Goal: Communication & Community: Answer question/provide support

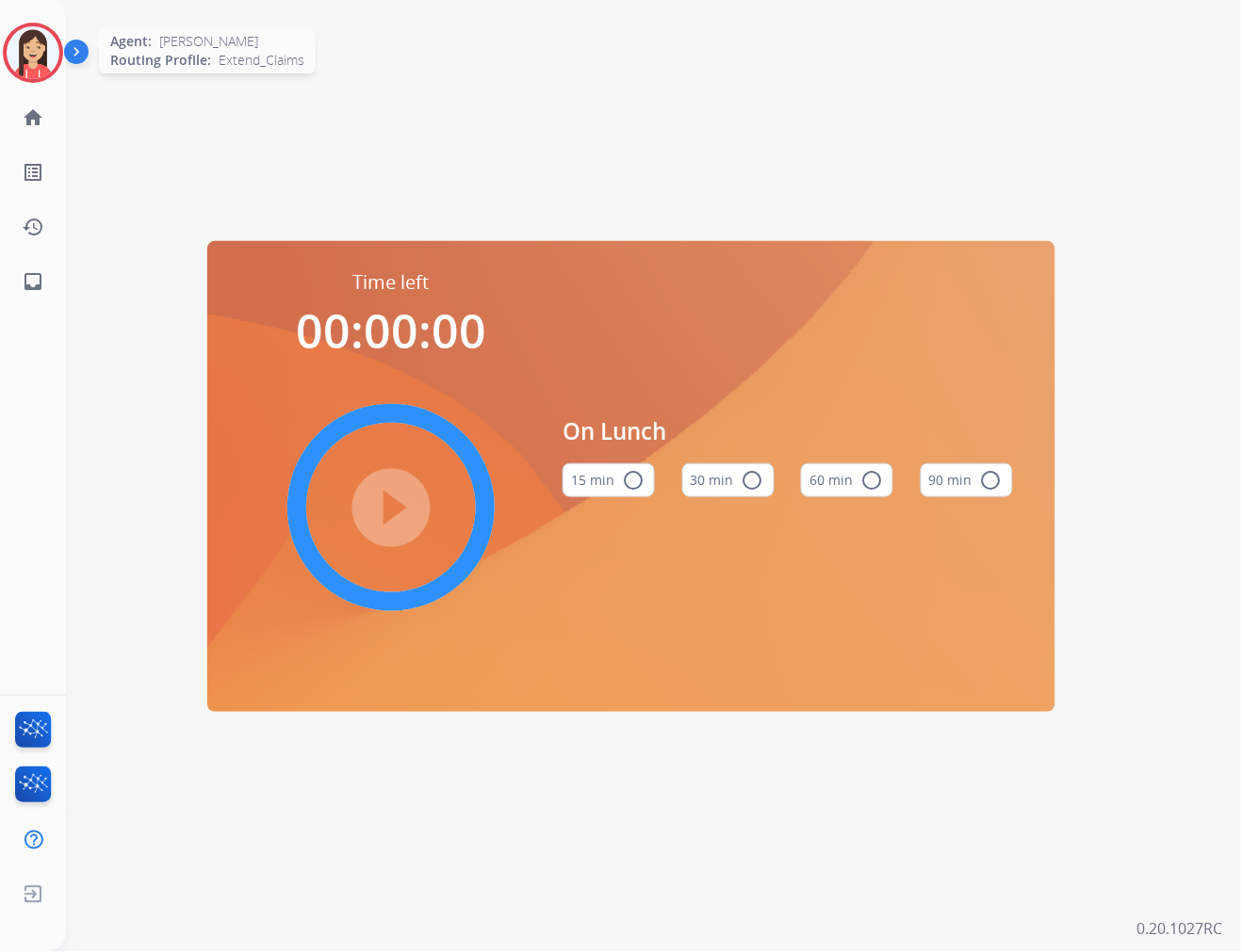
click at [13, 54] on img at bounding box center [33, 53] width 53 height 53
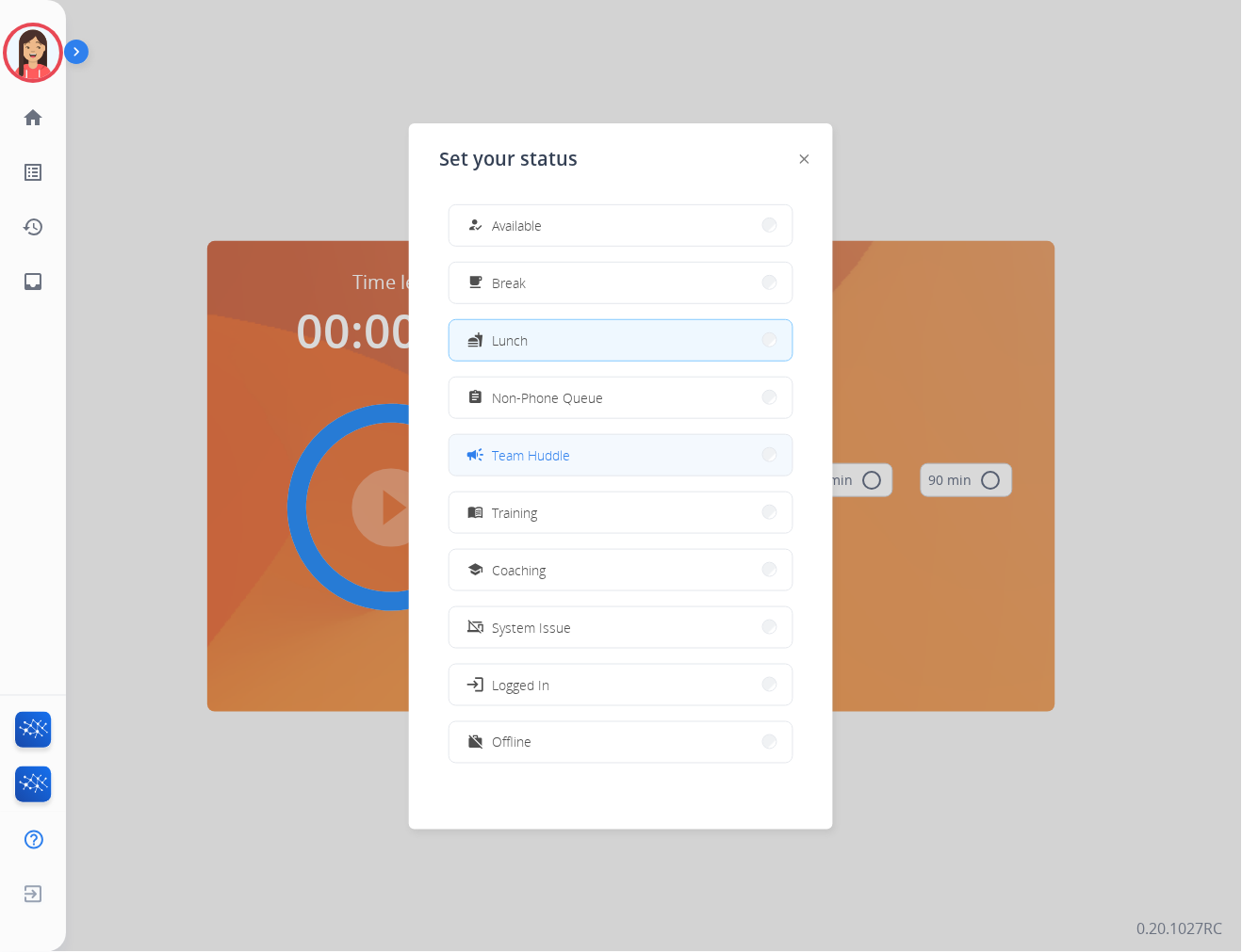
click at [568, 457] on span "Team Huddle" at bounding box center [531, 455] width 79 height 20
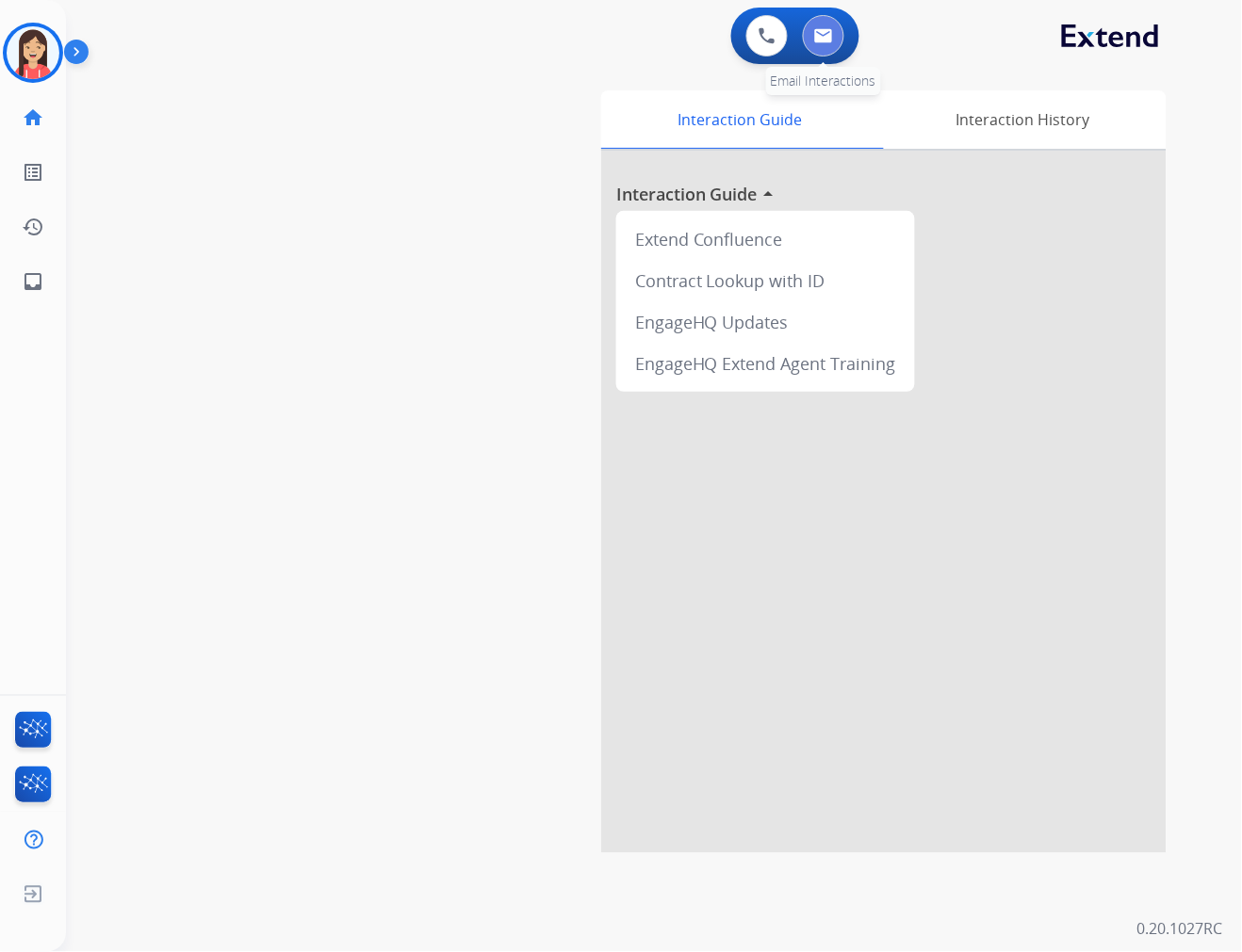
click at [824, 38] on img at bounding box center [823, 35] width 19 height 15
select select "**********"
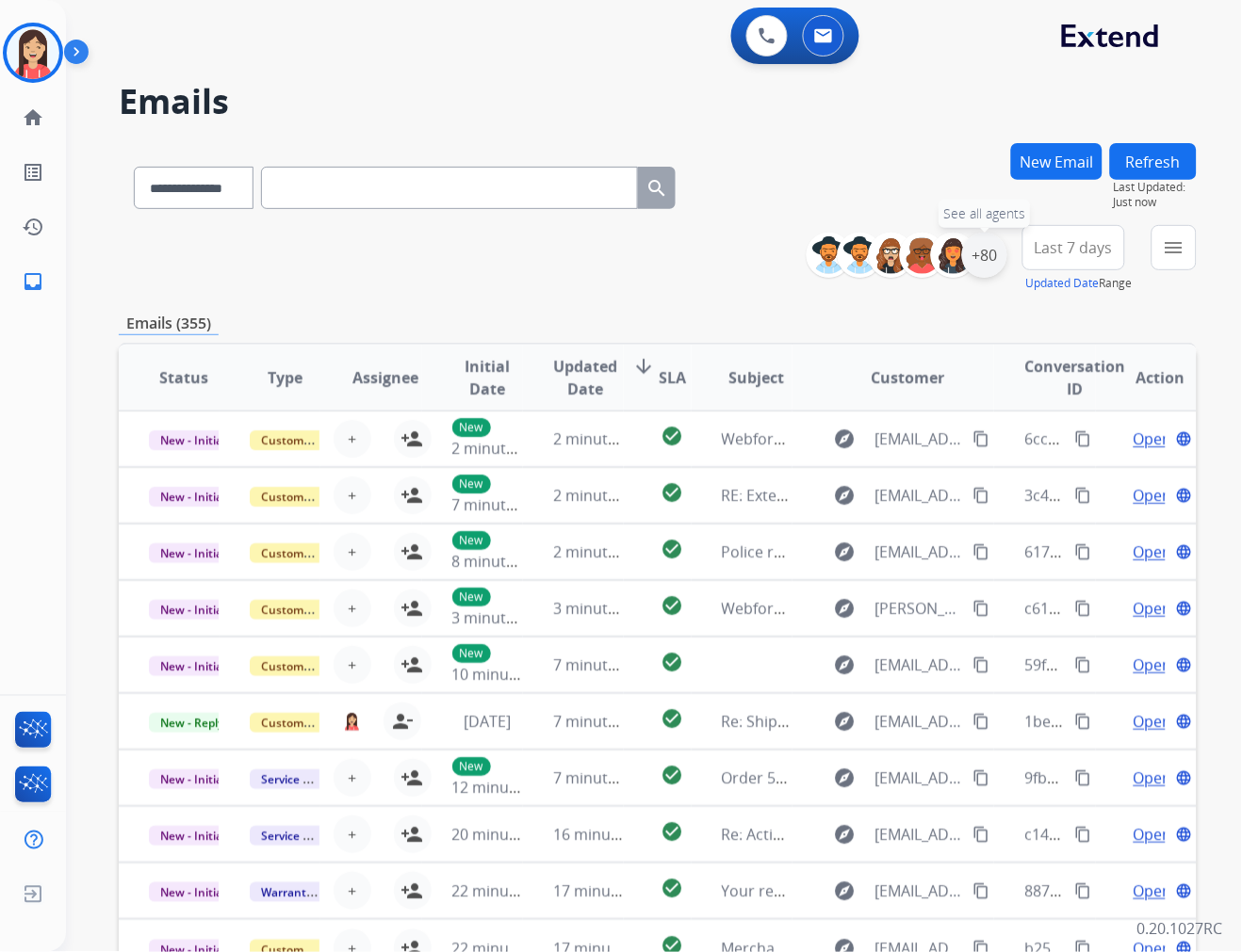
click at [977, 259] on div "+80" at bounding box center [985, 255] width 45 height 45
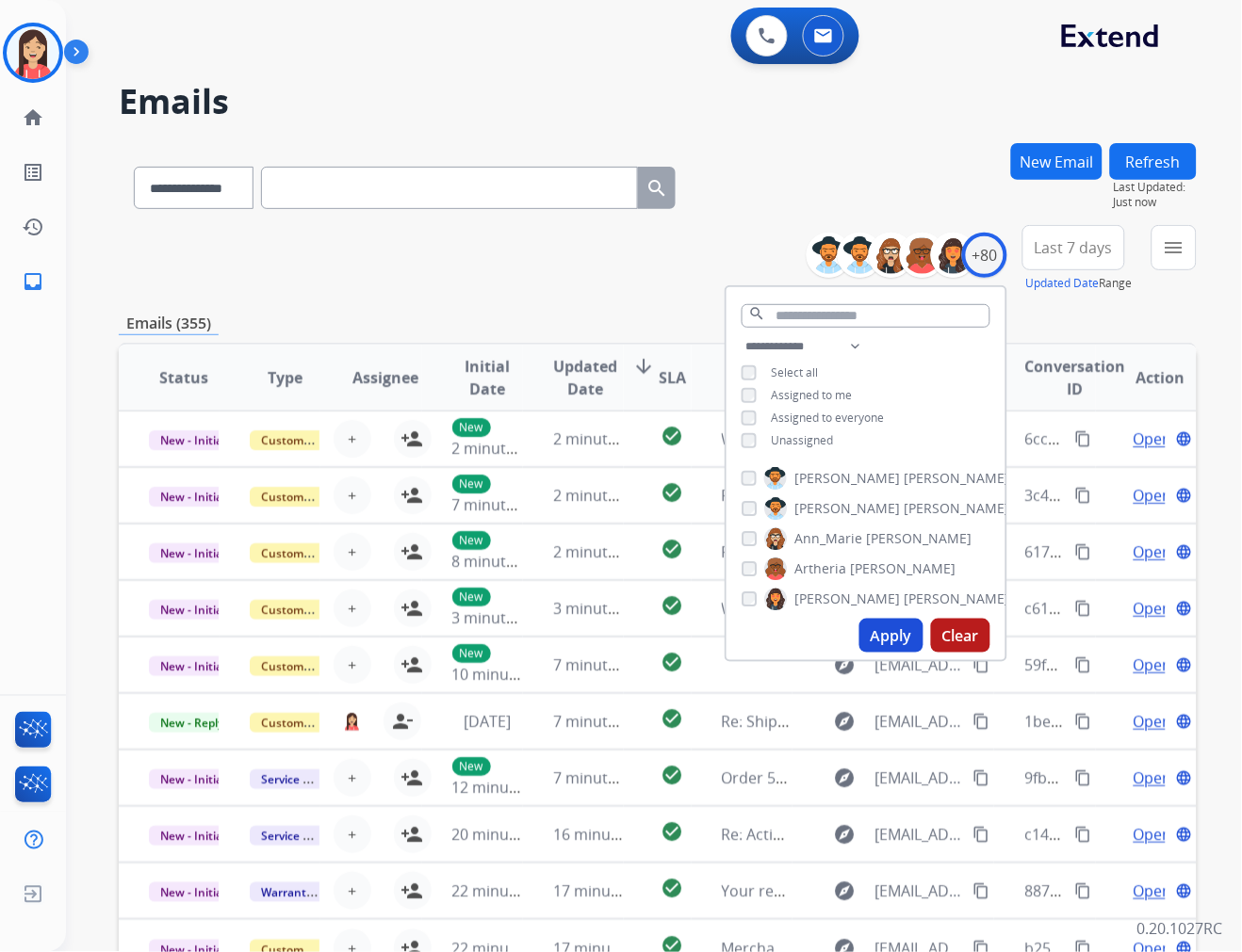
click at [754, 434] on div "Unassigned" at bounding box center [787, 440] width 92 height 15
click at [904, 639] on button "Apply" at bounding box center [891, 635] width 64 height 34
click at [1077, 251] on span "Last 7 days" at bounding box center [1074, 248] width 79 height 8
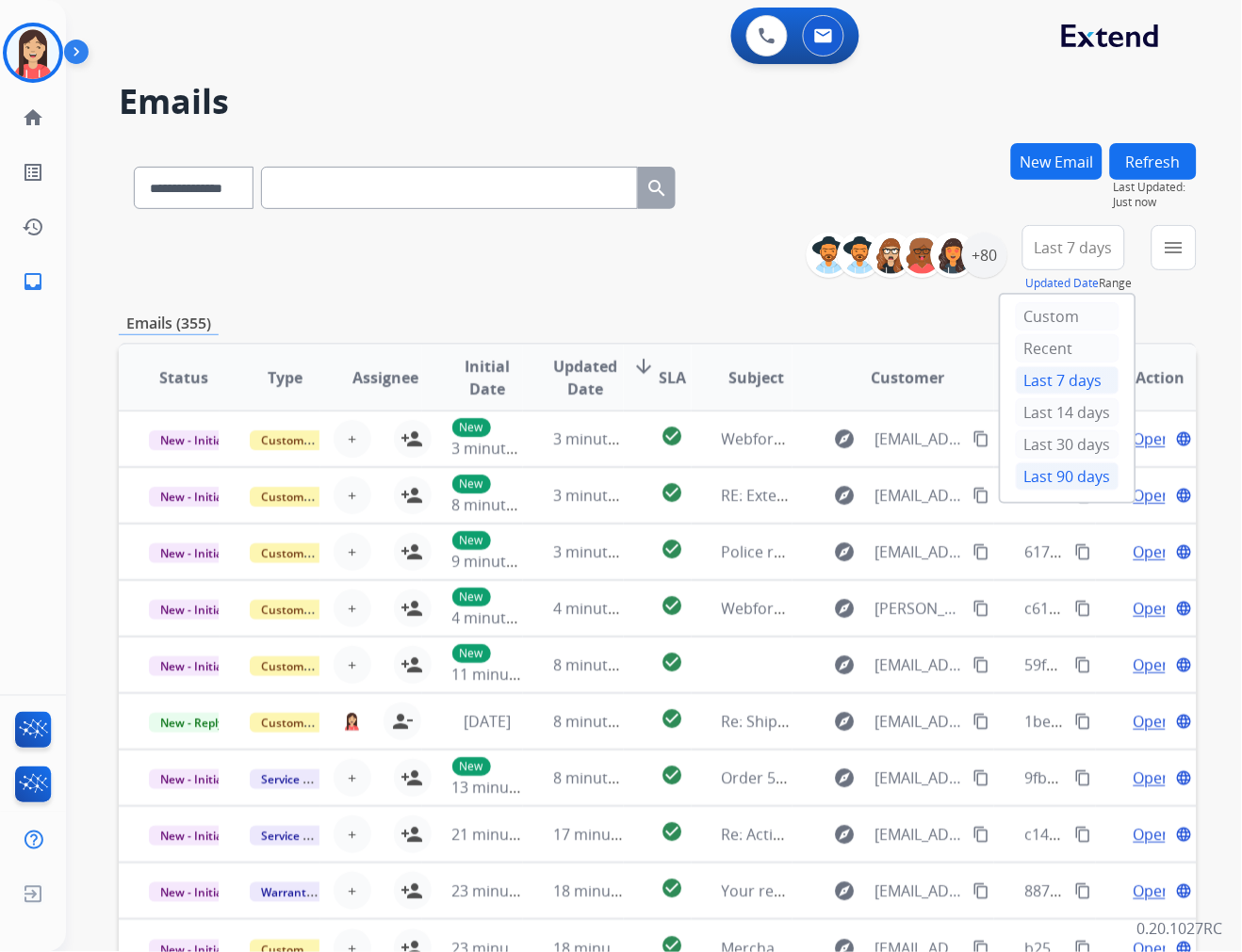
click at [1022, 472] on div "Last 90 days" at bounding box center [1068, 476] width 104 height 28
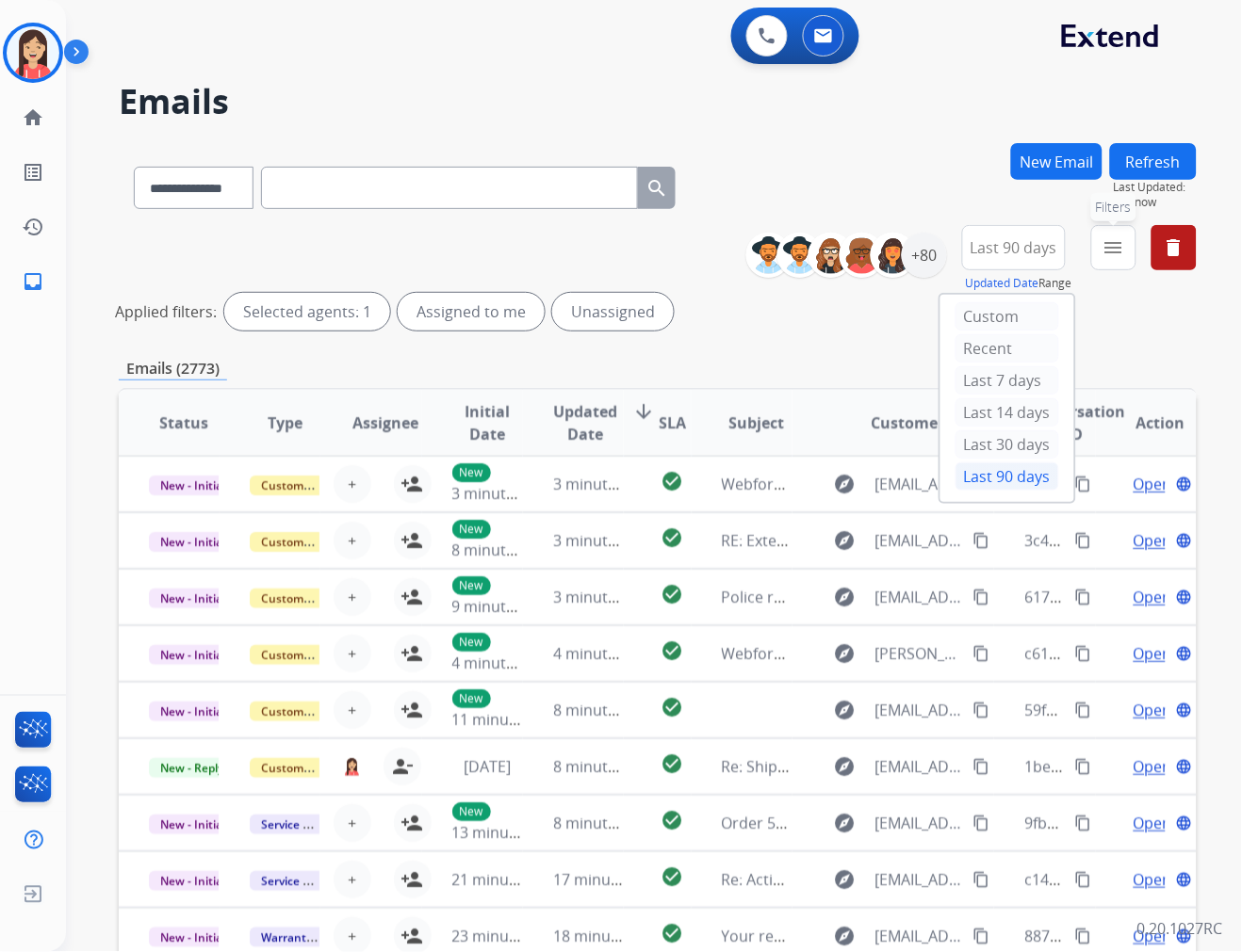
click at [1115, 252] on mat-icon "menu" at bounding box center [1113, 247] width 23 height 23
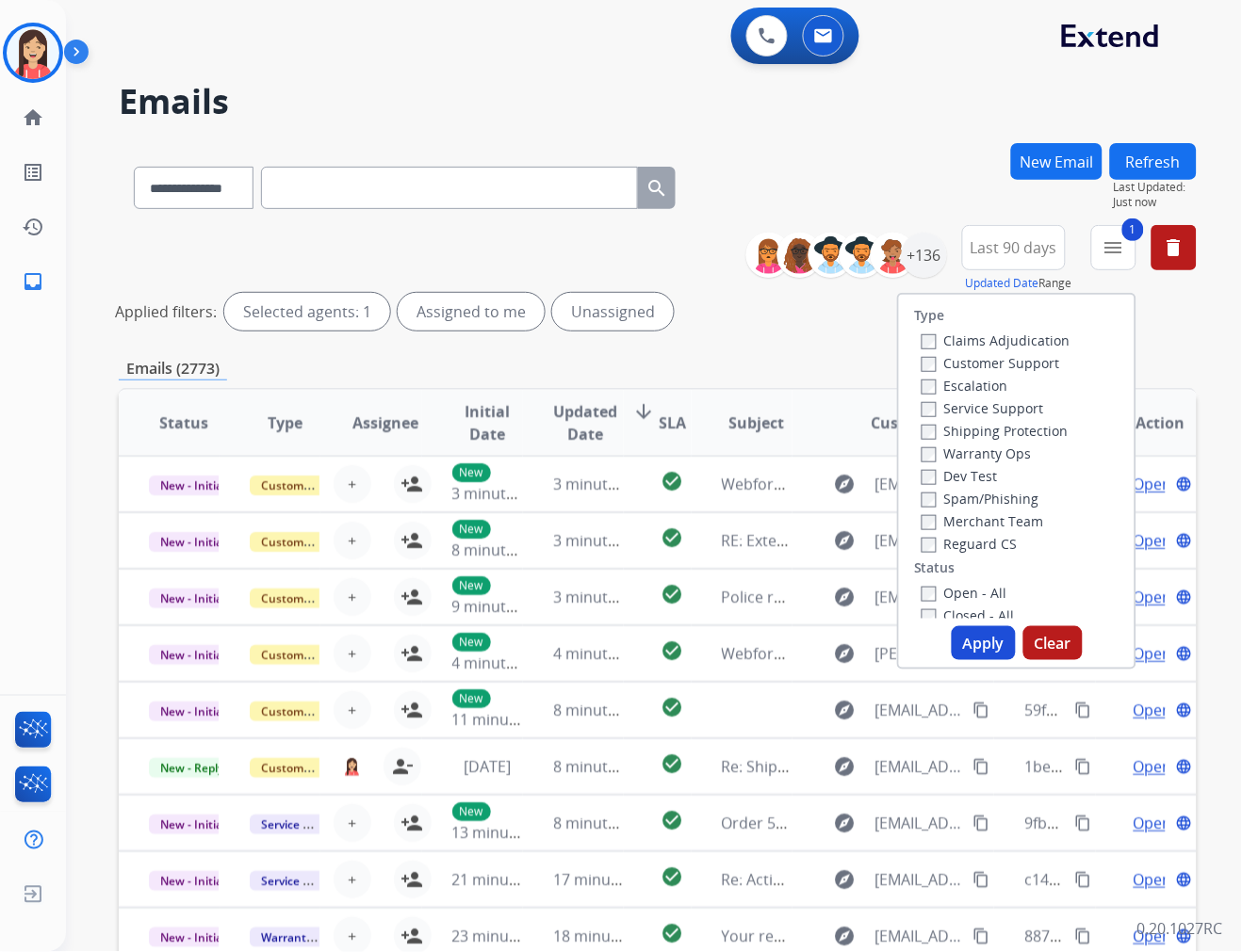
click at [983, 642] on button "Apply" at bounding box center [983, 643] width 64 height 34
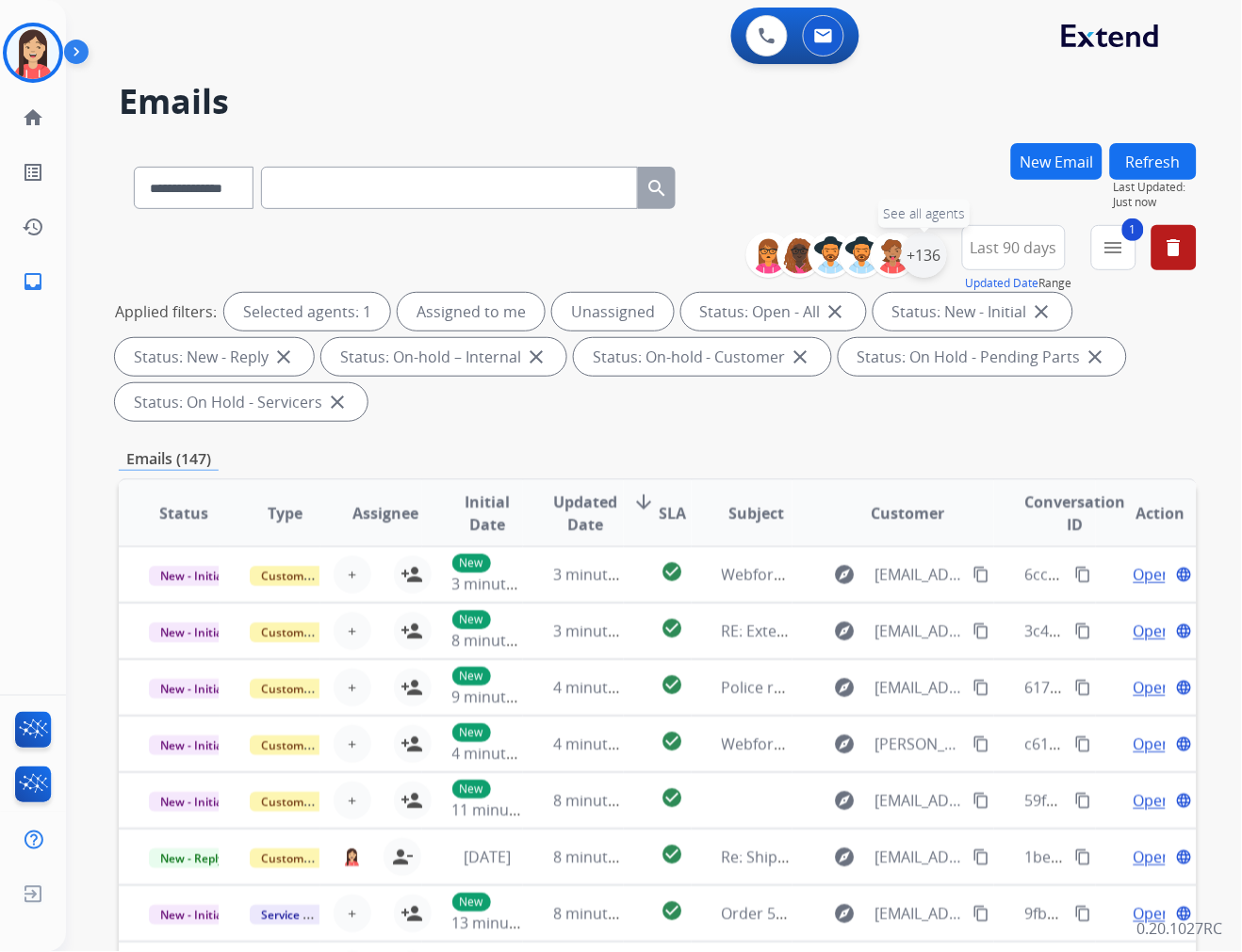
click at [918, 255] on div "+136" at bounding box center [924, 255] width 45 height 45
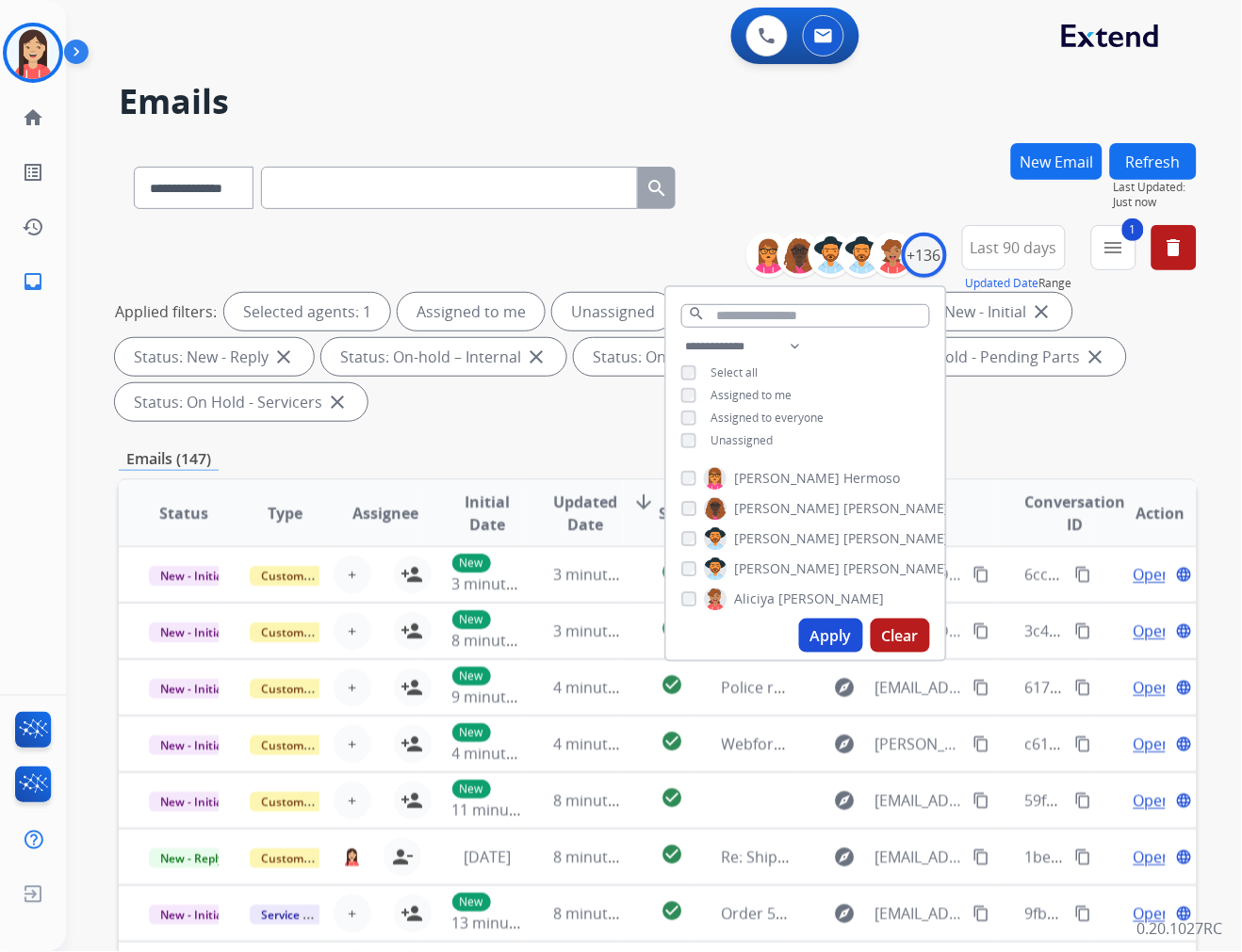
click at [742, 438] on span "Unassigned" at bounding box center [742, 440] width 62 height 16
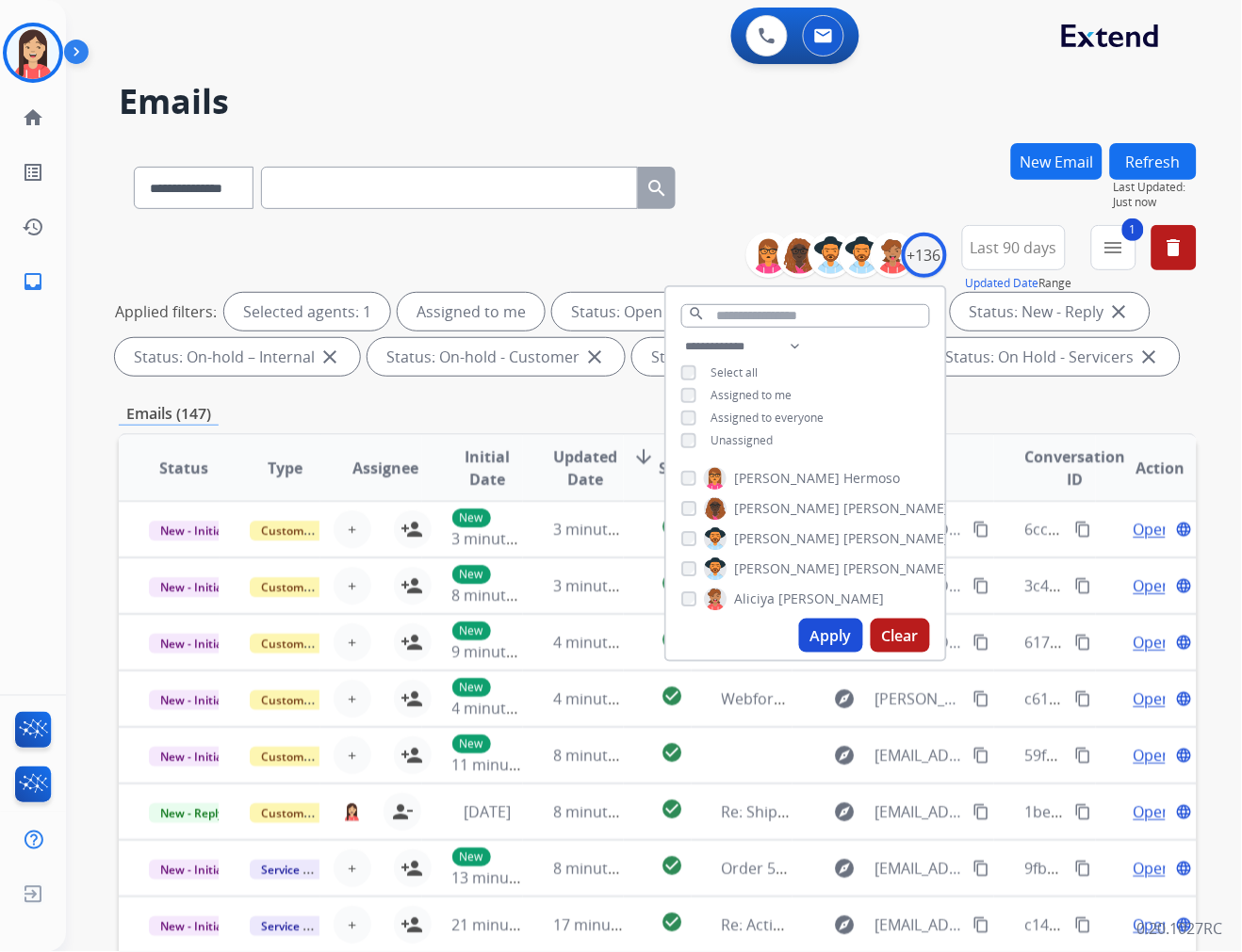
click at [807, 635] on button "Apply" at bounding box center [831, 635] width 64 height 34
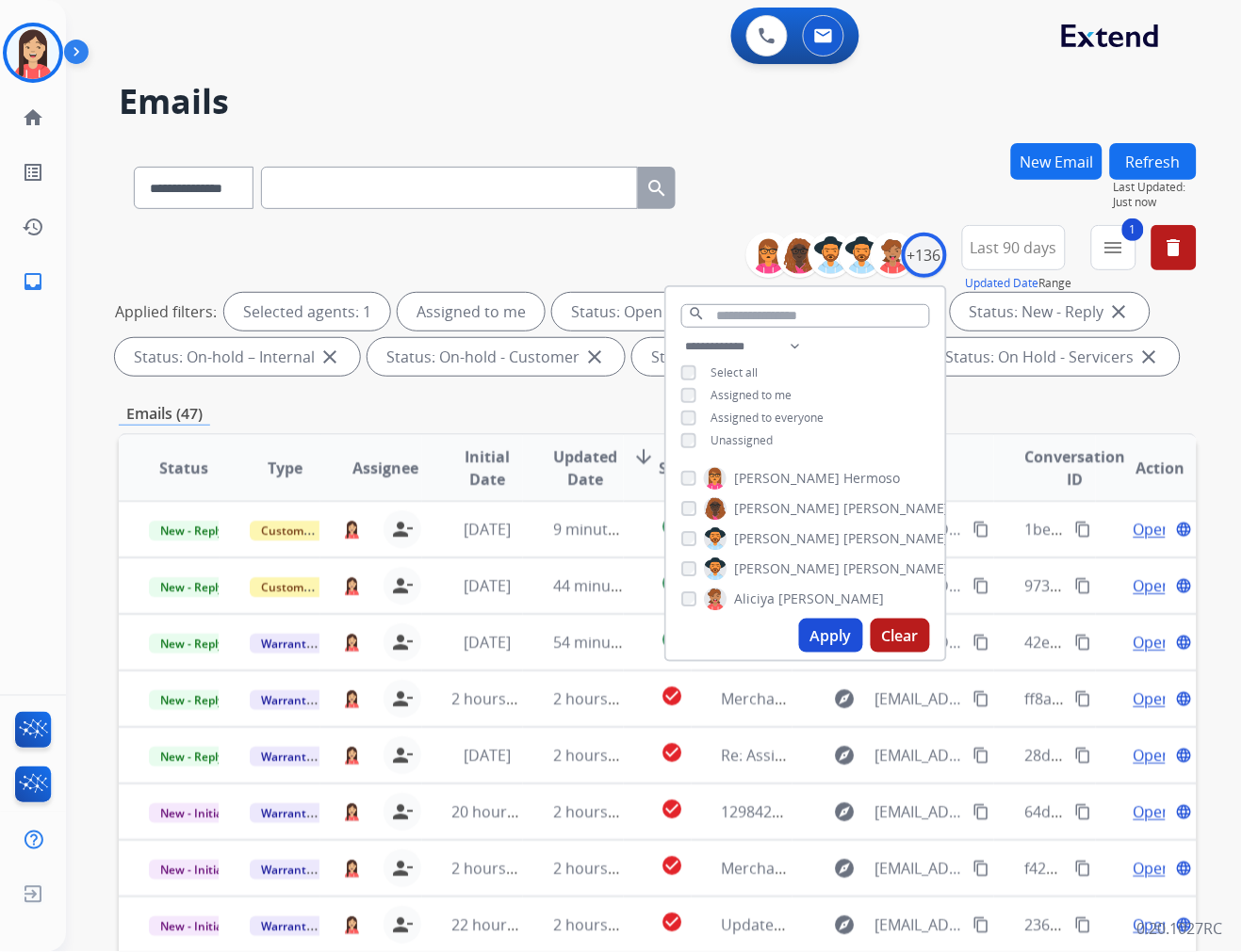
click at [571, 410] on div "Emails (47)" at bounding box center [658, 414] width 1078 height 24
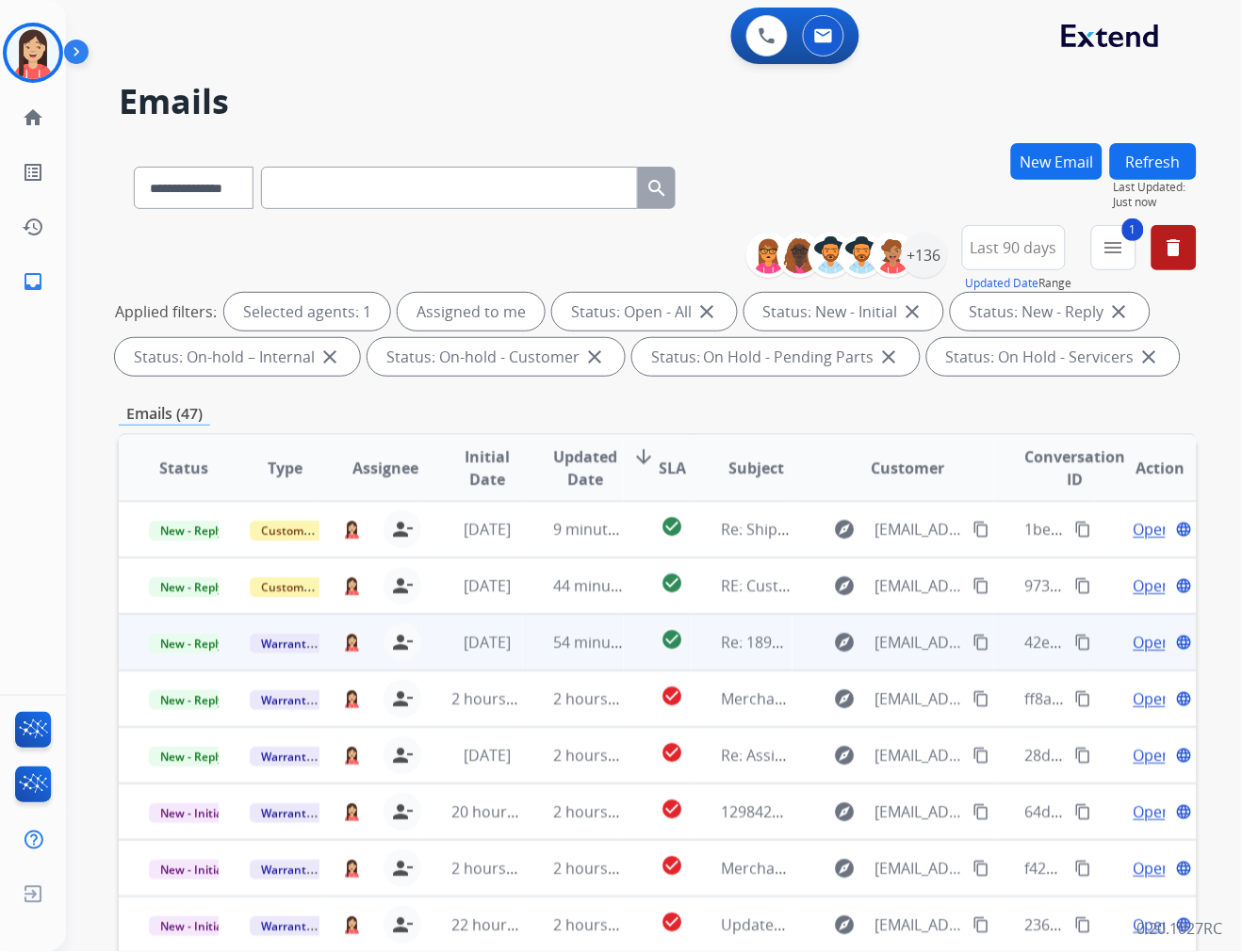
click at [538, 658] on td "54 minutes ago" at bounding box center [573, 643] width 101 height 57
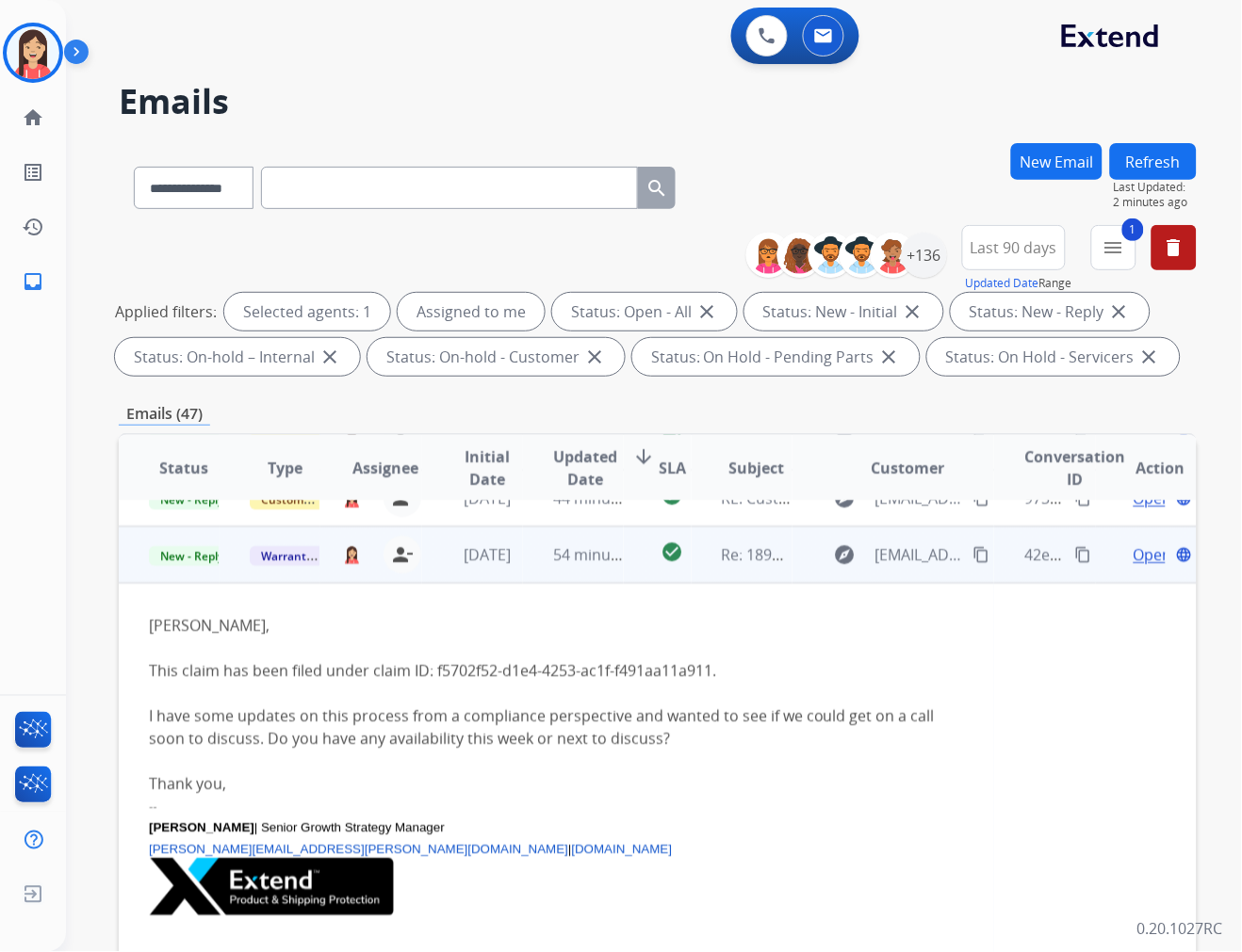
scroll to position [113, 0]
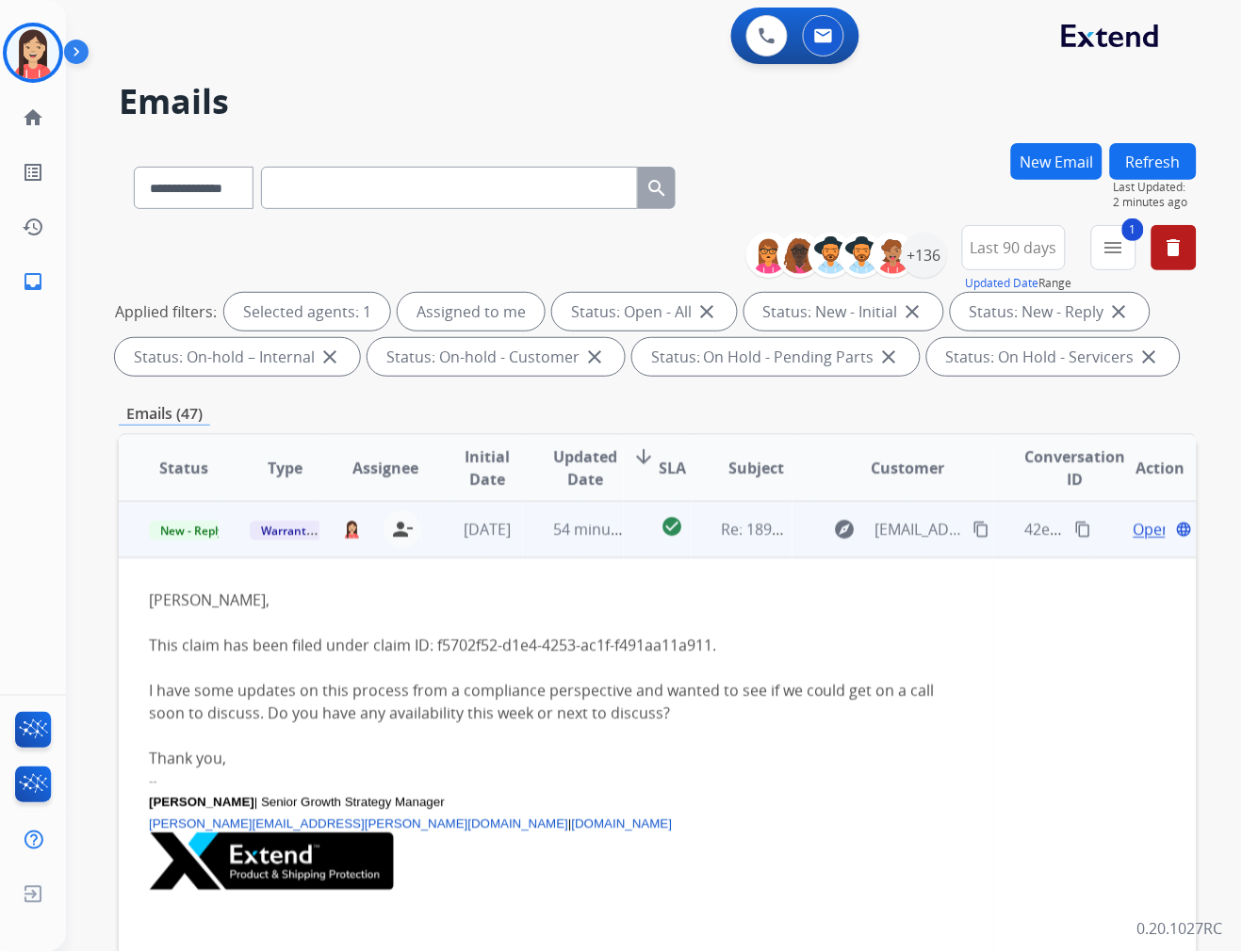
click at [1140, 525] on span "Open" at bounding box center [1152, 529] width 38 height 23
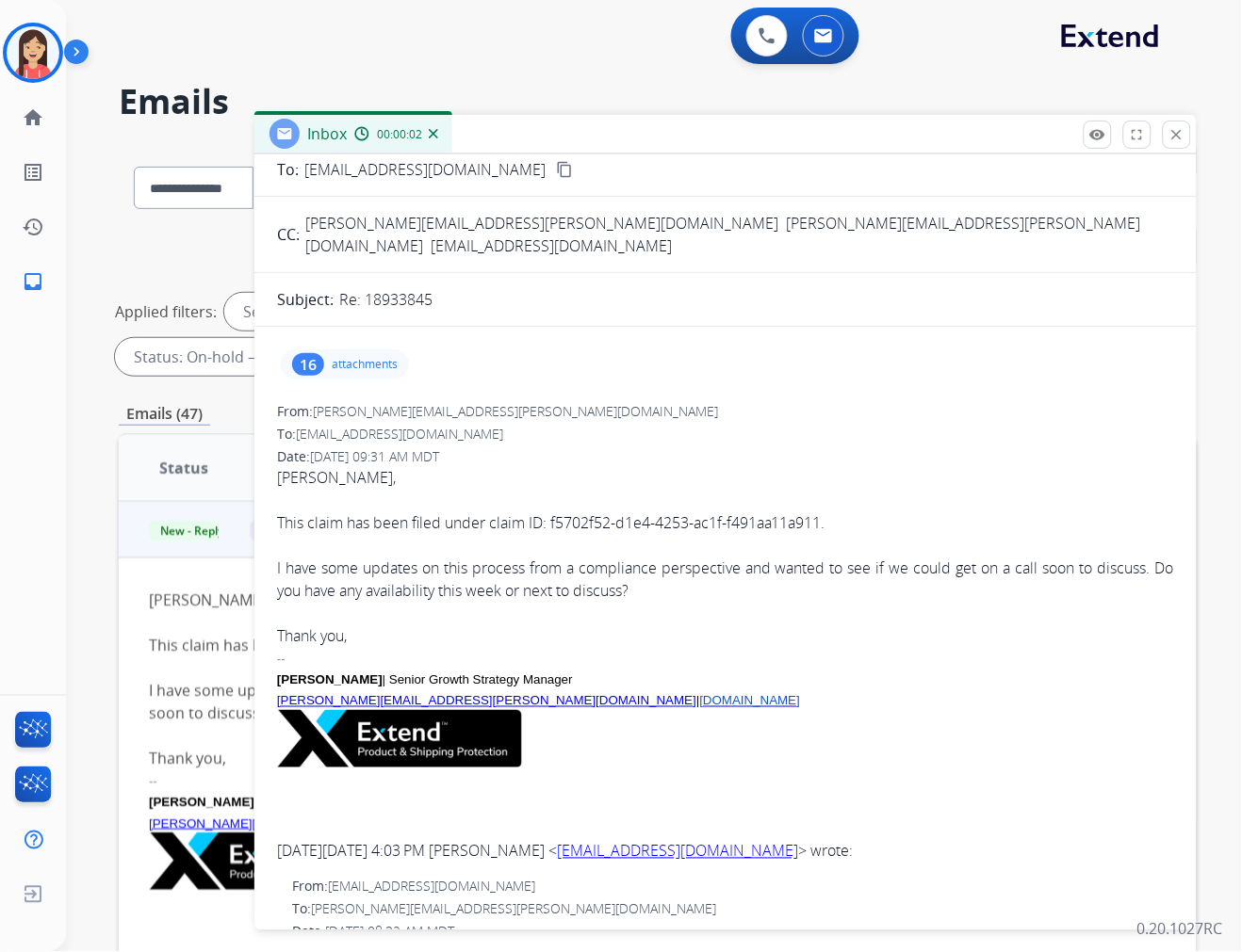
scroll to position [0, 0]
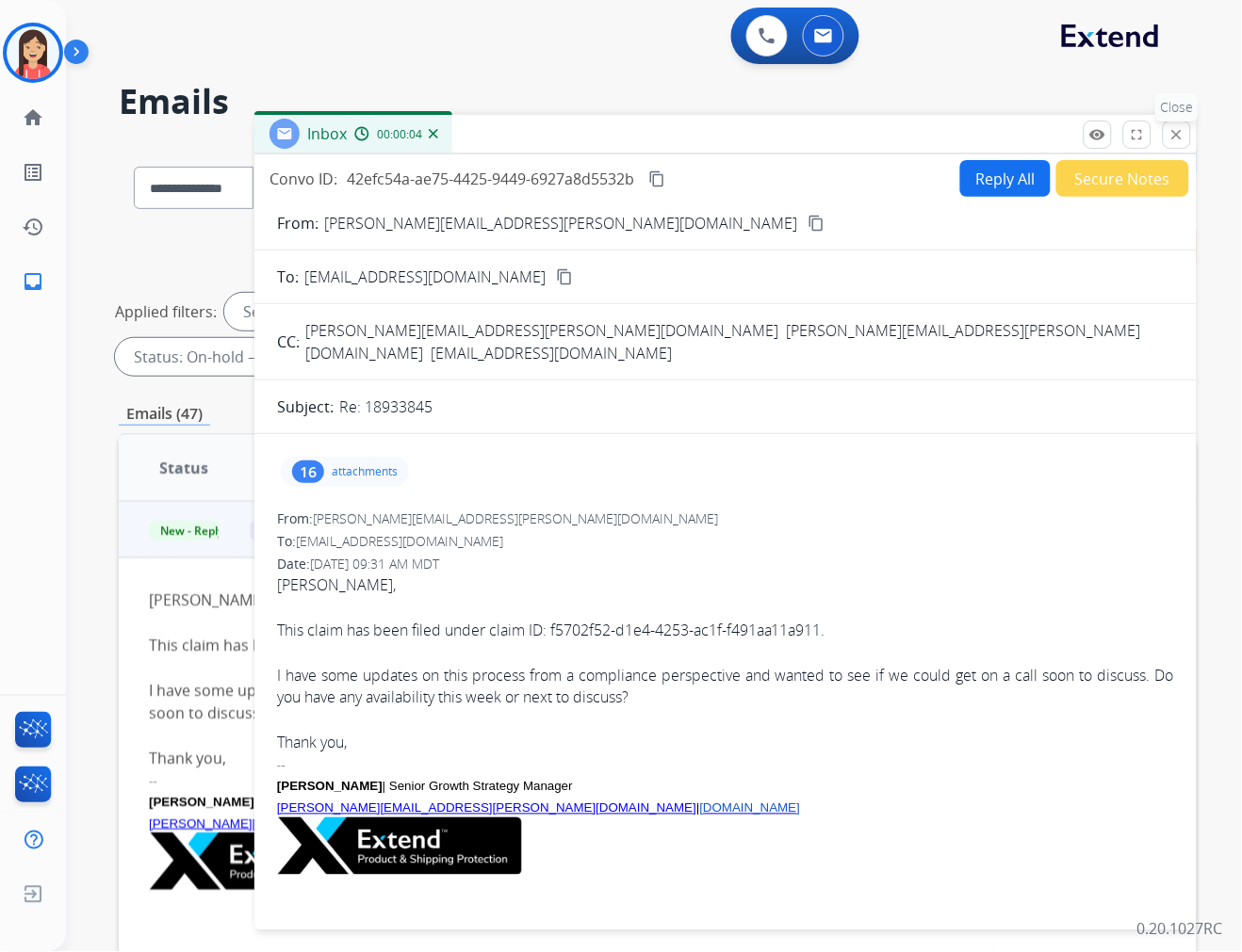
click at [1172, 132] on mat-icon "close" at bounding box center [1176, 134] width 17 height 17
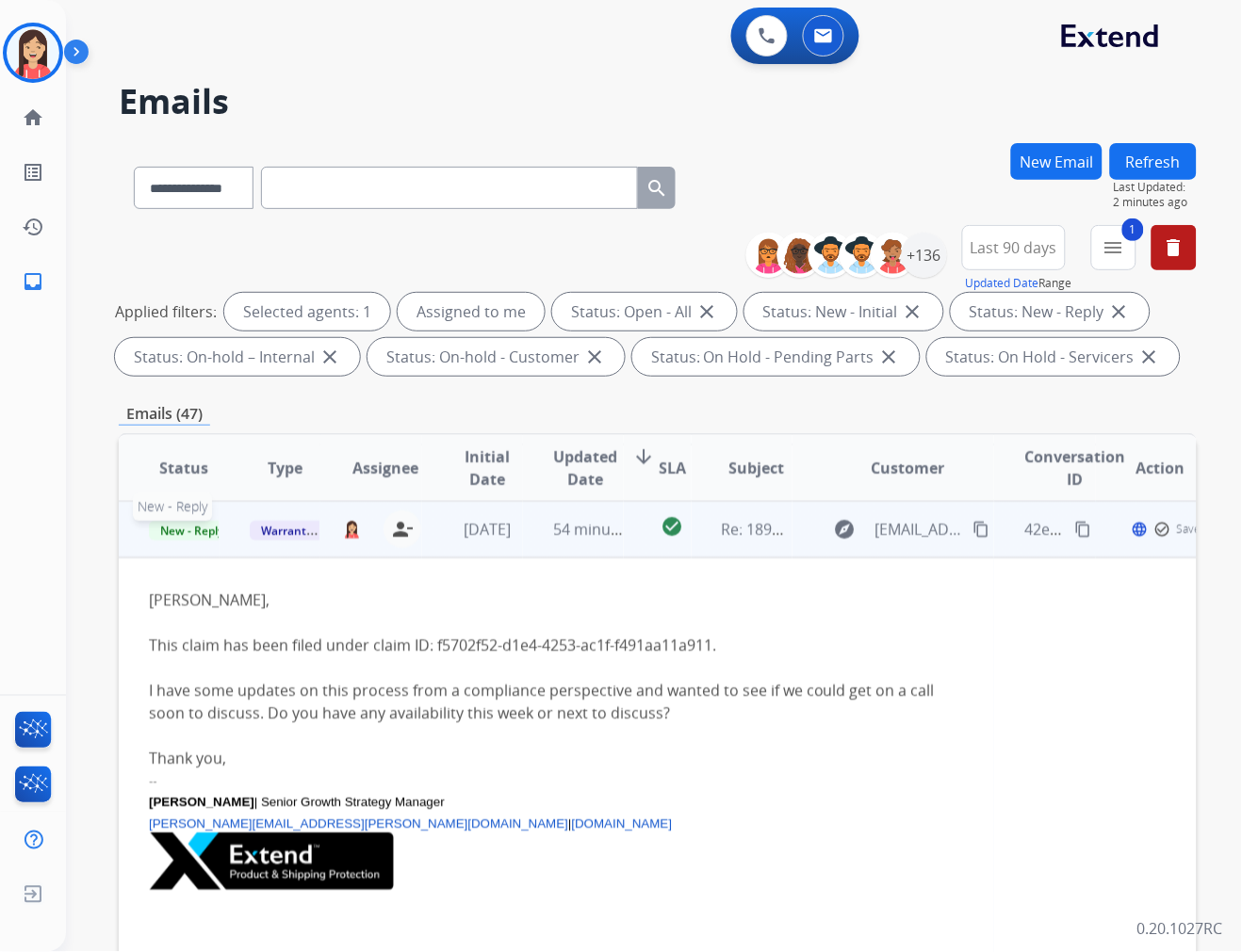
click at [193, 525] on span "New - Reply" at bounding box center [191, 531] width 85 height 20
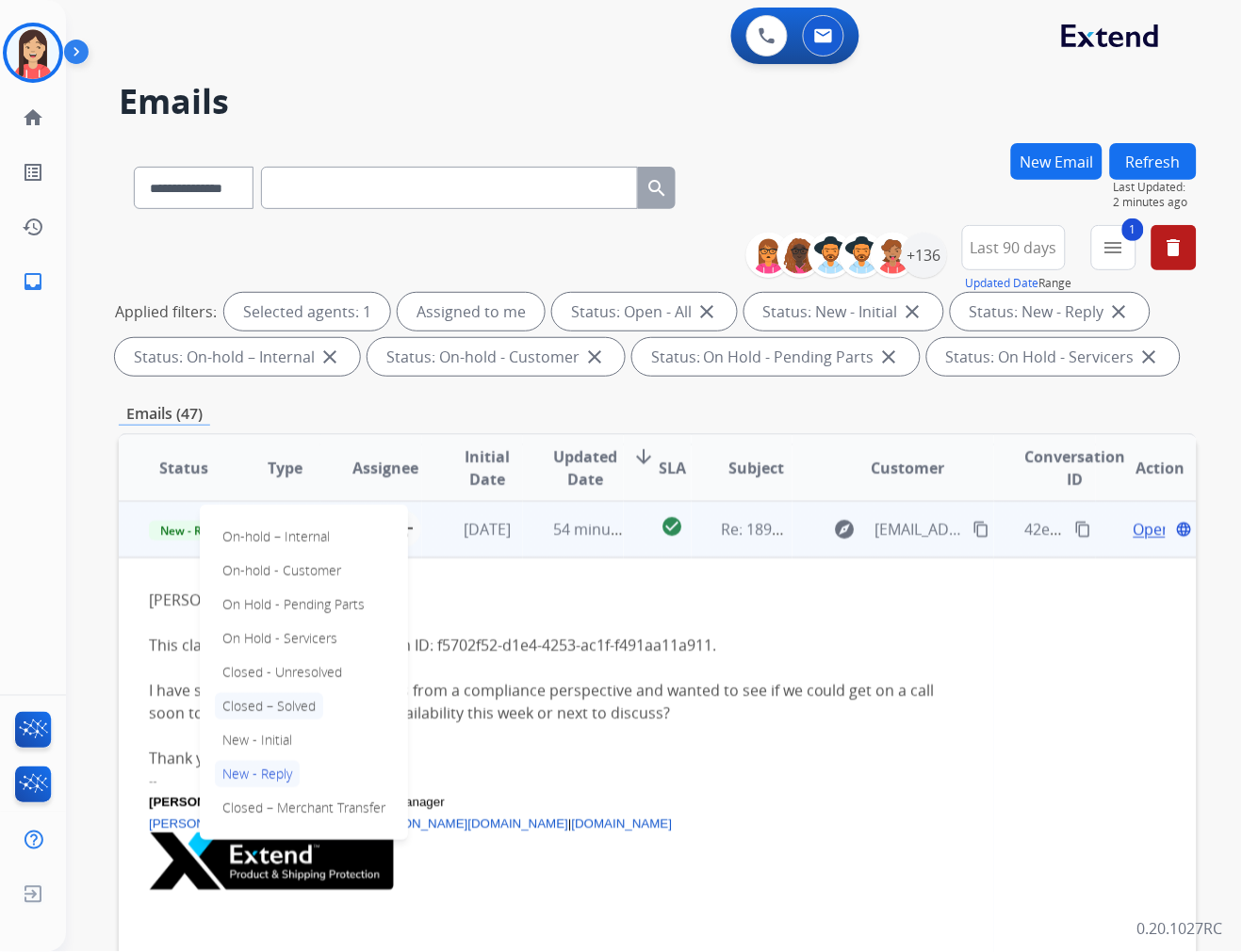
click at [302, 702] on p "Closed – Solved" at bounding box center [269, 706] width 108 height 26
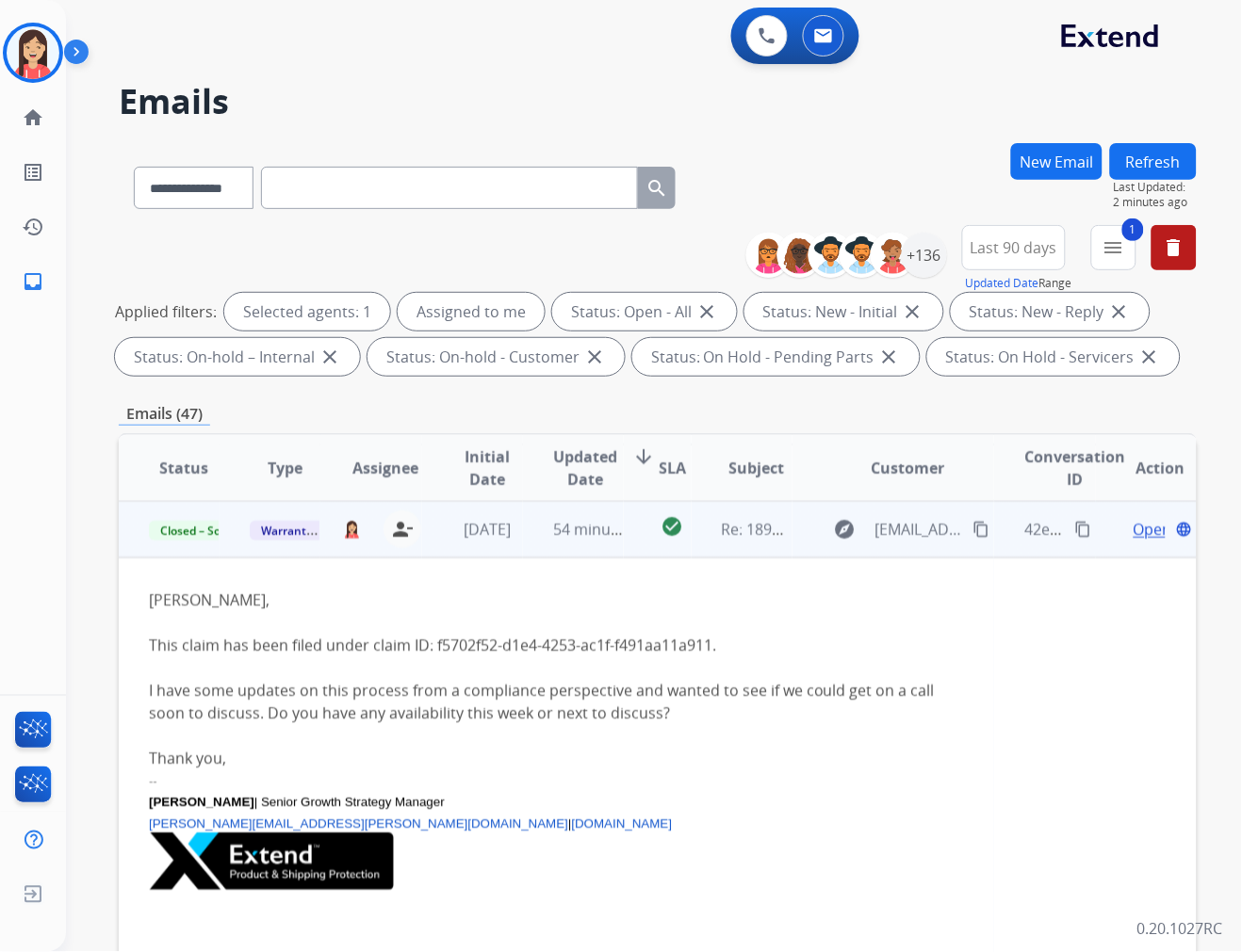
click at [523, 544] on td "54 minutes ago" at bounding box center [573, 530] width 101 height 57
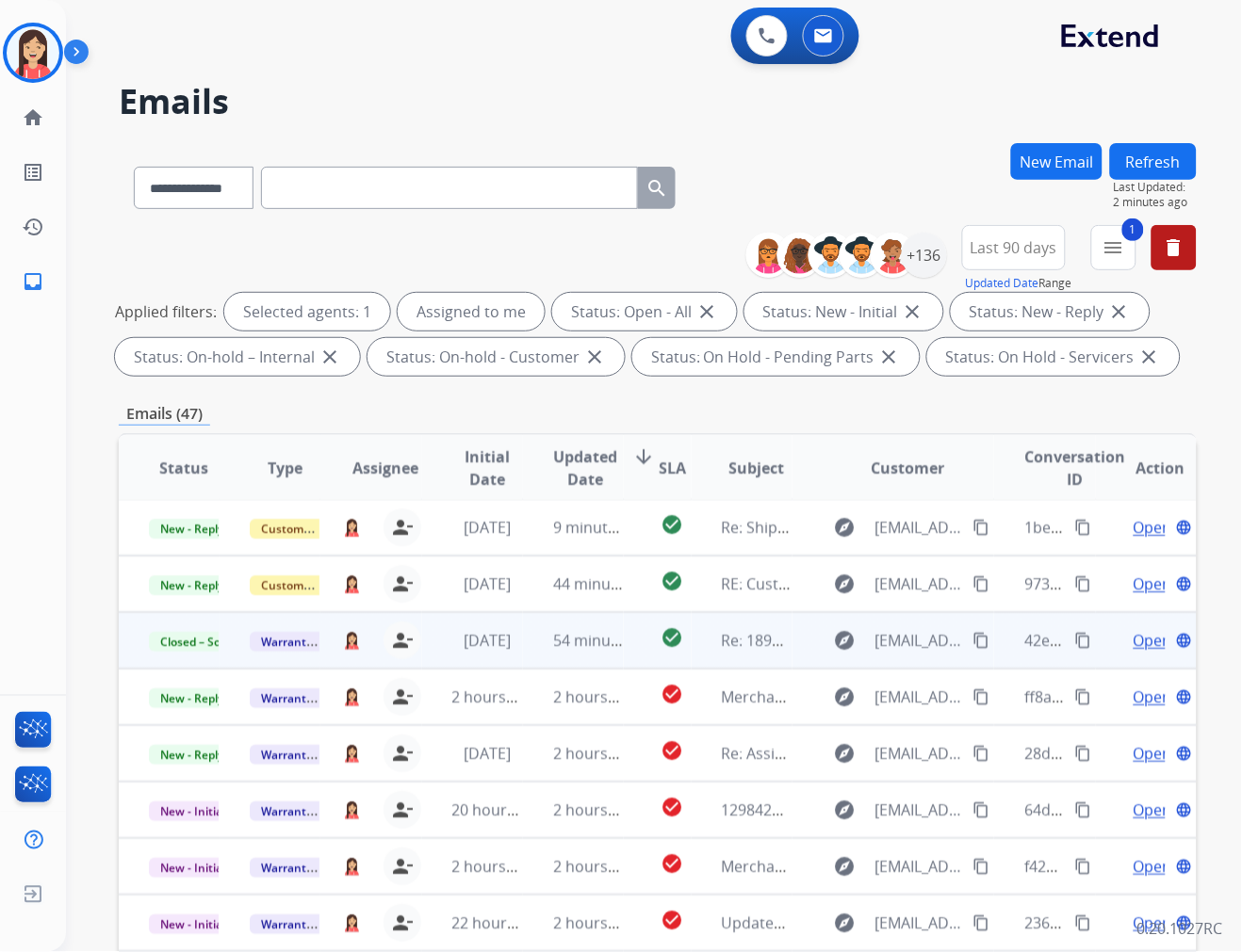
scroll to position [1, 0]
click at [792, 417] on div "Emails (47)" at bounding box center [658, 414] width 1078 height 24
click at [581, 466] on span "Updated Date" at bounding box center [584, 468] width 64 height 45
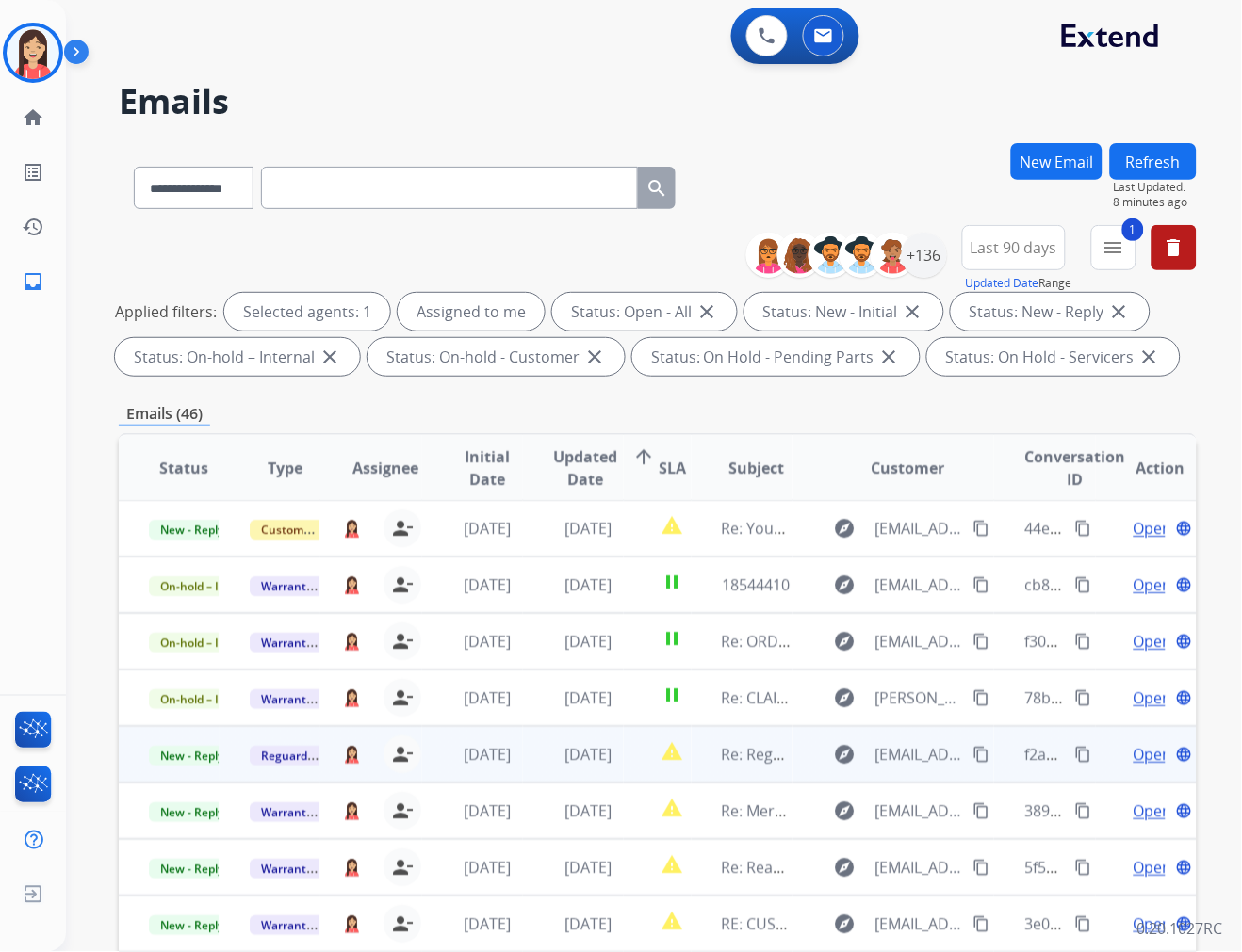
click at [523, 759] on td "[DATE]" at bounding box center [573, 755] width 101 height 57
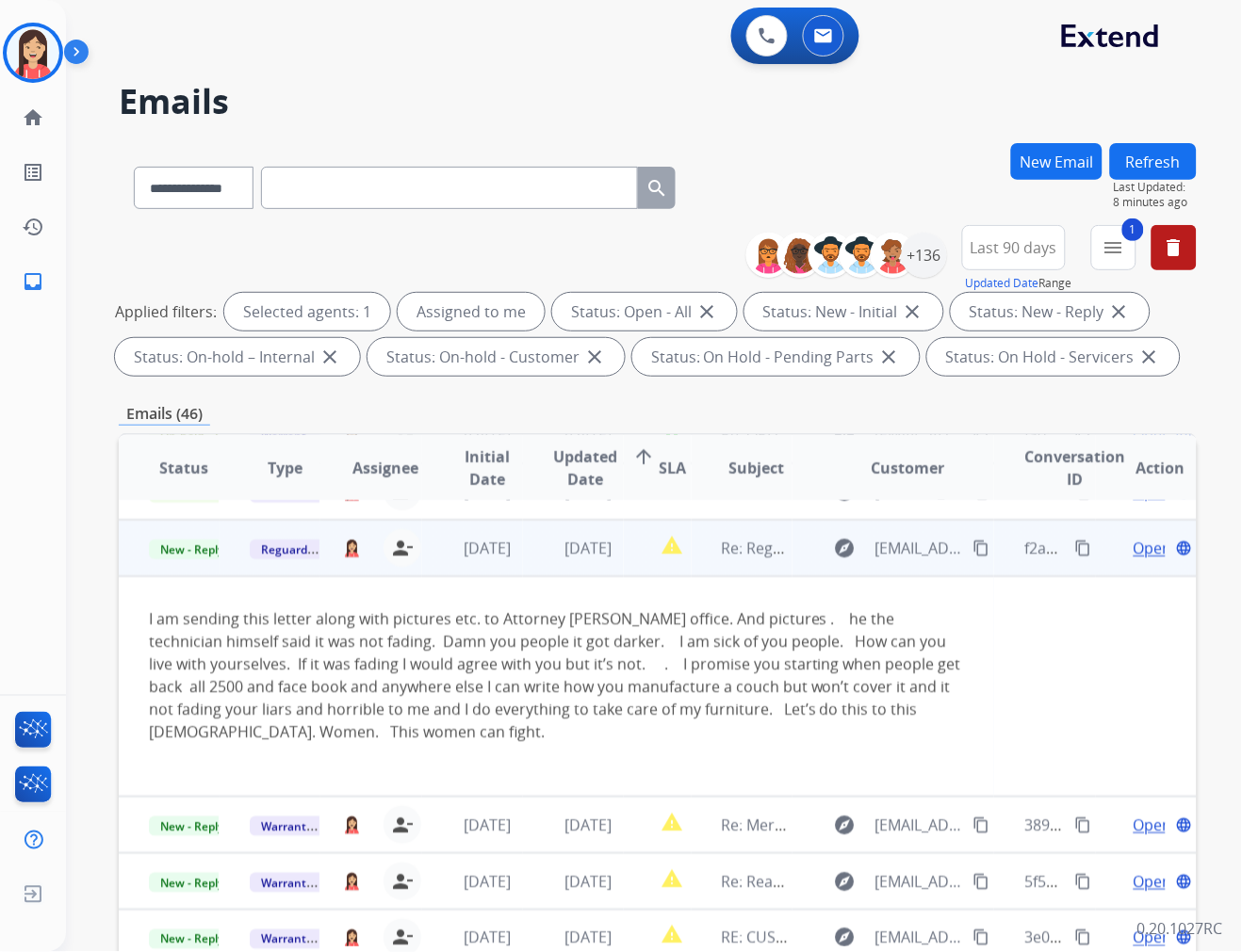
scroll to position [221, 0]
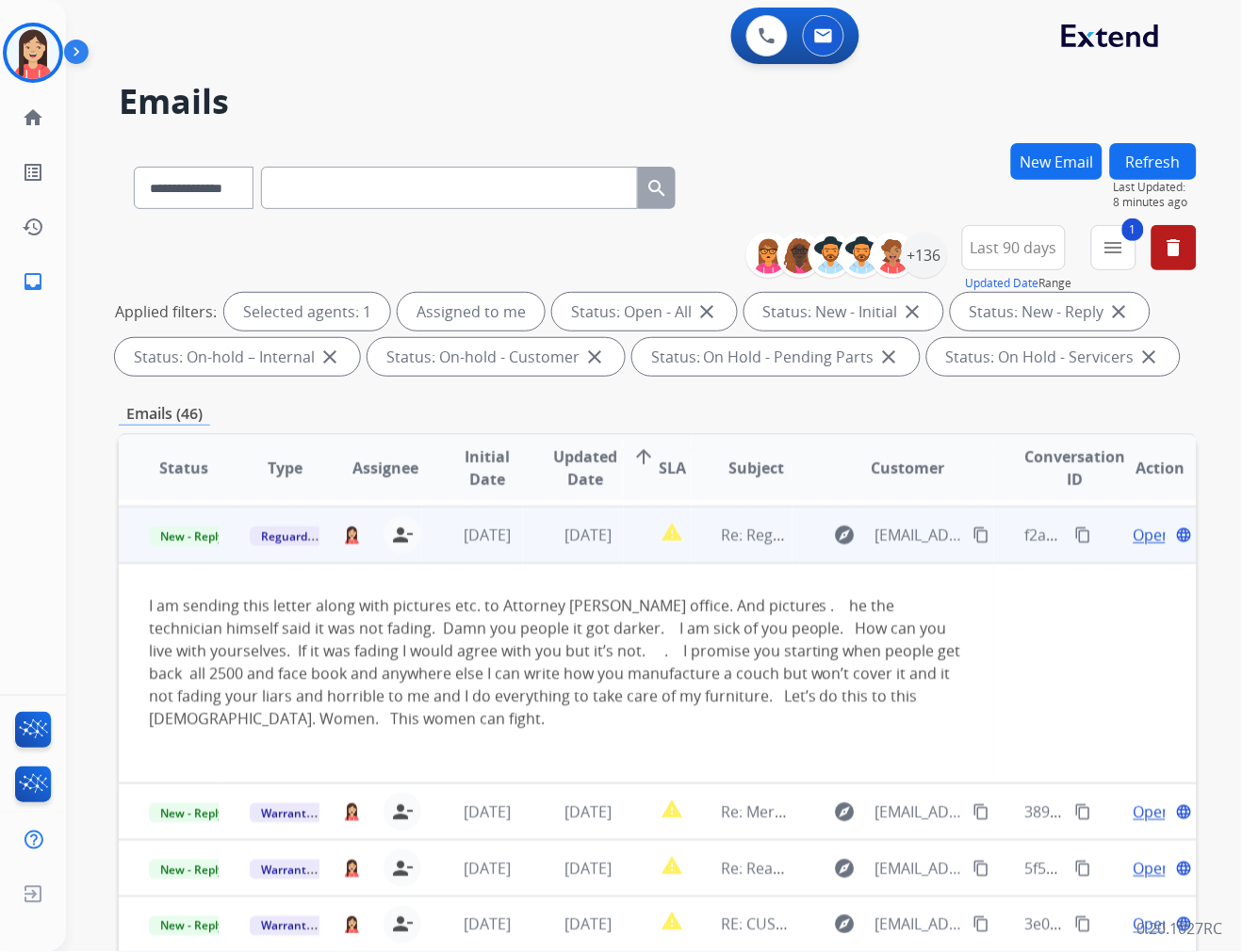
click at [560, 559] on td "[DATE]" at bounding box center [573, 535] width 101 height 57
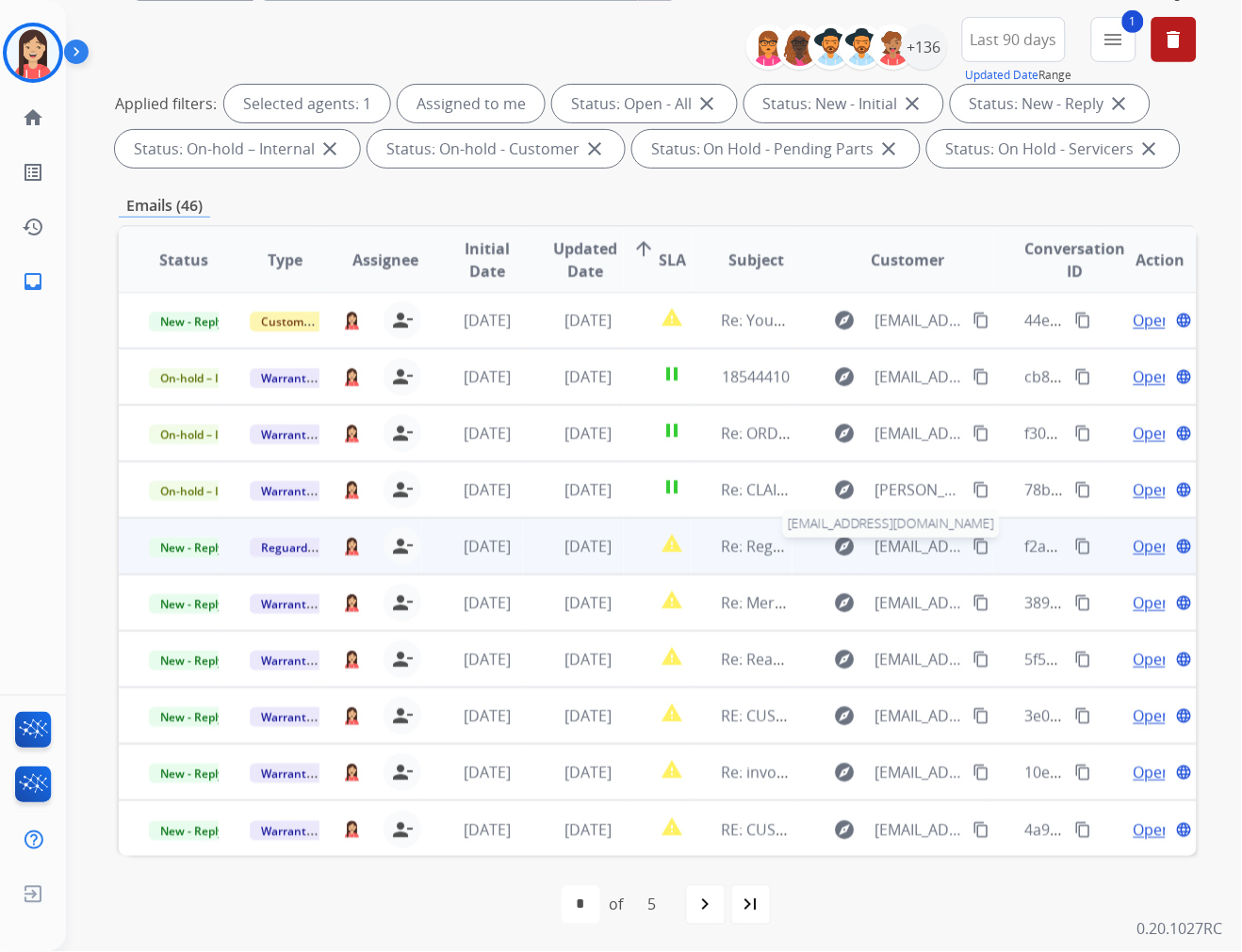
scroll to position [210, 0]
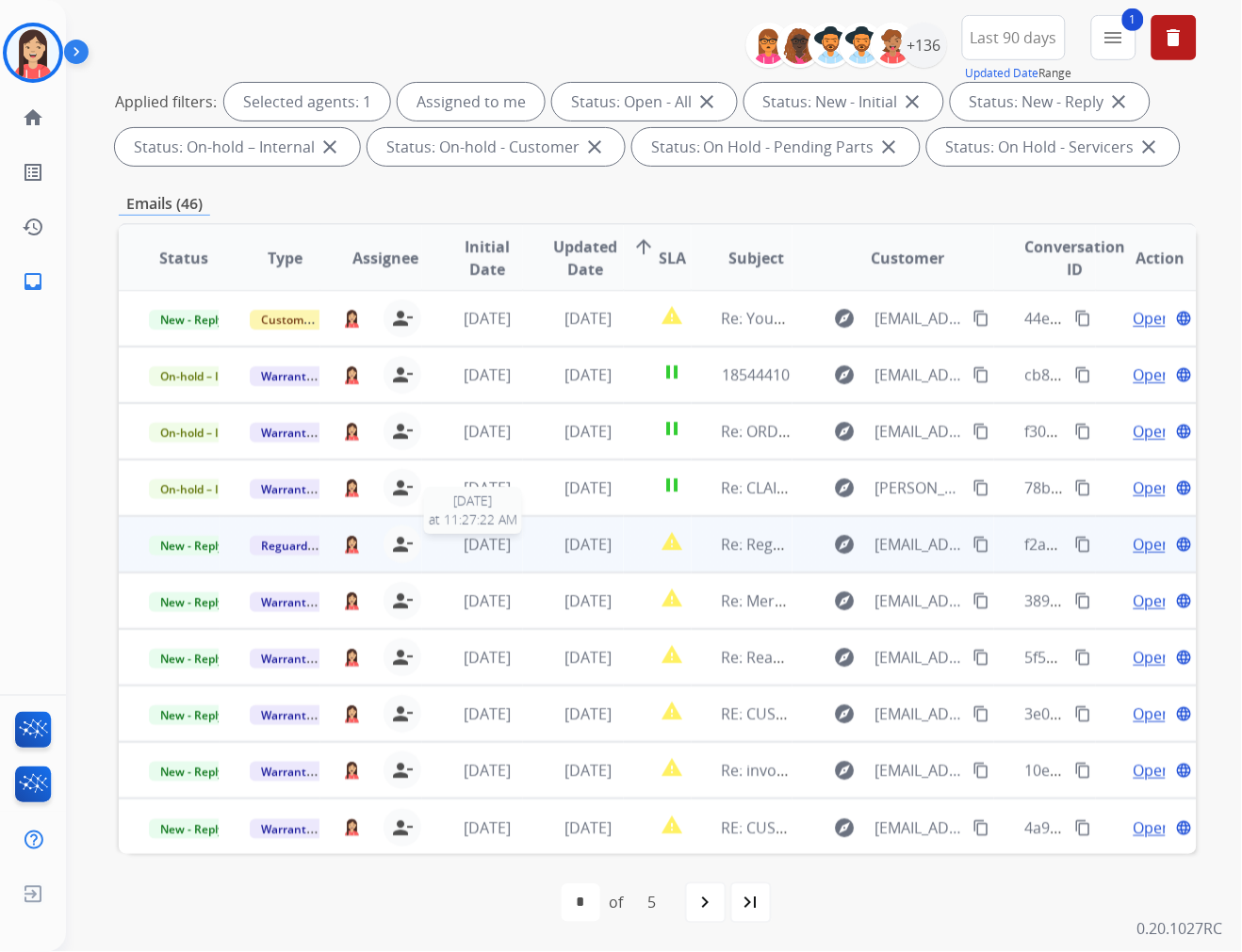
click at [511, 549] on span "[DATE]" at bounding box center [487, 544] width 47 height 21
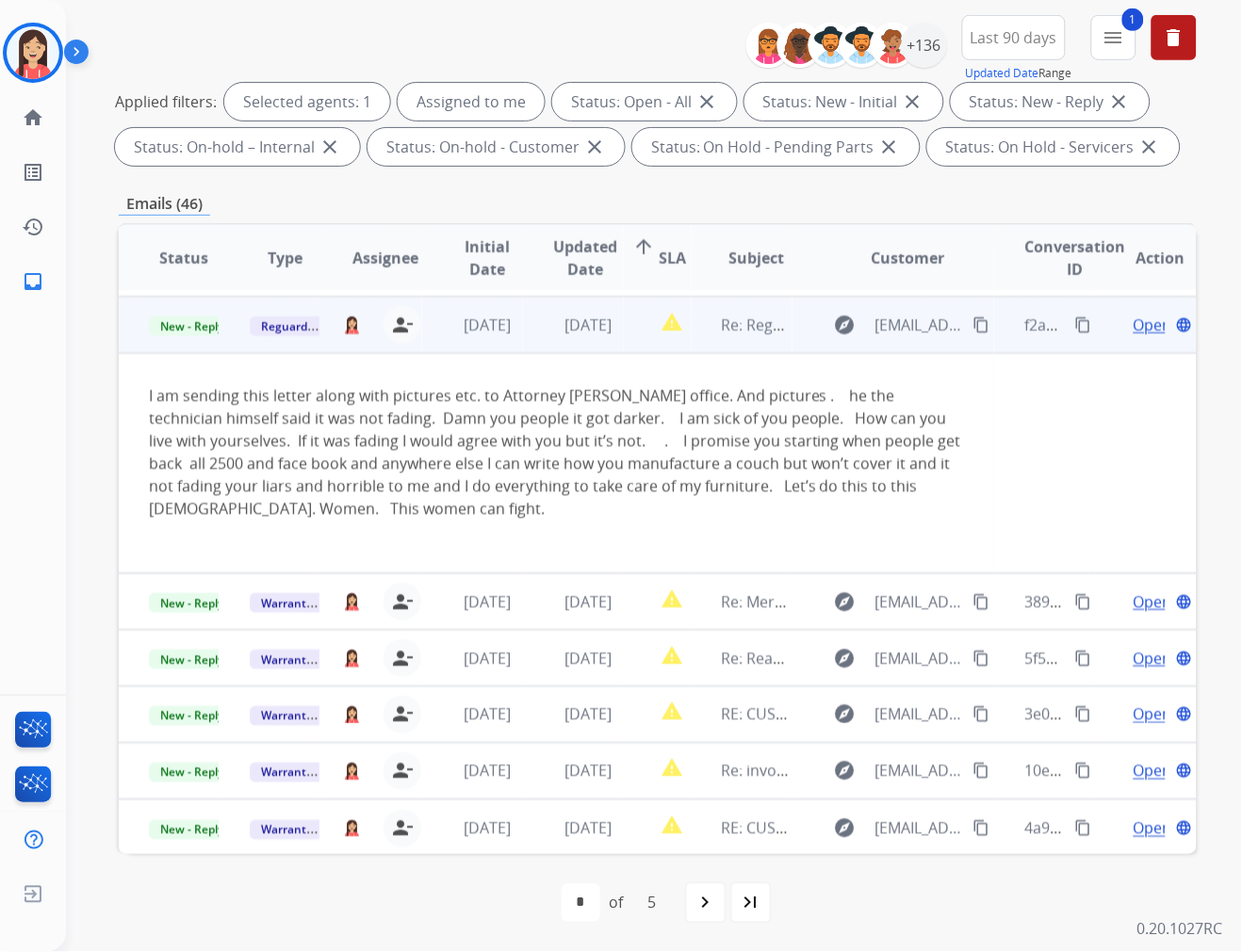
click at [584, 478] on div "I am sending this letter along with pictures etc. to Attorney Gerald office. An…" at bounding box center [557, 452] width 815 height 135
click at [1136, 324] on span "Open" at bounding box center [1152, 325] width 38 height 23
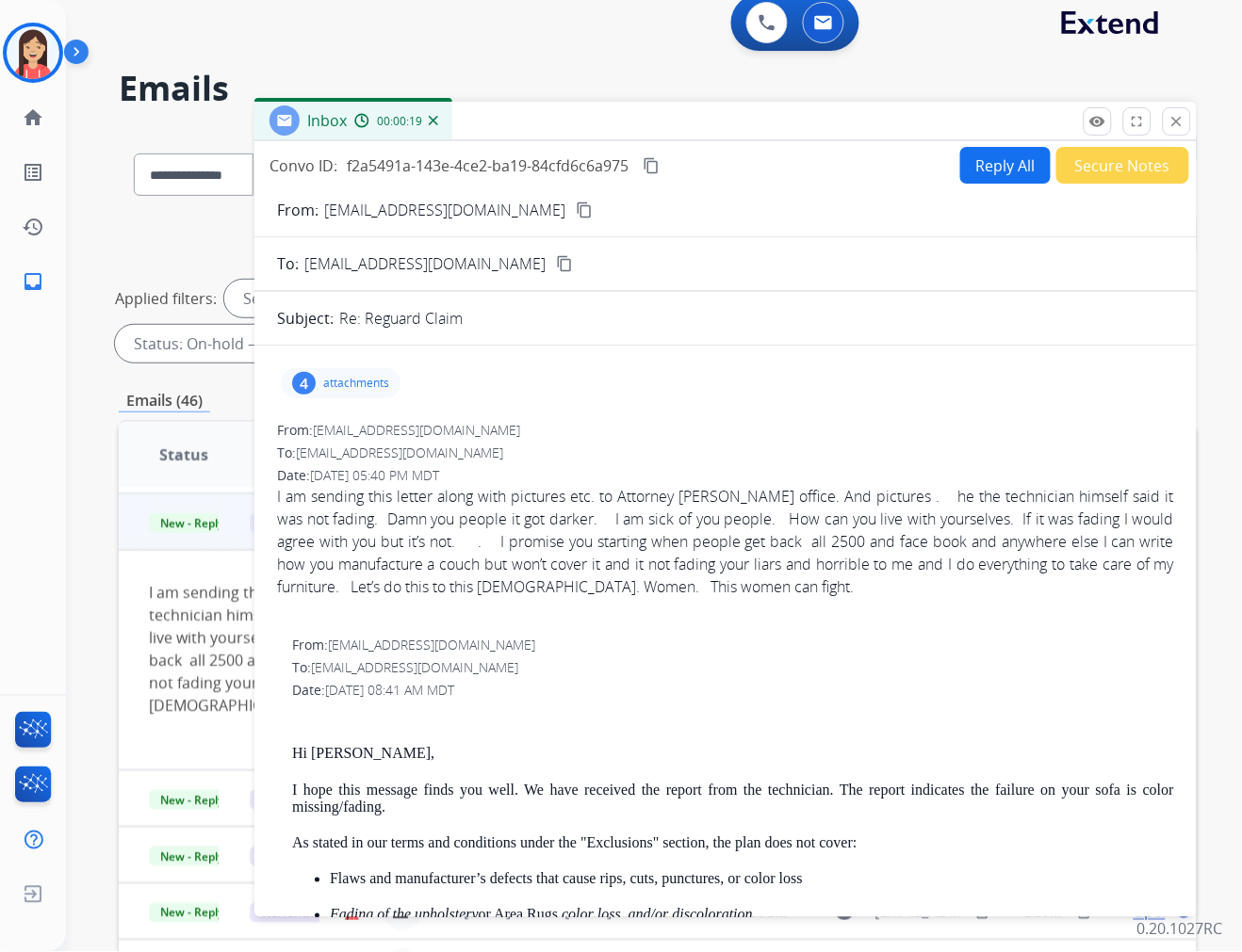
scroll to position [0, 0]
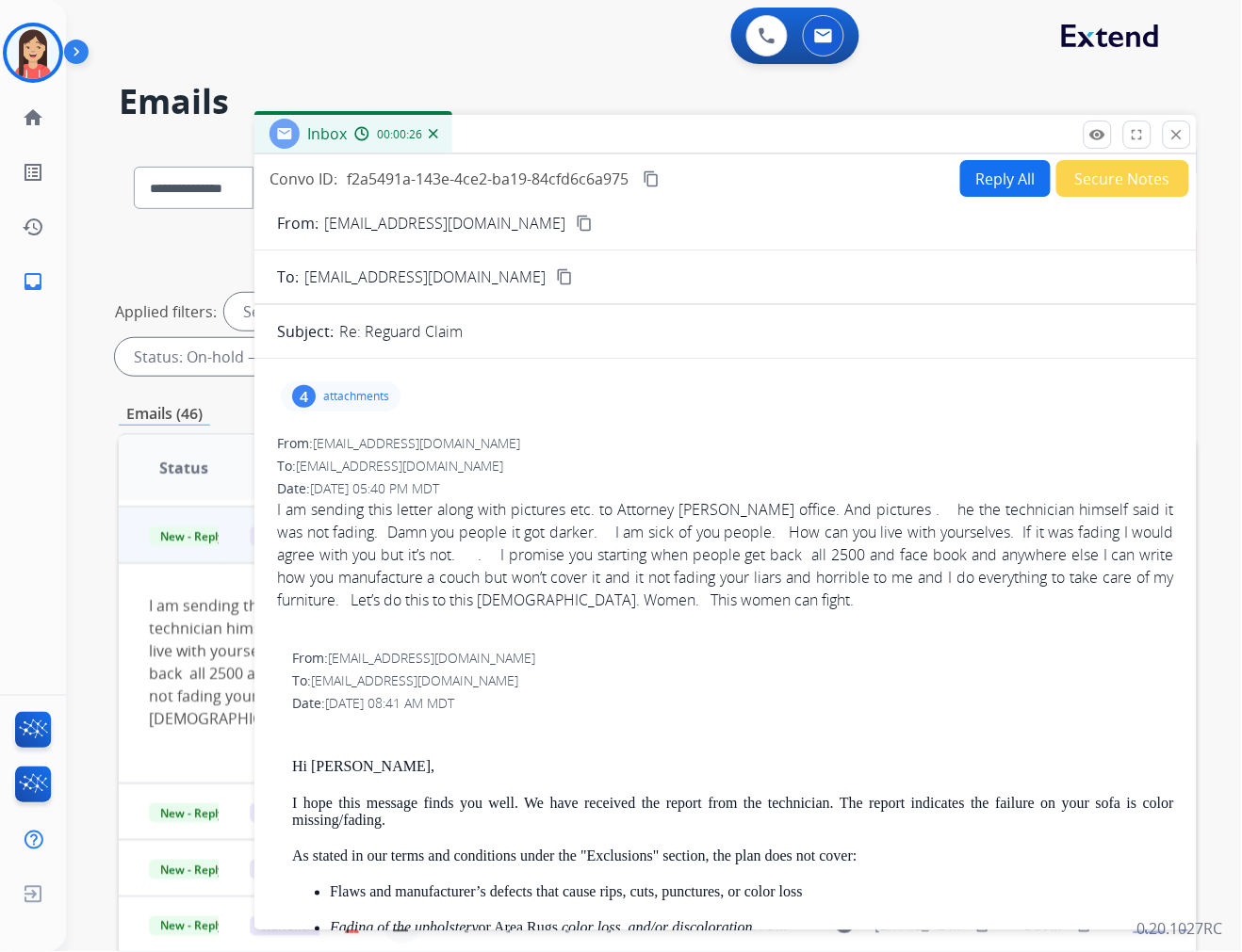
click at [1042, 533] on div "I am sending this letter along with pictures etc. to Attorney Gerald office. An…" at bounding box center [726, 555] width 897 height 113
click at [1173, 137] on mat-icon "close" at bounding box center [1176, 134] width 17 height 17
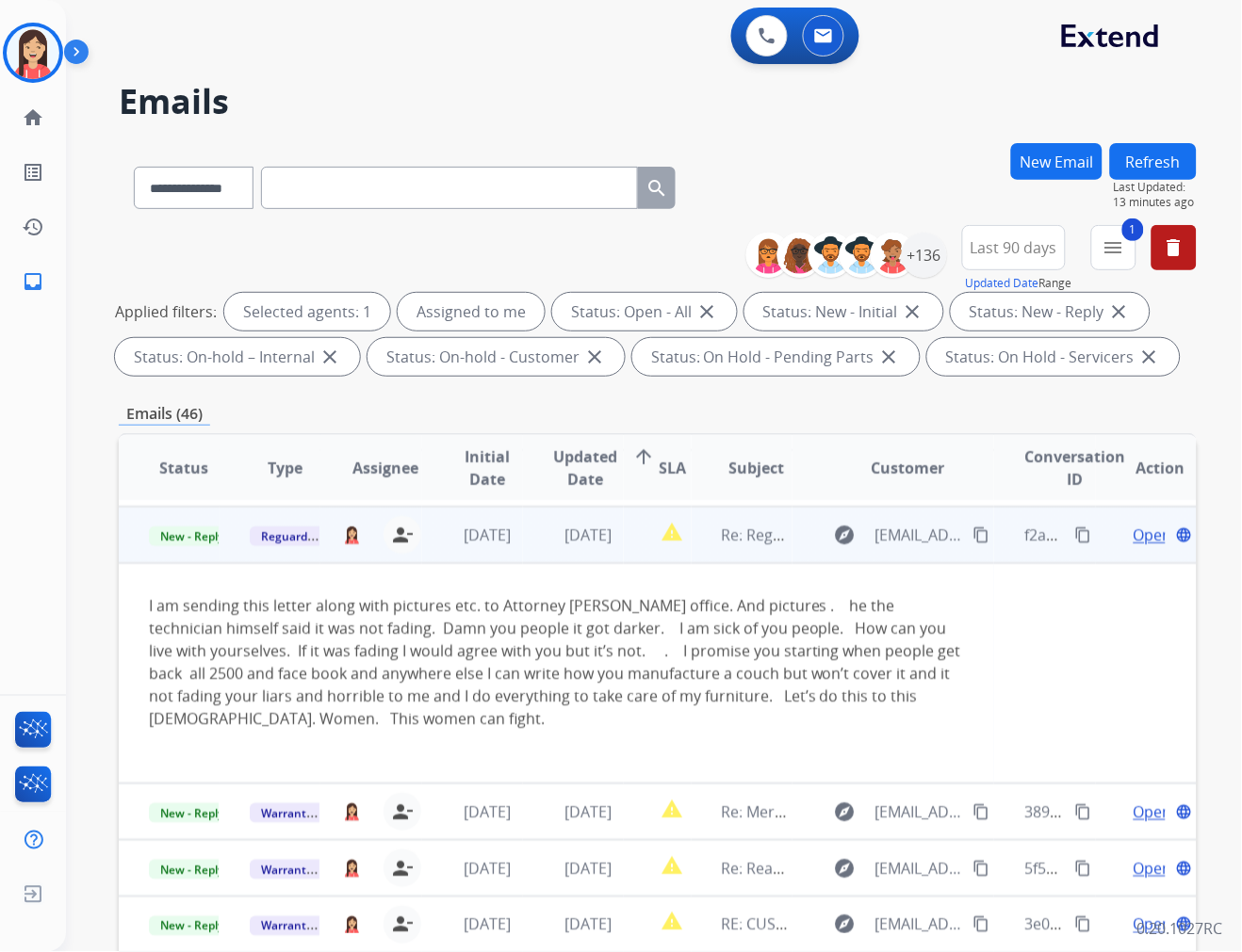
click at [1133, 533] on span "Open" at bounding box center [1152, 535] width 38 height 23
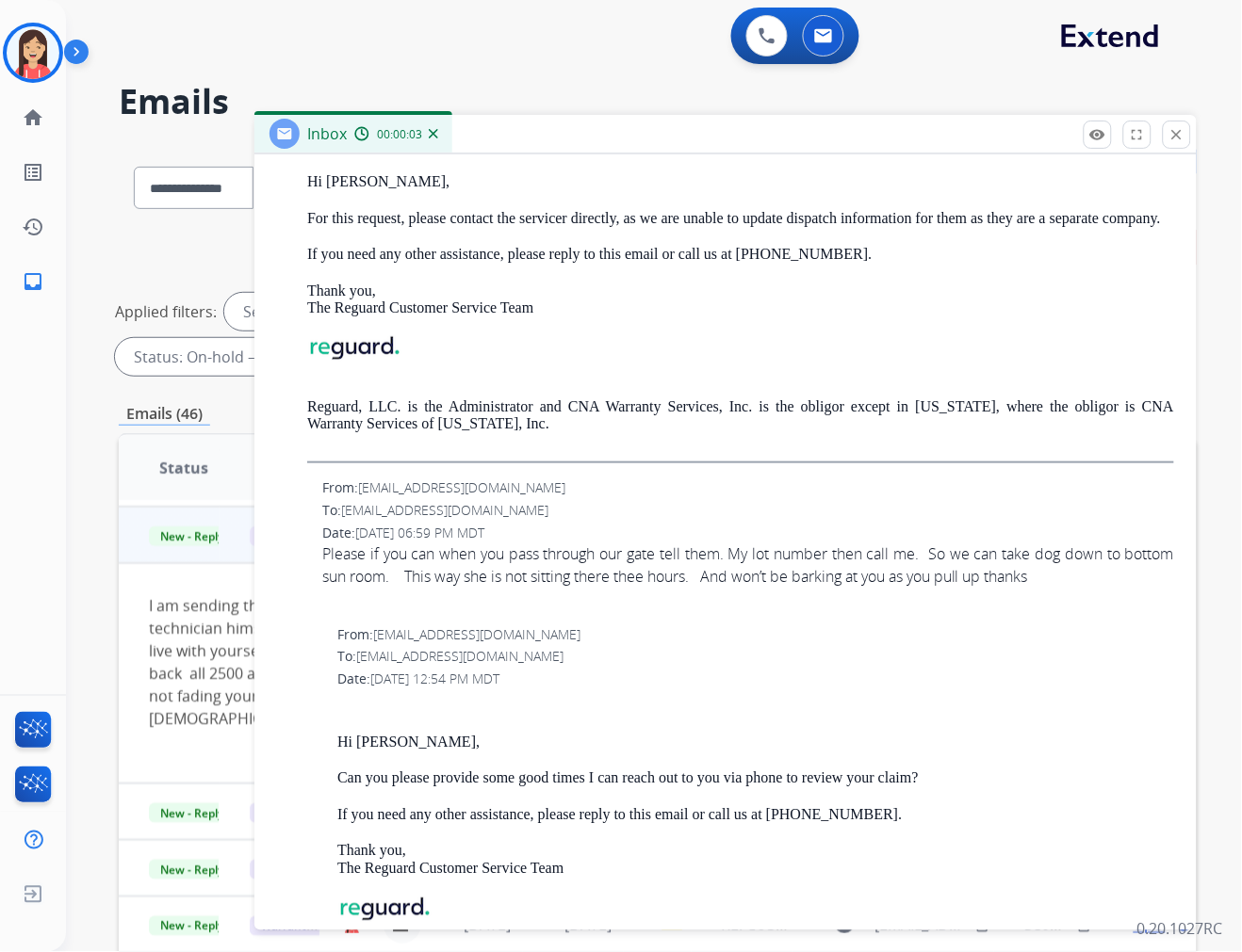
scroll to position [1673, 0]
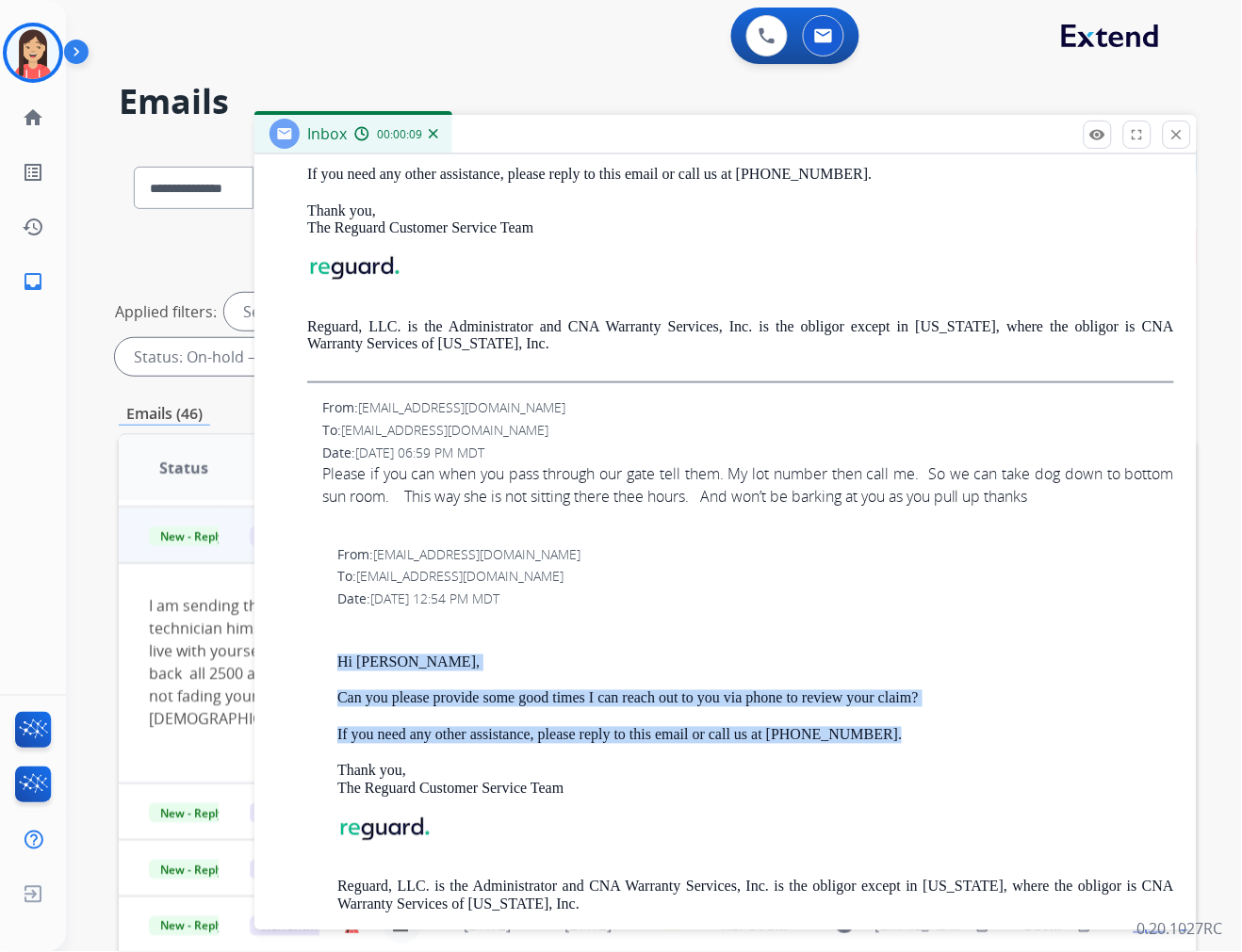
drag, startPoint x: 338, startPoint y: 683, endPoint x: 893, endPoint y: 750, distance: 559.0
click at [893, 750] on div "Hi Marge, Can you please provide some good times I can reach out to you via pho…" at bounding box center [756, 781] width 837 height 326
copy div "Hi Marge, Can you please provide some good times I can reach out to you via pho…"
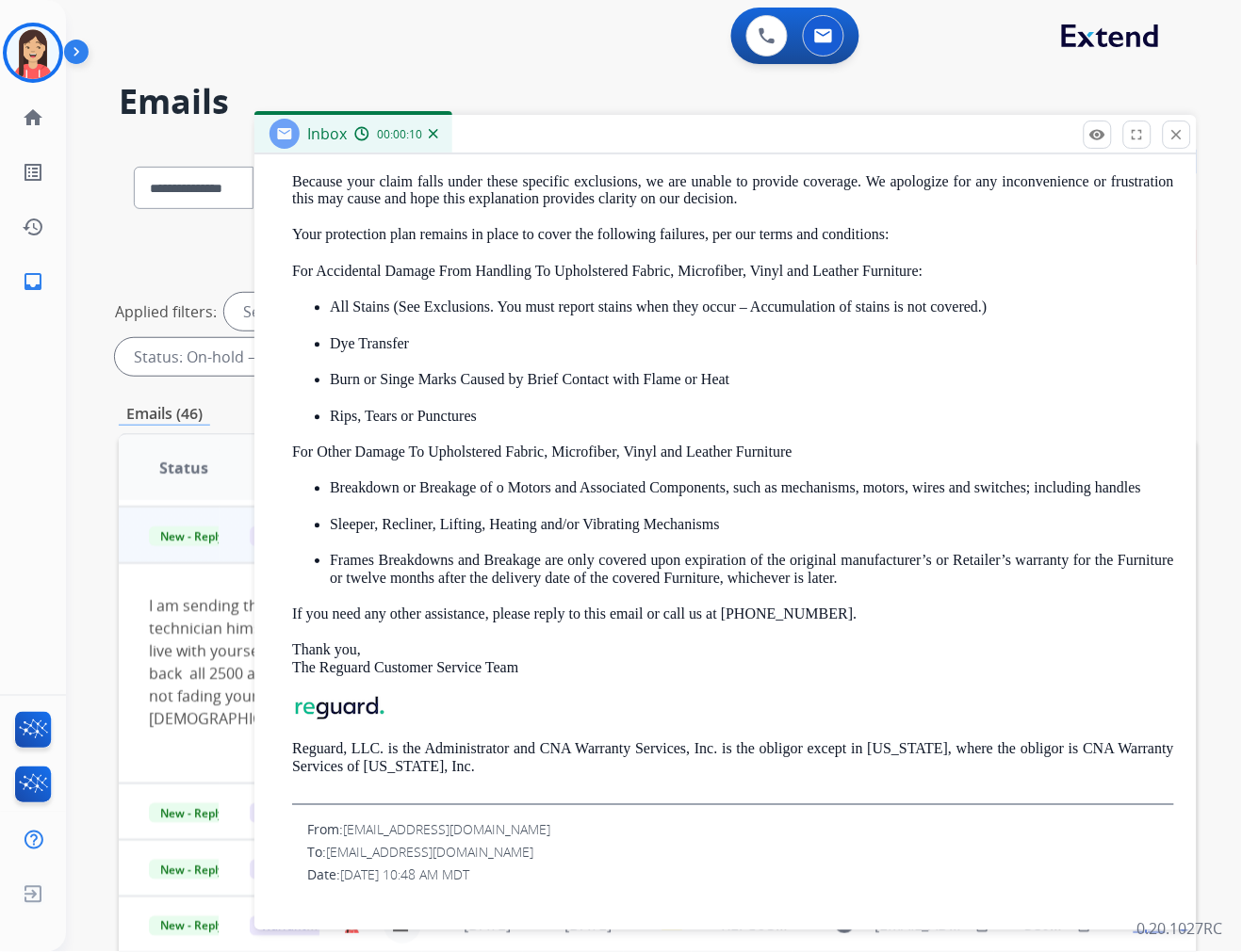
scroll to position [0, 0]
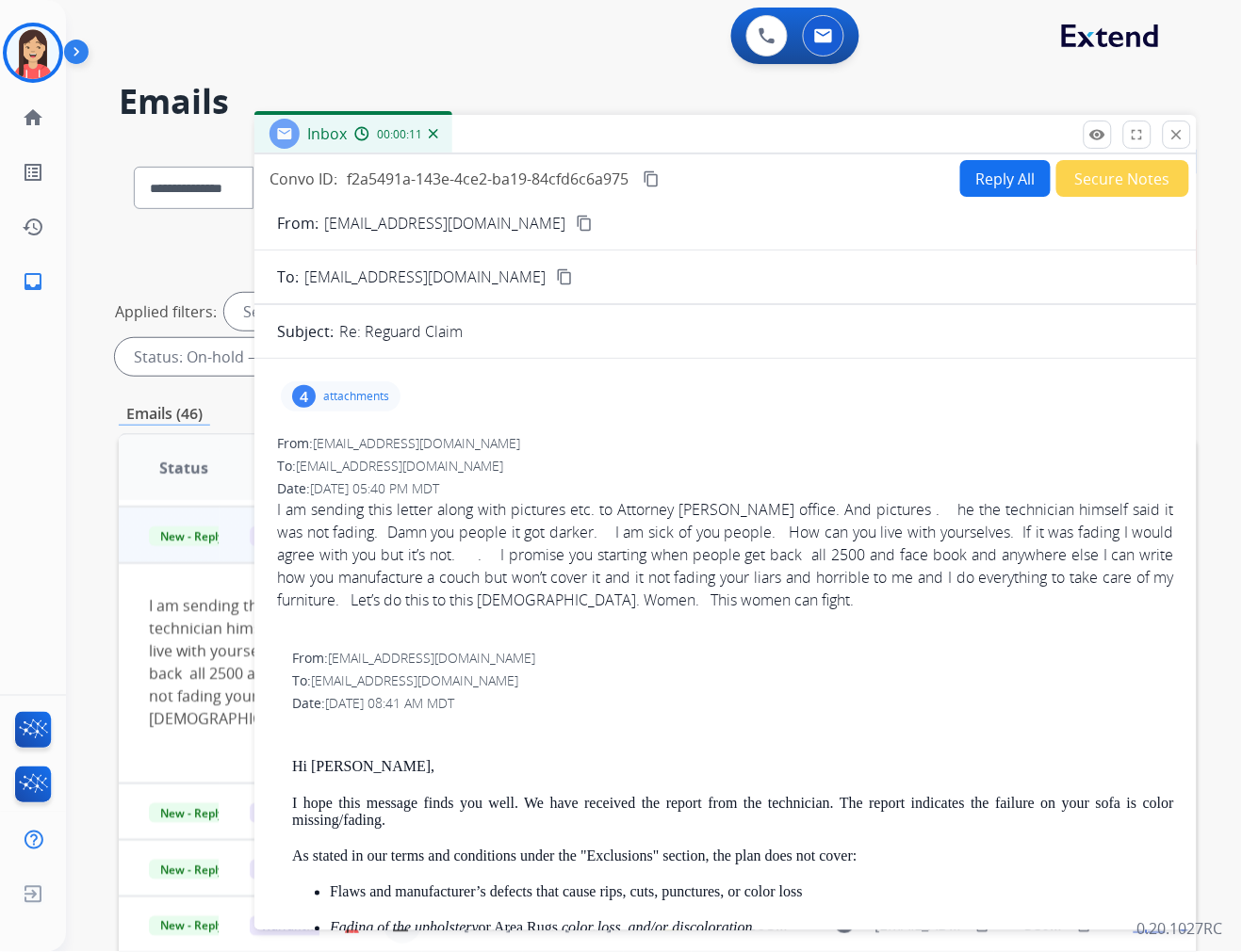
click at [999, 185] on button "Reply All" at bounding box center [1005, 178] width 90 height 36
select select "**********"
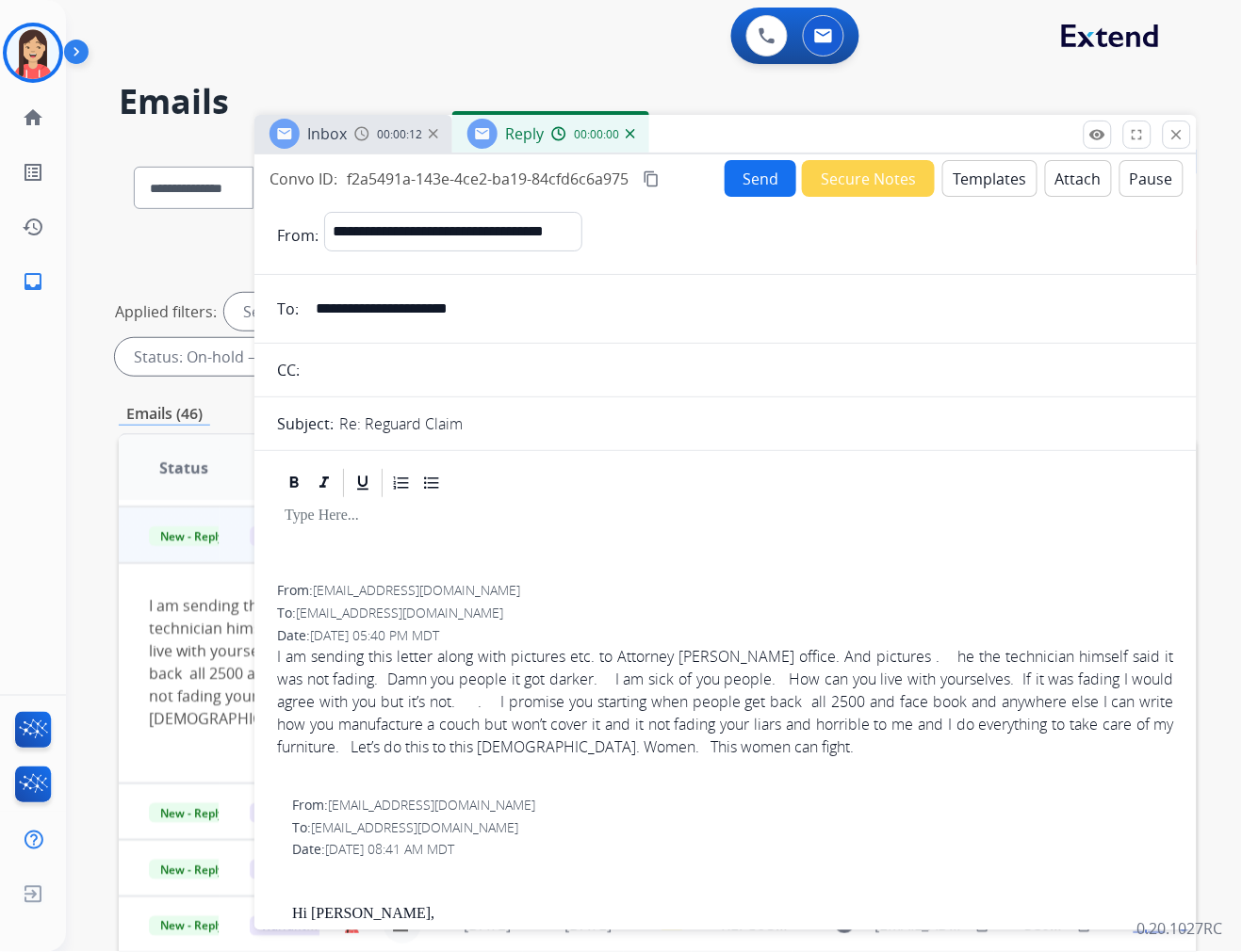
click at [978, 186] on button "Templates" at bounding box center [990, 178] width 95 height 36
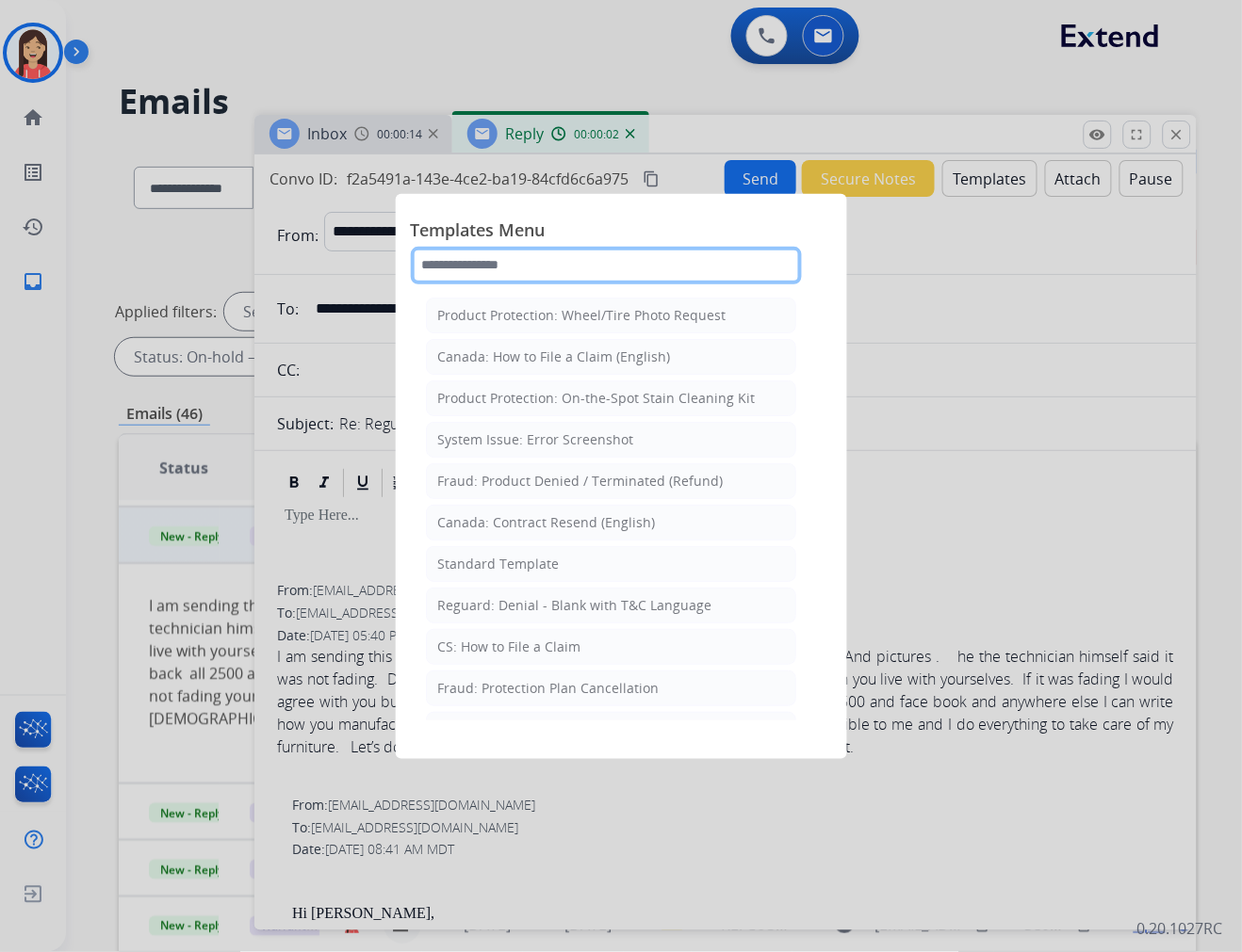
click at [496, 275] on input "text" at bounding box center [606, 265] width 391 height 37
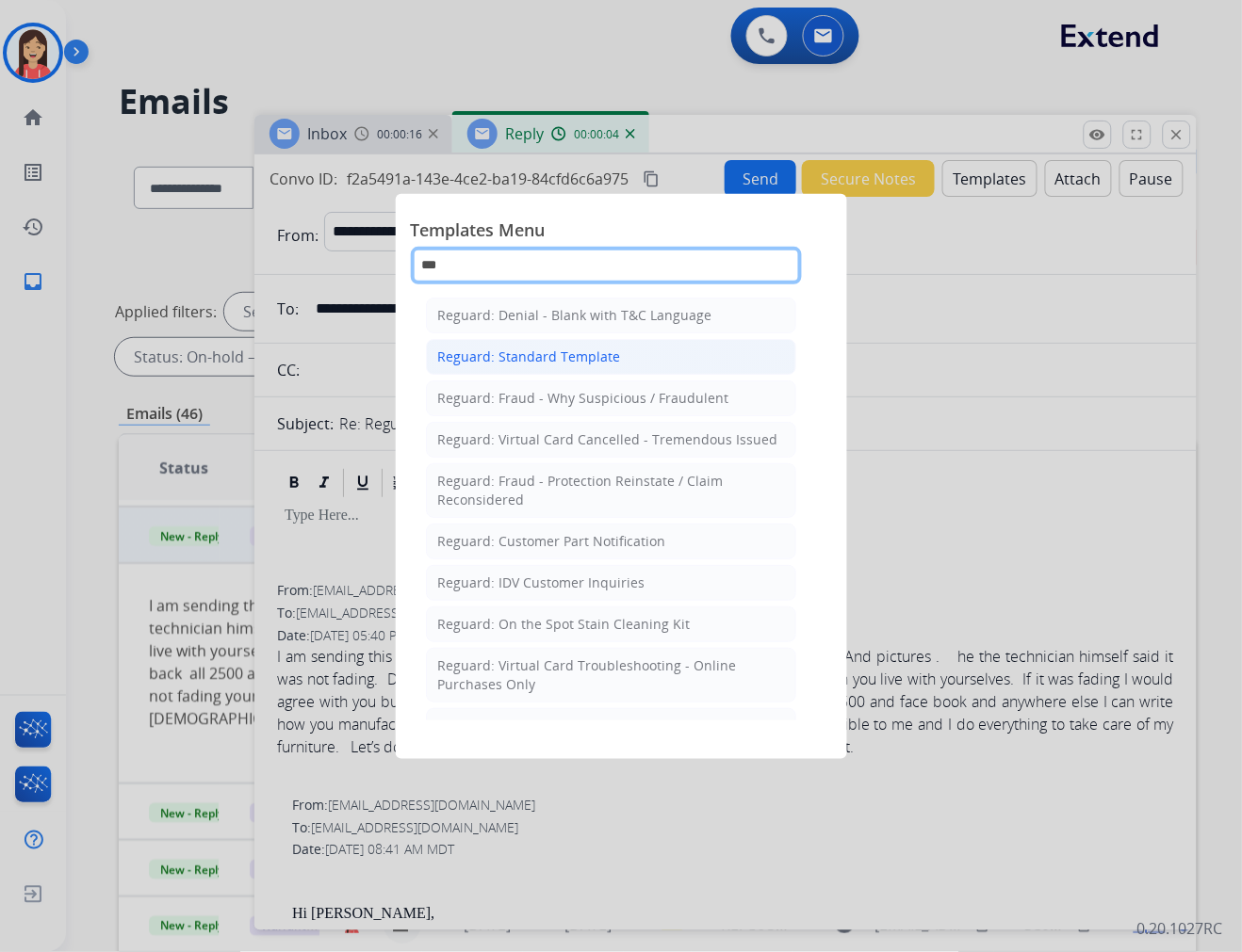
type input "***"
click at [503, 358] on div "Reguard: Standard Template" at bounding box center [529, 356] width 183 height 19
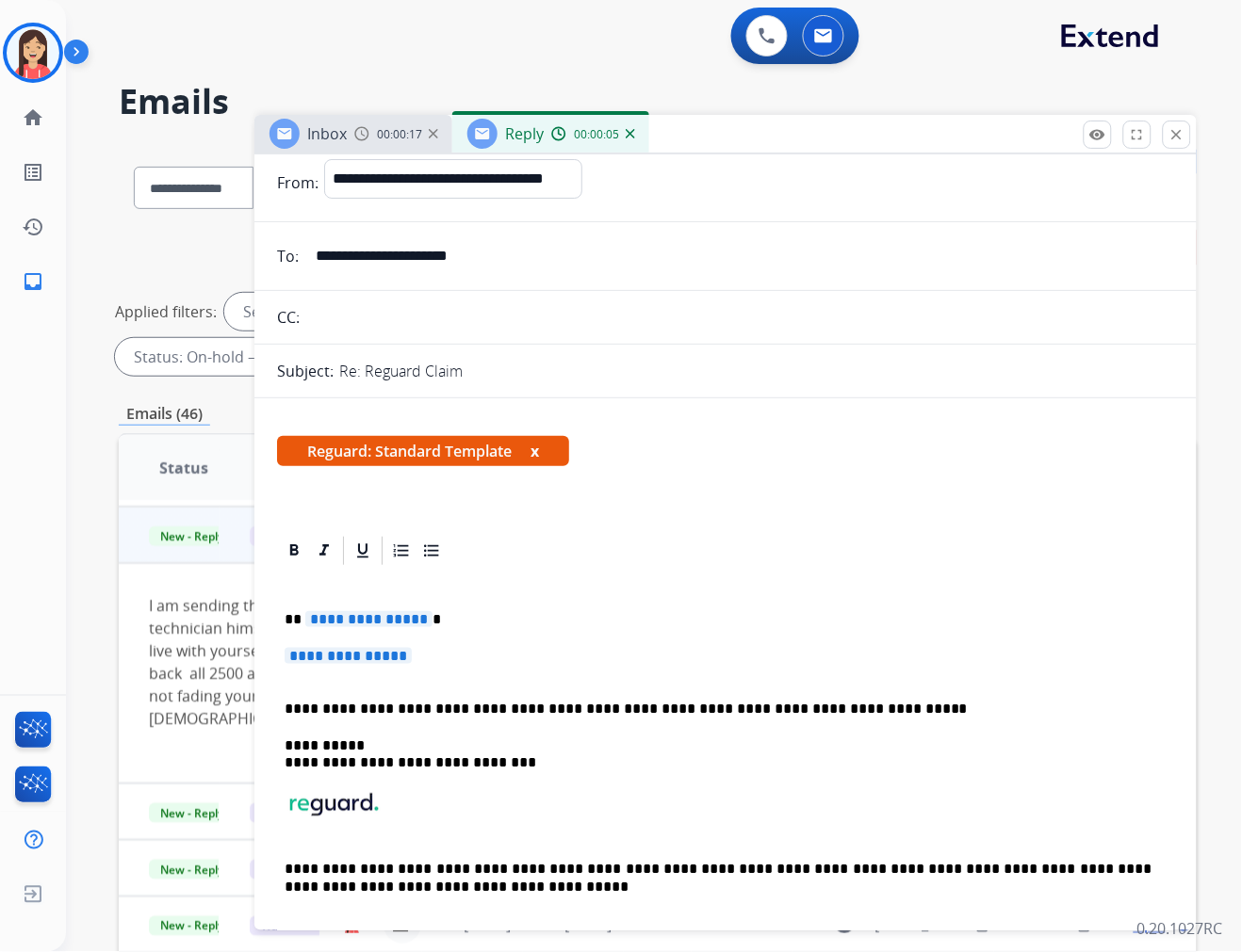
scroll to position [105, 0]
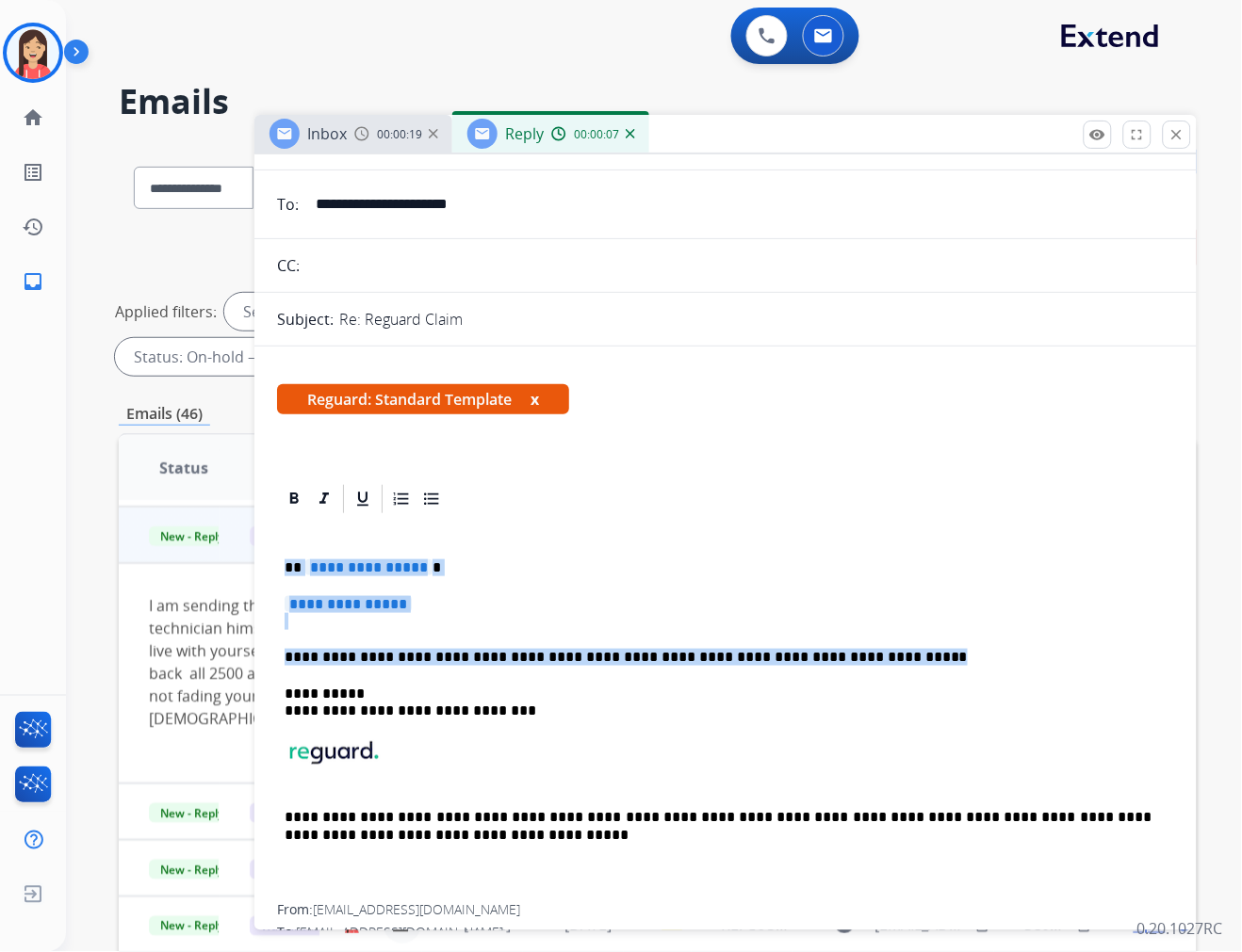
drag, startPoint x: 281, startPoint y: 566, endPoint x: 873, endPoint y: 663, distance: 599.9
click at [873, 663] on div "**********" at bounding box center [726, 711] width 897 height 389
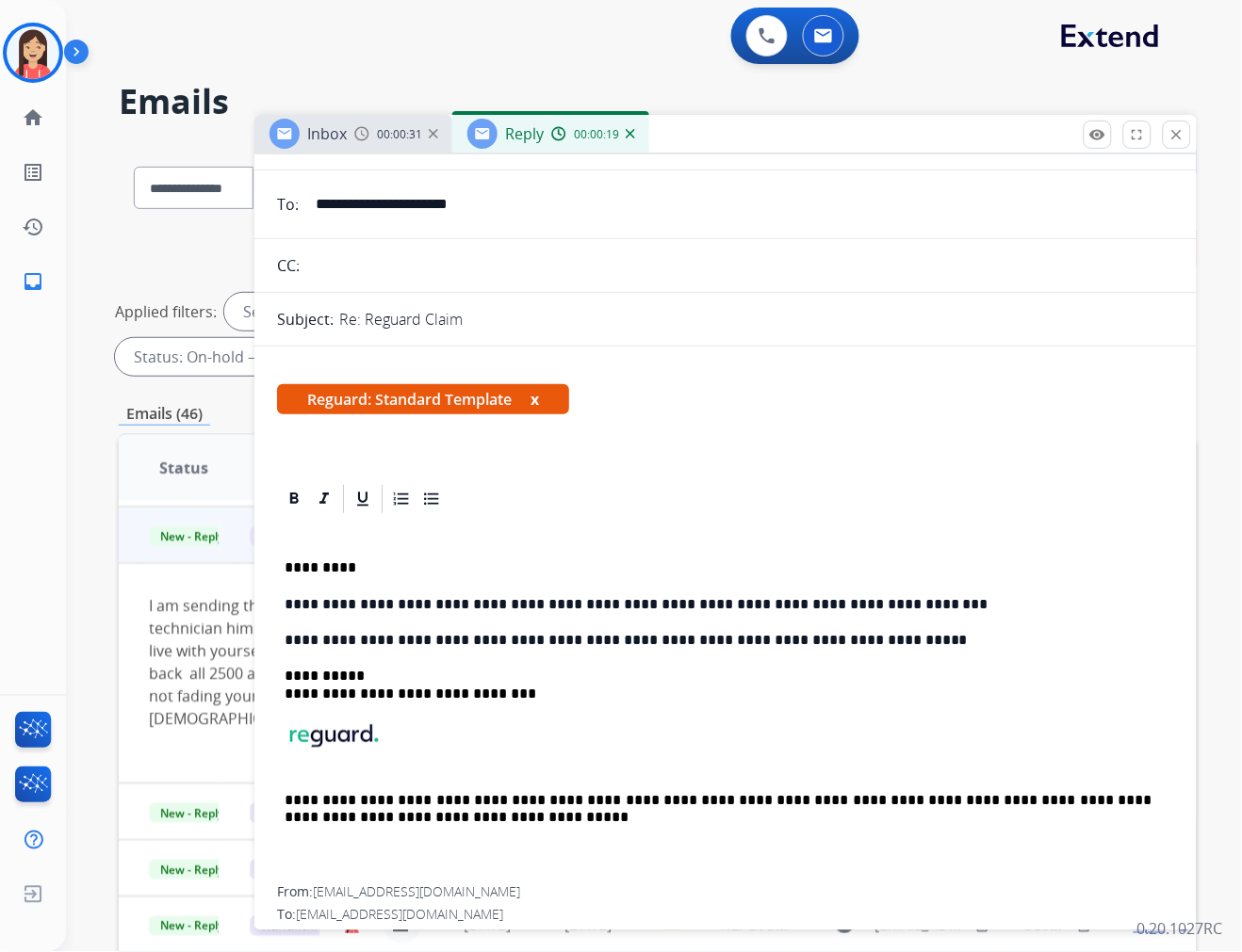
click at [525, 606] on p "**********" at bounding box center [718, 604] width 867 height 17
click at [635, 608] on p "**********" at bounding box center [718, 604] width 867 height 17
click at [643, 605] on p "**********" at bounding box center [718, 604] width 867 height 17
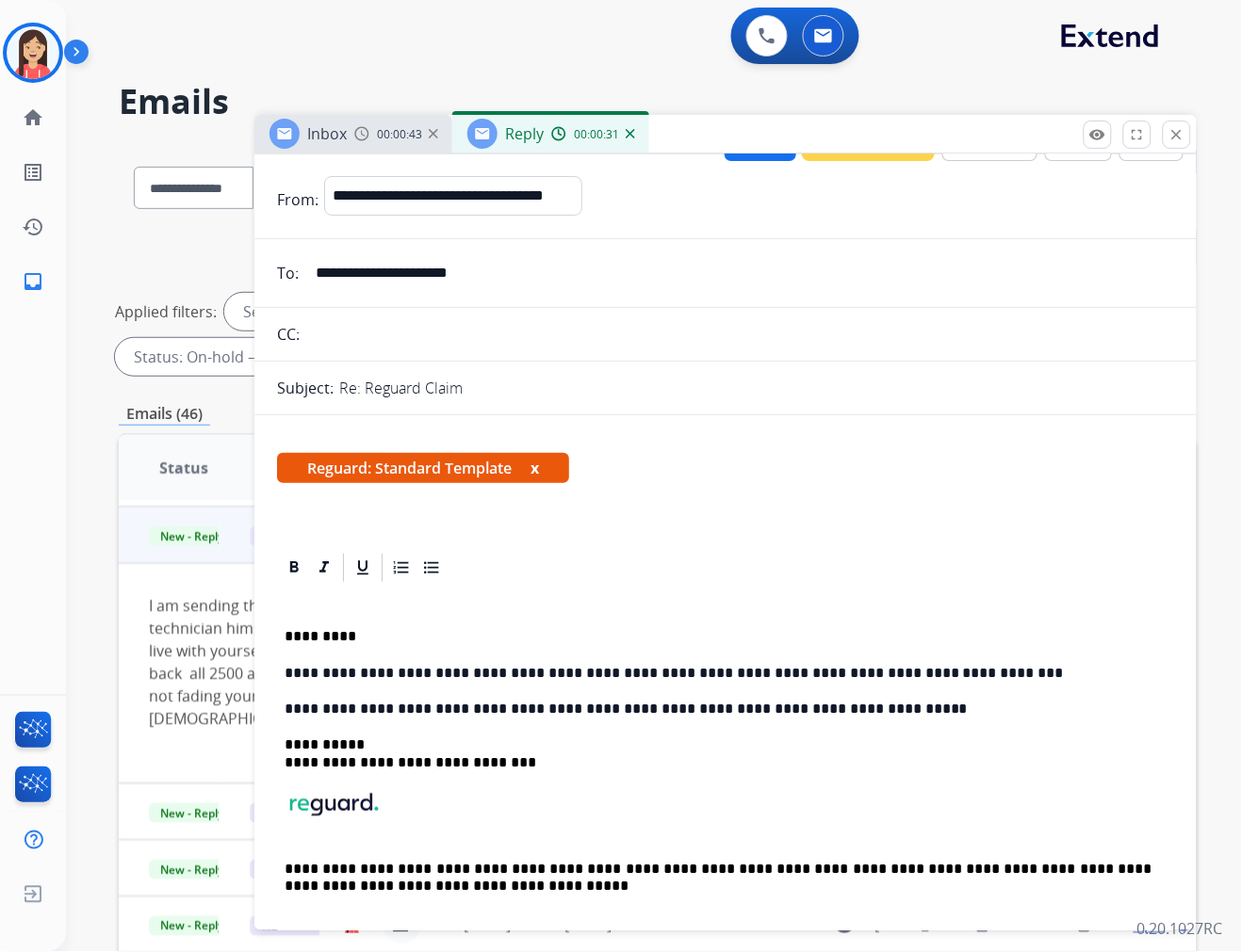
scroll to position [0, 0]
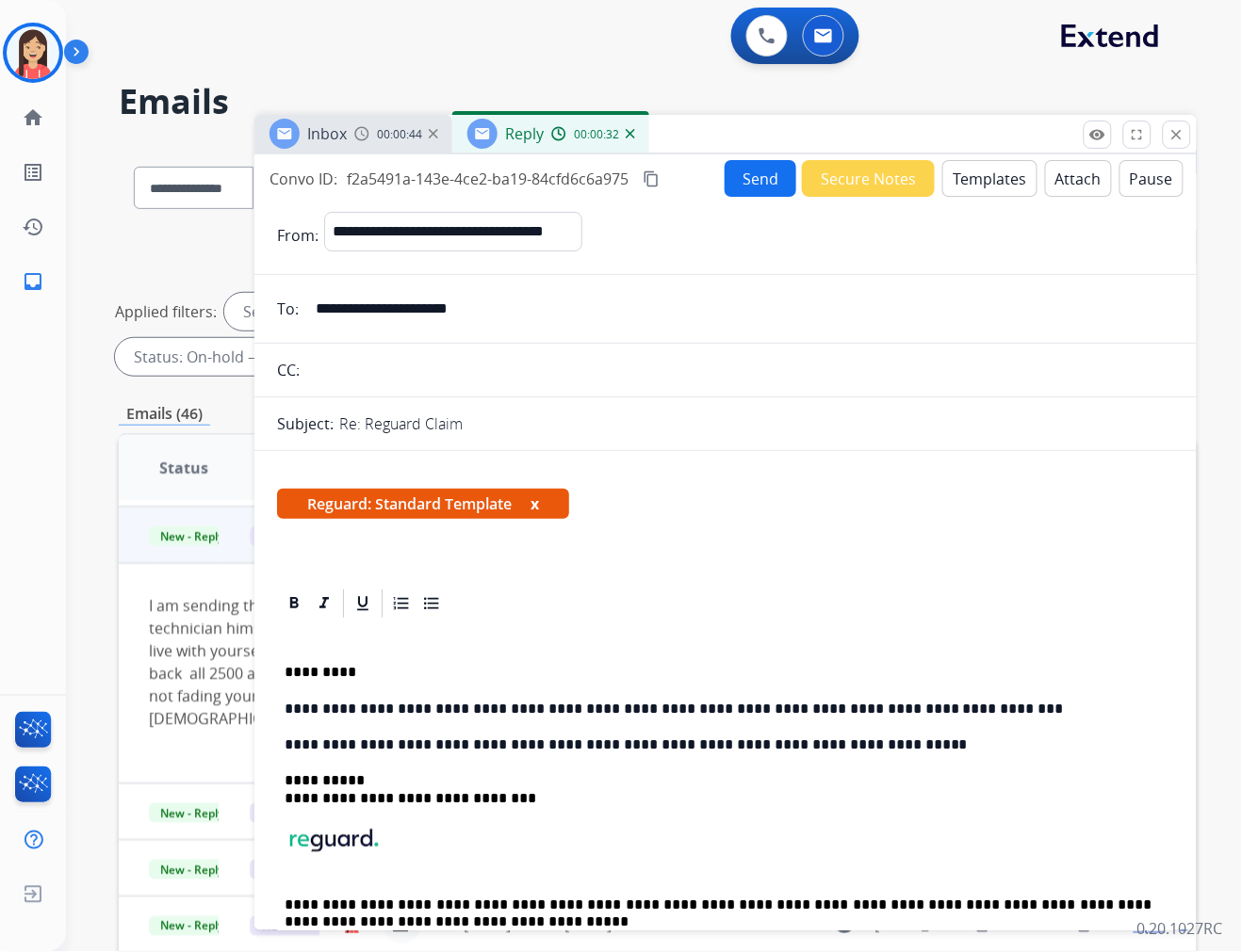
click at [750, 188] on button "Send" at bounding box center [760, 178] width 72 height 36
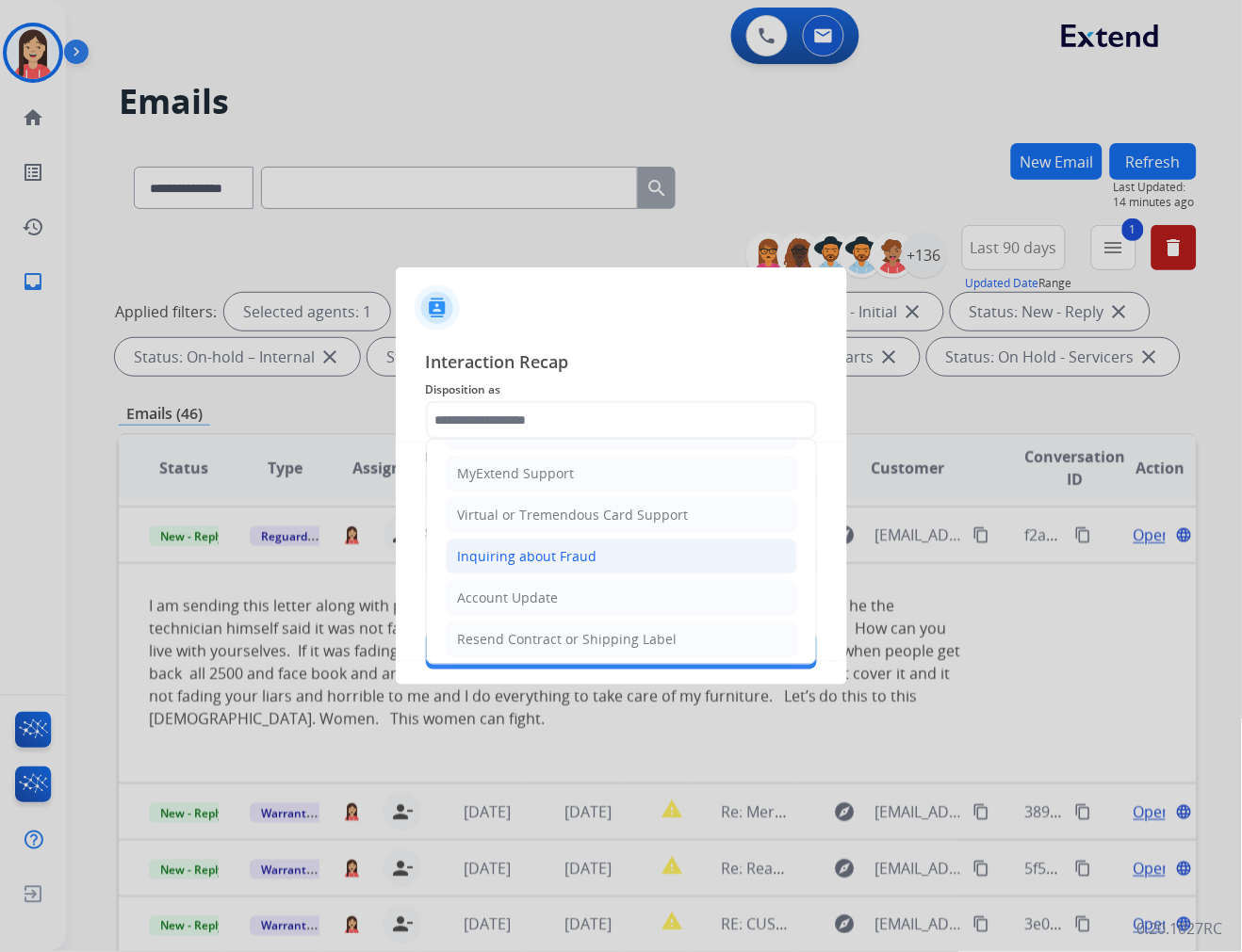
scroll to position [209, 0]
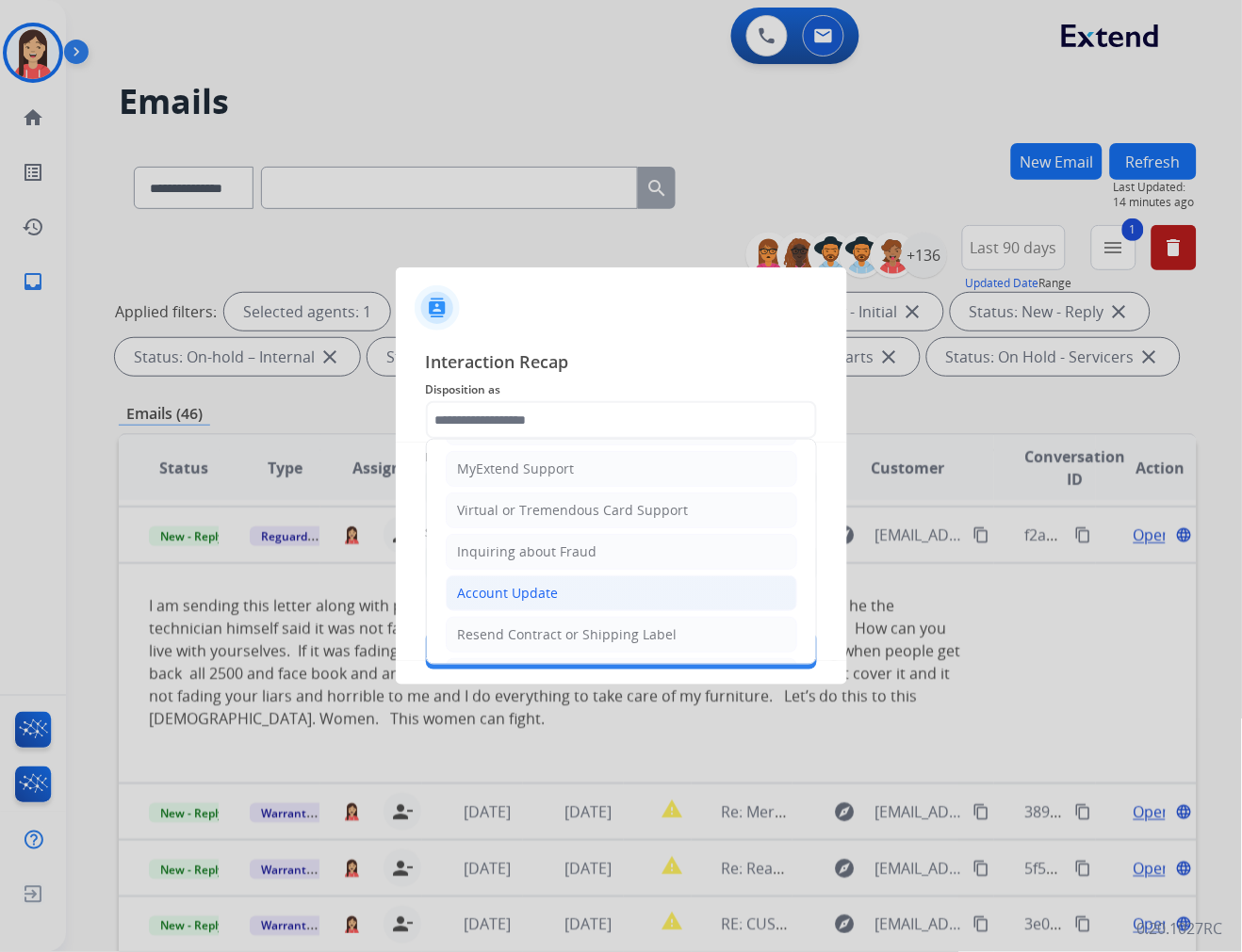
click at [519, 589] on div "Account Update" at bounding box center [508, 593] width 101 height 19
type input "**********"
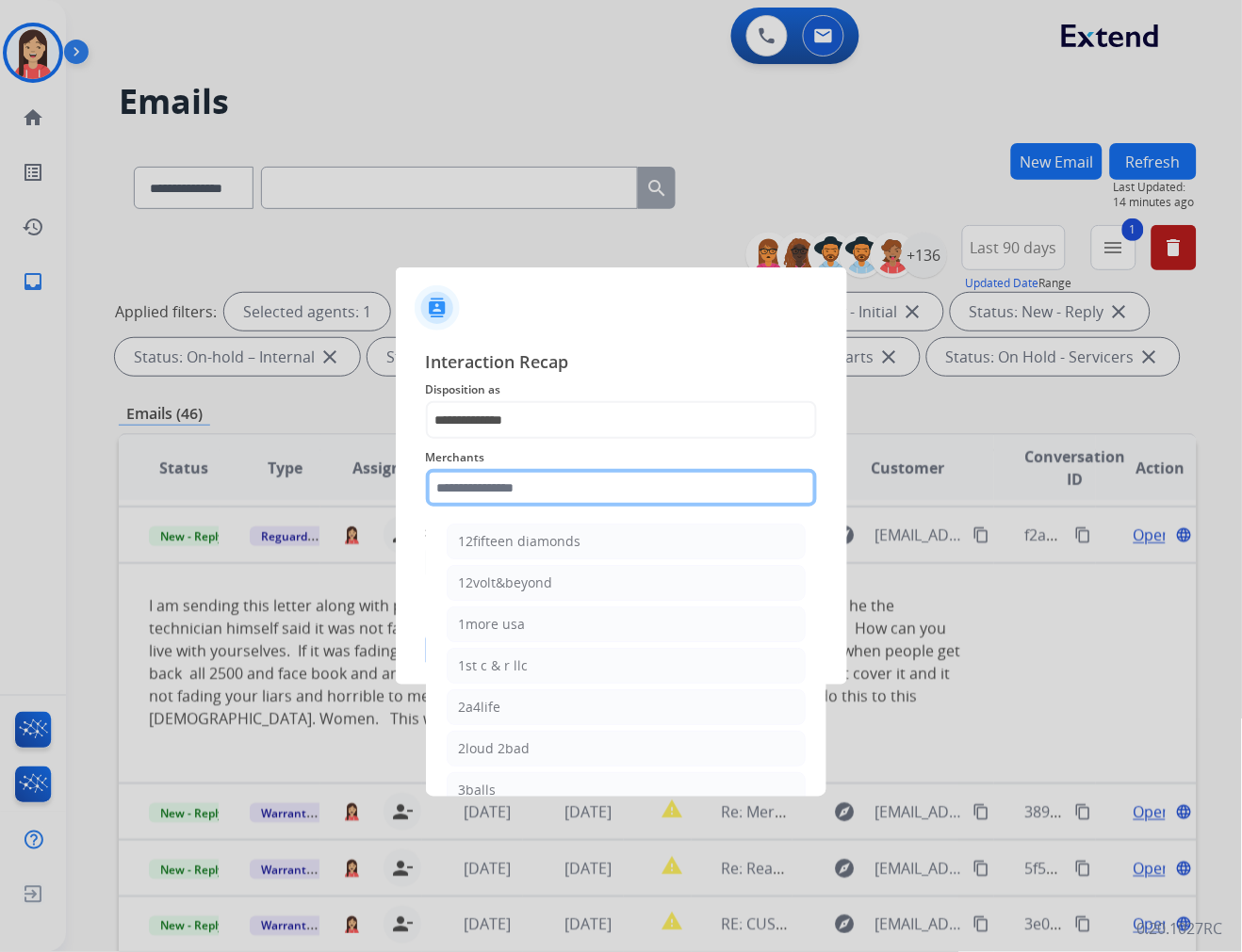
click at [542, 484] on input "text" at bounding box center [621, 488] width 391 height 37
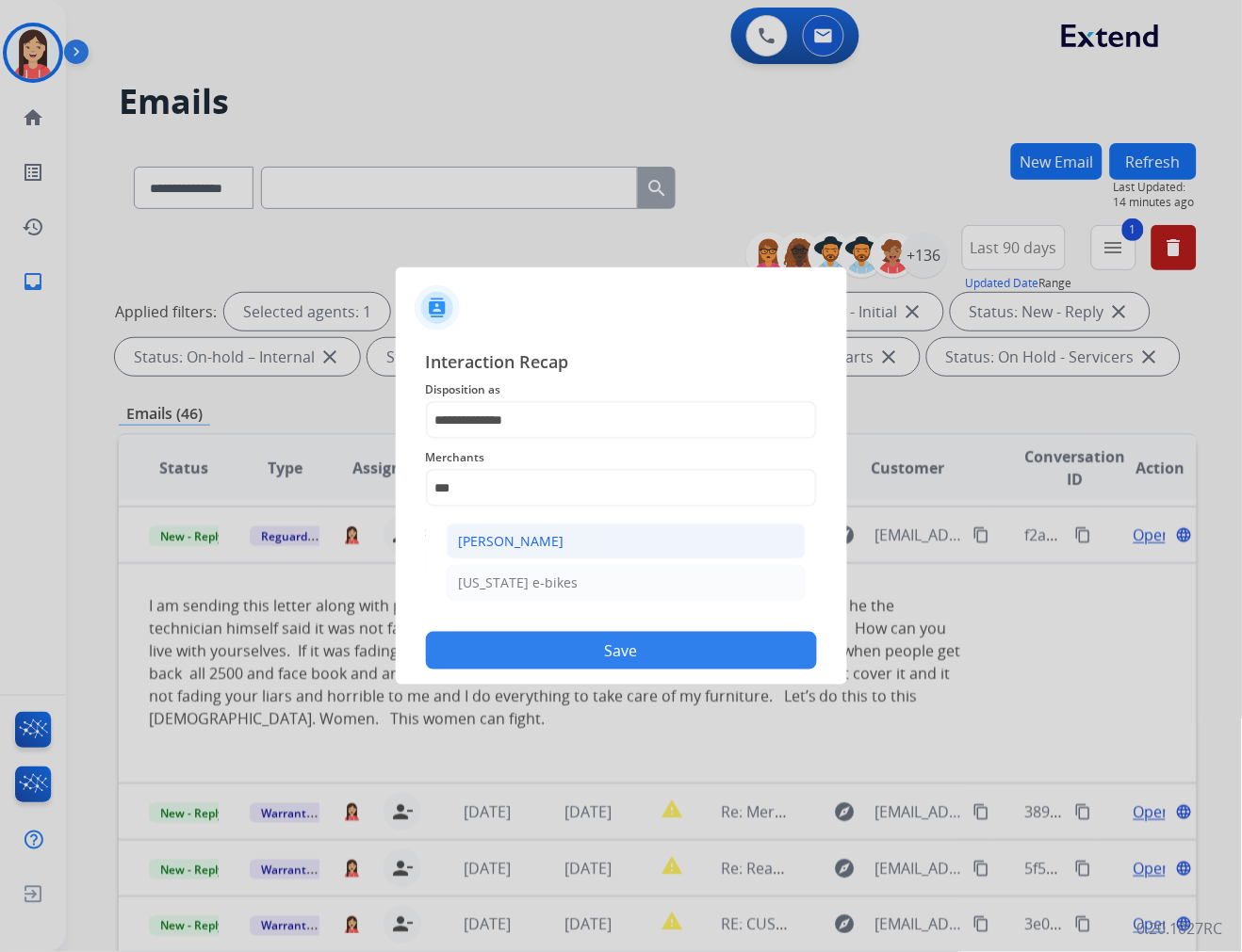
click at [542, 529] on li "[PERSON_NAME]" at bounding box center [626, 542] width 359 height 35
type input "**********"
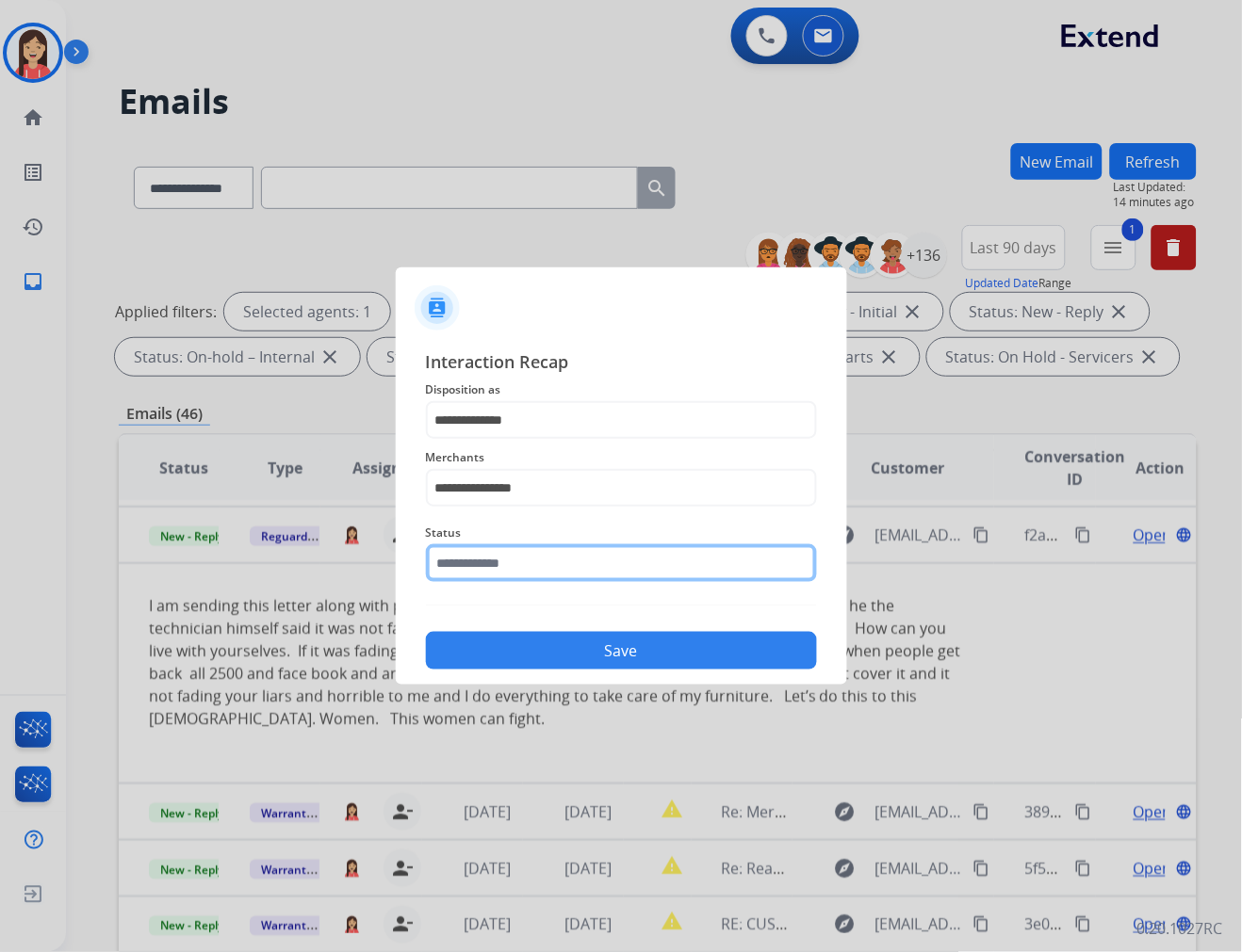
click at [539, 562] on input "text" at bounding box center [621, 563] width 391 height 37
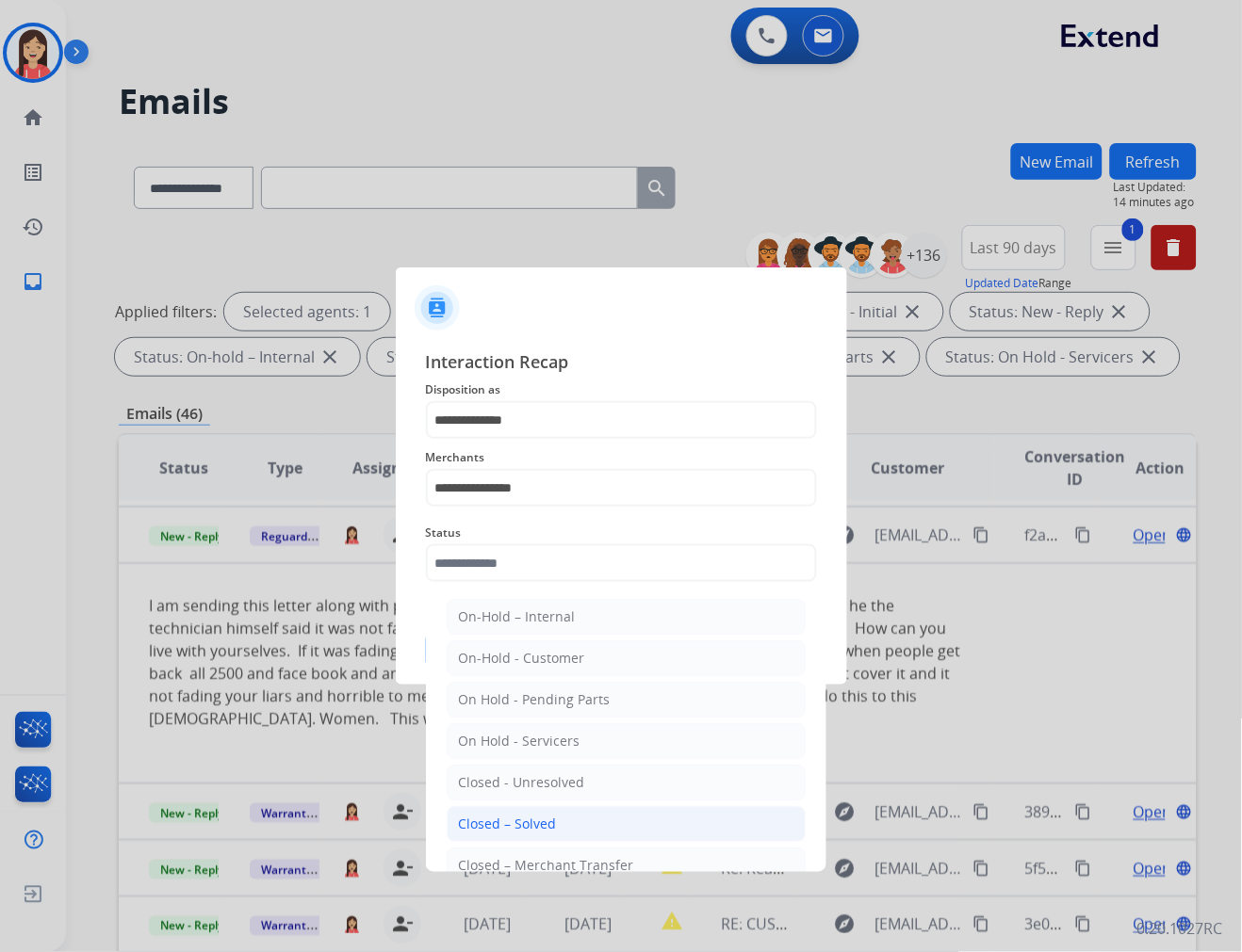
click at [568, 820] on li "Closed – Solved" at bounding box center [626, 823] width 359 height 35
type input "**********"
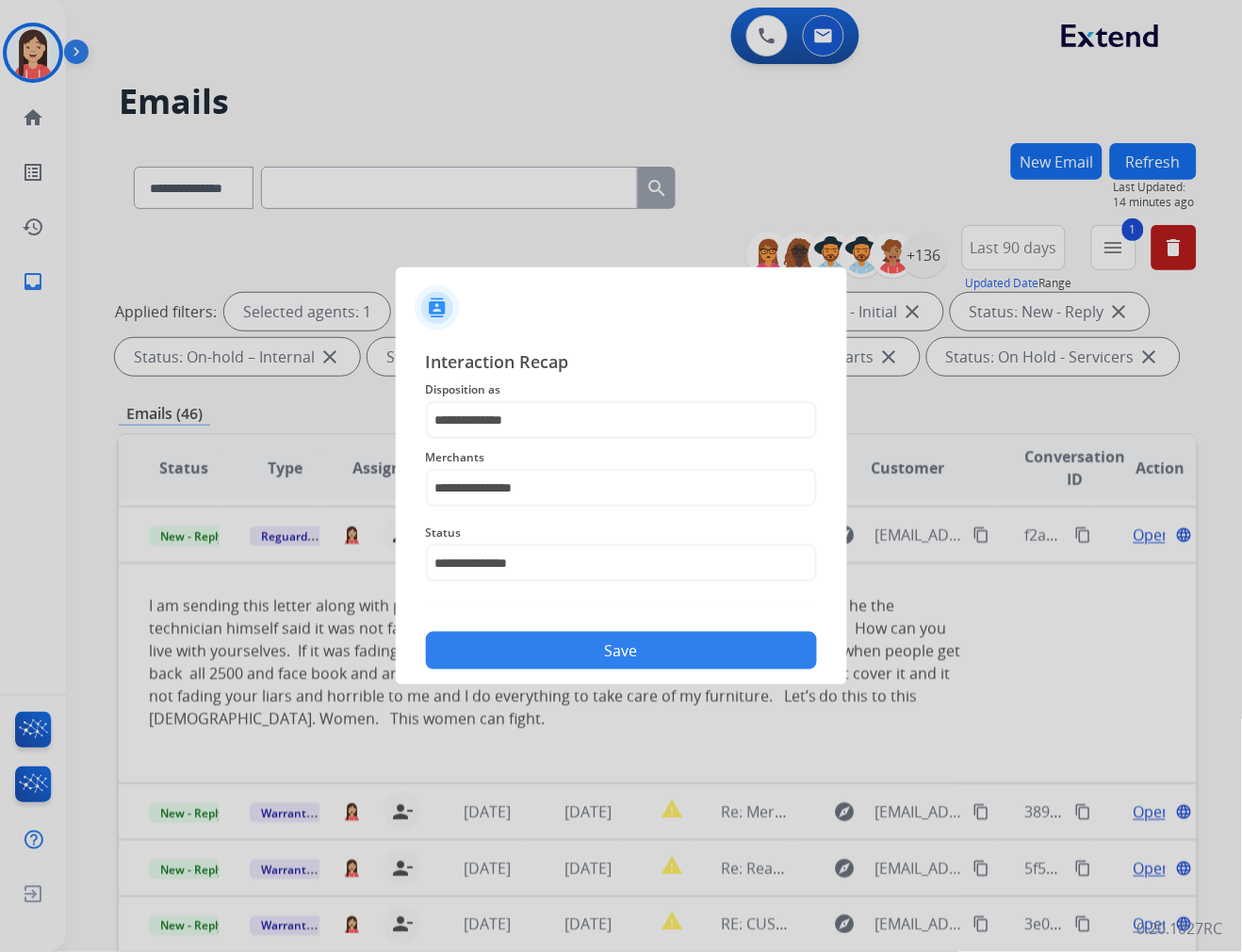
click at [652, 643] on button "Save" at bounding box center [621, 651] width 391 height 37
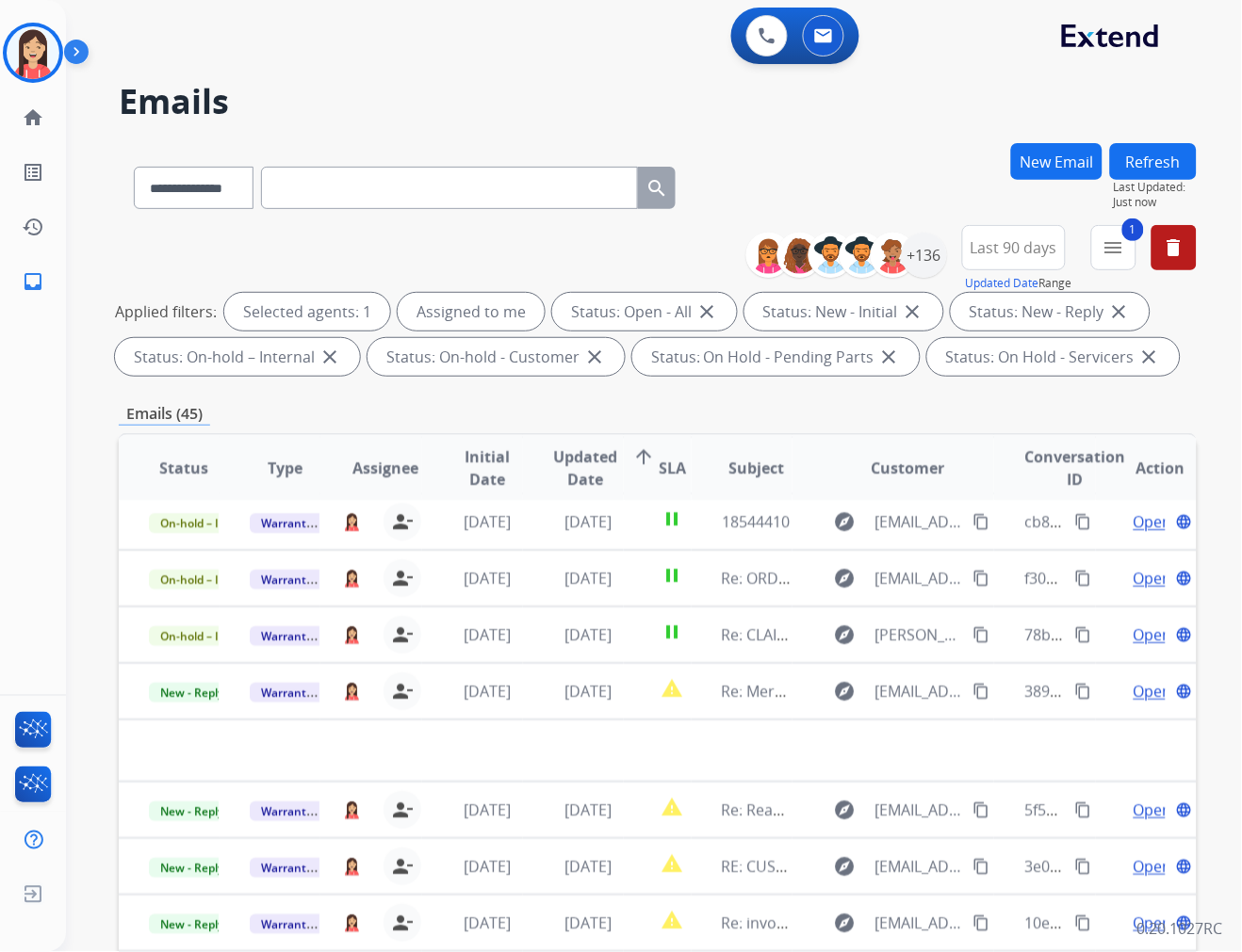
scroll to position [62, 0]
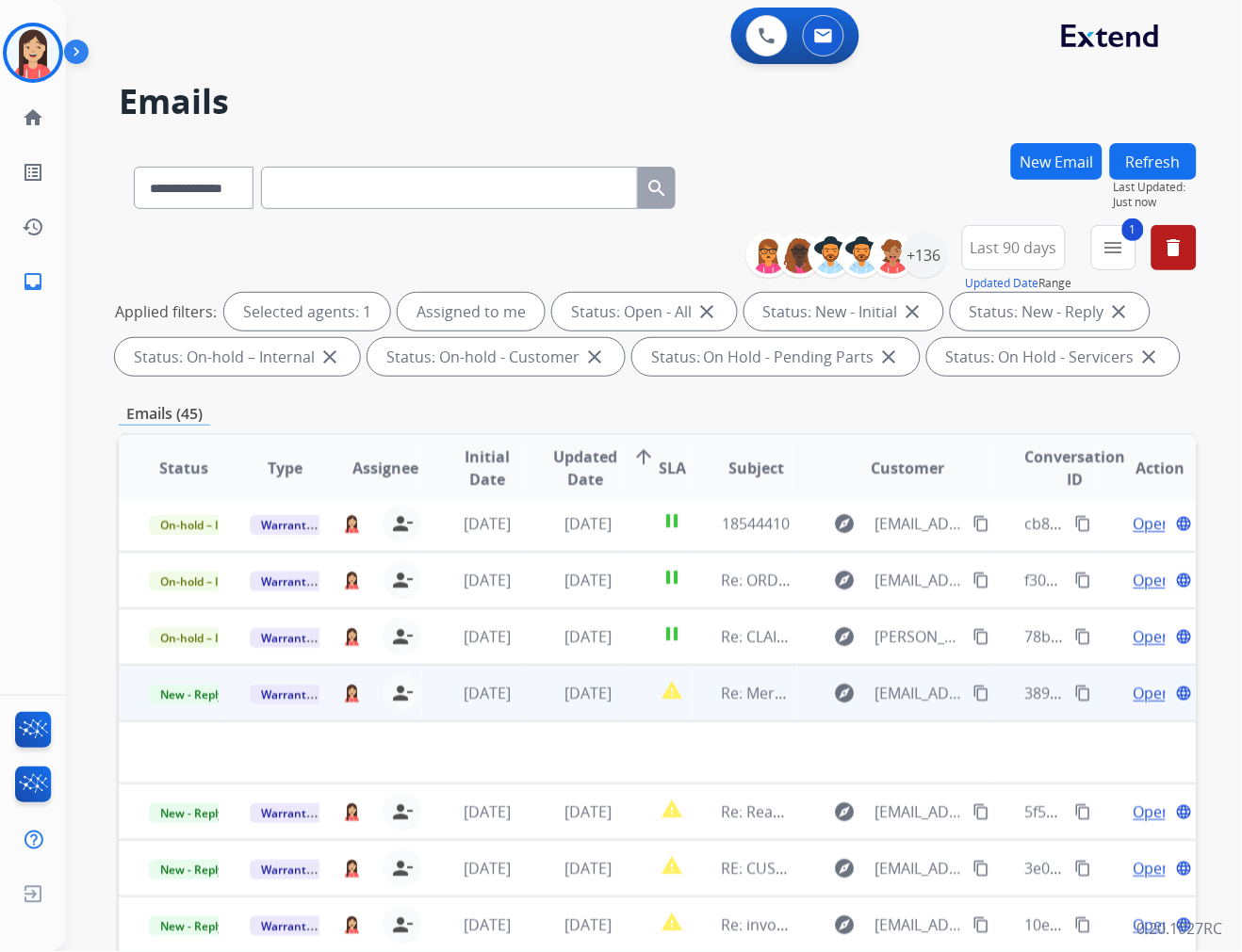
click at [599, 708] on td "[DATE]" at bounding box center [573, 694] width 101 height 57
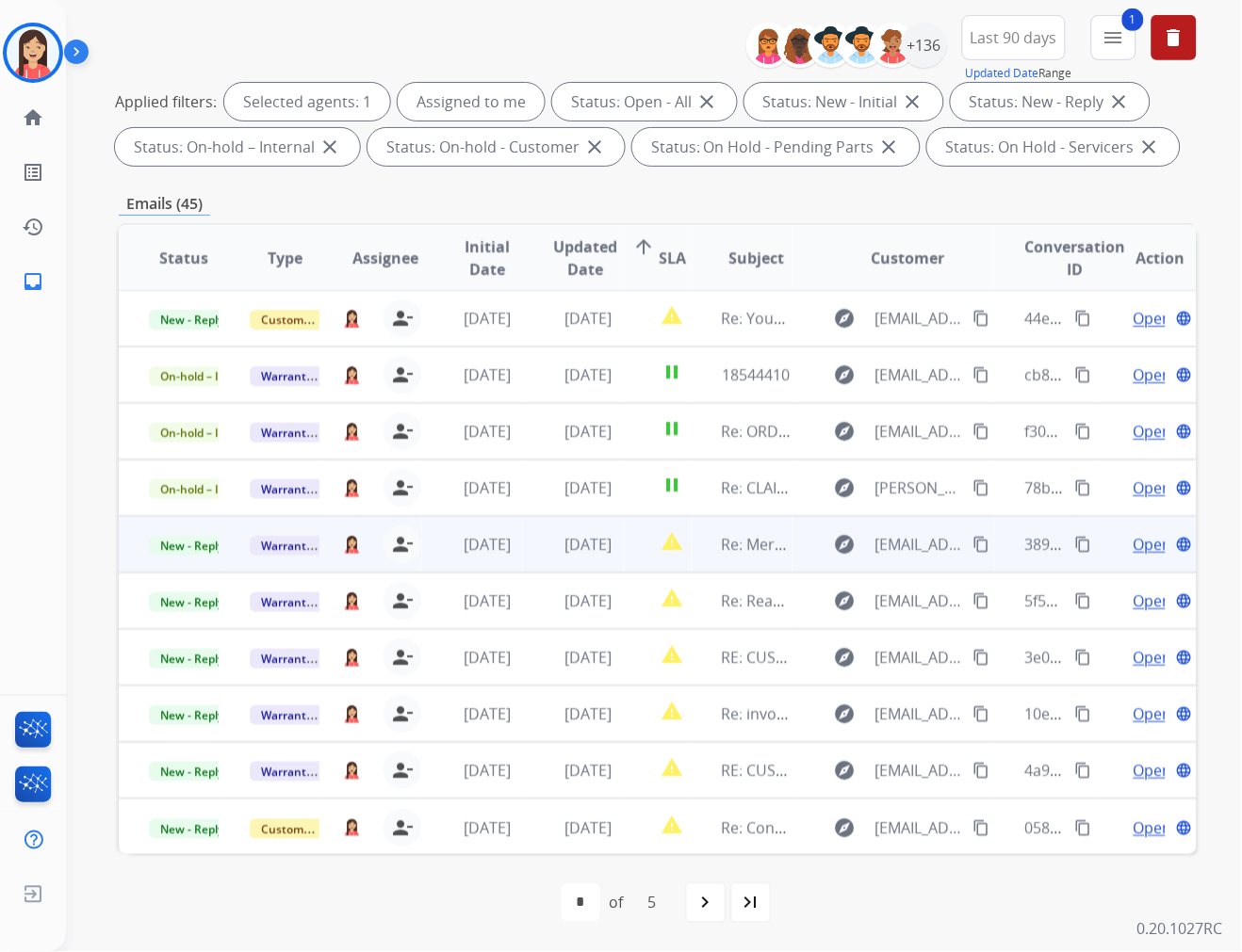
scroll to position [0, 0]
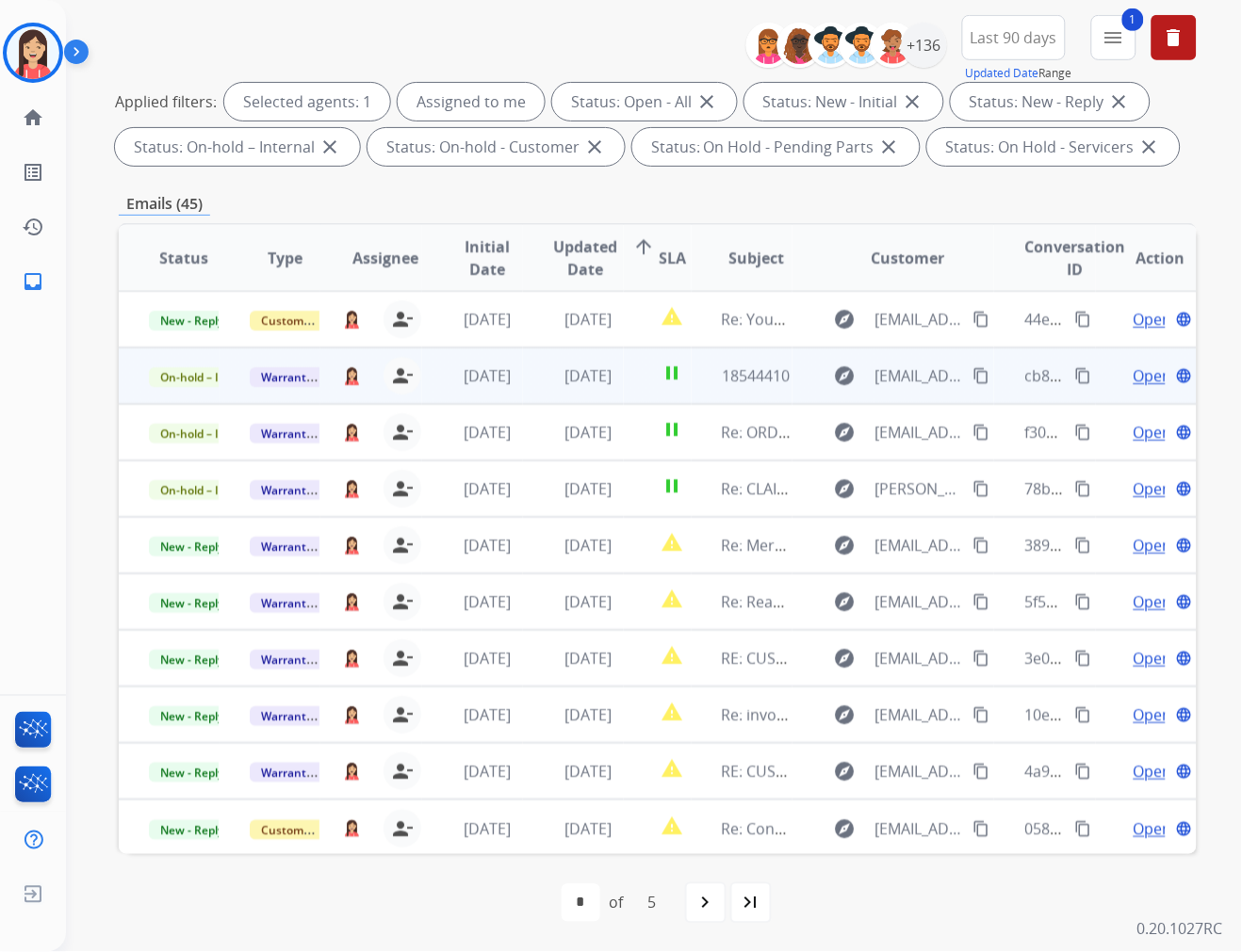
click at [595, 397] on td "[DATE]" at bounding box center [573, 376] width 101 height 57
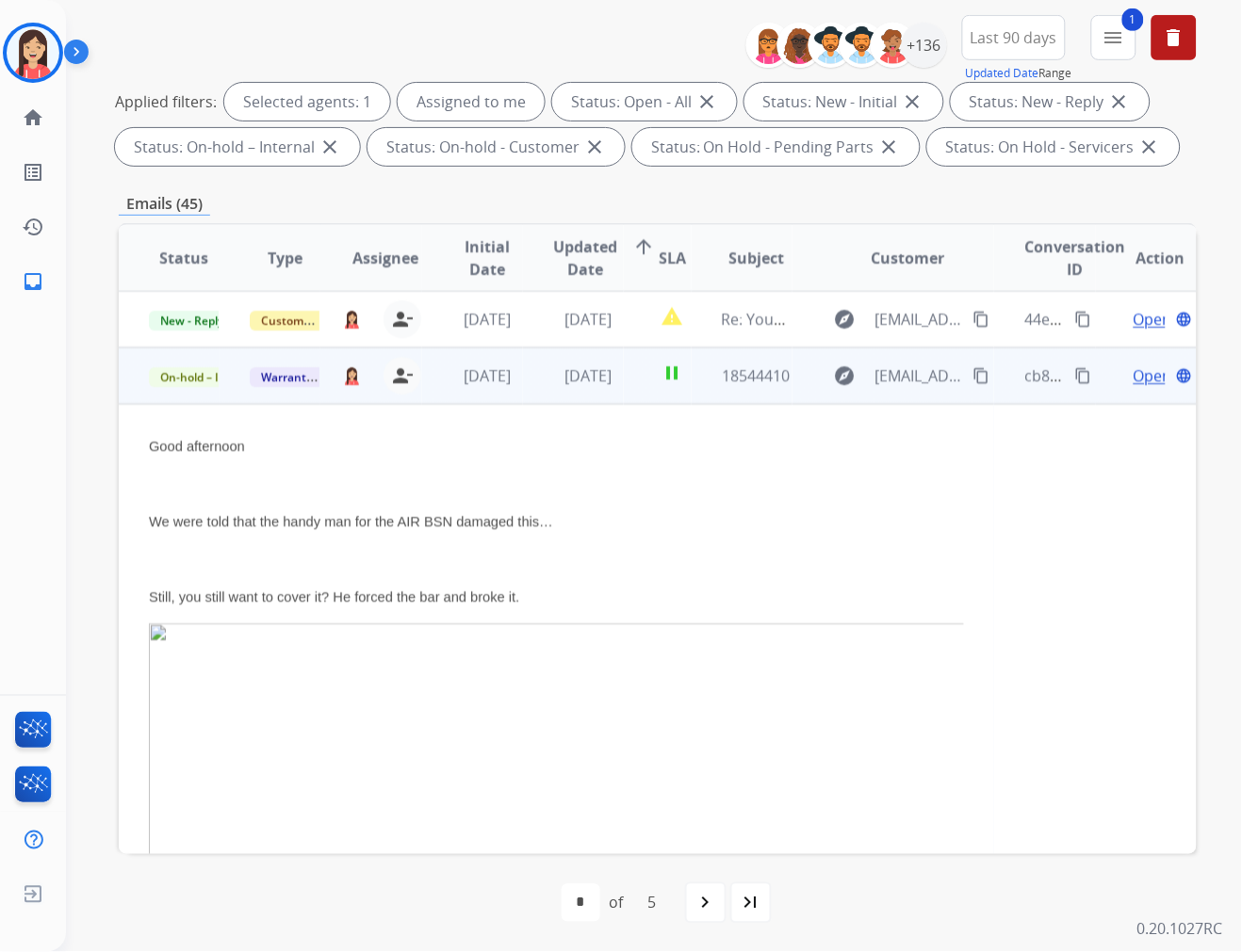
scroll to position [57, 0]
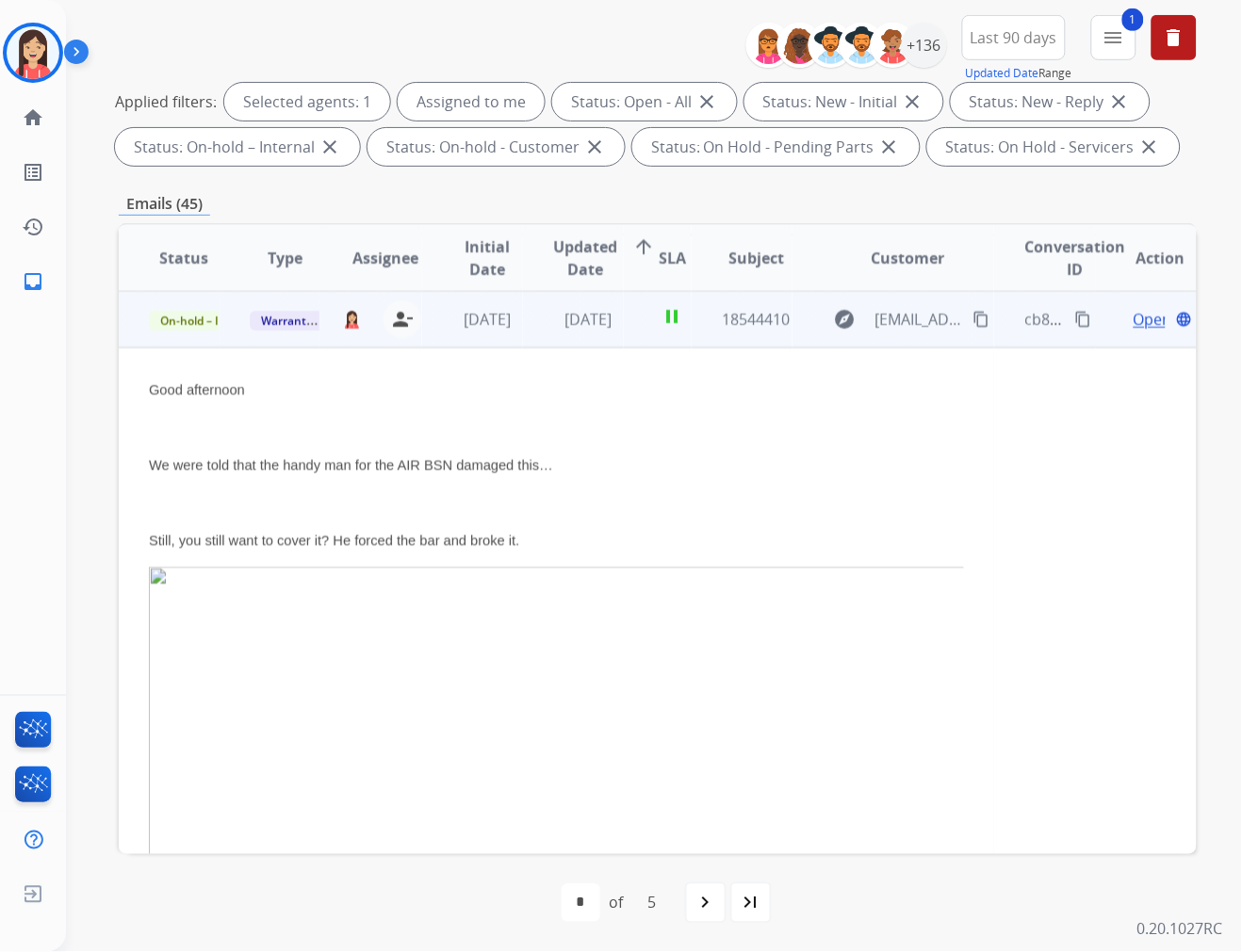
click at [1133, 313] on span "Open" at bounding box center [1152, 319] width 38 height 23
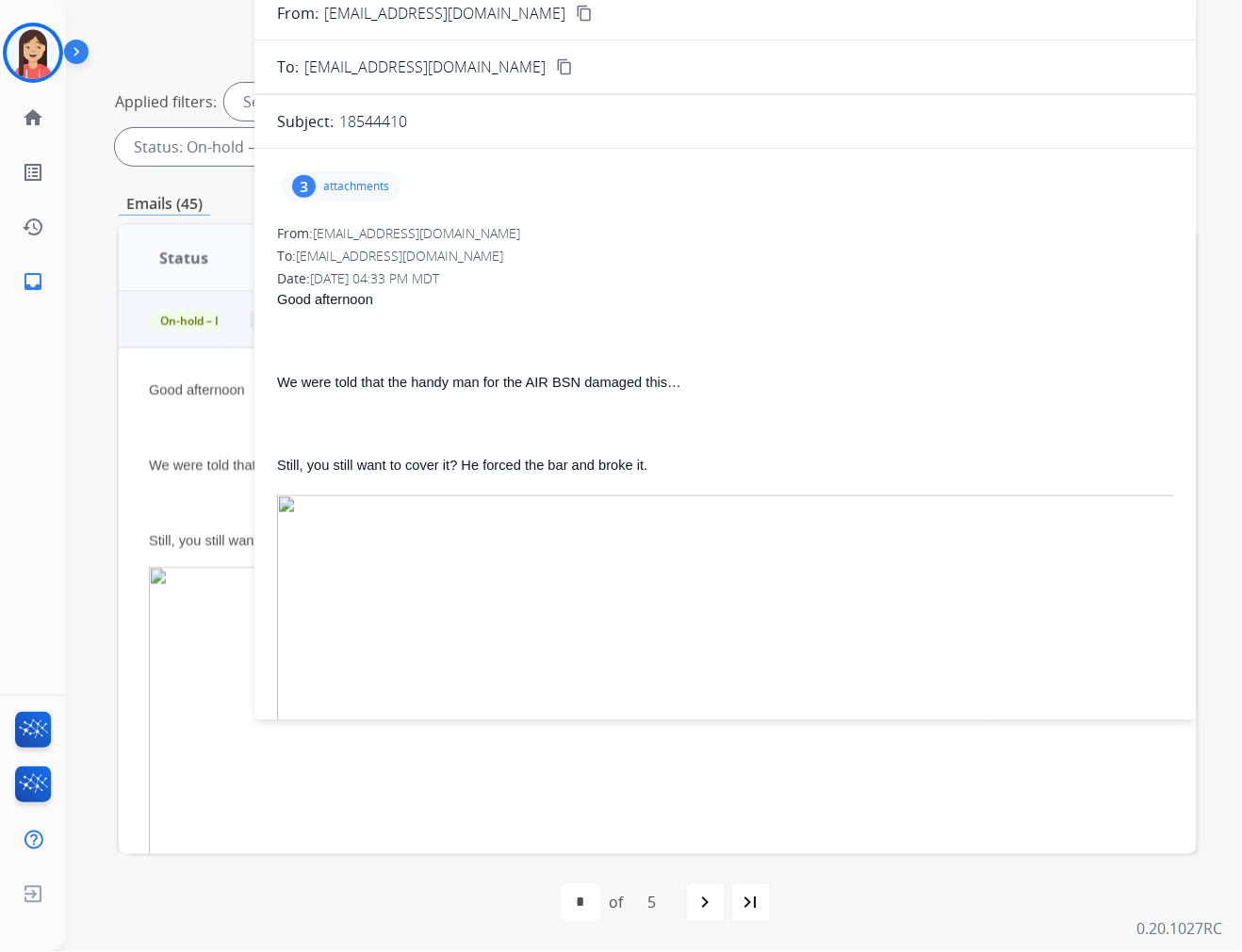
click at [363, 128] on p "18544410" at bounding box center [372, 121] width 68 height 23
copy p "18544410"
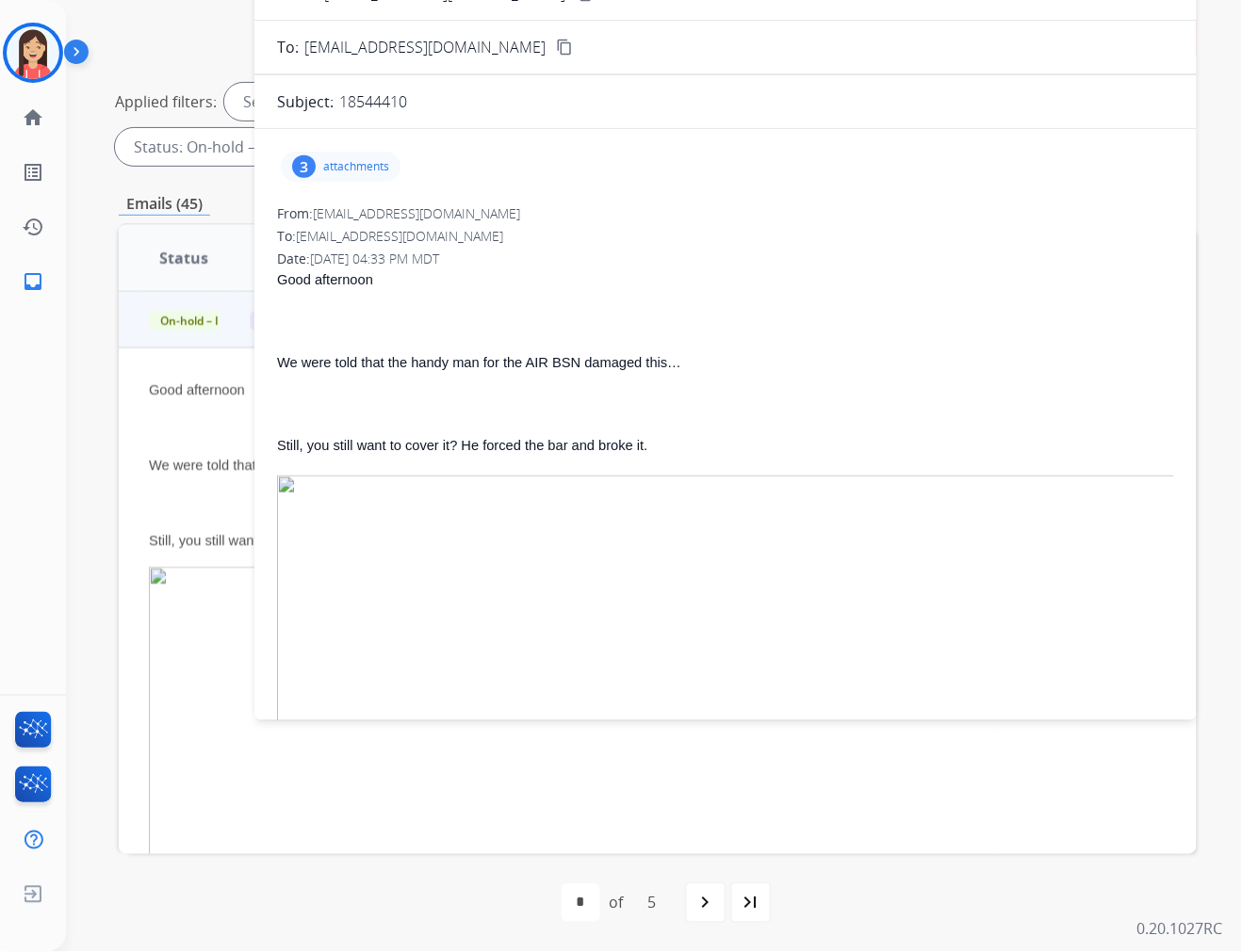
scroll to position [0, 0]
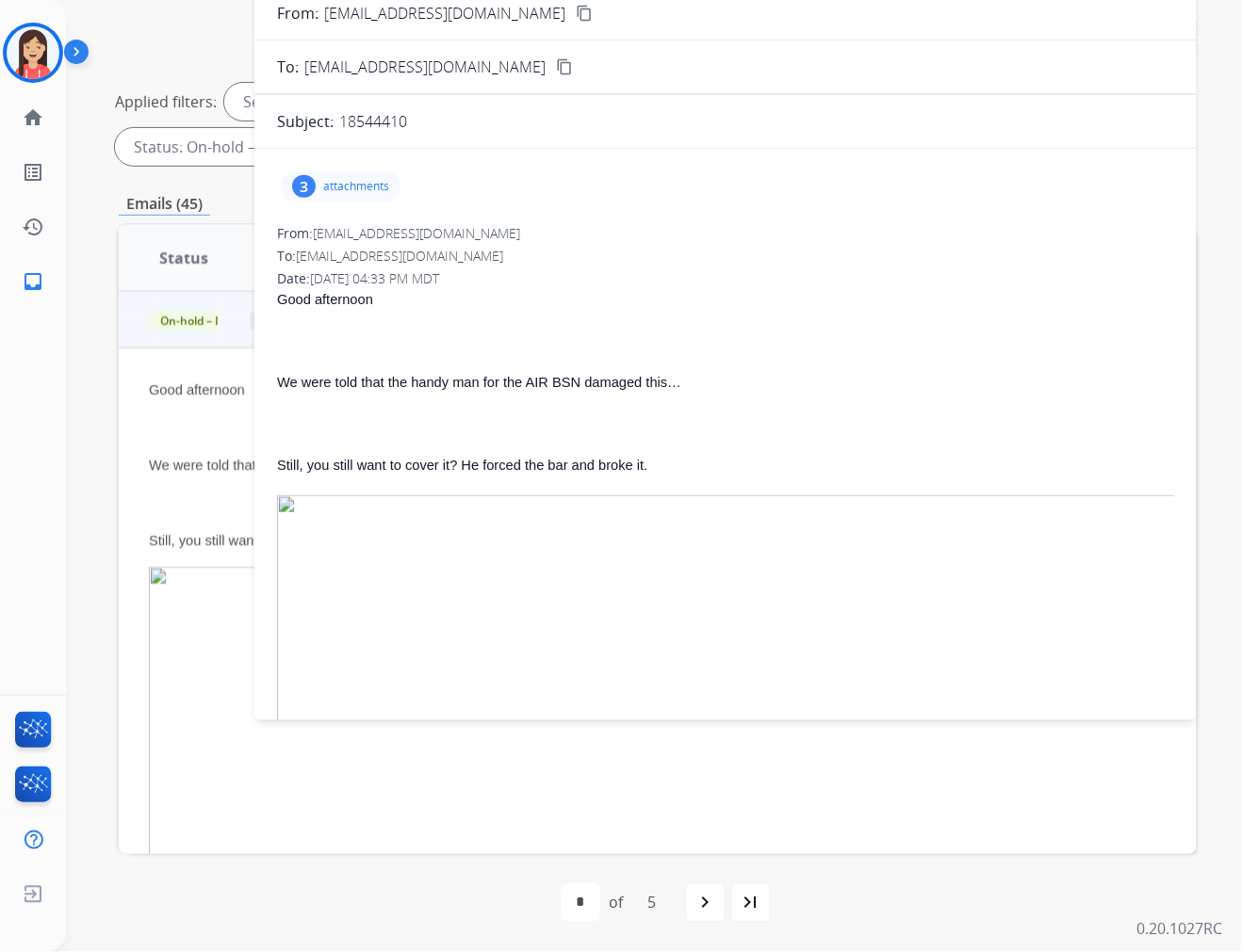
click at [625, 471] on span "Still, you still want to cover it? He forced the bar and broke it." at bounding box center [461, 464] width 370 height 15
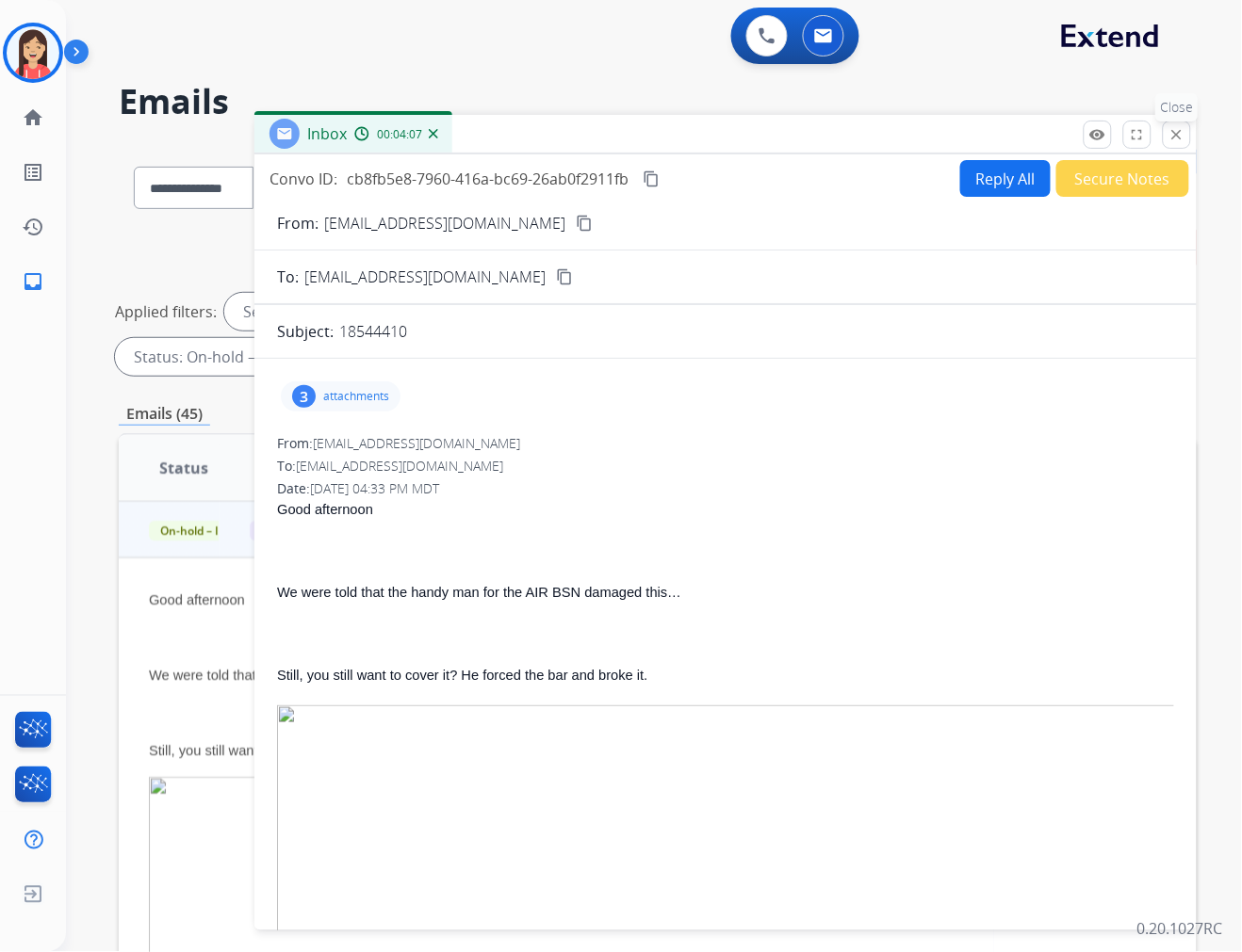
click at [1182, 132] on mat-icon "close" at bounding box center [1176, 134] width 17 height 17
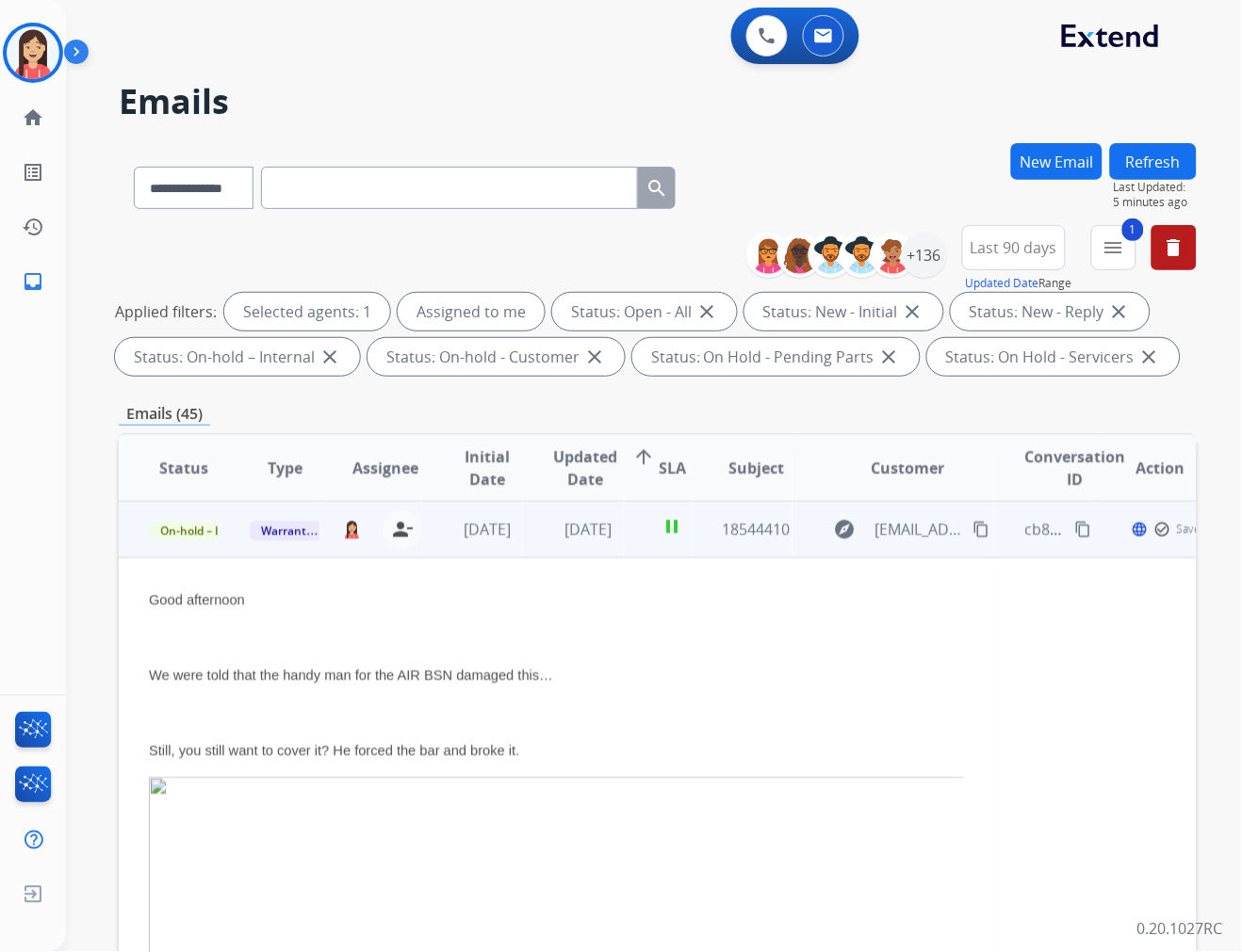
click at [525, 554] on td "[DATE]" at bounding box center [573, 530] width 101 height 57
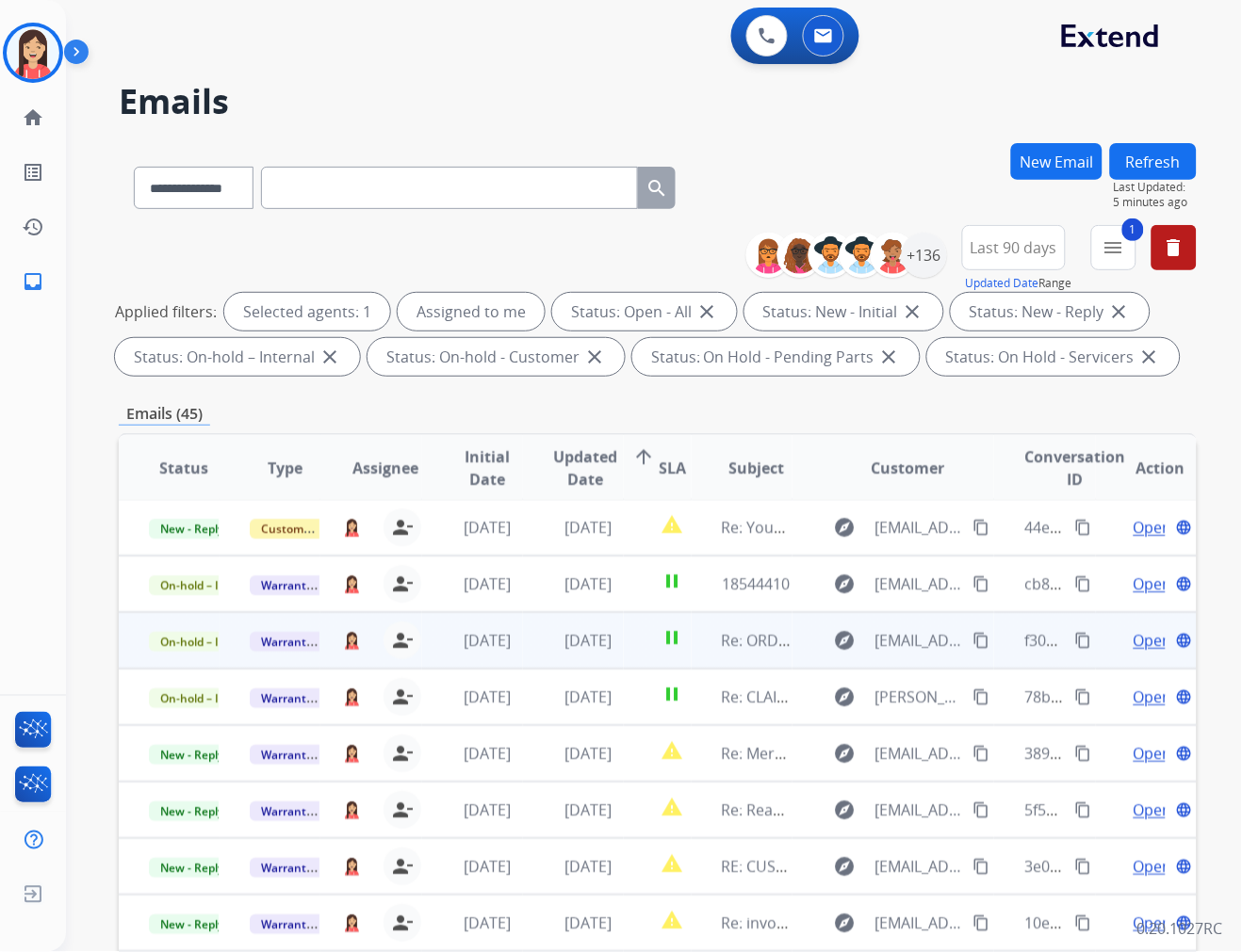
scroll to position [1, 0]
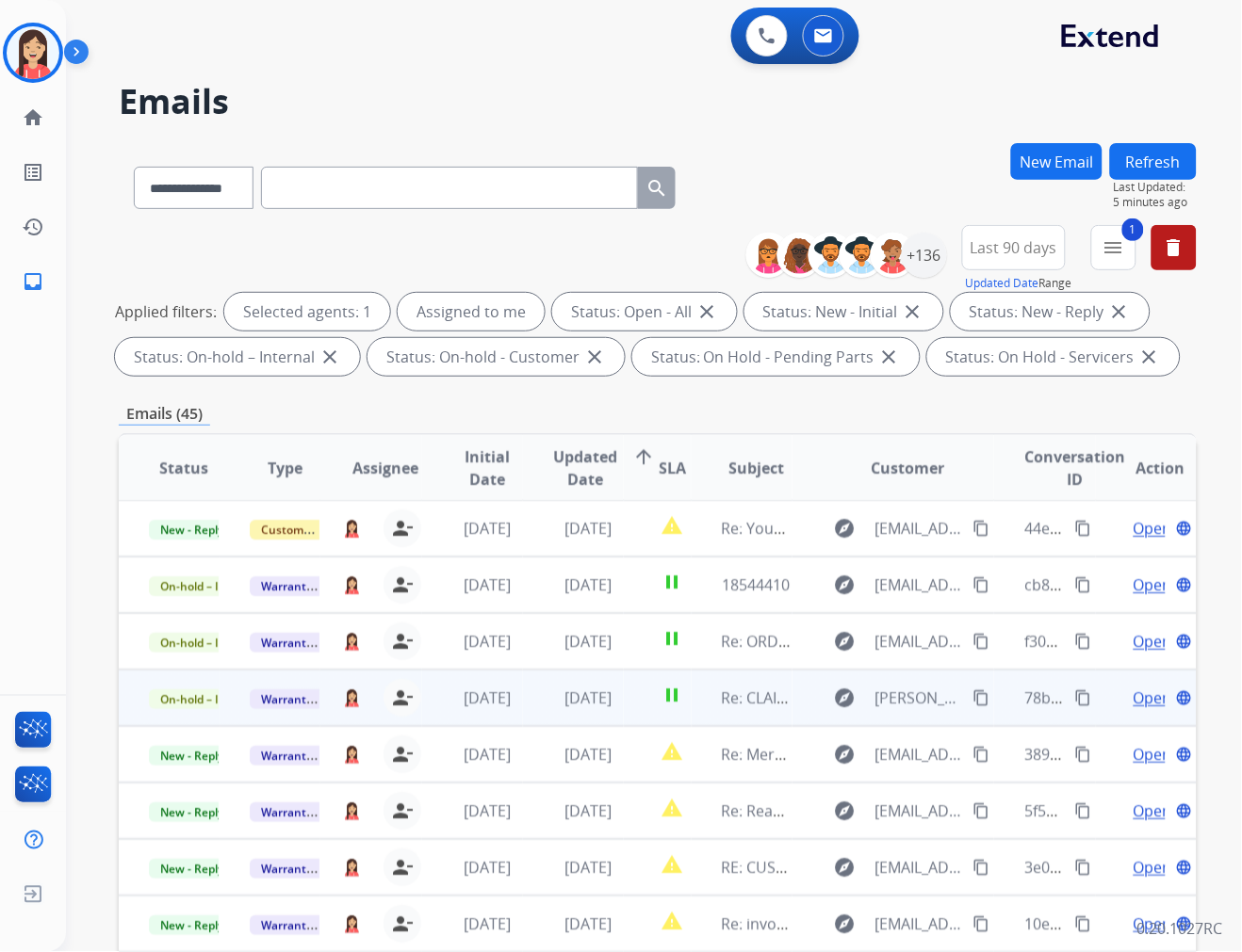
click at [524, 718] on td "[DATE]" at bounding box center [573, 698] width 101 height 57
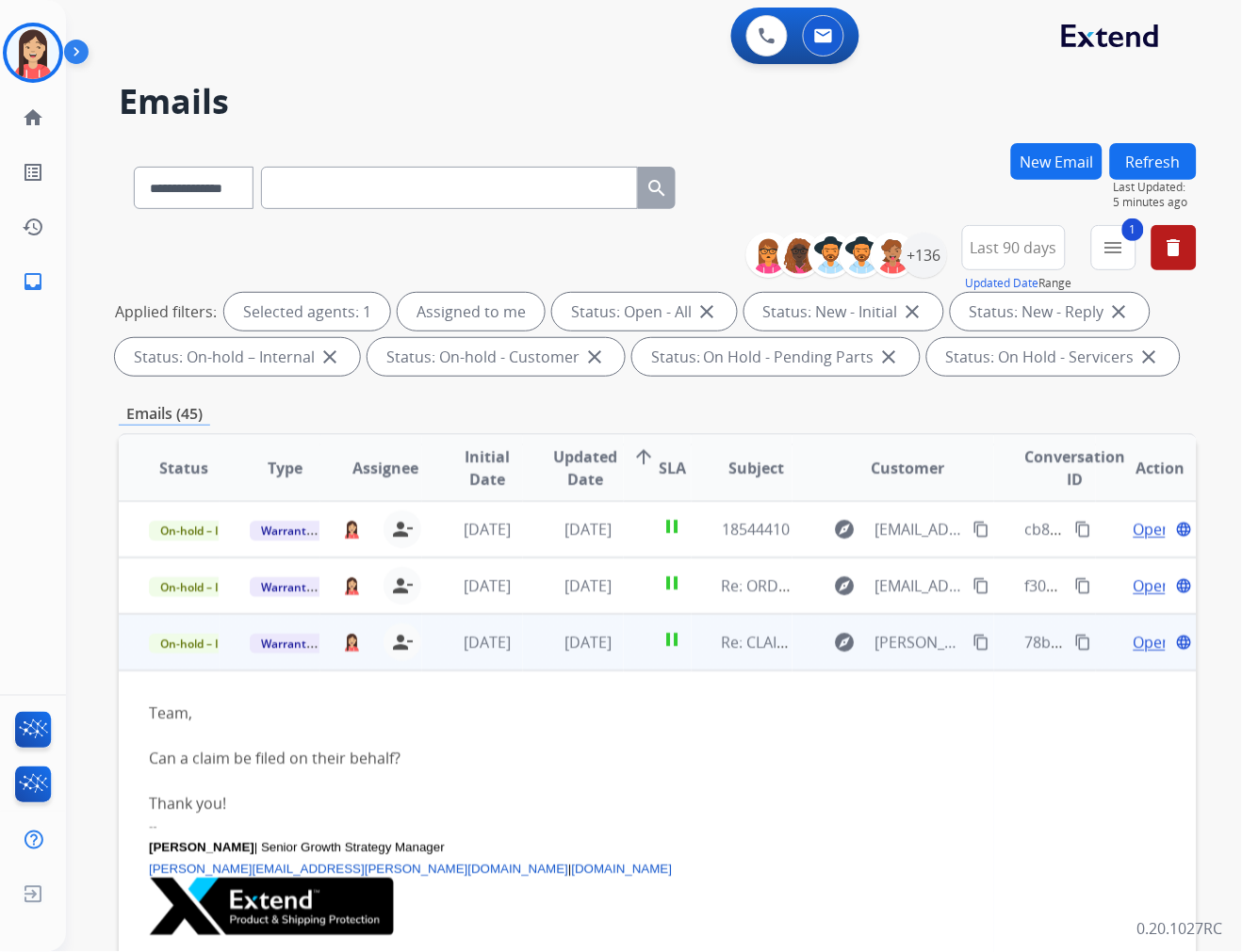
scroll to position [170, 0]
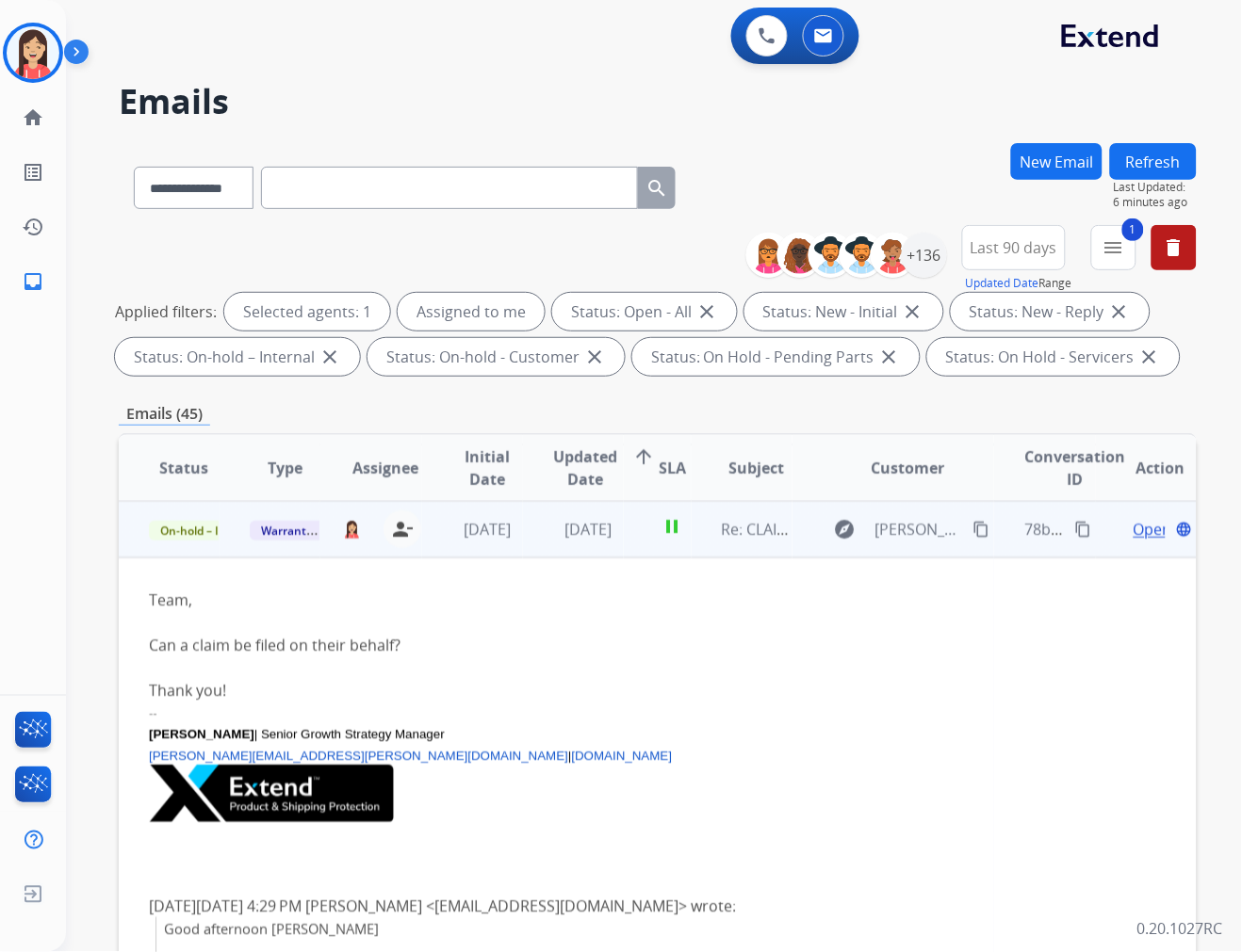
click at [543, 552] on td "[DATE]" at bounding box center [573, 530] width 101 height 57
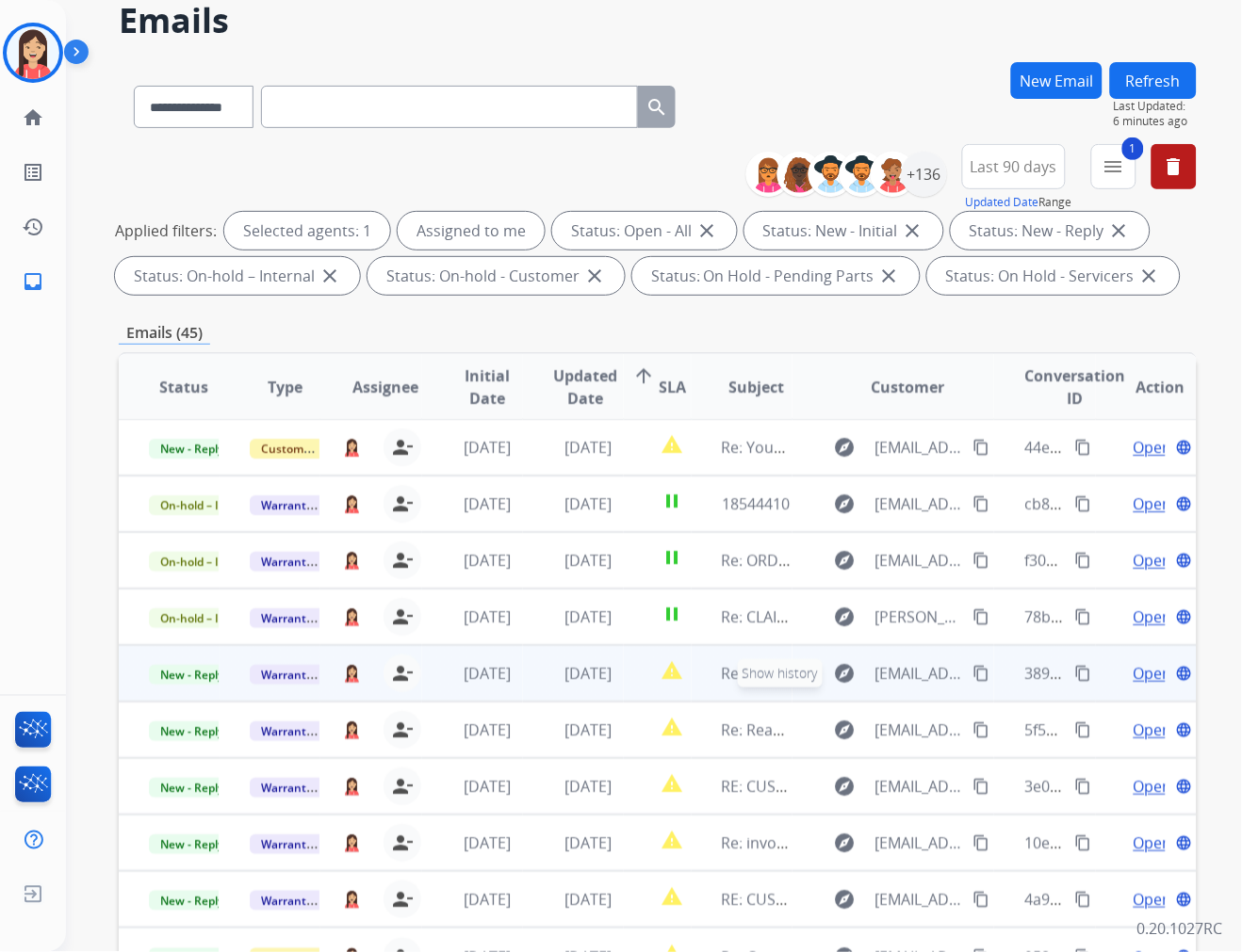
scroll to position [105, 0]
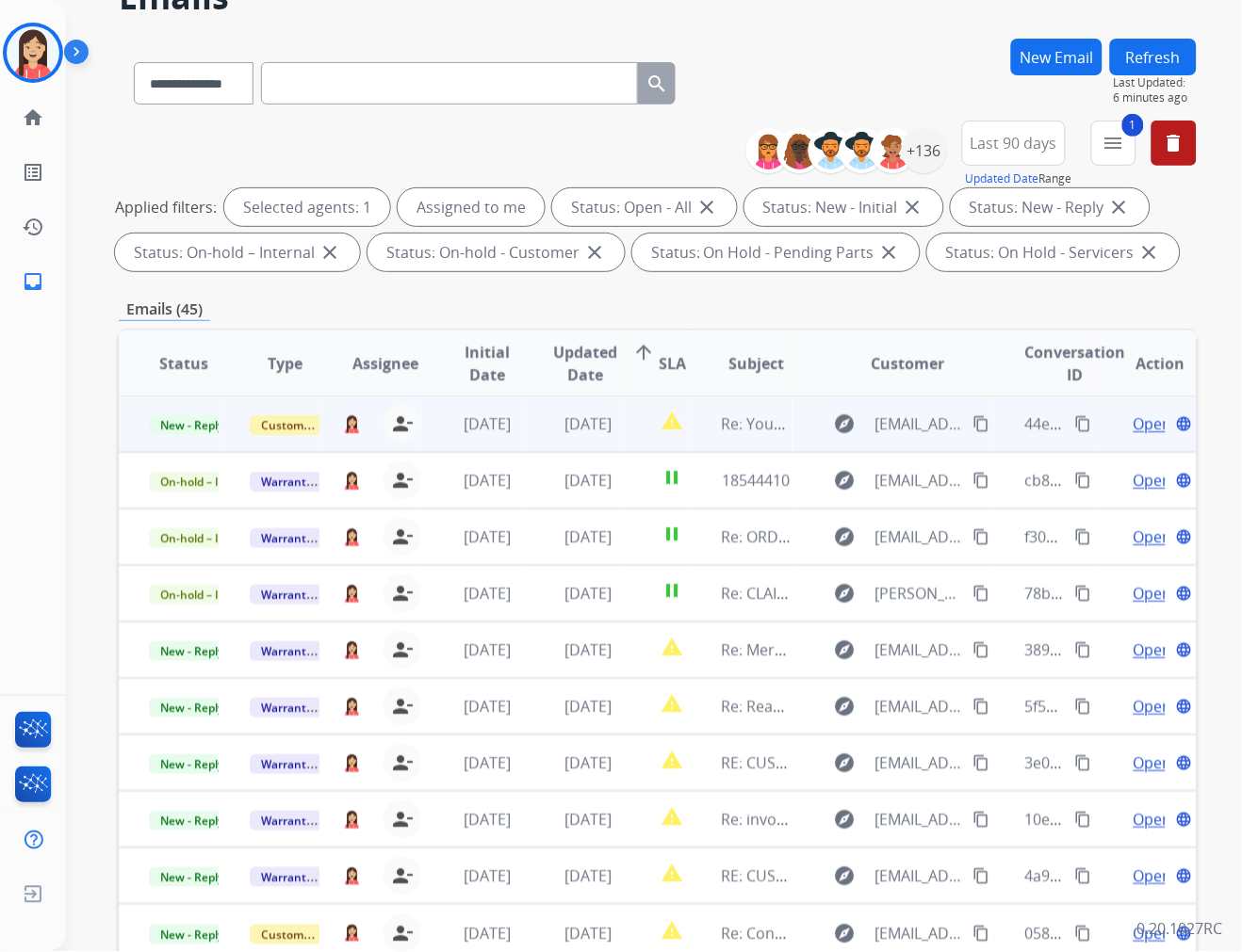
click at [540, 433] on td "[DATE]" at bounding box center [573, 424] width 101 height 57
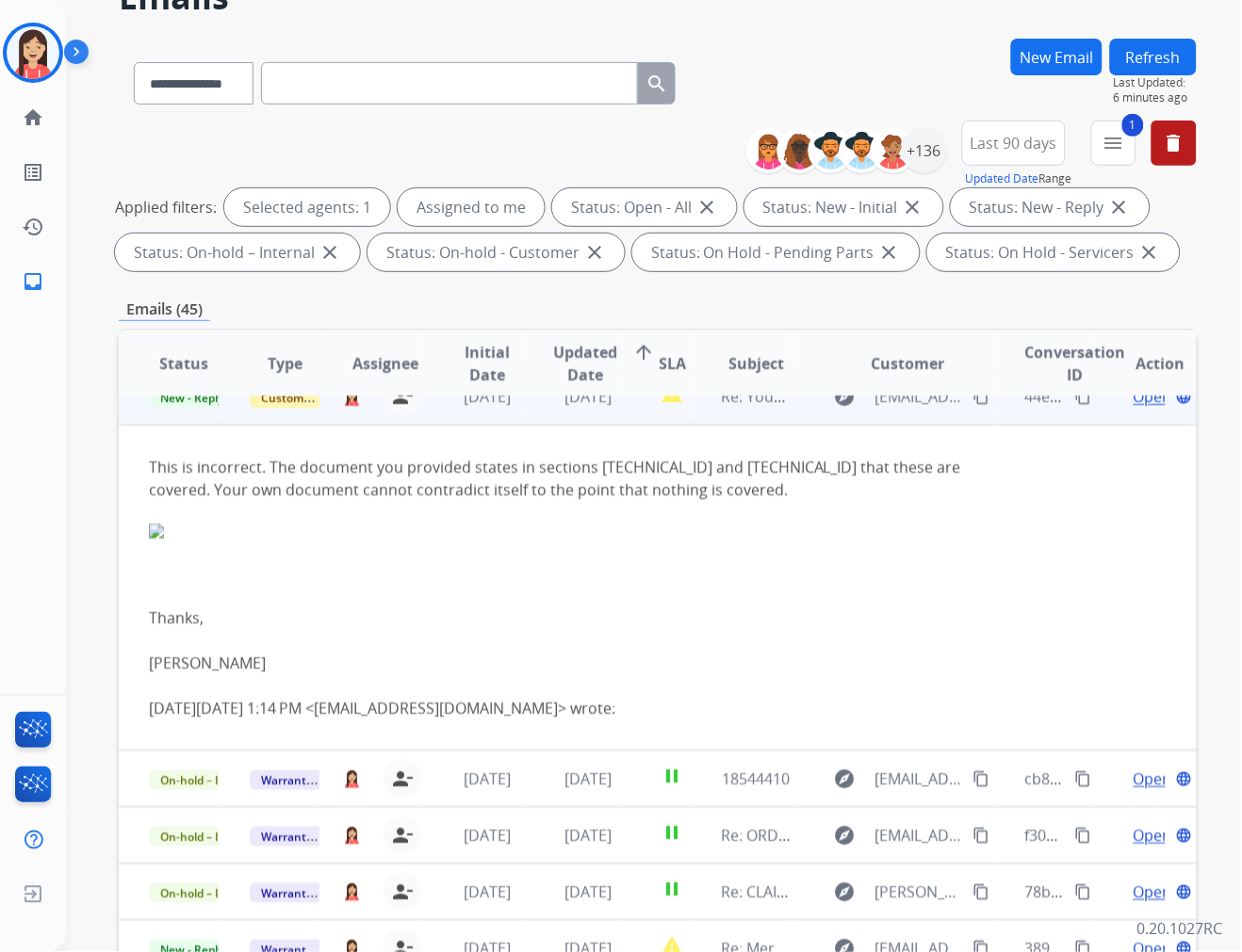
scroll to position [0, 0]
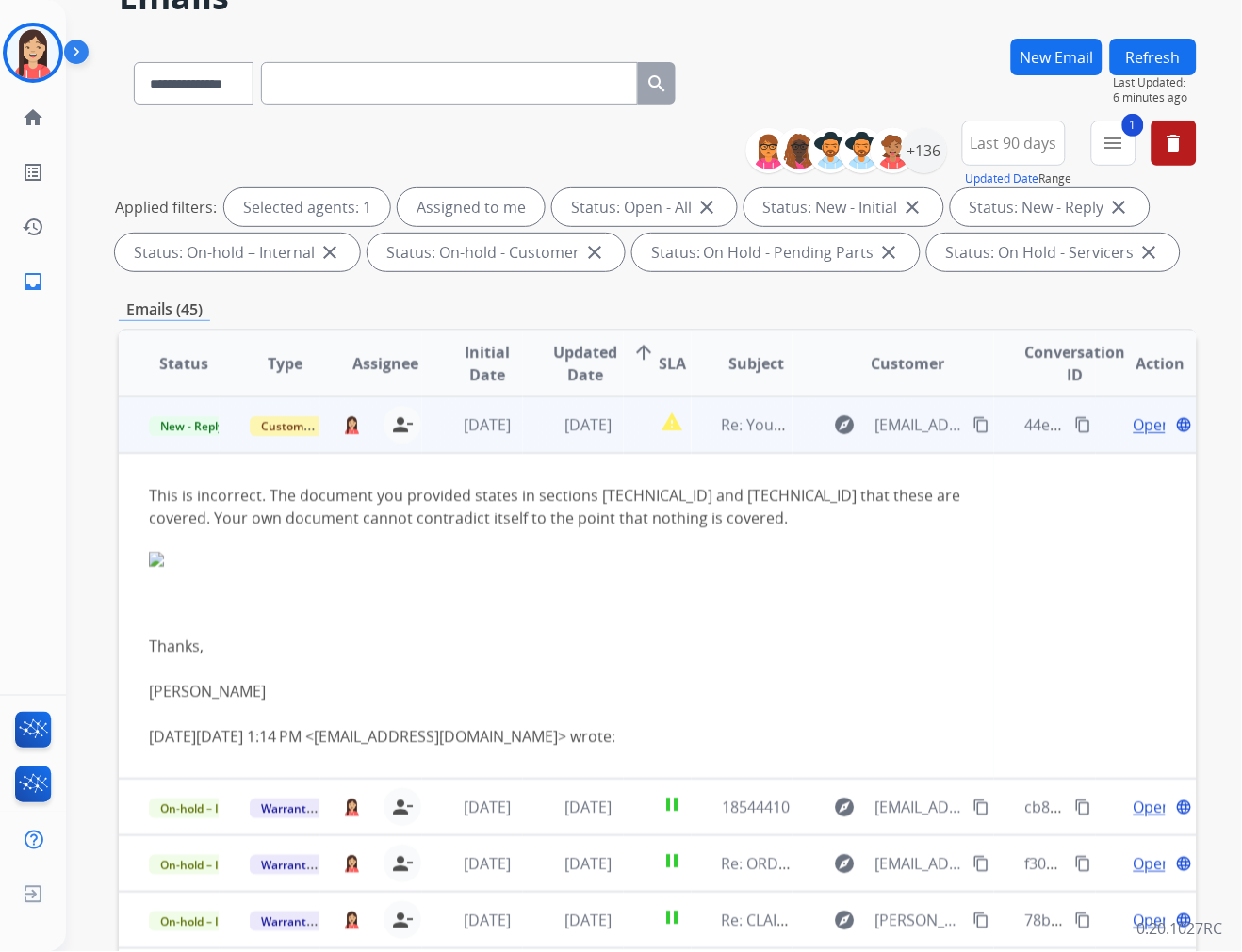
click at [1133, 429] on span "Open" at bounding box center [1152, 424] width 38 height 23
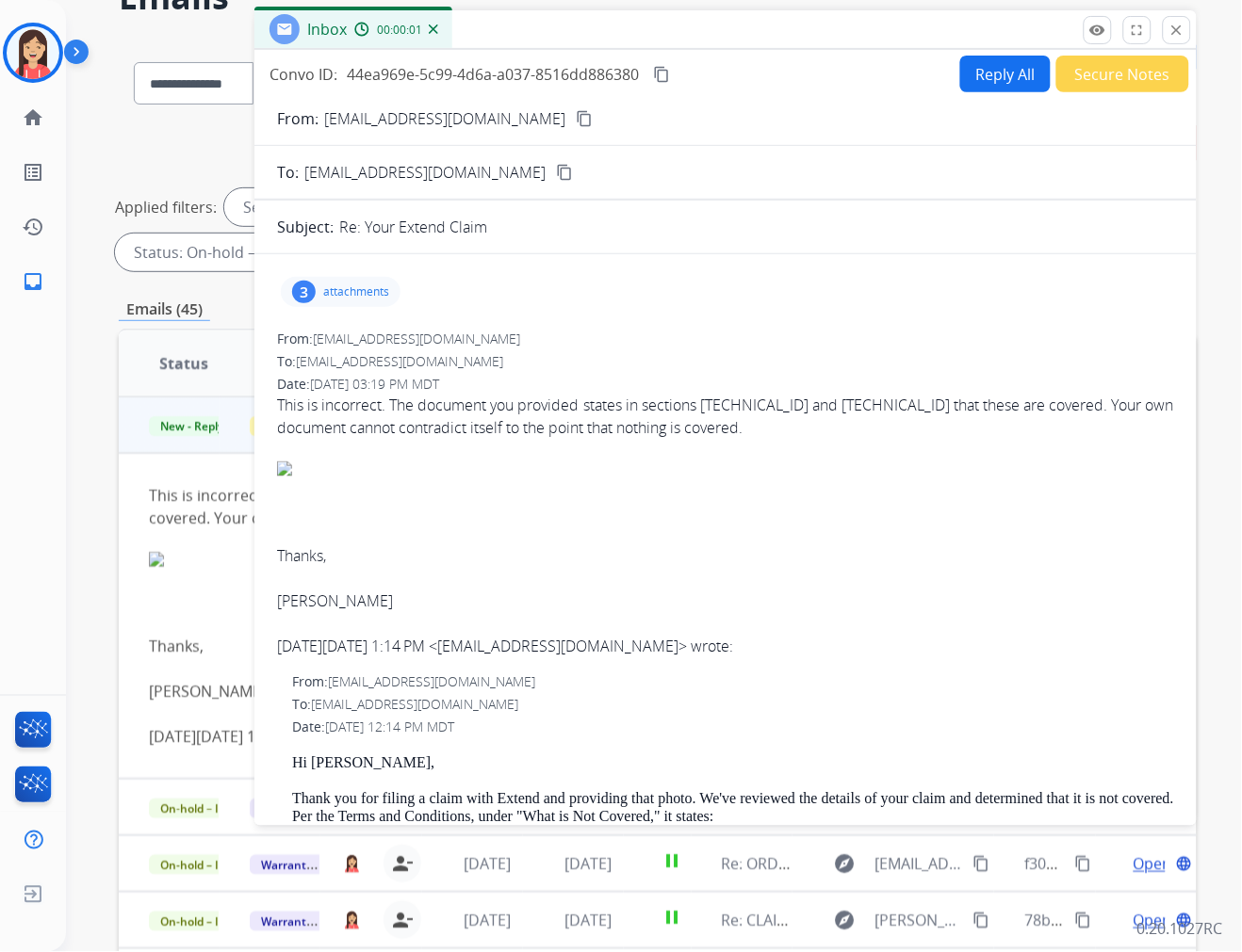
click at [447, 127] on p "[EMAIL_ADDRESS][DOMAIN_NAME]" at bounding box center [445, 118] width 242 height 23
copy p "From:"
click at [503, 68] on span "44ea969e-5c99-4d6a-a037-8516dd886380" at bounding box center [492, 74] width 292 height 21
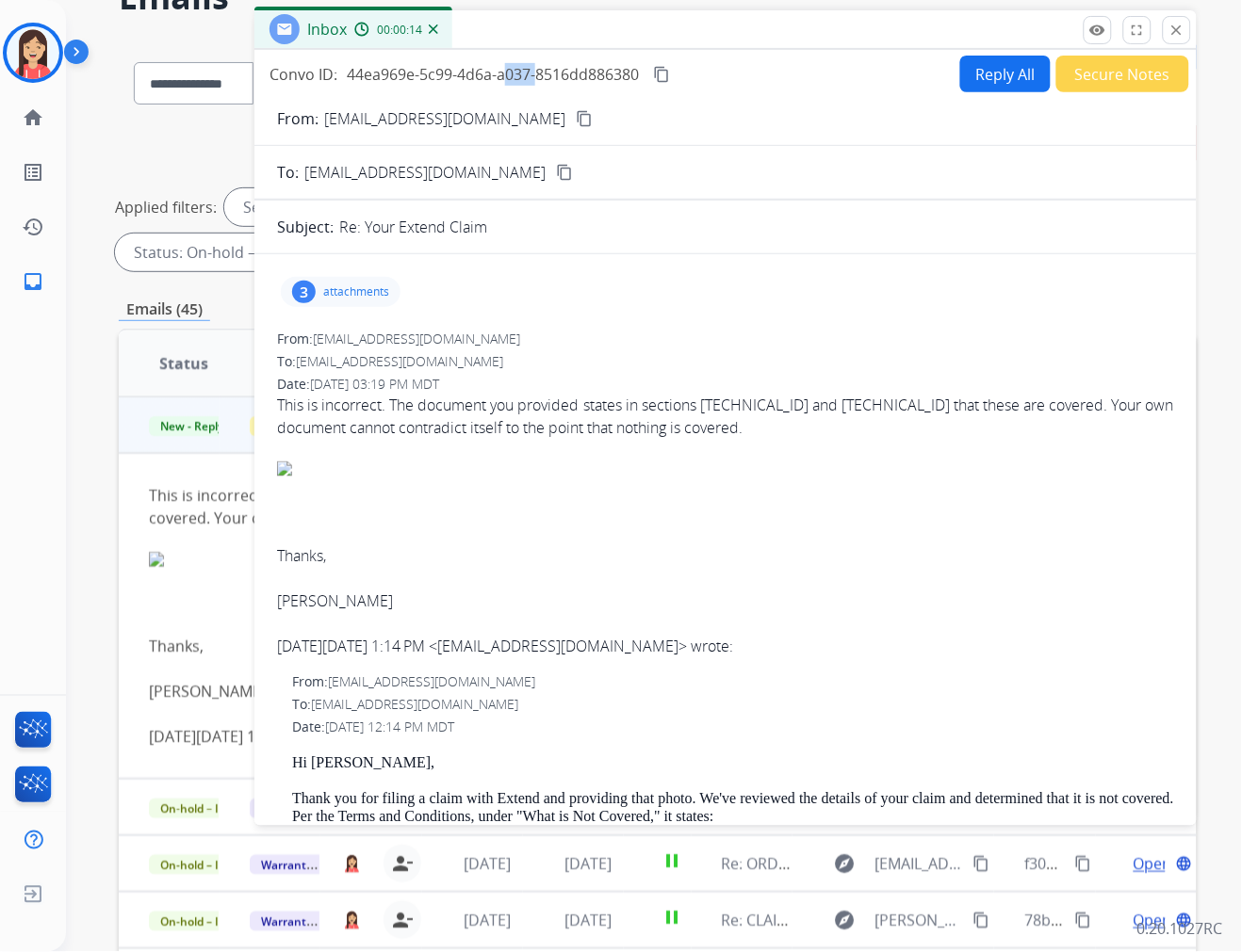
click at [503, 68] on span "44ea969e-5c99-4d6a-a037-8516dd886380" at bounding box center [492, 74] width 292 height 21
copy div "44ea969e-5c99-4d6a-a037-8516dd886380 content_copy"
click at [399, 294] on div "3 attachments" at bounding box center [341, 291] width 120 height 30
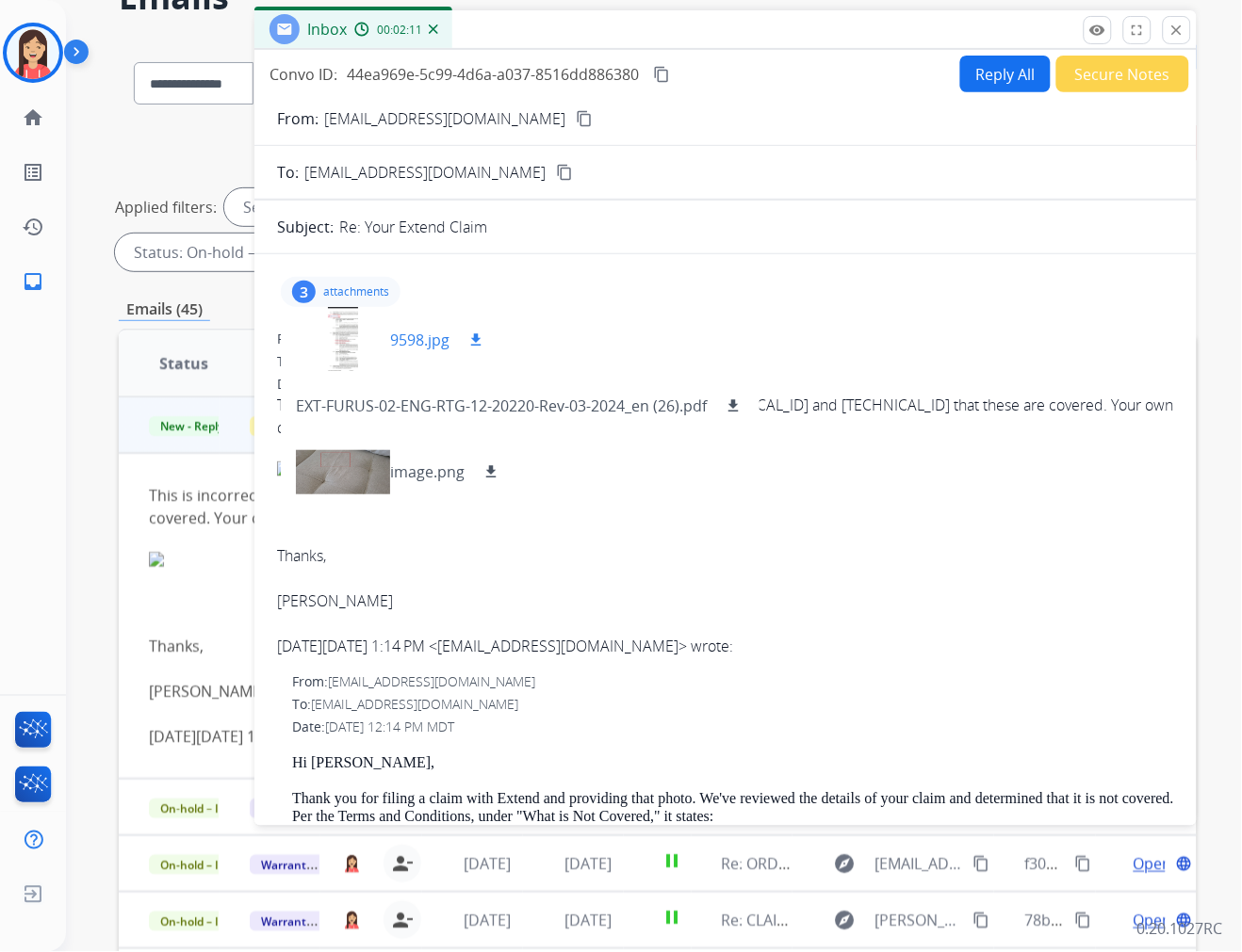
click at [412, 344] on p "9598.jpg" at bounding box center [419, 340] width 59 height 23
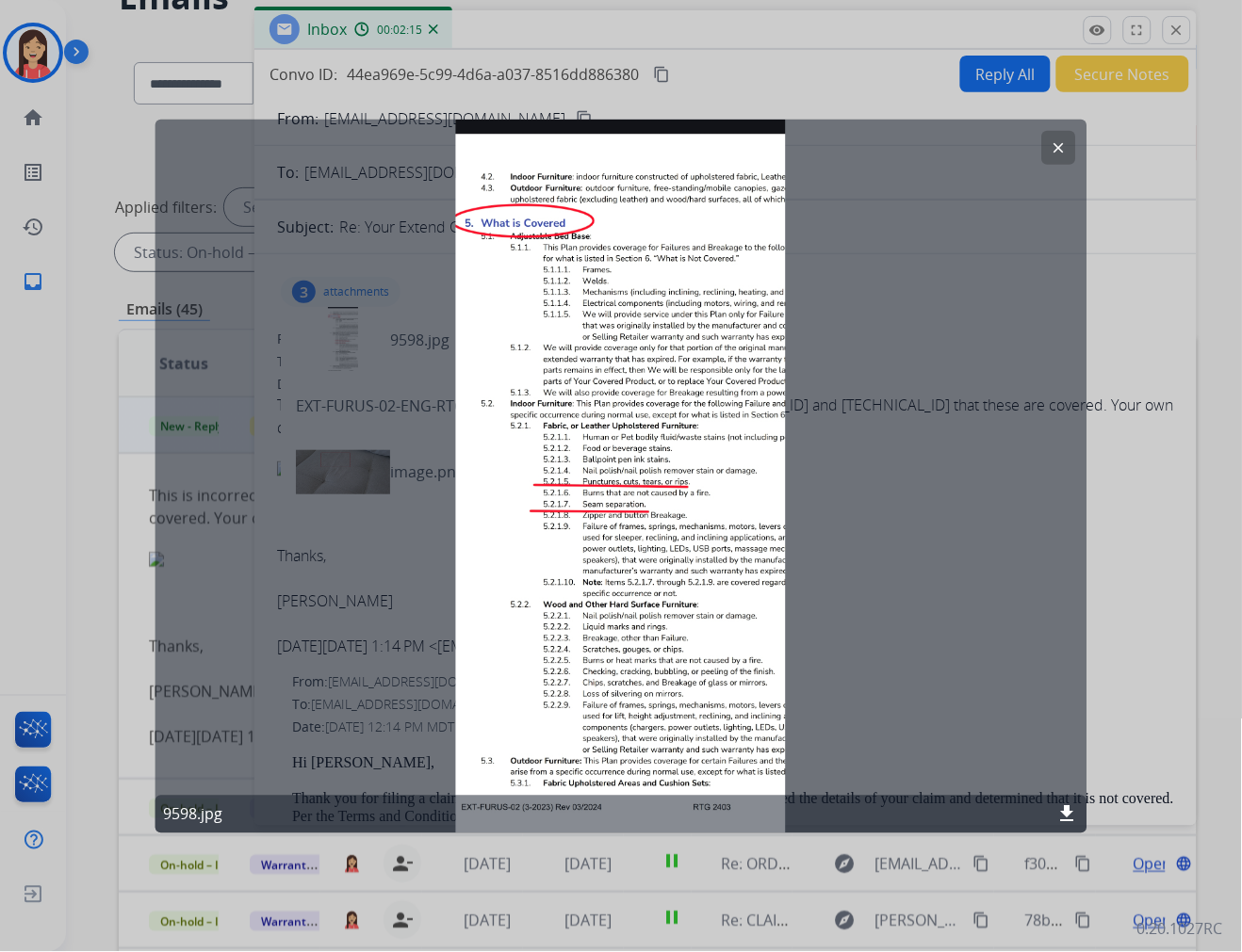
click at [1053, 143] on mat-icon "clear" at bounding box center [1057, 146] width 17 height 17
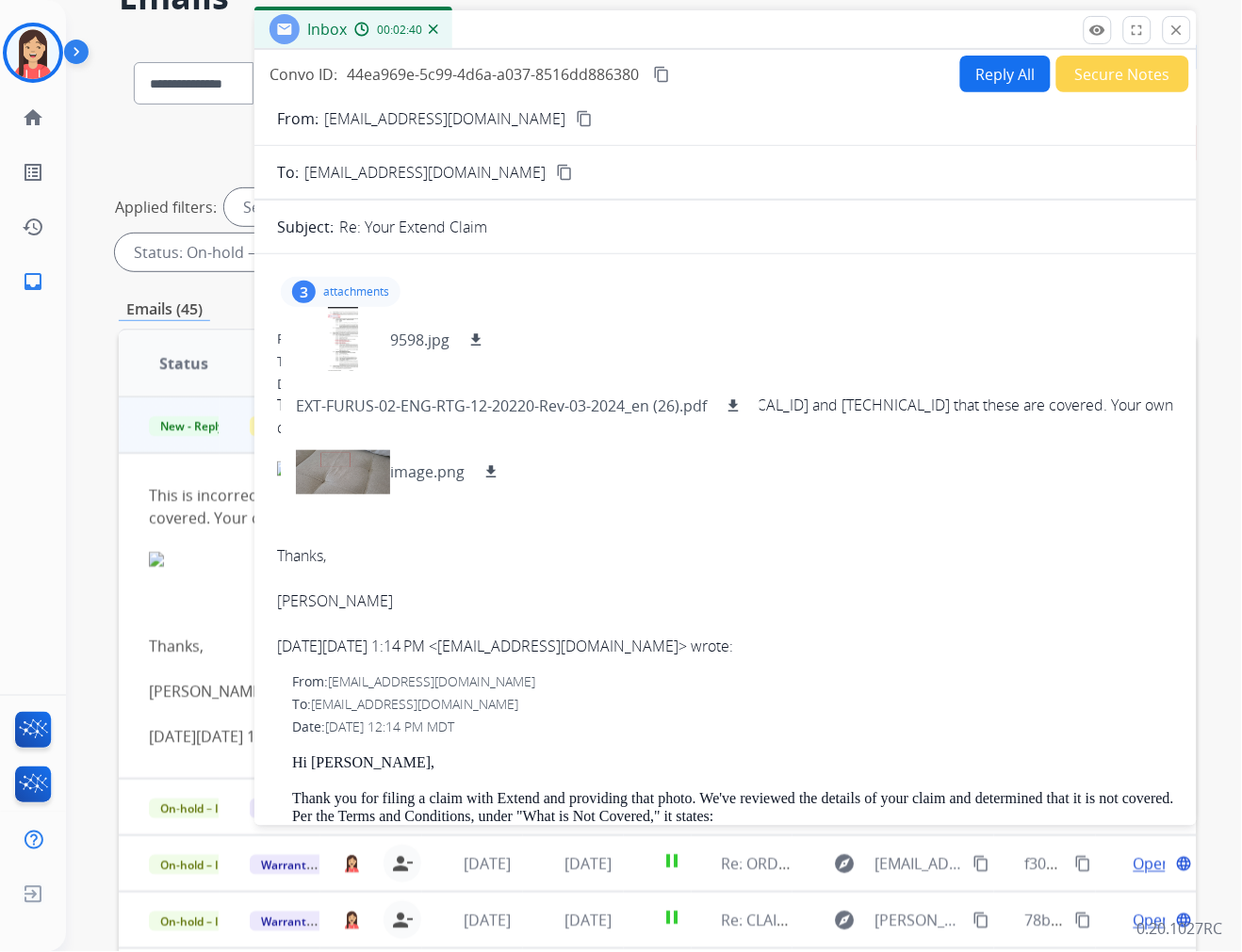
click at [990, 478] on div at bounding box center [726, 480] width 897 height 82
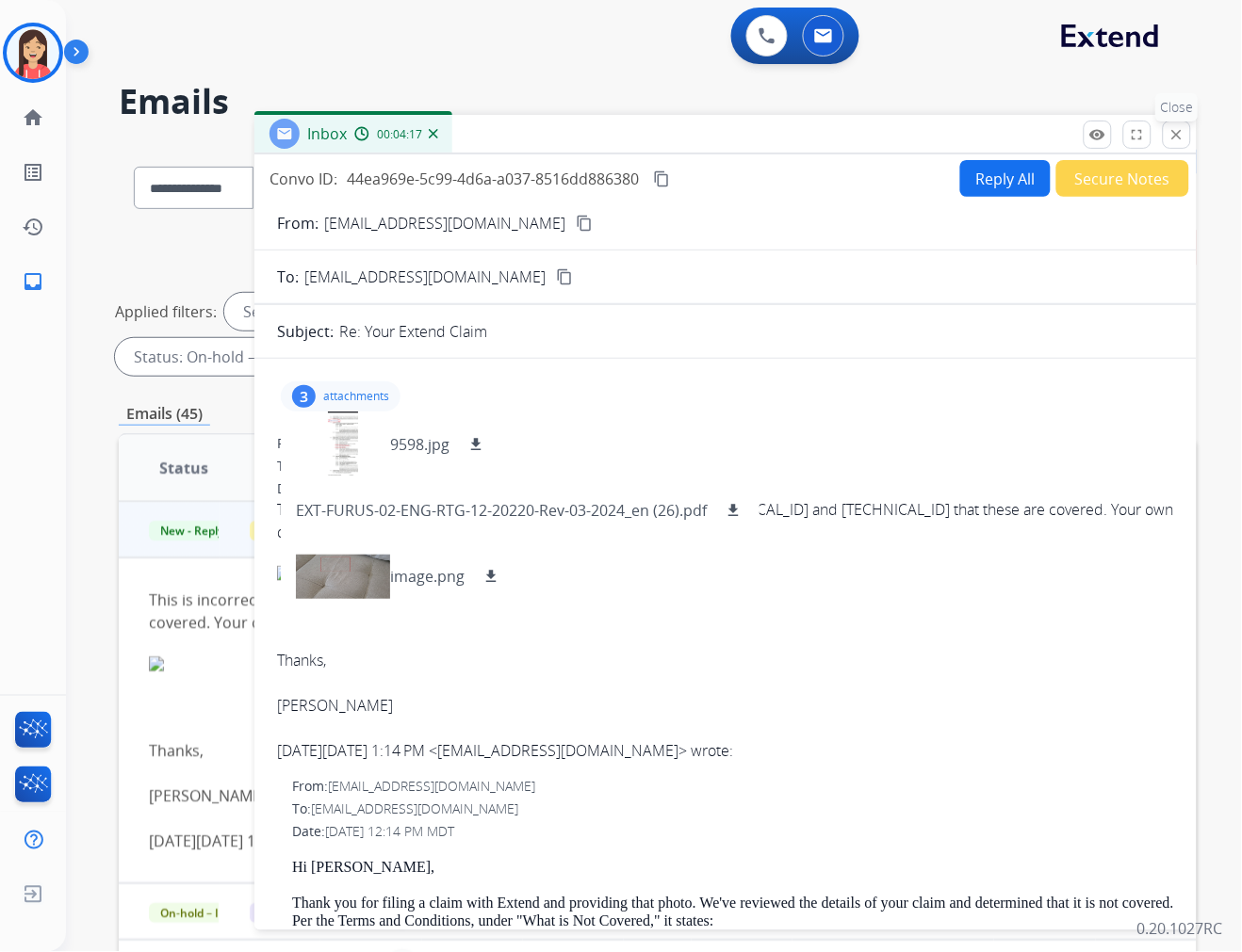
click at [1178, 134] on mat-icon "close" at bounding box center [1176, 134] width 17 height 17
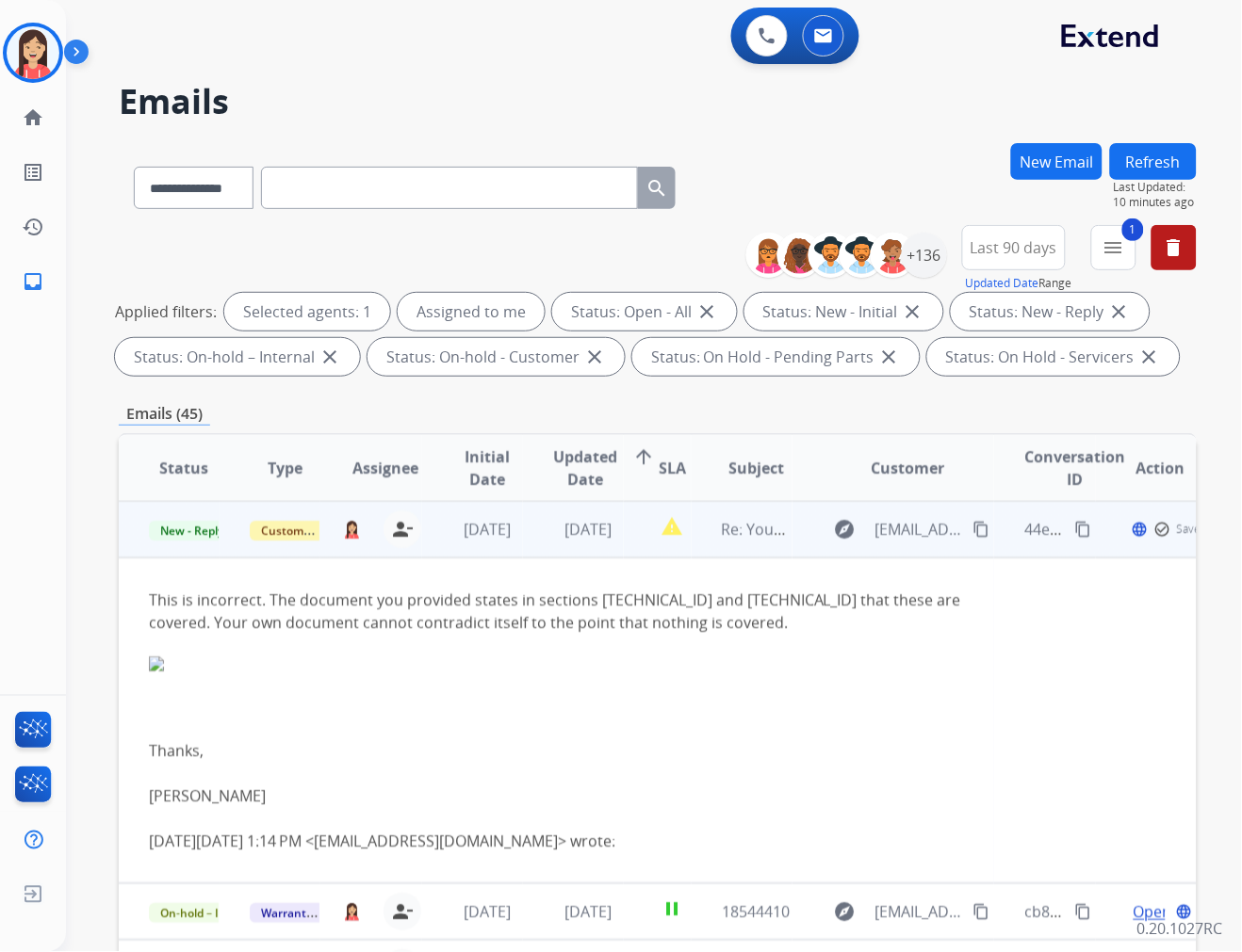
click at [636, 559] on td "This is incorrect. The document you provided states in sections 5.2.1.5 and 5.2…" at bounding box center [557, 720] width 876 height 326
click at [641, 552] on td "report_problem" at bounding box center [657, 530] width 67 height 57
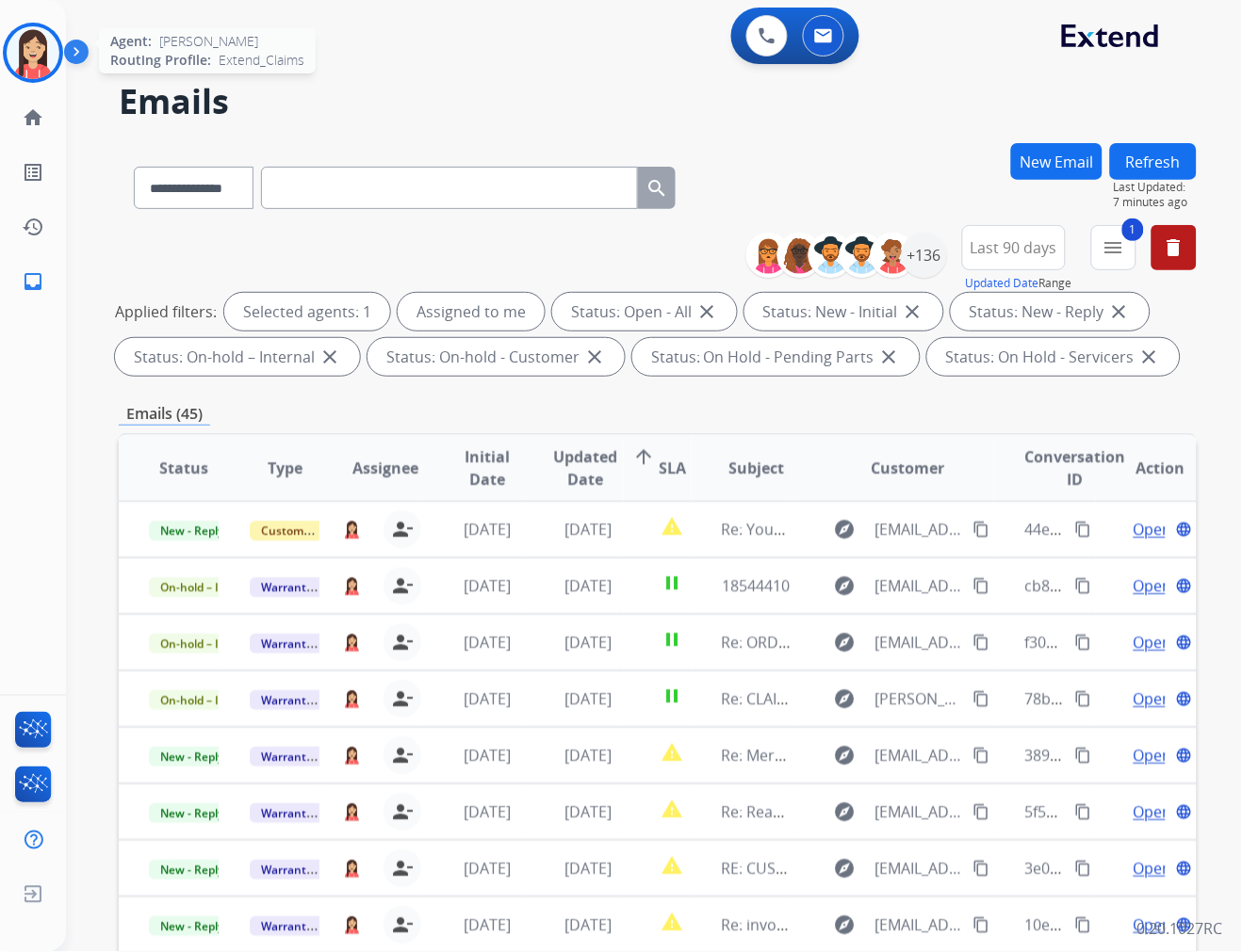
click at [42, 41] on img at bounding box center [33, 53] width 53 height 53
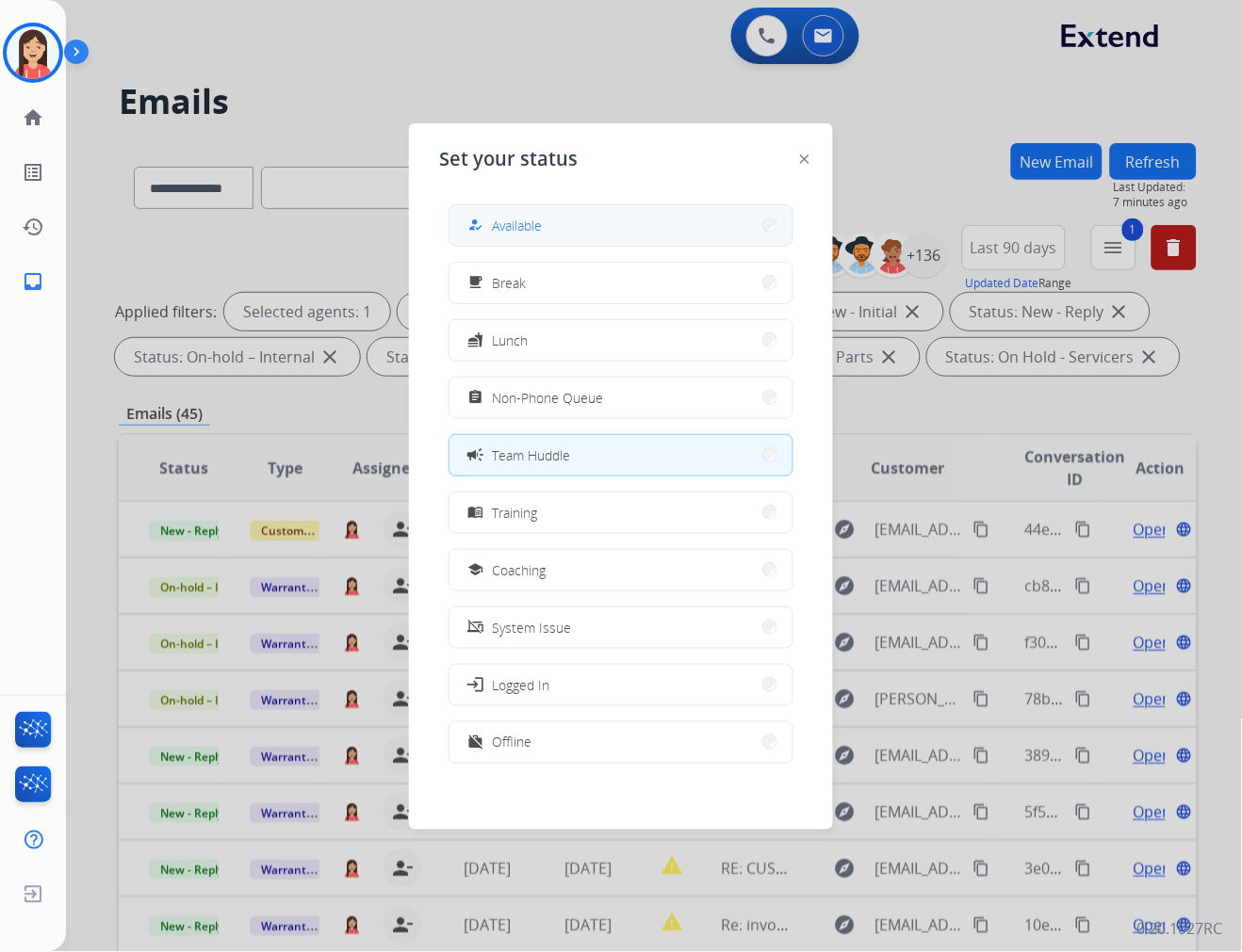
click at [567, 230] on button "how_to_reg Available" at bounding box center [621, 225] width 343 height 40
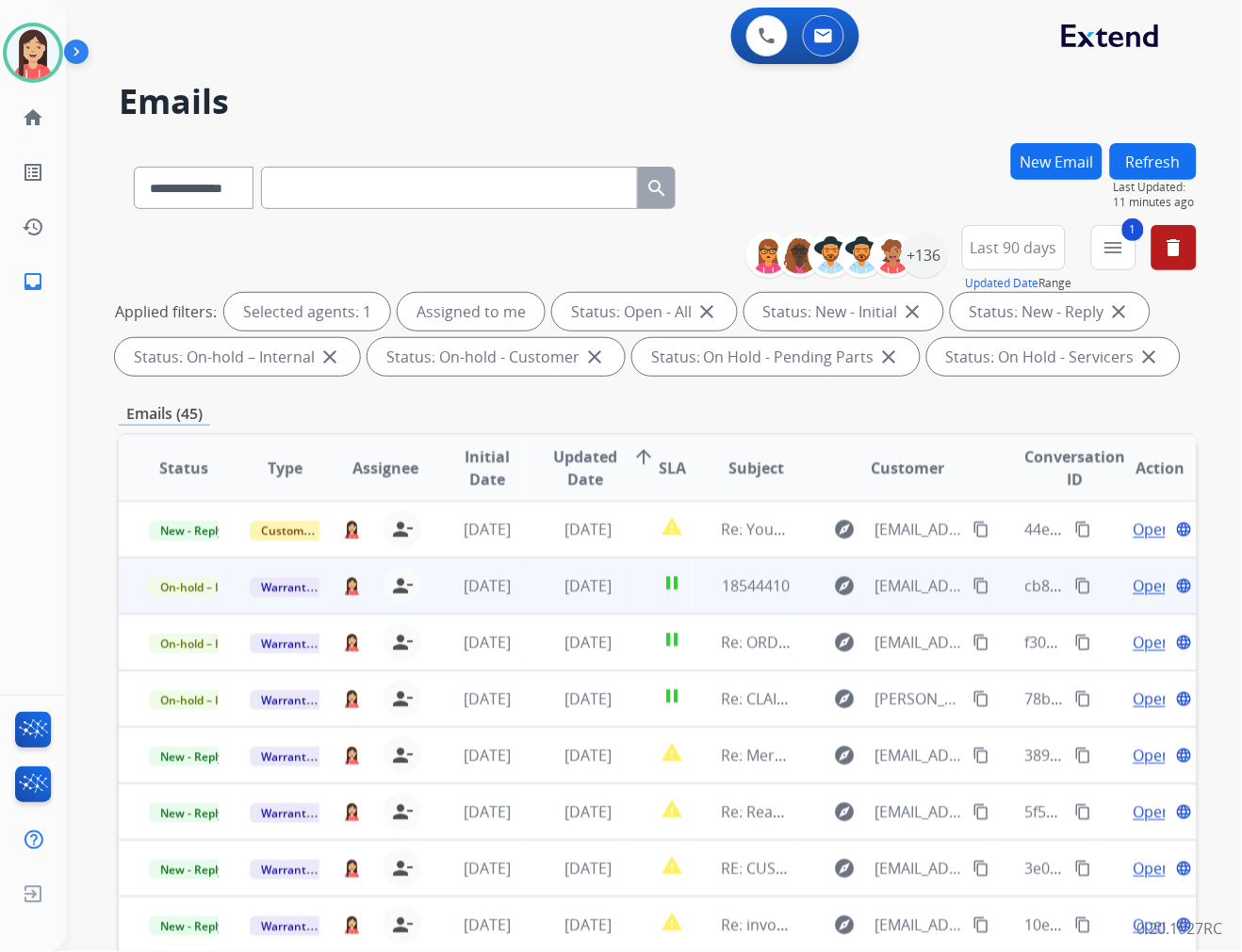
click at [525, 592] on td "[DATE]" at bounding box center [573, 586] width 101 height 57
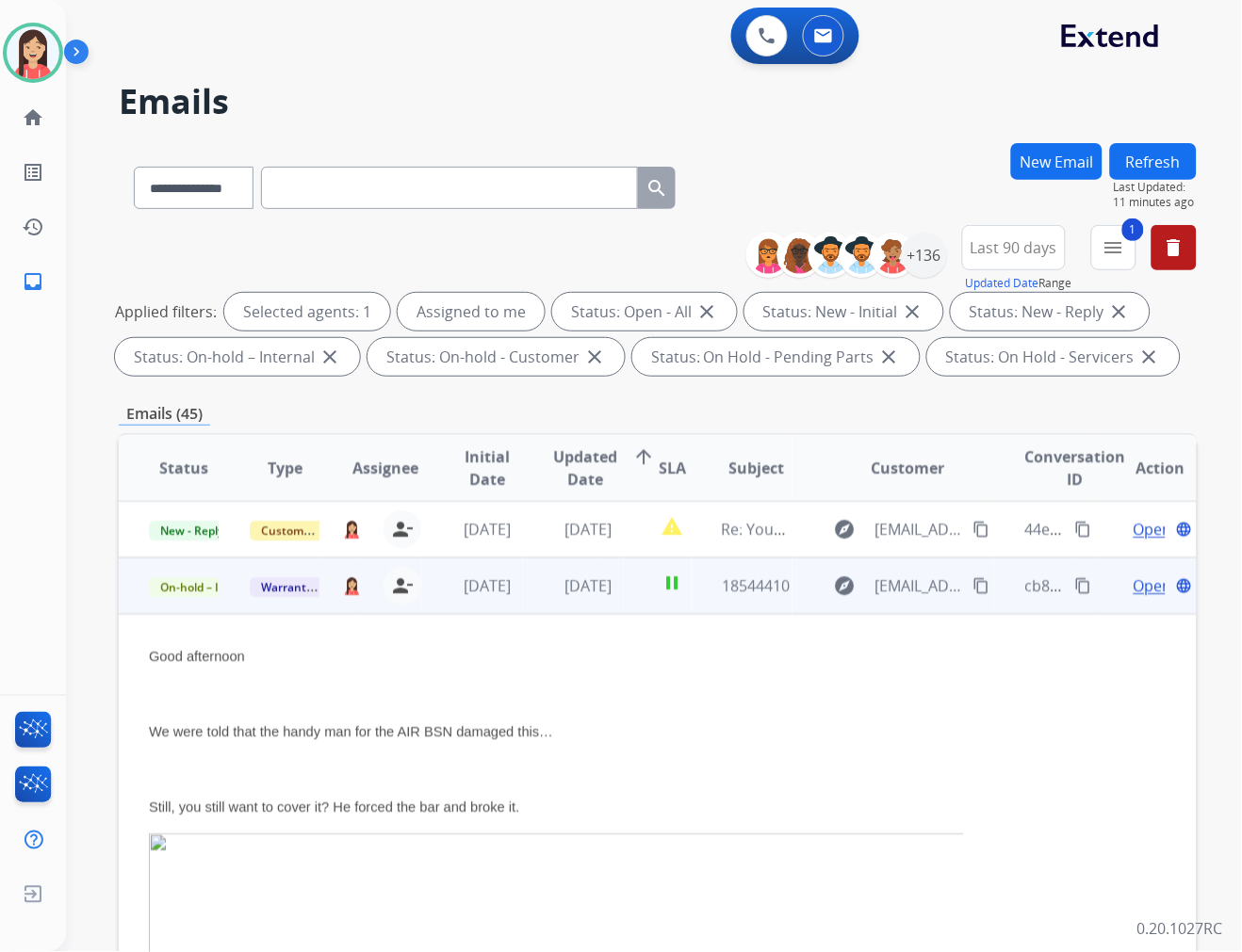
scroll to position [57, 0]
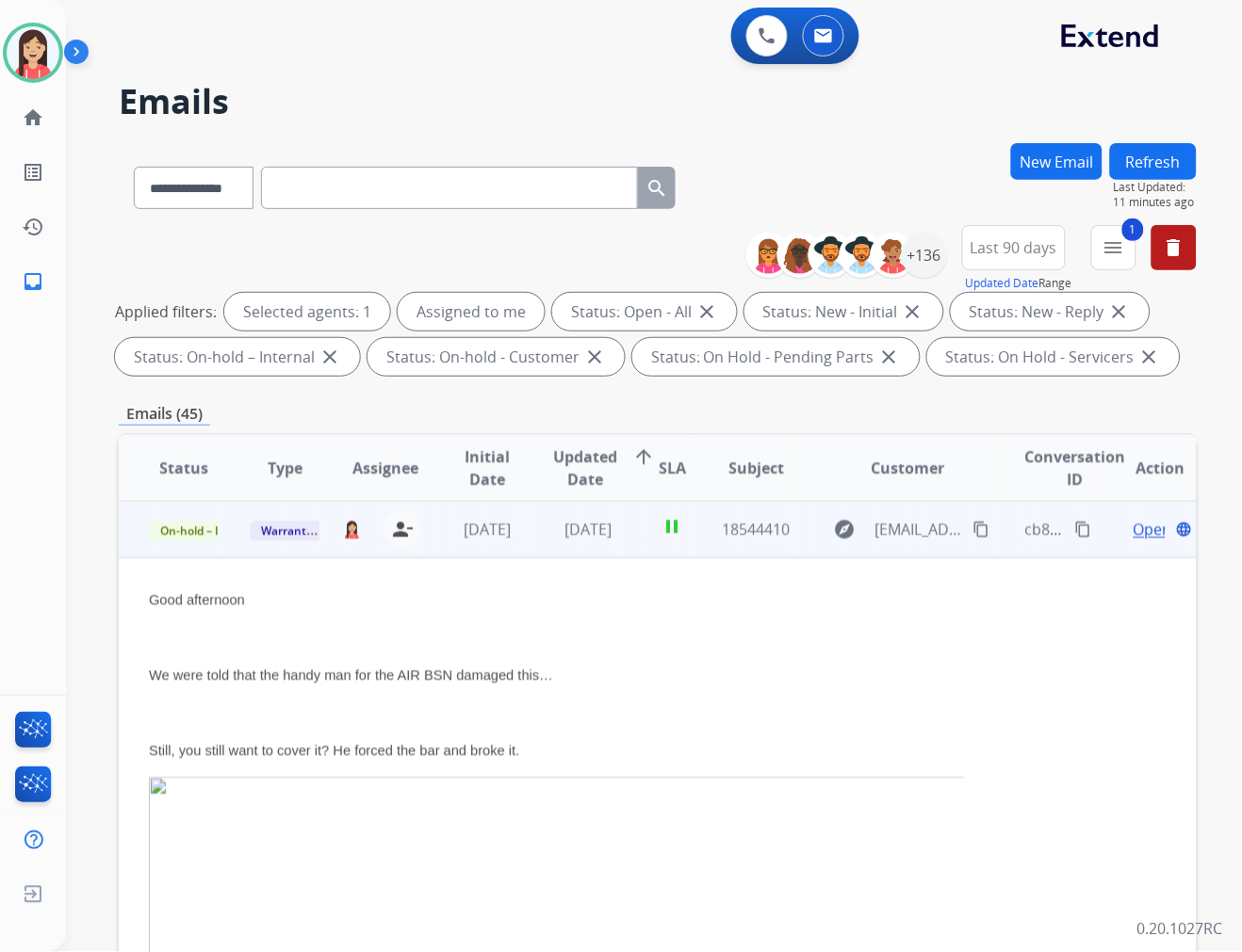
click at [1133, 528] on span "Open" at bounding box center [1152, 529] width 38 height 23
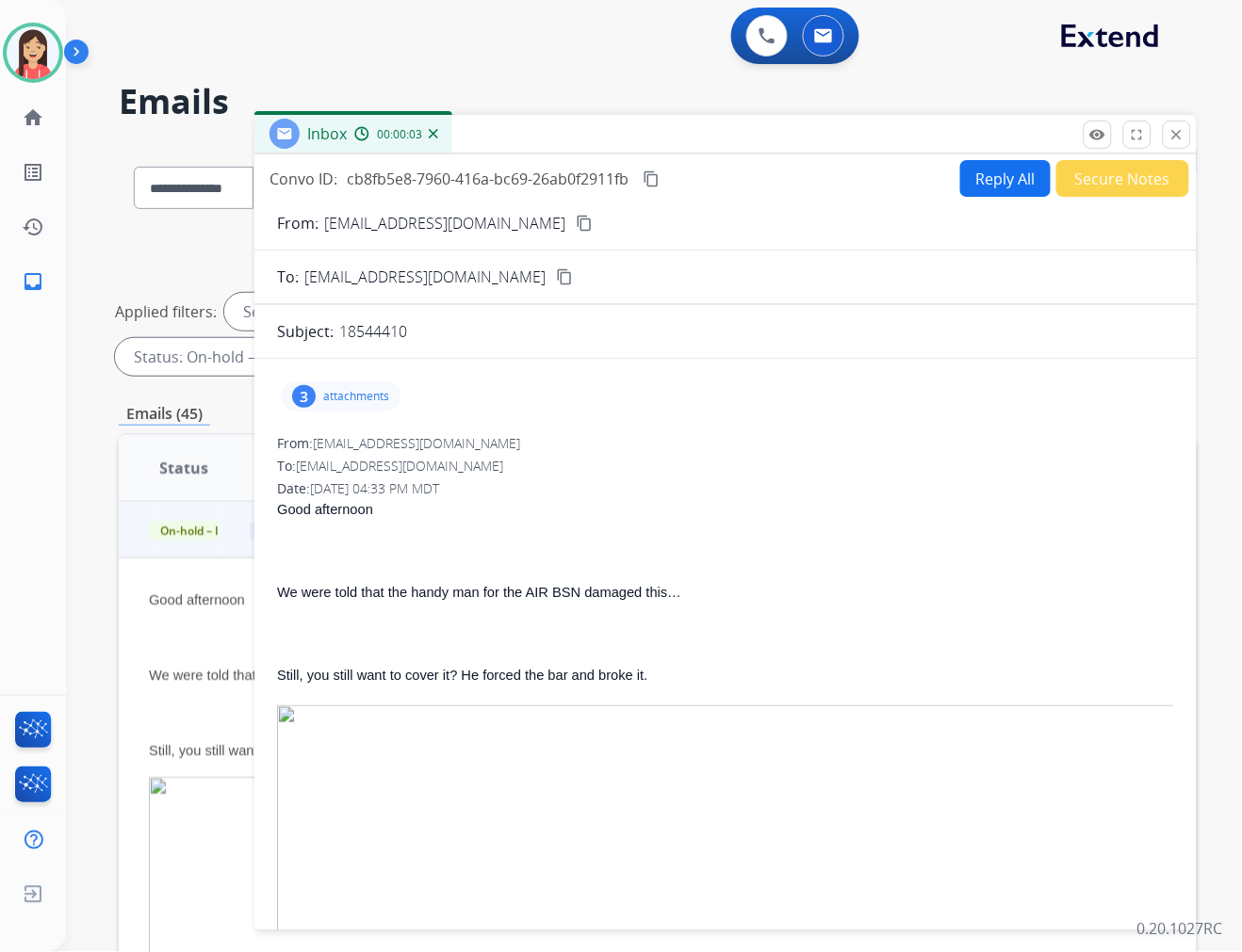
click at [985, 185] on button "Reply All" at bounding box center [1005, 178] width 90 height 36
select select "**********"
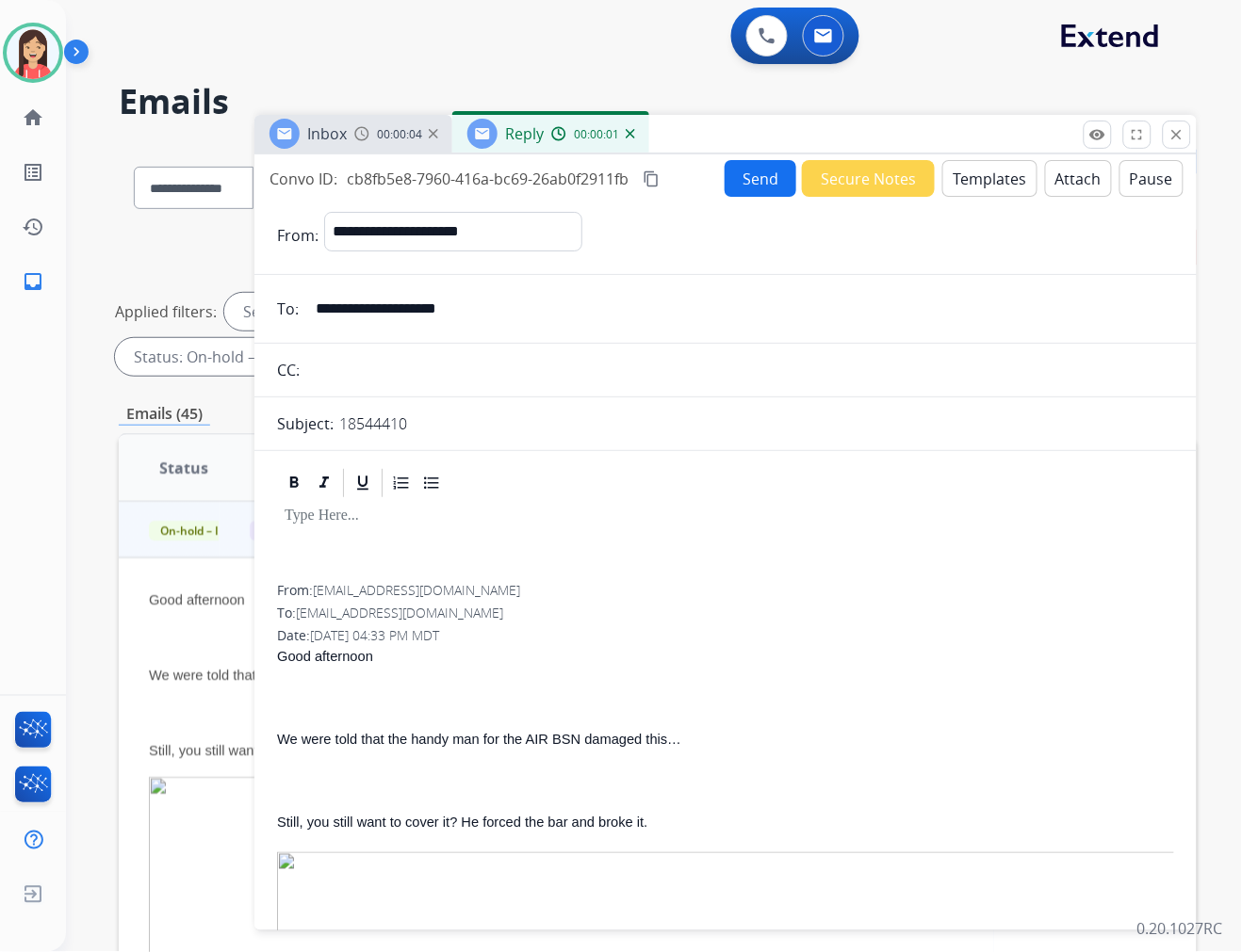
click at [985, 185] on button "Templates" at bounding box center [990, 178] width 95 height 36
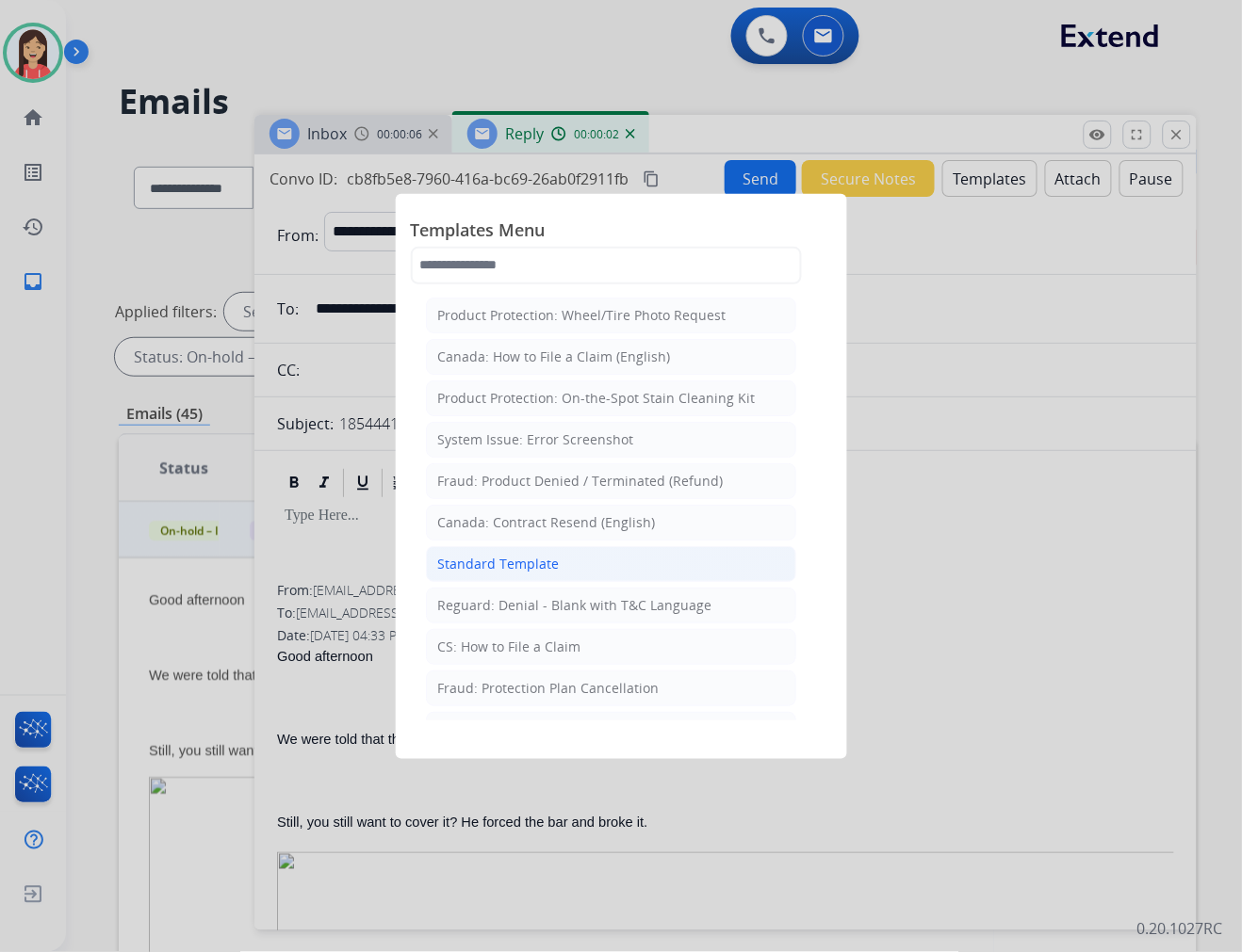
click at [504, 567] on div "Standard Template" at bounding box center [499, 563] width 122 height 19
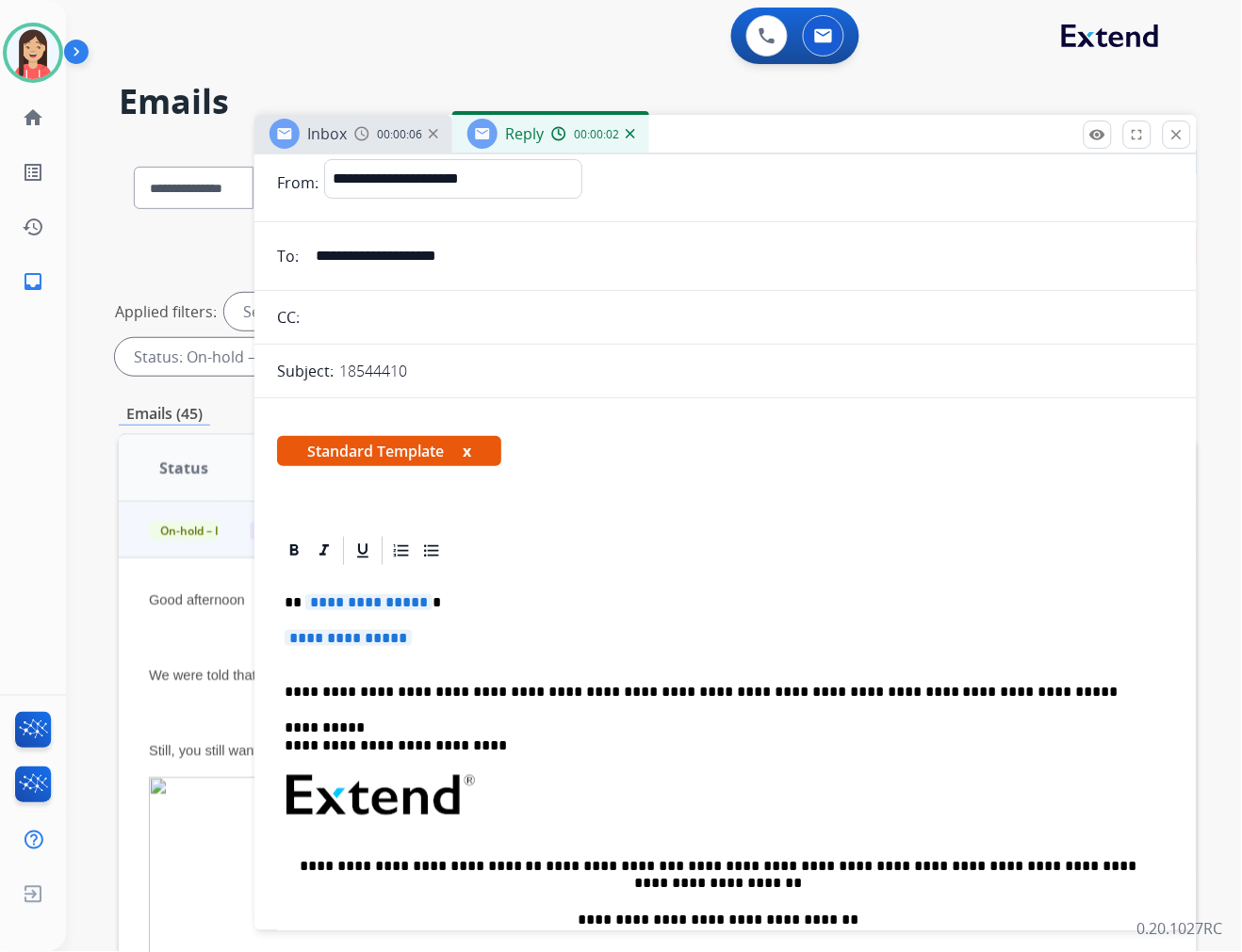
scroll to position [105, 0]
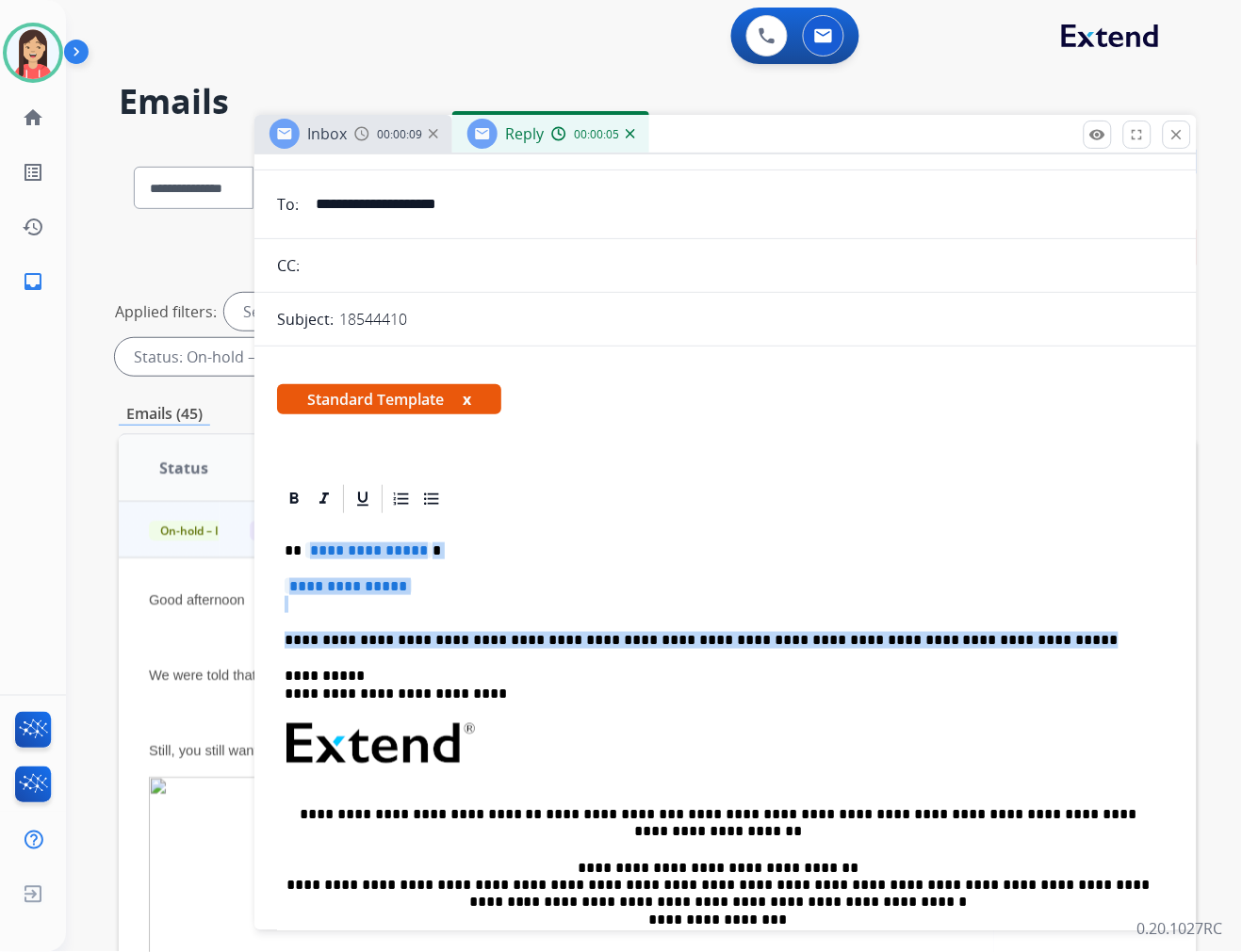
drag, startPoint x: 303, startPoint y: 555, endPoint x: 1008, endPoint y: 622, distance: 708.2
click at [1008, 622] on div "**********" at bounding box center [726, 788] width 897 height 545
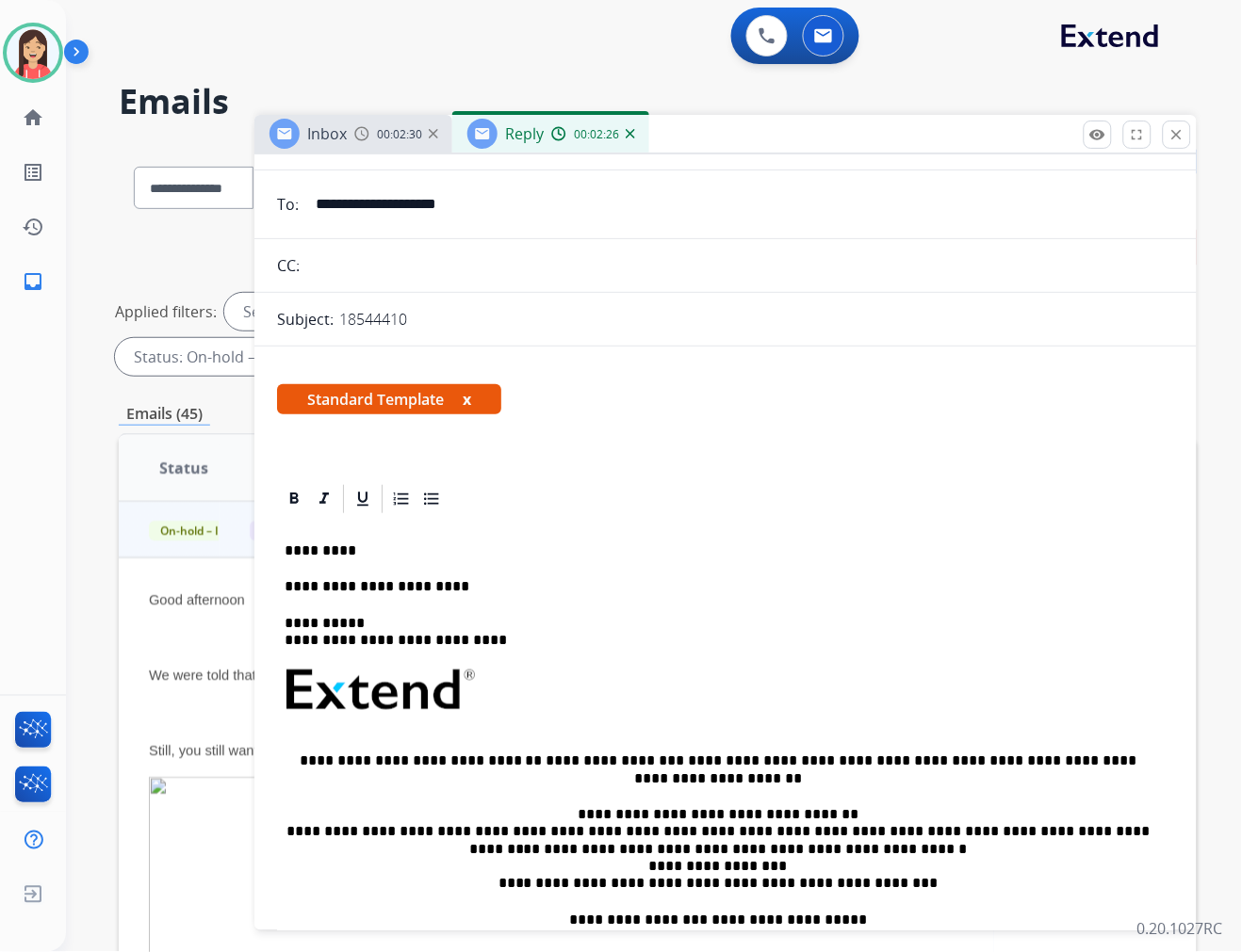
click at [481, 572] on div "**********" at bounding box center [726, 762] width 897 height 491
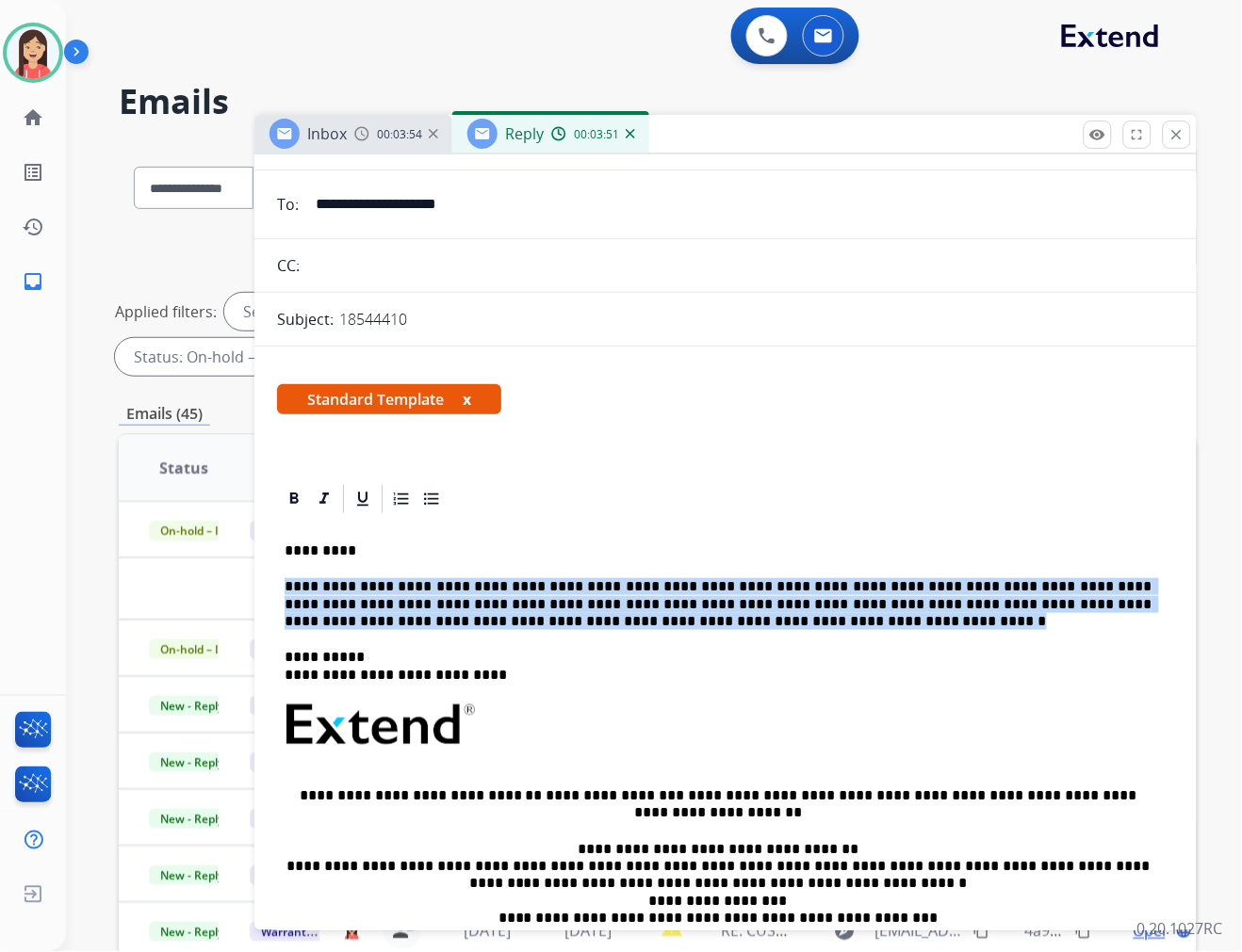
drag, startPoint x: 281, startPoint y: 589, endPoint x: 557, endPoint y: 626, distance: 278.5
click at [557, 626] on div "**********" at bounding box center [726, 778] width 897 height 525
copy p "**********"
click at [444, 578] on p "**********" at bounding box center [718, 604] width 867 height 52
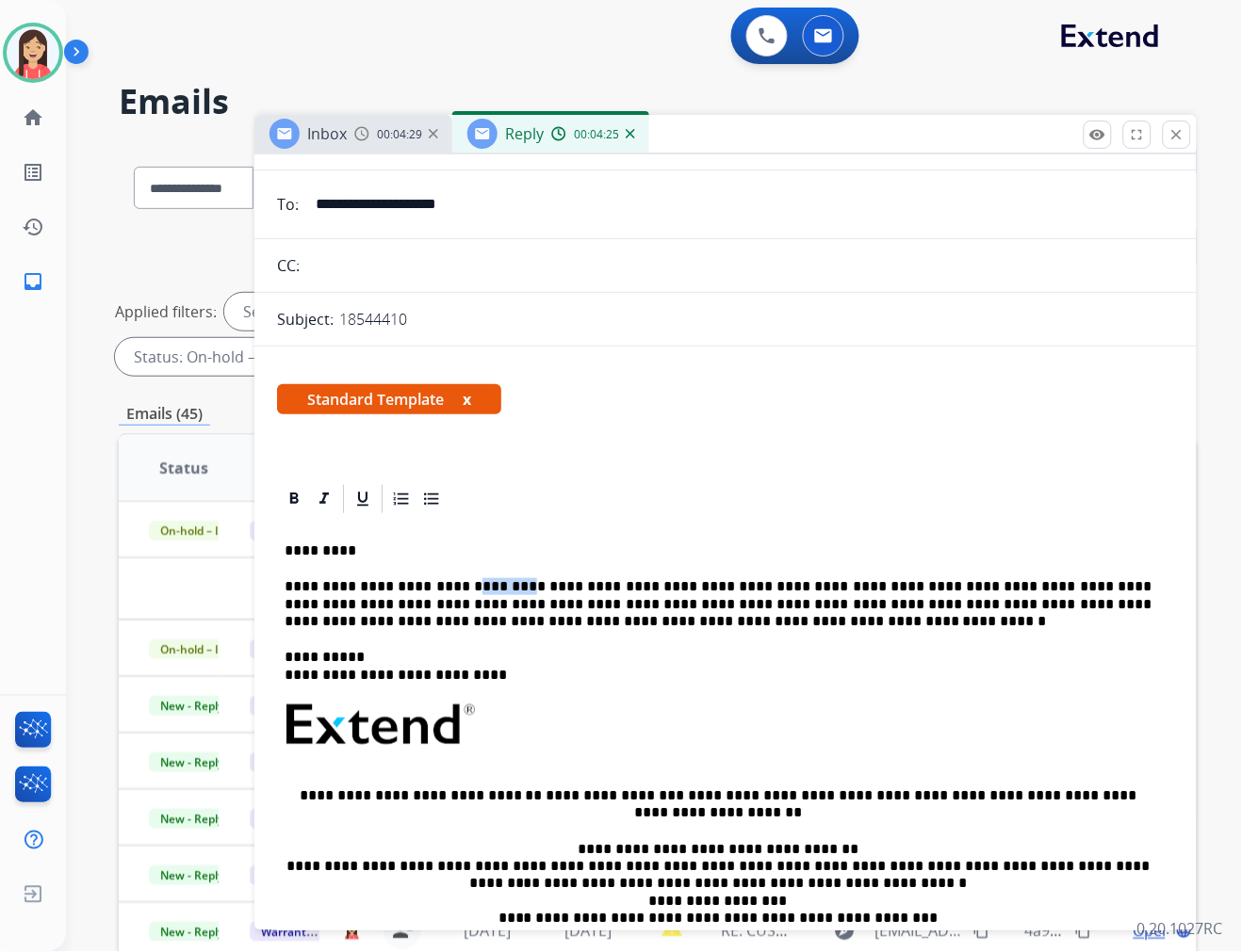
drag, startPoint x: 443, startPoint y: 578, endPoint x: 483, endPoint y: 589, distance: 41.5
click at [483, 589] on p "**********" at bounding box center [718, 604] width 867 height 52
click at [451, 587] on p "**********" at bounding box center [718, 604] width 867 height 52
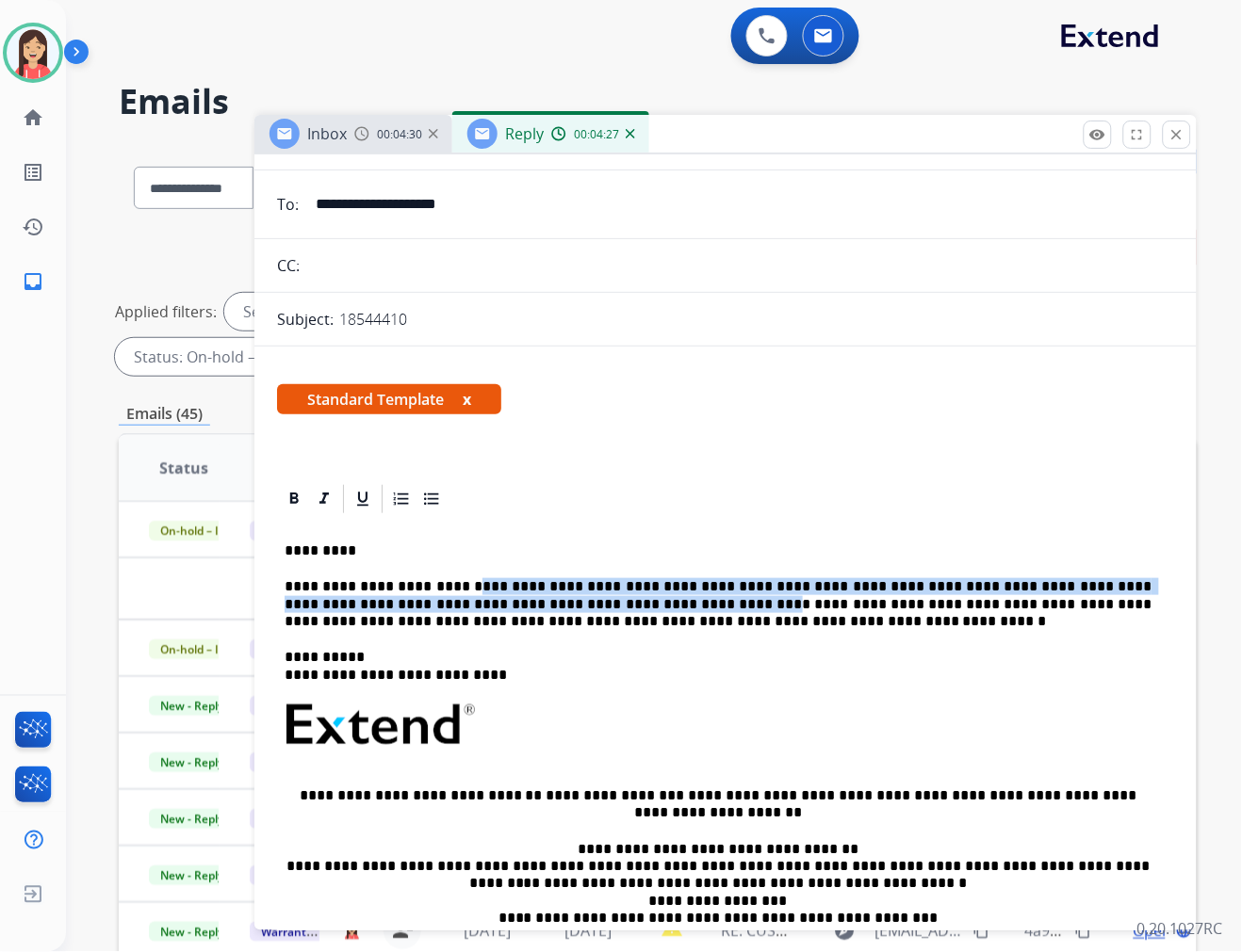
drag, startPoint x: 444, startPoint y: 587, endPoint x: 516, endPoint y: 609, distance: 75.3
click at [516, 609] on p "**********" at bounding box center [718, 604] width 867 height 52
click at [496, 612] on p "**********" at bounding box center [718, 604] width 867 height 52
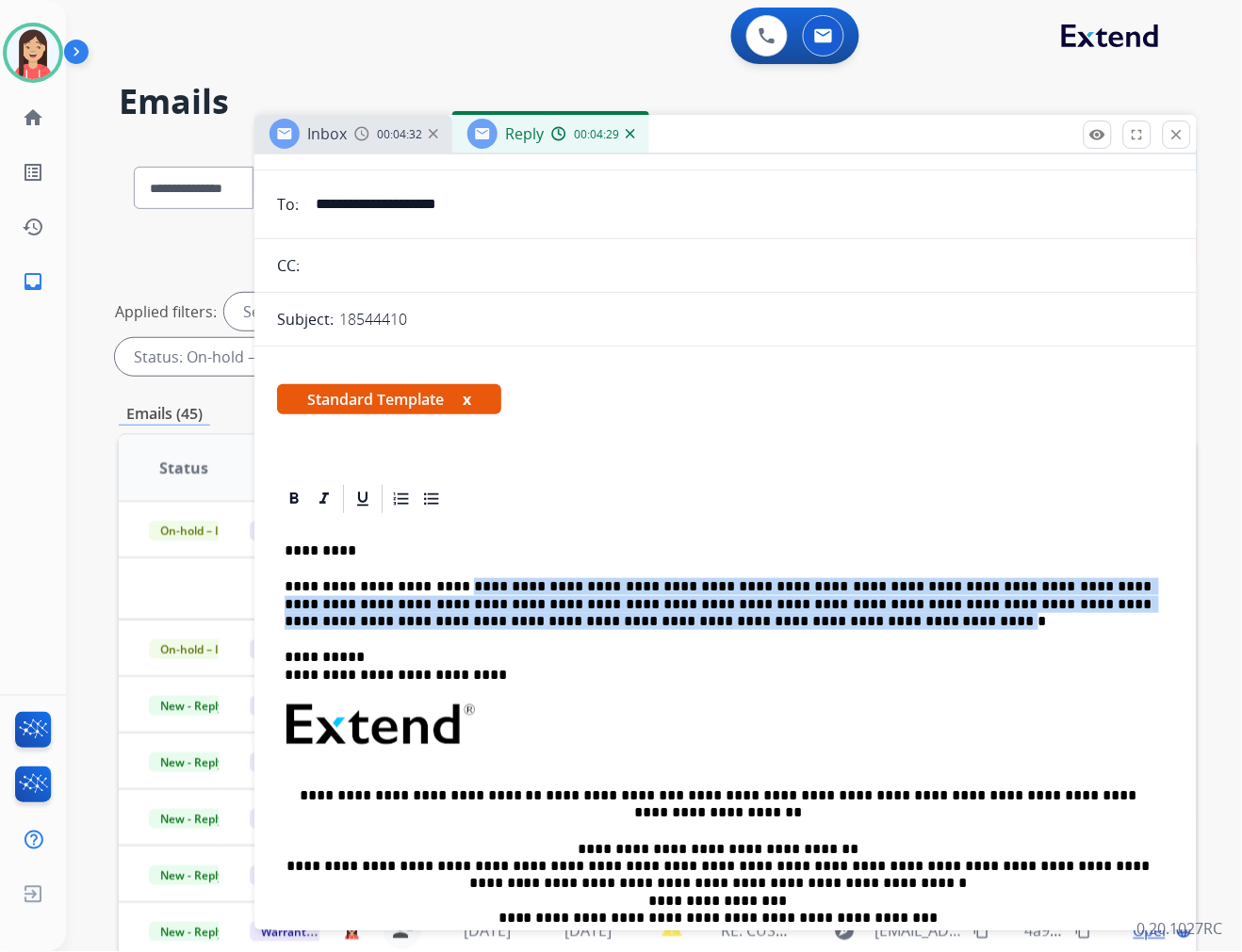
drag, startPoint x: 439, startPoint y: 589, endPoint x: 522, endPoint y: 618, distance: 87.9
click at [522, 618] on p "**********" at bounding box center [718, 604] width 867 height 52
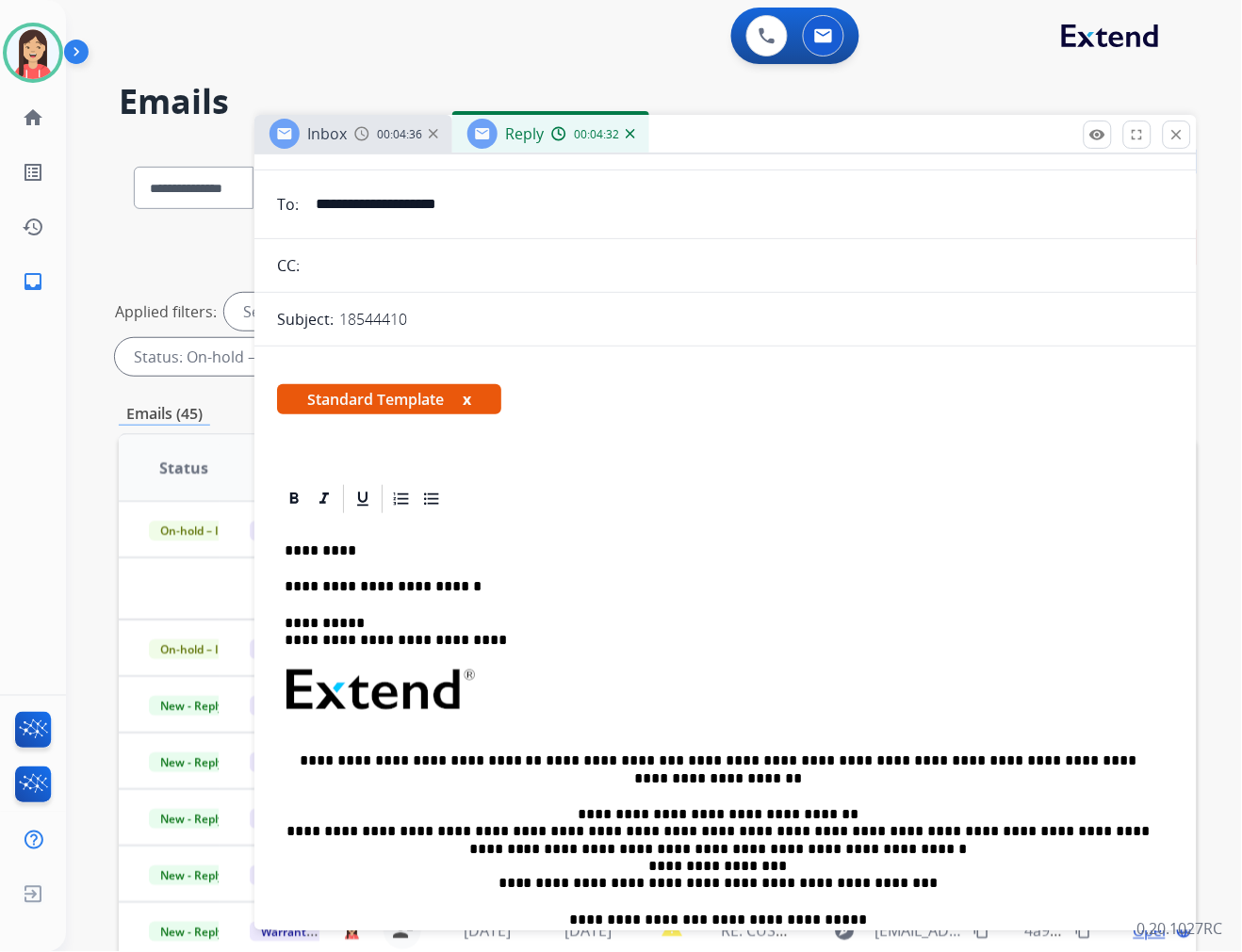
click at [507, 538] on div "**********" at bounding box center [726, 762] width 897 height 491
click at [464, 578] on p "**********" at bounding box center [718, 586] width 867 height 17
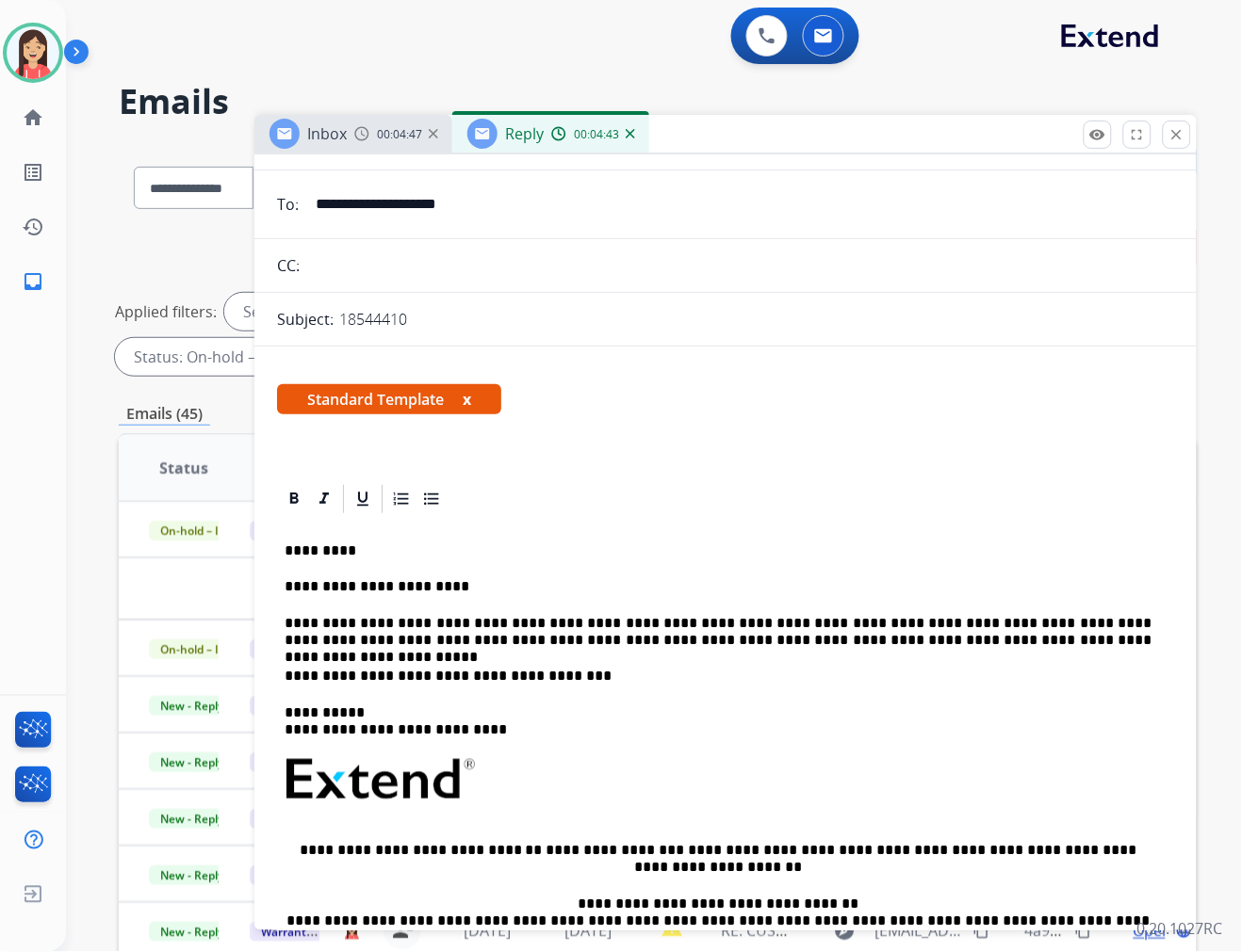
click at [886, 618] on p "**********" at bounding box center [718, 633] width 867 height 35
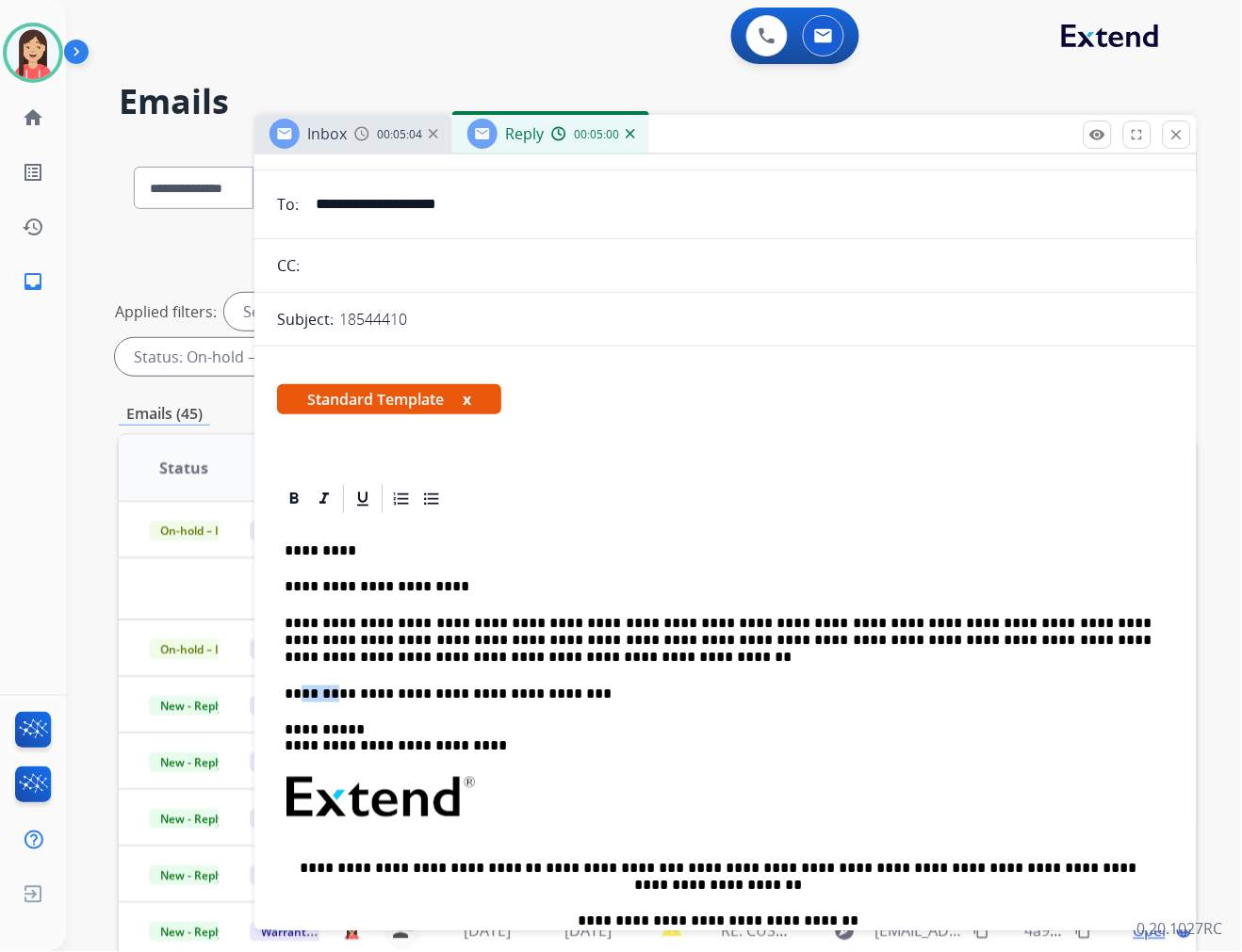
drag, startPoint x: 305, startPoint y: 692, endPoint x: 333, endPoint y: 692, distance: 28.0
click at [333, 692] on p "**********" at bounding box center [718, 694] width 867 height 17
drag, startPoint x: 337, startPoint y: 698, endPoint x: 363, endPoint y: 698, distance: 26.0
click at [363, 698] on p "**********" at bounding box center [718, 694] width 867 height 17
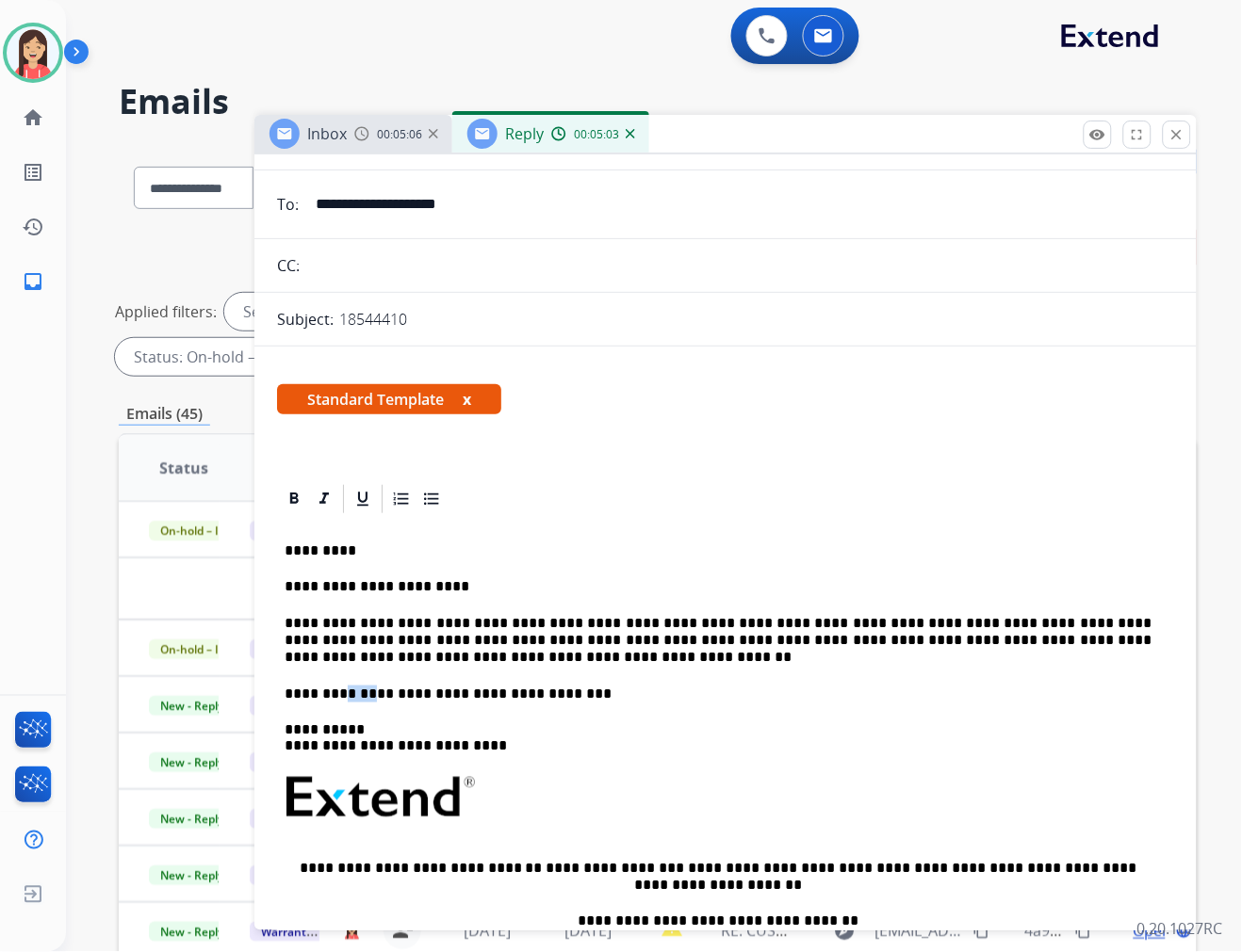
click at [363, 698] on p "**********" at bounding box center [718, 694] width 867 height 17
click at [418, 689] on p "**********" at bounding box center [718, 694] width 867 height 17
drag, startPoint x: 416, startPoint y: 691, endPoint x: 541, endPoint y: 686, distance: 125.1
click at [541, 686] on p "**********" at bounding box center [718, 694] width 867 height 17
click at [464, 694] on p "**********" at bounding box center [718, 694] width 867 height 17
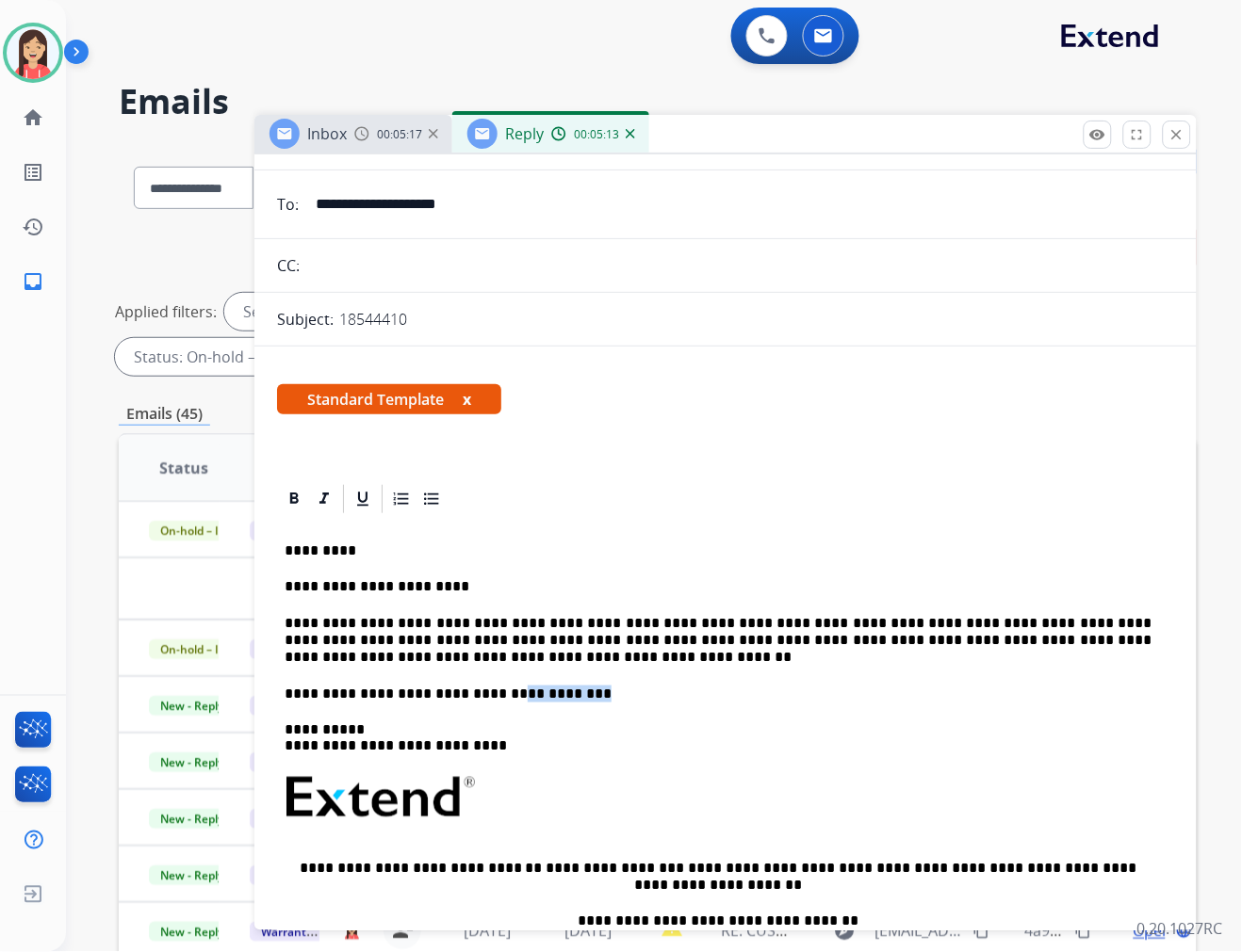
drag, startPoint x: 477, startPoint y: 694, endPoint x: 558, endPoint y: 694, distance: 81.0
click at [558, 694] on p "**********" at bounding box center [718, 694] width 867 height 17
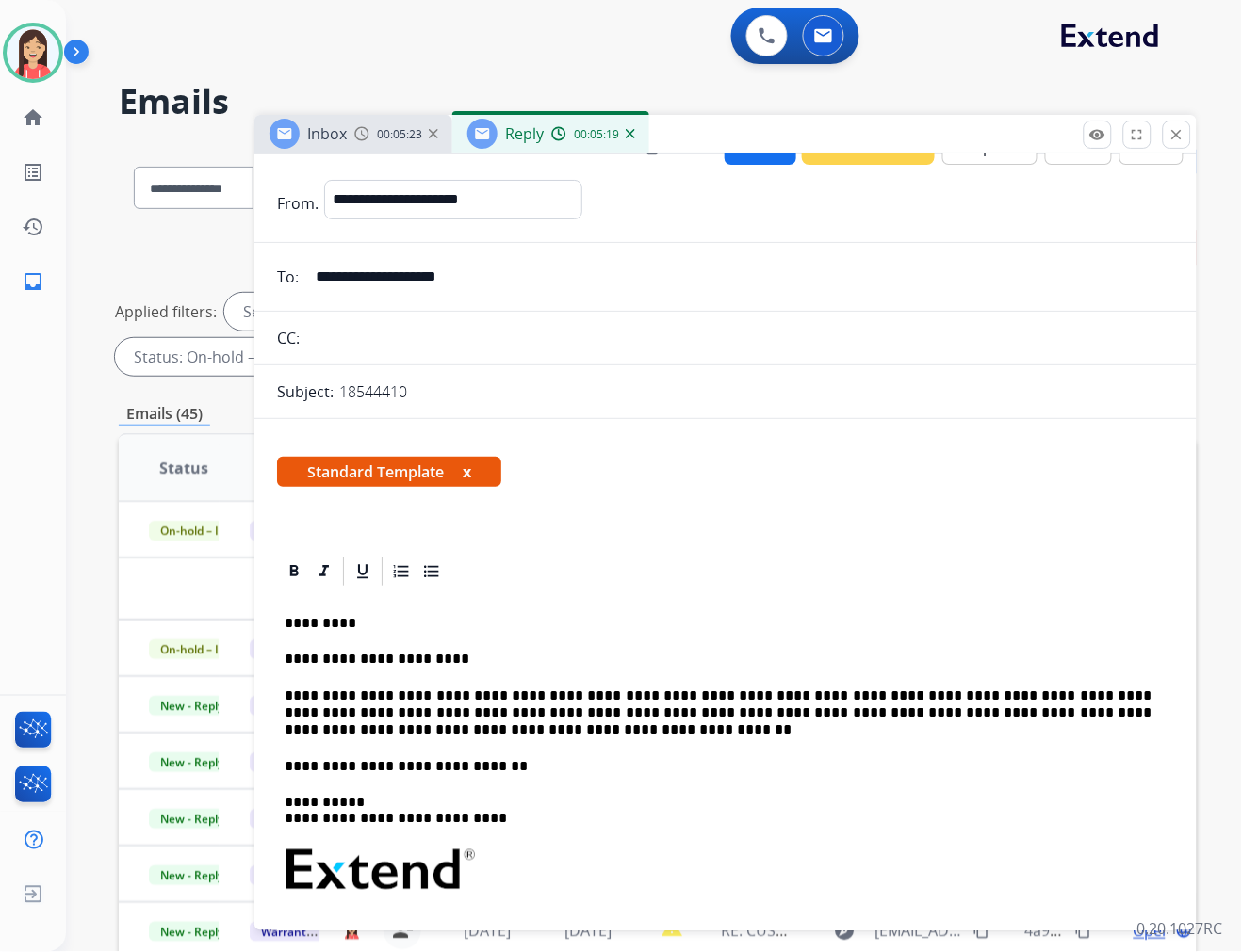
scroll to position [0, 0]
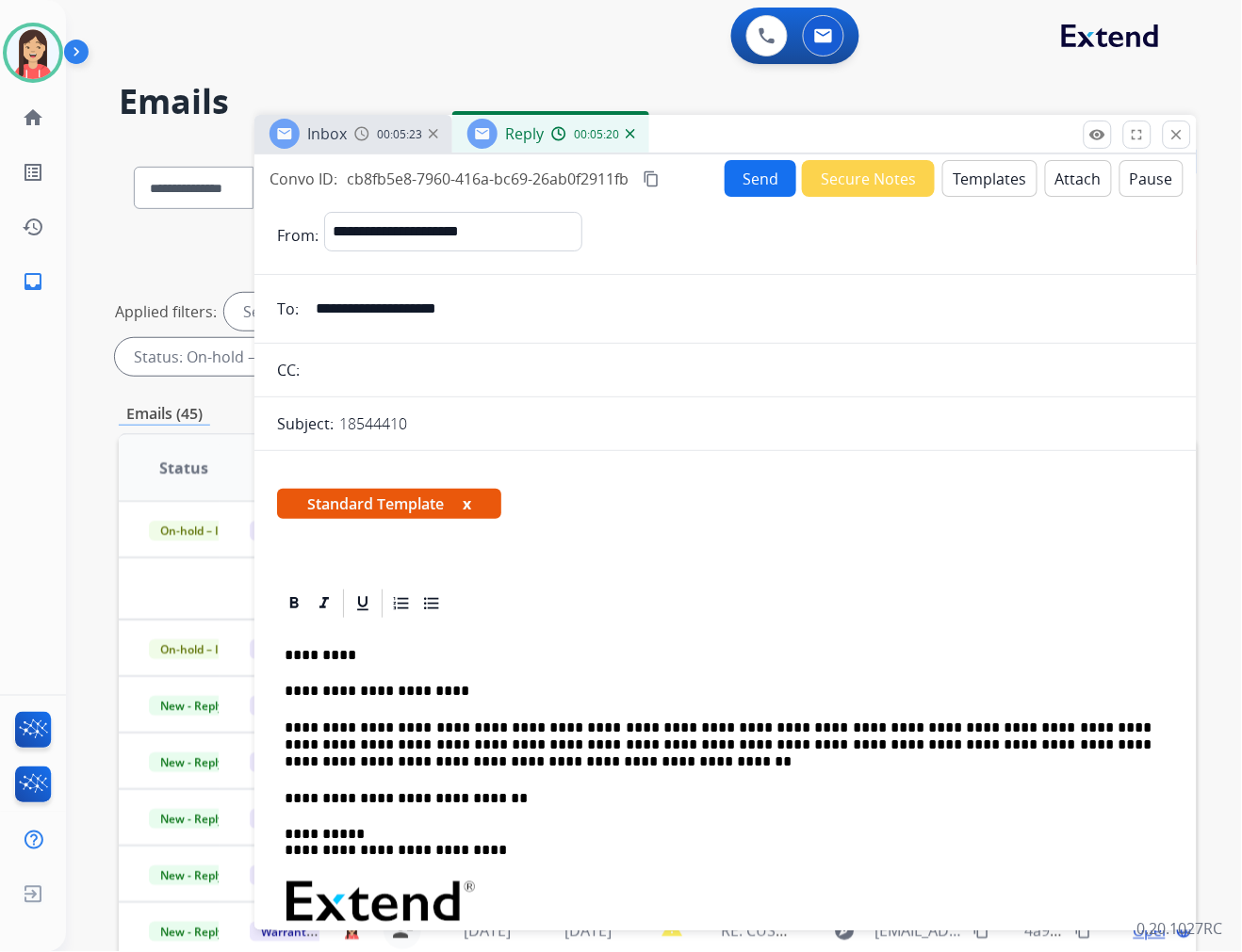
click at [735, 182] on button "Send" at bounding box center [760, 178] width 72 height 36
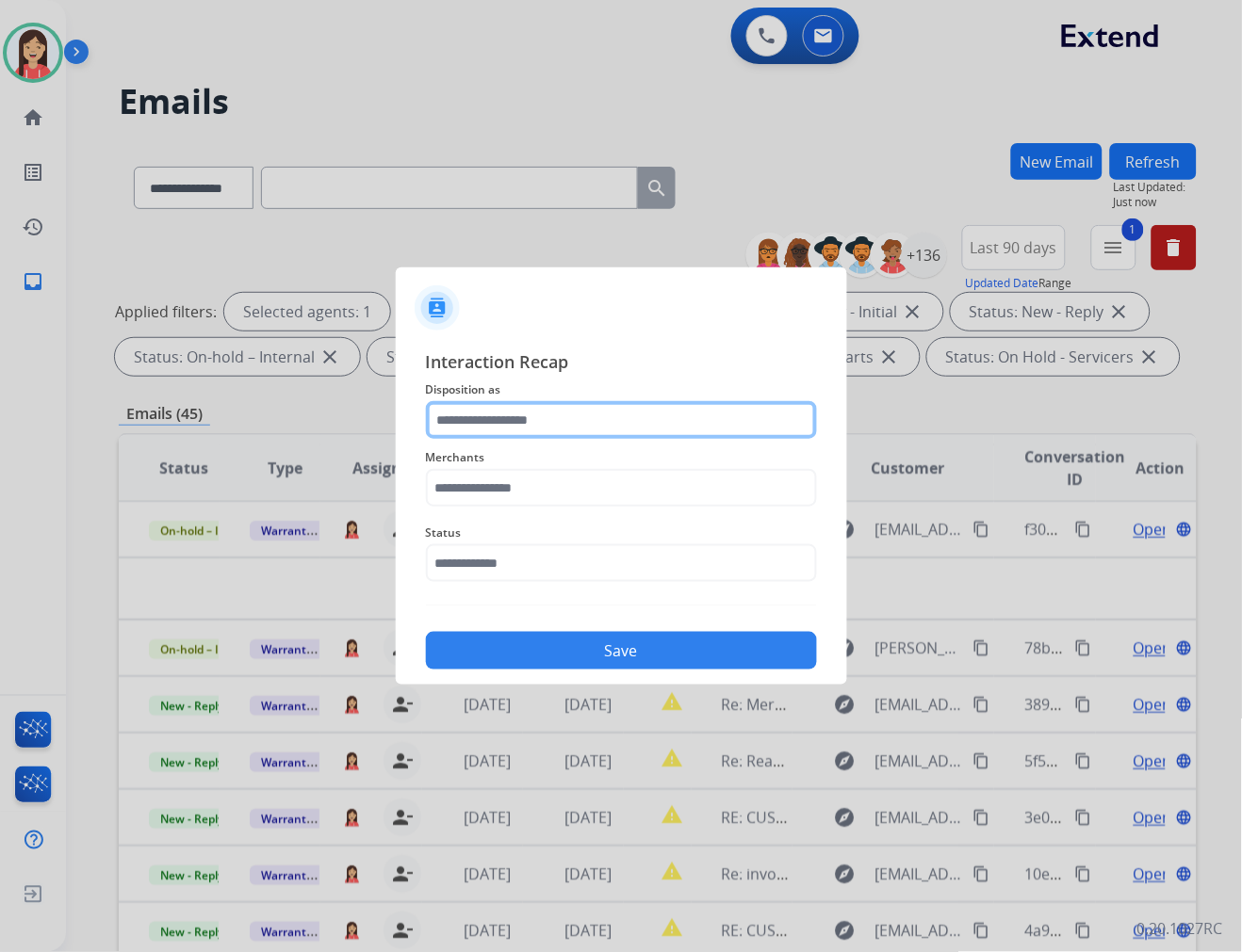
click at [482, 414] on input "text" at bounding box center [621, 420] width 391 height 37
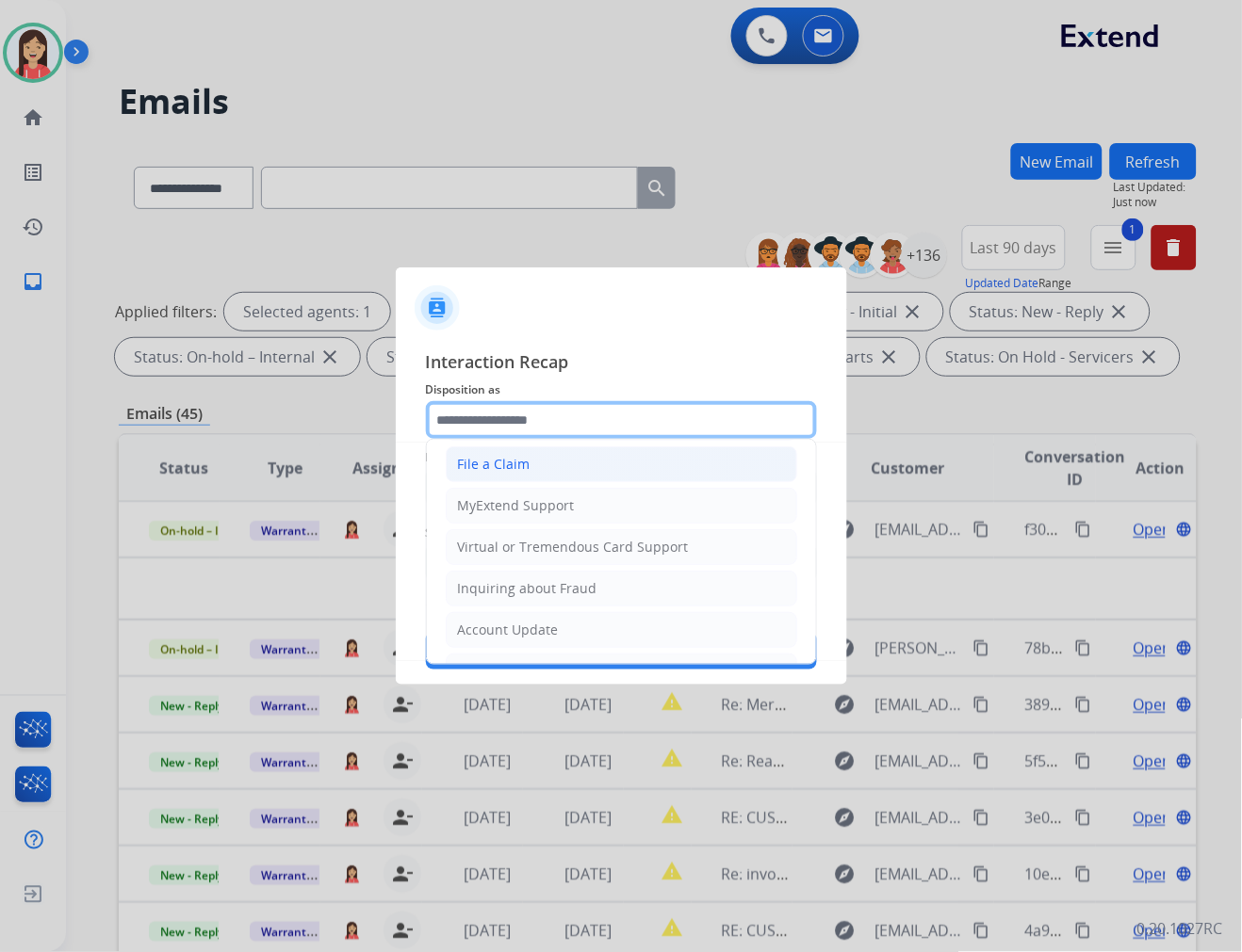
scroll to position [209, 0]
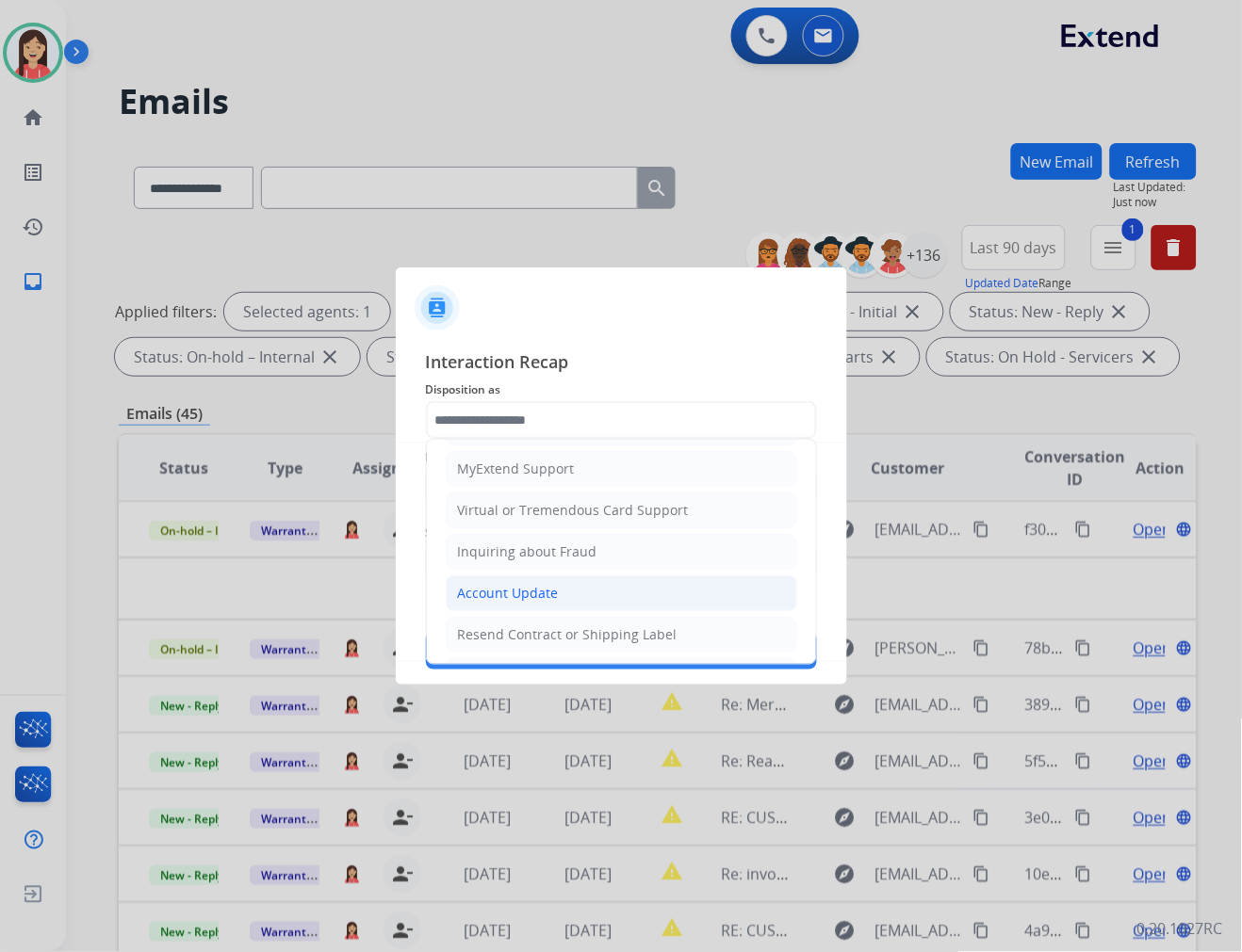
click at [531, 585] on div "Account Update" at bounding box center [508, 593] width 101 height 19
type input "**********"
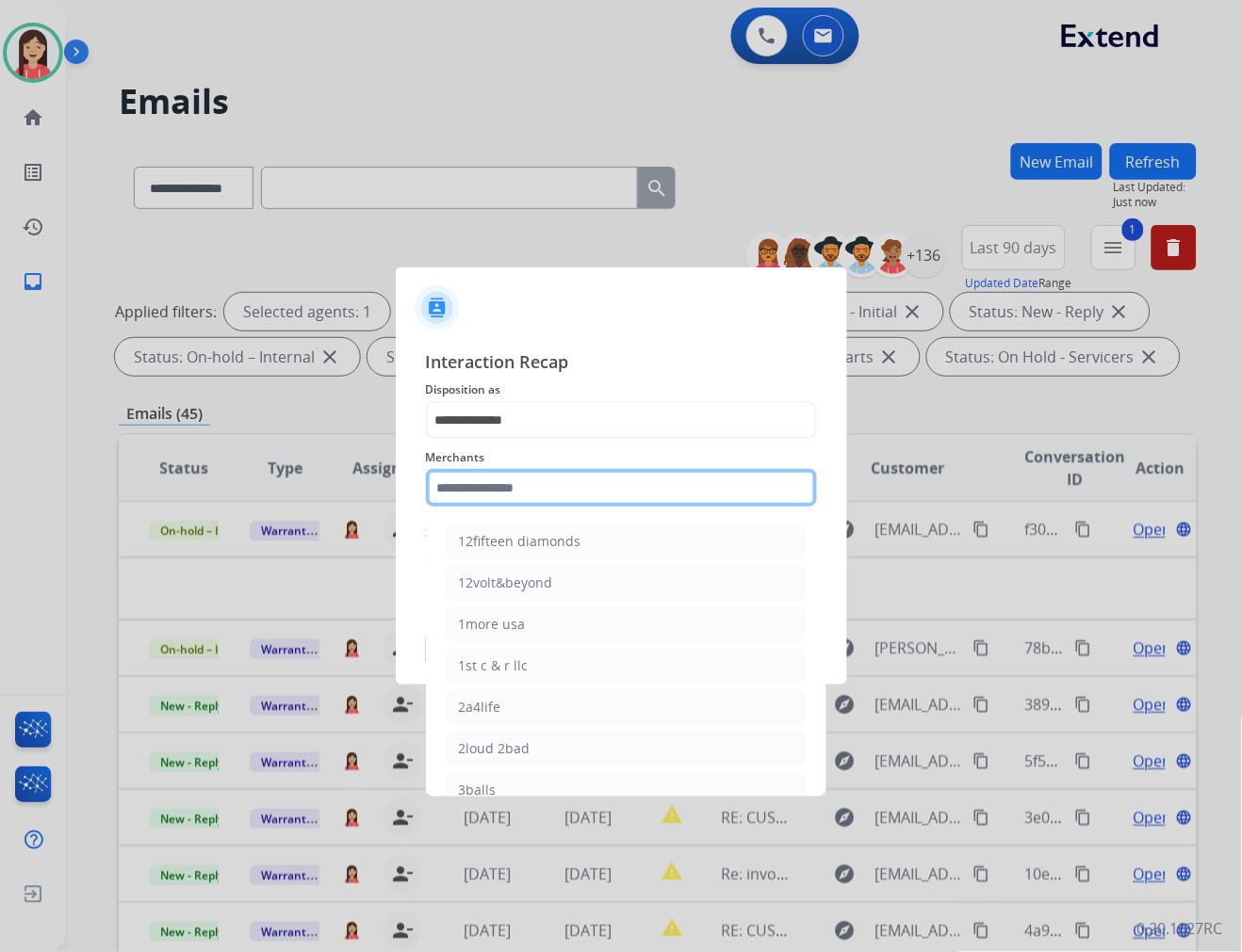
click at [525, 481] on input "text" at bounding box center [621, 488] width 391 height 37
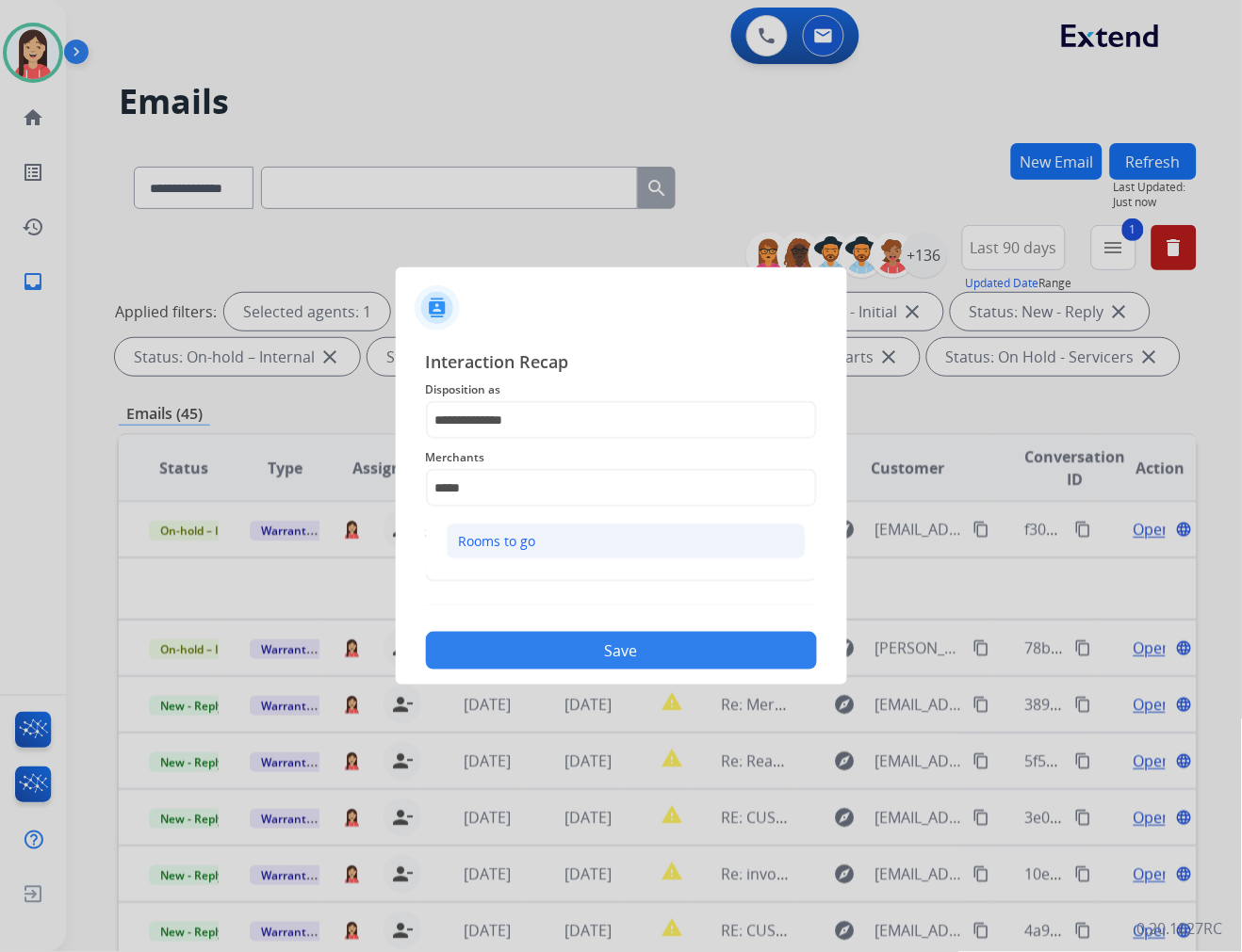
click at [551, 542] on li "Rooms to go" at bounding box center [626, 542] width 359 height 35
type input "**********"
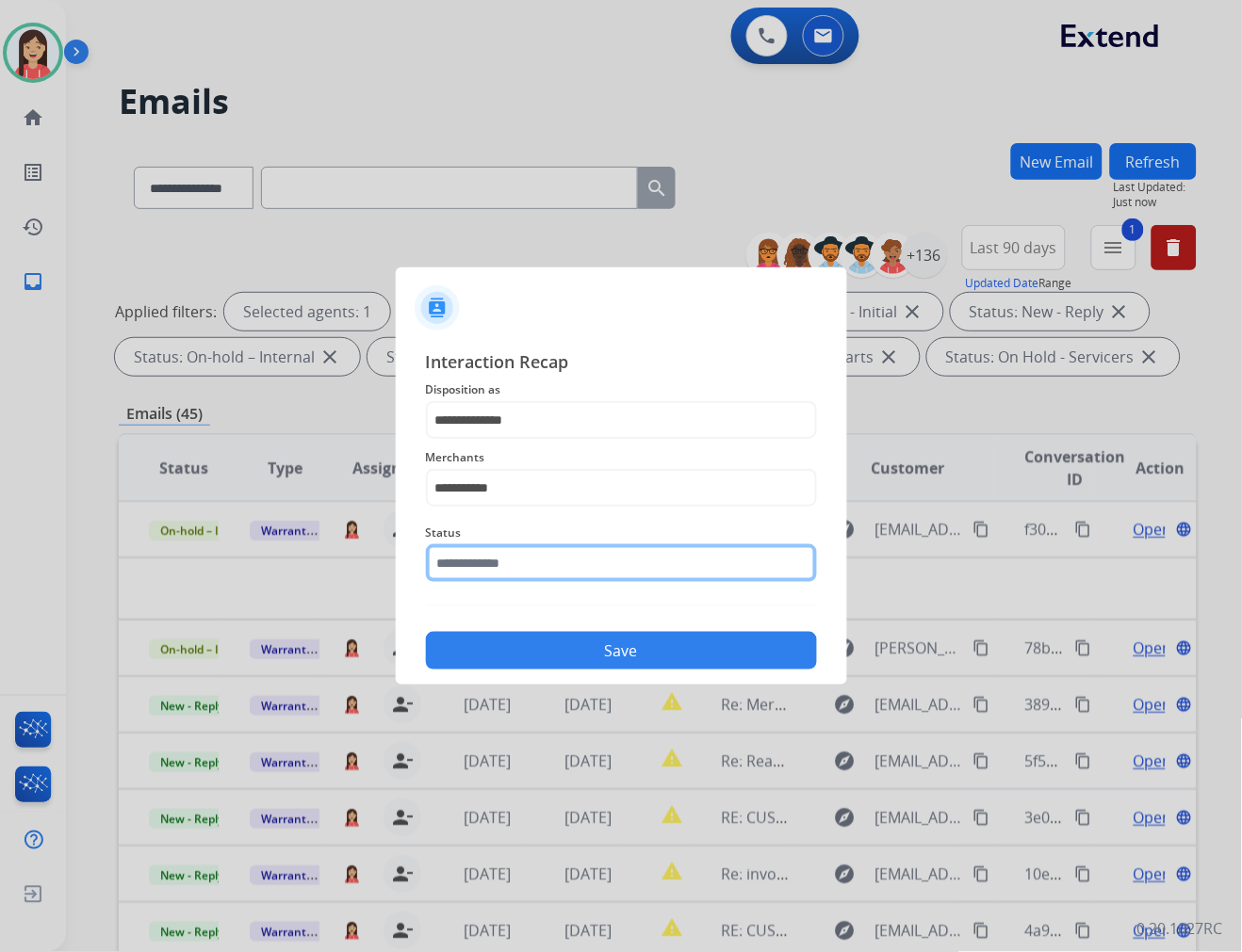
click at [548, 561] on input "text" at bounding box center [621, 563] width 391 height 37
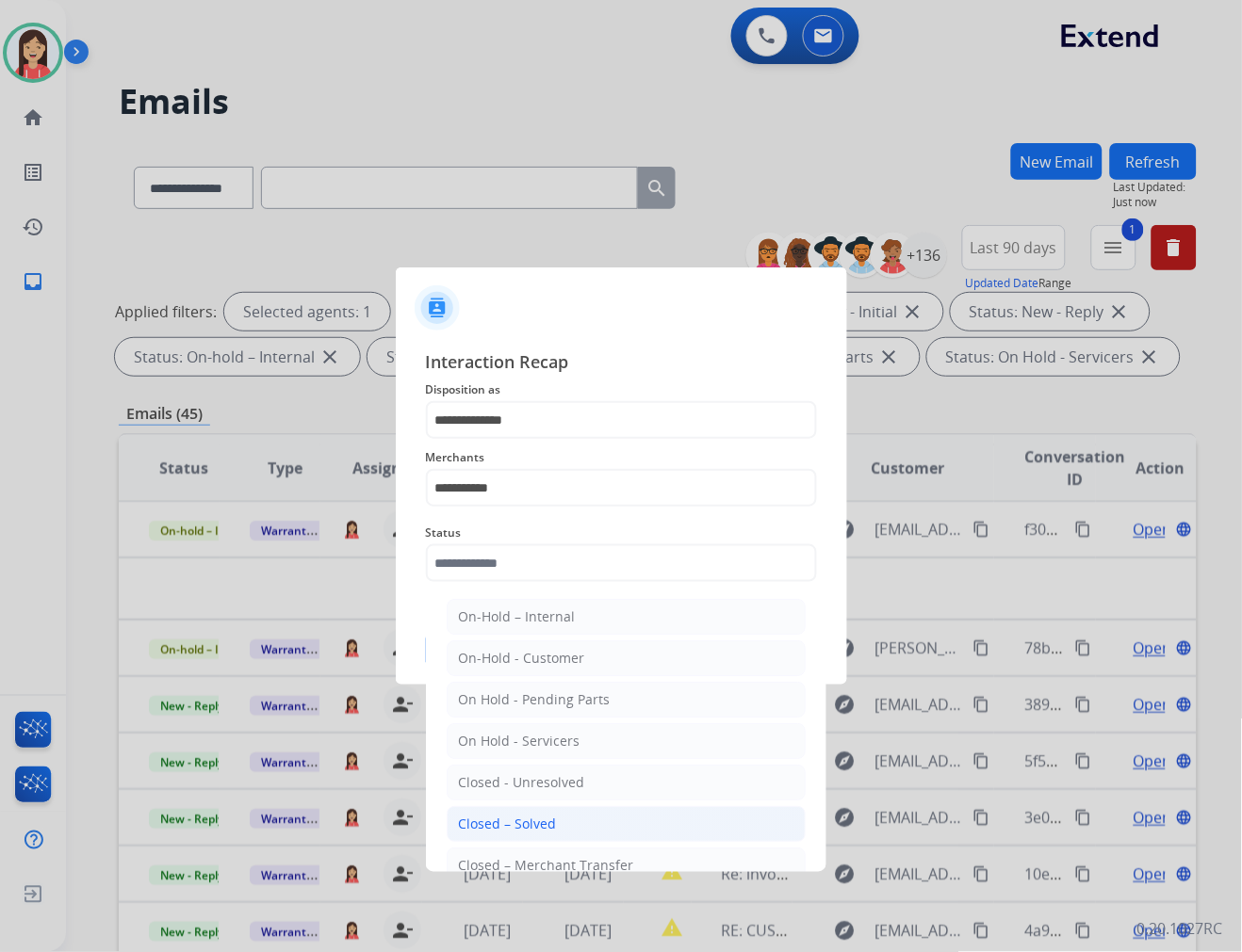
click at [535, 818] on div "Closed – Solved" at bounding box center [508, 823] width 98 height 19
type input "**********"
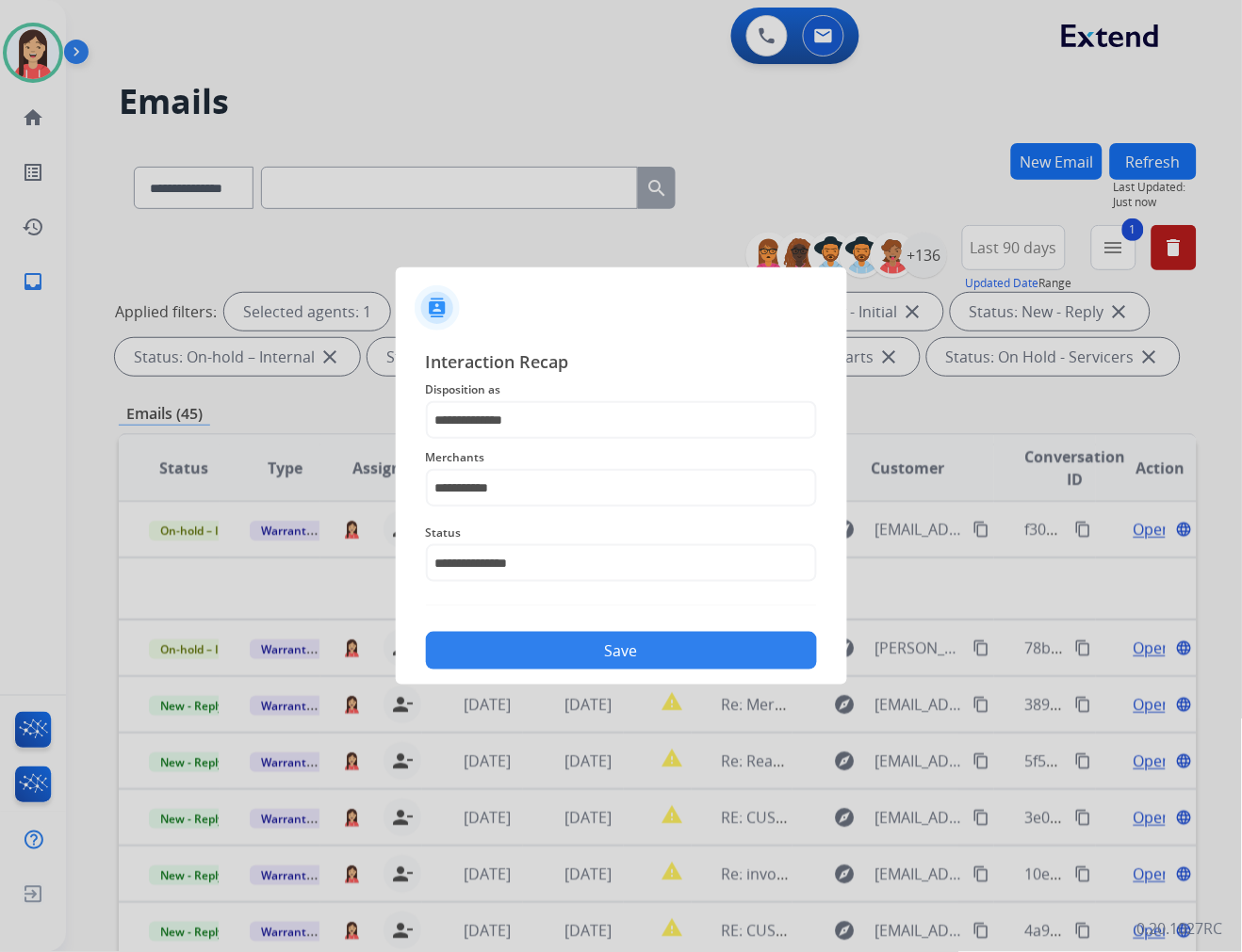
click at [619, 660] on button "Save" at bounding box center [621, 651] width 391 height 37
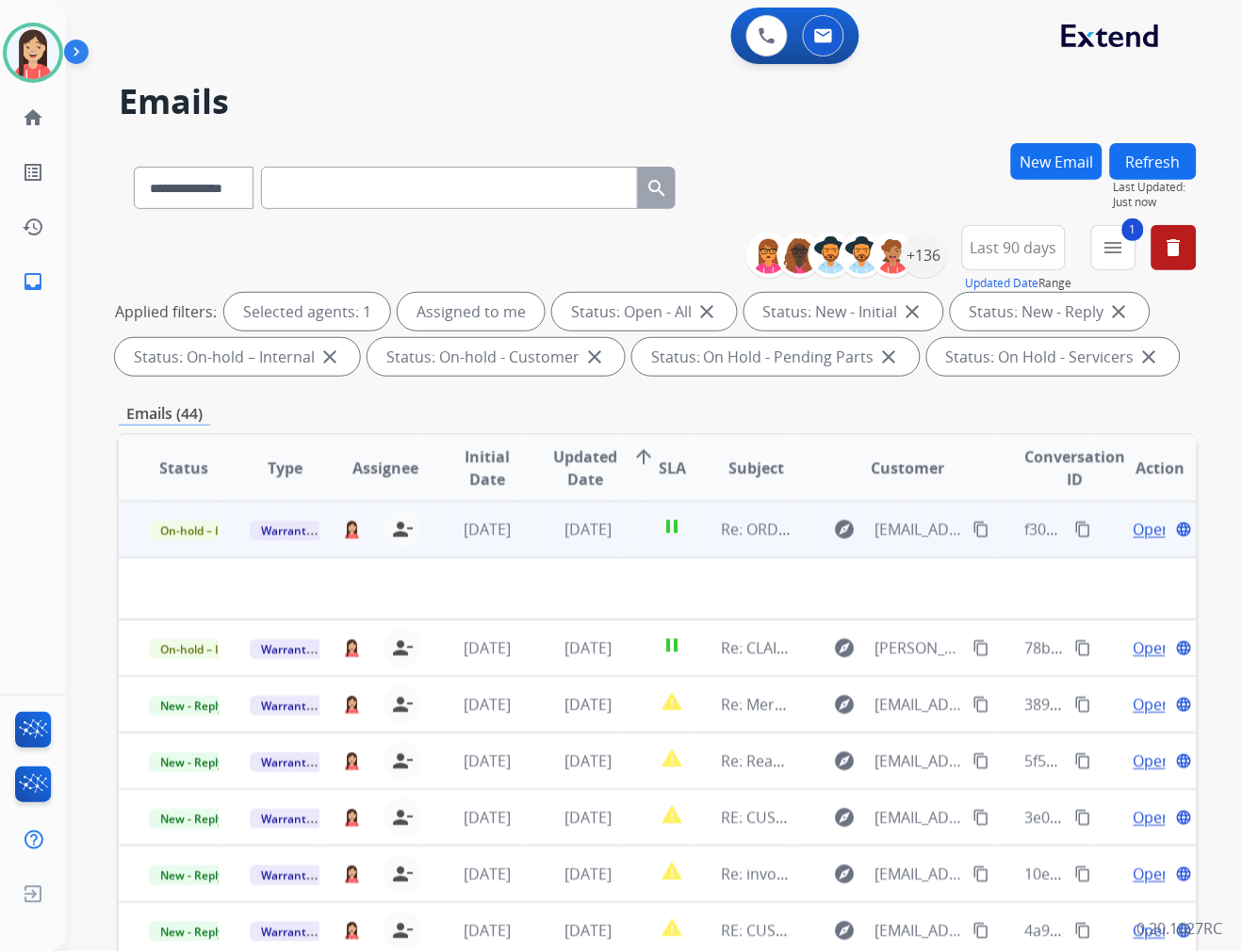
click at [637, 543] on td "pause" at bounding box center [657, 530] width 67 height 57
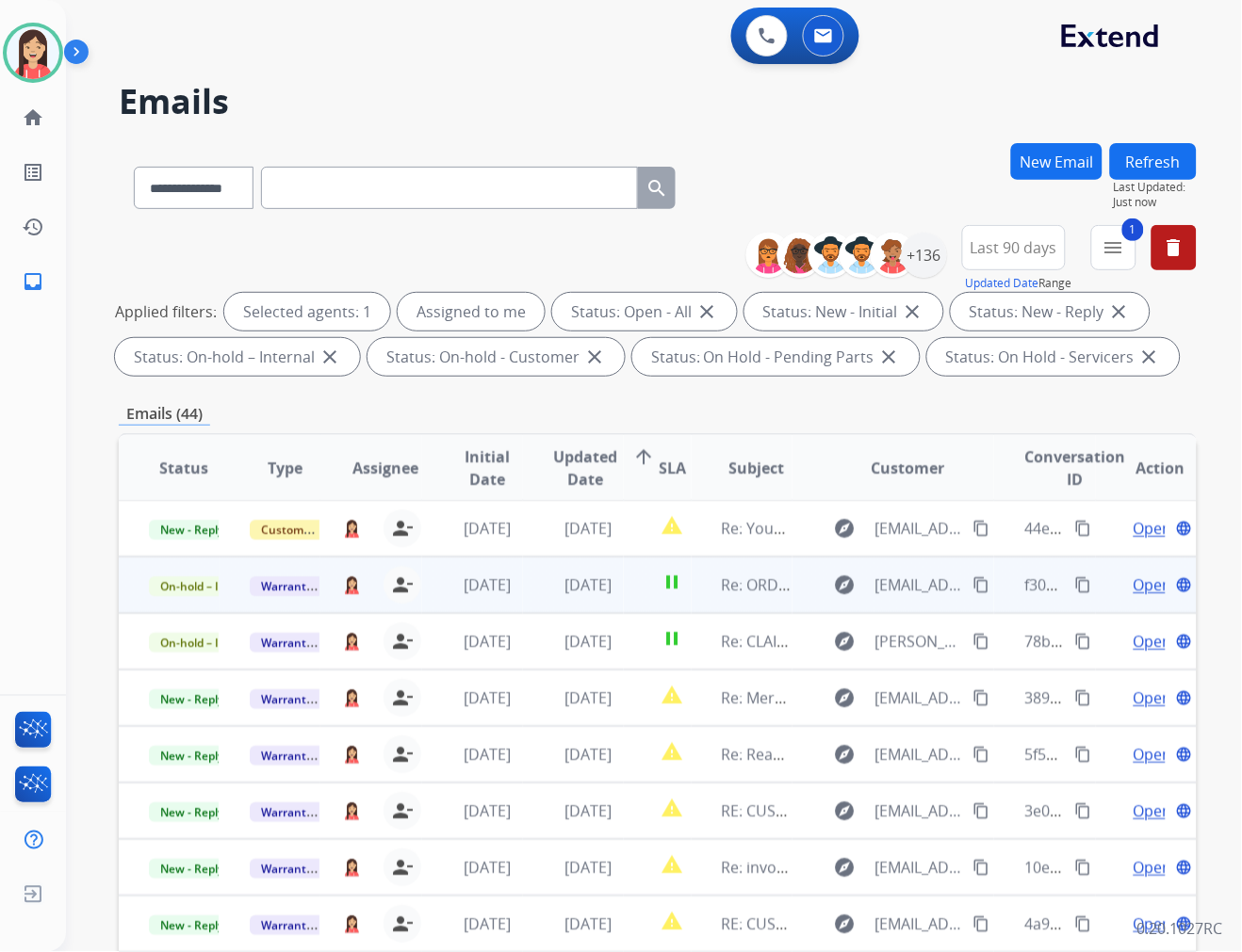
click at [624, 596] on td "pause" at bounding box center [657, 585] width 67 height 57
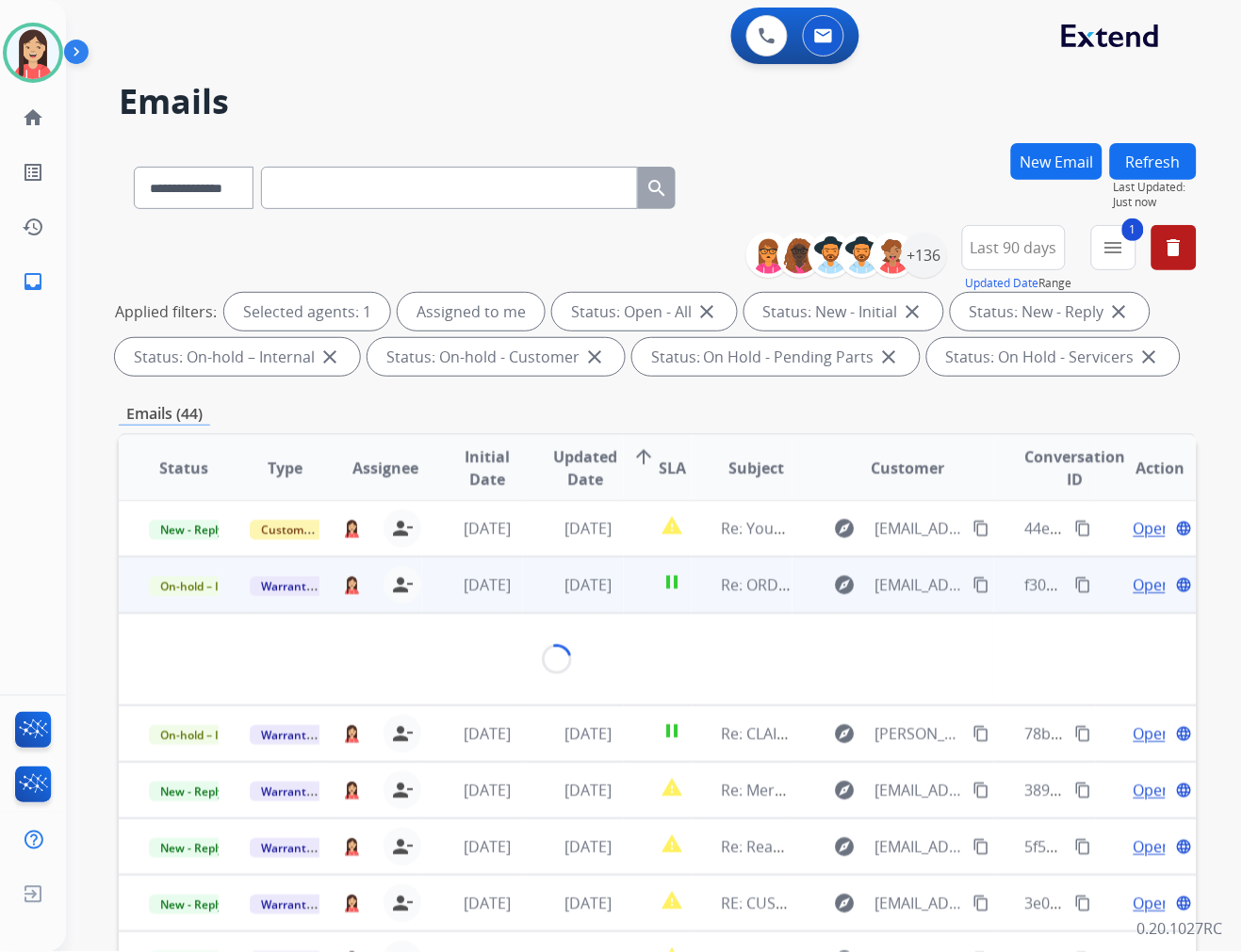
scroll to position [57, 0]
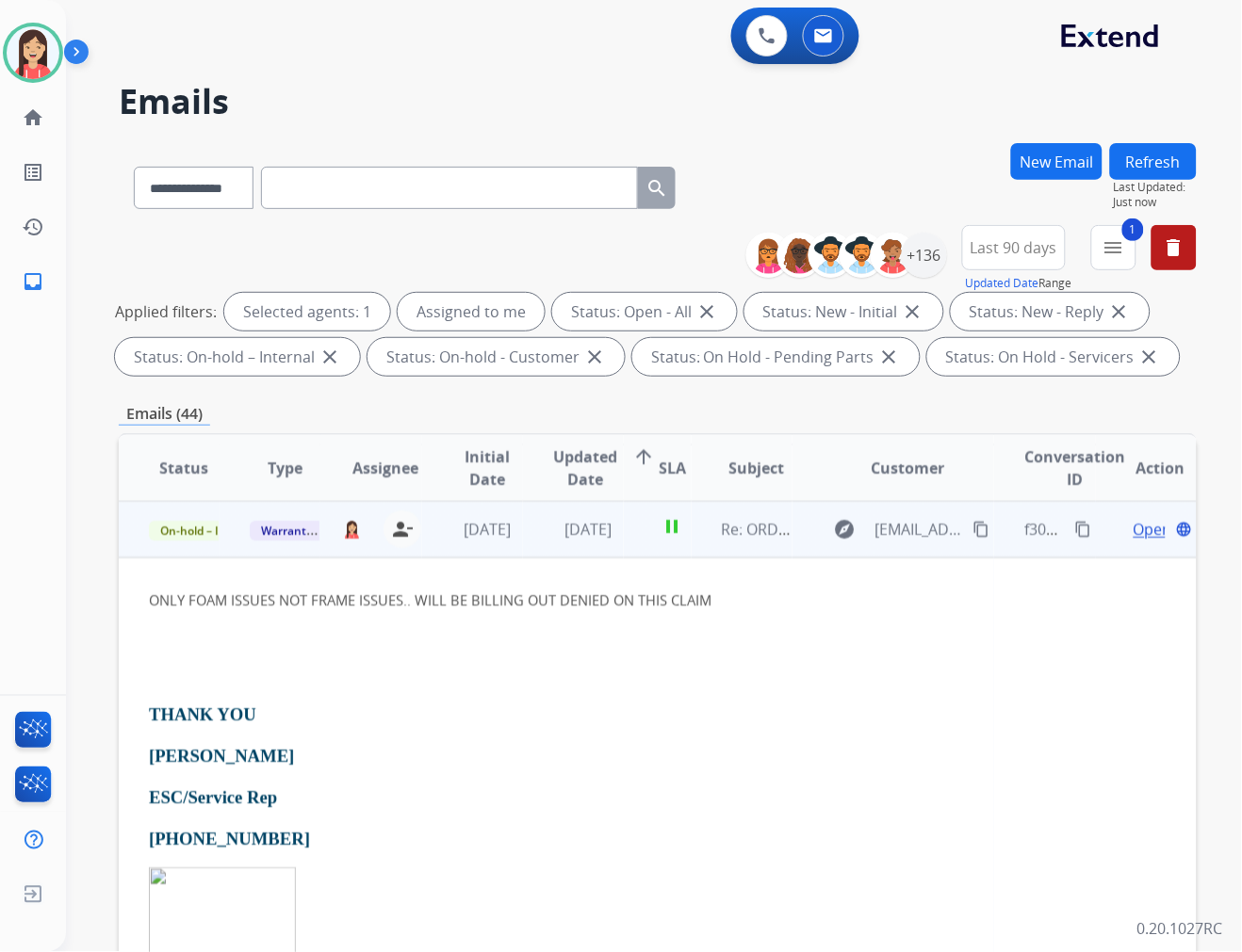
click at [1133, 530] on span "Open" at bounding box center [1152, 529] width 38 height 23
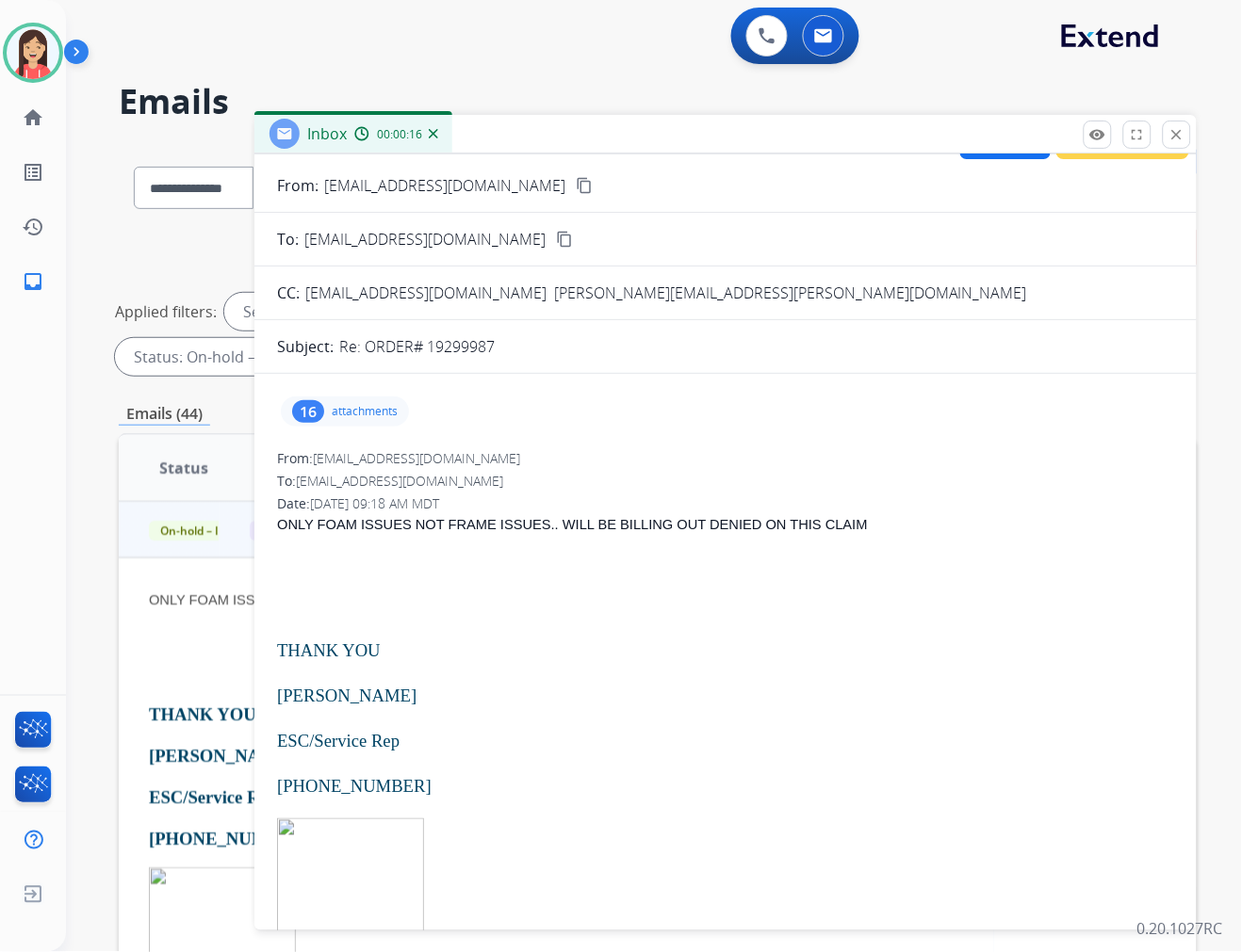
scroll to position [0, 0]
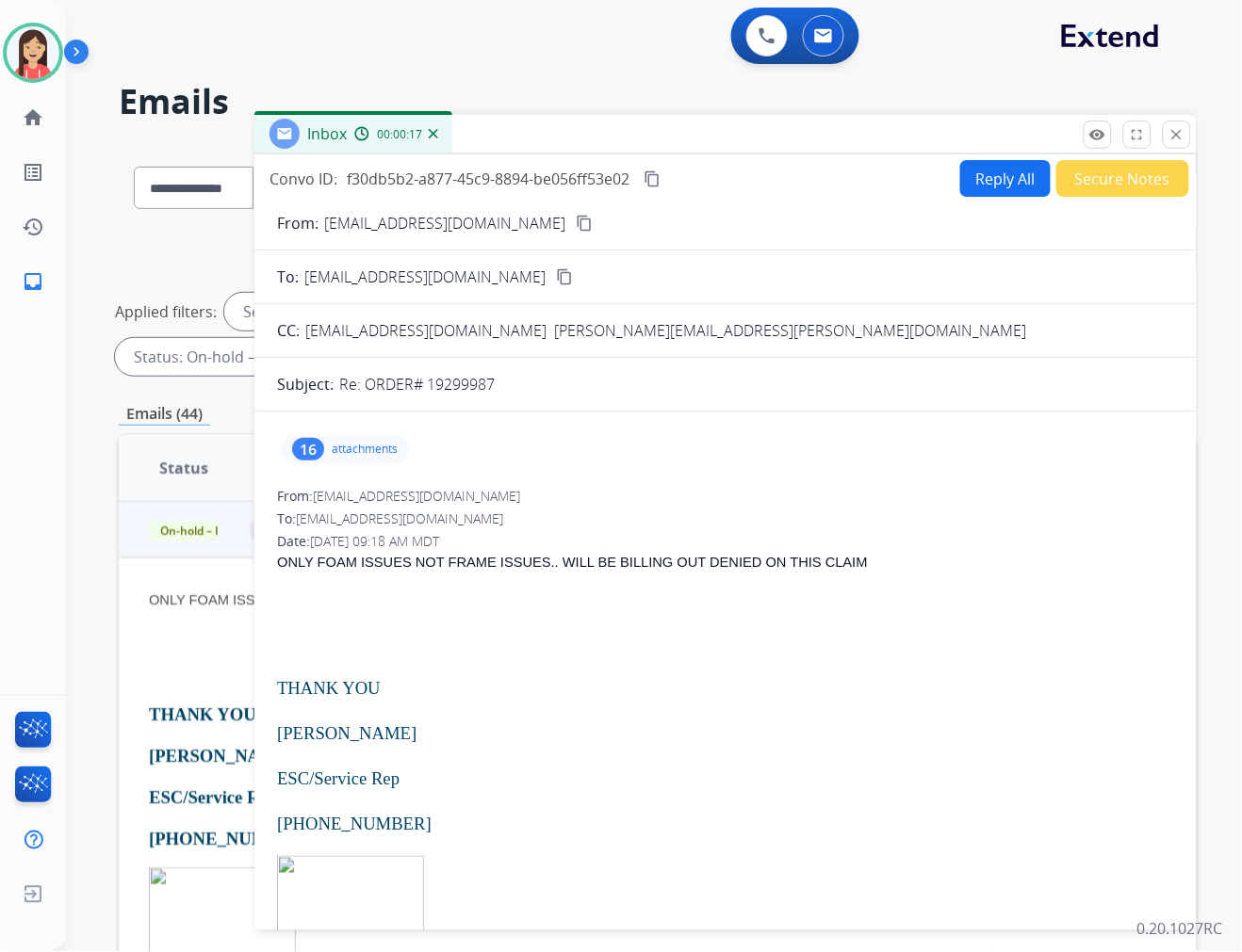
click at [451, 390] on p "Re: ORDER# 19299987" at bounding box center [416, 384] width 155 height 23
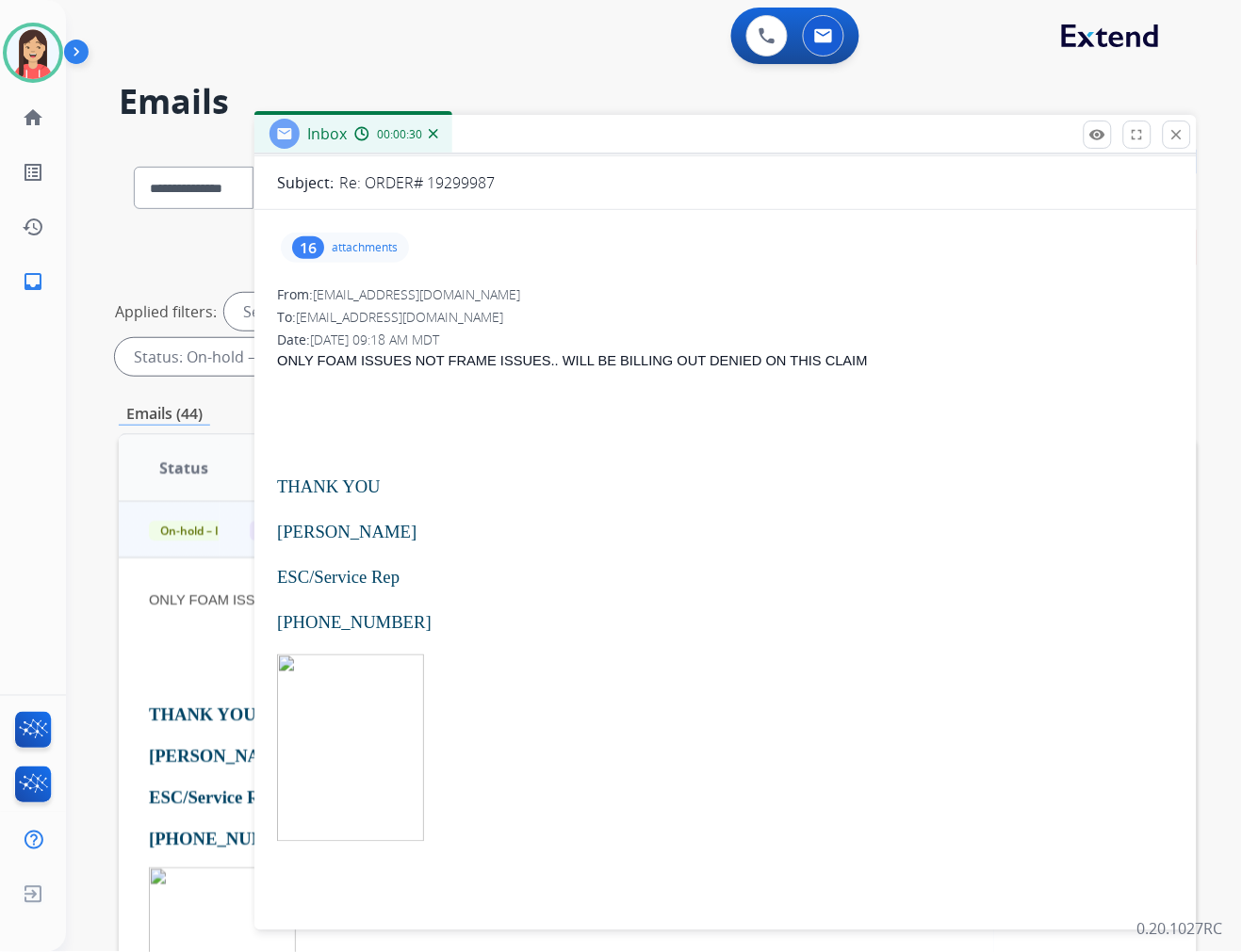
scroll to position [200, 0]
copy p "19299987"
click at [576, 502] on div "THANK YOU Alesha Jones ESC/Service Rep 800-863-5479" at bounding box center [726, 659] width 897 height 451
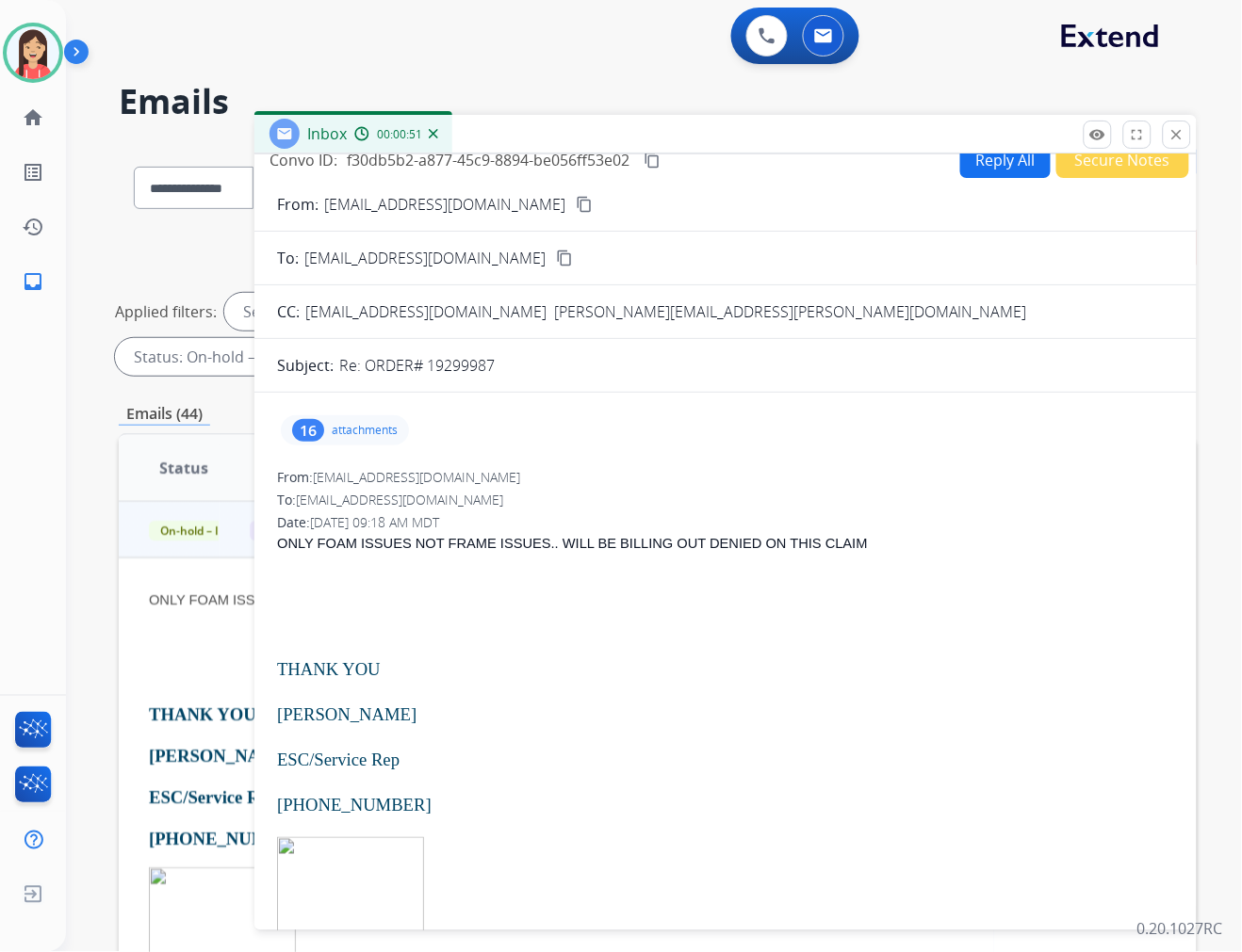
scroll to position [0, 0]
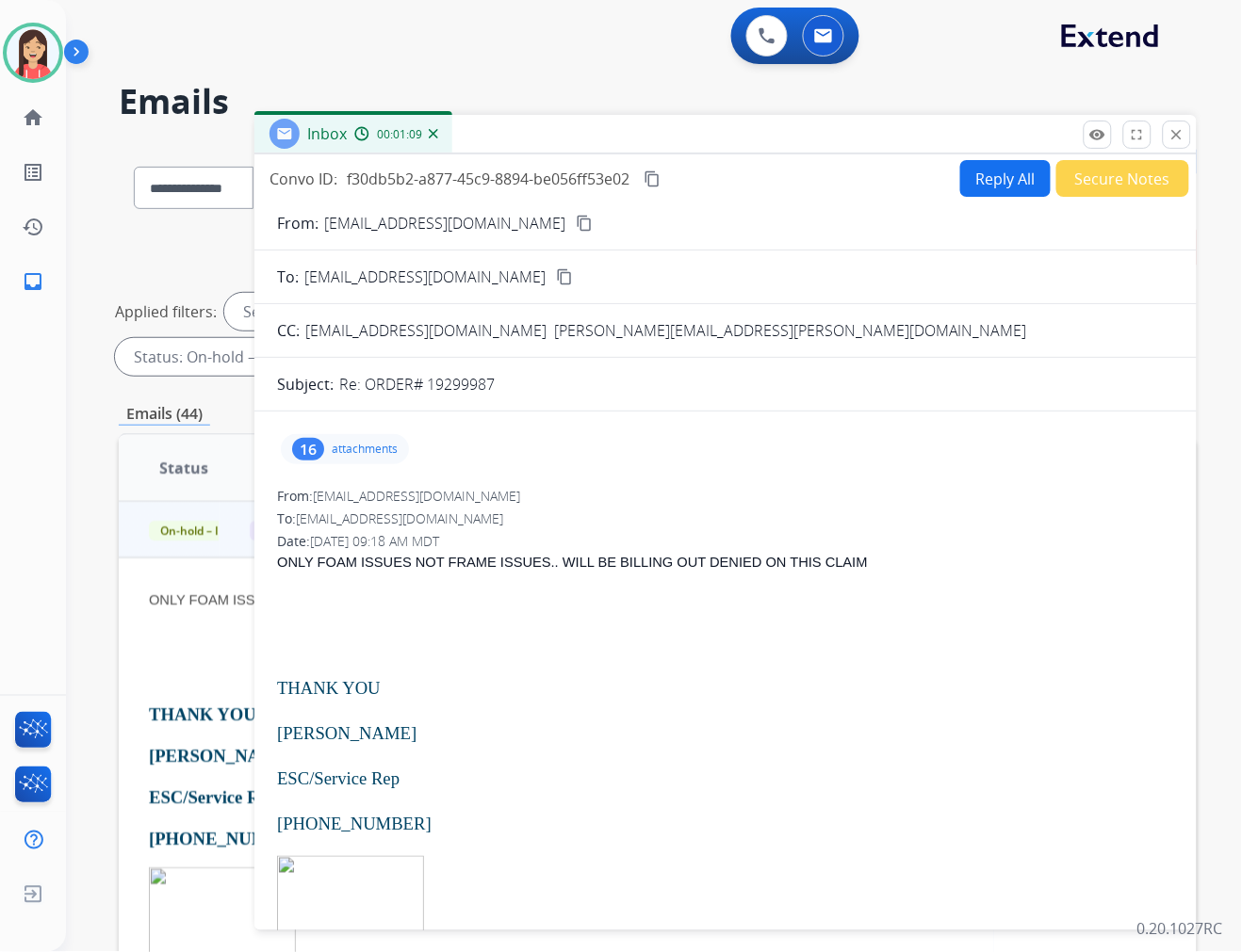
click at [608, 433] on div "16 attachments" at bounding box center [726, 450] width 897 height 45
click at [1170, 132] on mat-icon "close" at bounding box center [1176, 134] width 17 height 17
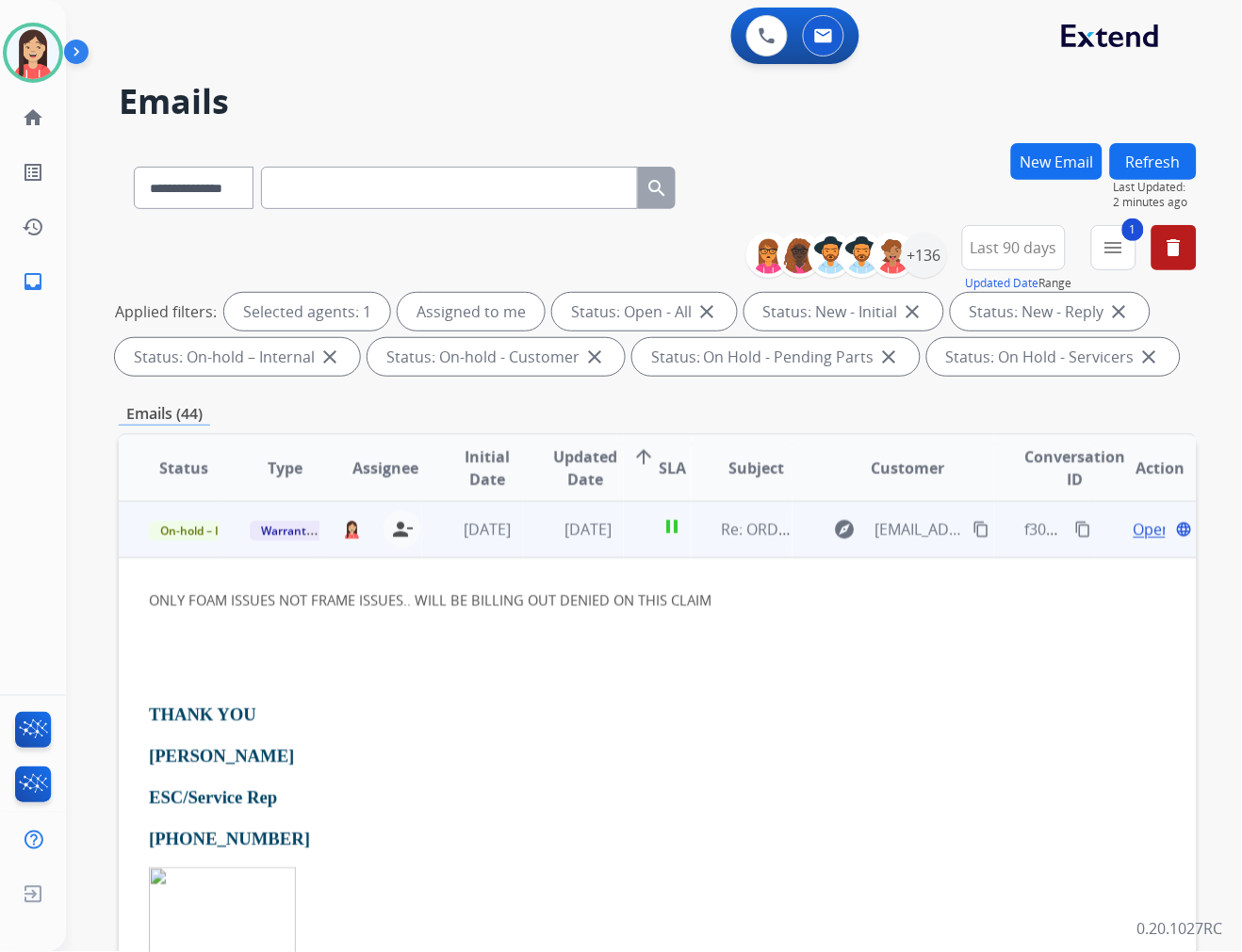
click at [182, 542] on td "On-hold – Internal" at bounding box center [169, 530] width 101 height 57
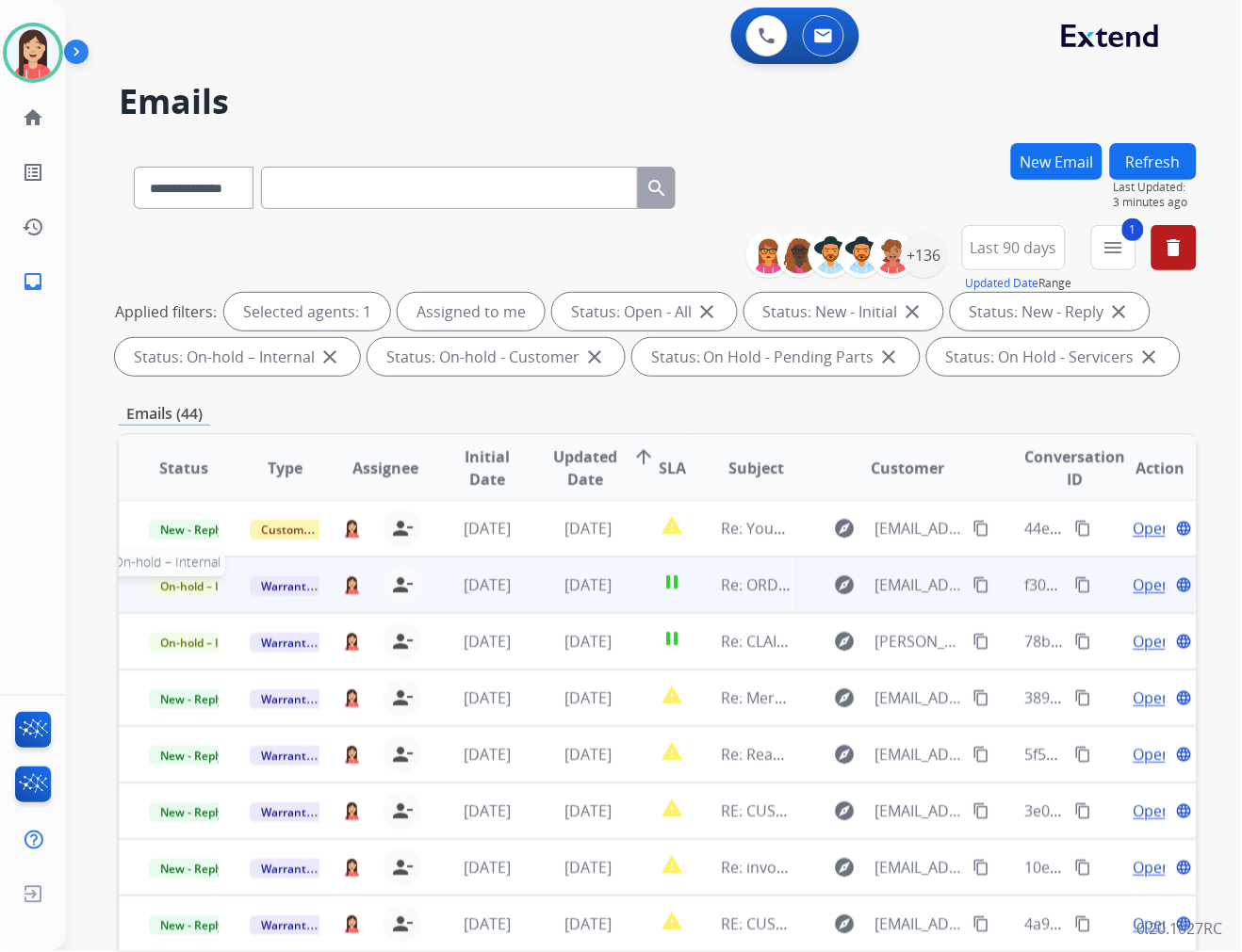
click at [199, 587] on span "On-hold – Internal" at bounding box center [210, 586] width 122 height 20
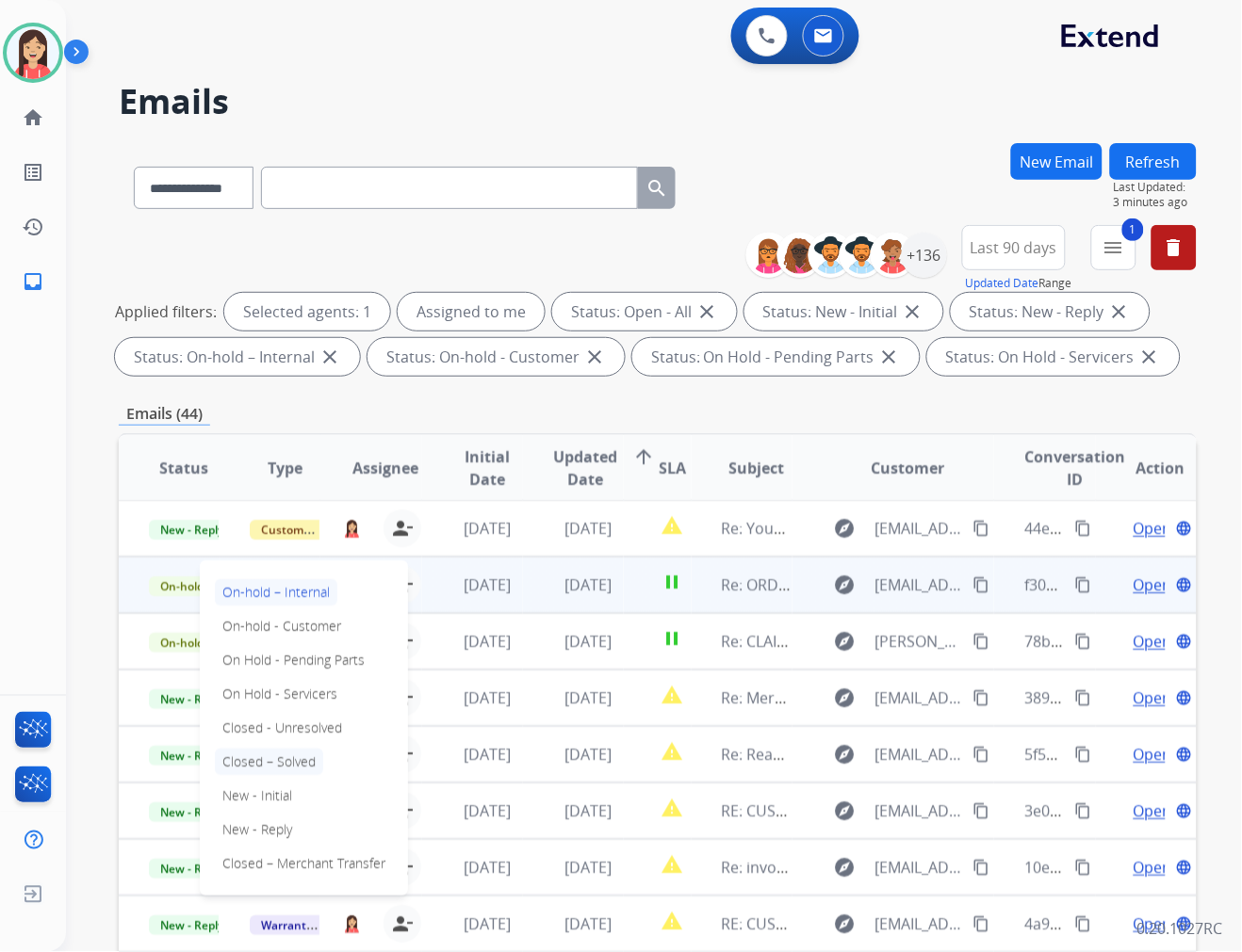
click at [281, 763] on p "Closed – Solved" at bounding box center [269, 762] width 108 height 26
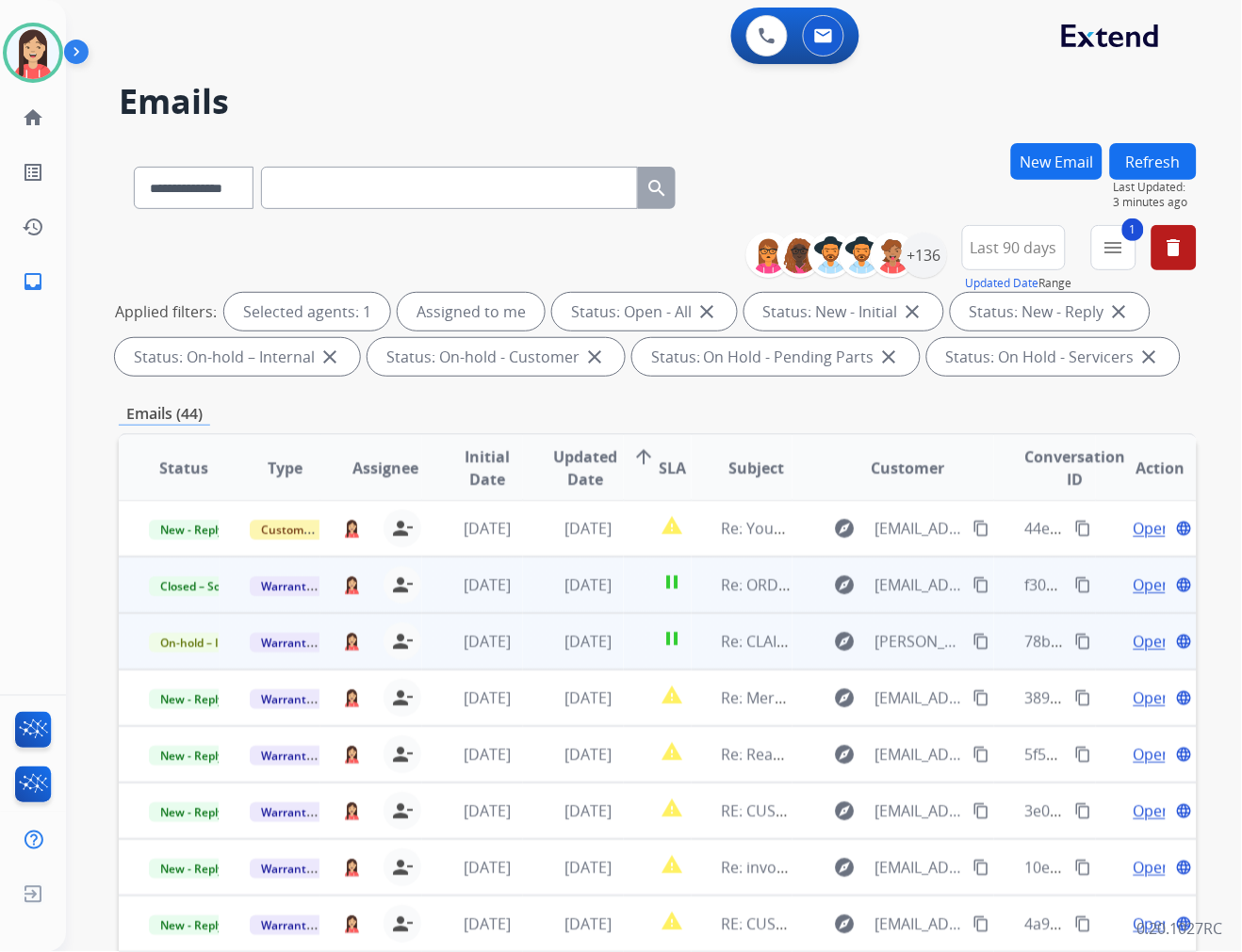
click at [615, 652] on td "3 days ago" at bounding box center [573, 642] width 101 height 57
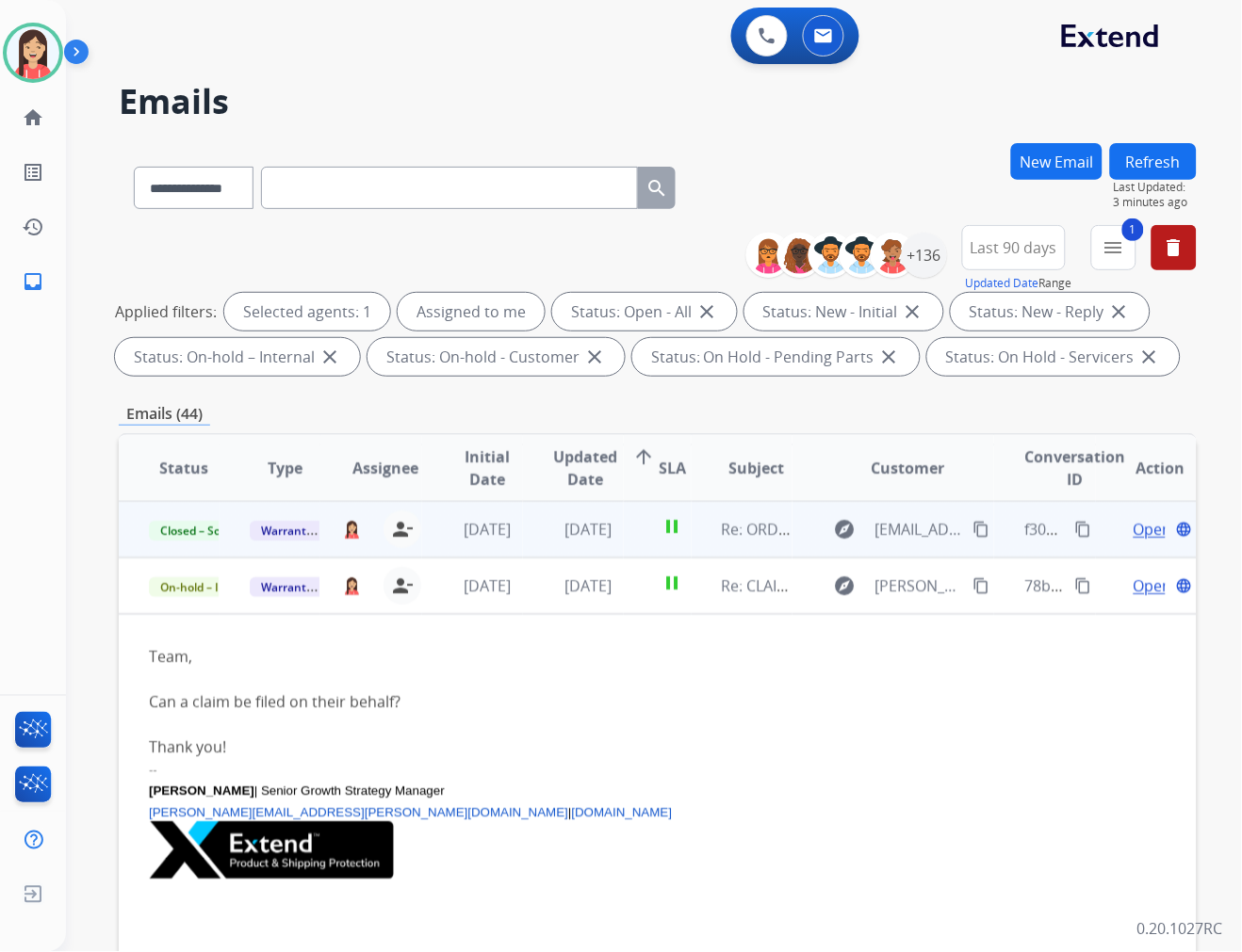
scroll to position [113, 0]
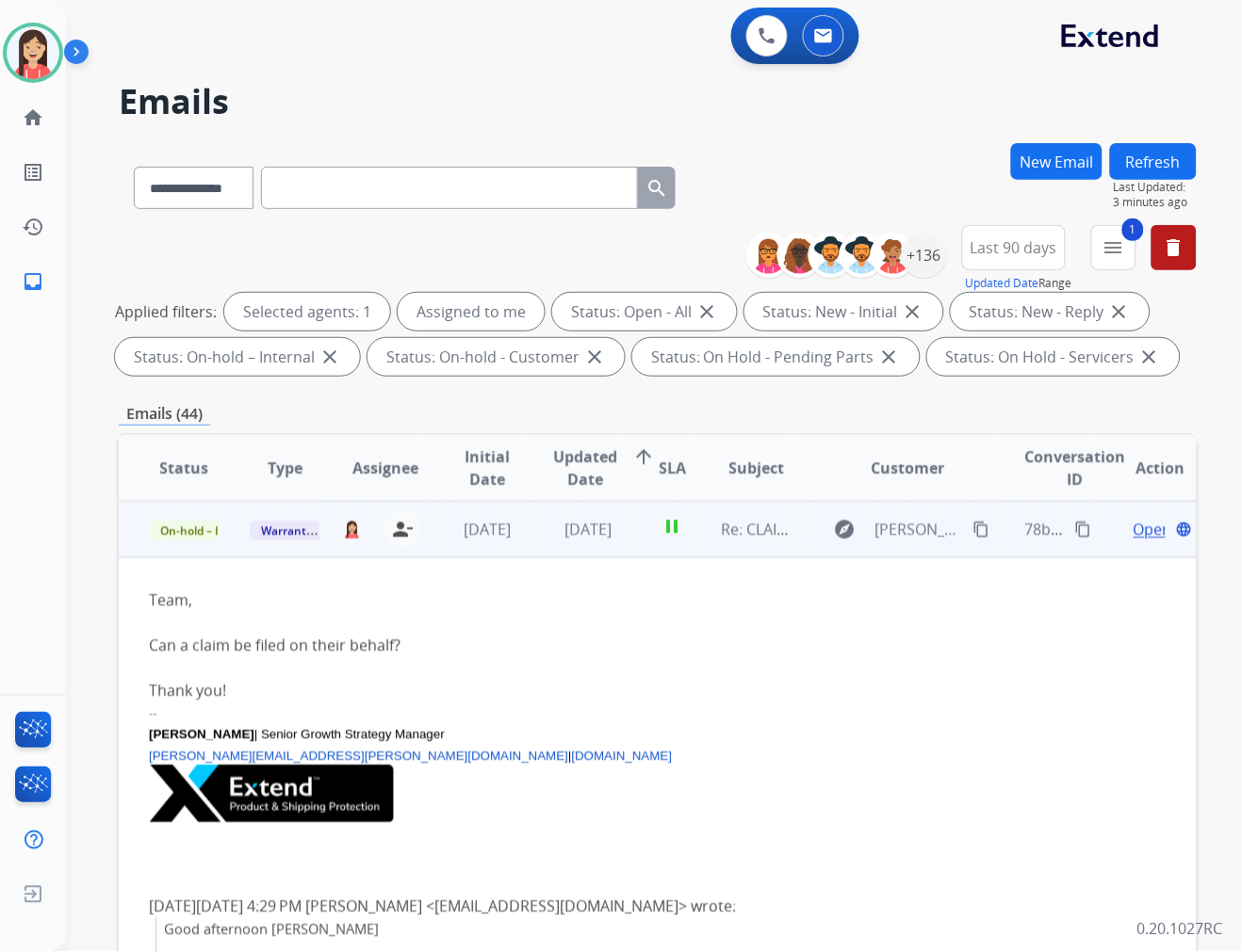
click at [1133, 525] on span "Open" at bounding box center [1152, 529] width 38 height 23
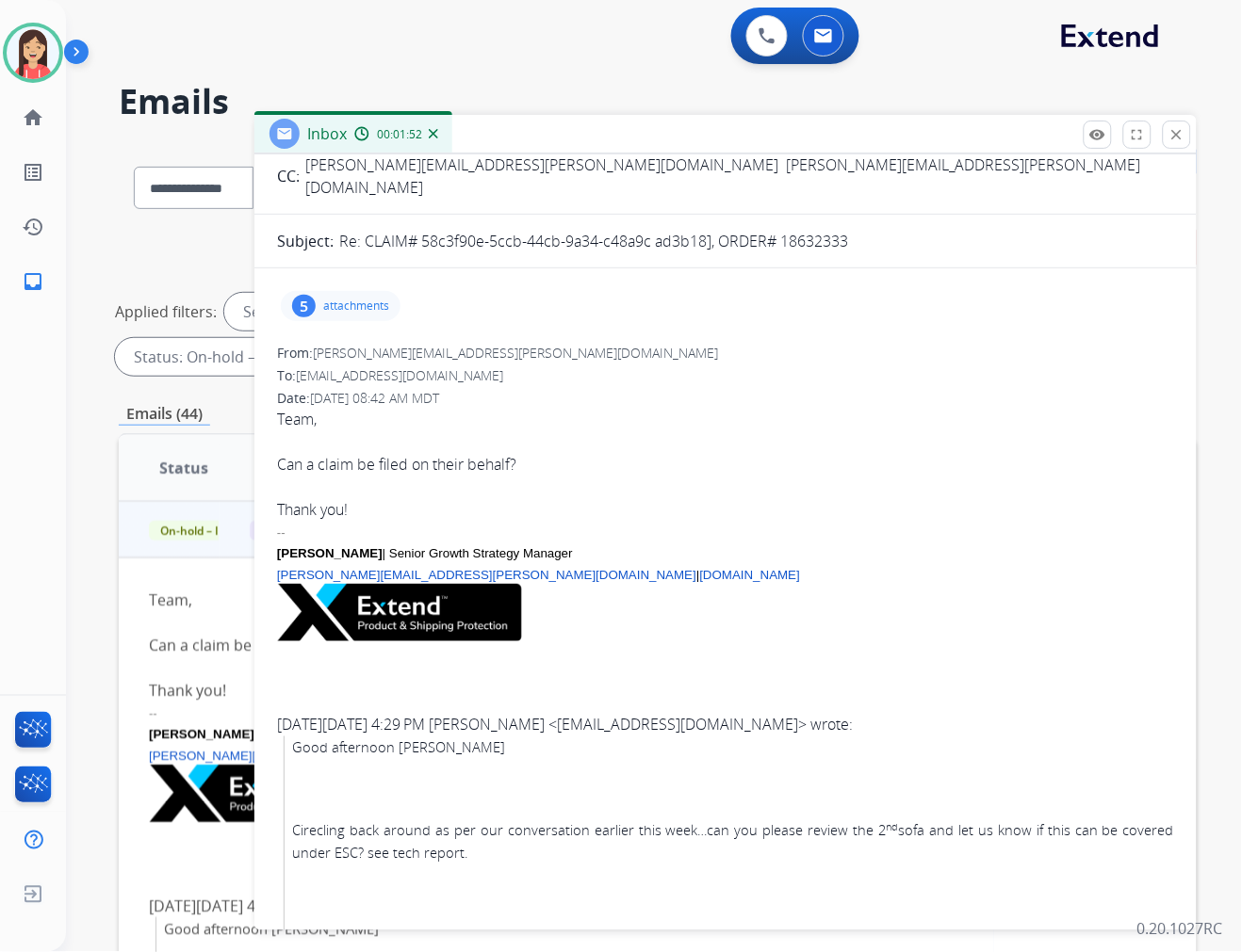
scroll to position [0, 0]
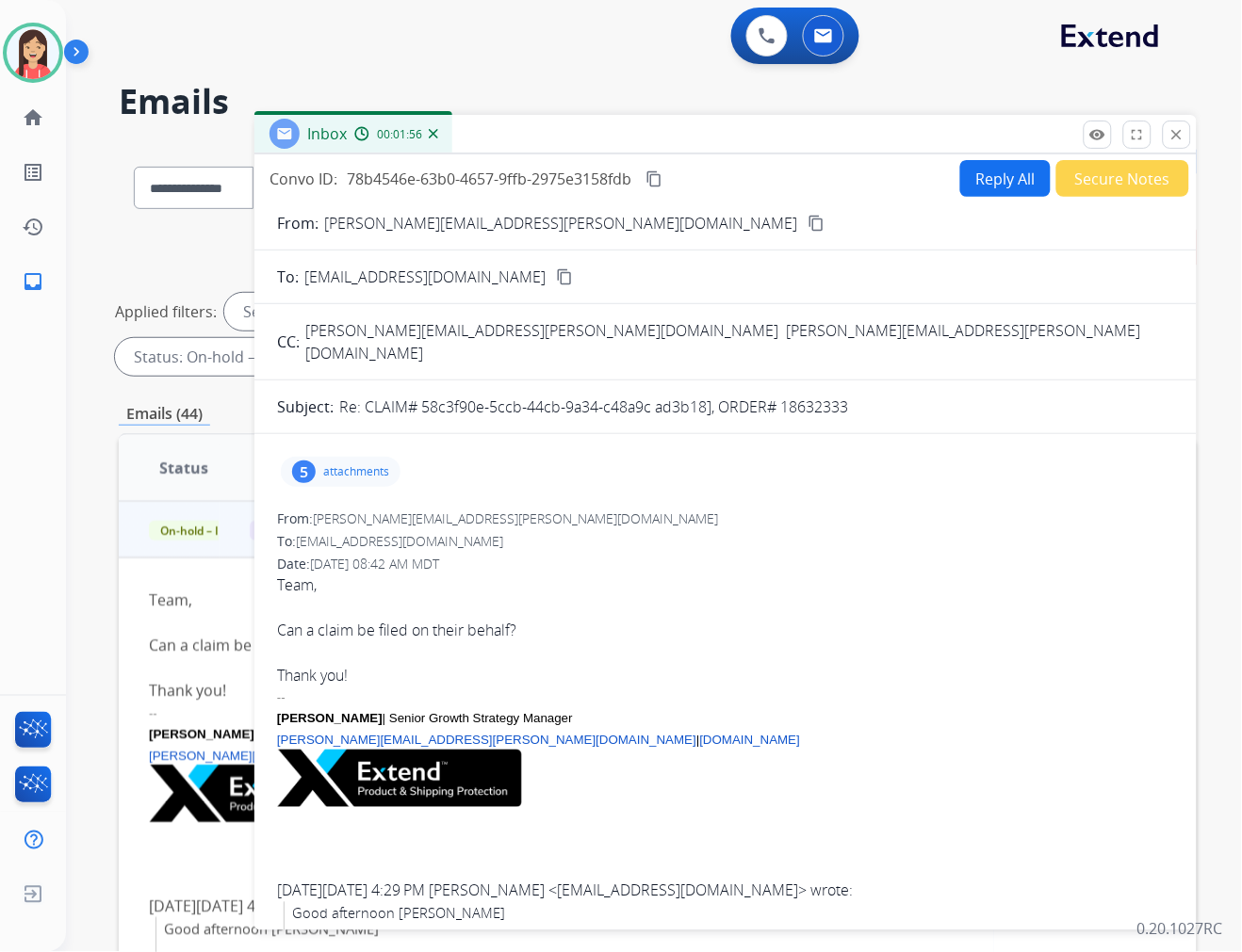
click at [390, 456] on div "5 attachments" at bounding box center [341, 471] width 120 height 30
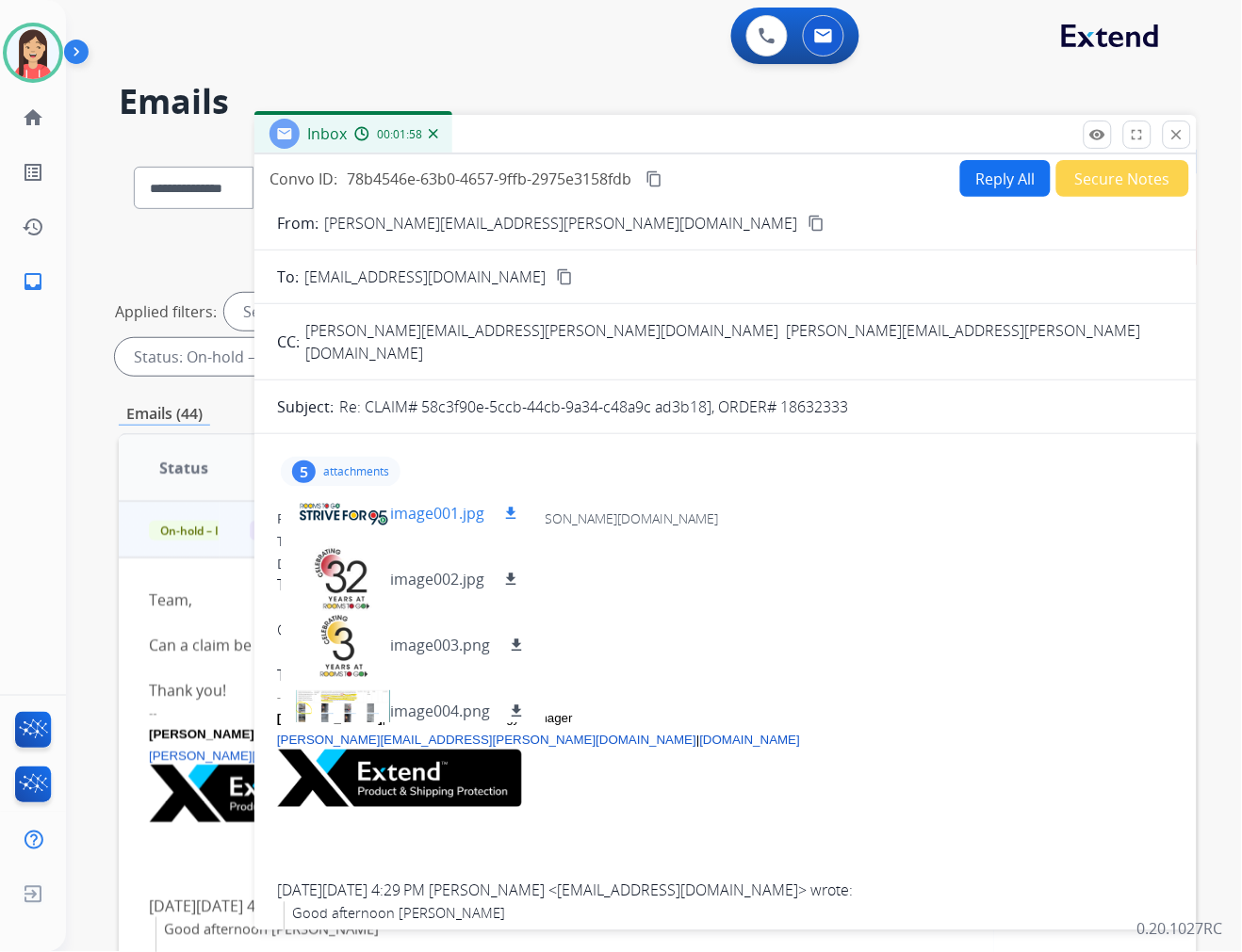
scroll to position [94, 0]
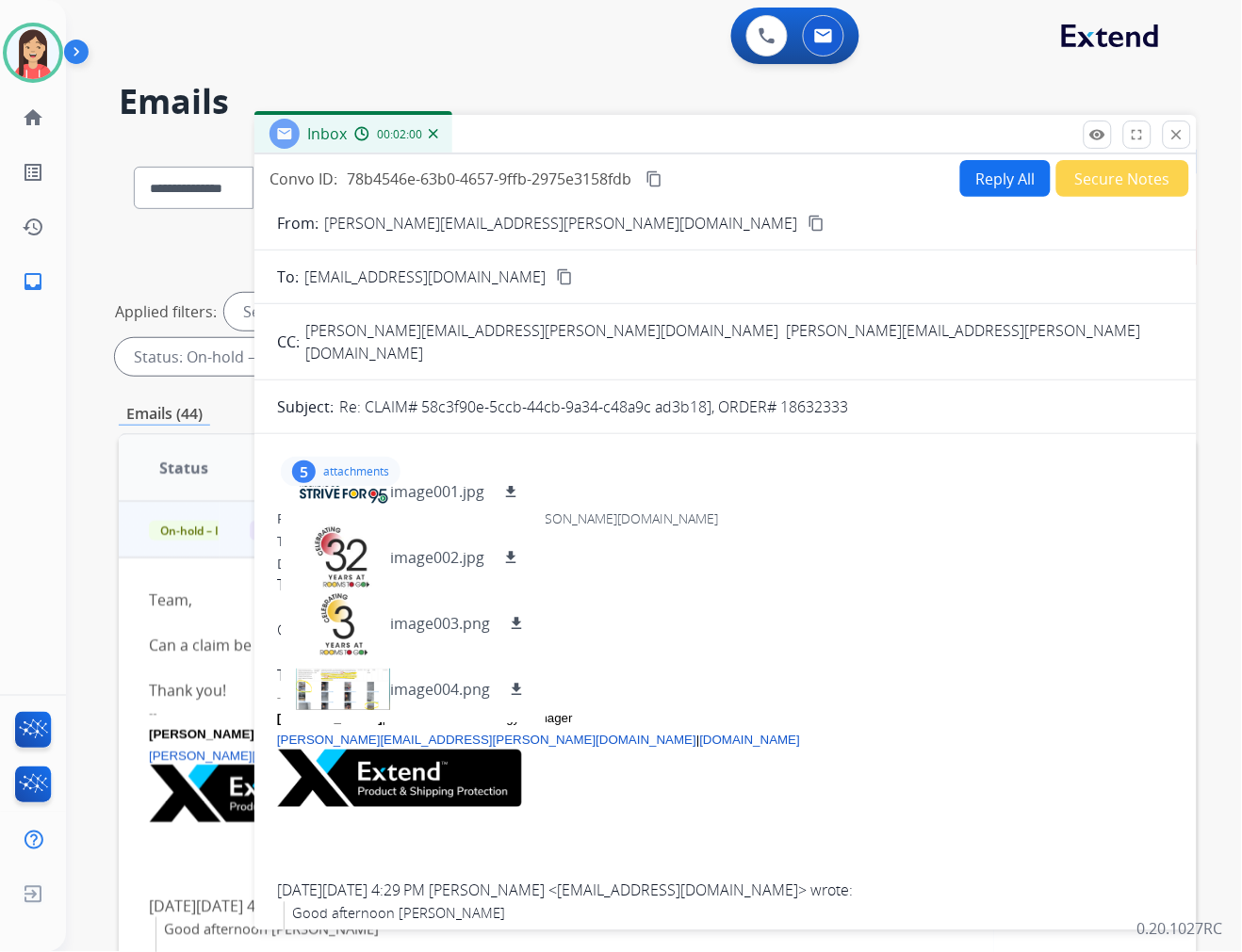
click at [336, 464] on p "attachments" at bounding box center [355, 471] width 66 height 15
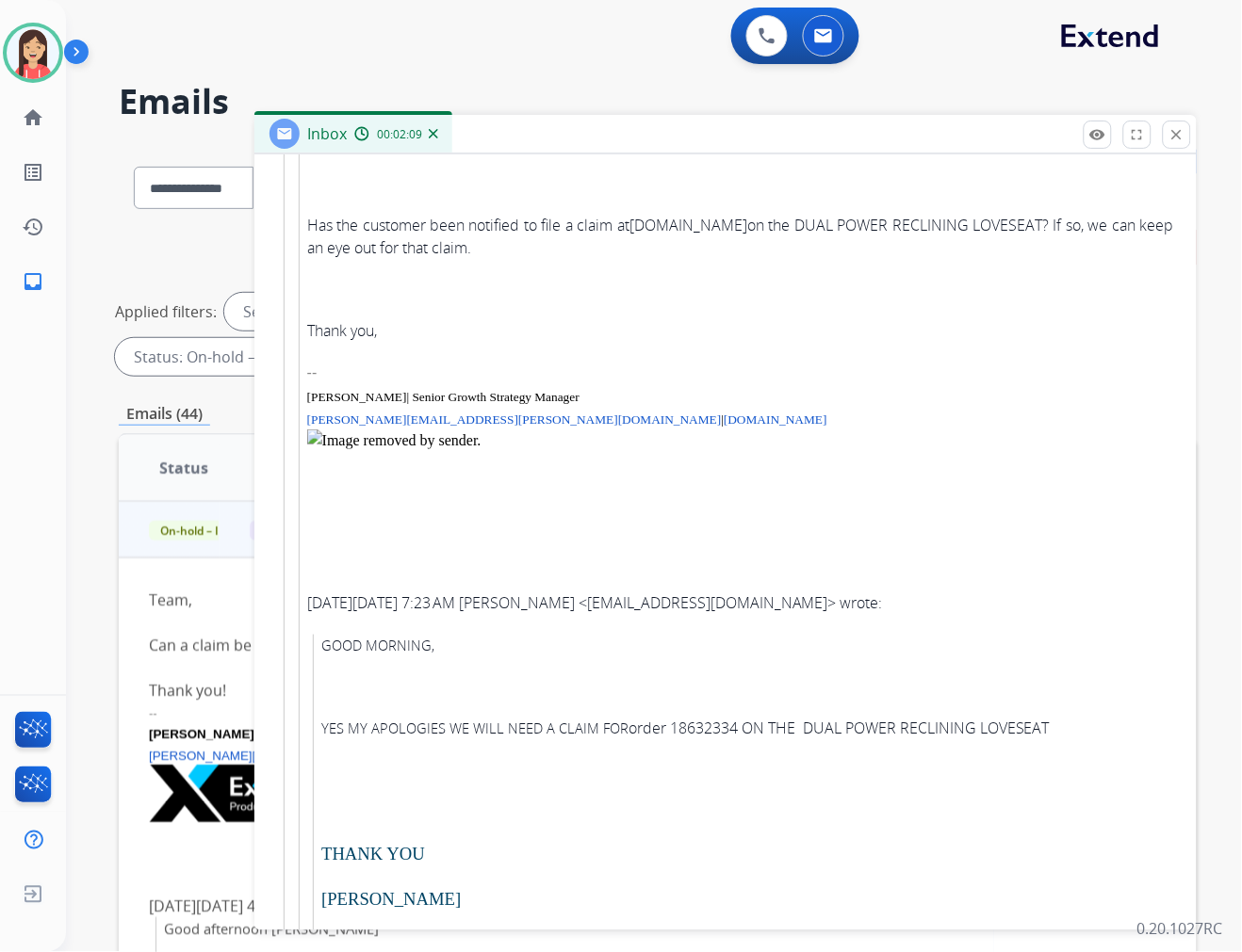
scroll to position [3244, 0]
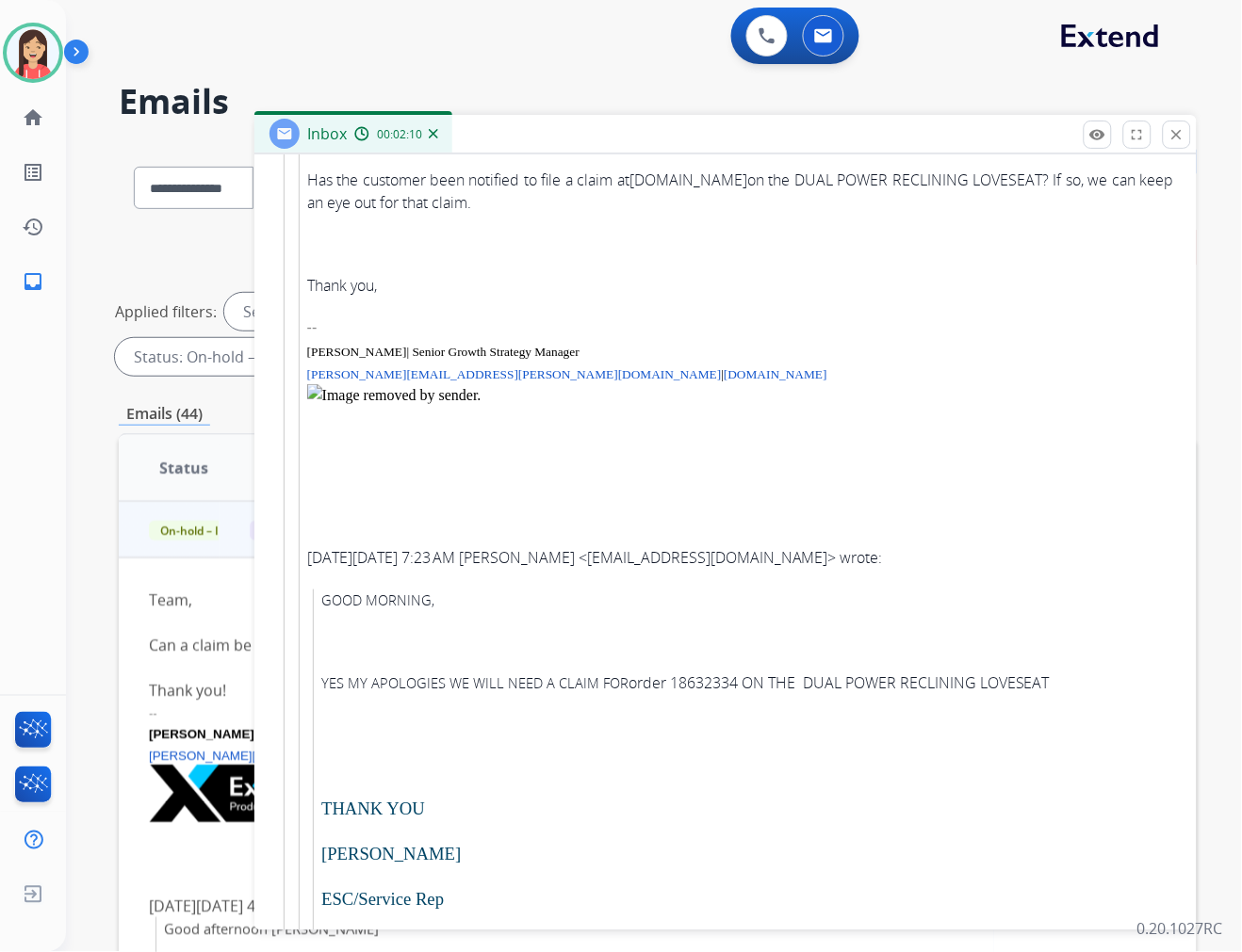
click at [786, 672] on p "YES MY APOLOGIES WE WILL NEED A CLAIM FOR order 18632334 ON THE DUAL POWER RECL…" at bounding box center [747, 683] width 852 height 23
copy p "18632334"
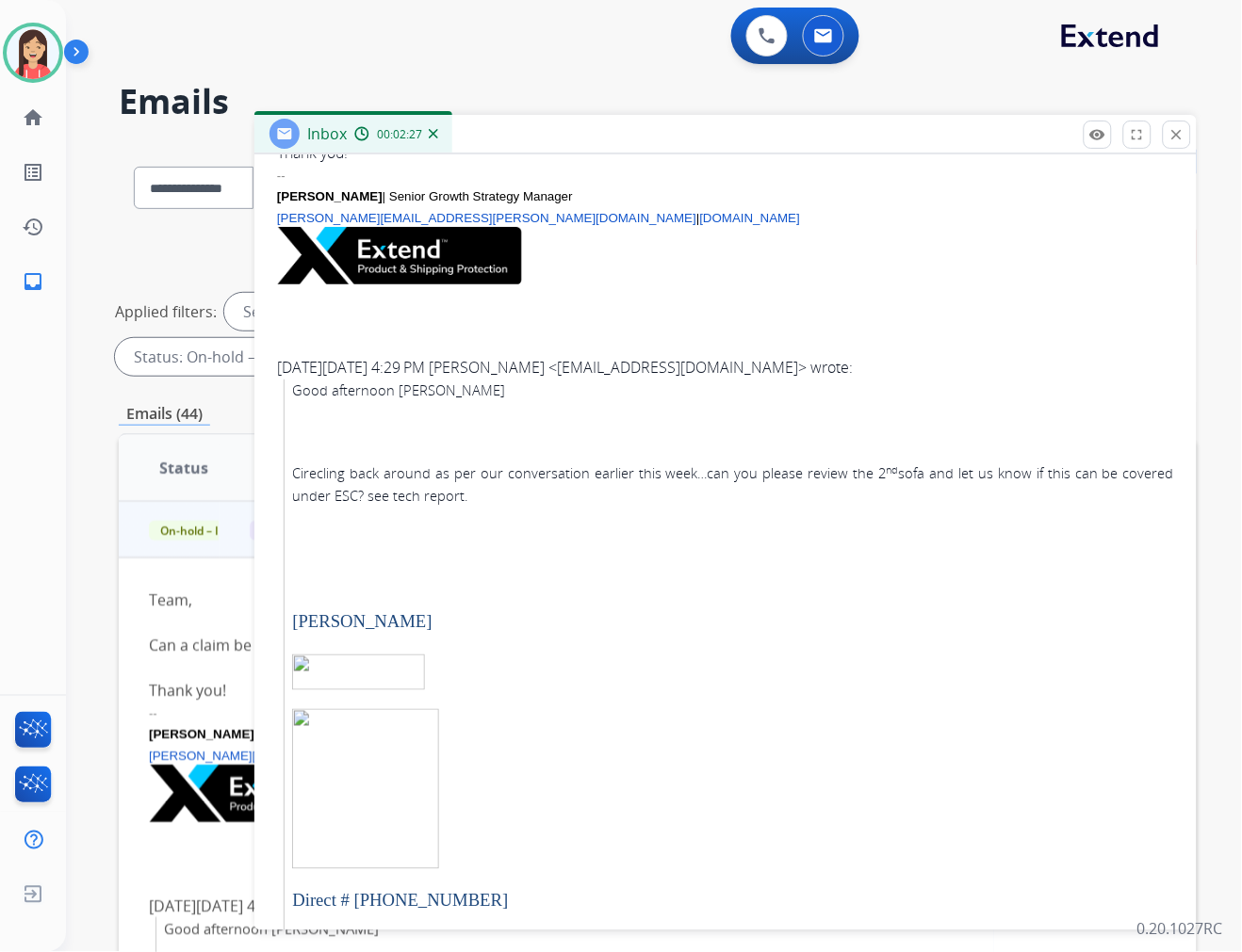
scroll to position [0, 0]
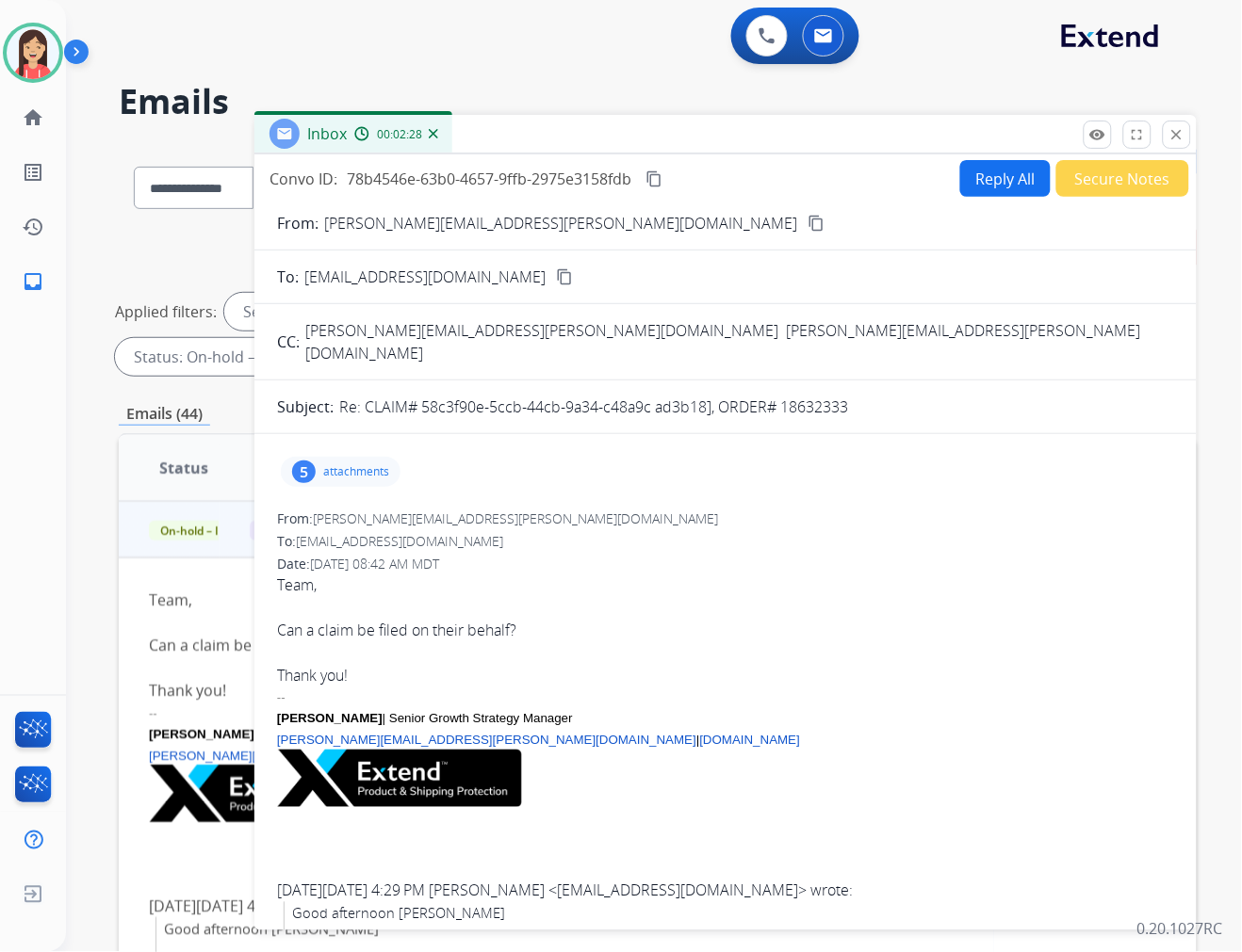
click at [351, 456] on div "5 attachments" at bounding box center [341, 471] width 120 height 30
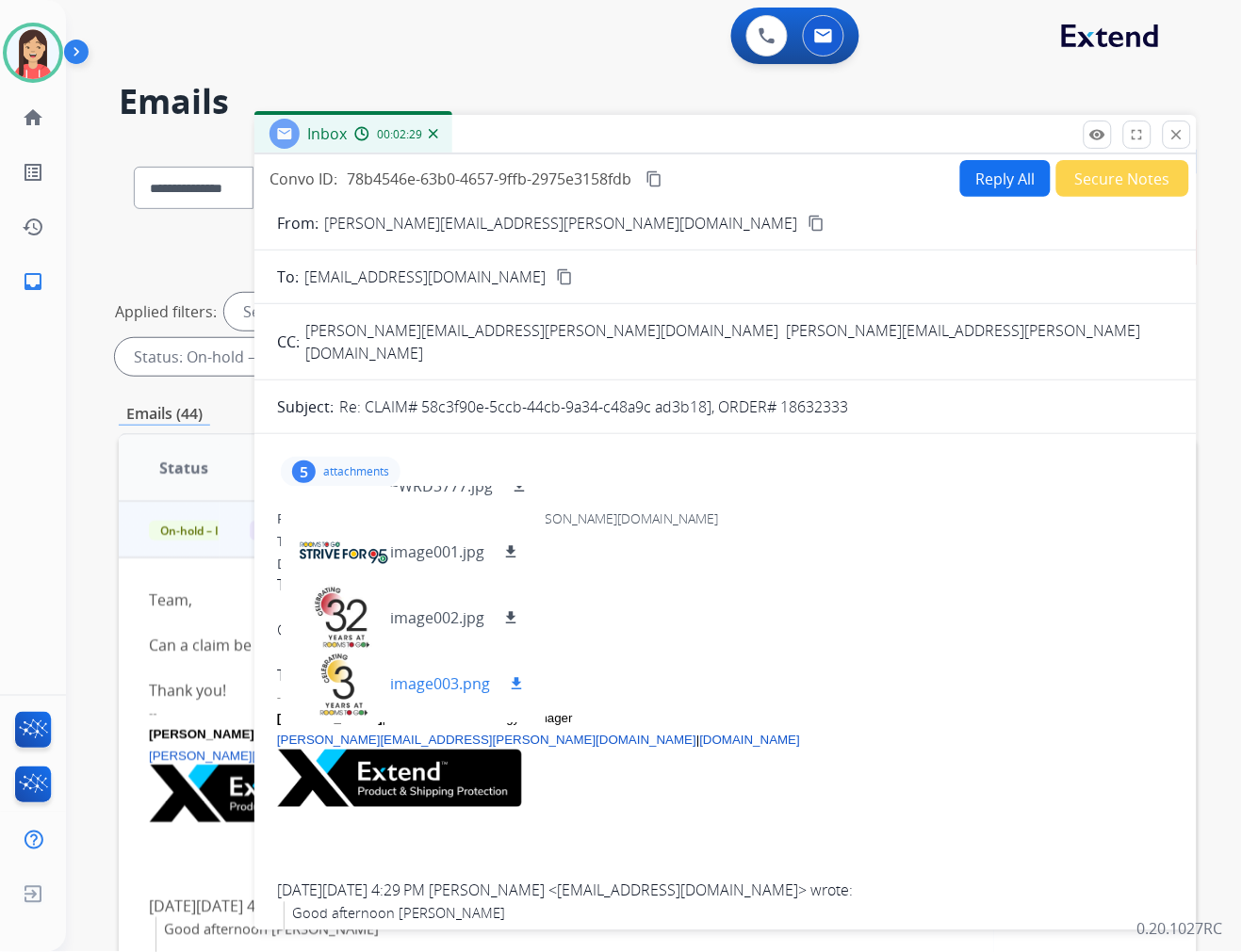
scroll to position [94, 0]
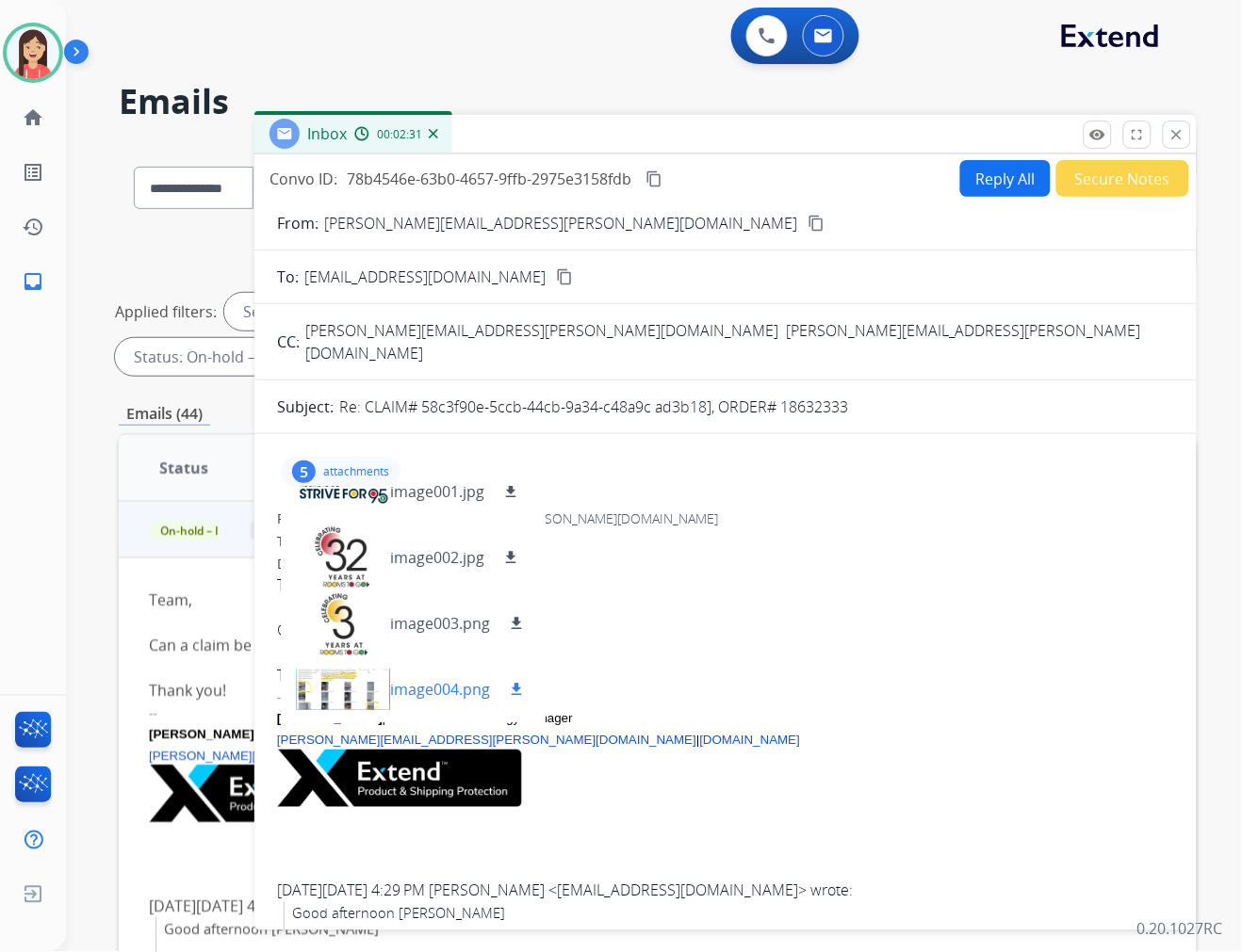
click at [477, 678] on p "image004.png" at bounding box center [440, 689] width 100 height 23
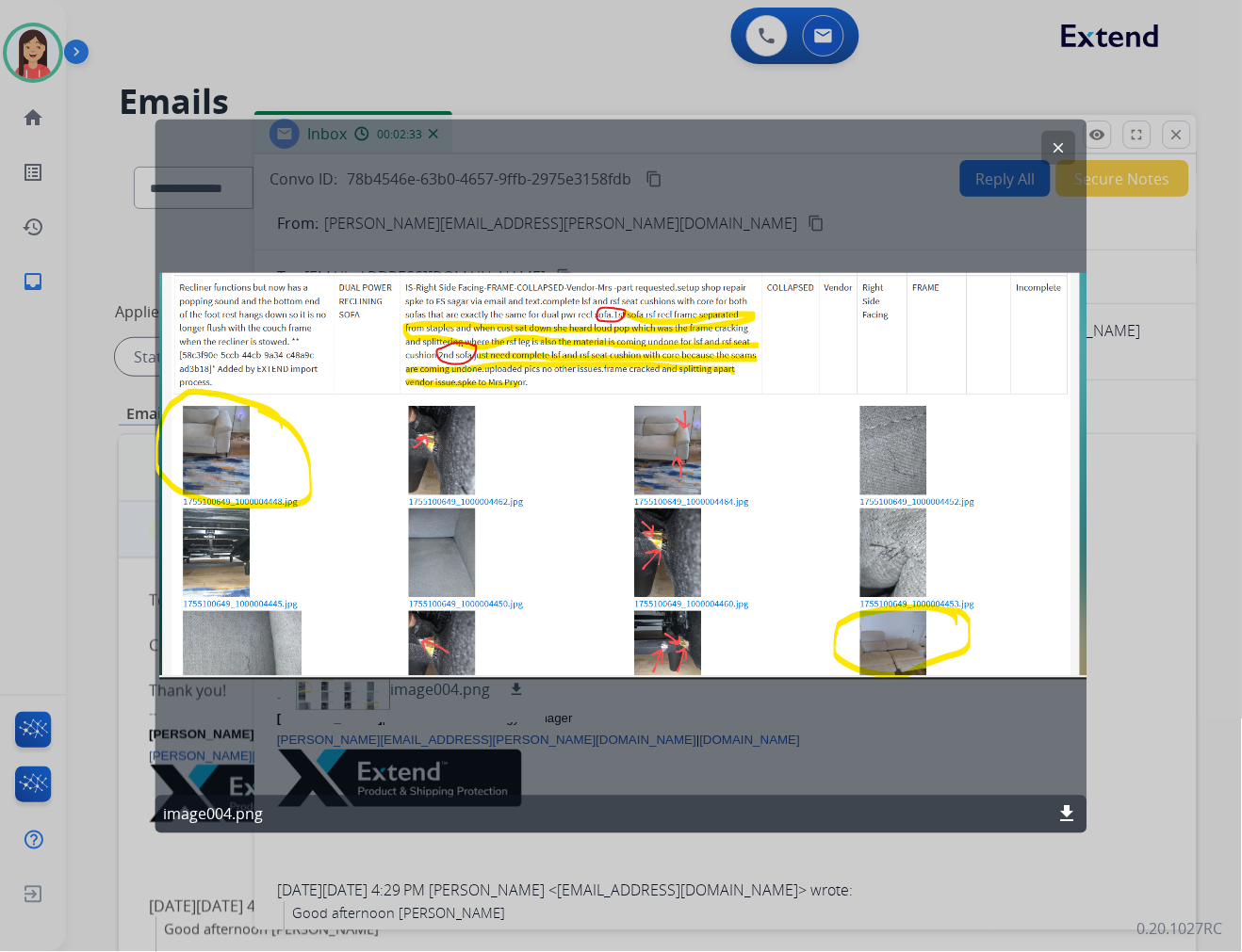
click at [1068, 820] on mat-icon "download" at bounding box center [1067, 815] width 23 height 23
click at [699, 346] on div "clear image004.png download" at bounding box center [621, 475] width 932 height 714
click at [1055, 144] on mat-icon "clear" at bounding box center [1057, 146] width 17 height 17
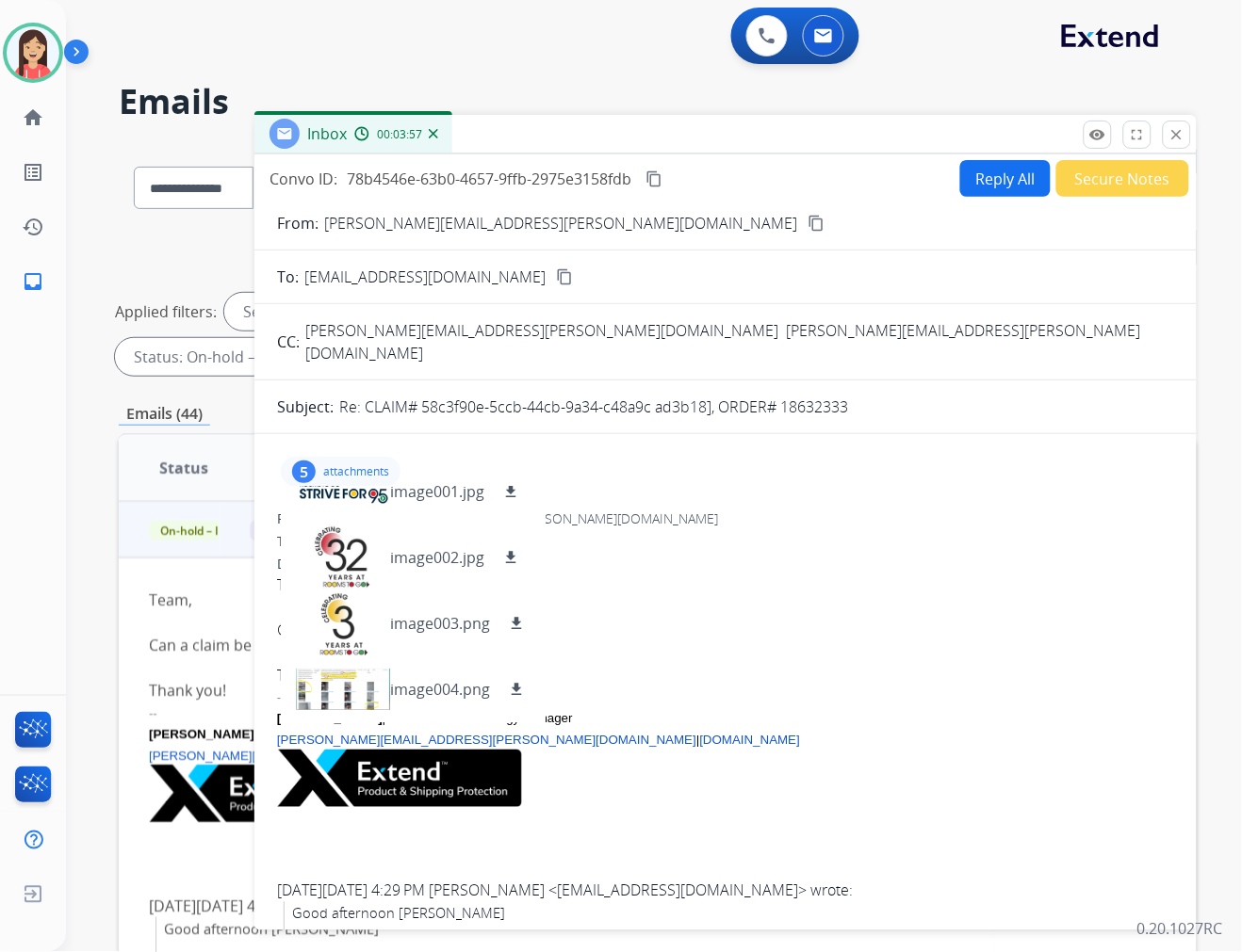
click at [675, 461] on div "5 attachments ~WRD3777.jpg download image001.jpg download image002.jpg download…" at bounding box center [726, 472] width 897 height 45
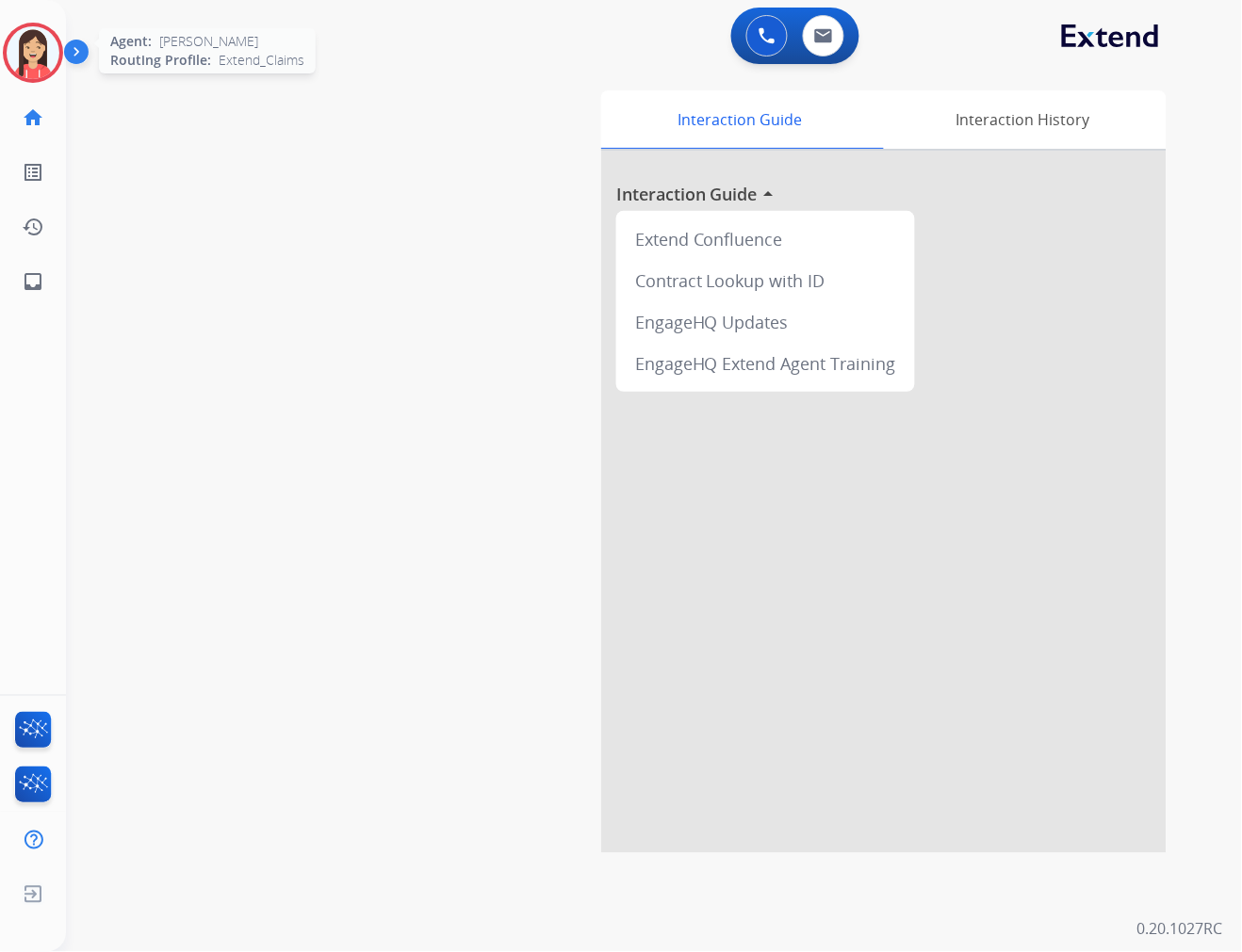
click at [30, 71] on img at bounding box center [33, 53] width 53 height 53
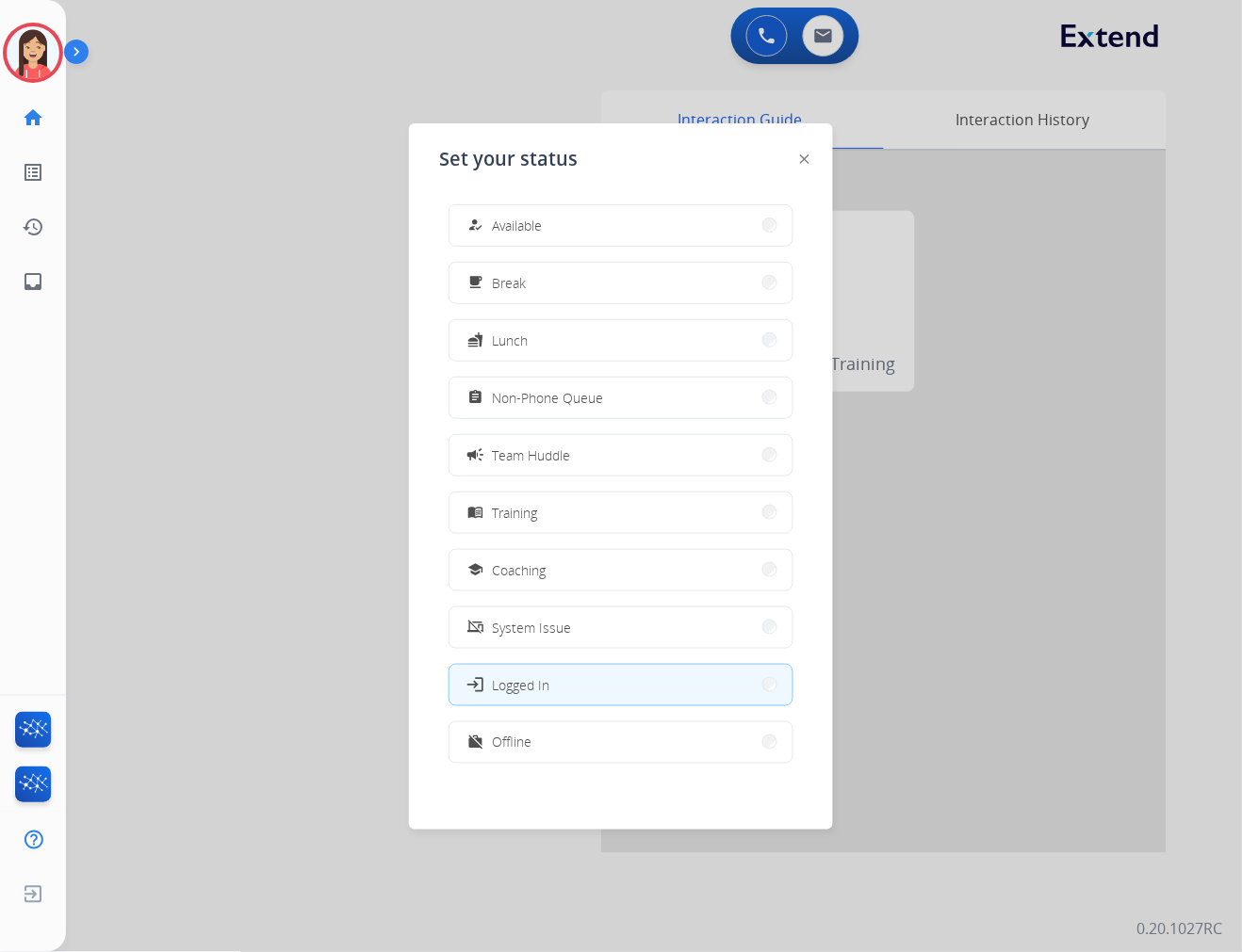
click at [527, 449] on span "Team Huddle" at bounding box center [531, 455] width 79 height 20
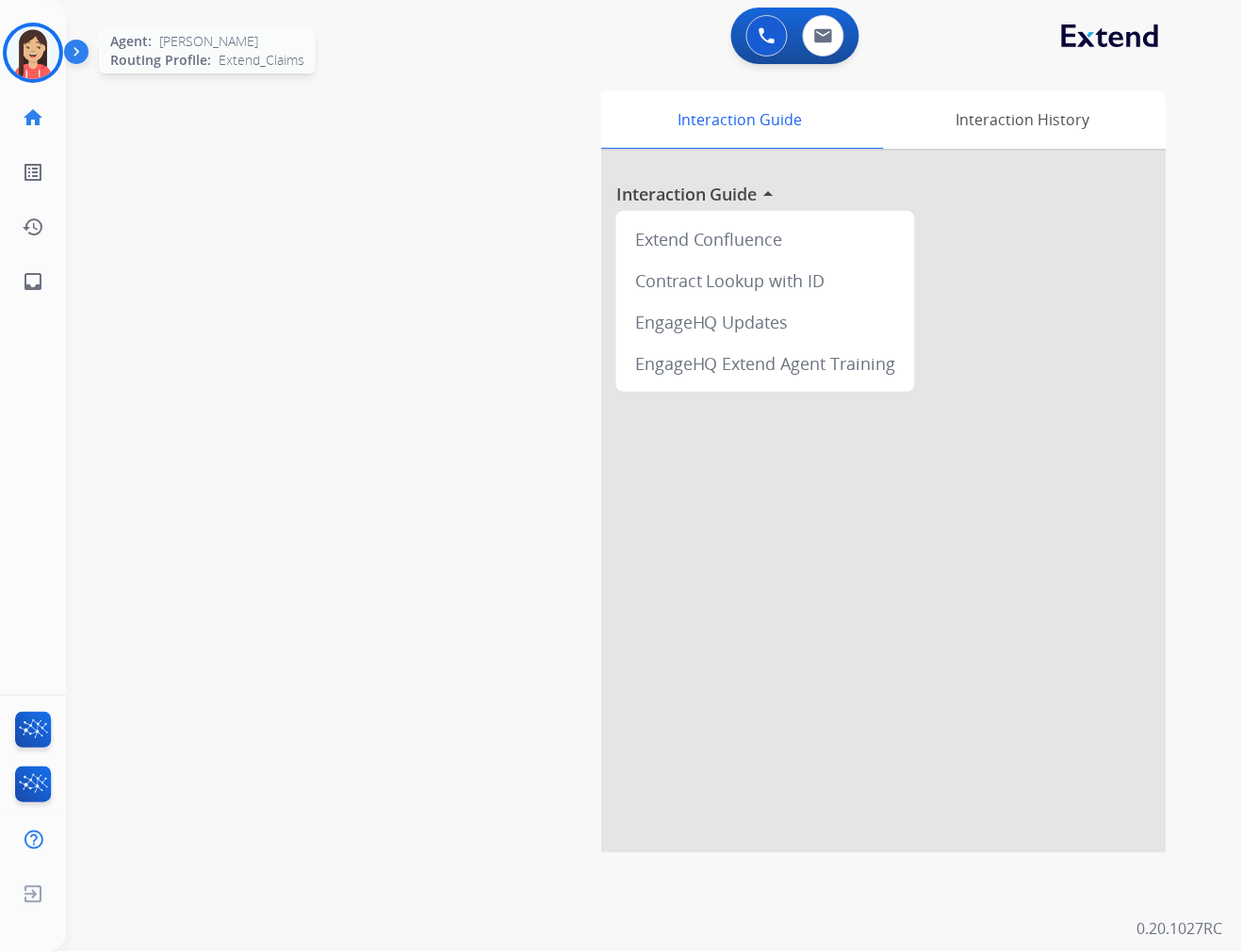
click at [29, 64] on img at bounding box center [33, 53] width 53 height 53
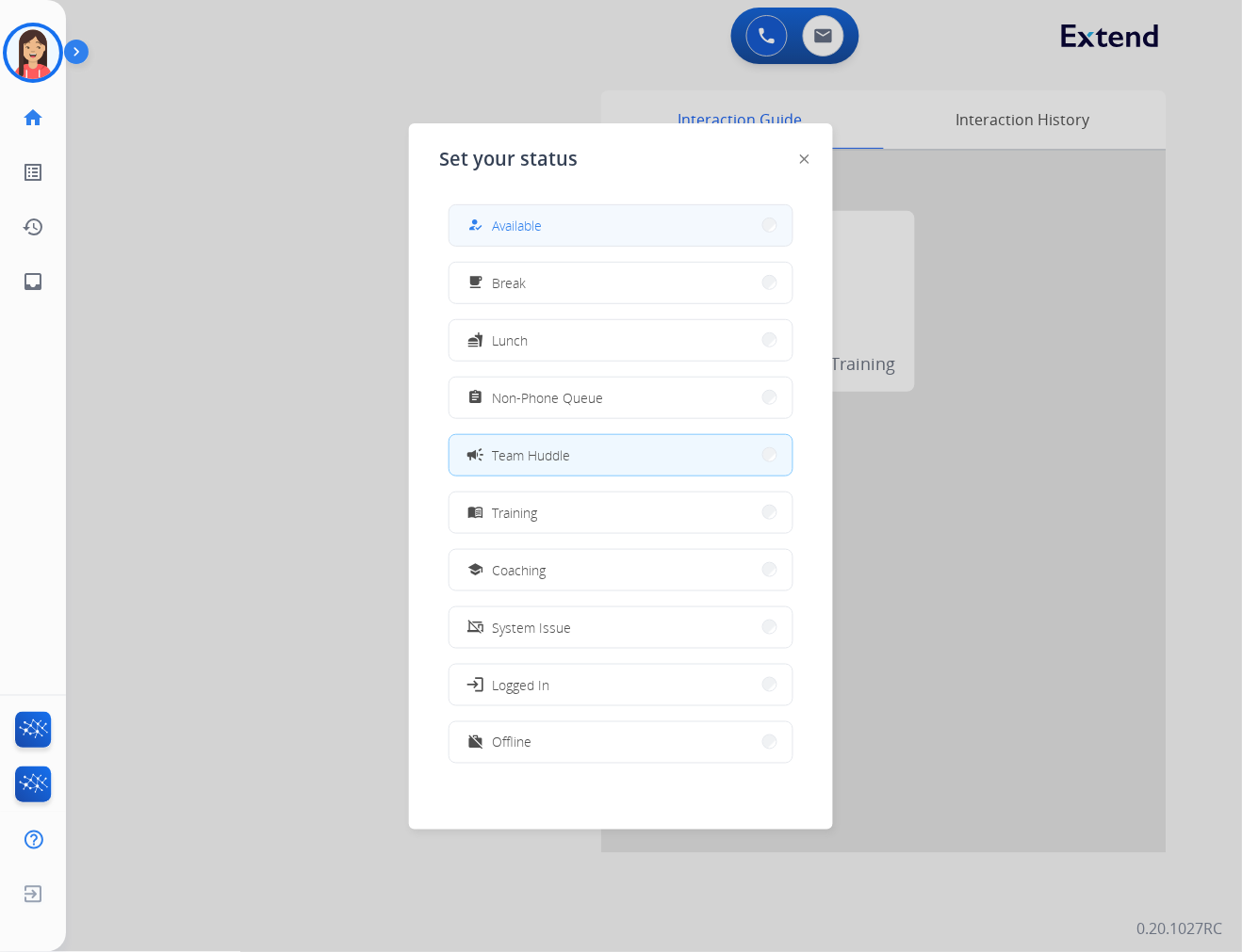
click at [547, 219] on button "how_to_reg Available" at bounding box center [621, 225] width 343 height 40
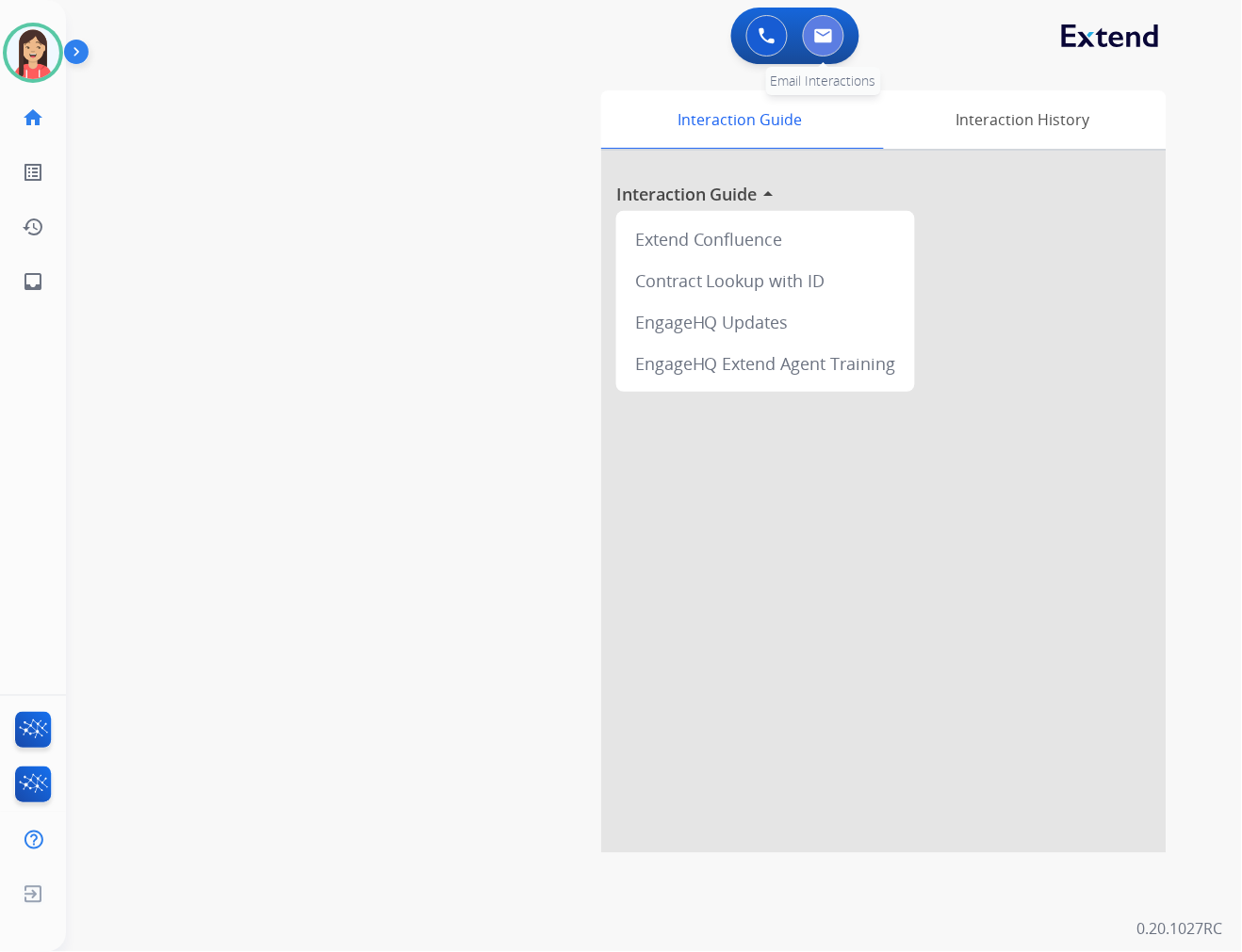
click at [814, 45] on button at bounding box center [824, 35] width 41 height 41
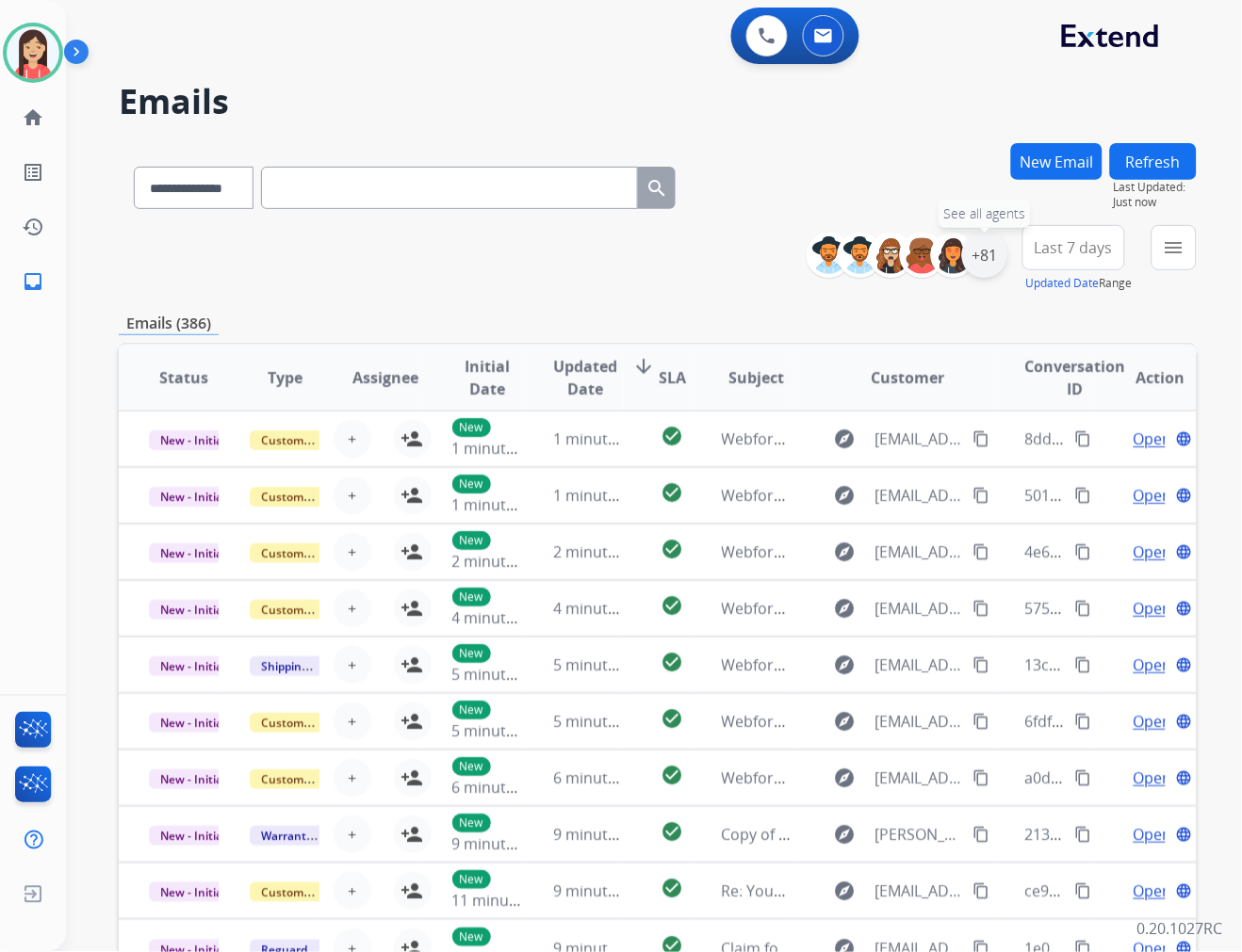
click at [1000, 261] on div "+81" at bounding box center [985, 255] width 45 height 45
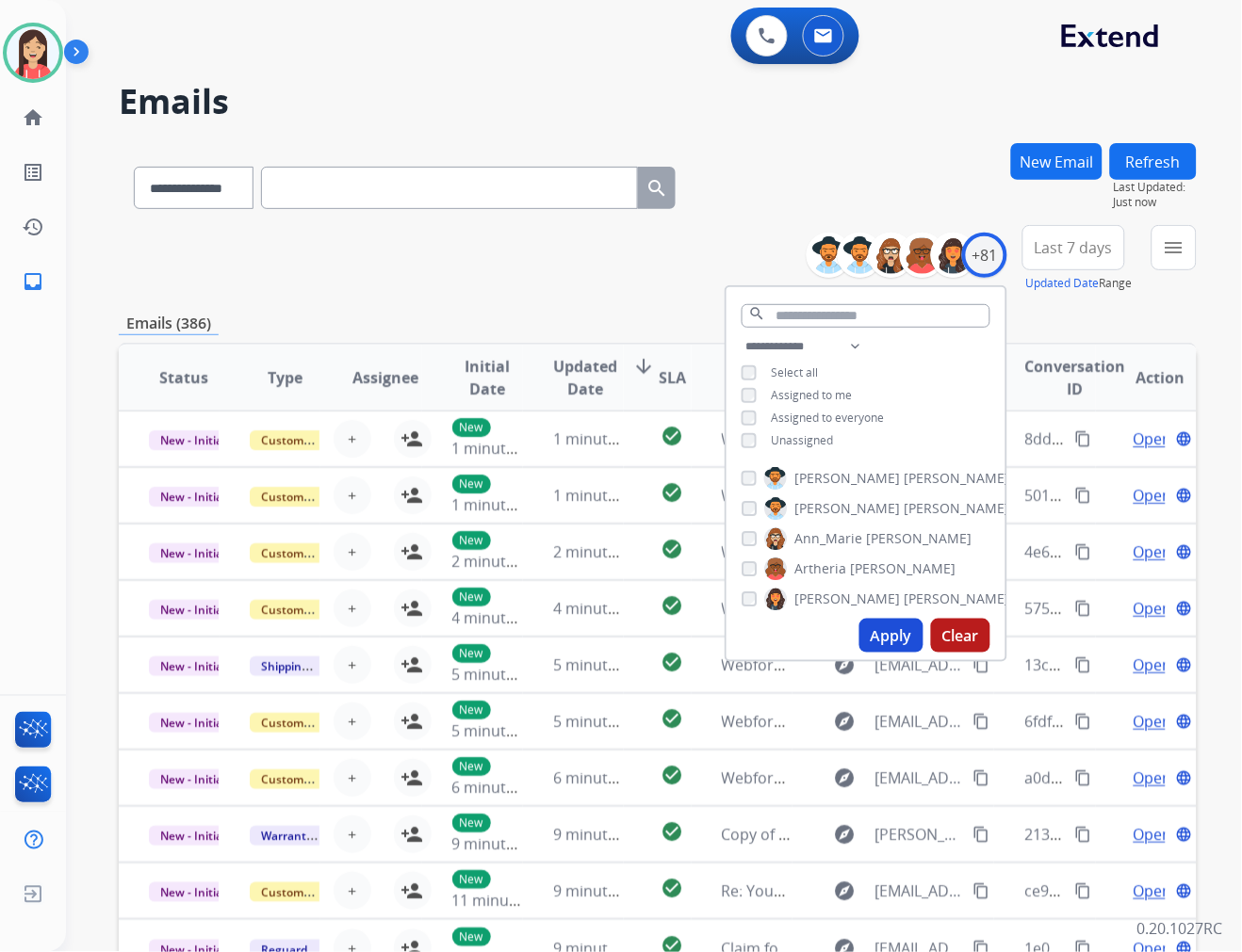
click at [766, 439] on div "Unassigned" at bounding box center [787, 440] width 92 height 15
click at [752, 445] on div "Unassigned" at bounding box center [787, 440] width 92 height 15
click at [870, 625] on button "Apply" at bounding box center [891, 635] width 64 height 34
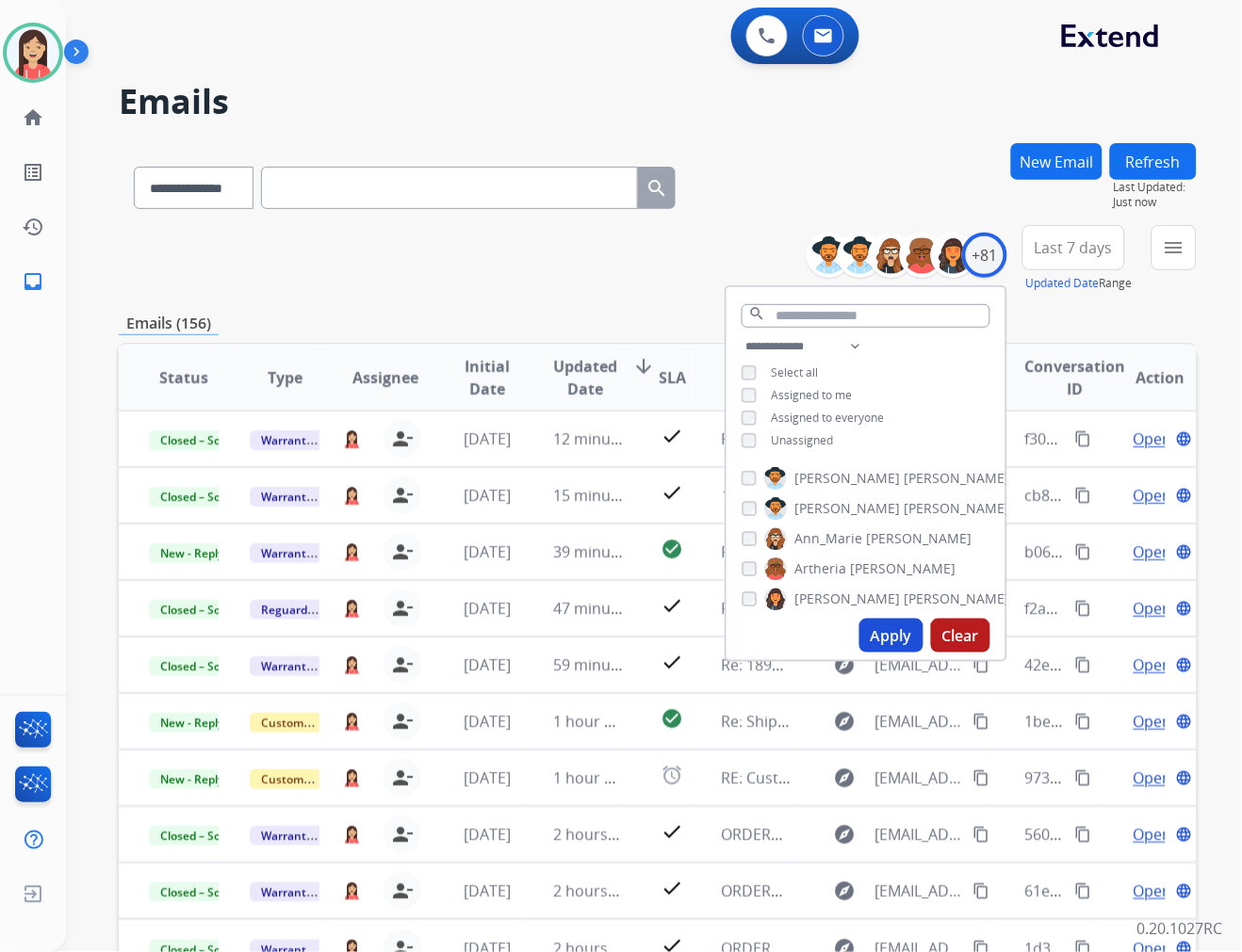
click at [1065, 251] on span "Last 7 days" at bounding box center [1074, 248] width 79 height 8
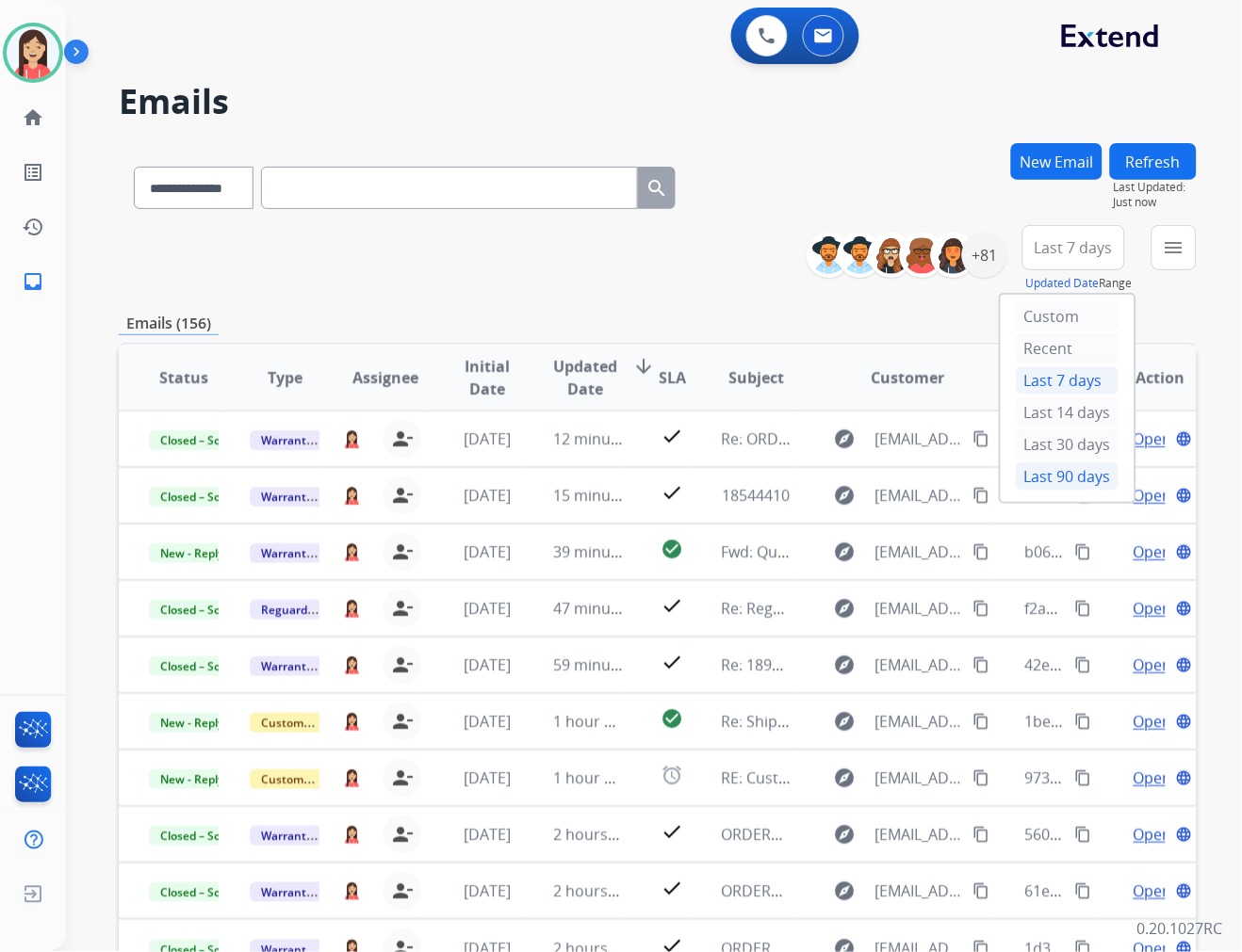
click at [1027, 473] on div "Last 90 days" at bounding box center [1068, 476] width 104 height 28
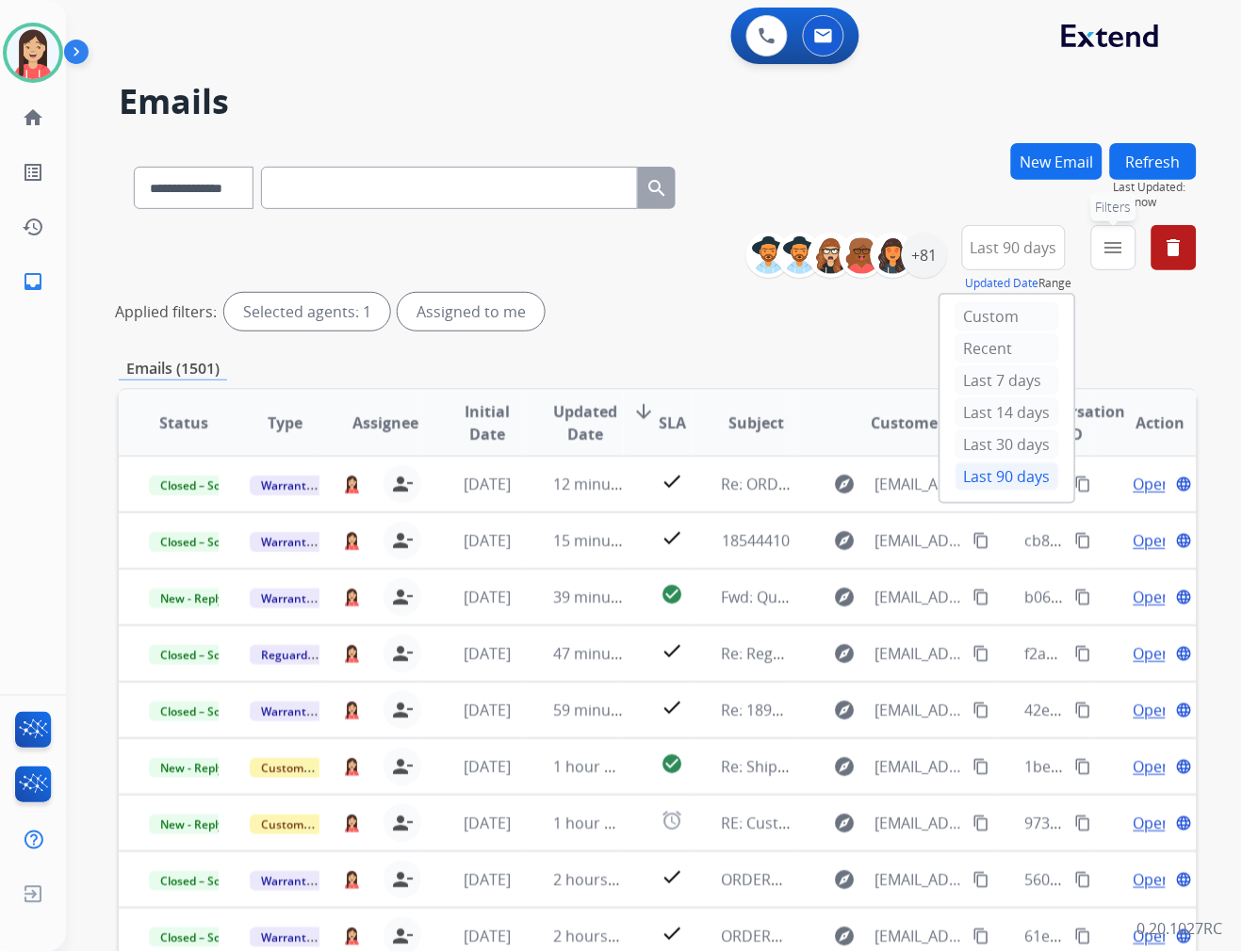
click at [1112, 254] on mat-icon "menu" at bounding box center [1113, 247] width 23 height 23
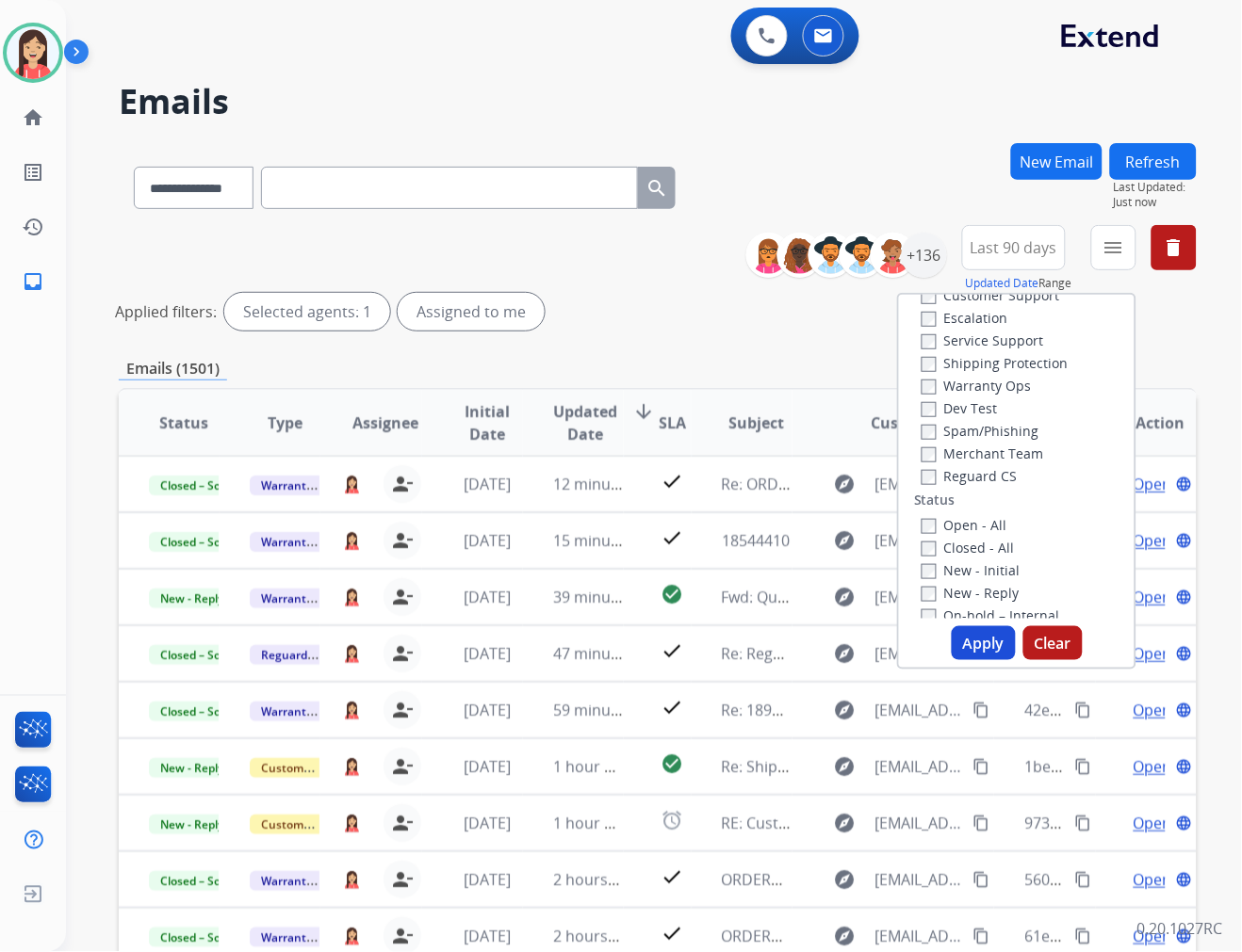
scroll to position [105, 0]
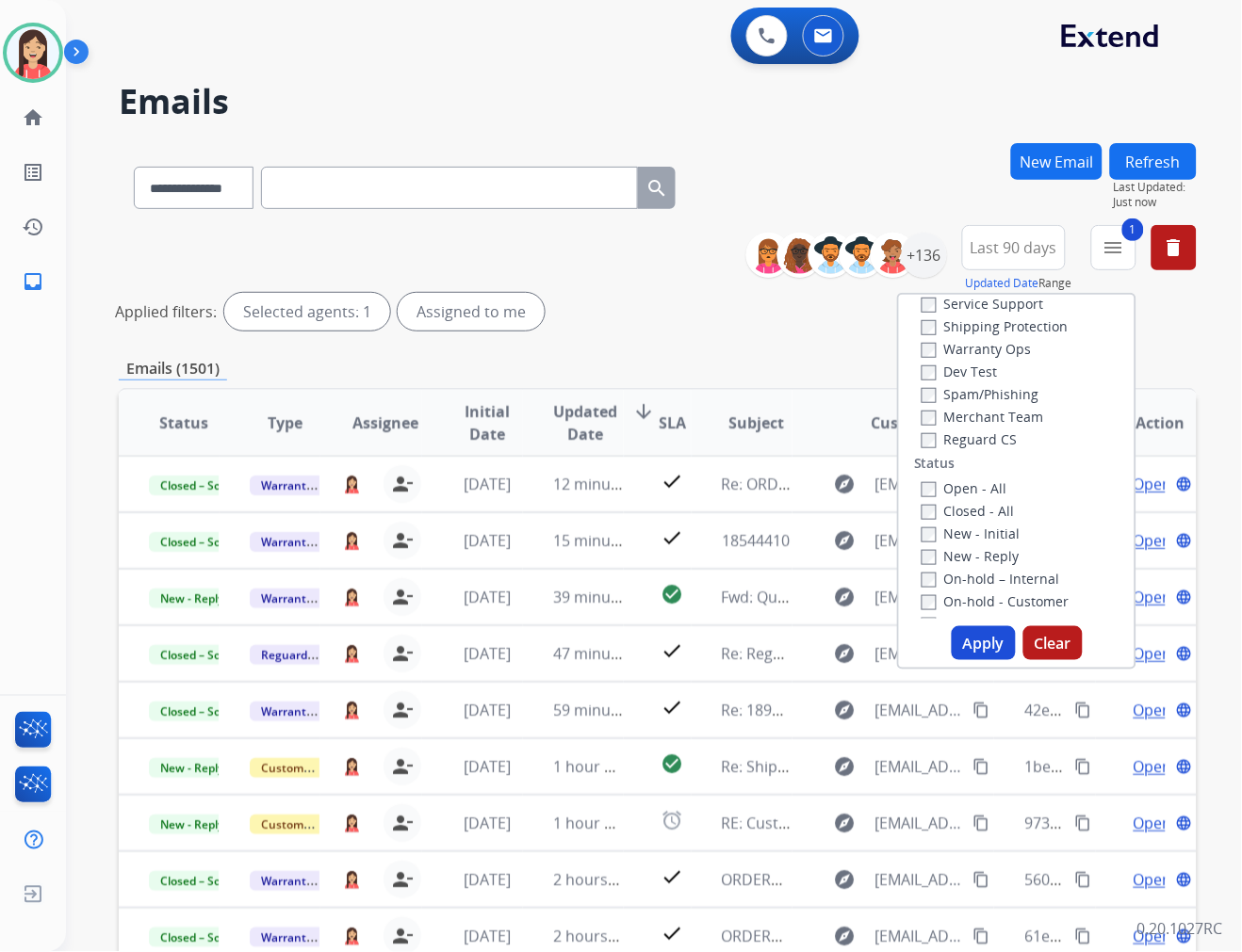
click at [977, 633] on button "Apply" at bounding box center [983, 643] width 64 height 34
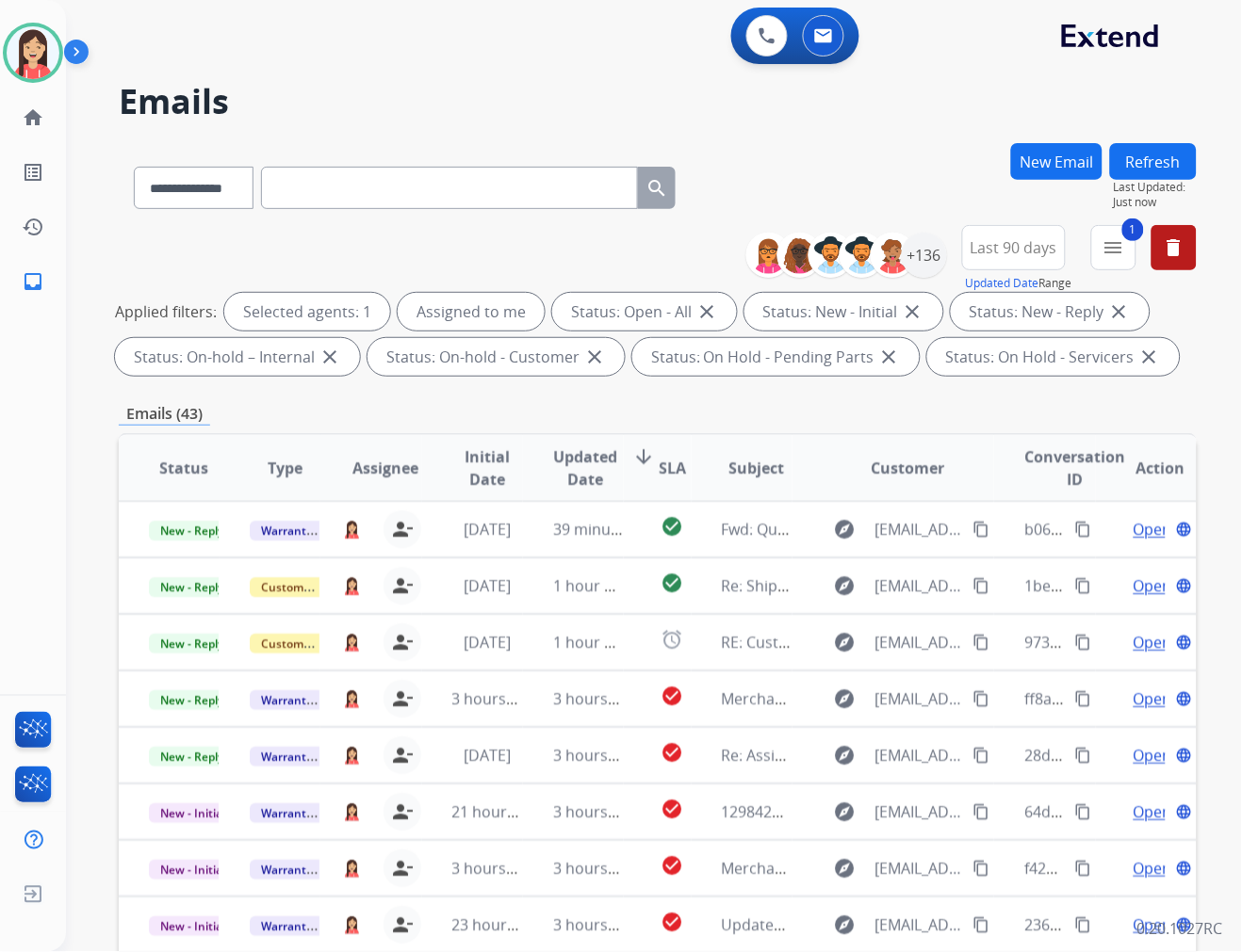
click at [578, 480] on span "Updated Date" at bounding box center [584, 468] width 64 height 45
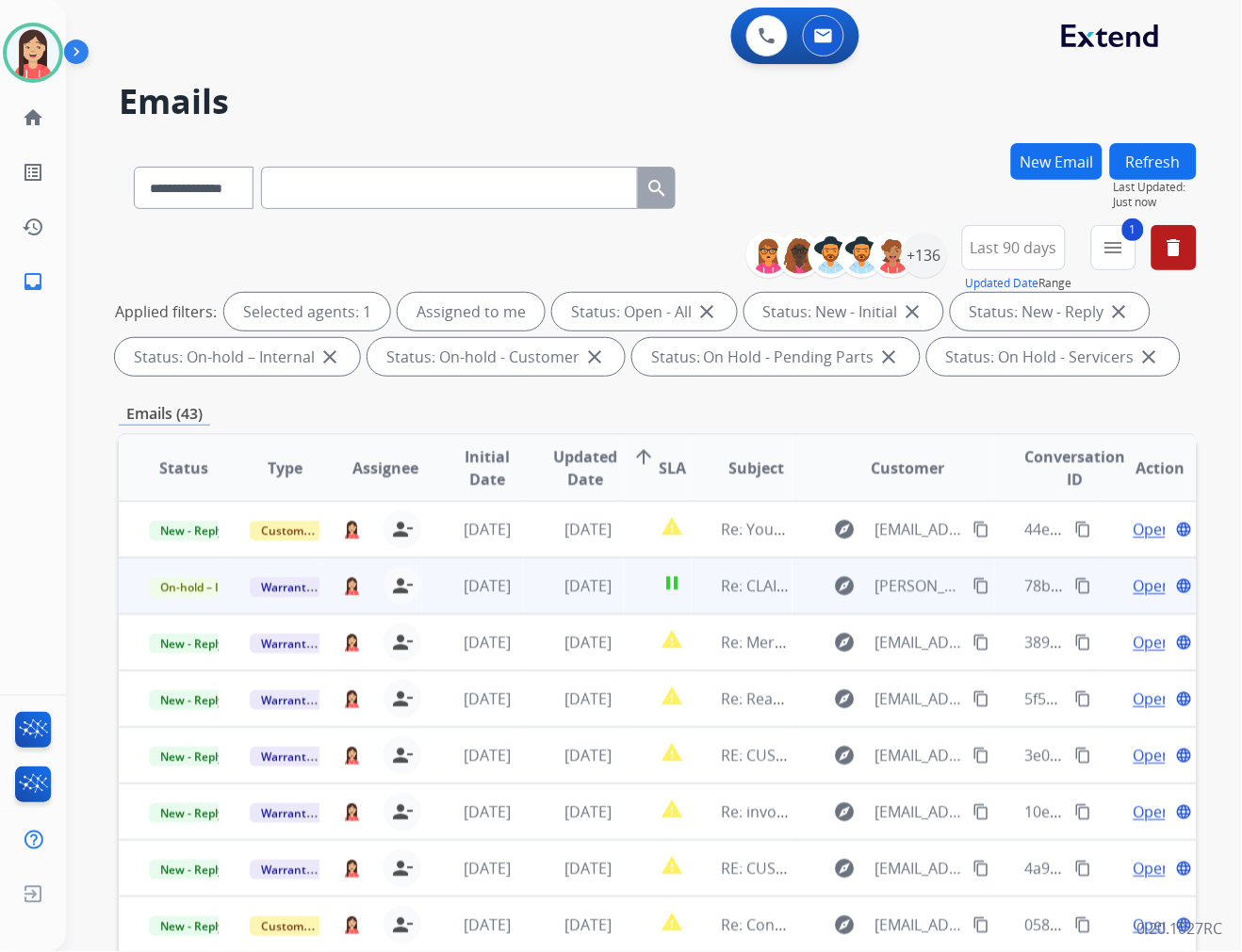
click at [580, 601] on td "[DATE]" at bounding box center [573, 586] width 101 height 57
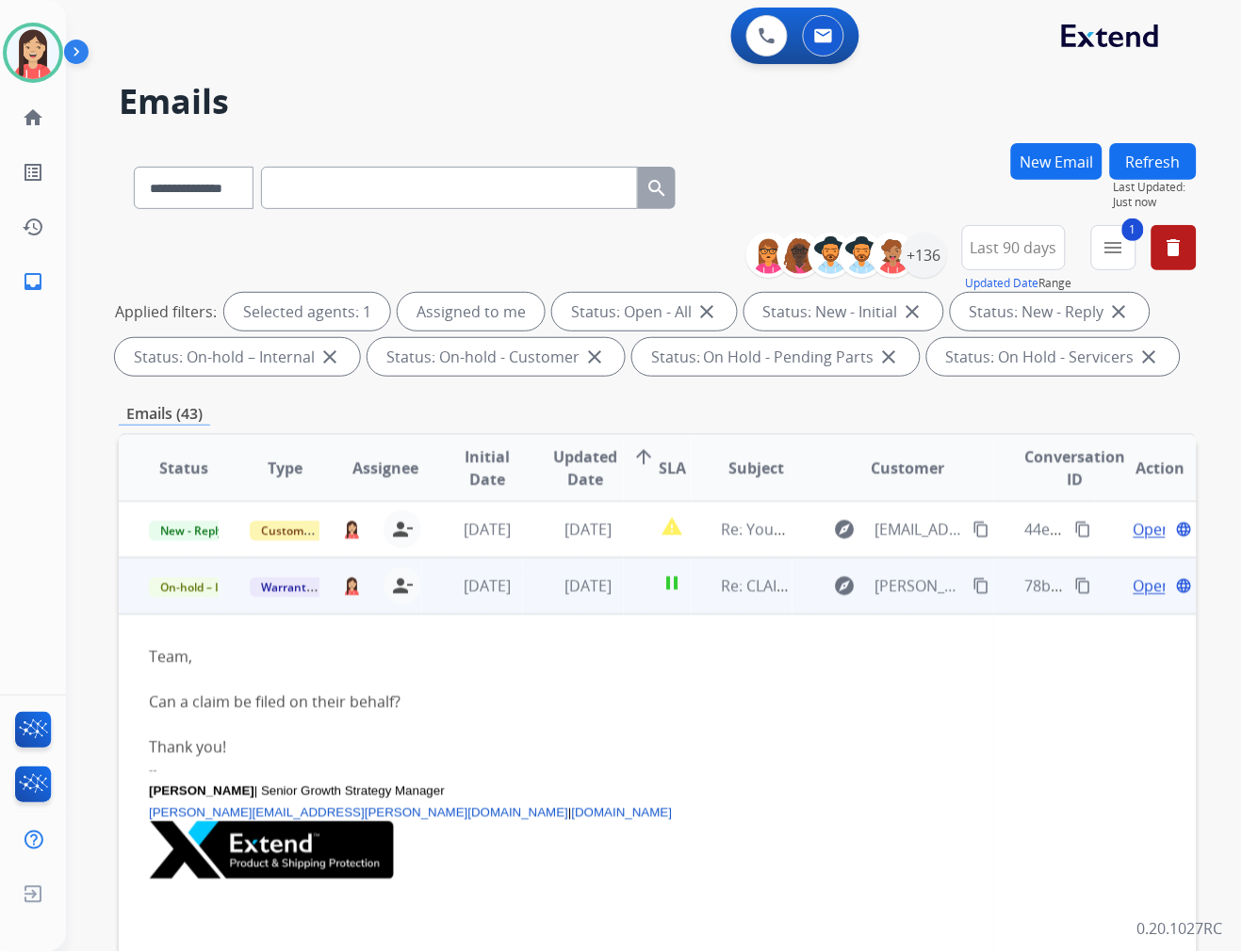
scroll to position [57, 0]
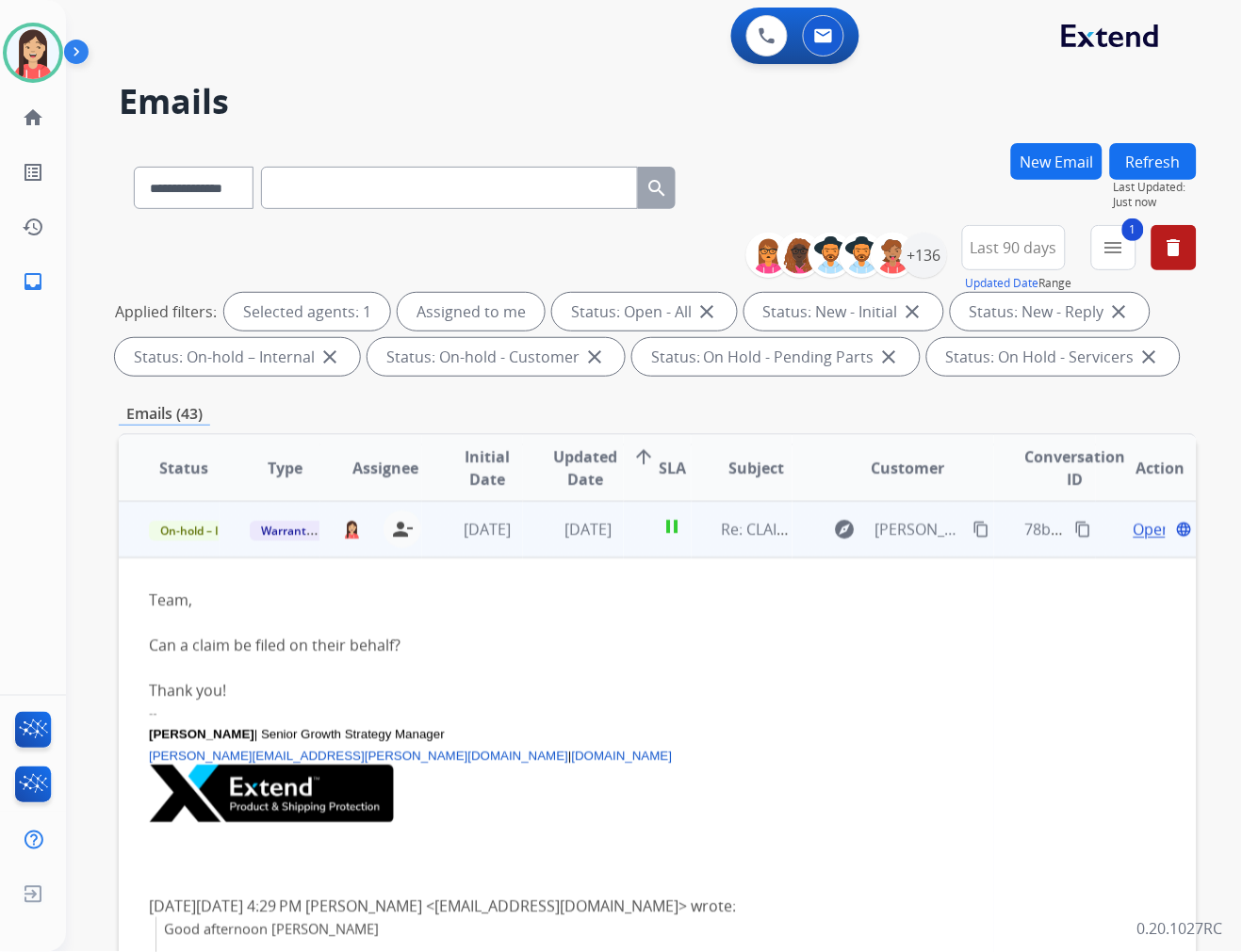
click at [1144, 534] on span "Open" at bounding box center [1152, 529] width 38 height 23
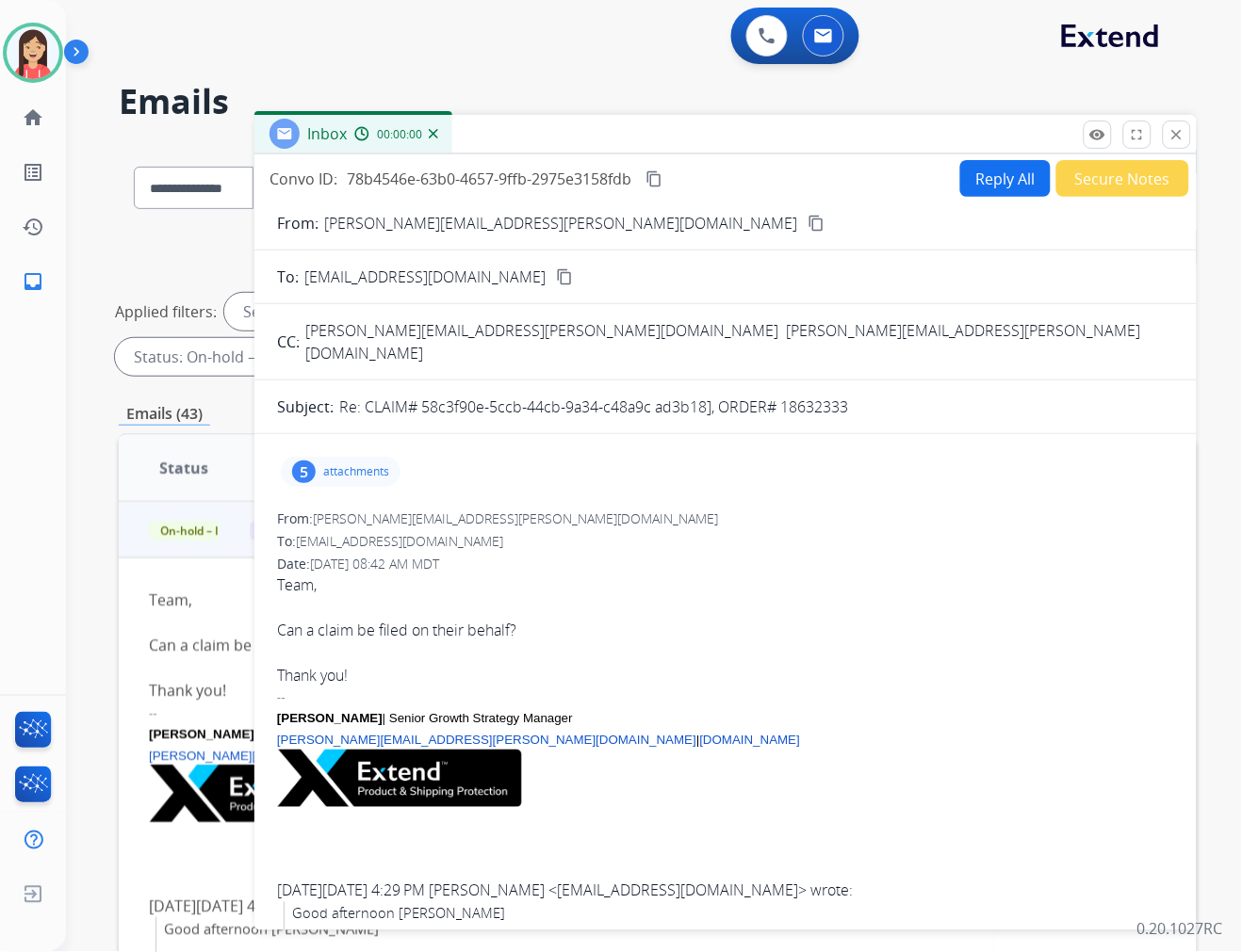
click at [981, 184] on button "Reply All" at bounding box center [1005, 178] width 90 height 36
select select "**********"
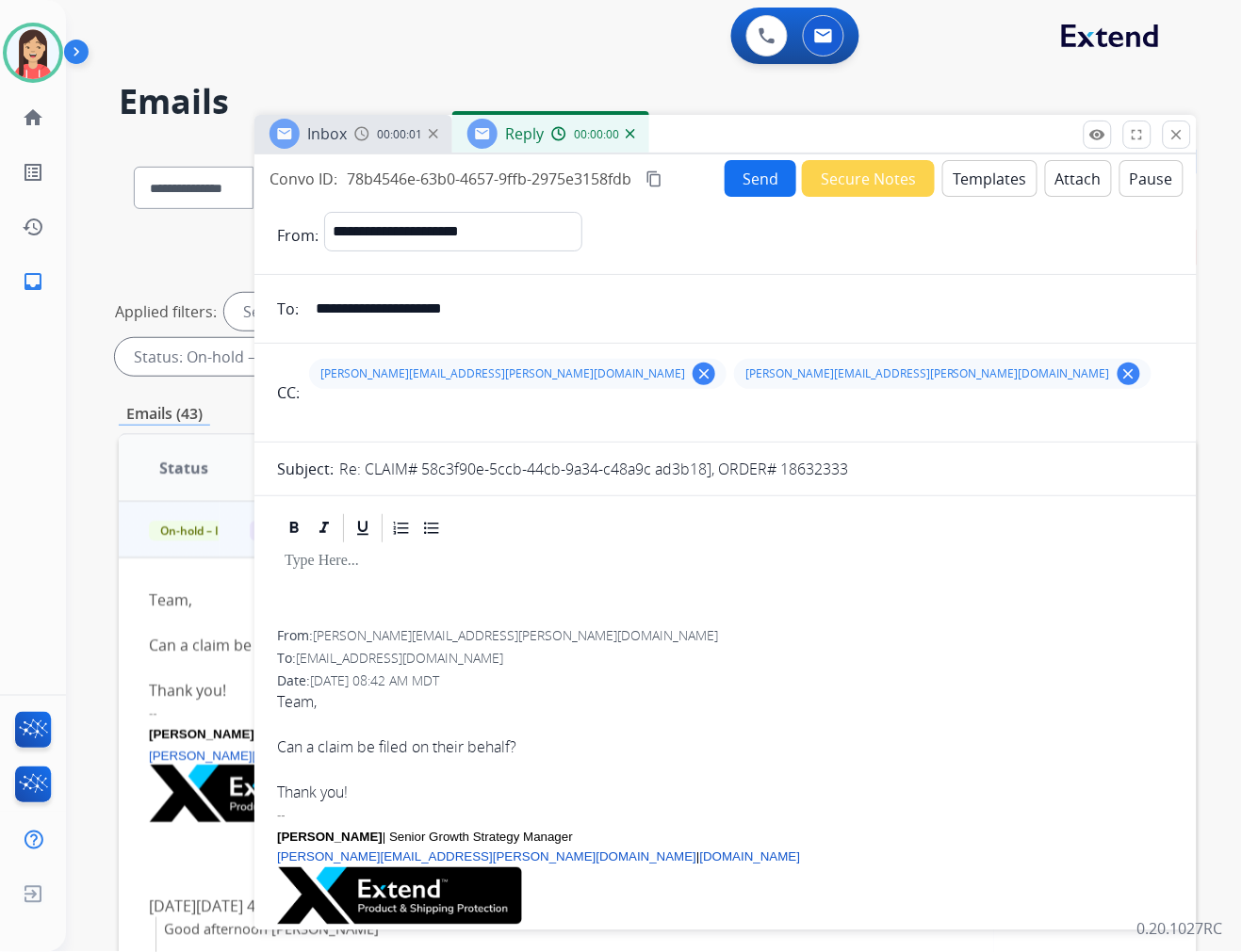
click at [981, 184] on button "Templates" at bounding box center [990, 178] width 95 height 36
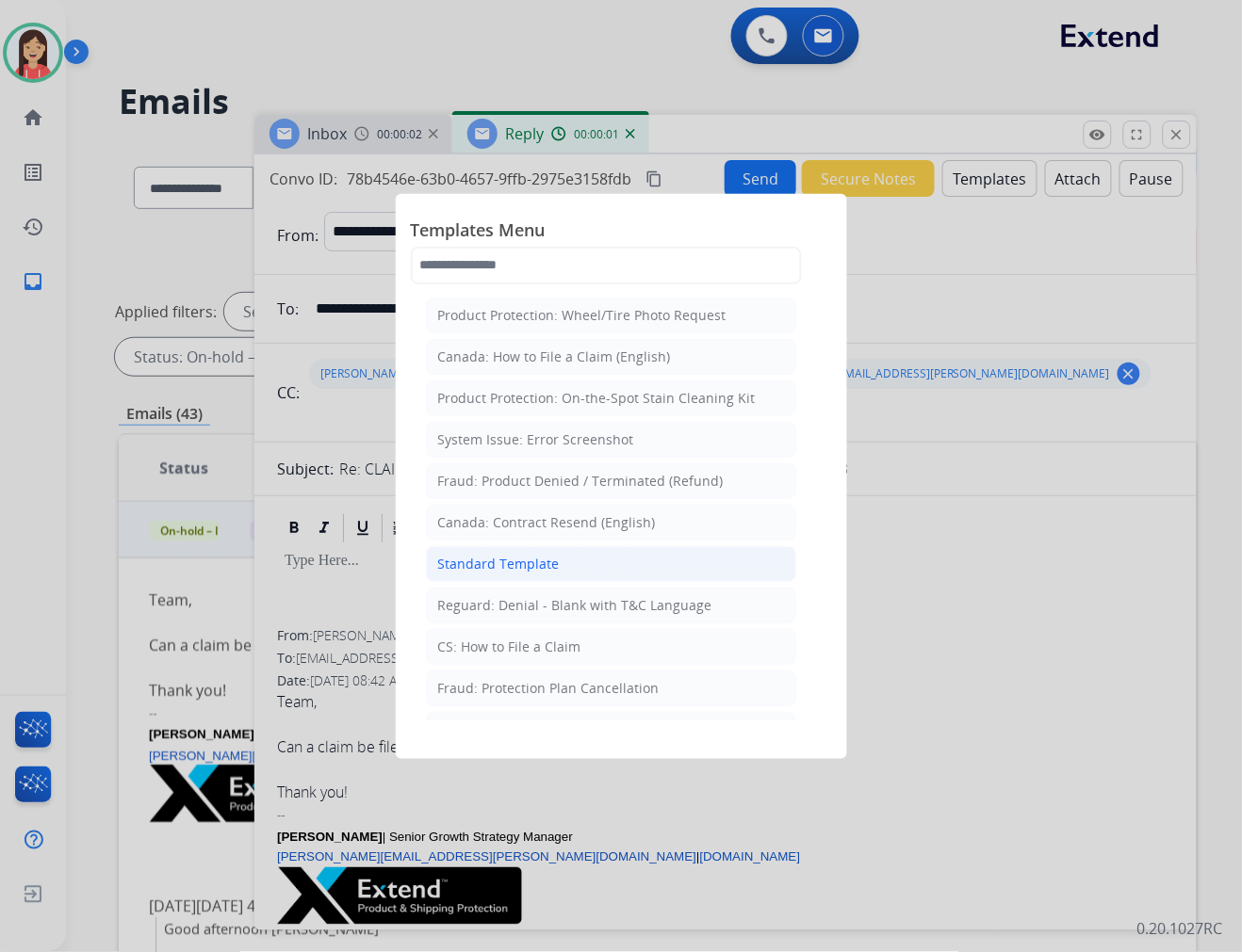
click at [570, 565] on li "Standard Template" at bounding box center [611, 564] width 370 height 35
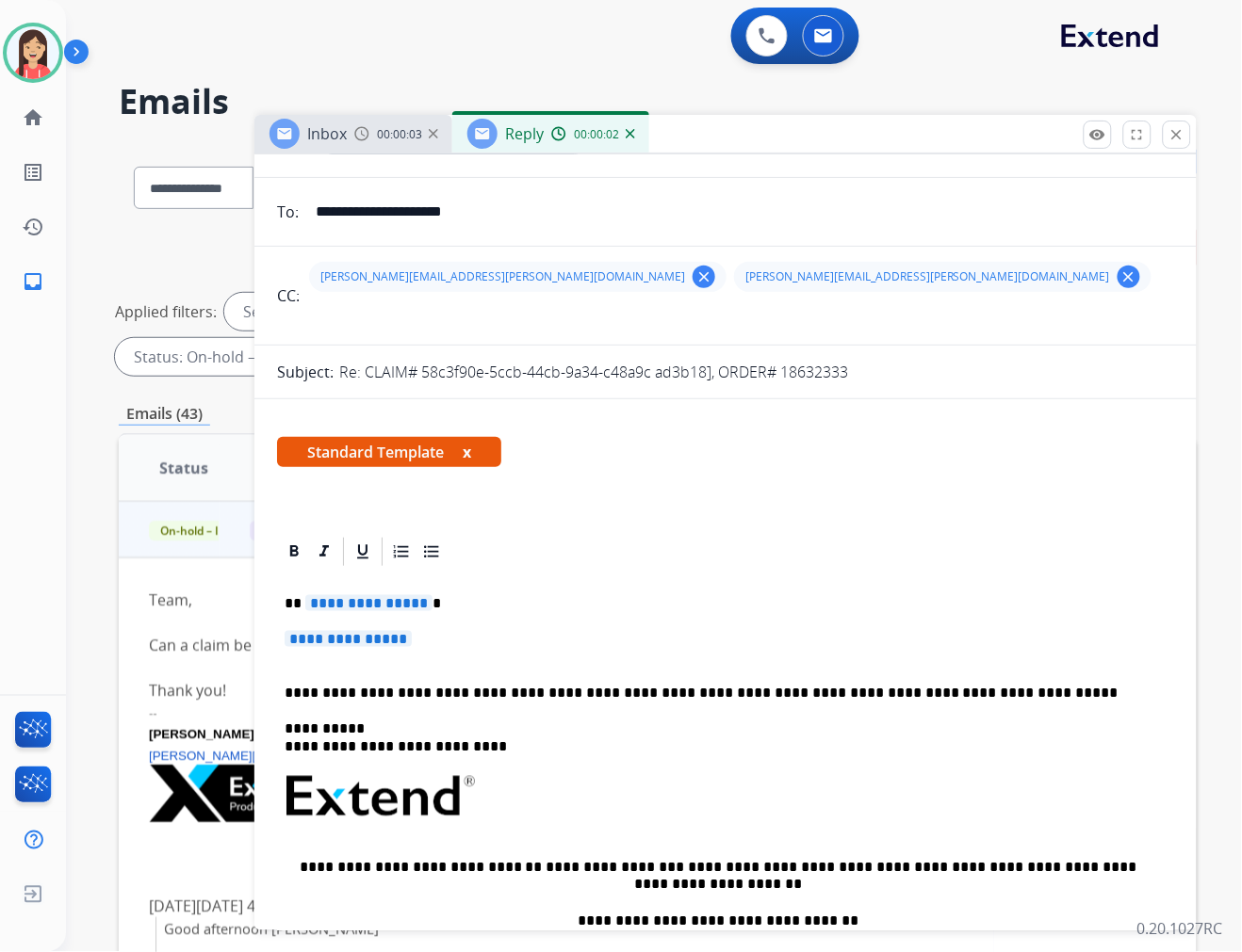
scroll to position [209, 0]
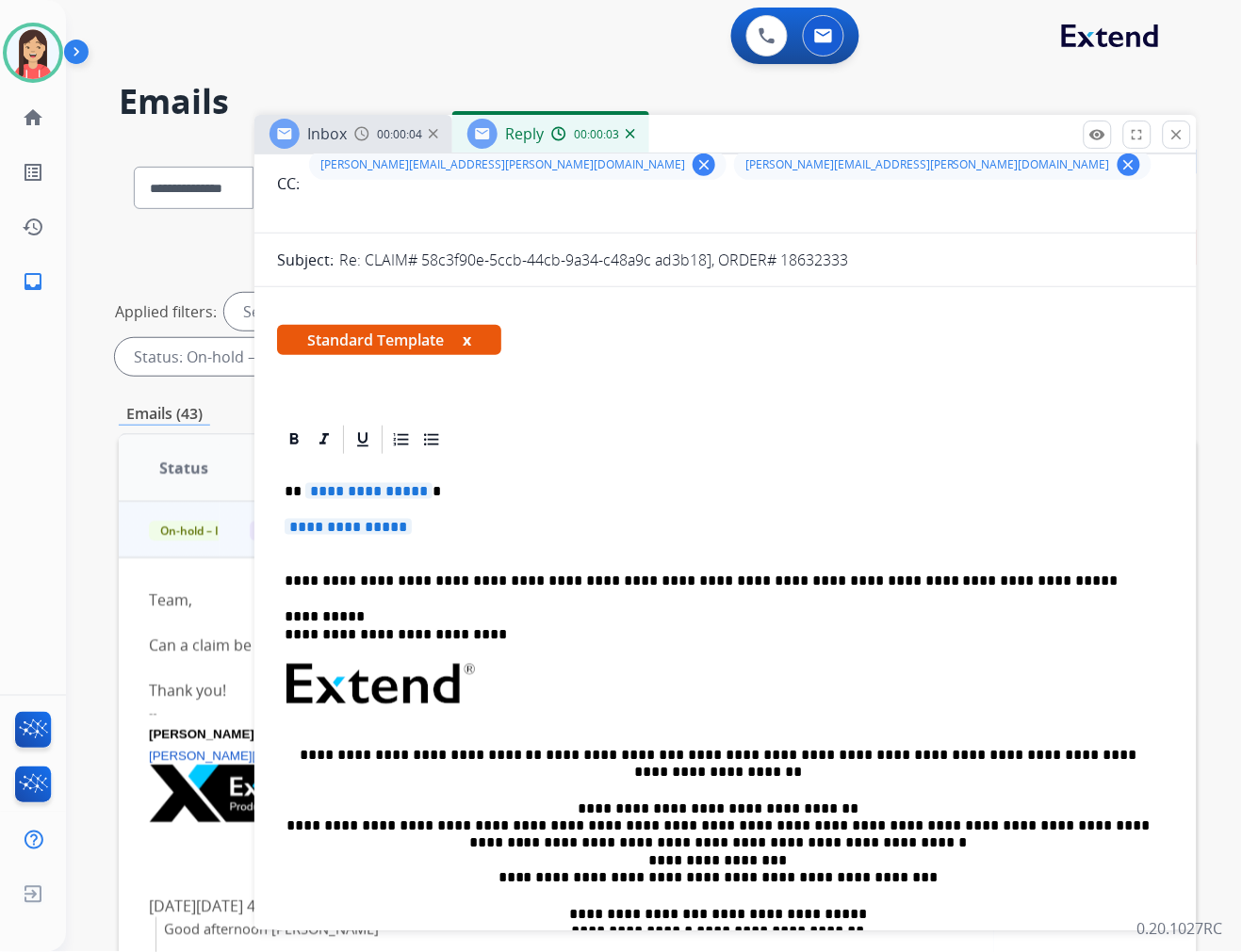
click at [281, 562] on div "**********" at bounding box center [726, 728] width 897 height 545
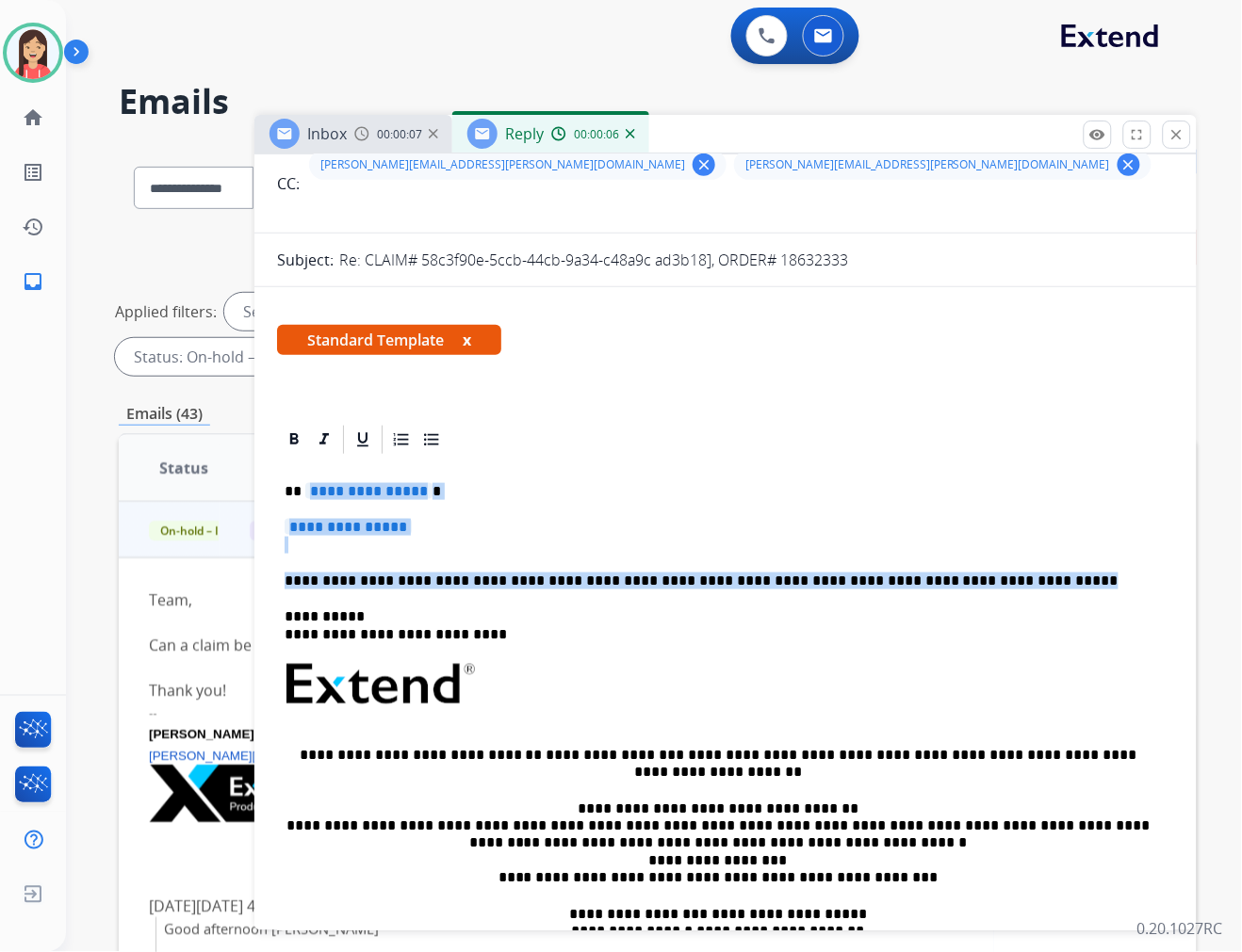
drag, startPoint x: 881, startPoint y: 568, endPoint x: 303, endPoint y: 484, distance: 584.1
click at [303, 484] on div "**********" at bounding box center [726, 728] width 897 height 545
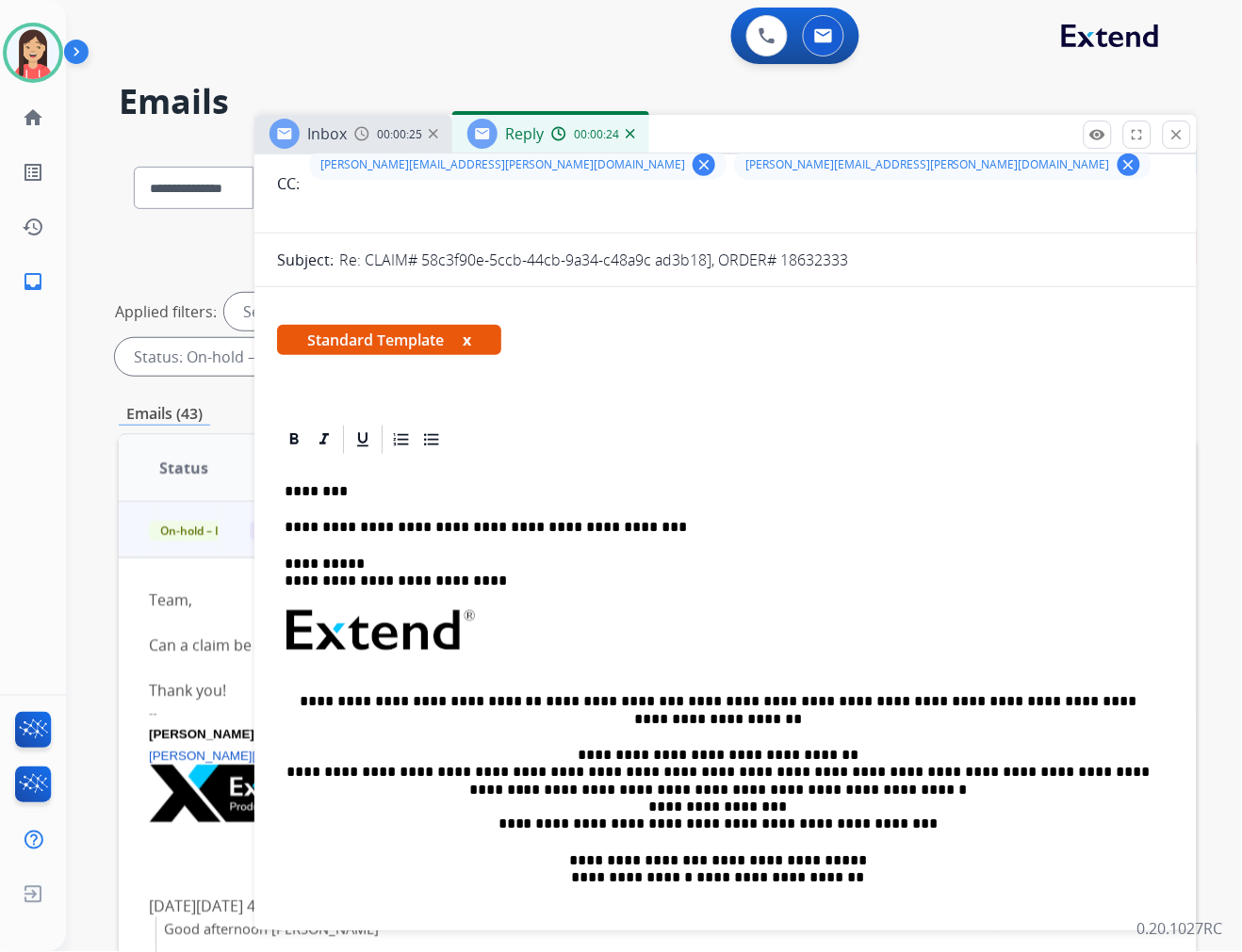
click at [653, 515] on div "**********" at bounding box center [726, 702] width 897 height 491
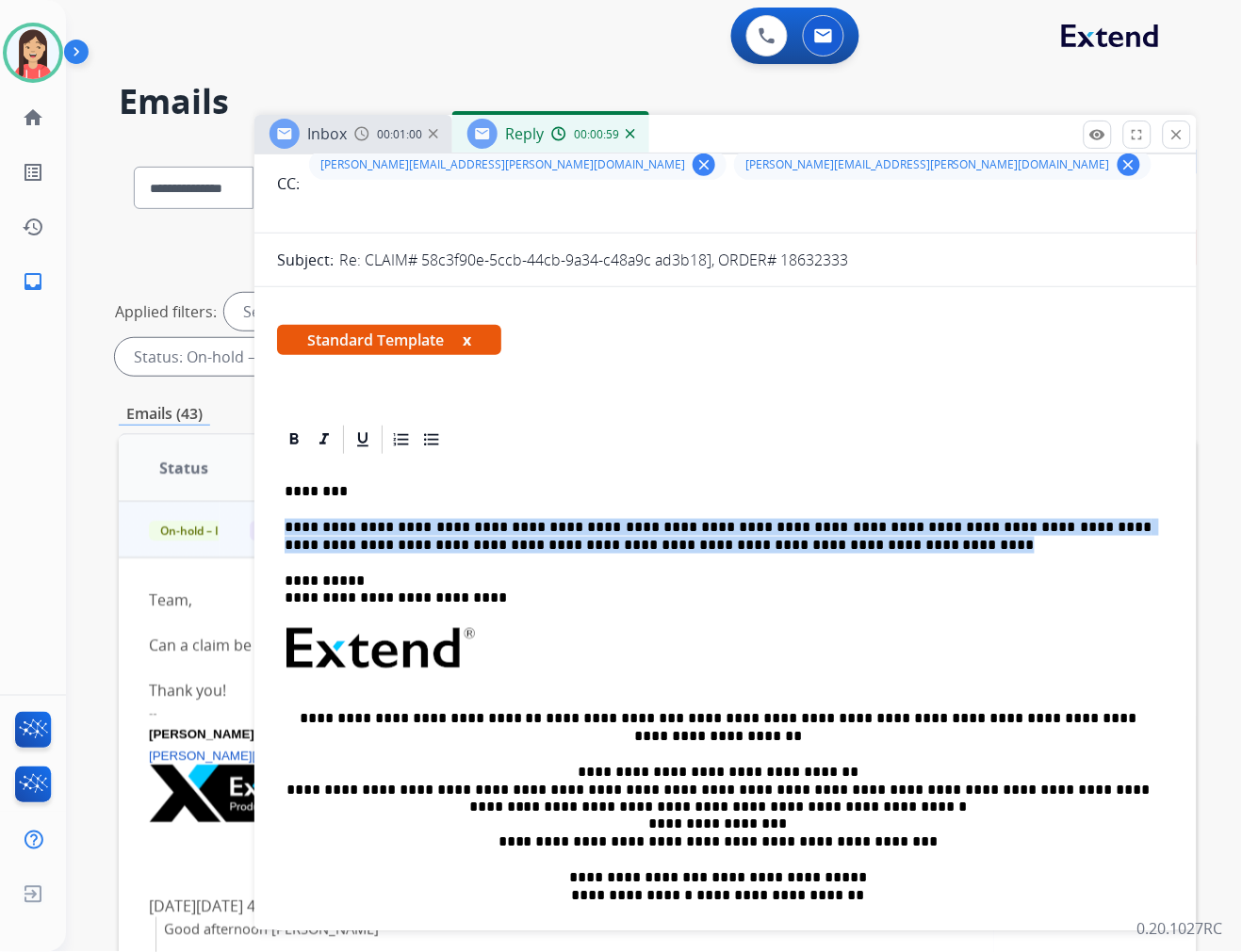
drag, startPoint x: 279, startPoint y: 523, endPoint x: 785, endPoint y: 545, distance: 506.5
click at [785, 545] on div "**********" at bounding box center [726, 711] width 897 height 508
copy p "**********"
click at [27, 51] on img at bounding box center [33, 53] width 53 height 53
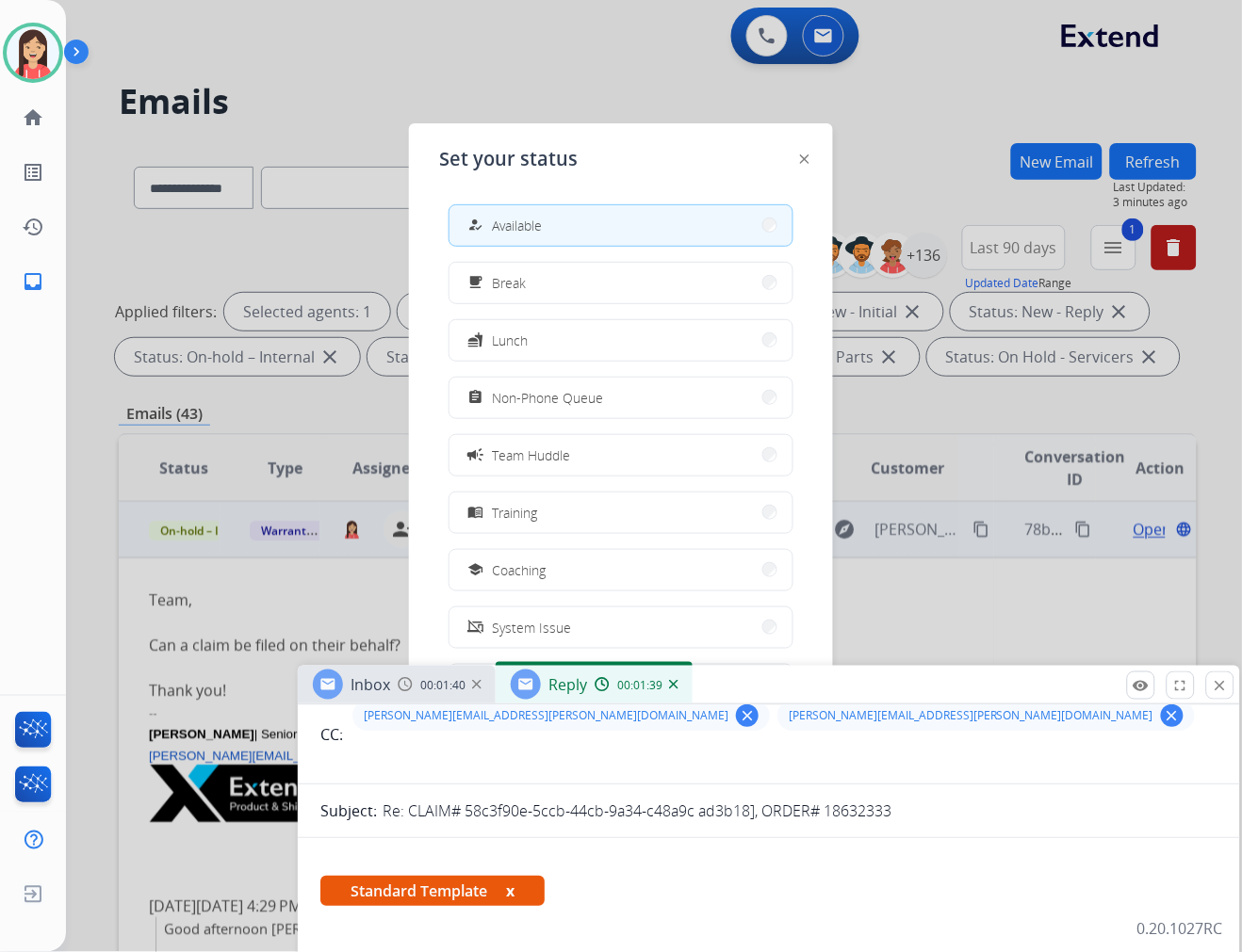
drag, startPoint x: 795, startPoint y: 138, endPoint x: 837, endPoint y: 683, distance: 546.6
click at [838, 688] on div "Inbox 00:01:40 Reply 00:01:39" at bounding box center [769, 685] width 943 height 39
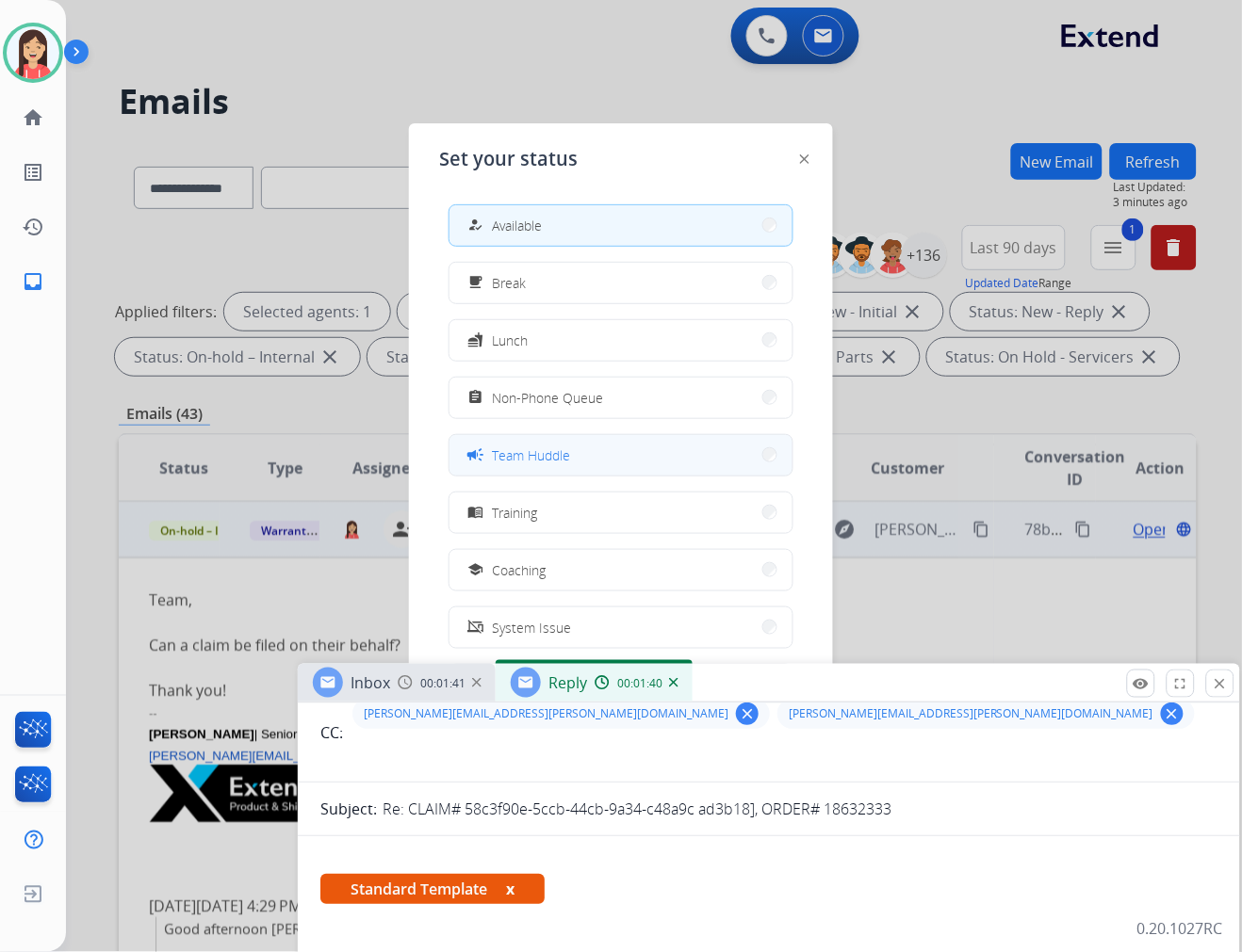
click at [643, 443] on button "campaign Team Huddle" at bounding box center [621, 454] width 343 height 40
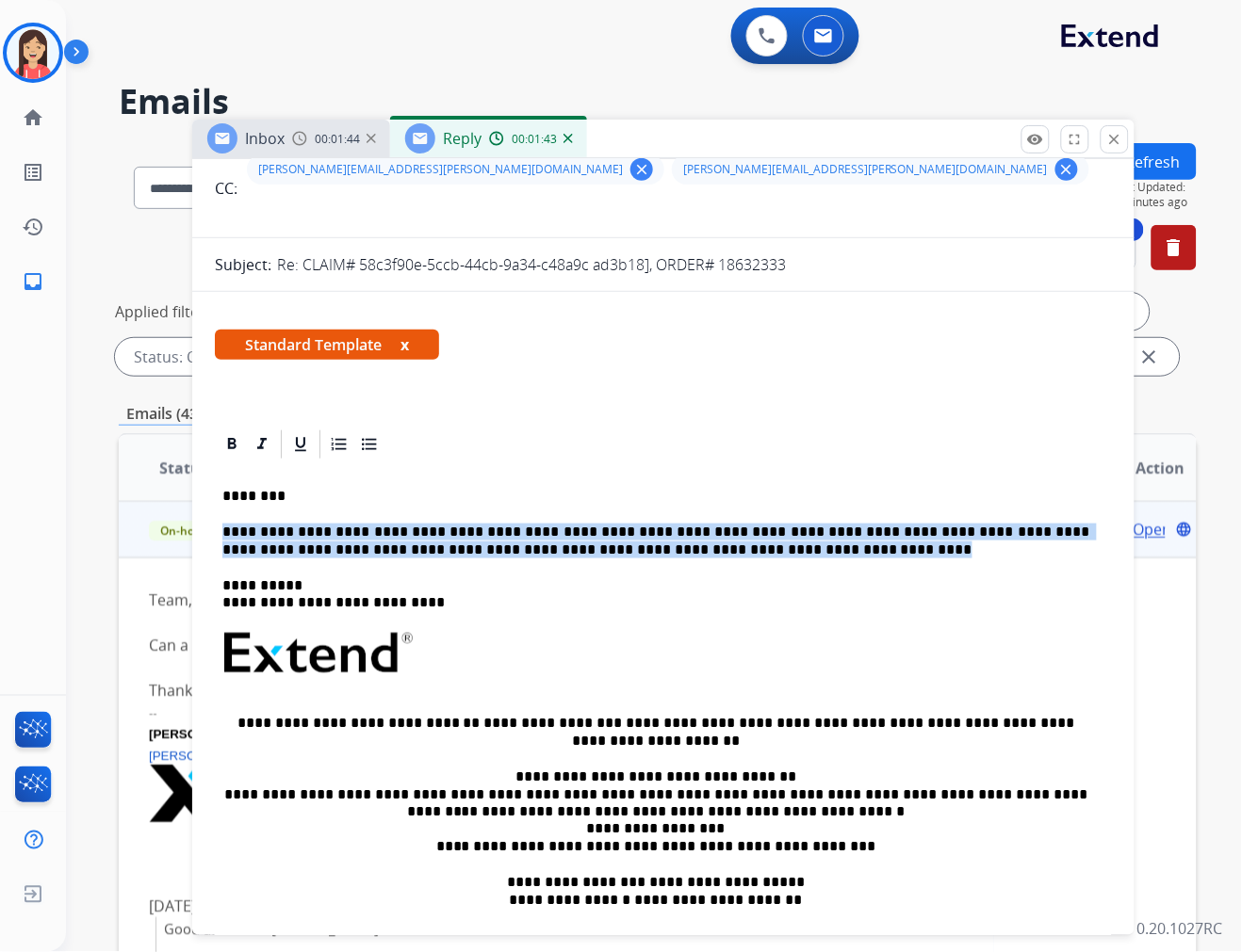
drag, startPoint x: 826, startPoint y: 688, endPoint x: 720, endPoint y: 143, distance: 555.2
click at [720, 143] on div "Inbox 00:01:44 Reply 00:01:43" at bounding box center [664, 139] width 943 height 39
click at [720, 533] on p "**********" at bounding box center [655, 542] width 867 height 35
drag, startPoint x: 728, startPoint y: 545, endPoint x: 104, endPoint y: 520, distance: 624.5
click at [104, 520] on div "**********" at bounding box center [631, 544] width 1131 height 952
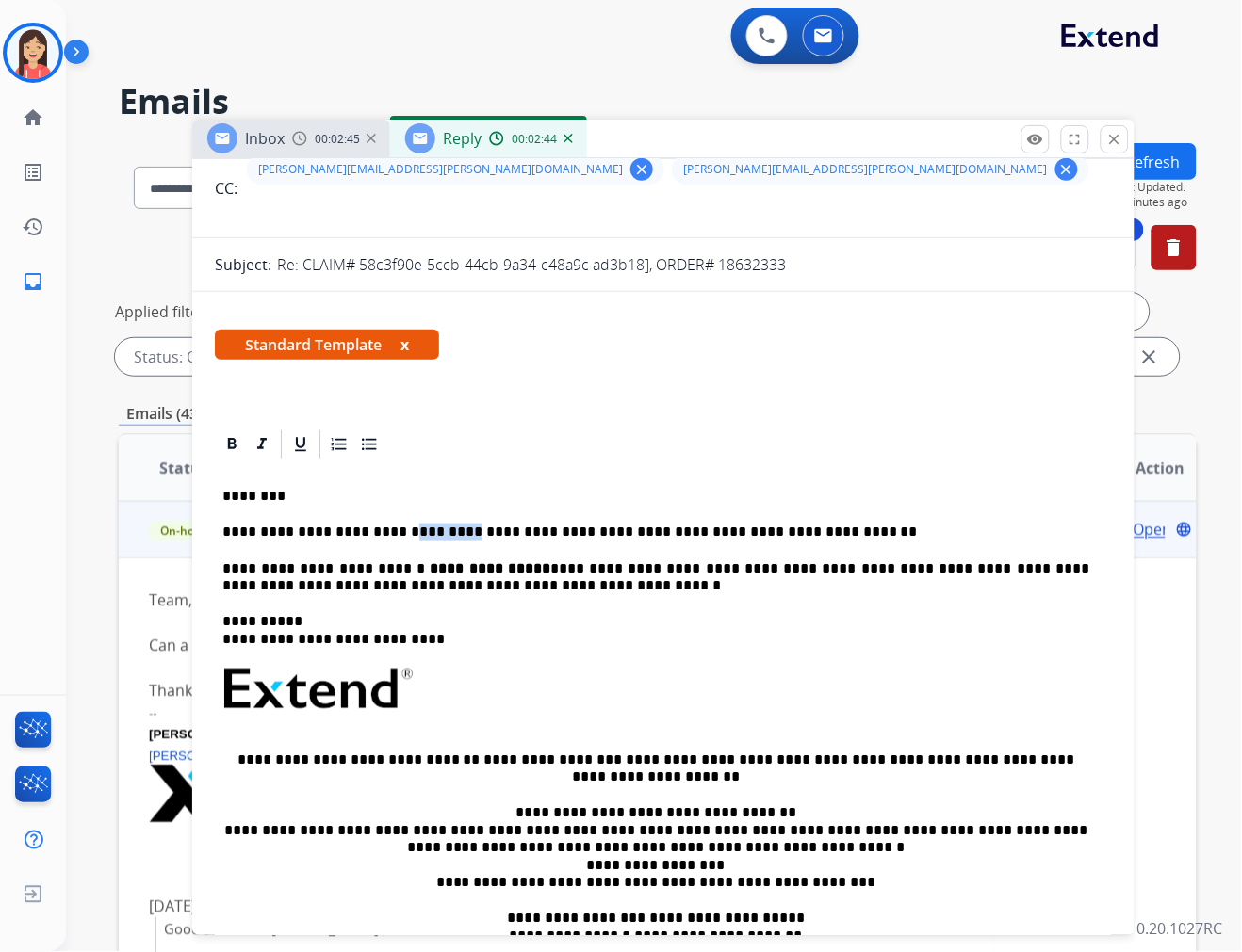
drag, startPoint x: 377, startPoint y: 535, endPoint x: 424, endPoint y: 535, distance: 47.0
click at [424, 535] on p "**********" at bounding box center [655, 532] width 867 height 17
drag, startPoint x: 394, startPoint y: 566, endPoint x: 502, endPoint y: 562, distance: 108.1
click at [502, 562] on p "**********" at bounding box center [655, 578] width 867 height 35
click at [540, 585] on p "**********" at bounding box center [655, 578] width 867 height 35
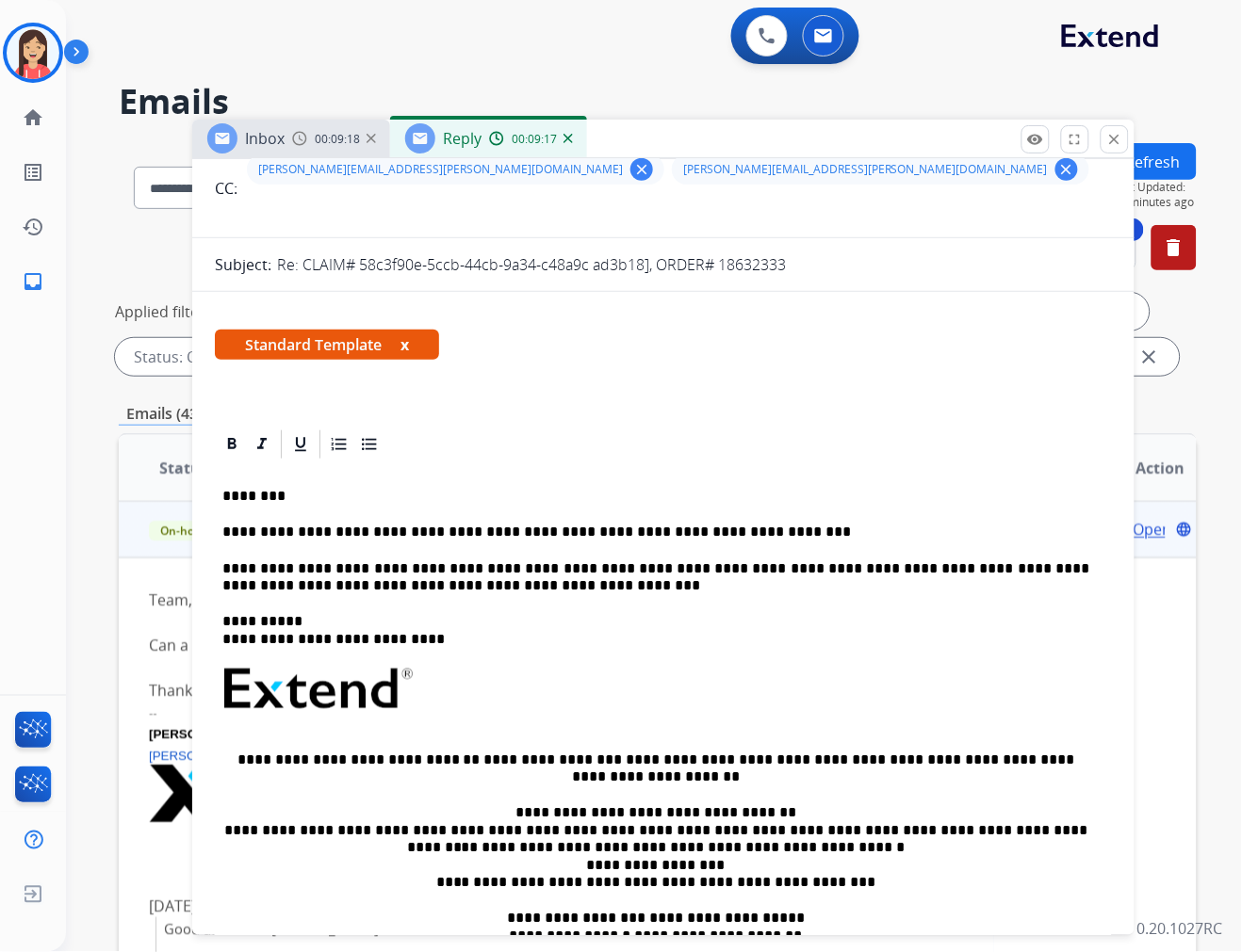
click at [530, 565] on p "**********" at bounding box center [655, 578] width 867 height 35
drag, startPoint x: 388, startPoint y: 587, endPoint x: 456, endPoint y: 589, distance: 68.0
click at [456, 589] on p "**********" at bounding box center [655, 578] width 867 height 35
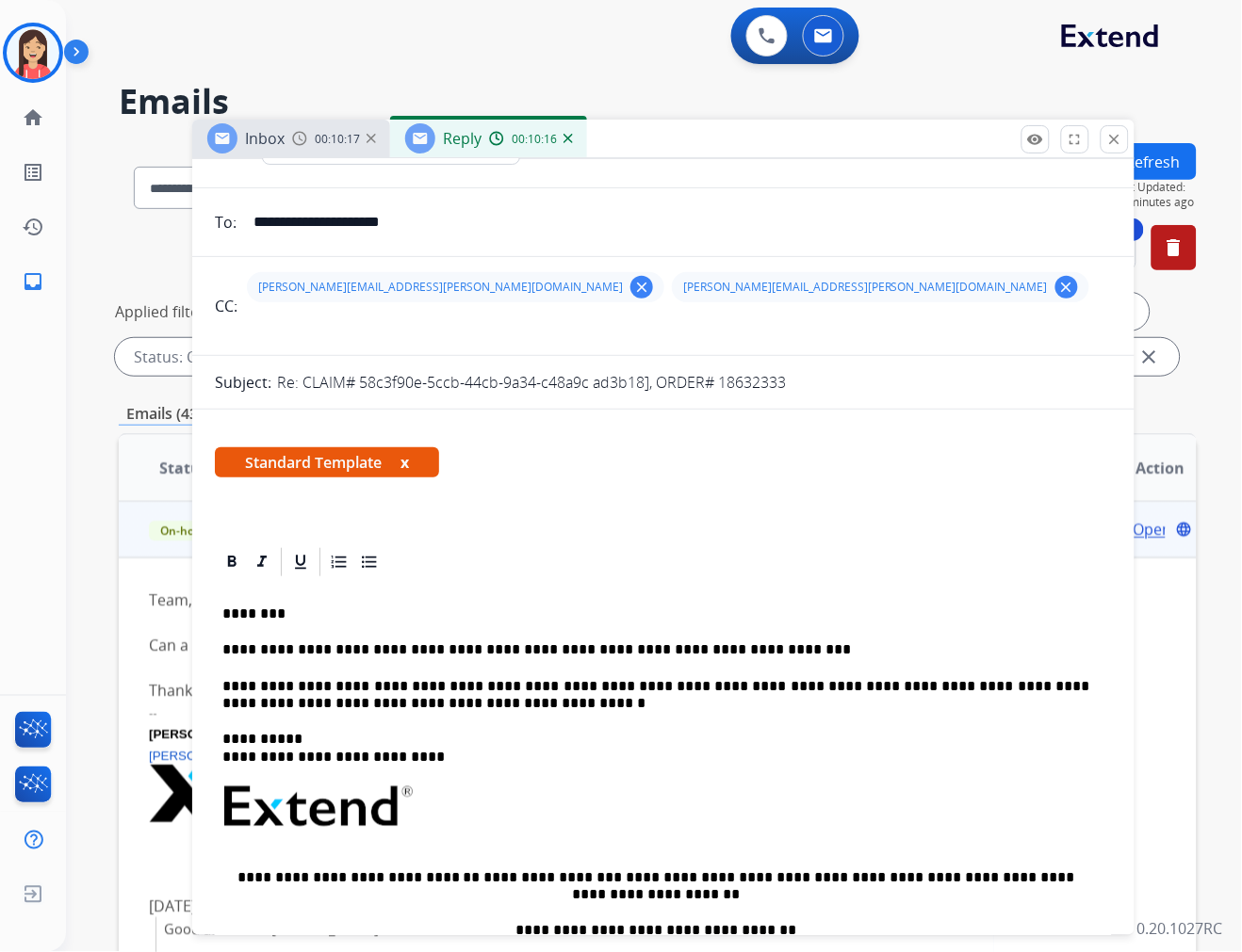
scroll to position [0, 0]
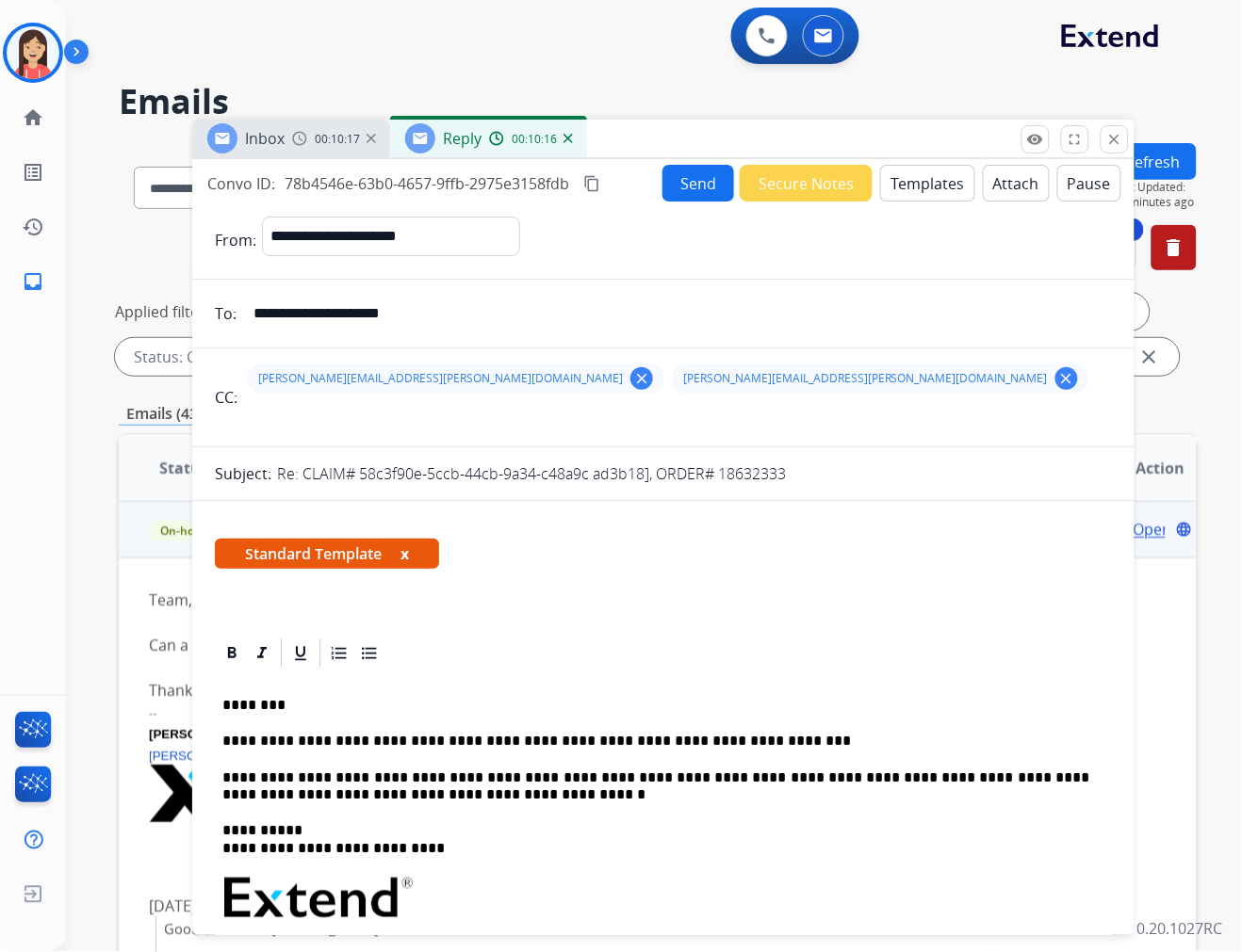
click at [697, 194] on button "Send" at bounding box center [698, 183] width 72 height 36
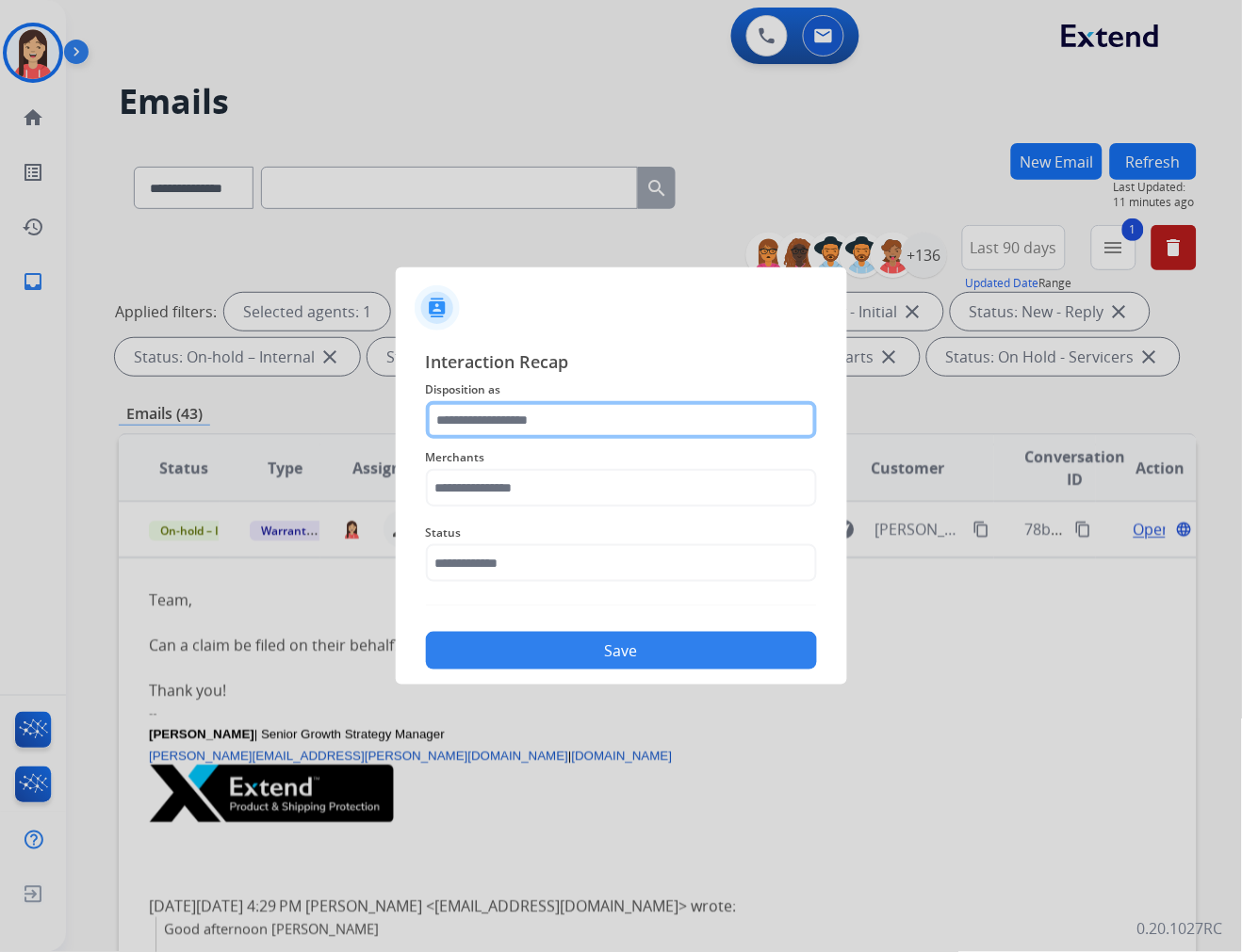
click at [657, 426] on input "text" at bounding box center [621, 420] width 391 height 37
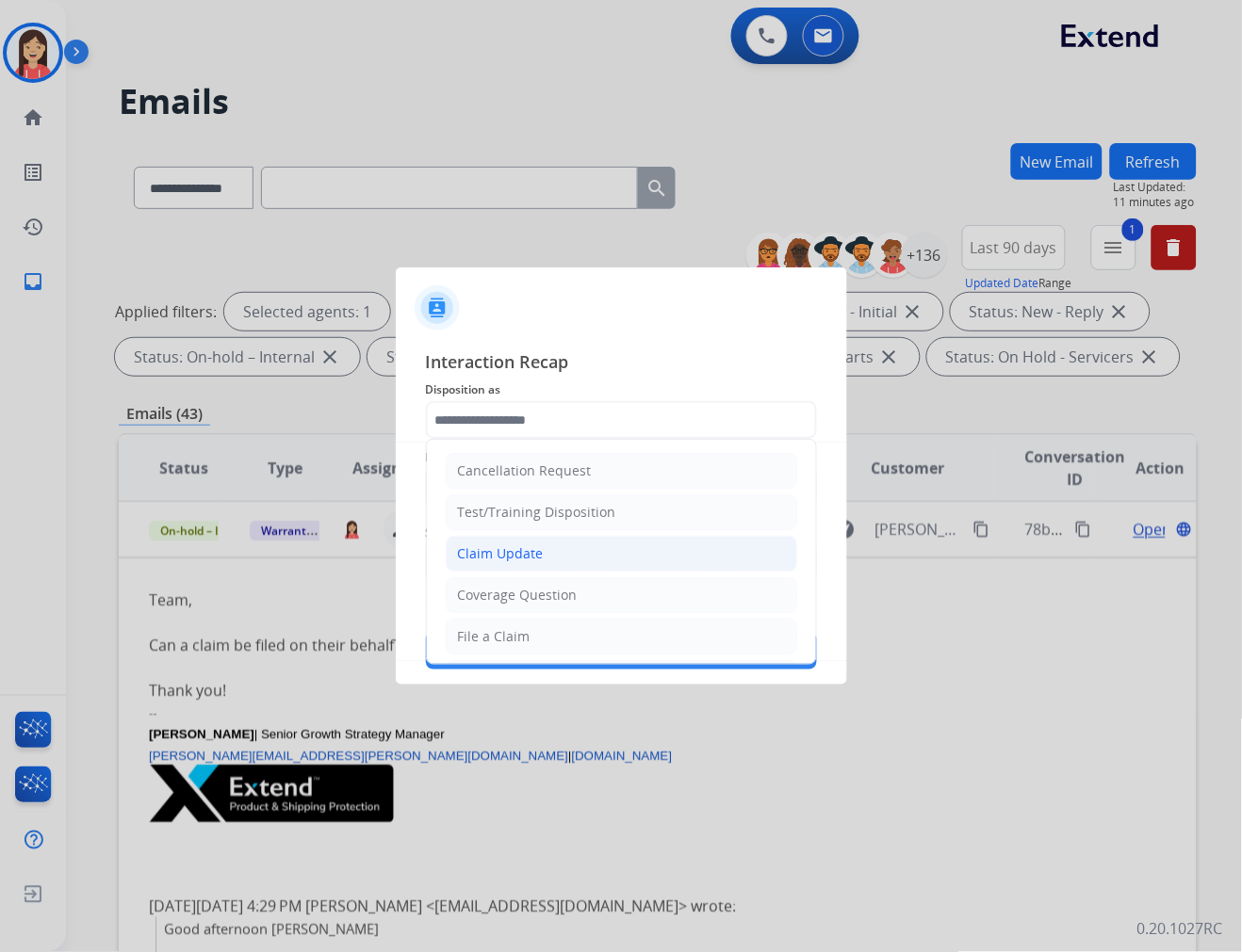
click at [582, 551] on li "Claim Update" at bounding box center [621, 554] width 351 height 35
type input "**********"
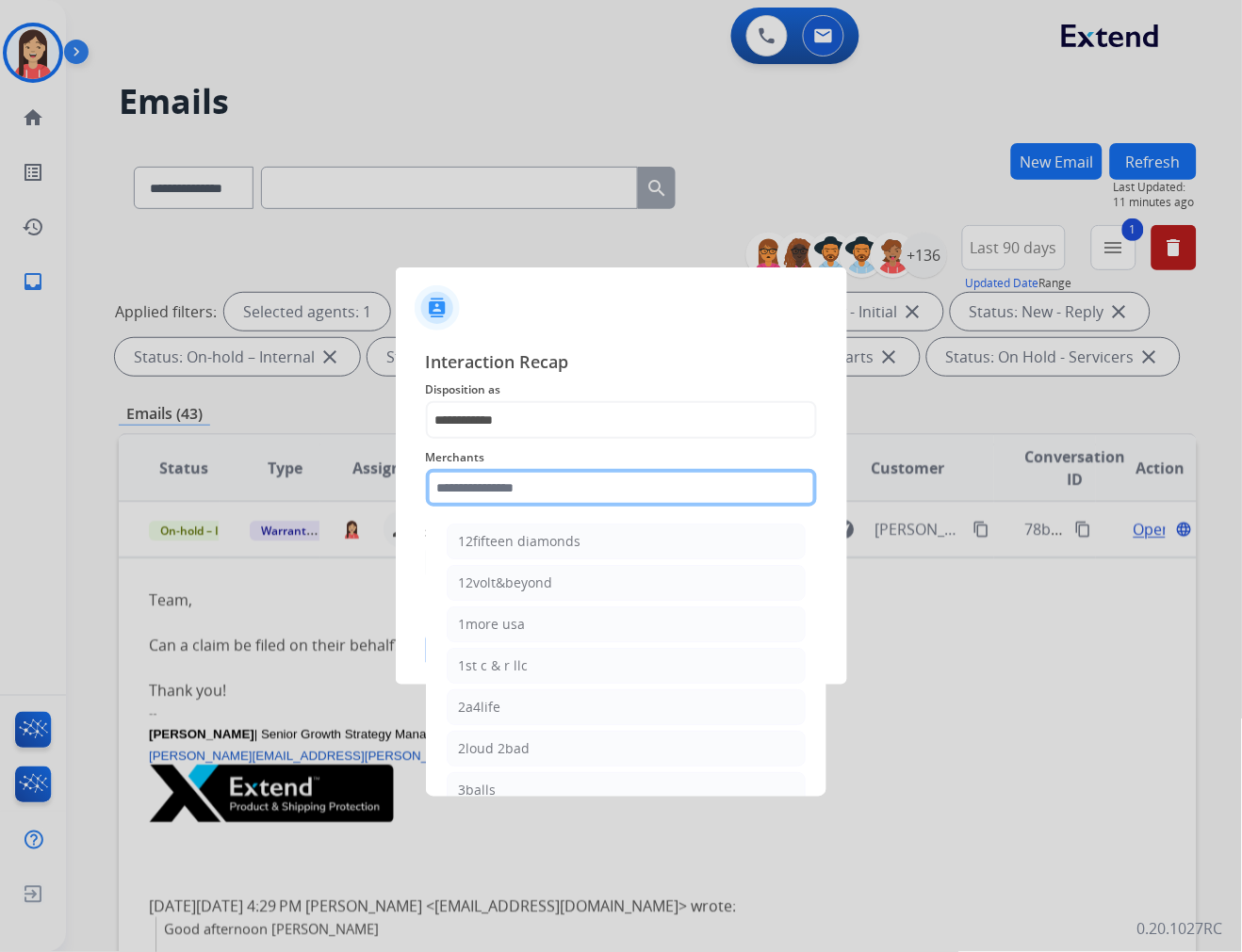
click at [578, 498] on input "text" at bounding box center [621, 488] width 391 height 37
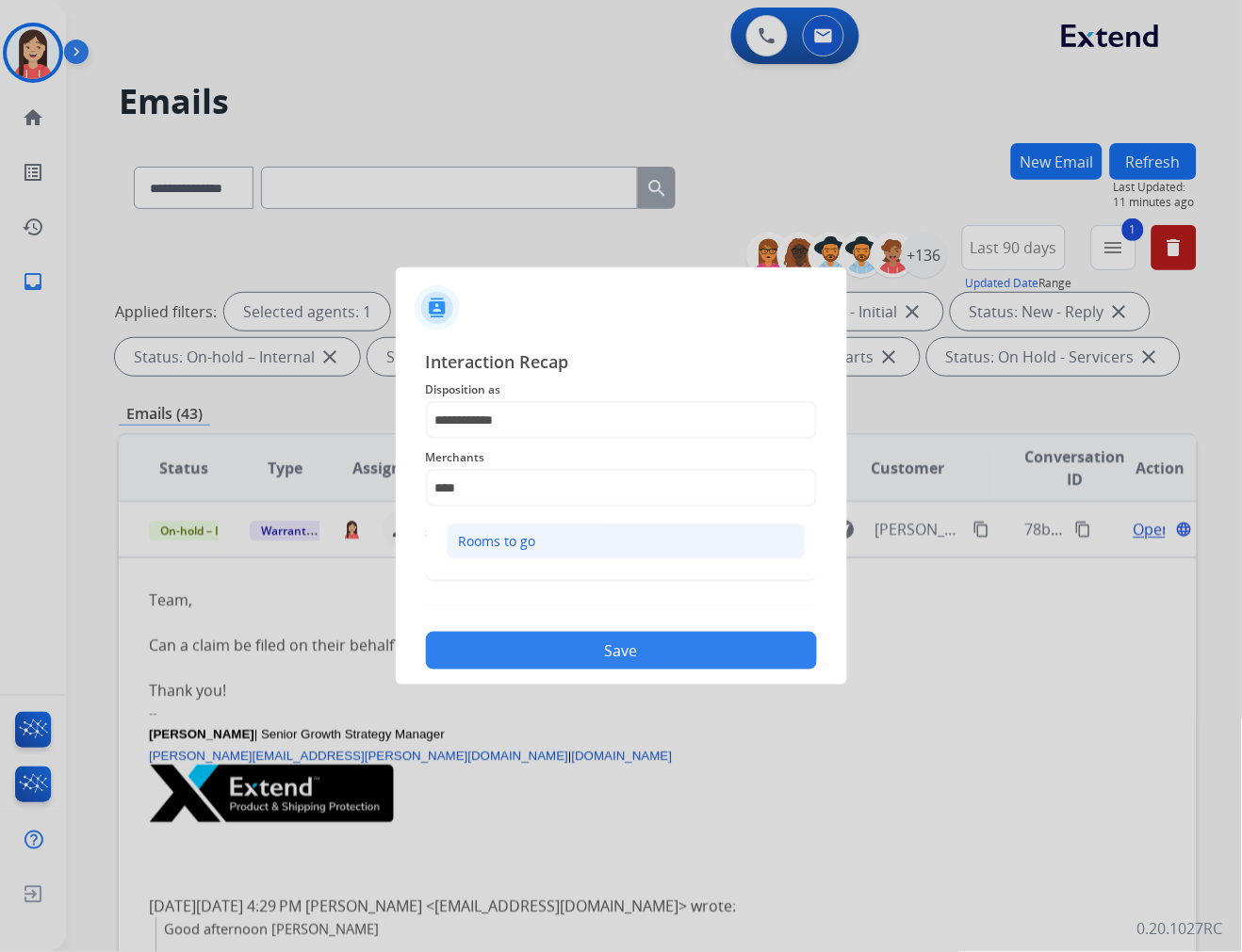
click at [494, 545] on div "Rooms to go" at bounding box center [497, 541] width 78 height 19
type input "**********"
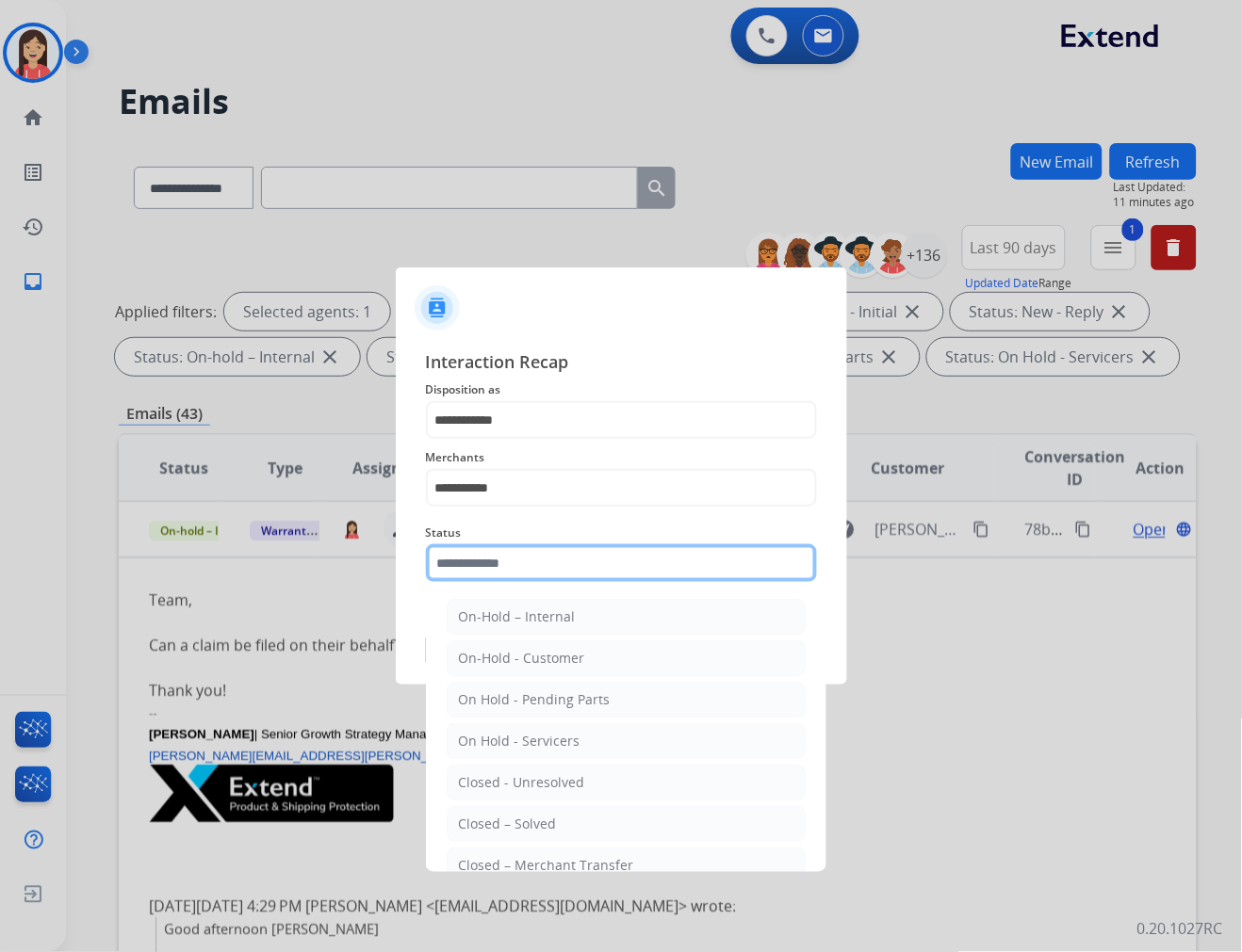
click at [496, 558] on input "text" at bounding box center [621, 563] width 391 height 37
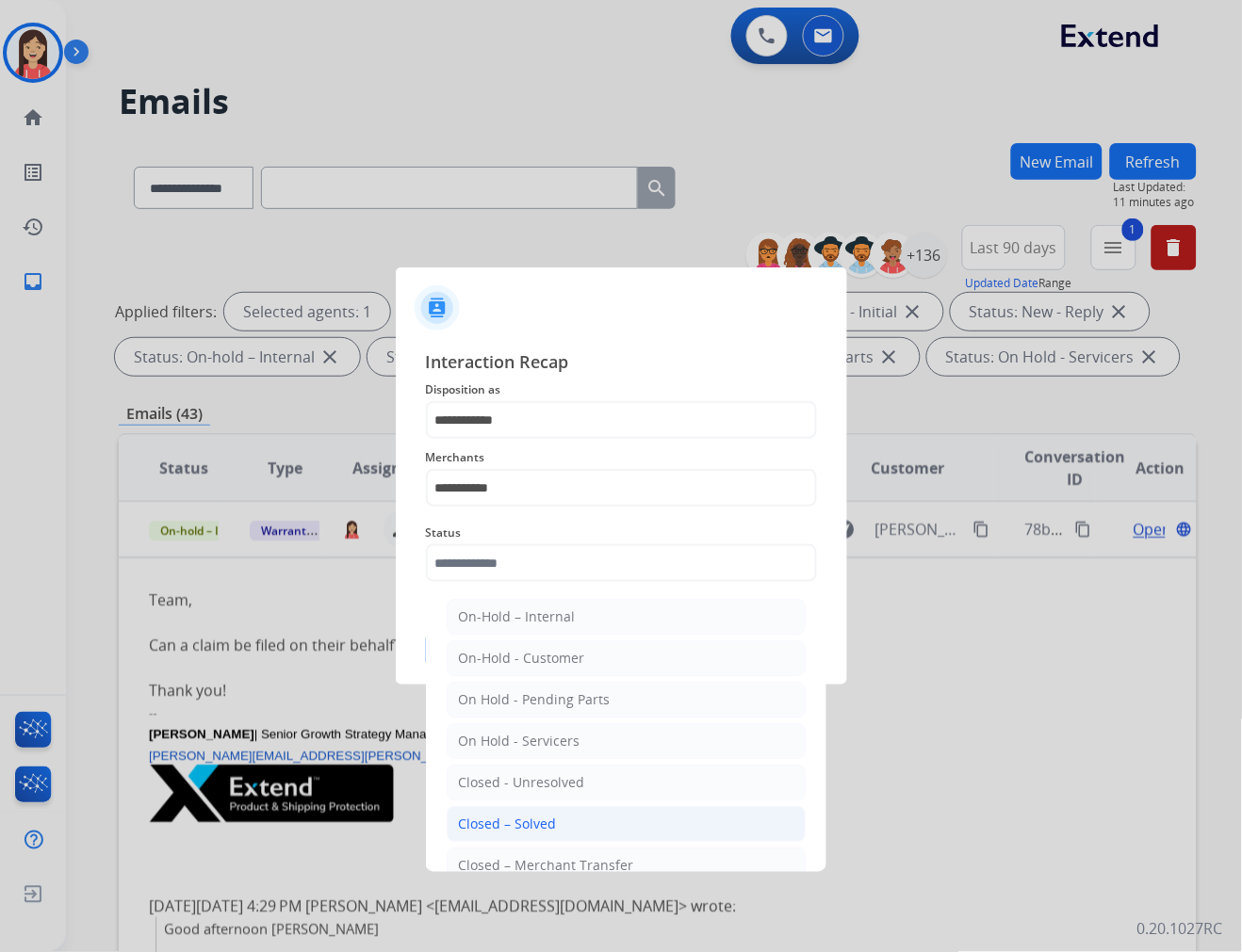
click at [549, 814] on li "Closed – Solved" at bounding box center [626, 823] width 359 height 35
type input "**********"
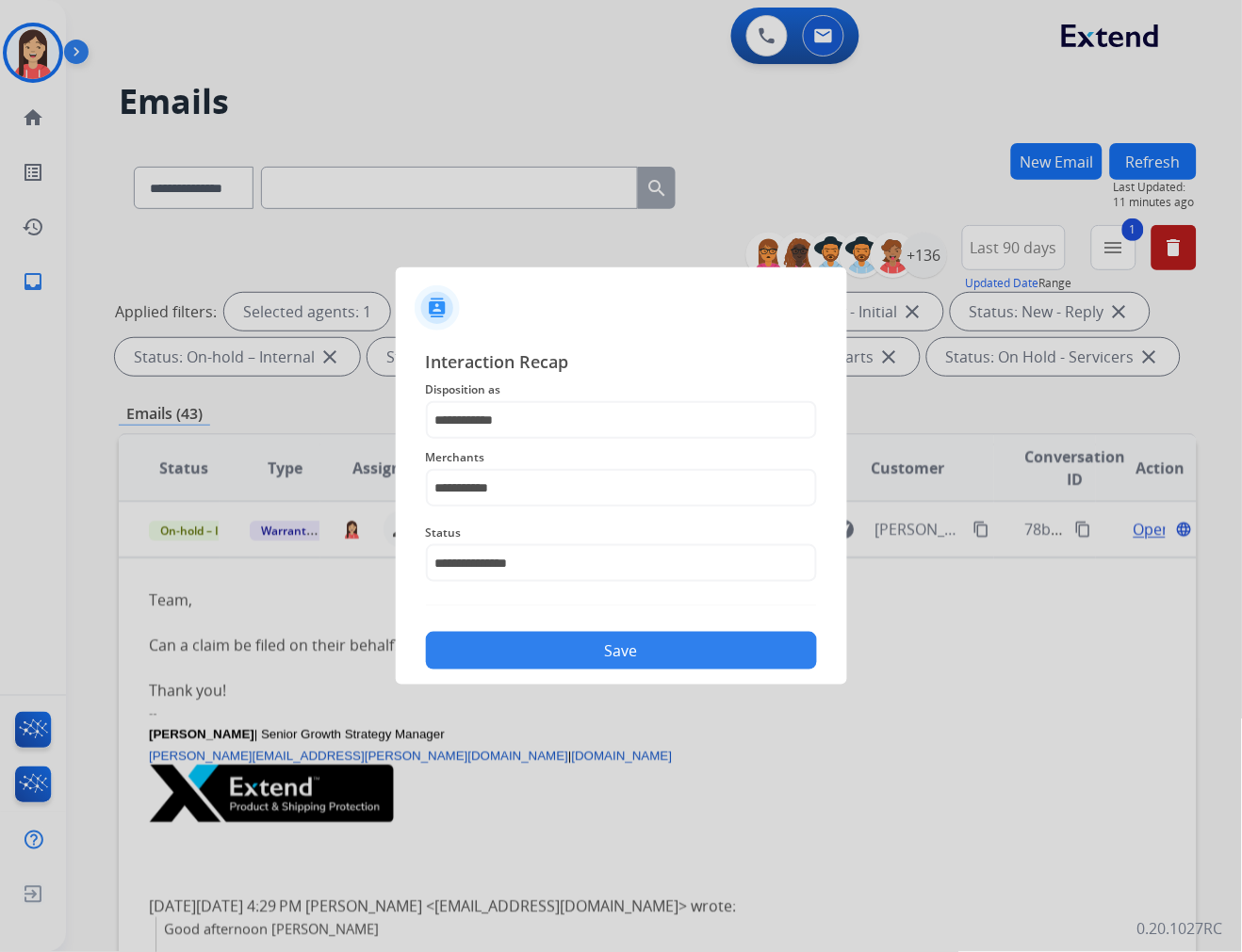
click at [609, 663] on button "Save" at bounding box center [621, 651] width 391 height 37
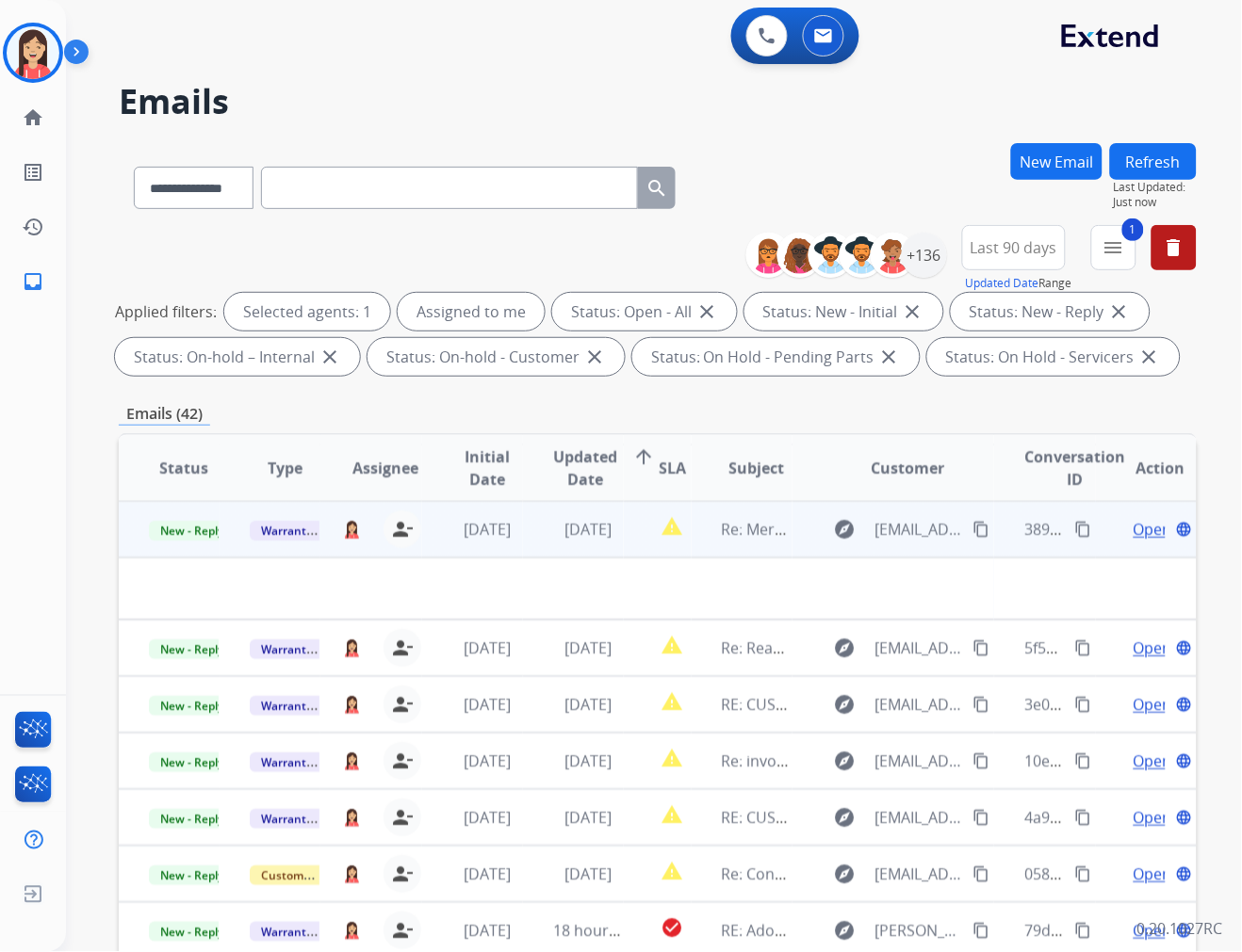
click at [523, 551] on td "[DATE]" at bounding box center [573, 530] width 101 height 57
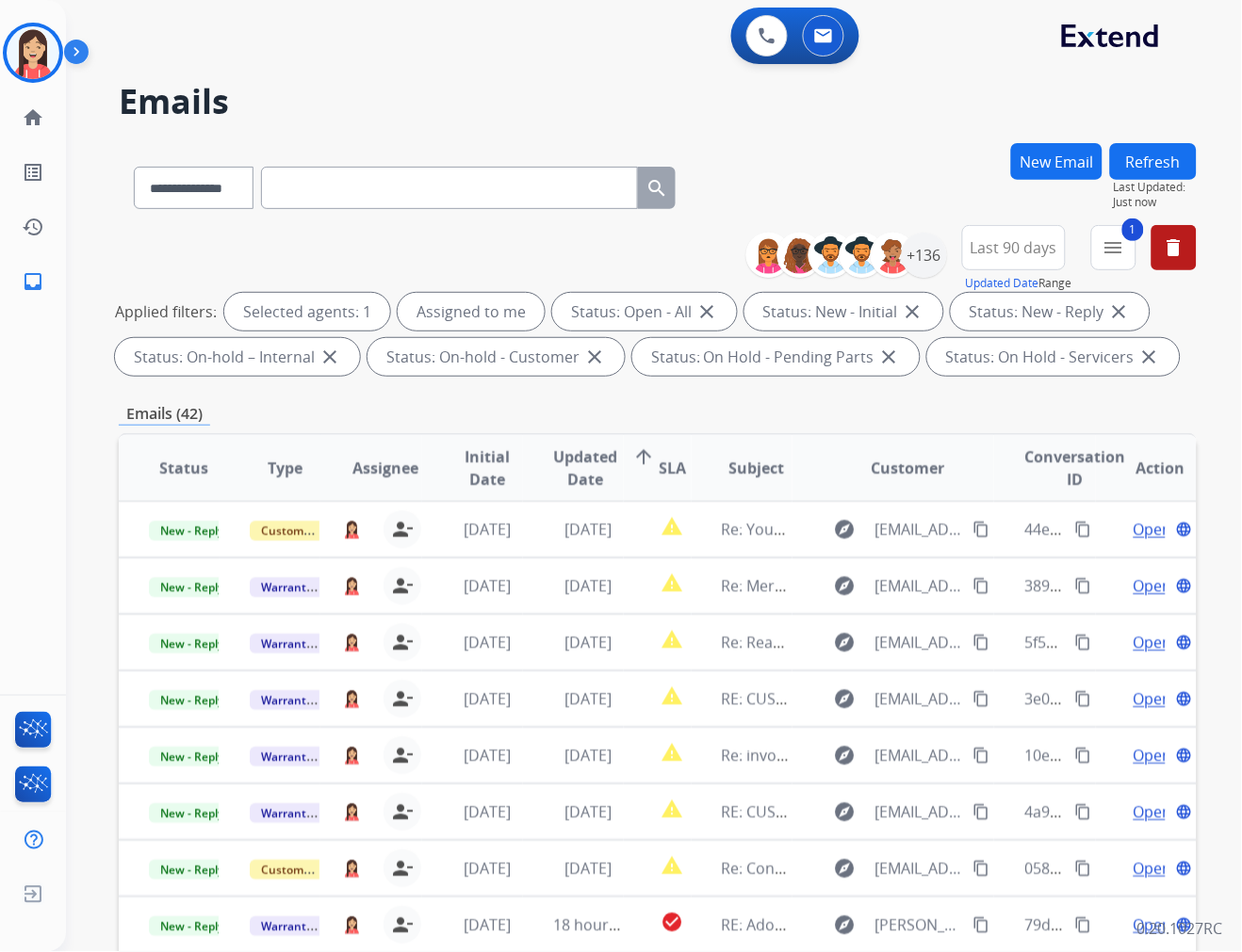
click at [530, 420] on div "Emails (42)" at bounding box center [658, 414] width 1078 height 24
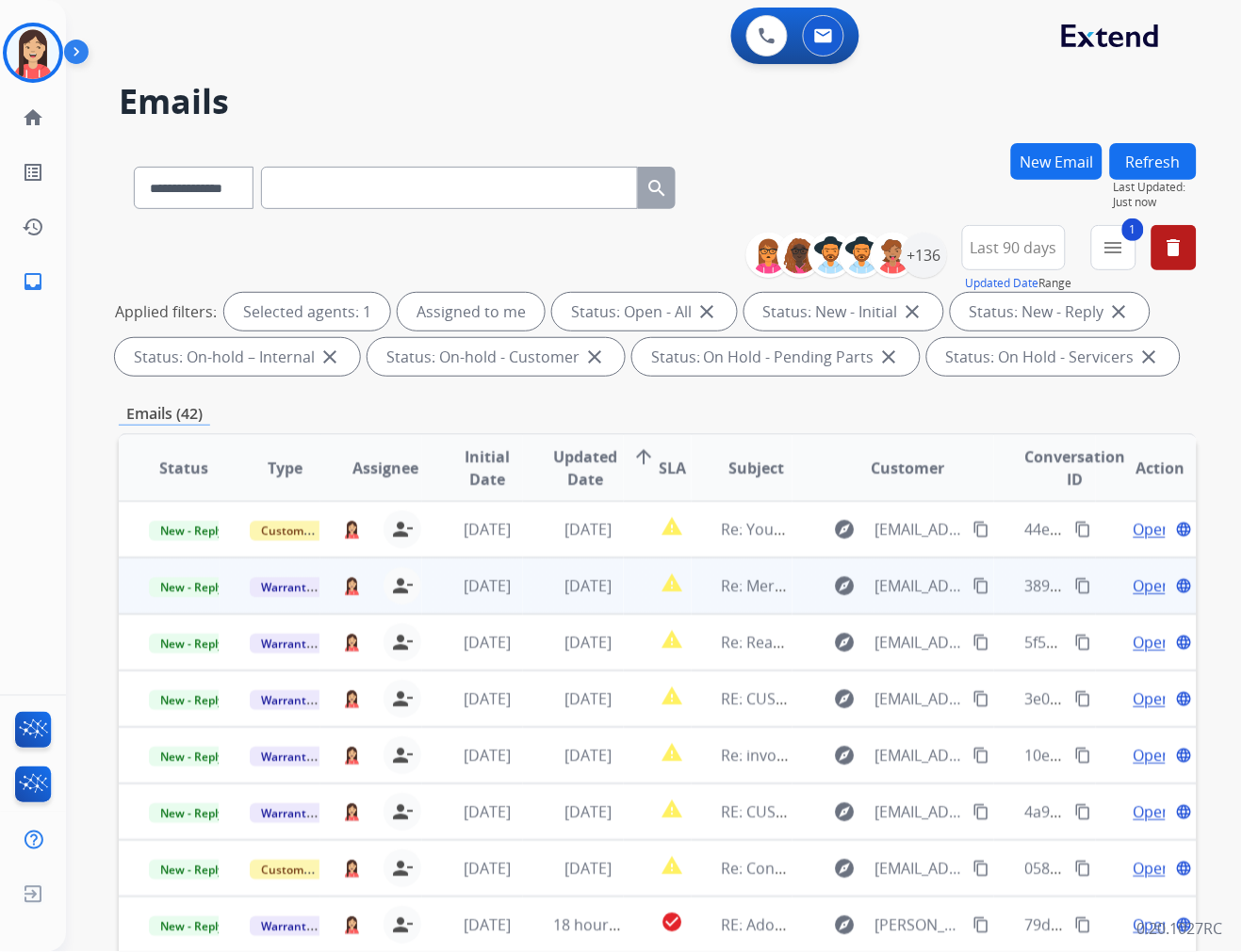
click at [531, 604] on td "[DATE]" at bounding box center [573, 586] width 101 height 57
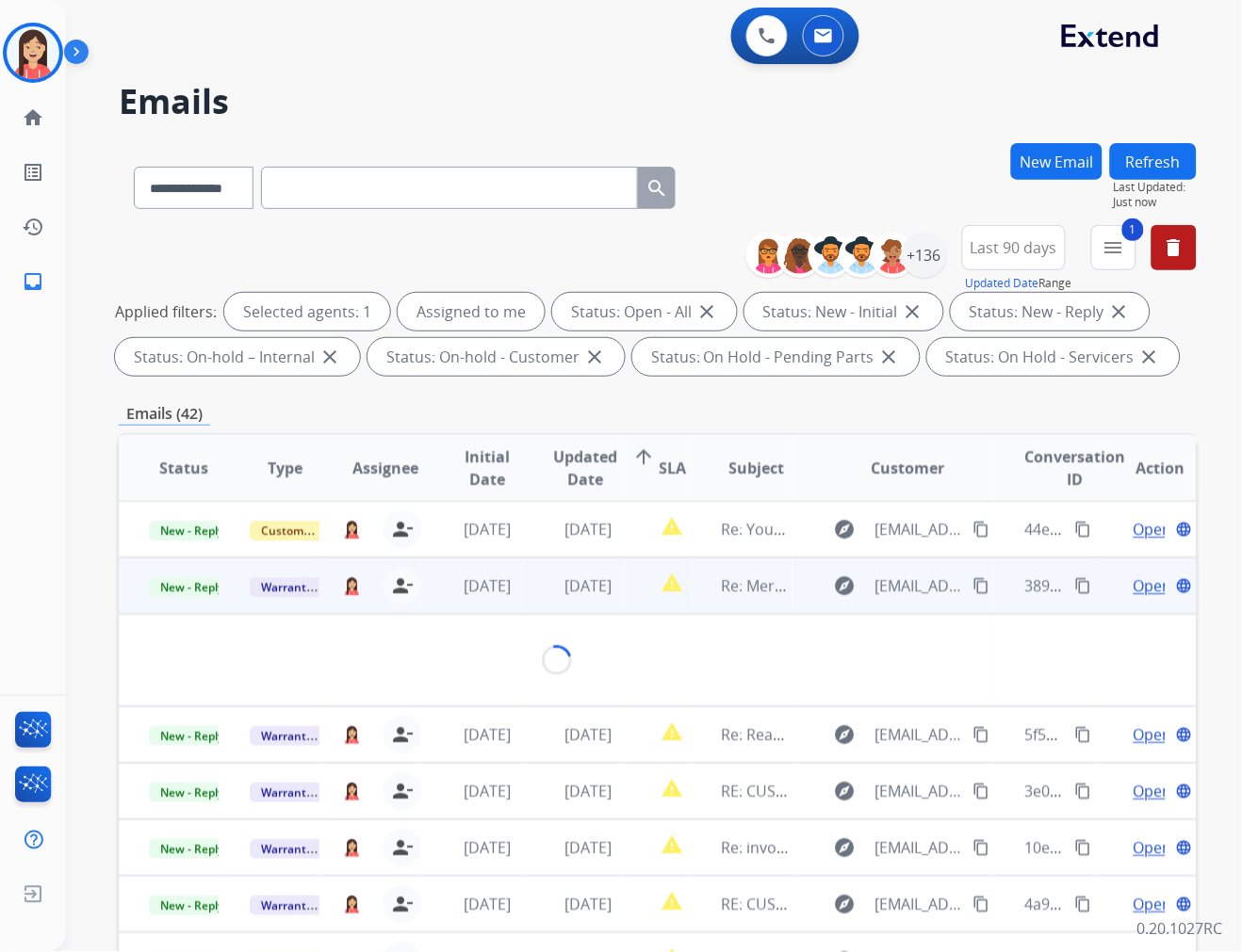
scroll to position [57, 0]
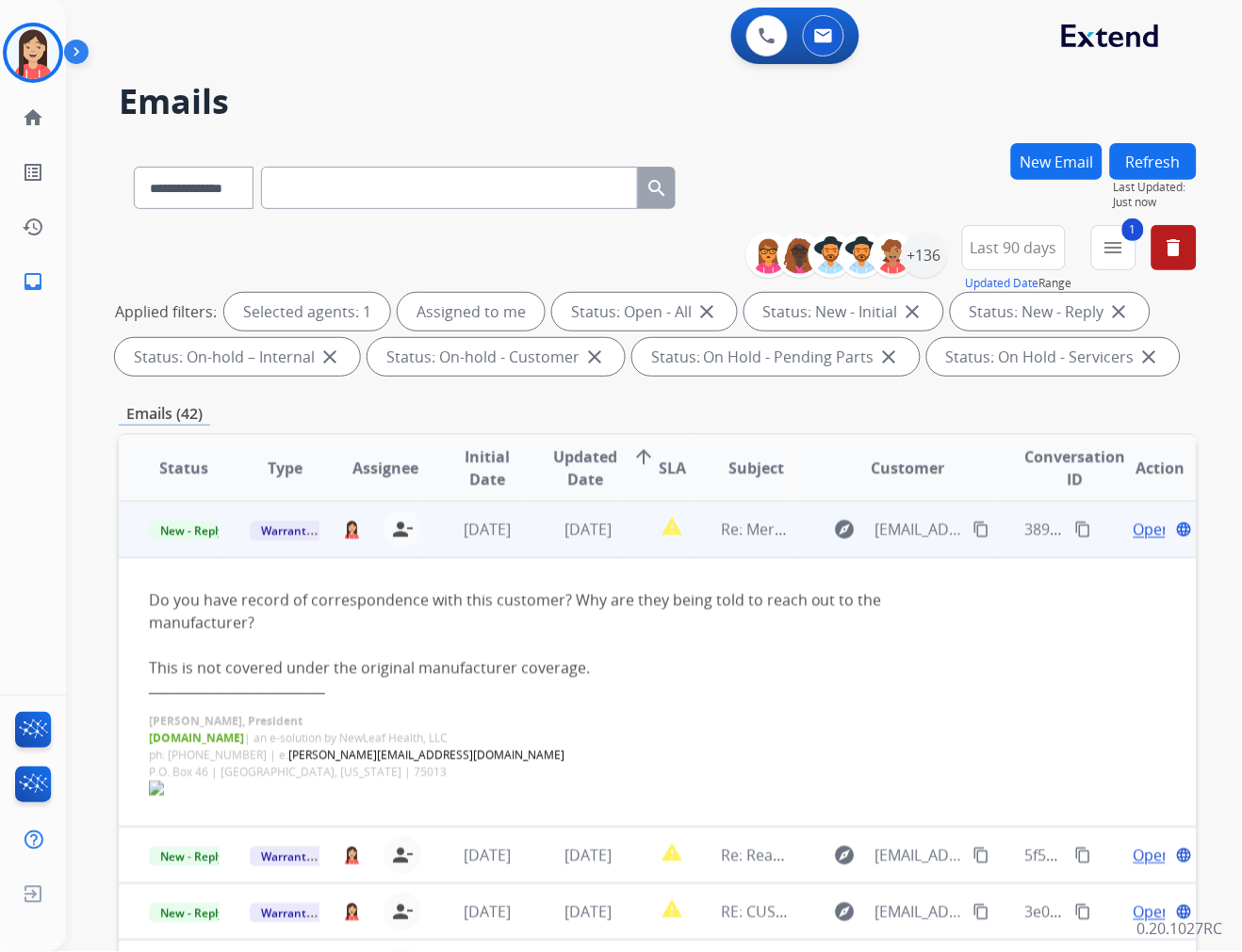
click at [1133, 532] on span "Open" at bounding box center [1152, 529] width 38 height 23
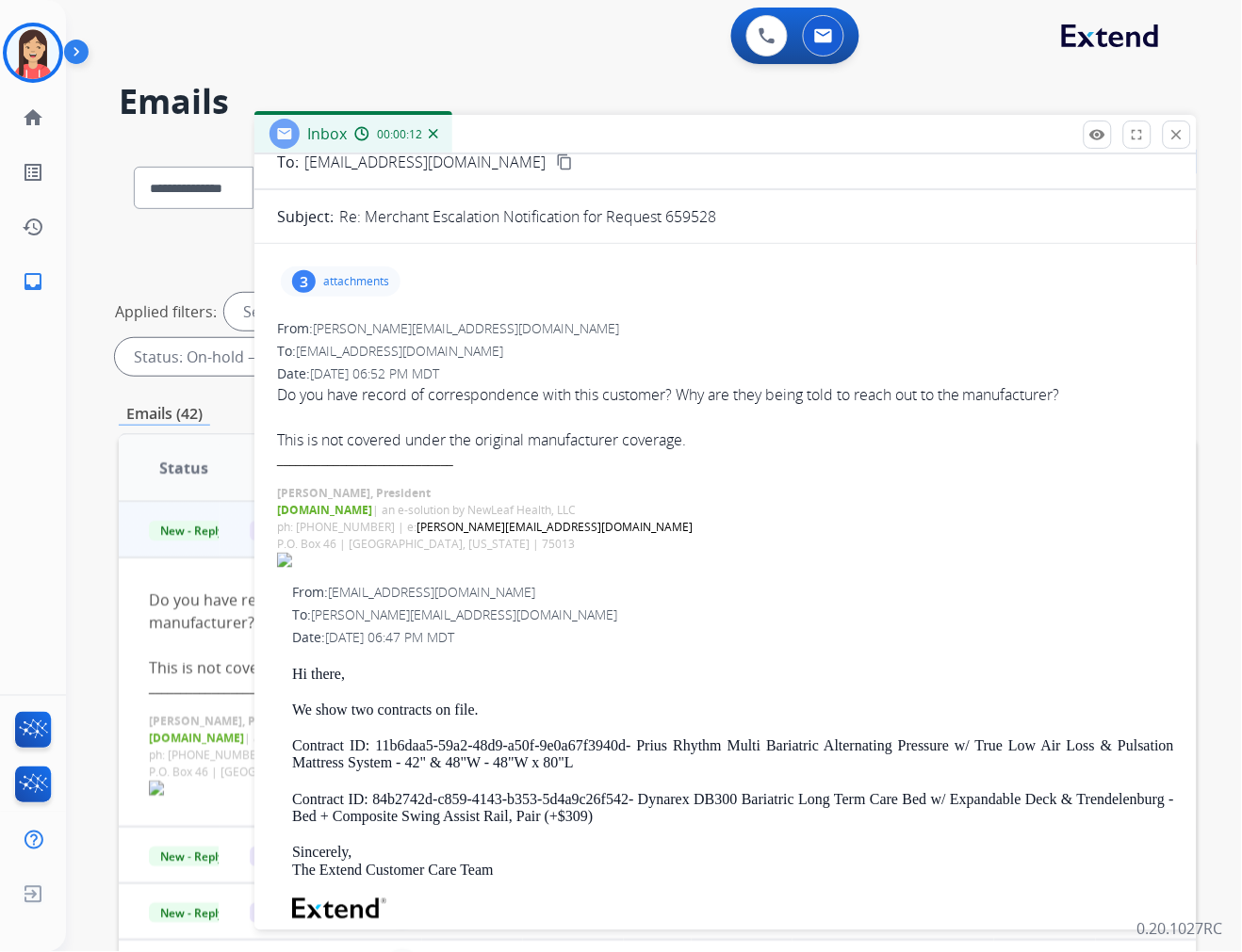
scroll to position [0, 0]
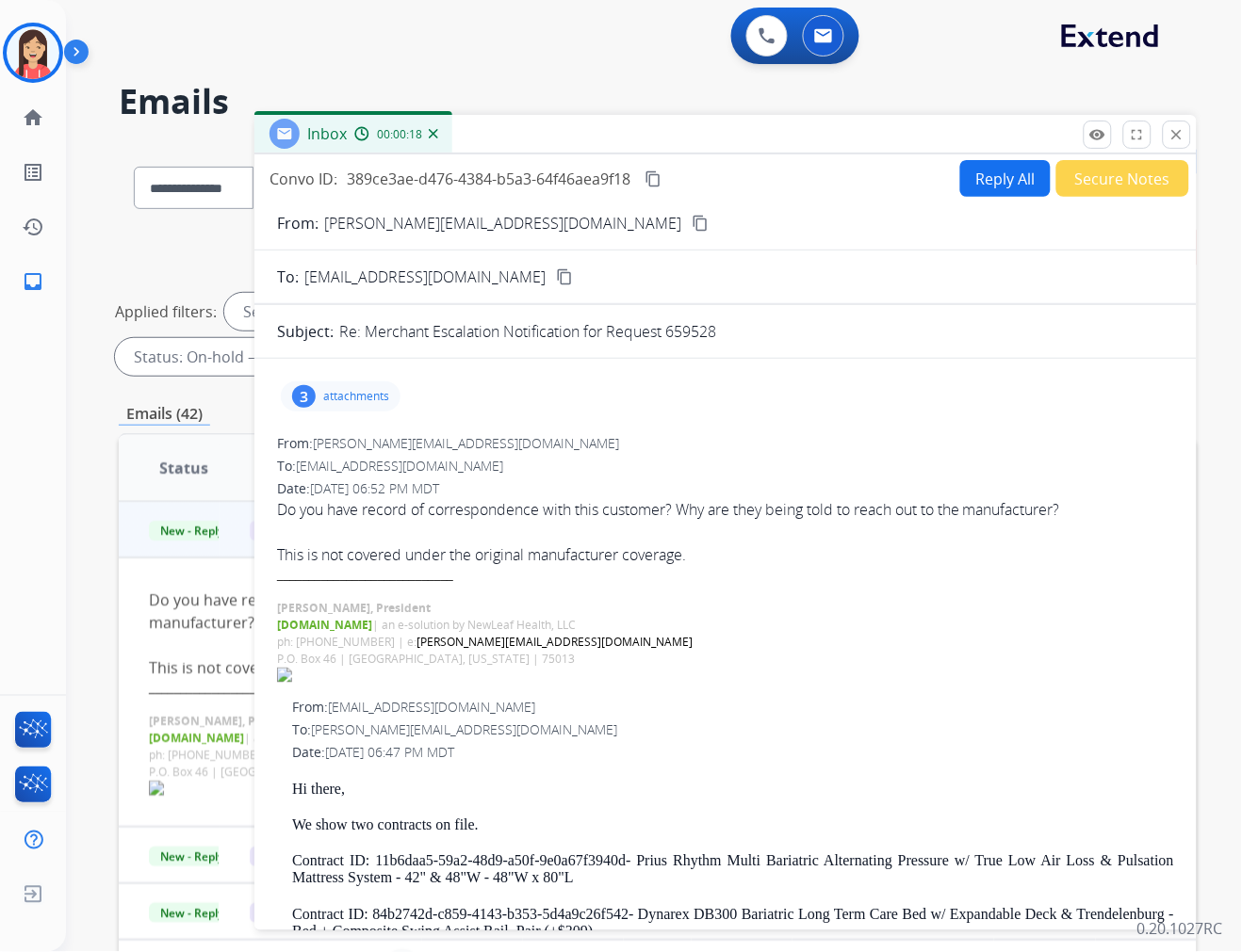
click at [960, 176] on button "Reply All" at bounding box center [1005, 178] width 90 height 36
select select "**********"
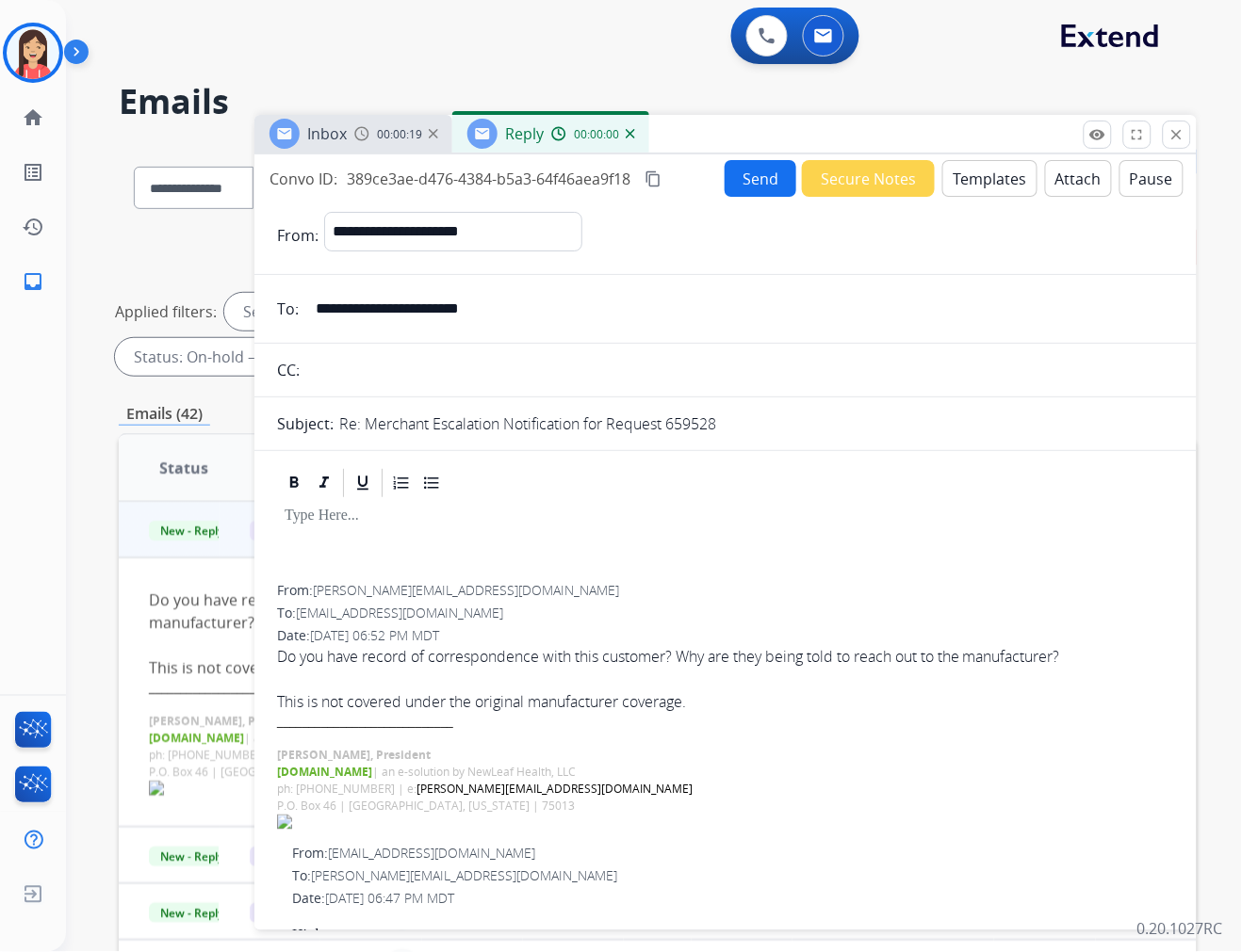
click at [959, 176] on button "Templates" at bounding box center [990, 178] width 95 height 36
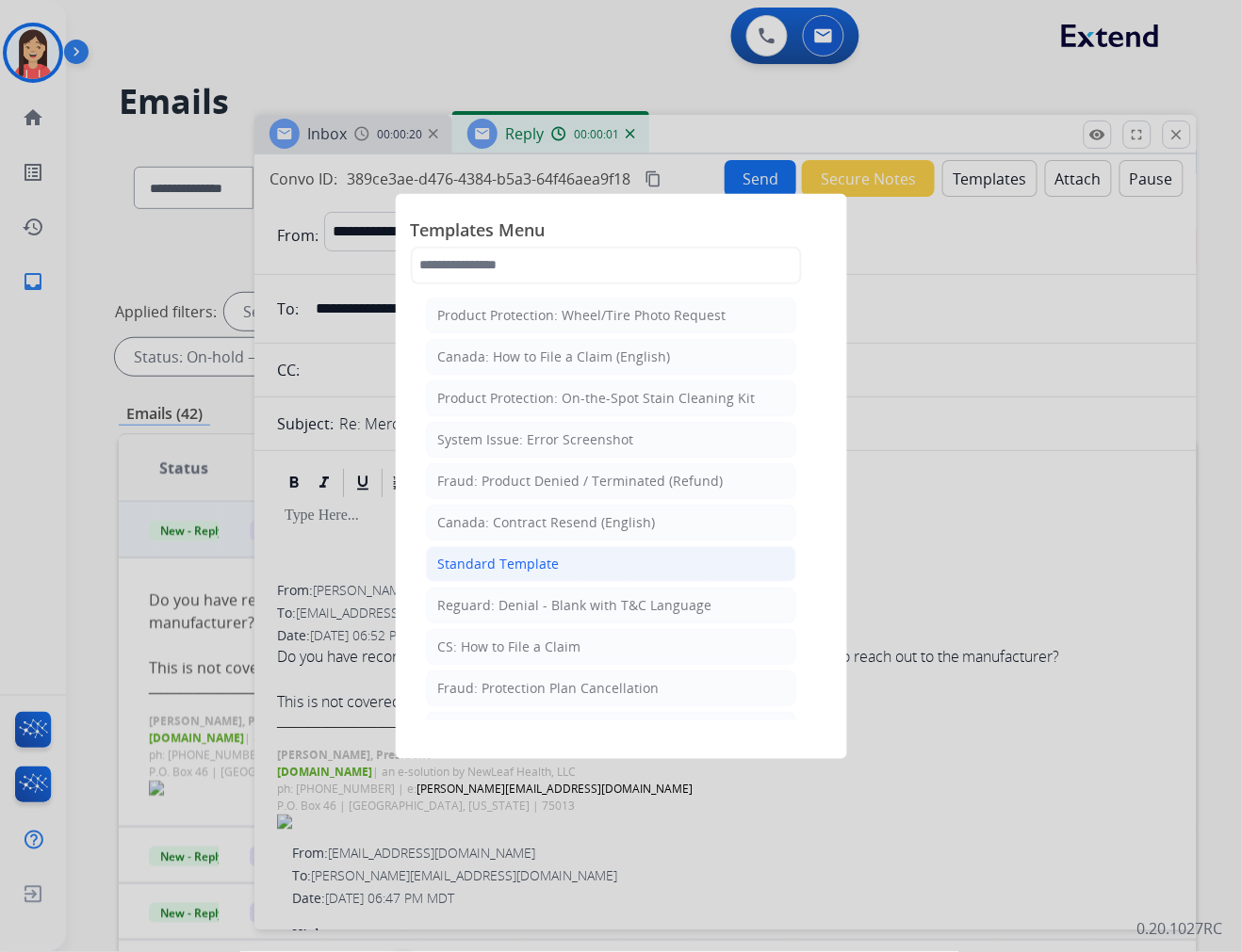
click at [482, 557] on div "Standard Template" at bounding box center [499, 563] width 122 height 19
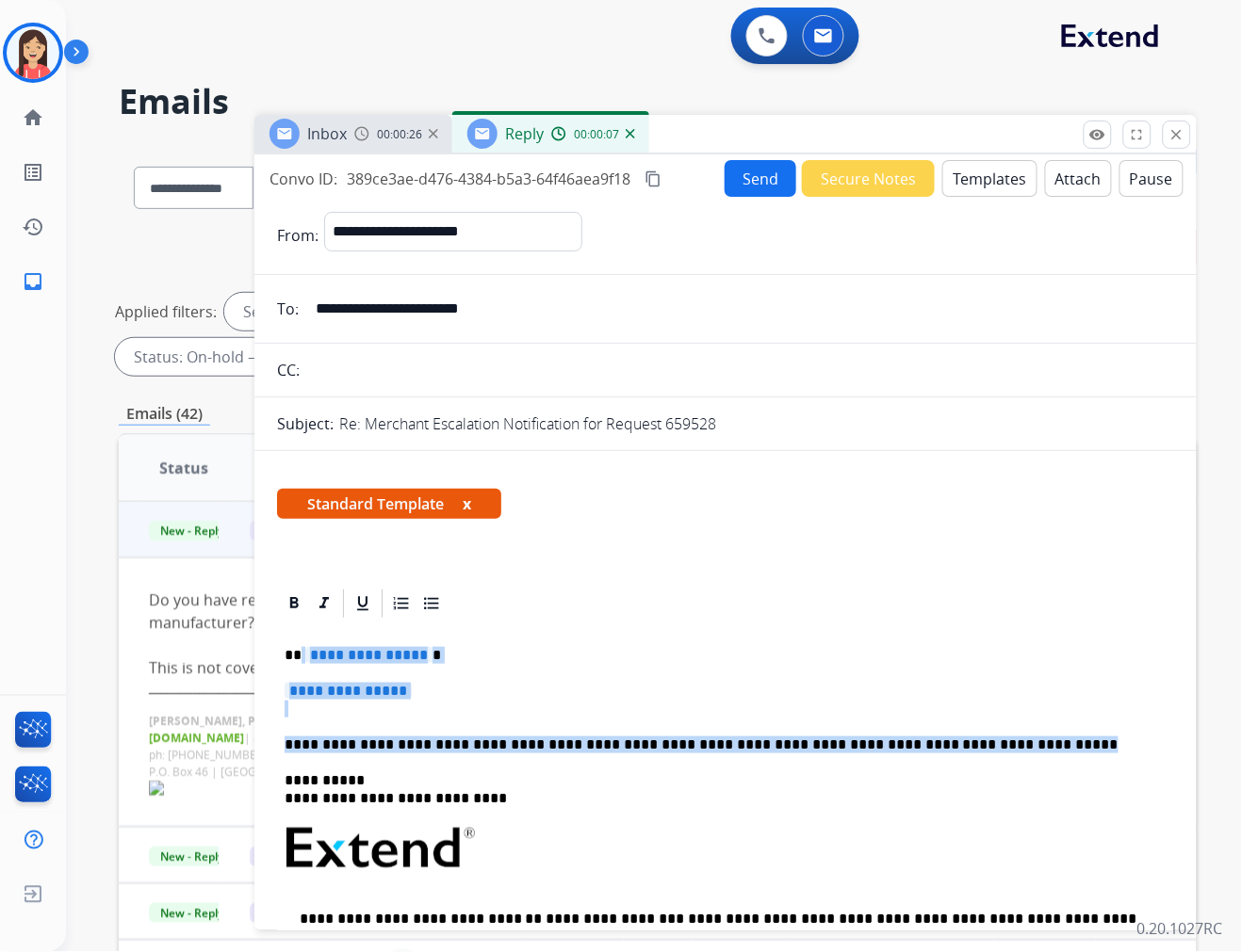
drag, startPoint x: 980, startPoint y: 746, endPoint x: 299, endPoint y: 656, distance: 686.9
click at [299, 656] on div "**********" at bounding box center [726, 892] width 897 height 545
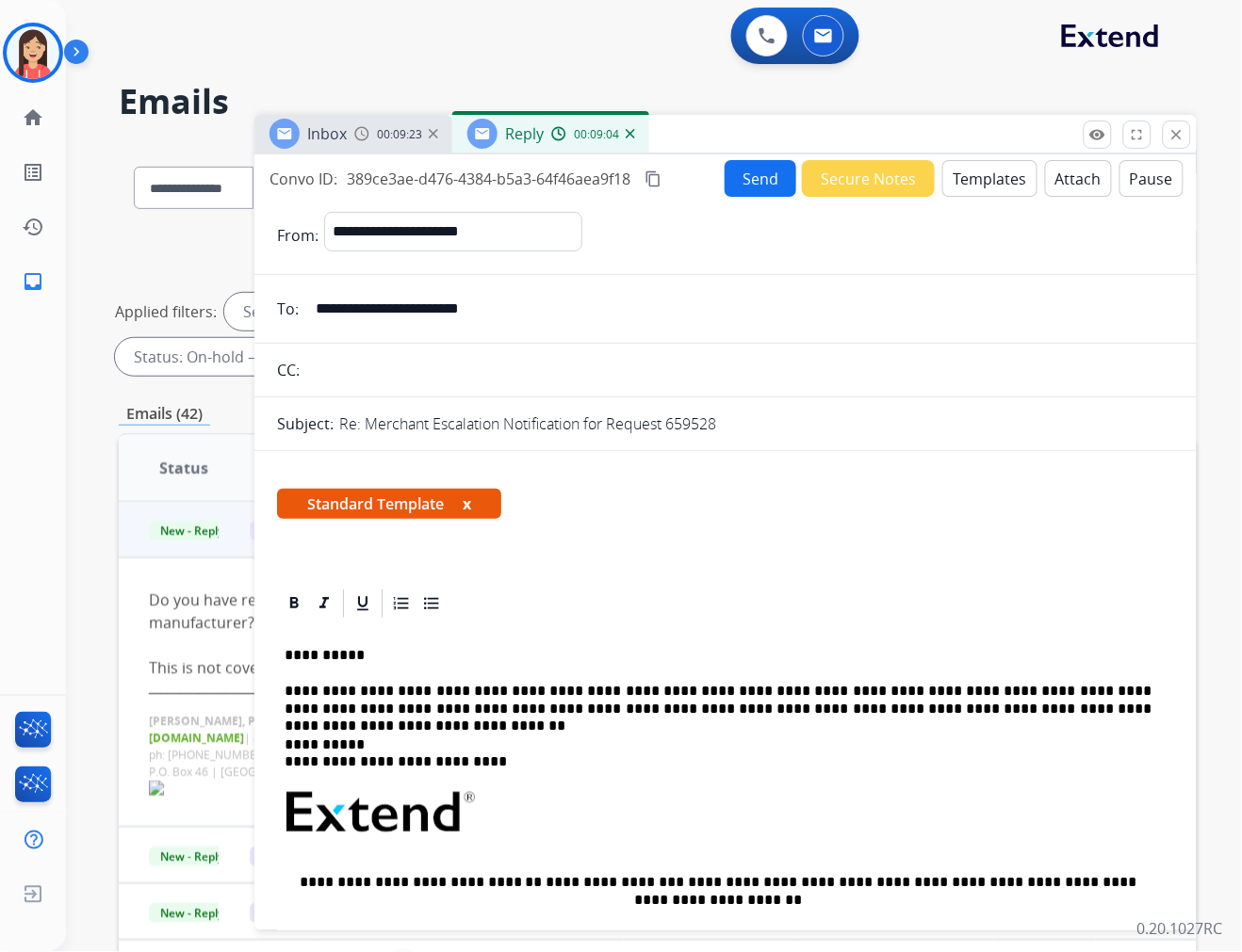
click at [752, 700] on p "**********" at bounding box center [718, 701] width 867 height 35
click at [1047, 711] on p "**********" at bounding box center [718, 701] width 867 height 35
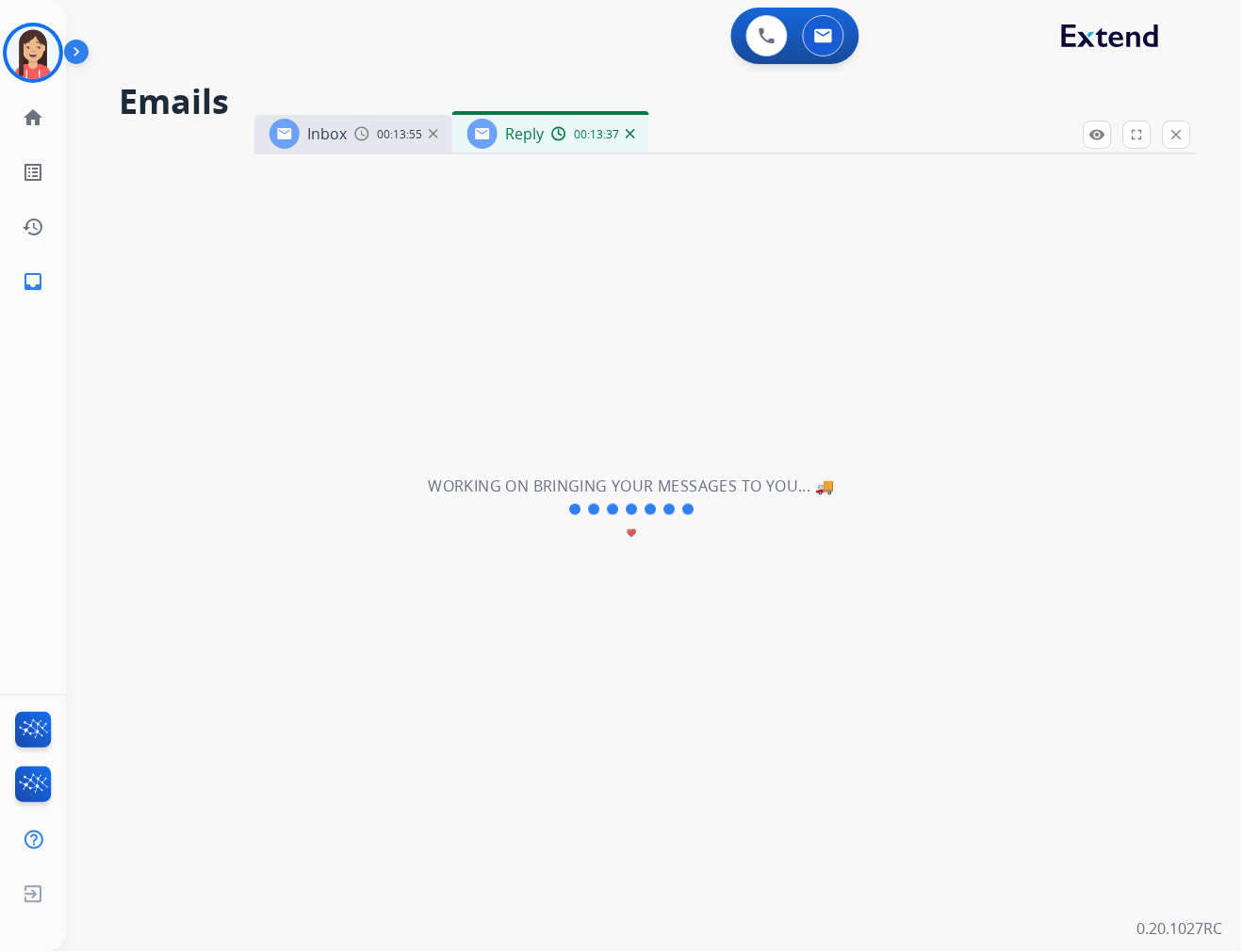
scroll to position [4071, 0]
drag, startPoint x: 1049, startPoint y: 703, endPoint x: 750, endPoint y: 704, distance: 299.0
click at [750, 704] on div "**********" at bounding box center [631, 509] width 1131 height 884
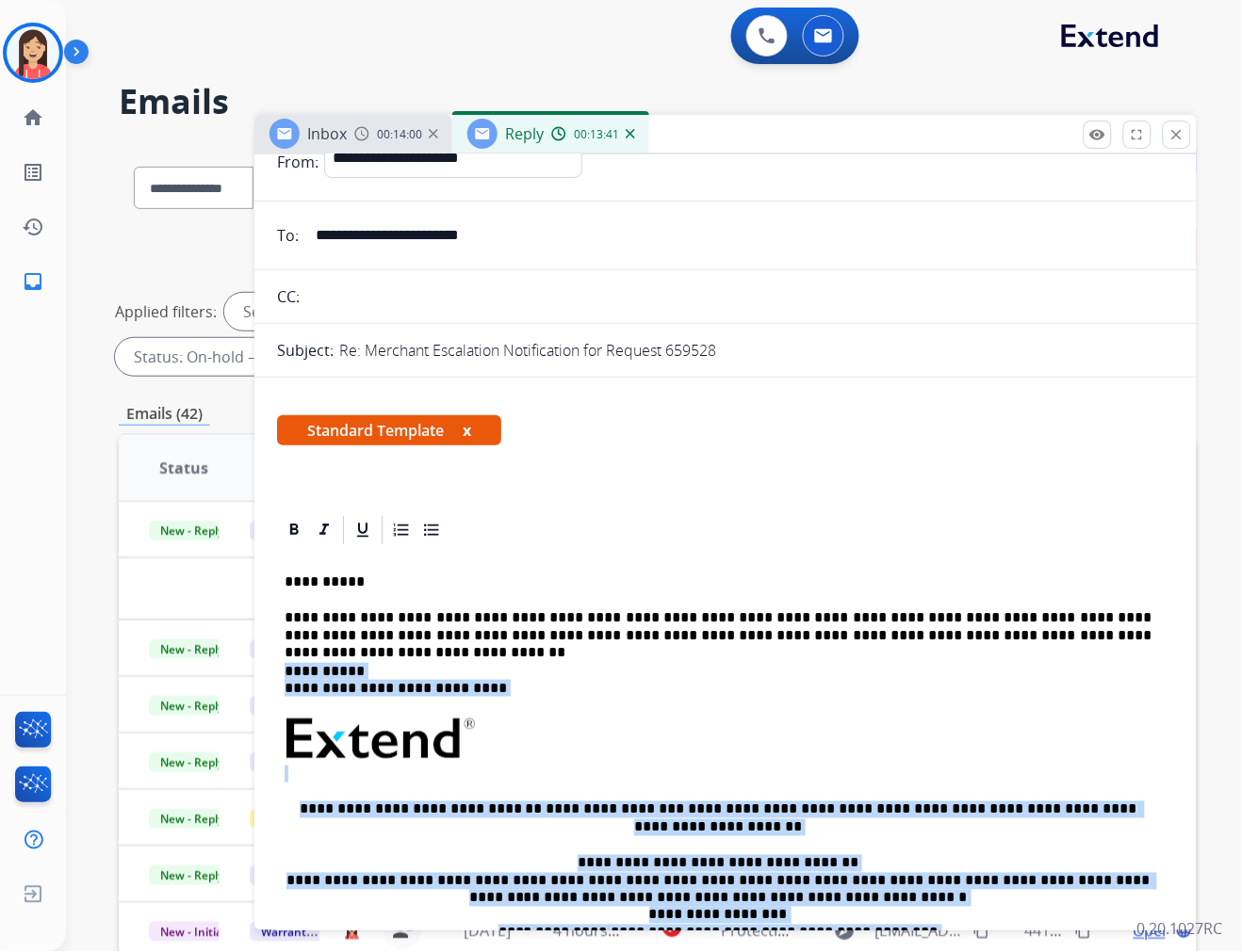
scroll to position [0, 0]
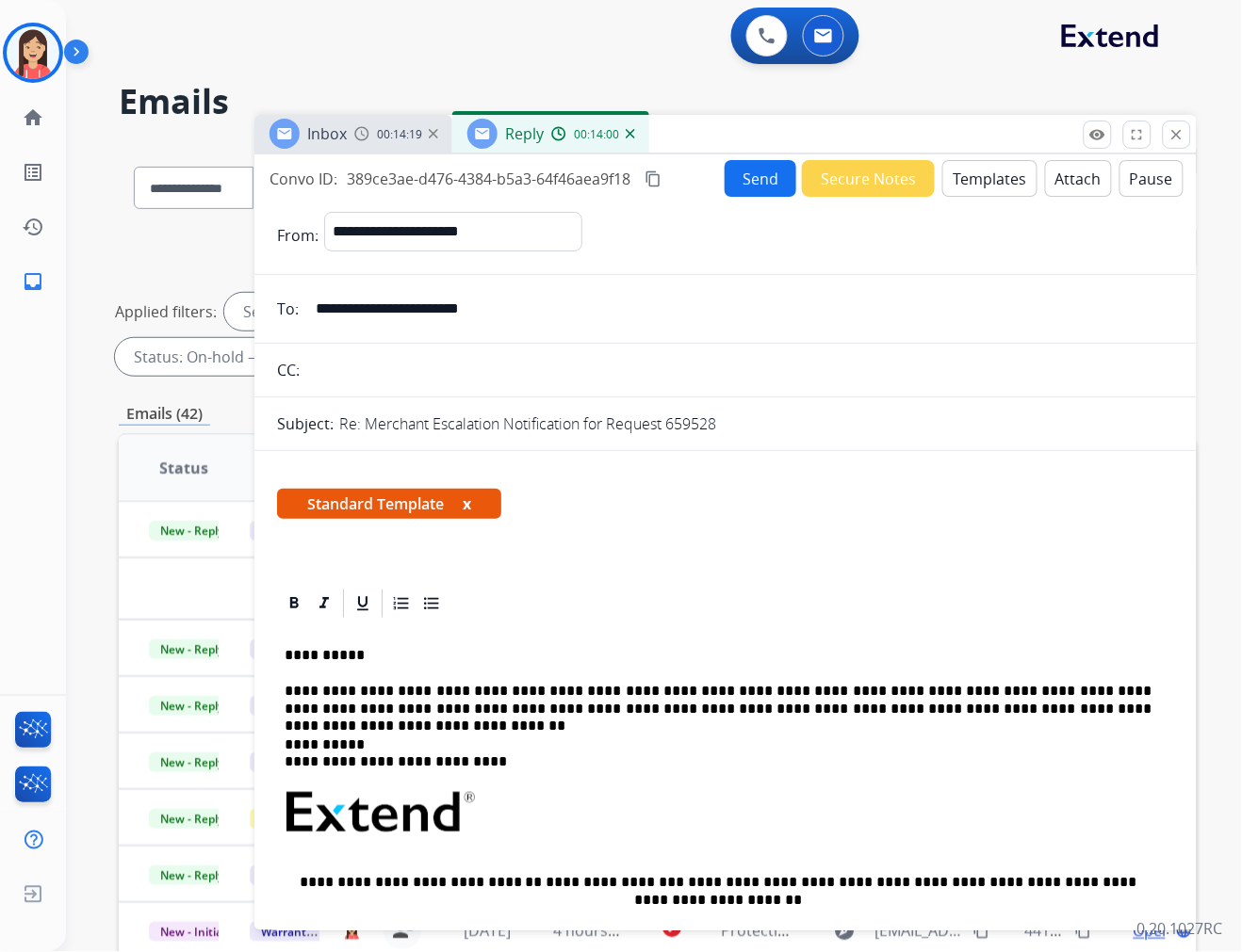
click at [738, 715] on p "**********" at bounding box center [718, 701] width 867 height 35
drag, startPoint x: 1049, startPoint y: 715, endPoint x: 754, endPoint y: 710, distance: 295.0
click at [754, 710] on p "**********" at bounding box center [718, 701] width 867 height 35
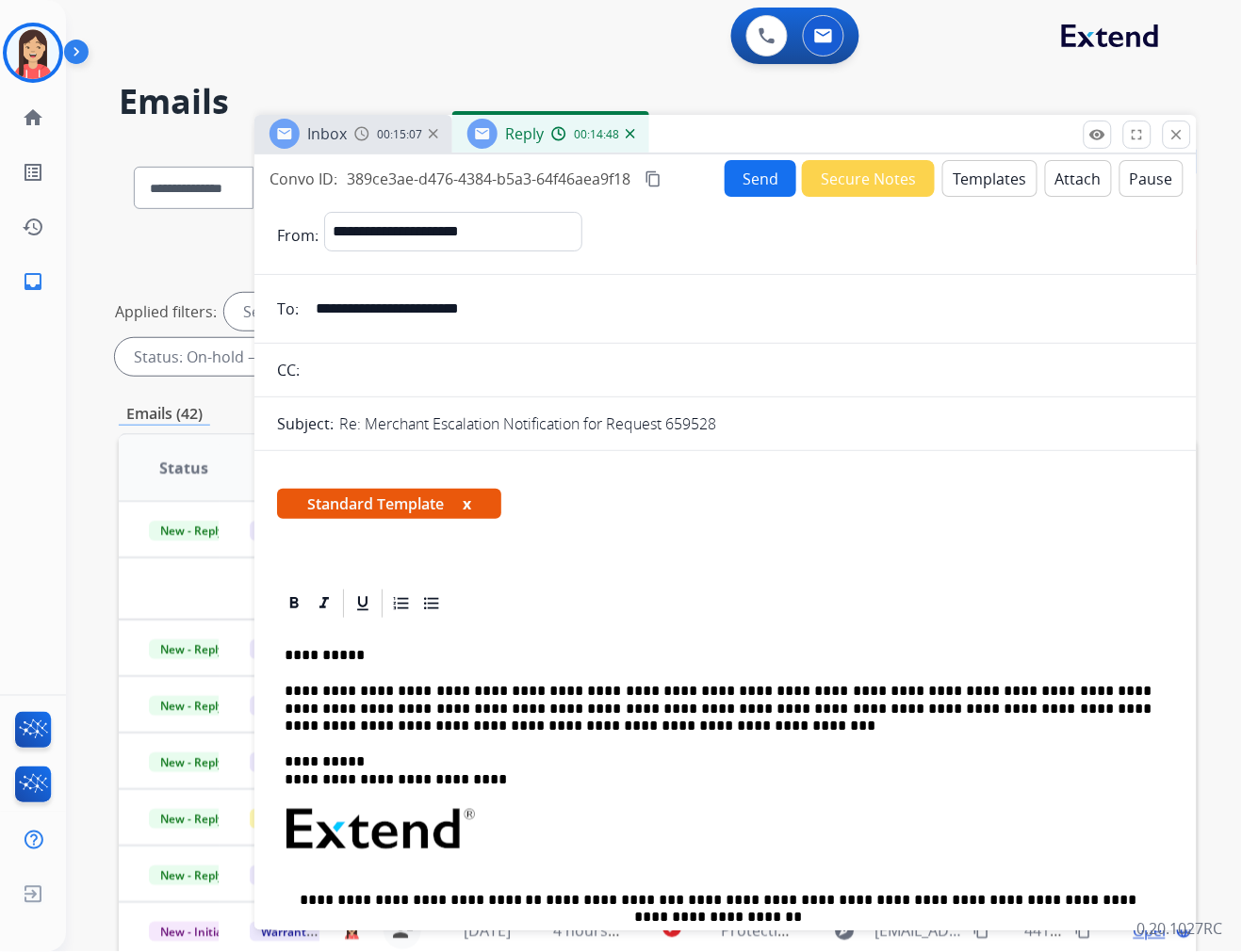
click at [558, 686] on p "**********" at bounding box center [718, 709] width 867 height 52
drag, startPoint x: 947, startPoint y: 692, endPoint x: 923, endPoint y: 688, distance: 24.3
click at [923, 688] on p "**********" at bounding box center [718, 709] width 867 height 52
click at [531, 725] on p "**********" at bounding box center [718, 709] width 867 height 52
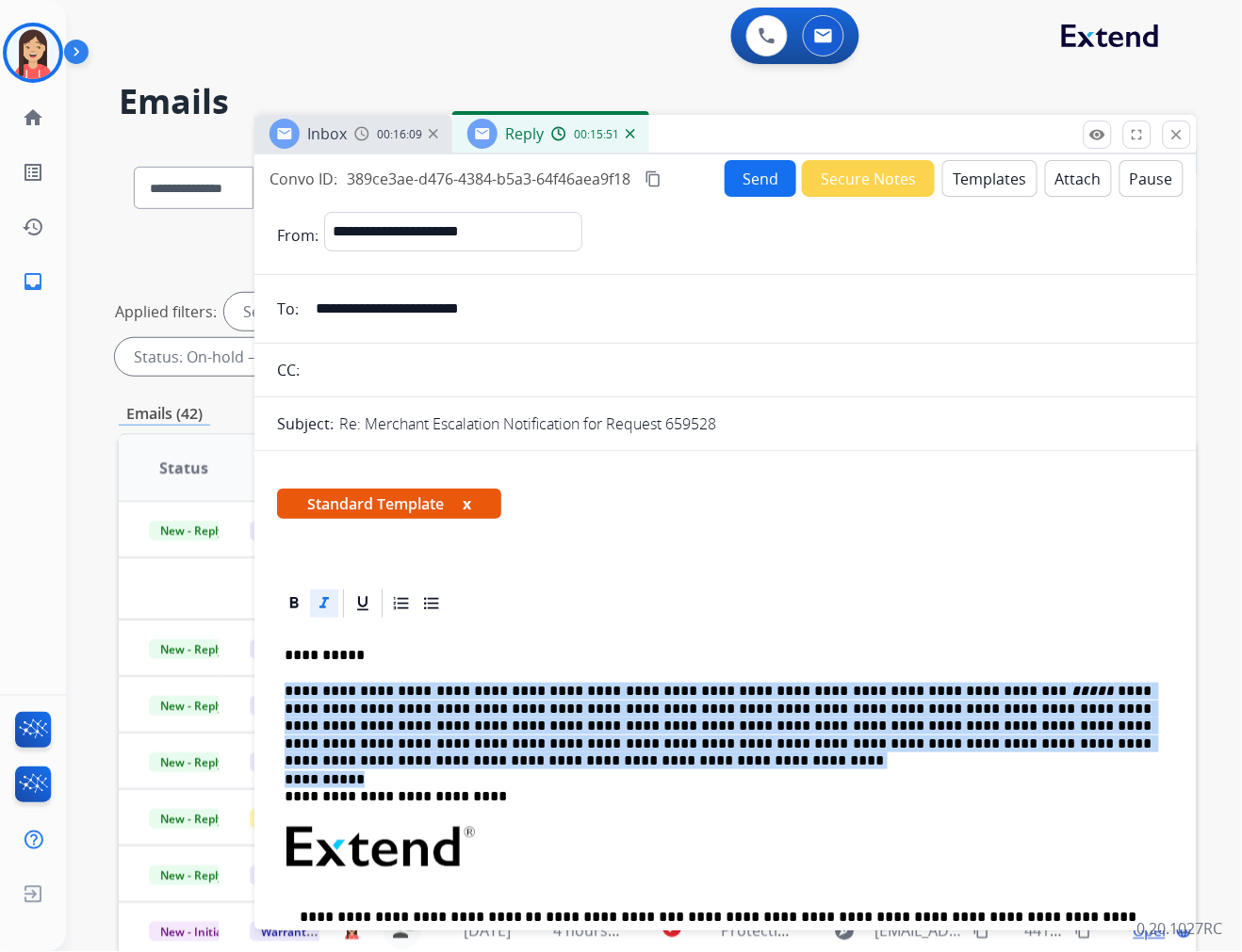
drag, startPoint x: 284, startPoint y: 689, endPoint x: 987, endPoint y: 754, distance: 706.0
click at [987, 754] on div "**********" at bounding box center [726, 892] width 897 height 544
copy div "**********"
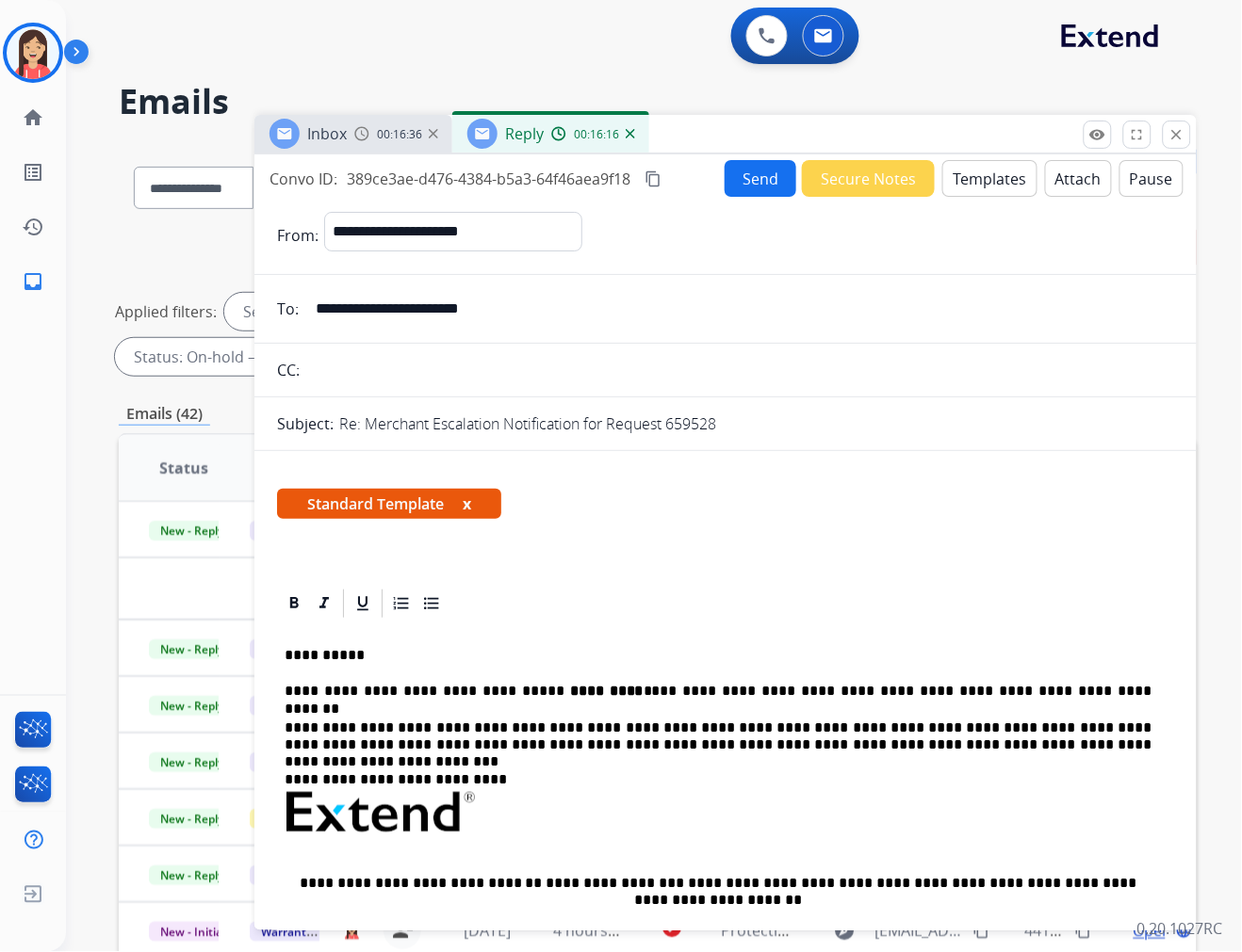
click at [386, 698] on p "**********" at bounding box center [718, 691] width 867 height 17
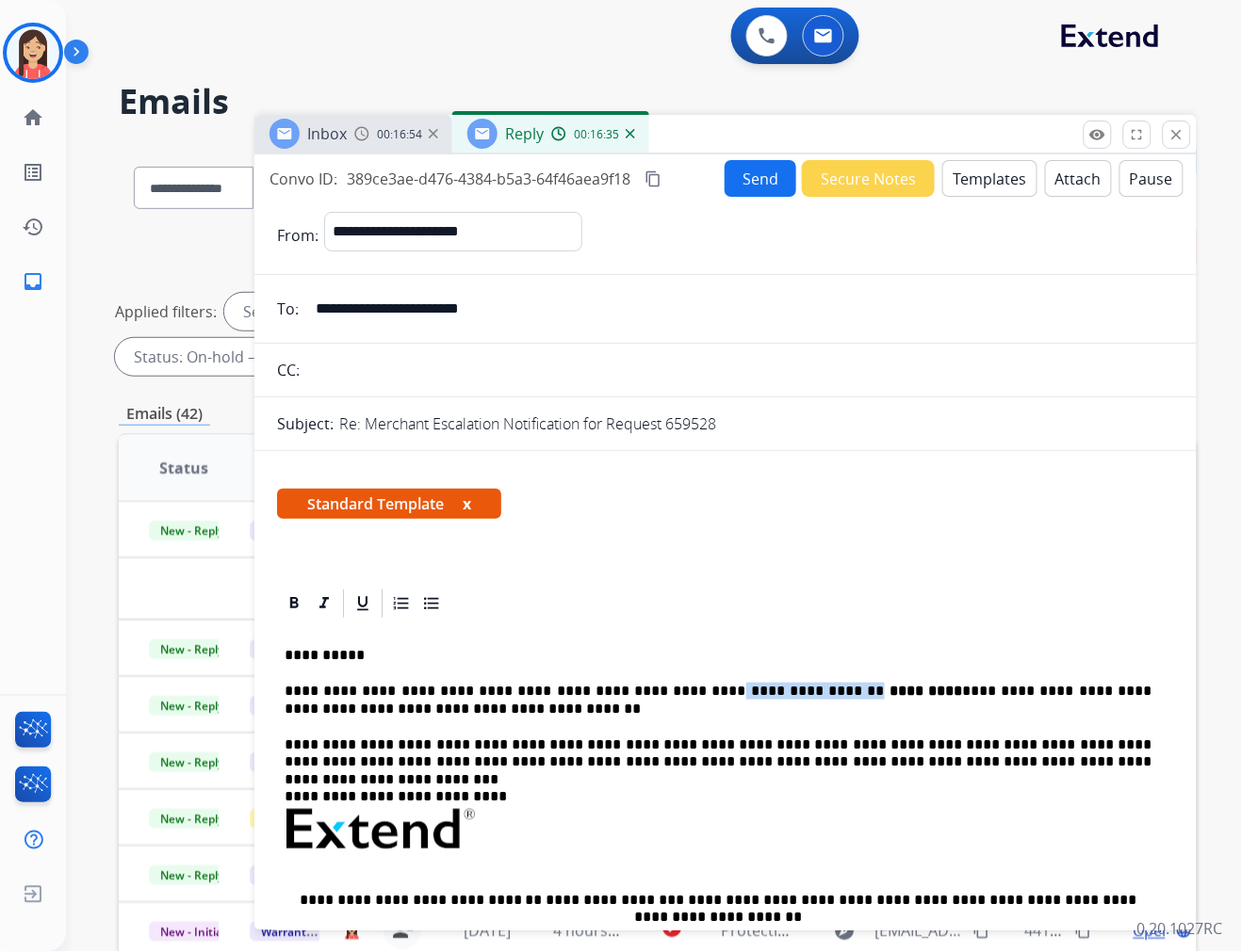
drag, startPoint x: 661, startPoint y: 692, endPoint x: 776, endPoint y: 690, distance: 115.0
click at [776, 690] on p "**********" at bounding box center [718, 701] width 867 height 35
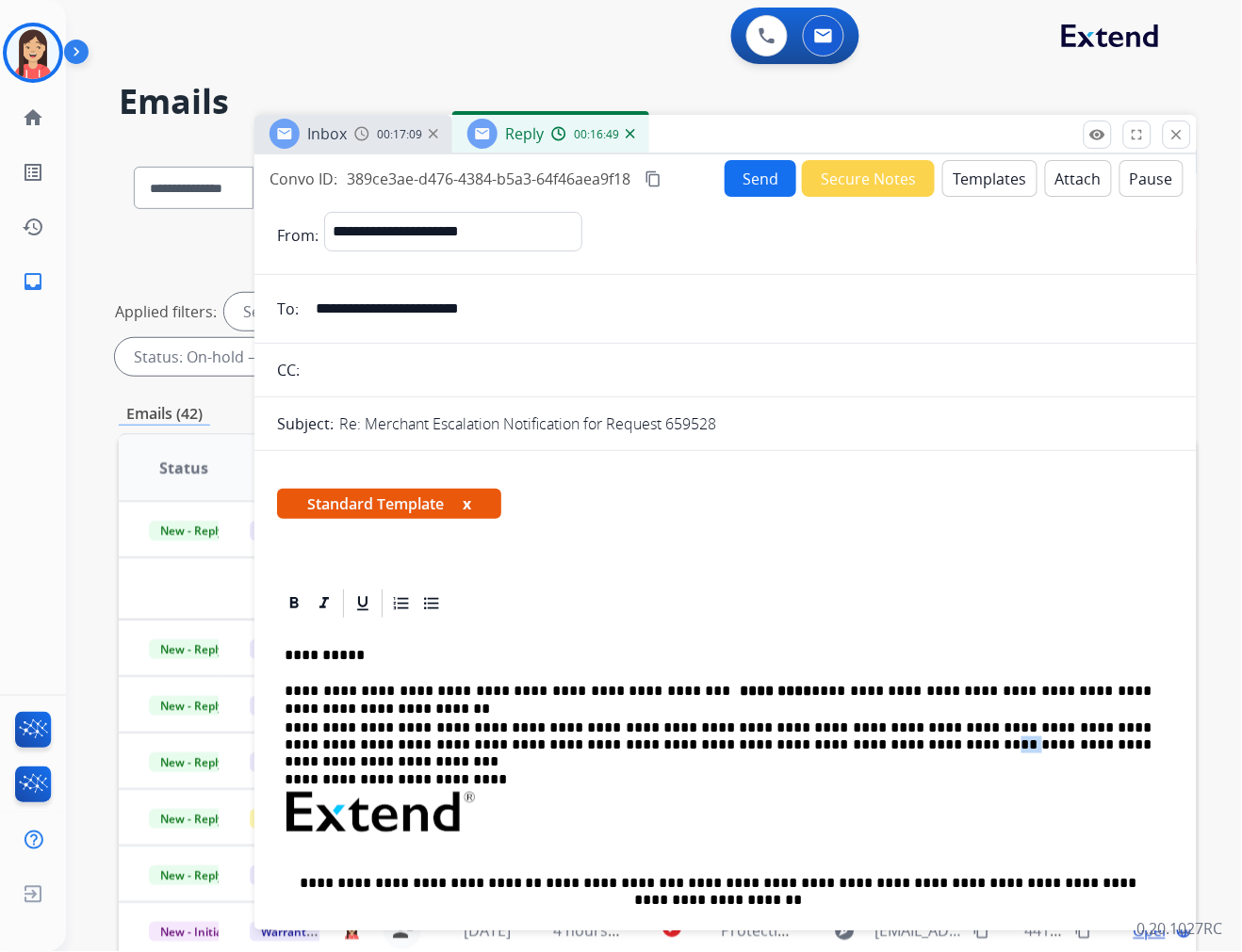
drag, startPoint x: 733, startPoint y: 741, endPoint x: 752, endPoint y: 745, distance: 19.4
click at [752, 745] on p "**********" at bounding box center [718, 745] width 867 height 52
click at [1067, 744] on p "**********" at bounding box center [718, 745] width 867 height 52
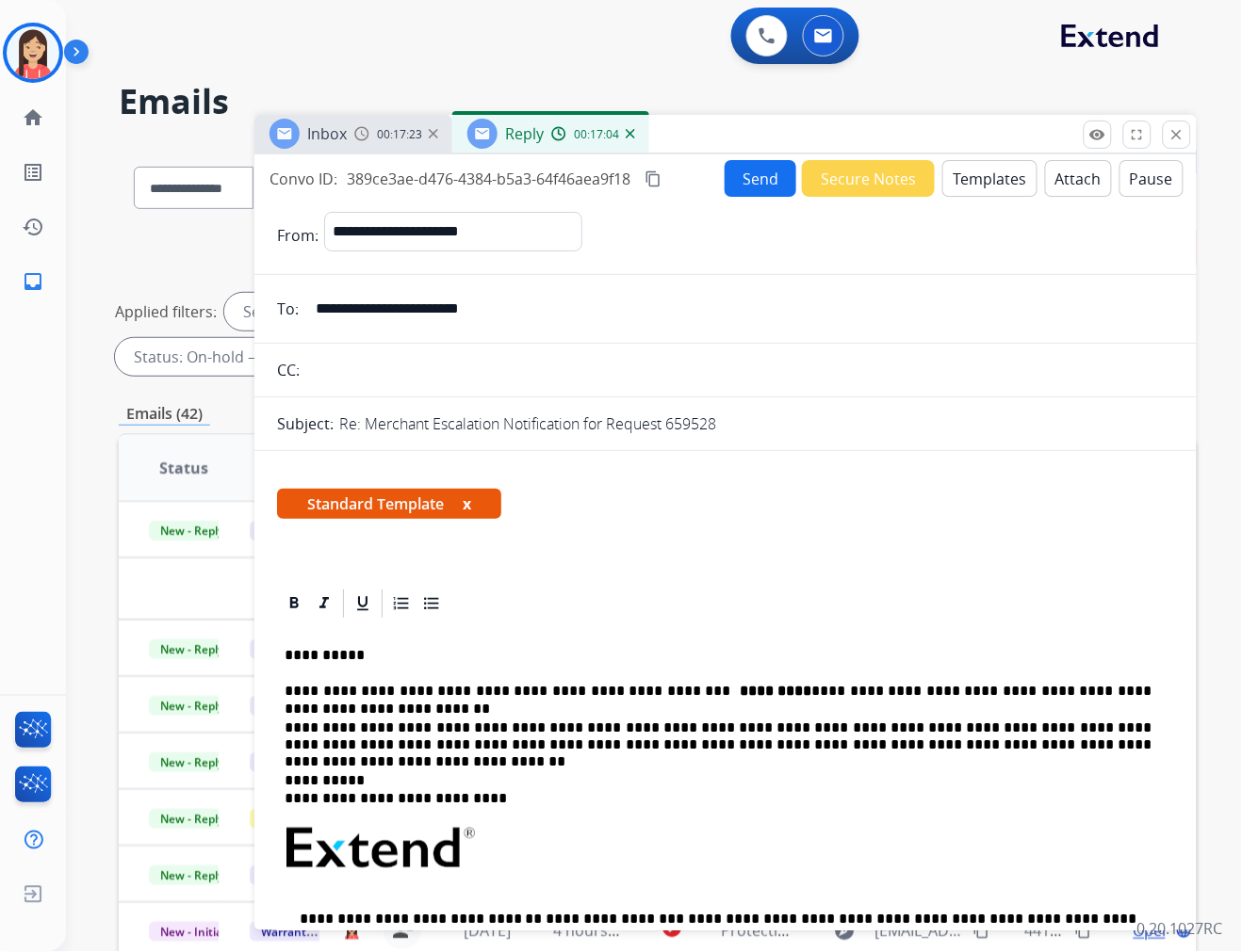
click at [765, 174] on button "Send" at bounding box center [760, 178] width 72 height 36
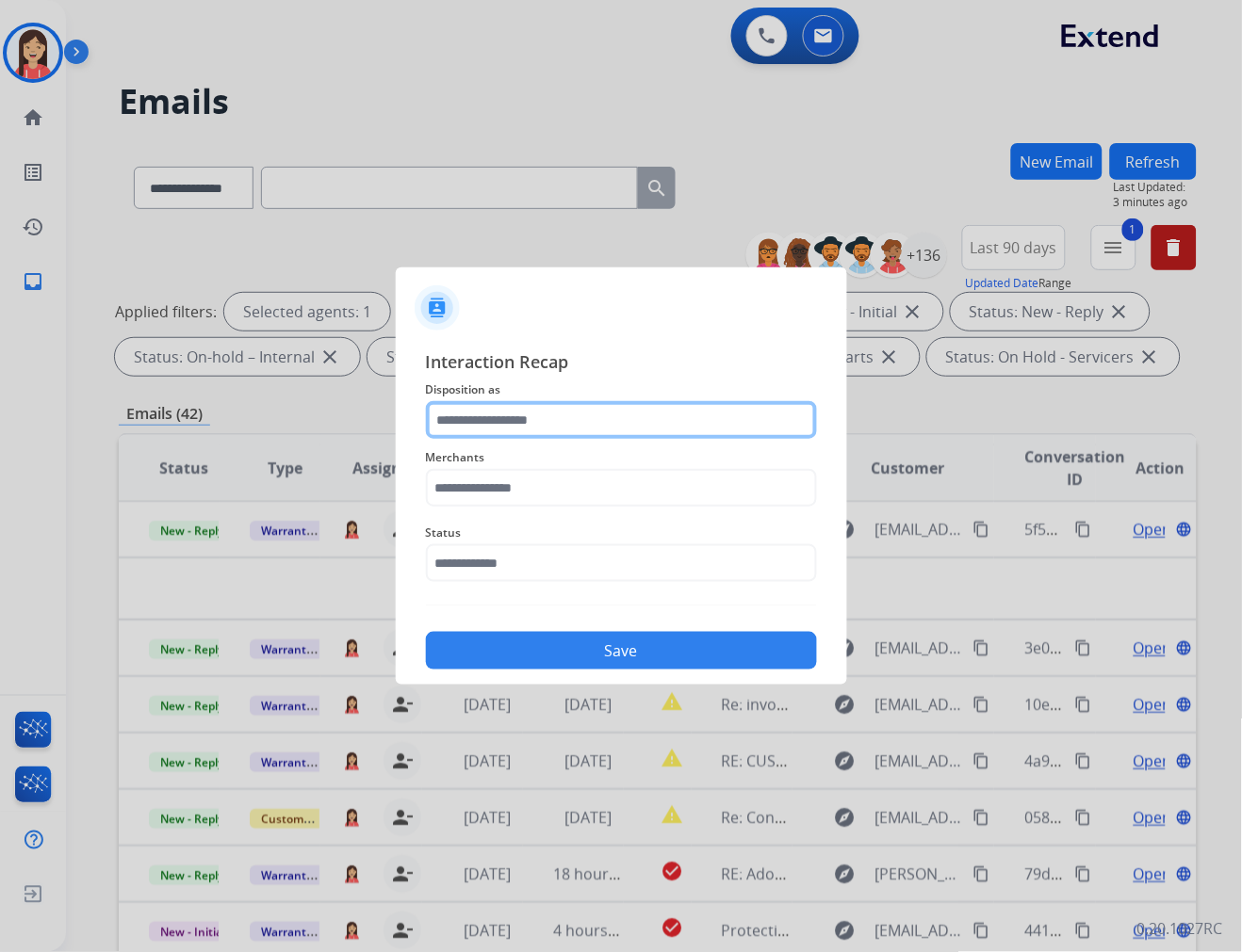
click at [507, 415] on input "text" at bounding box center [621, 420] width 391 height 37
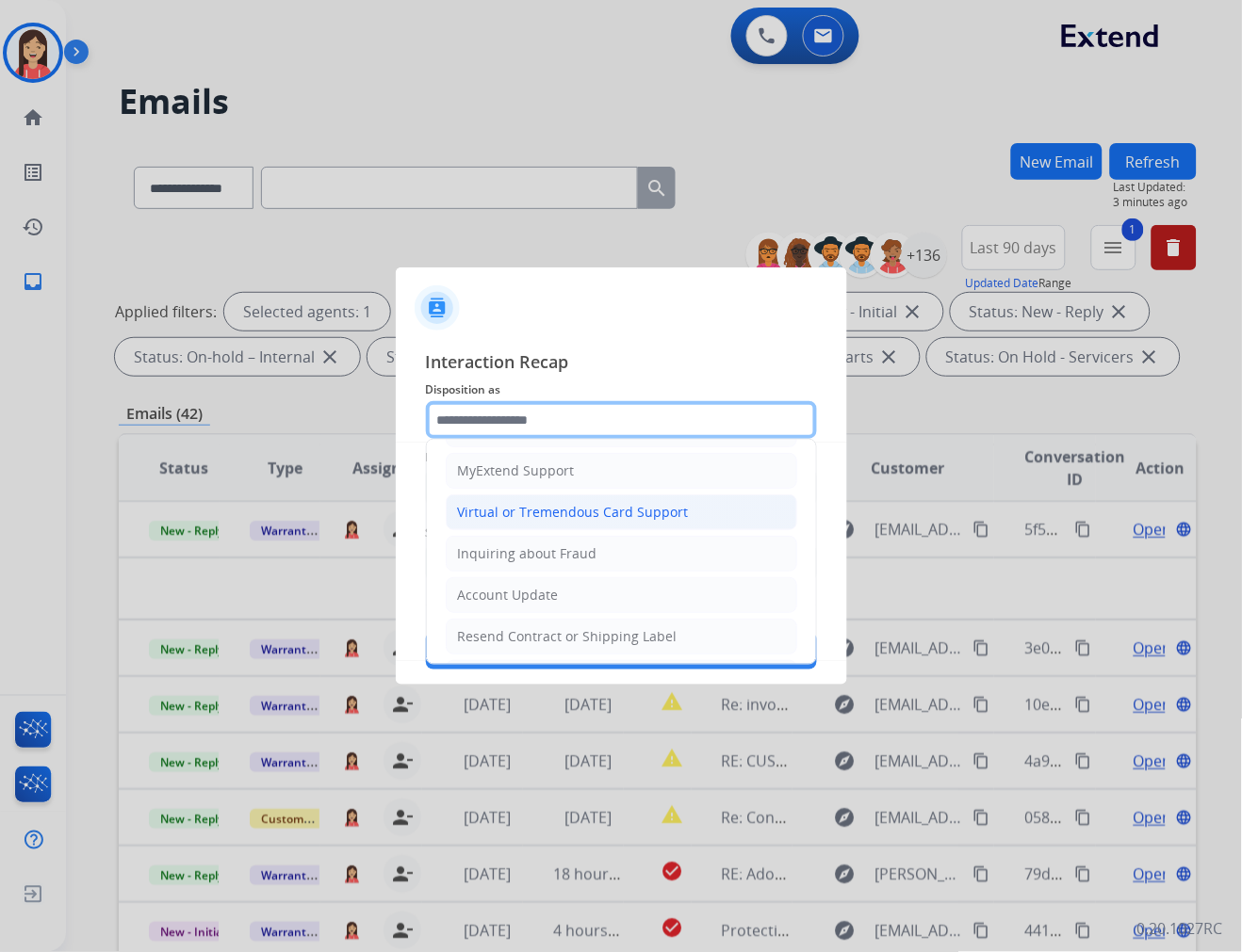
scroll to position [209, 0]
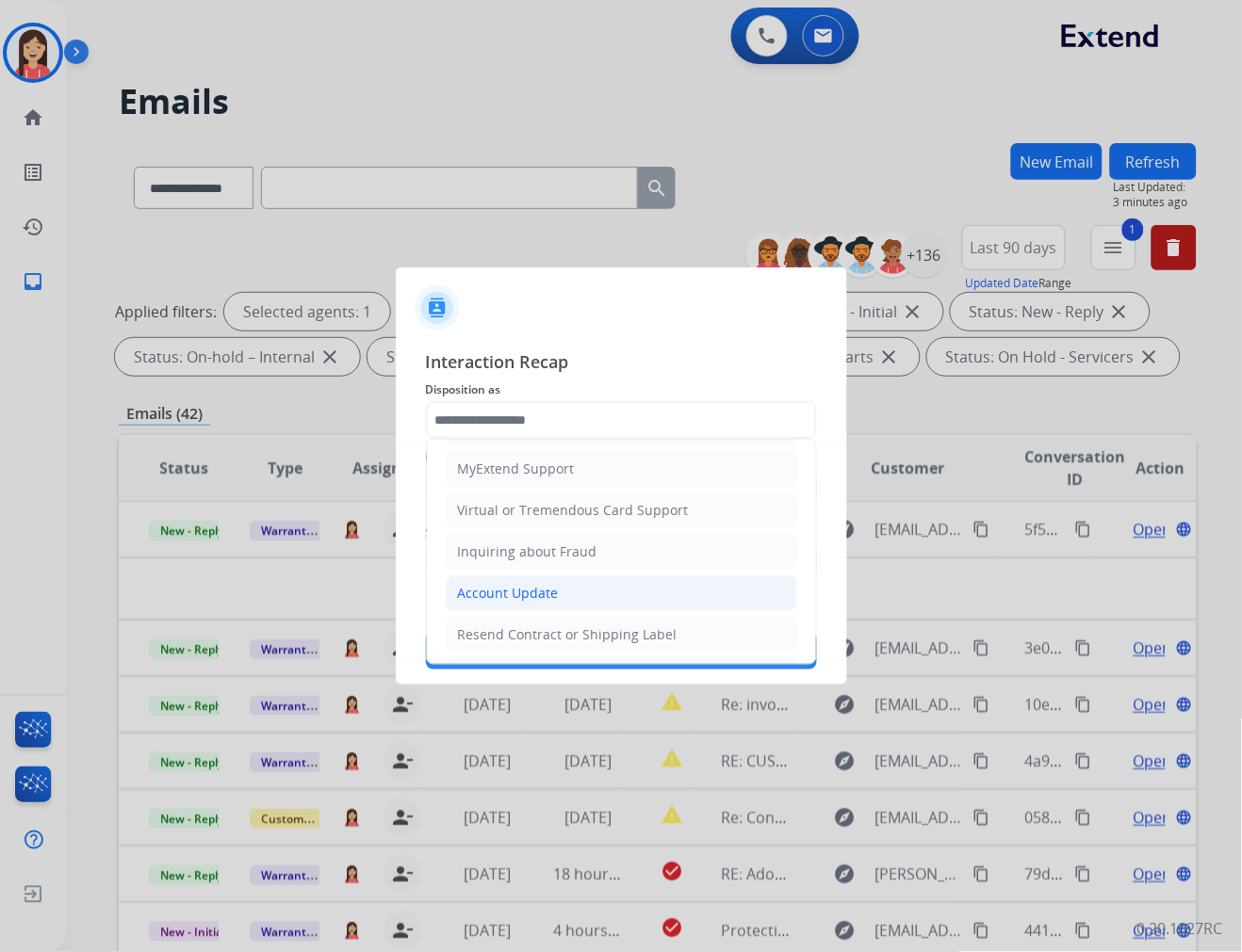
click at [504, 591] on div "Account Update" at bounding box center [508, 593] width 101 height 19
type input "**********"
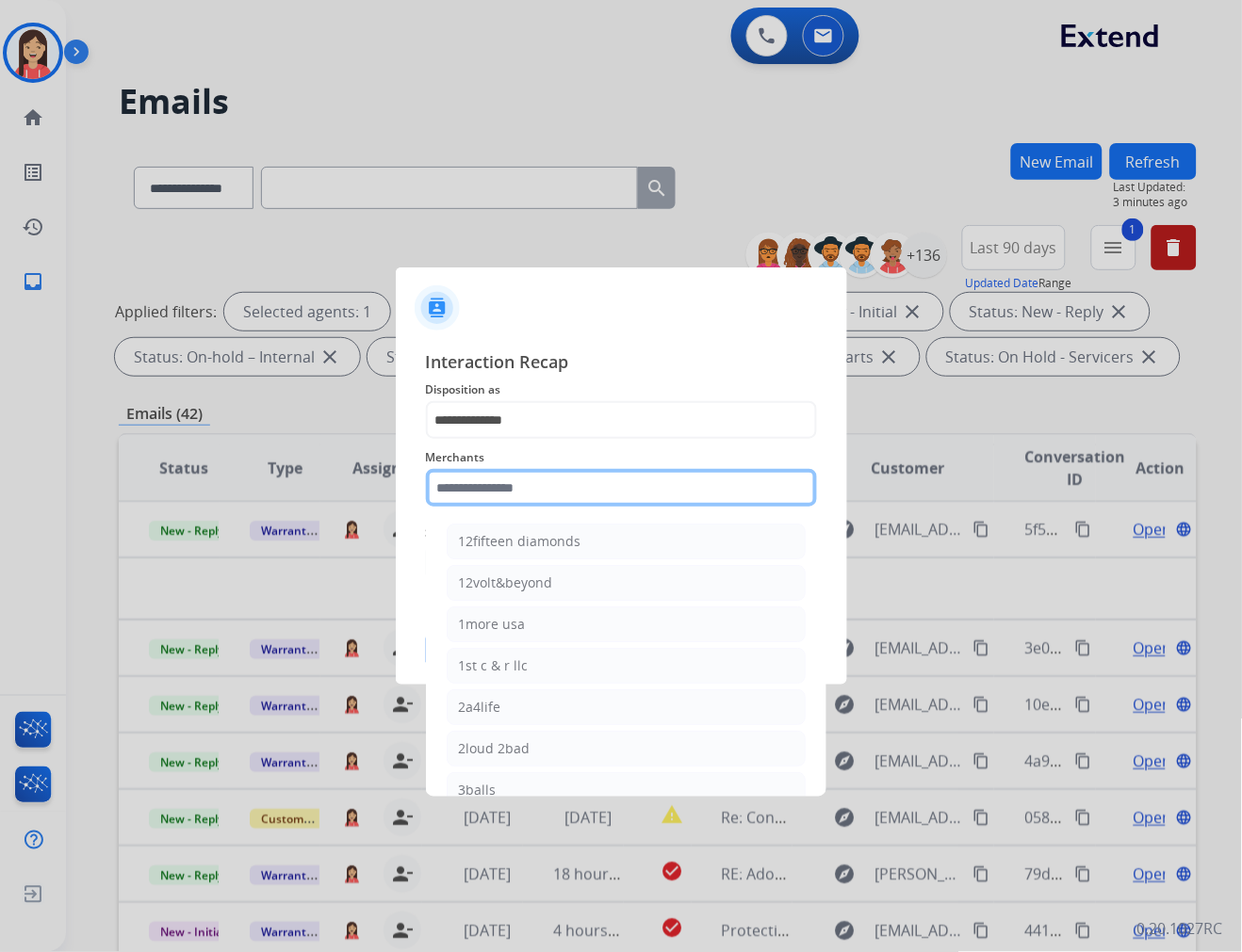
click at [549, 492] on input "text" at bounding box center [621, 488] width 391 height 37
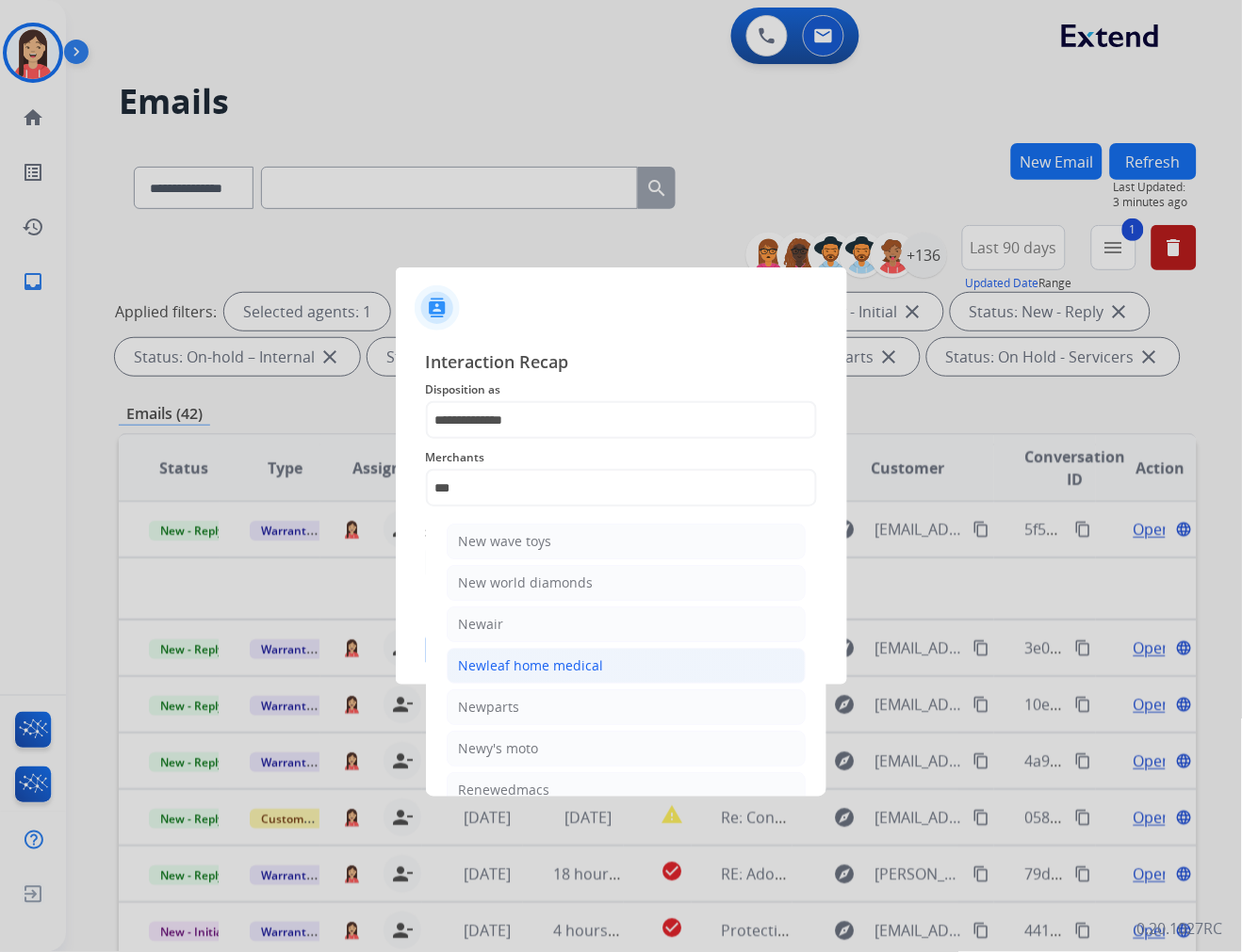
click at [530, 665] on div "Newleaf home medical" at bounding box center [531, 665] width 145 height 19
type input "**********"
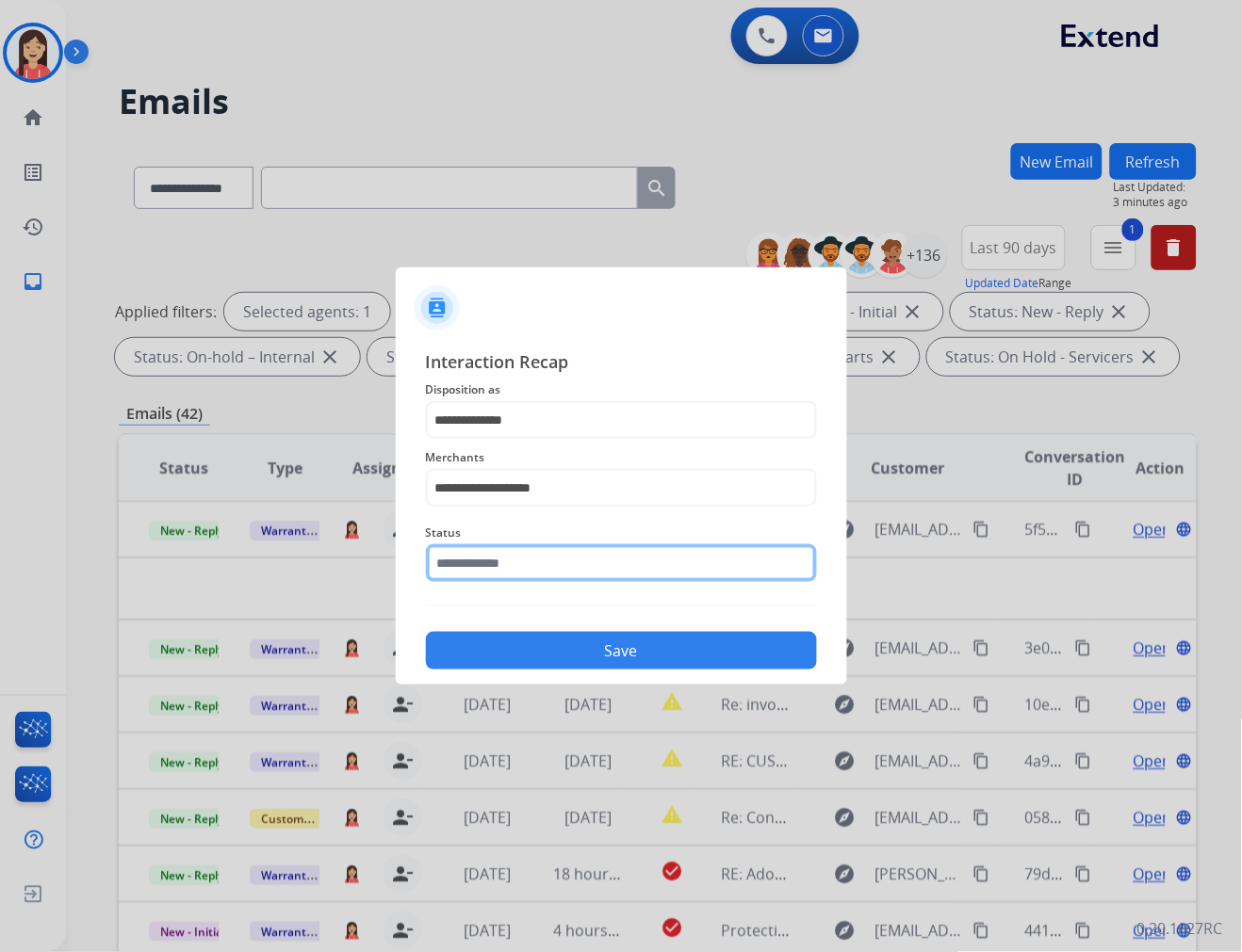
click at [504, 565] on input "text" at bounding box center [621, 563] width 391 height 37
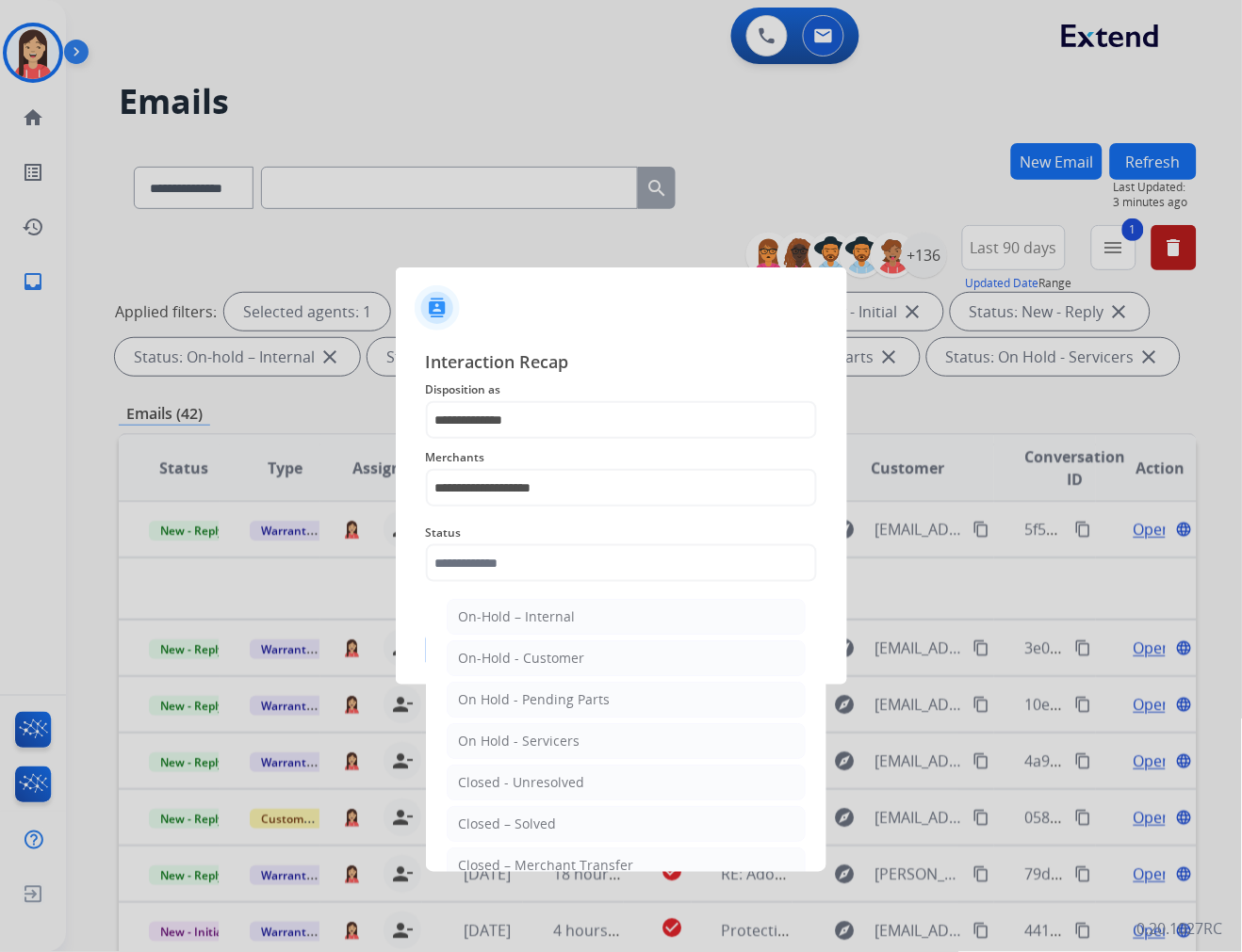
click at [498, 805] on ul "On-Hold – Internal On-Hold - Customer On Hold - Pending Parts On Hold - Service…" at bounding box center [625, 787] width 370 height 396
click at [492, 811] on li "Closed – Solved" at bounding box center [626, 823] width 359 height 35
type input "**********"
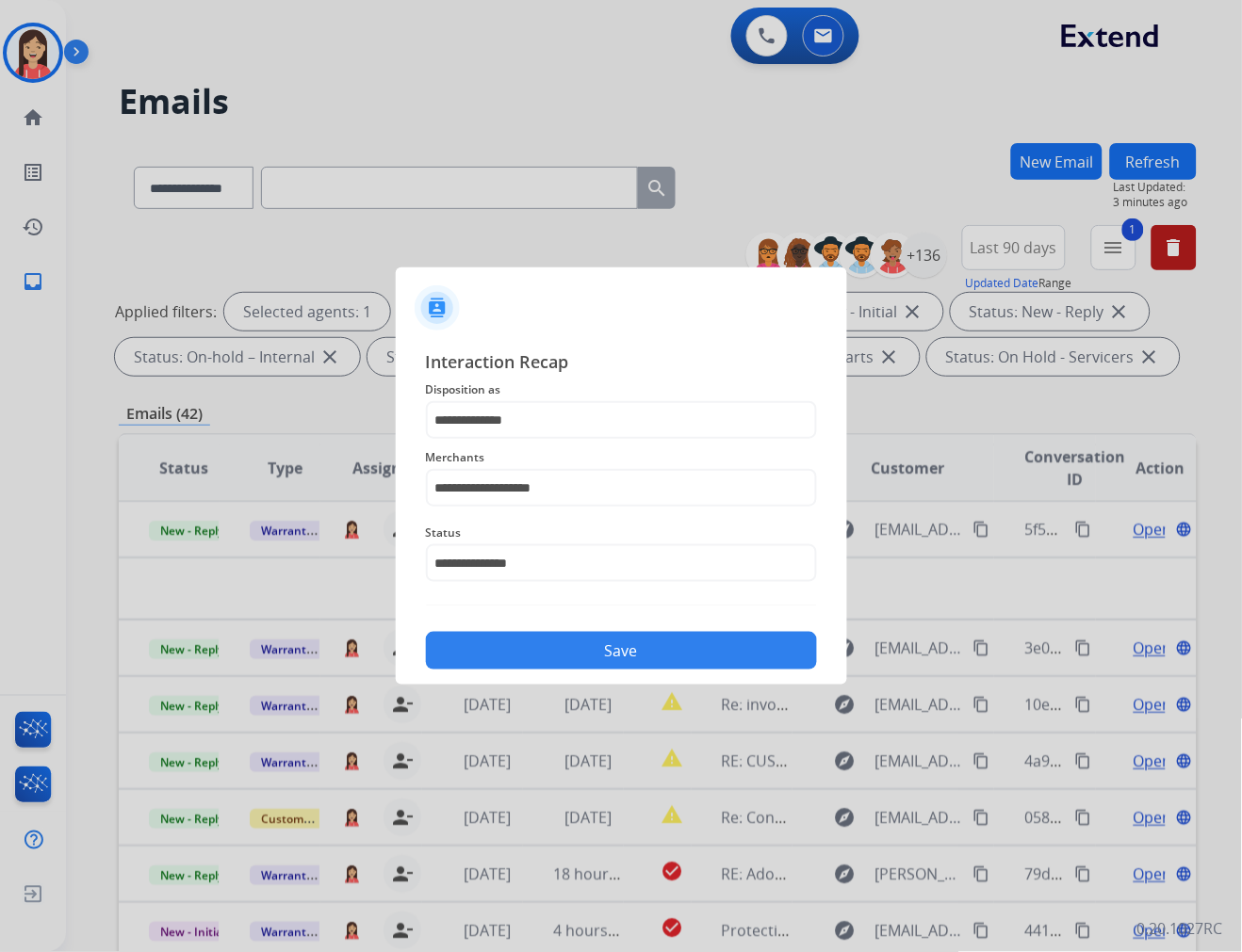
click at [564, 629] on div "Save" at bounding box center [621, 645] width 391 height 49
click at [557, 642] on button "Save" at bounding box center [621, 651] width 391 height 37
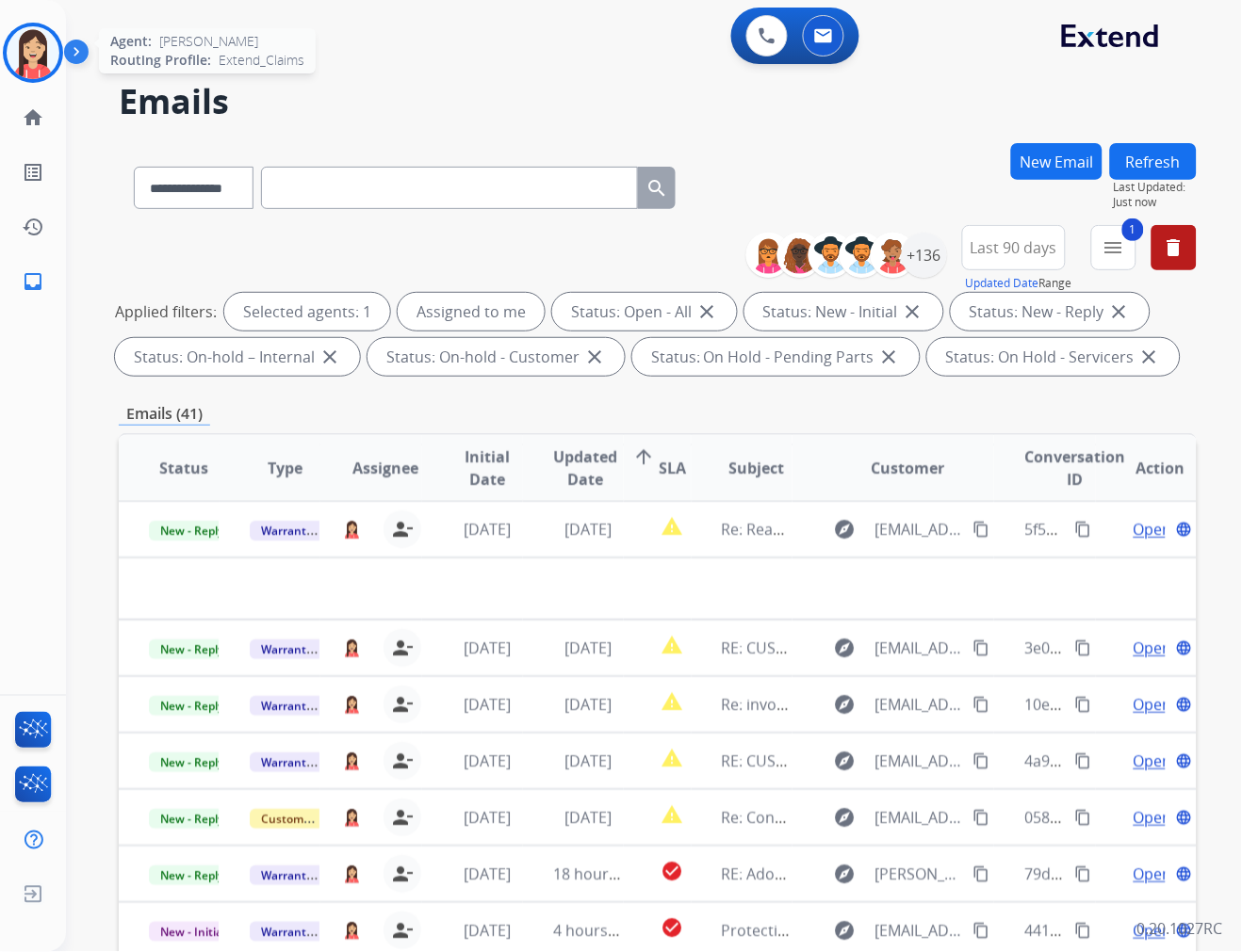
click at [11, 50] on img at bounding box center [33, 53] width 53 height 53
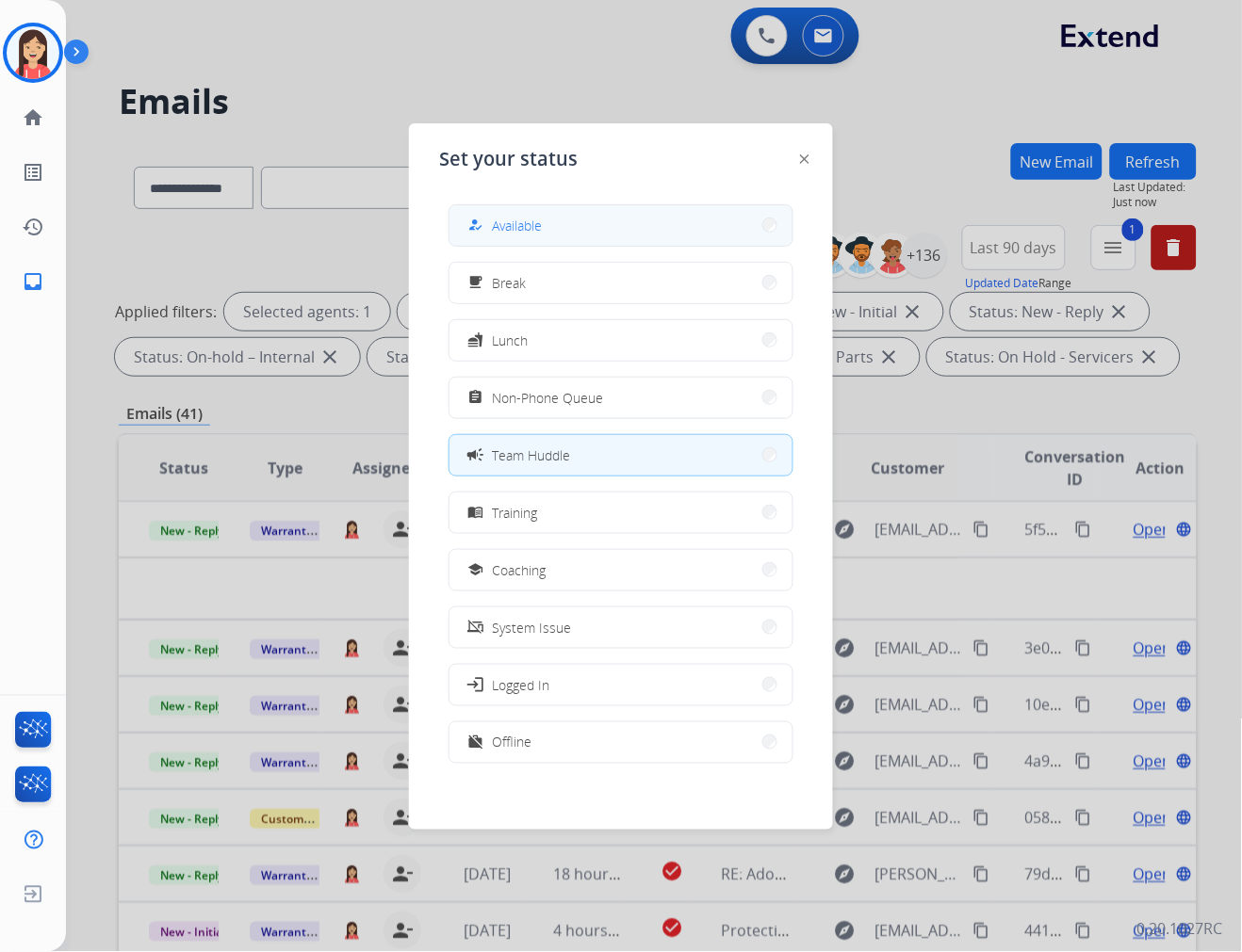
click at [620, 245] on div "how_to_reg Available" at bounding box center [621, 225] width 345 height 42
click at [584, 217] on button "how_to_reg Available" at bounding box center [621, 225] width 343 height 40
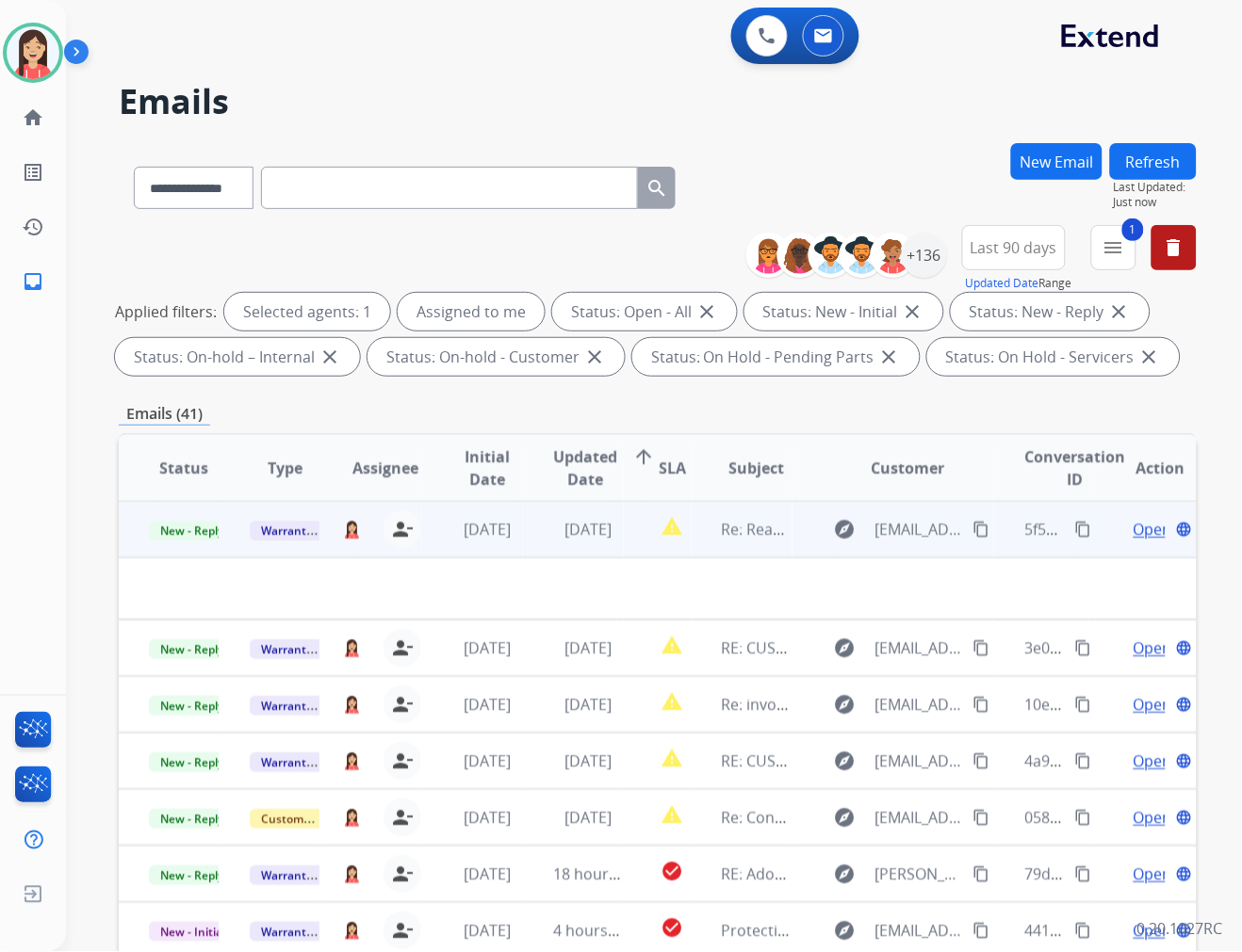
click at [590, 543] on td "[DATE]" at bounding box center [573, 530] width 101 height 57
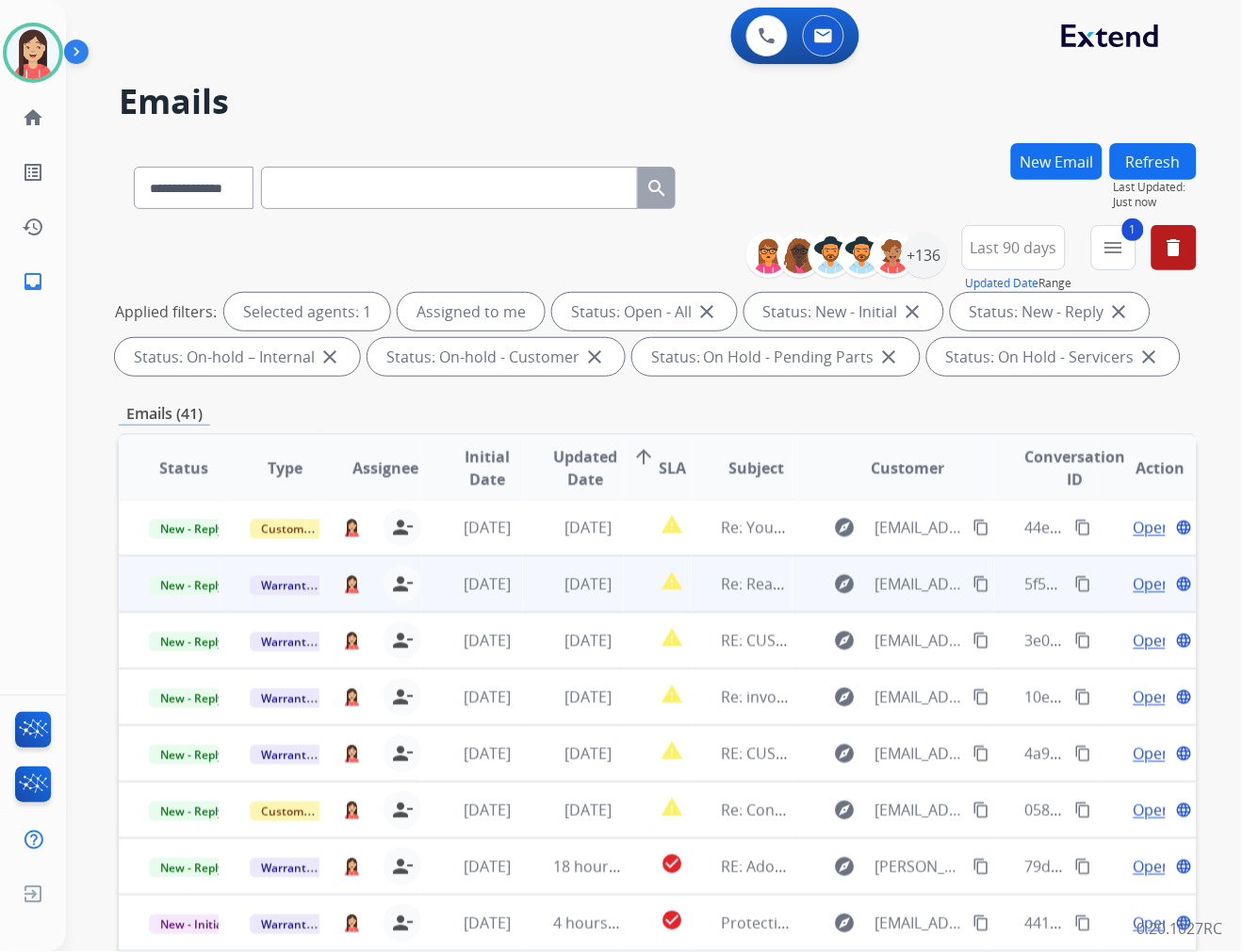
scroll to position [1, 0]
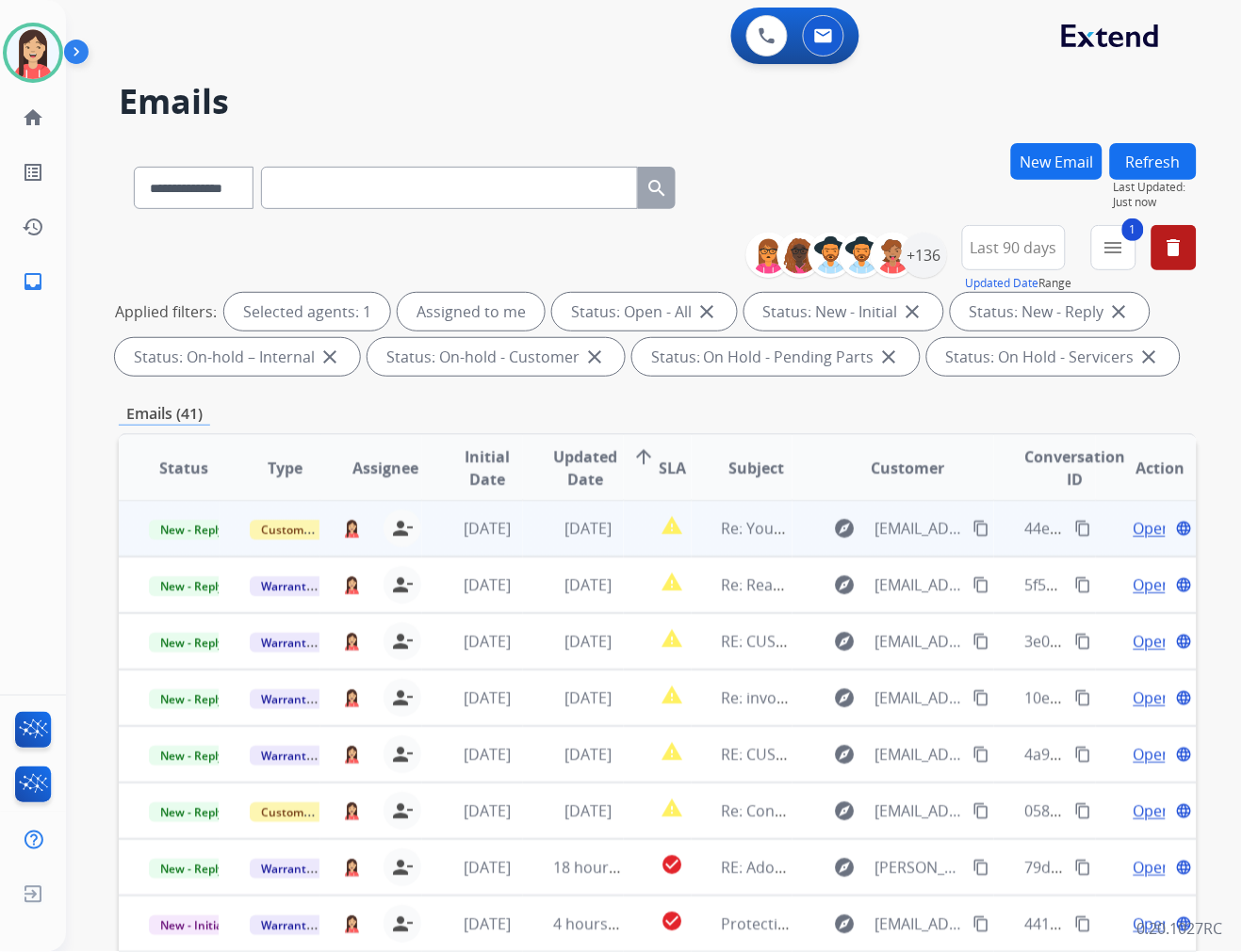
click at [626, 547] on td "report_problem" at bounding box center [657, 529] width 67 height 57
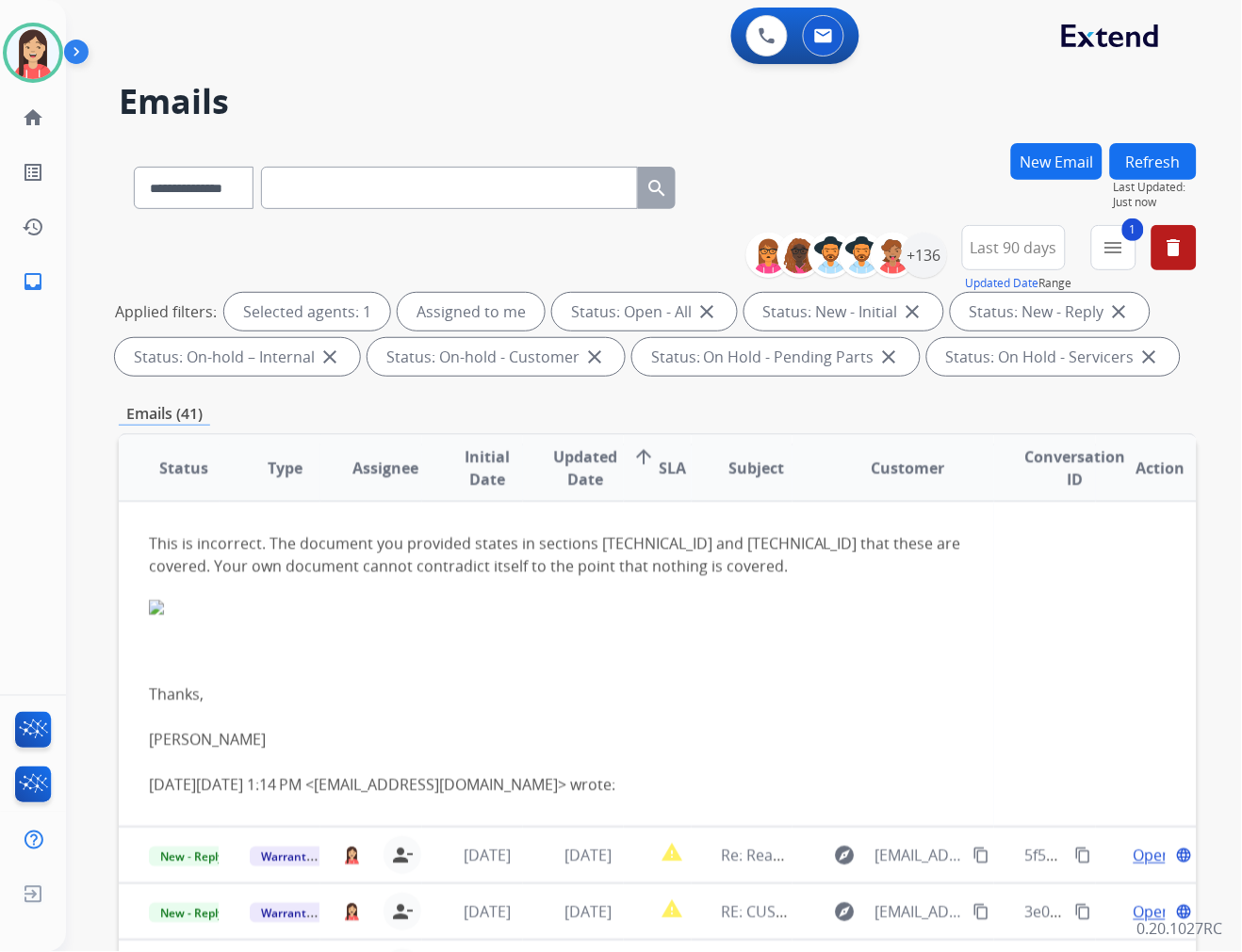
scroll to position [0, 0]
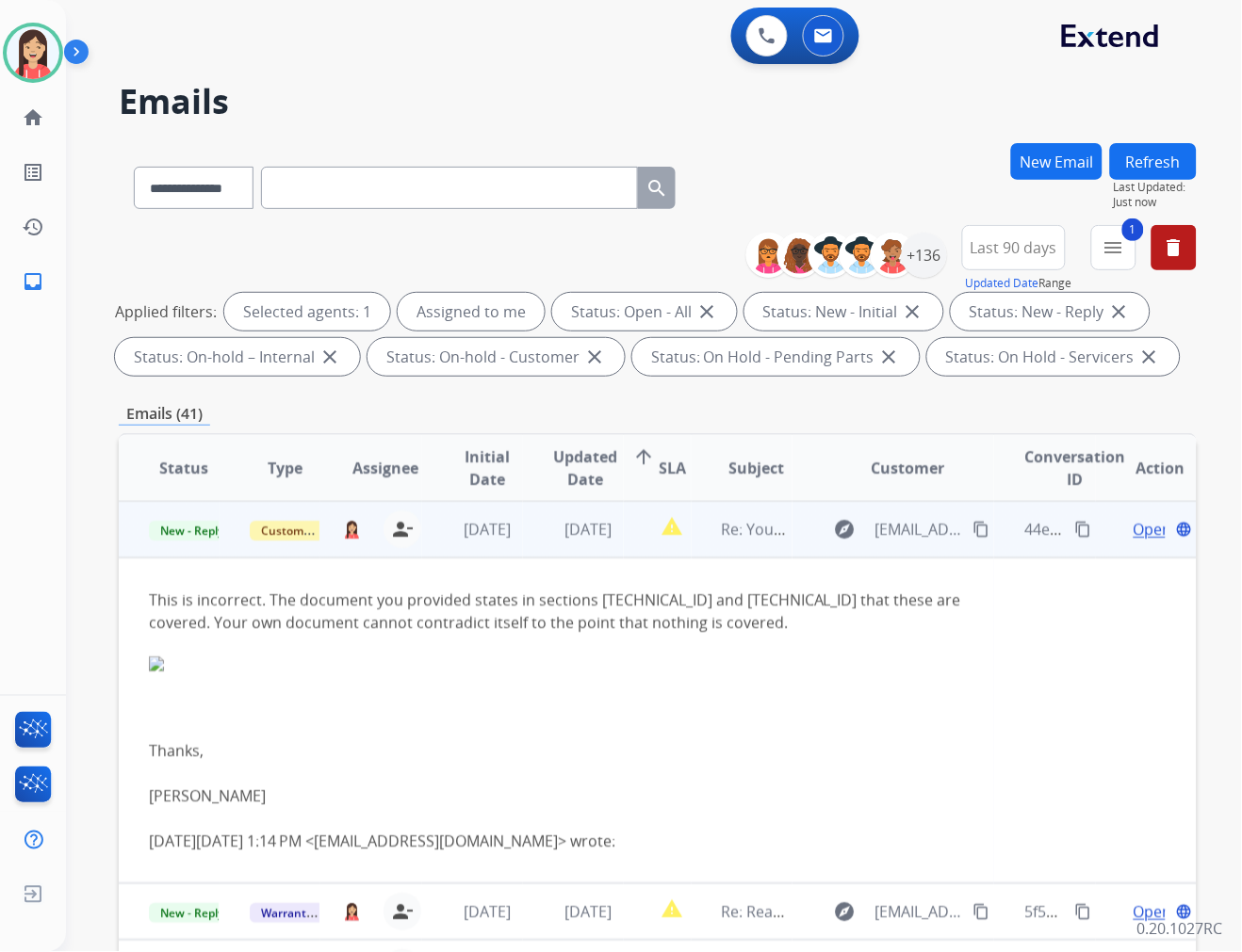
click at [626, 543] on td "report_problem" at bounding box center [657, 530] width 67 height 57
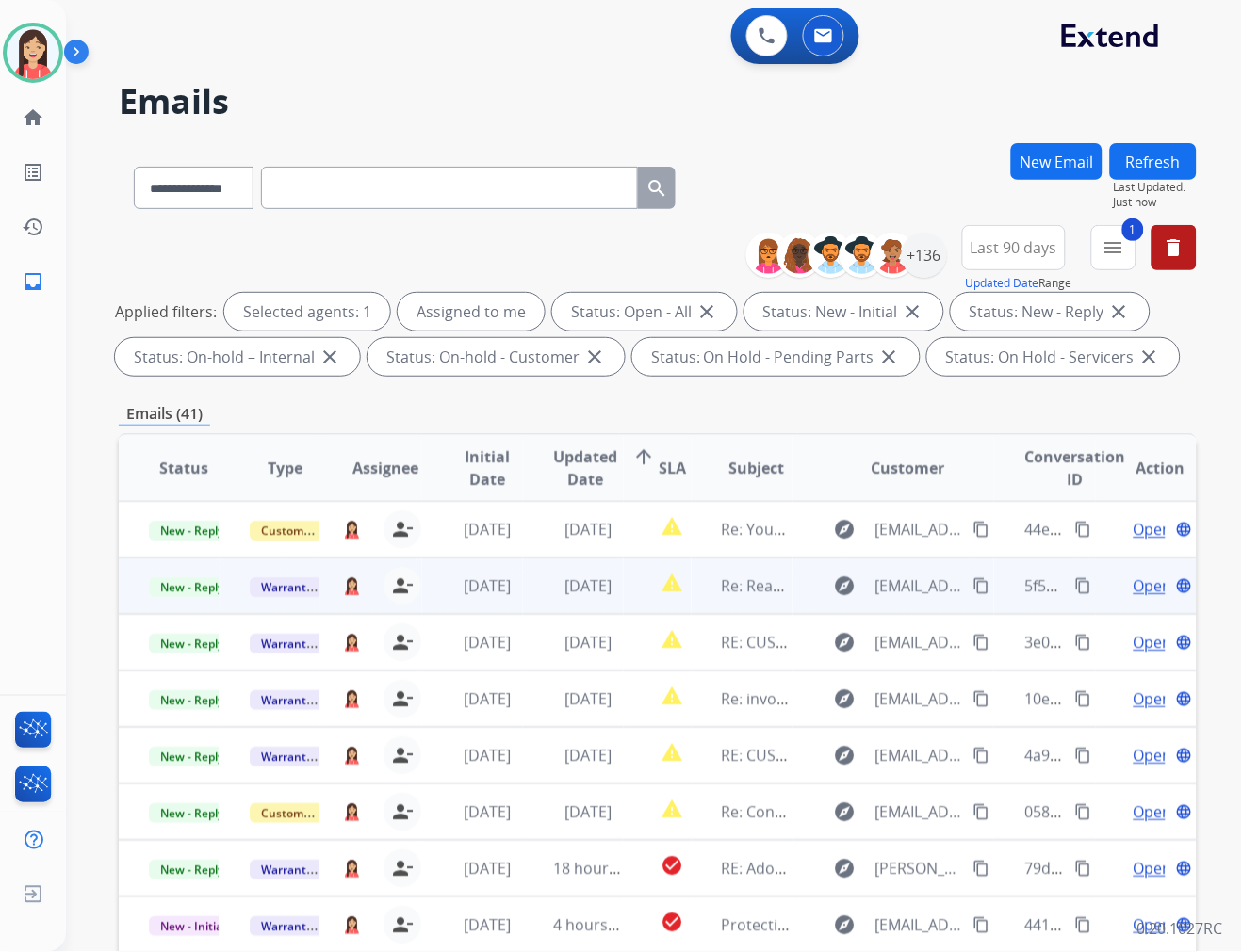
click at [628, 601] on td "report_problem" at bounding box center [657, 586] width 67 height 57
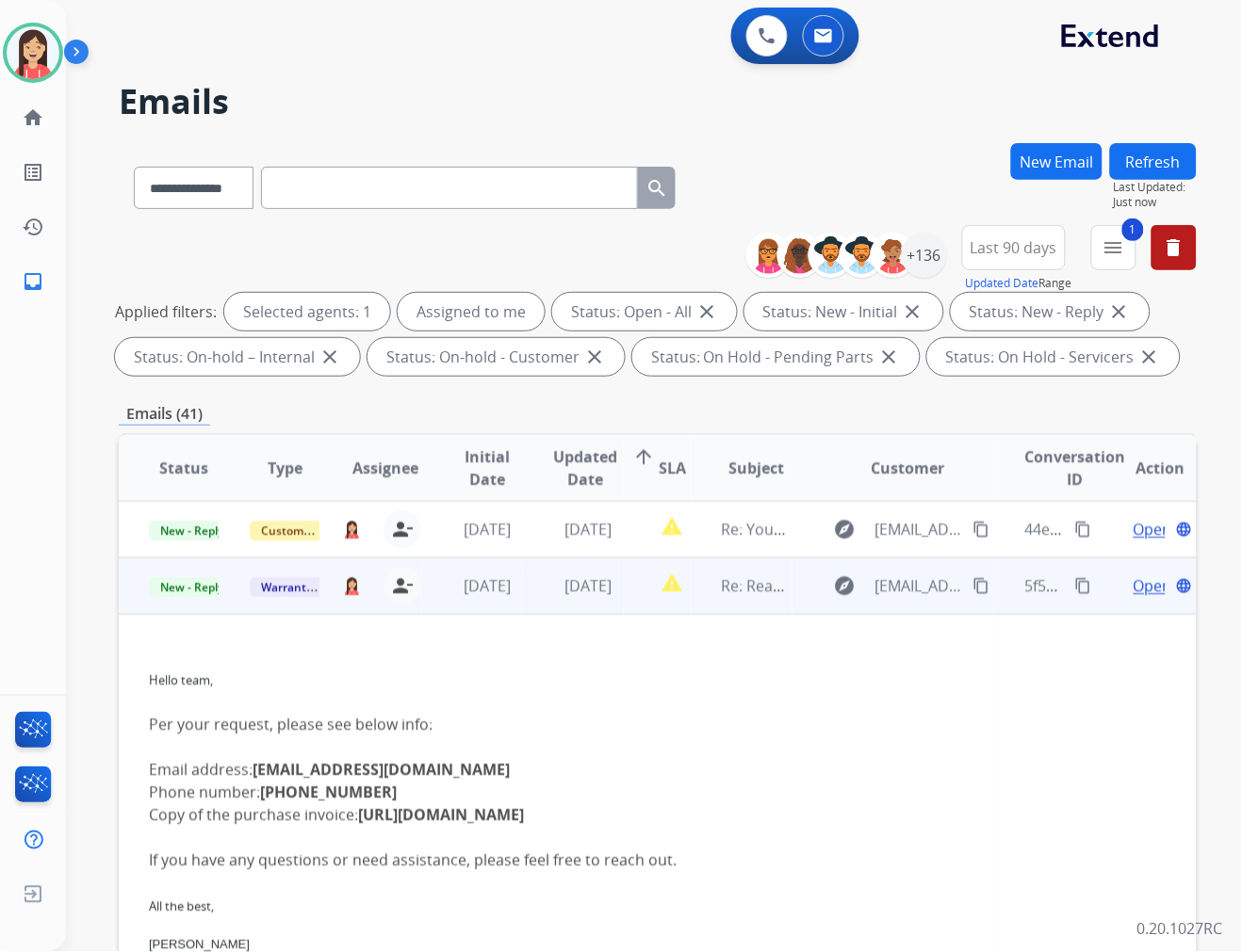
scroll to position [57, 0]
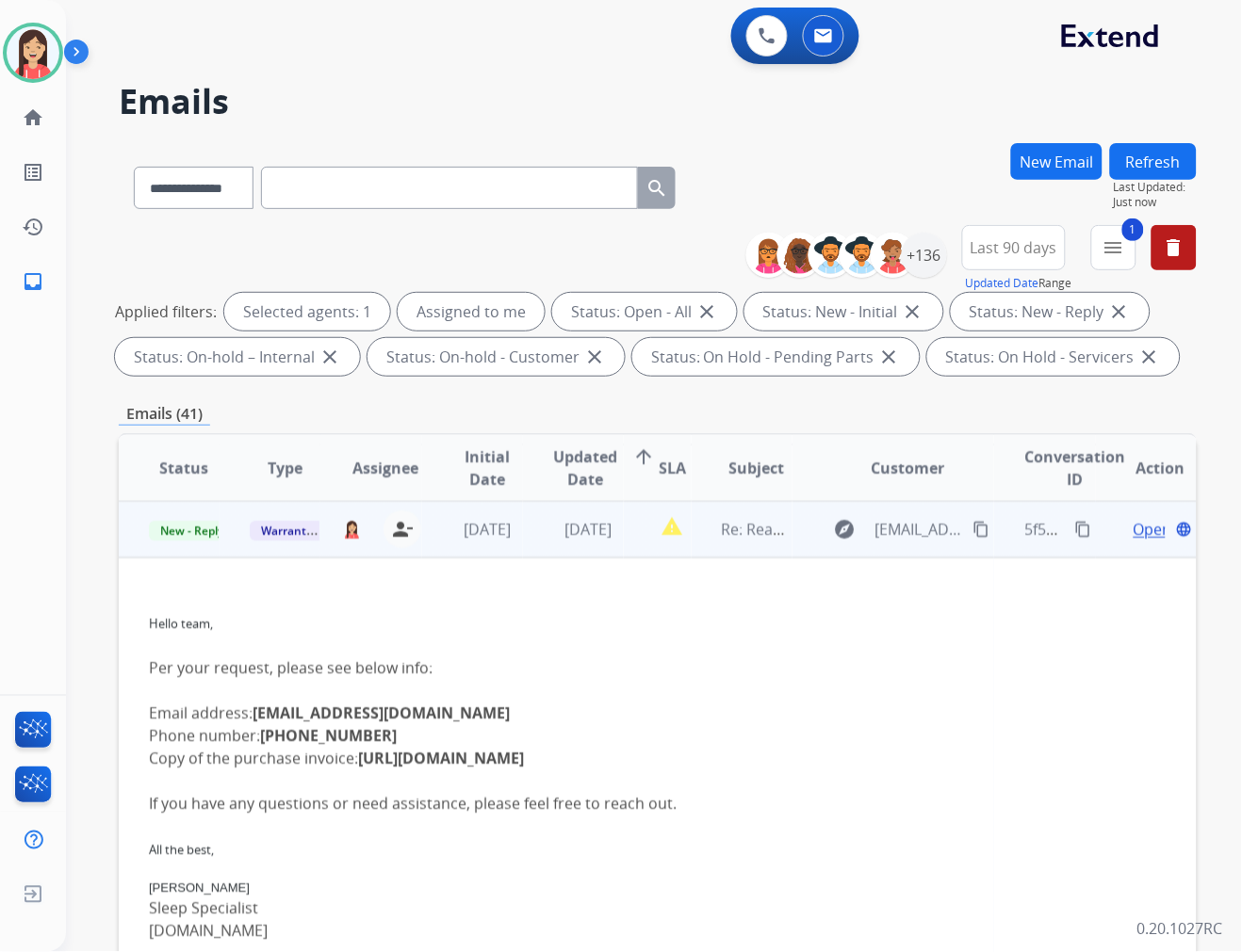
click at [1133, 524] on span "Open" at bounding box center [1152, 529] width 38 height 23
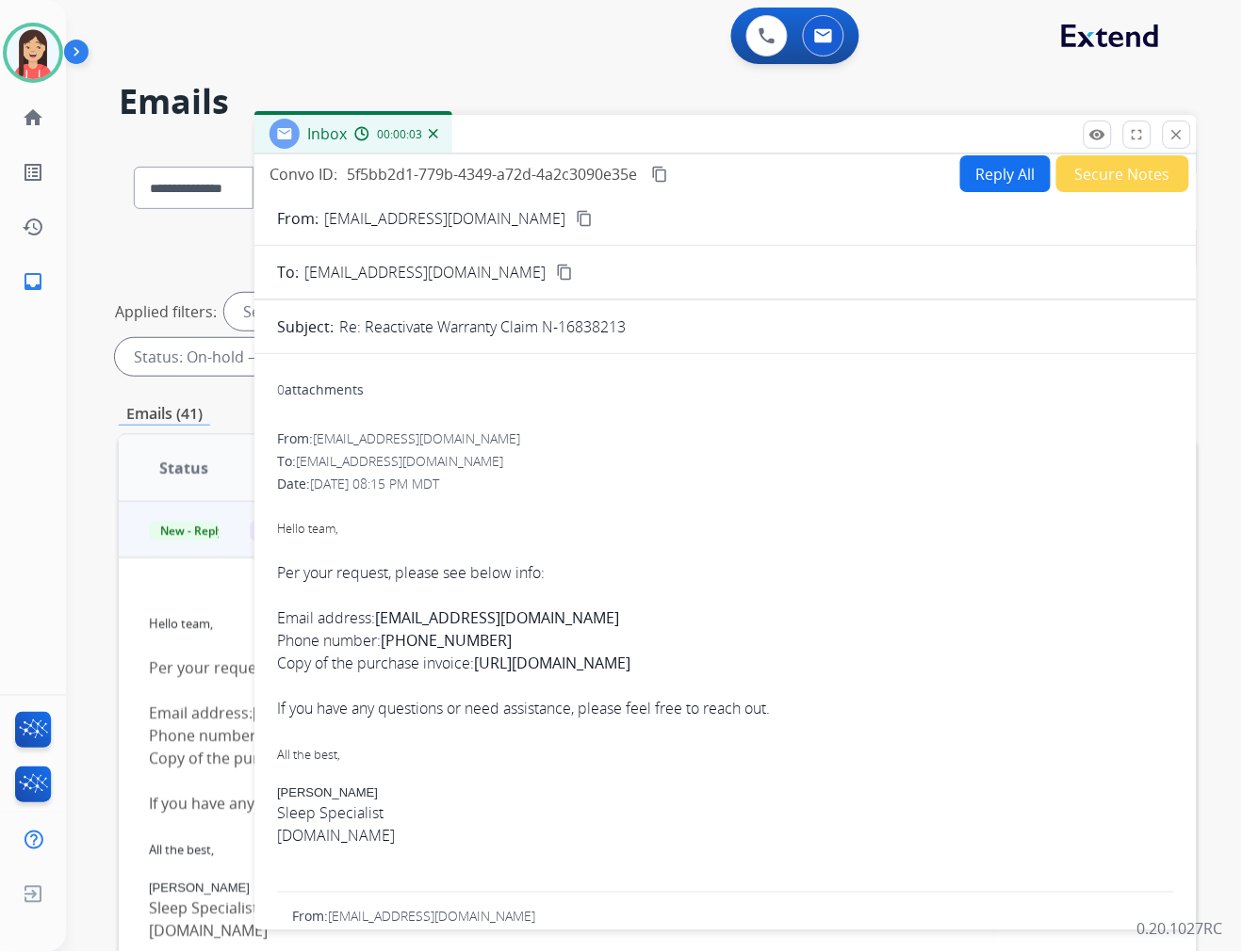
scroll to position [0, 0]
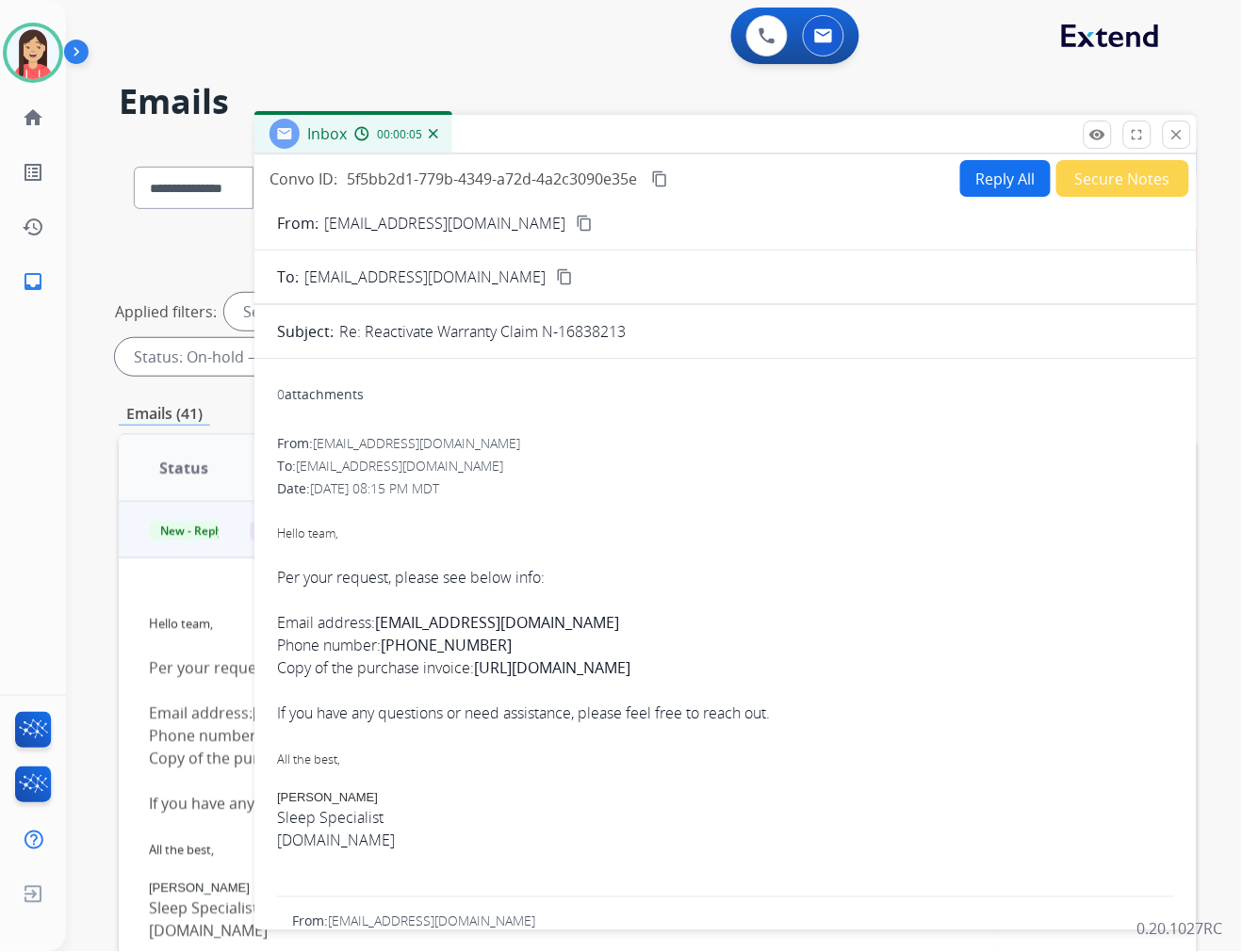
click at [433, 622] on b "aileenisela@icloud.com" at bounding box center [497, 622] width 244 height 21
click at [436, 619] on b "aileenisela@icloud.com" at bounding box center [497, 622] width 244 height 21
drag, startPoint x: 380, startPoint y: 624, endPoint x: 543, endPoint y: 625, distance: 163.0
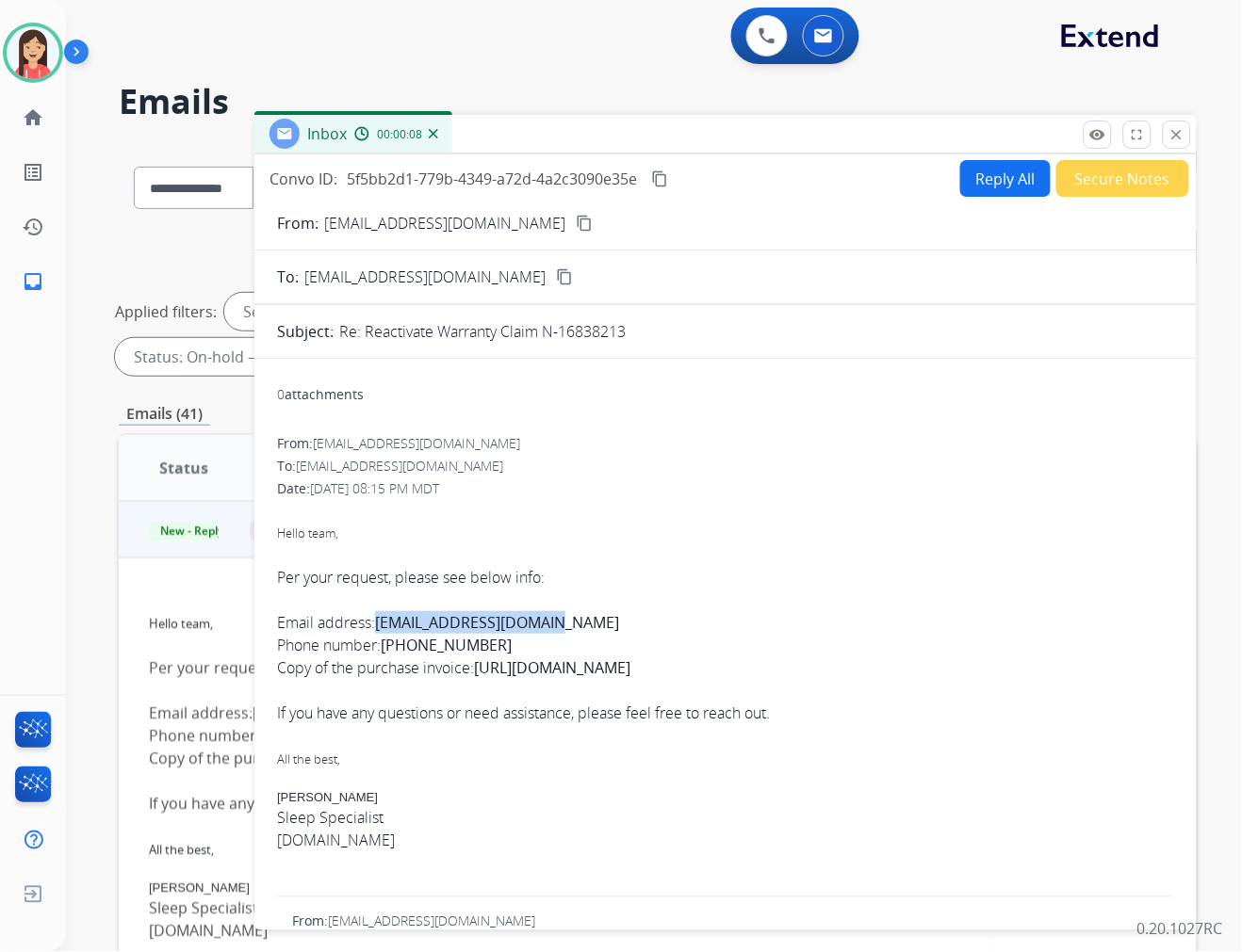
click at [543, 625] on b "aileenisela@icloud.com" at bounding box center [497, 622] width 244 height 21
copy b "aileenisela@icloud.com"
click at [713, 591] on div "Email address: aileenisela@icloud.com Phone number: (682) 556-0531 Copy of the …" at bounding box center [726, 720] width 897 height 263
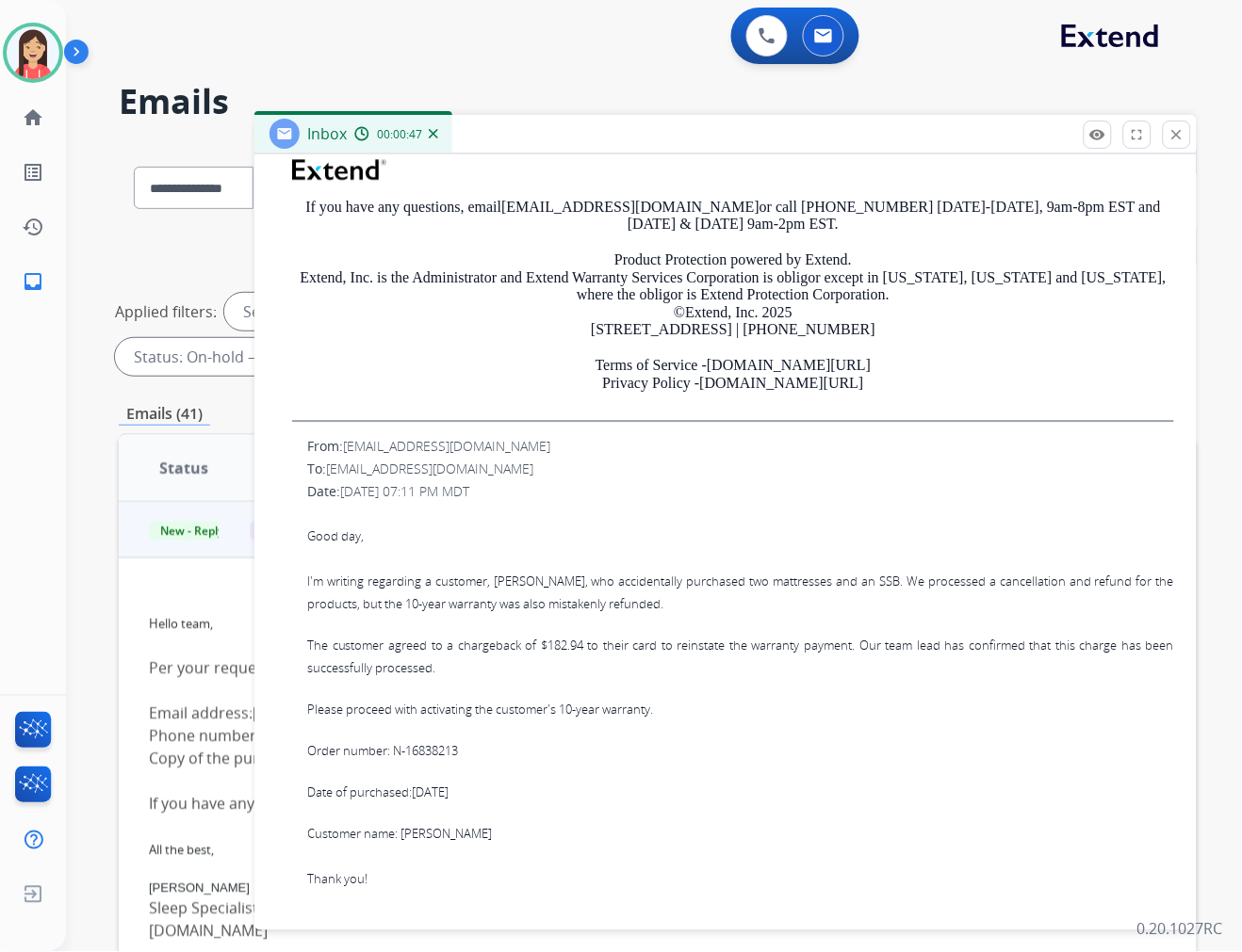
scroll to position [1046, 0]
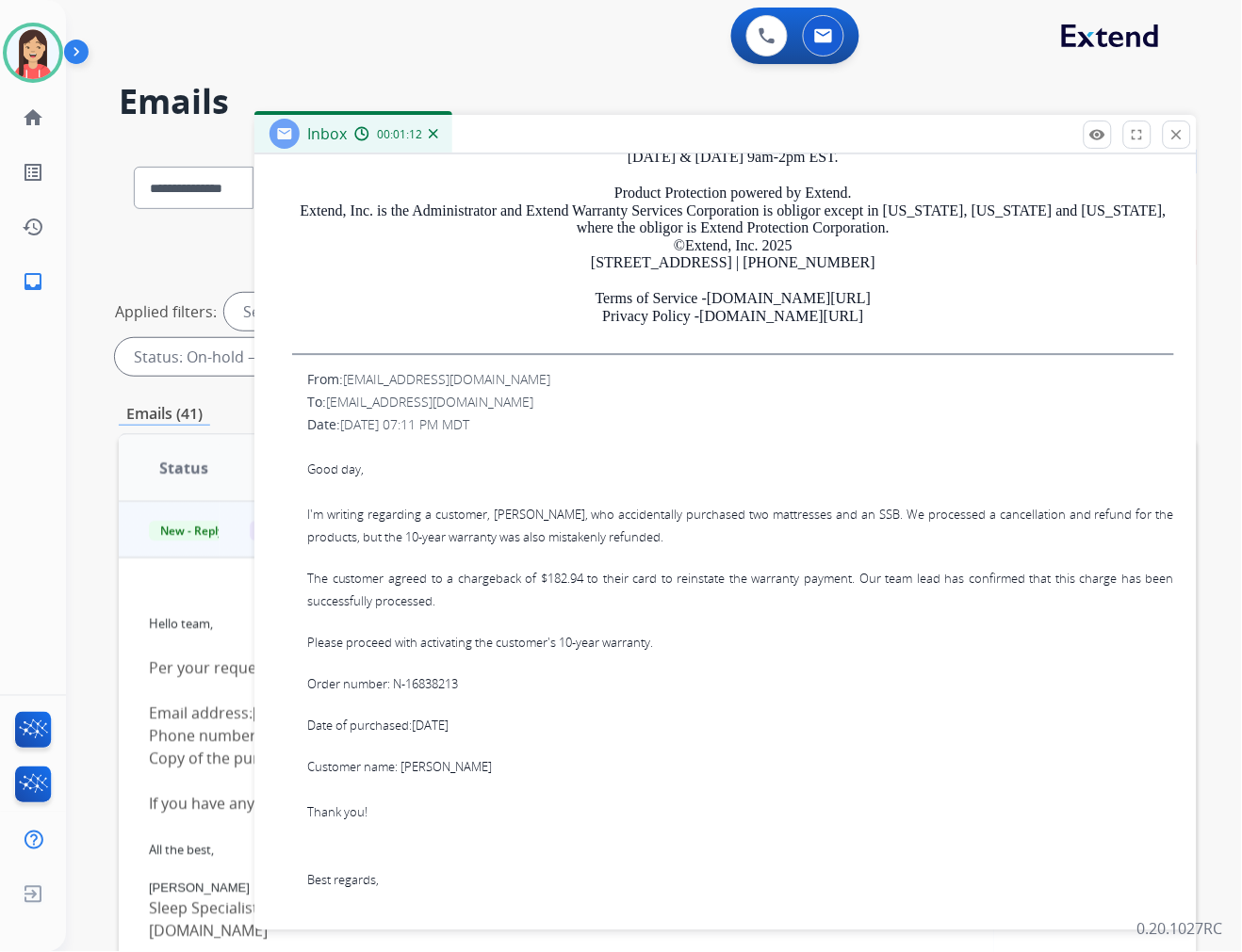
click at [633, 523] on p "I'm writing regarding a customer, Aileen, who accidentally purchased two mattre…" at bounding box center [740, 525] width 867 height 45
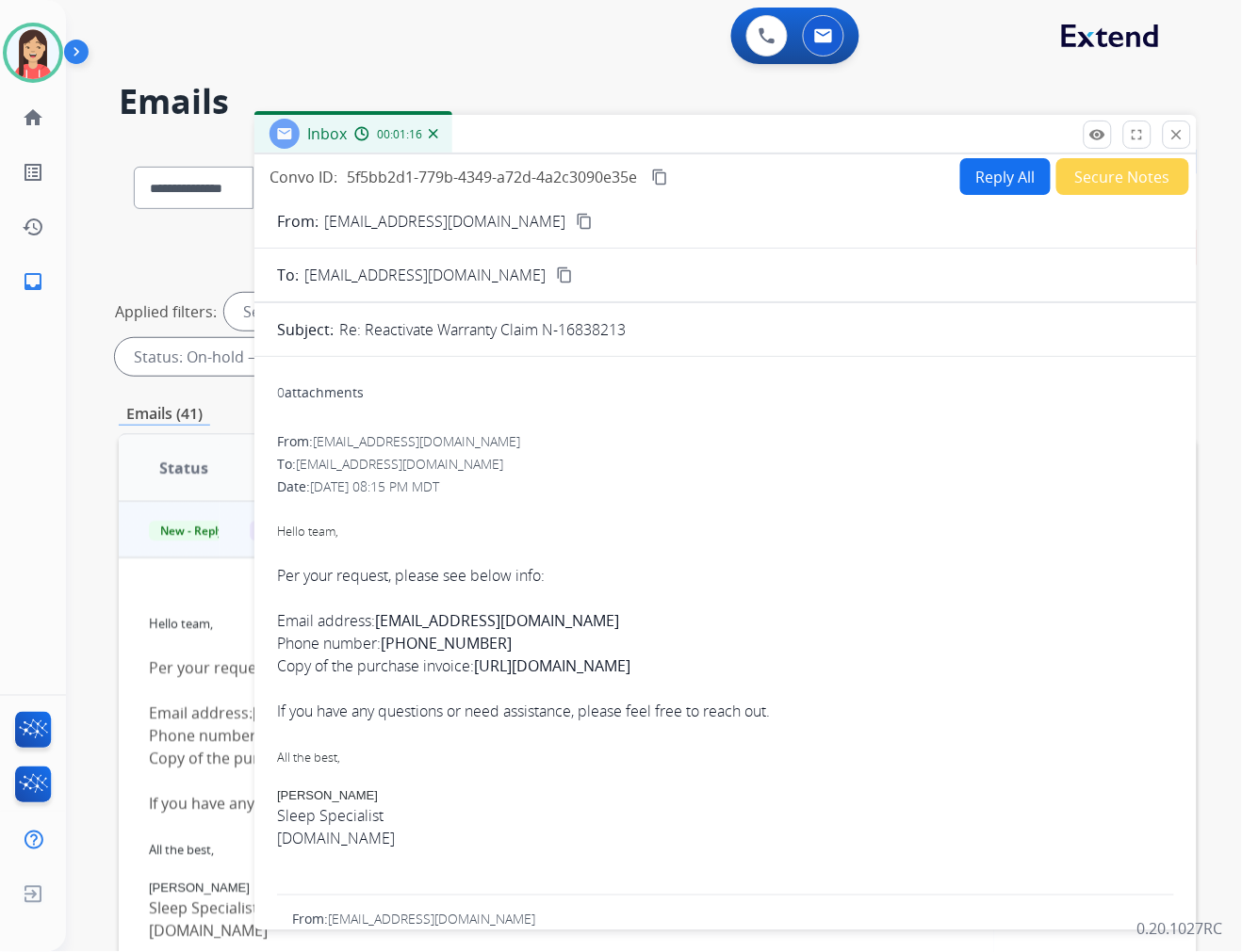
scroll to position [0, 0]
click at [987, 176] on button "Reply All" at bounding box center [1005, 178] width 90 height 36
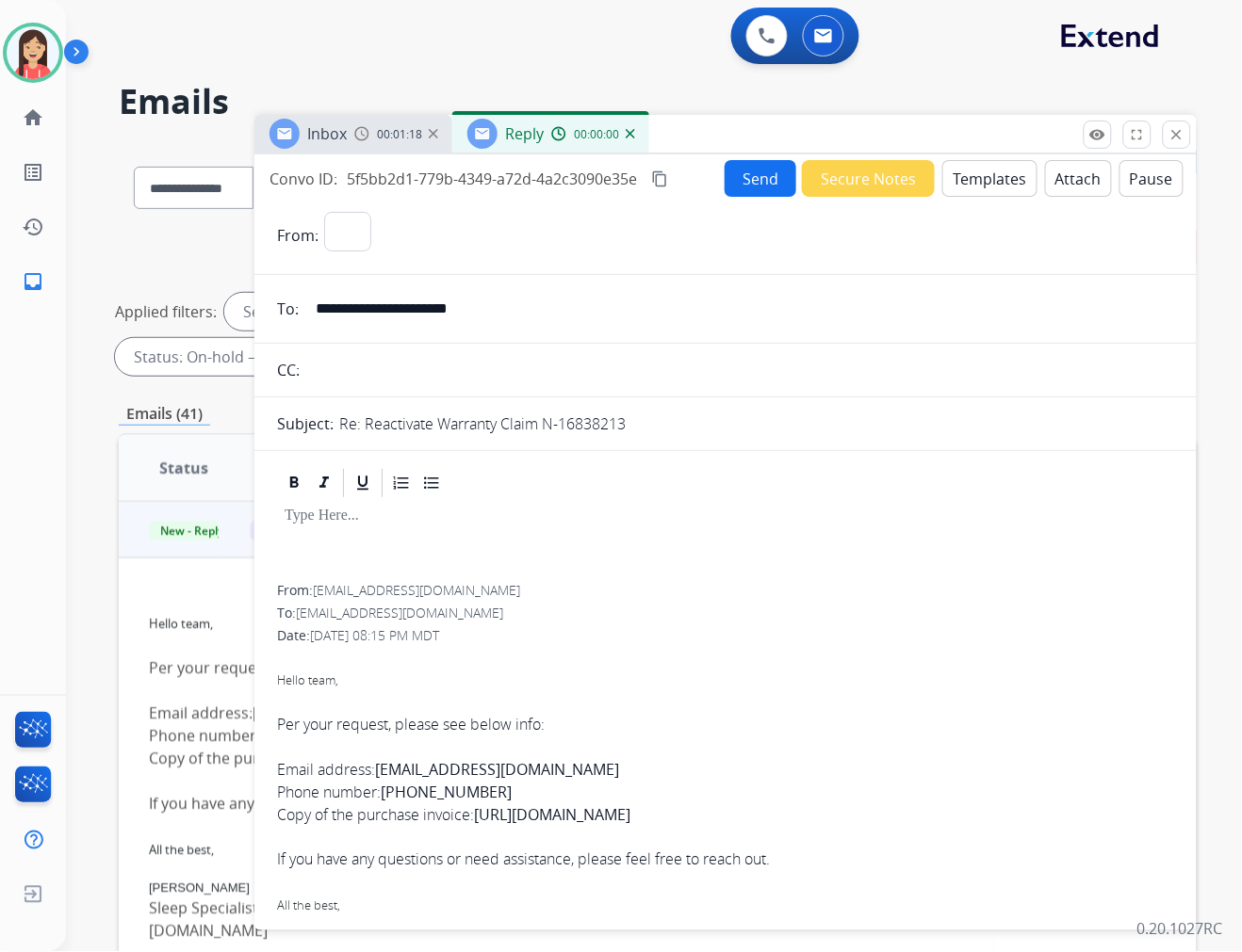
select select "**********"
click at [987, 177] on button "Templates" at bounding box center [990, 178] width 95 height 36
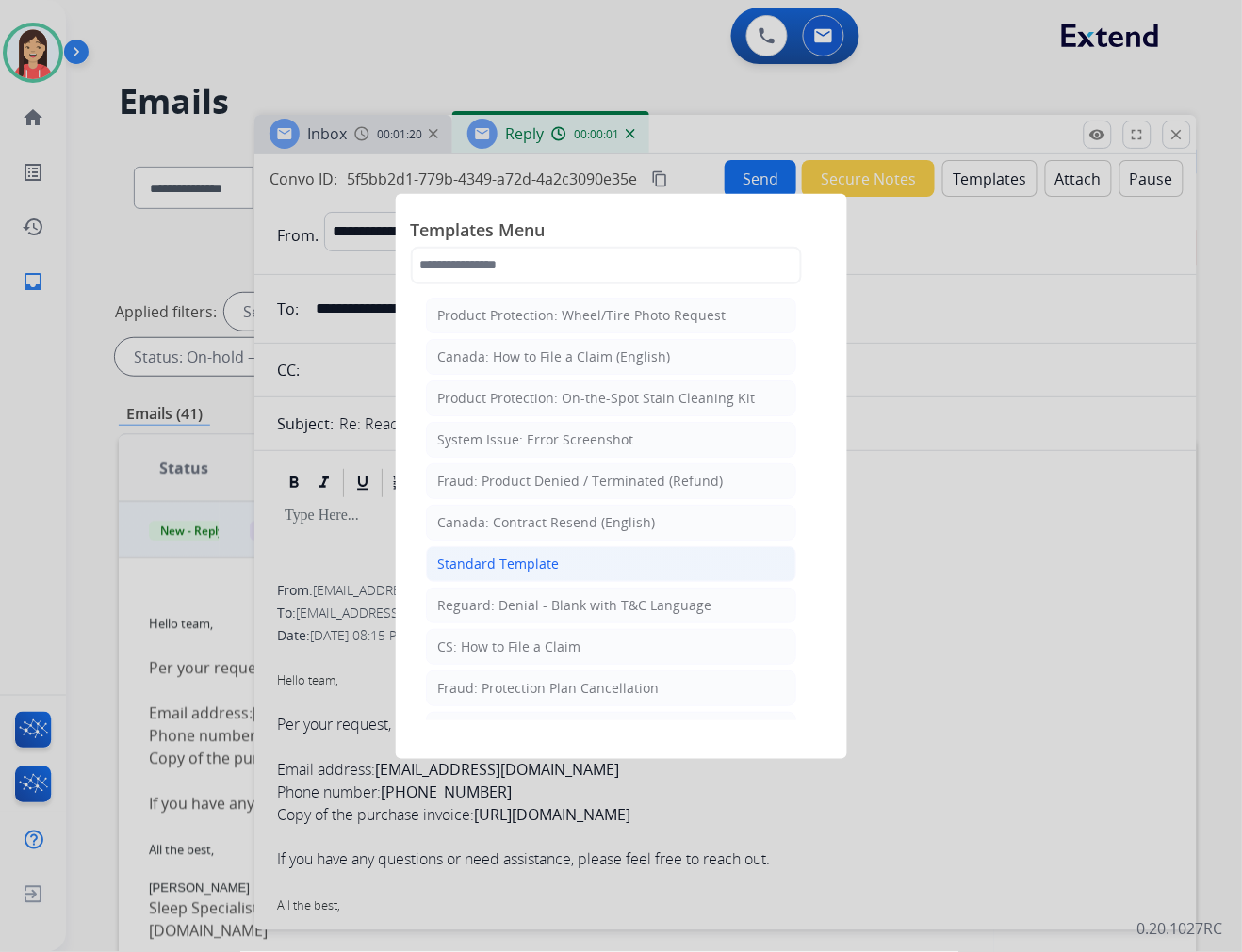
click at [549, 555] on div "Standard Template" at bounding box center [499, 563] width 122 height 19
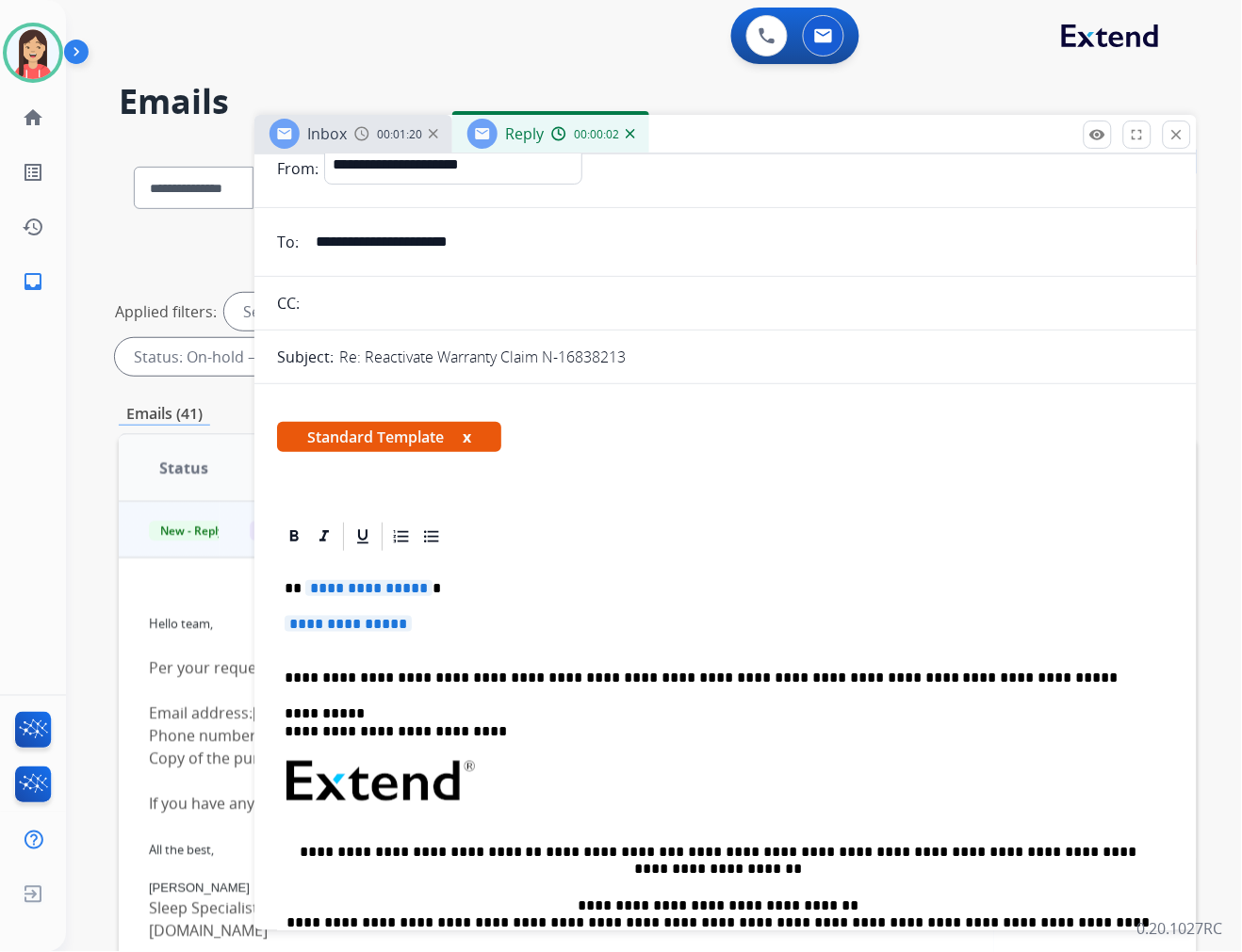
scroll to position [105, 0]
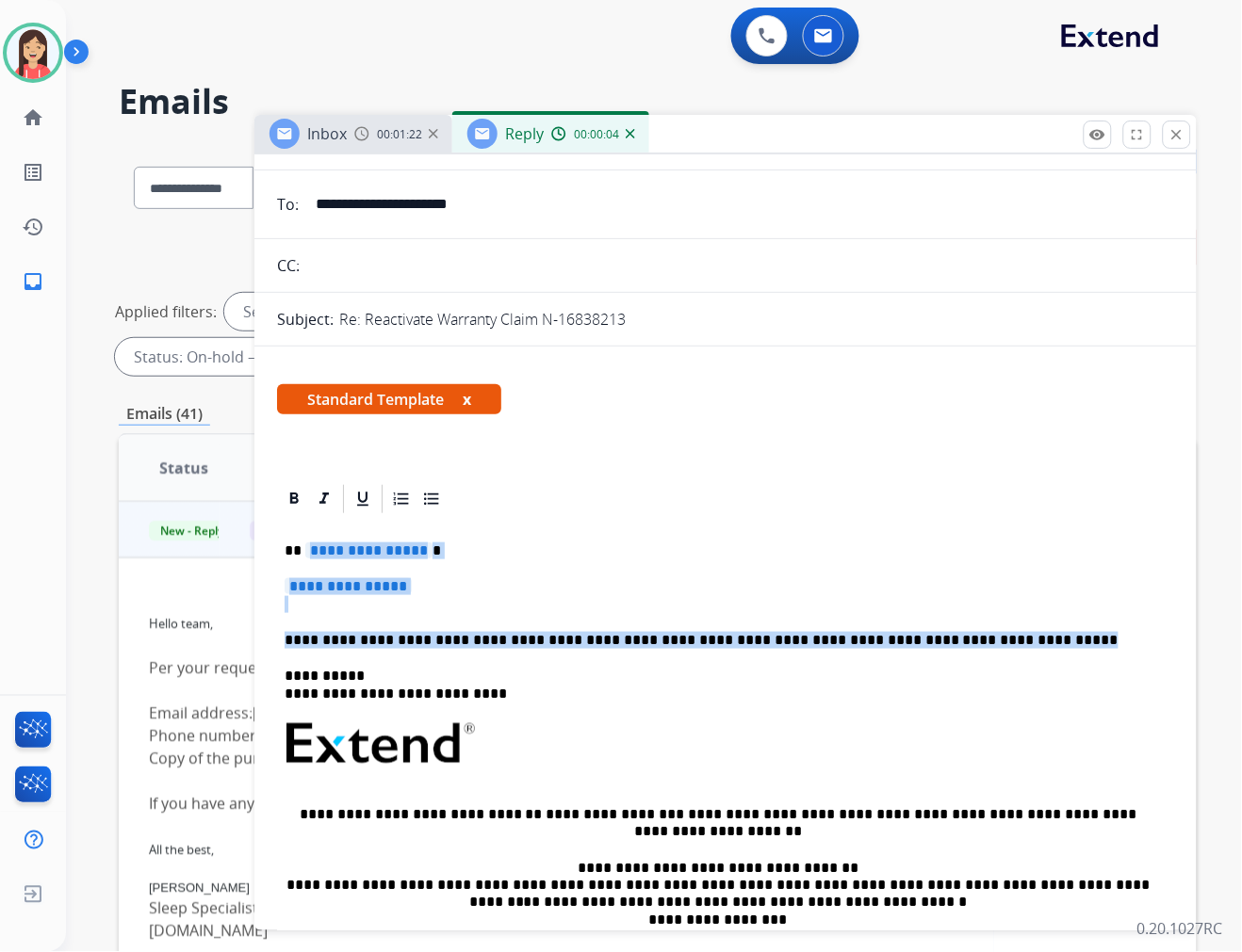
drag, startPoint x: 302, startPoint y: 540, endPoint x: 978, endPoint y: 635, distance: 682.6
click at [978, 635] on div "**********" at bounding box center [726, 788] width 897 height 545
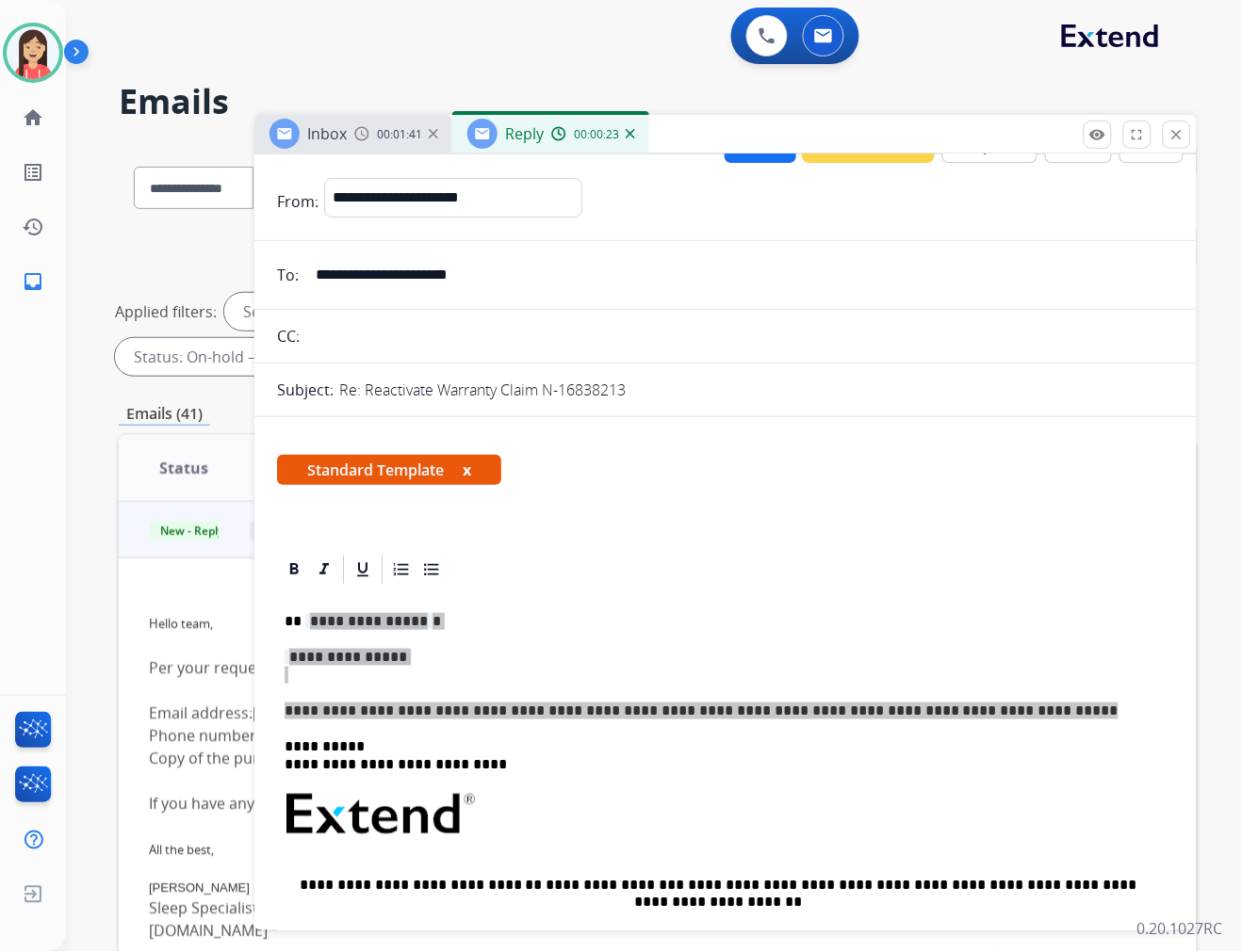
scroll to position [0, 0]
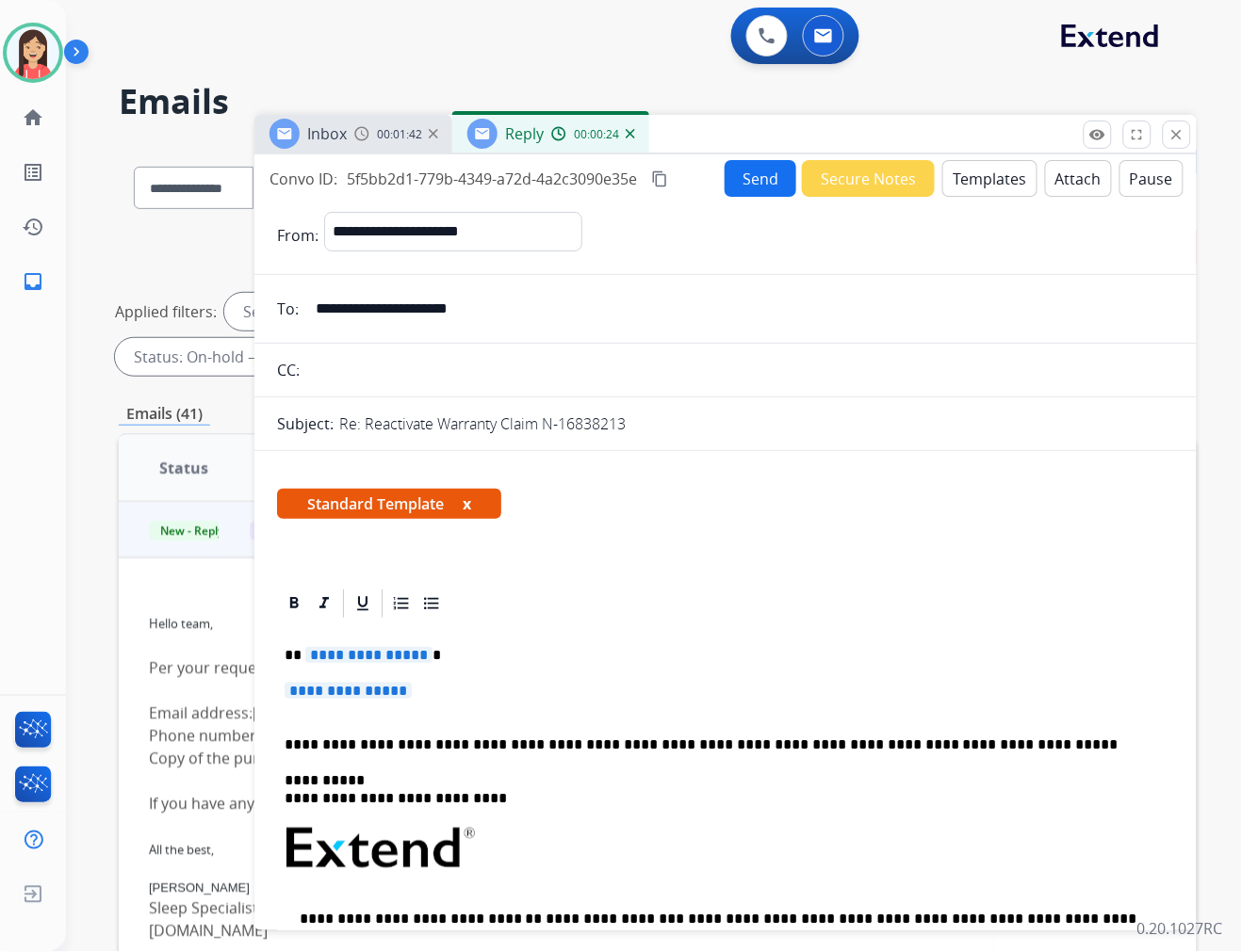
click at [534, 182] on span "5f5bb2d1-779b-4349-a72d-4a2c3090e35e" at bounding box center [492, 179] width 291 height 21
copy div "5f5bb2d1-779b-4349-a72d-4a2c3090e35e content_copy"
click at [479, 647] on p "**********" at bounding box center [718, 655] width 867 height 17
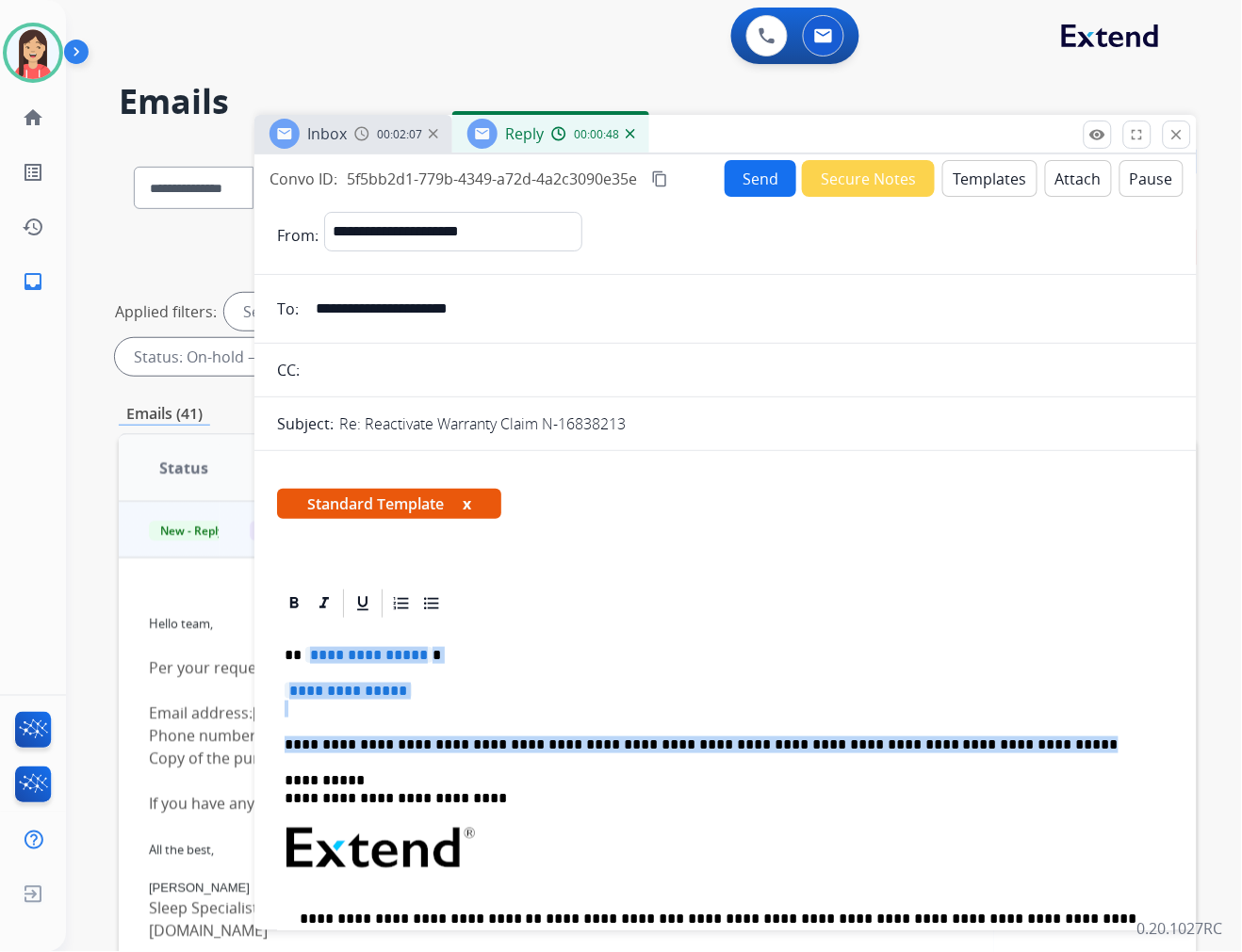
drag, startPoint x: 969, startPoint y: 747, endPoint x: 304, endPoint y: 653, distance: 671.6
click at [304, 653] on div "**********" at bounding box center [726, 892] width 897 height 545
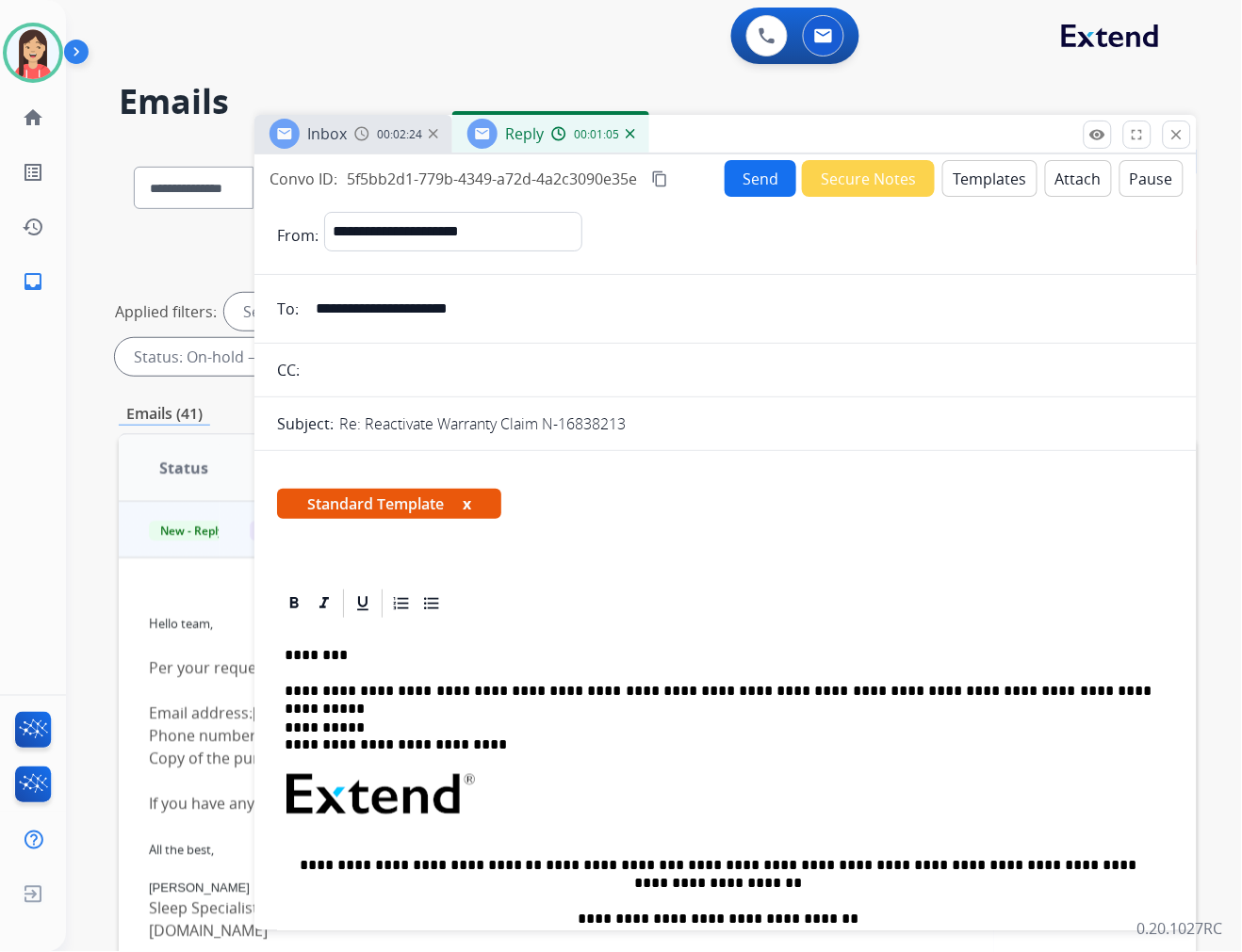
click at [761, 181] on button "Send" at bounding box center [760, 178] width 72 height 36
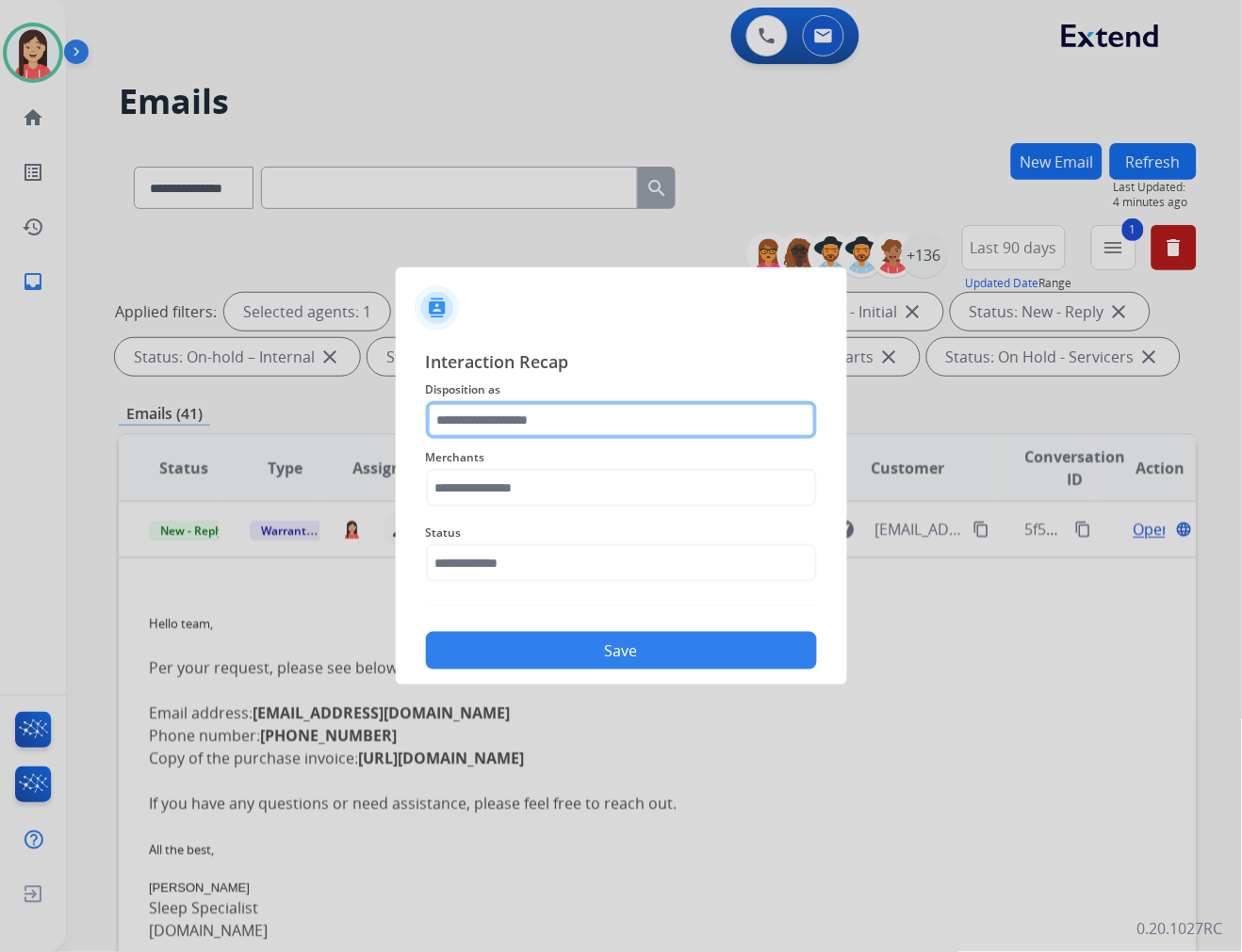
click at [619, 415] on input "text" at bounding box center [621, 420] width 391 height 37
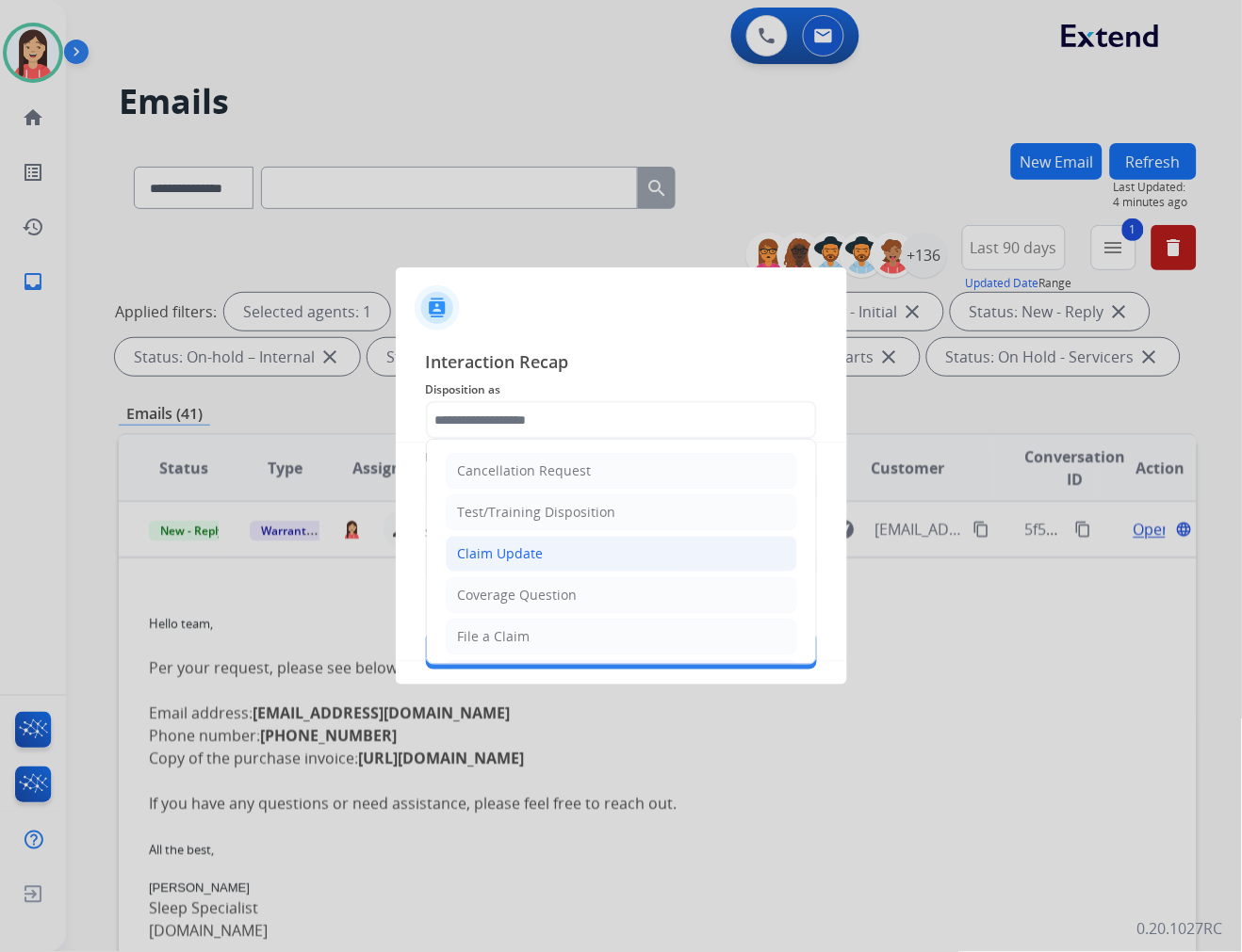
click at [596, 545] on li "Claim Update" at bounding box center [621, 554] width 351 height 35
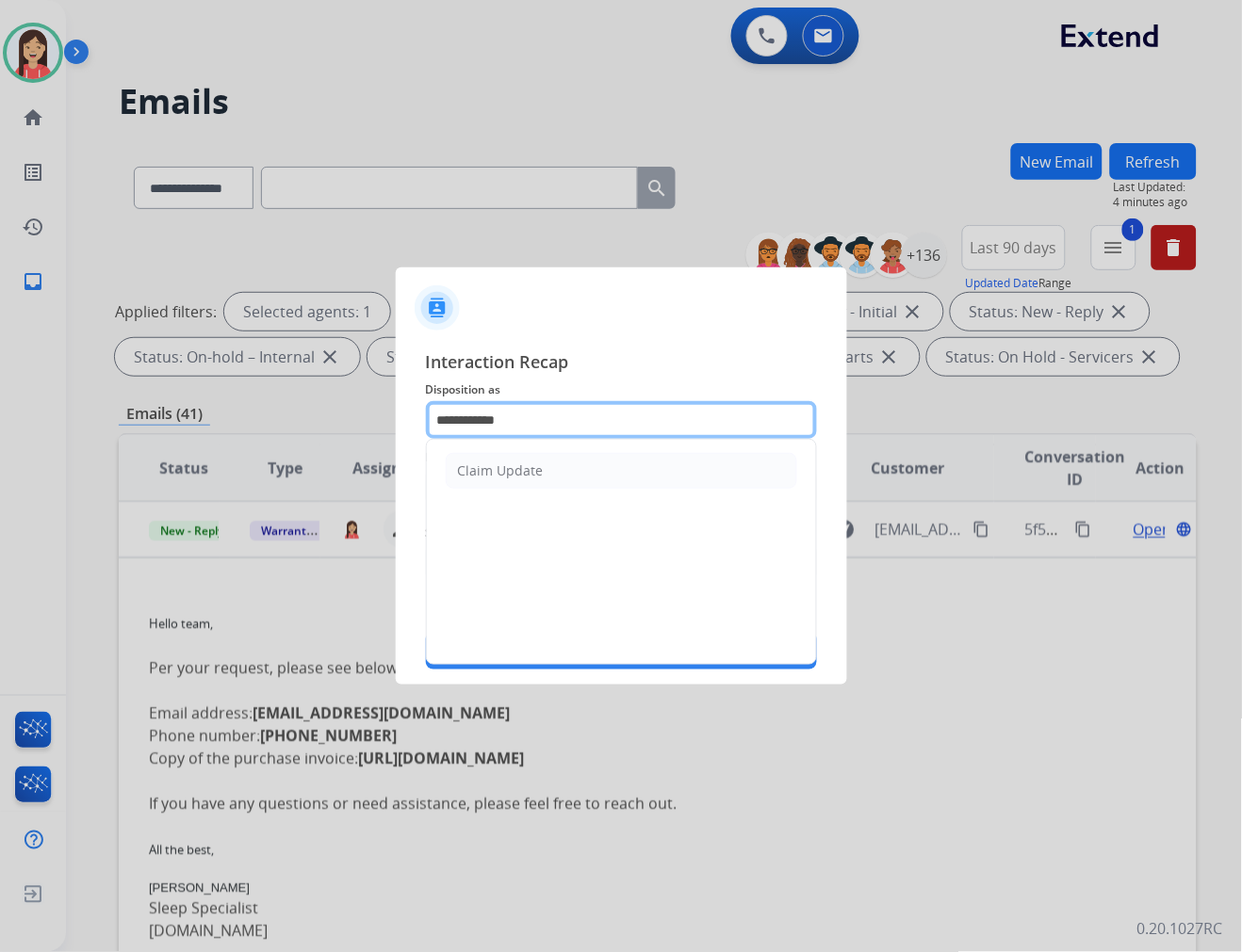
click at [590, 420] on input "**********" at bounding box center [621, 420] width 391 height 37
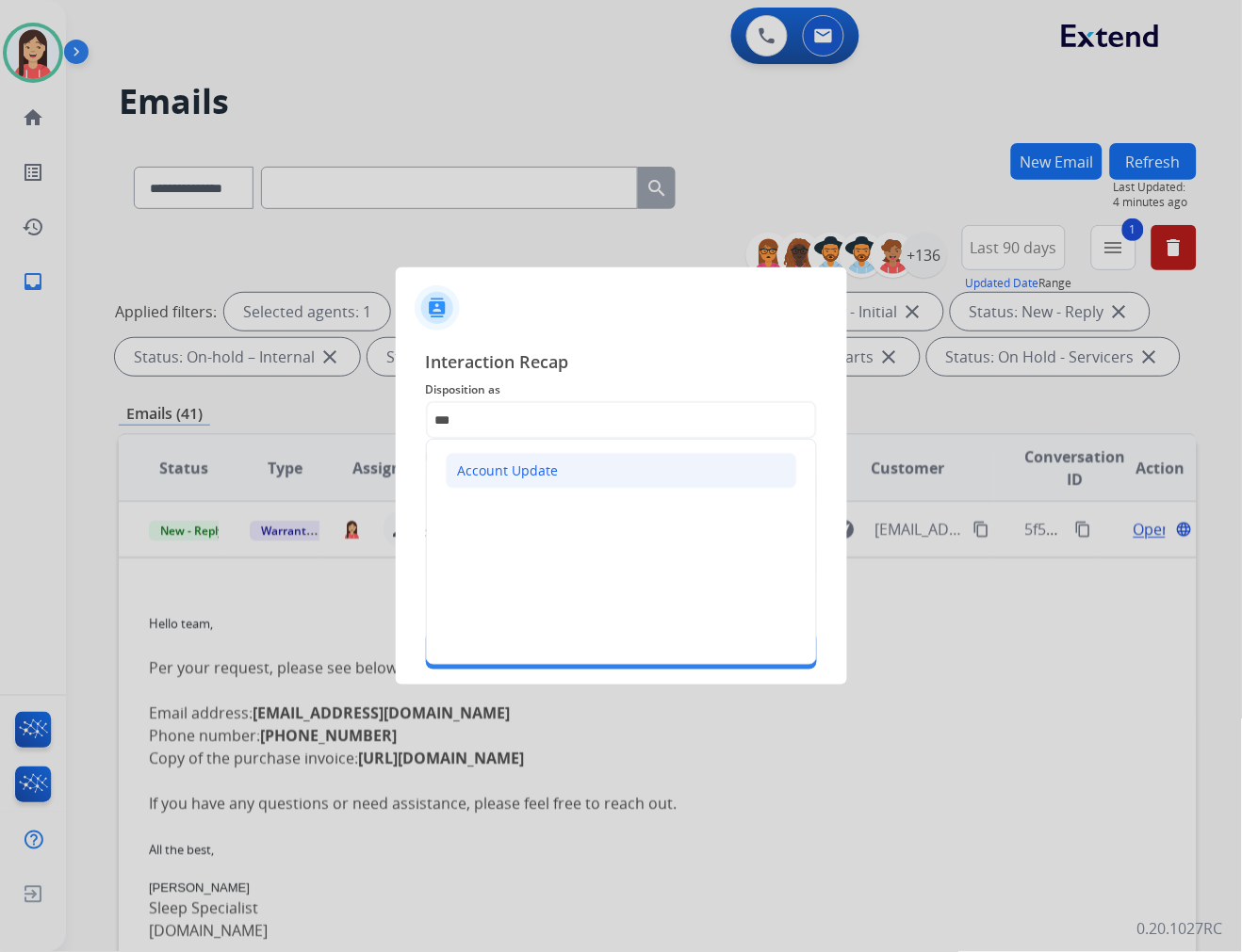
click at [594, 471] on li "Account Update" at bounding box center [621, 471] width 351 height 35
type input "**********"
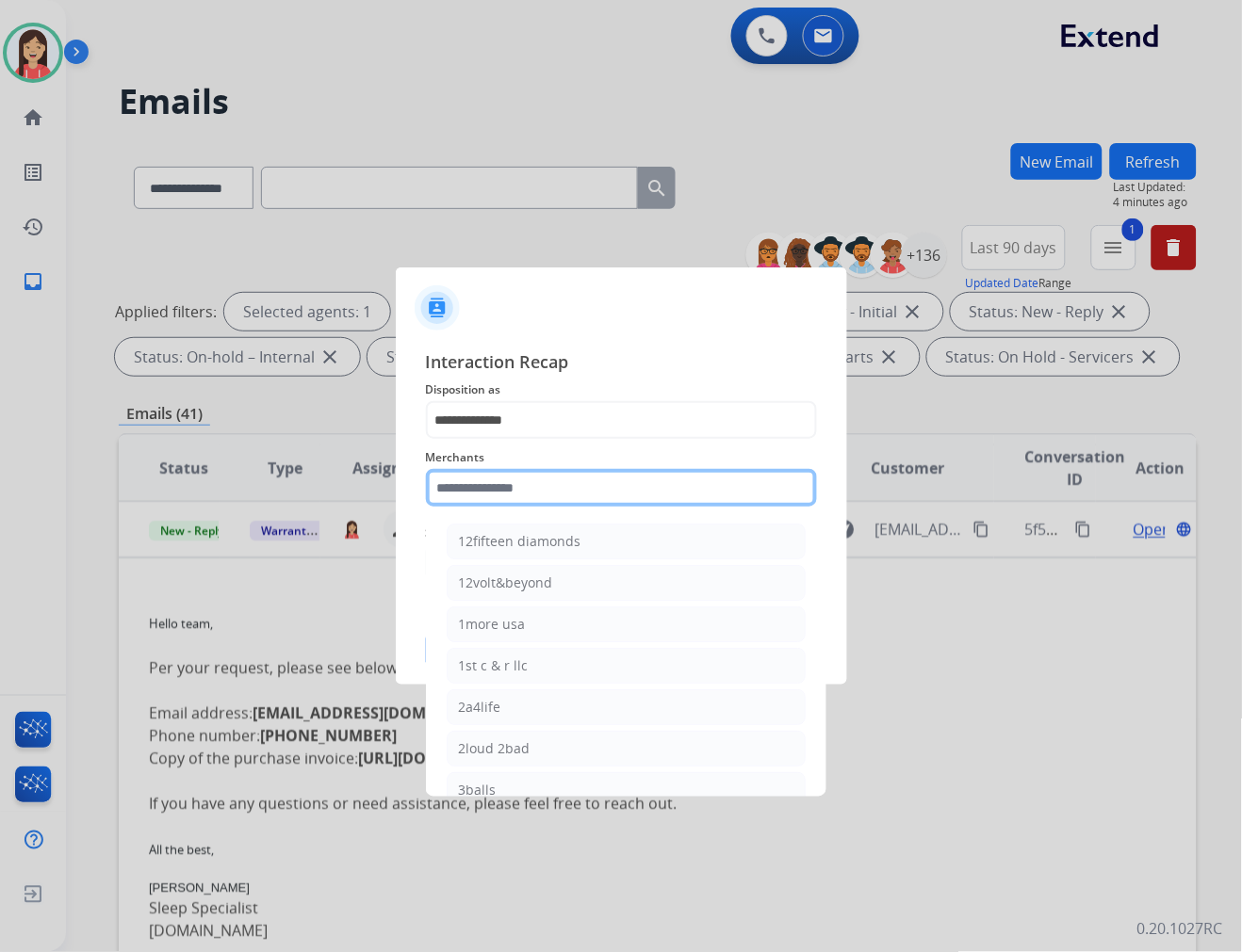
click at [562, 505] on input "text" at bounding box center [621, 488] width 391 height 37
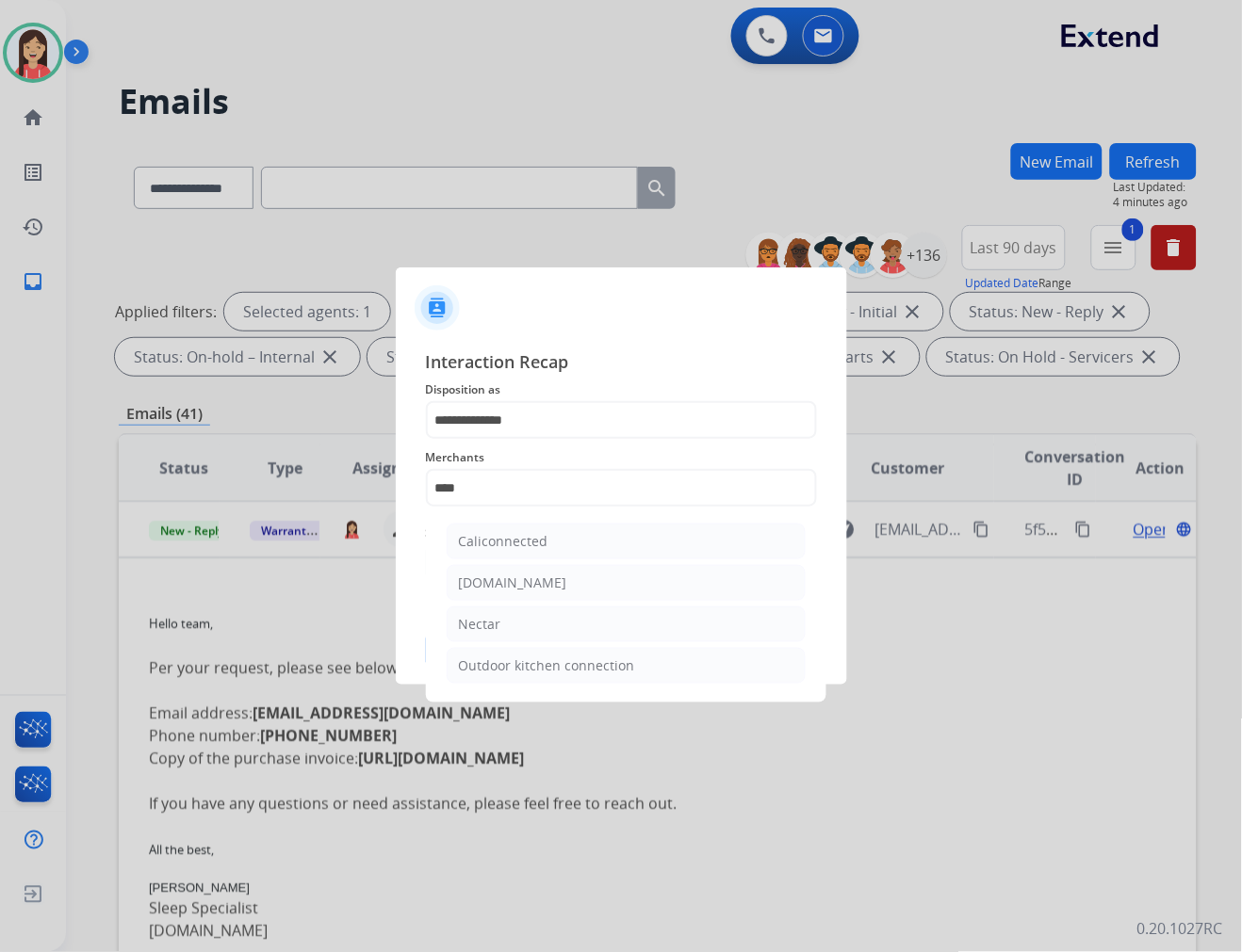
click at [528, 613] on li "Nectar" at bounding box center [626, 624] width 359 height 35
type input "******"
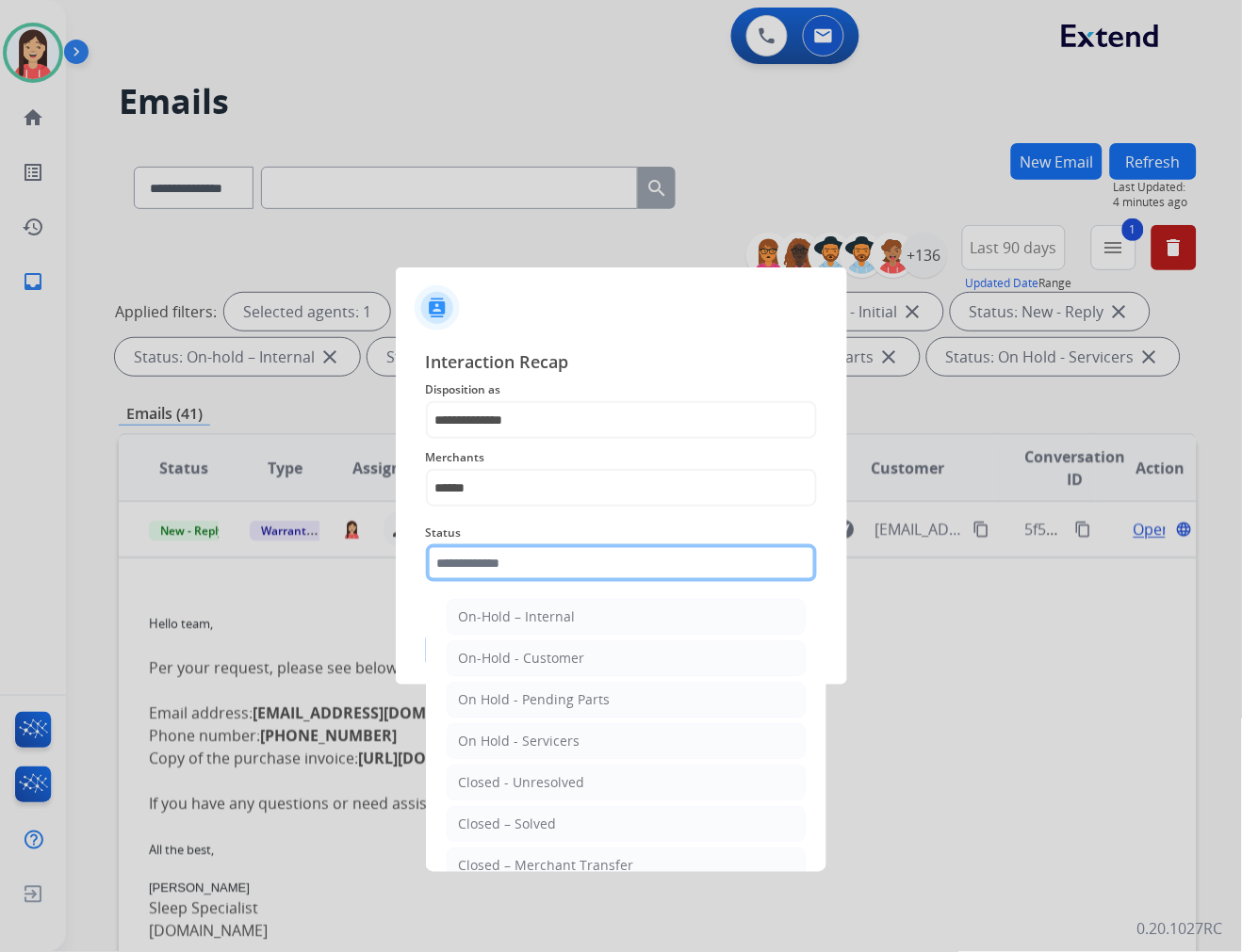
click at [535, 571] on input "text" at bounding box center [621, 563] width 391 height 37
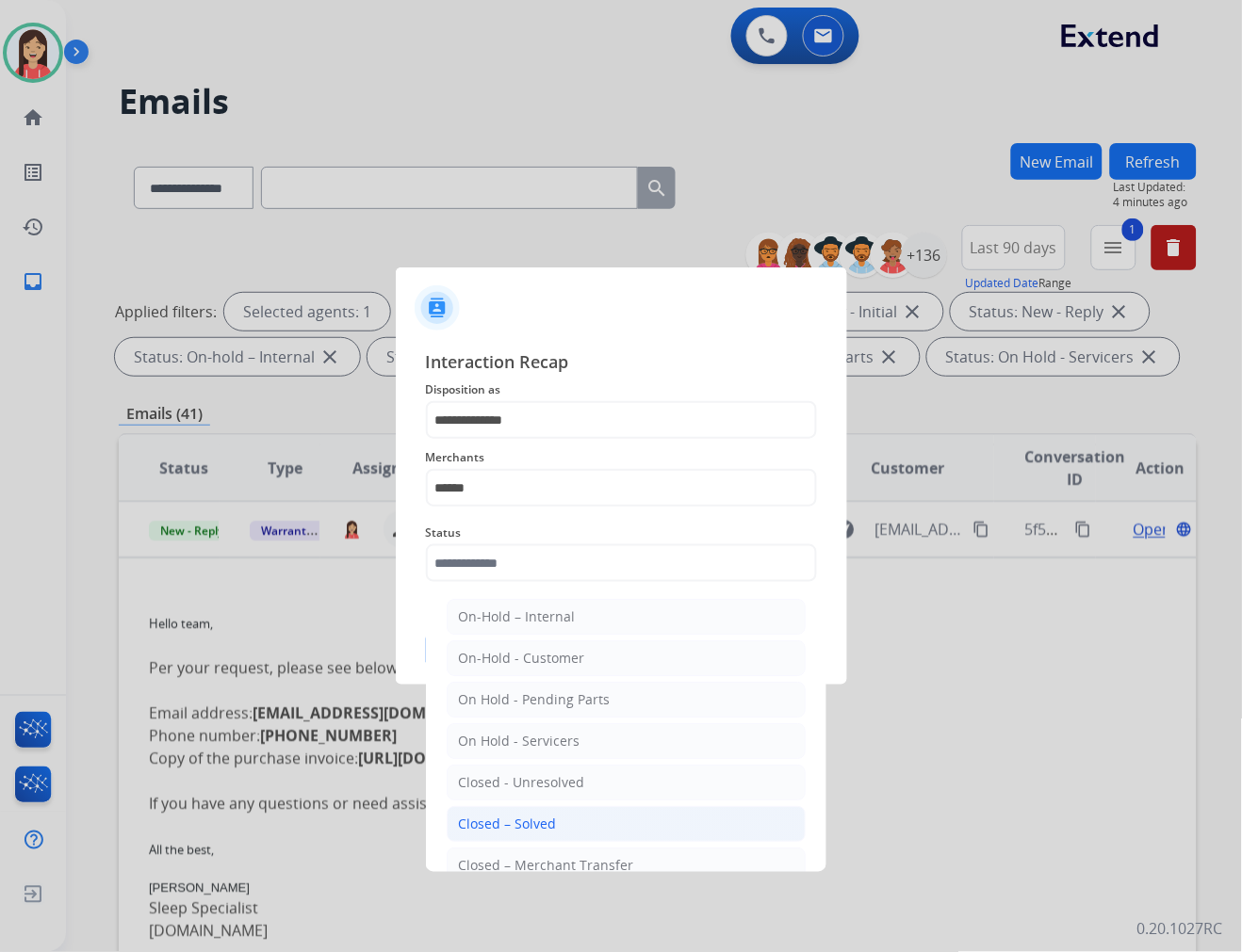
click at [601, 818] on li "Closed – Solved" at bounding box center [626, 823] width 359 height 35
type input "**********"
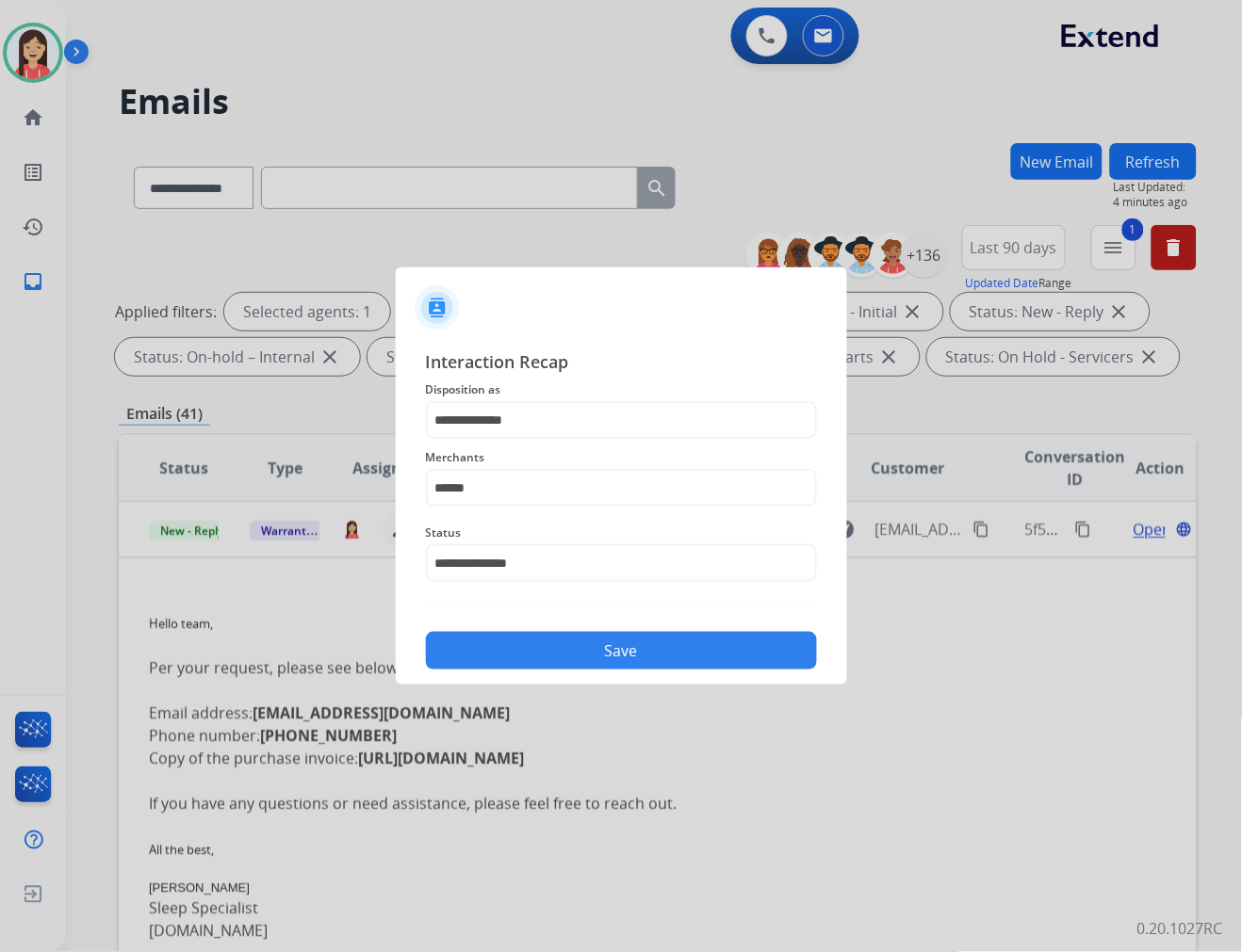
click at [648, 656] on button "Save" at bounding box center [621, 651] width 391 height 37
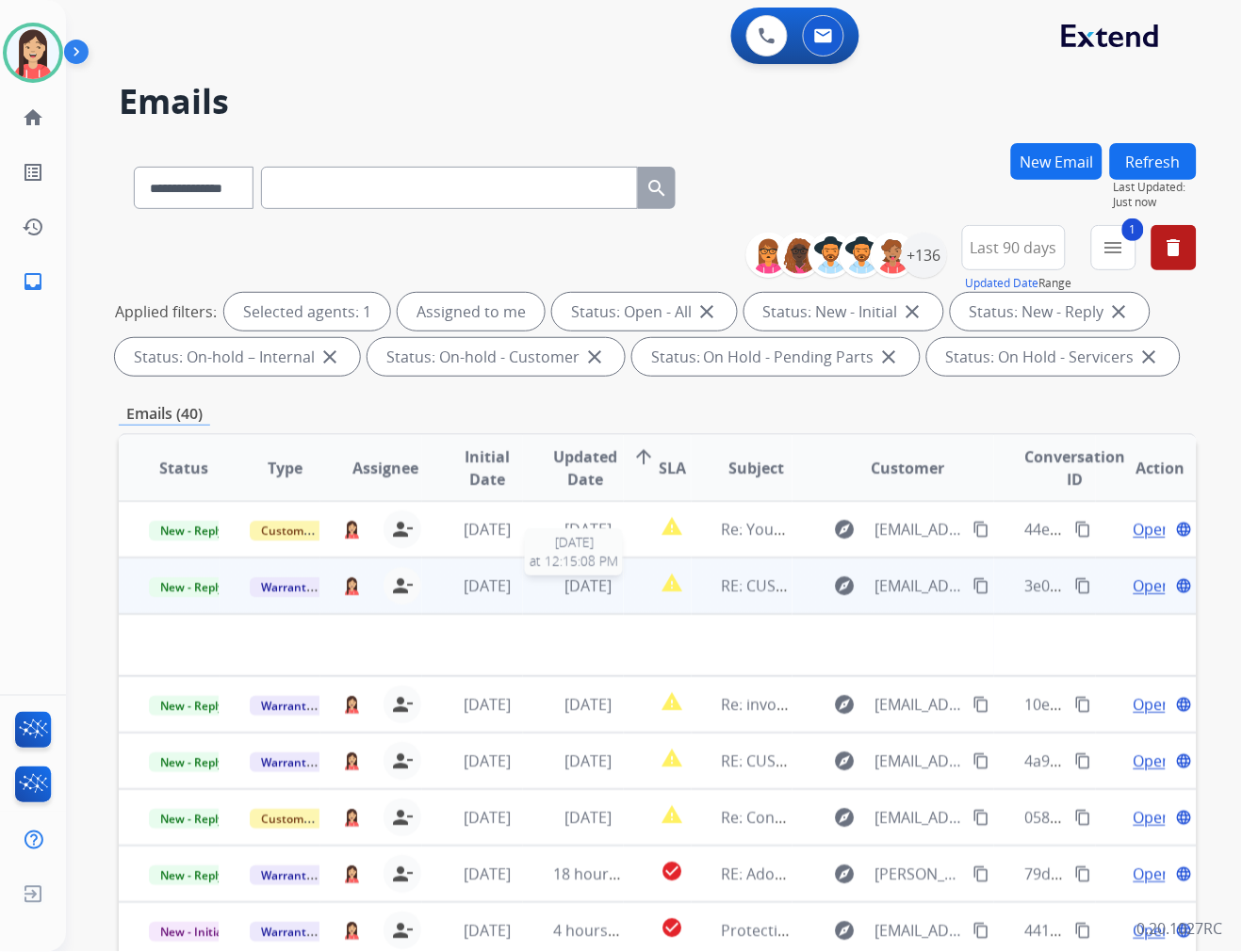
click at [612, 582] on span "[DATE]" at bounding box center [588, 585] width 47 height 21
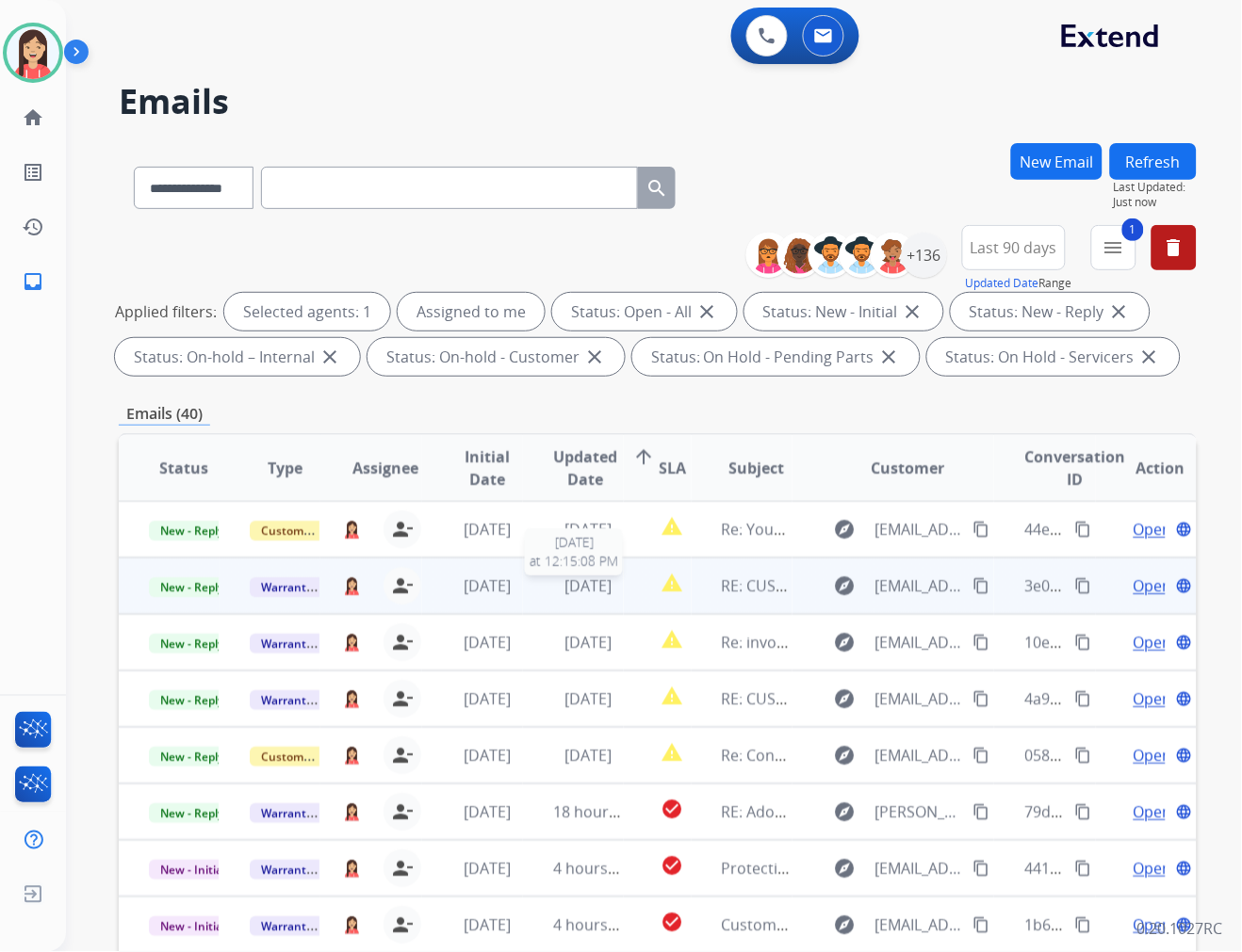
click at [612, 582] on span "[DATE]" at bounding box center [588, 585] width 47 height 21
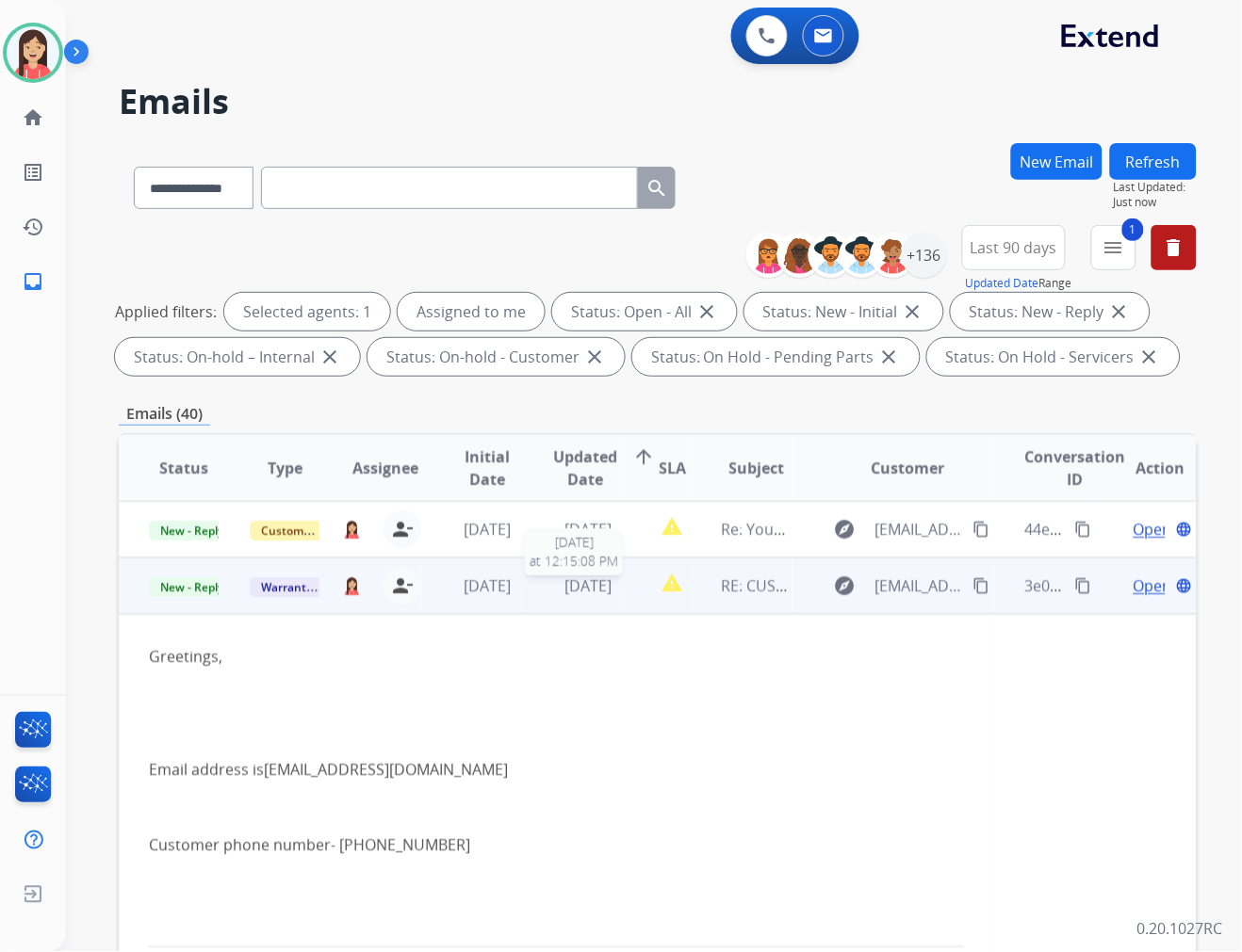
scroll to position [57, 0]
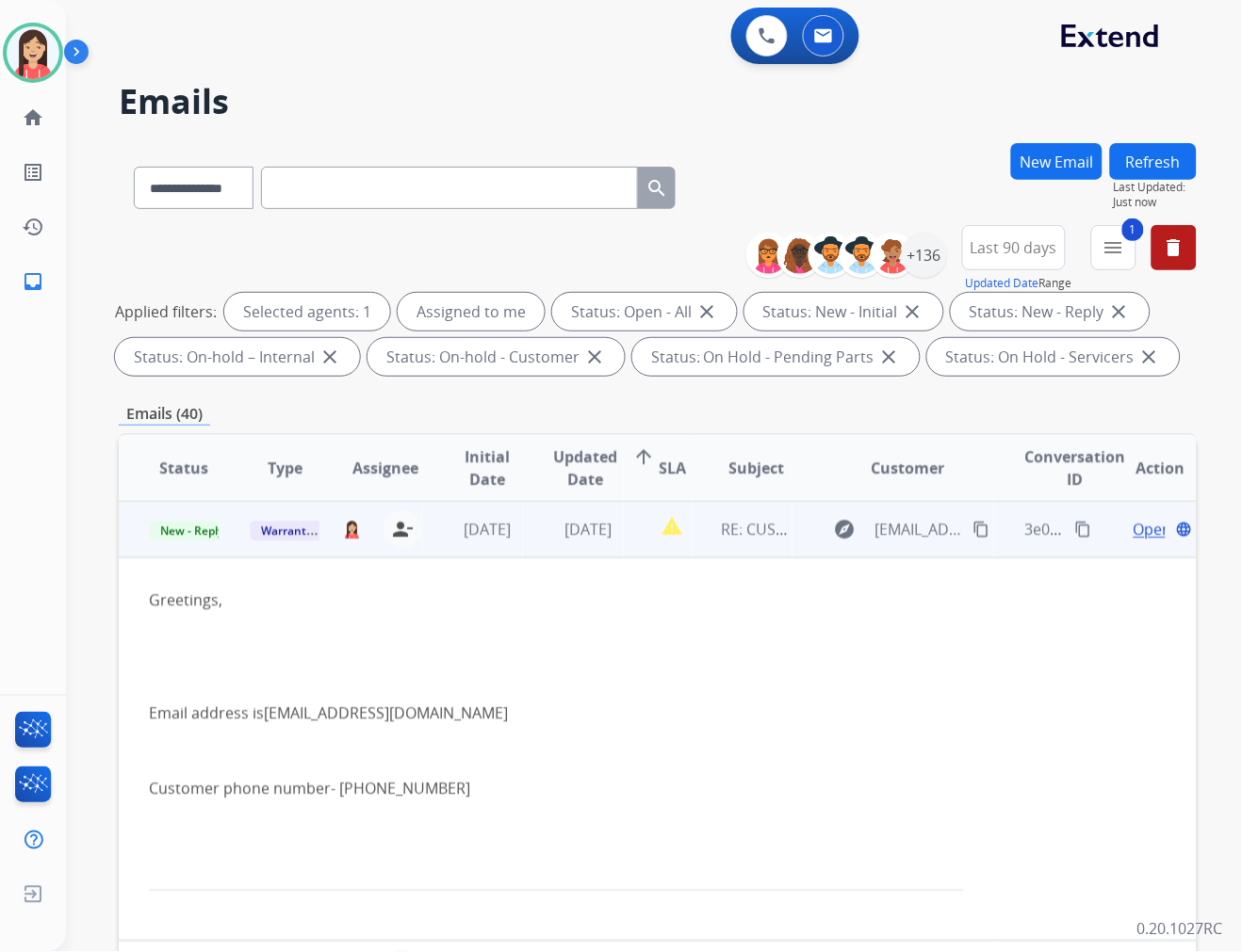
click at [1153, 528] on div "Open language" at bounding box center [1161, 529] width 70 height 23
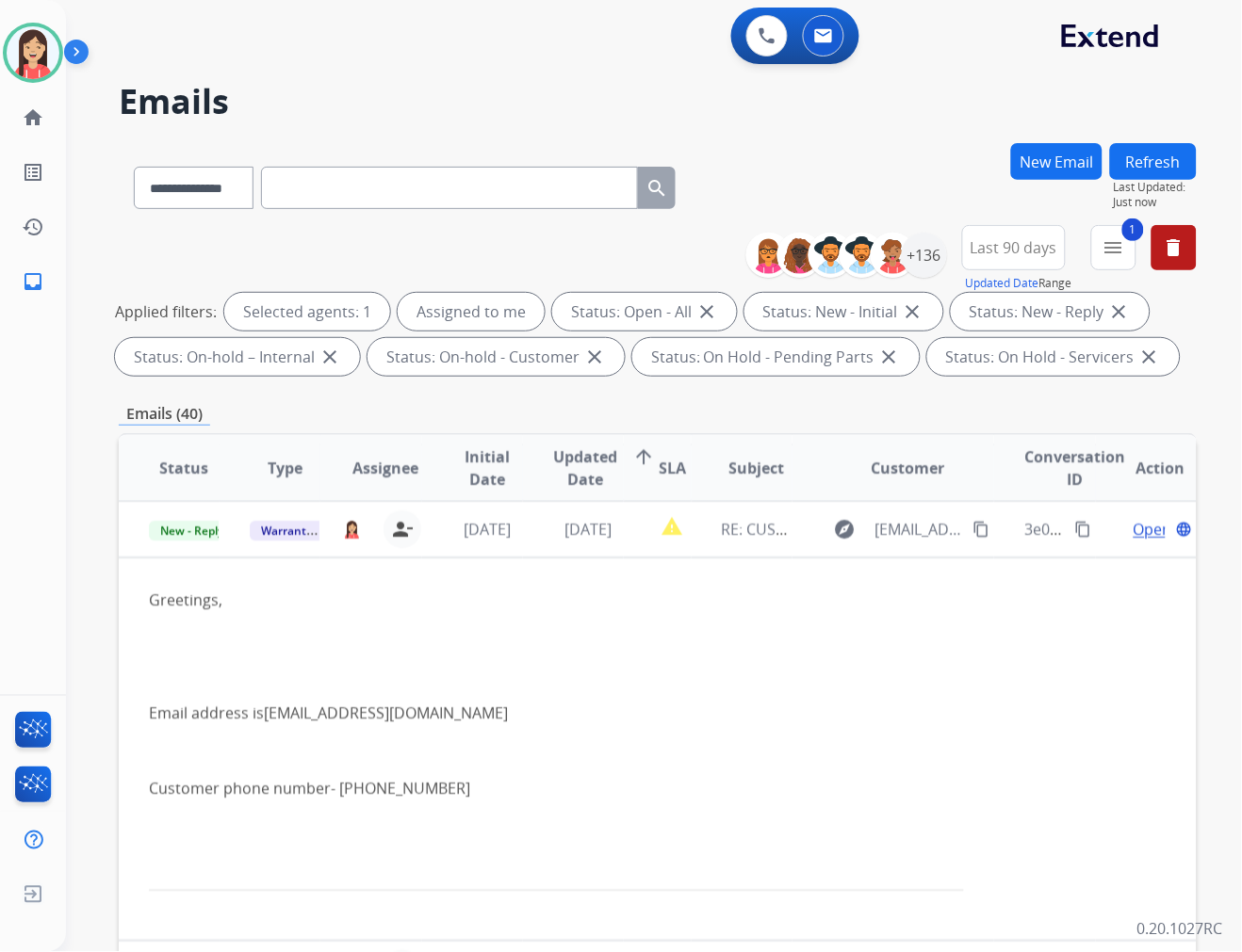
scroll to position [1, 0]
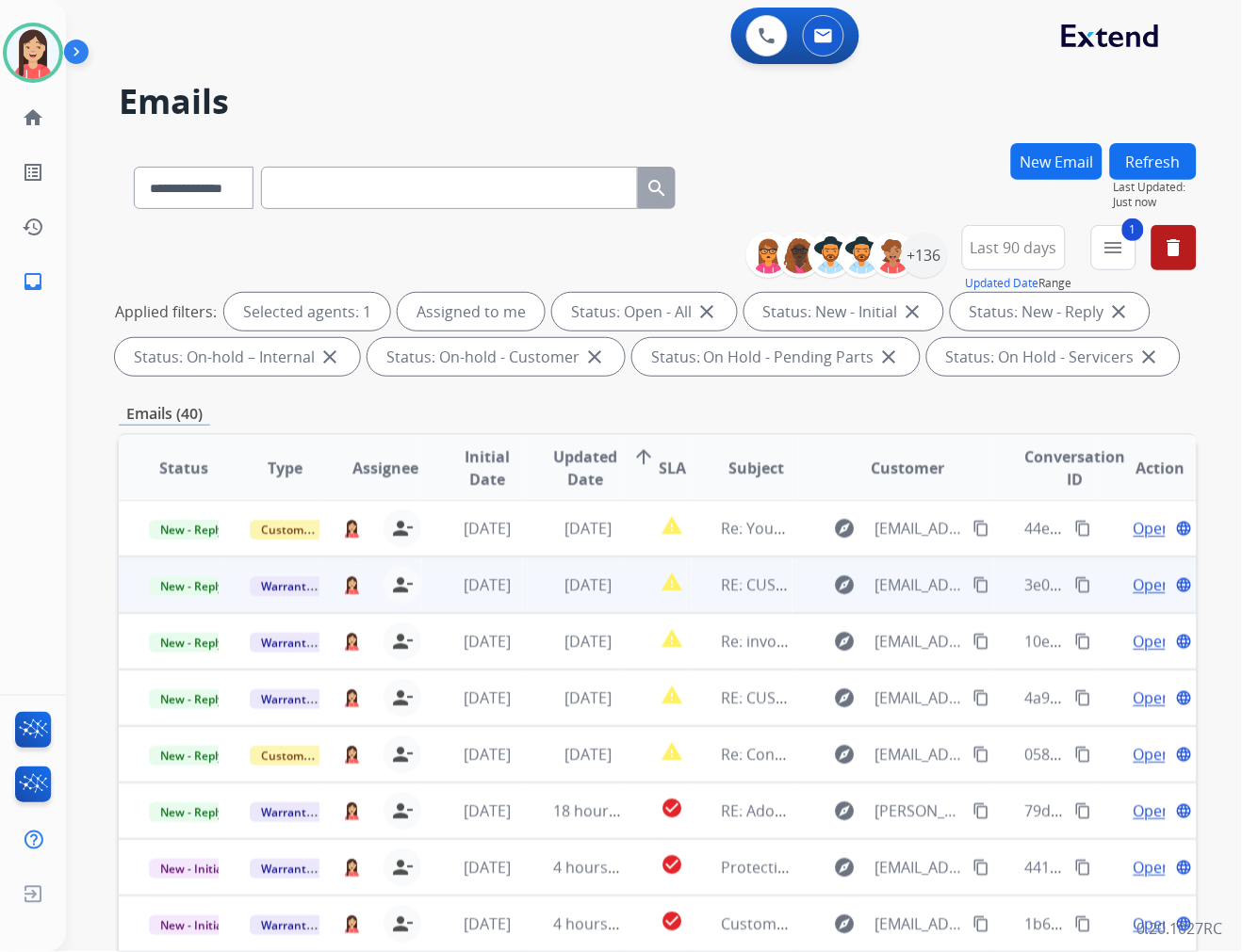
click at [1133, 577] on span "Open" at bounding box center [1152, 584] width 38 height 23
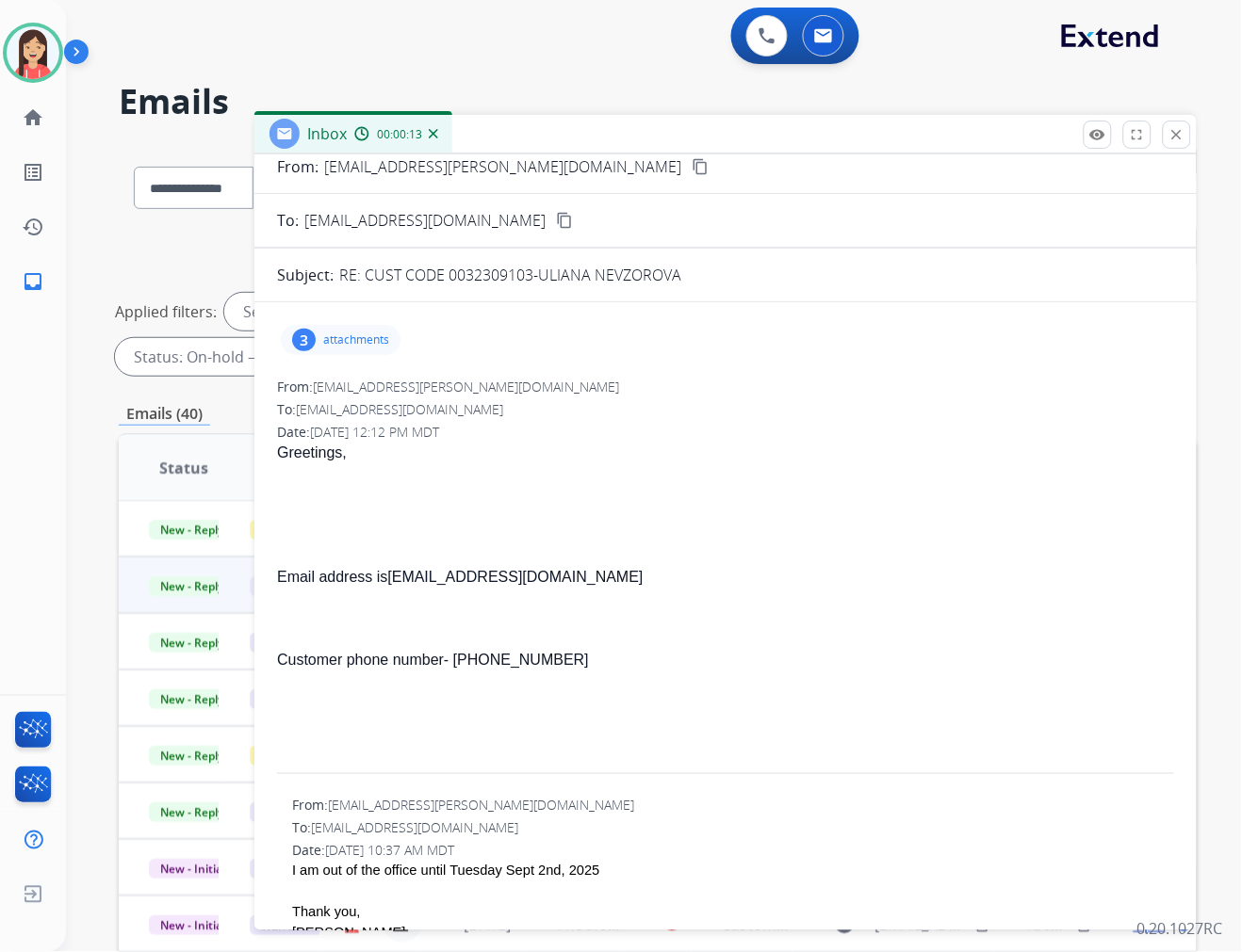
scroll to position [43, 0]
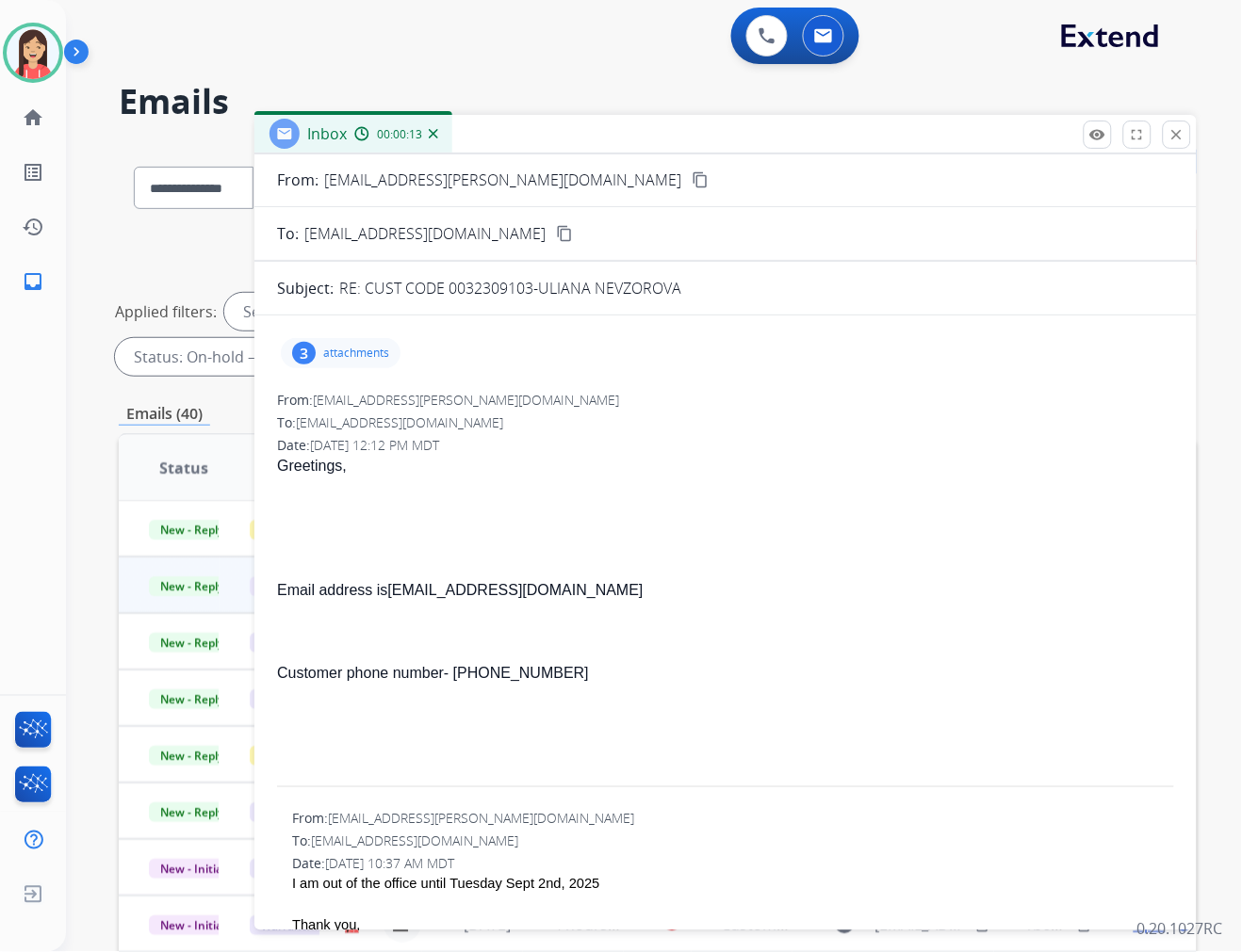
click at [339, 351] on p "attachments" at bounding box center [355, 352] width 66 height 15
click at [429, 463] on mat-icon "download" at bounding box center [434, 466] width 17 height 17
click at [441, 541] on button "download" at bounding box center [434, 533] width 23 height 23
click at [851, 527] on div "Greetings, Email address is ulianan@hotmail.com Customer phone number-­ 204 230…" at bounding box center [726, 623] width 897 height 337
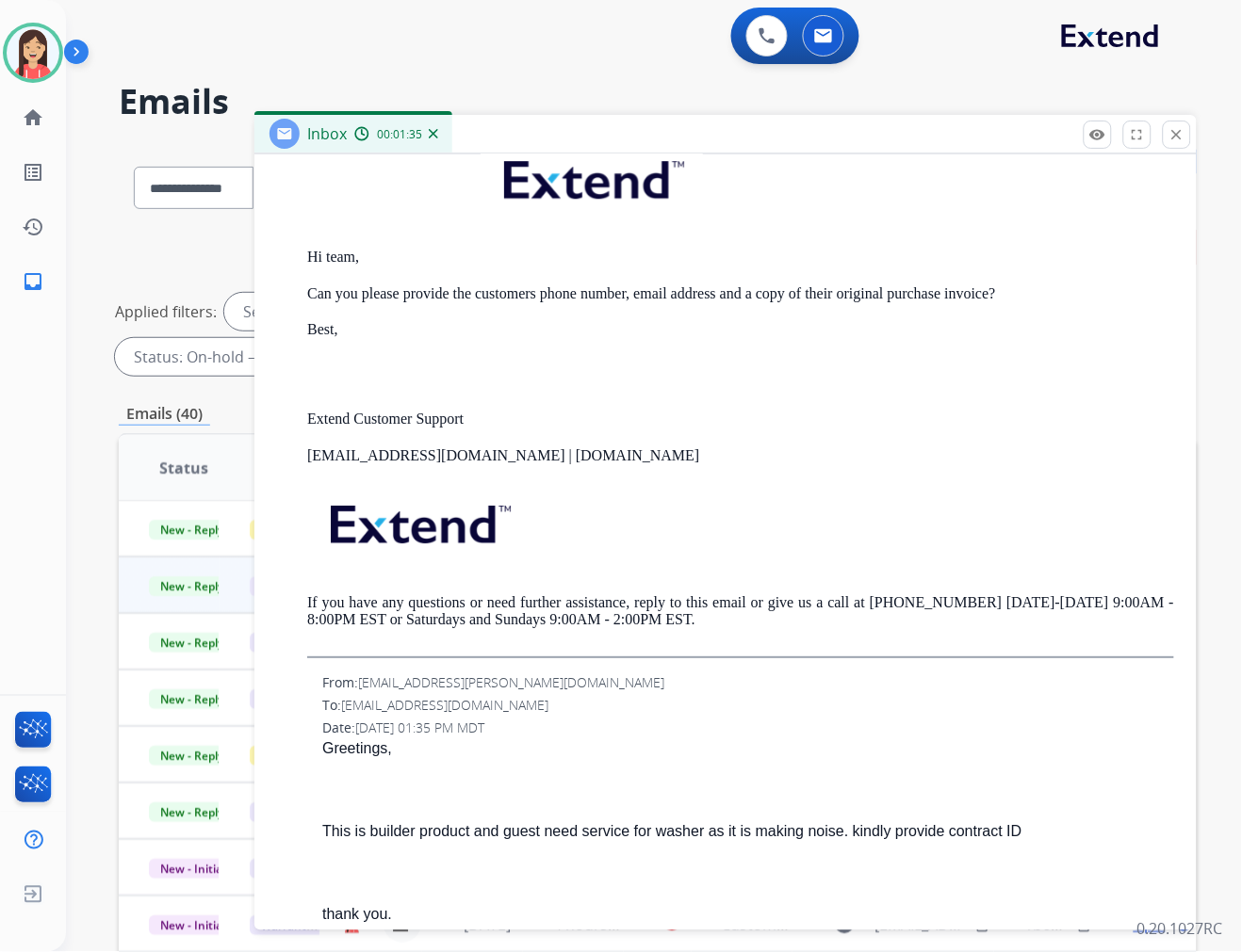
scroll to position [1194, 0]
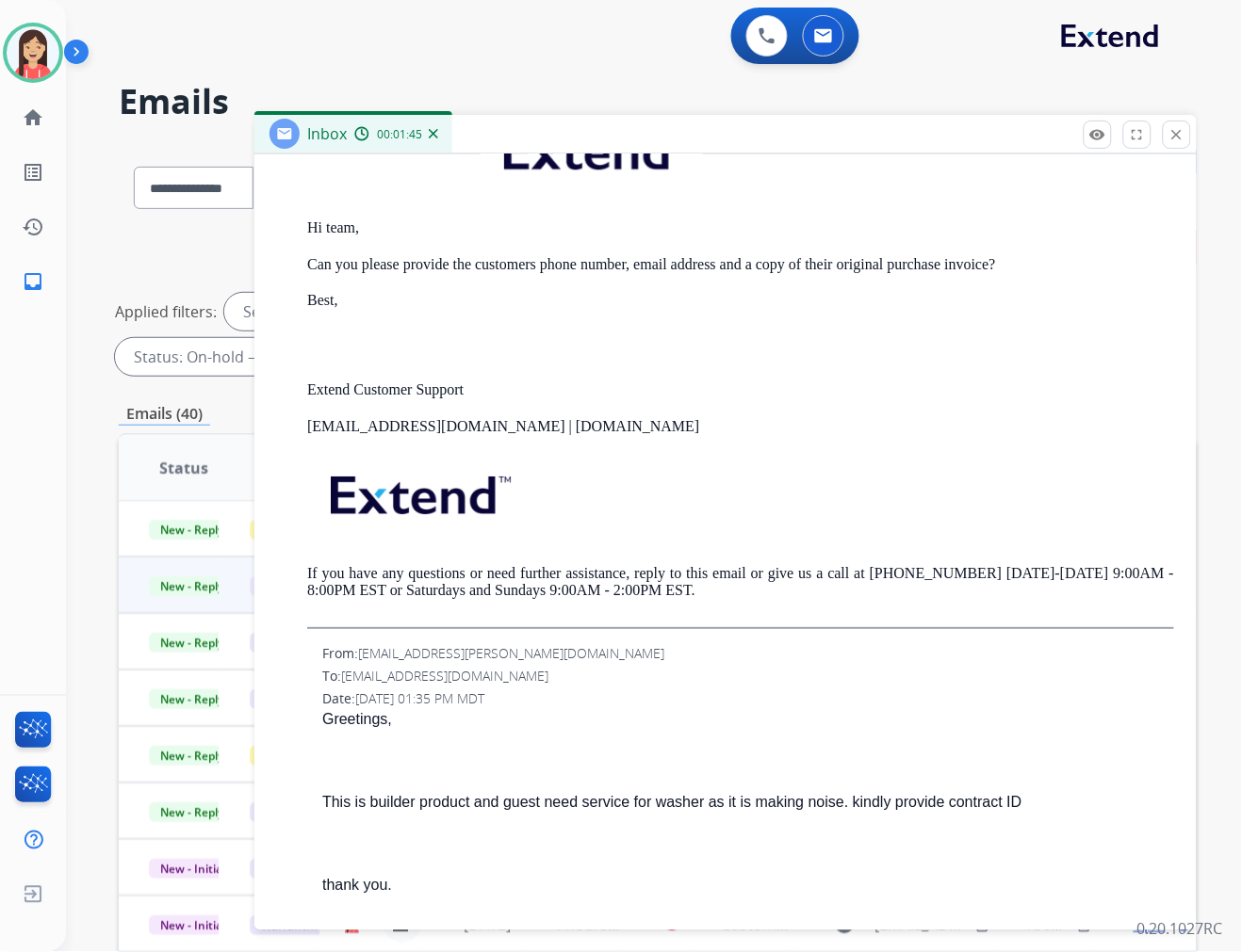
click at [681, 455] on p at bounding box center [740, 500] width 867 height 91
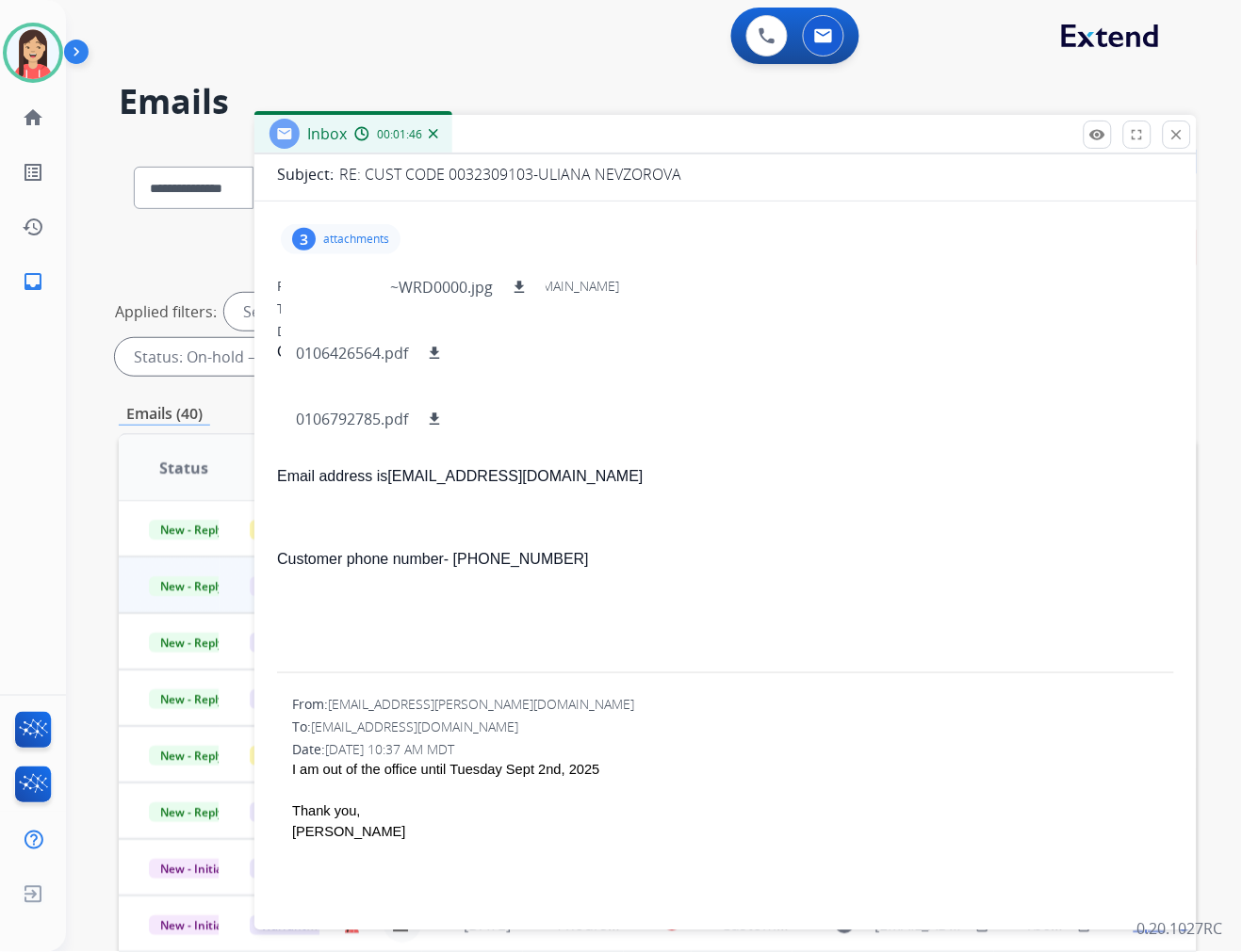
scroll to position [0, 0]
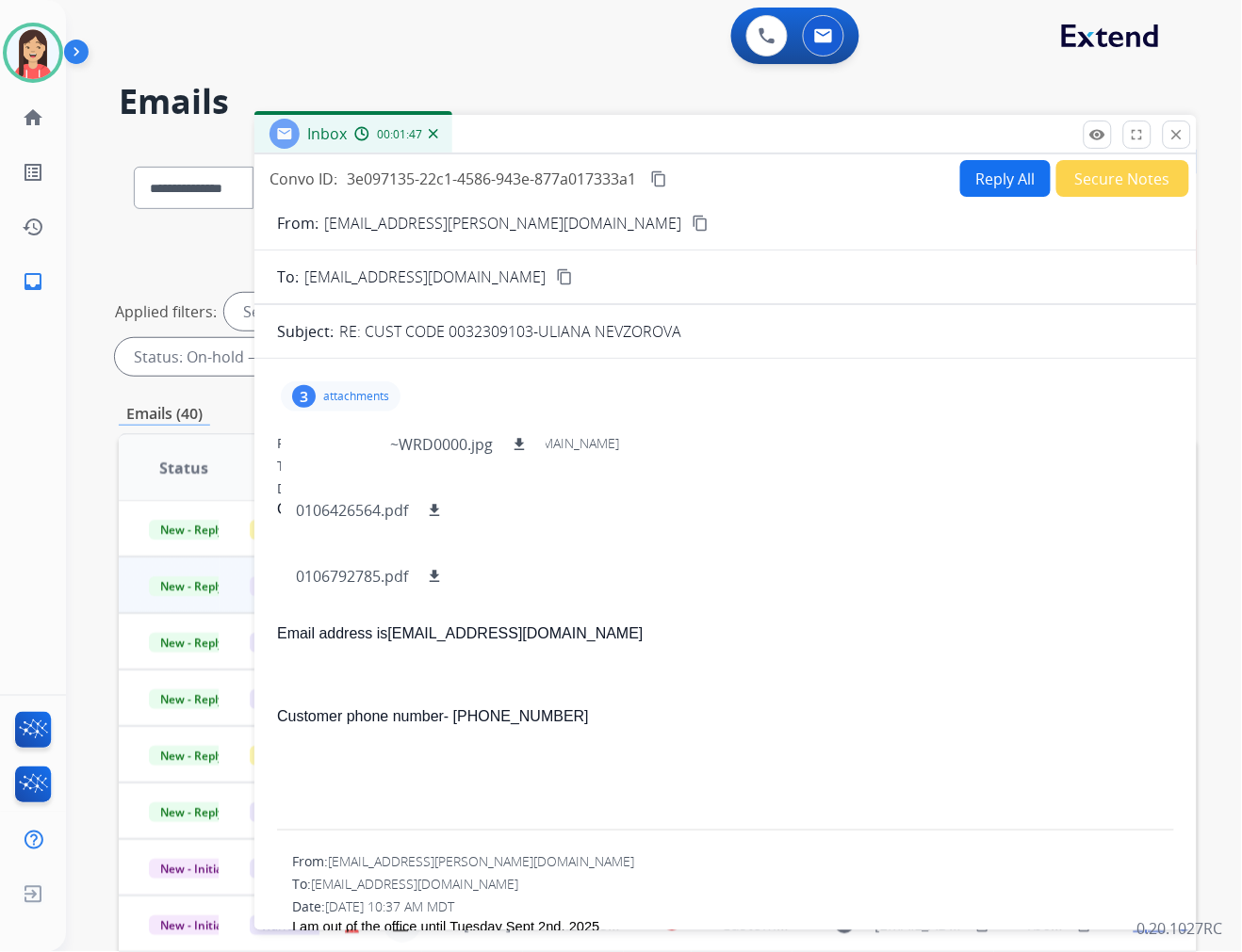
click at [965, 193] on button "Reply All" at bounding box center [1005, 178] width 90 height 36
select select "**********"
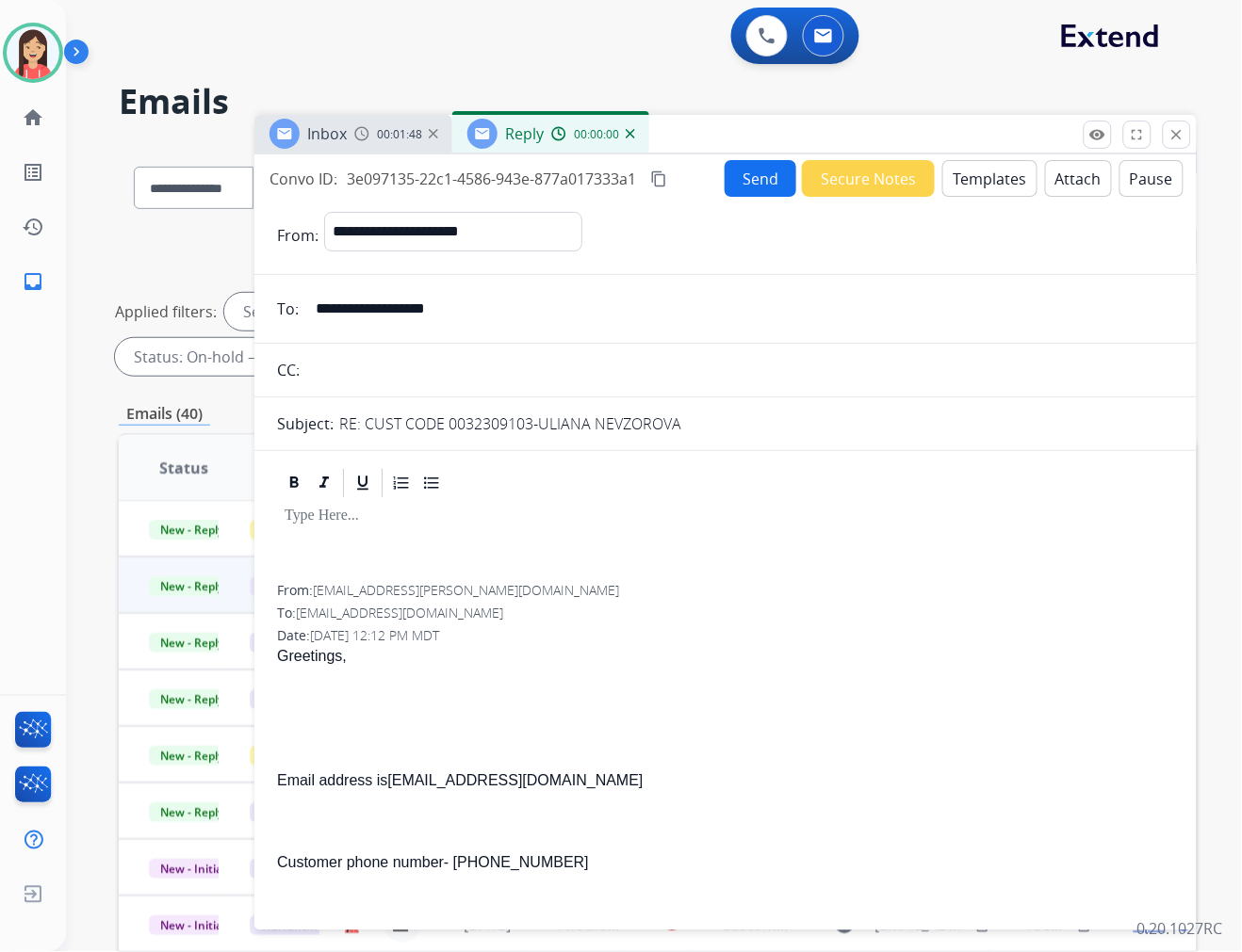
click at [967, 192] on button "Templates" at bounding box center [990, 178] width 95 height 36
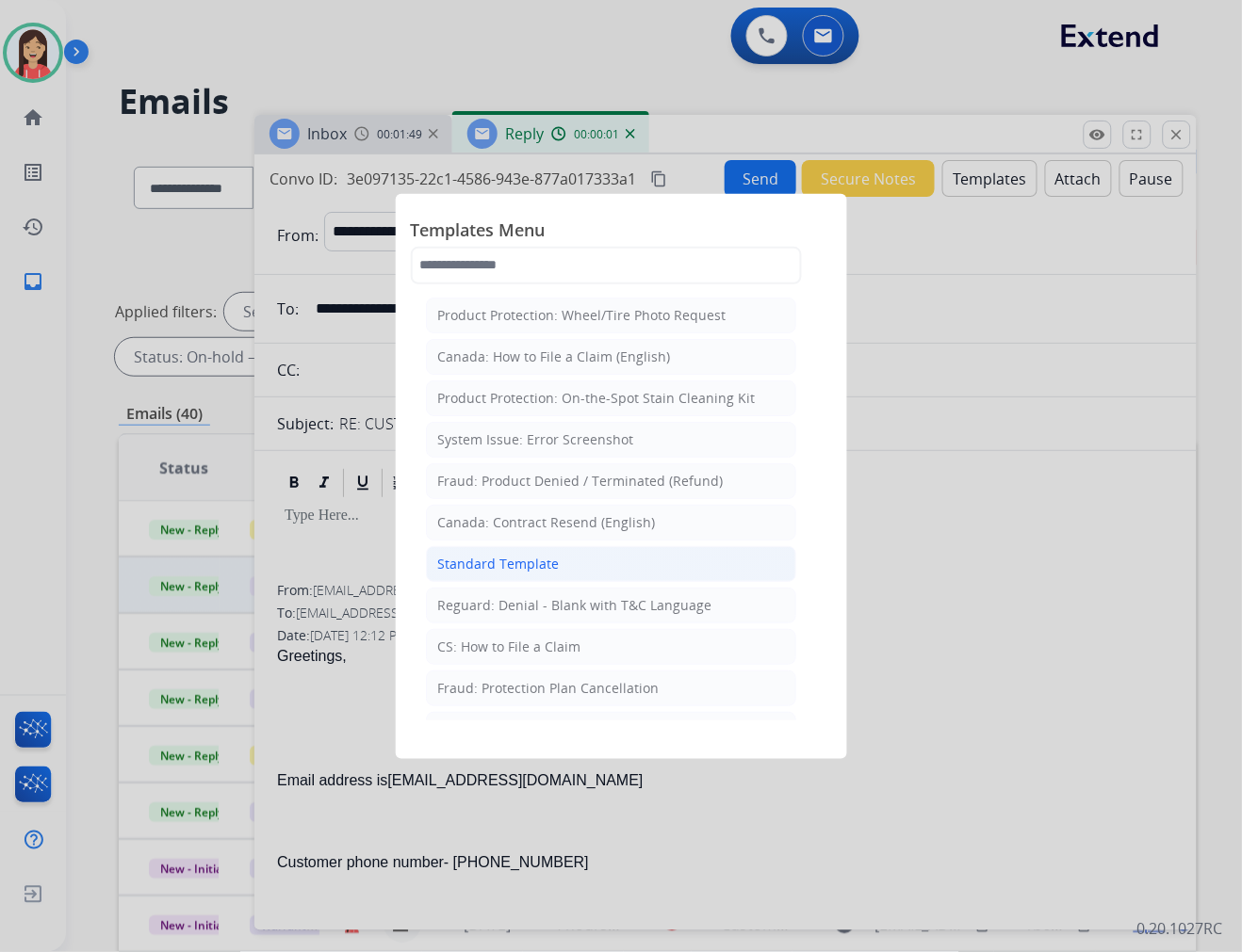
click at [558, 565] on li "Standard Template" at bounding box center [611, 564] width 370 height 35
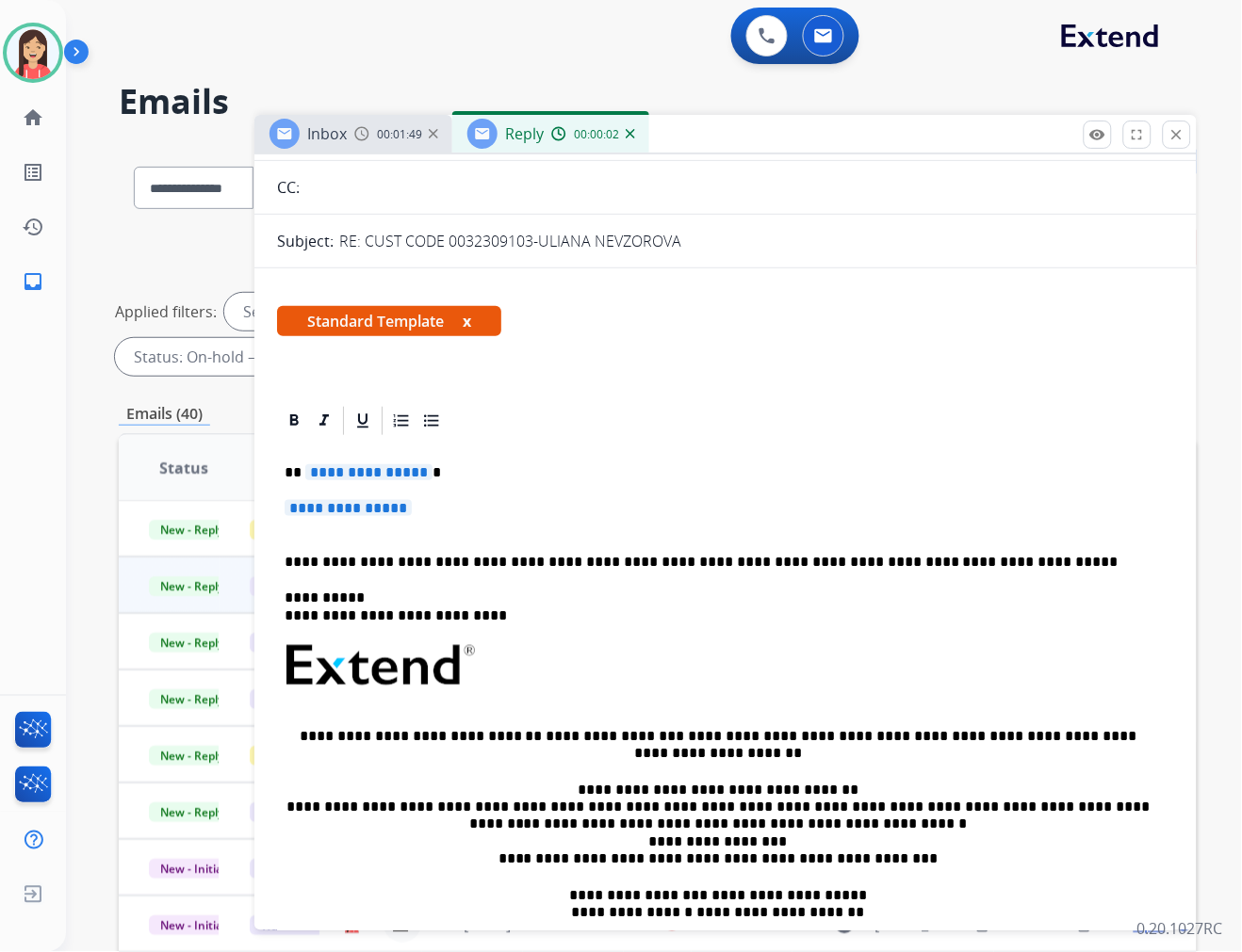
scroll to position [209, 0]
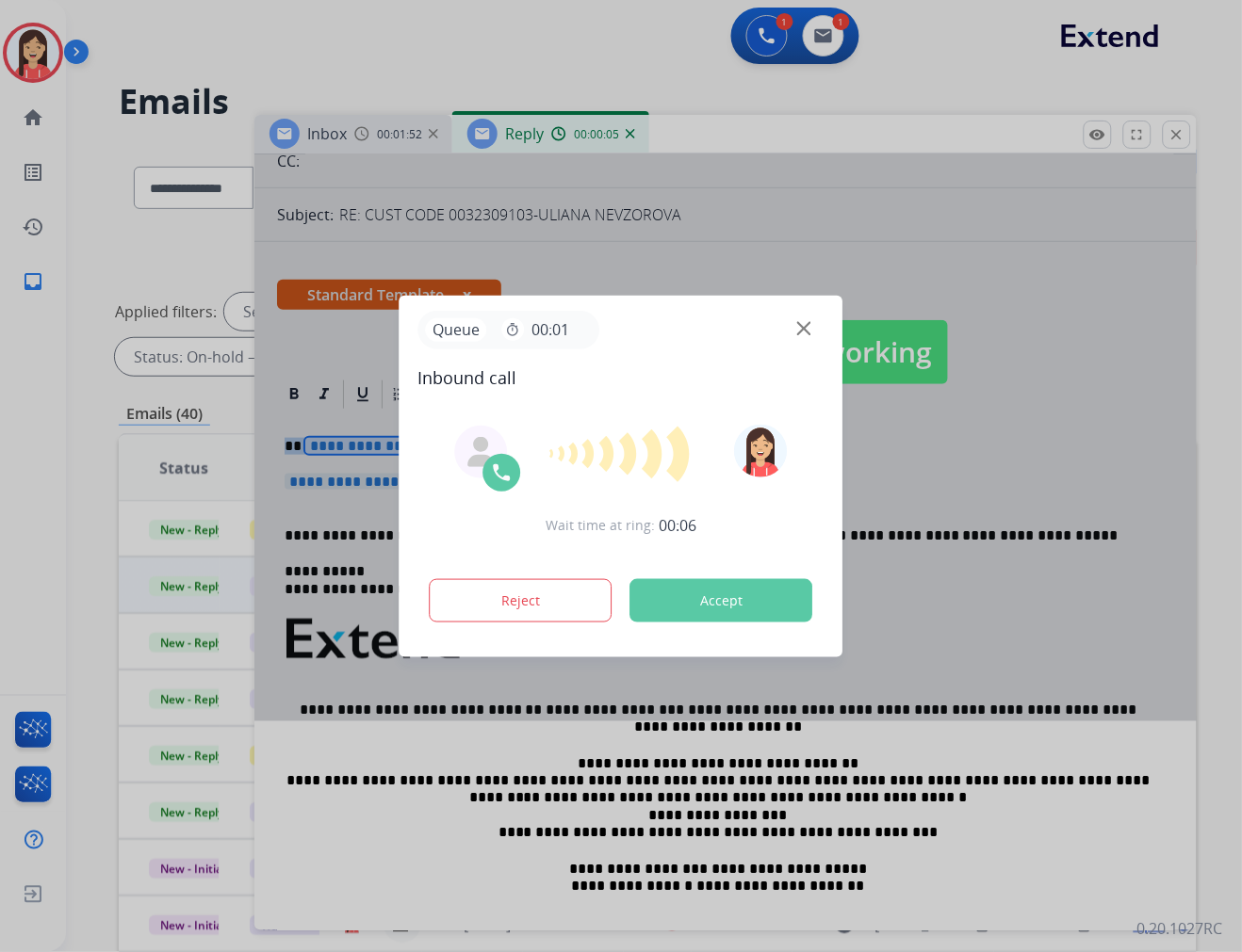
click at [707, 596] on button "Accept" at bounding box center [722, 601] width 183 height 43
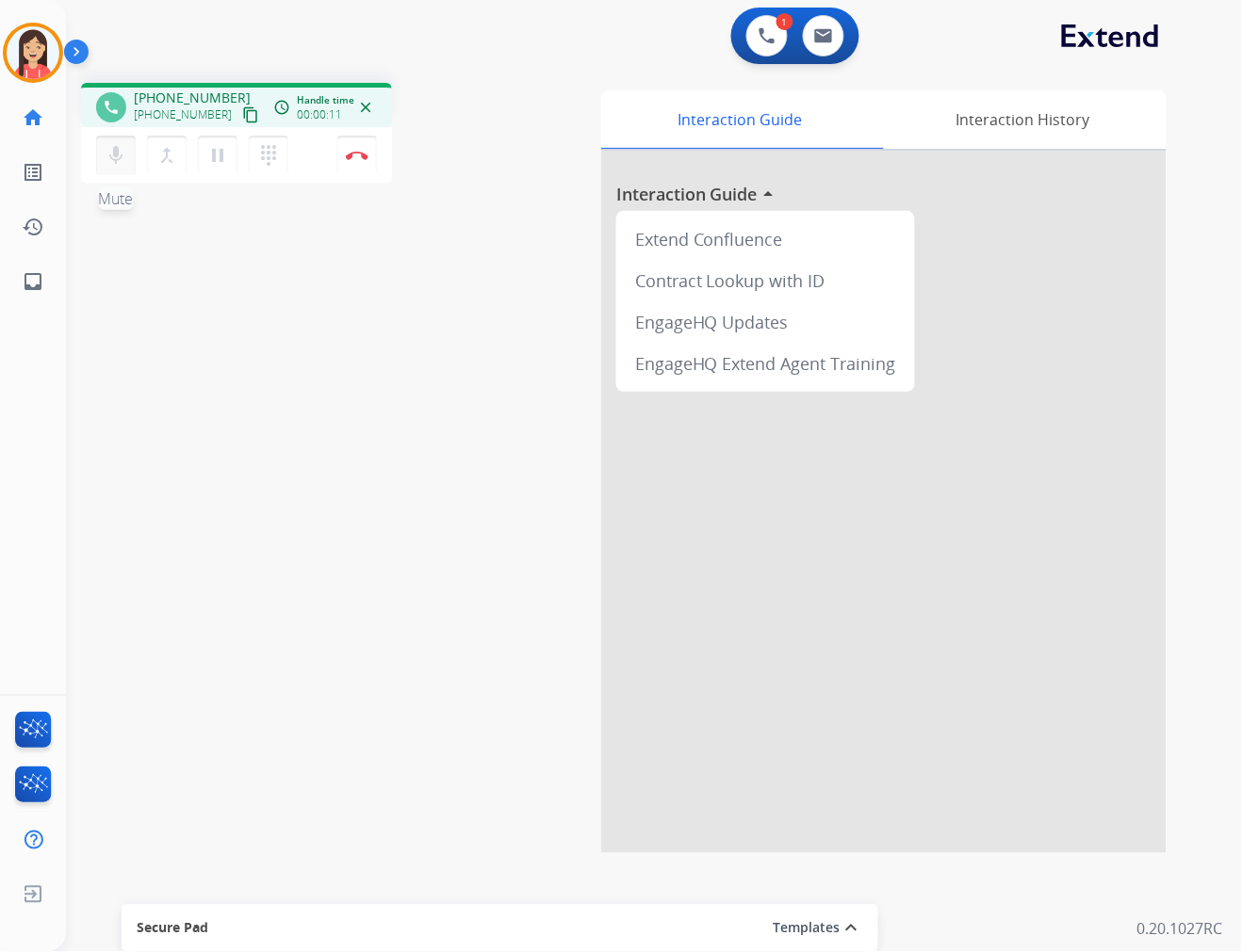
click at [105, 144] on mat-icon "mic" at bounding box center [116, 155] width 23 height 23
click at [120, 156] on mat-icon "mic_off" at bounding box center [116, 155] width 23 height 23
click at [359, 154] on img at bounding box center [356, 156] width 23 height 10
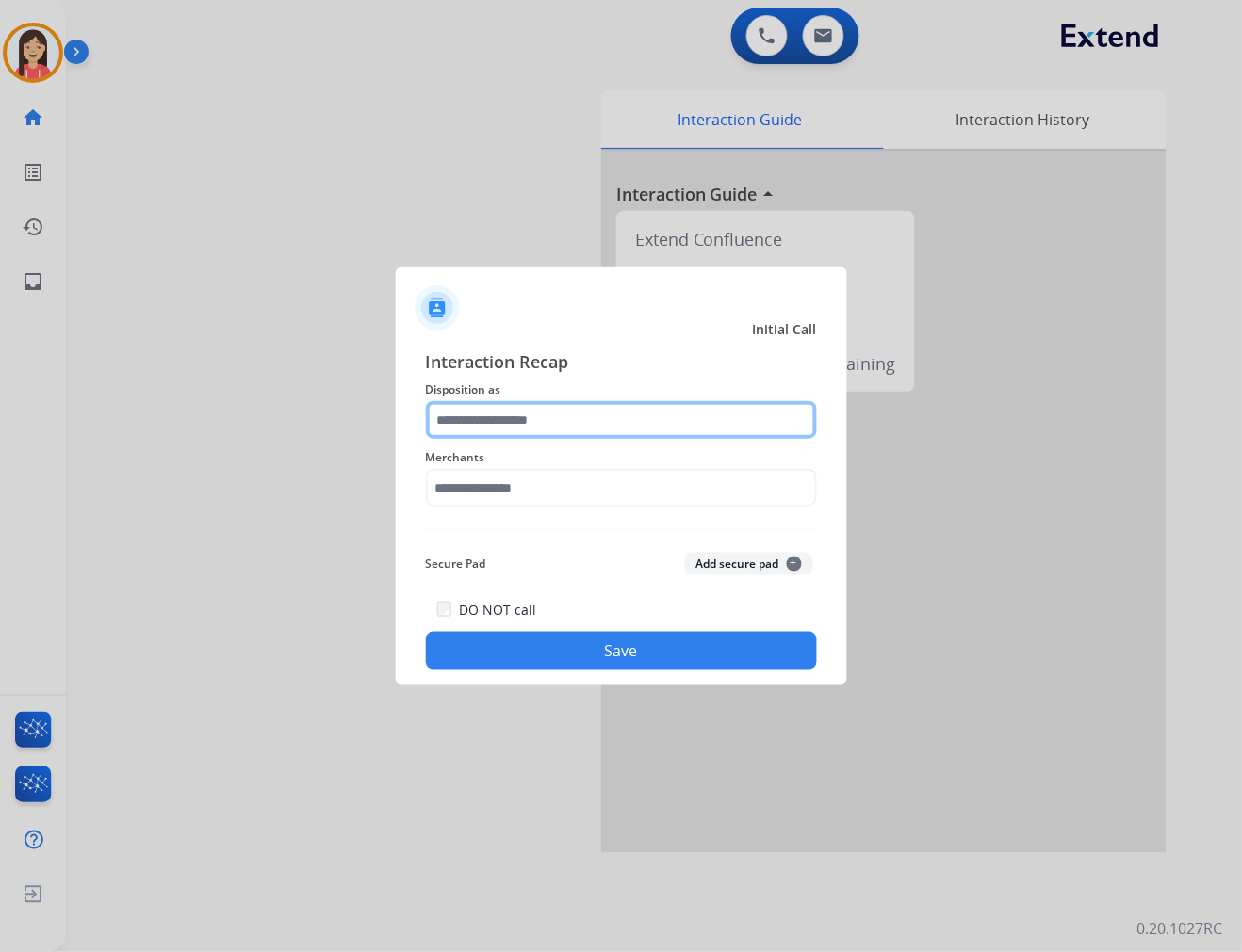
click at [507, 417] on input "text" at bounding box center [621, 420] width 391 height 37
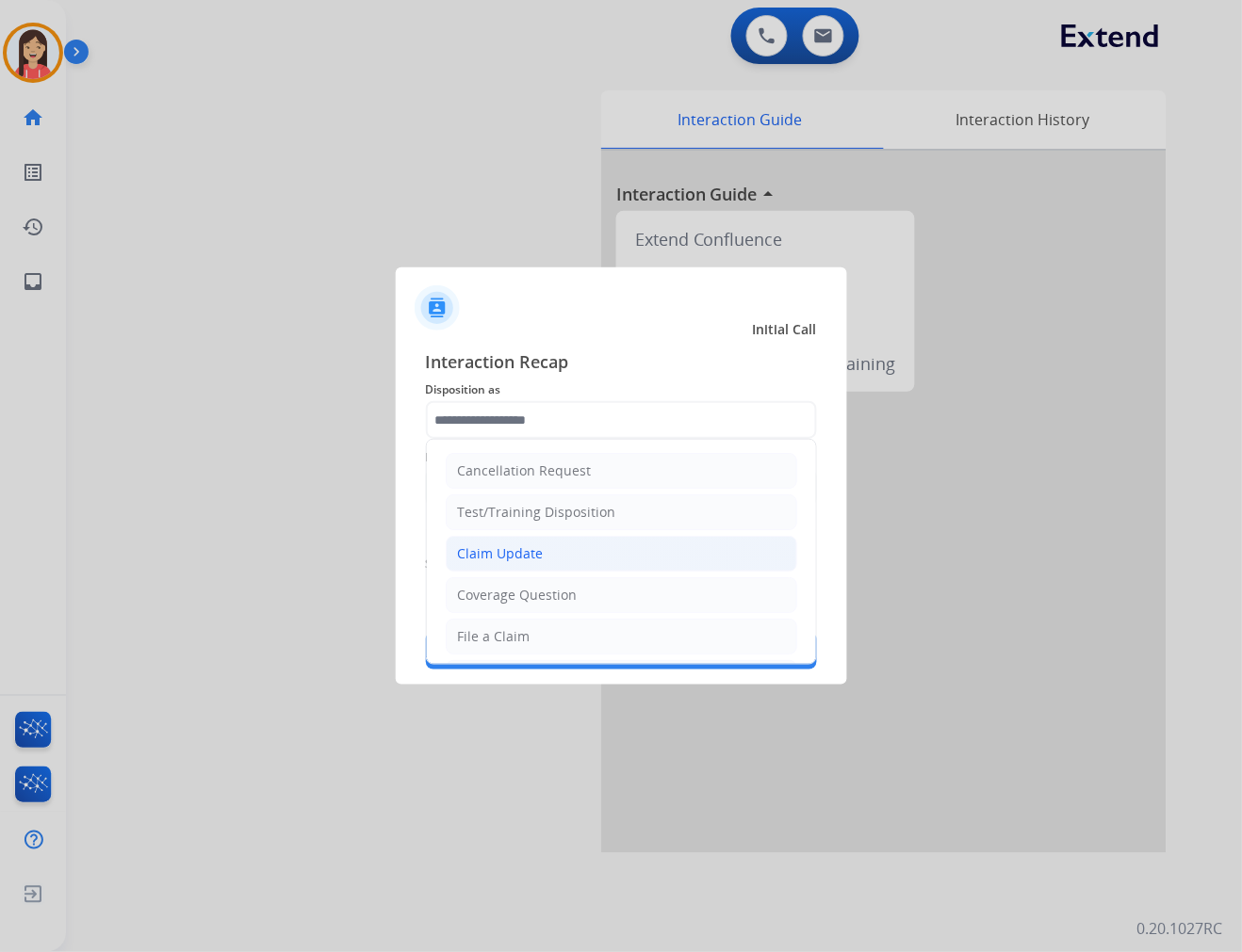
click at [505, 554] on div "Claim Update" at bounding box center [500, 554] width 85 height 19
type input "**********"
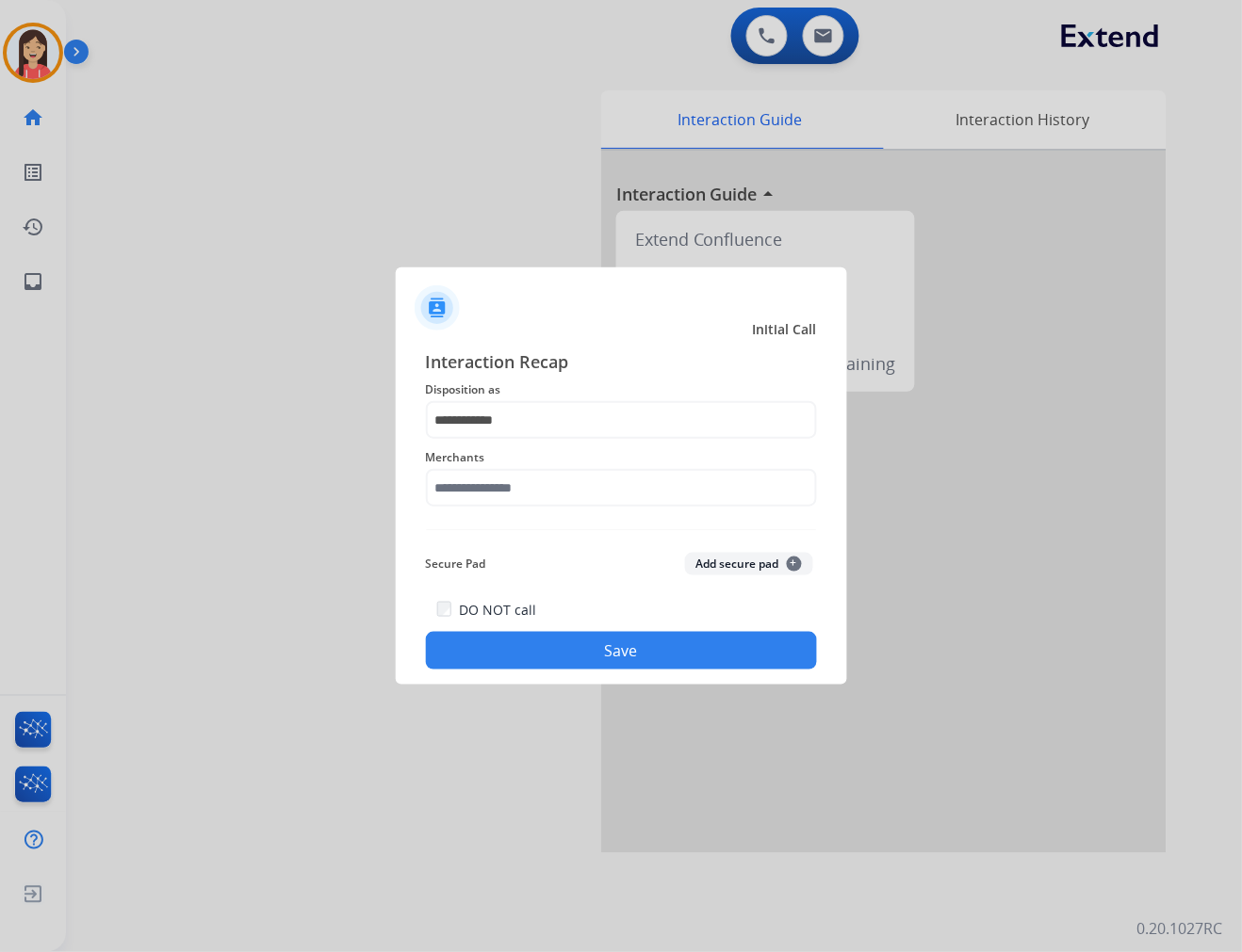
click at [547, 455] on span "Merchants" at bounding box center [621, 457] width 391 height 23
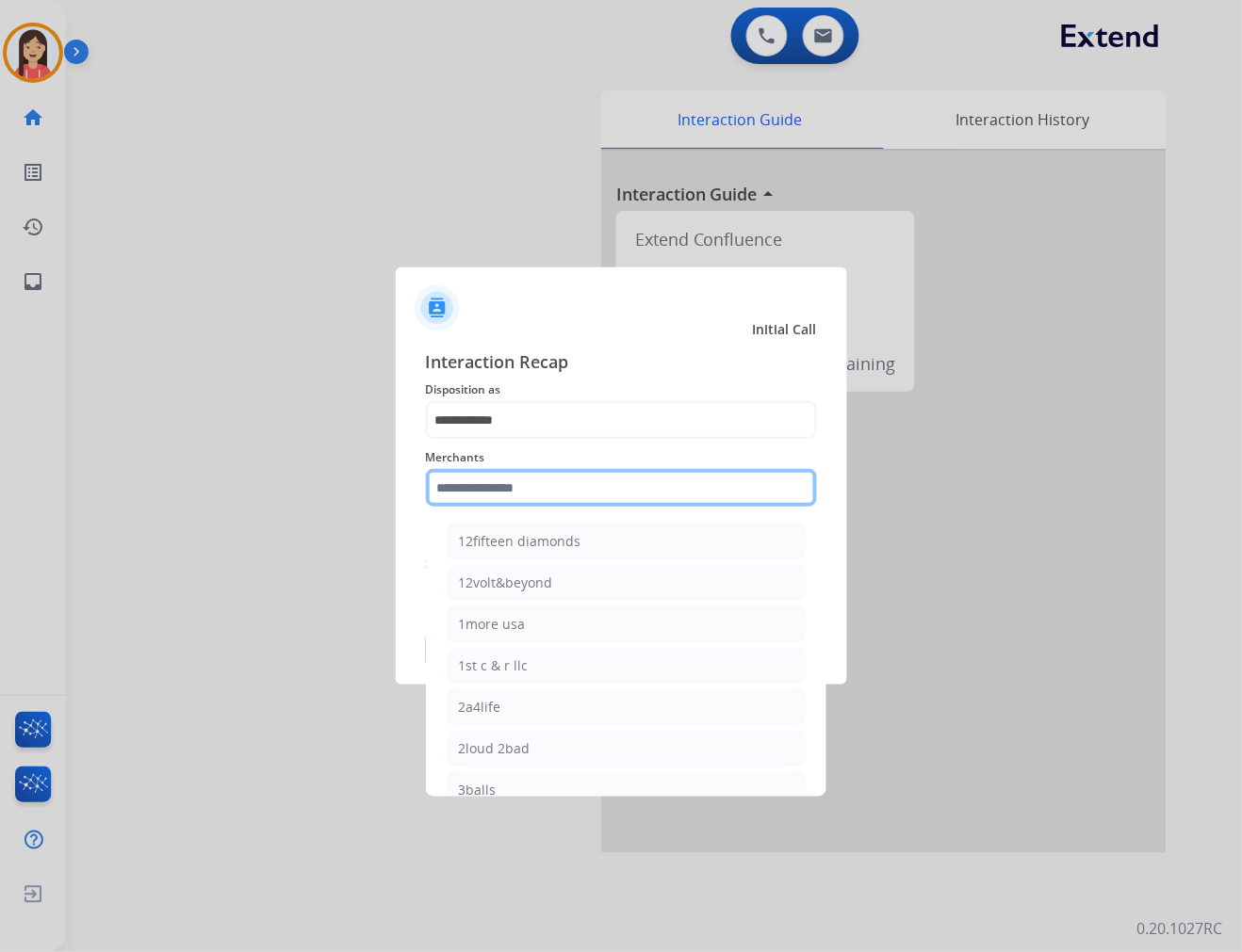
click at [541, 488] on input "text" at bounding box center [621, 488] width 391 height 37
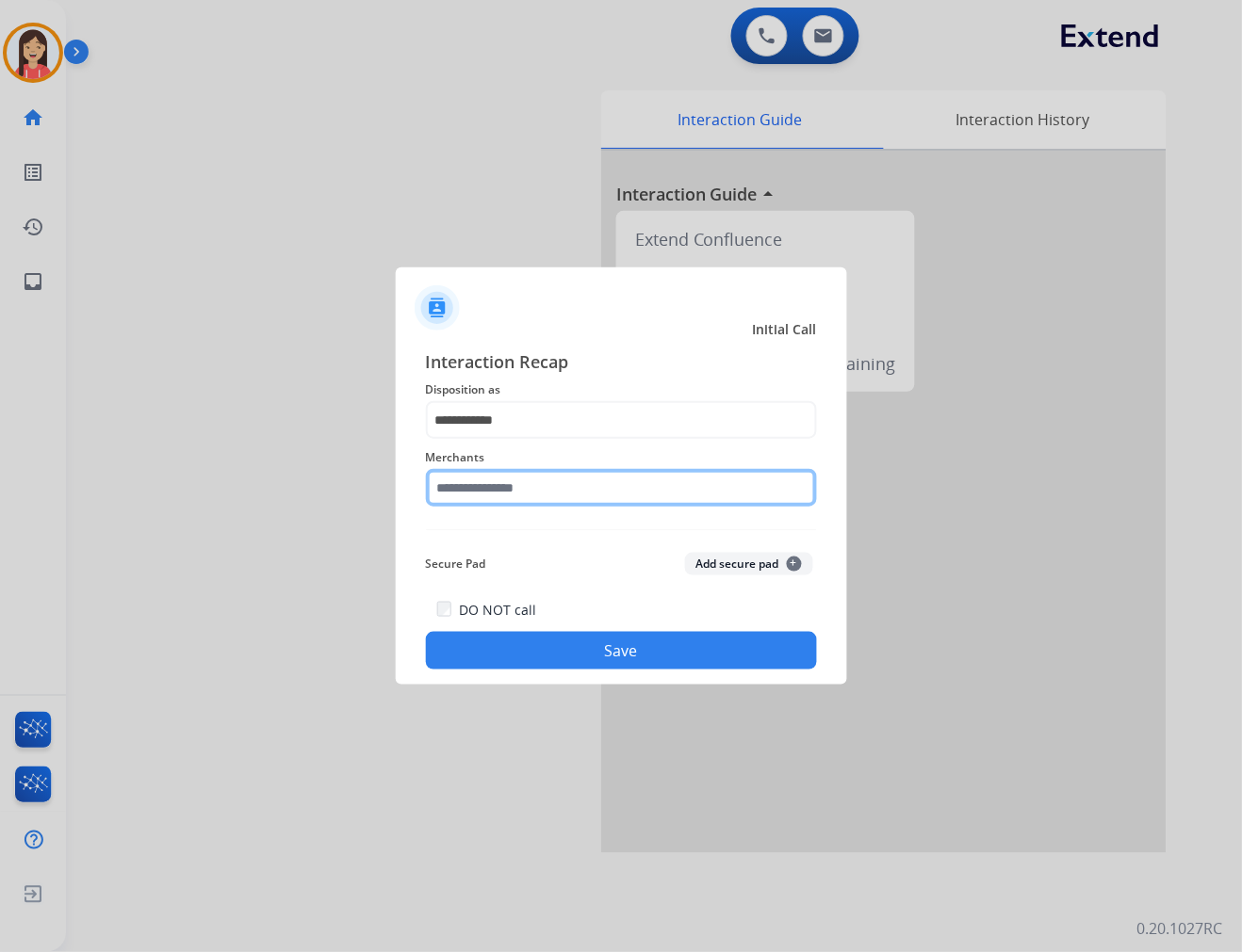
click at [492, 479] on input "text" at bounding box center [621, 488] width 391 height 37
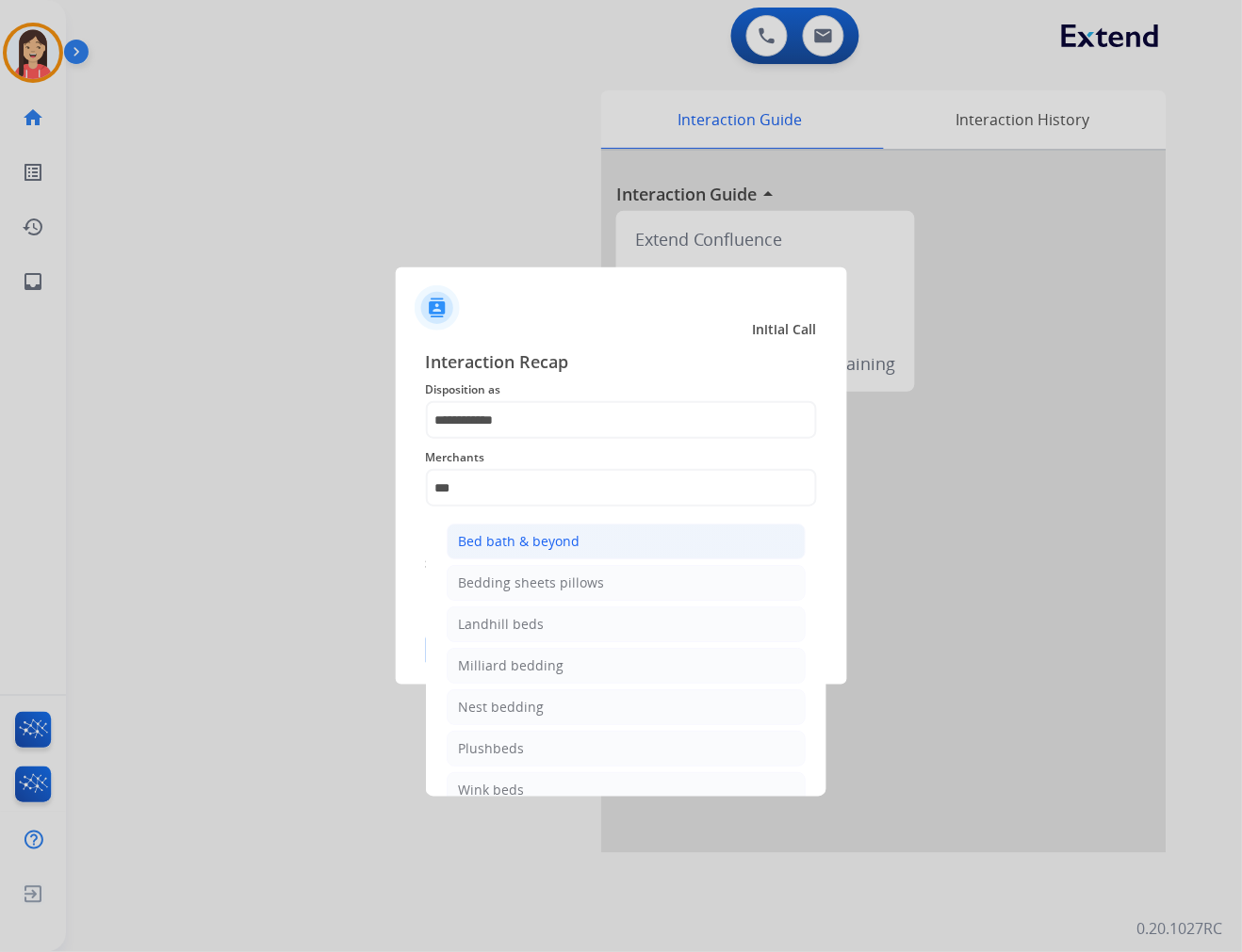
click at [473, 548] on div "Bed bath & beyond" at bounding box center [519, 541] width 122 height 19
type input "**********"
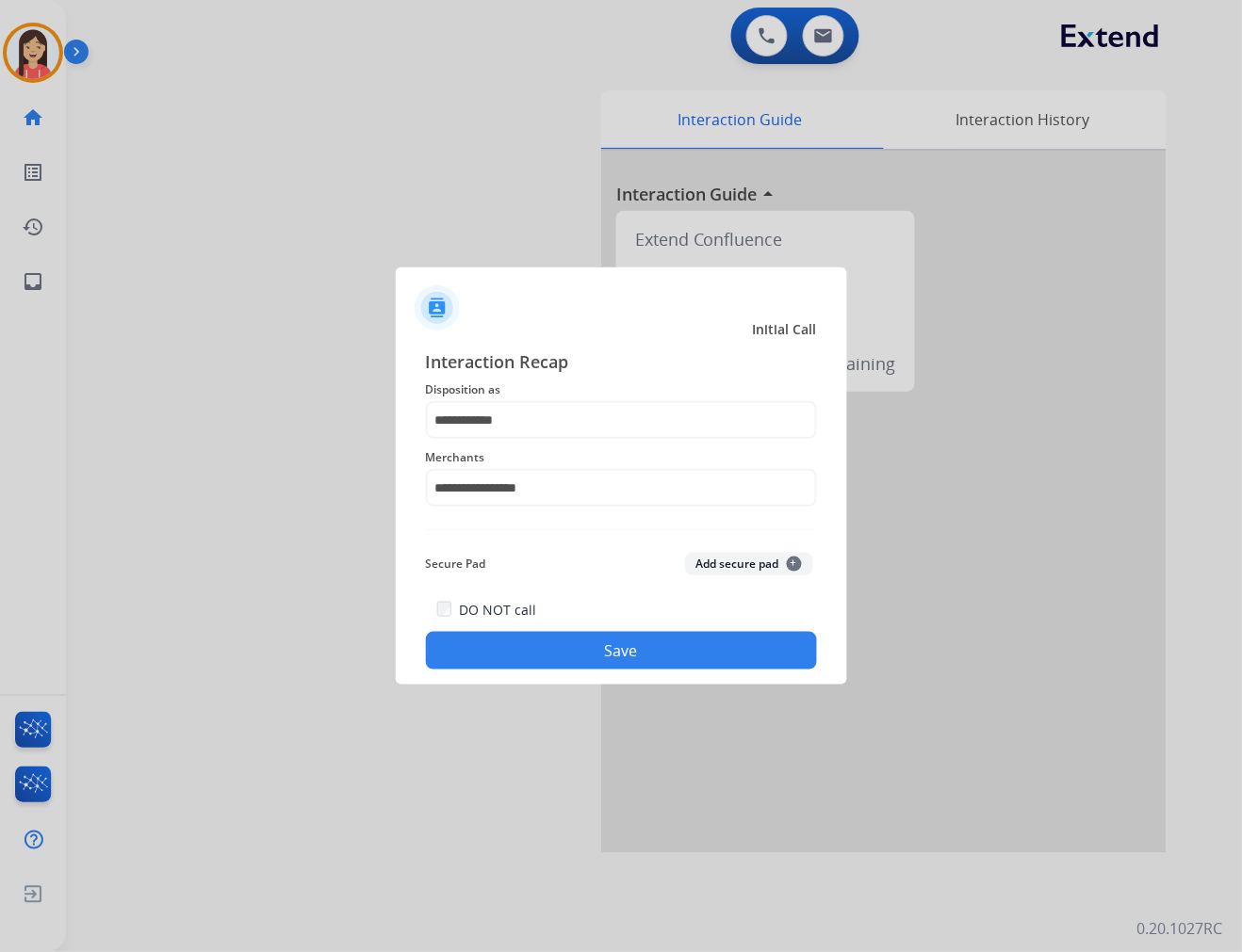
click at [552, 653] on button "Save" at bounding box center [621, 651] width 391 height 37
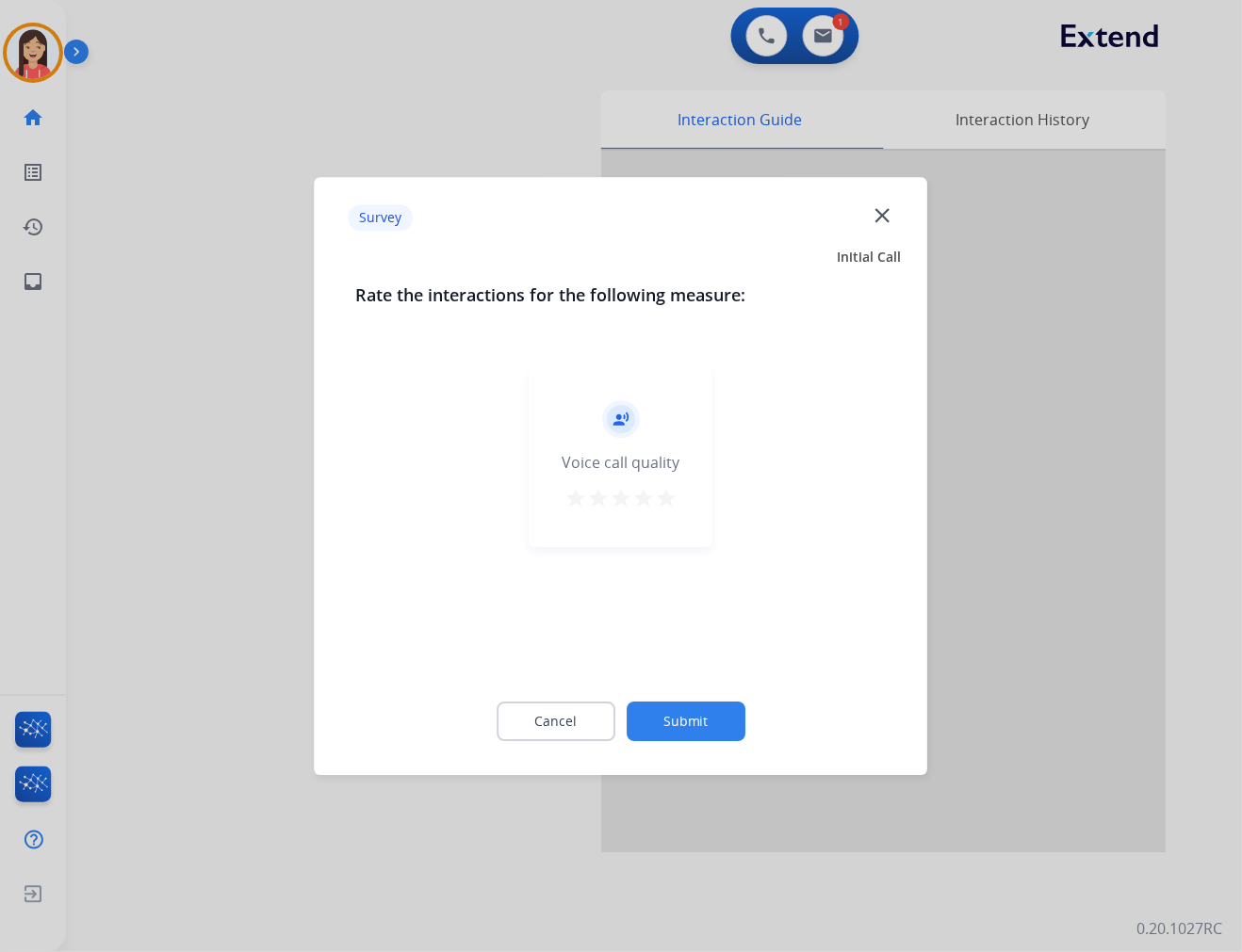
click at [685, 484] on div "record_voice_over Voice call quality star star star star star" at bounding box center [621, 457] width 184 height 179
click at [675, 508] on mat-icon "star" at bounding box center [666, 498] width 23 height 23
click at [685, 738] on button "Submit" at bounding box center [685, 721] width 119 height 39
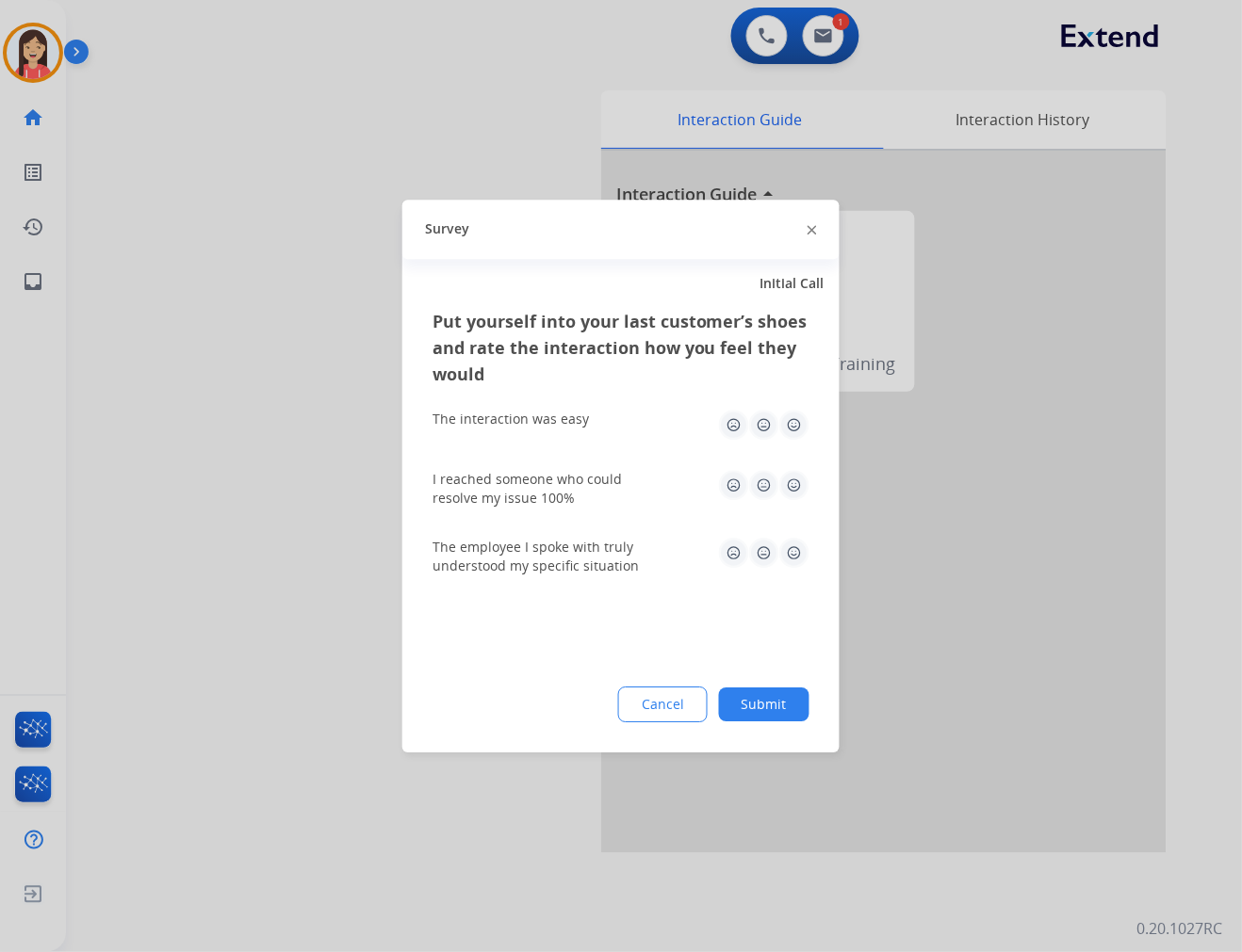
click at [798, 417] on img at bounding box center [794, 424] width 30 height 30
click at [804, 490] on img at bounding box center [794, 485] width 30 height 30
click at [799, 554] on img at bounding box center [794, 553] width 30 height 30
click at [759, 704] on button "Submit" at bounding box center [764, 705] width 90 height 34
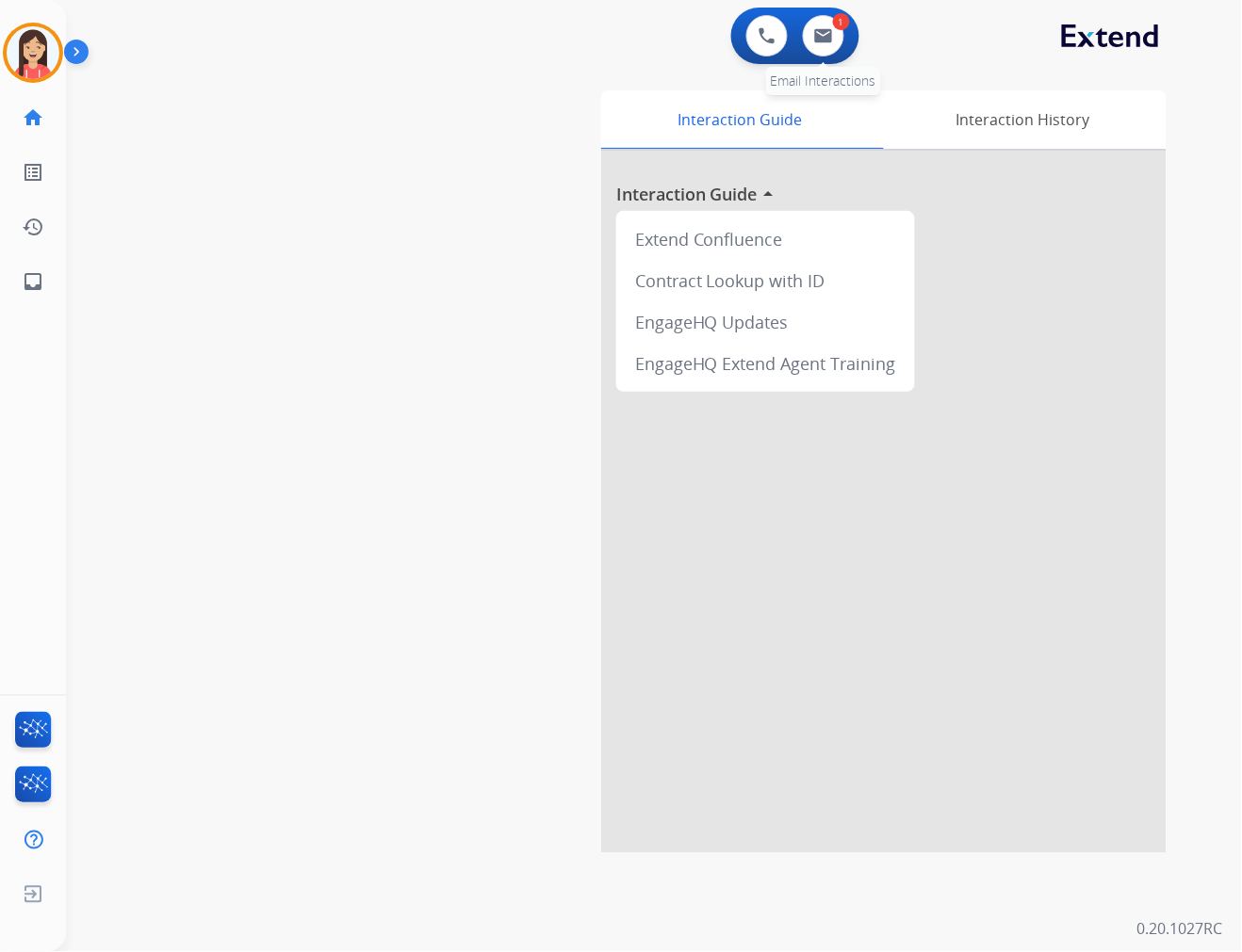
click at [837, 24] on div "1" at bounding box center [840, 21] width 17 height 17
click at [823, 44] on button at bounding box center [824, 35] width 41 height 41
select select "**********"
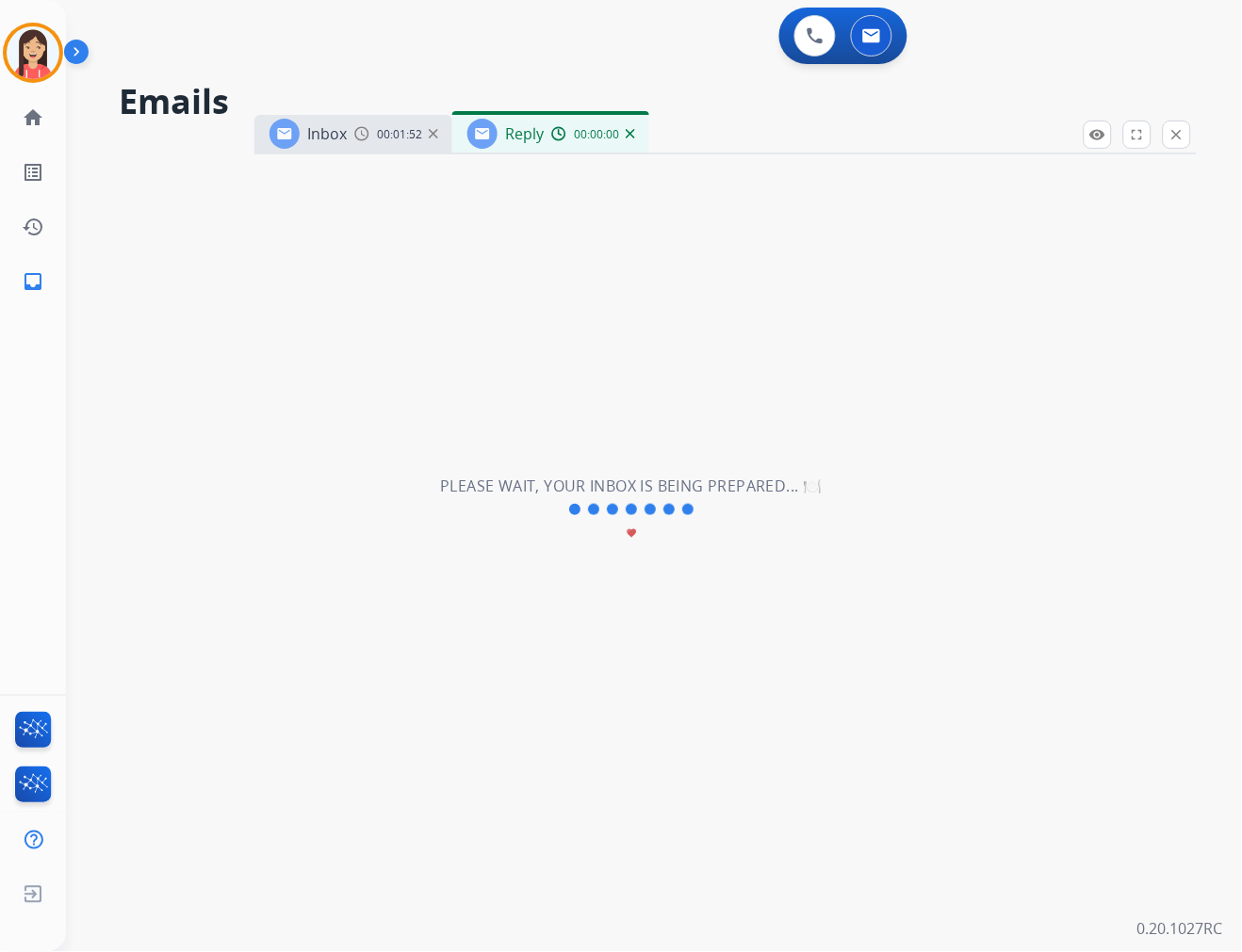
select select "**********"
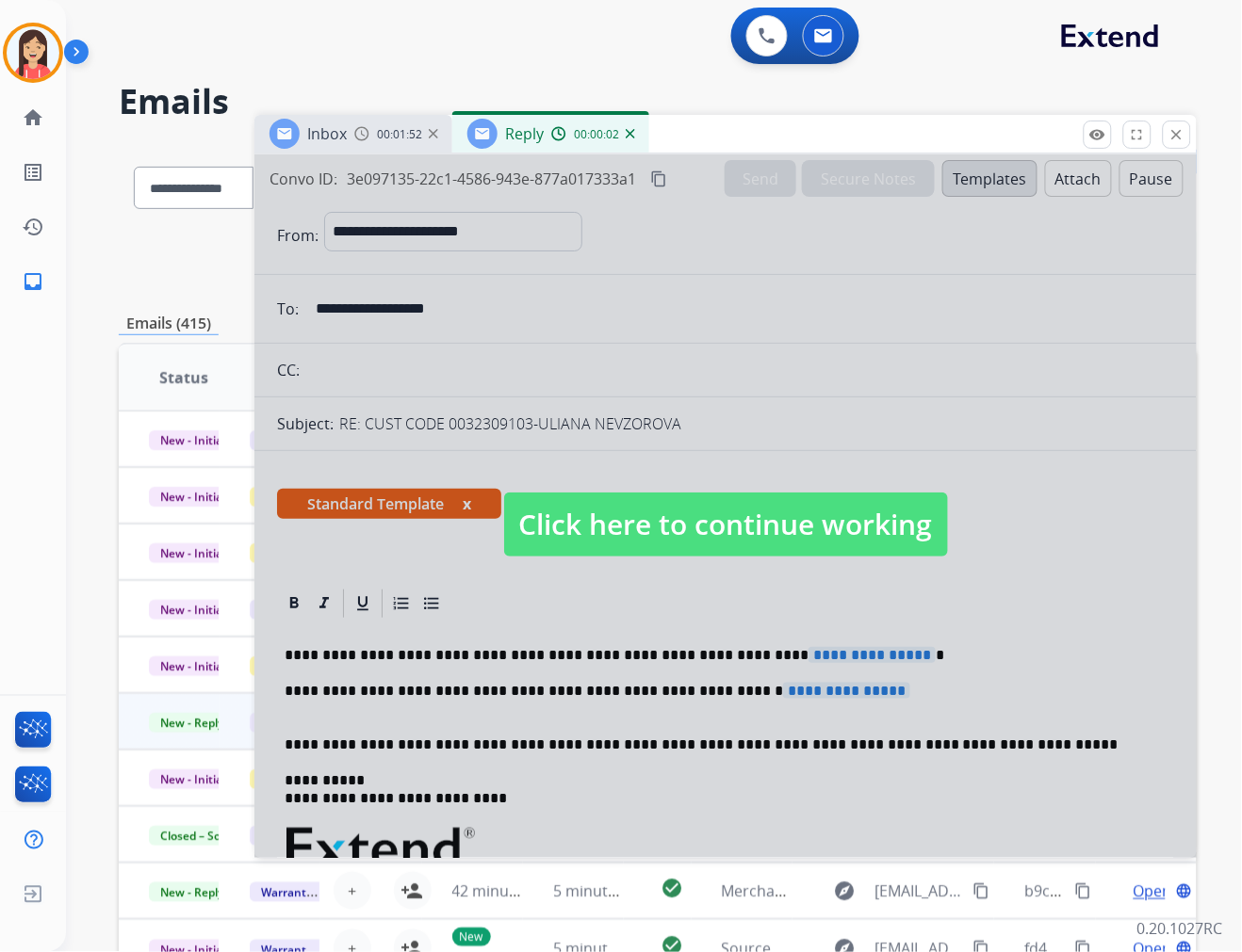
click at [786, 452] on div at bounding box center [726, 505] width 943 height 704
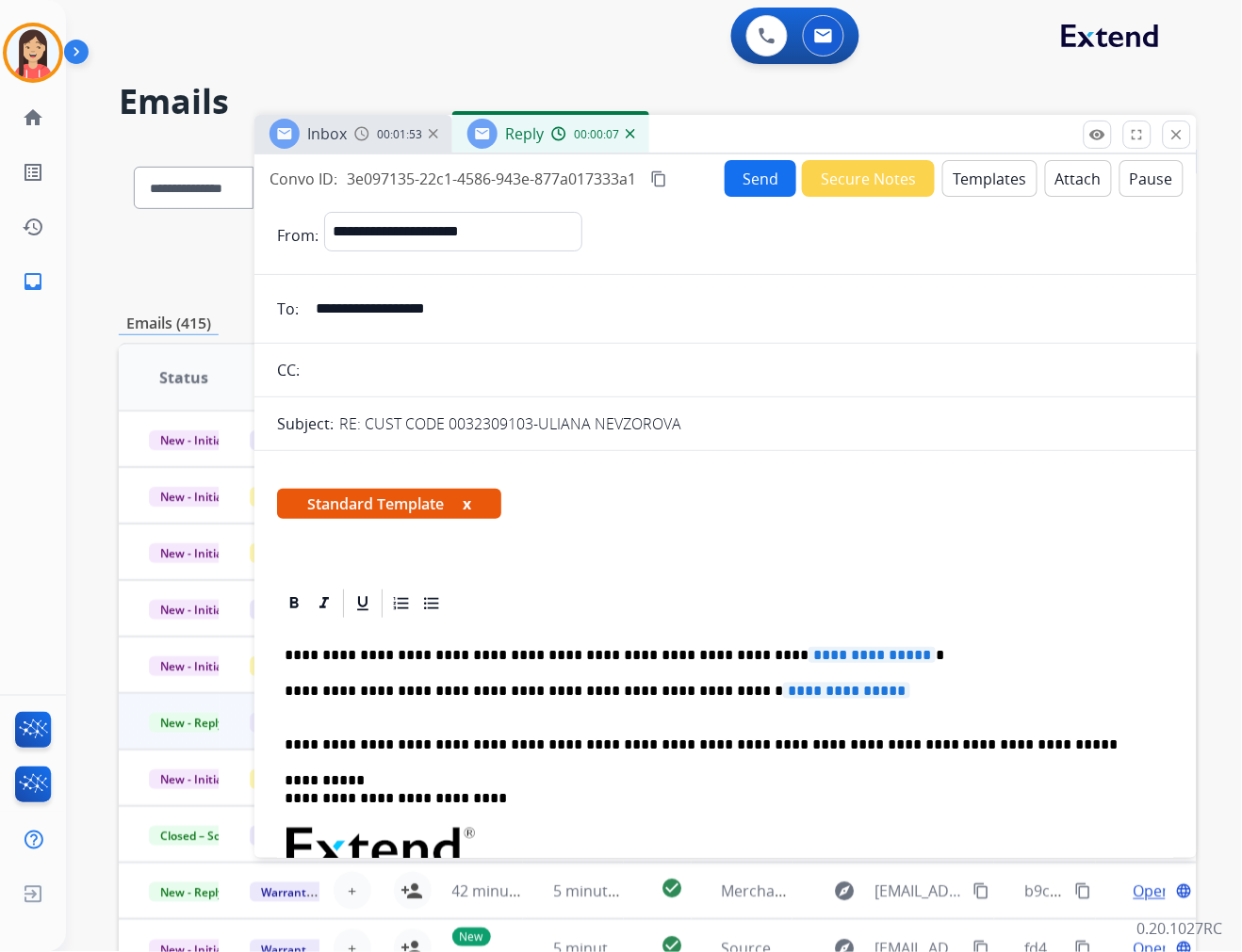
click at [705, 681] on div "**********" at bounding box center [726, 892] width 897 height 545
click at [456, 647] on p "**********" at bounding box center [718, 655] width 867 height 17
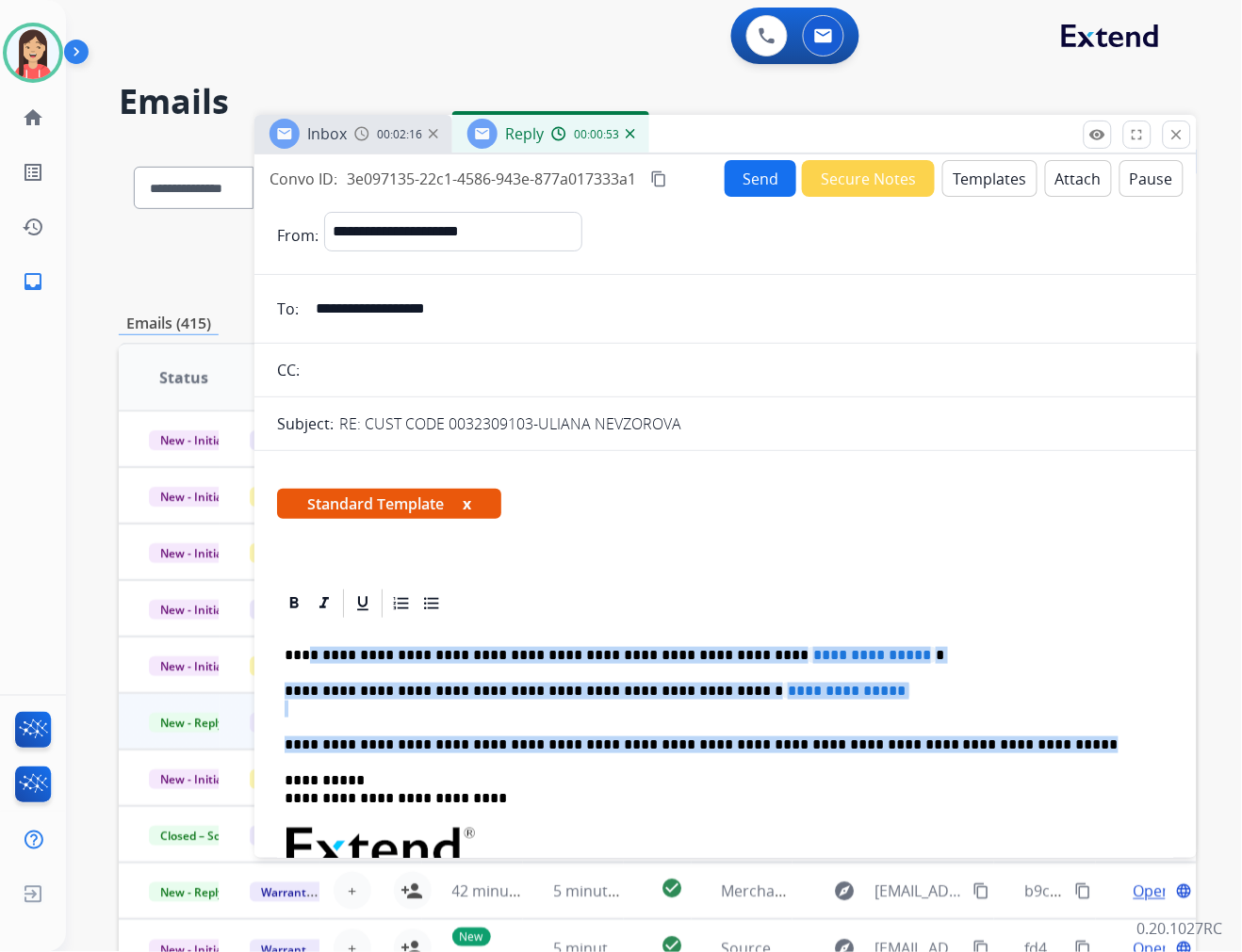
drag, startPoint x: 303, startPoint y: 654, endPoint x: 999, endPoint y: 752, distance: 702.9
click at [999, 752] on div "**********" at bounding box center [726, 892] width 897 height 545
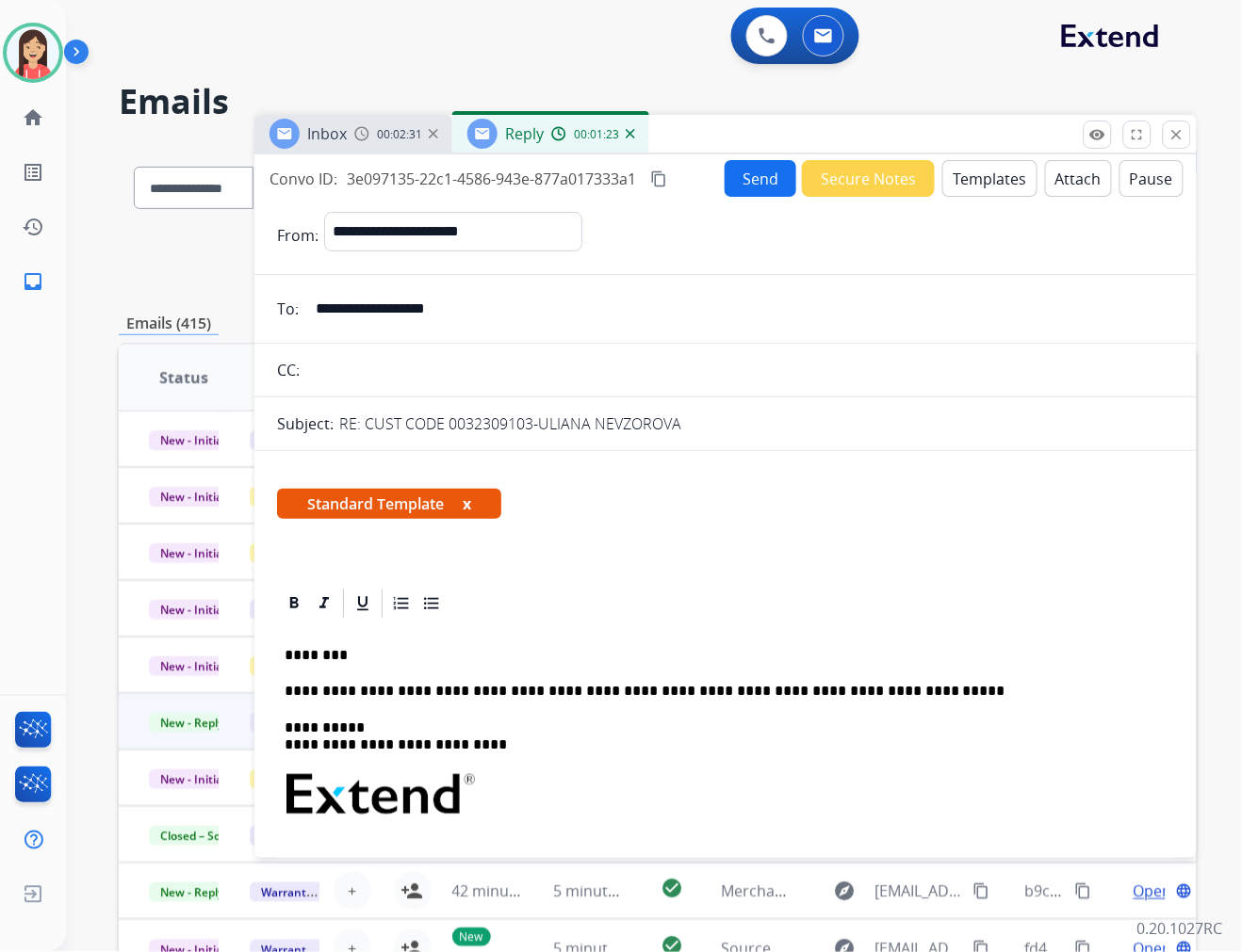
click at [754, 192] on button "Send" at bounding box center [760, 178] width 72 height 36
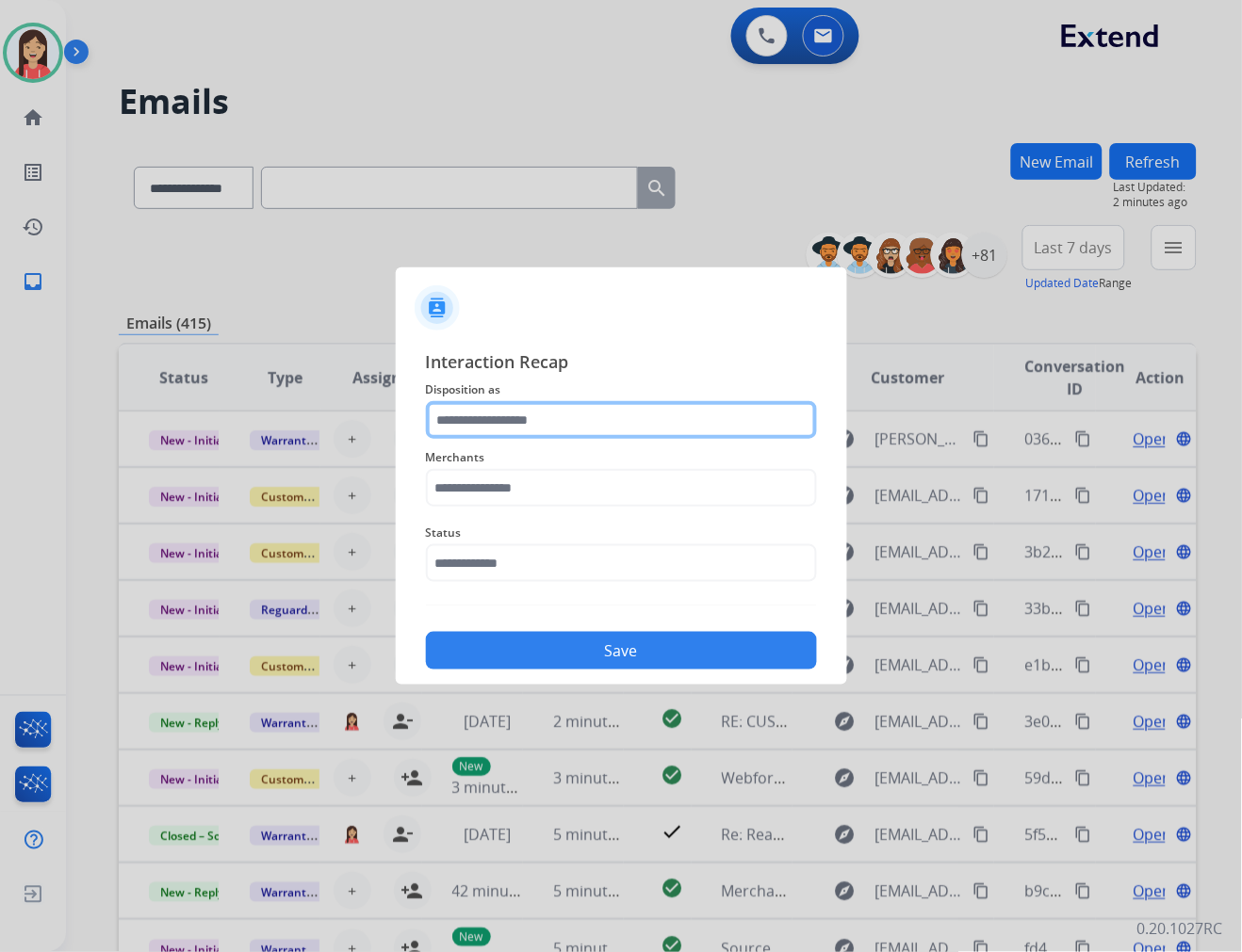
click at [577, 408] on input "text" at bounding box center [621, 420] width 391 height 37
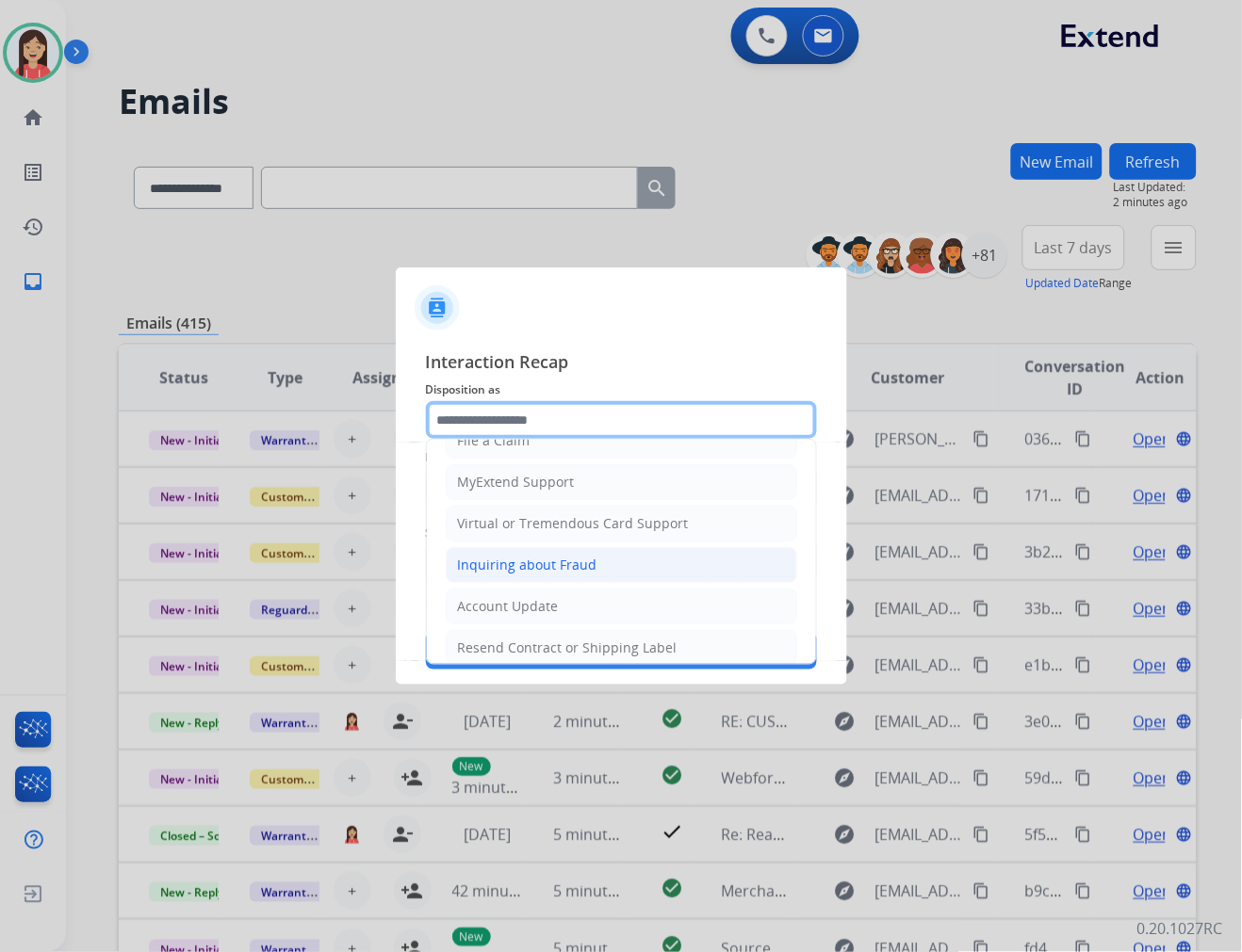
scroll to position [209, 0]
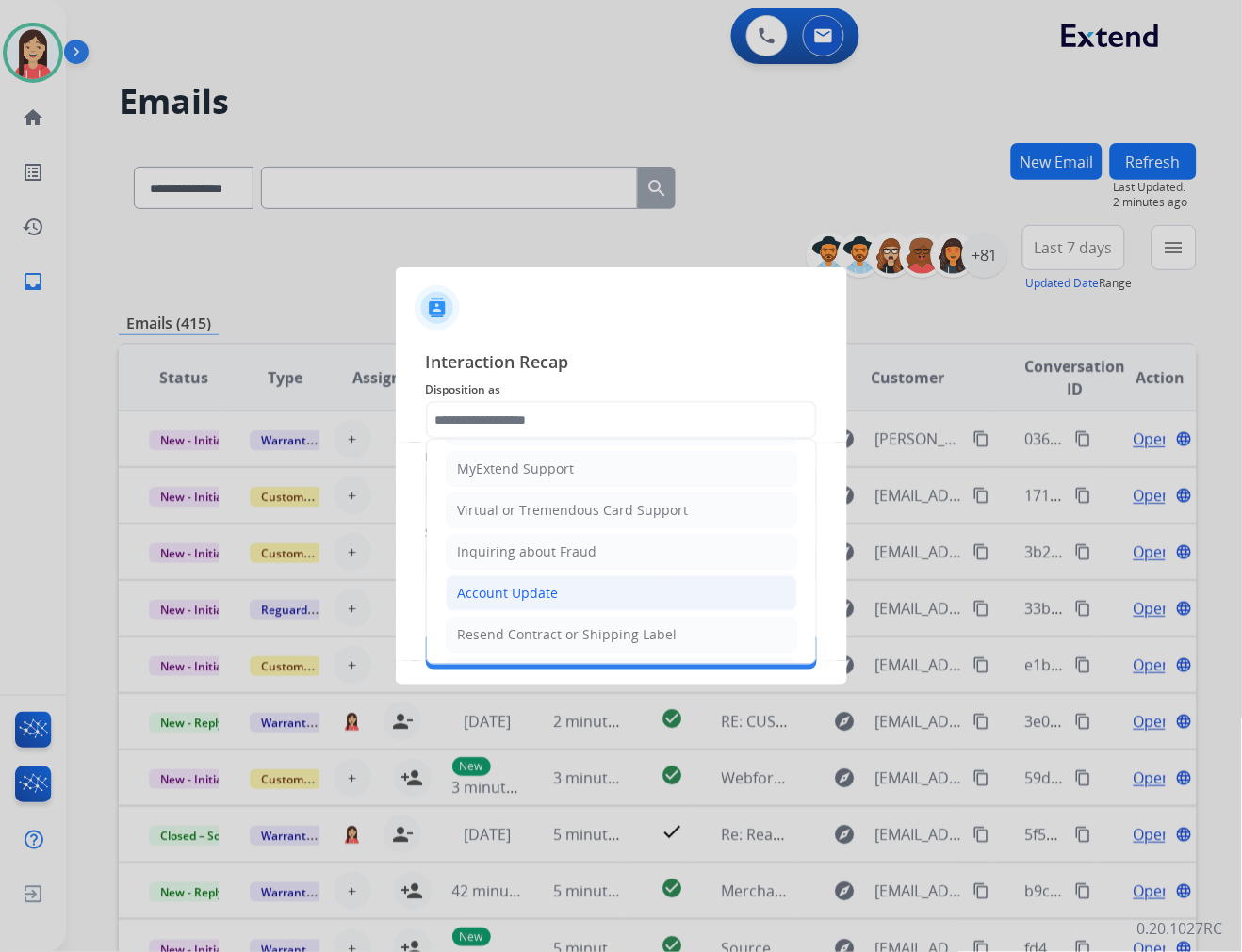
click at [513, 592] on div "Account Update" at bounding box center [508, 593] width 101 height 19
type input "**********"
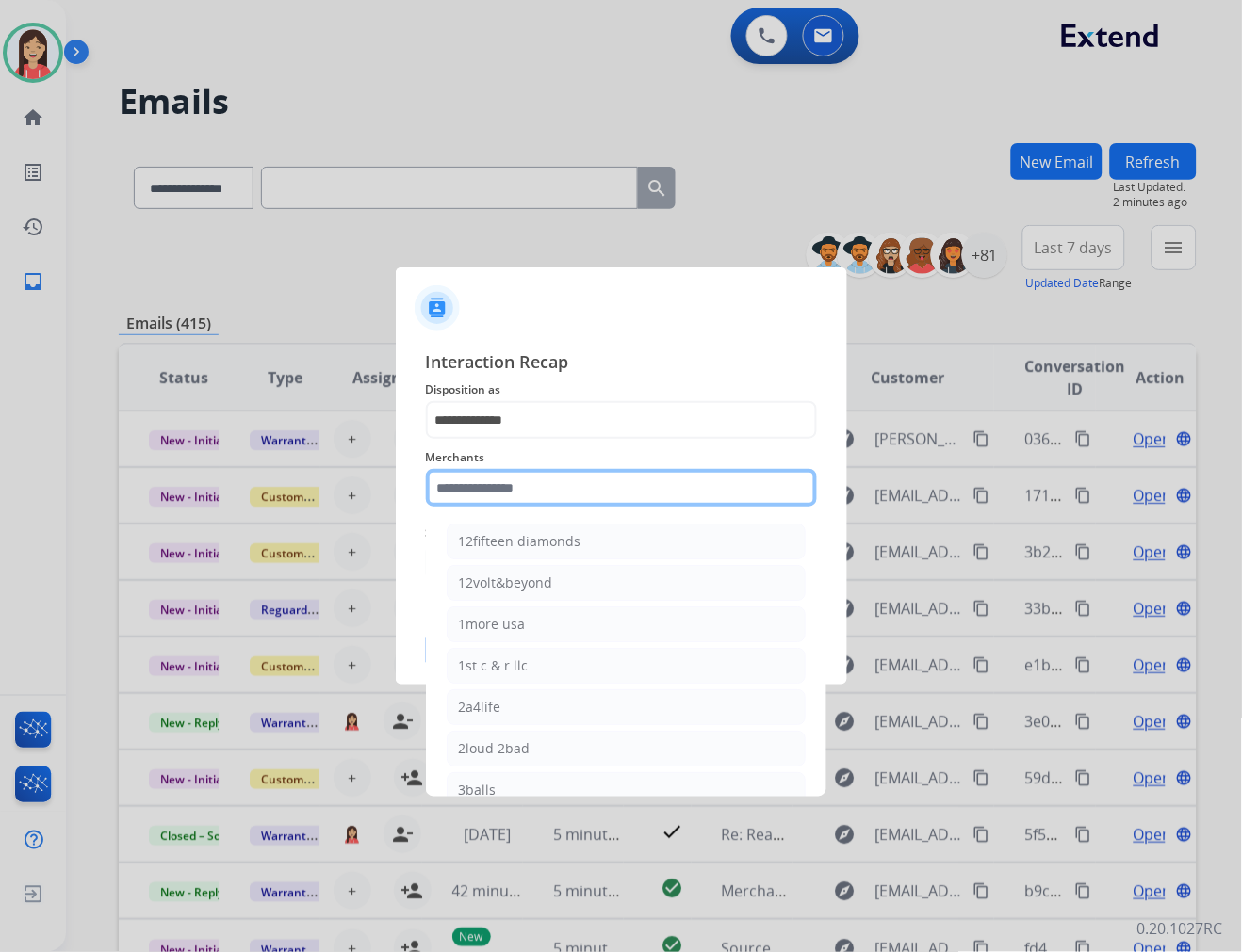
click at [458, 488] on input "text" at bounding box center [621, 488] width 391 height 37
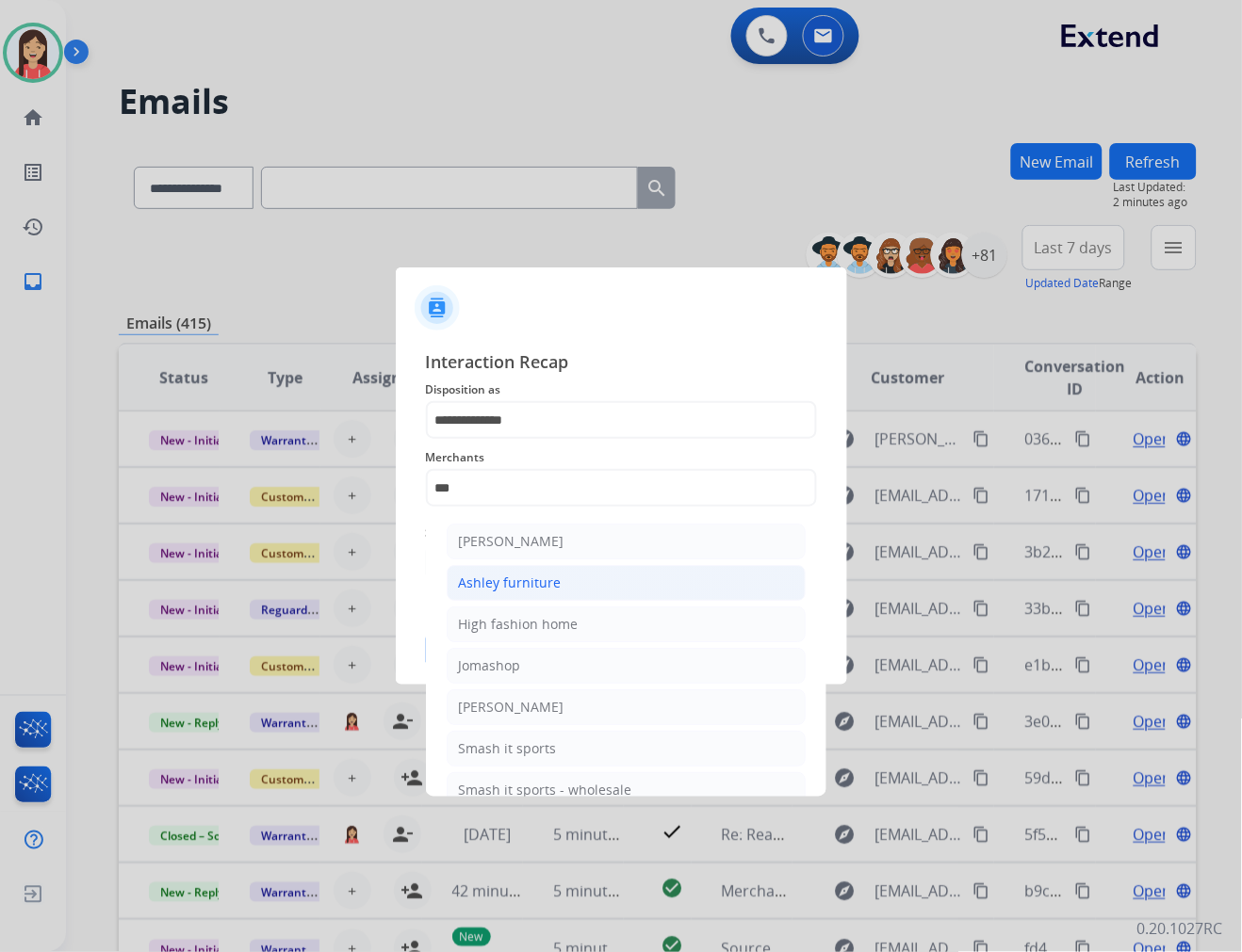
click at [476, 584] on div "Ashley furniture" at bounding box center [510, 582] width 103 height 19
type input "**********"
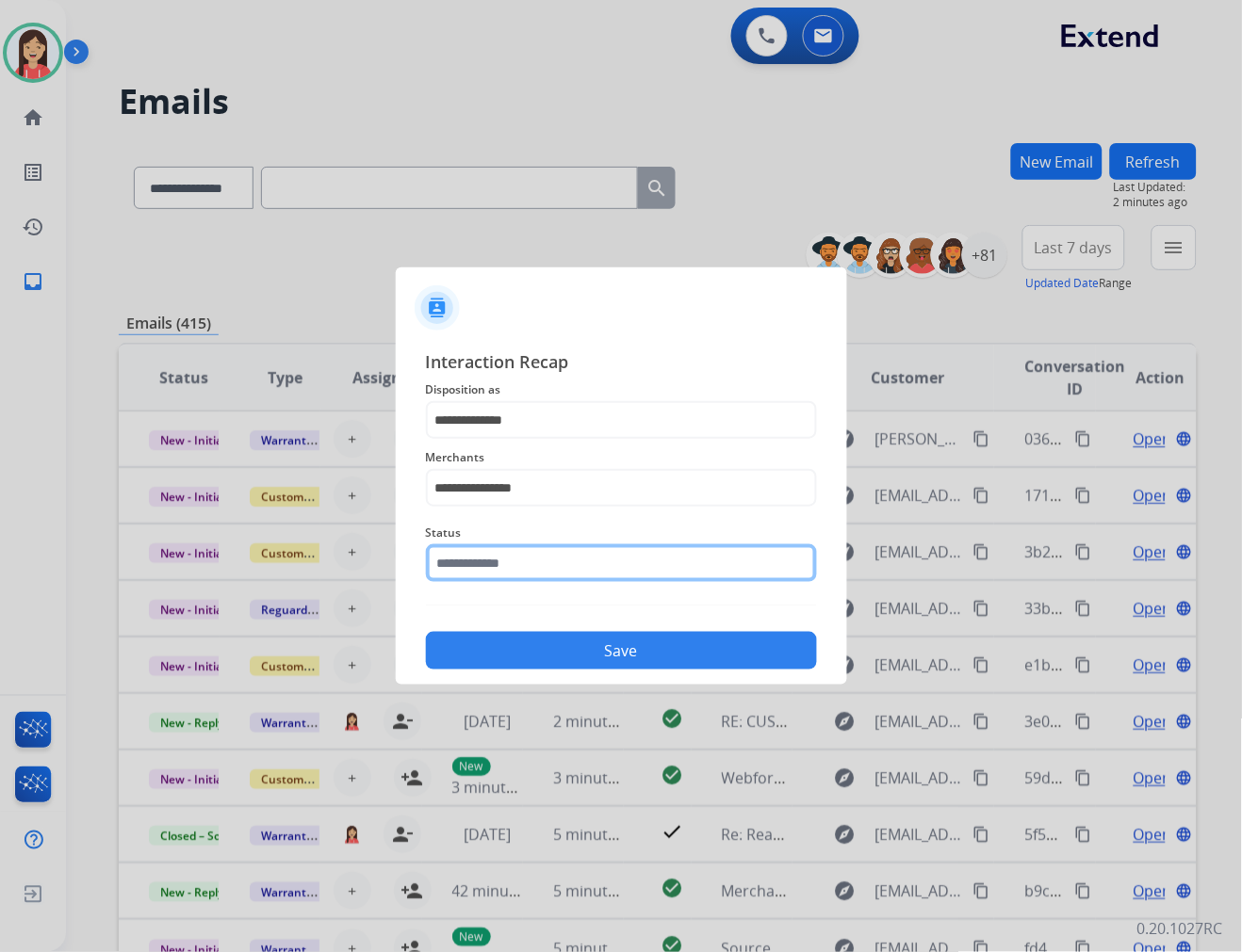
click at [484, 554] on input "text" at bounding box center [621, 563] width 391 height 37
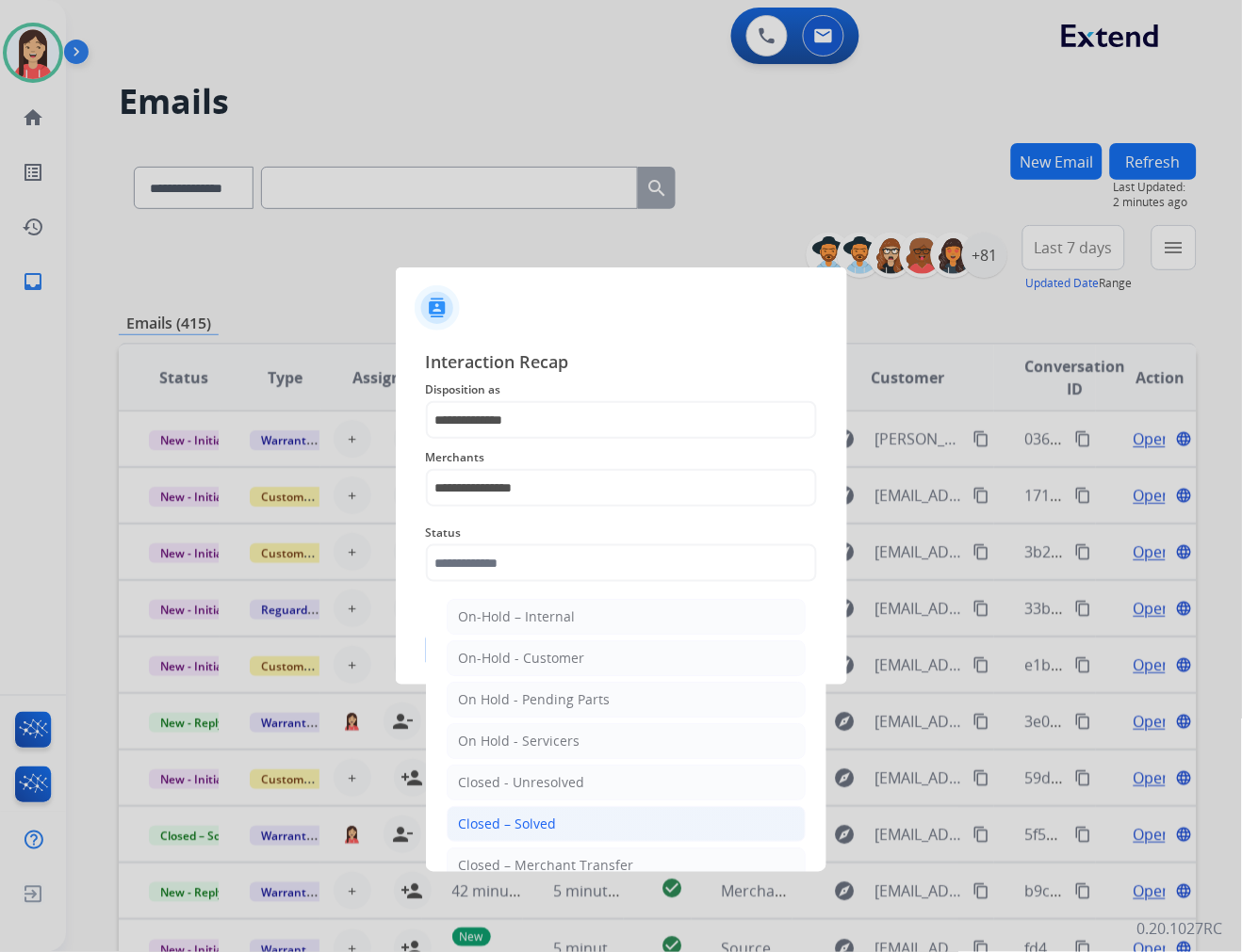
click at [556, 829] on li "Closed – Solved" at bounding box center [626, 823] width 359 height 35
type input "**********"
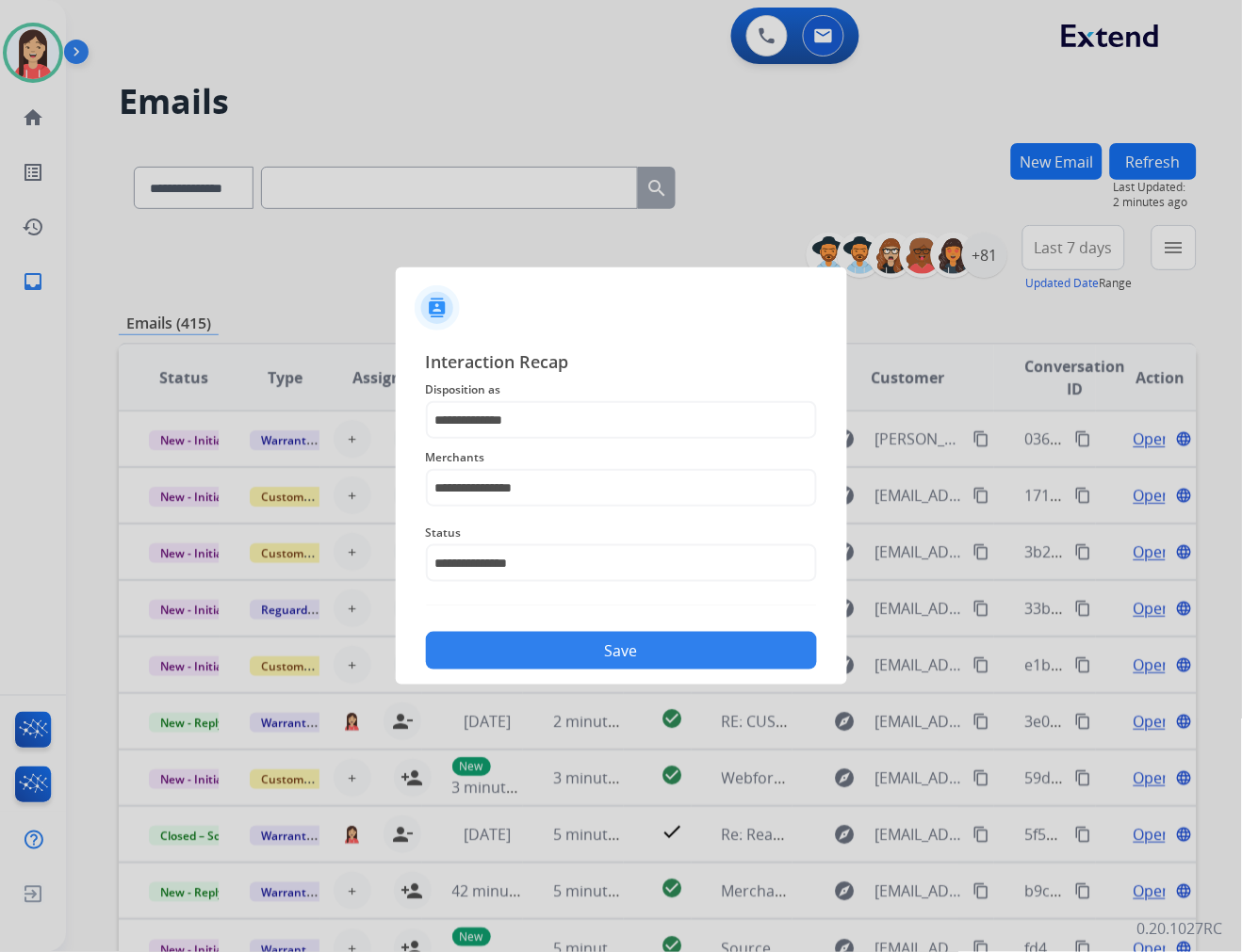
click at [594, 656] on button "Save" at bounding box center [621, 651] width 391 height 37
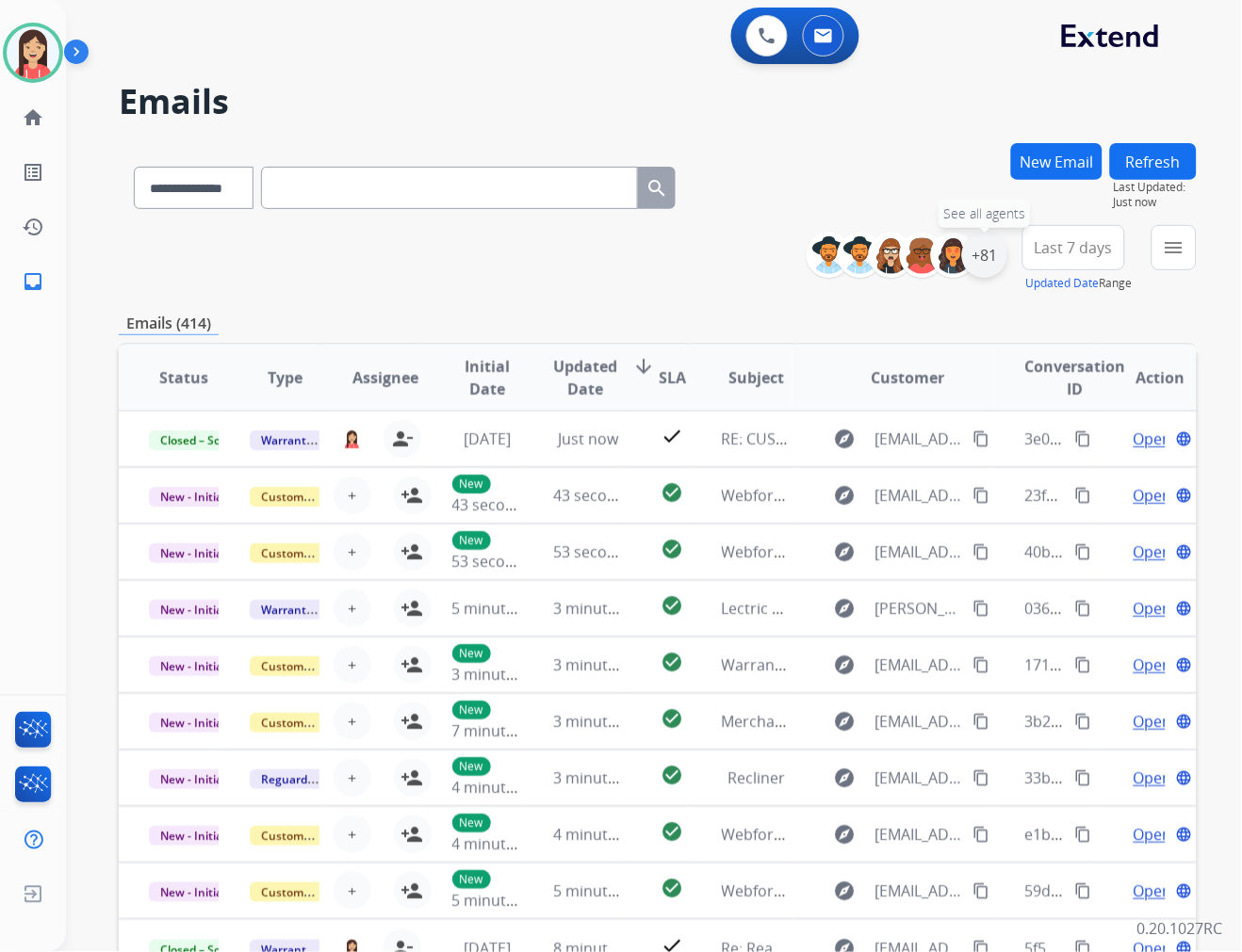
click at [974, 269] on div "+81" at bounding box center [985, 255] width 45 height 45
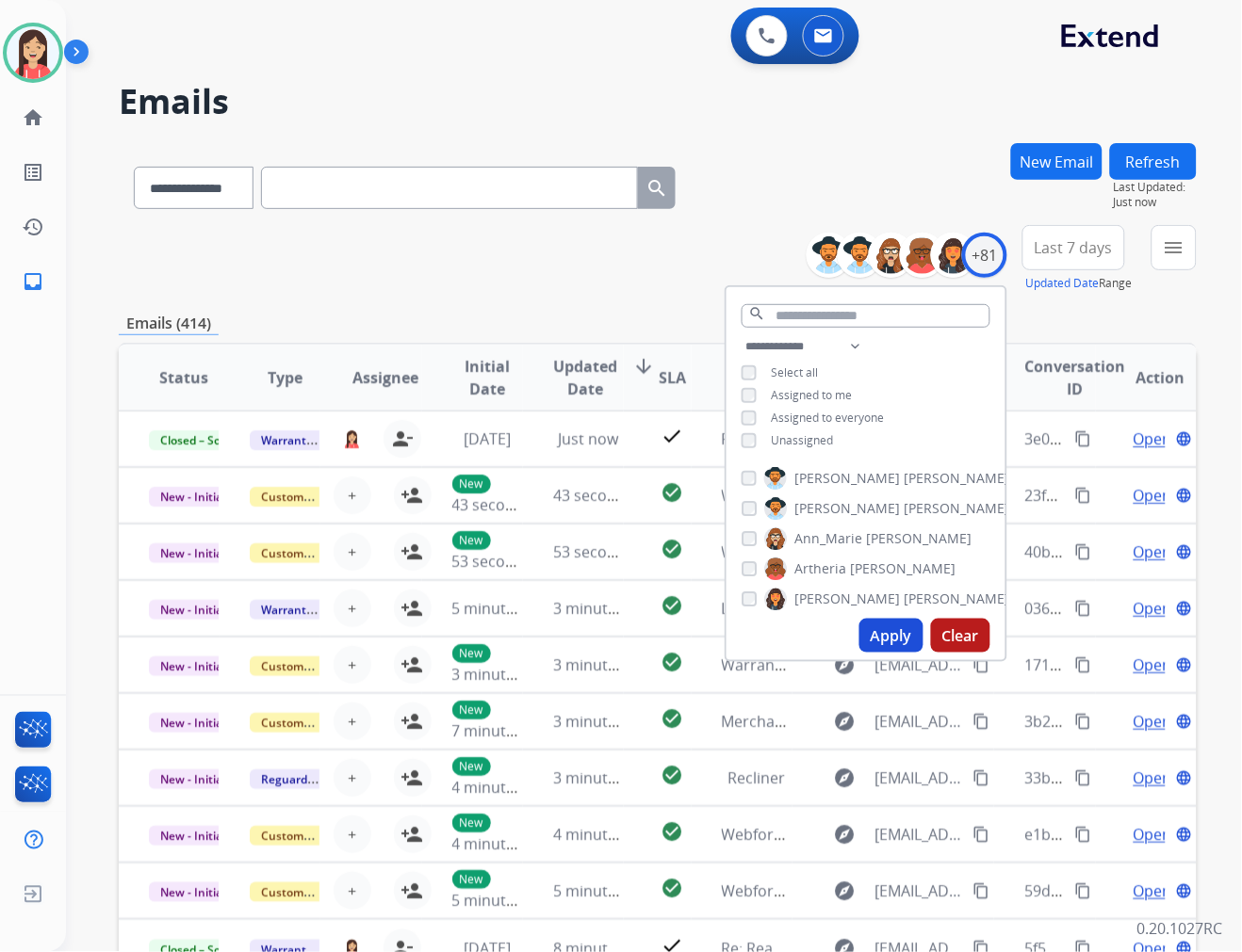
click at [784, 438] on span "Unassigned" at bounding box center [802, 440] width 62 height 16
click at [875, 632] on button "Apply" at bounding box center [891, 635] width 64 height 34
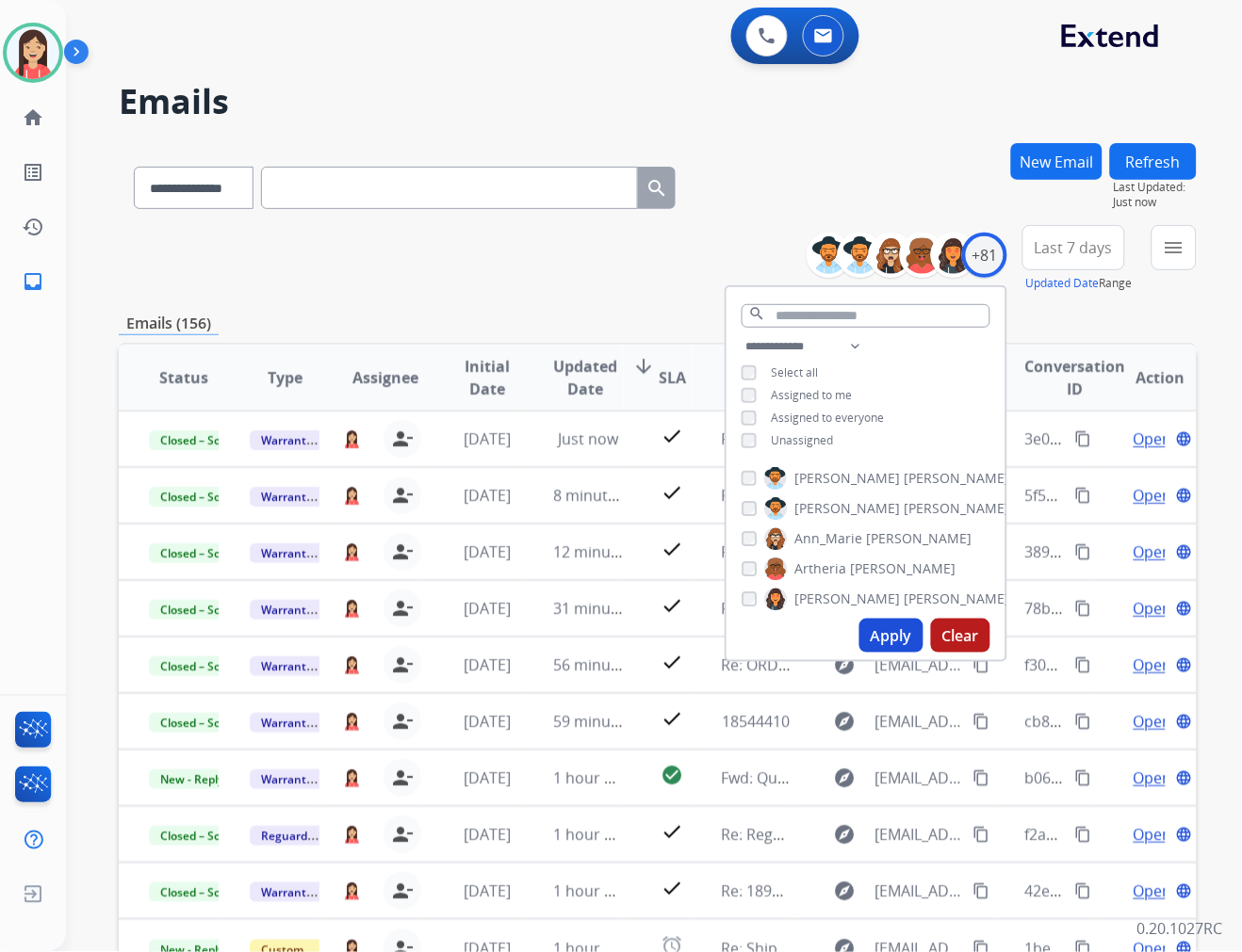
click at [1087, 251] on span "Last 7 days" at bounding box center [1074, 248] width 79 height 8
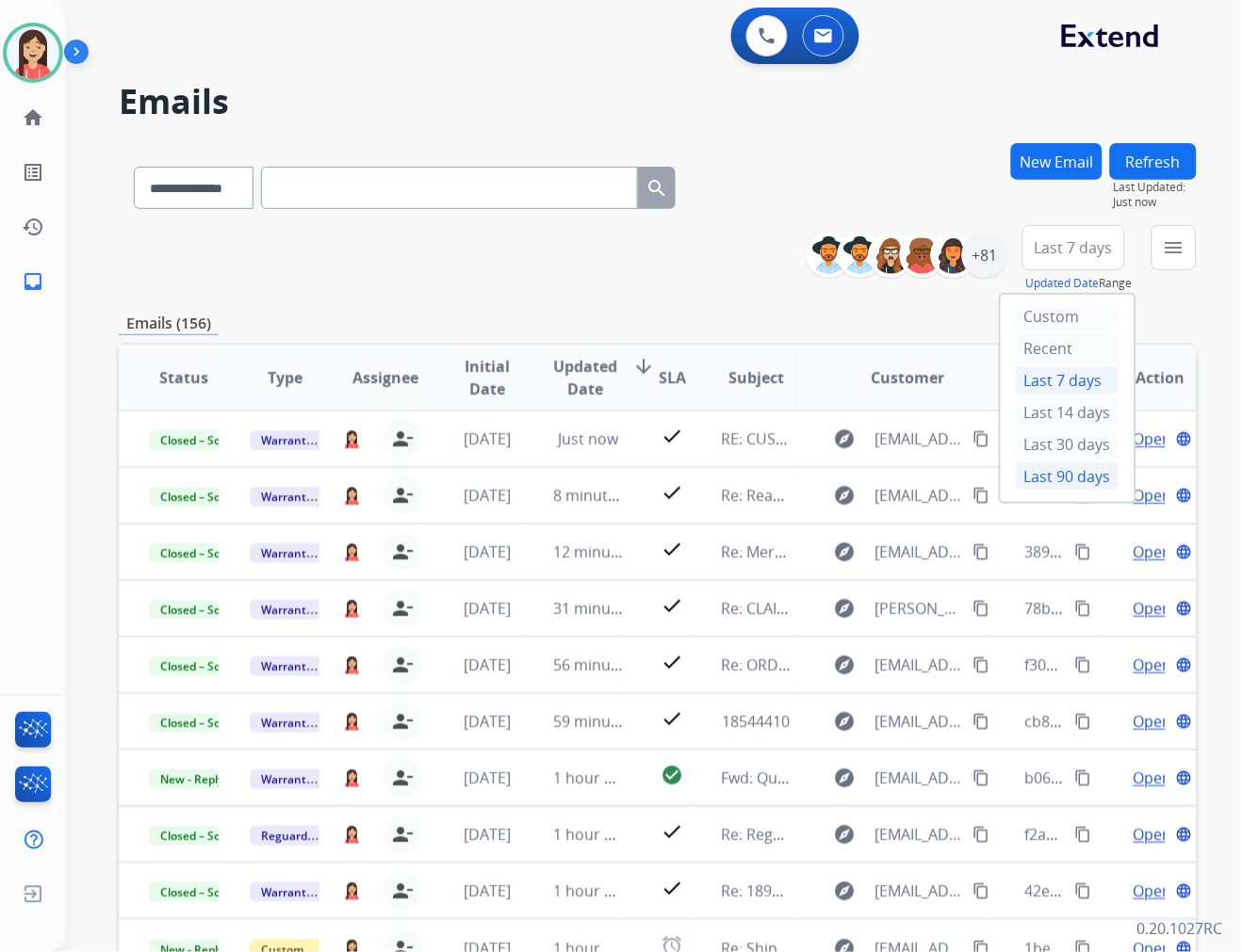
click at [1057, 480] on div "Last 90 days" at bounding box center [1068, 476] width 104 height 28
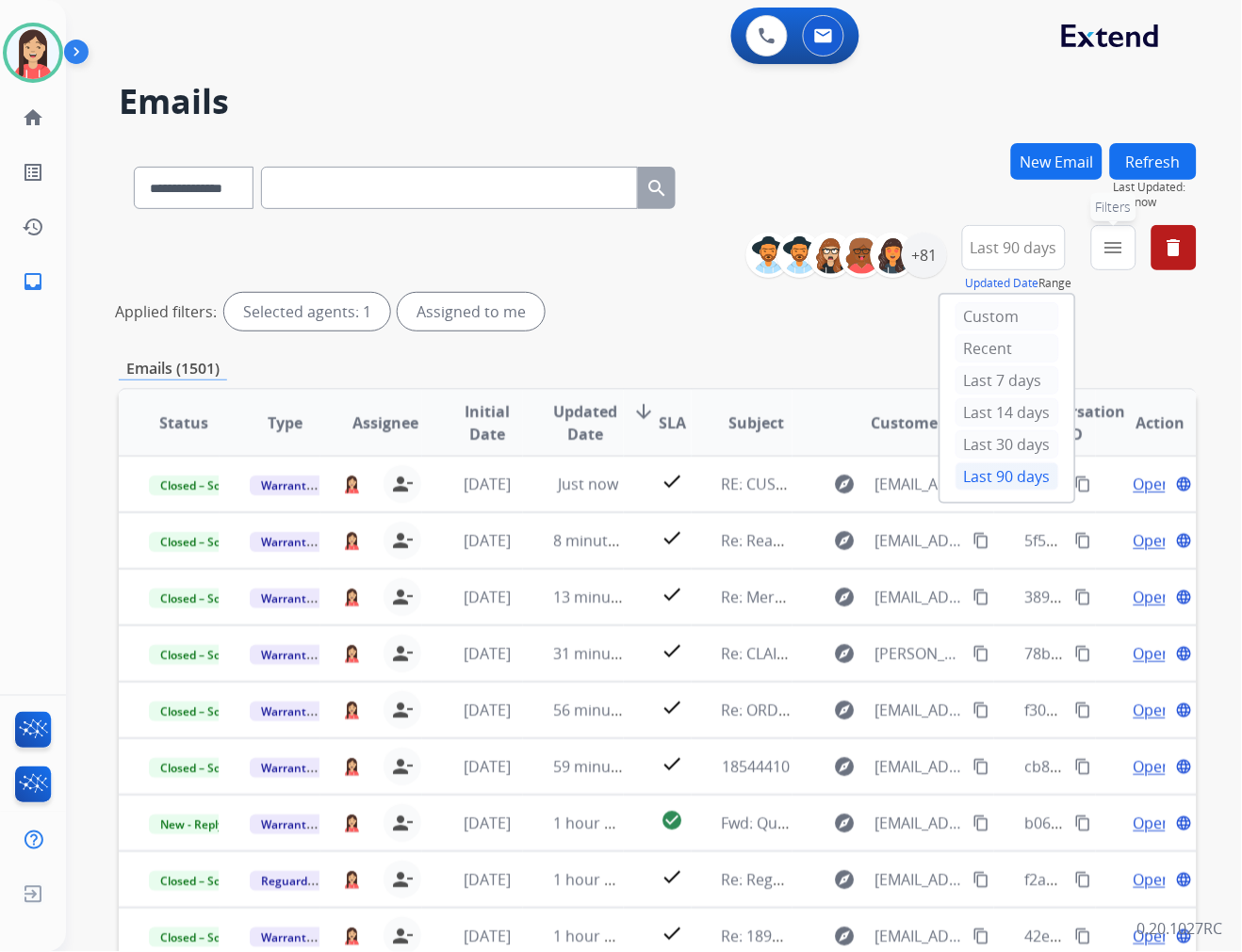
click at [1122, 251] on mat-icon "menu" at bounding box center [1113, 247] width 23 height 23
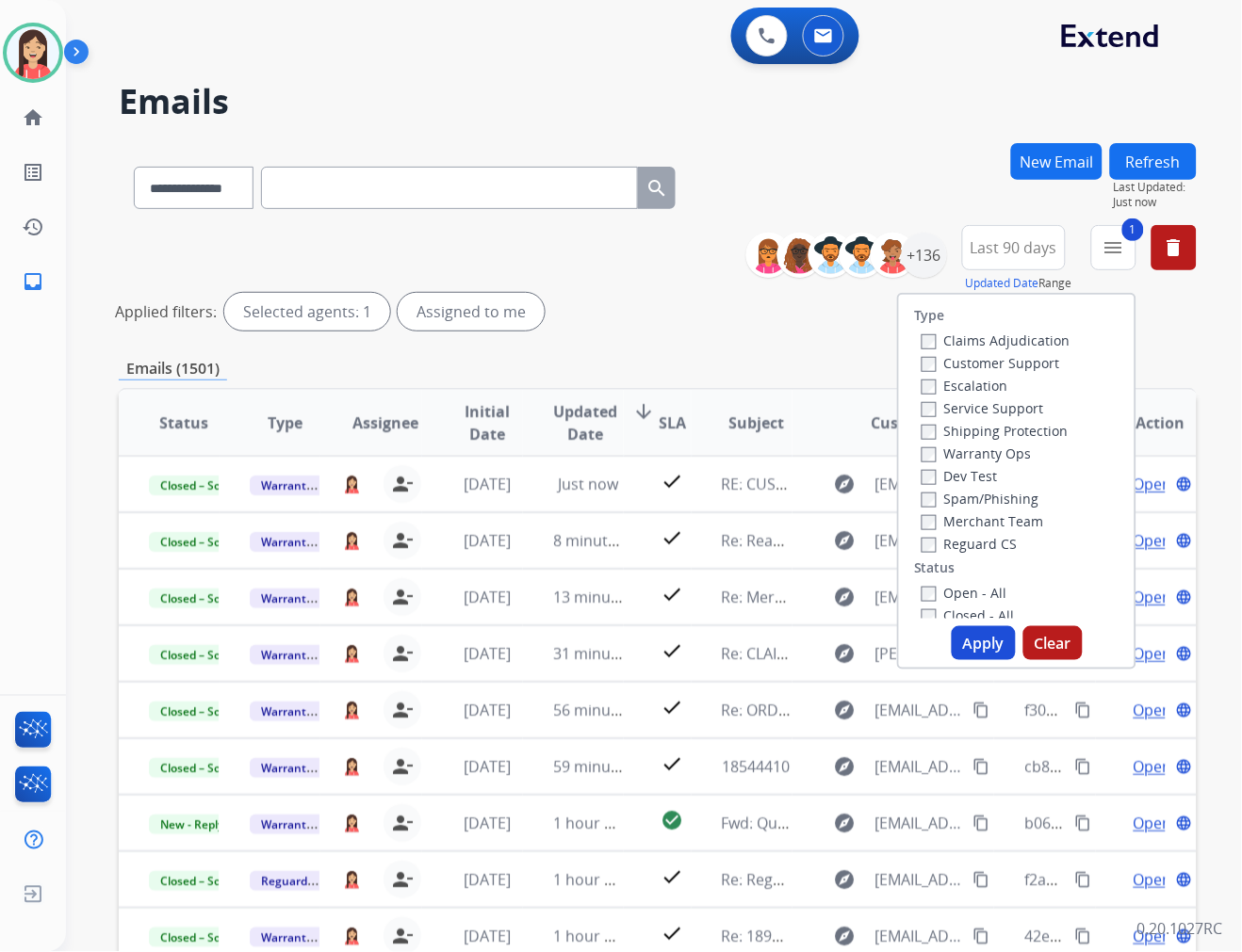
click at [983, 648] on button "Apply" at bounding box center [983, 643] width 64 height 34
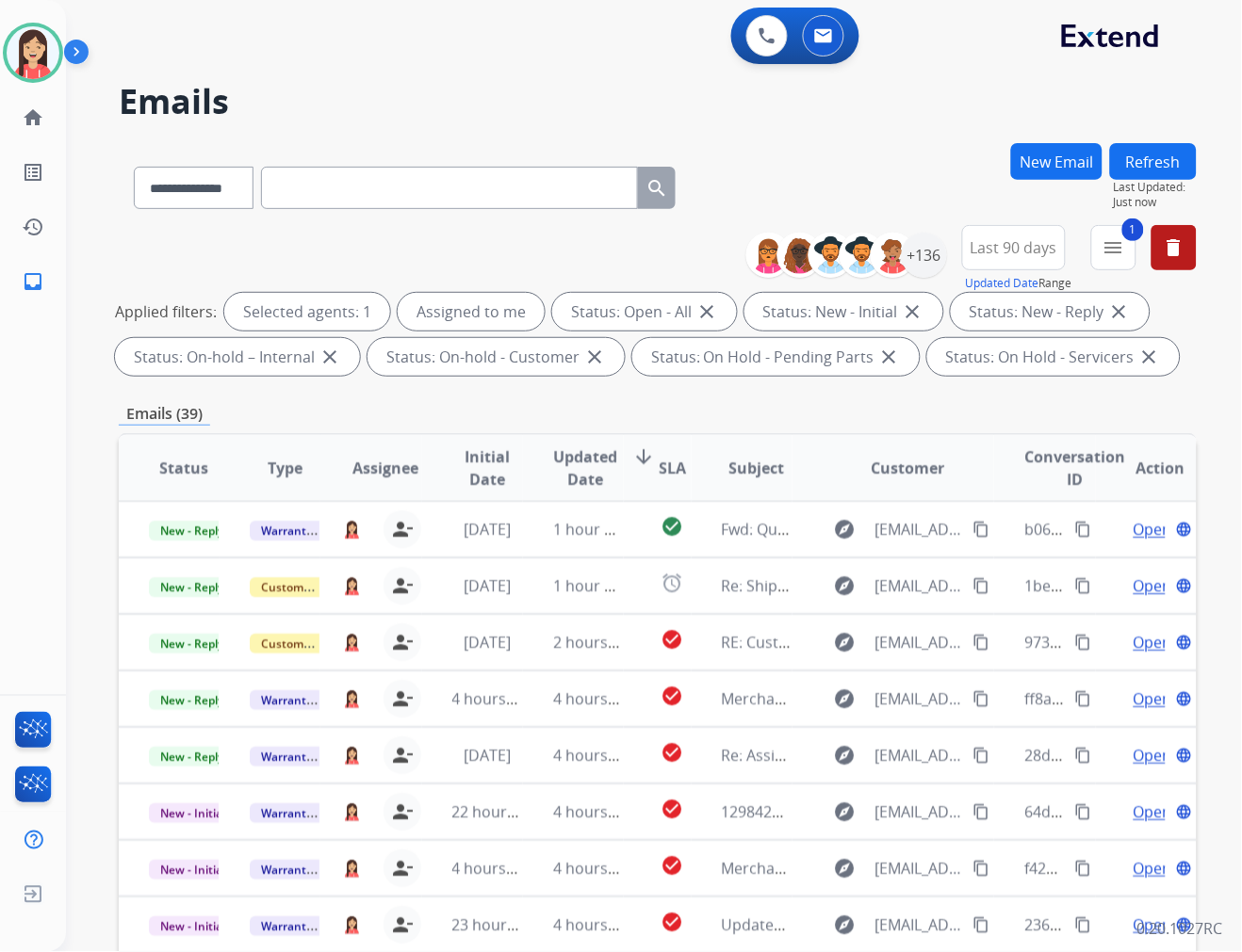
click at [576, 476] on span "Updated Date" at bounding box center [584, 468] width 64 height 45
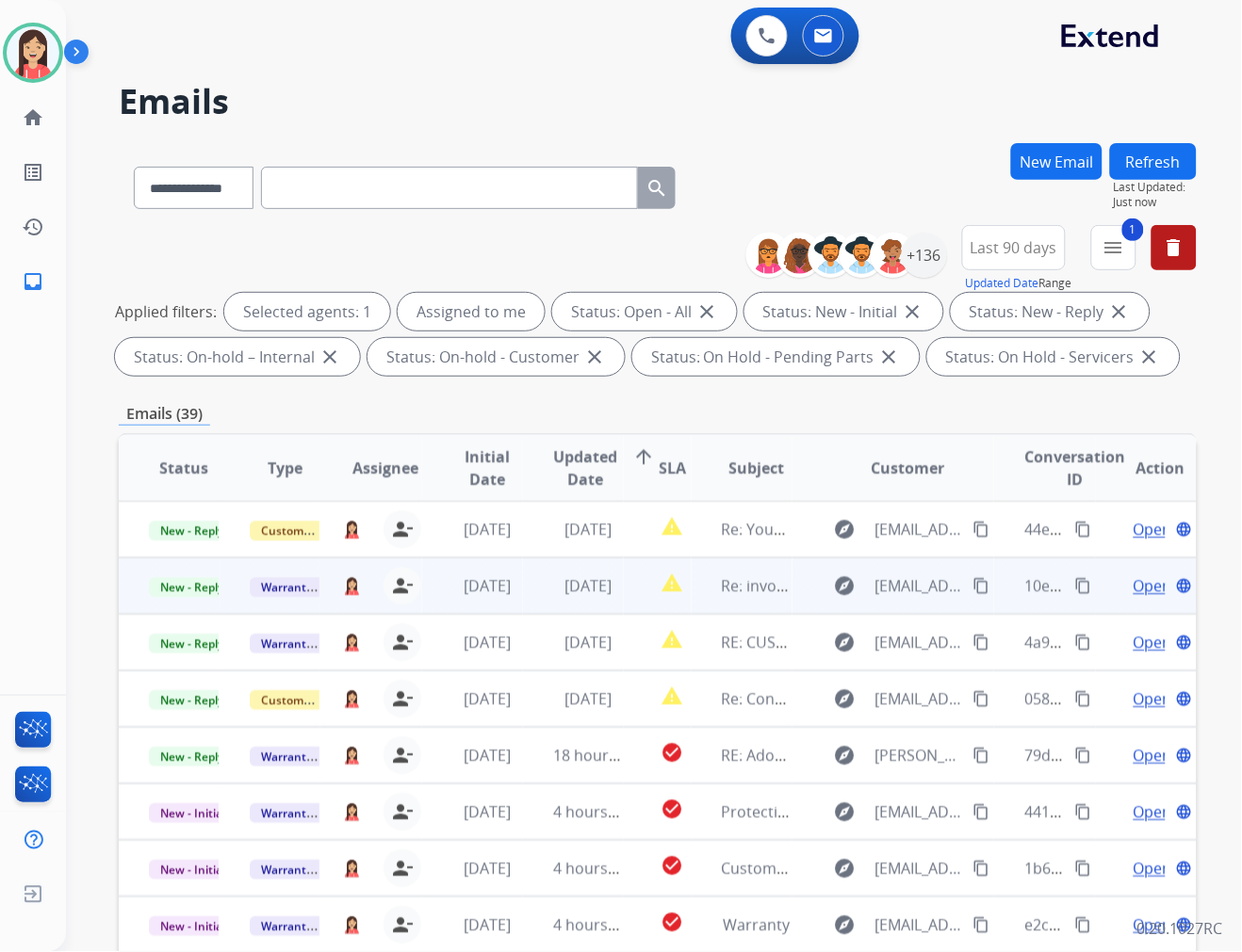
click at [530, 601] on td "[DATE]" at bounding box center [573, 586] width 101 height 57
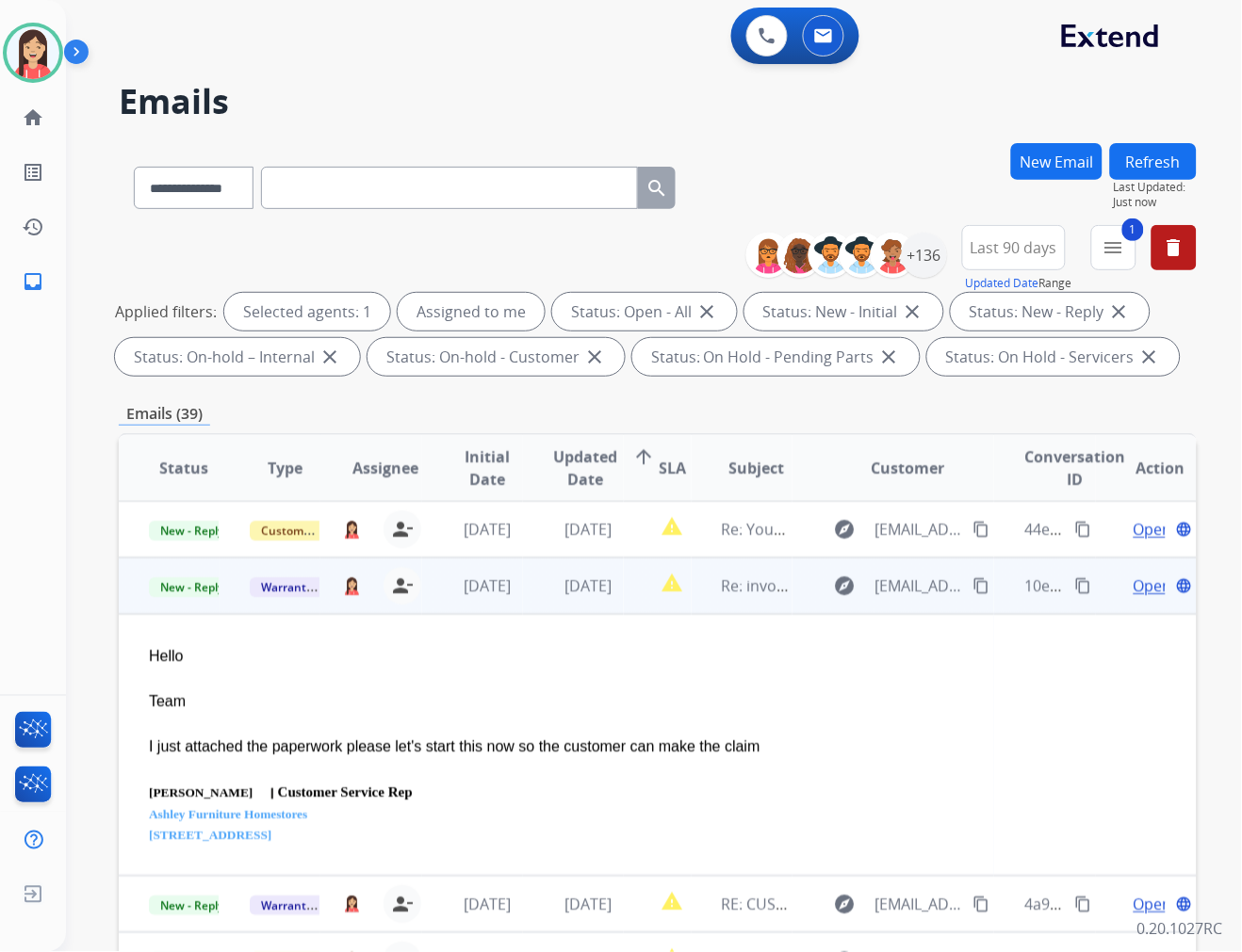
scroll to position [57, 0]
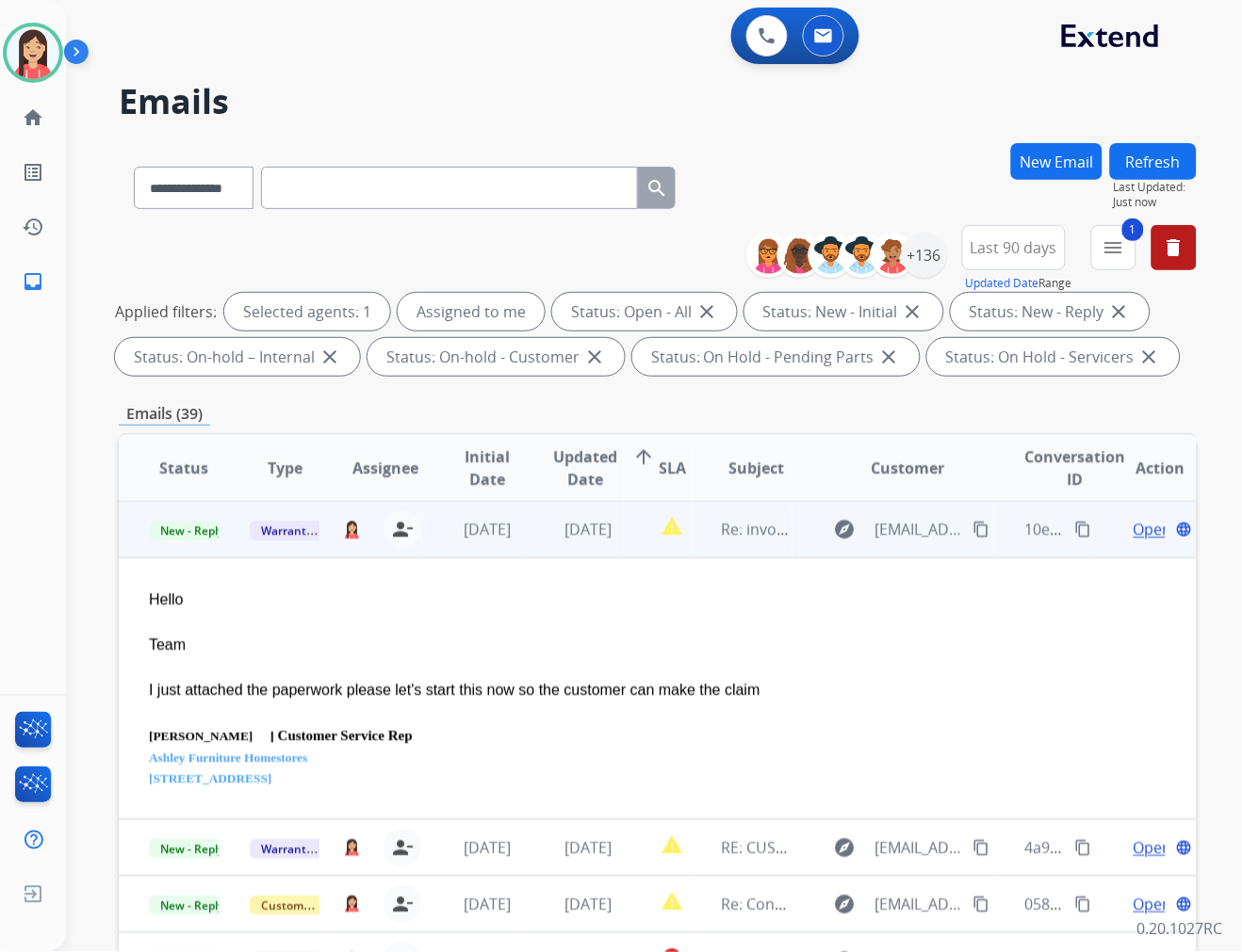
click at [1133, 531] on span "Open" at bounding box center [1152, 529] width 38 height 23
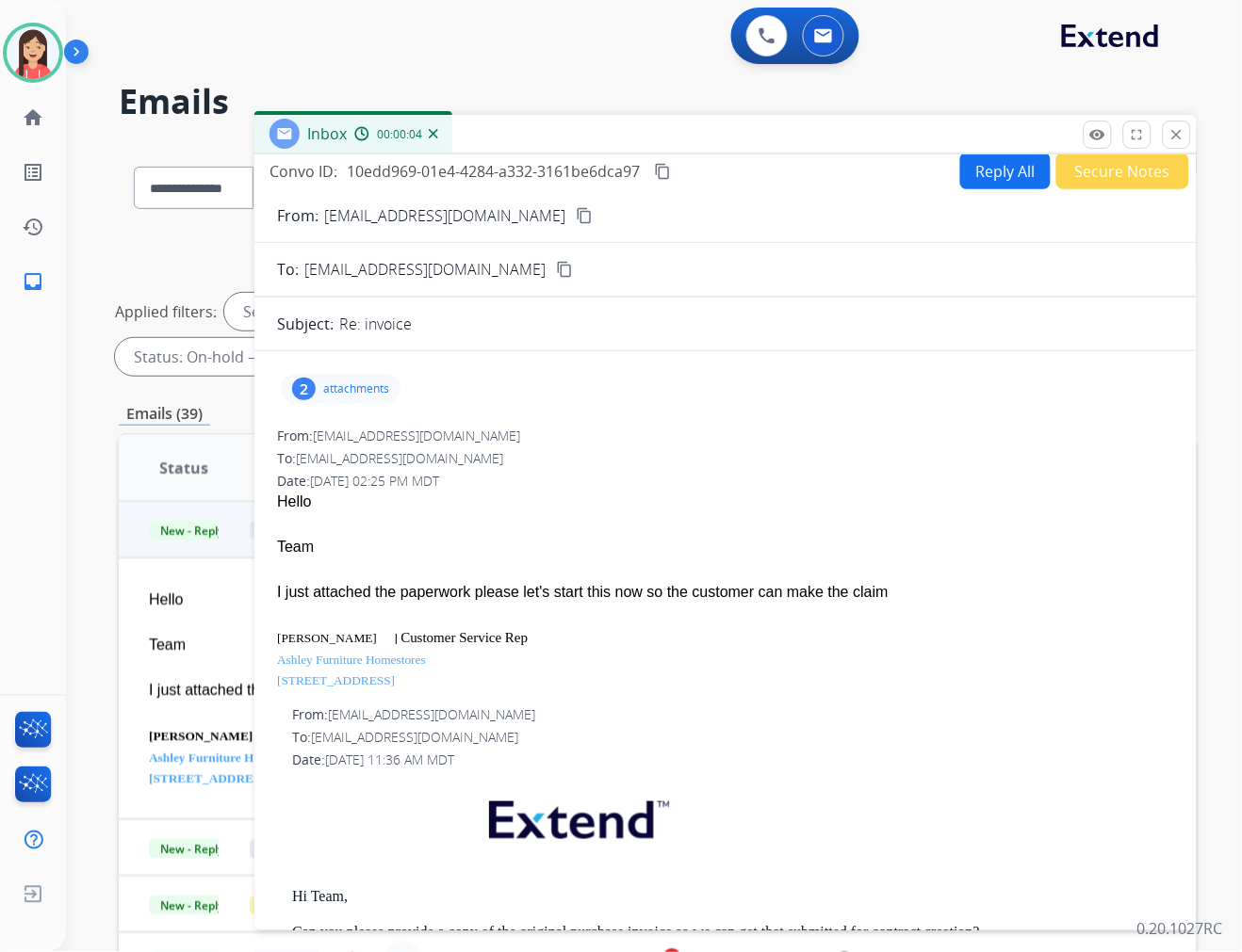
scroll to position [0, 0]
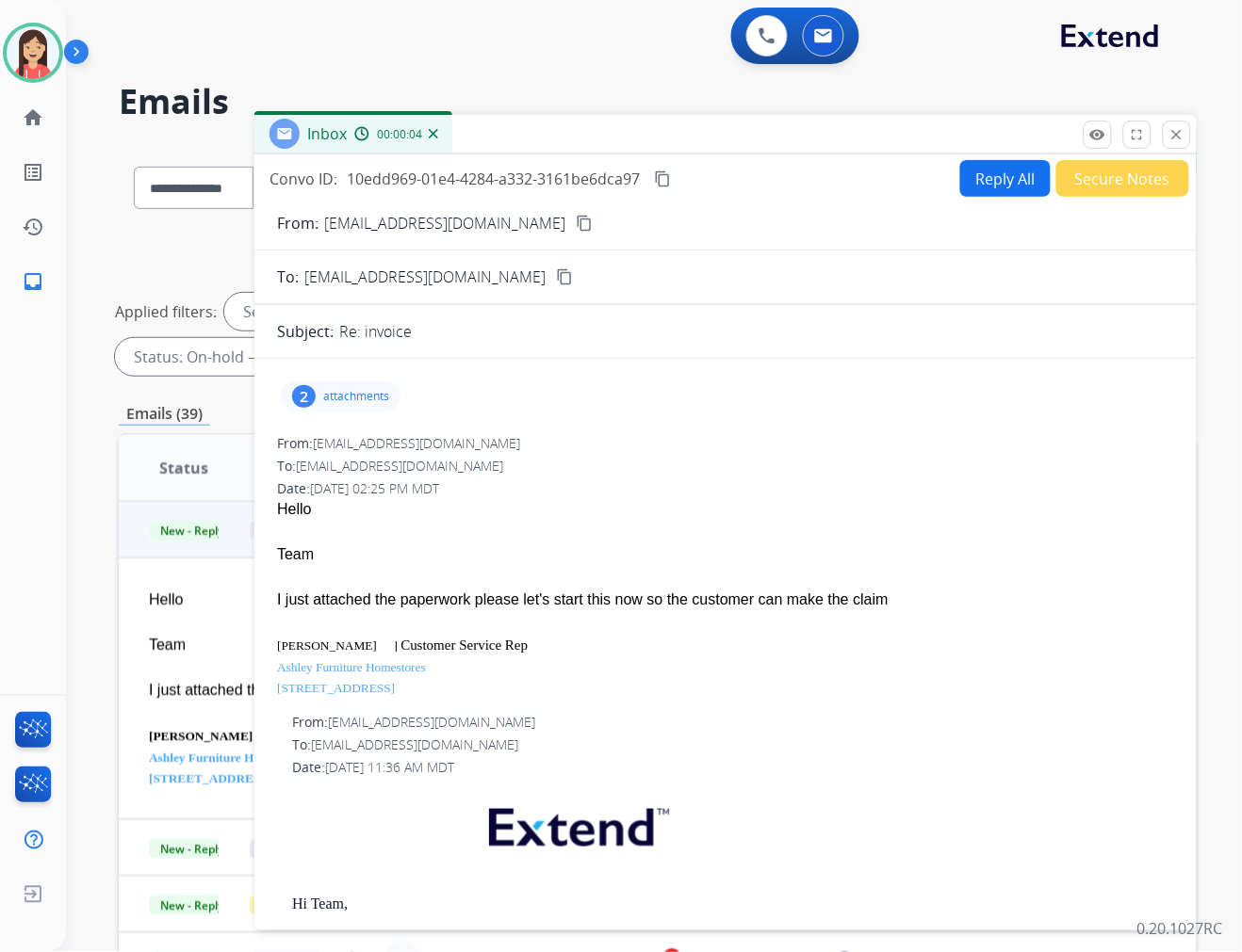
click at [354, 390] on p "attachments" at bounding box center [355, 396] width 66 height 15
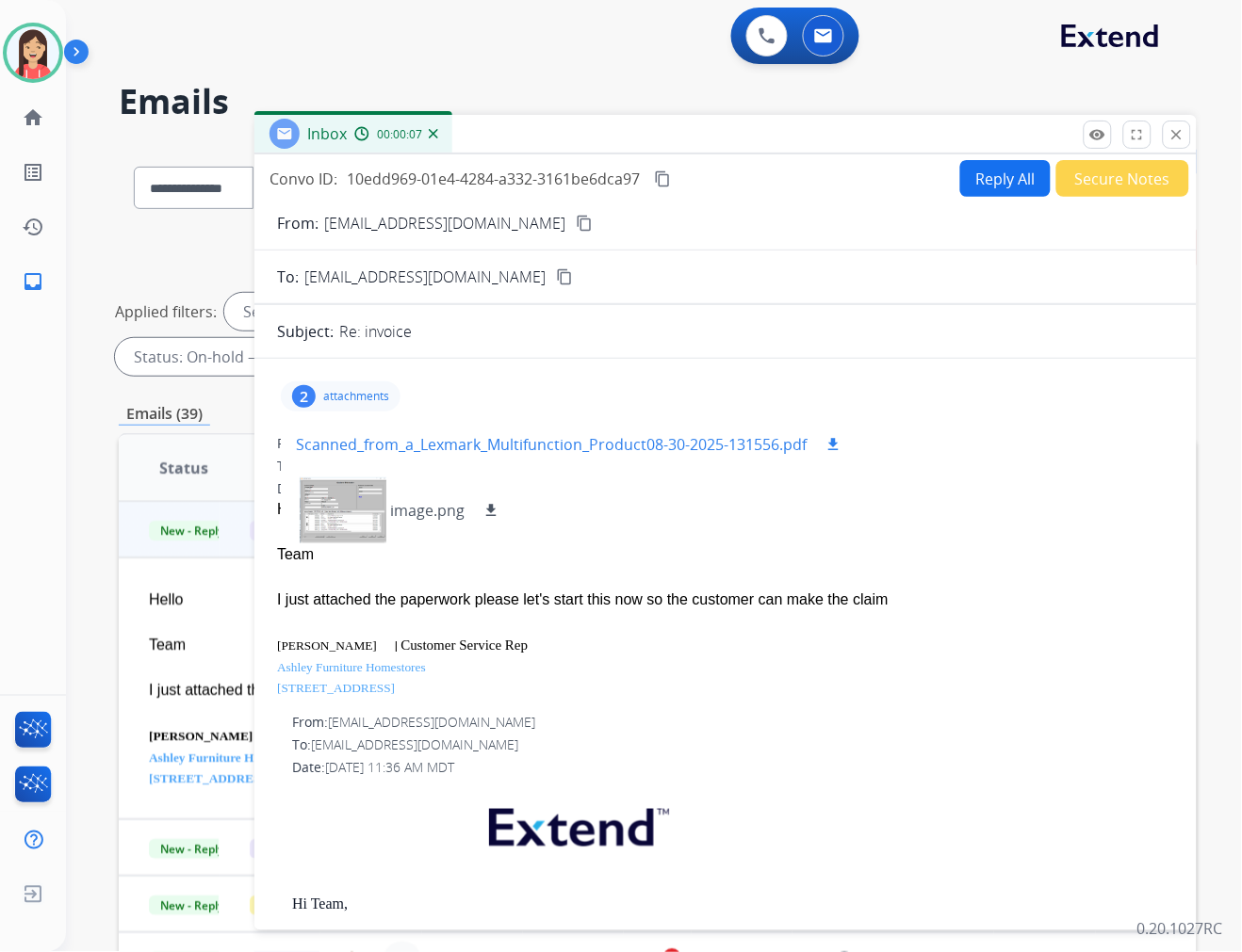
click at [828, 444] on mat-icon "download" at bounding box center [833, 444] width 17 height 17
click at [1086, 193] on button "Secure Notes" at bounding box center [1122, 178] width 133 height 36
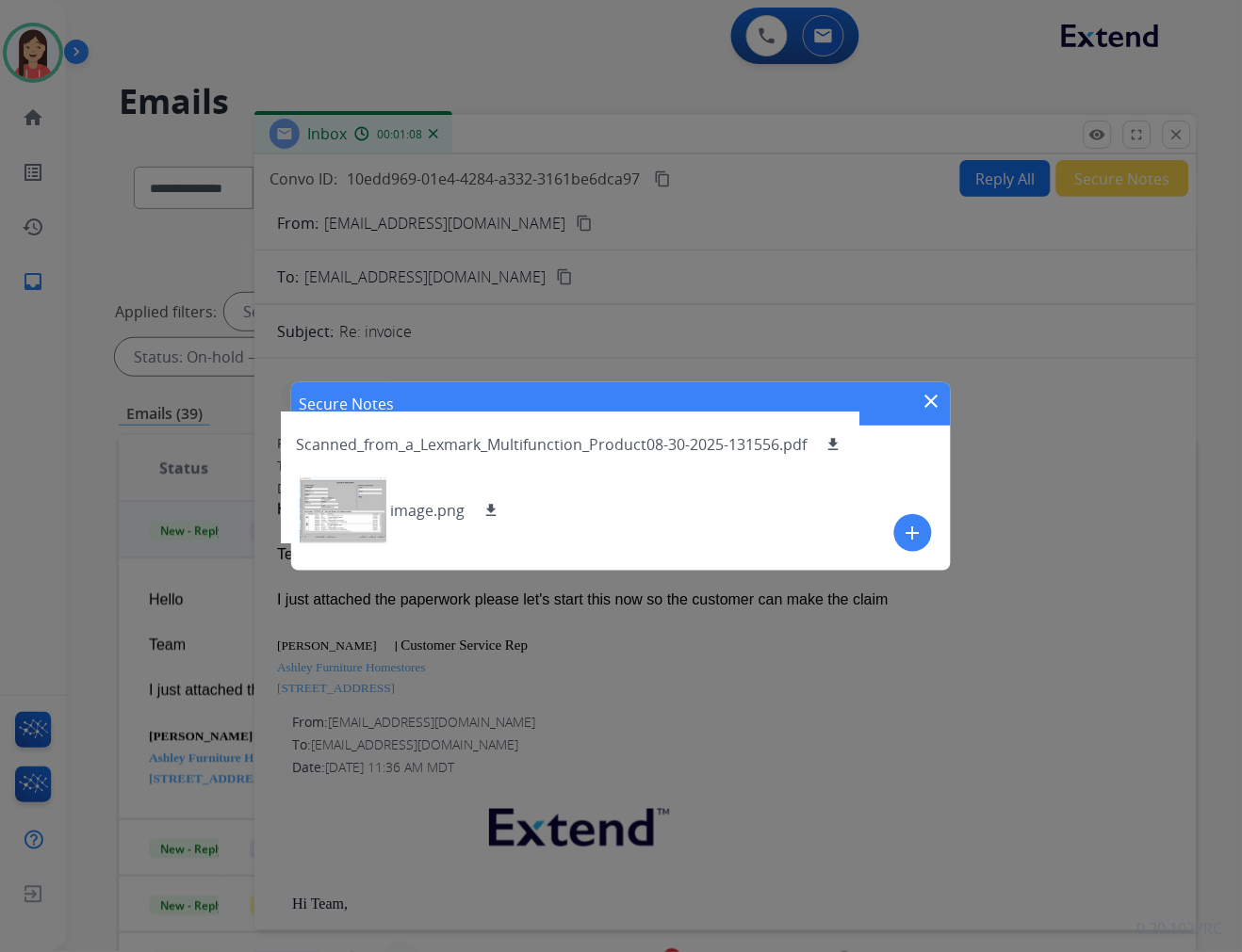
click at [916, 539] on mat-icon "add" at bounding box center [912, 533] width 23 height 23
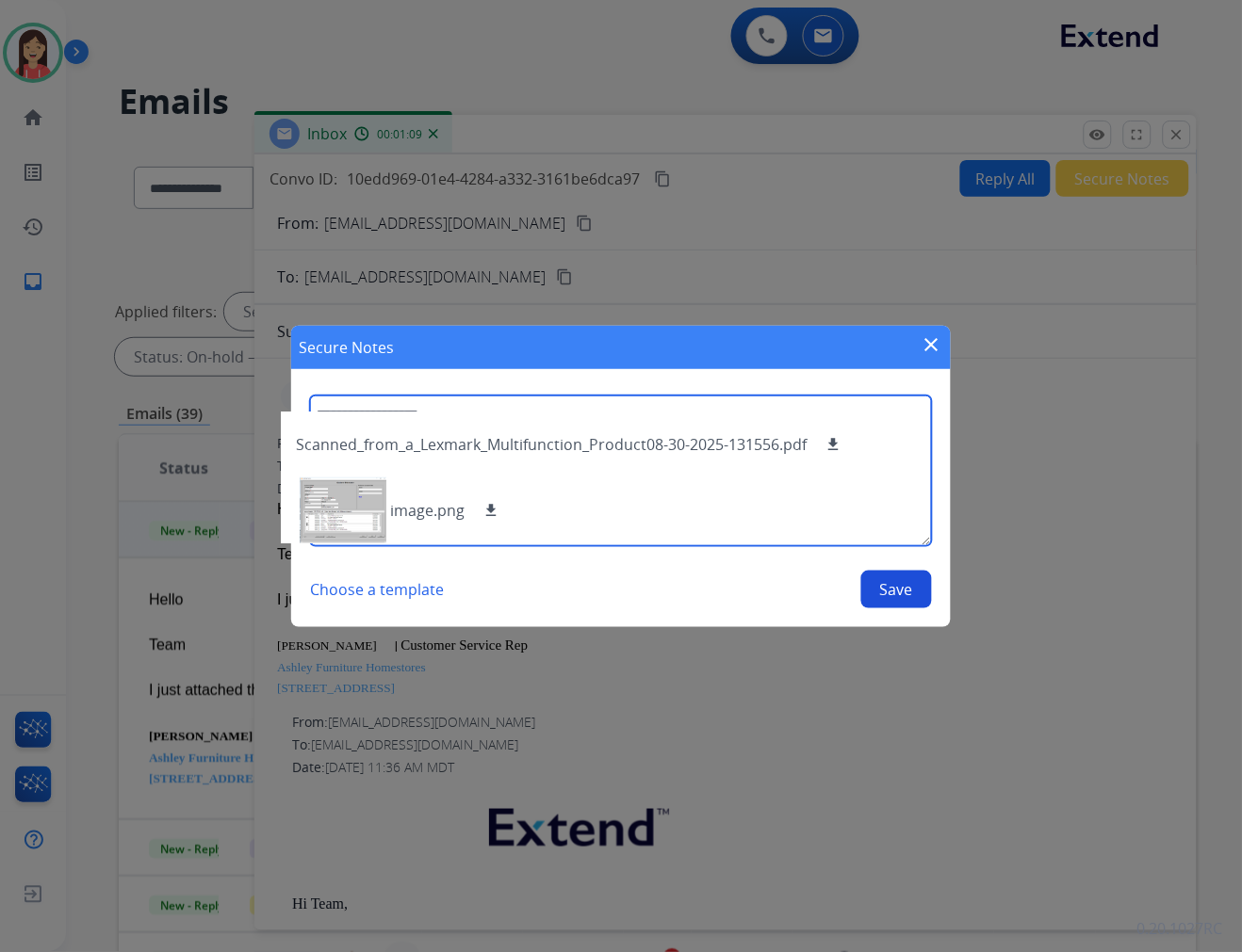
click at [899, 479] on textarea at bounding box center [621, 471] width 621 height 151
type textarea "*"
type textarea "**********"
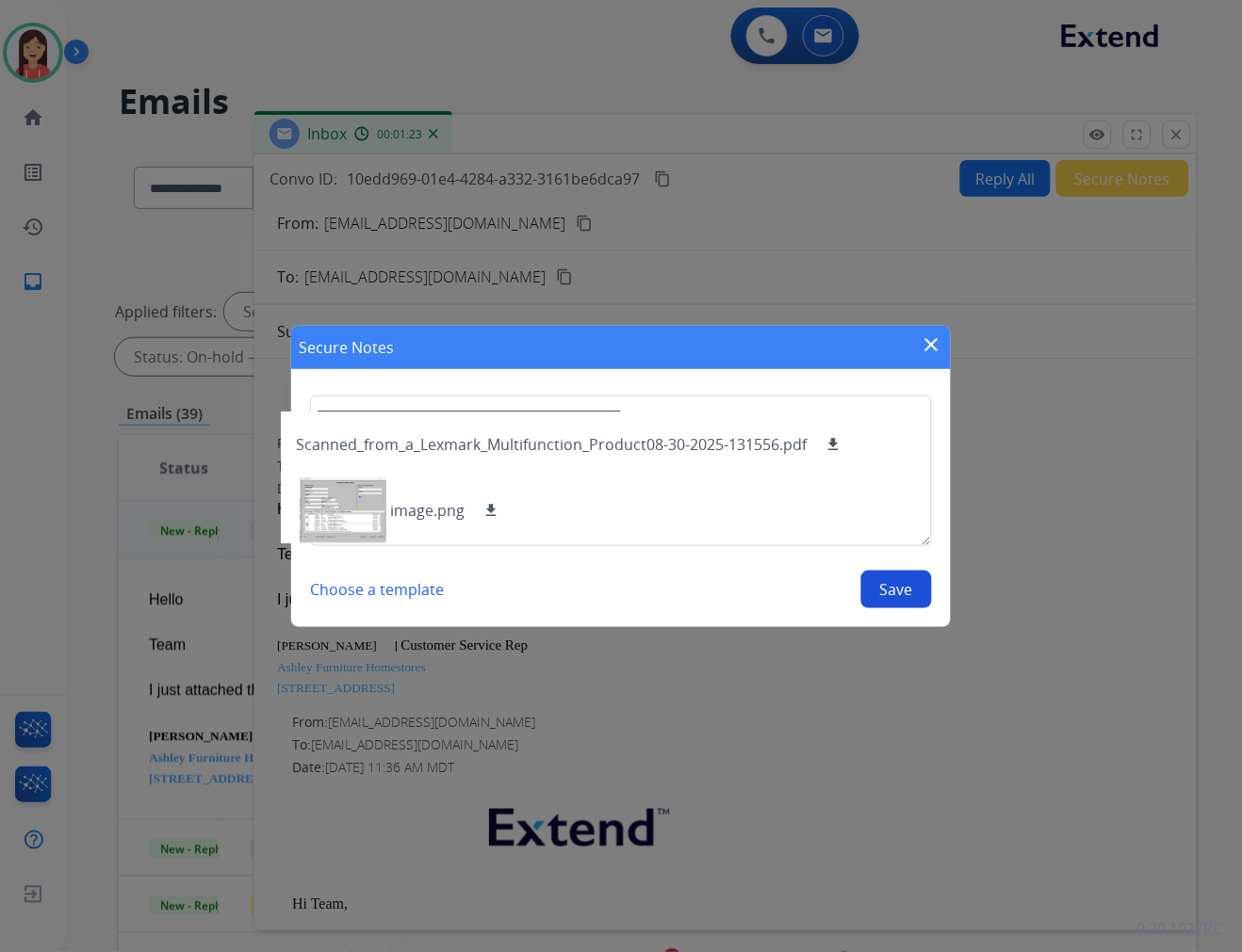
click at [887, 592] on button "Save" at bounding box center [896, 590] width 71 height 37
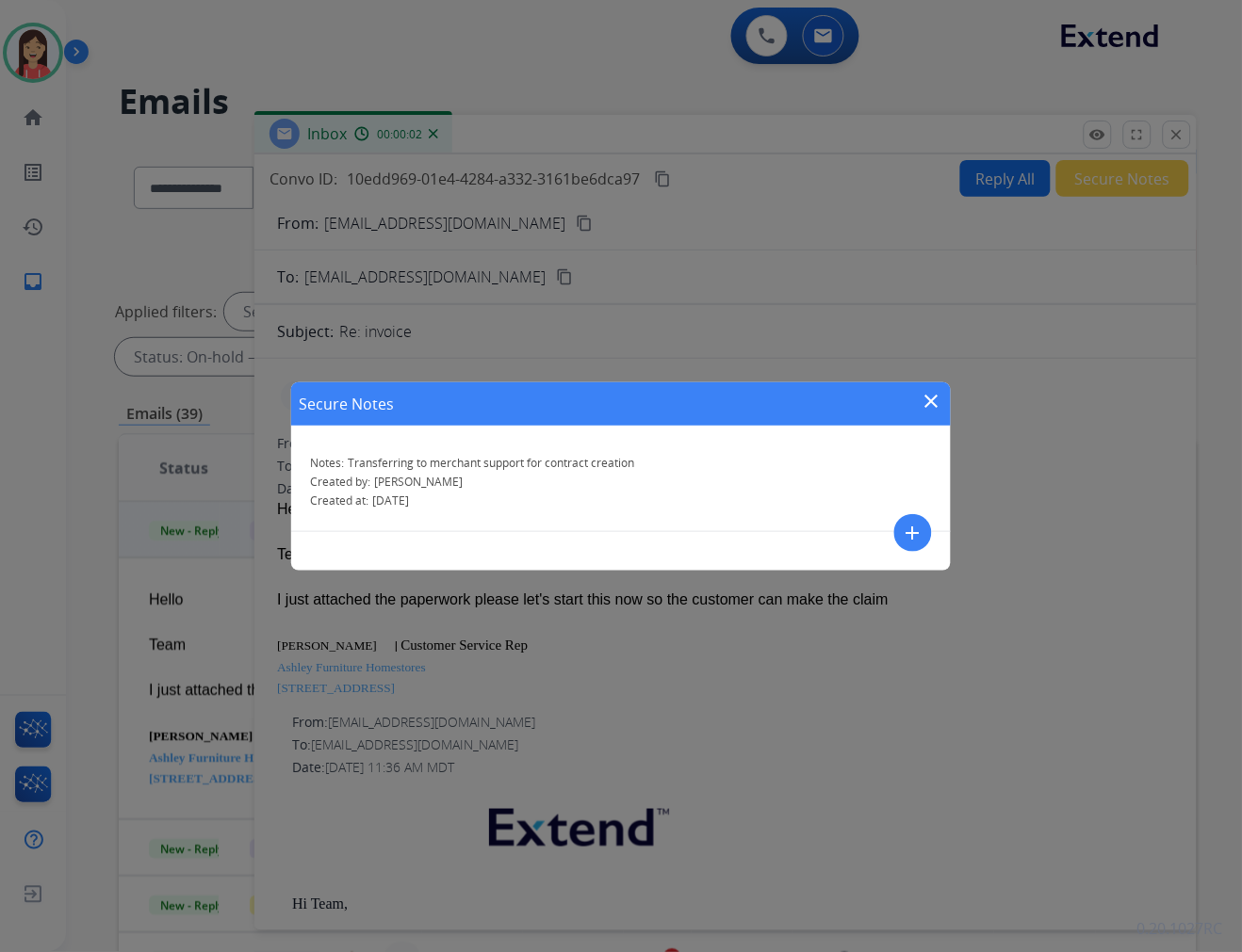
click at [920, 398] on div "Secure Notes close" at bounding box center [621, 404] width 660 height 43
click at [936, 400] on mat-icon "close" at bounding box center [932, 400] width 23 height 23
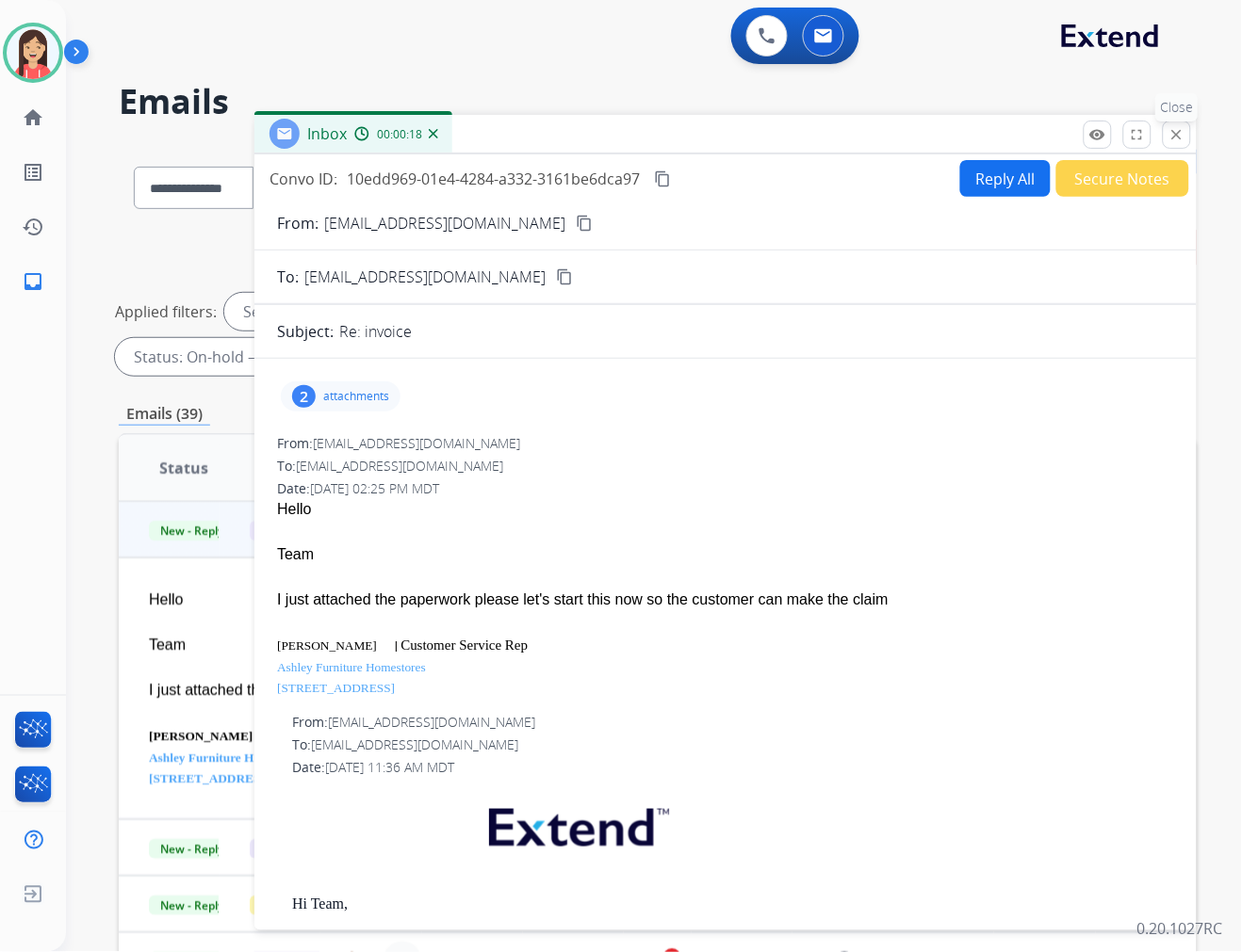
click at [1171, 130] on mat-icon "close" at bounding box center [1176, 134] width 17 height 17
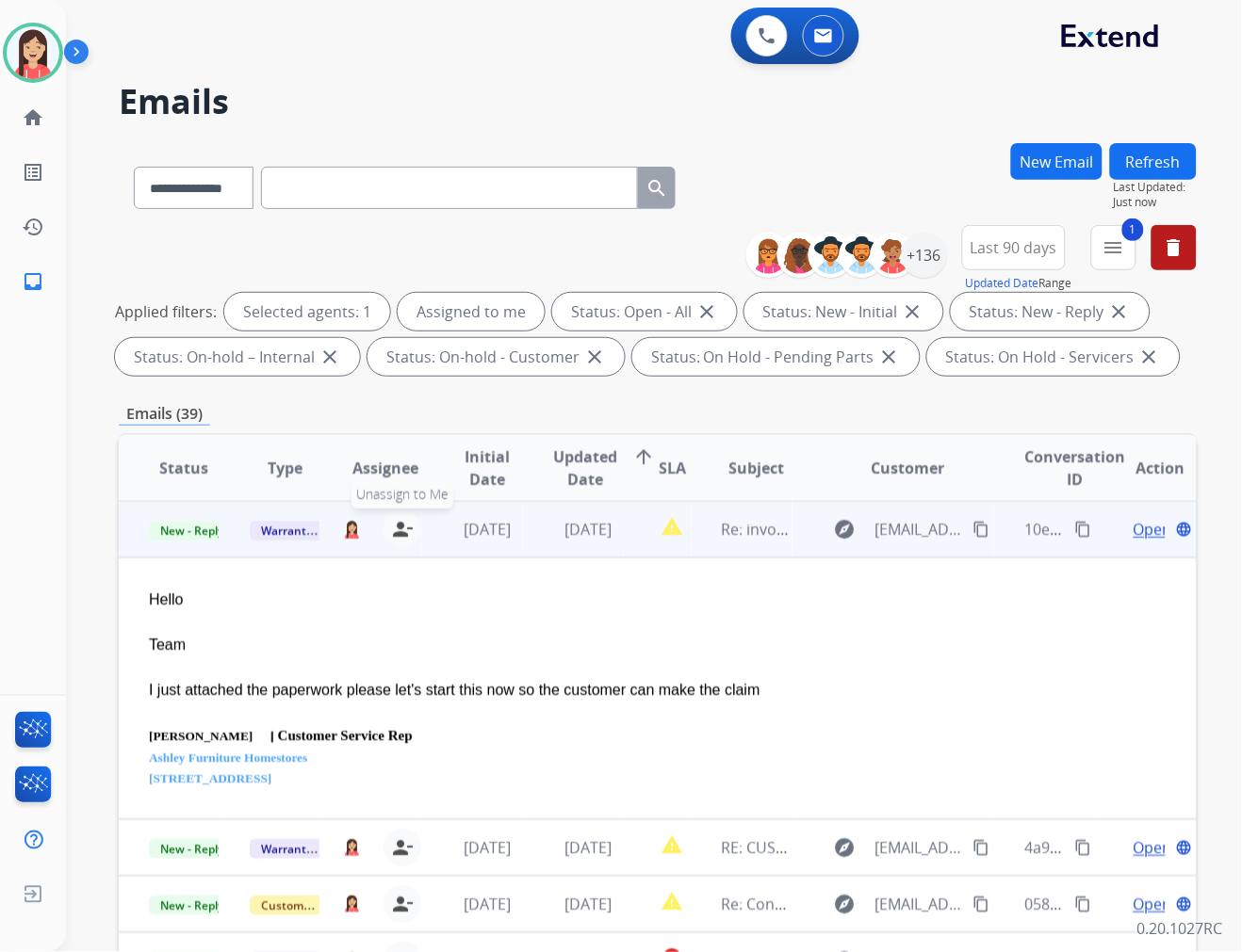
click at [401, 522] on mat-icon "person_remove" at bounding box center [402, 529] width 23 height 23
click at [270, 525] on span "Warranty Ops" at bounding box center [297, 531] width 97 height 20
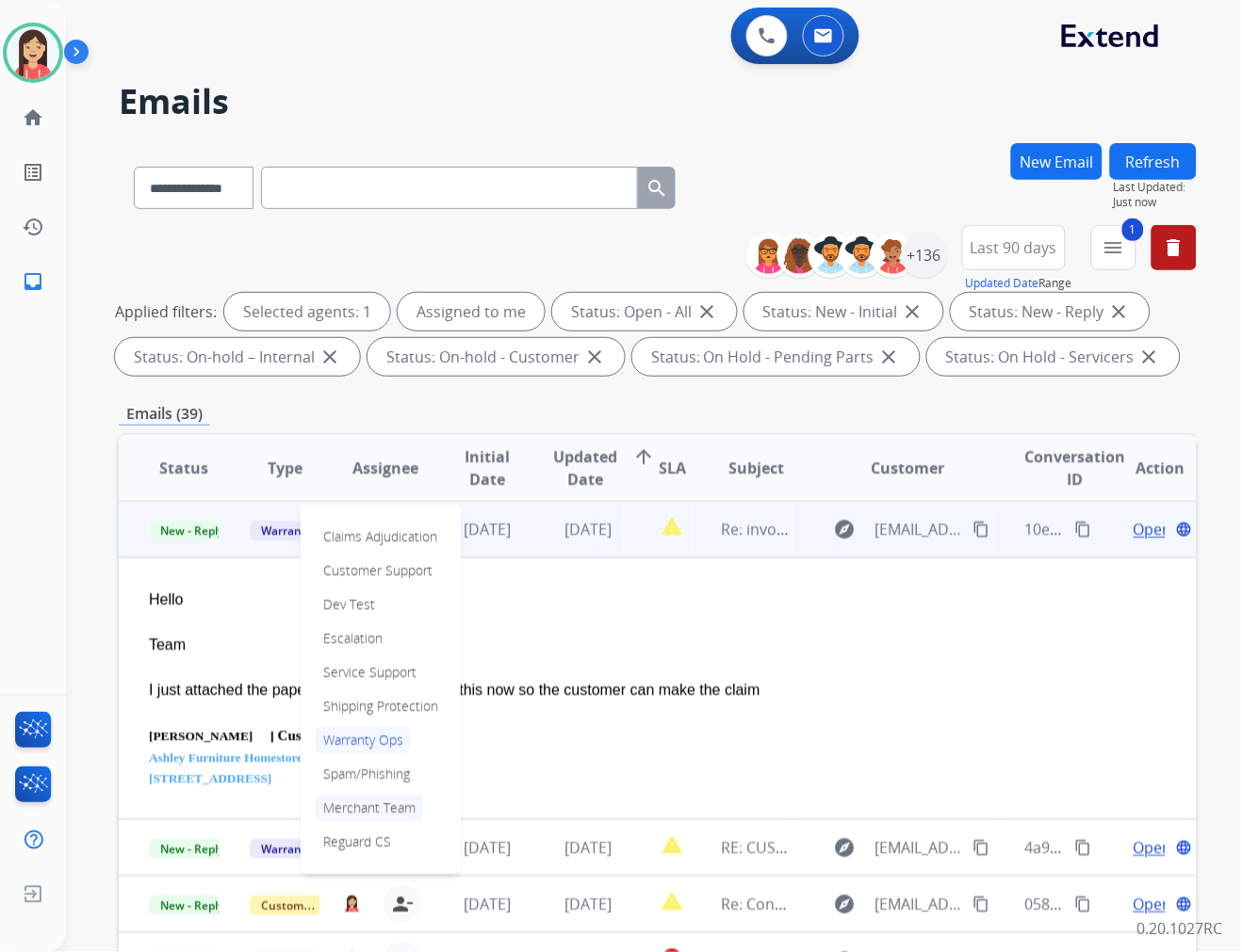
click at [392, 812] on p "Merchant Team" at bounding box center [368, 808] width 107 height 26
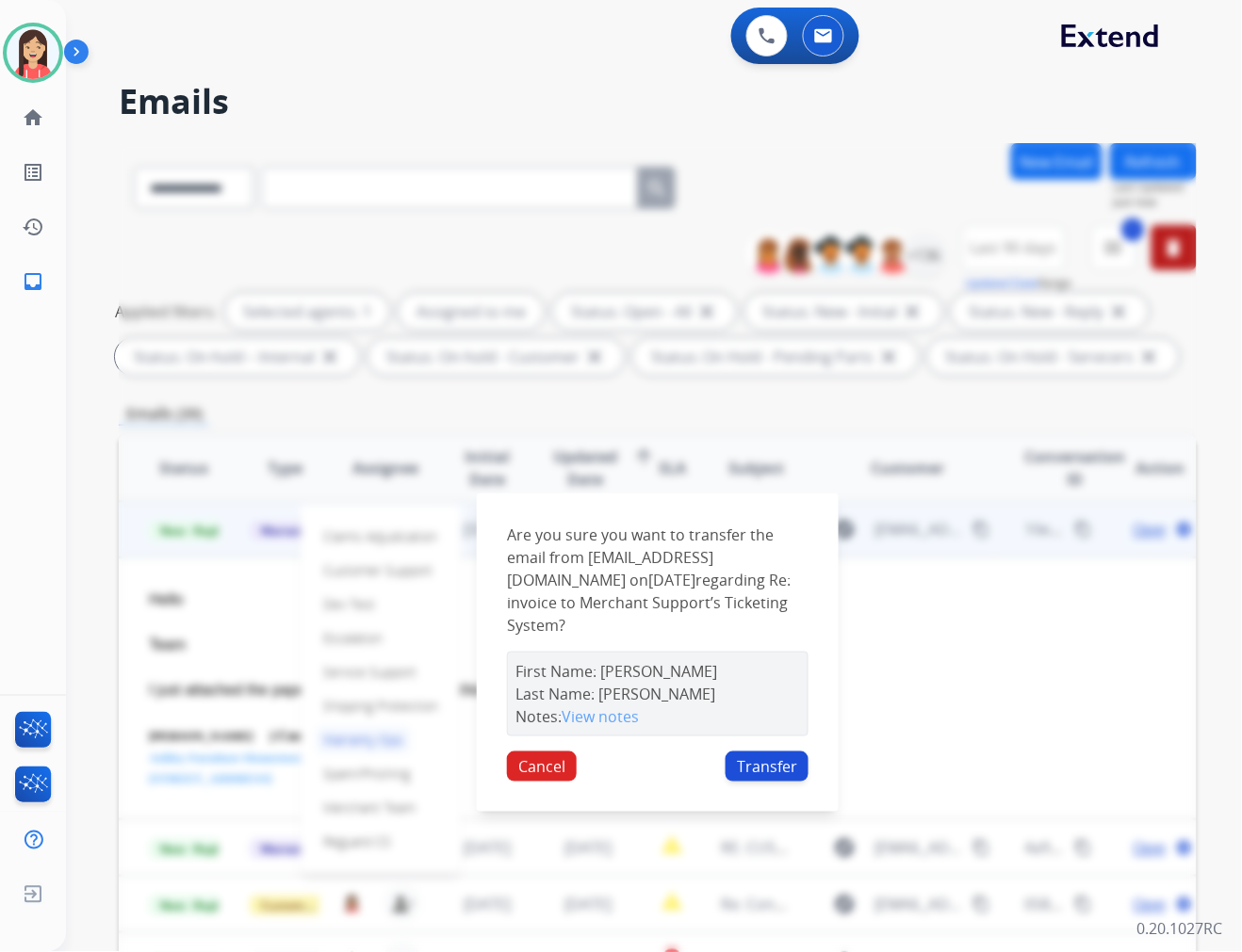
click at [783, 757] on button "Transfer" at bounding box center [767, 767] width 82 height 30
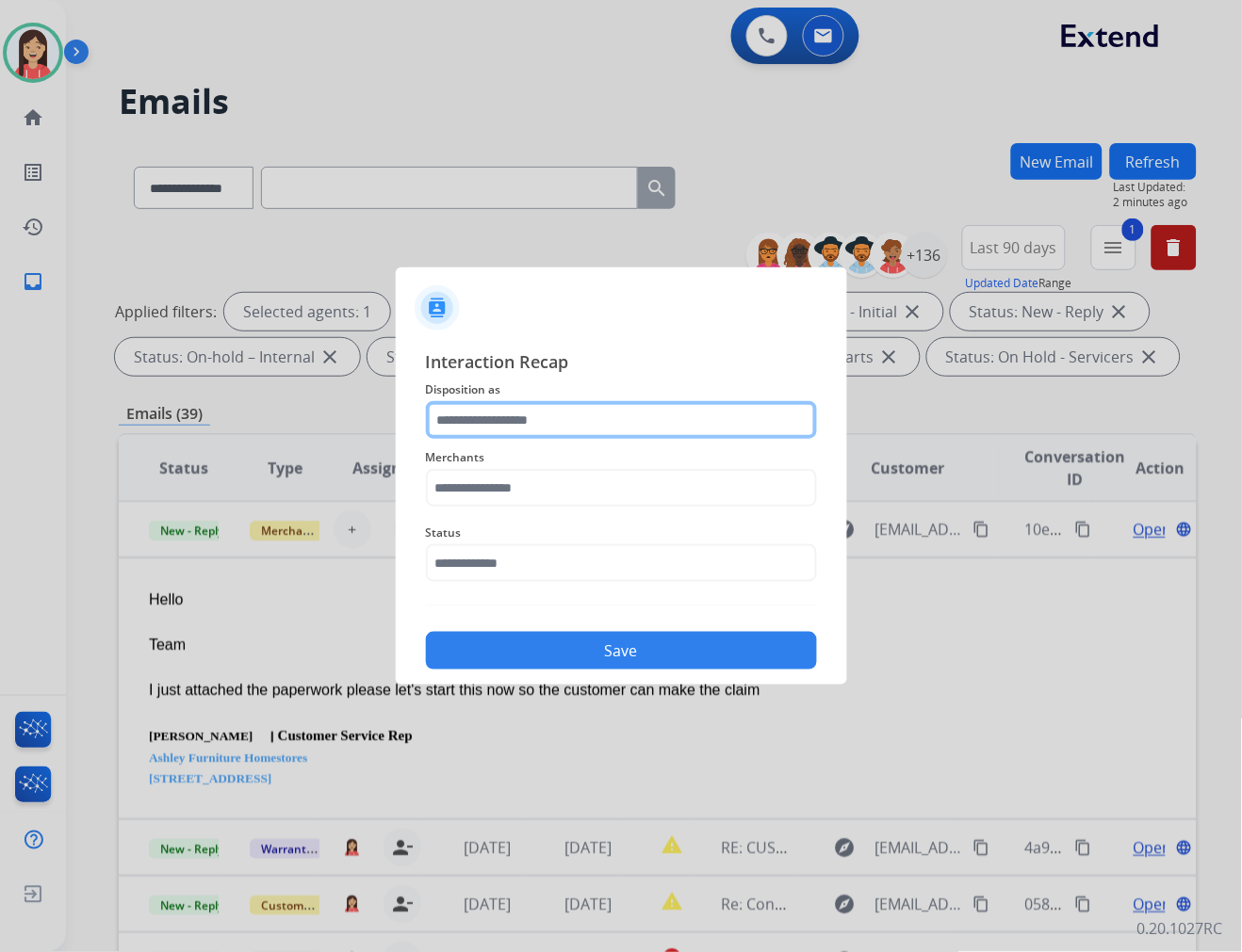
click at [620, 419] on input "text" at bounding box center [621, 420] width 391 height 37
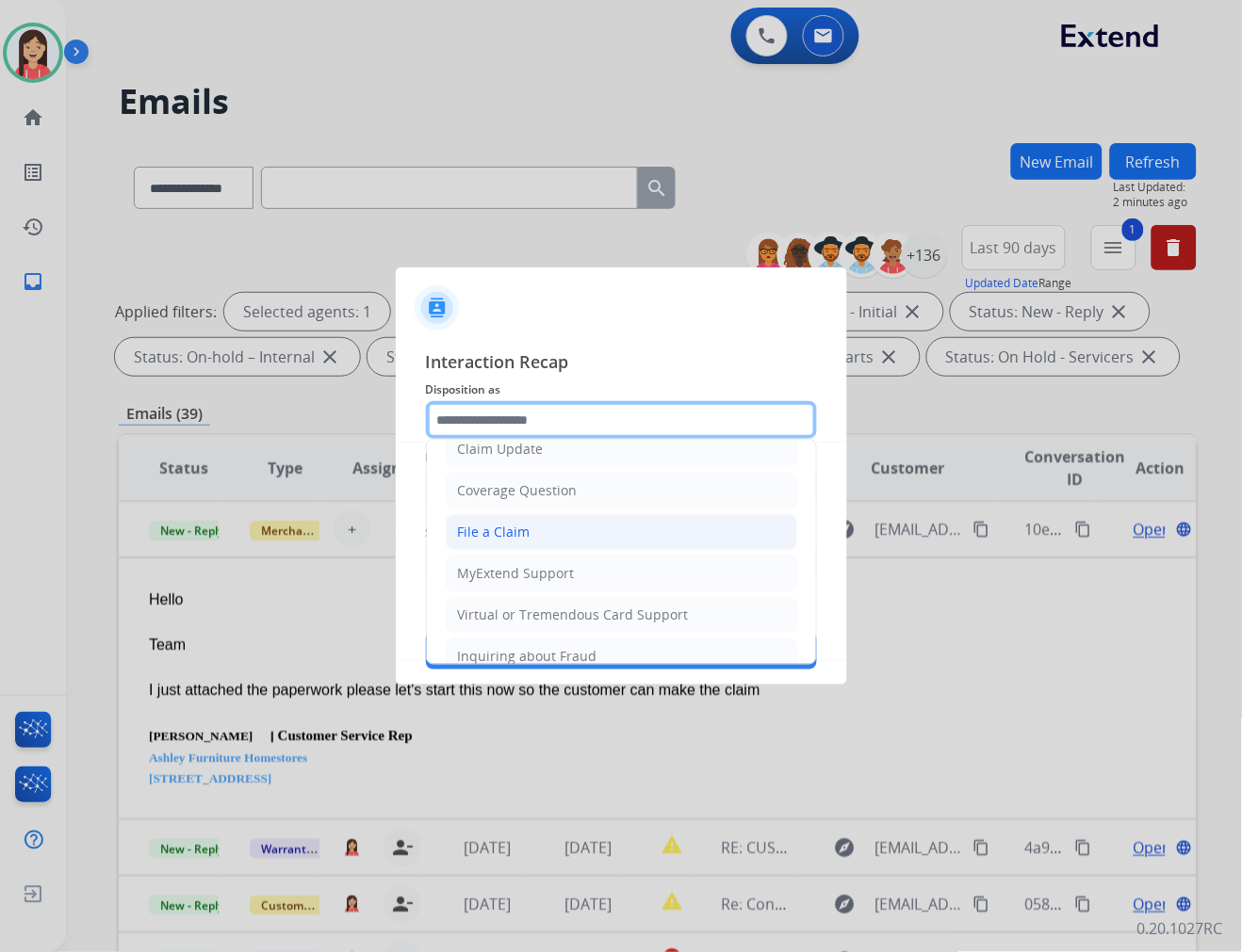
scroll to position [209, 0]
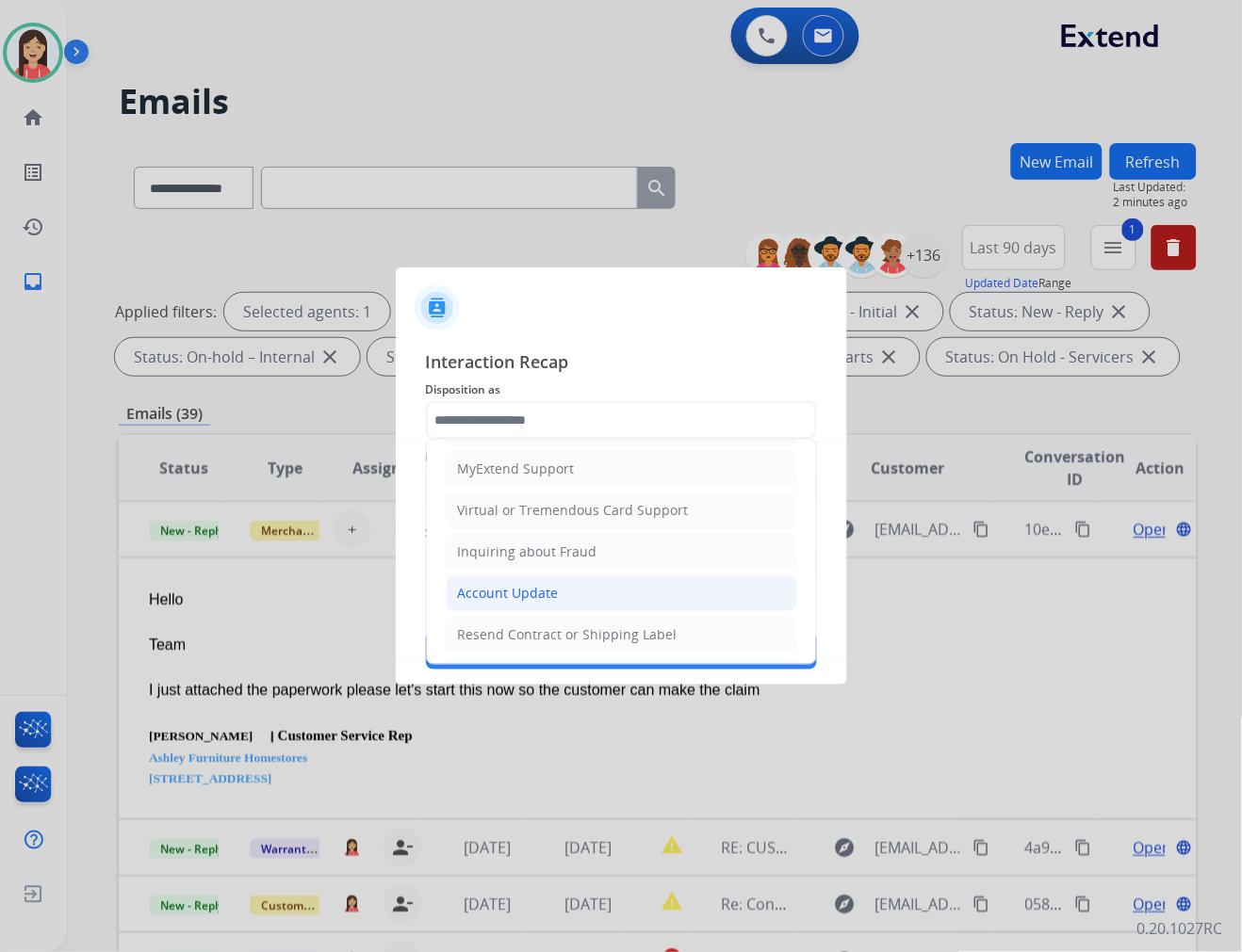
click at [513, 588] on div "Account Update" at bounding box center [508, 593] width 101 height 19
type input "**********"
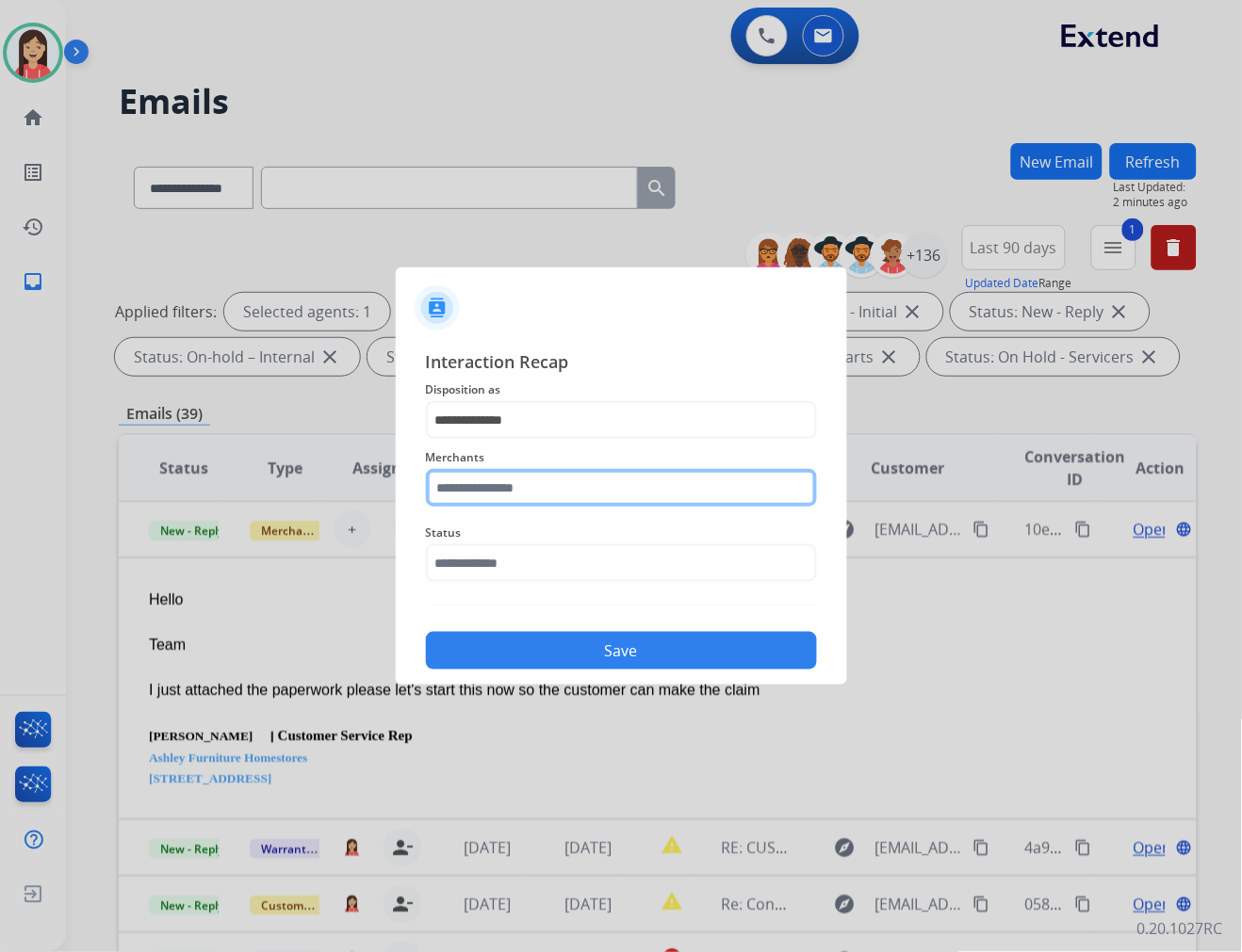
click at [562, 491] on input "text" at bounding box center [621, 488] width 391 height 37
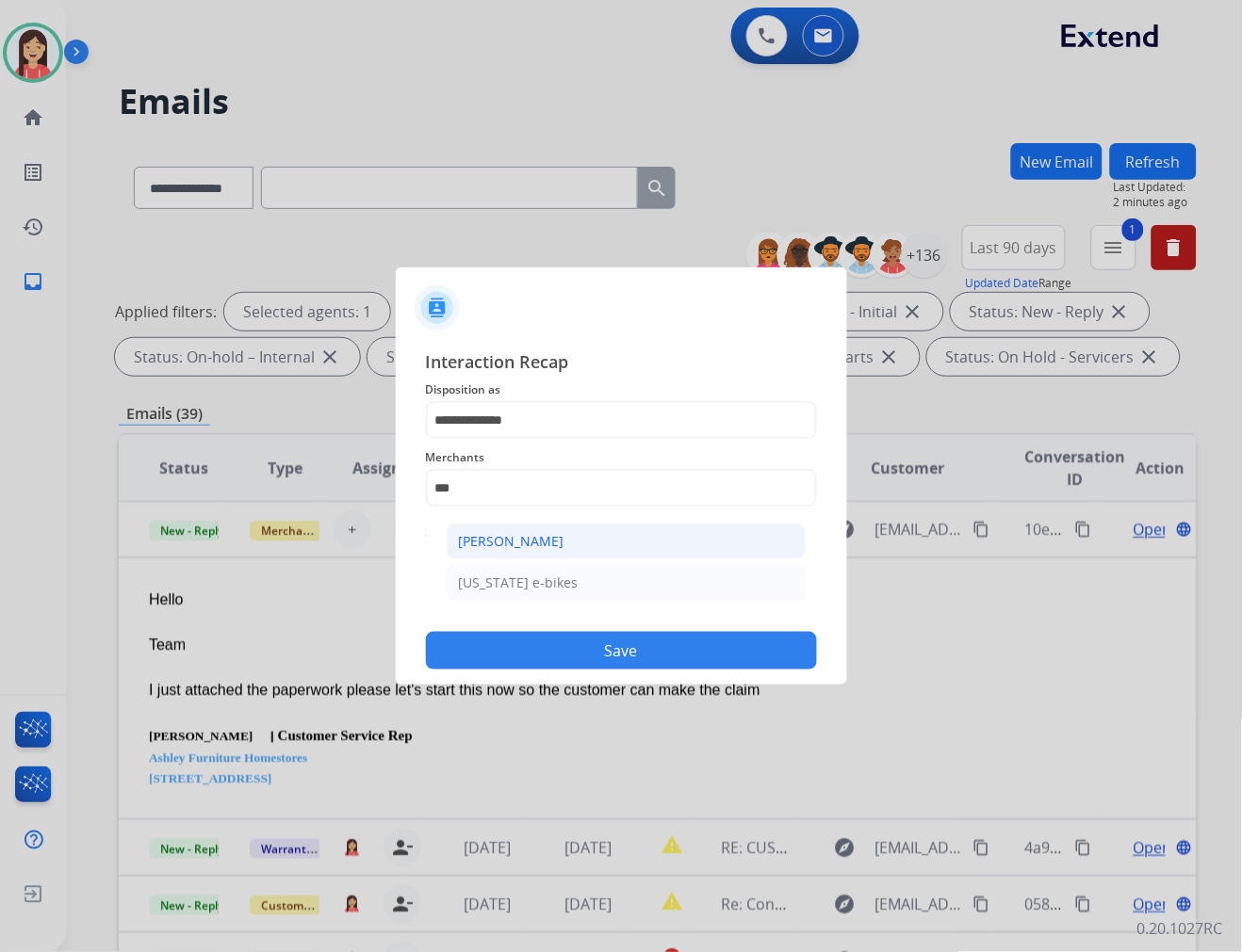
click at [550, 535] on div "[PERSON_NAME]" at bounding box center [511, 541] width 105 height 19
type input "**********"
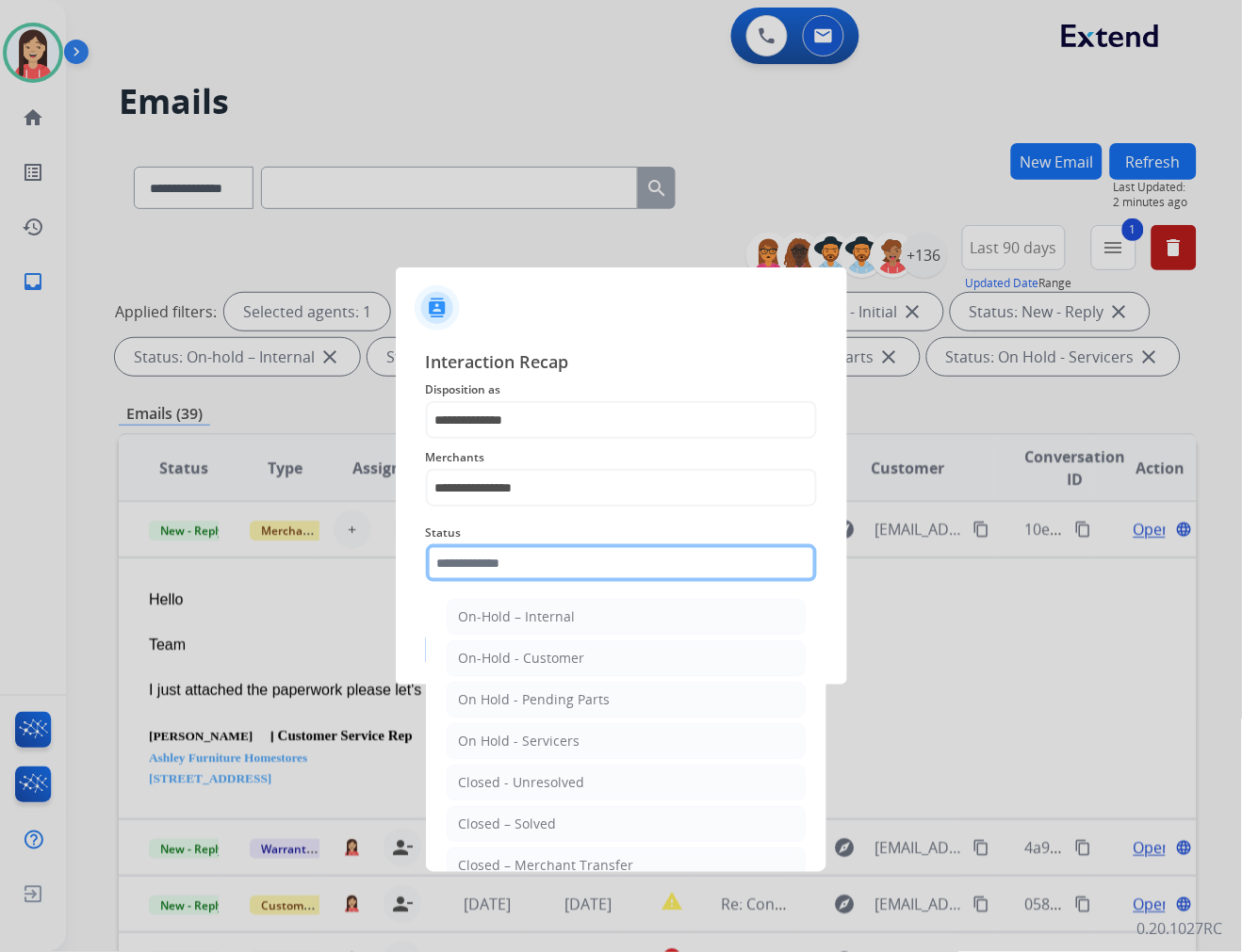
click at [541, 560] on input "text" at bounding box center [621, 563] width 391 height 37
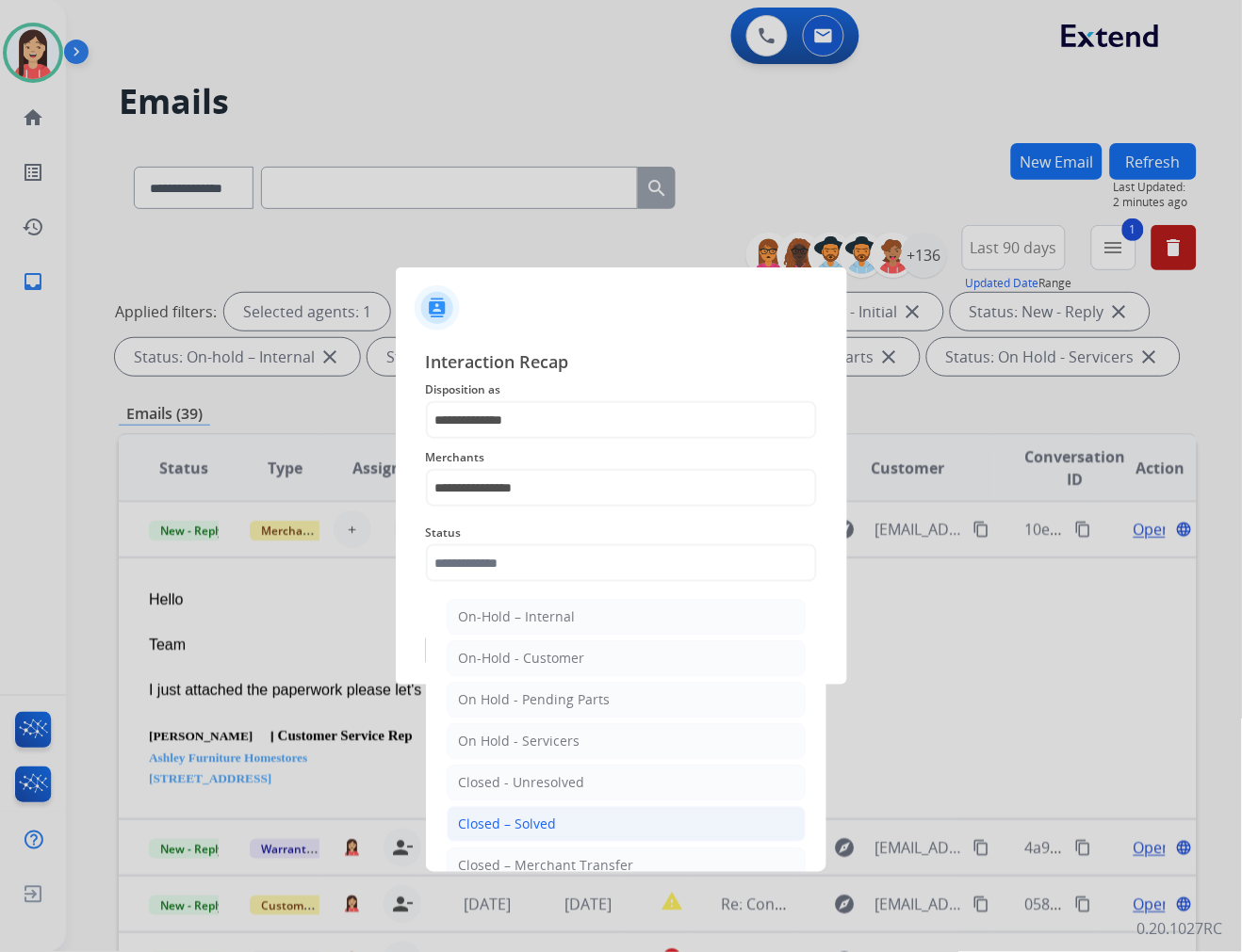
click at [540, 813] on li "Closed – Solved" at bounding box center [626, 823] width 359 height 35
type input "**********"
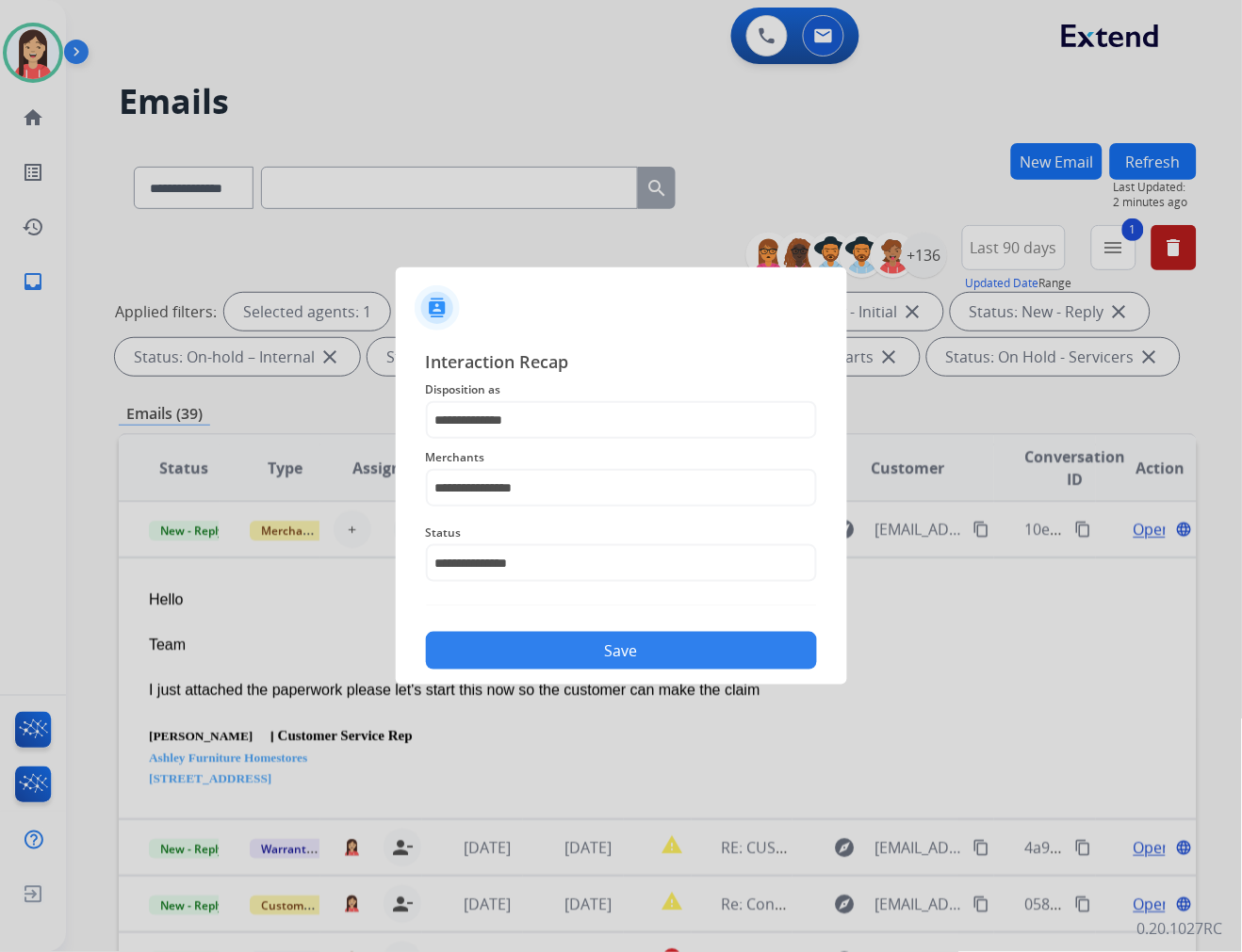
click at [604, 660] on button "Save" at bounding box center [621, 651] width 391 height 37
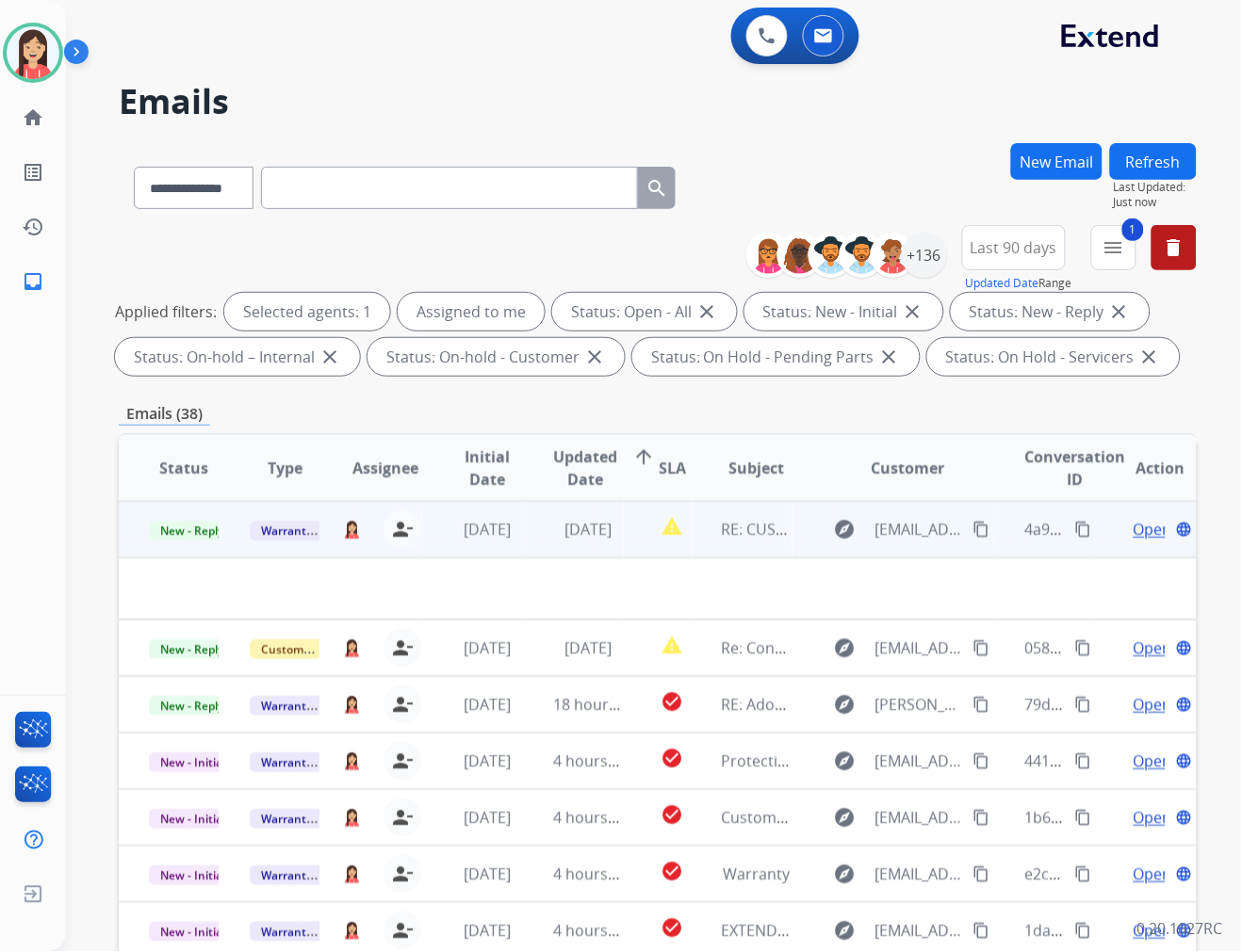
click at [567, 545] on td "[DATE]" at bounding box center [573, 530] width 101 height 57
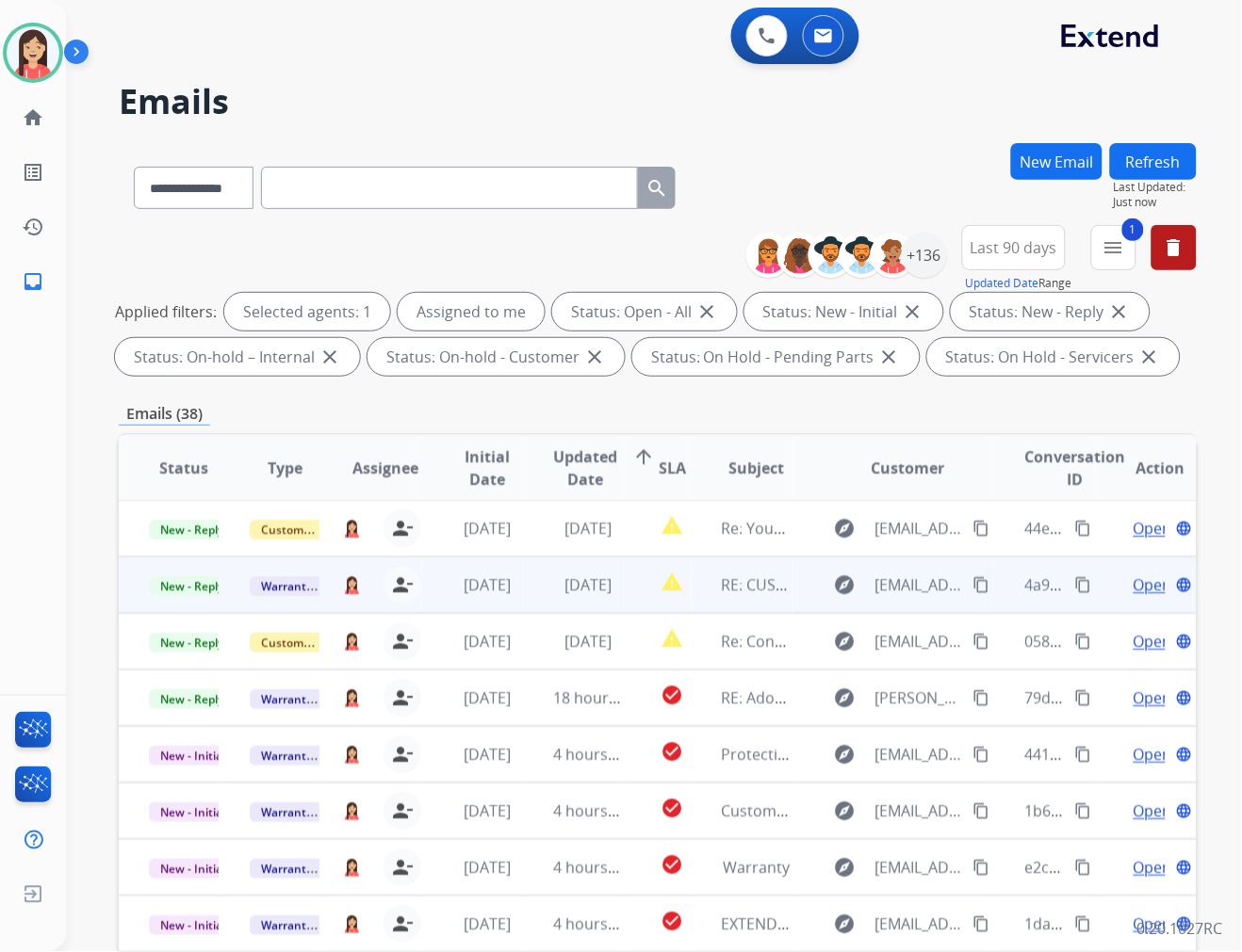
click at [531, 589] on td "[DATE]" at bounding box center [573, 585] width 101 height 57
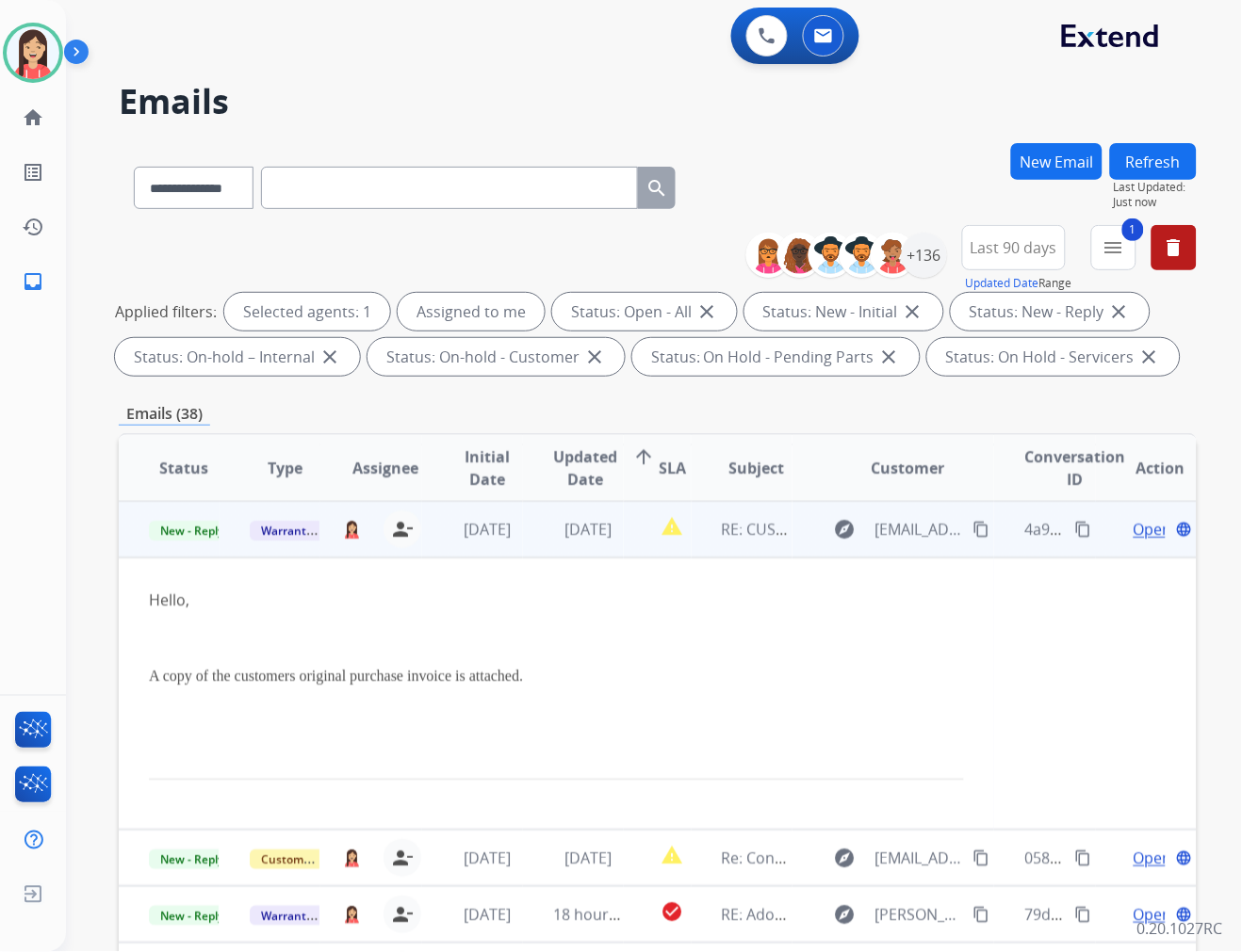
click at [1135, 532] on span "Open" at bounding box center [1152, 529] width 38 height 23
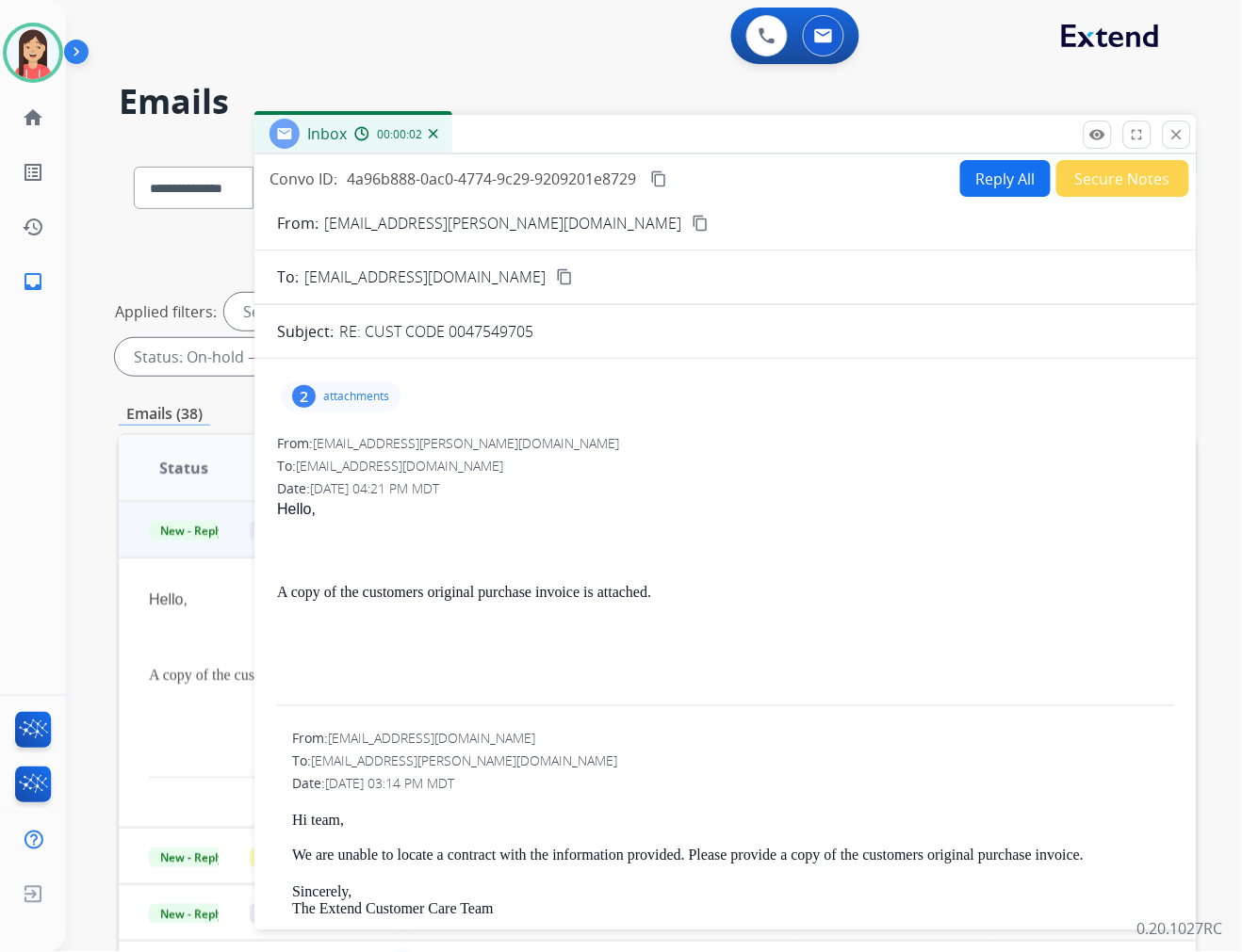
click at [345, 414] on div "2 attachments" at bounding box center [726, 397] width 897 height 45
click at [361, 403] on div "2 attachments" at bounding box center [341, 397] width 120 height 30
click at [451, 518] on mat-icon "download" at bounding box center [445, 510] width 17 height 17
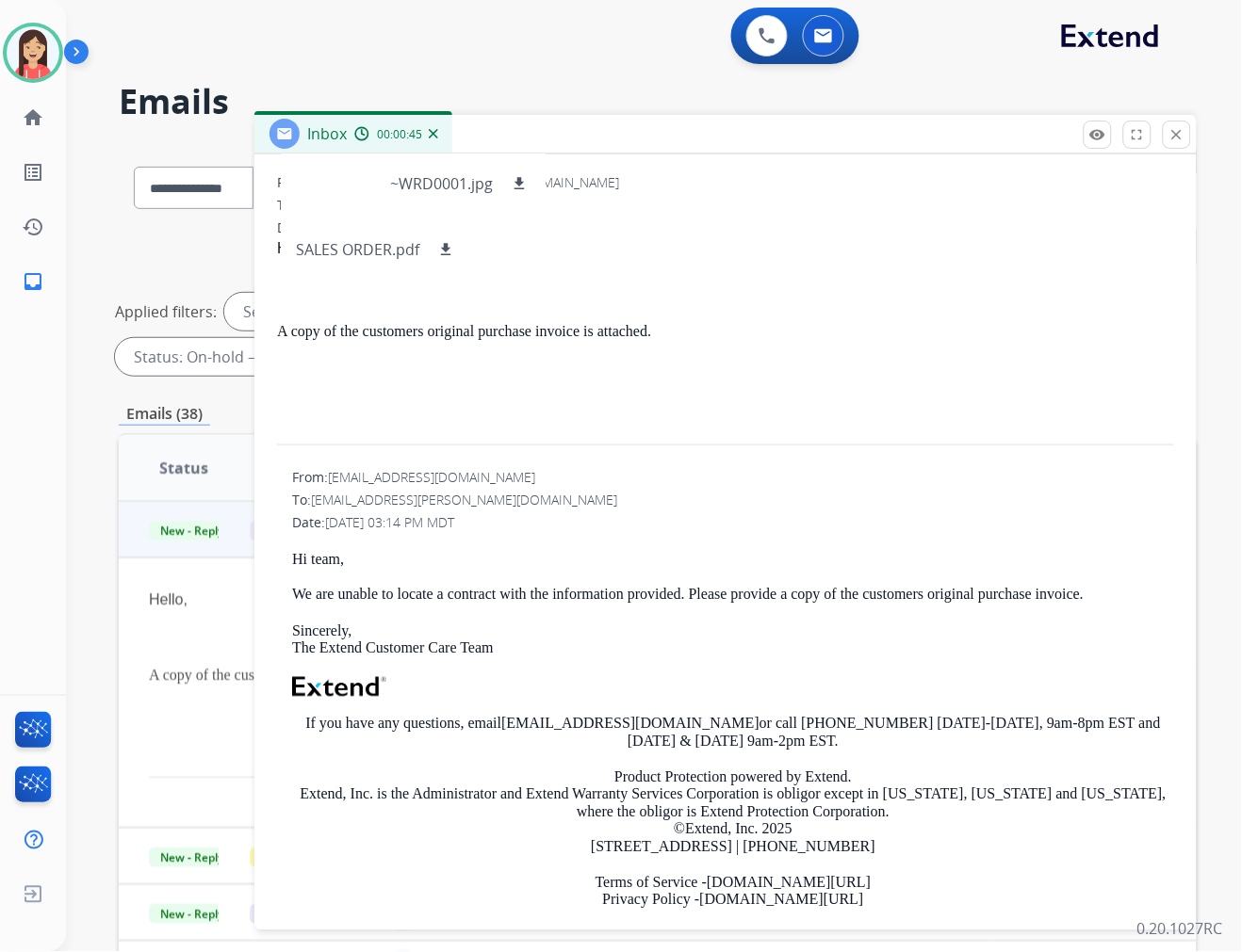
scroll to position [0, 0]
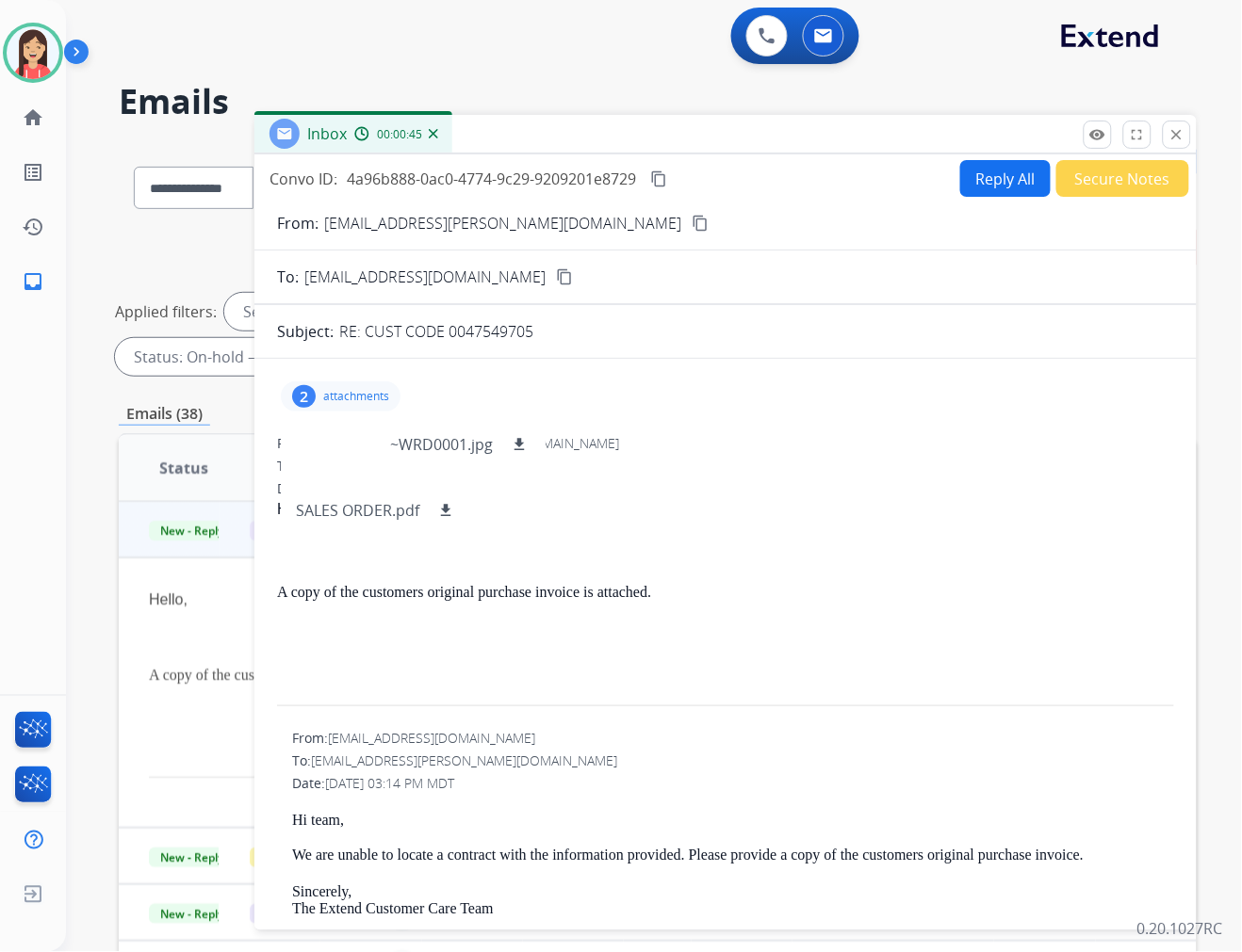
click at [986, 168] on button "Reply All" at bounding box center [1005, 178] width 90 height 36
select select "**********"
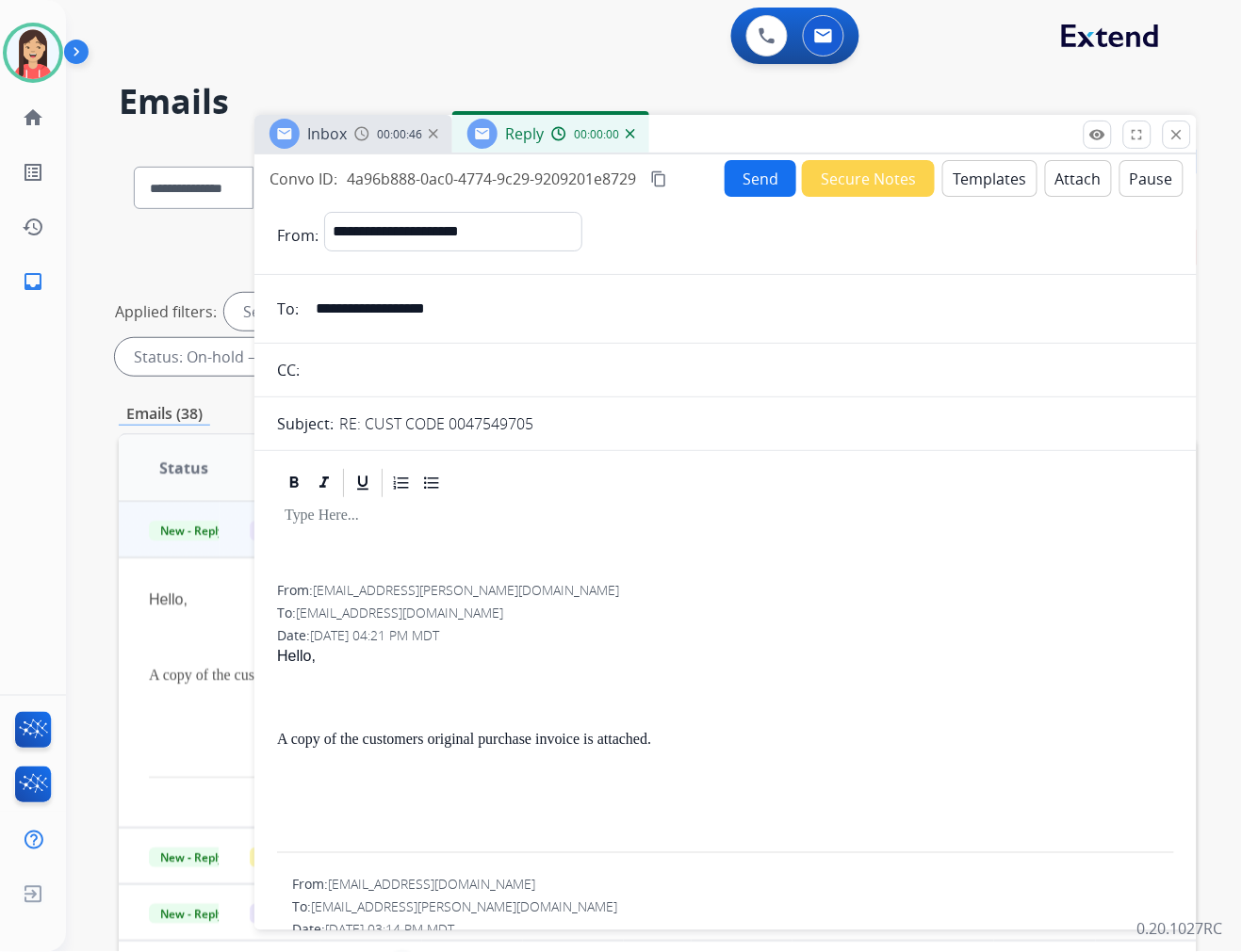
click at [972, 185] on button "Templates" at bounding box center [990, 178] width 95 height 36
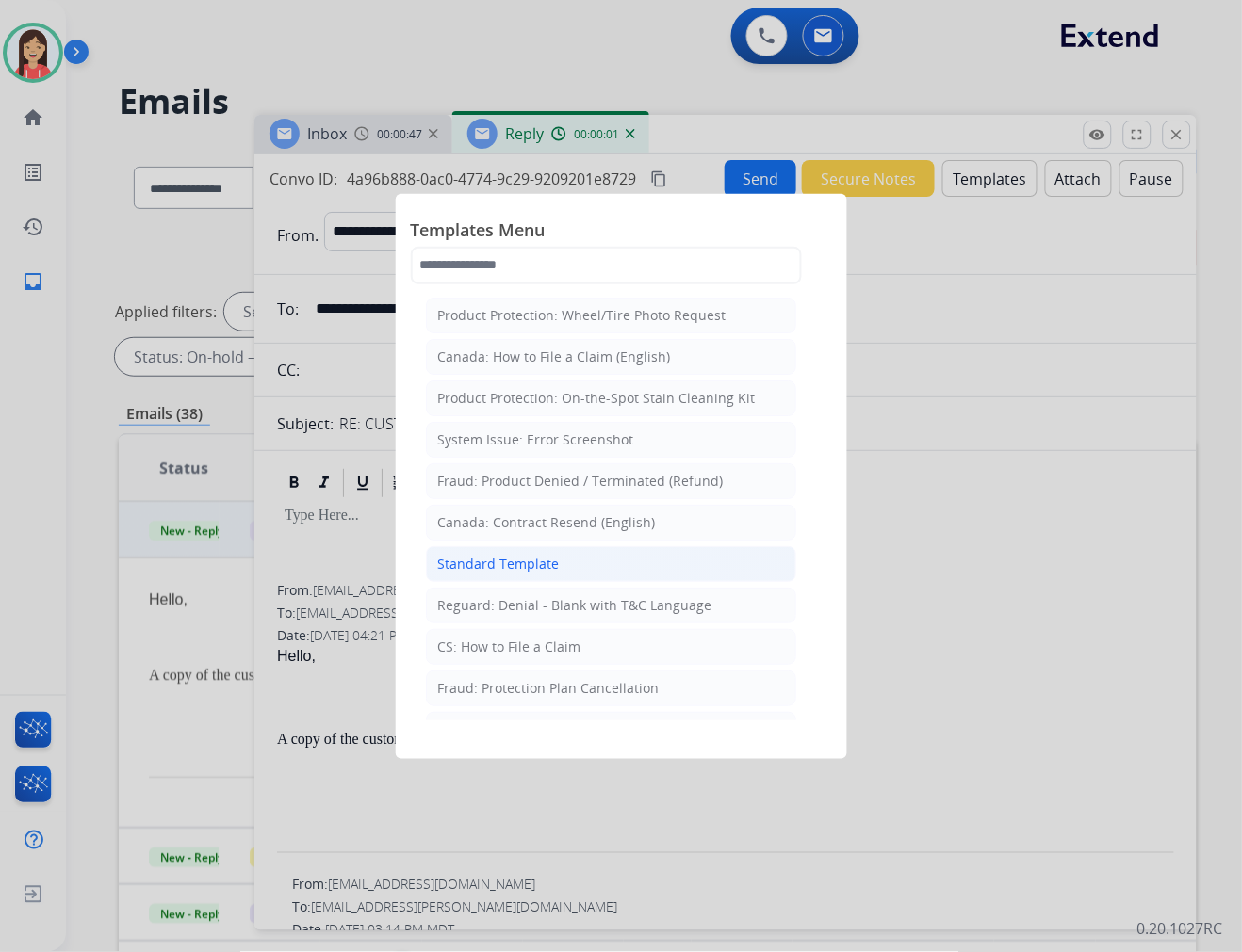
click at [549, 572] on div "Standard Template" at bounding box center [499, 563] width 122 height 19
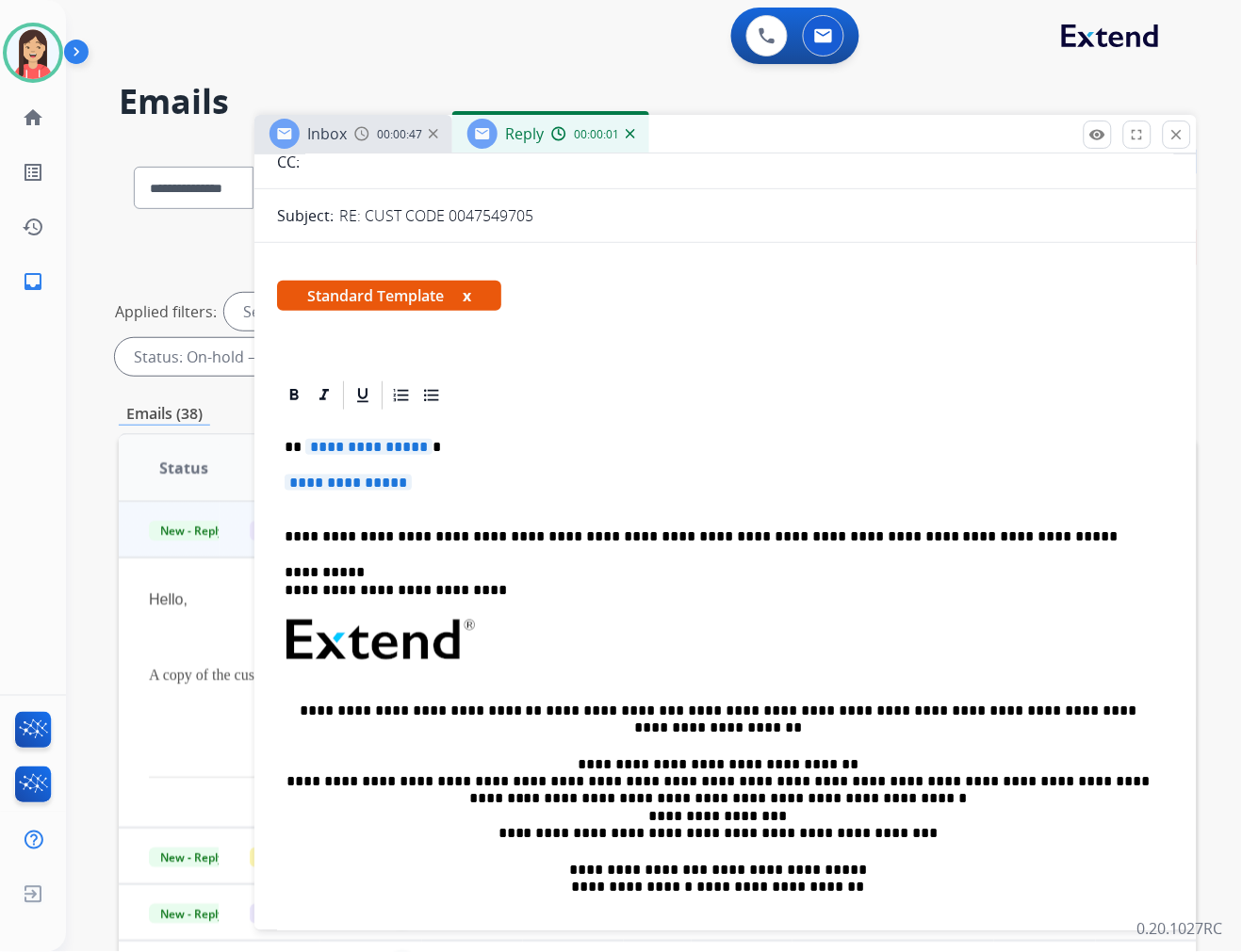
scroll to position [209, 0]
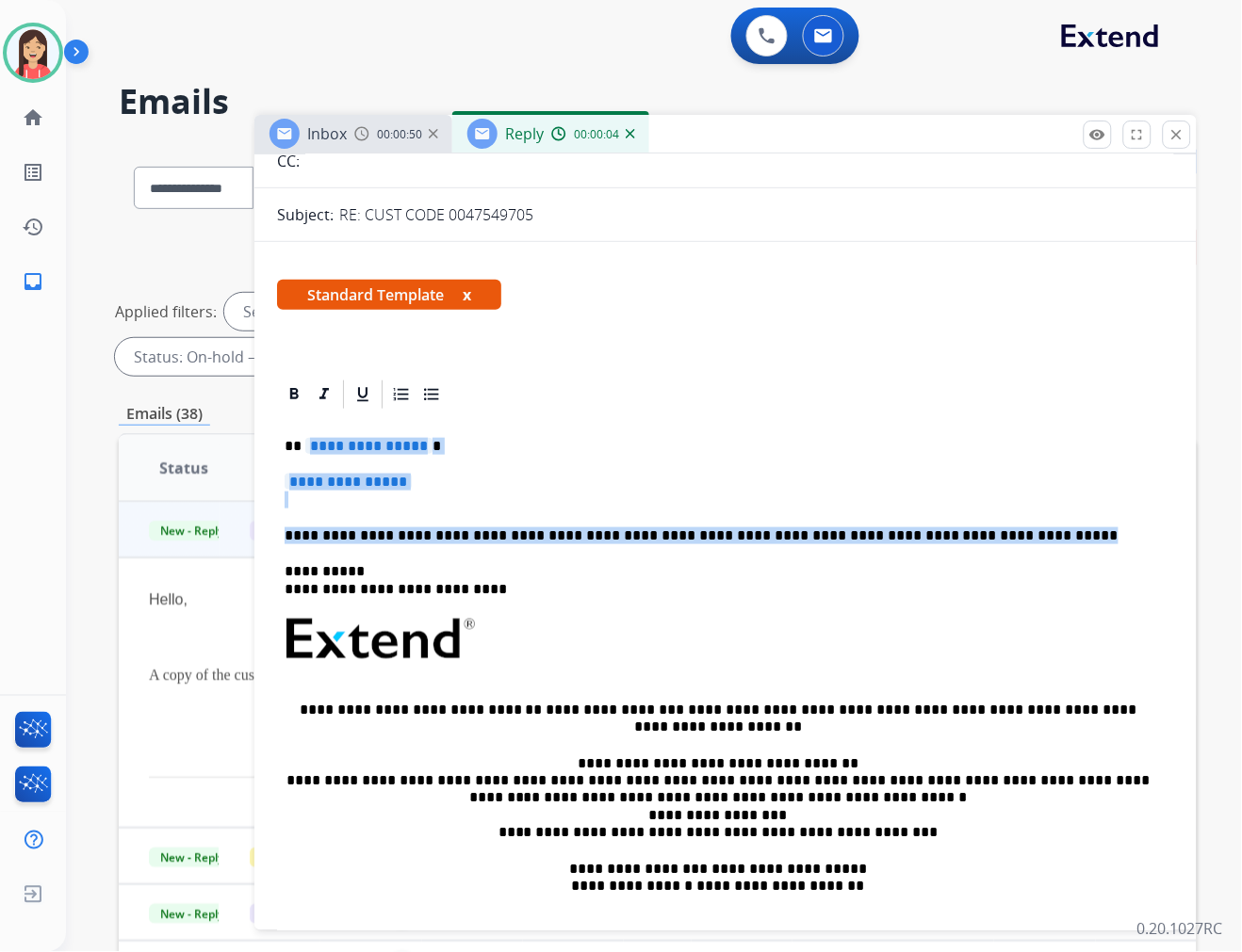
drag, startPoint x: 307, startPoint y: 437, endPoint x: 999, endPoint y: 519, distance: 696.8
click at [999, 519] on div "**********" at bounding box center [726, 683] width 897 height 545
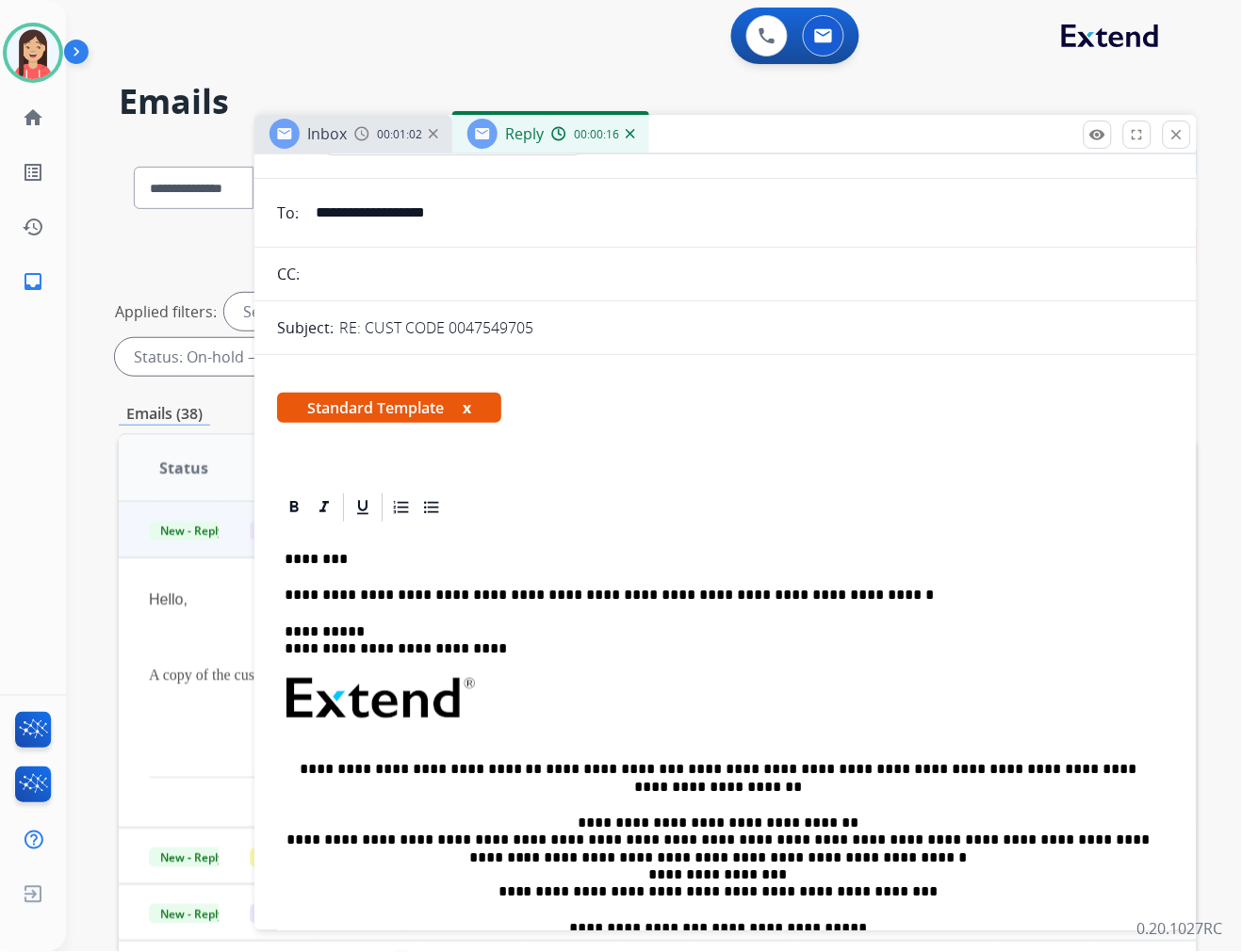
scroll to position [0, 0]
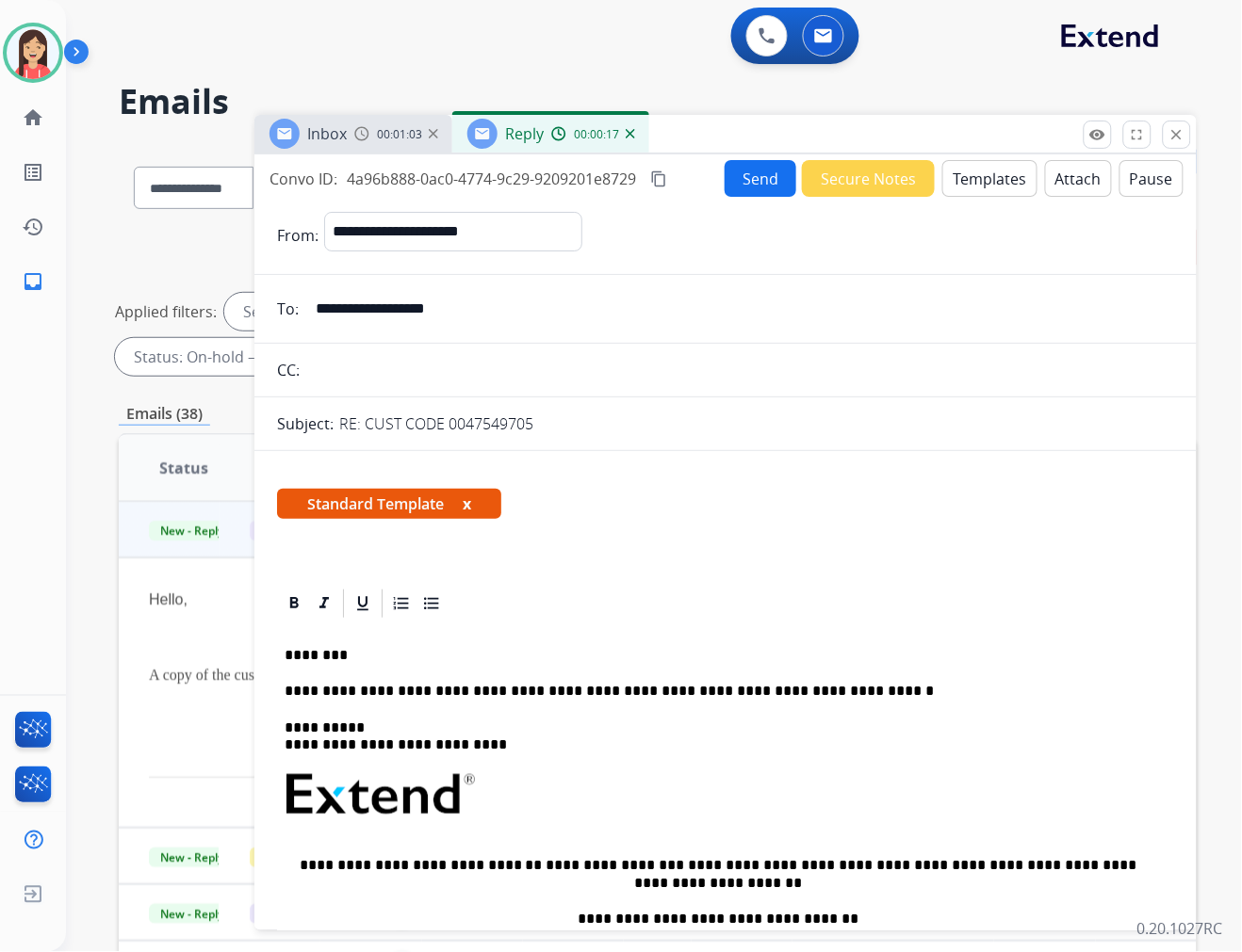
click at [745, 193] on button "Send" at bounding box center [760, 178] width 72 height 36
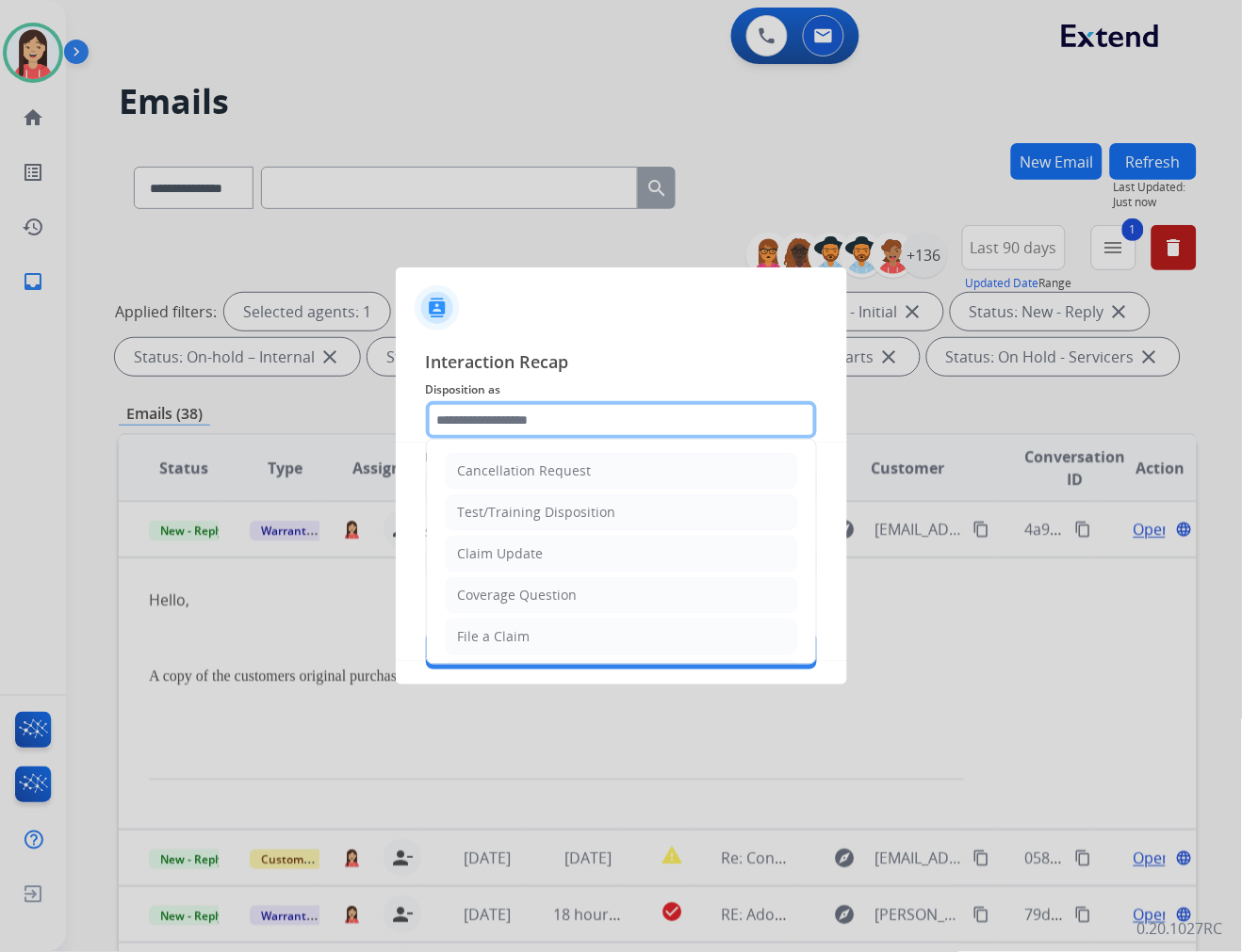
click at [503, 422] on input "text" at bounding box center [621, 420] width 391 height 37
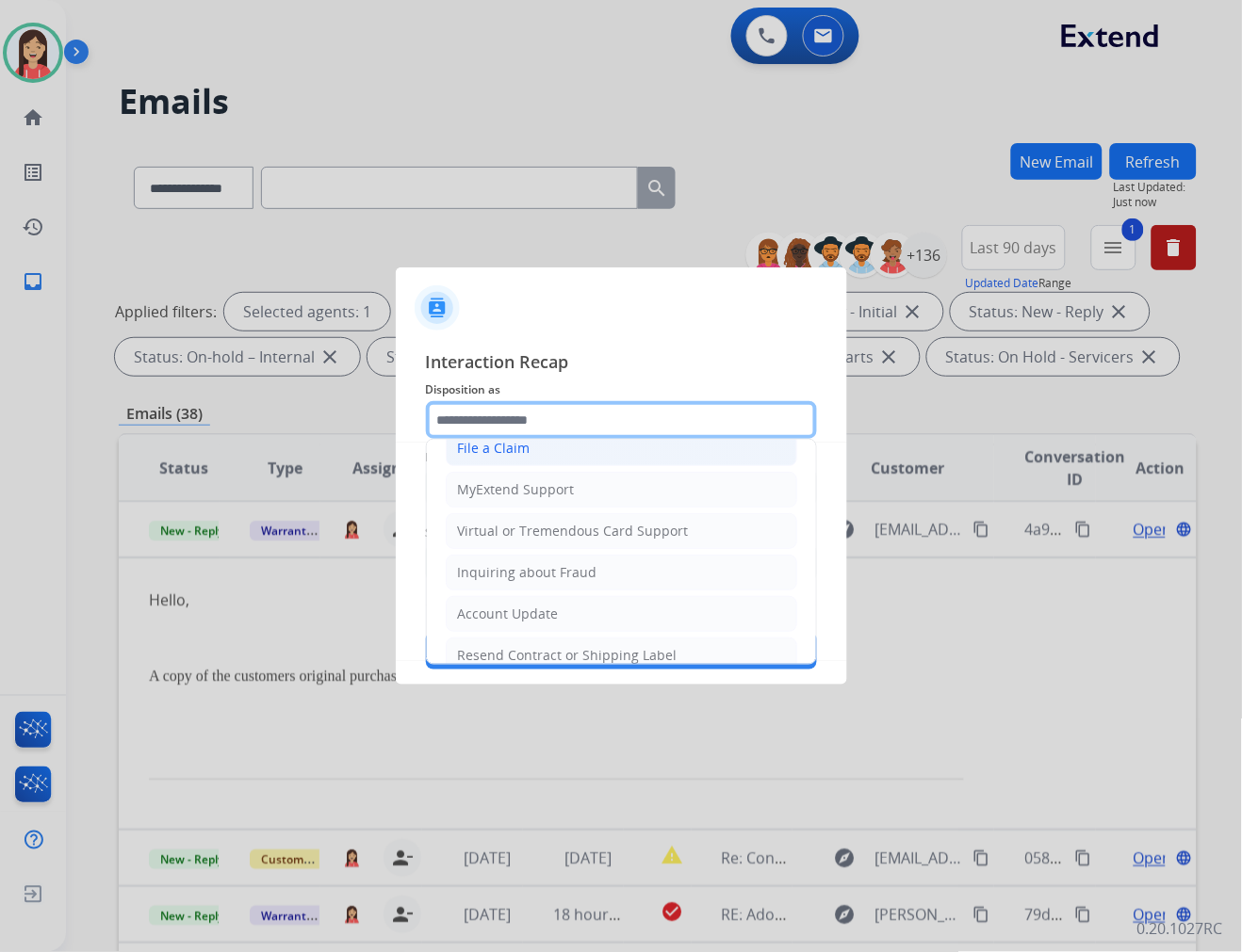
scroll to position [294, 0]
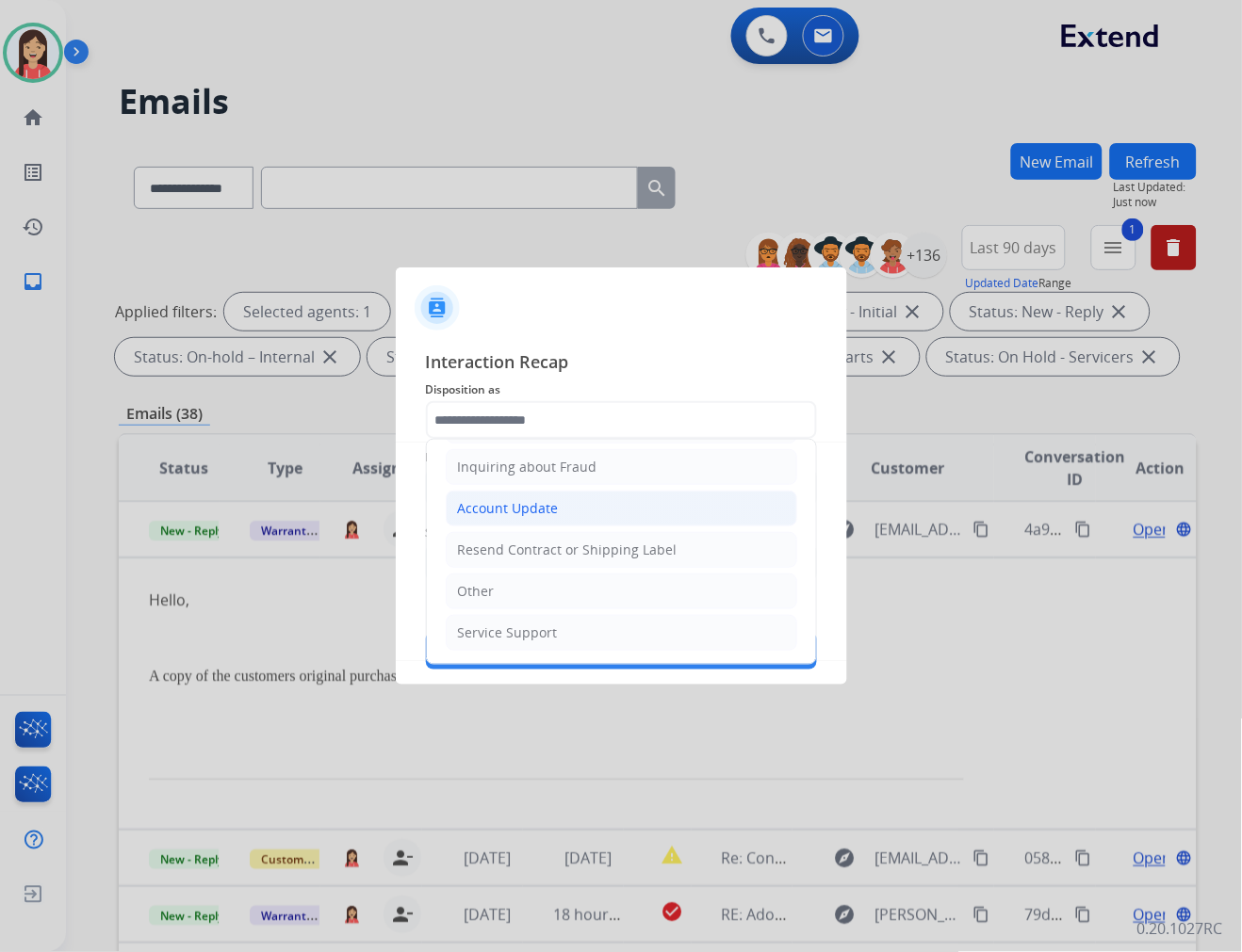
click at [498, 500] on div "Account Update" at bounding box center [508, 508] width 101 height 19
type input "**********"
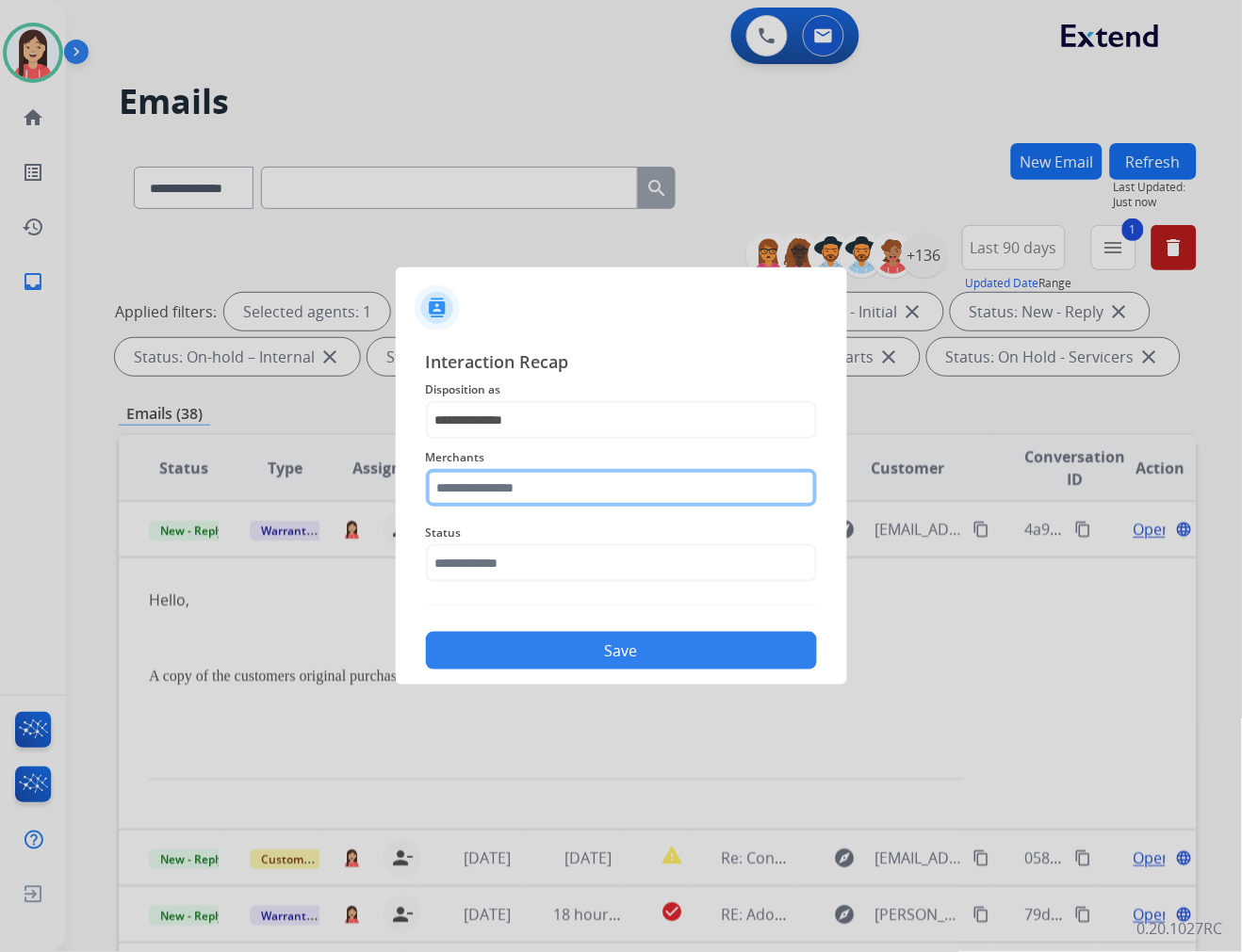
click at [503, 479] on input "text" at bounding box center [621, 488] width 391 height 37
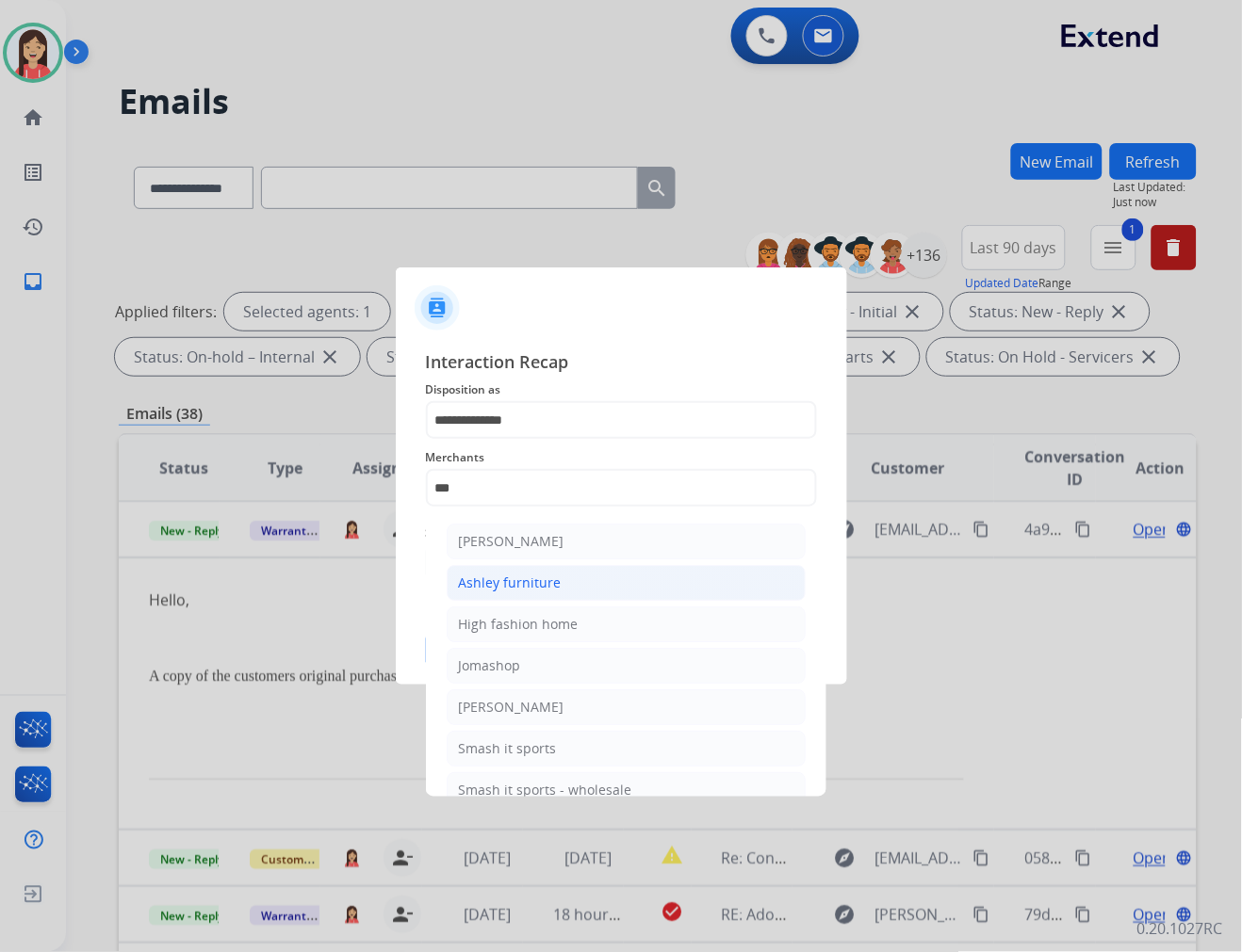
click at [523, 588] on div "Ashley furniture" at bounding box center [510, 582] width 103 height 19
type input "**********"
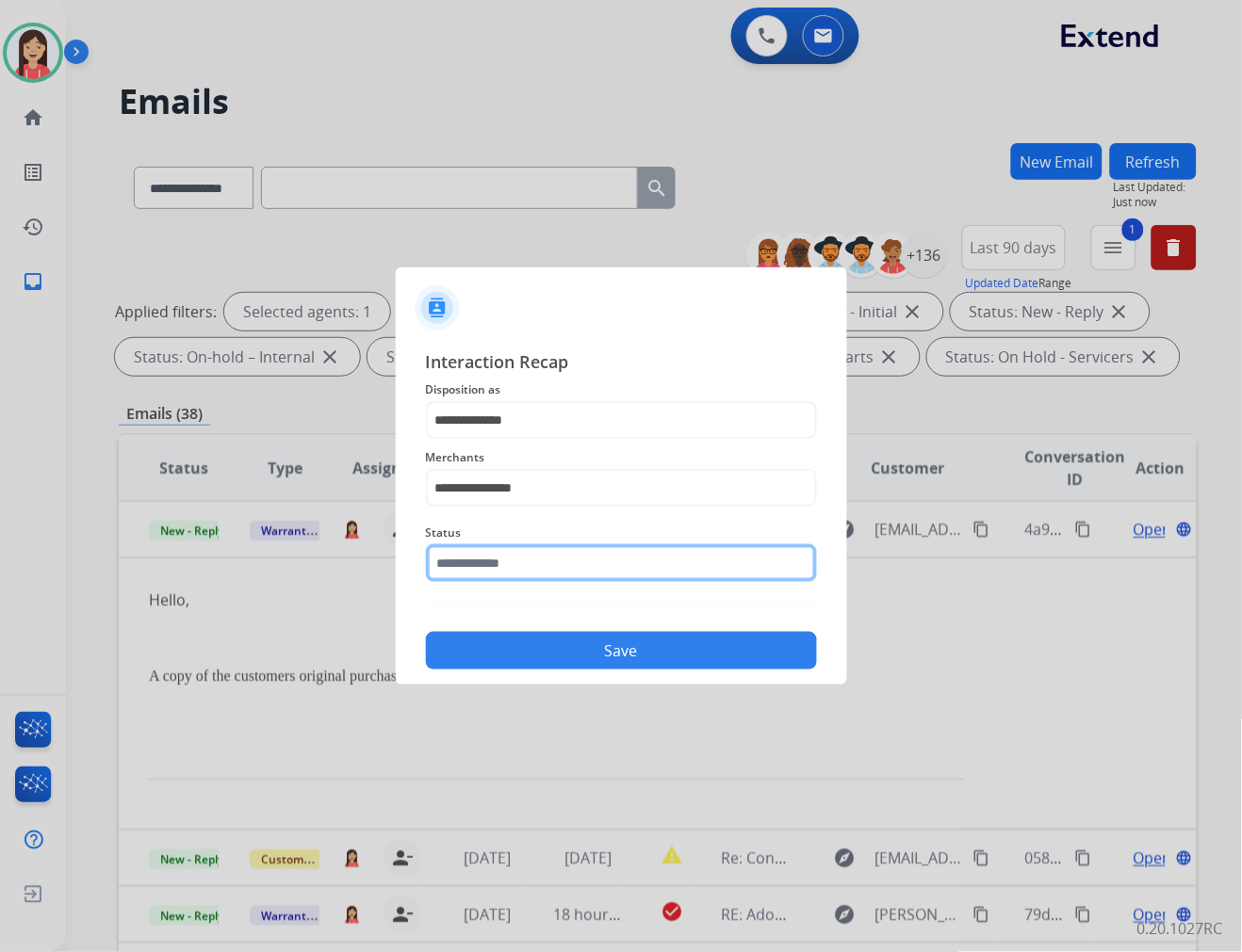
click at [529, 556] on input "text" at bounding box center [621, 563] width 391 height 37
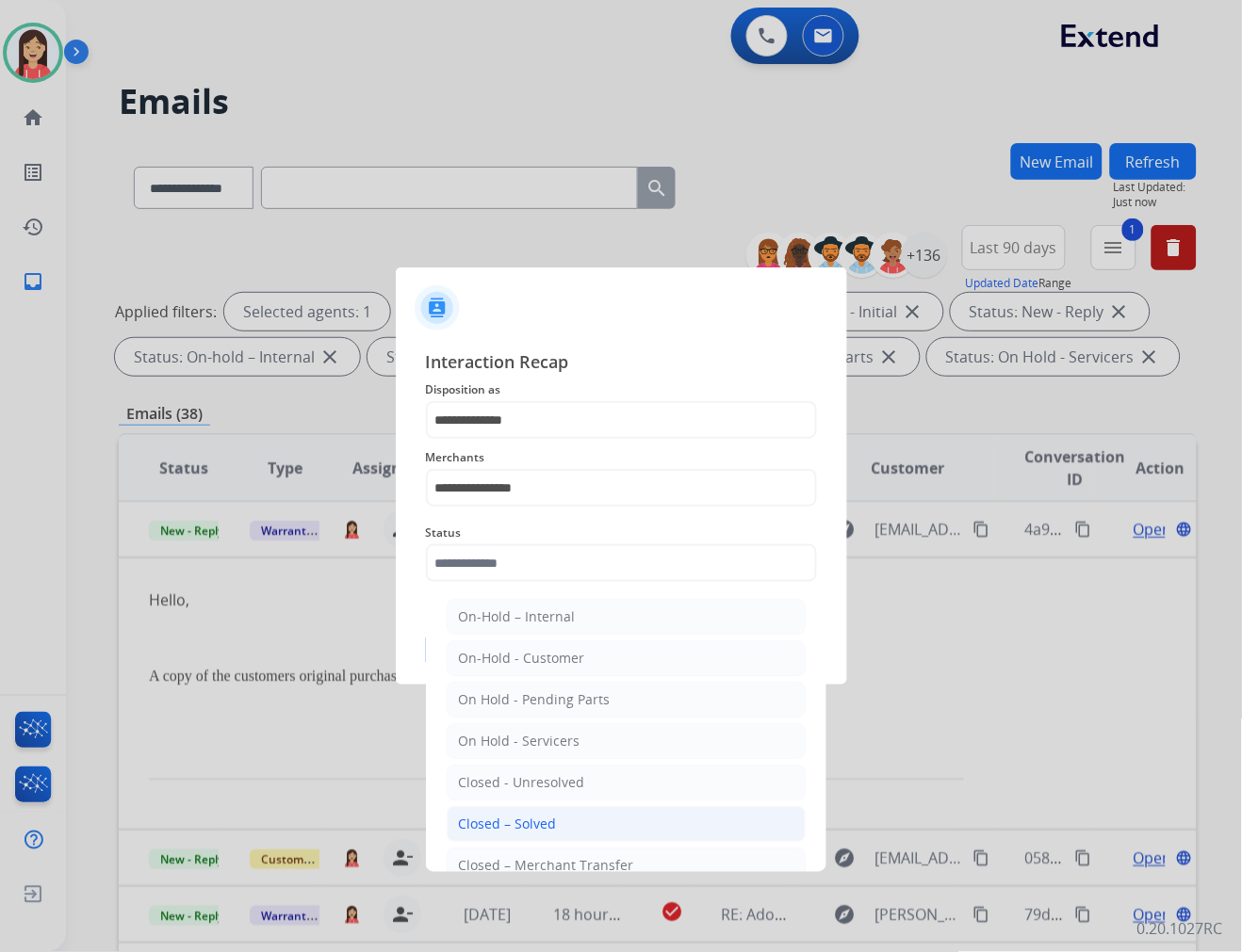
click at [567, 829] on li "Closed – Solved" at bounding box center [626, 823] width 359 height 35
type input "**********"
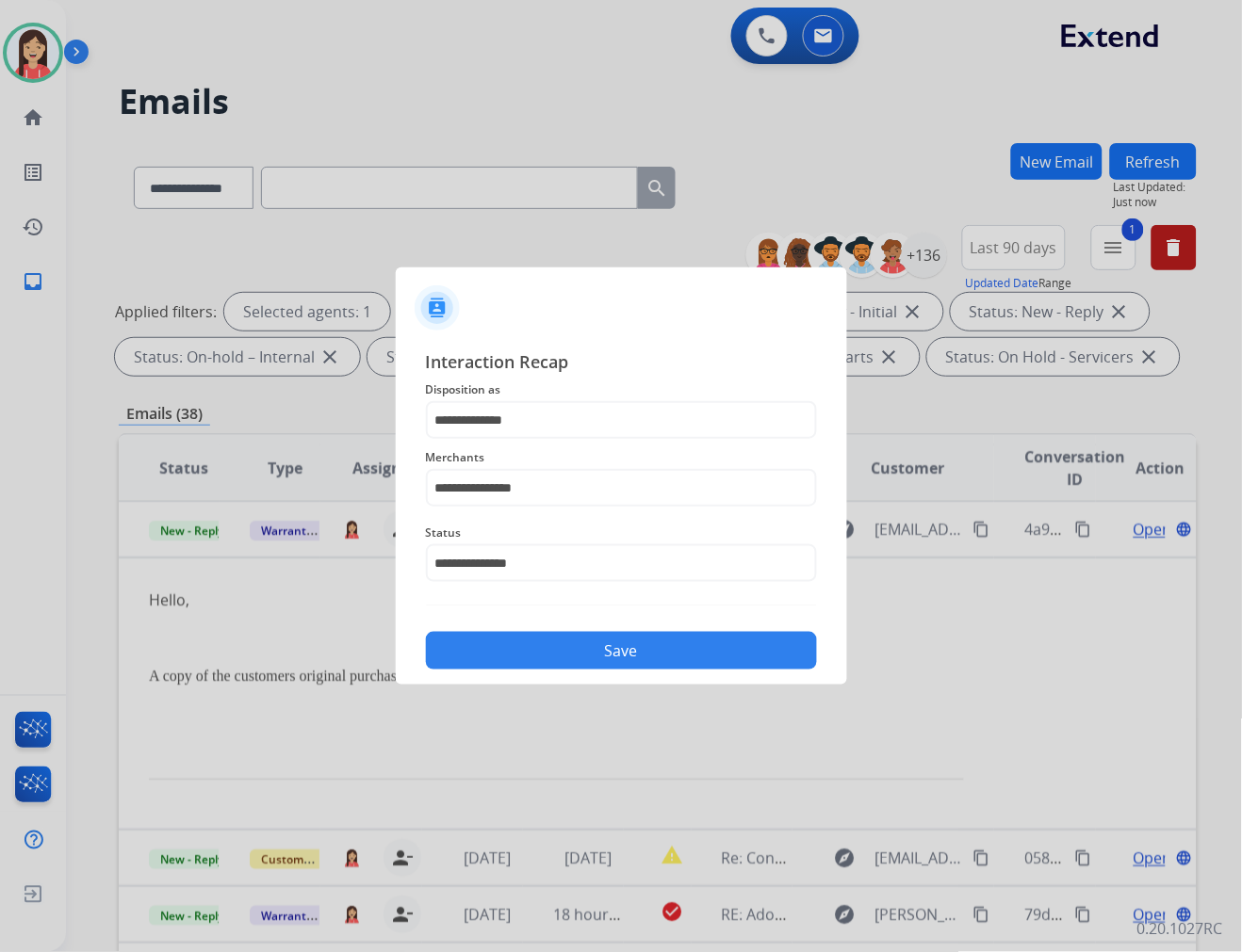
click at [619, 664] on button "Save" at bounding box center [621, 651] width 391 height 37
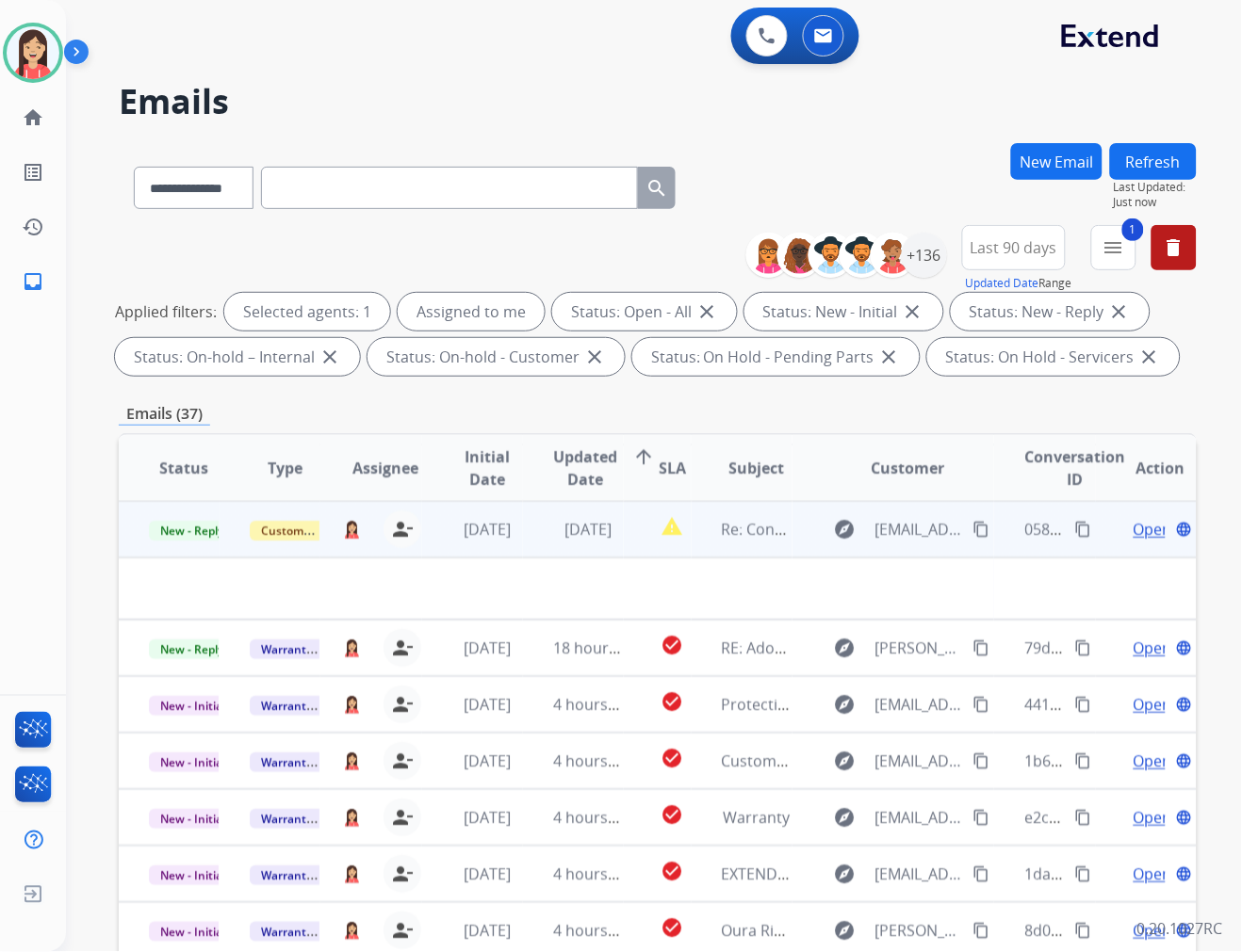
click at [527, 547] on td "[DATE]" at bounding box center [573, 530] width 101 height 57
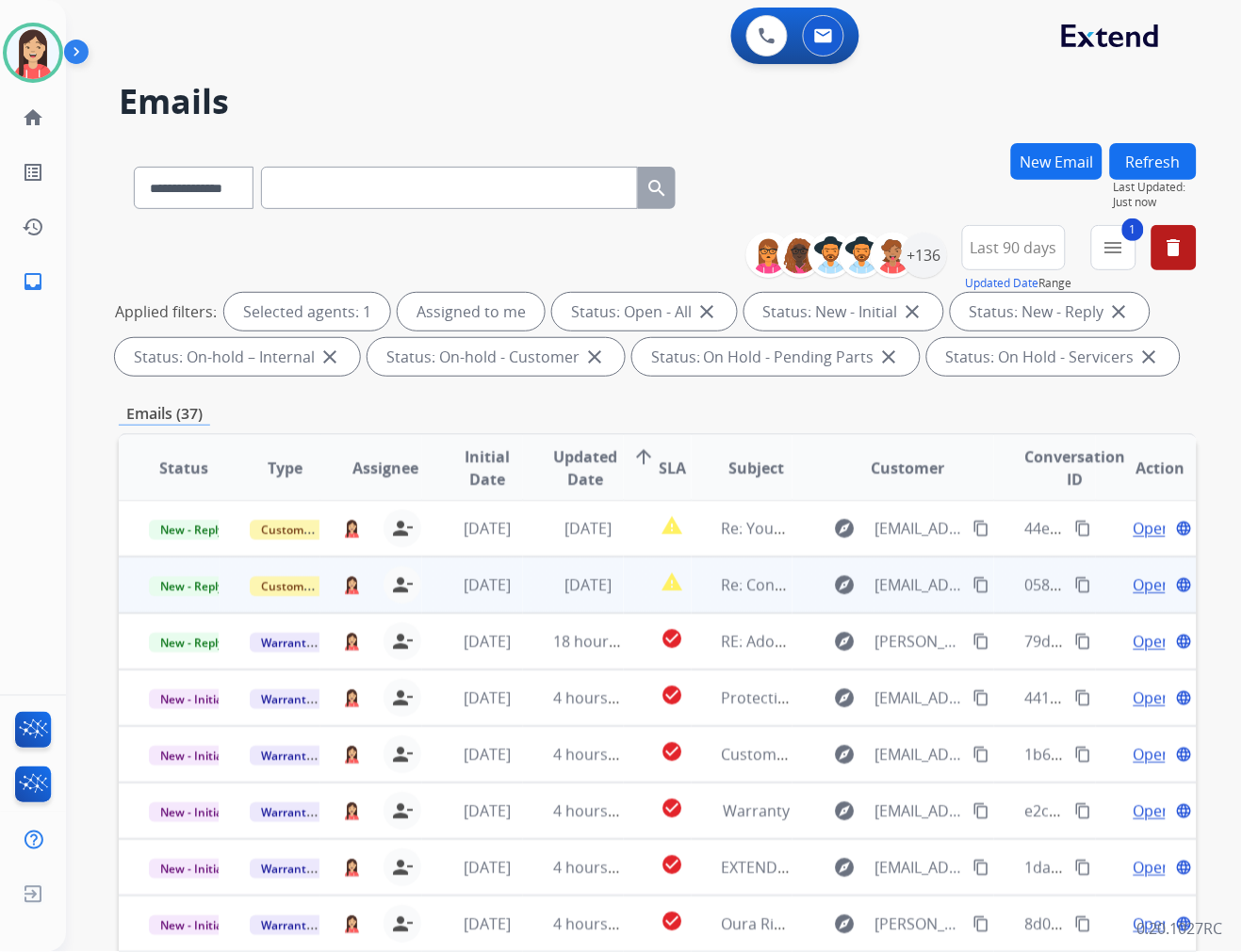
click at [542, 601] on td "[DATE]" at bounding box center [573, 585] width 101 height 57
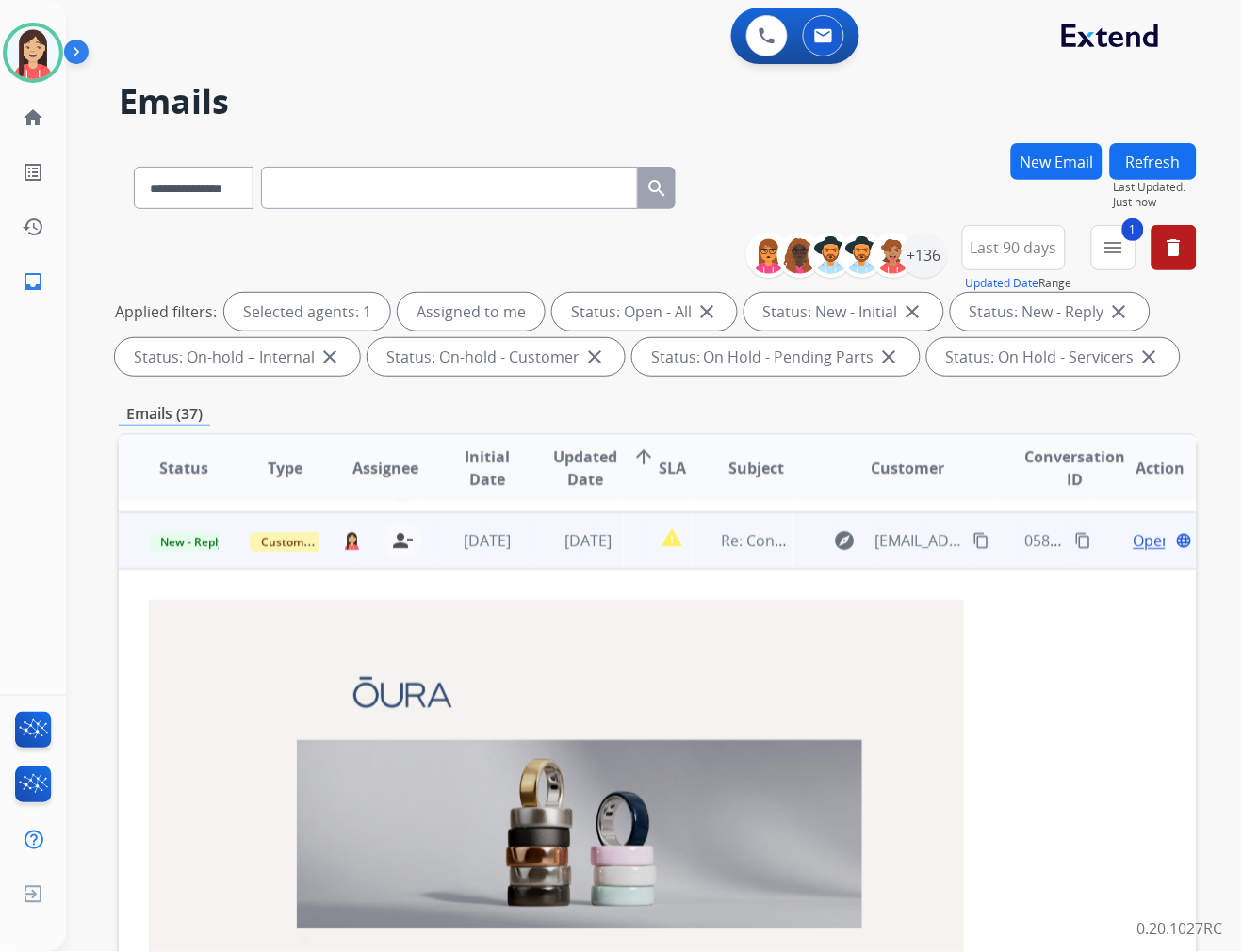
scroll to position [0, 0]
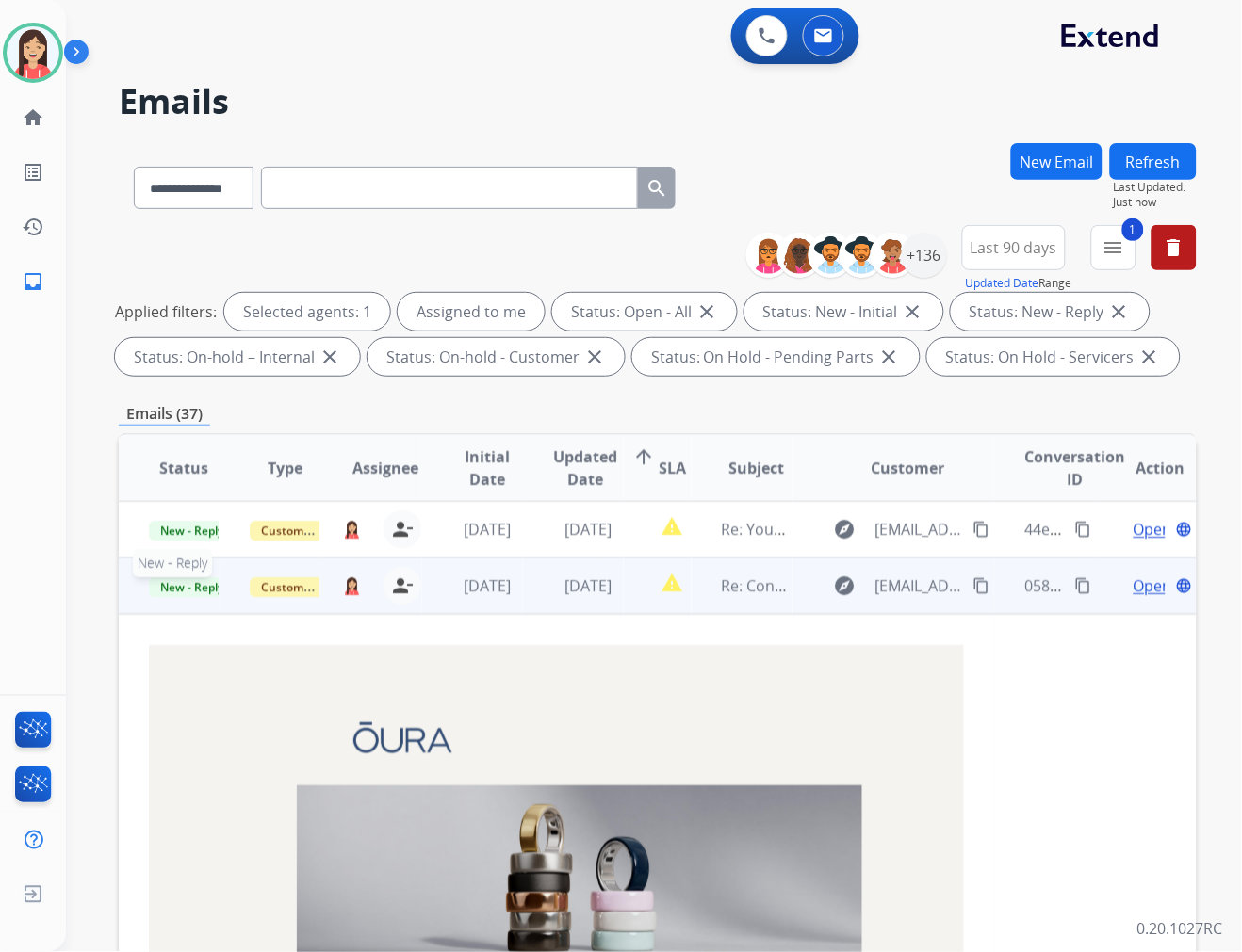
click at [201, 591] on span "New - Reply" at bounding box center [191, 587] width 85 height 20
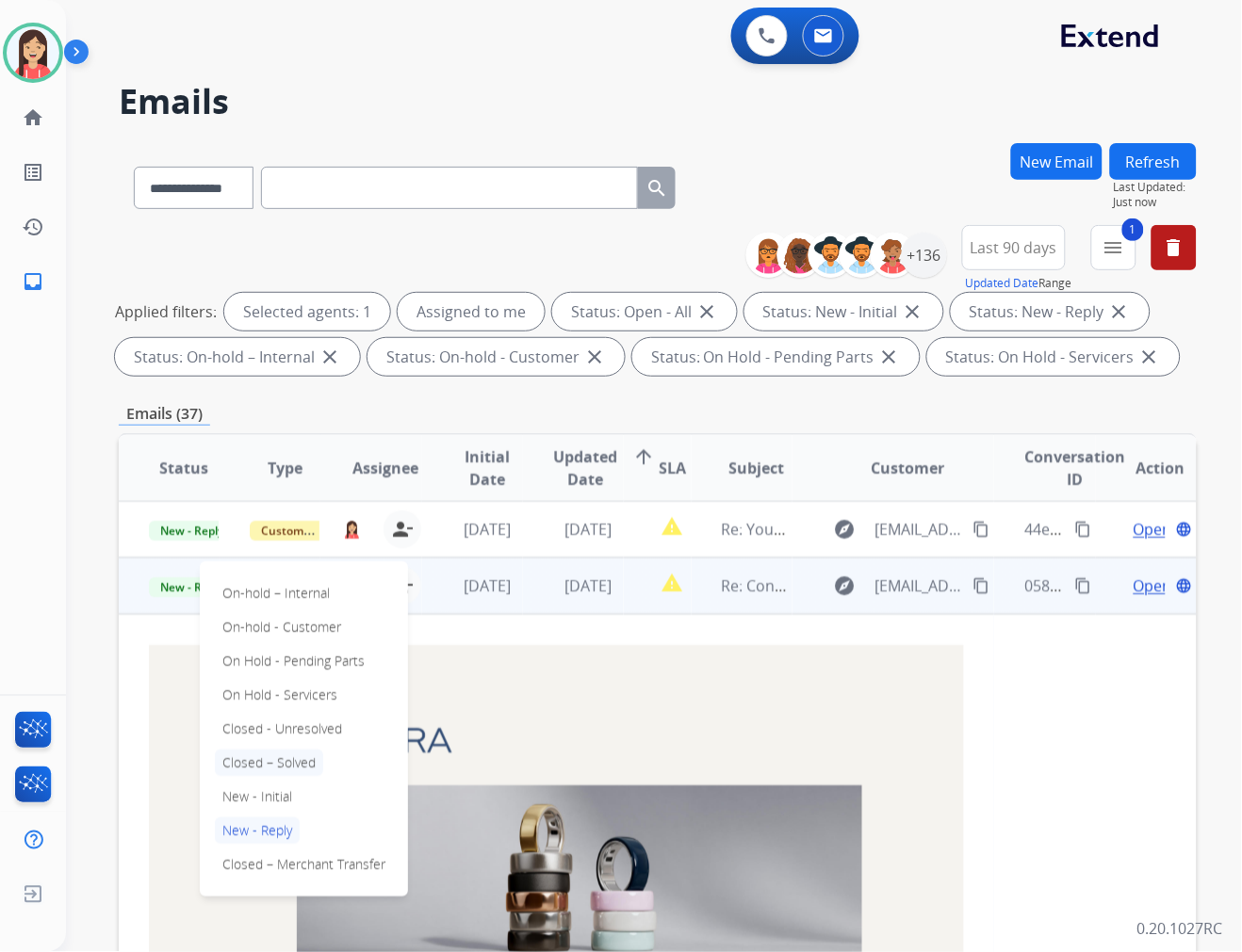
click at [249, 759] on p "Closed – Solved" at bounding box center [269, 763] width 108 height 26
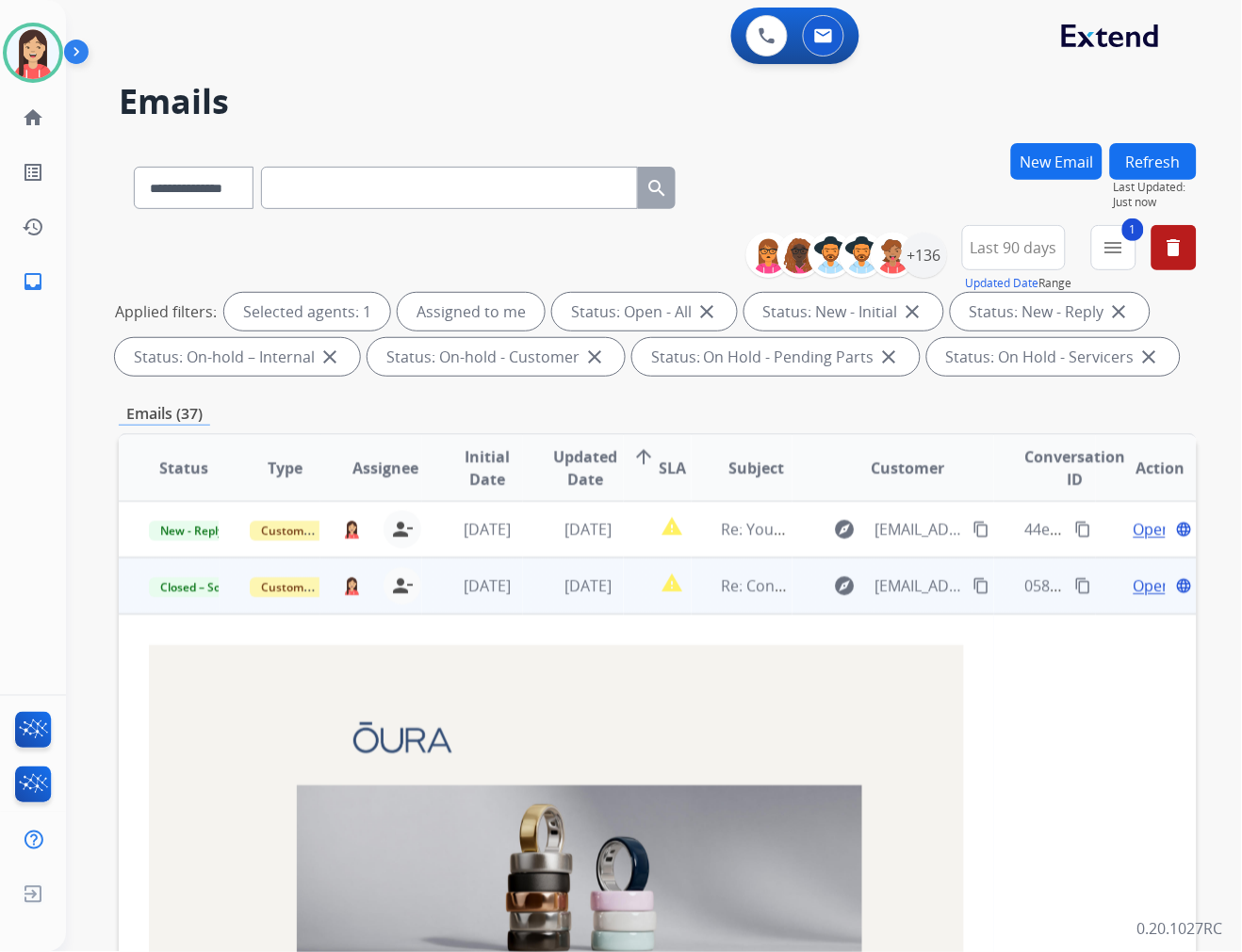
click at [633, 606] on td "report_problem" at bounding box center [657, 586] width 67 height 57
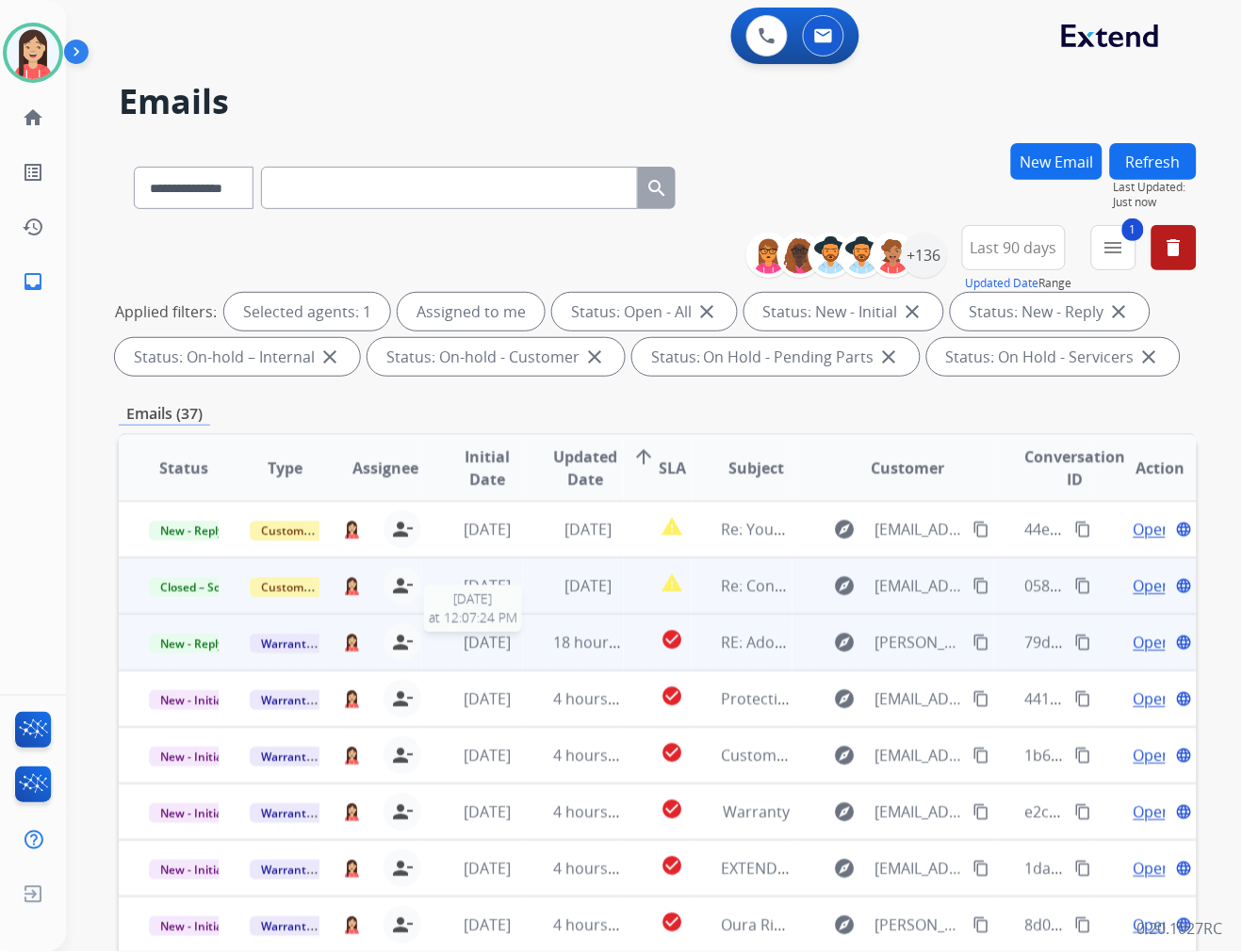
click at [511, 650] on span "[DATE]" at bounding box center [487, 642] width 47 height 21
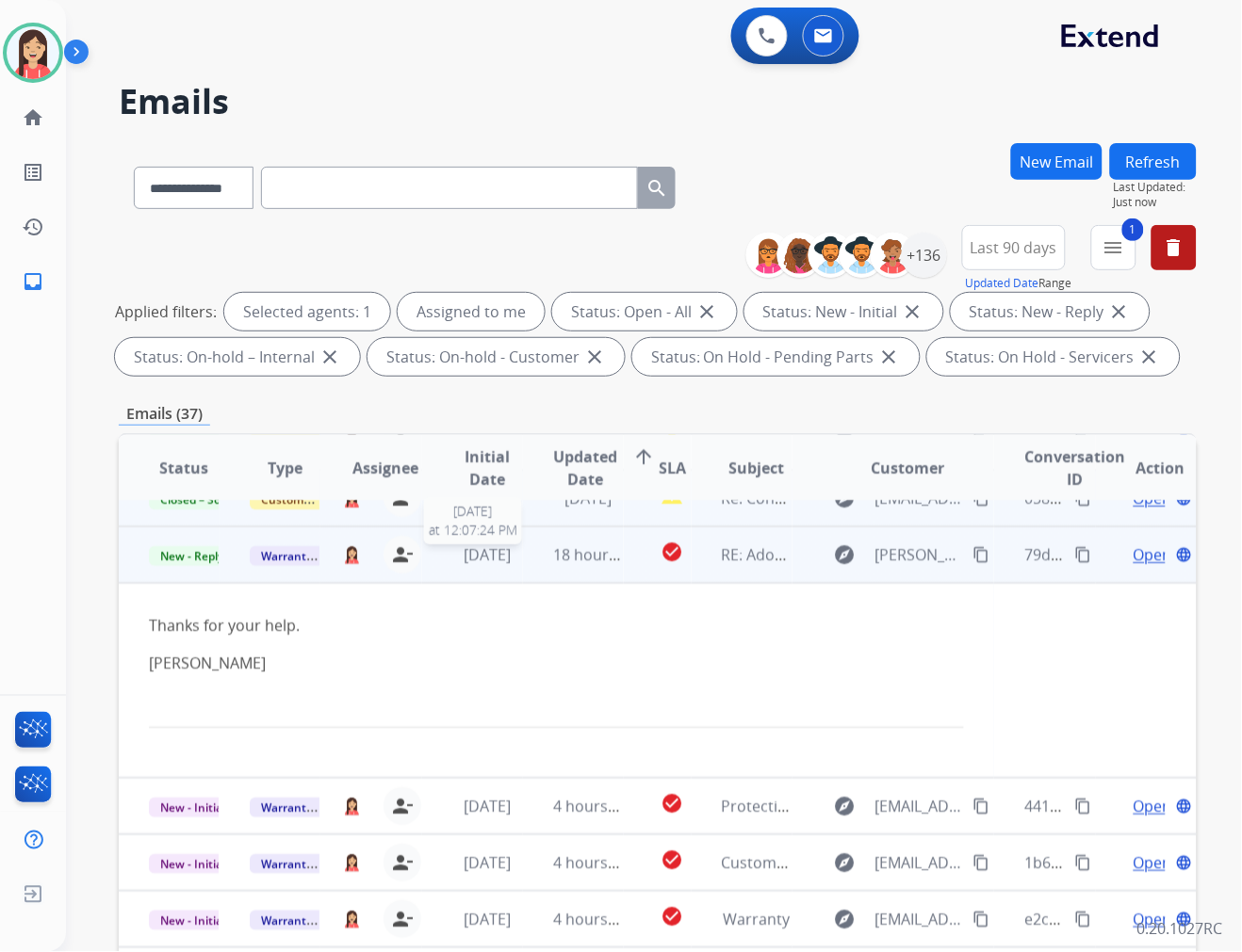
scroll to position [113, 0]
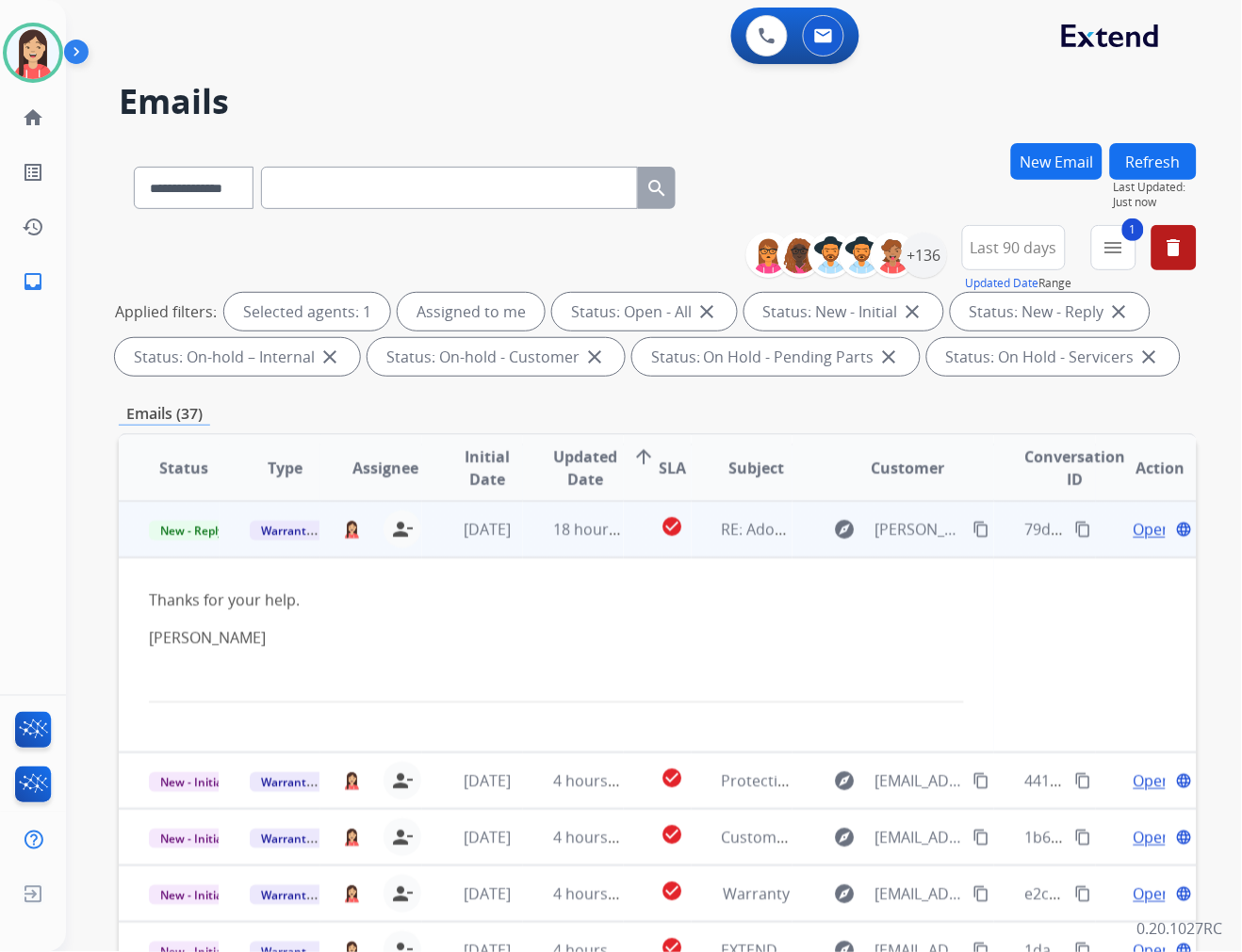
click at [1133, 527] on span "Open" at bounding box center [1152, 529] width 38 height 23
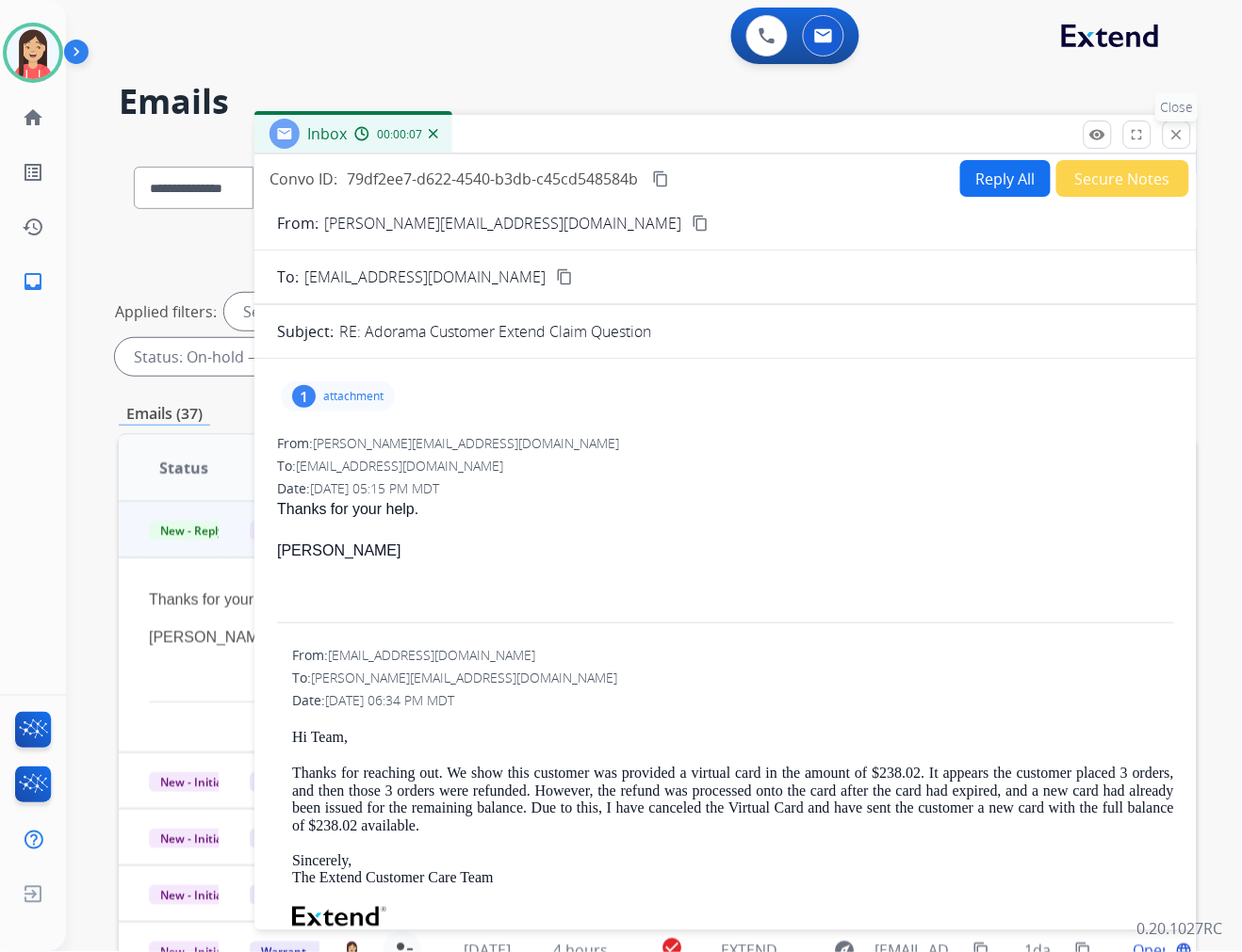
click at [1174, 133] on mat-icon "close" at bounding box center [1176, 134] width 17 height 17
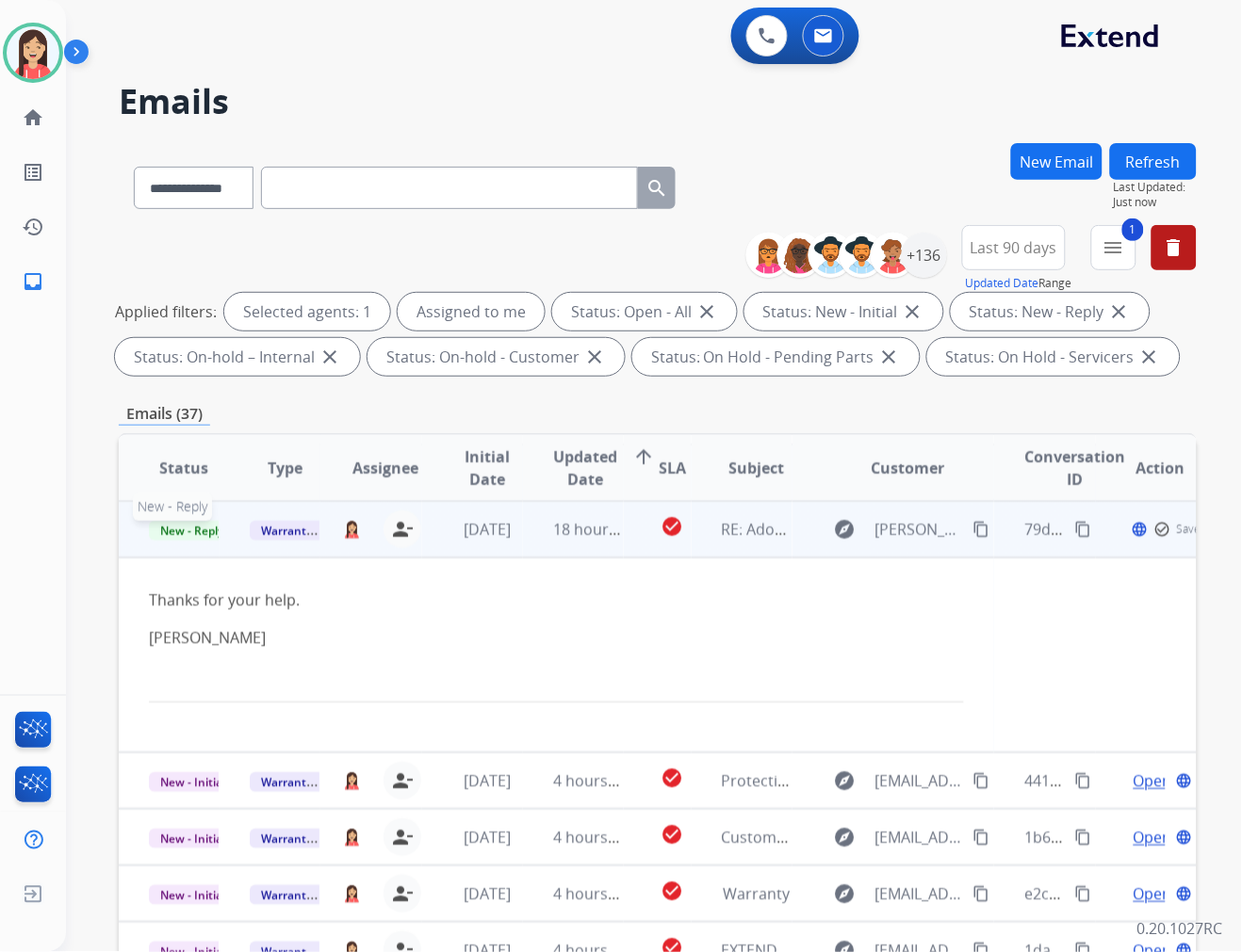
click at [190, 528] on span "New - Reply" at bounding box center [191, 531] width 85 height 20
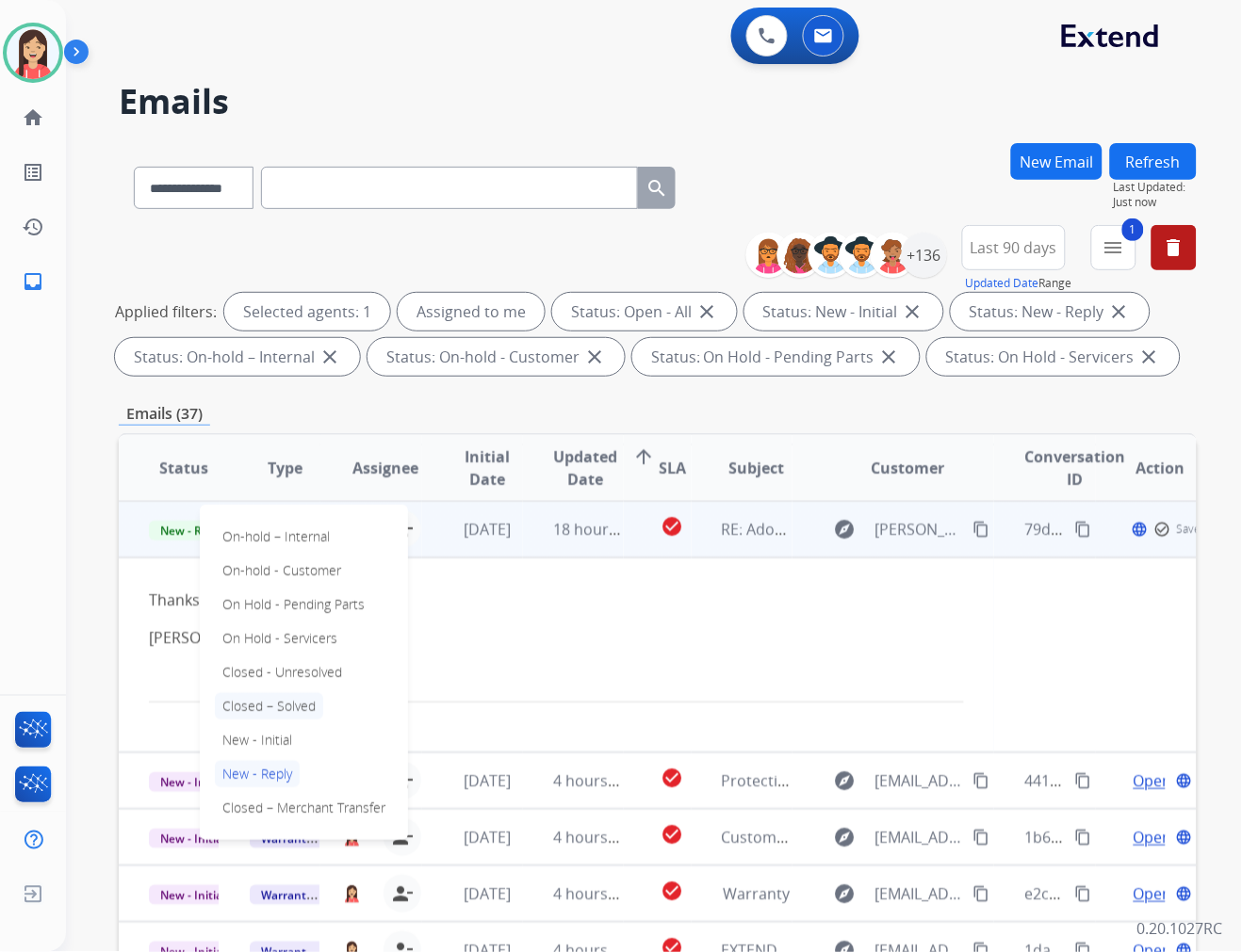
click at [250, 701] on p "Closed – Solved" at bounding box center [269, 706] width 108 height 26
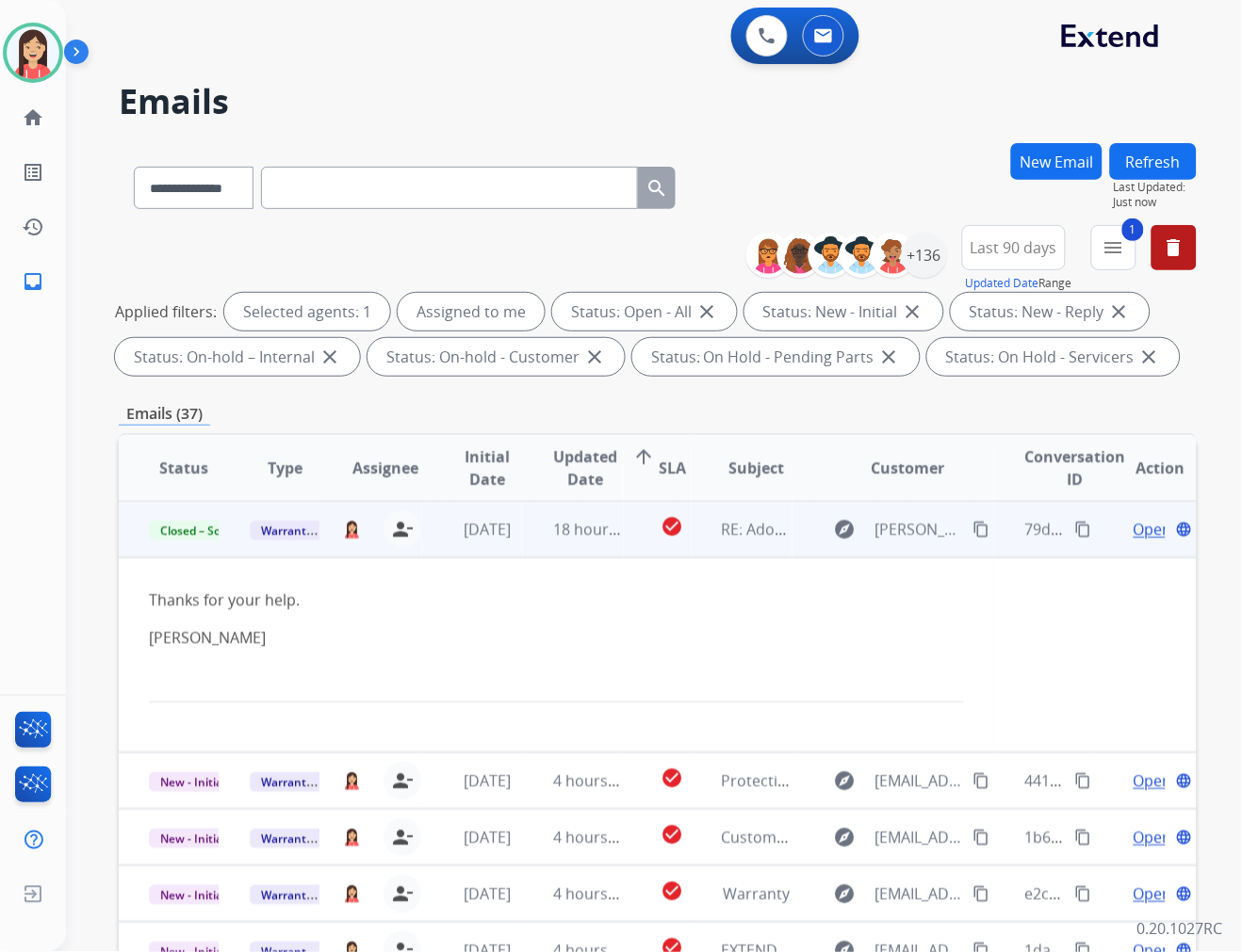
click at [513, 547] on td "[DATE]" at bounding box center [472, 530] width 101 height 57
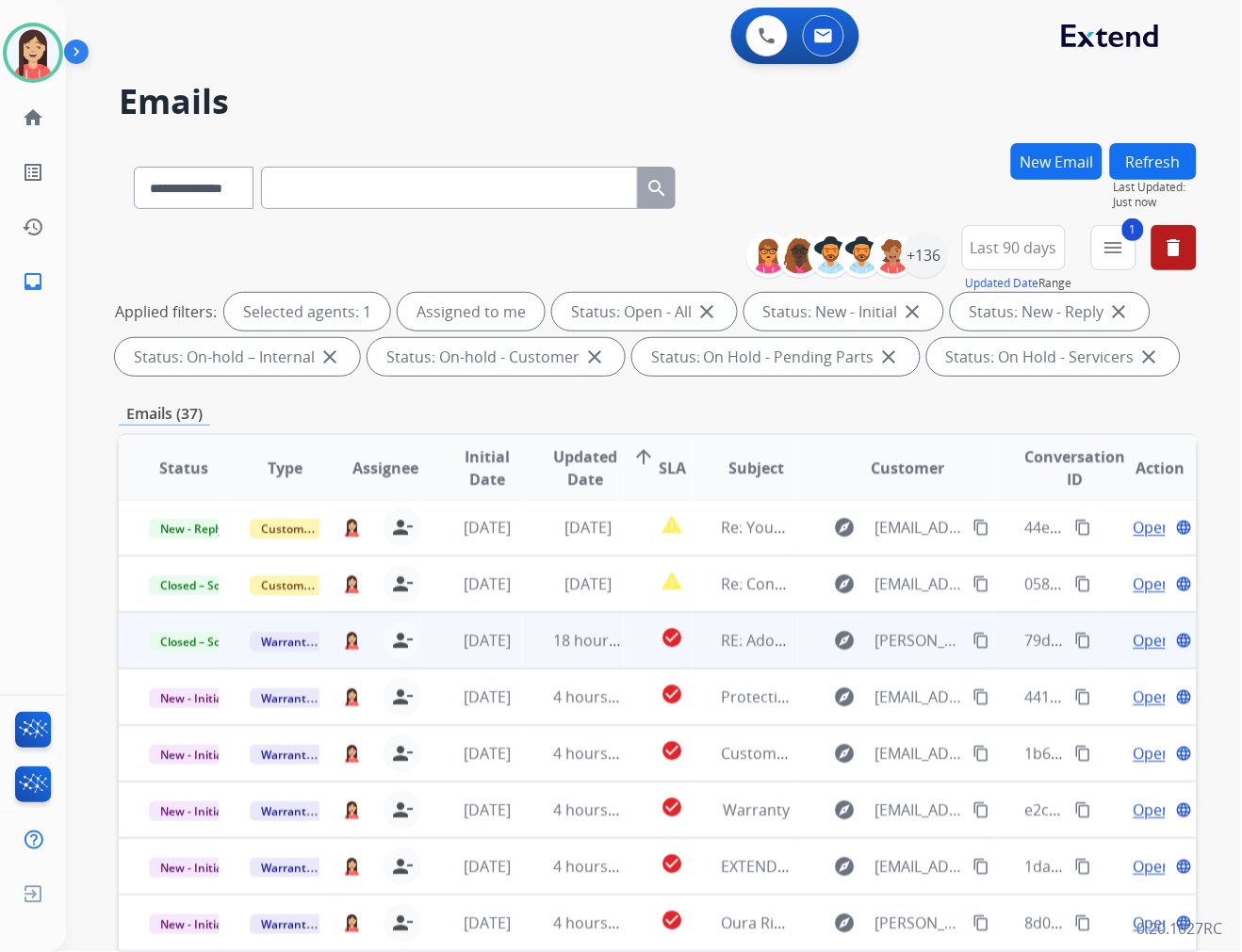
scroll to position [1, 0]
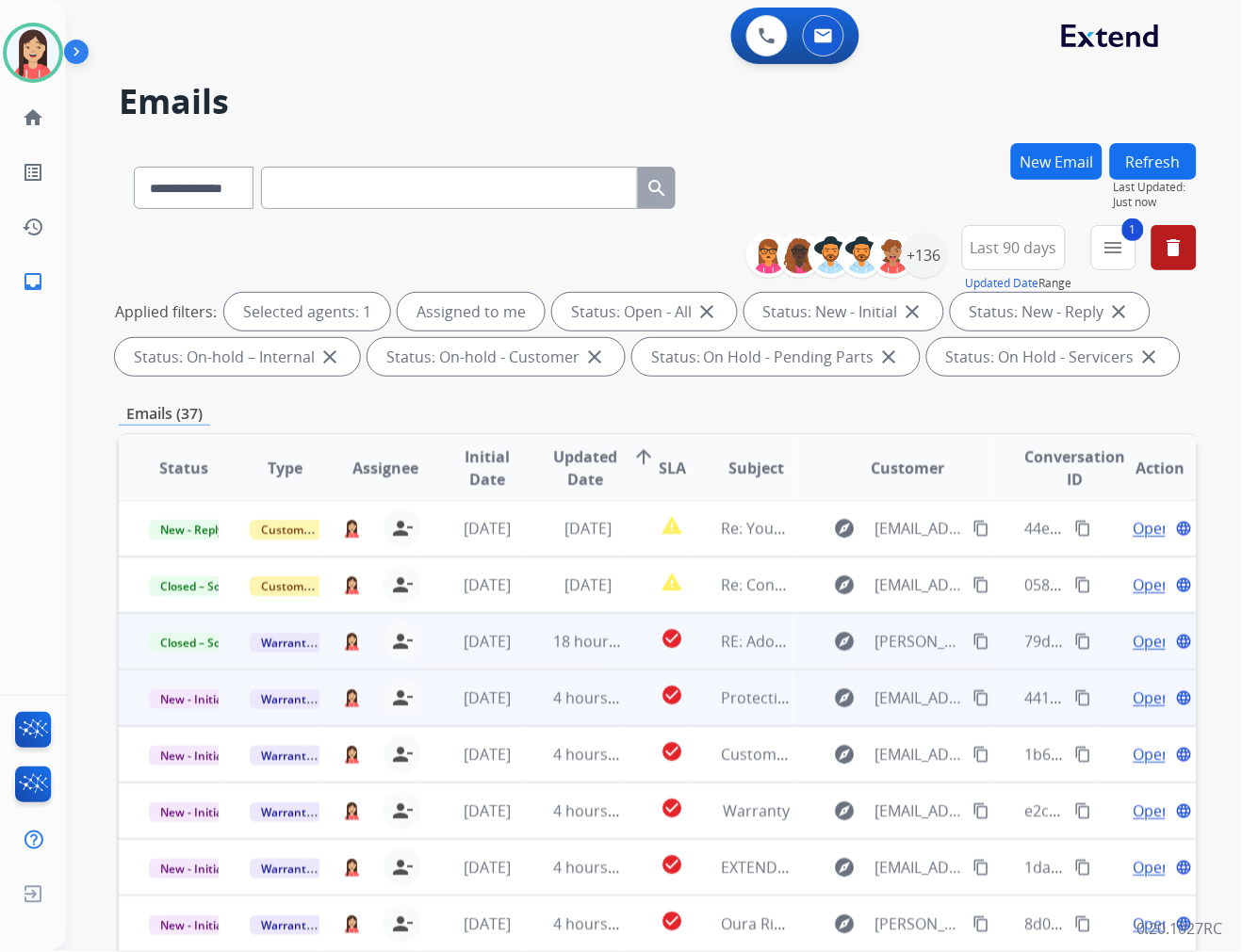
click at [523, 708] on td "4 hours ago" at bounding box center [573, 698] width 101 height 57
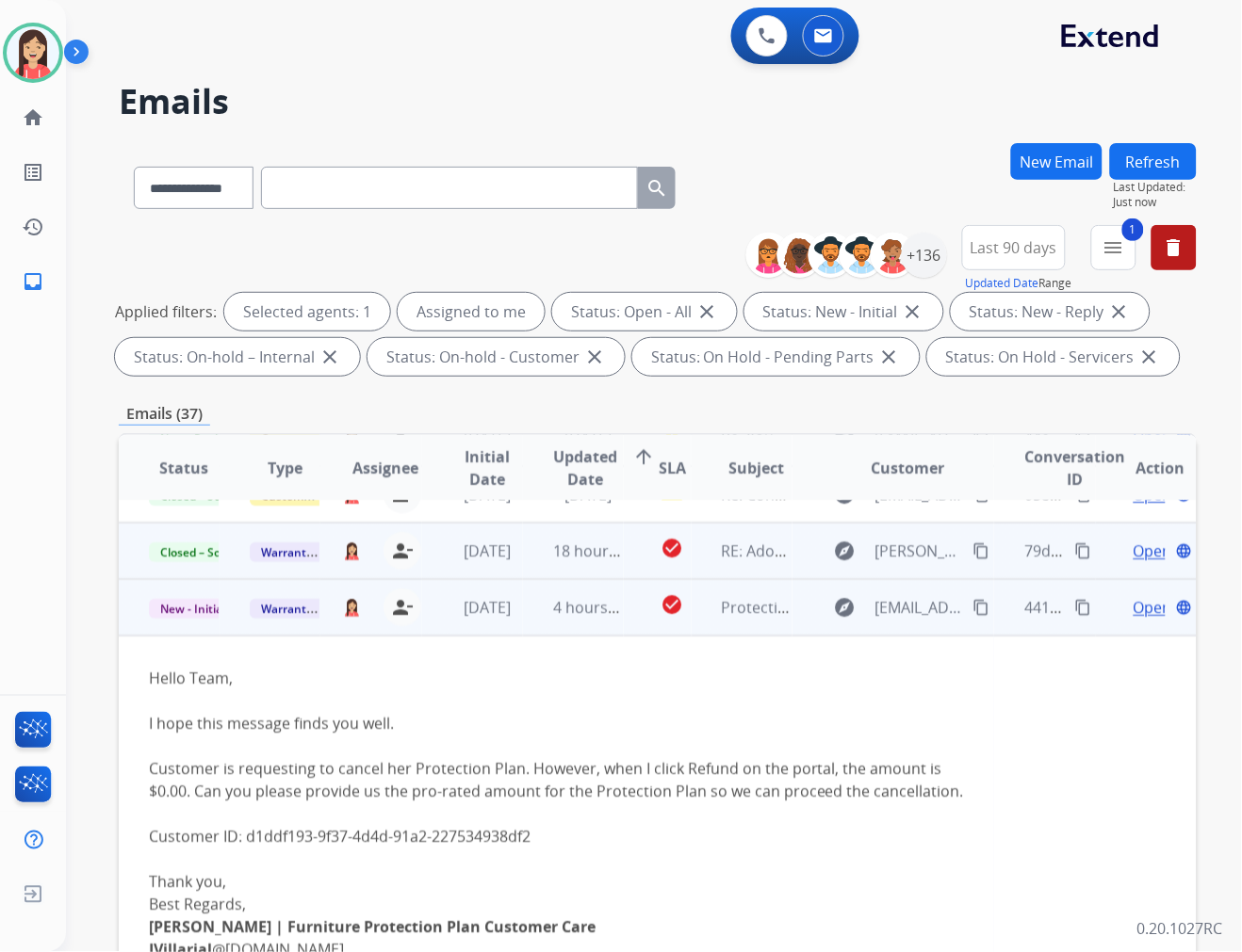
scroll to position [170, 0]
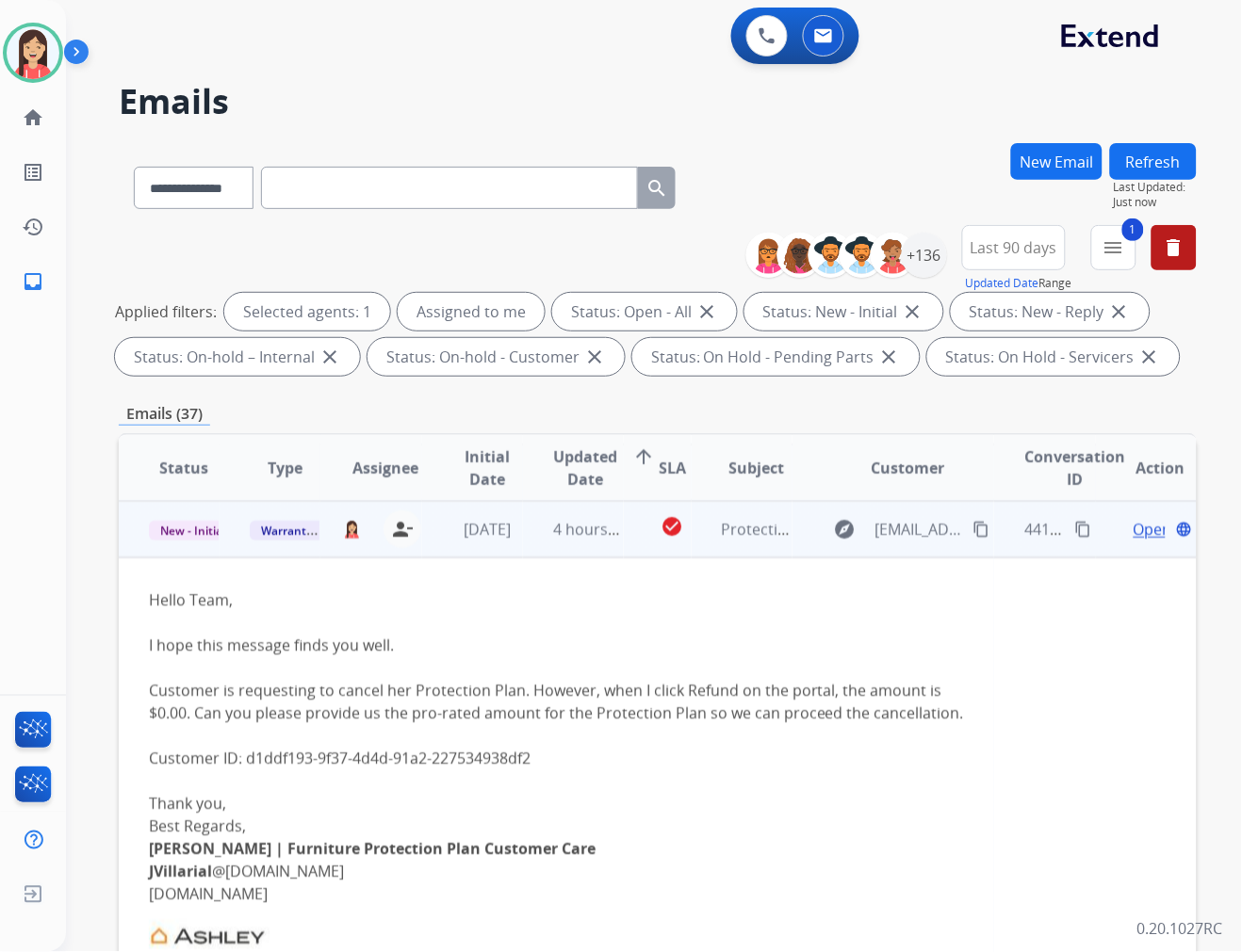
drag, startPoint x: 243, startPoint y: 760, endPoint x: 530, endPoint y: 767, distance: 287.1
click at [530, 767] on div "Hello Team, I hope this message finds you well. Customer is requesting to cance…" at bounding box center [557, 882] width 815 height 588
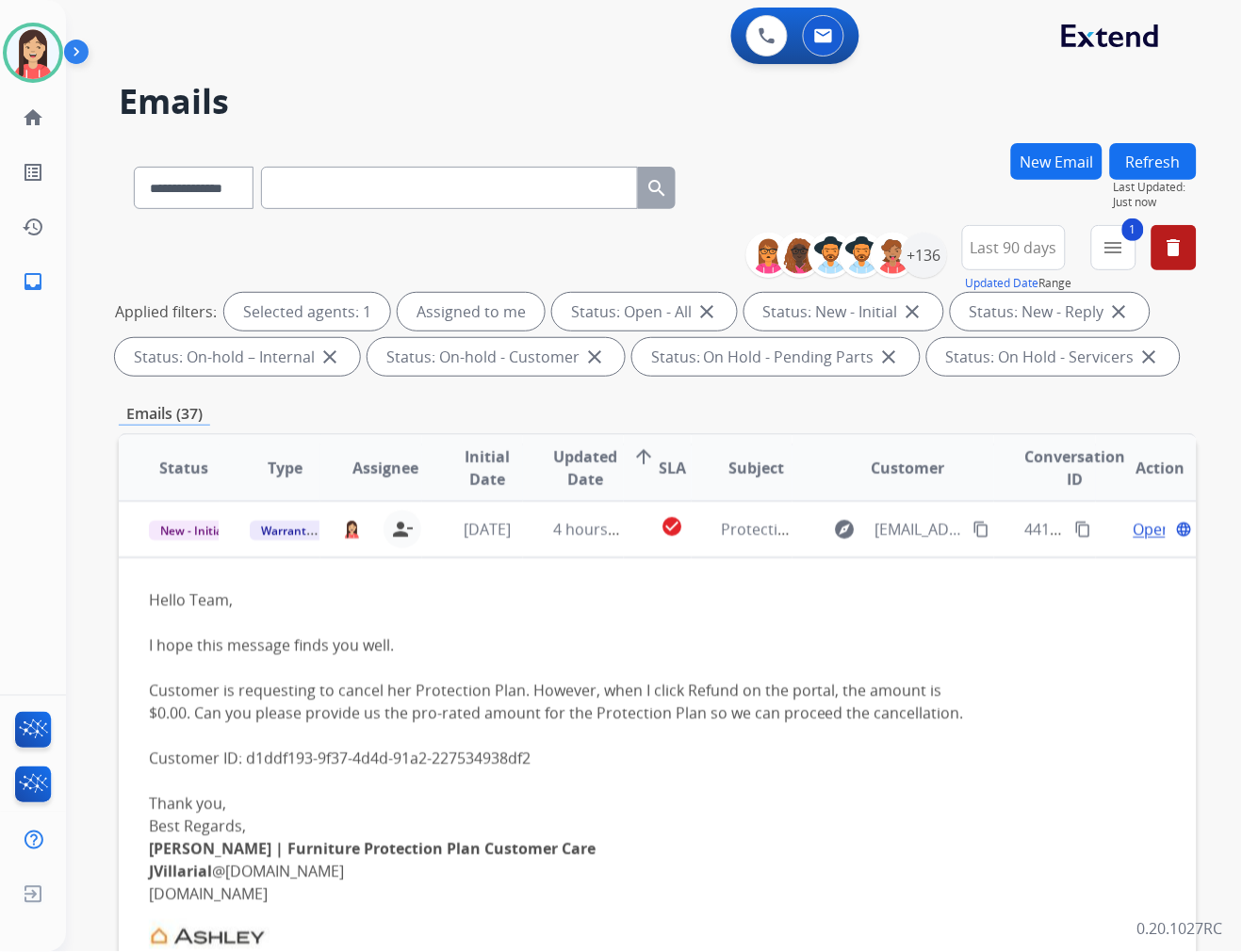
copy div "d1ddf193-9f37-4d4d-91a2-227534938df2"
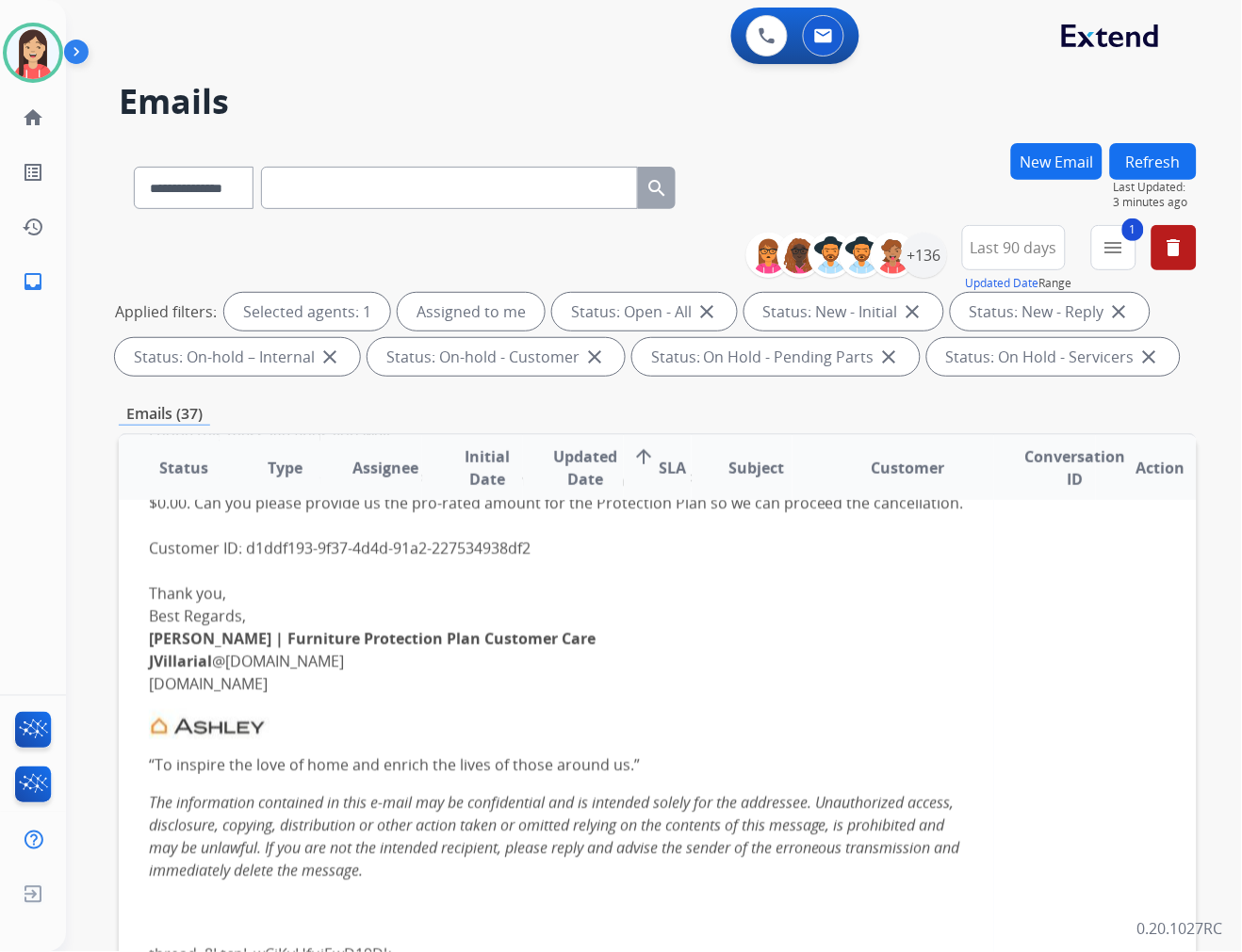
scroll to position [483, 0]
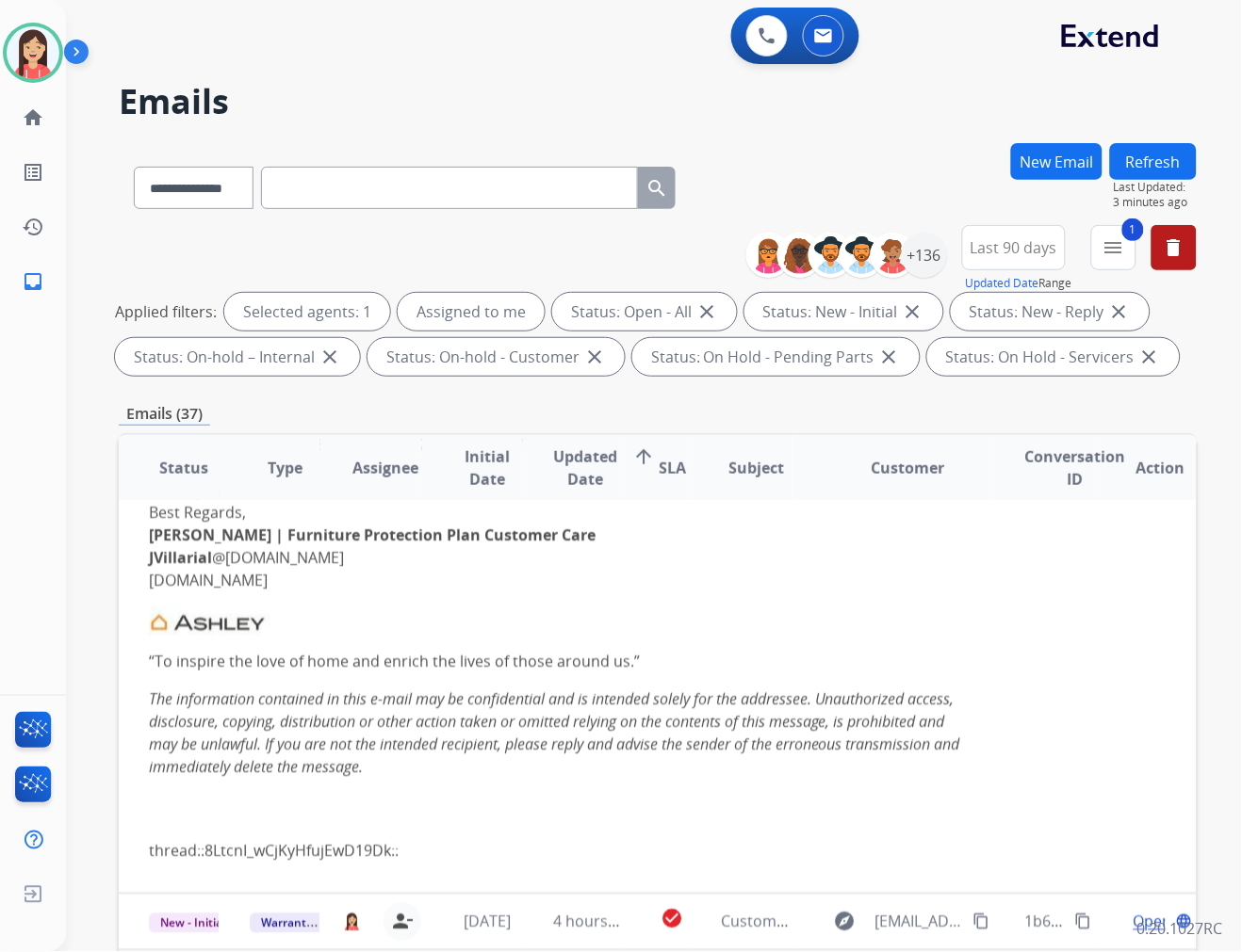
click at [457, 101] on h2 "Emails" at bounding box center [658, 101] width 1078 height 37
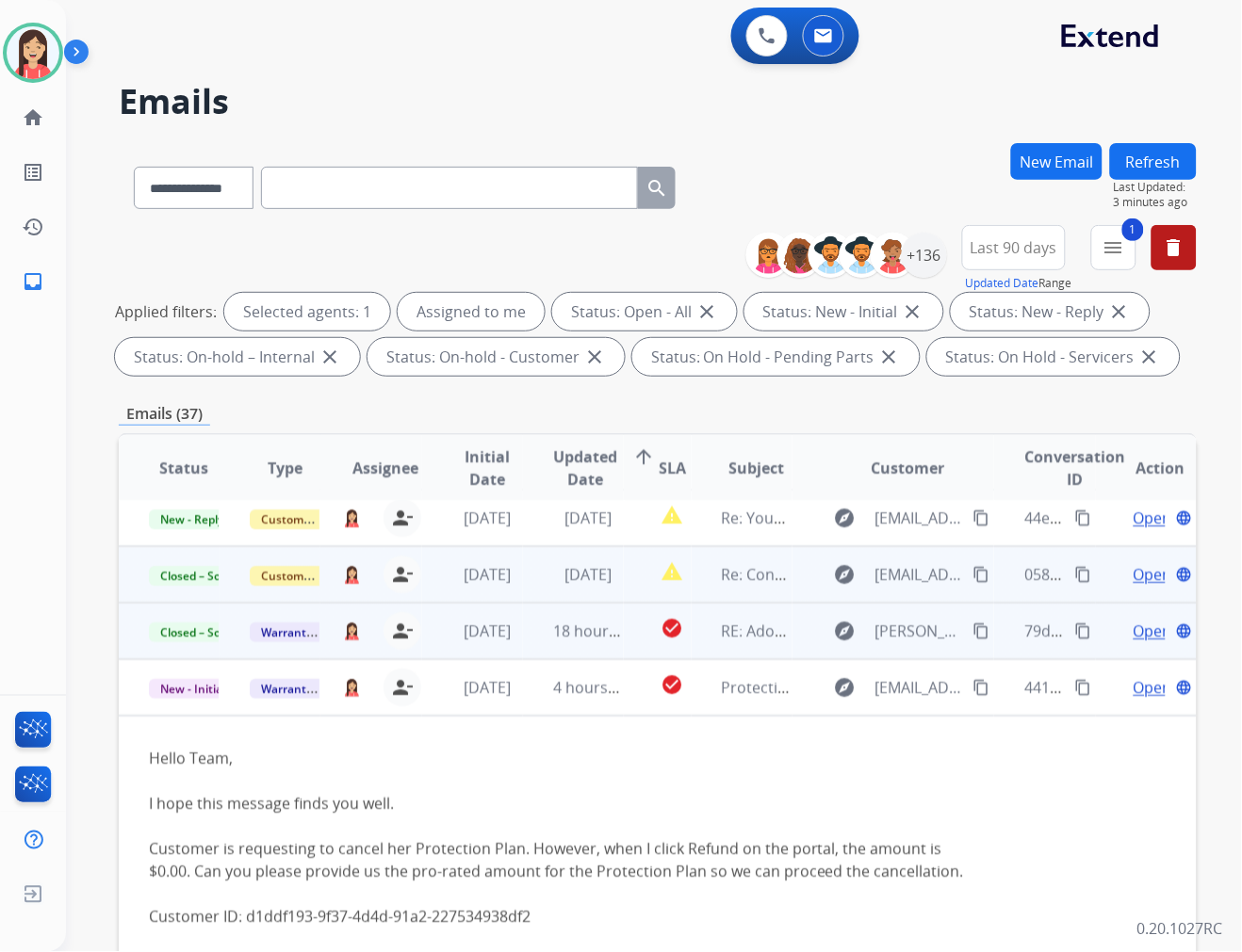
scroll to position [0, 0]
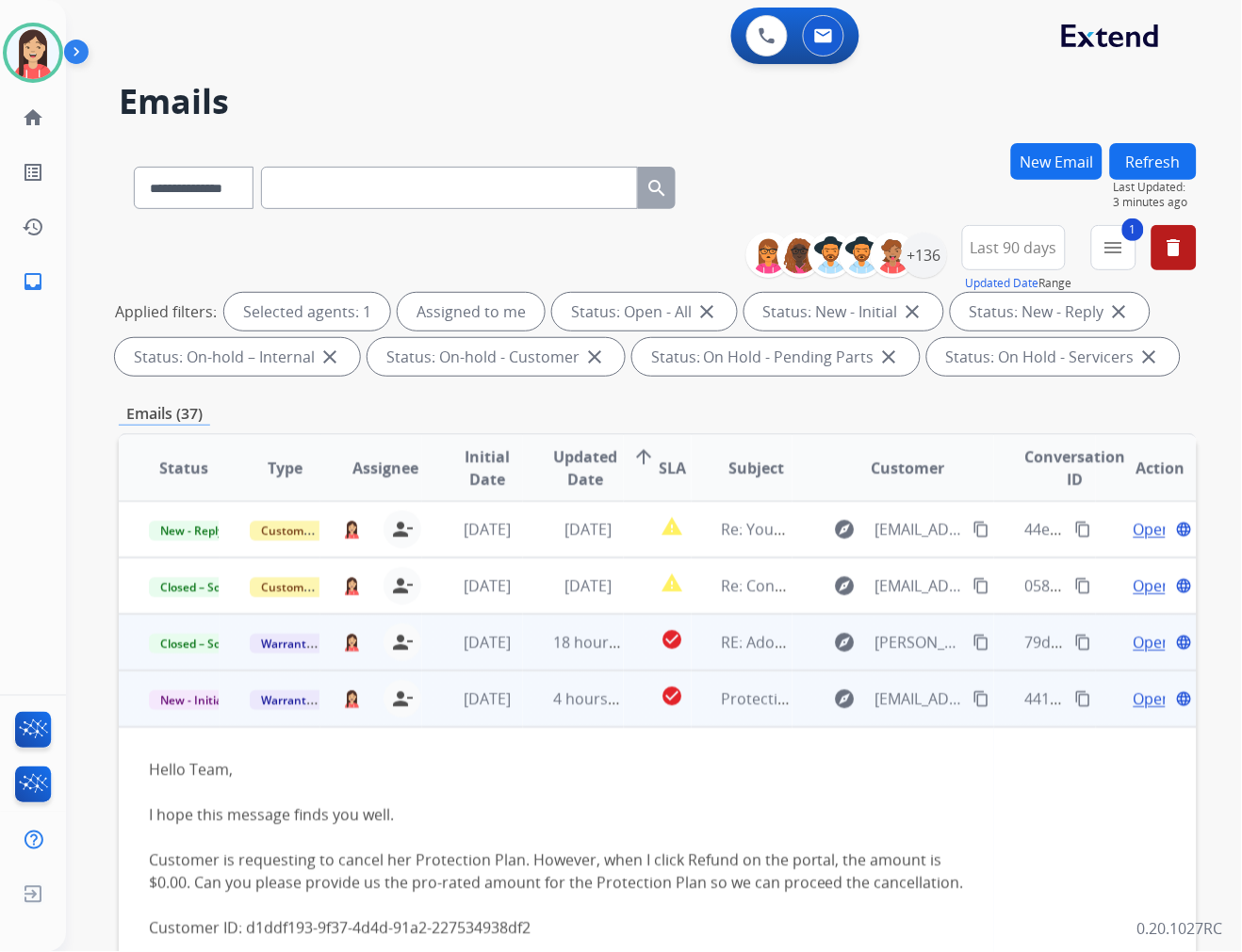
click at [505, 717] on td "[DATE]" at bounding box center [472, 699] width 101 height 57
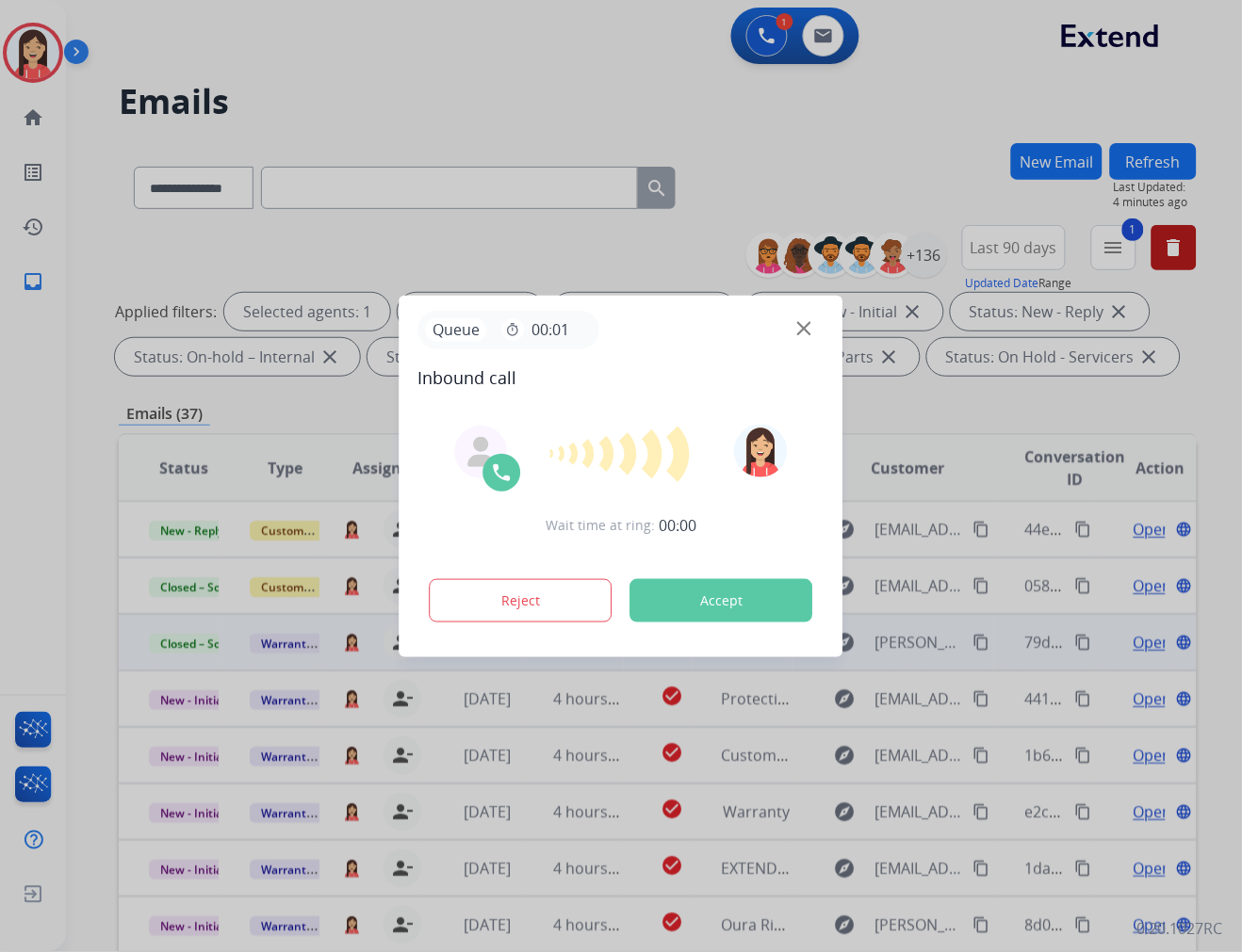
click at [726, 603] on button "Accept" at bounding box center [722, 601] width 183 height 43
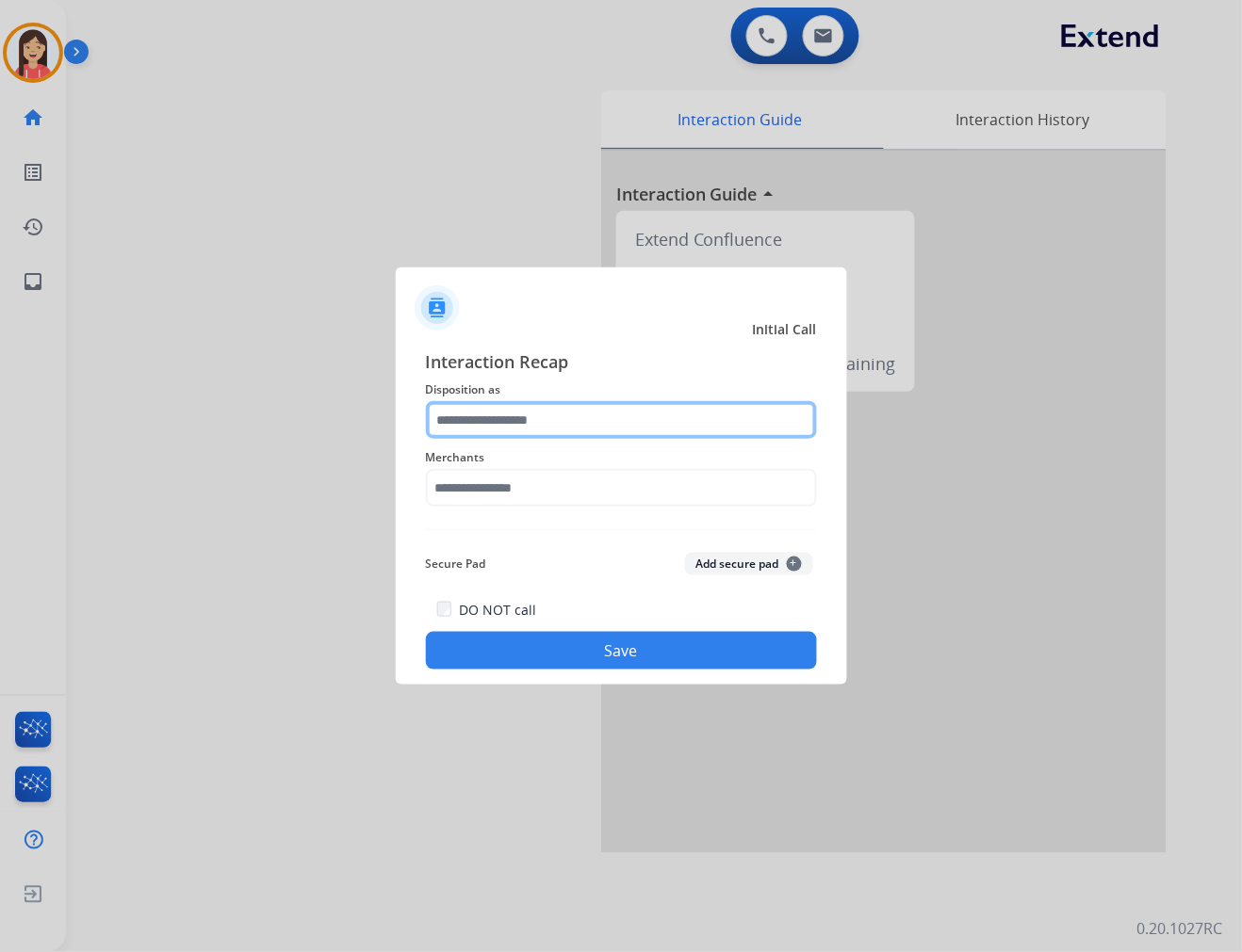
click at [550, 415] on input "text" at bounding box center [621, 420] width 391 height 37
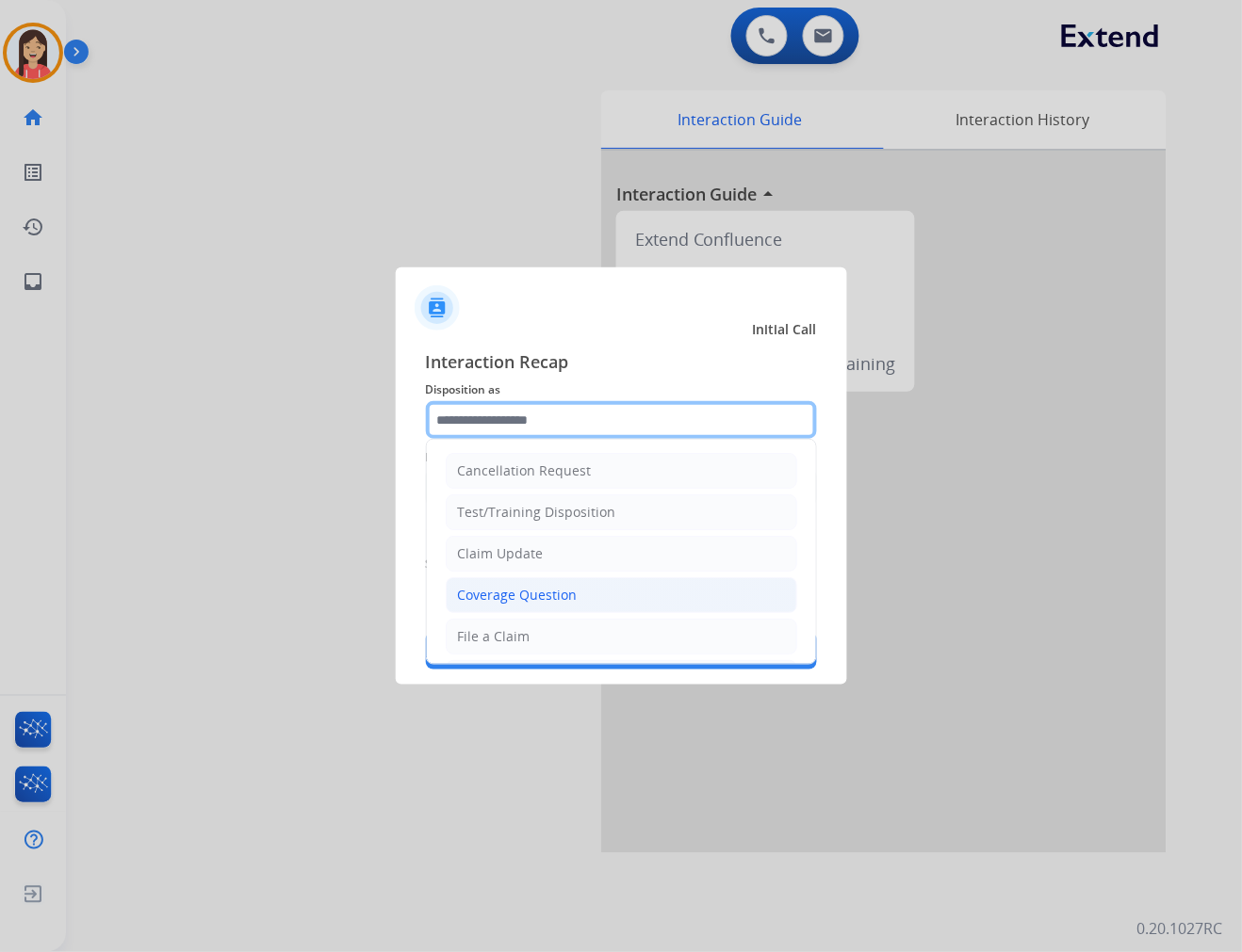
scroll to position [105, 0]
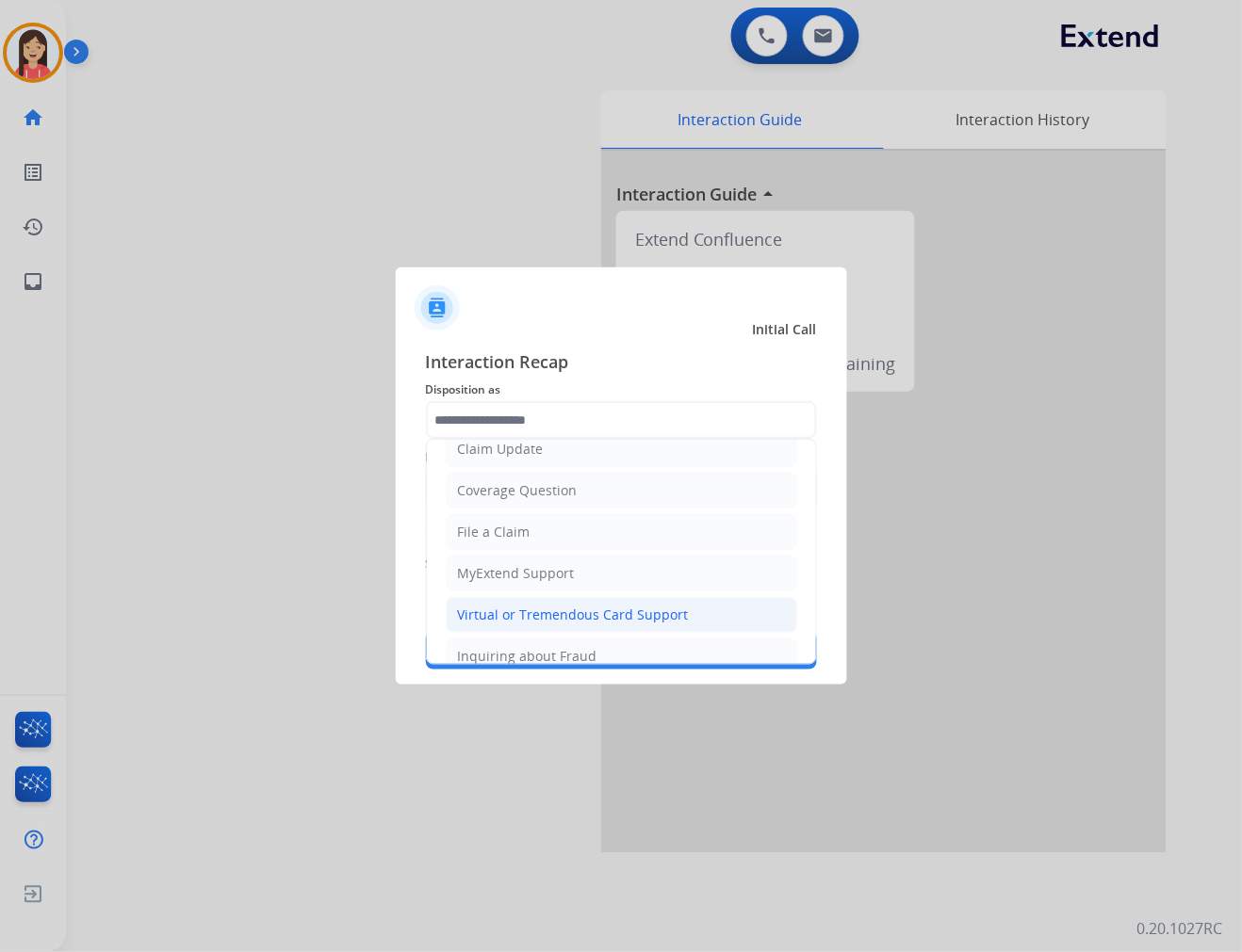
click at [516, 621] on div "Virtual or Tremendous Card Support" at bounding box center [572, 614] width 231 height 19
type input "**********"
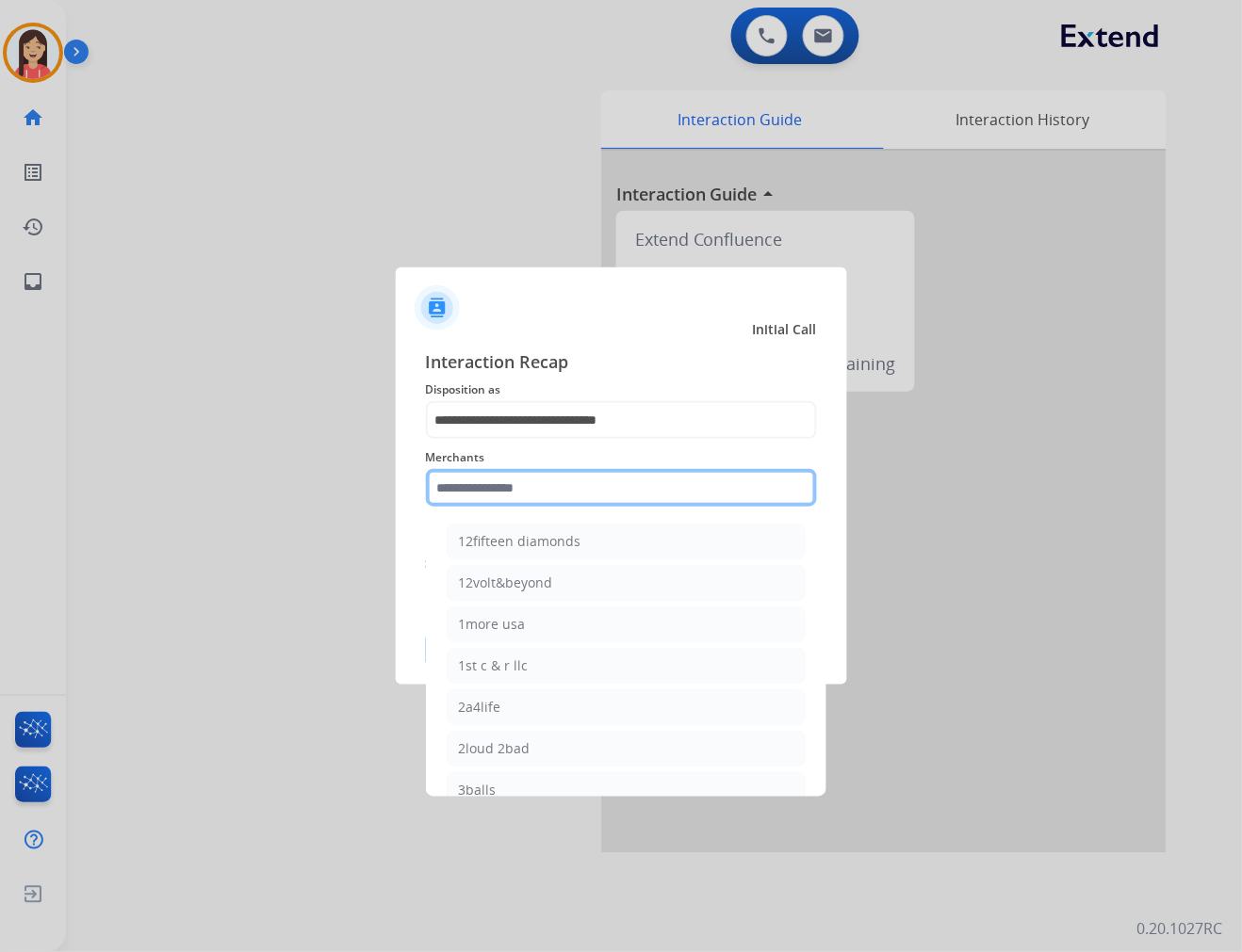
click at [582, 479] on input "text" at bounding box center [621, 488] width 391 height 37
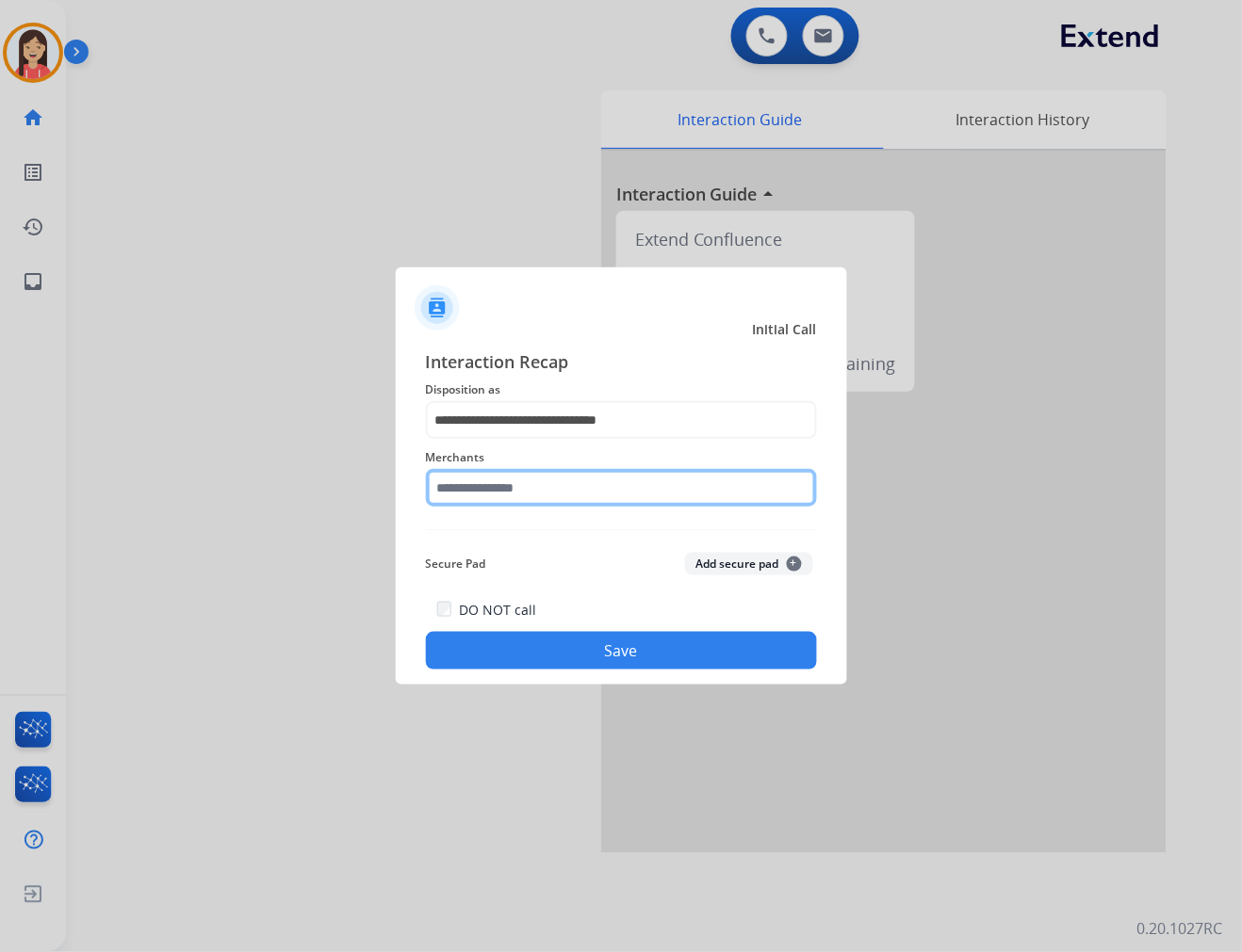
click at [507, 495] on input "text" at bounding box center [621, 488] width 391 height 37
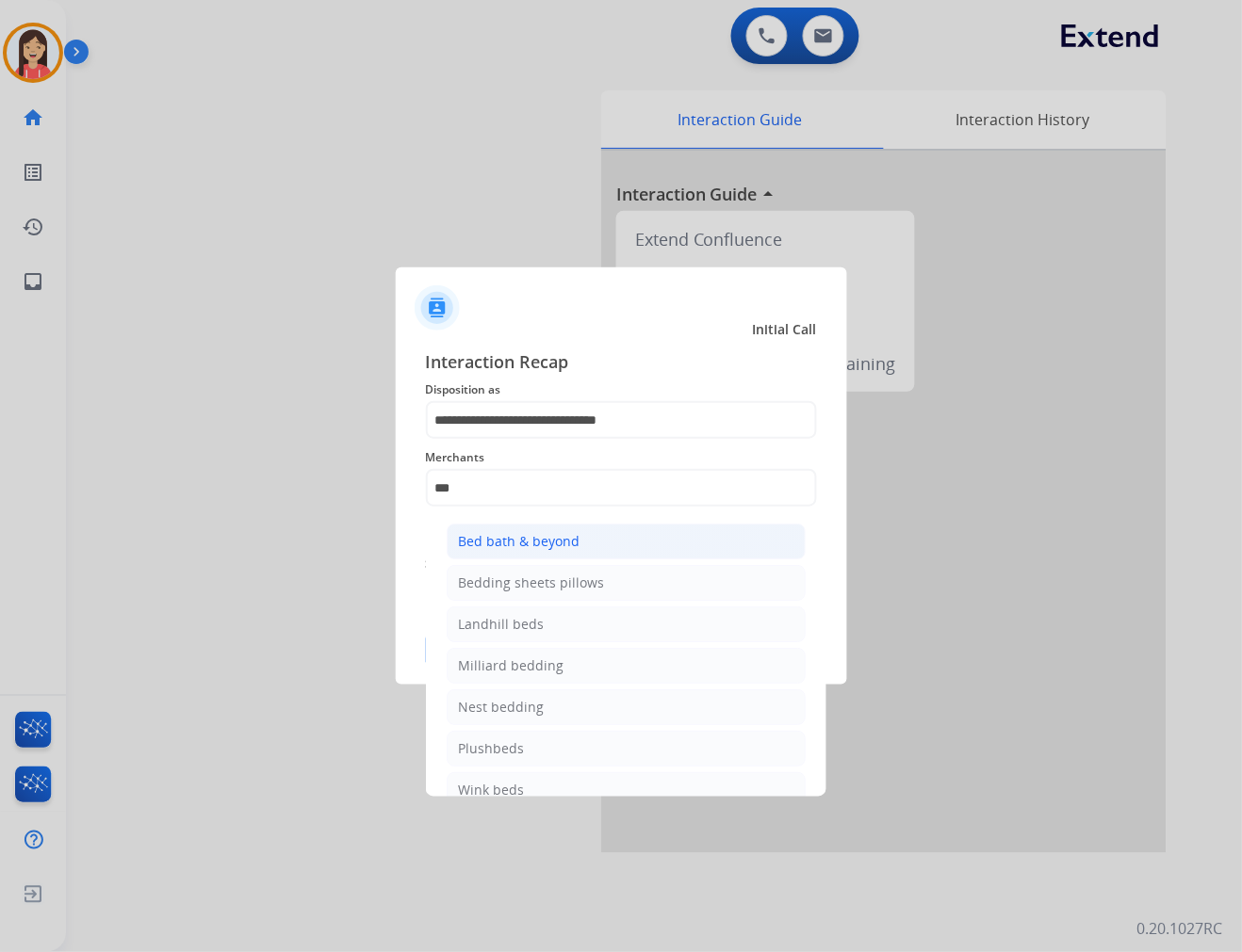
click at [510, 544] on div "Bed bath & beyond" at bounding box center [519, 541] width 122 height 19
type input "**********"
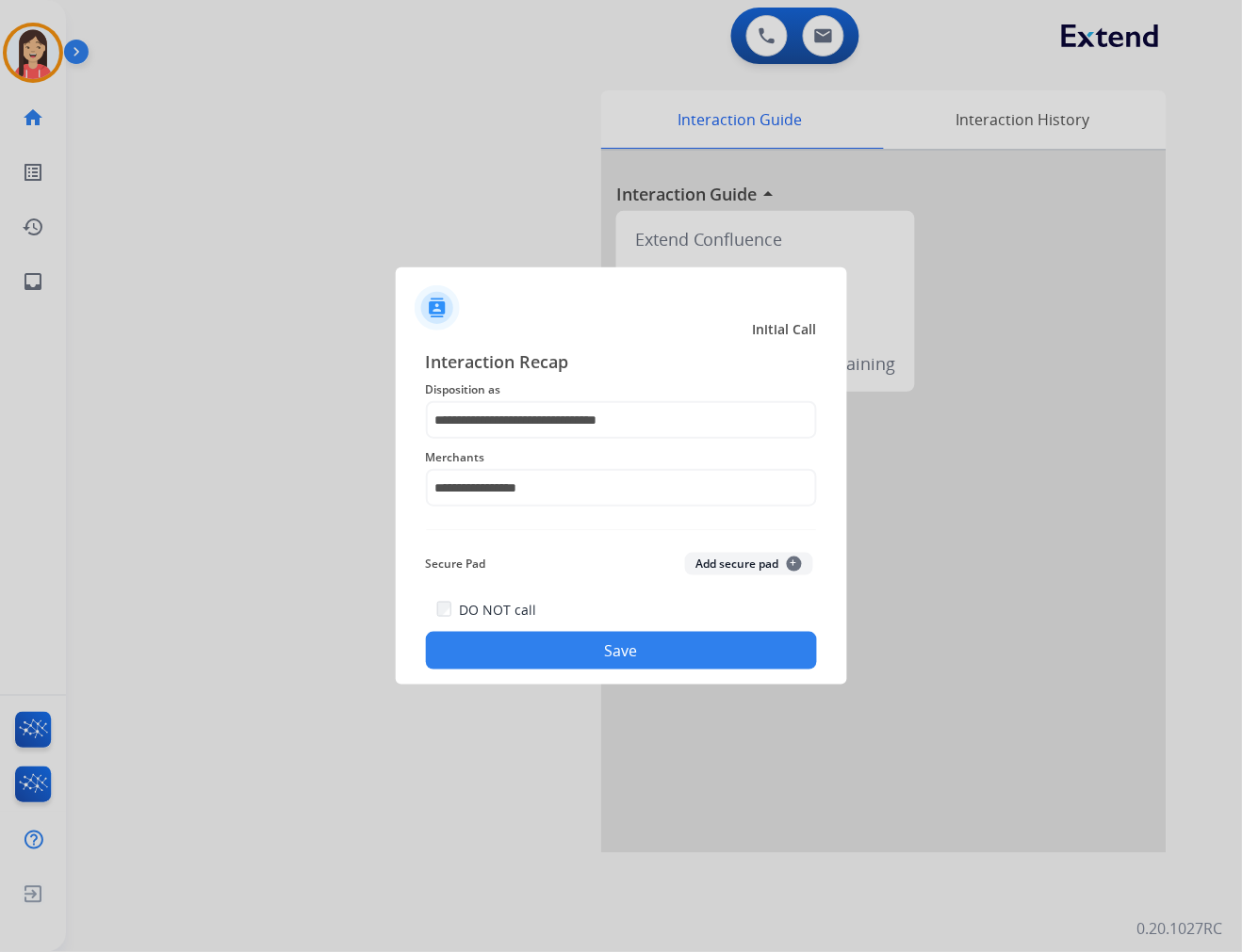
click at [572, 661] on button "Save" at bounding box center [621, 651] width 391 height 37
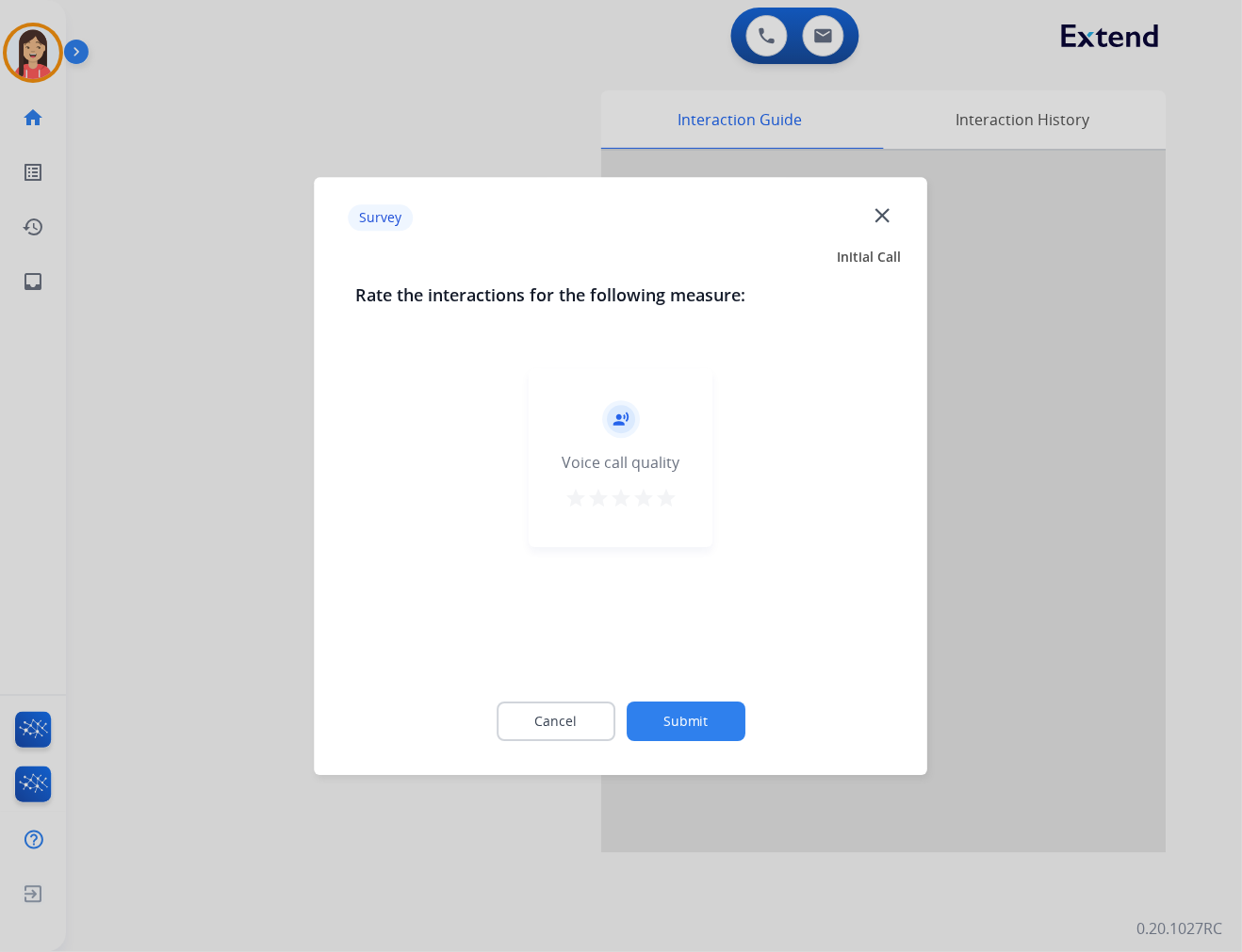
click at [689, 500] on div "record_voice_over Voice call quality star star star star star" at bounding box center [621, 457] width 184 height 179
click at [676, 500] on div "record_voice_over Voice call quality star star star star star" at bounding box center [621, 457] width 184 height 179
click at [680, 716] on button "Submit" at bounding box center [685, 721] width 119 height 39
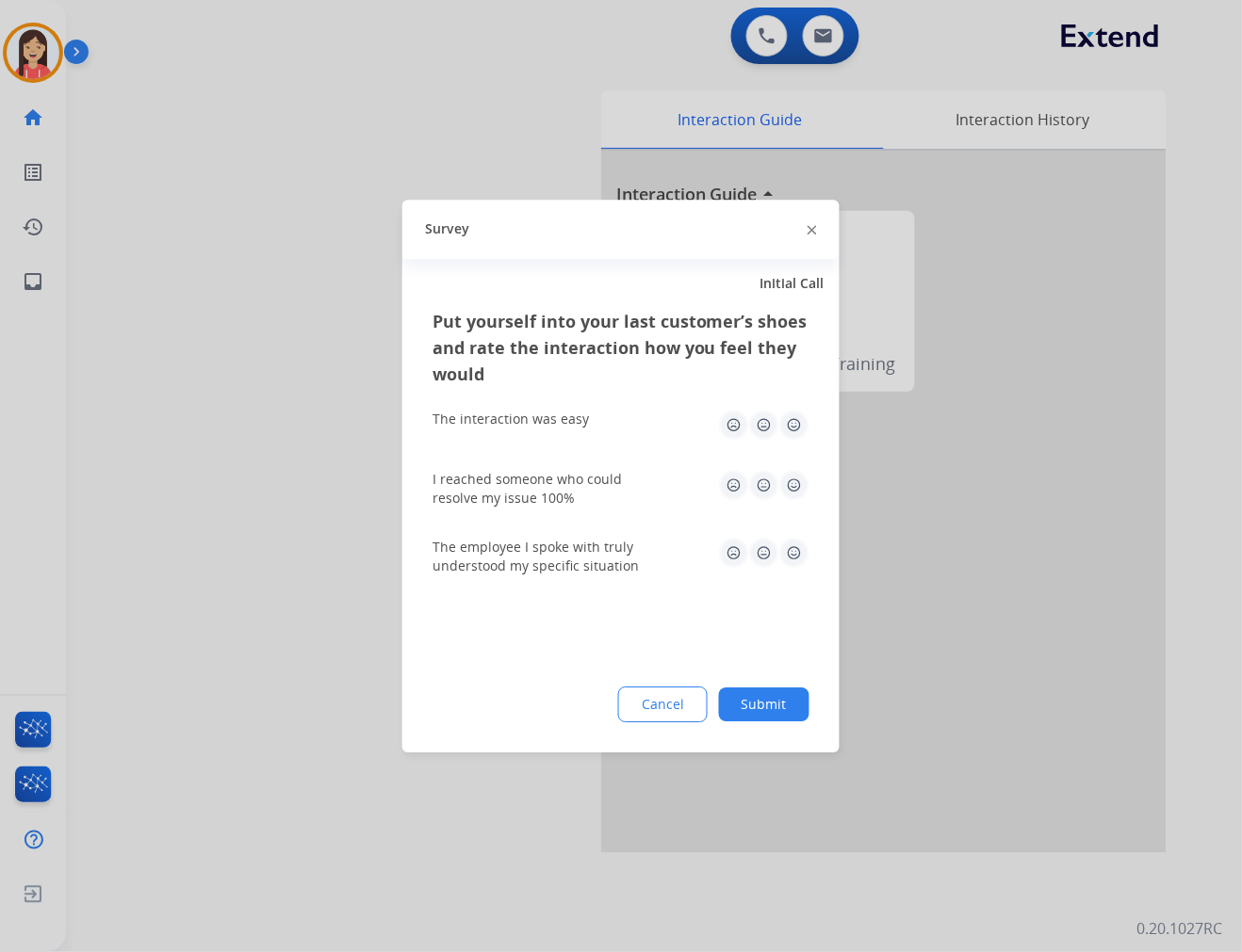
click at [787, 431] on img at bounding box center [794, 424] width 30 height 30
click at [791, 490] on img at bounding box center [794, 485] width 30 height 30
click at [792, 571] on div "The employee I spoke with truly understood my specific situation" at bounding box center [621, 556] width 377 height 37
click at [804, 557] on img at bounding box center [794, 553] width 30 height 30
click at [787, 704] on button "Submit" at bounding box center [764, 705] width 90 height 34
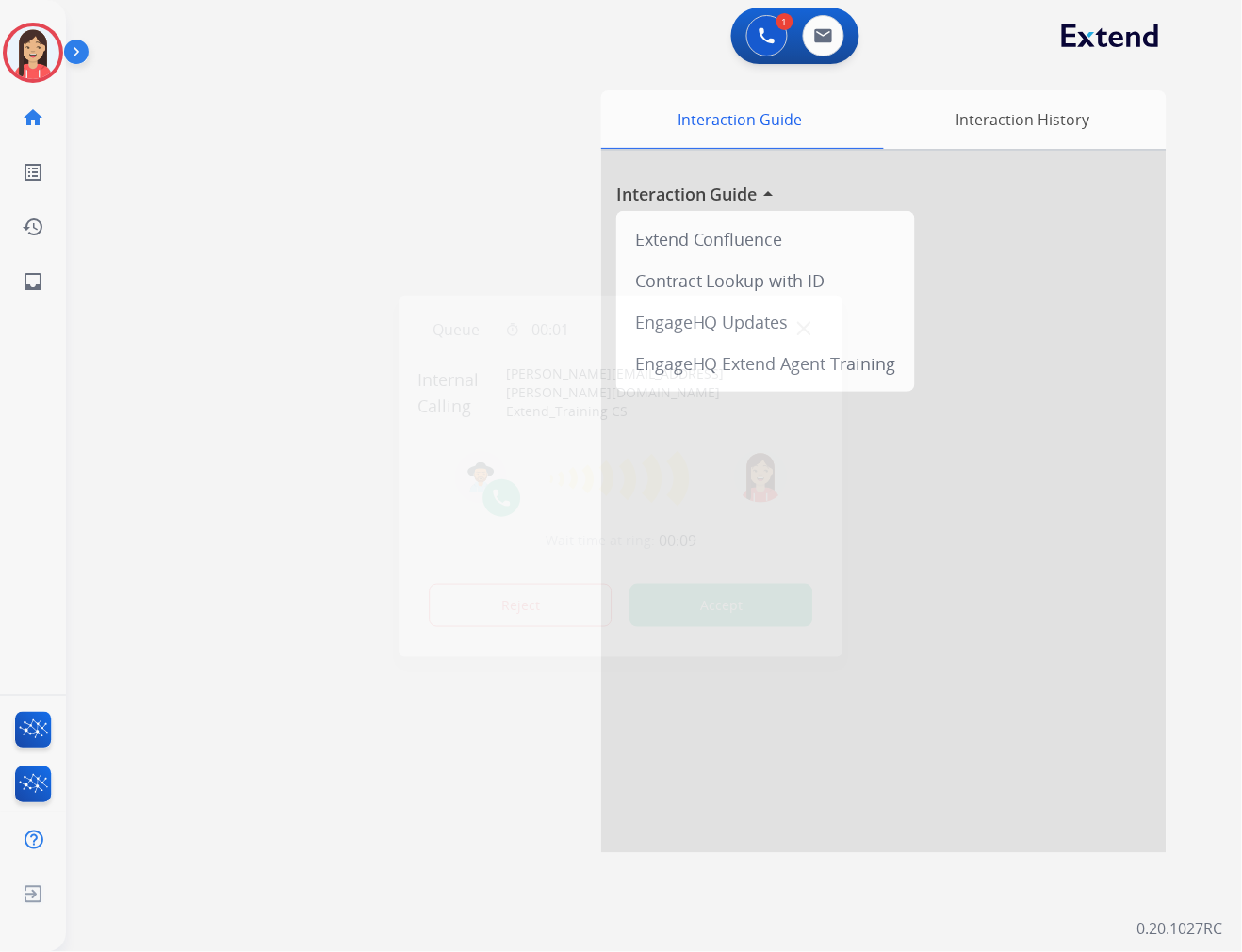
click at [738, 606] on button "Accept" at bounding box center [722, 606] width 183 height 43
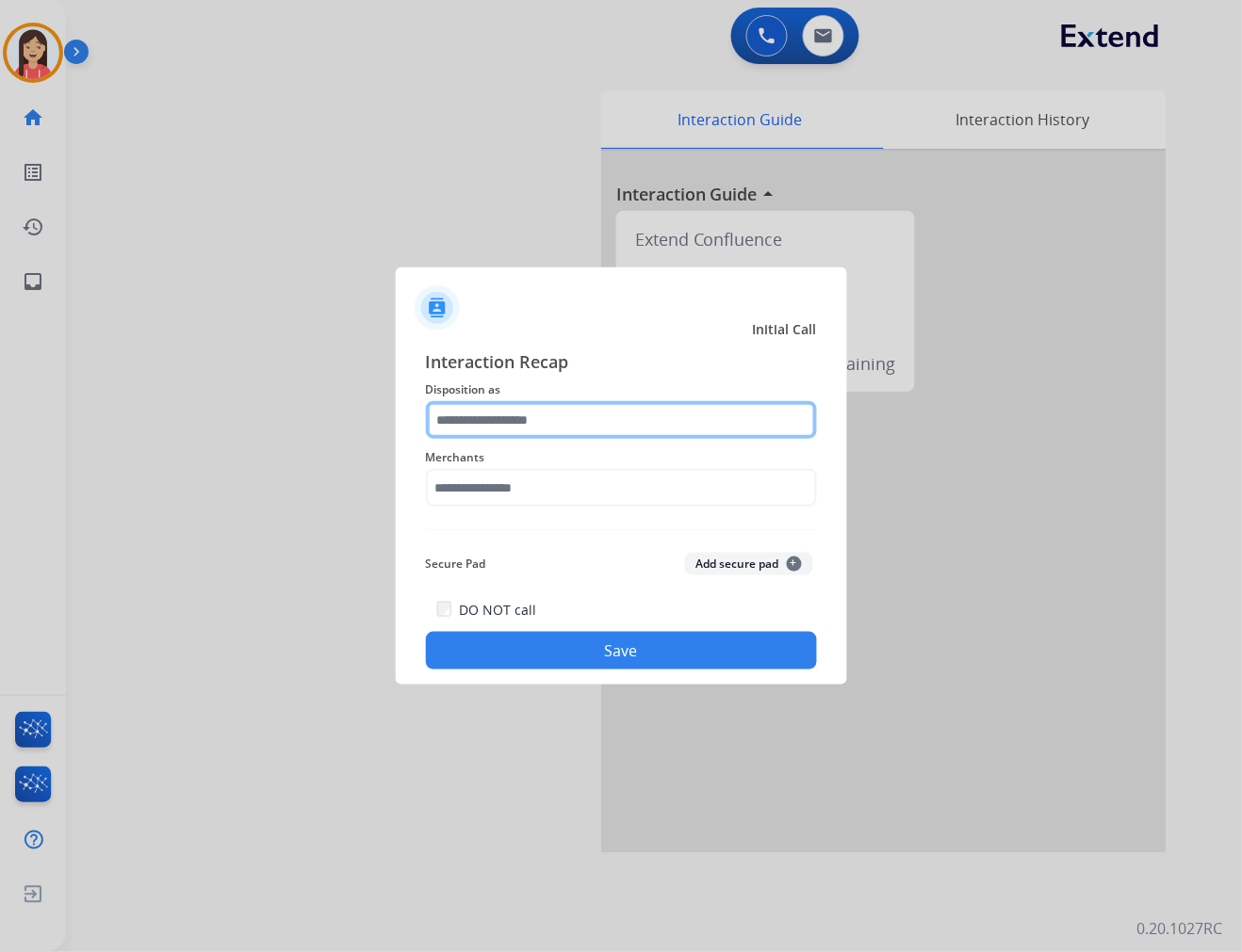
click at [685, 426] on input "text" at bounding box center [621, 420] width 391 height 37
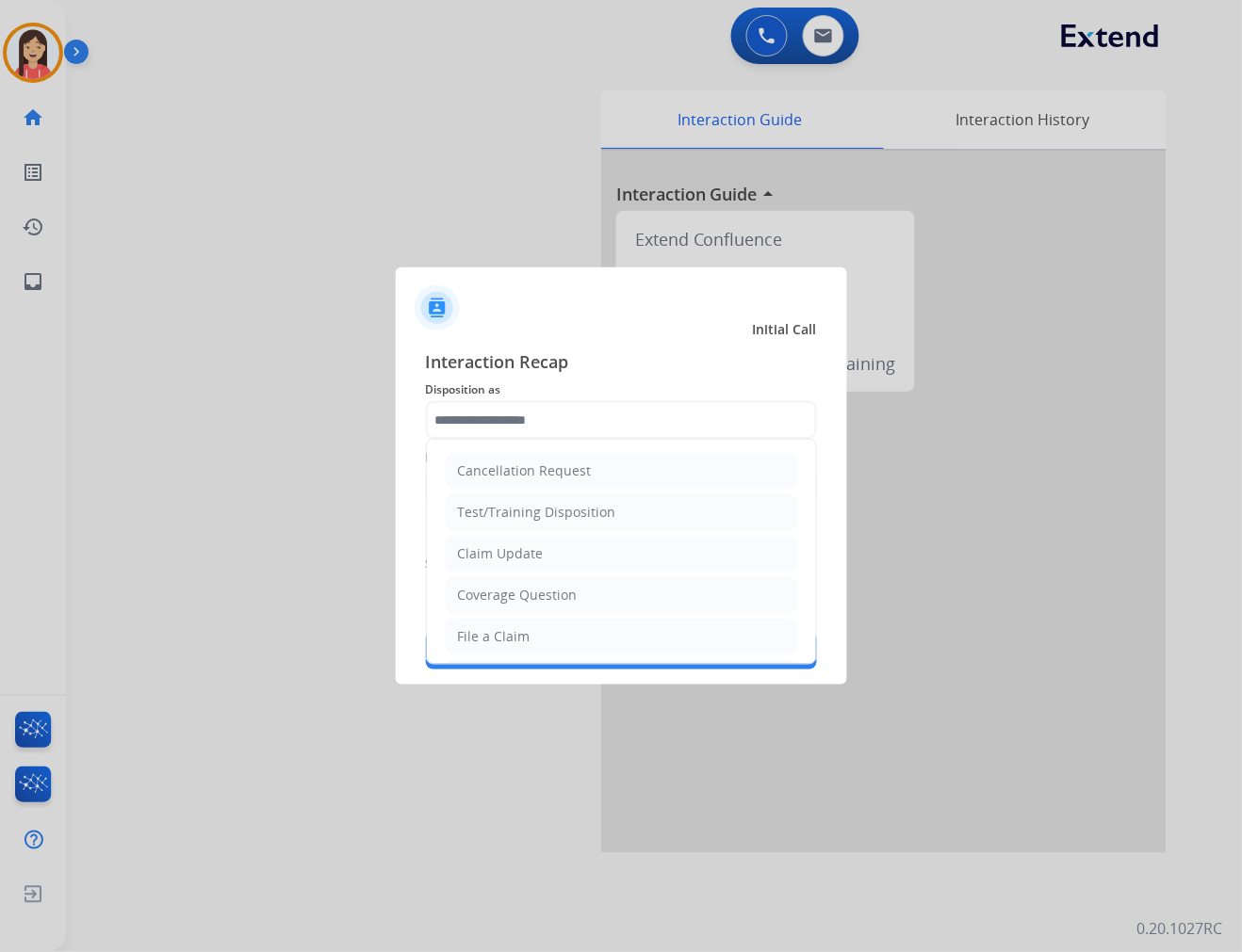
click at [571, 550] on li "Claim Update" at bounding box center [621, 554] width 351 height 35
type input "**********"
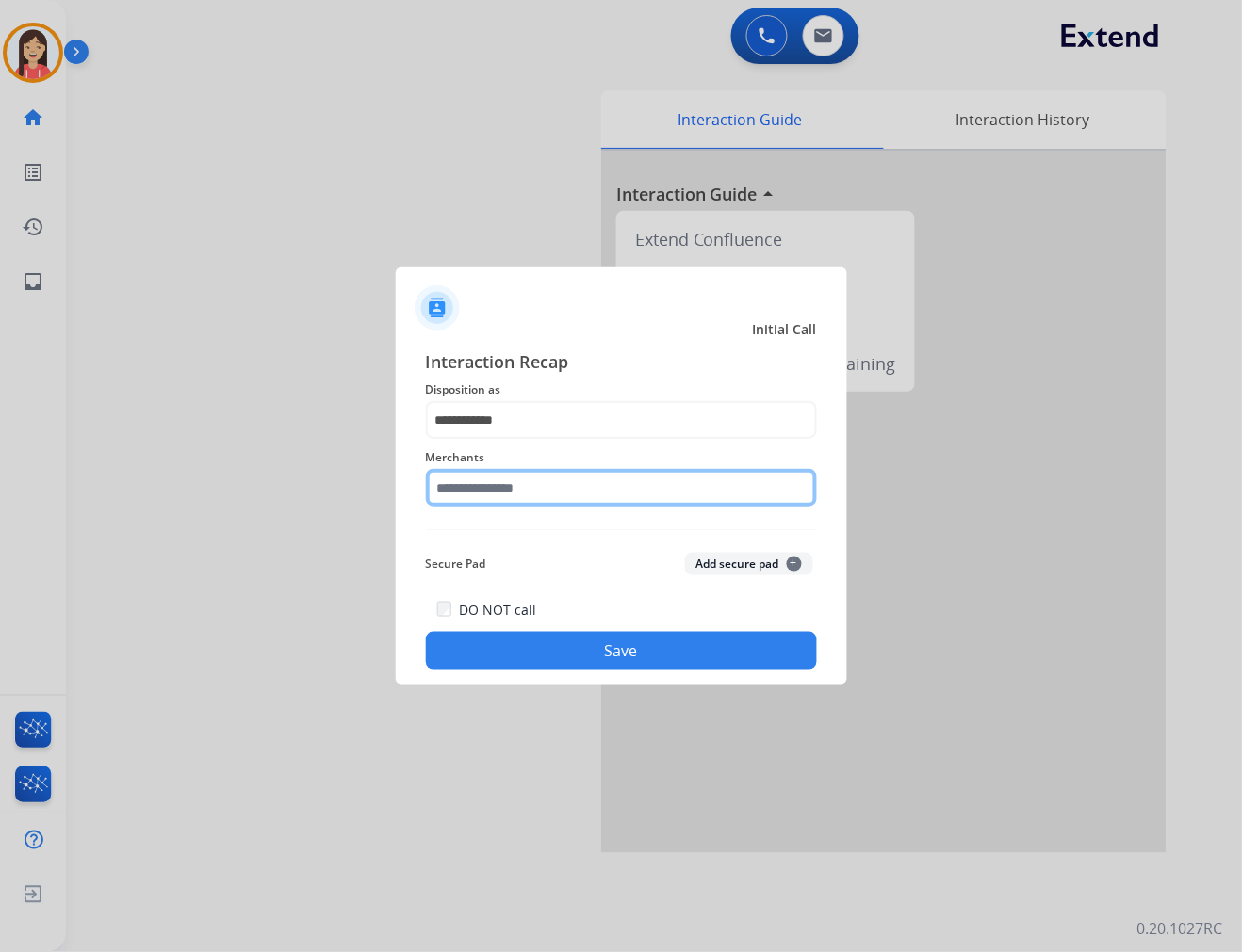
click at [545, 502] on input "text" at bounding box center [621, 488] width 391 height 37
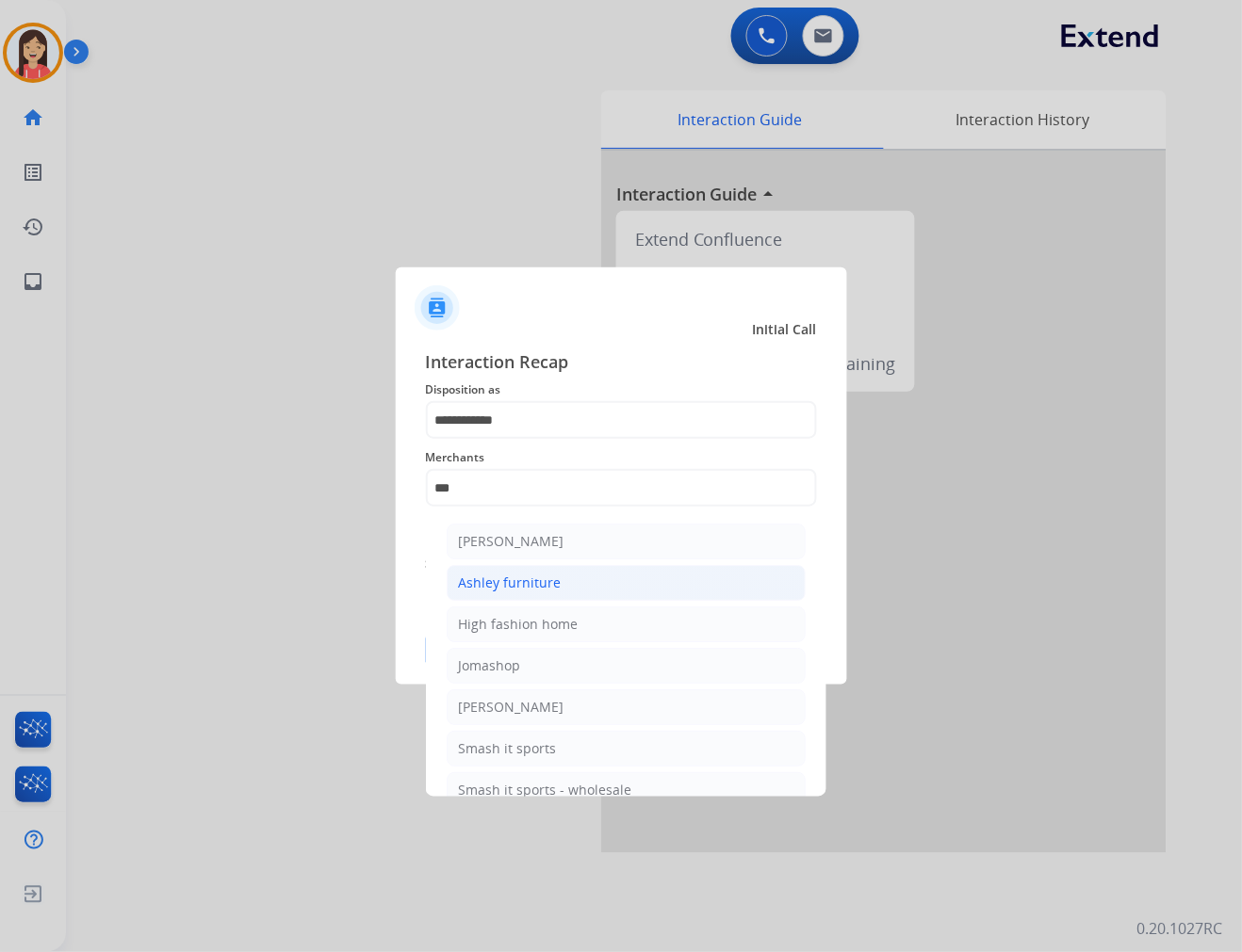
click at [569, 582] on li "Ashley furniture" at bounding box center [626, 583] width 359 height 35
type input "**********"
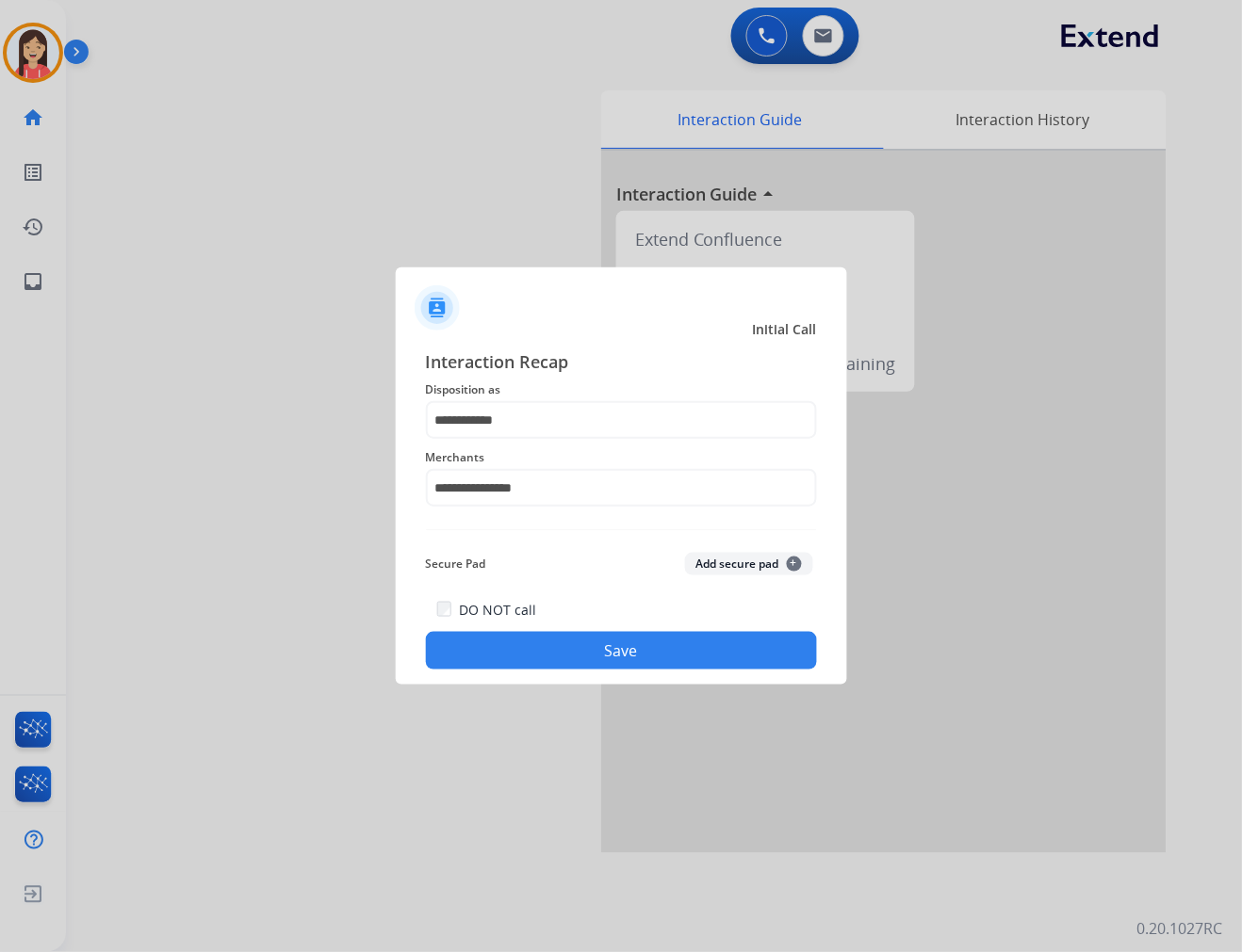
click at [572, 555] on div "Secure Pad Add secure pad +" at bounding box center [621, 564] width 391 height 37
click at [575, 688] on div at bounding box center [621, 476] width 1242 height 952
click at [599, 658] on button "Save" at bounding box center [621, 651] width 391 height 37
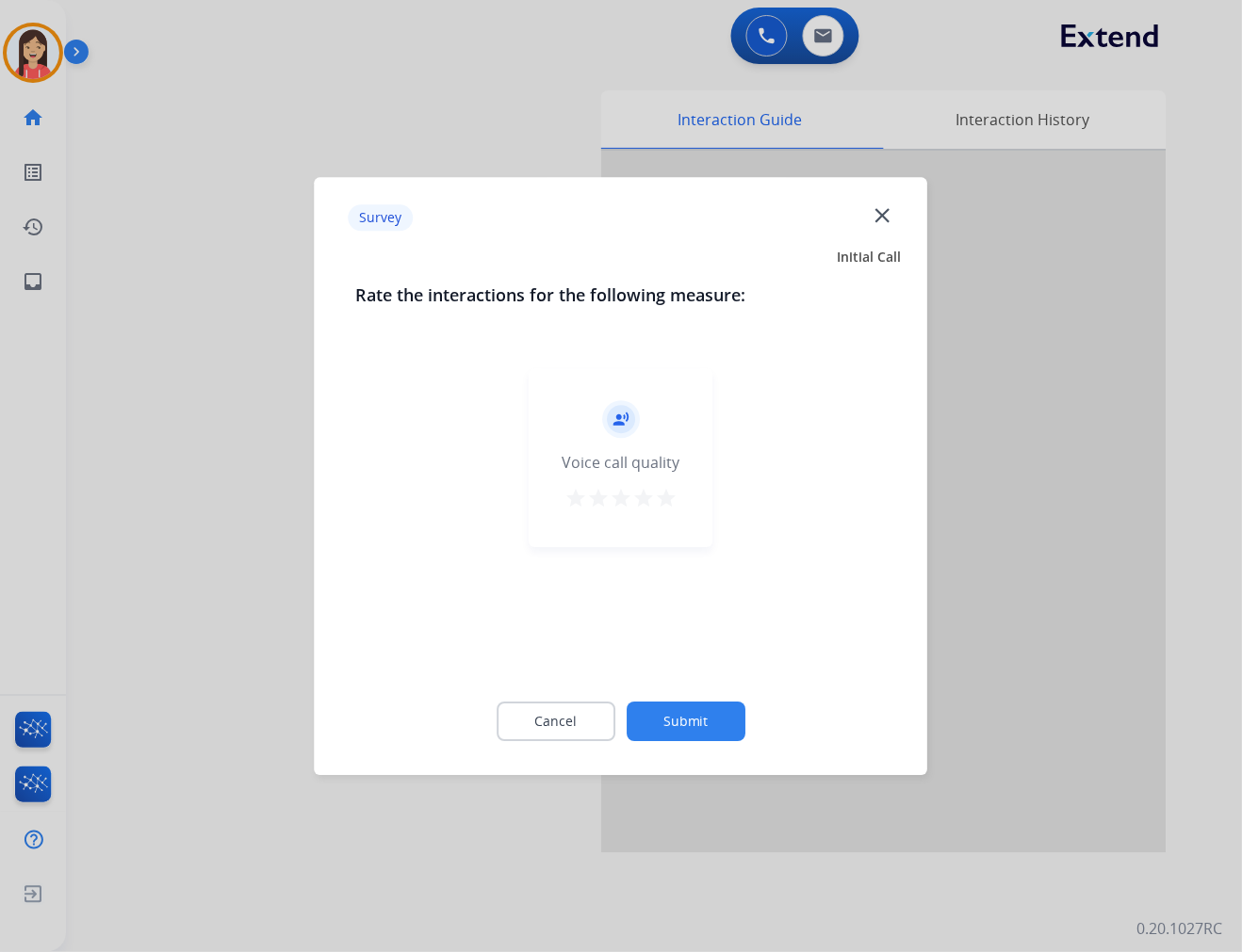
click at [665, 501] on mat-icon "star" at bounding box center [666, 498] width 23 height 23
click at [711, 720] on button "Submit" at bounding box center [685, 721] width 119 height 39
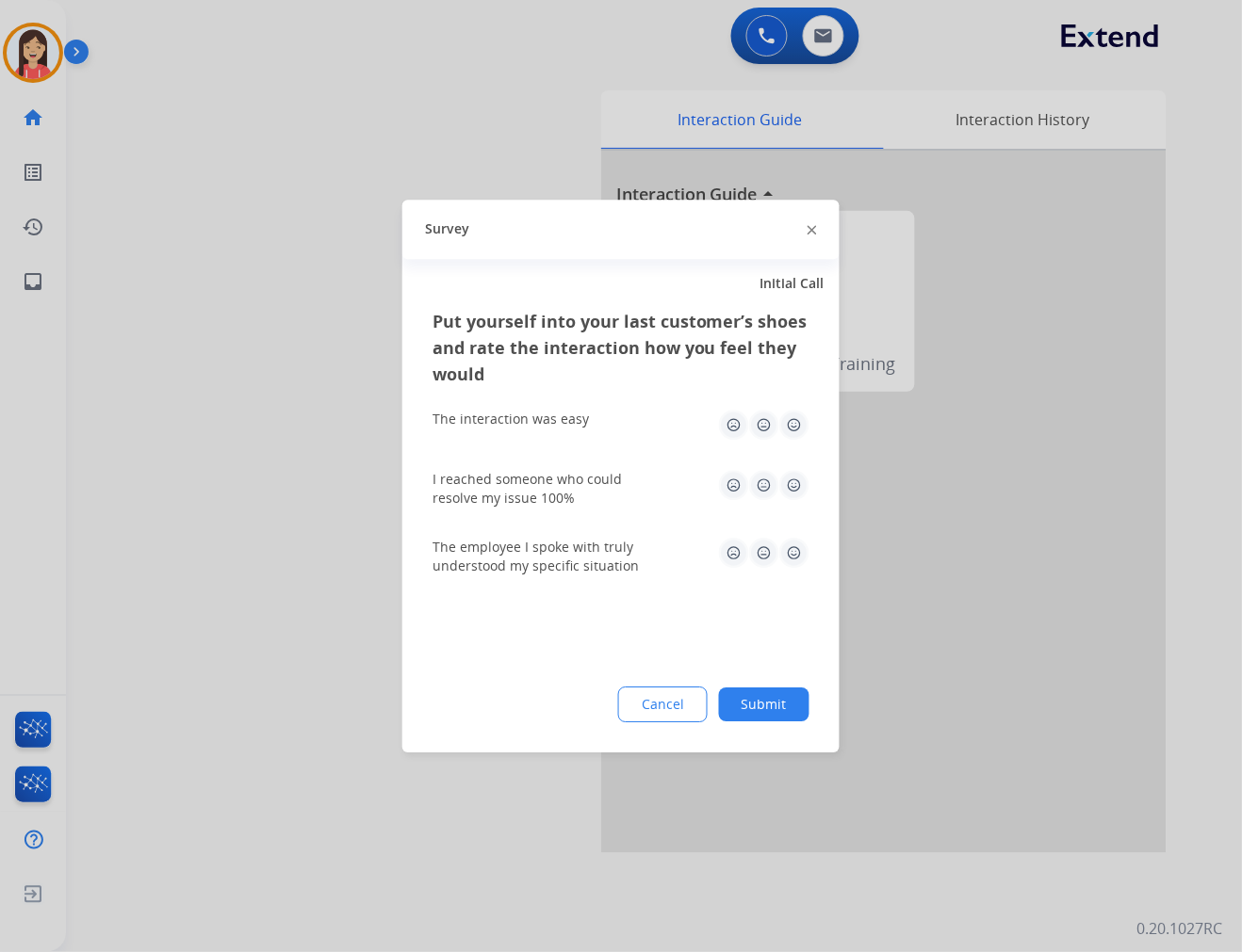
click at [798, 429] on img at bounding box center [794, 424] width 30 height 30
click at [798, 471] on img at bounding box center [794, 485] width 30 height 30
click at [798, 547] on img at bounding box center [794, 553] width 30 height 30
click at [783, 713] on button "Submit" at bounding box center [764, 705] width 90 height 34
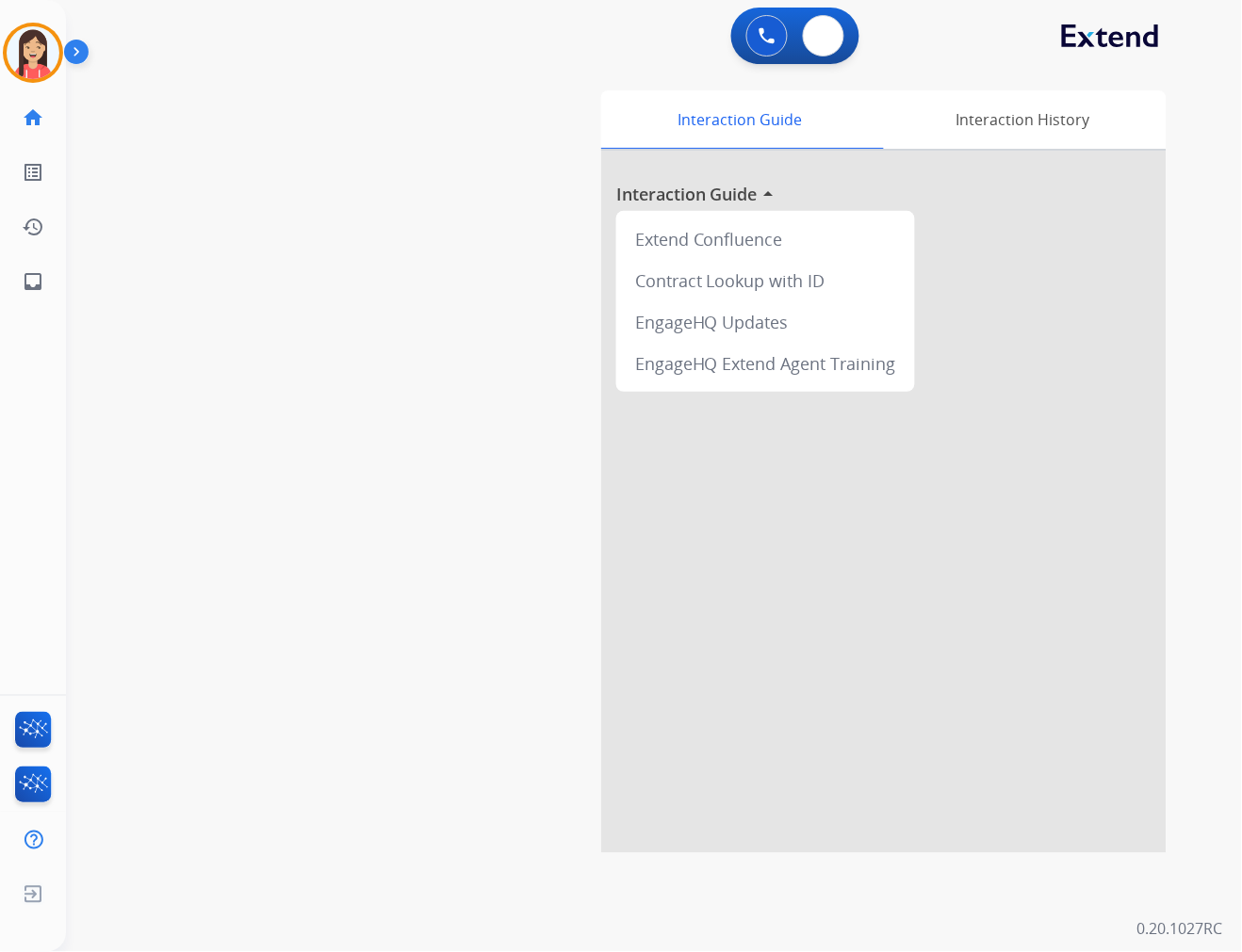
drag, startPoint x: 835, startPoint y: 41, endPoint x: 884, endPoint y: 16, distance: 55.0
click at [844, 35] on div "0 Email Interactions" at bounding box center [824, 35] width 57 height 41
click at [838, 29] on button at bounding box center [824, 35] width 41 height 41
select select "**********"
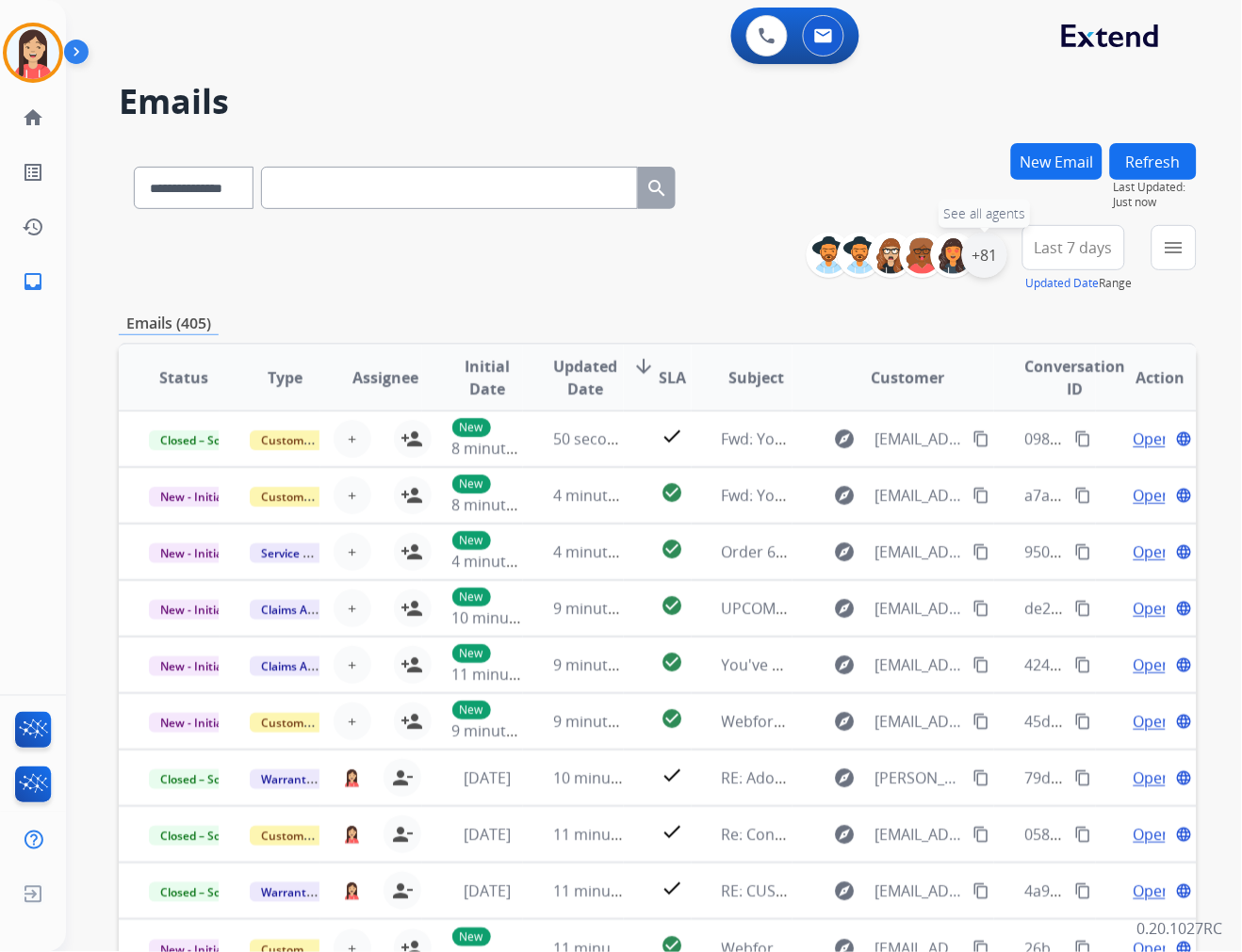
click at [975, 258] on div "+81" at bounding box center [985, 255] width 45 height 45
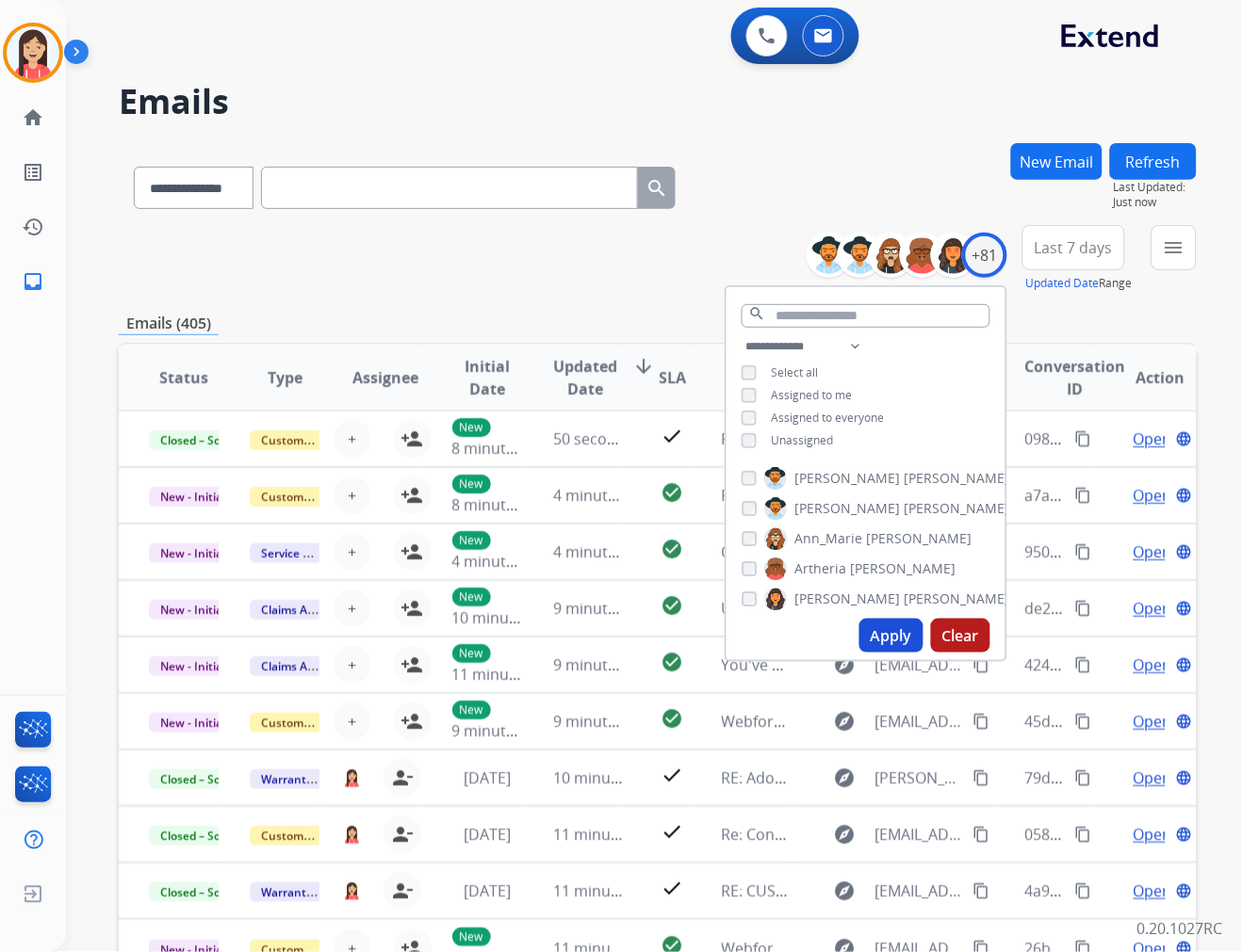
click at [754, 433] on div "Unassigned" at bounding box center [787, 440] width 92 height 15
click at [883, 625] on button "Apply" at bounding box center [891, 635] width 64 height 34
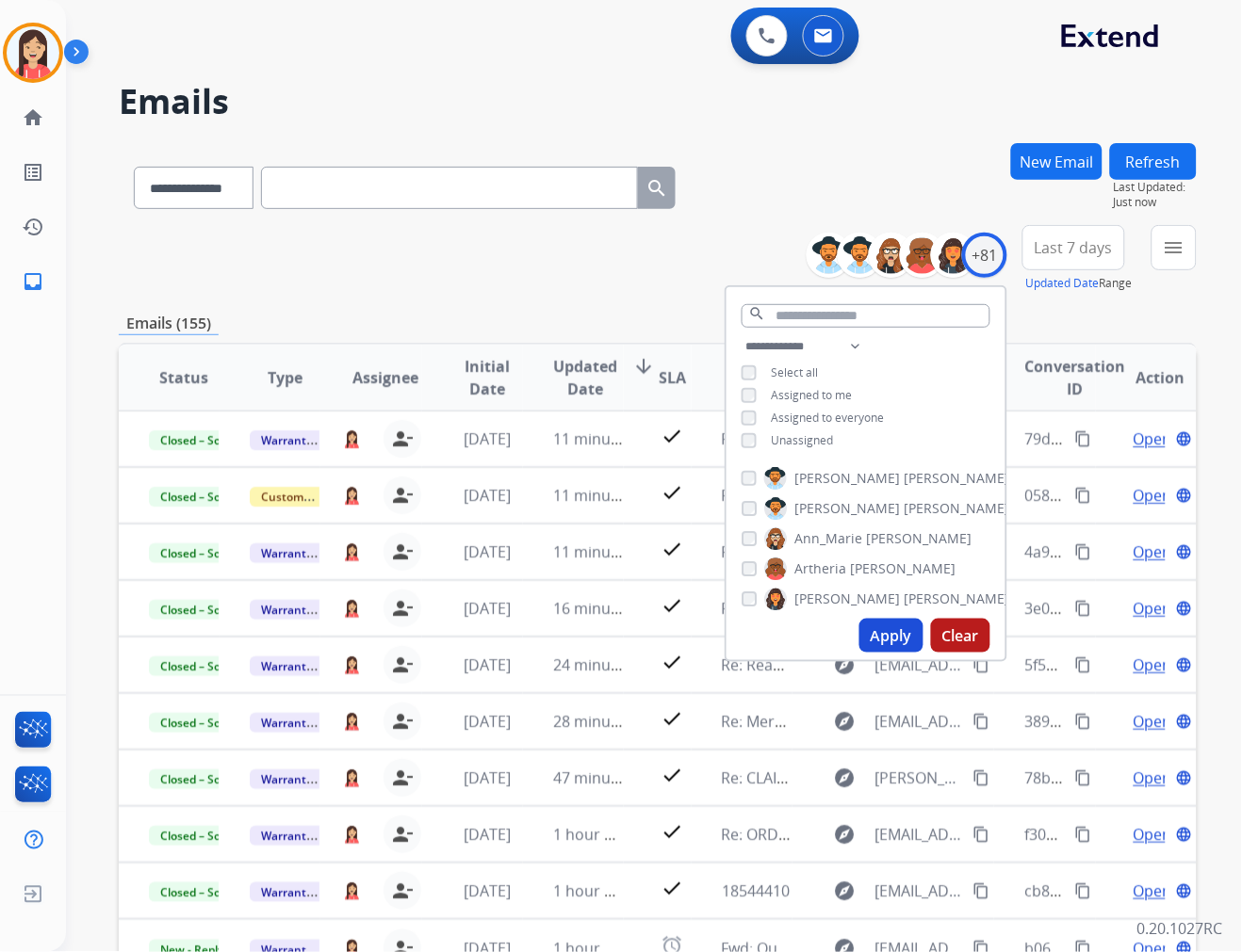
click at [1099, 251] on span "Last 7 days" at bounding box center [1074, 248] width 79 height 8
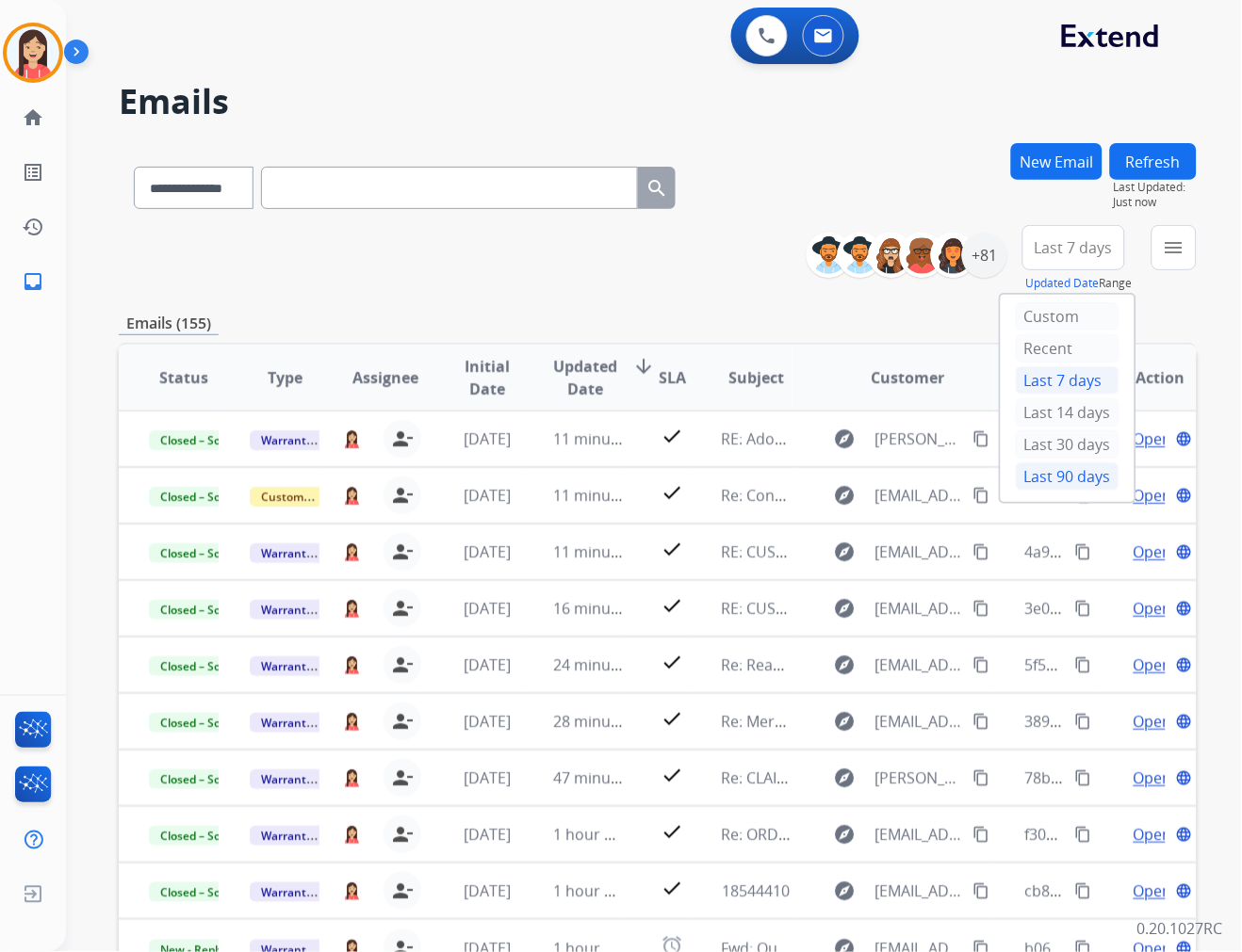
click at [1049, 478] on div "Last 90 days" at bounding box center [1068, 476] width 104 height 28
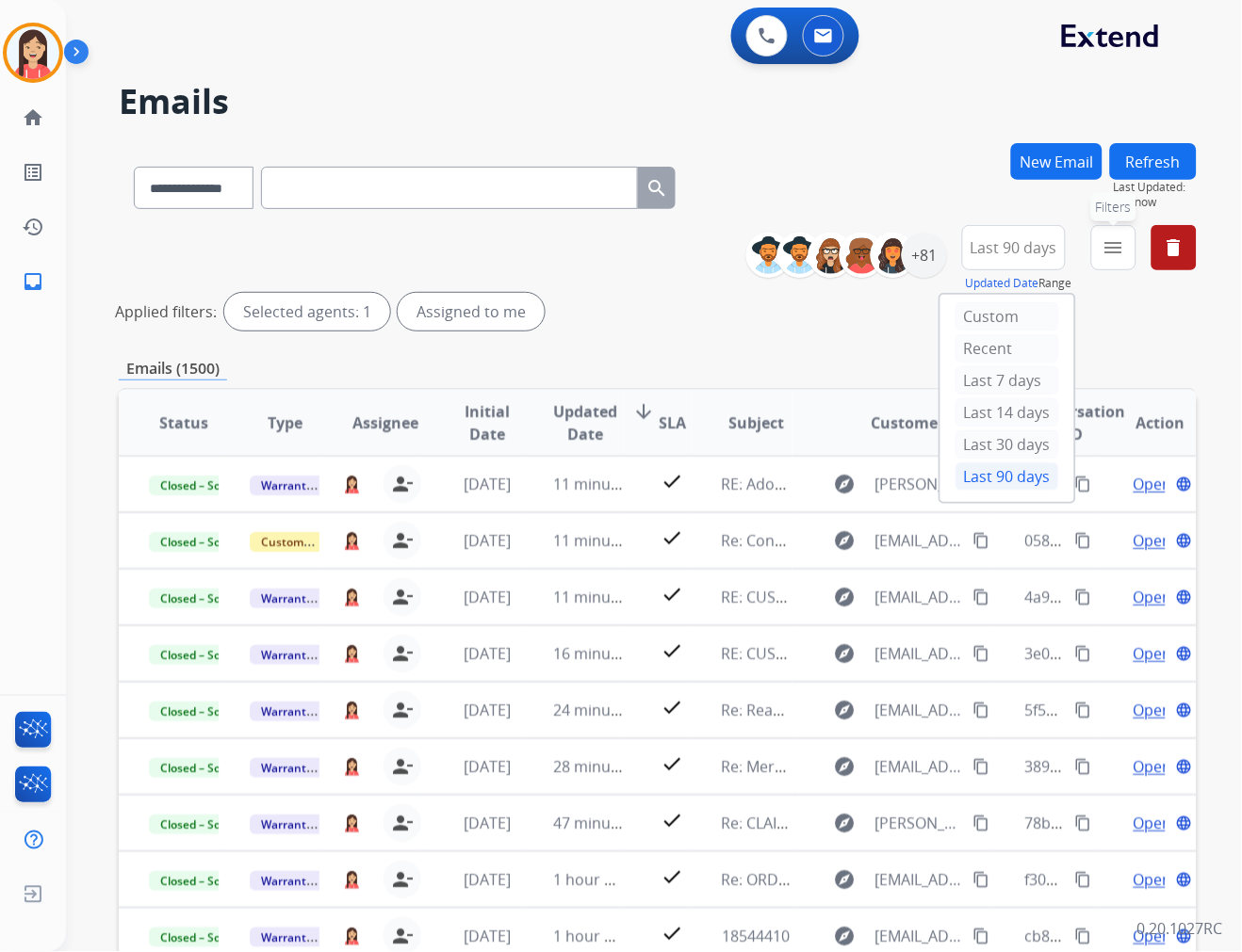
click at [1123, 247] on mat-icon "menu" at bounding box center [1113, 247] width 23 height 23
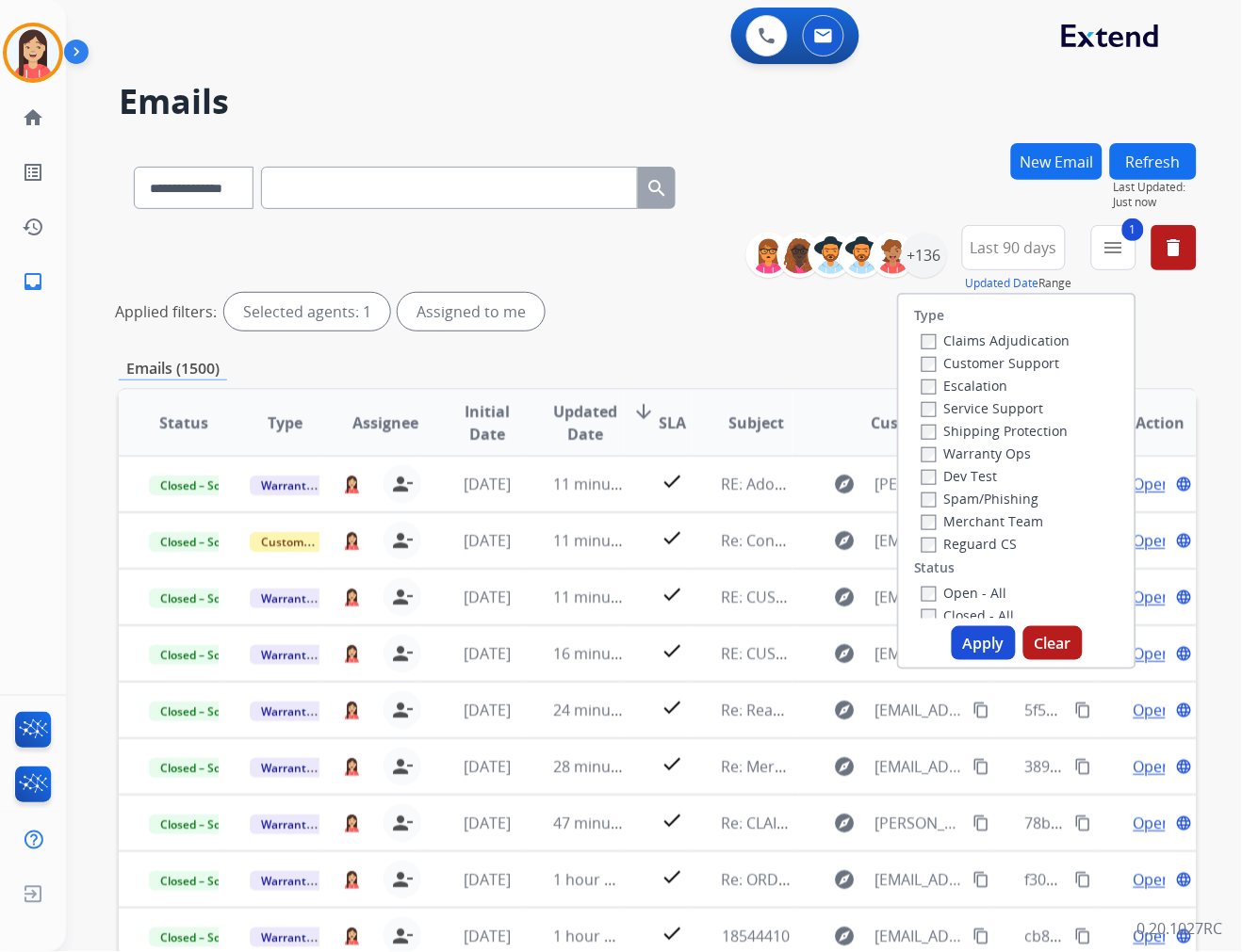
click at [970, 627] on button "Apply" at bounding box center [983, 643] width 64 height 34
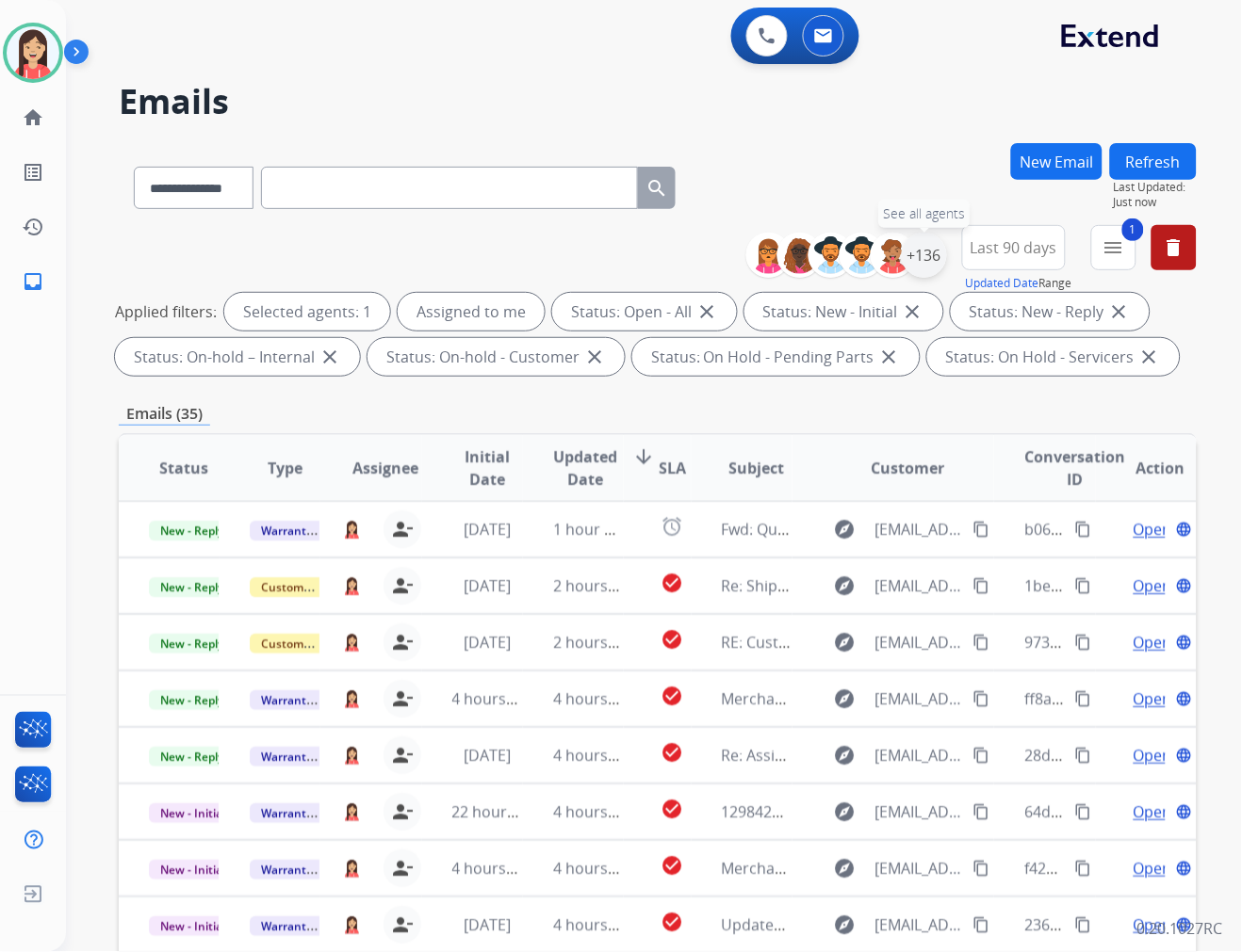
click at [930, 257] on div "+136" at bounding box center [924, 255] width 45 height 45
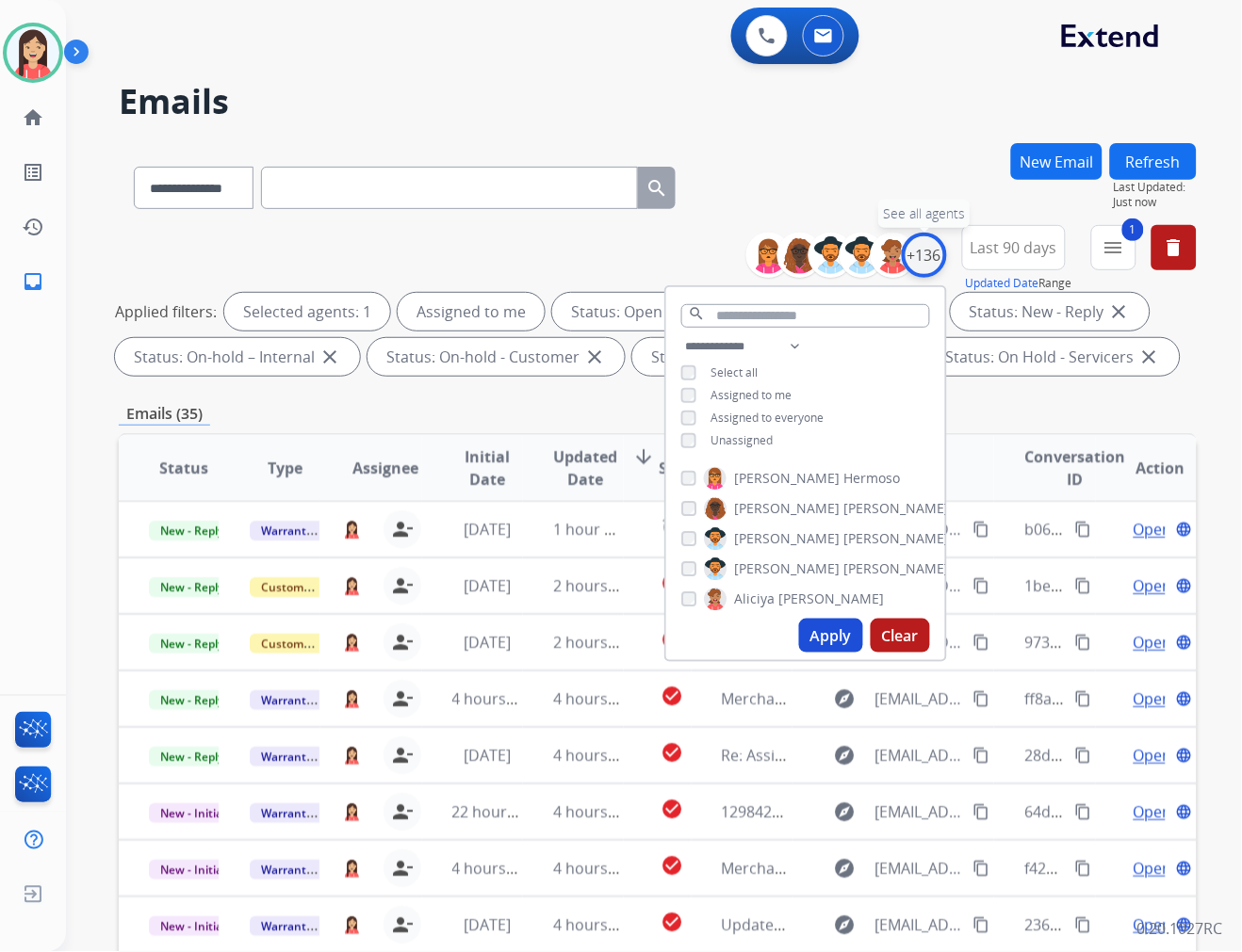
click at [930, 257] on div "+136" at bounding box center [924, 255] width 45 height 45
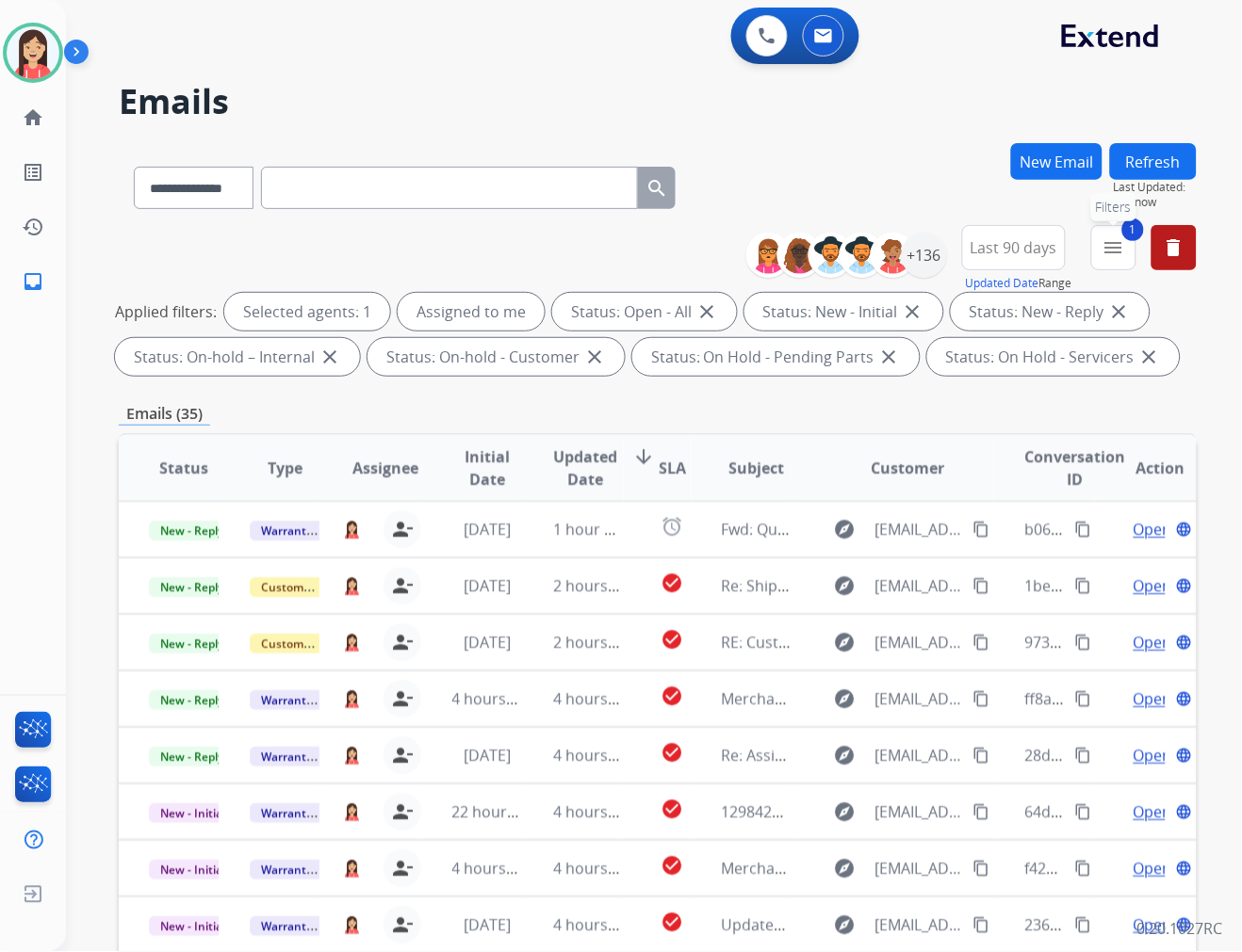
click at [1101, 254] on button "1 menu Filters" at bounding box center [1113, 247] width 45 height 45
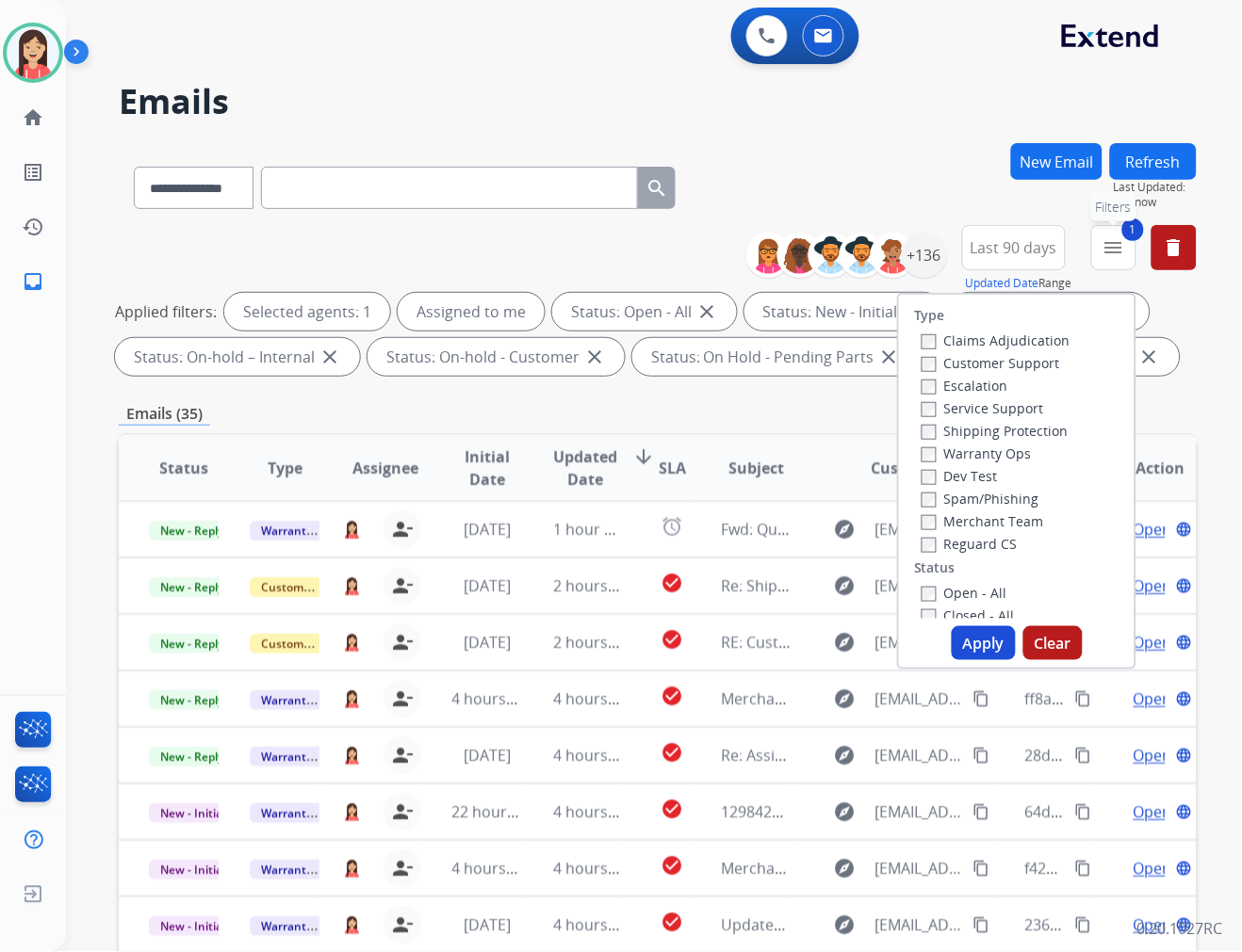
click at [1101, 254] on button "1 menu Filters" at bounding box center [1113, 247] width 45 height 45
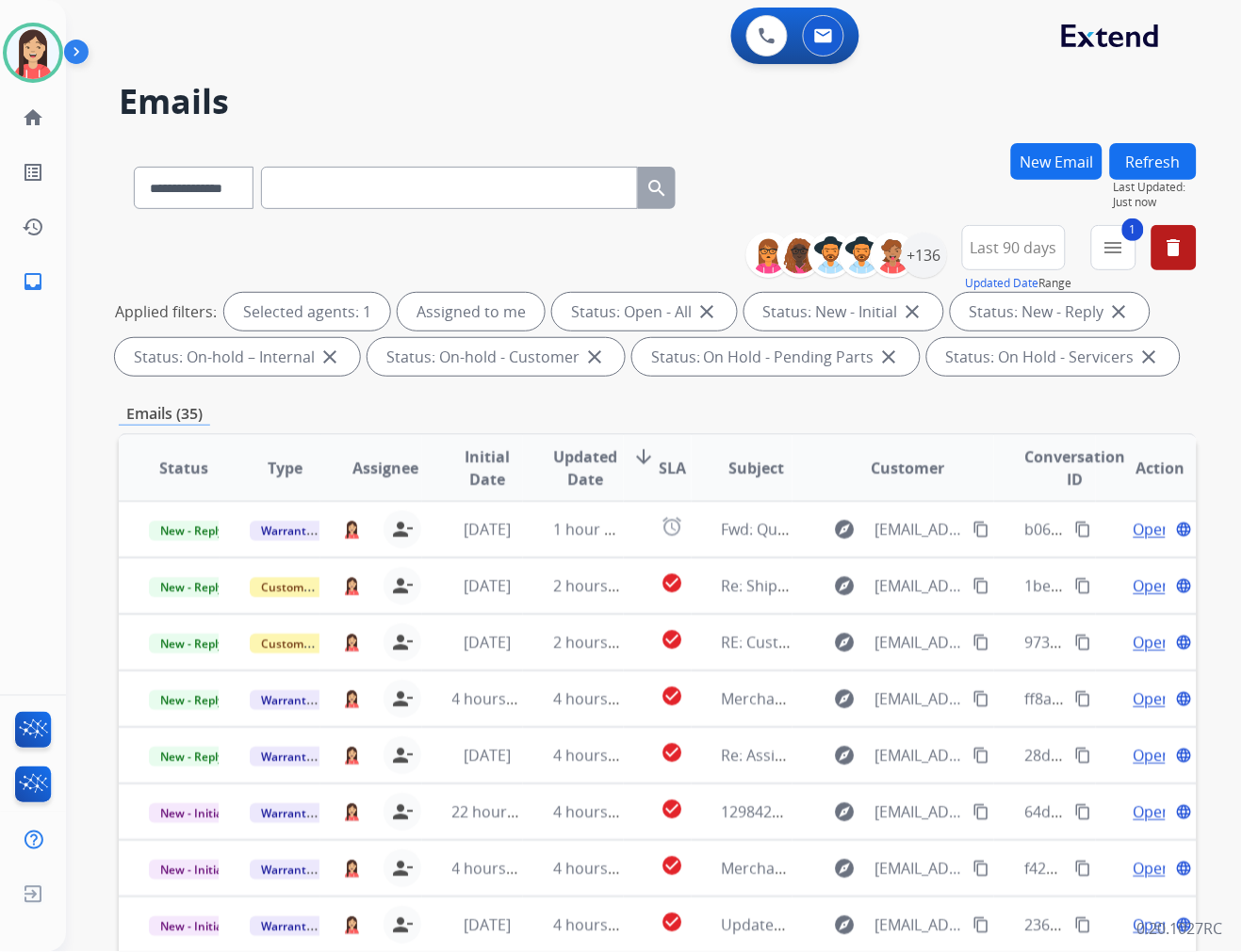
click at [582, 471] on span "Updated Date" at bounding box center [584, 468] width 64 height 45
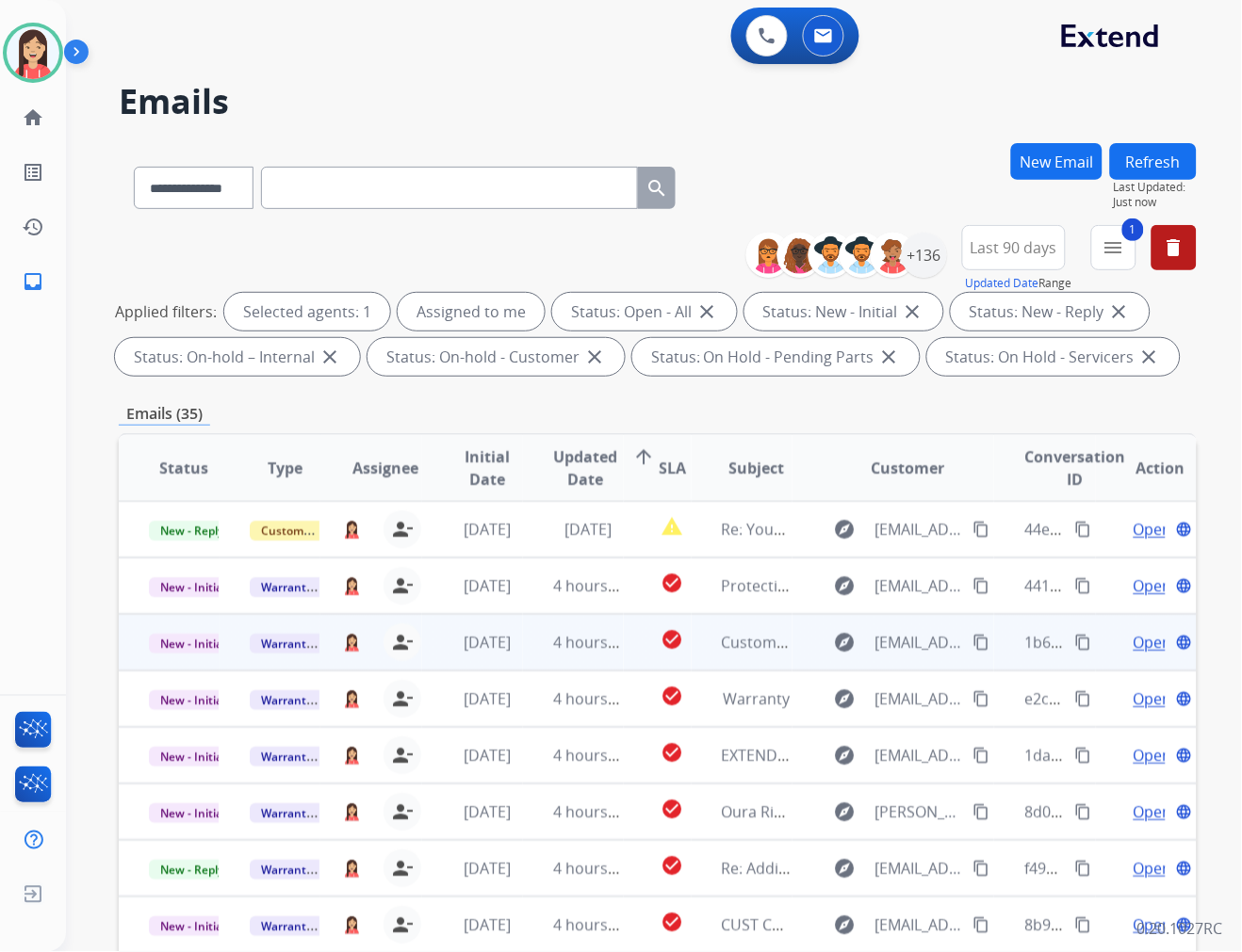
click at [535, 655] on td "4 hours ago" at bounding box center [573, 643] width 101 height 57
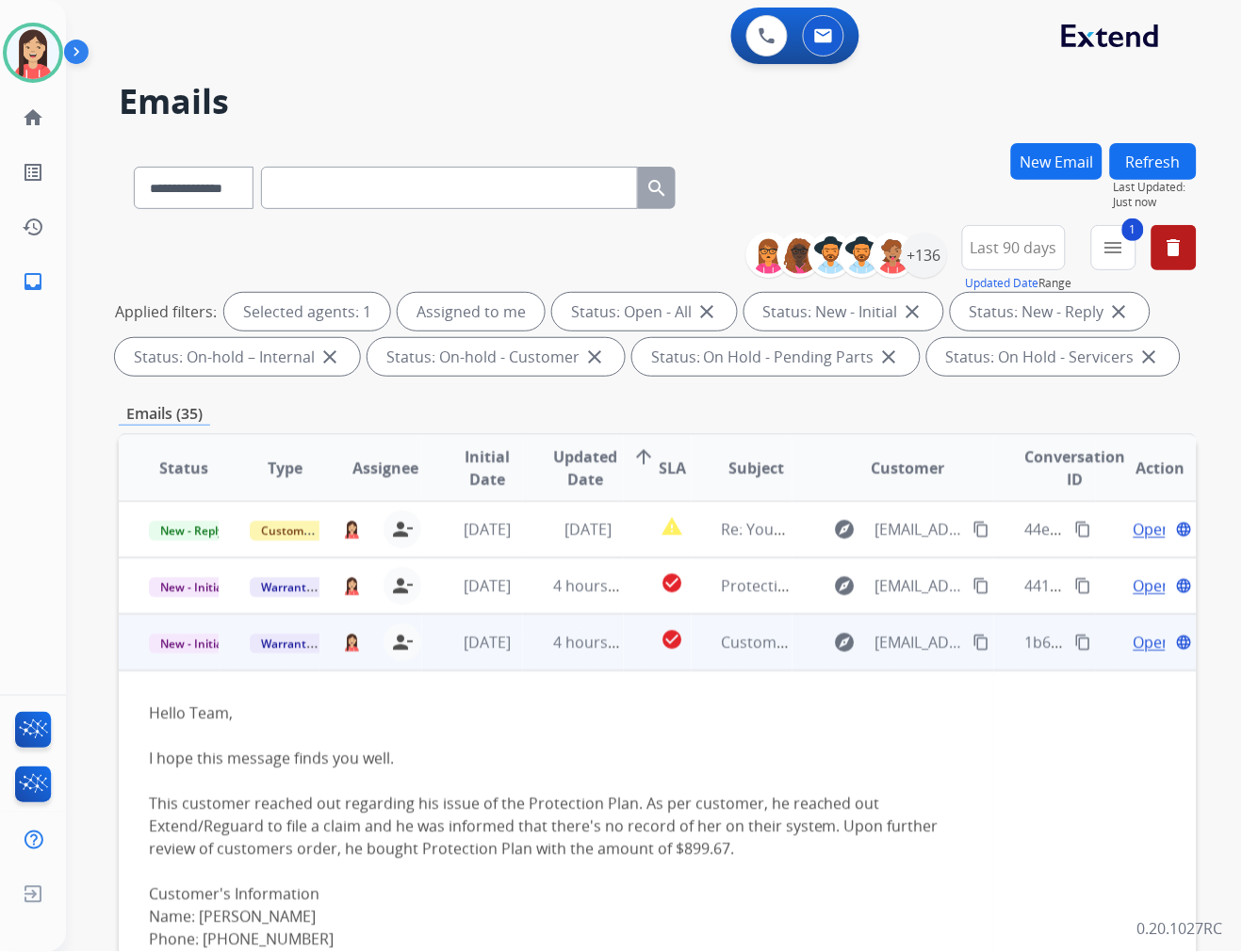
scroll to position [113, 0]
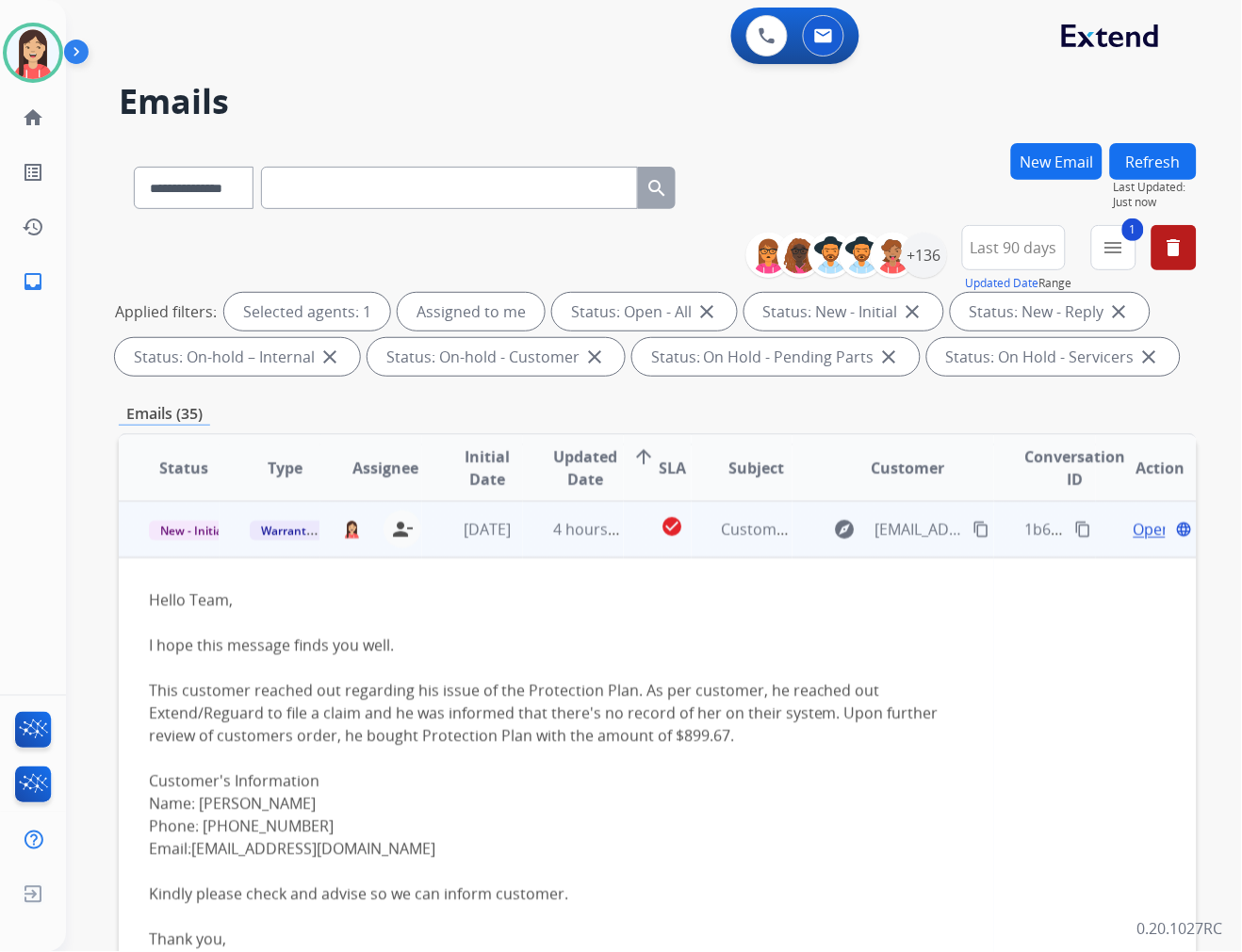
click at [527, 541] on td "4 hours ago" at bounding box center [573, 530] width 101 height 57
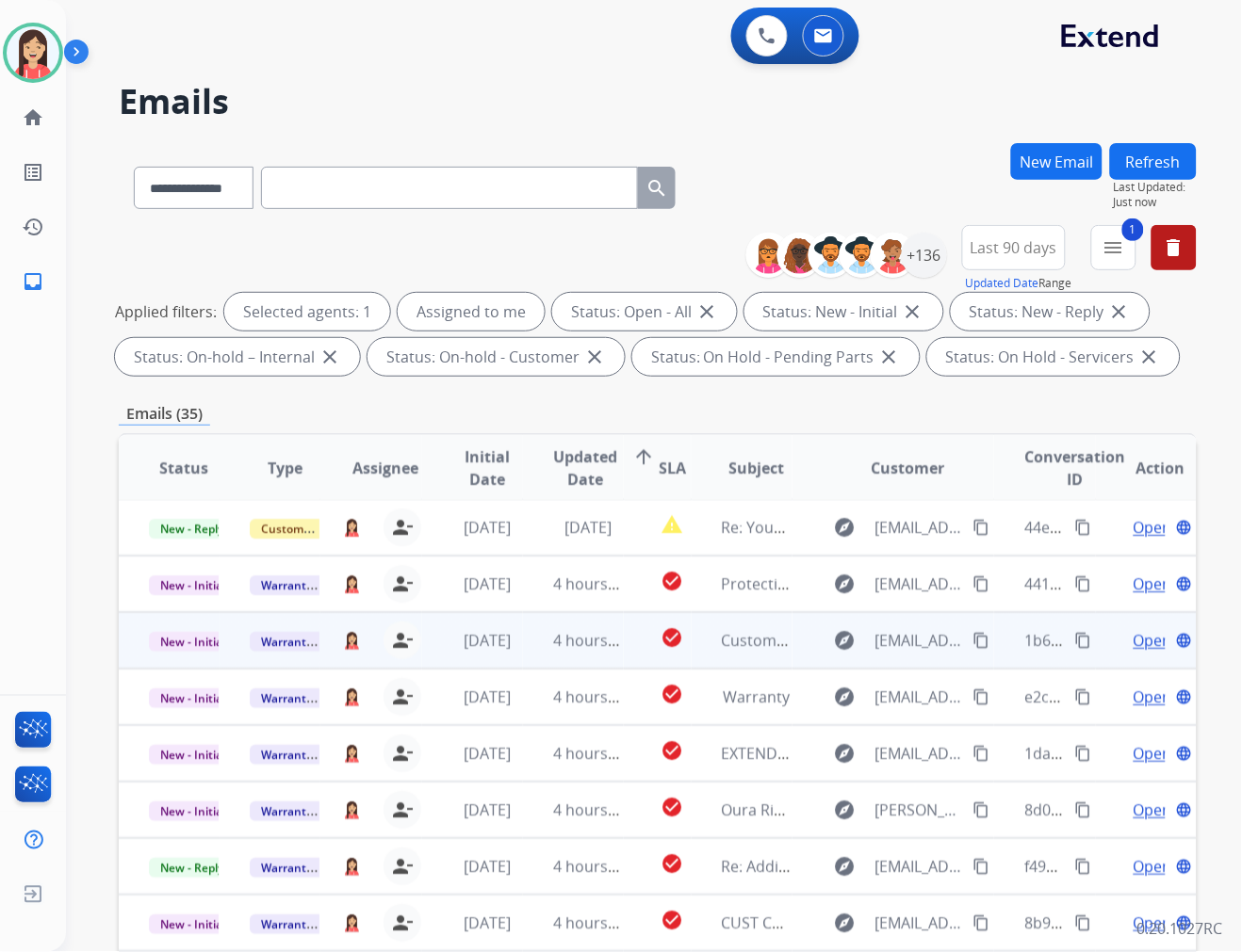
scroll to position [1, 0]
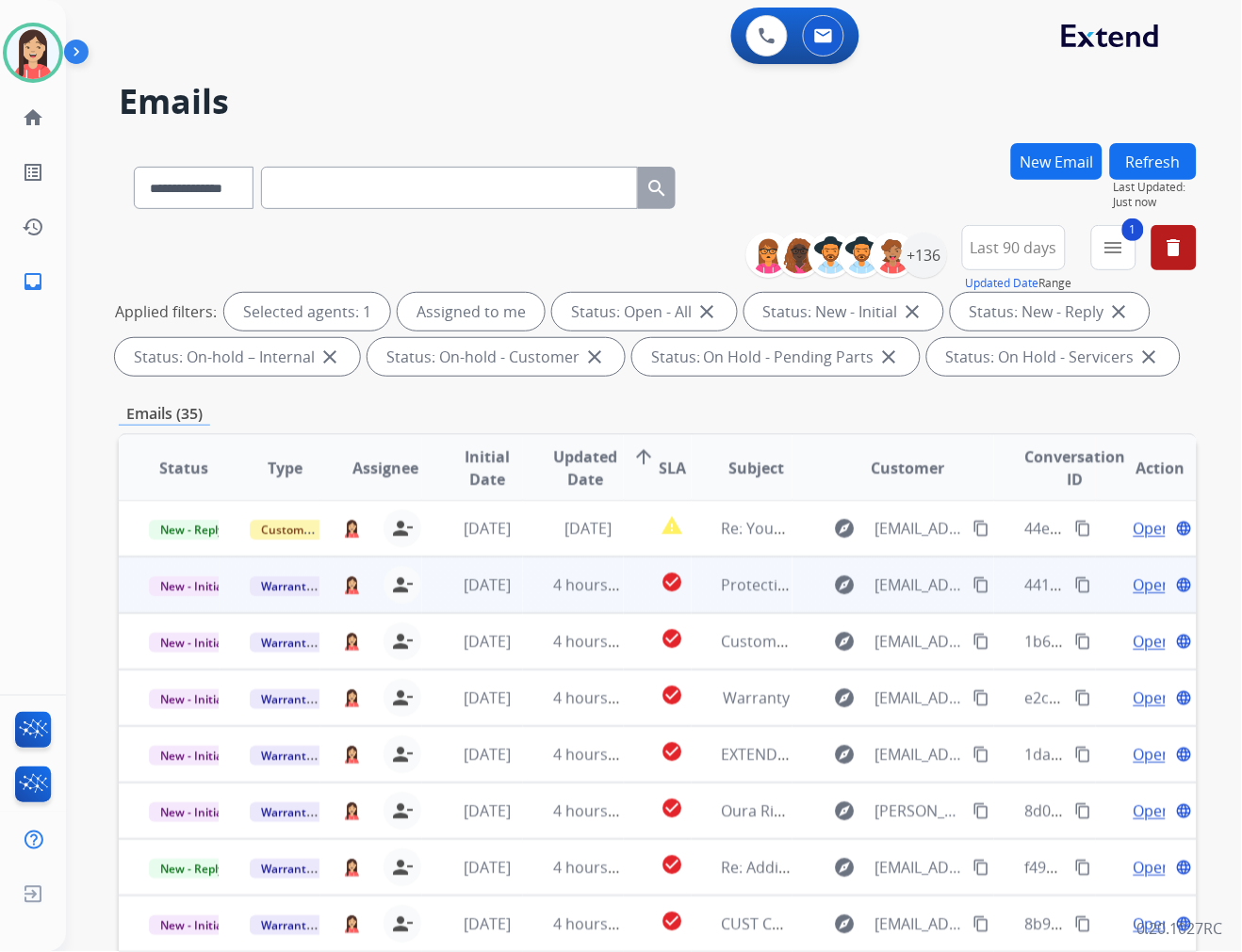
click at [514, 599] on td "[DATE]" at bounding box center [472, 585] width 101 height 57
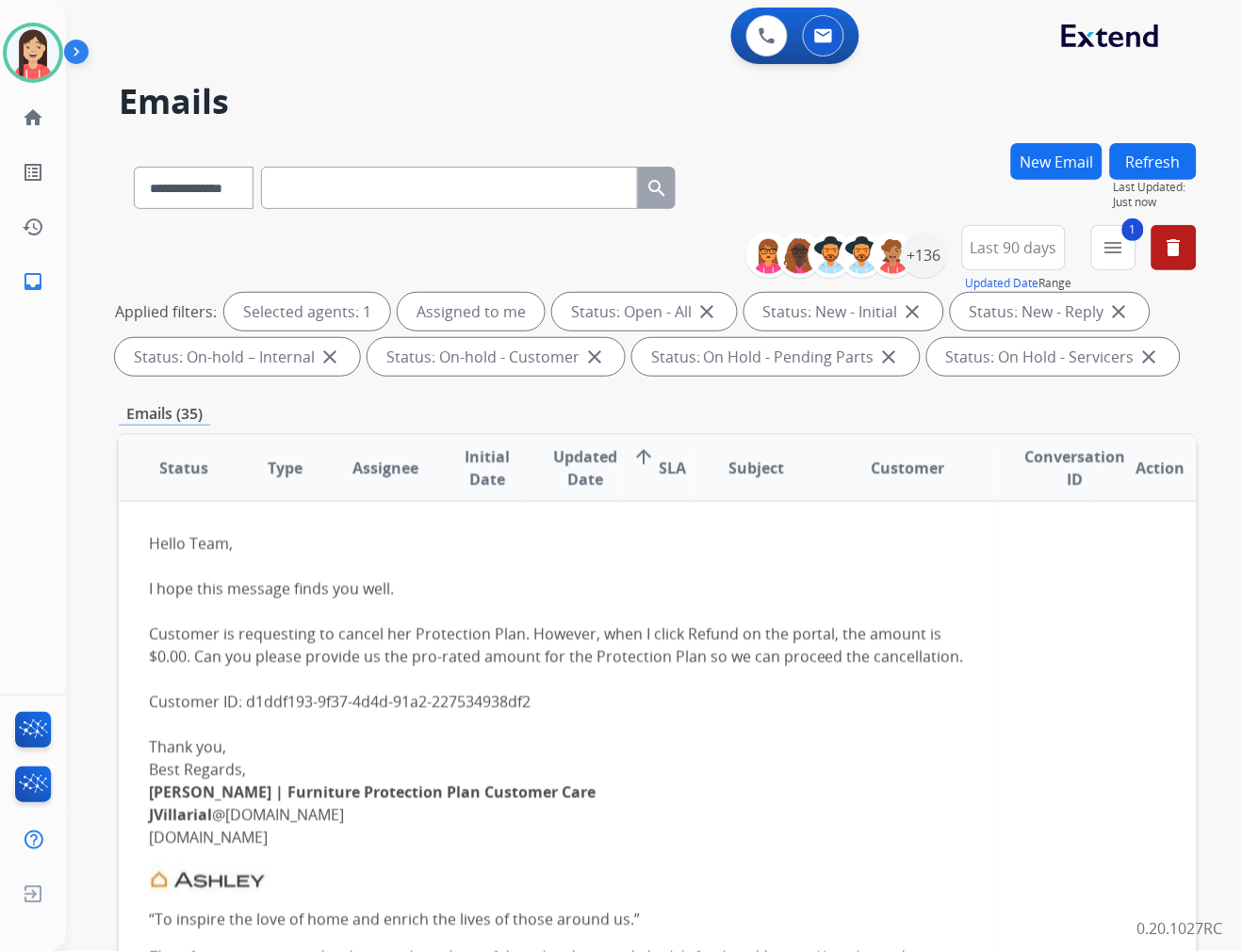
scroll to position [57, 0]
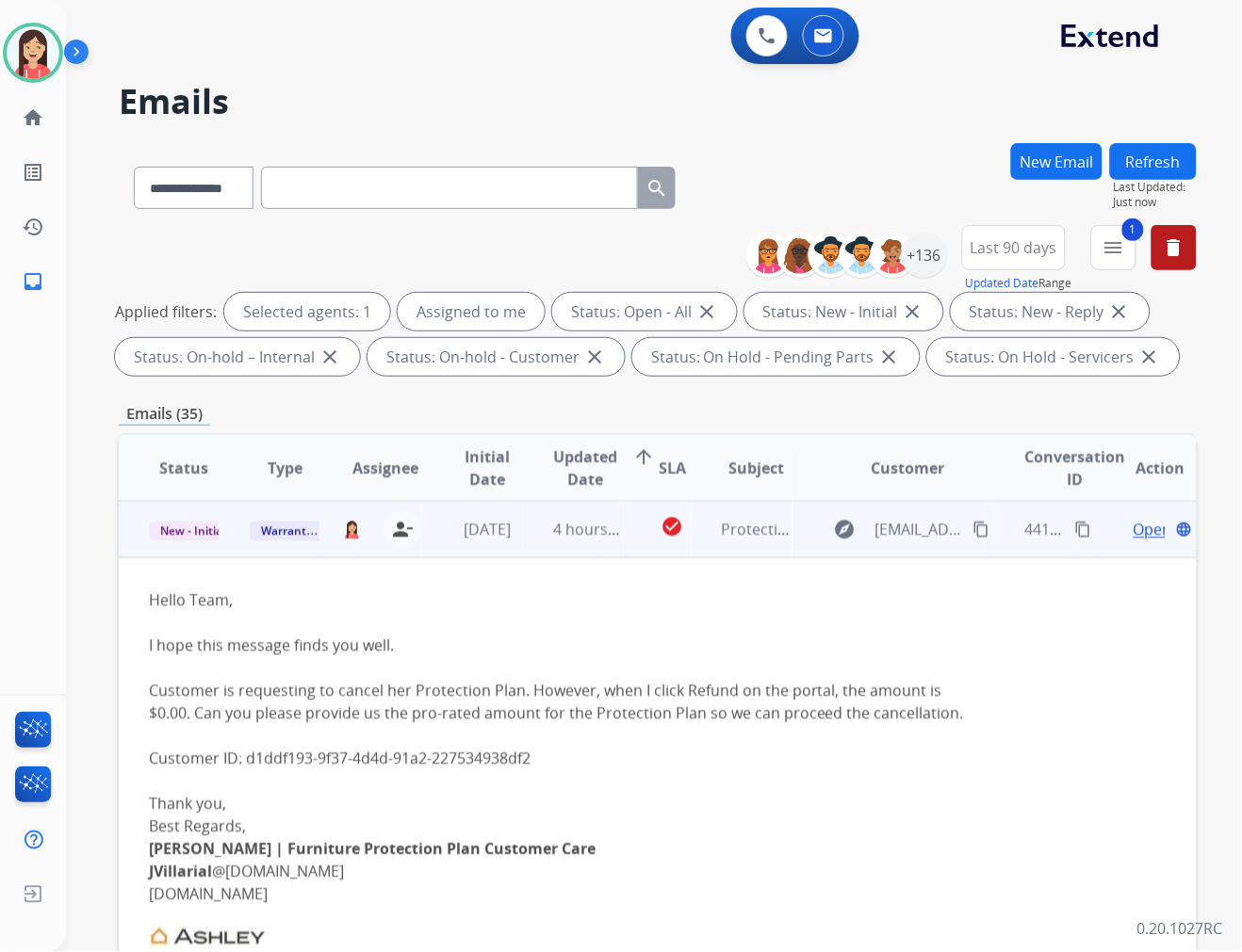
click at [525, 539] on td "4 hours ago" at bounding box center [573, 530] width 101 height 57
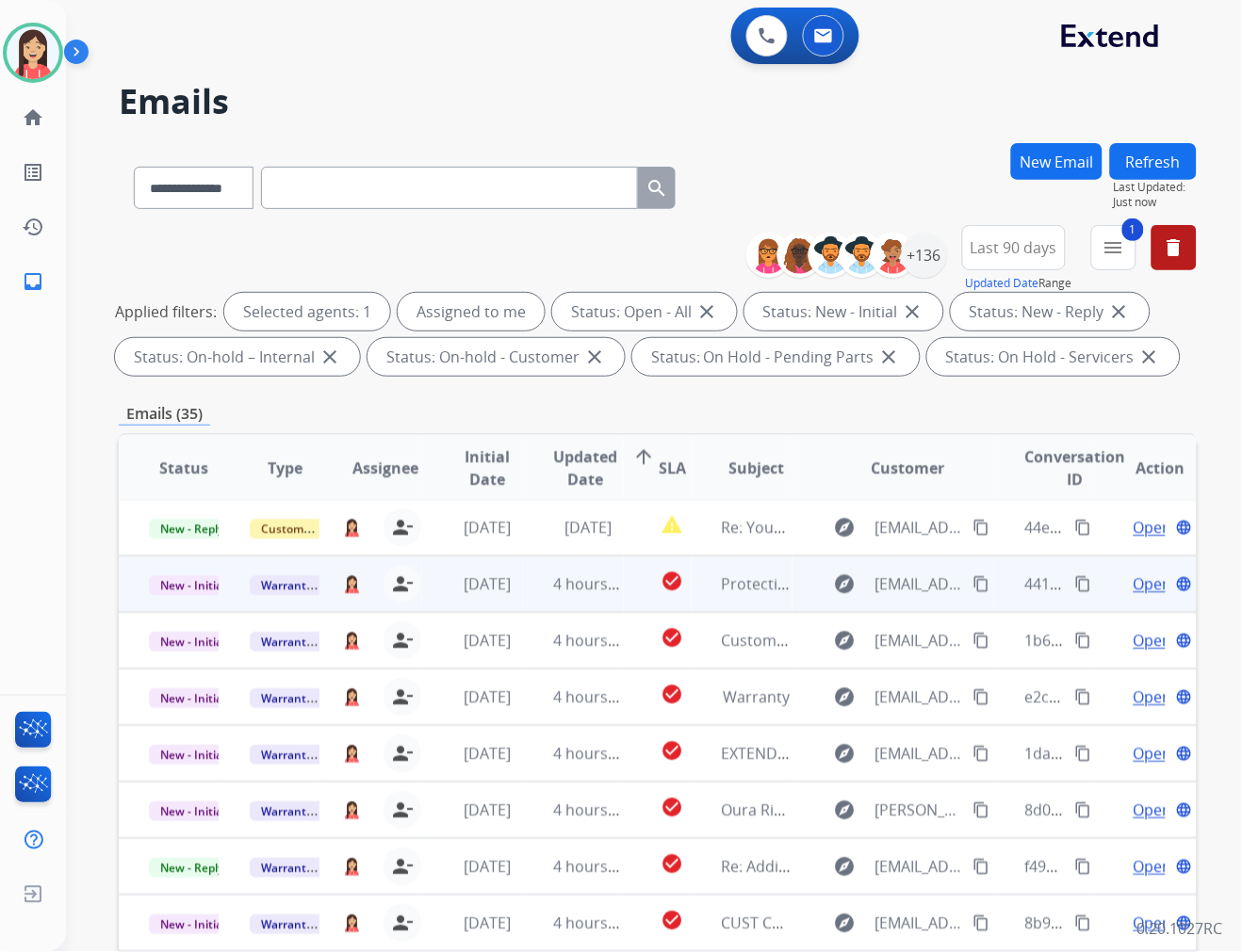
scroll to position [1, 0]
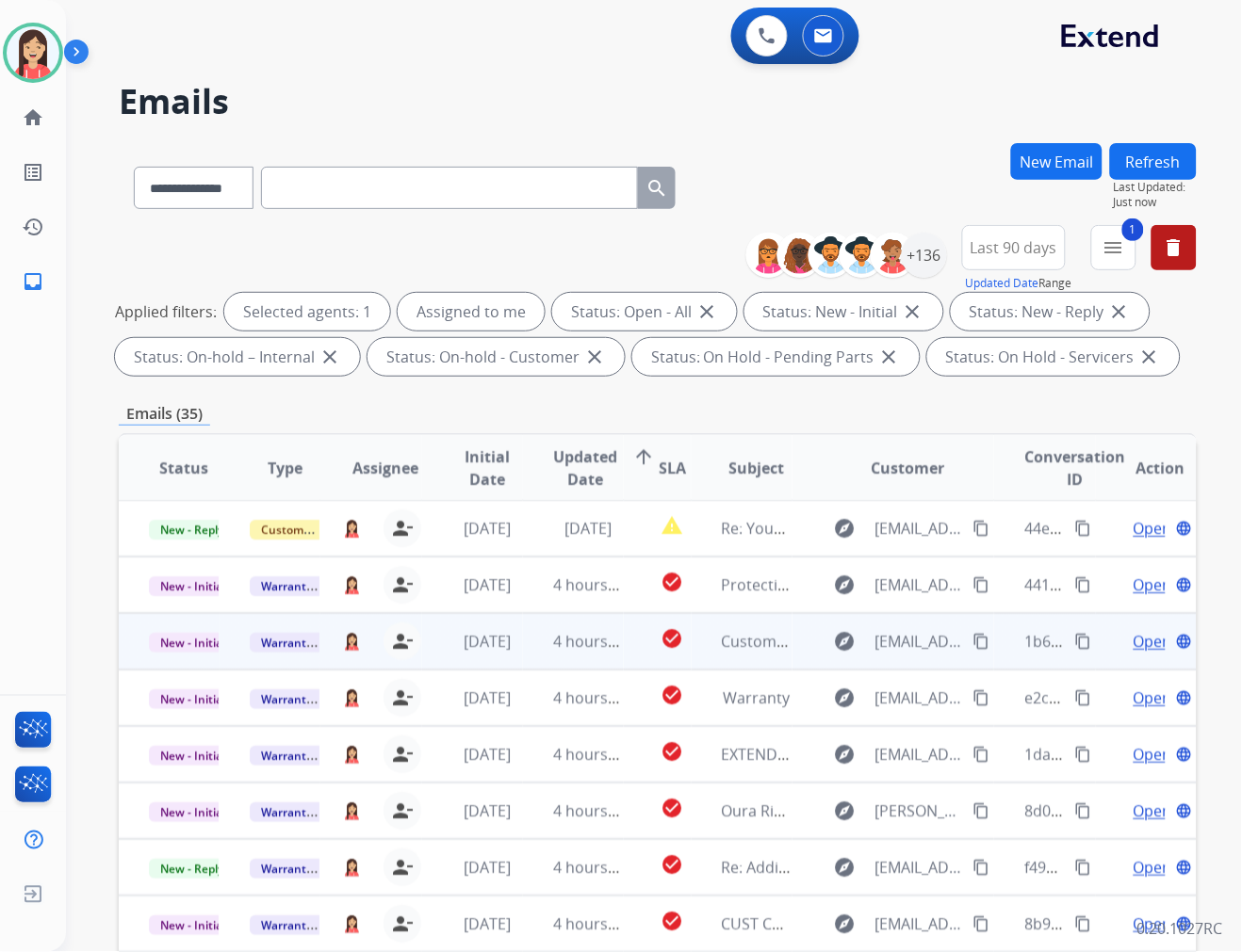
click at [534, 656] on td "4 hours ago" at bounding box center [573, 642] width 101 height 57
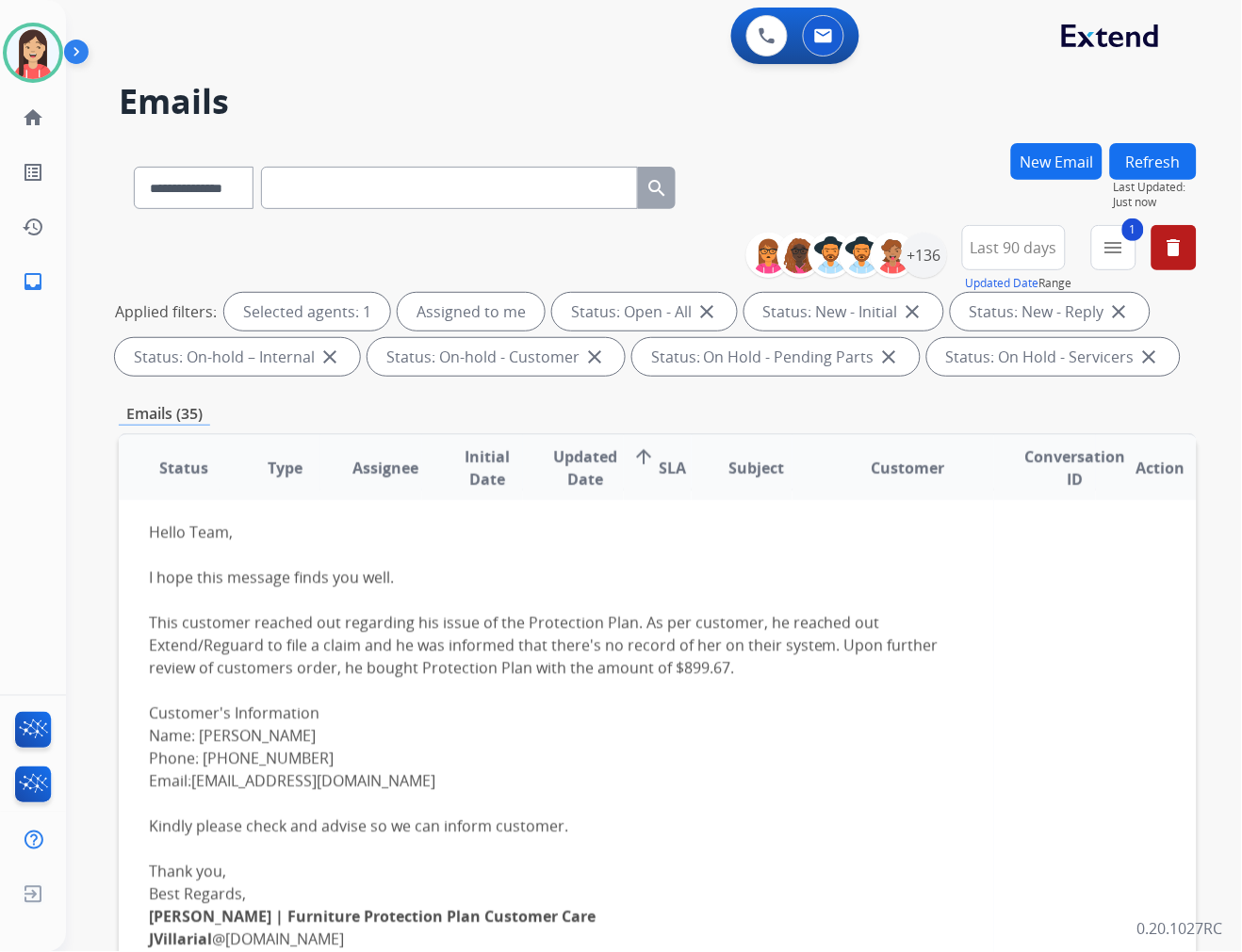
scroll to position [218, 0]
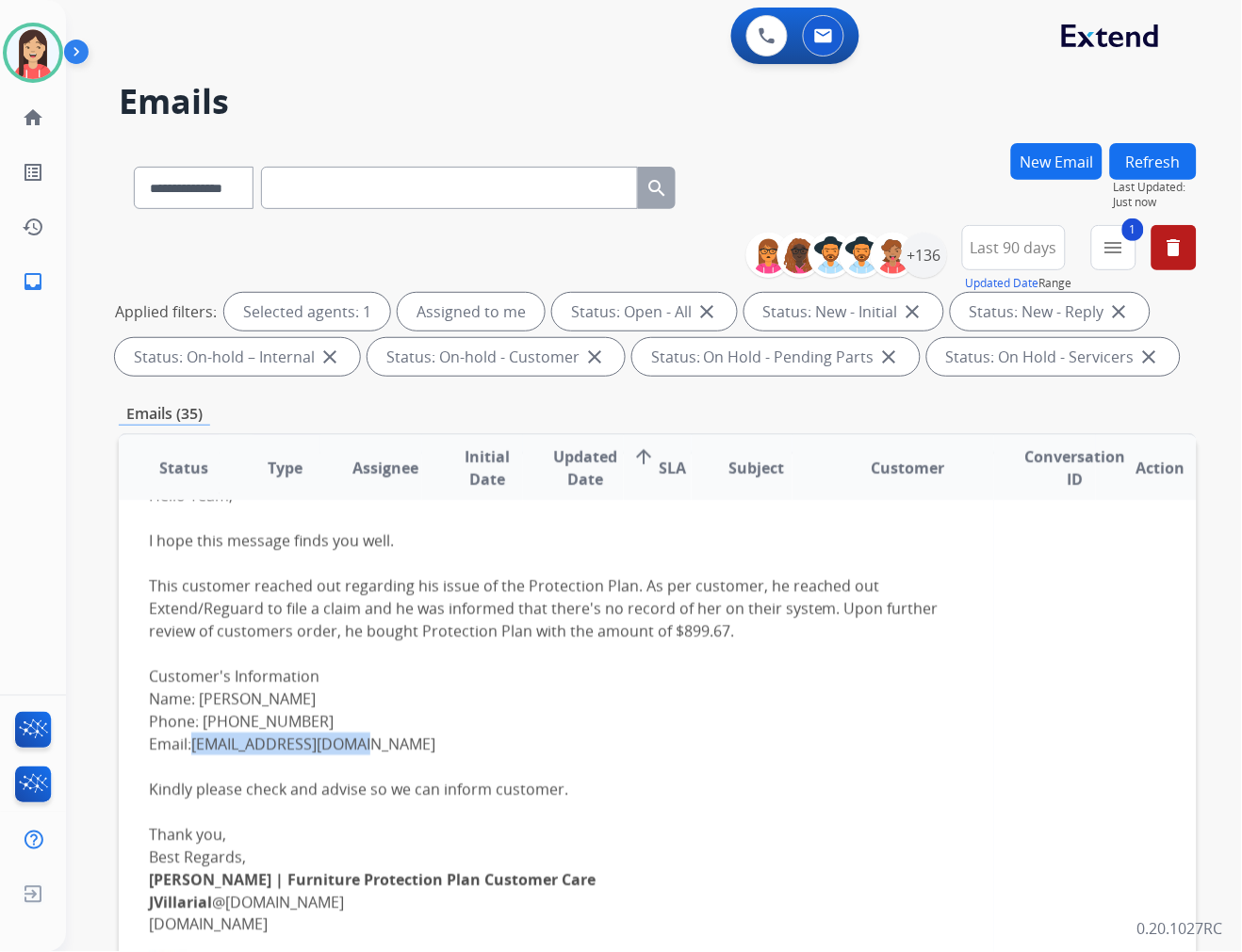
drag, startPoint x: 384, startPoint y: 738, endPoint x: 198, endPoint y: 738, distance: 186.0
click at [198, 738] on div "Hello Team, I hope this message finds you well. This customer reached out regar…" at bounding box center [557, 845] width 815 height 723
copy link "mspitzkeit@cfl.rr.com"
click at [600, 671] on div "Hello Team, I hope this message finds you well. This customer reached out regar…" at bounding box center [557, 845] width 815 height 723
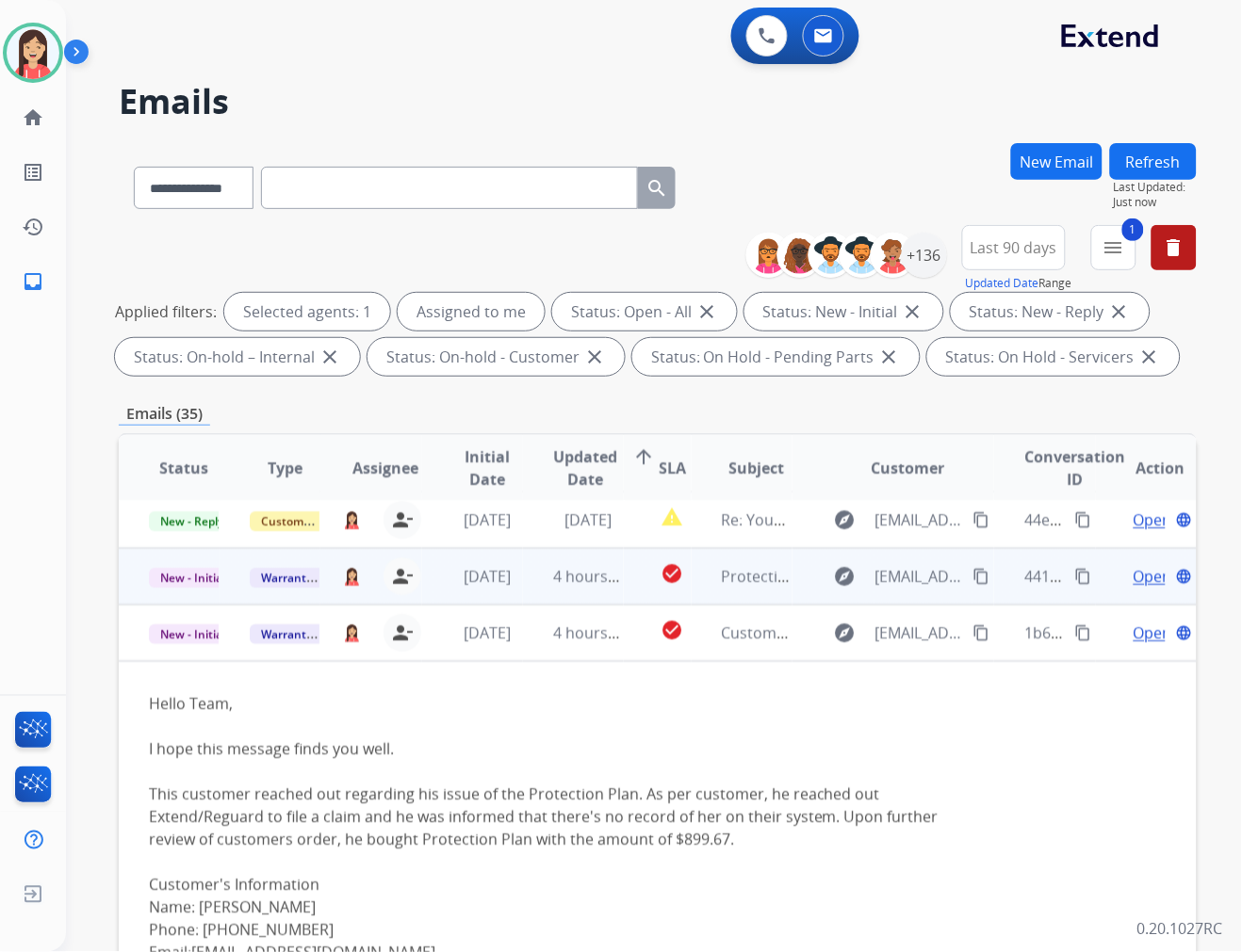
scroll to position [8, 0]
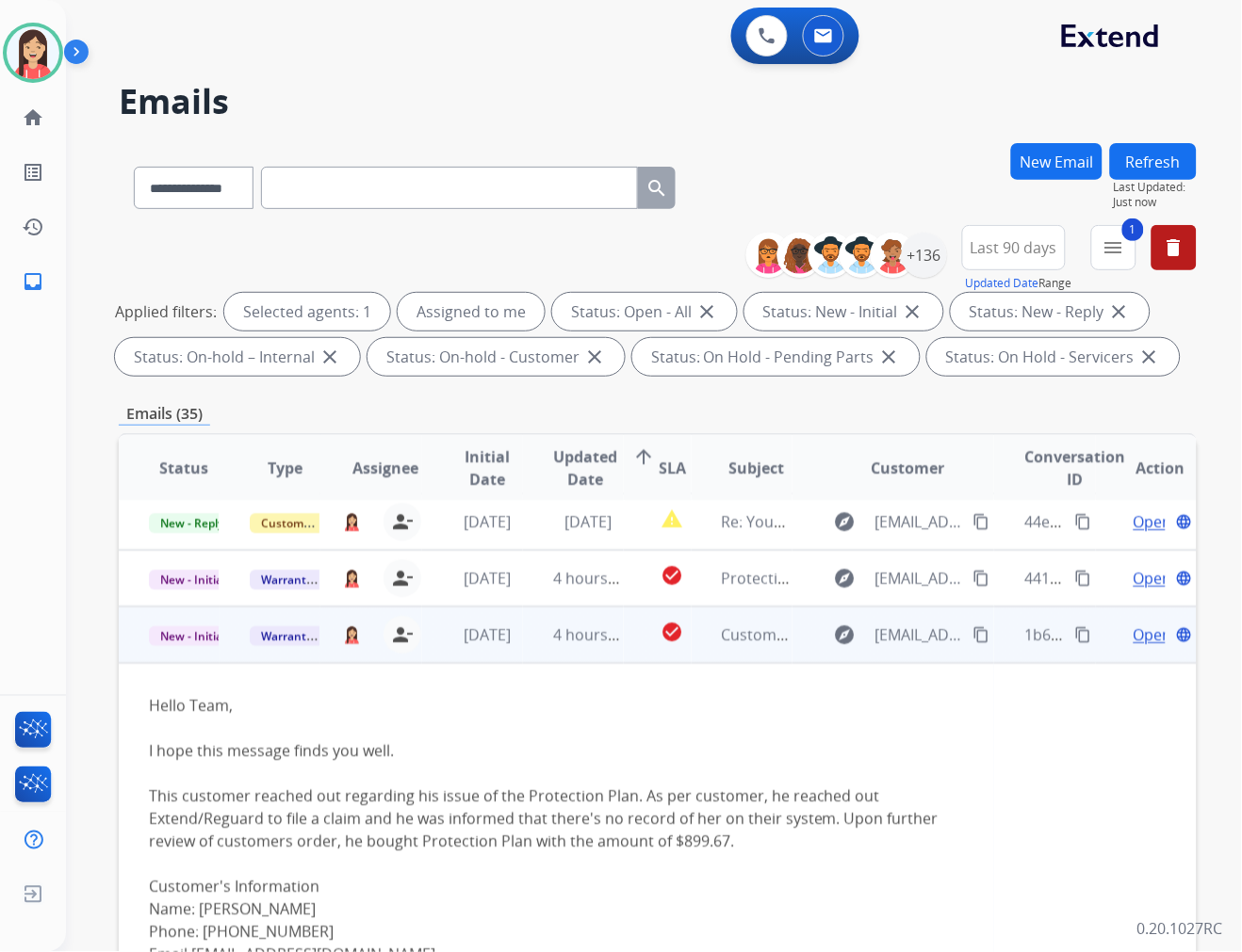
click at [1136, 627] on span "Open" at bounding box center [1152, 634] width 38 height 23
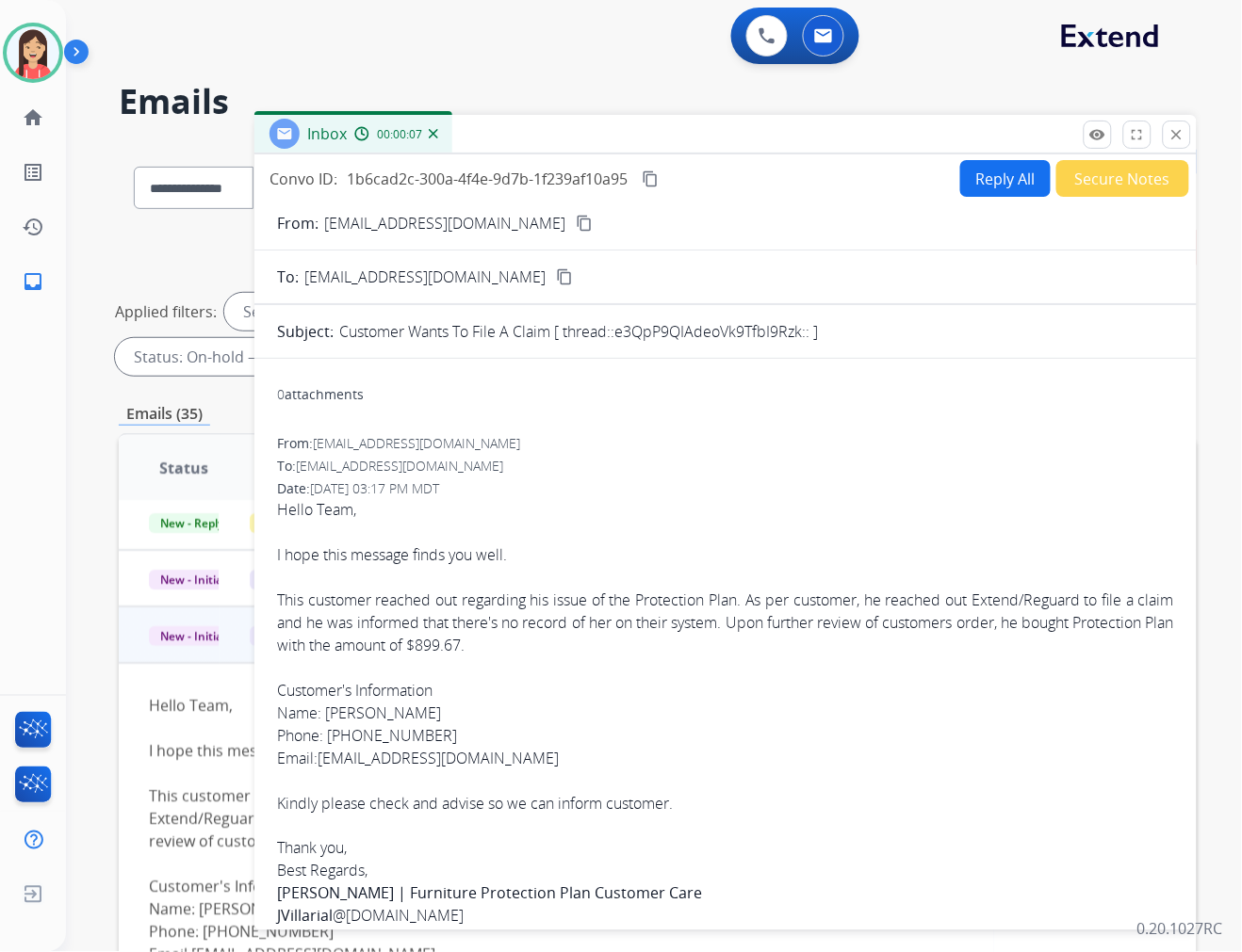
drag, startPoint x: 443, startPoint y: 735, endPoint x: 330, endPoint y: 745, distance: 113.4
click at [330, 745] on span "Hello Team, I hope this message finds you well. This customer reached out regar…" at bounding box center [726, 856] width 897 height 715
copy span "(321) 917-4686"
click at [641, 492] on div "Date: 08/29/2025 - 03:17 PM MDT" at bounding box center [726, 488] width 897 height 19
click at [1016, 161] on button "Reply All" at bounding box center [1005, 178] width 90 height 36
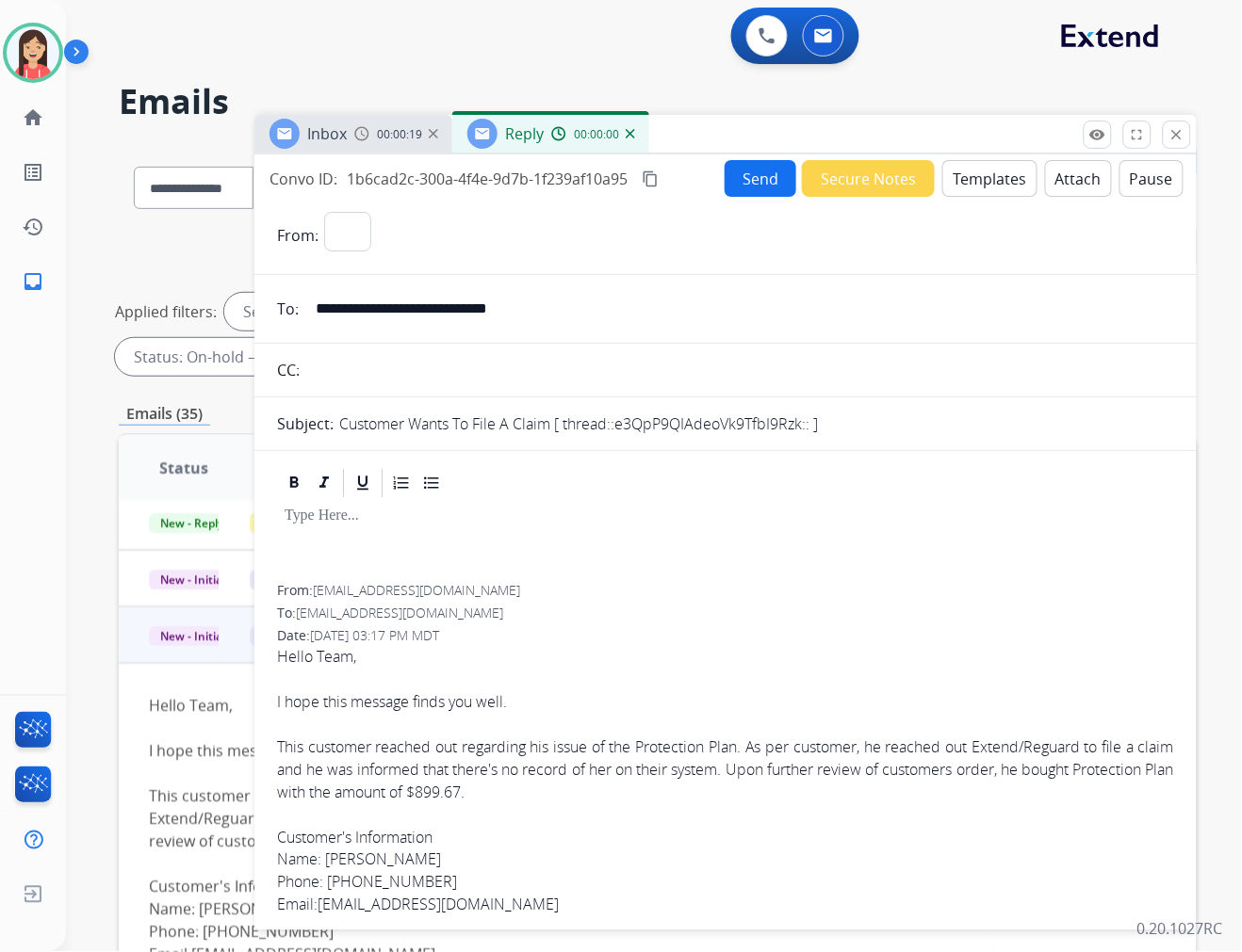
select select "**********"
click at [1002, 184] on button "Templates" at bounding box center [990, 178] width 95 height 36
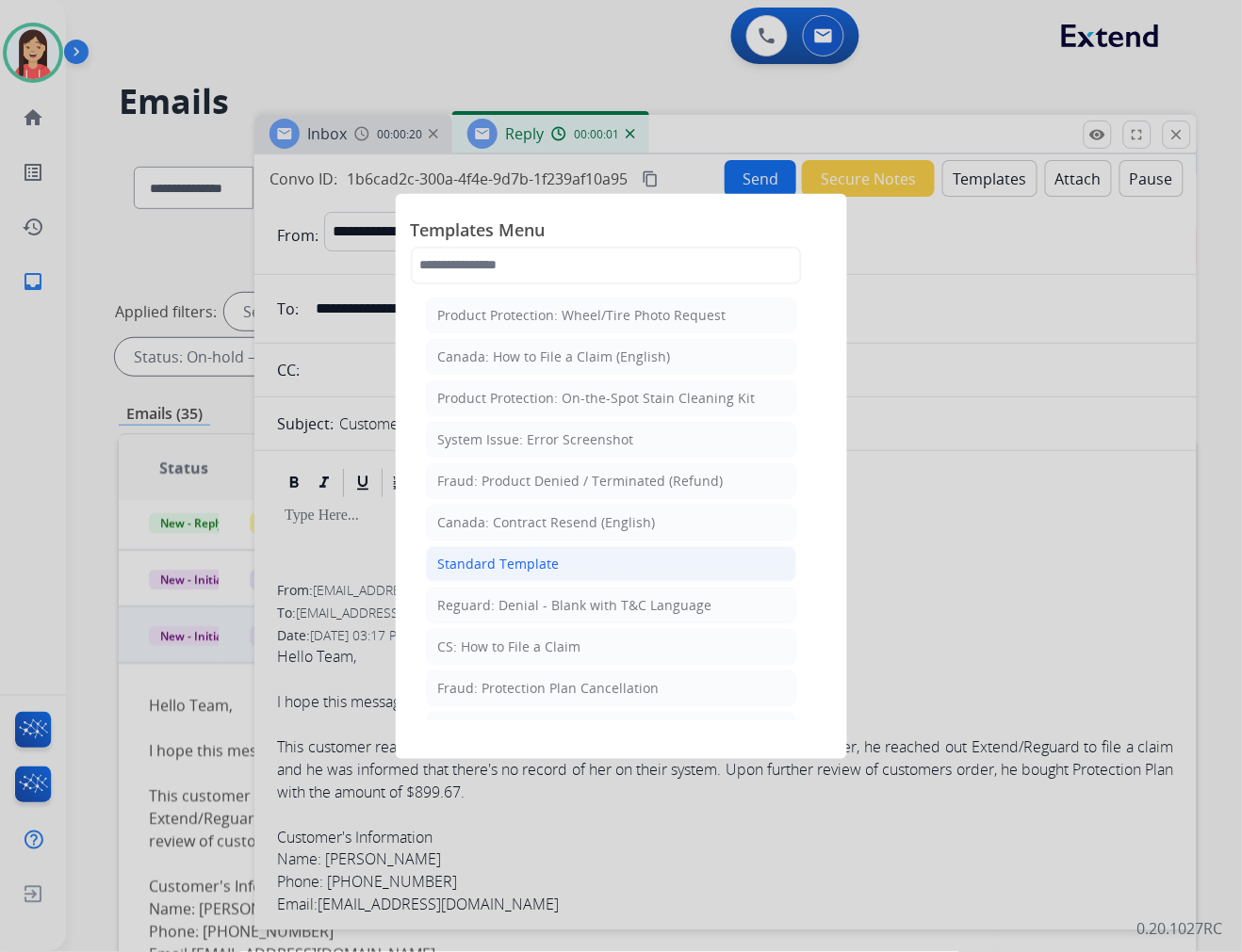
click at [535, 570] on div "Standard Template" at bounding box center [499, 563] width 122 height 19
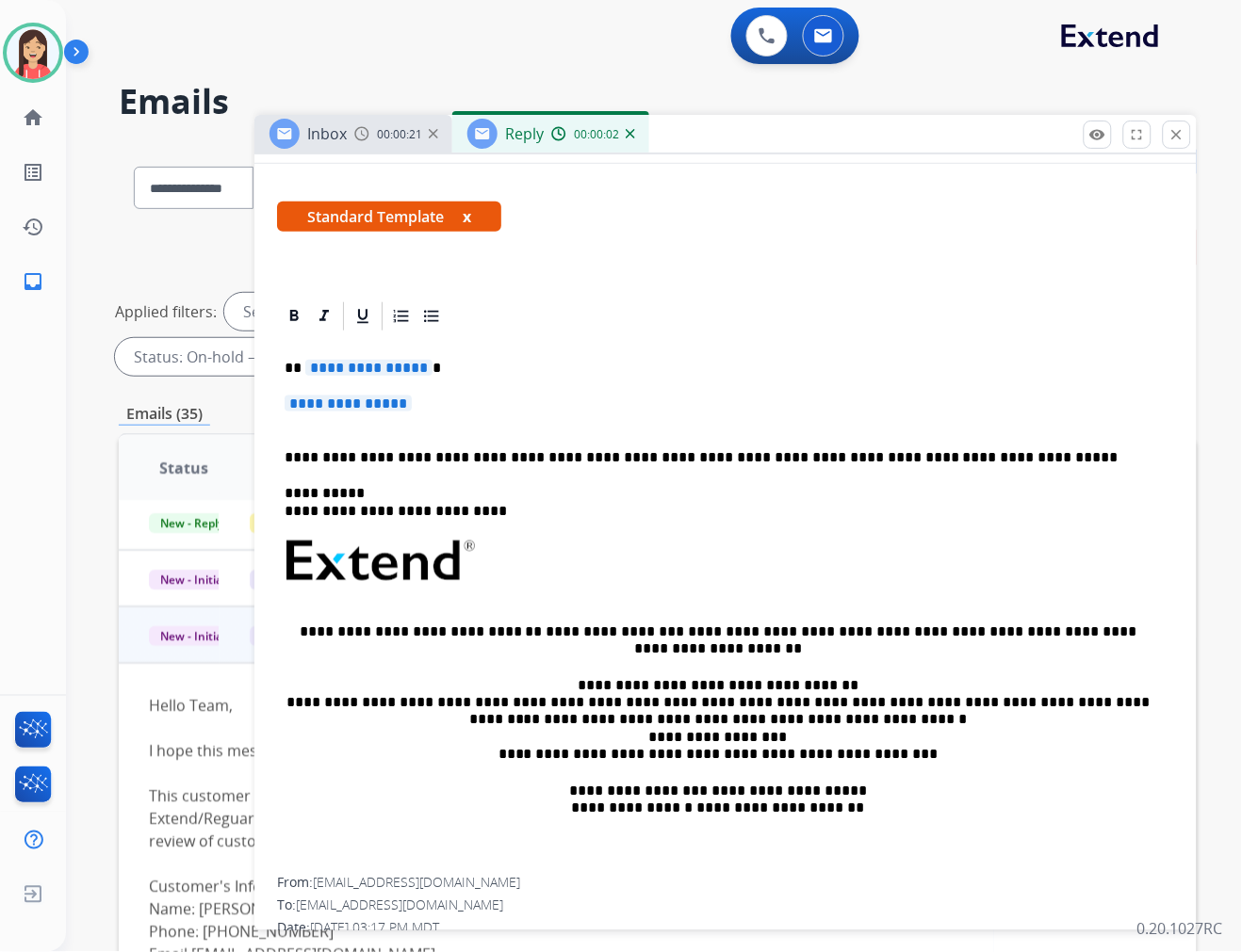
scroll to position [314, 0]
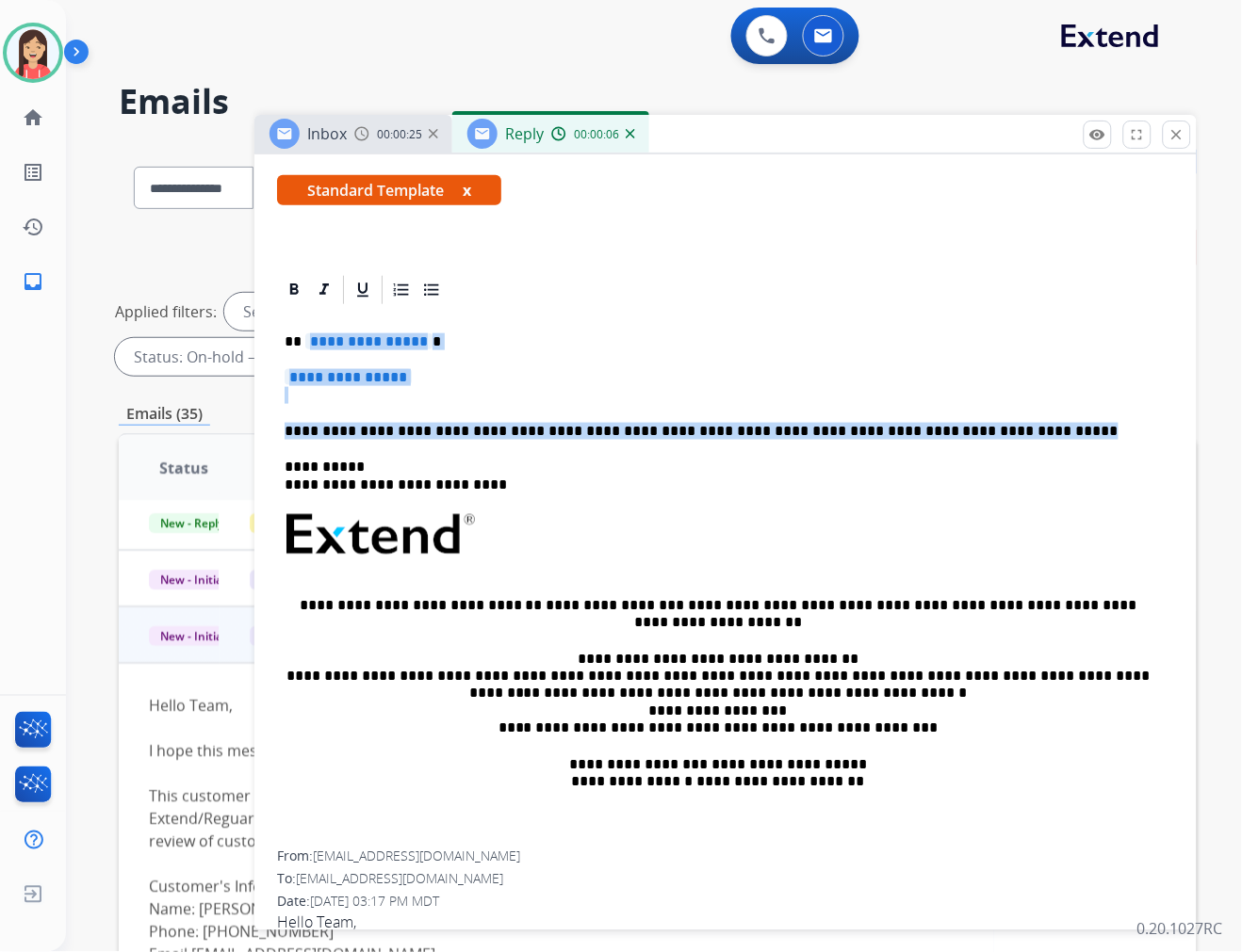
drag, startPoint x: 303, startPoint y: 327, endPoint x: 985, endPoint y: 430, distance: 689.7
click at [985, 430] on div "**********" at bounding box center [726, 579] width 897 height 545
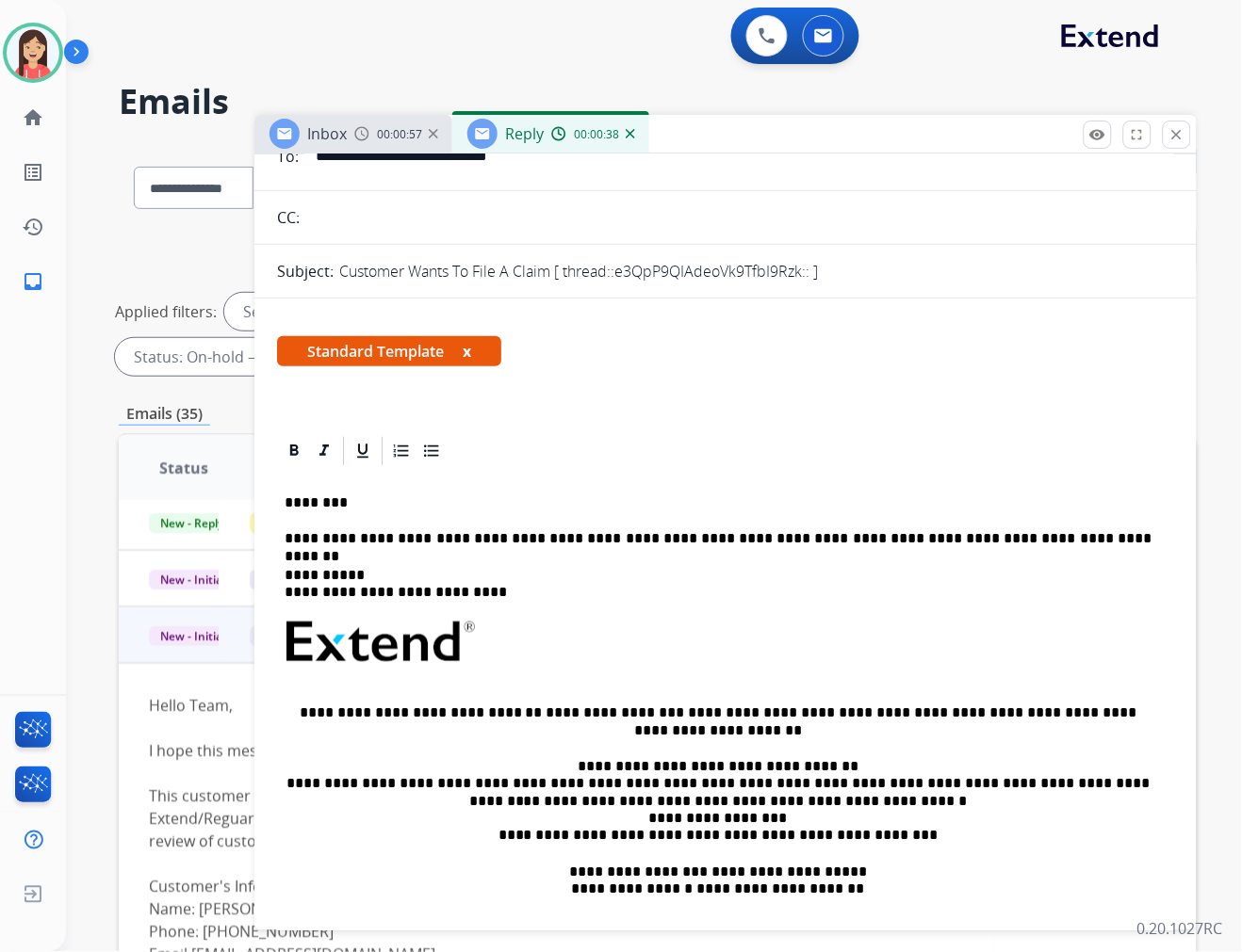
scroll to position [0, 0]
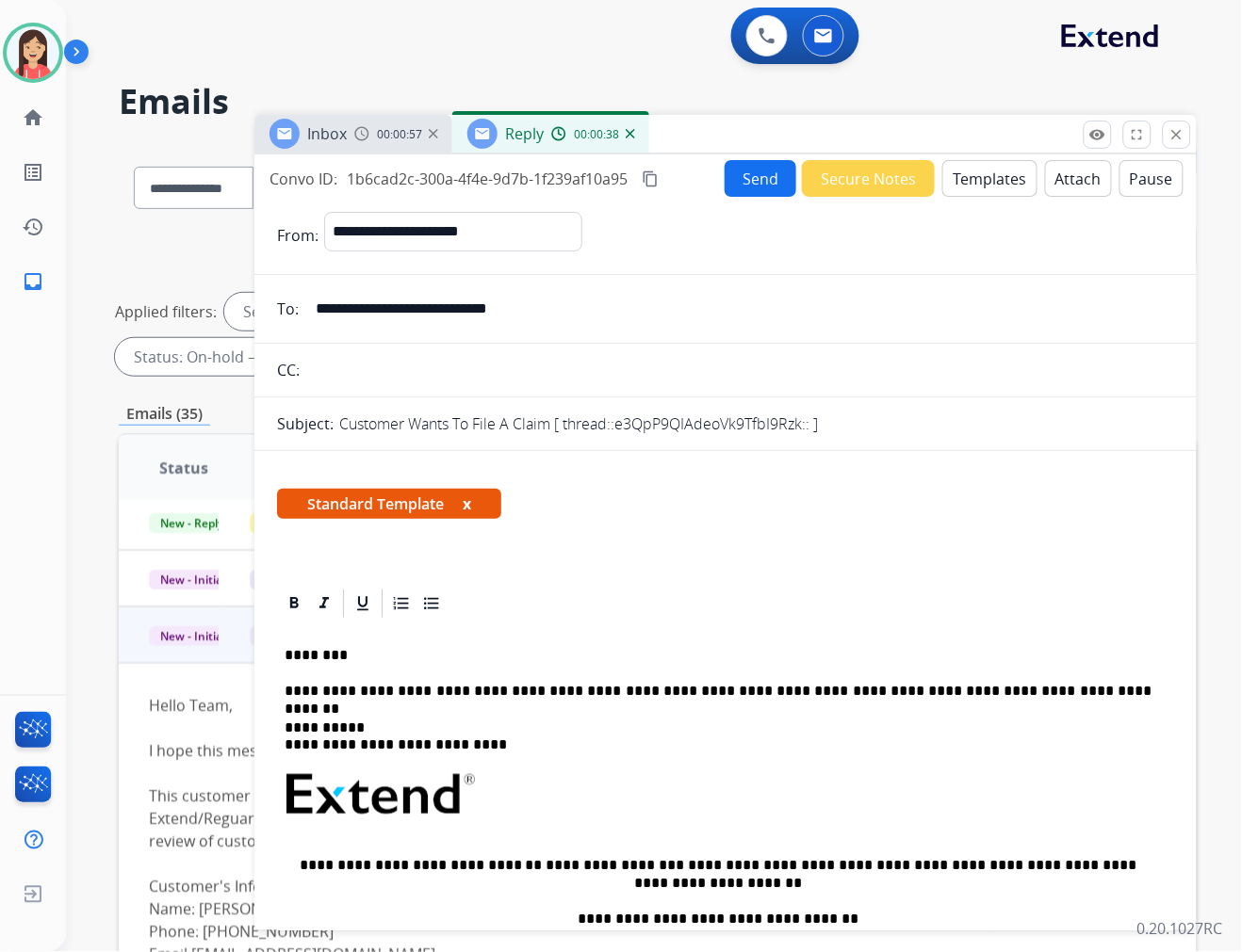
click at [735, 155] on div "**********" at bounding box center [726, 538] width 943 height 768
click at [738, 175] on button "Send" at bounding box center [760, 178] width 72 height 36
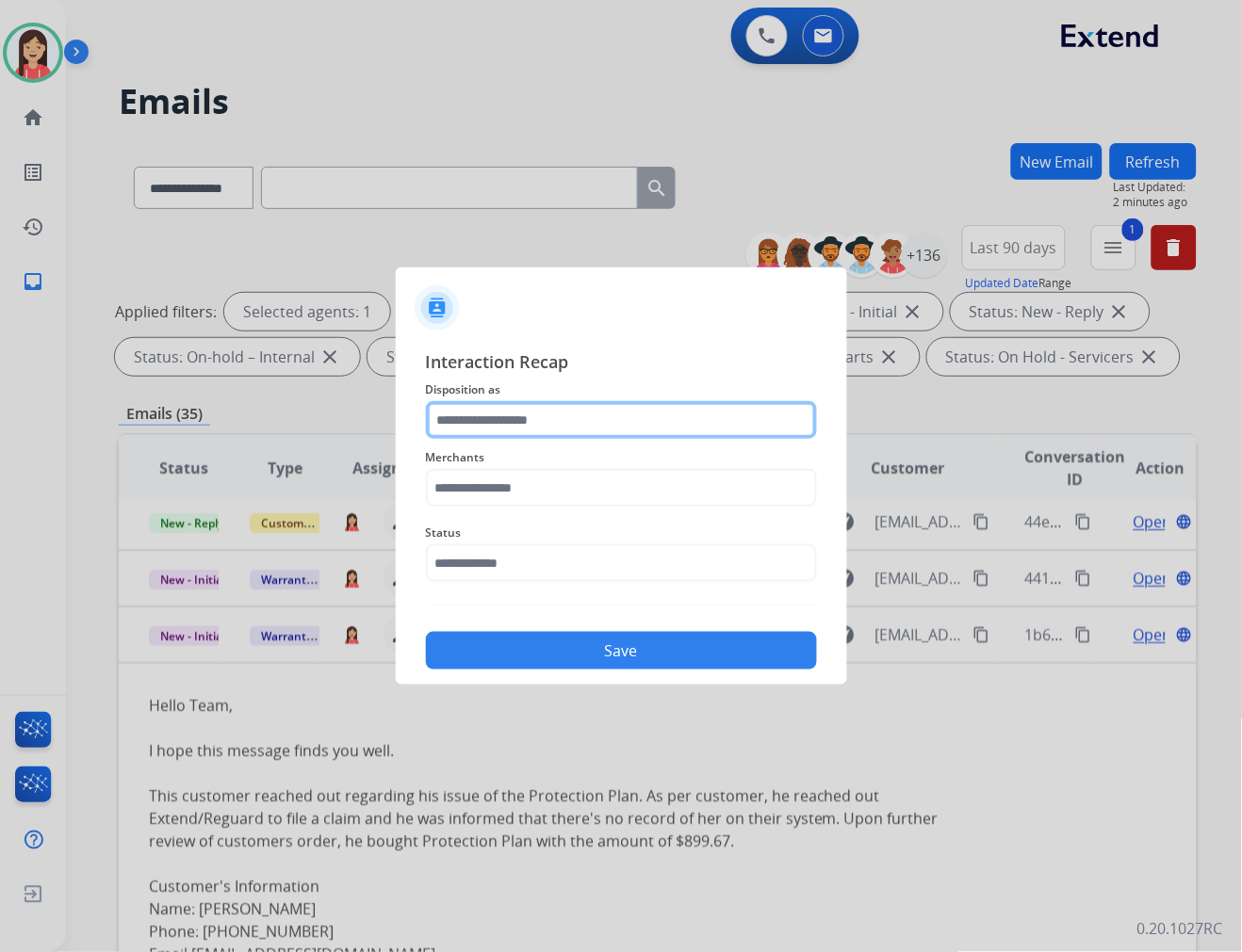
click at [567, 429] on input "text" at bounding box center [621, 420] width 391 height 37
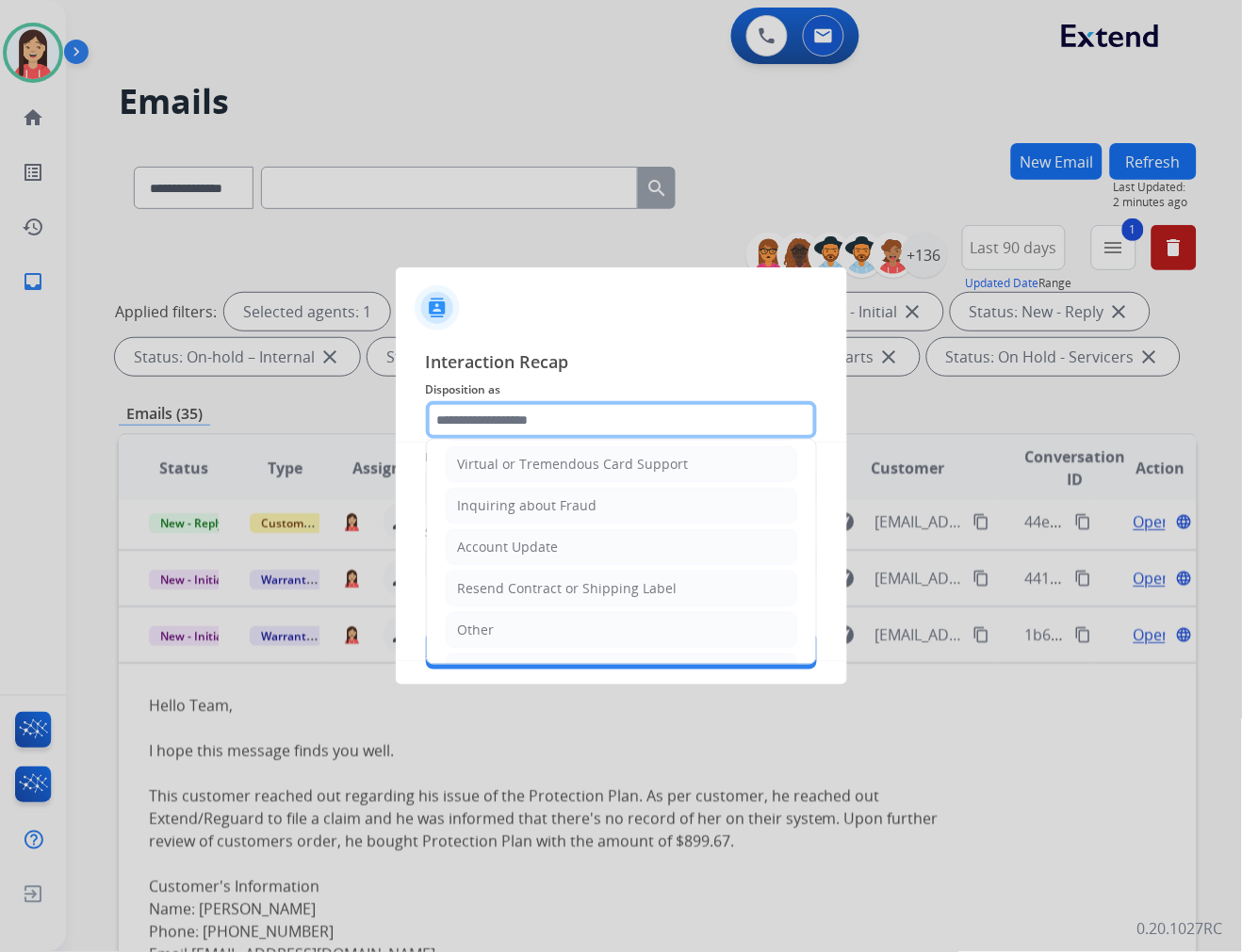
scroll to position [294, 0]
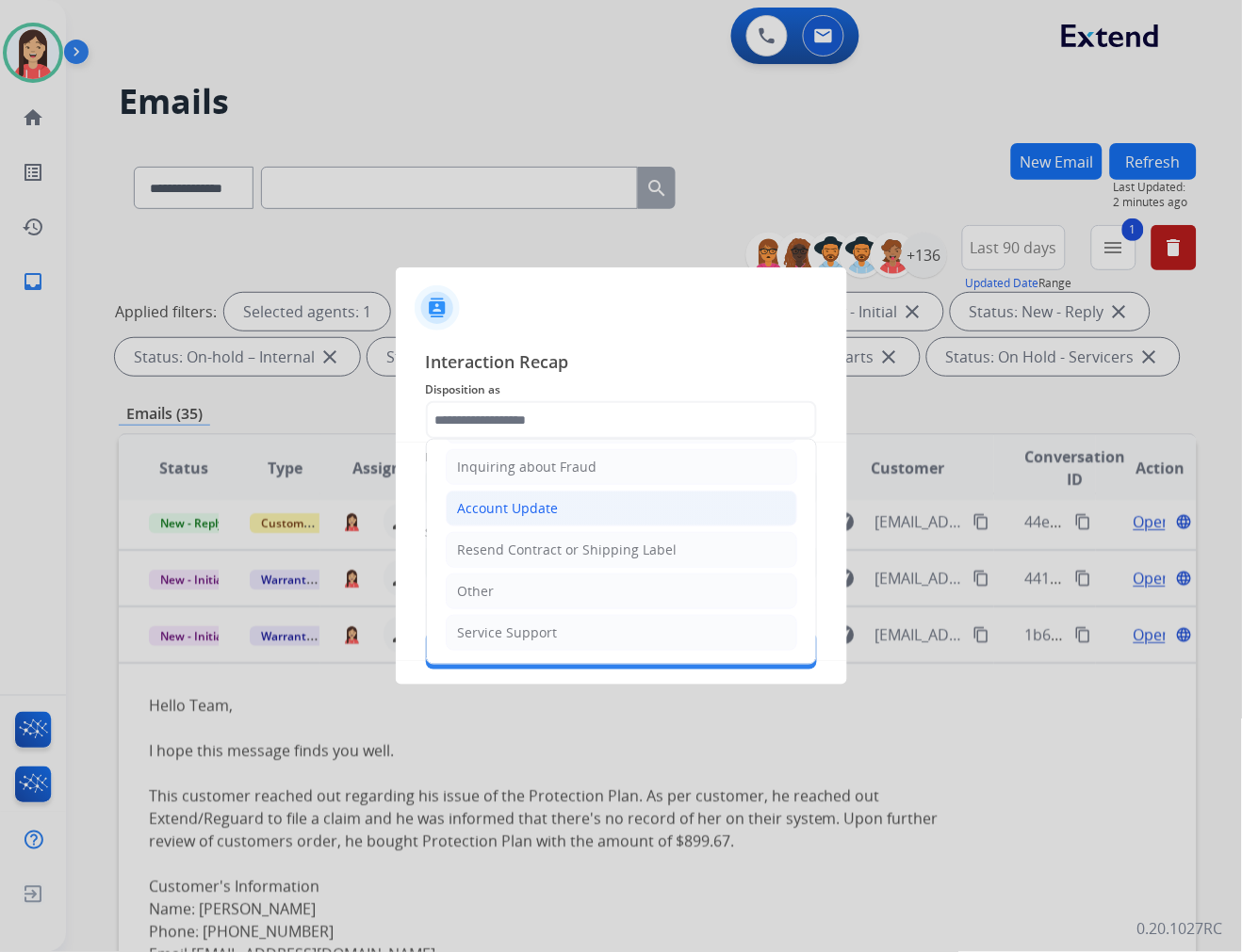
click at [540, 511] on div "Account Update" at bounding box center [508, 508] width 101 height 19
type input "**********"
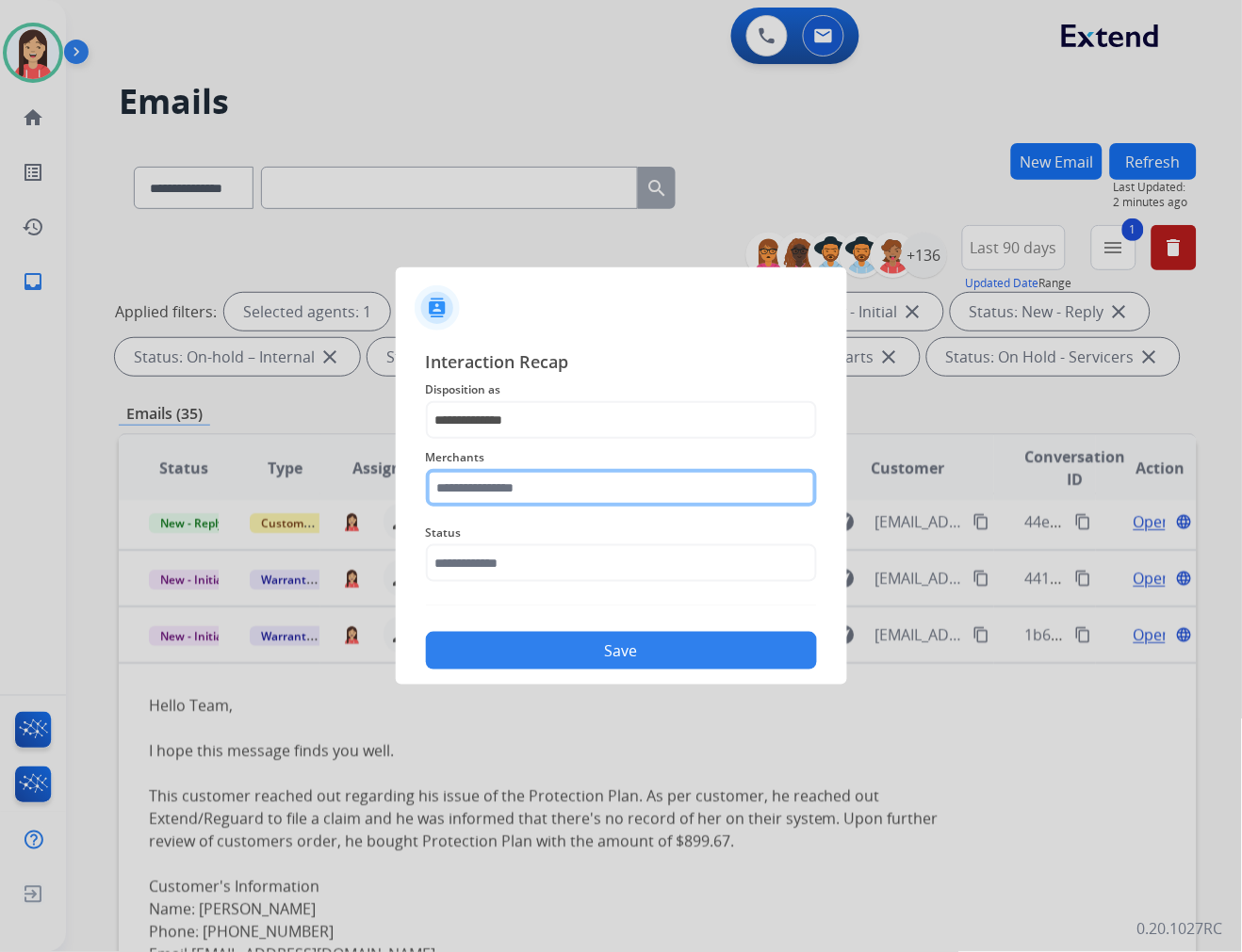
click at [514, 494] on input "text" at bounding box center [621, 488] width 391 height 37
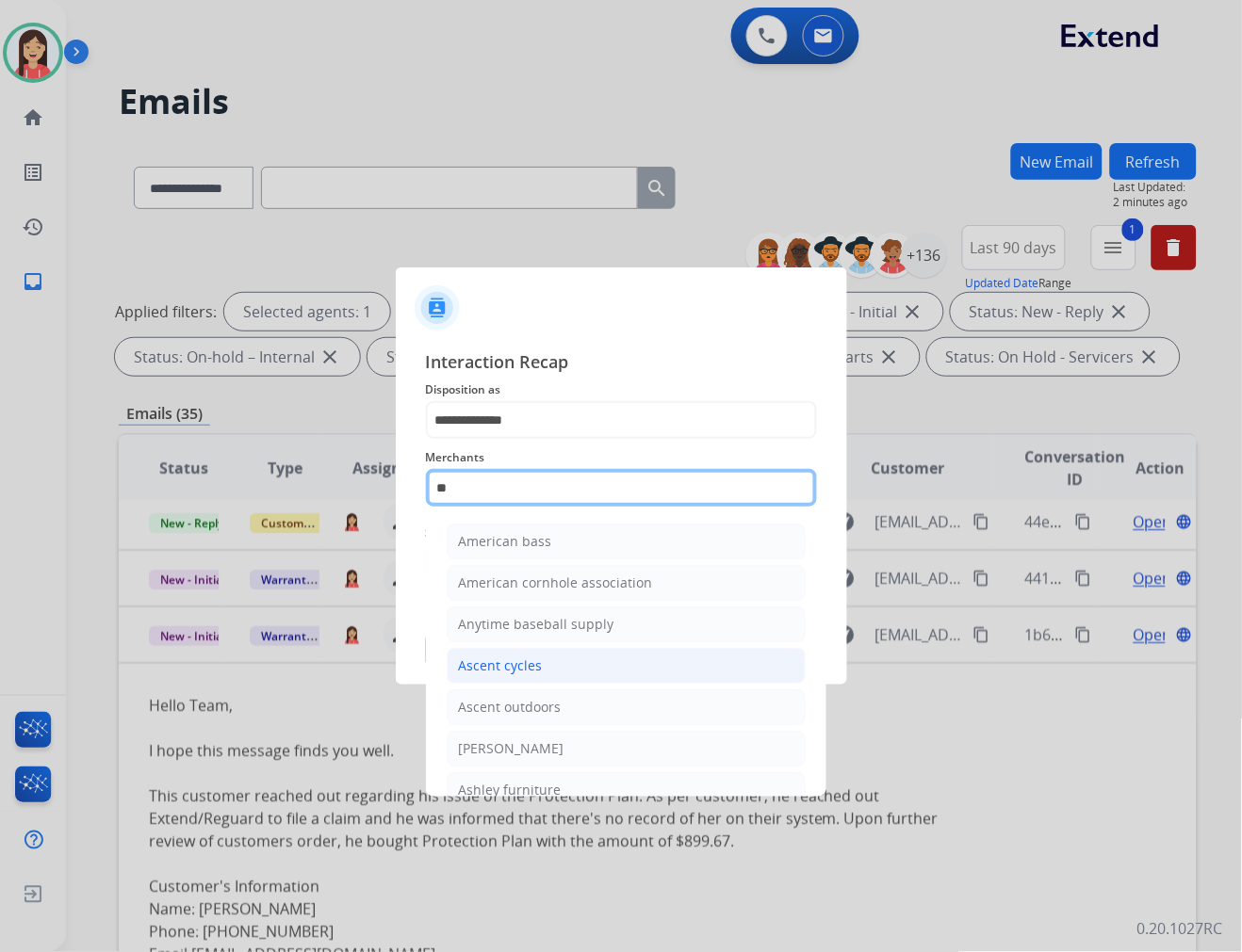
scroll to position [105, 0]
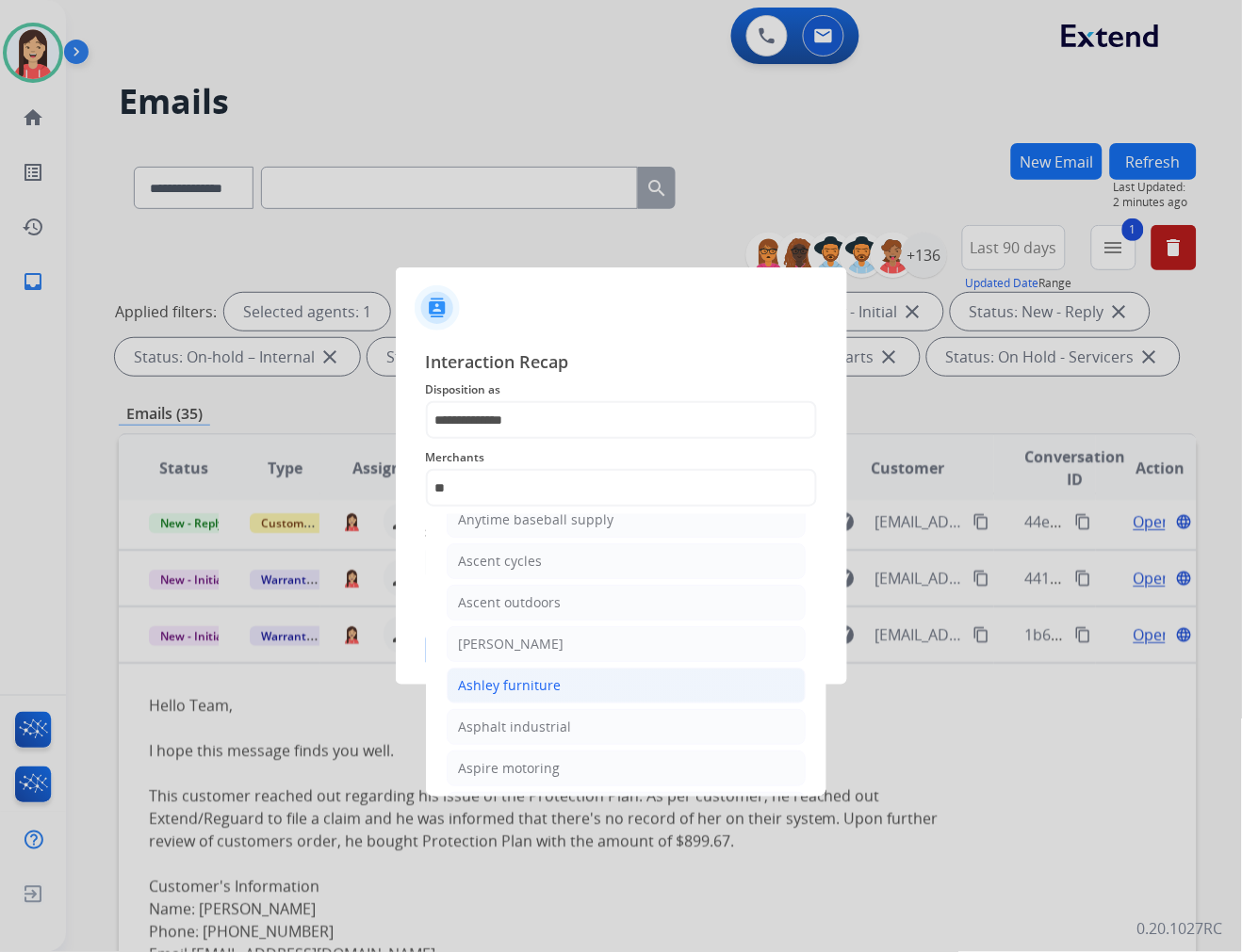
click at [572, 682] on li "Ashley furniture" at bounding box center [626, 685] width 359 height 35
type input "**********"
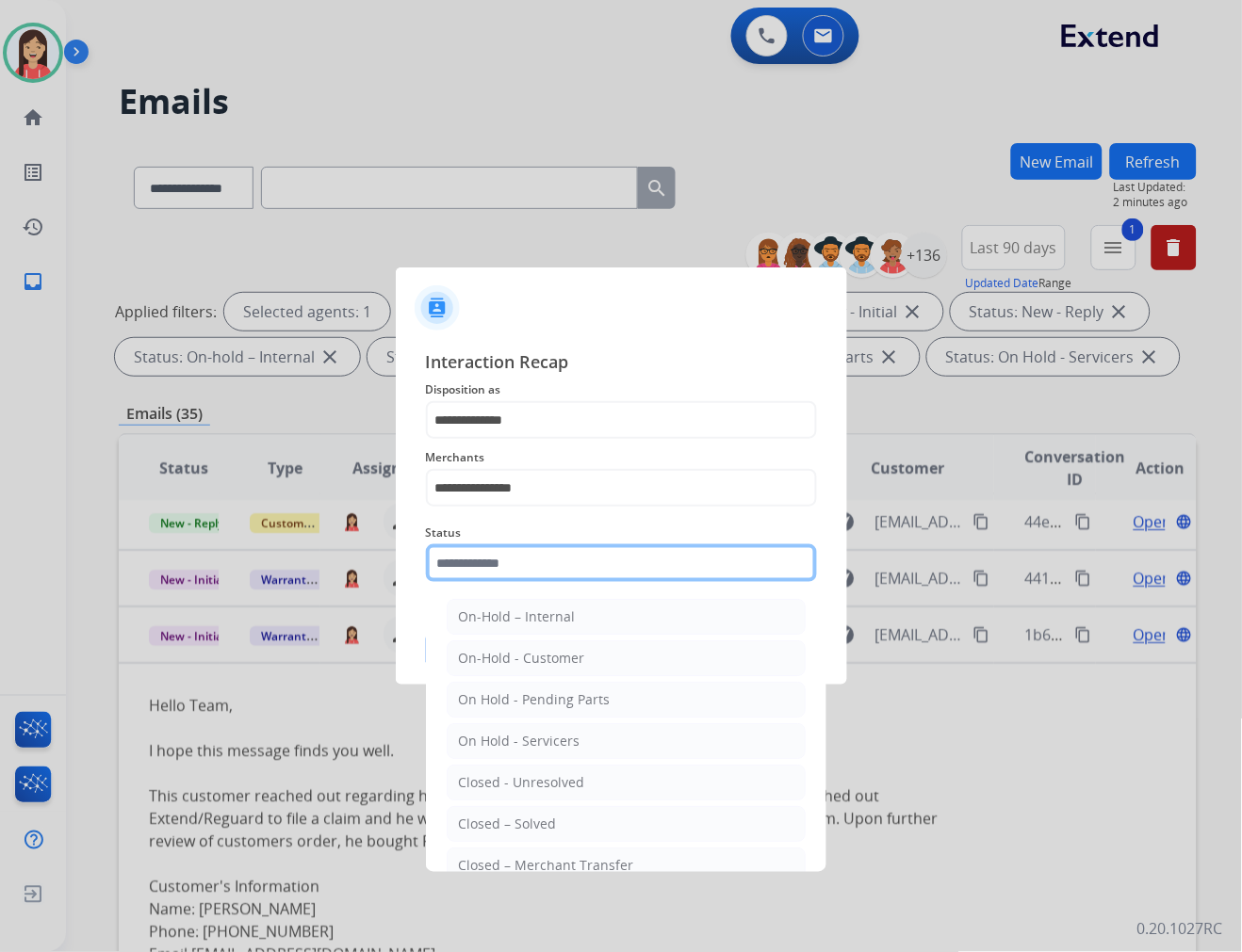
click at [543, 557] on input "text" at bounding box center [621, 563] width 391 height 37
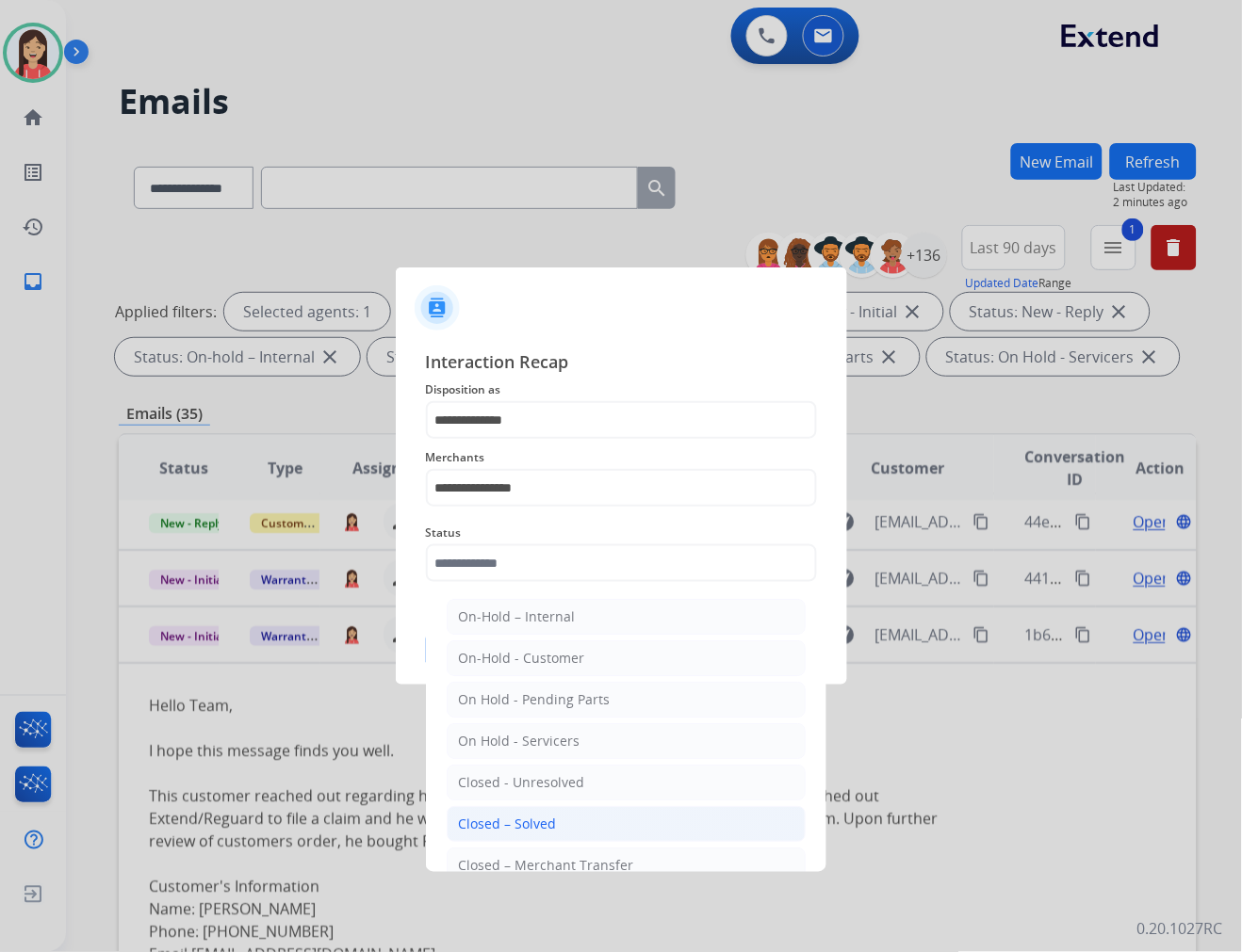
click at [613, 810] on li "Closed – Solved" at bounding box center [626, 823] width 359 height 35
type input "**********"
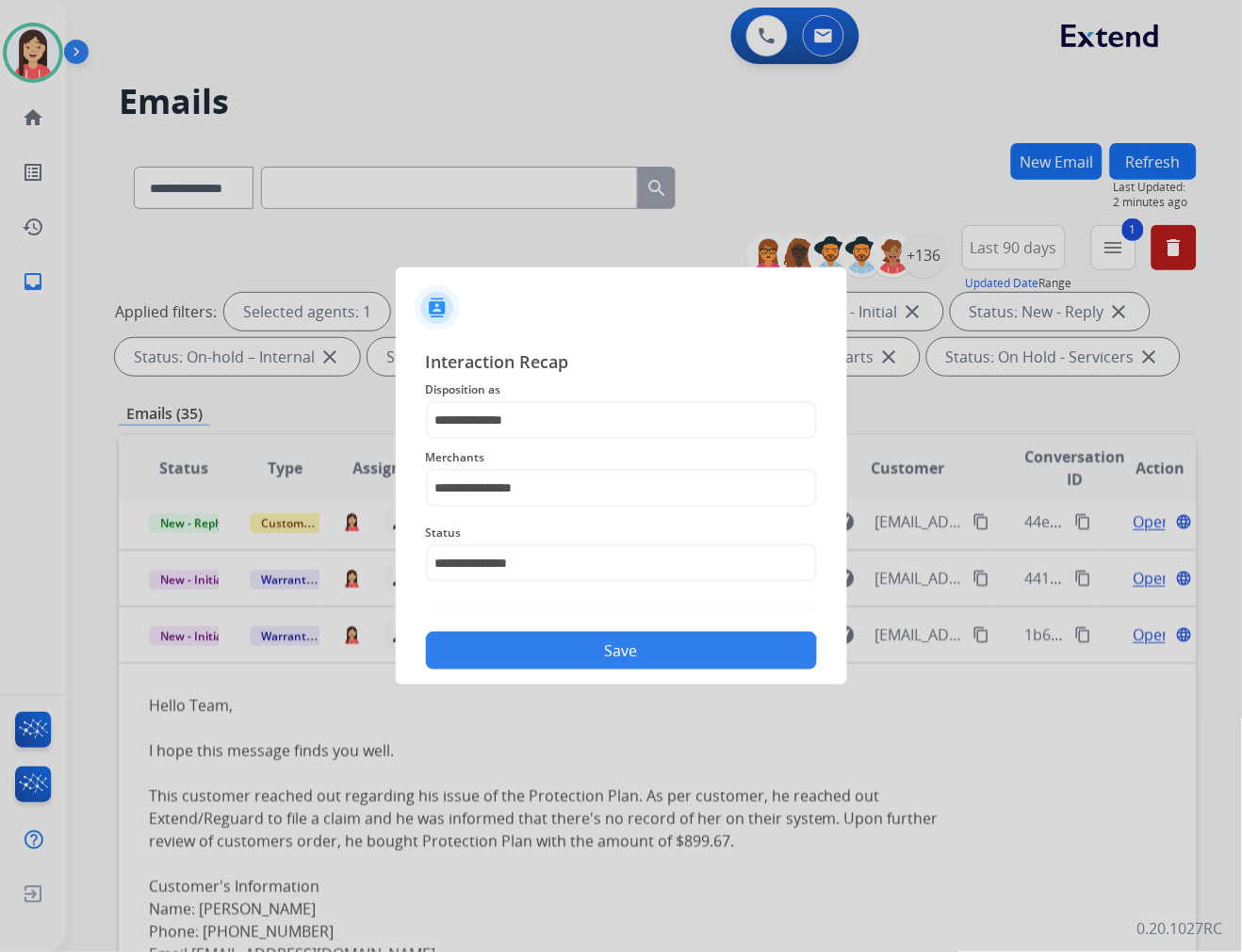
click at [617, 629] on div "Save" at bounding box center [621, 645] width 391 height 49
click at [614, 650] on button "Save" at bounding box center [621, 651] width 391 height 37
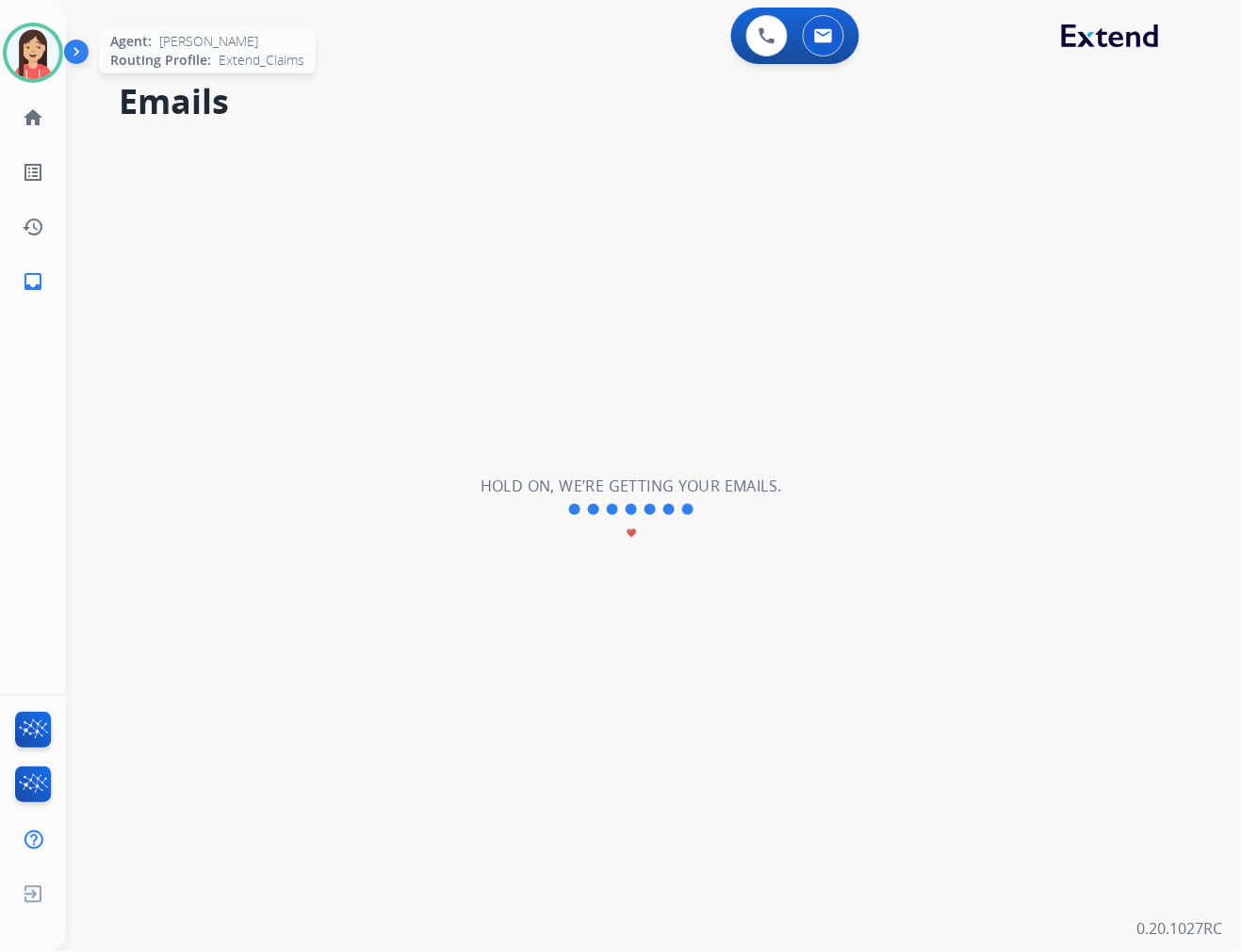
click at [43, 54] on img at bounding box center [33, 53] width 53 height 53
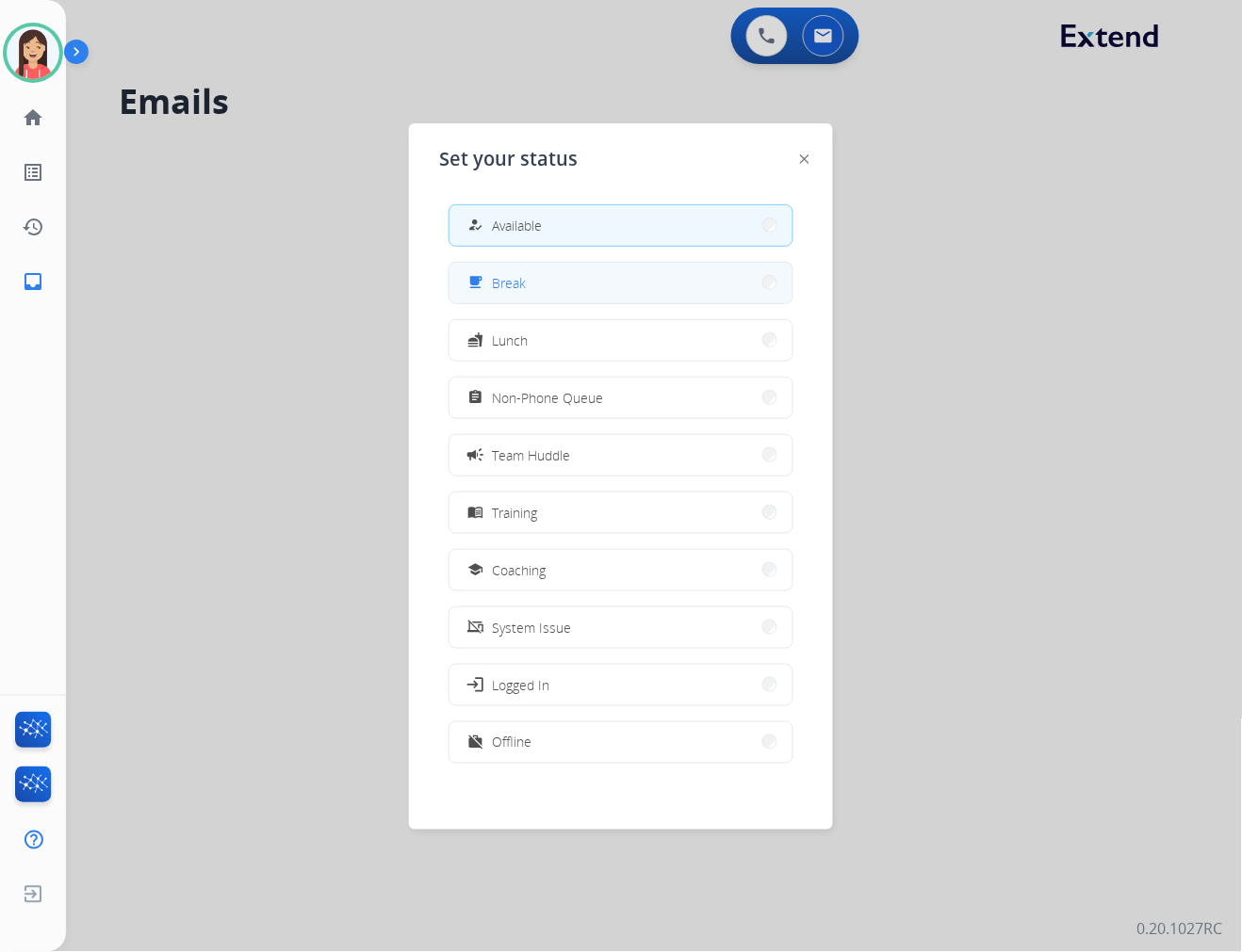
click at [513, 289] on span "Break" at bounding box center [509, 283] width 34 height 20
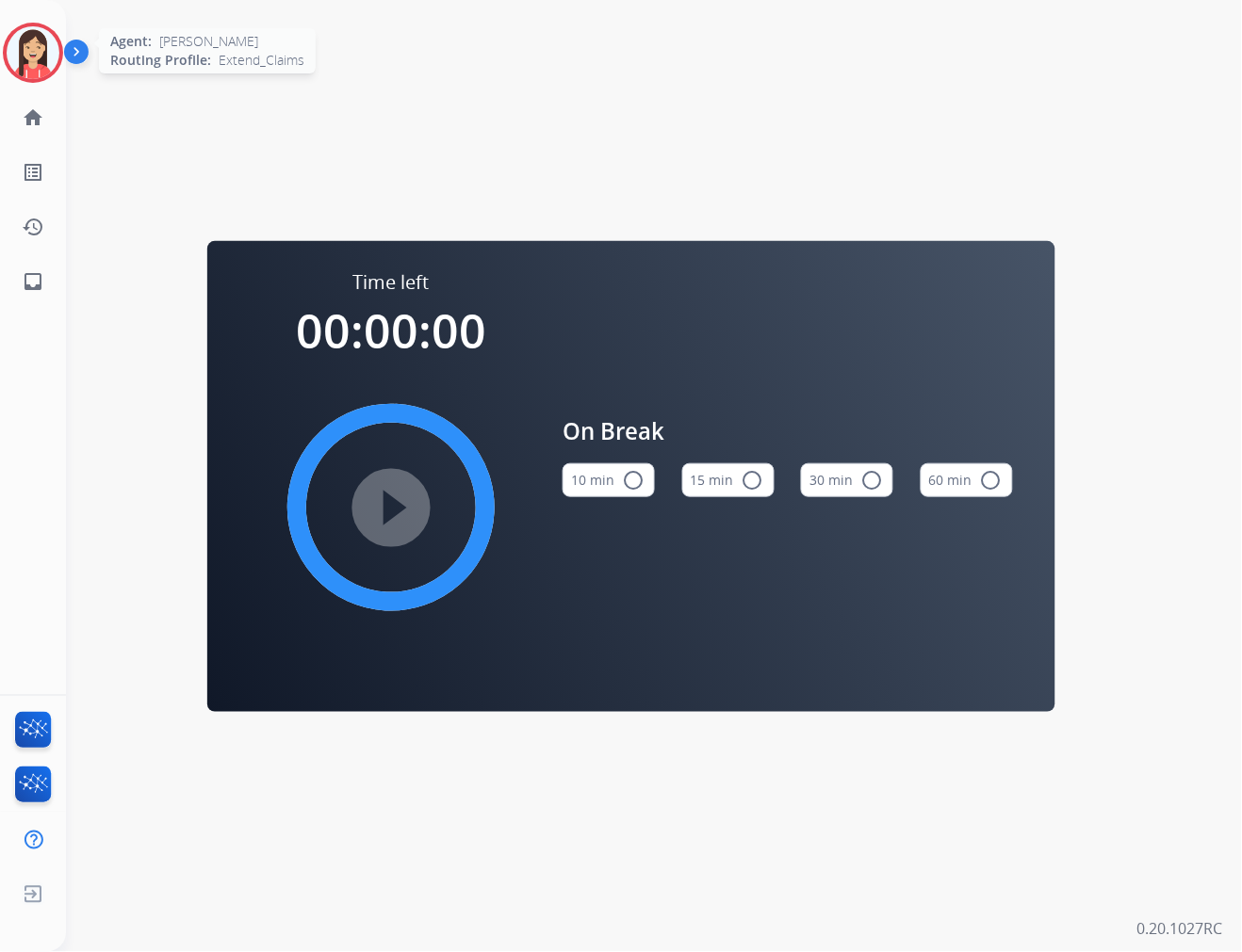
drag, startPoint x: 12, startPoint y: 39, endPoint x: 37, endPoint y: 57, distance: 30.8
click at [12, 39] on img at bounding box center [33, 53] width 53 height 53
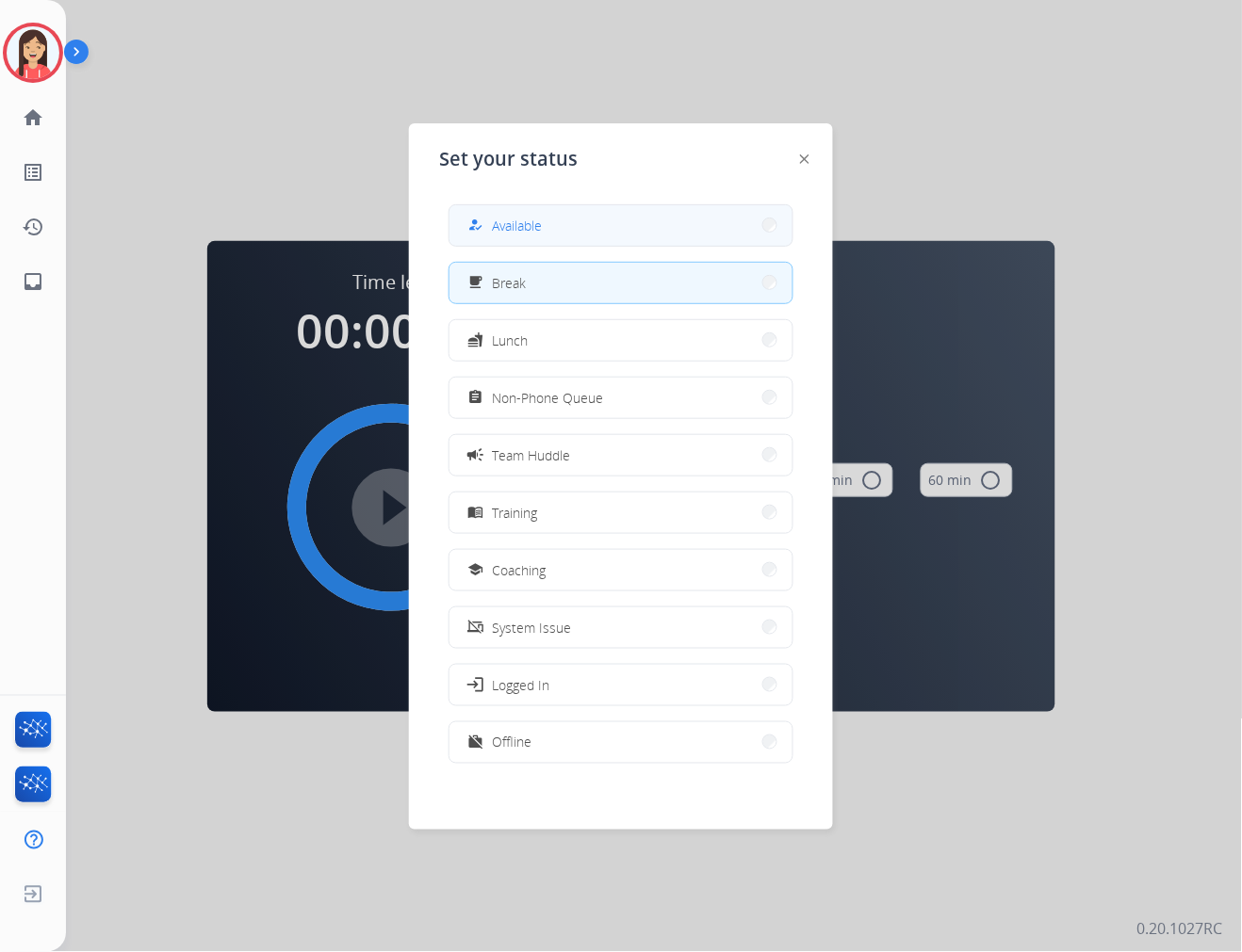
click at [586, 226] on button "how_to_reg Available" at bounding box center [621, 225] width 343 height 40
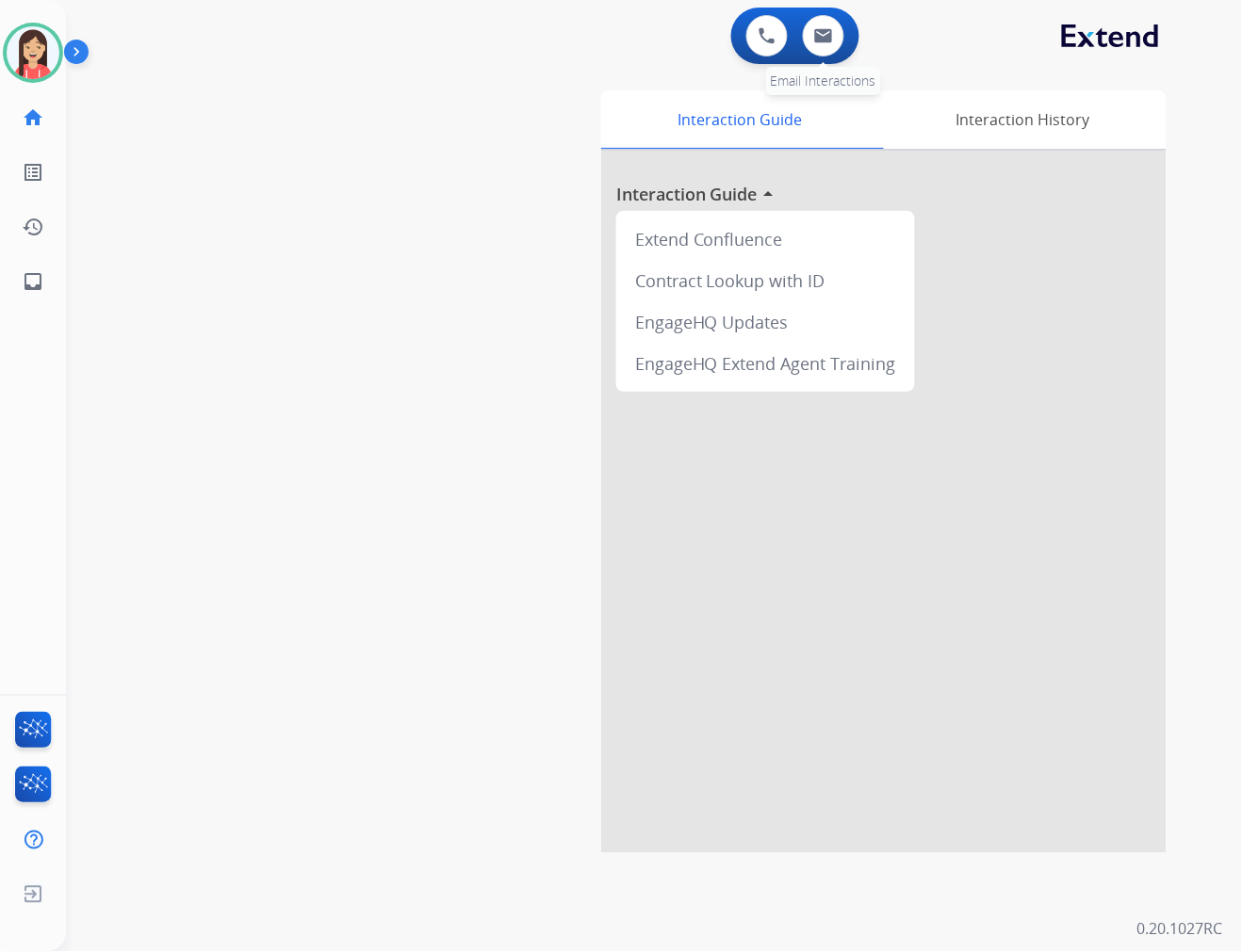
click at [842, 49] on div "0 Email Interactions" at bounding box center [824, 35] width 57 height 41
click at [830, 29] on img at bounding box center [823, 35] width 19 height 15
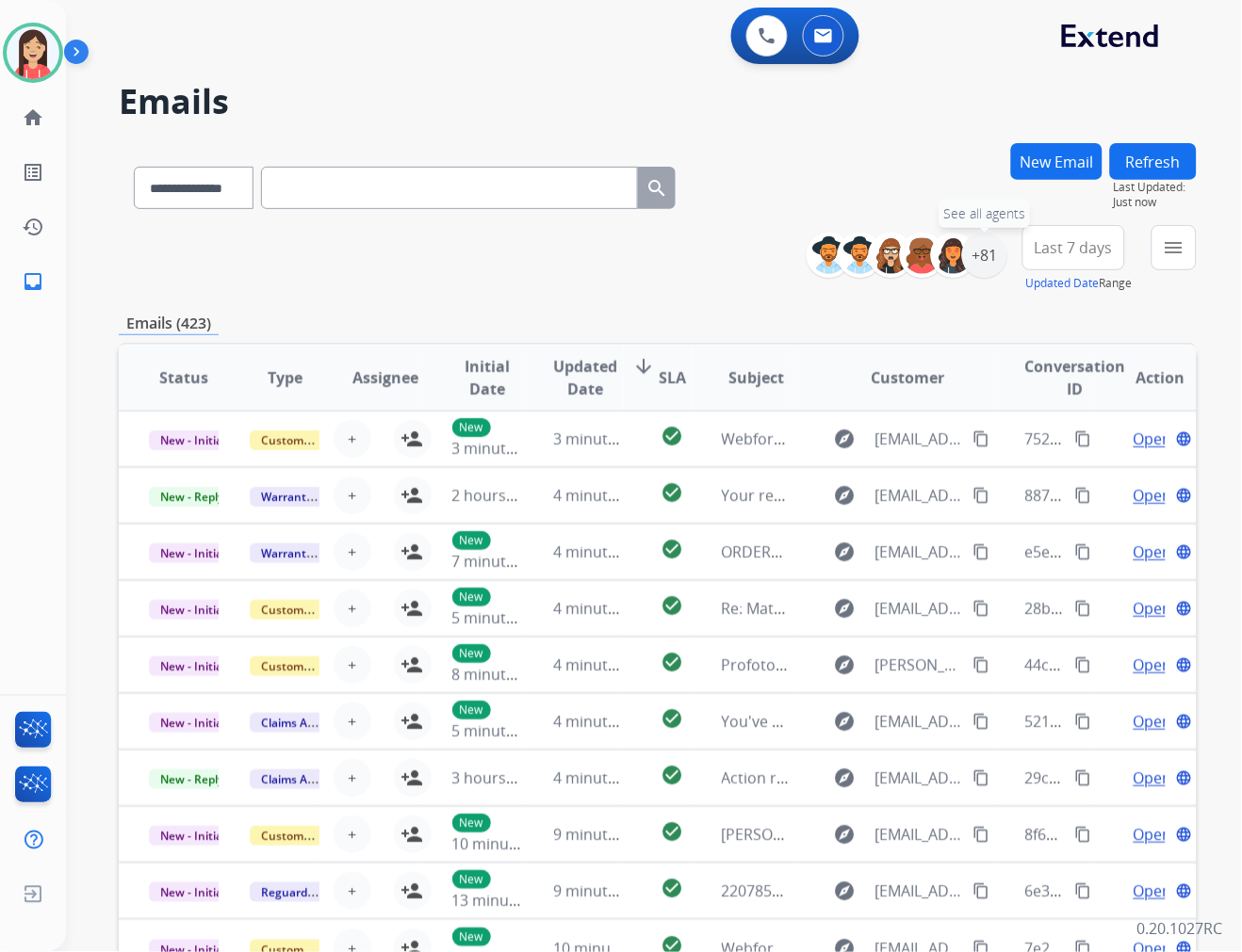
click at [984, 260] on div "+81" at bounding box center [985, 255] width 45 height 45
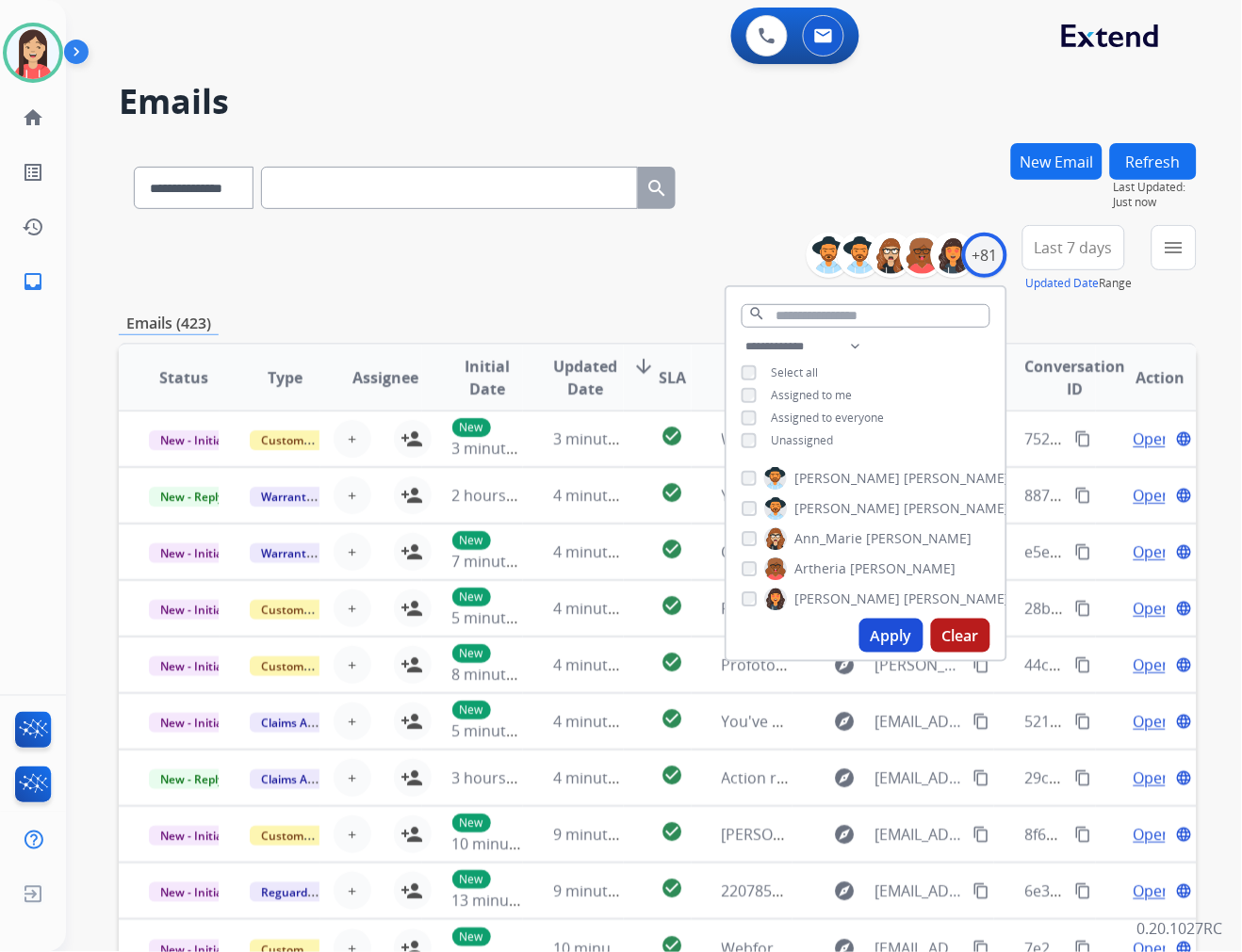
click at [797, 438] on span "Unassigned" at bounding box center [802, 440] width 62 height 16
click at [883, 638] on button "Apply" at bounding box center [891, 635] width 64 height 34
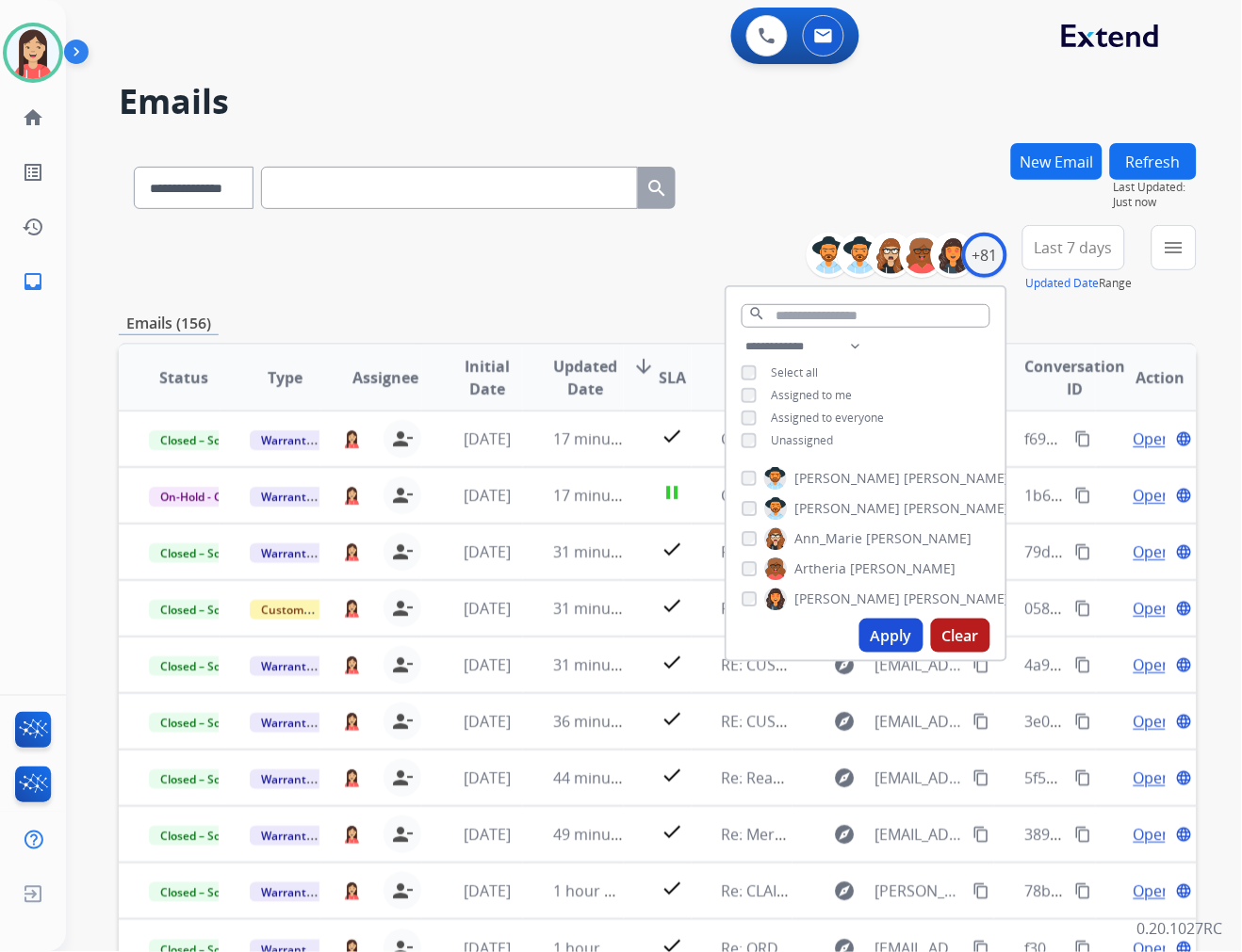
click at [571, 291] on div "**********" at bounding box center [658, 258] width 1078 height 68
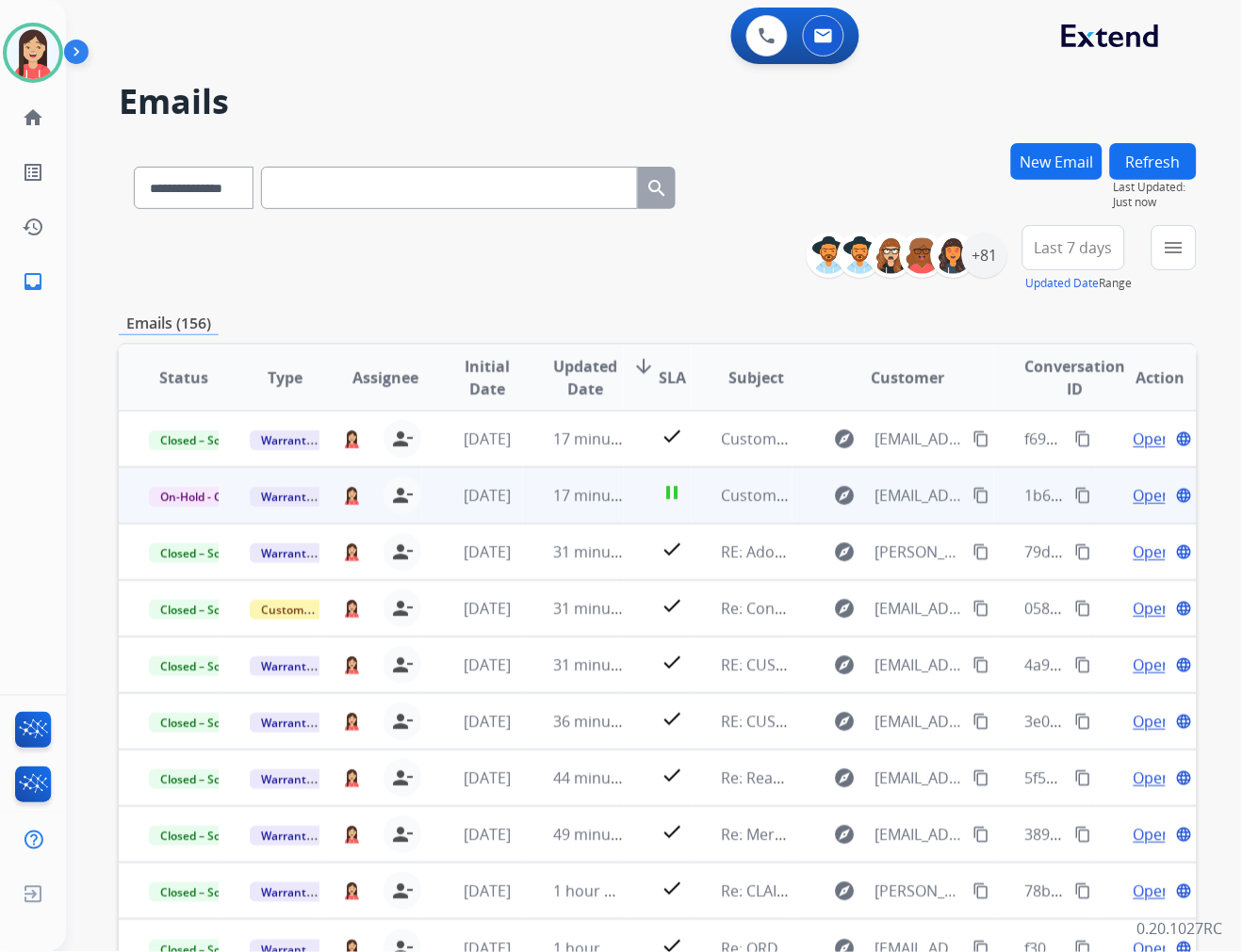
click at [515, 514] on td "3 days ago" at bounding box center [472, 496] width 101 height 57
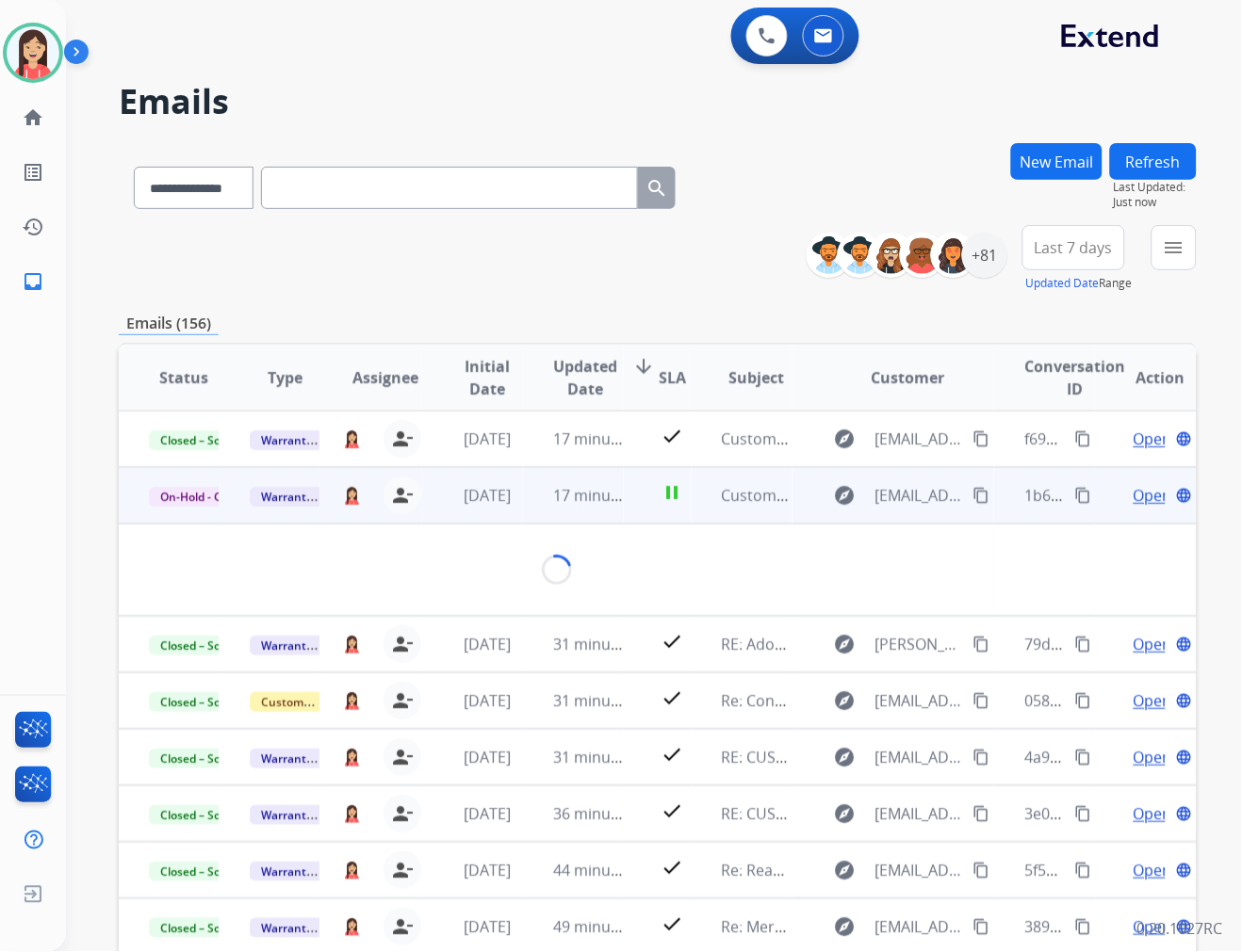
scroll to position [57, 0]
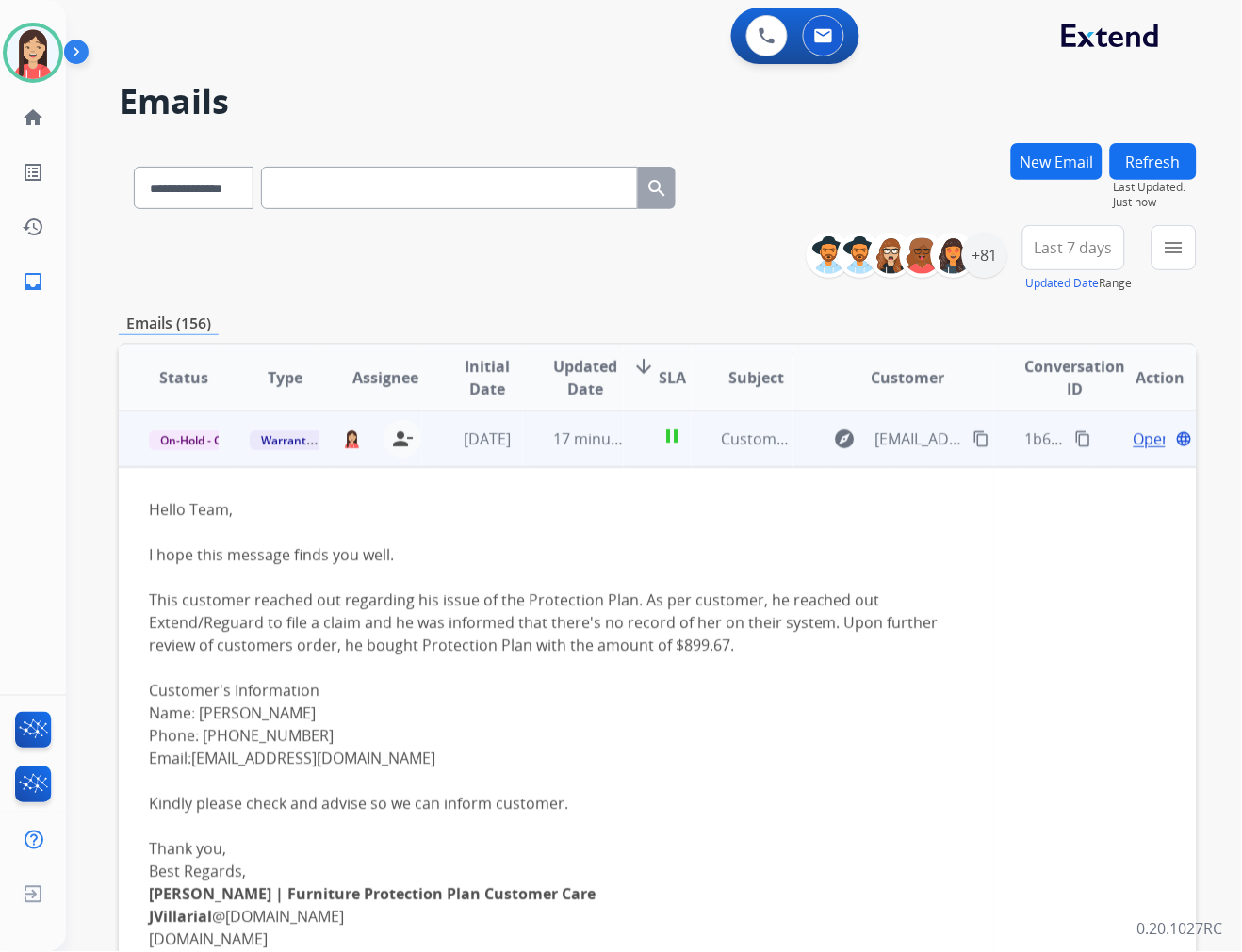
click at [199, 432] on span "On-Hold - Customer" at bounding box center [214, 441] width 130 height 20
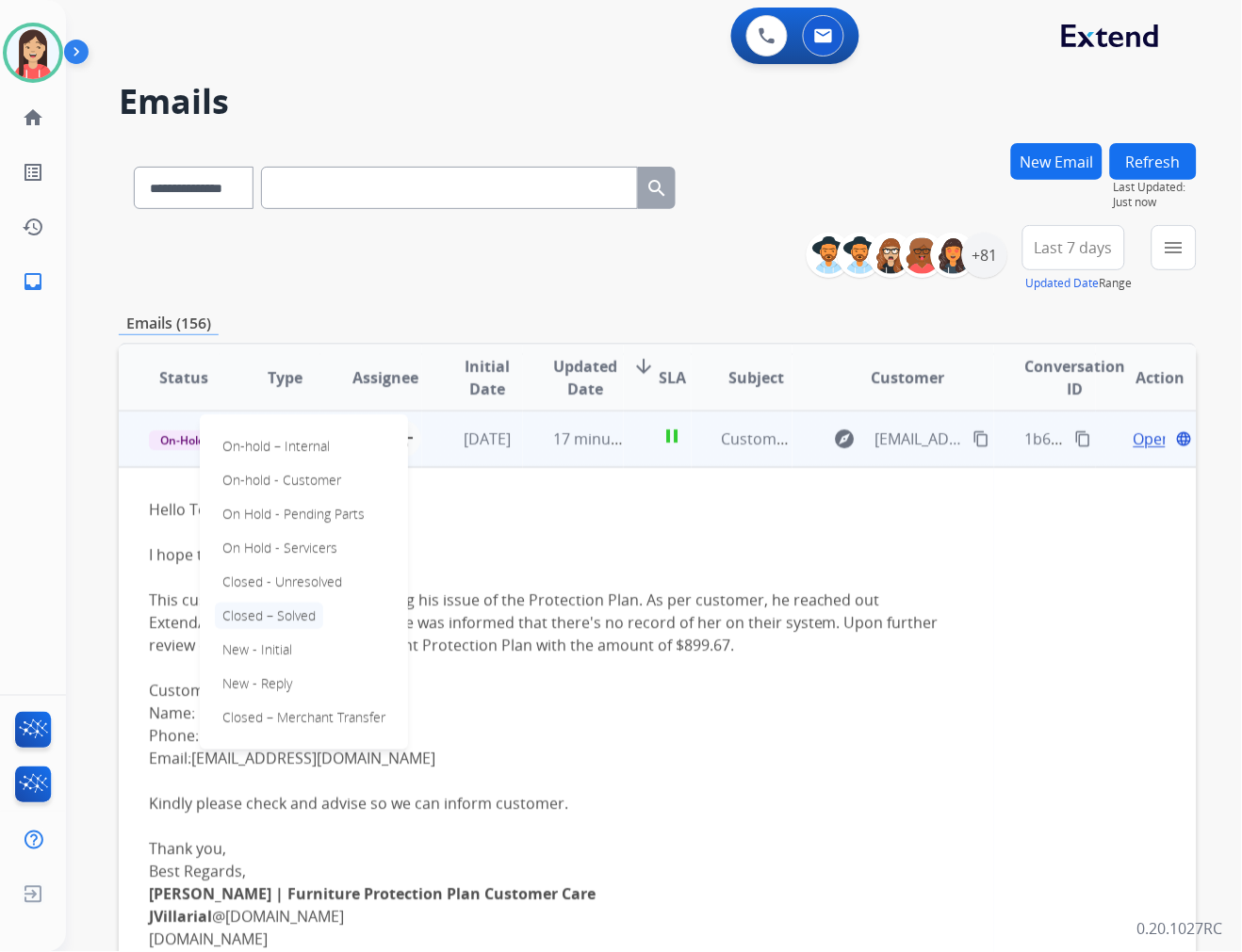
click at [280, 610] on p "Closed – Solved" at bounding box center [269, 615] width 108 height 26
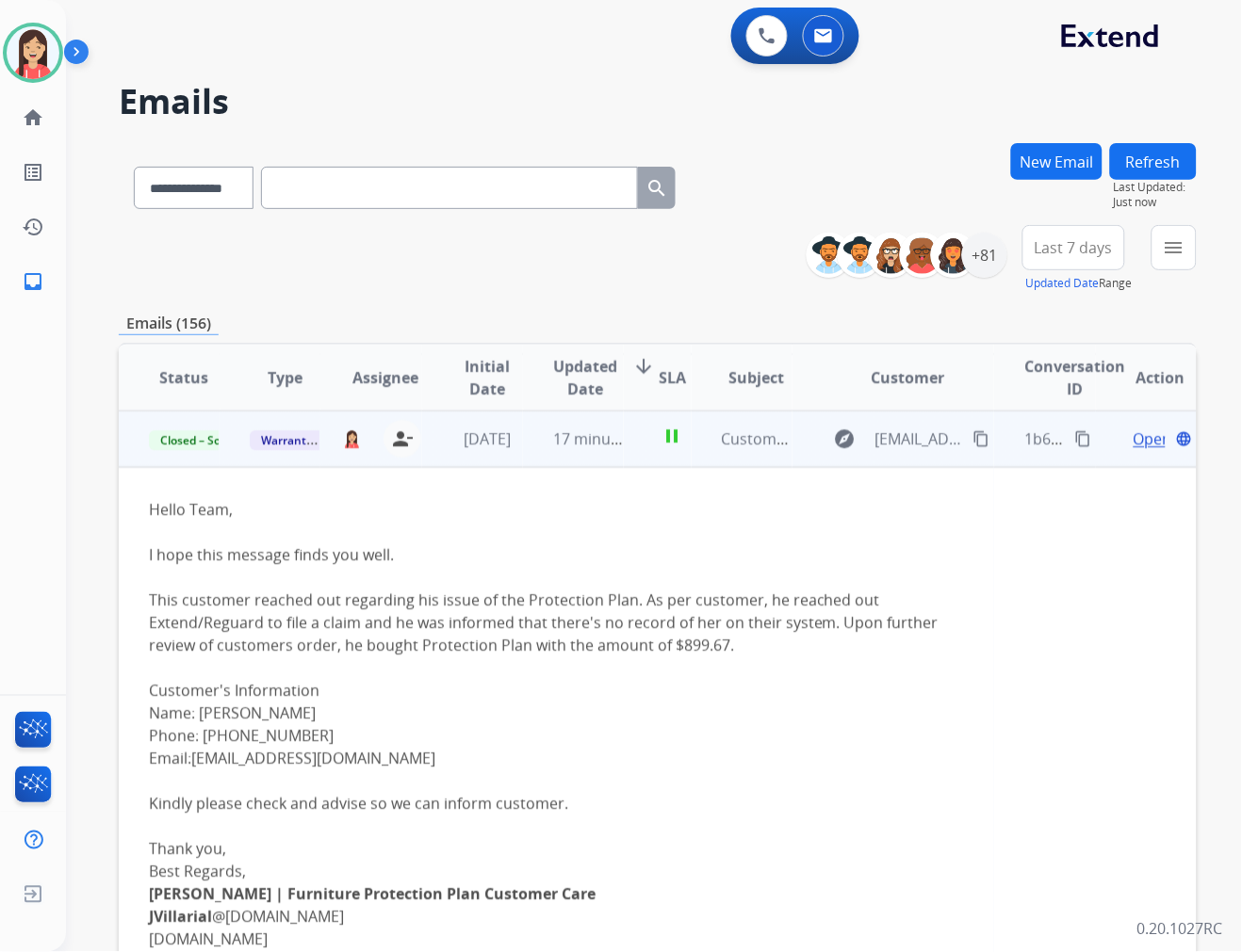
click at [628, 455] on td "pause" at bounding box center [657, 439] width 67 height 57
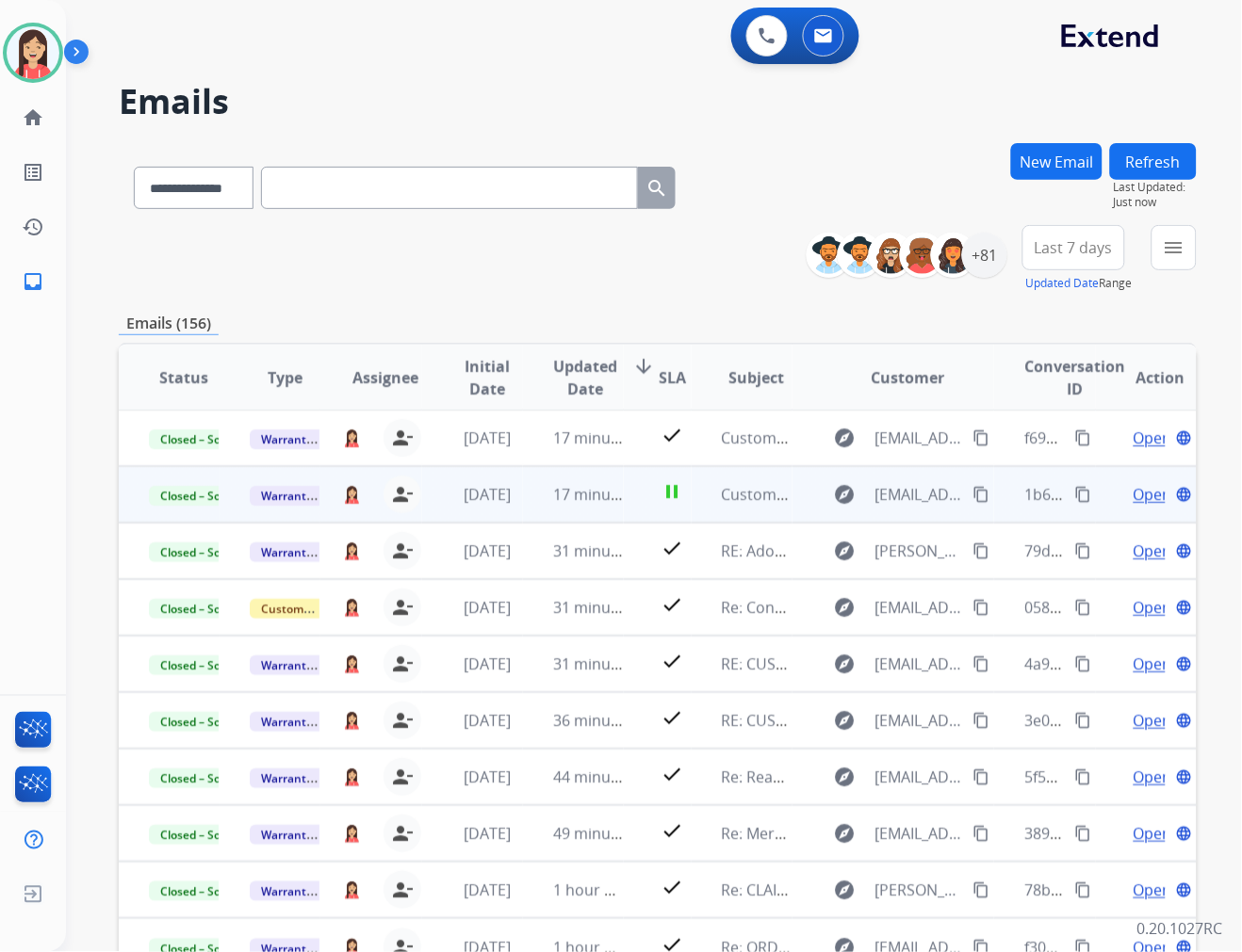
click at [1107, 250] on span "Last 7 days" at bounding box center [1074, 248] width 79 height 8
click at [1016, 476] on div "Last 90 days" at bounding box center [1068, 476] width 104 height 28
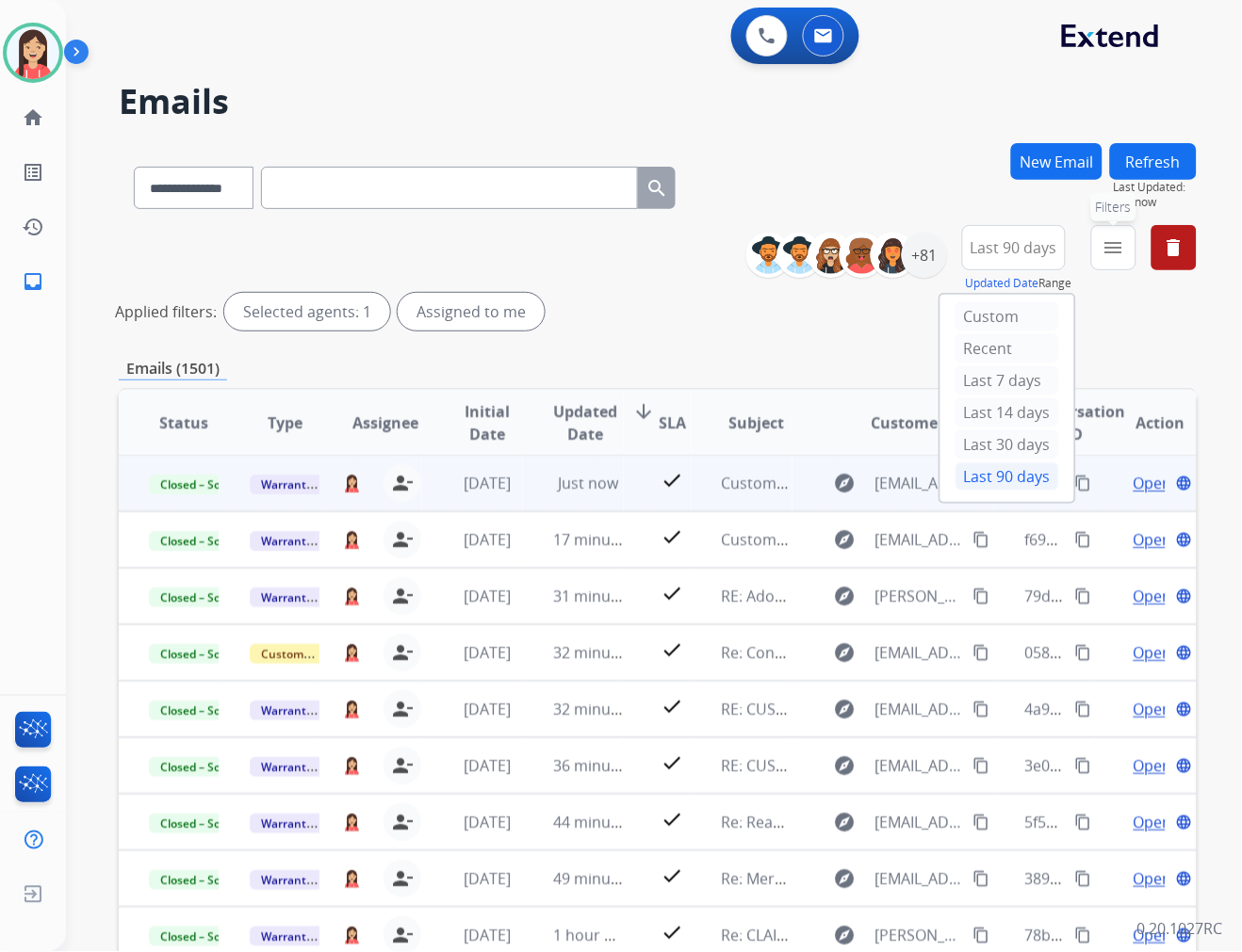
click at [1103, 248] on button "menu Filters" at bounding box center [1113, 247] width 45 height 45
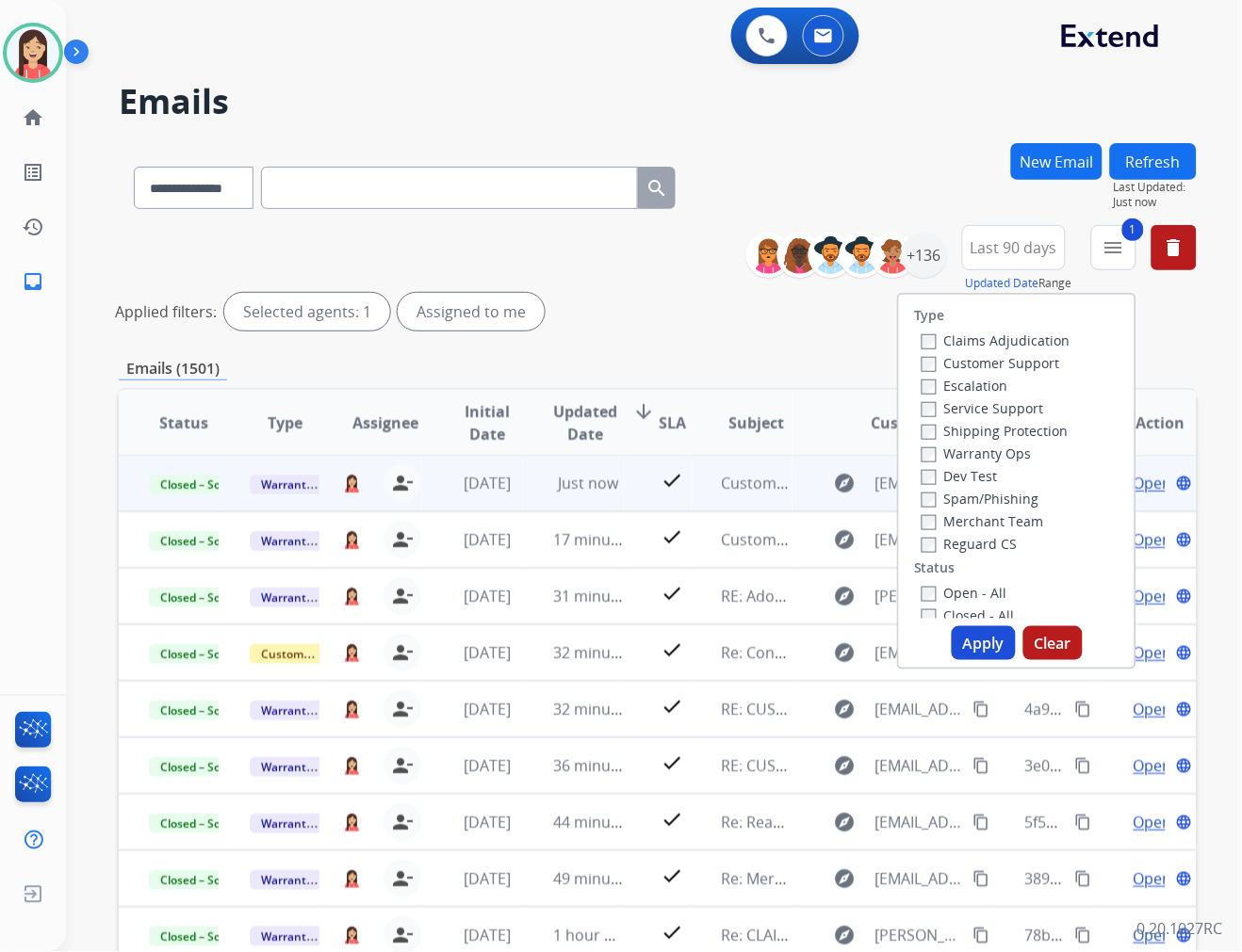
click at [971, 641] on button "Apply" at bounding box center [983, 643] width 64 height 34
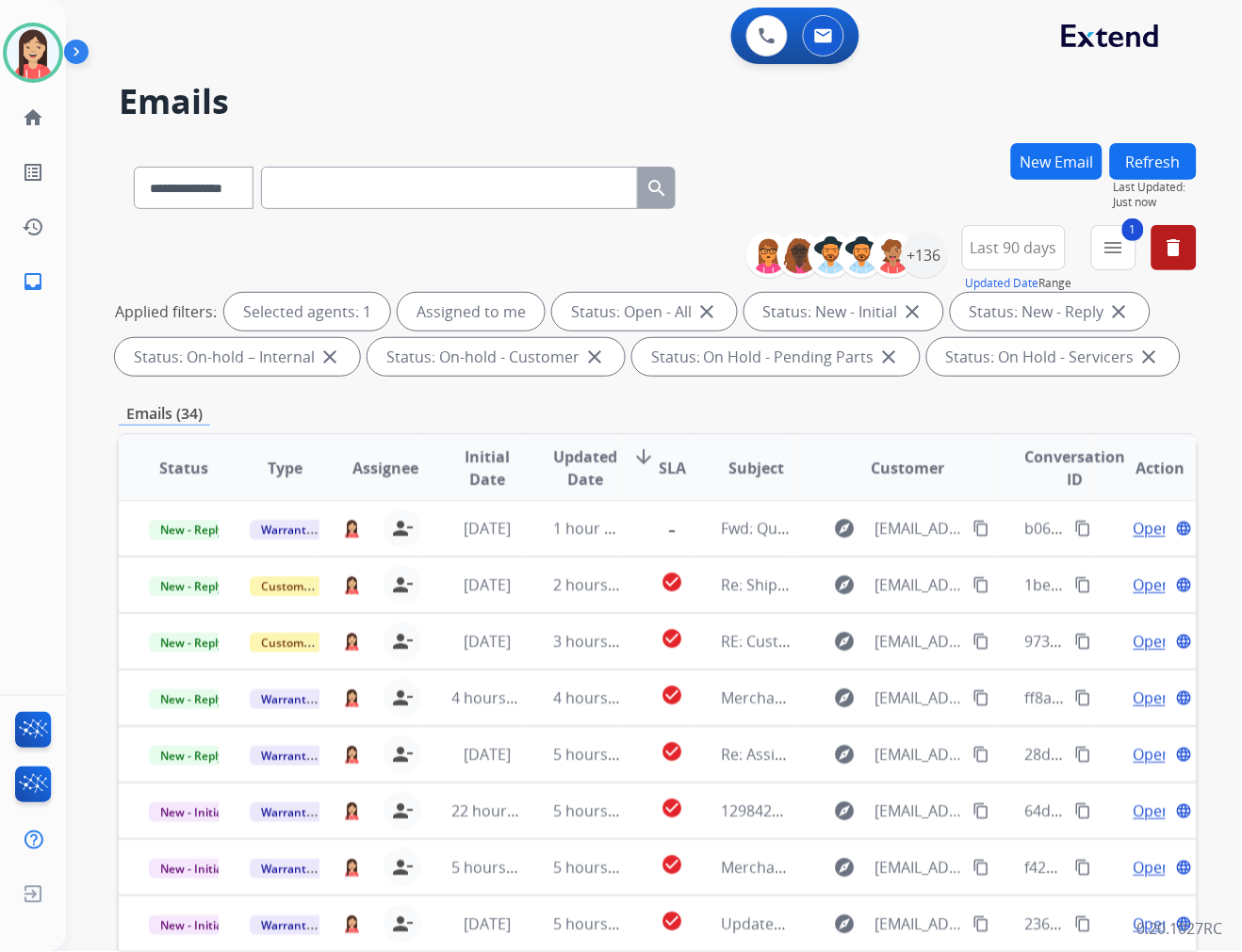
click at [595, 465] on span "Updated Date" at bounding box center [584, 468] width 64 height 45
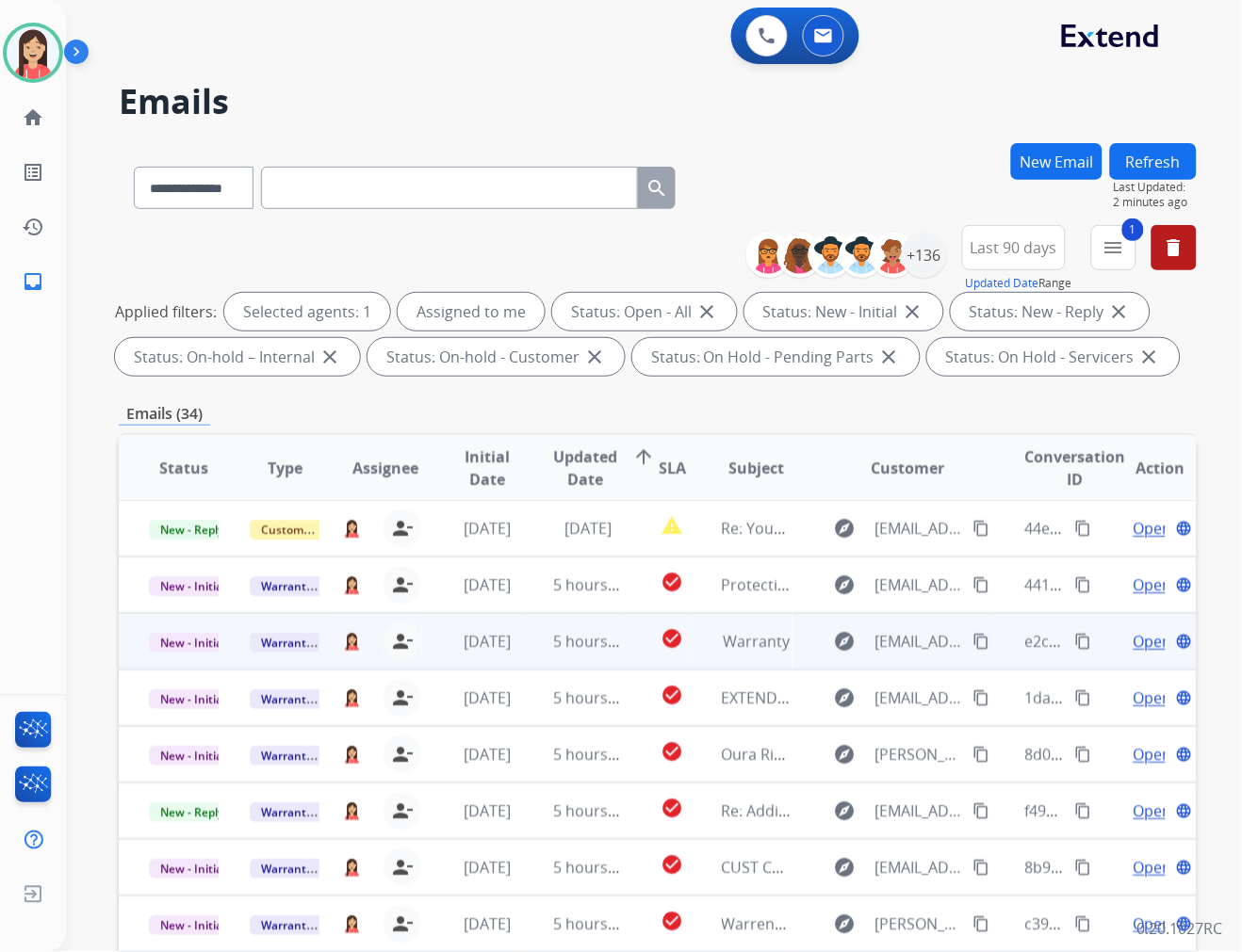
click at [531, 661] on td "5 hours ago" at bounding box center [573, 642] width 101 height 57
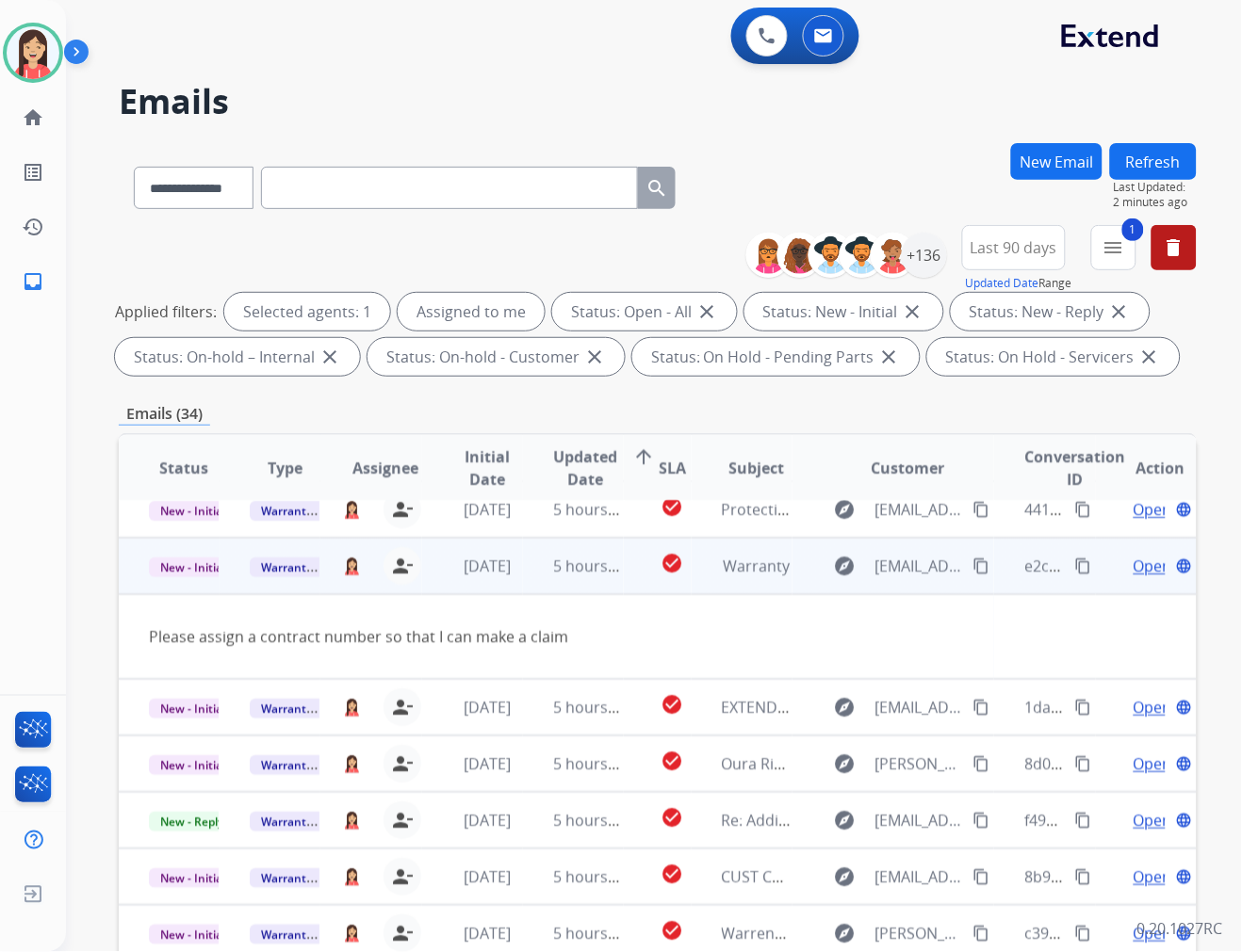
scroll to position [84, 0]
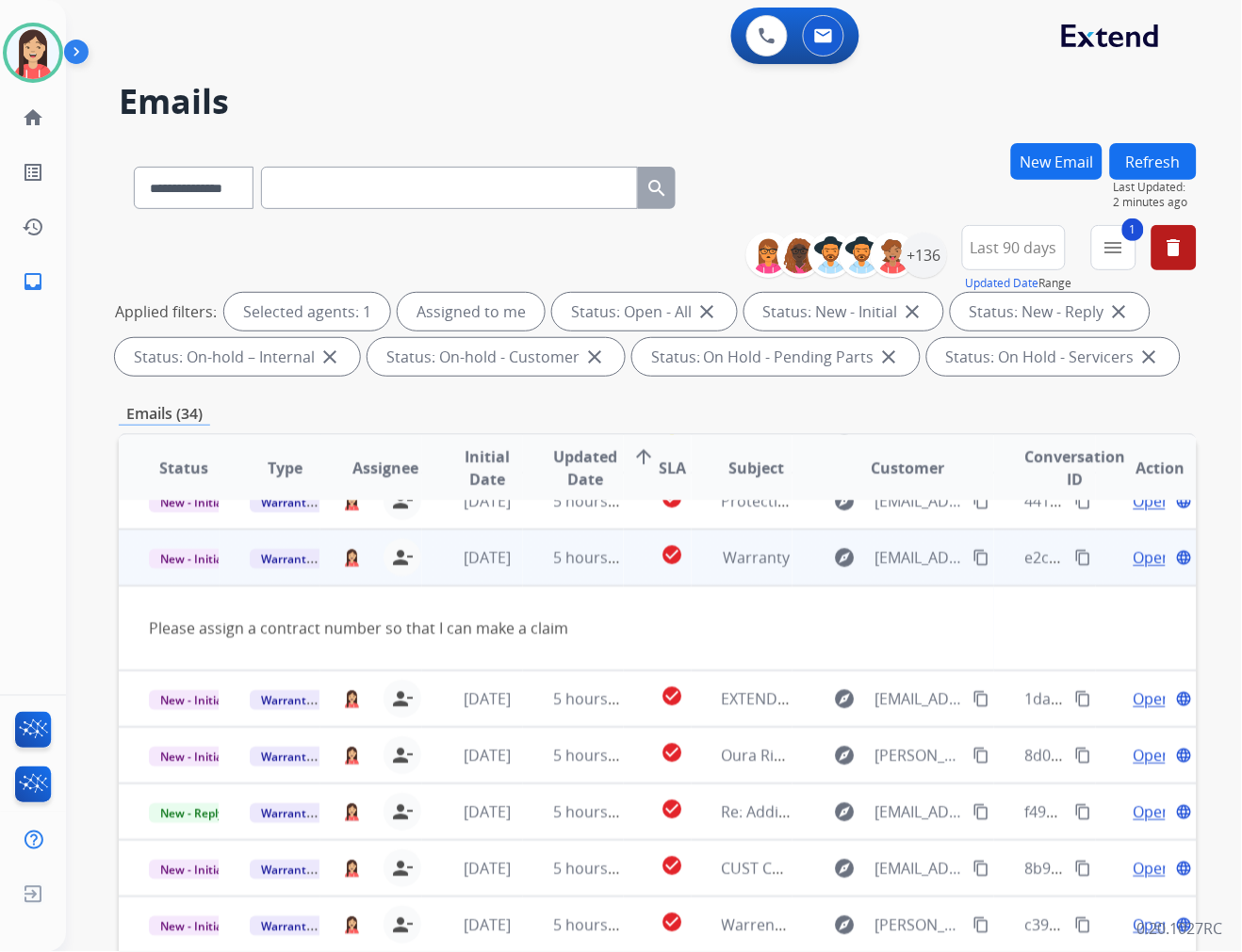
click at [1133, 550] on span "Open" at bounding box center [1152, 557] width 38 height 23
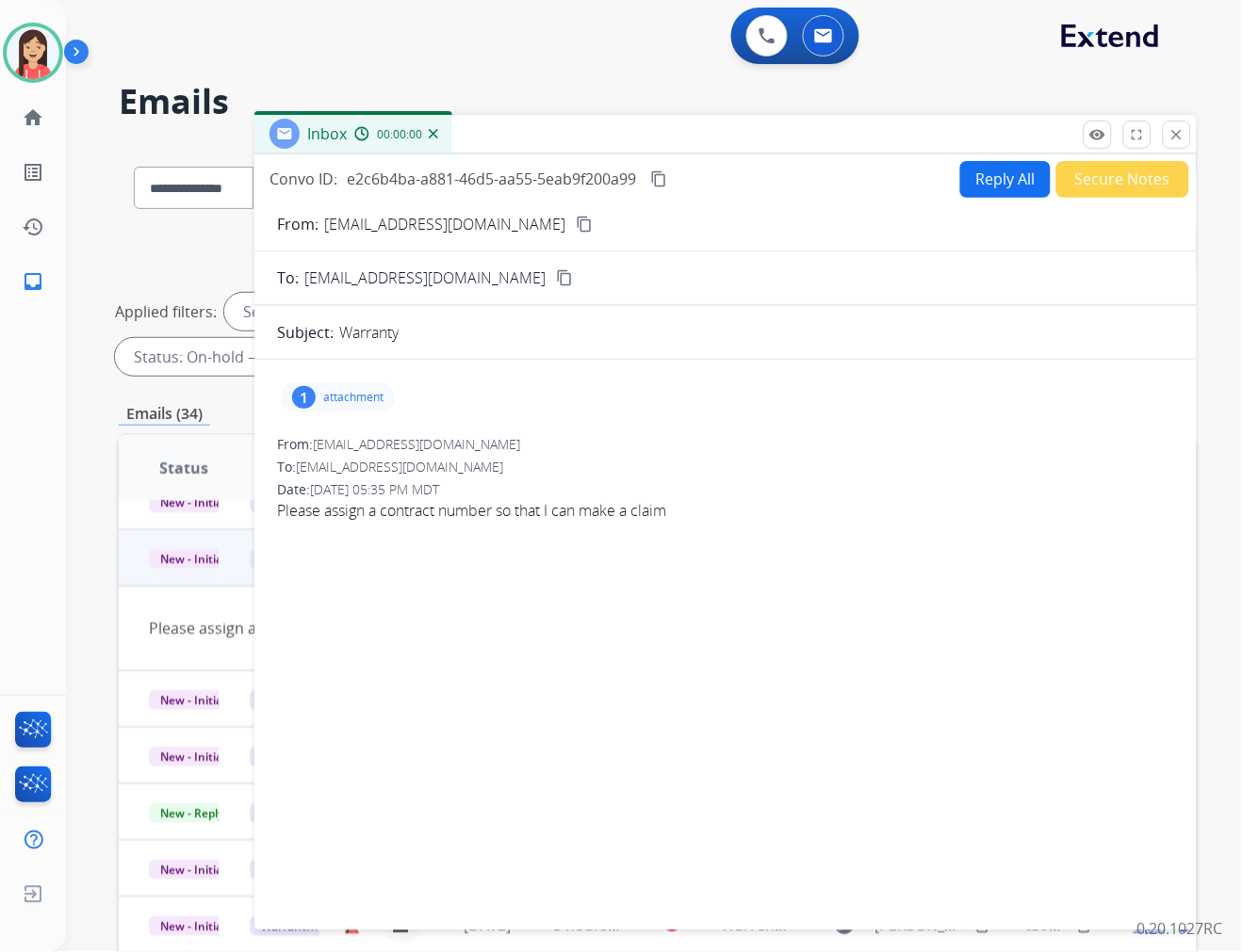
click at [362, 402] on p "attachment" at bounding box center [352, 397] width 60 height 15
click at [468, 444] on mat-icon "download" at bounding box center [463, 445] width 17 height 17
click at [1004, 184] on button "Reply All" at bounding box center [1005, 179] width 90 height 36
select select "**********"
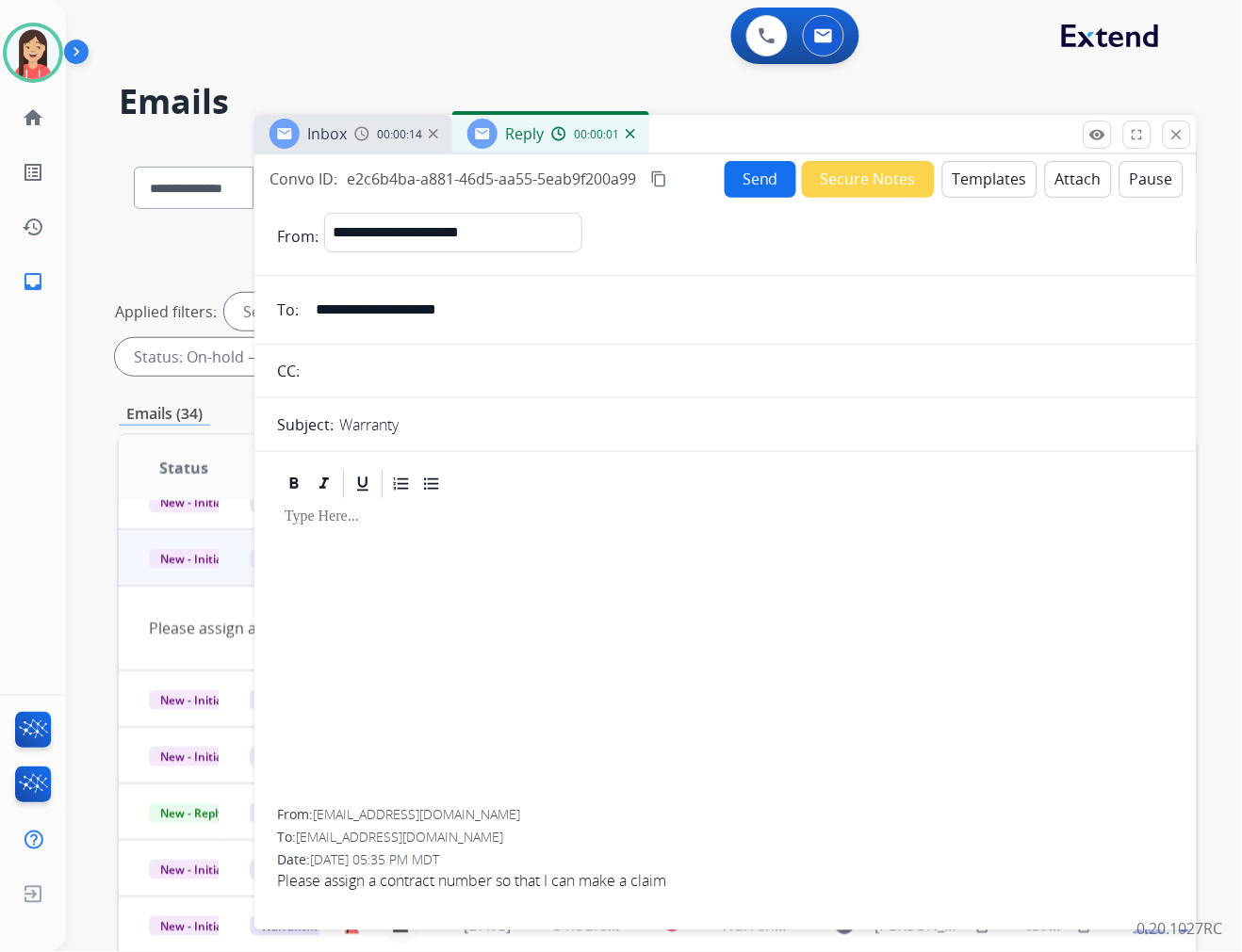
click at [974, 183] on button "Templates" at bounding box center [990, 179] width 95 height 36
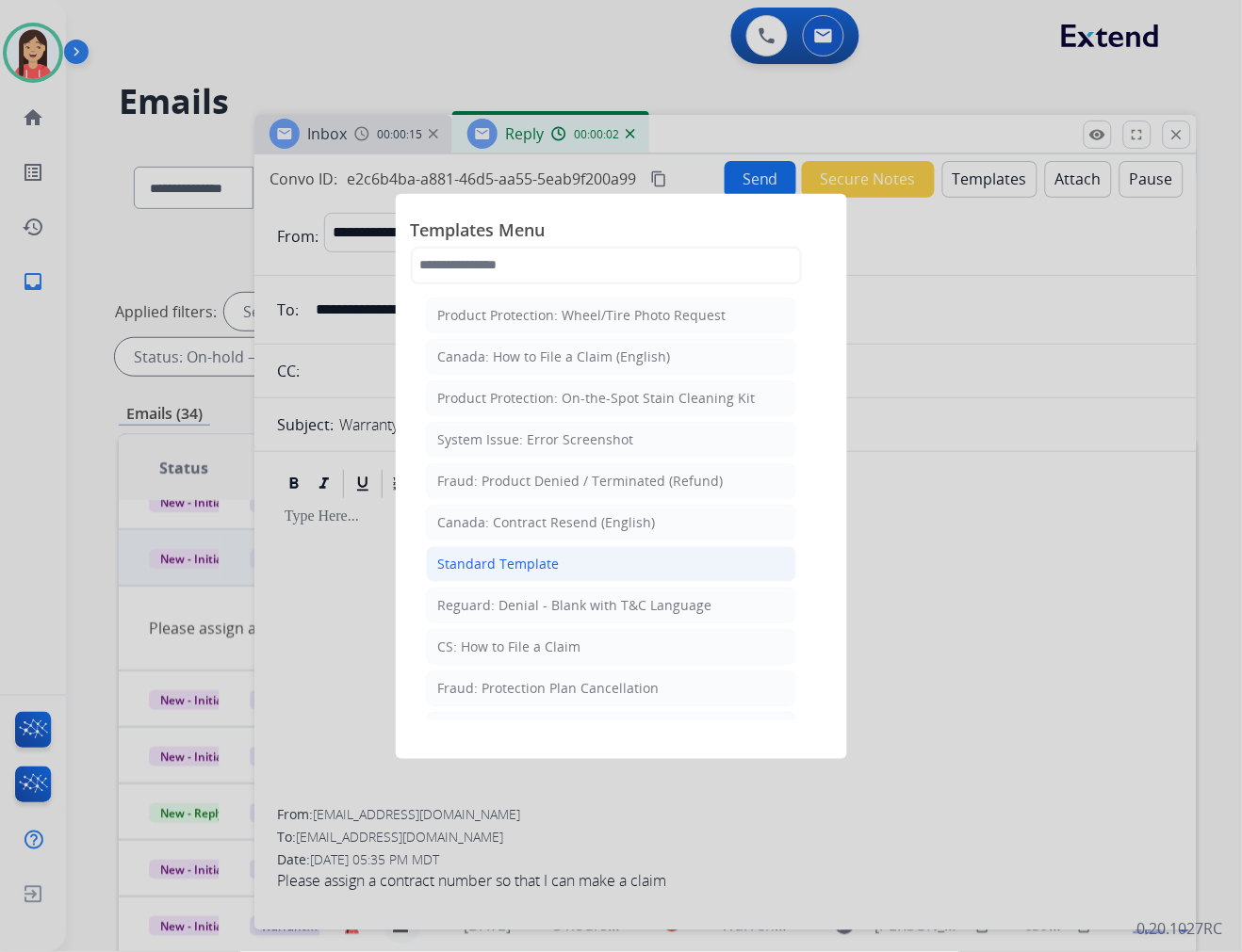
click at [483, 569] on div "Standard Template" at bounding box center [499, 563] width 122 height 19
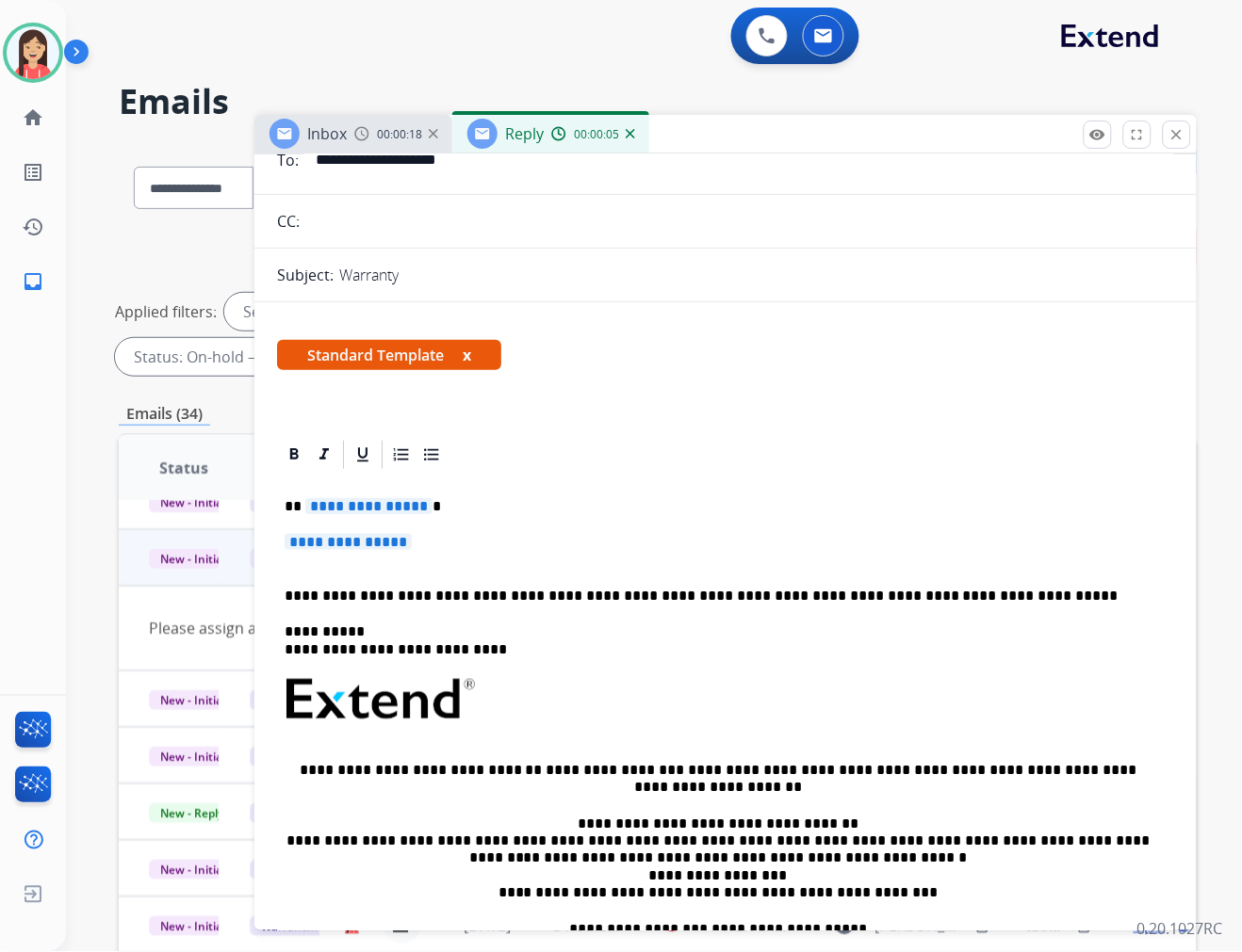
scroll to position [136, 0]
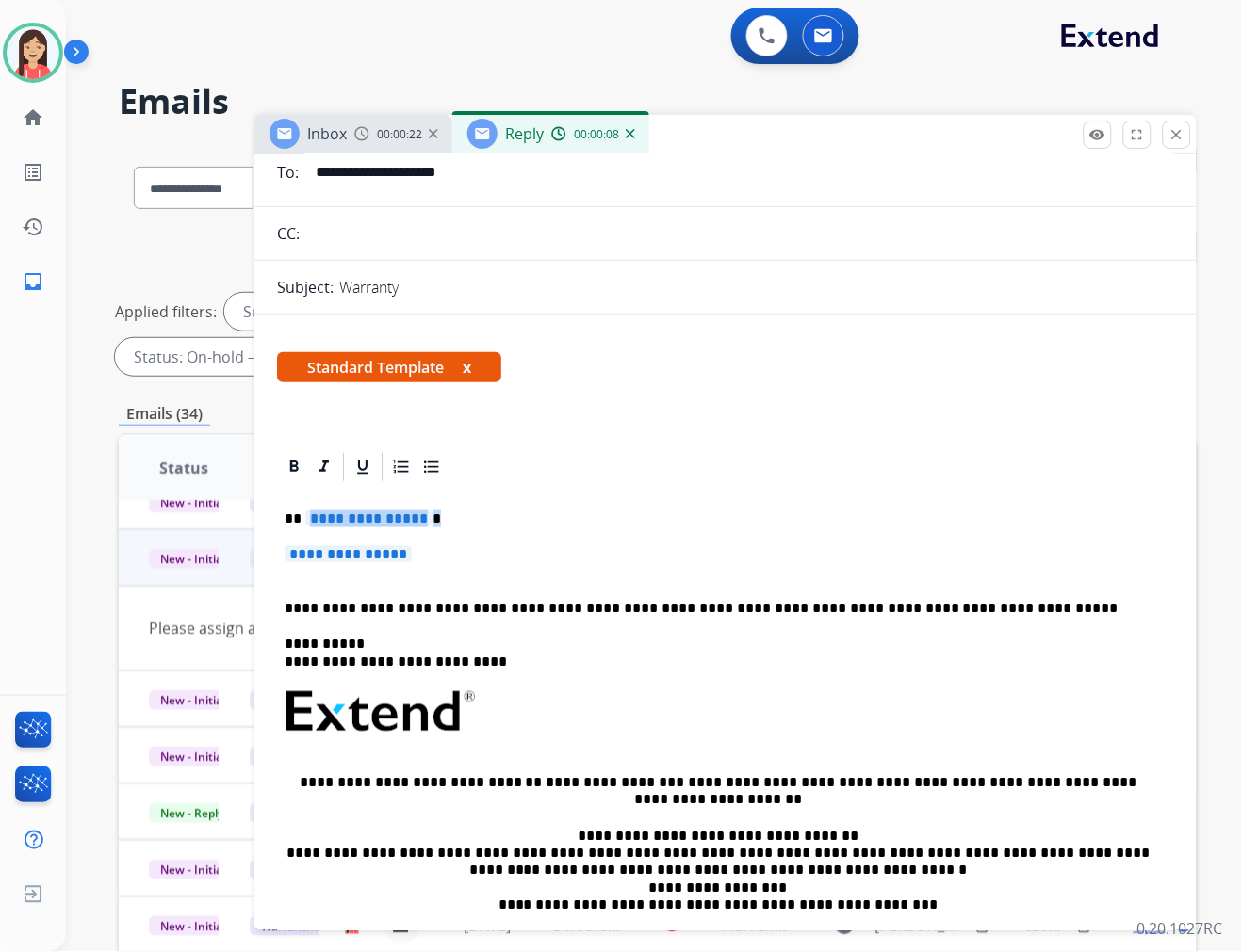
drag, startPoint x: 434, startPoint y: 554, endPoint x: 304, endPoint y: 502, distance: 140.0
click at [304, 502] on div "**********" at bounding box center [726, 756] width 897 height 545
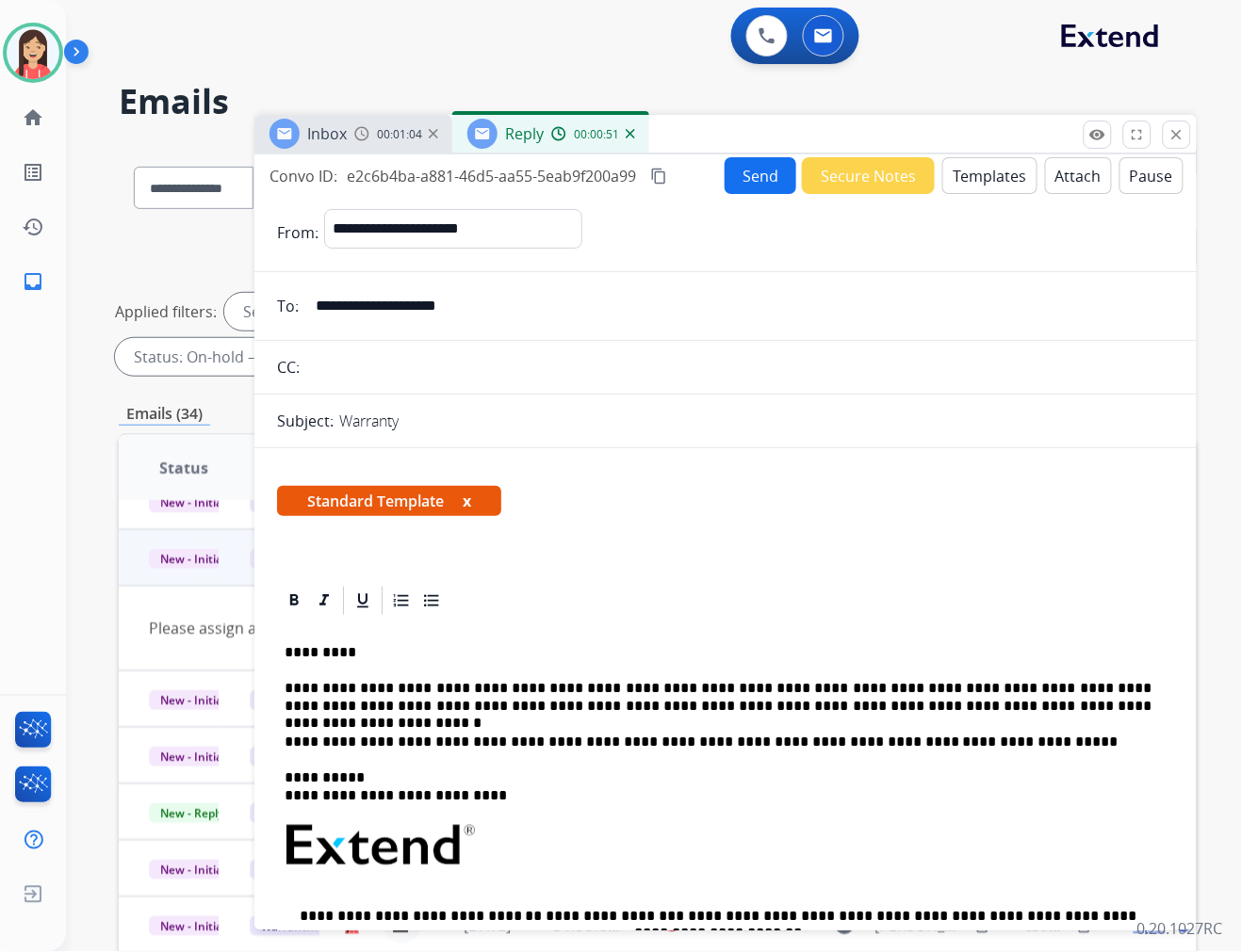
scroll to position [0, 0]
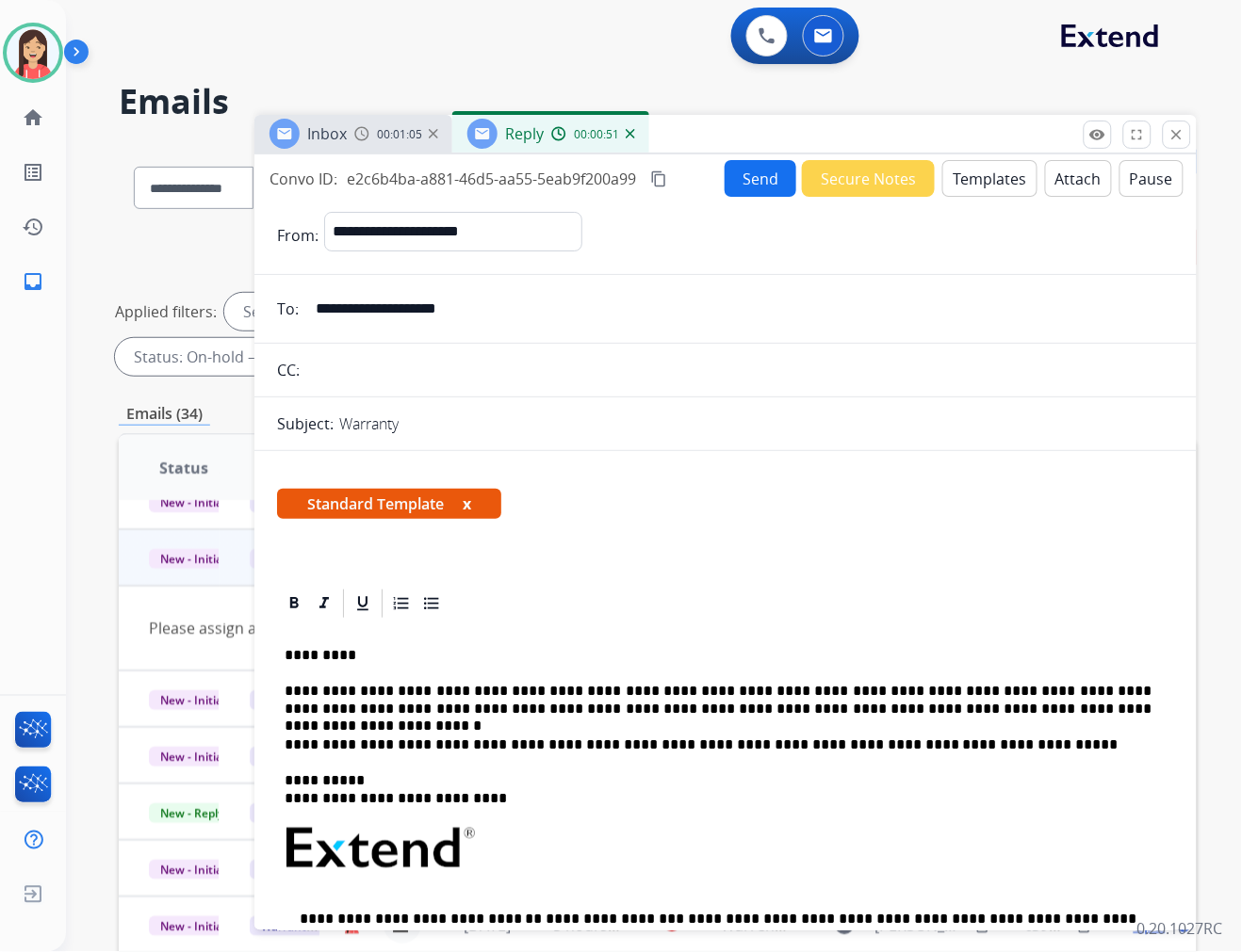
click at [783, 175] on button "Send" at bounding box center [760, 178] width 72 height 36
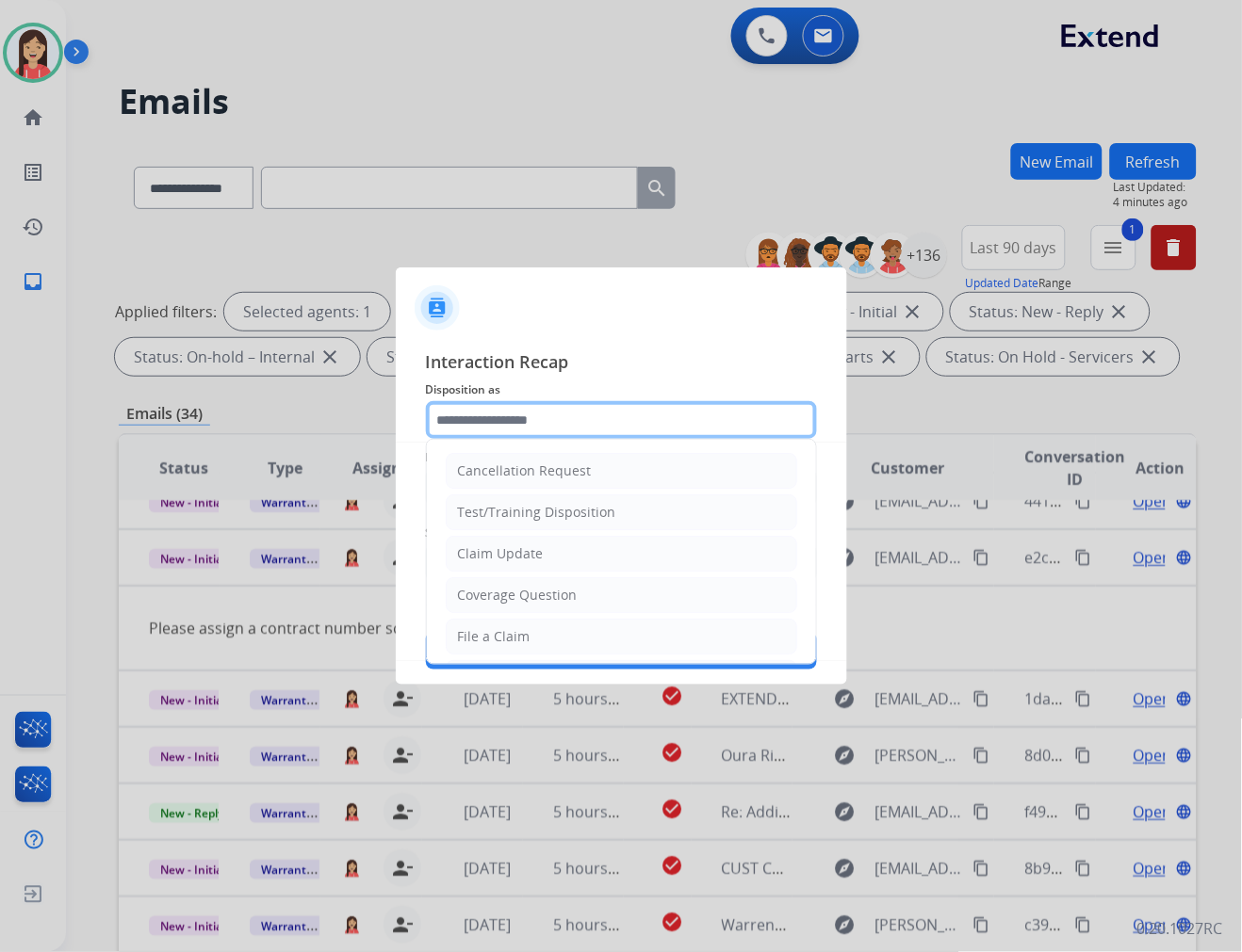
click at [505, 437] on input "text" at bounding box center [621, 420] width 391 height 37
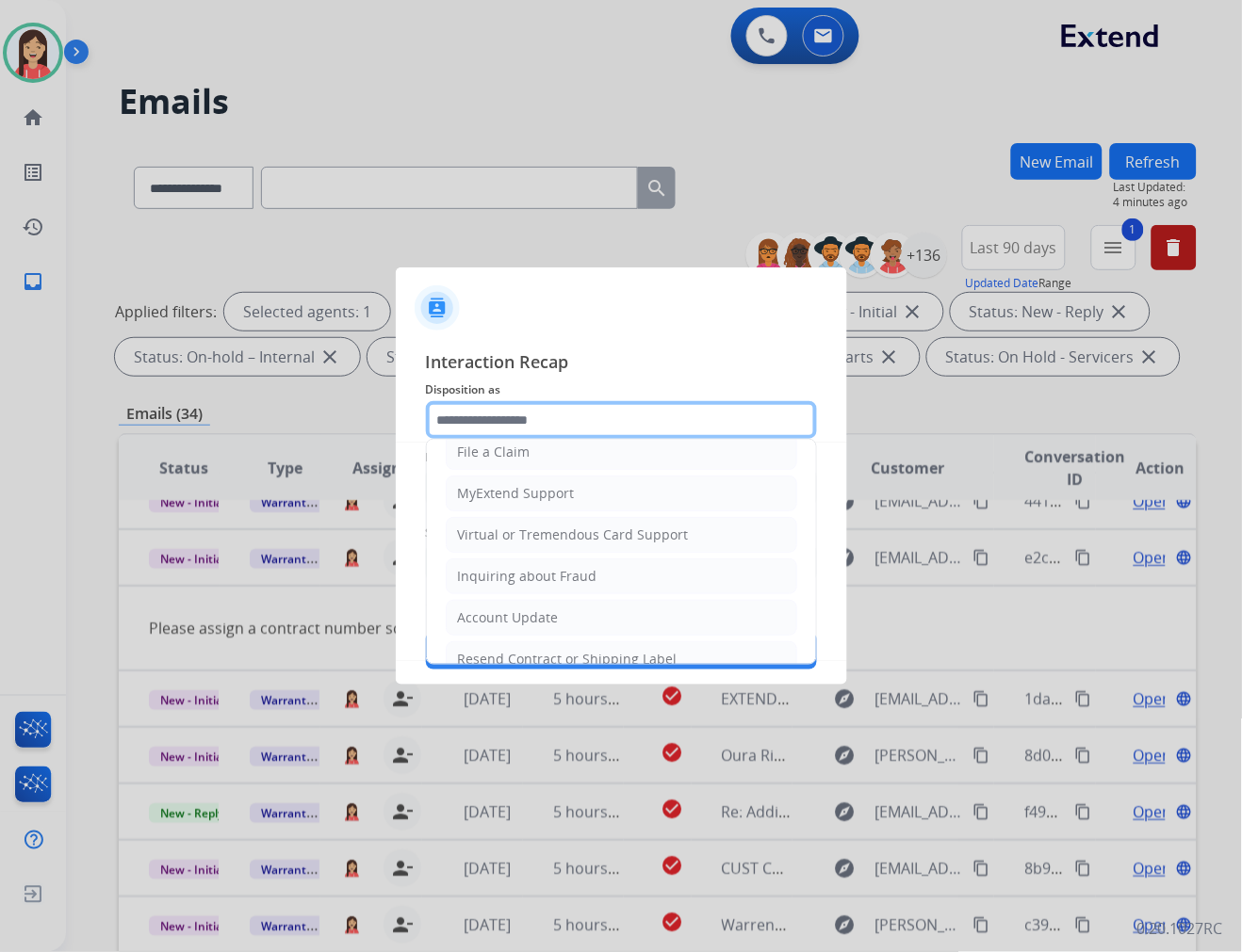
scroll to position [209, 0]
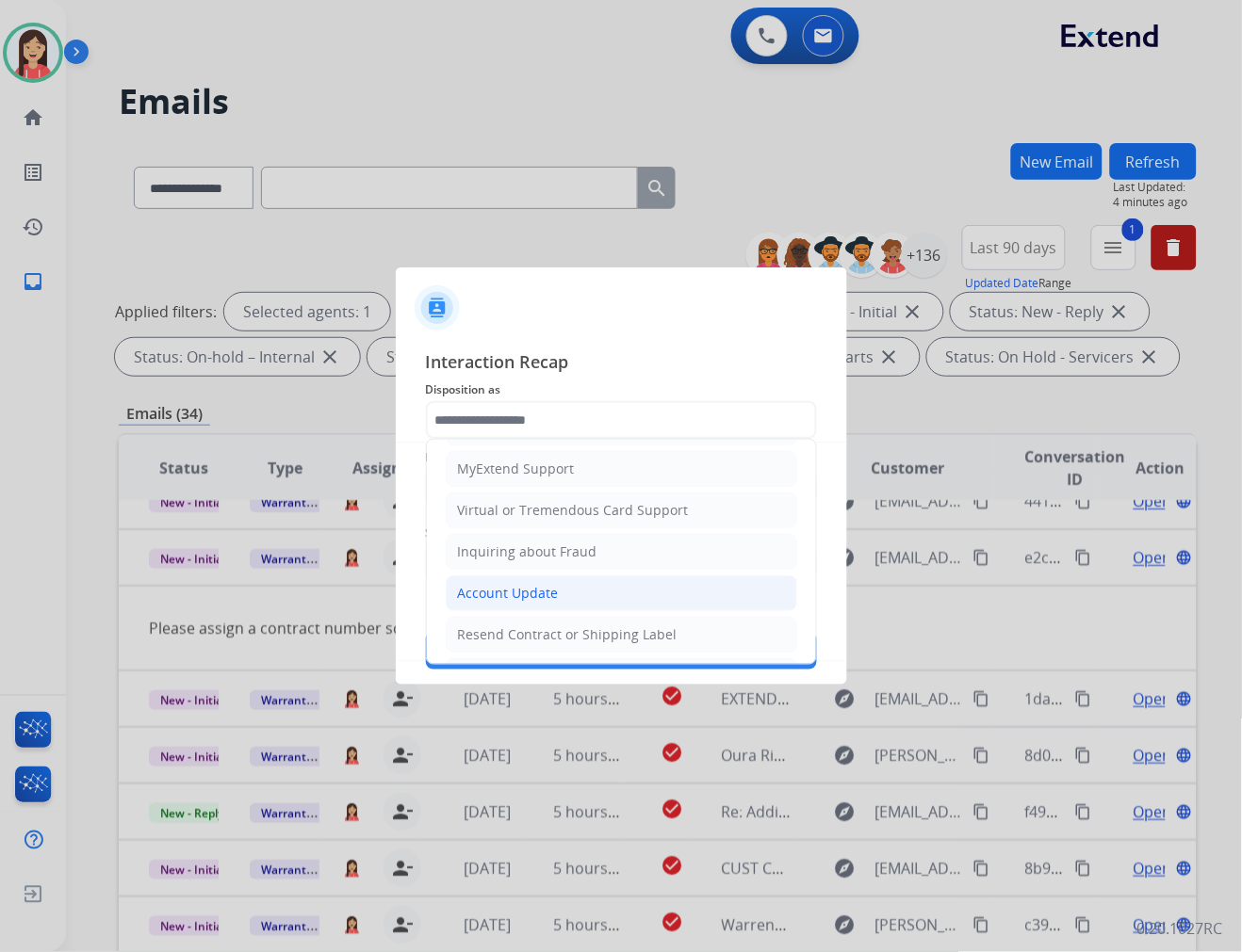
click at [520, 589] on div "Account Update" at bounding box center [508, 593] width 101 height 19
type input "**********"
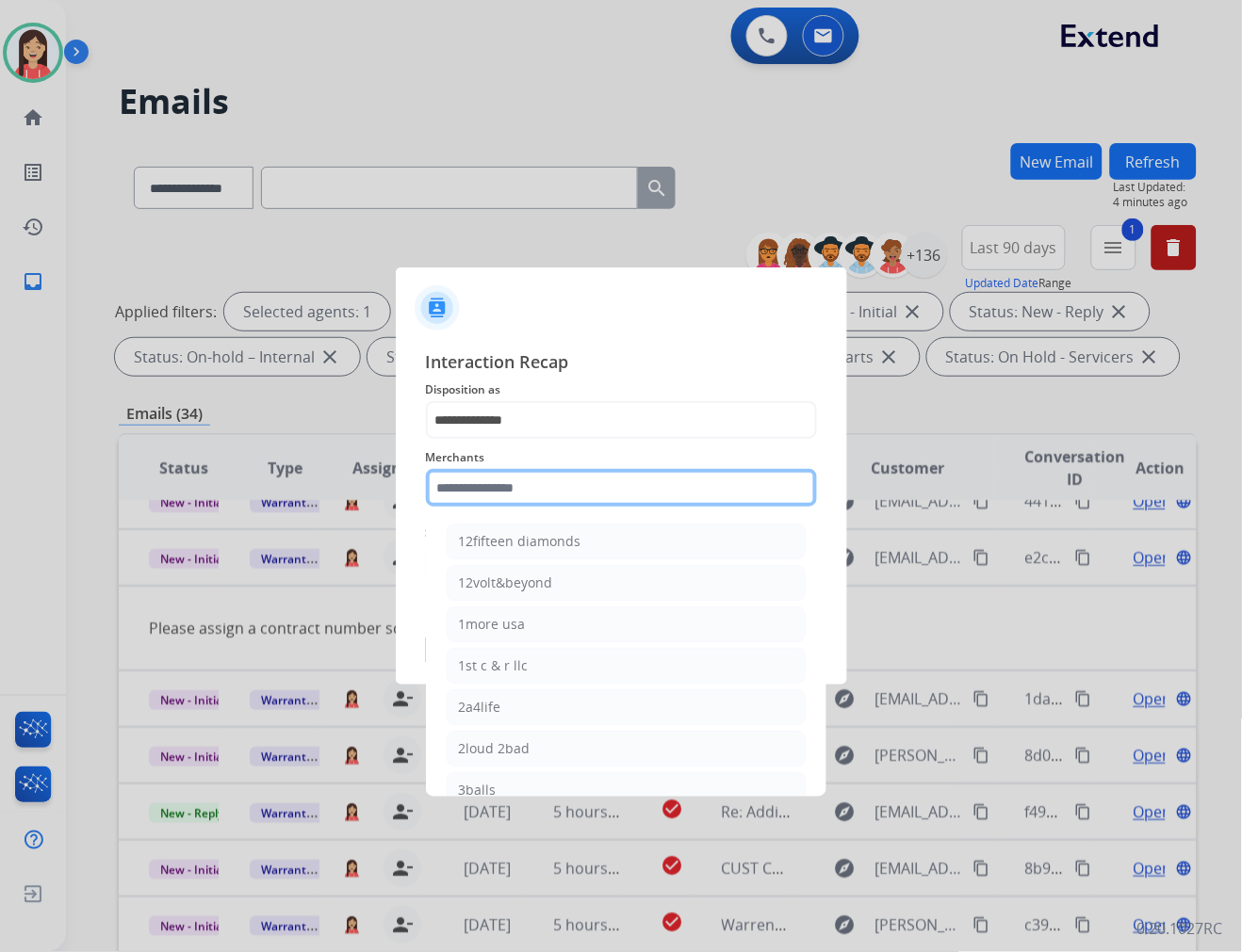
click at [537, 493] on input "text" at bounding box center [621, 488] width 391 height 37
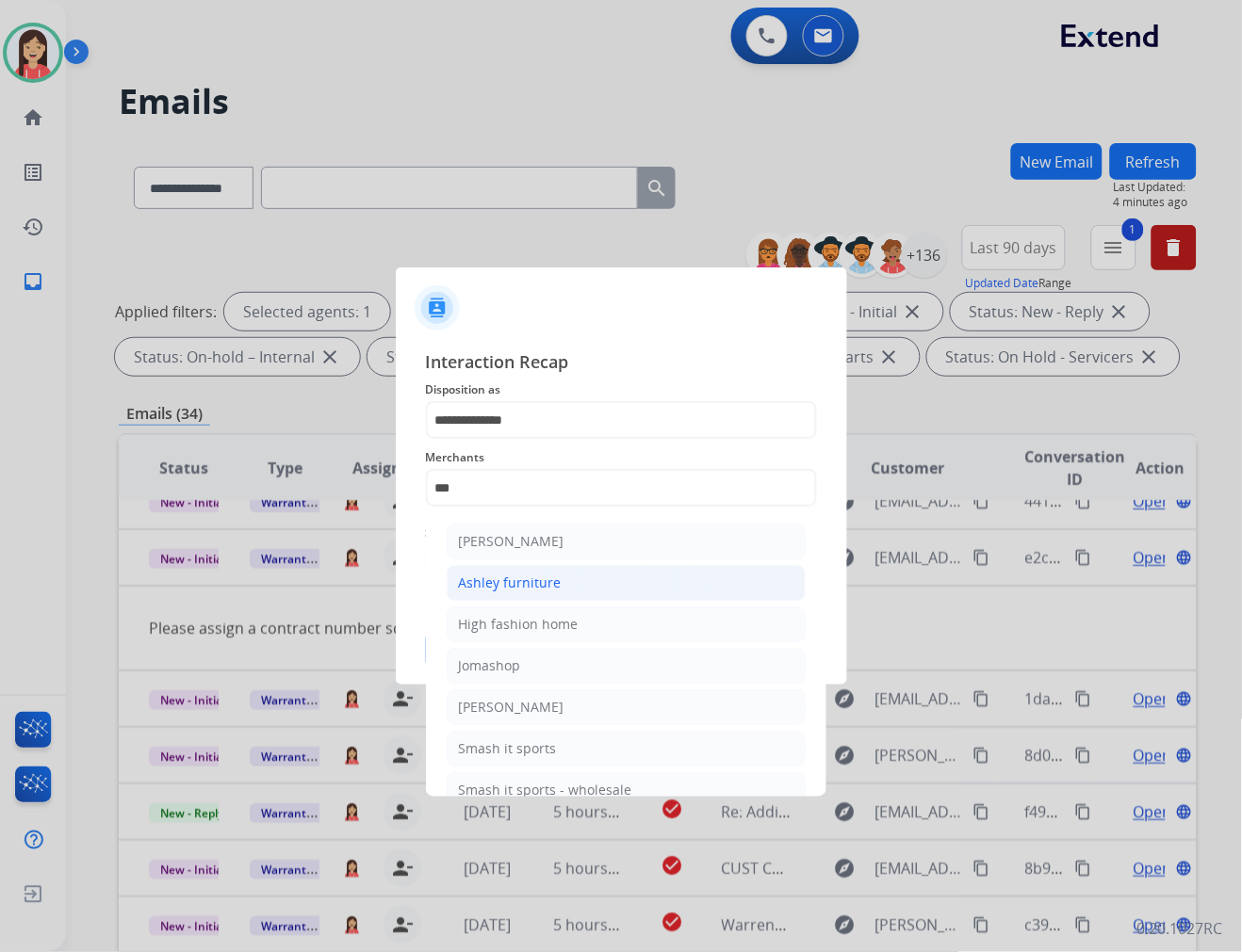
click at [537, 576] on div "Ashley furniture" at bounding box center [510, 582] width 103 height 19
type input "**********"
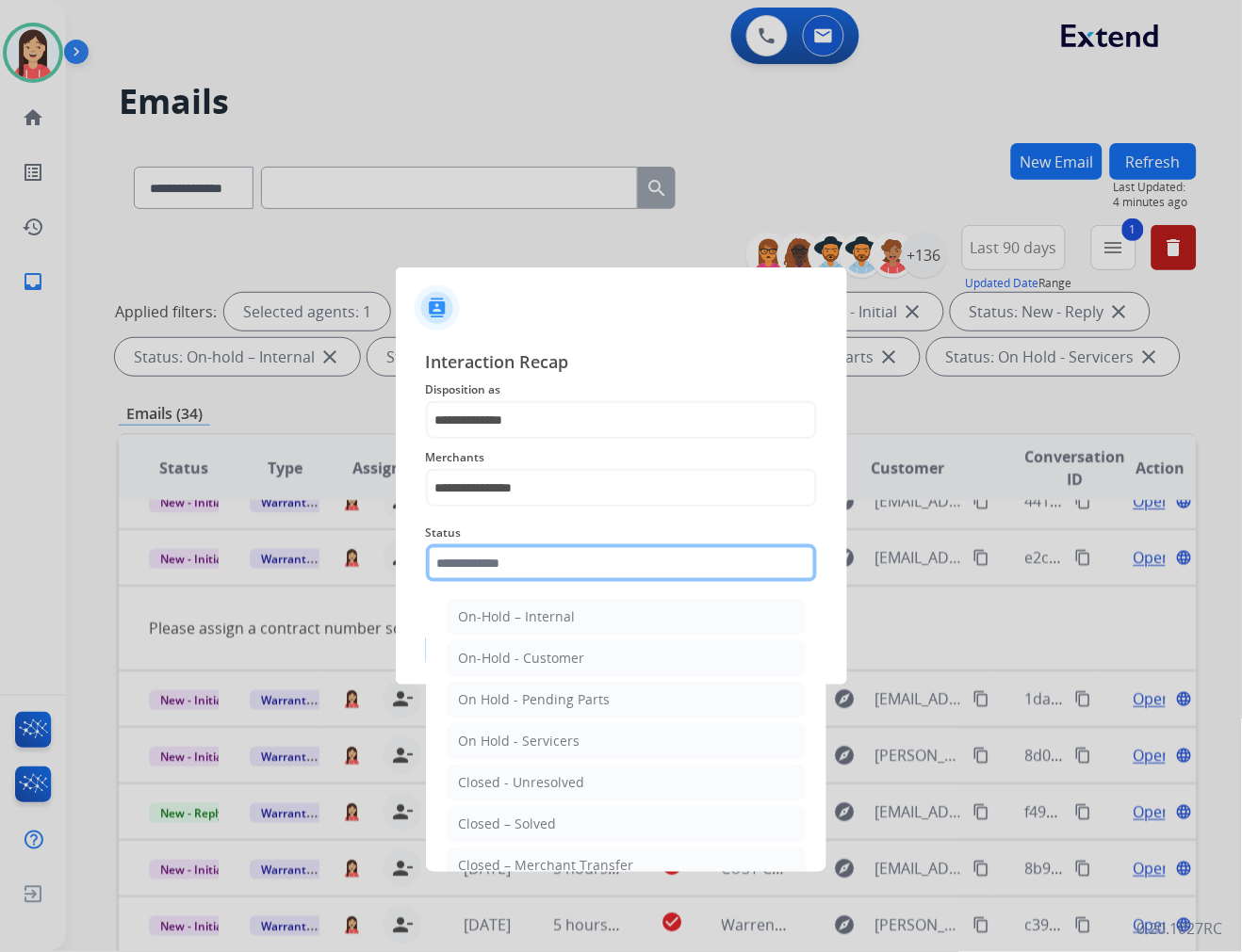
click at [542, 552] on input "text" at bounding box center [621, 563] width 391 height 37
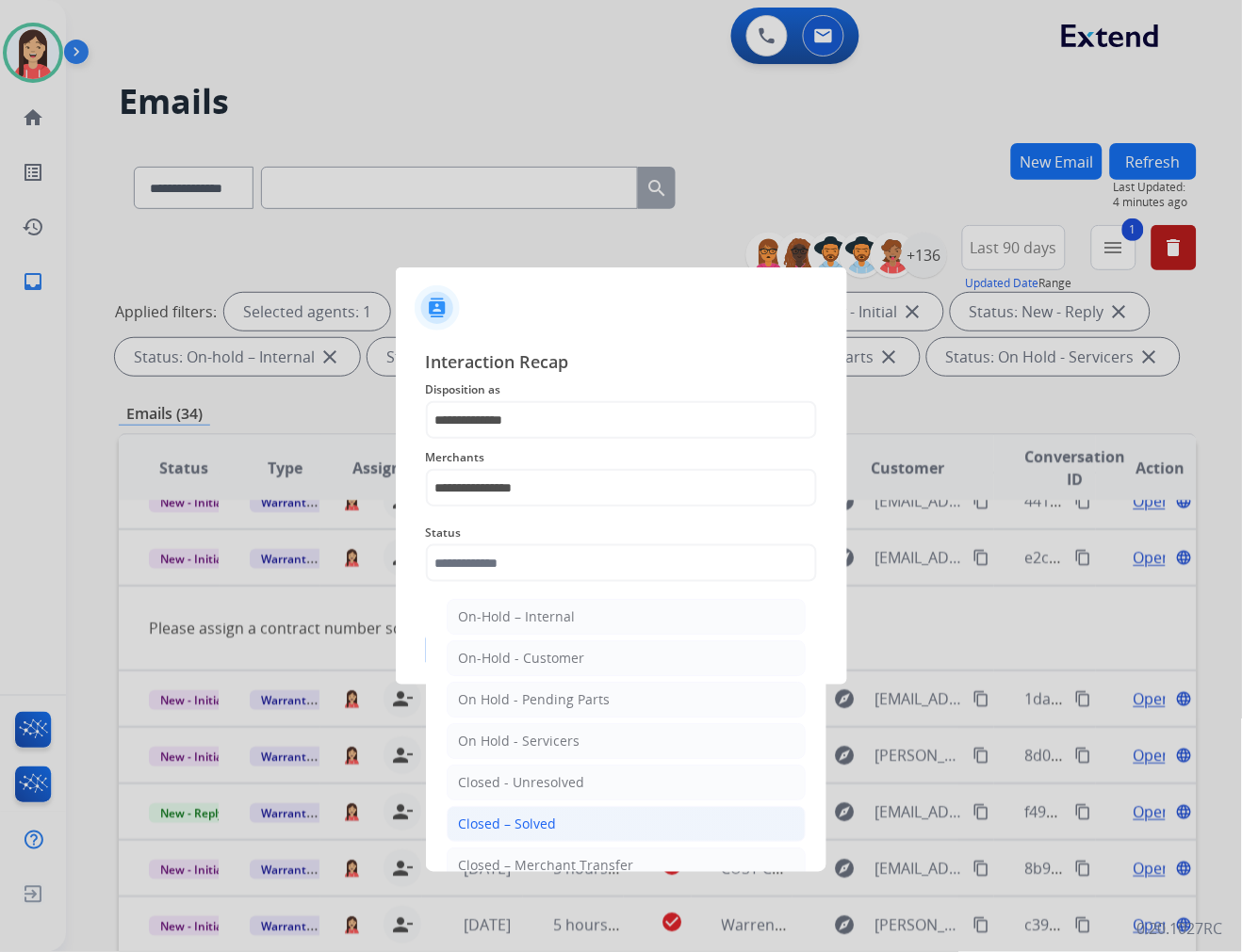
click at [676, 823] on li "Closed – Solved" at bounding box center [626, 823] width 359 height 35
type input "**********"
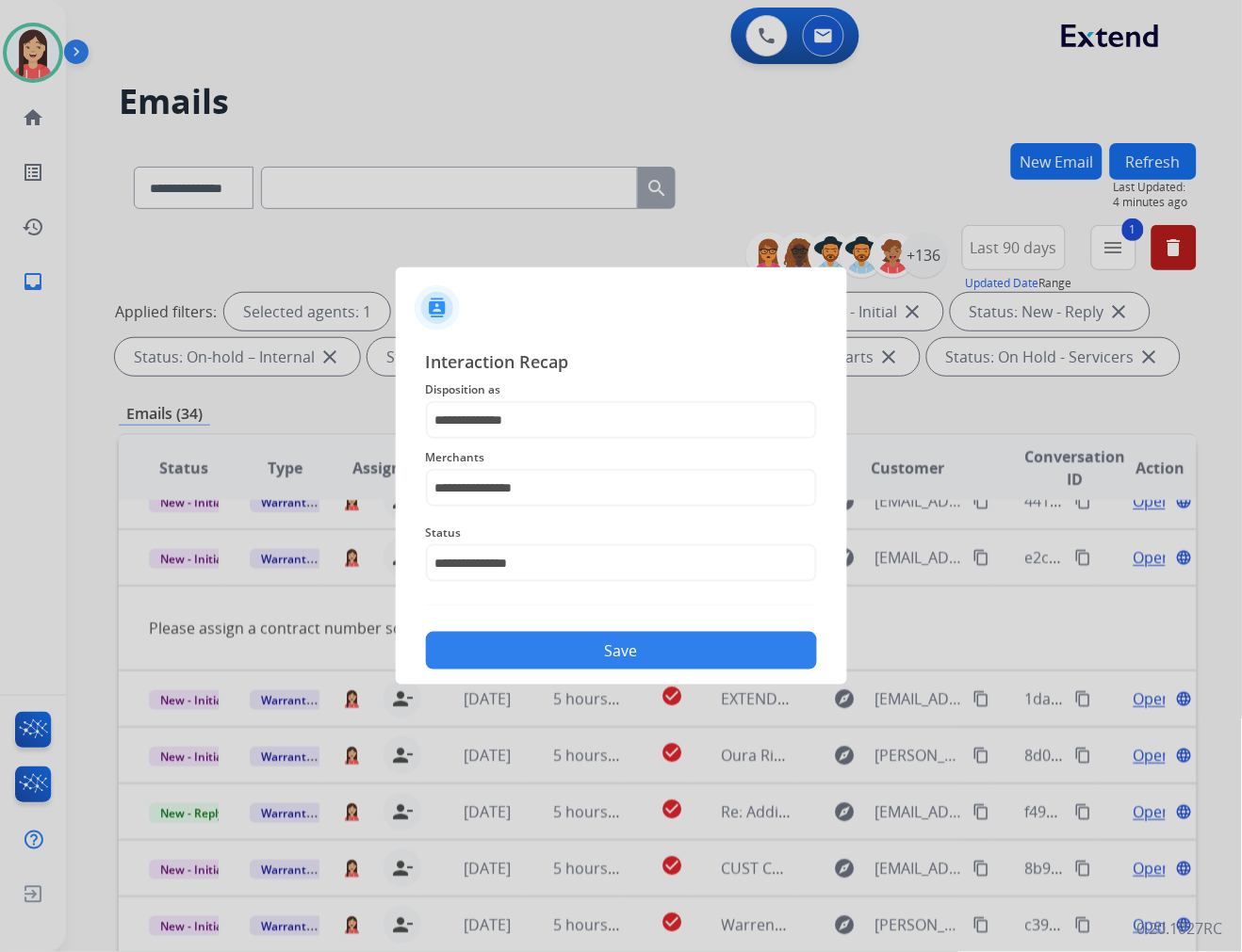
click at [638, 660] on button "Save" at bounding box center [621, 651] width 391 height 37
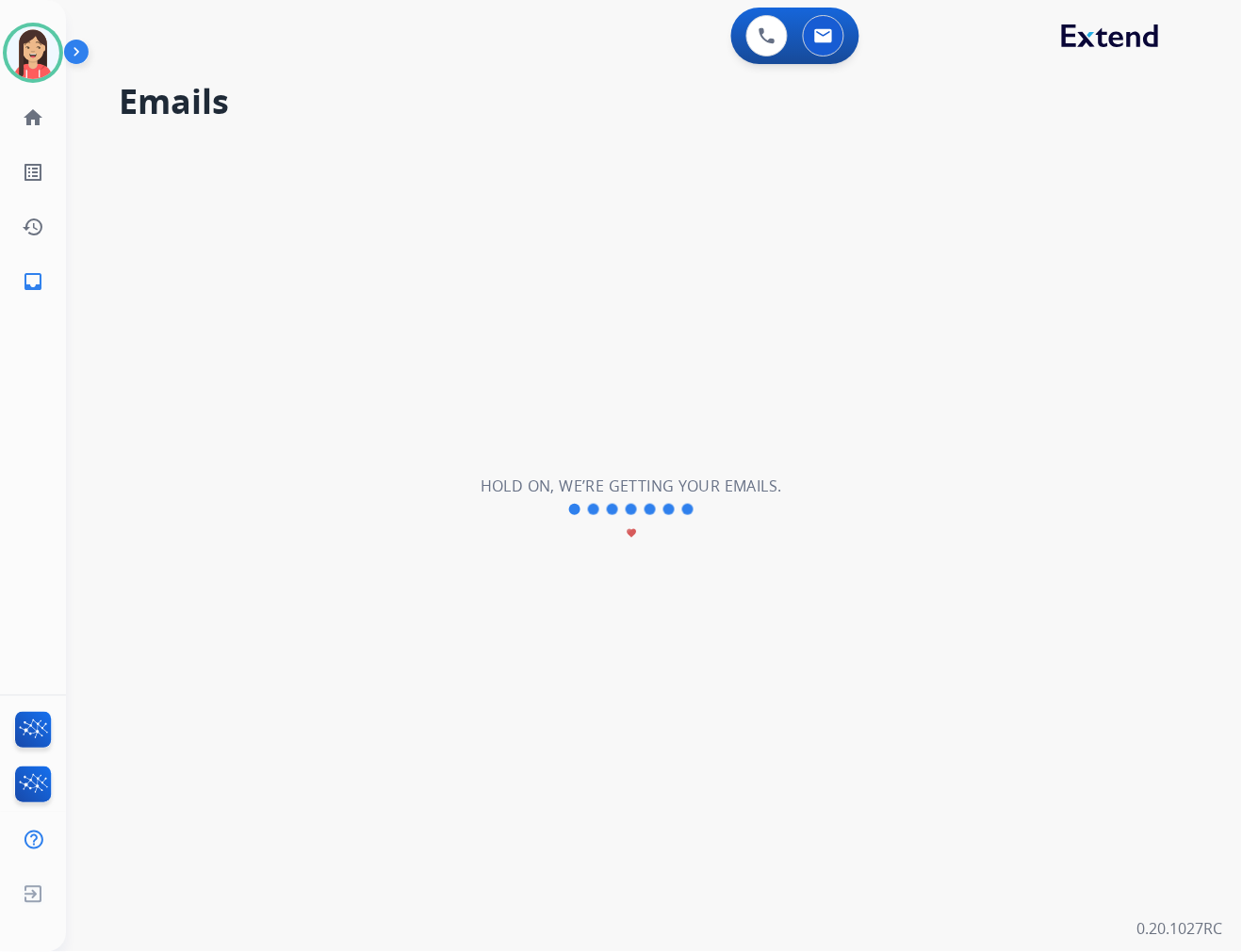
scroll to position [62, 0]
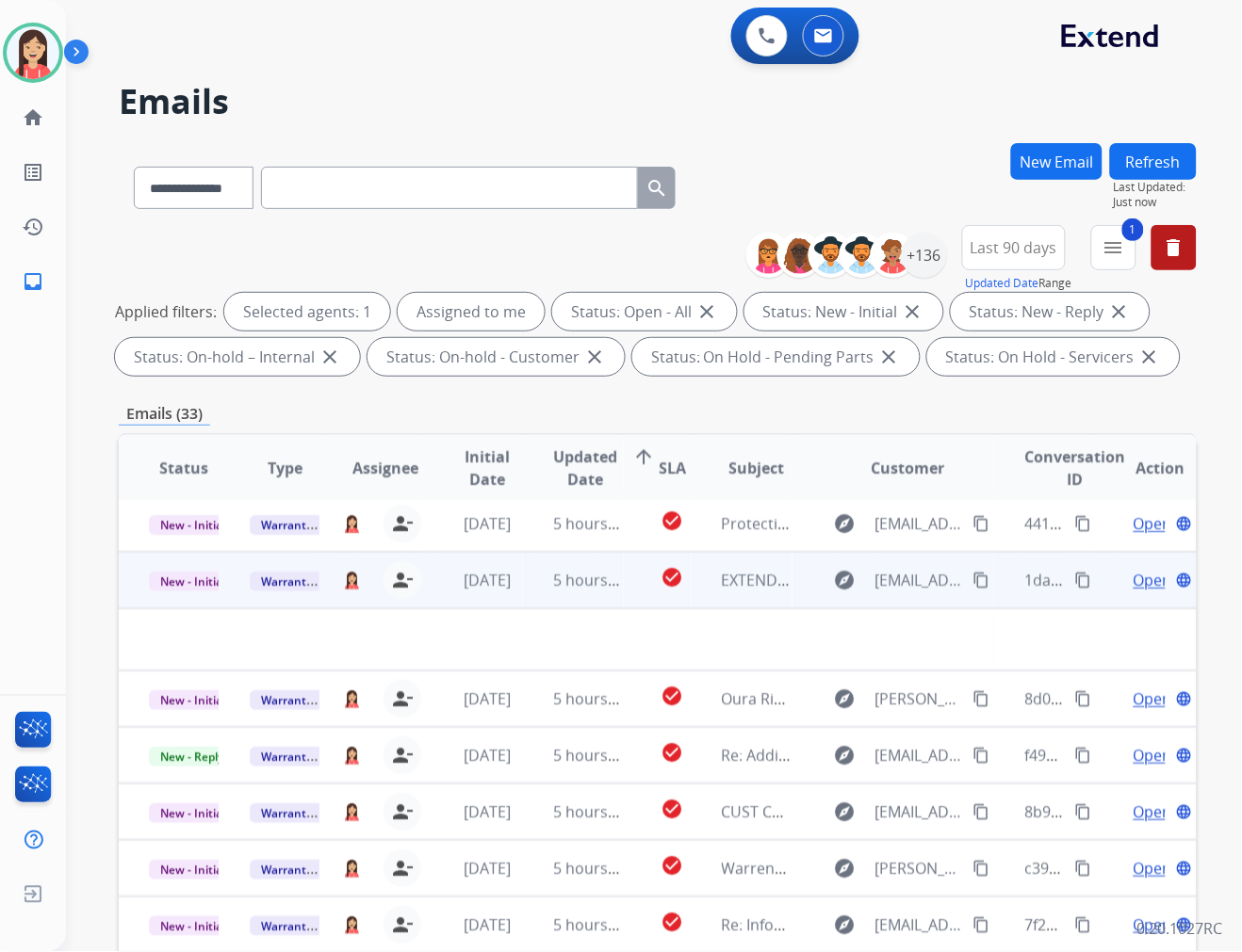
click at [541, 598] on td "5 hours ago" at bounding box center [573, 580] width 101 height 57
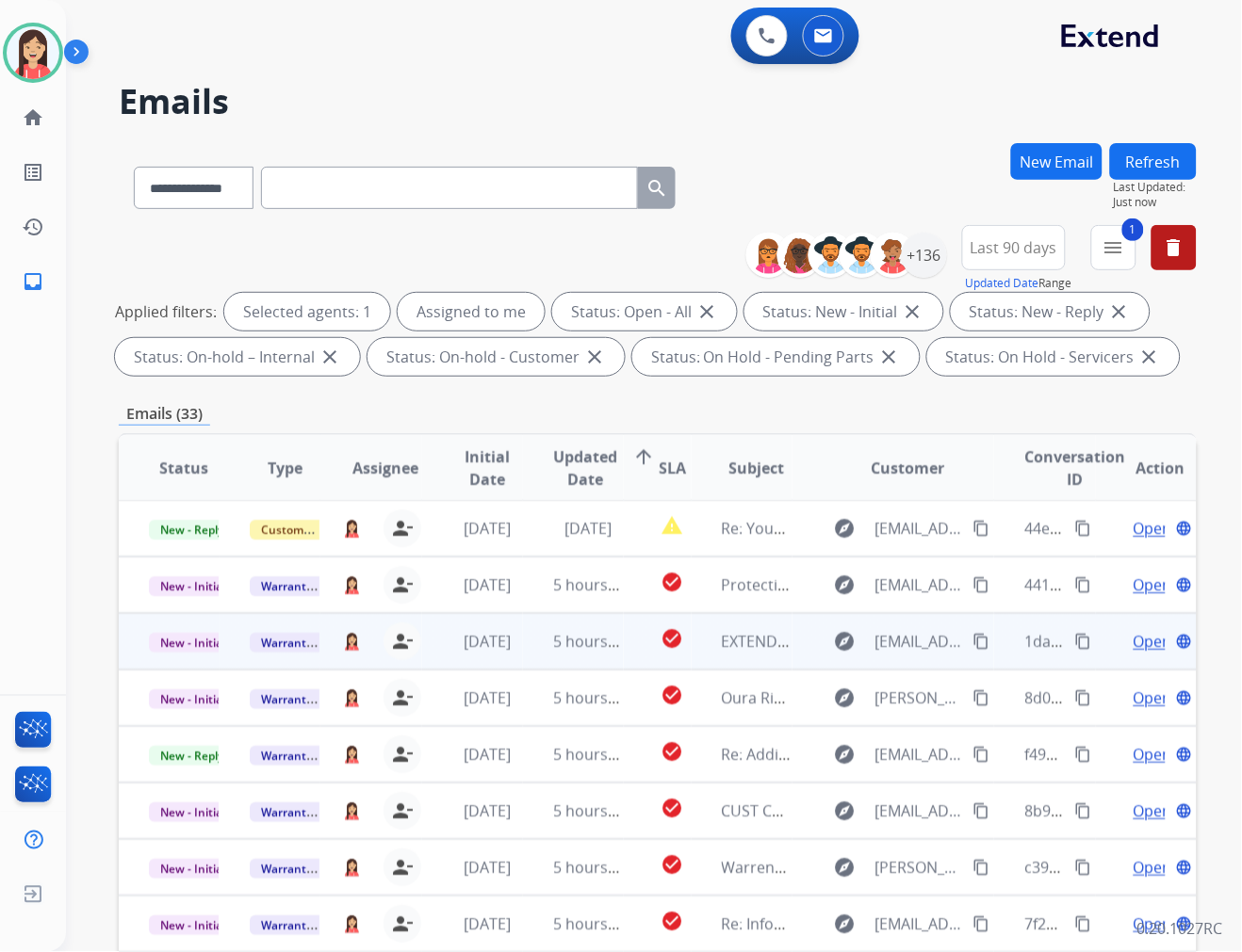
click at [530, 645] on td "5 hours ago" at bounding box center [573, 642] width 101 height 57
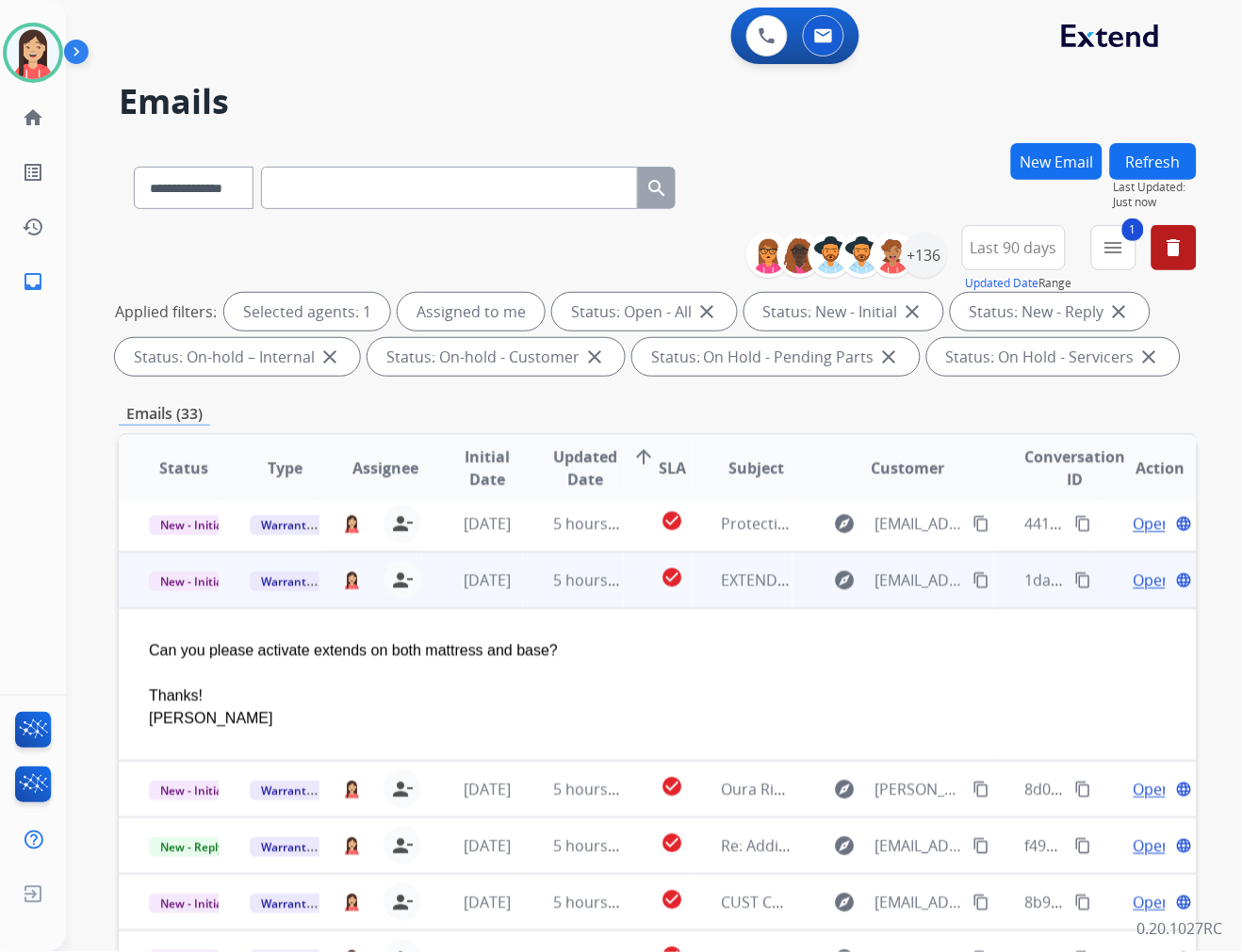
scroll to position [113, 0]
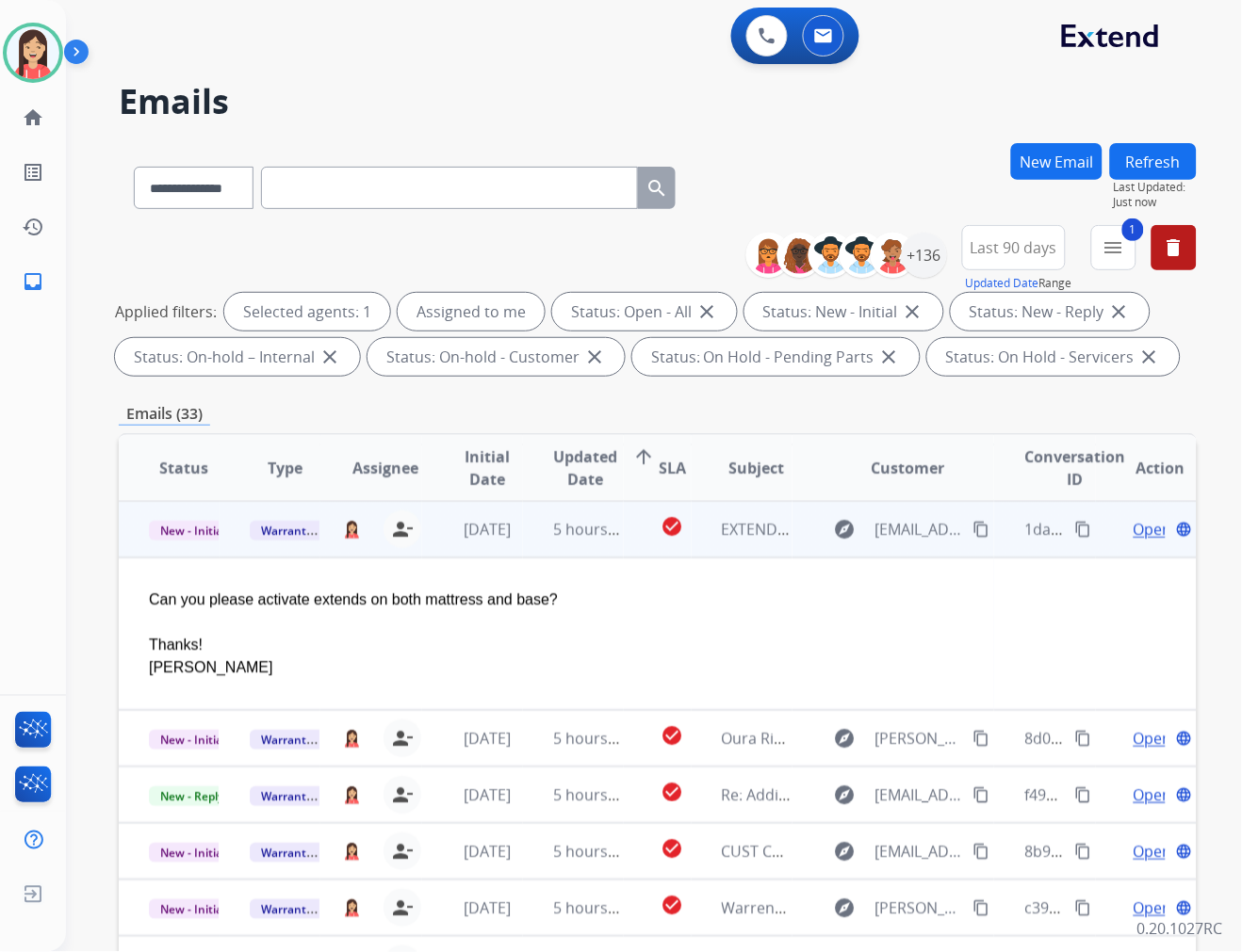
click at [1133, 525] on span "Open" at bounding box center [1152, 529] width 38 height 23
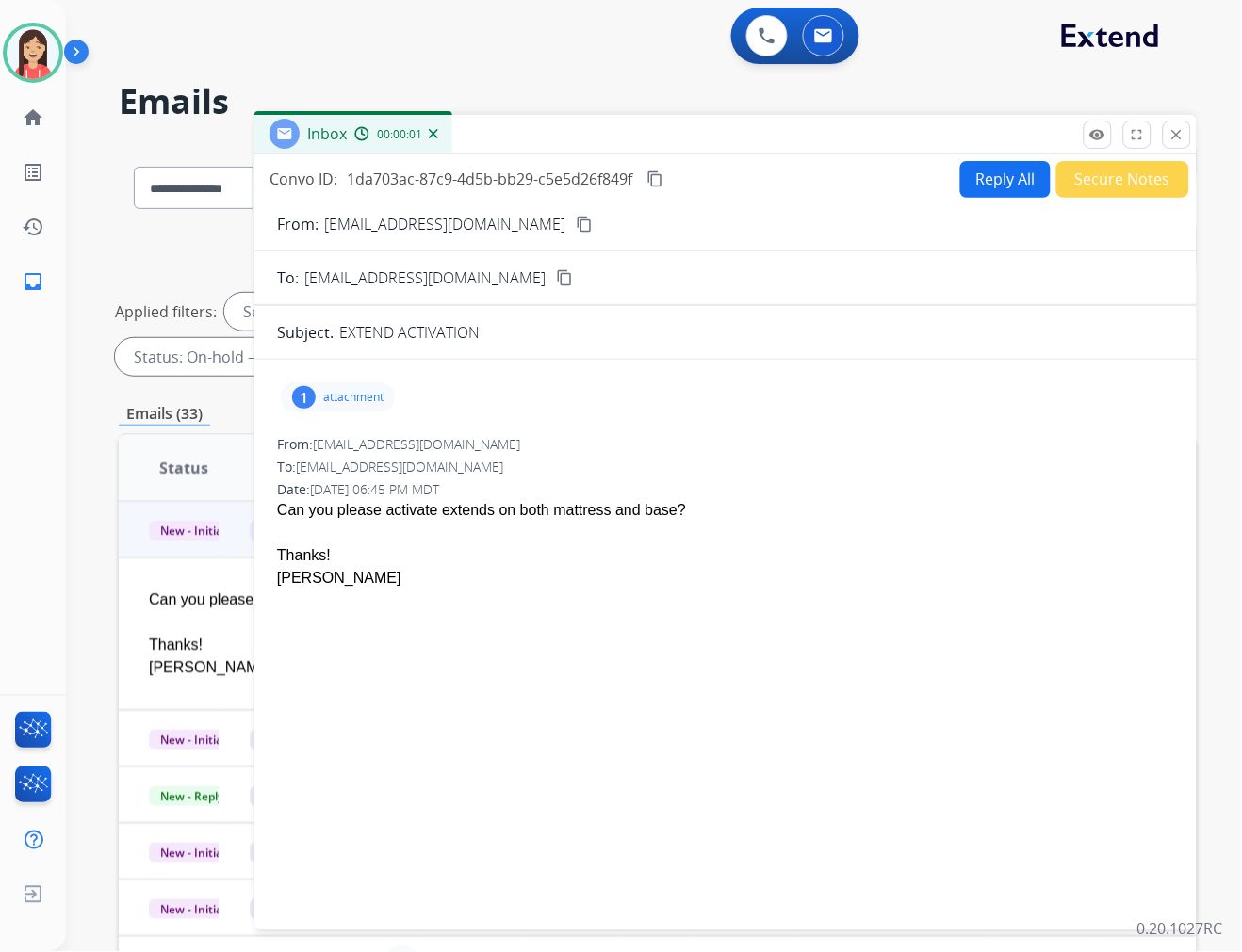
click at [363, 398] on p "attachment" at bounding box center [352, 397] width 60 height 15
click at [558, 449] on mat-icon "download" at bounding box center [553, 445] width 17 height 17
click at [1181, 135] on mat-icon "close" at bounding box center [1176, 134] width 17 height 17
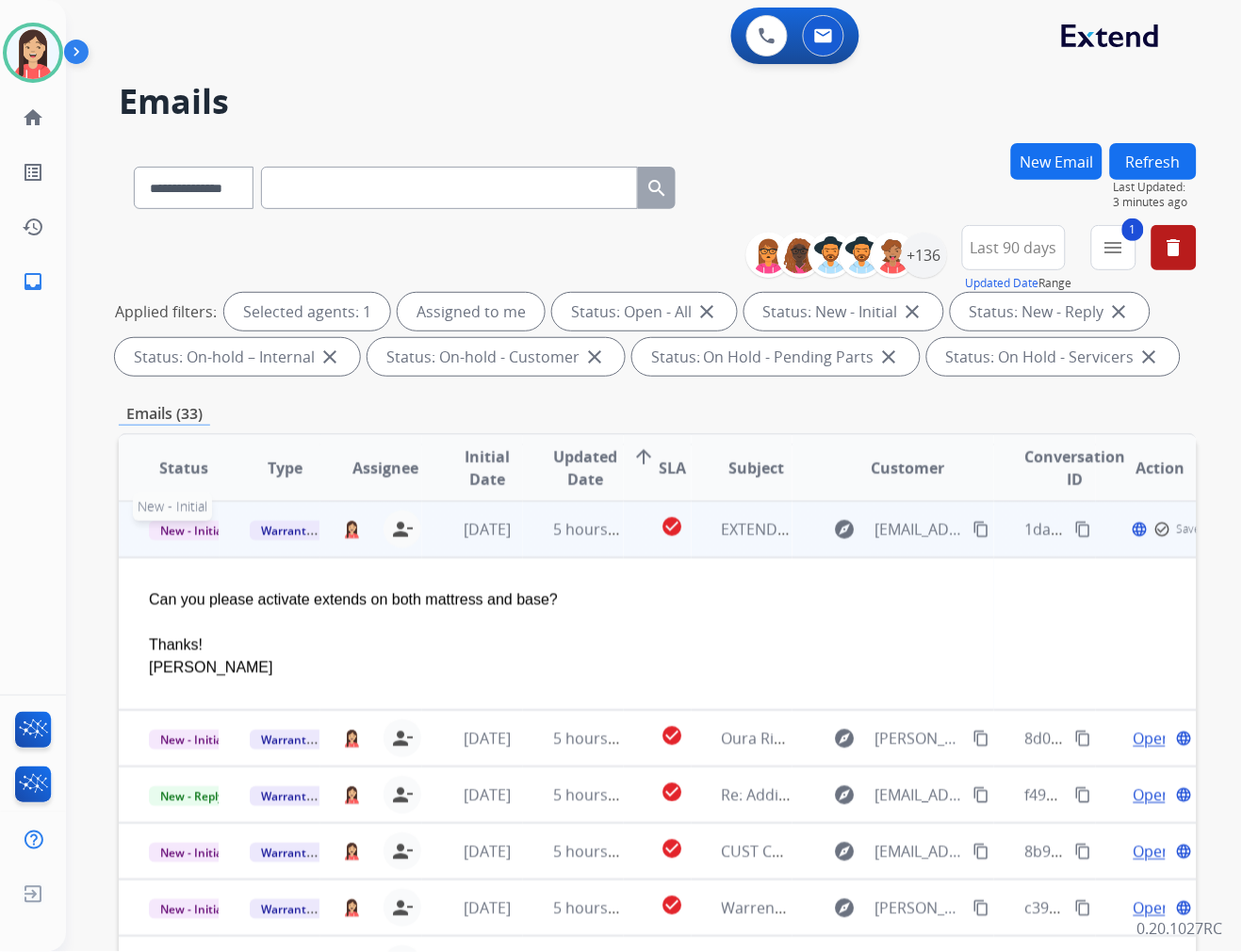
click at [180, 525] on span "New - Initial" at bounding box center [192, 531] width 87 height 20
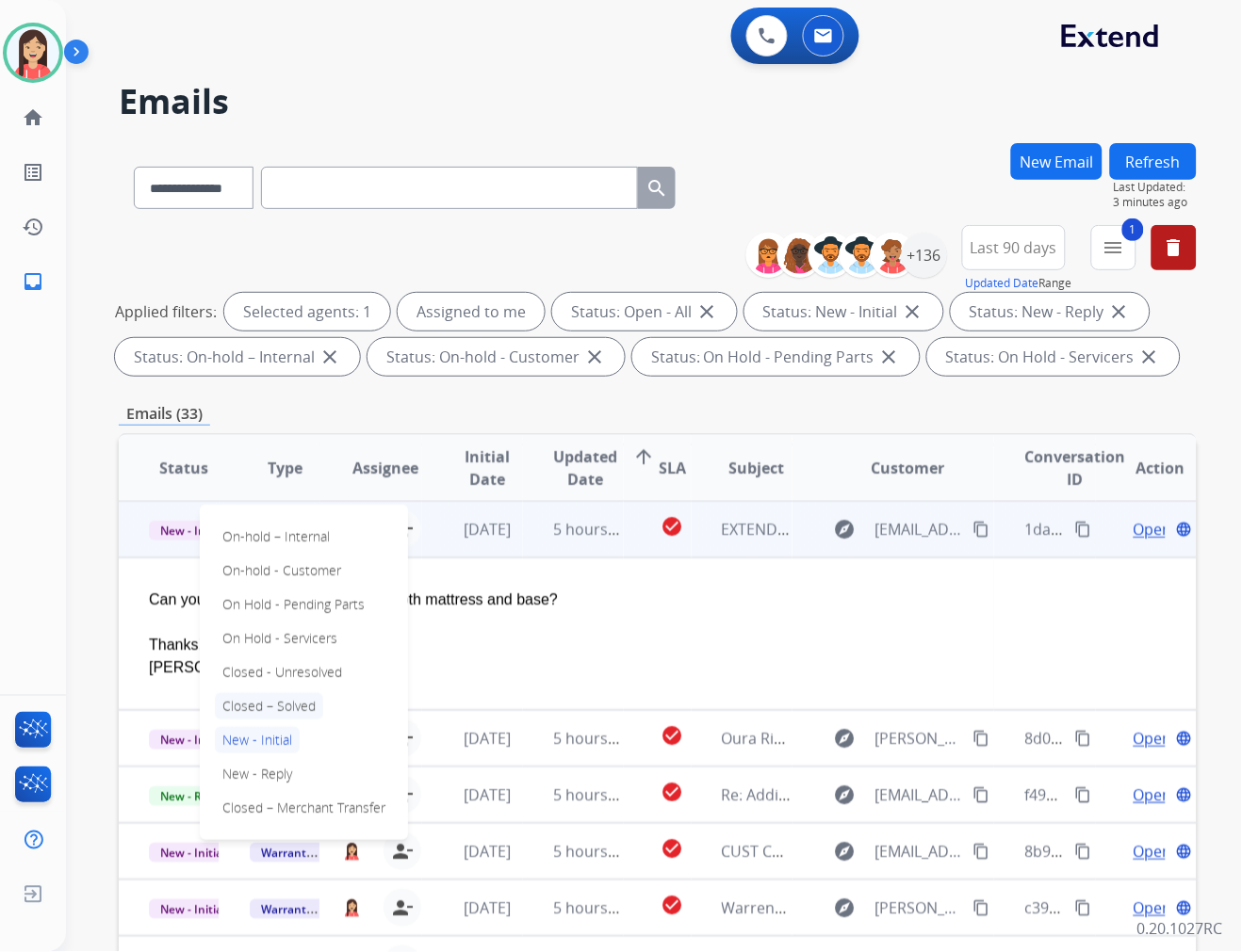
scroll to position [8, 0]
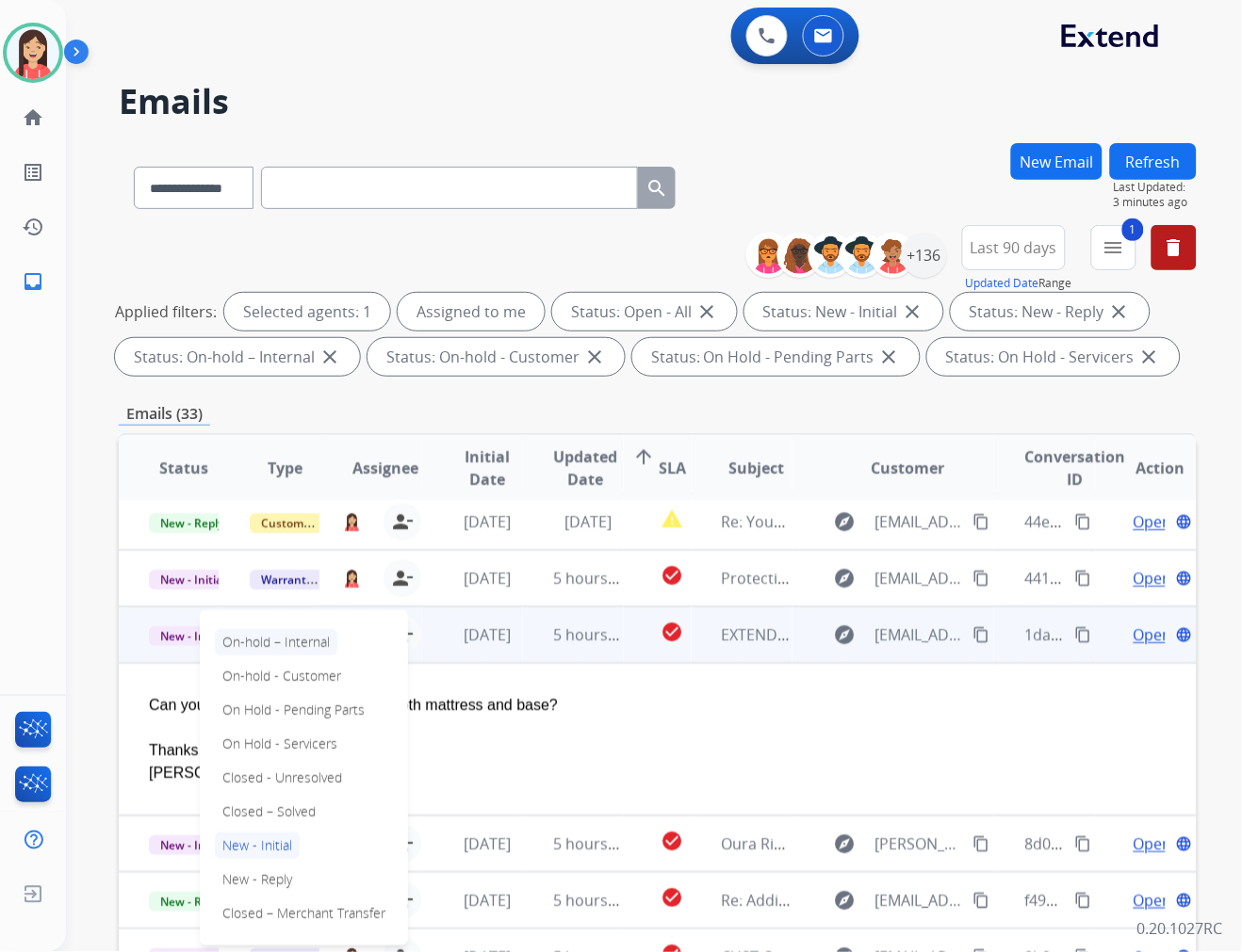
click at [304, 644] on p "On-hold – Internal" at bounding box center [276, 642] width 123 height 26
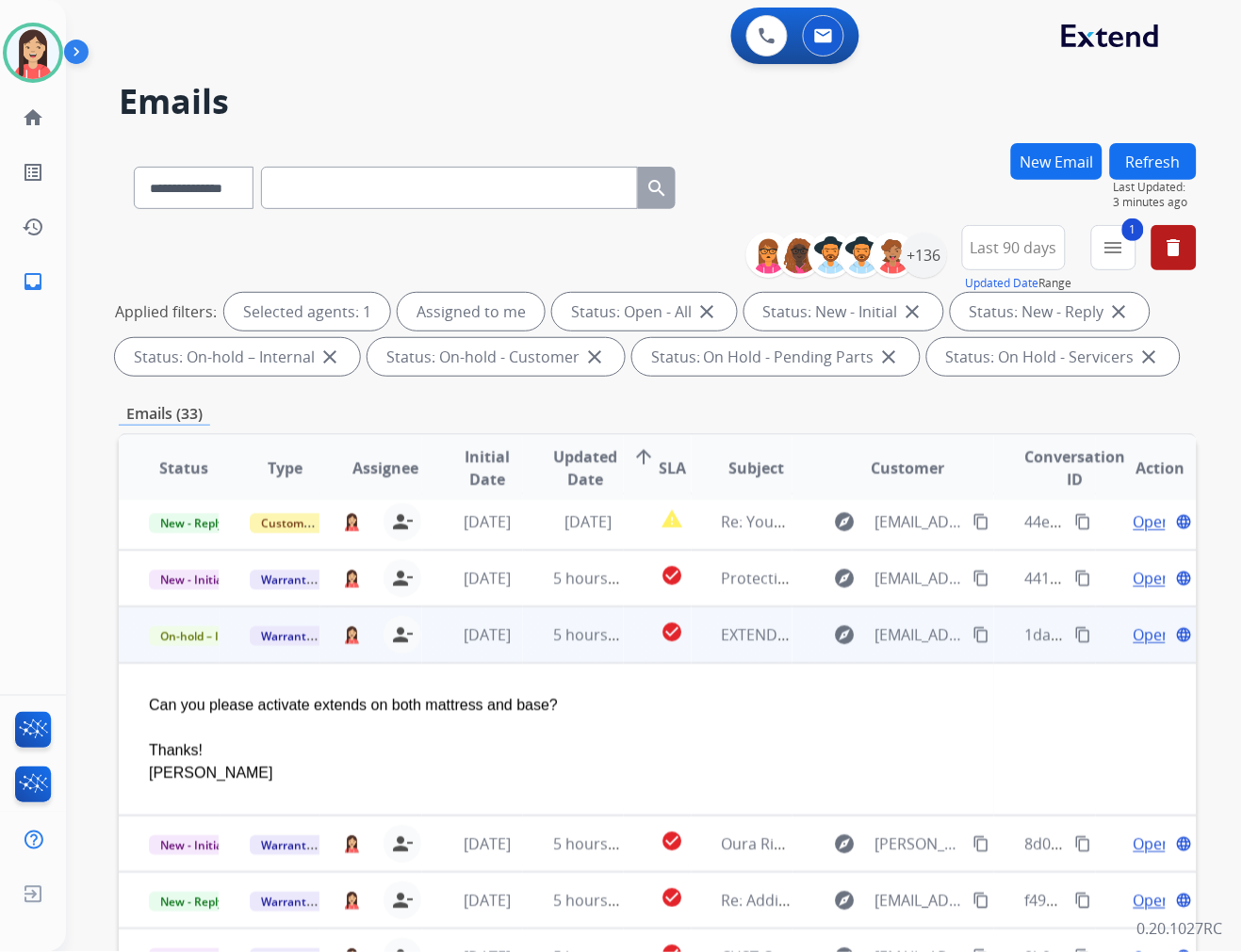
click at [537, 657] on td "5 hours ago" at bounding box center [573, 635] width 101 height 57
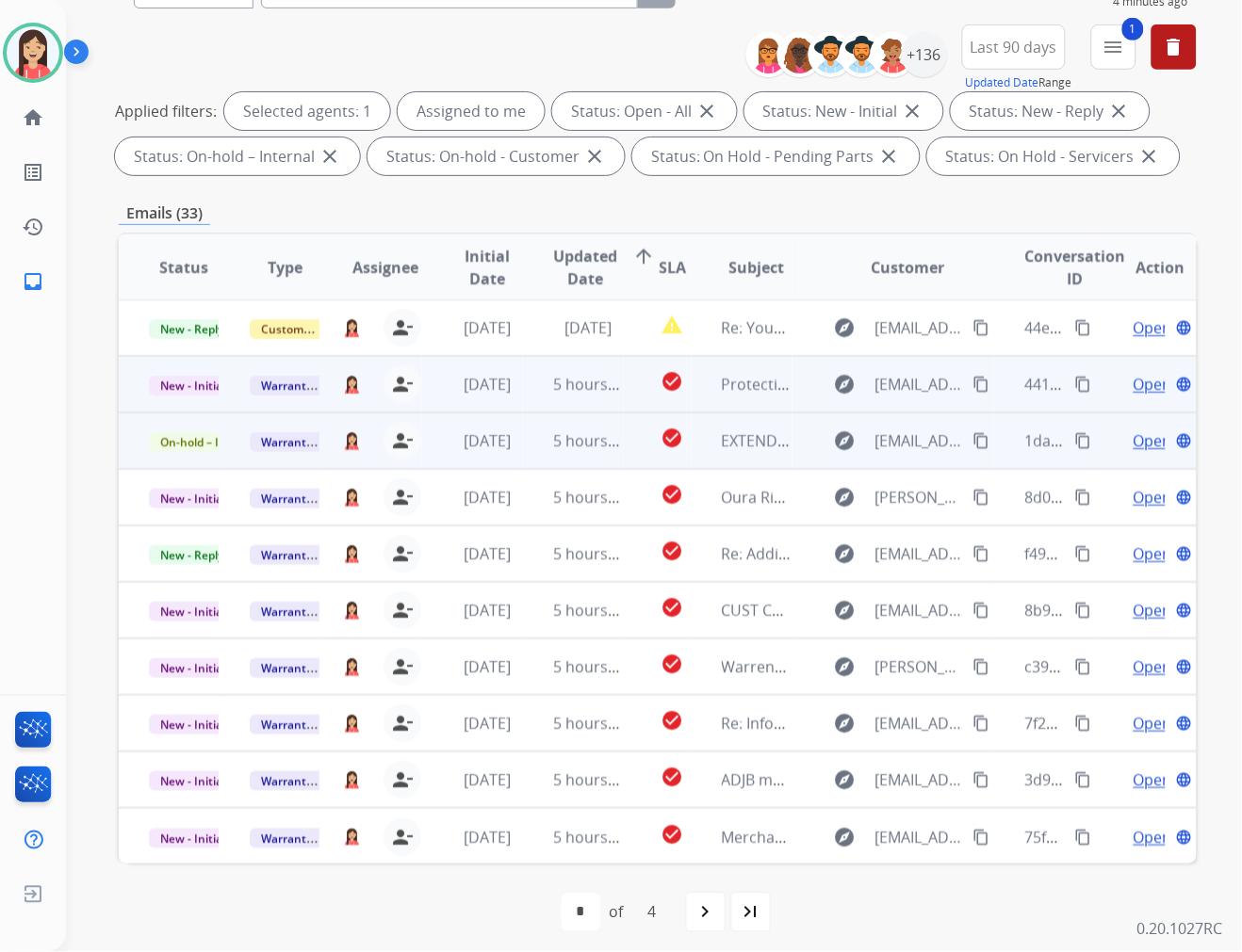
scroll to position [210, 0]
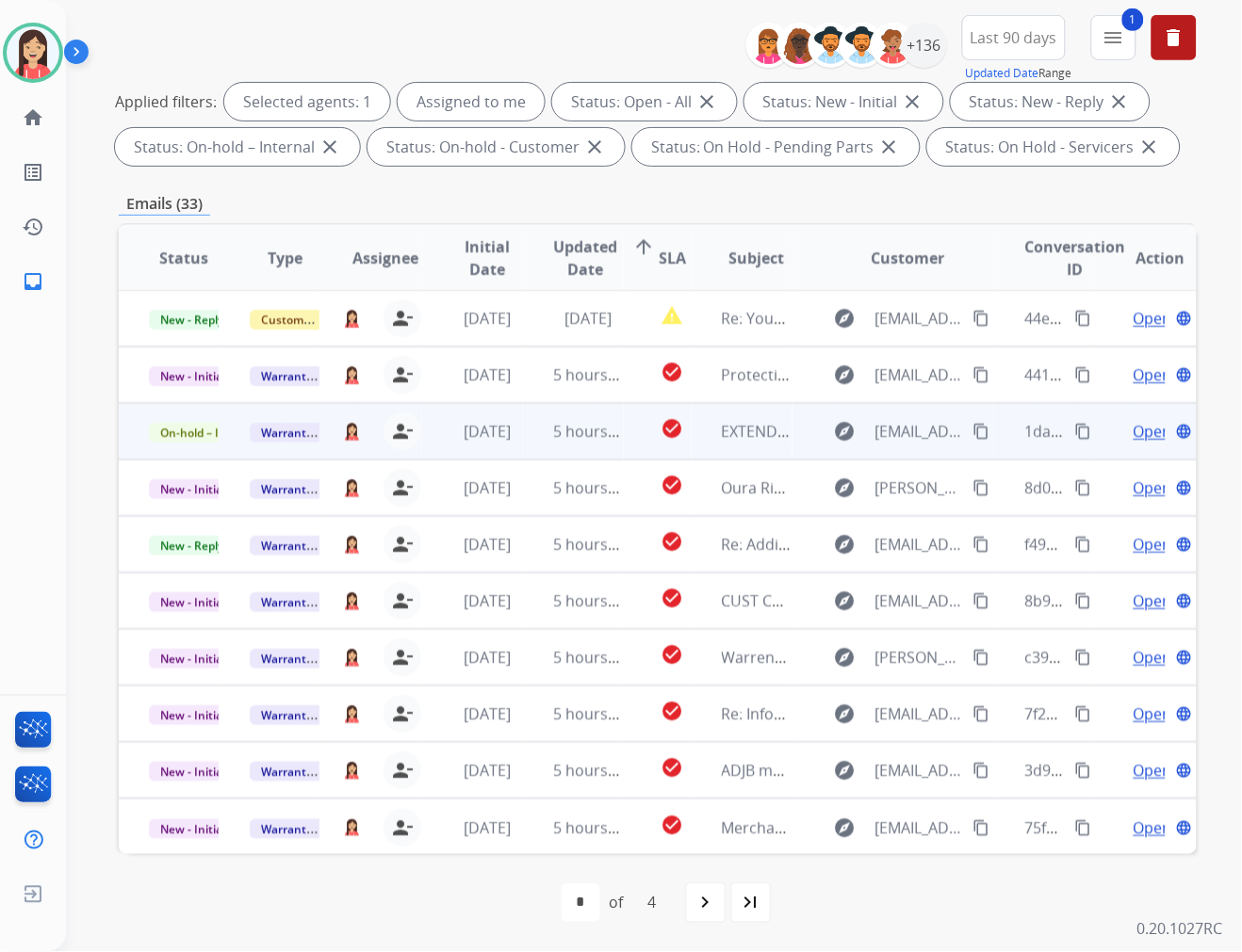
click at [529, 199] on div "Emails (33)" at bounding box center [658, 204] width 1078 height 24
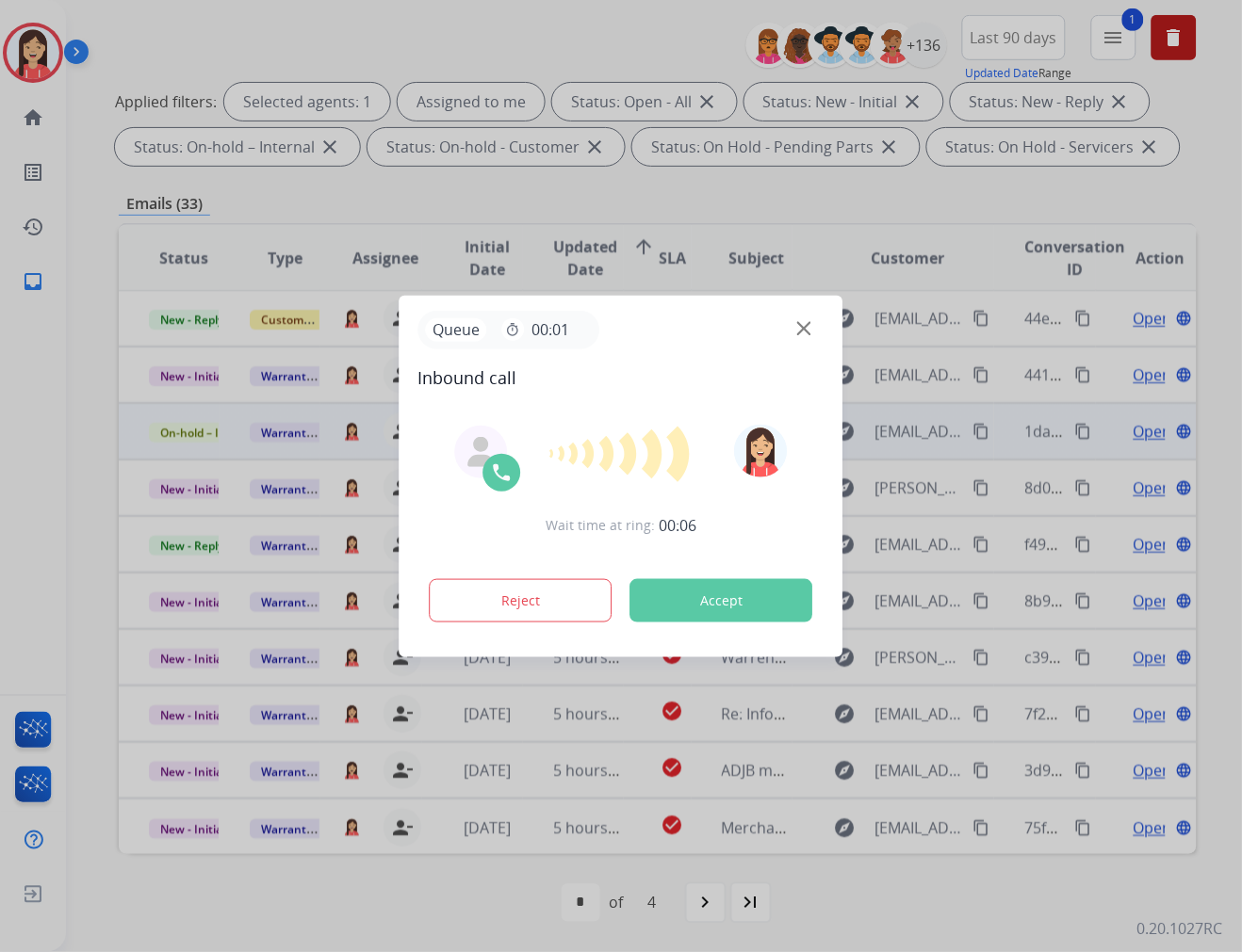
click at [672, 607] on button "Accept" at bounding box center [722, 601] width 183 height 43
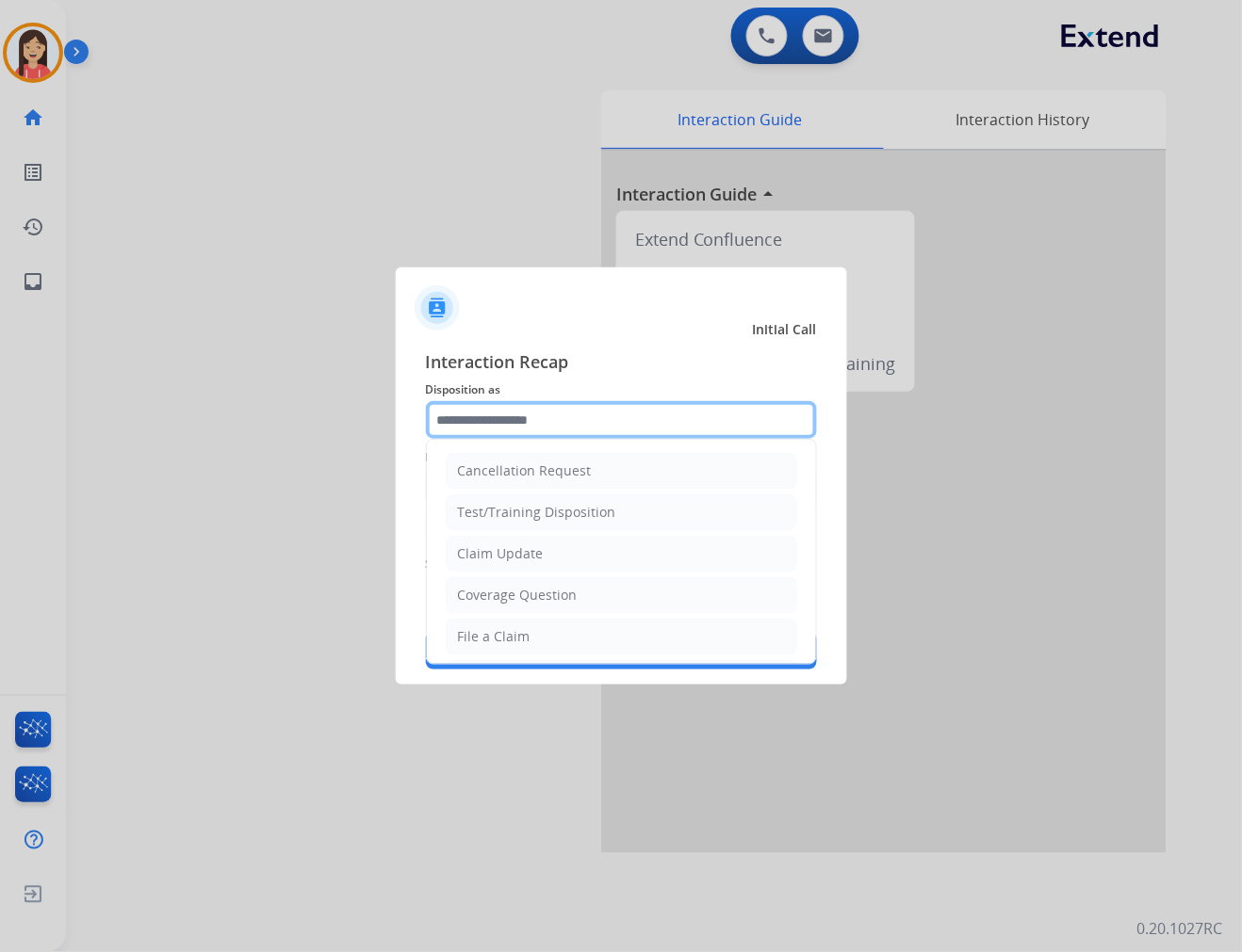
click at [594, 425] on input "text" at bounding box center [621, 420] width 391 height 37
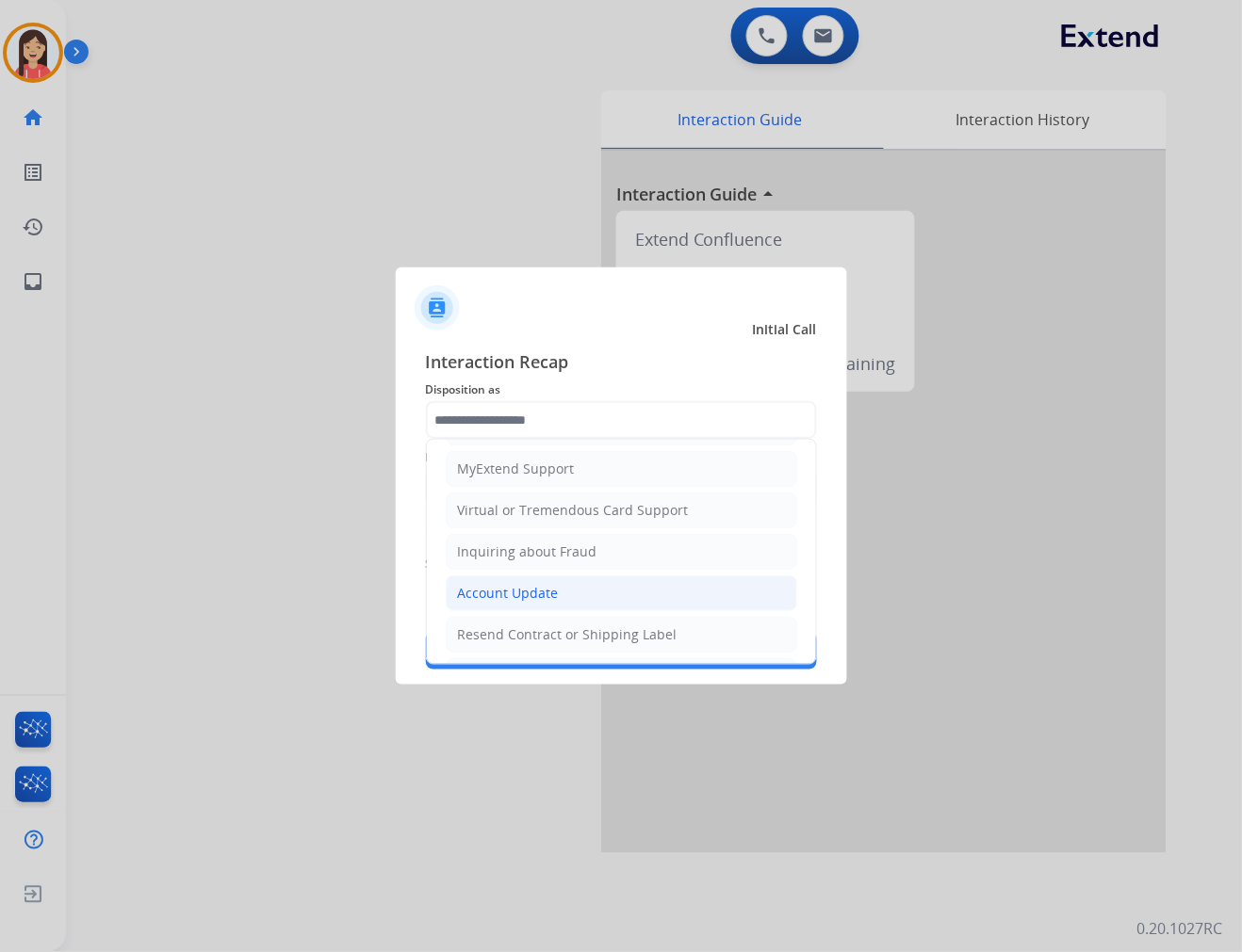
click at [509, 584] on li "Account Update" at bounding box center [621, 593] width 351 height 35
type input "**********"
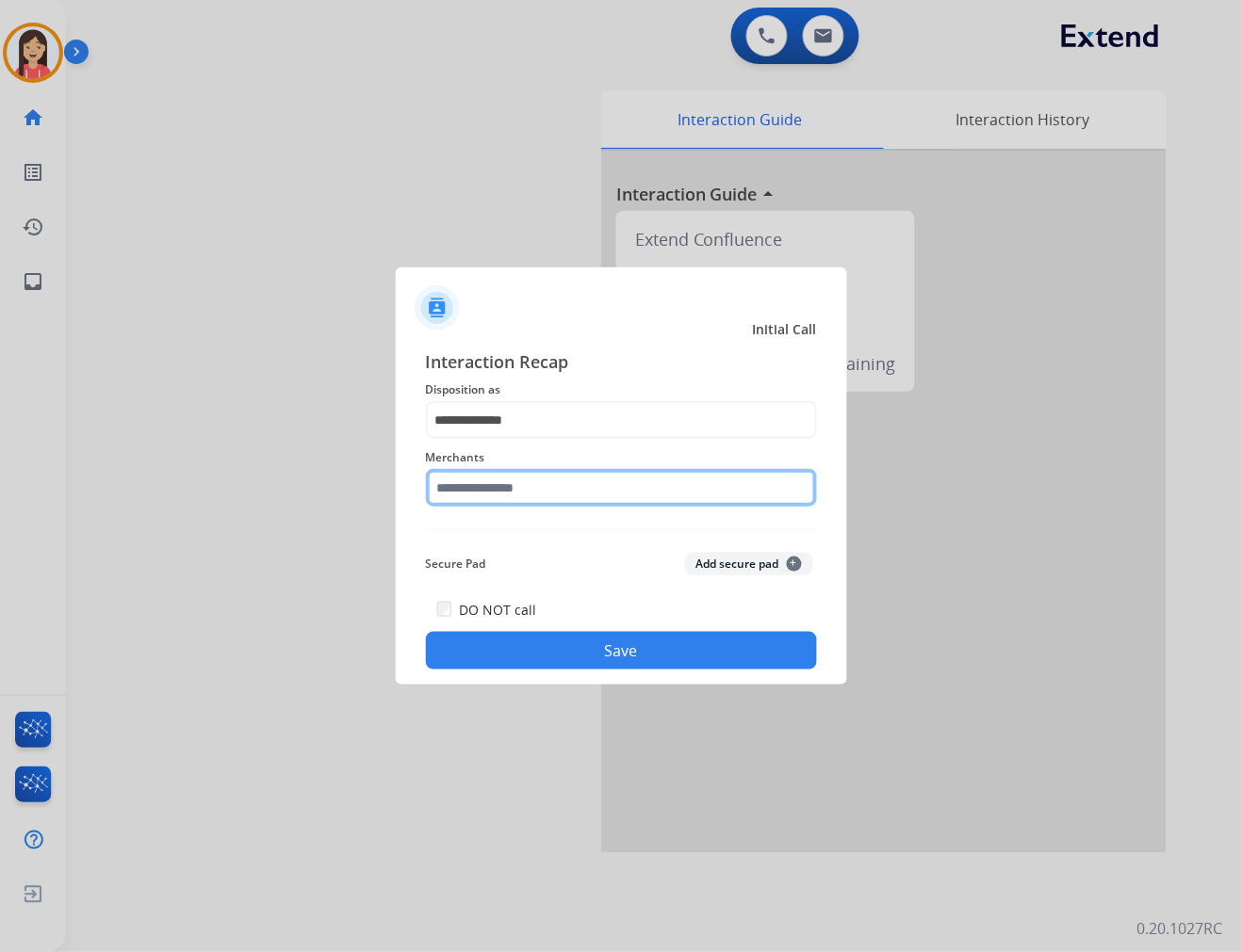
click at [548, 495] on input "text" at bounding box center [621, 488] width 391 height 37
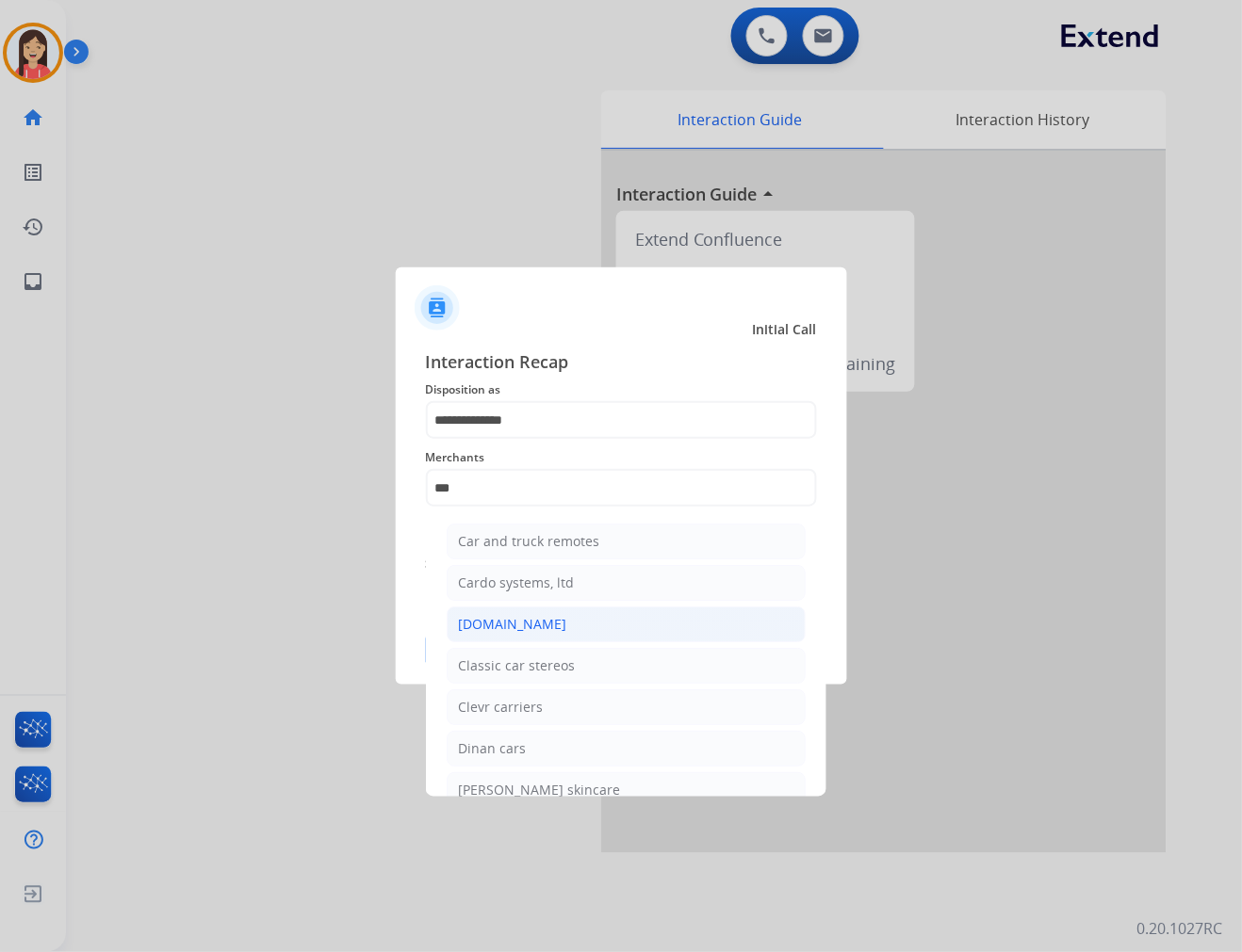
click at [543, 622] on li "Carparts.com" at bounding box center [626, 624] width 359 height 35
type input "**********"
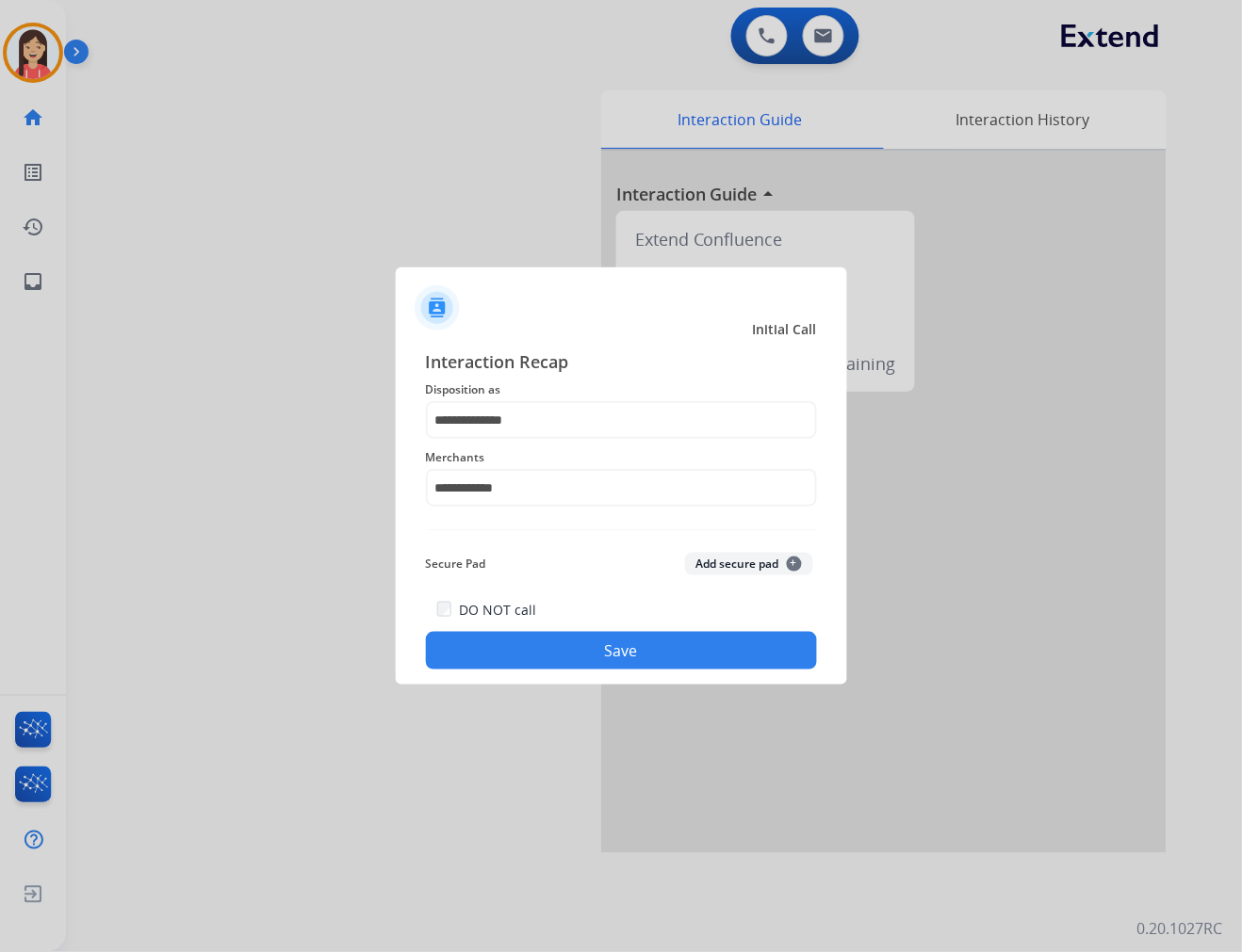
click at [572, 642] on button "Save" at bounding box center [621, 651] width 391 height 37
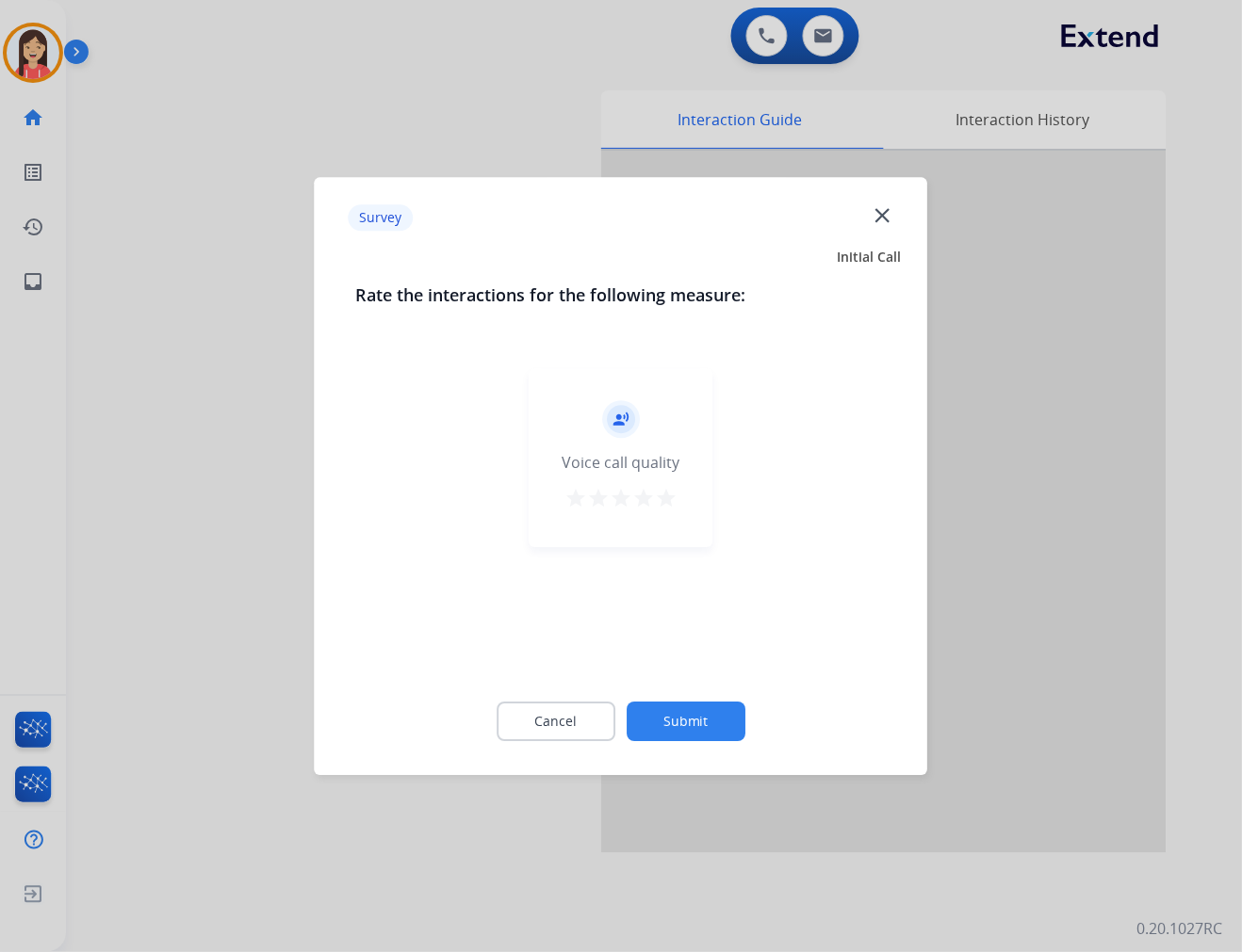
click at [674, 505] on mat-icon "star" at bounding box center [666, 498] width 23 height 23
click at [683, 719] on button "Submit" at bounding box center [685, 721] width 119 height 39
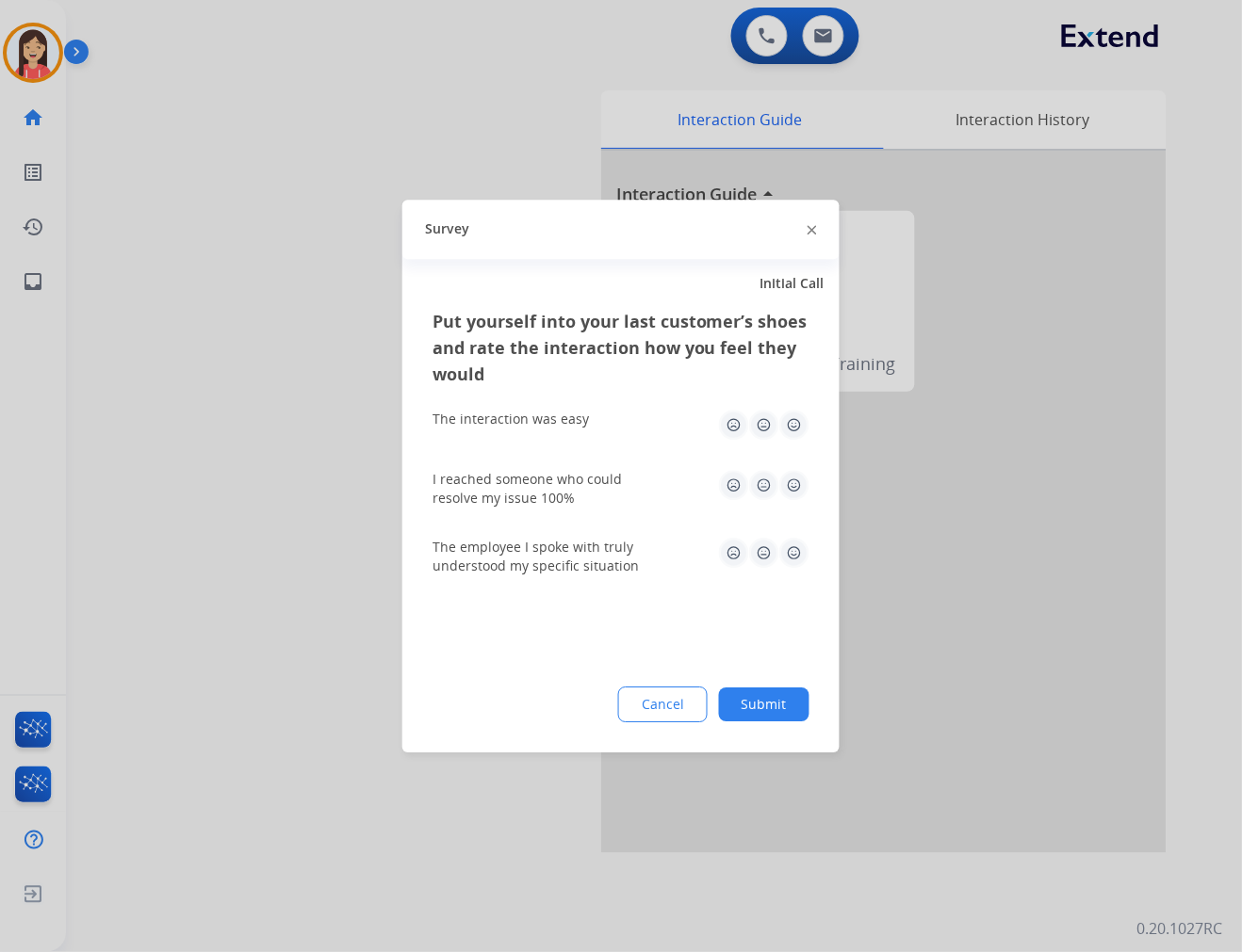
click at [804, 430] on img at bounding box center [794, 424] width 30 height 30
click at [804, 491] on img at bounding box center [794, 485] width 30 height 30
click at [797, 590] on div "The employee I spoke with truly understood my specific situation" at bounding box center [621, 556] width 377 height 68
click at [789, 552] on img at bounding box center [794, 553] width 30 height 30
click at [783, 718] on button "Submit" at bounding box center [764, 705] width 90 height 34
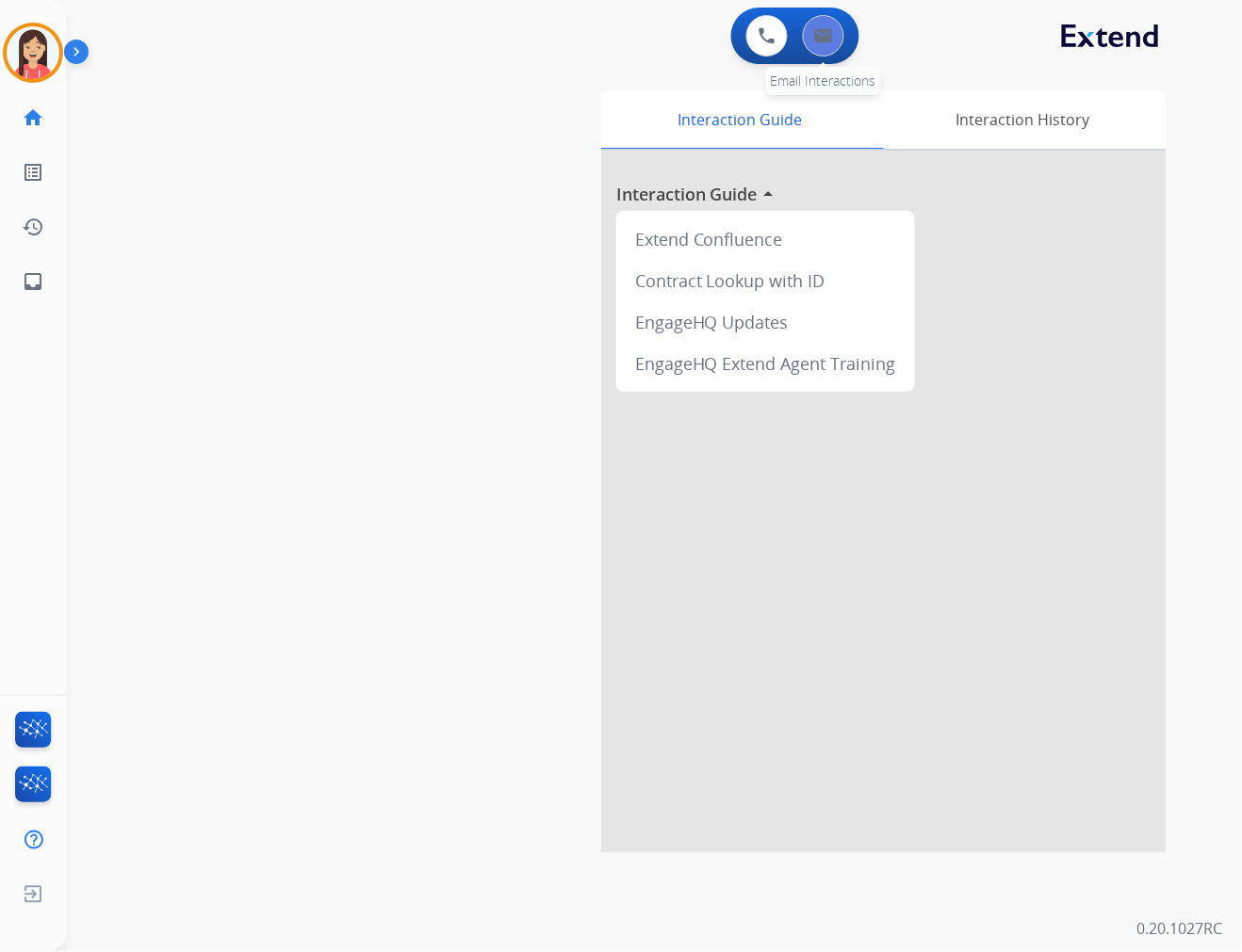
click at [830, 47] on button at bounding box center [824, 35] width 41 height 41
select select "**********"
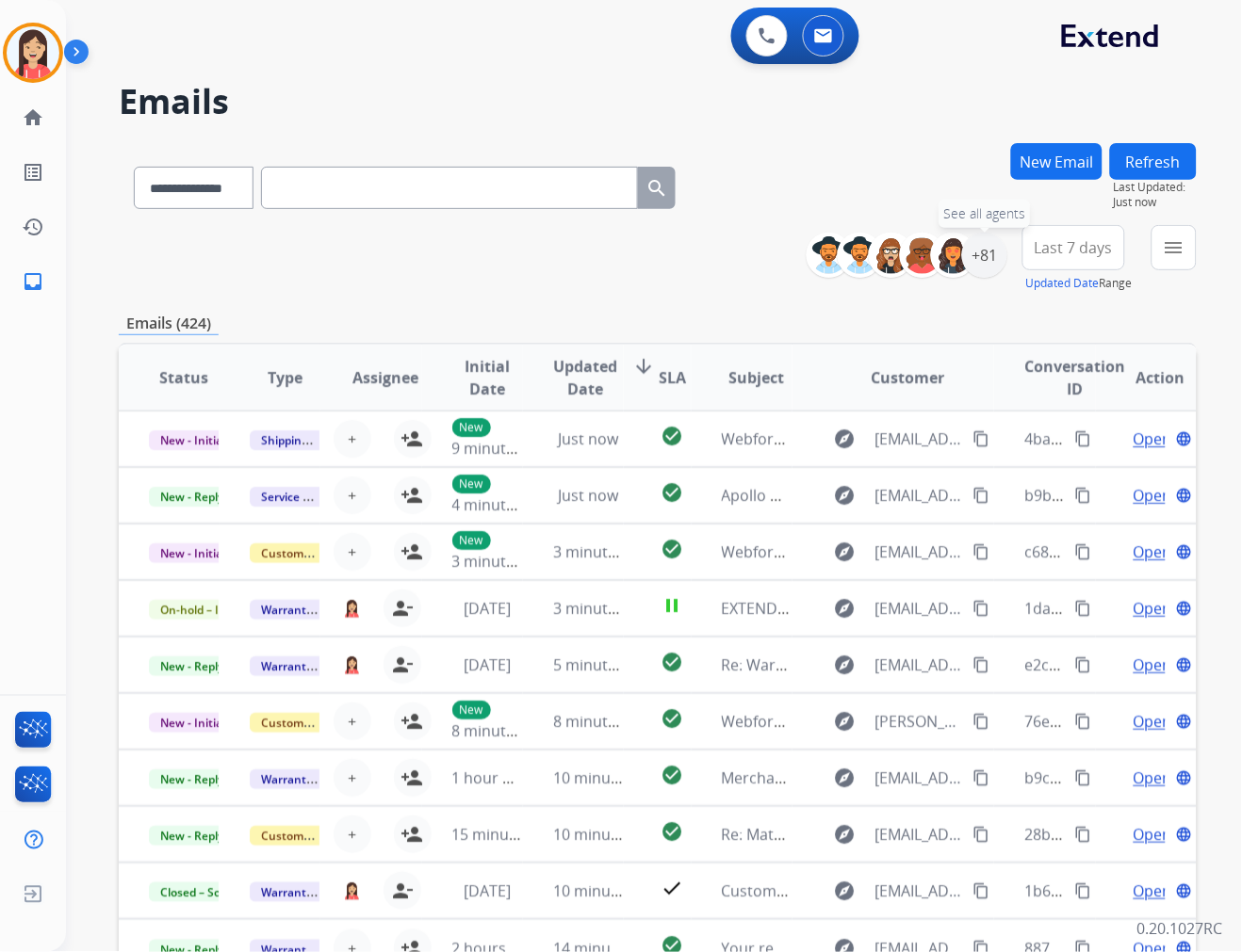
click at [994, 267] on div "+81" at bounding box center [985, 255] width 45 height 45
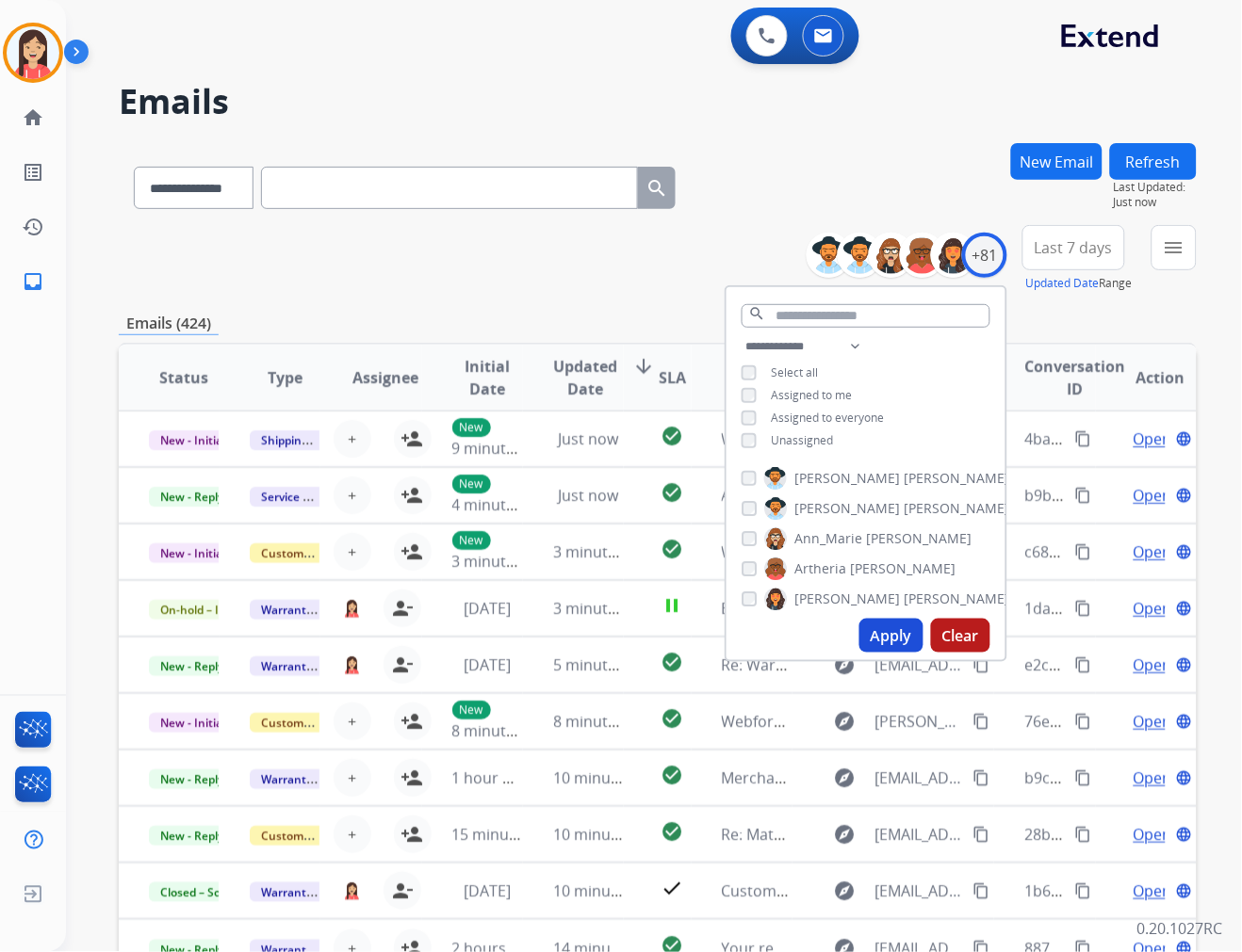
click at [877, 636] on button "Apply" at bounding box center [891, 635] width 64 height 34
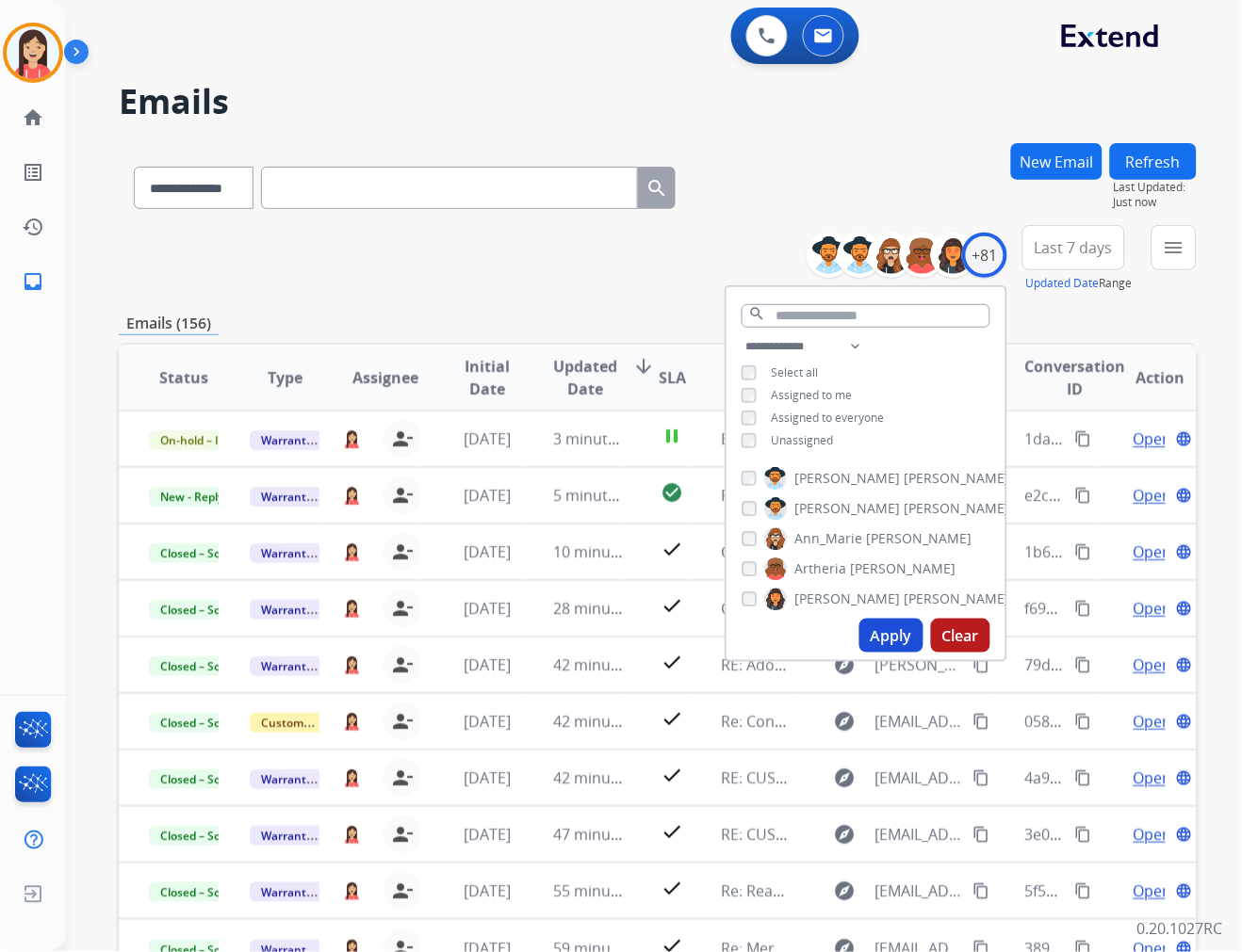
click at [1065, 251] on span "Last 7 days" at bounding box center [1074, 248] width 79 height 8
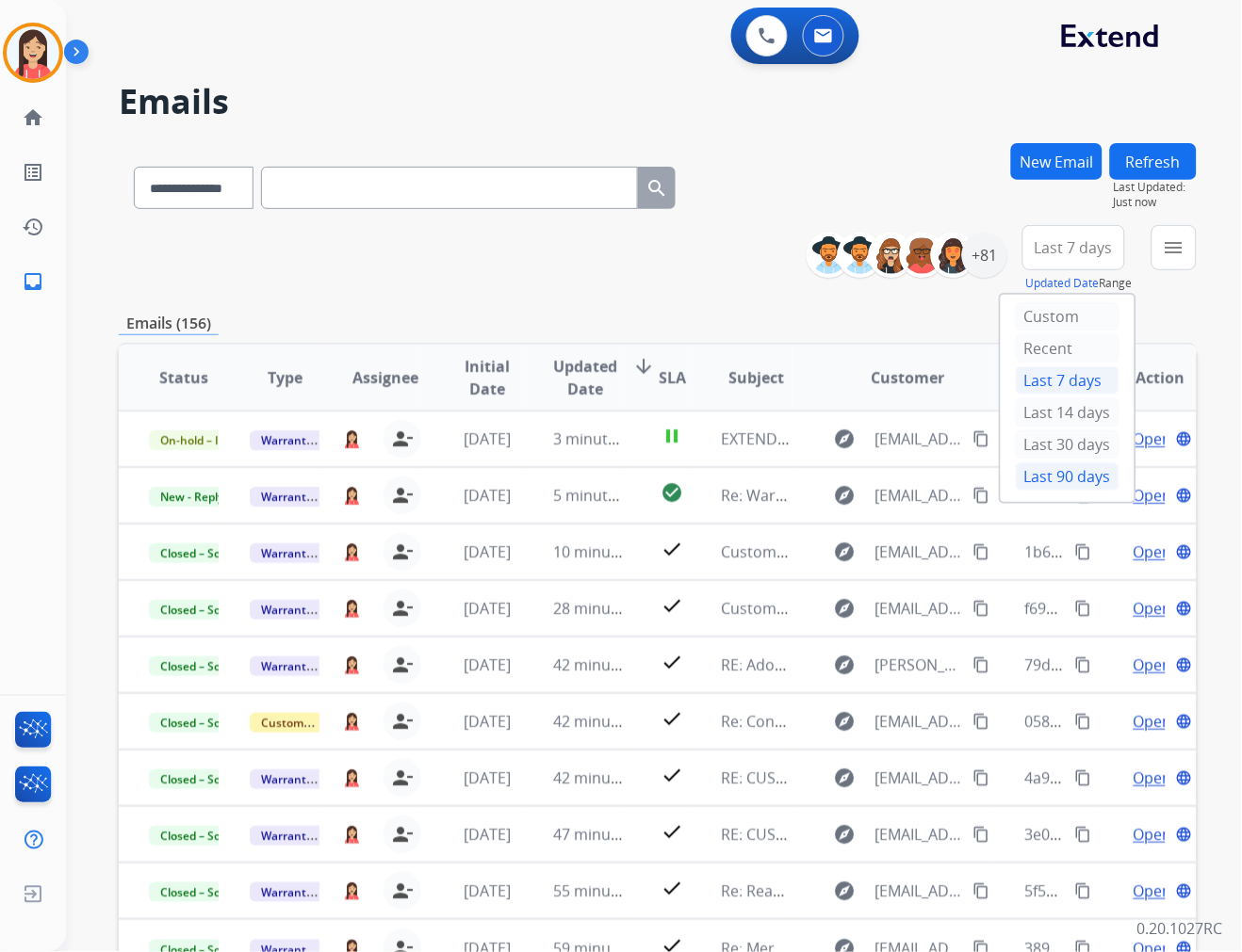
click at [1033, 486] on div "Last 90 days" at bounding box center [1068, 476] width 104 height 28
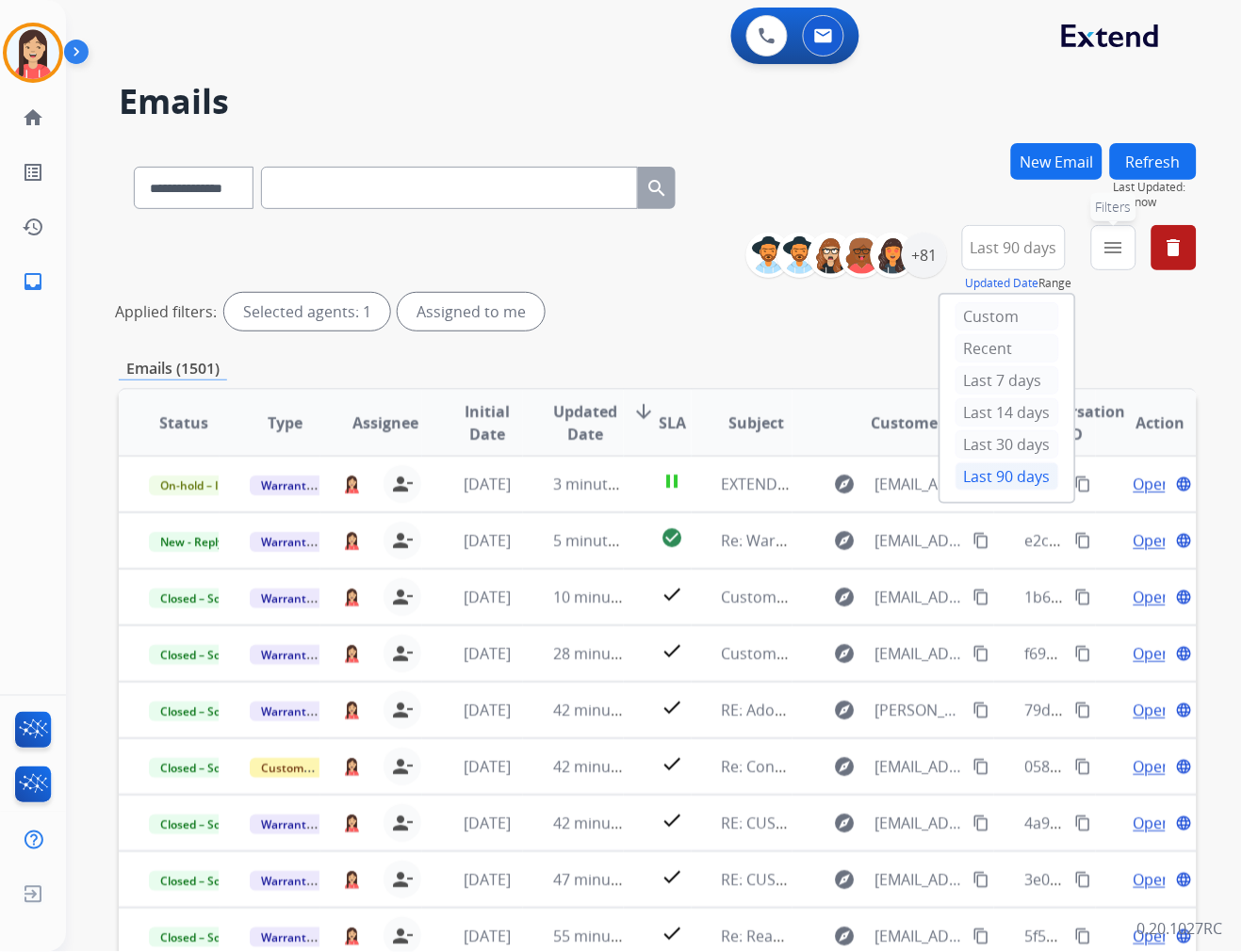
click at [1118, 242] on mat-icon "menu" at bounding box center [1113, 247] width 23 height 23
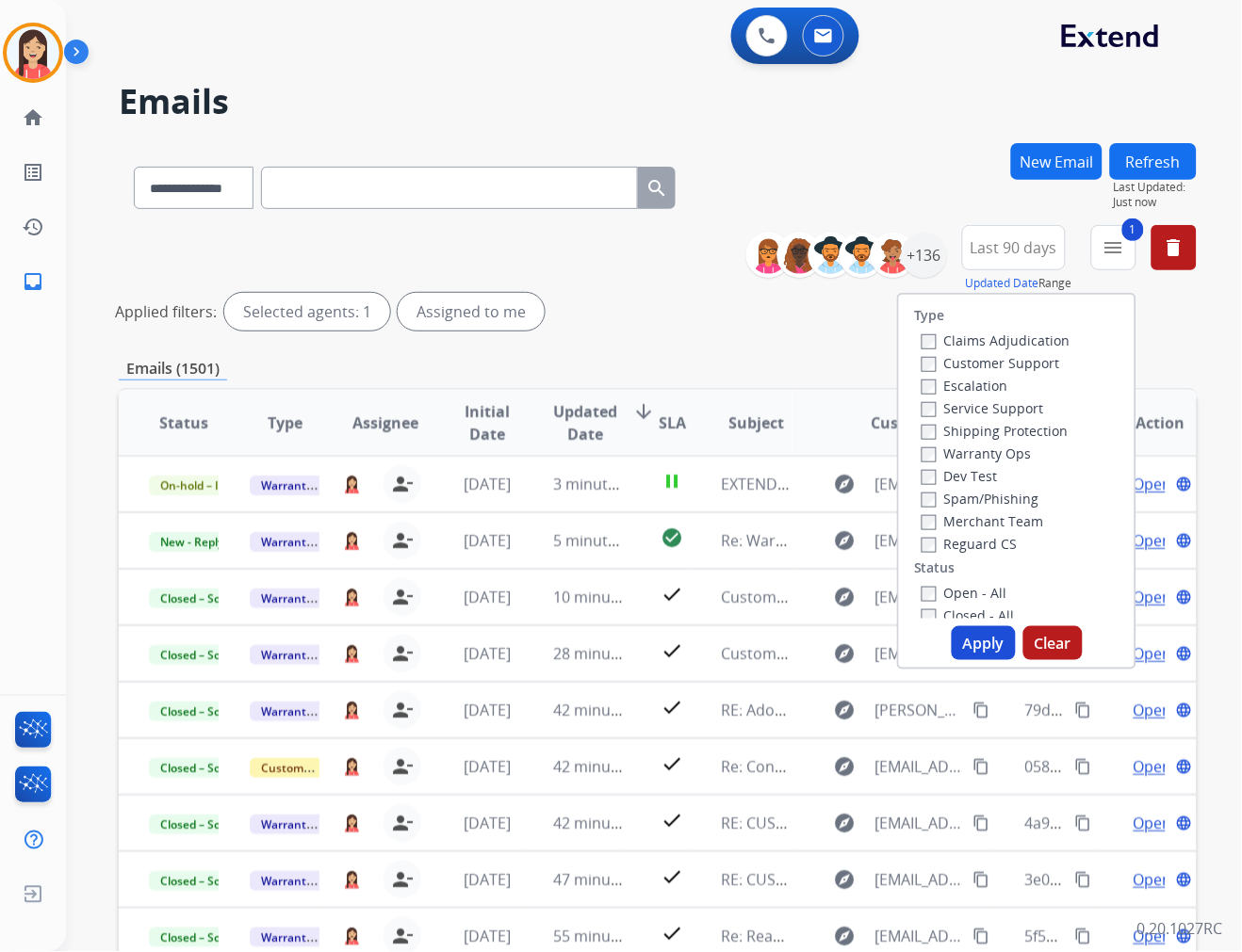
click at [968, 641] on button "Apply" at bounding box center [983, 643] width 64 height 34
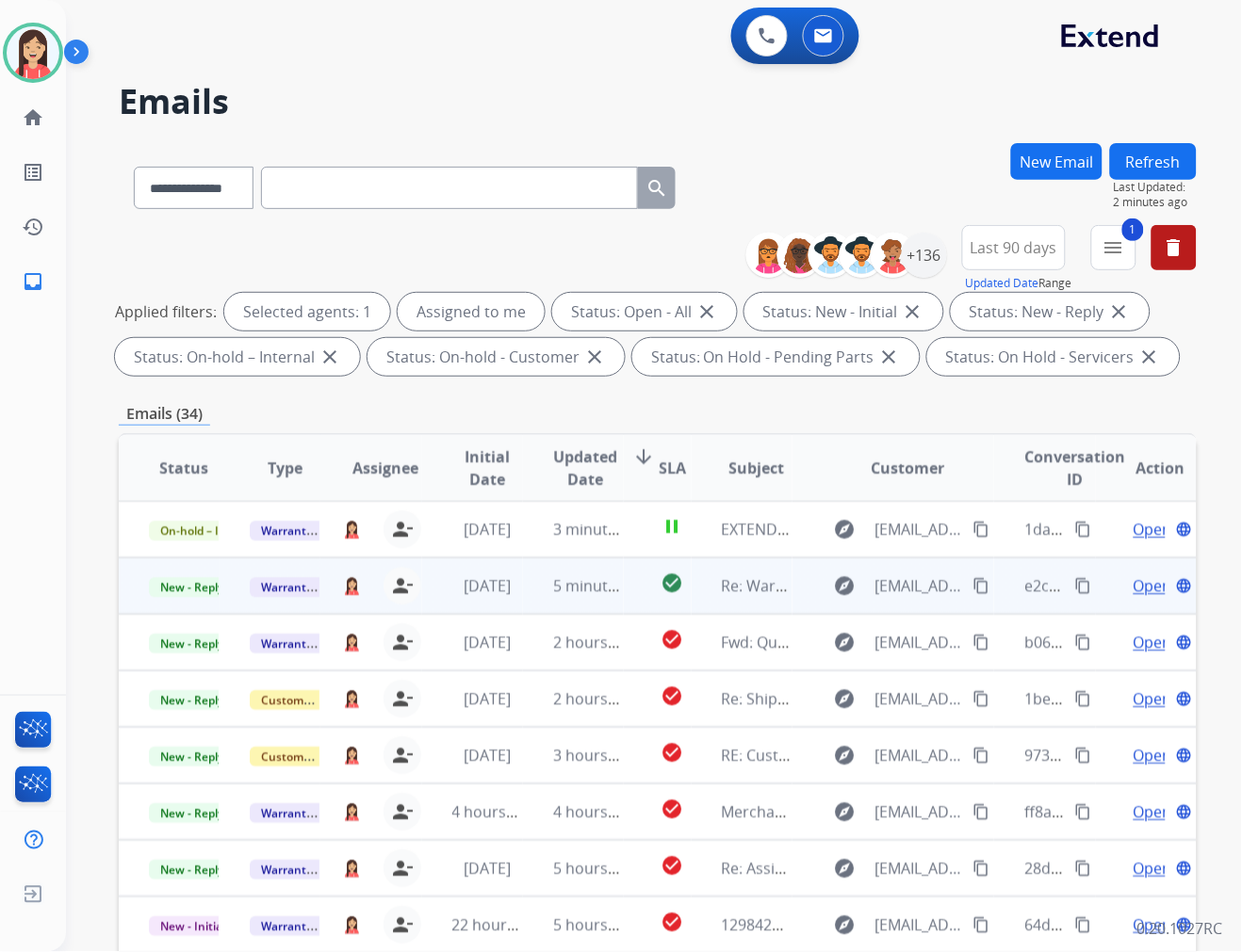
click at [534, 596] on td "5 minutes ago" at bounding box center [573, 586] width 101 height 57
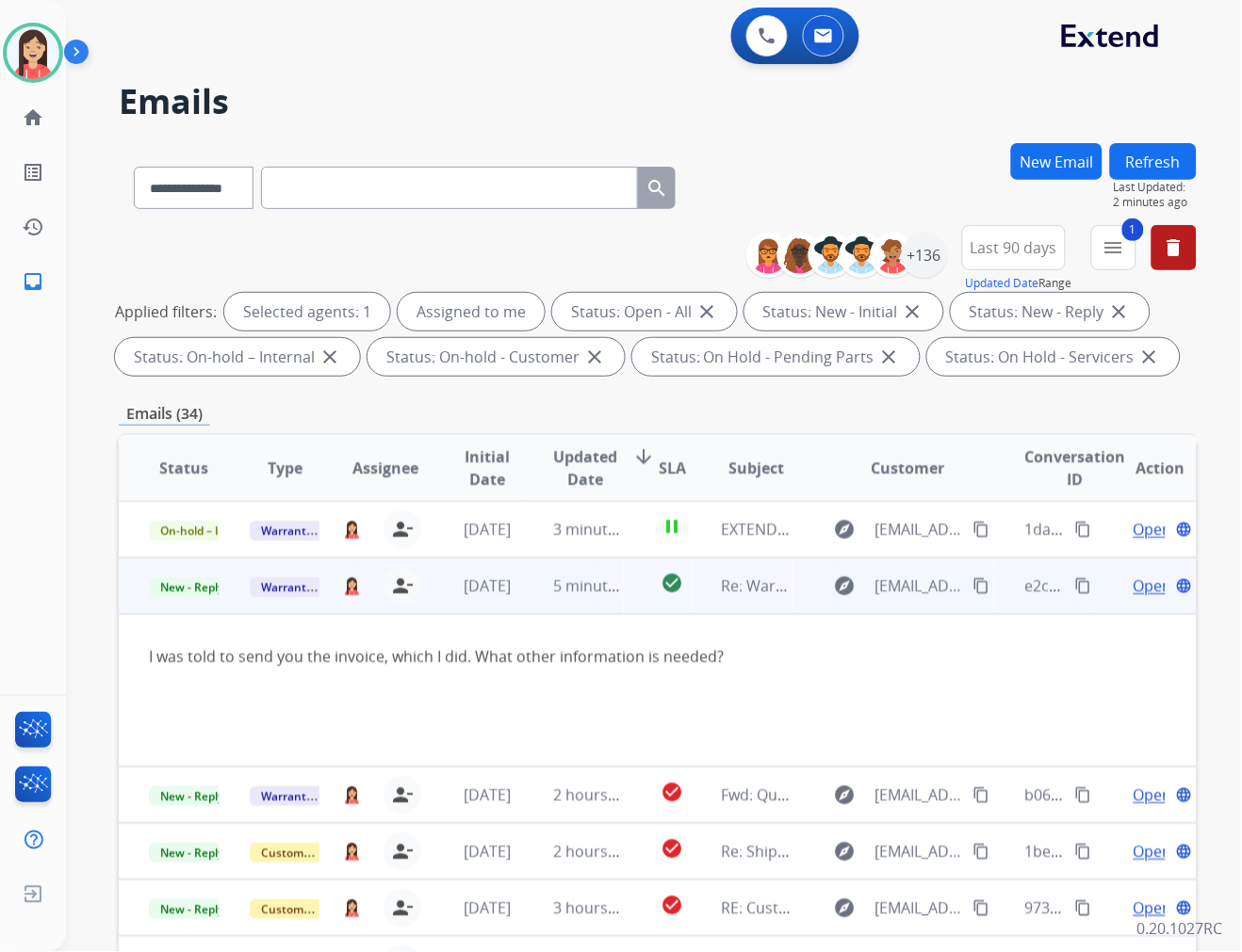
scroll to position [57, 0]
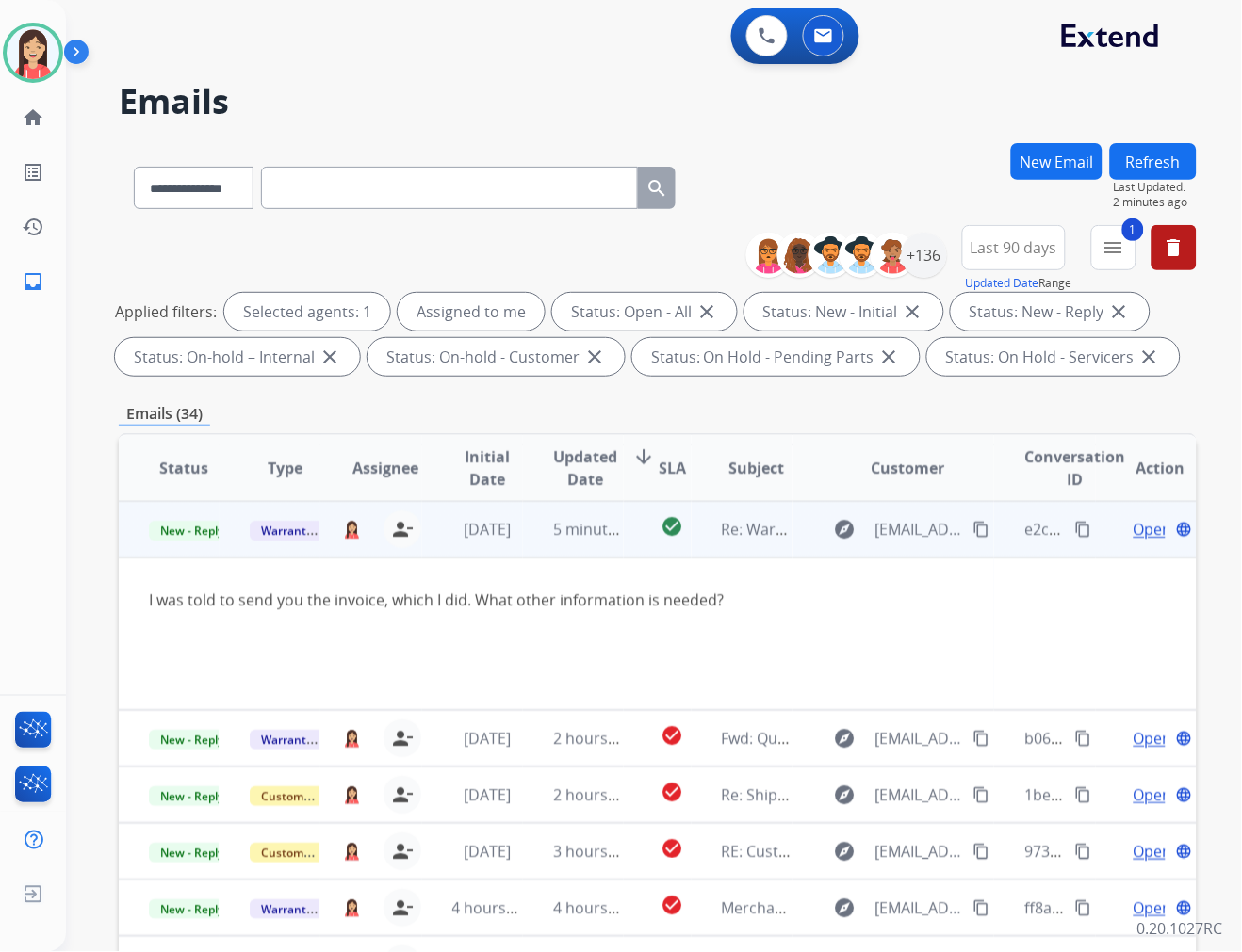
click at [1133, 525] on span "Open" at bounding box center [1152, 529] width 38 height 23
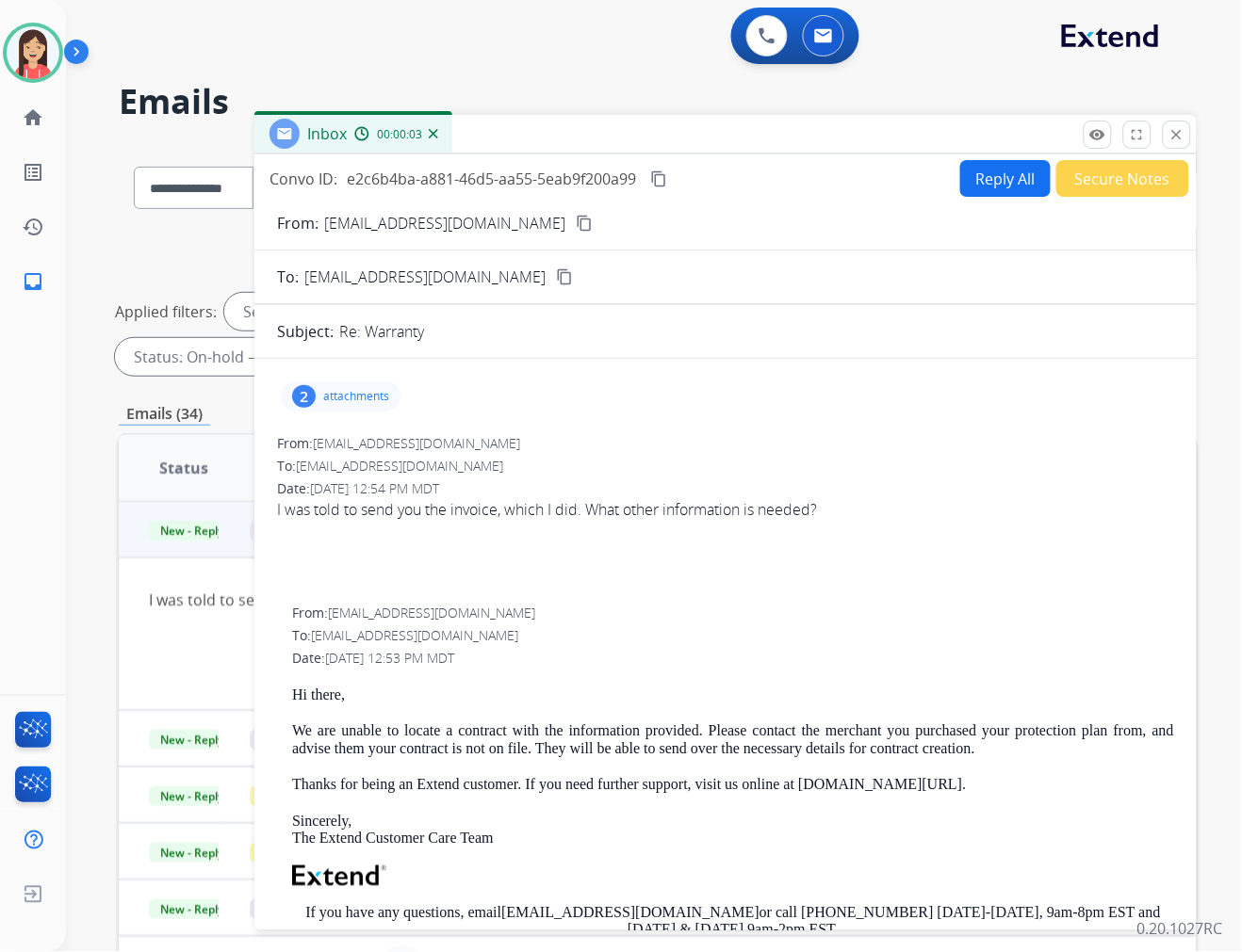
click at [964, 182] on button "Reply All" at bounding box center [1005, 178] width 90 height 36
select select "**********"
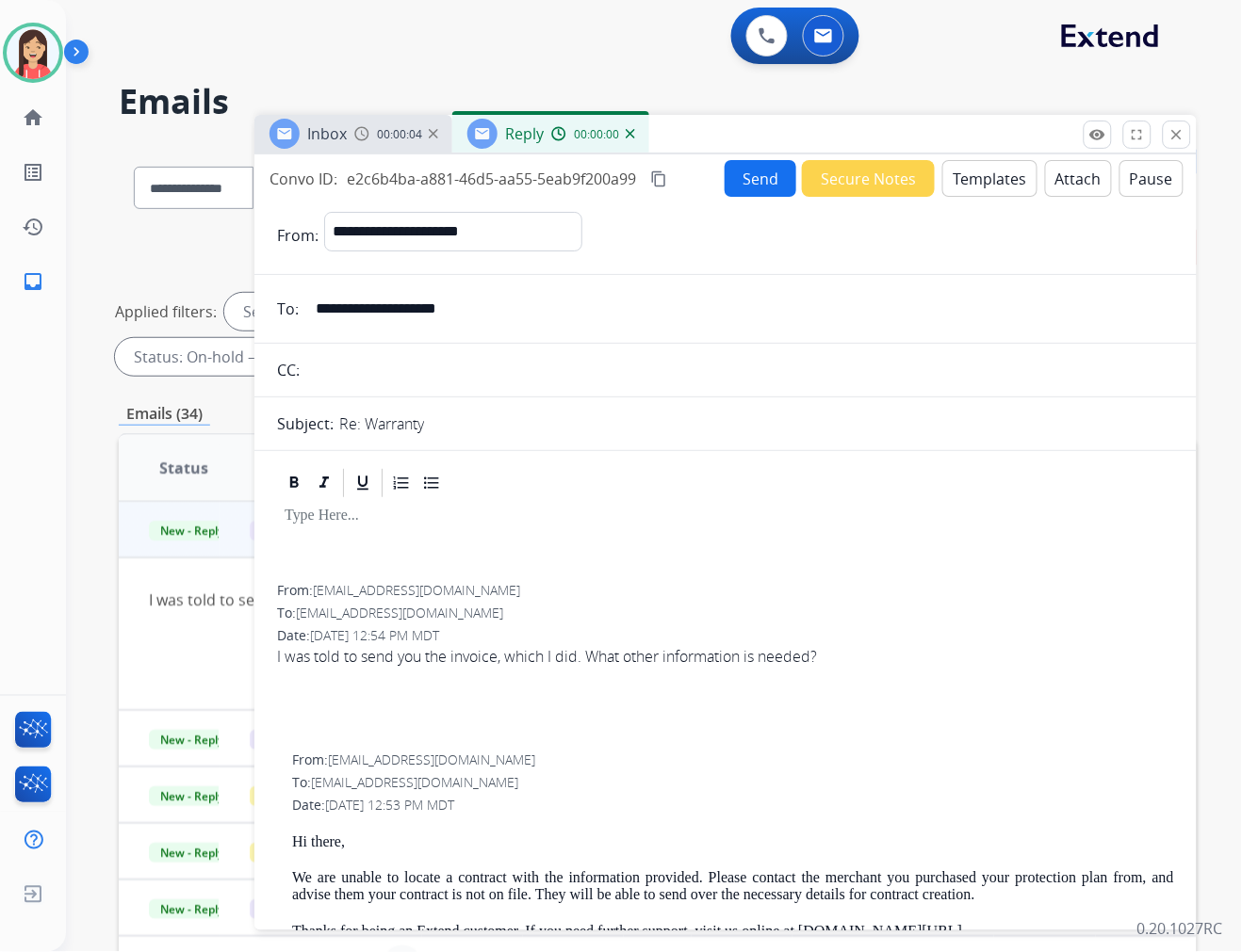
click at [964, 182] on button "Templates" at bounding box center [990, 178] width 95 height 36
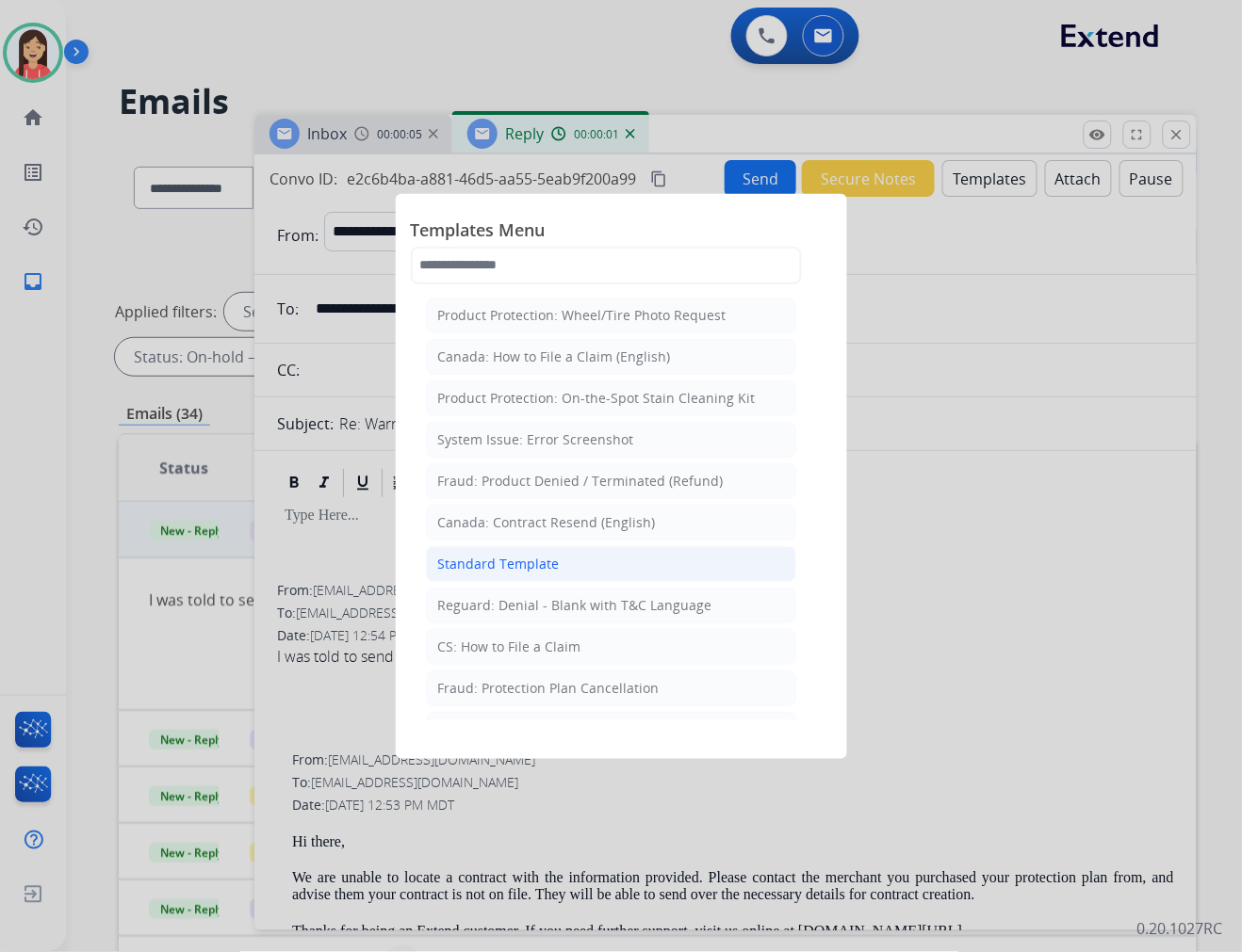
click at [581, 560] on li "Standard Template" at bounding box center [611, 564] width 370 height 35
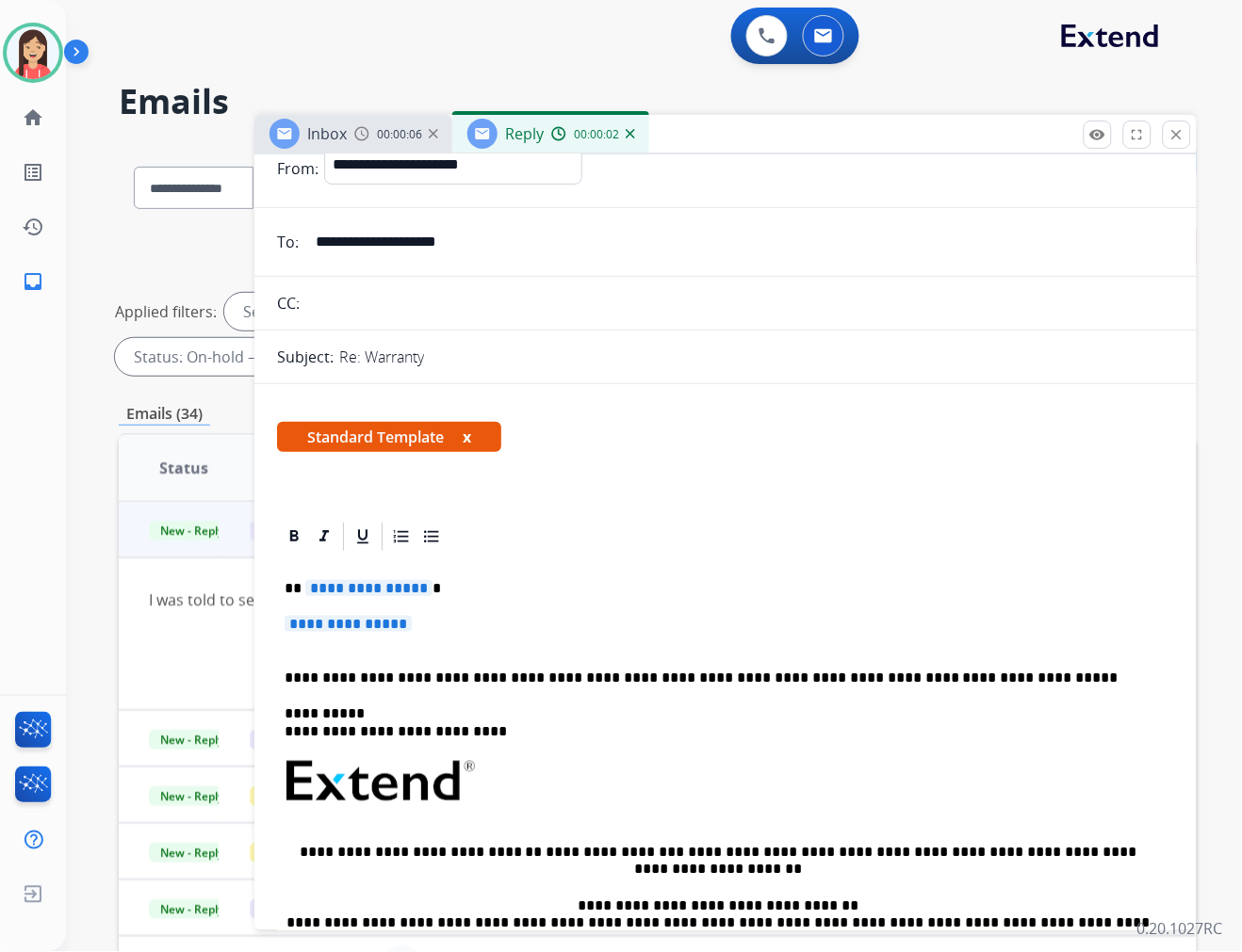
scroll to position [105, 0]
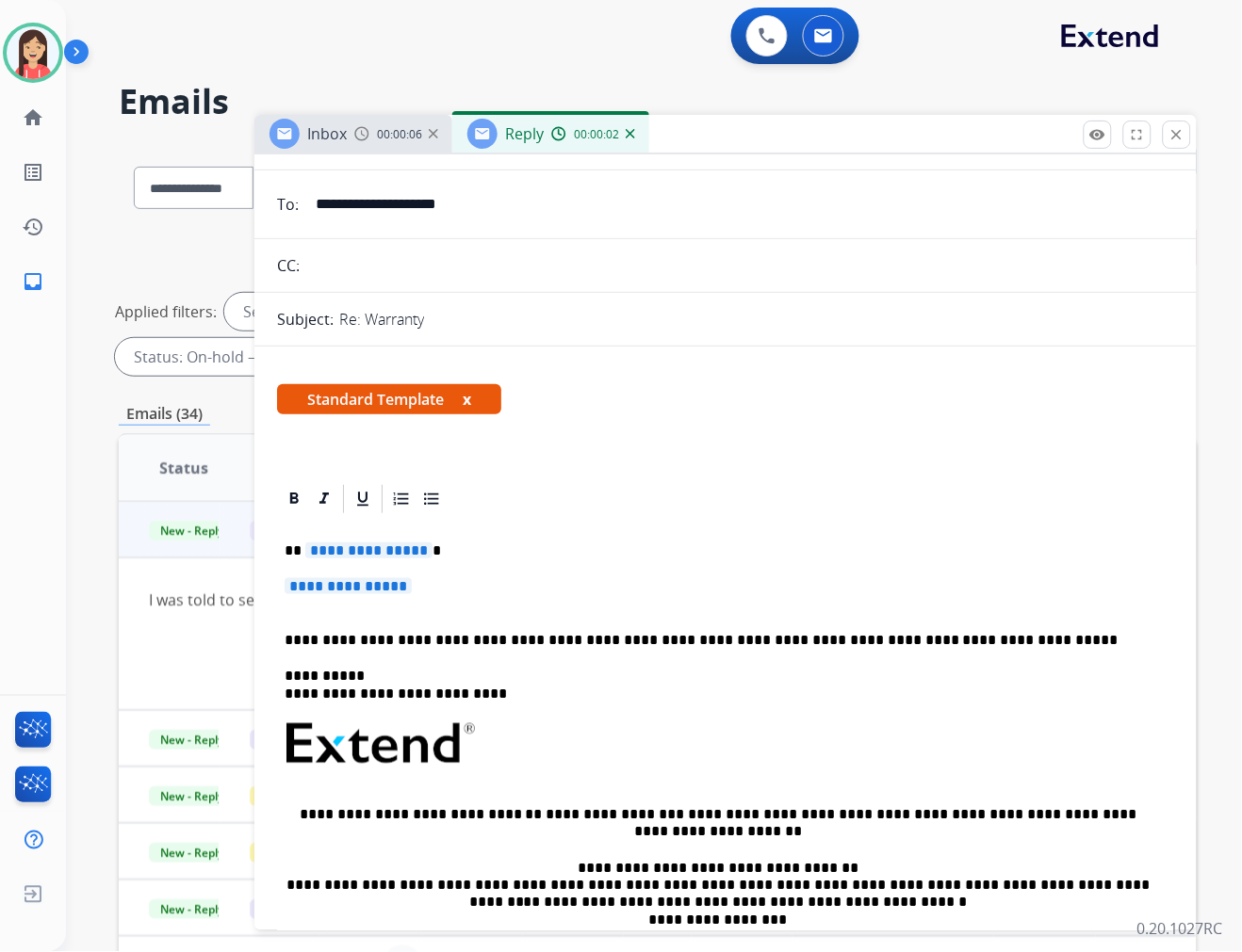
click at [449, 585] on p "**********" at bounding box center [726, 596] width 882 height 35
drag, startPoint x: 472, startPoint y: 588, endPoint x: 298, endPoint y: 551, distance: 177.9
click at [298, 551] on div "**********" at bounding box center [726, 788] width 897 height 545
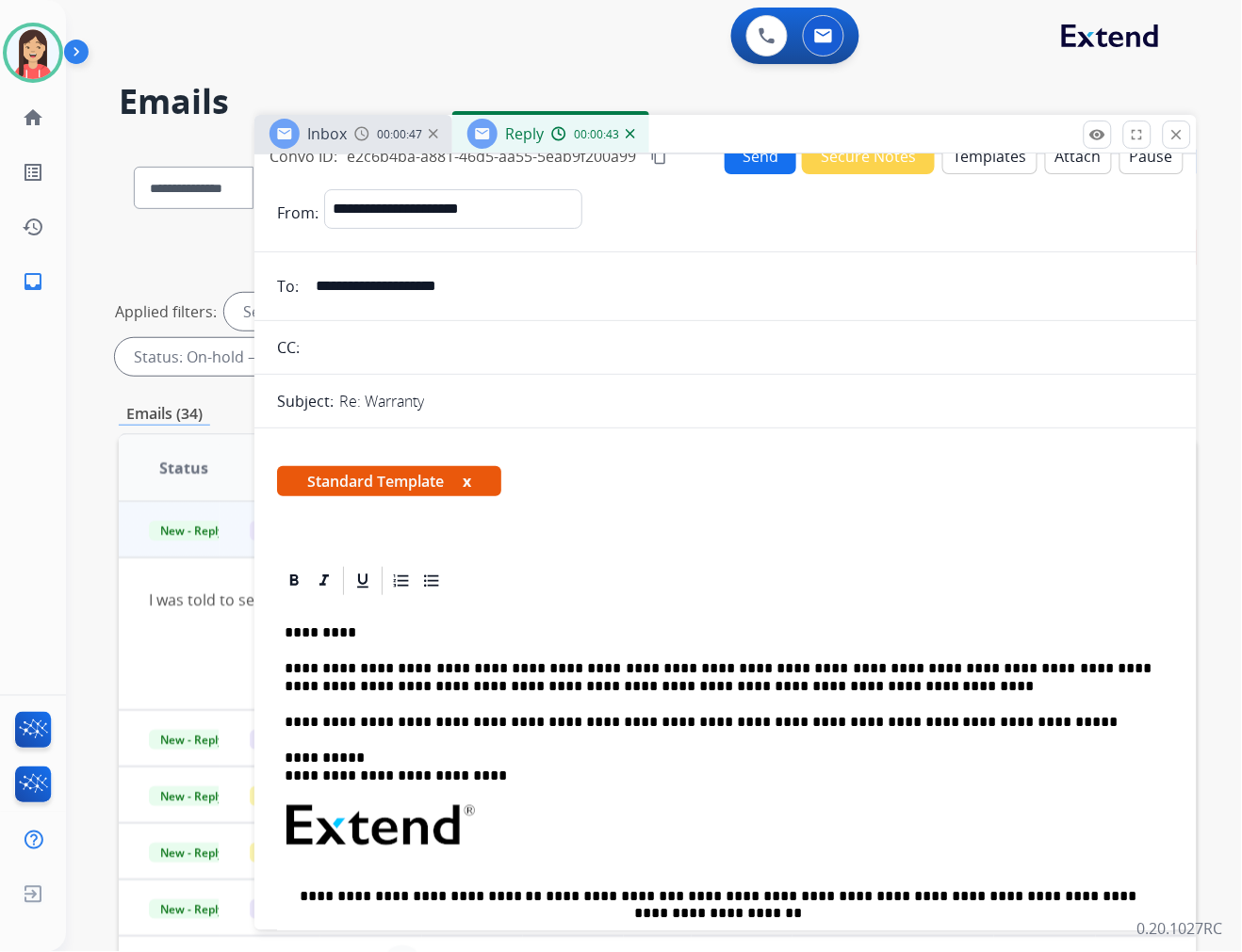
scroll to position [0, 0]
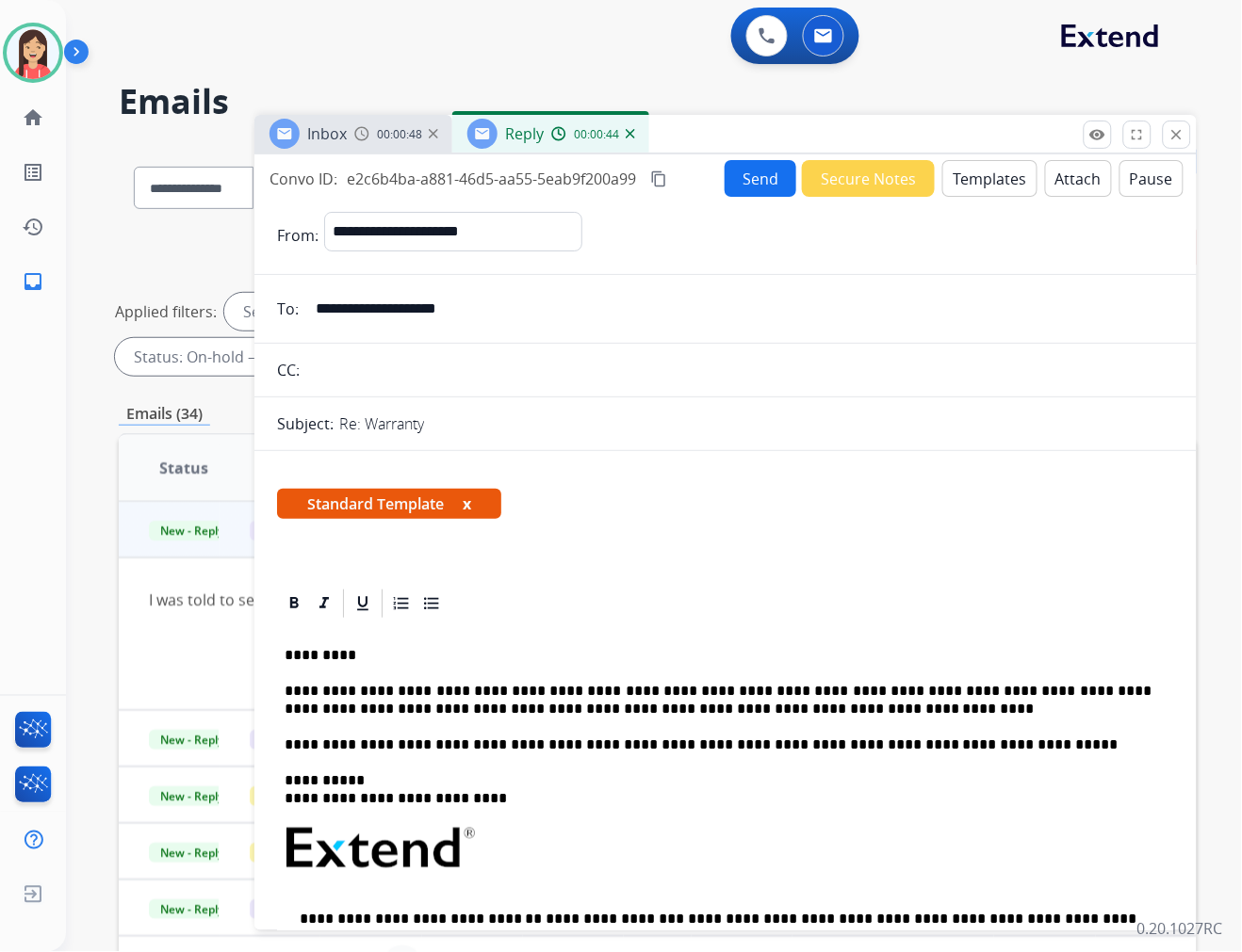
click at [733, 181] on button "Send" at bounding box center [760, 178] width 72 height 36
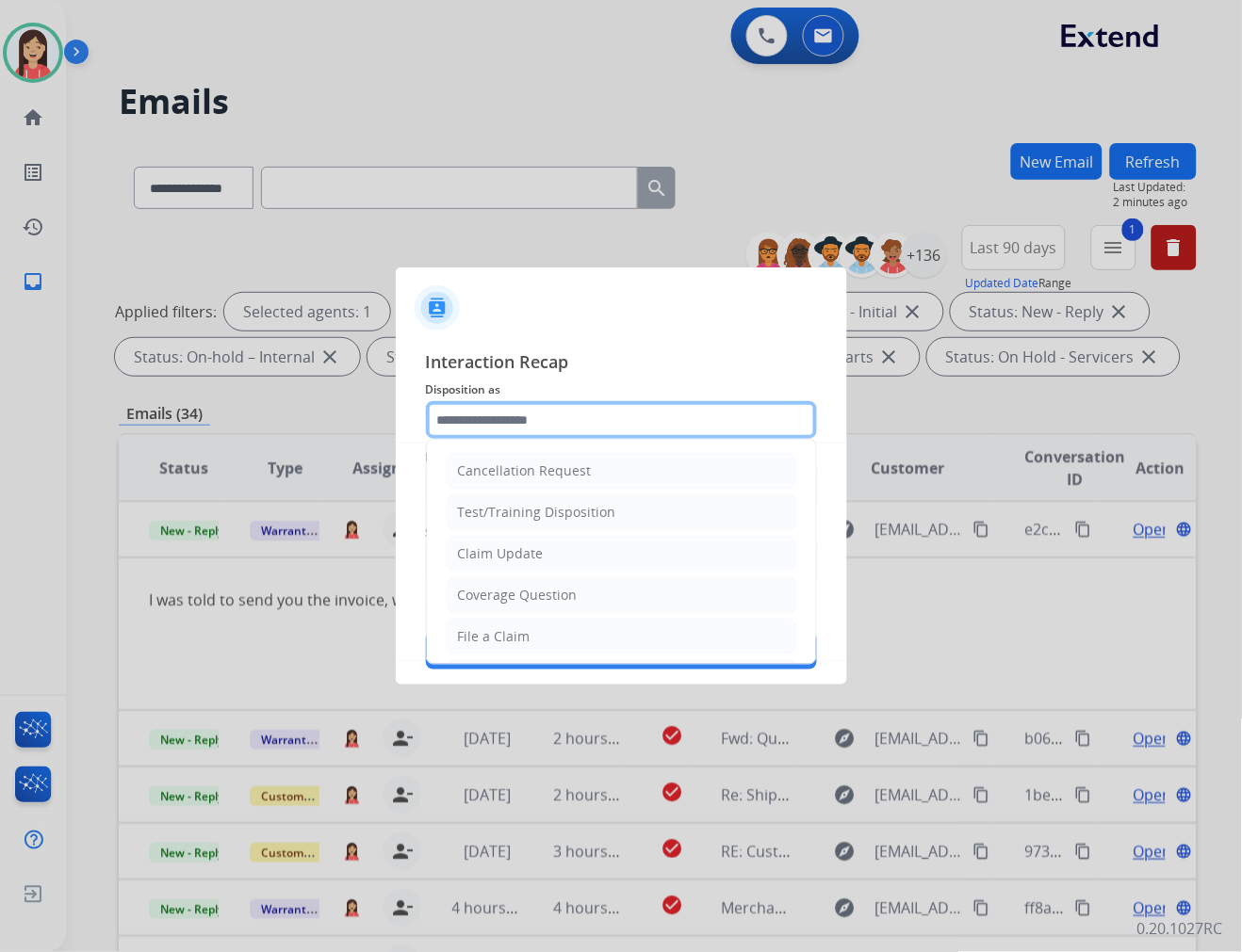
click at [510, 429] on input "text" at bounding box center [621, 420] width 391 height 37
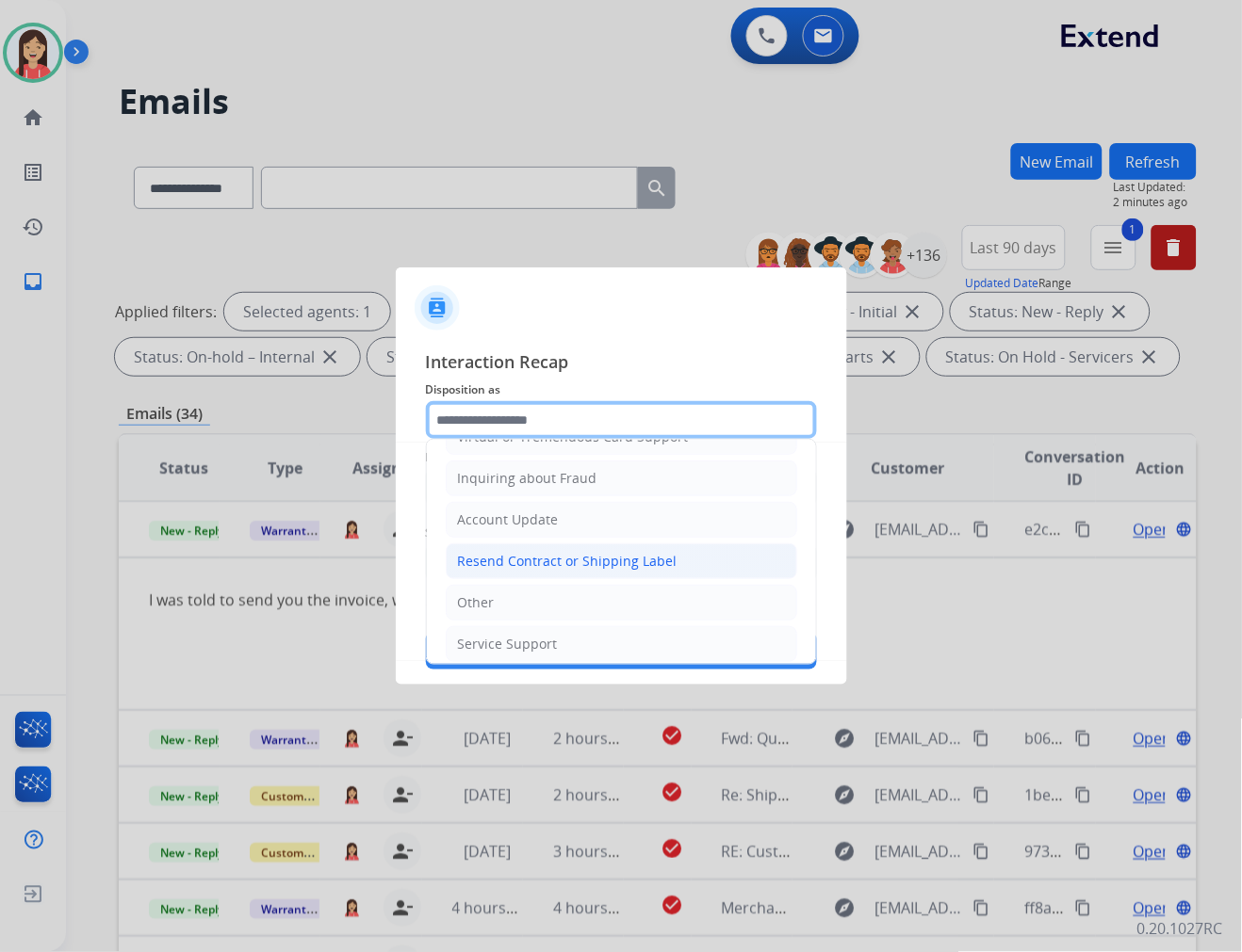
scroll to position [294, 0]
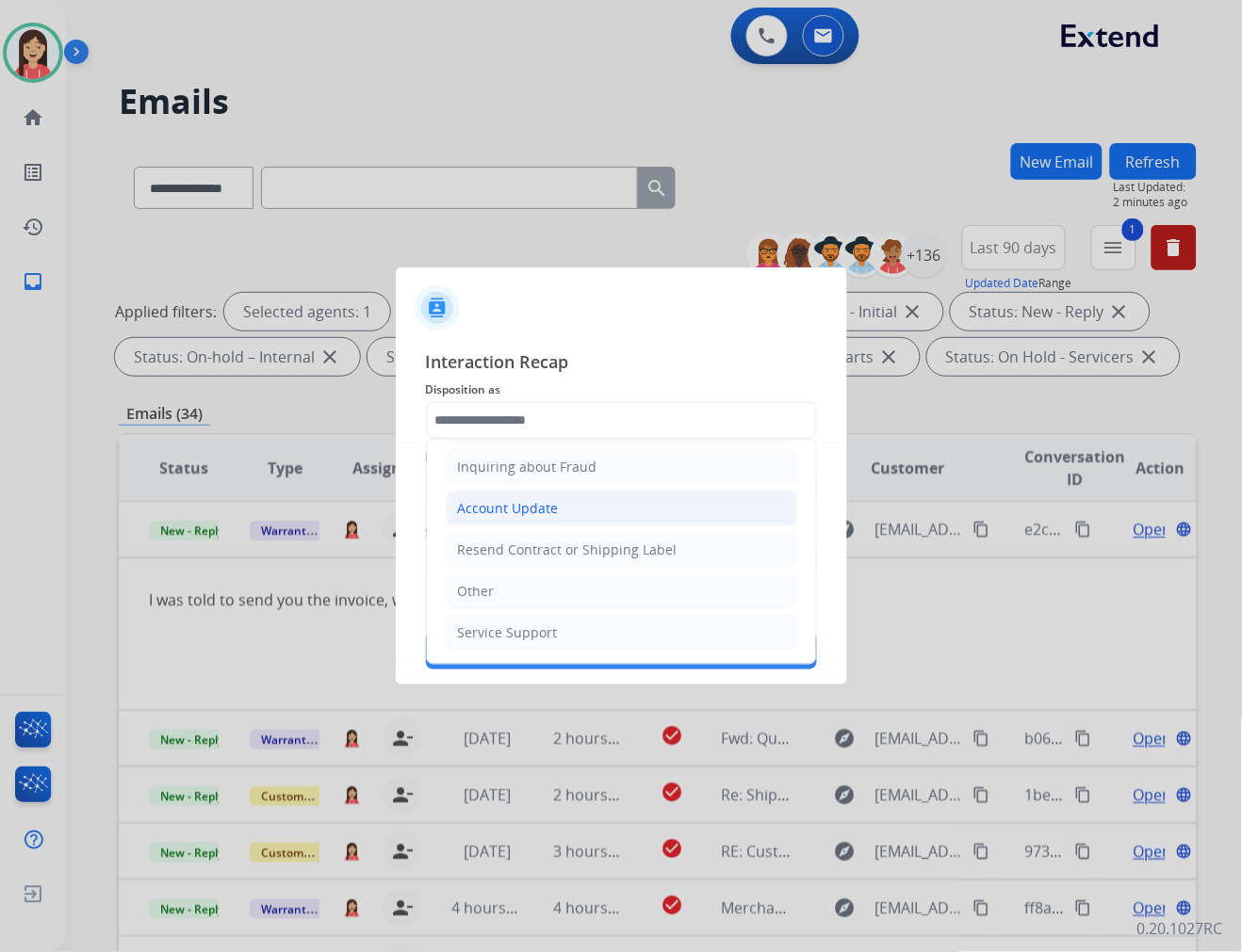
click at [524, 504] on div "Account Update" at bounding box center [508, 508] width 101 height 19
type input "**********"
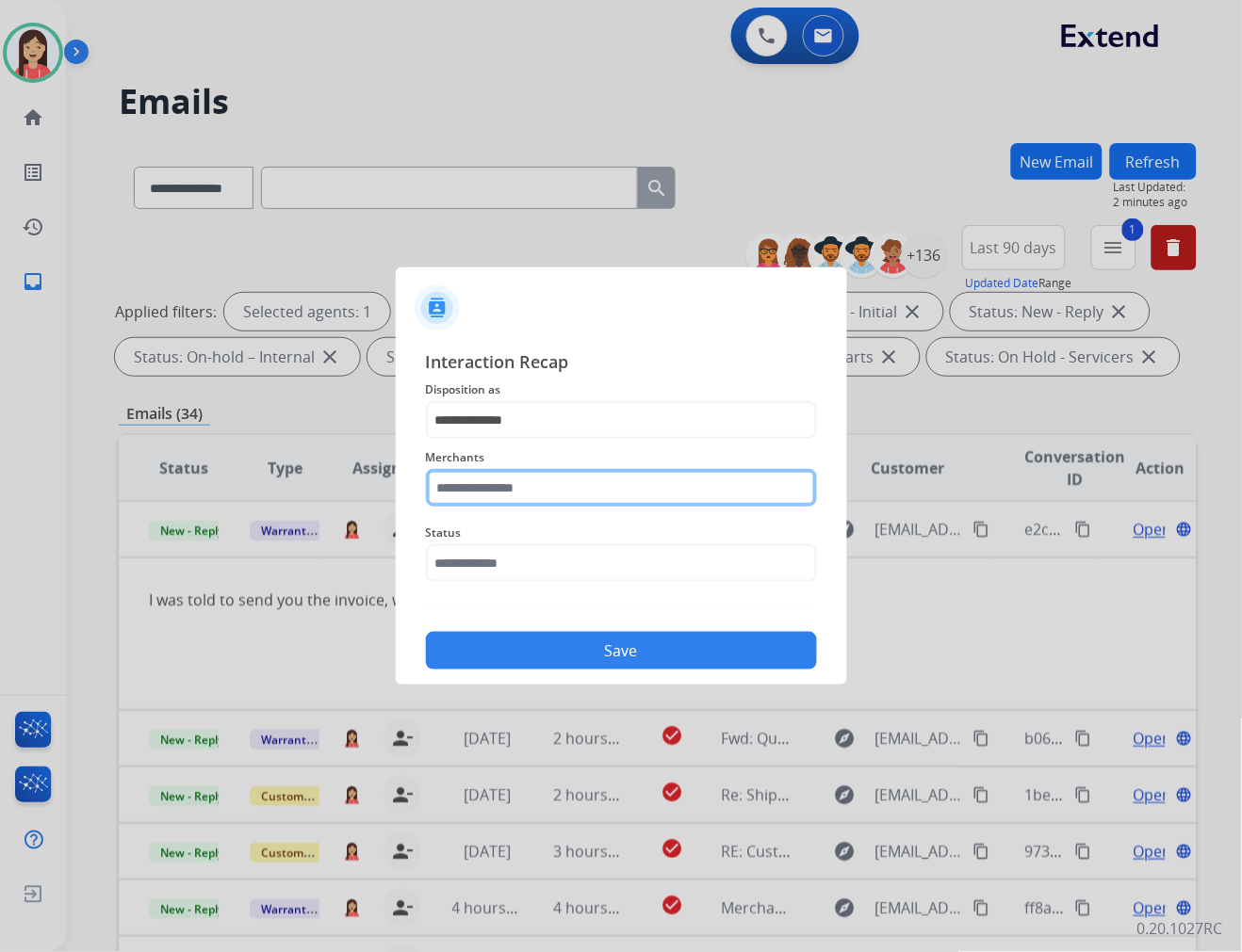
click at [518, 486] on input "text" at bounding box center [621, 488] width 391 height 37
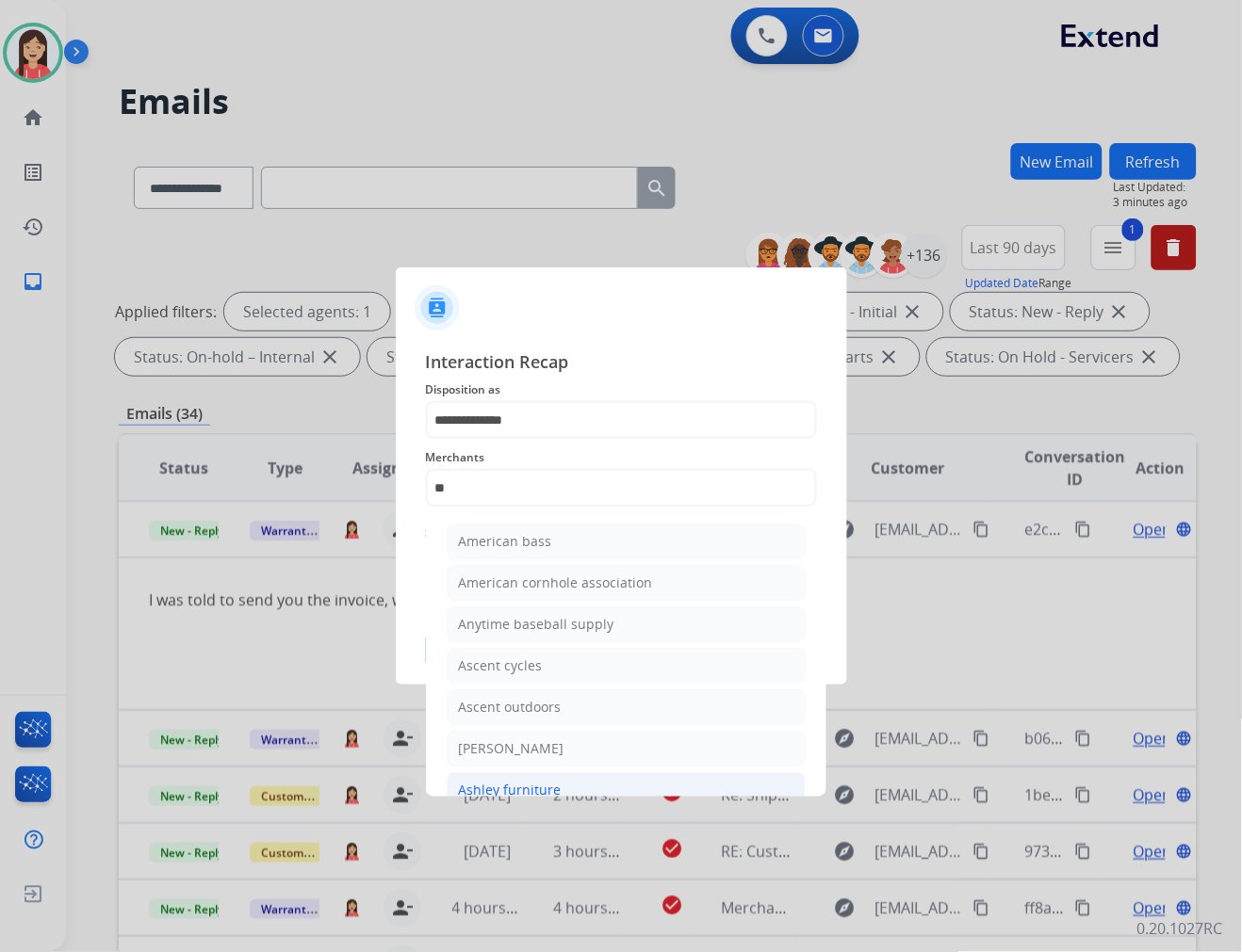
click at [492, 784] on div "Ashley furniture" at bounding box center [510, 790] width 103 height 19
type input "**********"
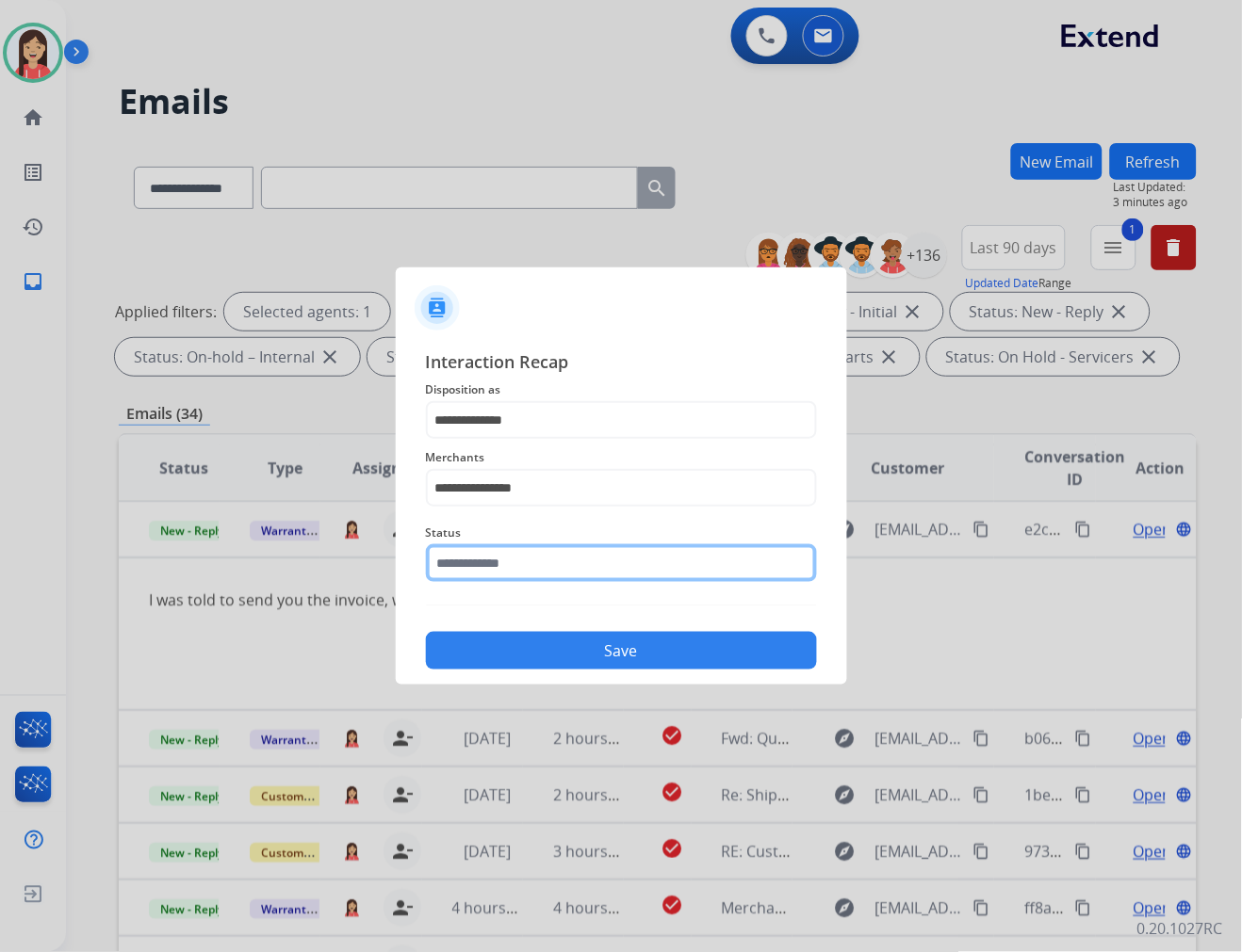
click at [554, 568] on input "text" at bounding box center [621, 563] width 391 height 37
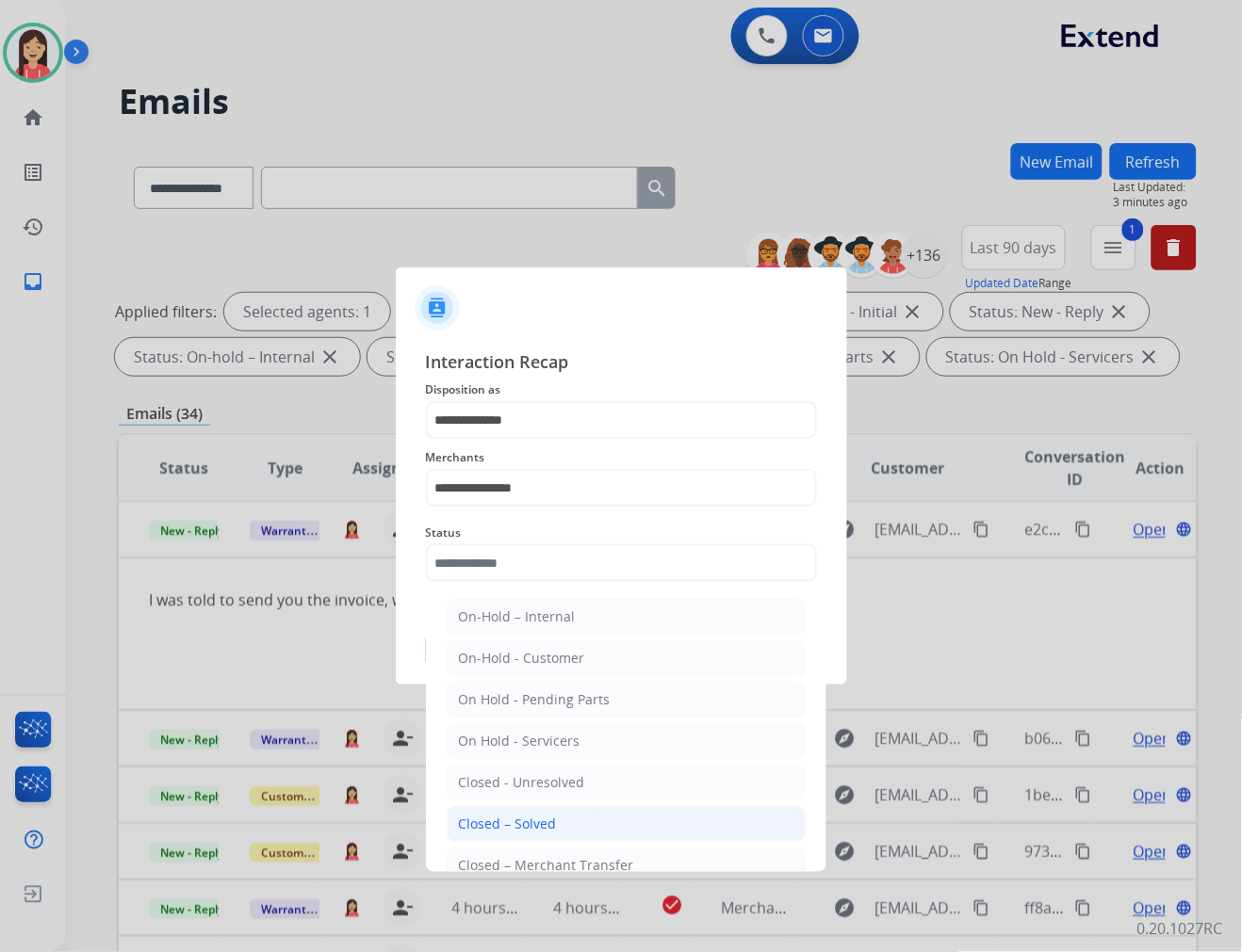
click at [557, 822] on li "Closed – Solved" at bounding box center [626, 823] width 359 height 35
type input "**********"
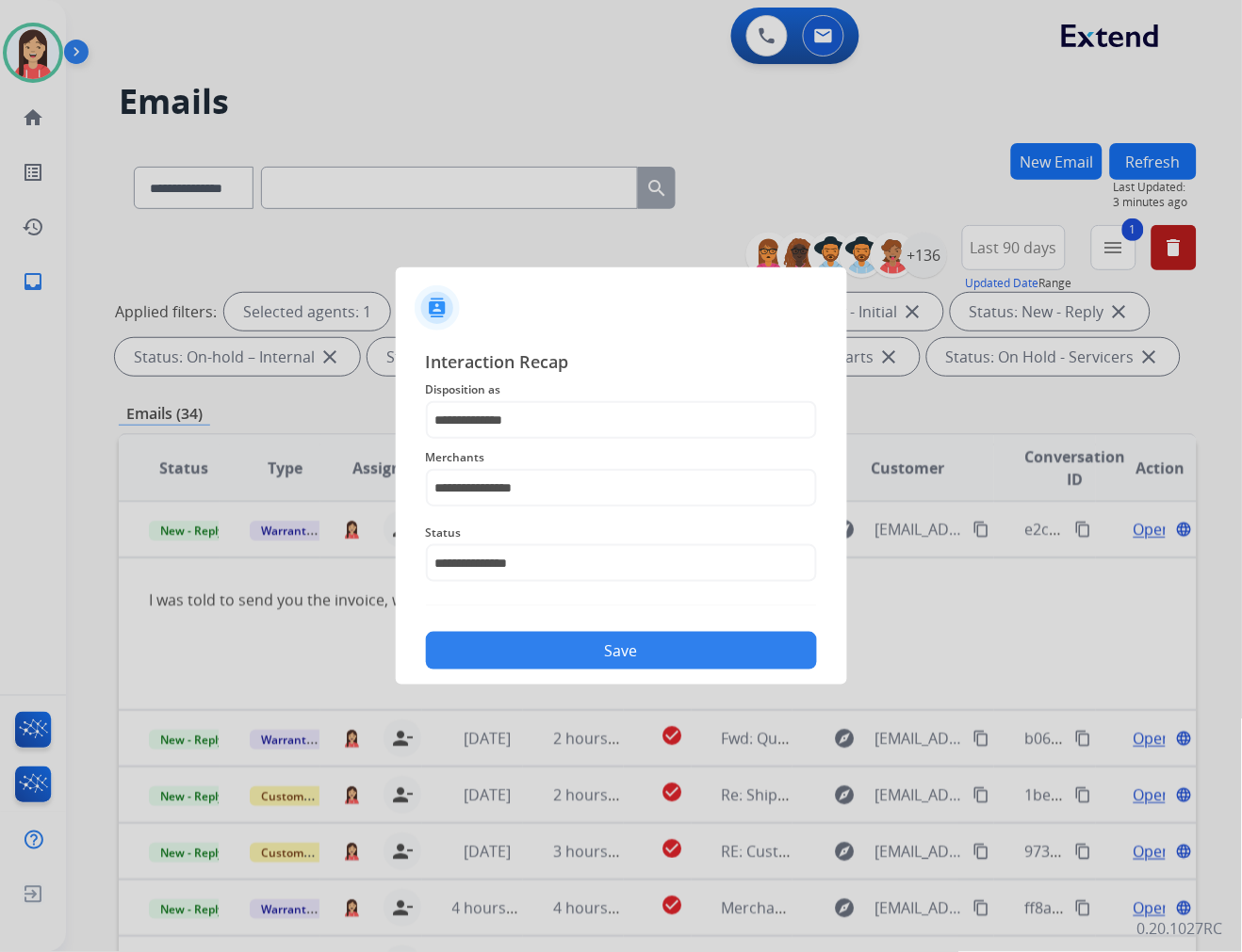
click at [624, 618] on div "**********" at bounding box center [621, 508] width 391 height 321
click at [607, 646] on button "Save" at bounding box center [621, 651] width 391 height 37
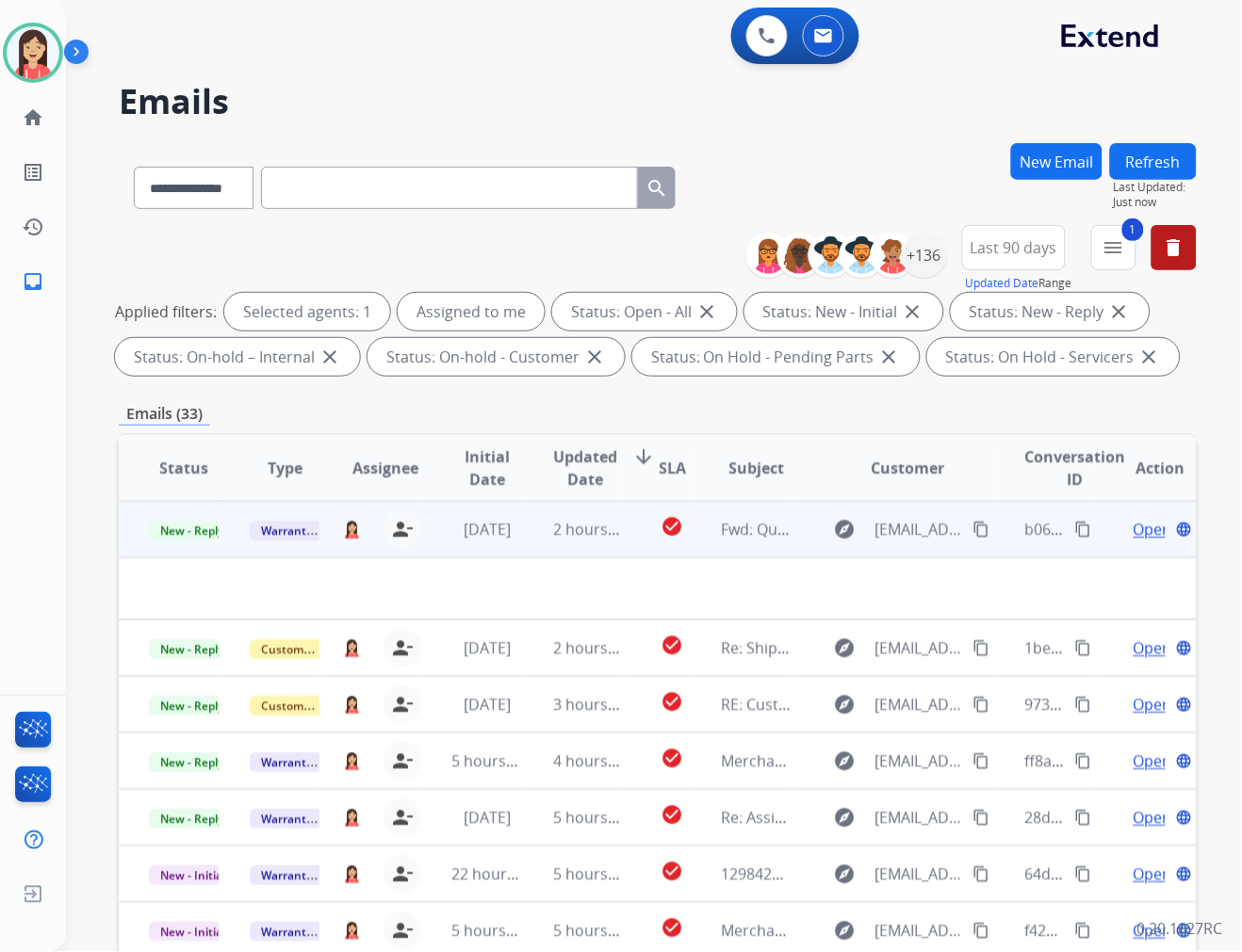
click at [525, 538] on td "2 hours ago" at bounding box center [573, 530] width 101 height 57
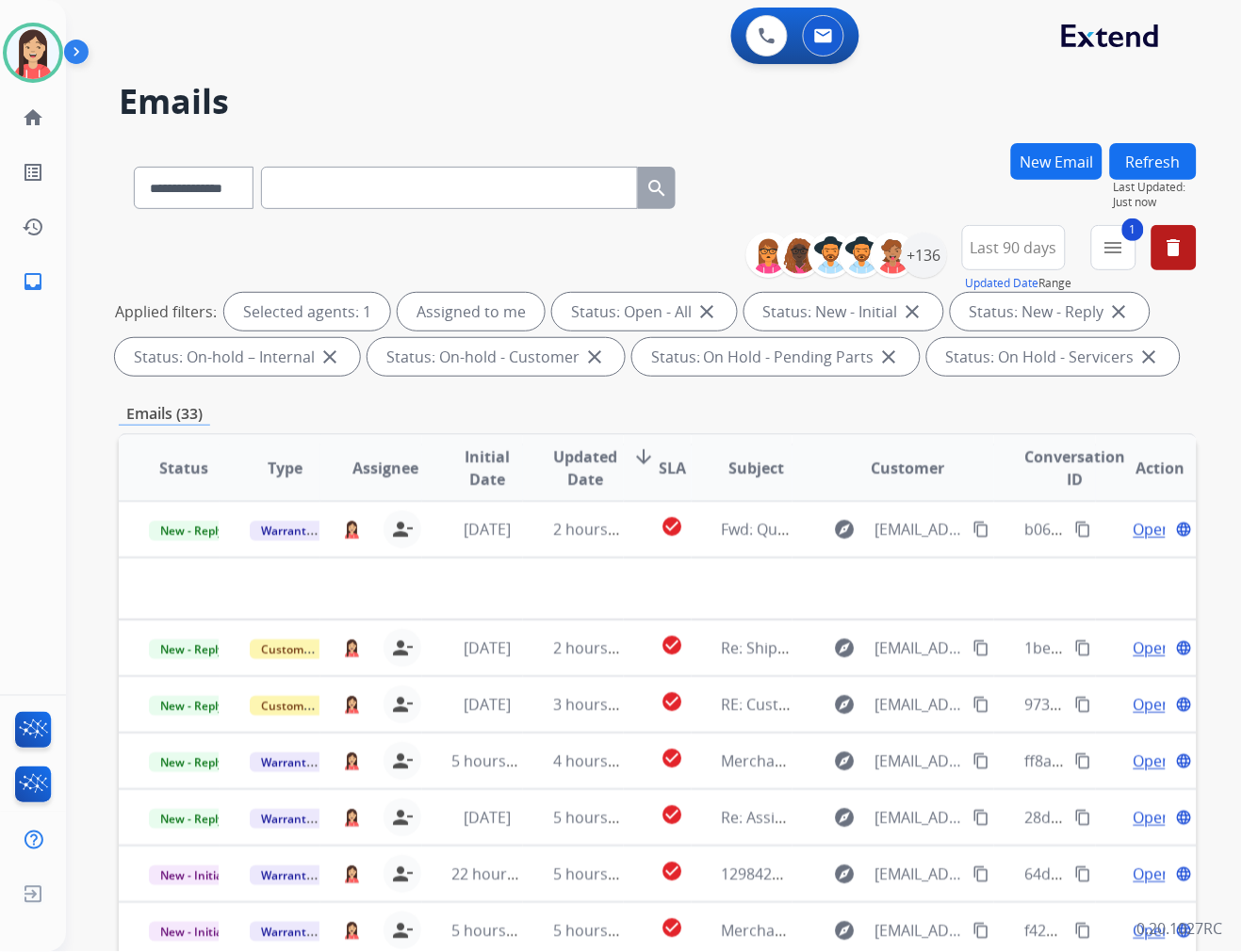
scroll to position [1, 0]
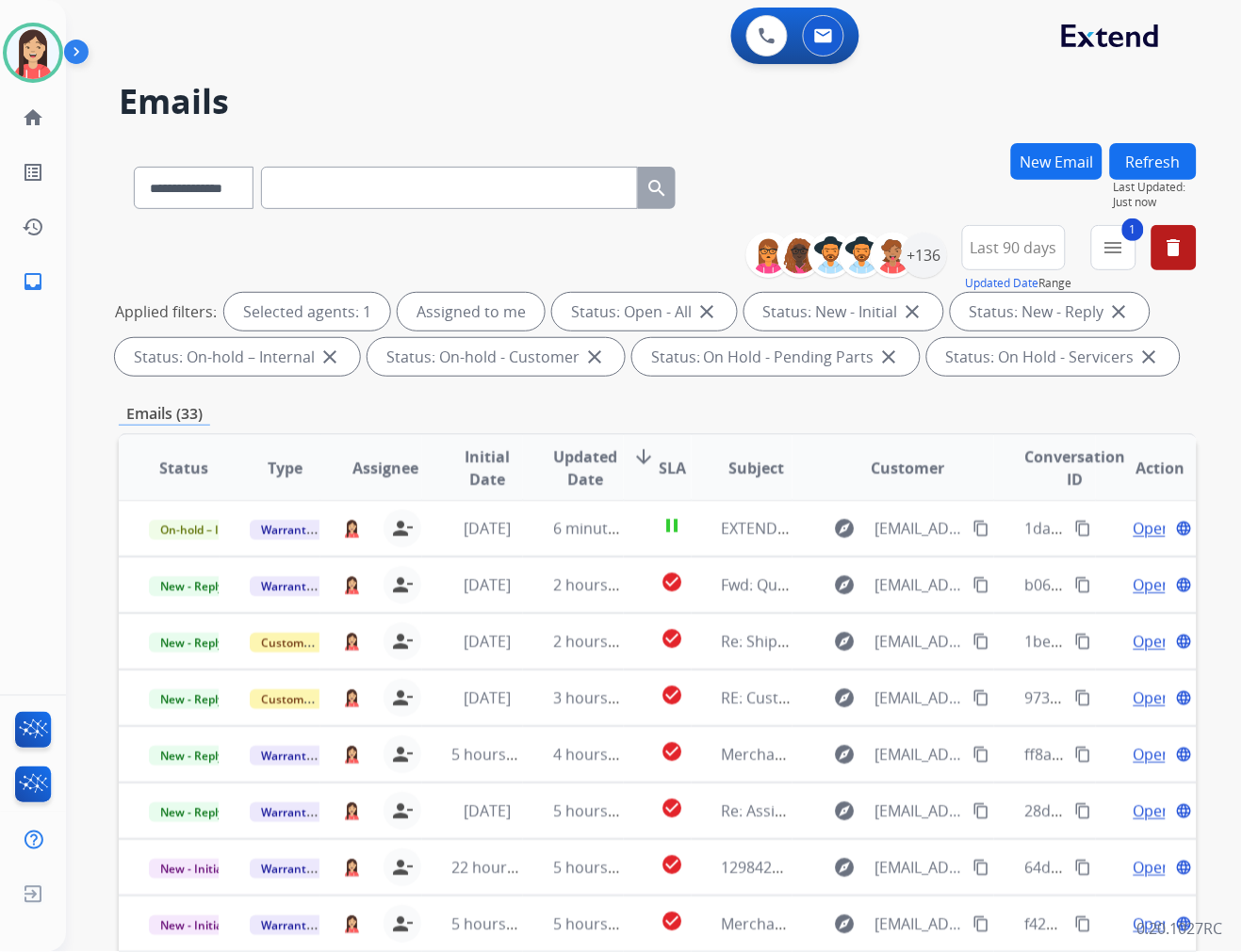
click at [567, 474] on span "Updated Date" at bounding box center [584, 468] width 64 height 45
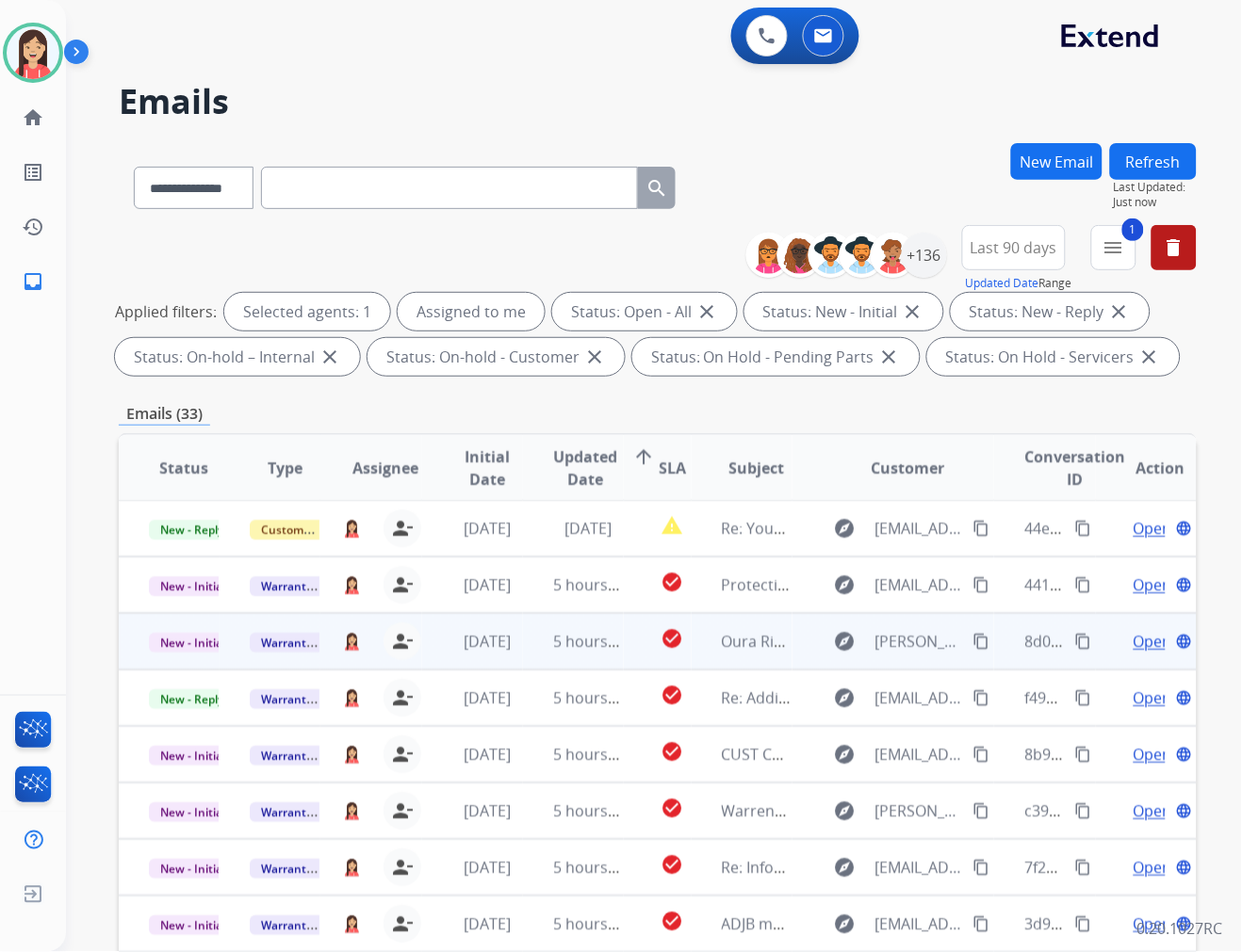
click at [524, 656] on td "5 hours ago" at bounding box center [573, 642] width 101 height 57
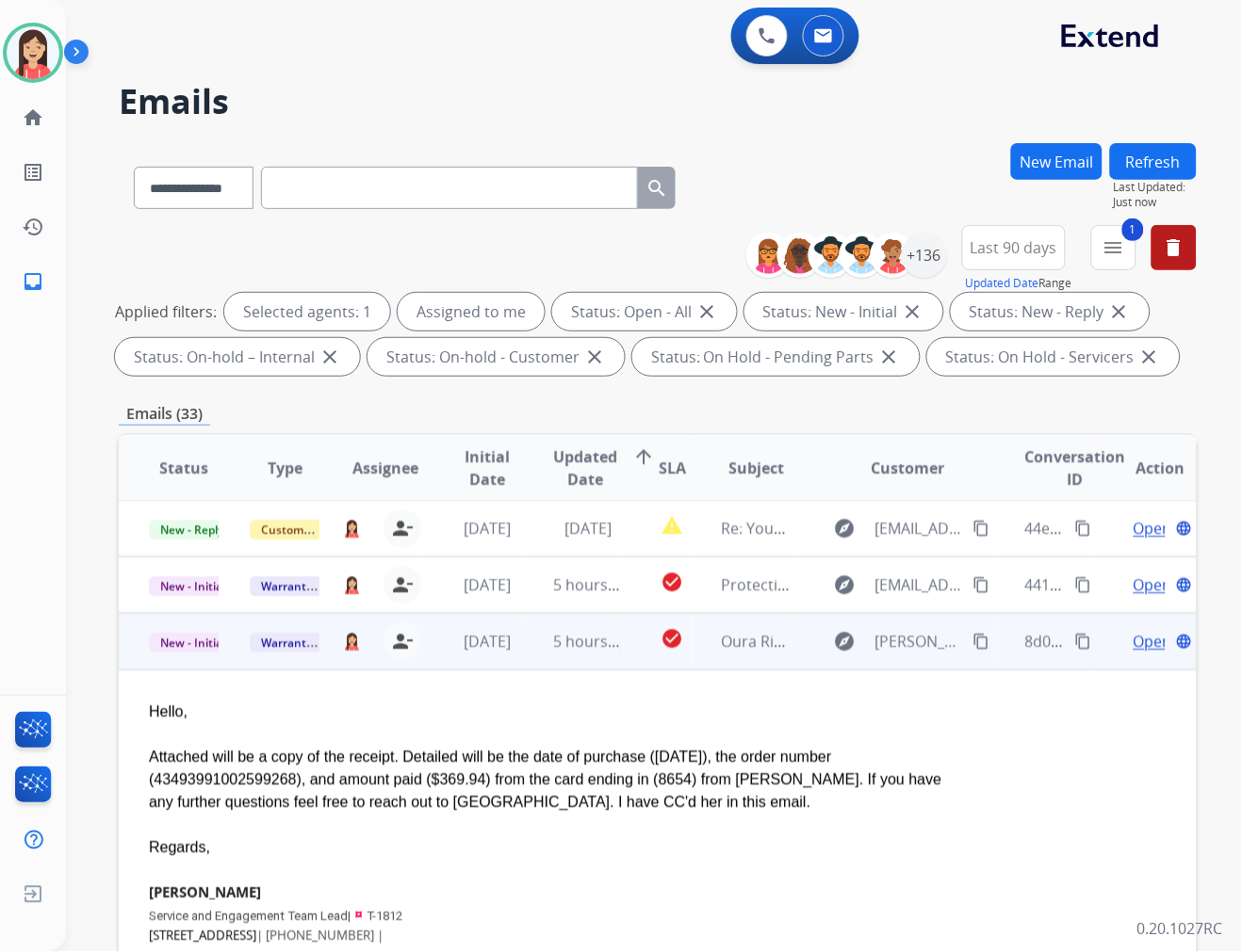
scroll to position [113, 0]
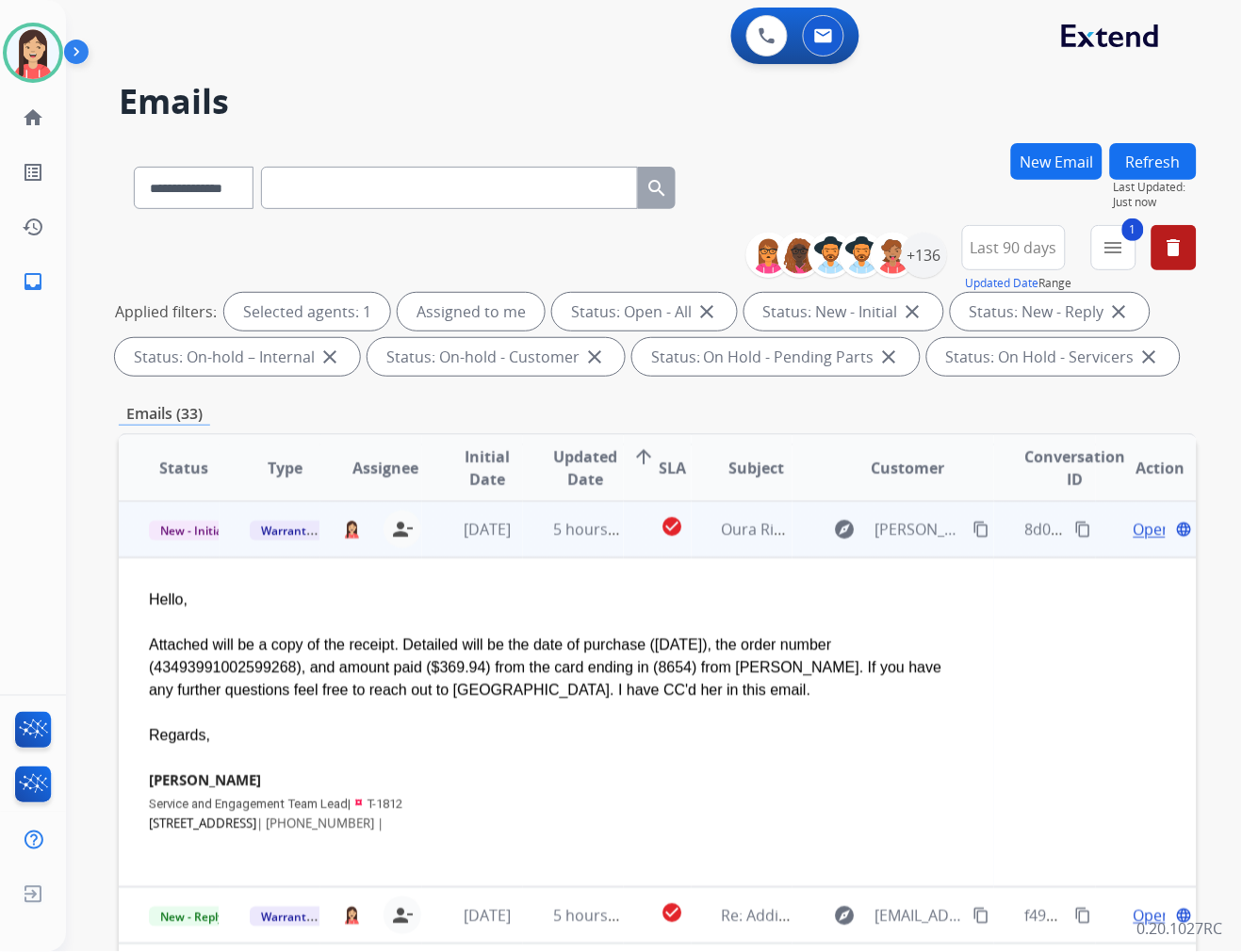
click at [1133, 528] on span "Open" at bounding box center [1152, 529] width 38 height 23
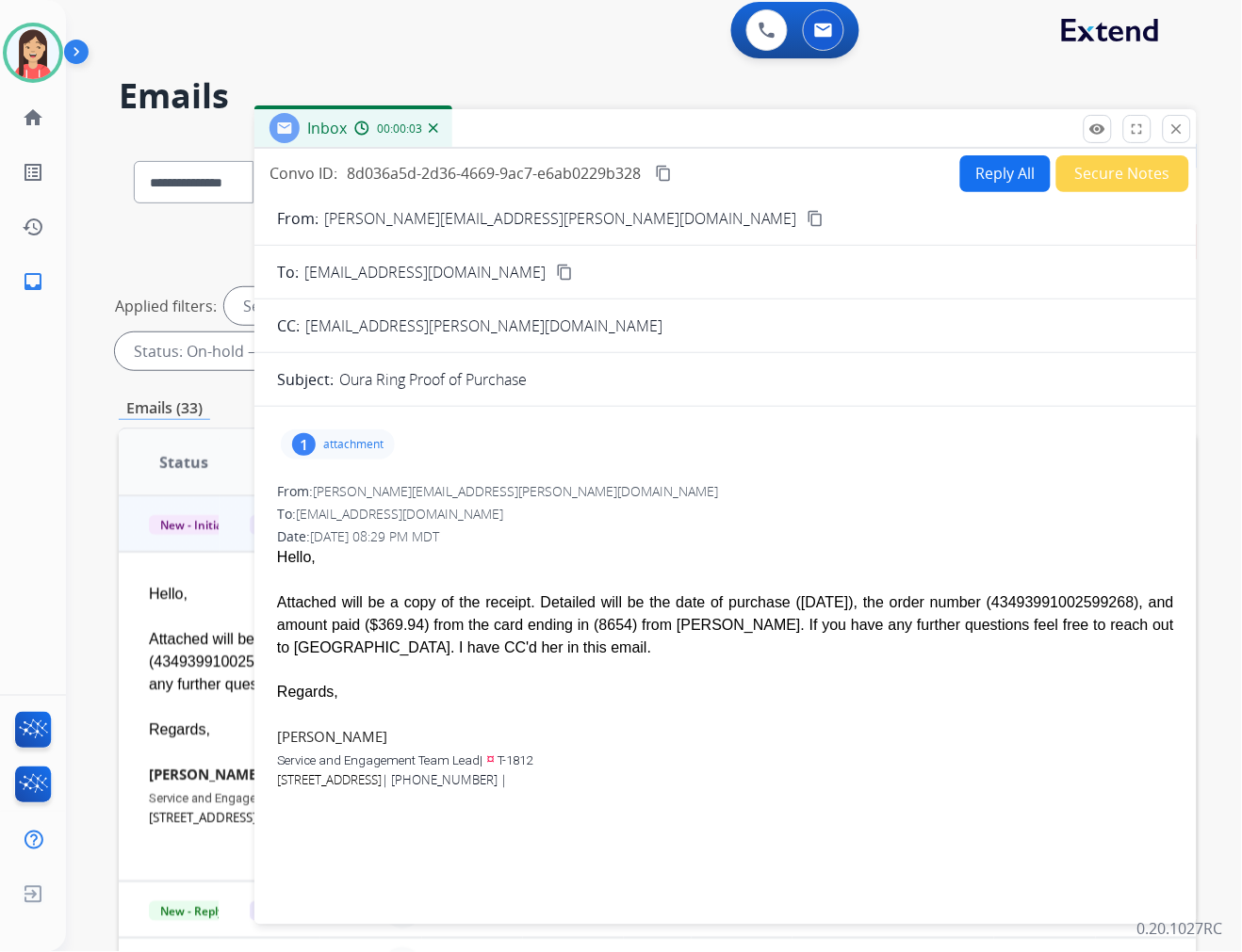
scroll to position [0, 0]
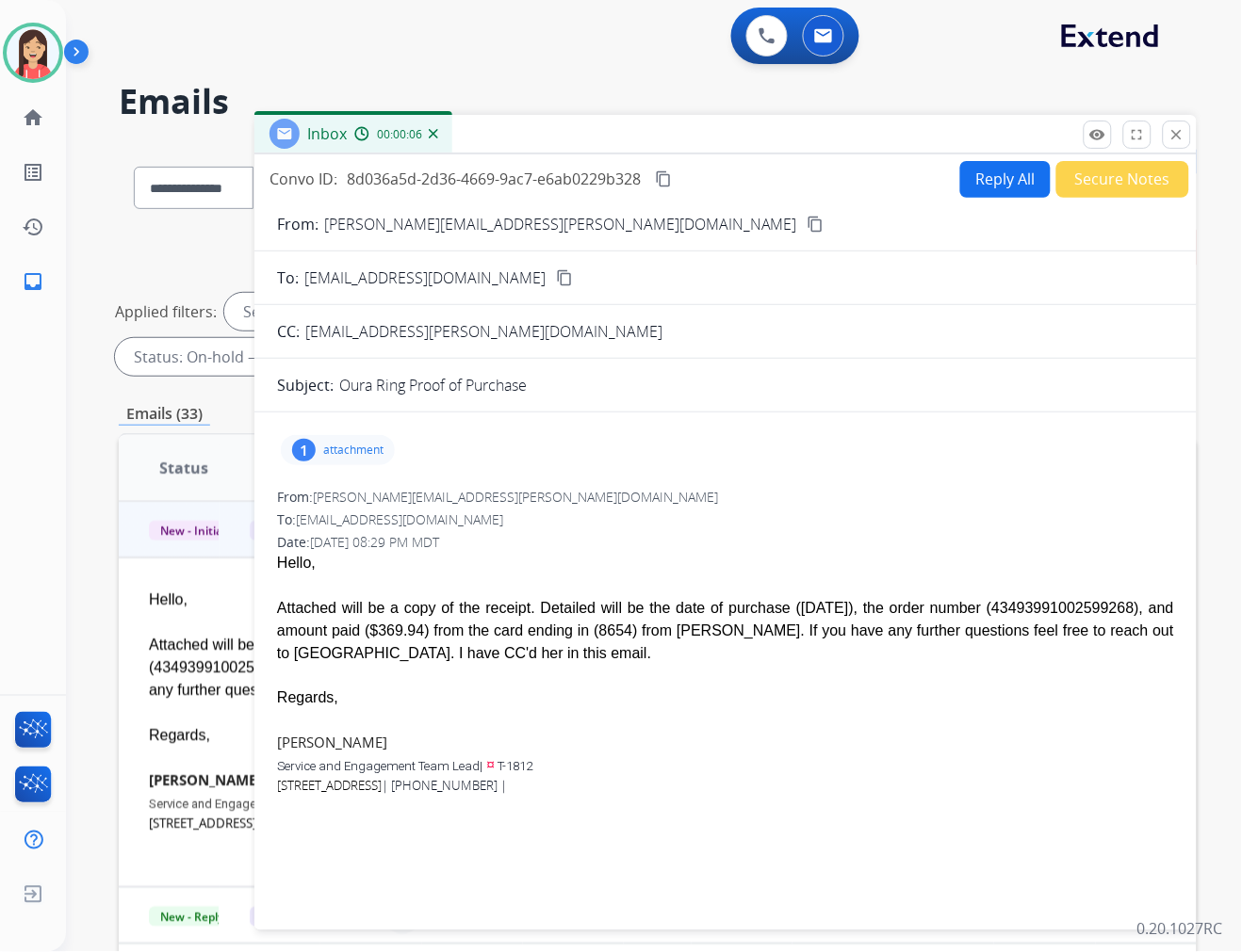
click at [350, 447] on p "attachment" at bounding box center [352, 450] width 60 height 15
click at [492, 492] on mat-icon "download" at bounding box center [493, 498] width 17 height 17
click at [991, 171] on button "Reply All" at bounding box center [1005, 179] width 90 height 36
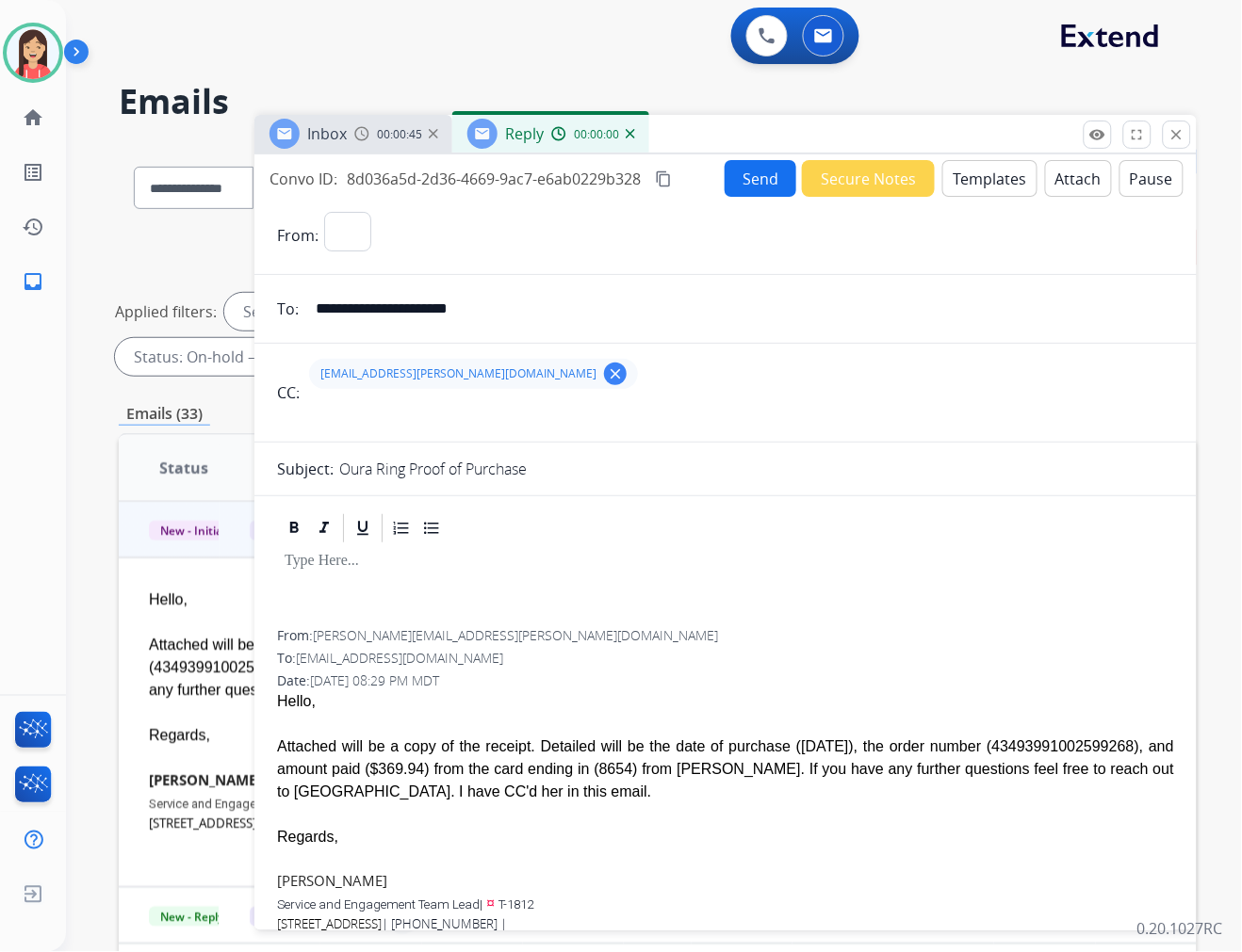
select select "**********"
click at [987, 171] on button "Templates" at bounding box center [990, 178] width 95 height 36
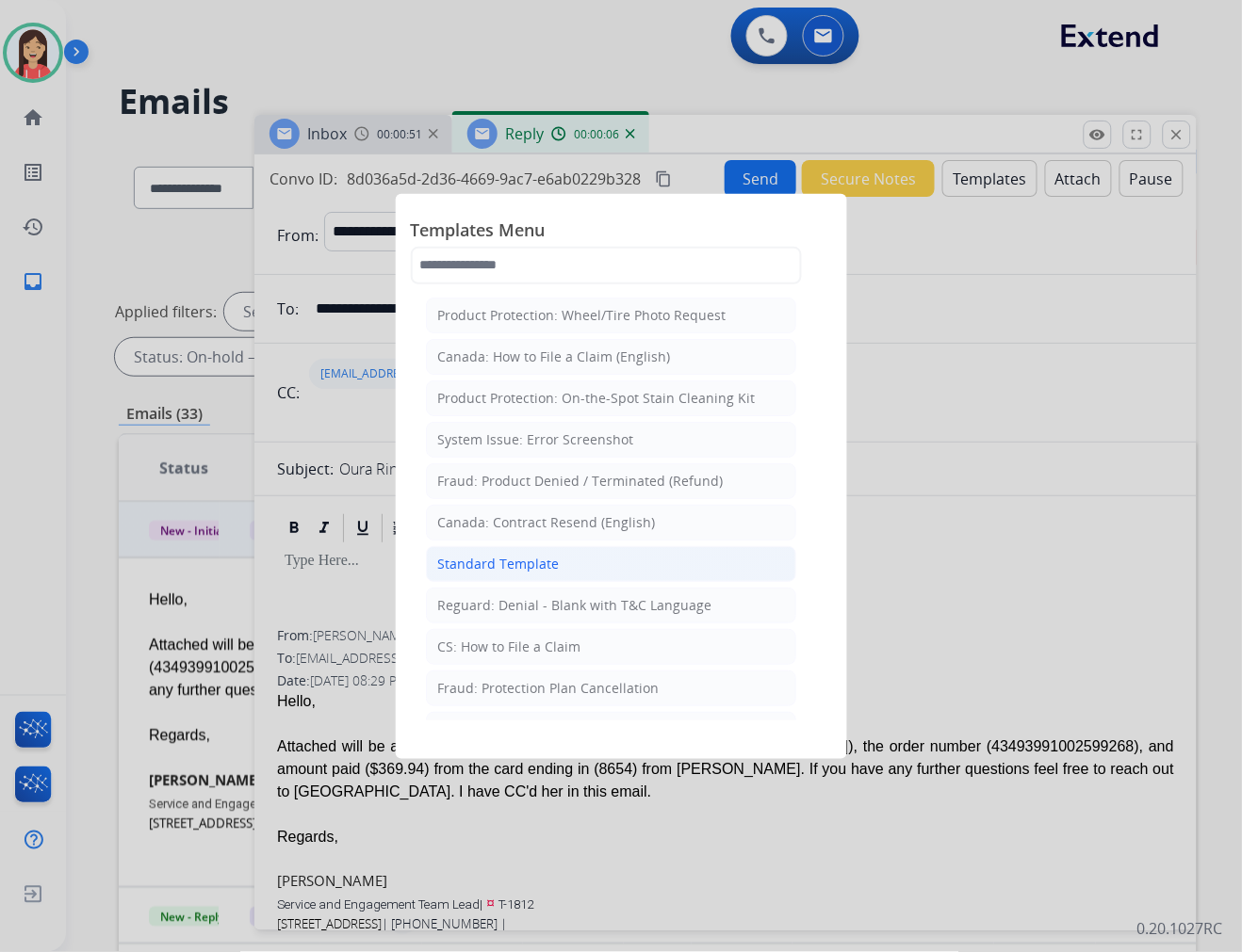
click at [495, 562] on div "Standard Template" at bounding box center [499, 563] width 122 height 19
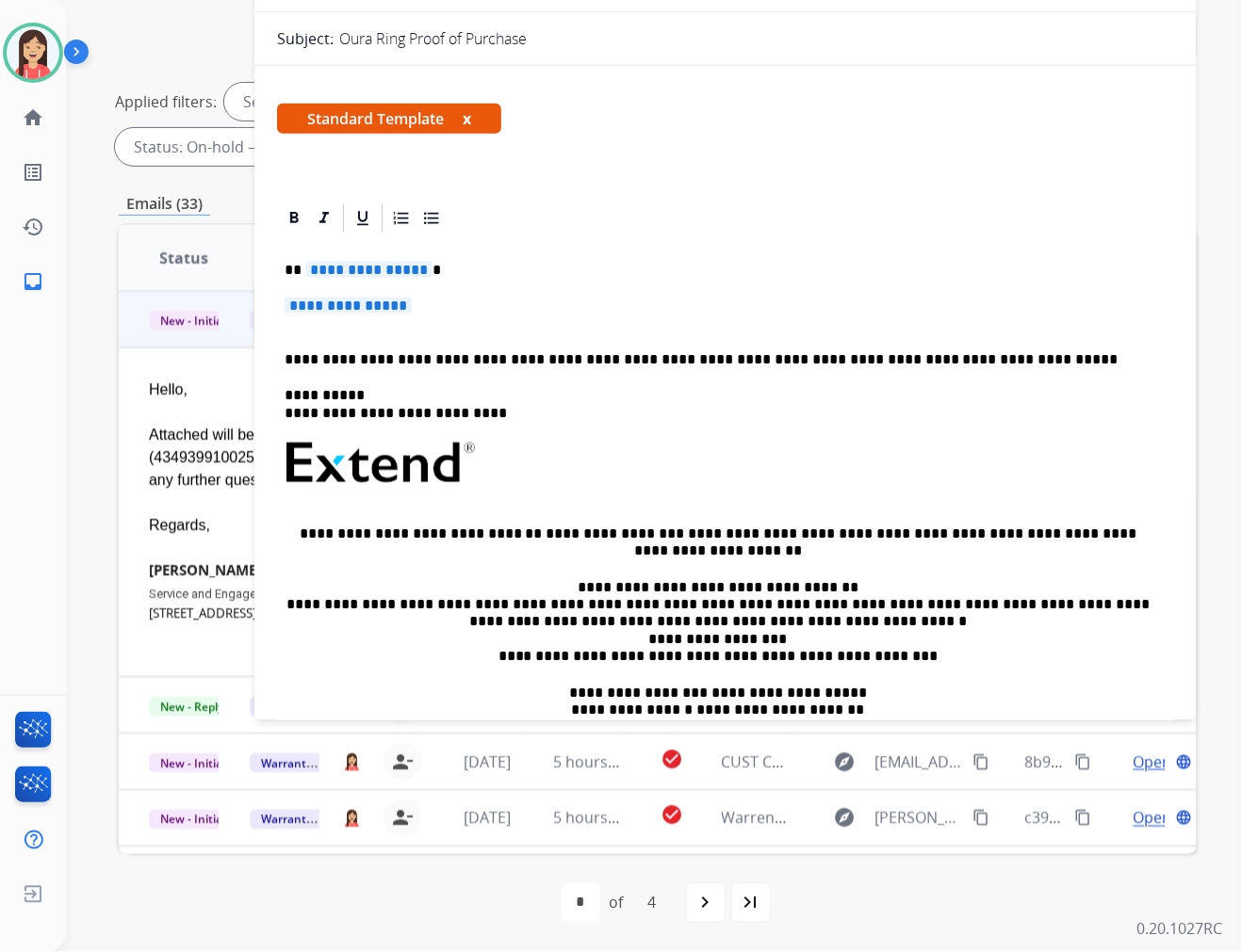
scroll to position [217, 0]
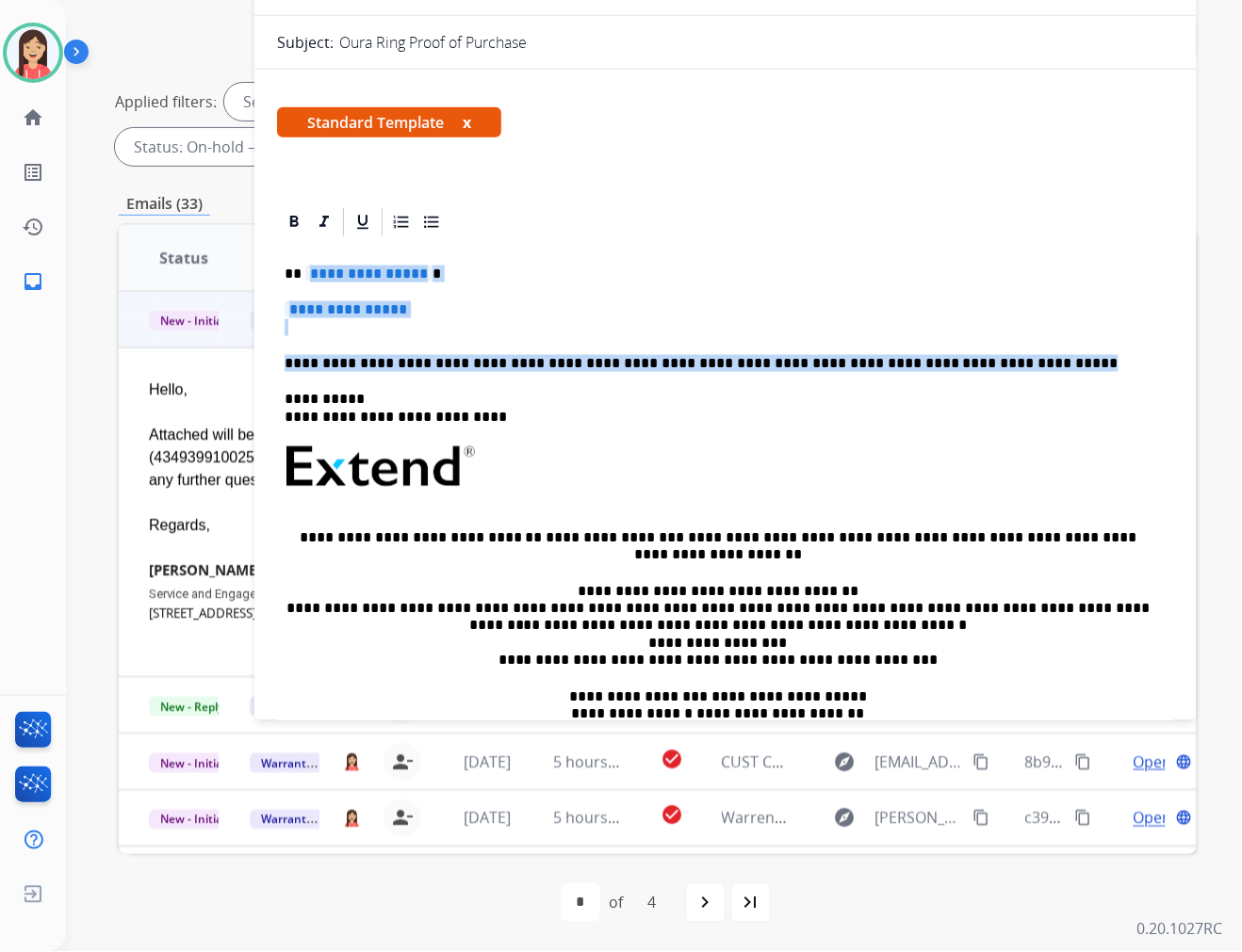
drag, startPoint x: 307, startPoint y: 270, endPoint x: 1008, endPoint y: 367, distance: 707.7
click at [1008, 367] on div "**********" at bounding box center [726, 511] width 897 height 545
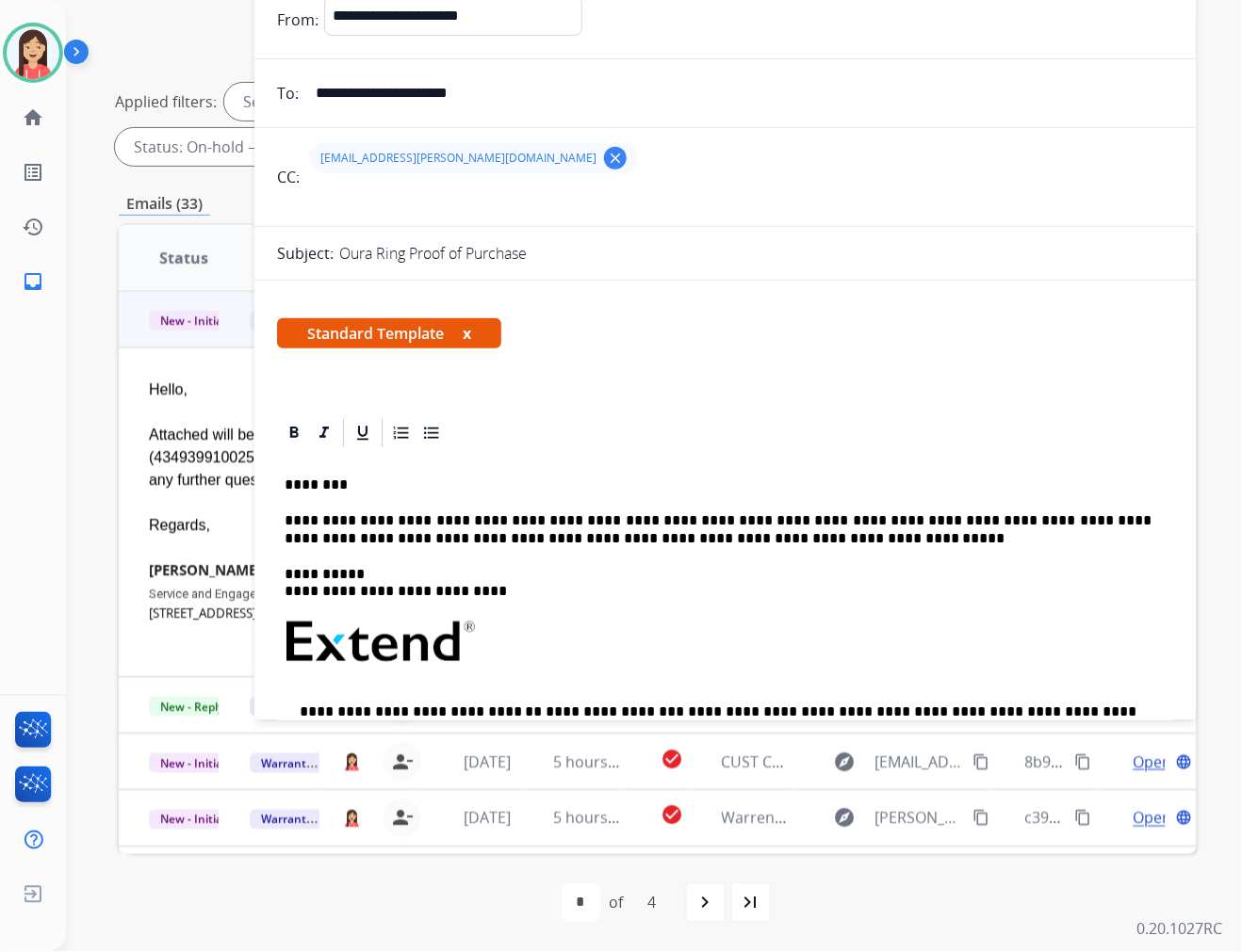
scroll to position [0, 0]
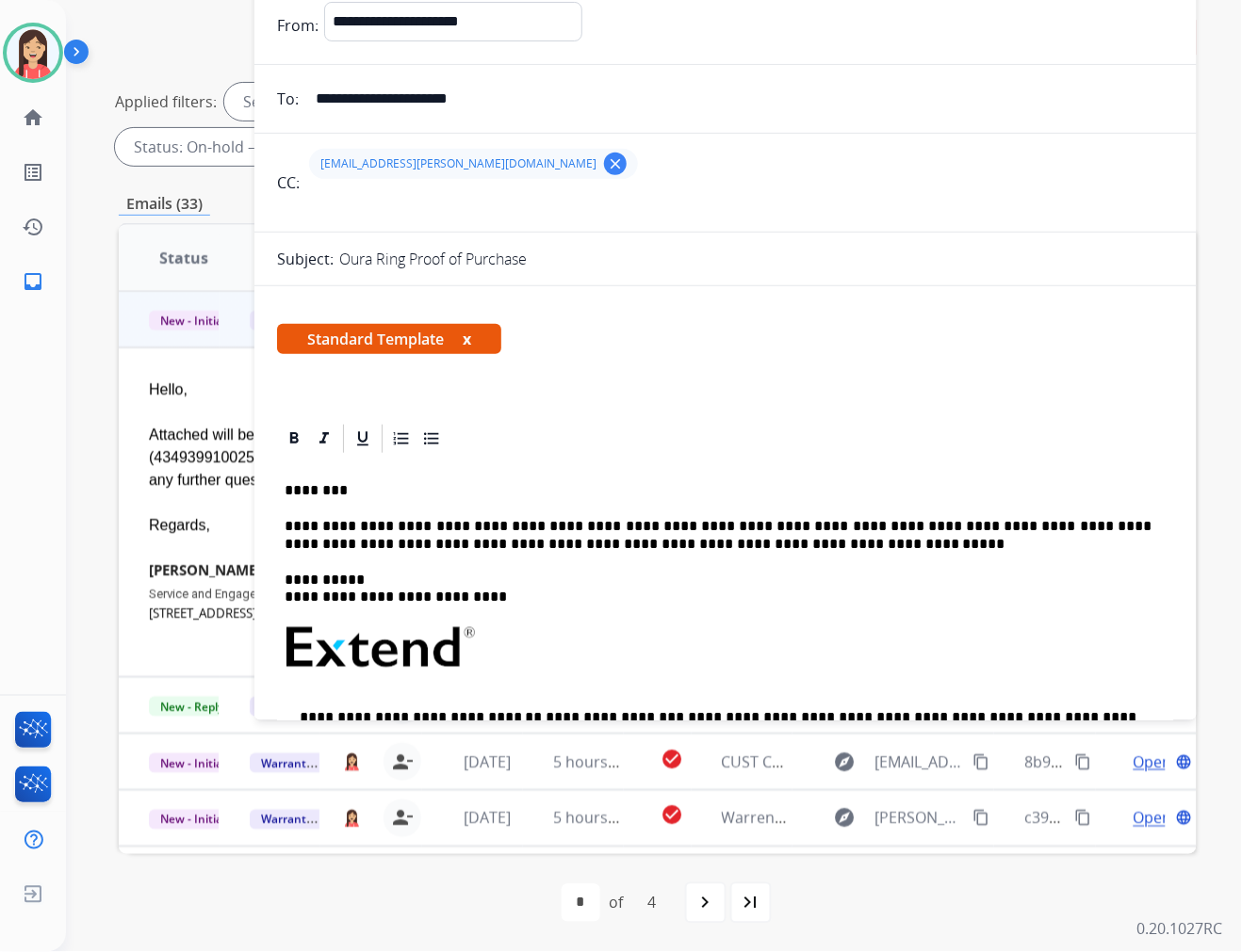
click at [607, 163] on mat-icon "clear" at bounding box center [615, 163] width 17 height 17
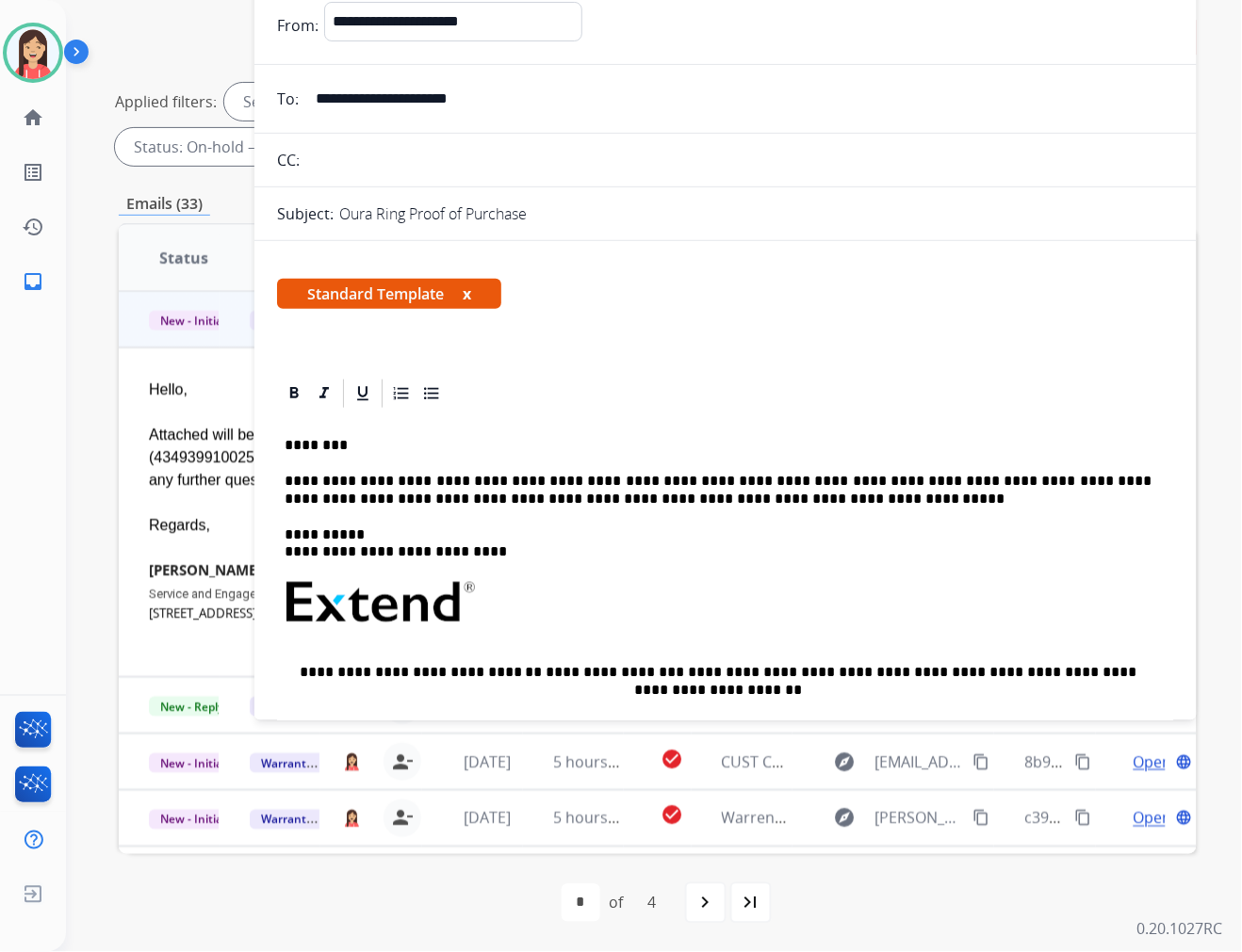
click at [701, 491] on p "**********" at bounding box center [718, 491] width 867 height 35
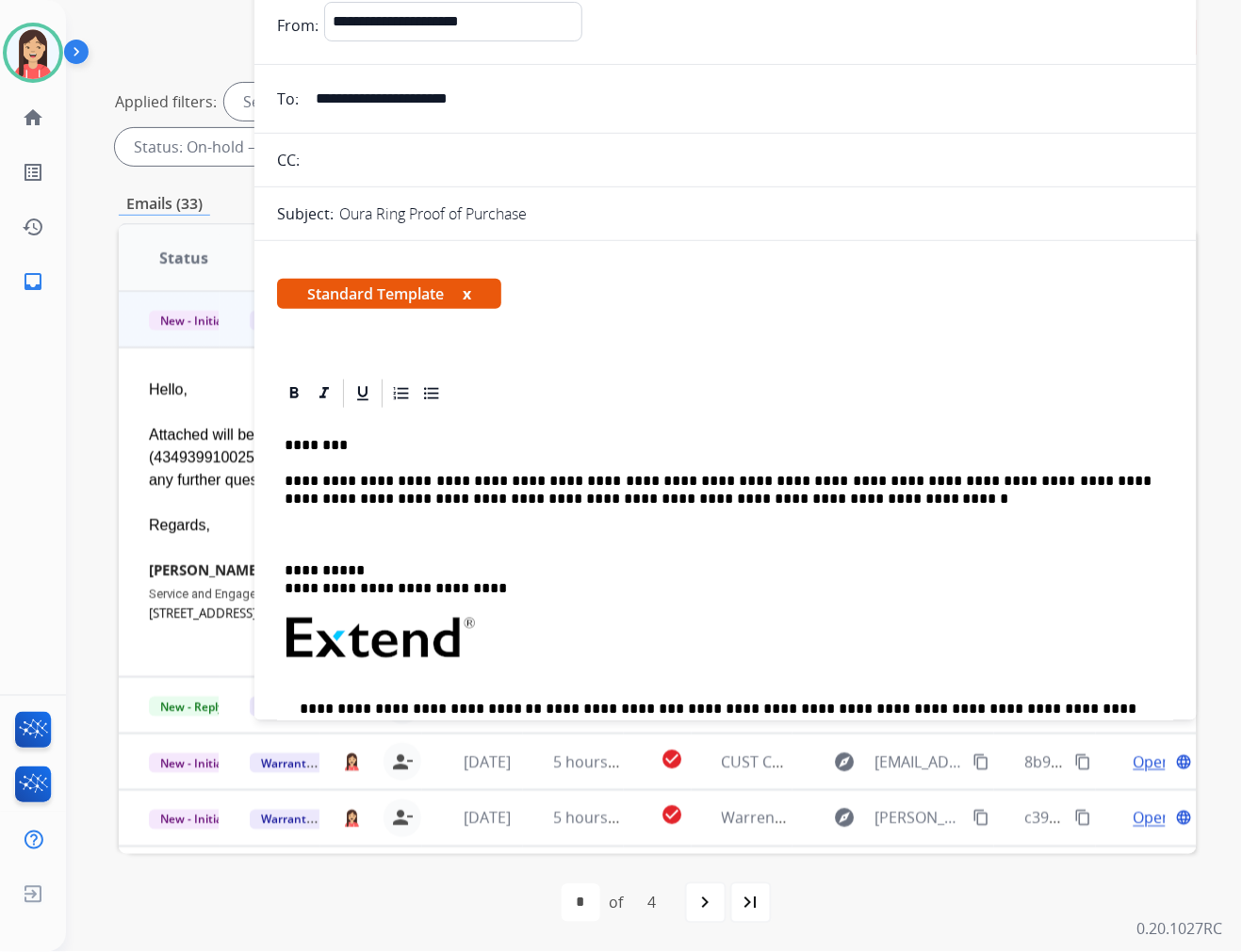
click at [406, 523] on div "**********" at bounding box center [726, 682] width 897 height 545
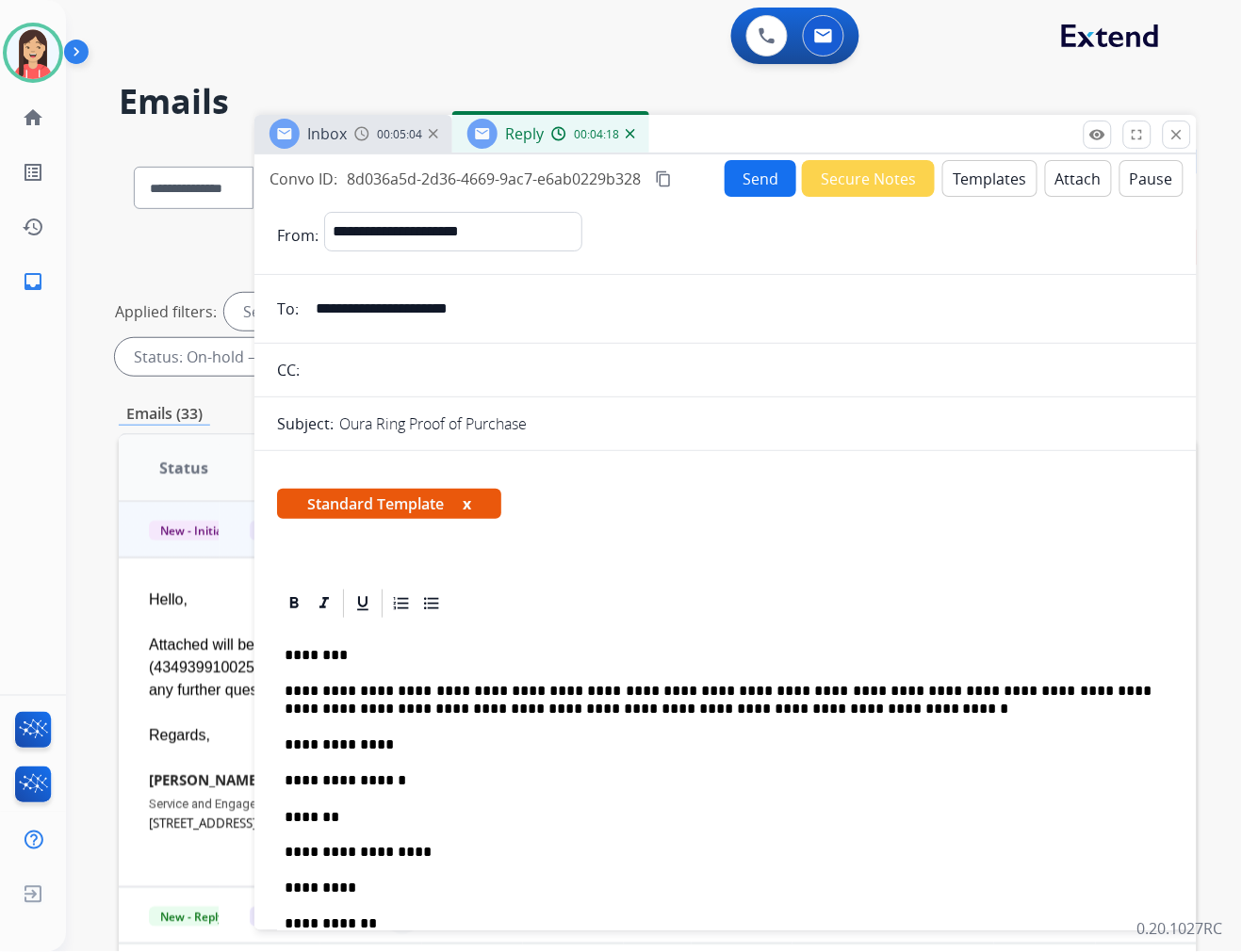
click at [735, 172] on button "Send" at bounding box center [760, 178] width 72 height 36
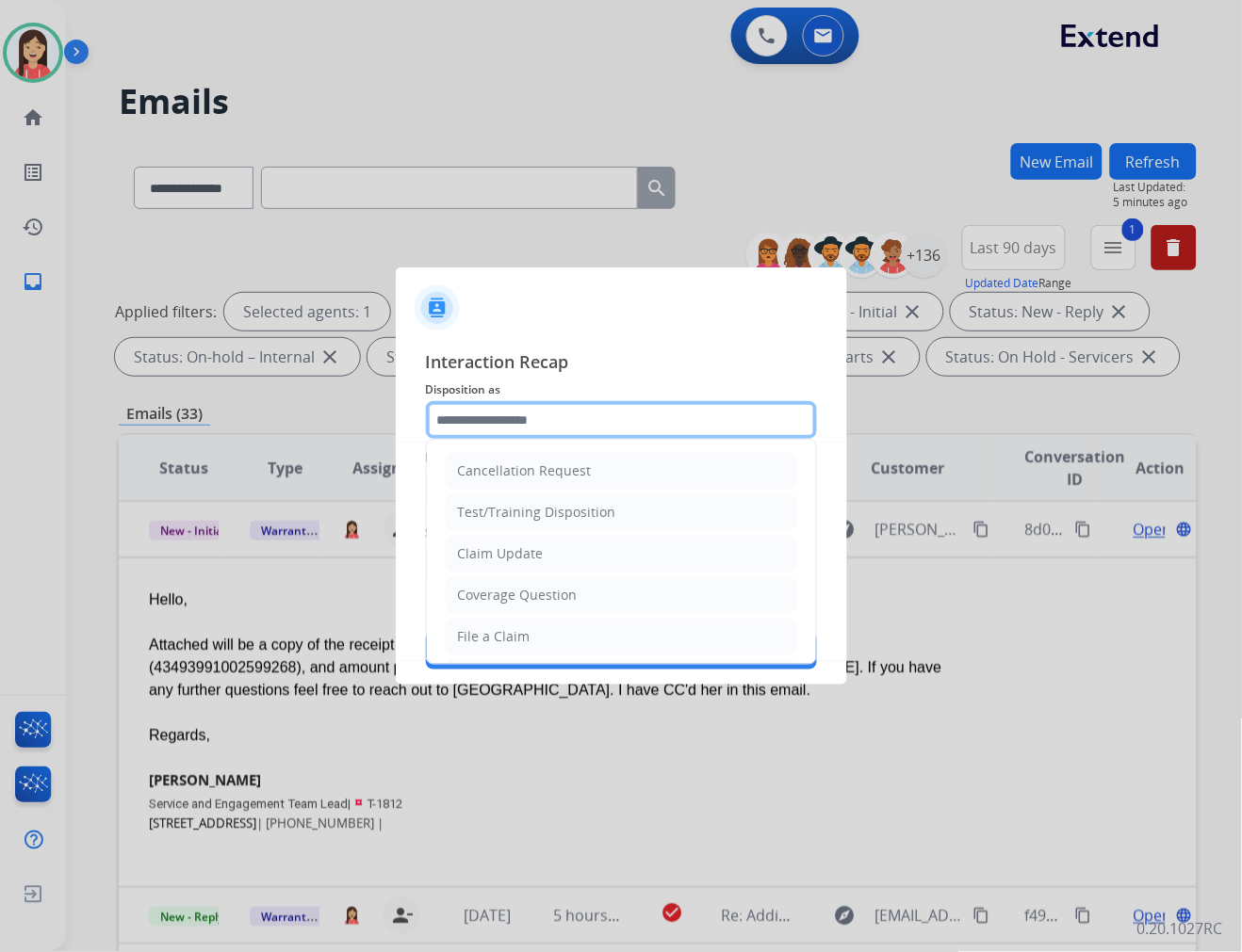
click at [606, 416] on input "text" at bounding box center [621, 420] width 391 height 37
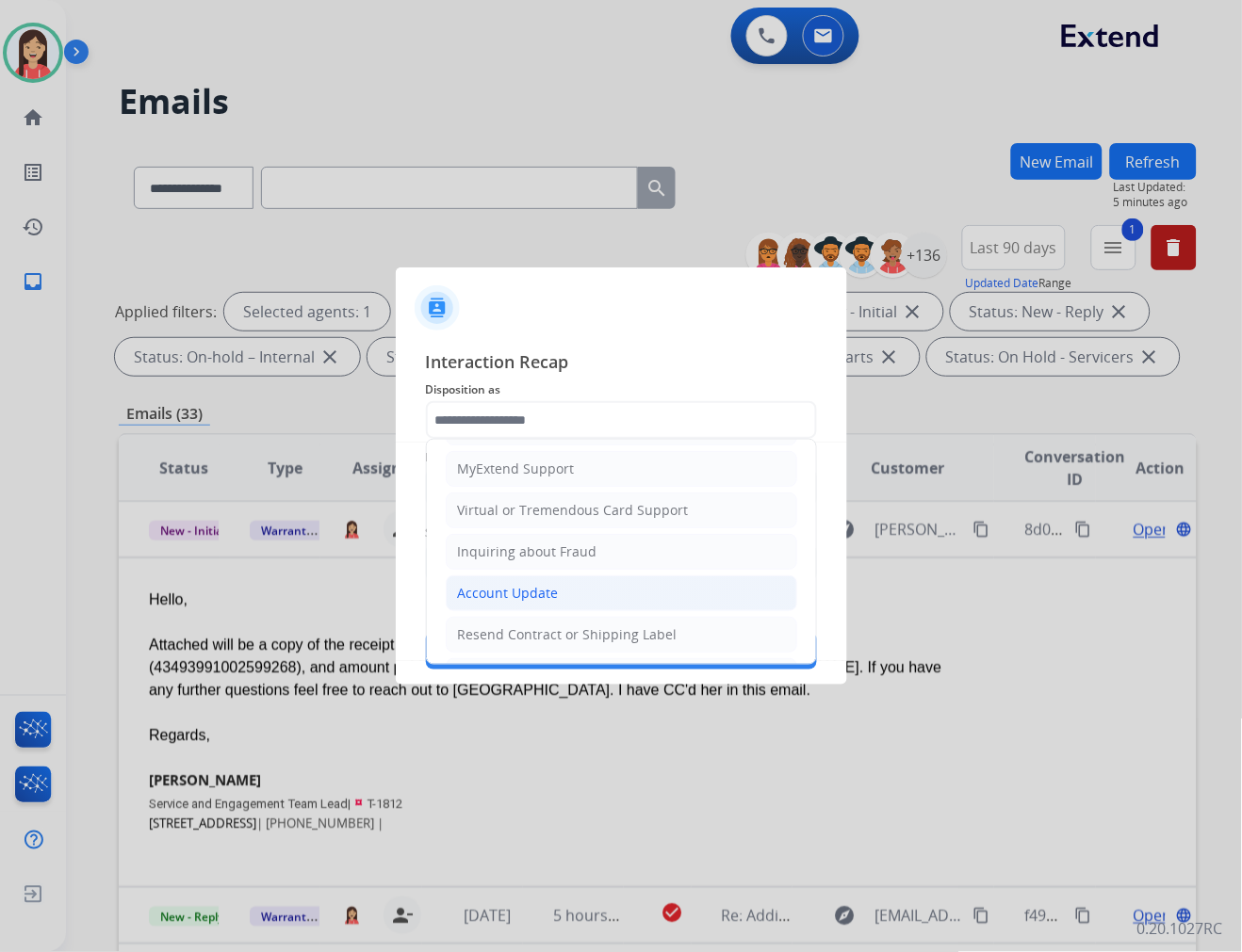
click at [520, 607] on li "Account Update" at bounding box center [621, 593] width 351 height 35
type input "**********"
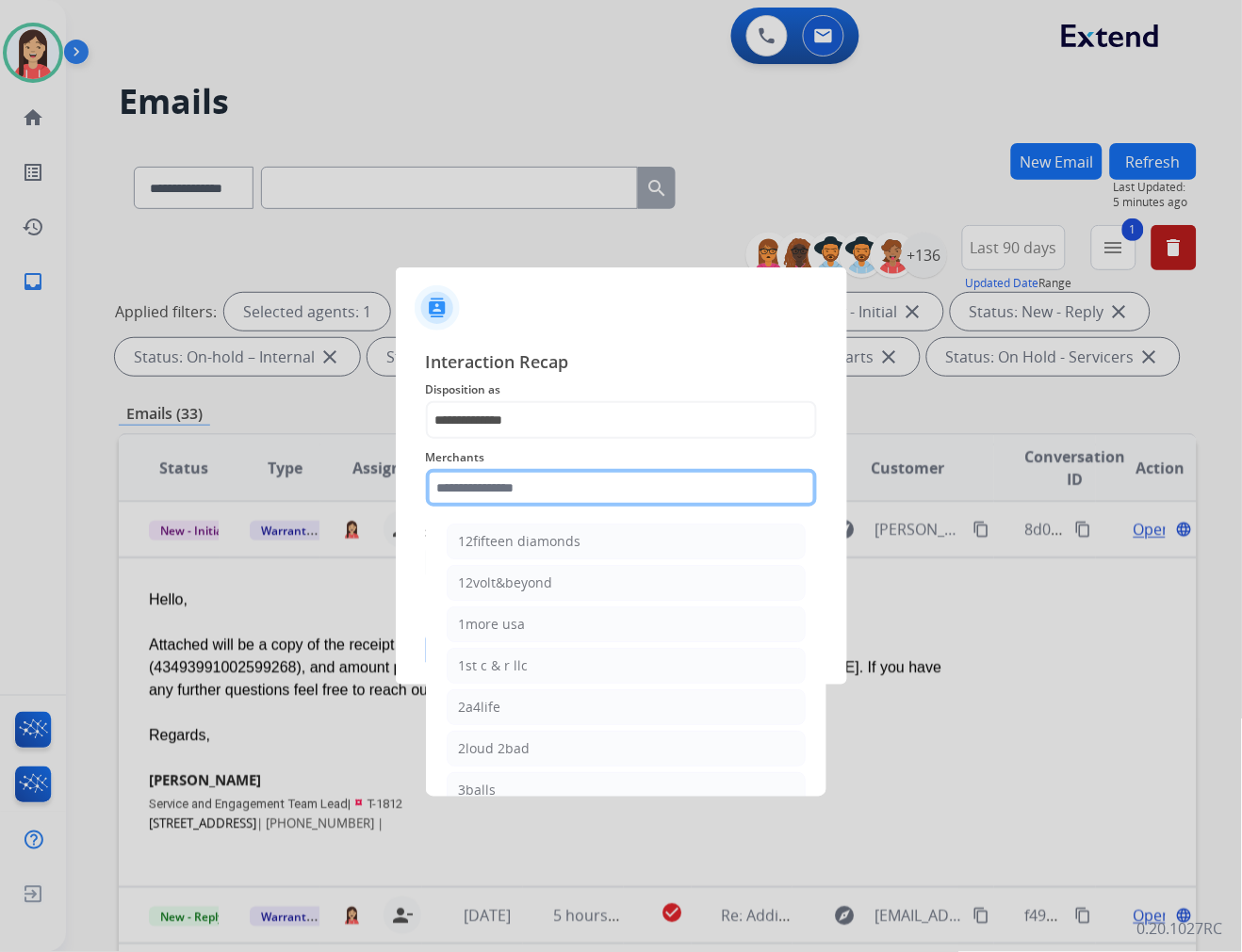
click at [530, 491] on input "text" at bounding box center [621, 488] width 391 height 37
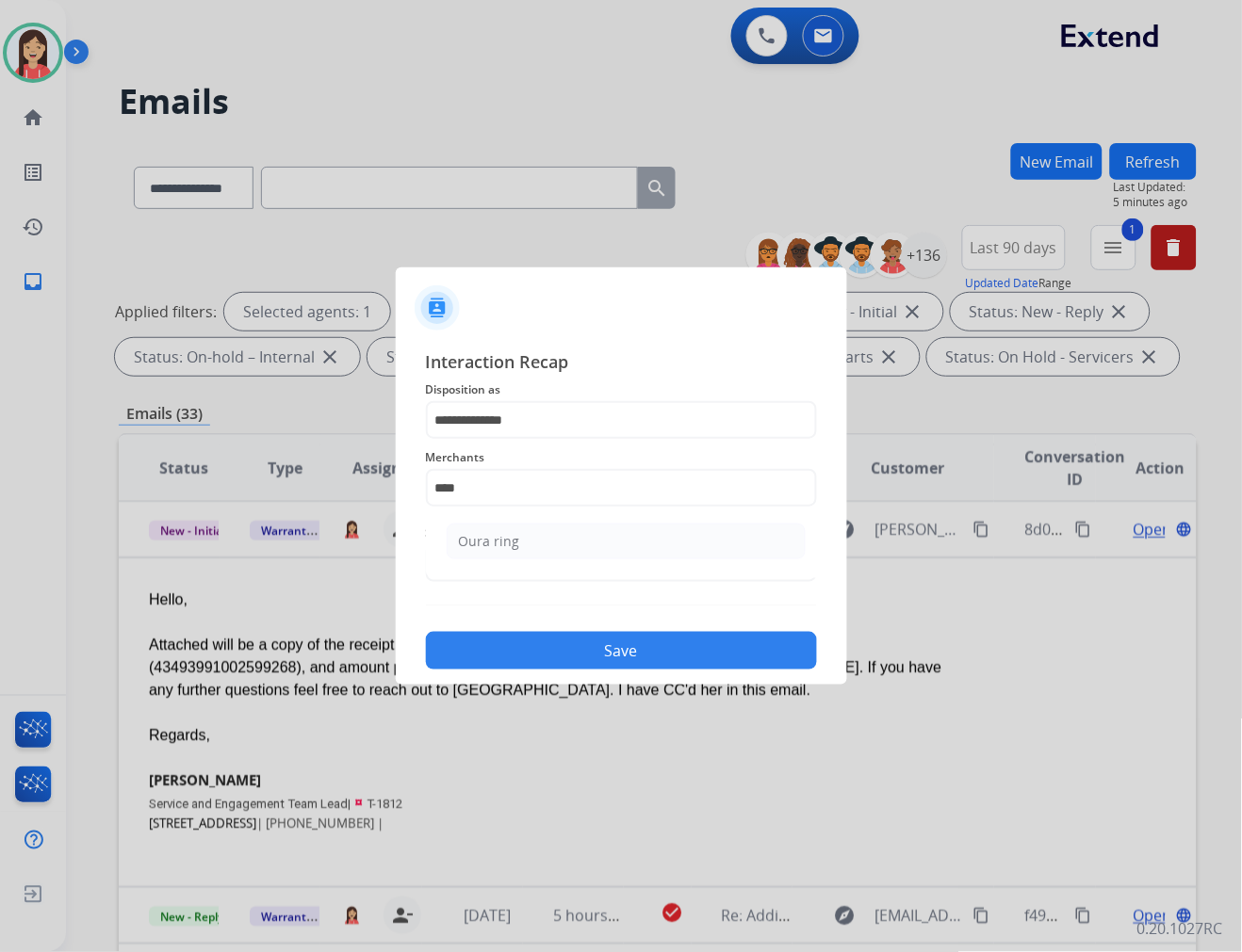
click at [525, 560] on ul "Oura ring" at bounding box center [625, 546] width 370 height 64
click at [531, 551] on li "Oura ring" at bounding box center [626, 542] width 359 height 35
type input "*********"
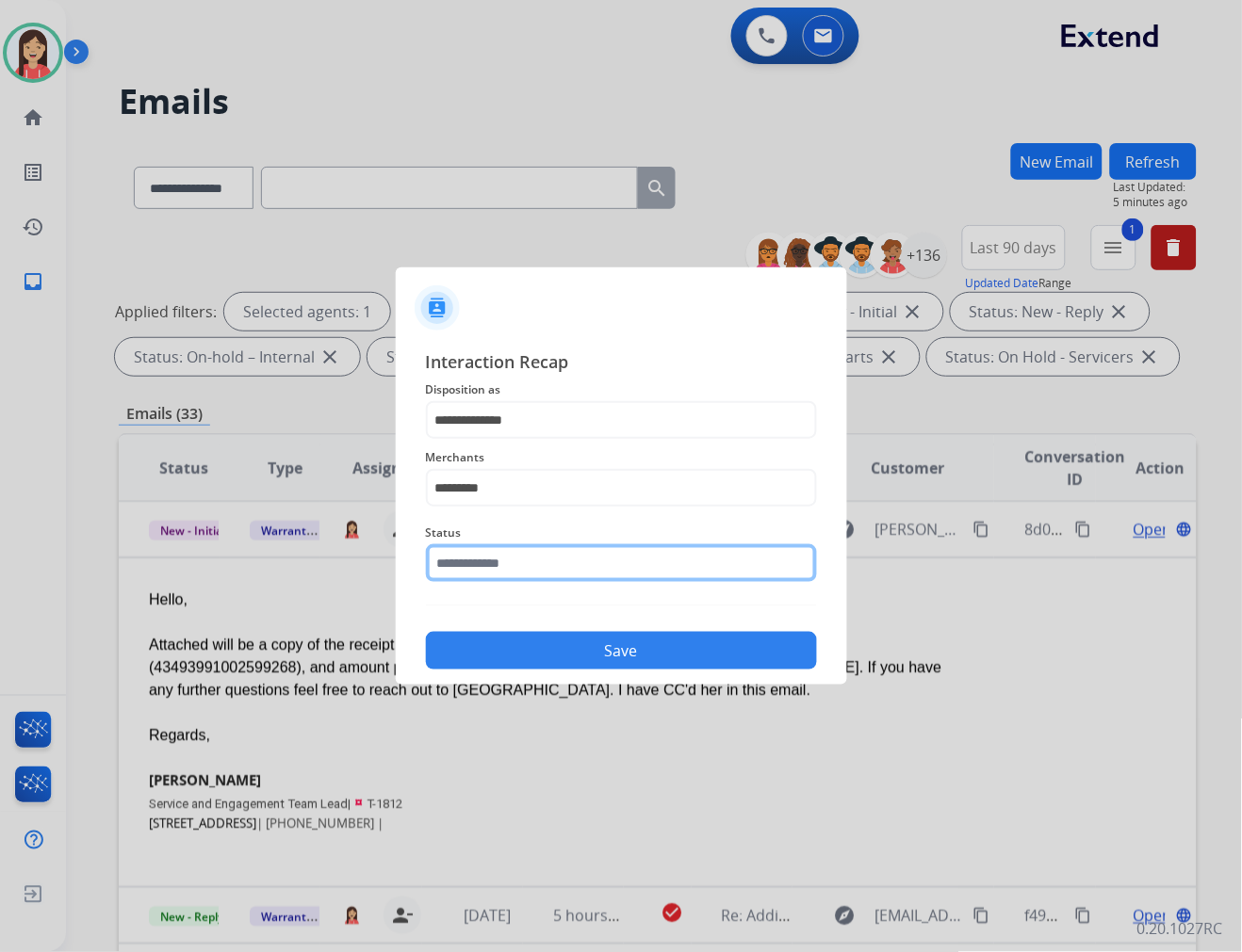
click at [528, 567] on input "text" at bounding box center [621, 563] width 391 height 37
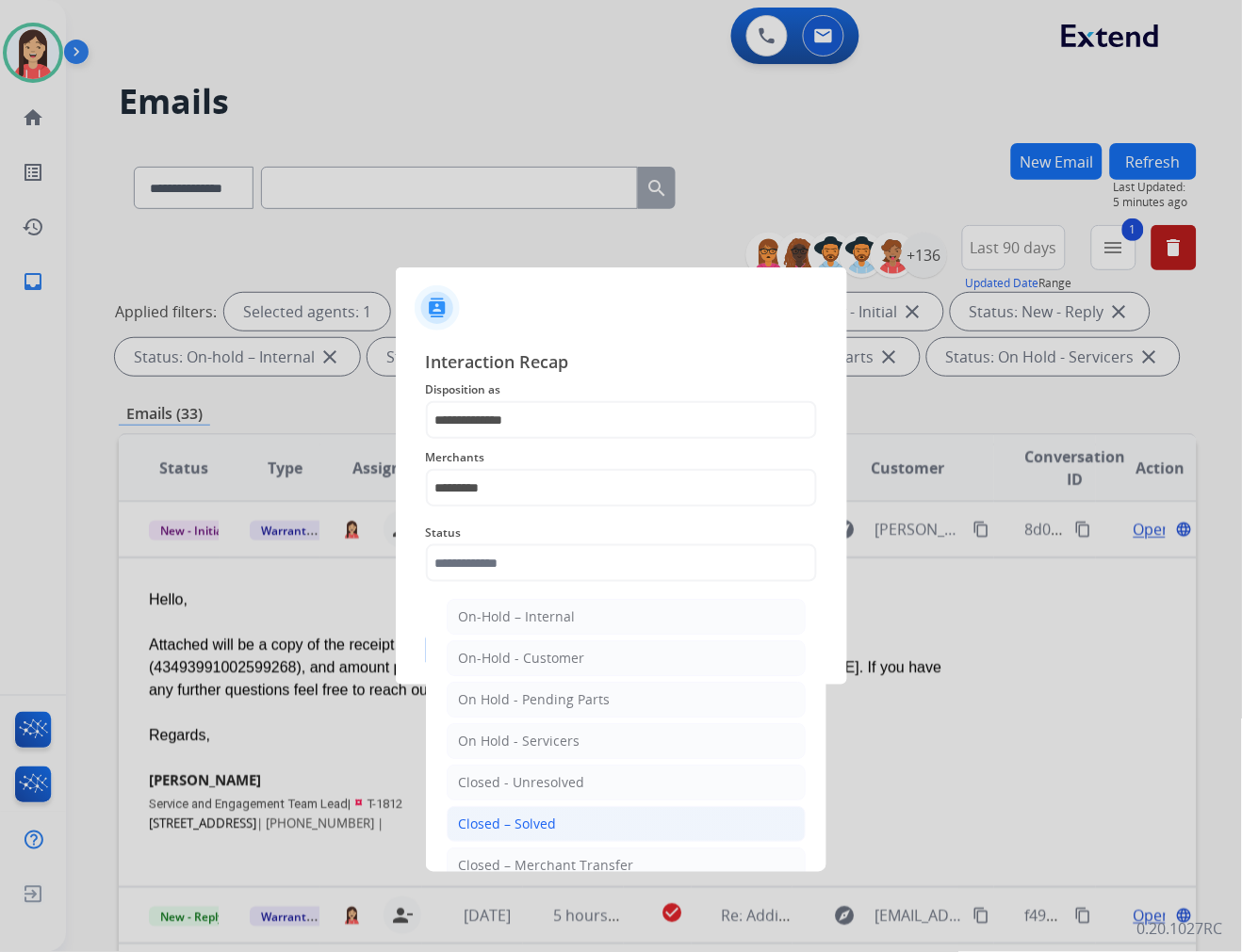
click at [515, 822] on div "Closed – Solved" at bounding box center [508, 823] width 98 height 19
type input "**********"
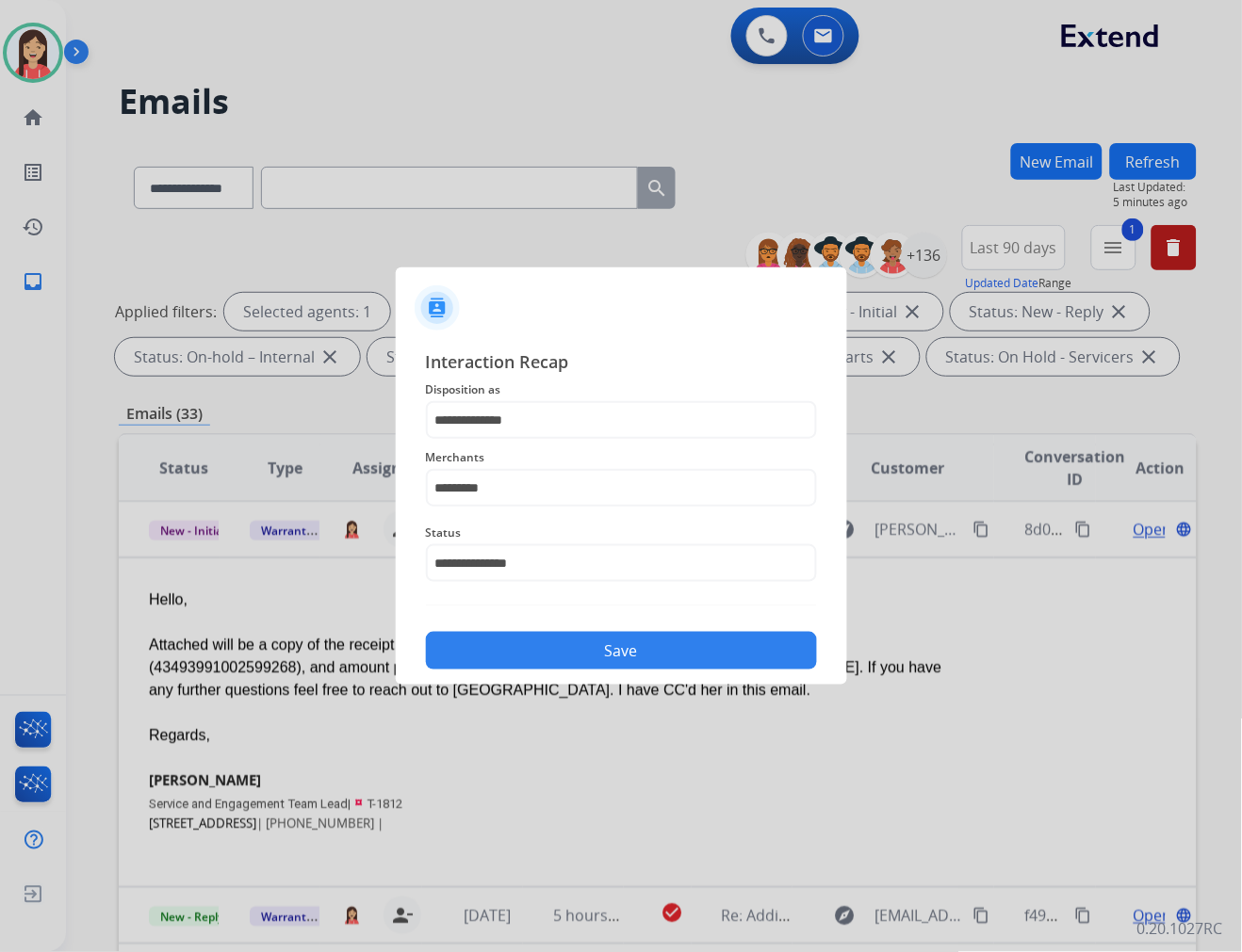
click at [606, 652] on button "Save" at bounding box center [621, 651] width 391 height 37
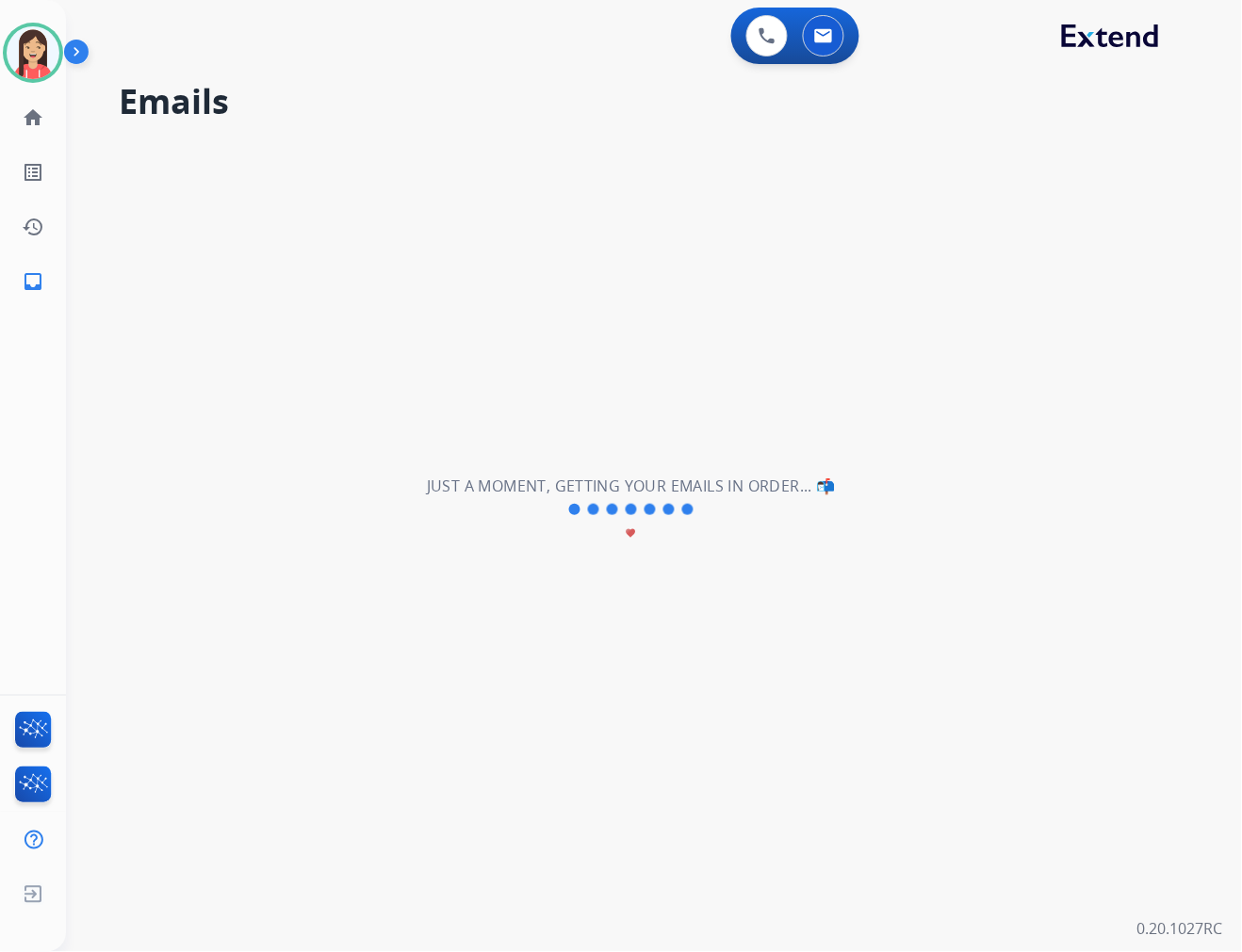
scroll to position [62, 0]
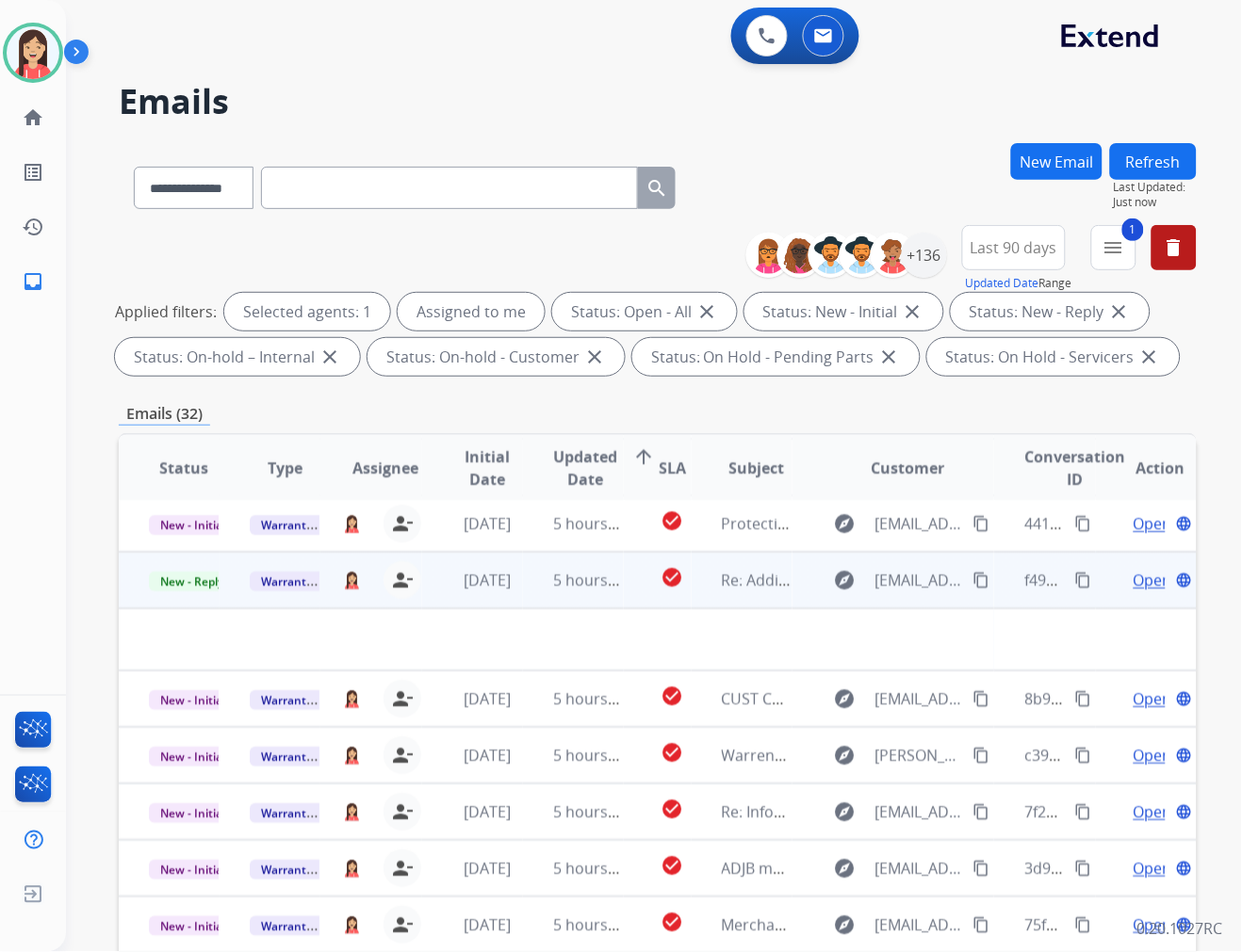
click at [537, 601] on td "5 hours ago" at bounding box center [573, 580] width 101 height 57
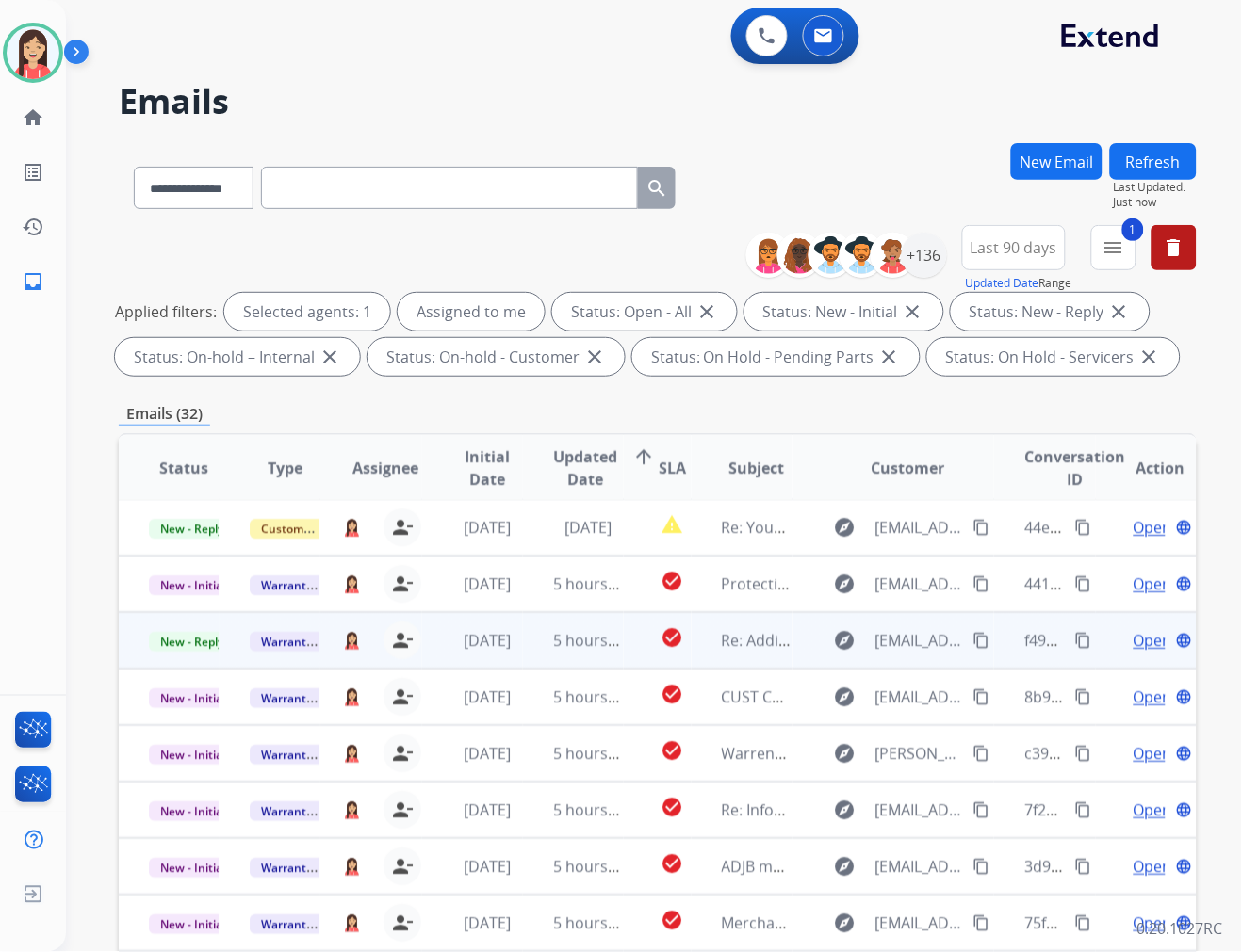
scroll to position [1, 0]
click at [529, 650] on td "5 hours ago" at bounding box center [573, 642] width 101 height 57
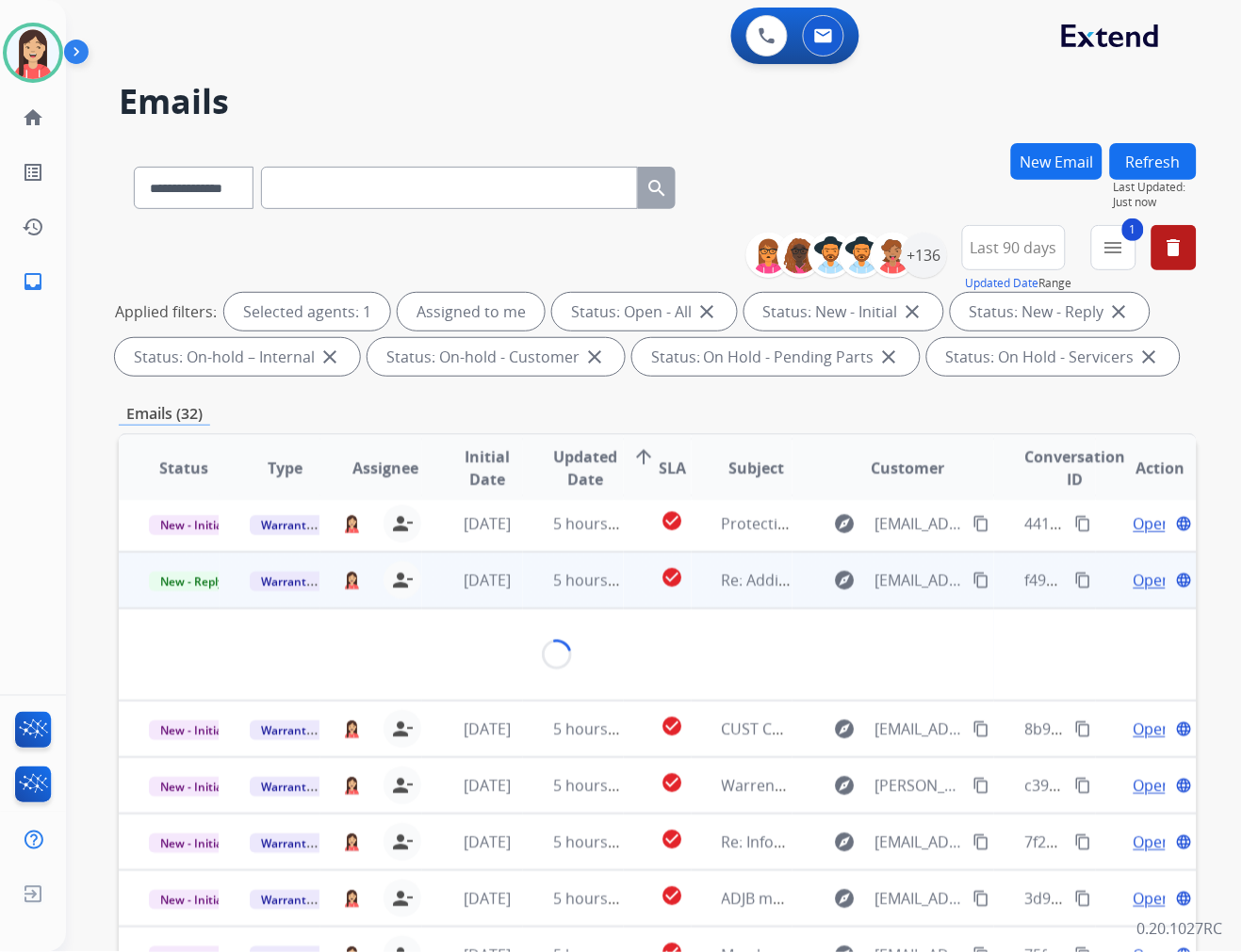
scroll to position [113, 0]
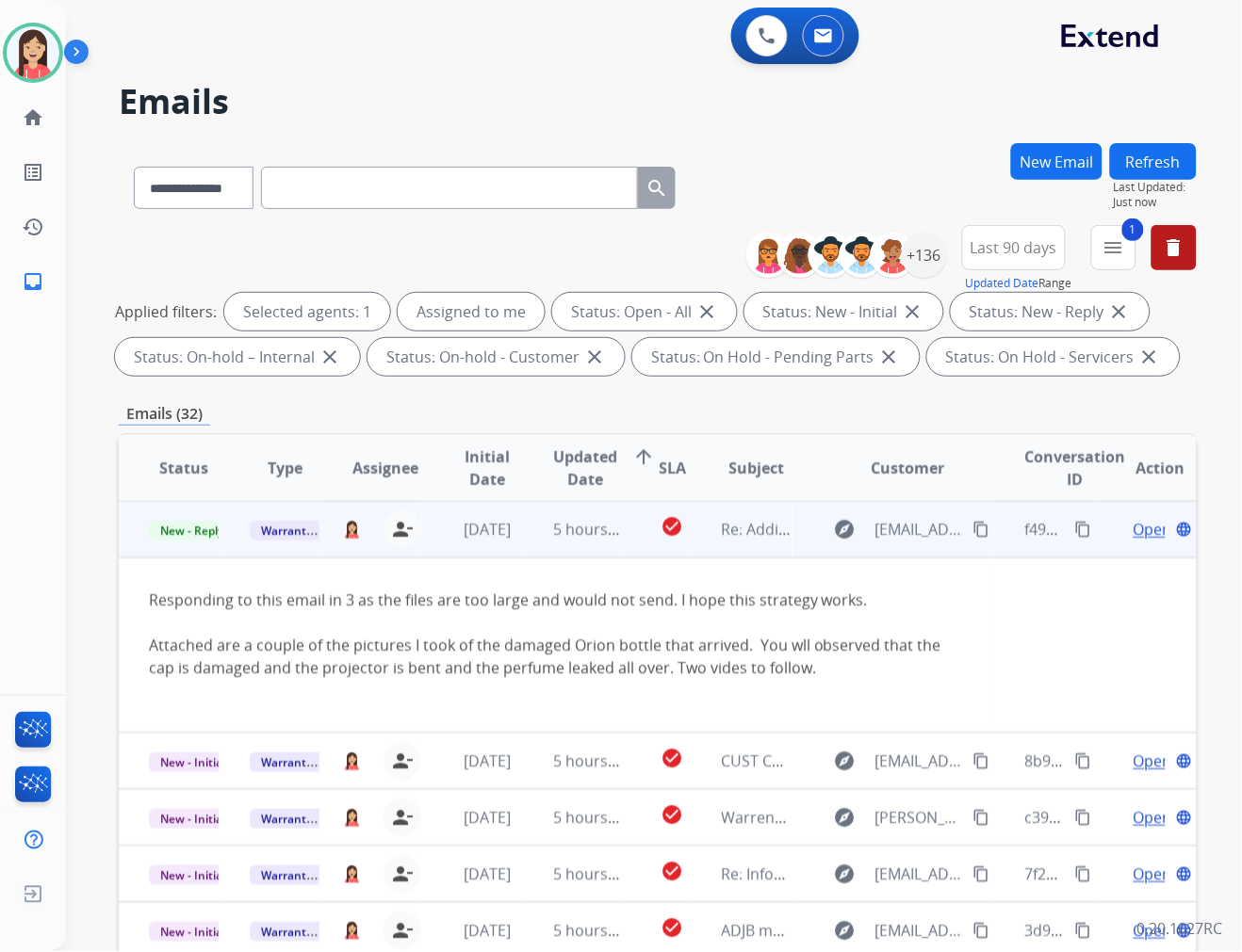
click at [1136, 525] on span "Open" at bounding box center [1152, 529] width 38 height 23
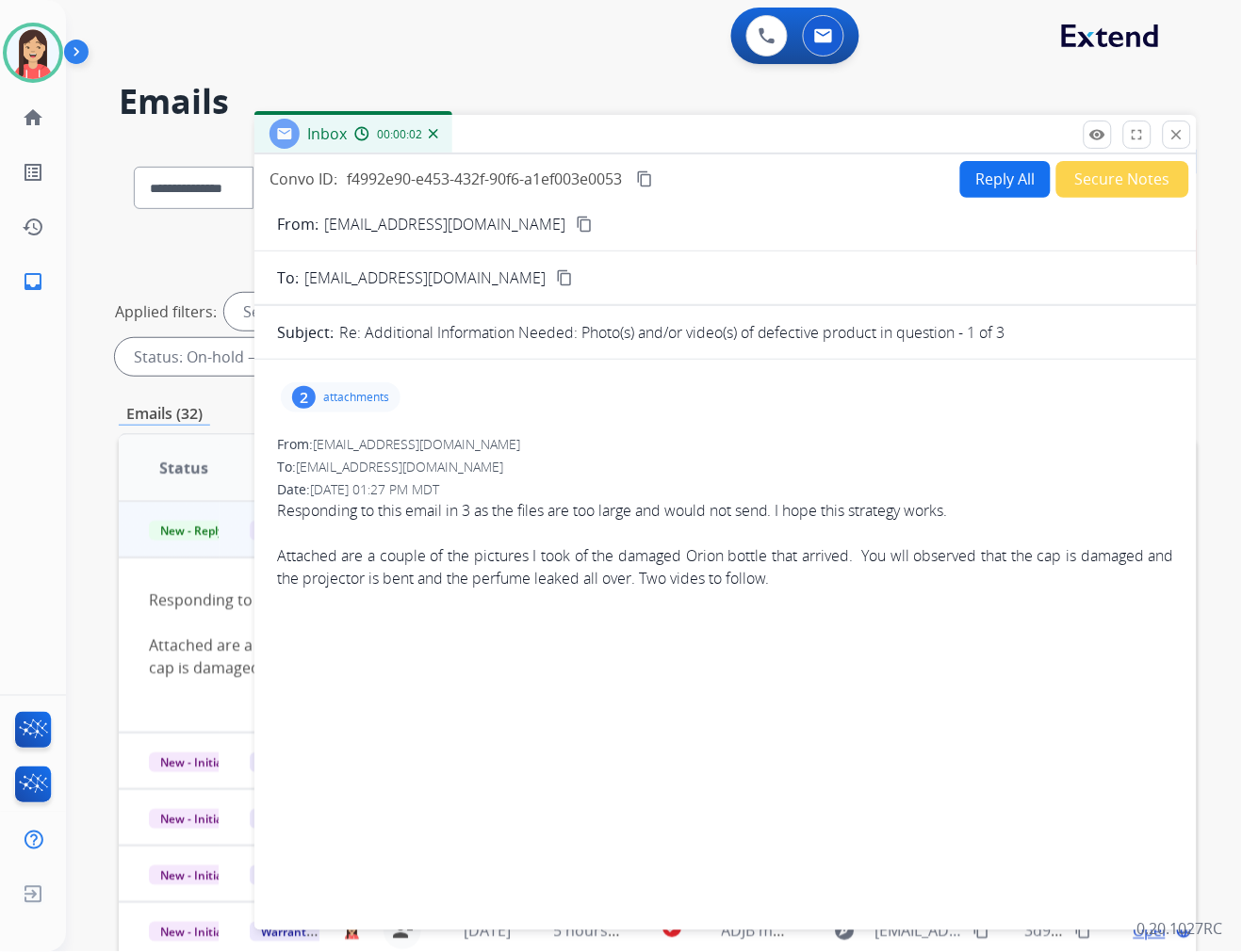
click at [384, 222] on p "jbihis@aol.com" at bounding box center [445, 224] width 242 height 23
click at [1181, 142] on mat-icon "close" at bounding box center [1176, 134] width 17 height 17
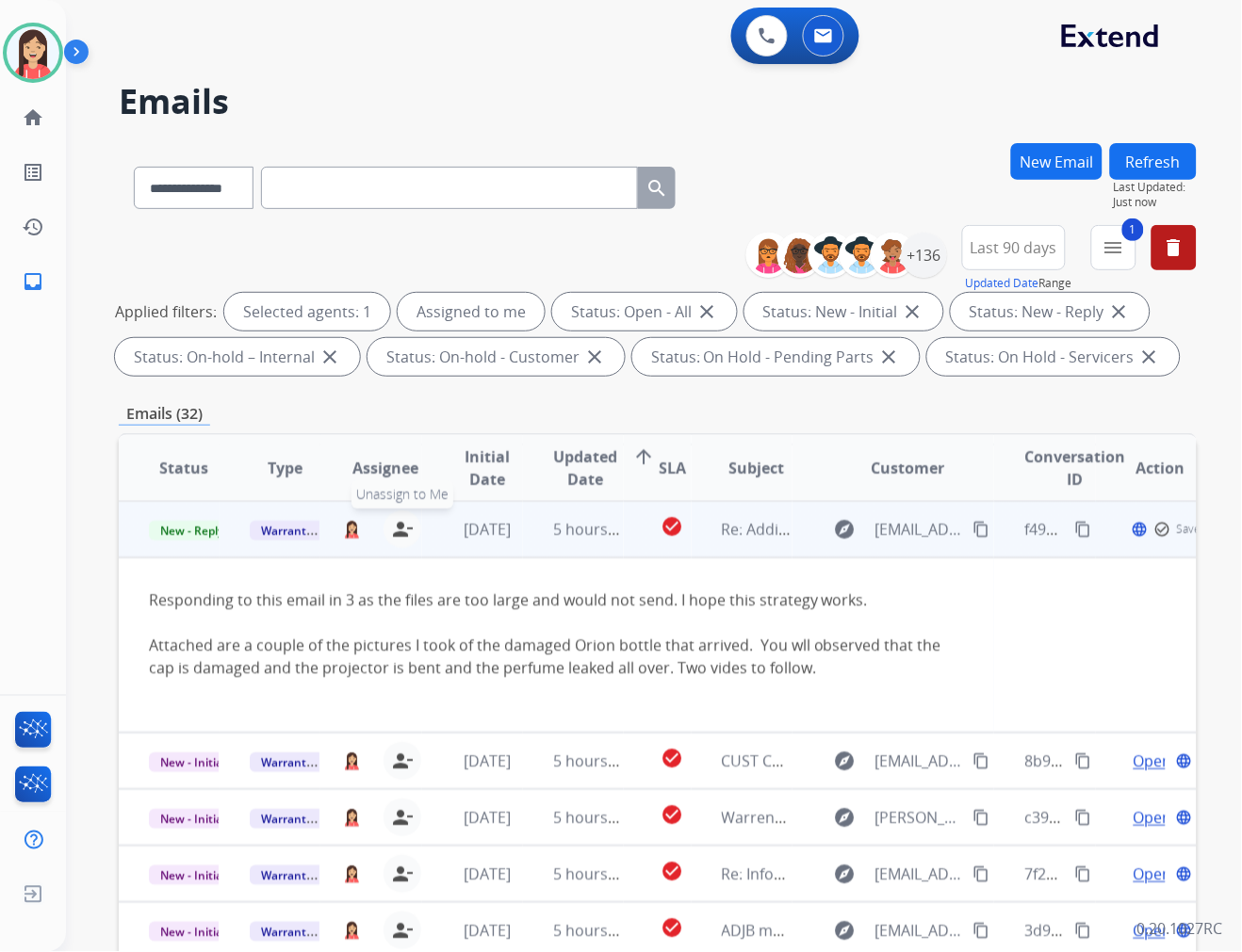
click at [392, 534] on mat-icon "person_remove" at bounding box center [402, 529] width 23 height 23
click at [273, 529] on span "Warranty Ops" at bounding box center [297, 531] width 97 height 20
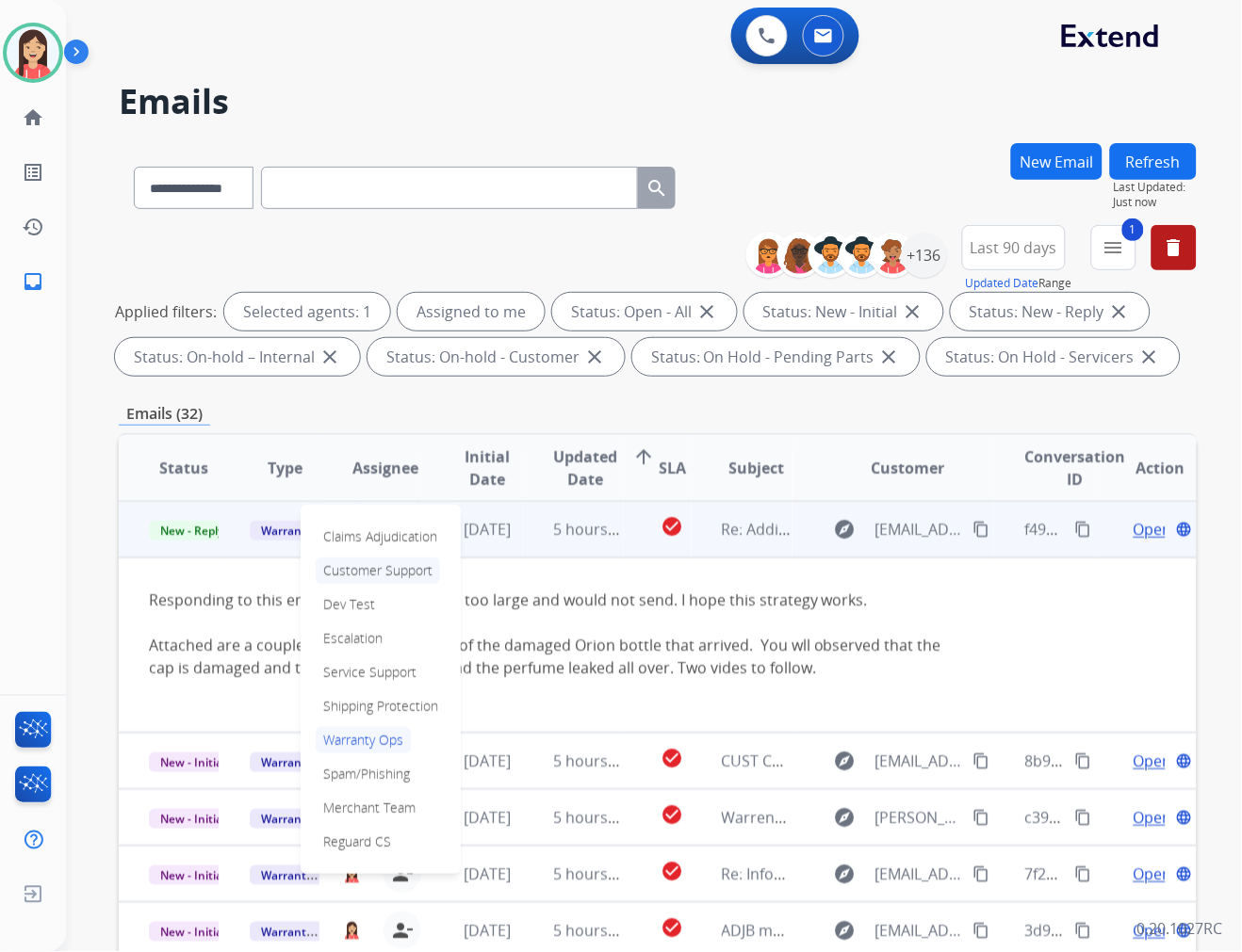
click at [380, 571] on p "Customer Support" at bounding box center [377, 570] width 125 height 26
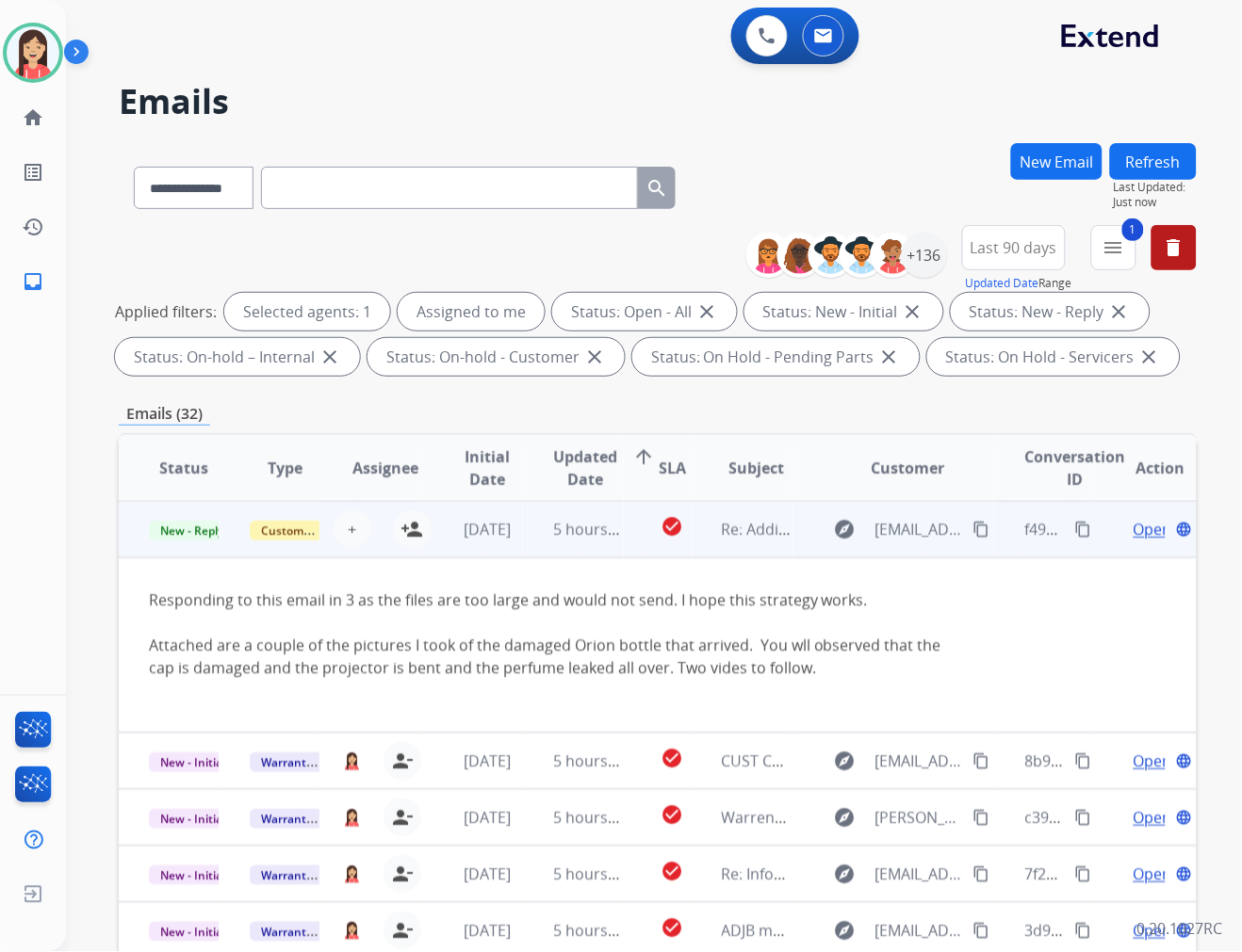
click at [525, 549] on td "5 hours ago" at bounding box center [573, 530] width 101 height 57
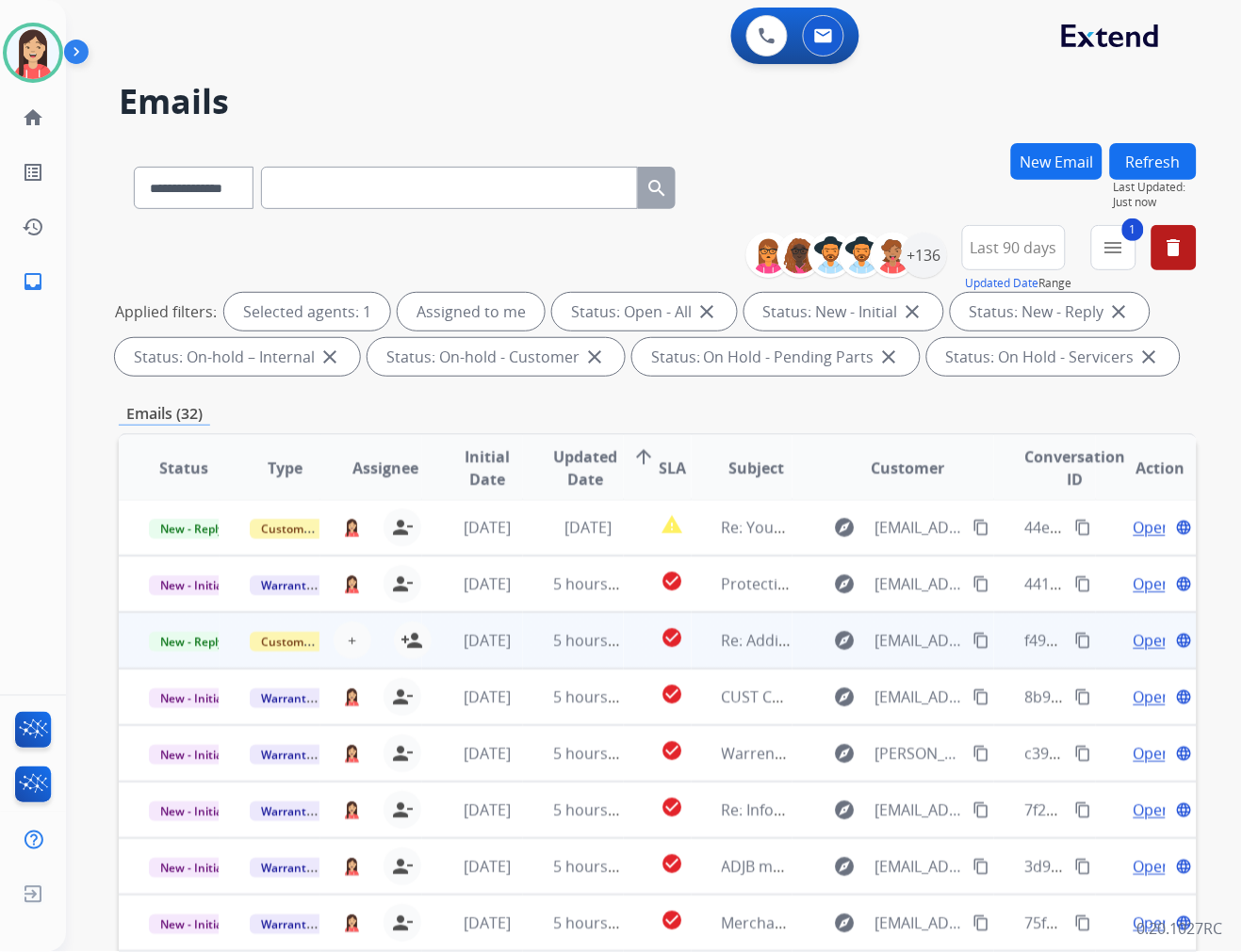
scroll to position [1, 0]
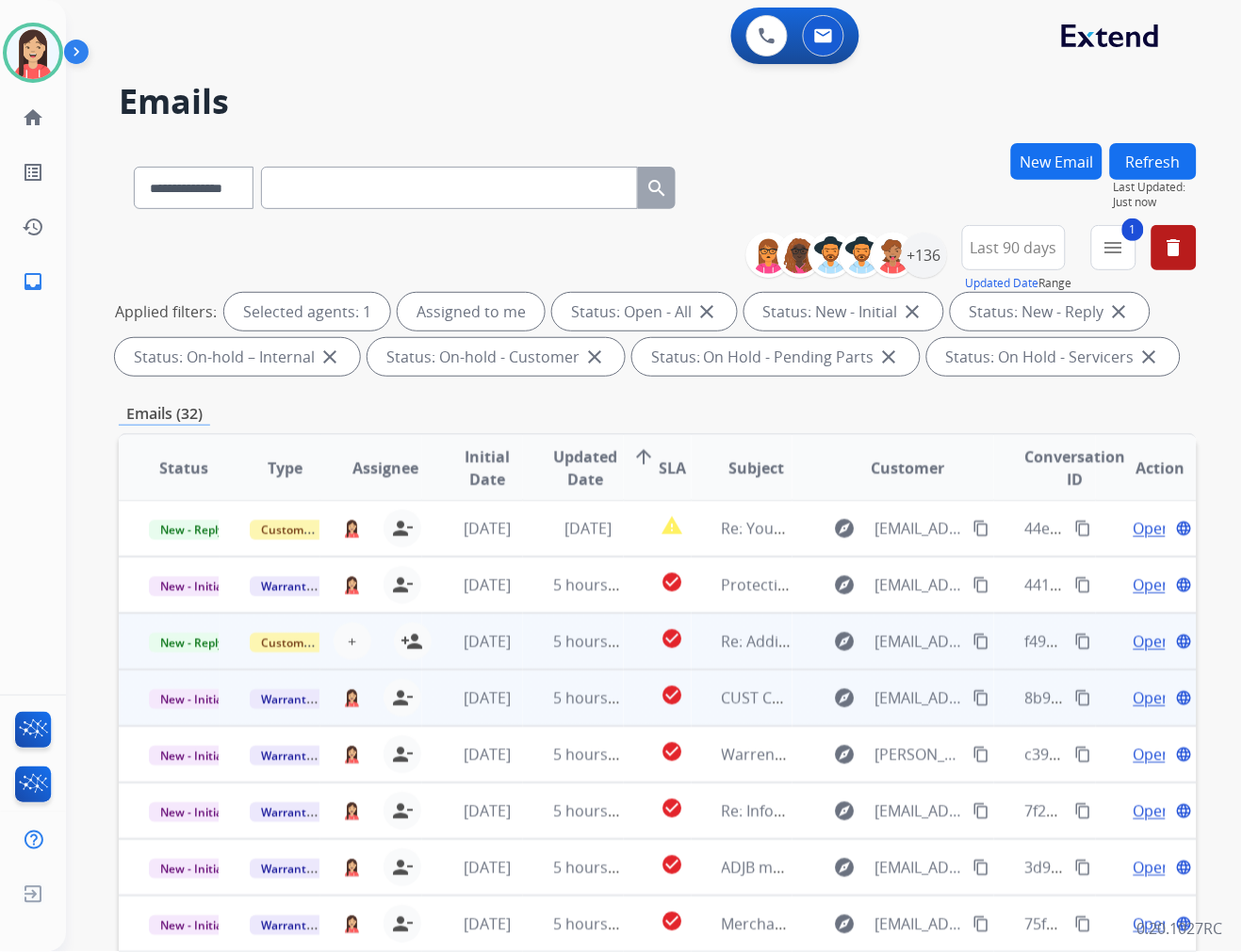
click at [609, 707] on span "5 hours ago" at bounding box center [595, 698] width 84 height 21
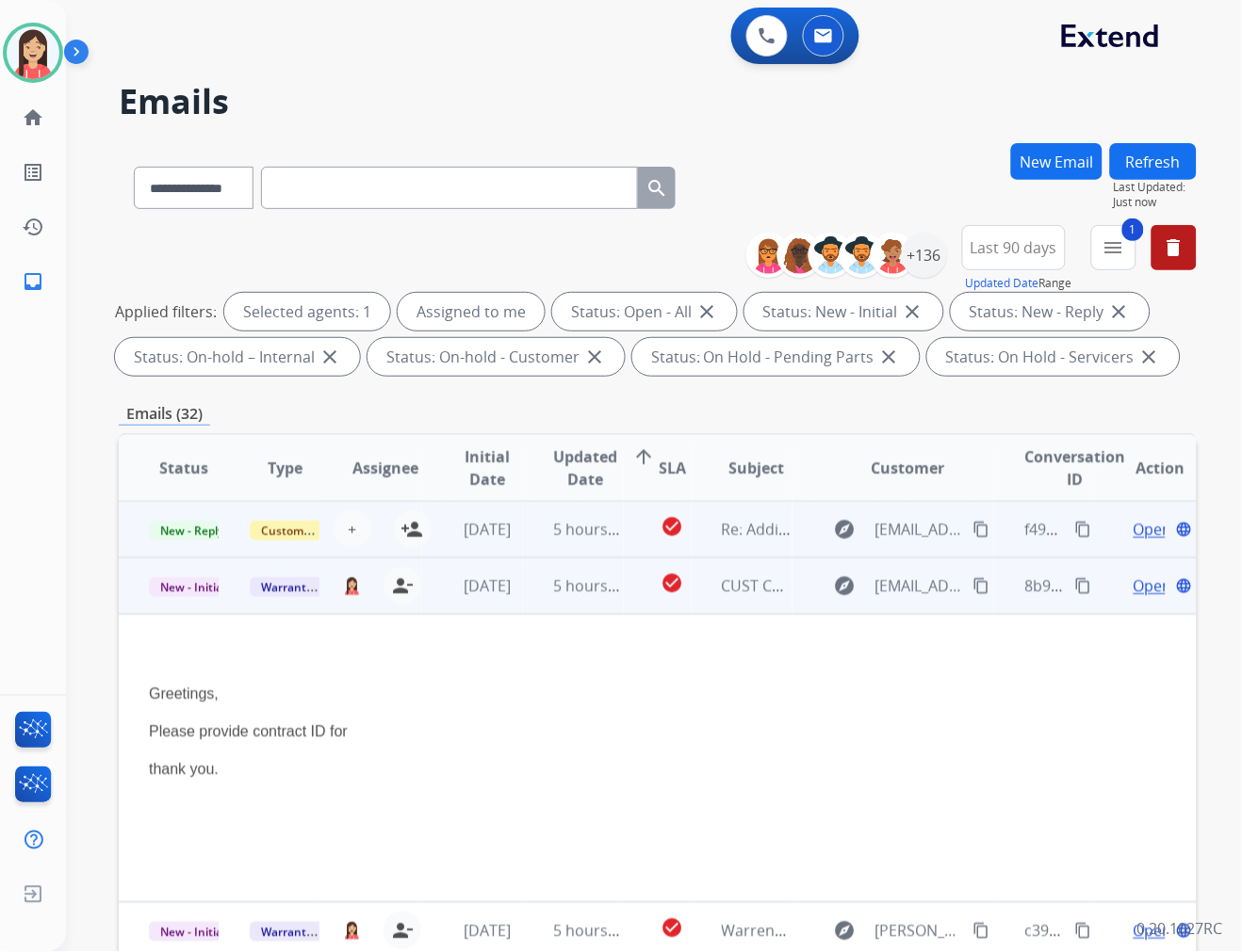
scroll to position [170, 0]
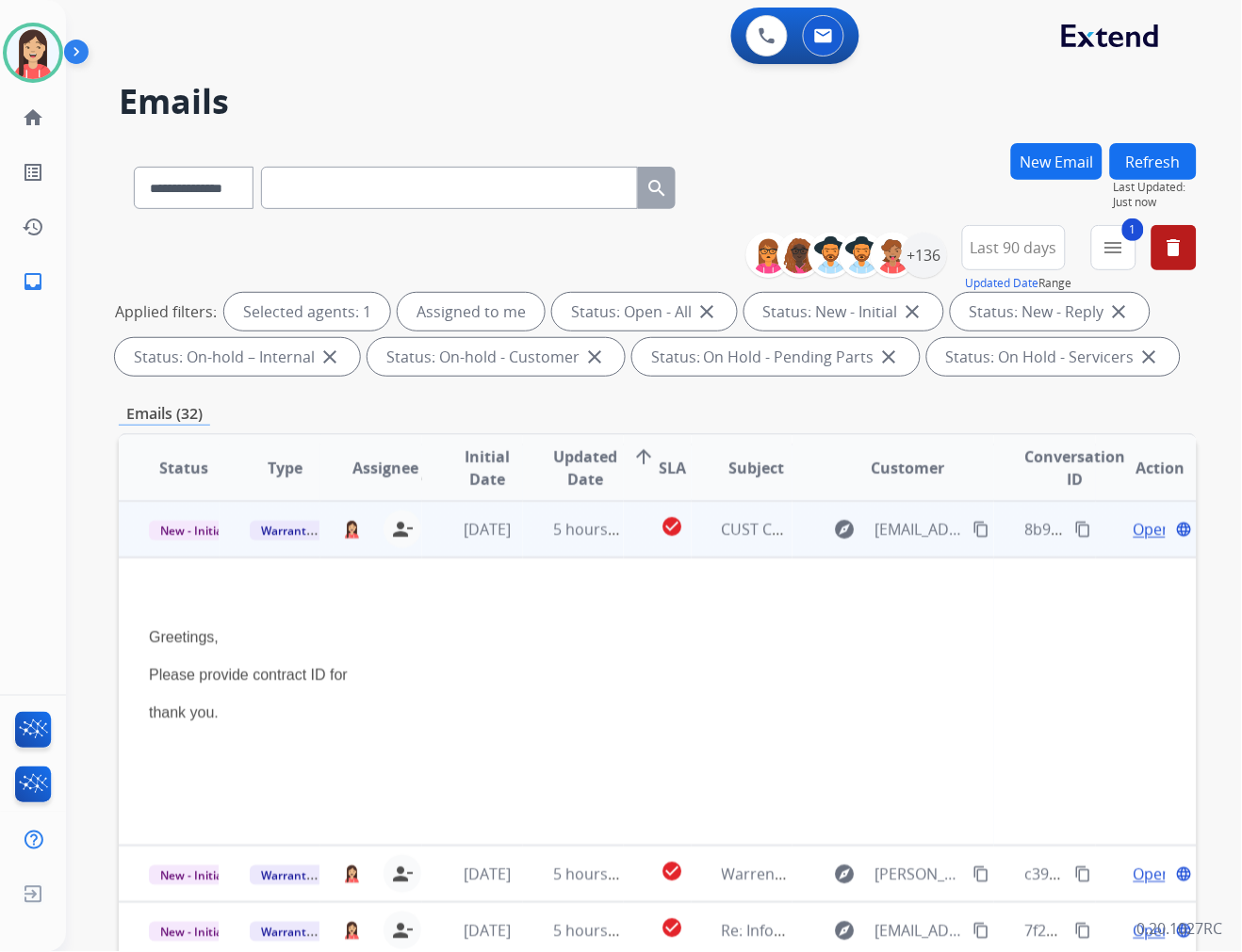
click at [1133, 532] on span "Open" at bounding box center [1152, 529] width 38 height 23
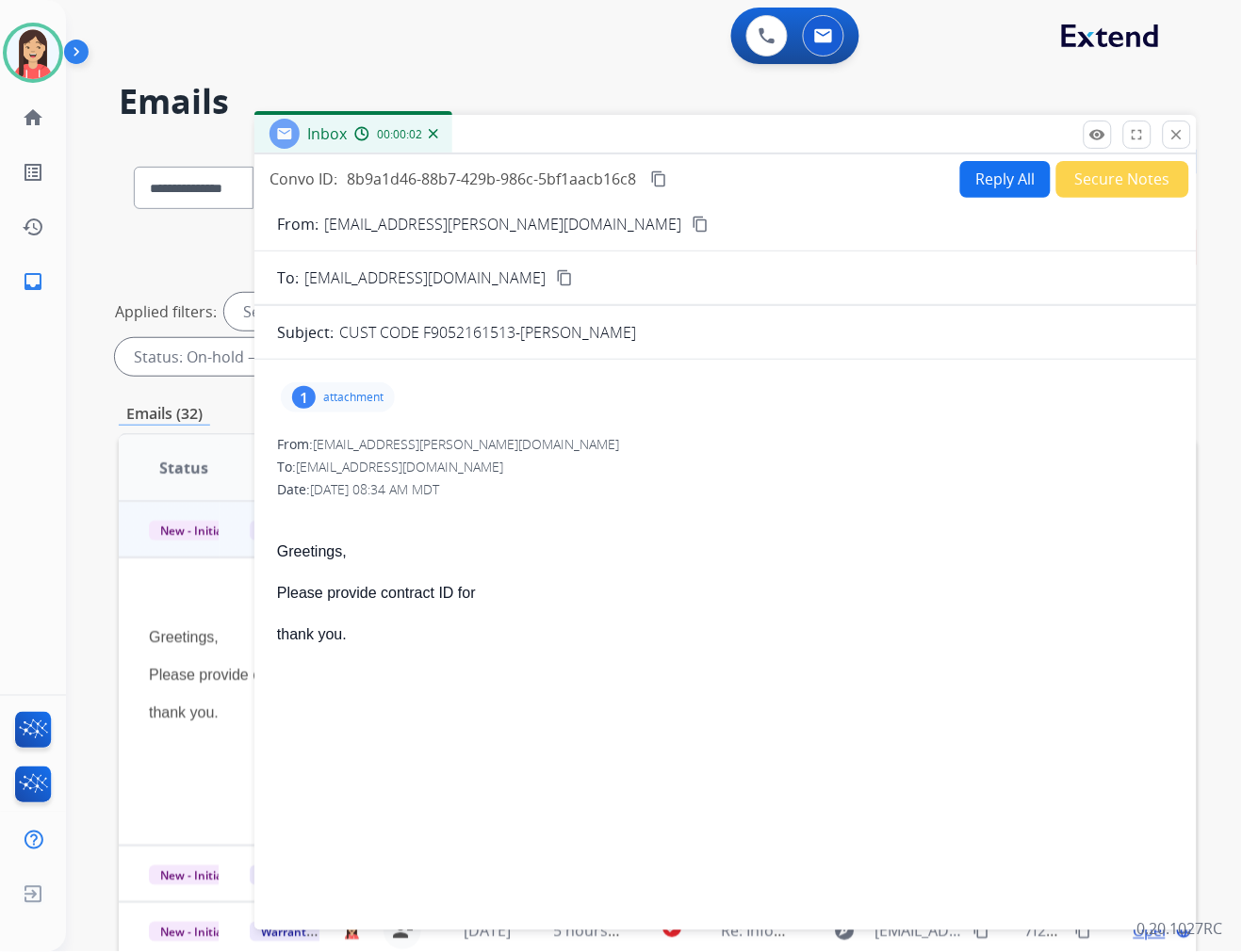
click at [1027, 186] on button "Reply All" at bounding box center [1005, 179] width 90 height 36
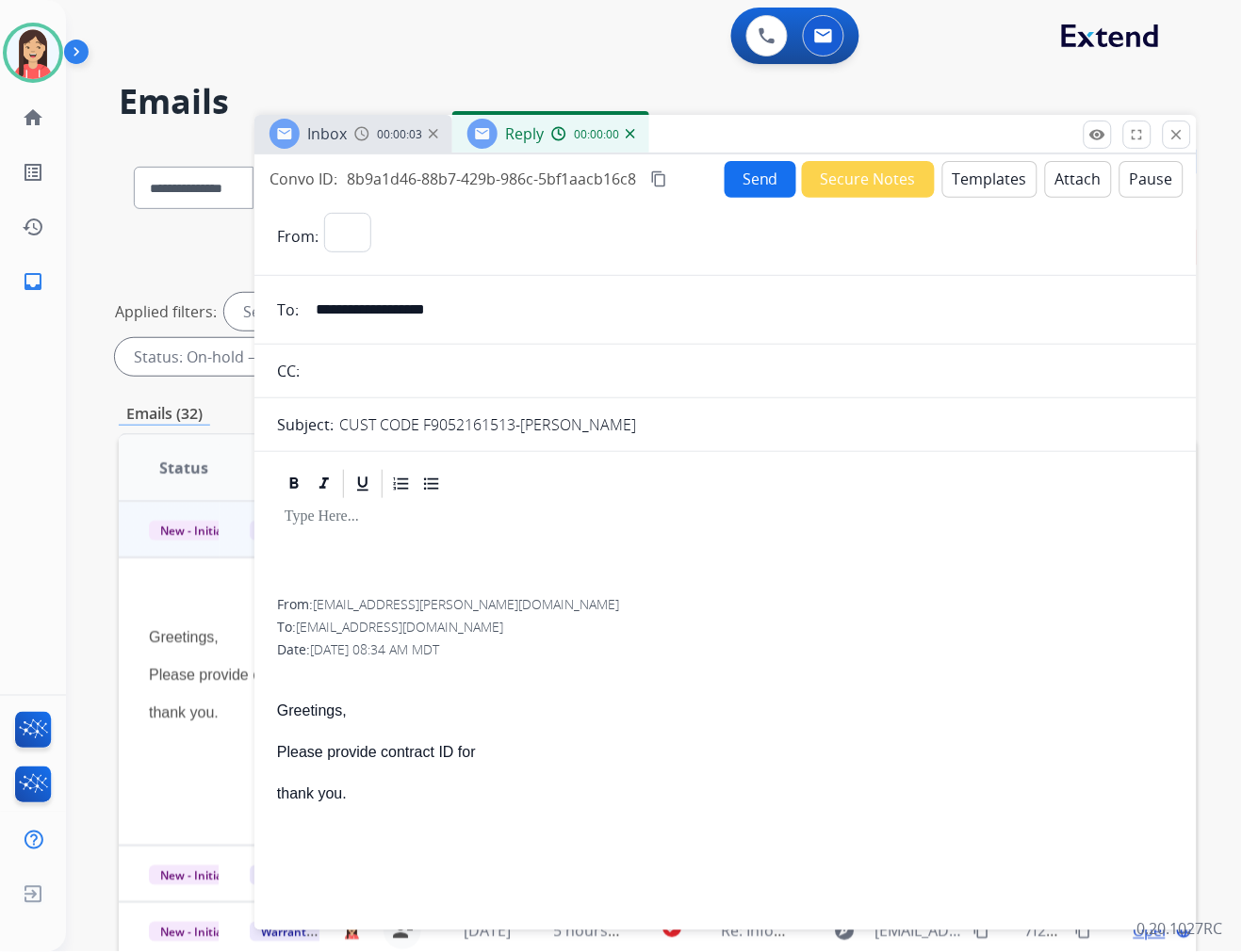
select select "**********"
click at [982, 180] on button "Templates" at bounding box center [990, 179] width 95 height 36
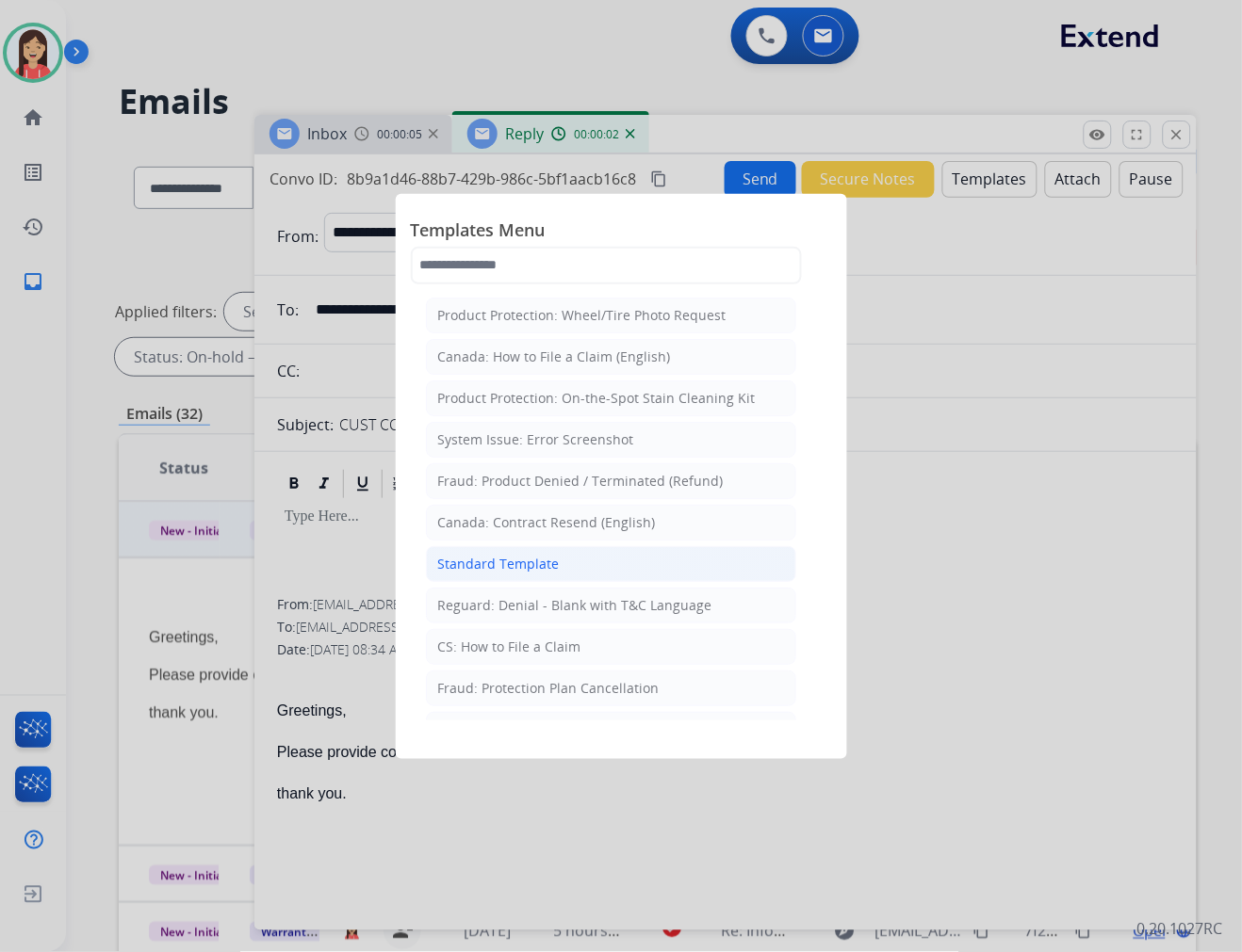
click at [590, 575] on li "Standard Template" at bounding box center [611, 564] width 370 height 35
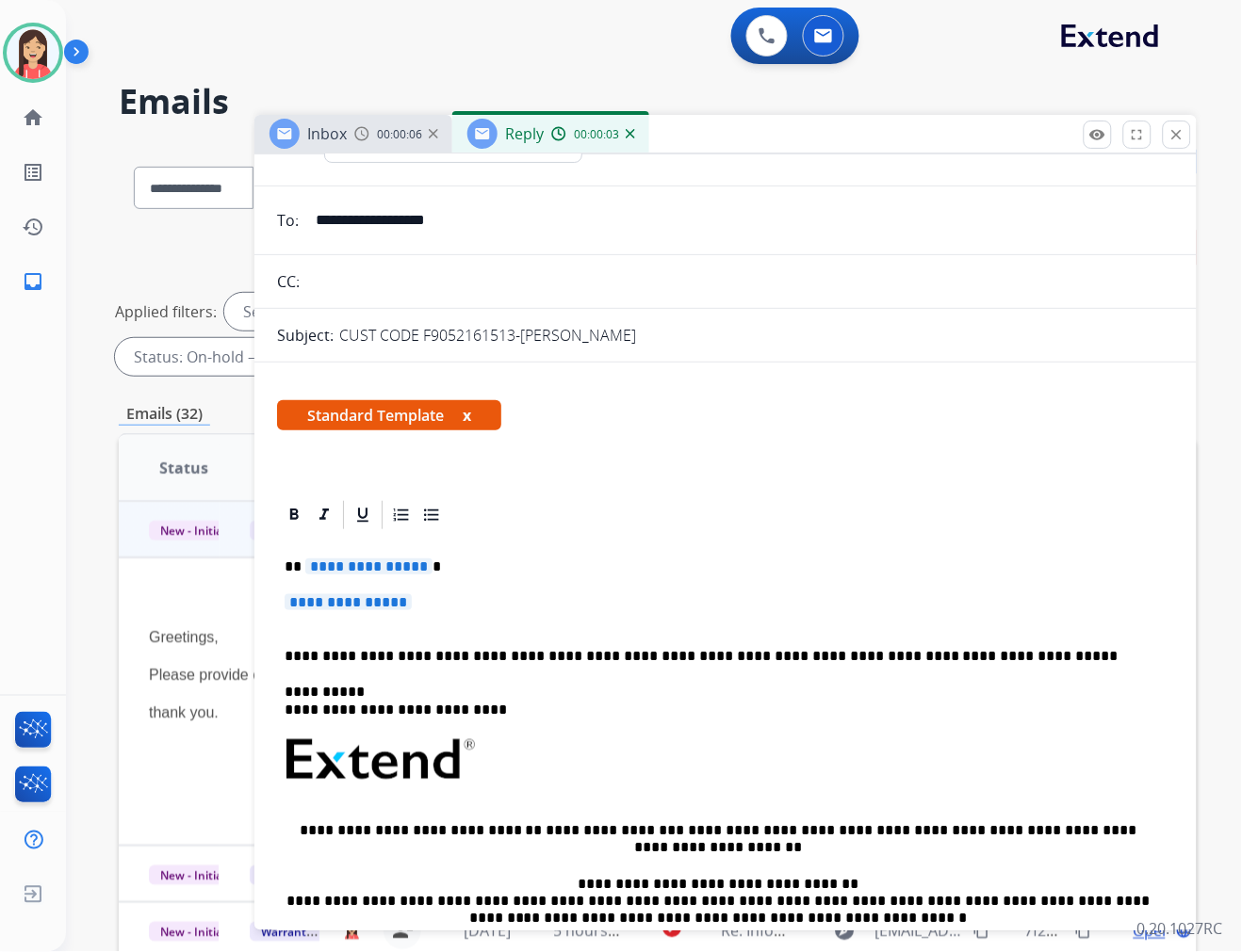
scroll to position [209, 0]
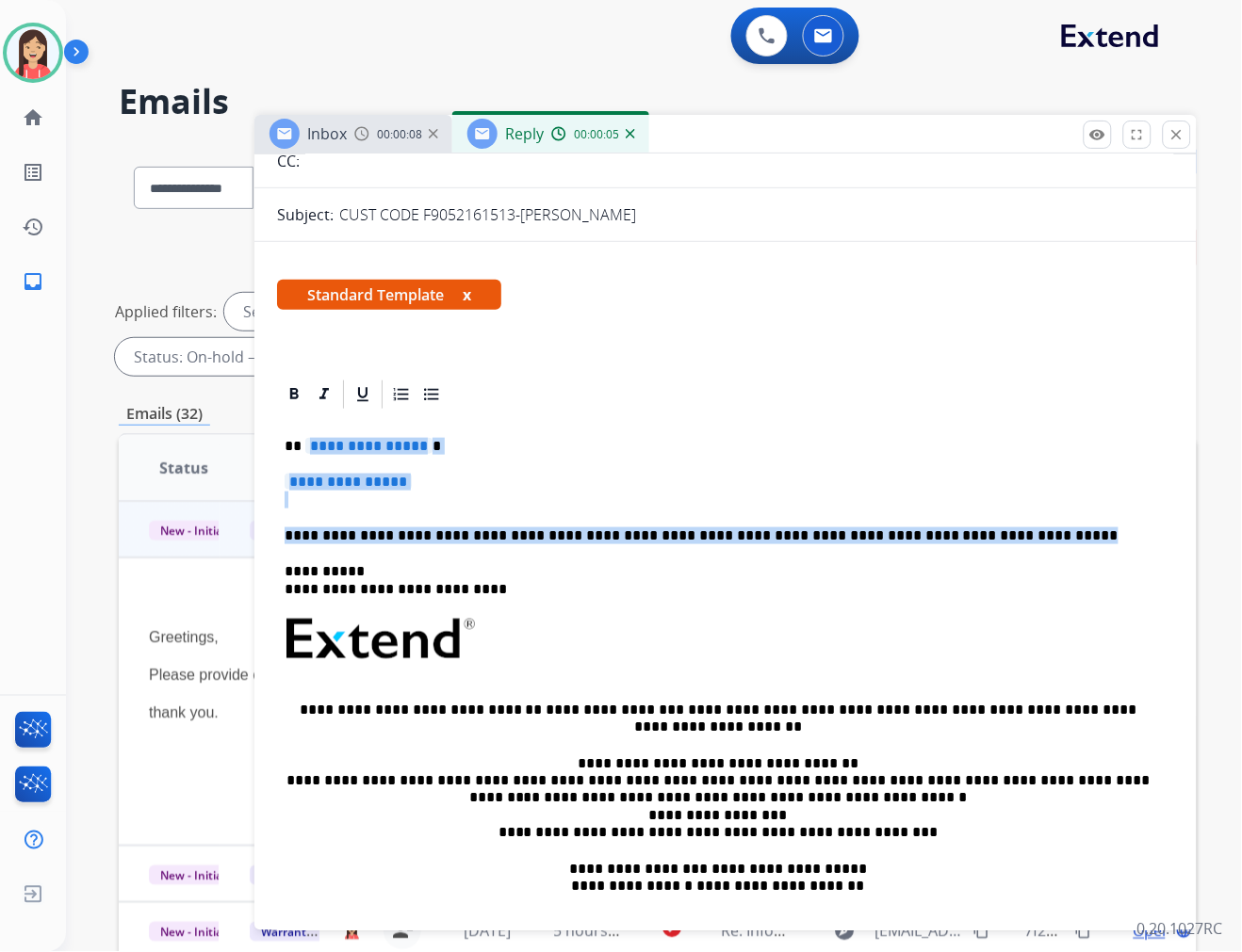
drag, startPoint x: 307, startPoint y: 445, endPoint x: 992, endPoint y: 512, distance: 688.3
click at [992, 512] on div "**********" at bounding box center [726, 683] width 897 height 545
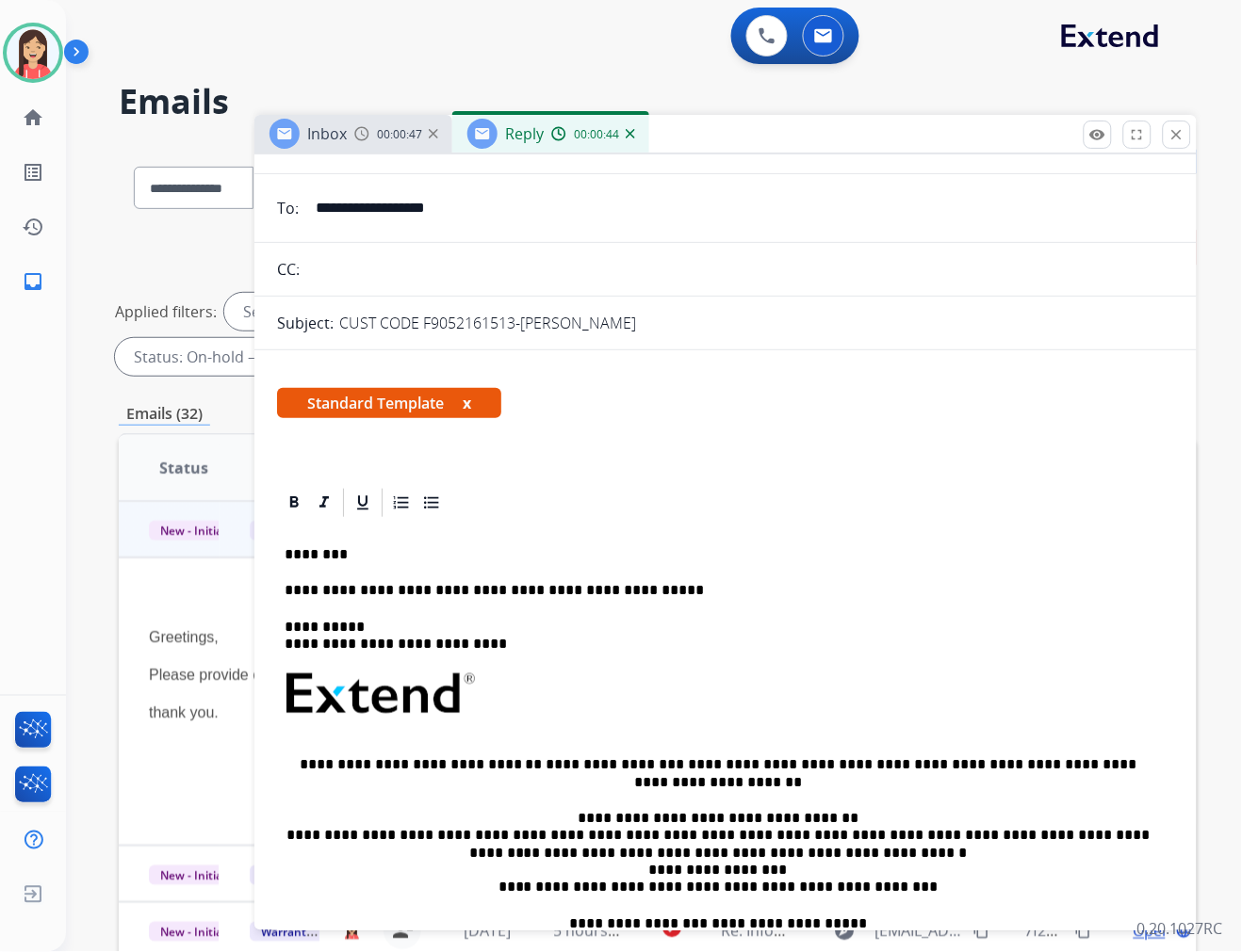
scroll to position [0, 0]
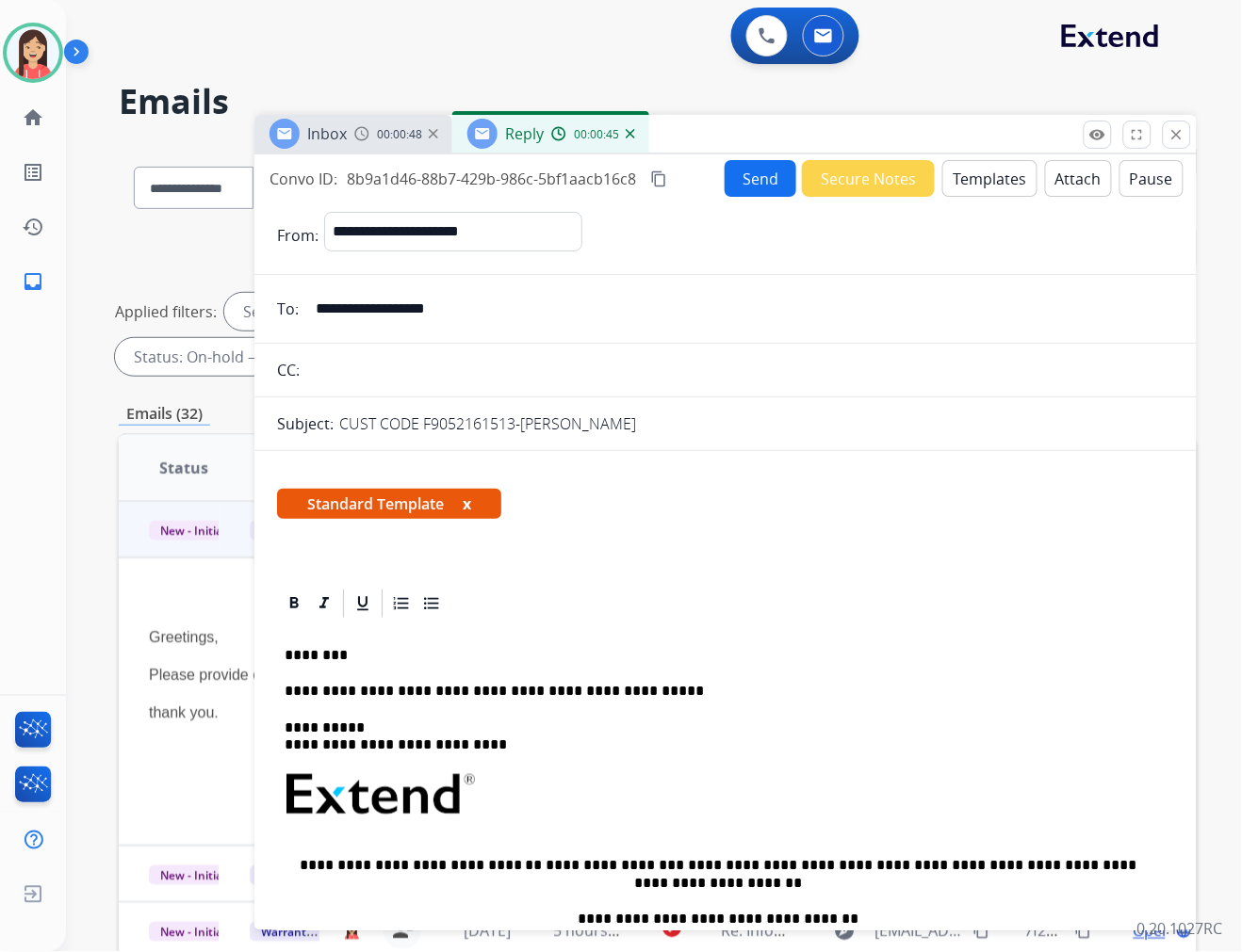
click at [739, 189] on button "Send" at bounding box center [760, 178] width 72 height 36
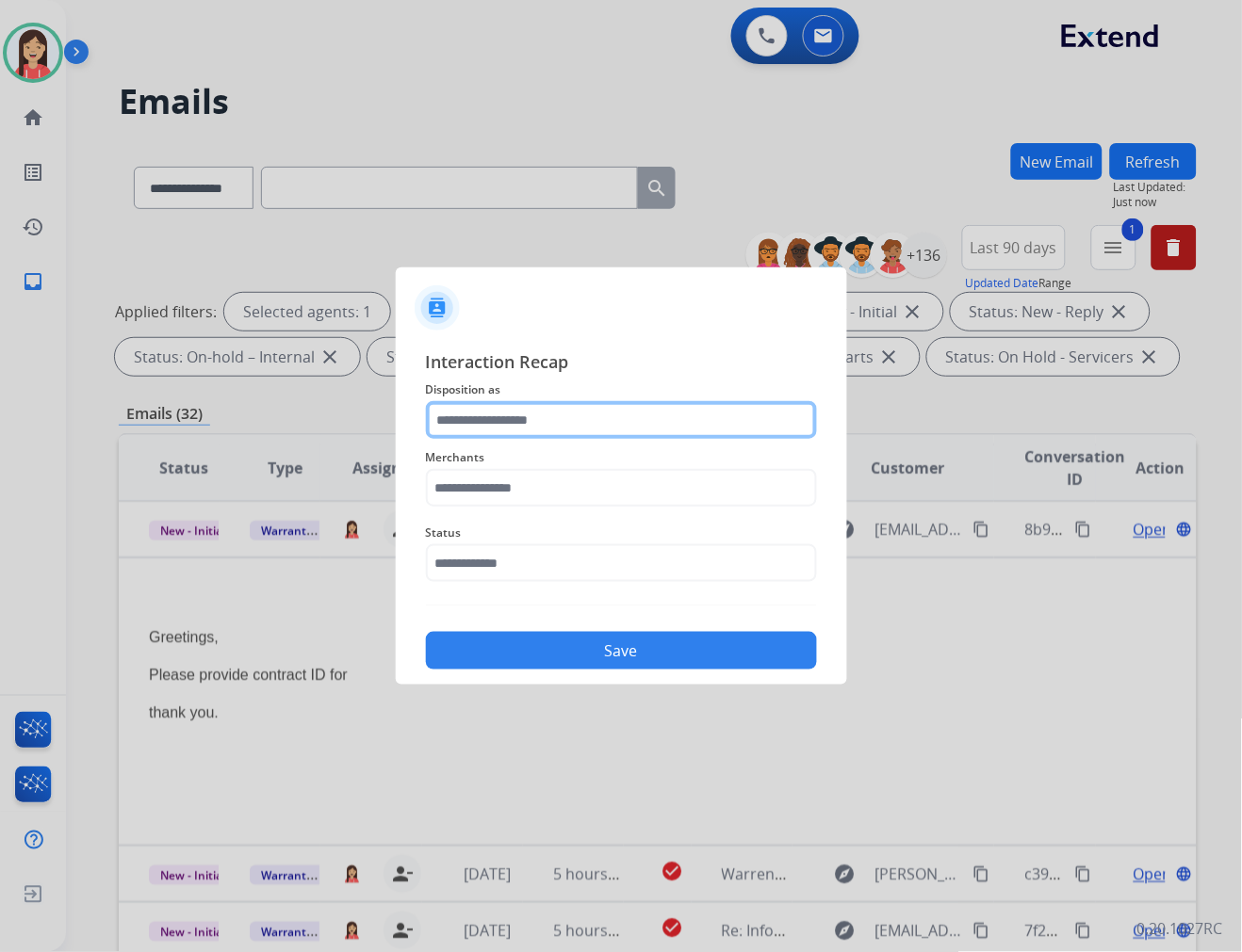
click at [594, 419] on input "text" at bounding box center [621, 420] width 391 height 37
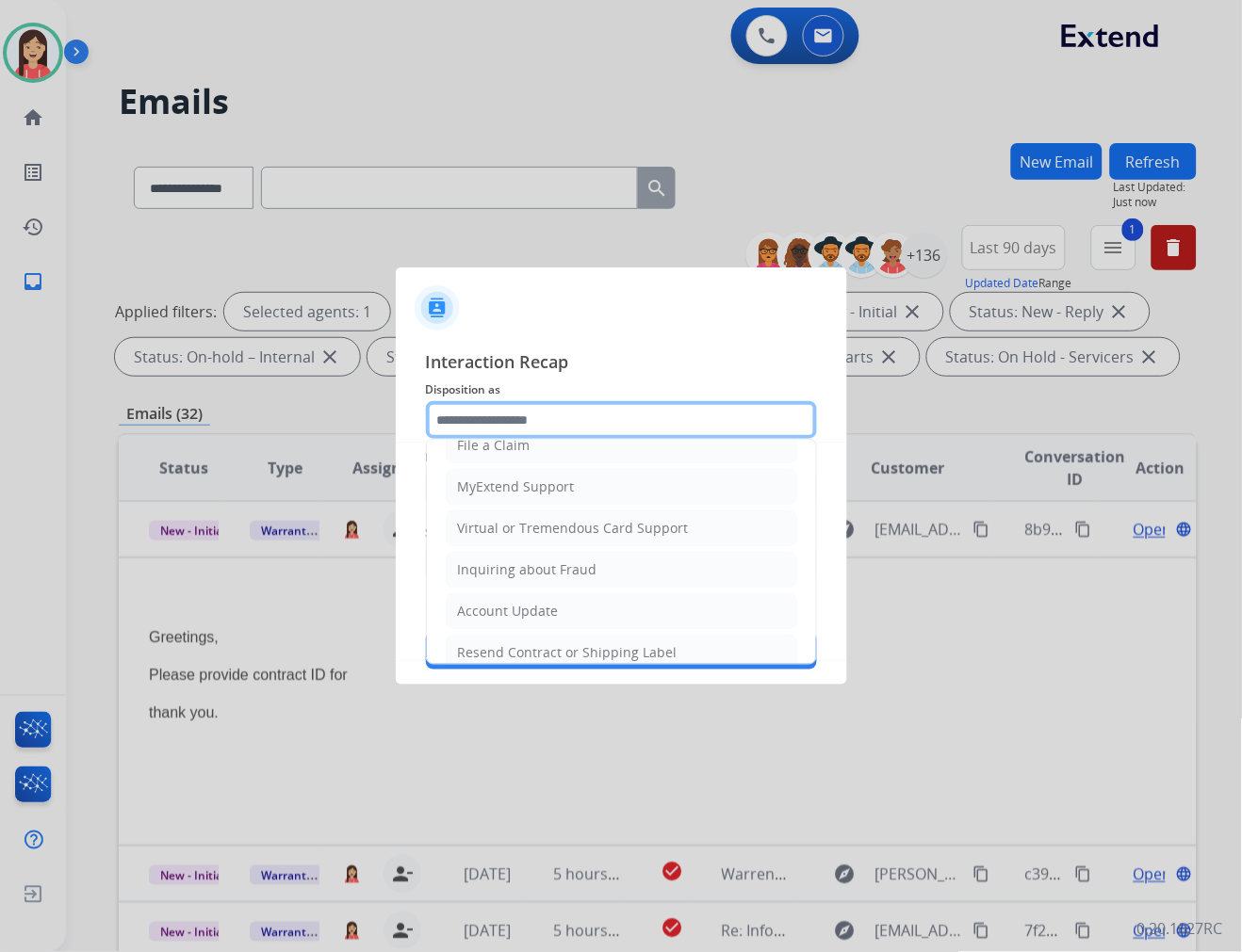
scroll to position [209, 0]
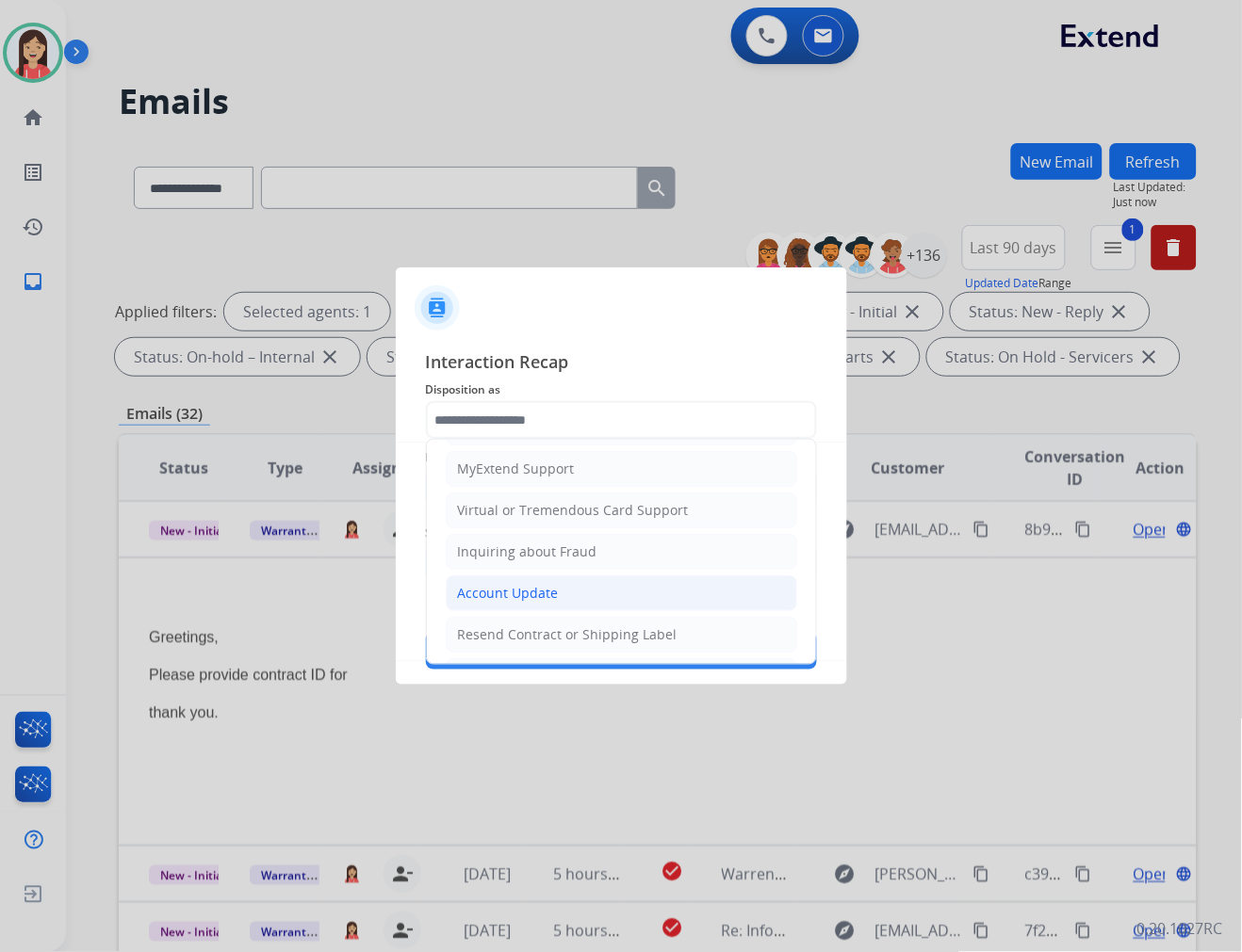
click at [503, 586] on div "Account Update" at bounding box center [508, 593] width 101 height 19
type input "**********"
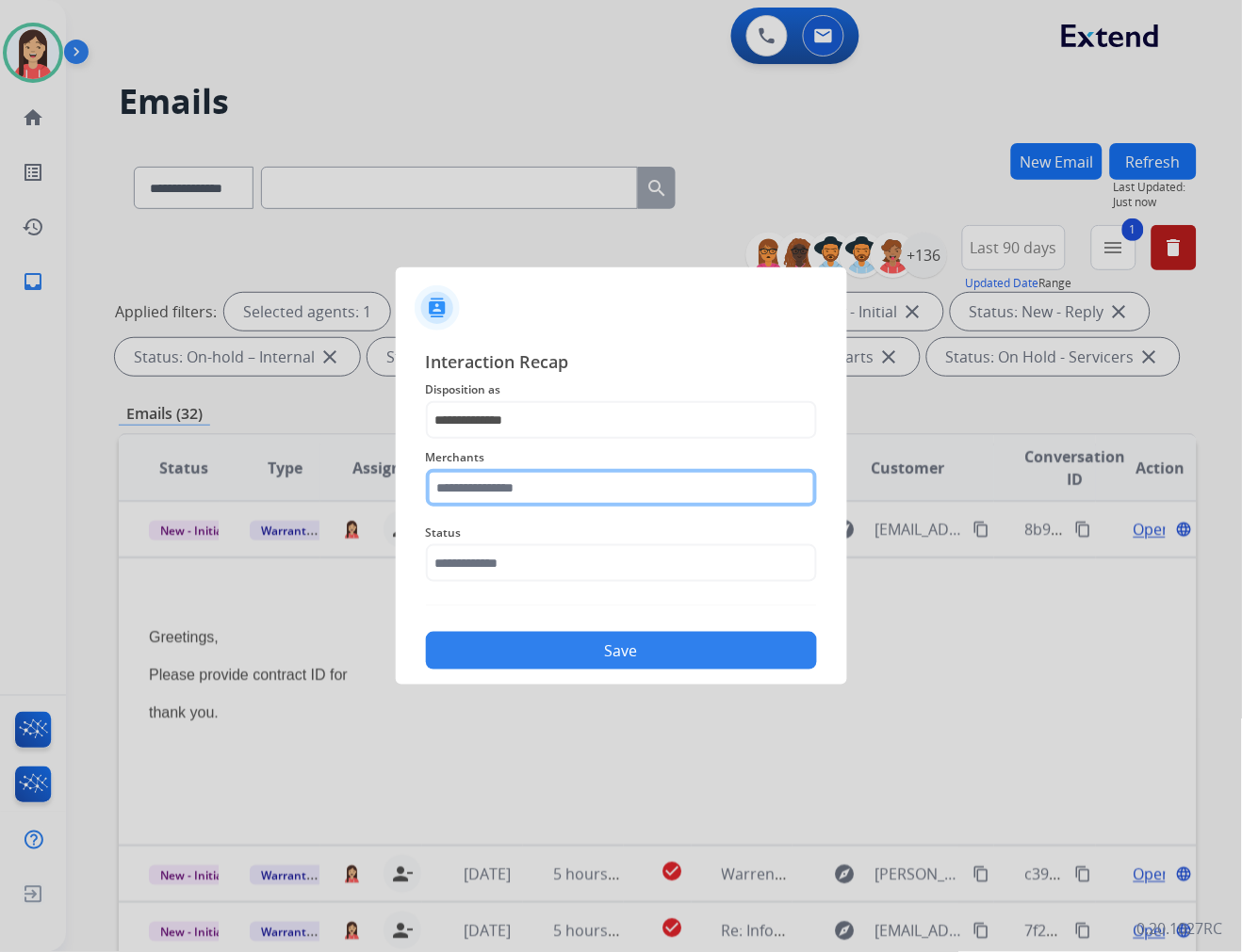
click at [521, 488] on input "text" at bounding box center [621, 488] width 391 height 37
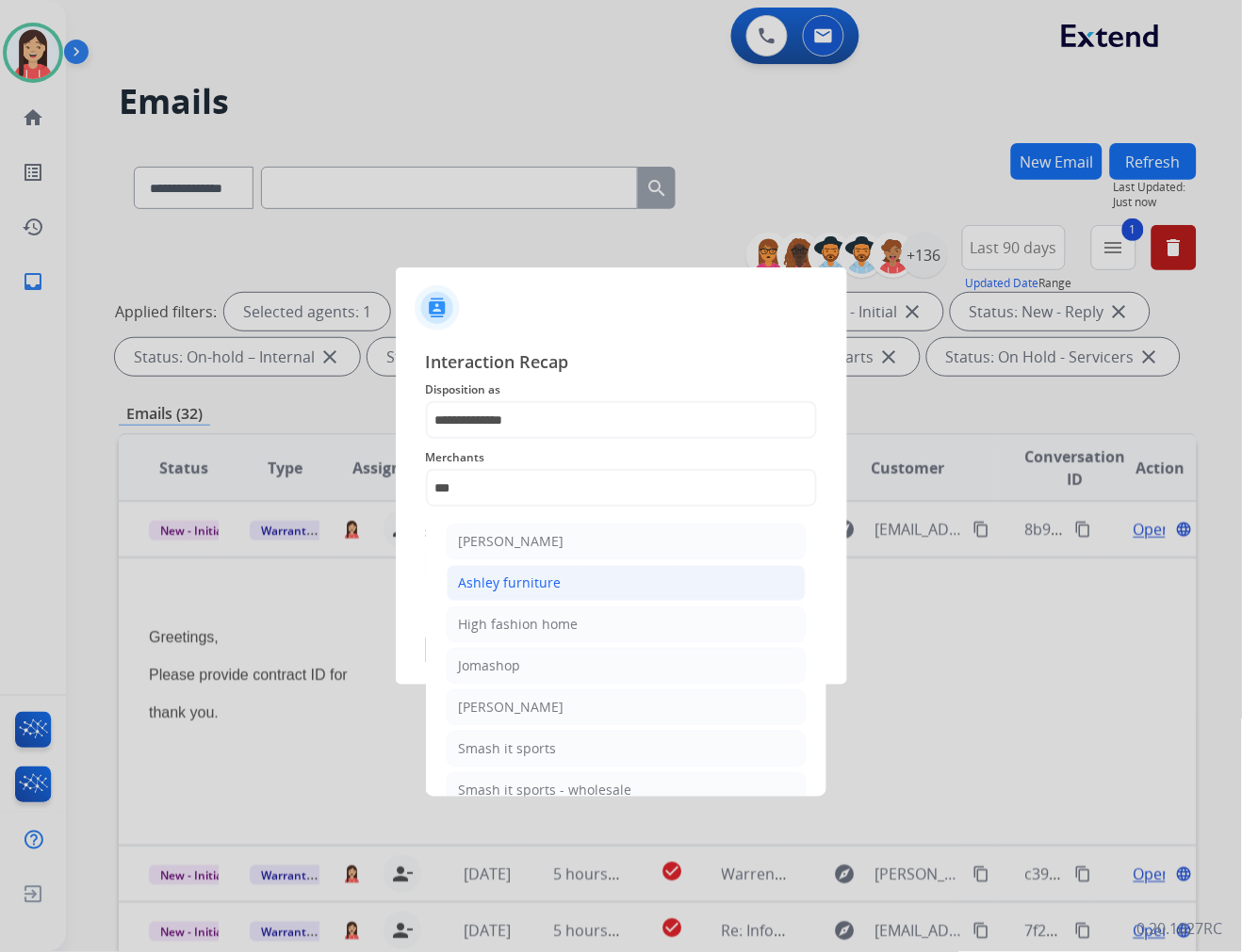
click at [506, 579] on div "Ashley furniture" at bounding box center [510, 582] width 103 height 19
type input "**********"
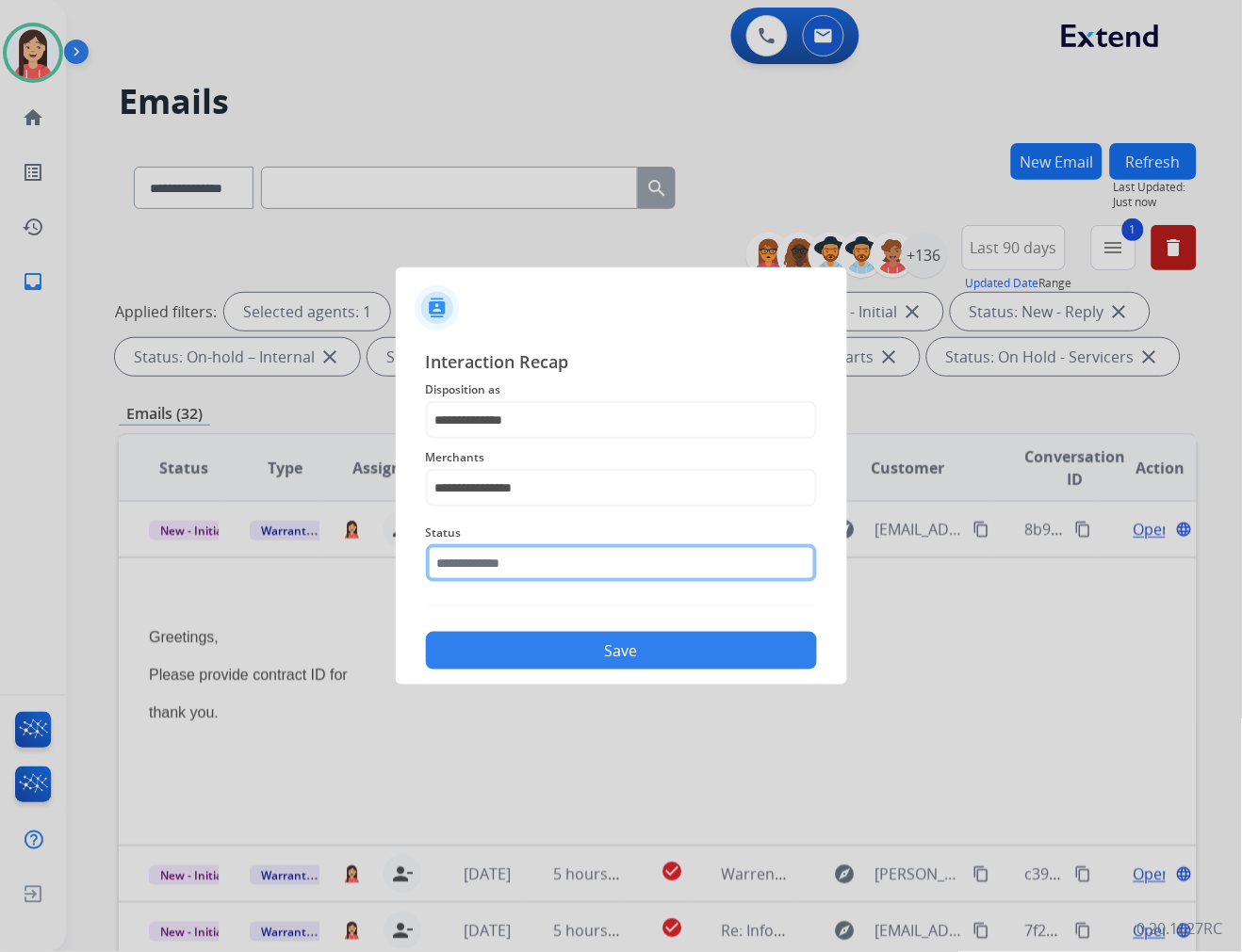
click at [516, 561] on input "text" at bounding box center [621, 563] width 391 height 37
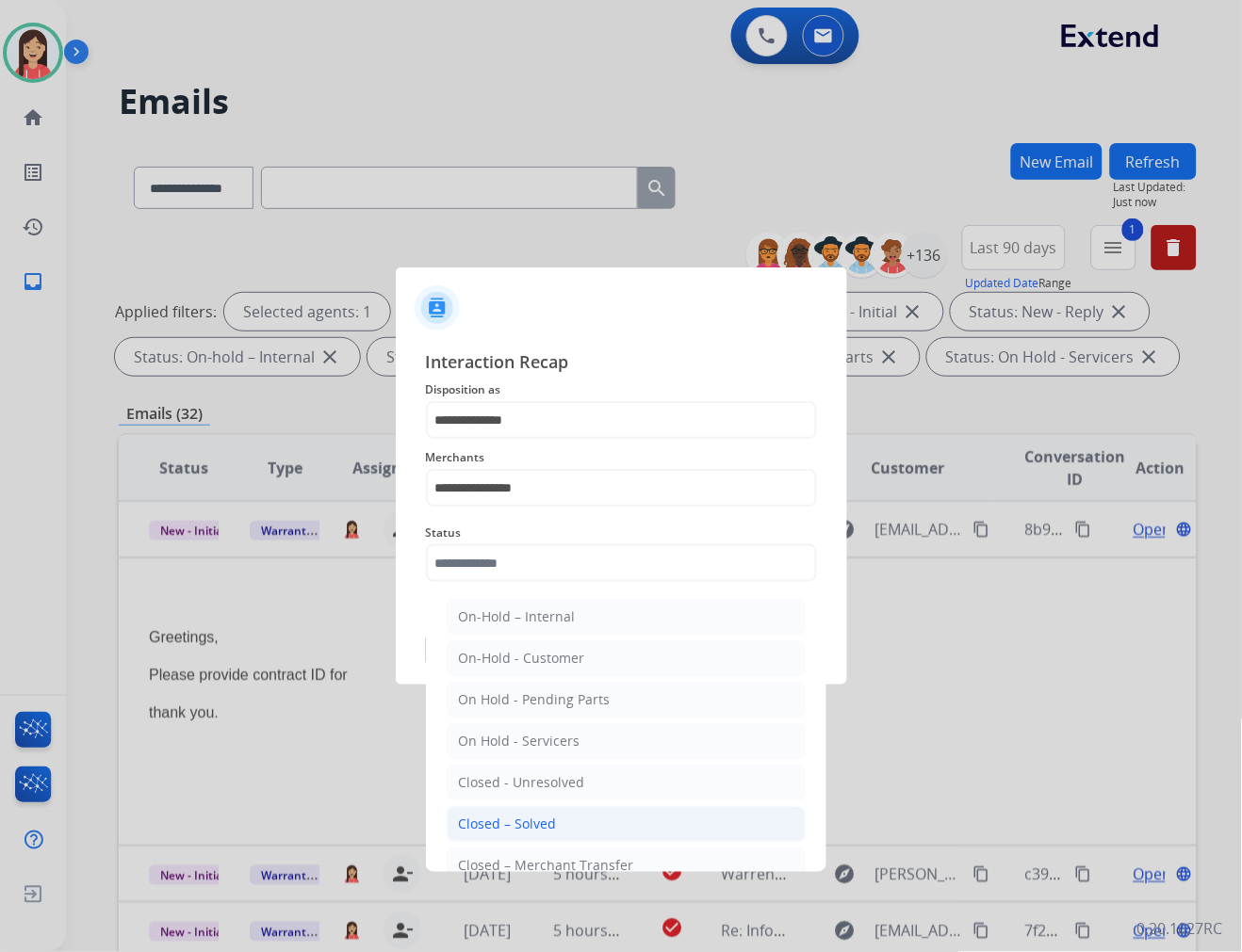
click at [542, 826] on div "Closed – Solved" at bounding box center [508, 823] width 98 height 19
type input "**********"
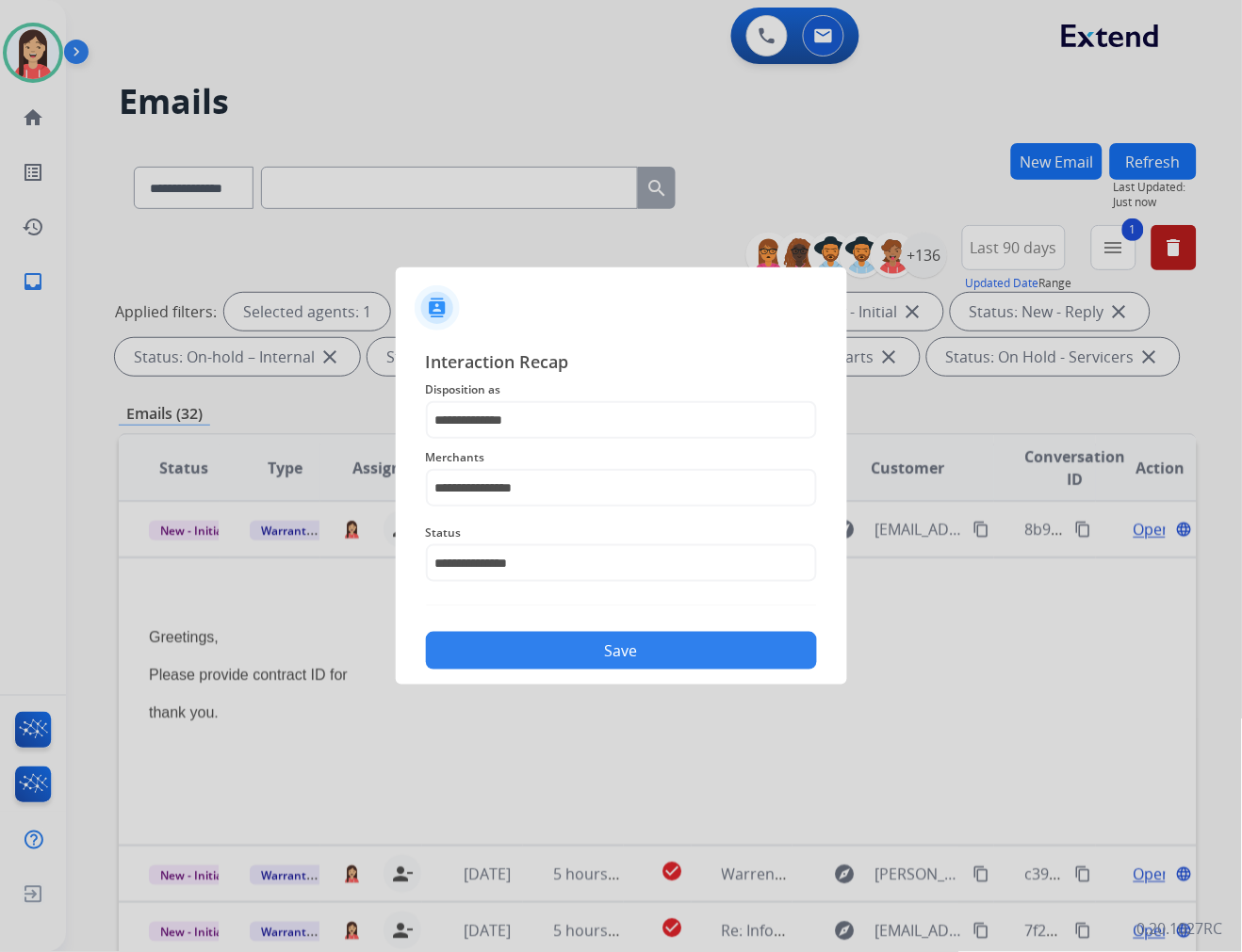
click at [594, 651] on button "Save" at bounding box center [621, 651] width 391 height 37
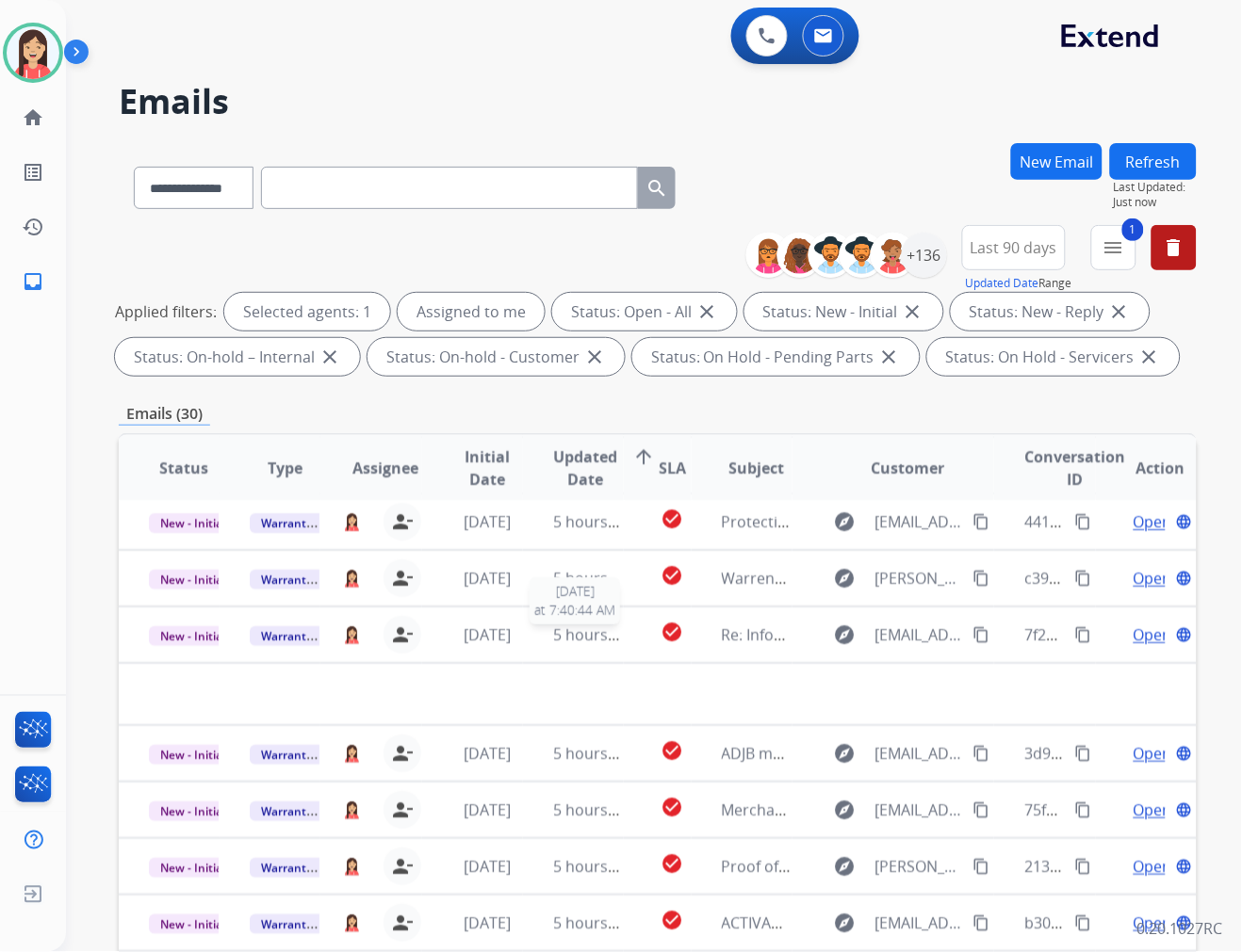
scroll to position [62, 0]
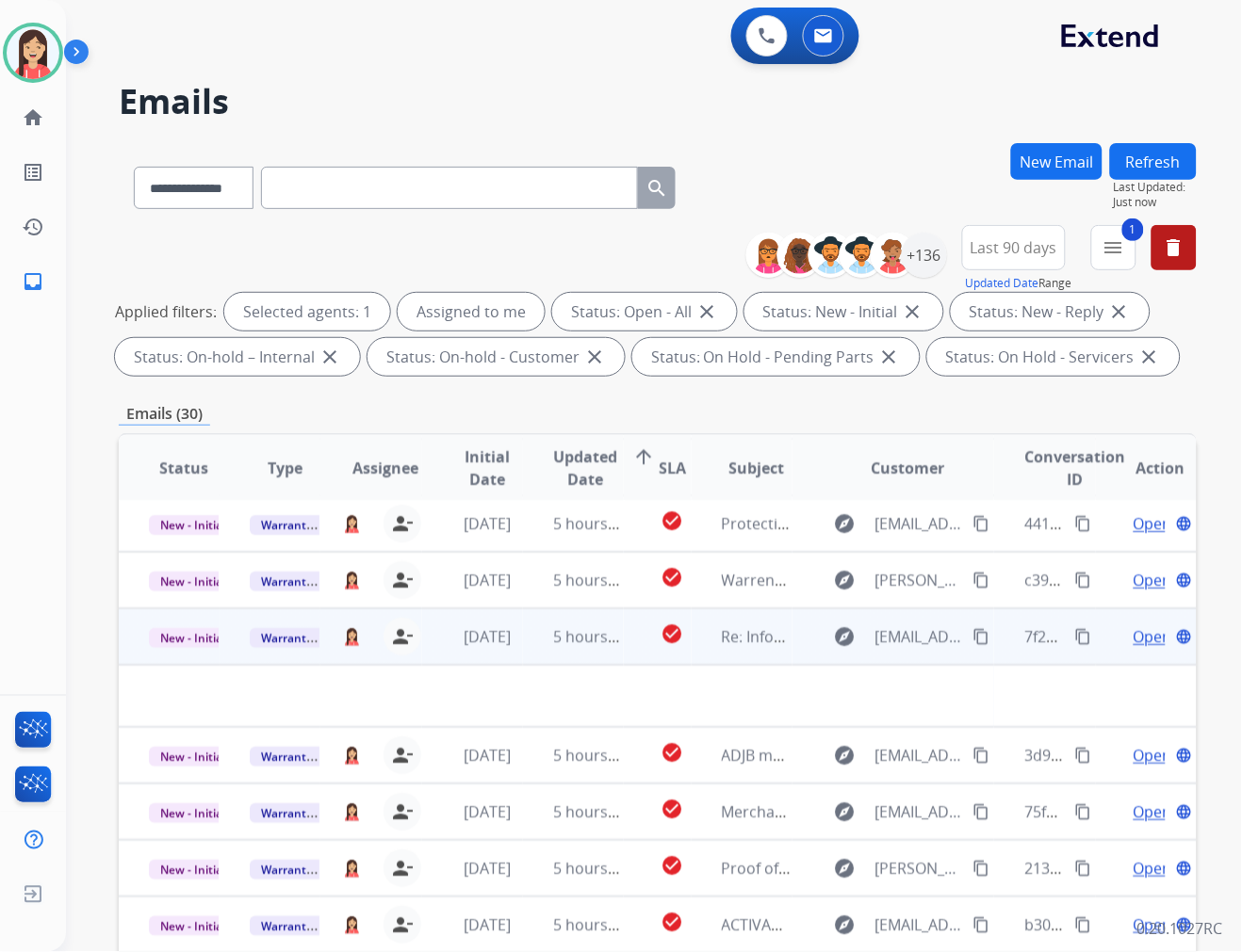
click at [514, 655] on td "3 days ago" at bounding box center [472, 637] width 101 height 57
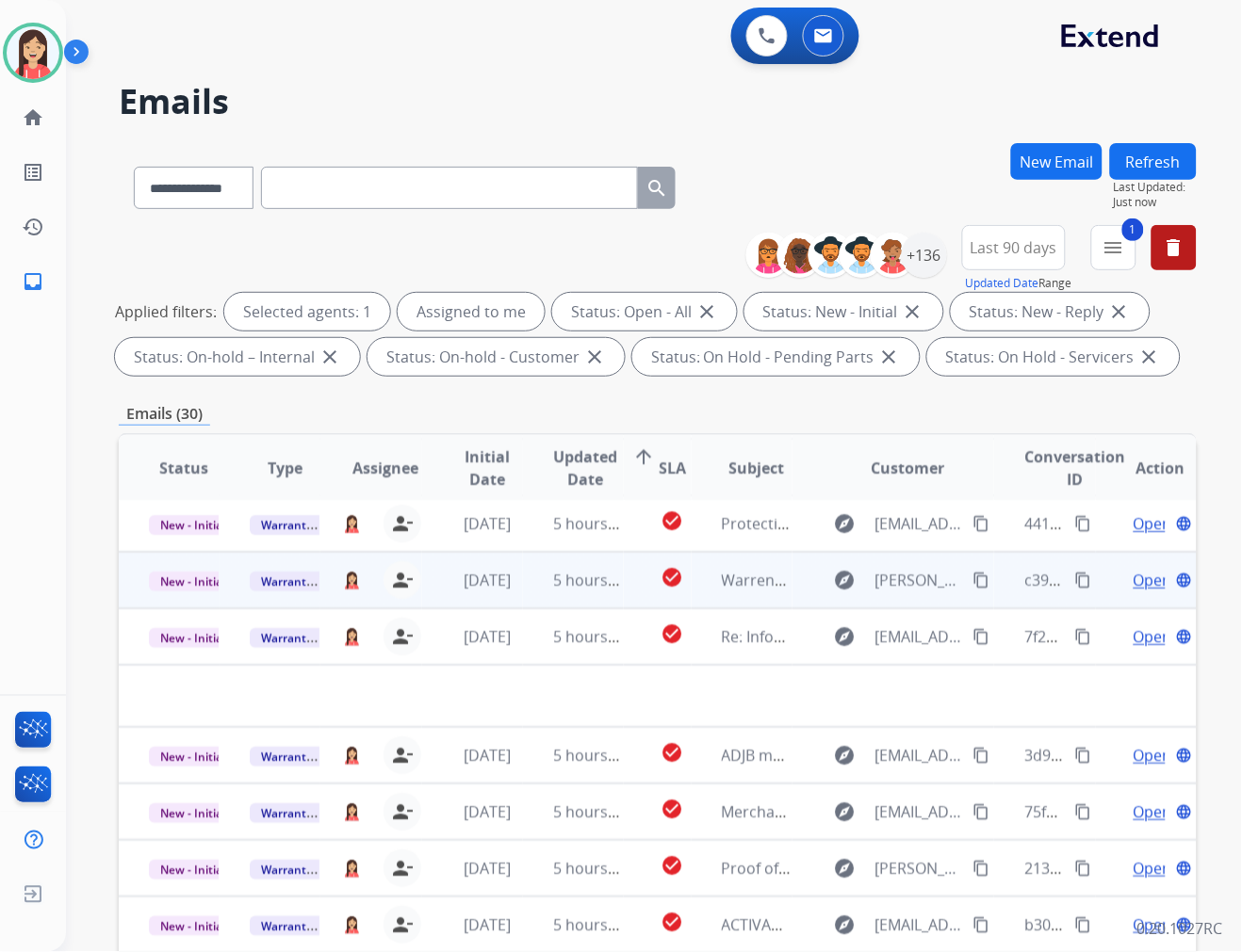
scroll to position [1, 0]
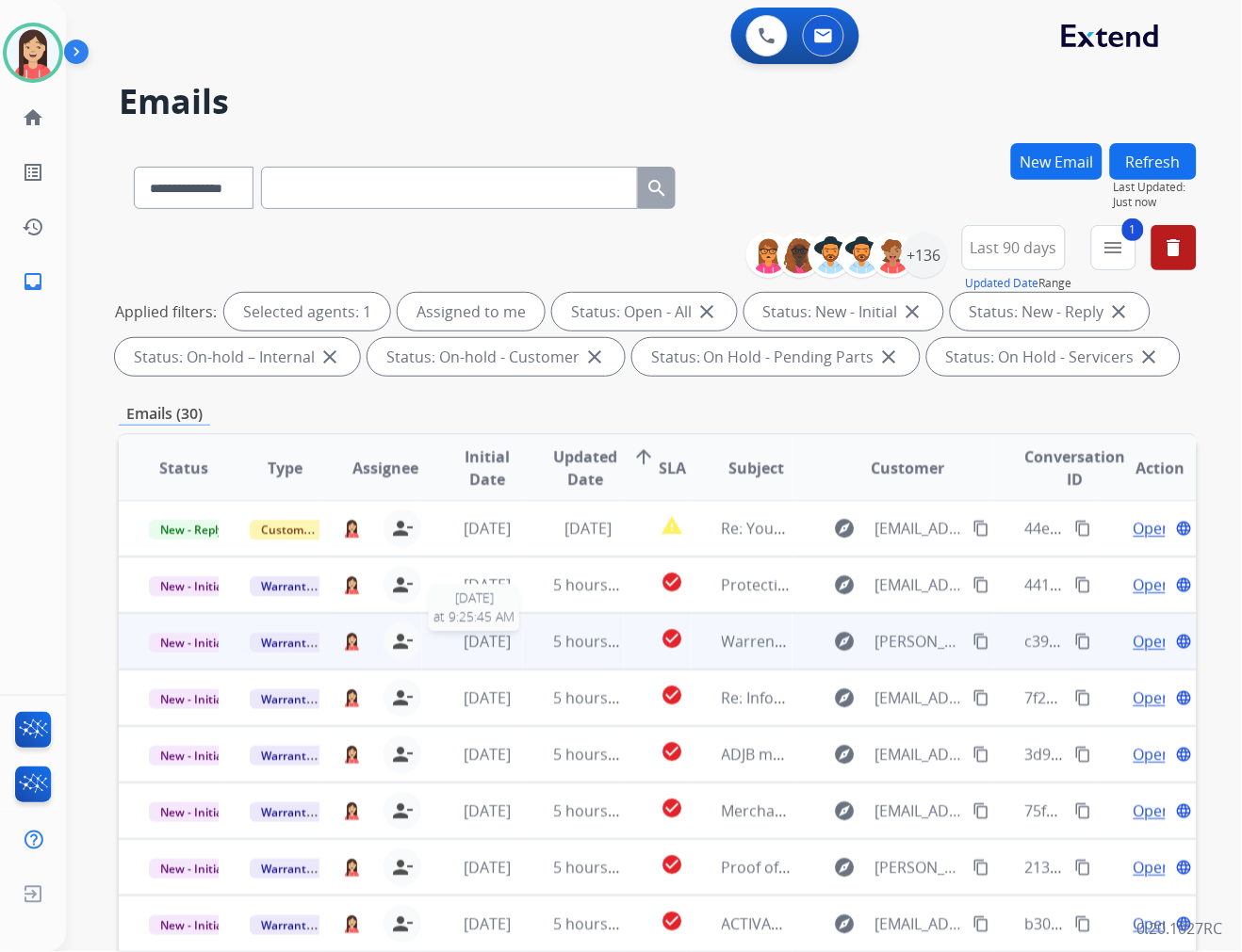
click at [511, 648] on span "3 days ago" at bounding box center [487, 641] width 47 height 21
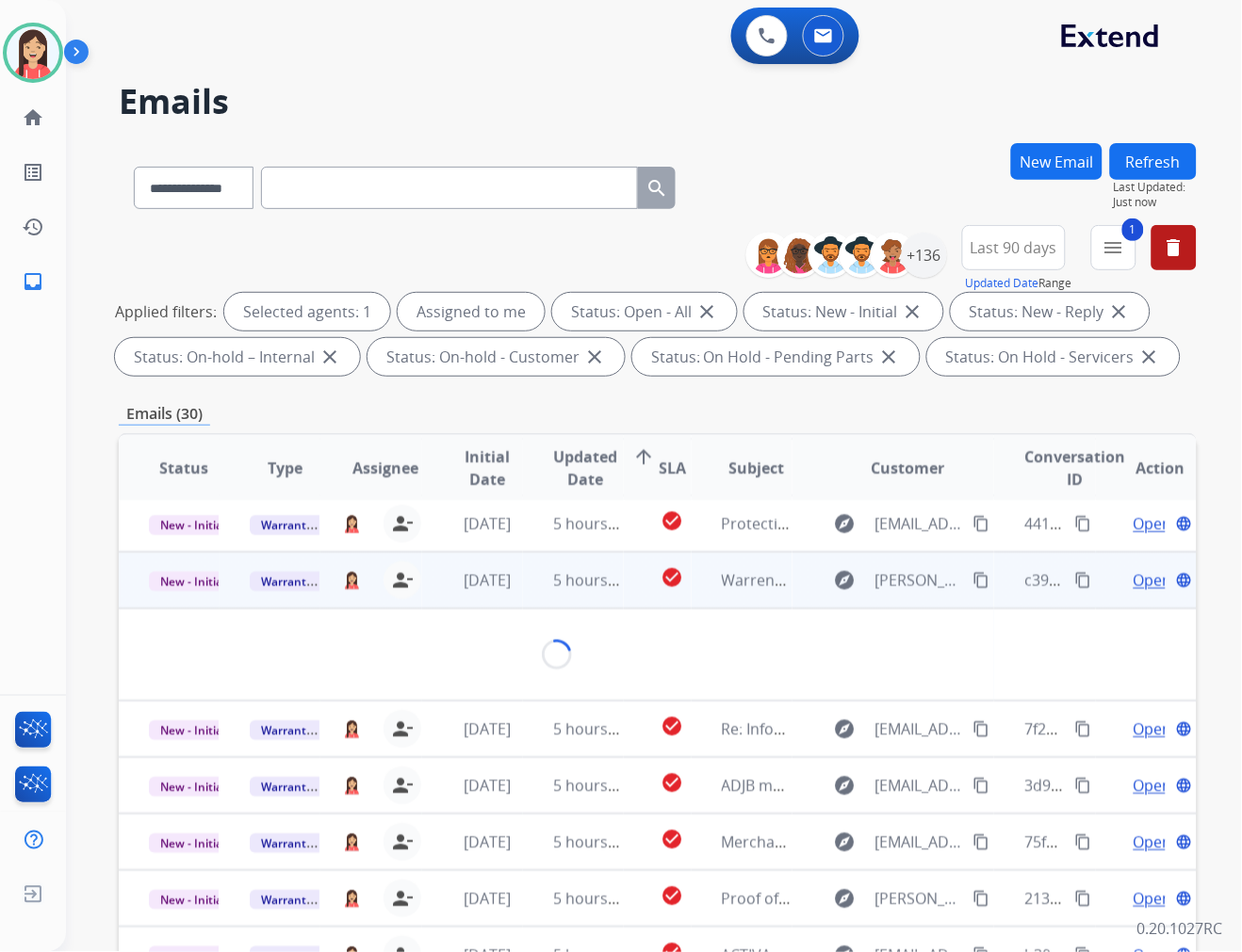
scroll to position [113, 0]
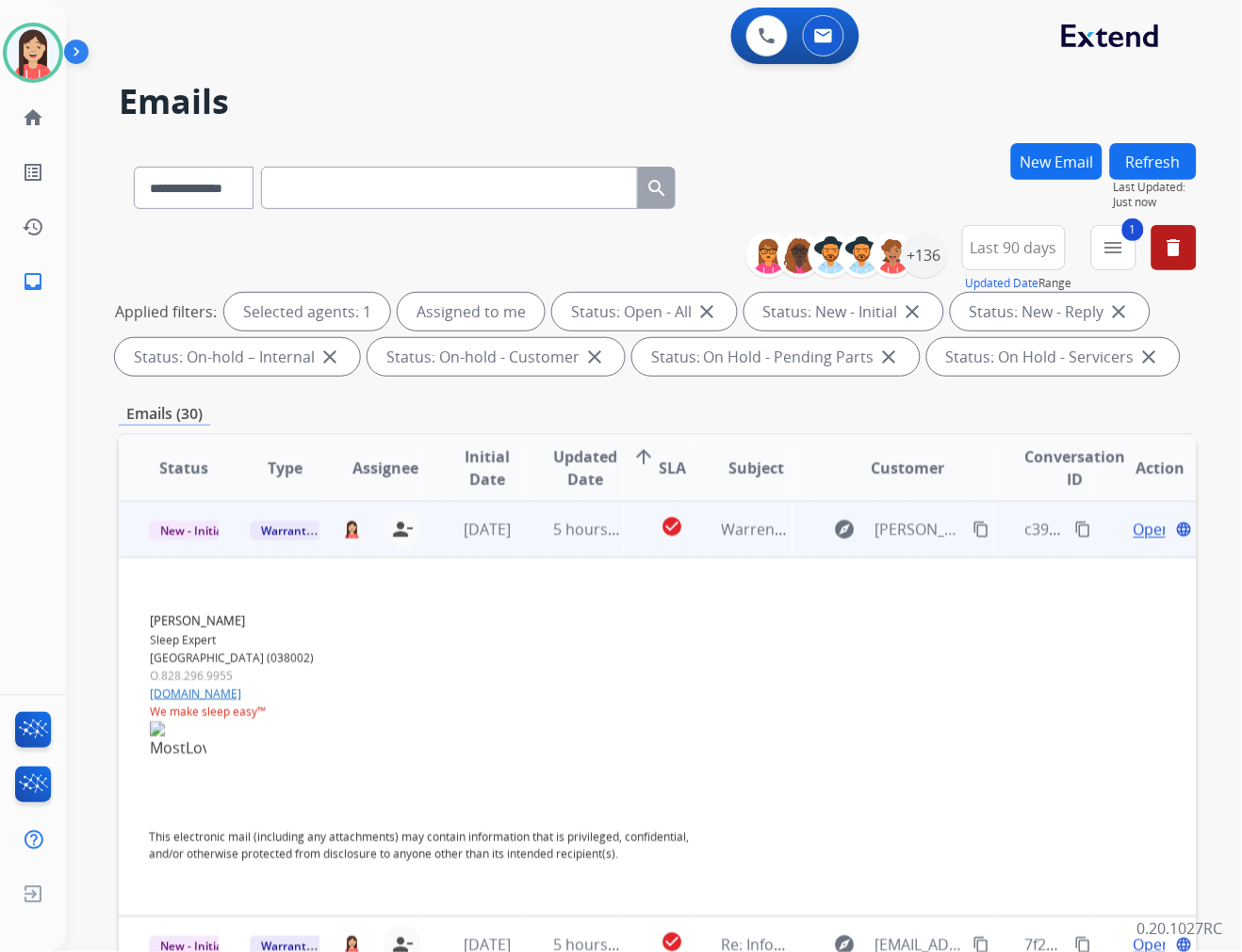
click at [1134, 528] on span "Open" at bounding box center [1152, 529] width 38 height 23
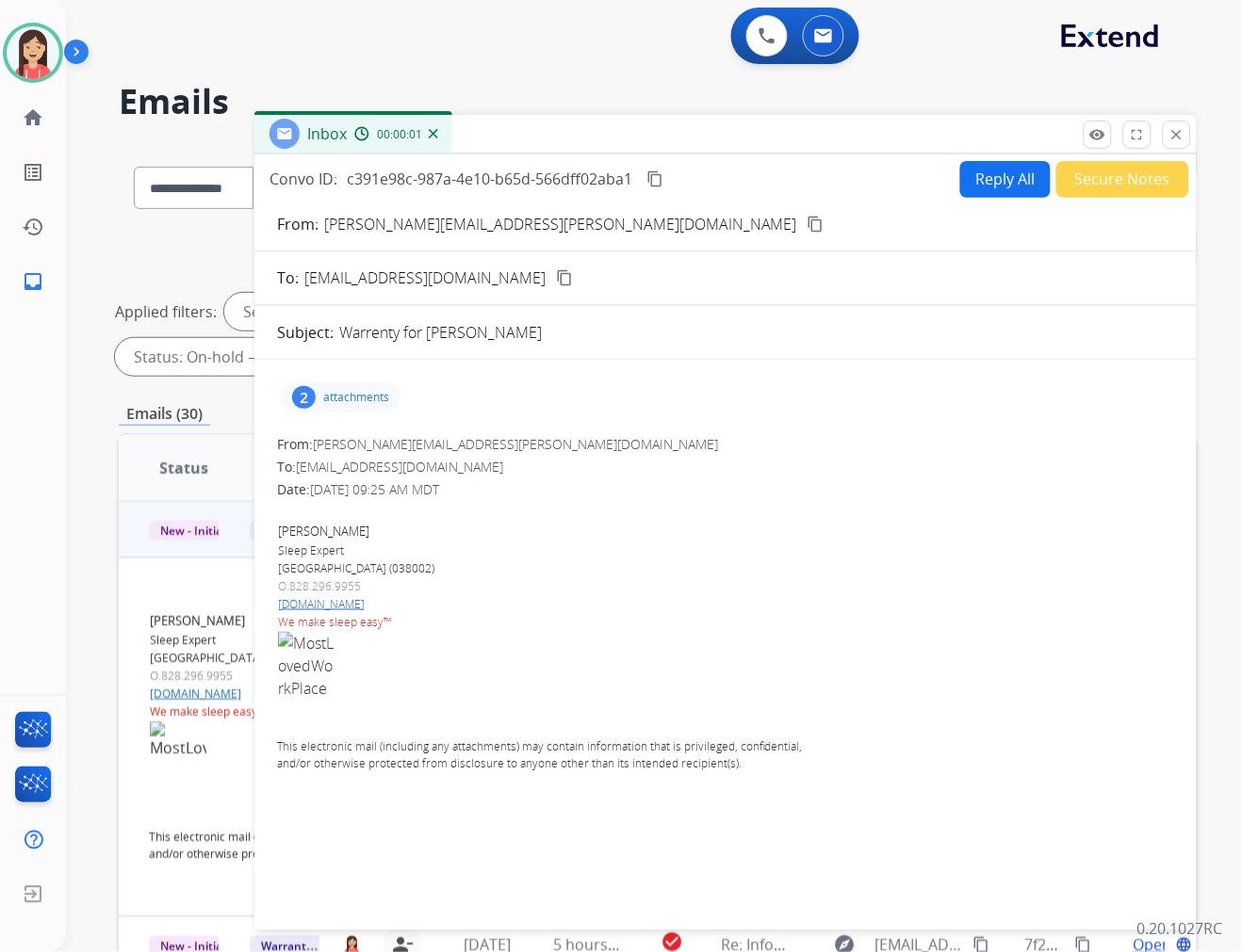
click at [370, 398] on p "attachments" at bounding box center [355, 397] width 66 height 15
click at [502, 503] on mat-icon "download" at bounding box center [496, 510] width 17 height 17
click at [993, 185] on button "Reply All" at bounding box center [1005, 179] width 90 height 36
select select "**********"
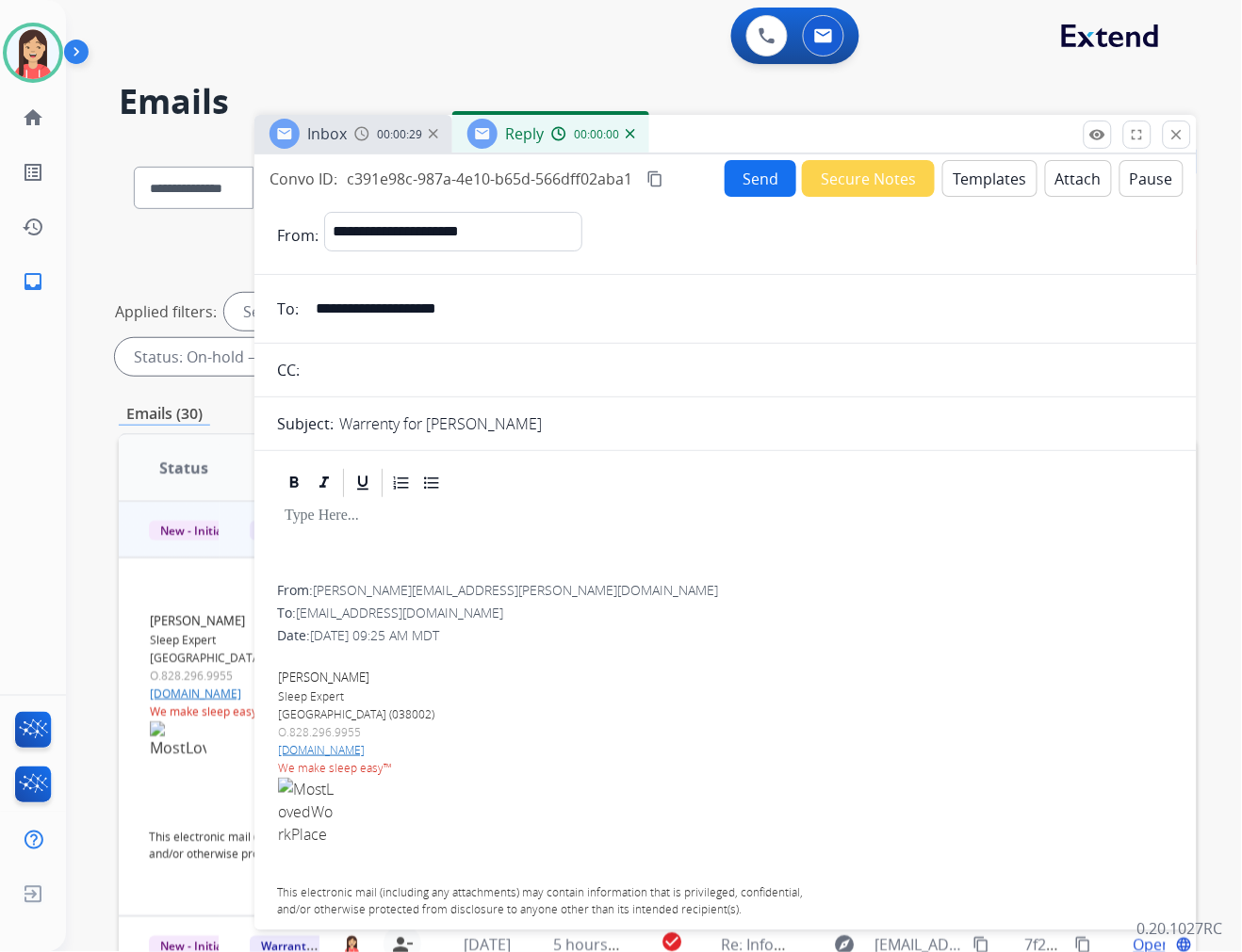
click at [993, 185] on button "Templates" at bounding box center [990, 178] width 95 height 36
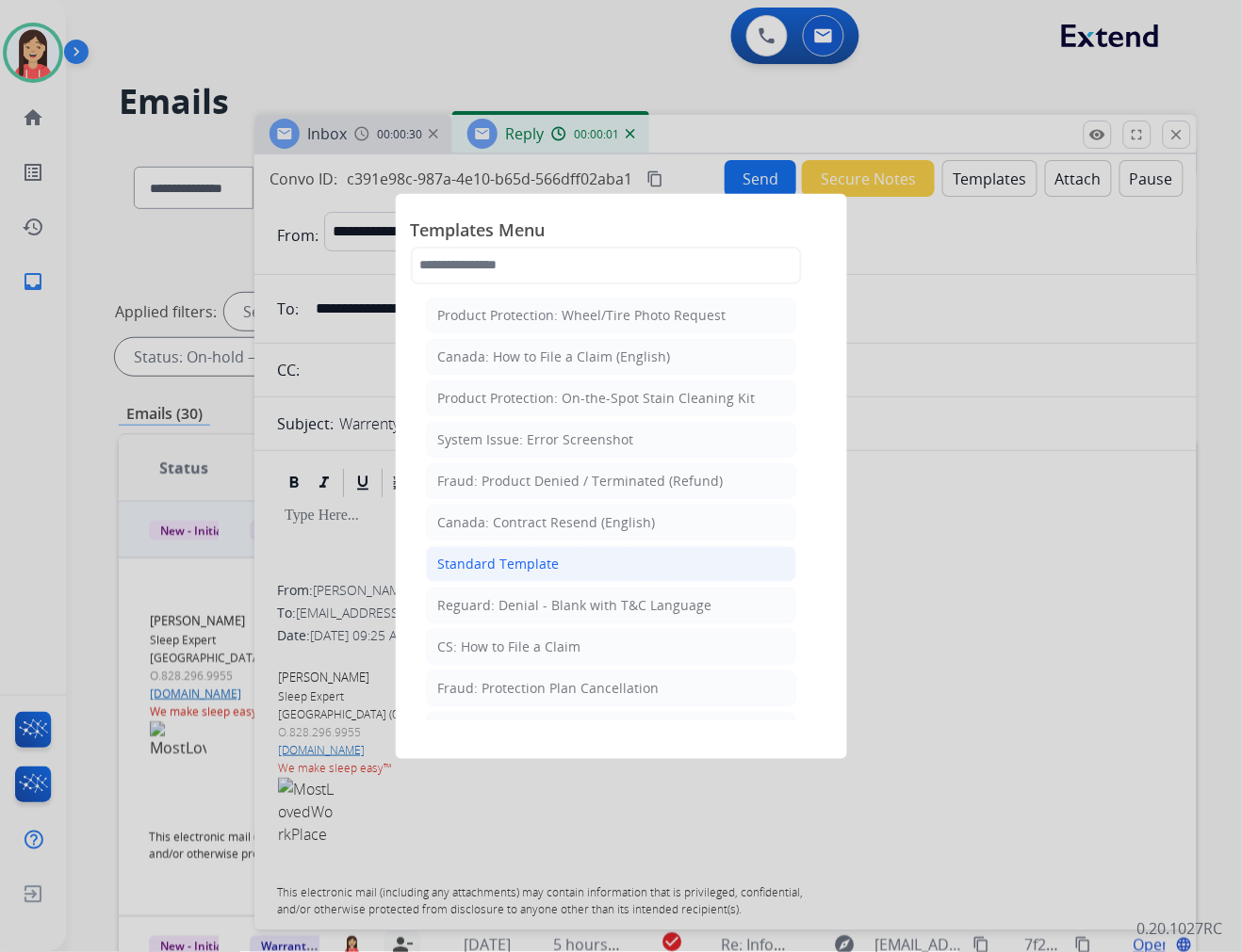
click at [561, 565] on li "Standard Template" at bounding box center [611, 564] width 370 height 35
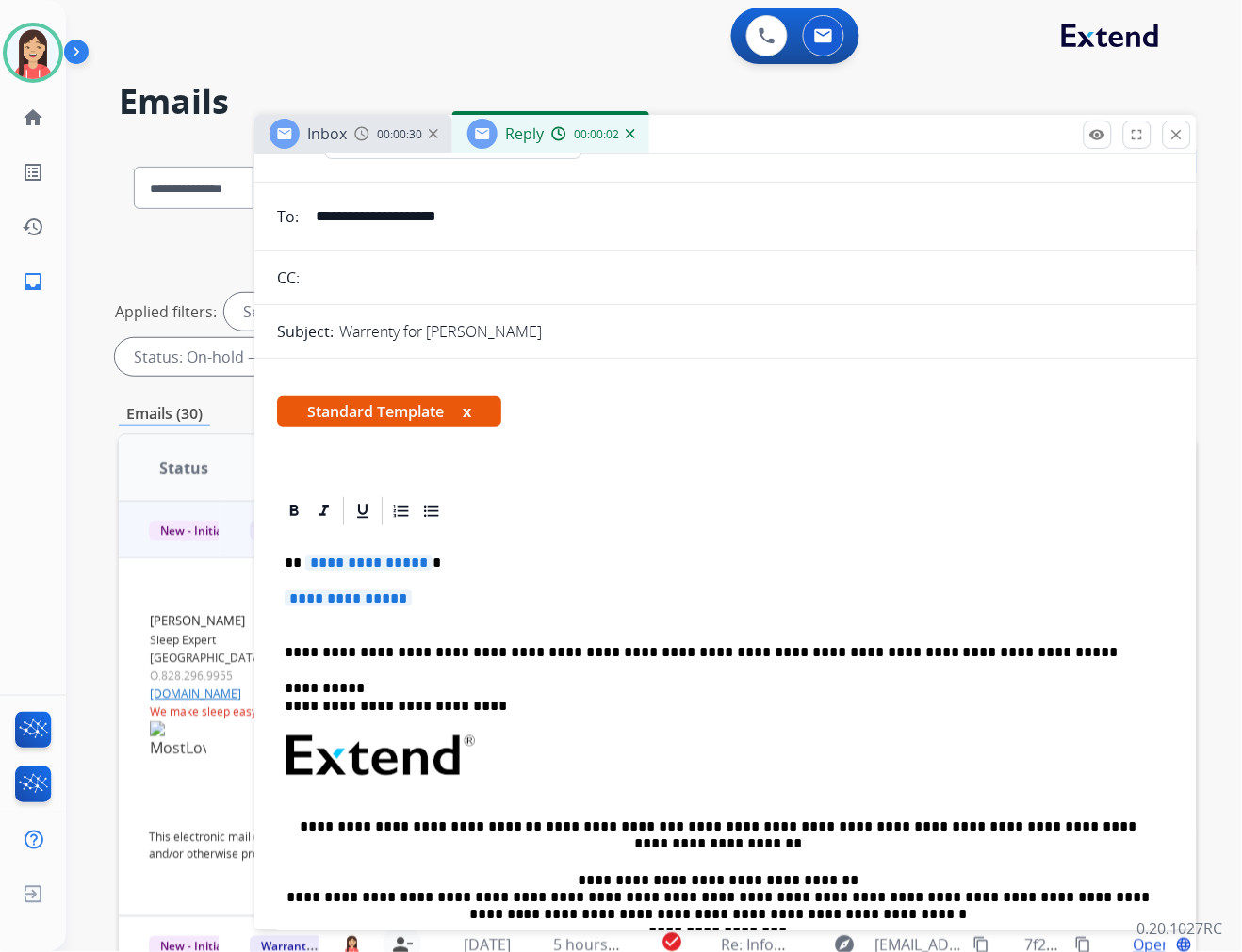
scroll to position [314, 0]
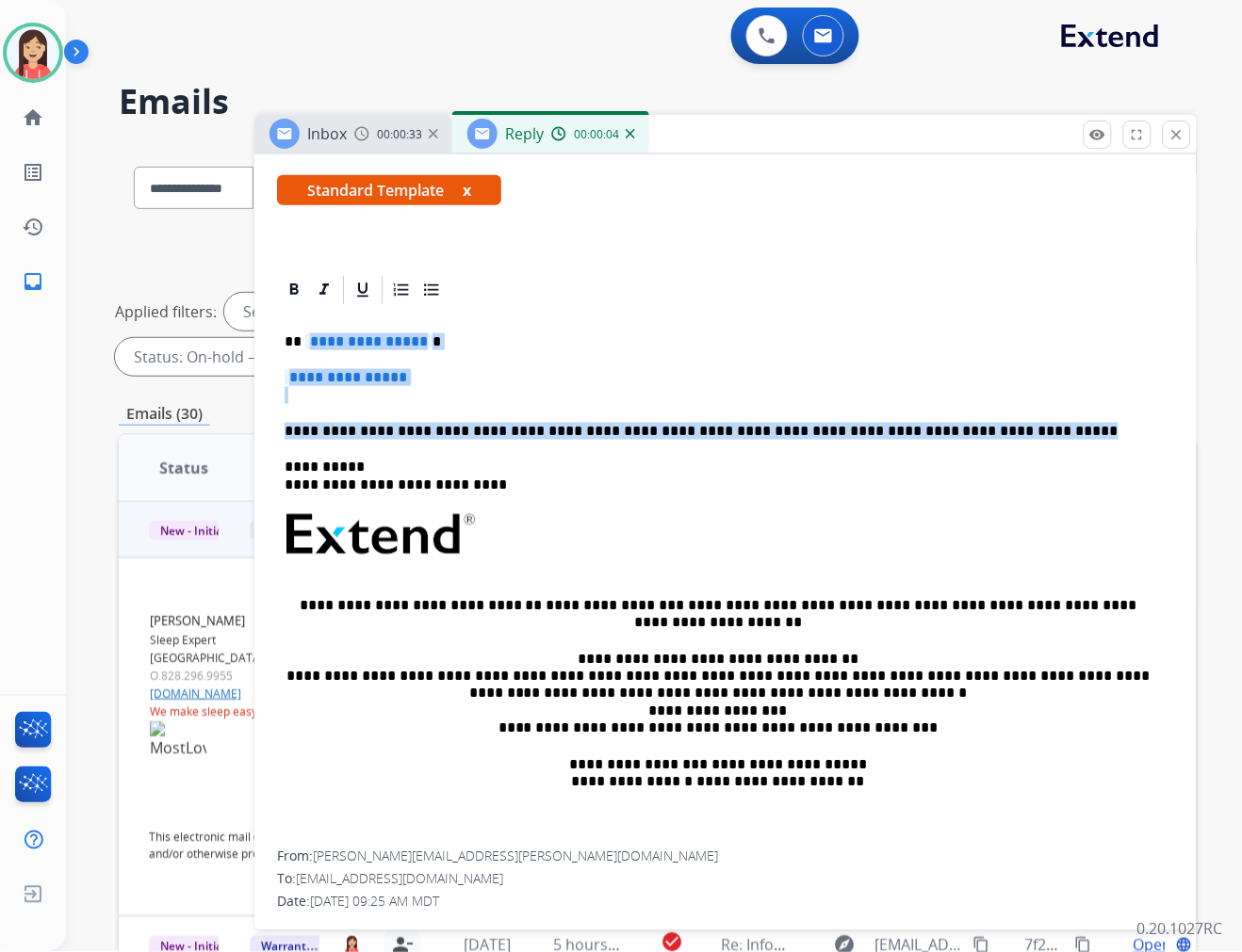
drag, startPoint x: 307, startPoint y: 343, endPoint x: 1094, endPoint y: 439, distance: 792.8
click at [1094, 439] on div "**********" at bounding box center [726, 579] width 897 height 545
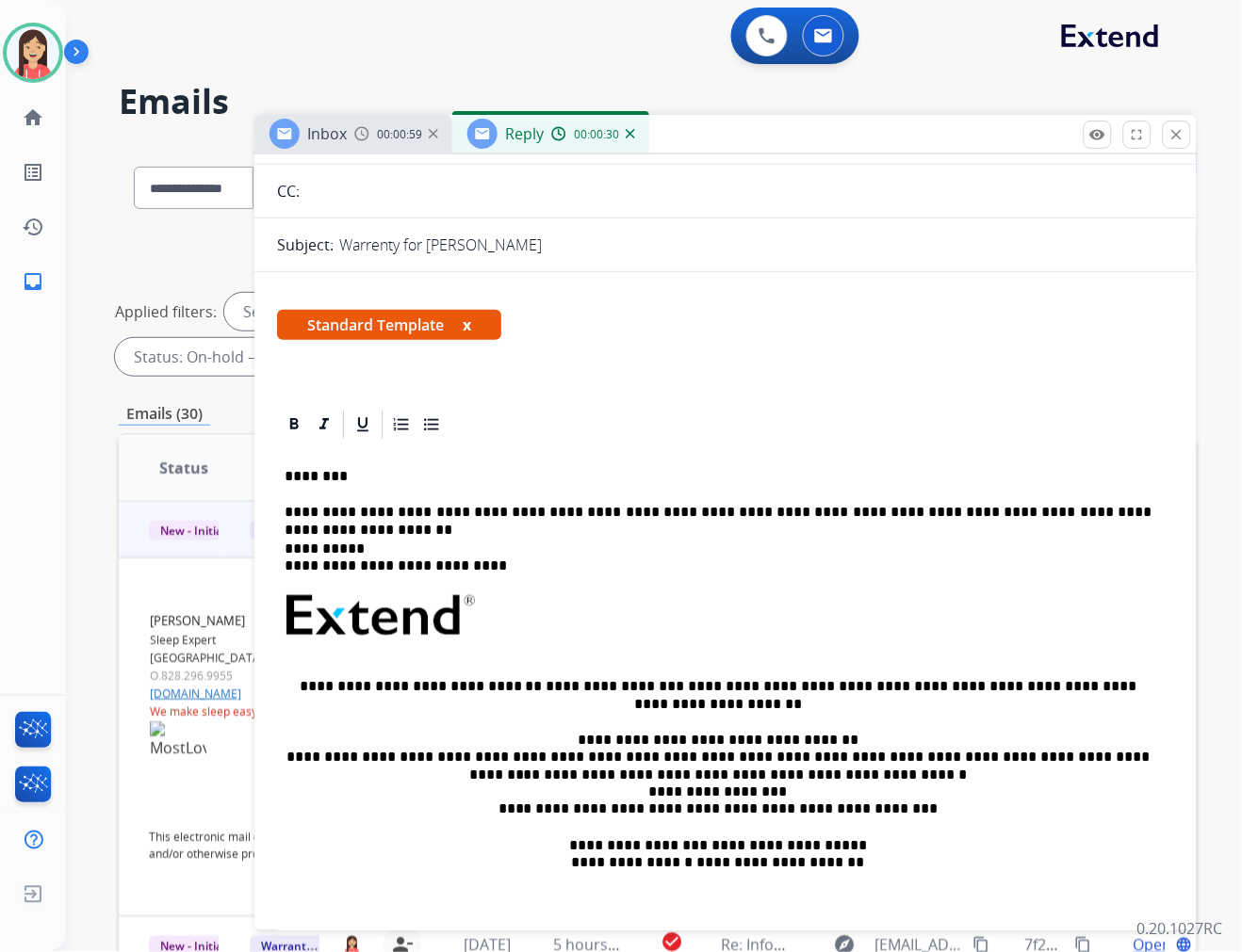
scroll to position [0, 0]
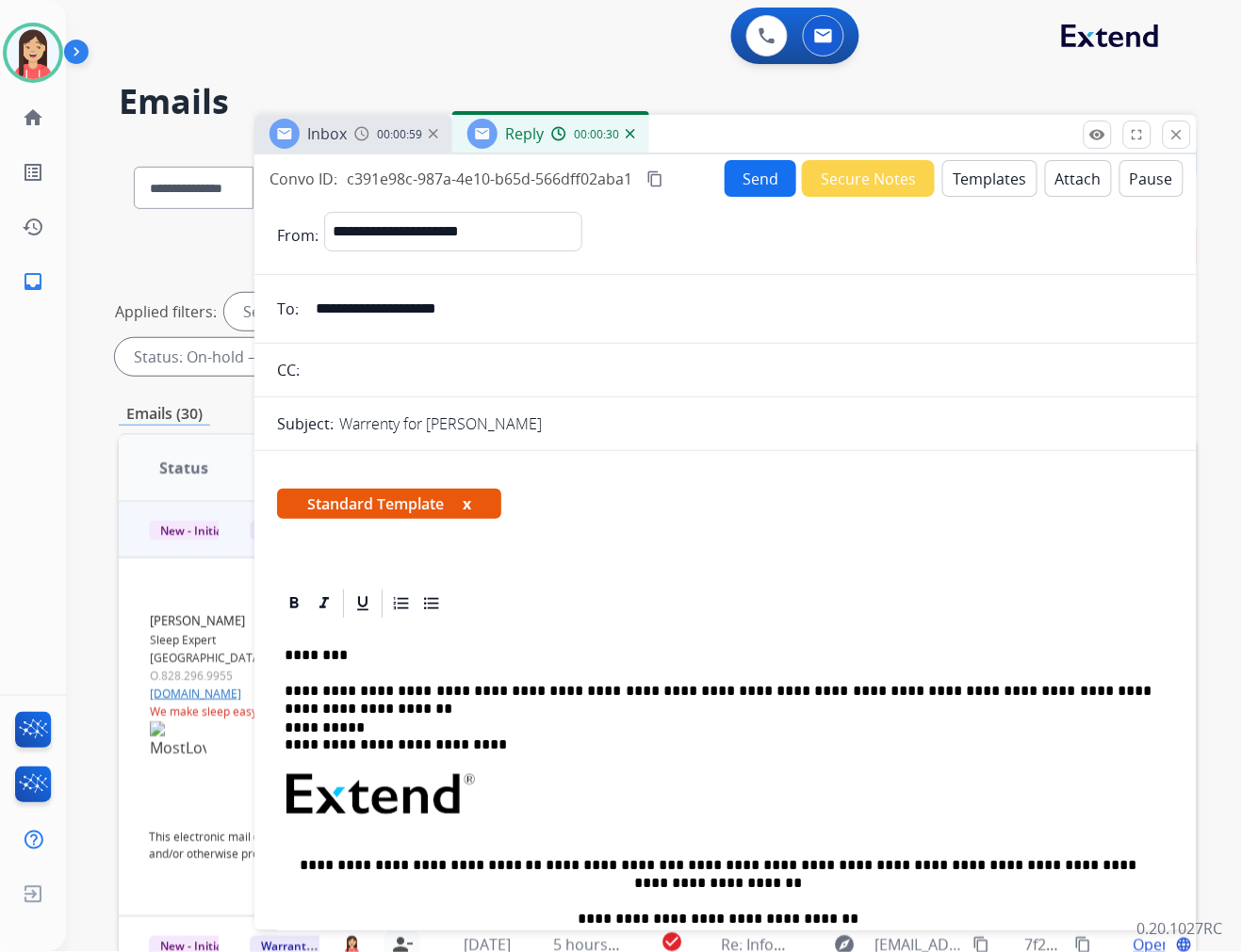
click at [760, 191] on button "Send" at bounding box center [760, 178] width 72 height 36
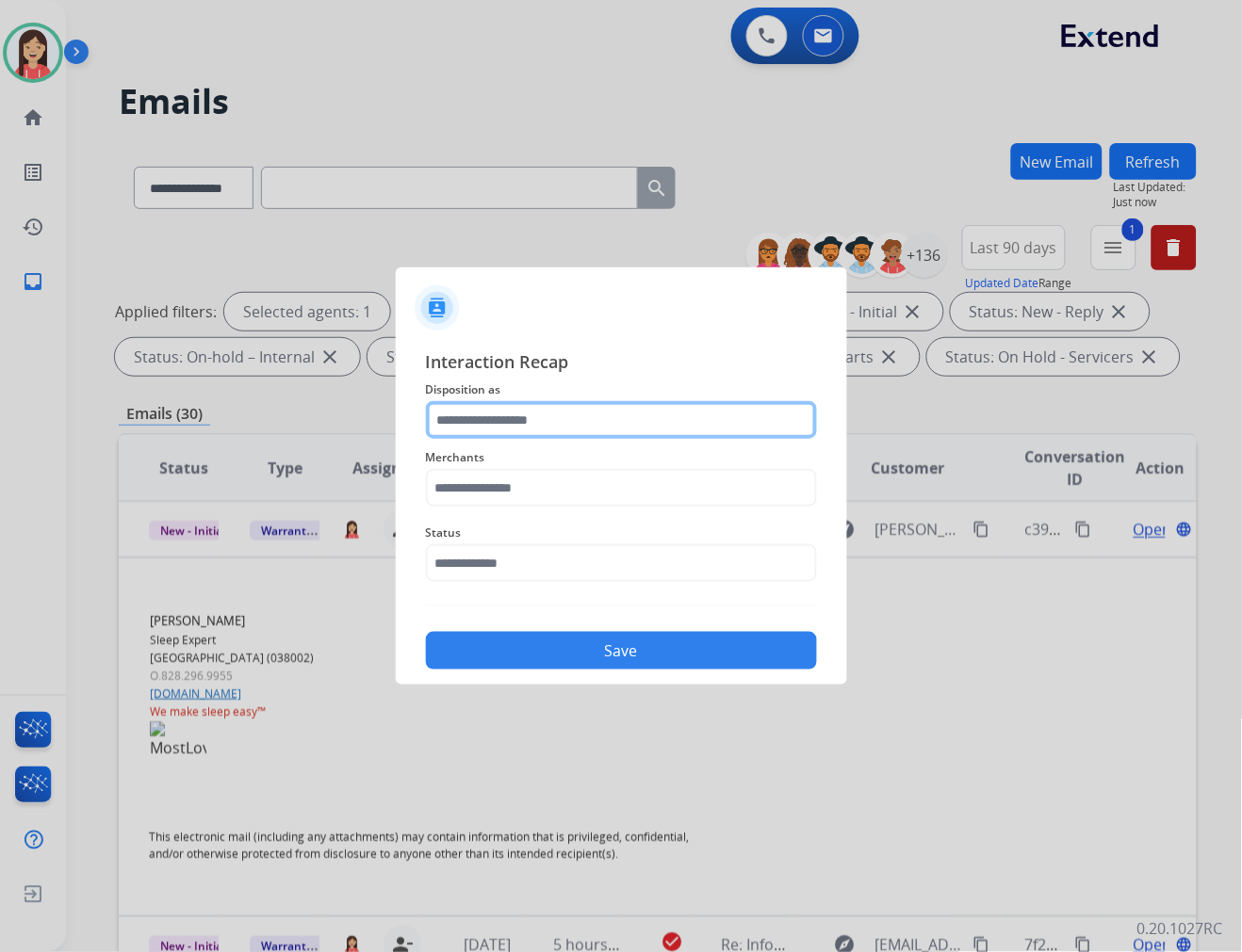
click at [665, 425] on input "text" at bounding box center [621, 420] width 391 height 37
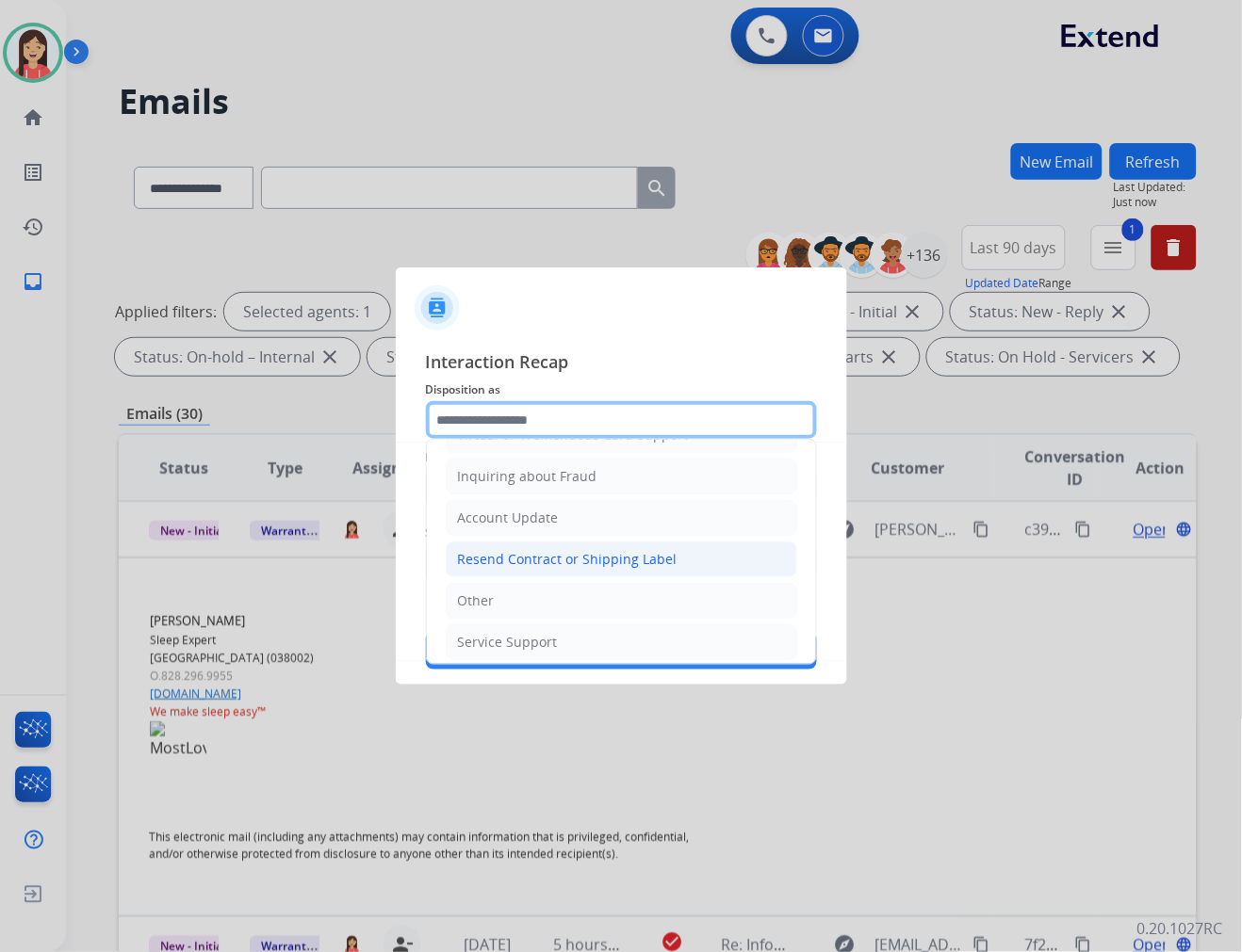
scroll to position [294, 0]
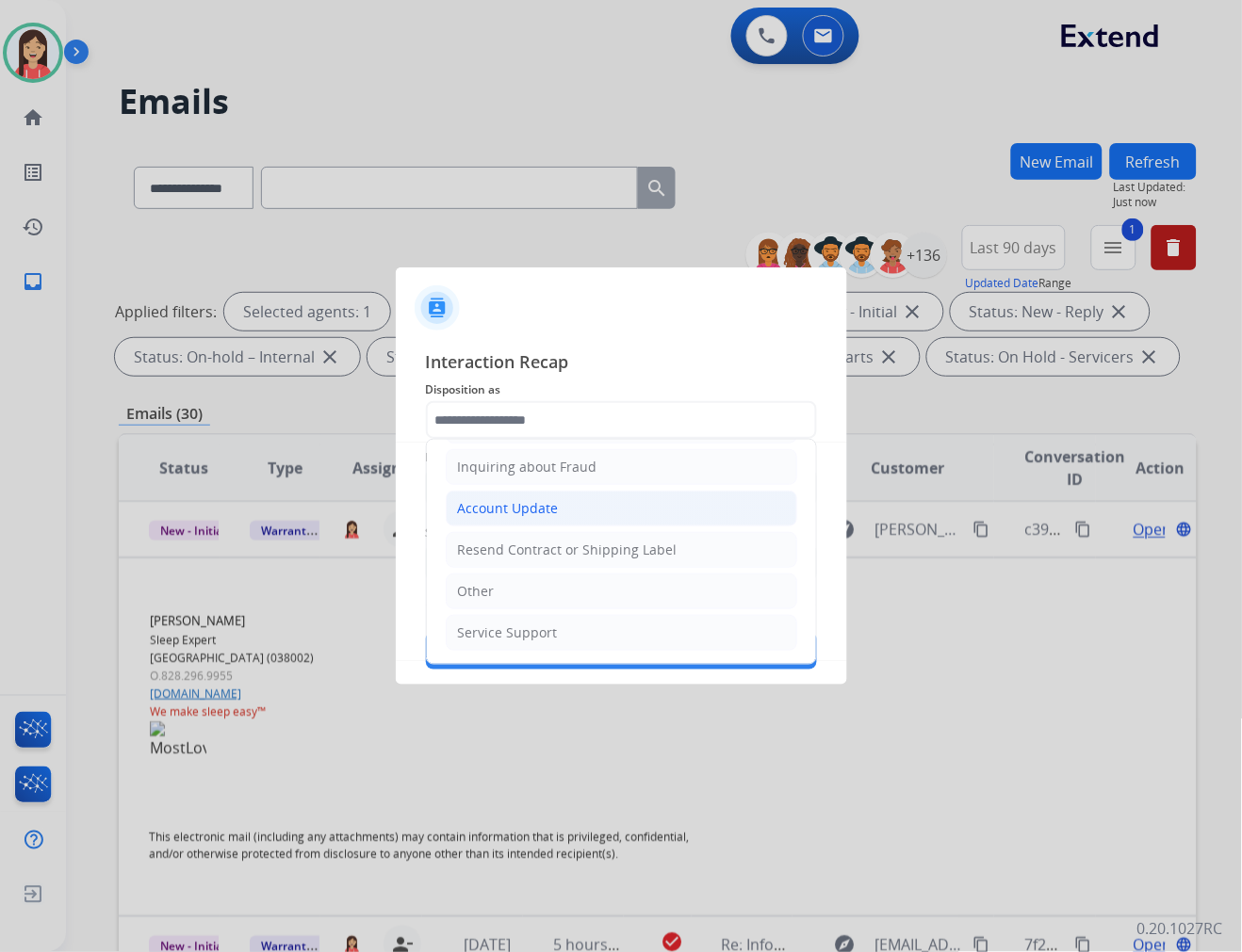
click at [524, 512] on div "Account Update" at bounding box center [508, 508] width 101 height 19
type input "**********"
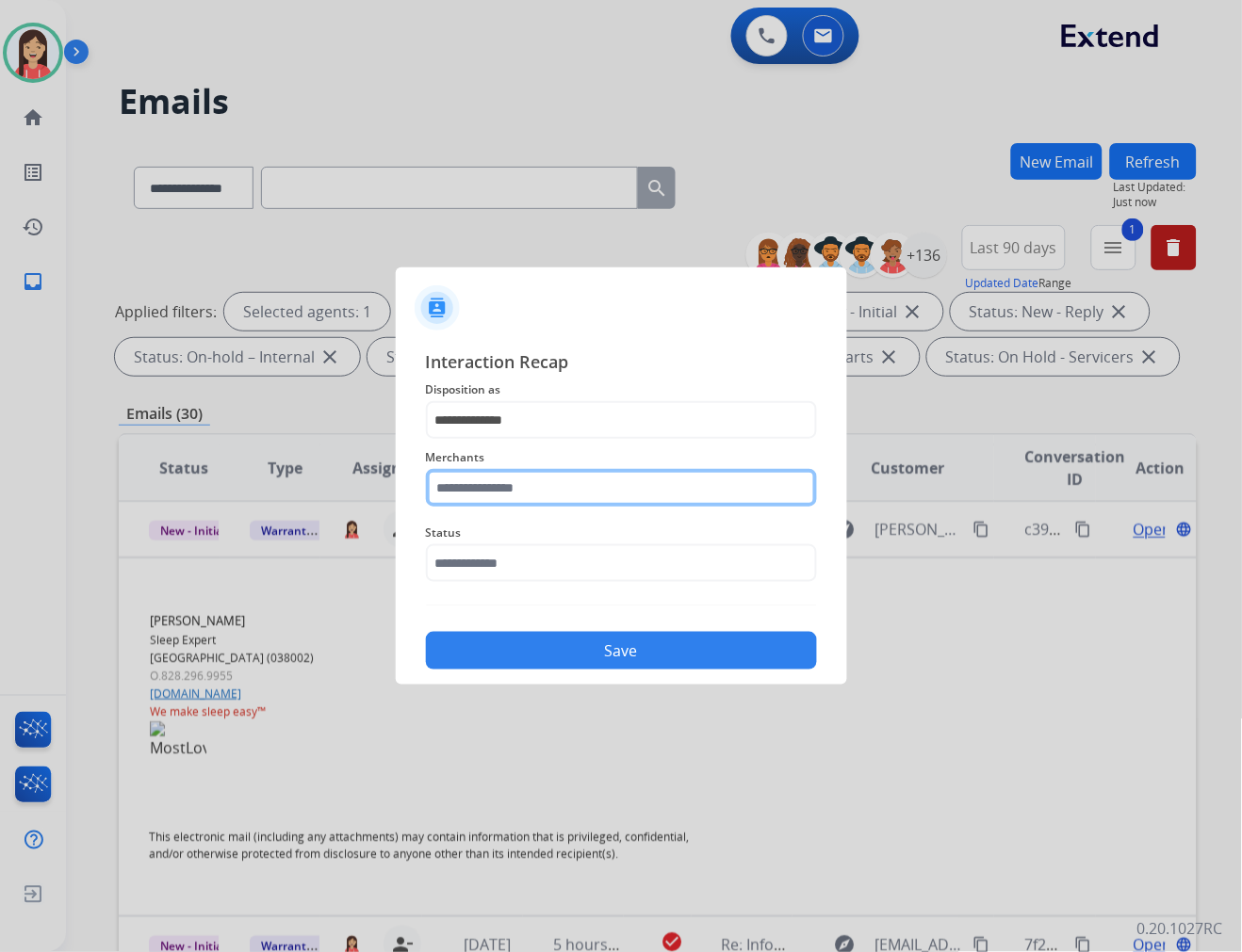
click at [540, 477] on input "text" at bounding box center [621, 488] width 391 height 37
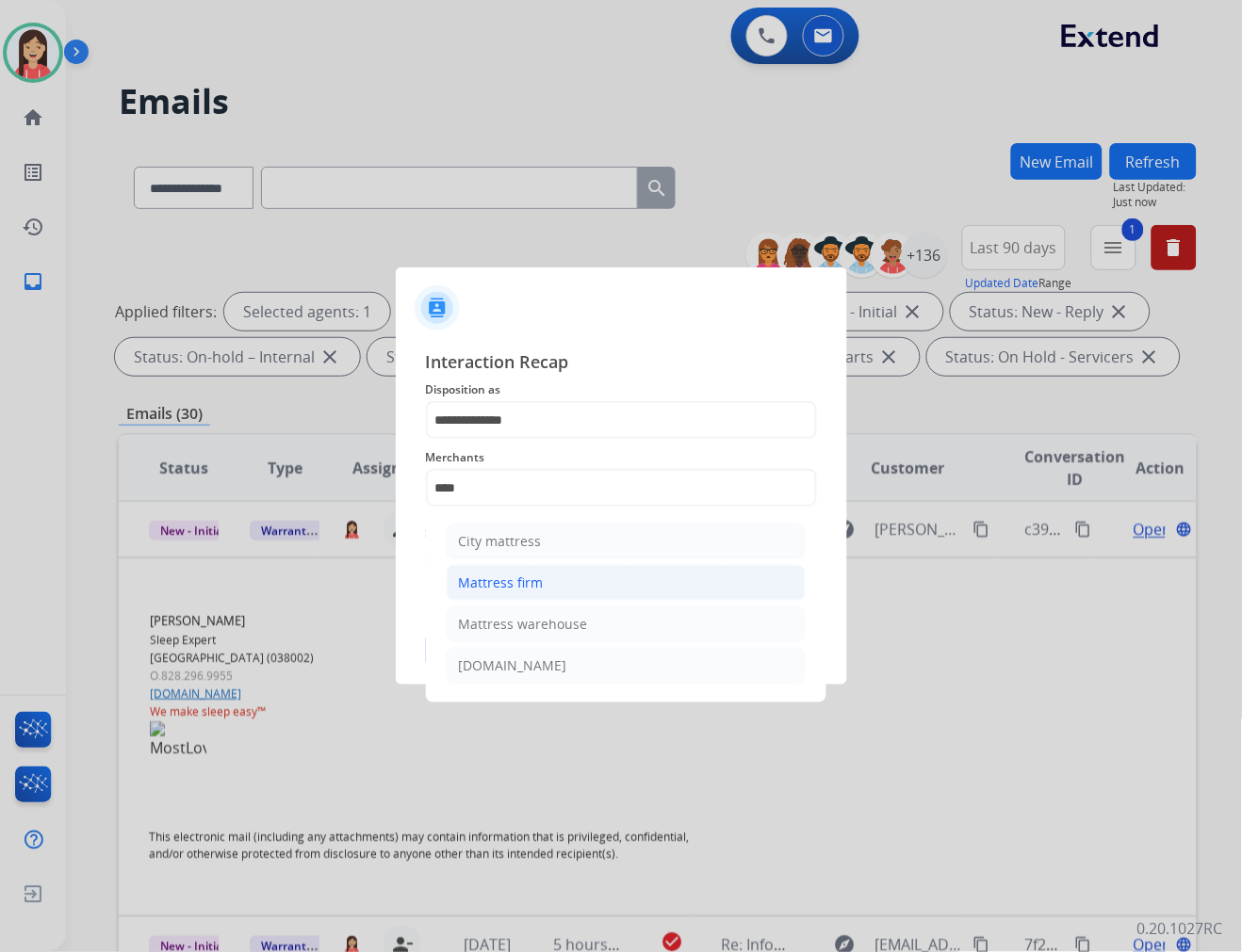
click at [527, 576] on div "Mattress firm" at bounding box center [501, 582] width 84 height 19
type input "**********"
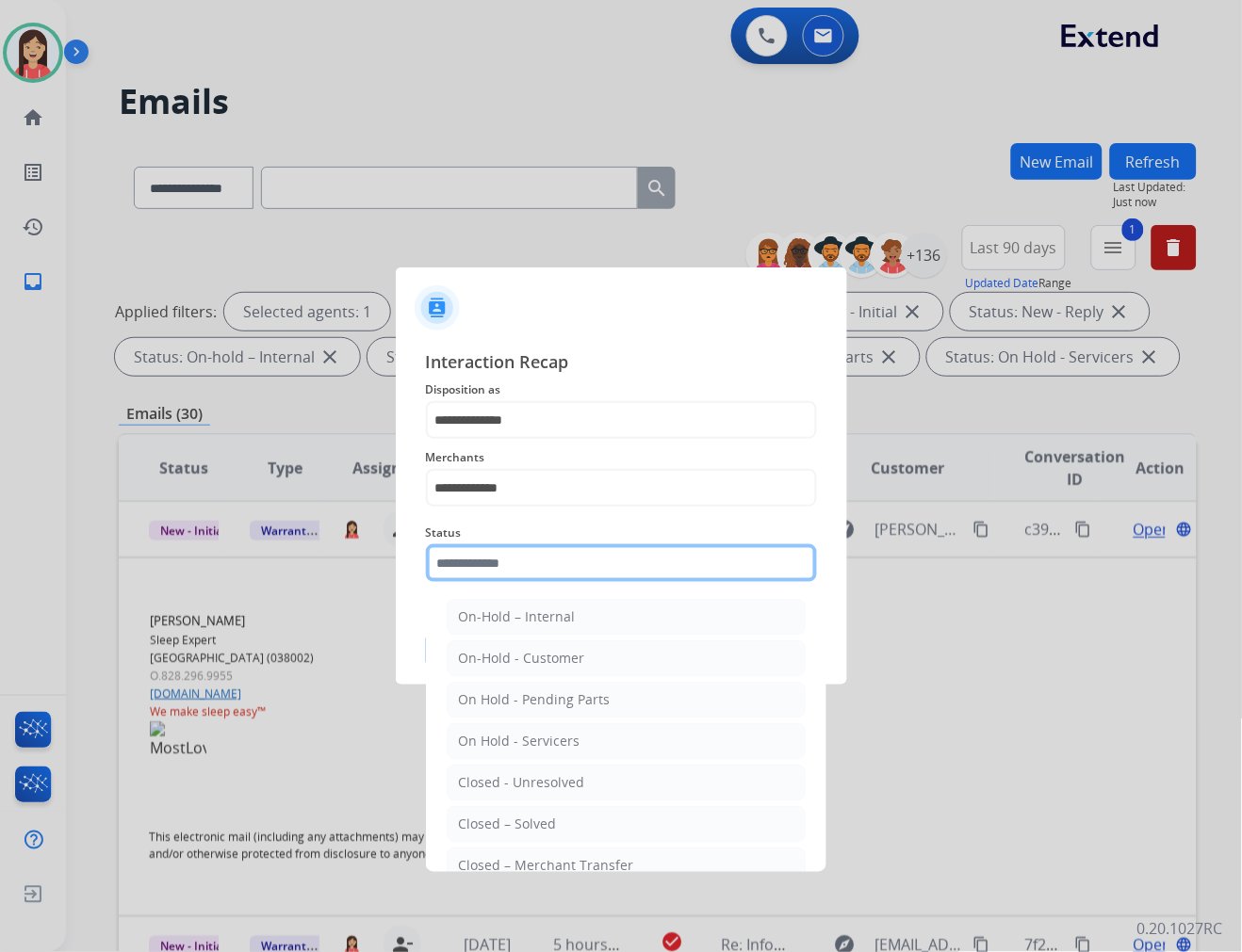
click at [537, 548] on input "text" at bounding box center [621, 563] width 391 height 37
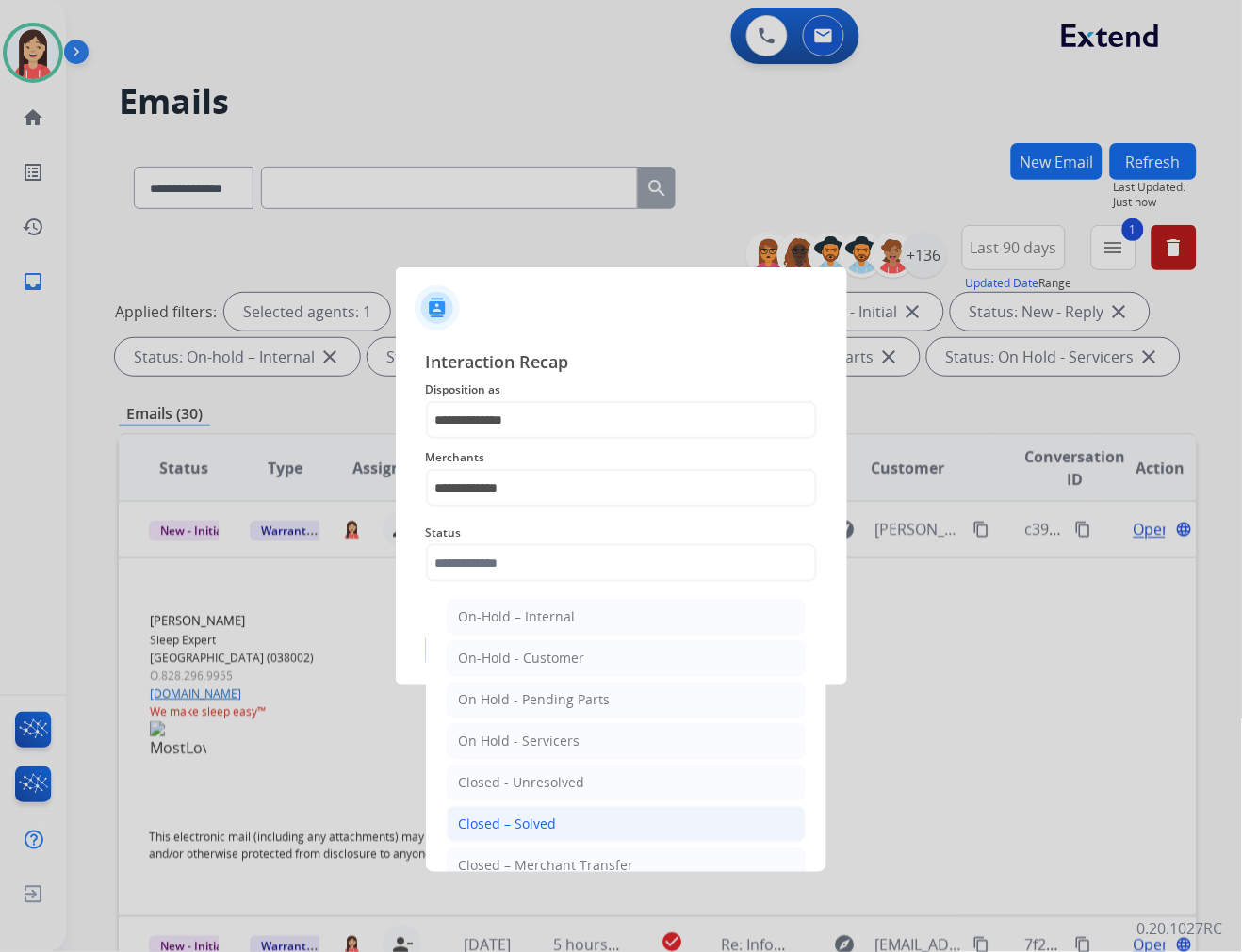
click at [539, 818] on div "Closed – Solved" at bounding box center [508, 823] width 98 height 19
type input "**********"
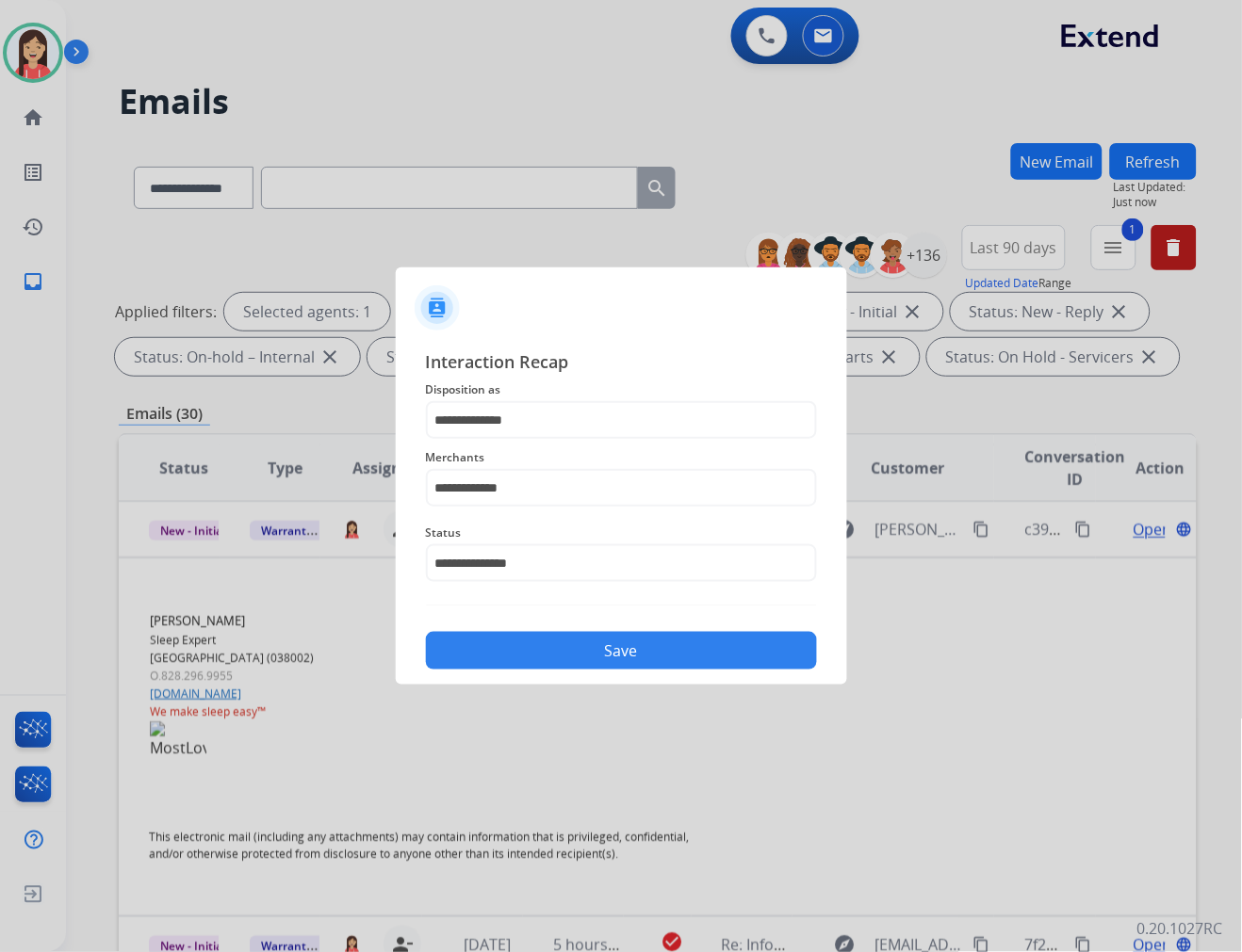
click at [588, 648] on button "Save" at bounding box center [621, 651] width 391 height 37
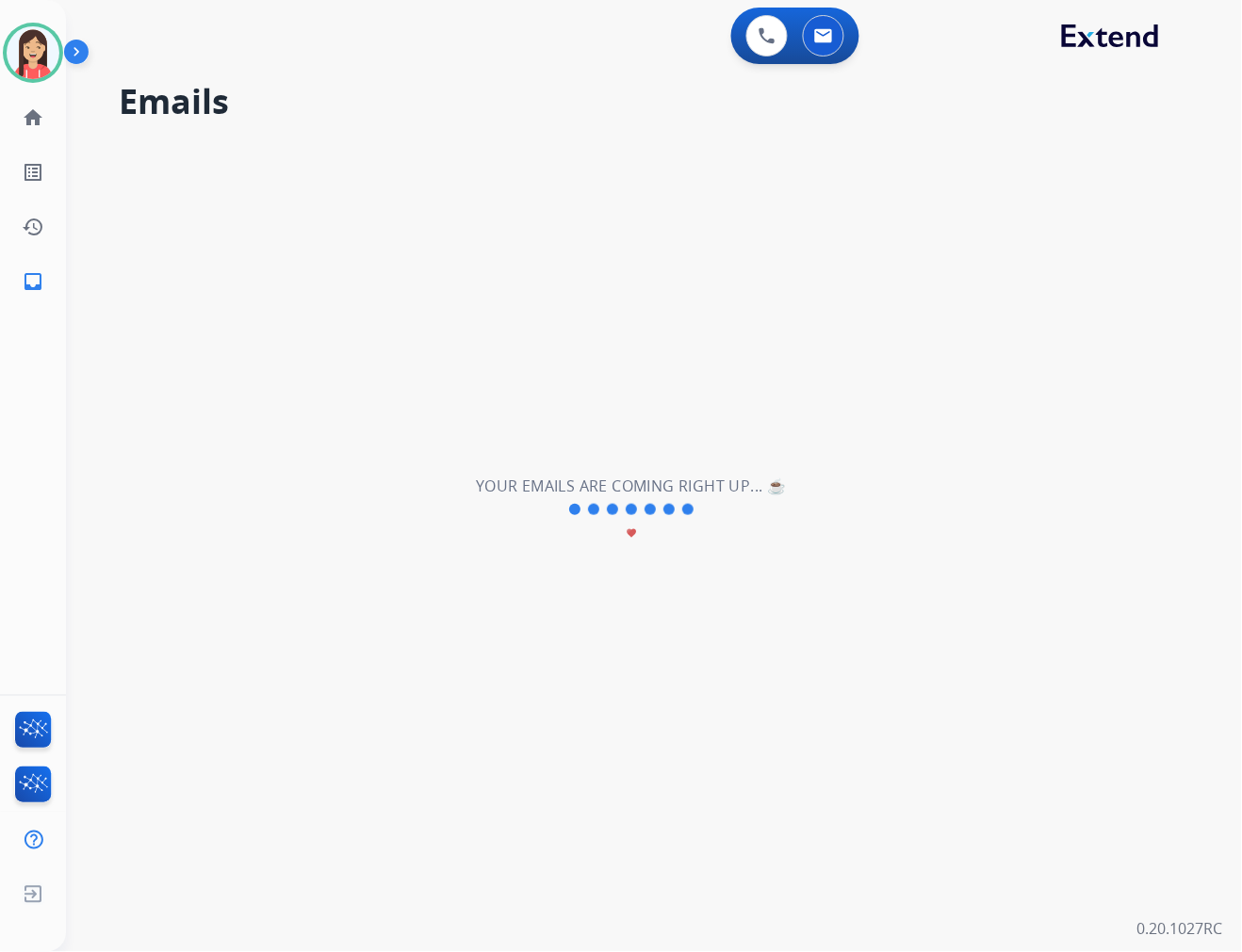
scroll to position [62, 0]
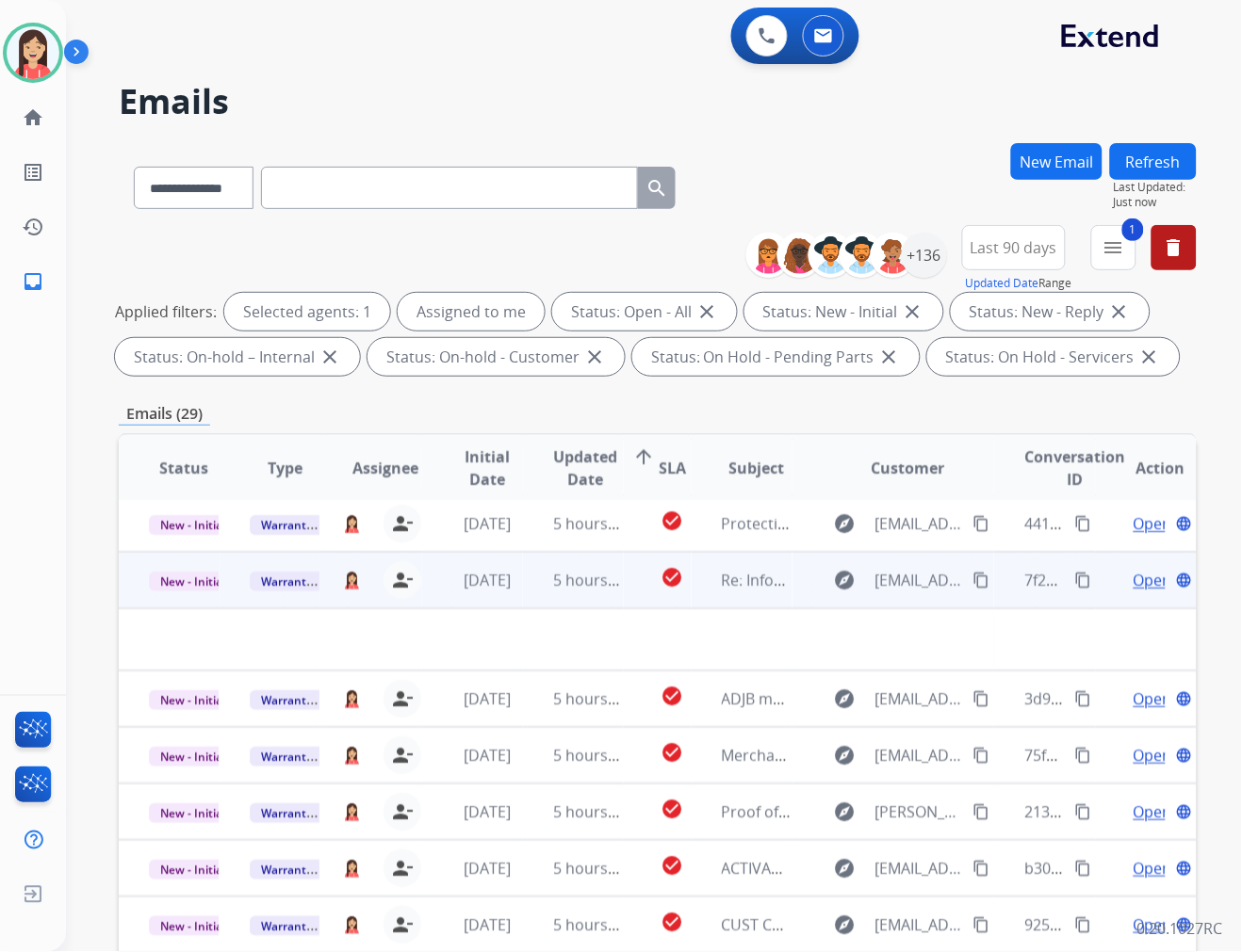
click at [513, 594] on td "3 days ago" at bounding box center [472, 580] width 101 height 57
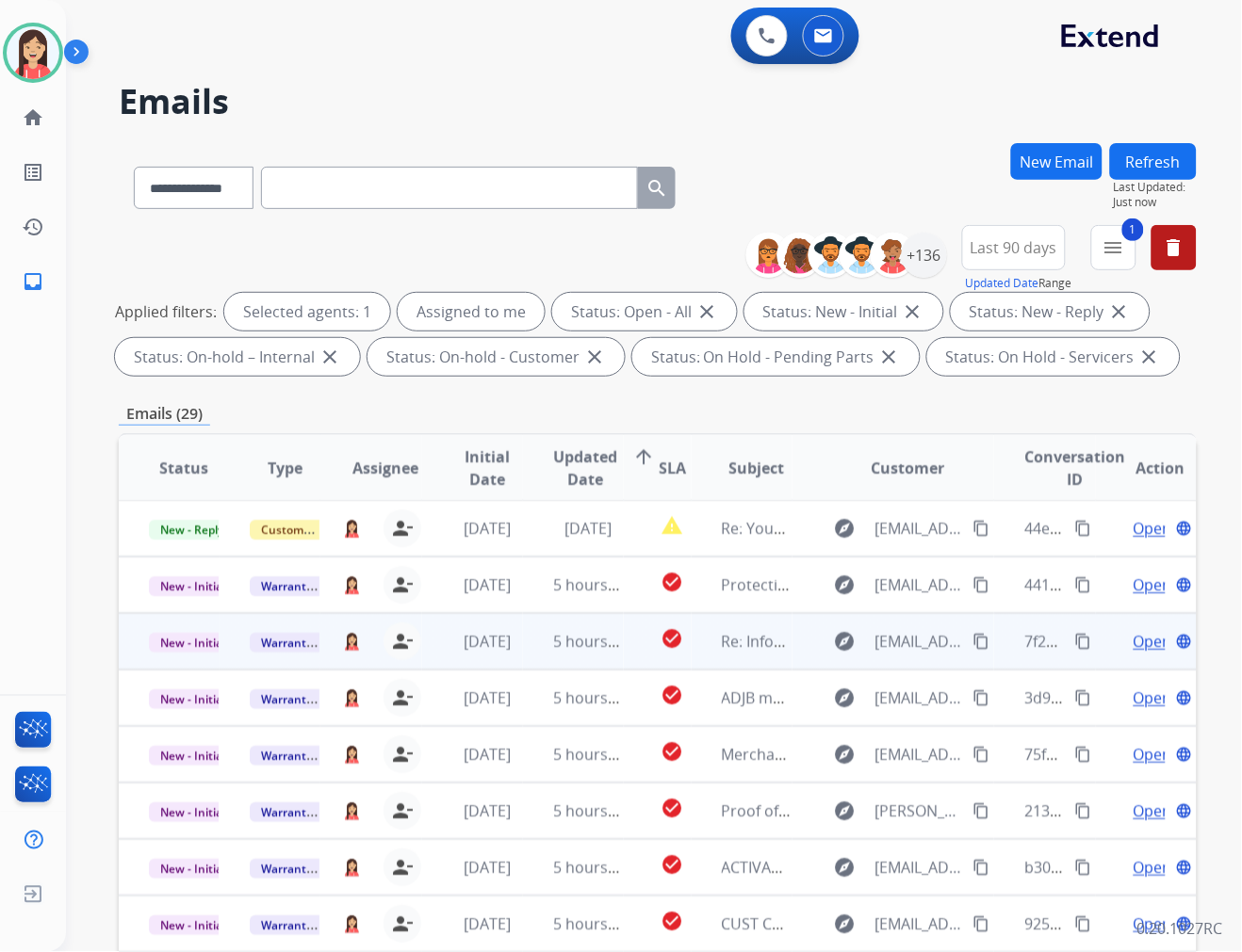
click at [528, 652] on td "5 hours ago" at bounding box center [573, 642] width 101 height 57
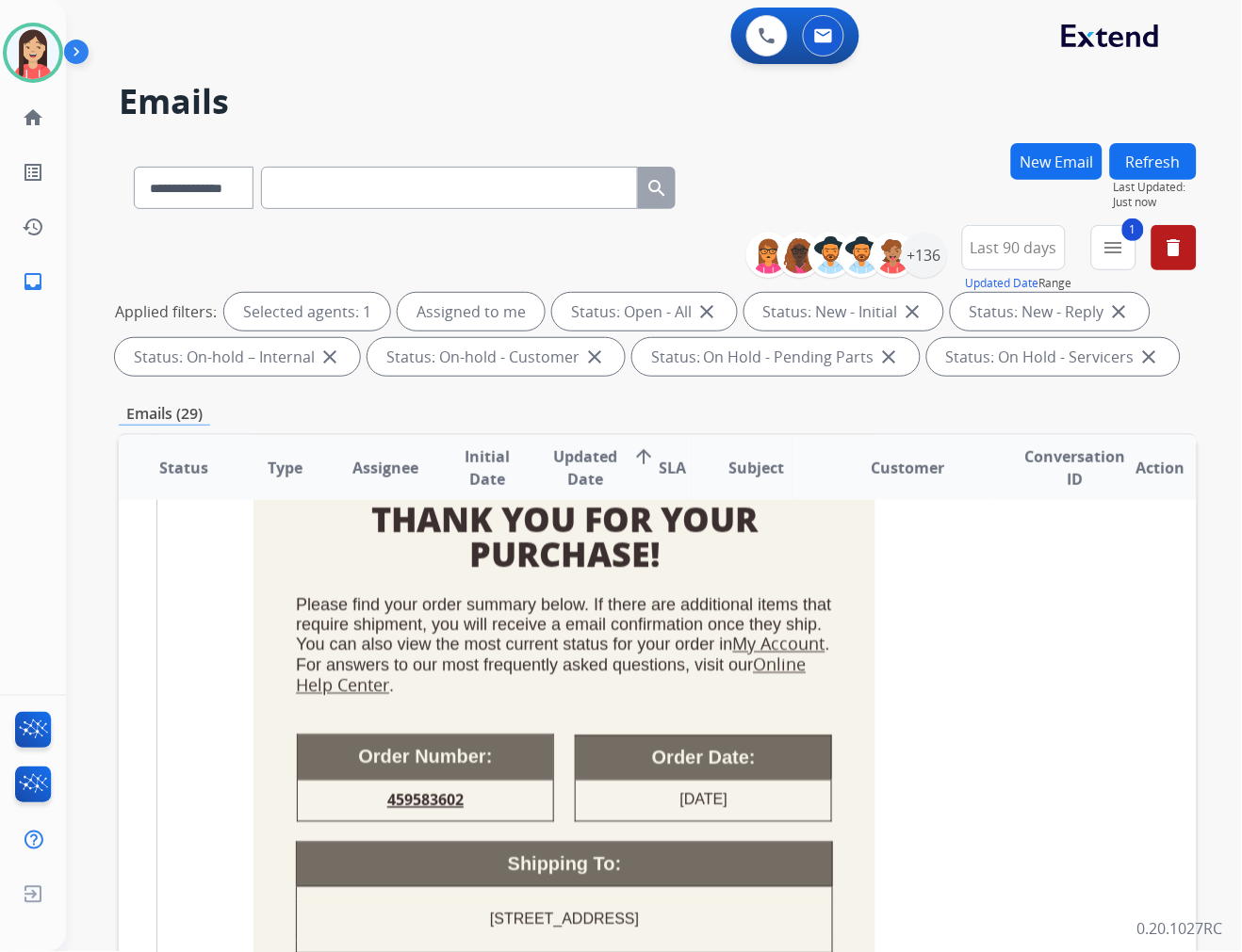
scroll to position [531, 0]
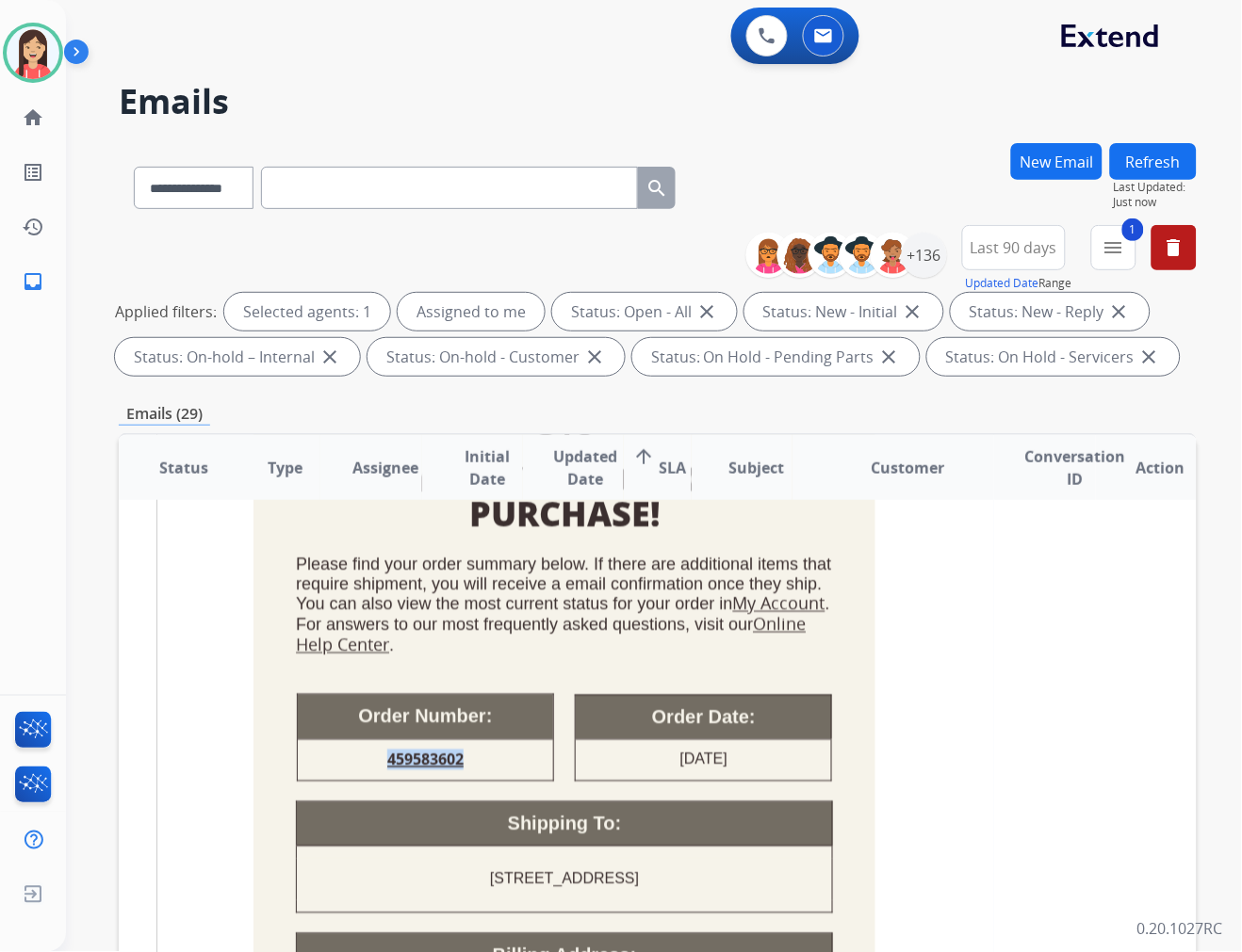
drag, startPoint x: 468, startPoint y: 756, endPoint x: 373, endPoint y: 756, distance: 95.0
click at [373, 756] on td "459583602" at bounding box center [425, 760] width 255 height 41
copy span "459583602"
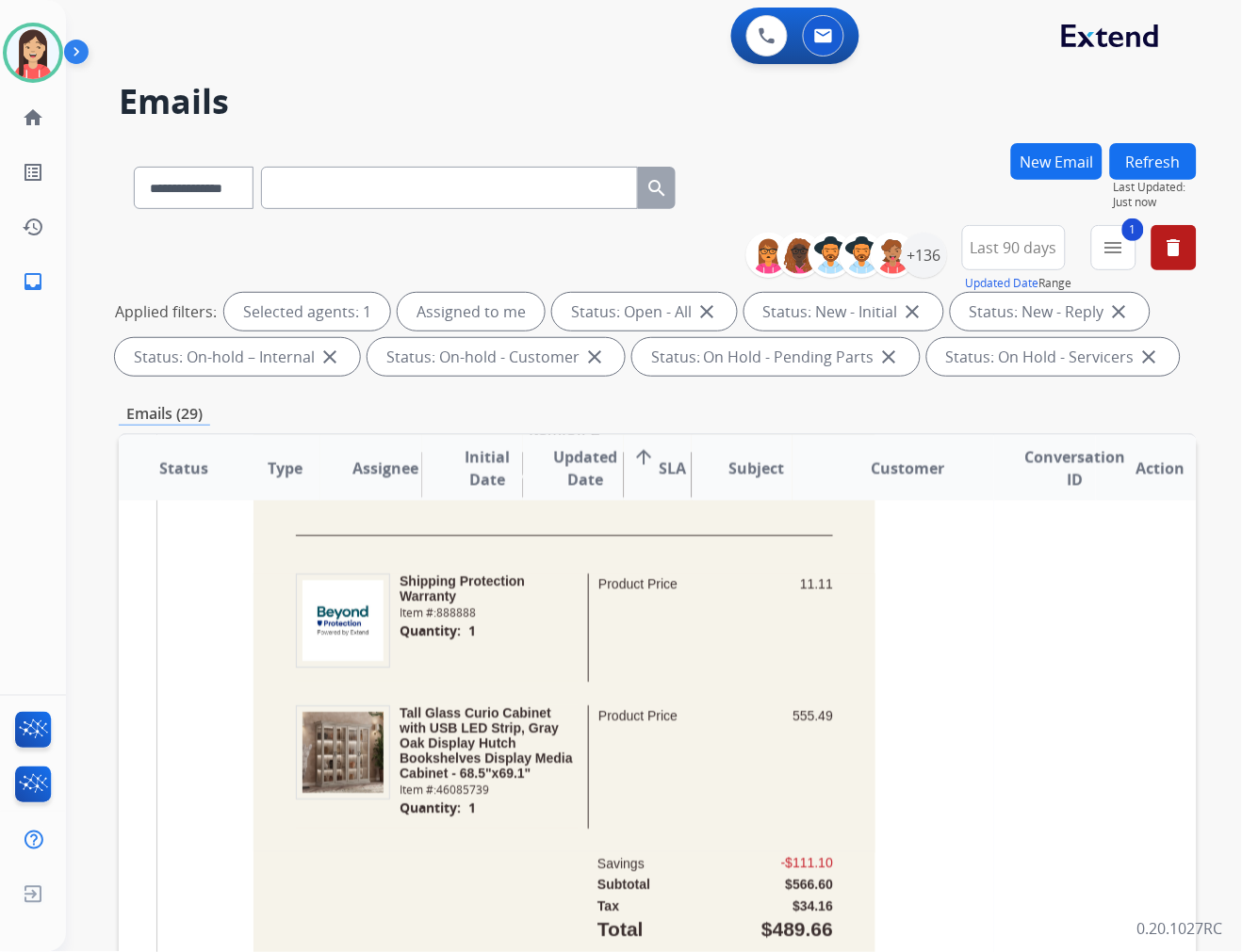
scroll to position [1264, 0]
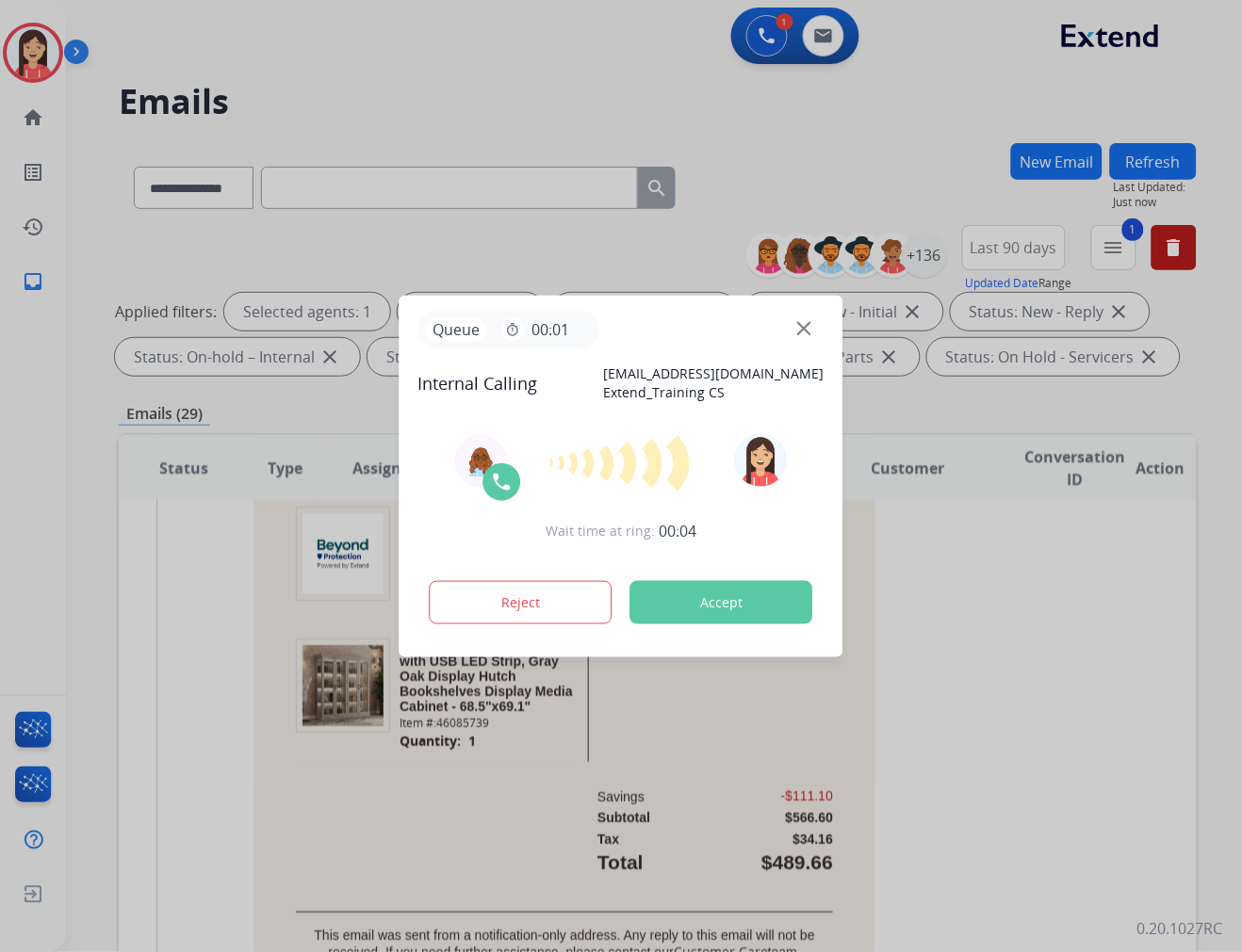
click at [727, 589] on button "Accept" at bounding box center [722, 603] width 183 height 43
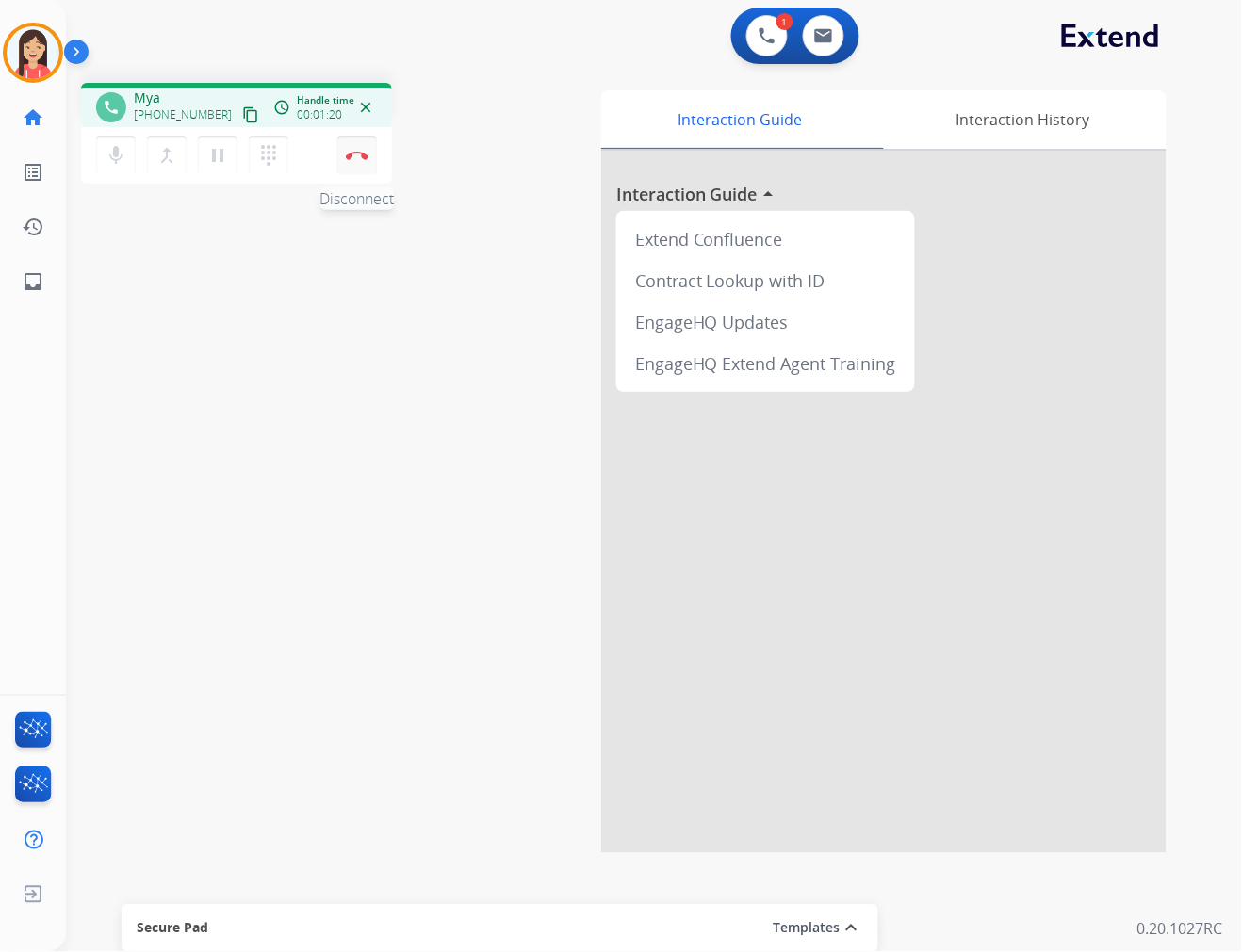
click at [355, 160] on button "Disconnect" at bounding box center [357, 155] width 39 height 39
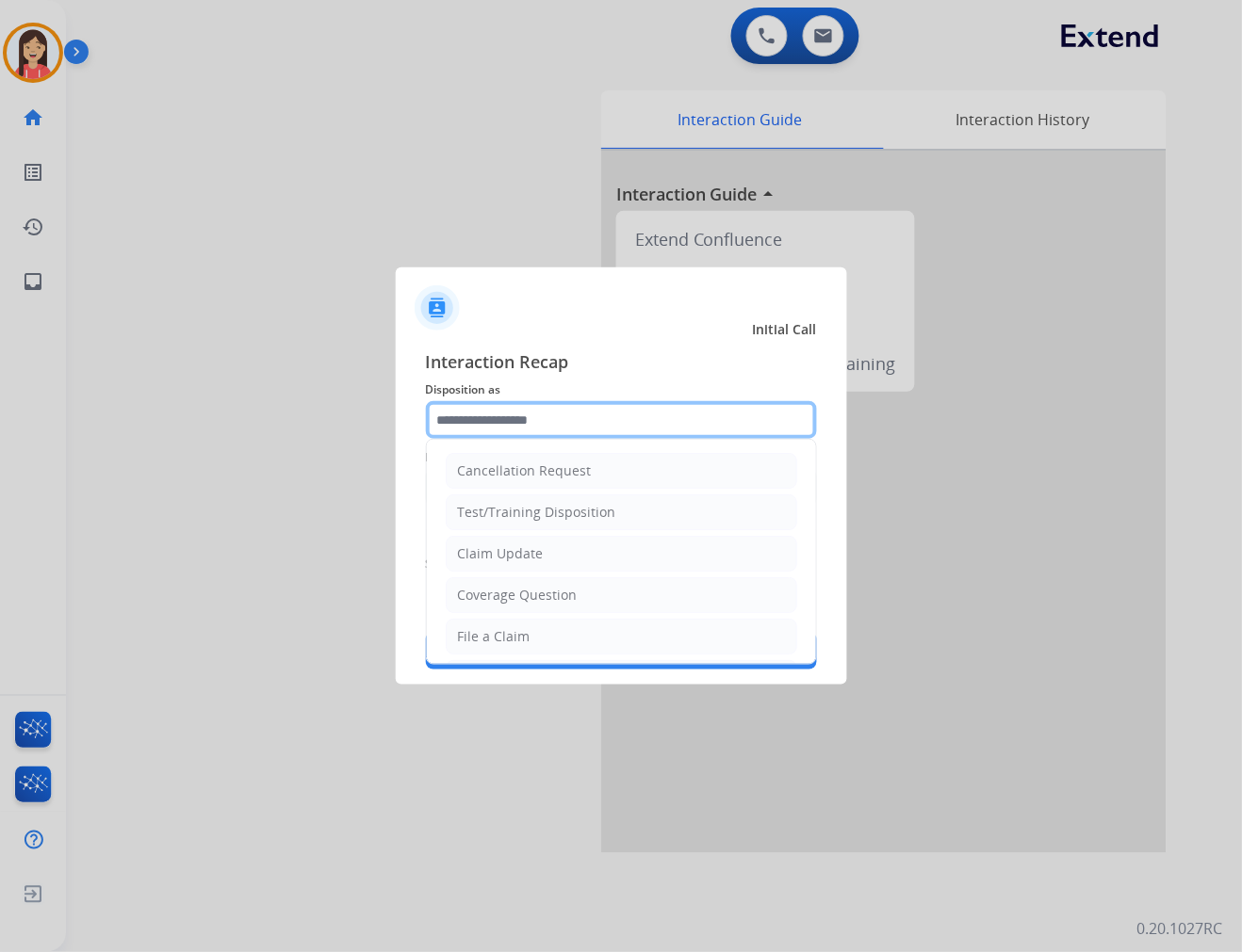
click at [585, 415] on input "text" at bounding box center [621, 420] width 391 height 37
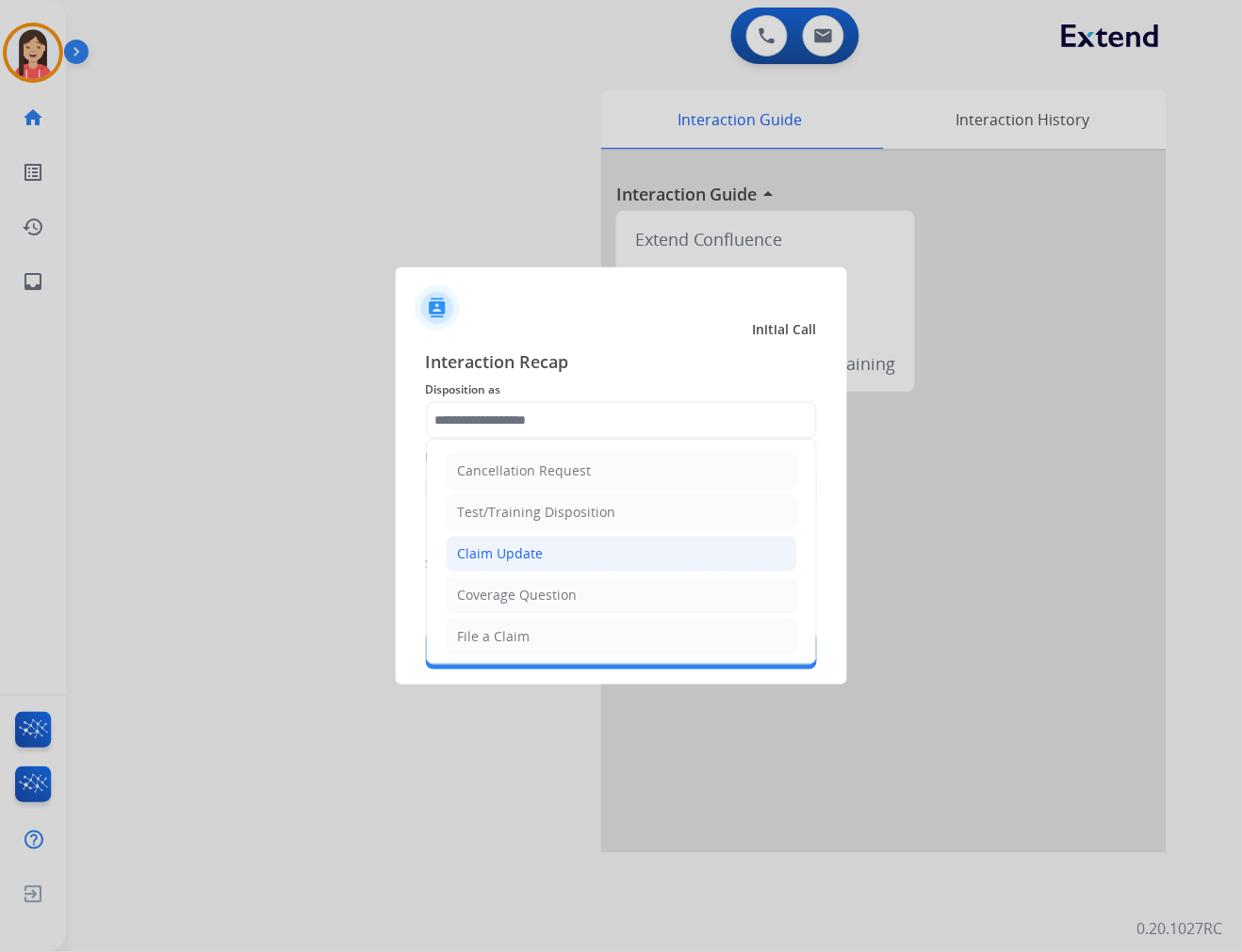
click at [531, 553] on div "Claim Update" at bounding box center [500, 554] width 85 height 19
type input "**********"
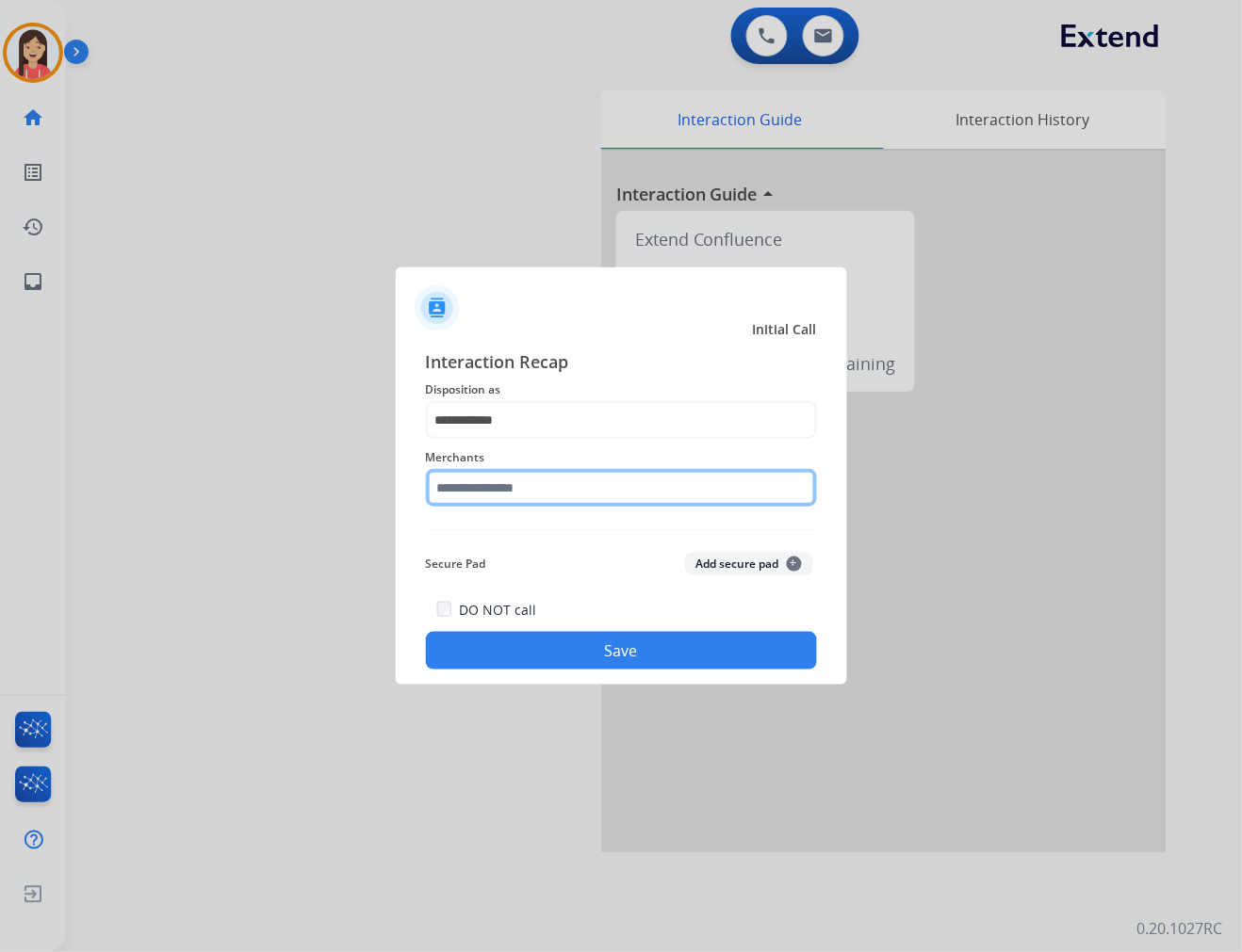
click at [509, 482] on input "text" at bounding box center [621, 488] width 391 height 37
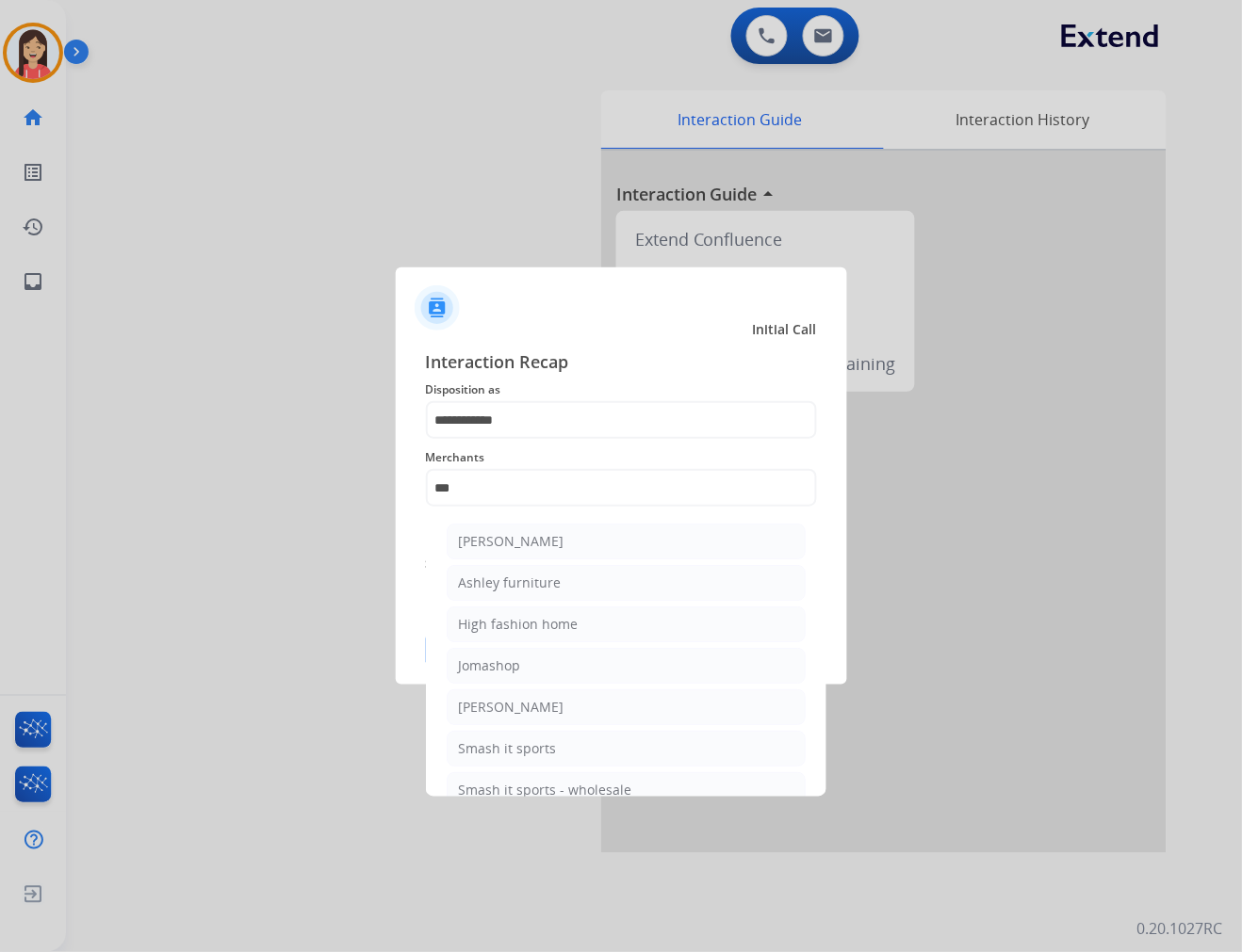
click at [509, 585] on div "Ashley furniture" at bounding box center [510, 582] width 103 height 19
type input "**********"
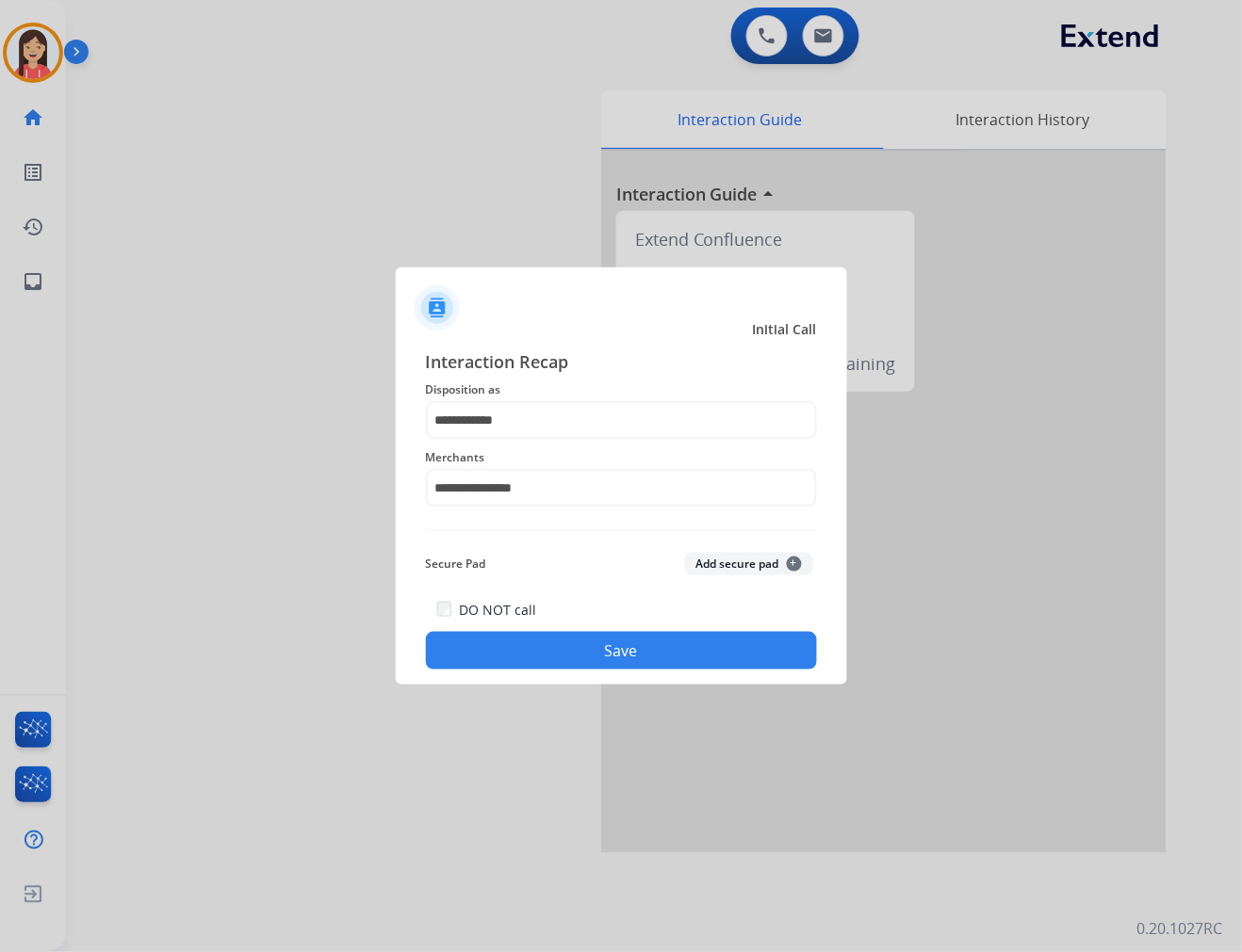
click at [575, 661] on button "Save" at bounding box center [621, 651] width 391 height 37
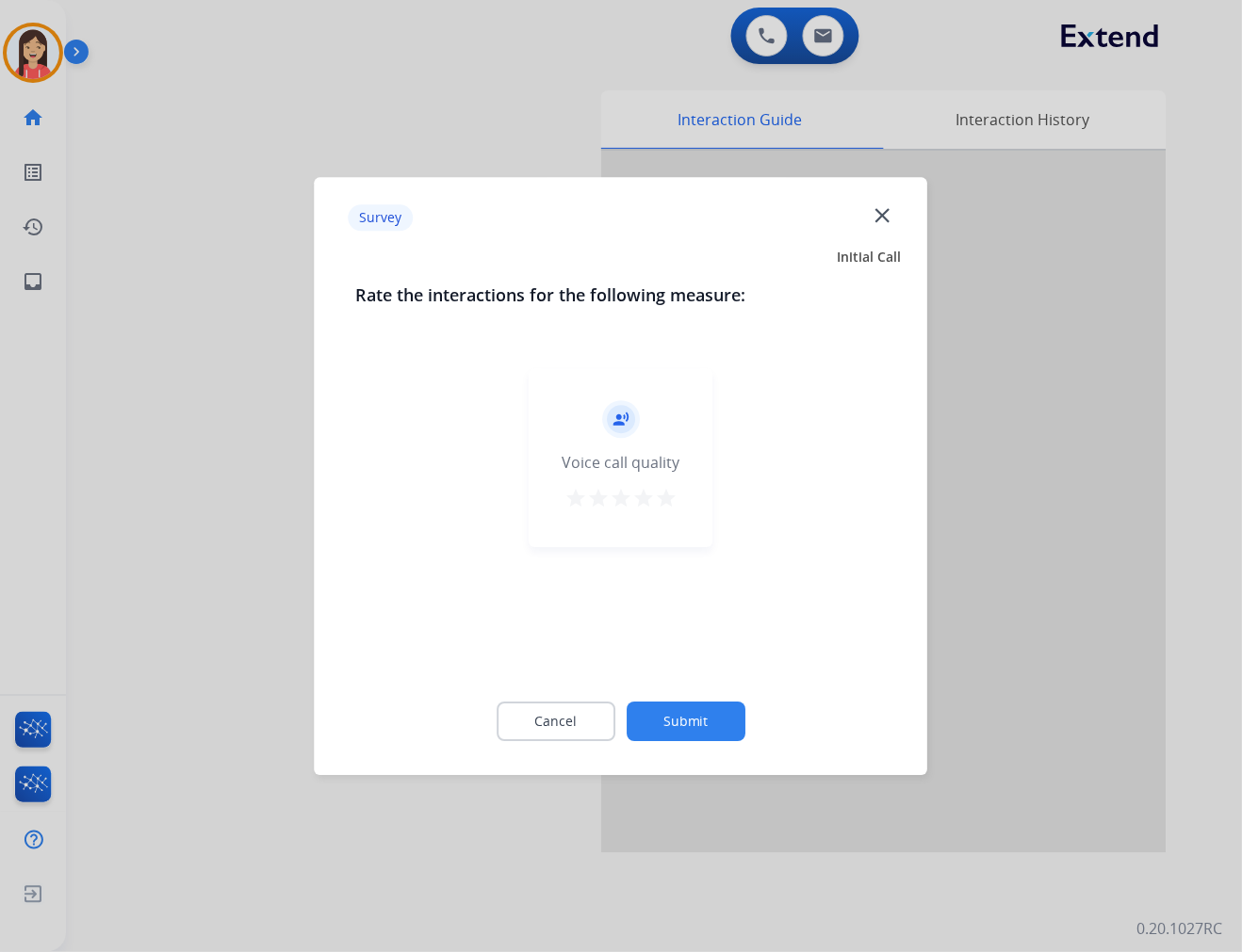
click at [680, 495] on div "record_voice_over Voice call quality star star star star star" at bounding box center [621, 457] width 184 height 179
click at [673, 493] on mat-icon "star" at bounding box center [666, 498] width 23 height 23
click at [713, 738] on button "Submit" at bounding box center [685, 721] width 119 height 39
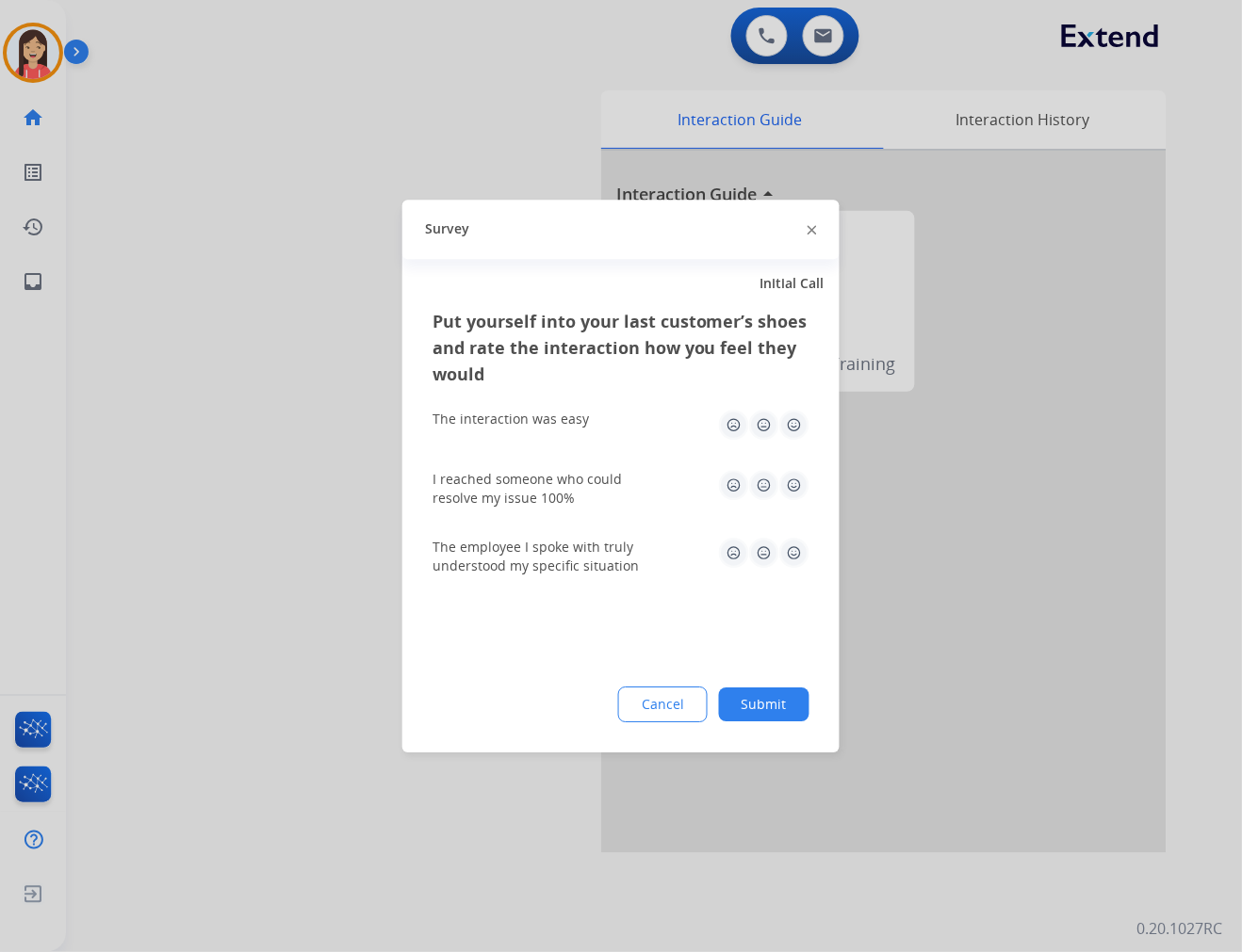
click at [785, 430] on img at bounding box center [794, 424] width 30 height 30
click at [802, 512] on div "I reached someone who could resolve my issue 100%" at bounding box center [621, 489] width 377 height 68
click at [798, 497] on img at bounding box center [794, 485] width 30 height 30
drag, startPoint x: 791, startPoint y: 562, endPoint x: 792, endPoint y: 596, distance: 34.0
click at [789, 565] on img at bounding box center [794, 553] width 30 height 30
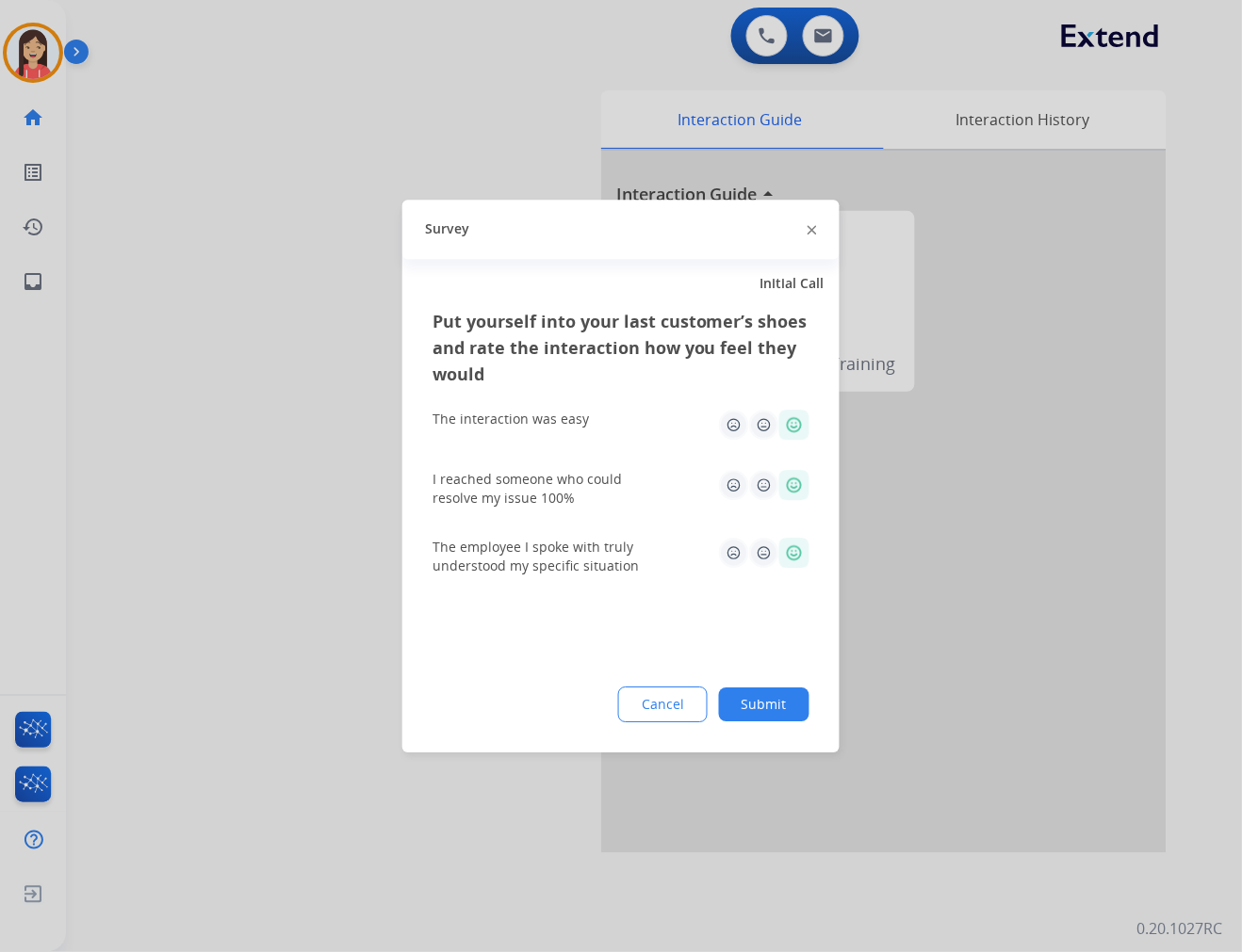
click at [777, 713] on button "Submit" at bounding box center [764, 705] width 90 height 34
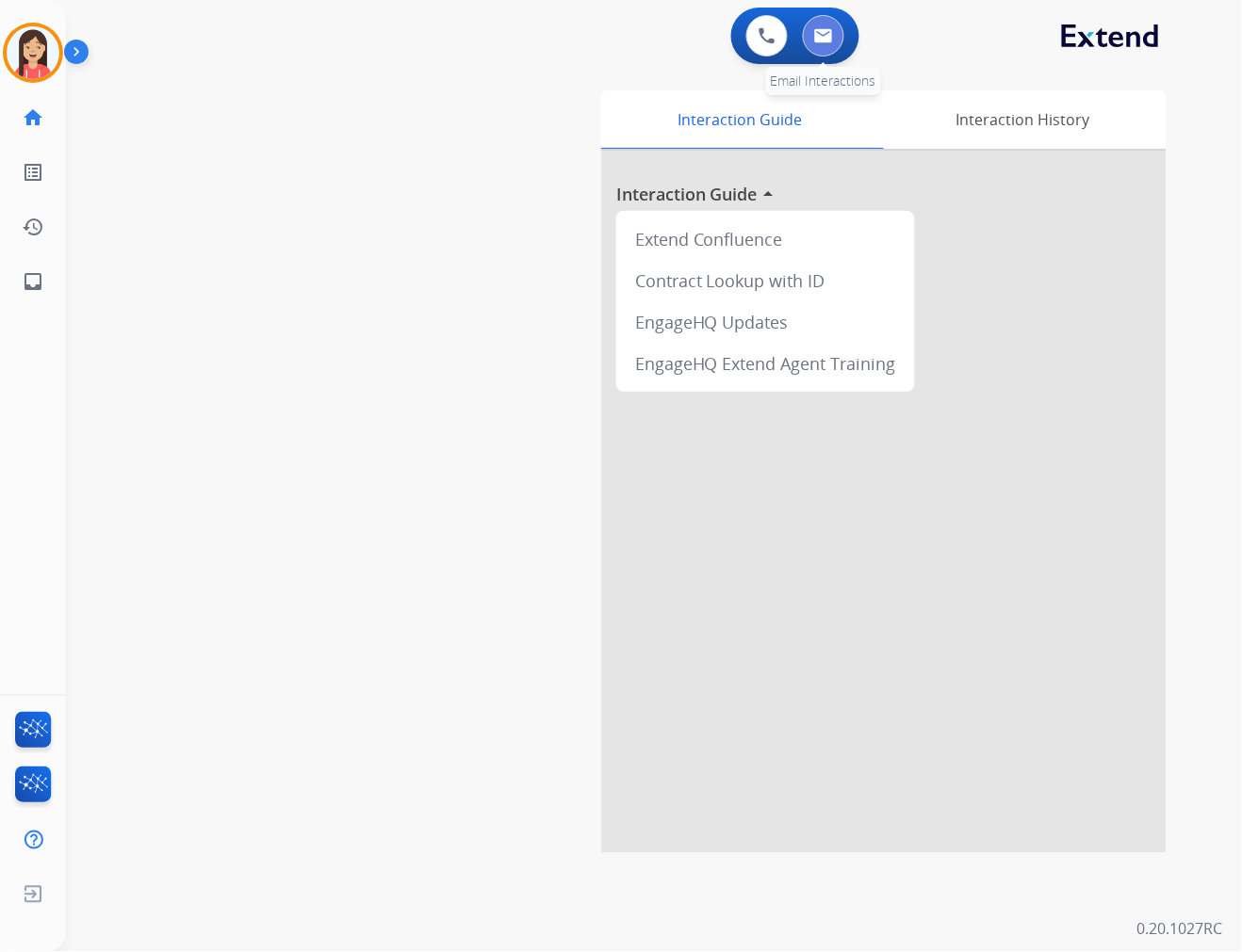
click at [840, 37] on button at bounding box center [824, 35] width 41 height 41
select select "**********"
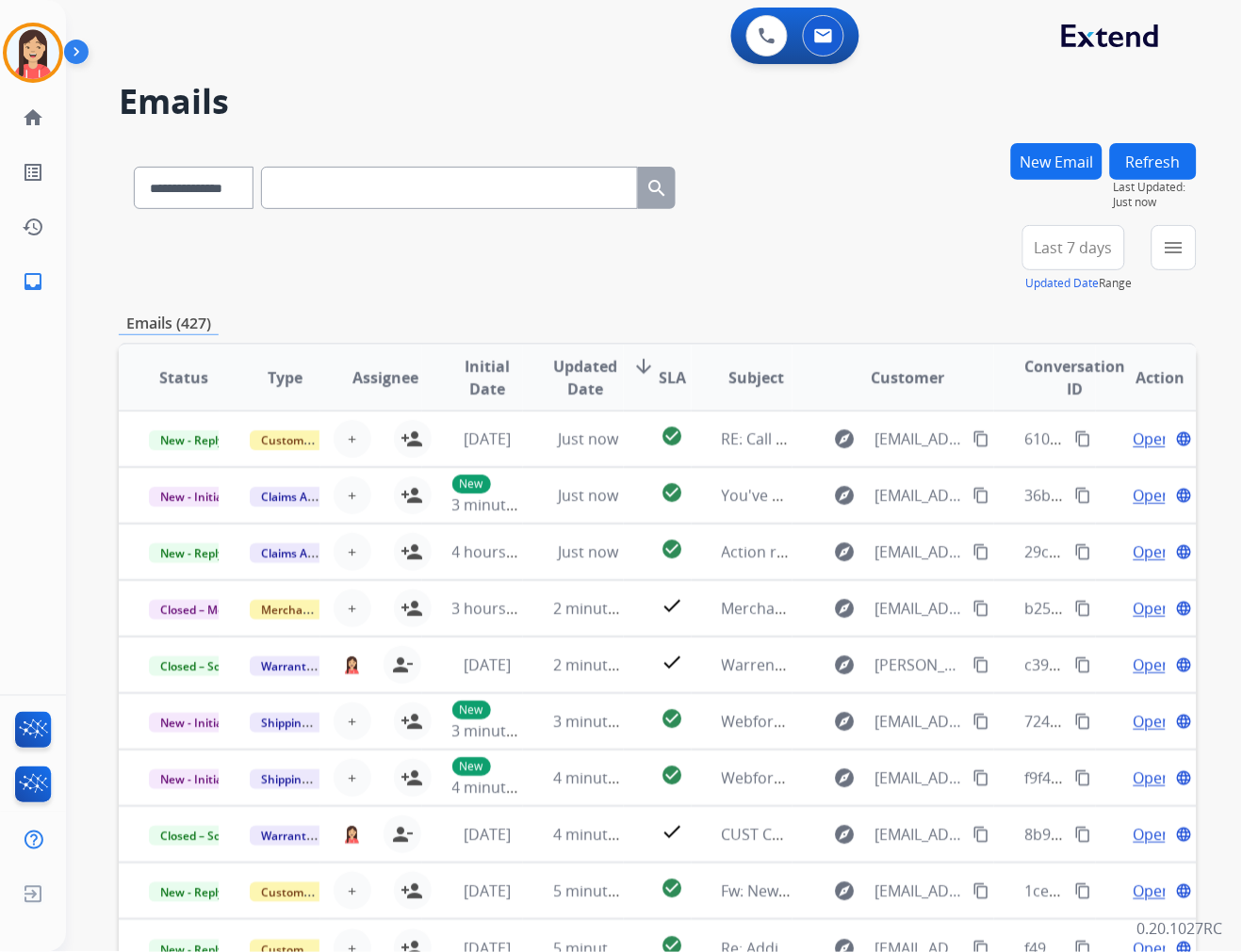
click at [609, 252] on div "**********" at bounding box center [658, 258] width 1078 height 68
click at [987, 260] on div "+81" at bounding box center [985, 255] width 45 height 45
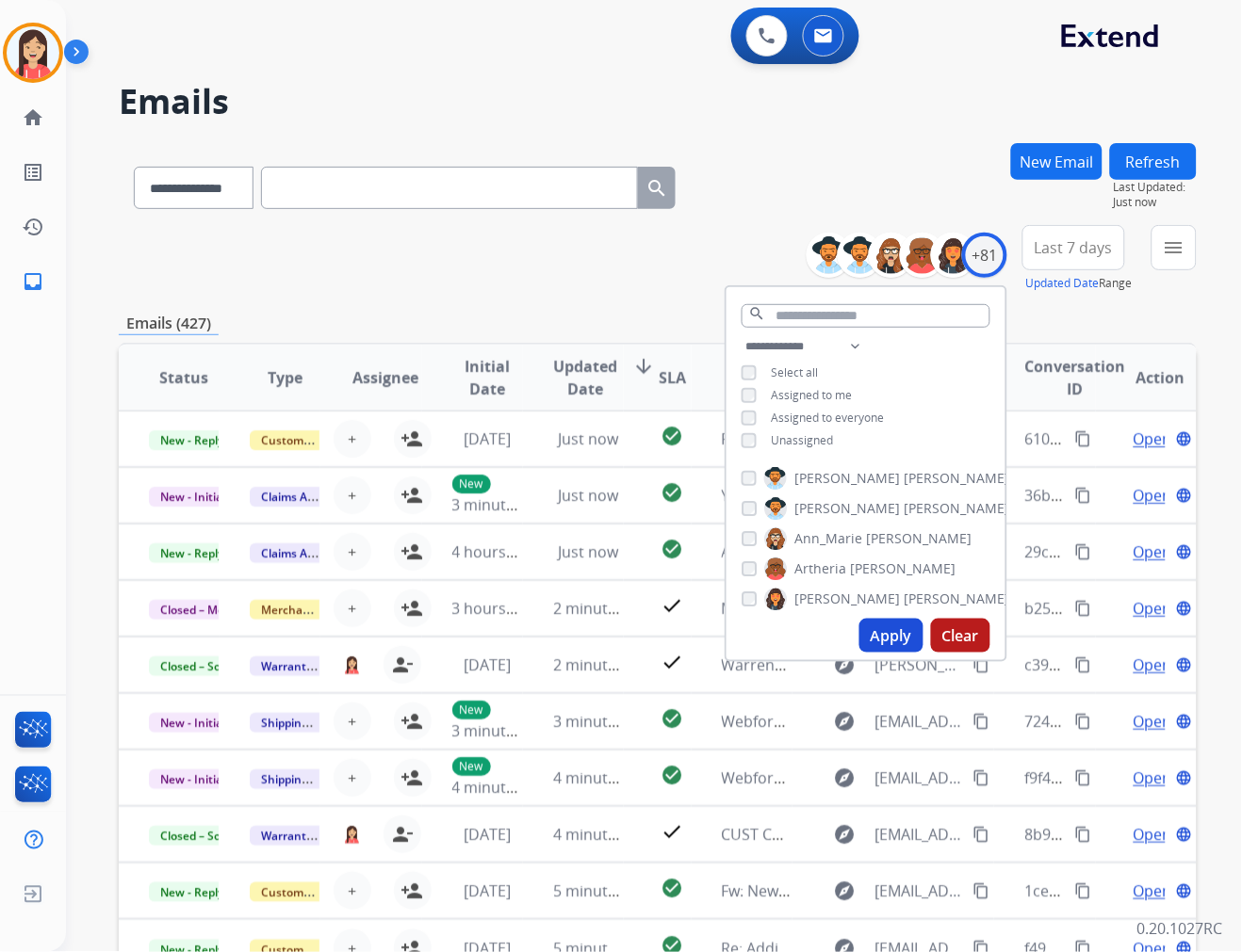
click at [788, 440] on span "Unassigned" at bounding box center [802, 440] width 62 height 16
click at [879, 638] on button "Apply" at bounding box center [891, 635] width 64 height 34
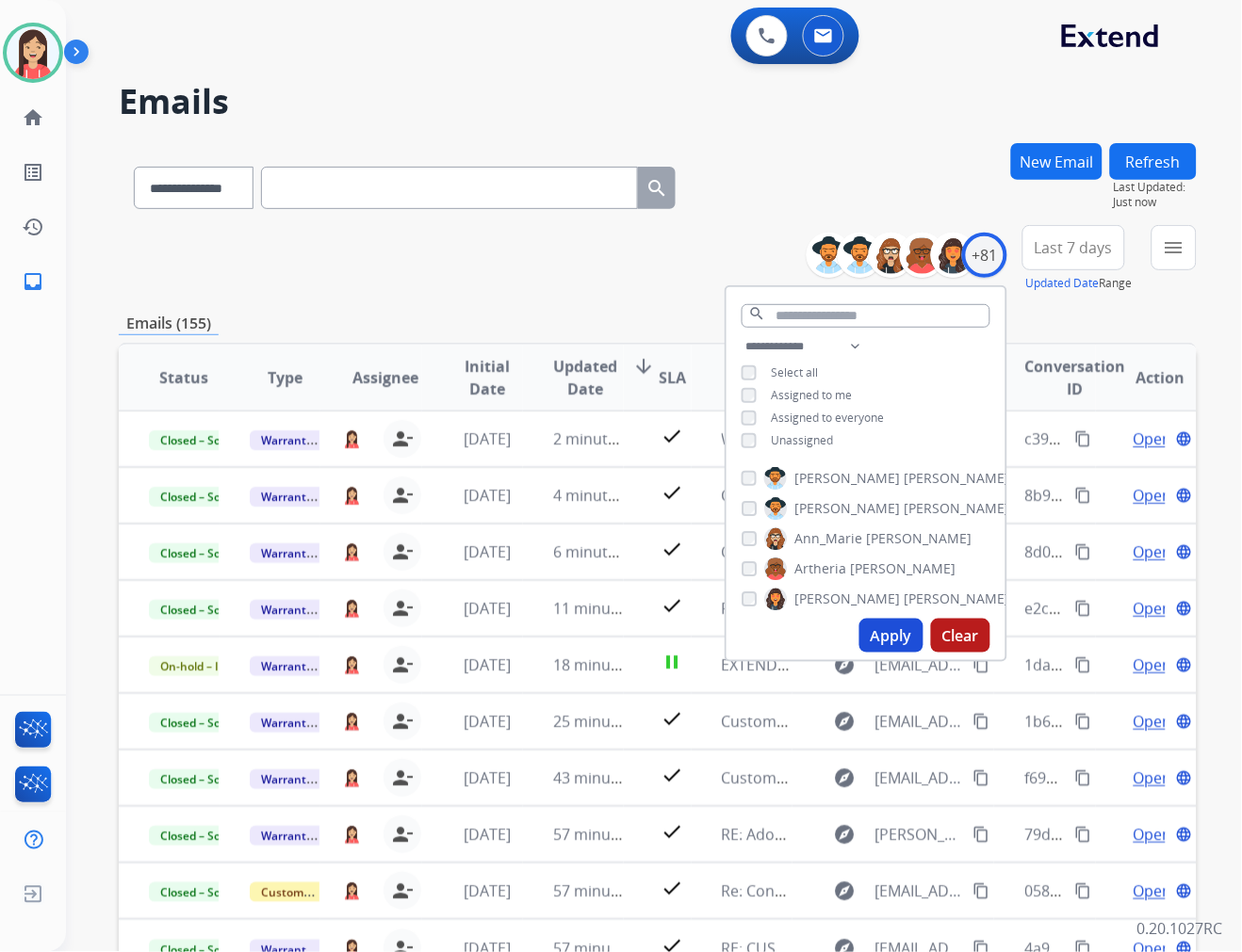
click at [606, 312] on div "Emails (155)" at bounding box center [658, 324] width 1078 height 24
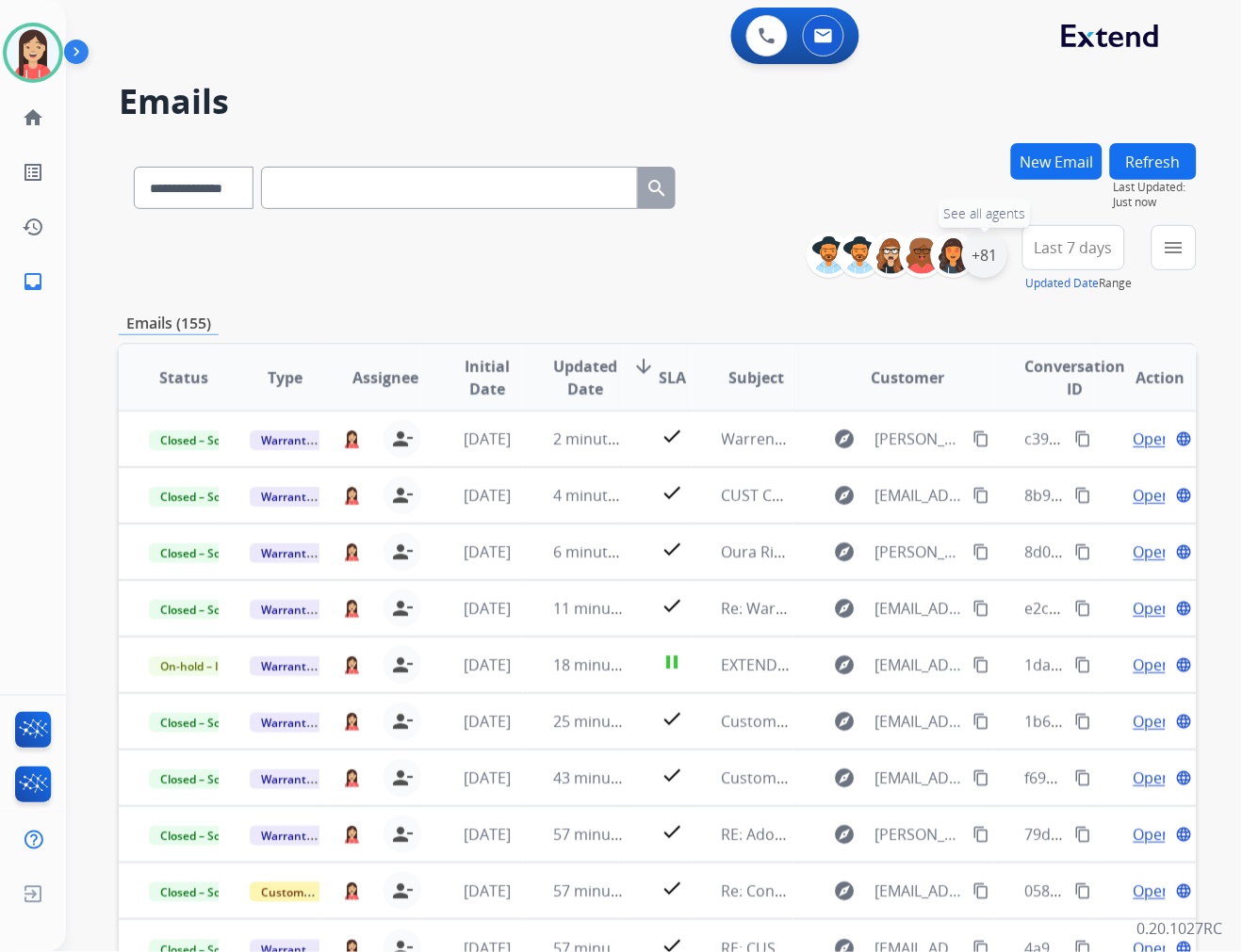
click at [981, 258] on div "+81" at bounding box center [985, 255] width 45 height 45
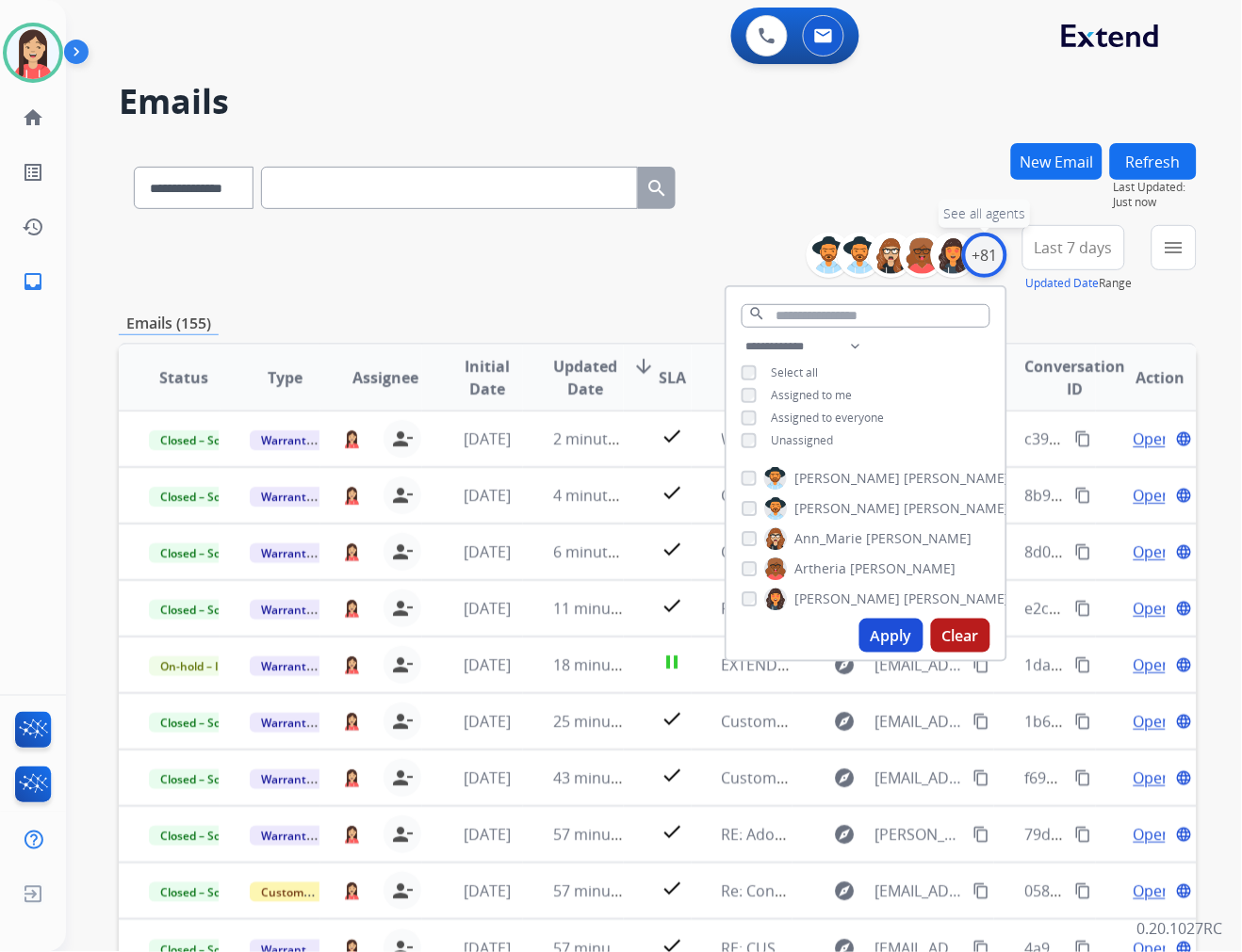
click at [981, 258] on div "+81" at bounding box center [985, 255] width 45 height 45
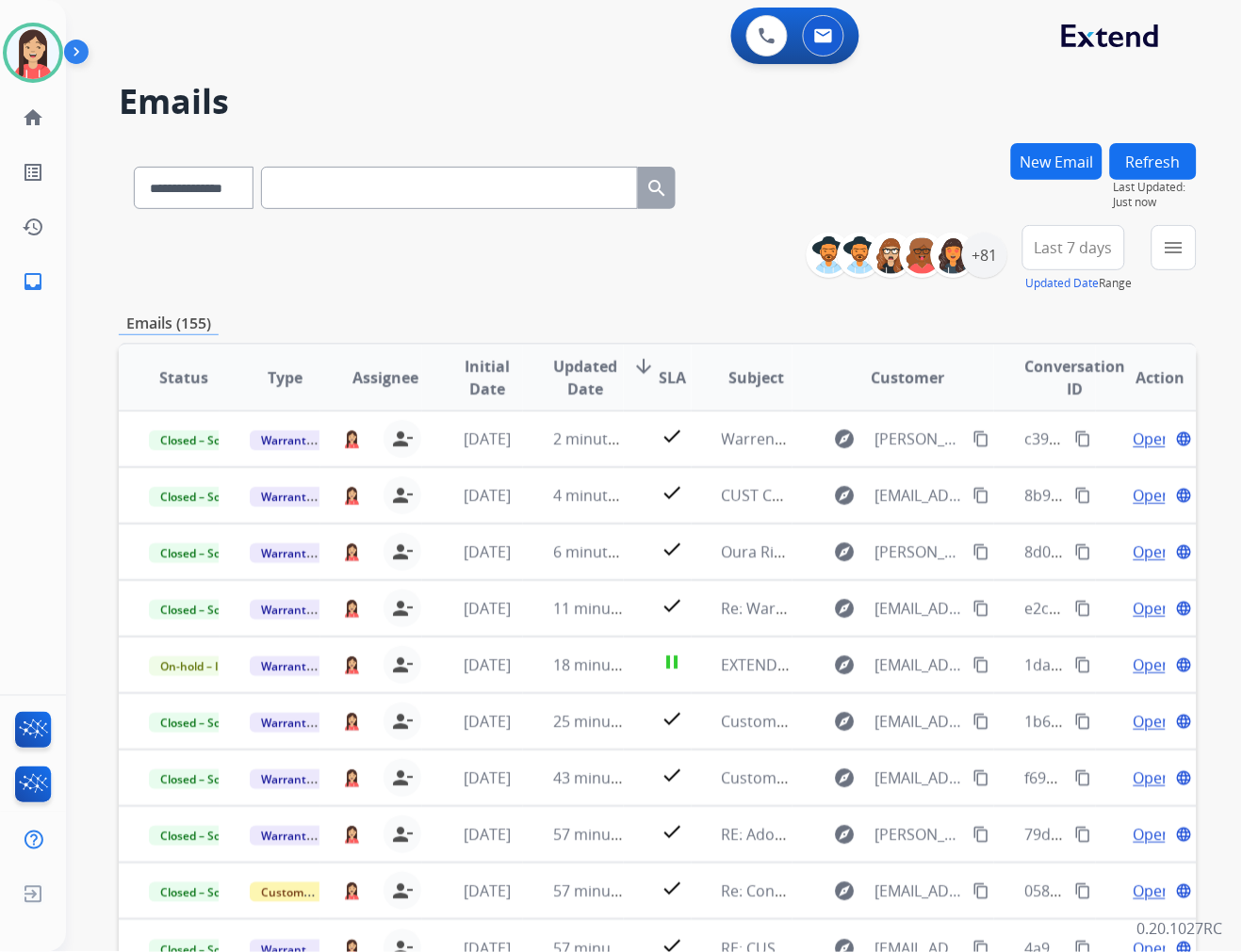
click at [1070, 251] on span "Last 7 days" at bounding box center [1074, 248] width 79 height 8
click at [1035, 476] on div "Last 90 days" at bounding box center [1068, 476] width 104 height 28
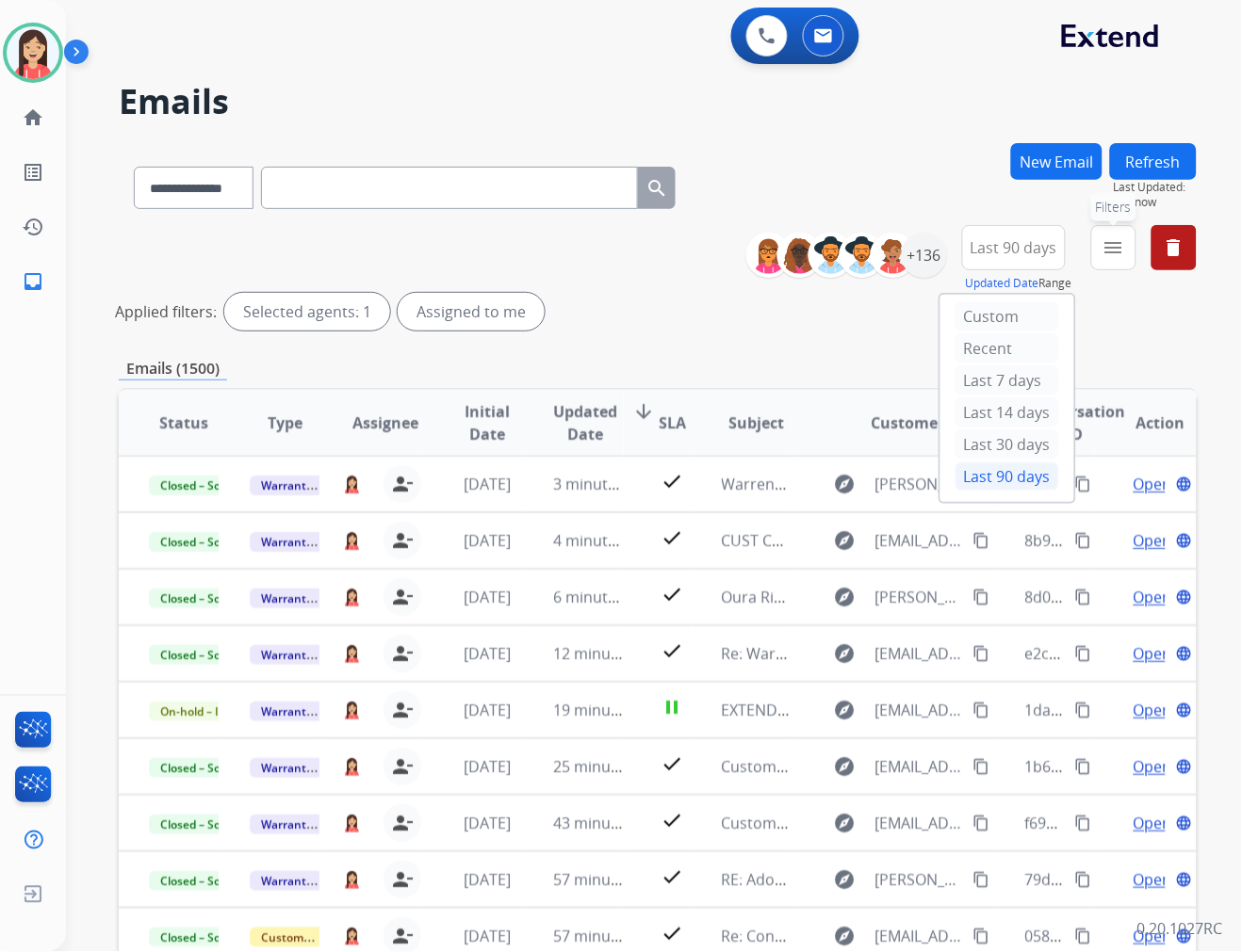
click at [1093, 241] on button "menu Filters" at bounding box center [1113, 247] width 45 height 45
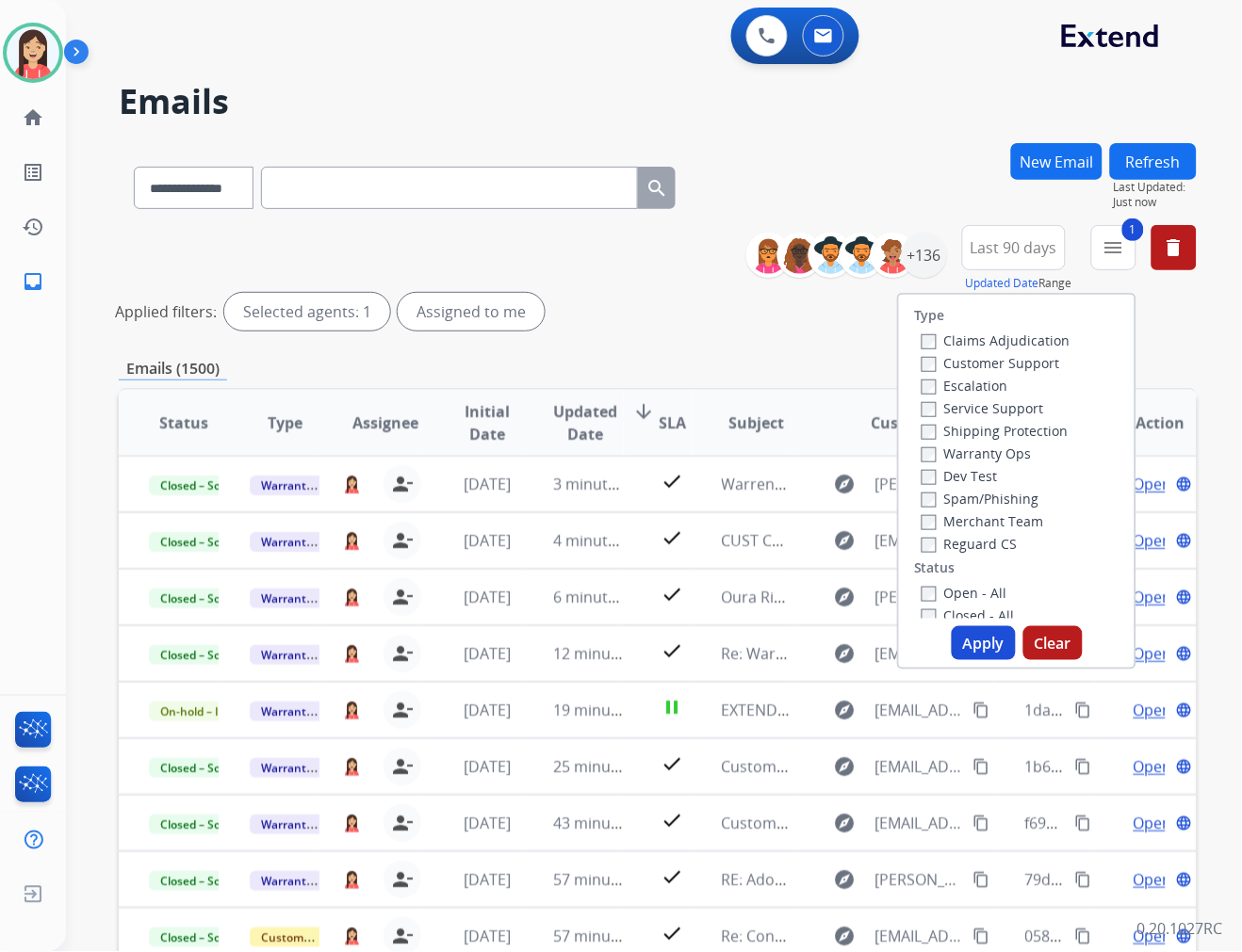
click at [970, 633] on button "Apply" at bounding box center [983, 643] width 64 height 34
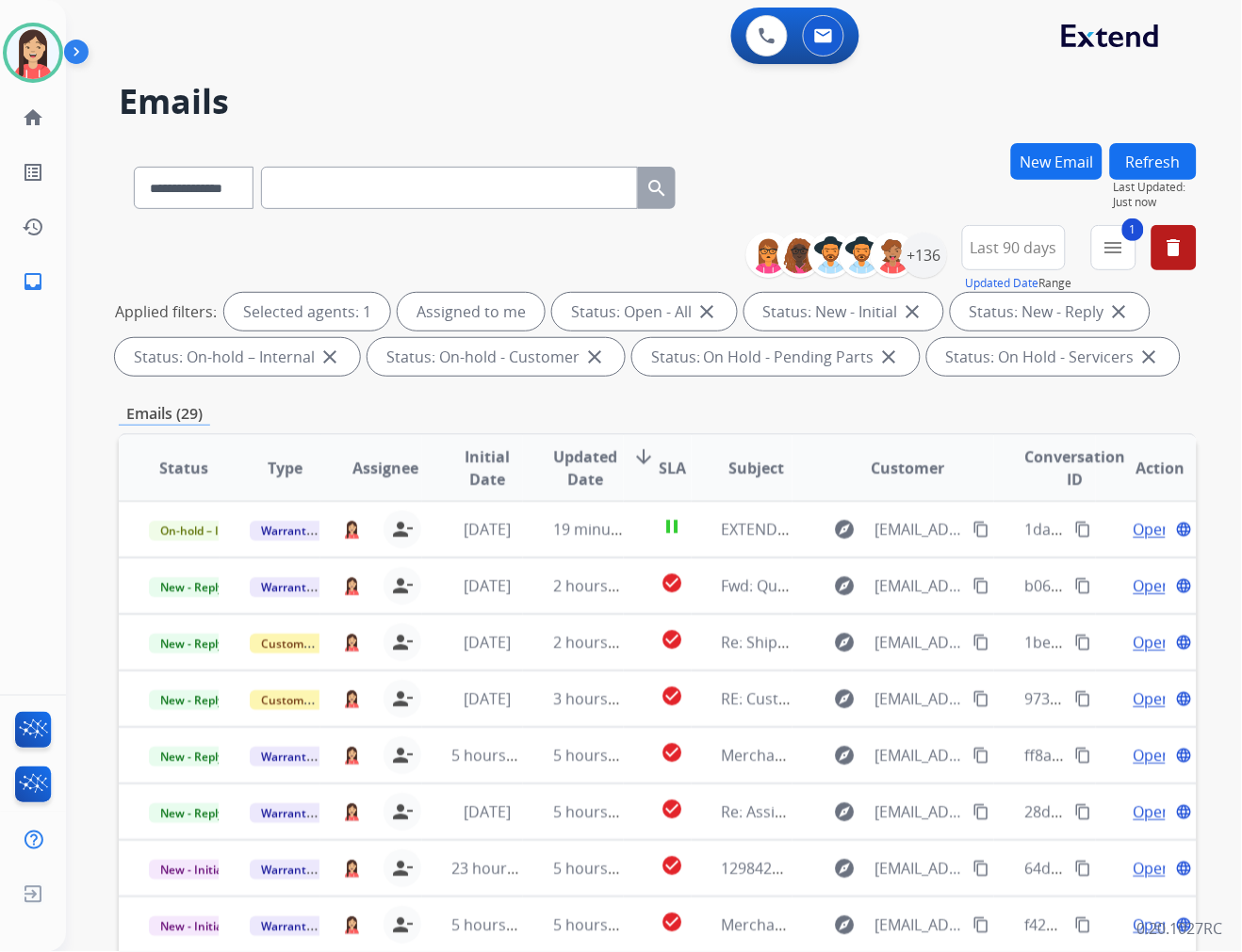
click at [595, 476] on span "Updated Date" at bounding box center [584, 468] width 64 height 45
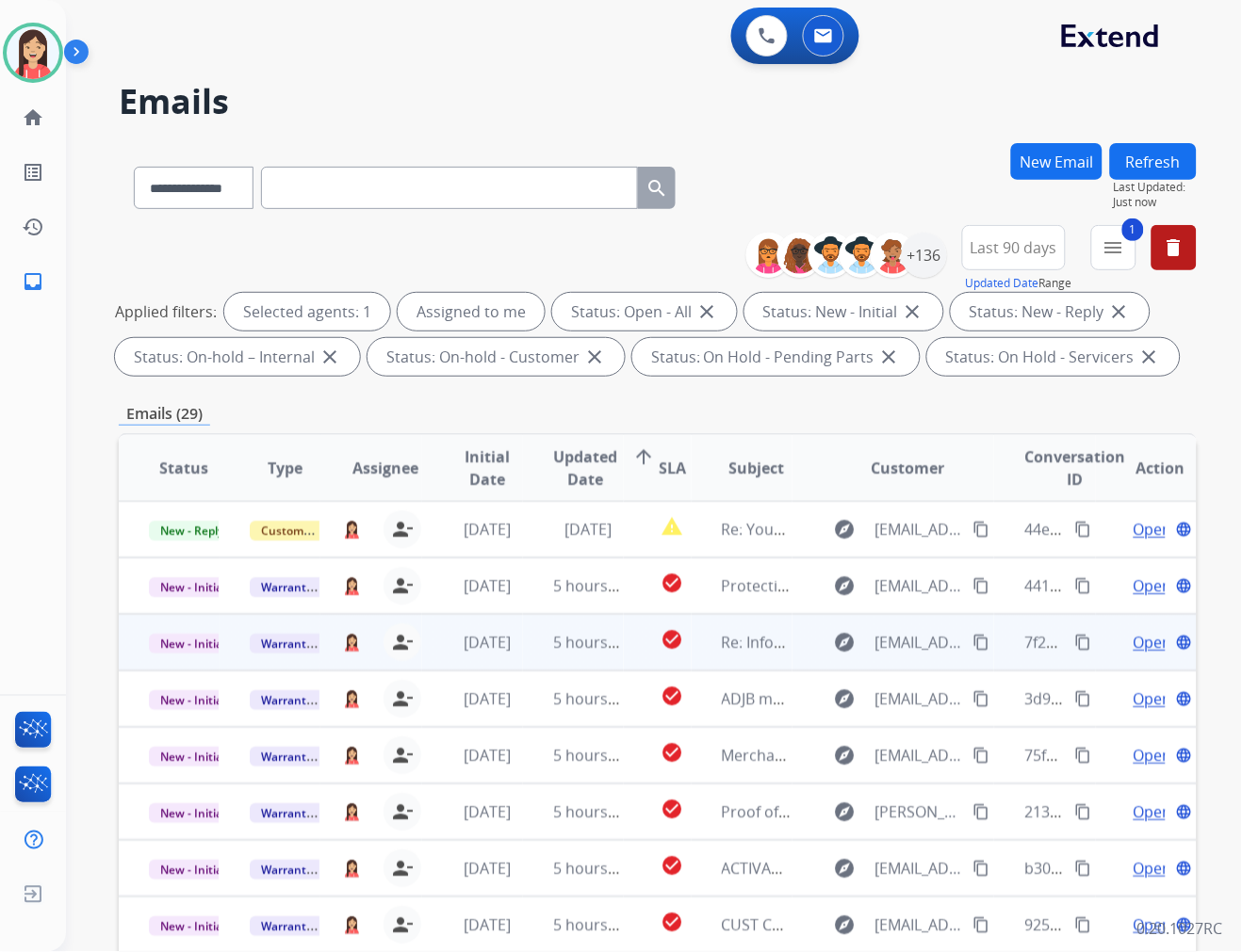
click at [623, 661] on td "check_circle" at bounding box center [657, 643] width 67 height 57
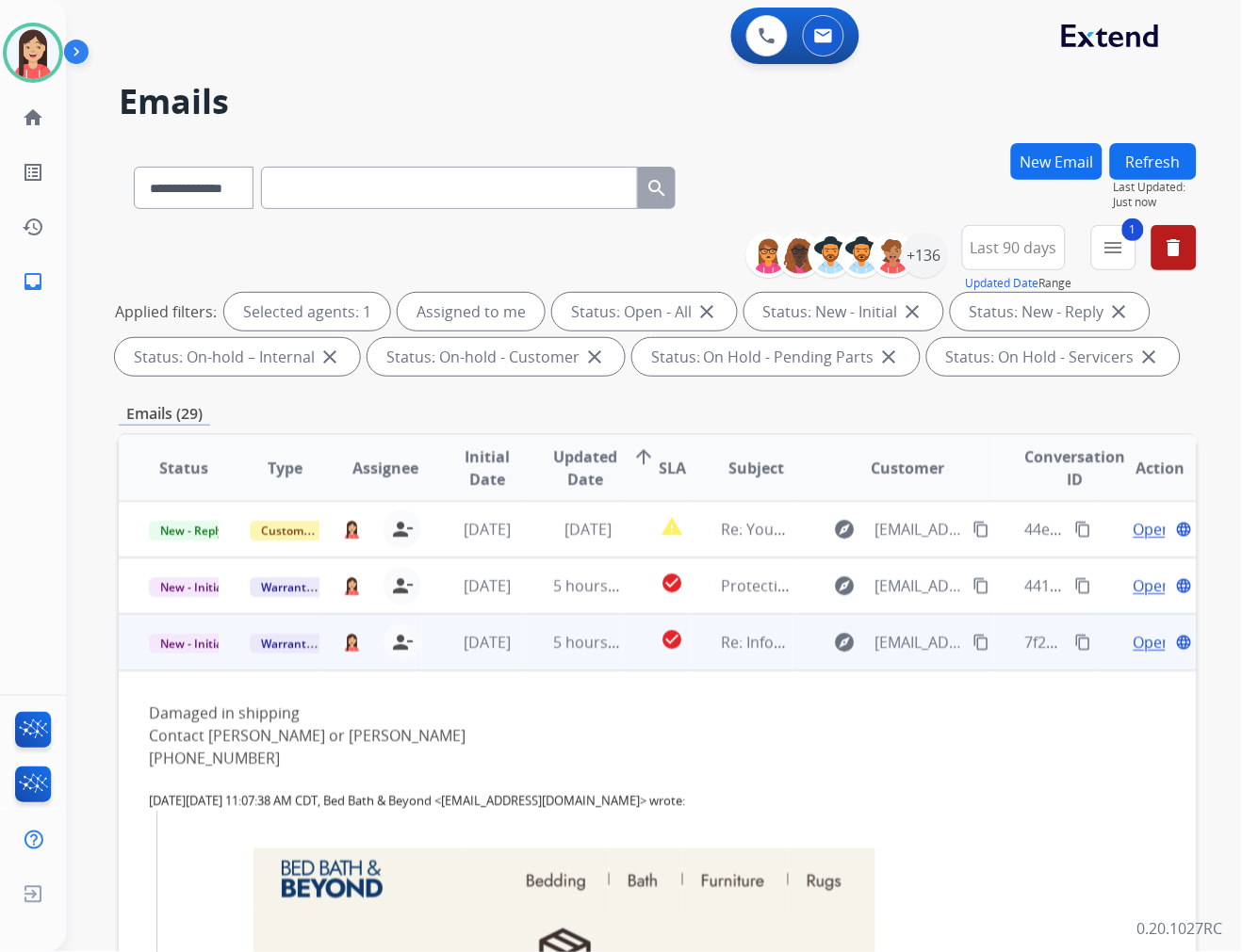
scroll to position [113, 0]
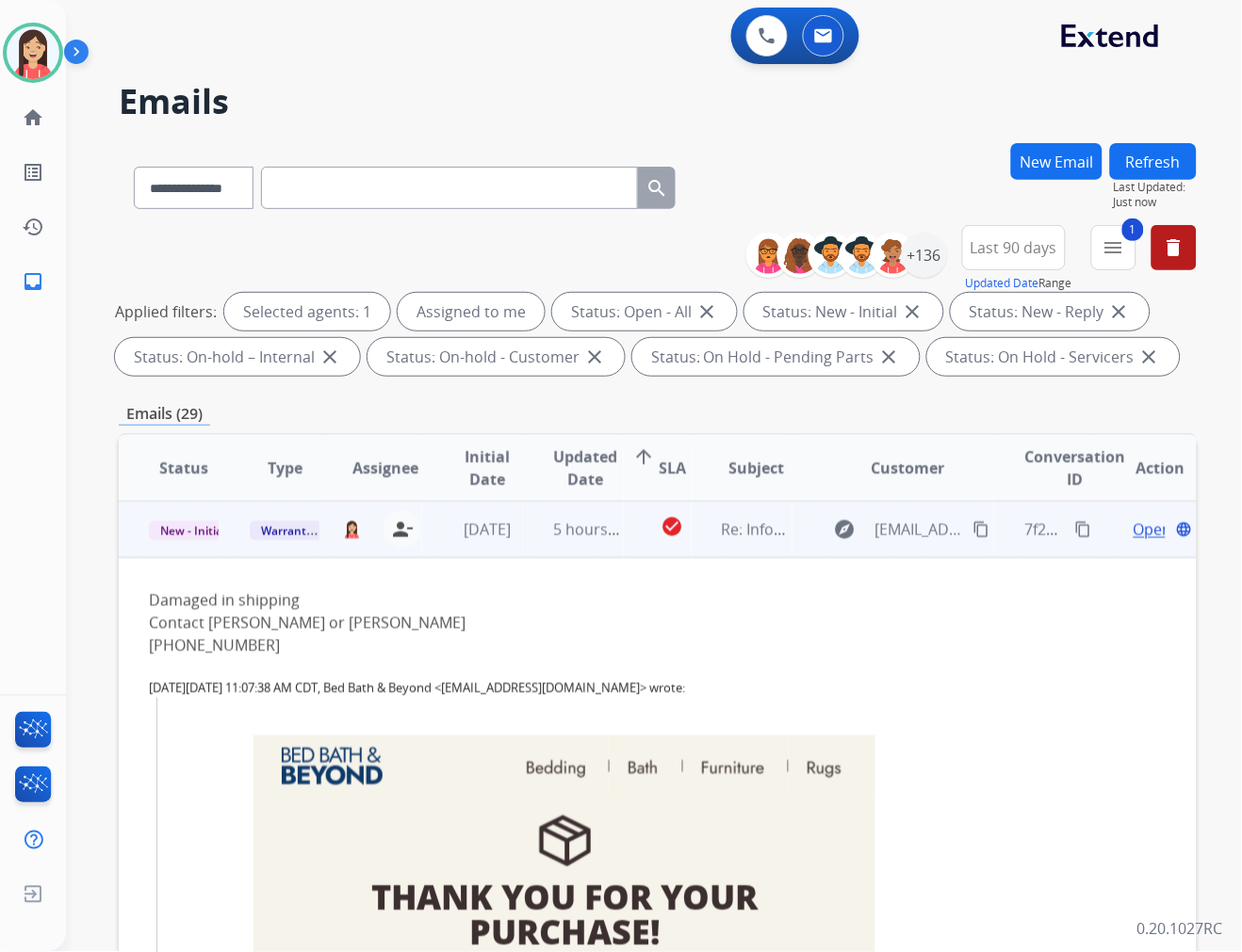
drag, startPoint x: 647, startPoint y: 634, endPoint x: 663, endPoint y: 631, distance: 16.3
click at [647, 634] on div "405-301-5281" at bounding box center [557, 645] width 815 height 23
click at [973, 525] on mat-icon "content_copy" at bounding box center [981, 529] width 17 height 17
click at [729, 624] on div "Contact Terri or Roger Womack" at bounding box center [557, 622] width 815 height 23
click at [1133, 530] on span "Open" at bounding box center [1152, 529] width 38 height 23
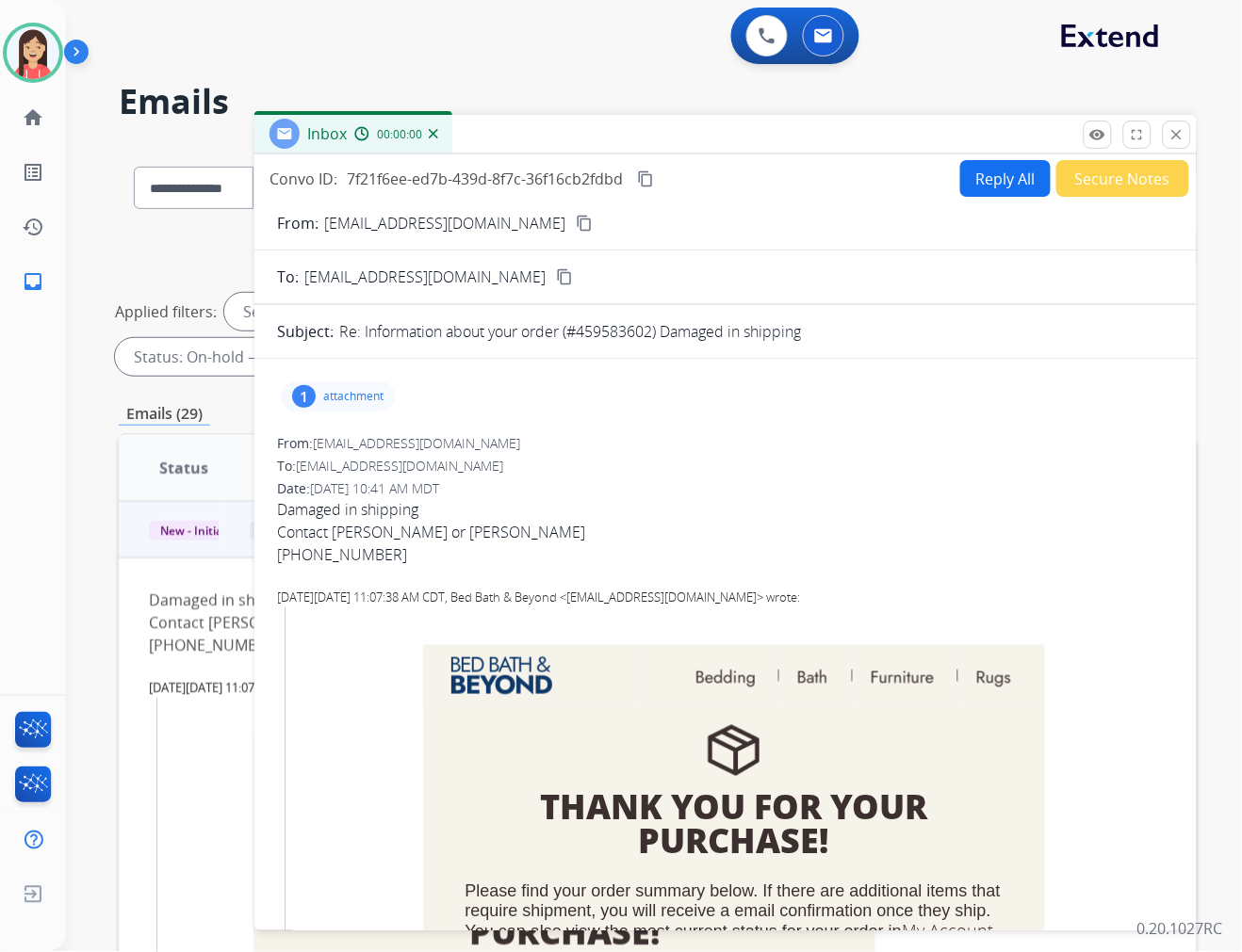
click at [981, 183] on button "Reply All" at bounding box center [1005, 178] width 90 height 36
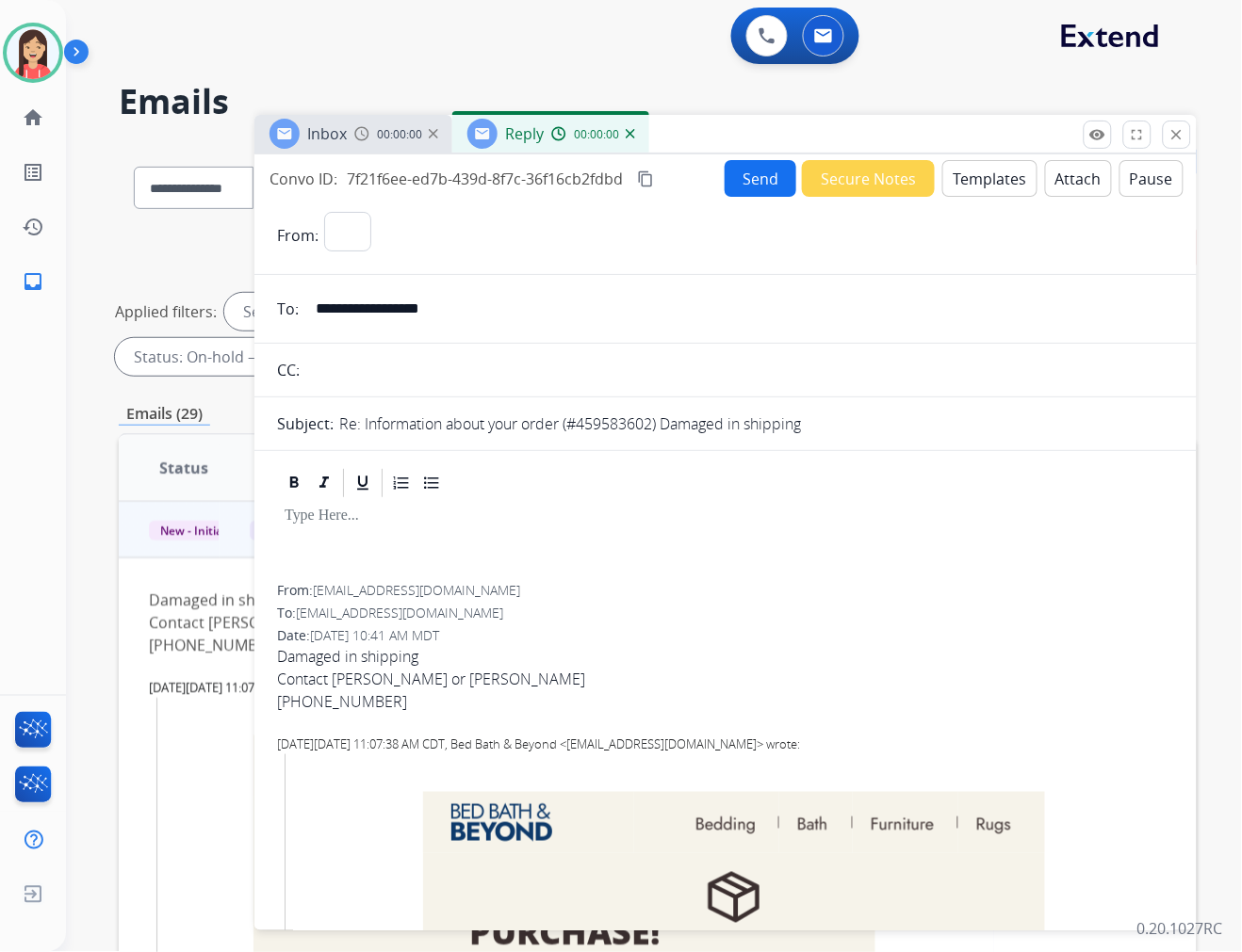
select select "**********"
click at [973, 185] on button "Templates" at bounding box center [990, 178] width 95 height 36
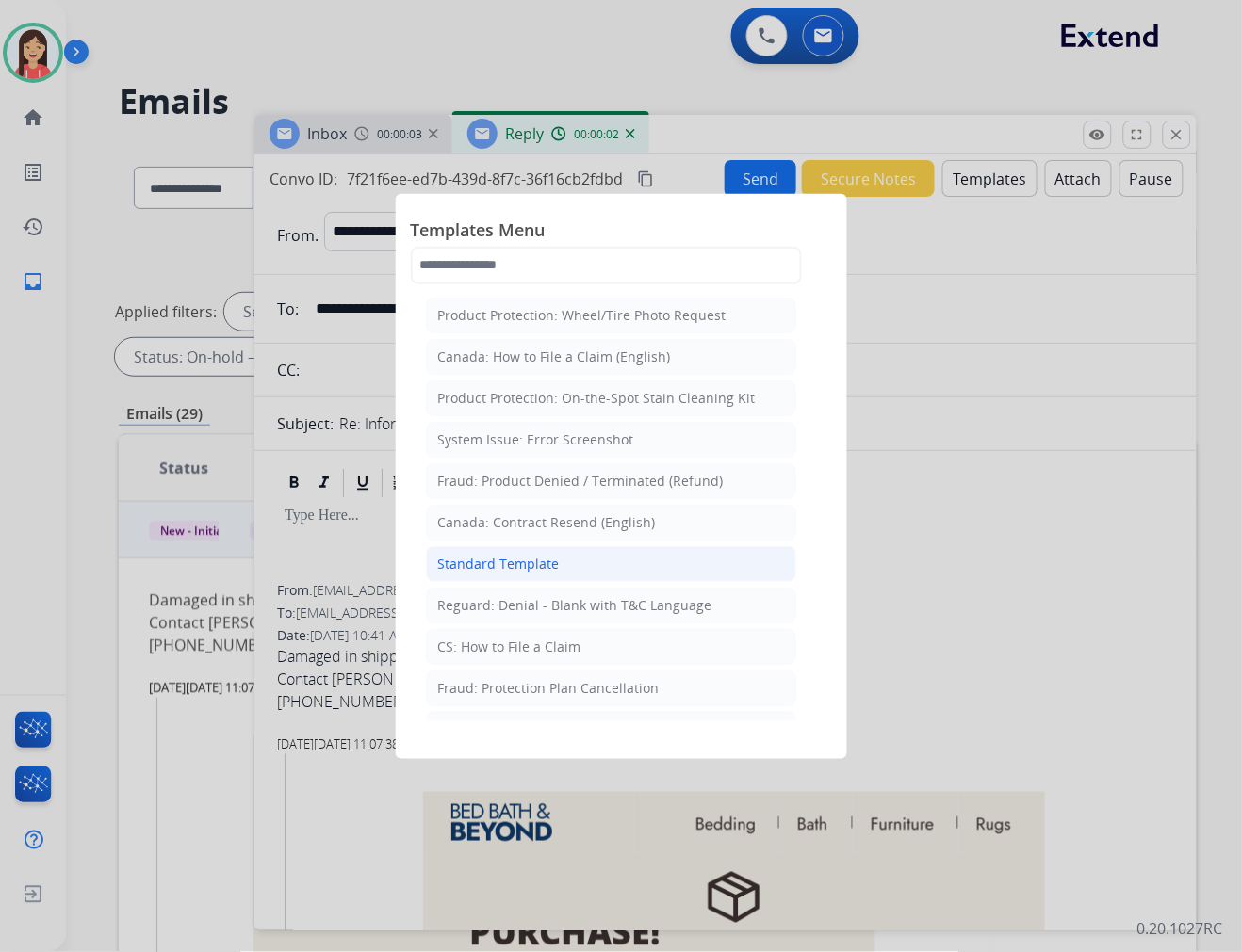
click at [523, 562] on div "Standard Template" at bounding box center [499, 563] width 122 height 19
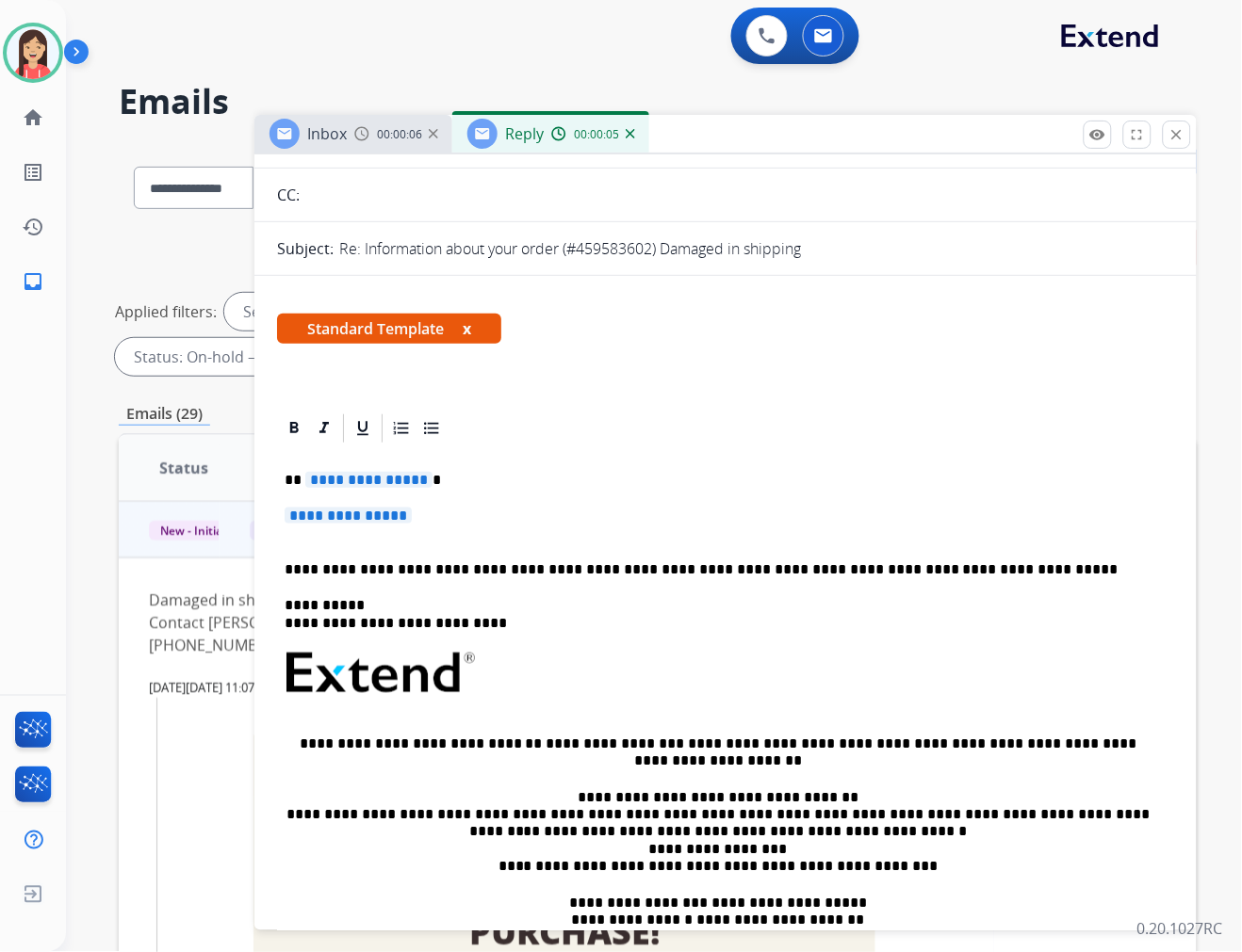
scroll to position [209, 0]
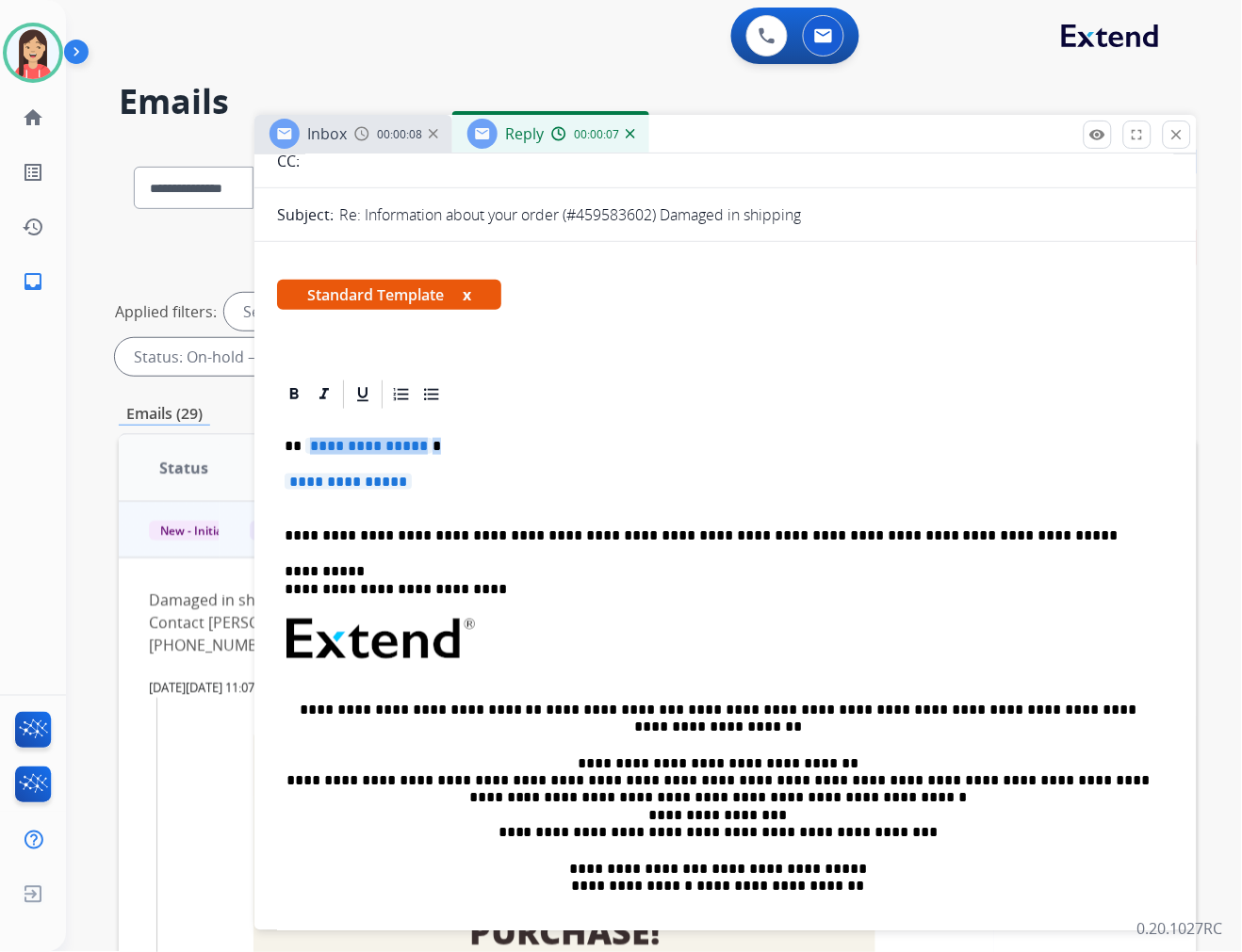
drag, startPoint x: 308, startPoint y: 441, endPoint x: 519, endPoint y: 482, distance: 214.9
click at [519, 482] on div "**********" at bounding box center [726, 683] width 897 height 545
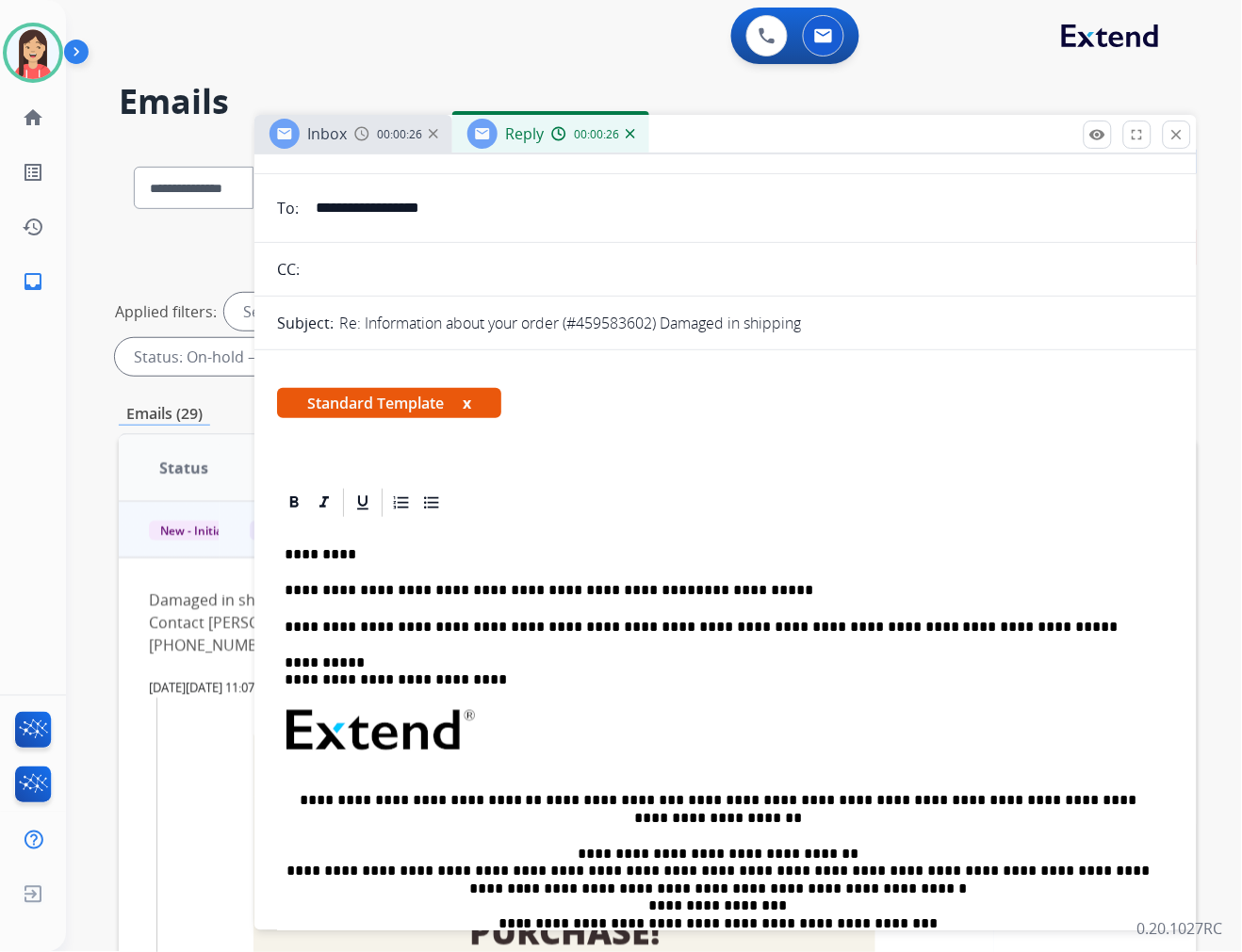
scroll to position [0, 0]
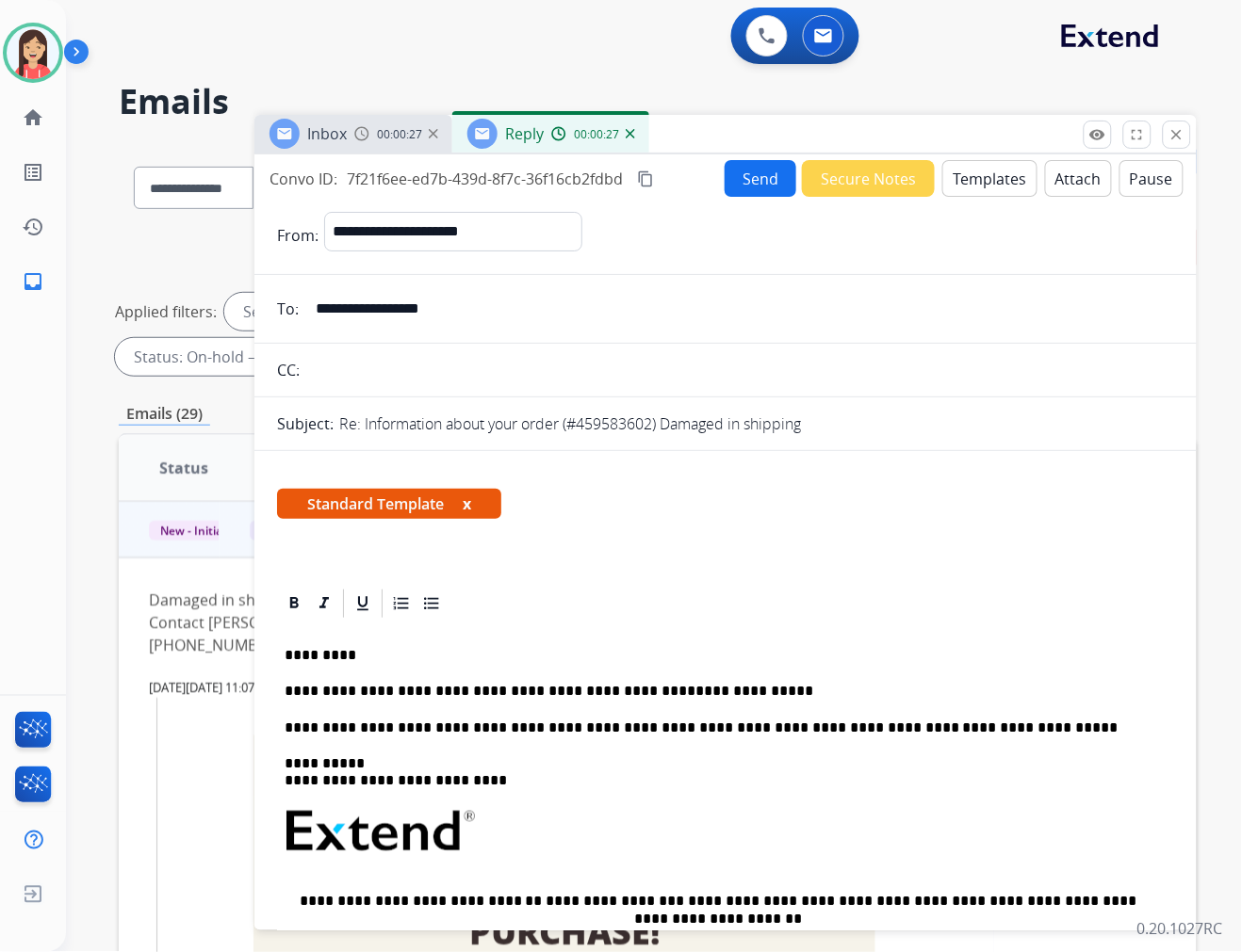
click at [735, 189] on button "Send" at bounding box center [760, 178] width 72 height 36
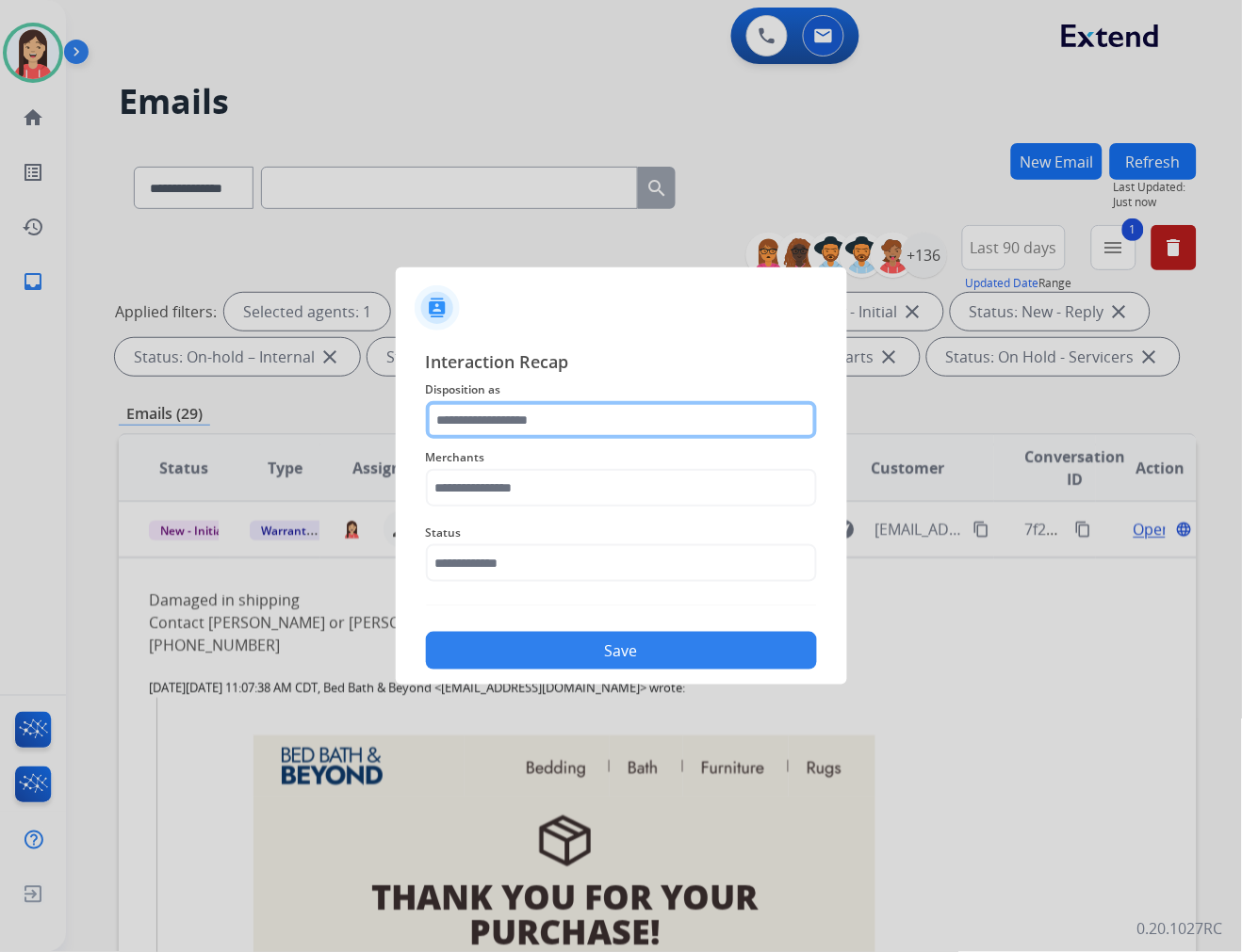
click at [494, 407] on input "text" at bounding box center [621, 420] width 391 height 37
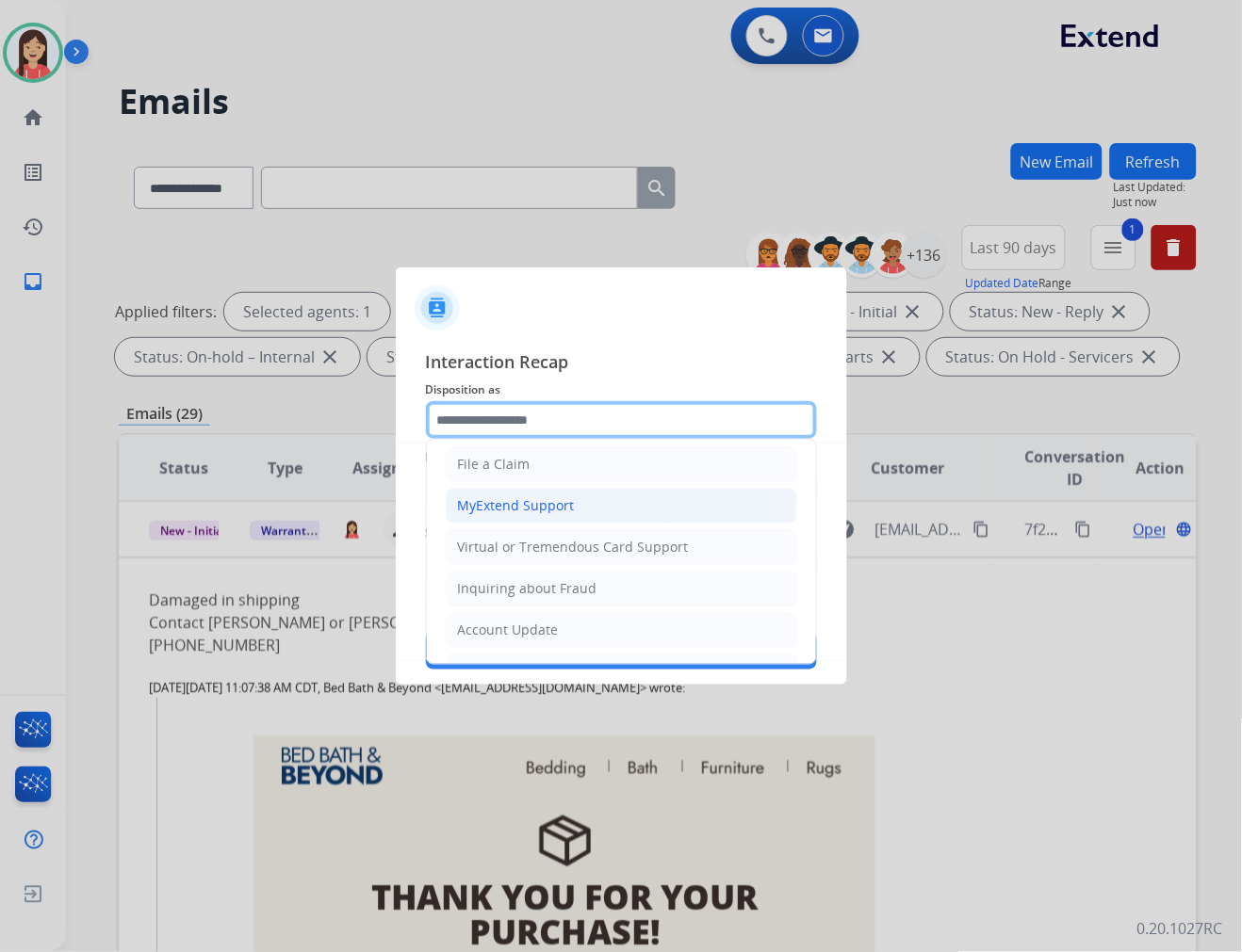
scroll to position [209, 0]
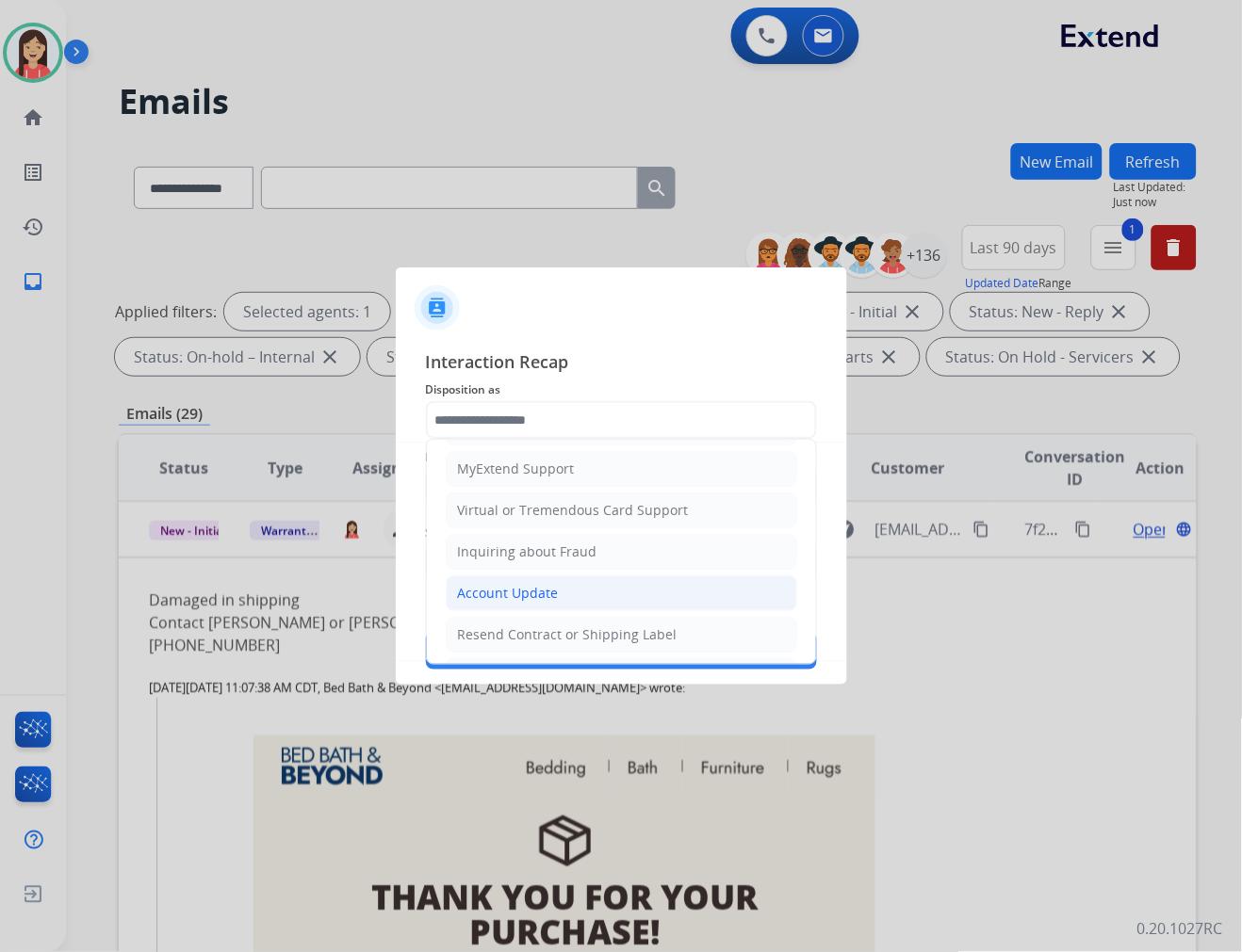
click at [498, 587] on div "Account Update" at bounding box center [508, 593] width 101 height 19
type input "**********"
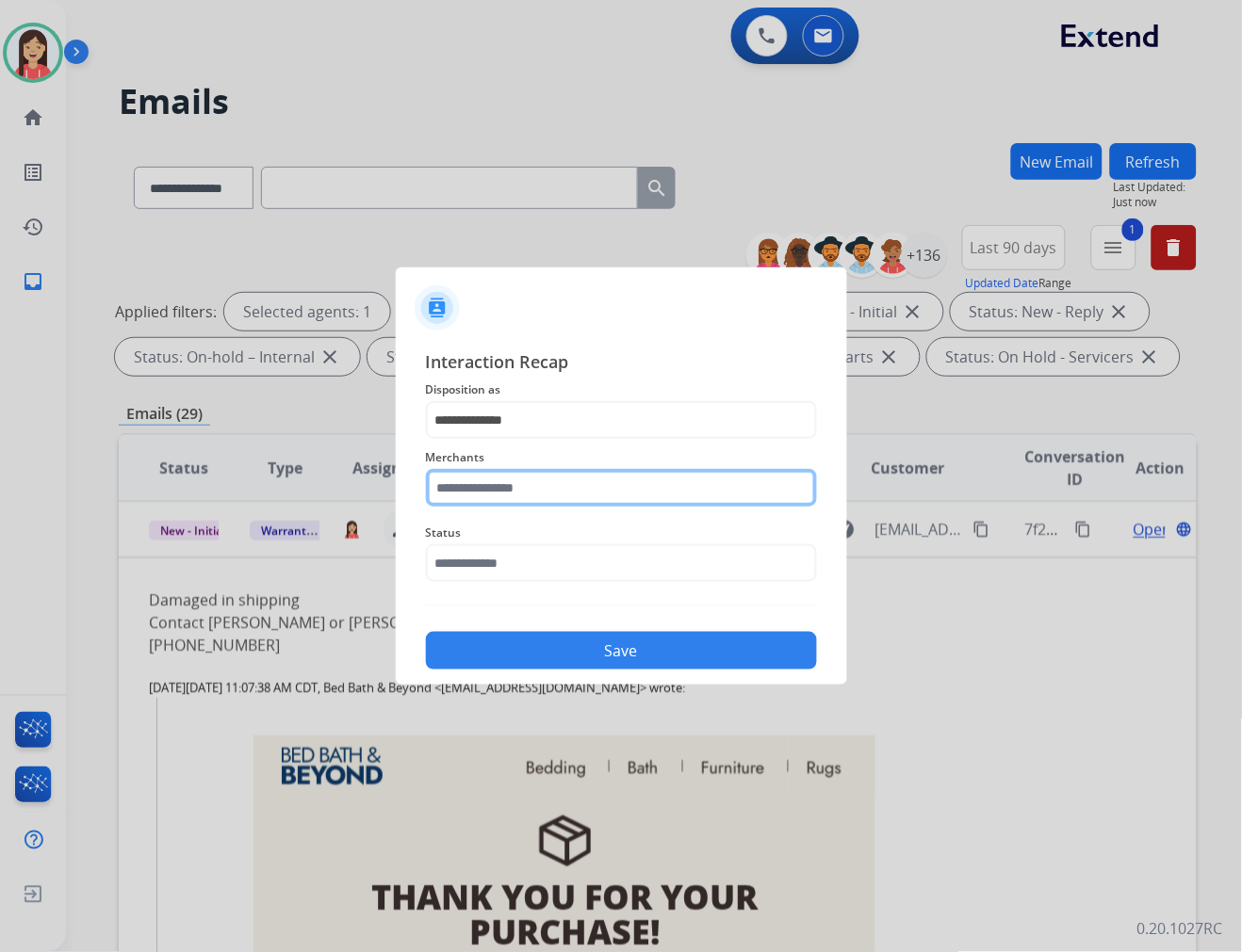
click at [530, 502] on input "text" at bounding box center [621, 488] width 391 height 37
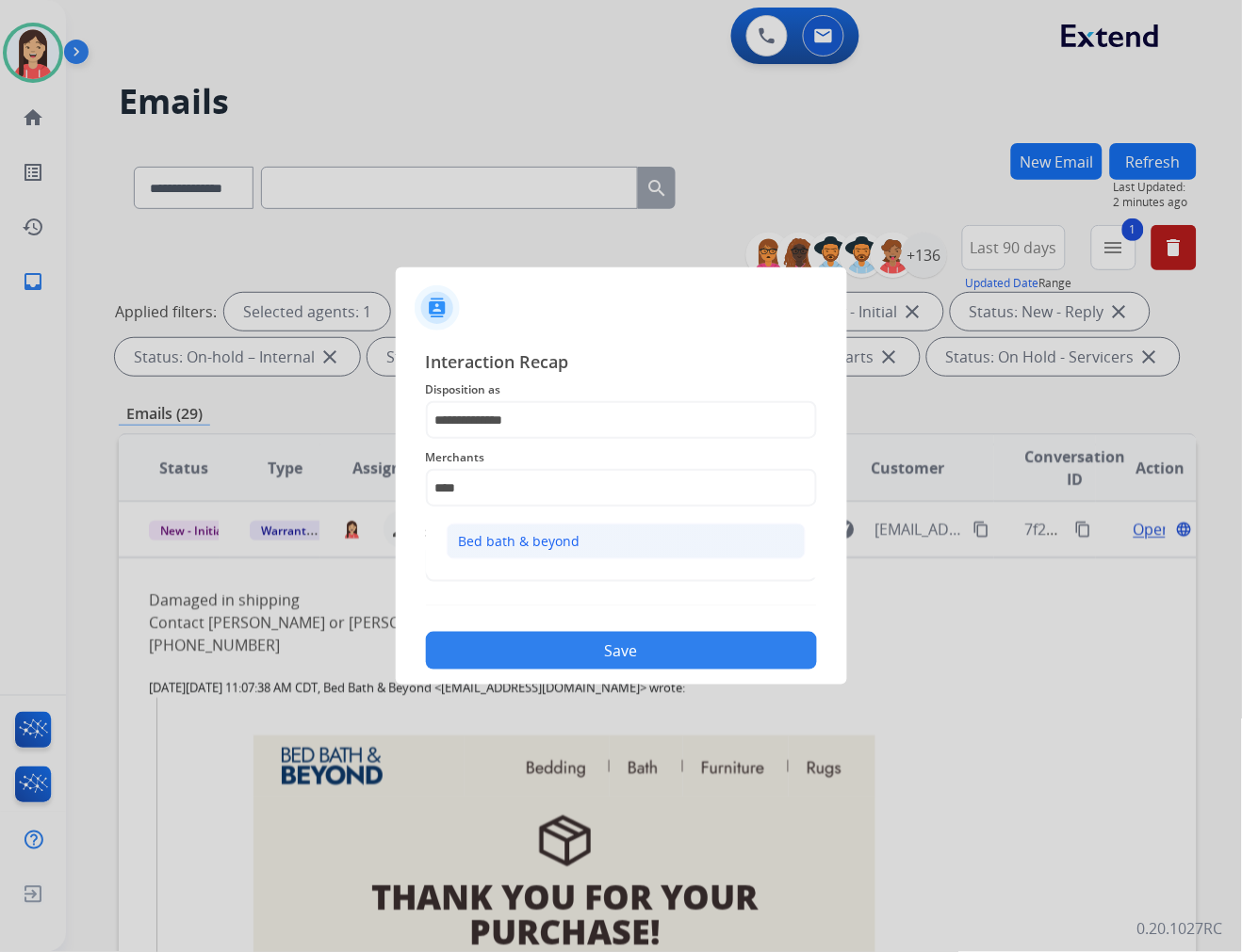
click at [503, 539] on div "Bed bath & beyond" at bounding box center [519, 541] width 122 height 19
type input "**********"
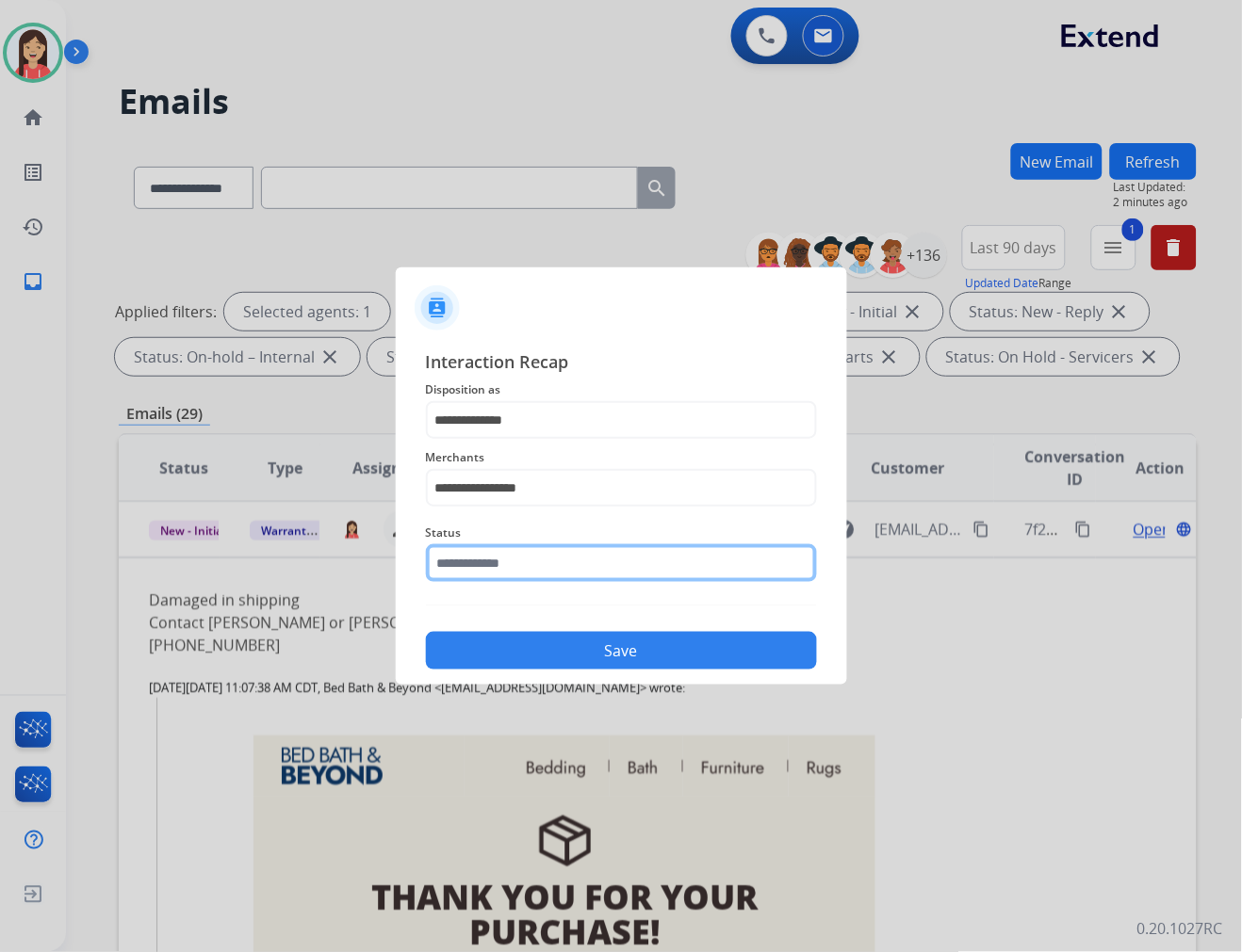
click at [506, 556] on input "text" at bounding box center [621, 563] width 391 height 37
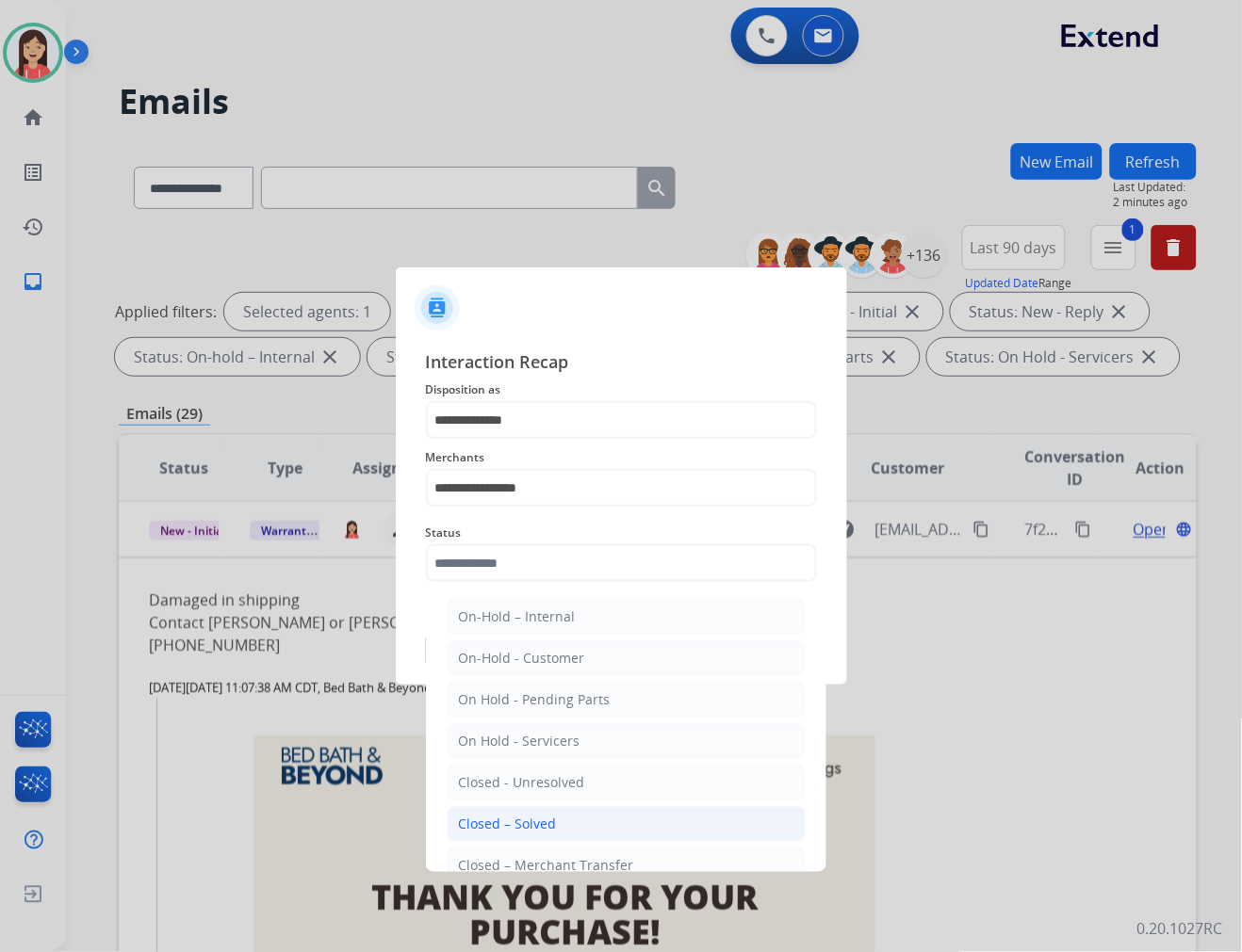
click at [516, 823] on div "Closed – Solved" at bounding box center [508, 823] width 98 height 19
type input "**********"
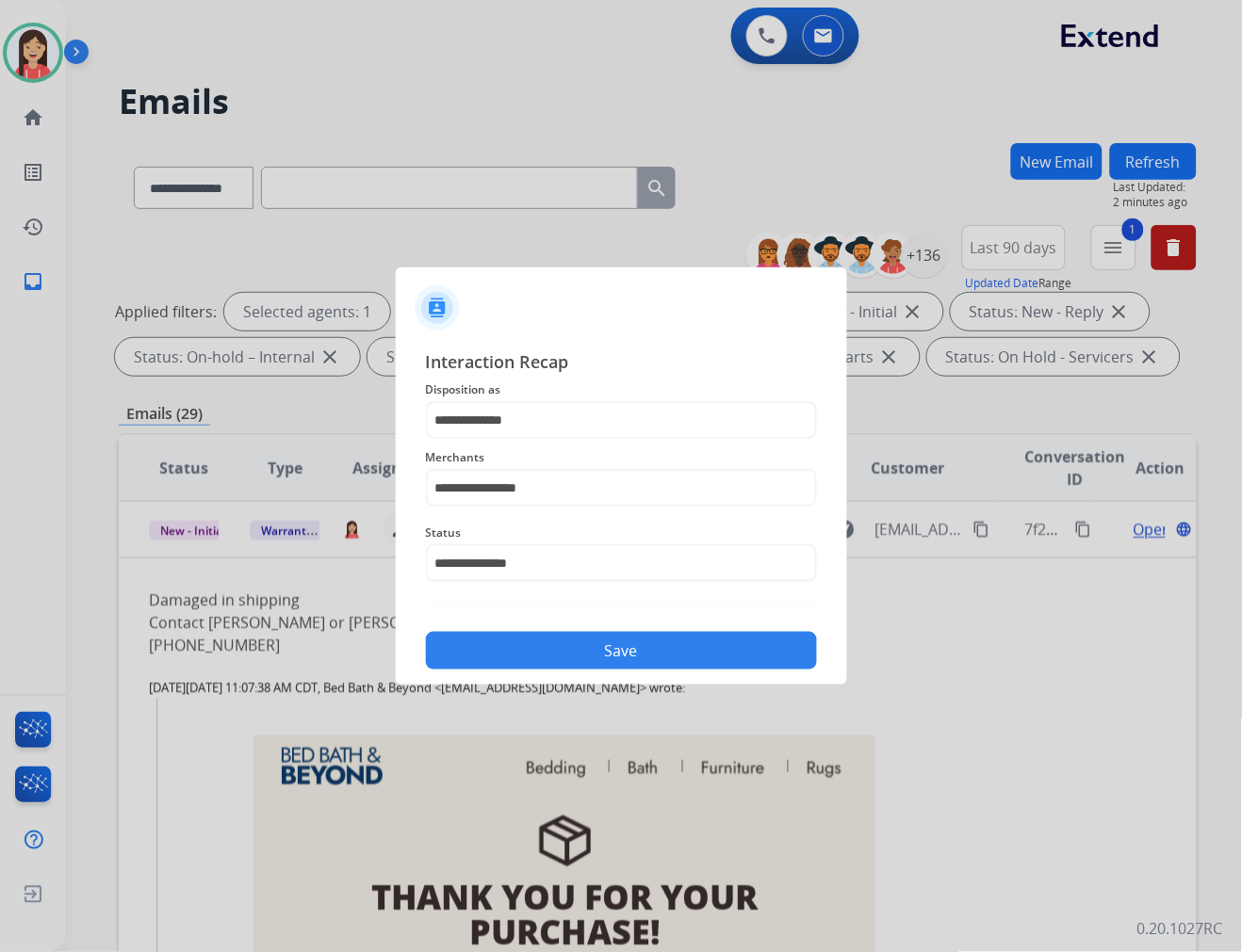
click at [567, 643] on button "Save" at bounding box center [621, 651] width 391 height 37
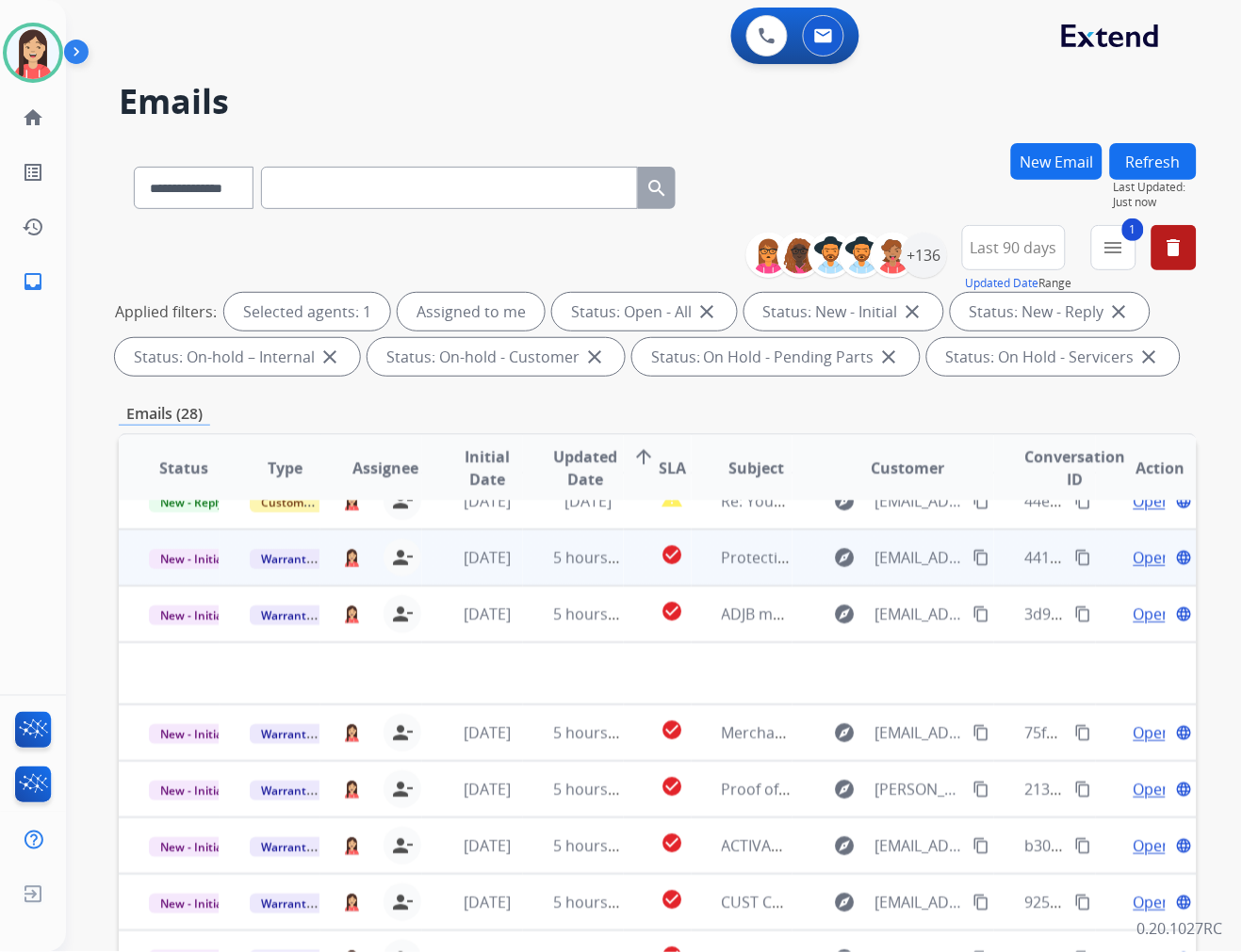
scroll to position [0, 0]
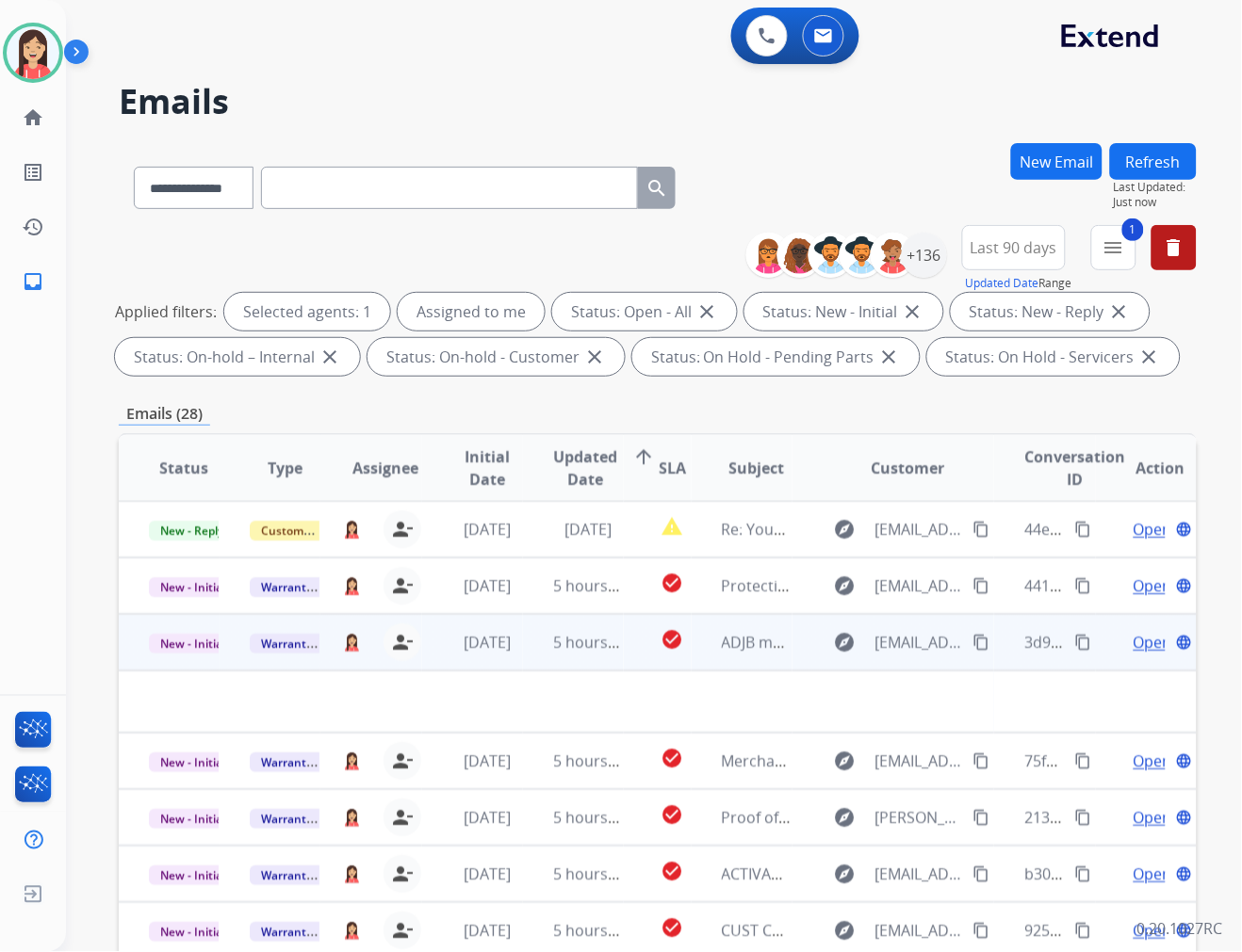
click at [525, 652] on td "5 hours ago" at bounding box center [573, 643] width 101 height 57
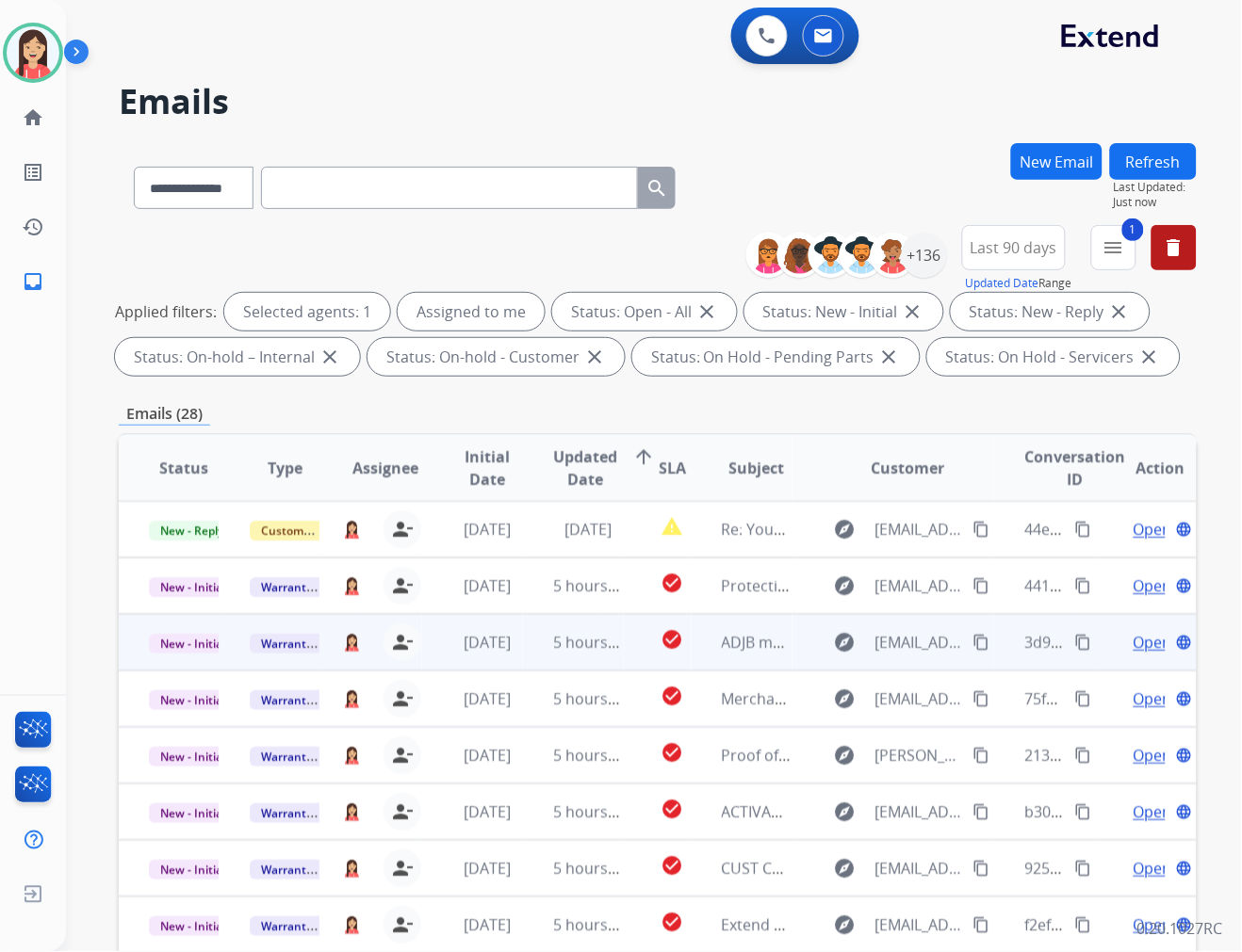
click at [524, 654] on td "5 hours ago" at bounding box center [573, 643] width 101 height 57
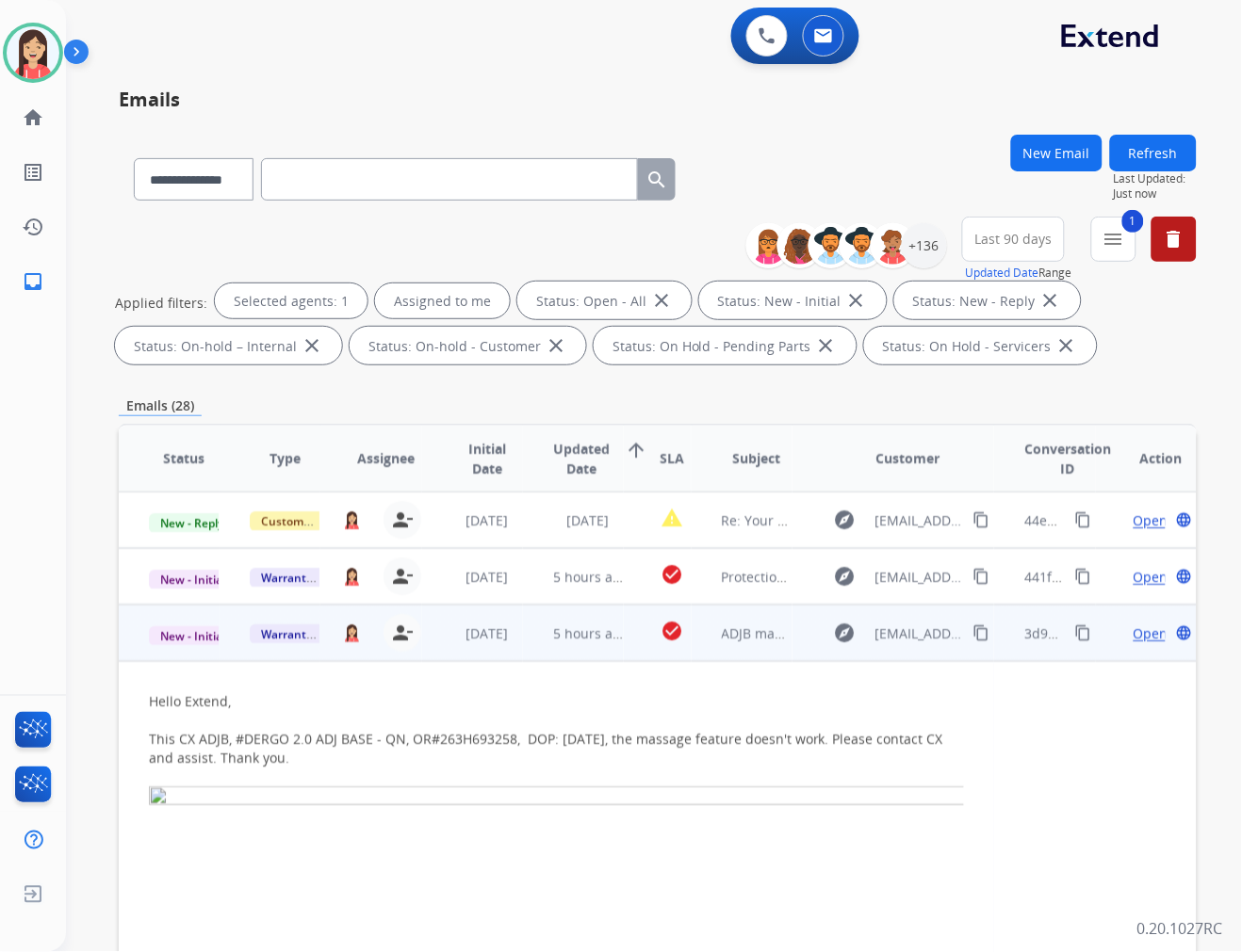
scroll to position [113, 0]
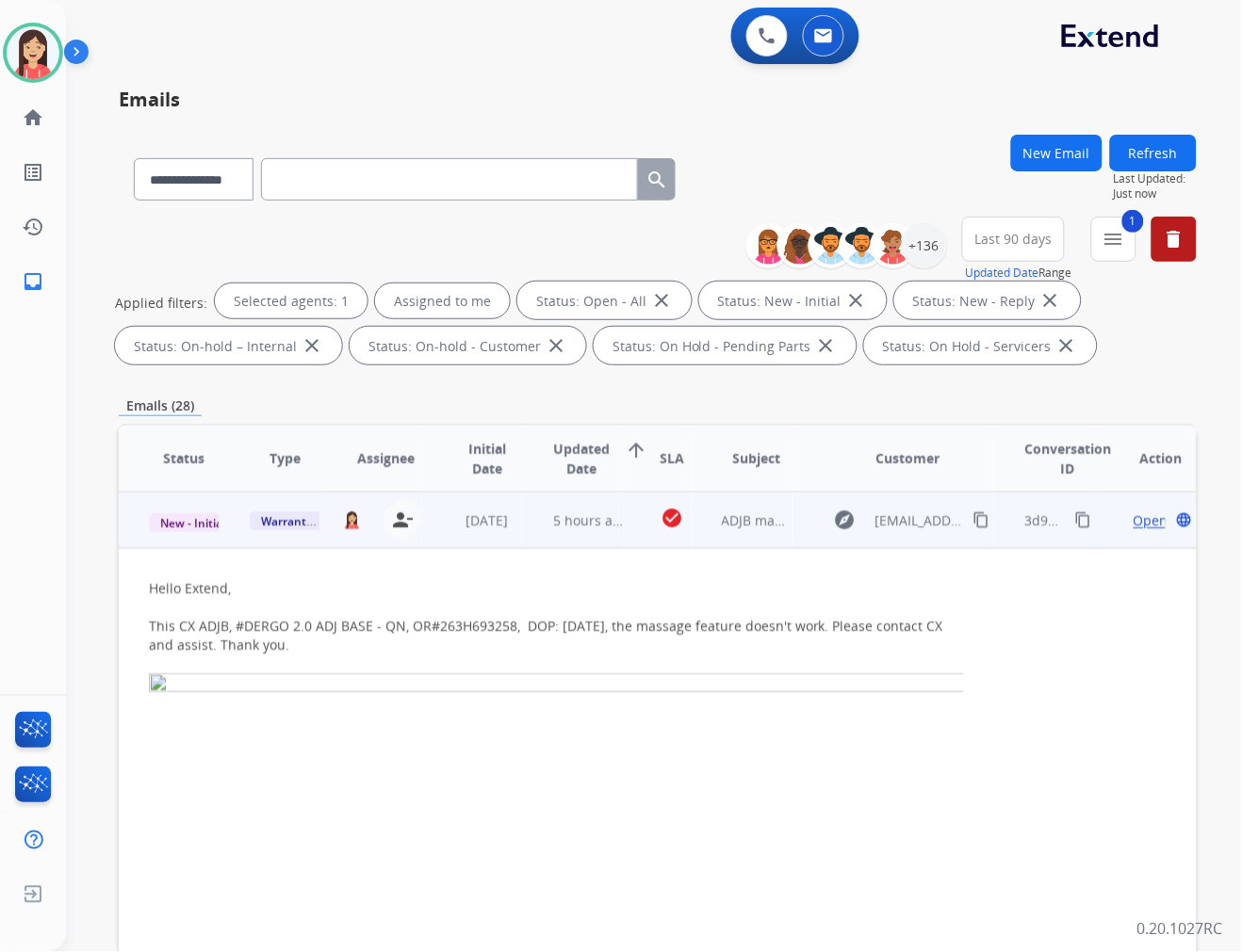
click at [1133, 515] on span "Open" at bounding box center [1151, 520] width 35 height 20
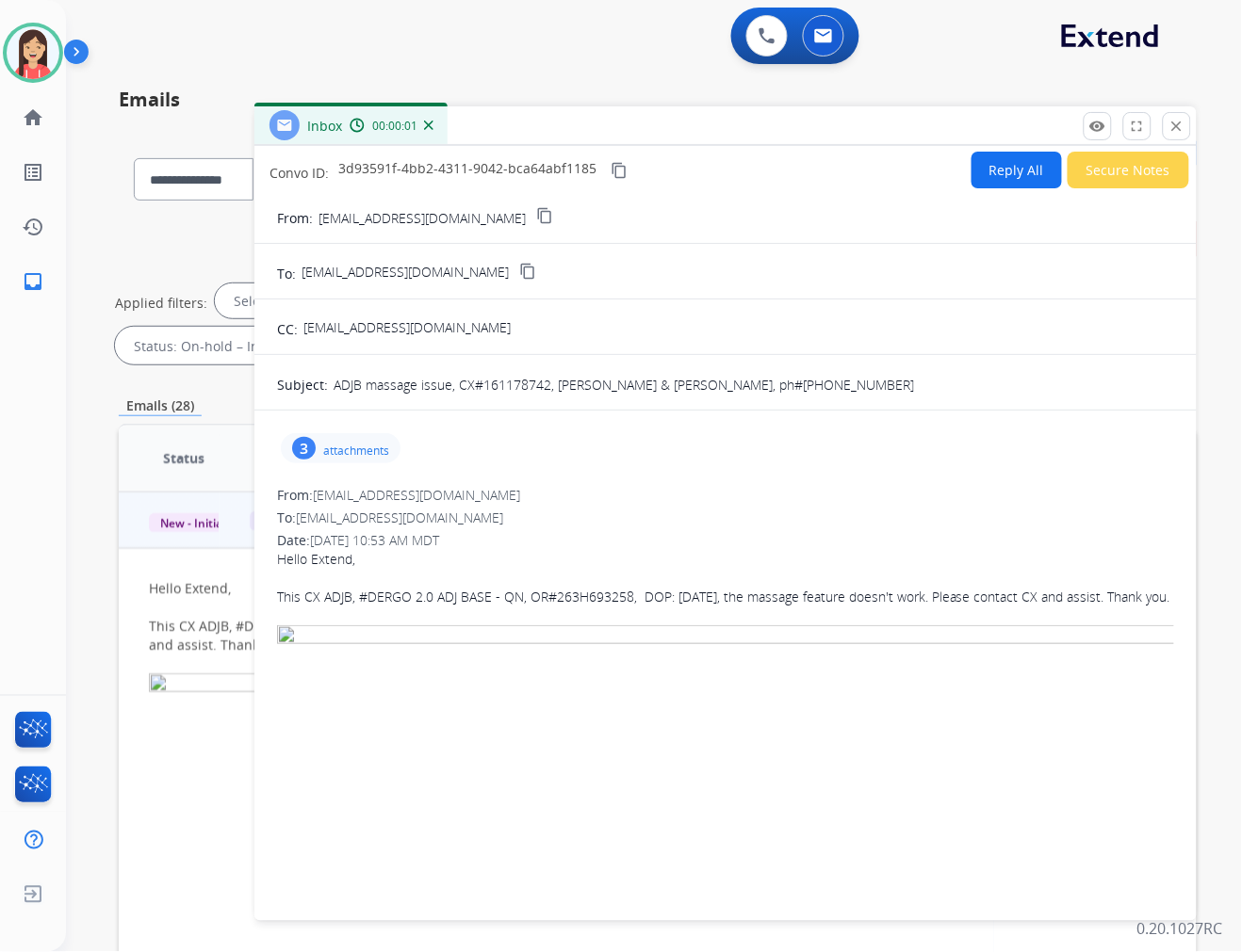
click at [362, 444] on p "attachments" at bounding box center [355, 450] width 66 height 15
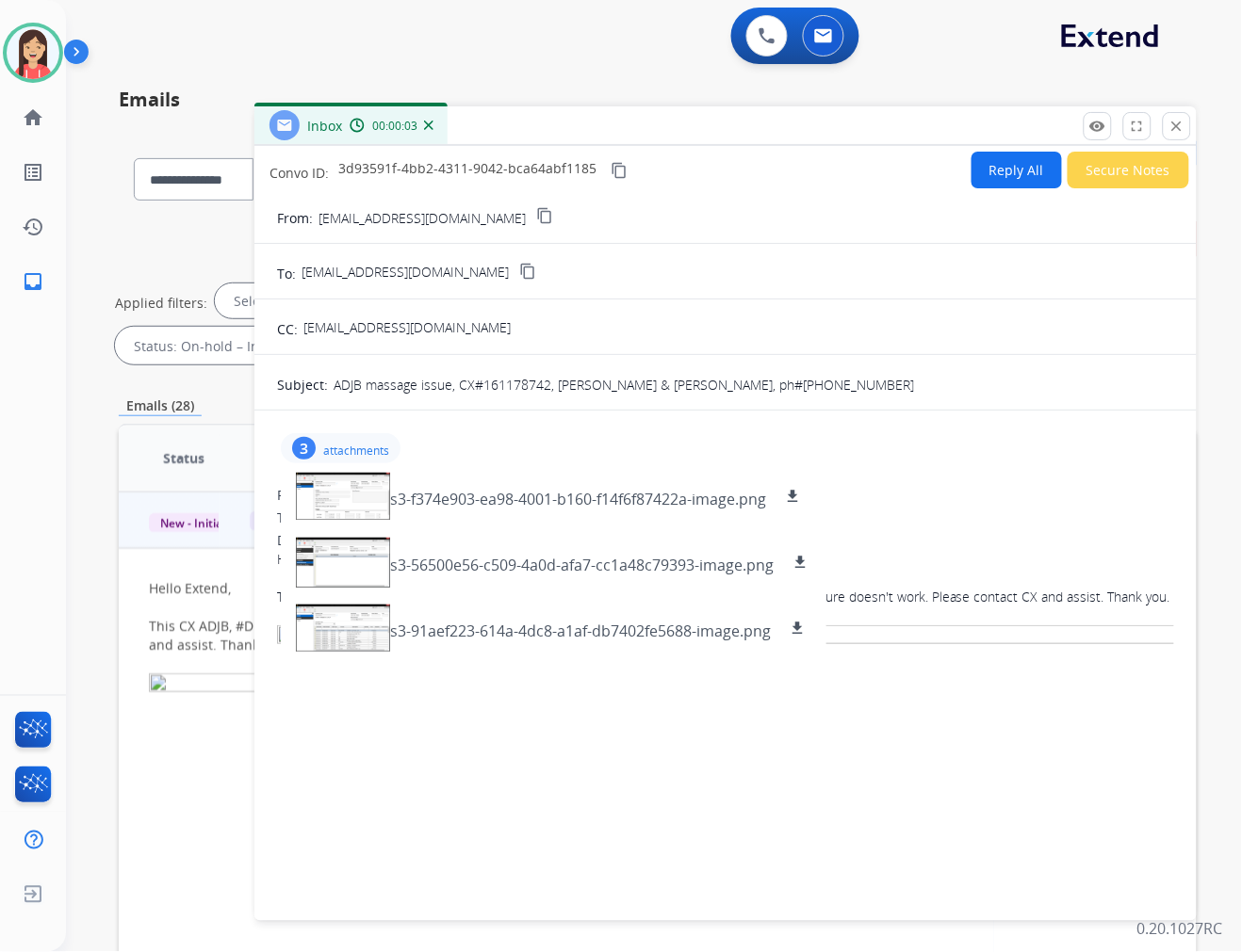
click at [482, 380] on p "ADJB massage issue, CX#161178742, COREY & REBECCA DYCK, ph#604 615-1620" at bounding box center [623, 385] width 580 height 20
click at [490, 384] on p "ADJB massage issue, CX#161178742, COREY & REBECCA DYCK, ph#604 615-1620" at bounding box center [623, 385] width 580 height 20
click at [736, 378] on p "ADJB massage issue, CX#161178742, COREY & REBECCA DYCK, ph#604 615-1620" at bounding box center [623, 385] width 580 height 20
drag, startPoint x: 735, startPoint y: 381, endPoint x: 810, endPoint y: 390, distance: 75.5
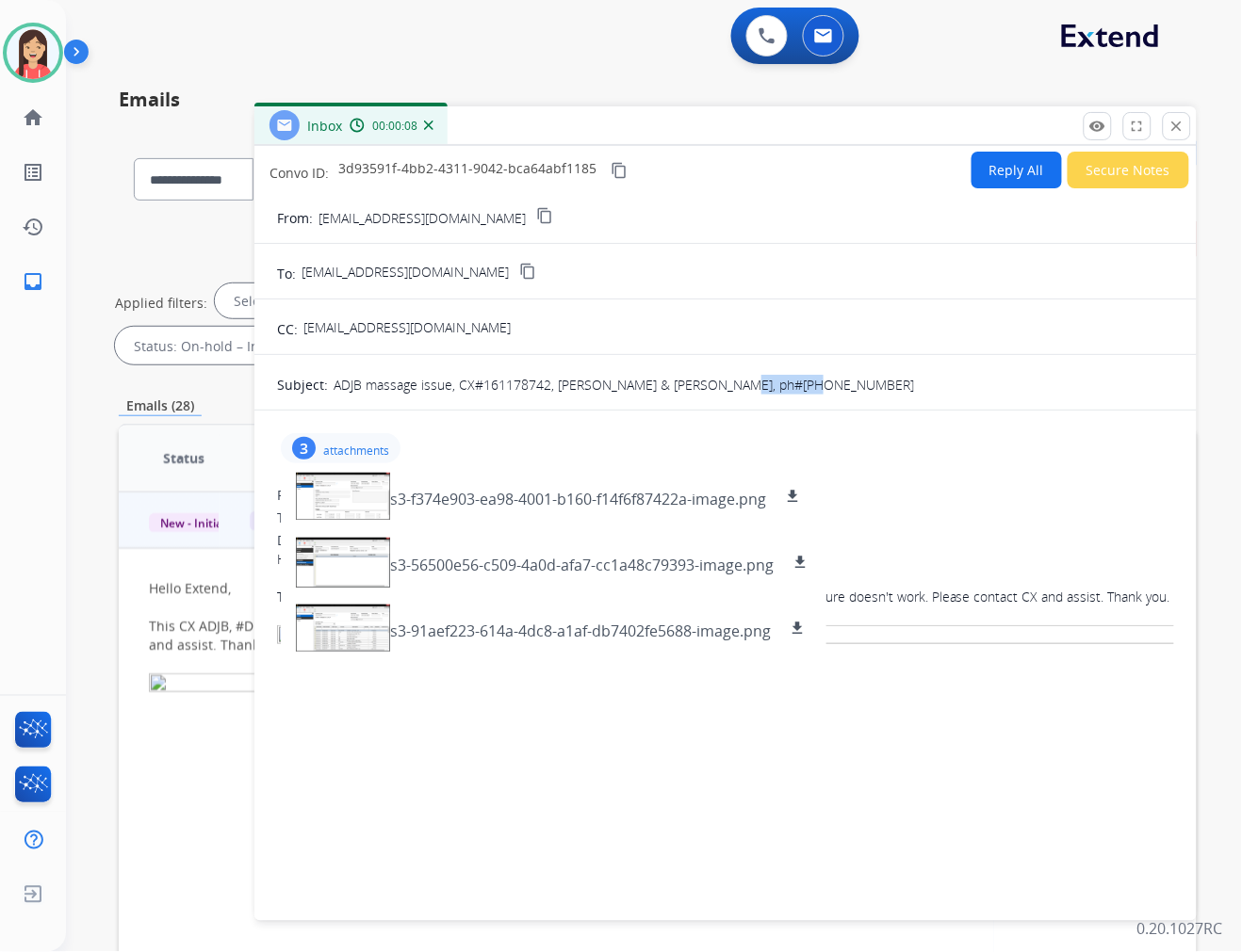
click at [810, 390] on p "ADJB massage issue, CX#161178742, COREY & REBECCA DYCK, ph#604 615-1620" at bounding box center [623, 385] width 580 height 20
drag, startPoint x: 796, startPoint y: 384, endPoint x: 730, endPoint y: 386, distance: 66.0
click at [730, 386] on div "ADJB massage issue, CX#161178742, COREY & REBECCA DYCK, ph#604 615-1620" at bounding box center [754, 382] width 840 height 25
copy p "604 615-1620"
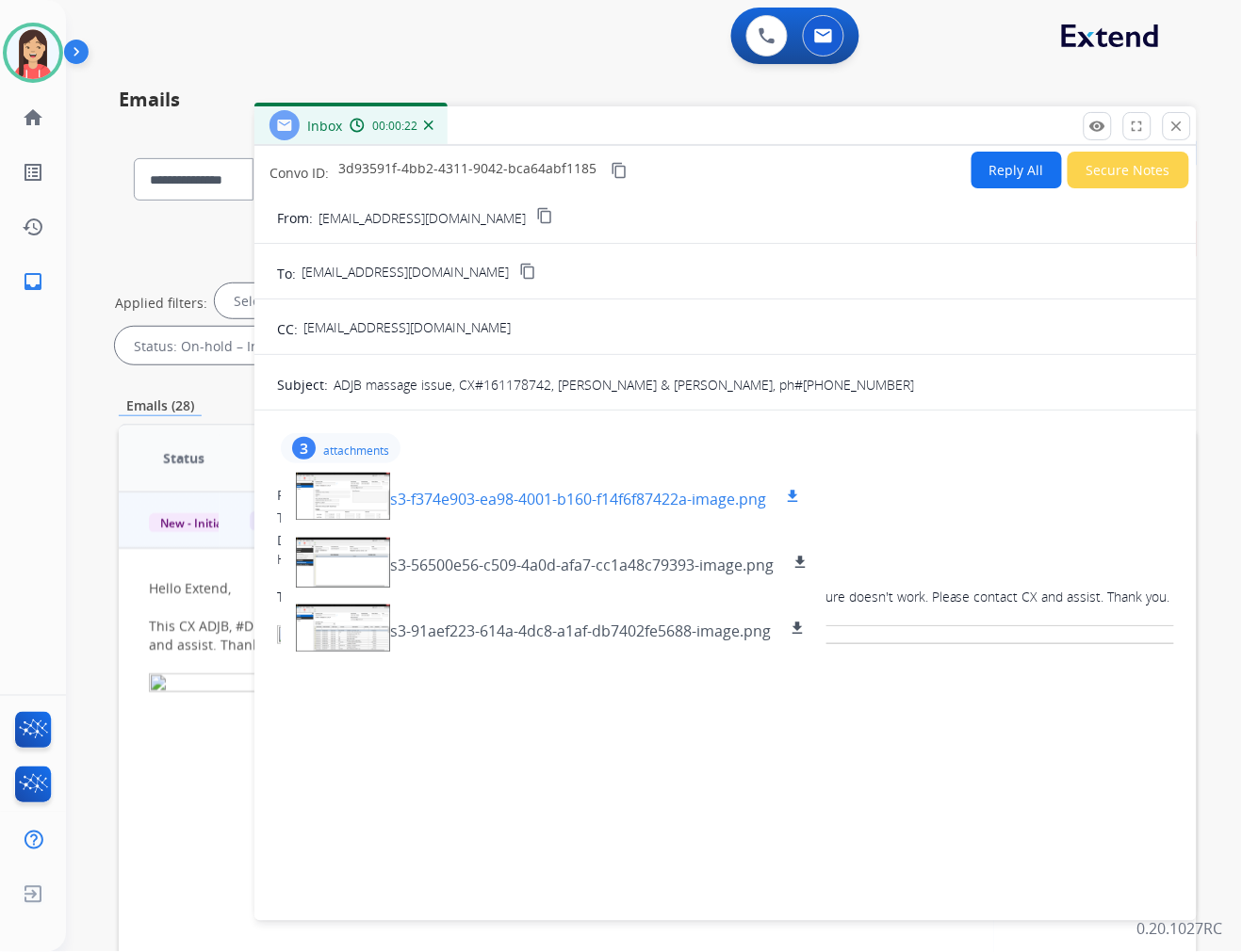
click at [456, 500] on p "s3-f374e903-ea98-4001-b160-f14f6f87422a-image.png" at bounding box center [577, 499] width 376 height 23
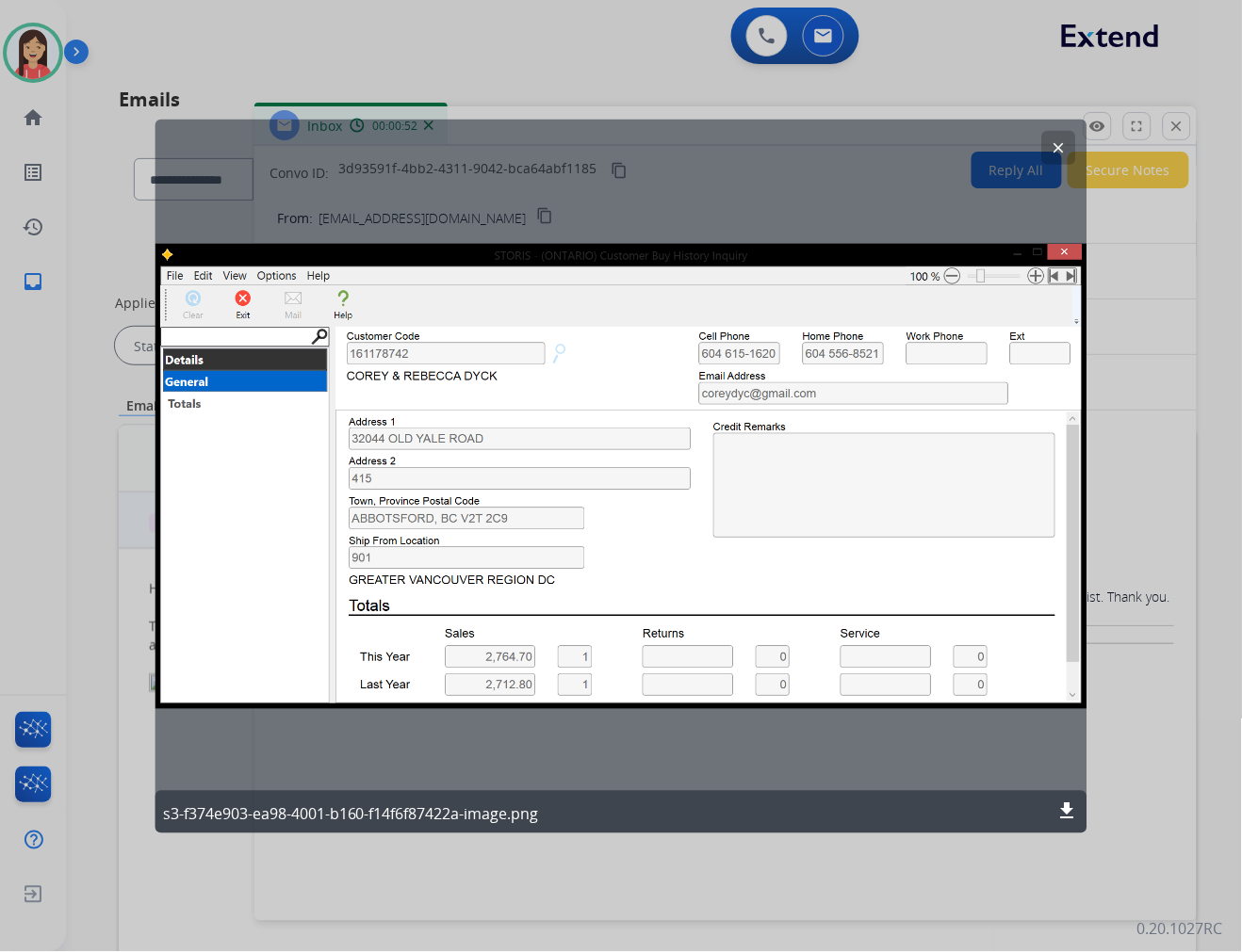
click at [504, 502] on div "clear s3-f374e903-ea98-4001-b160-f14f6f87422a-image.png download" at bounding box center [621, 475] width 932 height 714
click at [1062, 149] on mat-icon "clear" at bounding box center [1057, 146] width 17 height 17
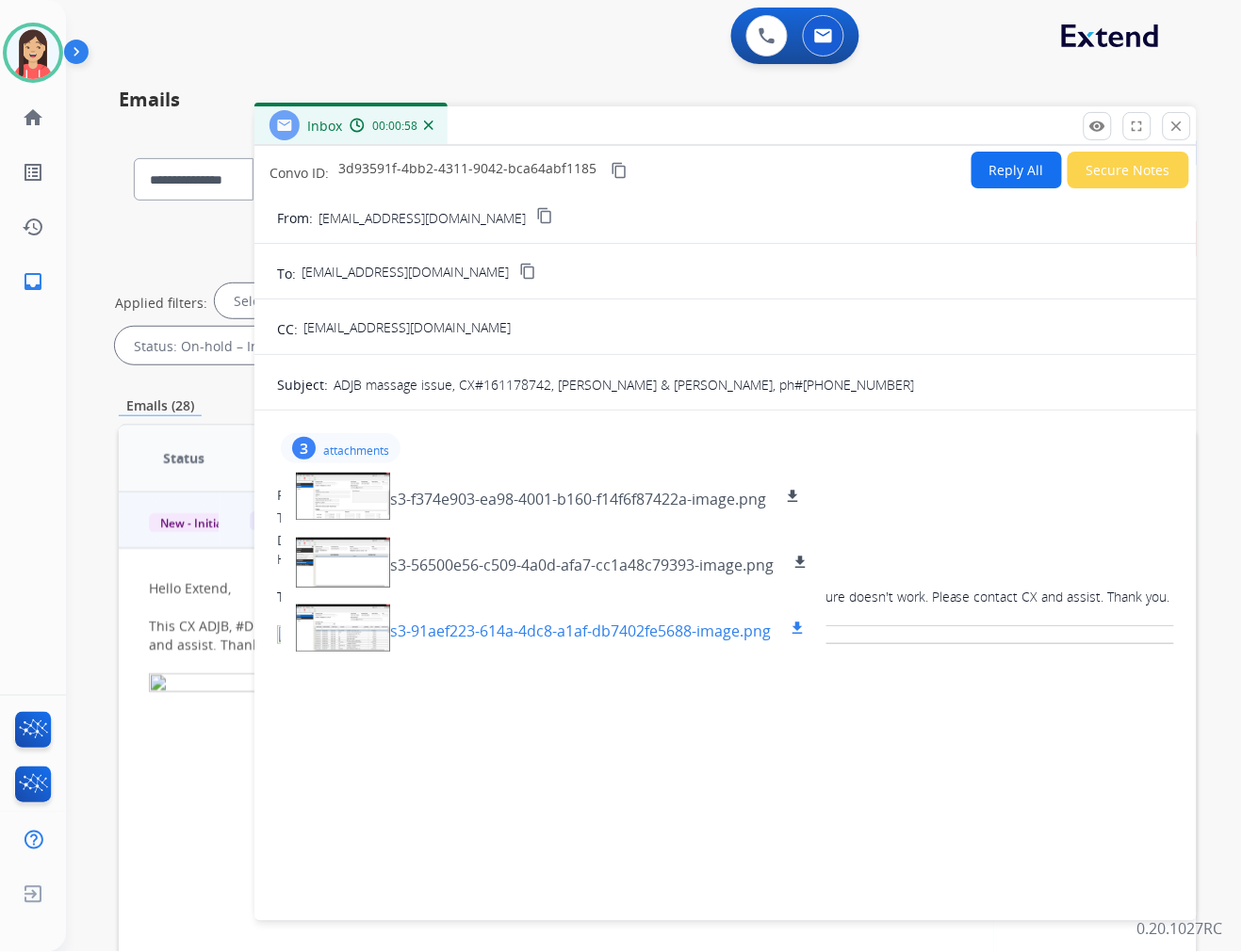
click at [491, 628] on p "s3-91aef223-614a-4dc8-a1af-db7402fe5688-image.png" at bounding box center [580, 630] width 381 height 23
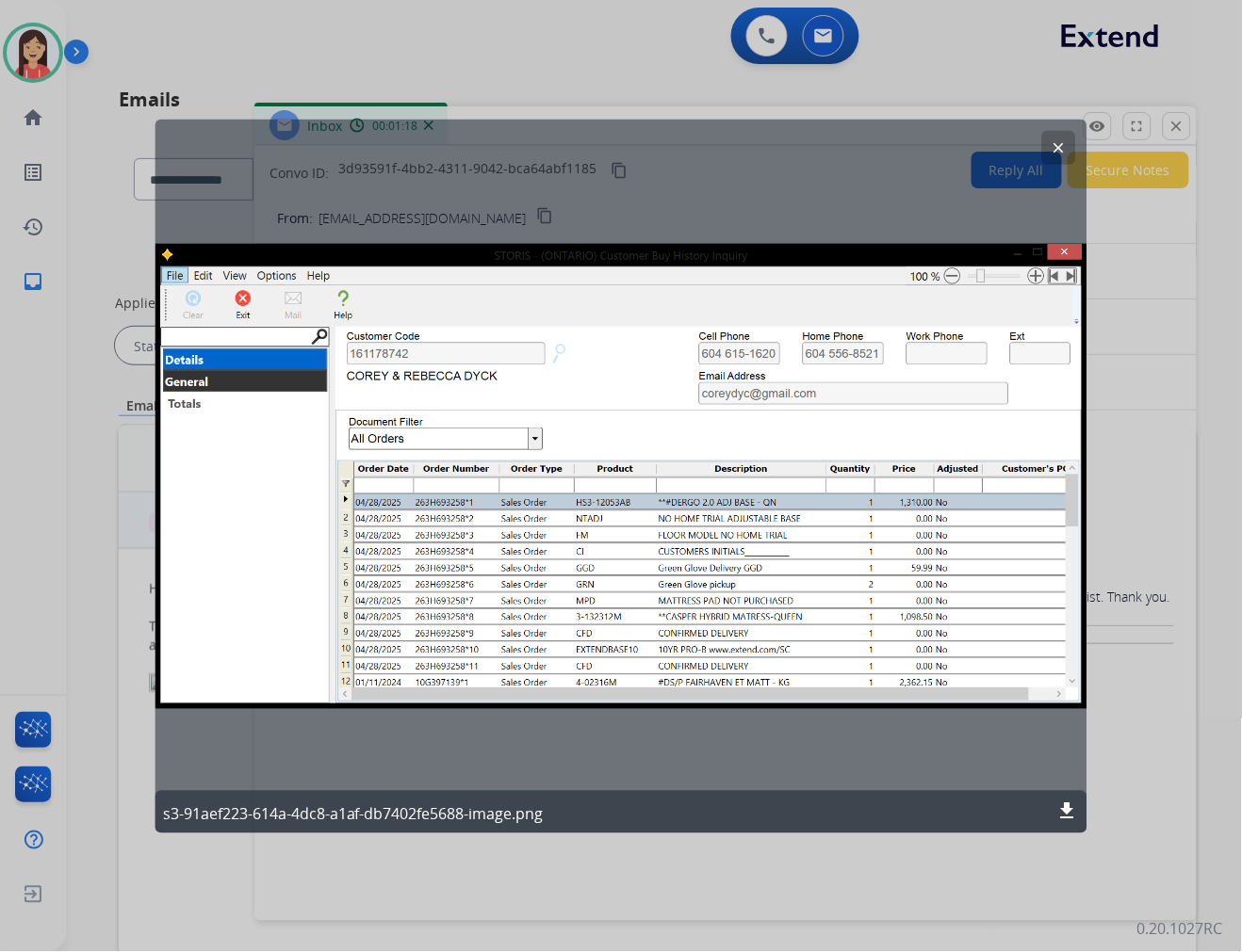
drag, startPoint x: 774, startPoint y: 174, endPoint x: 787, endPoint y: 174, distance: 13.0
click at [774, 174] on div "clear s3-91aef223-614a-4dc8-a1af-db7402fe5688-image.png download" at bounding box center [621, 475] width 932 height 714
click at [1070, 153] on button "clear" at bounding box center [1057, 146] width 34 height 34
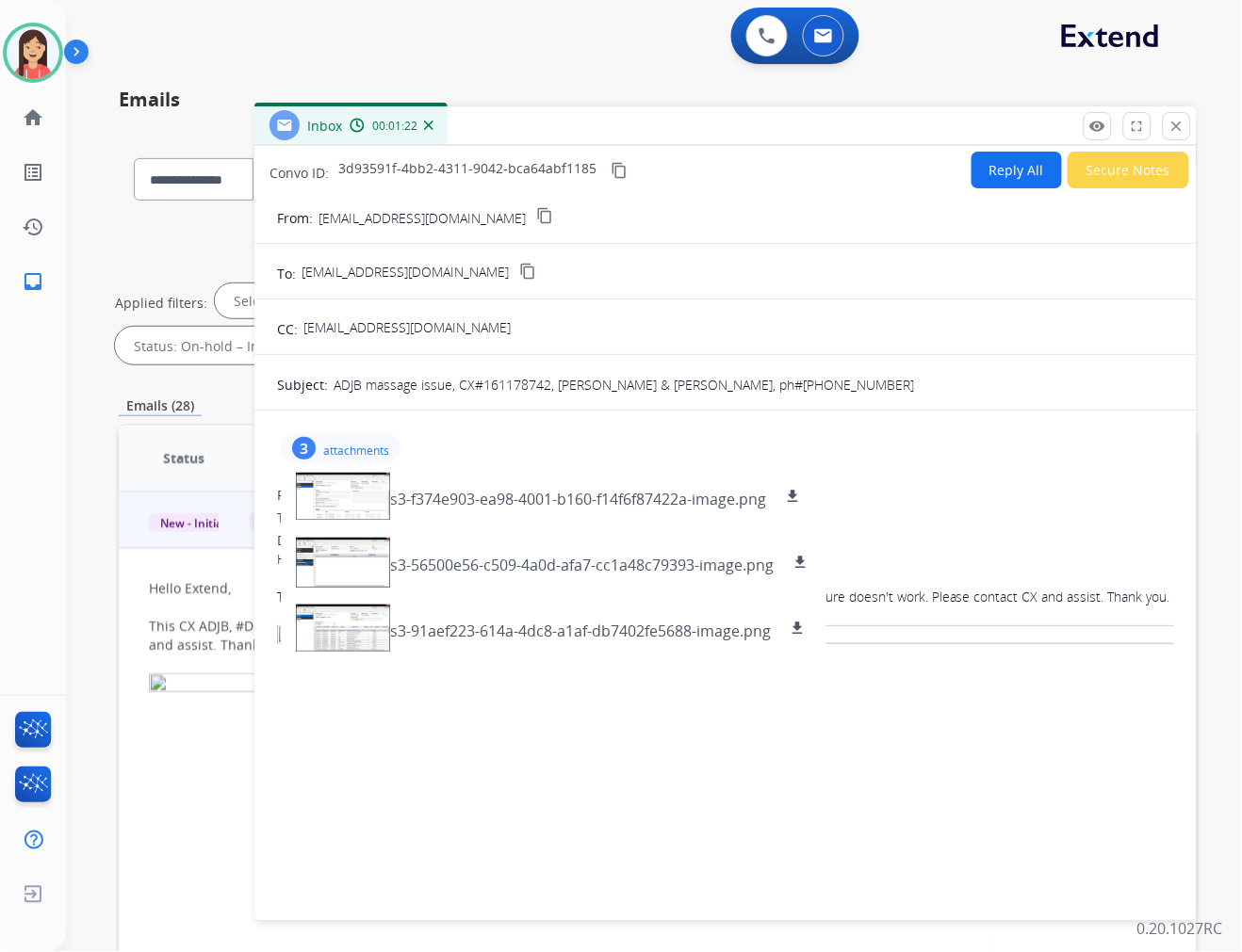
click at [1021, 181] on button "Reply All" at bounding box center [1016, 170] width 90 height 36
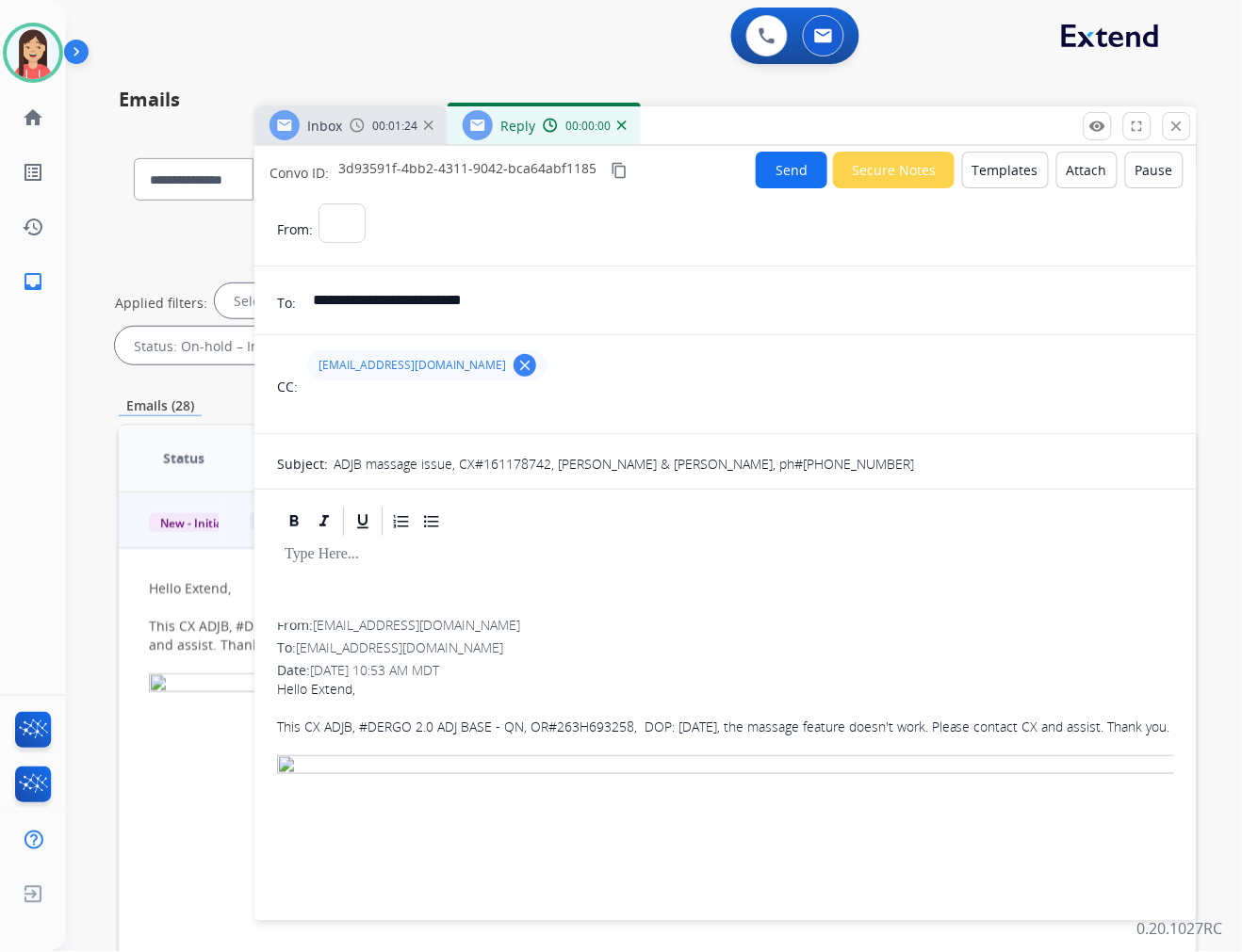
select select "**********"
click at [991, 181] on button "Templates" at bounding box center [1005, 170] width 86 height 36
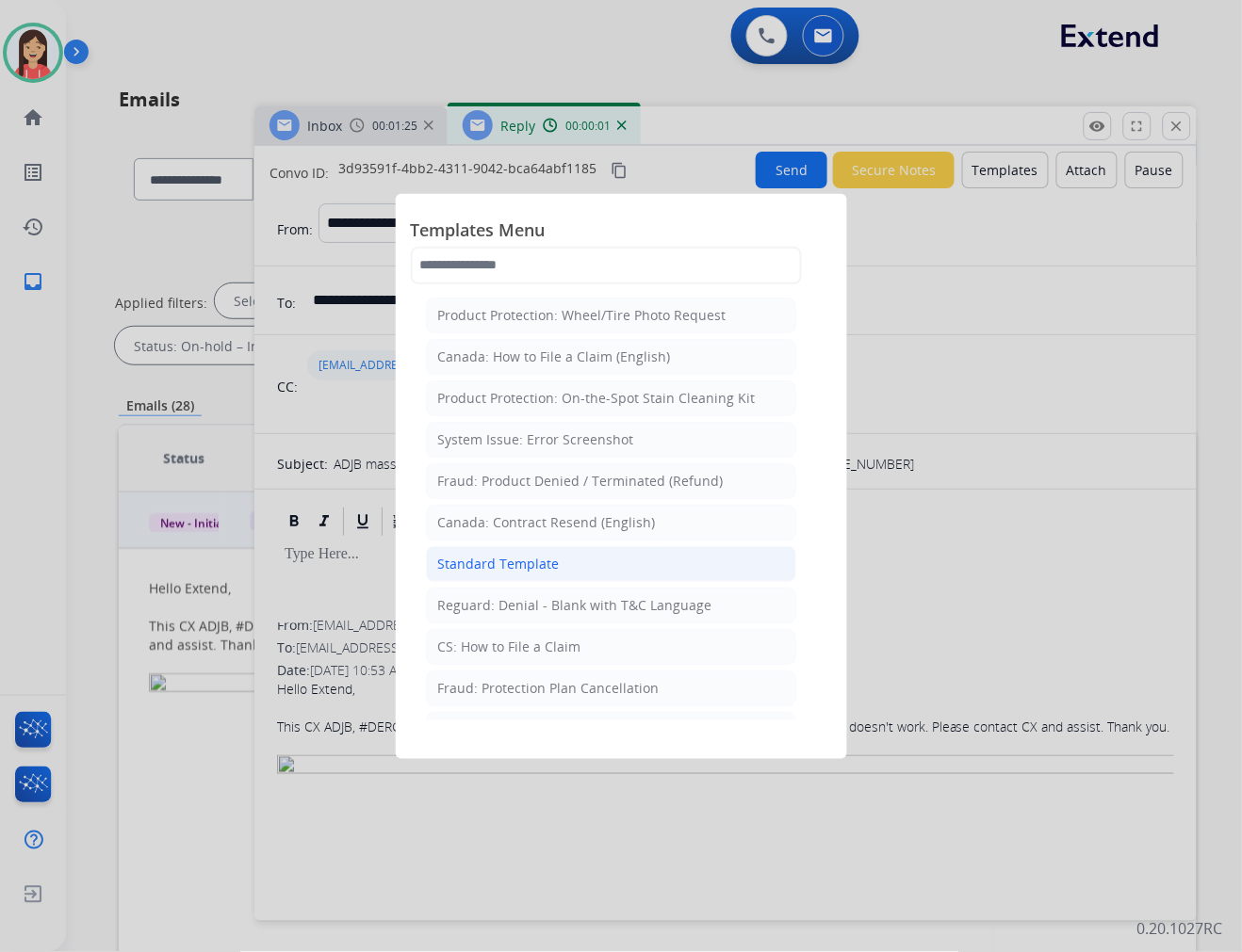
click at [524, 566] on div "Standard Template" at bounding box center [499, 563] width 122 height 19
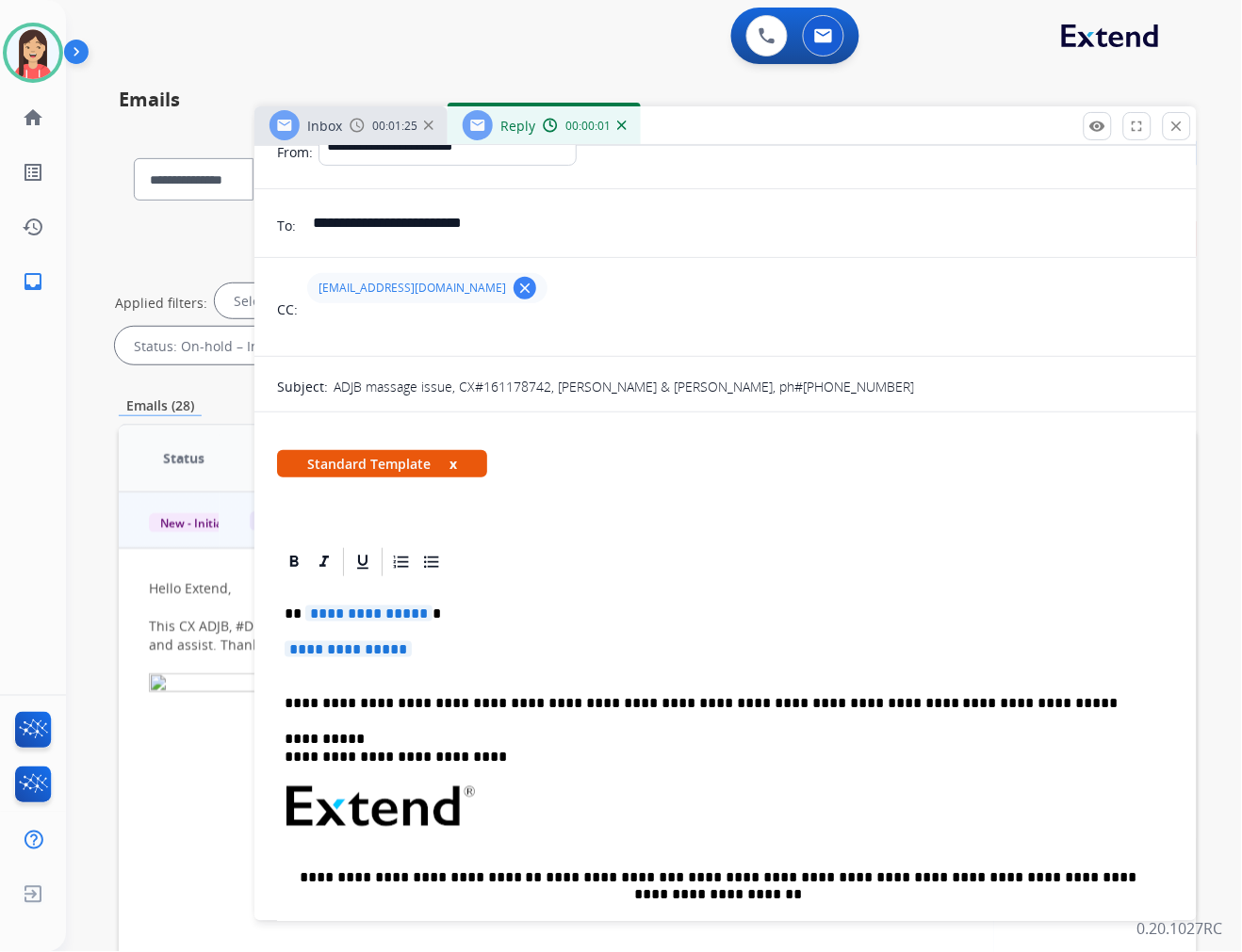
scroll to position [209, 0]
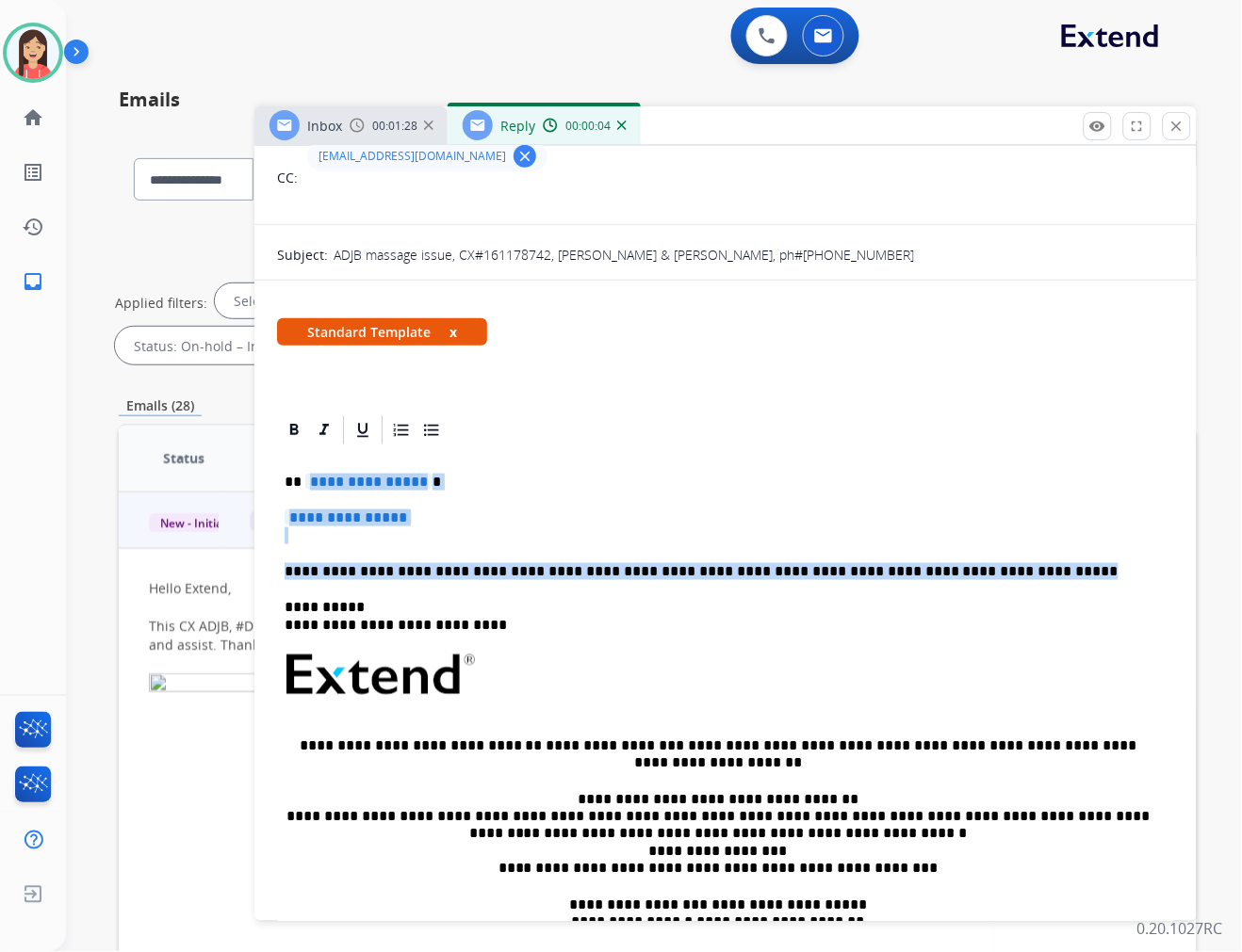
drag, startPoint x: 306, startPoint y: 480, endPoint x: 990, endPoint y: 565, distance: 689.3
click at [990, 565] on div "**********" at bounding box center [726, 719] width 897 height 545
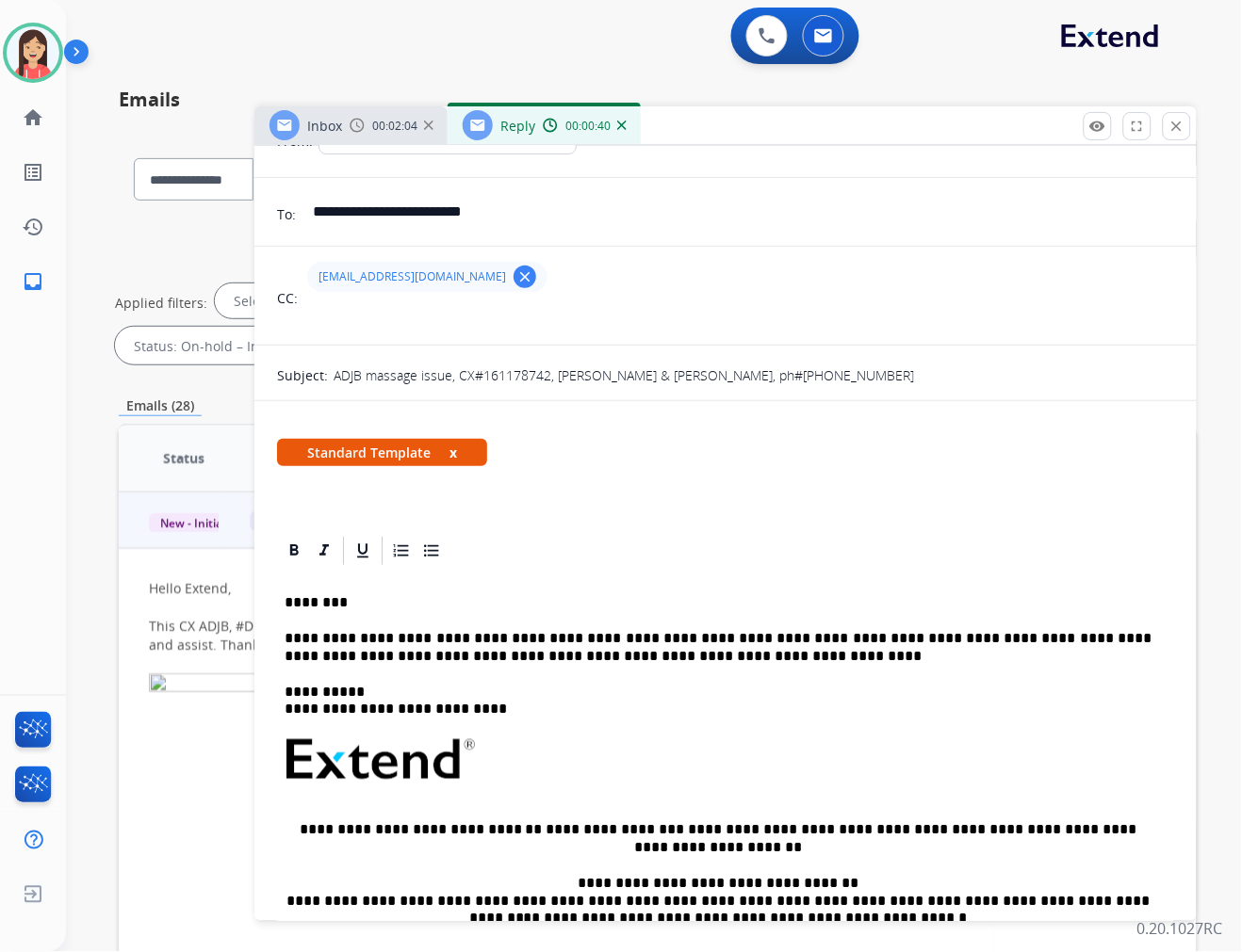
scroll to position [0, 0]
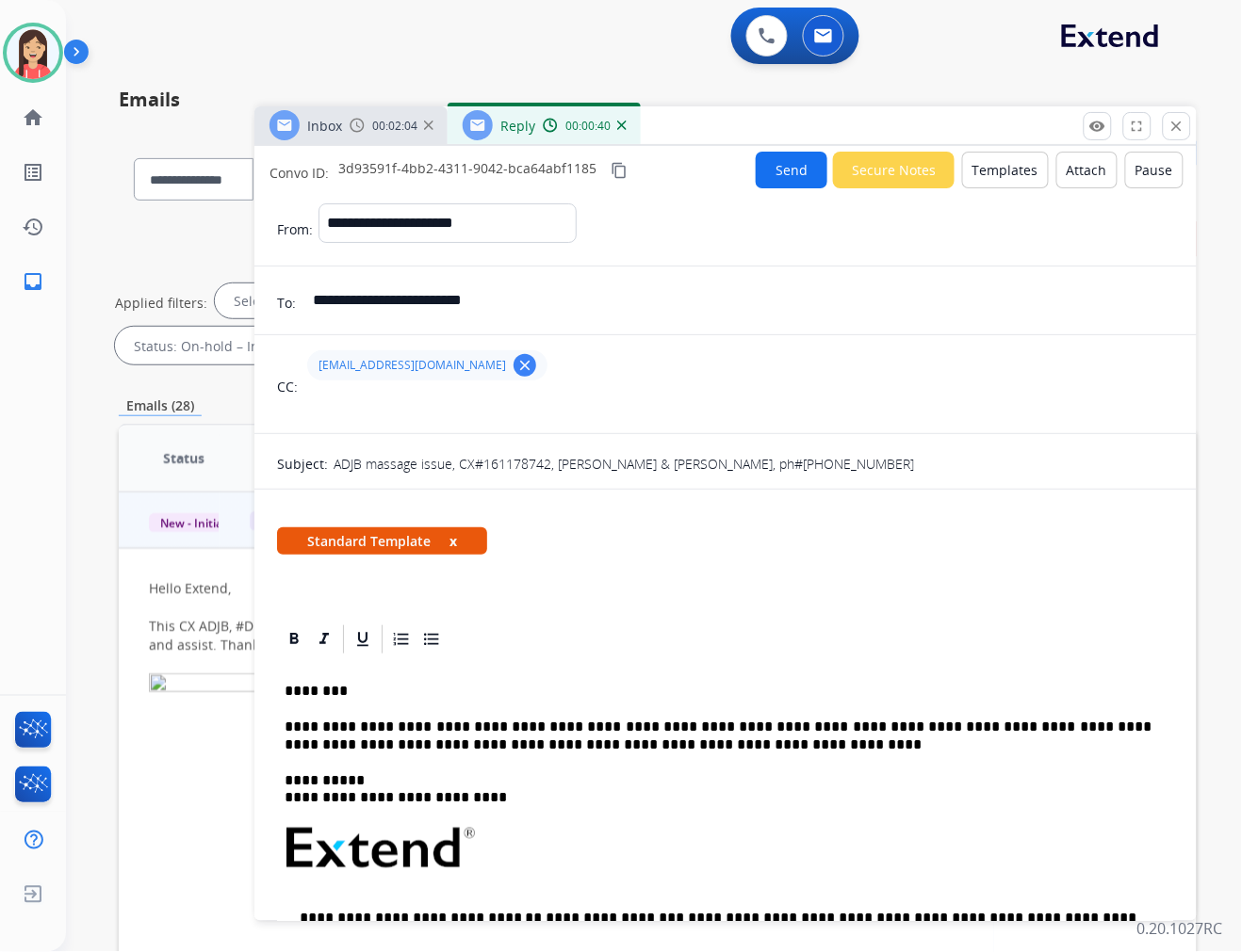
click at [776, 163] on button "Send" at bounding box center [791, 170] width 72 height 36
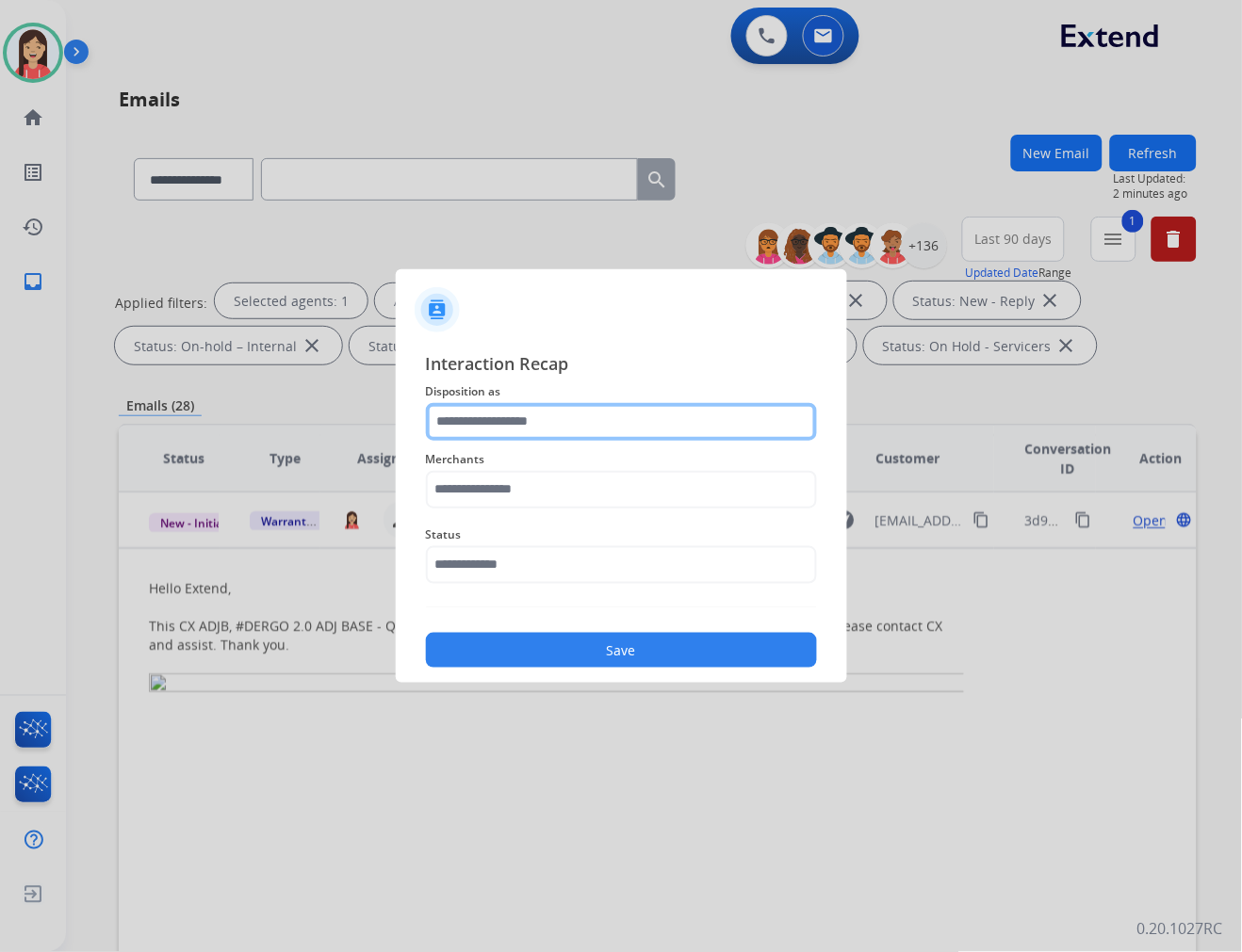
click at [595, 419] on input "text" at bounding box center [621, 422] width 391 height 37
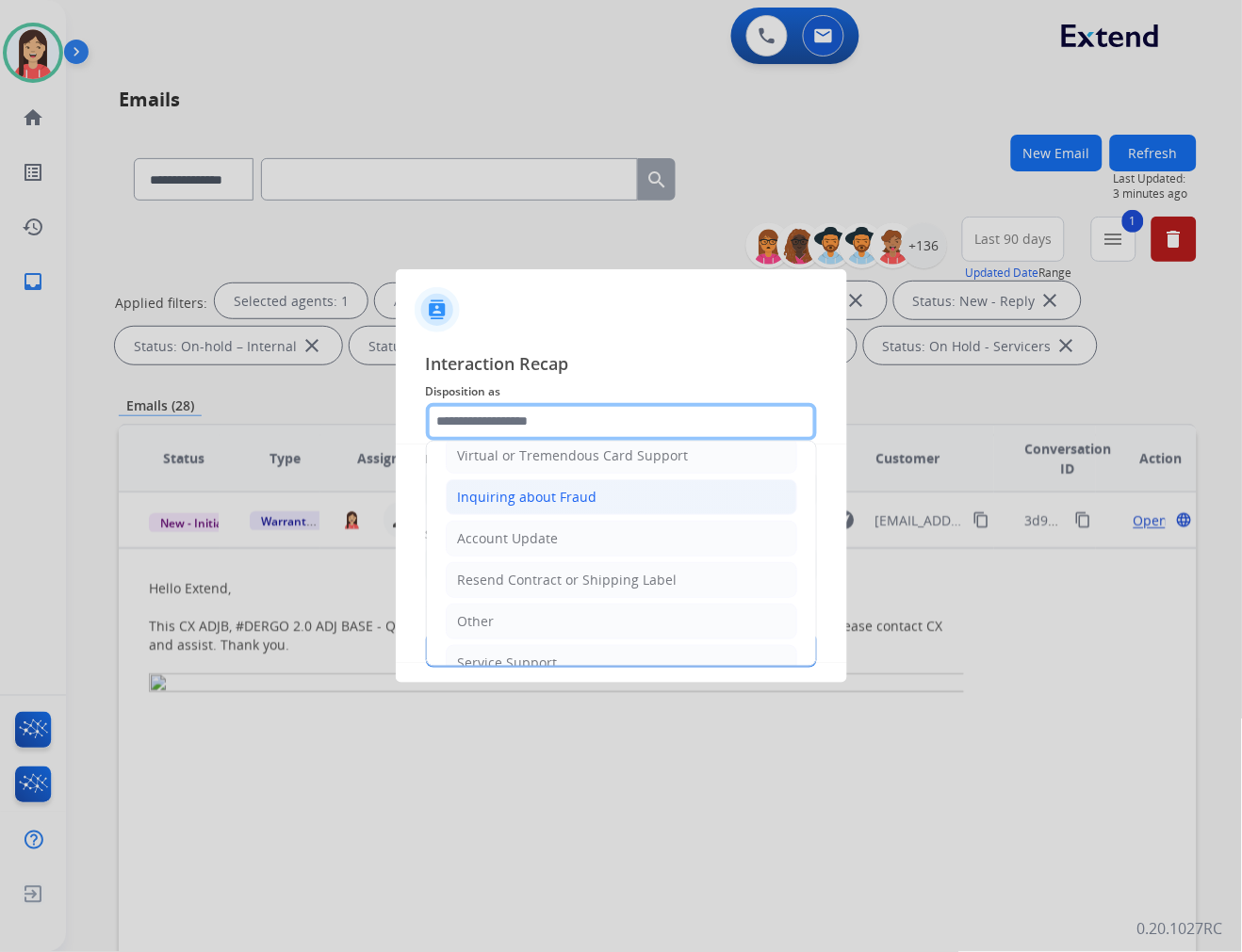
scroll to position [295, 0]
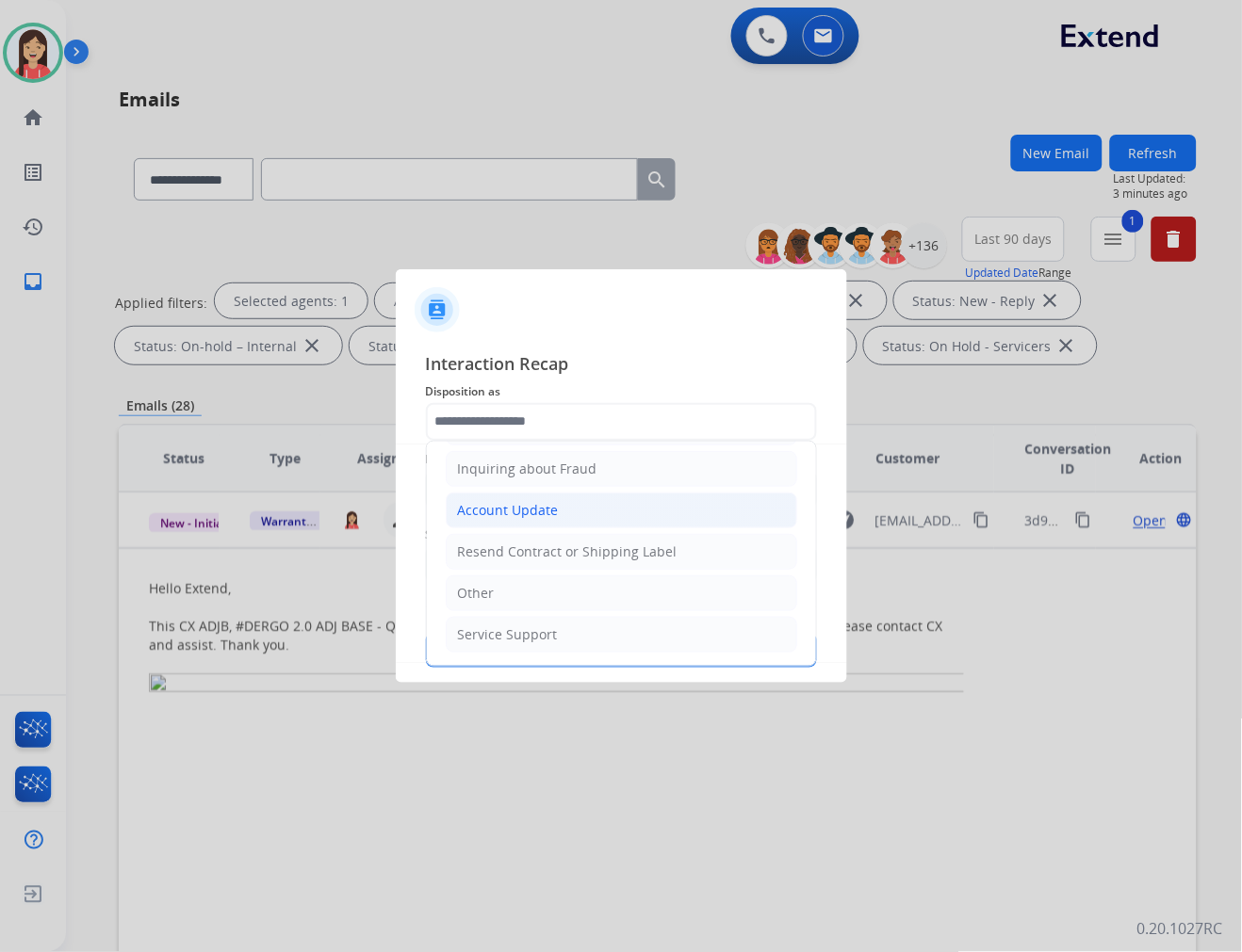
click at [519, 520] on li "Account Update" at bounding box center [621, 510] width 351 height 35
type input "**********"
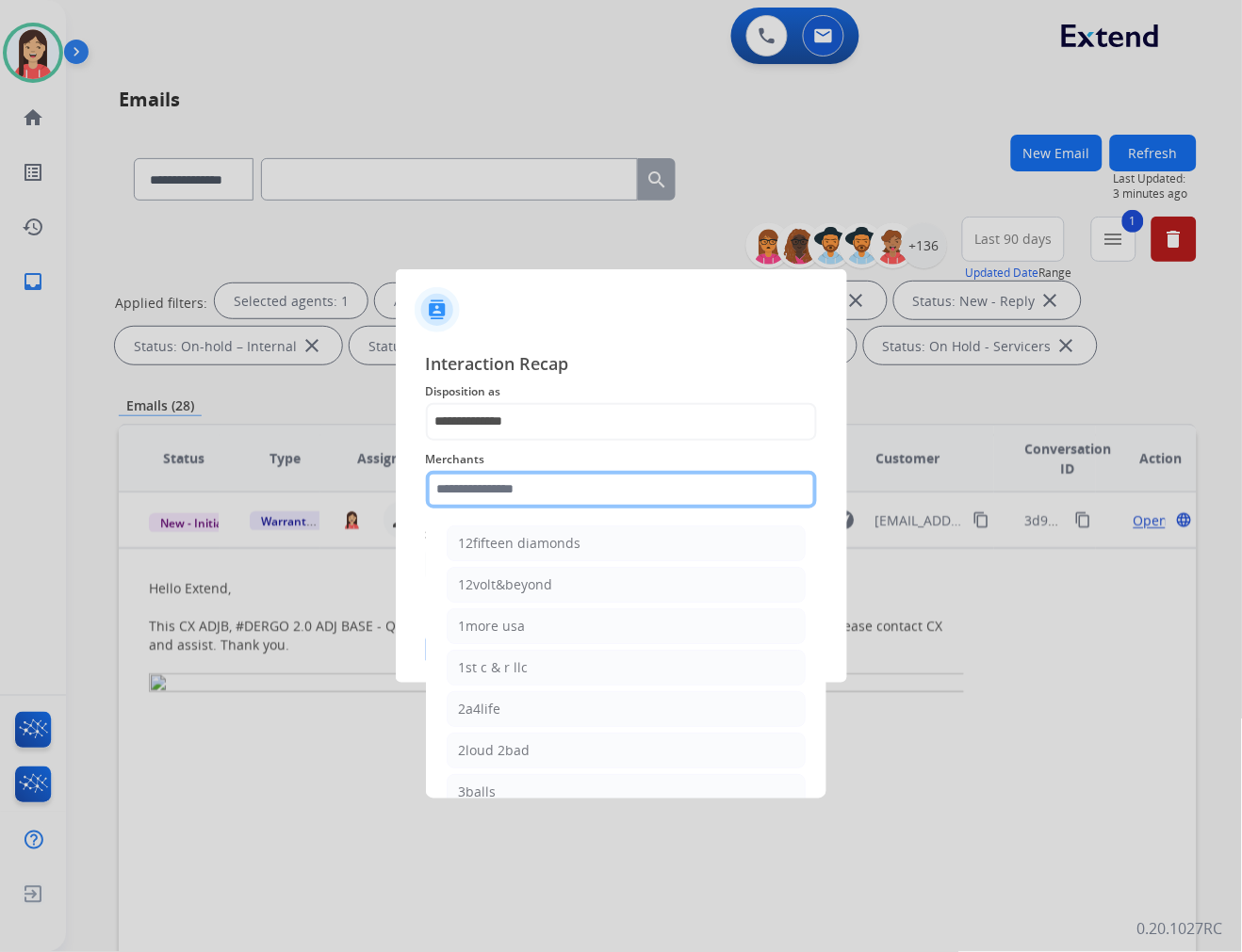
click at [477, 497] on input "text" at bounding box center [621, 490] width 391 height 37
click at [486, 599] on li "Ashley furniture" at bounding box center [626, 585] width 359 height 35
type input "**********"
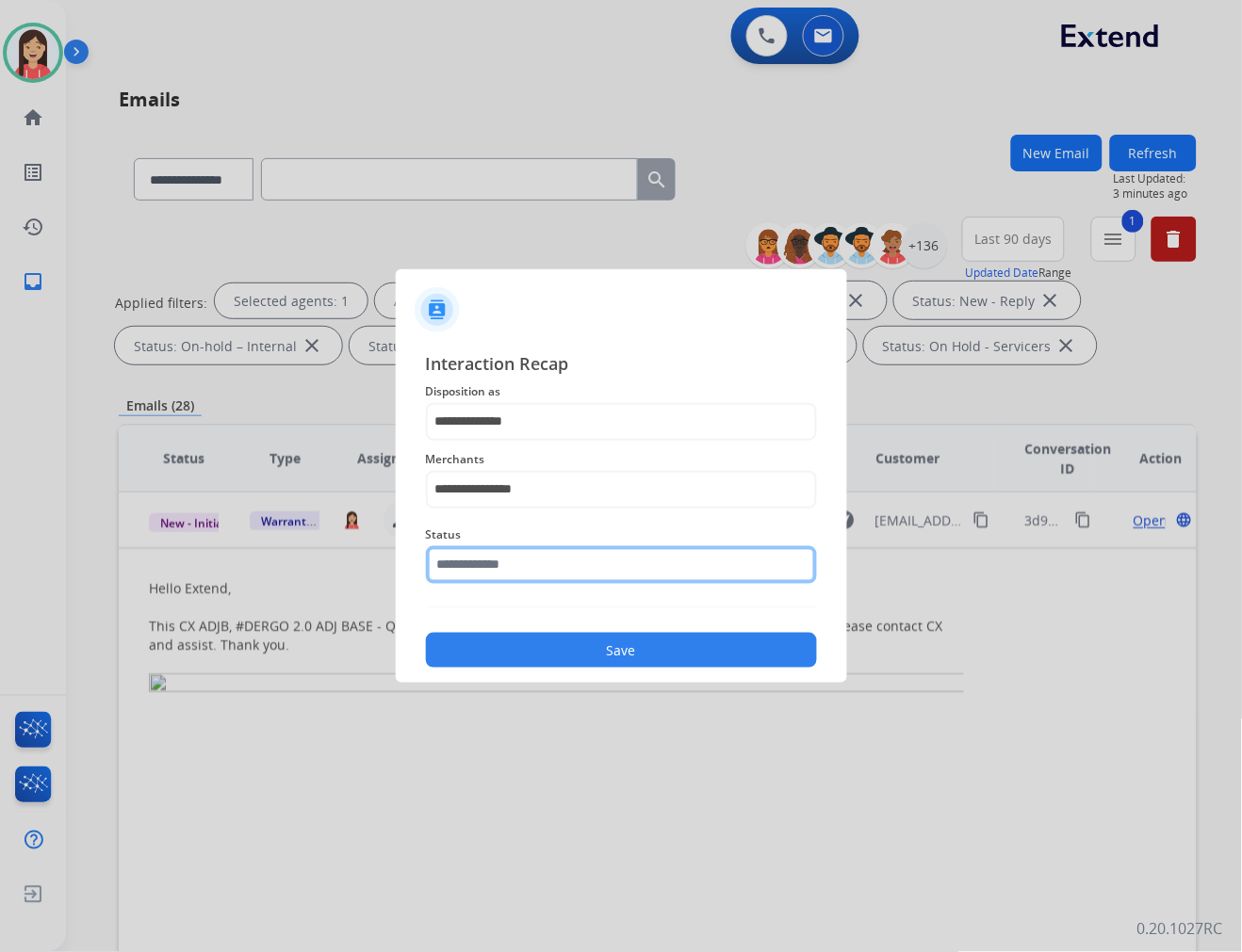
click at [498, 576] on input "text" at bounding box center [621, 565] width 391 height 37
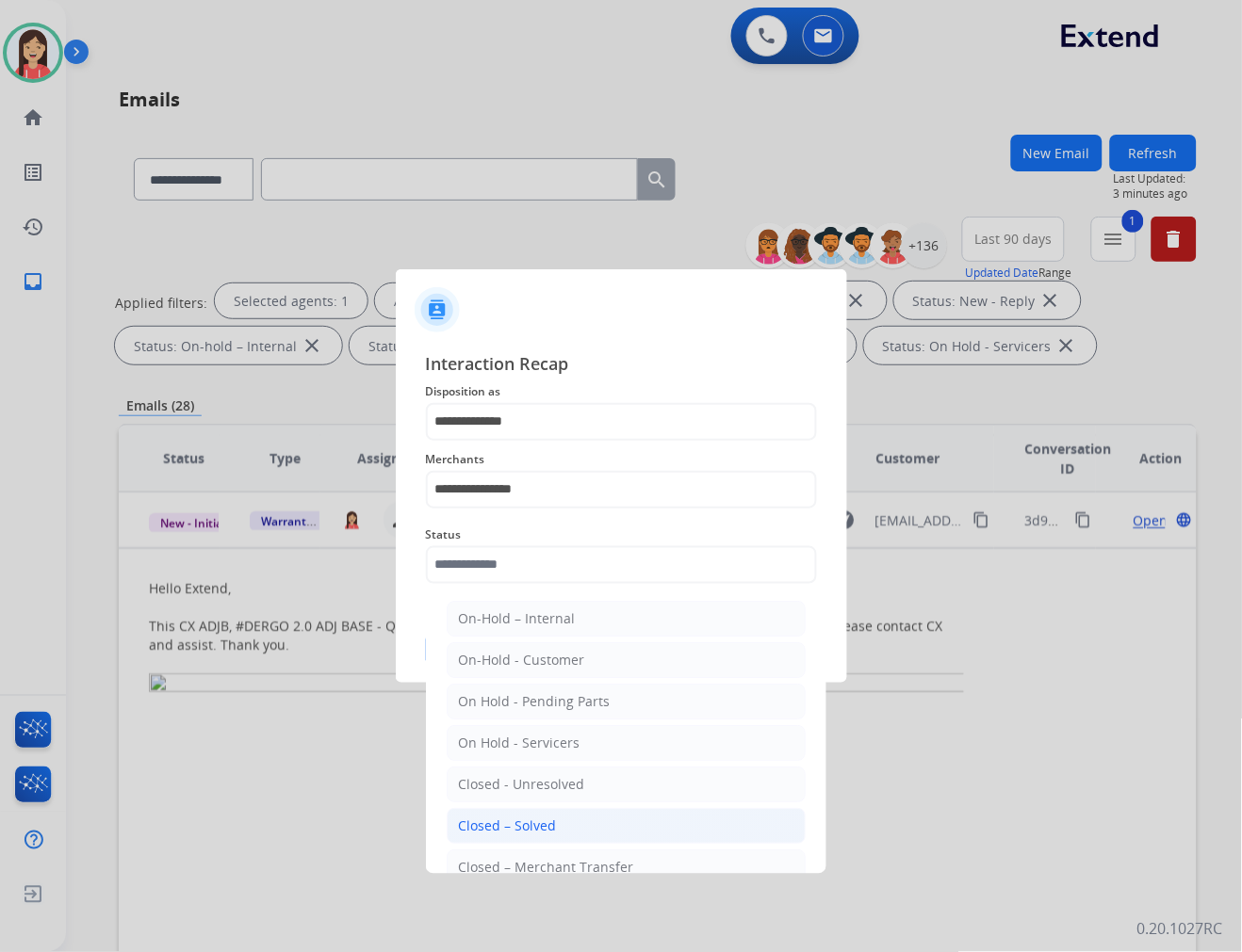
click at [528, 813] on li "Closed – Solved" at bounding box center [626, 825] width 359 height 35
type input "**********"
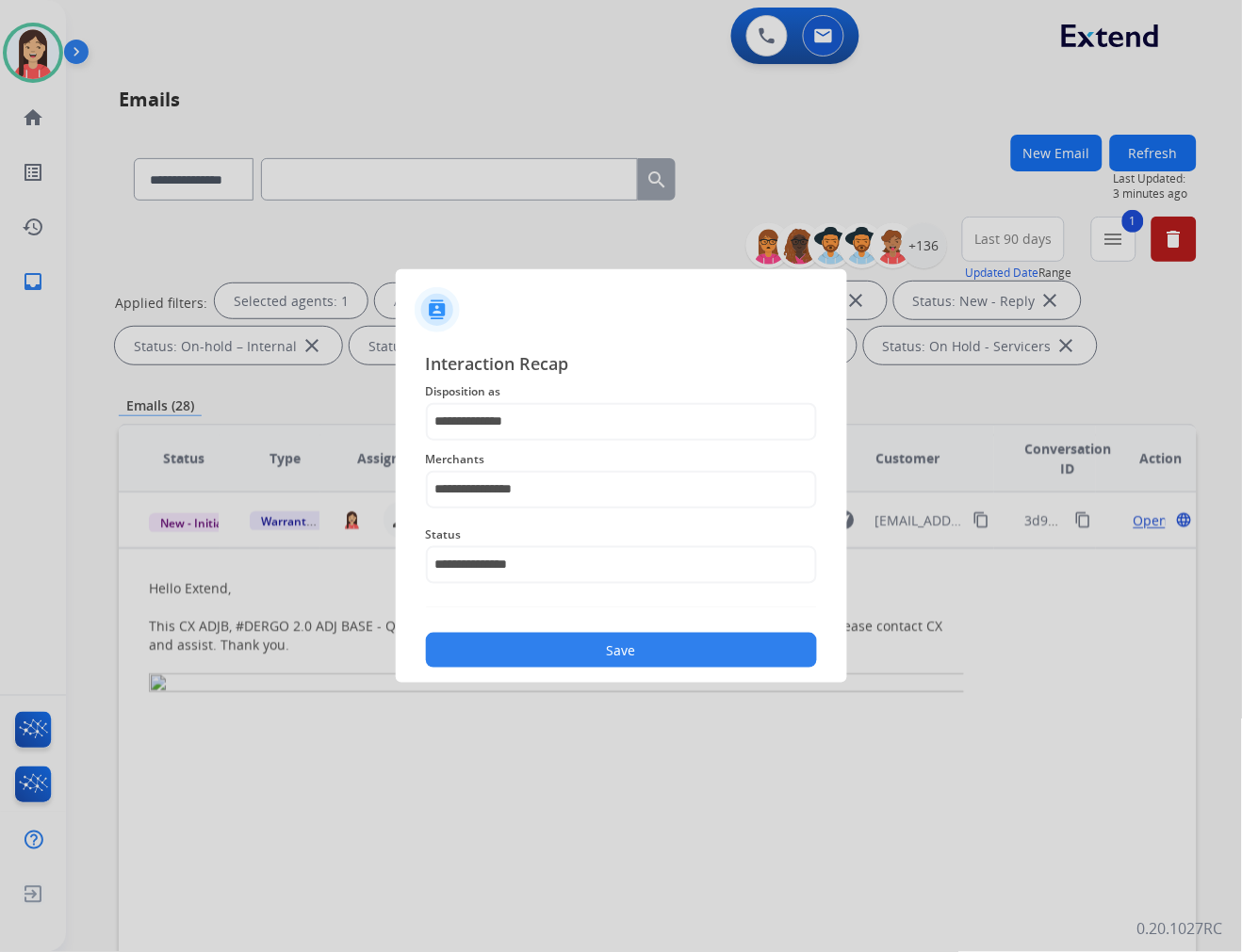
click at [572, 639] on button "Save" at bounding box center [621, 651] width 391 height 35
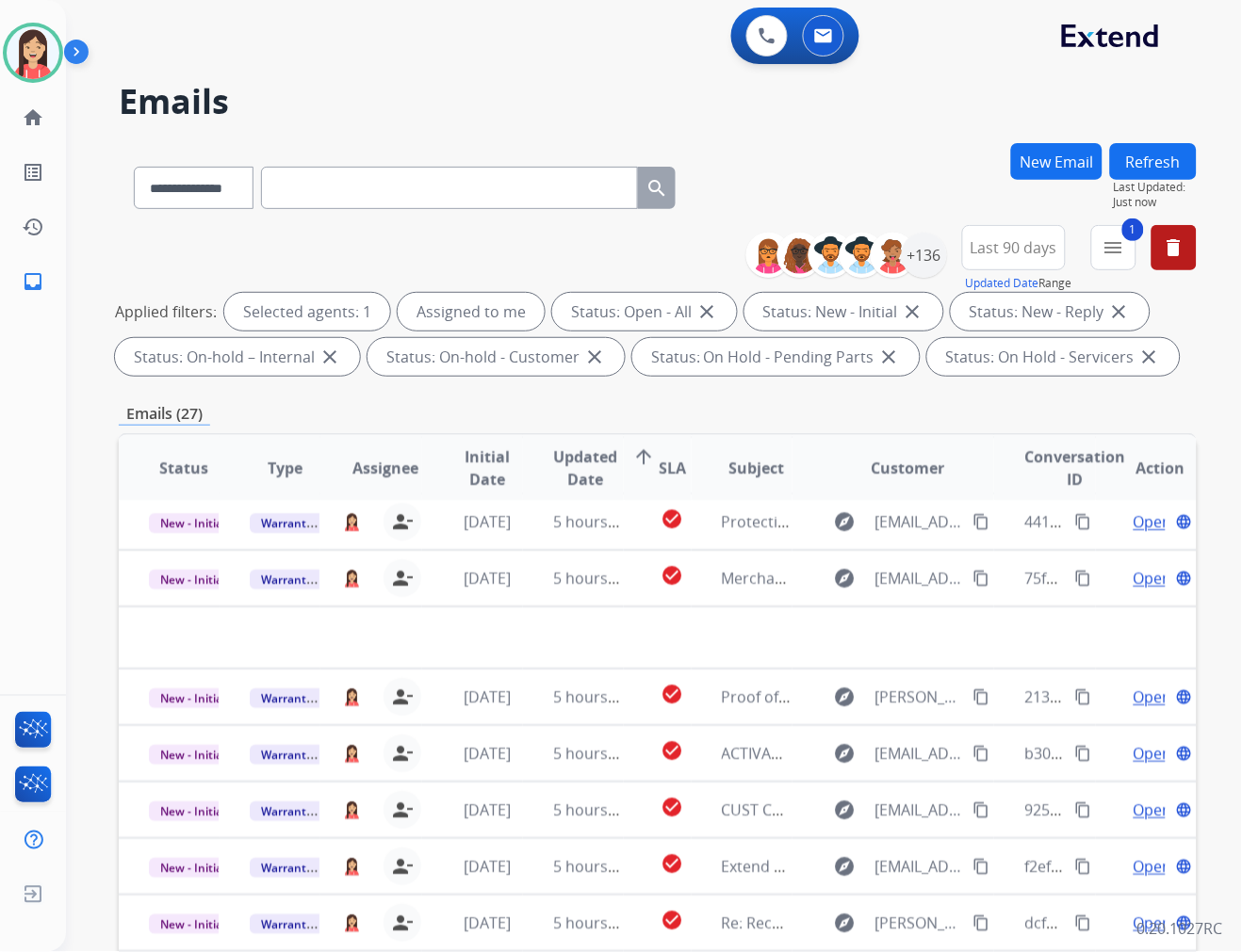
scroll to position [62, 0]
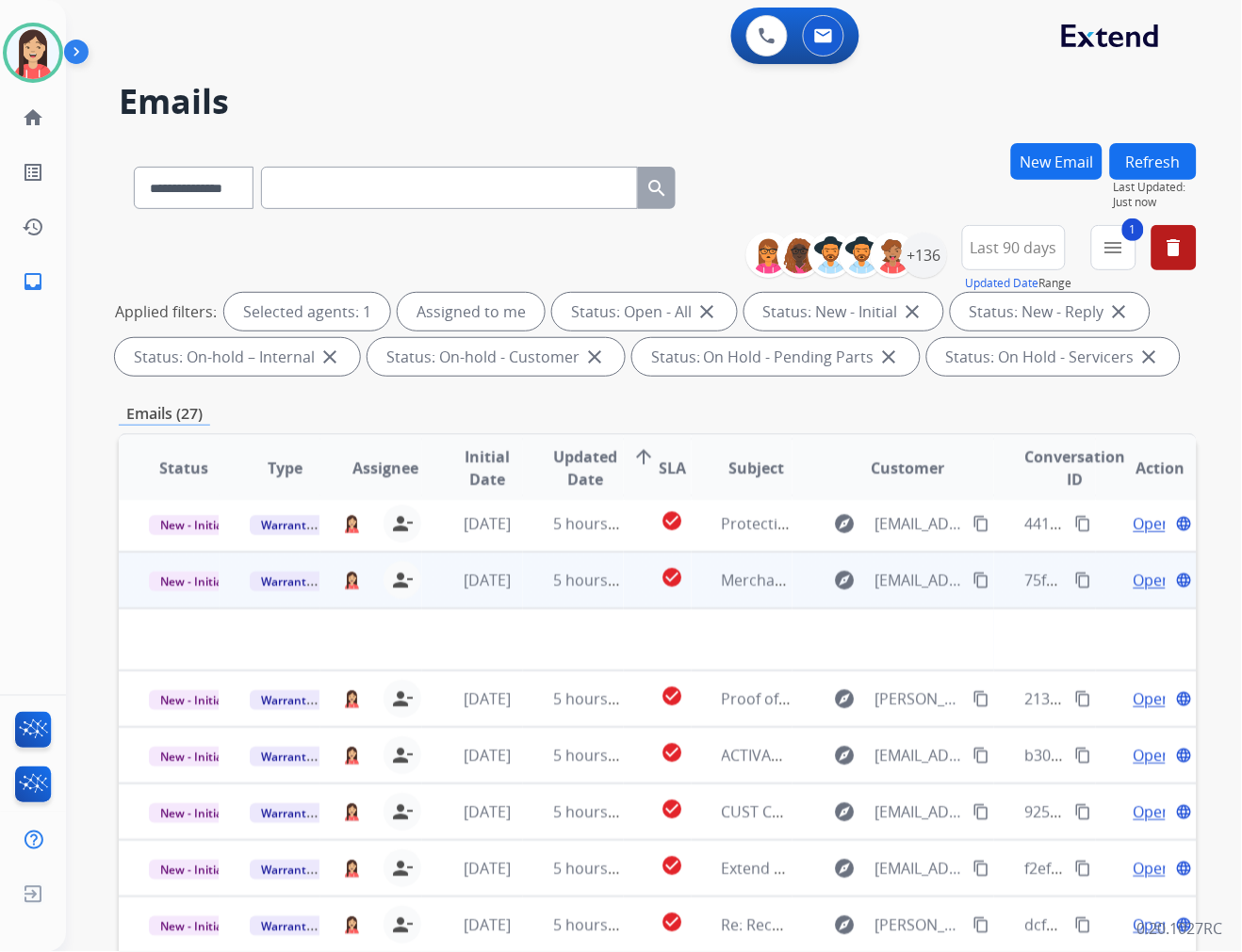
click at [523, 595] on td "5 hours ago" at bounding box center [573, 580] width 101 height 57
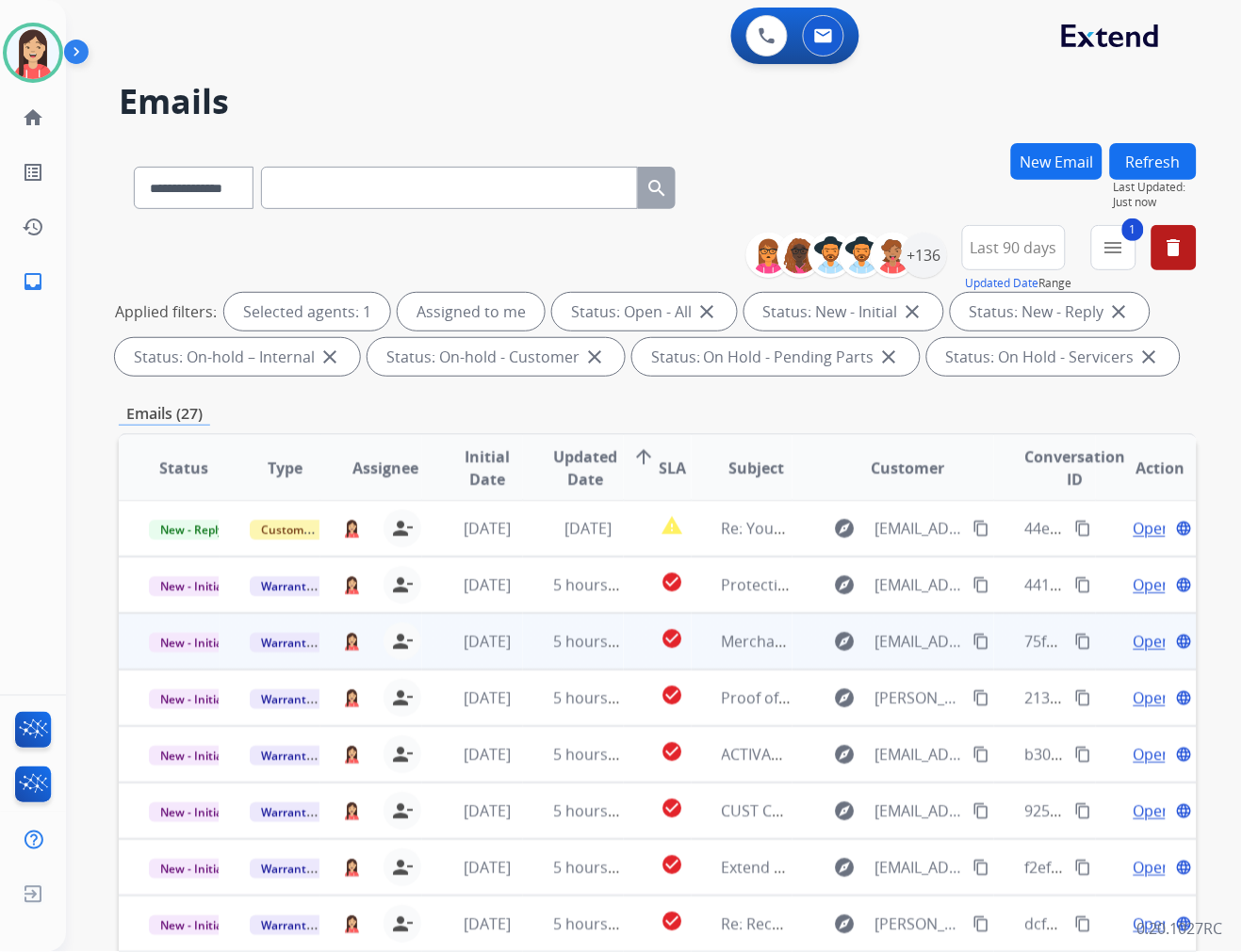
click at [523, 644] on td "5 hours ago" at bounding box center [573, 642] width 101 height 57
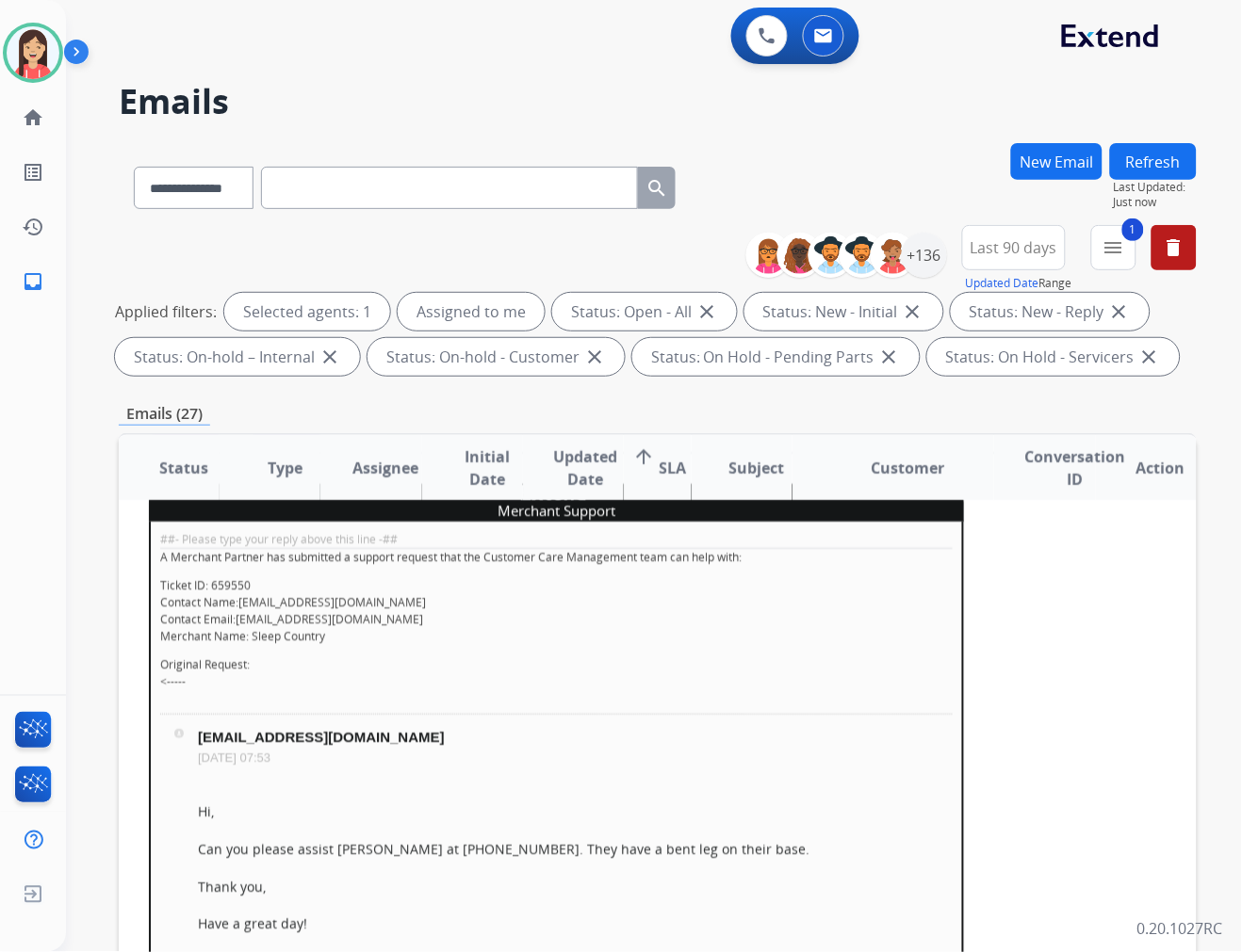
scroll to position [113, 0]
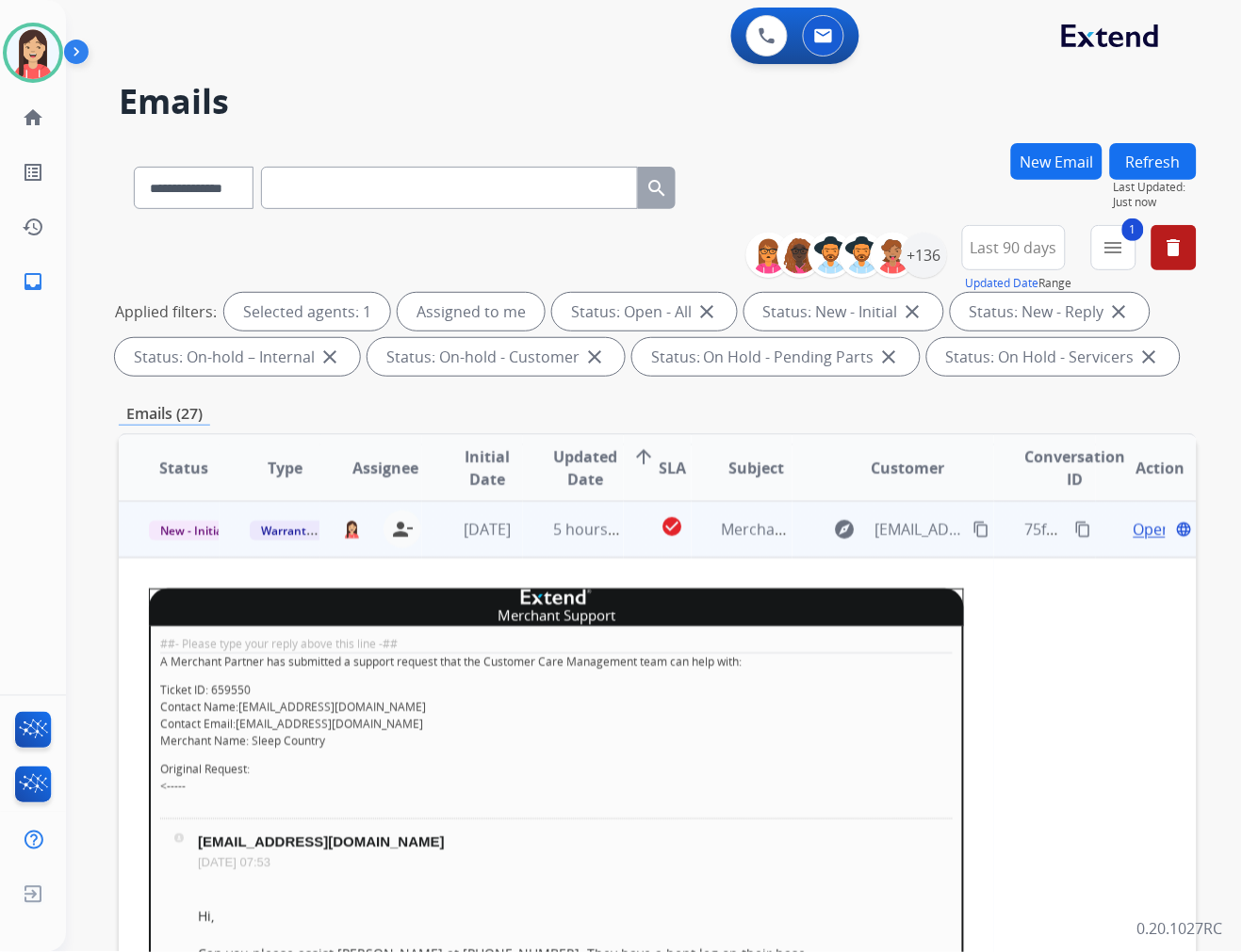
click at [1133, 531] on span "Open" at bounding box center [1152, 529] width 38 height 23
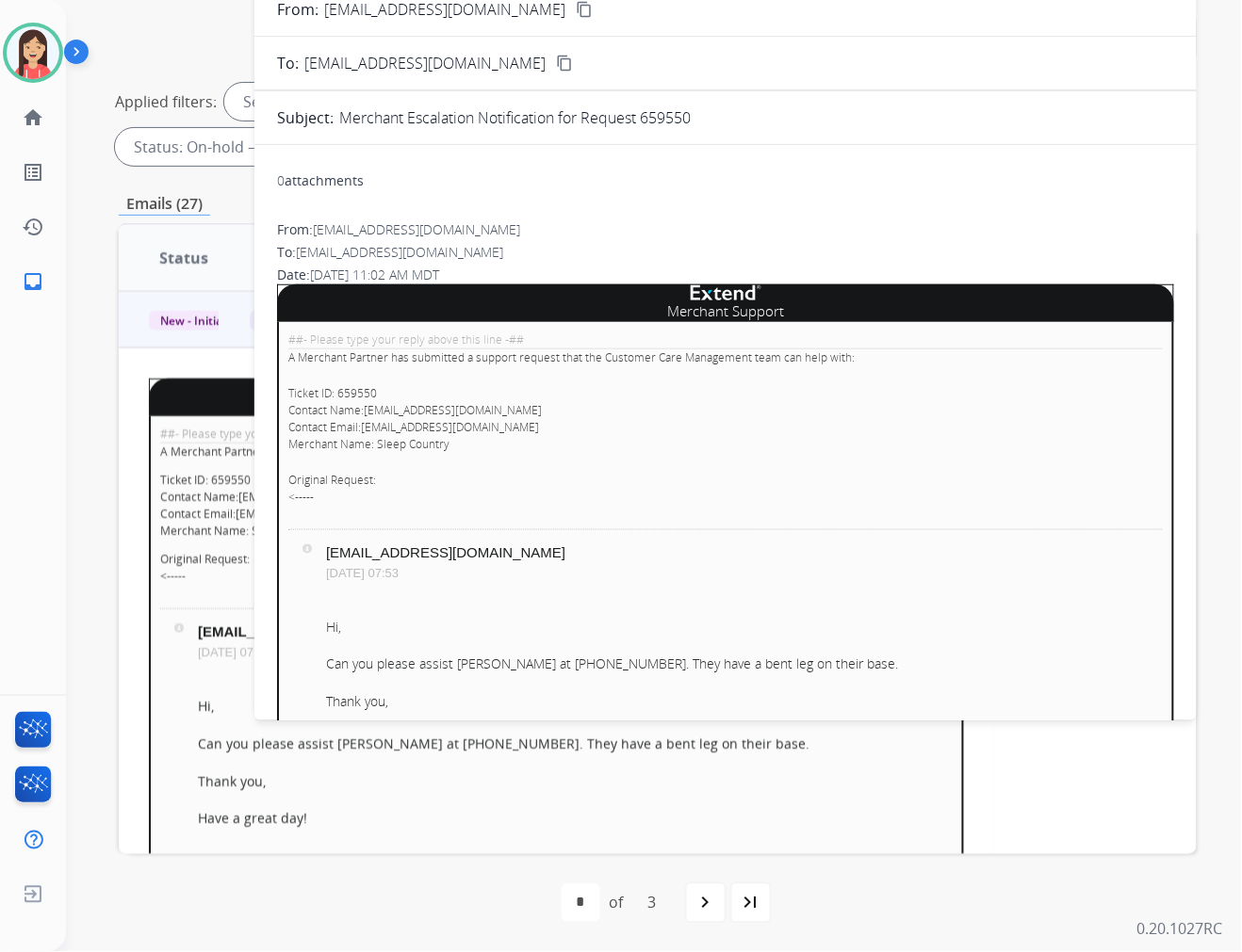
scroll to position [0, 0]
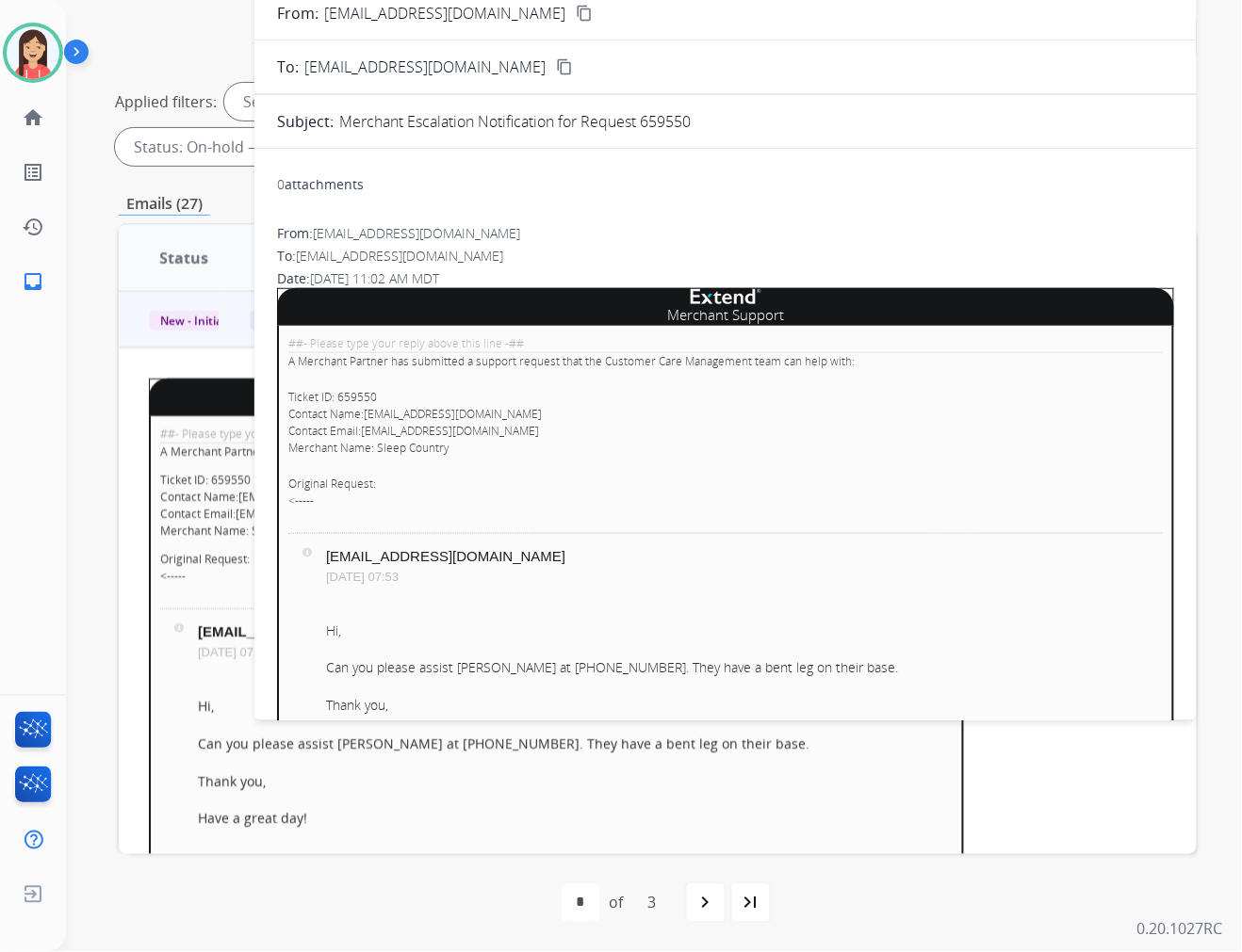
drag, startPoint x: 698, startPoint y: 123, endPoint x: 647, endPoint y: 125, distance: 51.0
click at [647, 125] on div "Merchant Escalation Notification for Request 659550" at bounding box center [756, 121] width 835 height 23
copy p "659550"
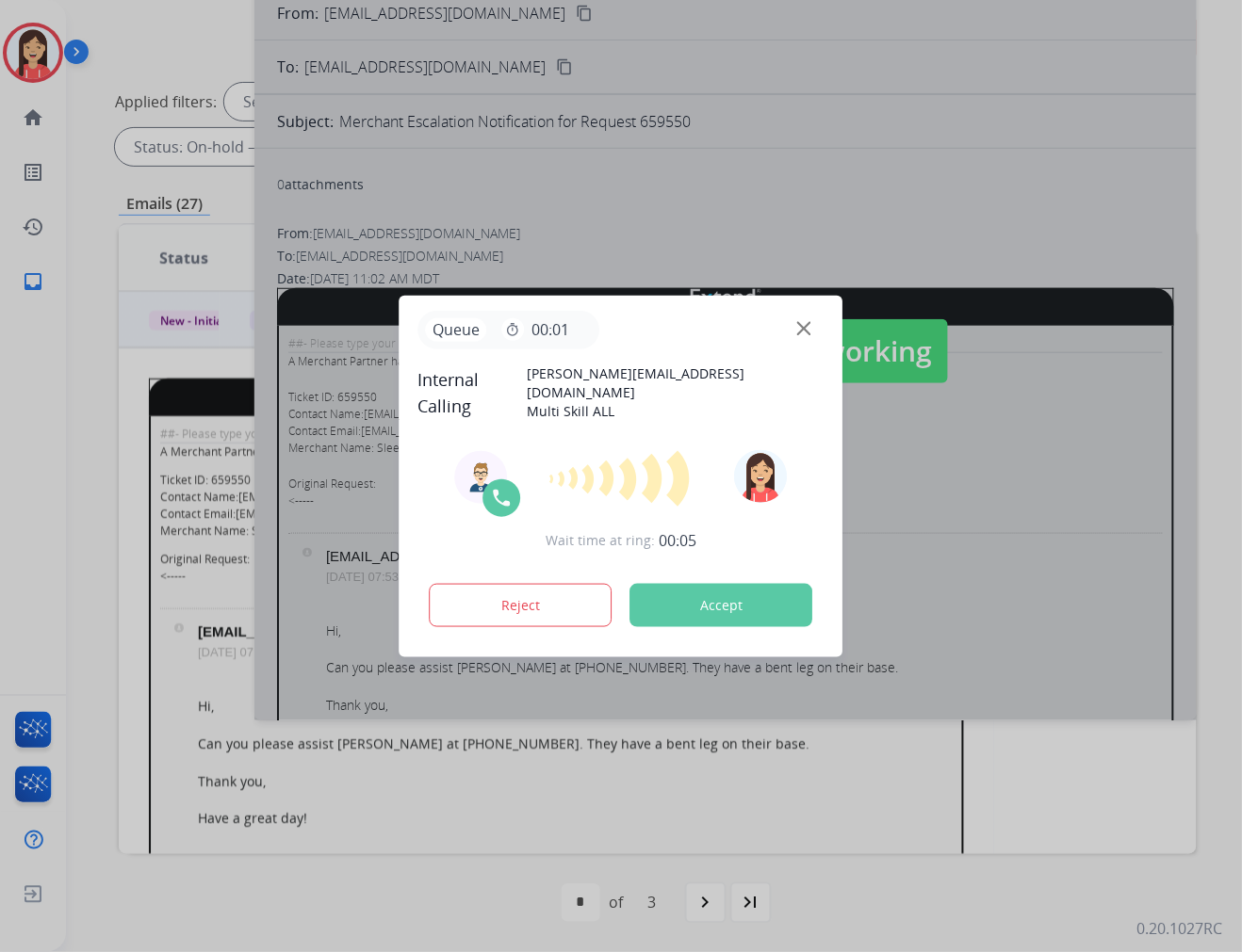
click at [705, 586] on button "Accept" at bounding box center [722, 606] width 183 height 43
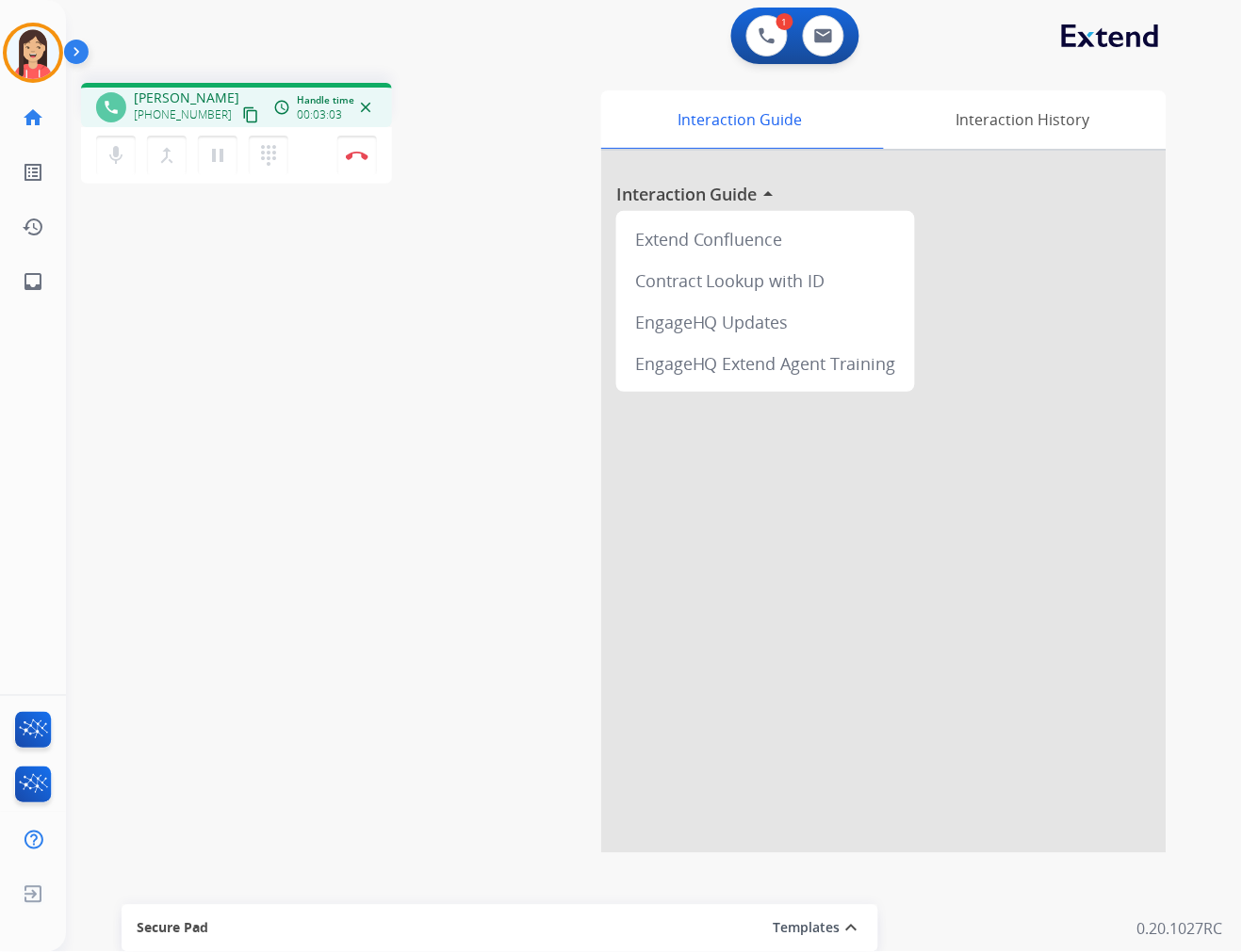
drag, startPoint x: 435, startPoint y: 222, endPoint x: 522, endPoint y: 208, distance: 88.1
click at [435, 222] on div "phone Bonnie +18772487707 content_copy access_time Call metrics Queue 00:13 Hol…" at bounding box center [631, 460] width 1131 height 785
click at [833, 32] on button at bounding box center [824, 35] width 41 height 41
select select "**********"
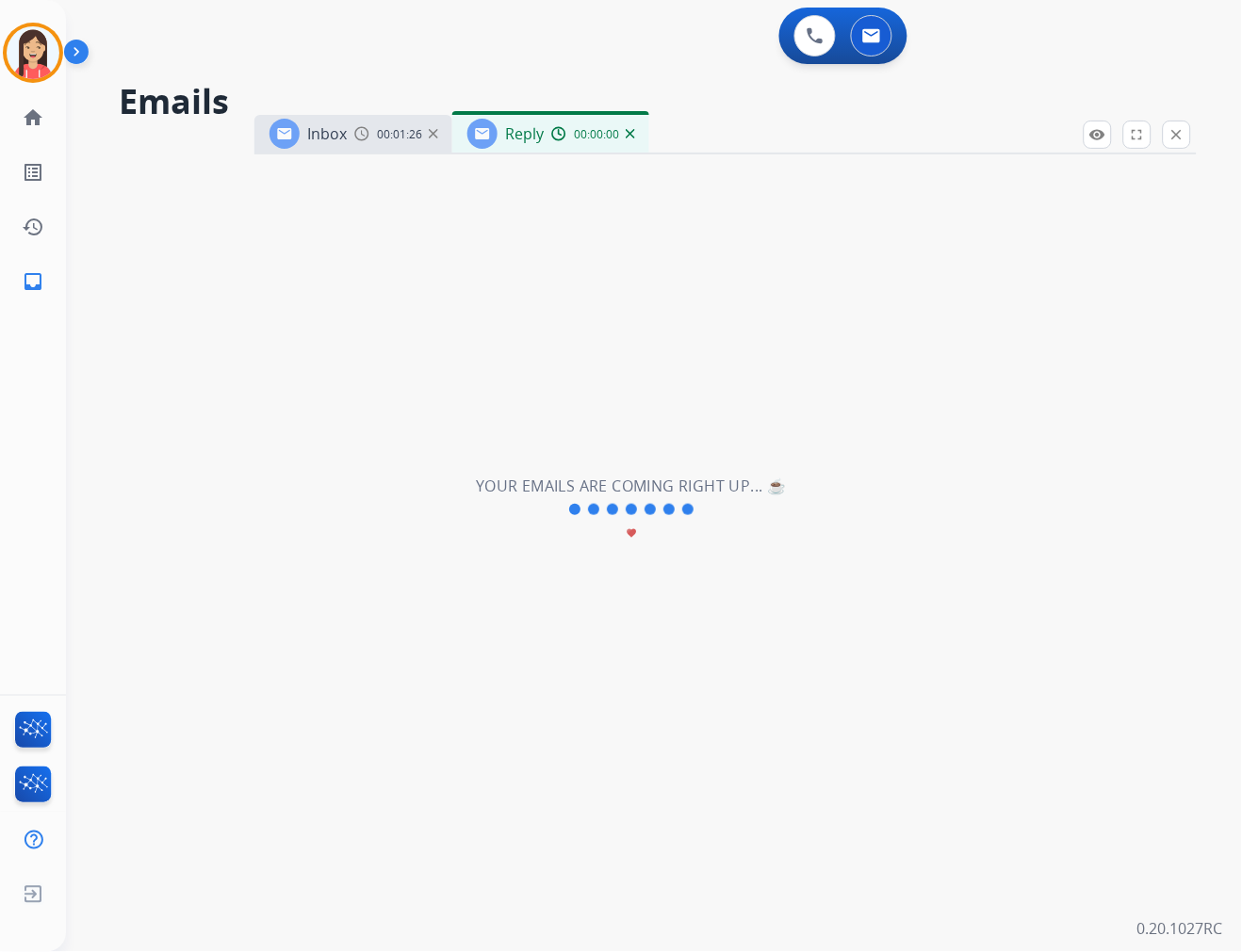
select select "**********"
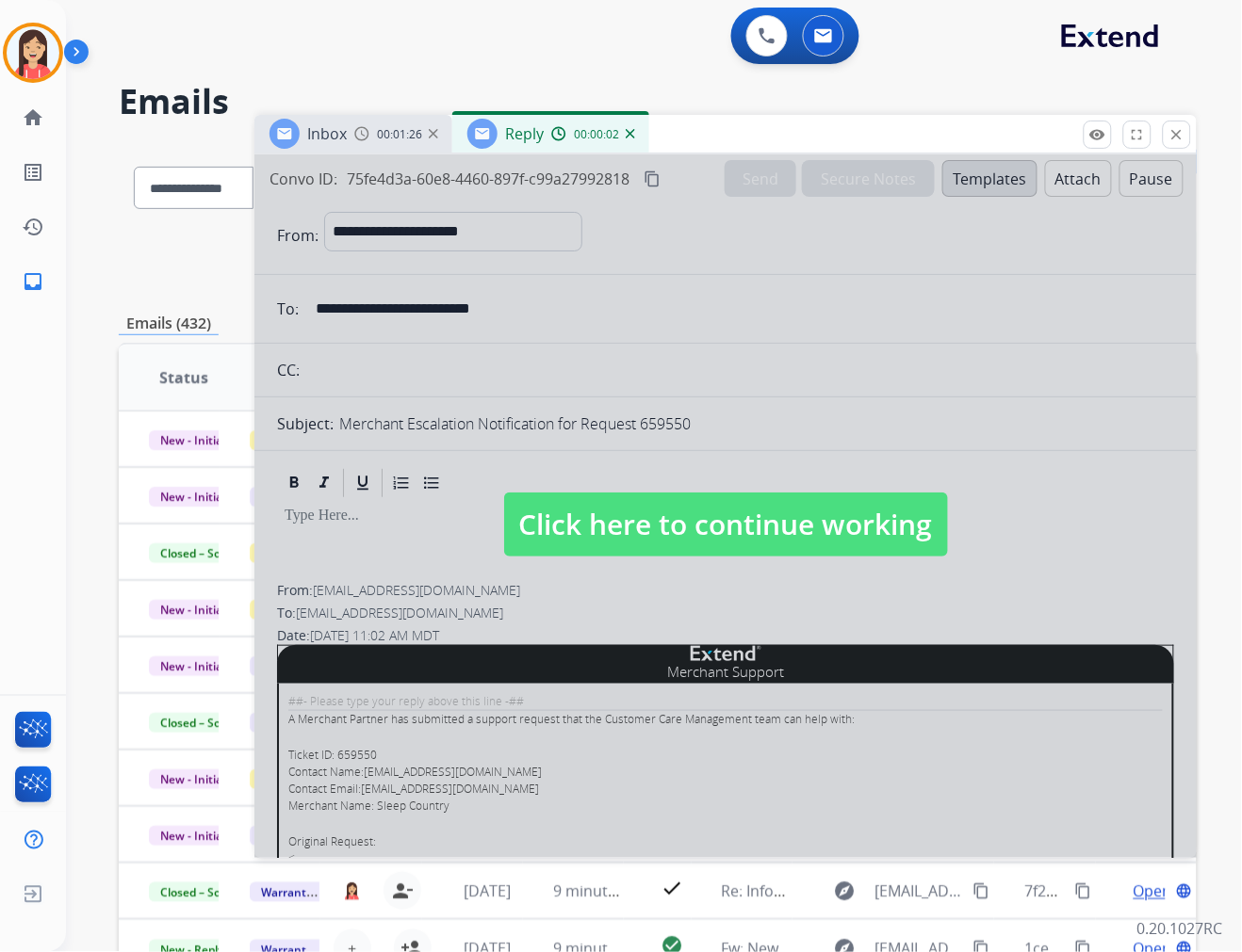
click at [726, 542] on span "Click here to continue working" at bounding box center [726, 524] width 444 height 64
select select
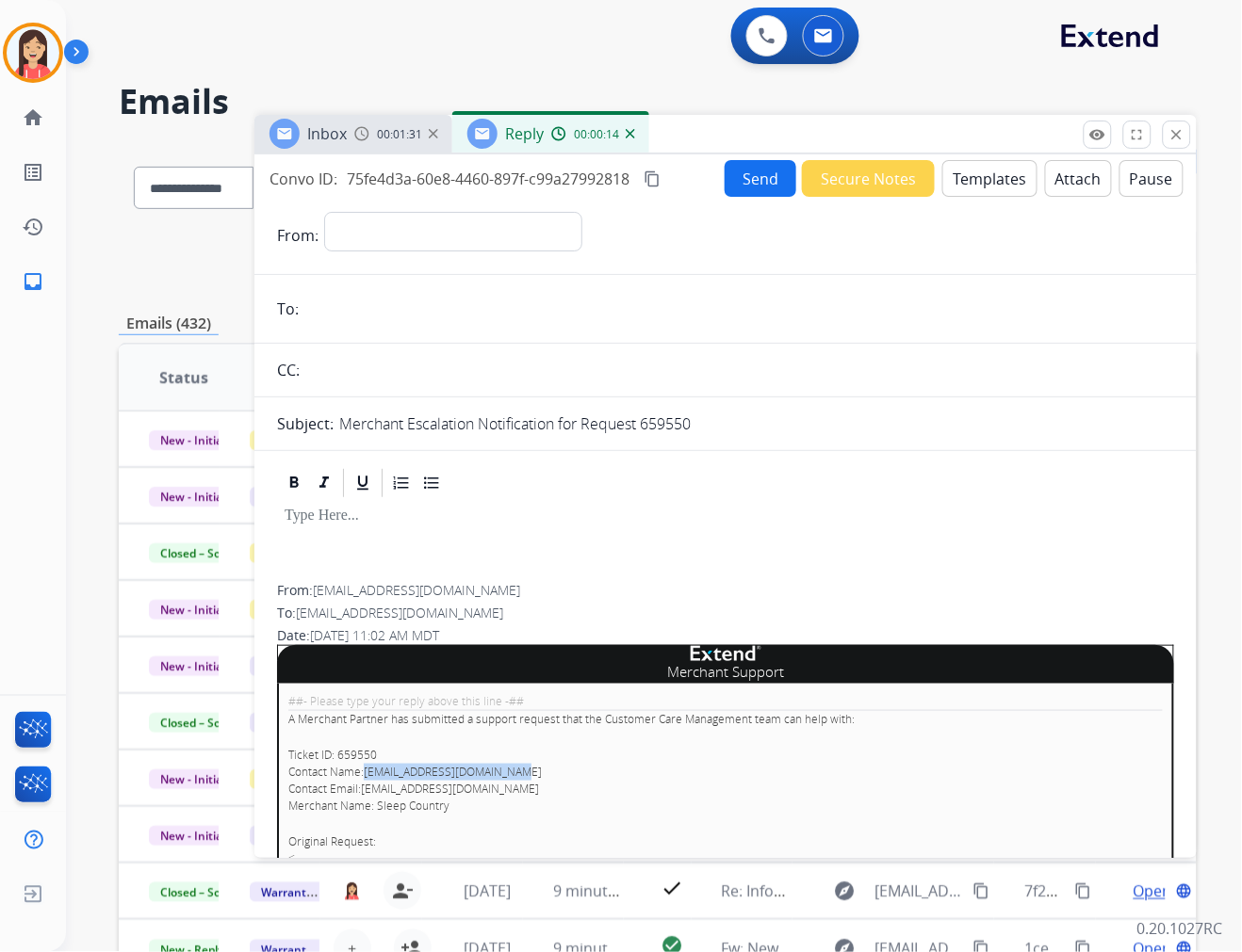
drag, startPoint x: 512, startPoint y: 770, endPoint x: 365, endPoint y: 774, distance: 147.1
click at [365, 774] on p "Ticket ID: 659550 Contact Name: cs@support.sleepcountry.ca Contact Email: cs@su…" at bounding box center [726, 780] width 875 height 68
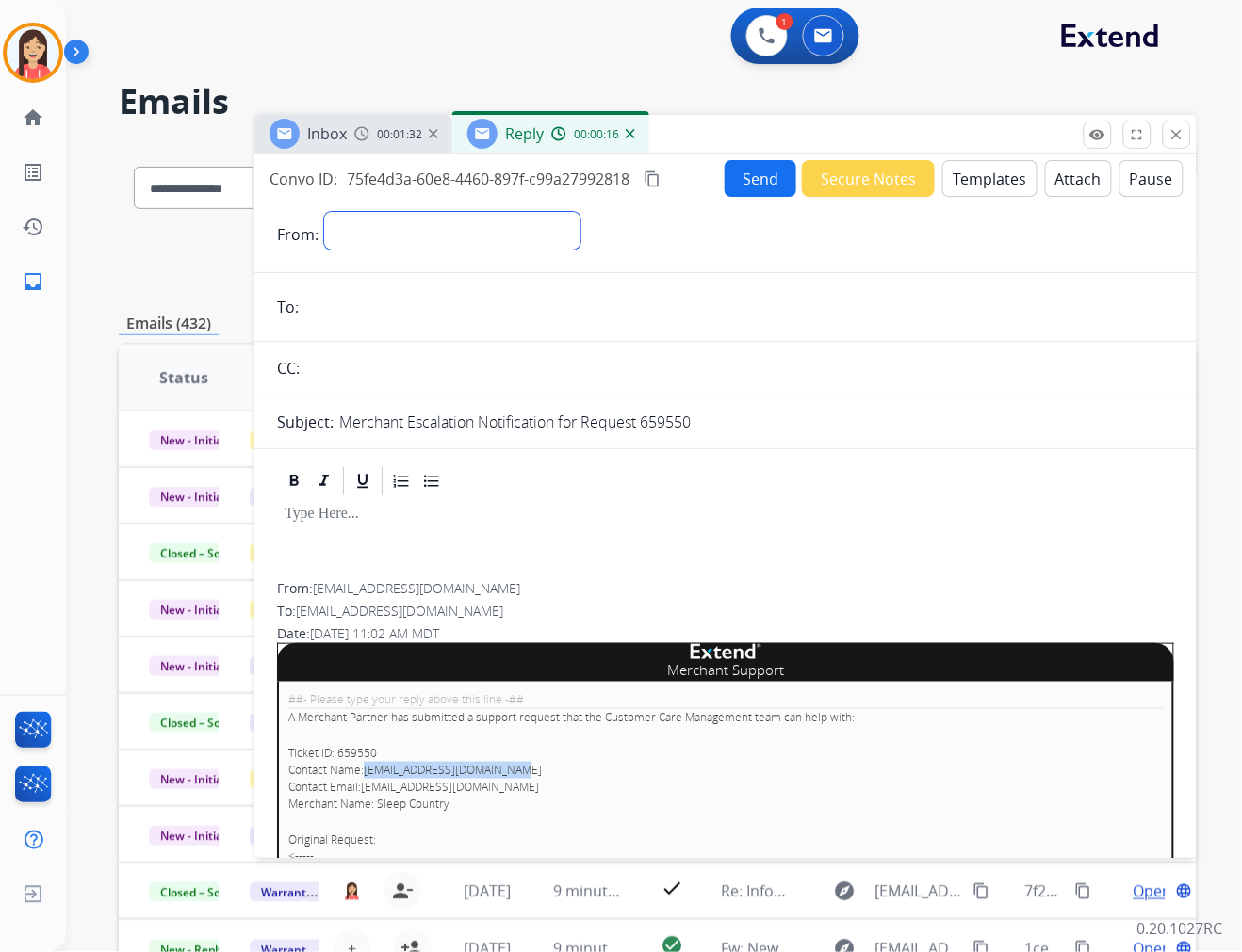
click at [387, 231] on select "**********" at bounding box center [452, 231] width 256 height 37
select select "**********"
click at [324, 212] on select "**********" at bounding box center [452, 231] width 256 height 37
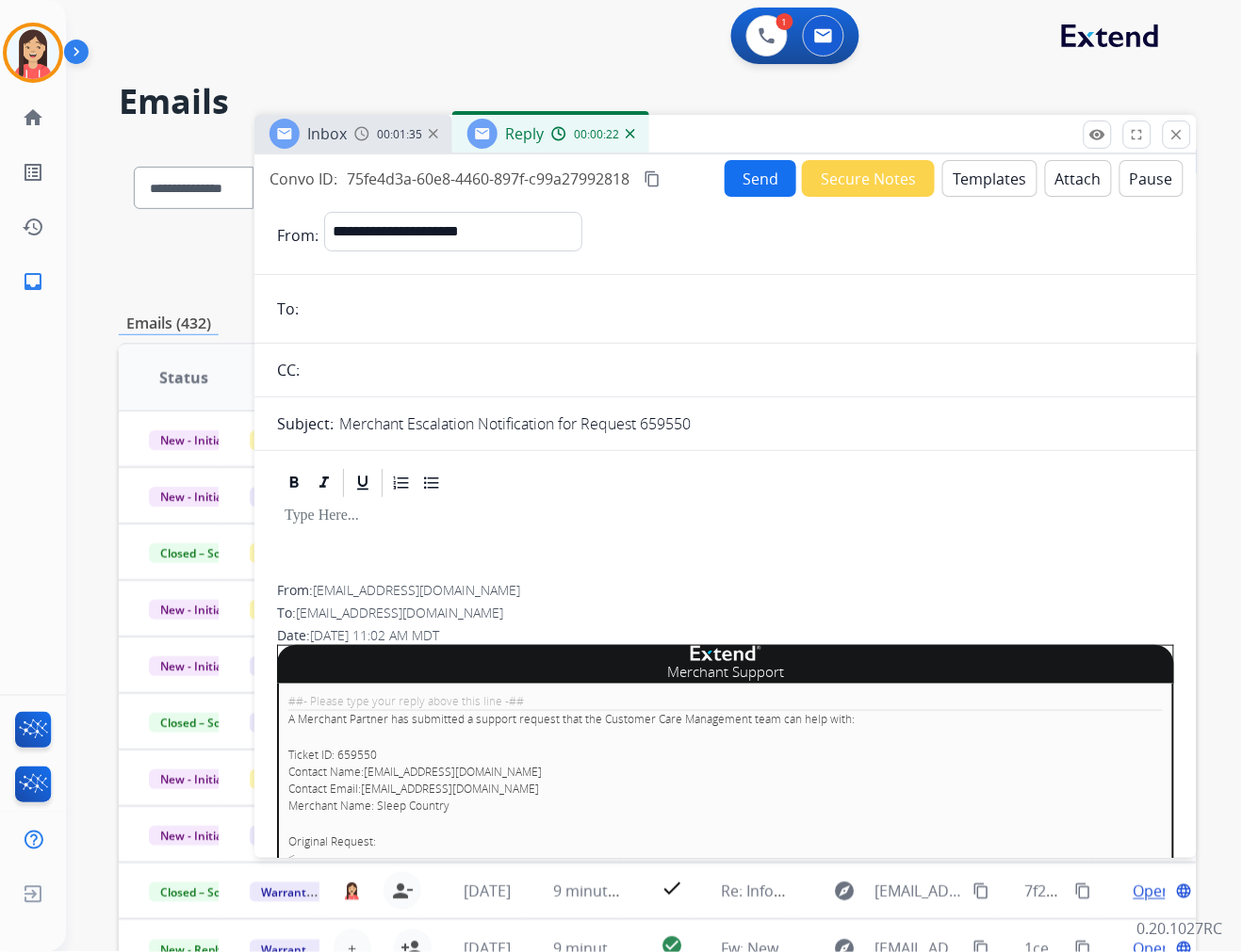
click at [402, 291] on input "email" at bounding box center [739, 309] width 870 height 37
paste input "**********"
type input "**********"
click at [984, 175] on button "Templates" at bounding box center [990, 178] width 95 height 36
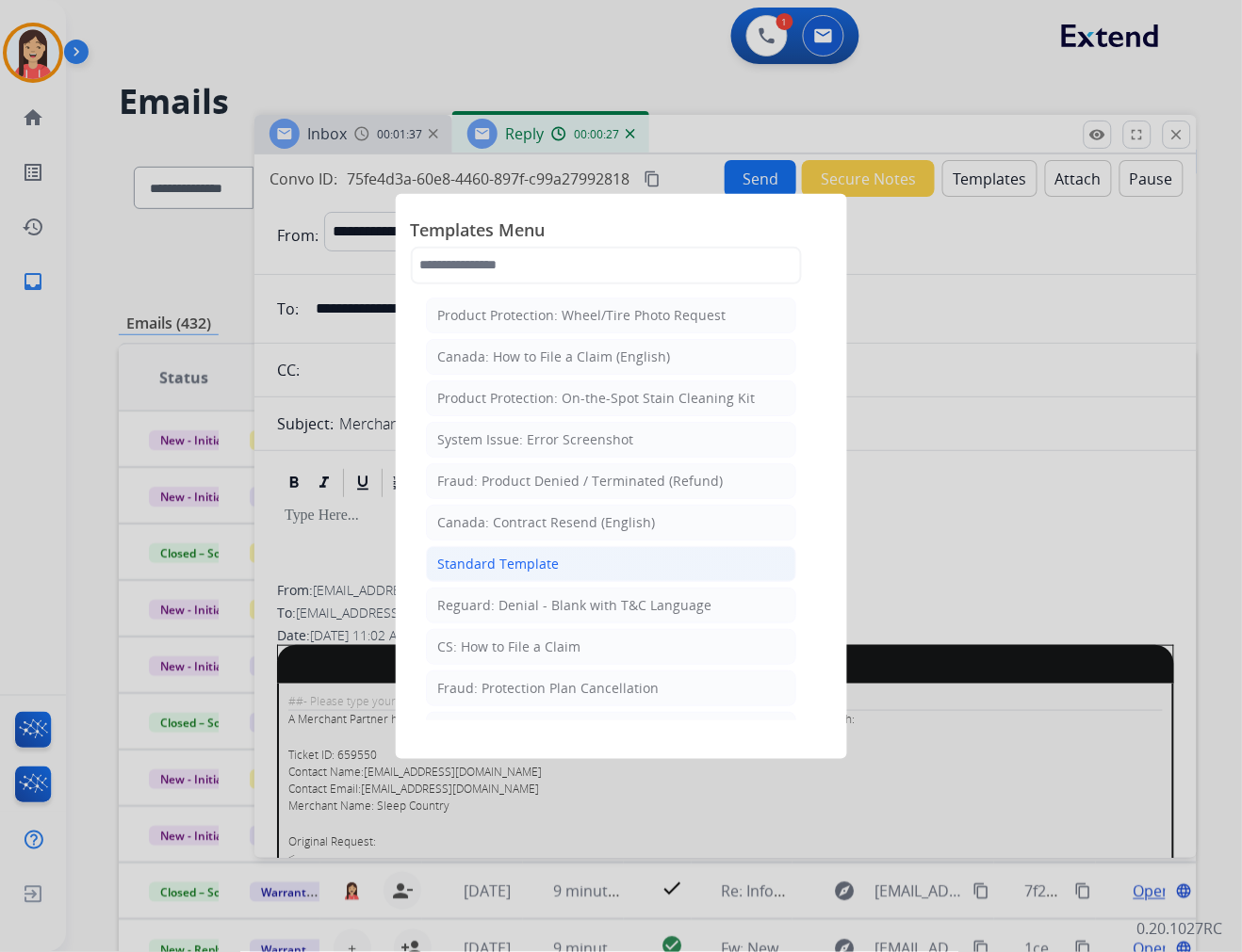
click at [502, 570] on div "Standard Template" at bounding box center [499, 563] width 122 height 19
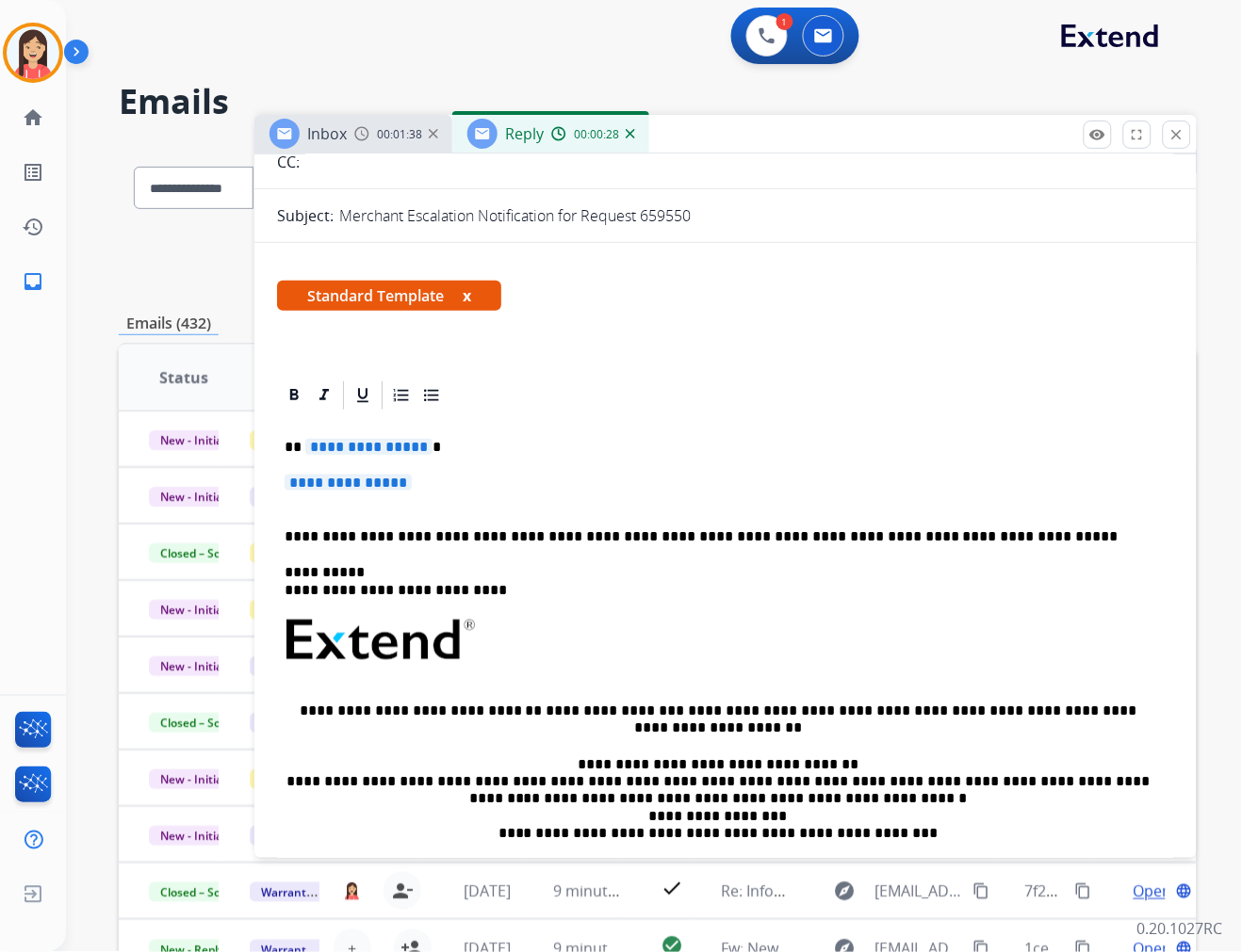
scroll to position [209, 0]
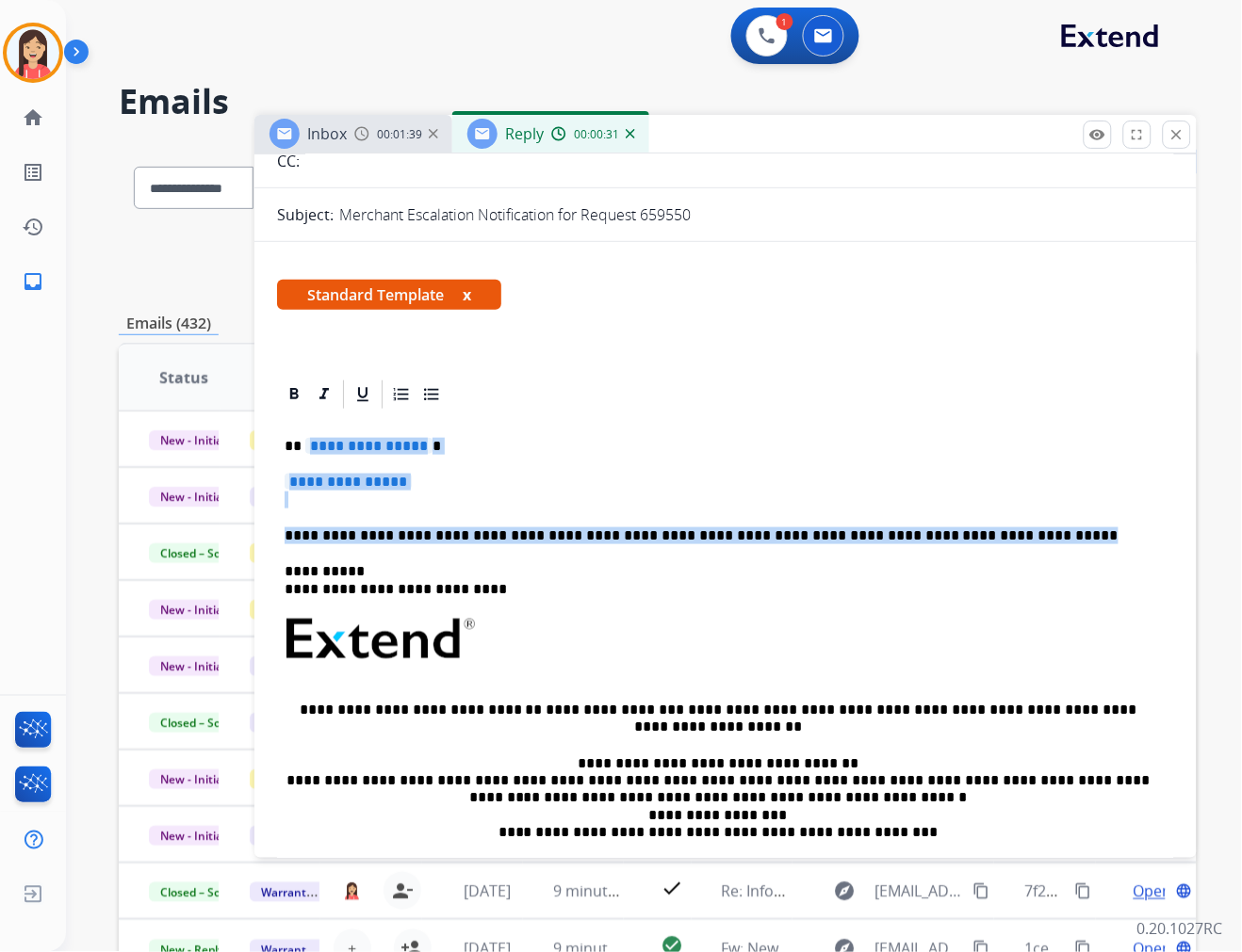
drag, startPoint x: 304, startPoint y: 437, endPoint x: 1014, endPoint y: 525, distance: 715.4
click at [1014, 525] on div "**********" at bounding box center [726, 683] width 897 height 545
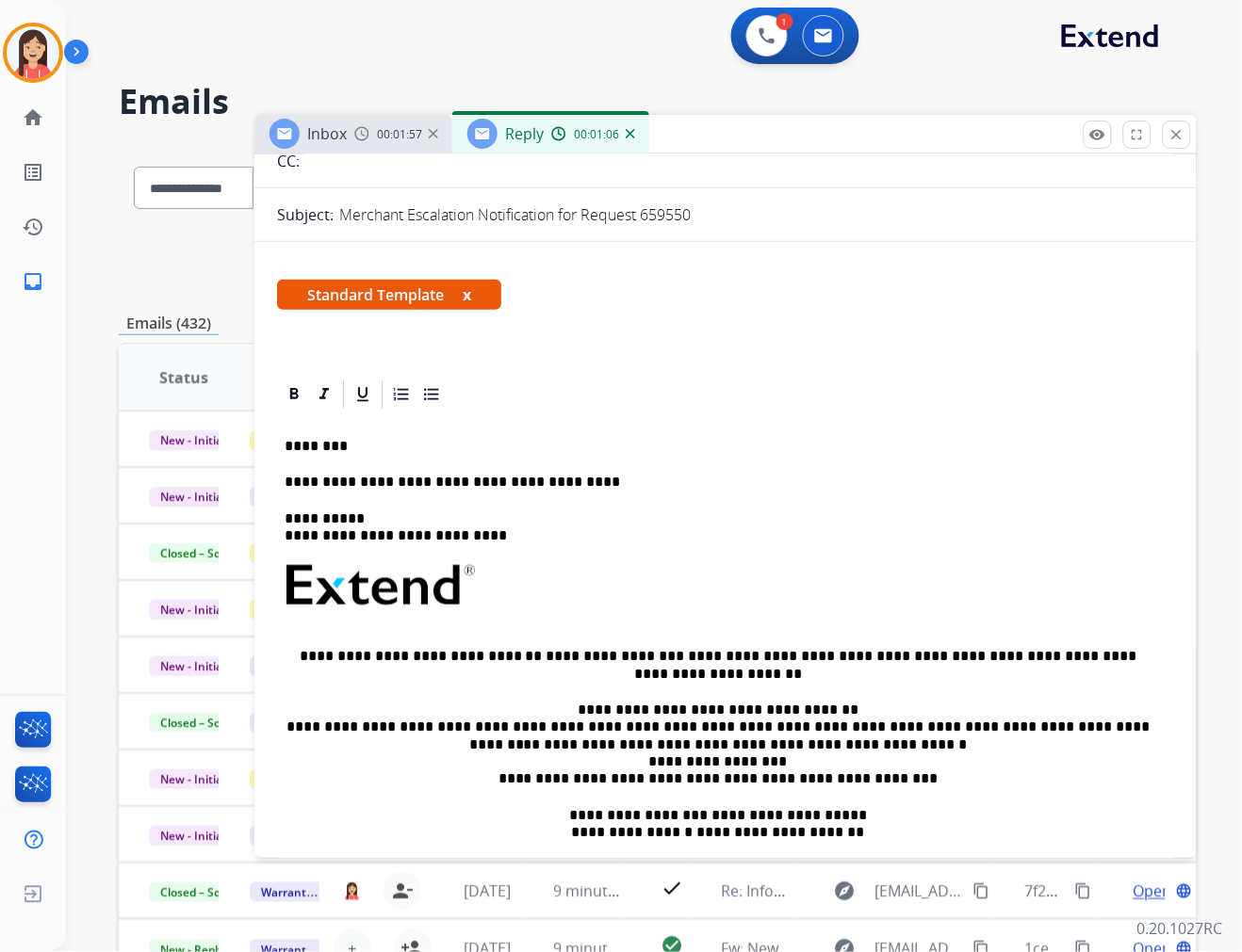
click at [619, 466] on div "**********" at bounding box center [726, 657] width 897 height 491
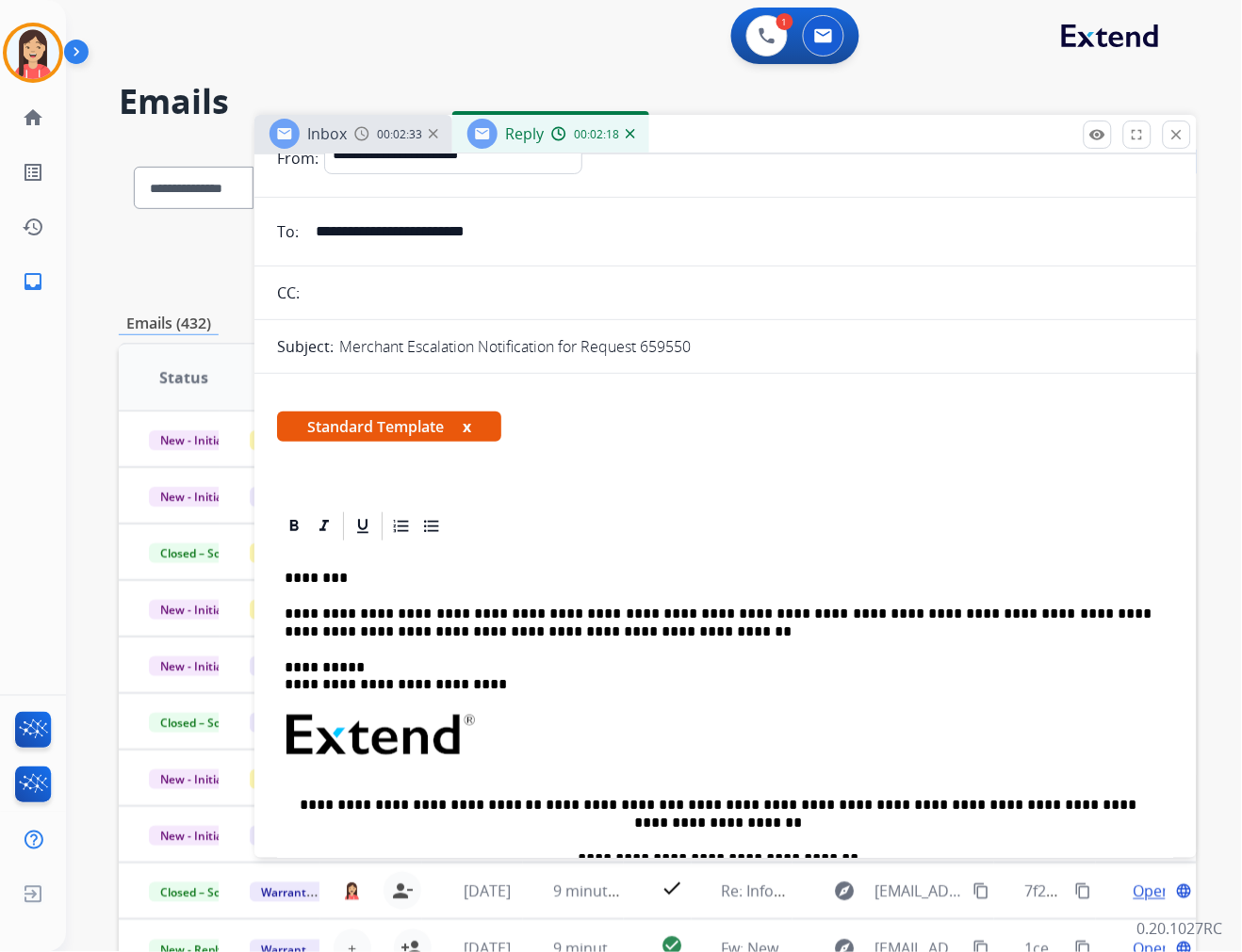
scroll to position [0, 0]
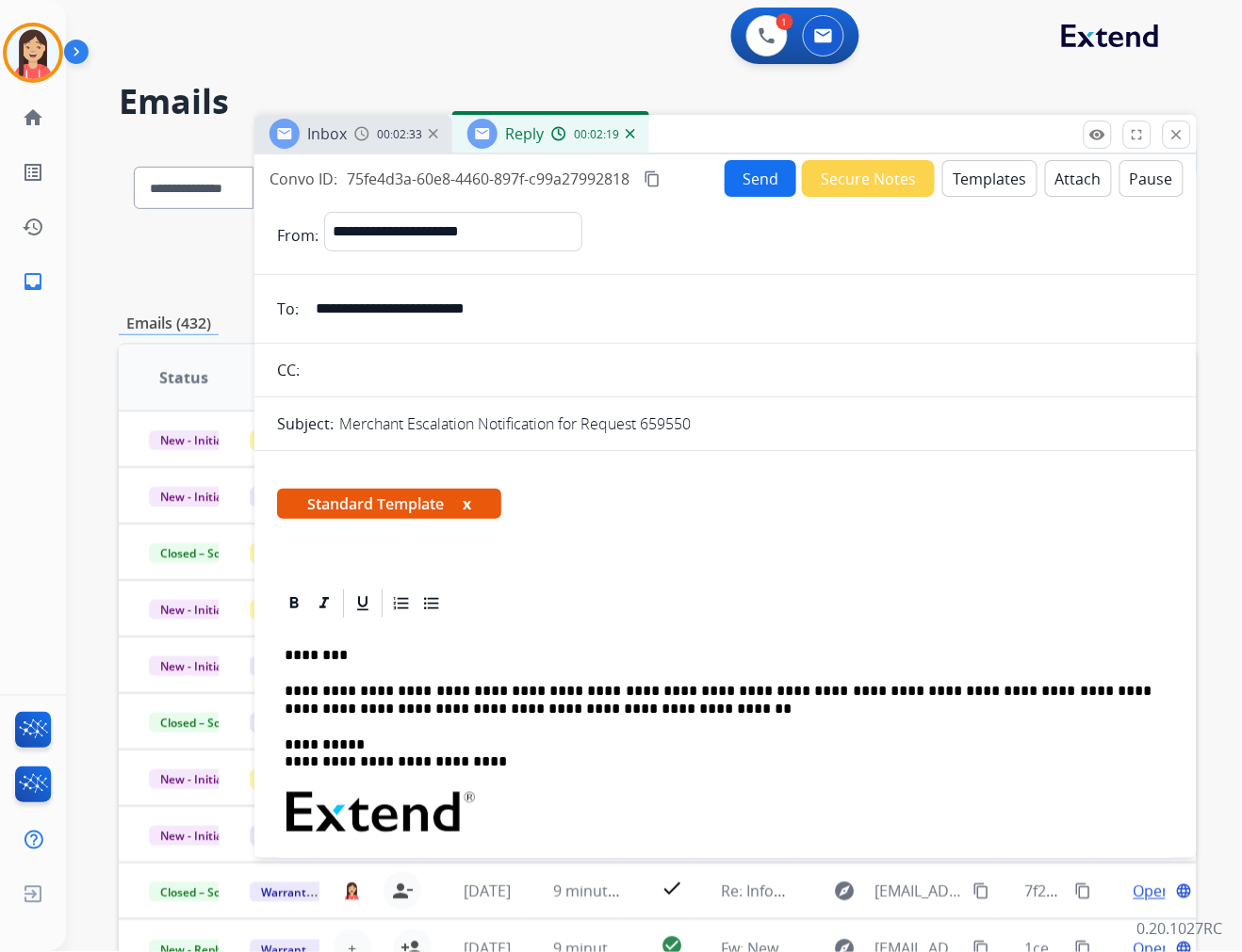
click at [761, 194] on button "Send" at bounding box center [760, 178] width 72 height 36
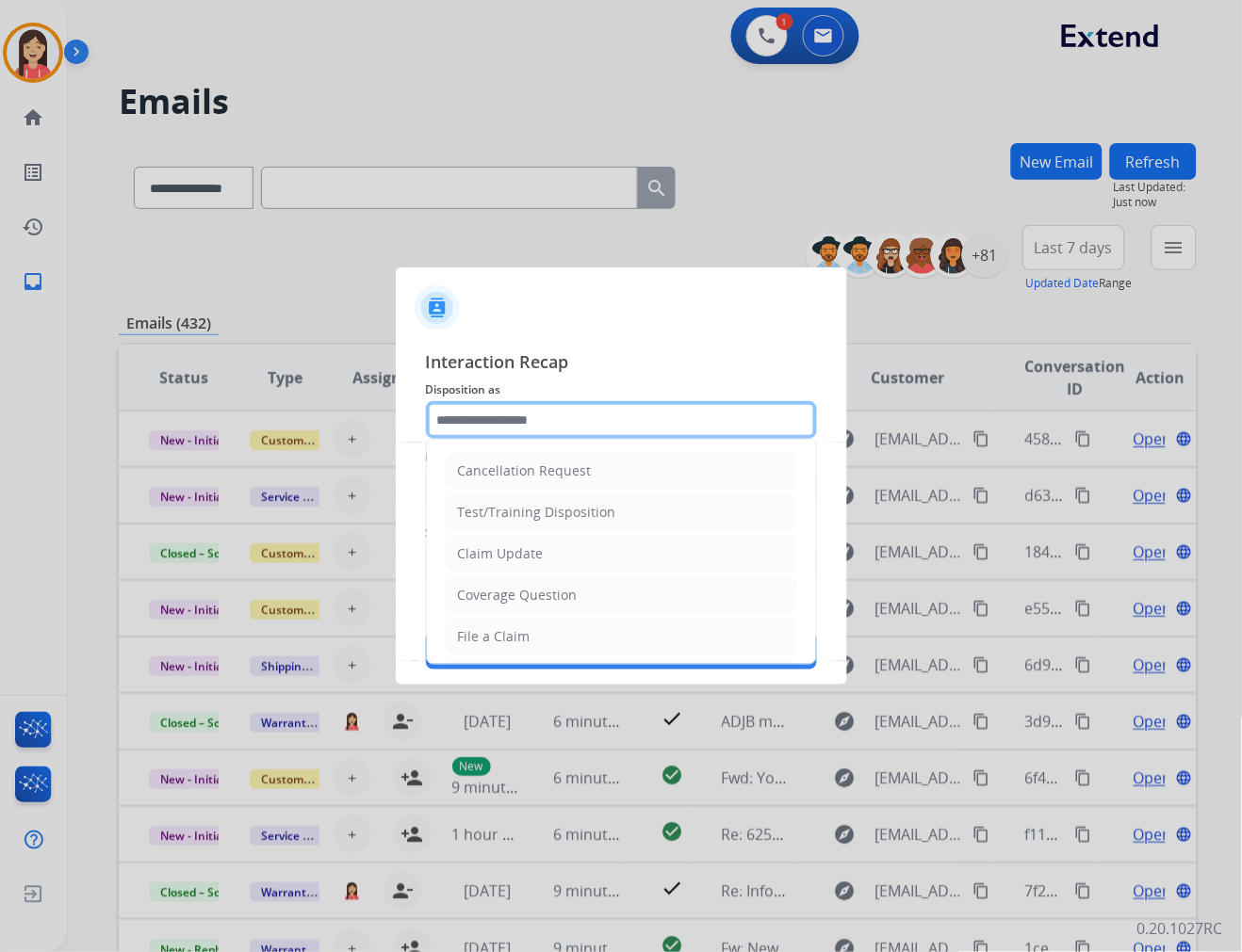
click at [614, 418] on input "text" at bounding box center [621, 420] width 391 height 37
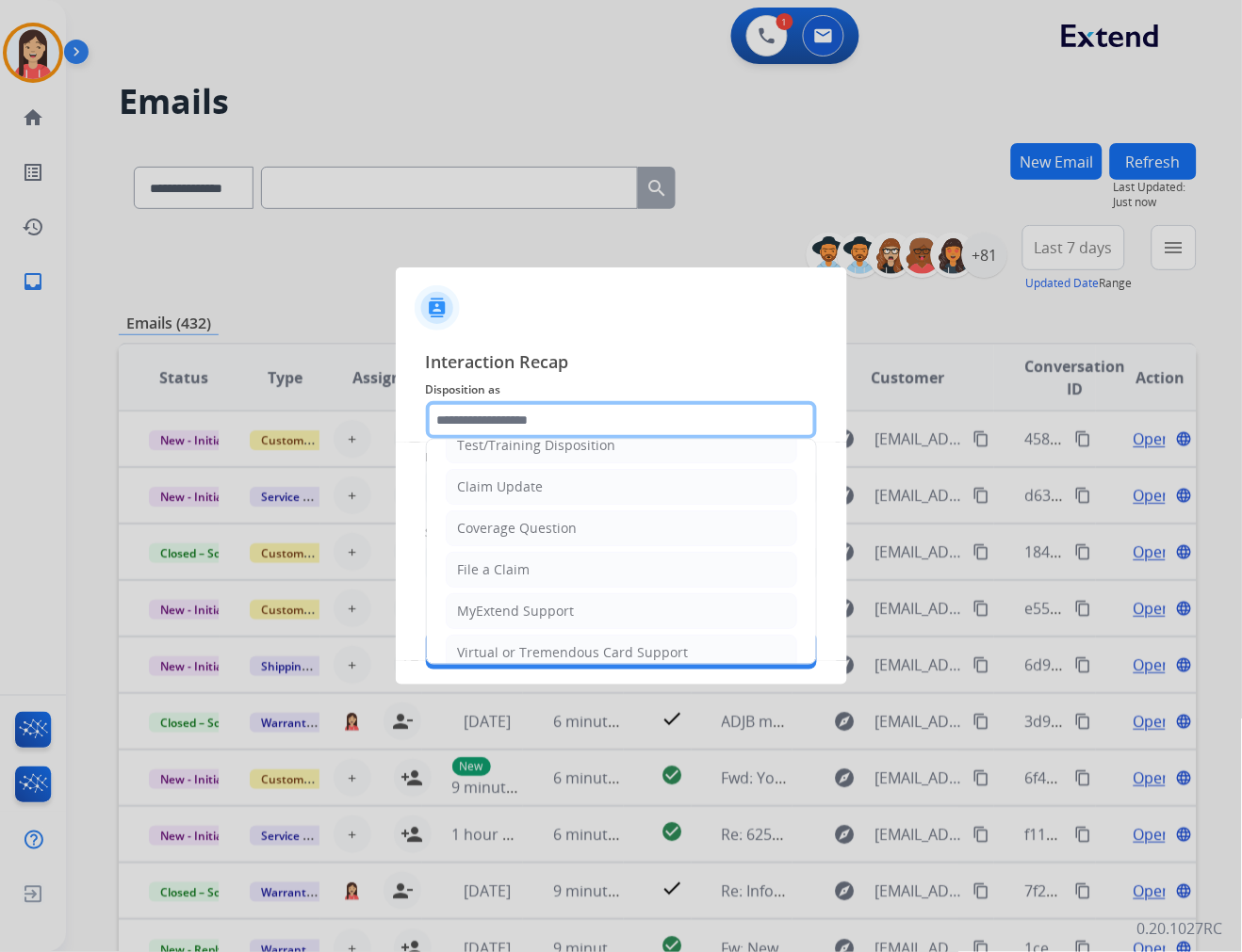
scroll to position [209, 0]
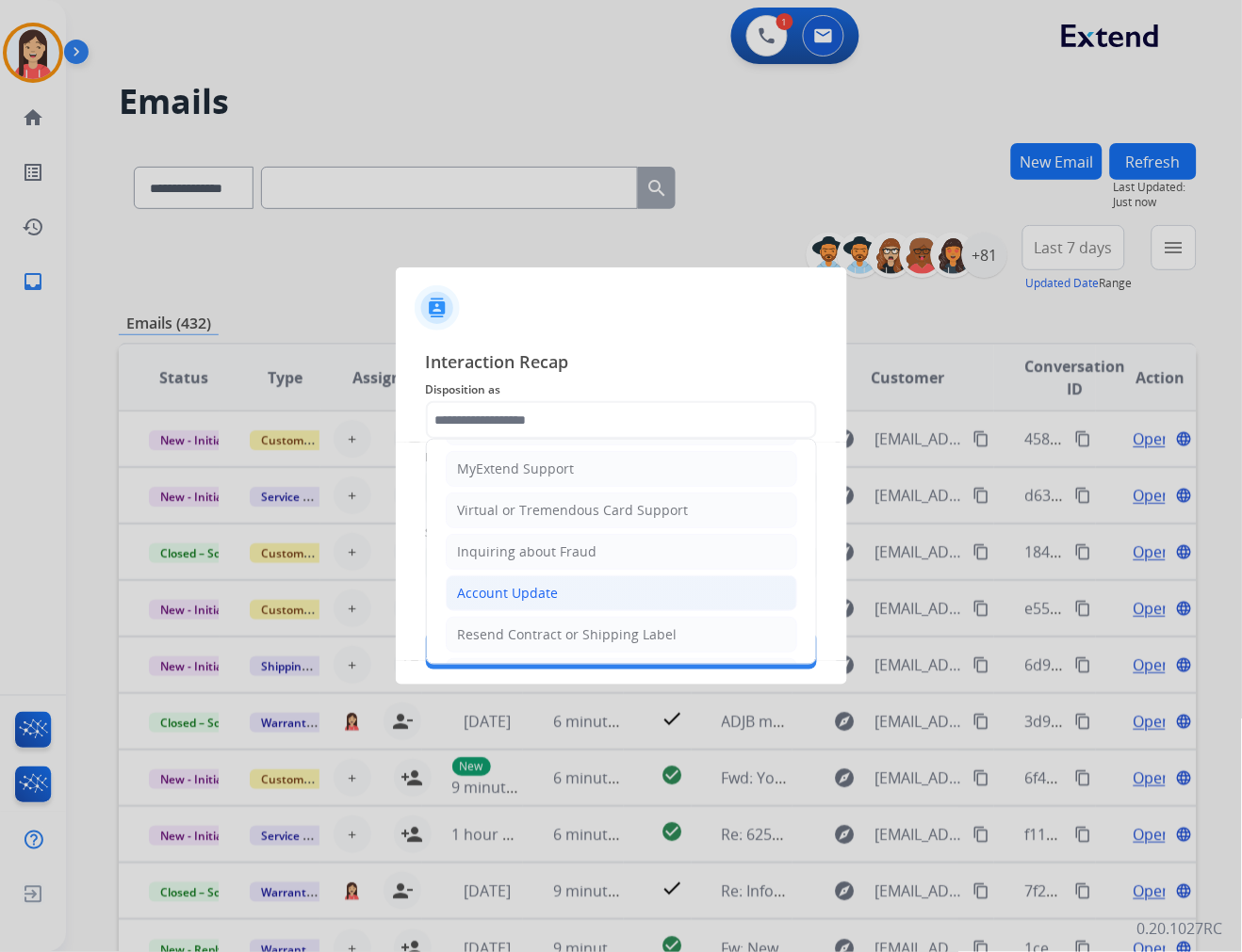
click at [515, 589] on div "Account Update" at bounding box center [508, 593] width 101 height 19
type input "**********"
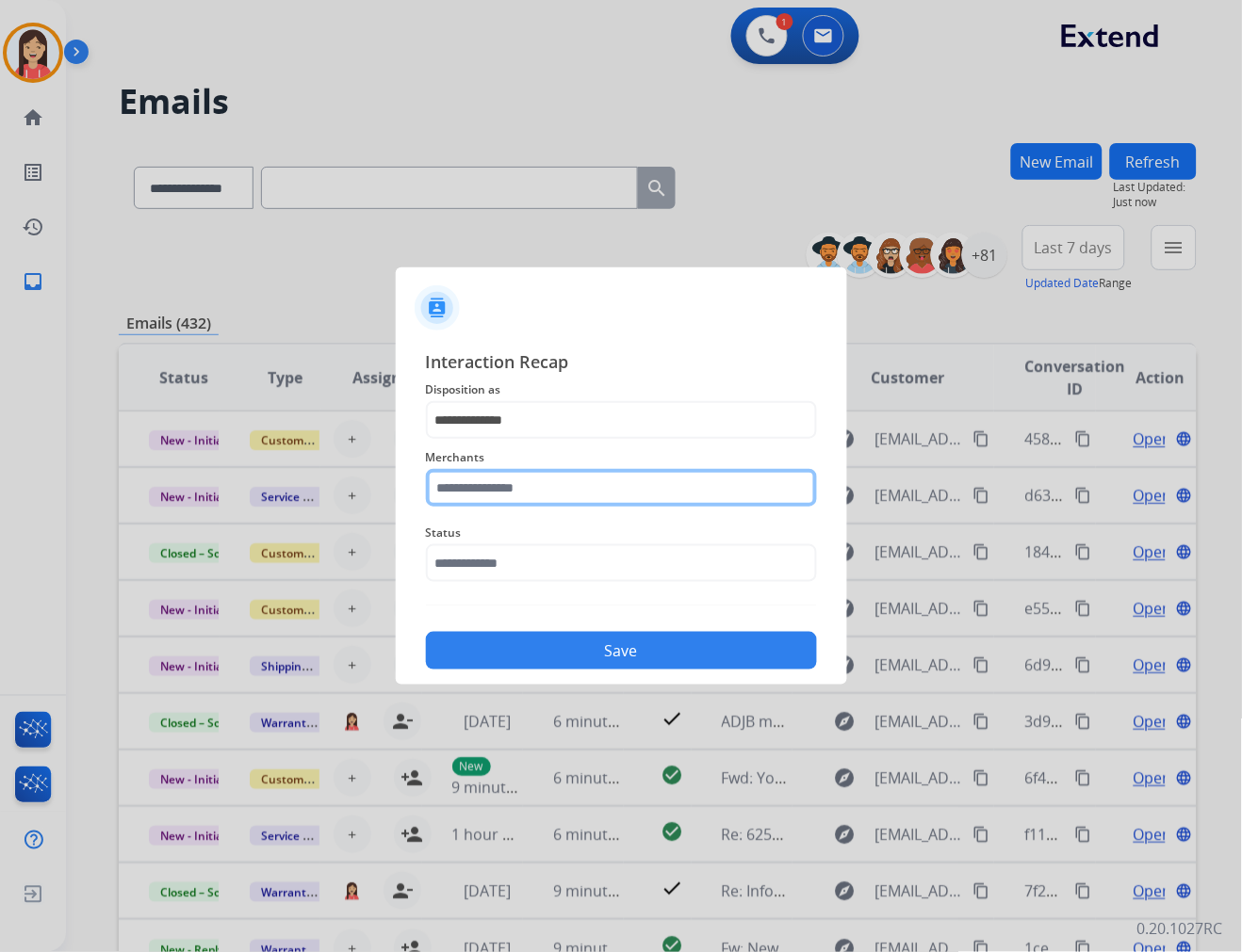
click at [501, 488] on input "text" at bounding box center [621, 488] width 391 height 37
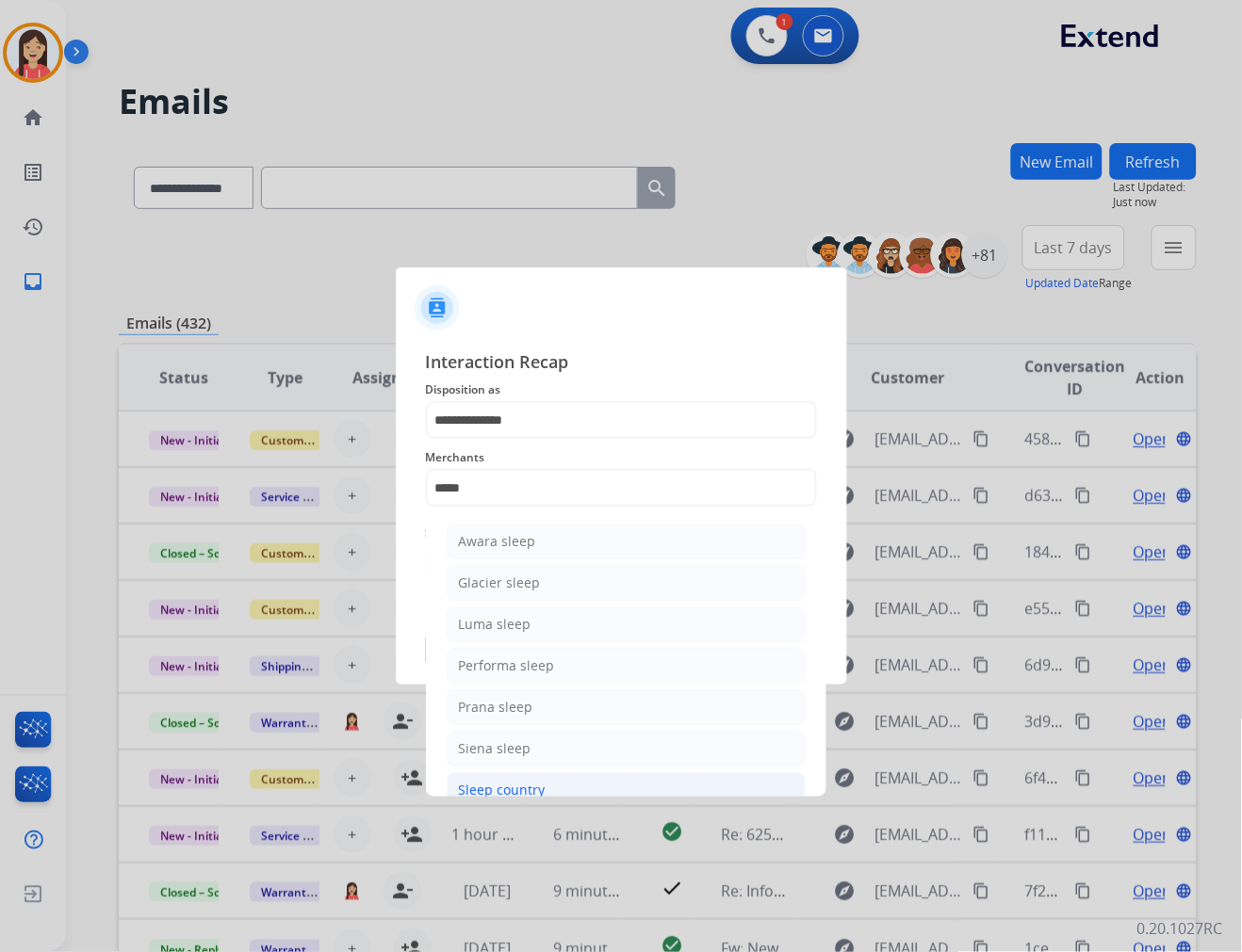
click at [513, 782] on div "Sleep country" at bounding box center [502, 790] width 86 height 19
type input "**********"
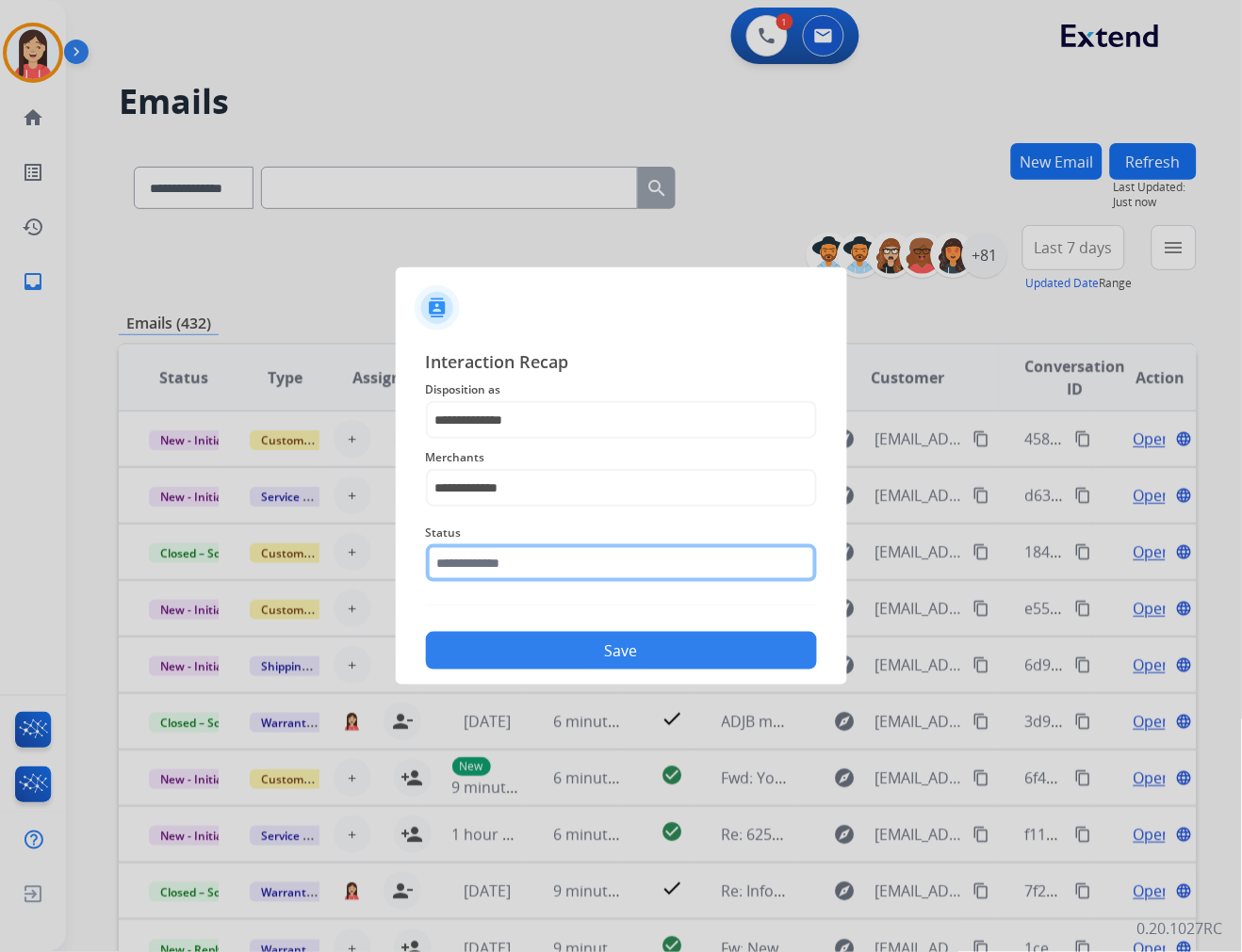
click at [588, 571] on input "text" at bounding box center [621, 563] width 391 height 37
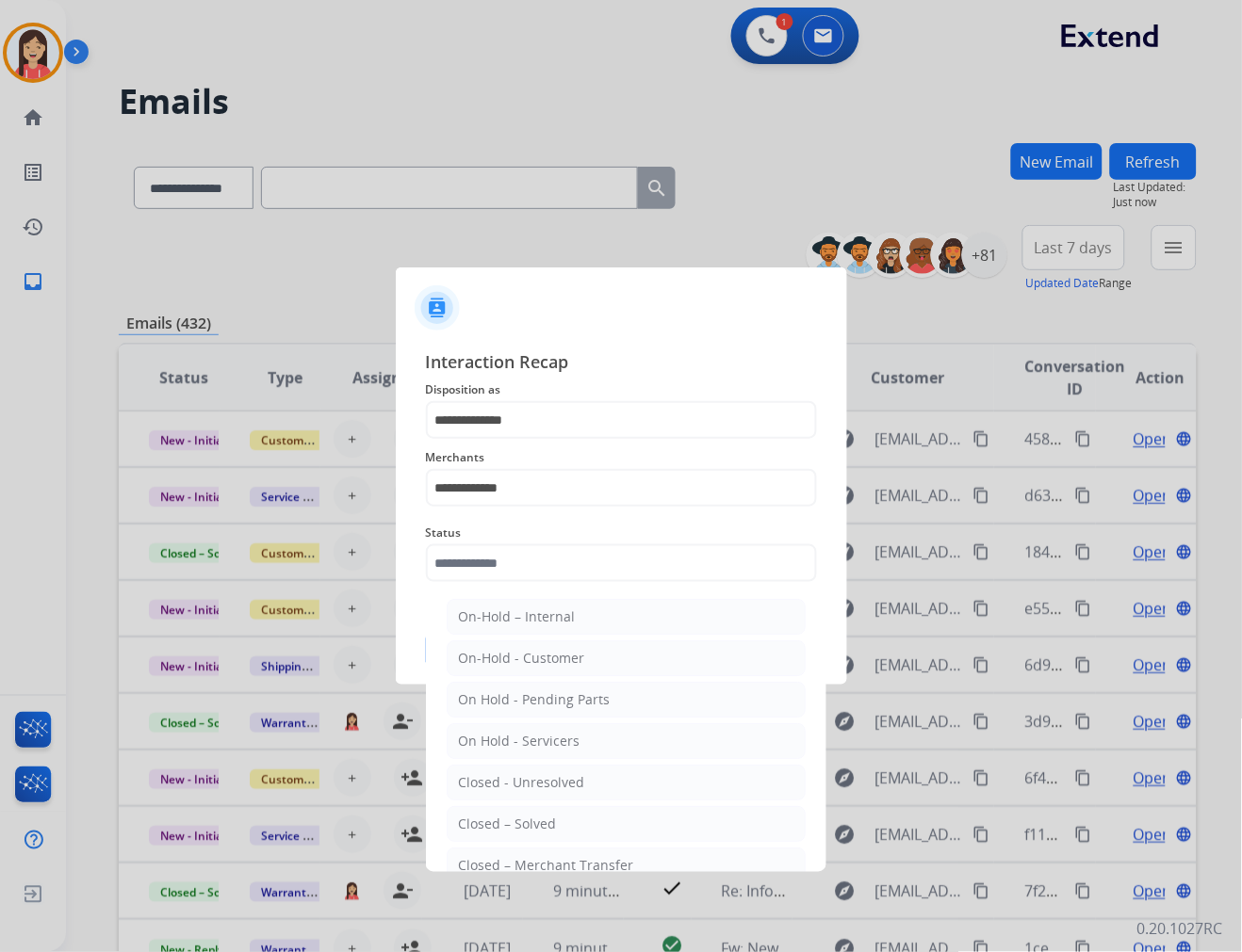
click at [516, 816] on div "Closed – Solved" at bounding box center [508, 823] width 98 height 19
type input "**********"
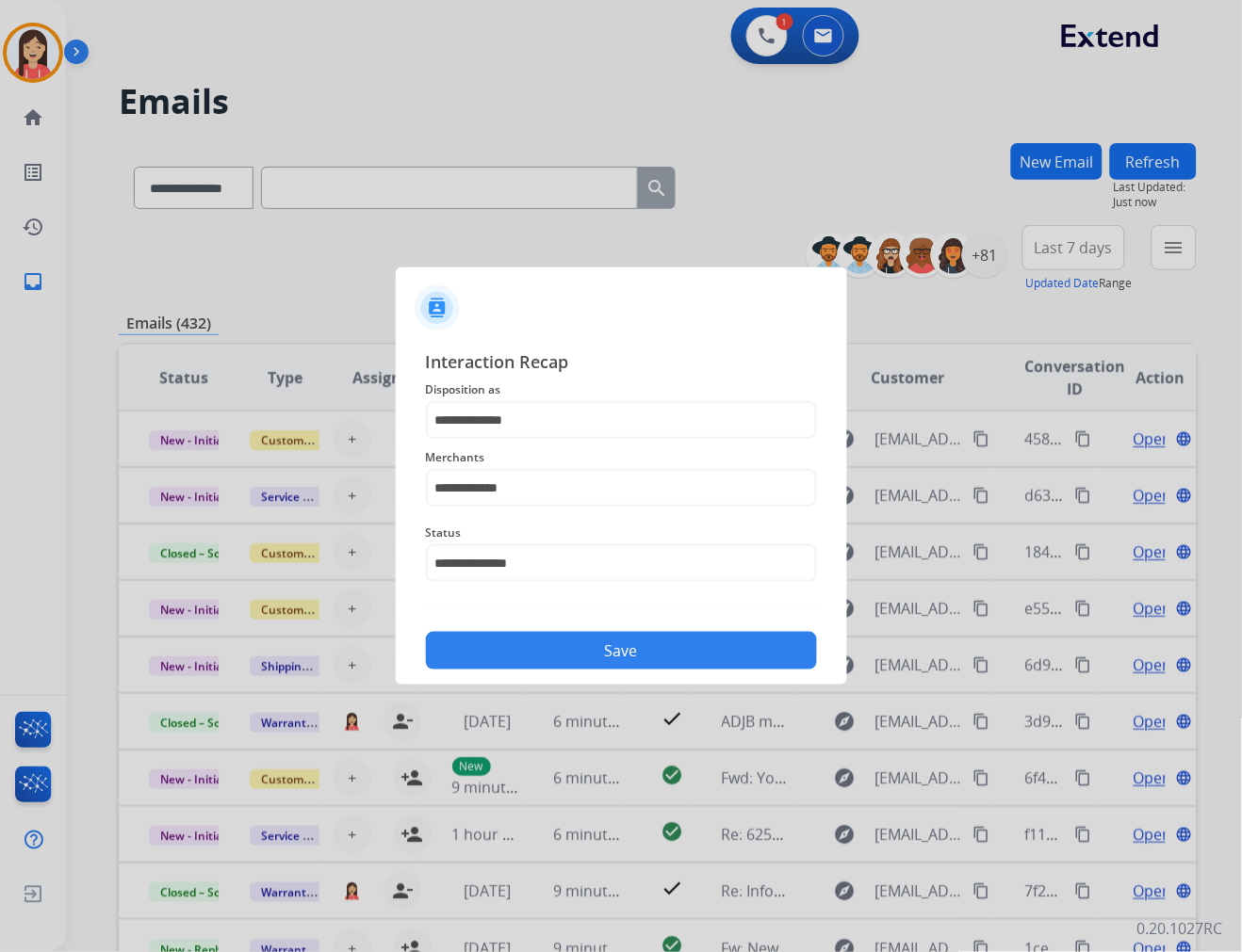
click at [648, 643] on button "Save" at bounding box center [621, 651] width 391 height 37
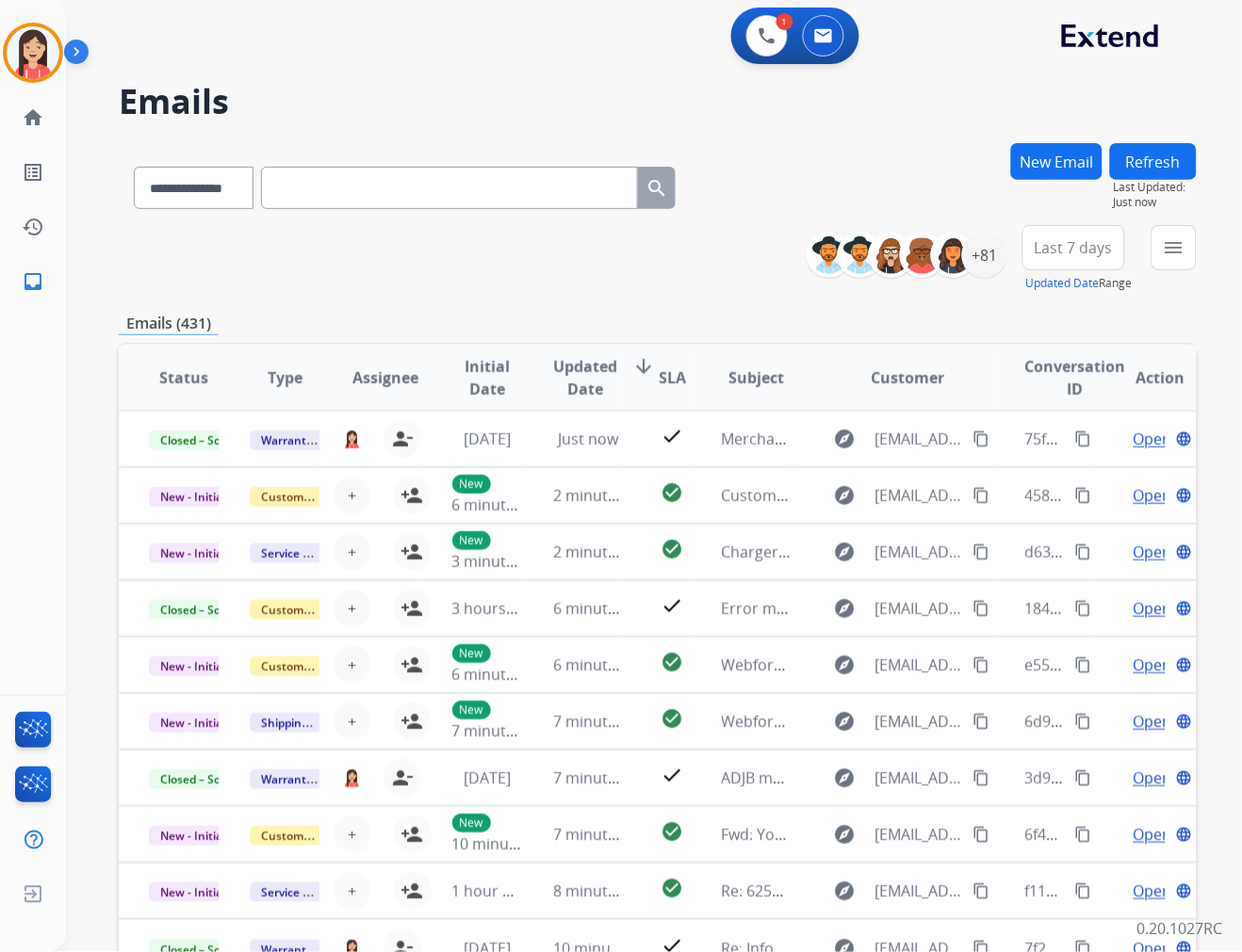
click at [534, 322] on div "Emails (431)" at bounding box center [658, 324] width 1078 height 24
click at [982, 266] on div "+81" at bounding box center [985, 255] width 45 height 45
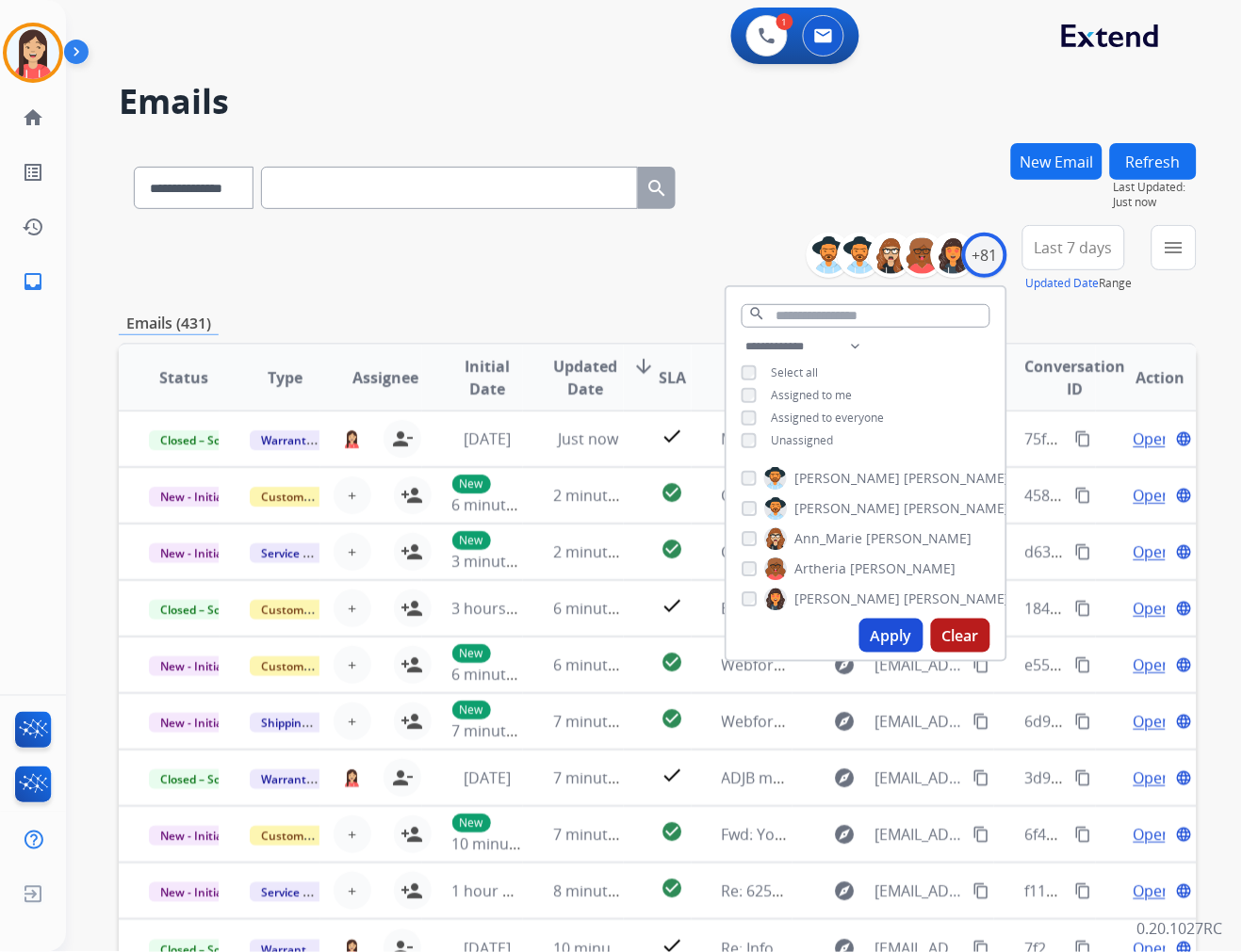
click at [792, 437] on span "Unassigned" at bounding box center [802, 440] width 62 height 16
click at [870, 639] on button "Apply" at bounding box center [891, 635] width 64 height 34
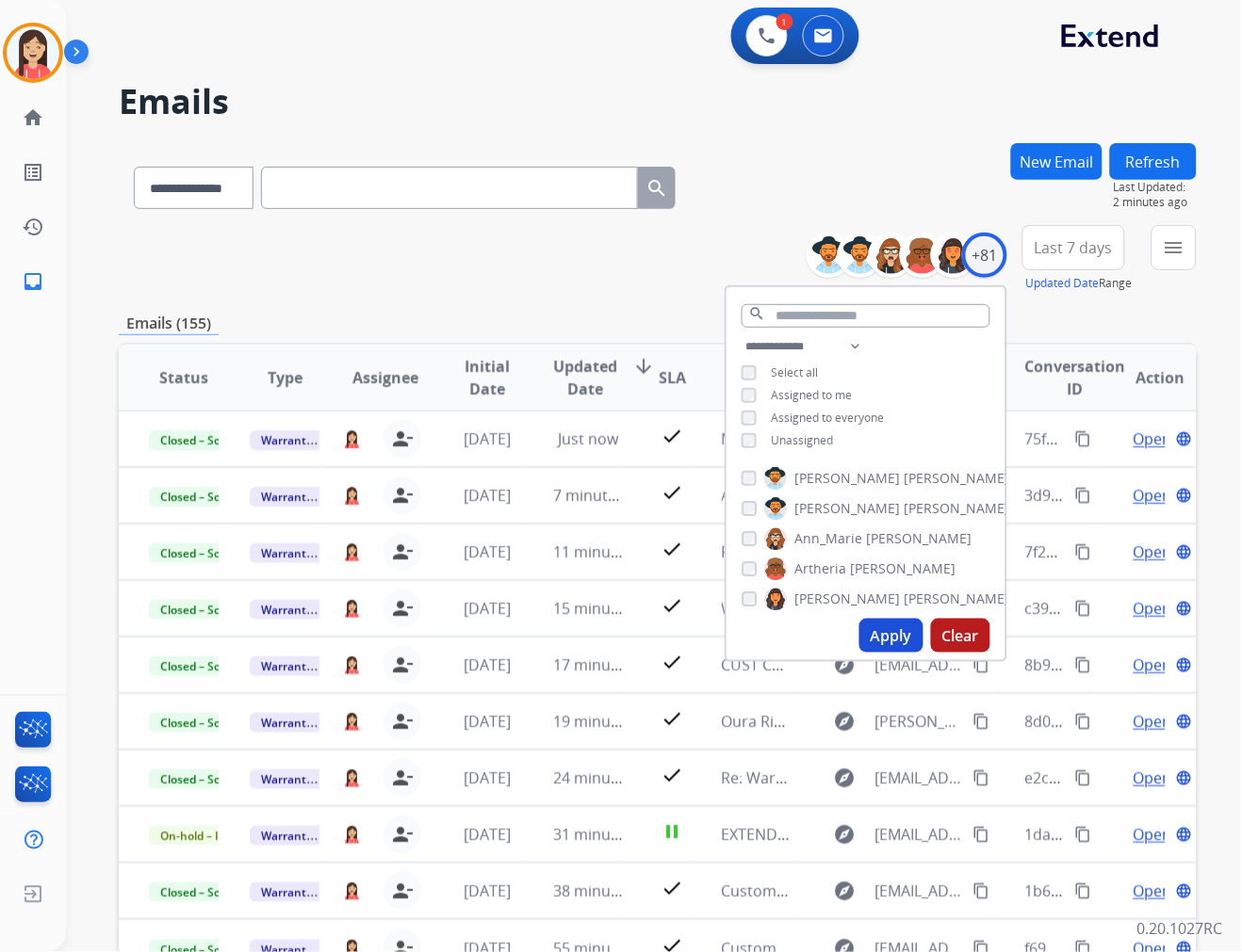
click at [405, 286] on div "**********" at bounding box center [658, 258] width 1078 height 68
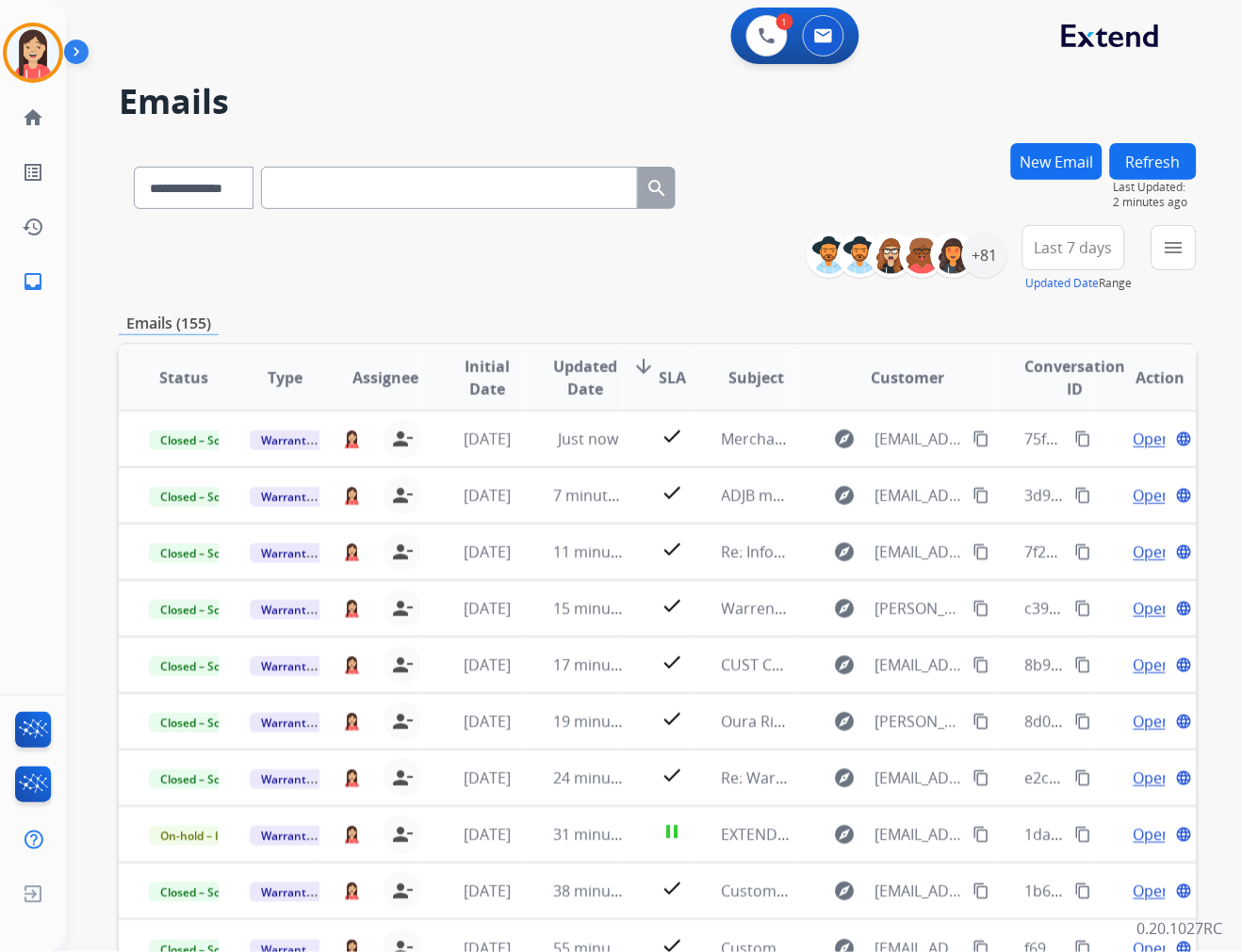
click at [1082, 257] on button "Last 7 days" at bounding box center [1073, 247] width 103 height 45
click at [1033, 476] on div "Last 90 days" at bounding box center [1068, 476] width 104 height 28
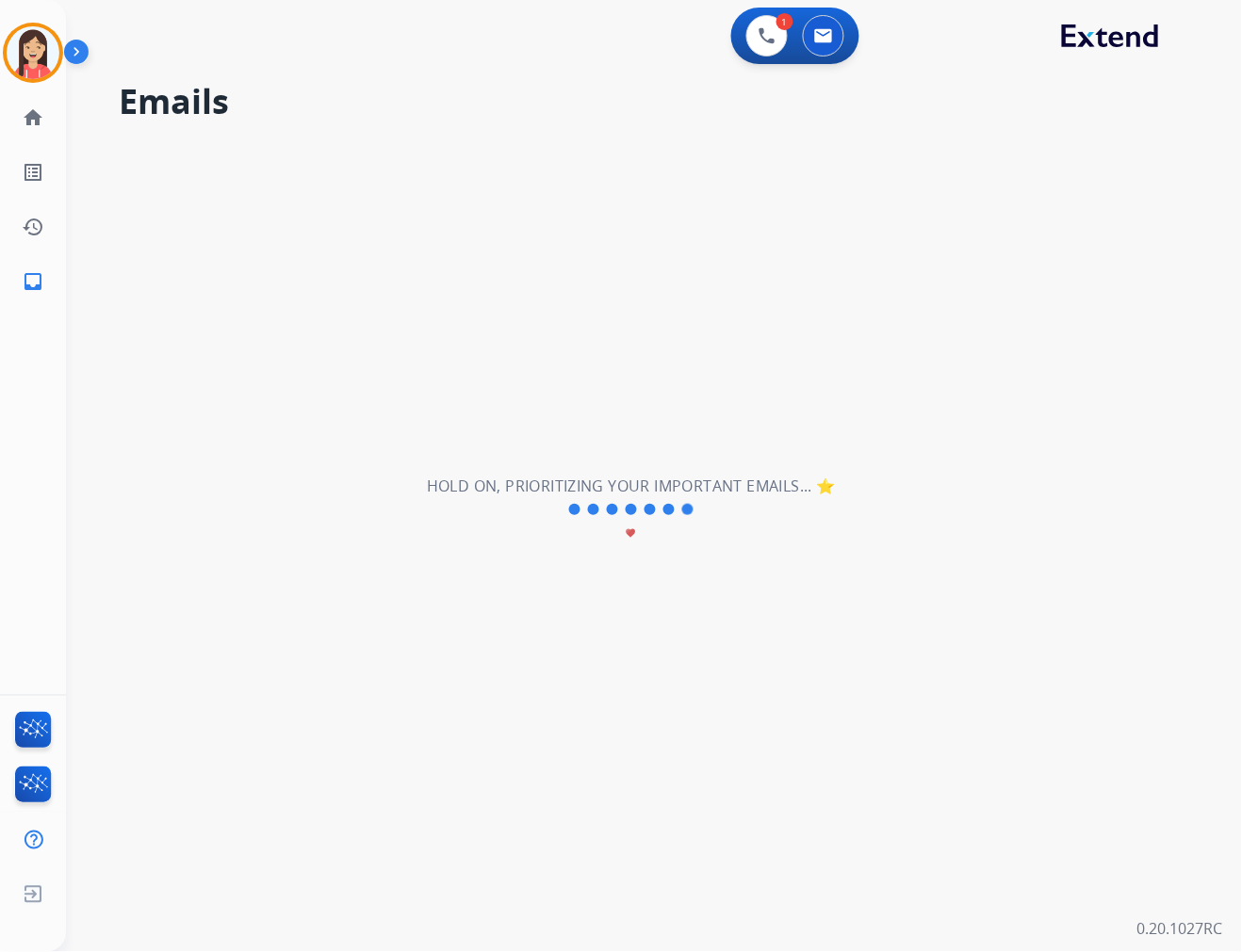
click at [503, 68] on div "**********" at bounding box center [631, 509] width 1131 height 884
click at [39, 61] on img at bounding box center [33, 53] width 53 height 53
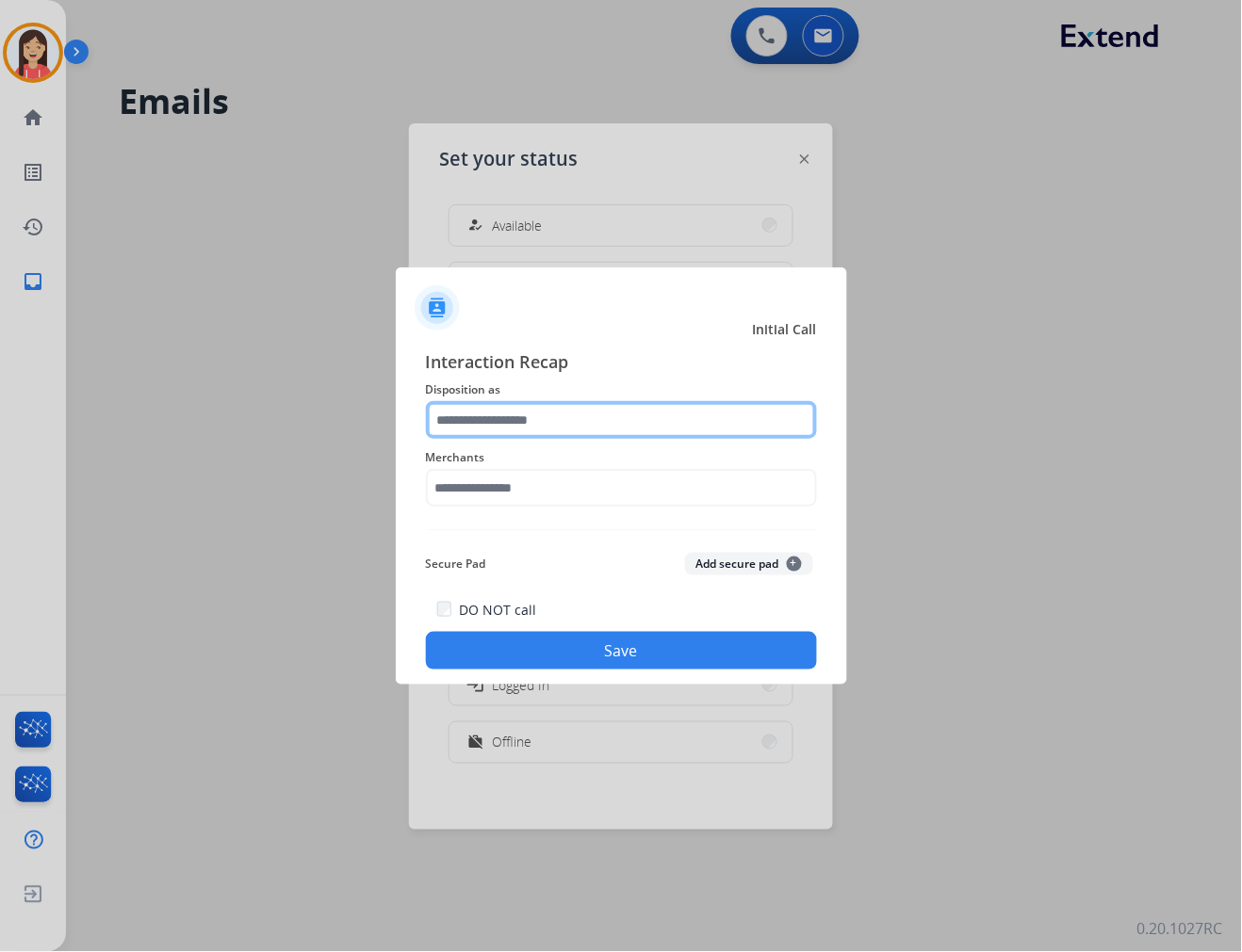
click at [569, 425] on input "text" at bounding box center [621, 420] width 391 height 37
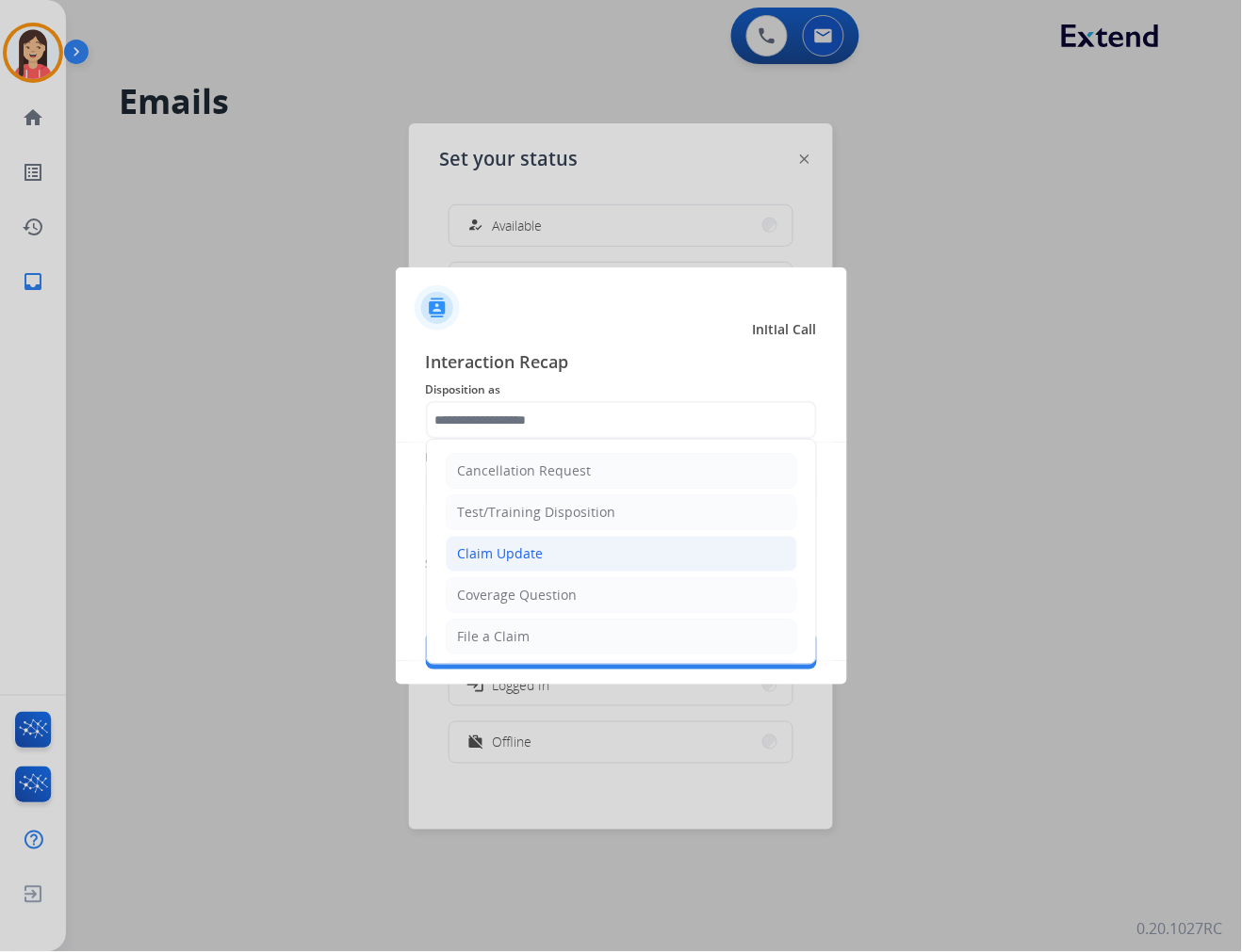
click at [537, 552] on div "Claim Update" at bounding box center [500, 554] width 85 height 19
type input "**********"
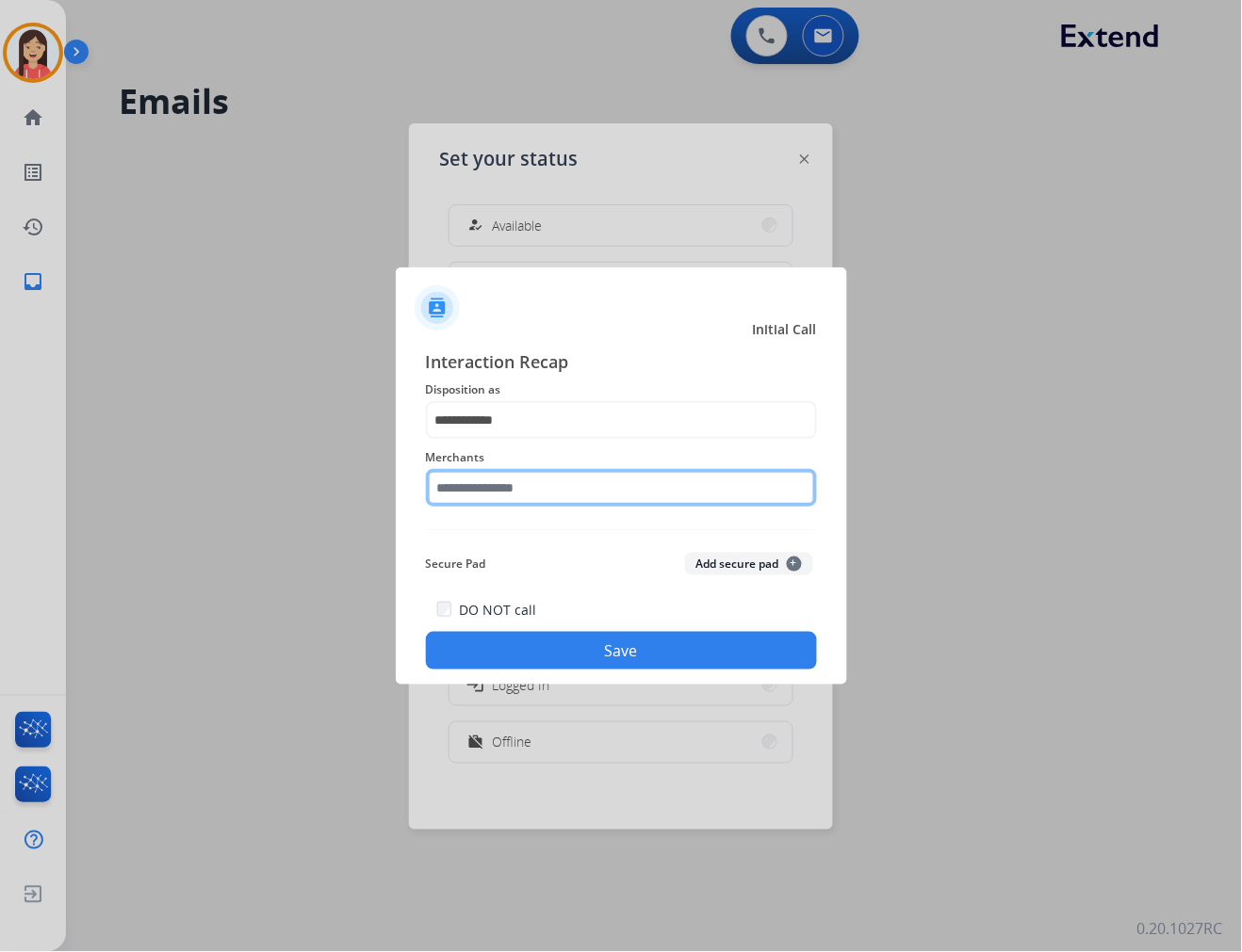
click at [556, 482] on input "text" at bounding box center [621, 488] width 391 height 37
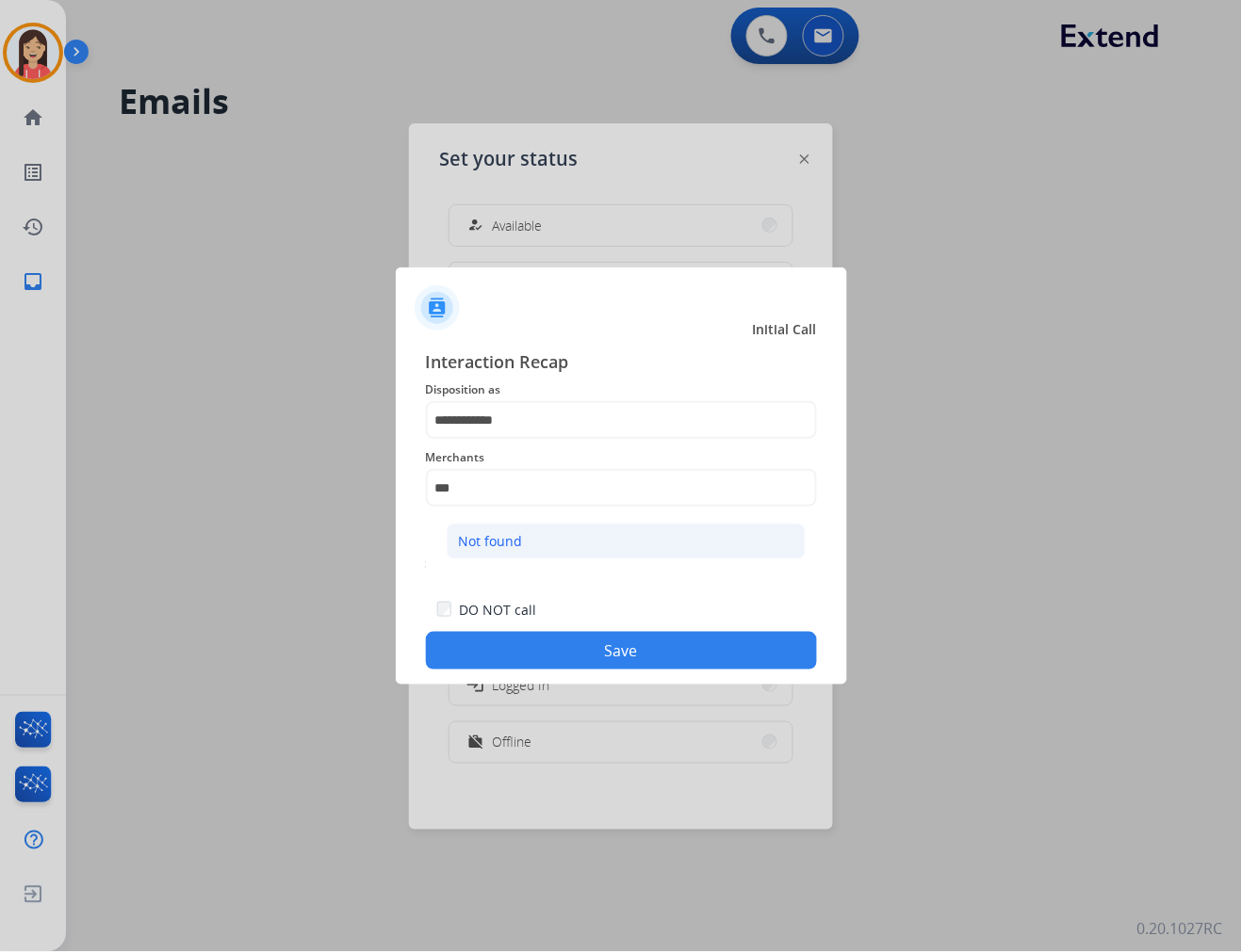
click at [611, 549] on li "Not found" at bounding box center [626, 542] width 359 height 35
type input "*********"
click at [569, 648] on button "Save" at bounding box center [621, 651] width 391 height 37
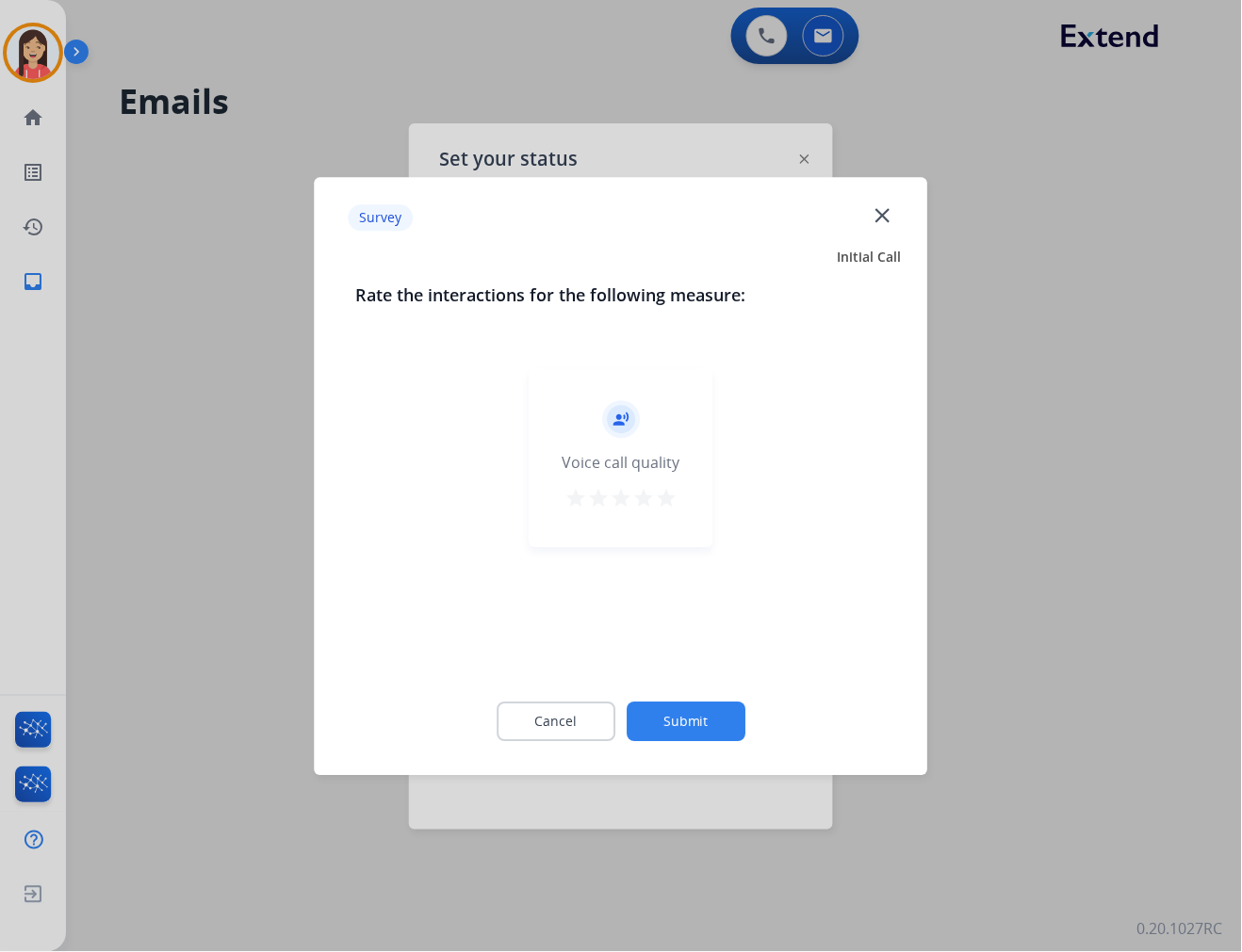
click at [672, 505] on mat-icon "star" at bounding box center [666, 498] width 23 height 23
click at [655, 731] on button "Submit" at bounding box center [685, 721] width 119 height 39
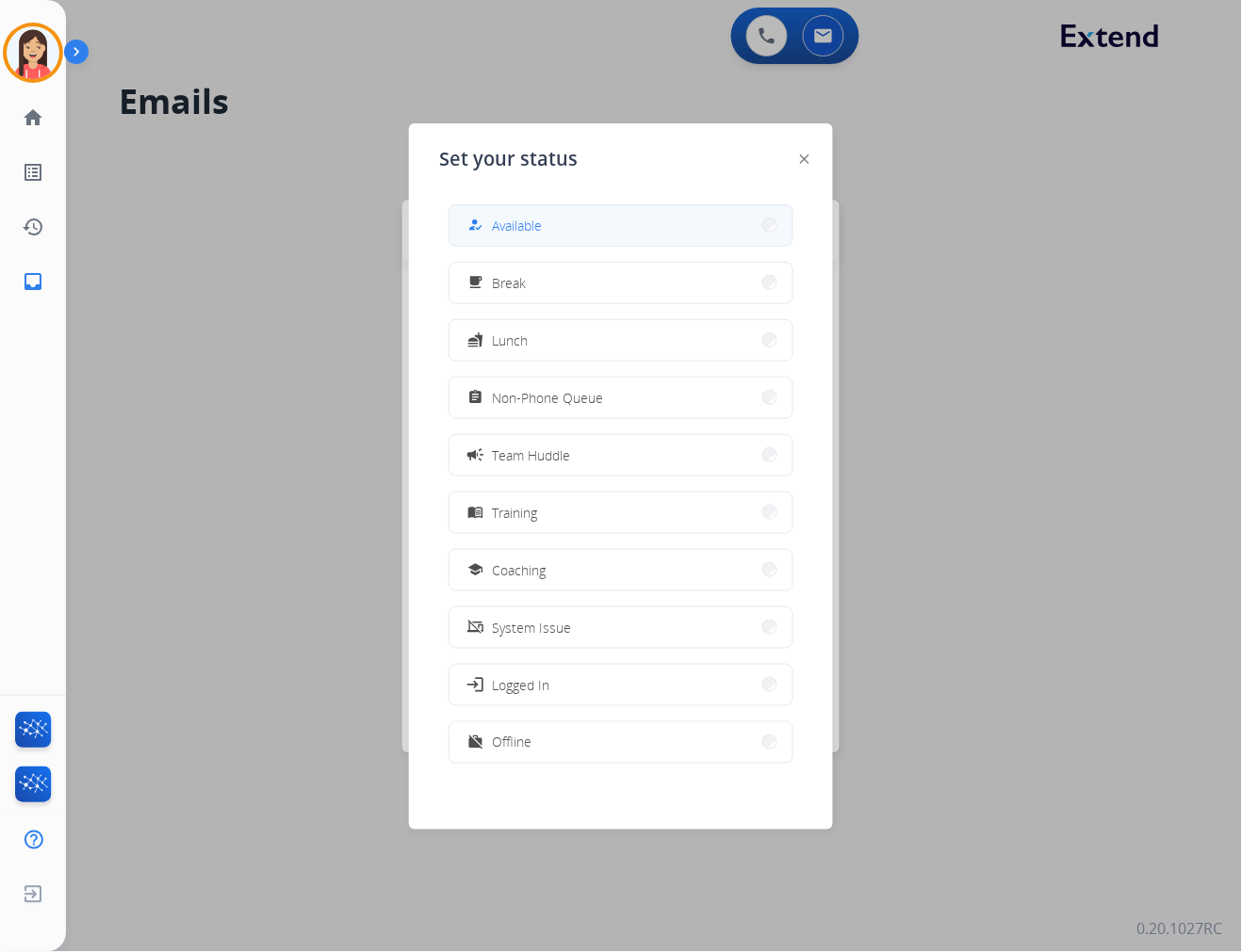
click at [755, 238] on button "how_to_reg Available" at bounding box center [621, 225] width 343 height 40
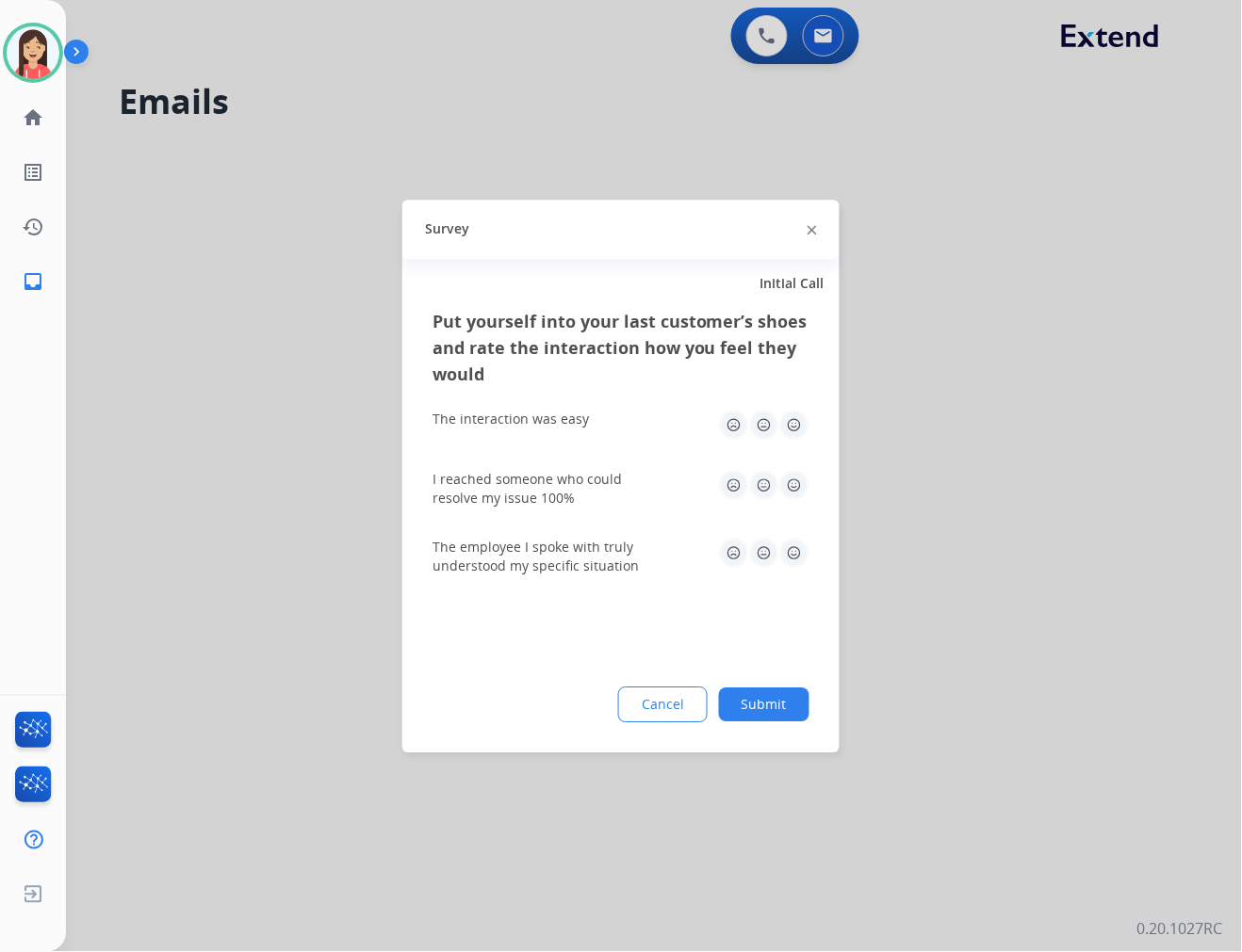
click at [797, 416] on img at bounding box center [794, 424] width 30 height 30
click at [797, 487] on img at bounding box center [794, 485] width 30 height 30
drag, startPoint x: 794, startPoint y: 549, endPoint x: 792, endPoint y: 586, distance: 37.1
click at [794, 550] on img at bounding box center [794, 553] width 30 height 30
click at [751, 738] on div "Put yourself into your last customer’s shoes and rate the interaction how you f…" at bounding box center [621, 530] width 437 height 445
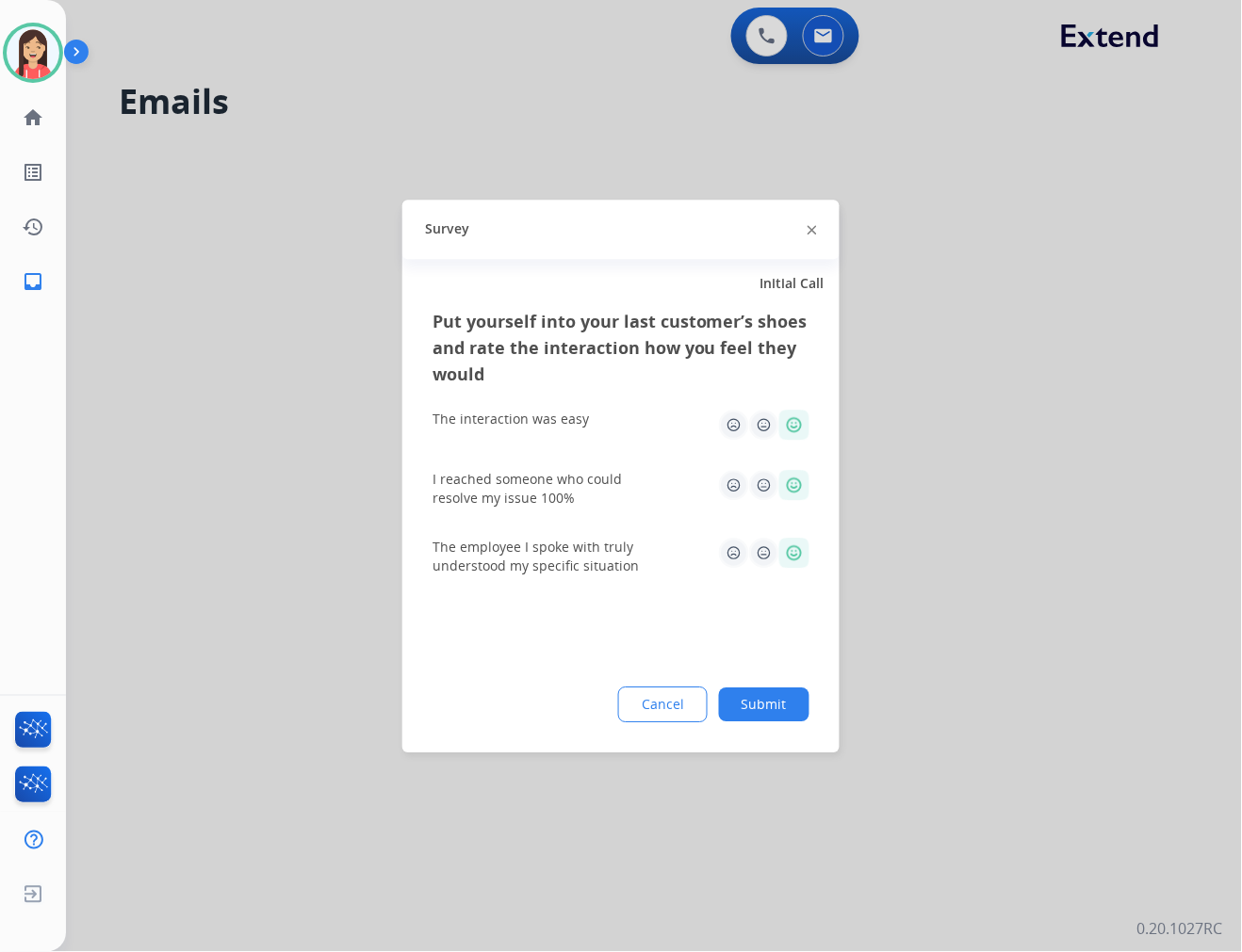
click at [763, 704] on button "Submit" at bounding box center [764, 705] width 90 height 34
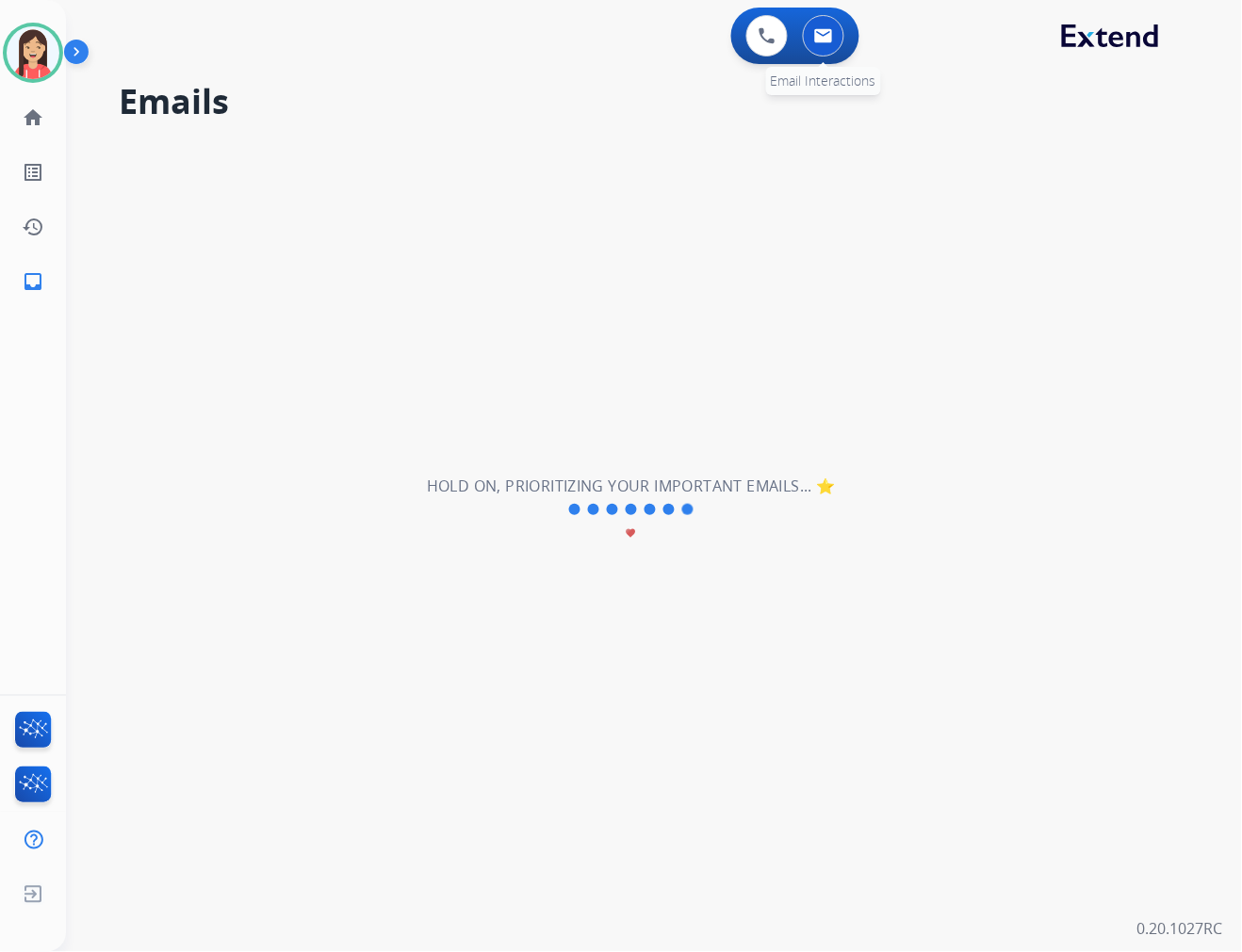
click at [827, 33] on img at bounding box center [823, 35] width 19 height 15
click at [751, 43] on button at bounding box center [767, 35] width 41 height 41
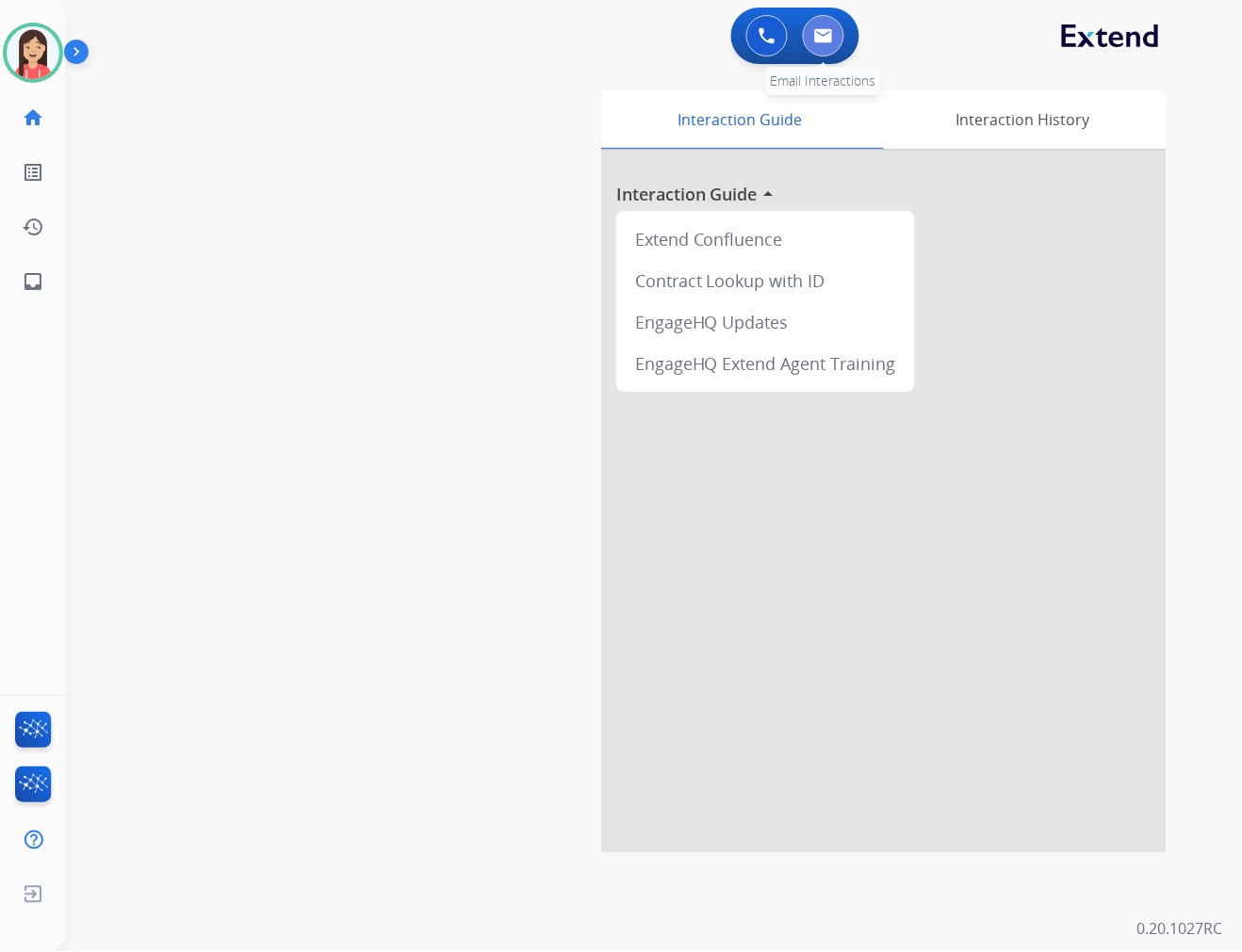
click at [830, 44] on button at bounding box center [824, 35] width 41 height 41
select select "**********"
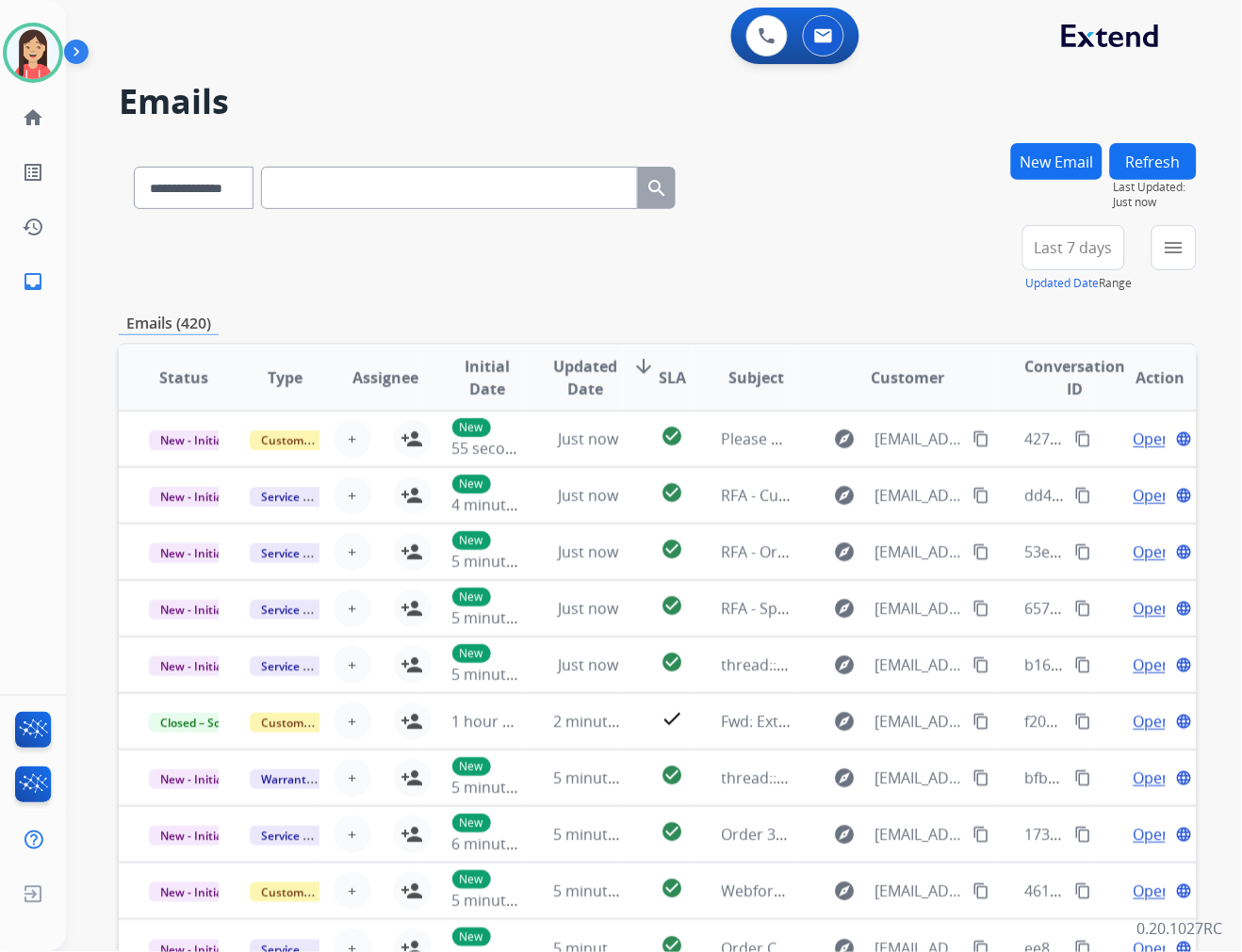
click at [1058, 245] on span "Last 7 days" at bounding box center [1074, 248] width 79 height 8
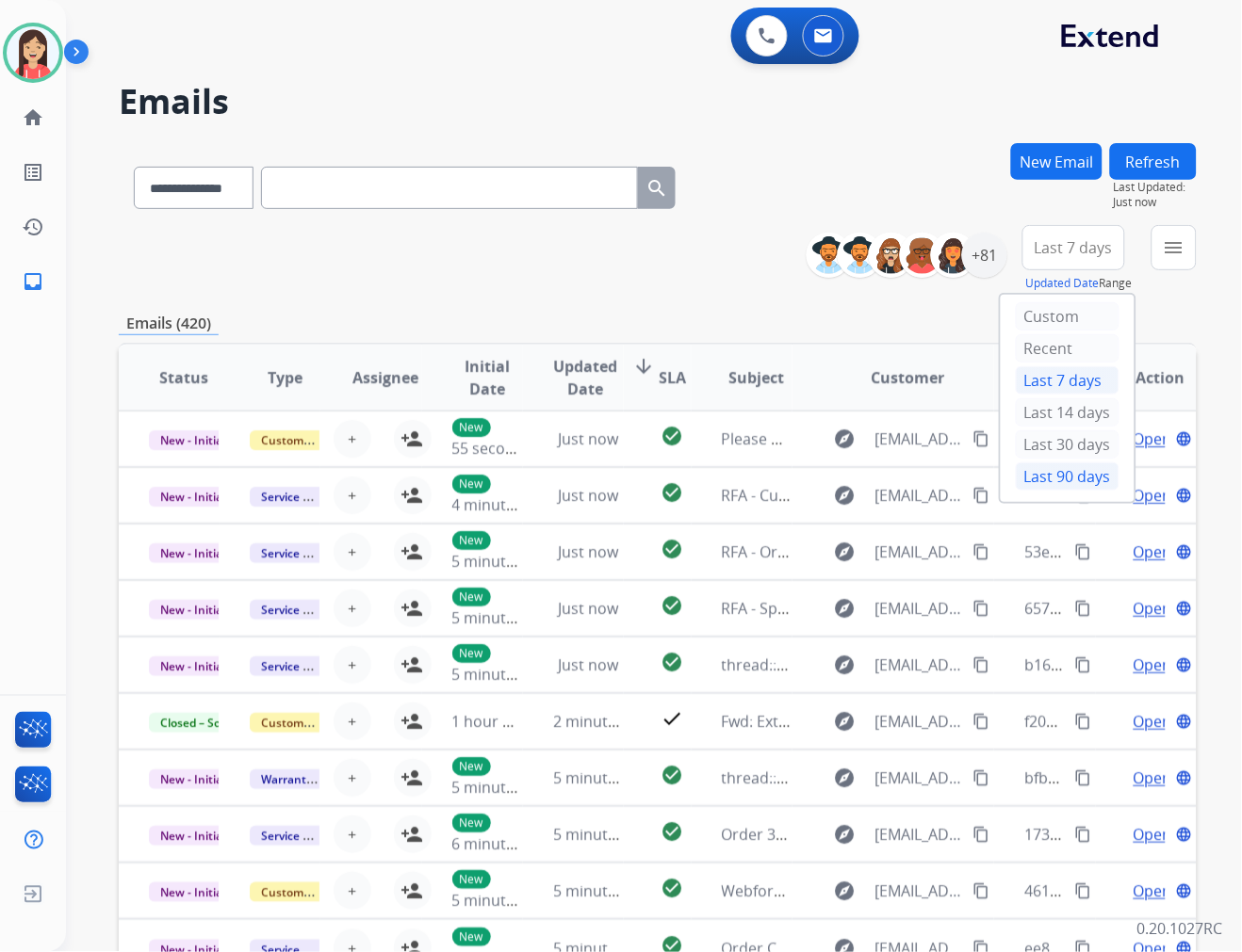
click at [1040, 475] on div "Last 90 days" at bounding box center [1068, 476] width 104 height 28
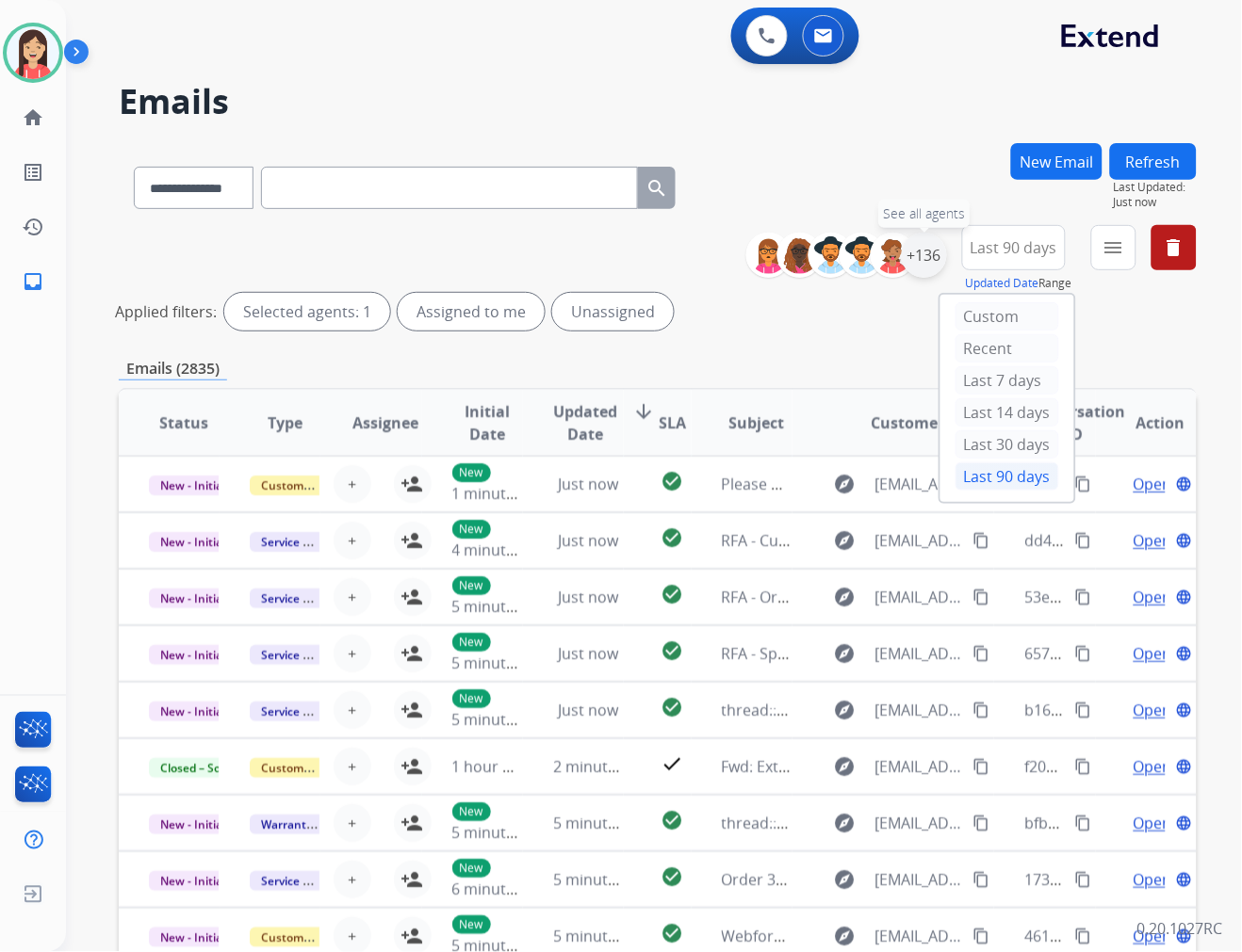
click at [931, 259] on div "+136" at bounding box center [924, 255] width 45 height 45
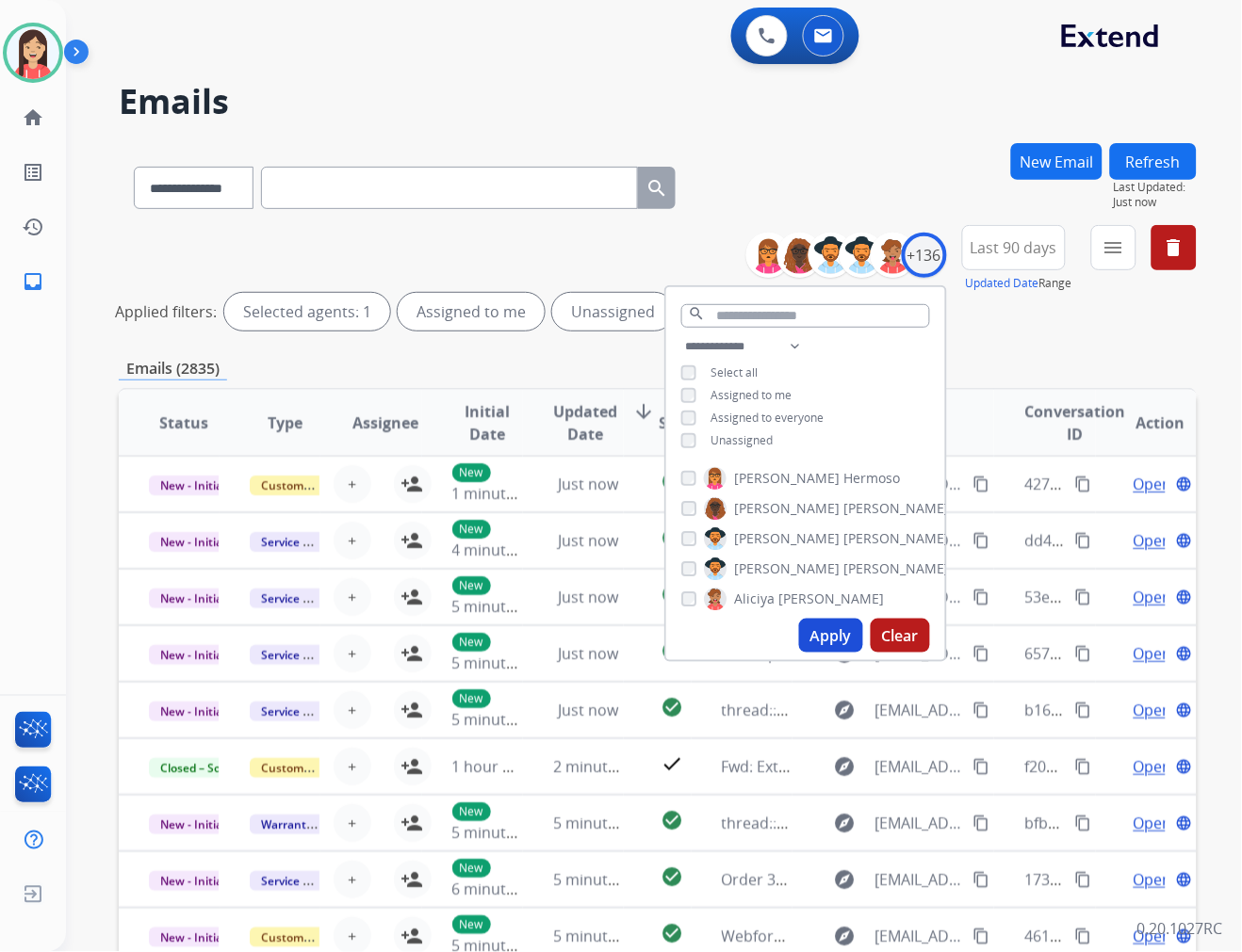
click at [723, 439] on span "Unassigned" at bounding box center [742, 440] width 62 height 16
click at [816, 638] on button "Apply" at bounding box center [831, 635] width 64 height 34
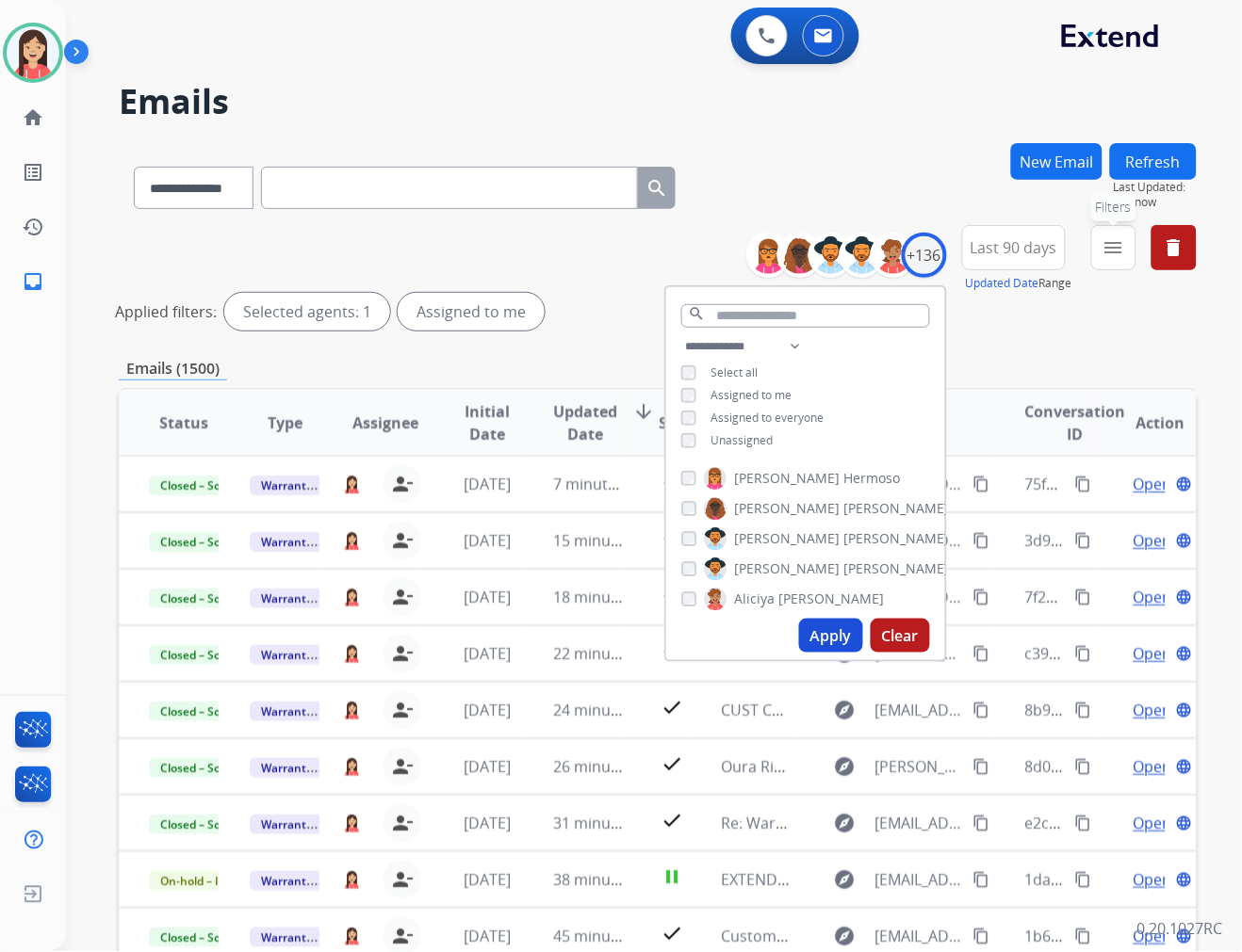
click at [1109, 259] on button "menu Filters" at bounding box center [1113, 247] width 45 height 45
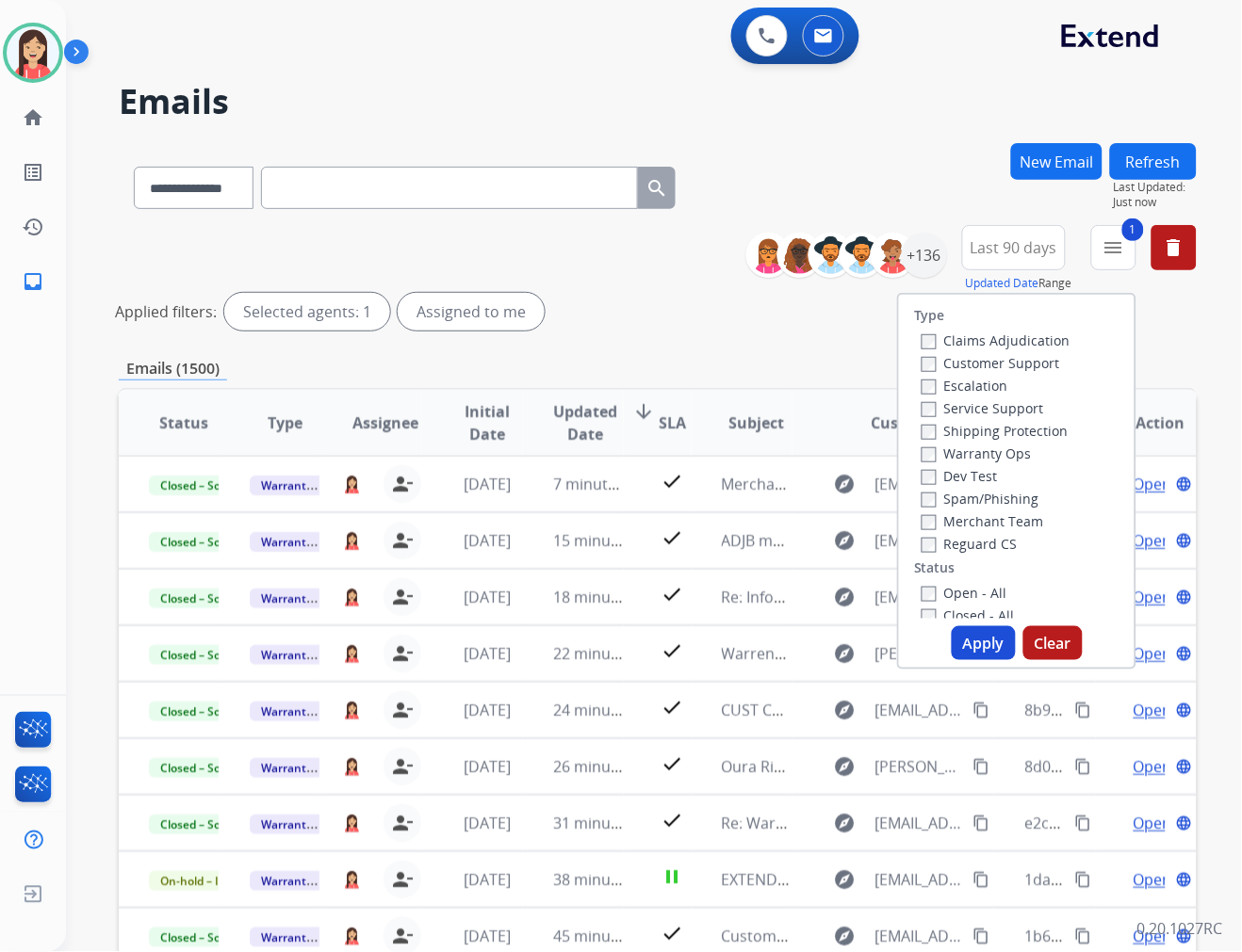
click at [959, 647] on button "Apply" at bounding box center [983, 643] width 64 height 34
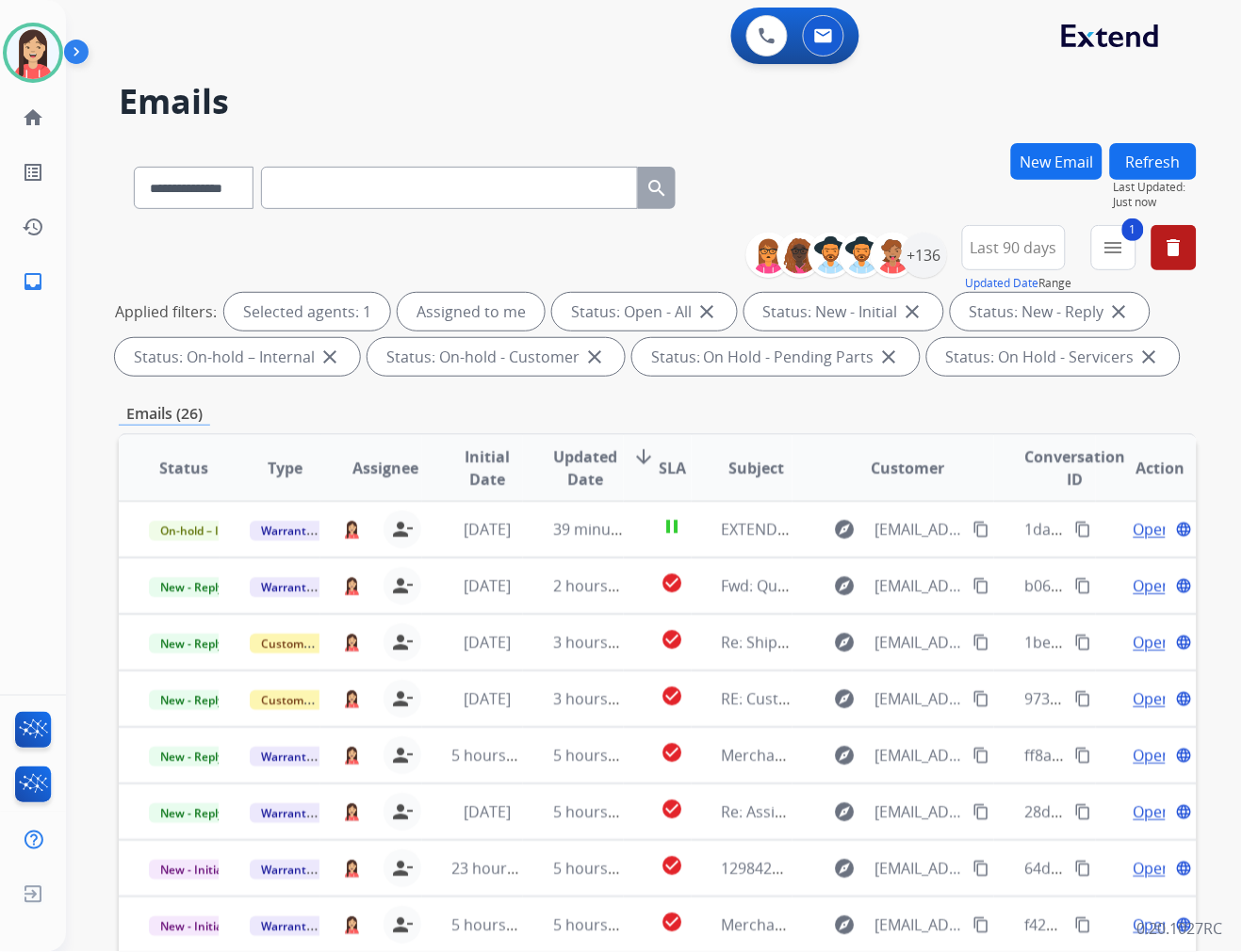
click at [558, 471] on span "Updated Date" at bounding box center [584, 468] width 64 height 45
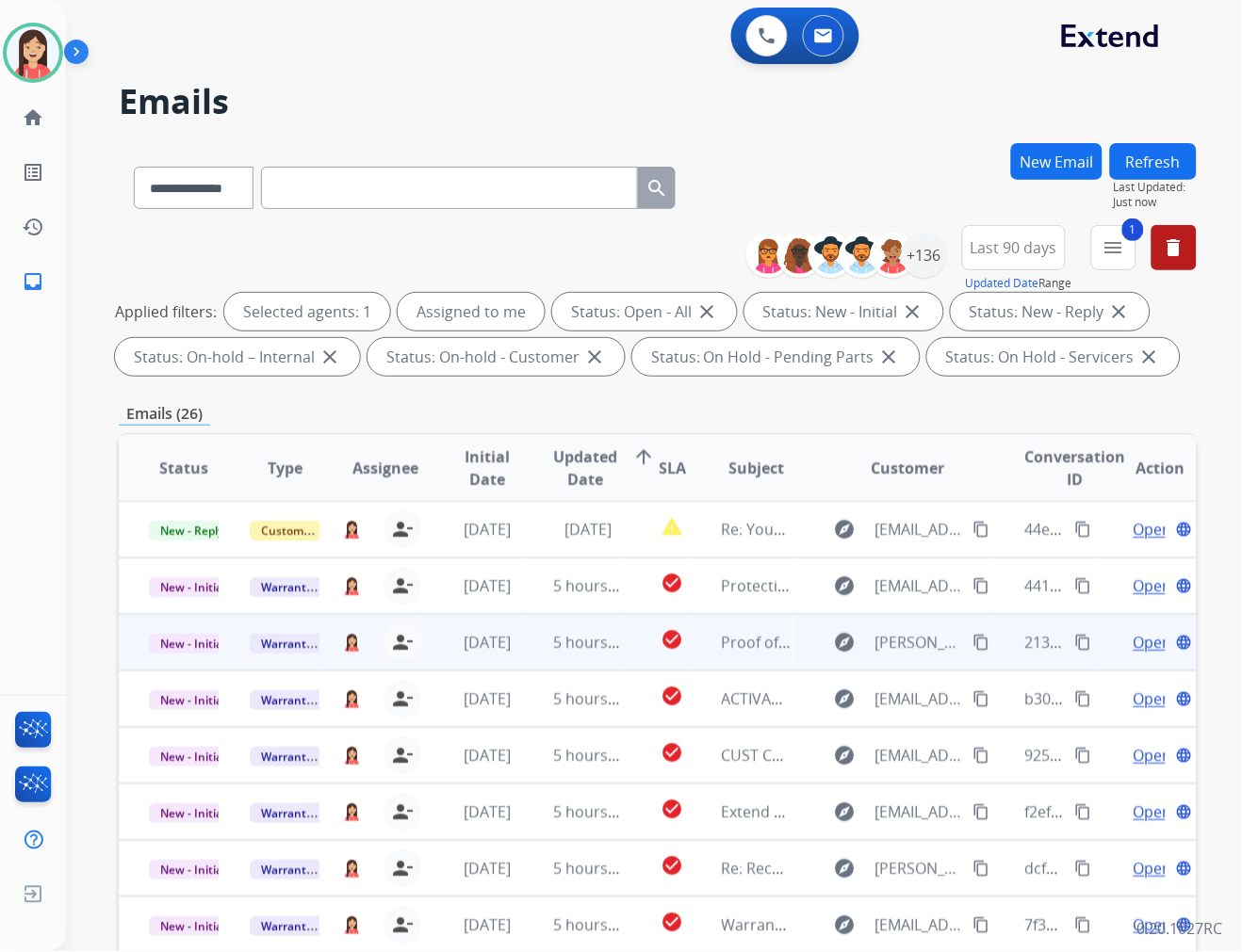
click at [503, 655] on td "3 days ago" at bounding box center [472, 643] width 101 height 57
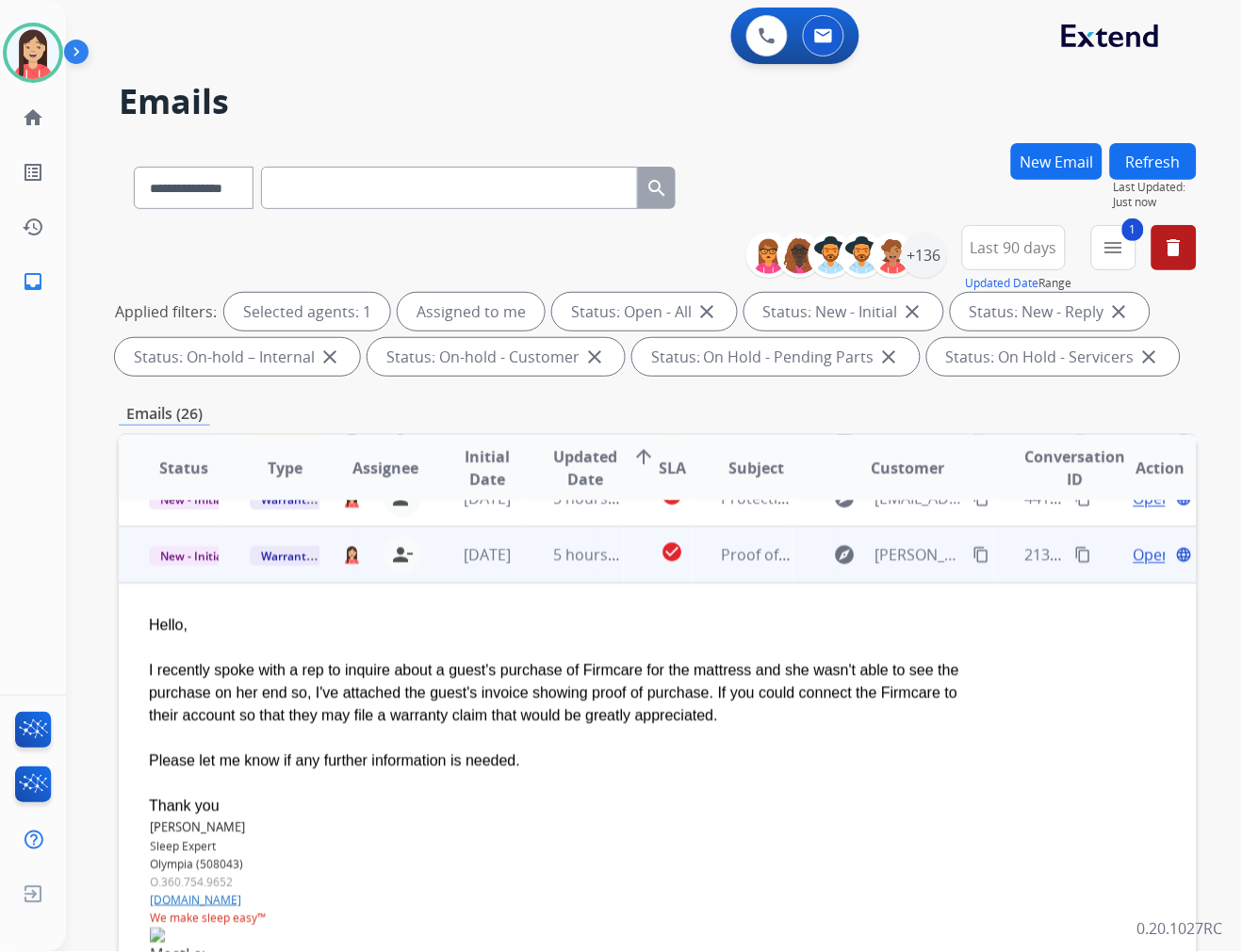
scroll to position [113, 0]
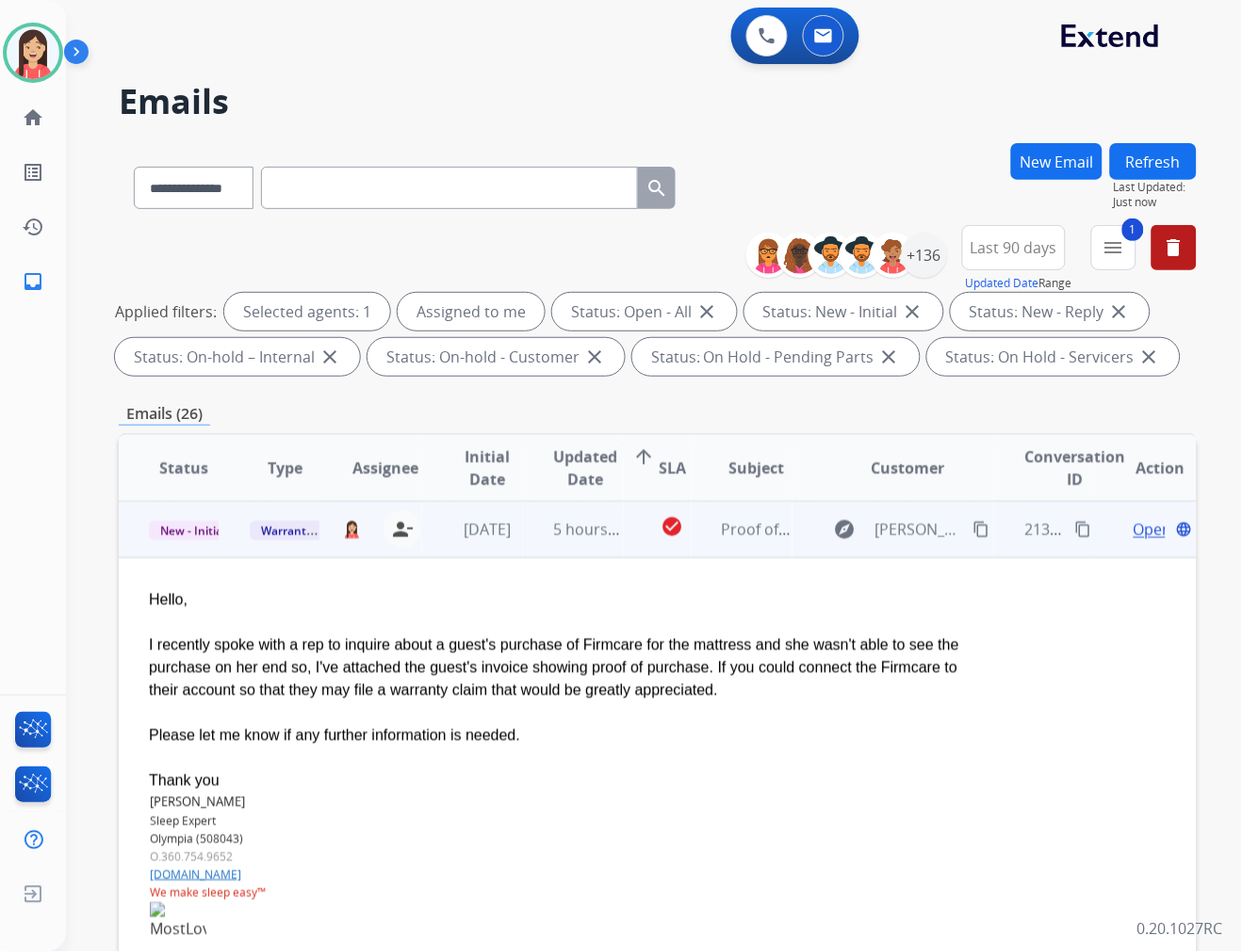
click at [1133, 529] on span "Open" at bounding box center [1152, 529] width 38 height 23
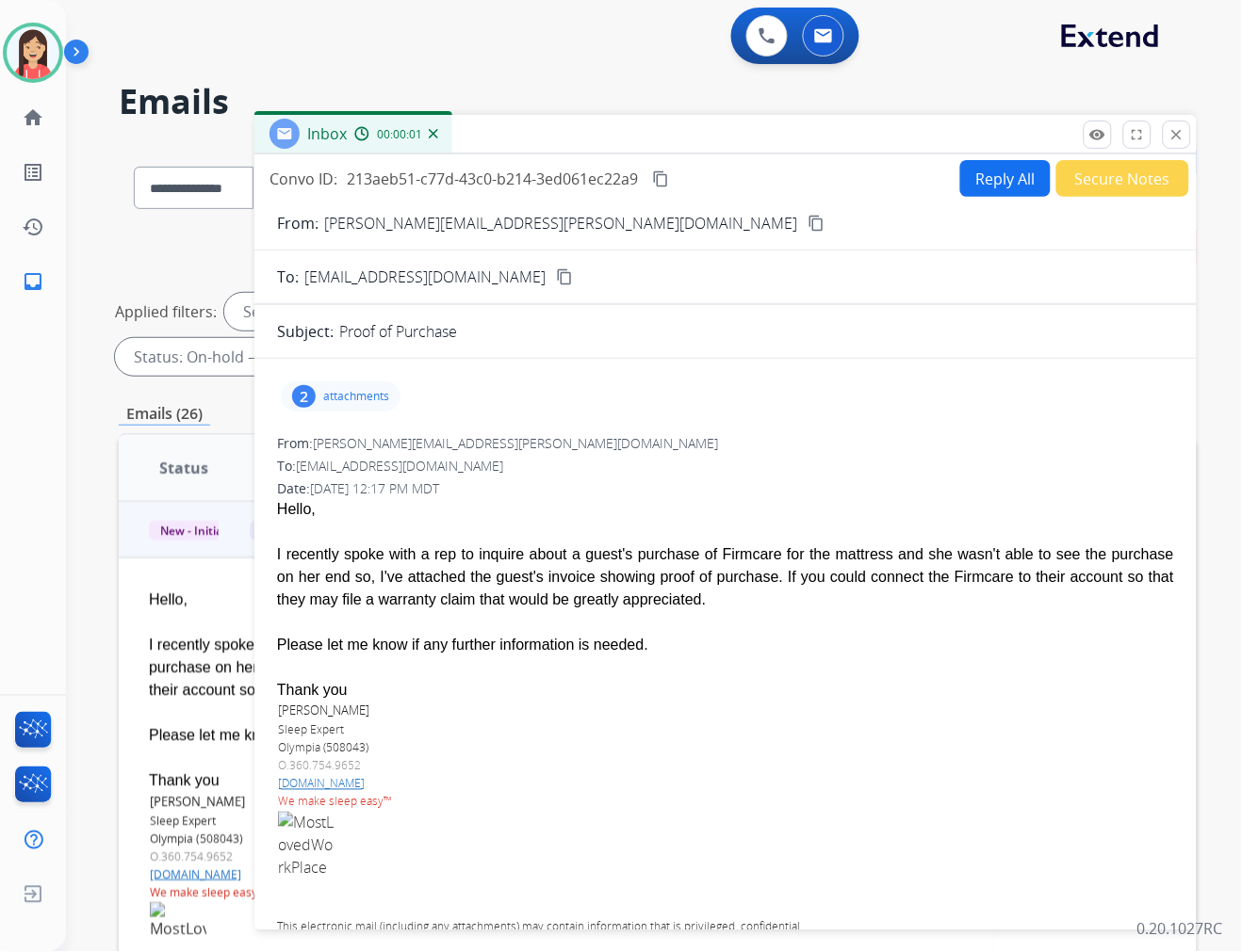
click at [367, 389] on p "attachments" at bounding box center [355, 396] width 66 height 15
click at [488, 502] on mat-icon "download" at bounding box center [496, 510] width 17 height 17
click at [966, 175] on button "Reply All" at bounding box center [1005, 178] width 90 height 36
select select "**********"
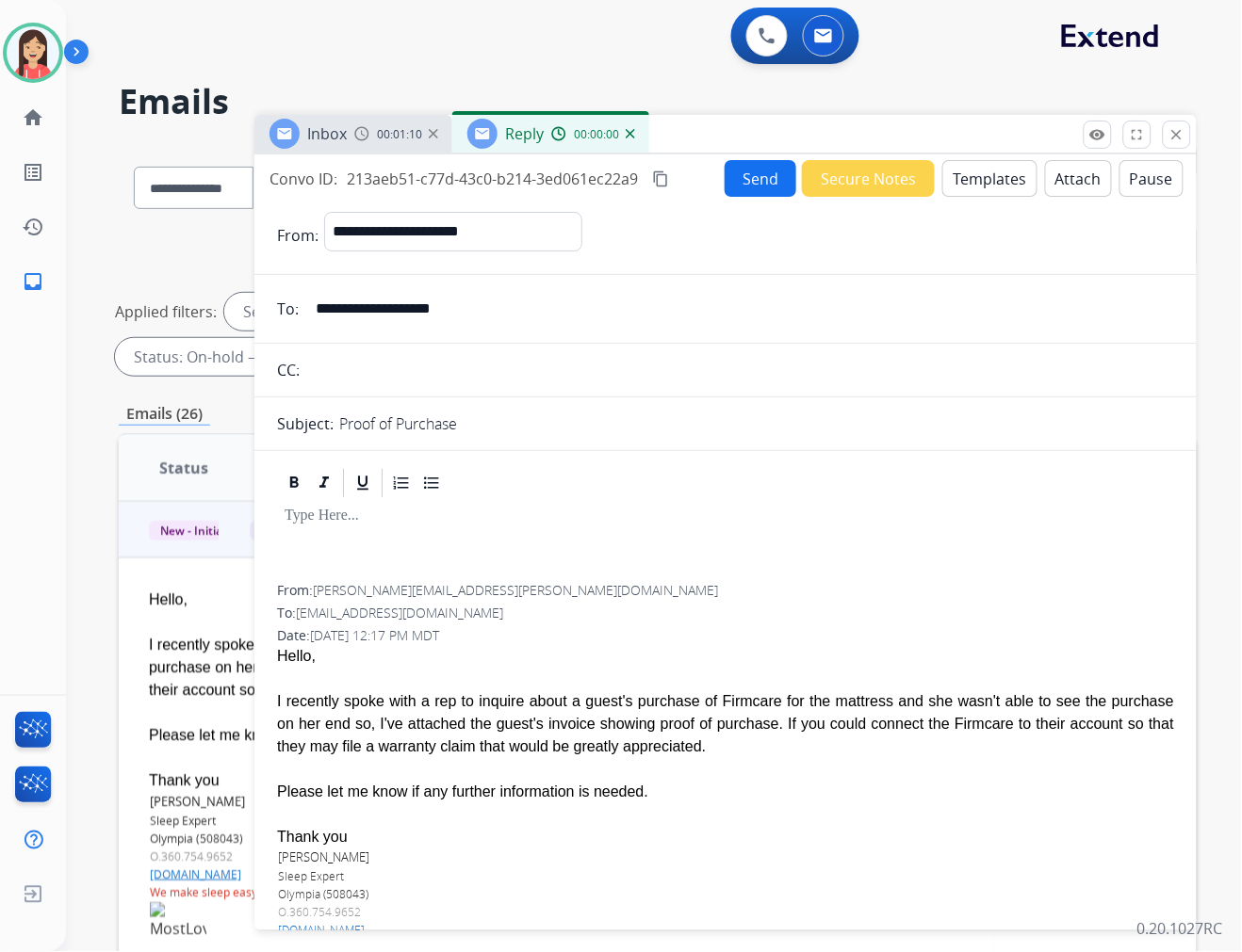
click at [963, 182] on button "Templates" at bounding box center [990, 178] width 95 height 36
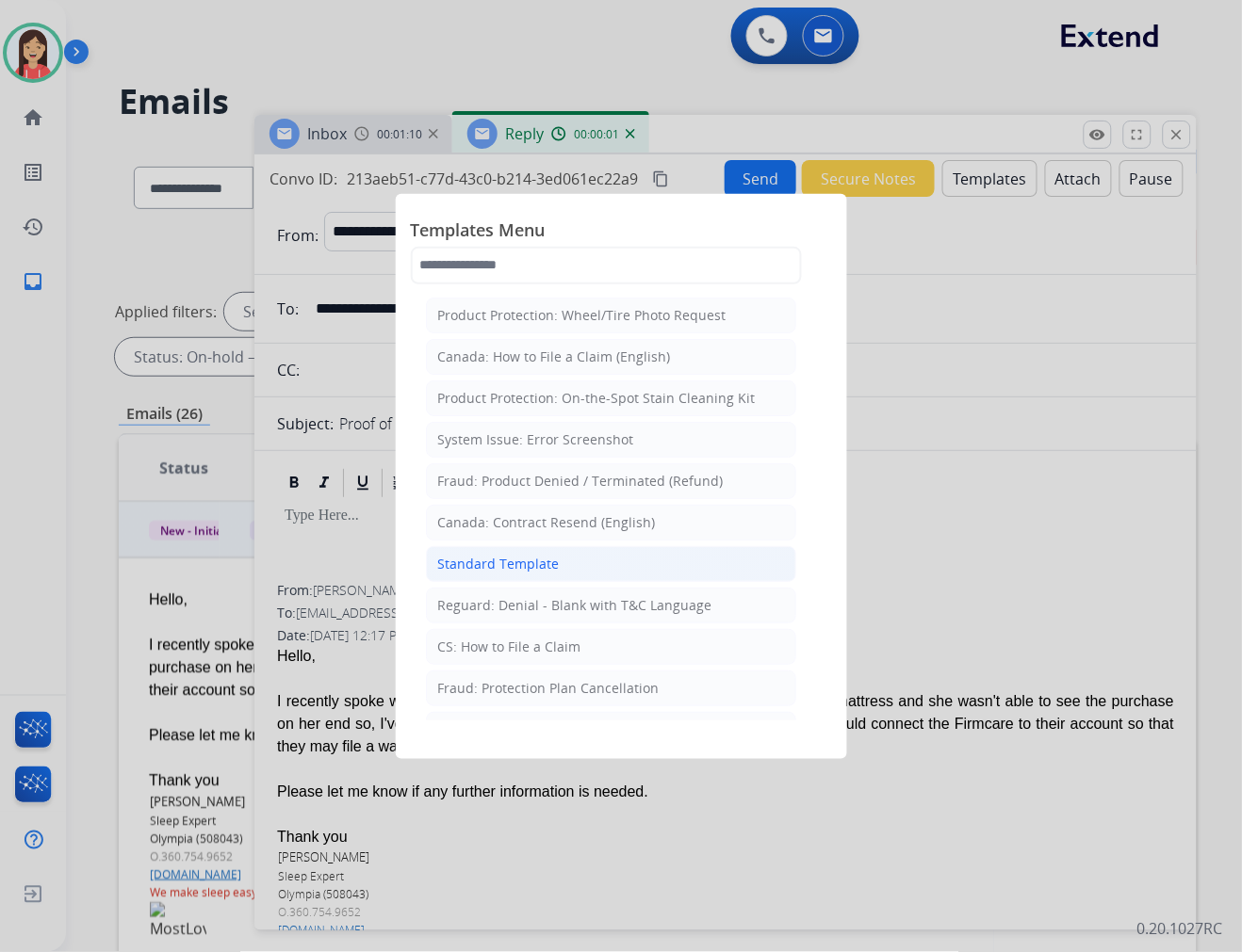
click at [545, 557] on div "Standard Template" at bounding box center [499, 563] width 122 height 19
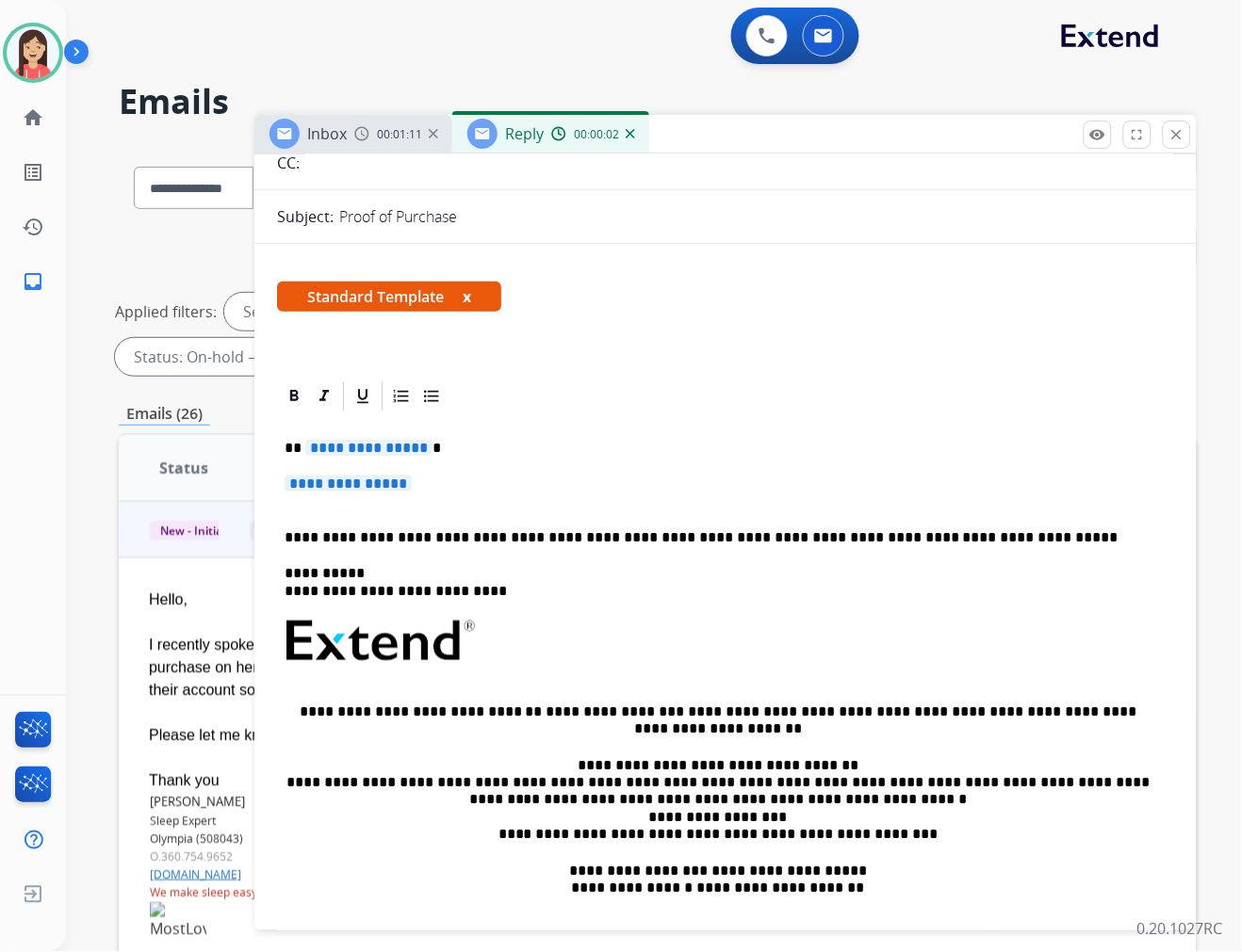
scroll to position [209, 0]
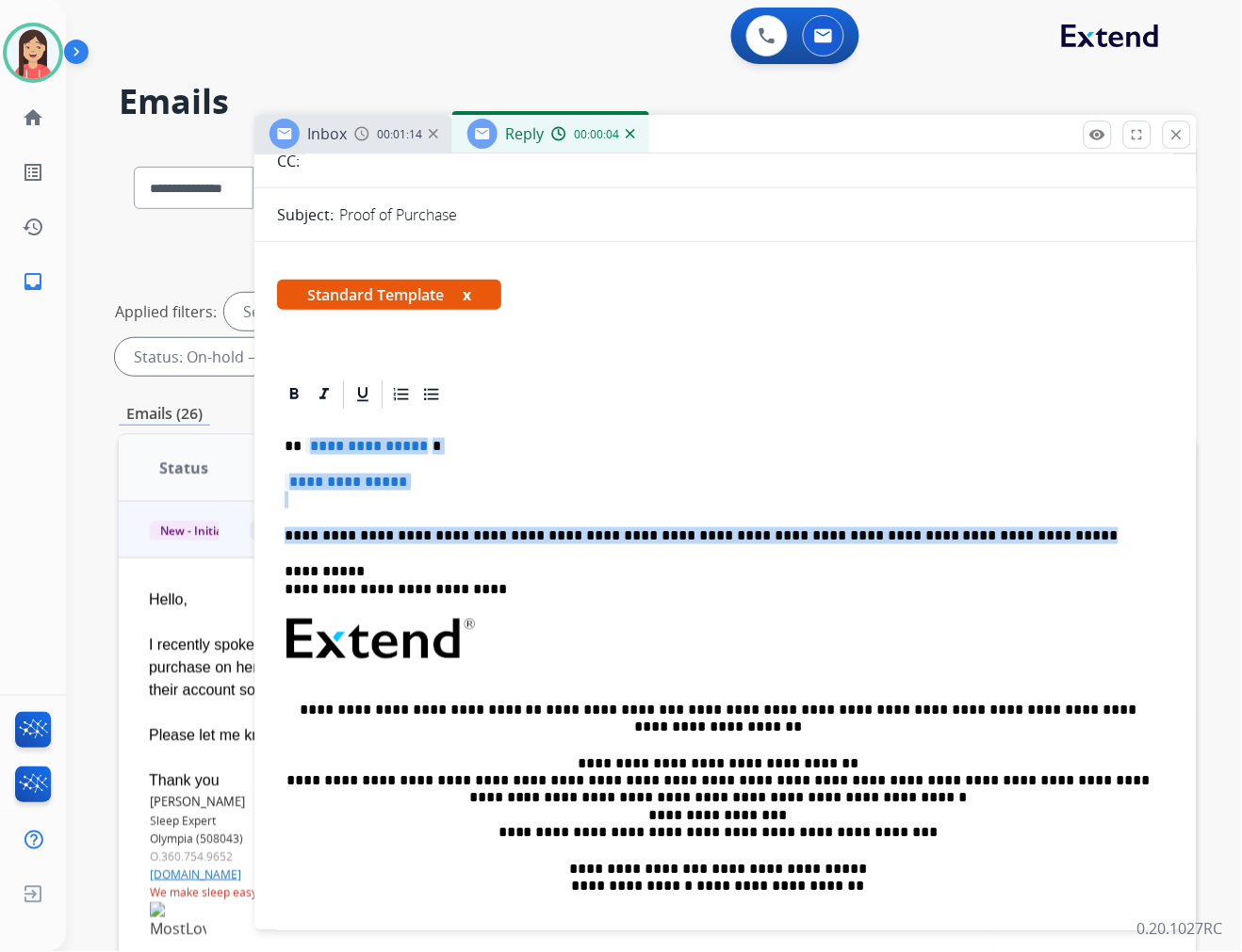
drag, startPoint x: 307, startPoint y: 436, endPoint x: 990, endPoint y: 535, distance: 690.1
click at [990, 535] on div "**********" at bounding box center [726, 683] width 897 height 545
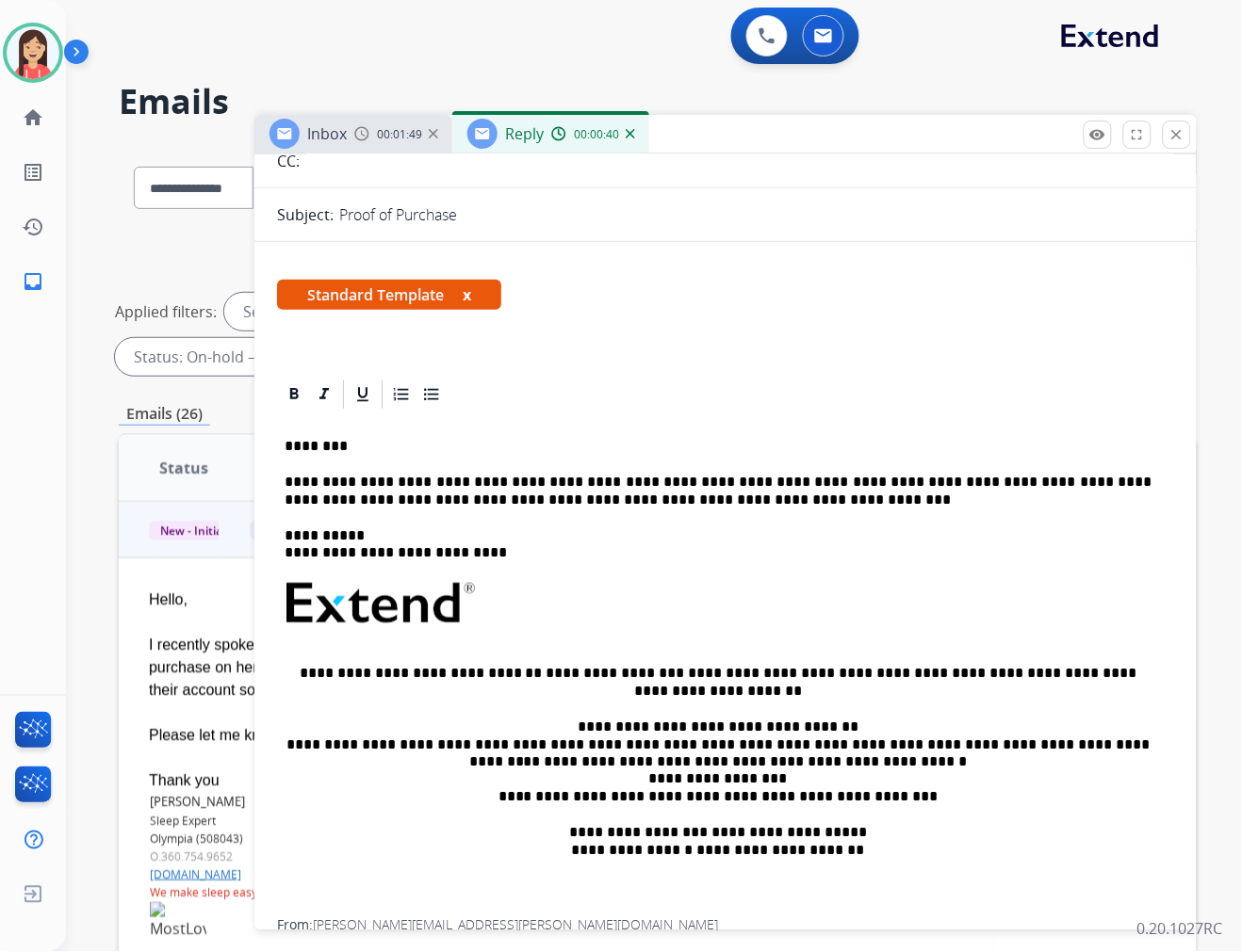
scroll to position [0, 0]
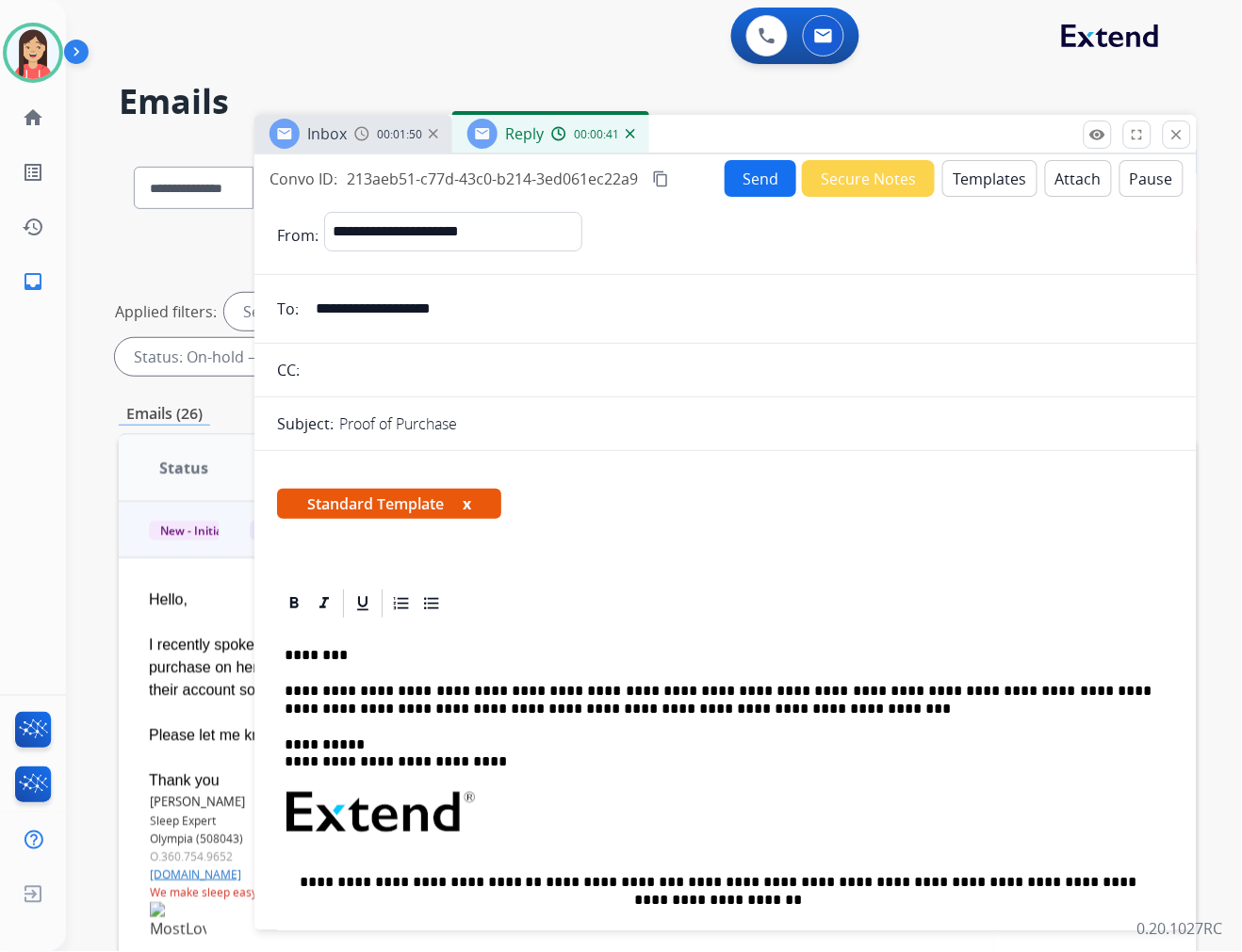
click at [758, 179] on button "Send" at bounding box center [760, 178] width 72 height 36
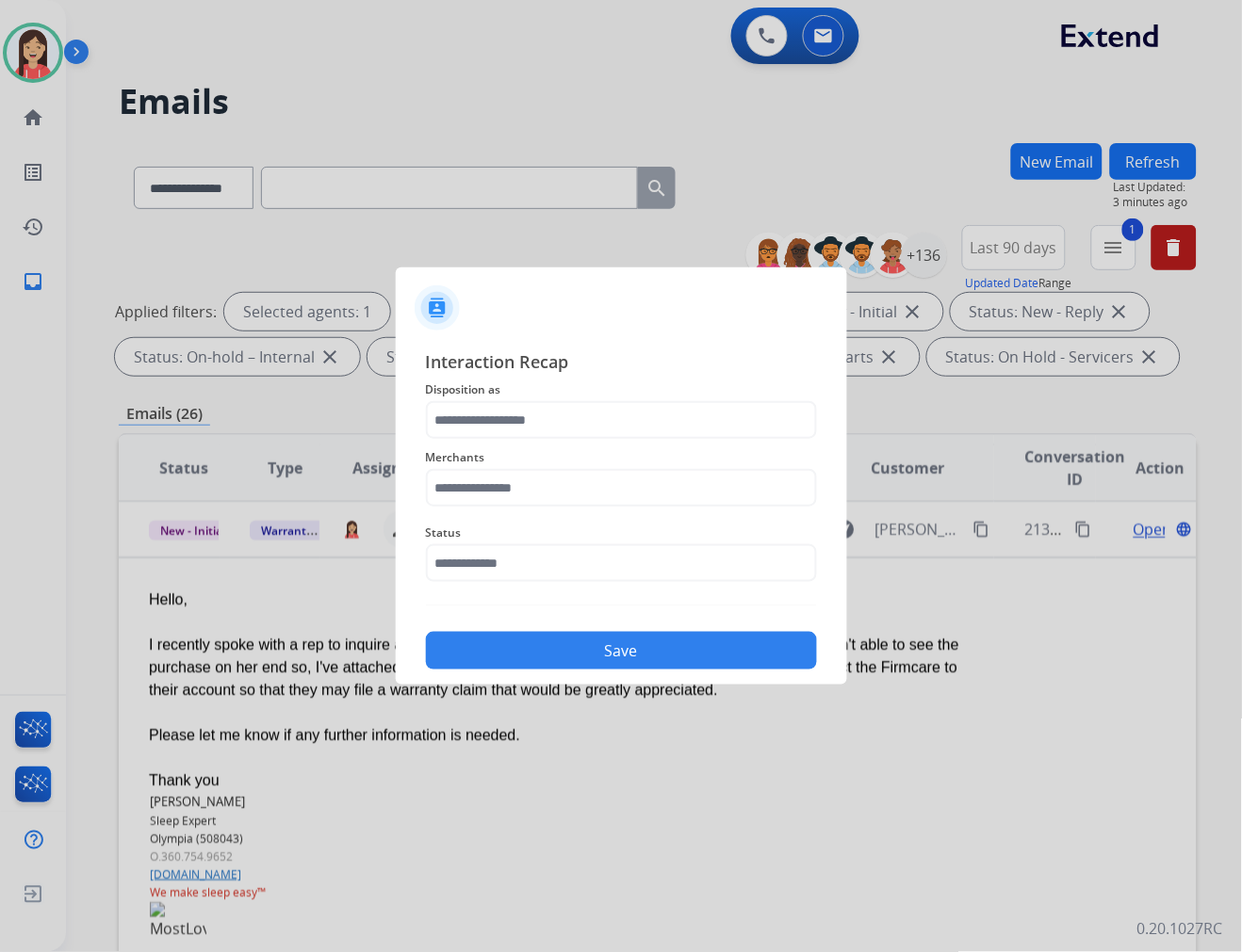
click at [601, 440] on div "Merchants" at bounding box center [621, 476] width 391 height 76
click at [600, 424] on input "text" at bounding box center [621, 420] width 391 height 37
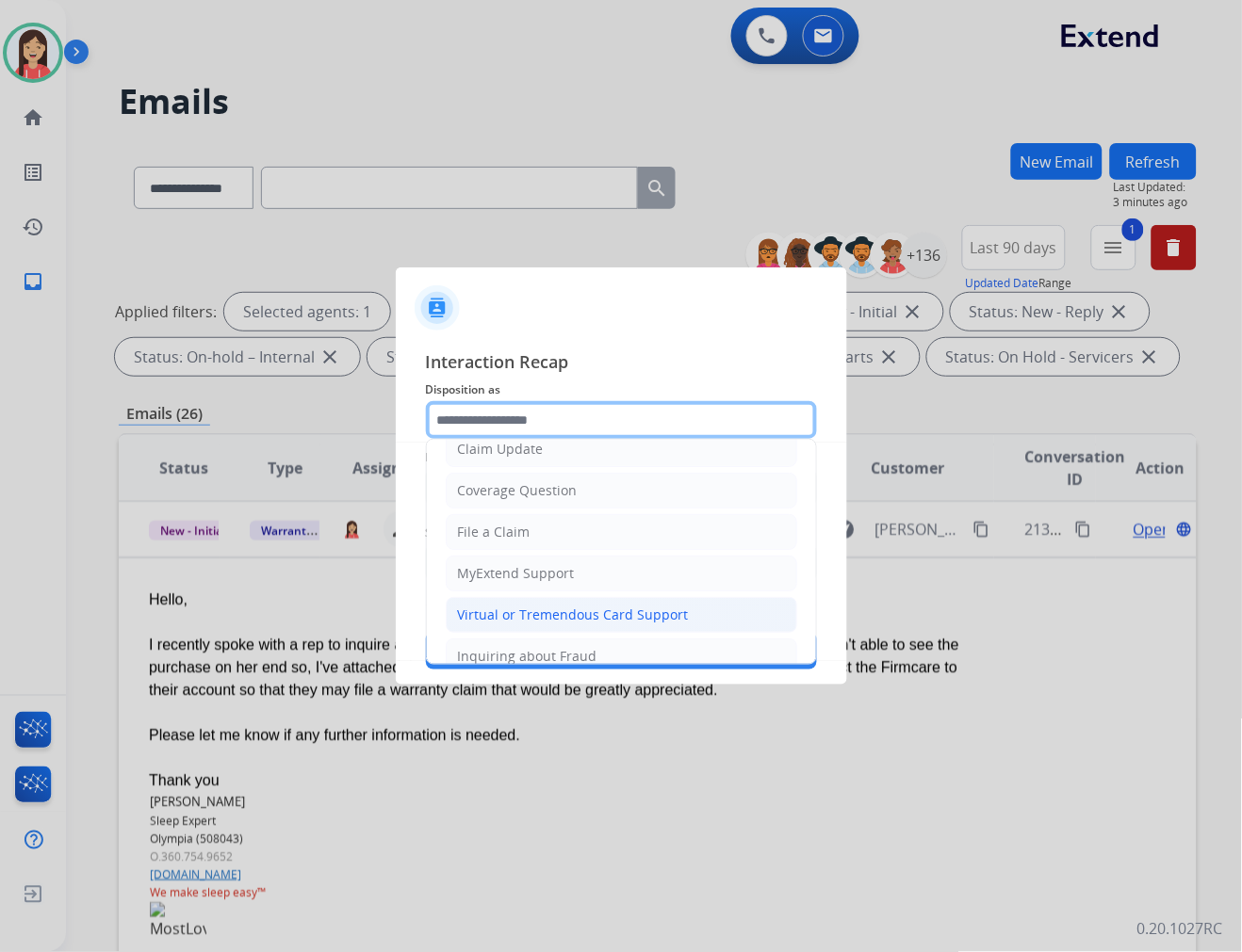
scroll to position [209, 0]
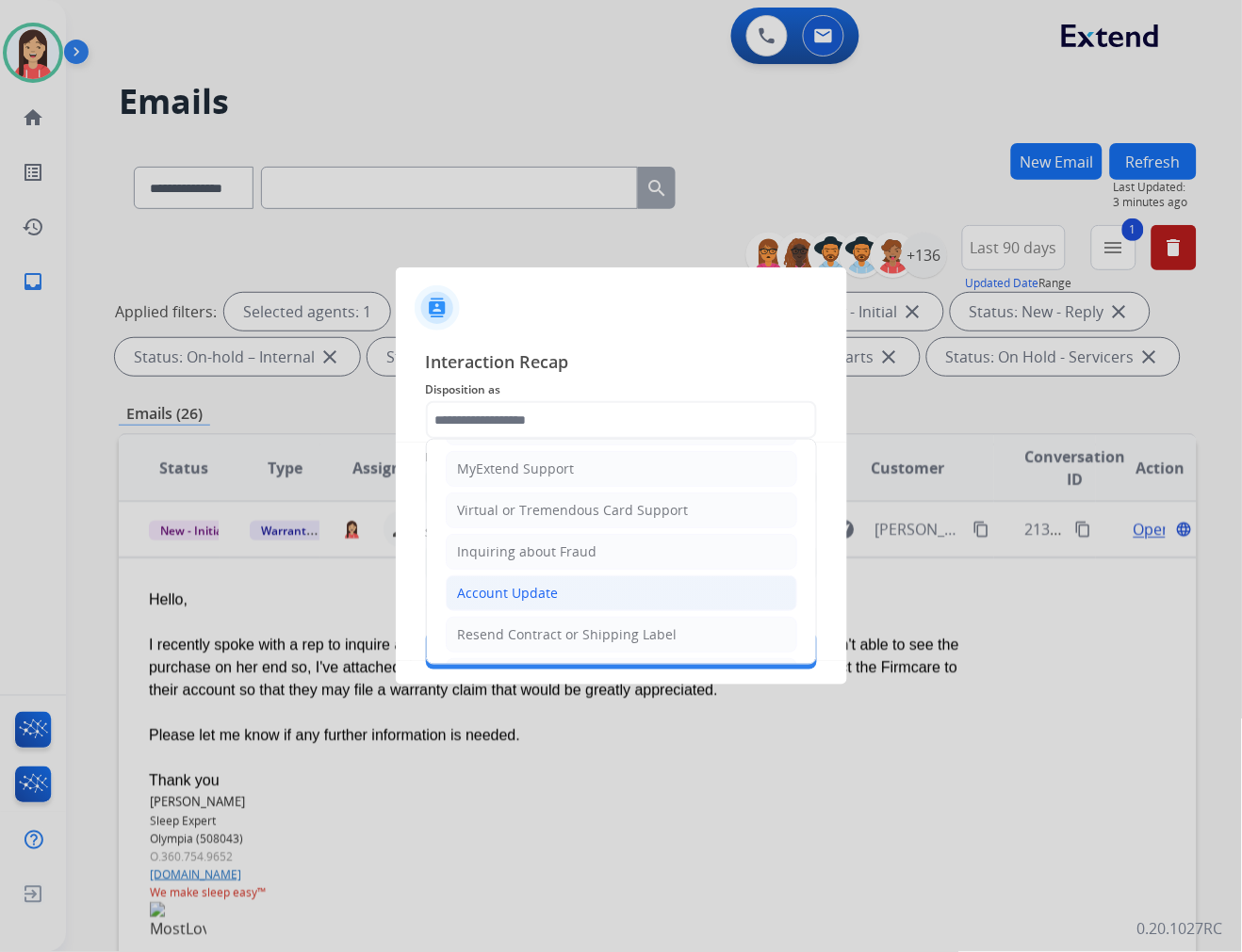
click at [516, 603] on div "Account Update" at bounding box center [508, 593] width 101 height 19
type input "**********"
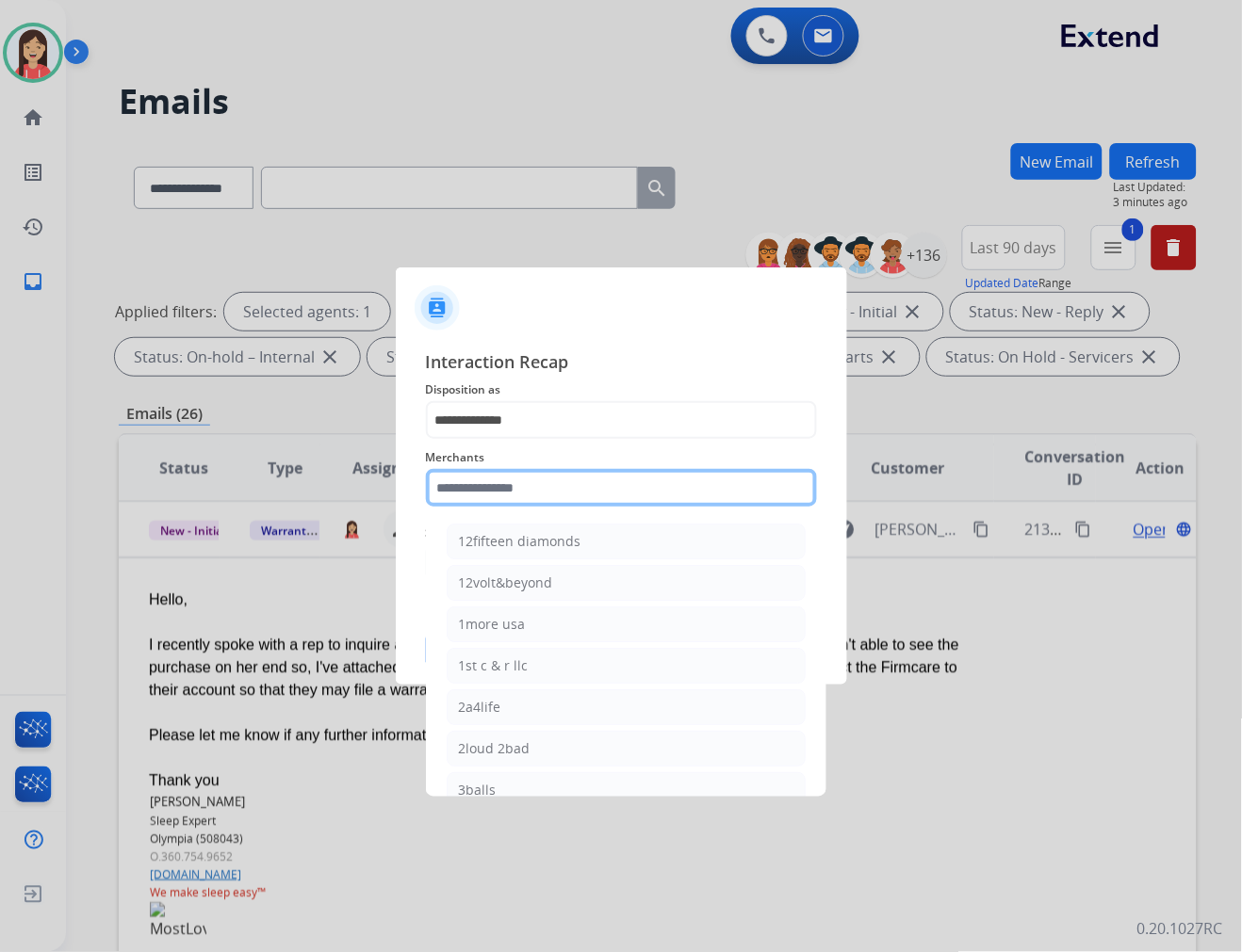
click at [575, 478] on input "text" at bounding box center [621, 488] width 391 height 37
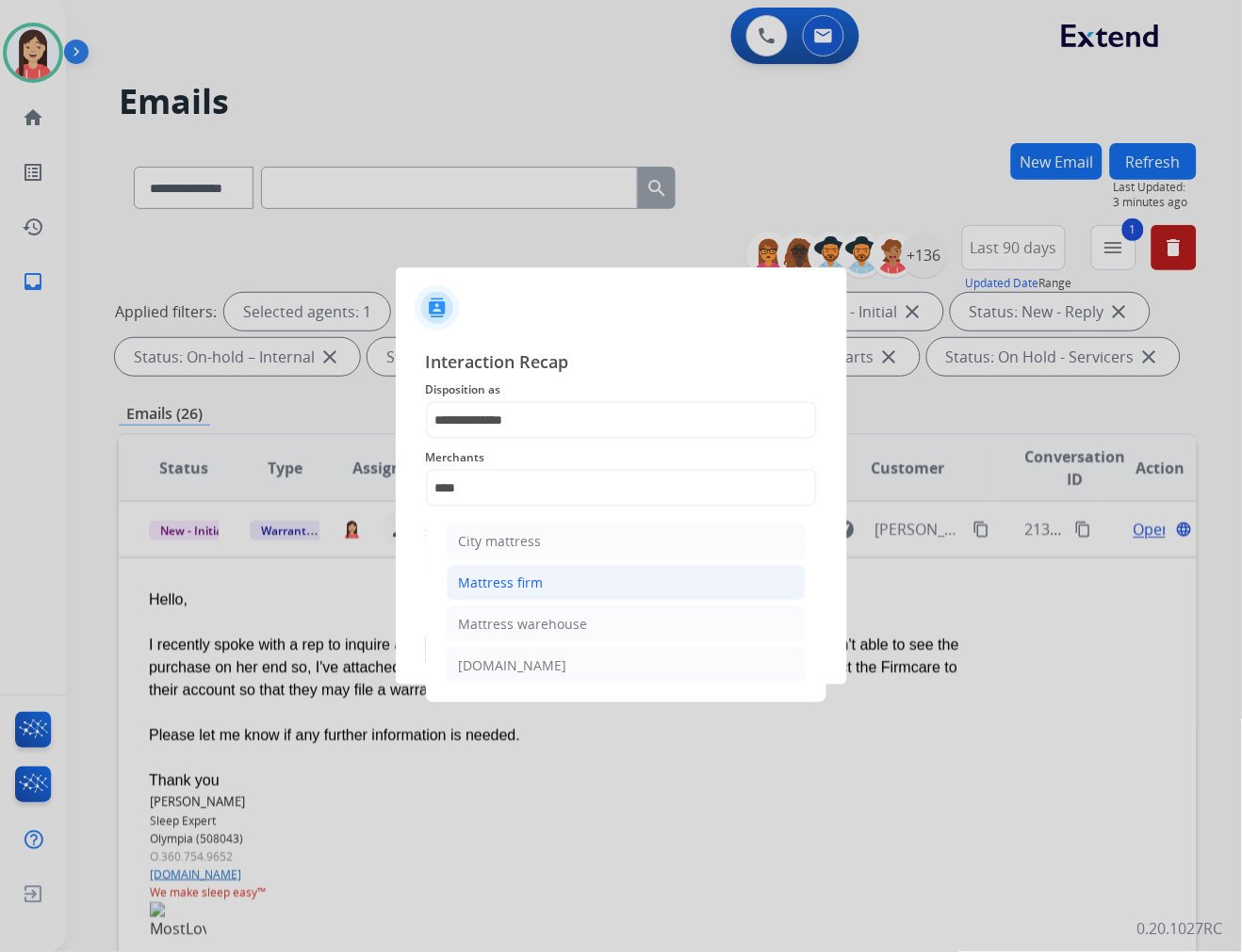
click at [543, 594] on li "Mattress firm" at bounding box center [626, 583] width 359 height 35
type input "**********"
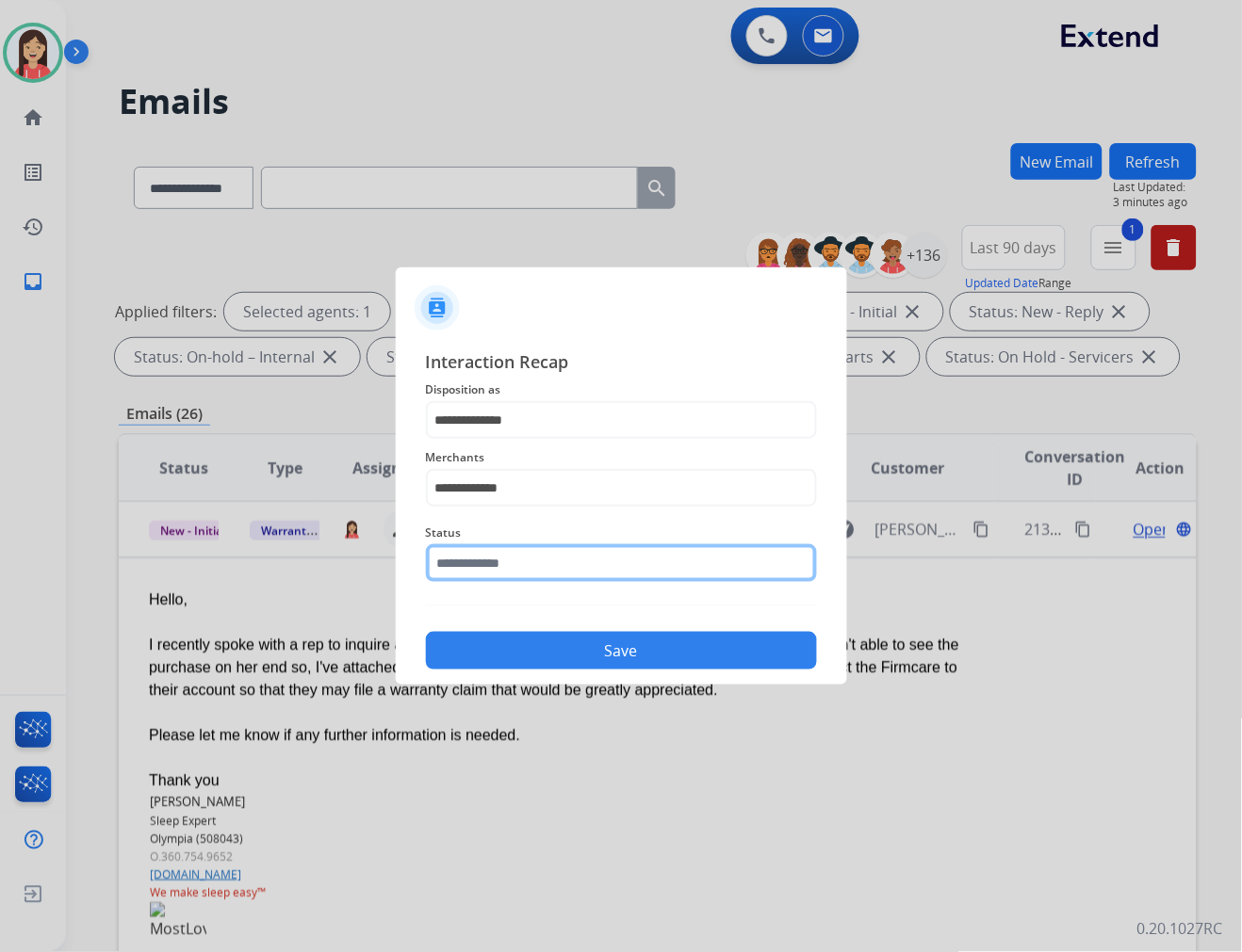
click at [540, 567] on input "text" at bounding box center [621, 563] width 391 height 37
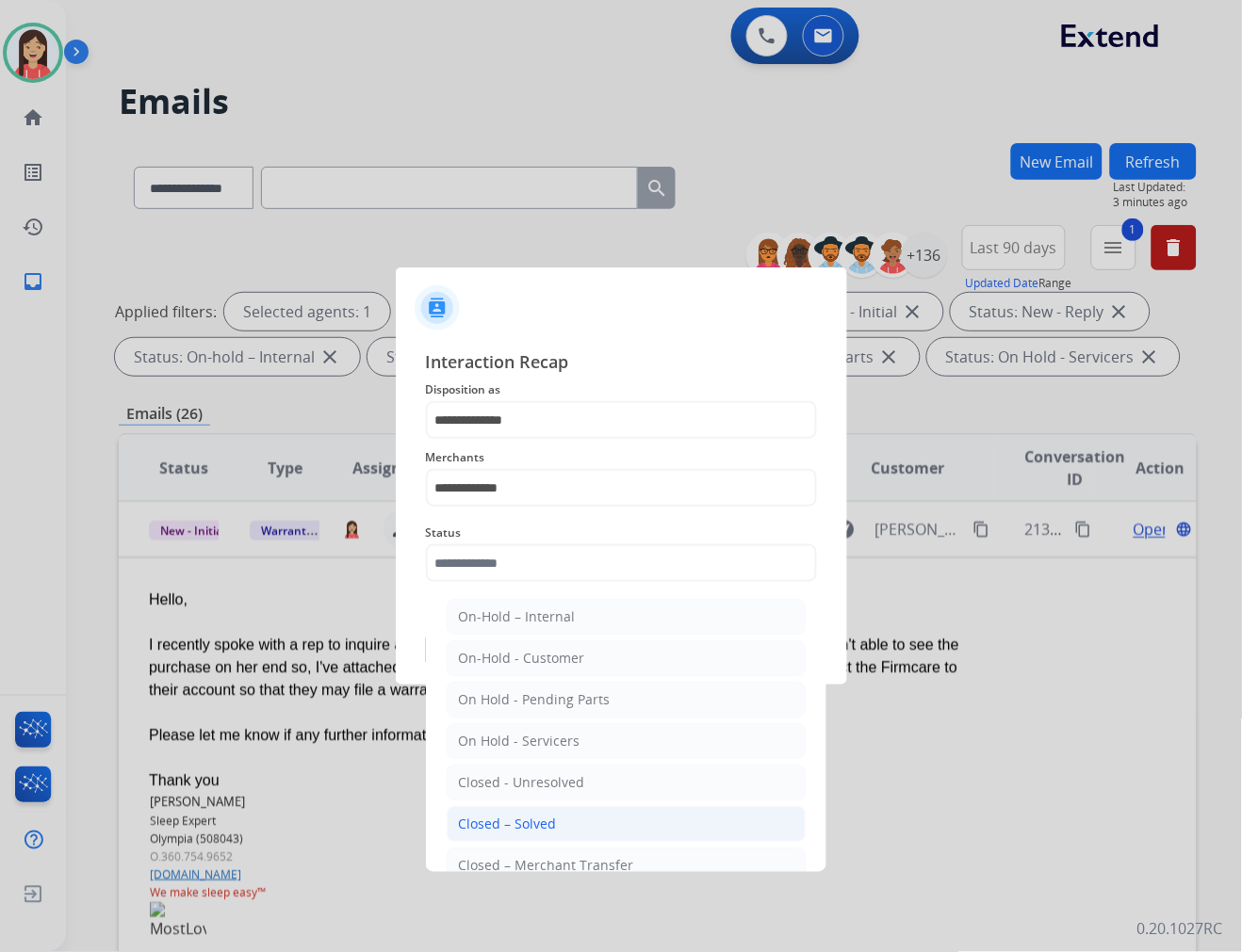
click at [556, 817] on li "Closed – Solved" at bounding box center [626, 823] width 359 height 35
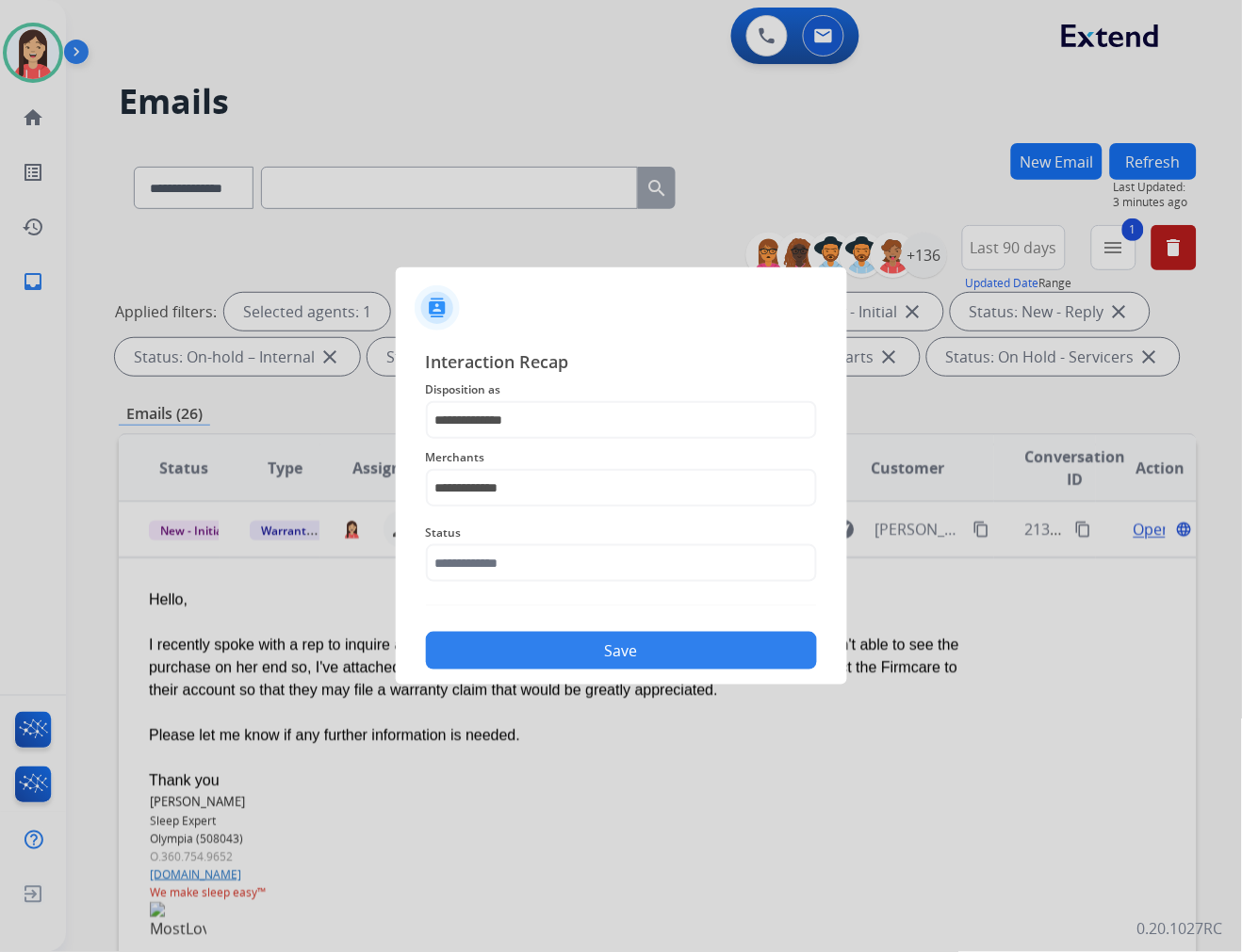
type input "**********"
click at [562, 654] on button "Save" at bounding box center [621, 651] width 391 height 37
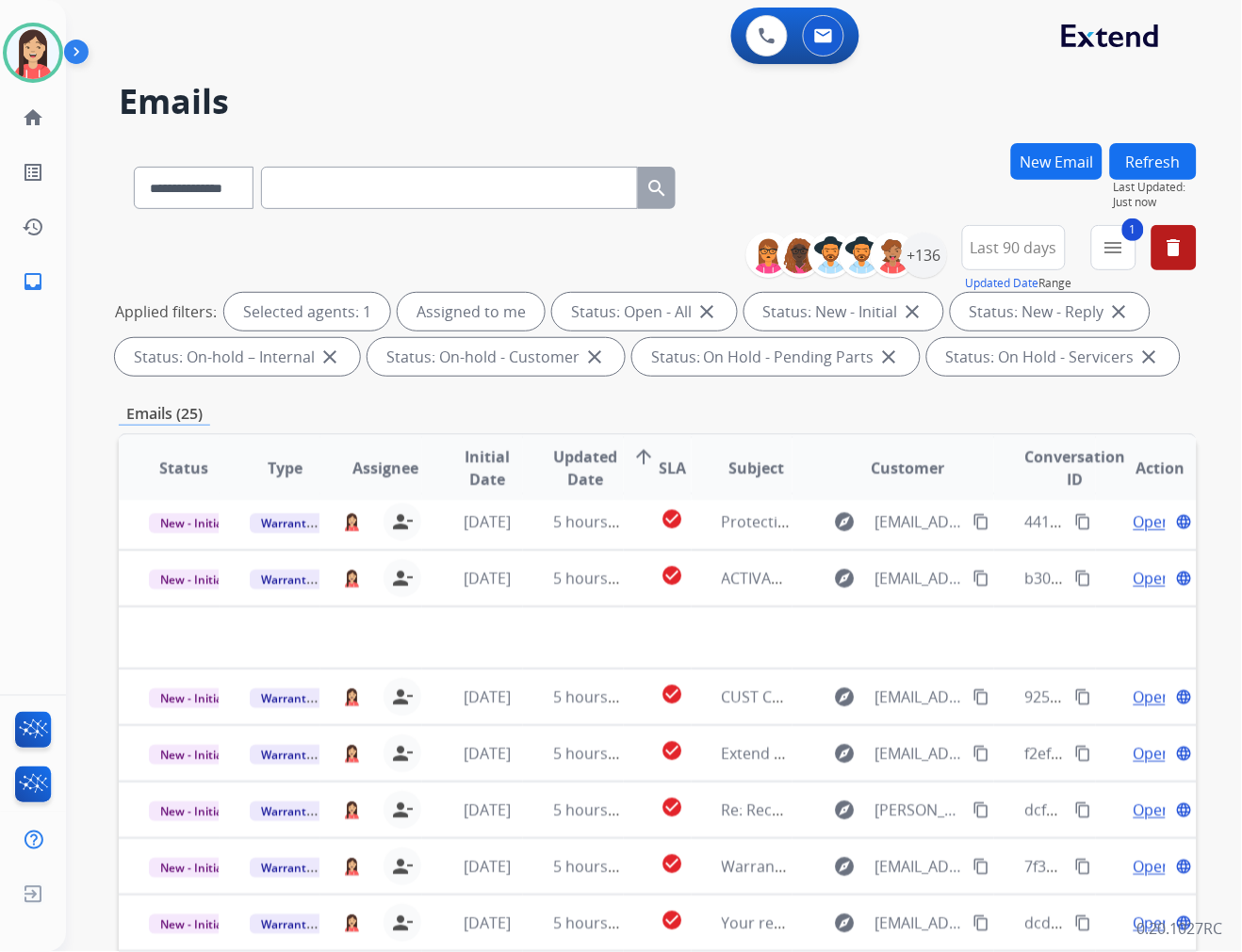
scroll to position [62, 0]
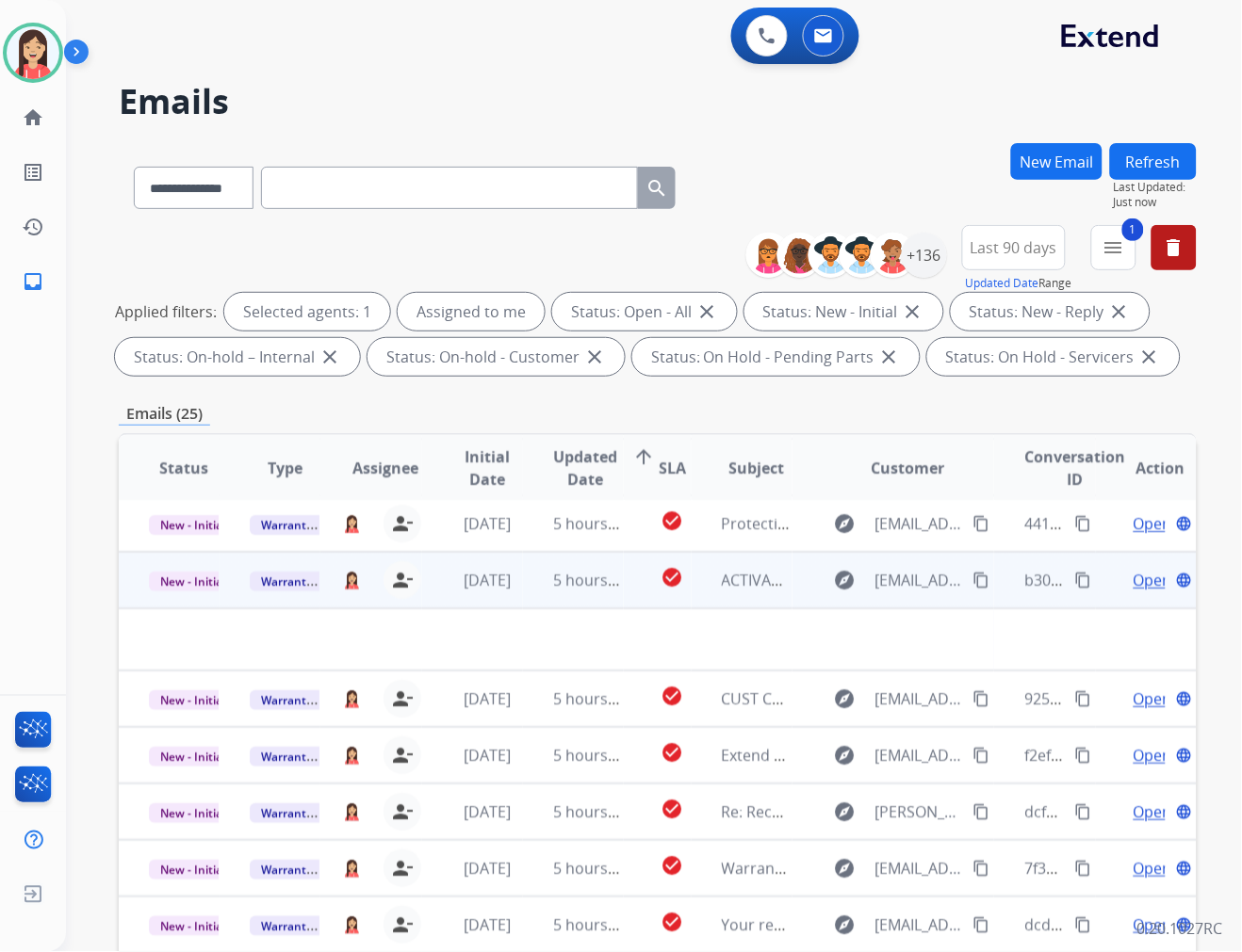
click at [540, 601] on td "5 hours ago" at bounding box center [573, 580] width 101 height 57
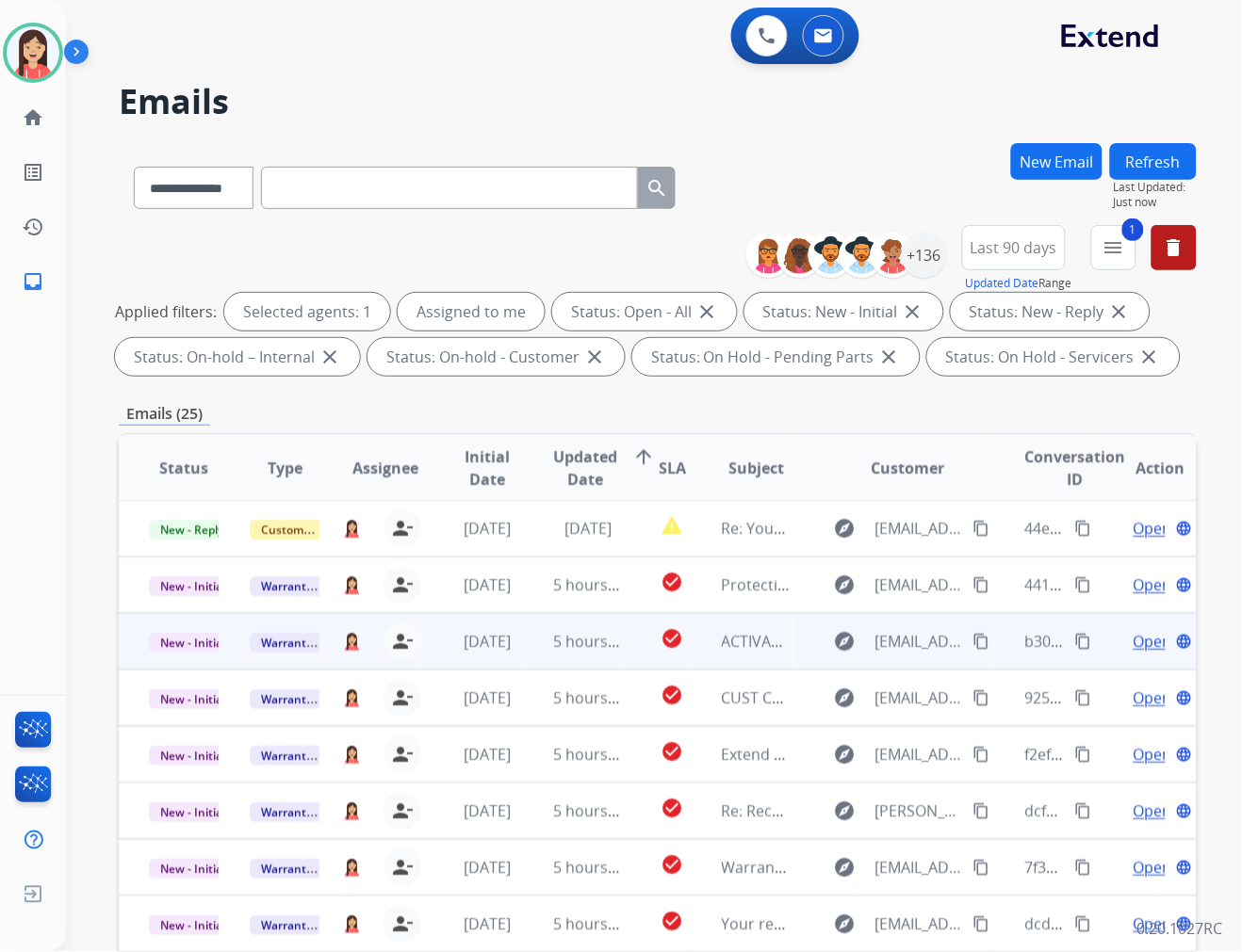
click at [549, 657] on td "5 hours ago" at bounding box center [573, 642] width 101 height 57
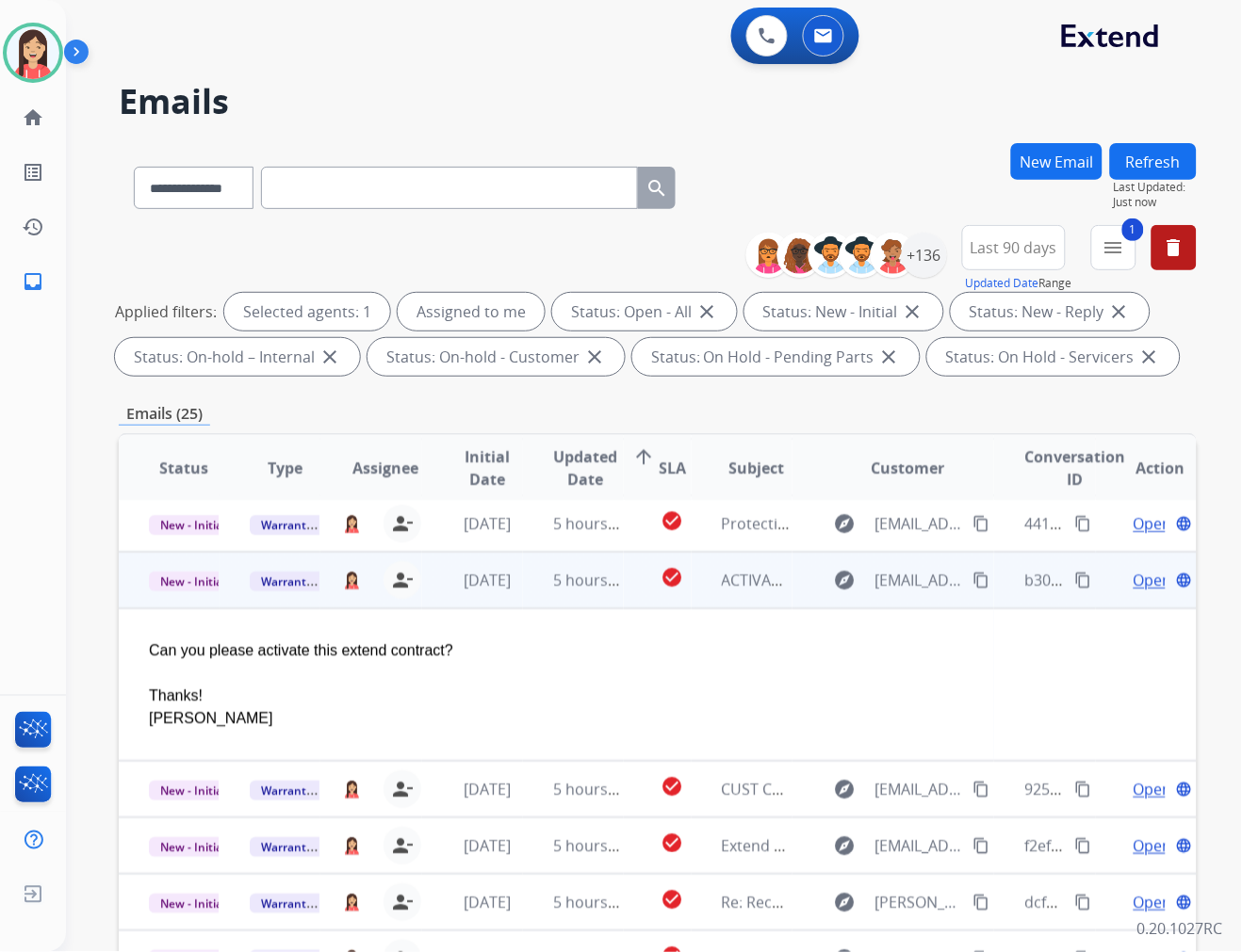
scroll to position [113, 0]
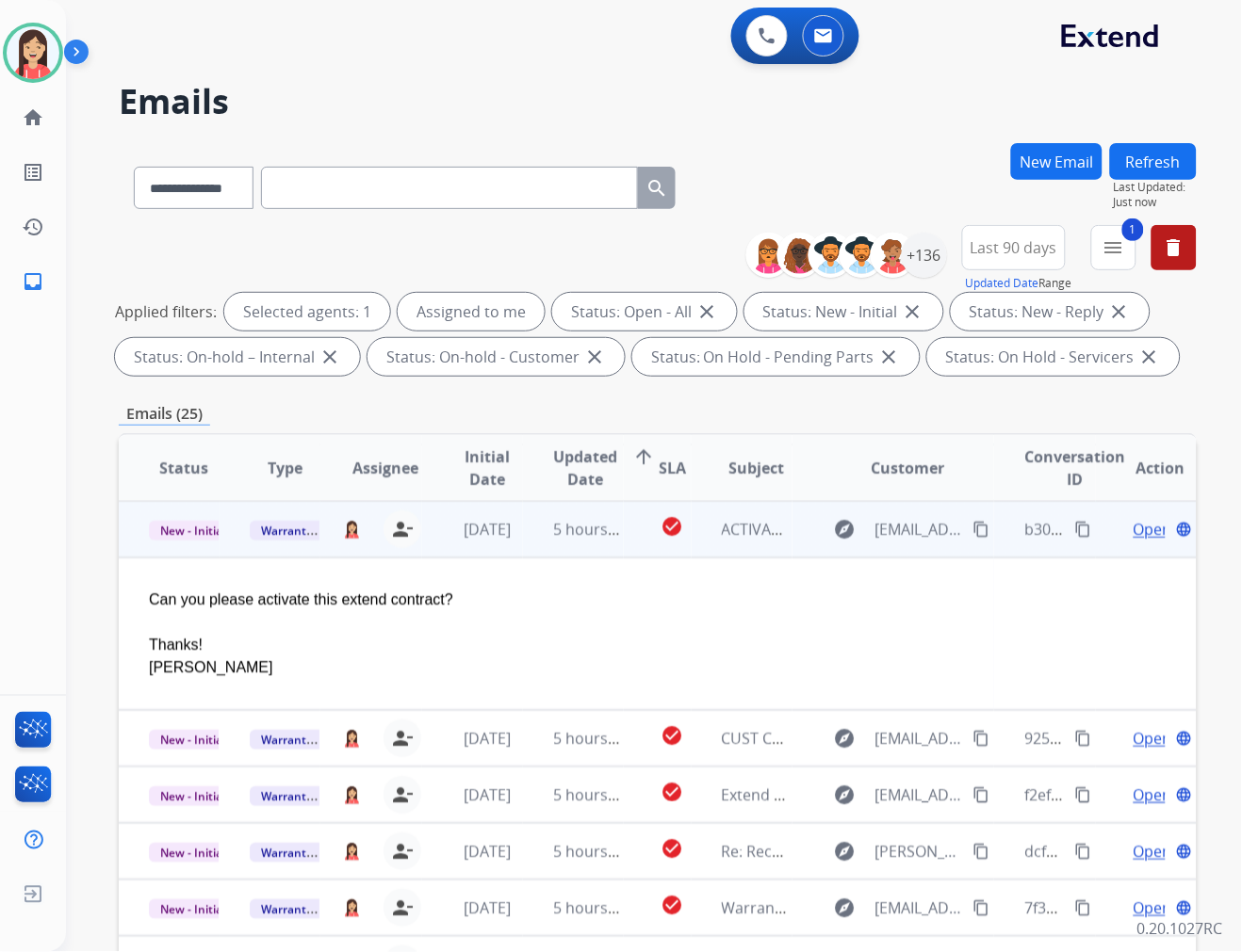
click at [1142, 528] on span "Open" at bounding box center [1152, 529] width 38 height 23
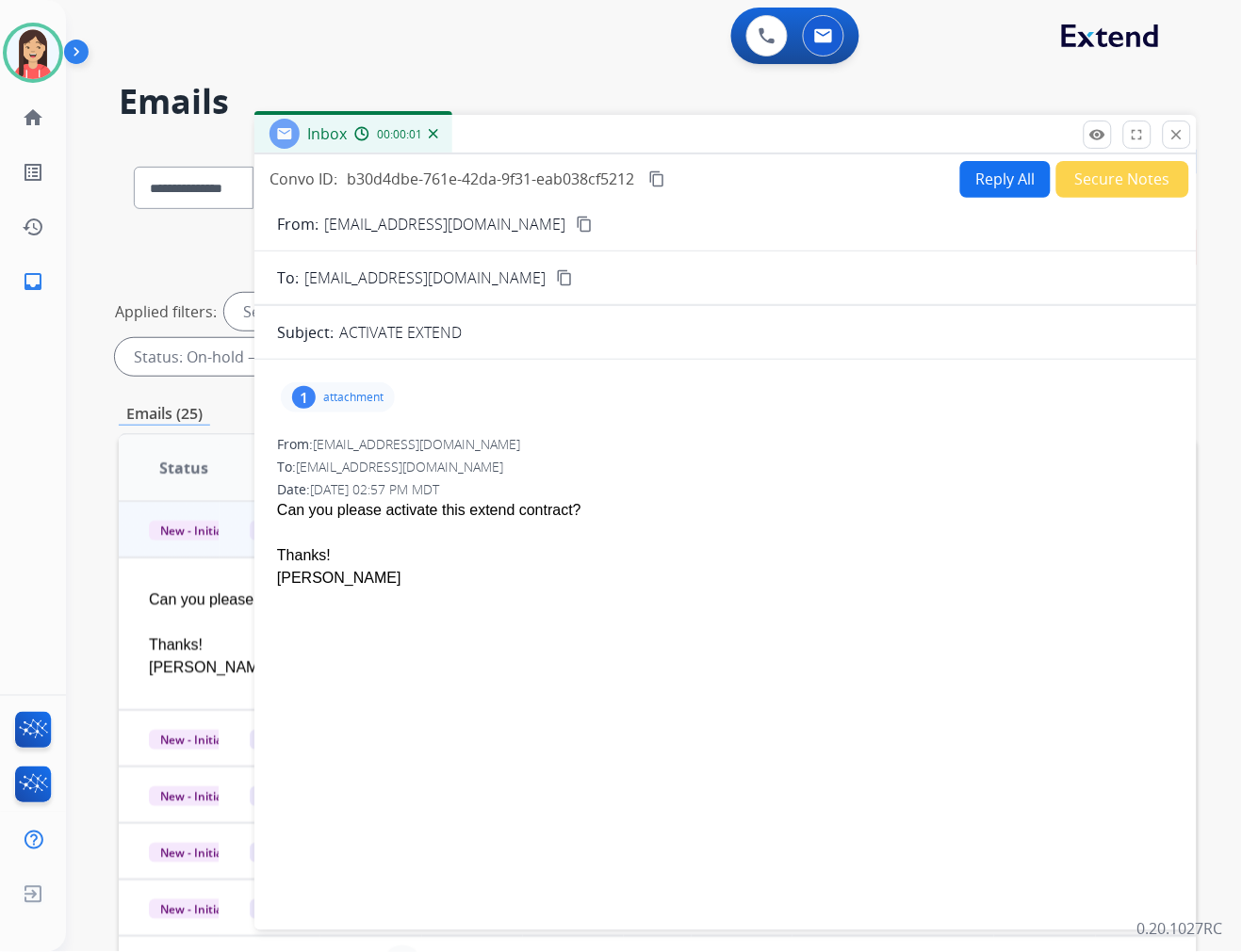
click at [356, 398] on p "attachment" at bounding box center [352, 397] width 60 height 15
click at [553, 440] on mat-icon "download" at bounding box center [553, 445] width 17 height 17
click at [983, 177] on button "Reply All" at bounding box center [1005, 179] width 90 height 36
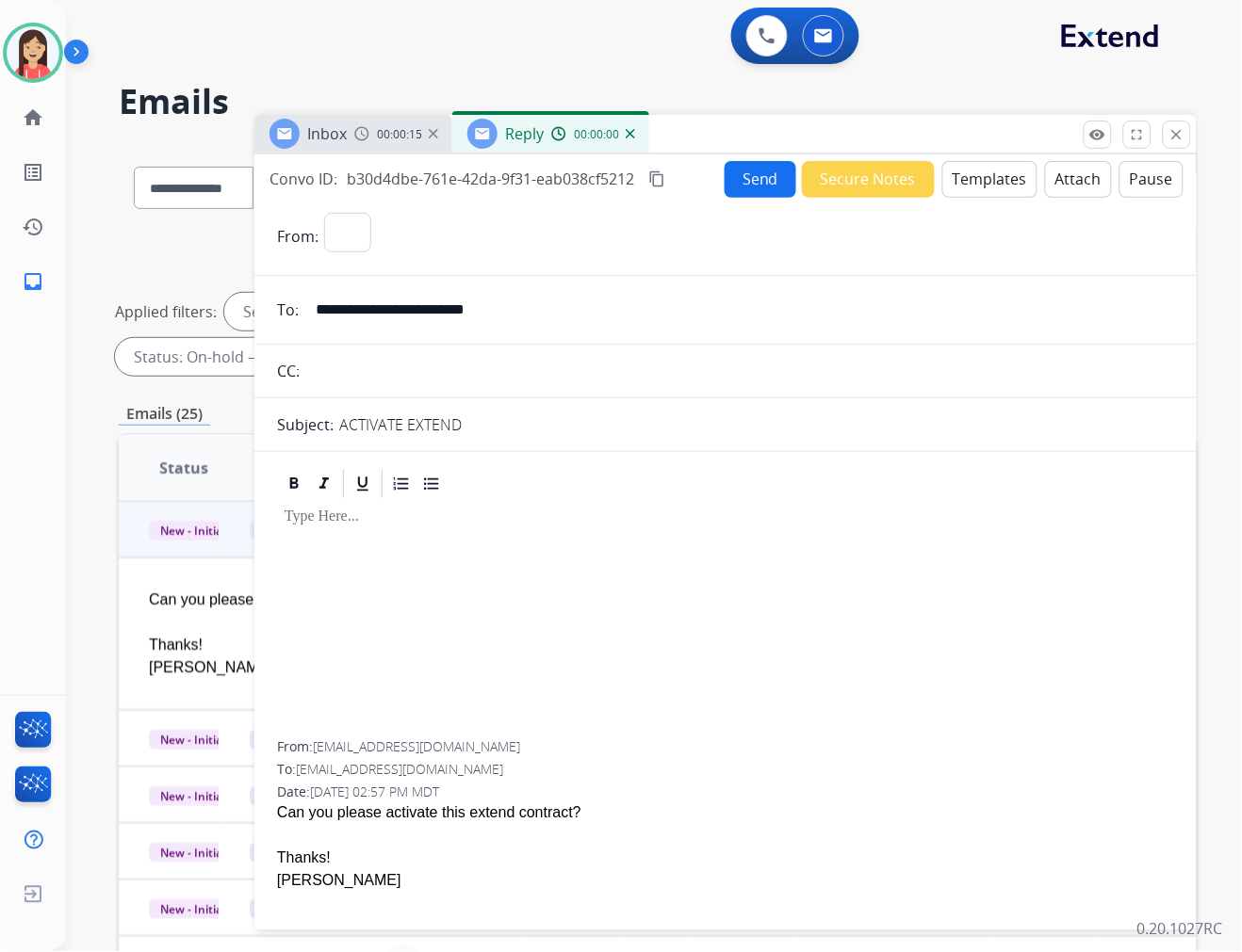
select select "**********"
click at [993, 179] on button "Templates" at bounding box center [990, 179] width 95 height 36
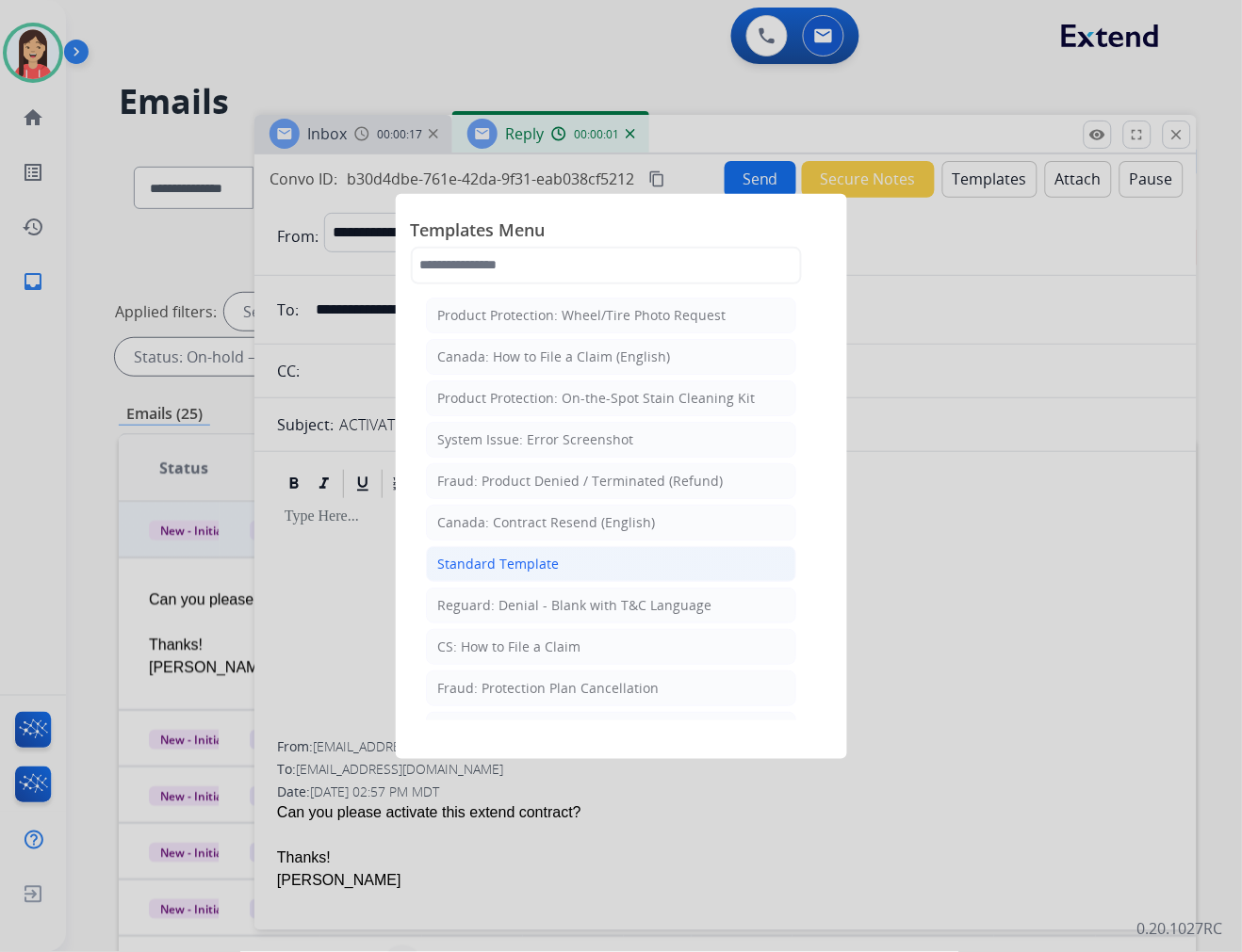
click at [580, 571] on li "Standard Template" at bounding box center [611, 564] width 370 height 35
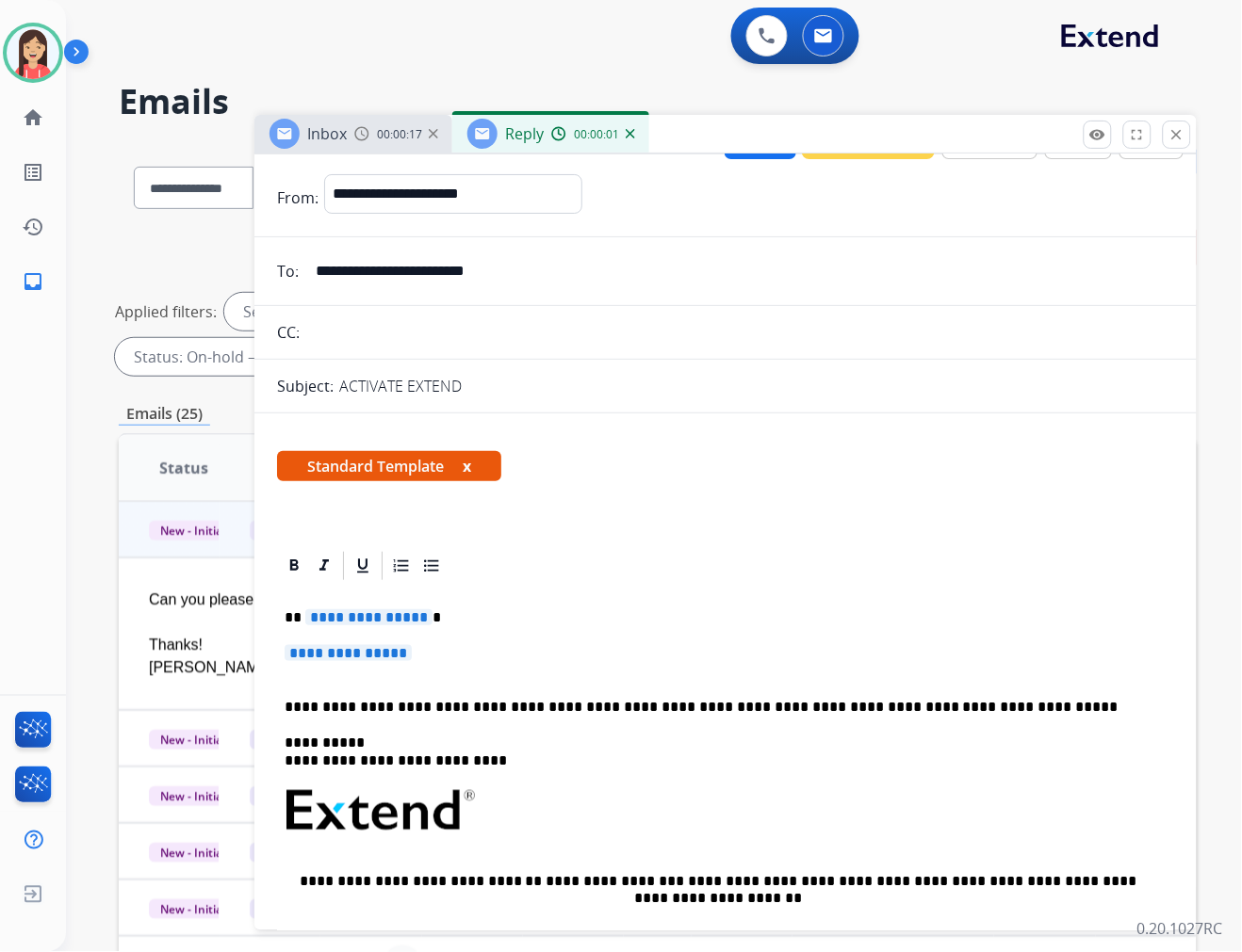
scroll to position [105, 0]
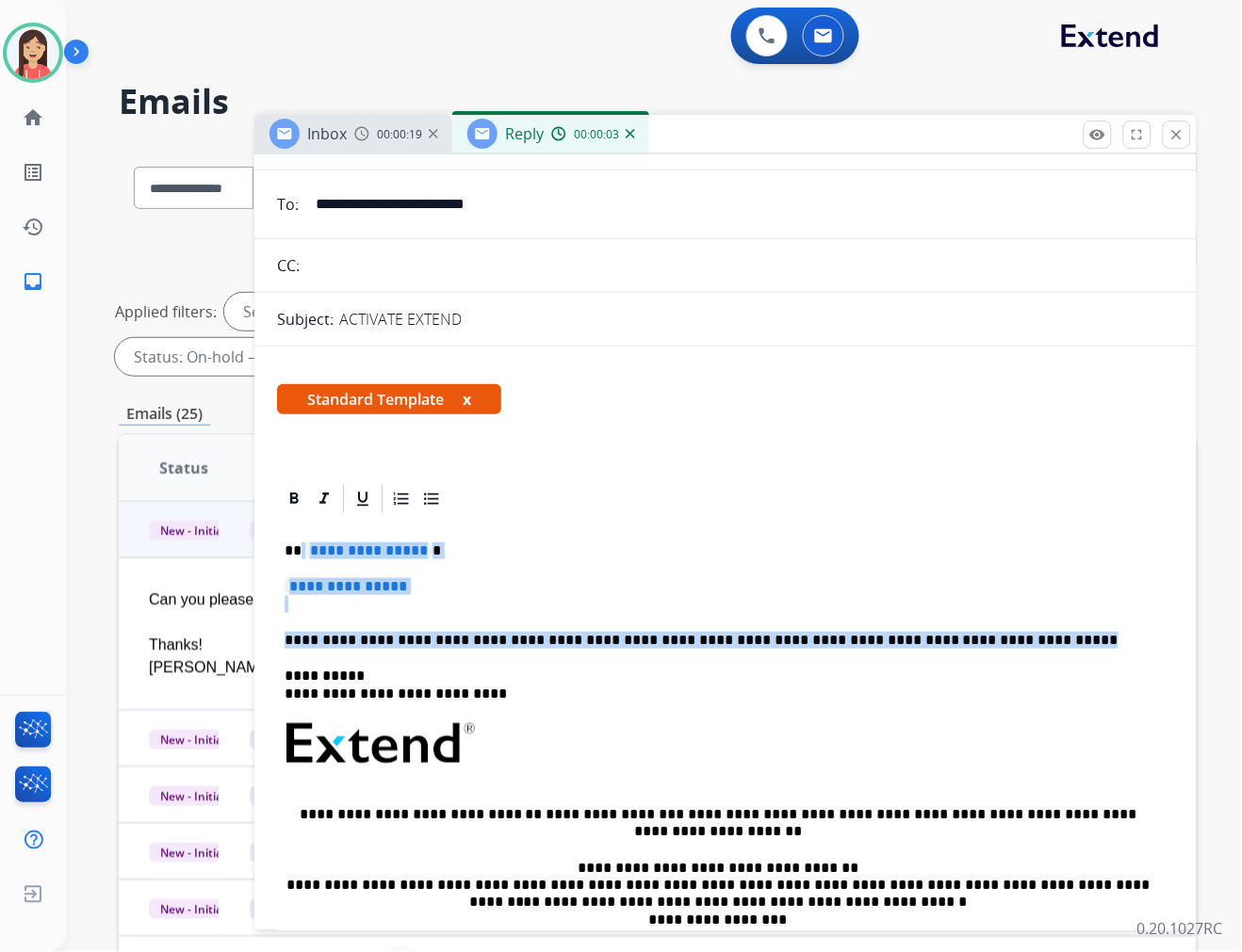
drag, startPoint x: 299, startPoint y: 551, endPoint x: 1043, endPoint y: 638, distance: 749.1
click at [1043, 638] on div "**********" at bounding box center [726, 788] width 897 height 545
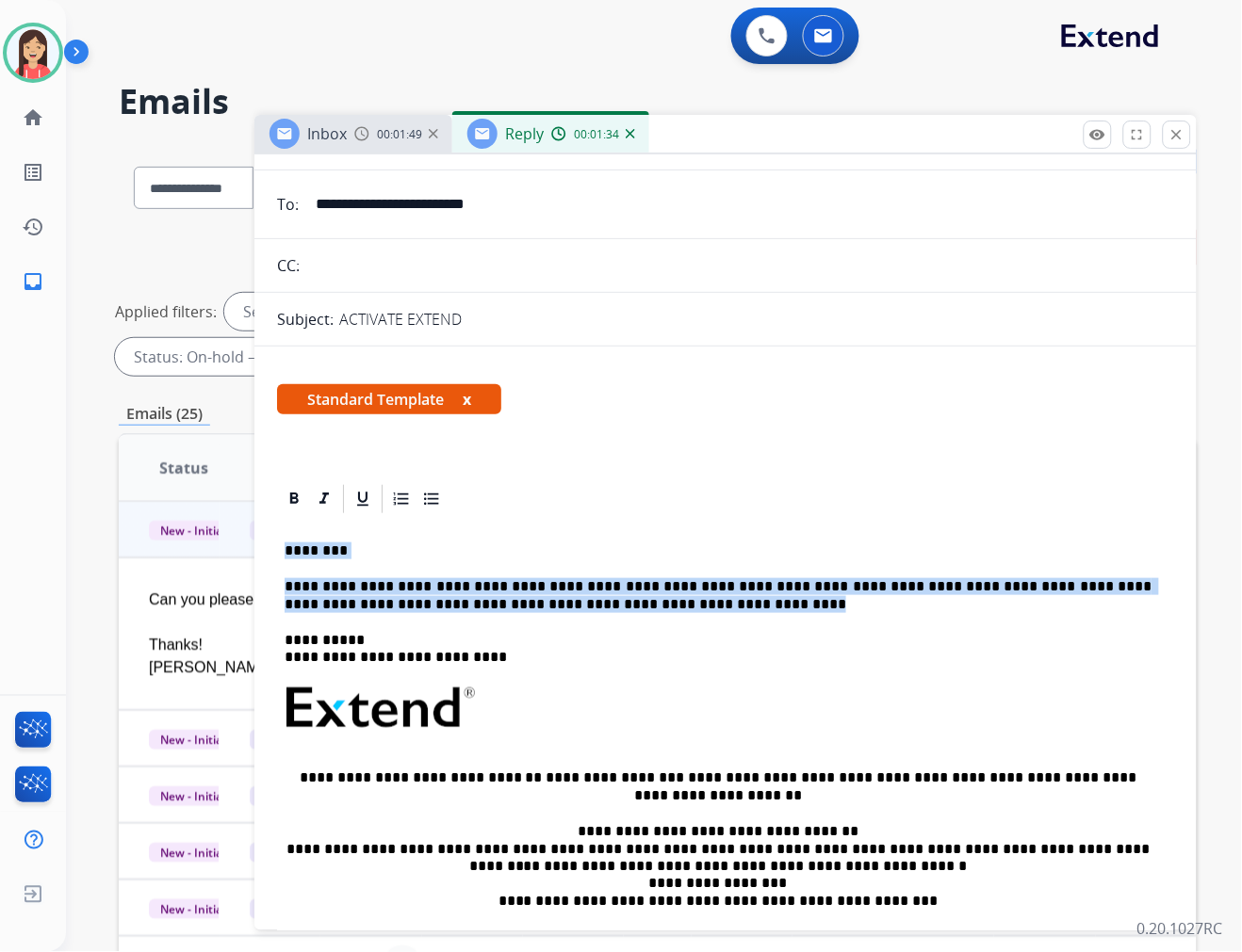
drag, startPoint x: 570, startPoint y: 606, endPoint x: 290, endPoint y: 542, distance: 287.2
click at [290, 542] on div "**********" at bounding box center [726, 770] width 897 height 508
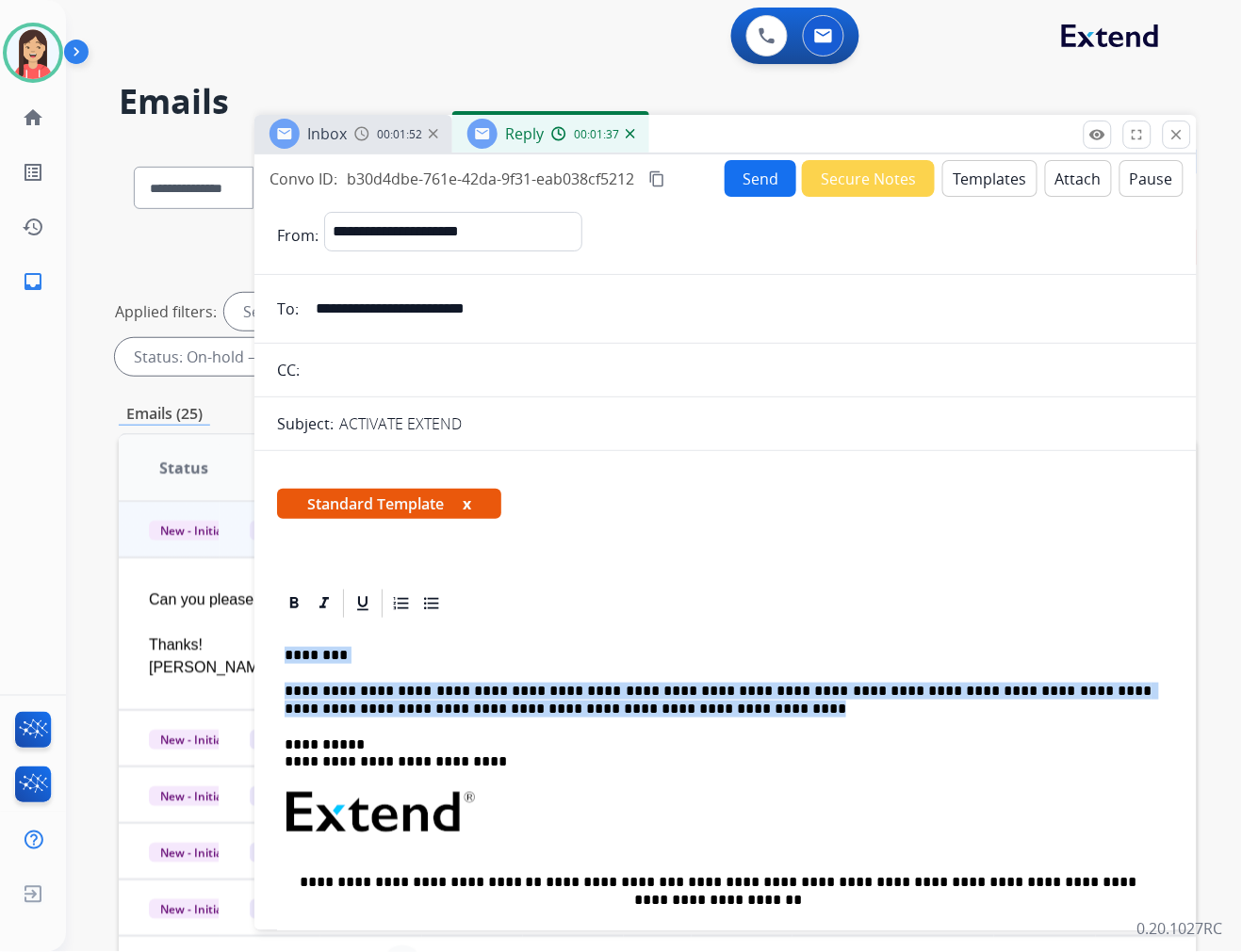
click at [737, 182] on button "Send" at bounding box center [760, 178] width 72 height 36
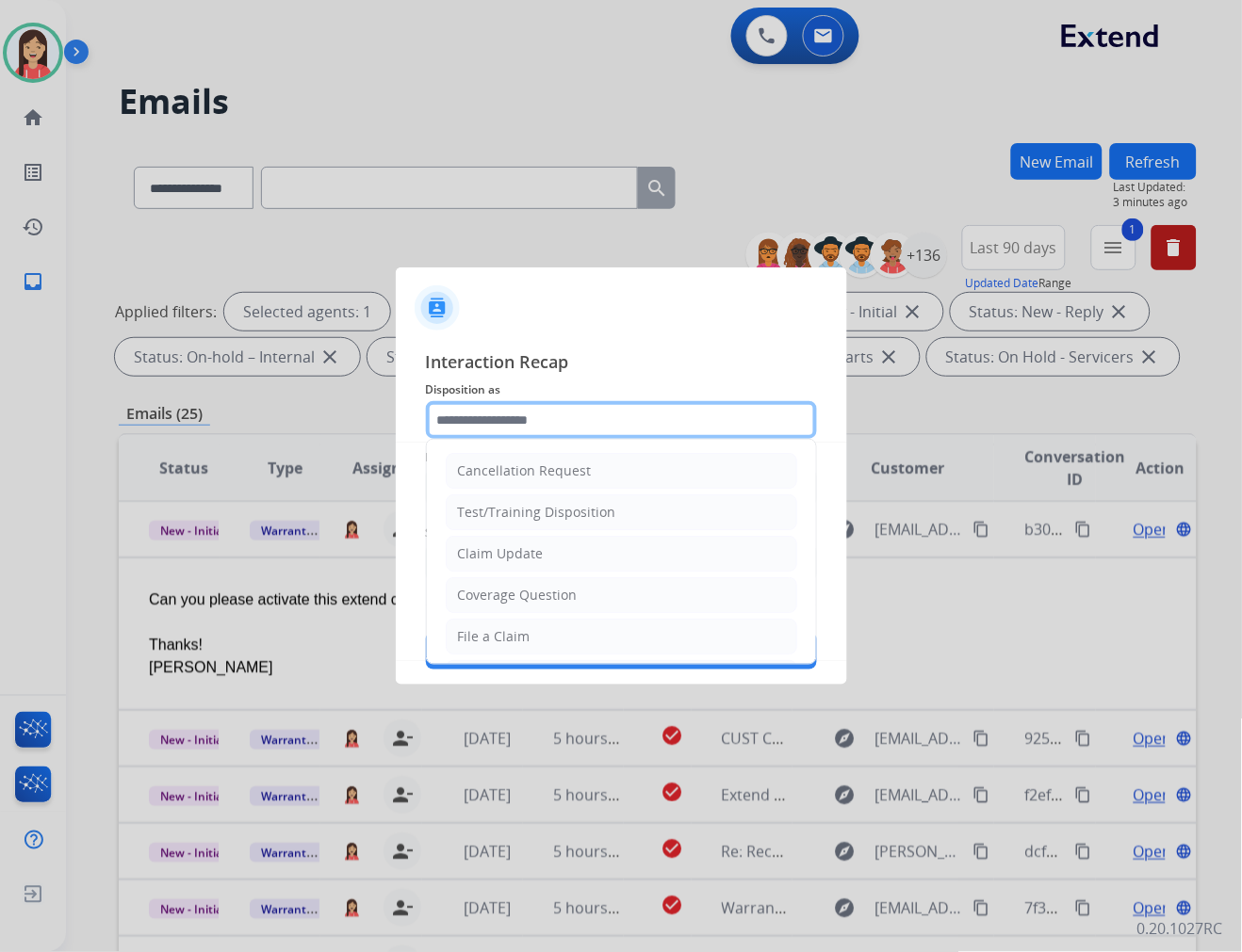
click at [535, 407] on input "text" at bounding box center [621, 420] width 391 height 37
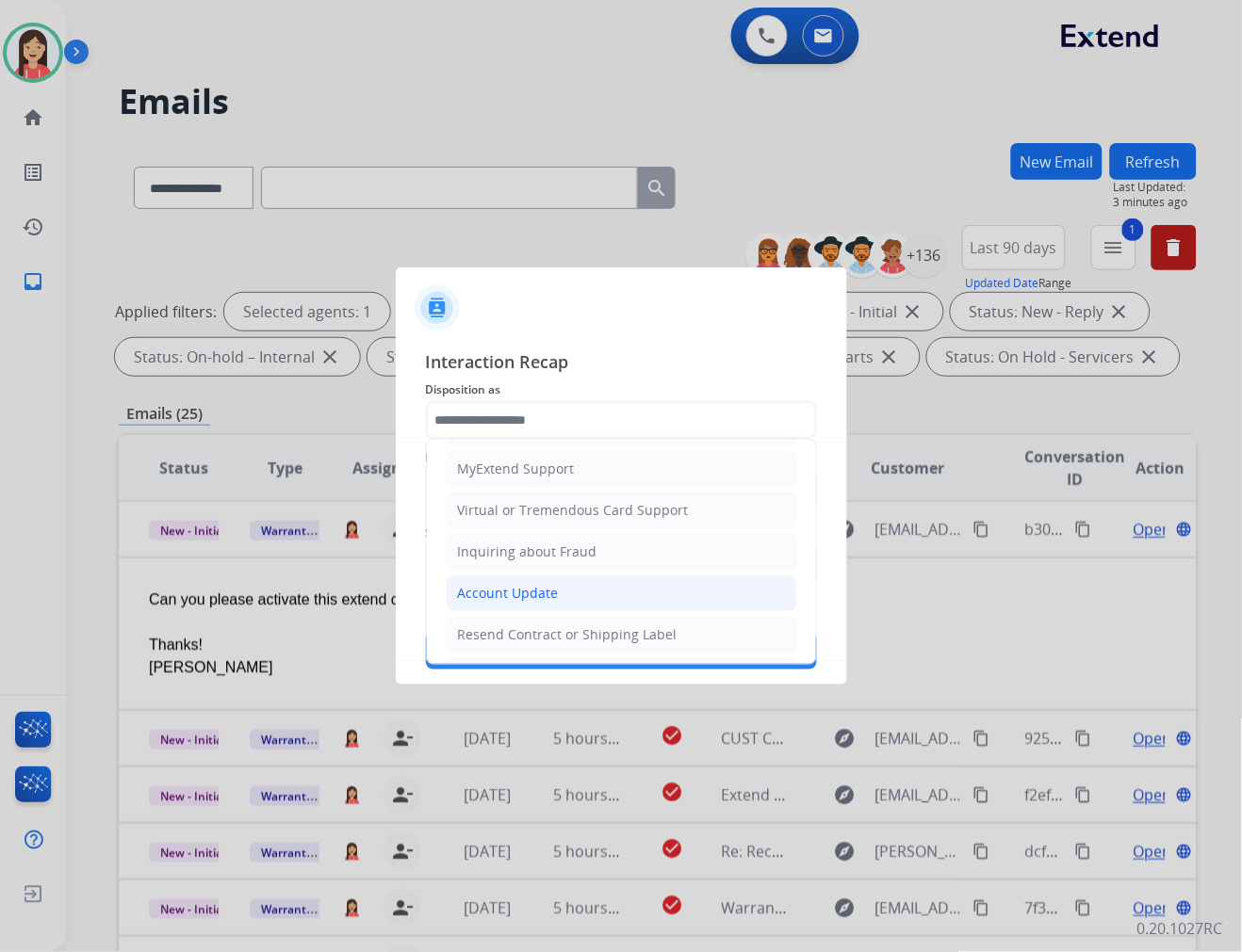
click at [514, 599] on div "Account Update" at bounding box center [508, 593] width 101 height 19
type input "**********"
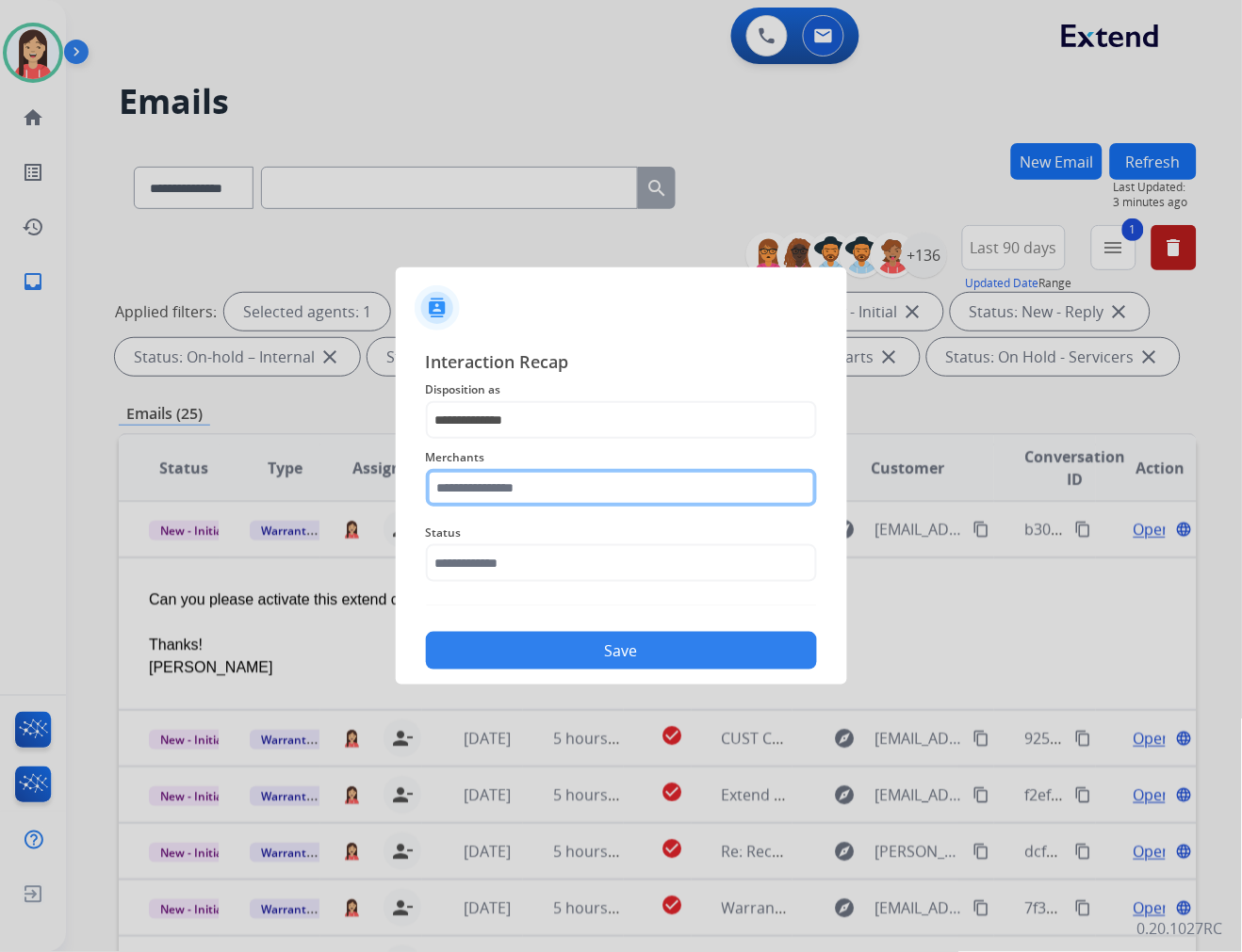
click at [538, 471] on input "text" at bounding box center [621, 488] width 391 height 37
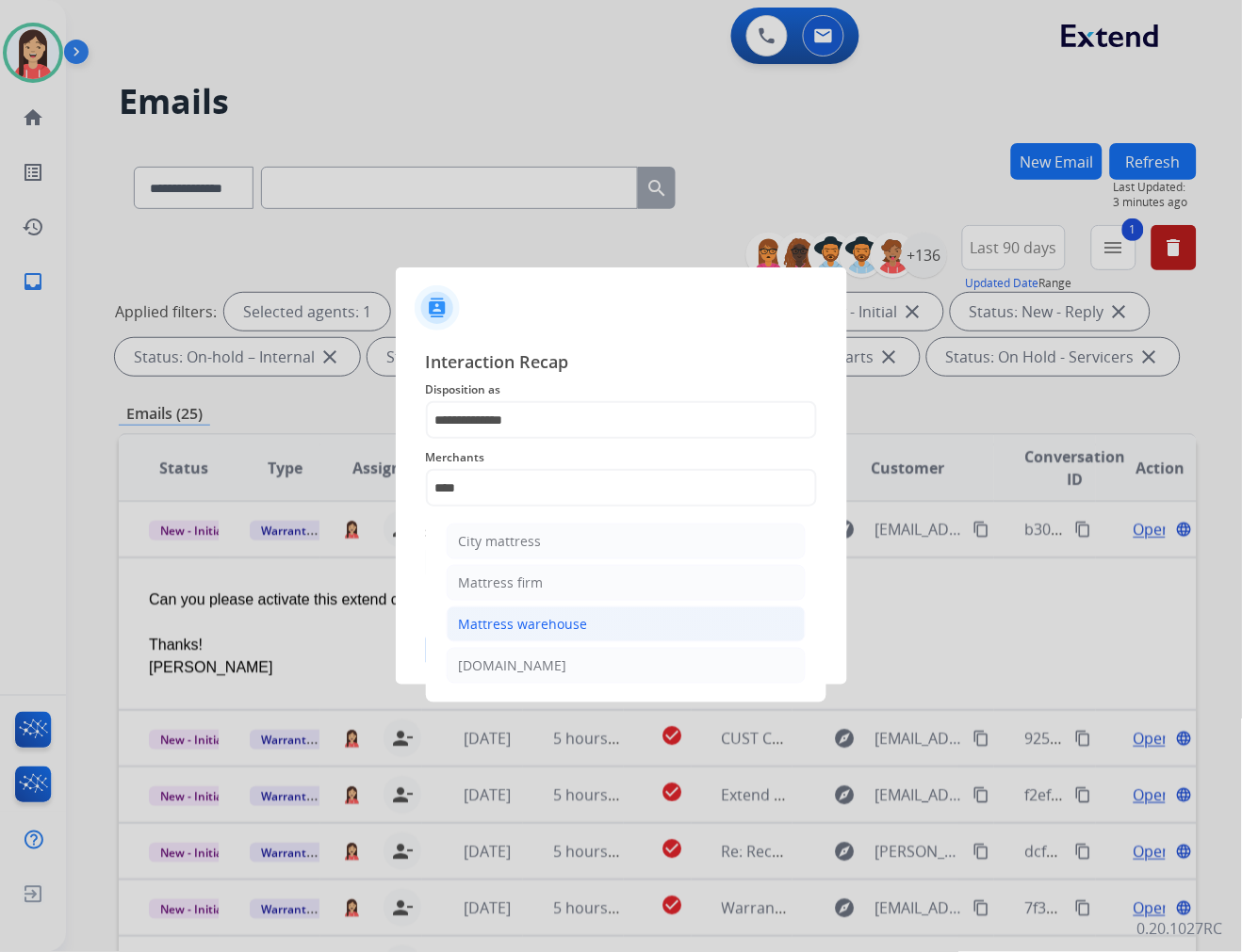
click at [511, 626] on div "Mattress warehouse" at bounding box center [522, 624] width 129 height 19
type input "**********"
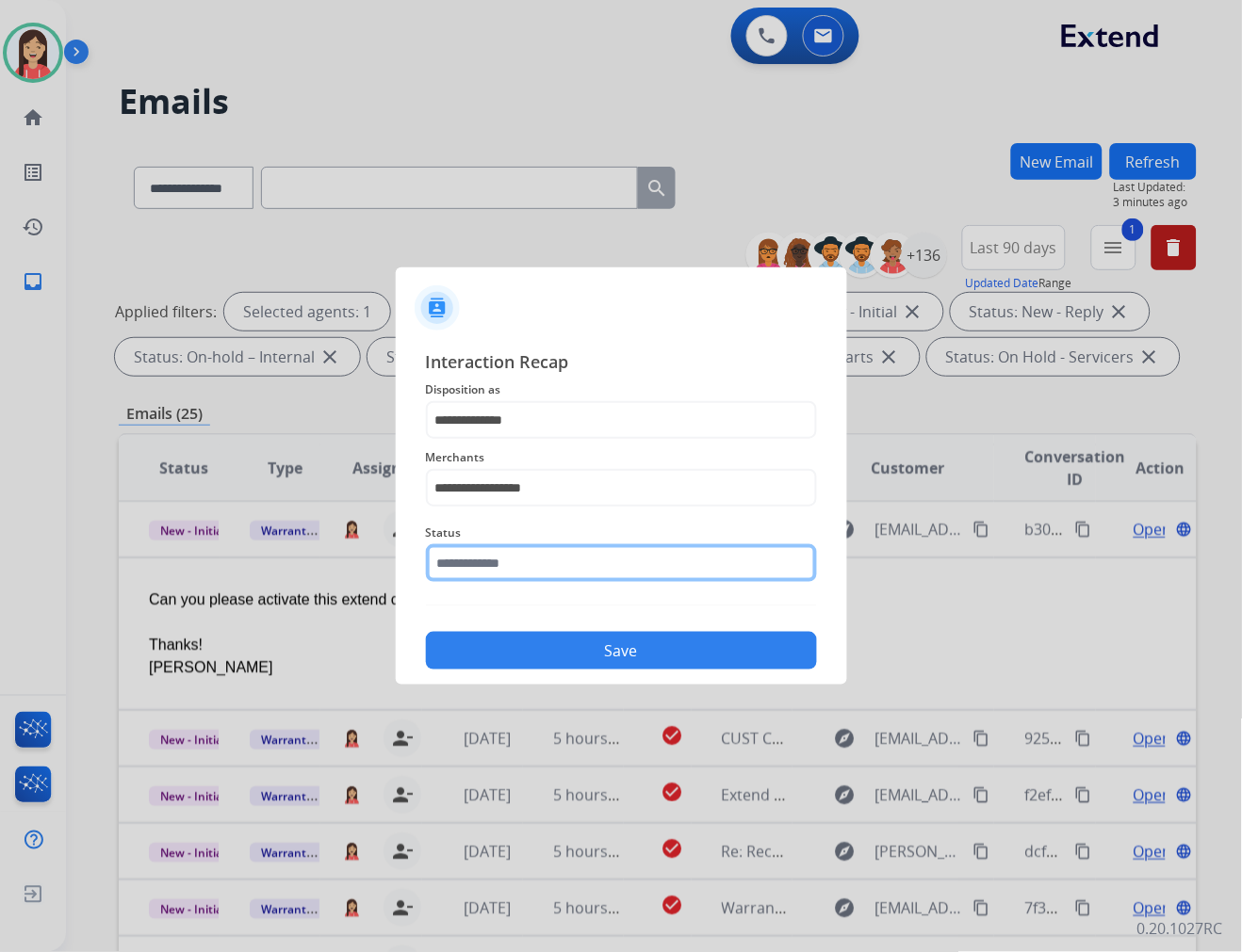
click at [540, 555] on input "text" at bounding box center [621, 563] width 391 height 37
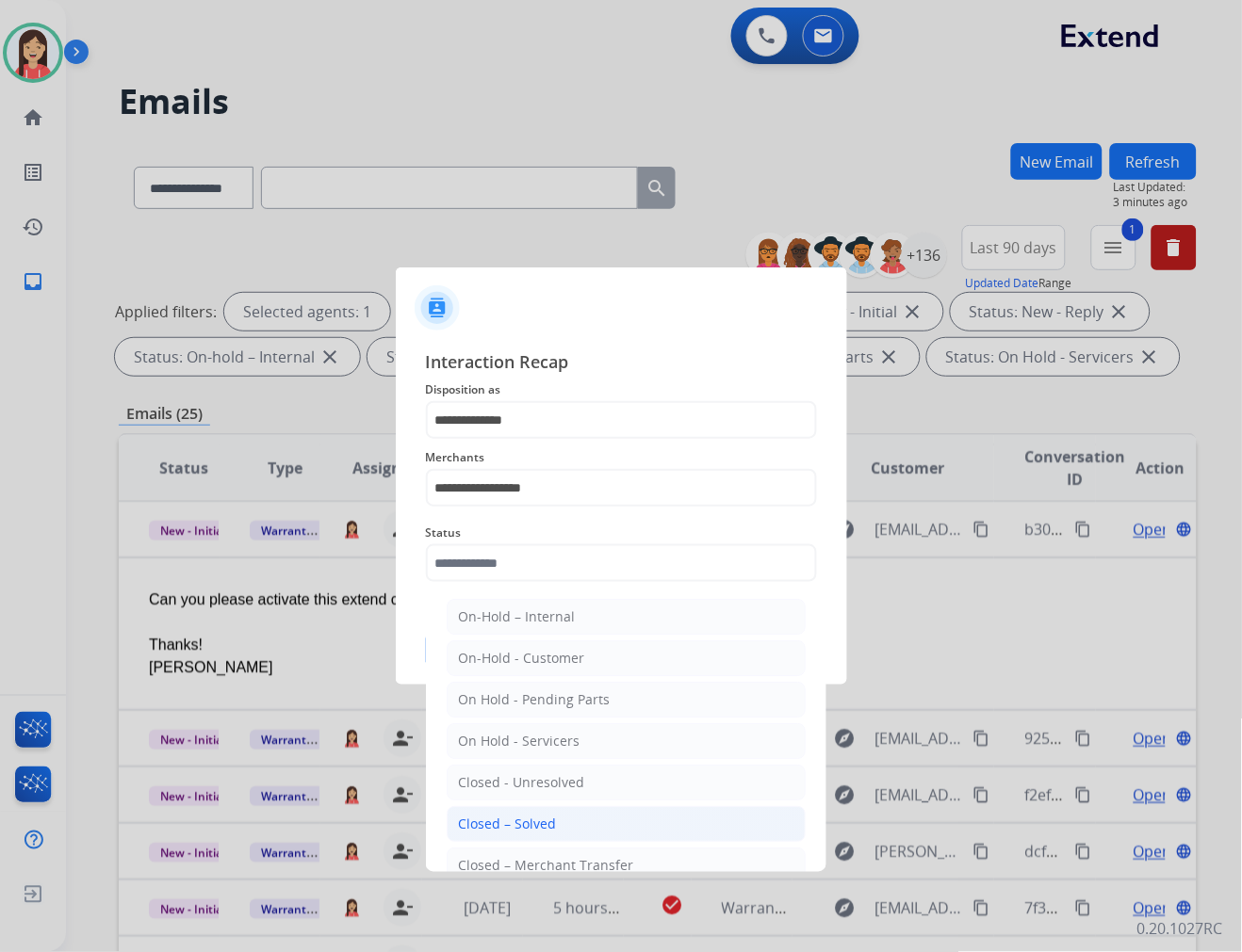
click at [514, 811] on li "Closed – Solved" at bounding box center [626, 823] width 359 height 35
type input "**********"
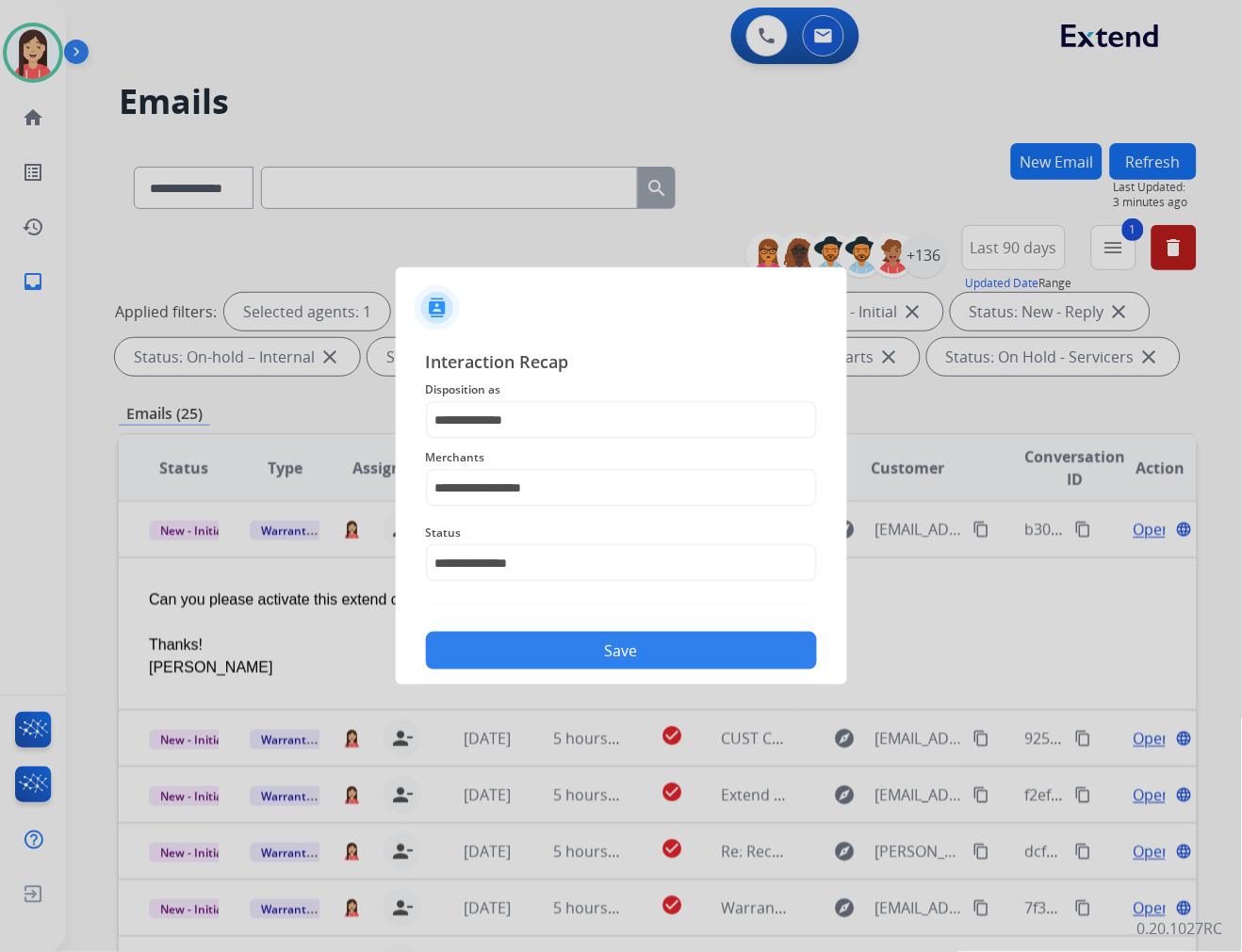
click at [558, 686] on div at bounding box center [621, 476] width 1242 height 952
click at [570, 662] on button "Save" at bounding box center [621, 651] width 391 height 37
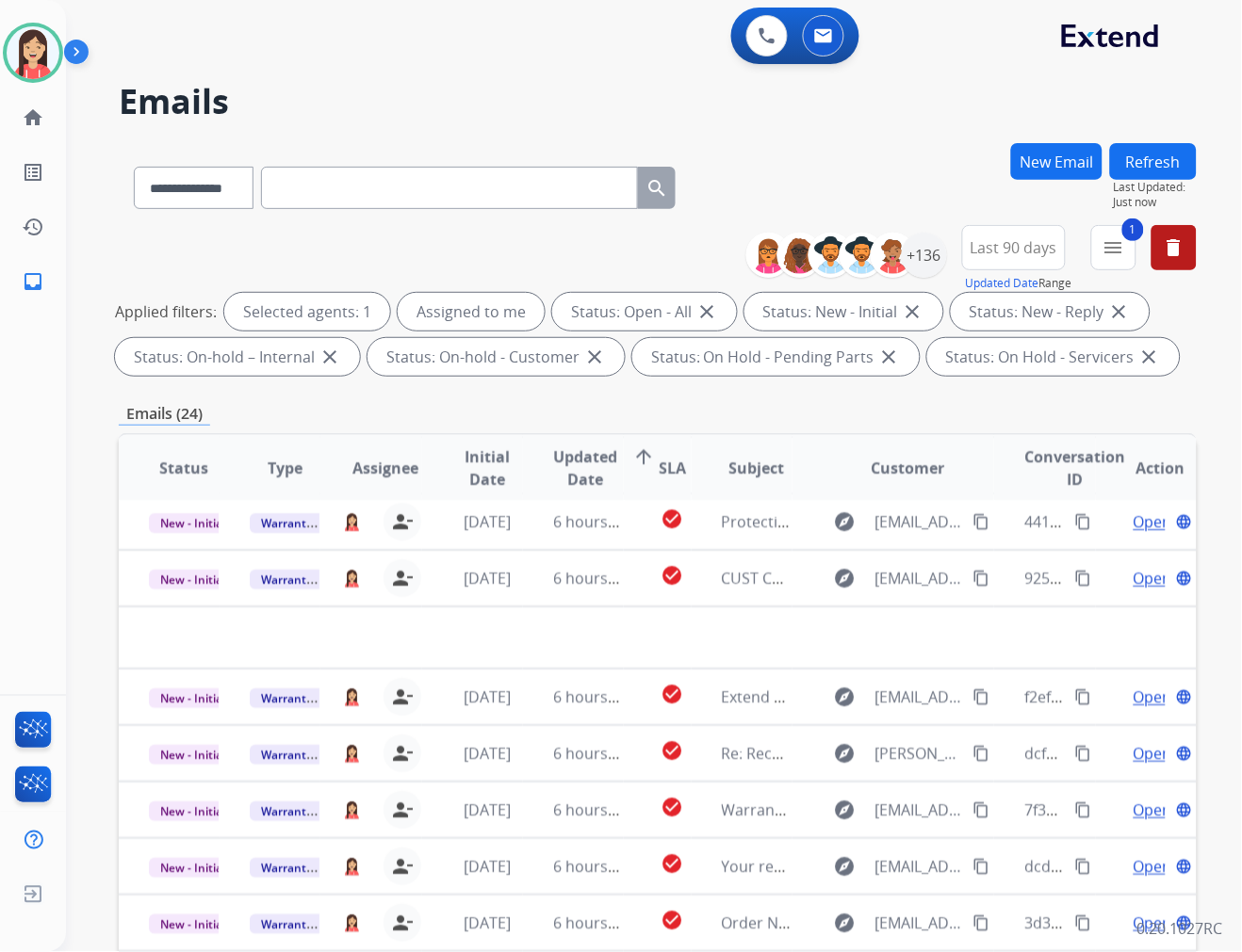
scroll to position [62, 0]
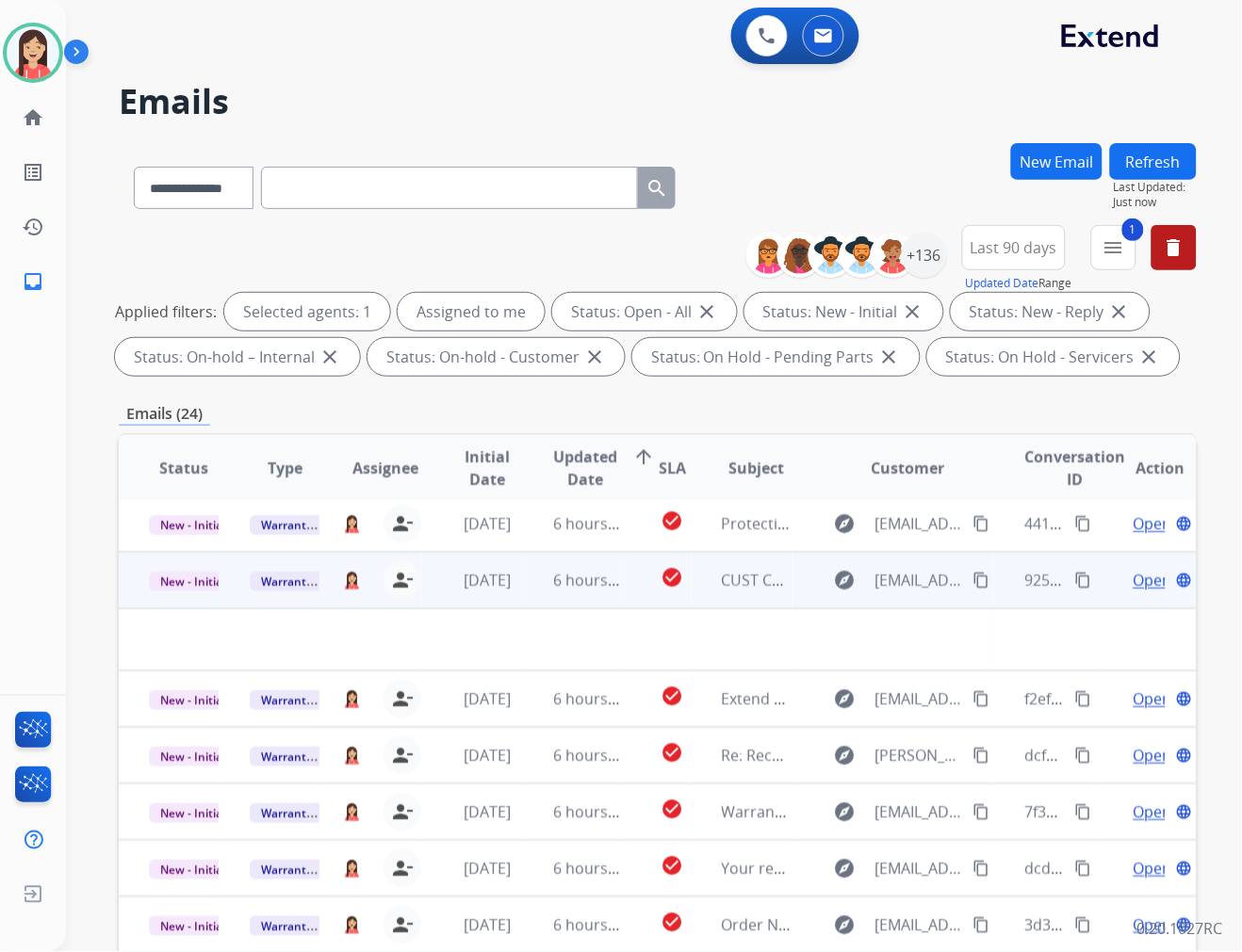
click at [523, 587] on td "6 hours ago" at bounding box center [573, 580] width 101 height 57
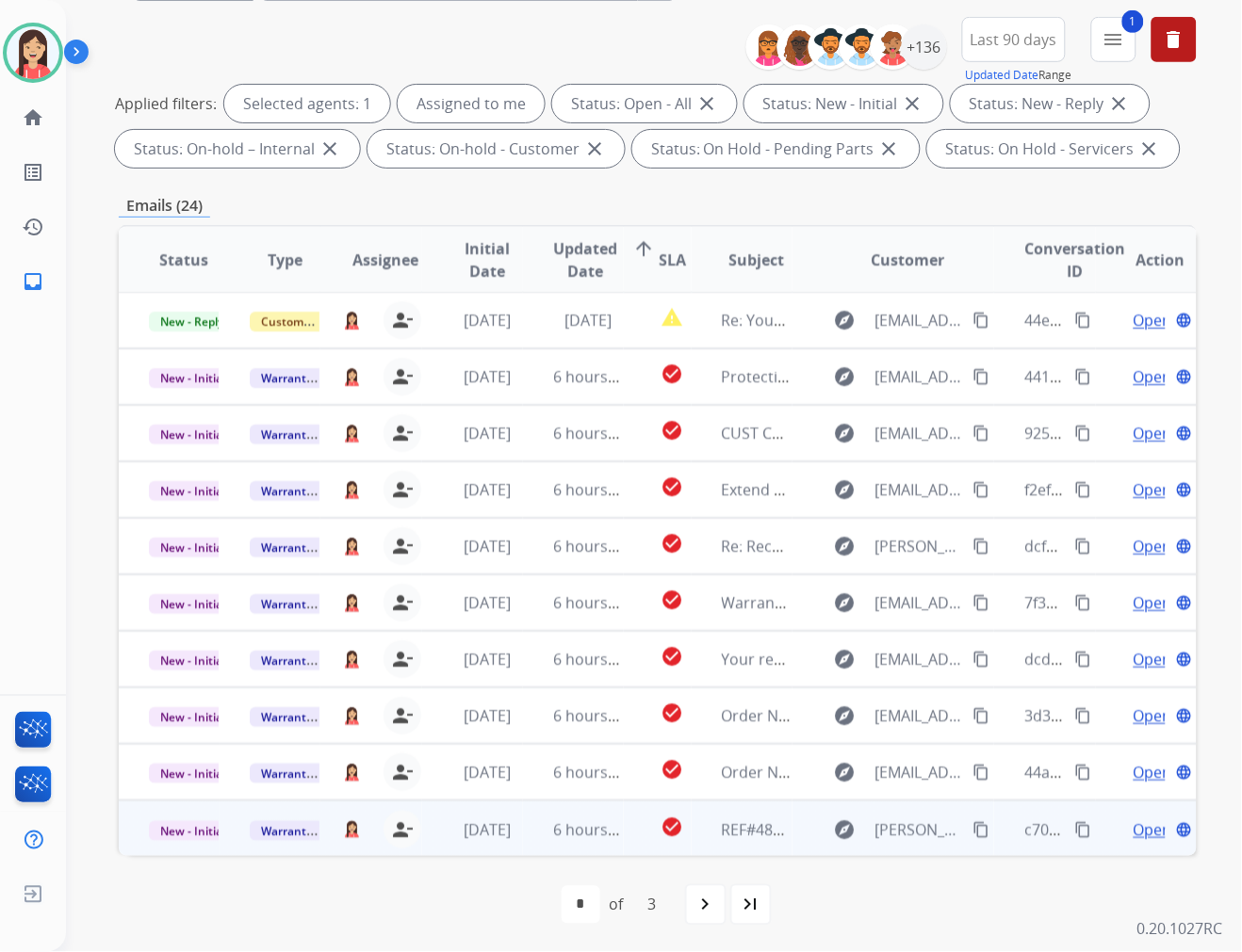
scroll to position [210, 0]
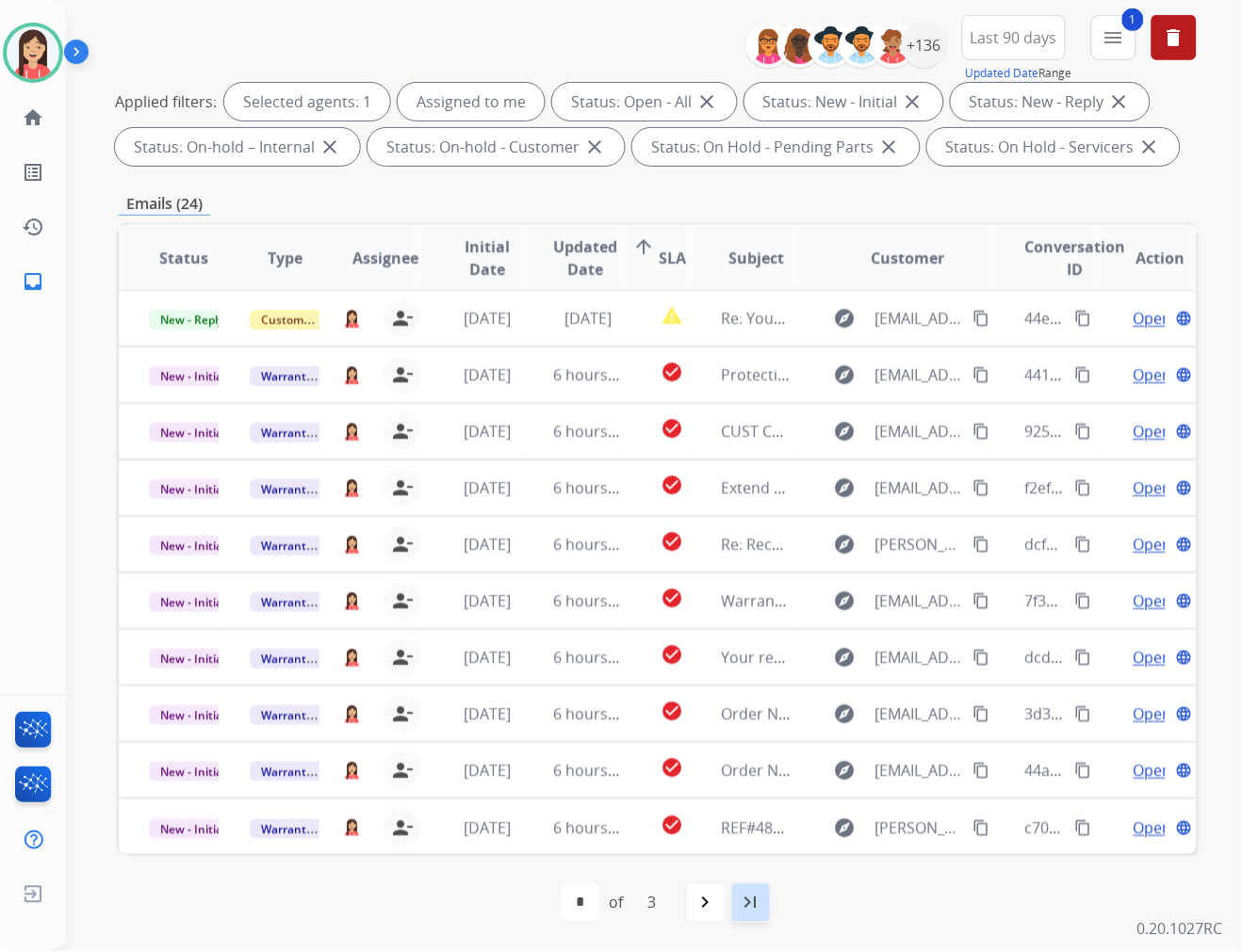
click at [758, 898] on mat-icon "last_page" at bounding box center [750, 903] width 23 height 23
select select "*"
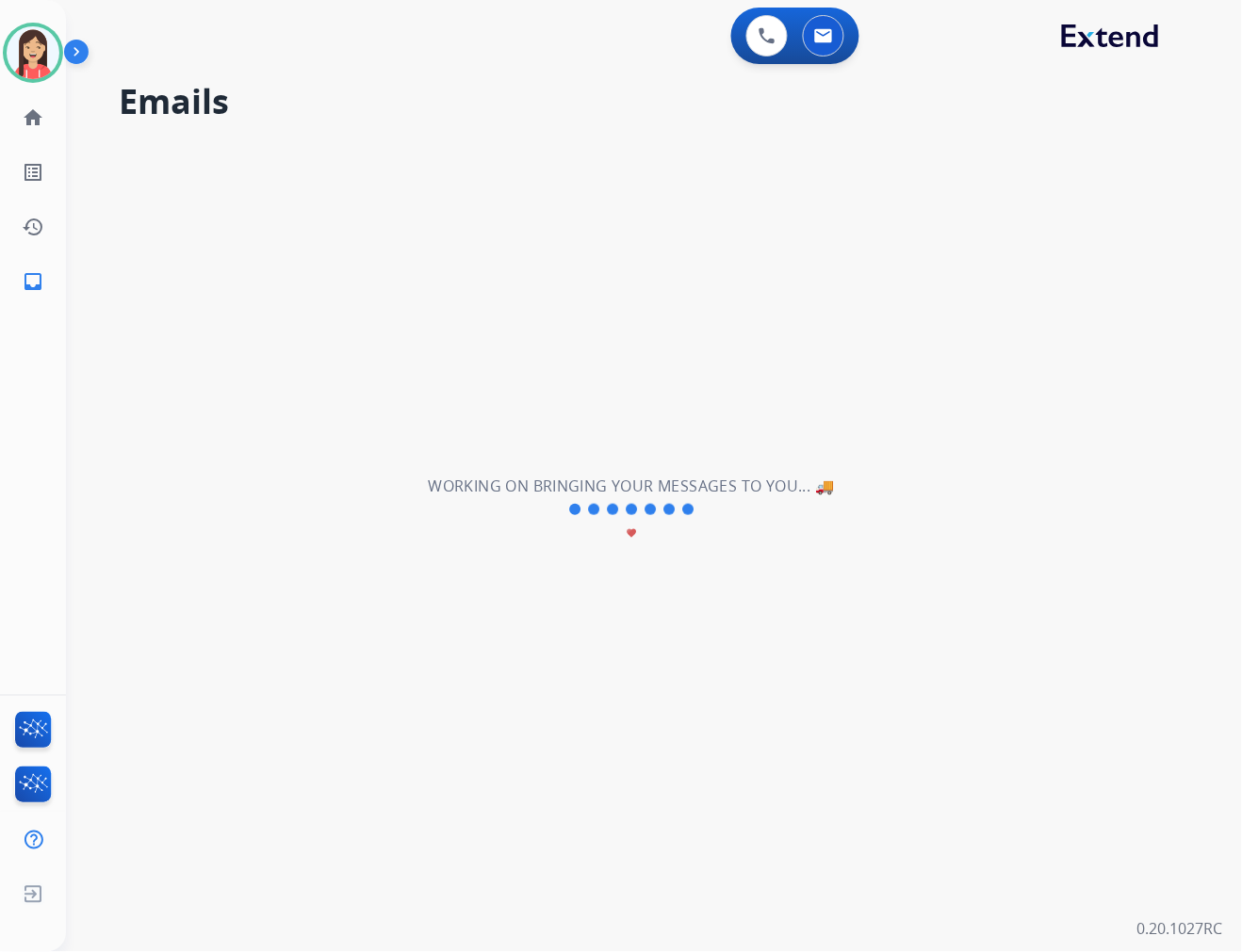
scroll to position [0, 0]
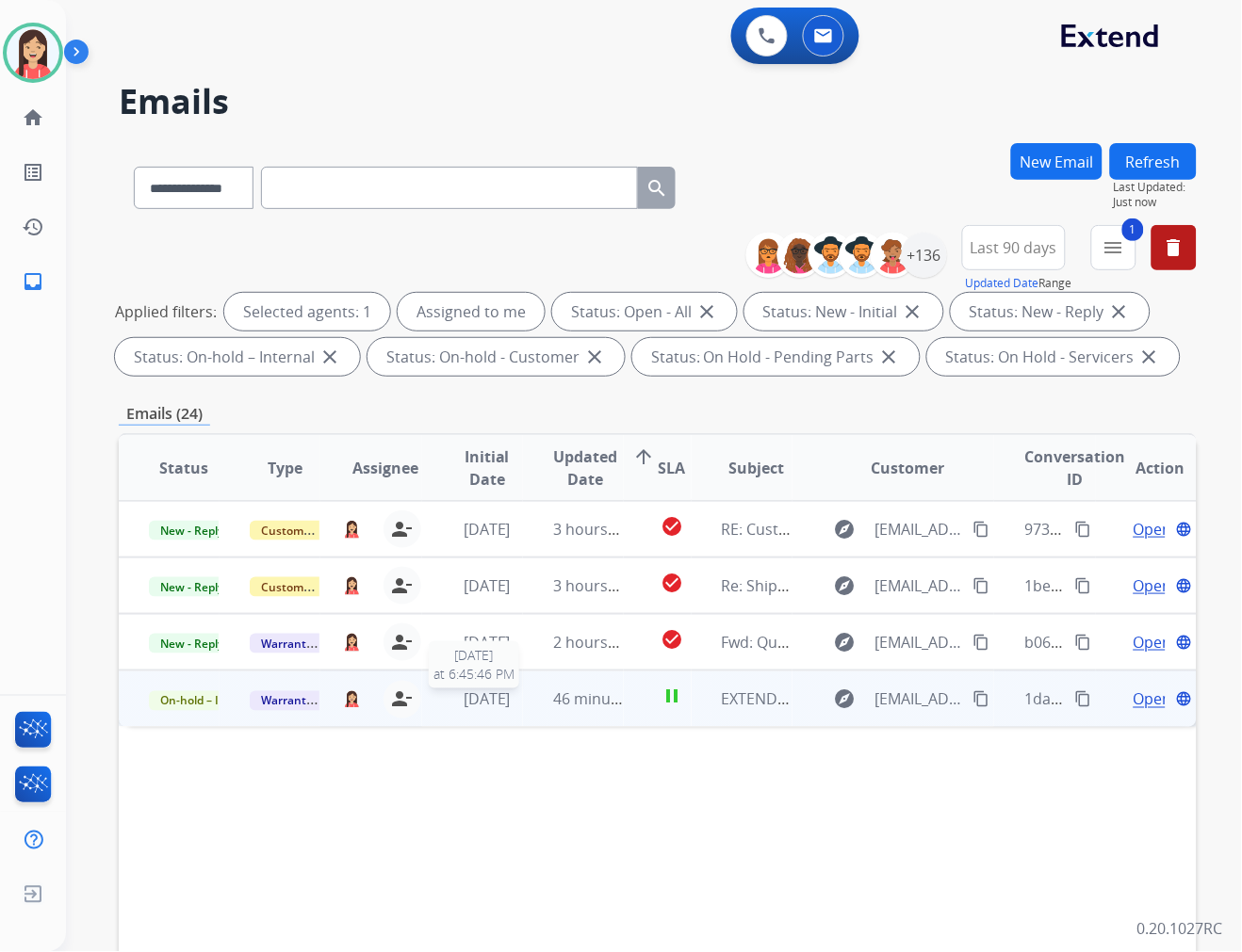
click at [511, 705] on span "3 days ago" at bounding box center [487, 699] width 47 height 21
click at [1133, 689] on span "Open" at bounding box center [1152, 699] width 38 height 23
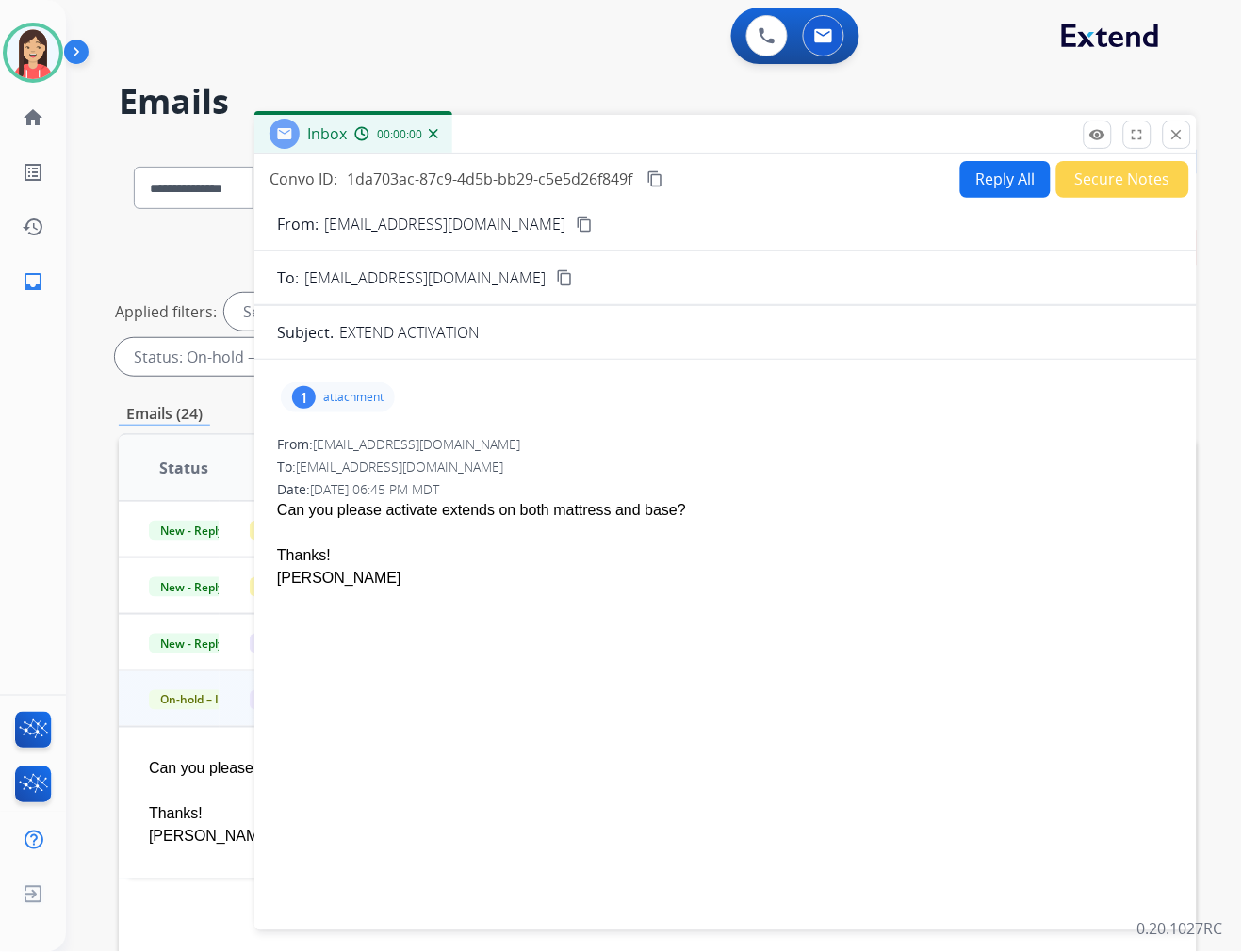
click at [975, 185] on button "Reply All" at bounding box center [1005, 179] width 90 height 36
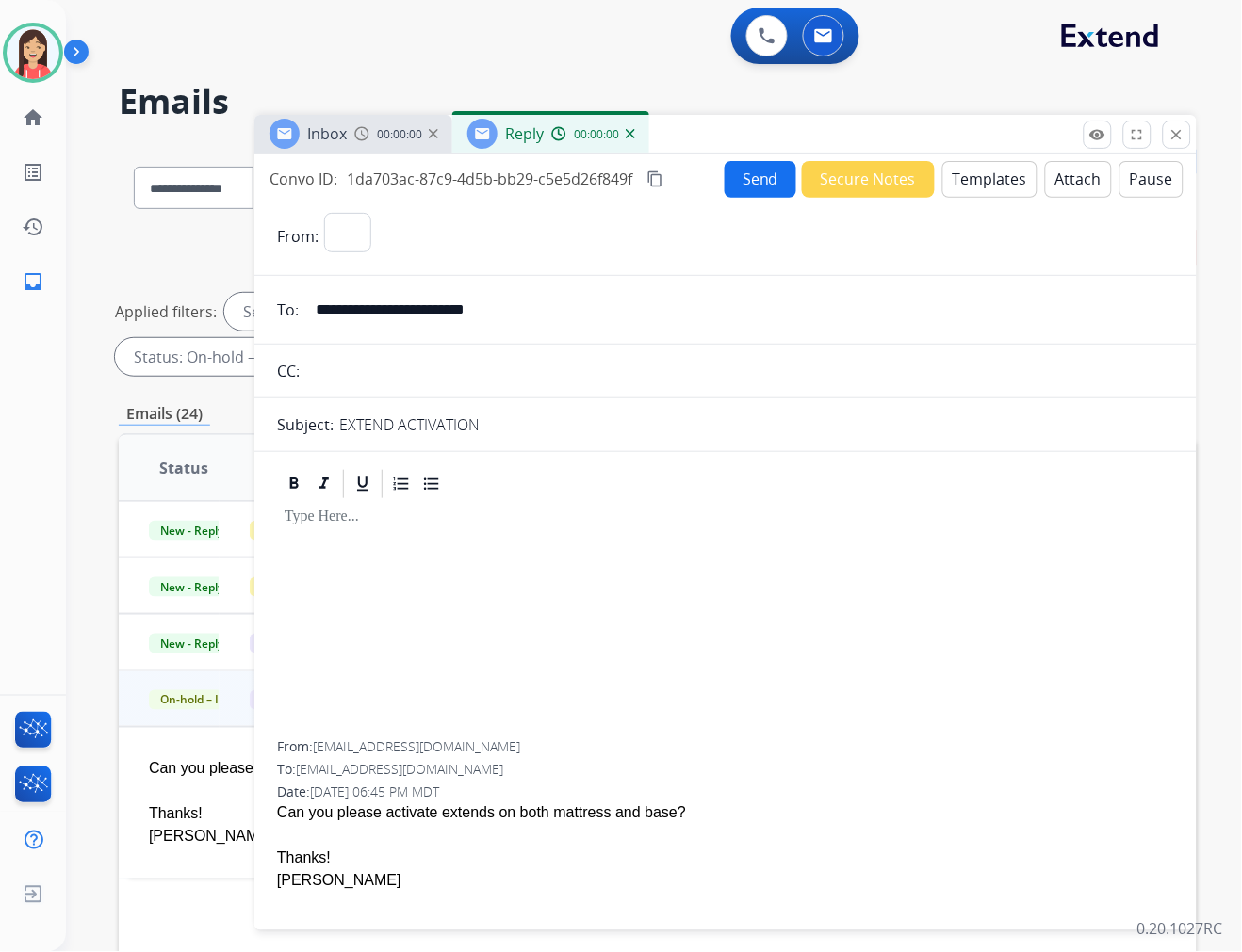
select select "**********"
click at [976, 185] on button "Templates" at bounding box center [990, 179] width 95 height 36
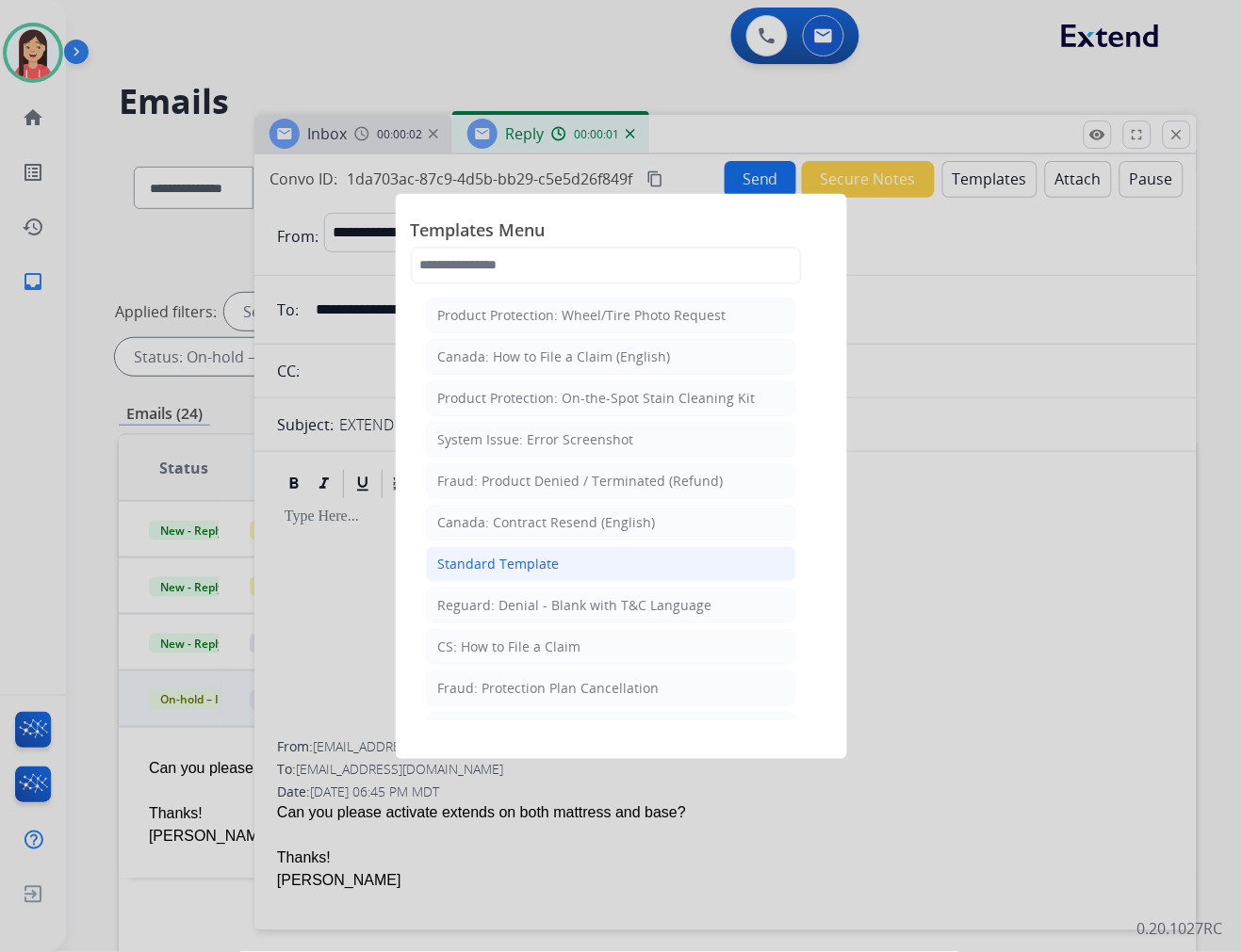
click at [469, 556] on div "Standard Template" at bounding box center [499, 563] width 122 height 19
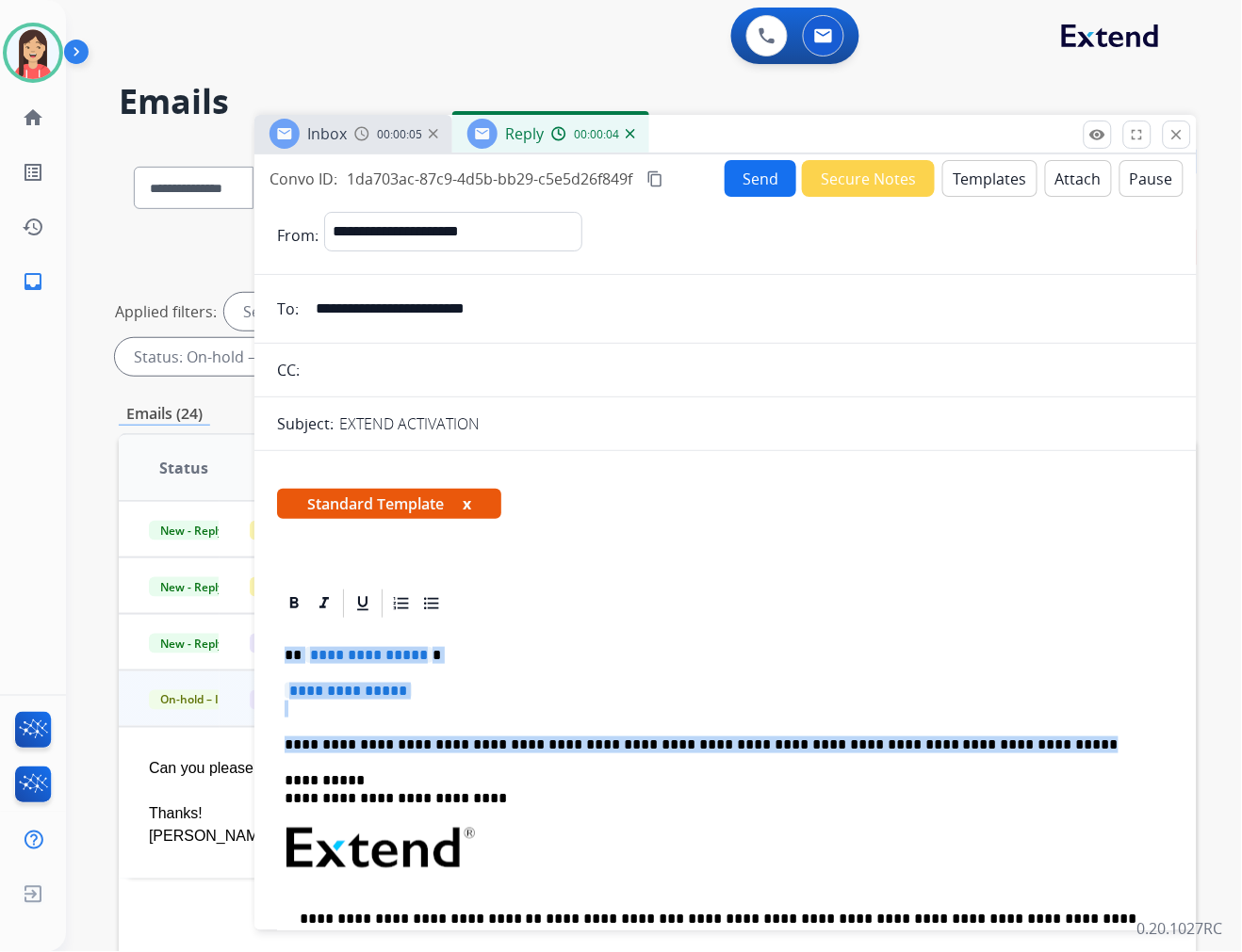
drag, startPoint x: 285, startPoint y: 654, endPoint x: 1005, endPoint y: 751, distance: 726.5
click at [1005, 751] on div "**********" at bounding box center [726, 892] width 897 height 545
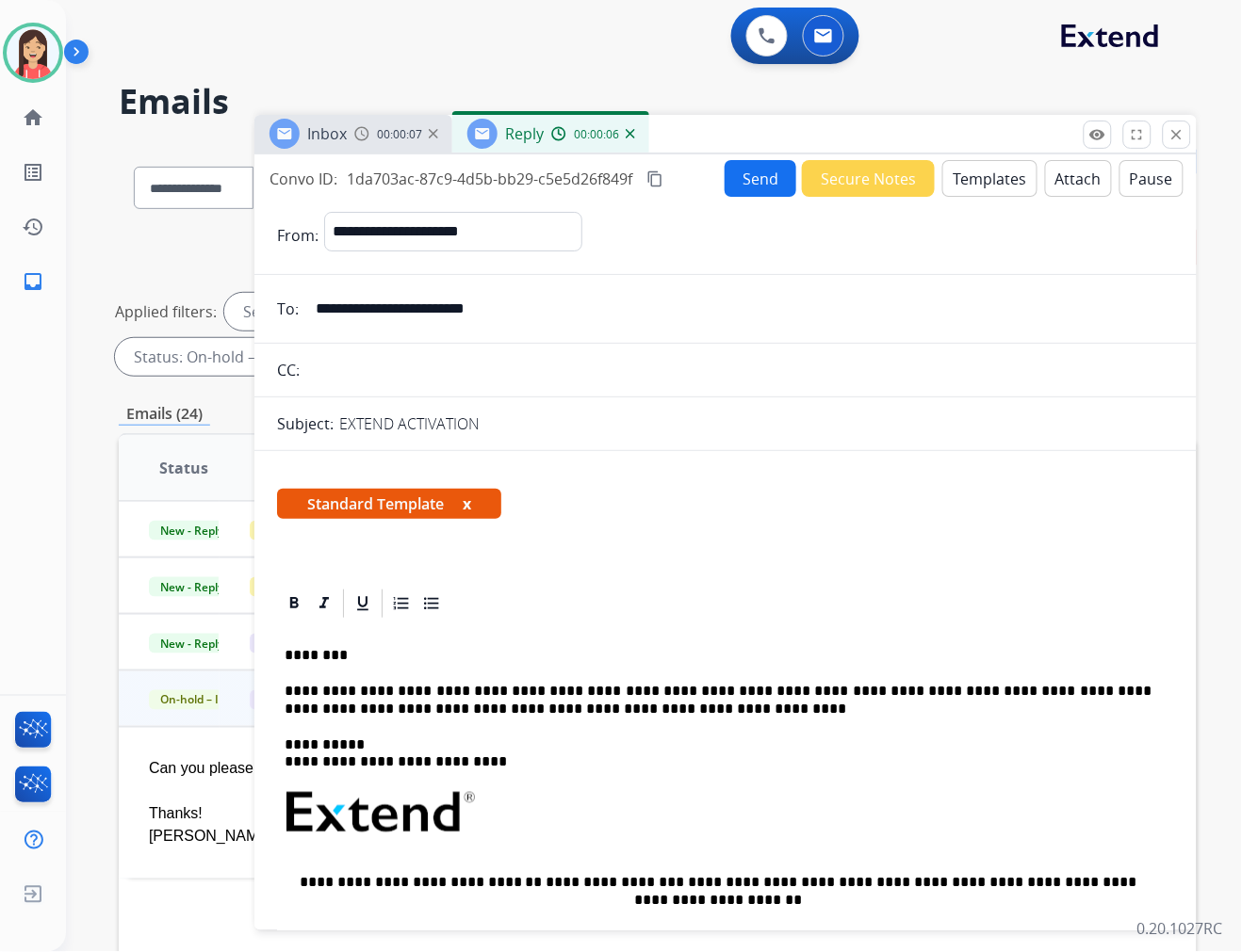
click at [746, 181] on button "Send" at bounding box center [760, 178] width 72 height 36
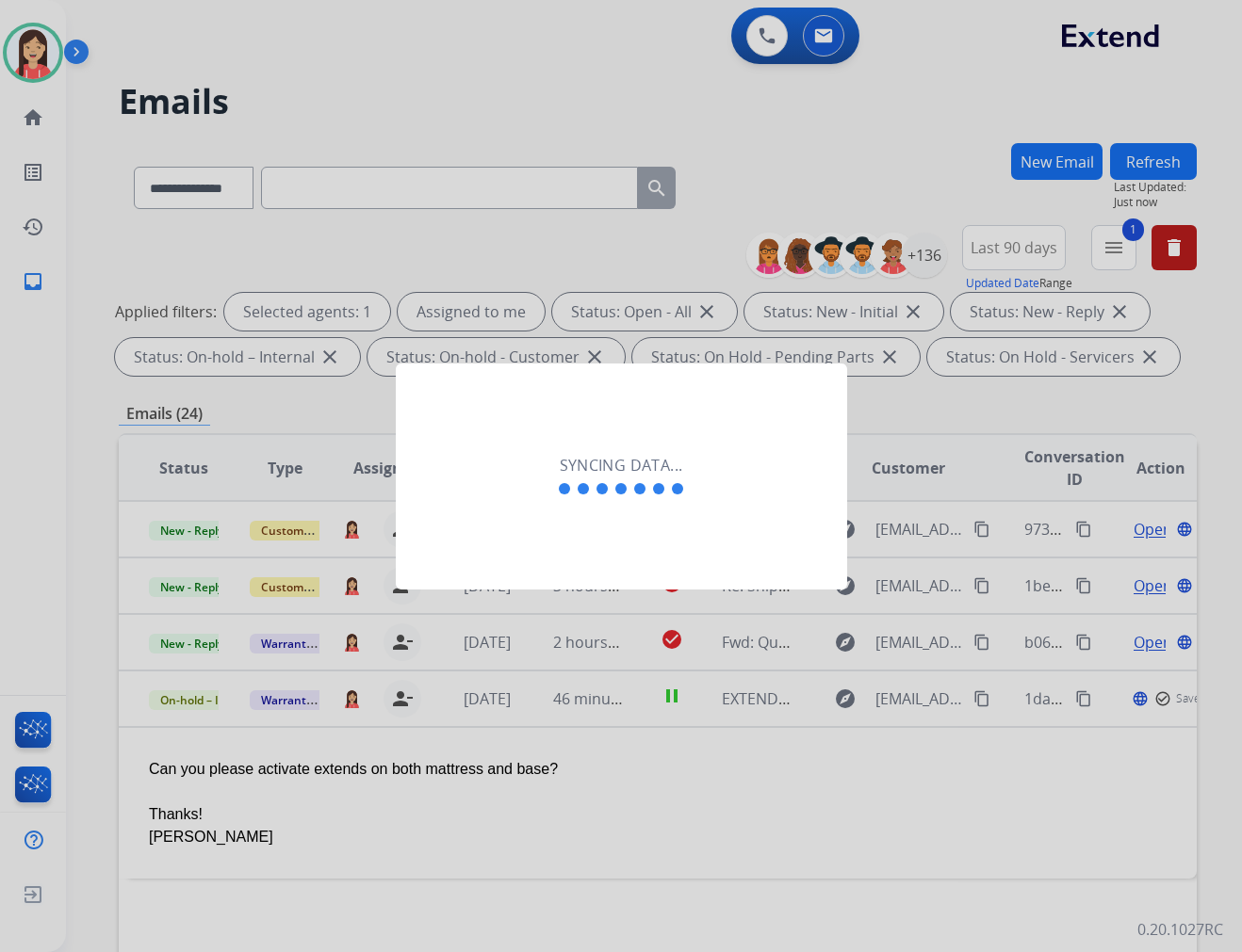
select select "**********"
select select "*"
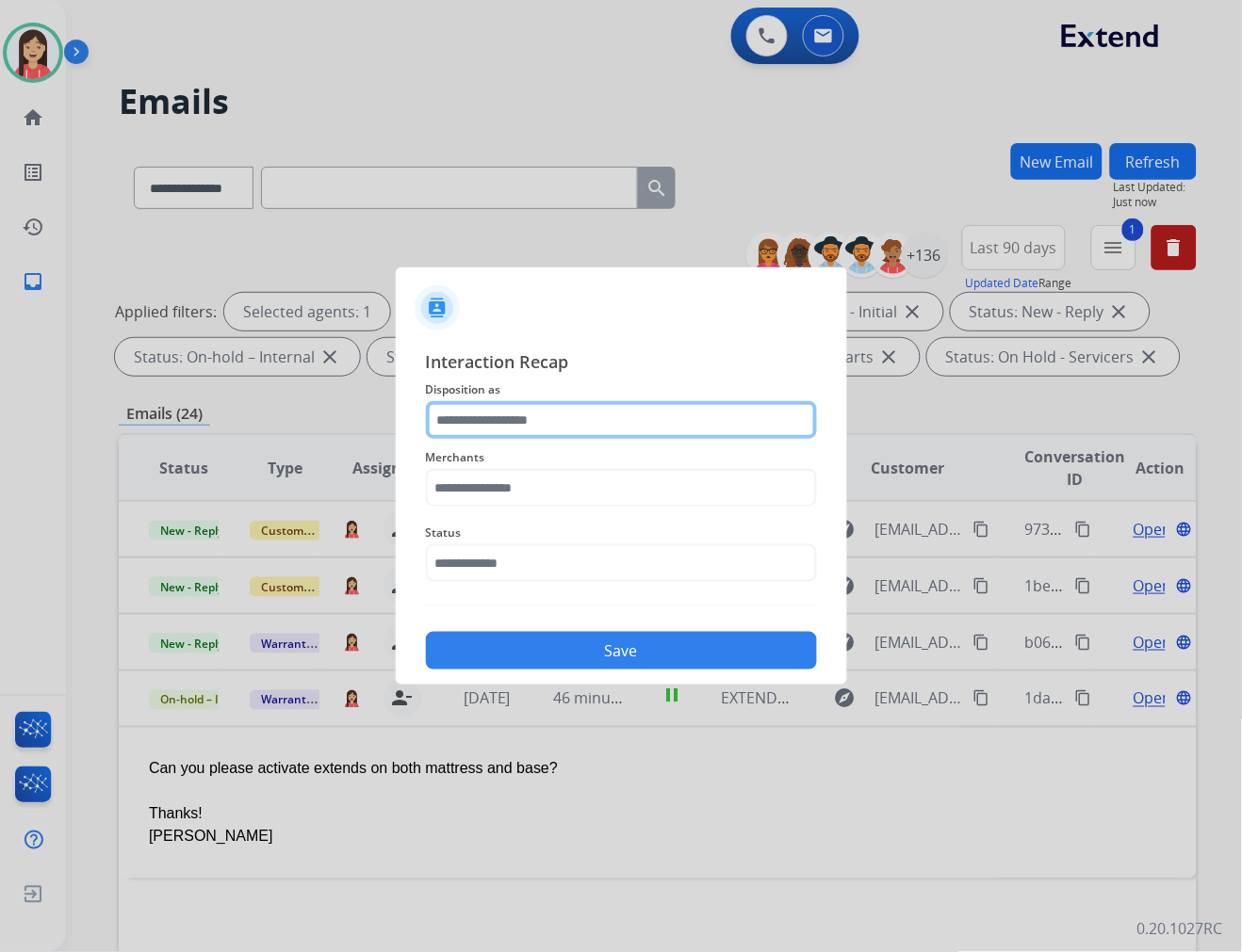
click at [590, 421] on input "text" at bounding box center [621, 420] width 391 height 37
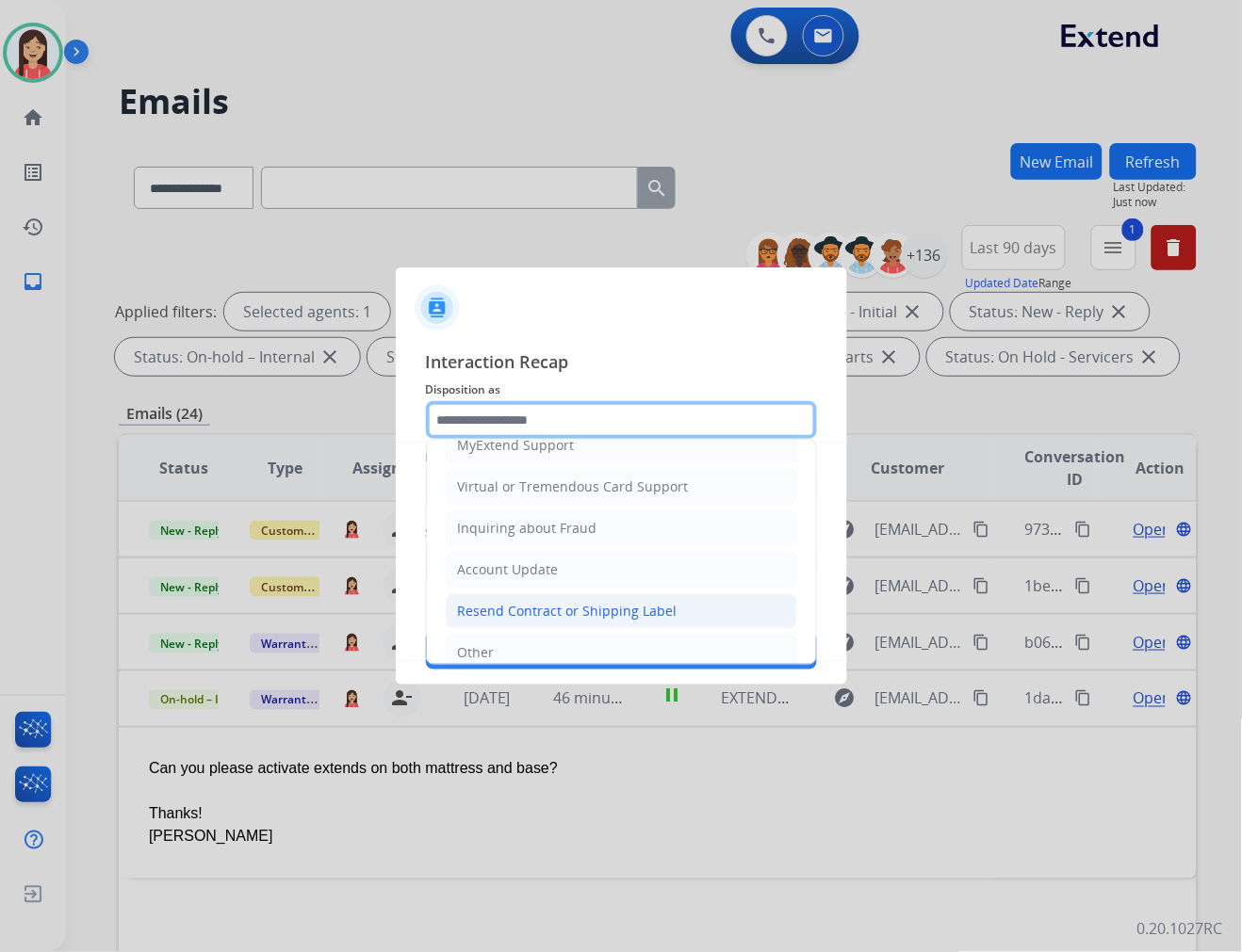
scroll to position [294, 0]
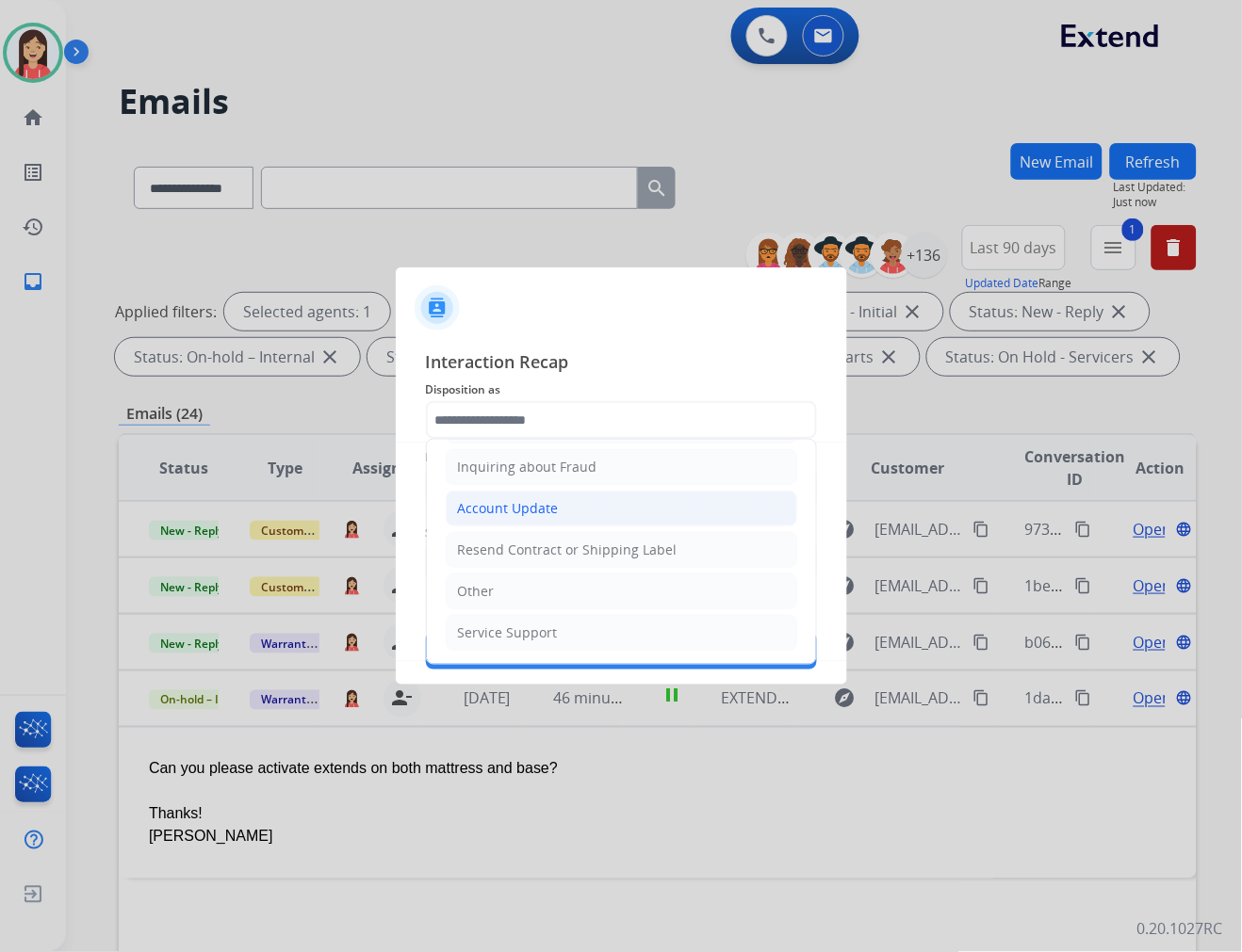
click at [521, 516] on div "Account Update" at bounding box center [508, 508] width 101 height 19
type input "**********"
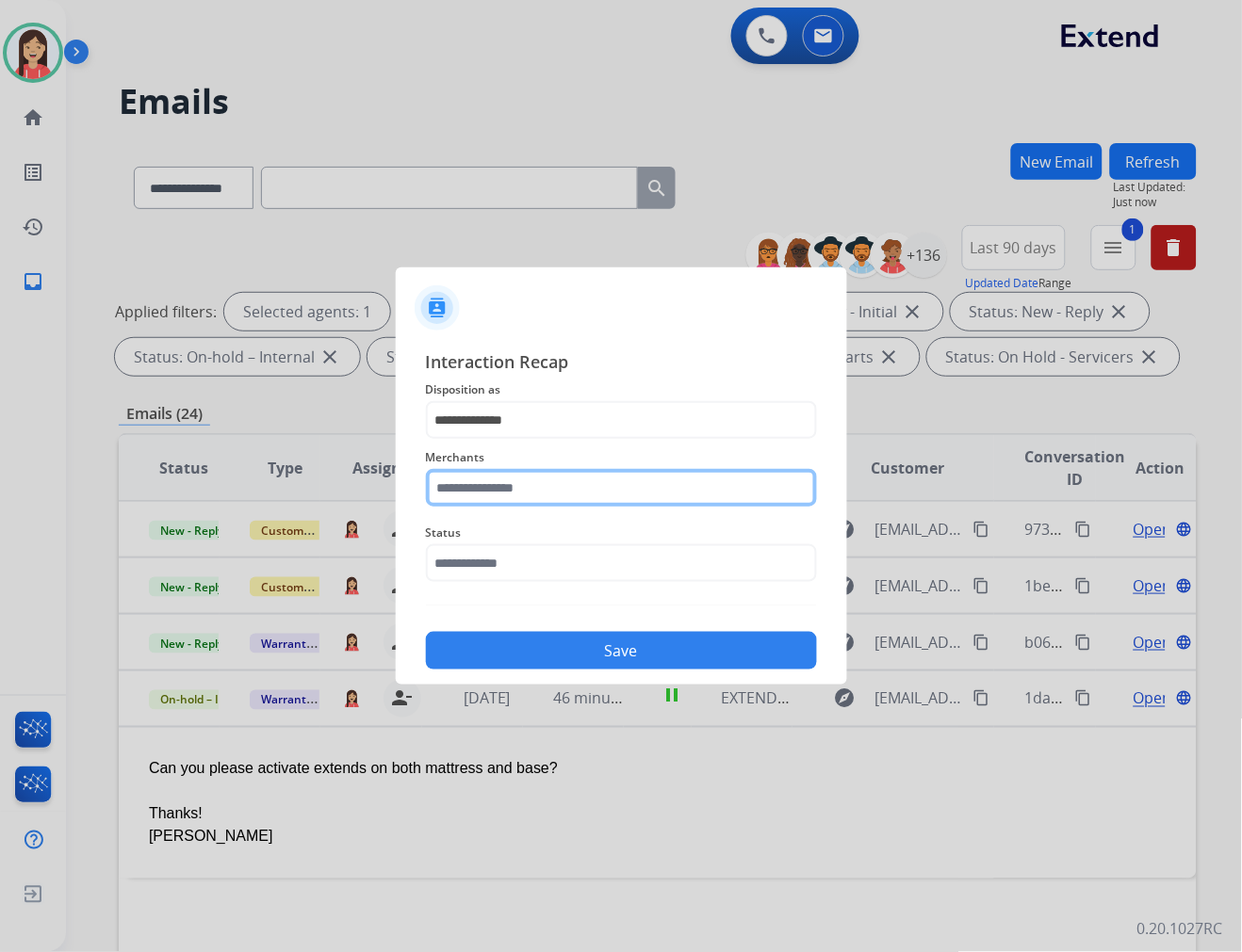
click at [511, 495] on input "text" at bounding box center [621, 488] width 391 height 37
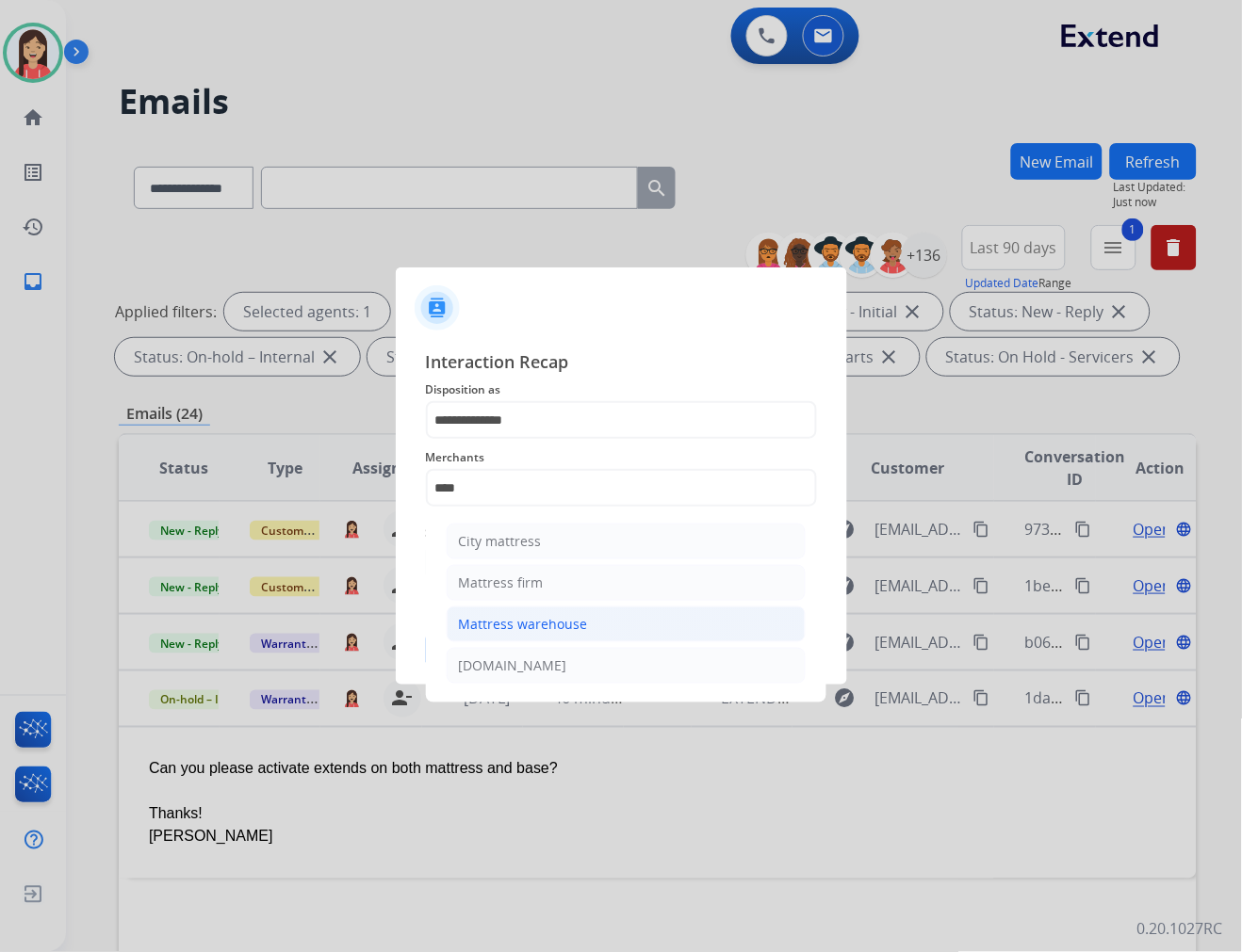
click at [567, 623] on div "Mattress warehouse" at bounding box center [522, 624] width 129 height 19
type input "**********"
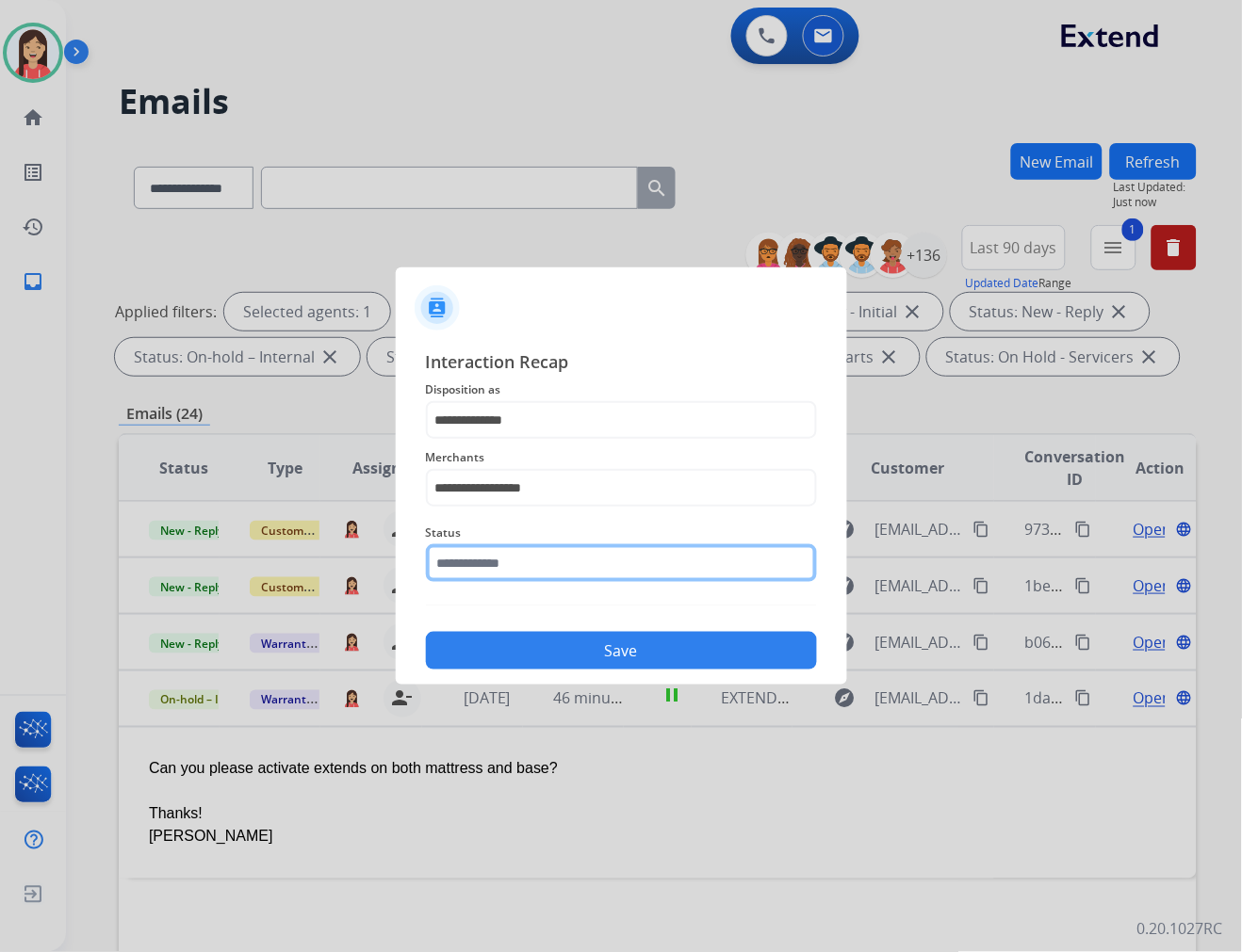
click at [549, 567] on input "text" at bounding box center [621, 563] width 391 height 37
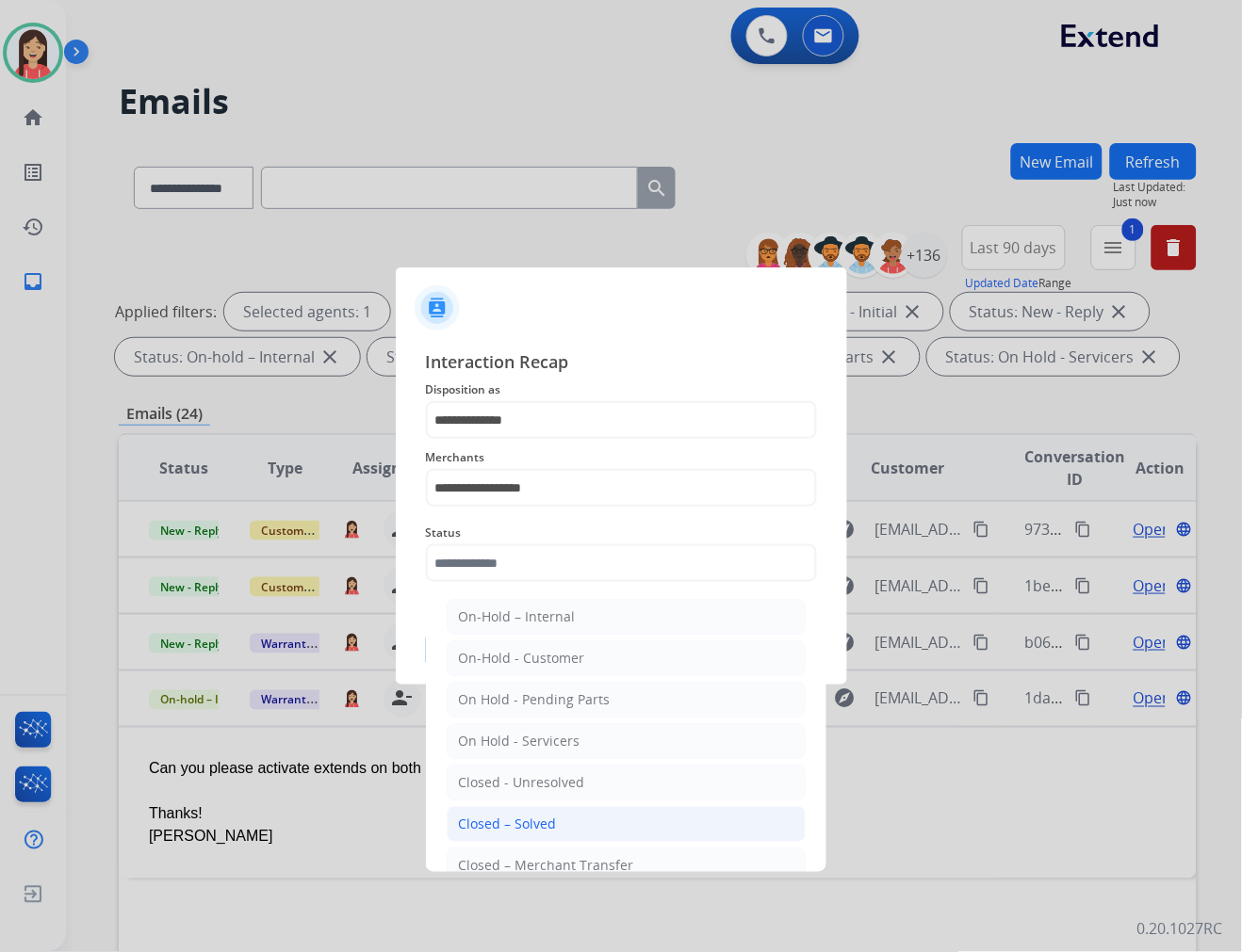
click at [535, 831] on div "Closed – Solved" at bounding box center [508, 823] width 98 height 19
type input "**********"
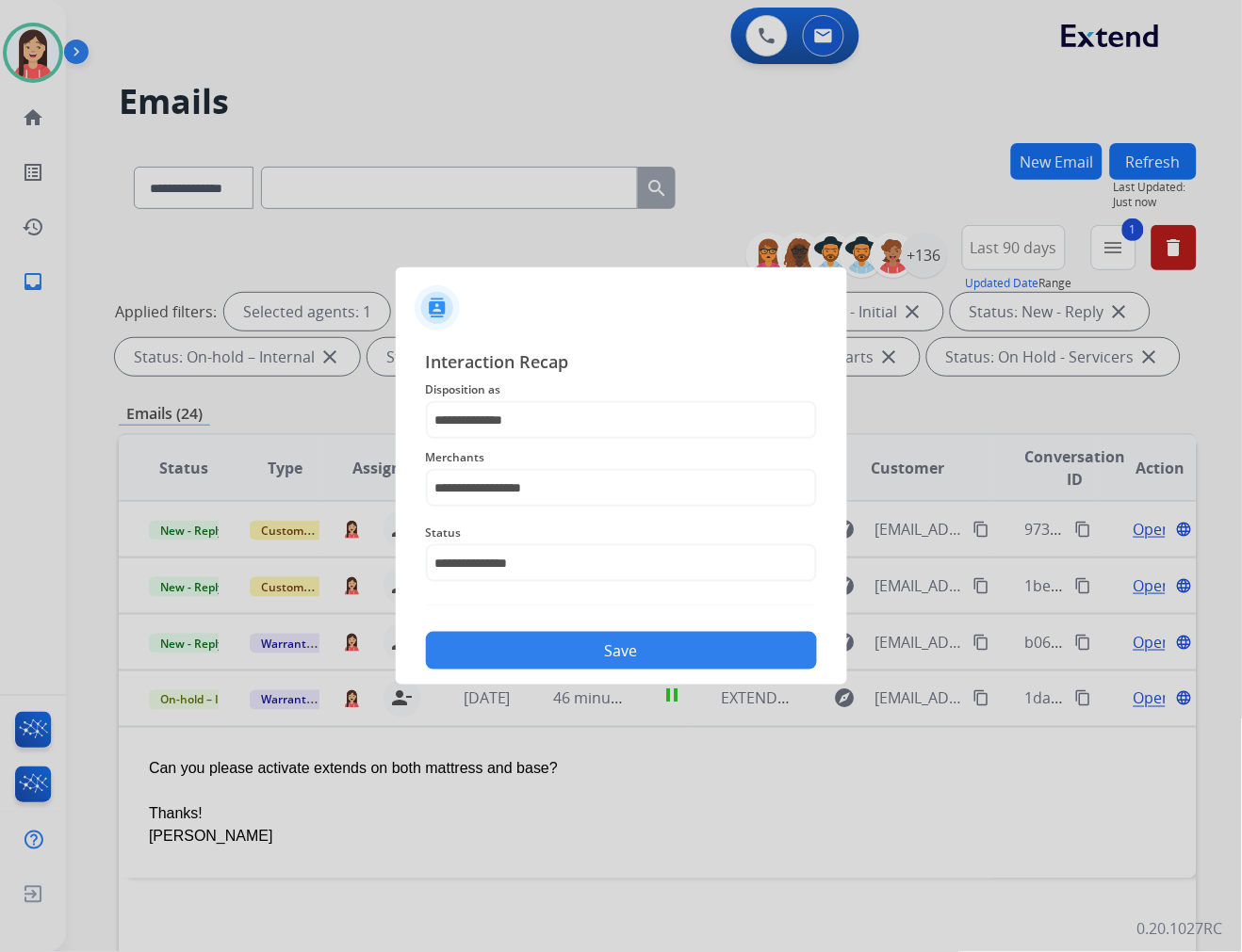
click at [576, 647] on button "Save" at bounding box center [621, 651] width 391 height 37
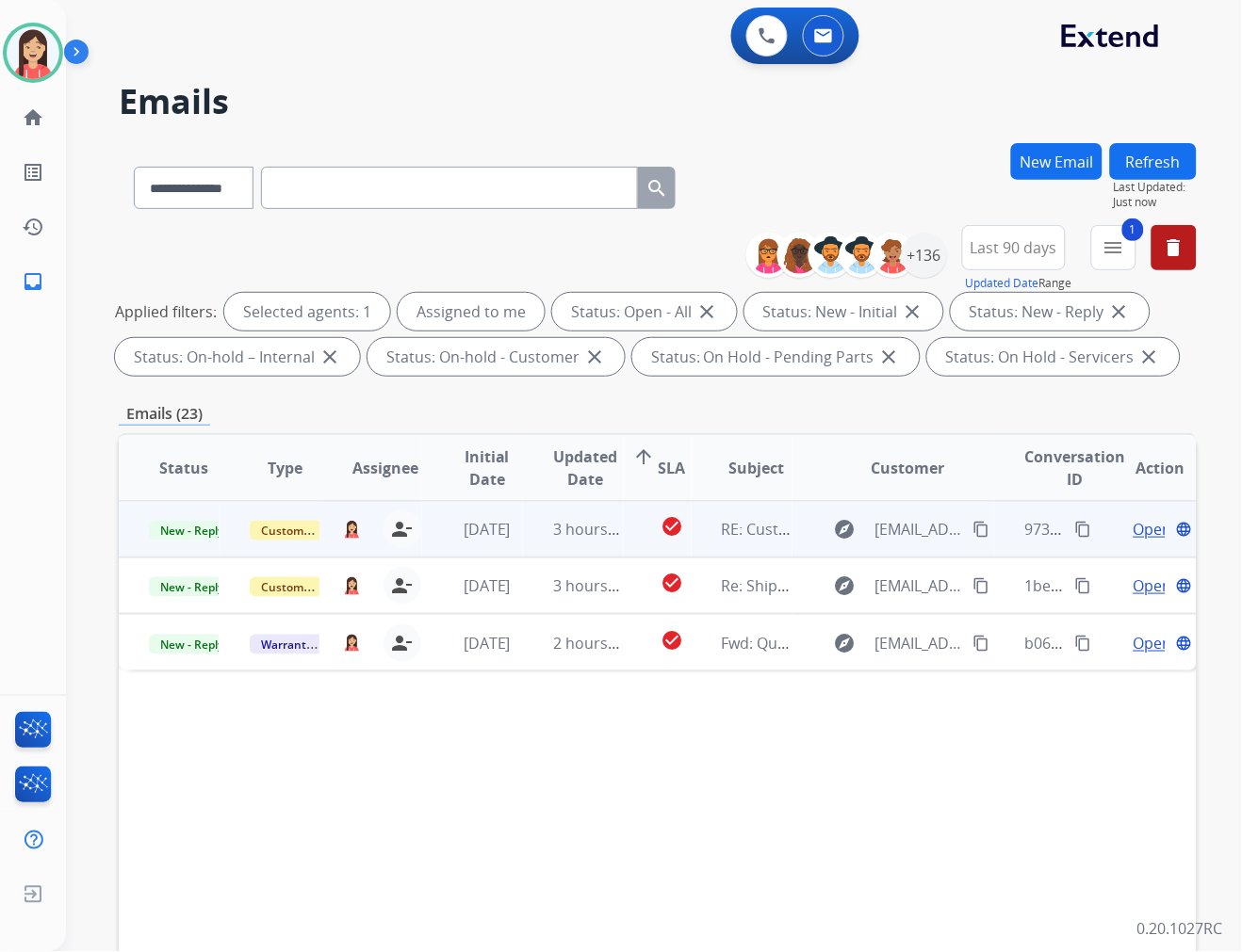
click at [523, 544] on td "3 hours ago" at bounding box center [573, 530] width 101 height 57
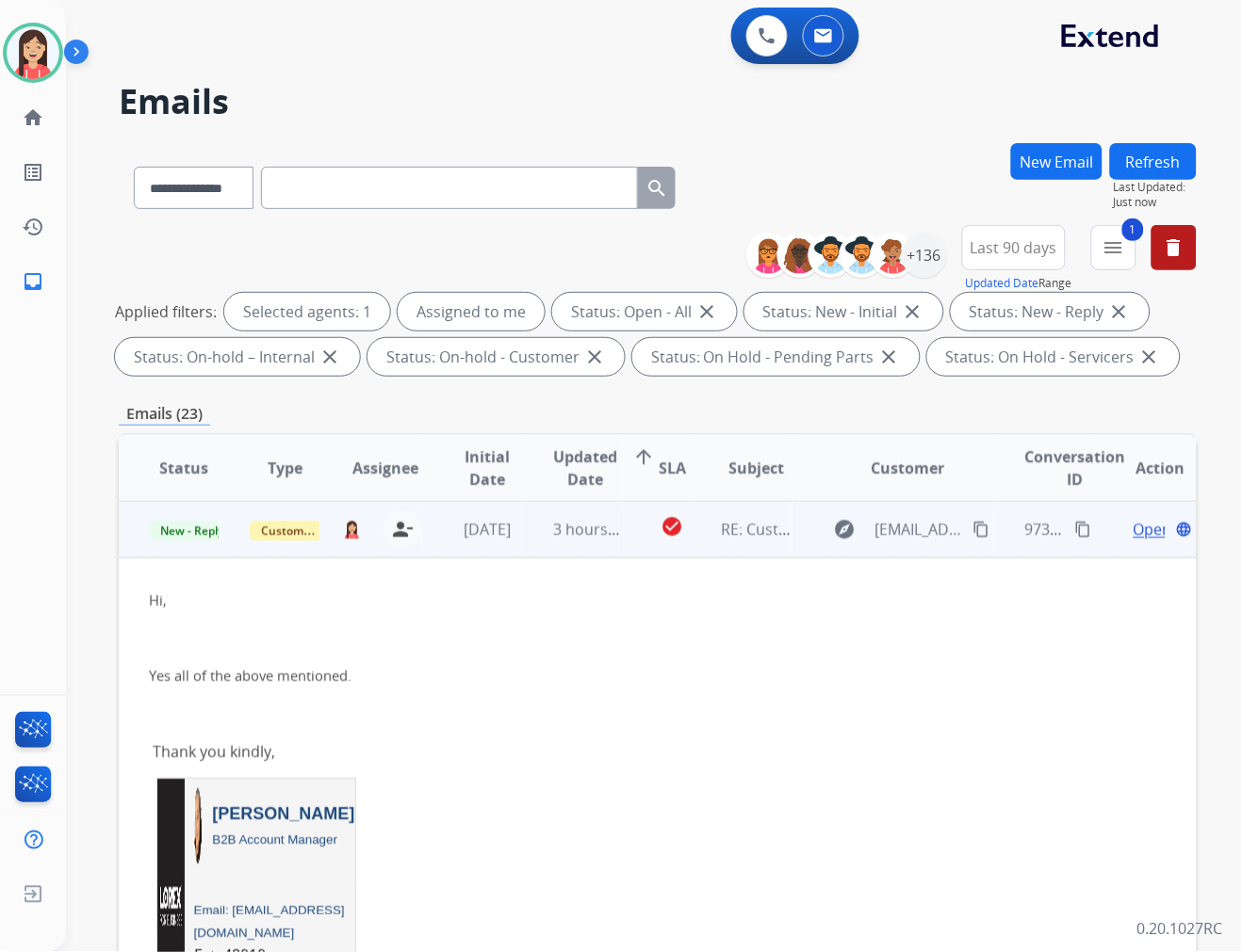
click at [1133, 525] on span "Open" at bounding box center [1152, 529] width 38 height 23
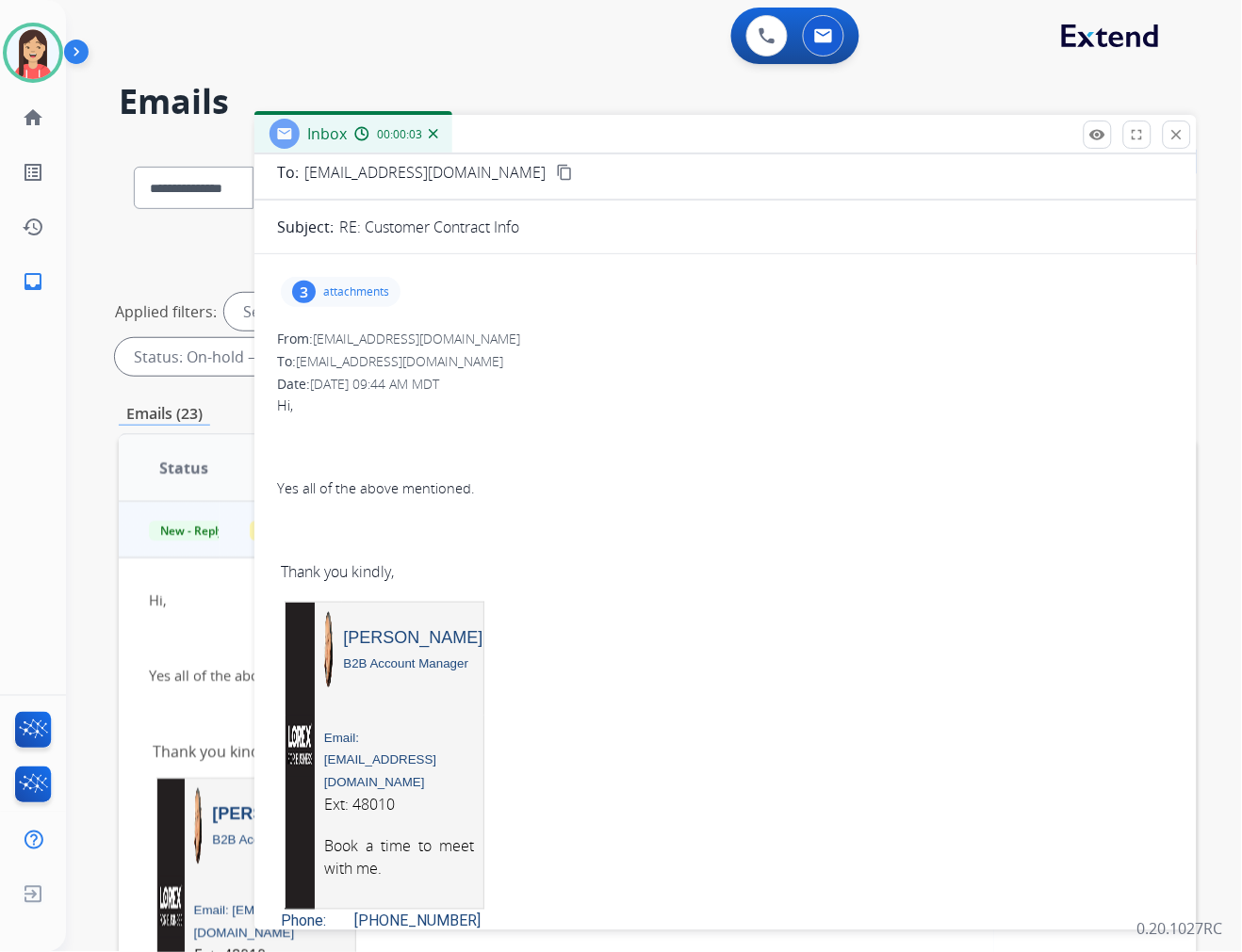
scroll to position [0, 0]
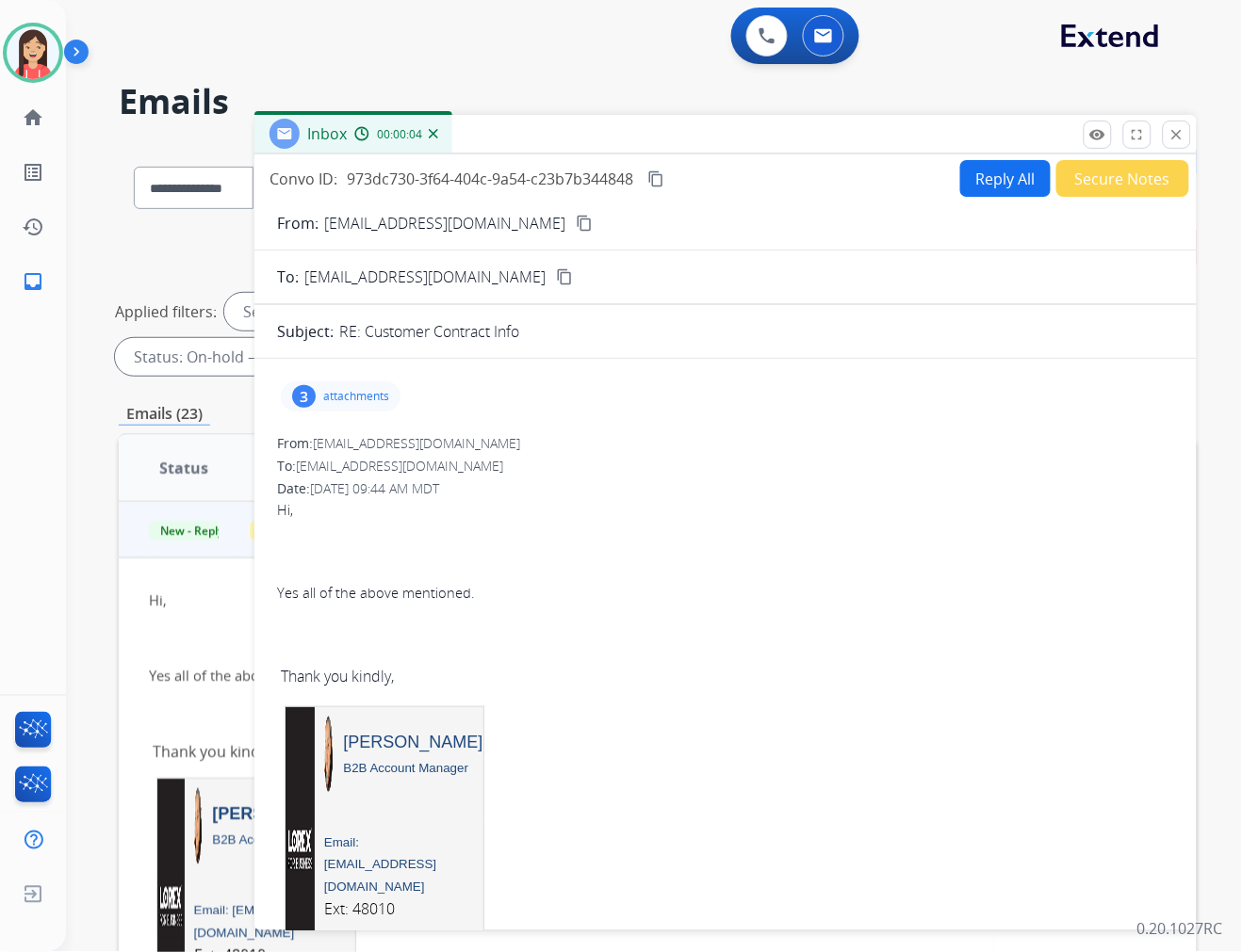
click at [968, 188] on button "Reply All" at bounding box center [1005, 178] width 90 height 36
select select "**********"
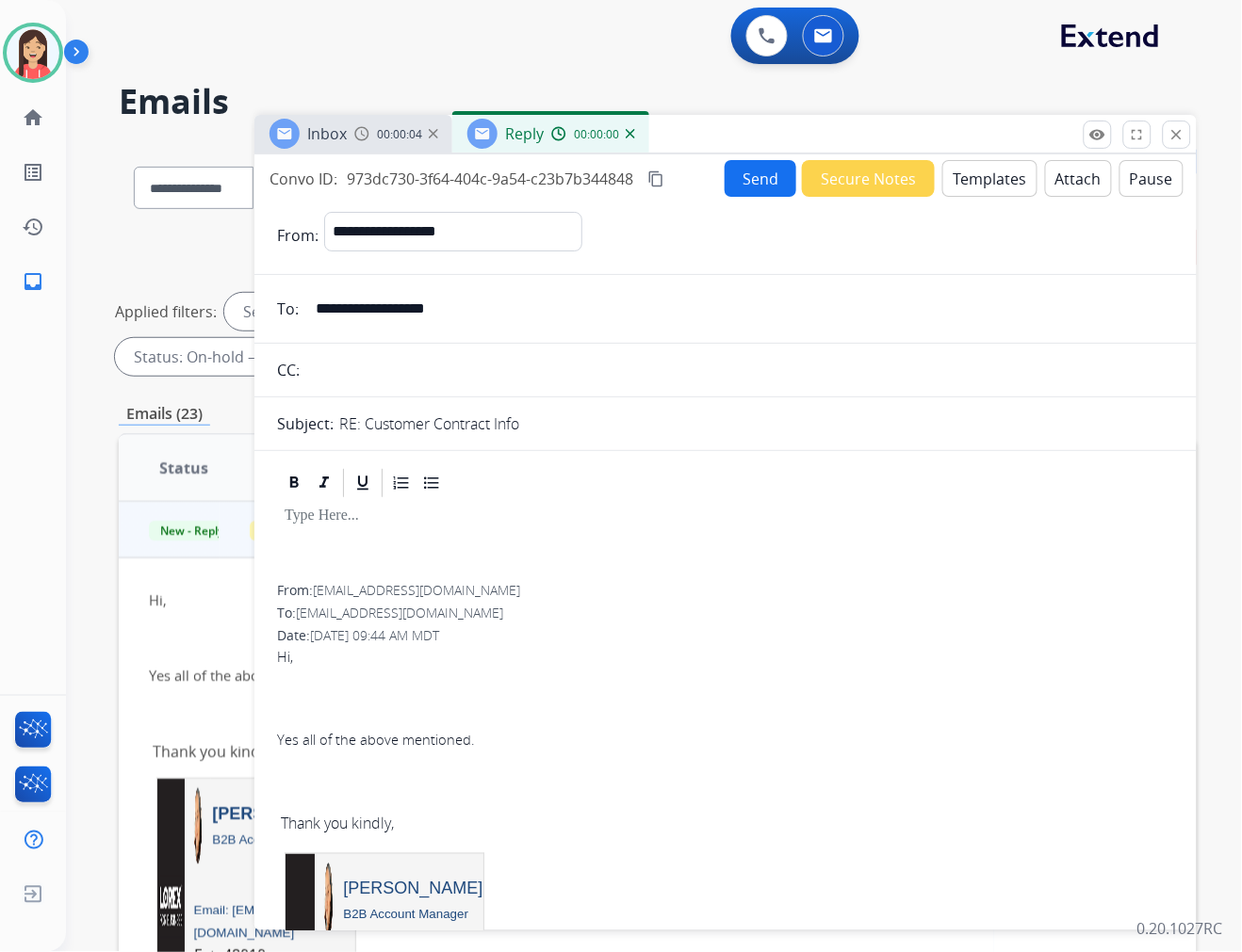
click at [968, 188] on button "Templates" at bounding box center [990, 178] width 95 height 36
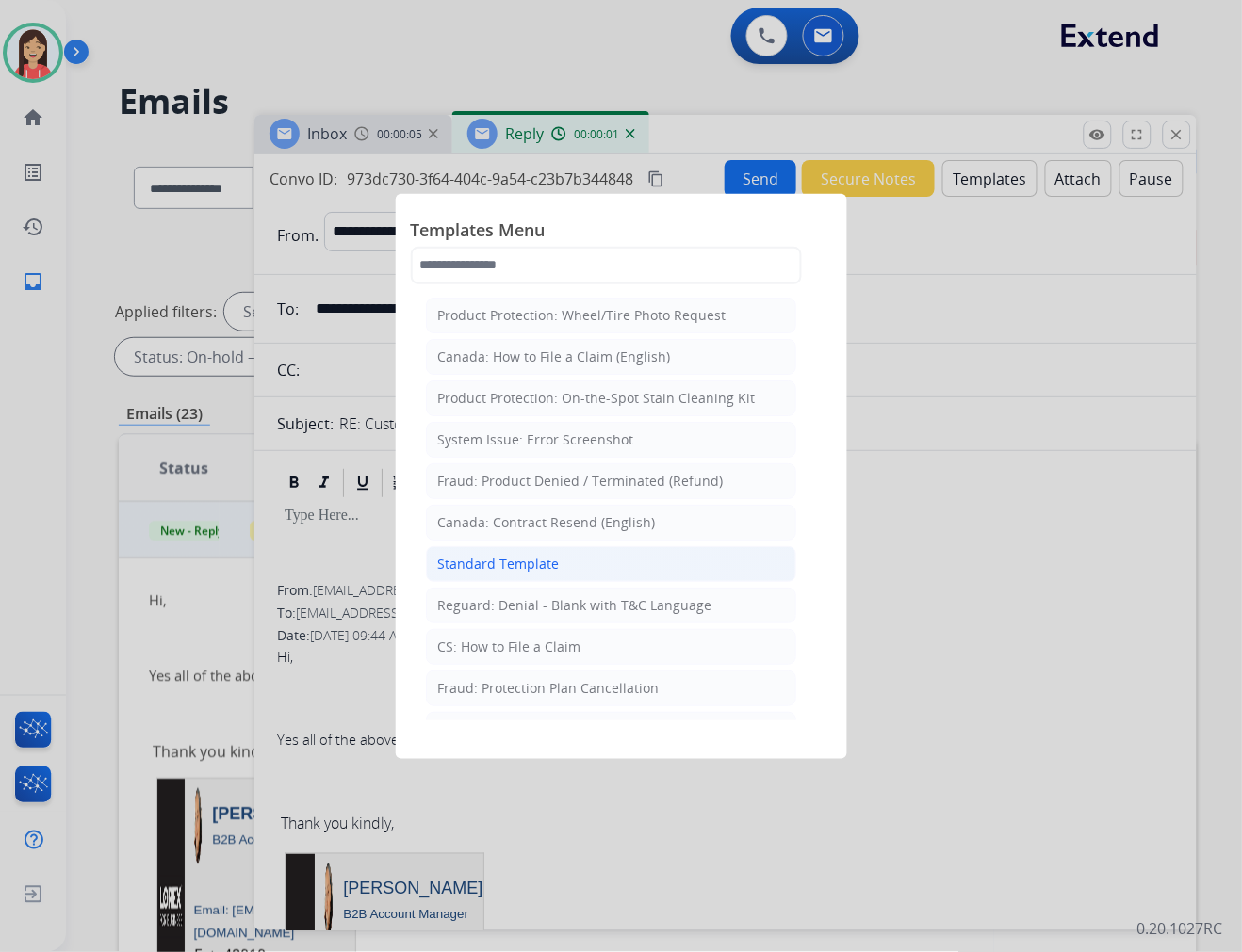
click at [553, 572] on div "Standard Template" at bounding box center [499, 563] width 122 height 19
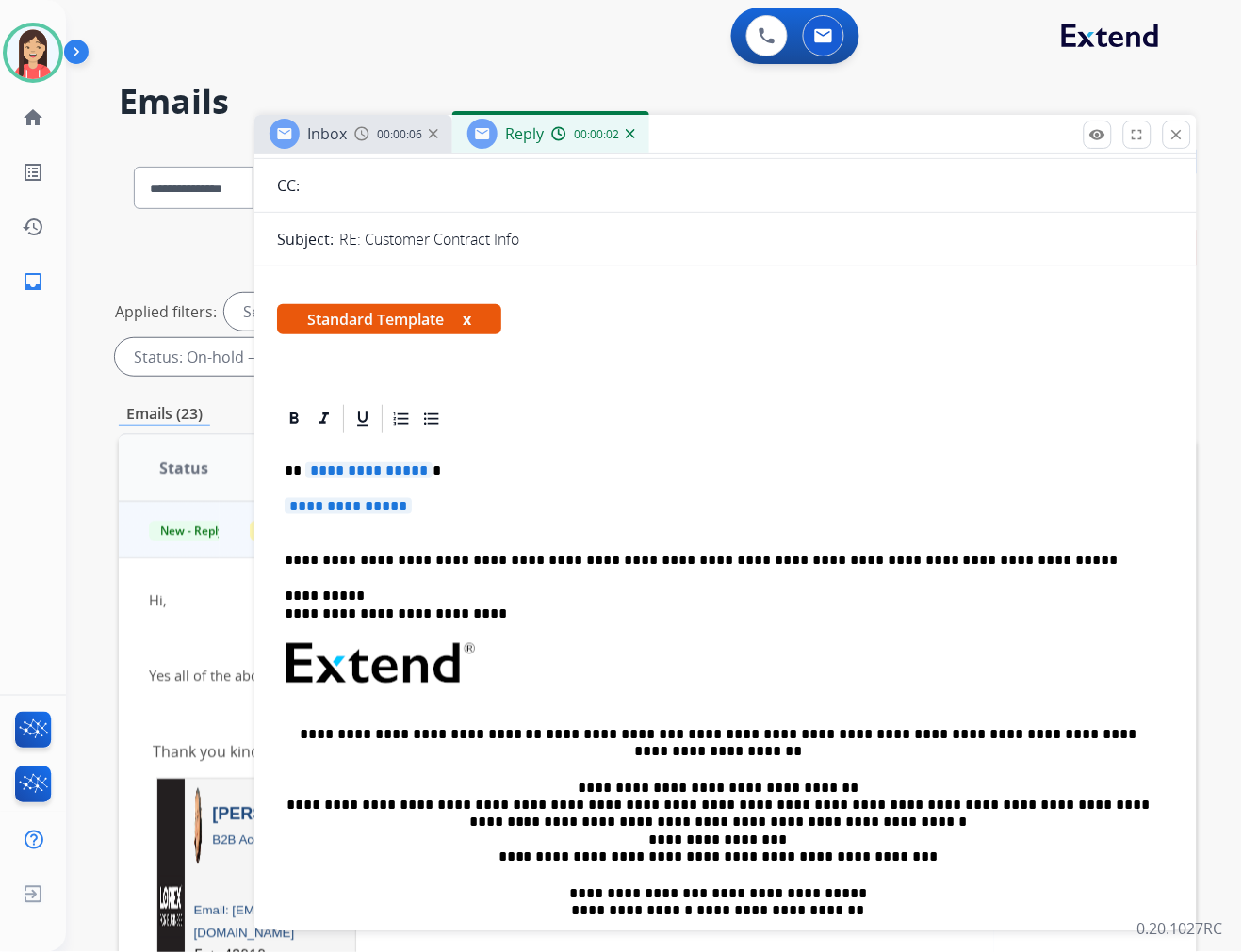
scroll to position [209, 0]
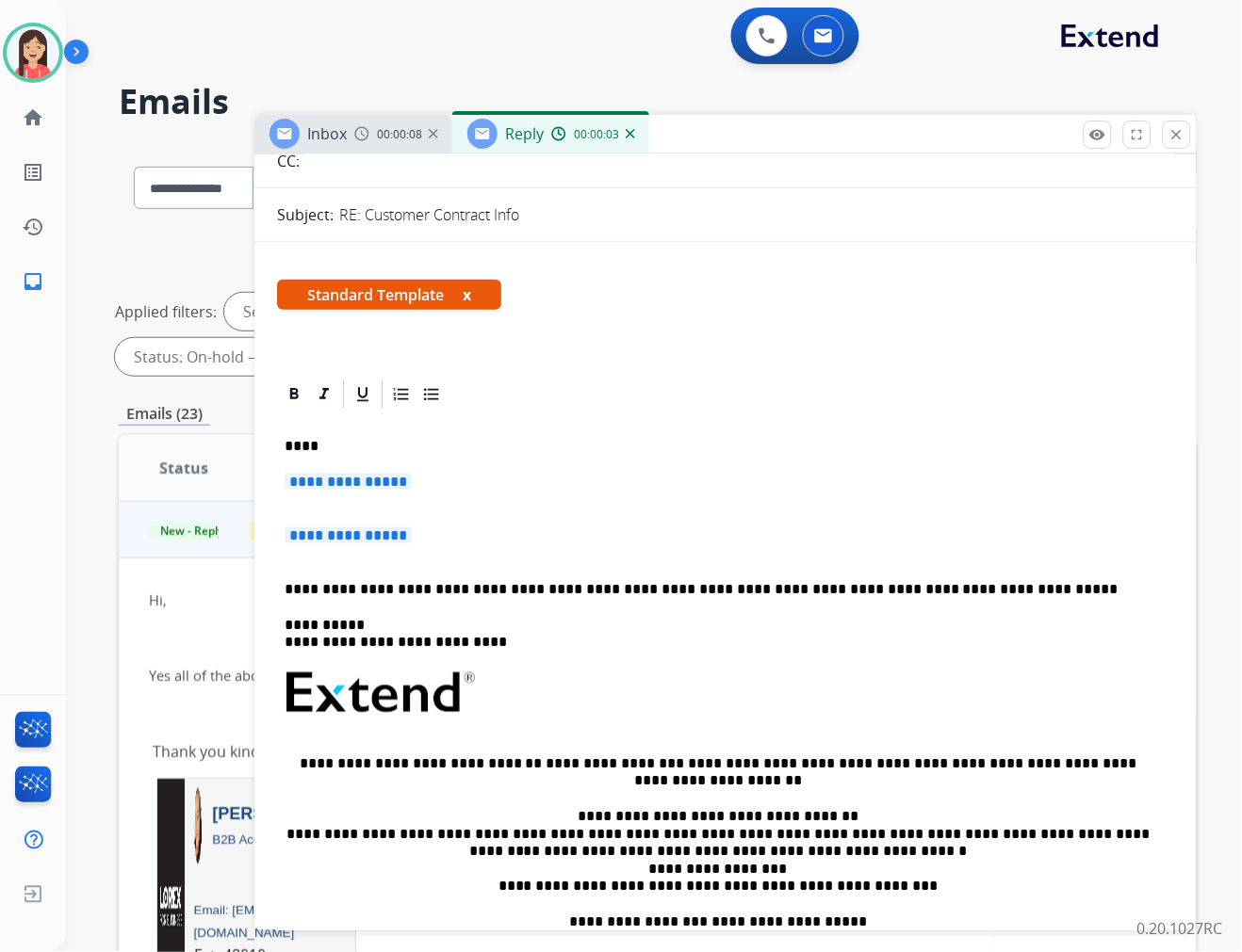
click at [459, 484] on p "**********" at bounding box center [726, 492] width 882 height 35
drag, startPoint x: 459, startPoint y: 534, endPoint x: 324, endPoint y: 475, distance: 147.3
click at [324, 475] on div "**********" at bounding box center [726, 710] width 897 height 598
click at [440, 492] on p "**********" at bounding box center [726, 492] width 882 height 35
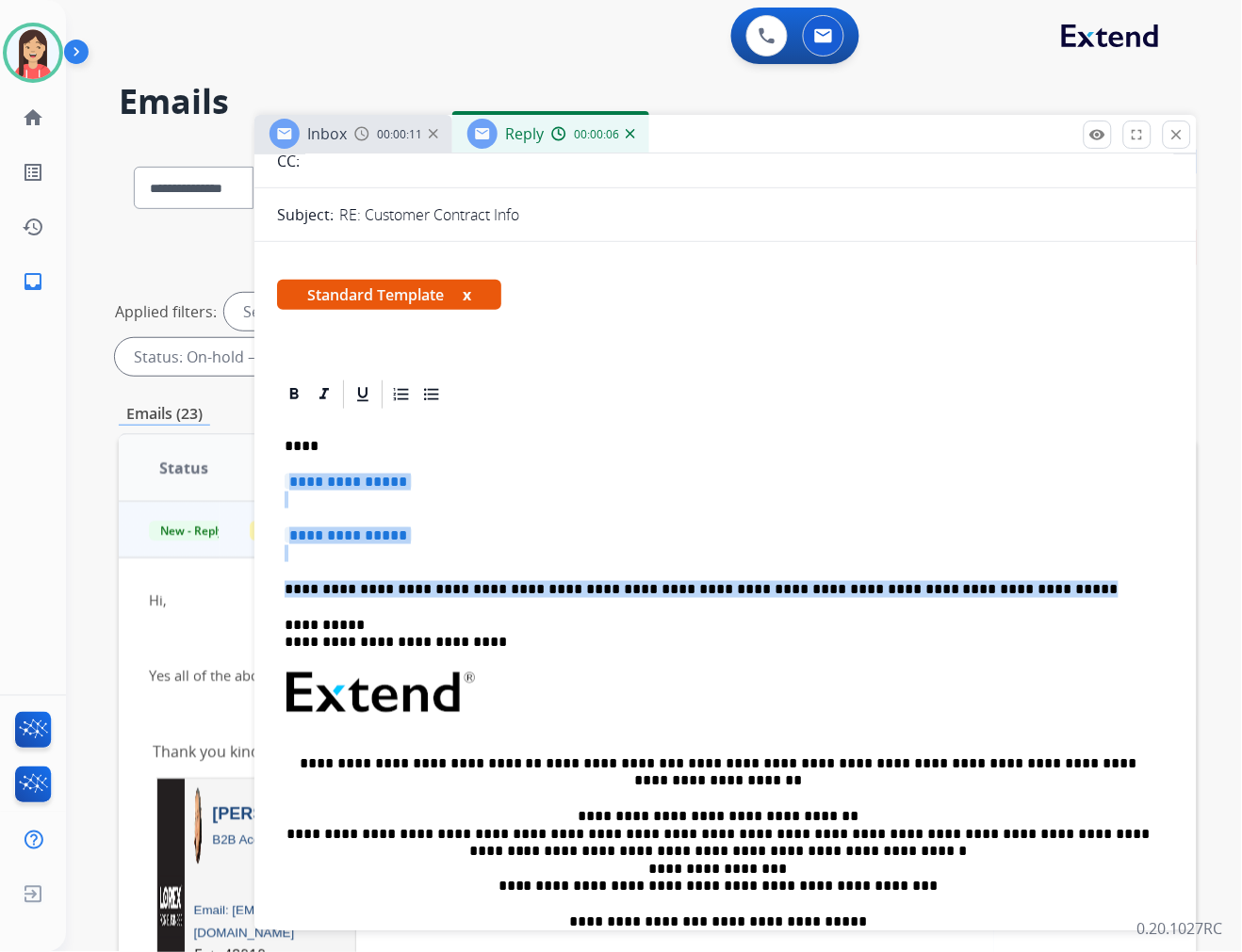
drag, startPoint x: 952, startPoint y: 591, endPoint x: 274, endPoint y: 471, distance: 688.5
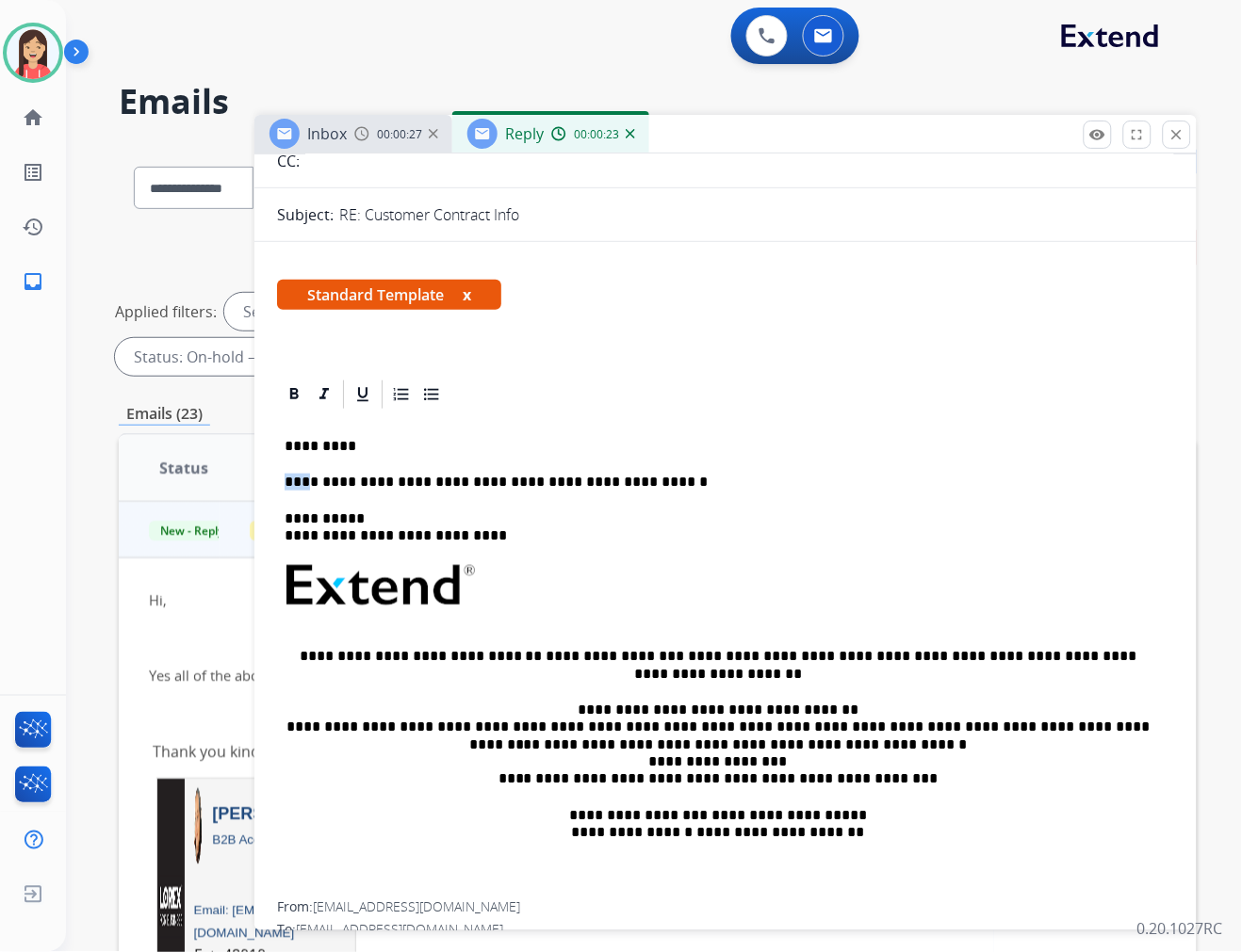
drag, startPoint x: 303, startPoint y: 482, endPoint x: 256, endPoint y: 469, distance: 48.8
click at [704, 481] on p "**********" at bounding box center [718, 482] width 867 height 17
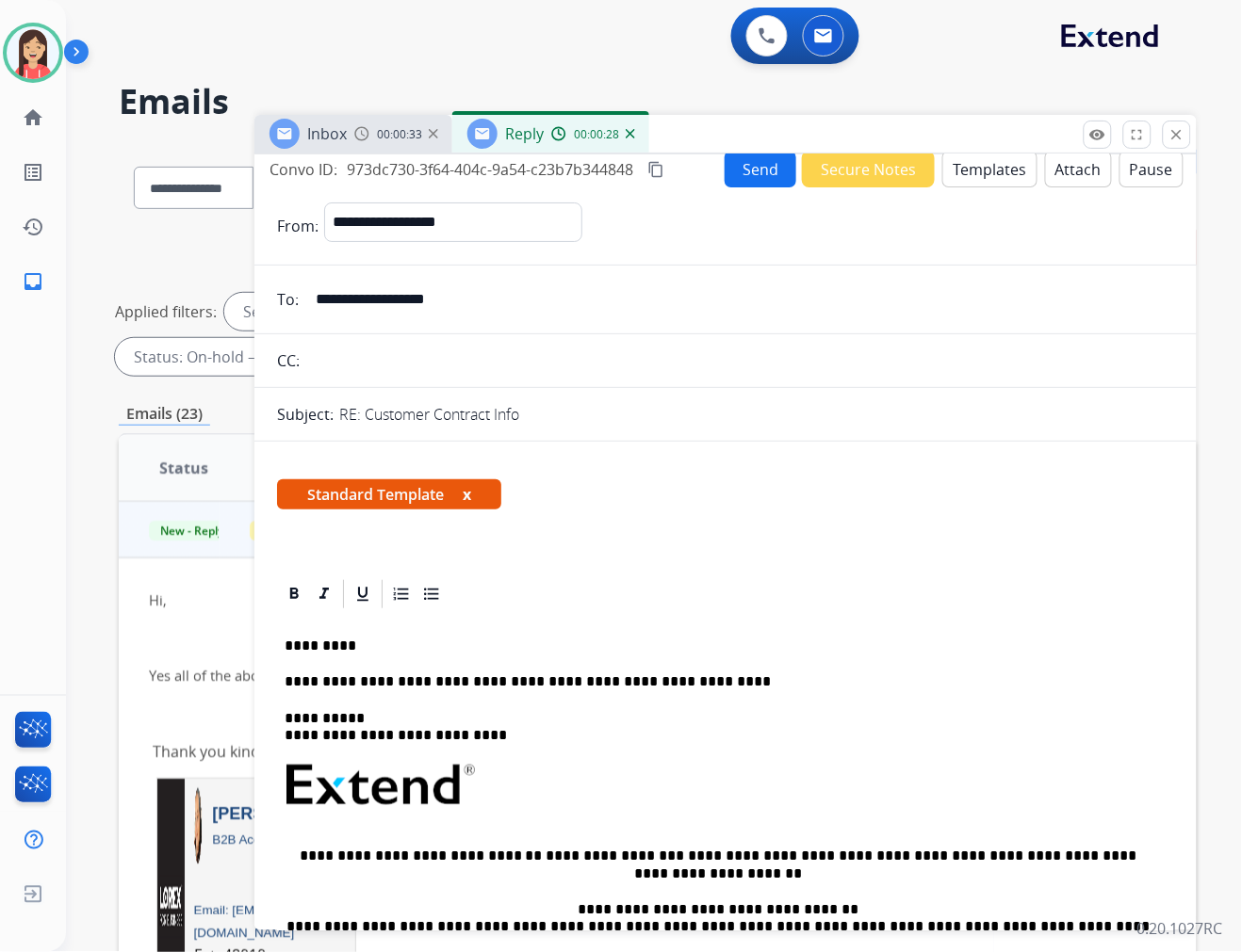
scroll to position [0, 0]
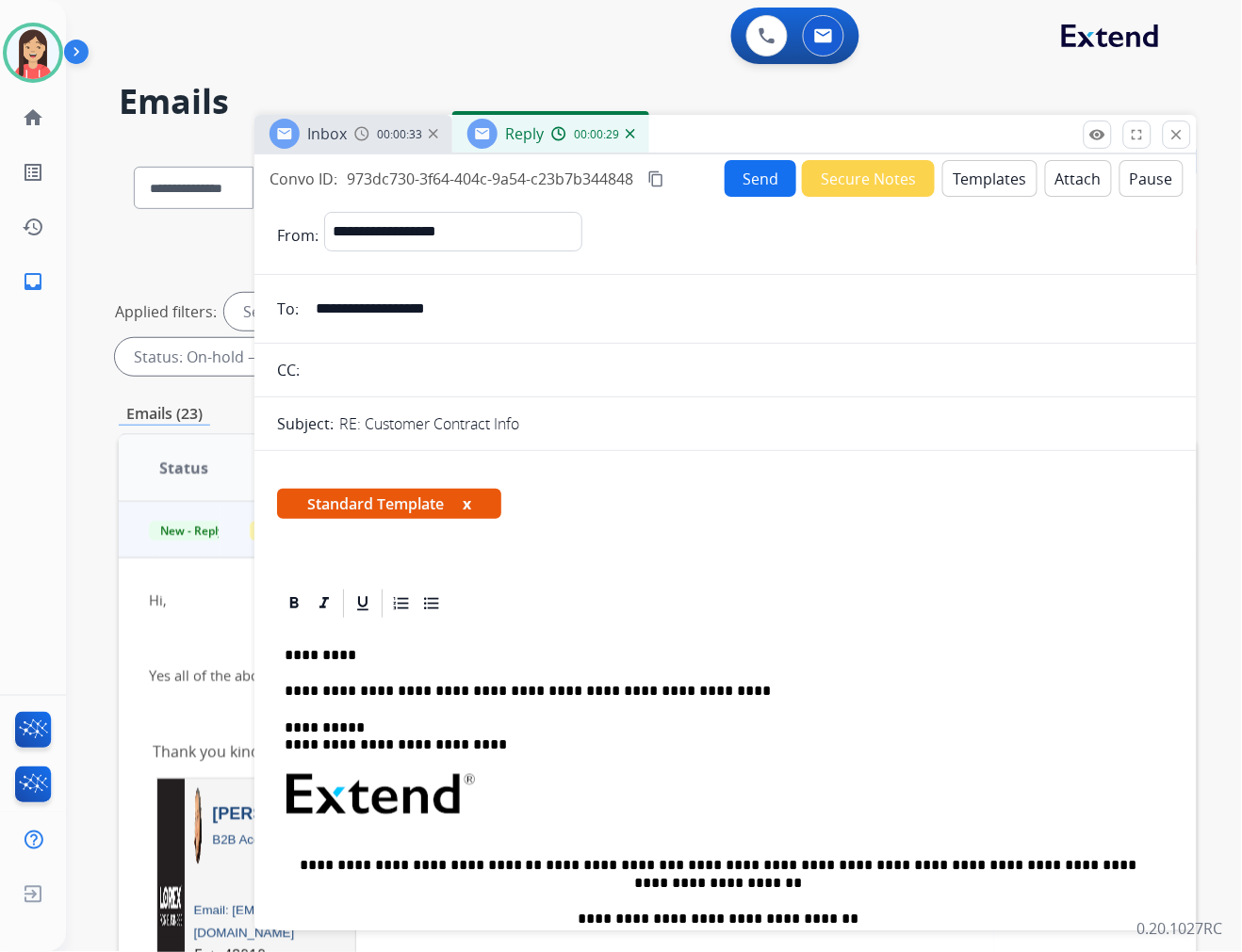
click at [758, 174] on button "Send" at bounding box center [760, 178] width 72 height 36
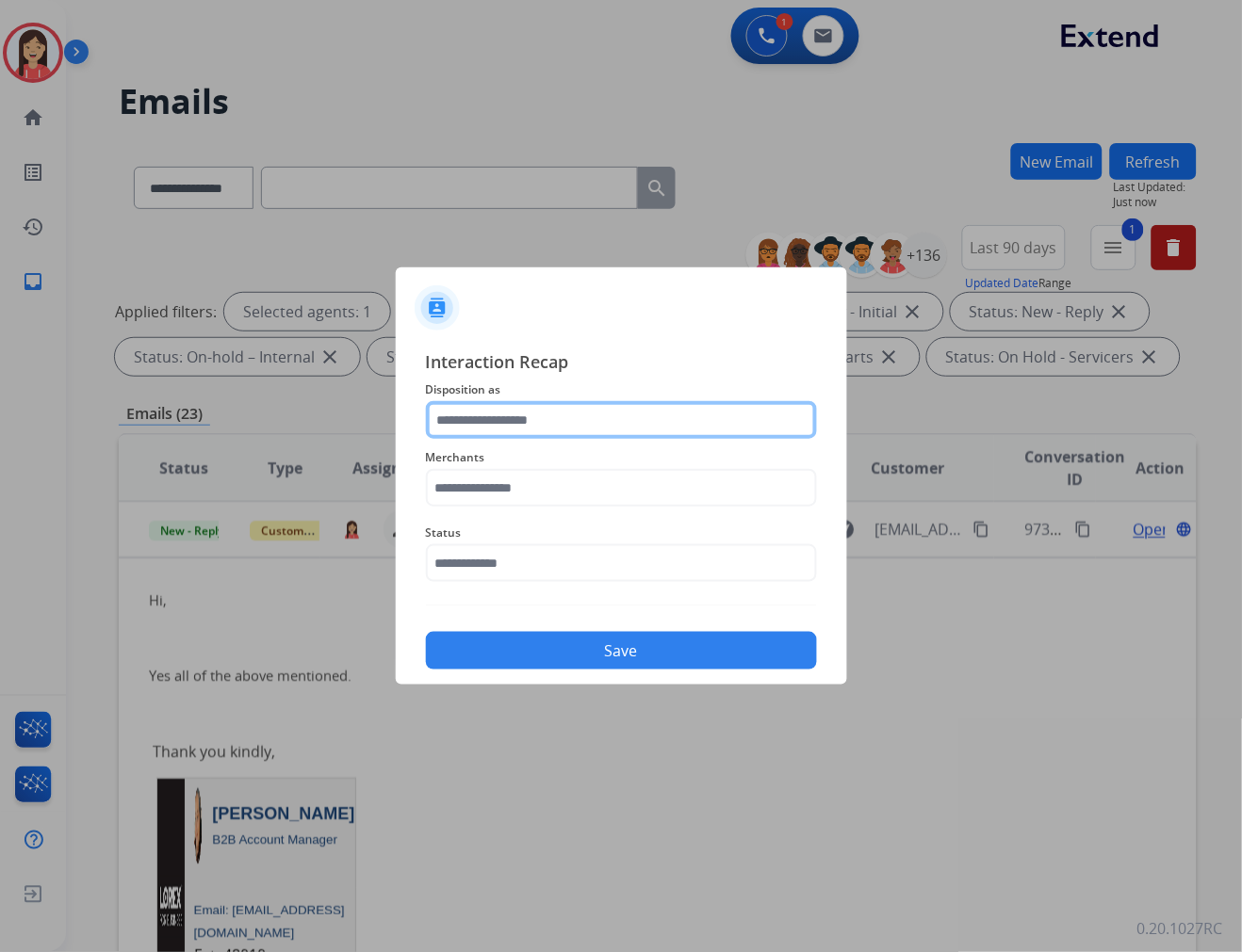
click at [466, 419] on input "text" at bounding box center [621, 420] width 391 height 37
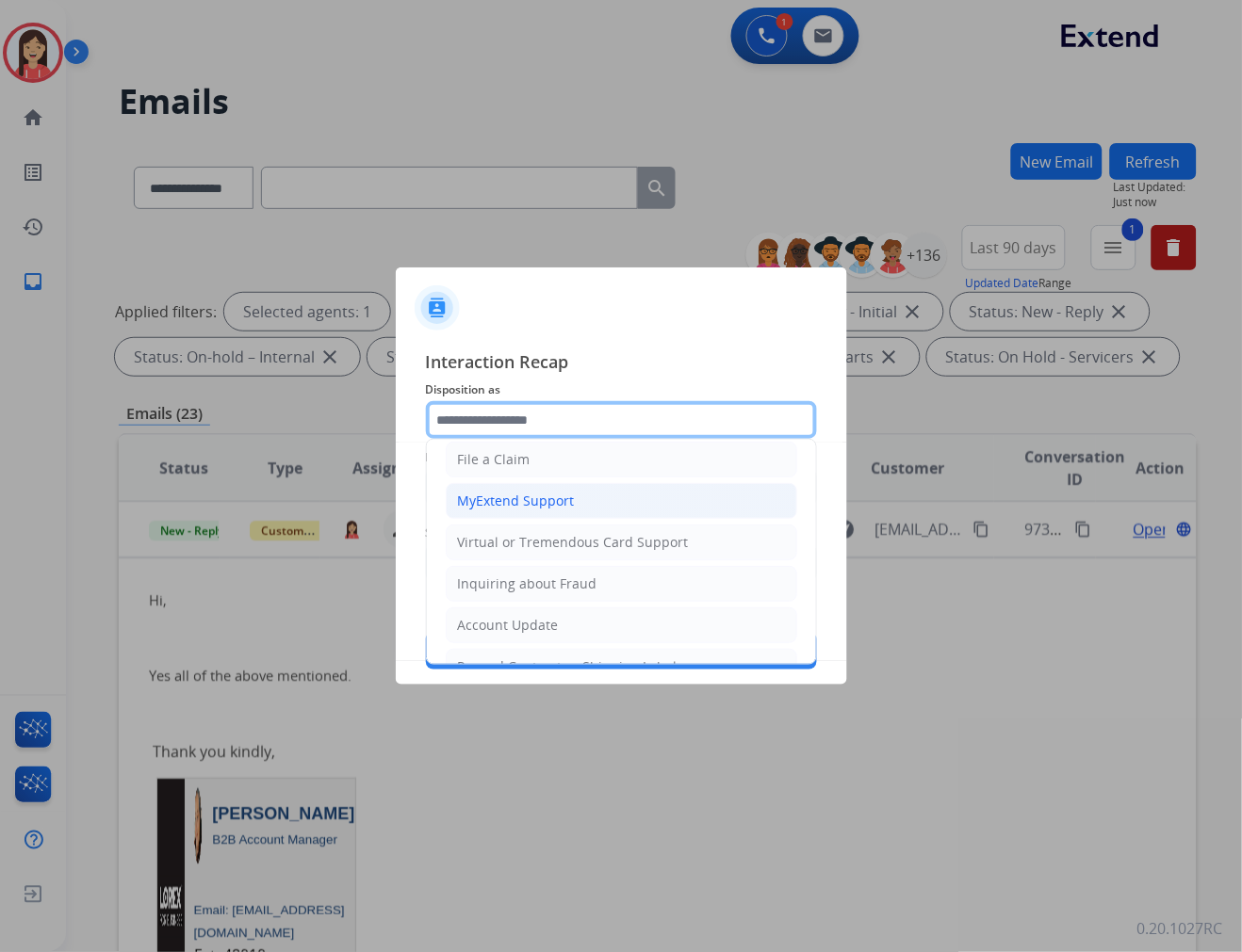
scroll to position [209, 0]
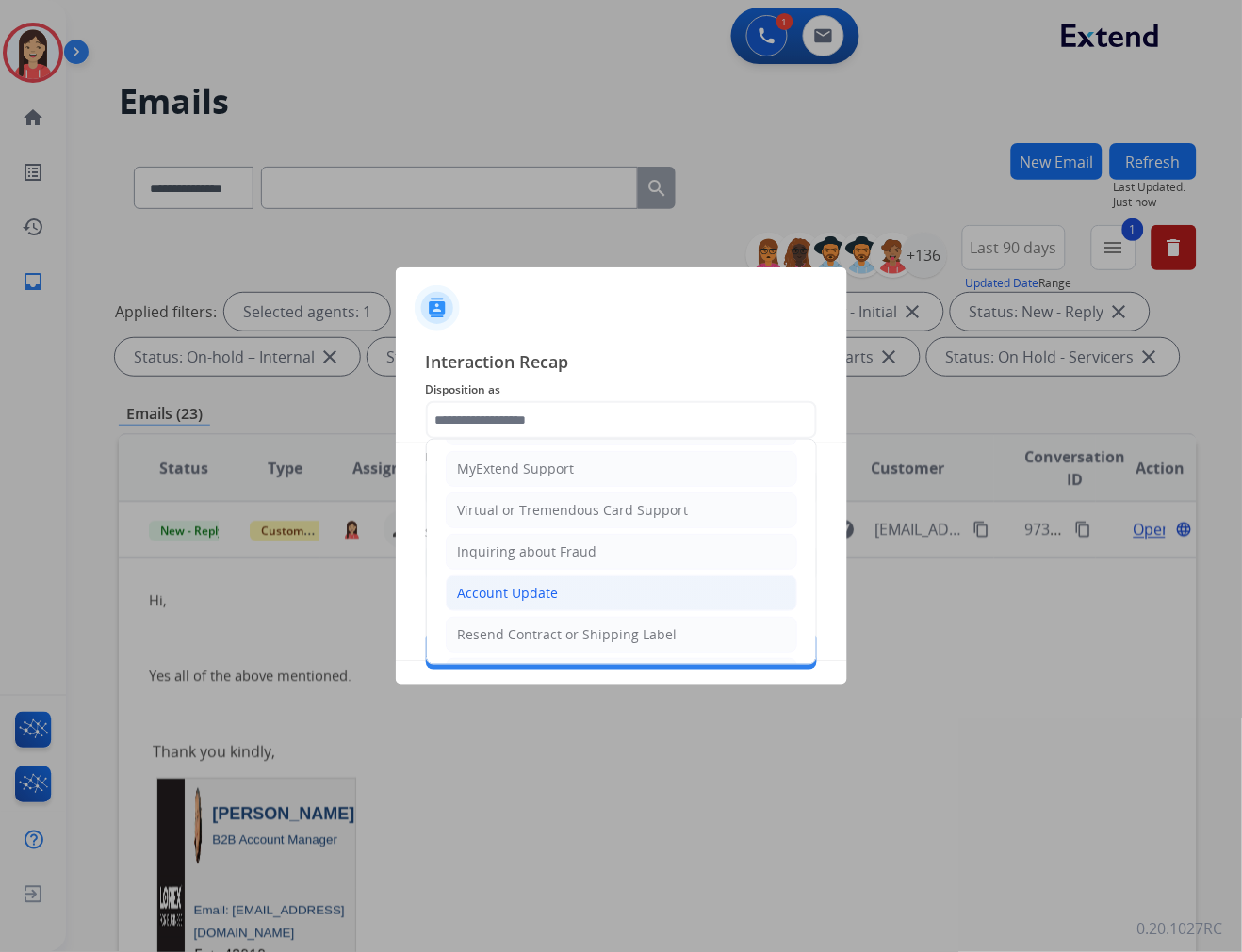
click at [513, 597] on div "Account Update" at bounding box center [508, 593] width 101 height 19
type input "**********"
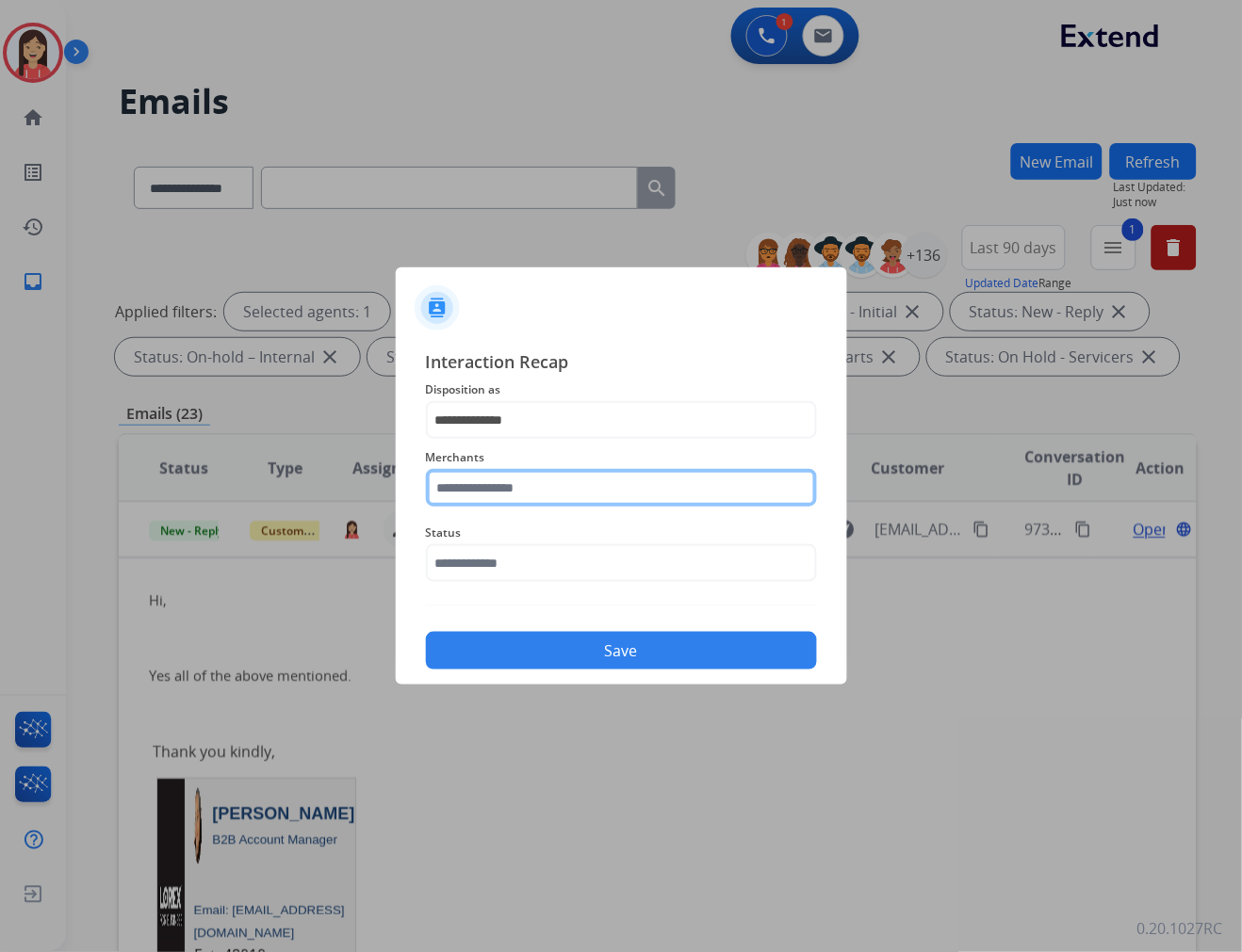
click at [529, 502] on input "text" at bounding box center [621, 488] width 391 height 37
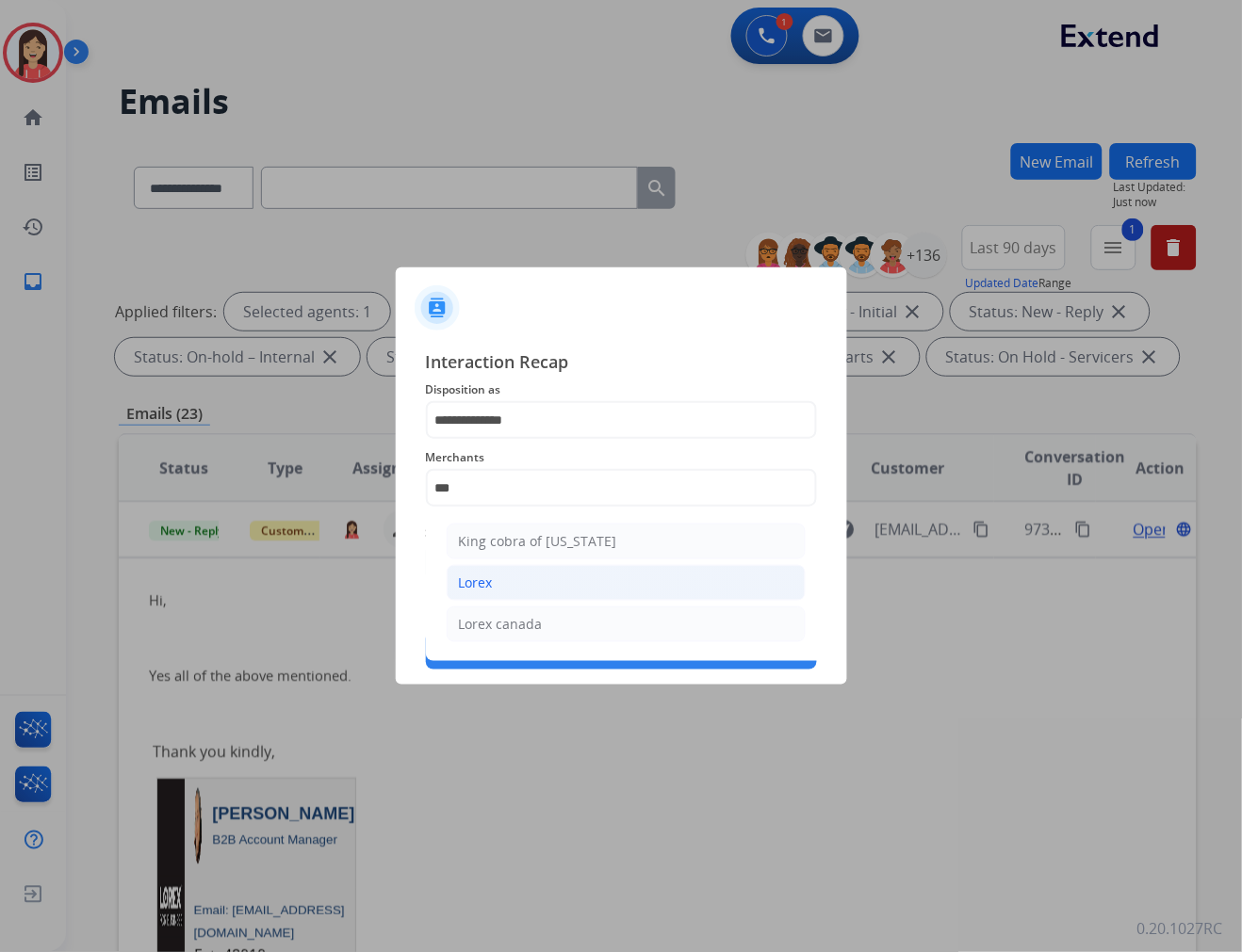
click at [496, 578] on li "Lorex" at bounding box center [626, 583] width 359 height 35
type input "*****"
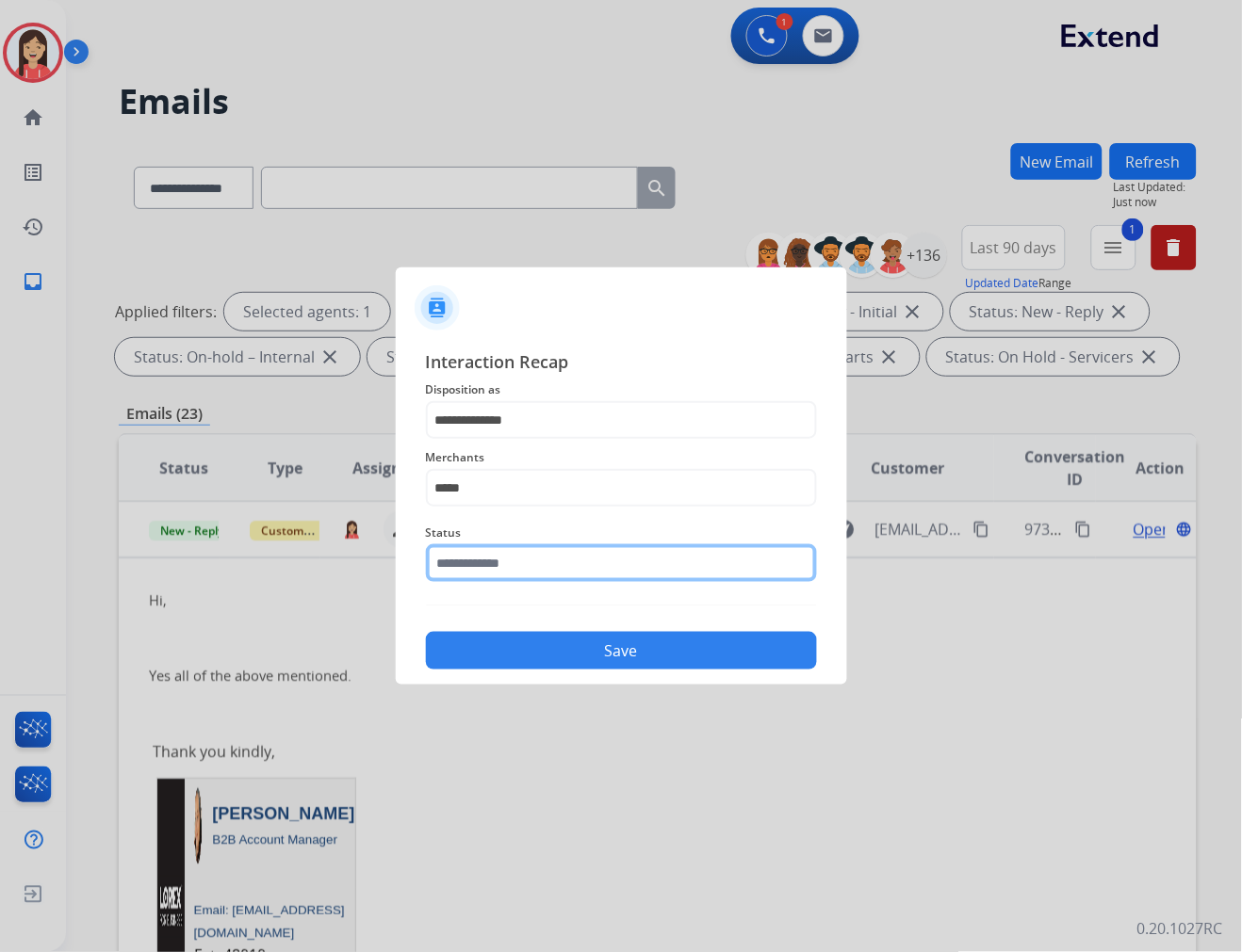
click at [504, 560] on input "text" at bounding box center [621, 563] width 391 height 37
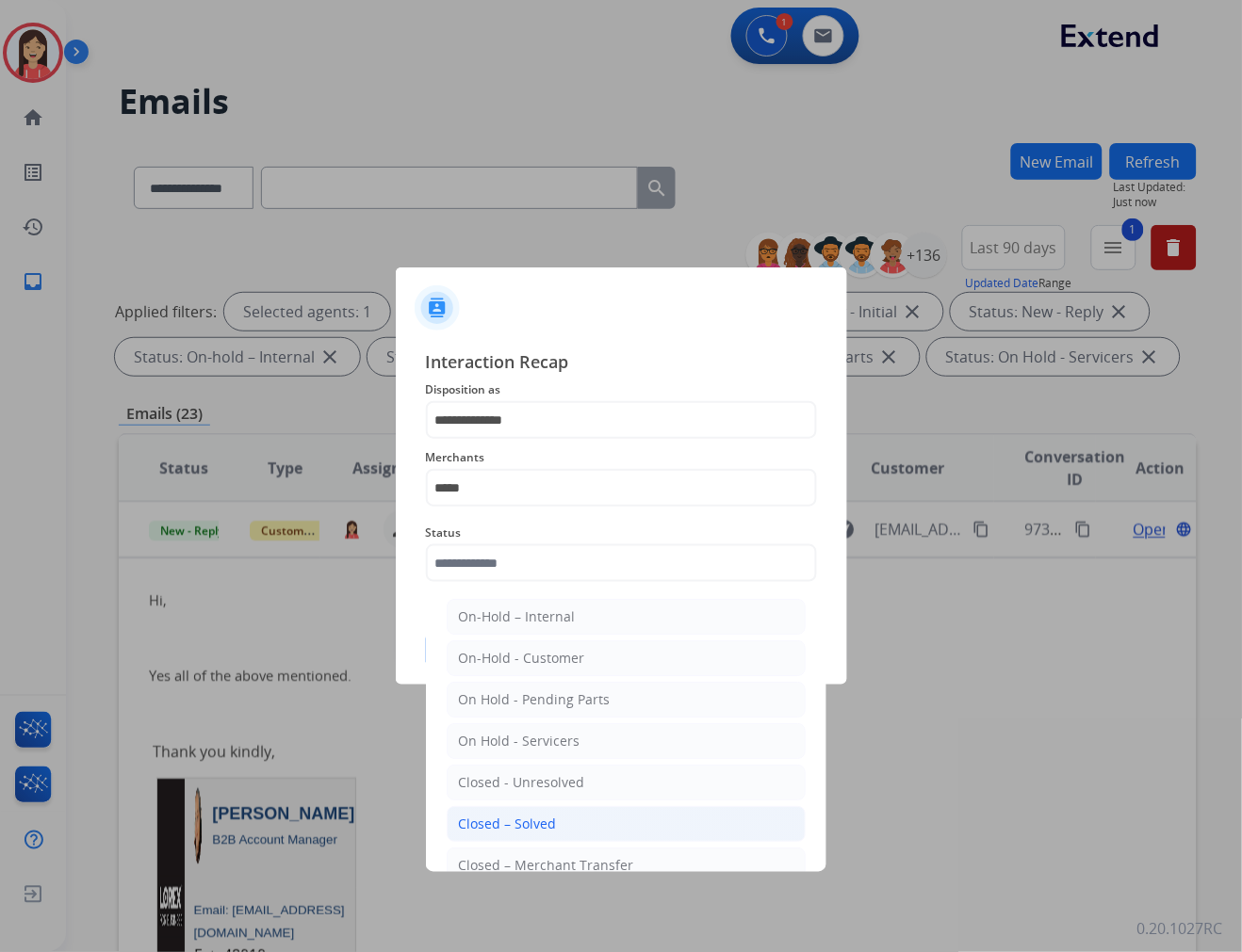
click at [548, 820] on div "Closed – Solved" at bounding box center [508, 823] width 98 height 19
type input "**********"
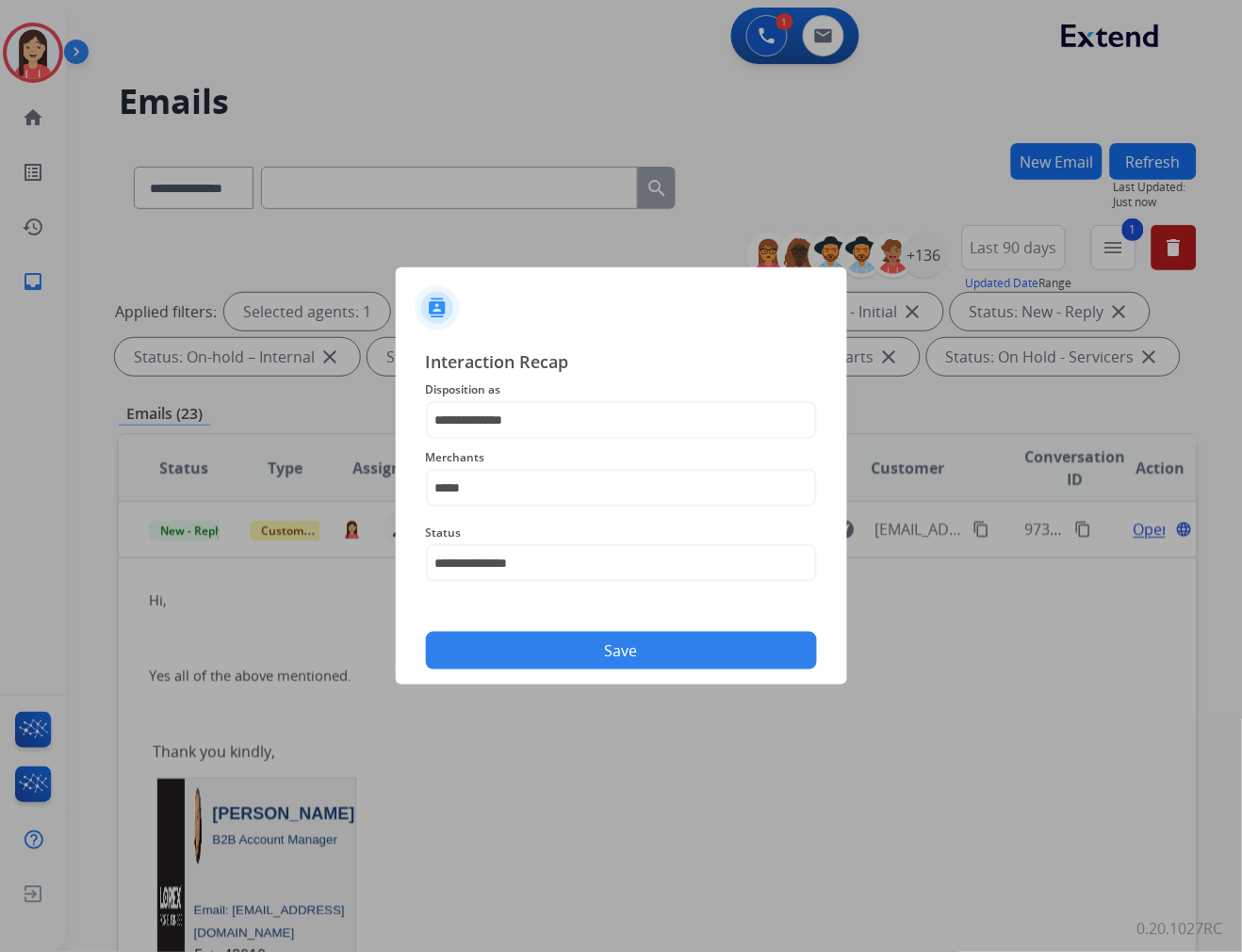
click at [600, 645] on button "Save" at bounding box center [621, 651] width 391 height 37
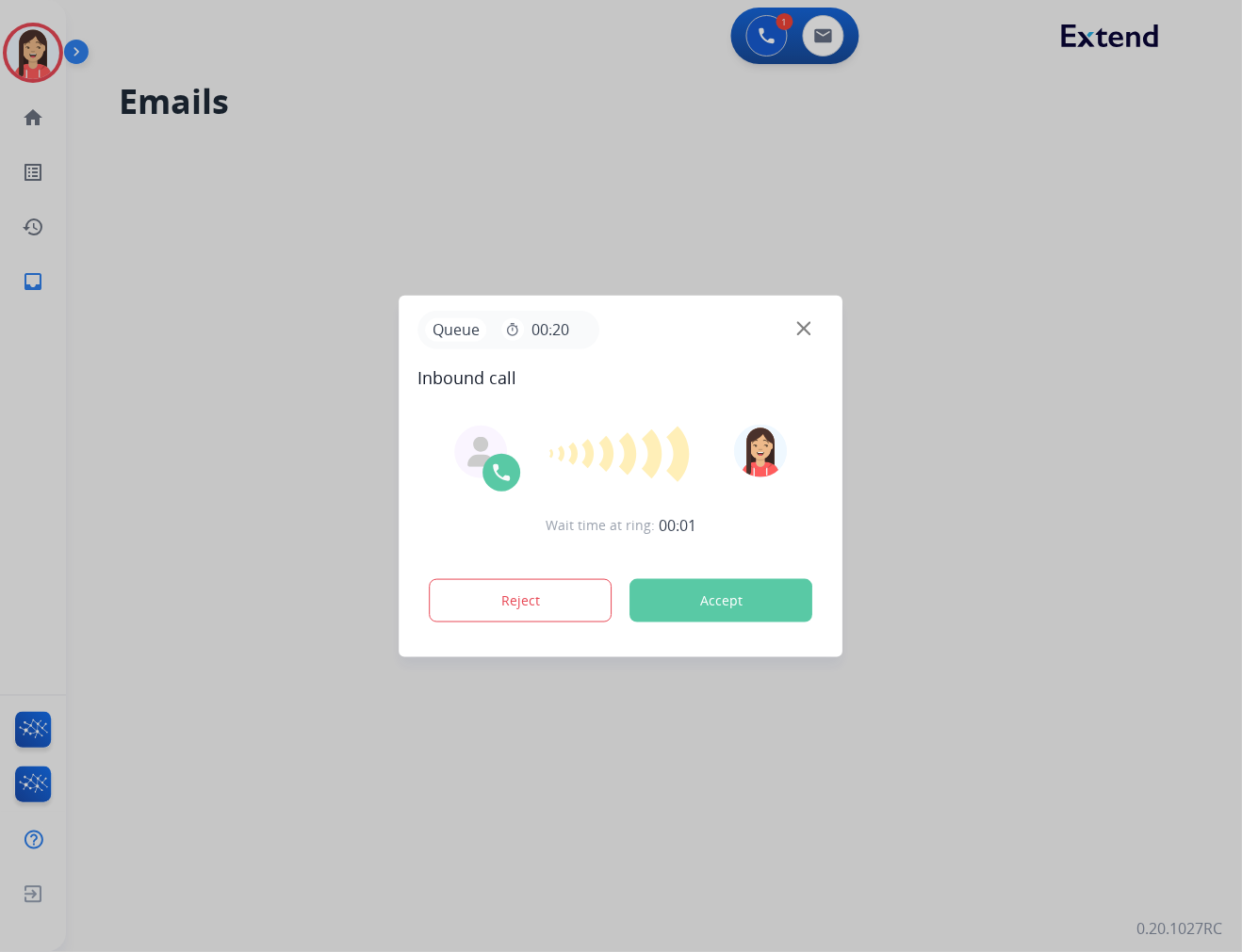
click at [676, 610] on button "Accept" at bounding box center [722, 601] width 183 height 43
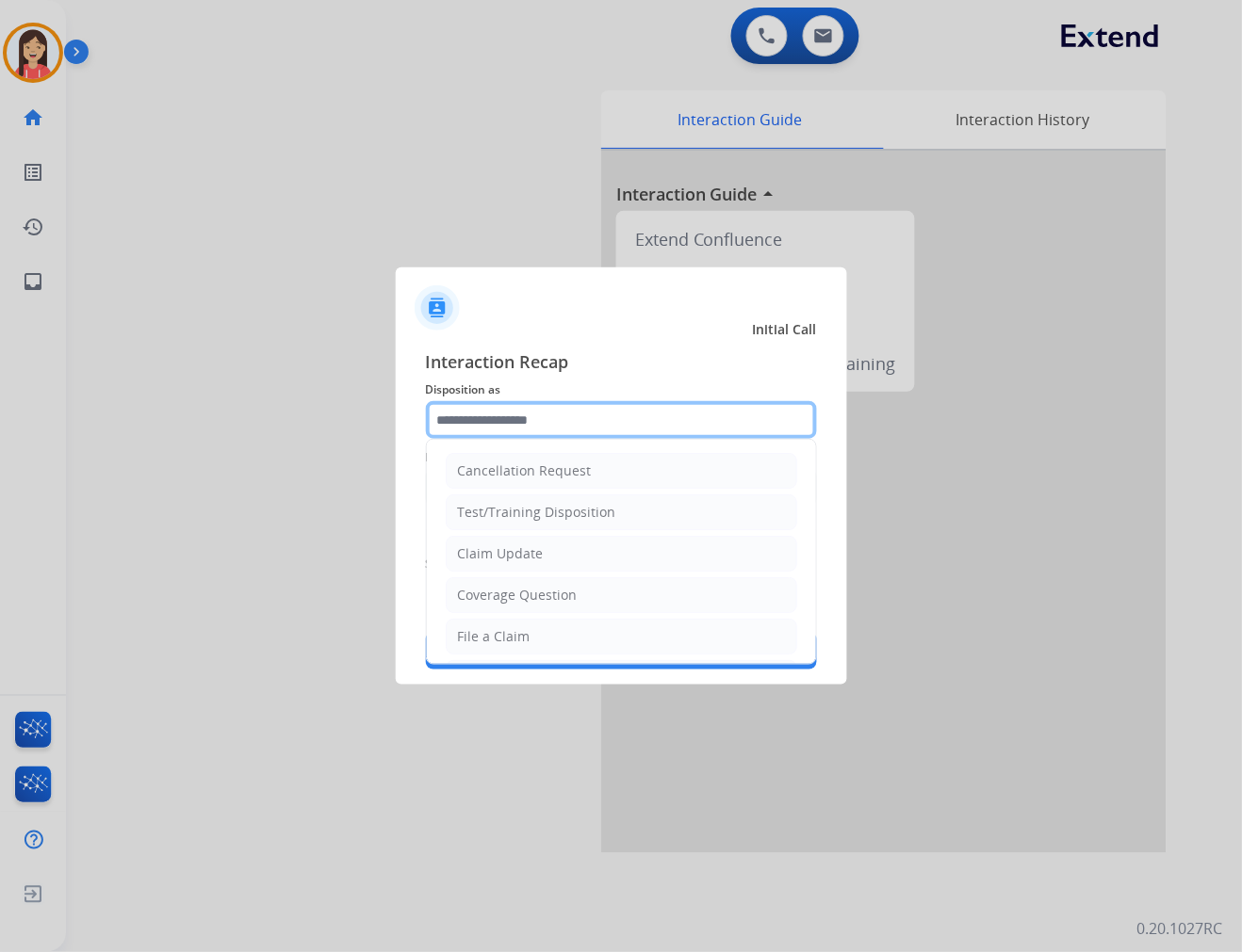
click at [530, 418] on input "text" at bounding box center [621, 420] width 391 height 37
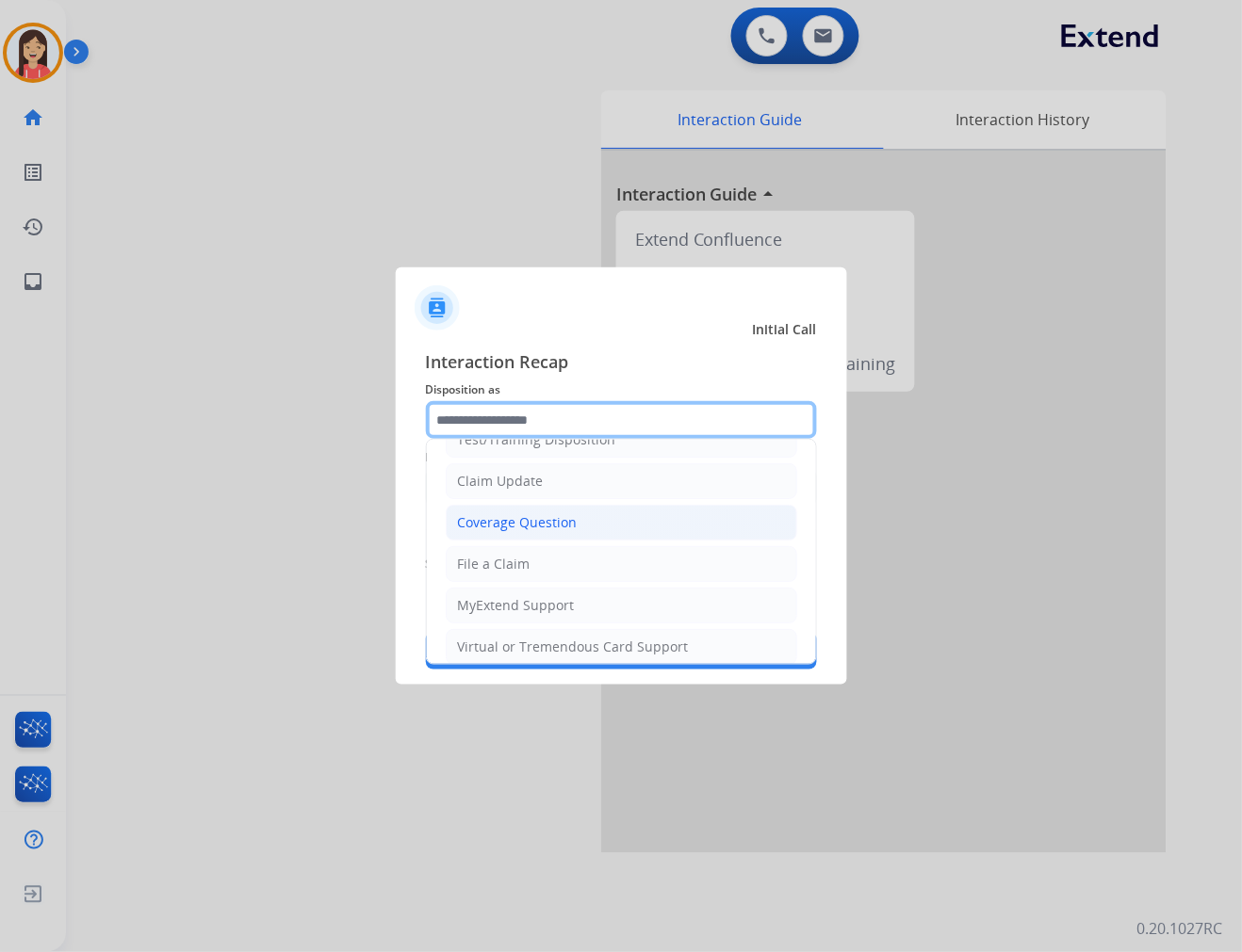
scroll to position [209, 0]
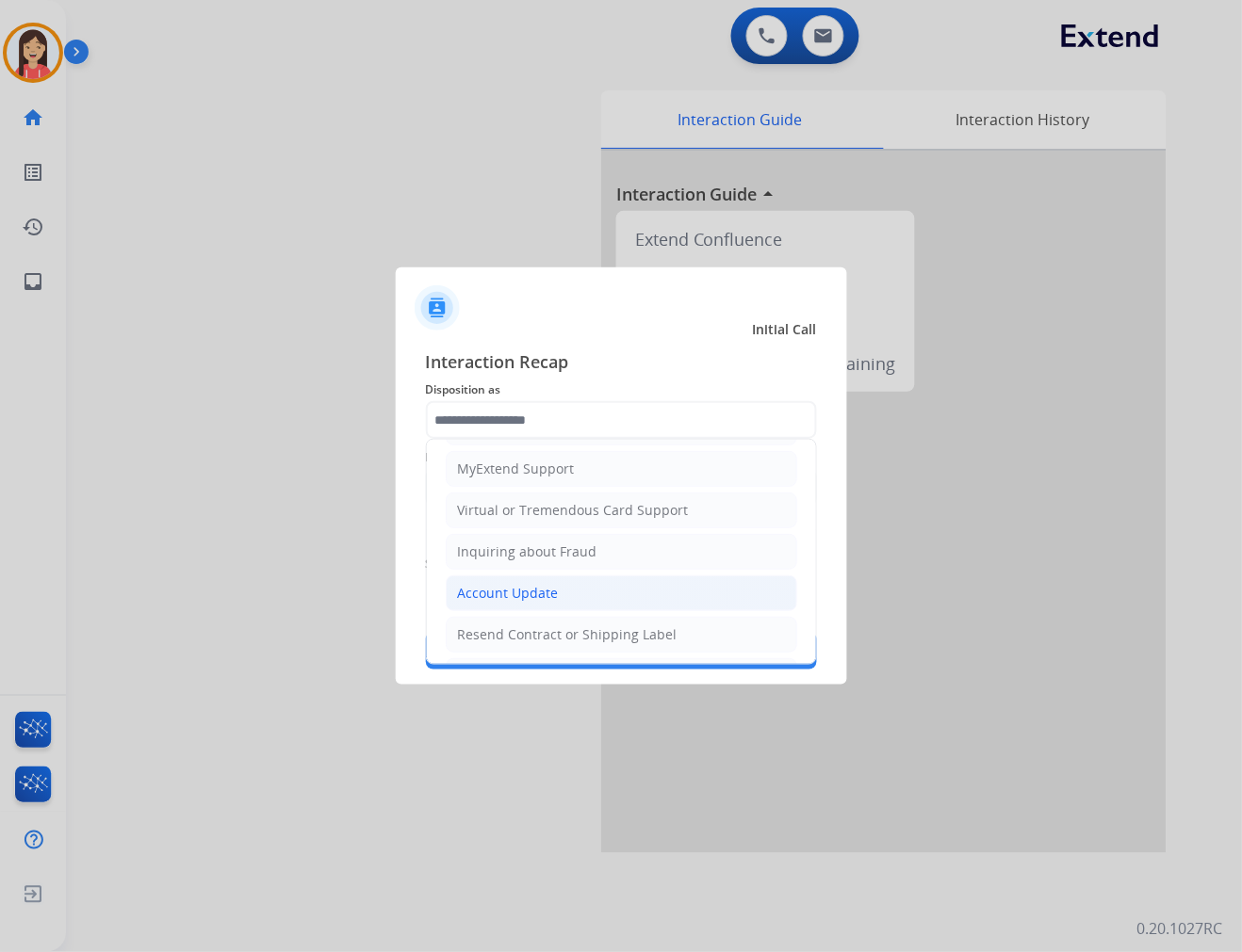
click at [520, 594] on div "Account Update" at bounding box center [508, 593] width 101 height 19
type input "**********"
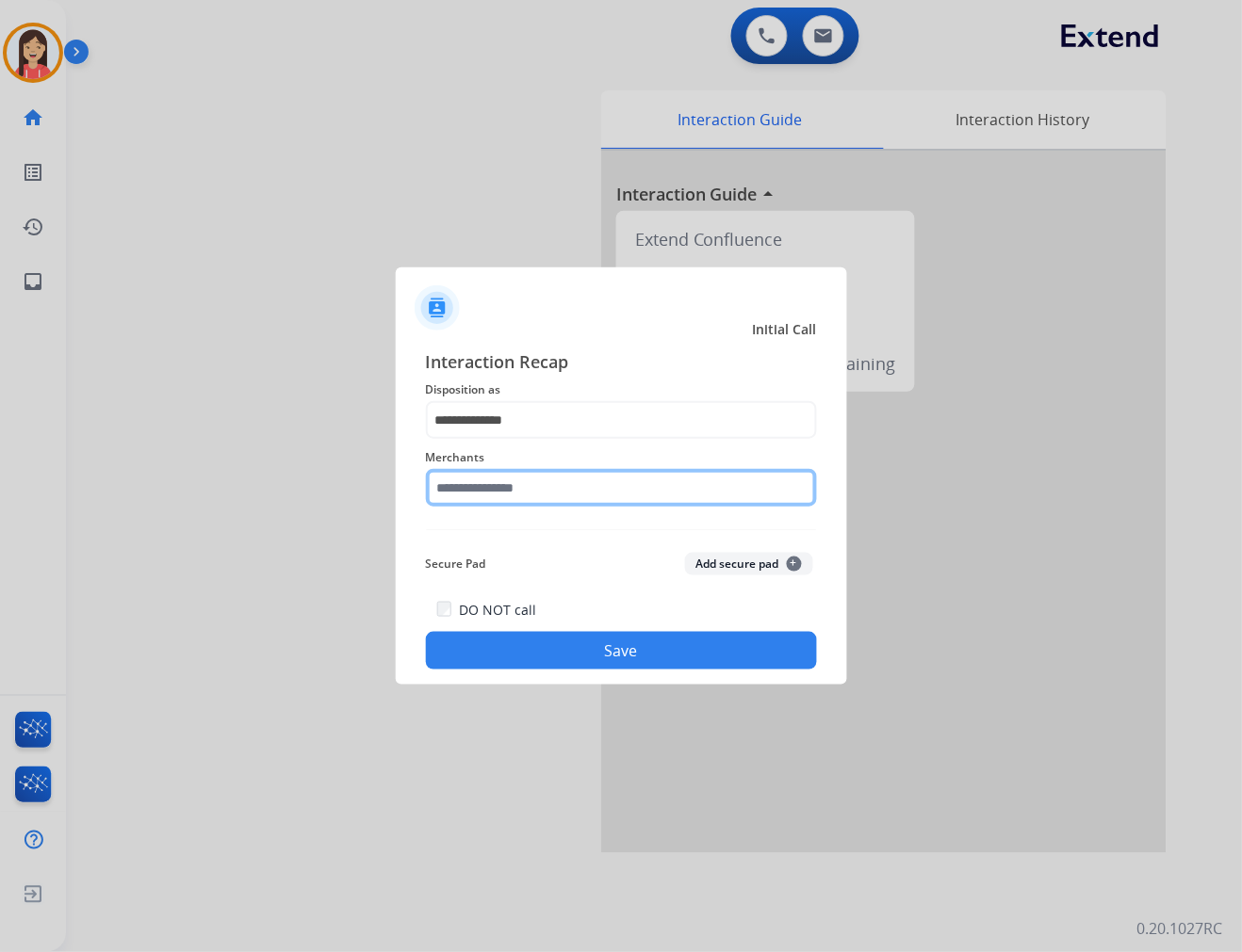
click at [567, 501] on input "text" at bounding box center [621, 488] width 391 height 37
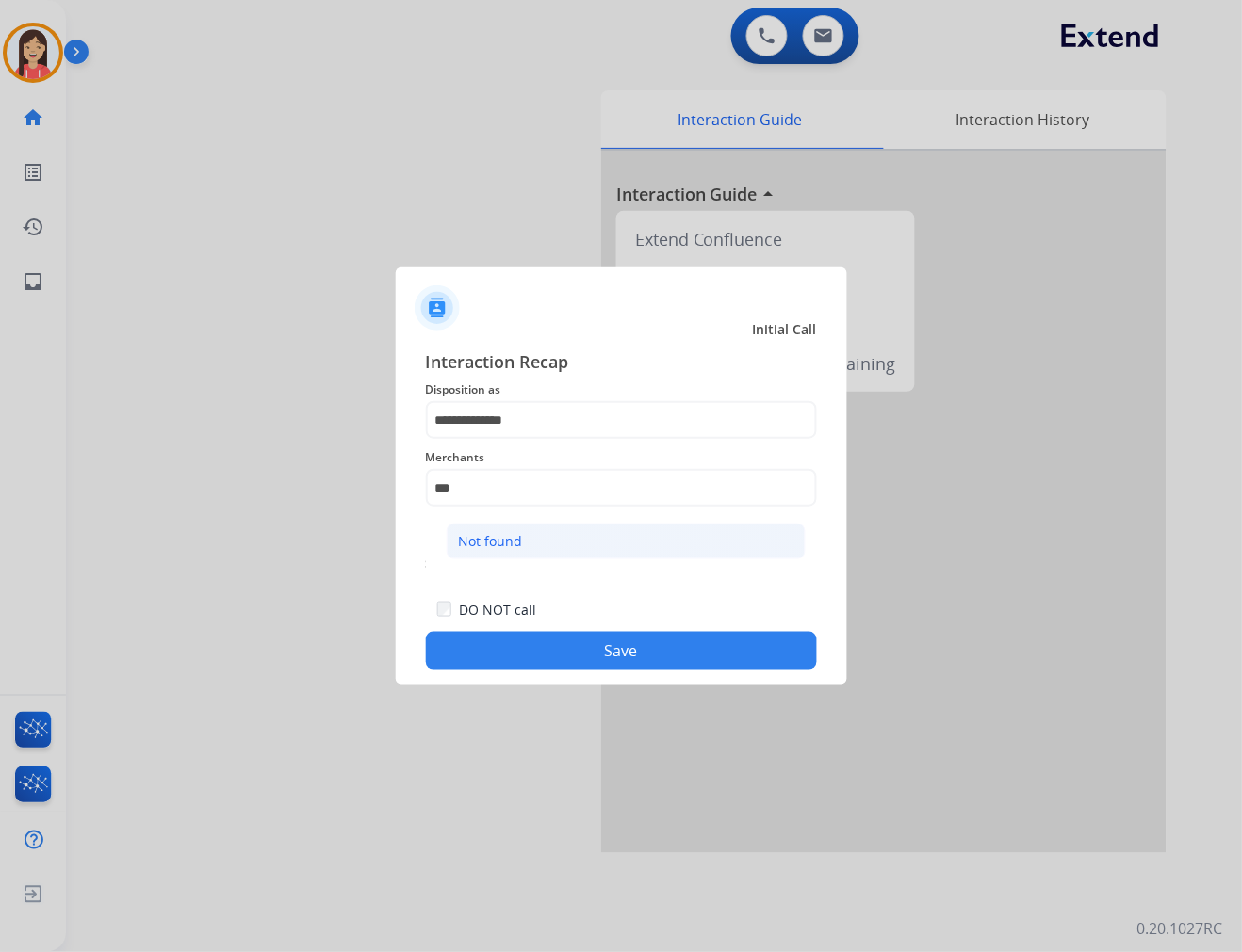
click at [559, 530] on li "Not found" at bounding box center [626, 542] width 359 height 35
type input "*********"
click at [542, 555] on div "Secure Pad Add secure pad +" at bounding box center [621, 564] width 391 height 37
click at [634, 635] on button "Save" at bounding box center [621, 651] width 391 height 37
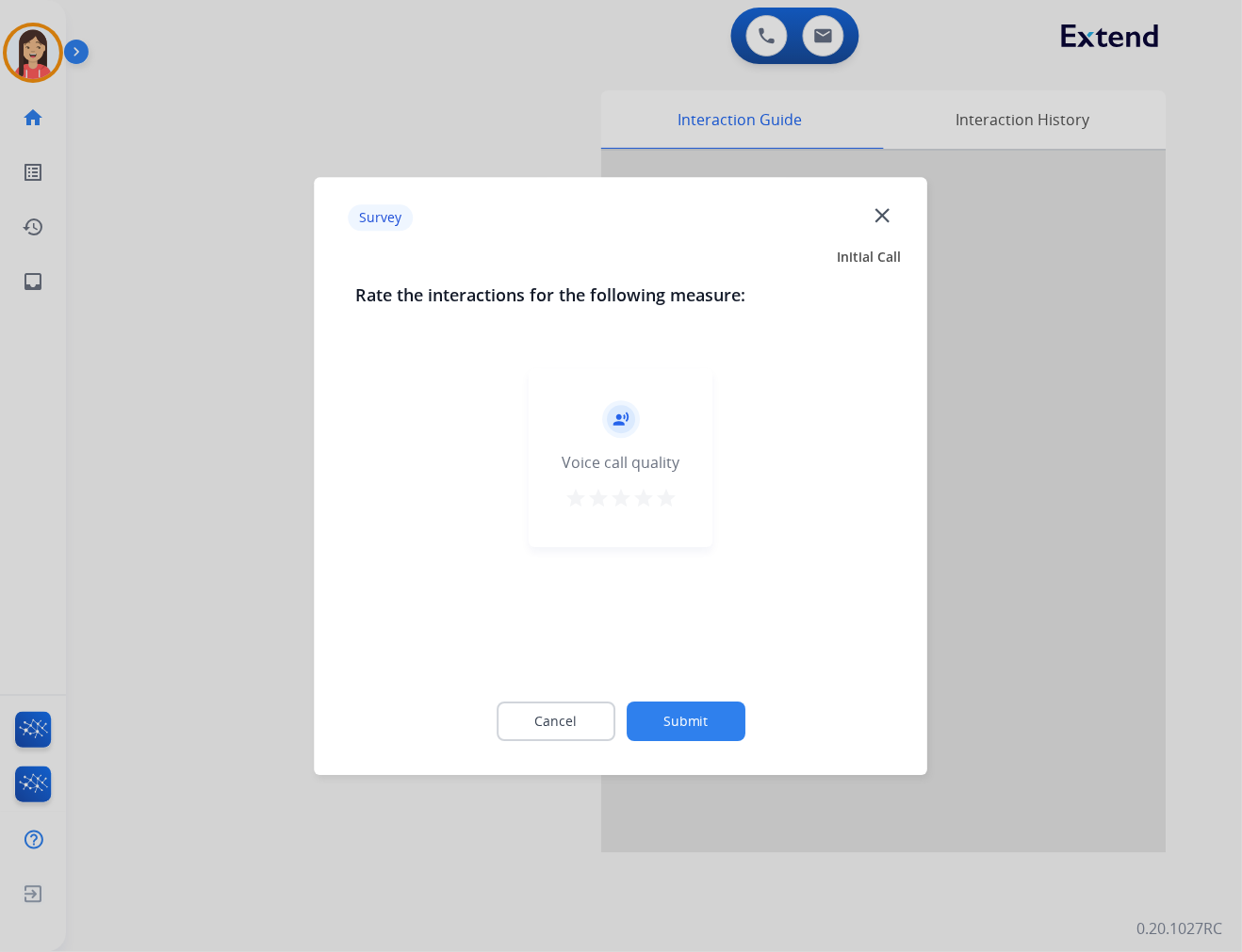
click at [681, 494] on div "record_voice_over Voice call quality star star star star star" at bounding box center [621, 457] width 184 height 179
click at [661, 498] on mat-icon "star" at bounding box center [666, 498] width 23 height 23
click at [704, 727] on button "Submit" at bounding box center [685, 721] width 119 height 39
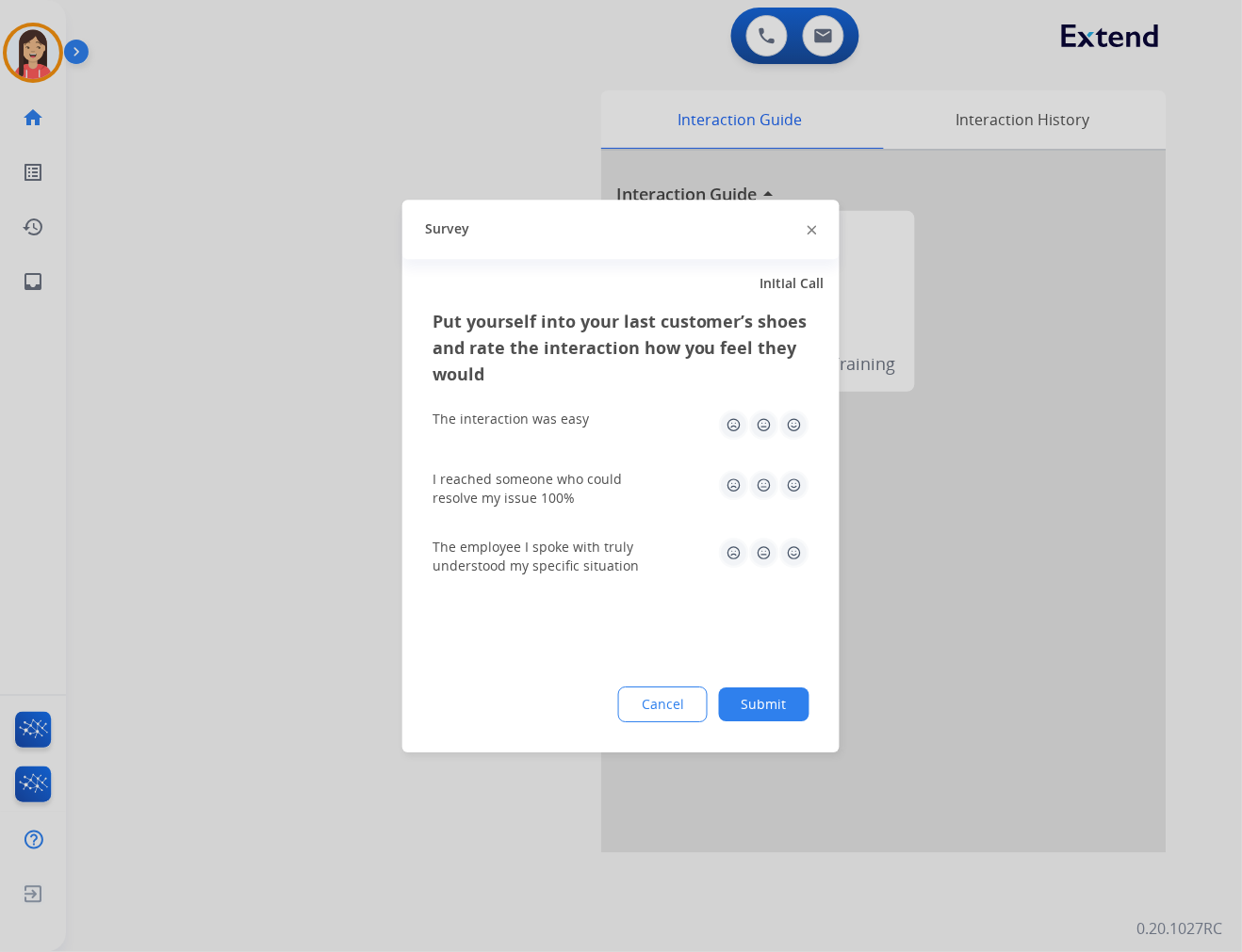
click at [810, 424] on div "Put yourself into your last customer’s shoes and rate the interaction how you f…" at bounding box center [621, 530] width 437 height 445
click at [780, 429] on img at bounding box center [794, 424] width 30 height 30
drag, startPoint x: 794, startPoint y: 490, endPoint x: 806, endPoint y: 518, distance: 30.5
click at [795, 491] on img at bounding box center [794, 485] width 30 height 30
click at [805, 563] on img at bounding box center [794, 553] width 30 height 30
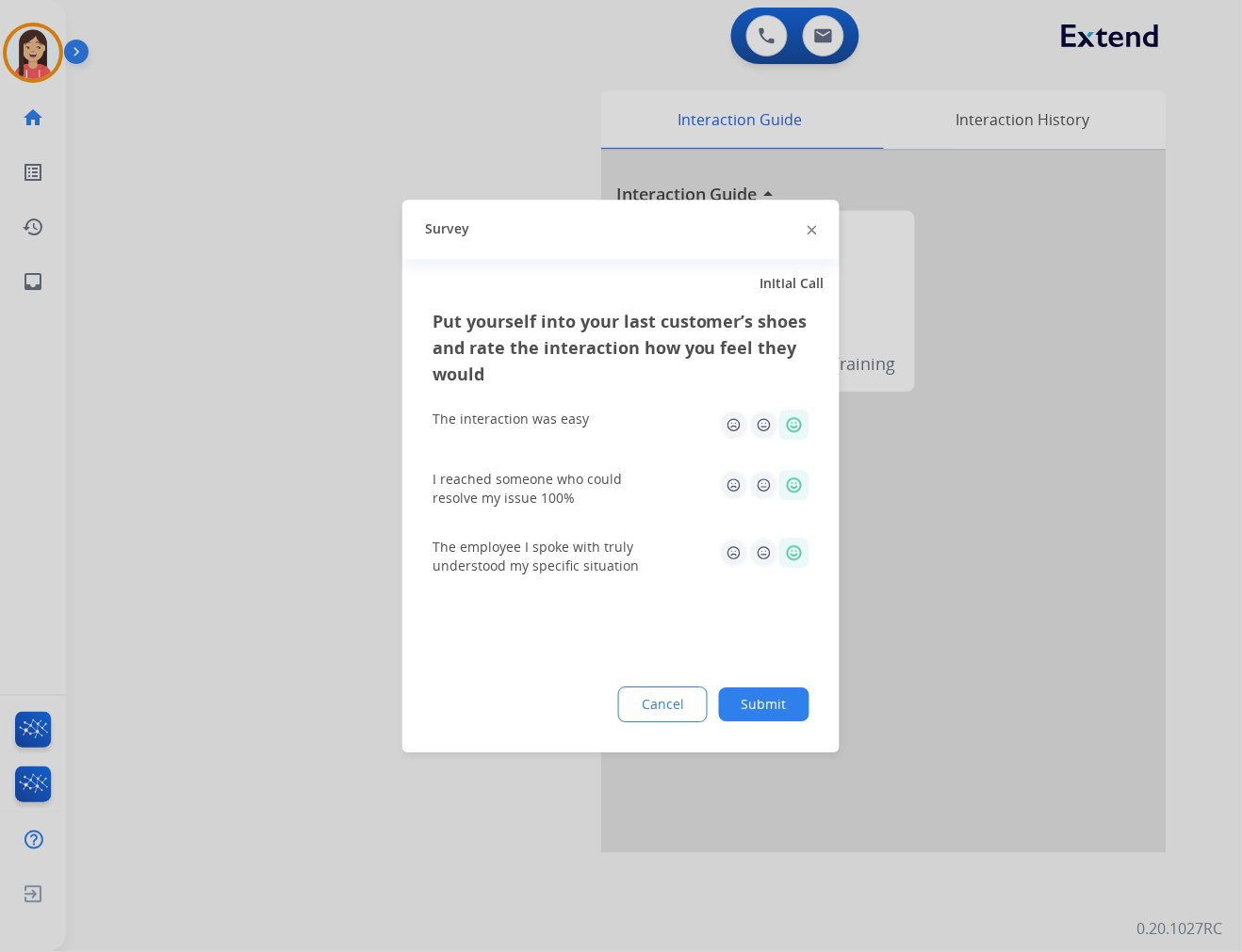
click at [778, 700] on button "Submit" at bounding box center [764, 705] width 90 height 34
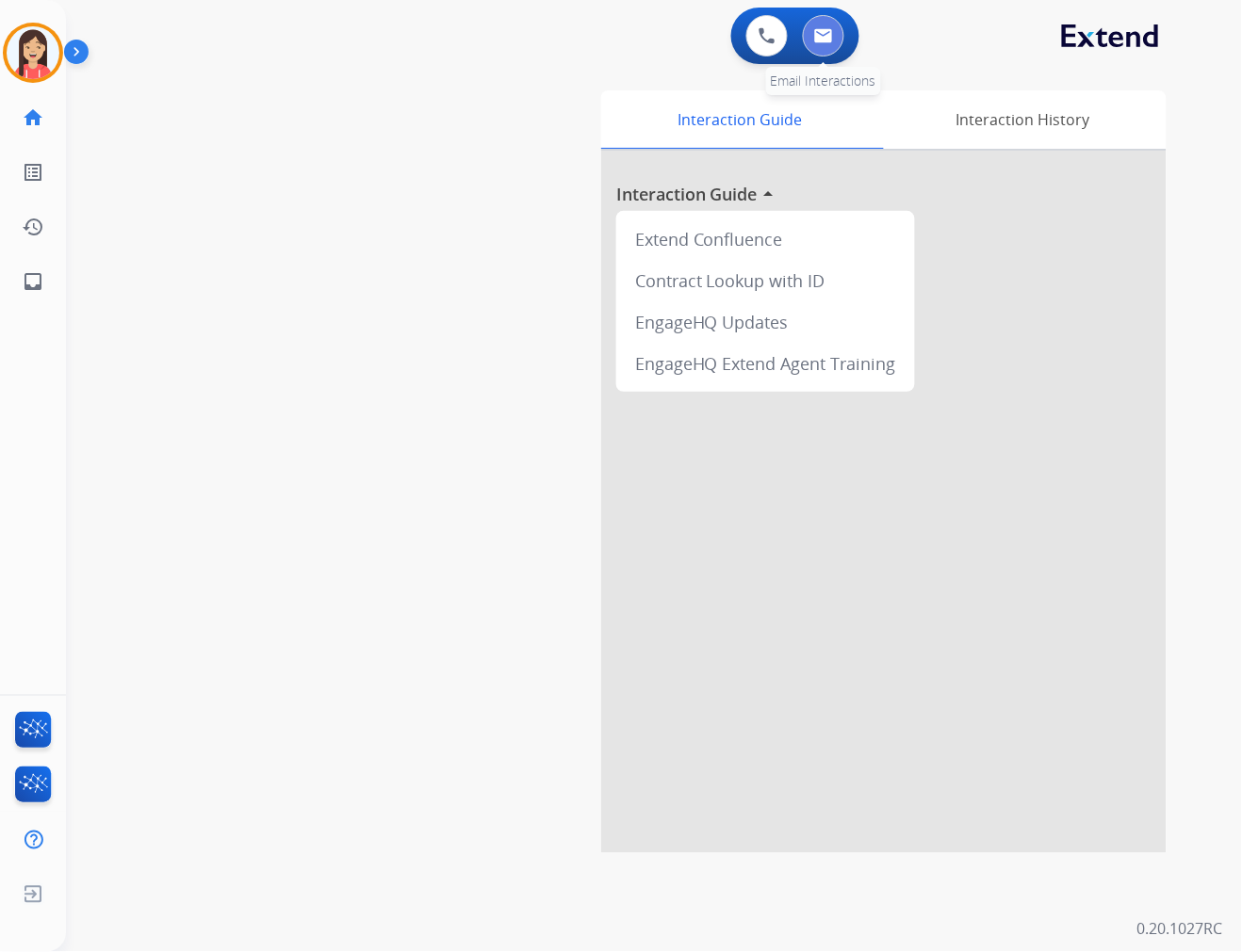
click at [824, 45] on button at bounding box center [824, 35] width 41 height 41
select select "**********"
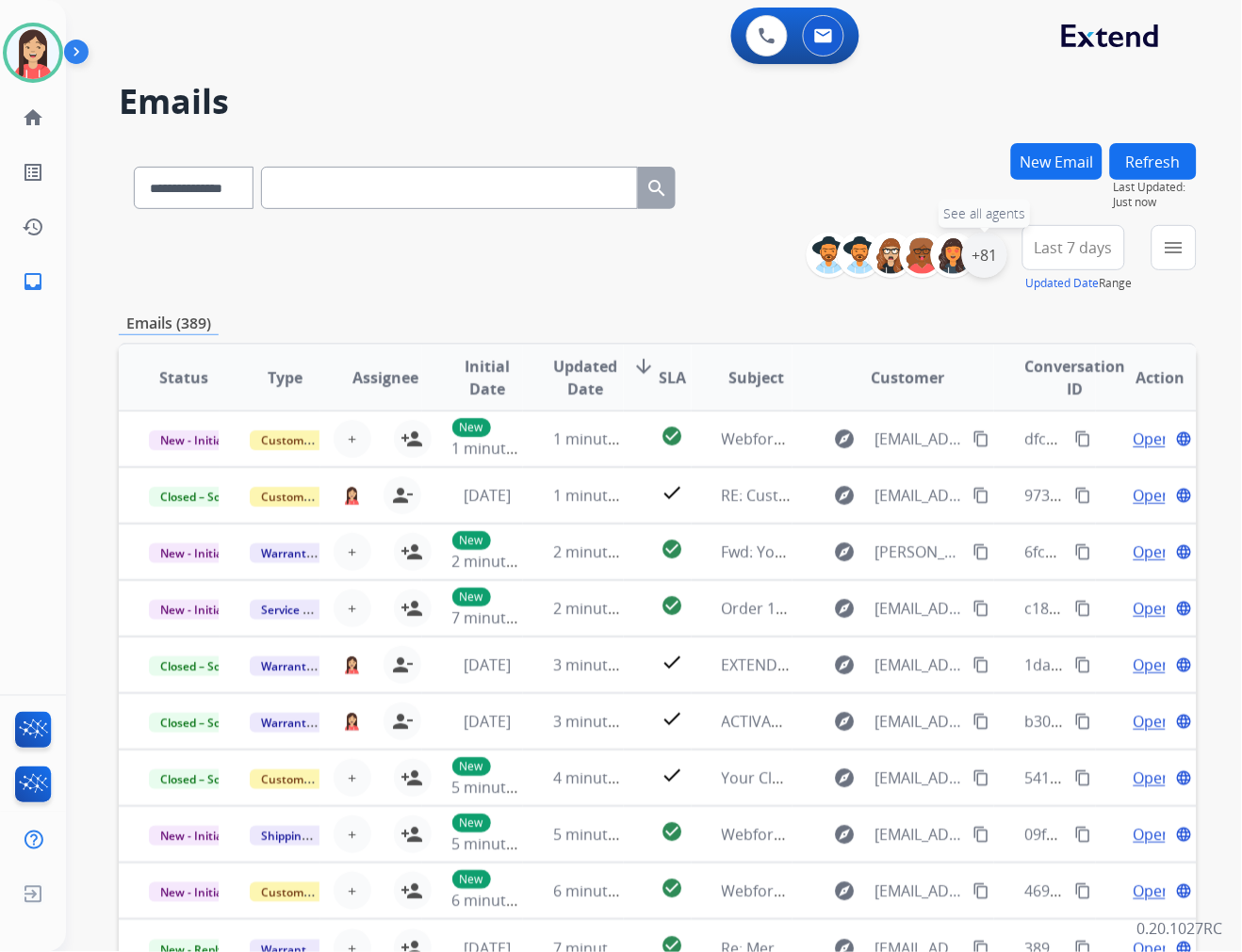
click at [987, 258] on div "+81" at bounding box center [985, 255] width 45 height 45
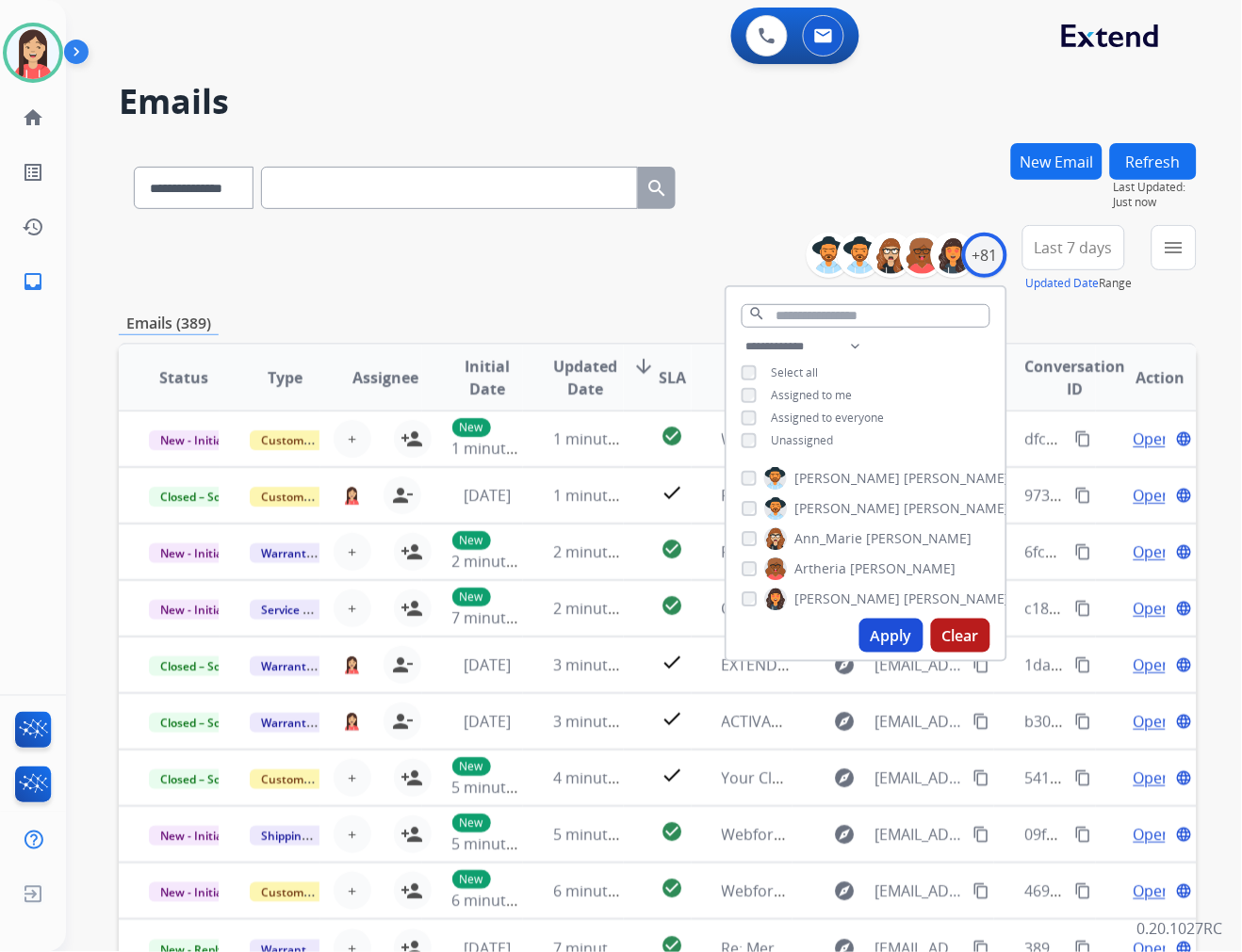
click at [793, 444] on span "Unassigned" at bounding box center [802, 440] width 62 height 16
click at [912, 626] on button "Apply" at bounding box center [891, 635] width 64 height 34
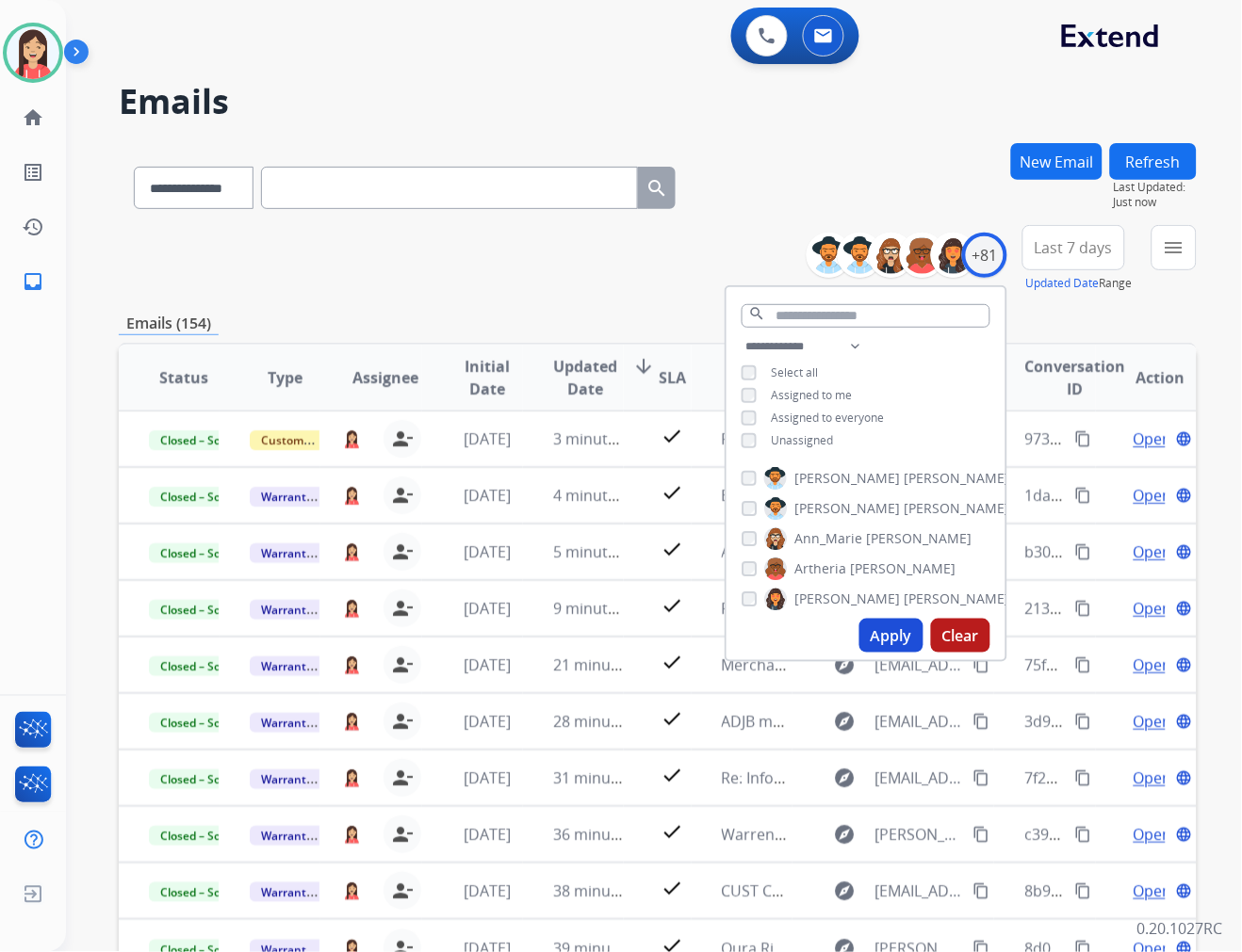
click at [1066, 247] on span "Last 7 days" at bounding box center [1074, 248] width 79 height 8
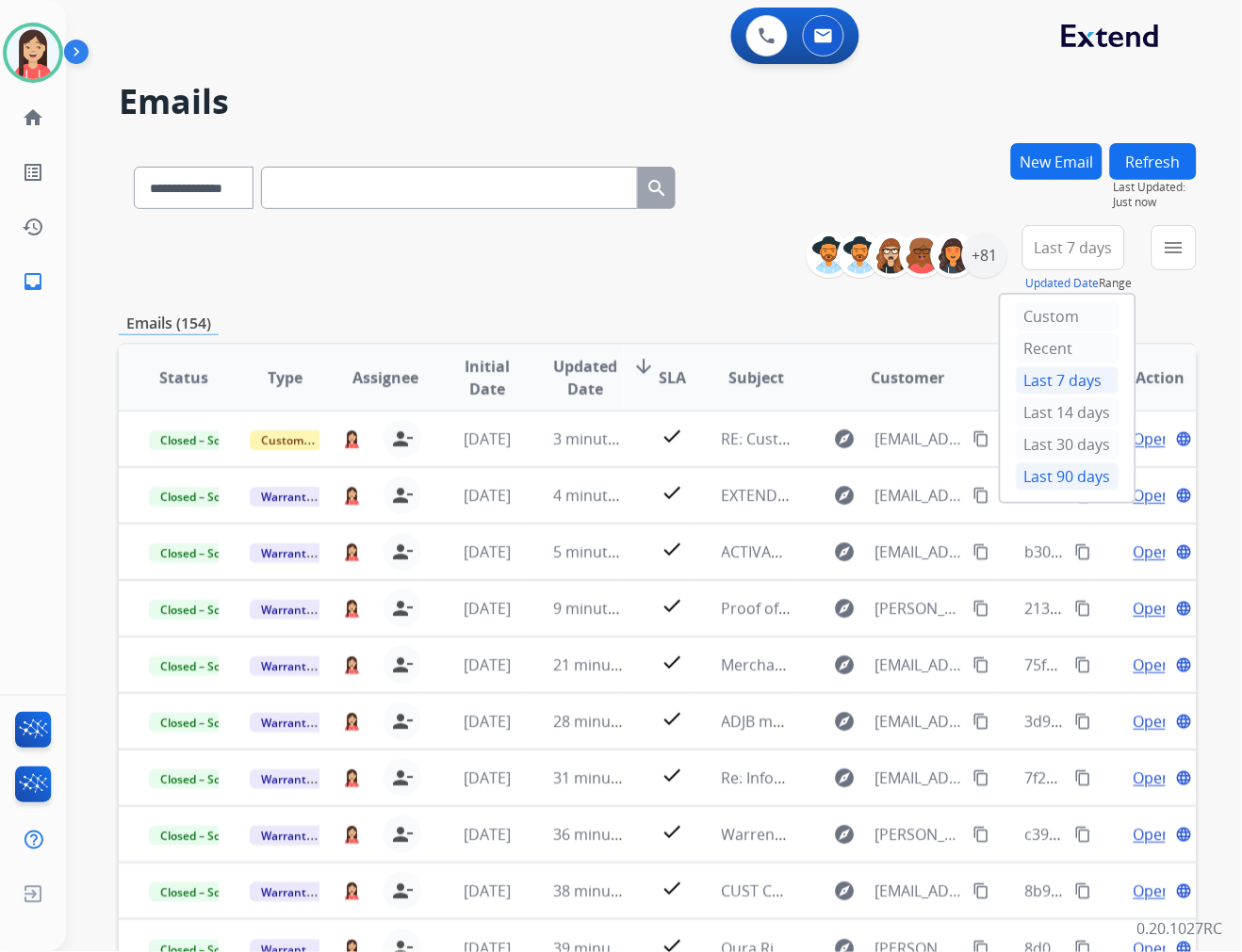
click at [1058, 481] on div "Last 90 days" at bounding box center [1068, 476] width 104 height 28
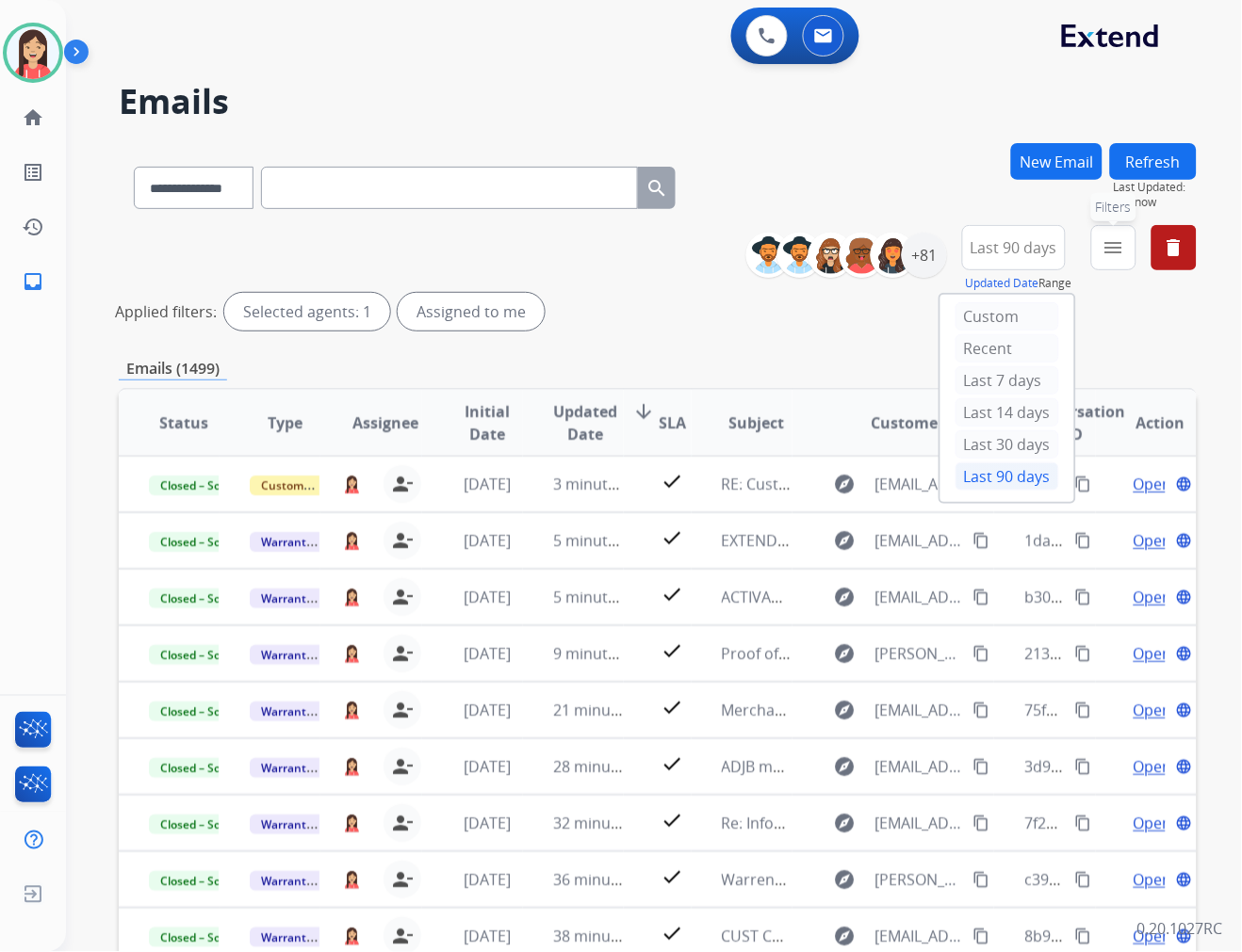
click at [1117, 242] on mat-icon "menu" at bounding box center [1113, 247] width 23 height 23
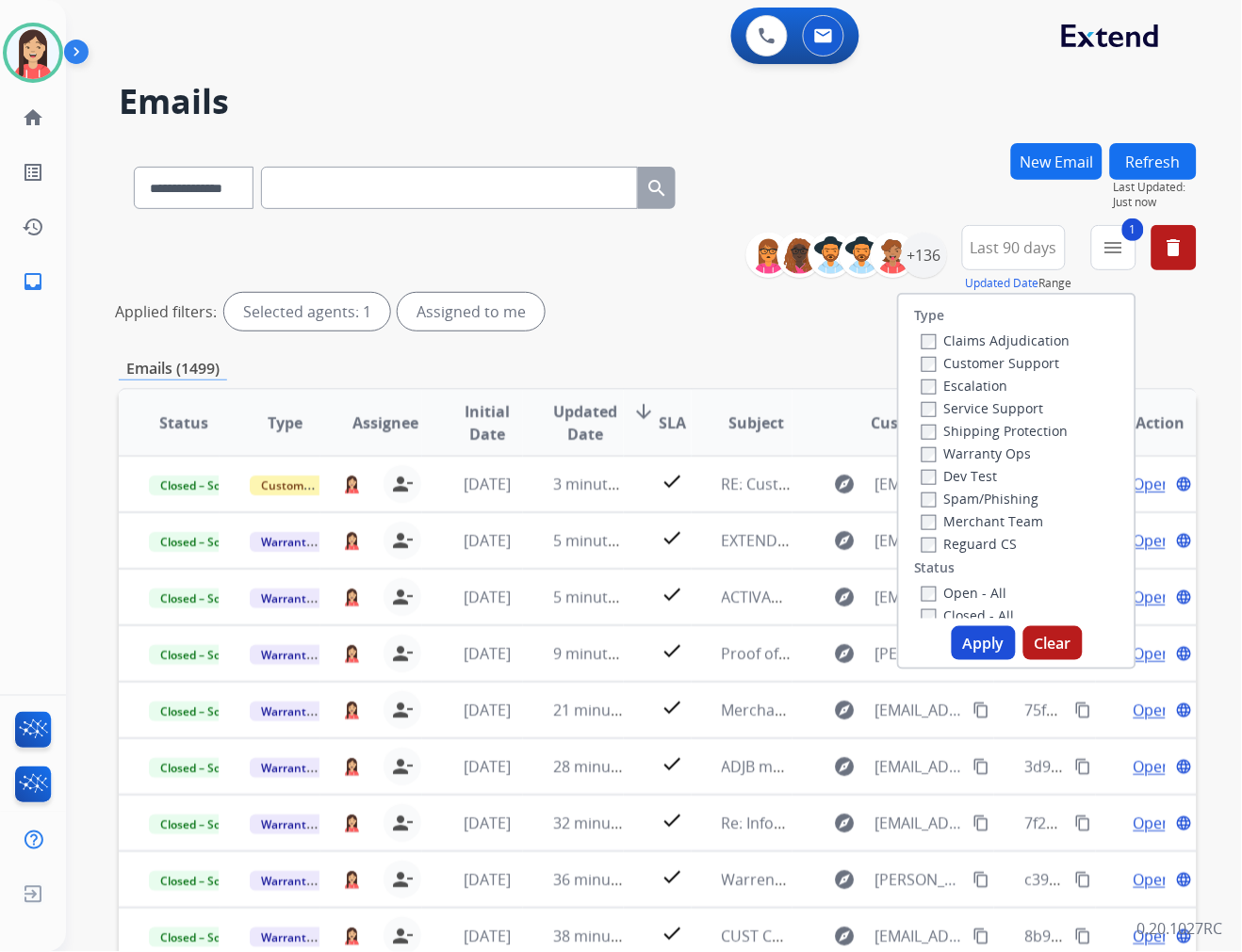
click at [968, 634] on button "Apply" at bounding box center [983, 643] width 64 height 34
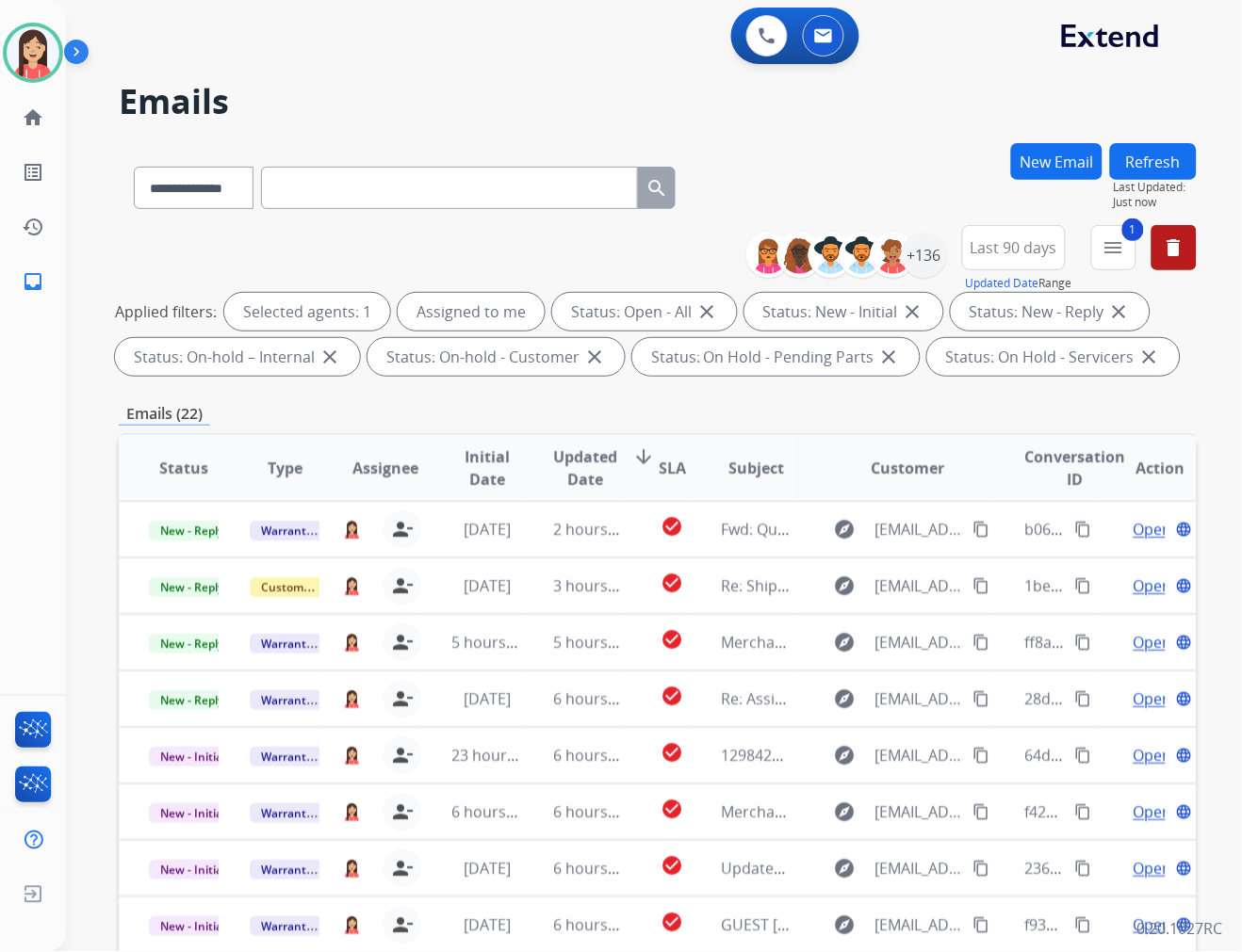
click at [594, 464] on span "Updated Date" at bounding box center [584, 468] width 64 height 45
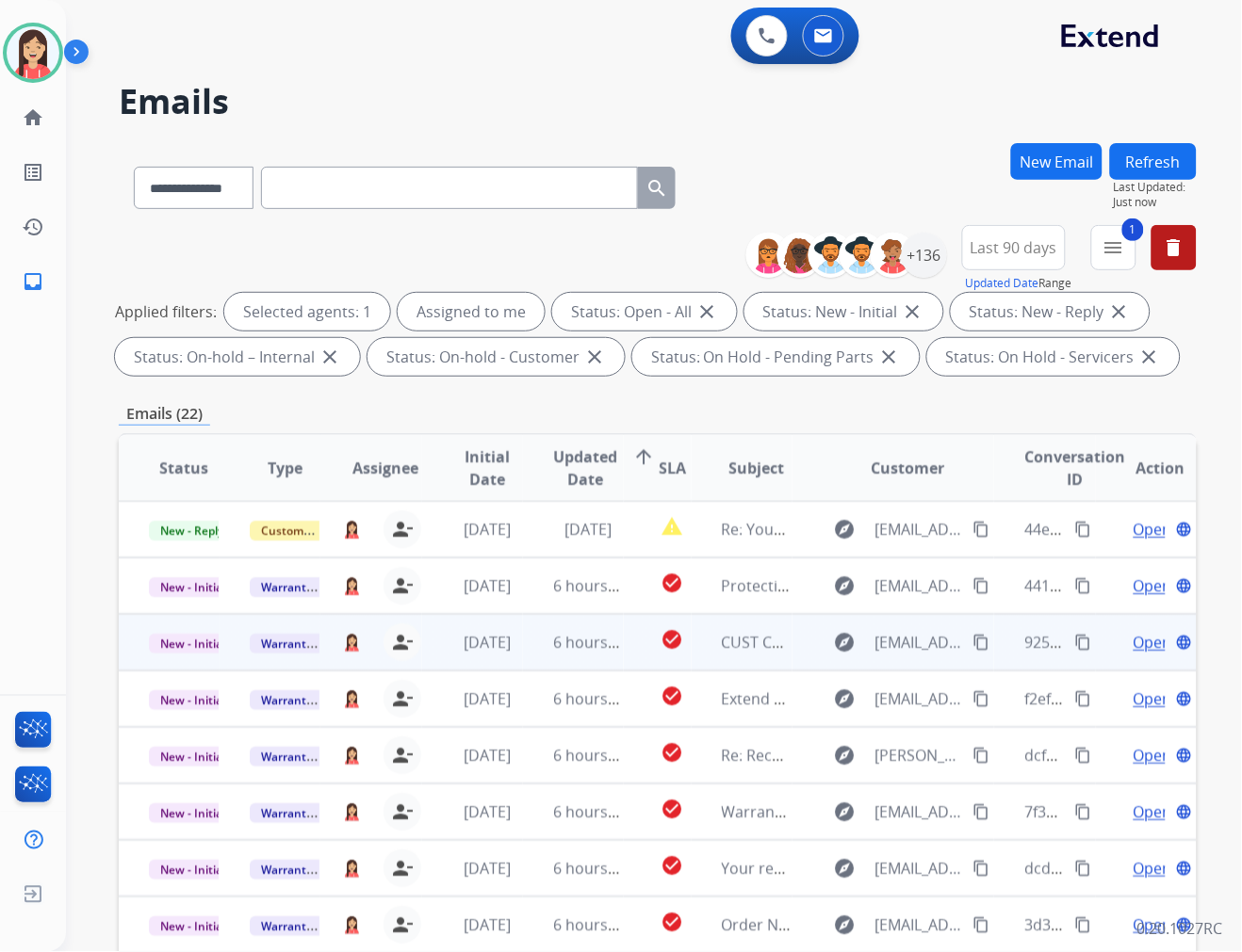
click at [529, 663] on td "6 hours ago" at bounding box center [573, 643] width 101 height 57
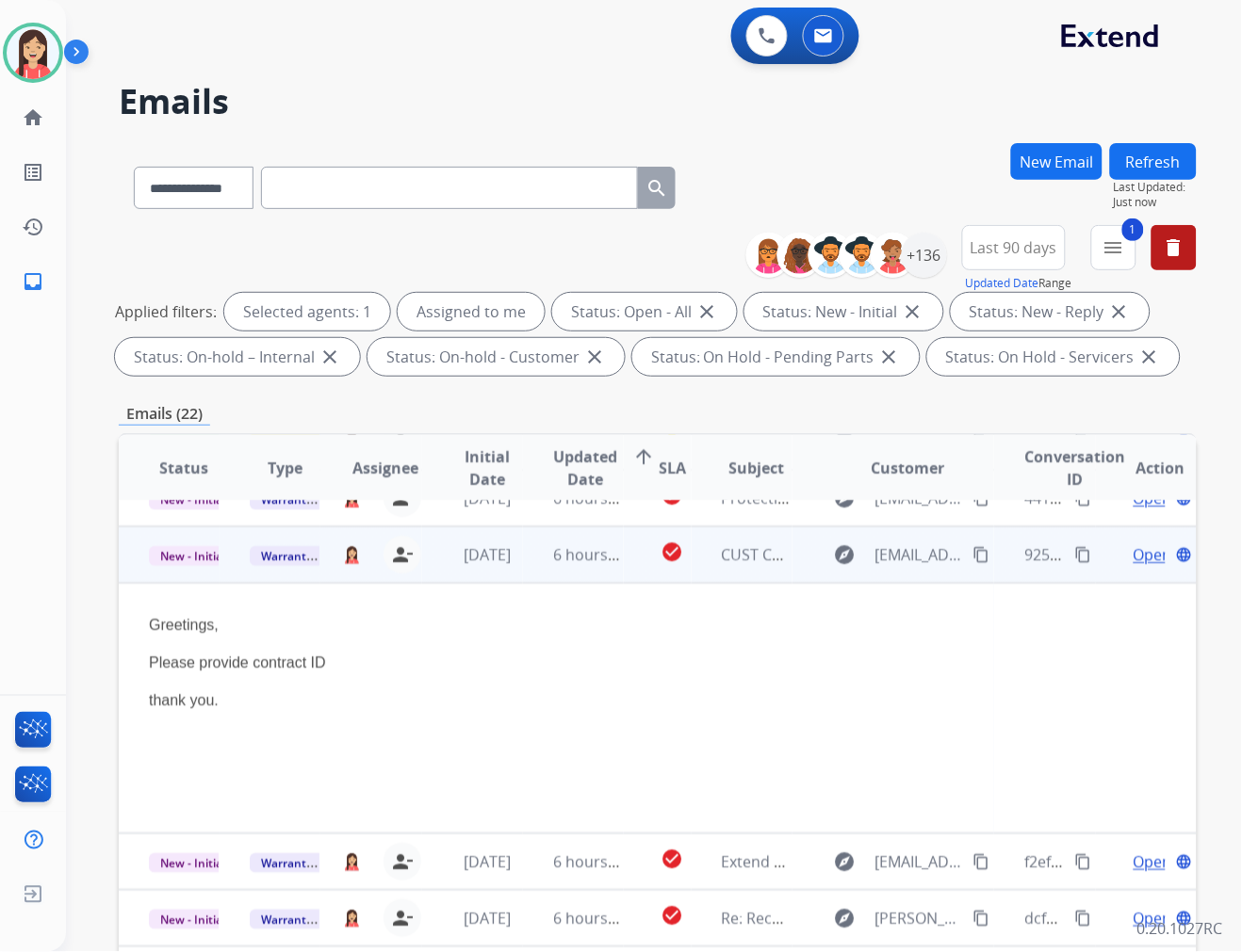
scroll to position [113, 0]
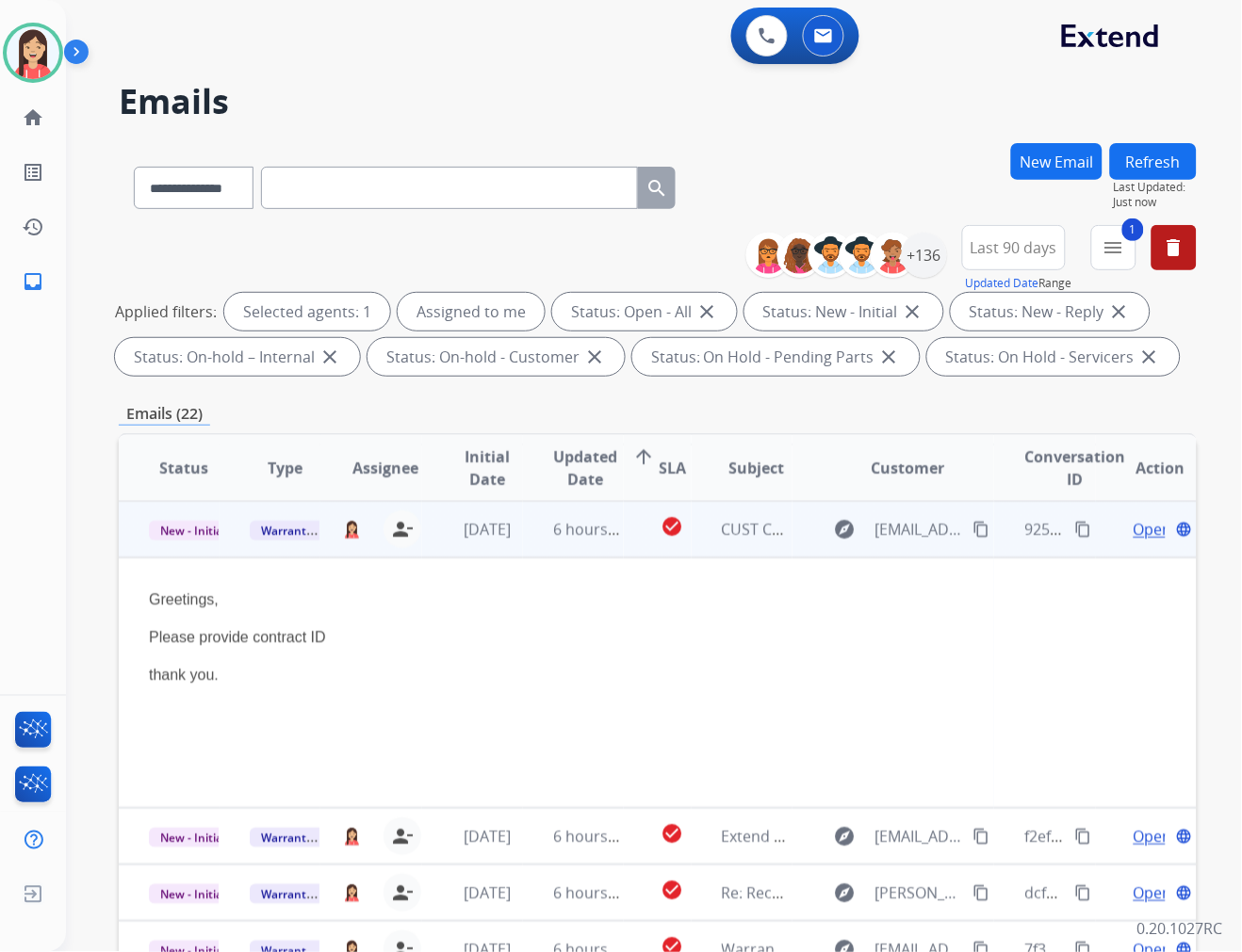
click at [1136, 523] on span "Open" at bounding box center [1152, 529] width 38 height 23
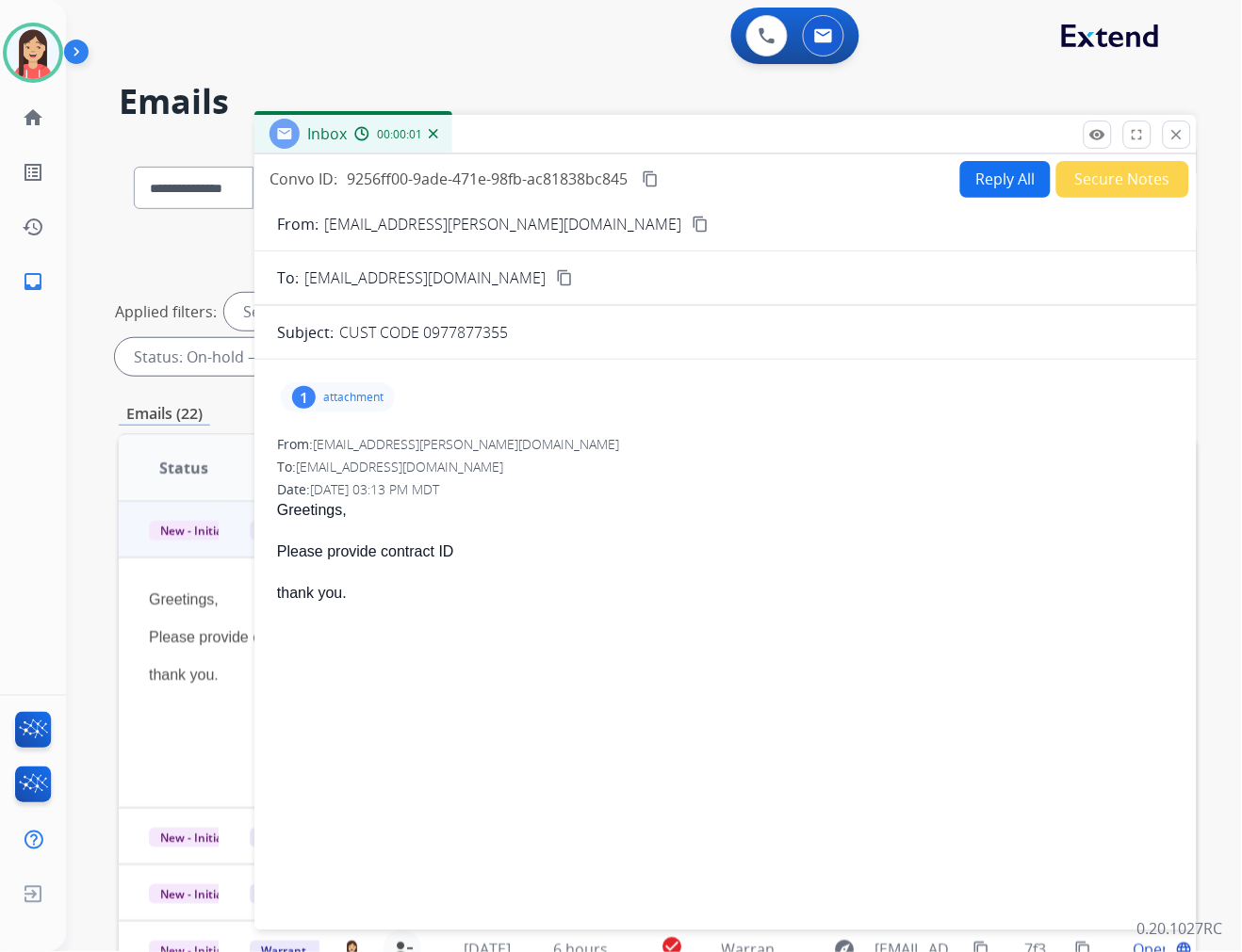
click at [368, 396] on p "attachment" at bounding box center [352, 397] width 60 height 15
click at [437, 440] on button "download" at bounding box center [445, 445] width 23 height 23
click at [347, 391] on p "attachment" at bounding box center [352, 397] width 60 height 15
click at [1088, 181] on button "Secure Notes" at bounding box center [1122, 179] width 133 height 36
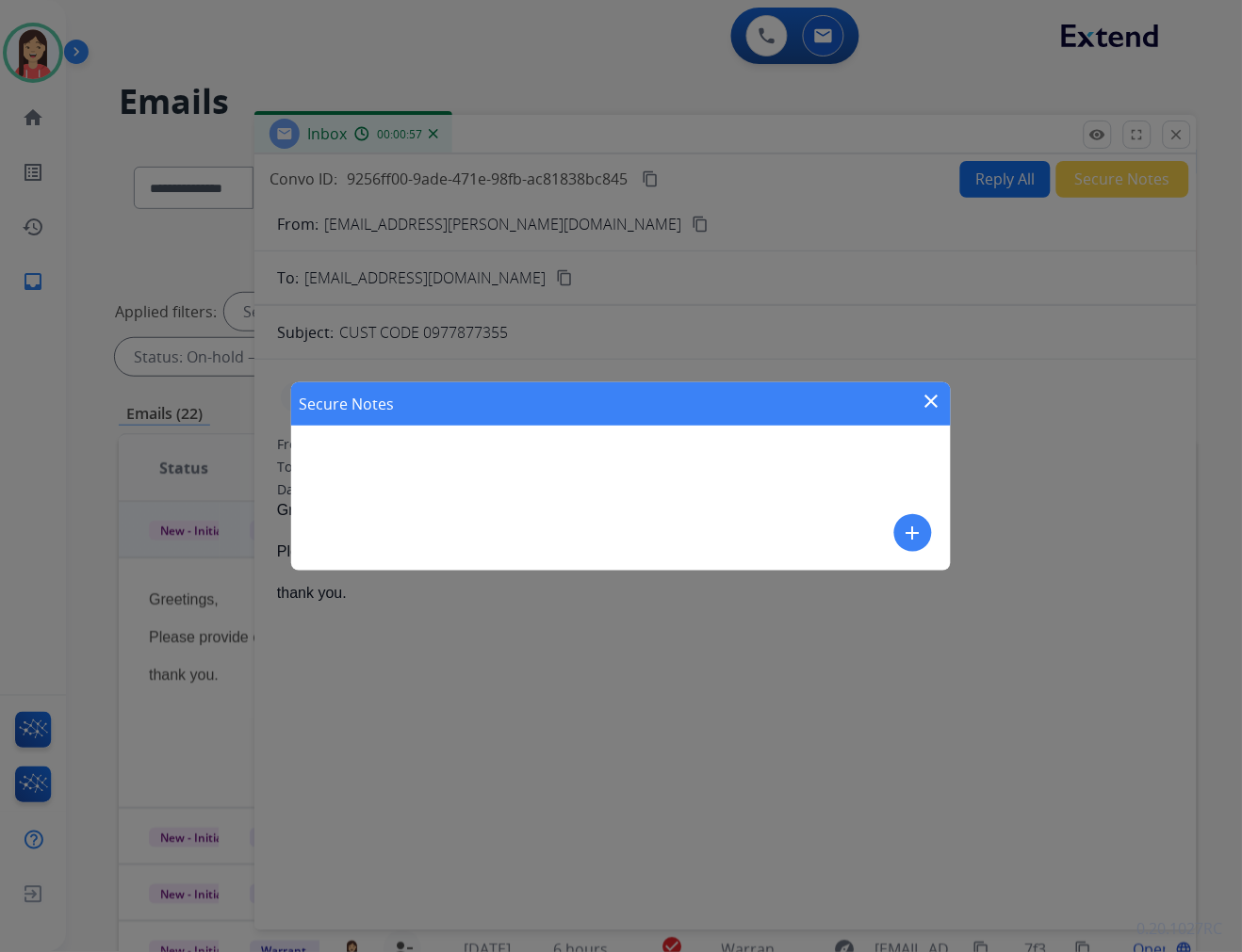
click at [922, 531] on mat-icon "add" at bounding box center [912, 533] width 23 height 23
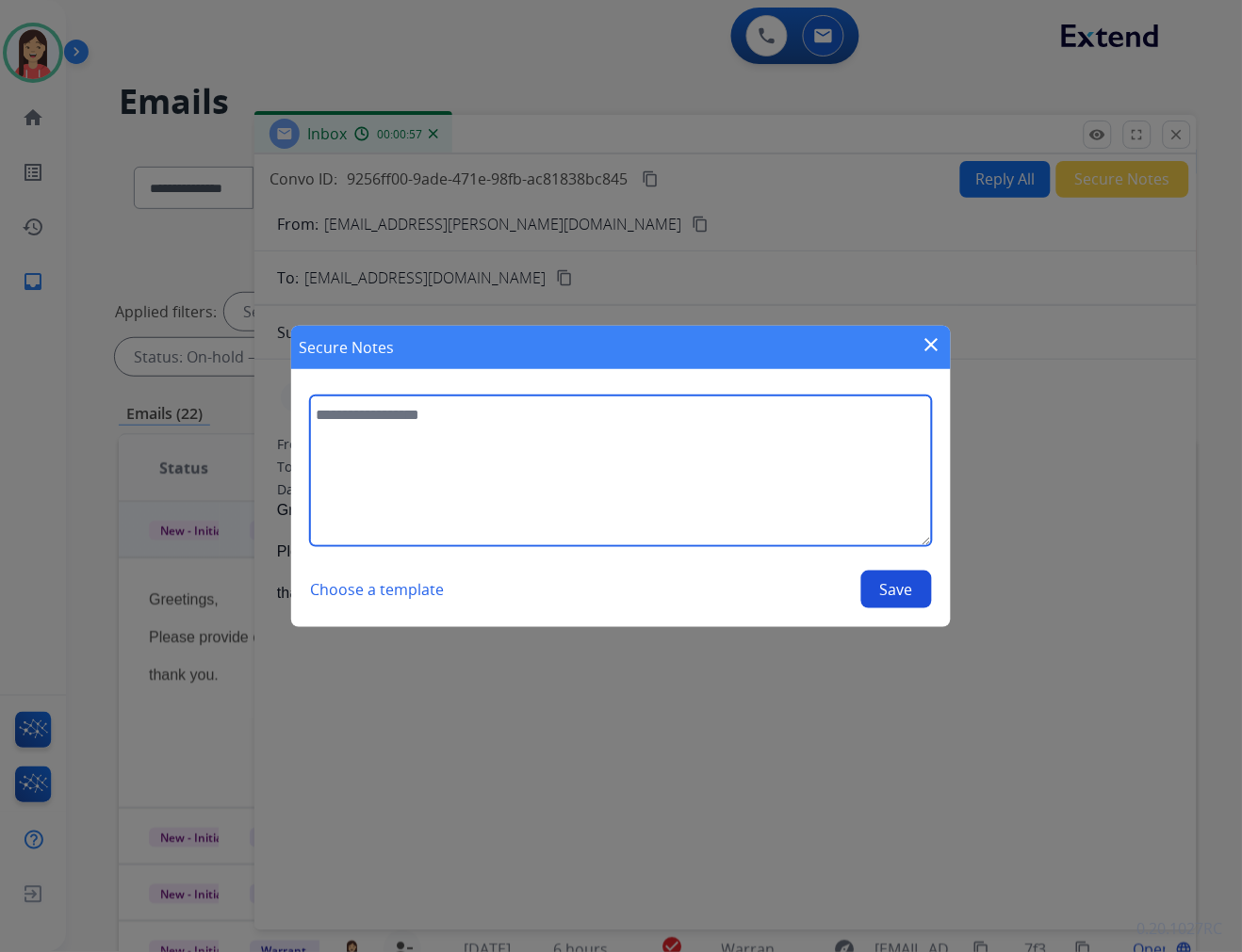
click at [713, 506] on textarea at bounding box center [621, 471] width 621 height 151
type textarea "**********"
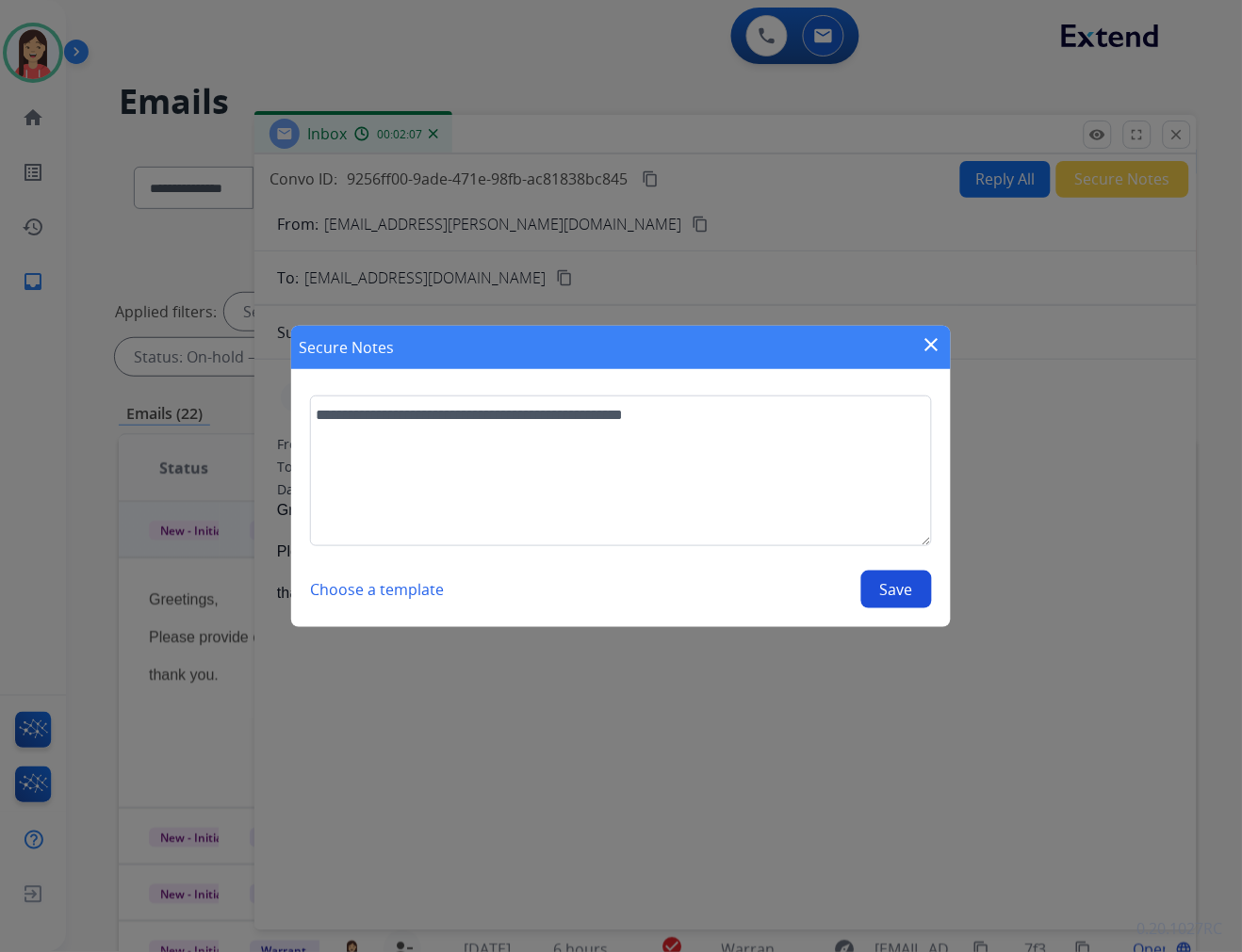
click at [883, 581] on button "Save" at bounding box center [896, 590] width 71 height 37
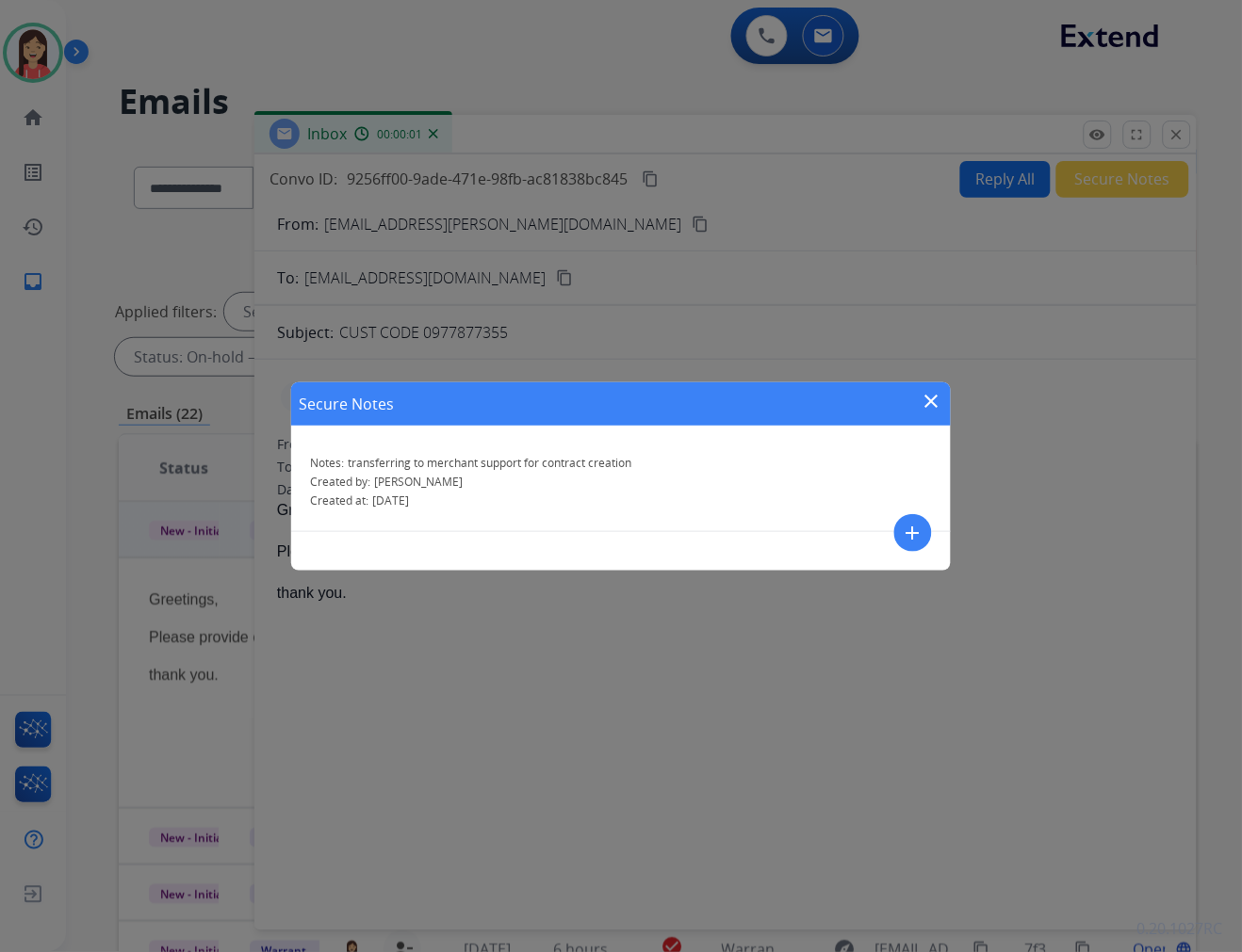
click at [920, 410] on div "Secure Notes close" at bounding box center [621, 404] width 660 height 43
click at [931, 397] on mat-icon "close" at bounding box center [932, 400] width 23 height 23
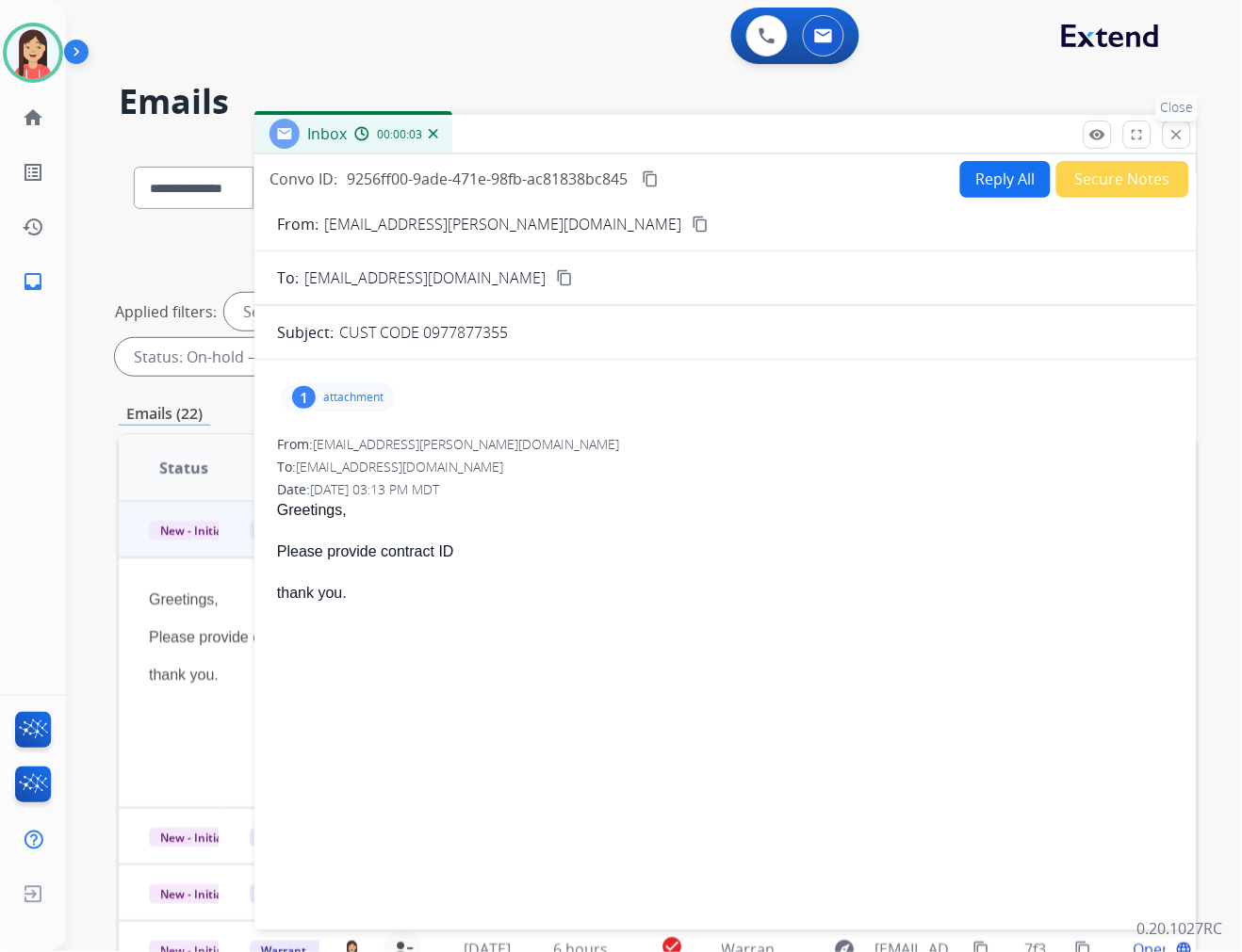
click at [1171, 135] on mat-icon "close" at bounding box center [1176, 134] width 17 height 17
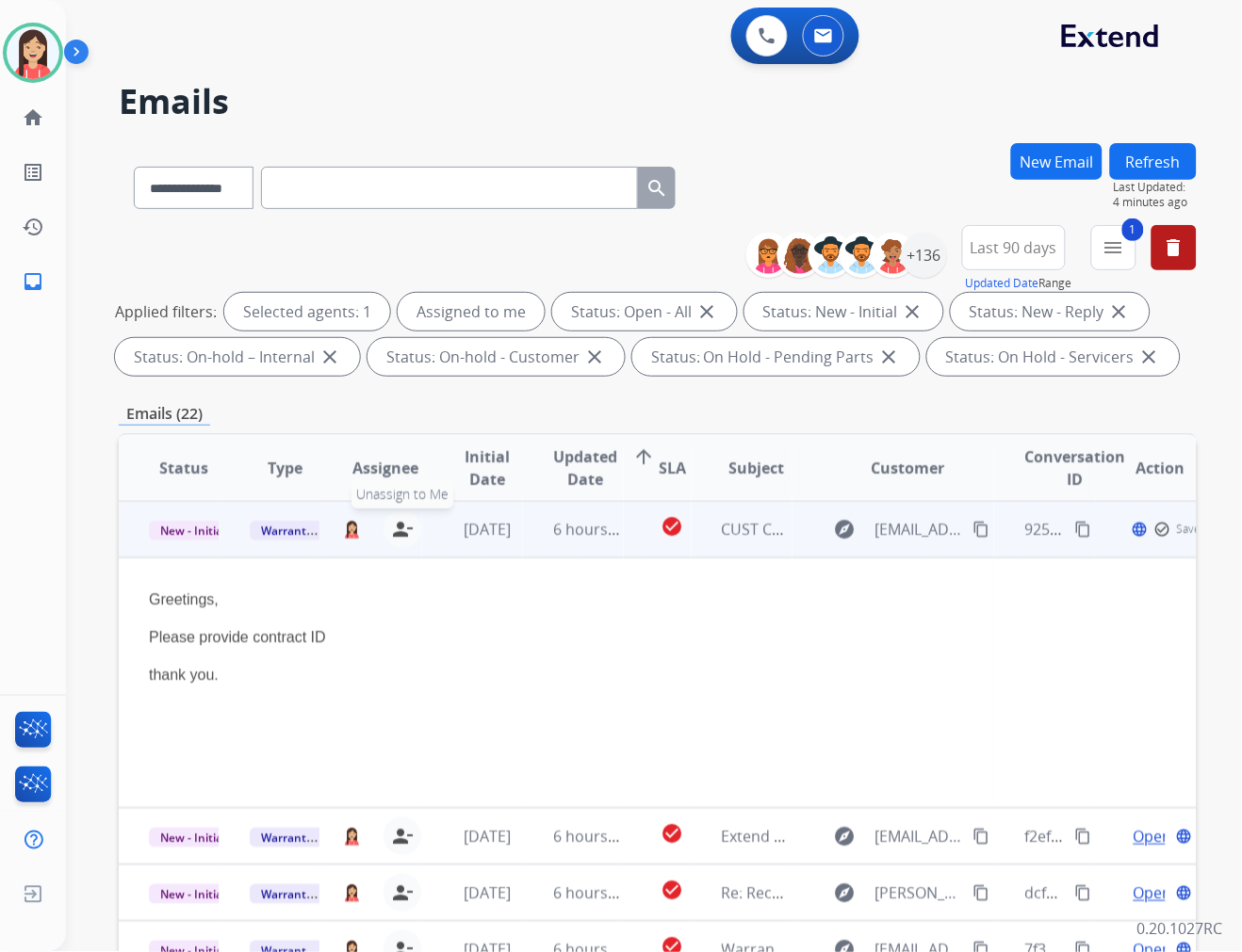
click at [406, 525] on mat-icon "person_remove" at bounding box center [402, 529] width 23 height 23
click at [307, 529] on span "Warranty Ops" at bounding box center [297, 531] width 97 height 20
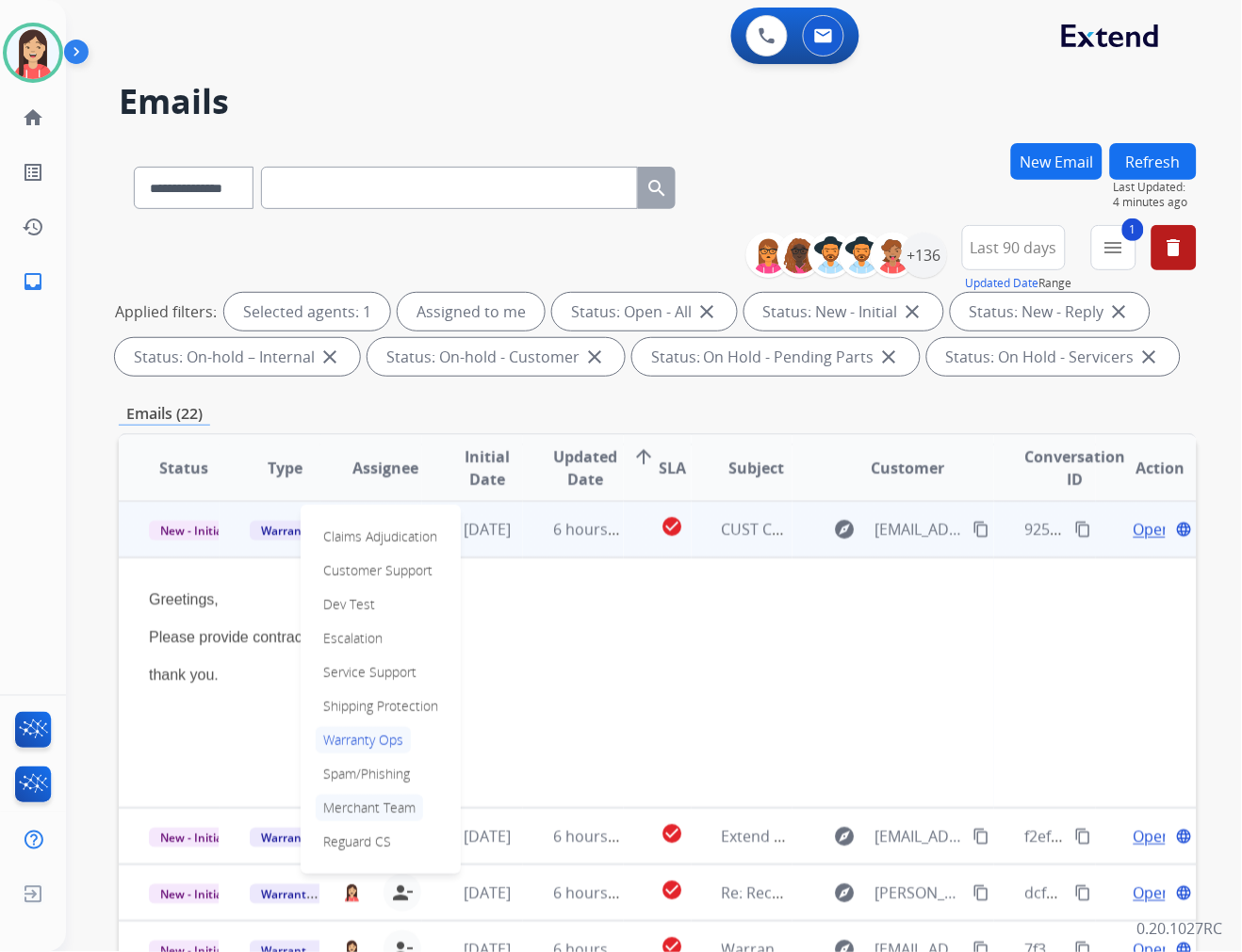
click at [351, 810] on p "Merchant Team" at bounding box center [368, 808] width 107 height 26
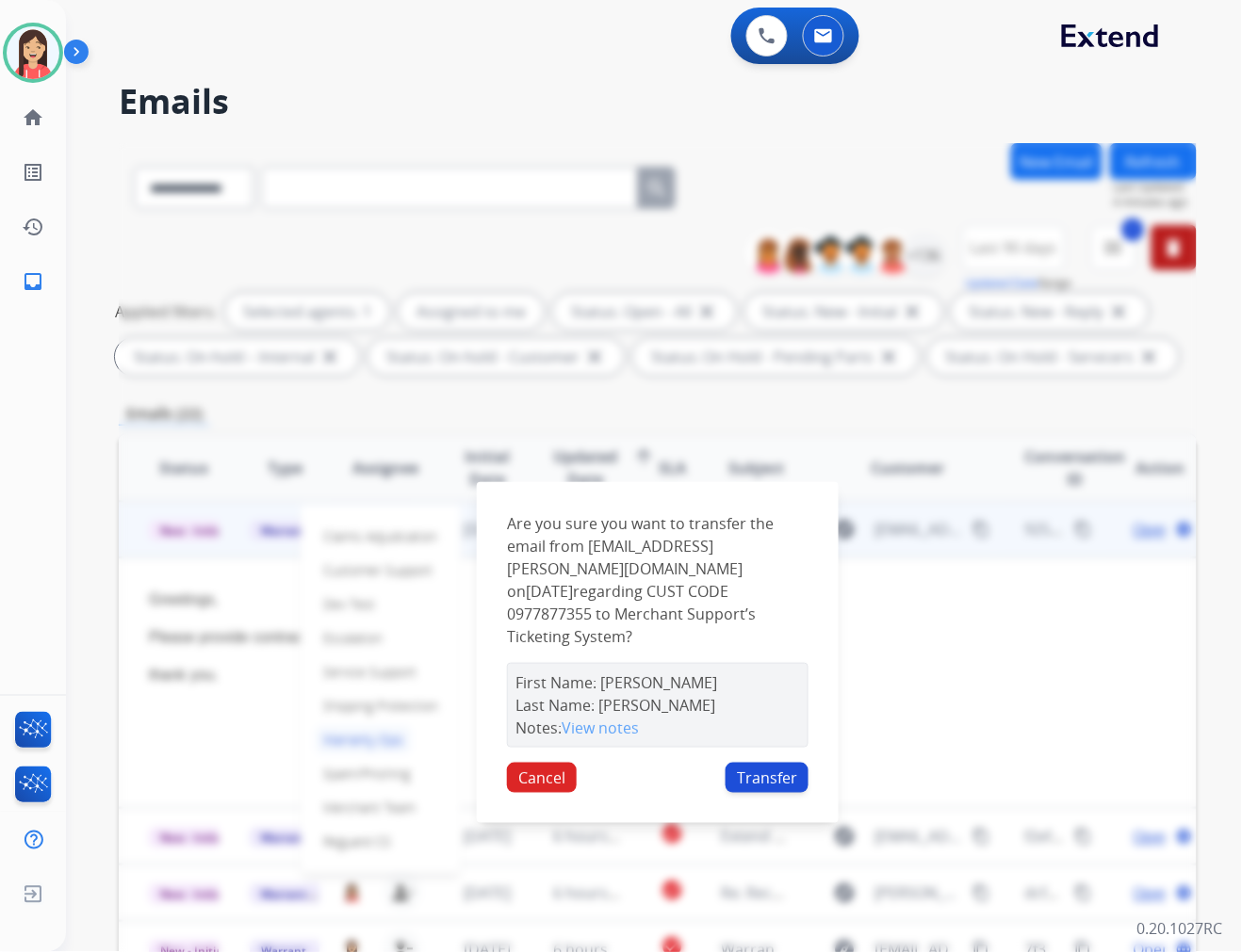
click at [764, 763] on button "Transfer" at bounding box center [767, 777] width 82 height 30
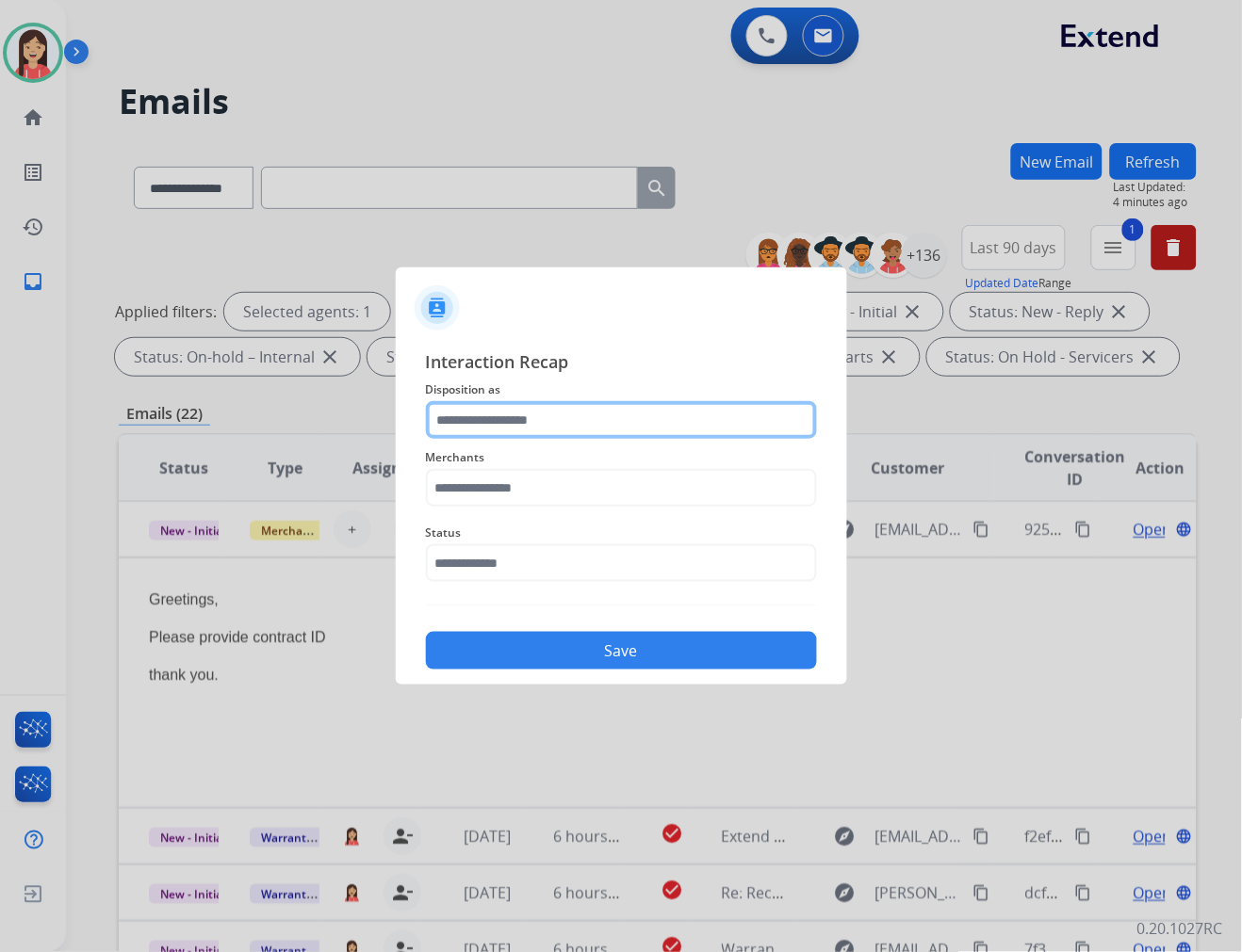
click at [596, 419] on input "text" at bounding box center [621, 420] width 391 height 37
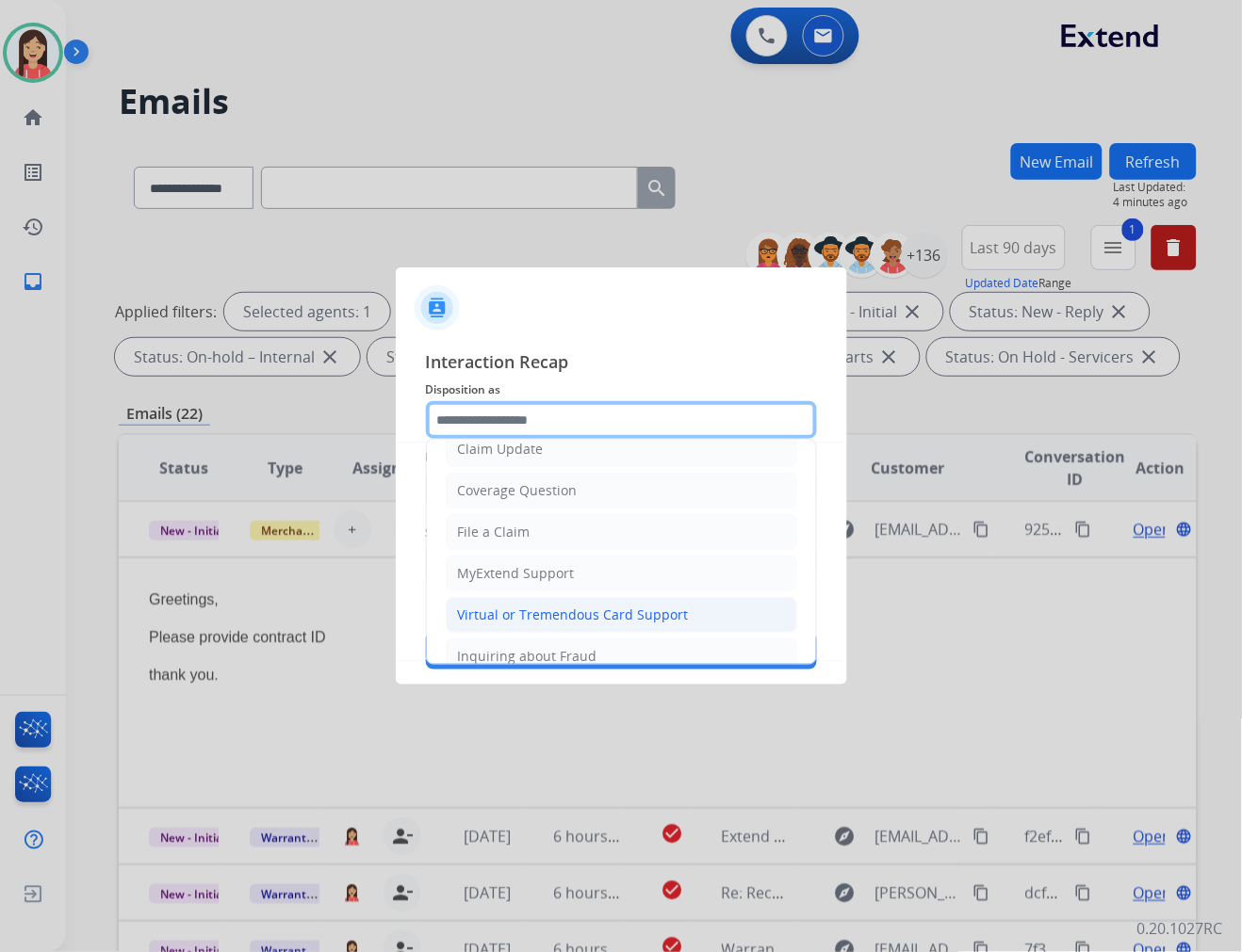
scroll to position [209, 0]
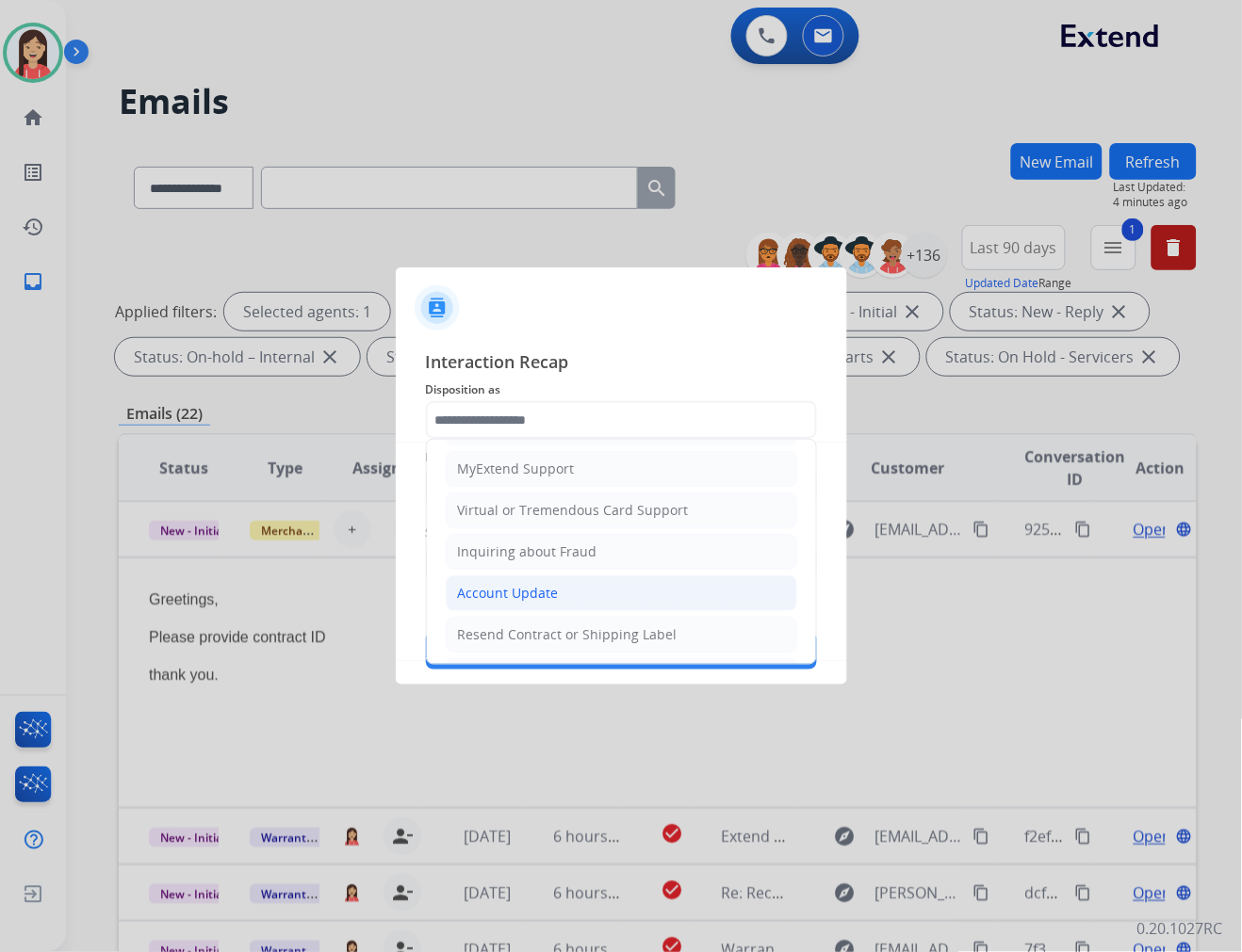
click at [518, 599] on div "Account Update" at bounding box center [508, 593] width 101 height 19
type input "**********"
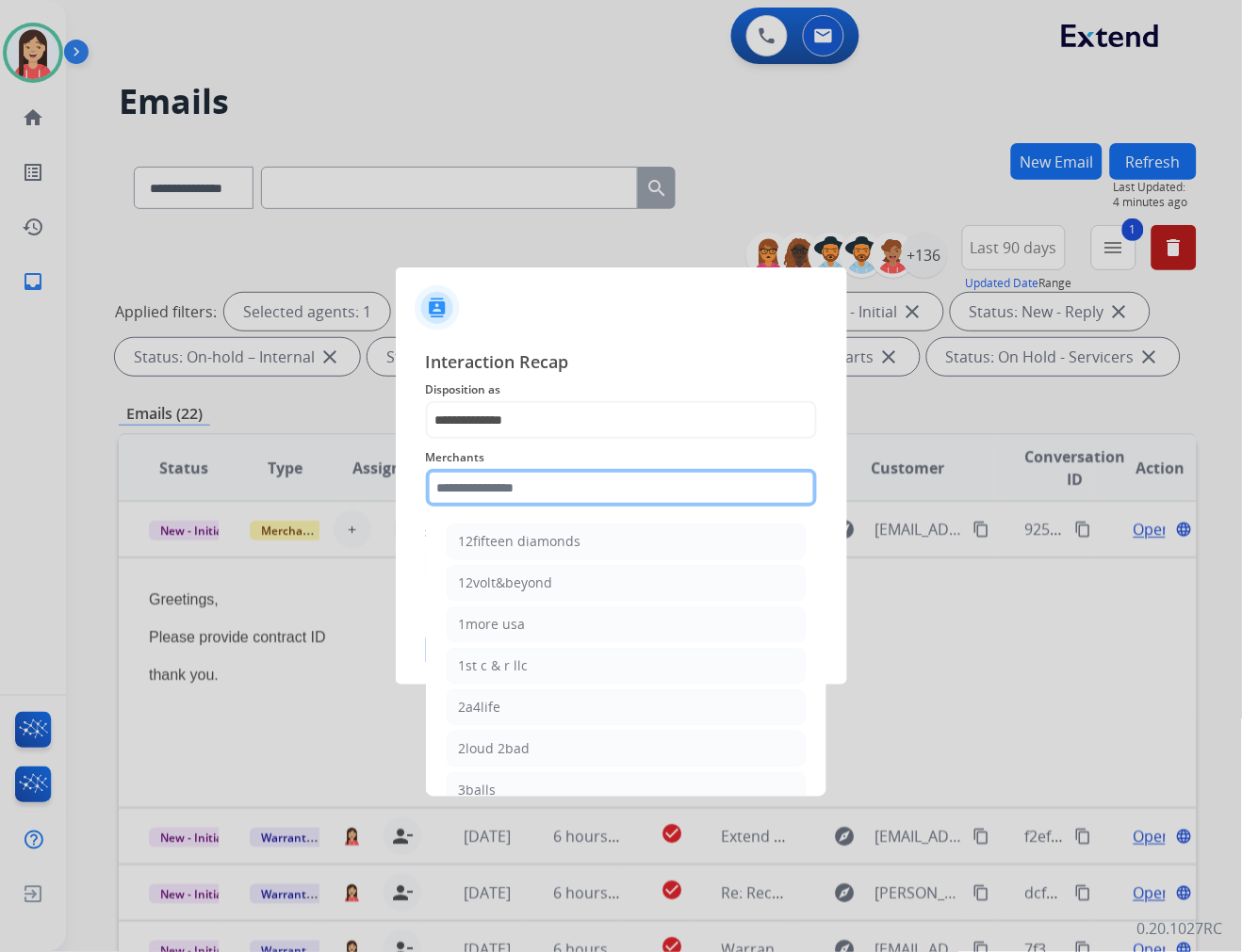
click at [515, 483] on input "text" at bounding box center [621, 488] width 391 height 37
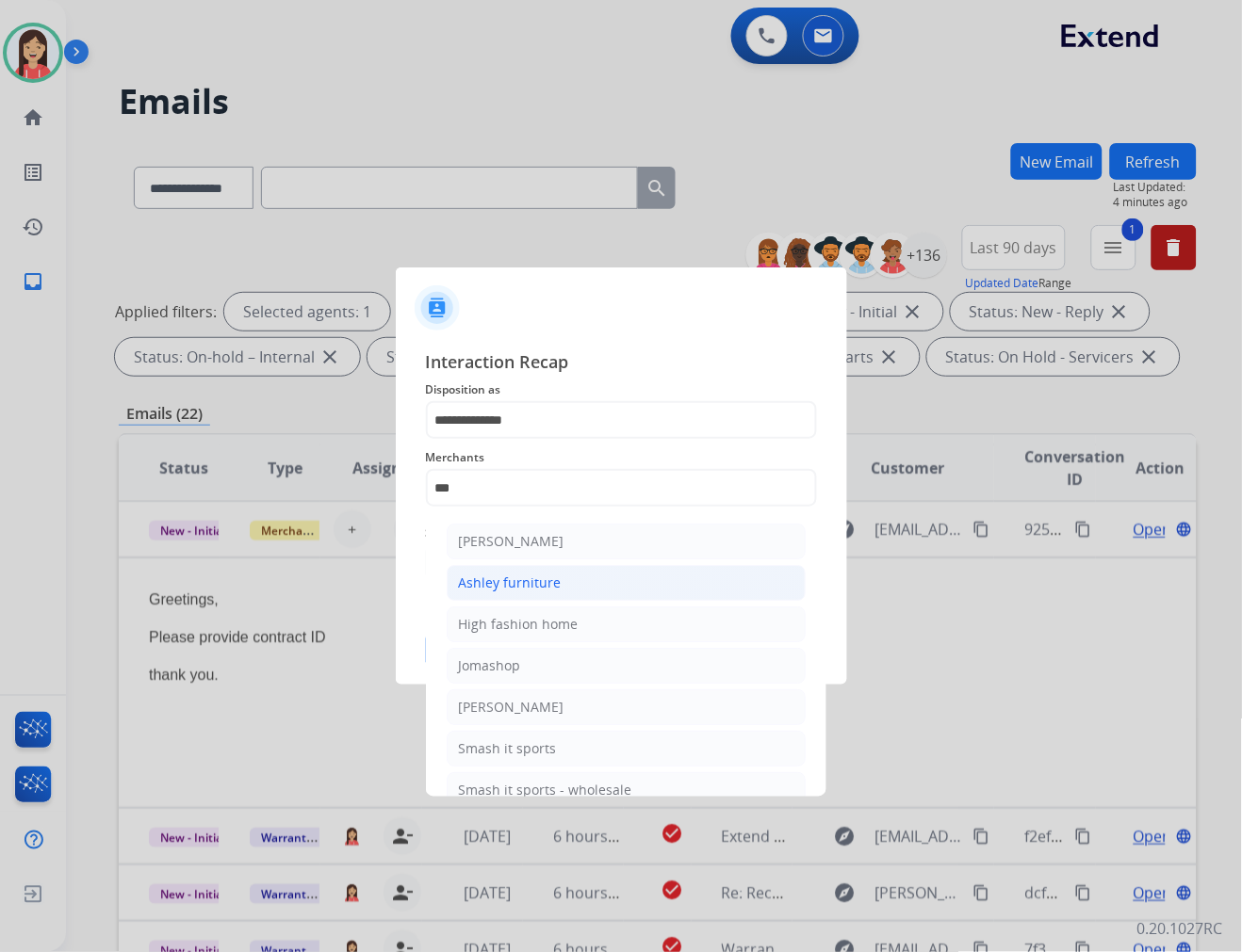
click at [525, 573] on div "Ashley furniture" at bounding box center [510, 582] width 103 height 19
type input "**********"
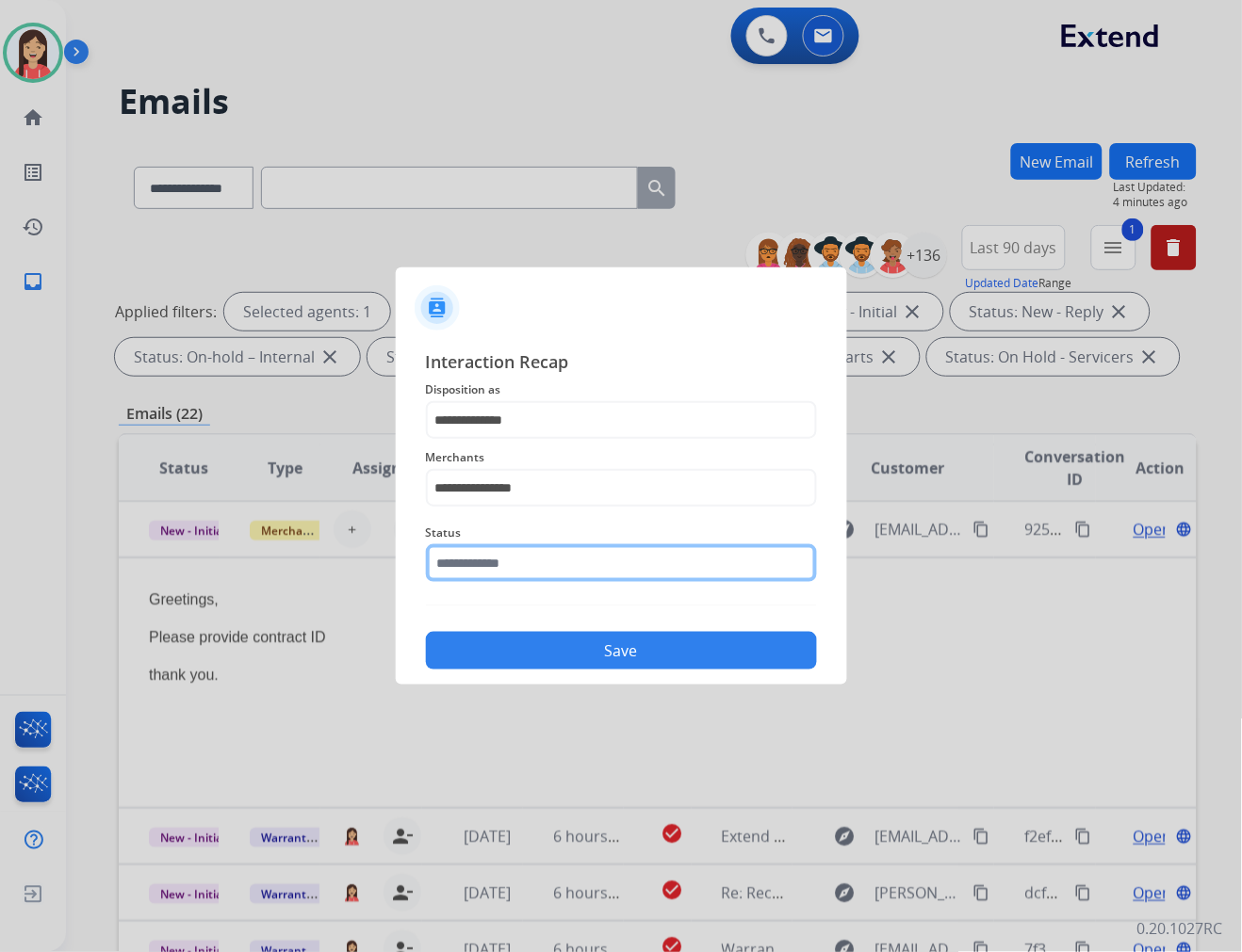
click at [538, 566] on input "text" at bounding box center [621, 563] width 391 height 37
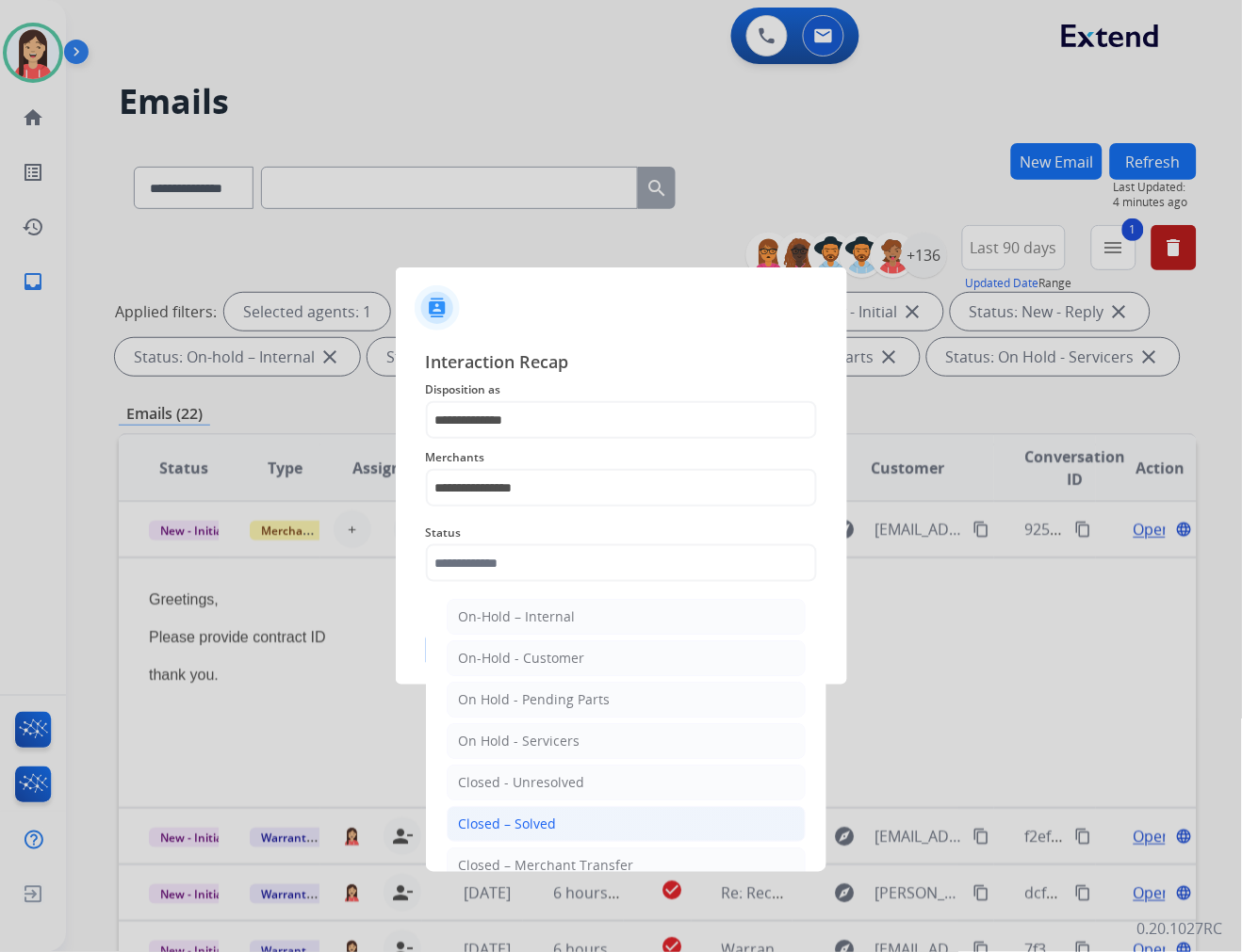
click at [495, 820] on div "Closed – Solved" at bounding box center [508, 823] width 98 height 19
type input "**********"
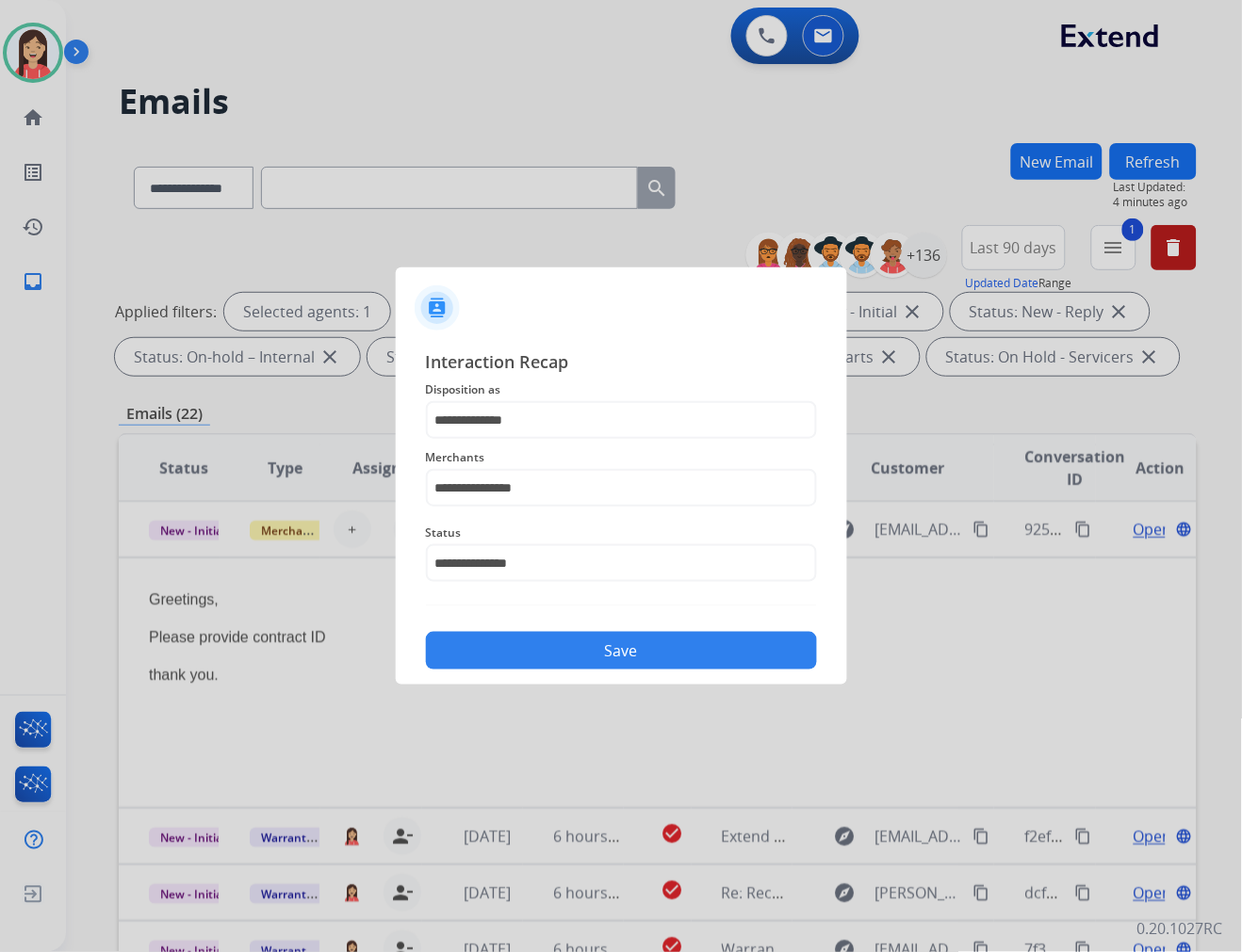
click at [600, 641] on button "Save" at bounding box center [621, 651] width 391 height 37
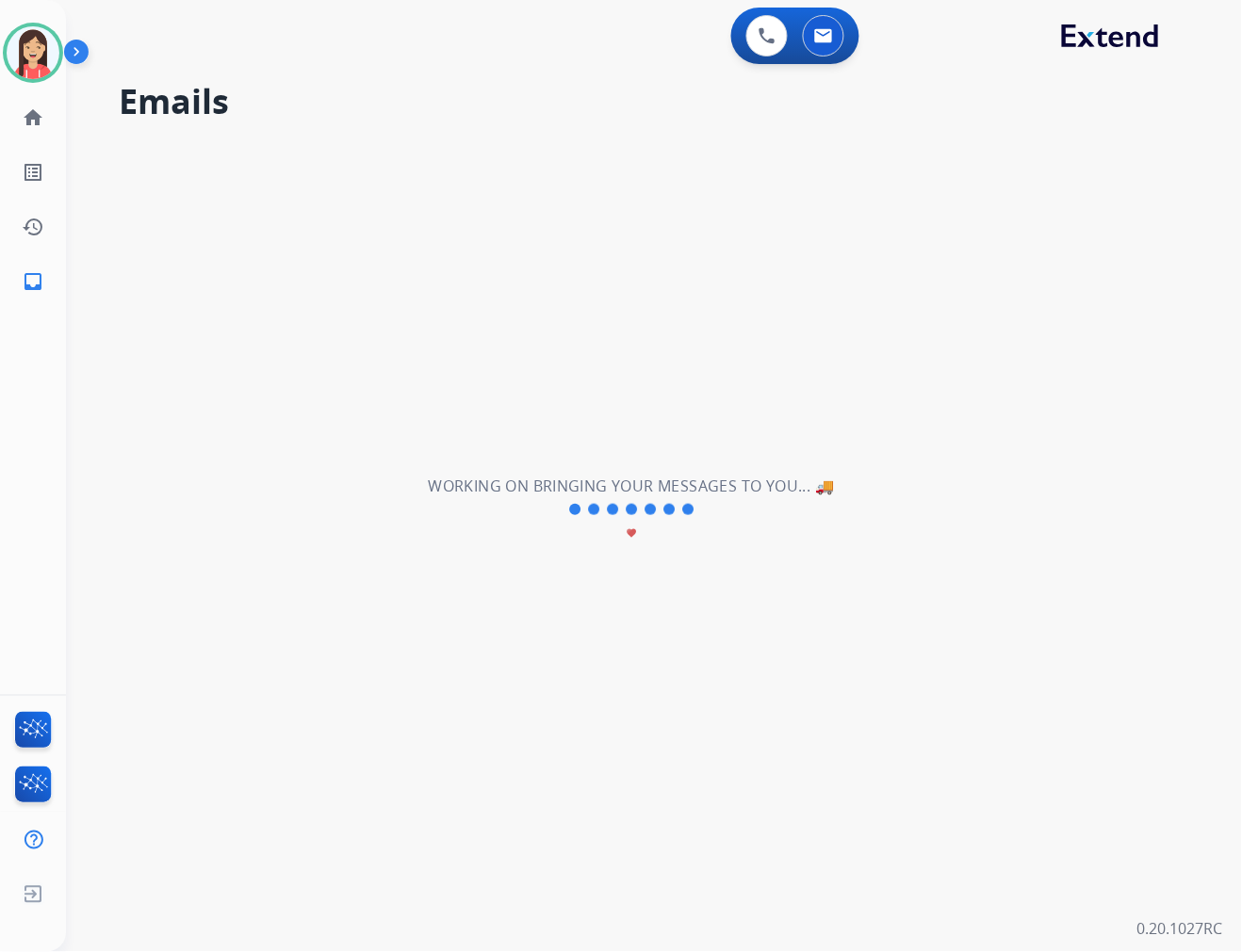
scroll to position [62, 0]
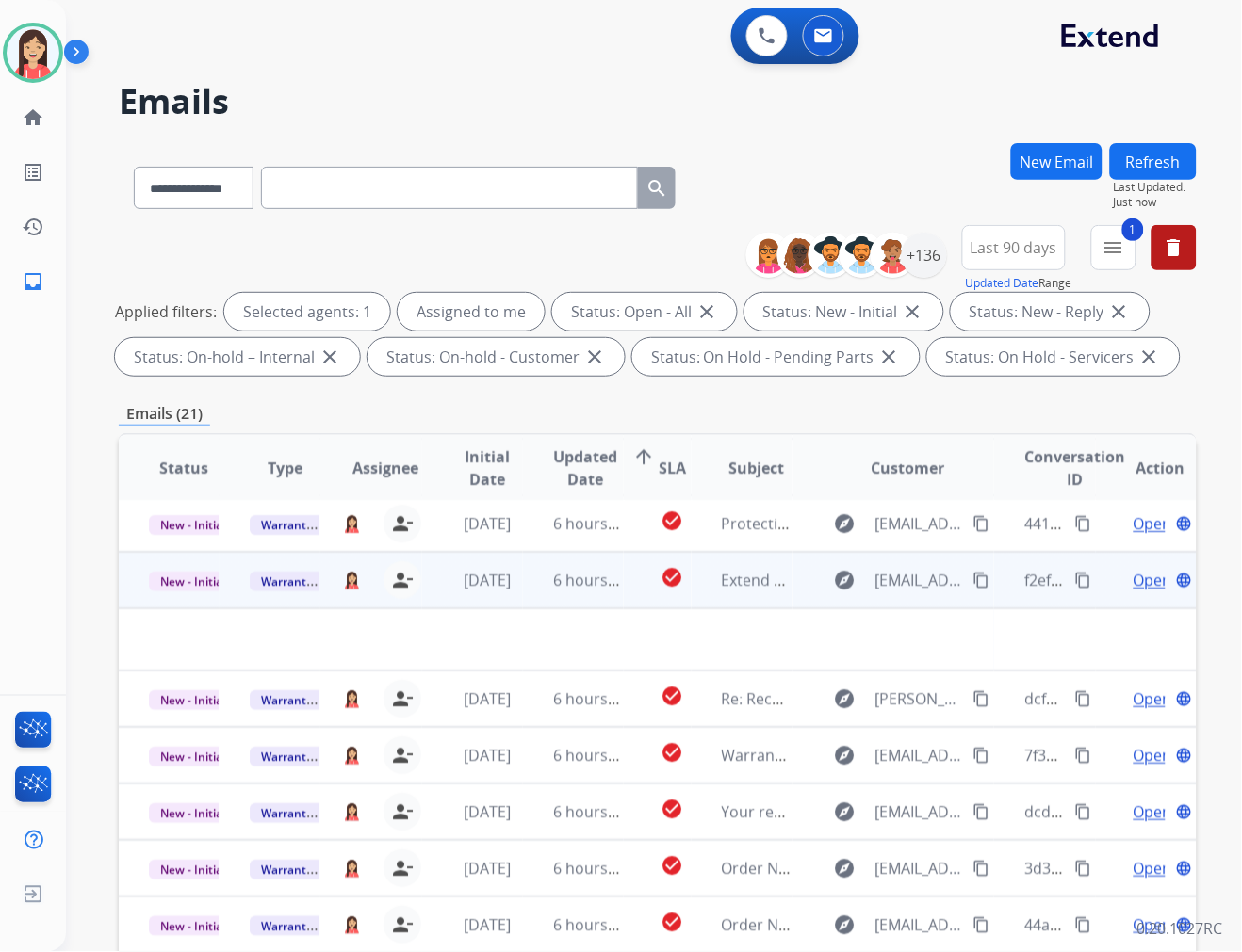
click at [541, 595] on td "6 hours ago" at bounding box center [573, 580] width 101 height 57
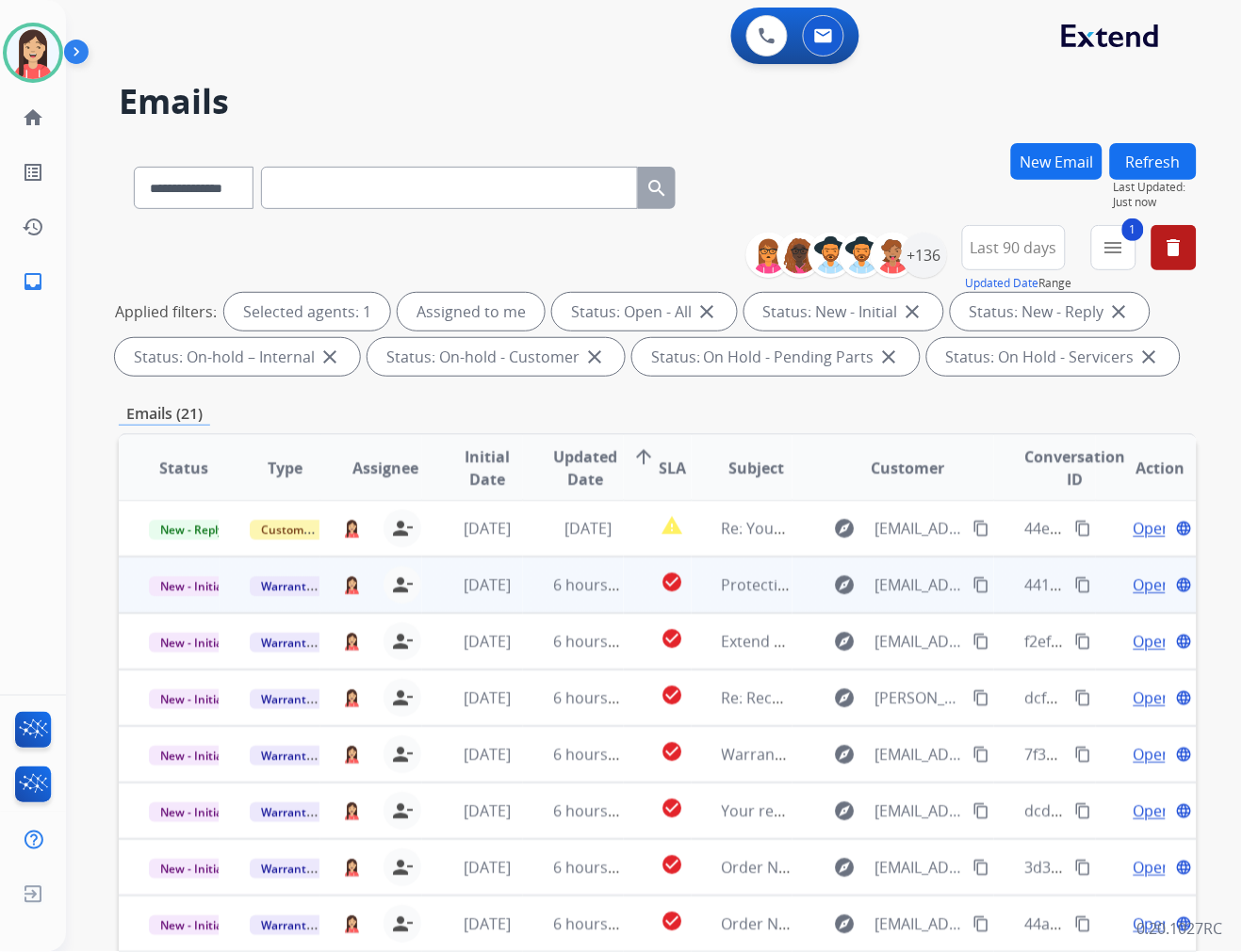
scroll to position [0, 0]
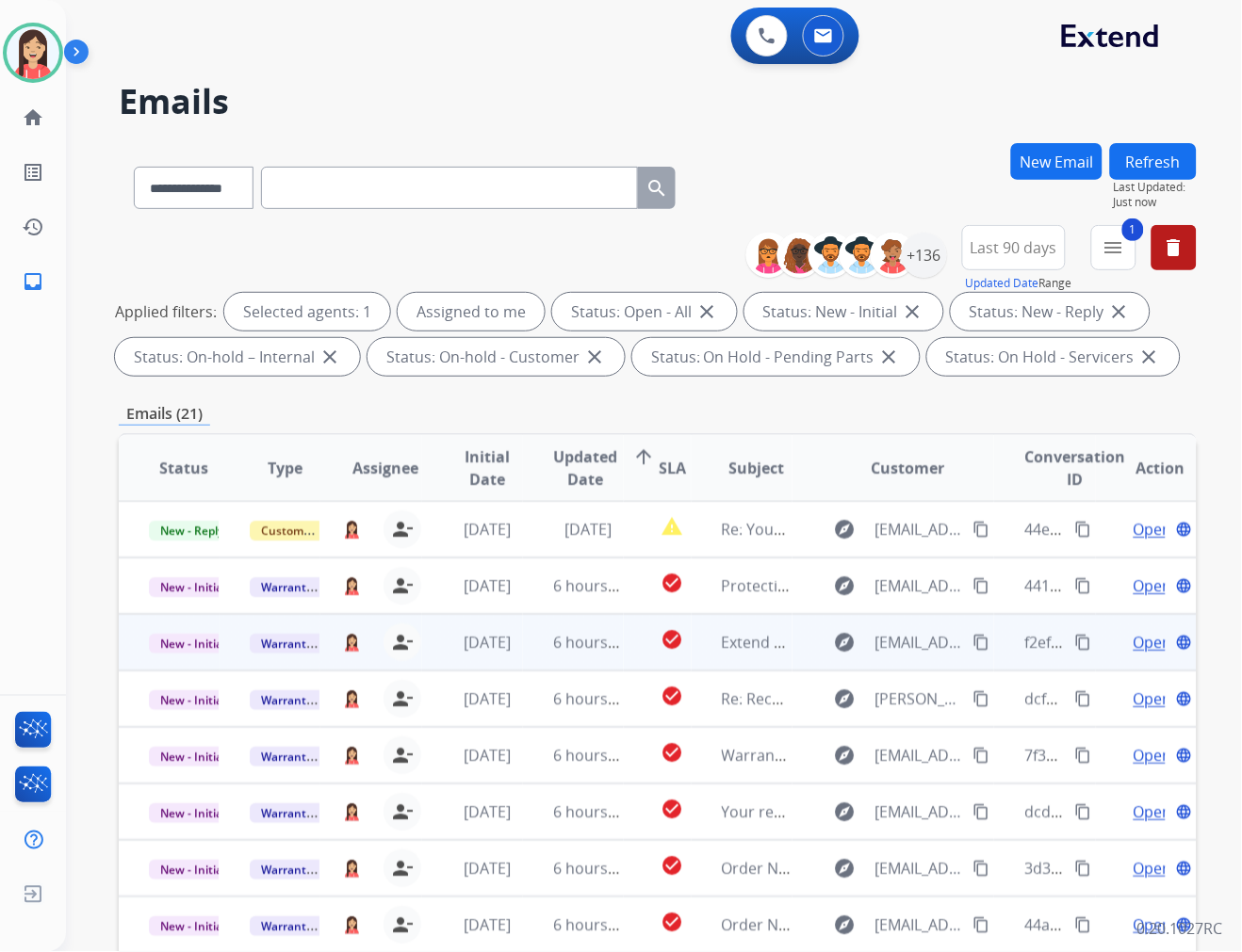
click at [528, 658] on td "6 hours ago" at bounding box center [573, 643] width 101 height 57
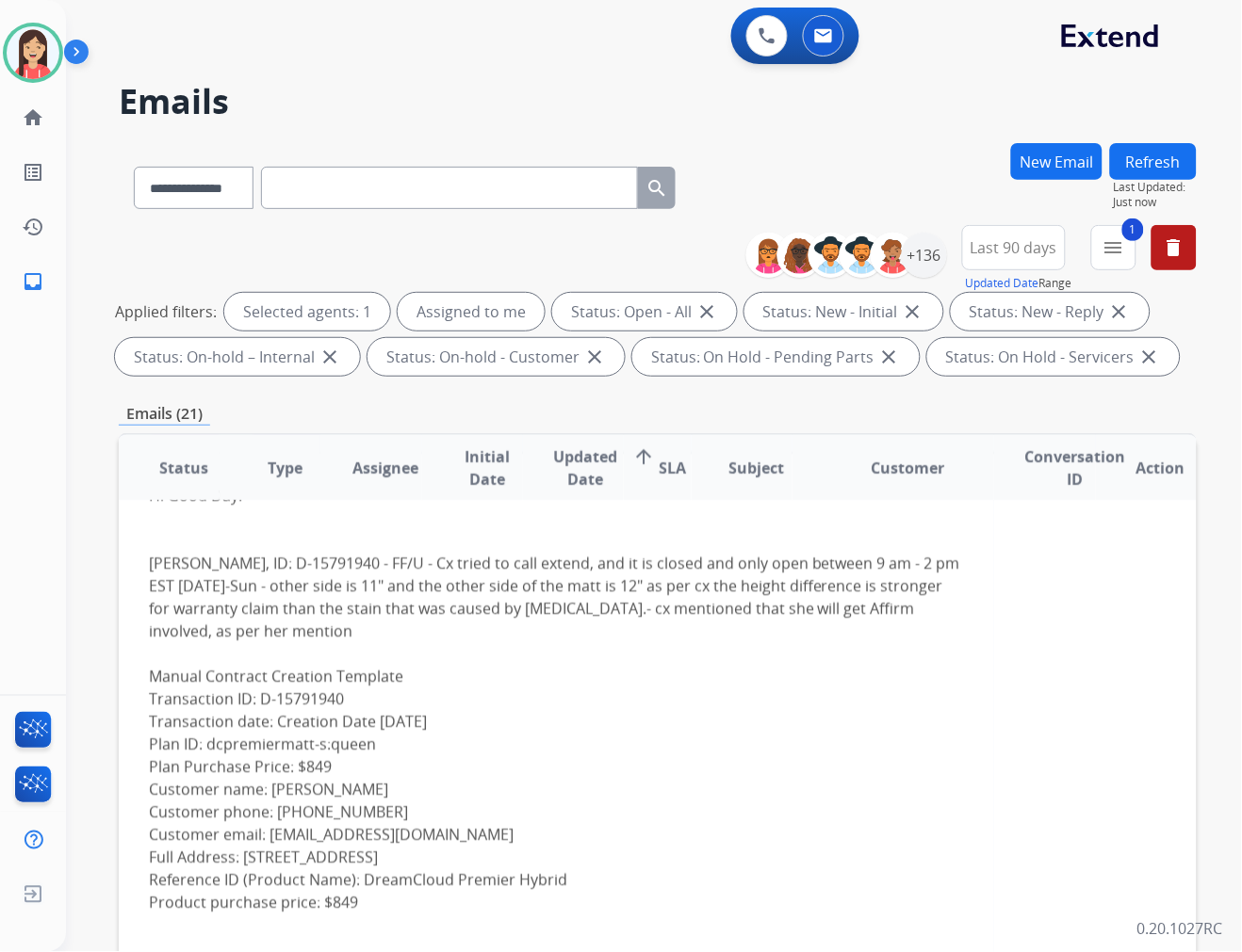
scroll to position [322, 0]
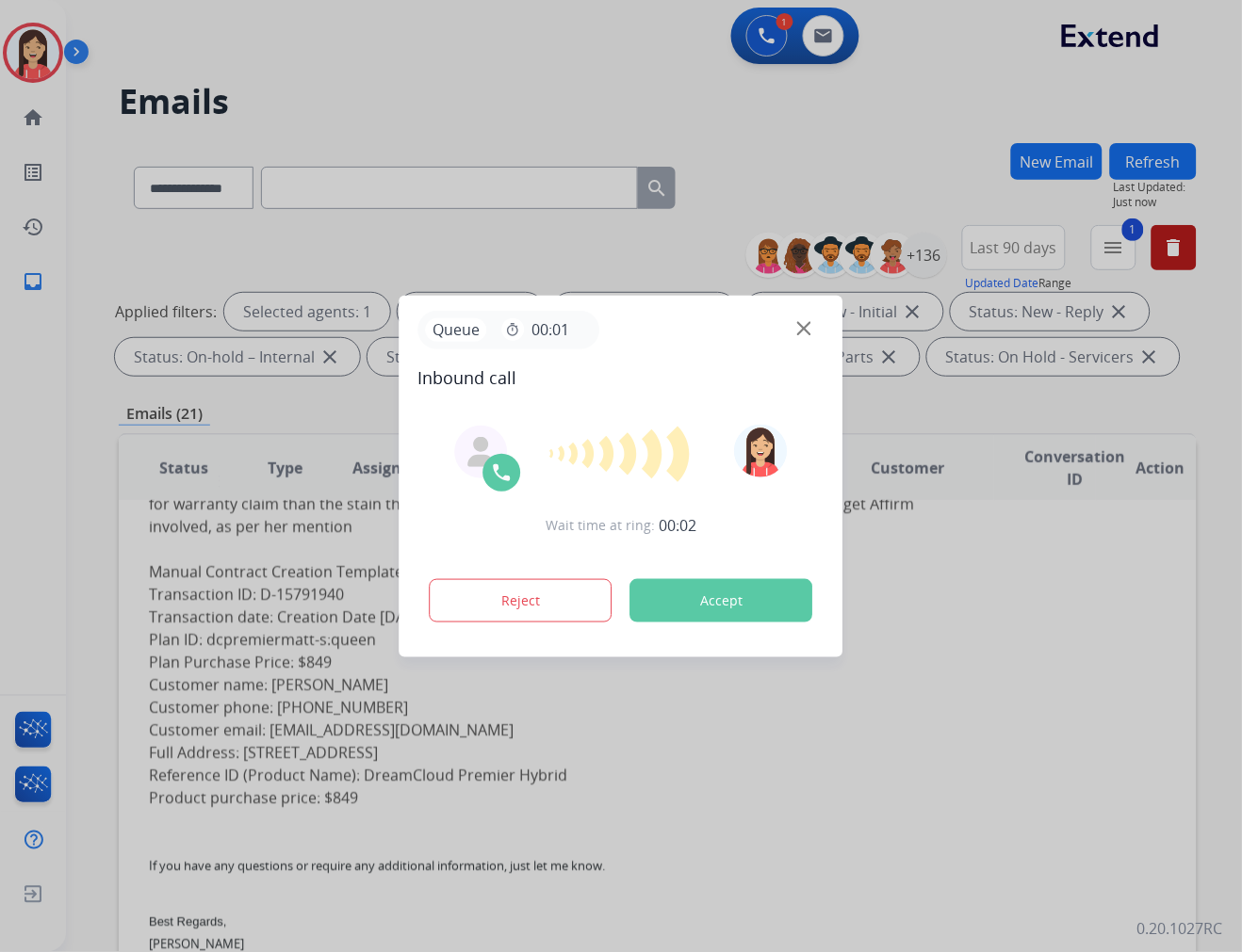
click at [761, 610] on button "Accept" at bounding box center [722, 601] width 183 height 43
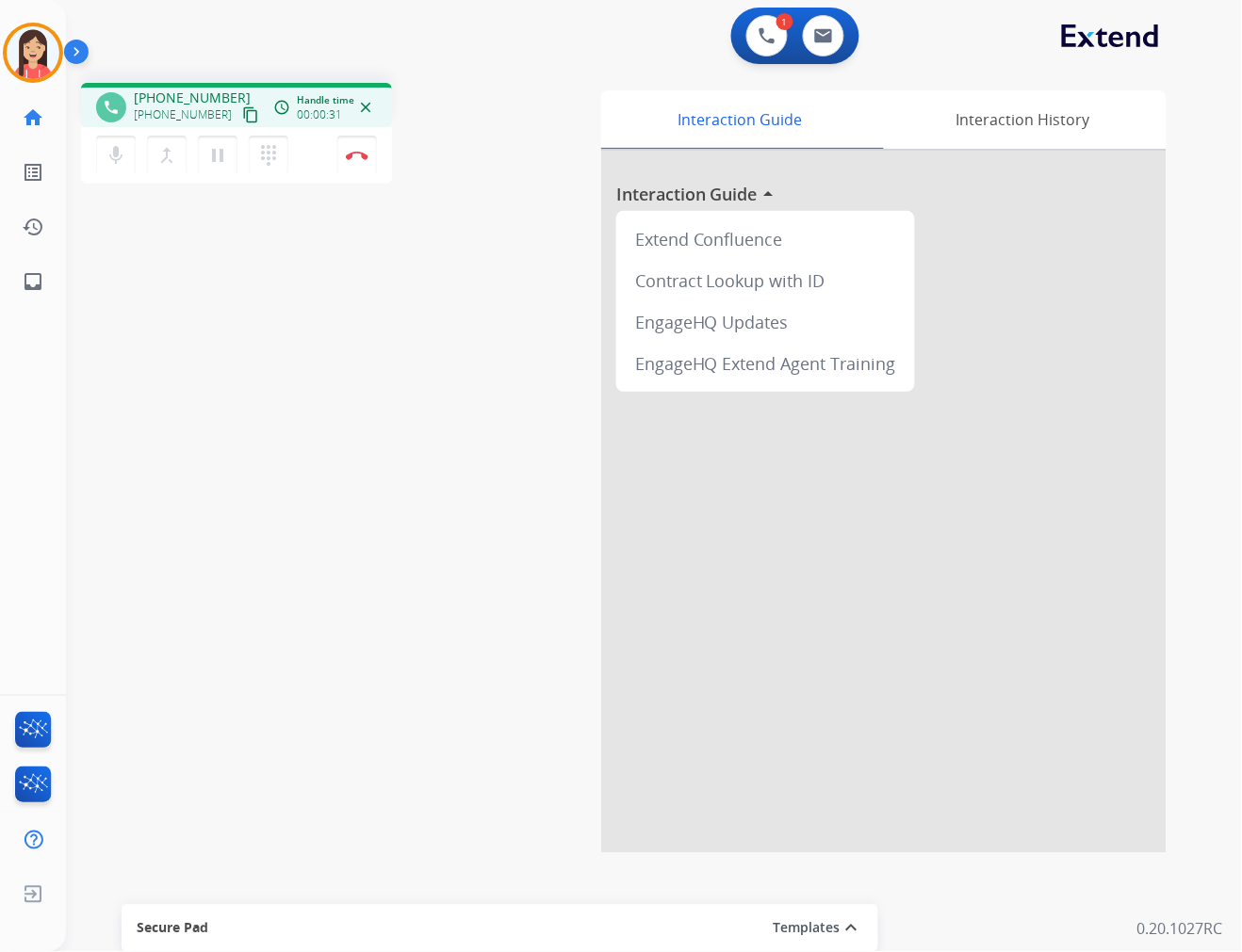
drag, startPoint x: 580, startPoint y: 37, endPoint x: 591, endPoint y: 37, distance: 11.0
click at [580, 37] on div "1 Voice Interactions 0 Email Interactions" at bounding box center [642, 37] width 1108 height 60
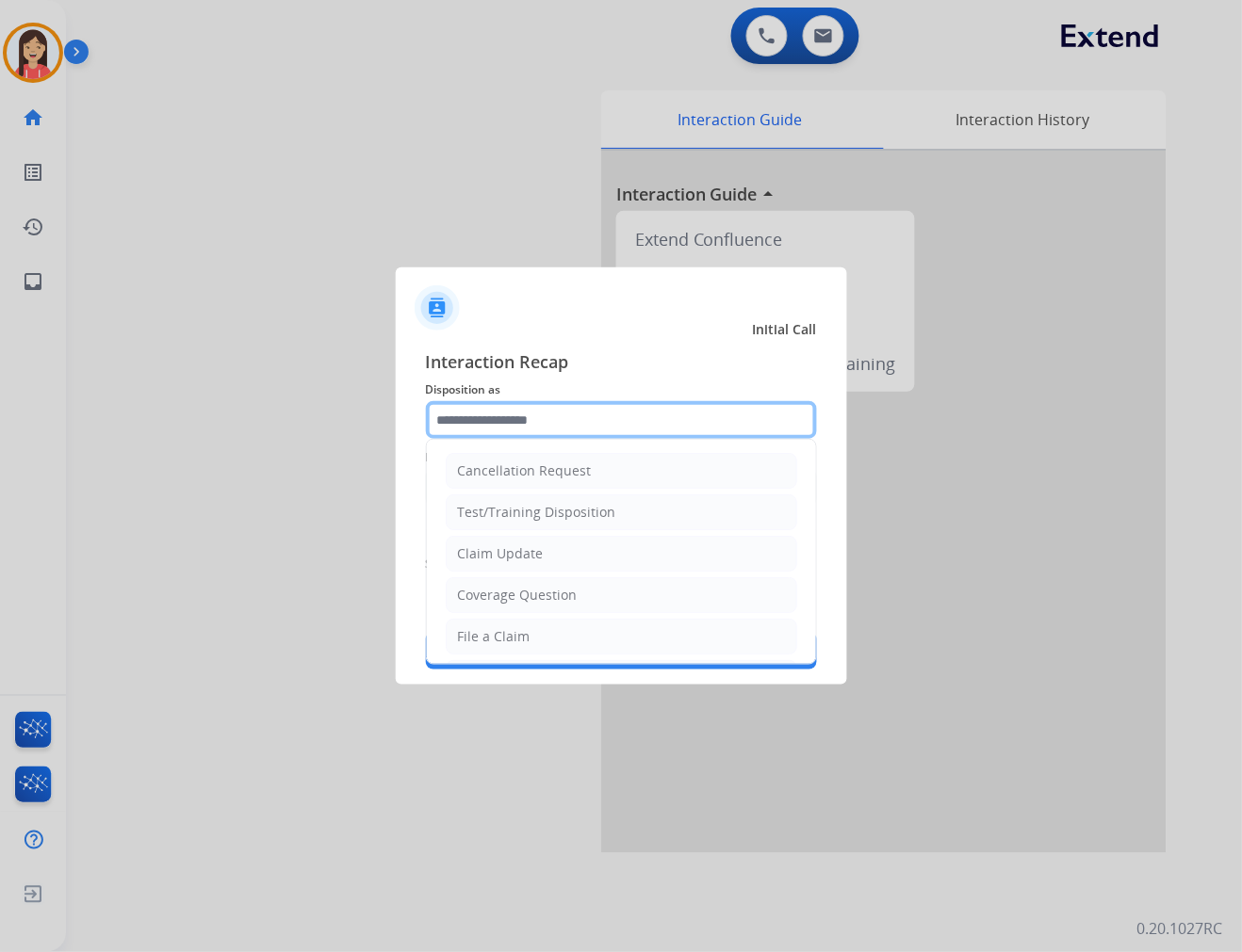
click at [572, 424] on input "text" at bounding box center [621, 420] width 391 height 37
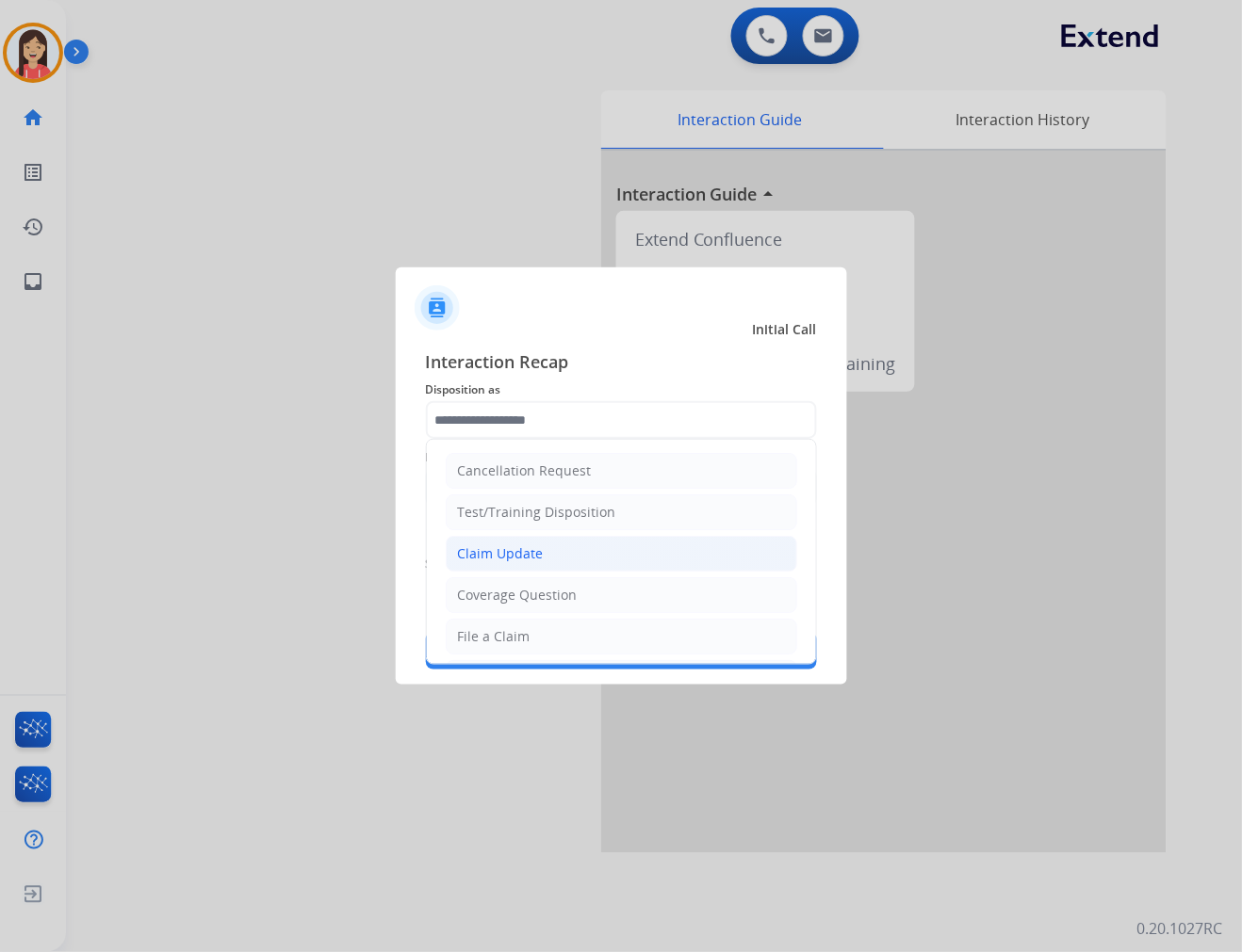
click at [547, 550] on li "Claim Update" at bounding box center [621, 554] width 351 height 35
type input "**********"
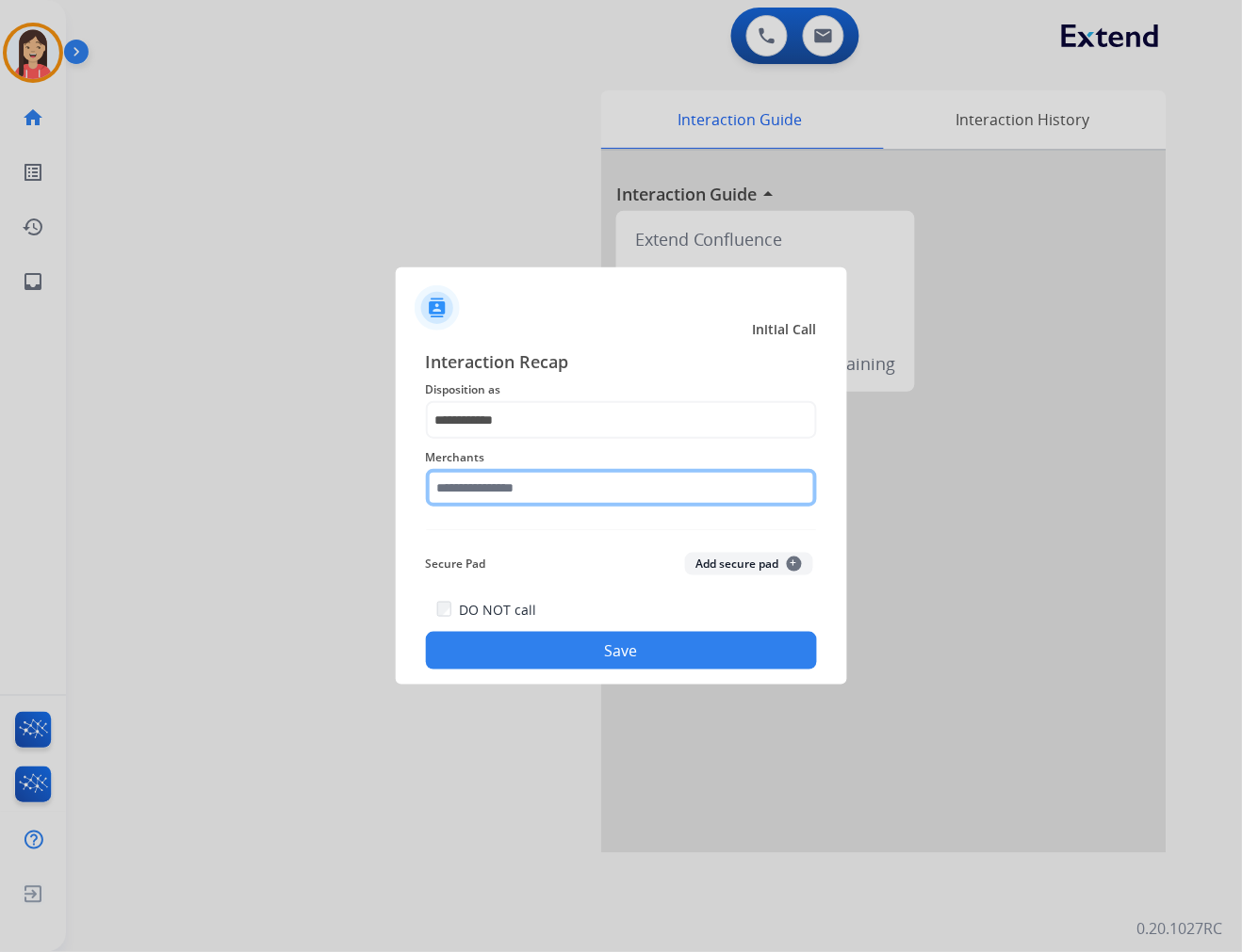
click at [603, 501] on input "text" at bounding box center [621, 488] width 391 height 37
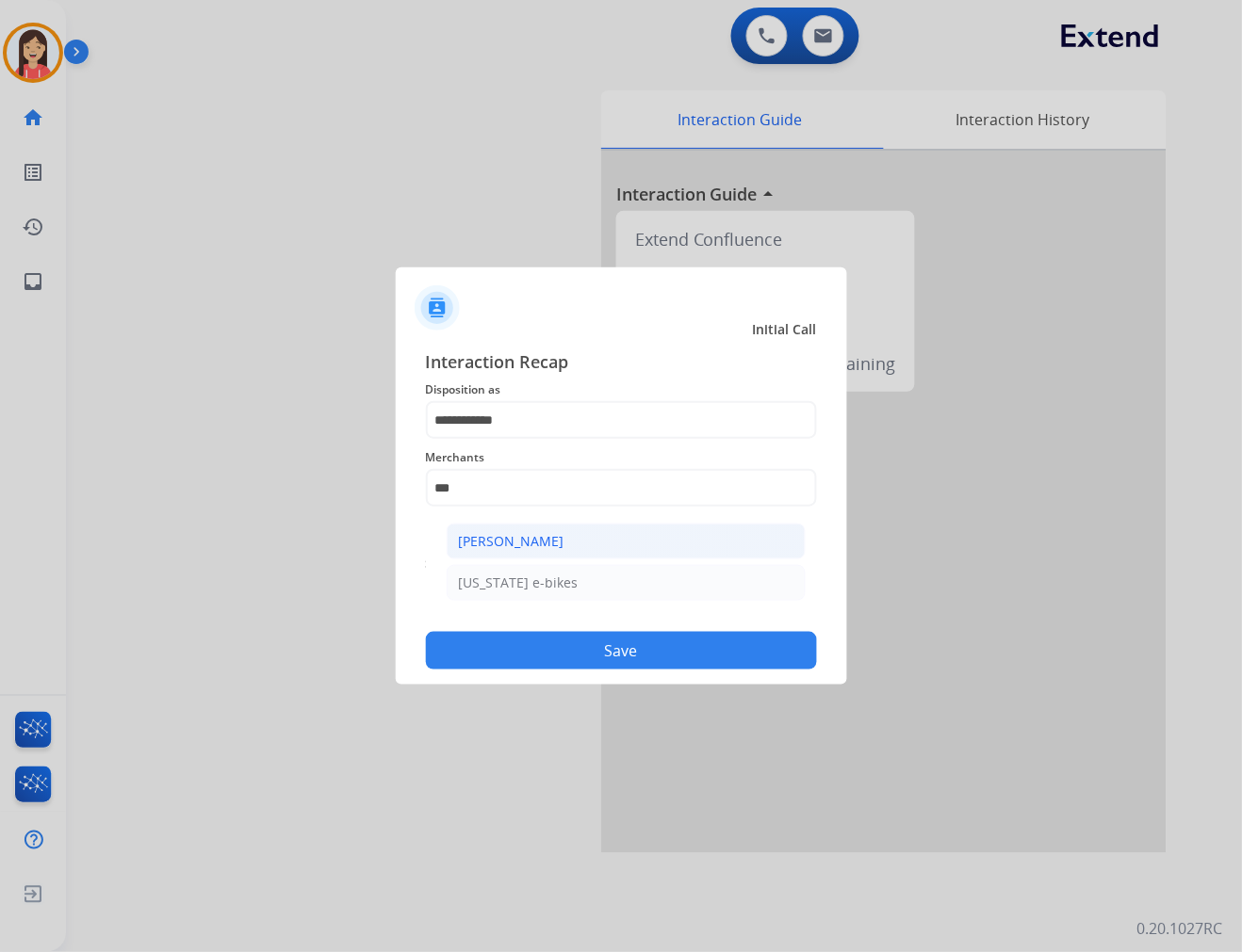
click at [589, 539] on li "[PERSON_NAME]" at bounding box center [626, 542] width 359 height 35
type input "**********"
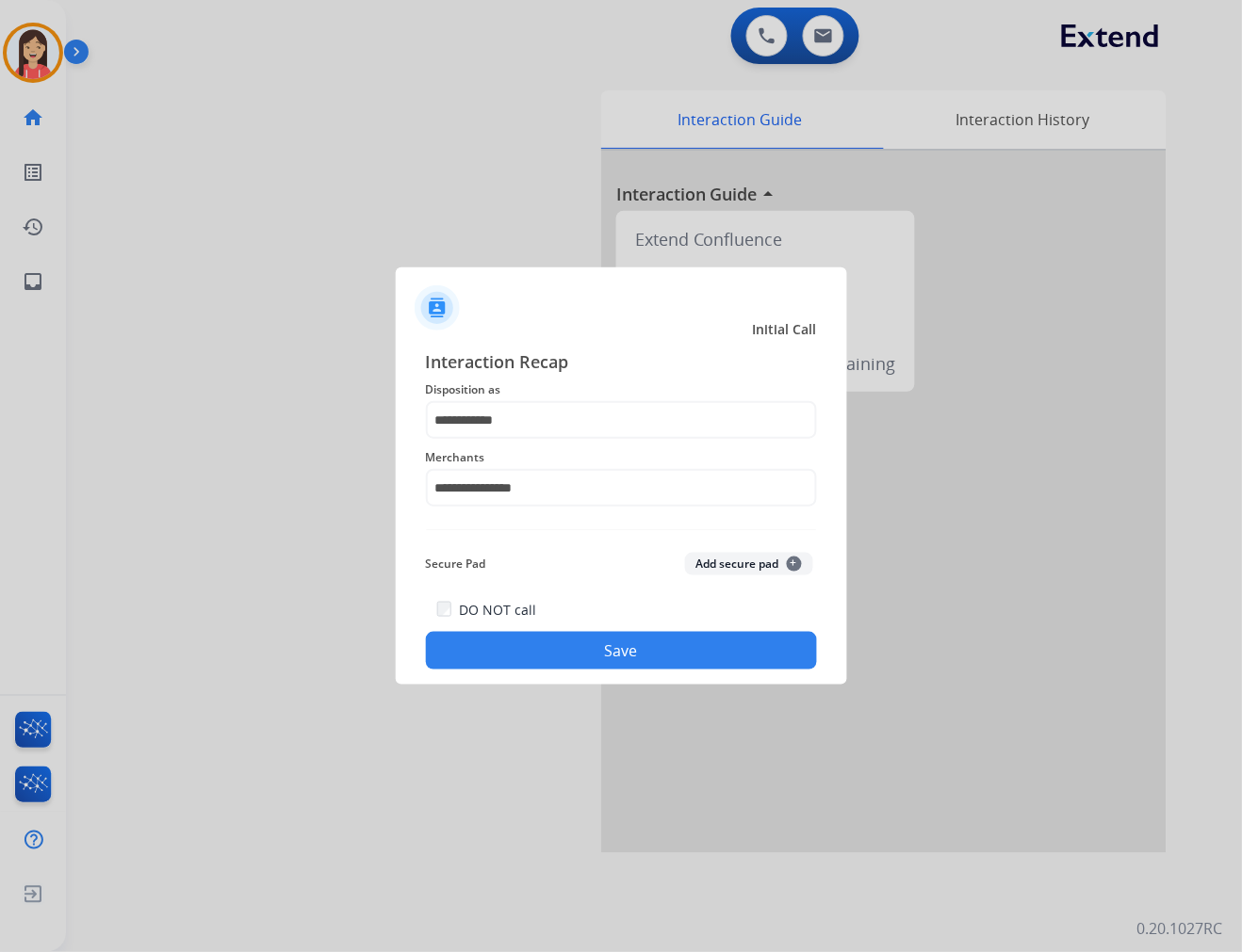
click at [589, 656] on button "Save" at bounding box center [621, 651] width 391 height 37
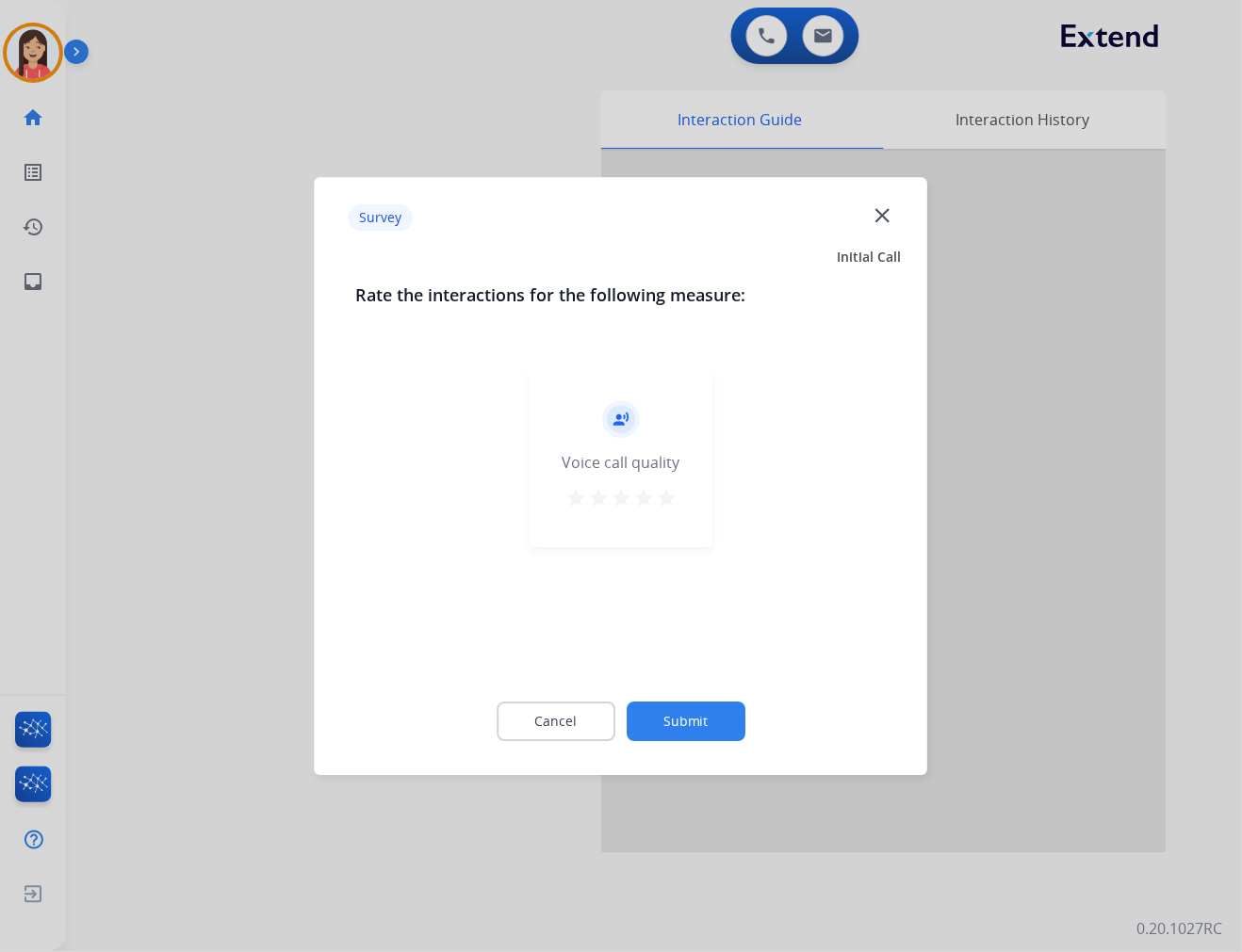
click at [673, 504] on mat-icon "star" at bounding box center [666, 498] width 23 height 23
click at [702, 676] on div "record_voice_over Voice call quality star star star star star" at bounding box center [621, 516] width 530 height 326
click at [702, 713] on button "Submit" at bounding box center [685, 721] width 119 height 39
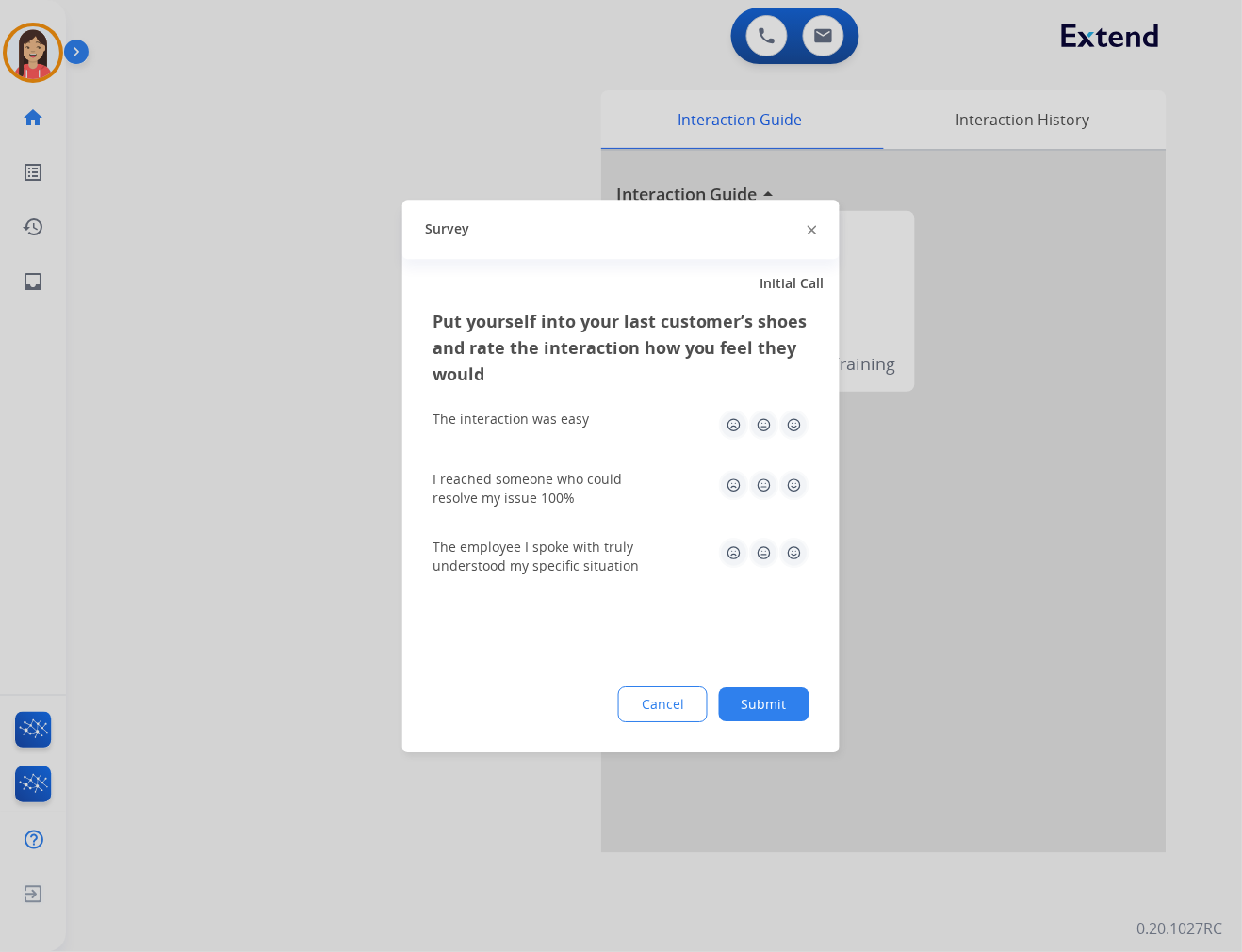
click at [795, 428] on img at bounding box center [794, 424] width 30 height 30
click at [796, 486] on img at bounding box center [794, 485] width 30 height 30
click at [793, 553] on img at bounding box center [794, 553] width 30 height 30
click at [792, 697] on button "Submit" at bounding box center [764, 705] width 90 height 34
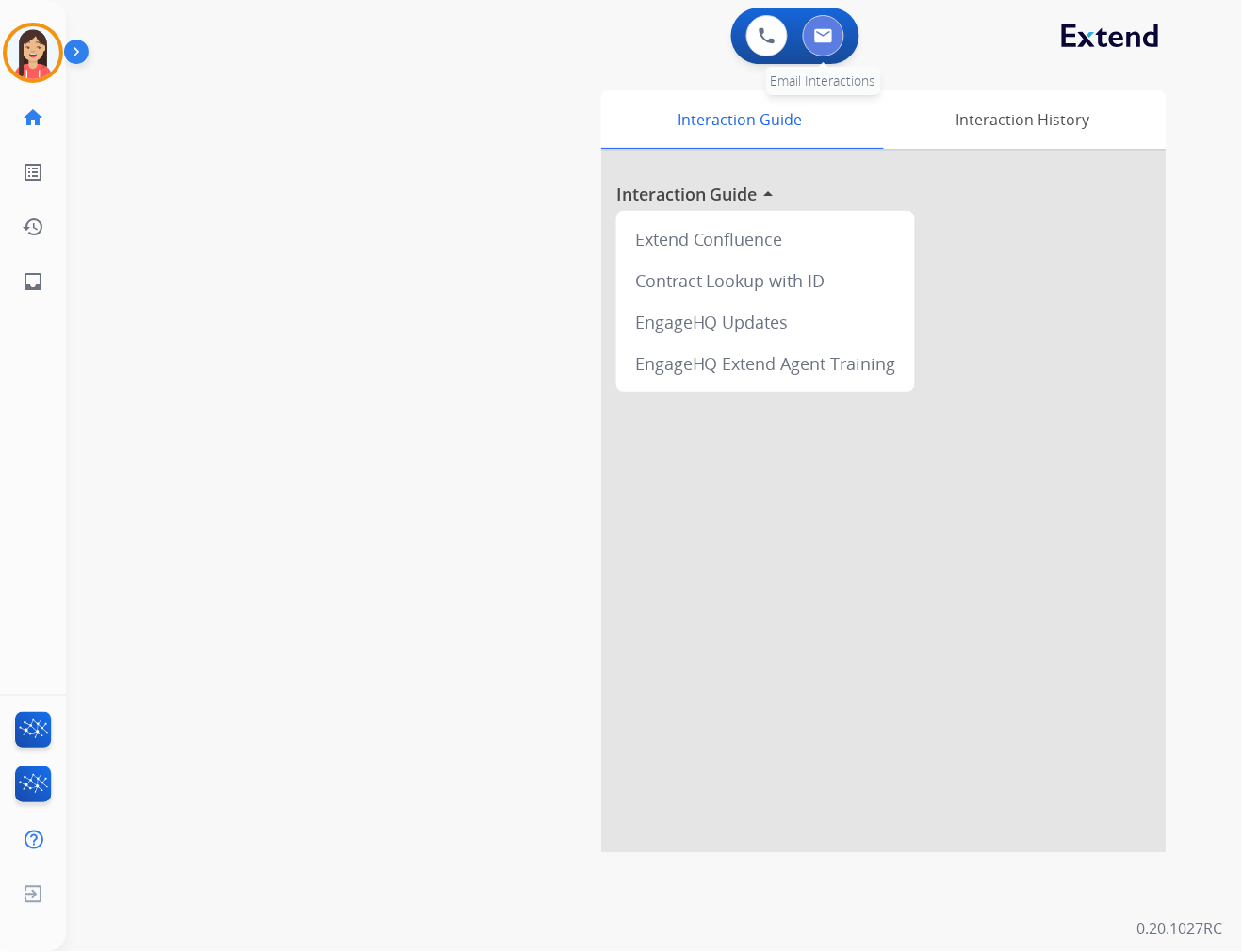
click at [841, 29] on button at bounding box center [824, 35] width 41 height 41
select select "**********"
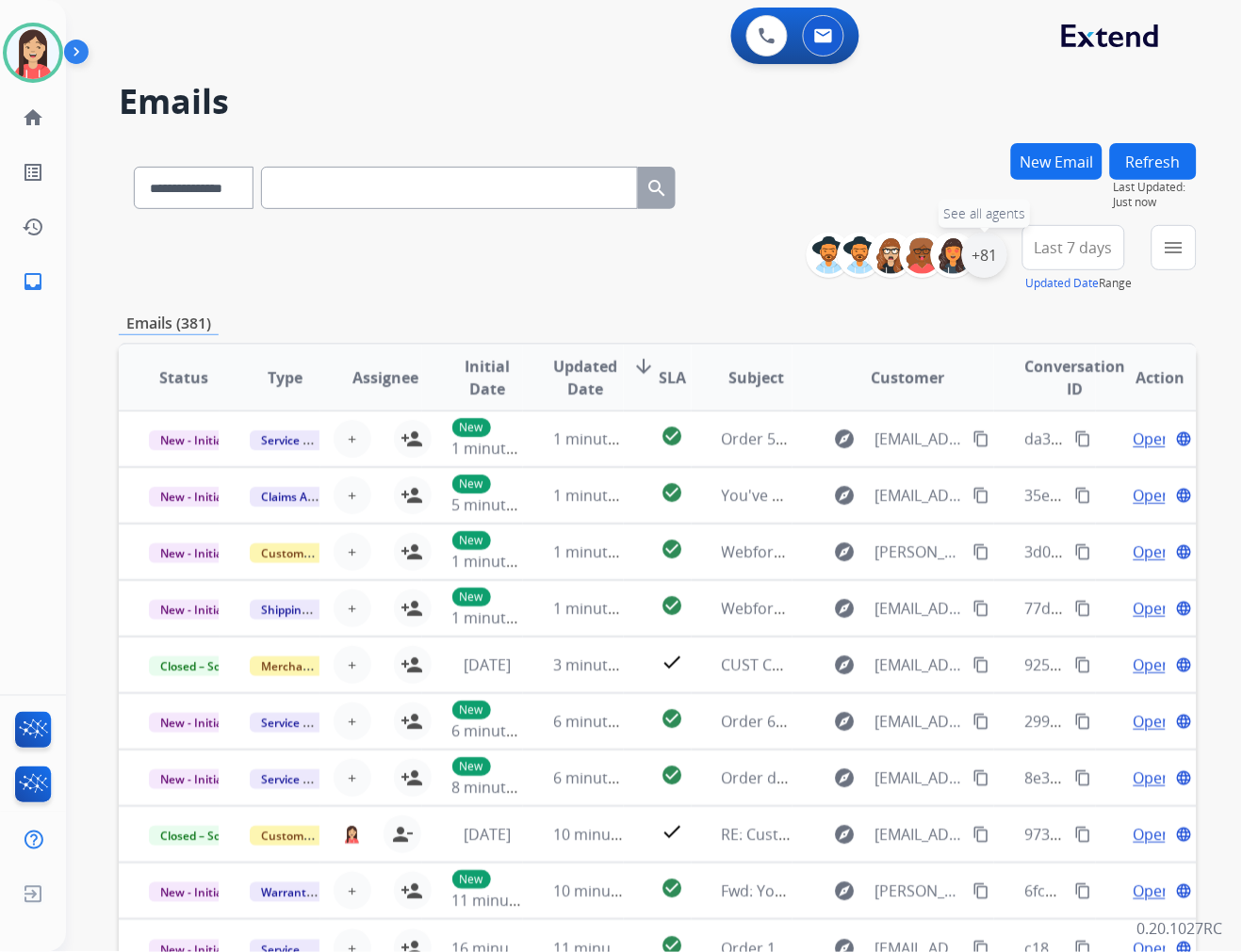
click at [988, 252] on div "+81" at bounding box center [985, 255] width 45 height 45
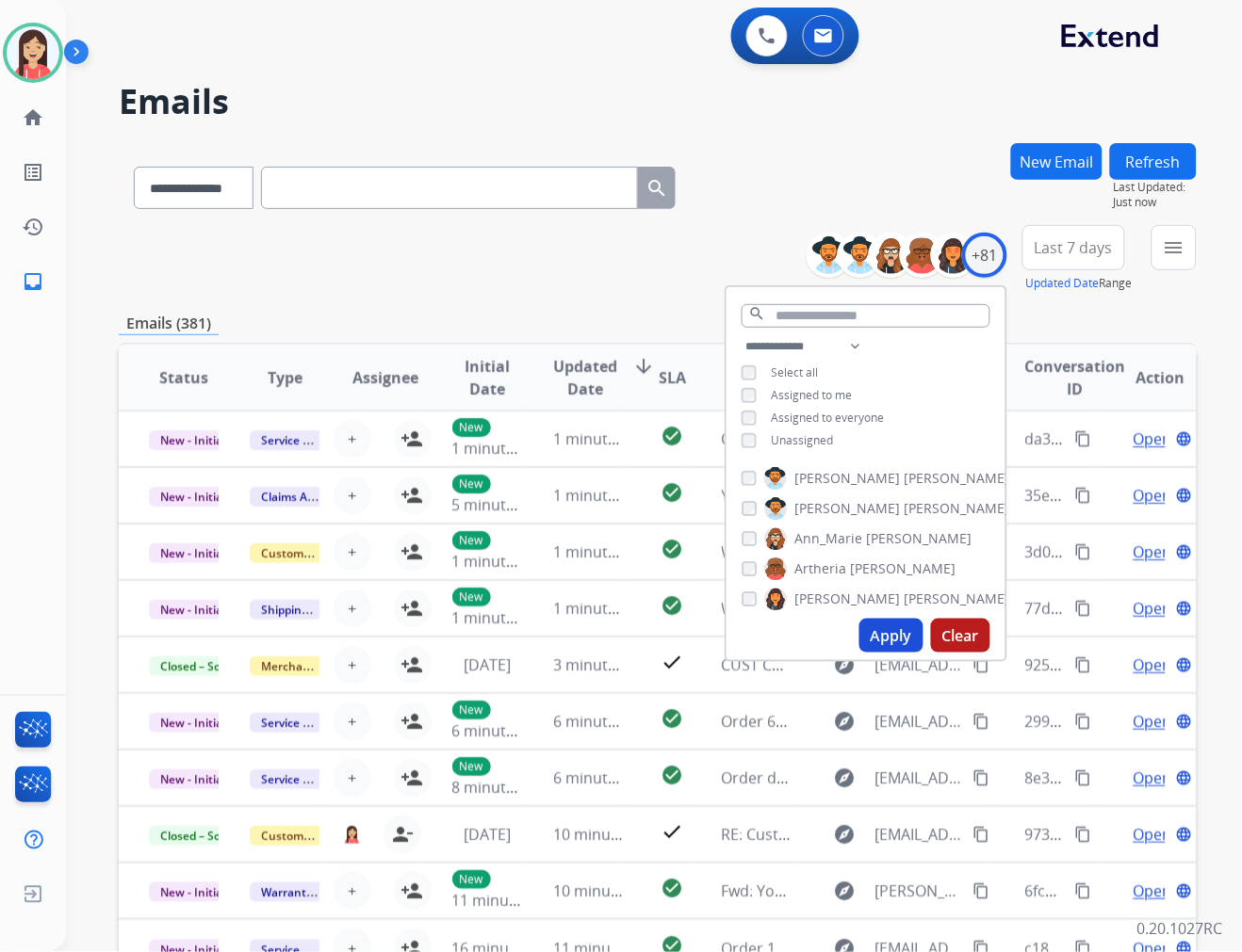
click at [813, 438] on span "Unassigned" at bounding box center [802, 440] width 62 height 16
click at [875, 639] on button "Apply" at bounding box center [891, 635] width 64 height 34
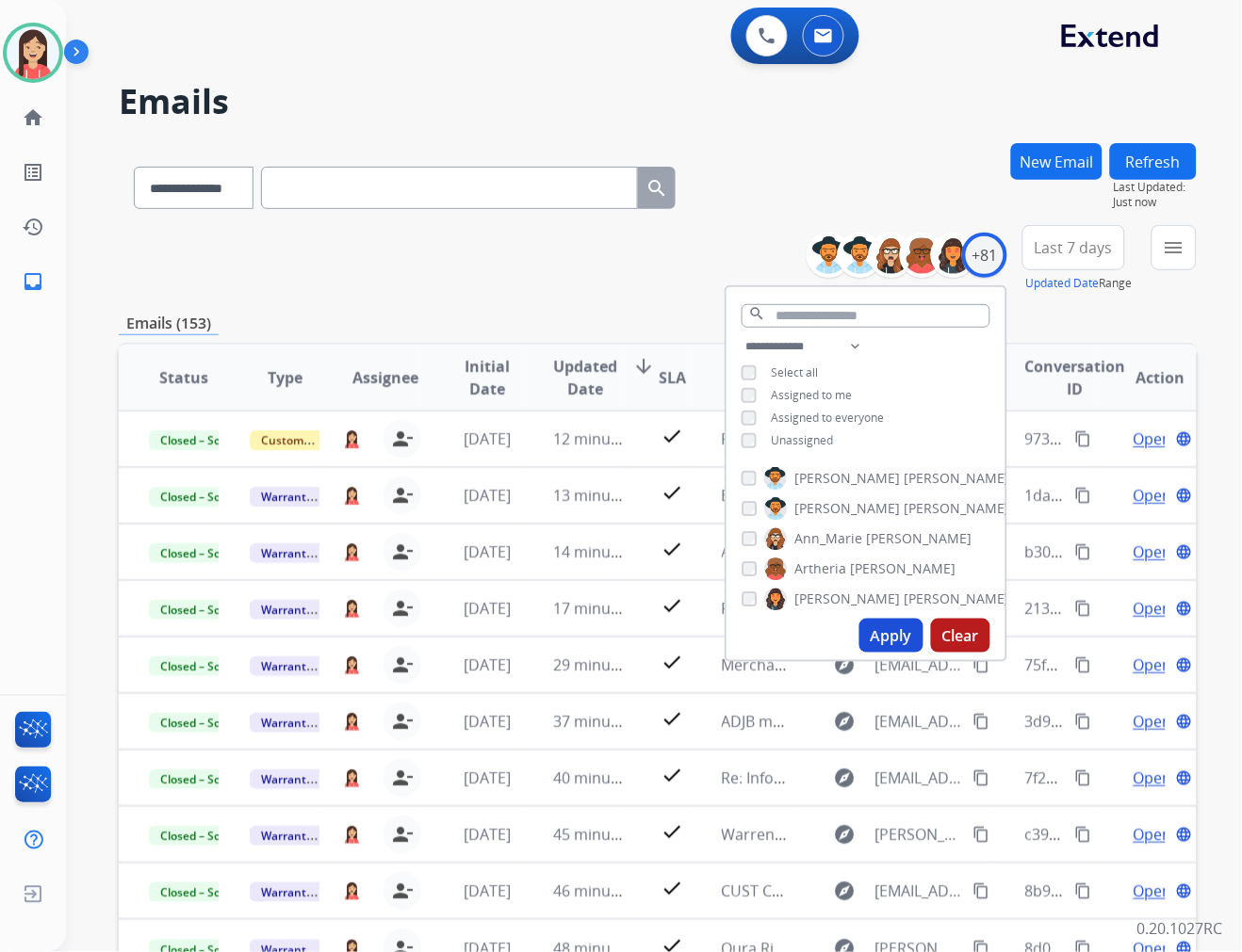
click at [1077, 264] on button "Last 7 days" at bounding box center [1073, 247] width 103 height 45
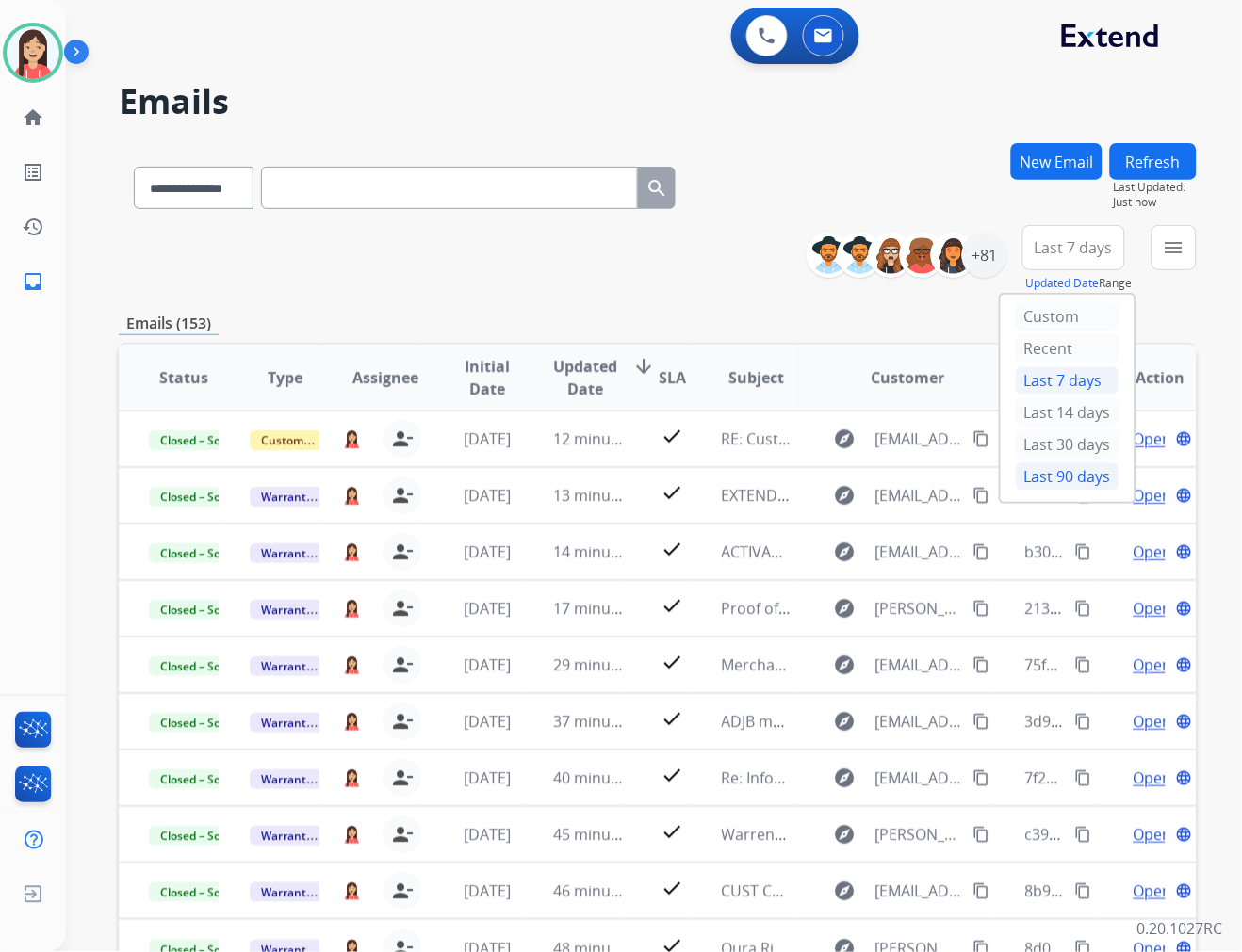
click at [1038, 485] on div "Last 90 days" at bounding box center [1068, 476] width 104 height 28
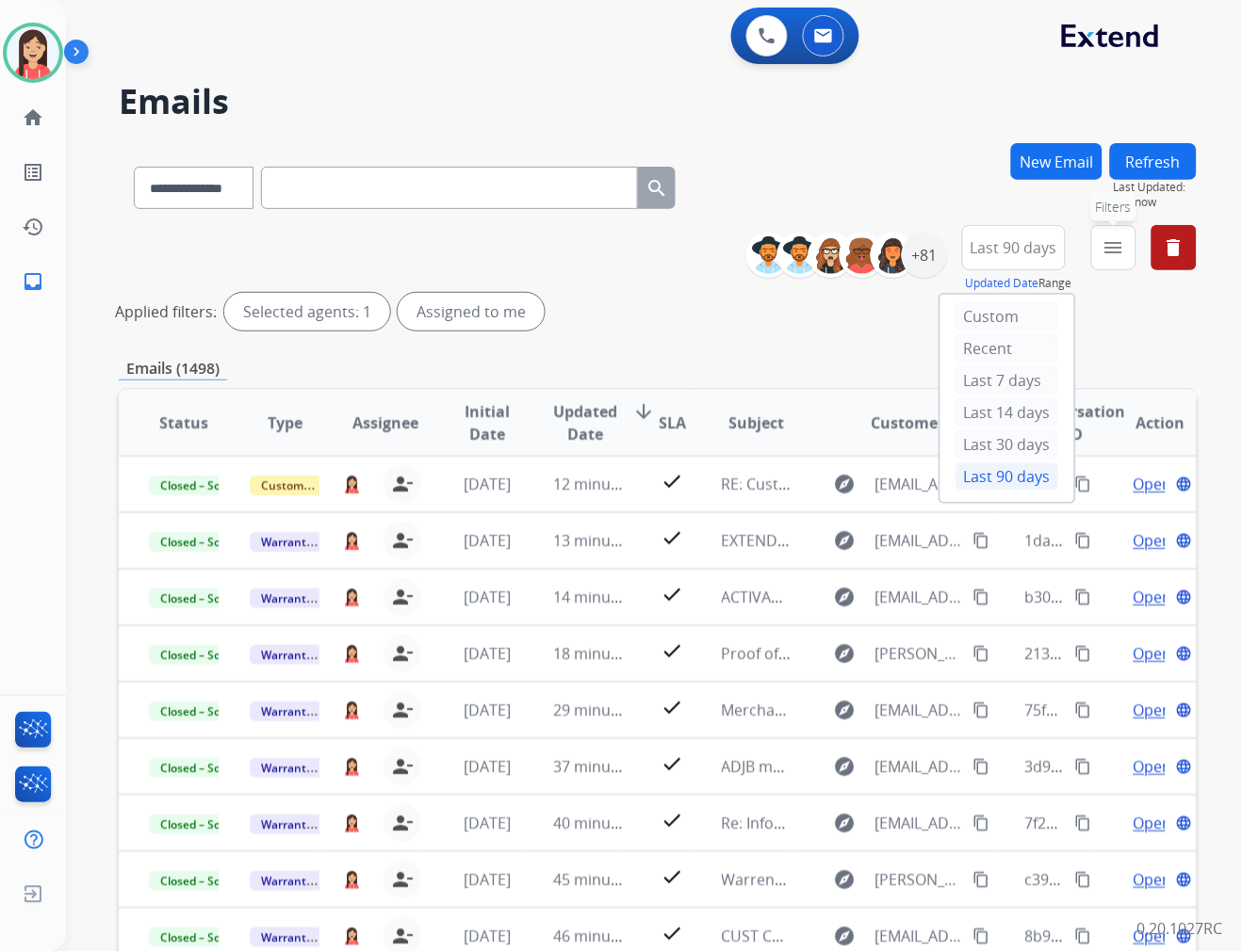
click at [1113, 256] on mat-icon "menu" at bounding box center [1113, 247] width 23 height 23
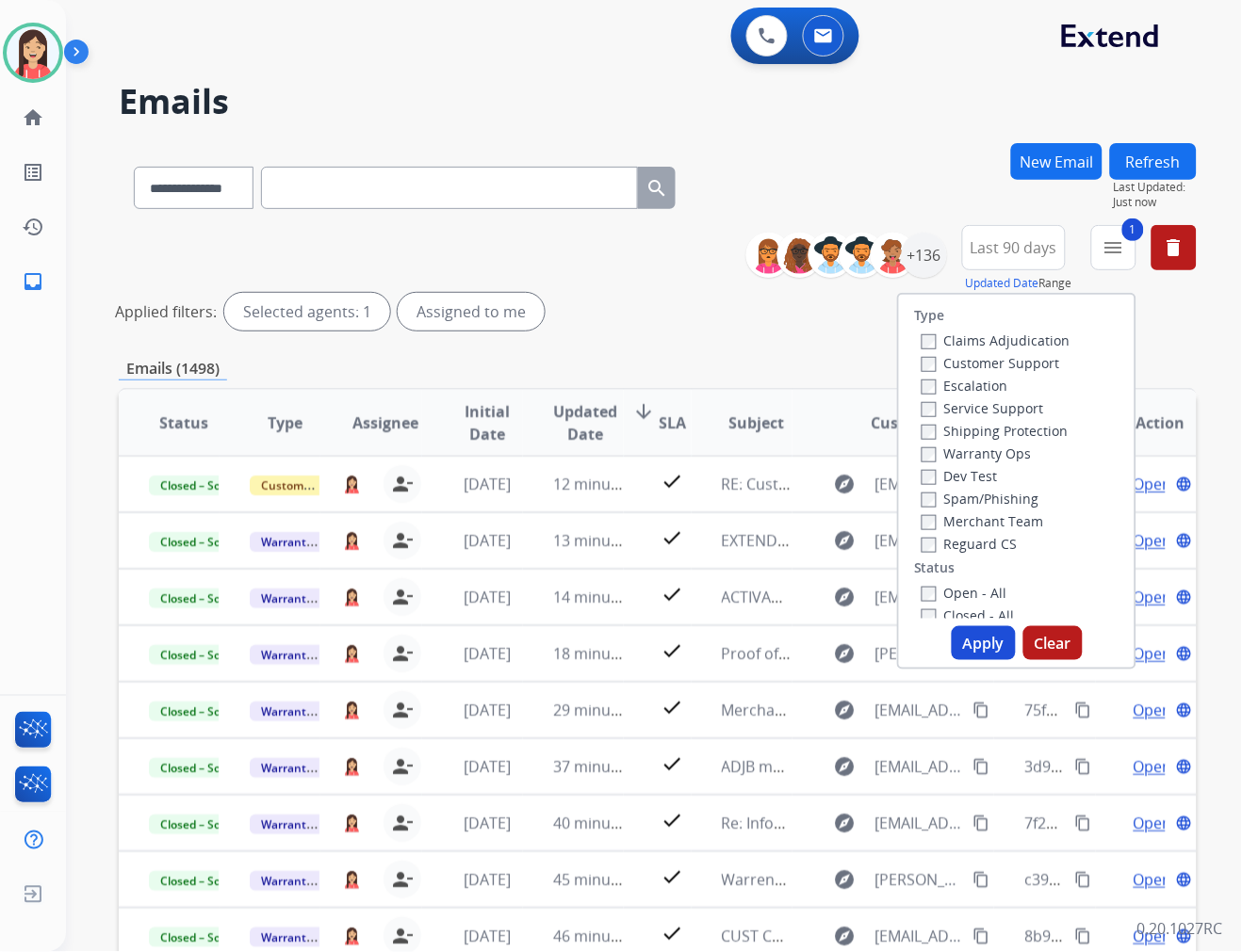
click at [987, 653] on button "Apply" at bounding box center [983, 643] width 64 height 34
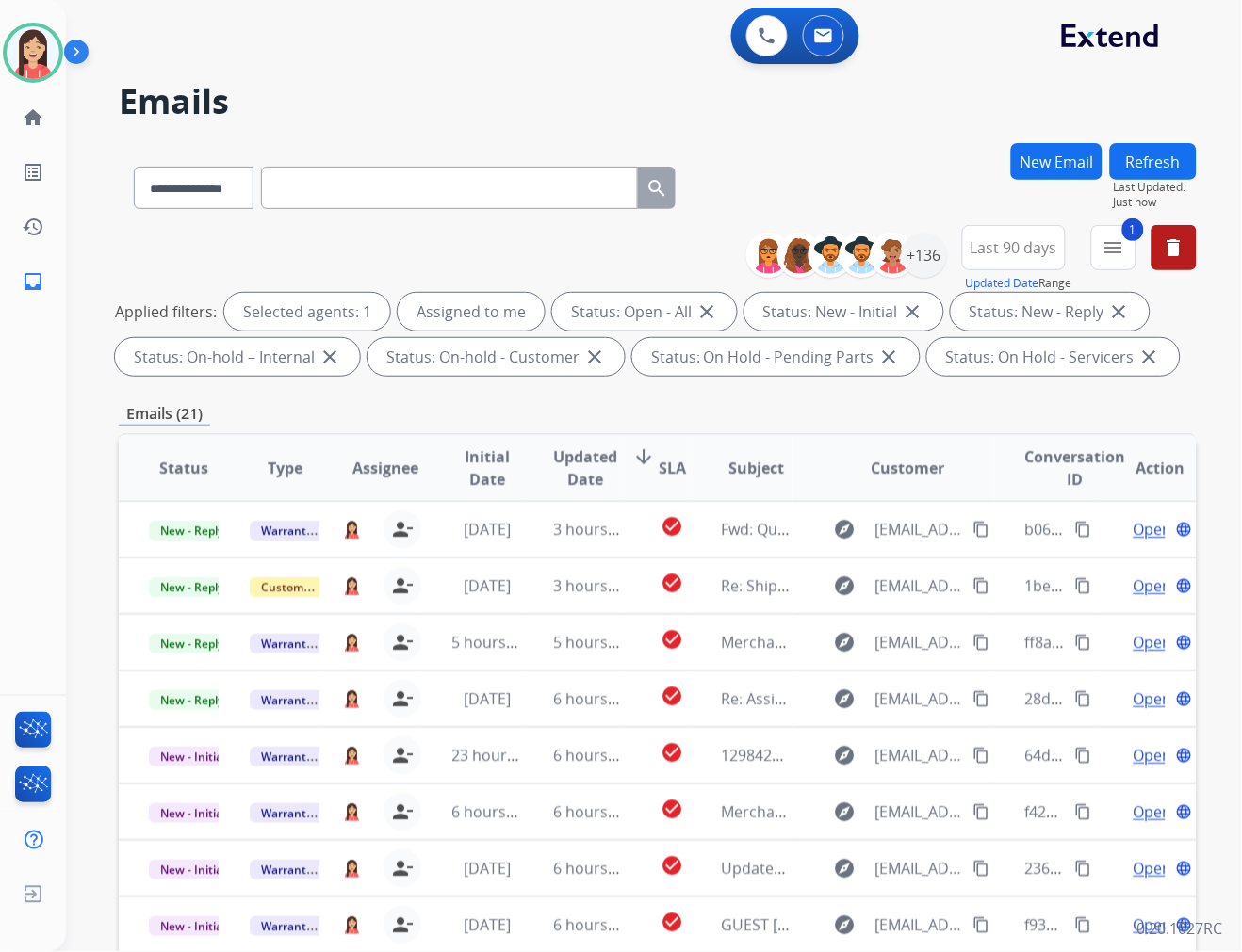
click at [576, 465] on span "Updated Date" at bounding box center [584, 468] width 64 height 45
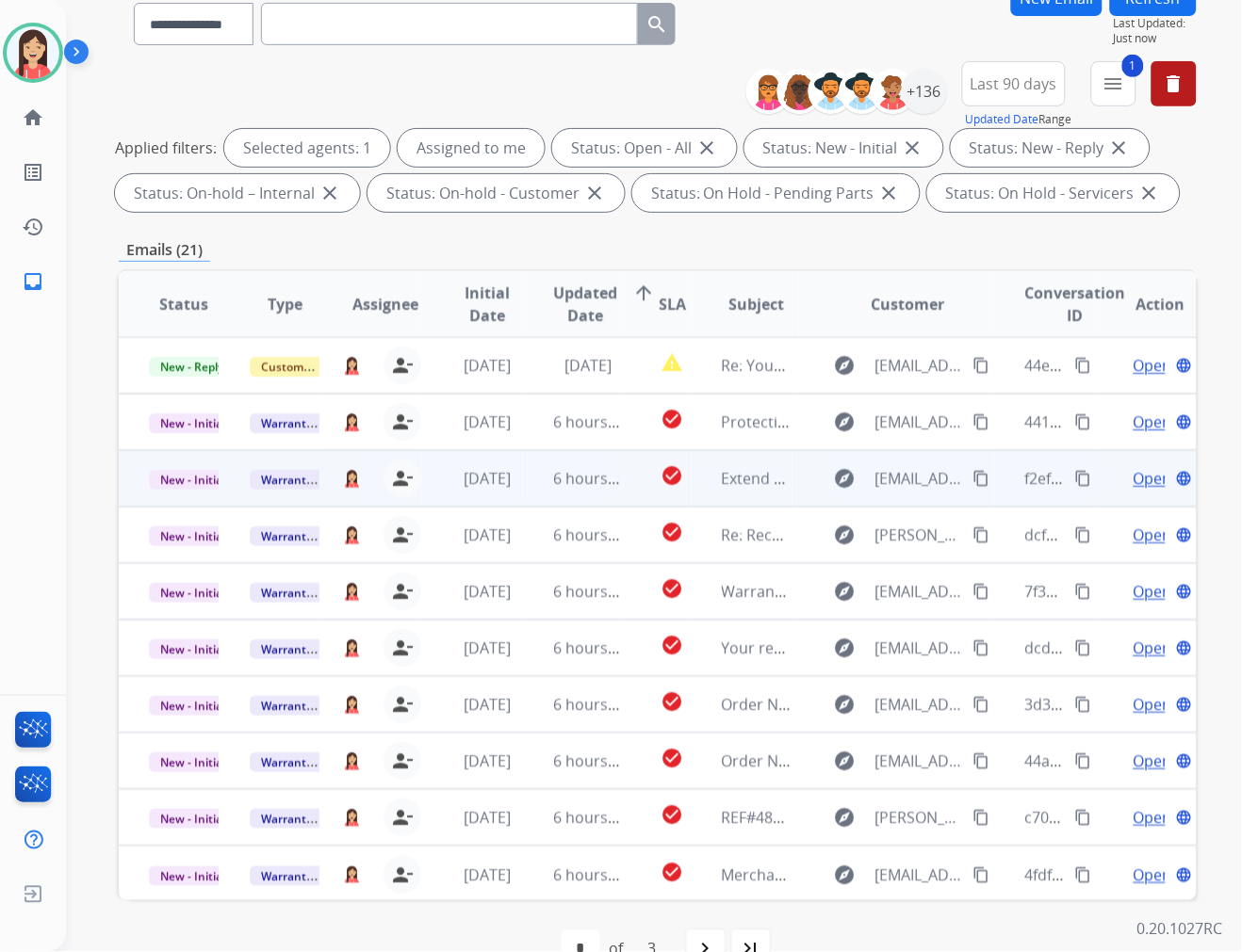
scroll to position [209, 0]
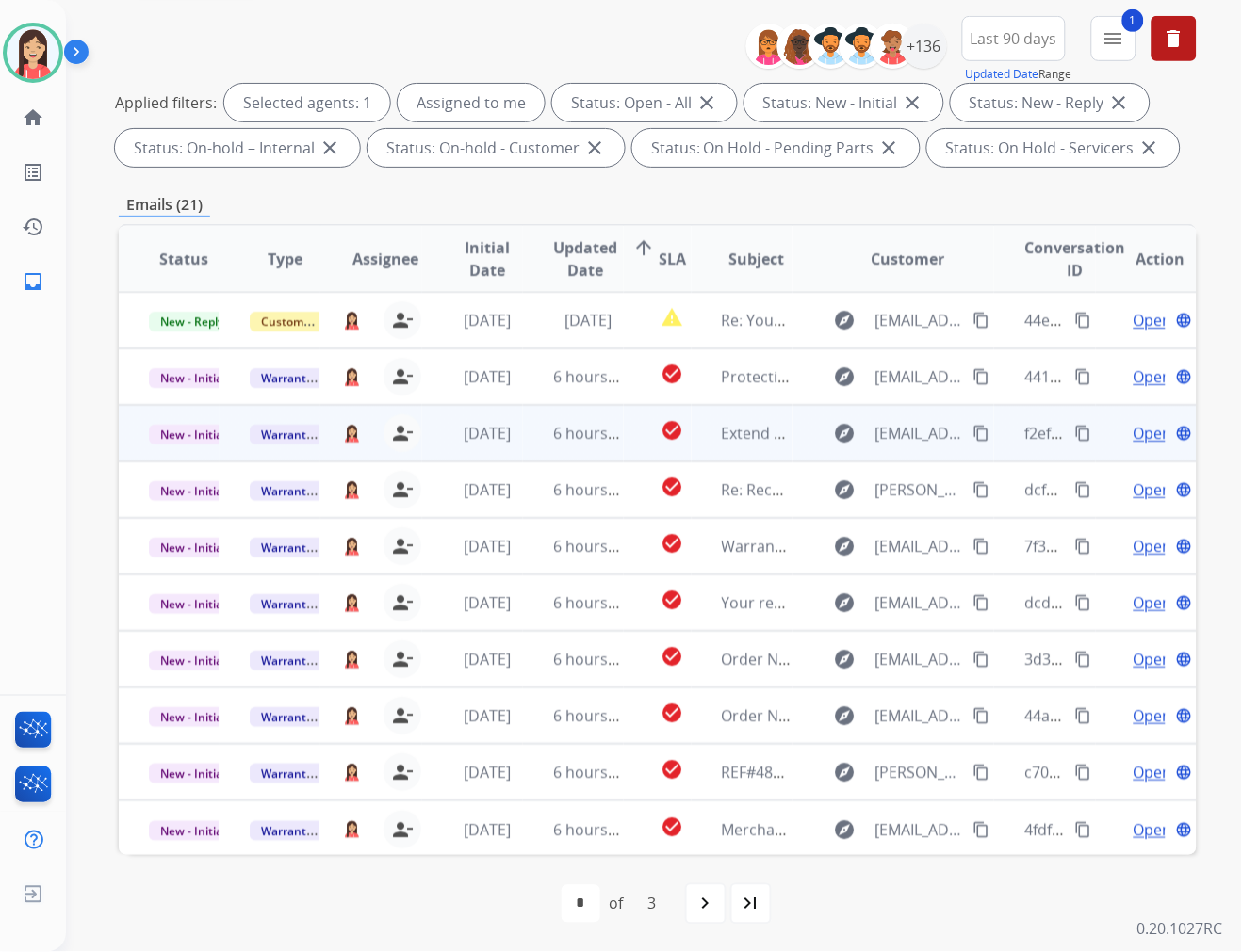
click at [532, 455] on td "6 hours ago" at bounding box center [573, 434] width 101 height 57
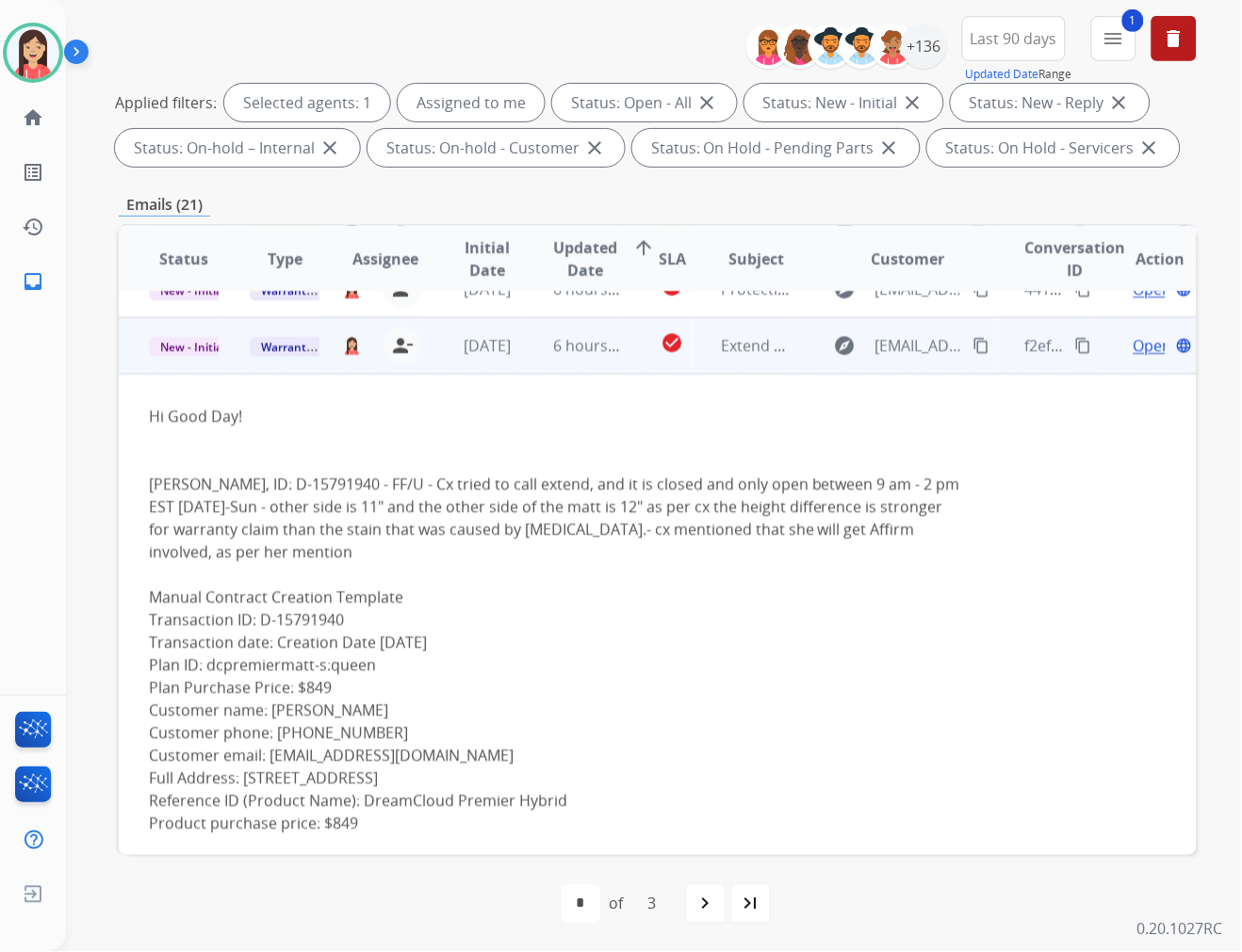
scroll to position [113, 0]
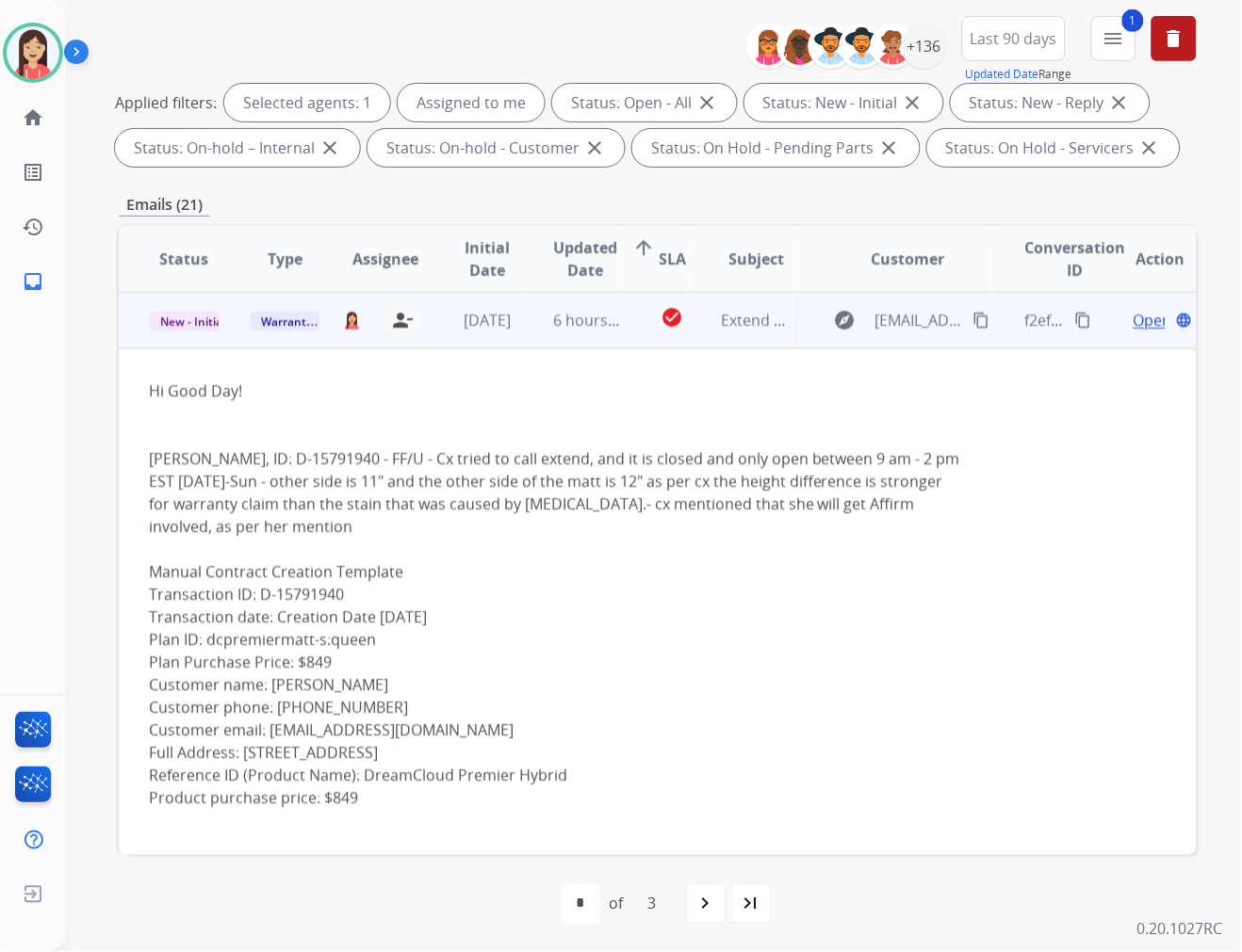
drag, startPoint x: 544, startPoint y: 727, endPoint x: 268, endPoint y: 731, distance: 276.0
click at [268, 731] on div "Manual Contract Creation Template Transaction ID: D-15791940 Transaction date: …" at bounding box center [557, 696] width 815 height 271
copy div "runningtherailgreyhounds@gmail.com"
click at [278, 509] on div "Kristen L Hixson, ID: D-15791940 - FF/U - Cx tried to call extend, and it is cl…" at bounding box center [557, 493] width 815 height 90
drag, startPoint x: 388, startPoint y: 711, endPoint x: 273, endPoint y: 709, distance: 115.0
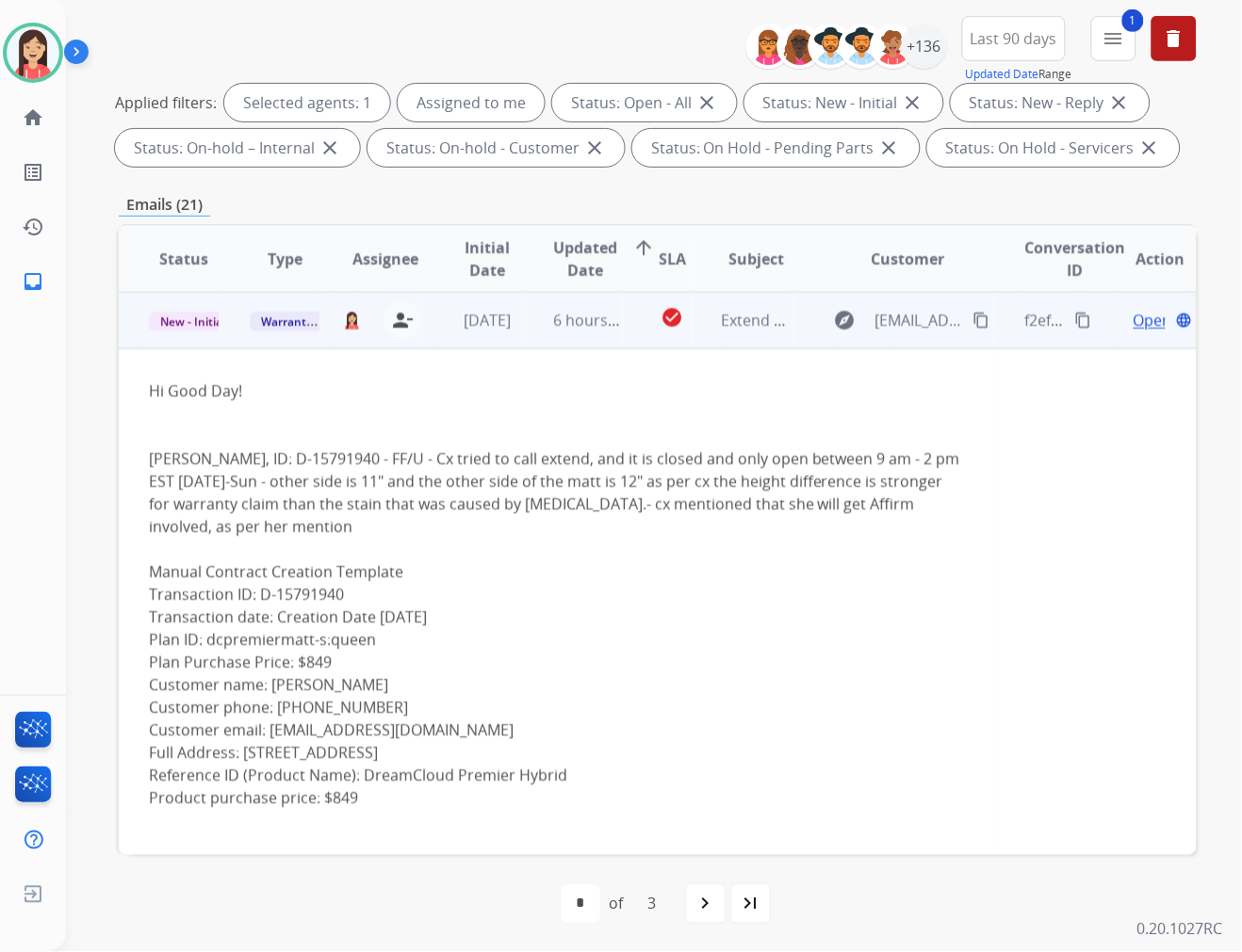
click at [273, 709] on div "Manual Contract Creation Template Transaction ID: D-15791940 Transaction date: …" at bounding box center [557, 696] width 815 height 271
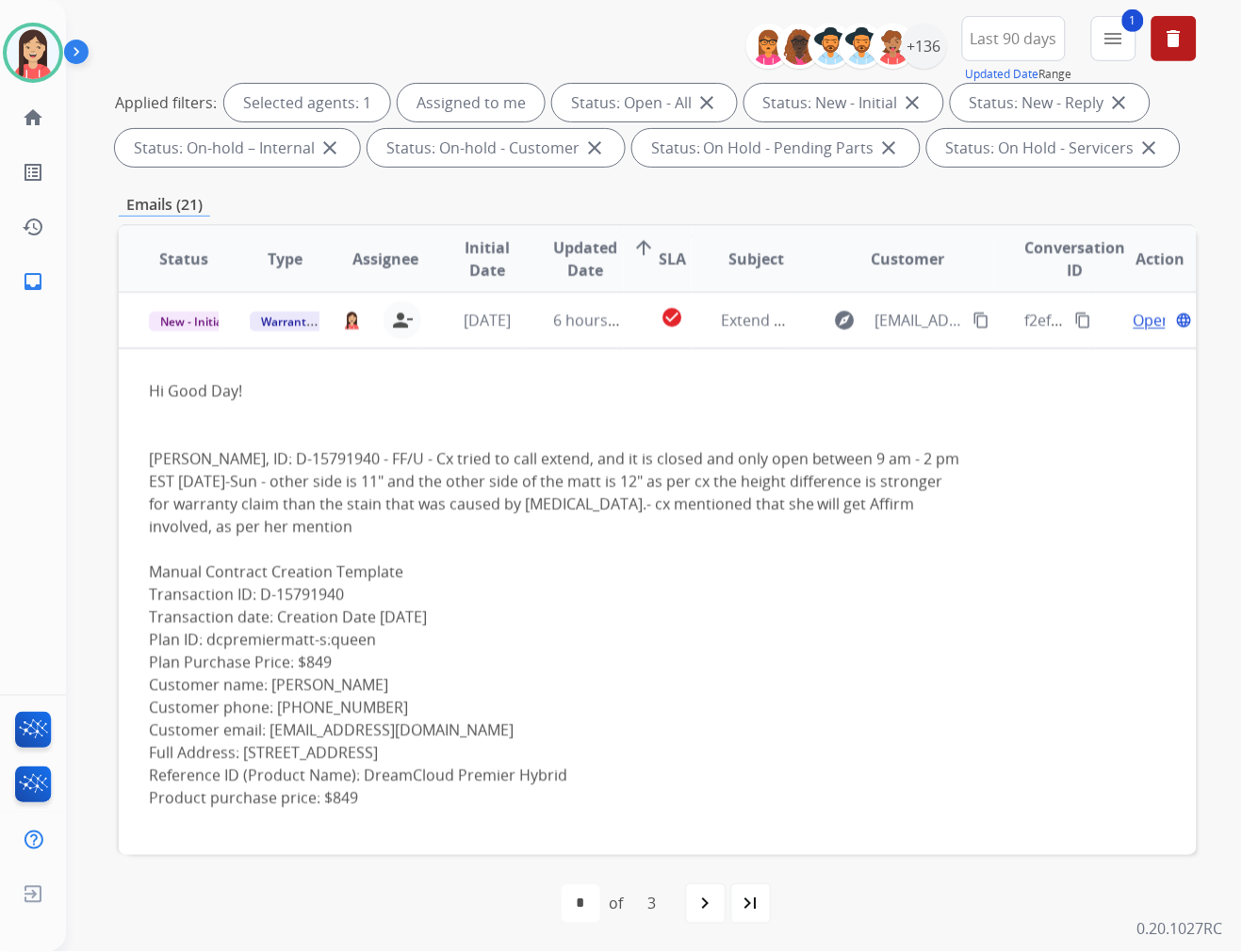
copy div "(813) 293-2679"
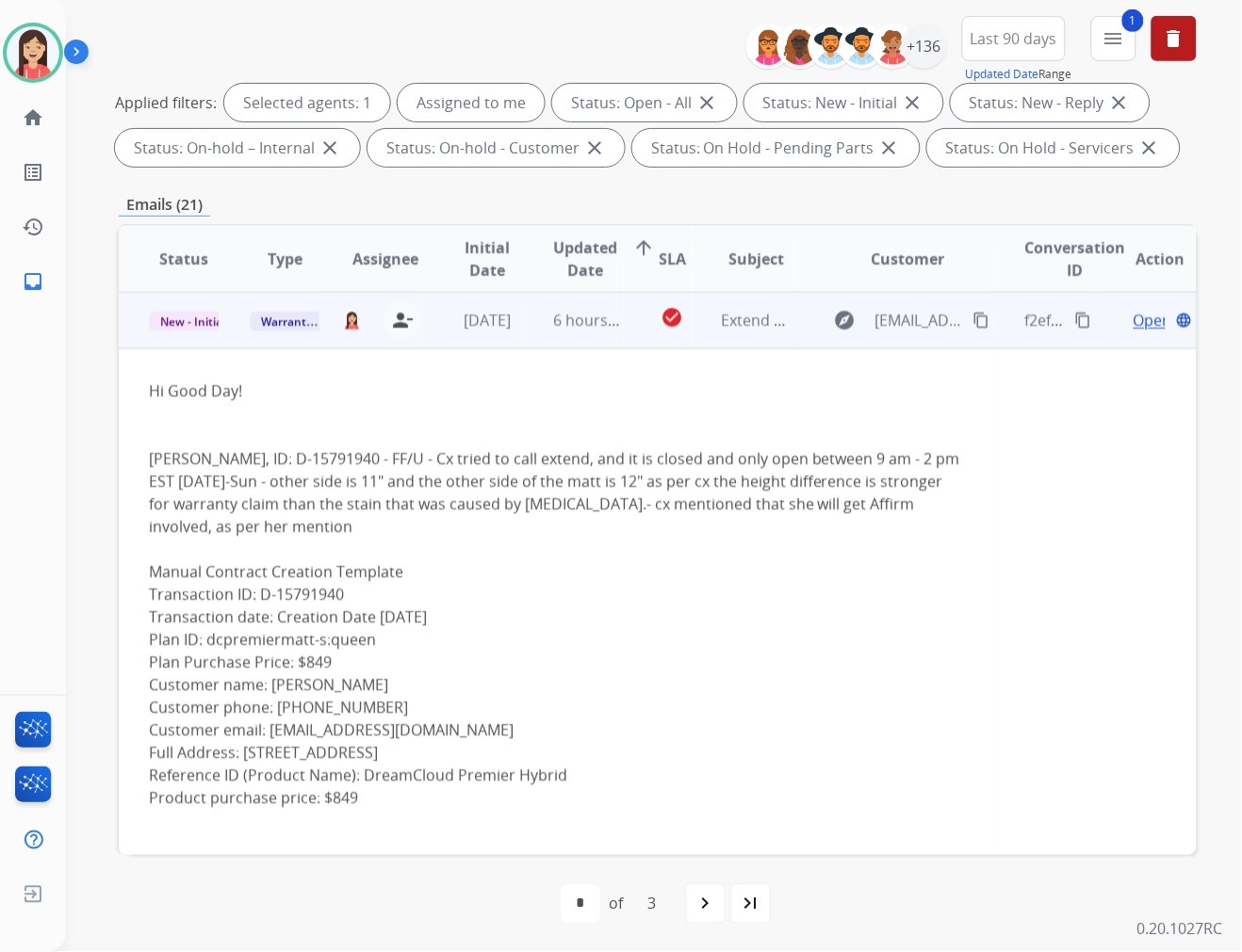
drag, startPoint x: 549, startPoint y: 725, endPoint x: 268, endPoint y: 728, distance: 281.0
click at [268, 728] on div "Manual Contract Creation Template Transaction ID: D-15791940 Transaction date: …" at bounding box center [557, 696] width 815 height 271
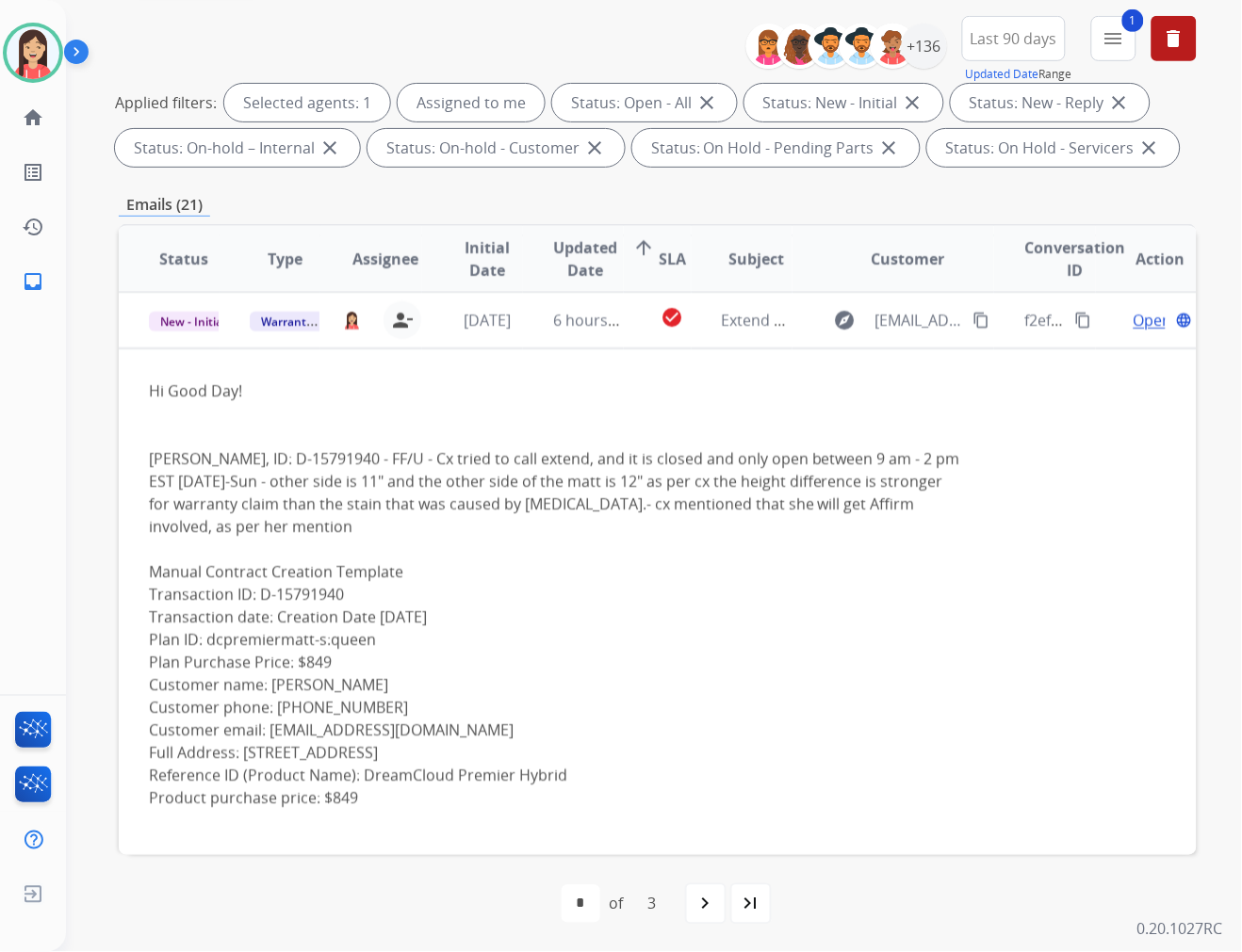
copy div "runningtherailgreyhounds@gmail.com"
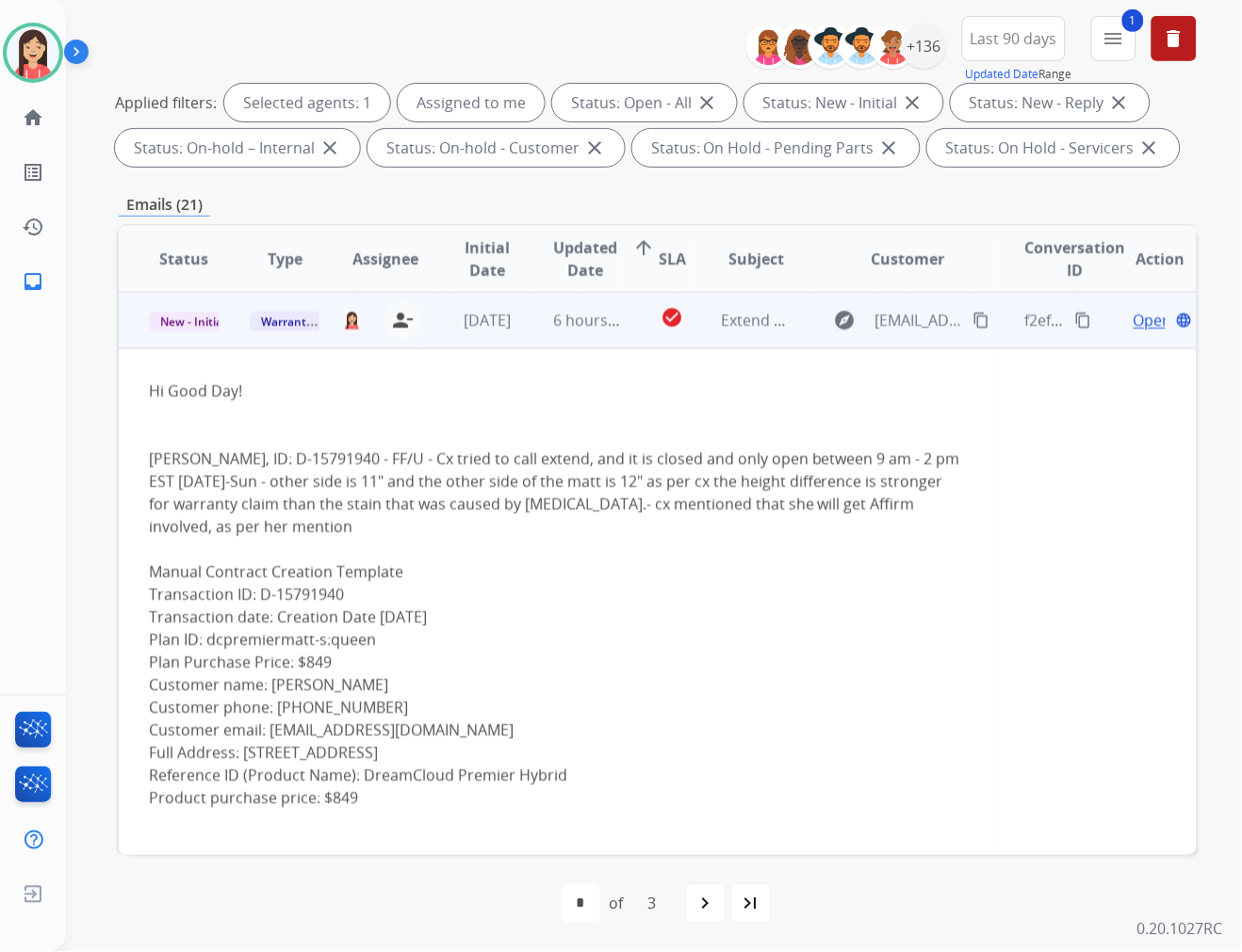
click at [534, 534] on div "Kristen L Hixson, ID: D-15791940 - FF/U - Cx tried to call extend, and it is cl…" at bounding box center [557, 493] width 815 height 90
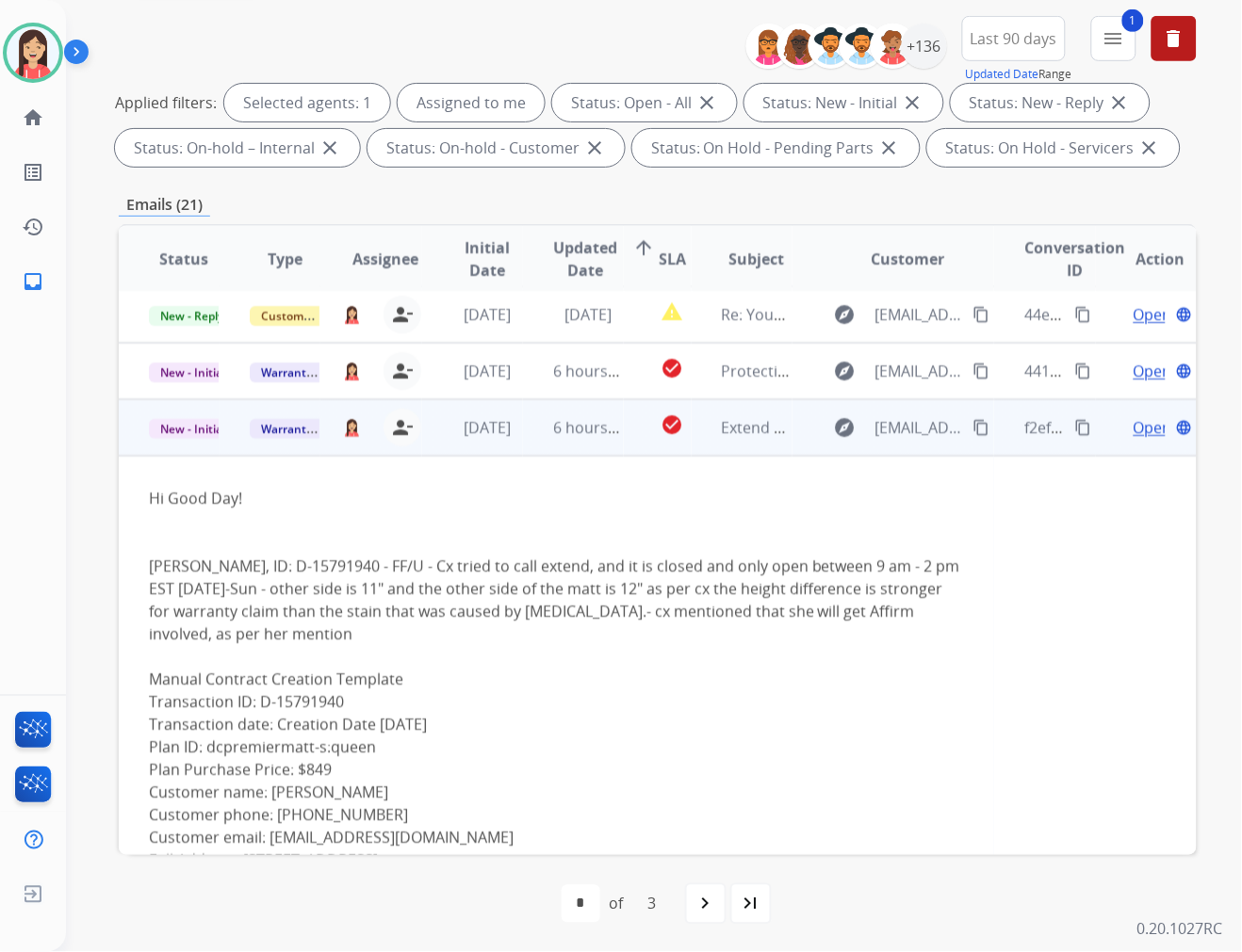
scroll to position [0, 0]
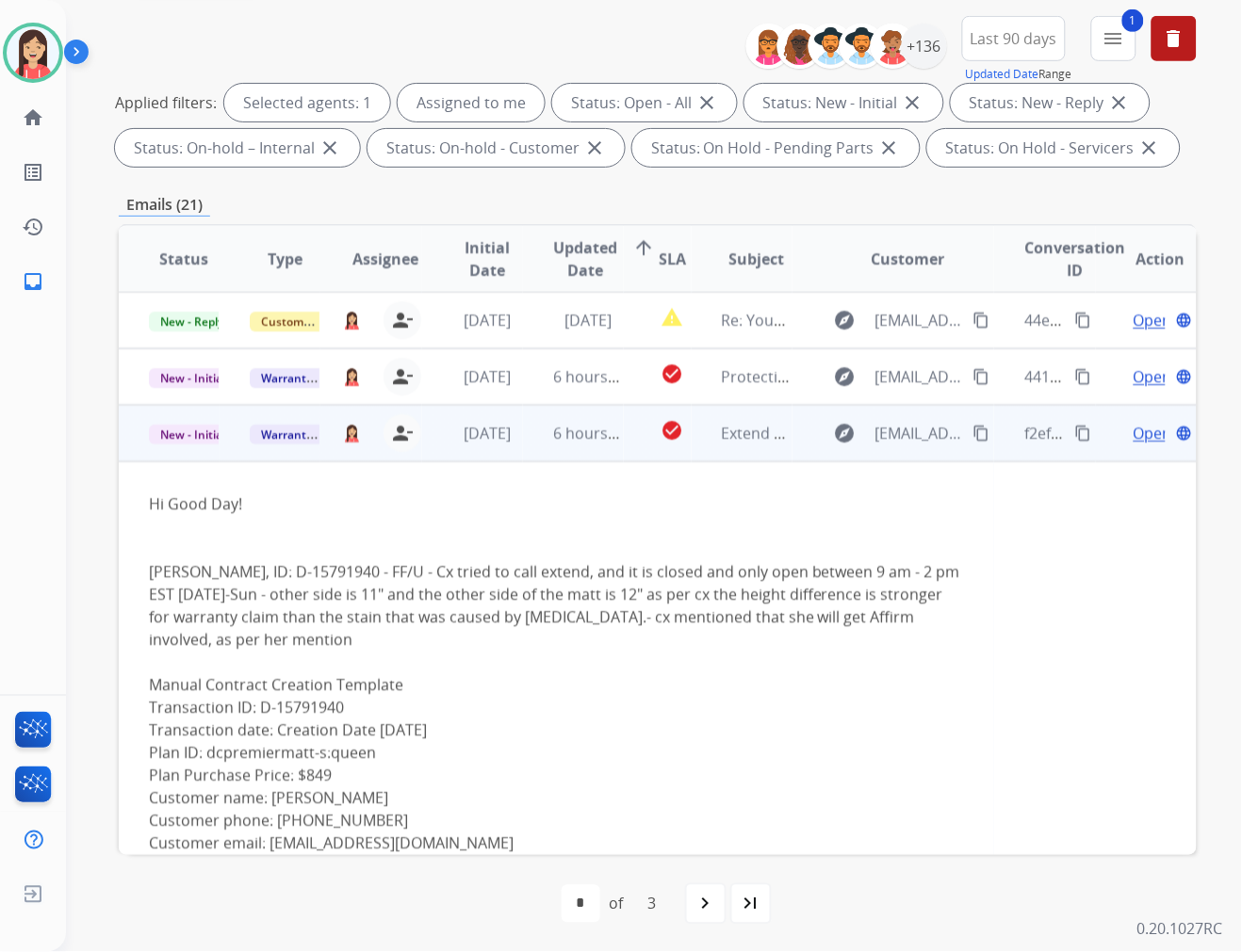
click at [1135, 436] on span "Open" at bounding box center [1152, 433] width 38 height 23
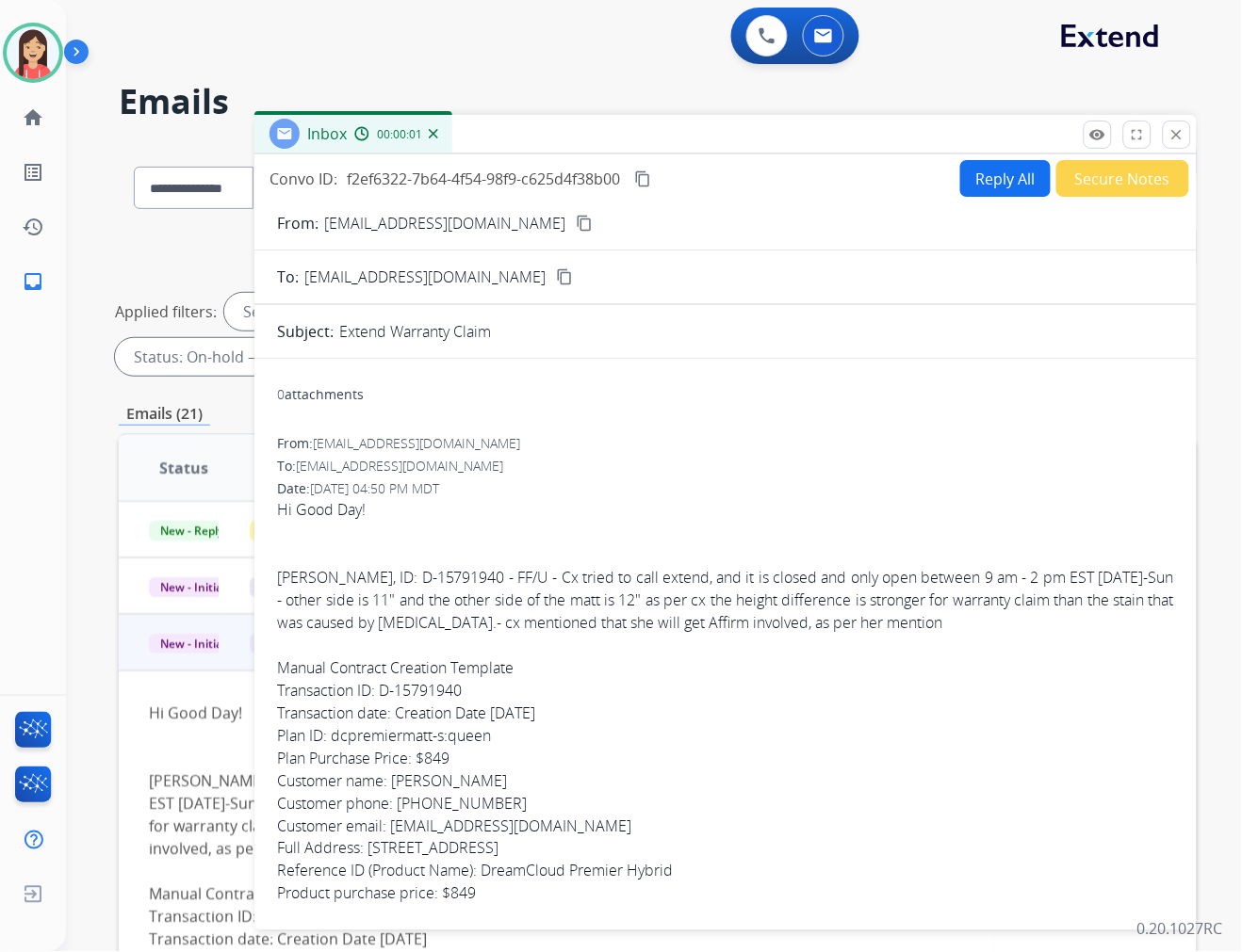
click at [1011, 181] on button "Reply All" at bounding box center [1005, 178] width 90 height 36
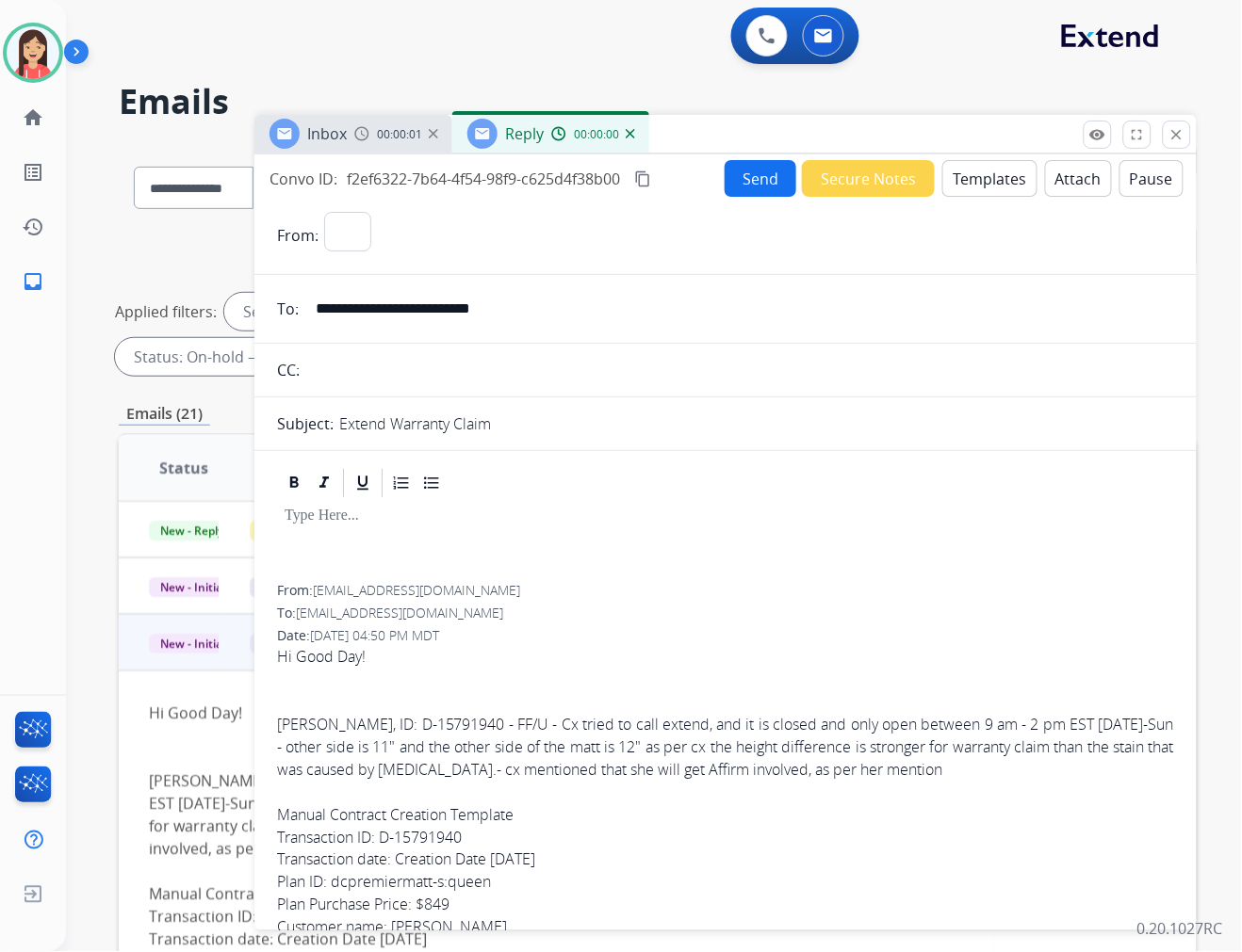
select select "**********"
click at [1011, 181] on button "Templates" at bounding box center [990, 178] width 95 height 36
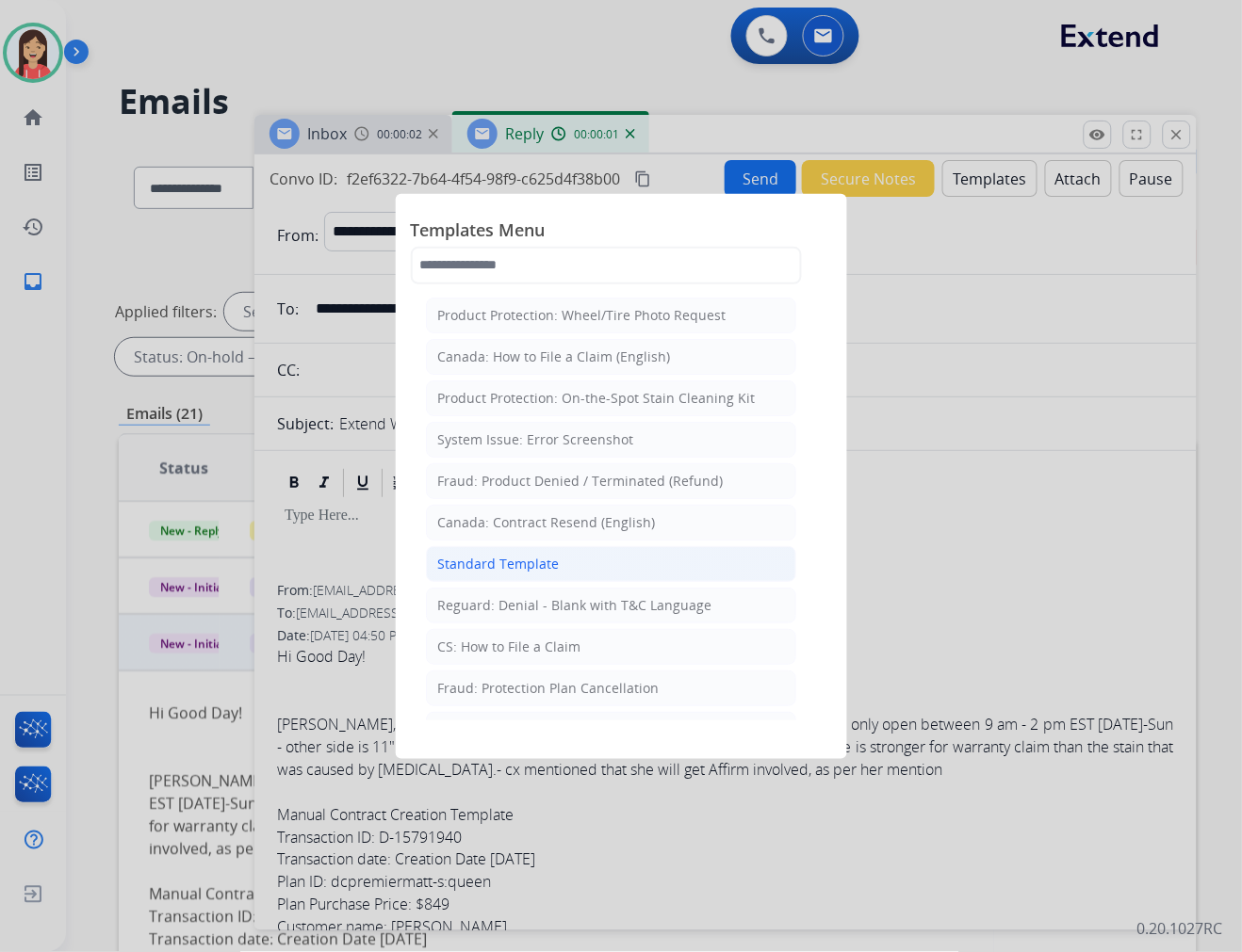
click at [479, 561] on div "Standard Template" at bounding box center [499, 563] width 122 height 19
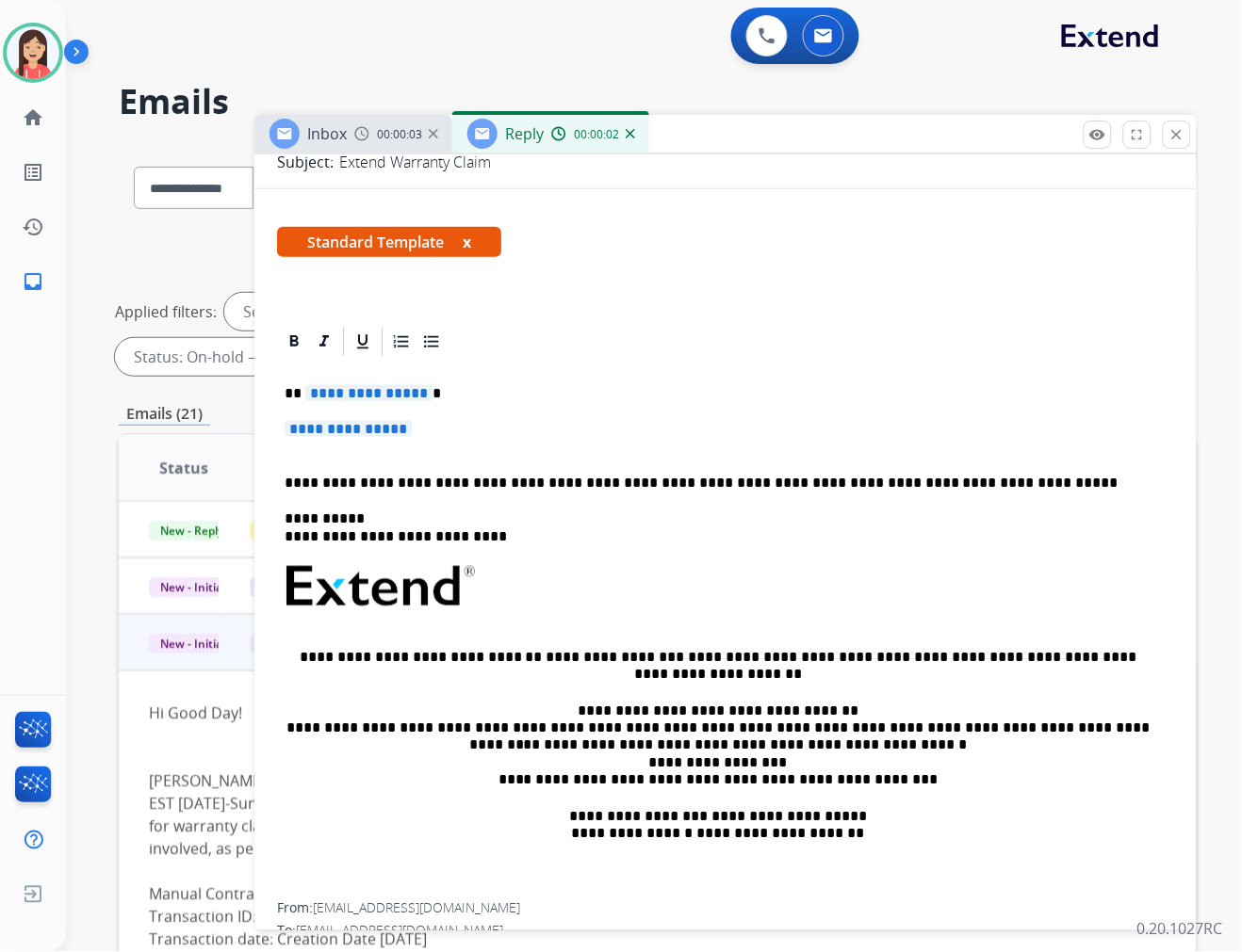
scroll to position [314, 0]
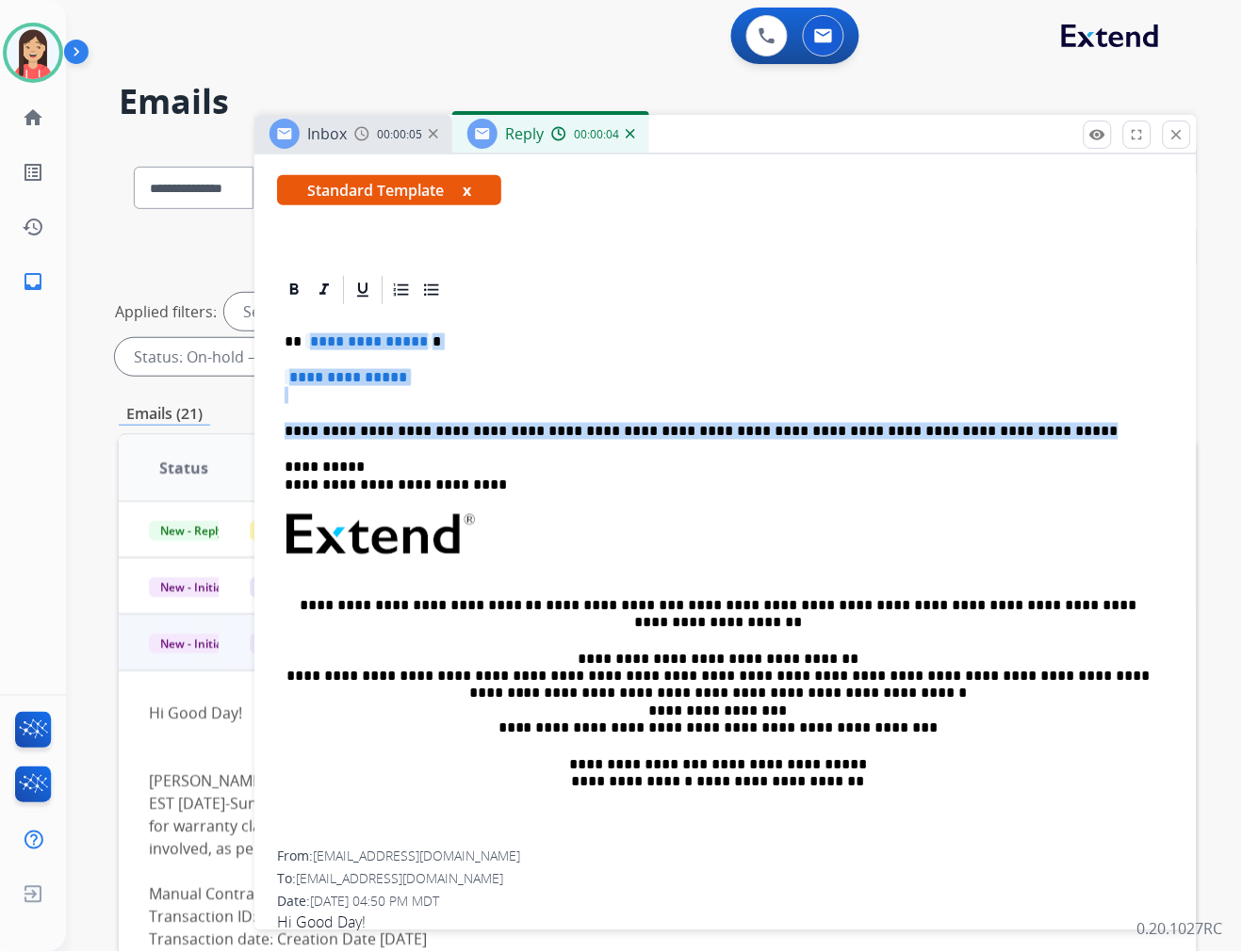
drag, startPoint x: 308, startPoint y: 340, endPoint x: 993, endPoint y: 427, distance: 690.5
click at [993, 427] on div "**********" at bounding box center [726, 579] width 897 height 545
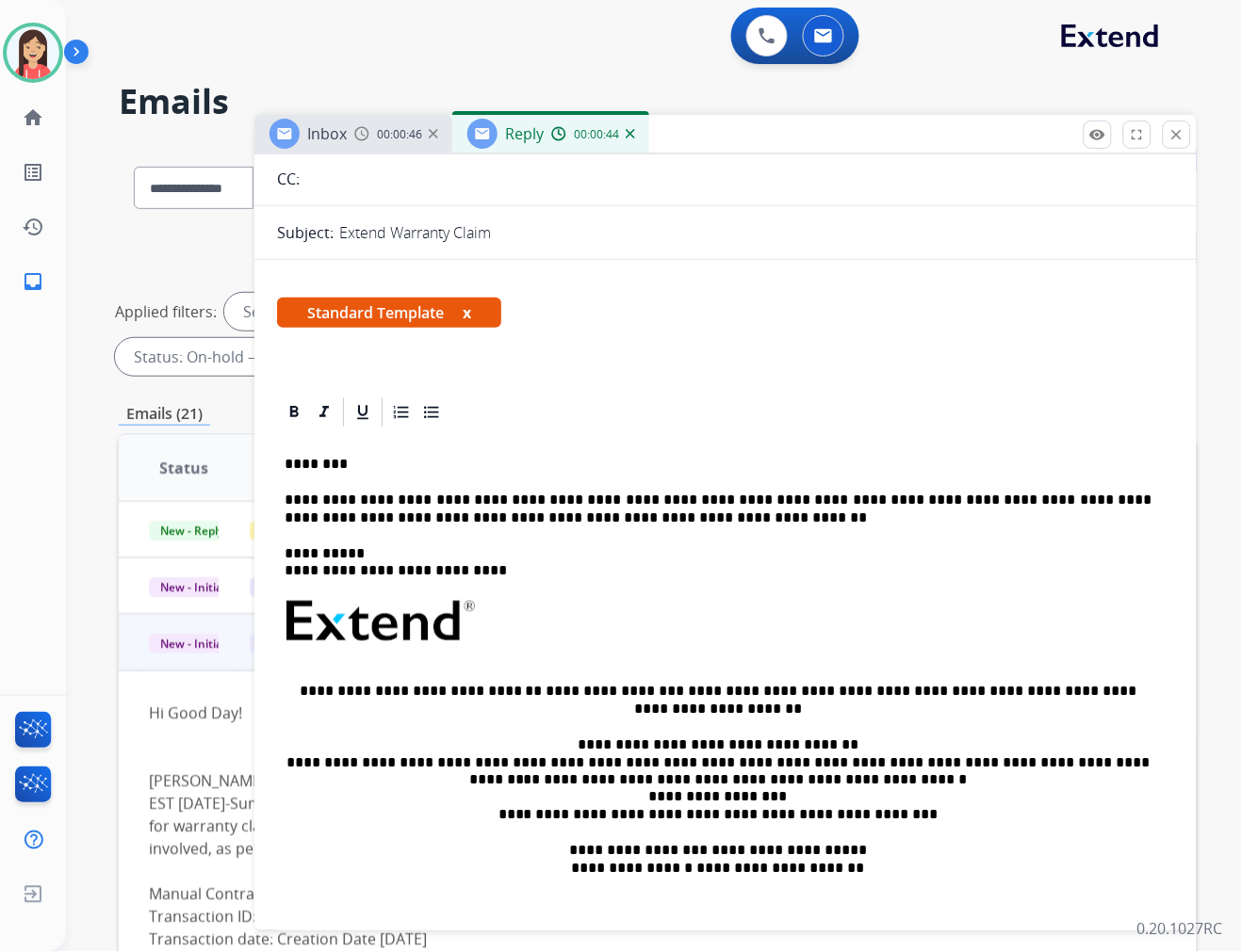
scroll to position [0, 0]
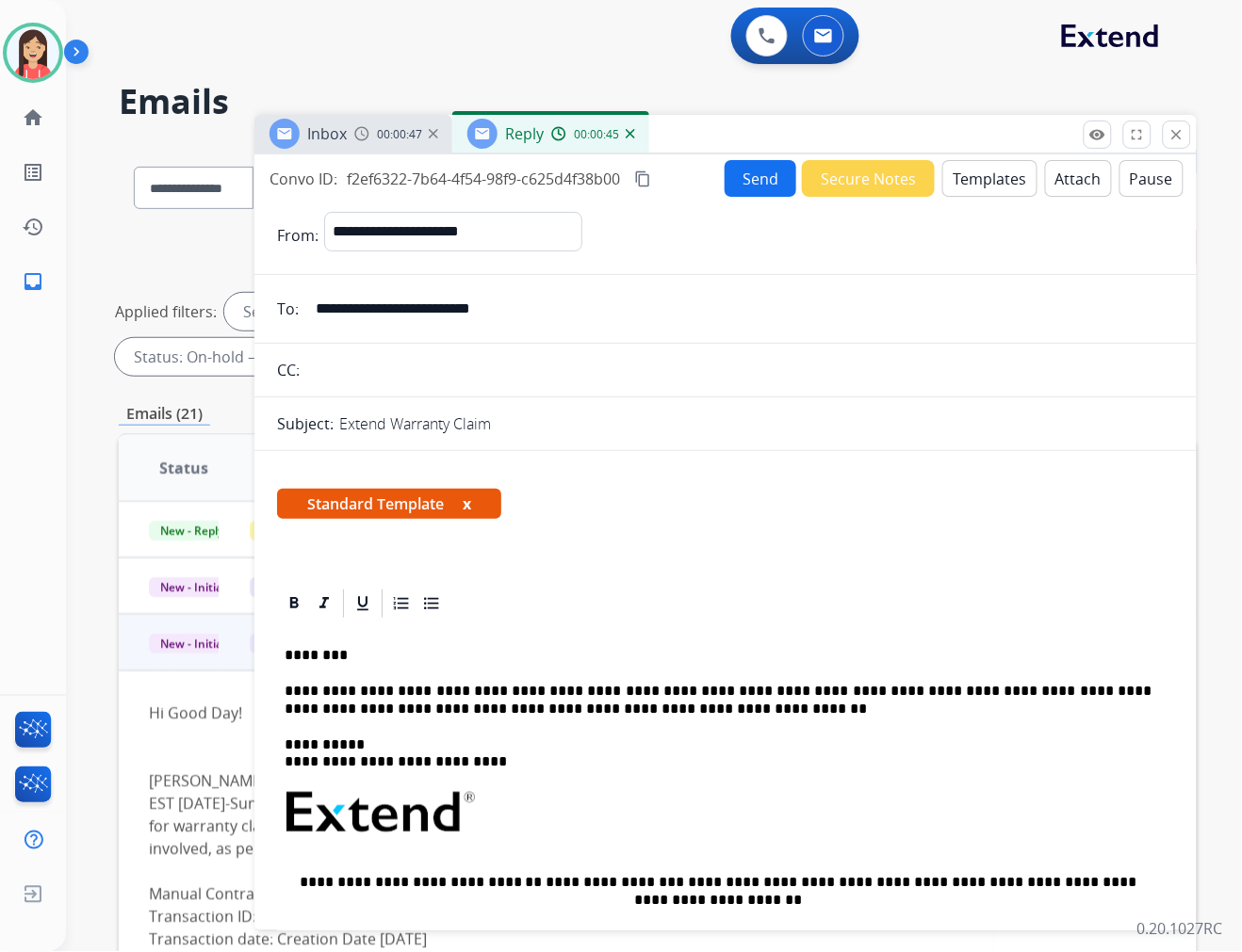
click at [755, 173] on button "Send" at bounding box center [760, 178] width 72 height 36
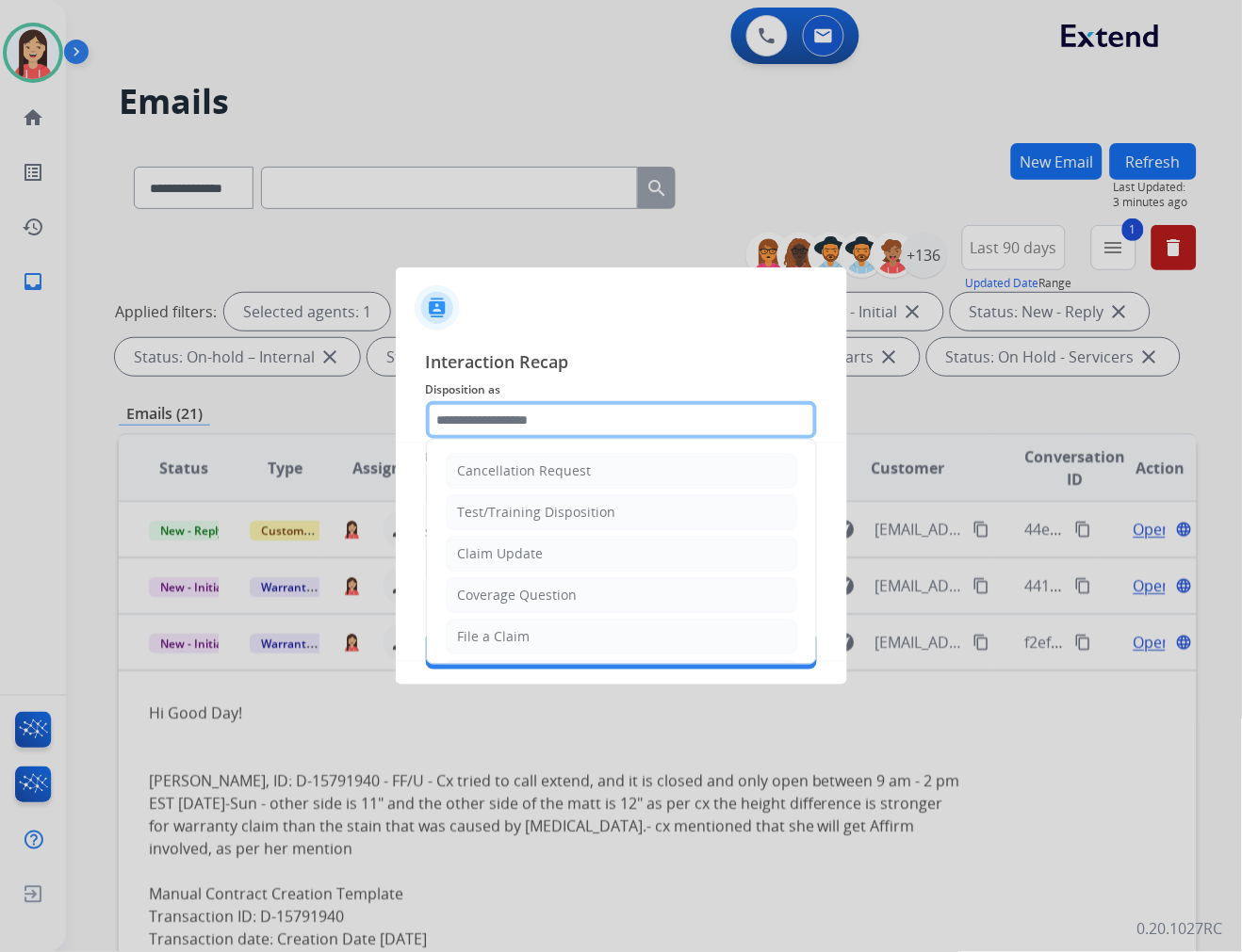
click at [514, 415] on input "text" at bounding box center [621, 420] width 391 height 37
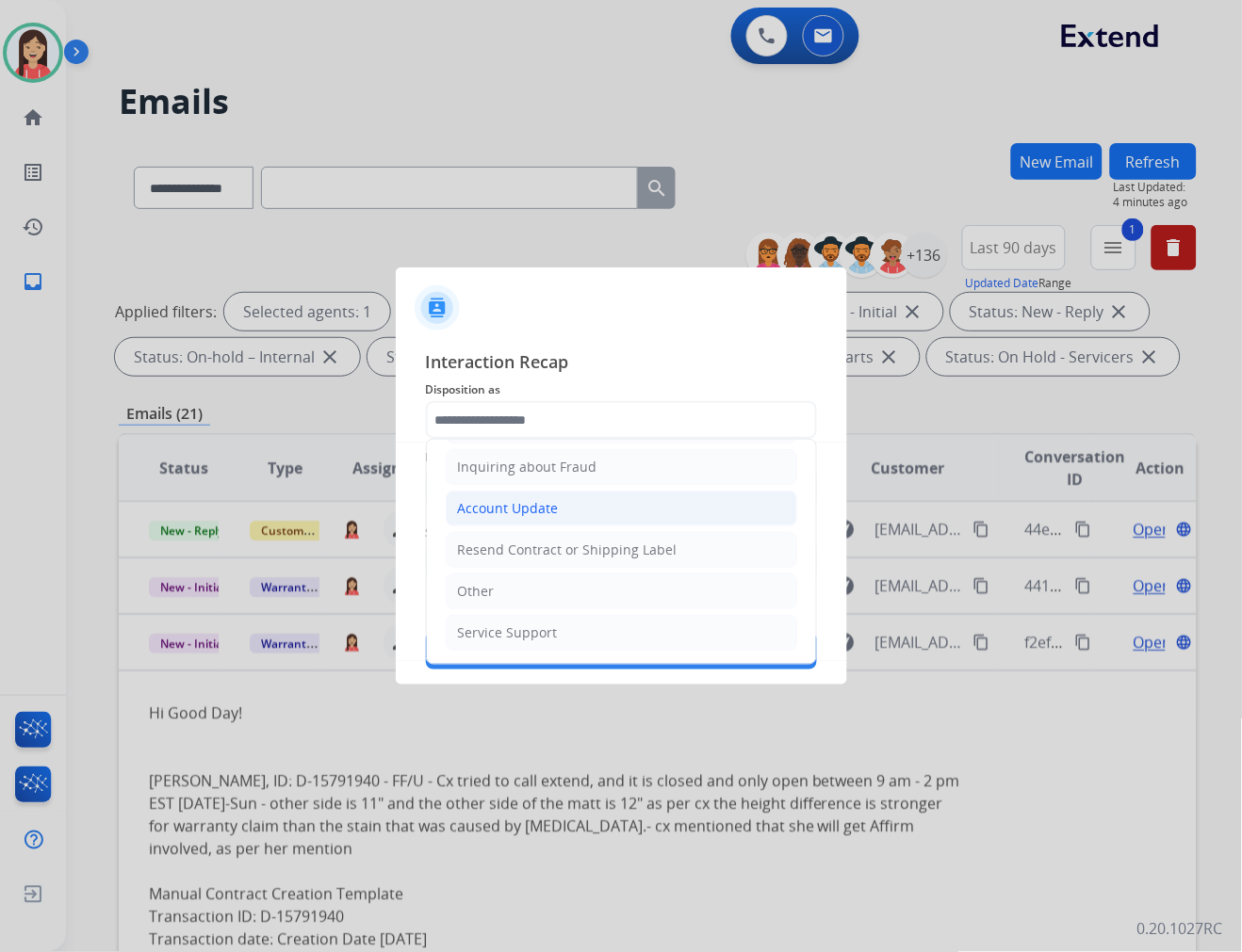
click at [584, 513] on li "Account Update" at bounding box center [621, 508] width 351 height 35
type input "**********"
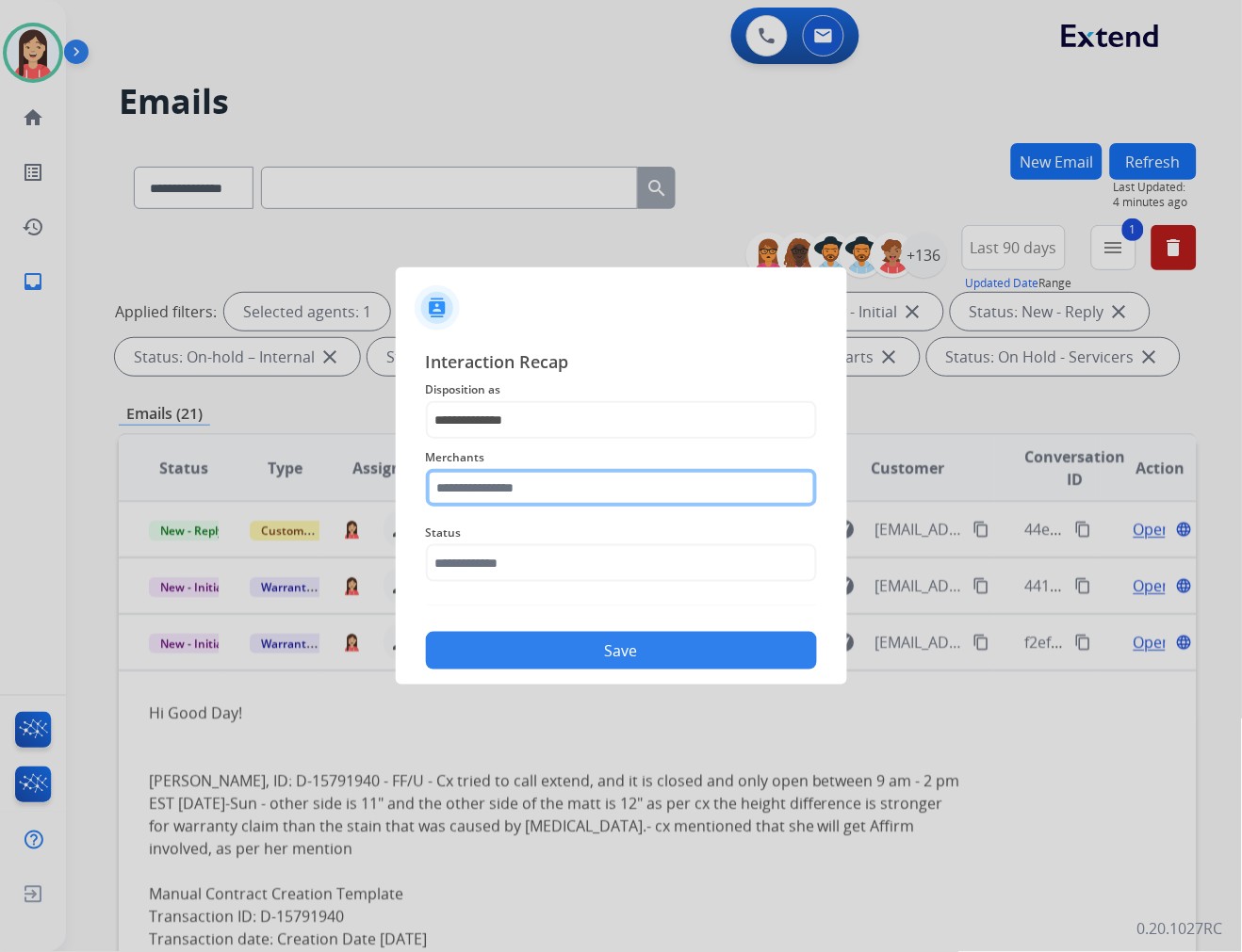
click at [572, 485] on input "text" at bounding box center [621, 488] width 391 height 37
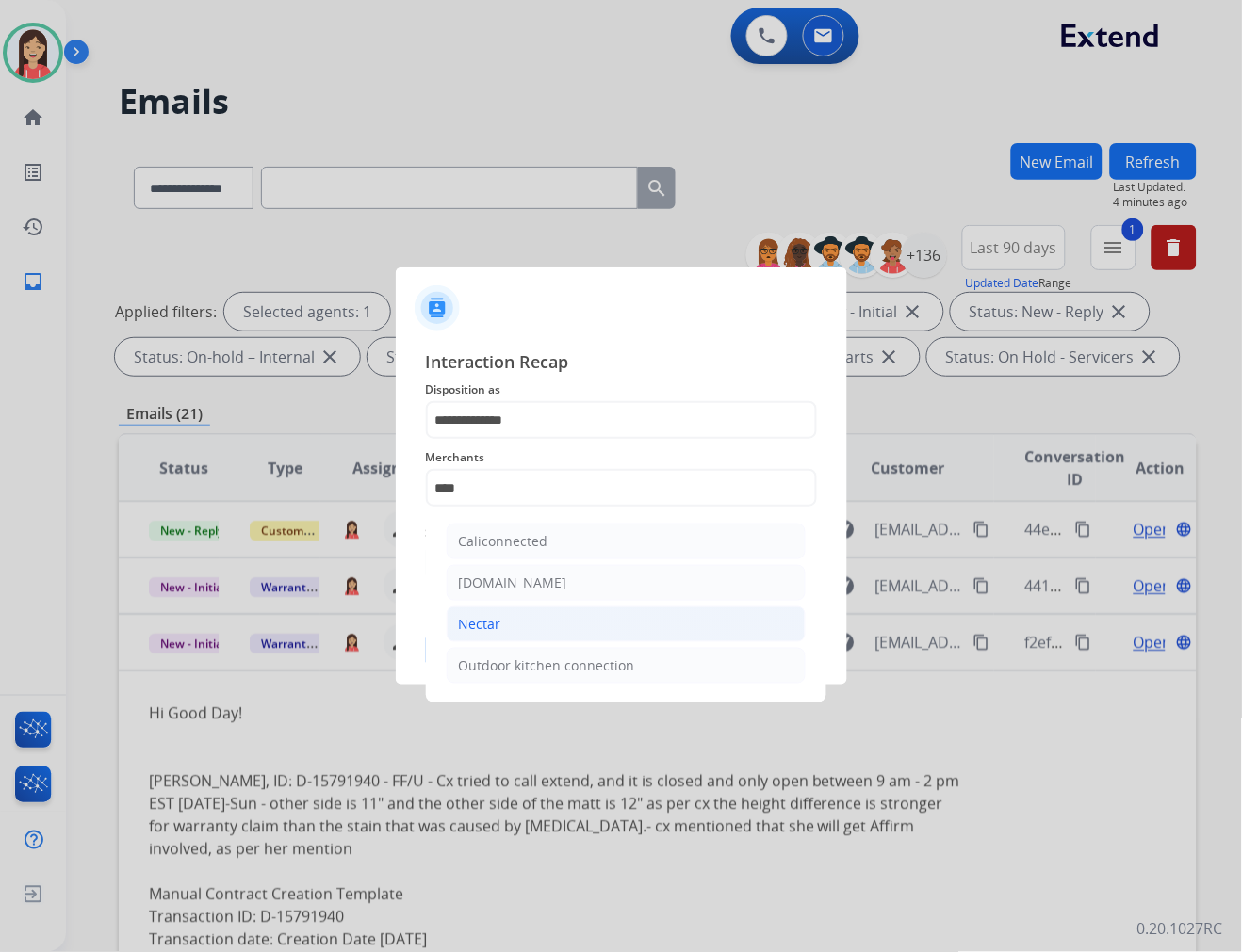
click at [550, 629] on li "Nectar" at bounding box center [626, 624] width 359 height 35
type input "******"
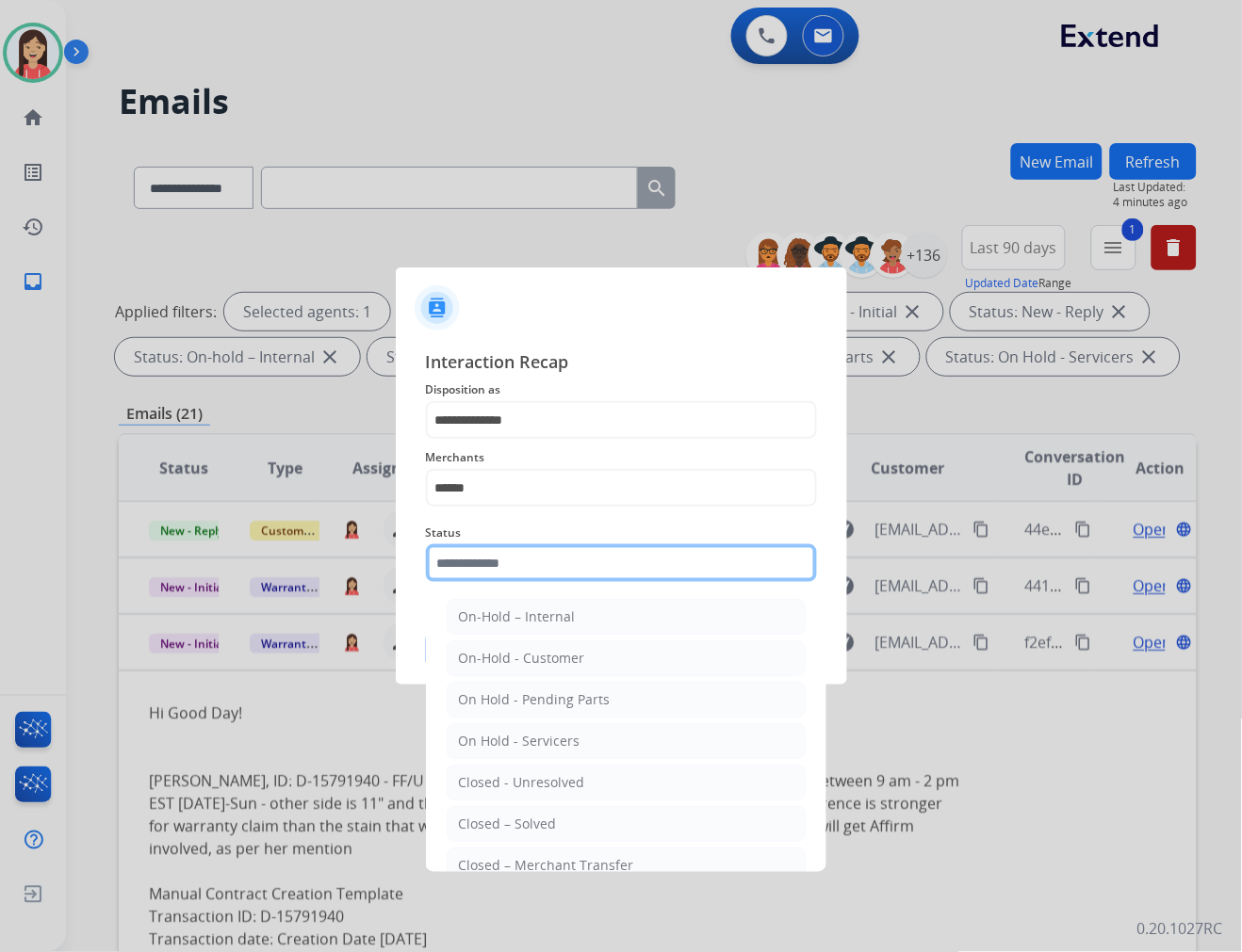
click at [539, 575] on input "text" at bounding box center [621, 563] width 391 height 37
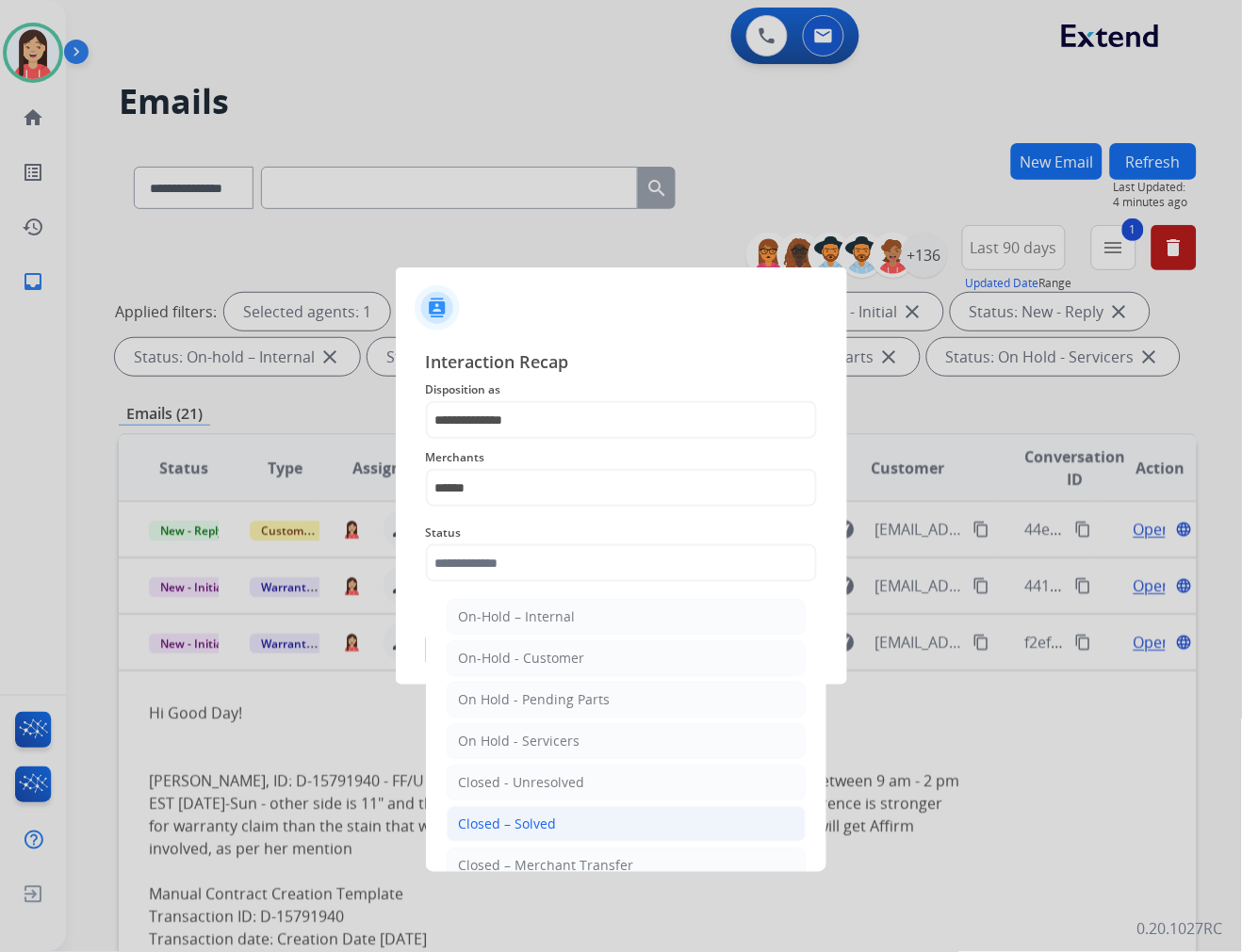
click at [556, 829] on li "Closed – Solved" at bounding box center [626, 823] width 359 height 35
type input "**********"
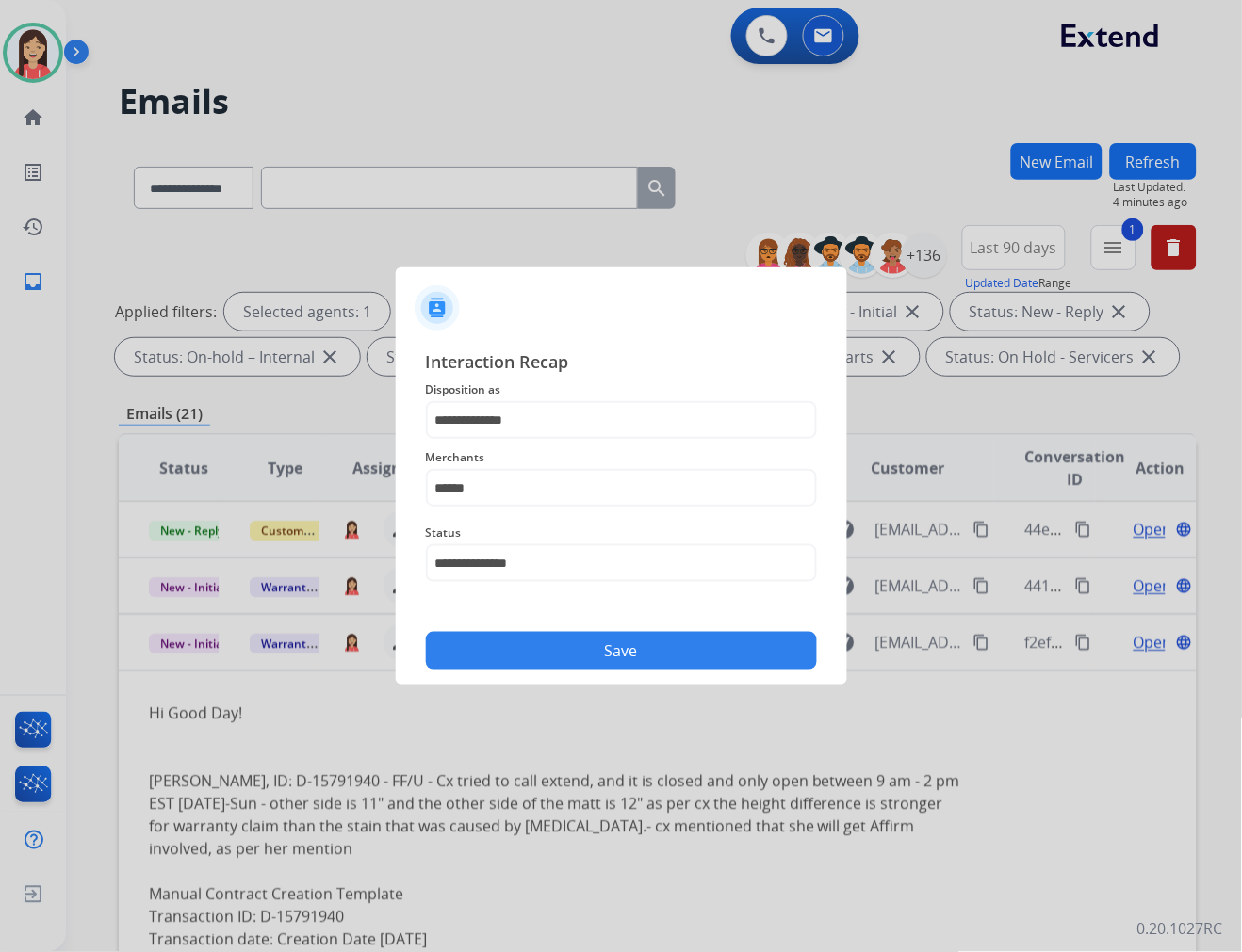
click at [575, 661] on button "Save" at bounding box center [621, 651] width 391 height 37
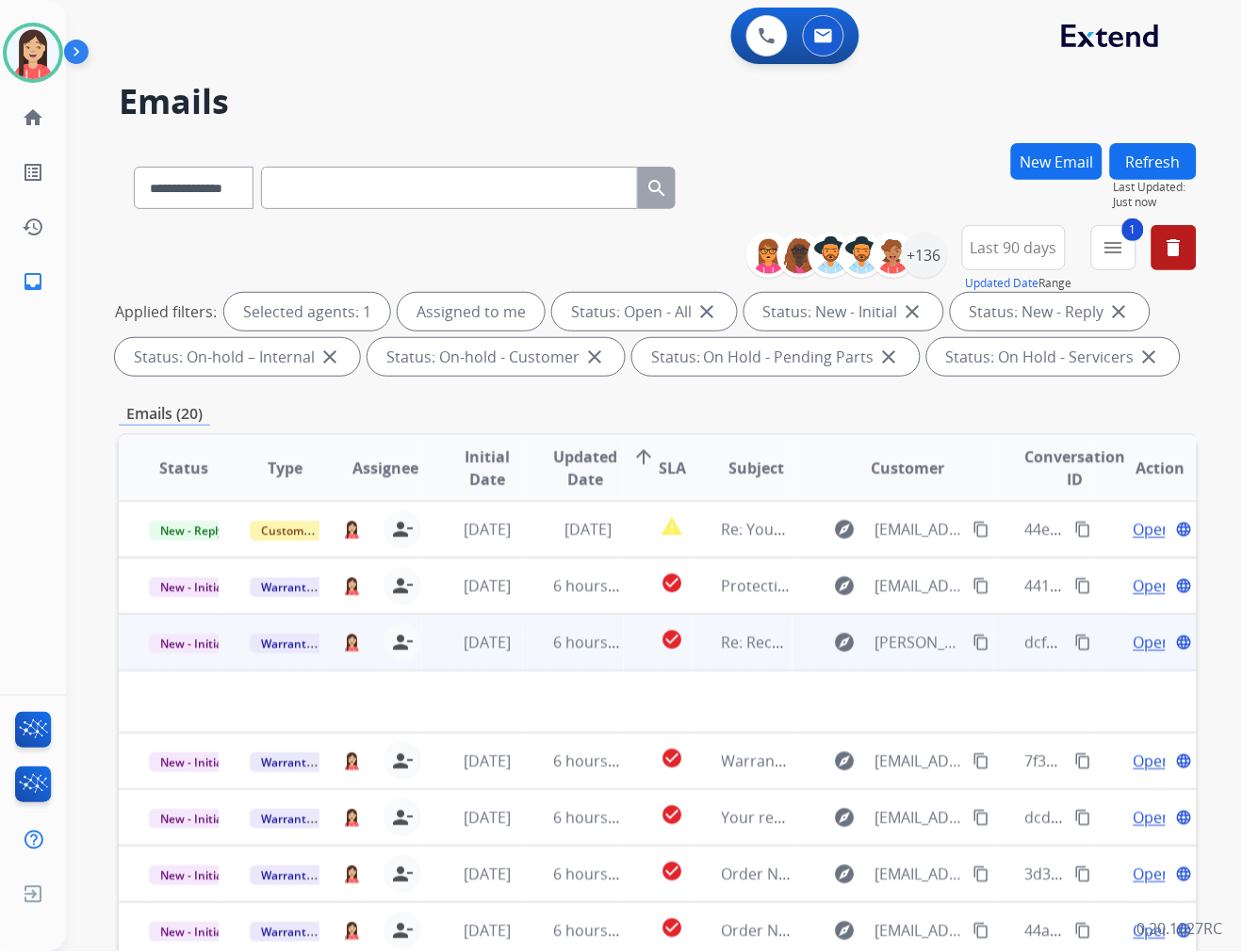
click at [523, 646] on td "6 hours ago" at bounding box center [573, 643] width 101 height 57
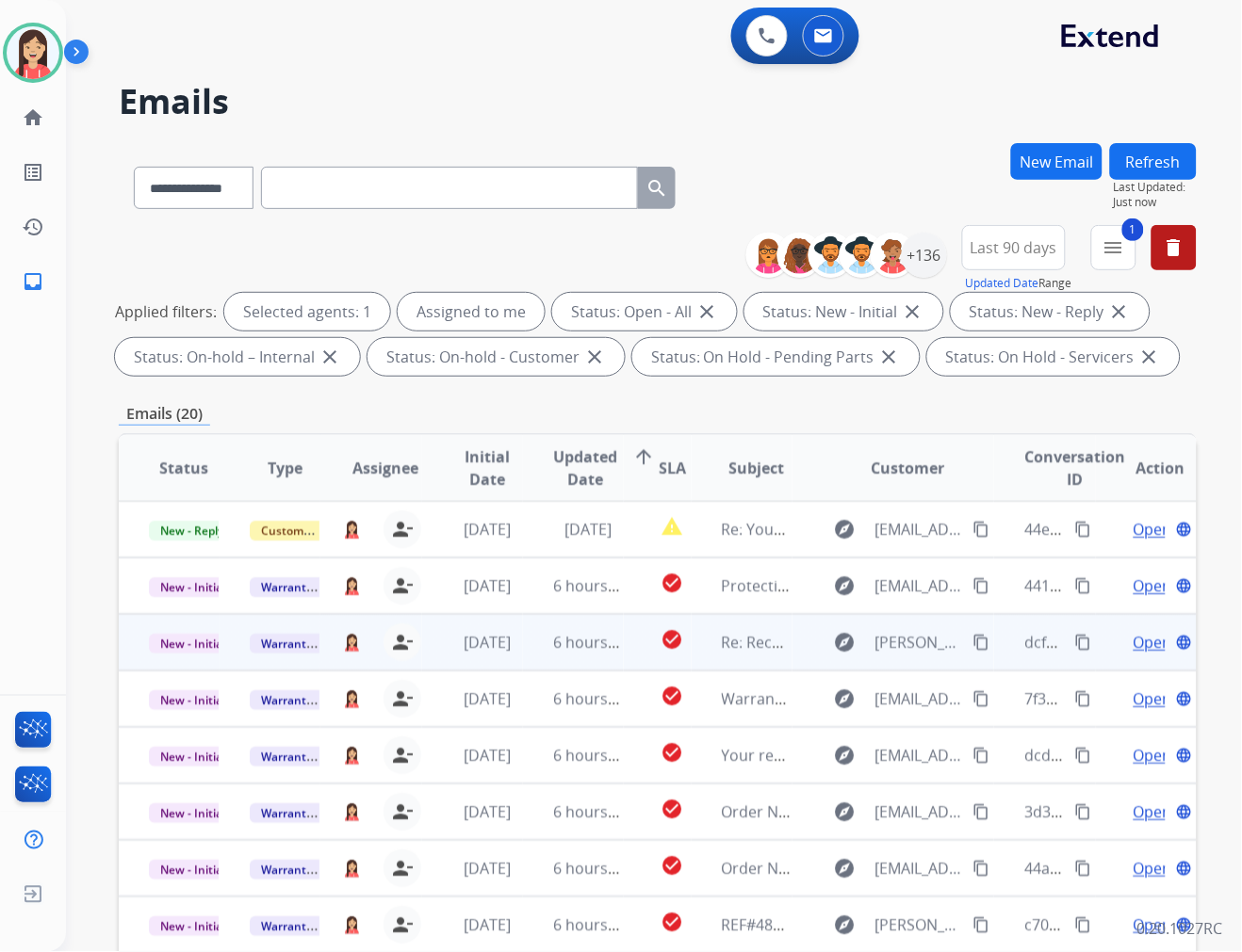
click at [523, 646] on td "6 hours ago" at bounding box center [573, 643] width 101 height 57
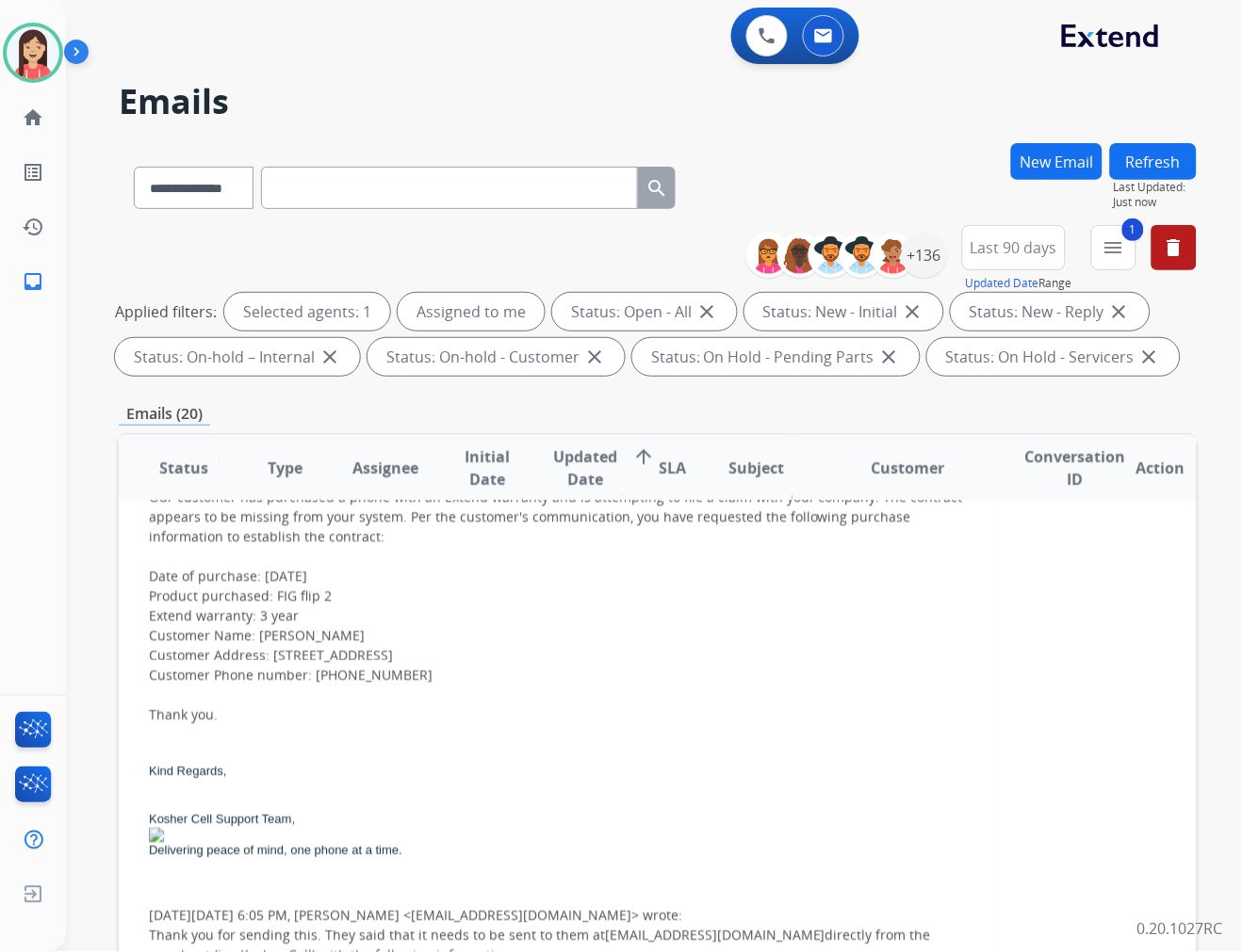
scroll to position [218, 0]
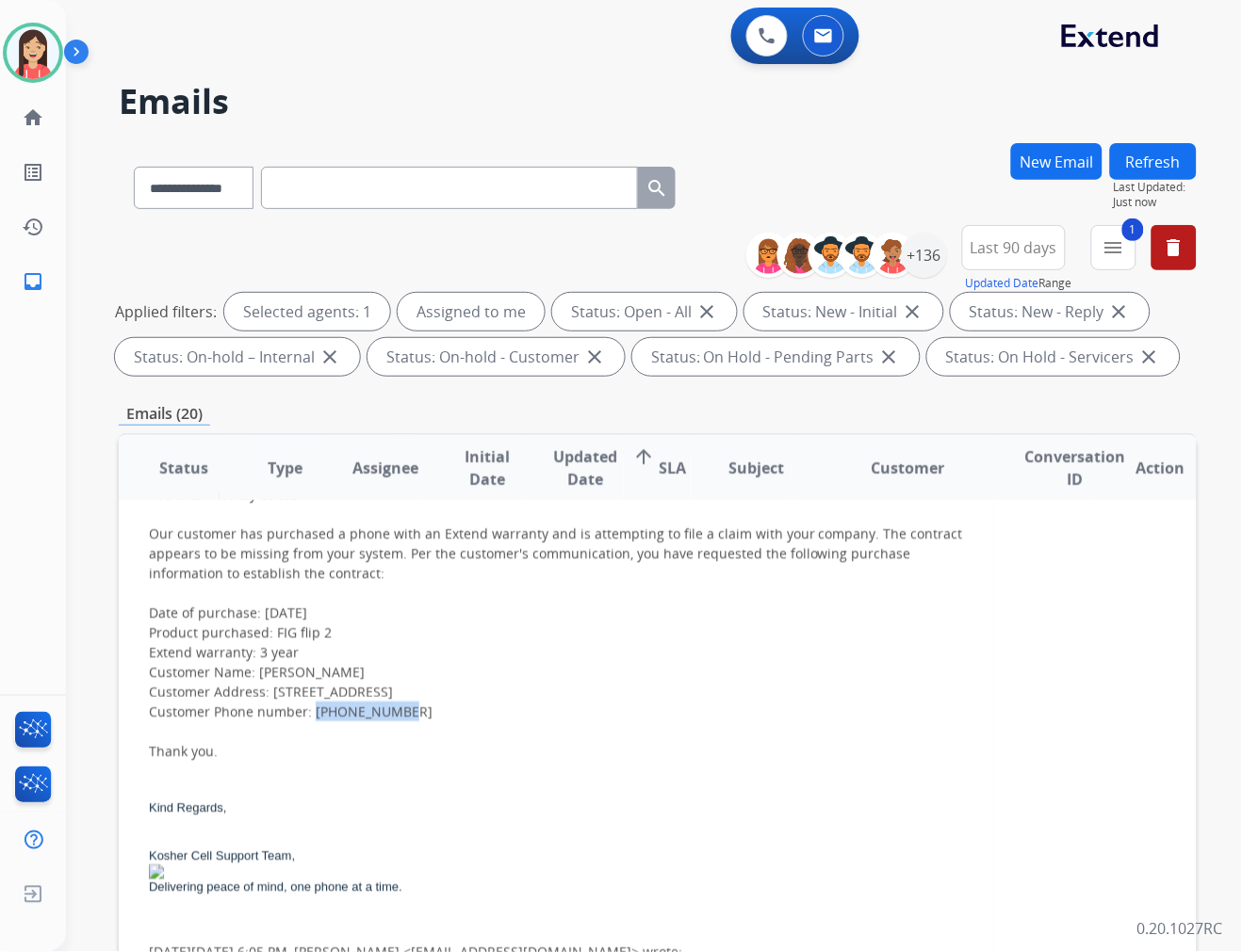
drag, startPoint x: 414, startPoint y: 713, endPoint x: 314, endPoint y: 705, distance: 100.3
click at [314, 705] on div "TTo whom it may concern: Our customer has purchased a phone with an Extend warr…" at bounding box center [557, 622] width 815 height 277
copy div "773-403-4217"
click at [419, 638] on div "TTo whom it may concern: Our customer has purchased a phone with an Extend warr…" at bounding box center [557, 622] width 815 height 277
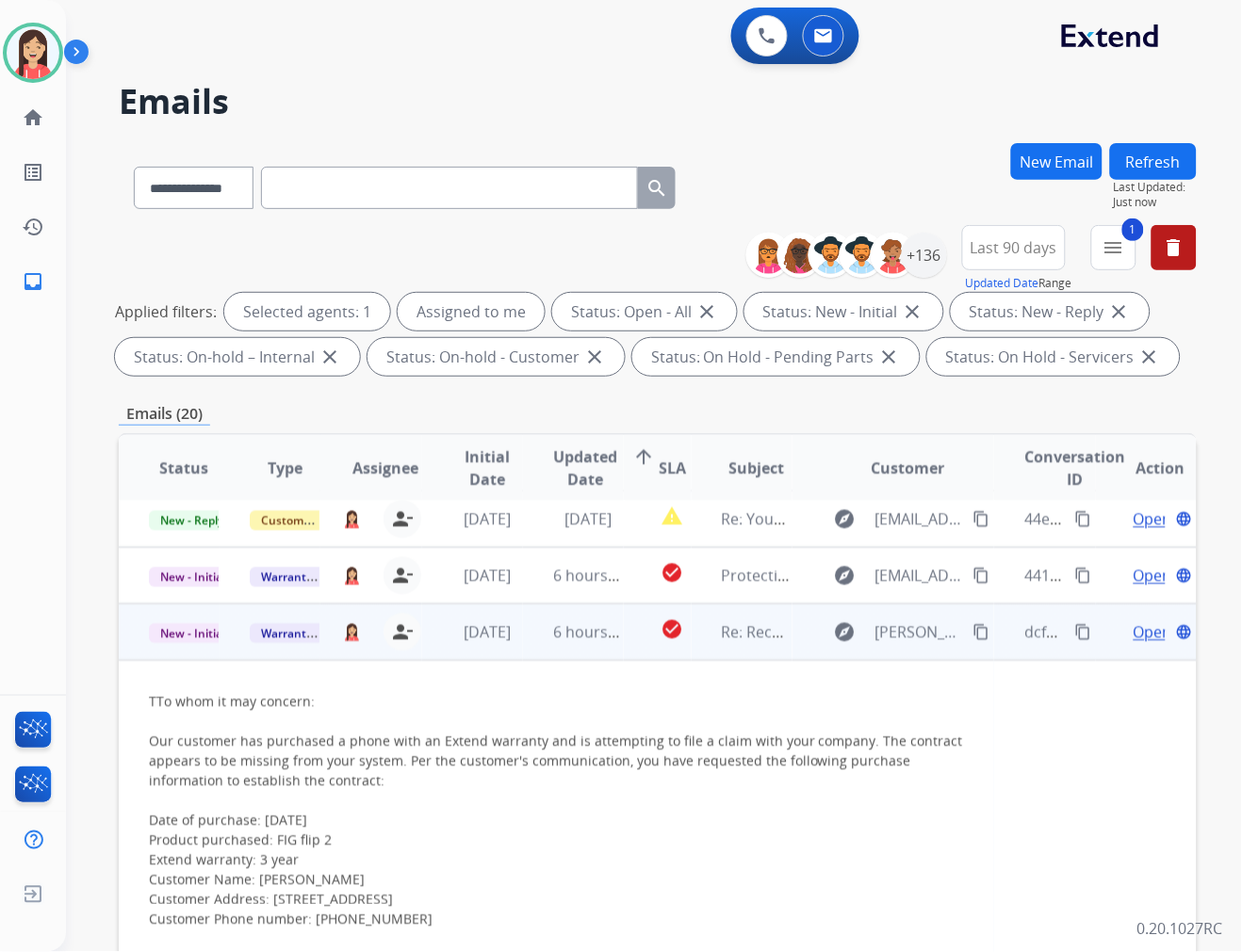
scroll to position [8, 0]
click at [1133, 626] on span "Open" at bounding box center [1152, 634] width 38 height 23
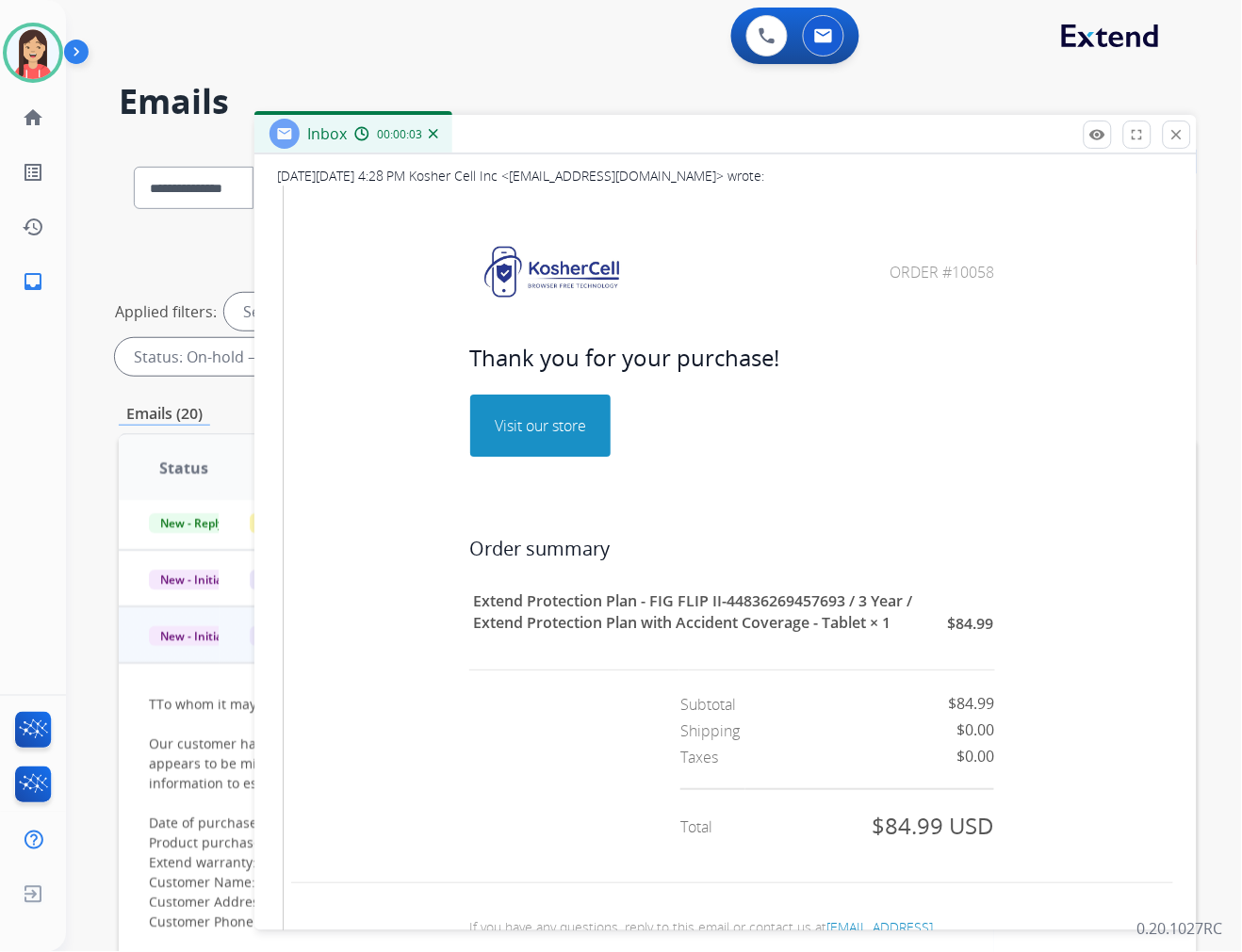
scroll to position [1151, 0]
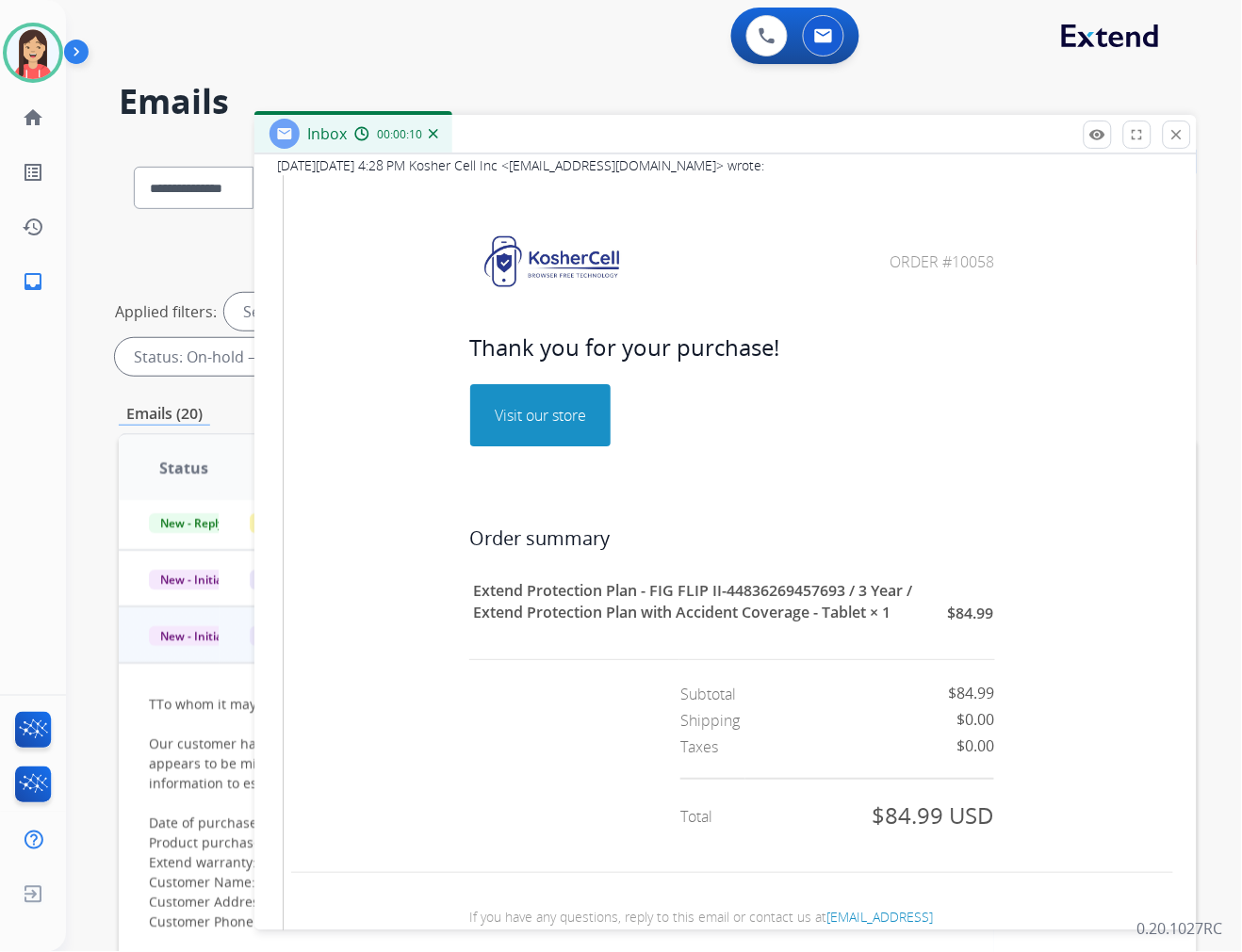
drag, startPoint x: 941, startPoint y: 303, endPoint x: 982, endPoint y: 313, distance: 42.2
click at [982, 308] on td "Order #10058" at bounding box center [893, 262] width 201 height 92
copy span "10058"
click at [679, 547] on td "Order summary Extend Protection Plan - FIG FLIP II-44836269457693 / 3 Year / Ex…" at bounding box center [732, 678] width 882 height 386
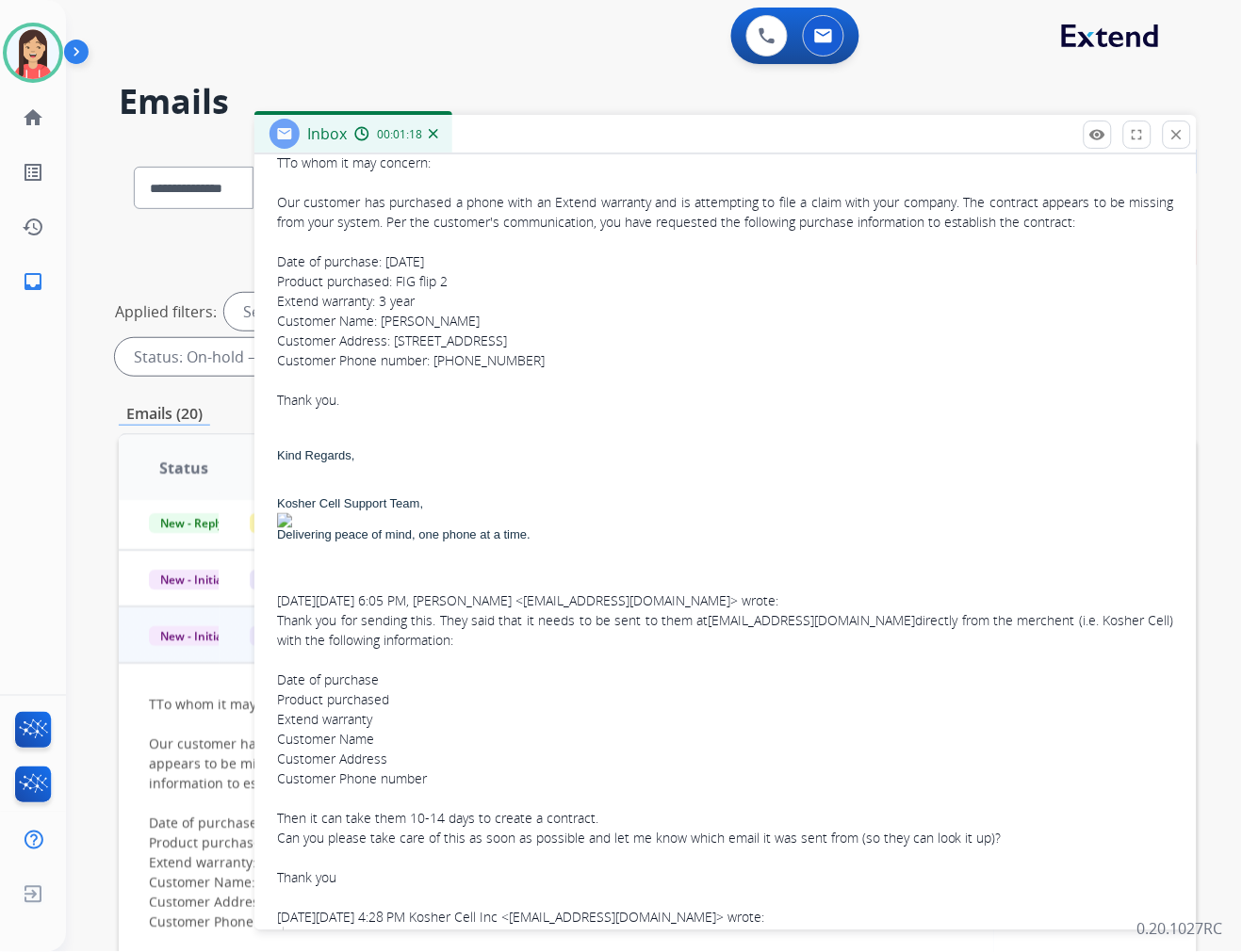
scroll to position [302, 0]
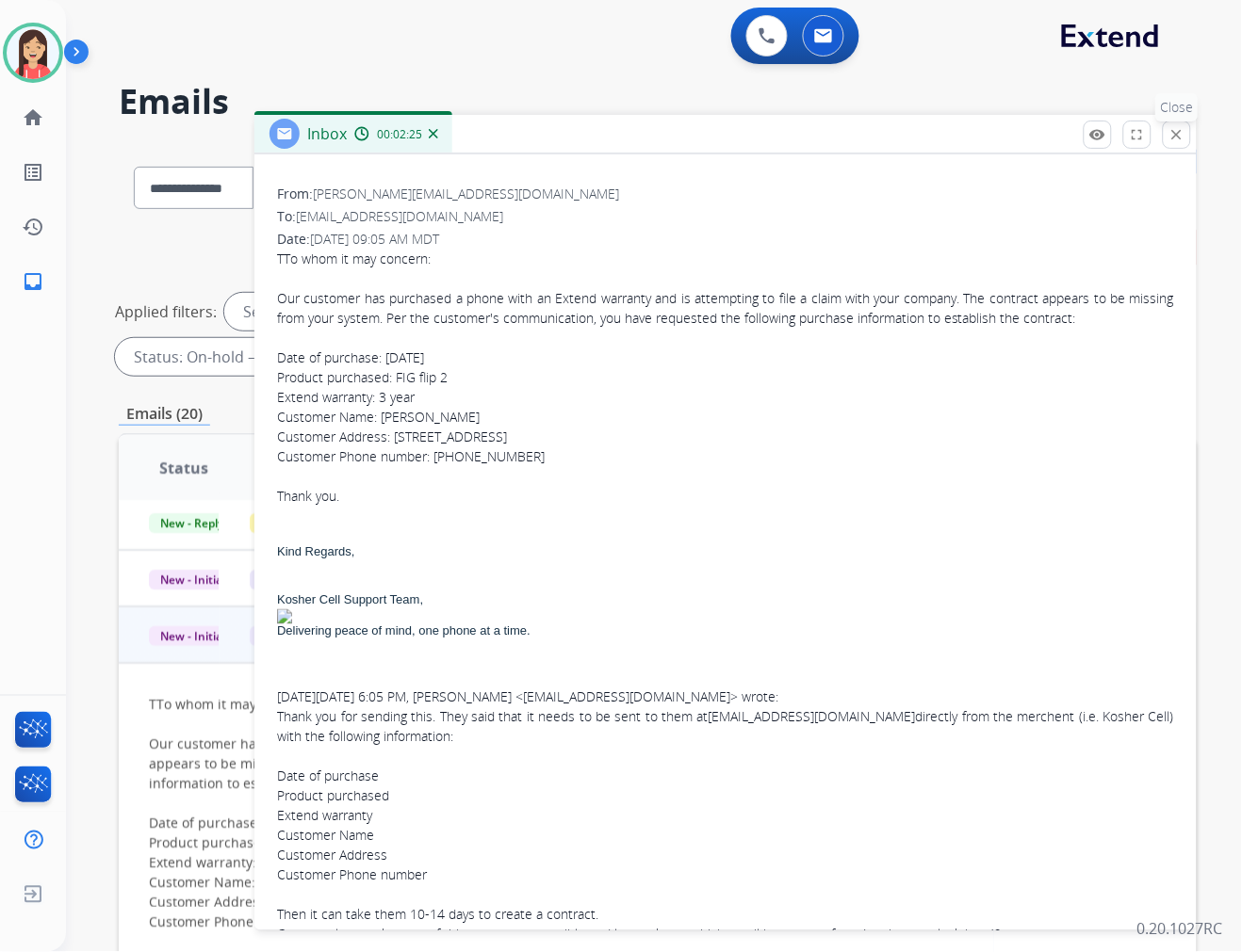
click at [1174, 130] on mat-icon "close" at bounding box center [1176, 134] width 17 height 17
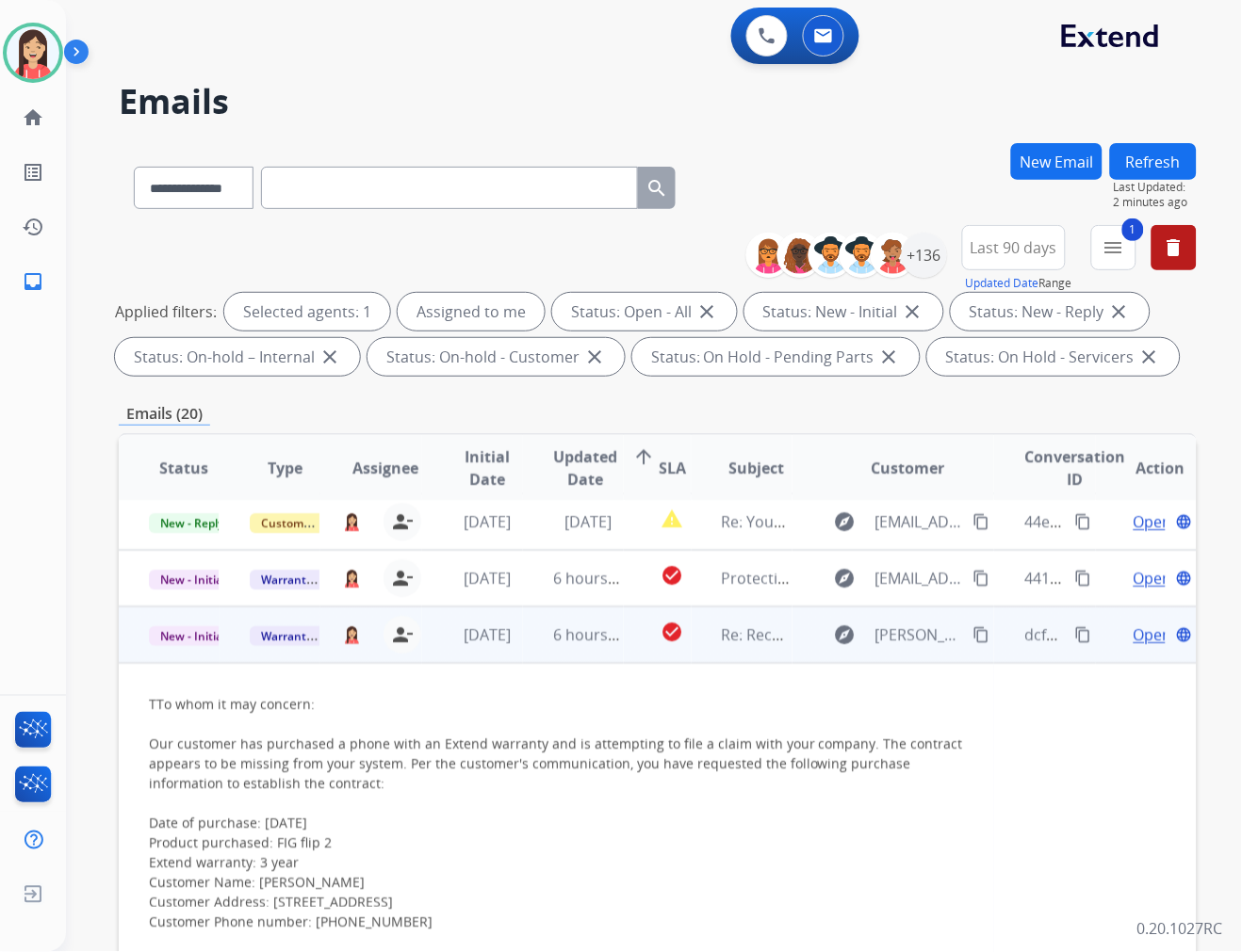
click at [527, 654] on td "6 hours ago" at bounding box center [573, 635] width 101 height 57
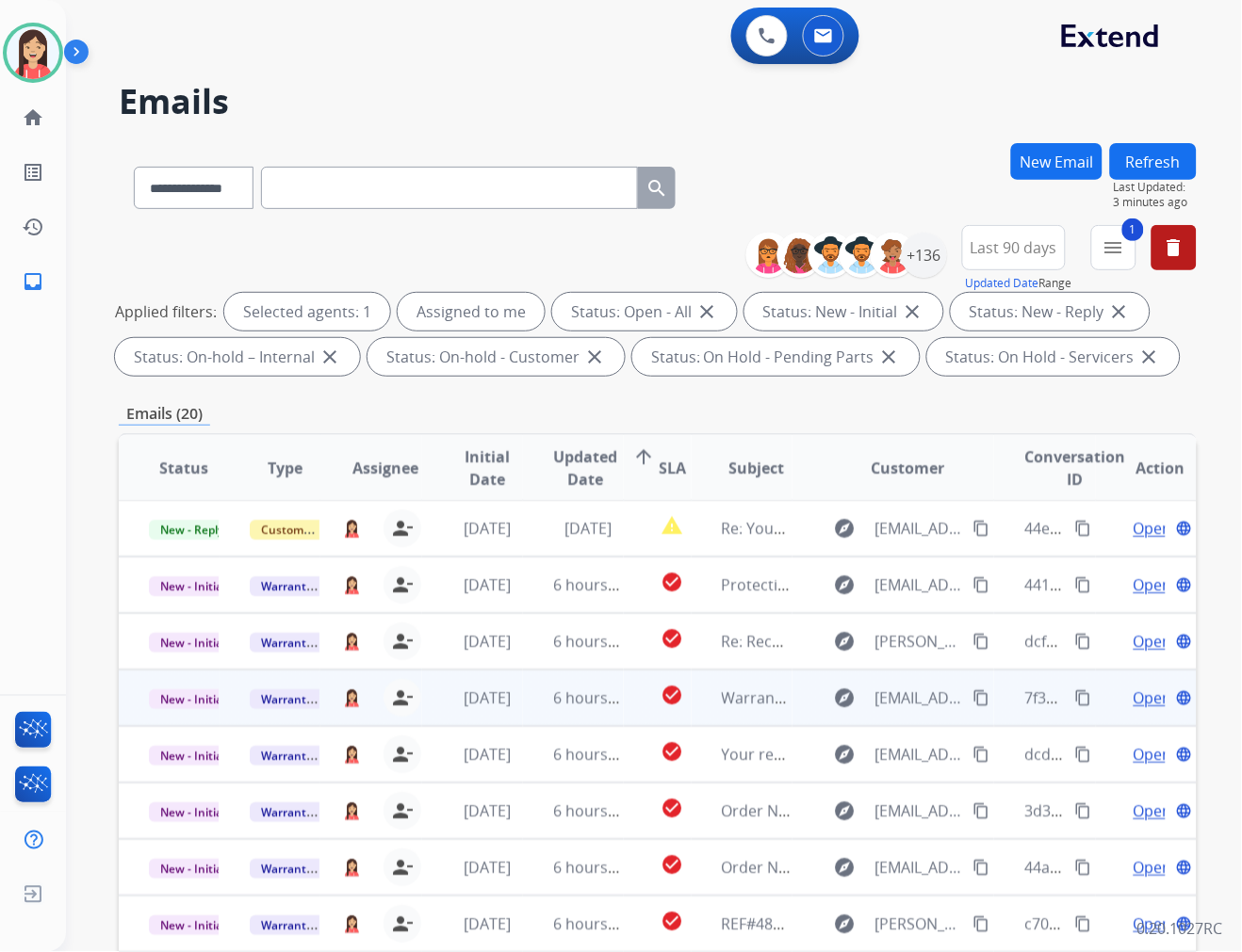
click at [540, 712] on td "6 hours ago" at bounding box center [573, 698] width 101 height 57
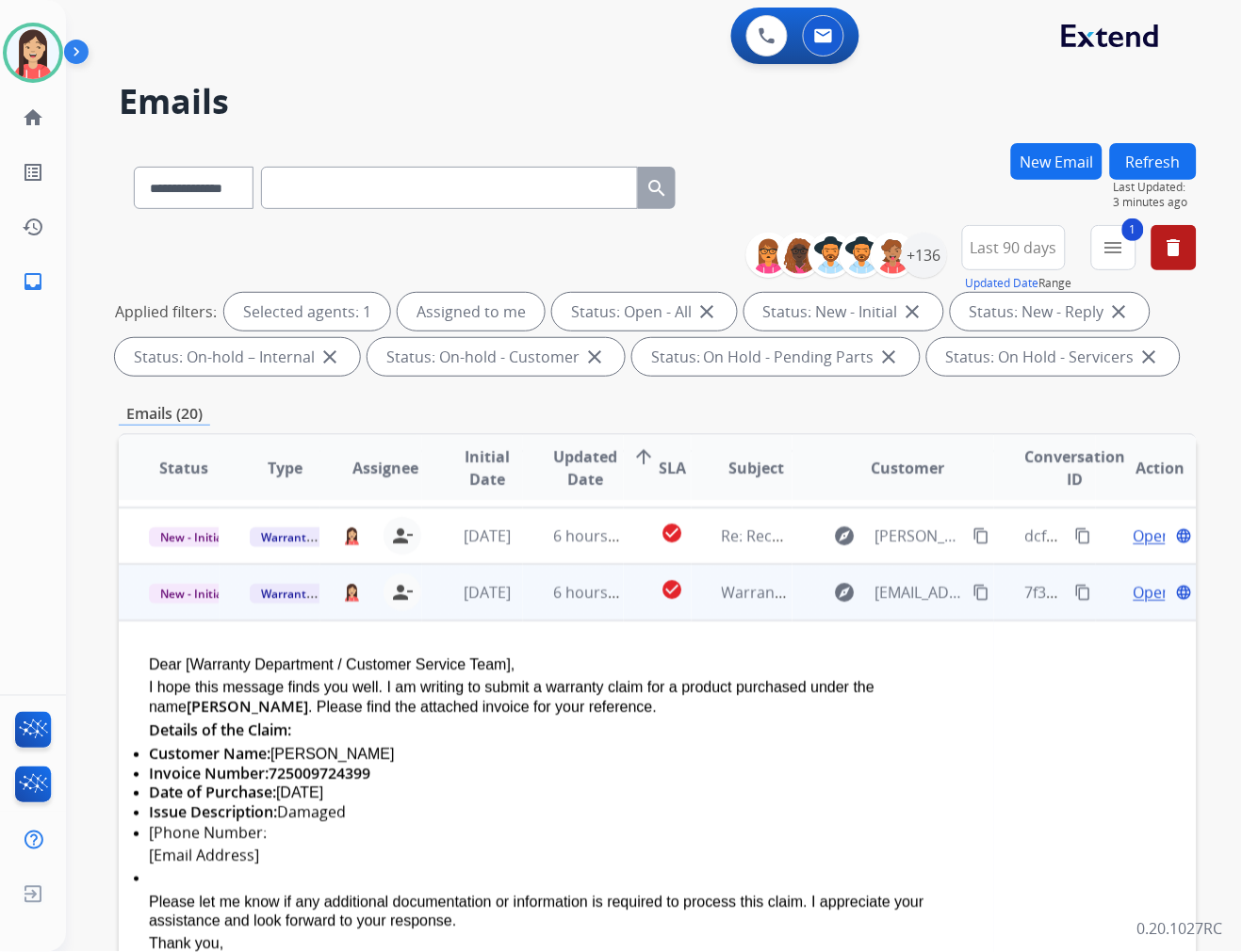
scroll to position [170, 0]
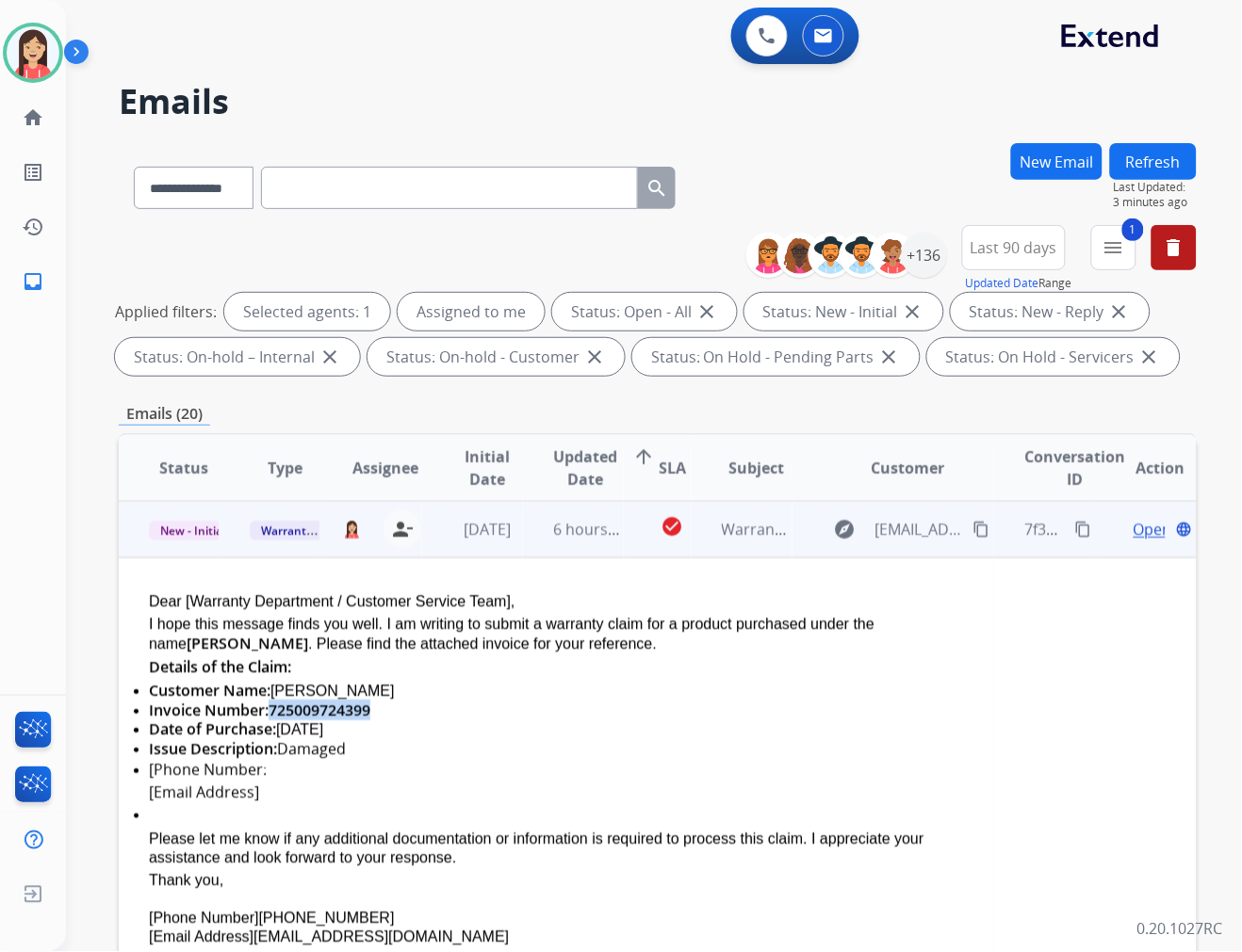
drag, startPoint x: 374, startPoint y: 704, endPoint x: 269, endPoint y: 701, distance: 105.0
click at [269, 701] on div "Invoice Number:725009724399" at bounding box center [557, 710] width 815 height 19
copy span "725009724399"
click at [440, 642] on div "I hope this message finds you well. I am writing to submit a warranty claim for…" at bounding box center [557, 634] width 815 height 38
click at [1133, 519] on span "Open" at bounding box center [1152, 529] width 38 height 23
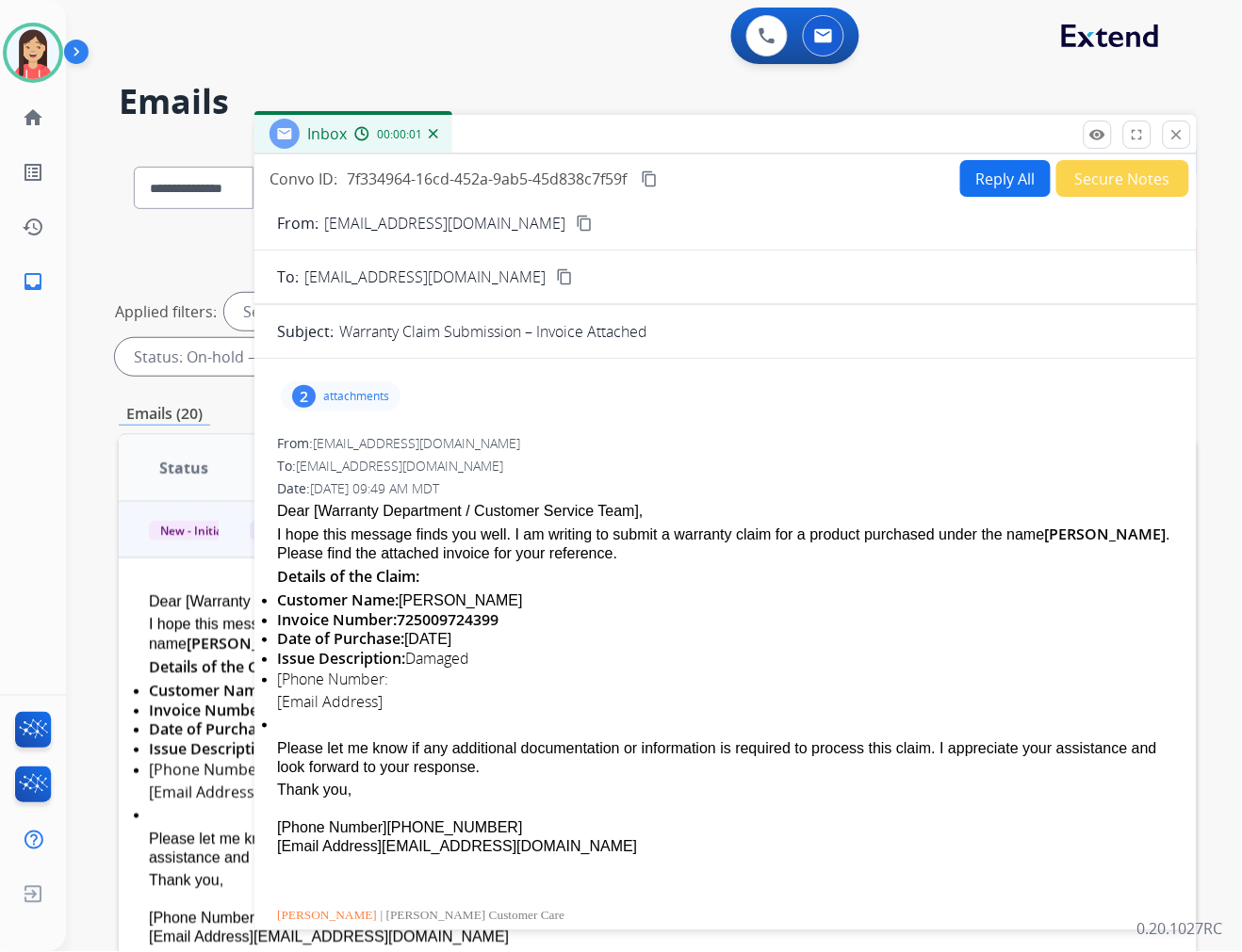
click at [383, 369] on div "2 attachments From: FBucioSaucedo@ashleyfurniture.com To: warrantyops@extend.co…" at bounding box center [726, 730] width 943 height 742
click at [378, 399] on p "attachments" at bounding box center [355, 396] width 66 height 15
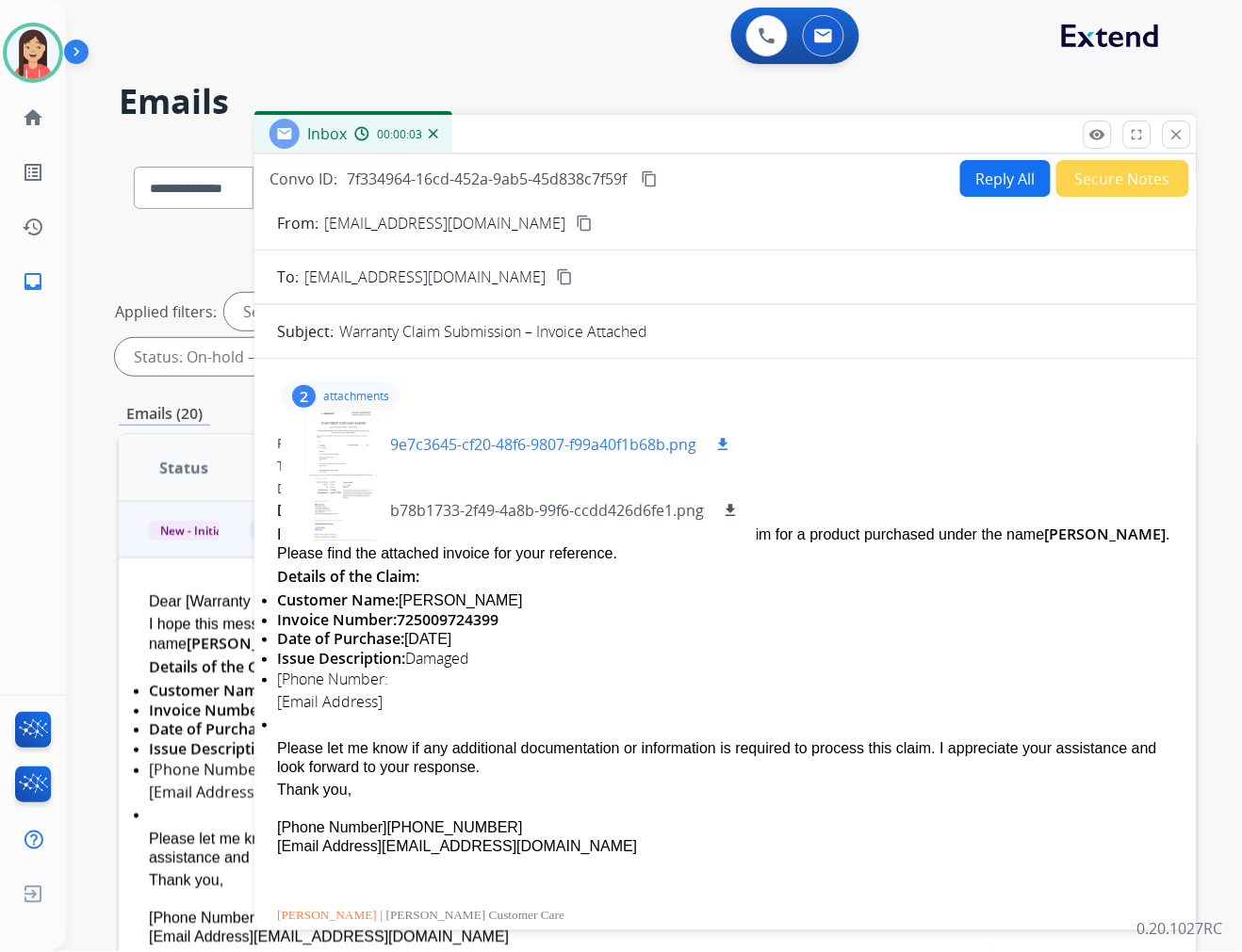
click at [720, 445] on mat-icon "download" at bounding box center [722, 444] width 17 height 17
click at [444, 510] on p "b78b1733-2f49-4a8b-99f6-ccdd426d6fe1.png" at bounding box center [547, 510] width 314 height 23
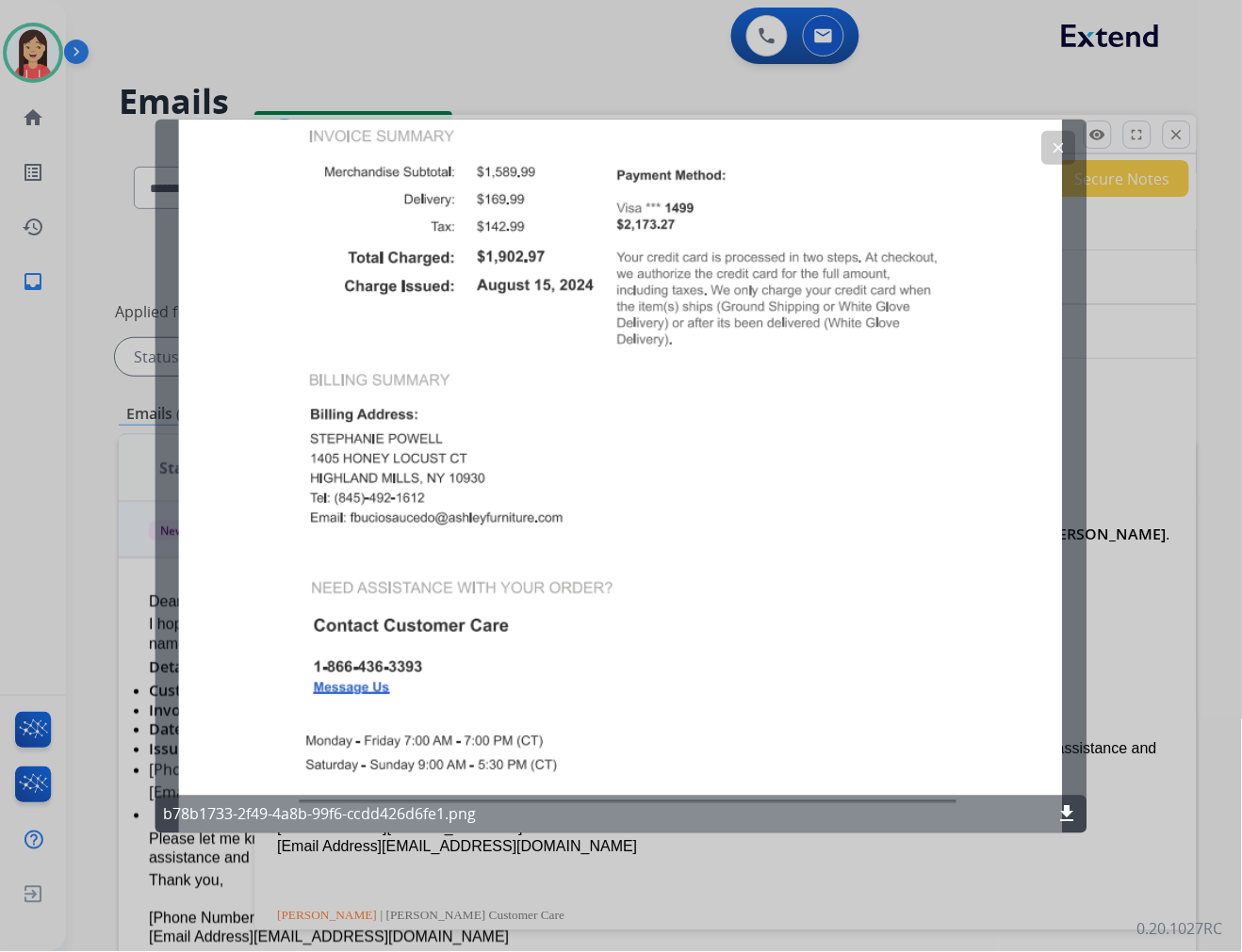
drag, startPoint x: 1056, startPoint y: 147, endPoint x: 1038, endPoint y: 172, distance: 30.8
click at [1056, 147] on mat-icon "clear" at bounding box center [1057, 146] width 17 height 17
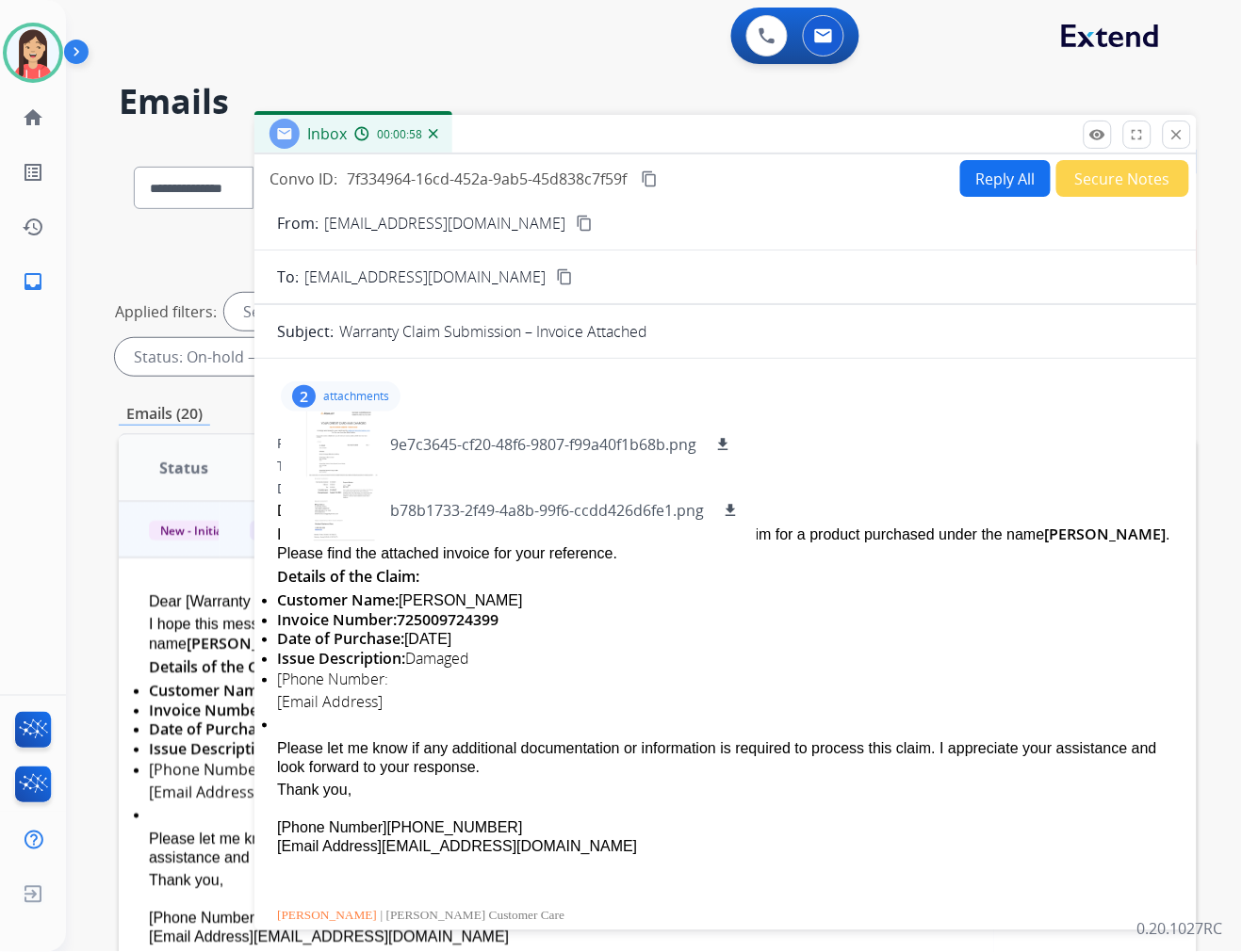
click at [355, 397] on p "attachments" at bounding box center [355, 396] width 66 height 15
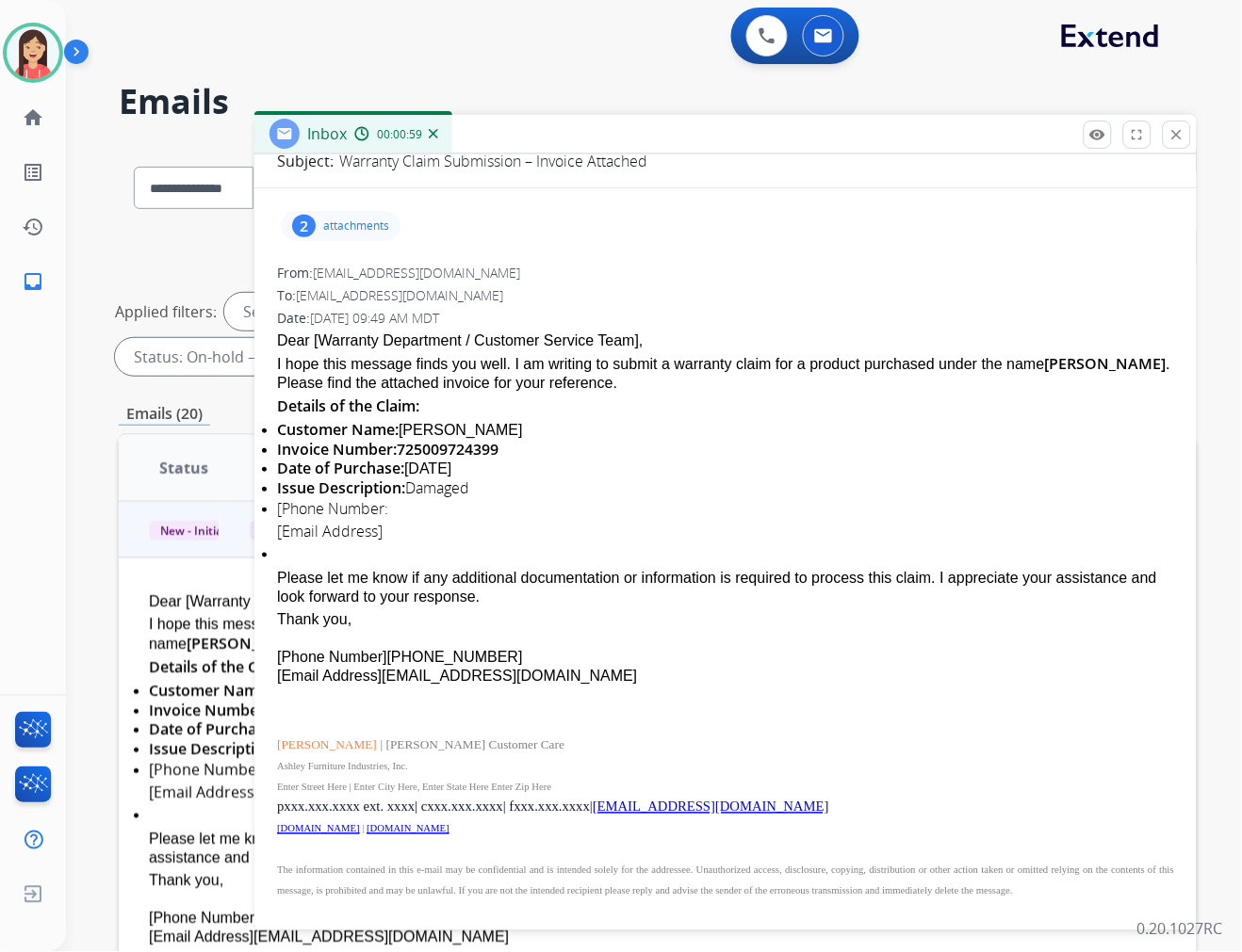
scroll to position [186, 0]
click at [352, 219] on p "attachments" at bounding box center [355, 226] width 66 height 15
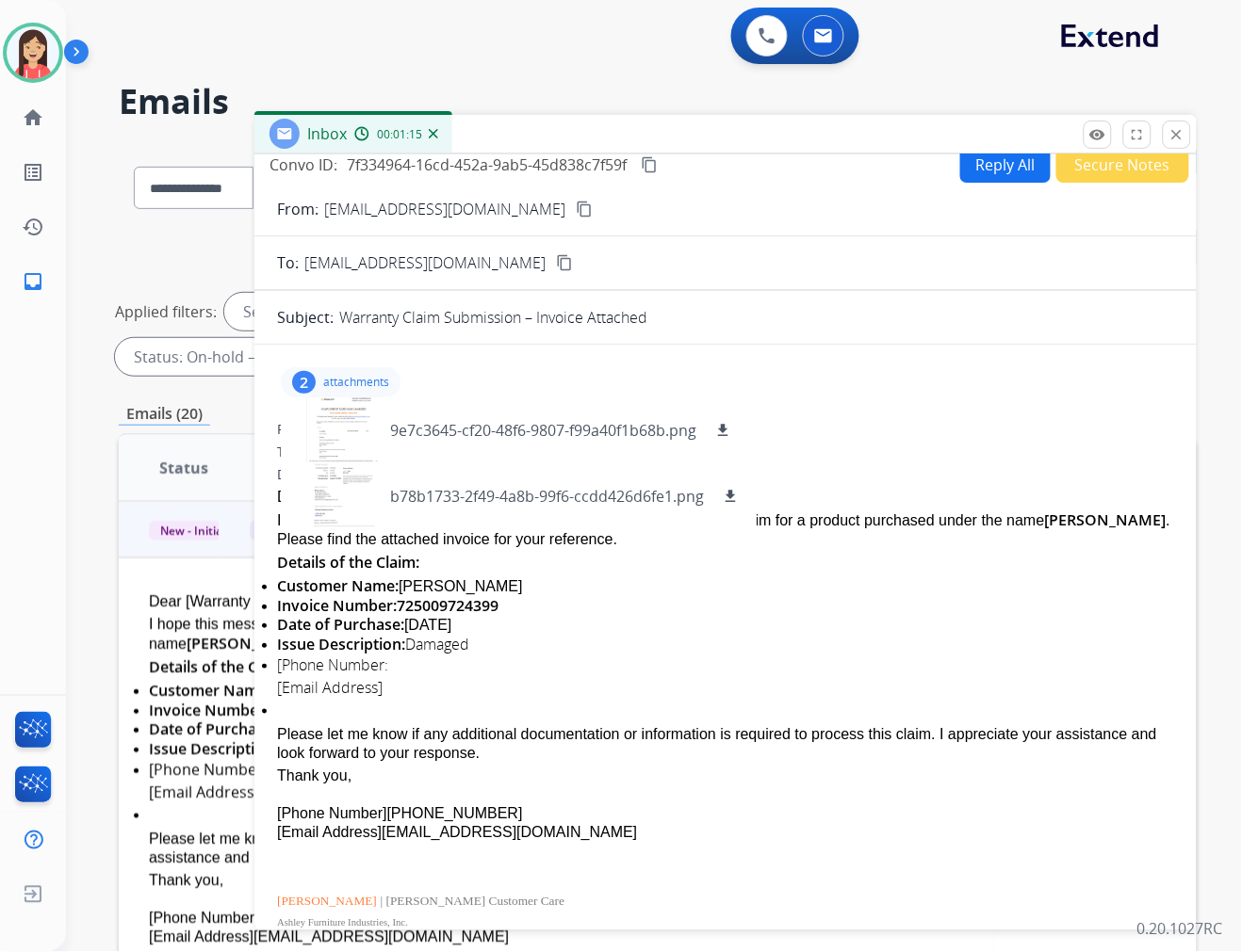
scroll to position [0, 0]
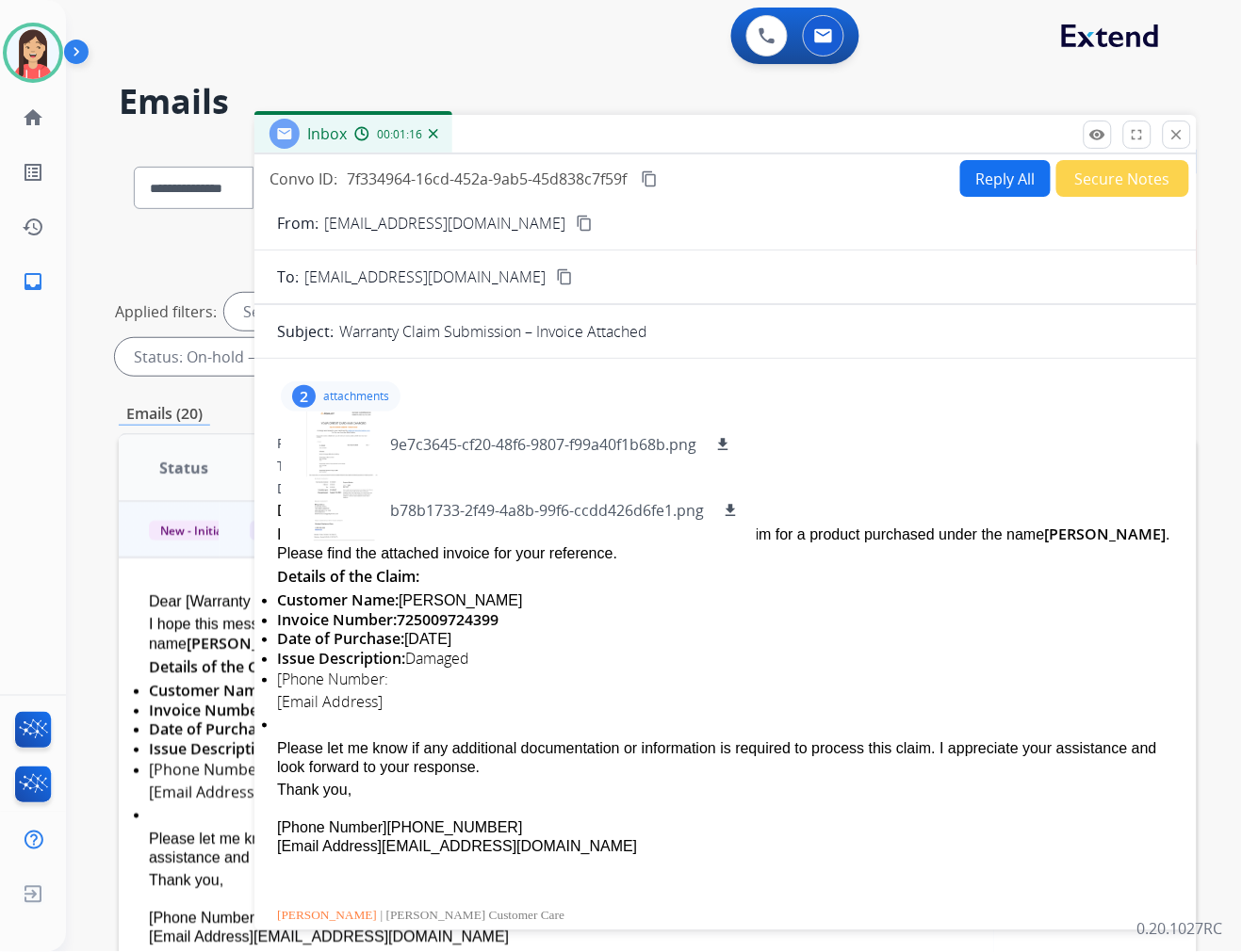
click at [990, 173] on button "Reply All" at bounding box center [1005, 178] width 90 height 36
select select "**********"
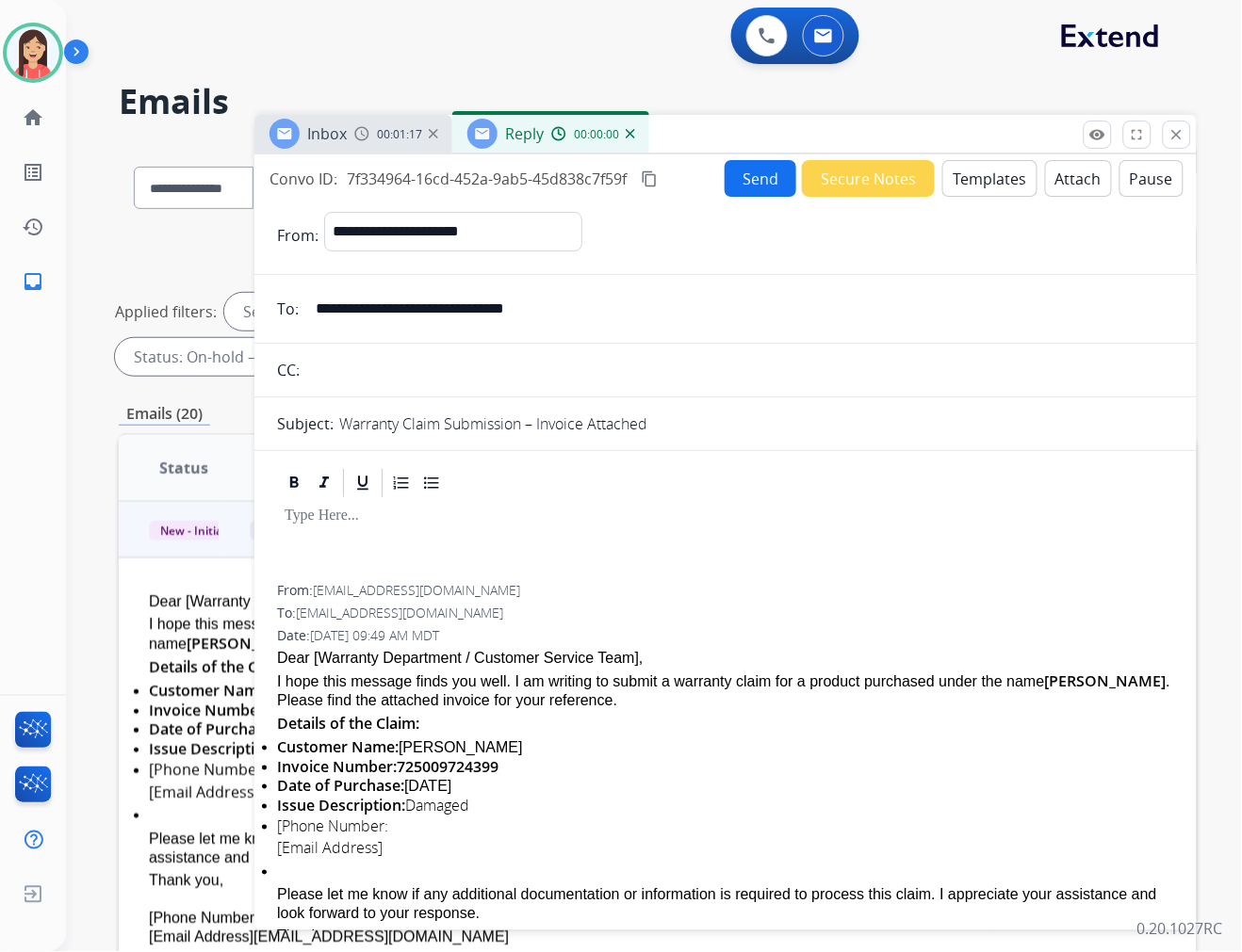
click at [1005, 175] on button "Templates" at bounding box center [990, 178] width 95 height 36
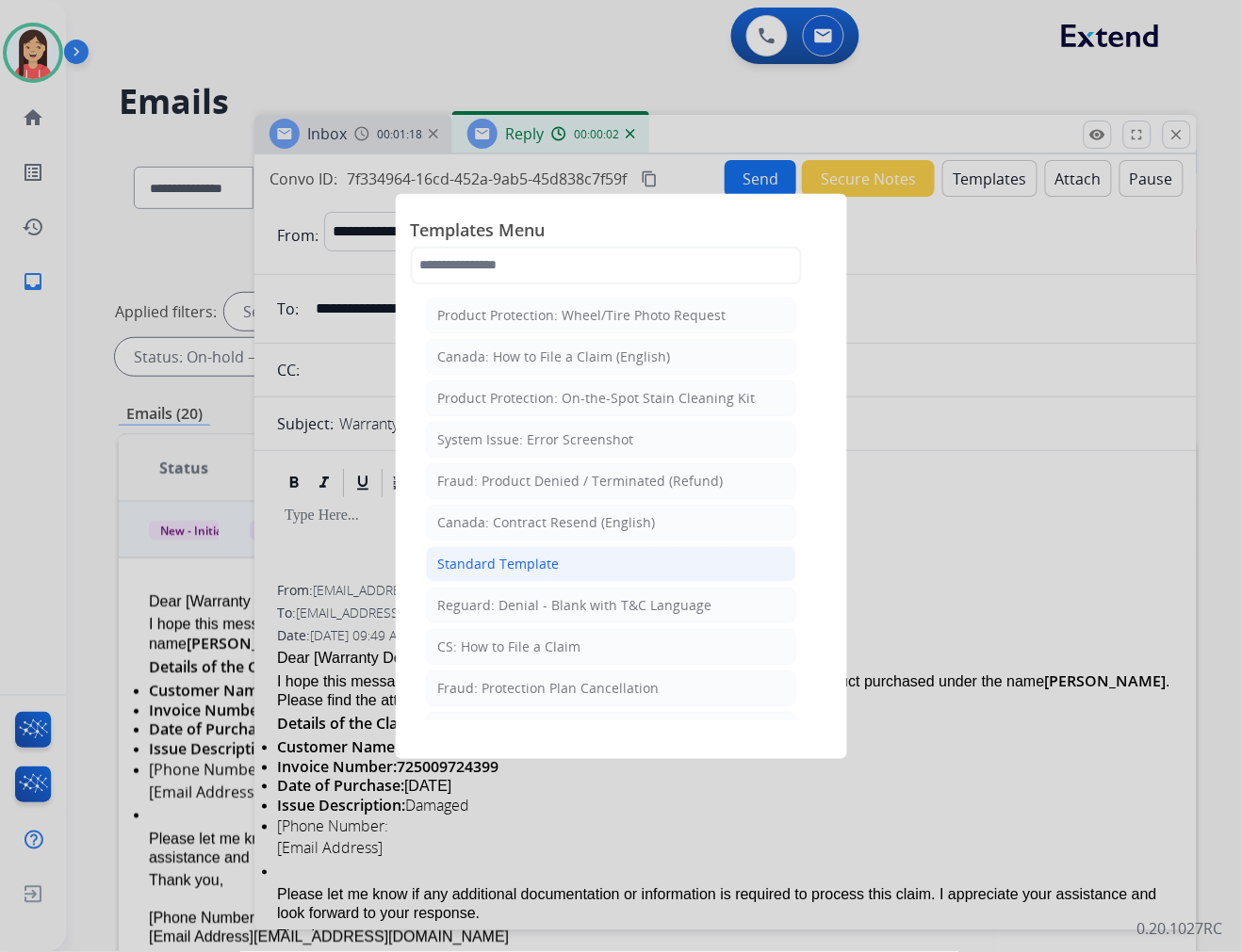
click at [519, 565] on div "Standard Template" at bounding box center [499, 563] width 122 height 19
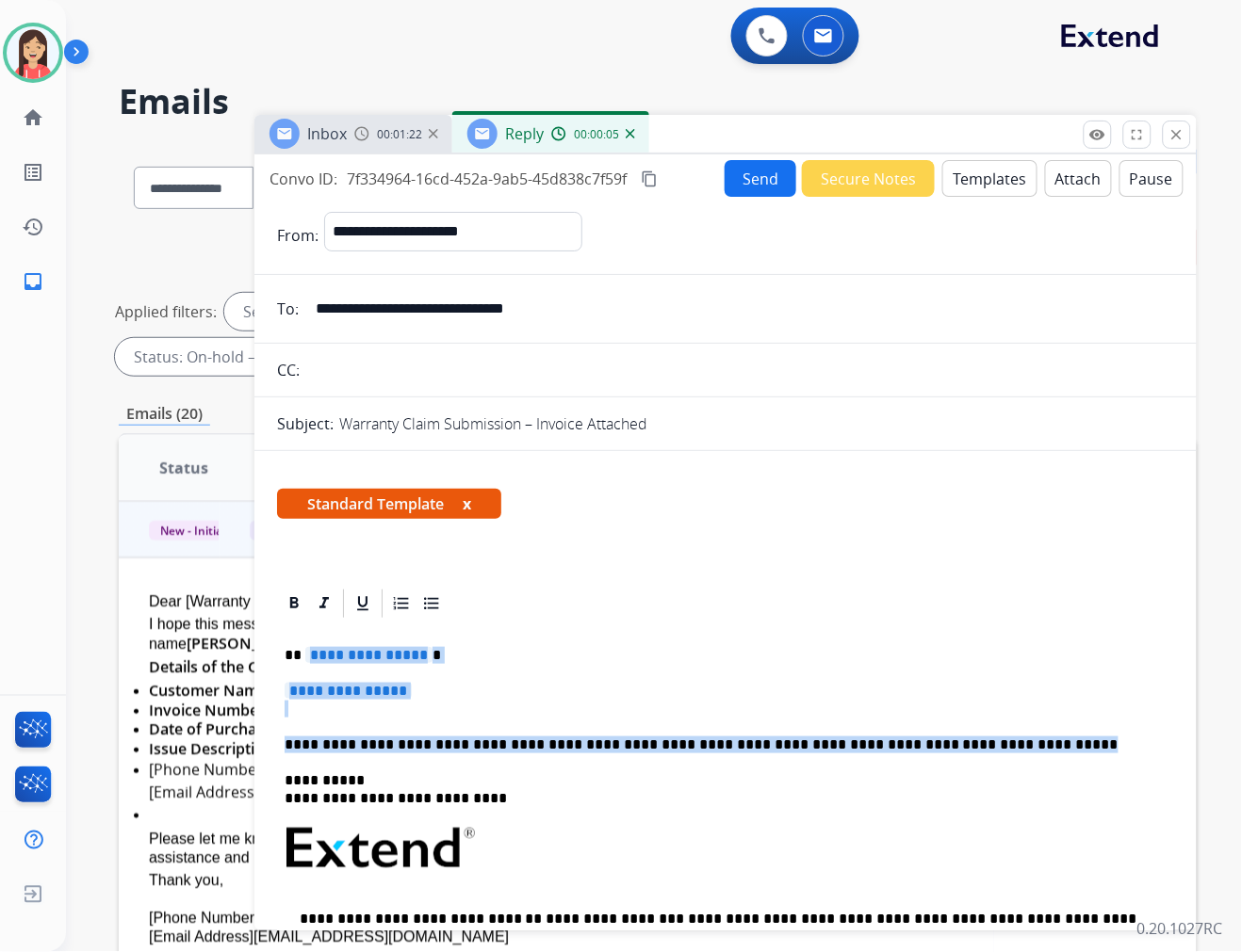
drag, startPoint x: 303, startPoint y: 660, endPoint x: 991, endPoint y: 740, distance: 692.6
click at [991, 740] on div "**********" at bounding box center [726, 892] width 897 height 545
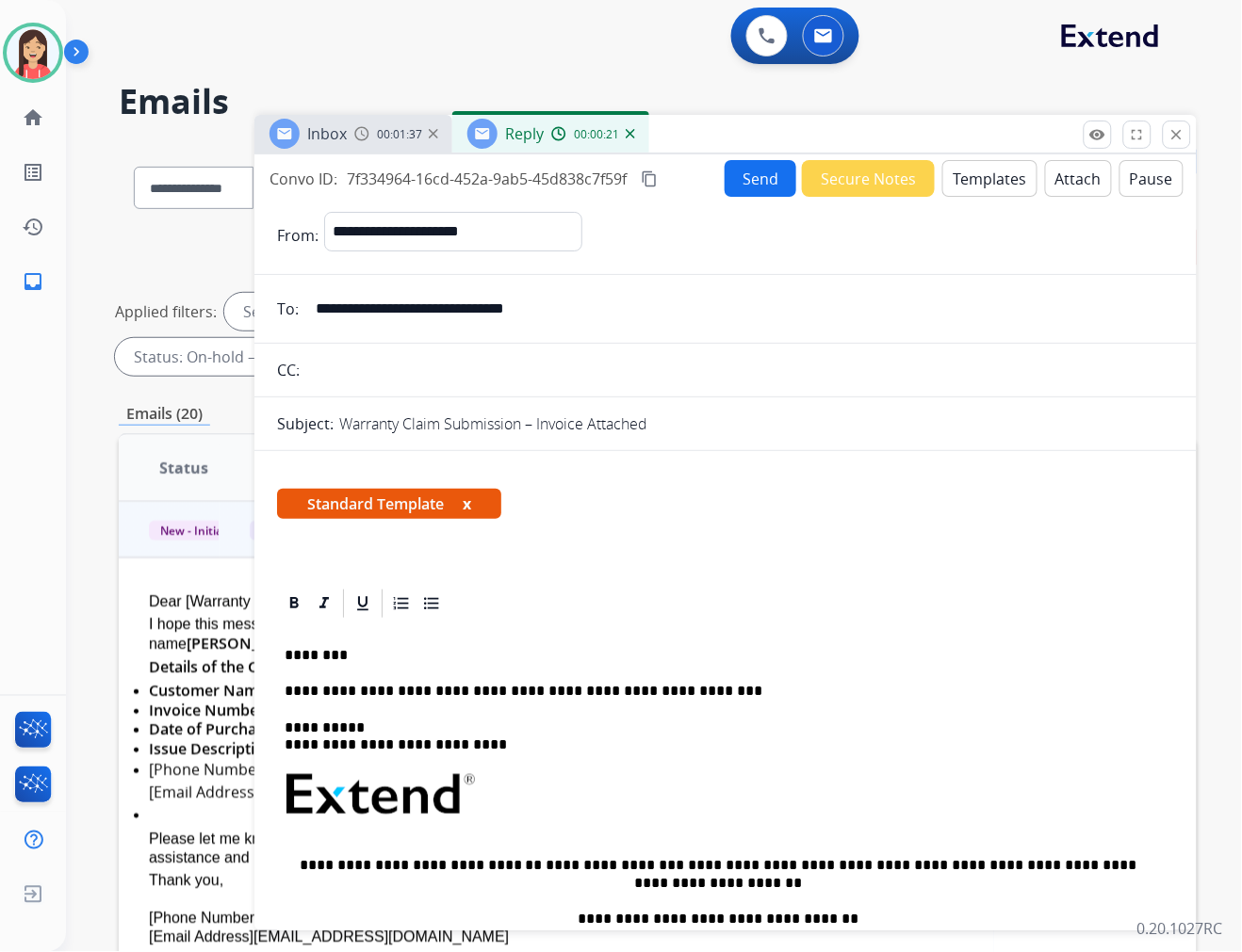
click at [735, 174] on button "Send" at bounding box center [760, 178] width 72 height 36
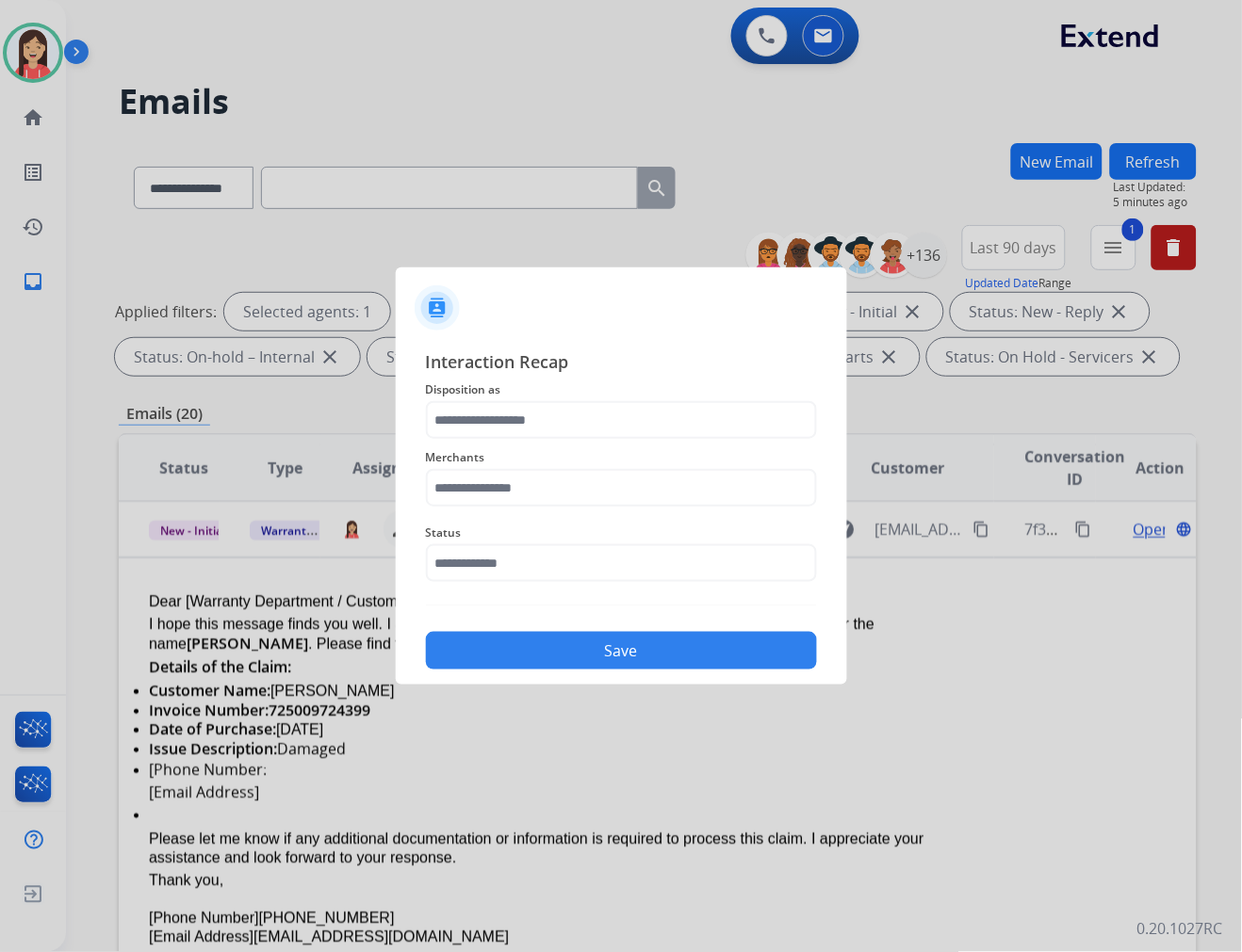
click at [487, 440] on div "Merchants" at bounding box center [621, 476] width 391 height 76
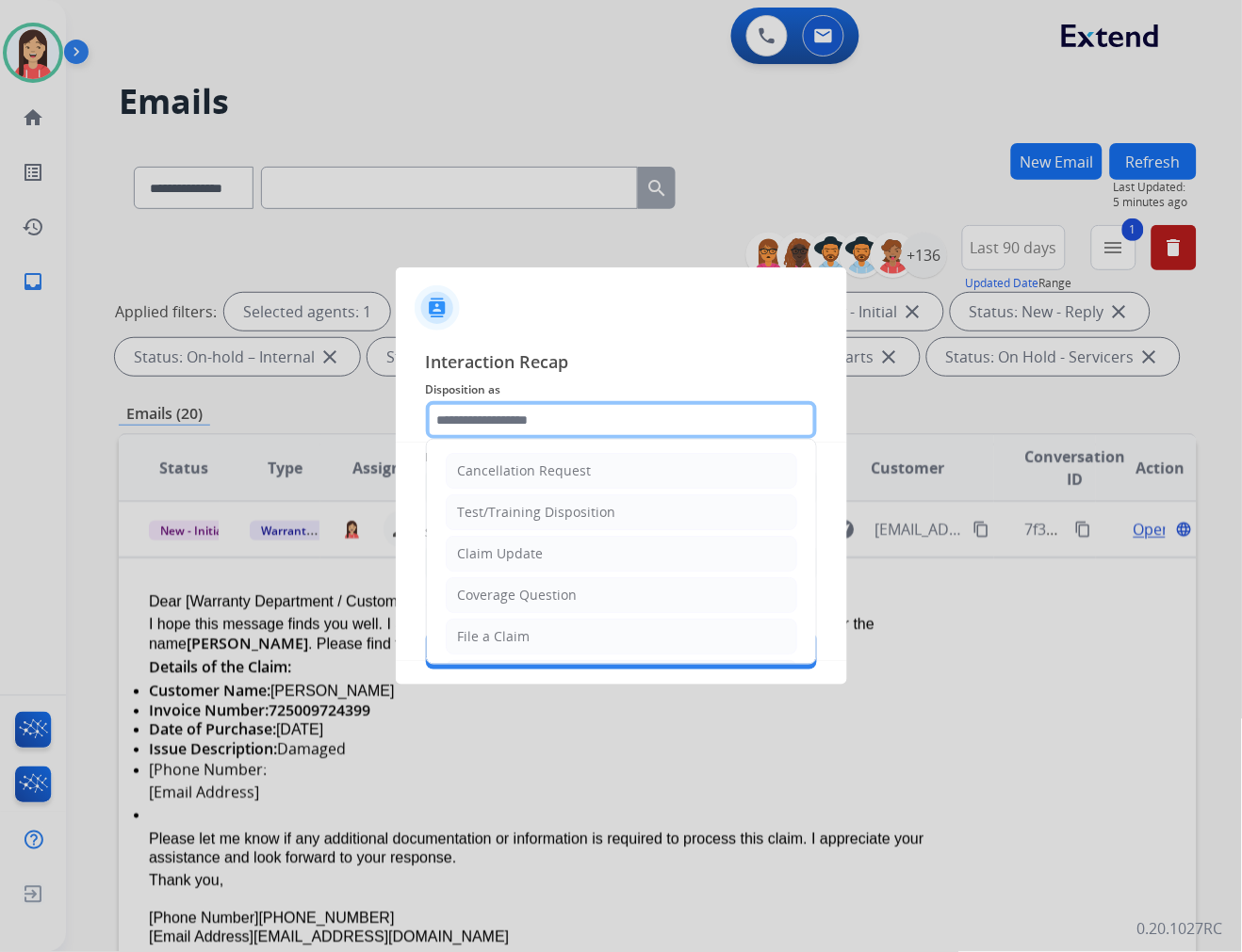
click at [512, 425] on input "text" at bounding box center [621, 420] width 391 height 37
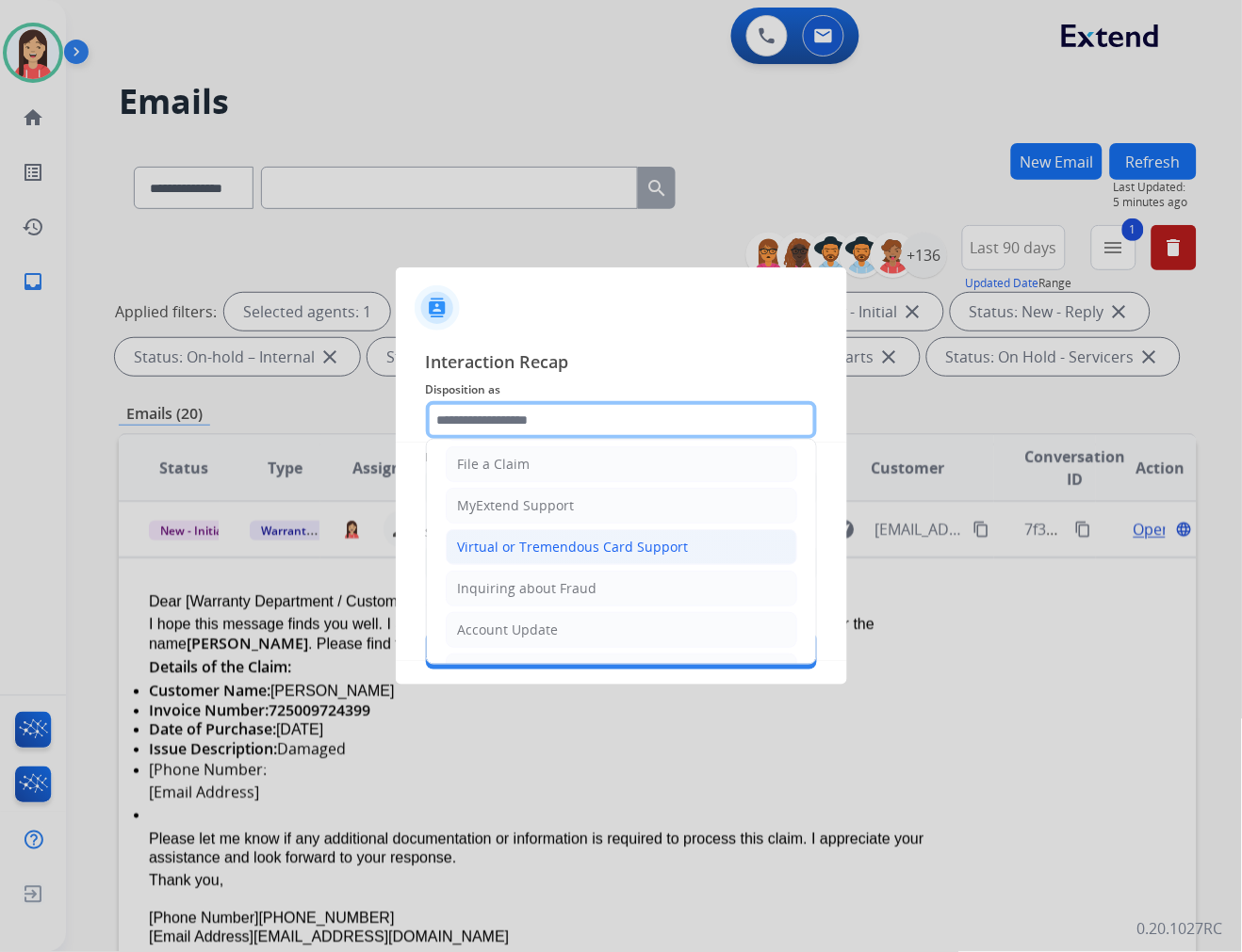
scroll to position [209, 0]
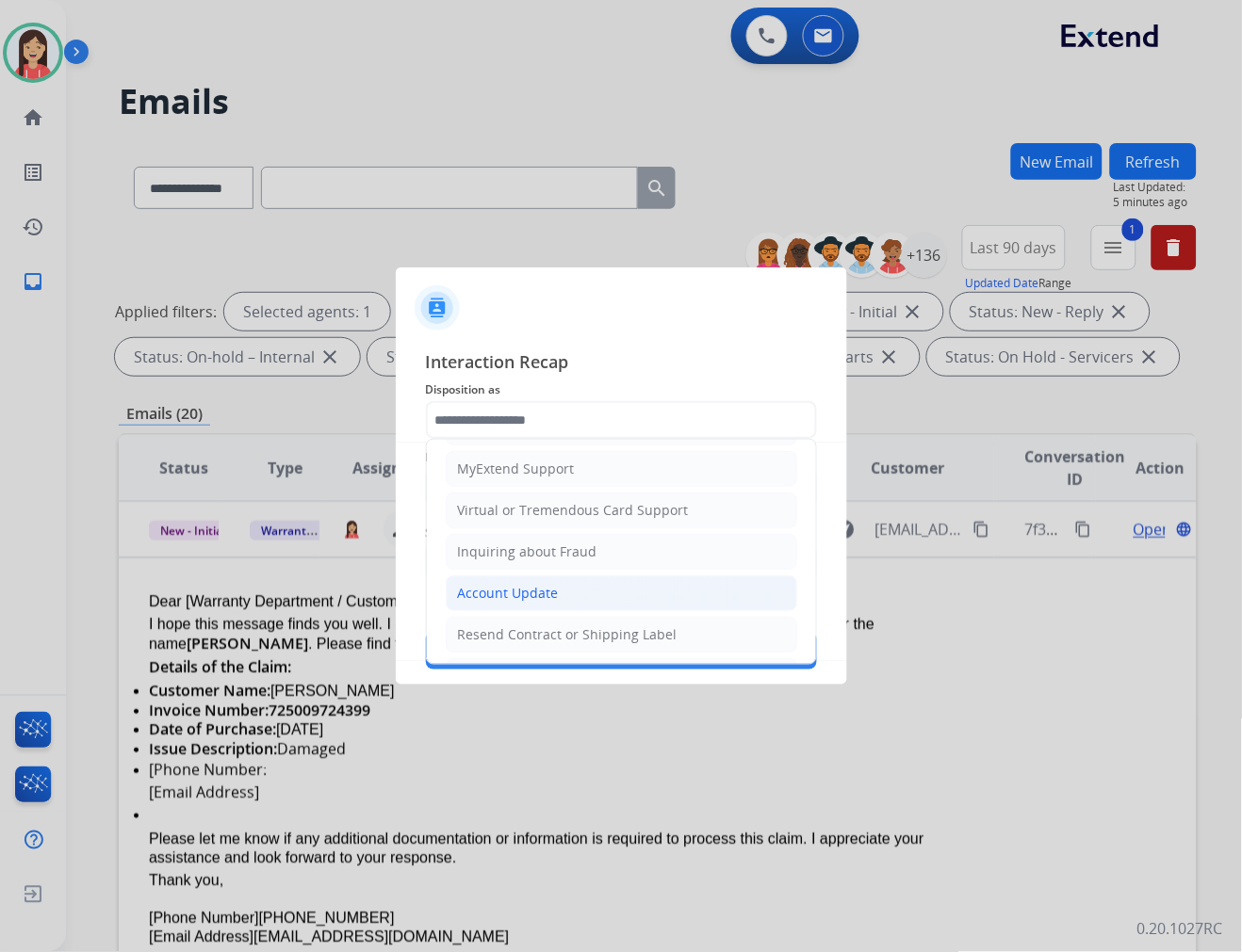
click at [527, 597] on div "Account Update" at bounding box center [508, 593] width 101 height 19
type input "**********"
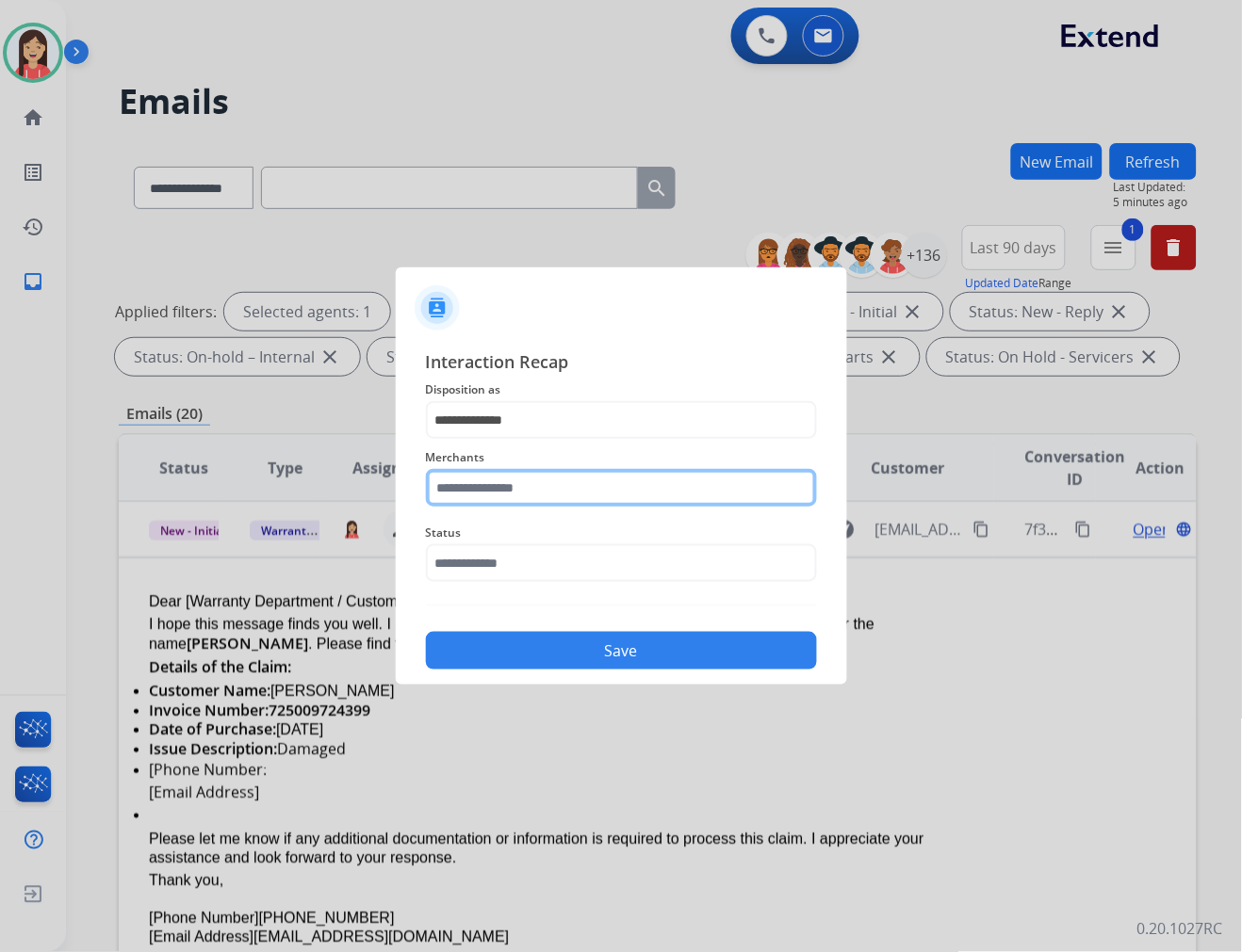
click at [498, 490] on input "text" at bounding box center [621, 488] width 391 height 37
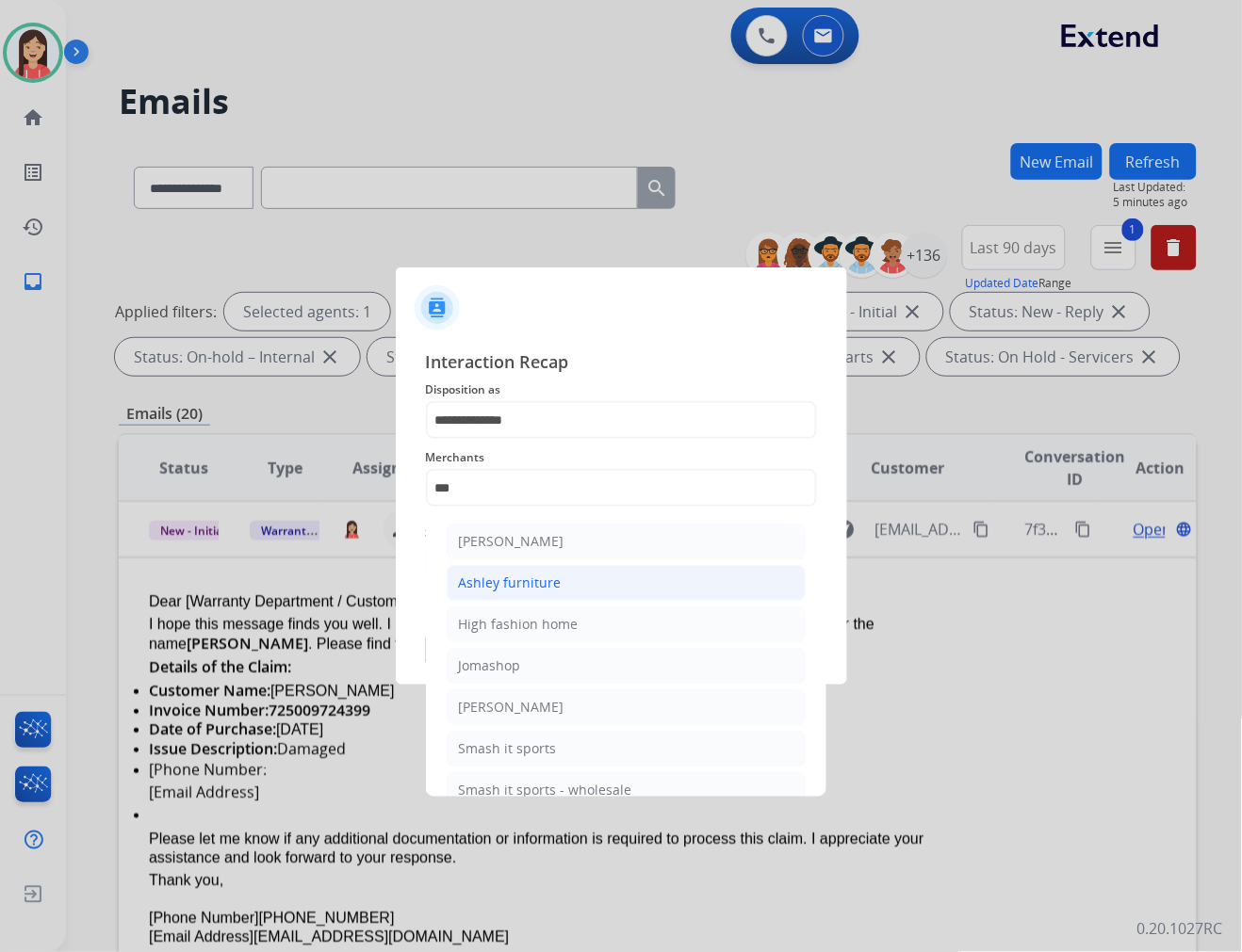
click at [484, 582] on div "Ashley furniture" at bounding box center [510, 582] width 103 height 19
type input "**********"
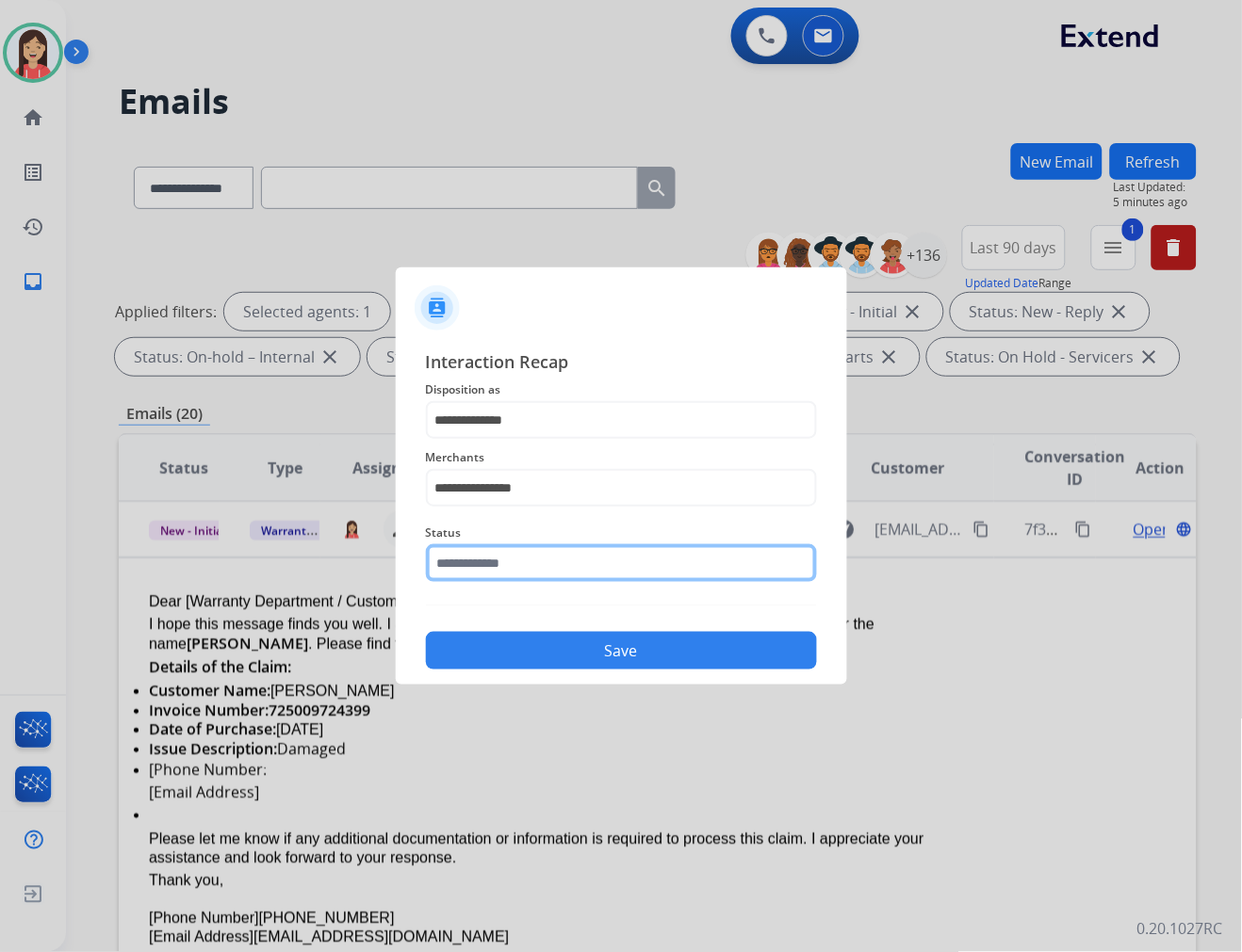
click at [491, 560] on input "text" at bounding box center [621, 563] width 391 height 37
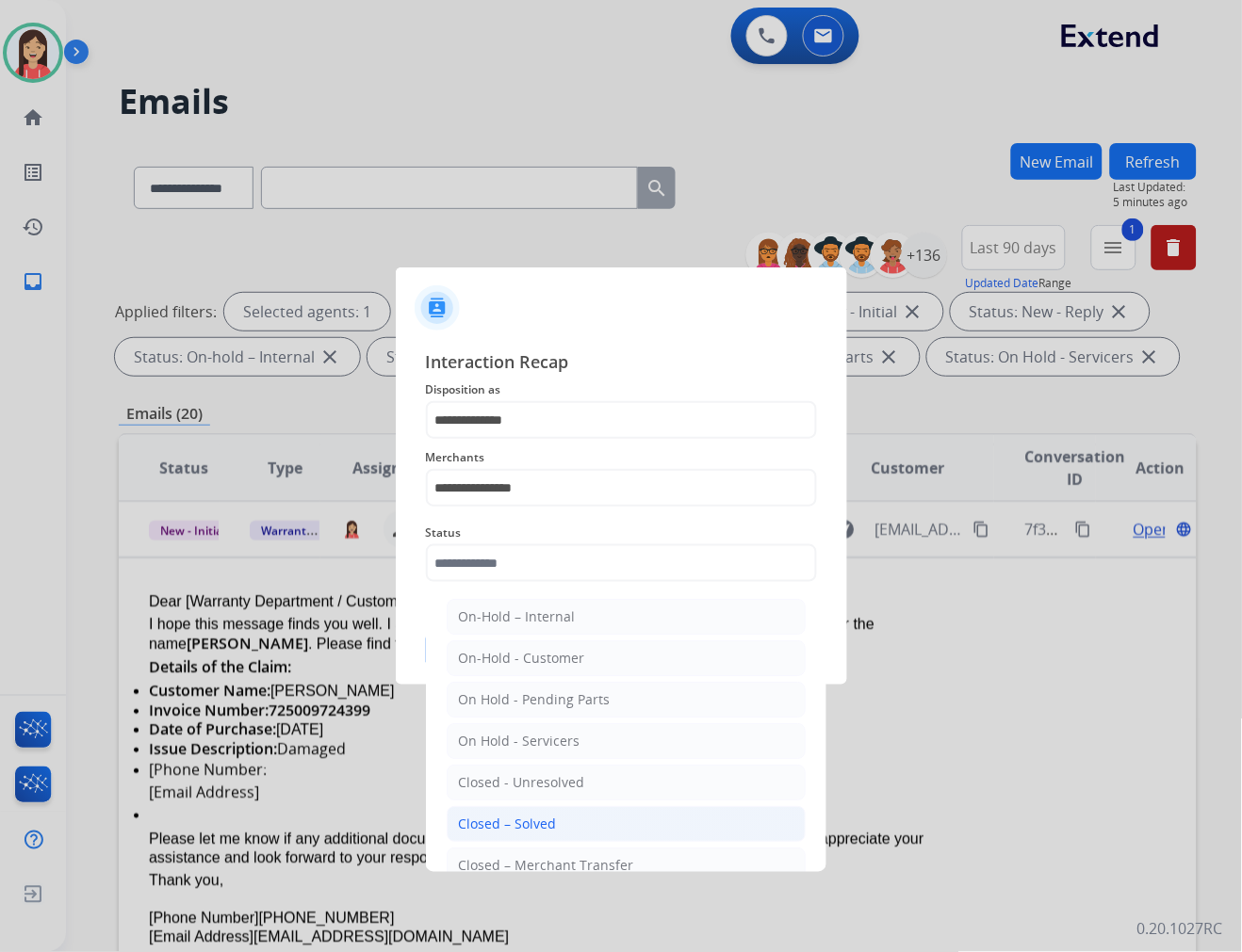
click at [567, 821] on li "Closed – Solved" at bounding box center [626, 823] width 359 height 35
type input "**********"
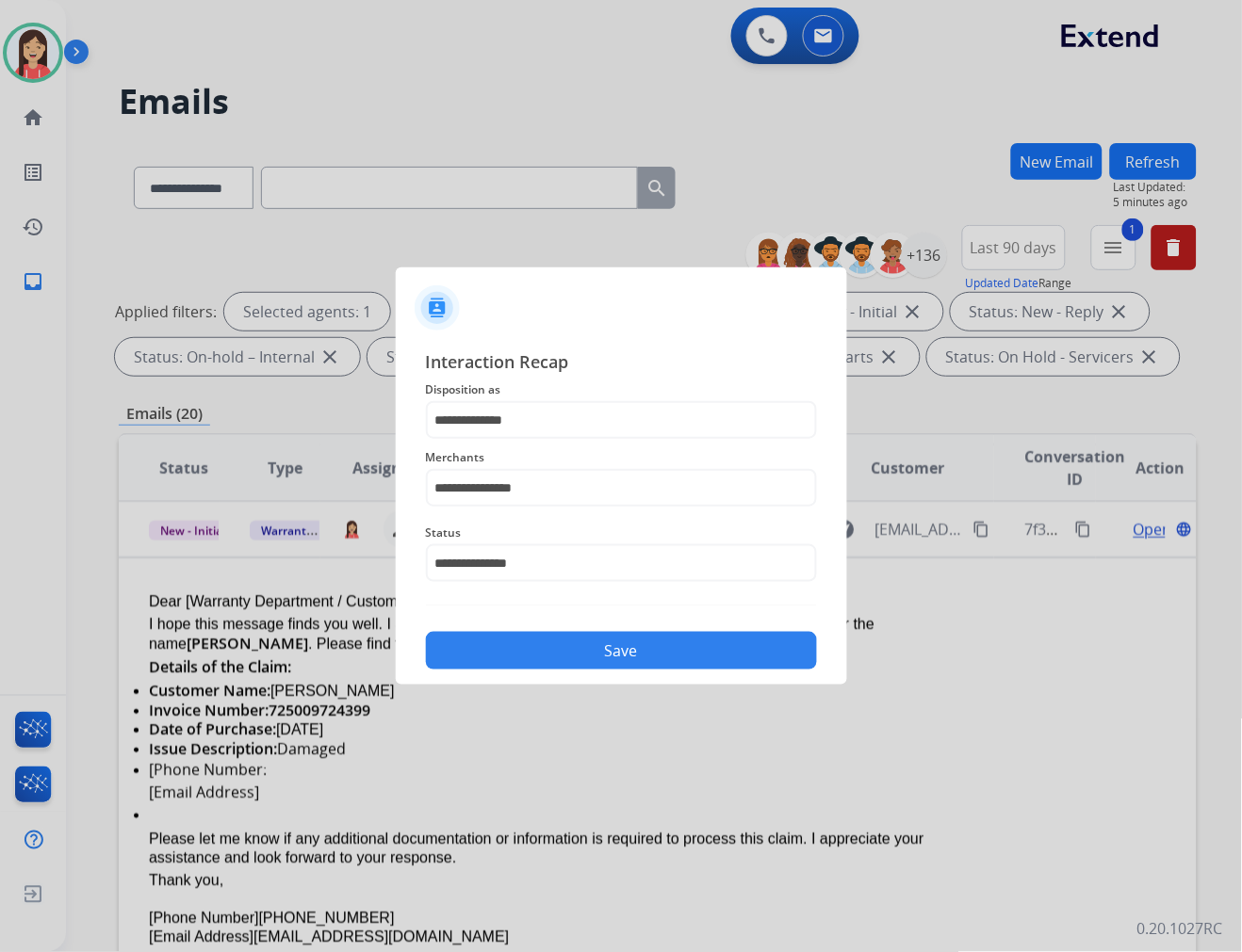
click at [576, 660] on button "Save" at bounding box center [621, 651] width 391 height 37
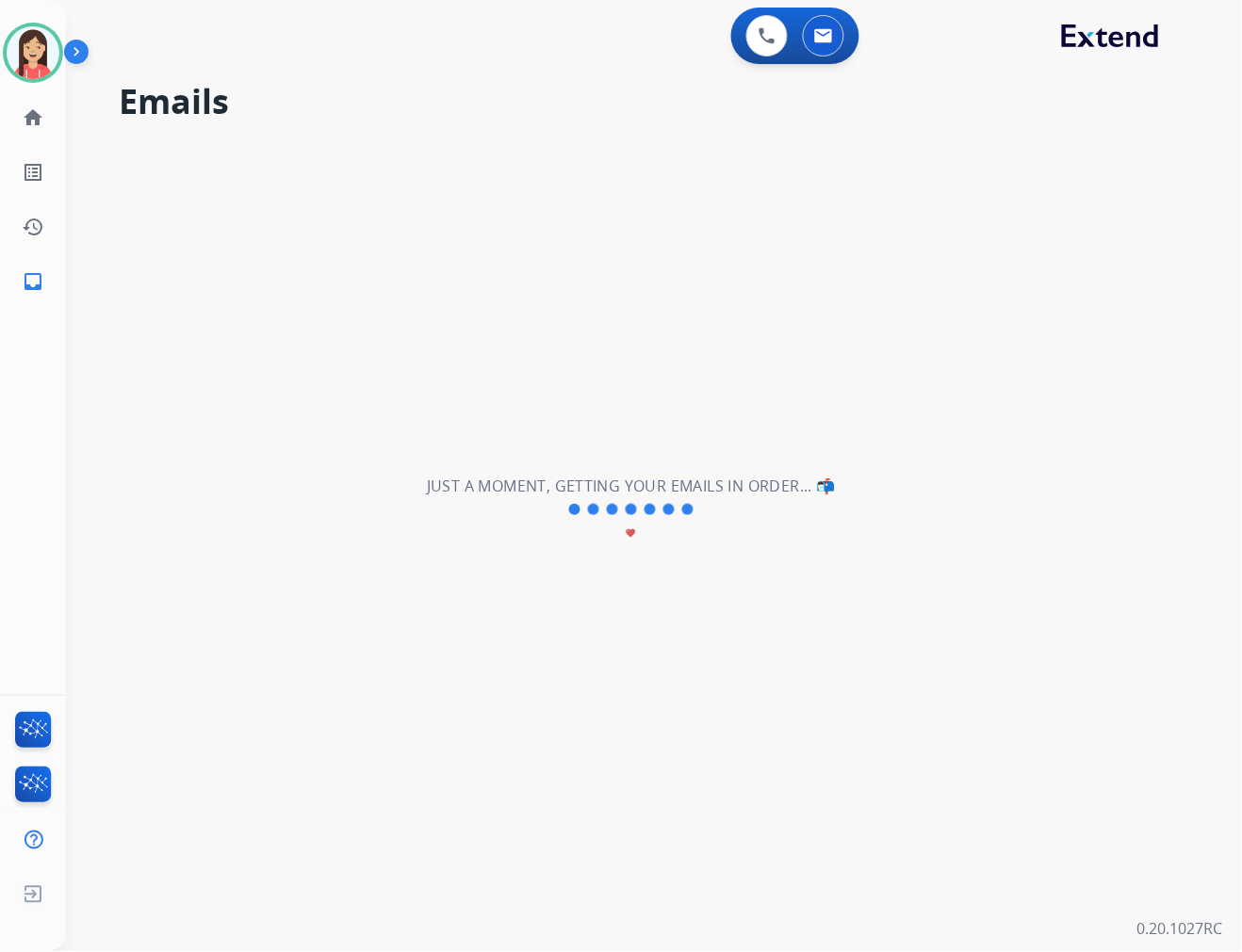
scroll to position [62, 0]
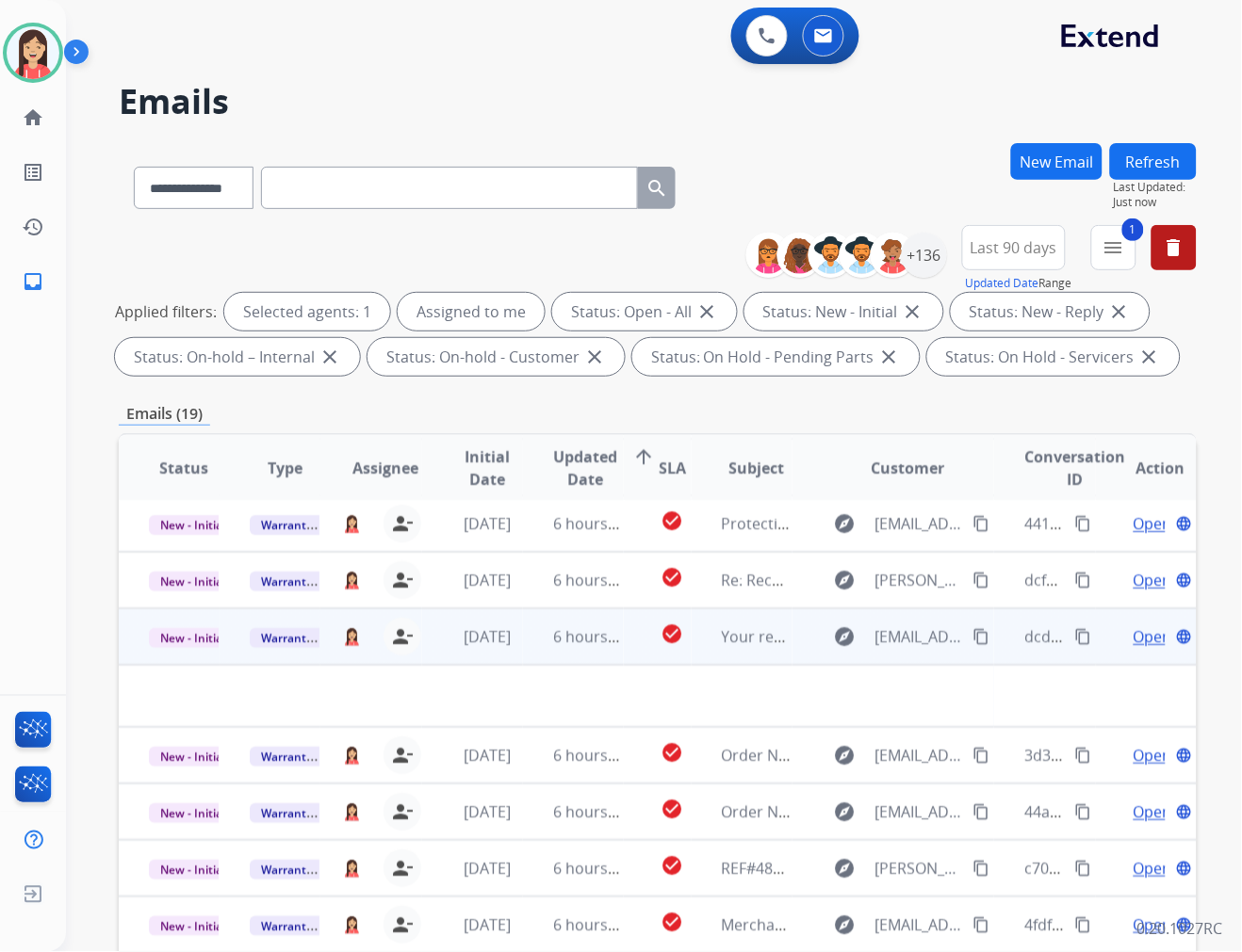
click at [525, 648] on td "6 hours ago" at bounding box center [573, 637] width 101 height 57
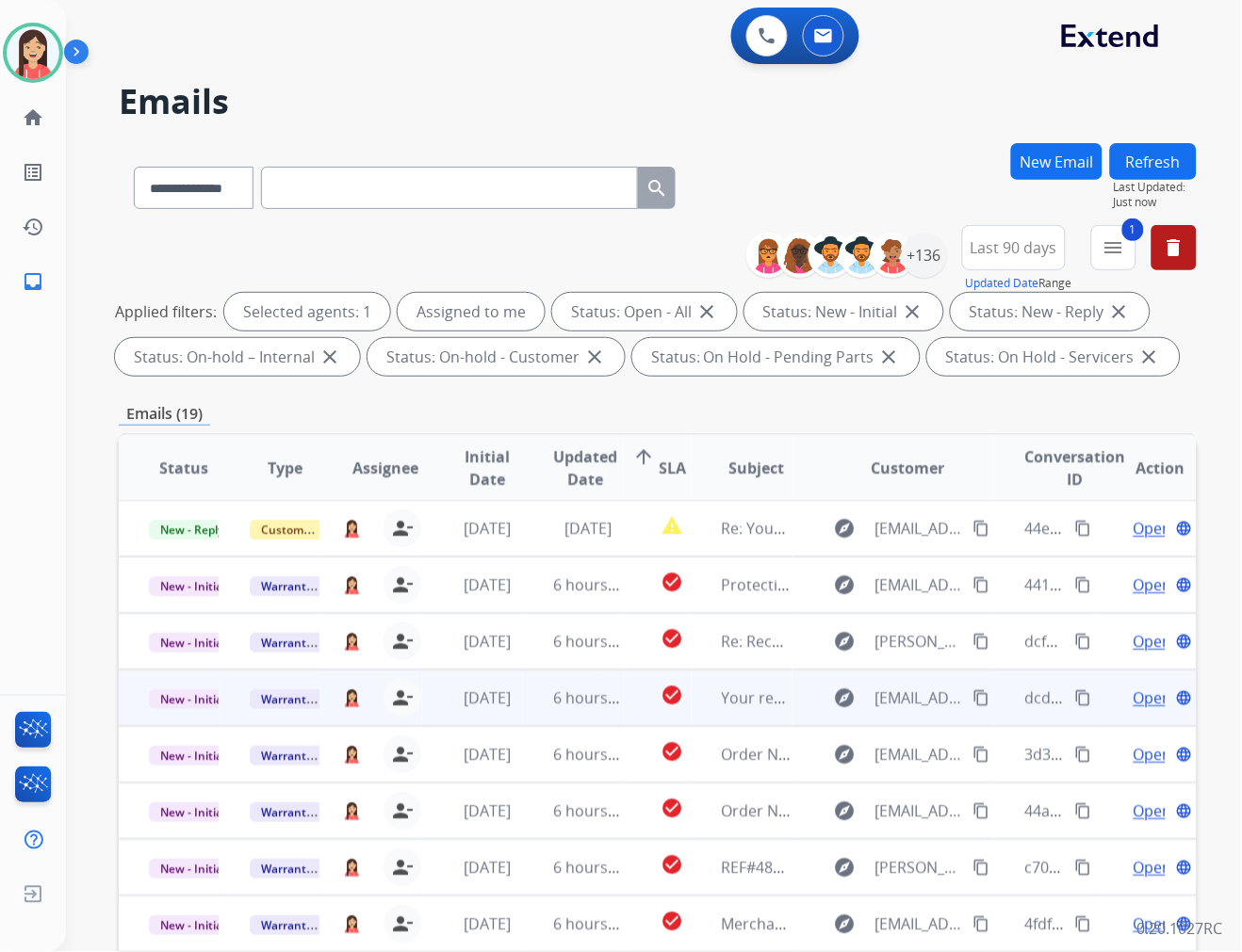
click at [527, 699] on td "6 hours ago" at bounding box center [573, 698] width 101 height 57
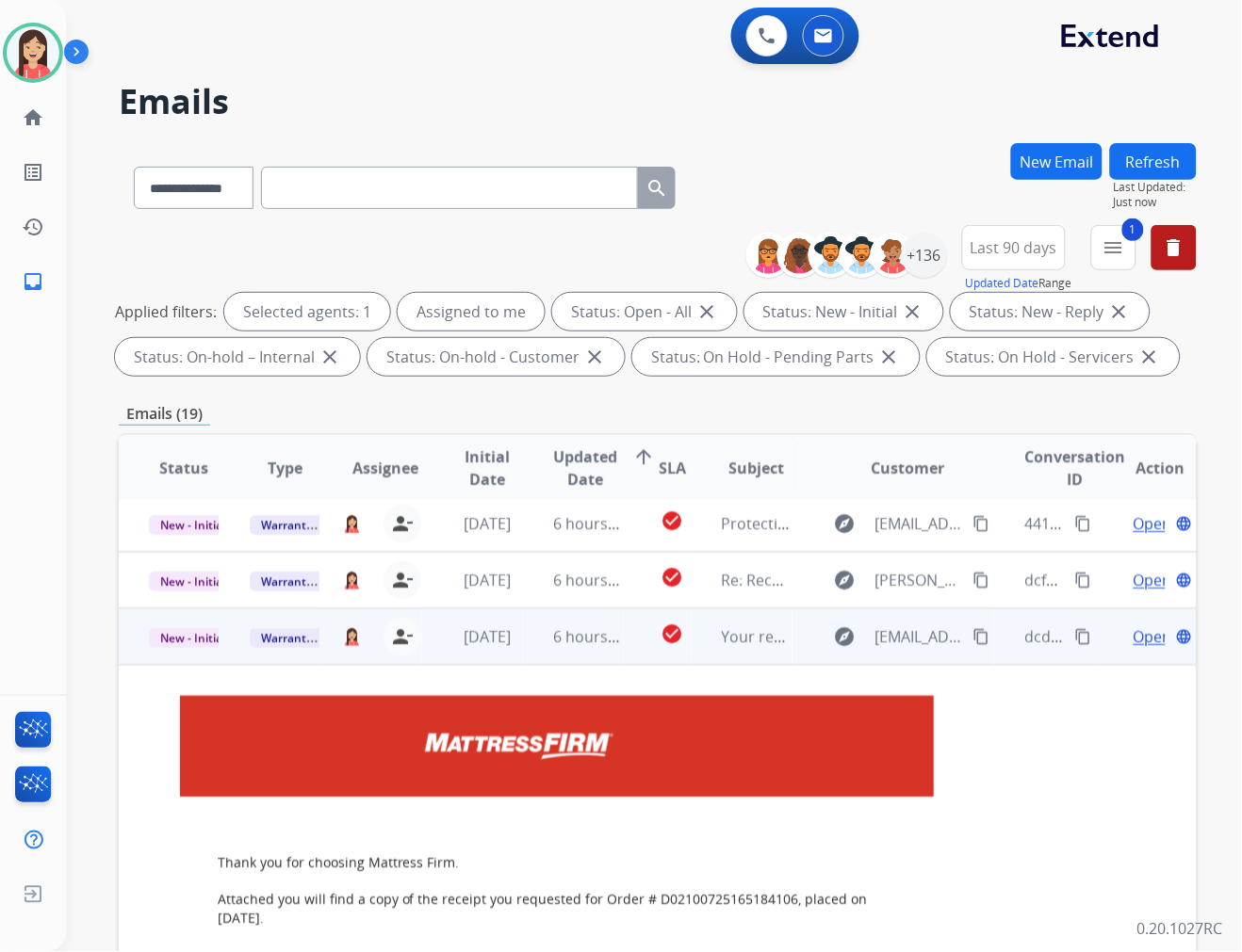
scroll to position [170, 0]
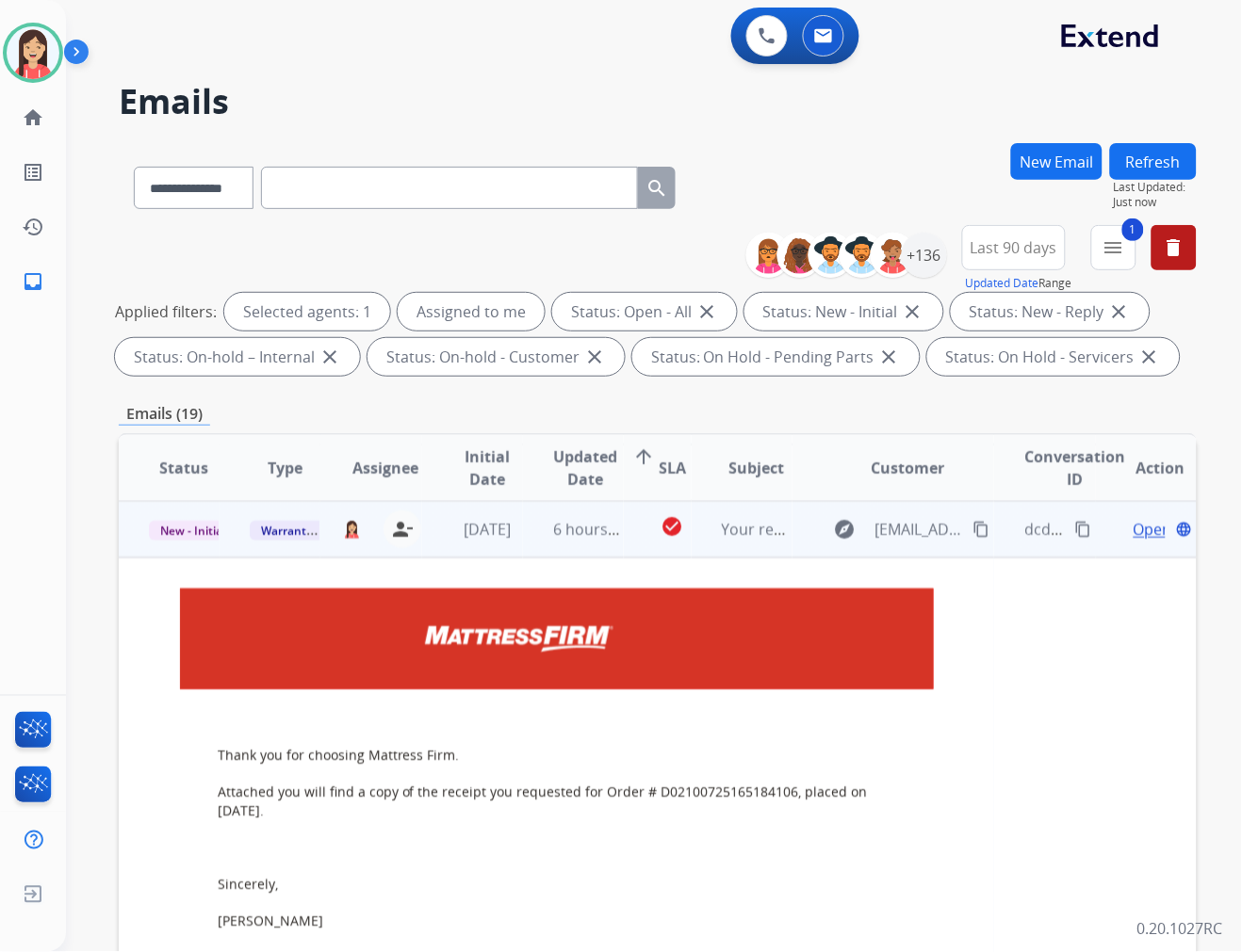
click at [1133, 532] on span "Open" at bounding box center [1152, 529] width 38 height 23
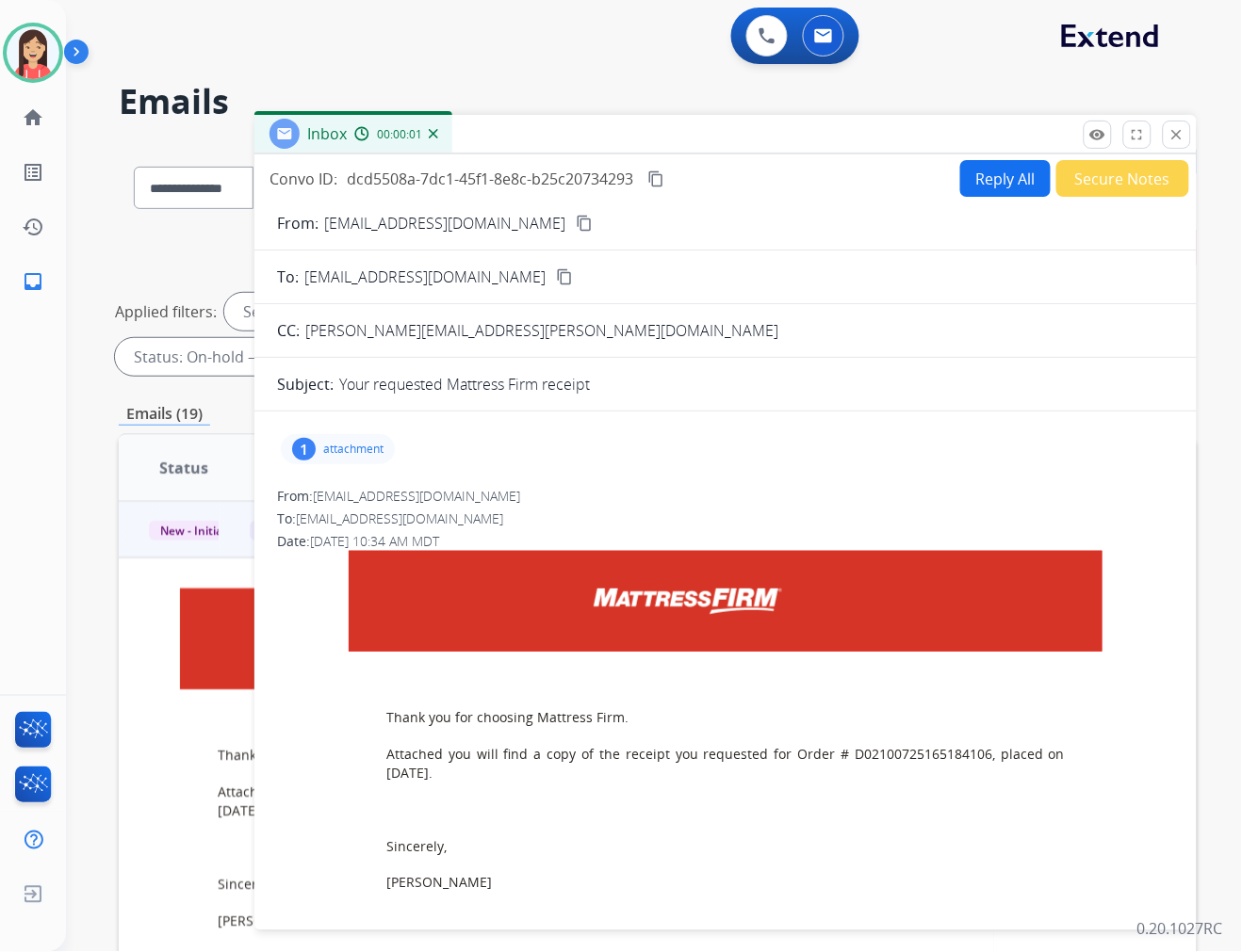
click at [368, 453] on p "attachment" at bounding box center [352, 449] width 60 height 15
click at [459, 494] on mat-icon "download" at bounding box center [463, 497] width 17 height 17
click at [988, 190] on button "Reply All" at bounding box center [1005, 178] width 90 height 36
select select "**********"
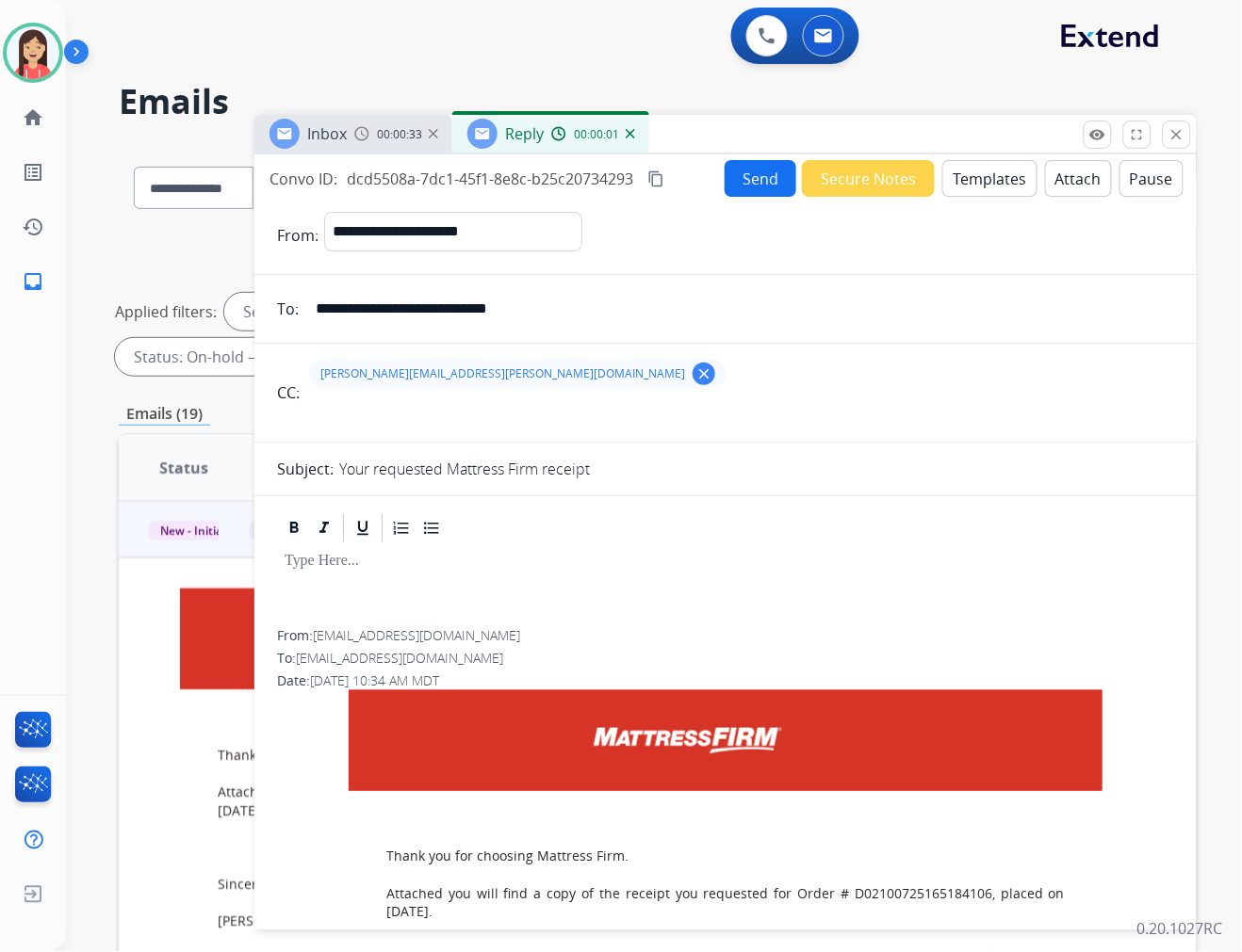
click at [988, 185] on button "Templates" at bounding box center [990, 178] width 95 height 36
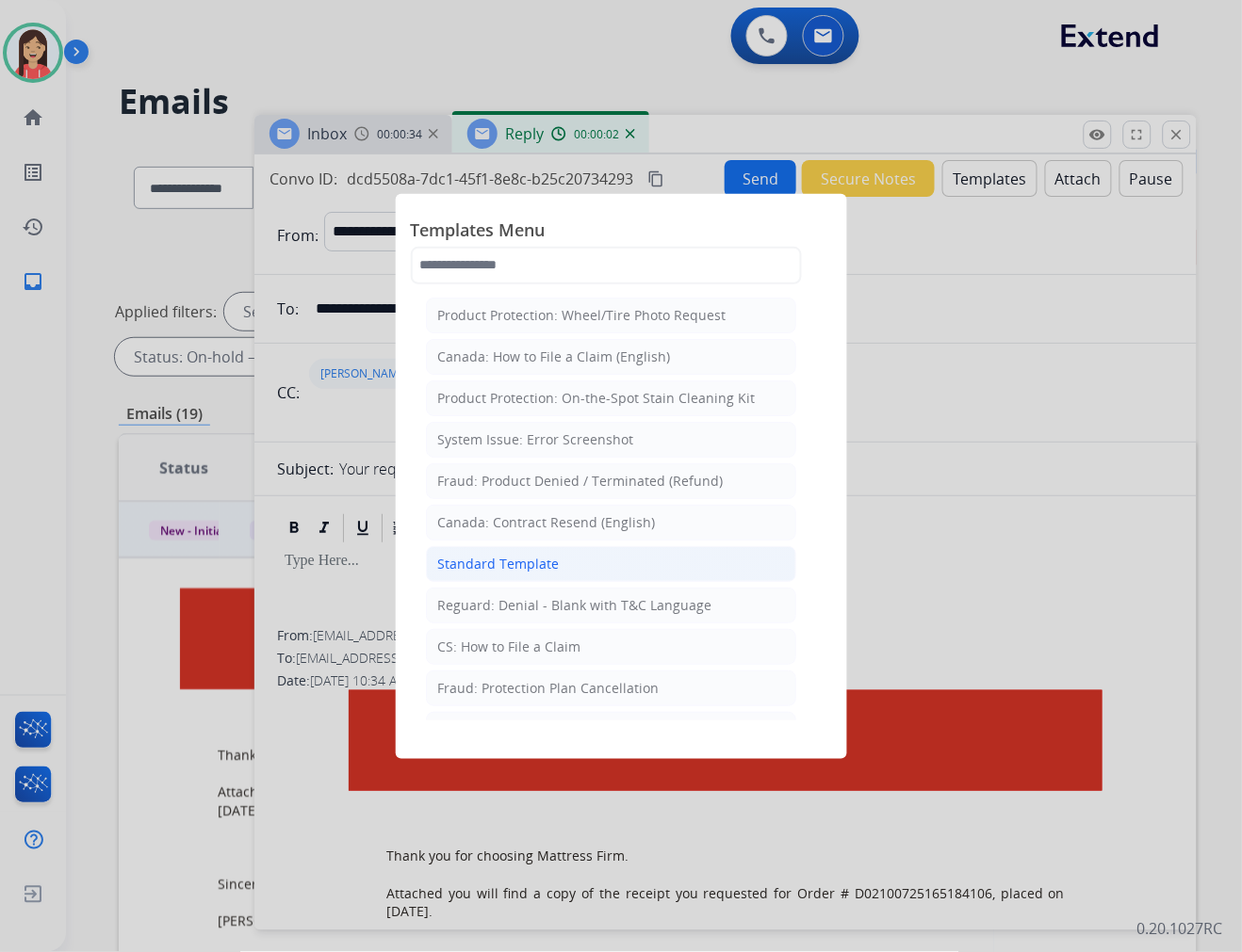
click at [514, 568] on div "Standard Template" at bounding box center [499, 563] width 122 height 19
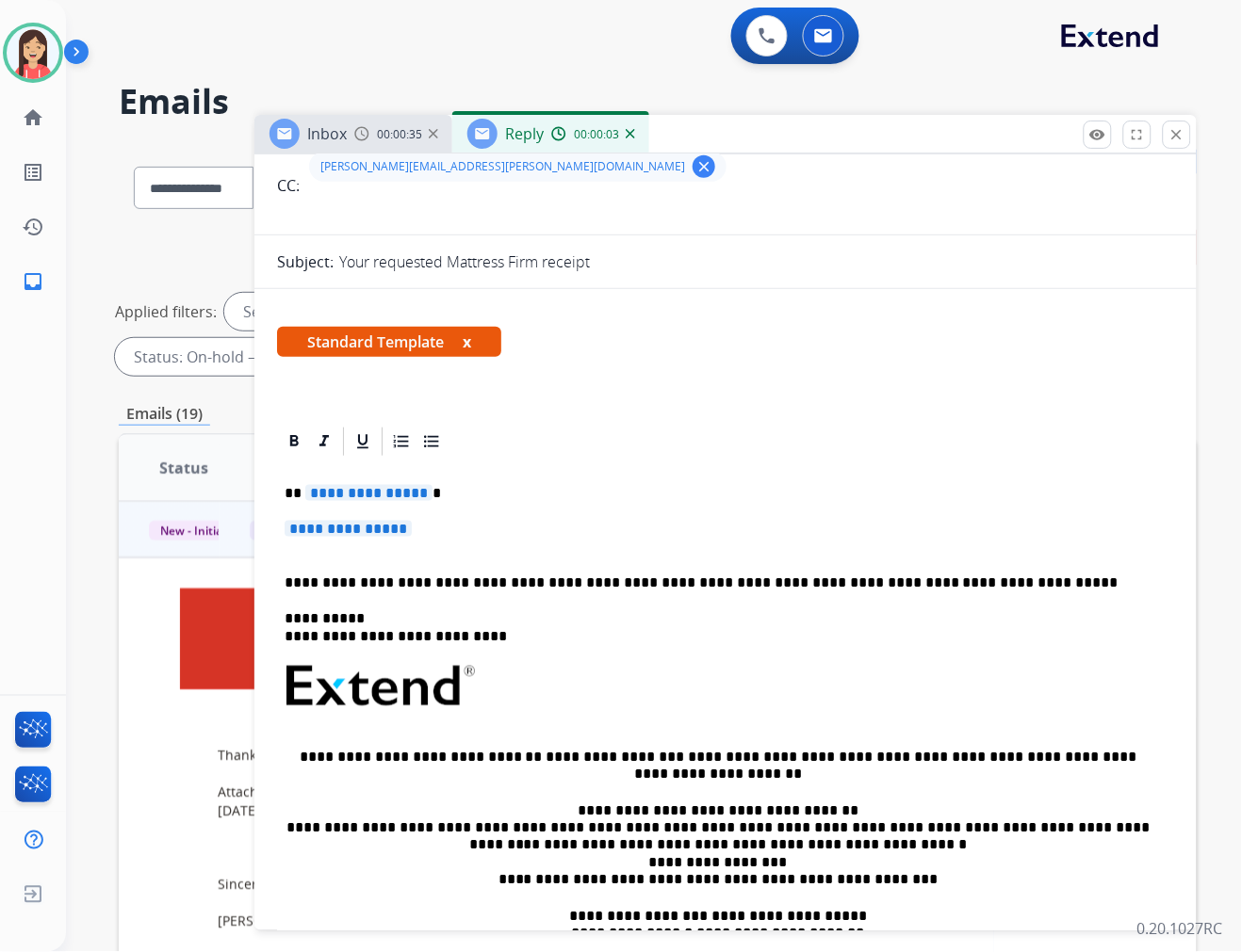
scroll to position [209, 0]
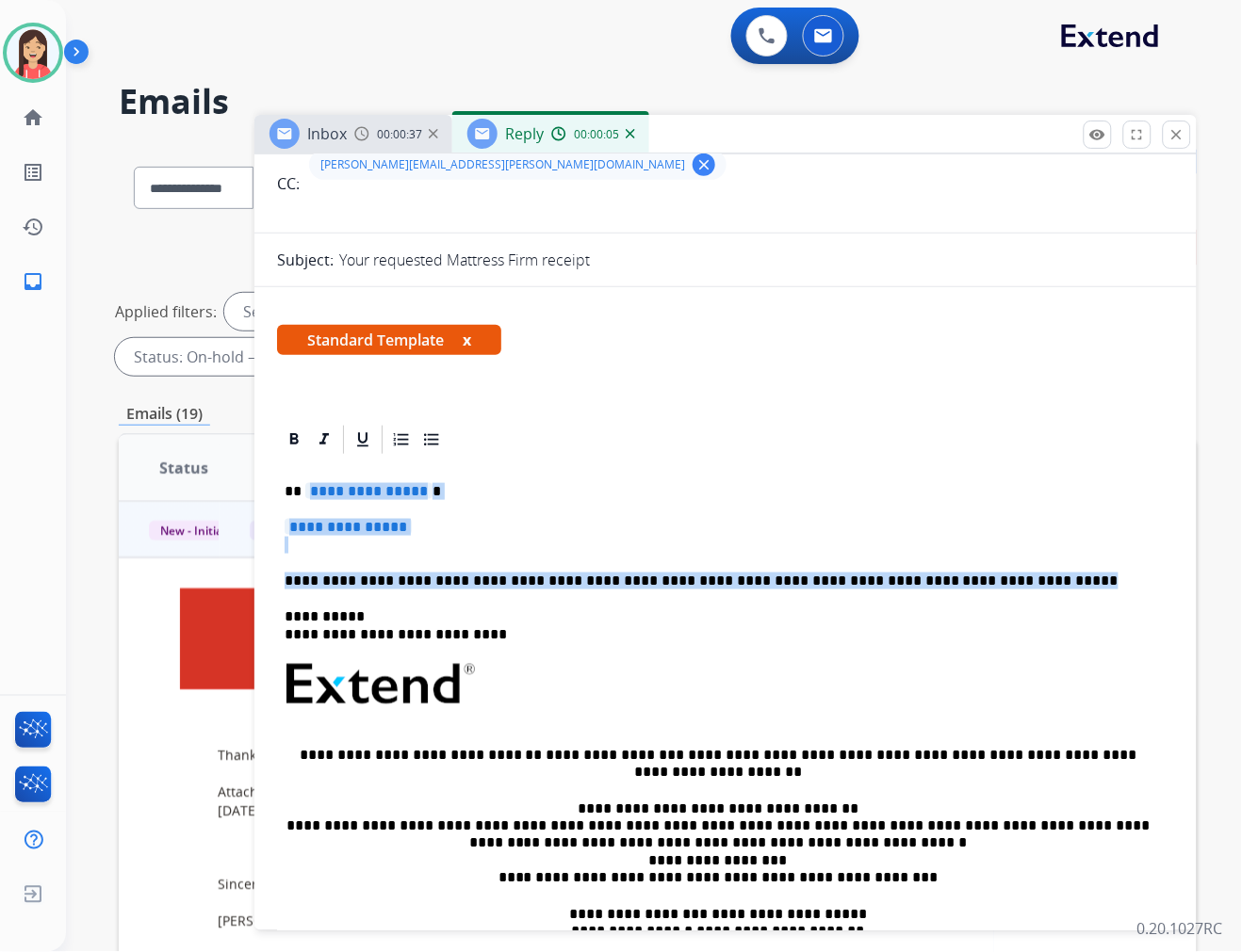
drag, startPoint x: 304, startPoint y: 491, endPoint x: 995, endPoint y: 565, distance: 695.0
click at [995, 565] on div "**********" at bounding box center [726, 728] width 897 height 545
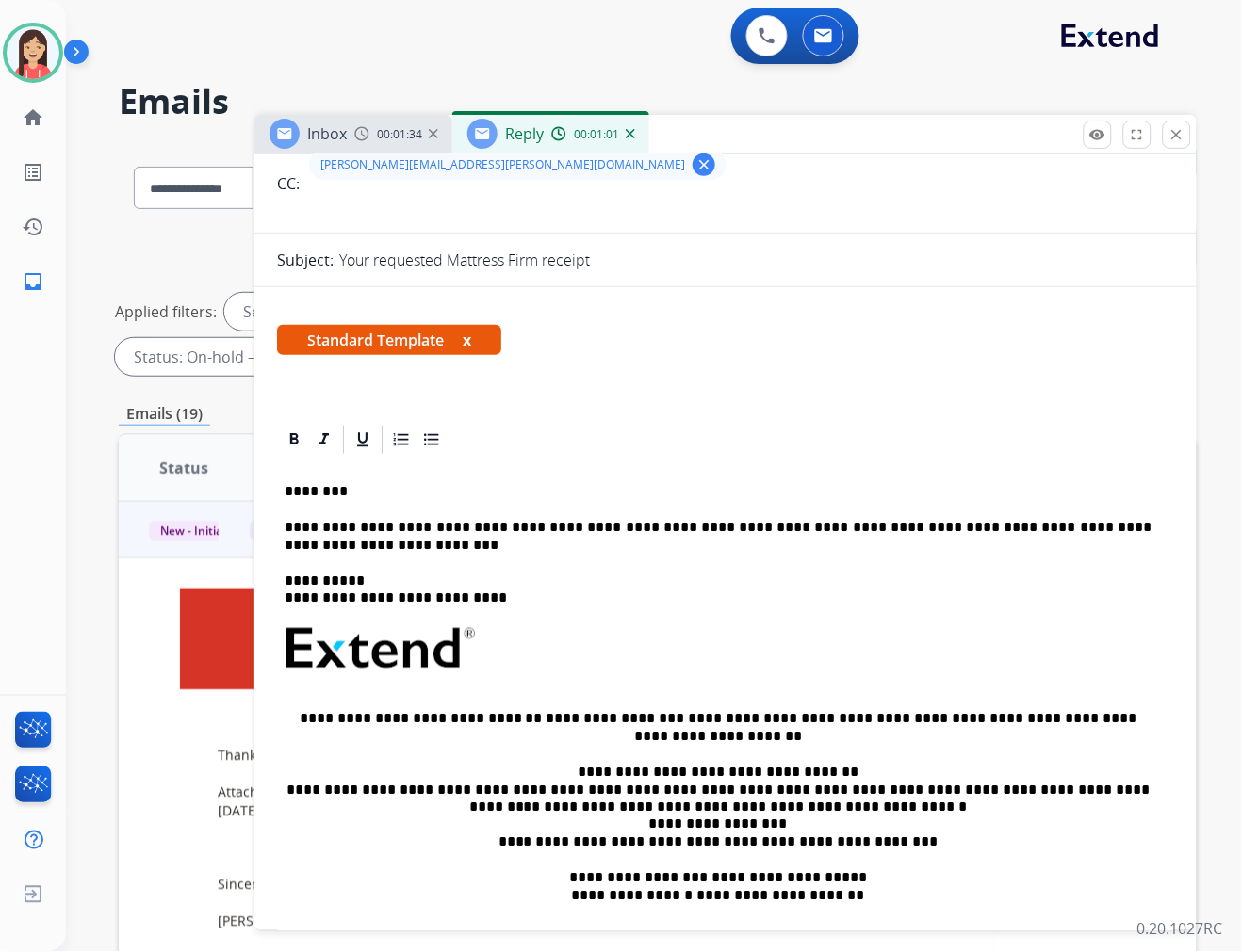
scroll to position [0, 0]
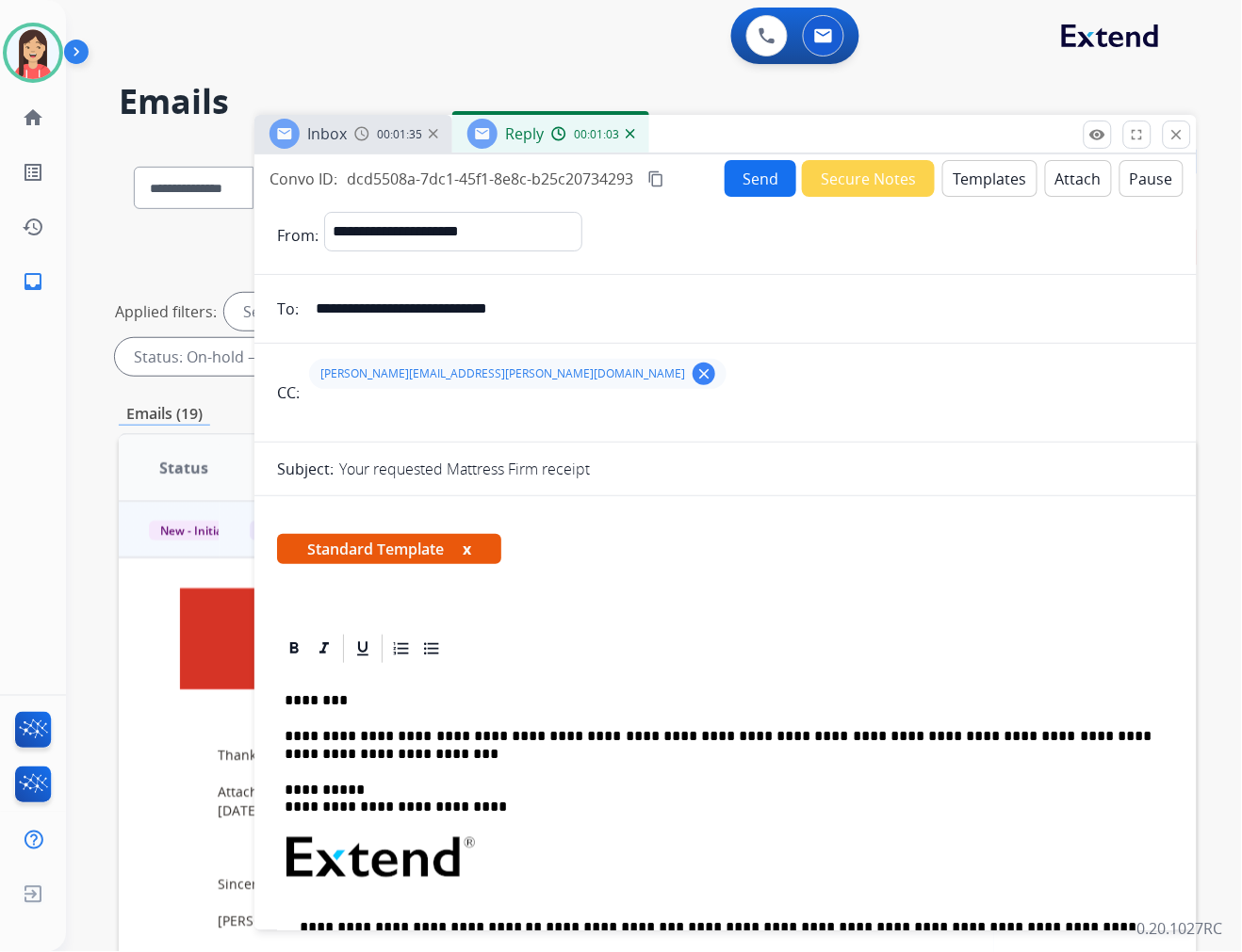
click at [738, 184] on button "Send" at bounding box center [760, 178] width 72 height 36
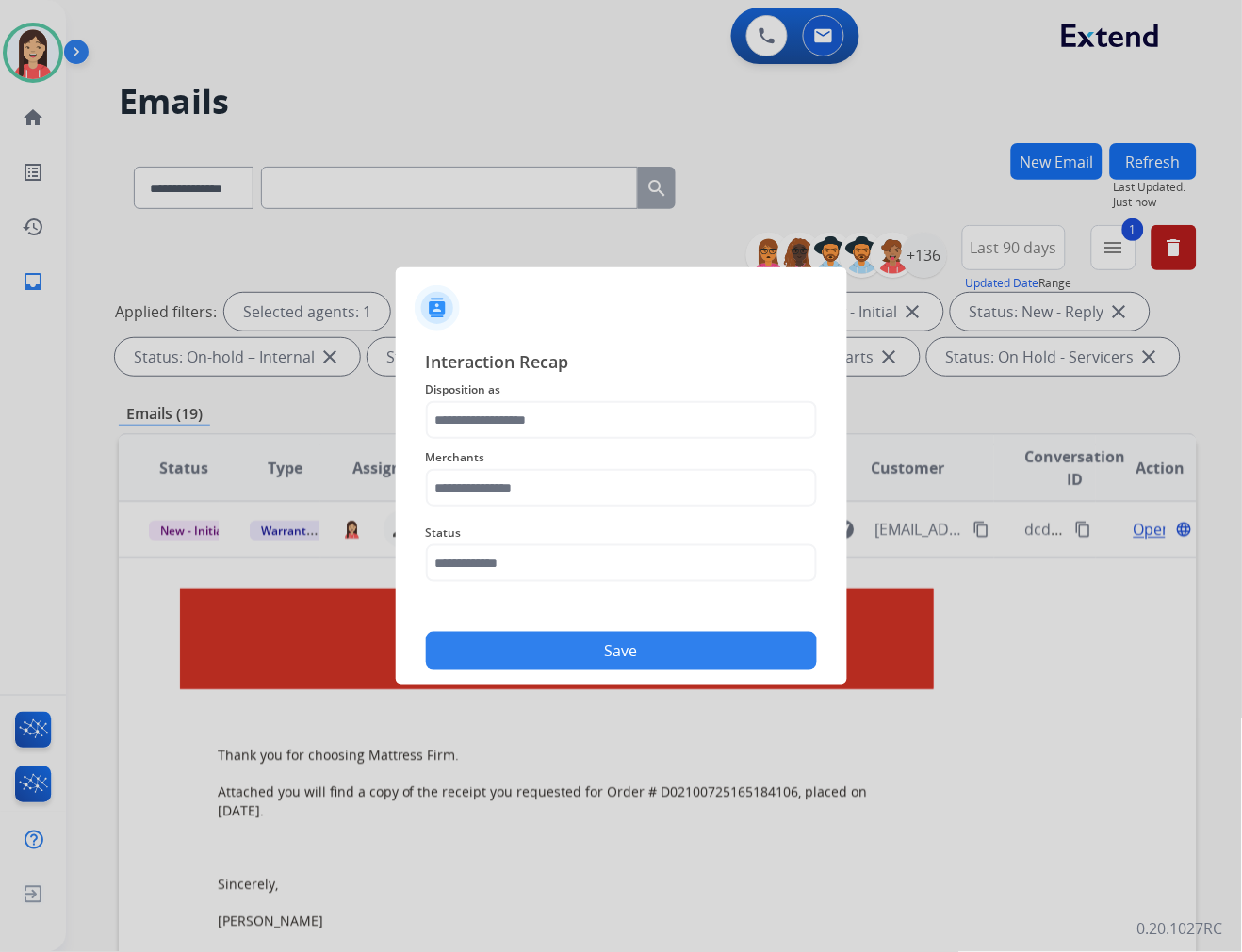
click at [556, 392] on span "Disposition as" at bounding box center [621, 390] width 391 height 23
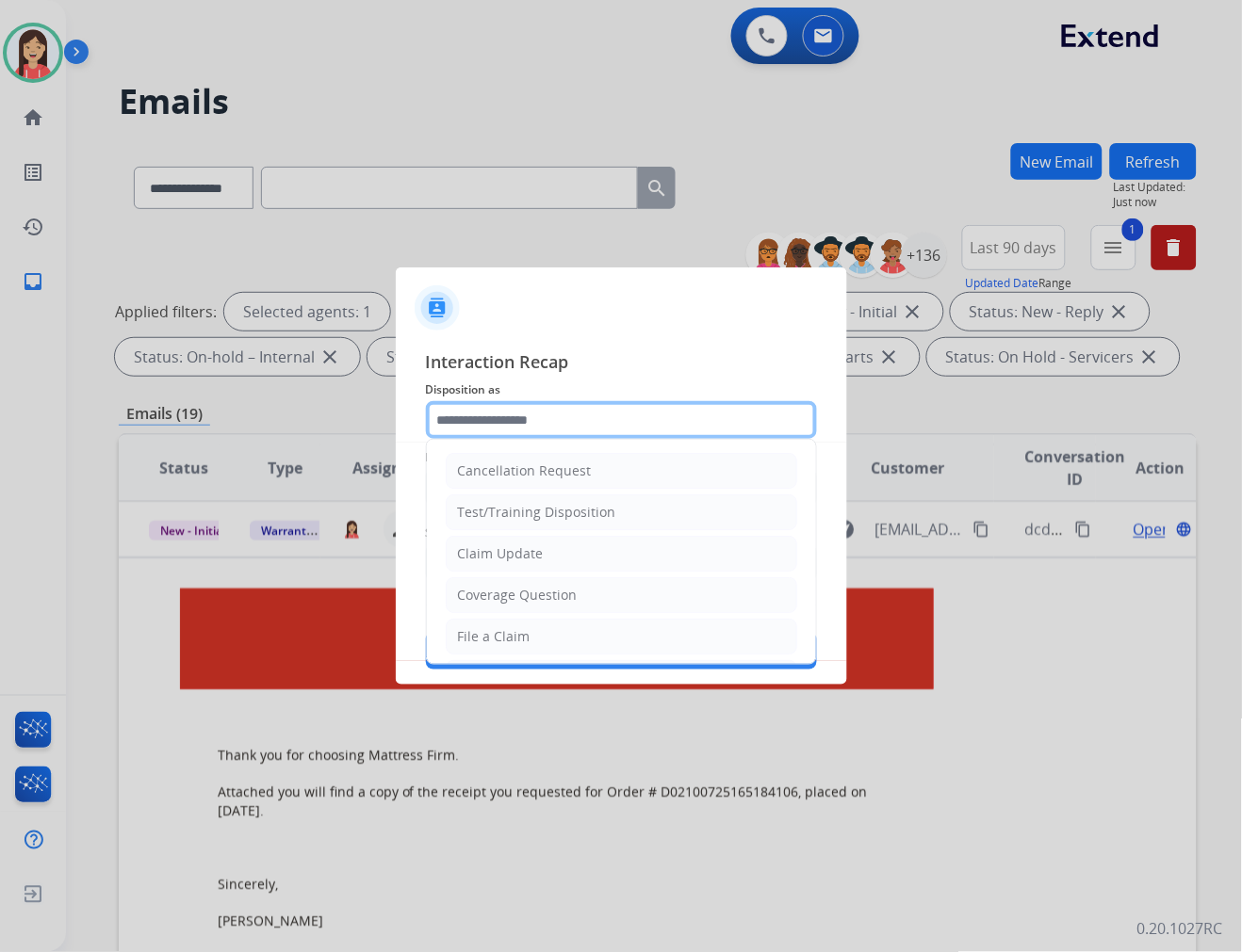
click at [549, 411] on input "text" at bounding box center [621, 420] width 391 height 37
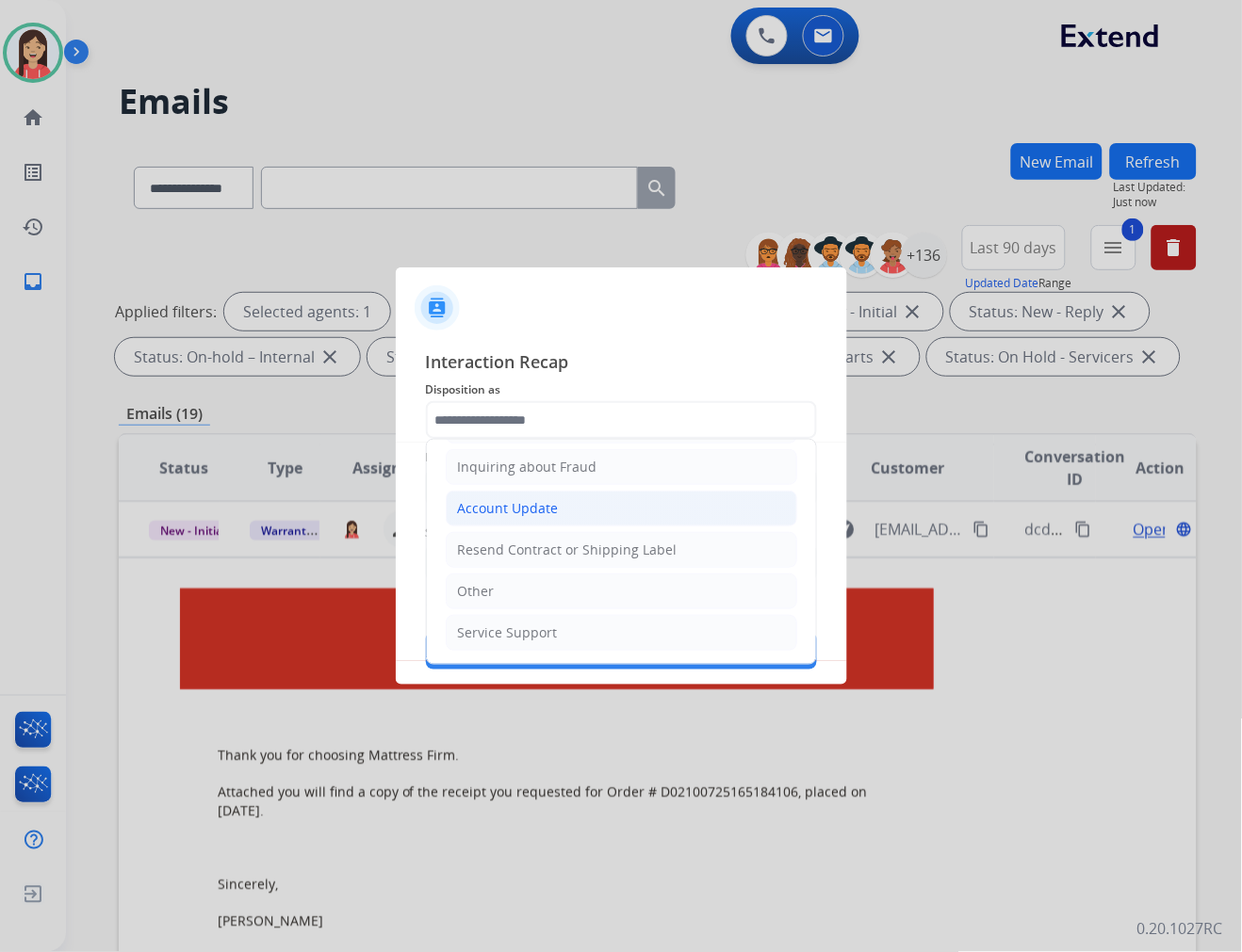
click at [549, 501] on div "Account Update" at bounding box center [508, 508] width 101 height 19
type input "**********"
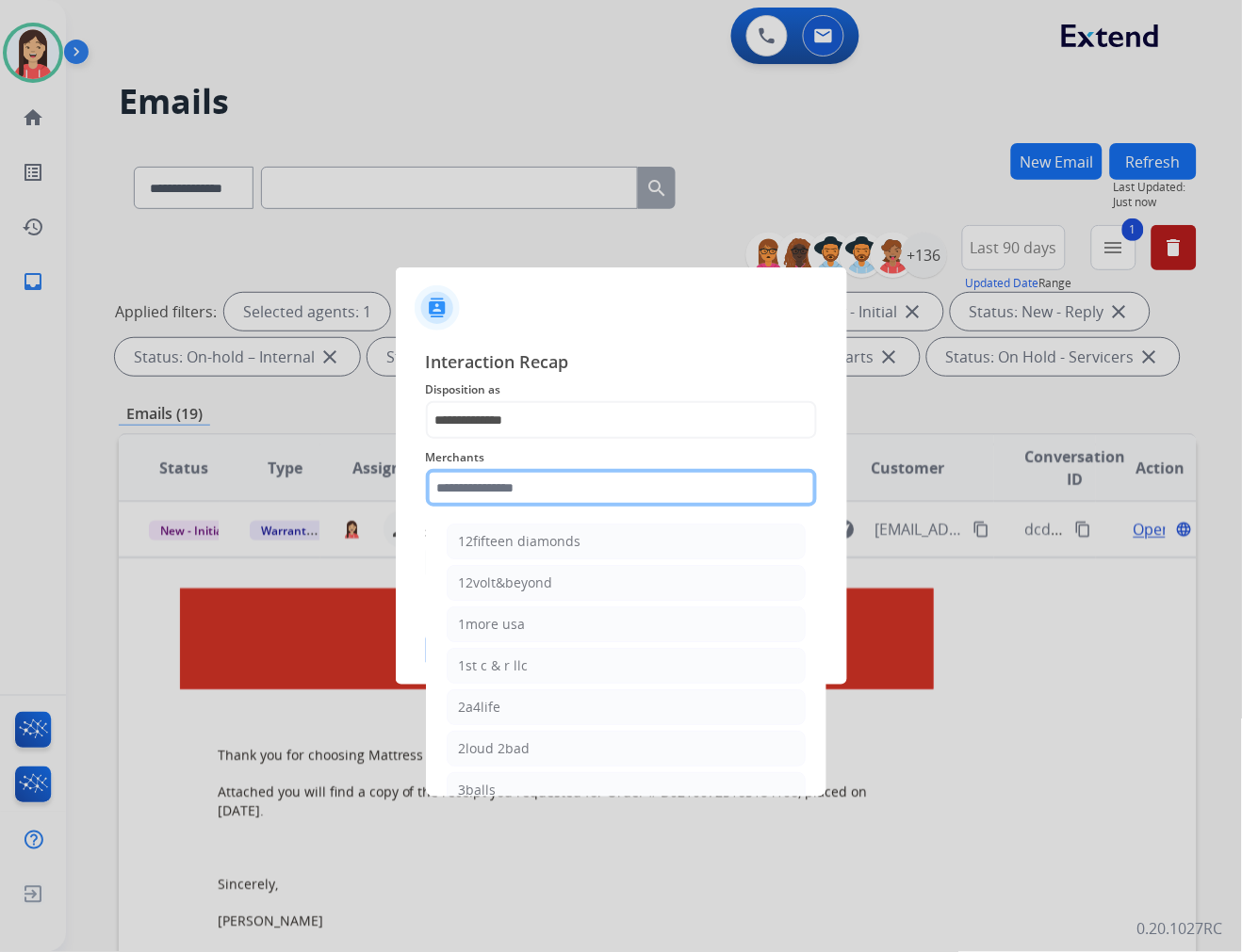
click at [503, 493] on input "text" at bounding box center [621, 488] width 391 height 37
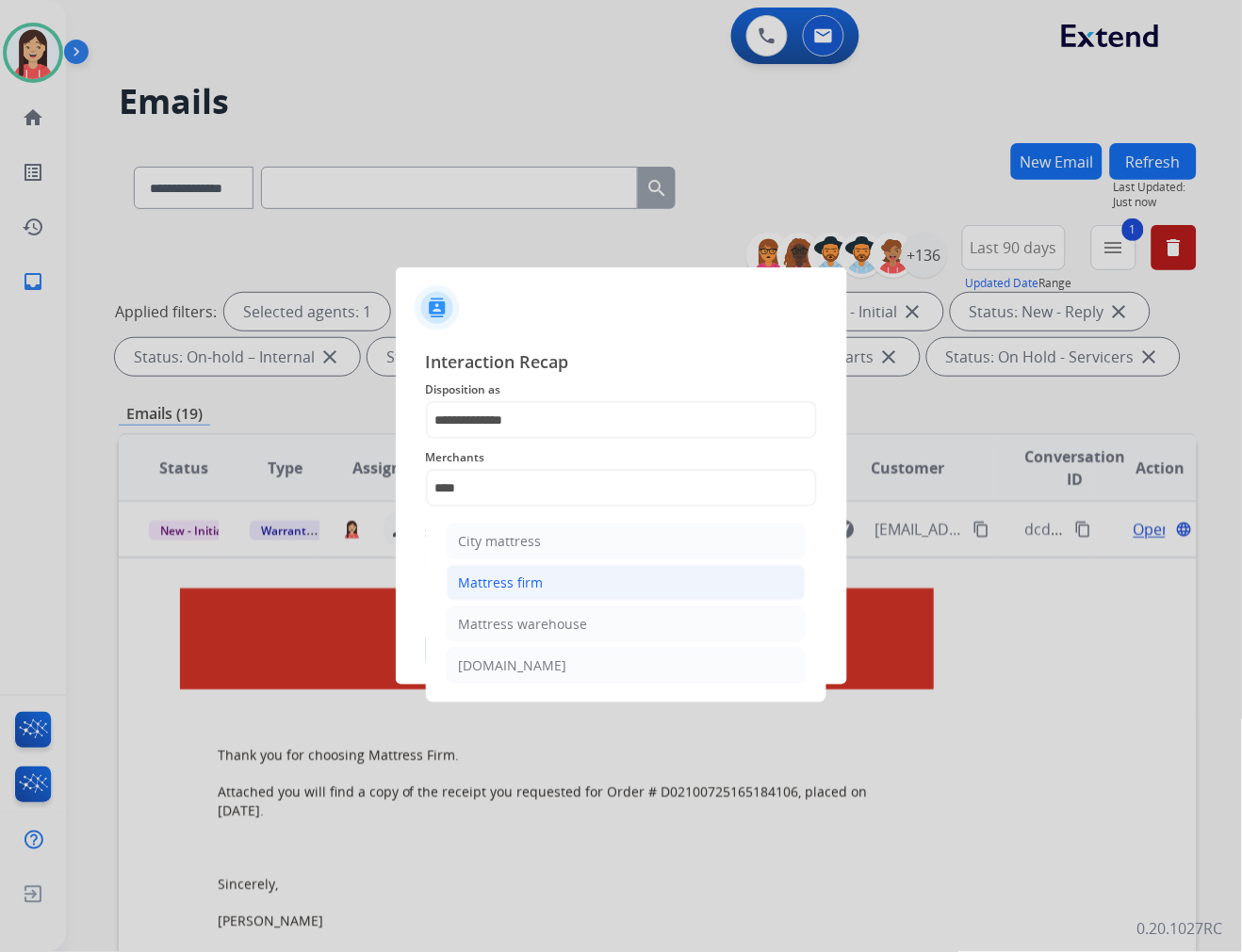
click at [507, 574] on div "Mattress firm" at bounding box center [501, 582] width 84 height 19
type input "**********"
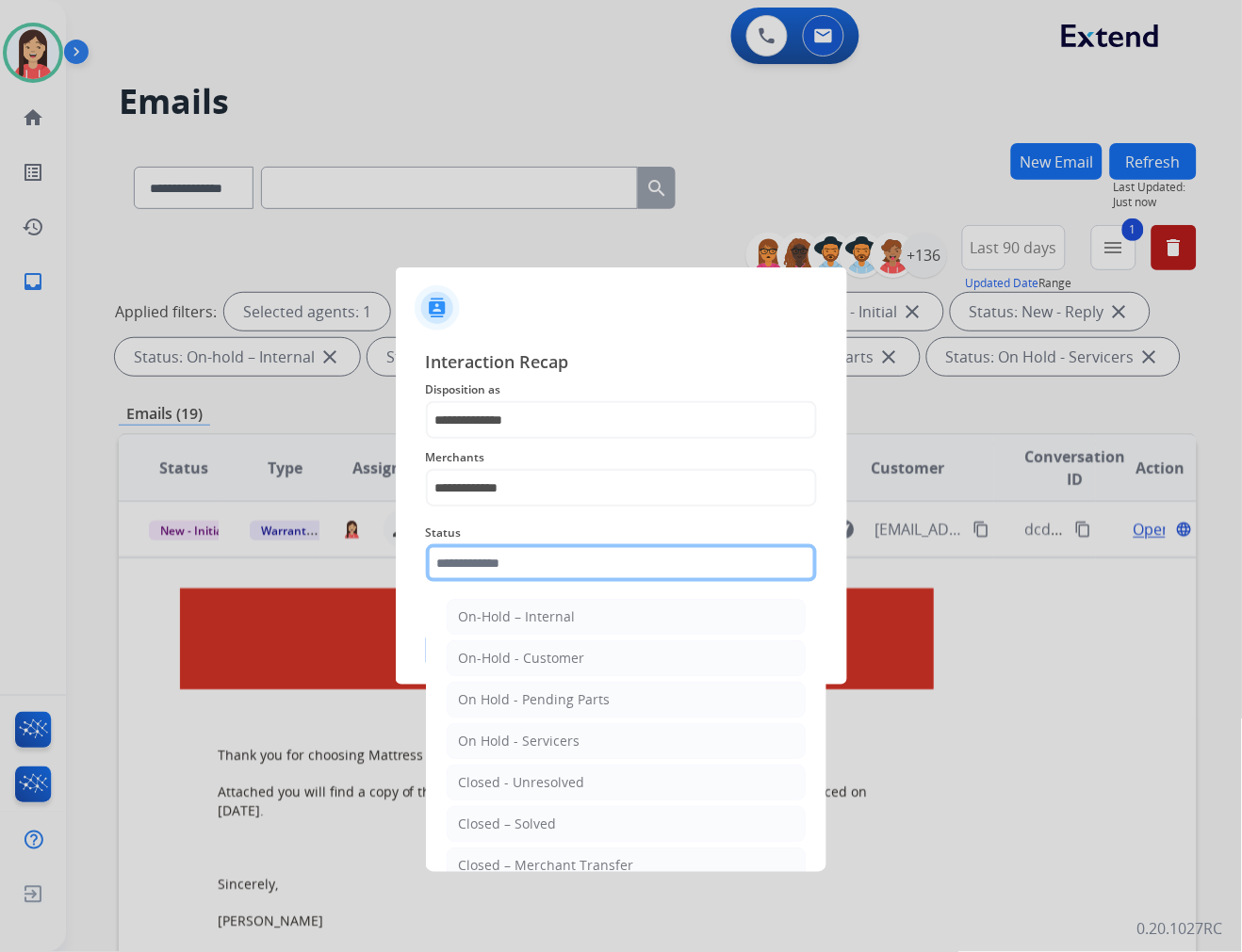
click at [515, 568] on input "text" at bounding box center [621, 563] width 391 height 37
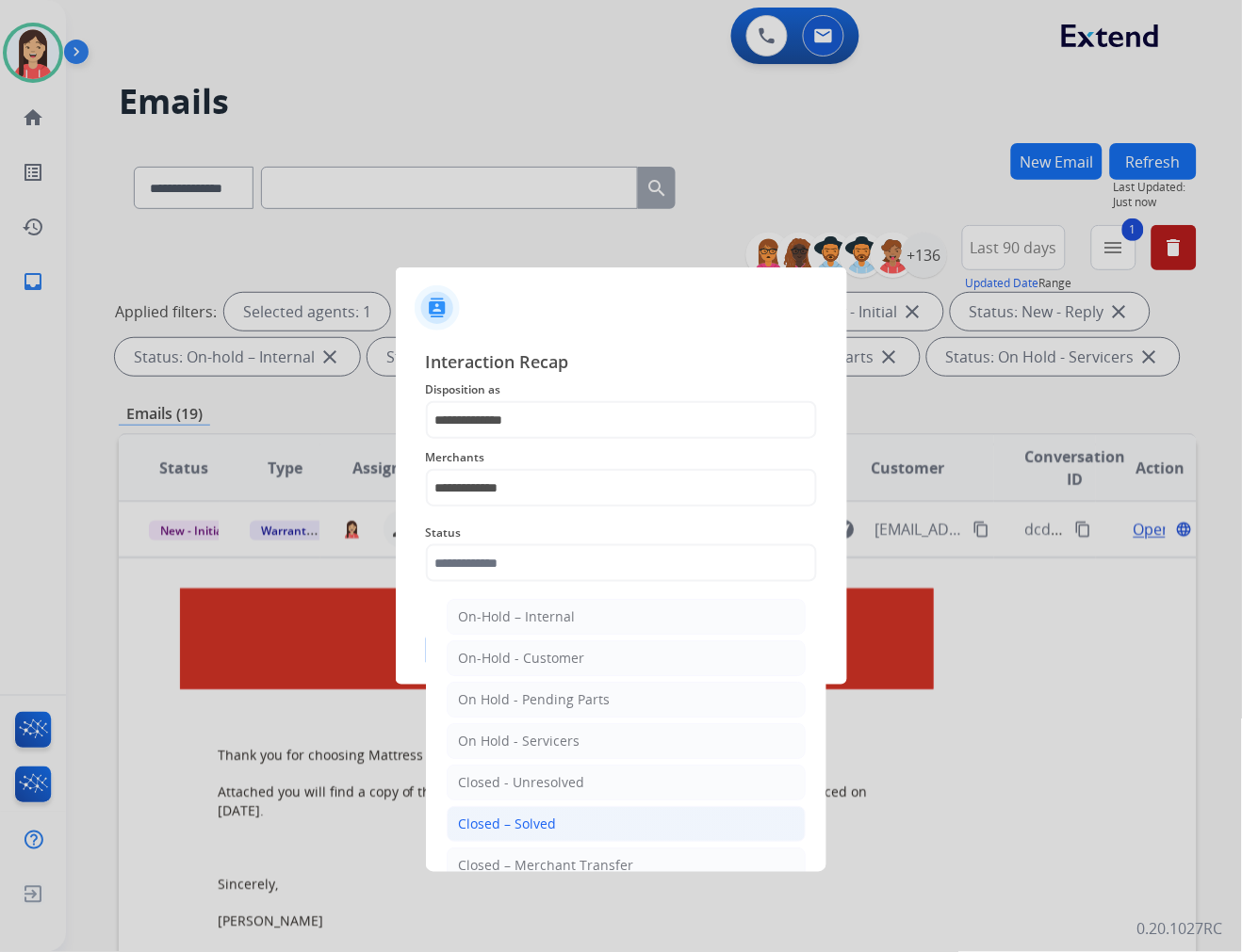
click at [503, 820] on div "Closed – Solved" at bounding box center [508, 823] width 98 height 19
type input "**********"
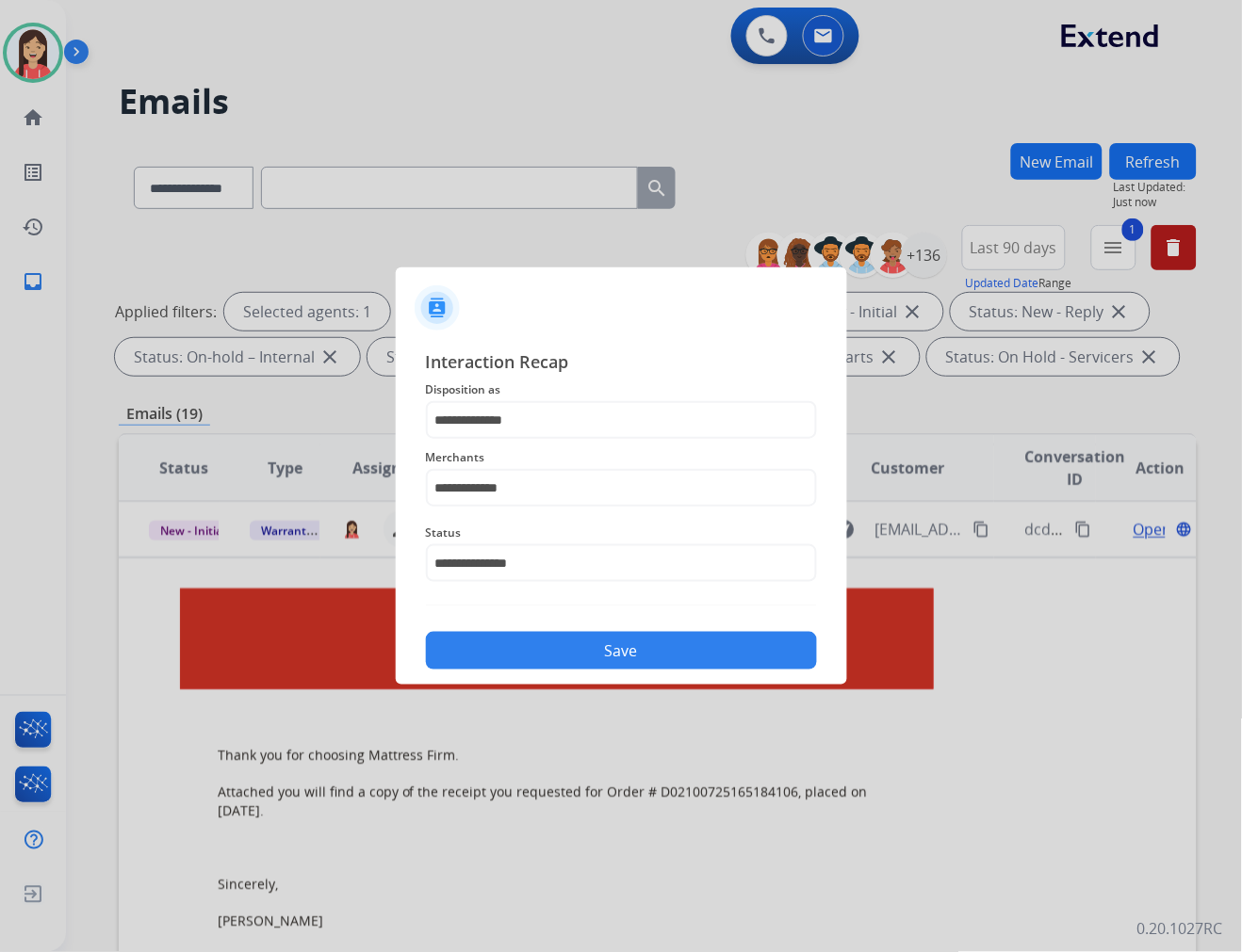
click at [582, 656] on button "Save" at bounding box center [621, 651] width 391 height 37
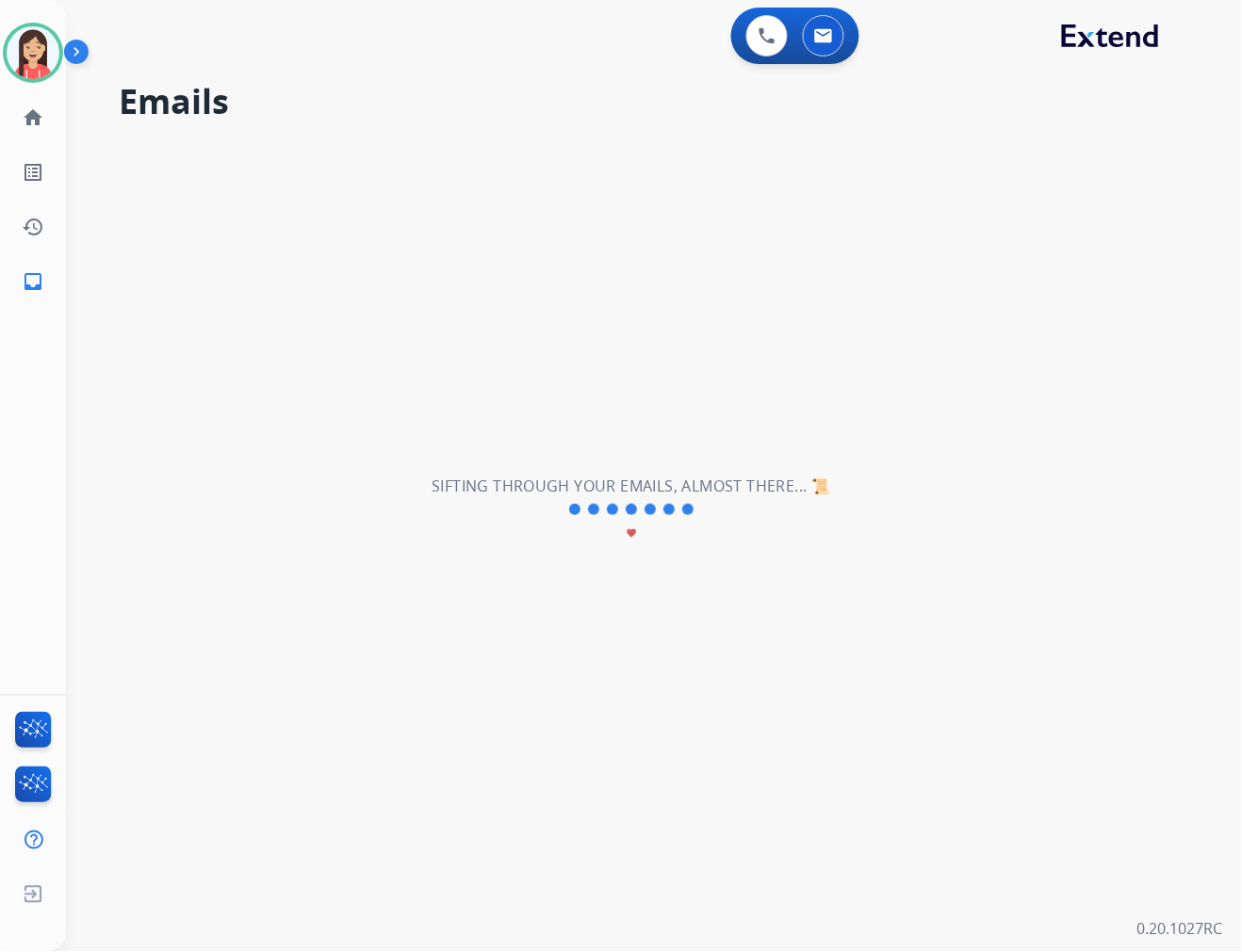
scroll to position [62, 0]
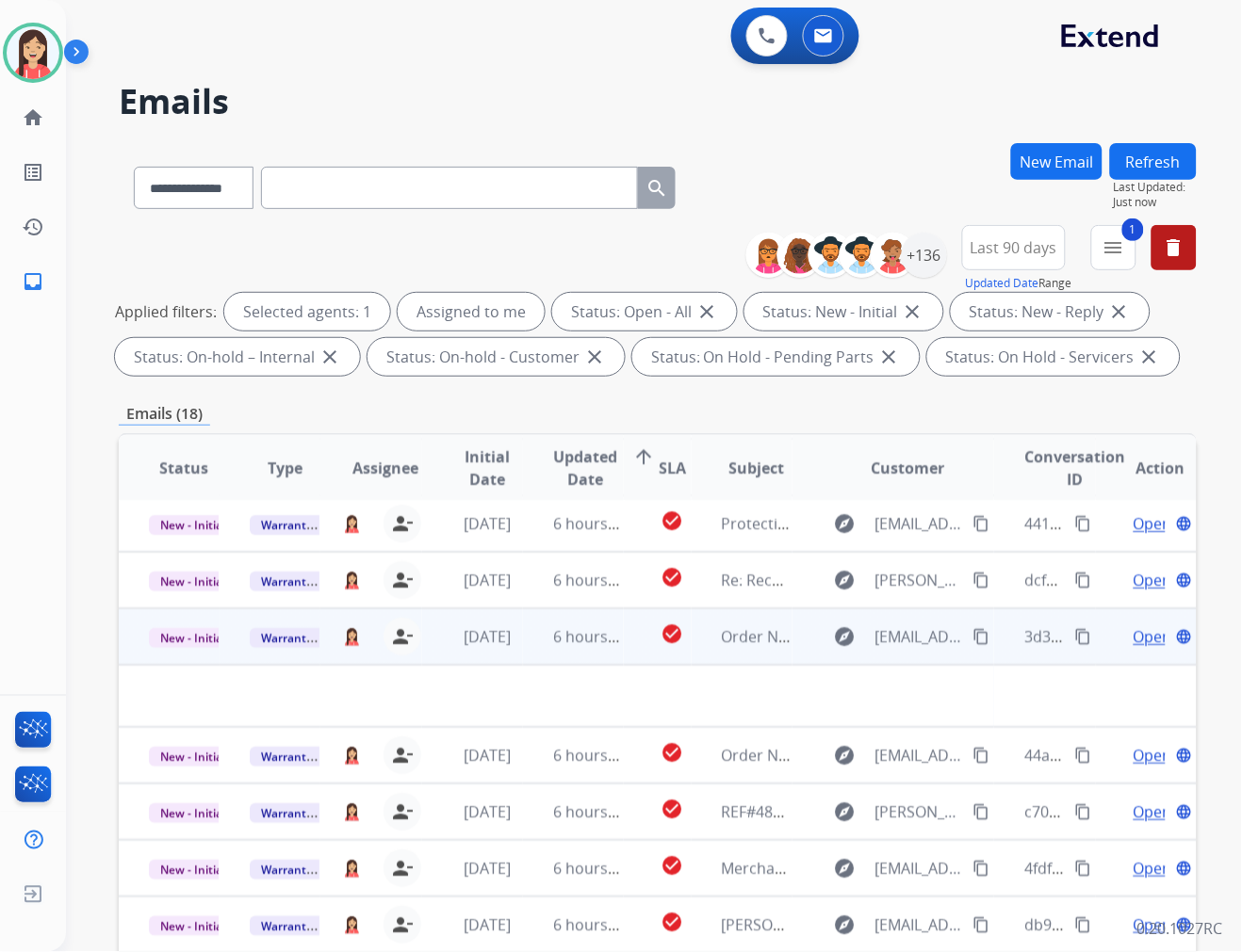
click at [530, 650] on td "6 hours ago" at bounding box center [573, 637] width 101 height 57
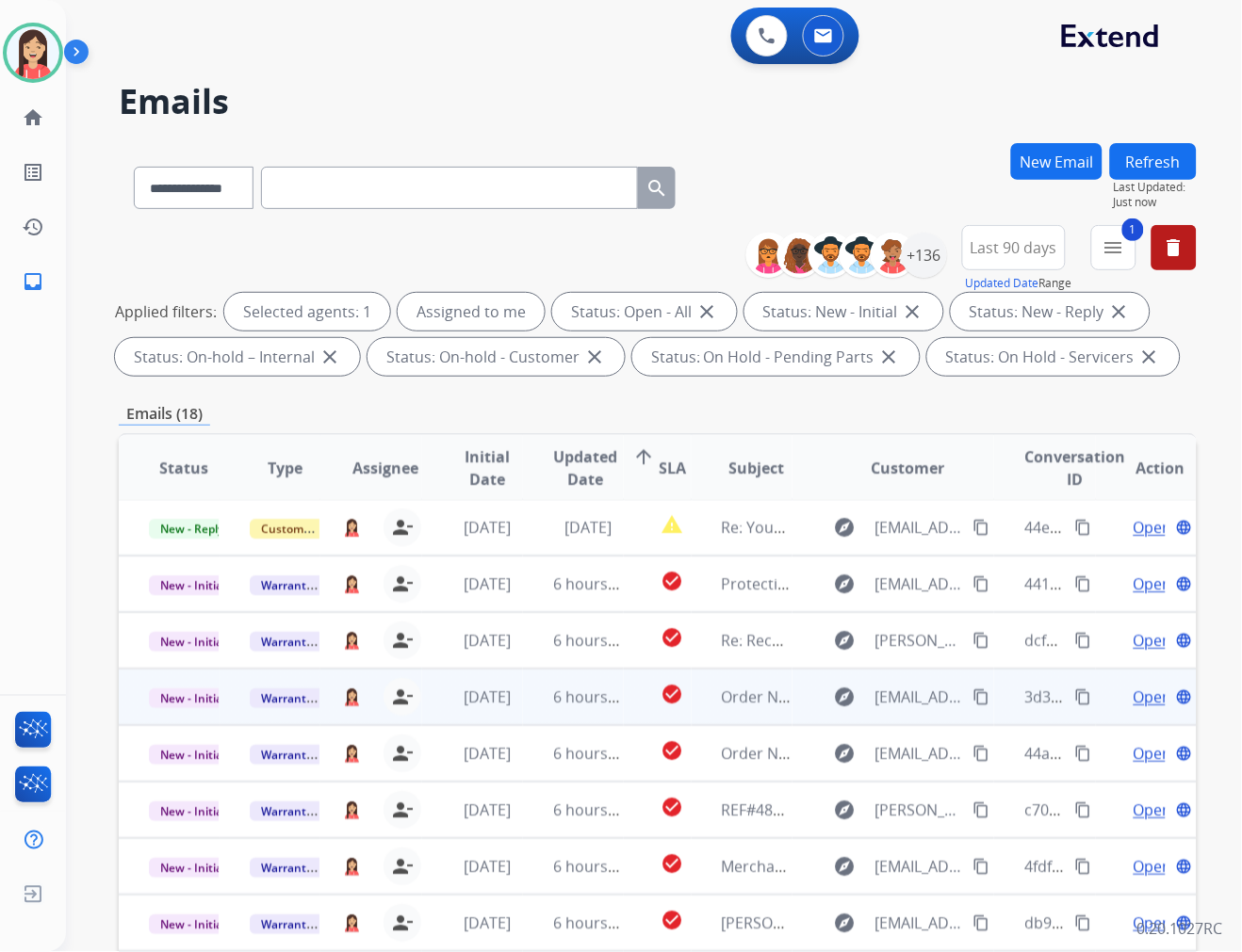
scroll to position [1, 0]
click at [527, 718] on td "6 hours ago" at bounding box center [573, 698] width 101 height 57
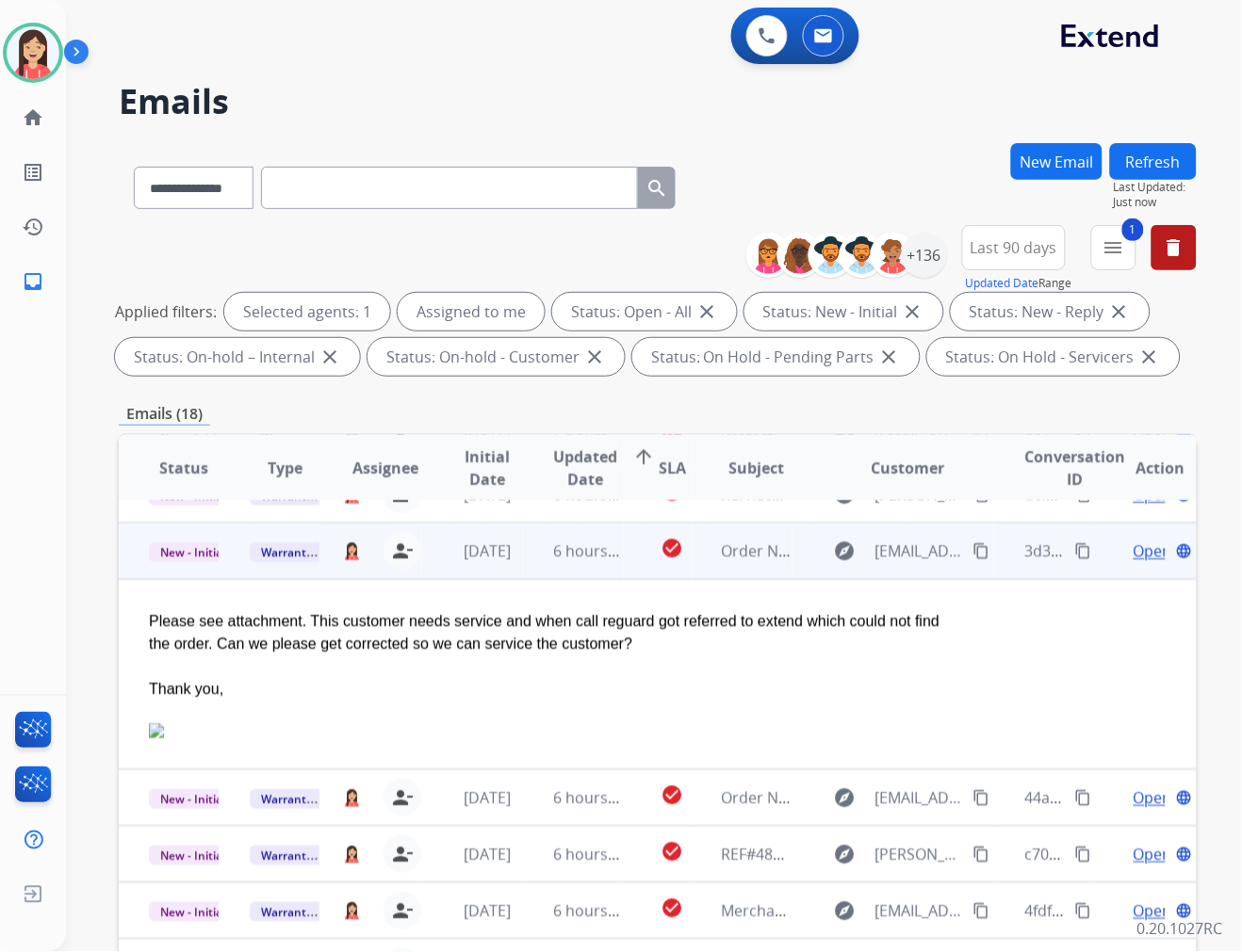
scroll to position [170, 0]
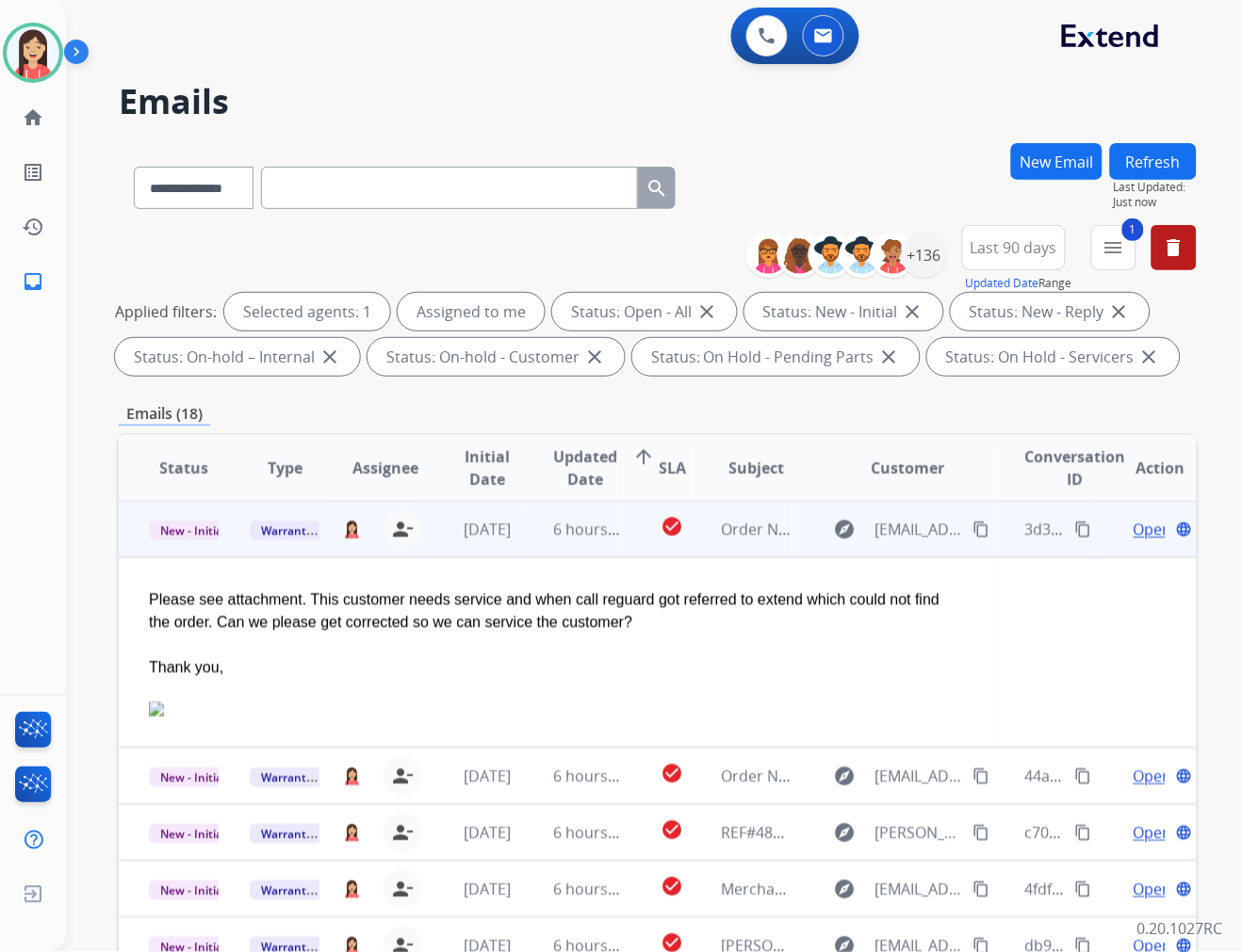
click at [1133, 523] on span "Open" at bounding box center [1152, 529] width 38 height 23
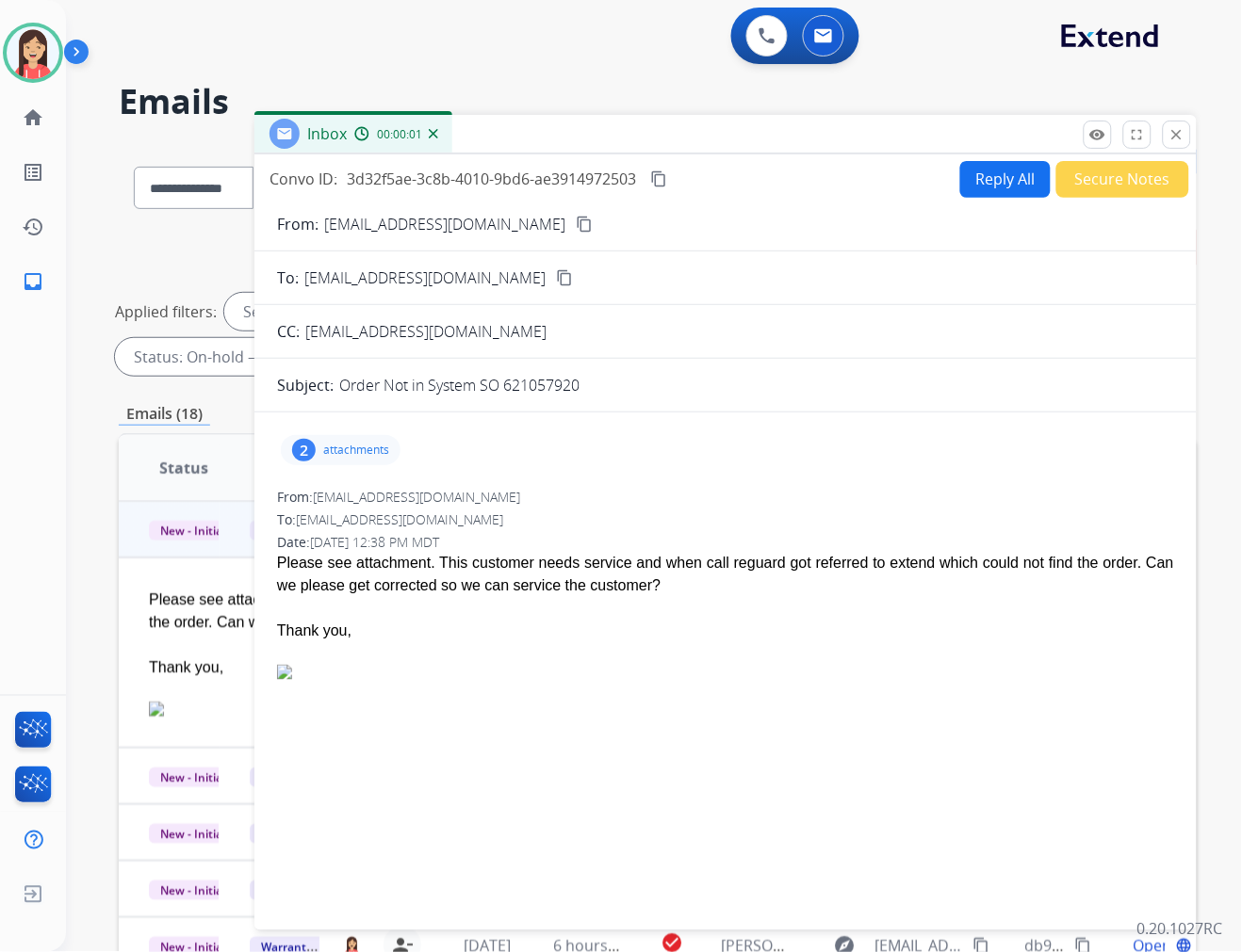
click at [371, 447] on p "attachments" at bounding box center [355, 450] width 66 height 15
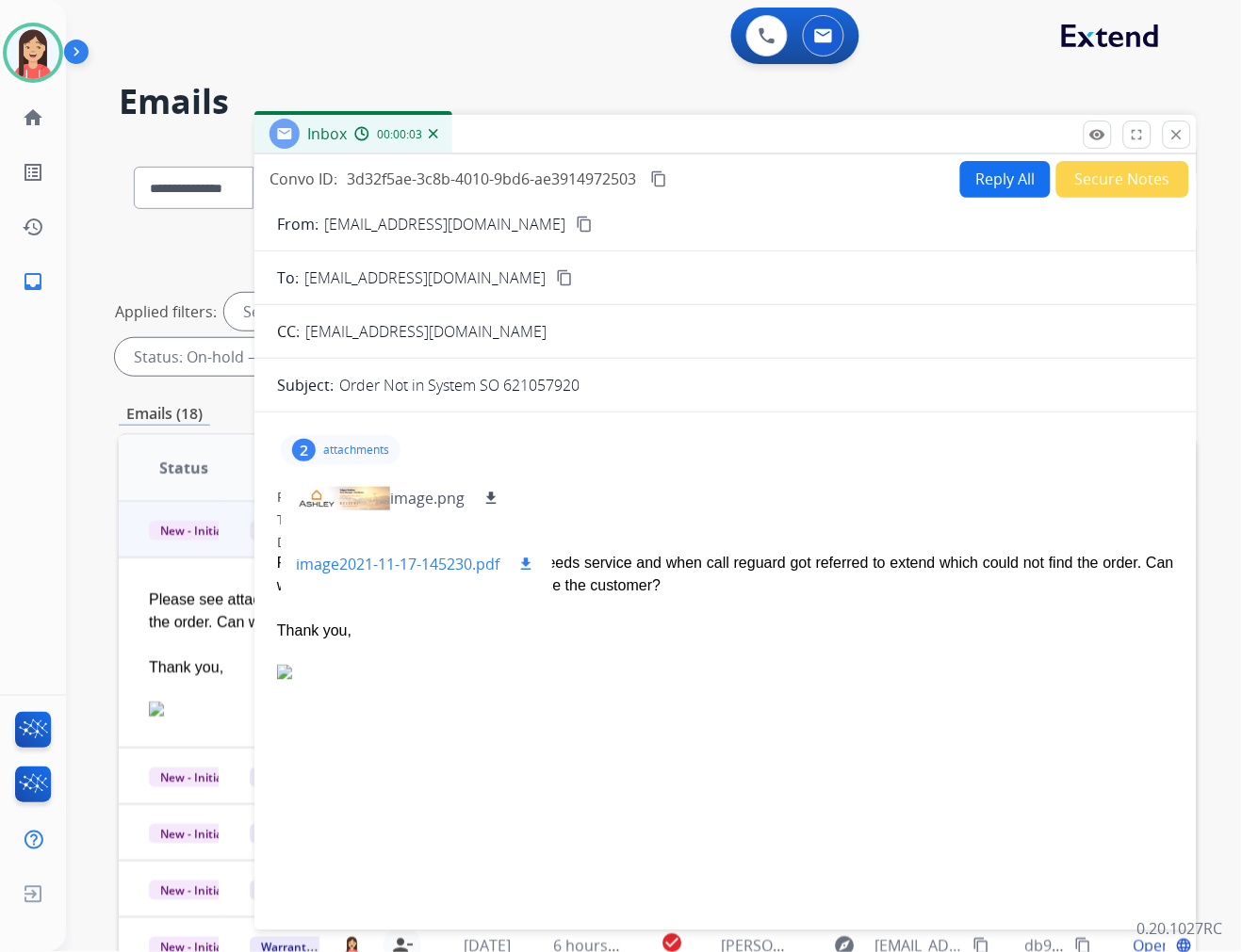
click at [525, 559] on mat-icon "download" at bounding box center [525, 563] width 17 height 17
click at [1006, 173] on button "Reply All" at bounding box center [1005, 179] width 90 height 36
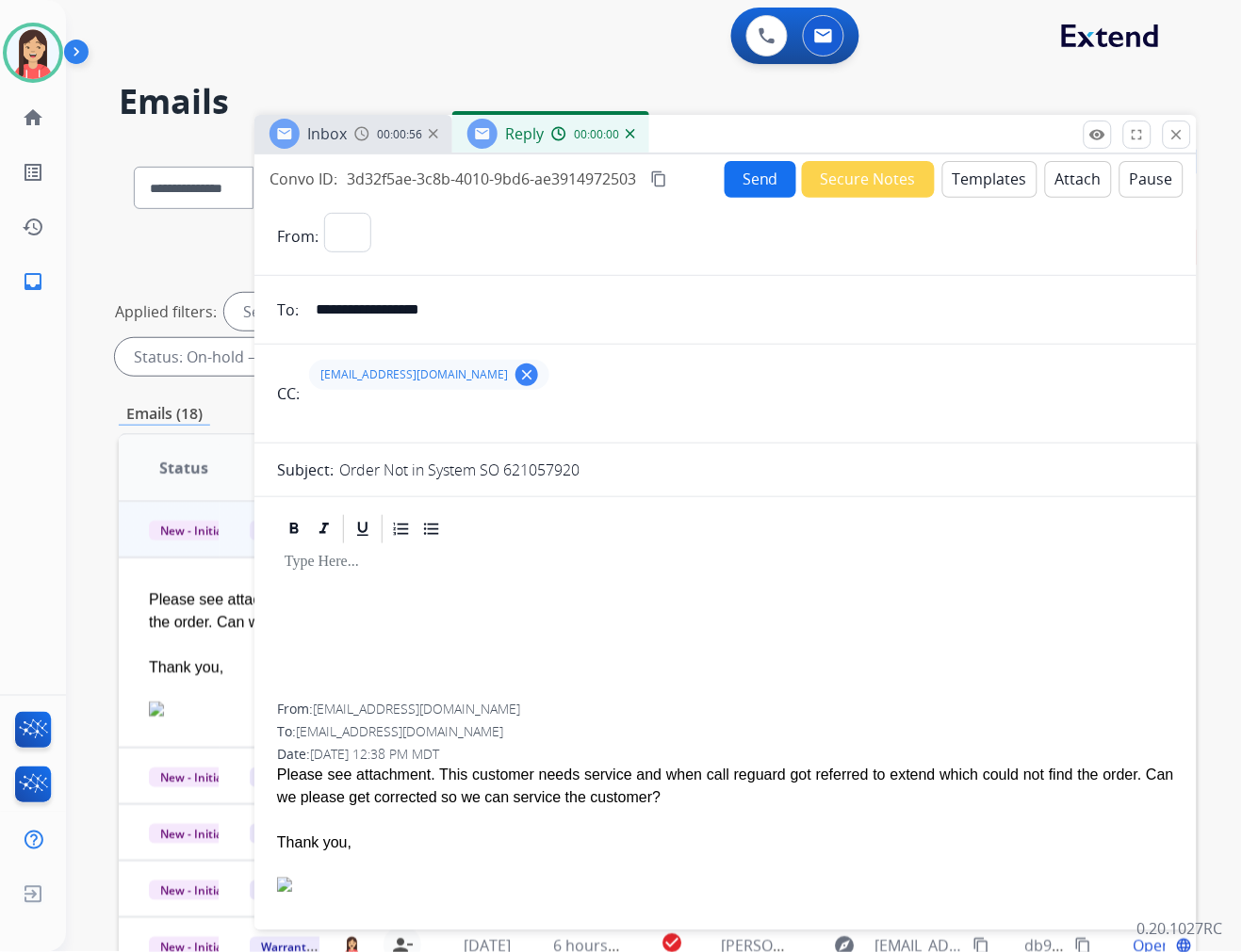
select select "**********"
click at [970, 181] on button "Templates" at bounding box center [990, 179] width 95 height 36
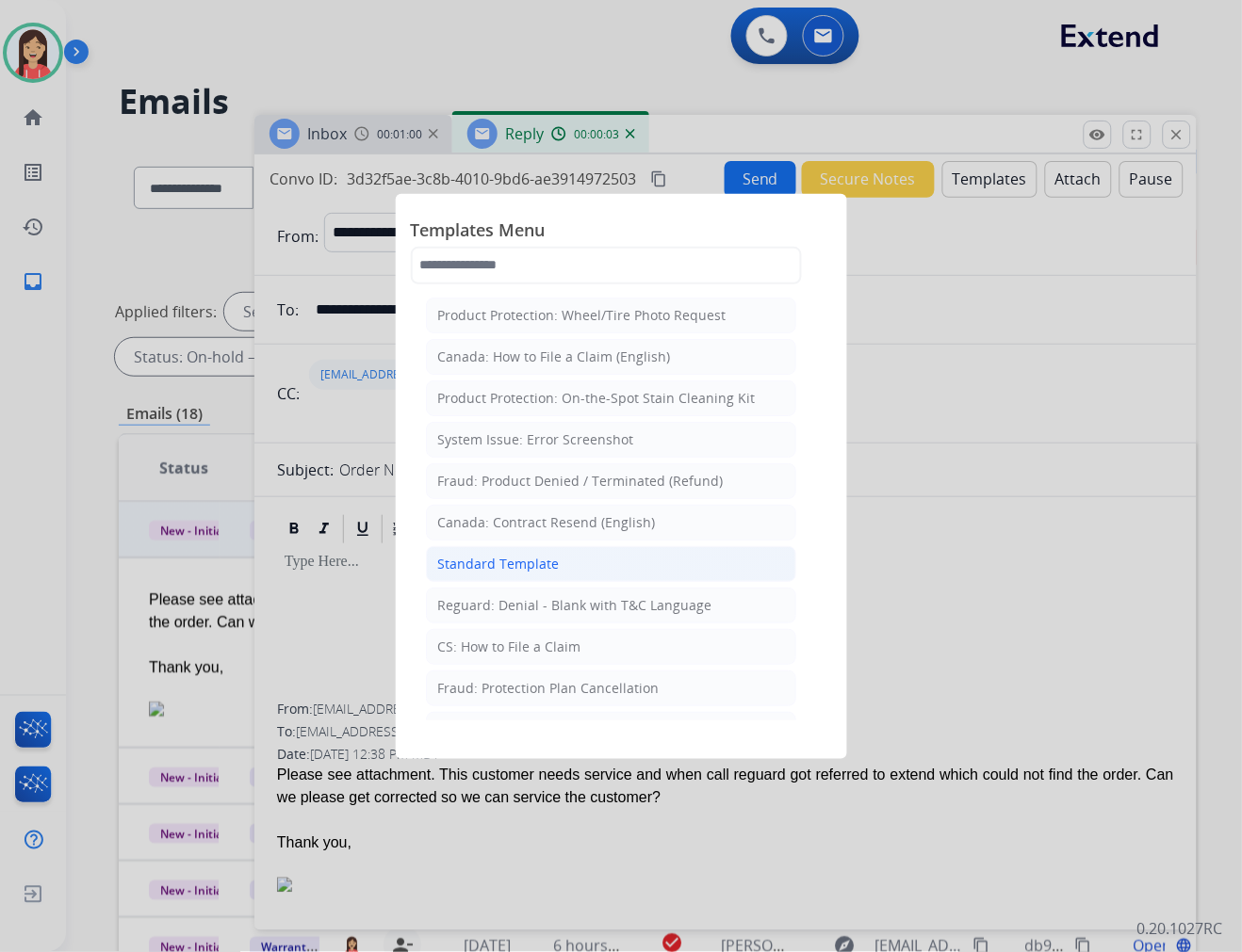
click at [549, 563] on div "Standard Template" at bounding box center [499, 563] width 122 height 19
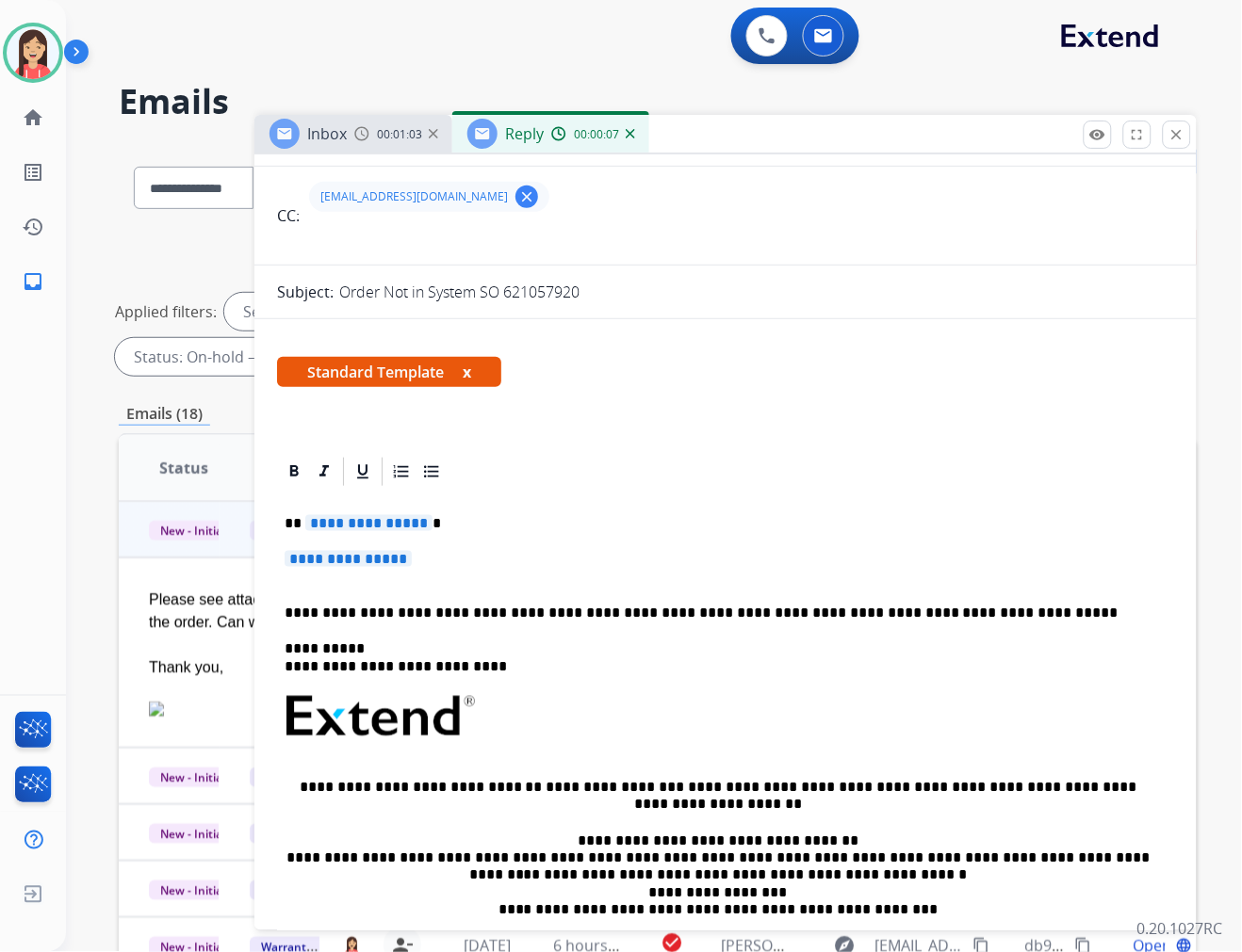
scroll to position [209, 0]
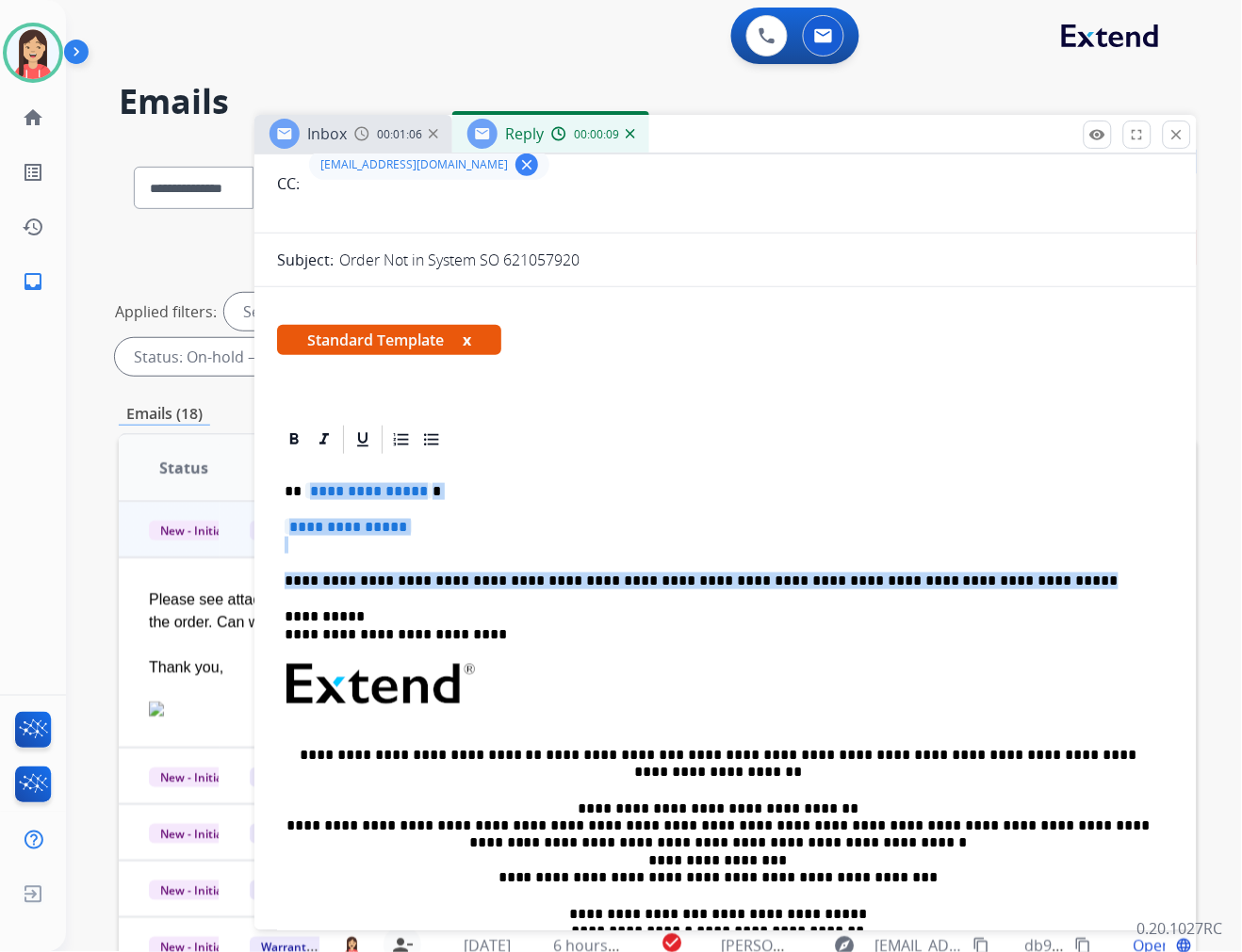
drag, startPoint x: 306, startPoint y: 482, endPoint x: 1022, endPoint y: 589, distance: 724.0
click at [1022, 589] on div "**********" at bounding box center [726, 728] width 897 height 545
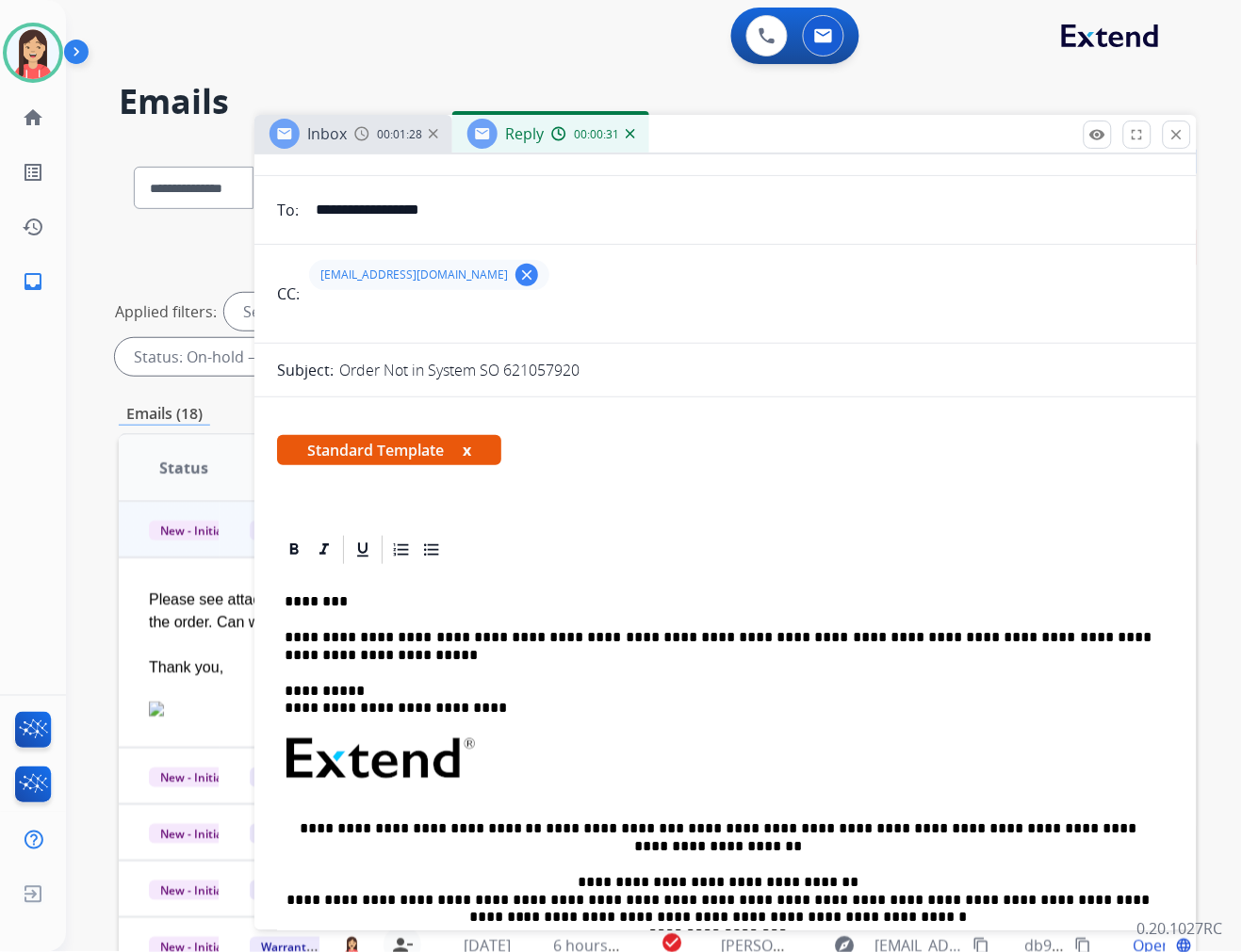
scroll to position [0, 0]
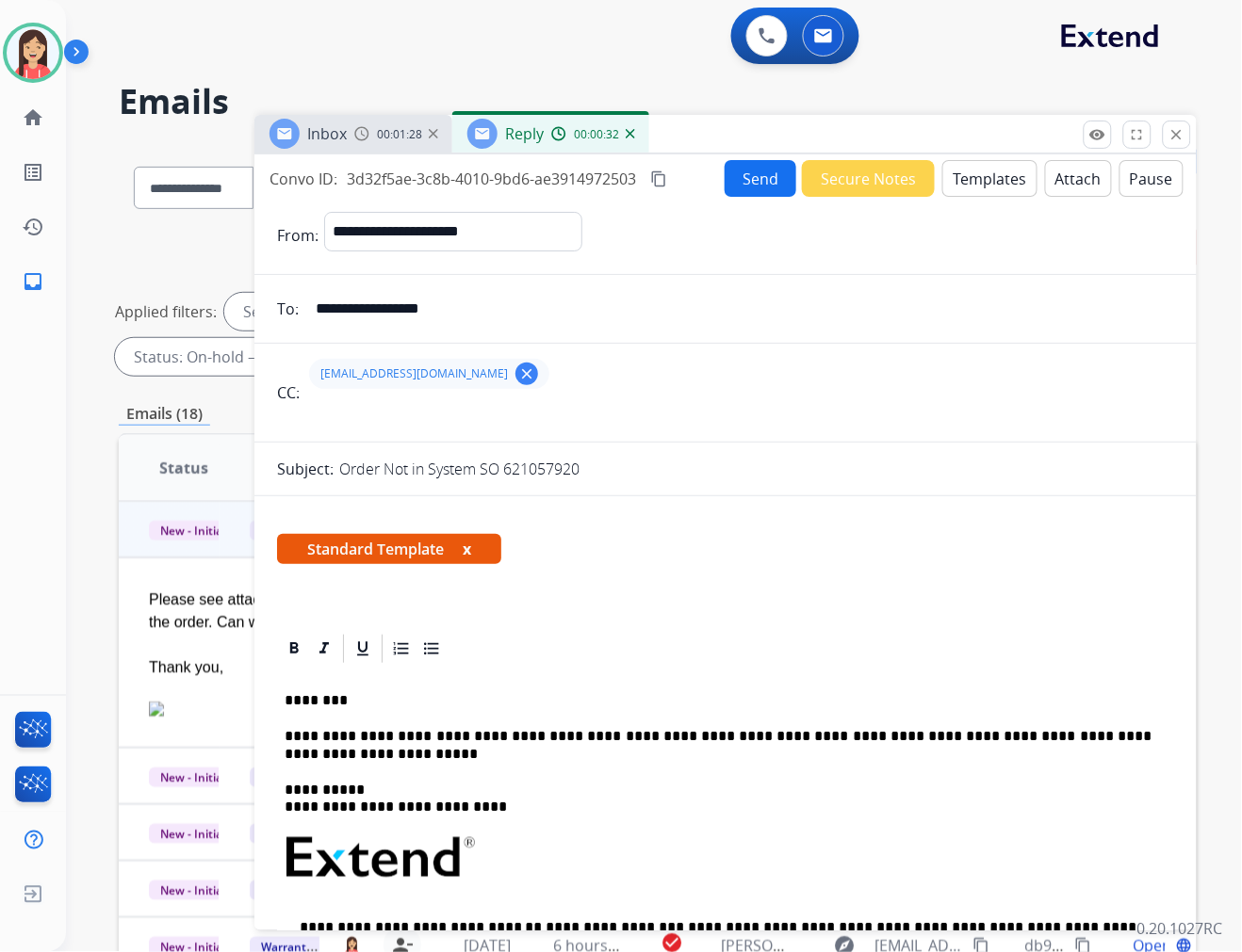
click at [761, 166] on button "Send" at bounding box center [760, 178] width 72 height 36
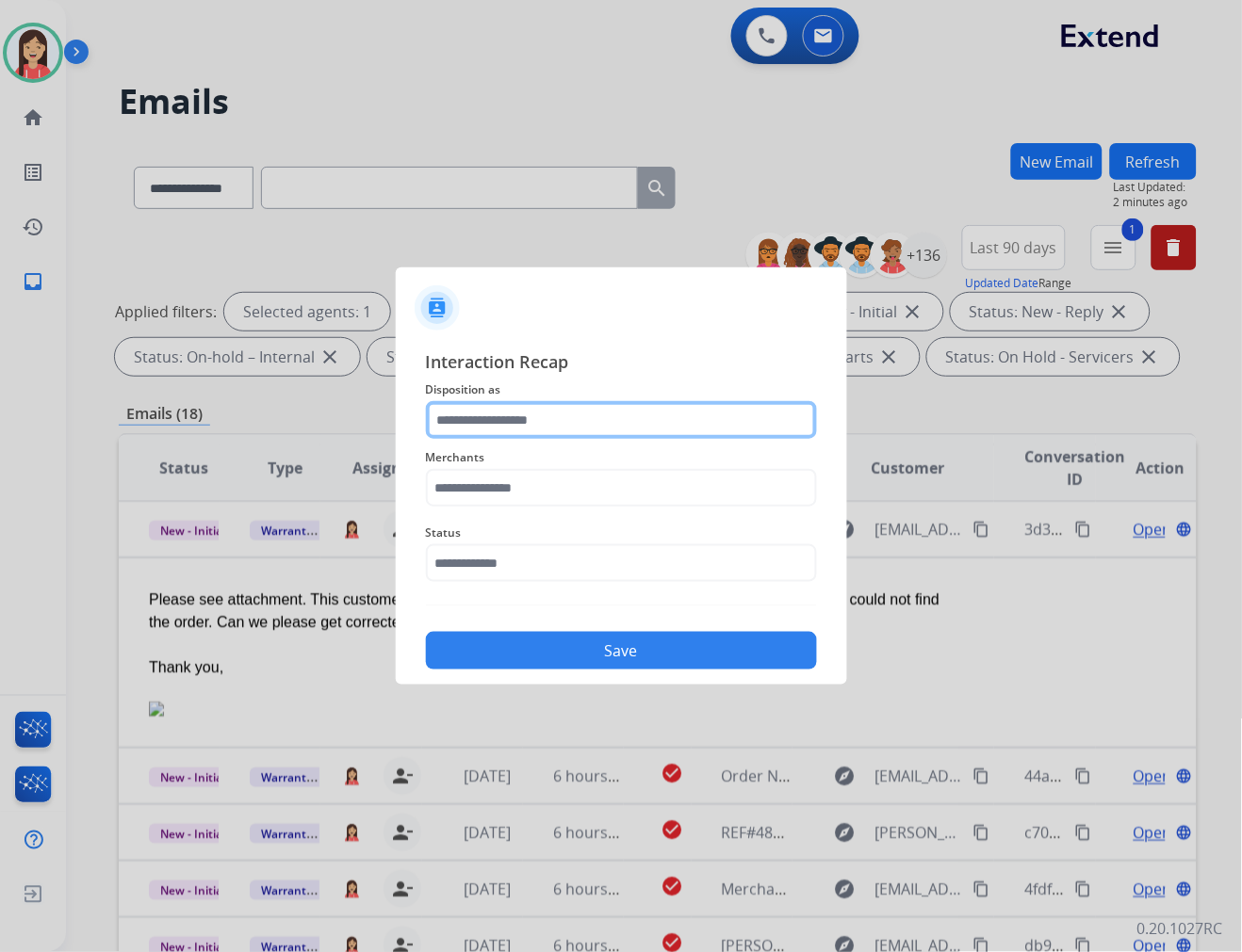
click at [498, 431] on input "text" at bounding box center [621, 420] width 391 height 37
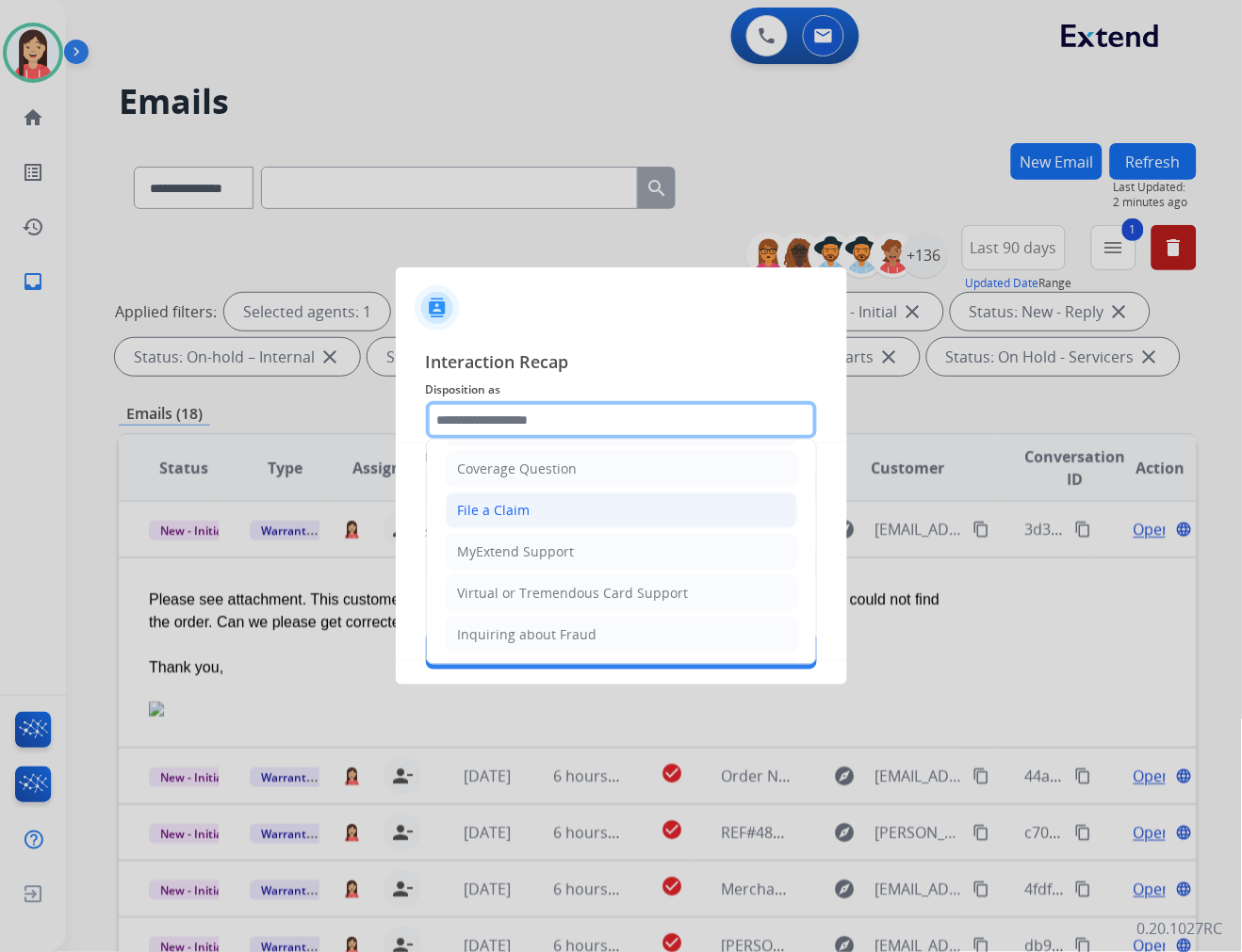
scroll to position [209, 0]
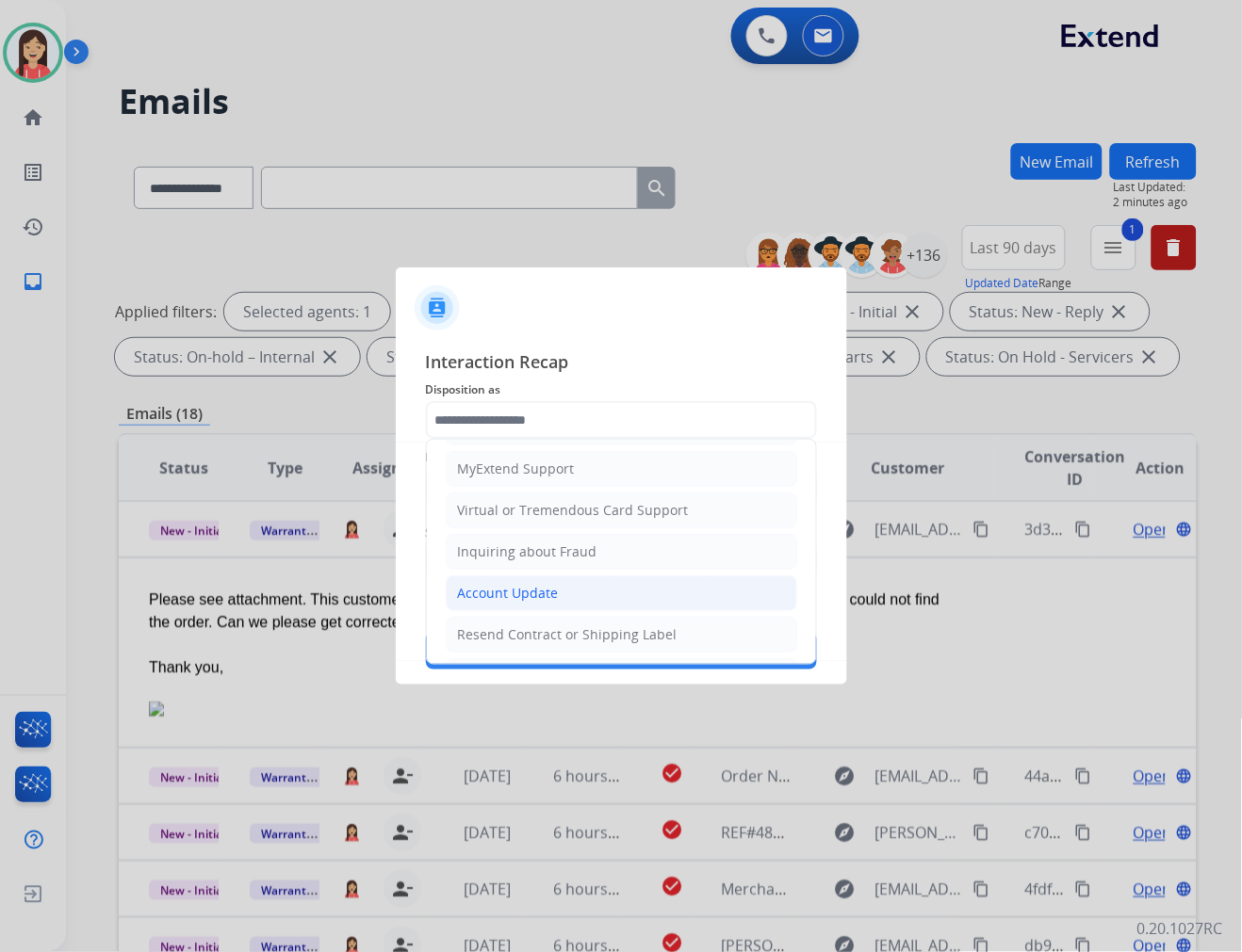
click at [491, 581] on li "Account Update" at bounding box center [621, 593] width 351 height 35
type input "**********"
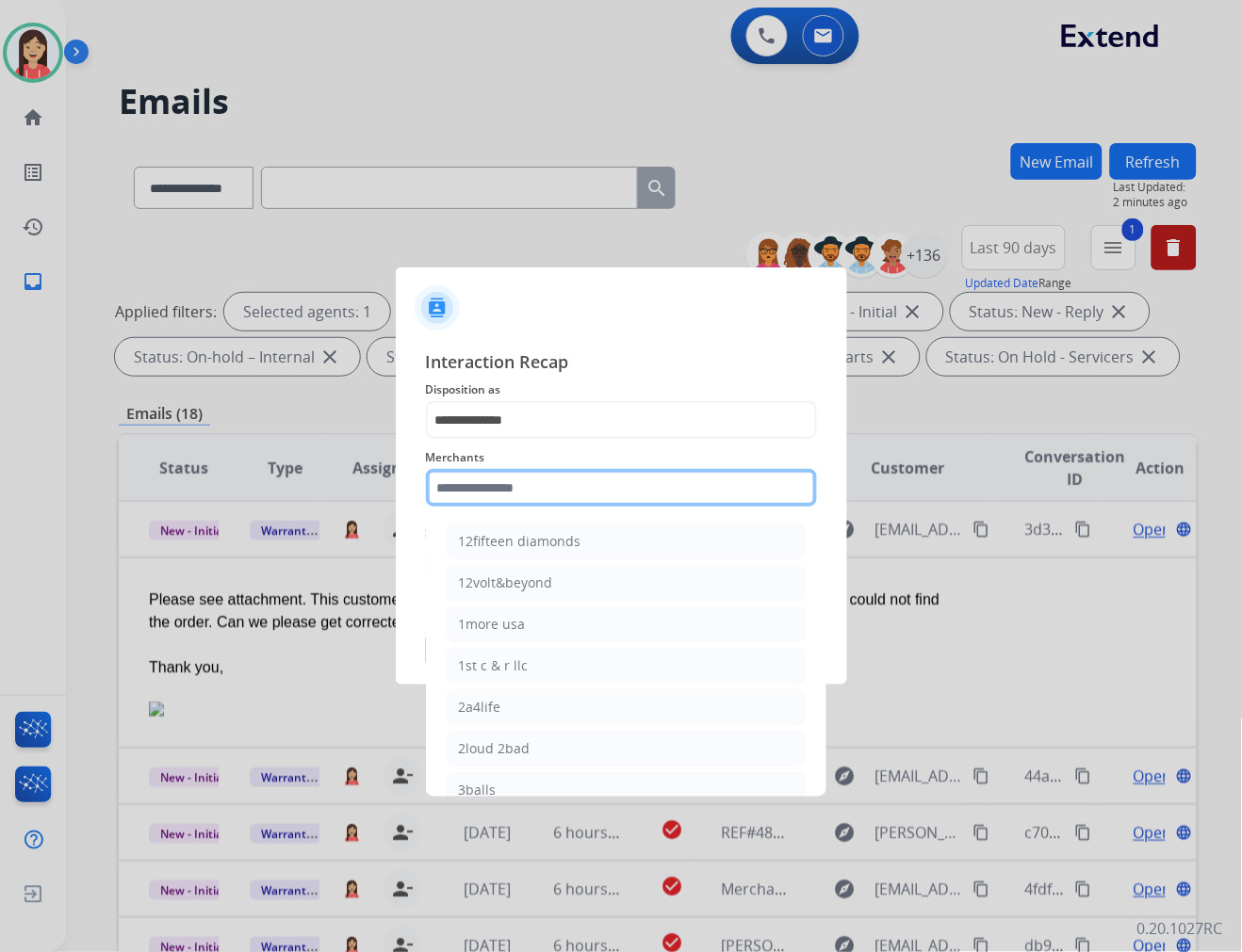
click at [504, 491] on input "text" at bounding box center [621, 488] width 391 height 37
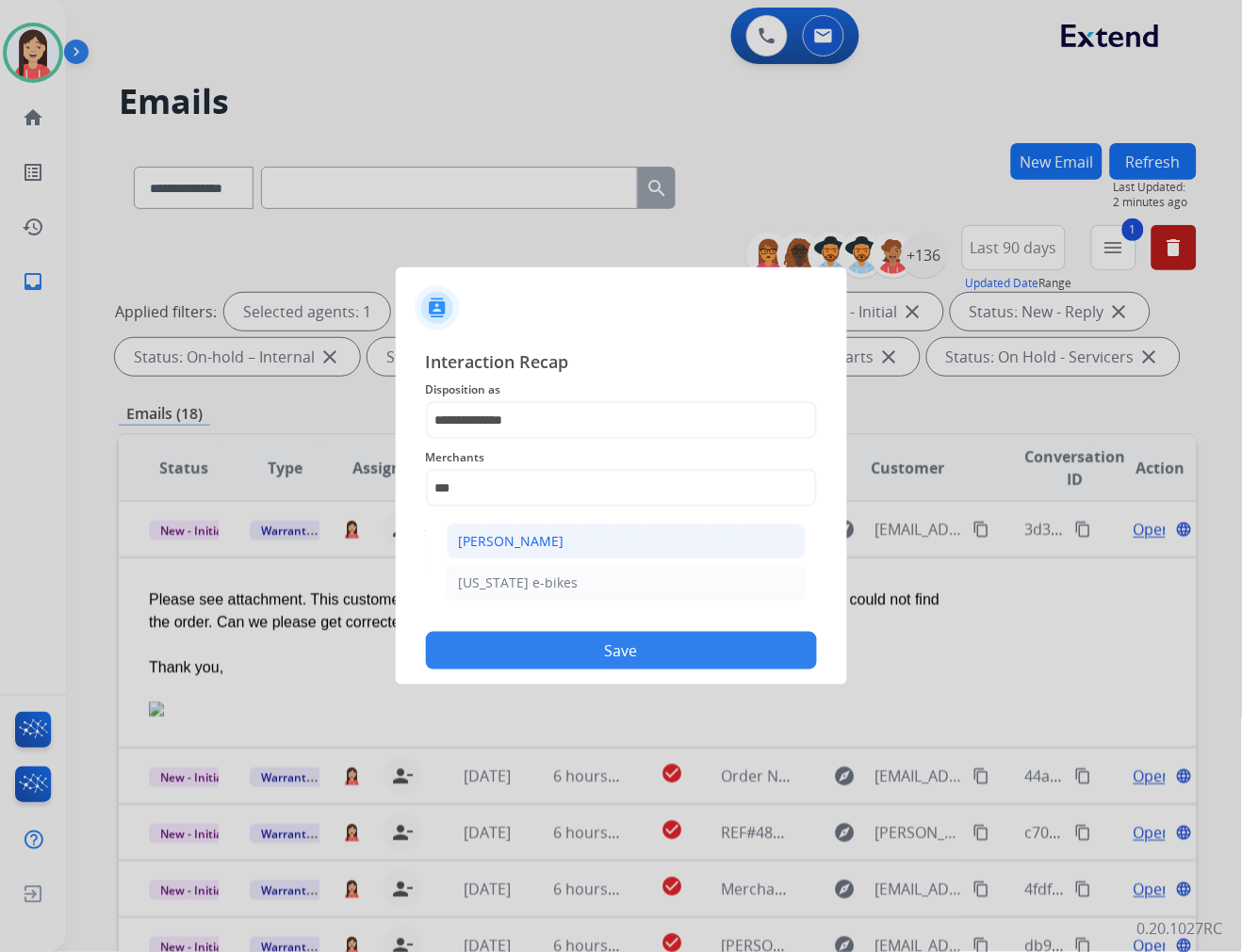
click at [498, 527] on li "[PERSON_NAME]" at bounding box center [626, 542] width 359 height 35
type input "**********"
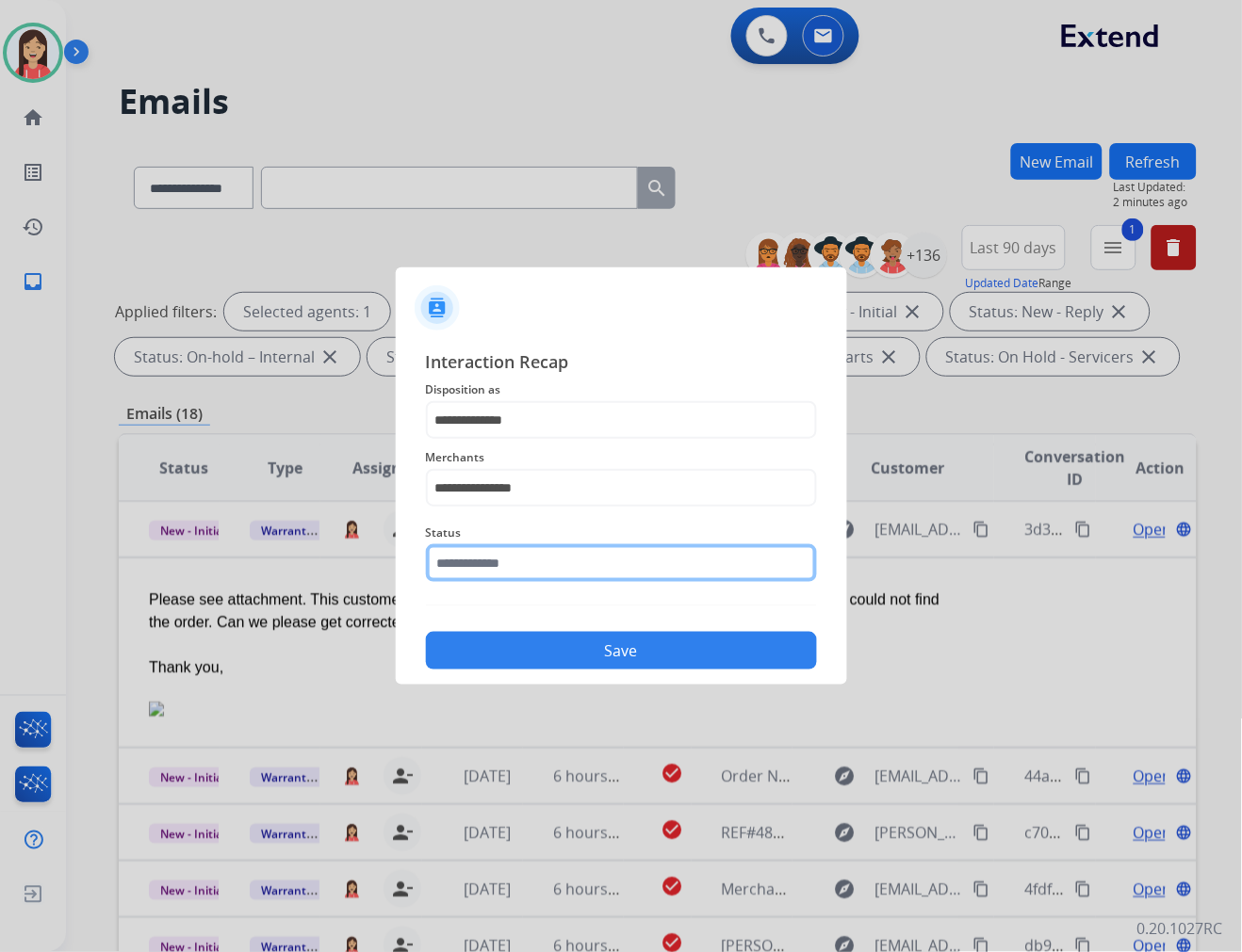
click at [503, 557] on input "text" at bounding box center [621, 563] width 391 height 37
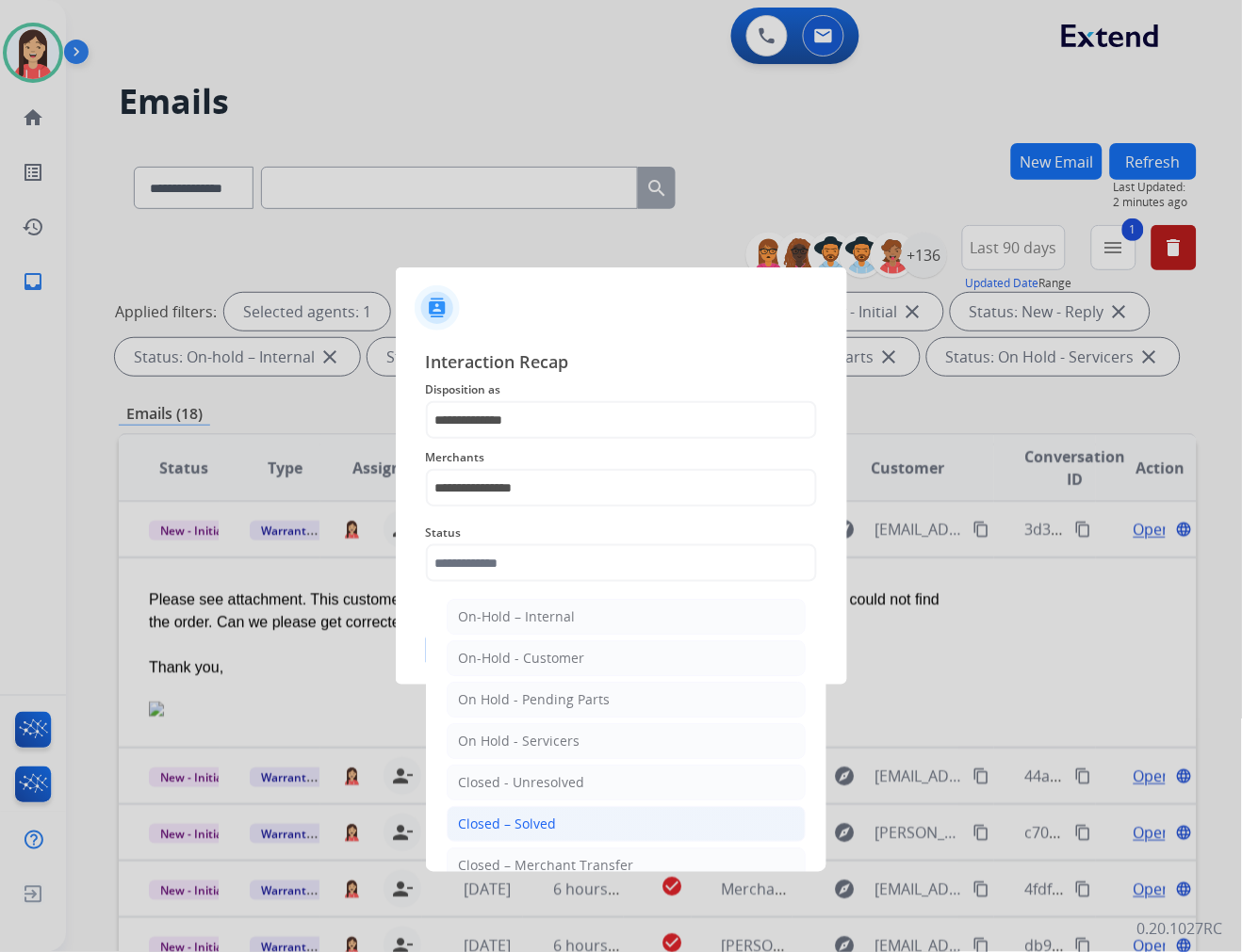
click at [588, 816] on li "Closed – Solved" at bounding box center [626, 823] width 359 height 35
type input "**********"
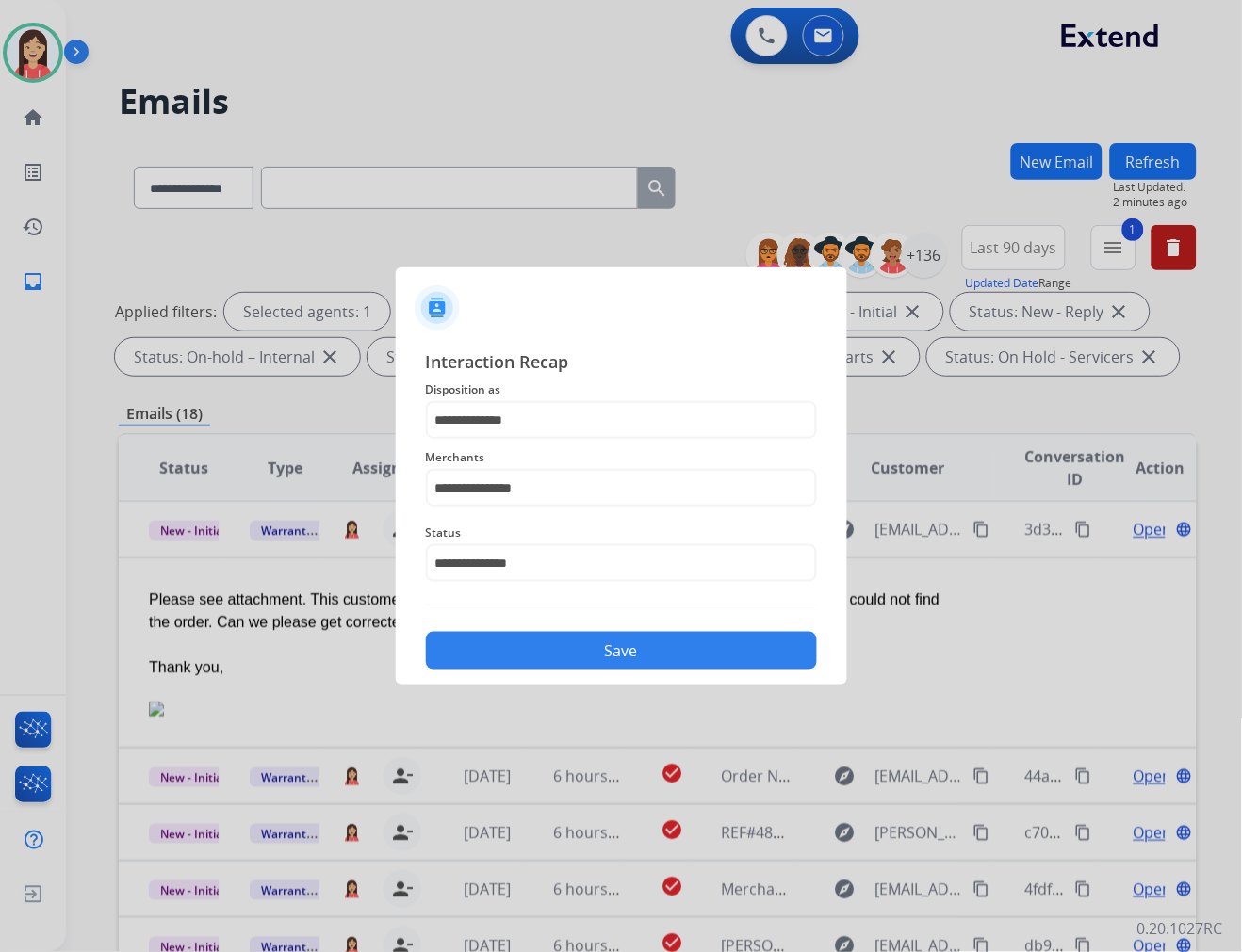
click at [637, 671] on div "**********" at bounding box center [621, 509] width 452 height 351
click at [642, 664] on button "Save" at bounding box center [621, 651] width 391 height 37
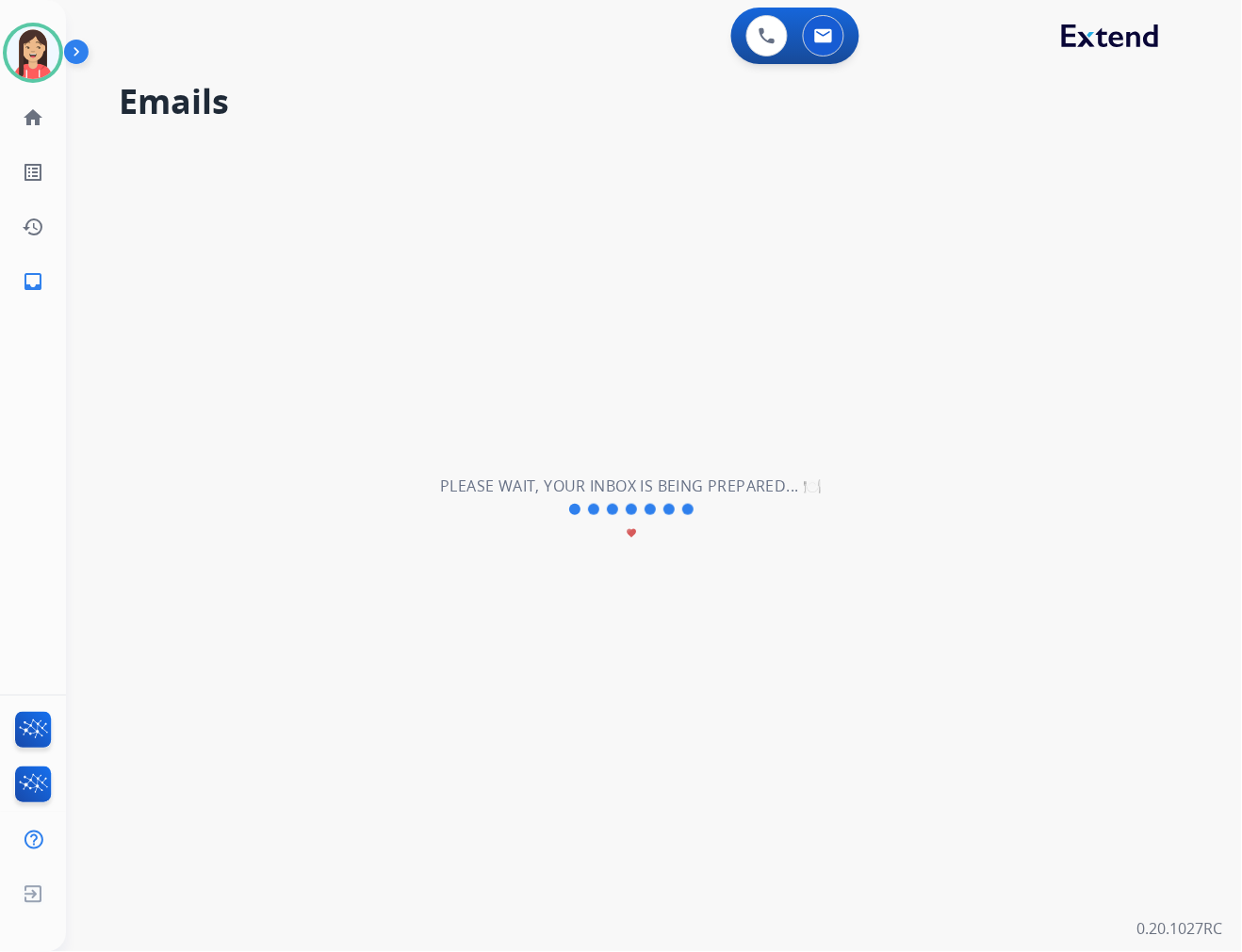
scroll to position [62, 0]
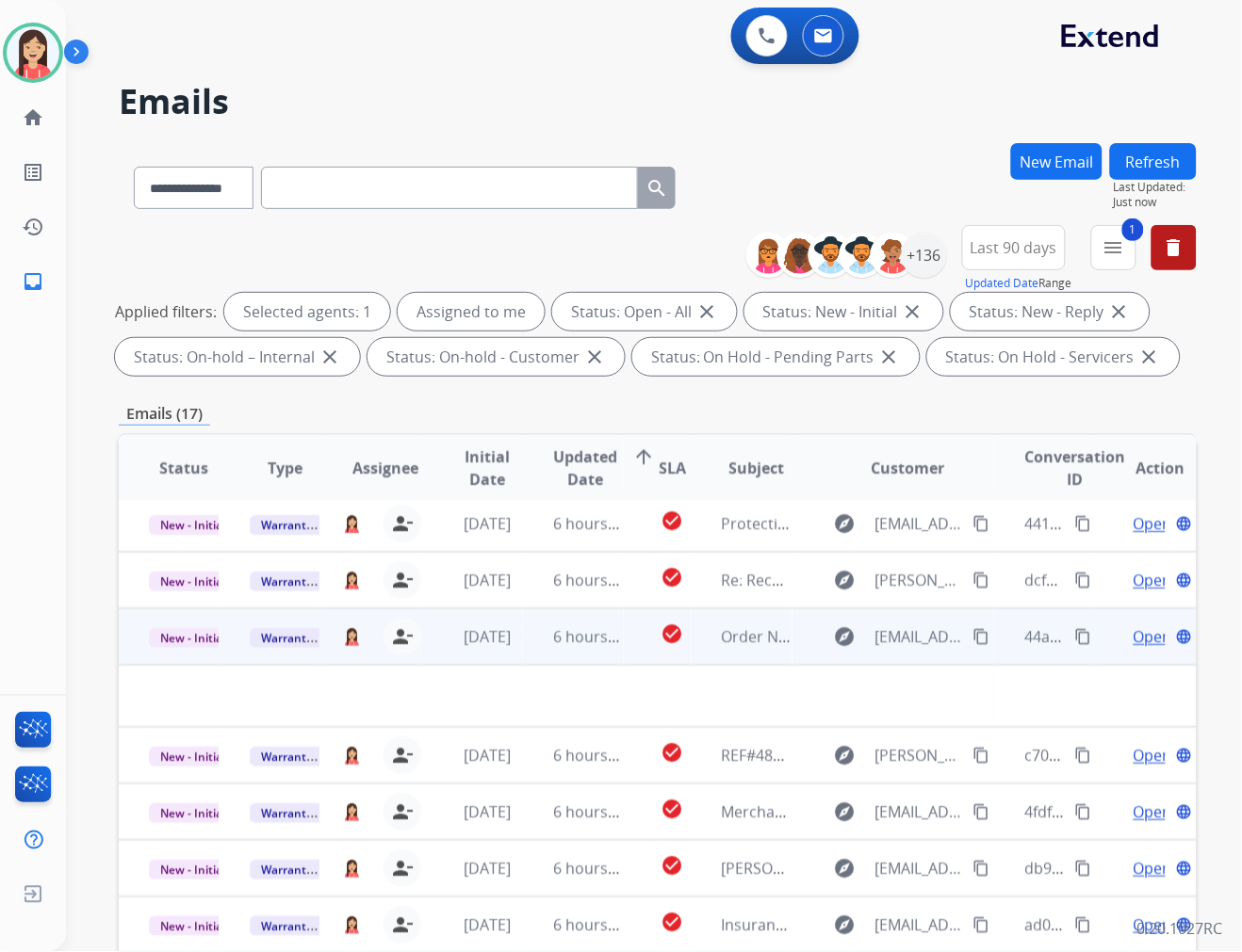
click at [642, 661] on td "check_circle" at bounding box center [657, 637] width 67 height 57
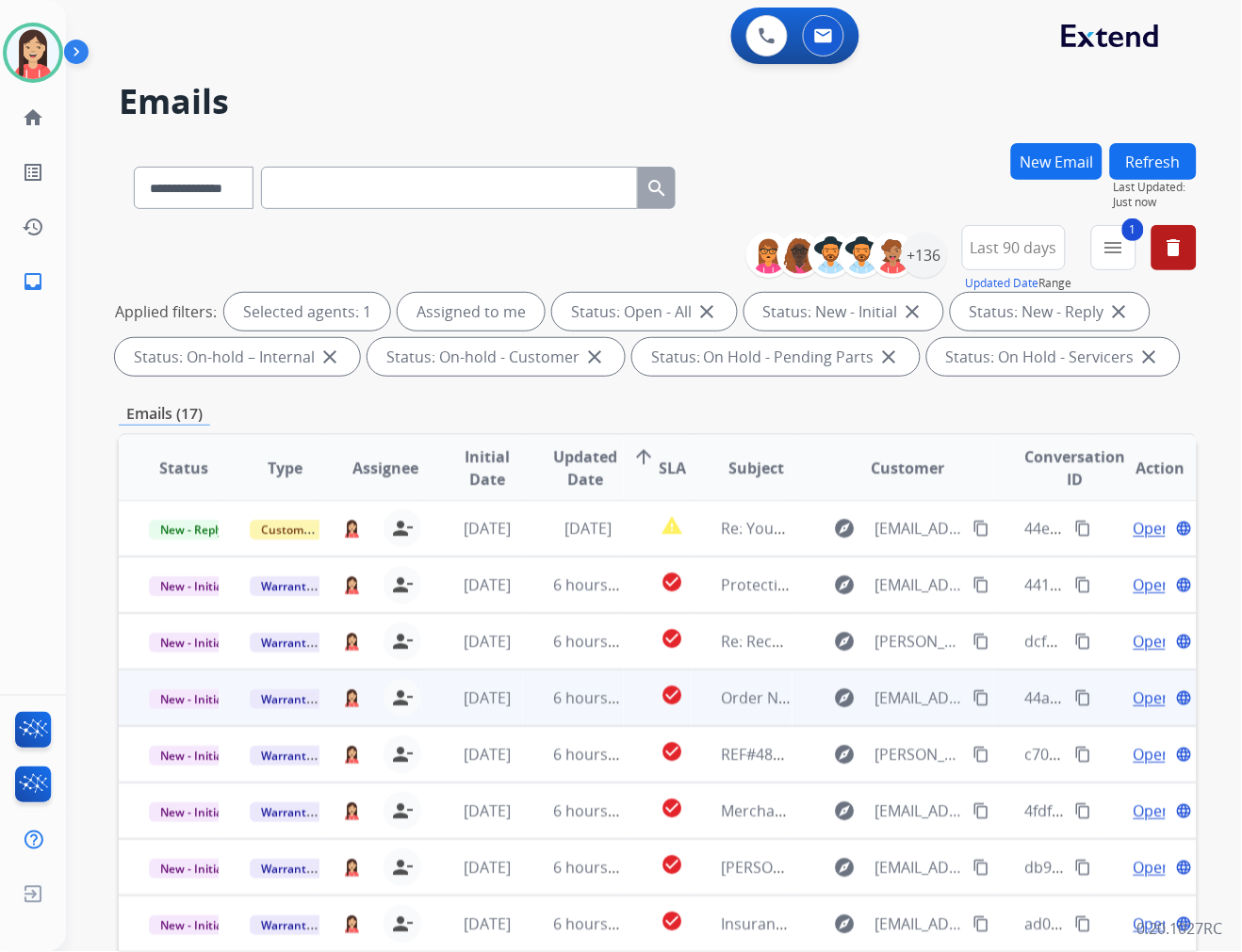
click at [623, 697] on td "check_circle" at bounding box center [657, 698] width 67 height 57
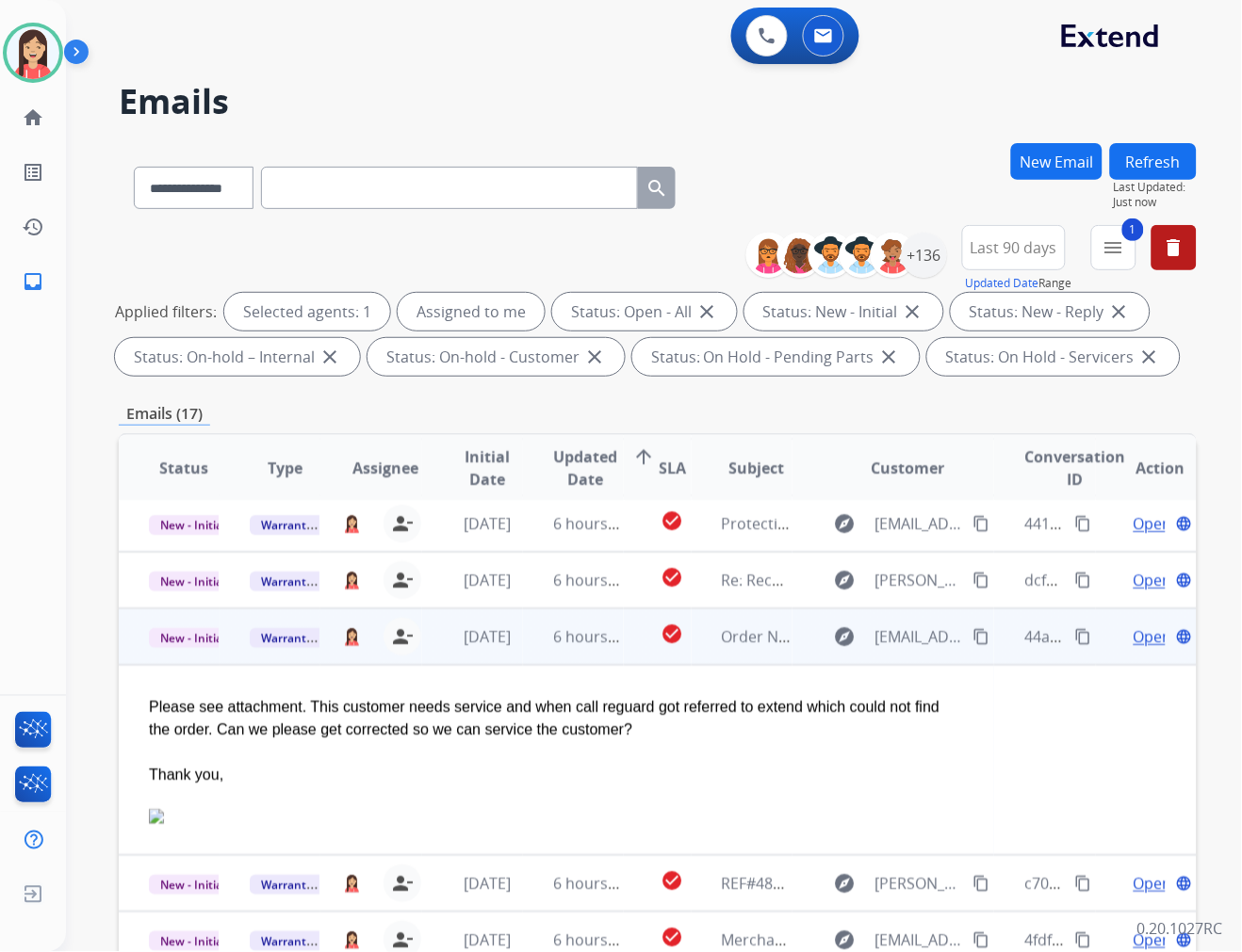
scroll to position [170, 0]
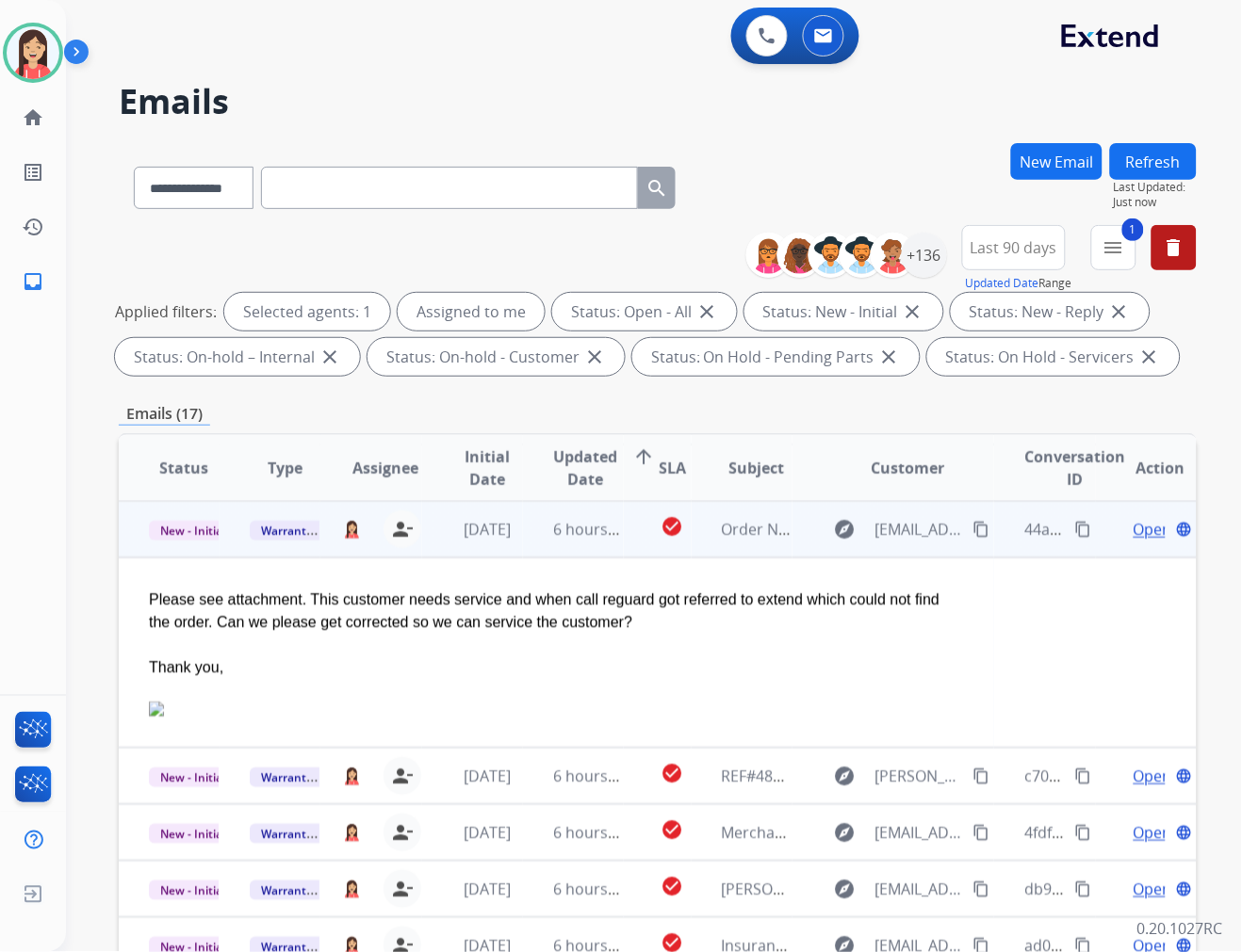
click at [1133, 527] on span "Open" at bounding box center [1152, 529] width 38 height 23
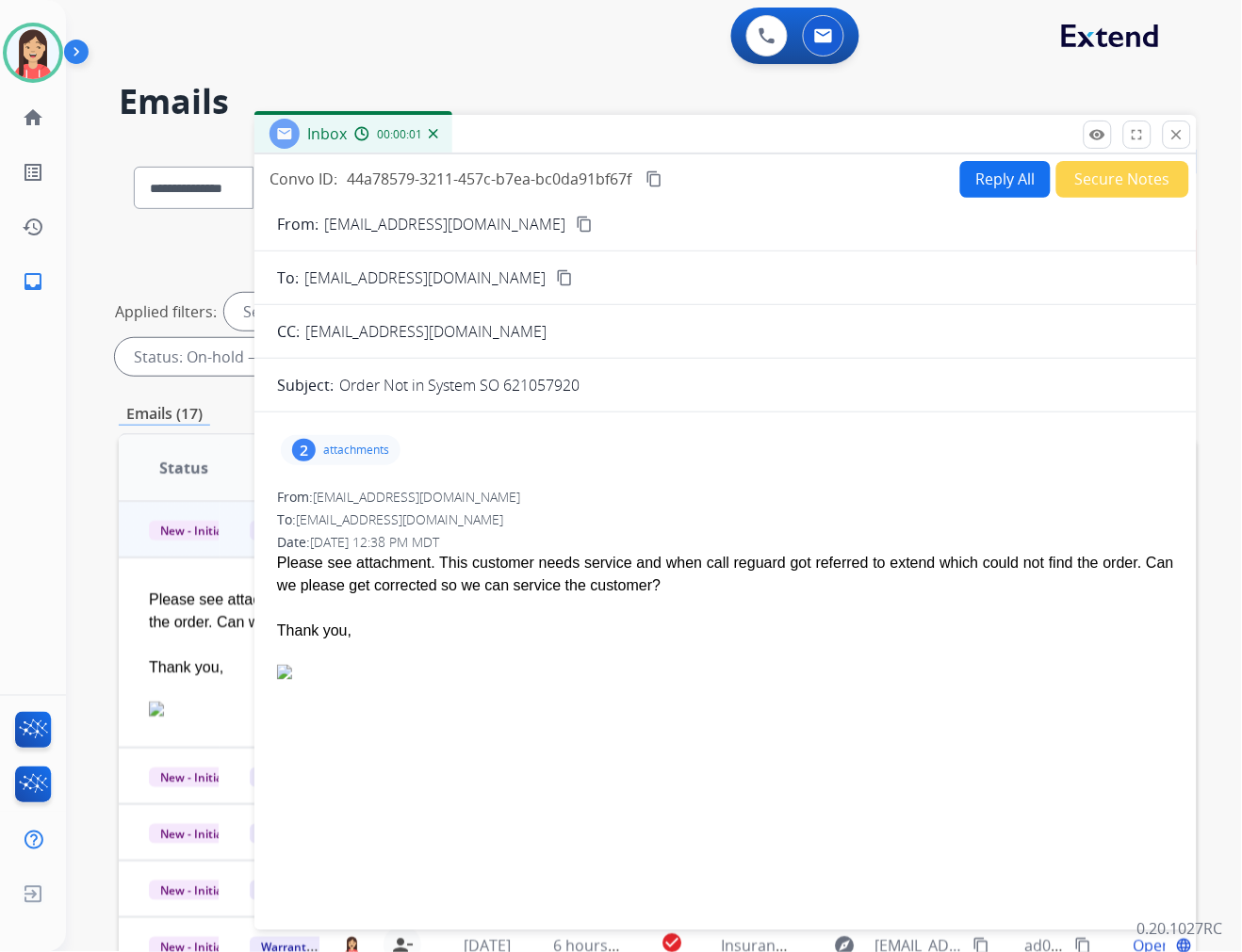
click at [374, 453] on p "attachments" at bounding box center [355, 450] width 66 height 15
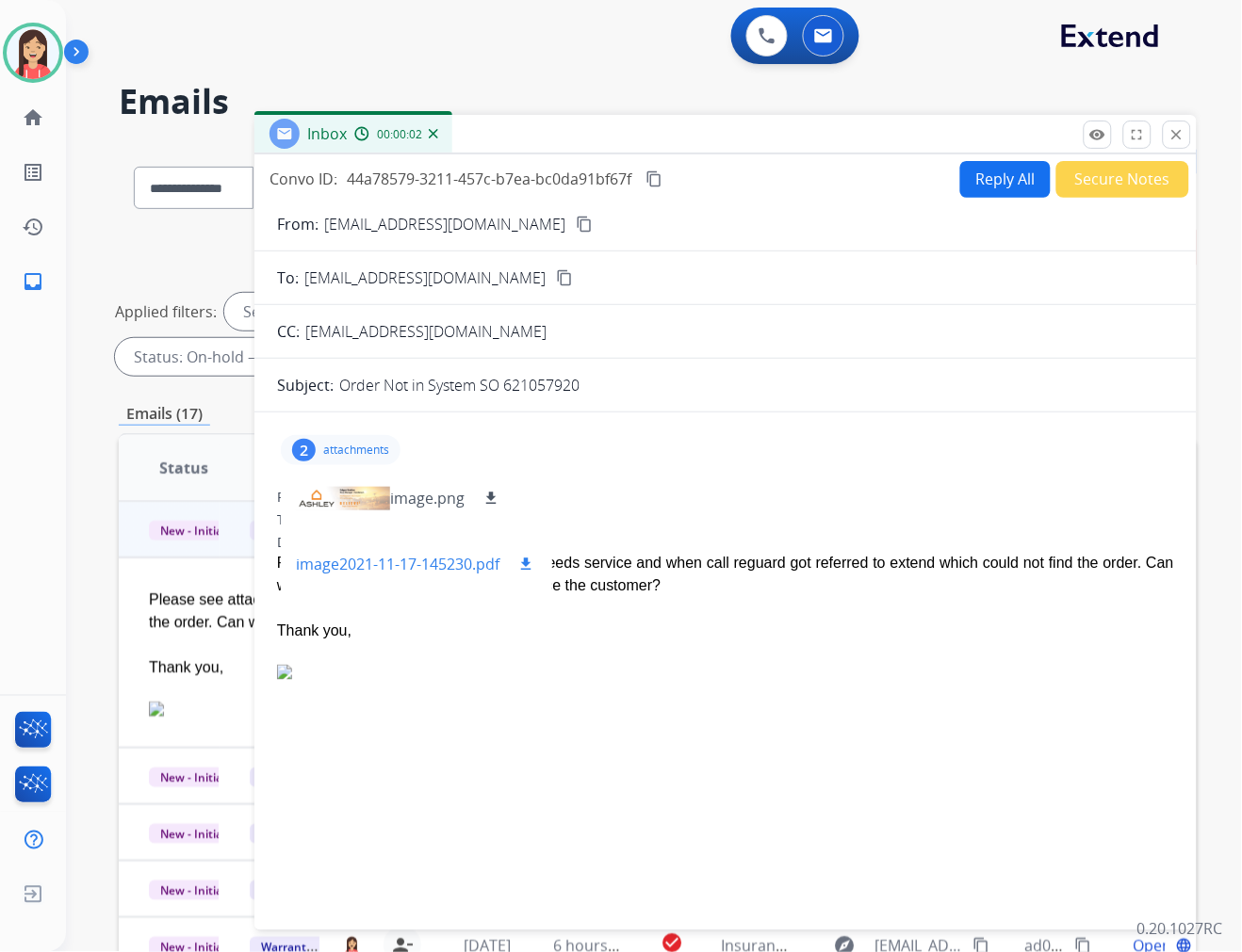
click at [503, 561] on div "image2021-11-17-145230.pdf download" at bounding box center [416, 563] width 242 height 23
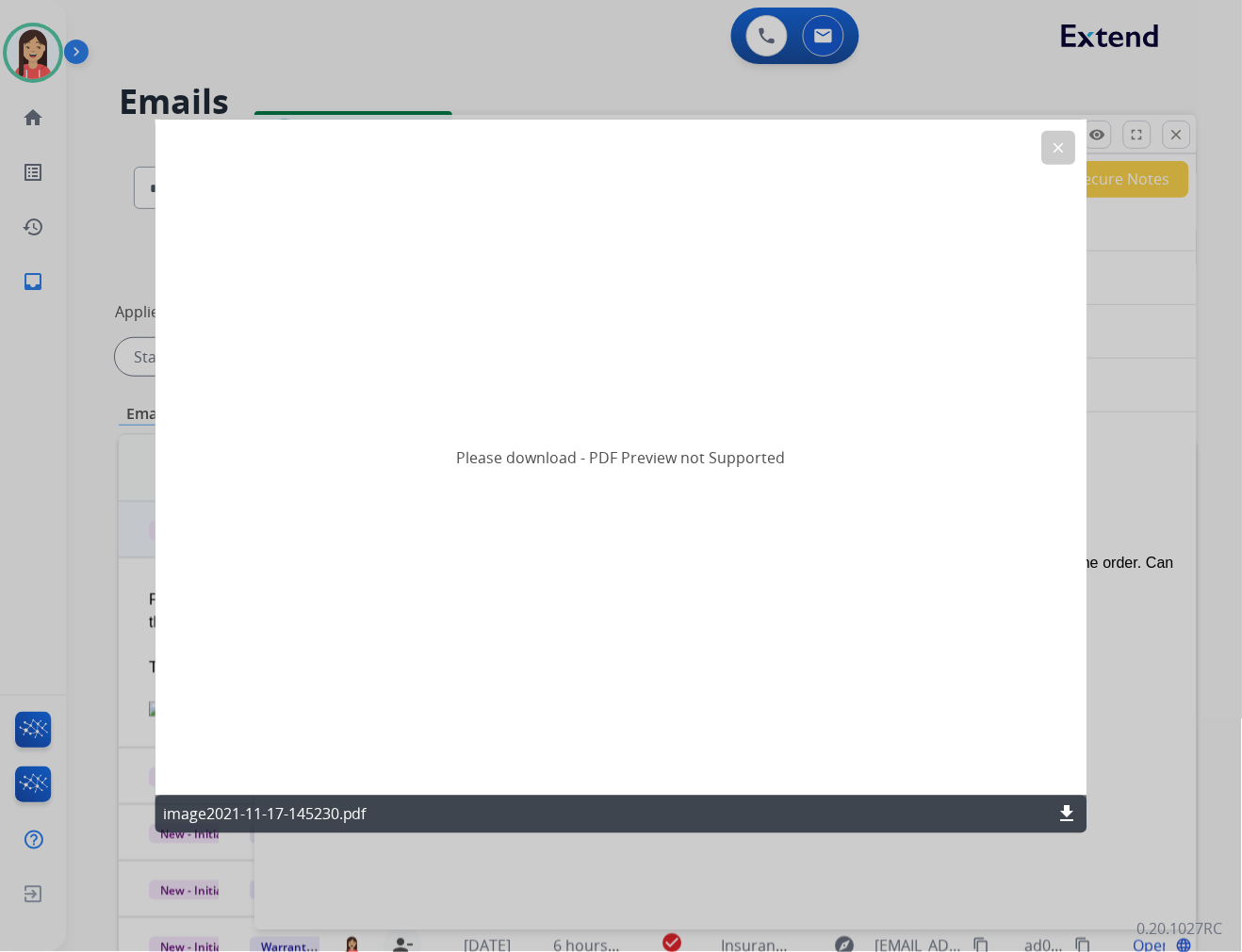
click at [1085, 812] on div "image2021-11-17-145230.pdf download" at bounding box center [621, 815] width 932 height 37
click at [1067, 813] on mat-icon "download" at bounding box center [1067, 815] width 23 height 23
click at [1062, 135] on button "clear" at bounding box center [1057, 146] width 34 height 34
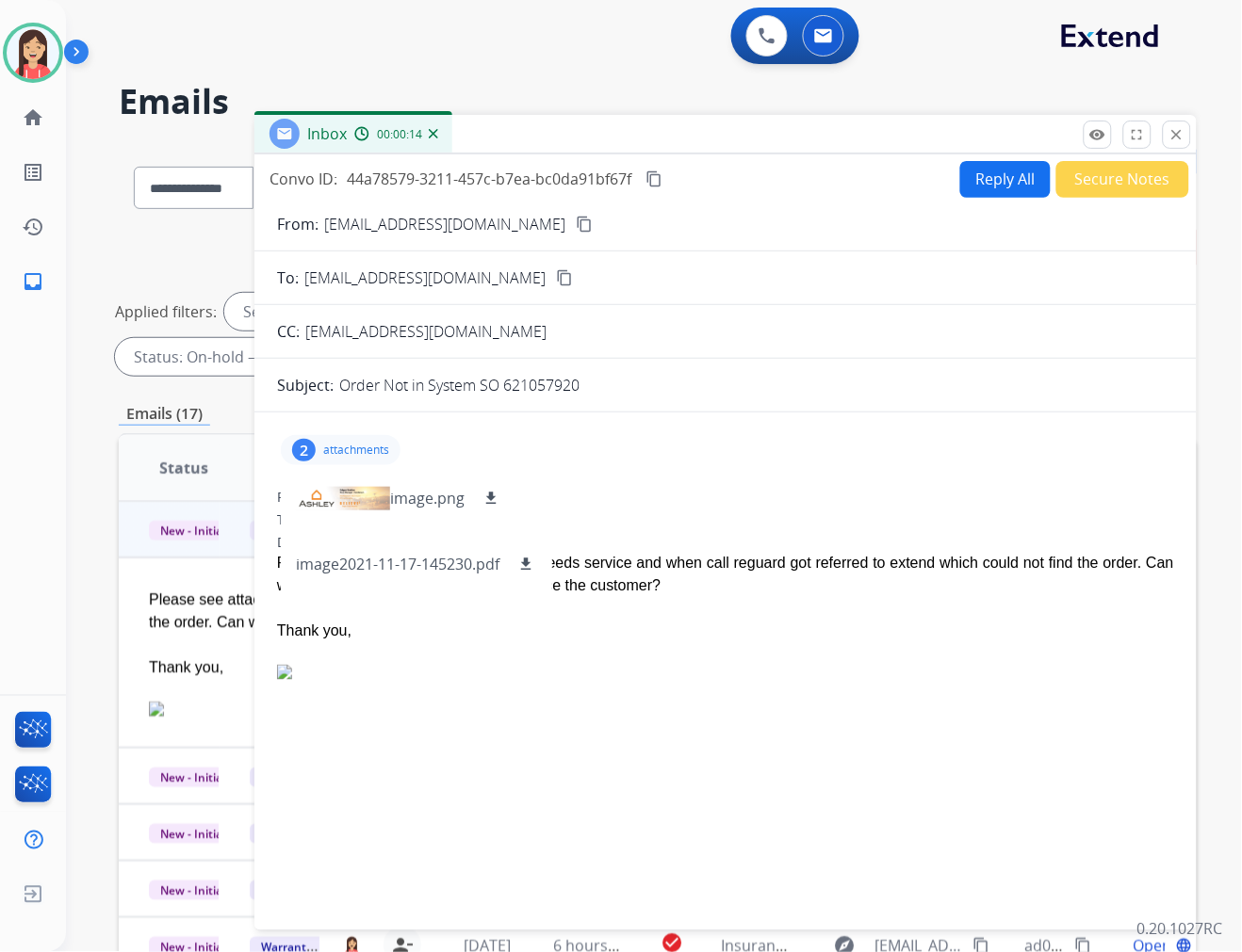
click at [1113, 175] on button "Secure Notes" at bounding box center [1122, 179] width 133 height 36
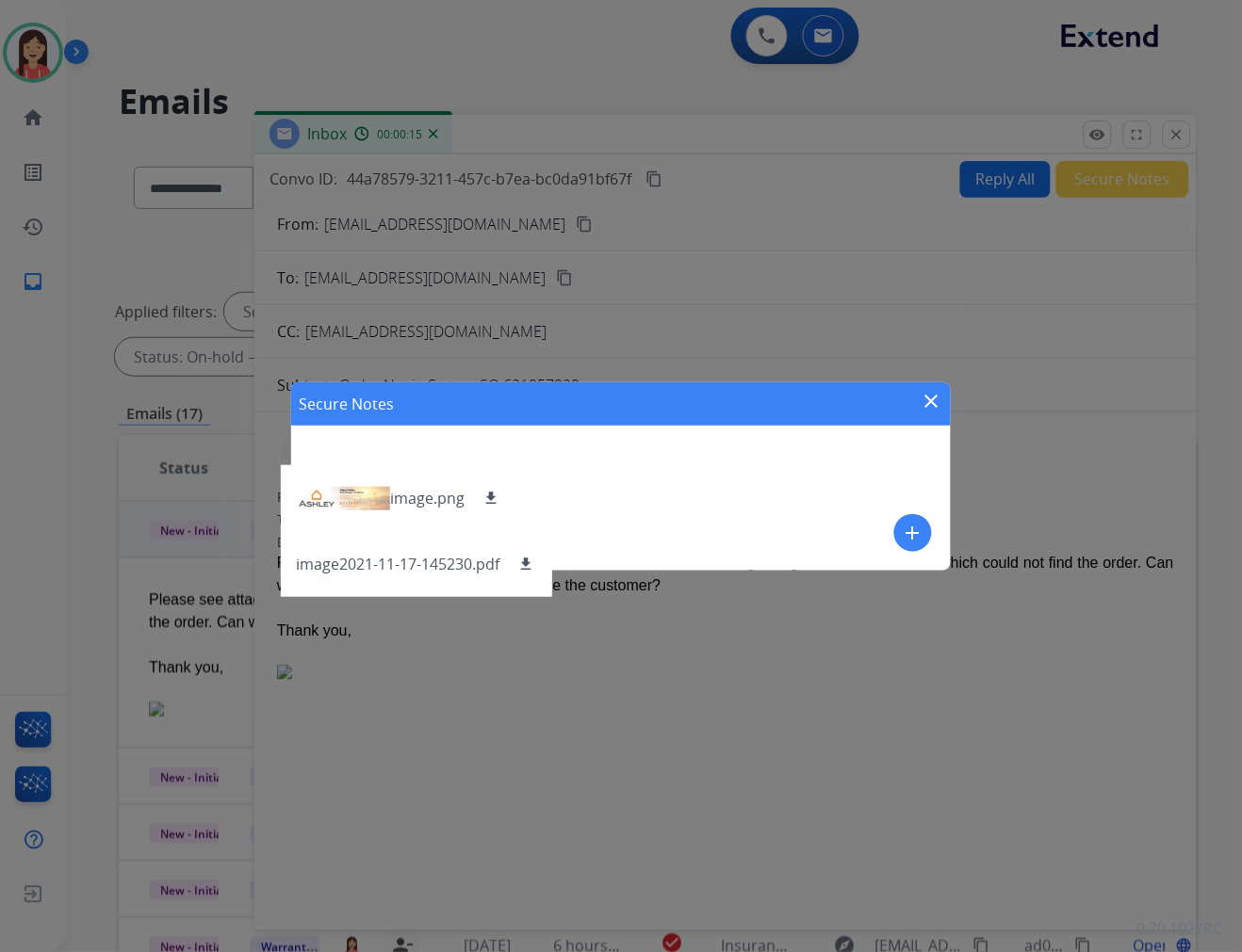
click at [910, 525] on mat-icon "add" at bounding box center [912, 533] width 23 height 23
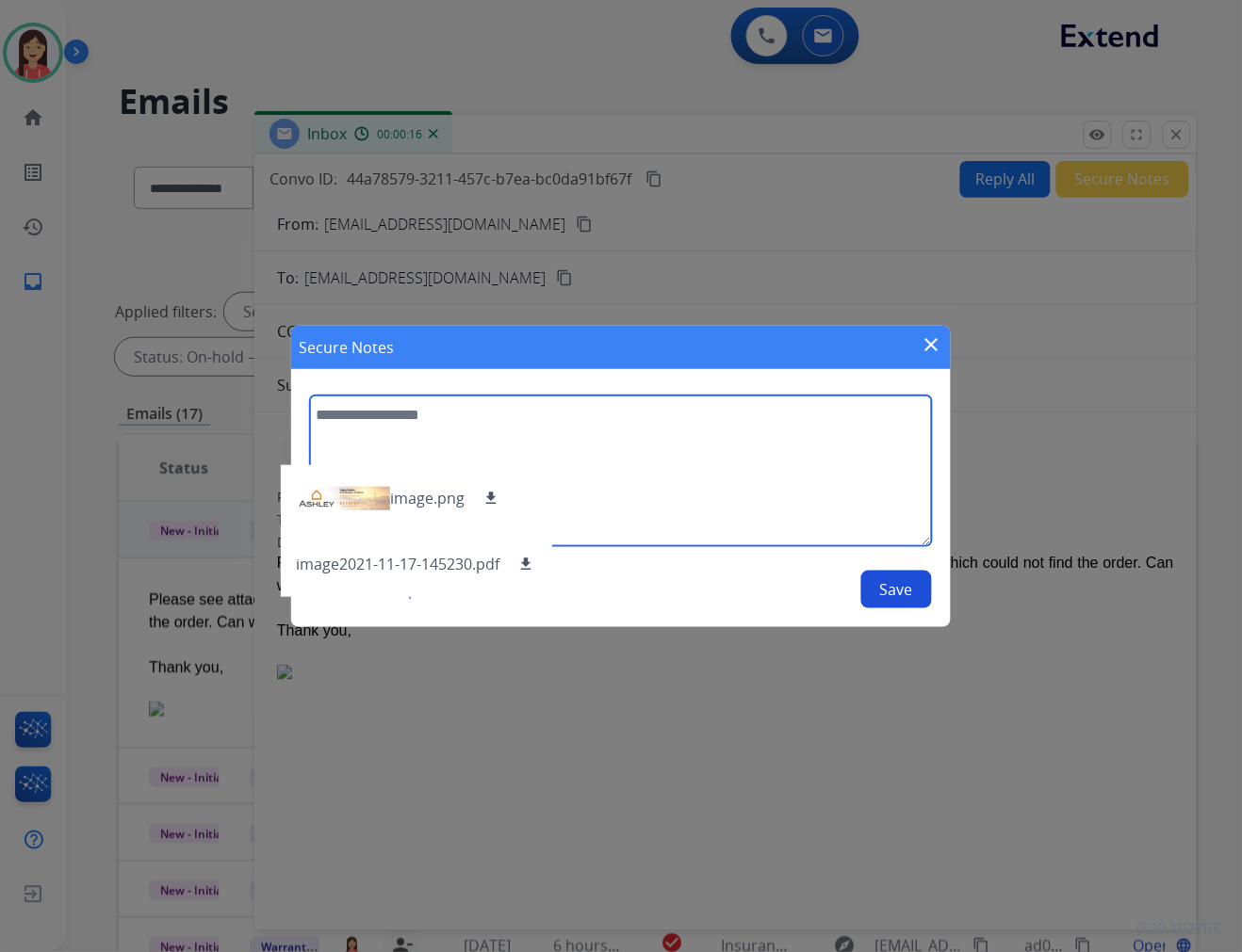
click at [810, 495] on textarea at bounding box center [621, 471] width 621 height 151
type textarea "**********"
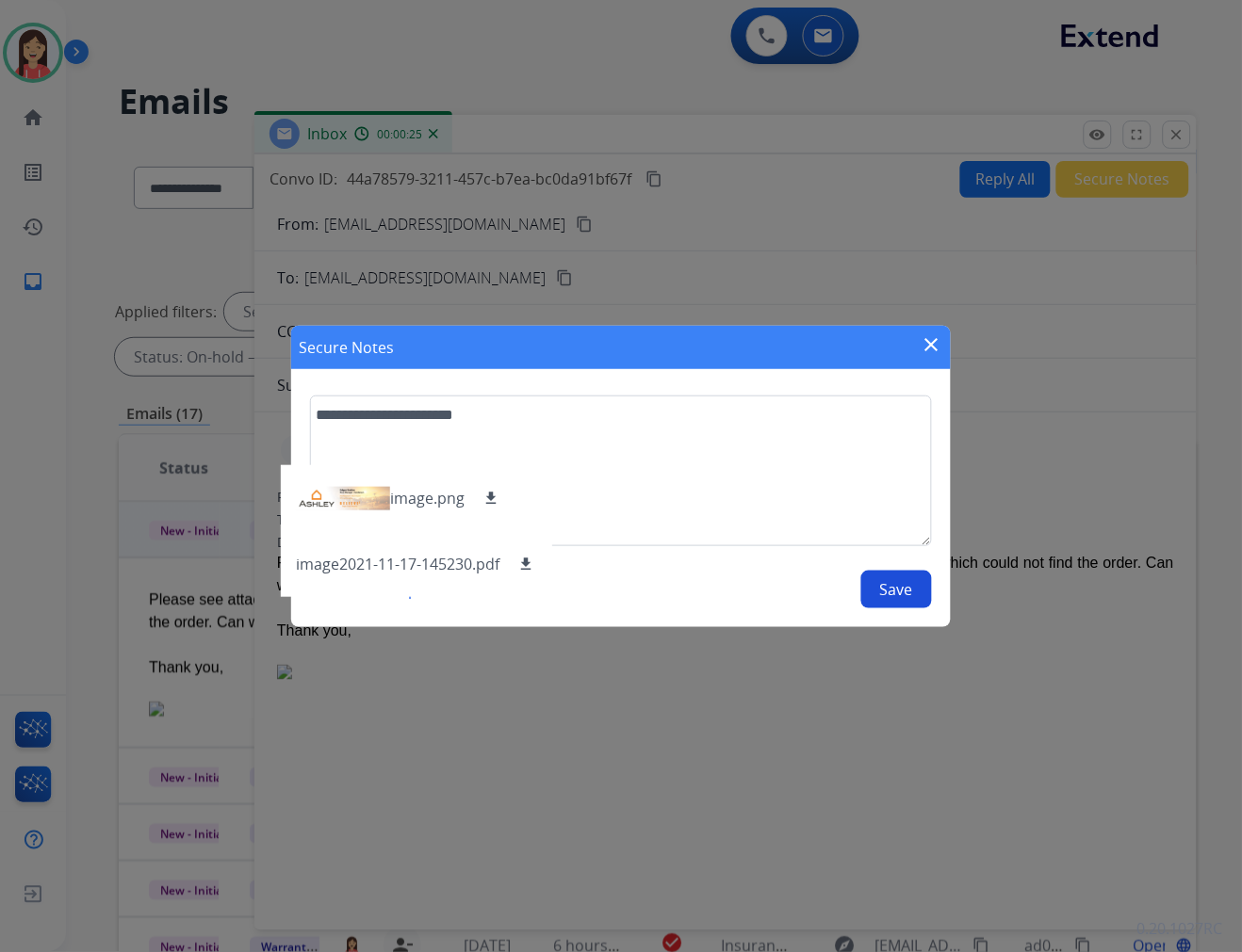
click at [922, 596] on button "Save" at bounding box center [896, 590] width 71 height 37
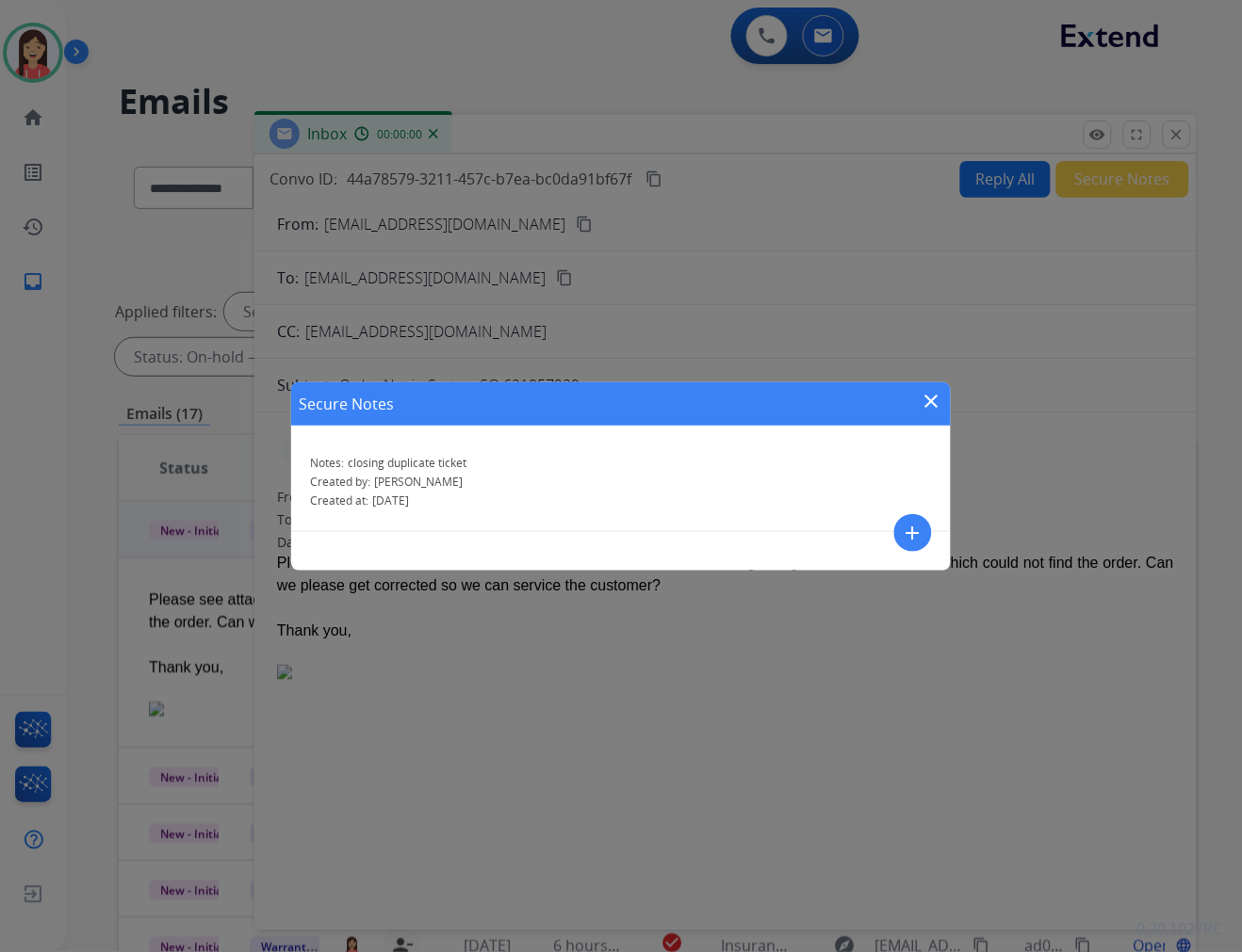
click at [945, 403] on div "Secure Notes close" at bounding box center [621, 404] width 660 height 43
click at [943, 401] on mat-icon "close" at bounding box center [932, 400] width 23 height 23
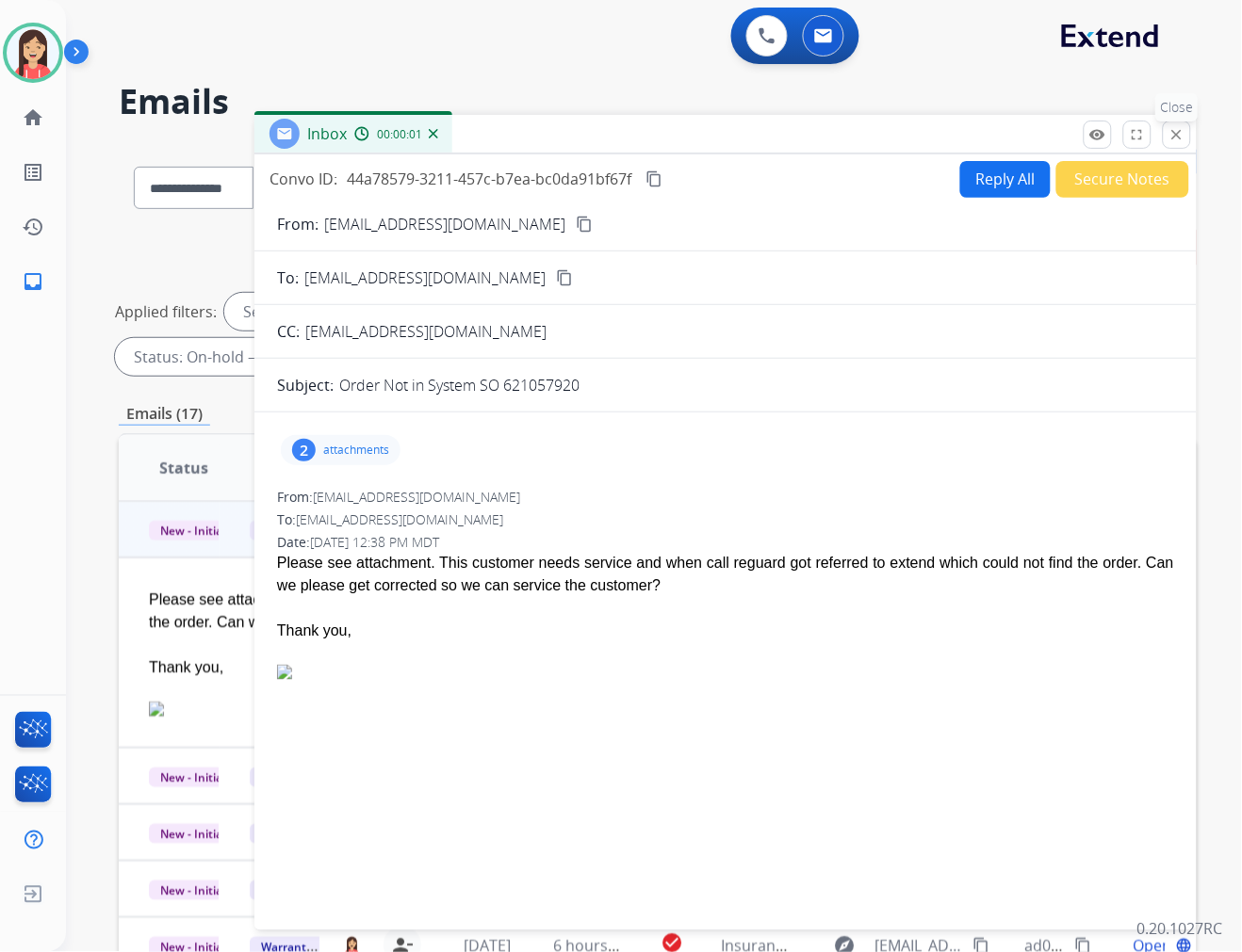
click at [1178, 145] on button "close Close" at bounding box center [1176, 134] width 28 height 28
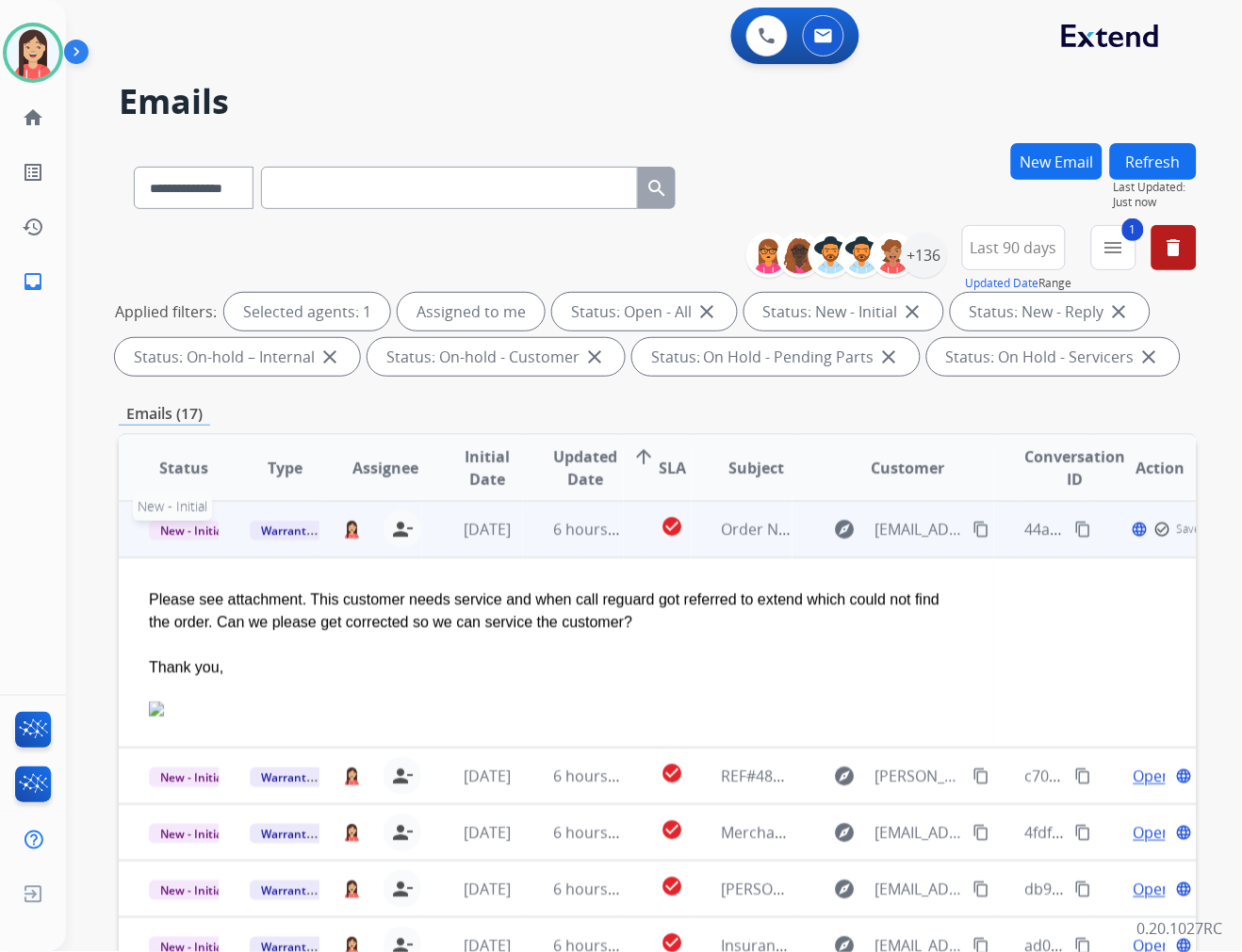
click at [195, 538] on span "New - Initial" at bounding box center [192, 531] width 87 height 20
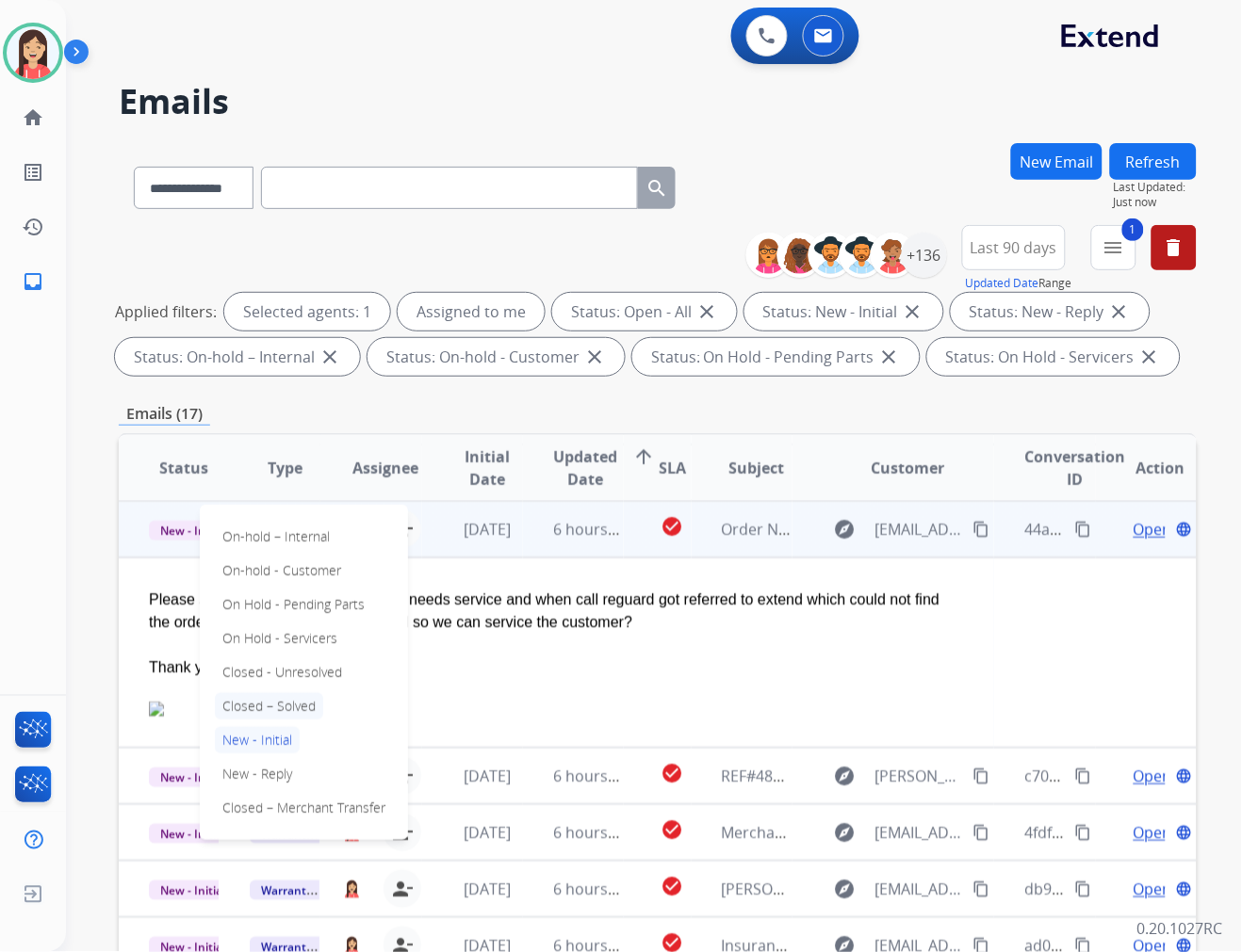
click at [251, 703] on p "Closed – Solved" at bounding box center [269, 706] width 108 height 26
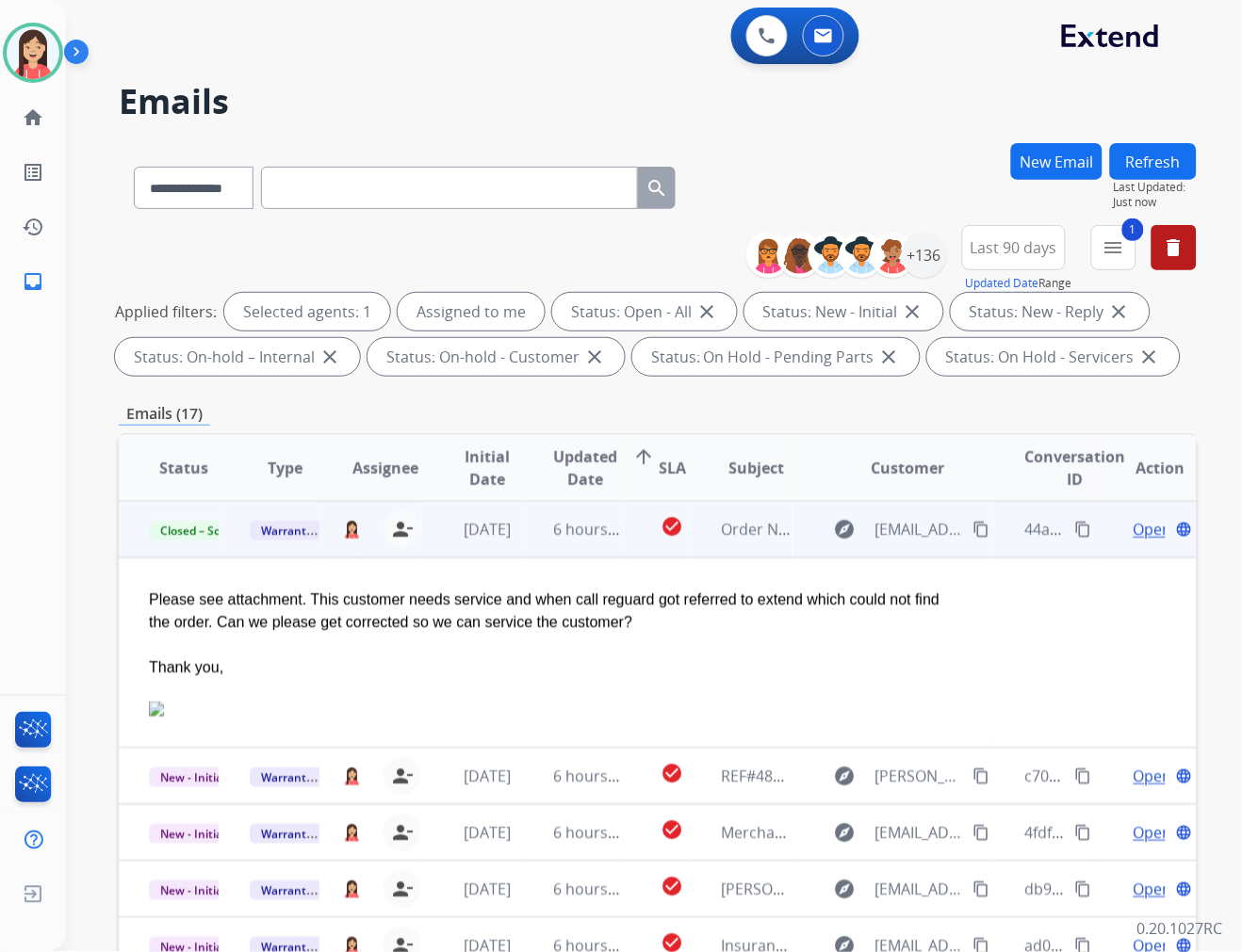
click at [523, 545] on td "6 hours ago" at bounding box center [573, 530] width 101 height 57
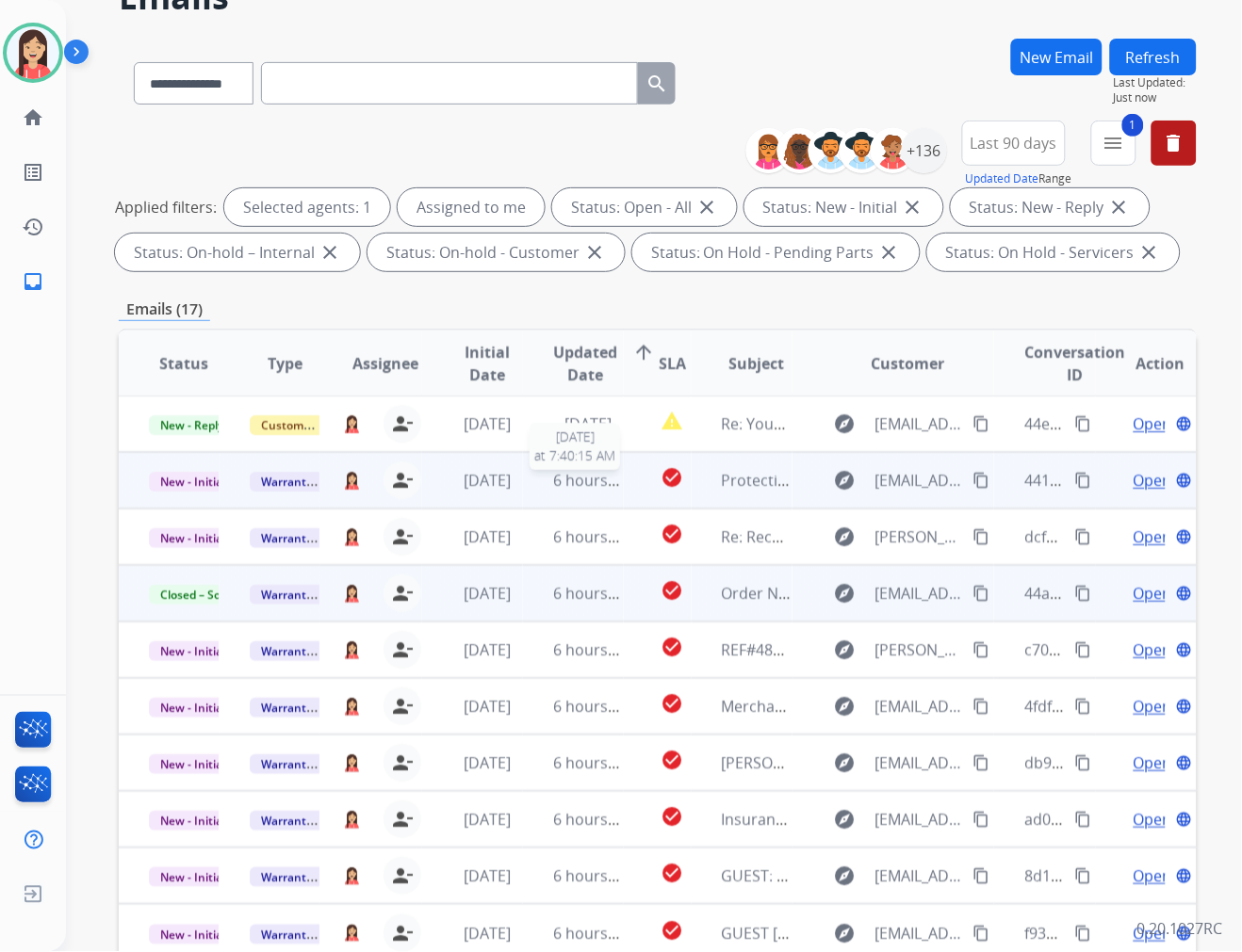
scroll to position [209, 0]
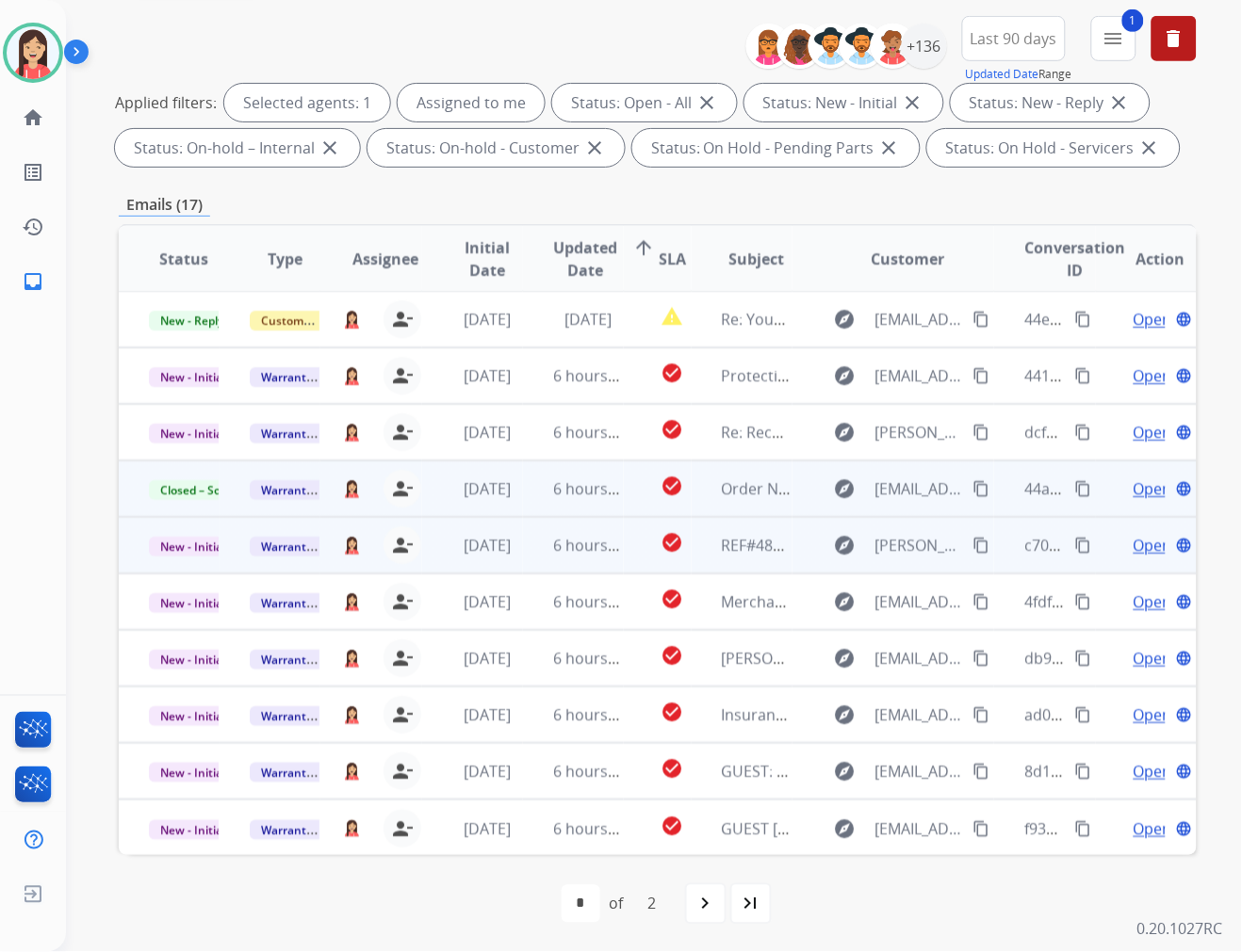
click at [532, 560] on td "6 hours ago" at bounding box center [573, 546] width 101 height 57
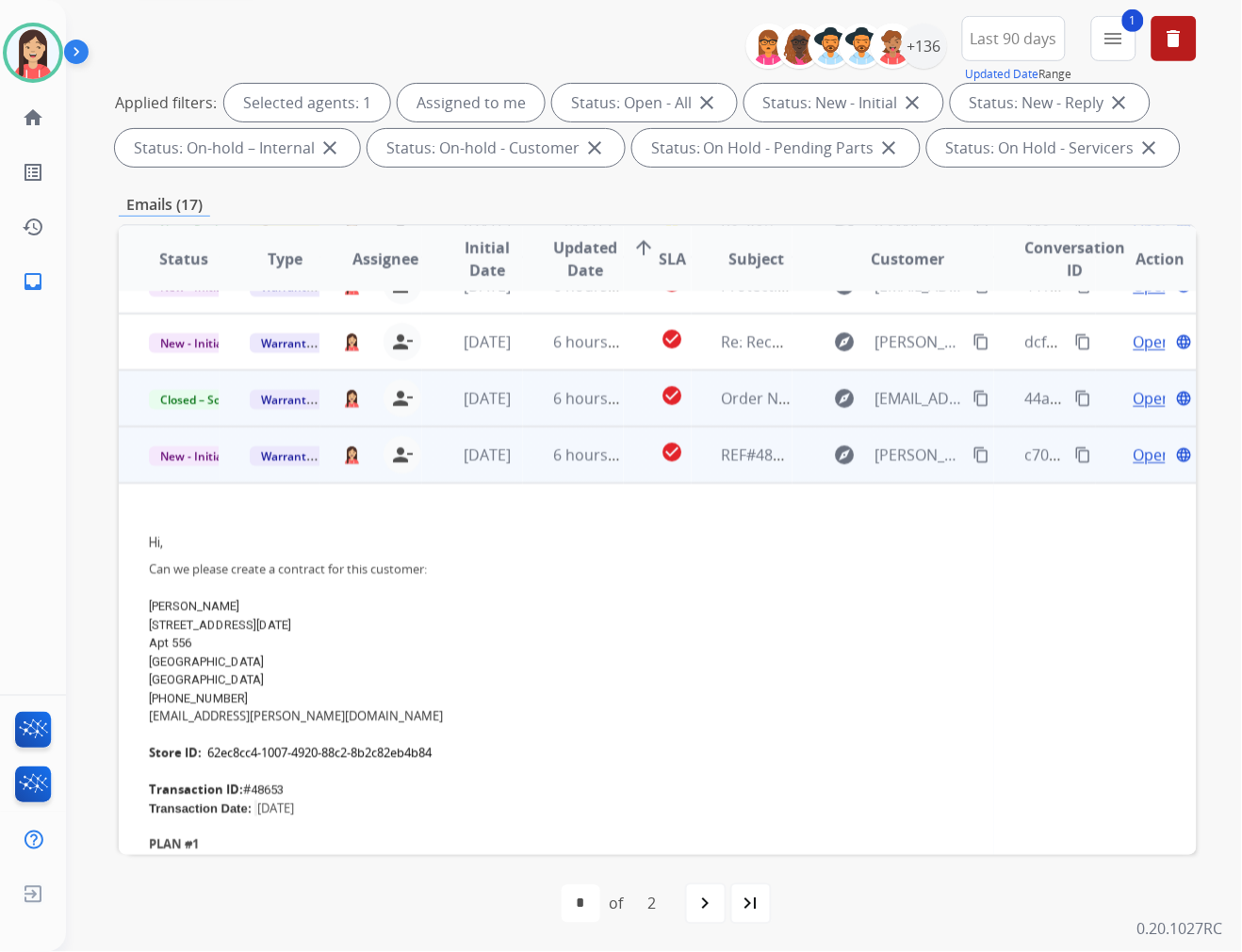
scroll to position [226, 0]
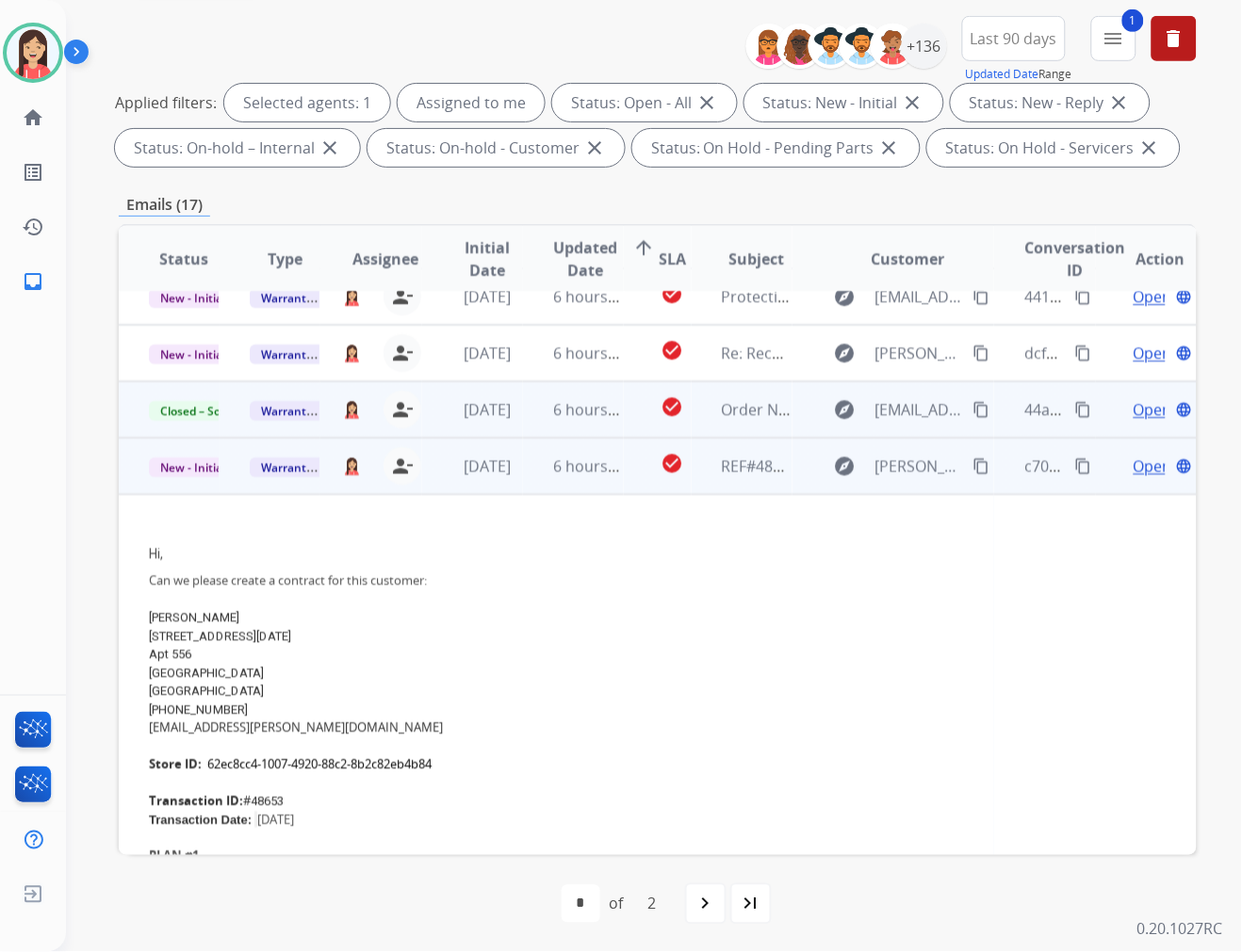
click at [531, 478] on td "6 hours ago" at bounding box center [573, 466] width 101 height 57
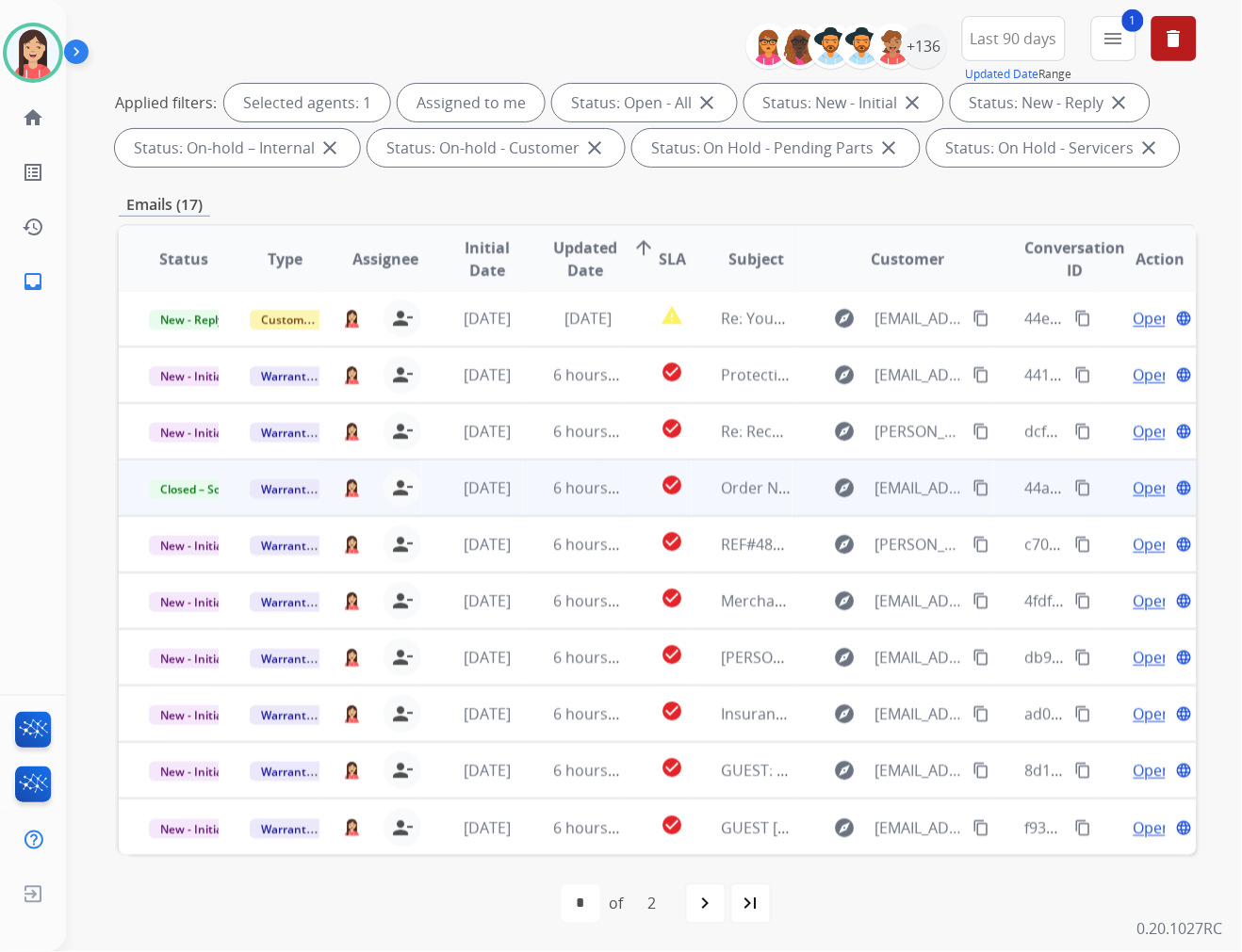
scroll to position [1, 0]
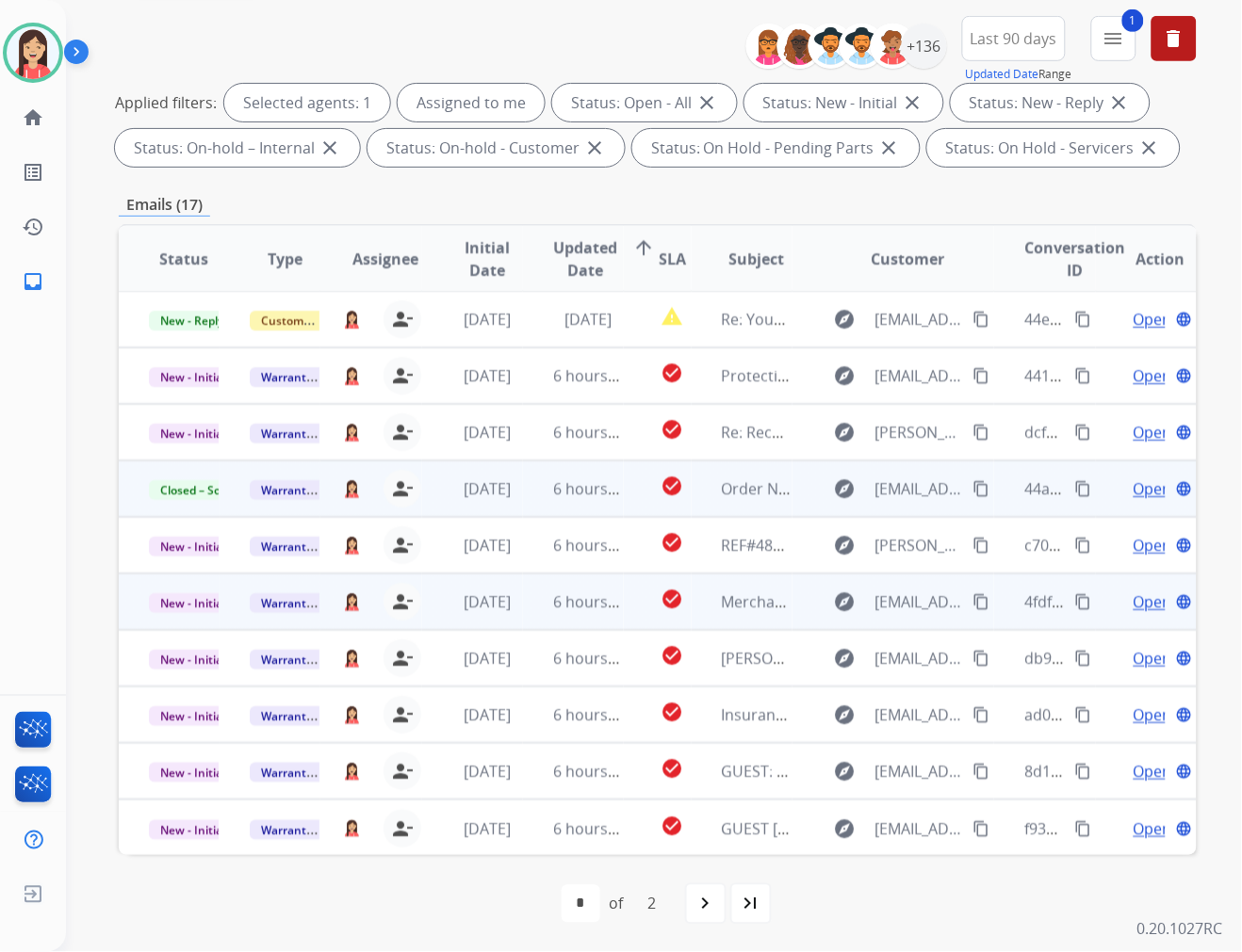
click at [534, 614] on td "6 hours ago" at bounding box center [573, 602] width 101 height 57
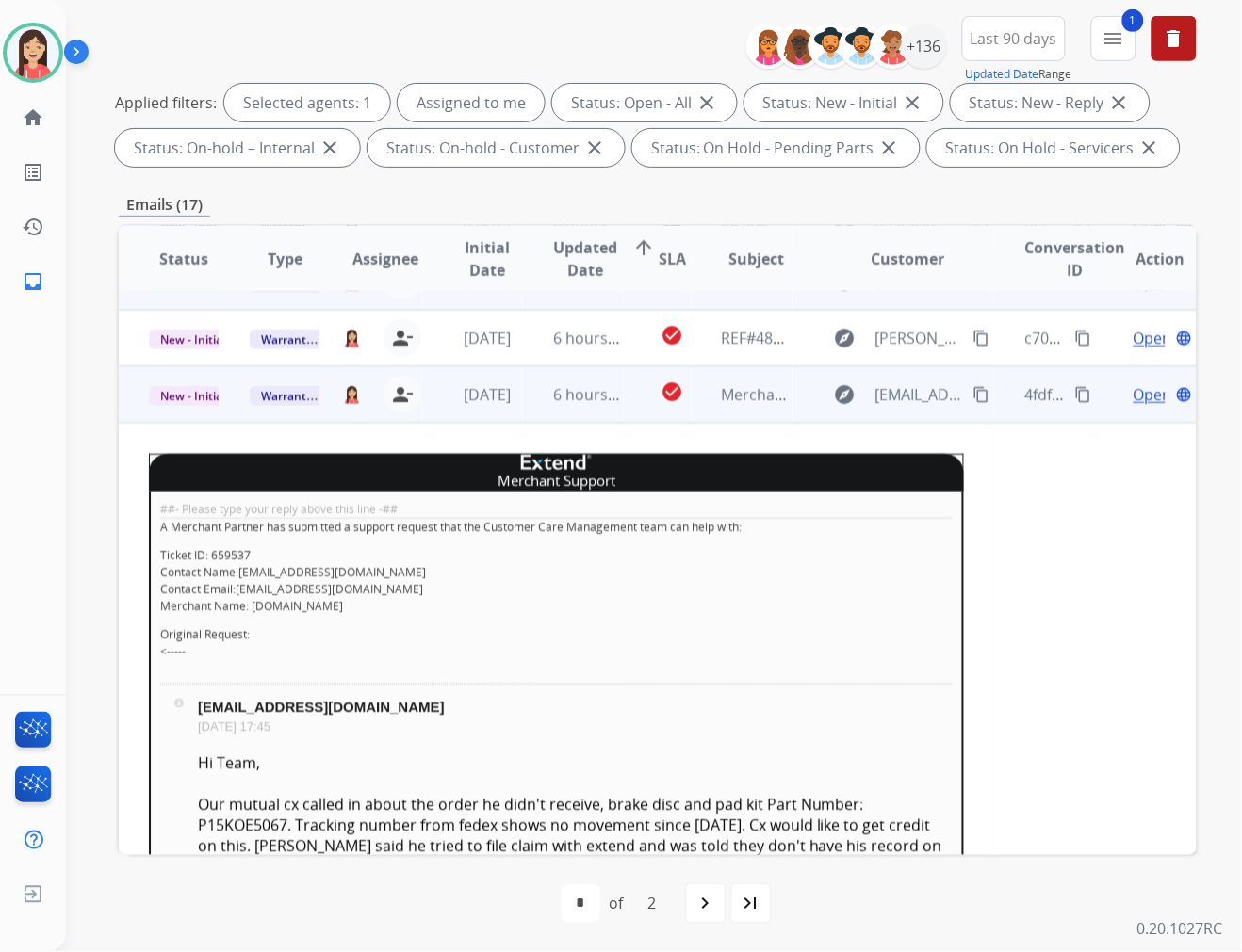
scroll to position [283, 0]
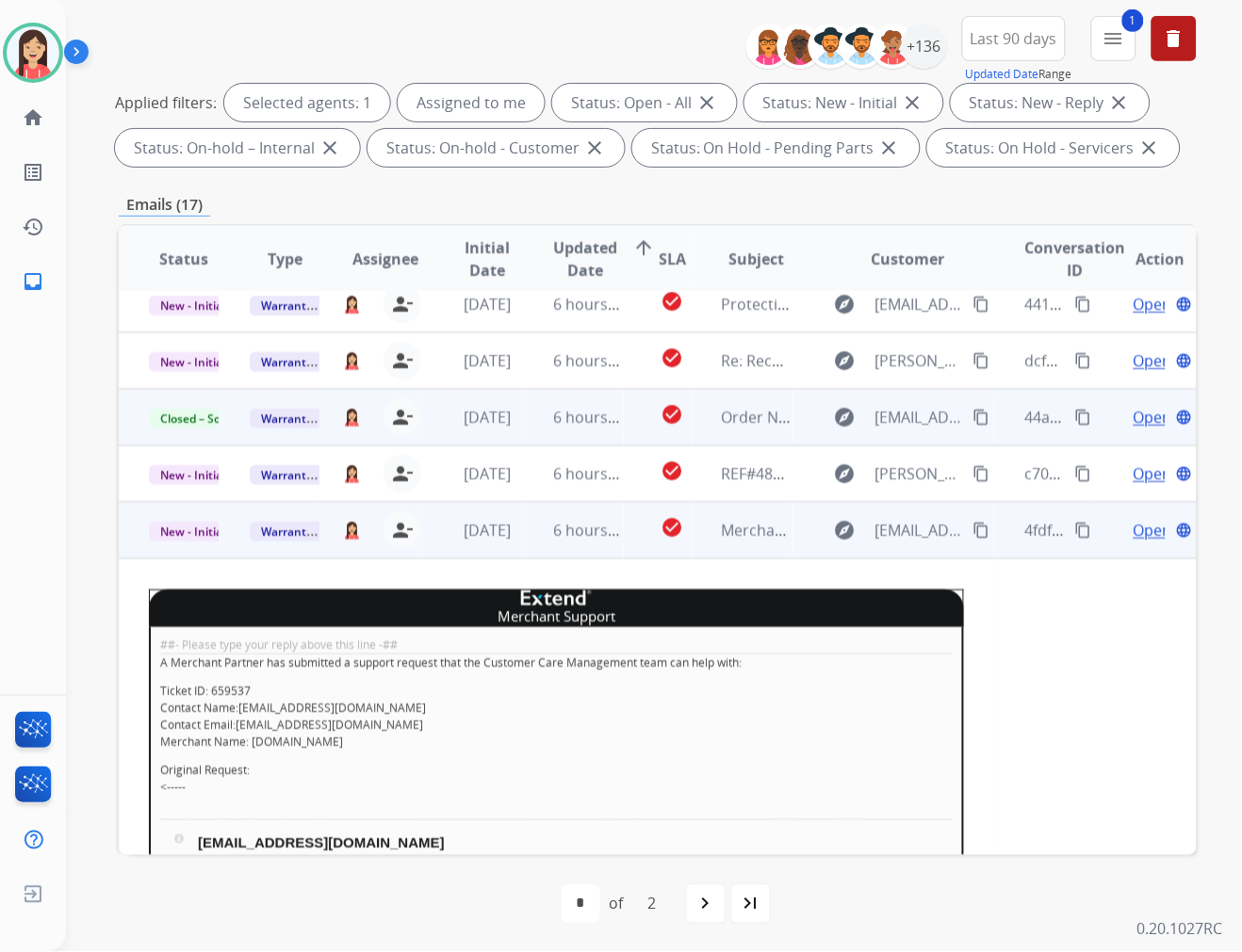
click at [523, 553] on td "6 hours ago" at bounding box center [573, 531] width 101 height 57
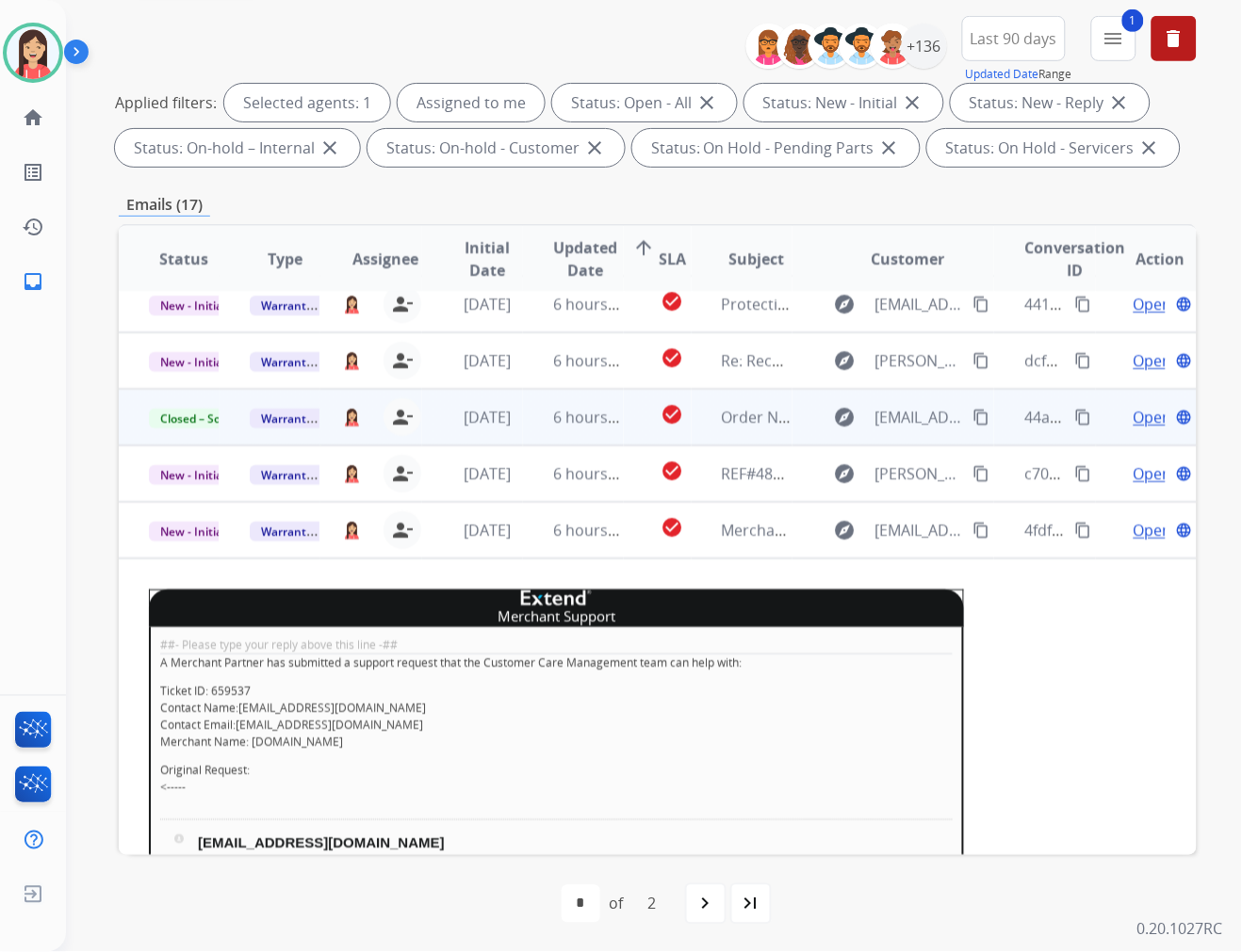
scroll to position [1, 0]
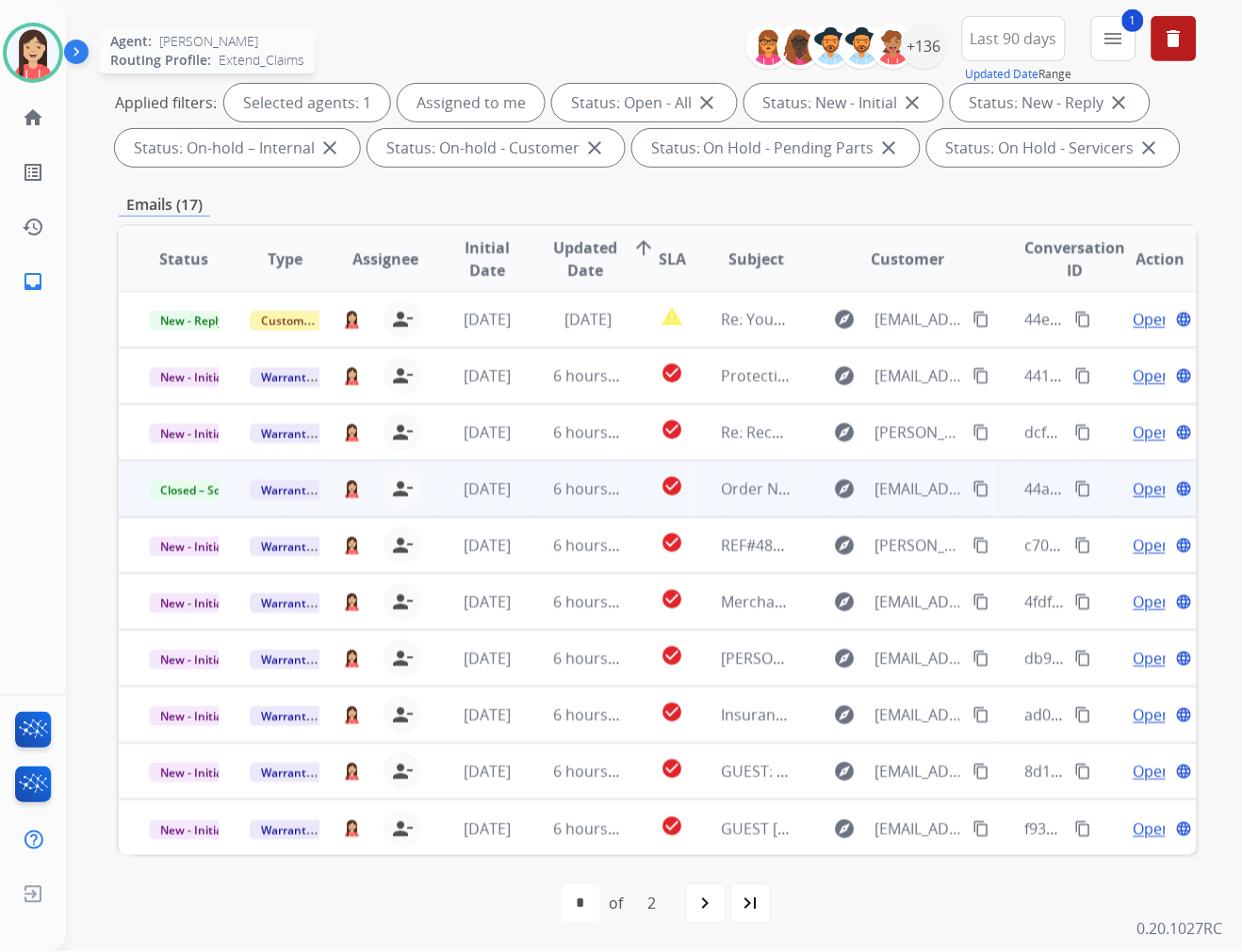
click at [29, 52] on img at bounding box center [33, 53] width 53 height 53
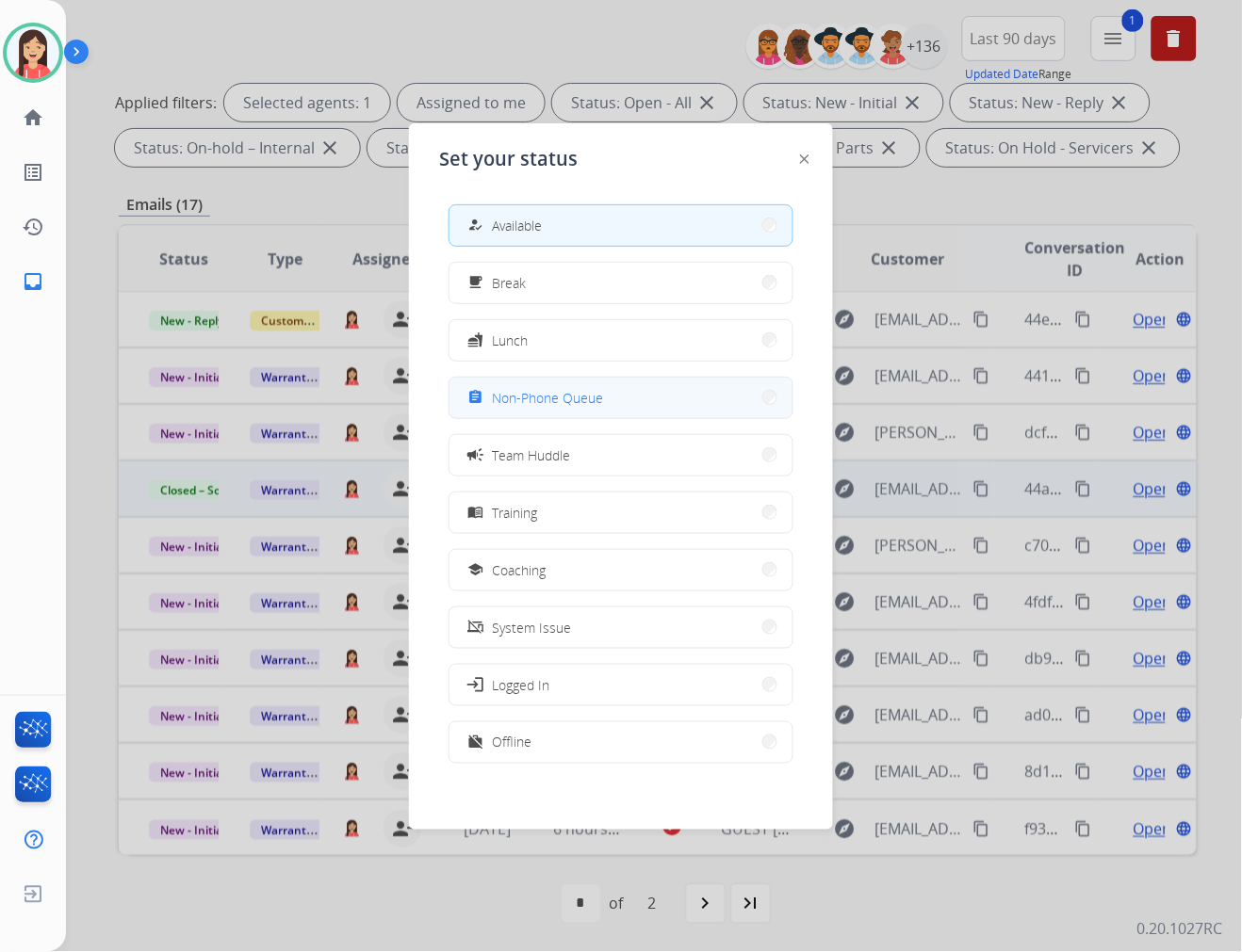
click at [579, 408] on button "assignment Non-Phone Queue" at bounding box center [621, 397] width 343 height 40
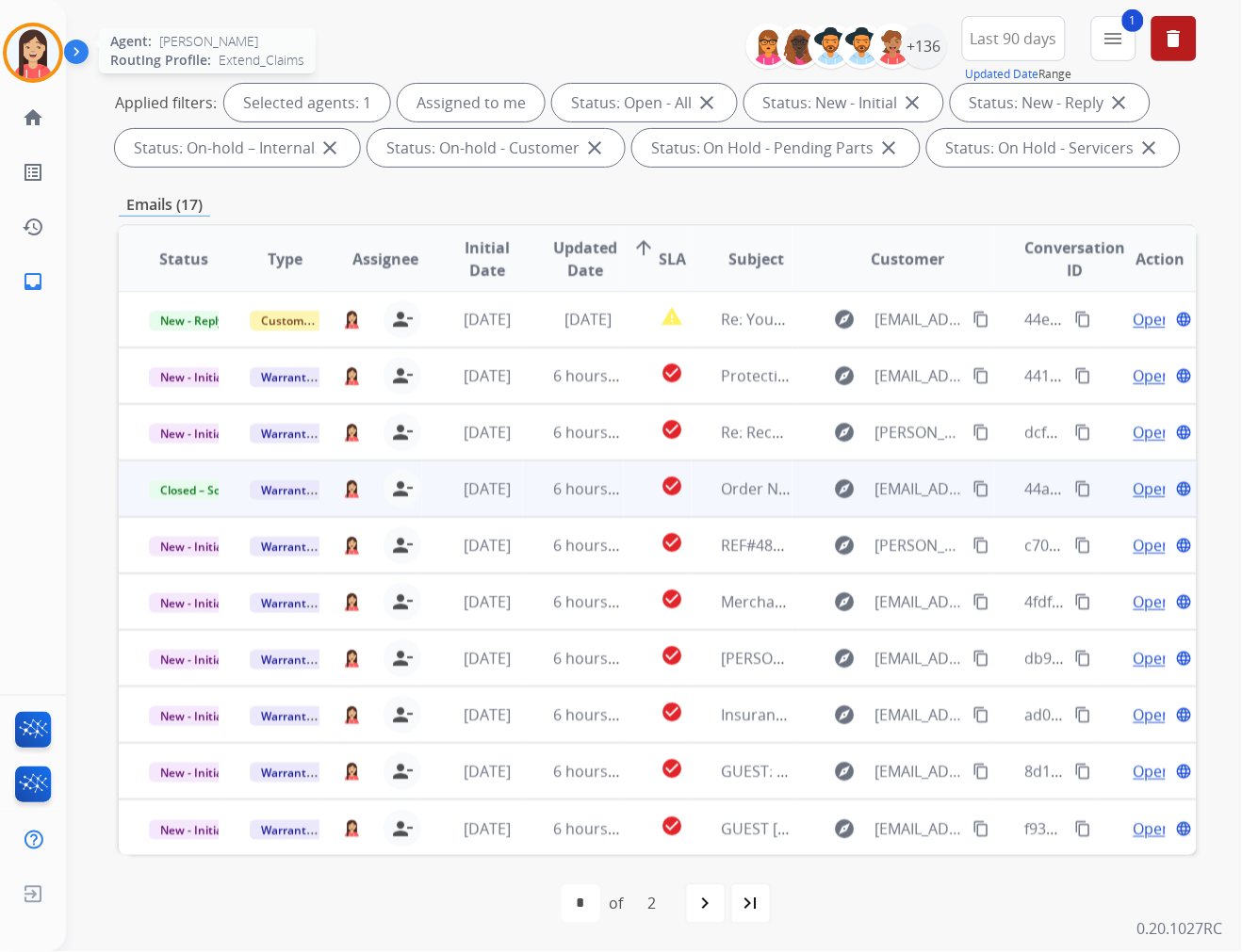
click at [47, 68] on img at bounding box center [33, 53] width 53 height 53
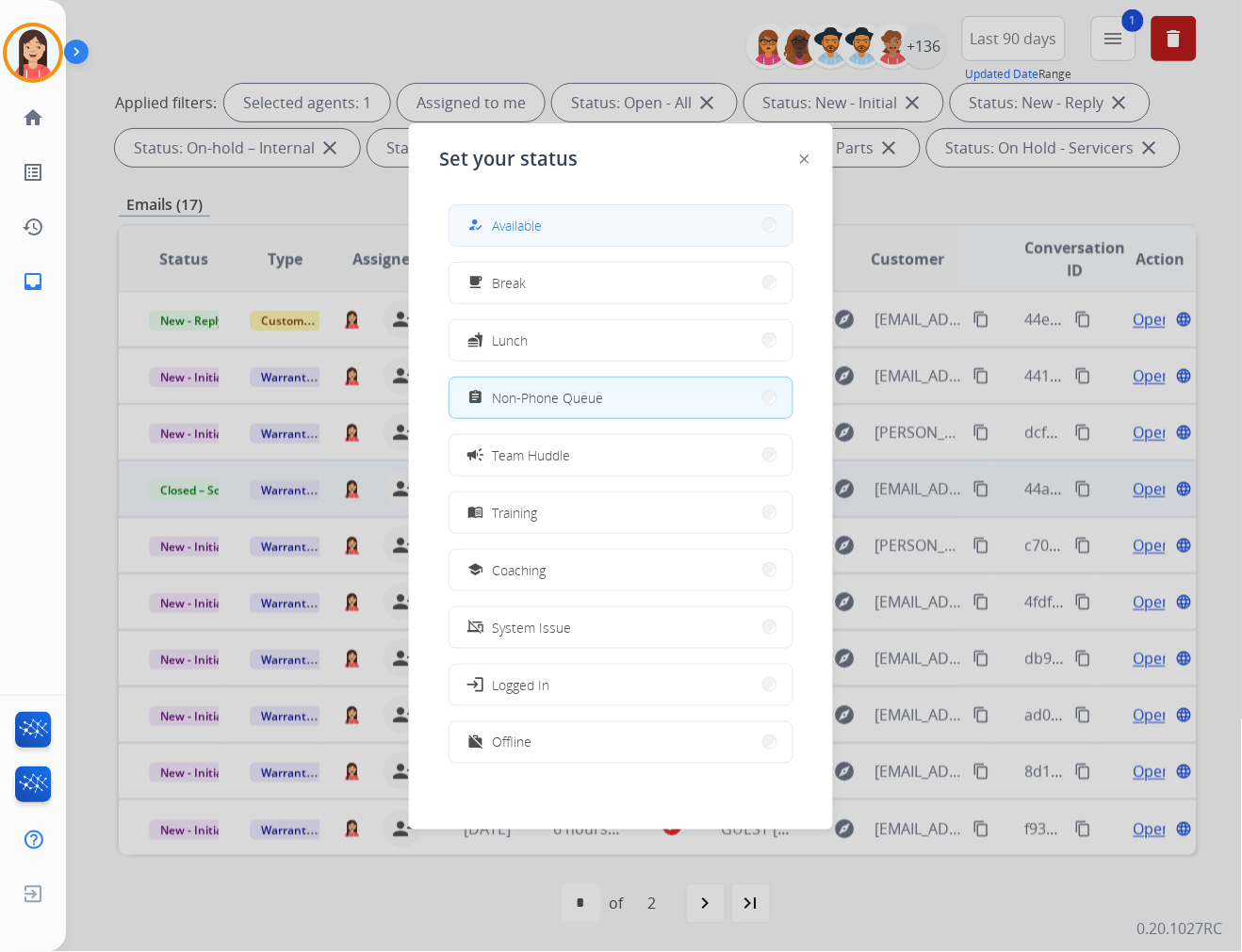
click at [548, 223] on button "how_to_reg Available" at bounding box center [621, 225] width 343 height 40
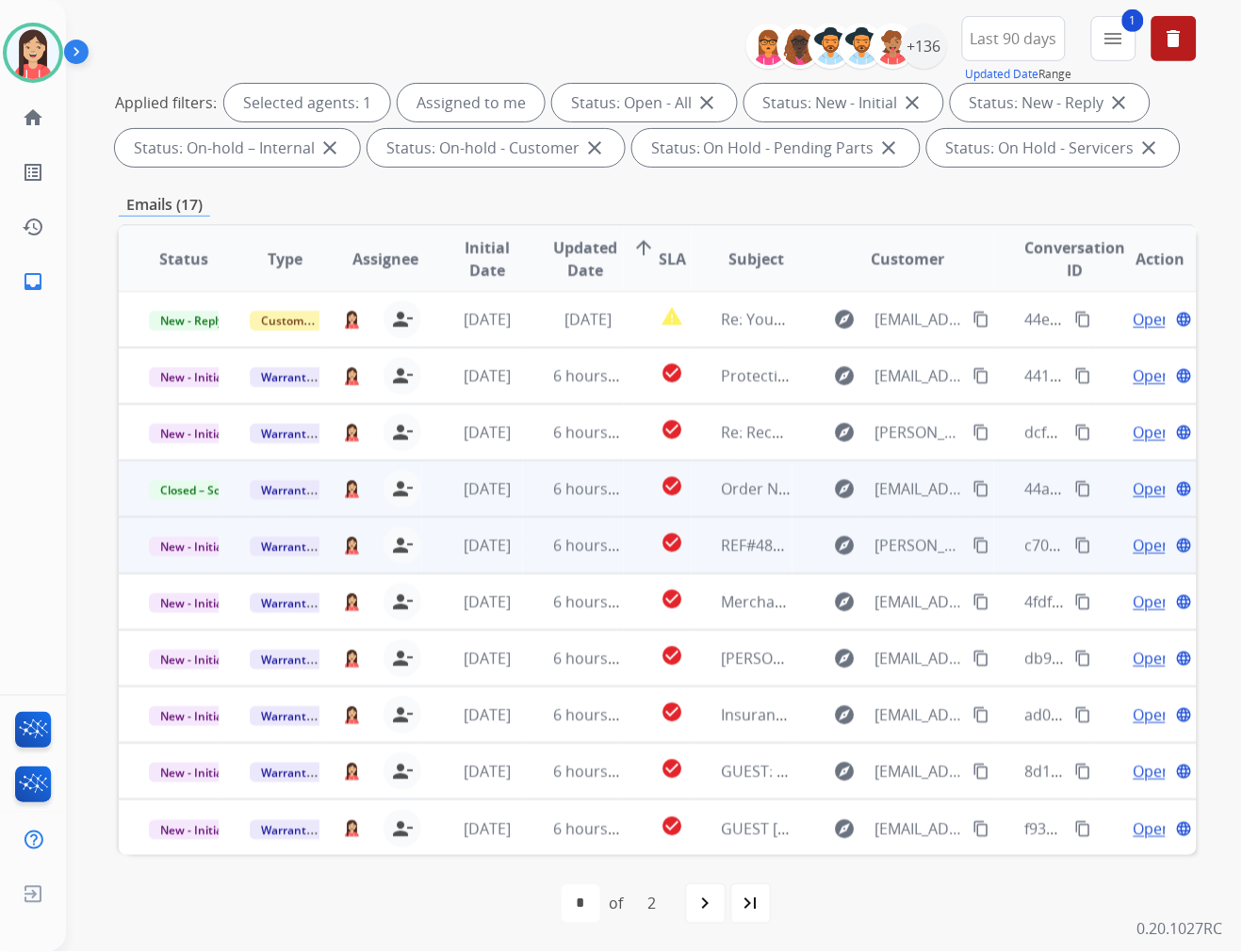
click at [533, 563] on td "6 hours ago" at bounding box center [573, 546] width 101 height 57
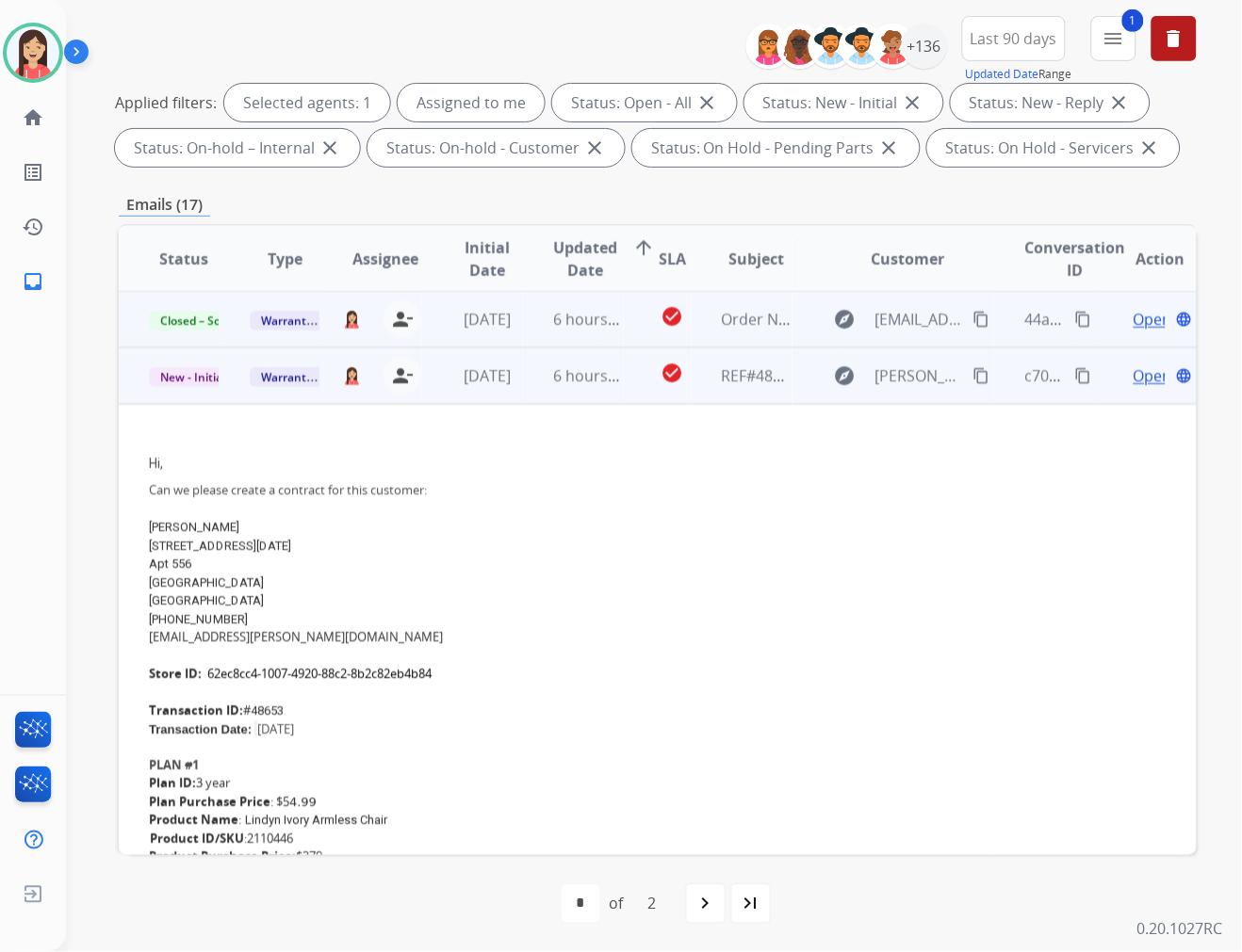
scroll to position [226, 0]
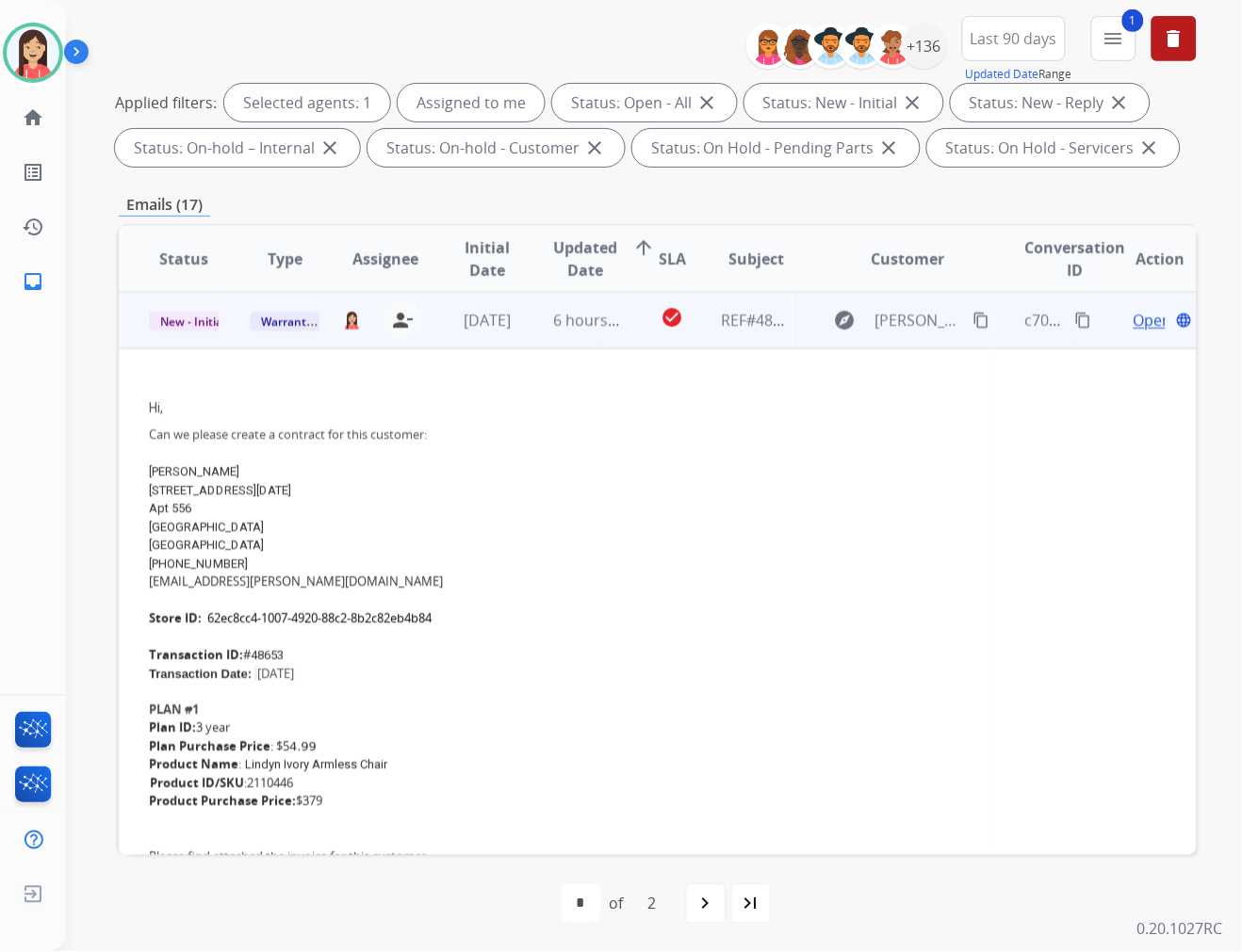
click at [1133, 315] on span "Open" at bounding box center [1152, 320] width 38 height 23
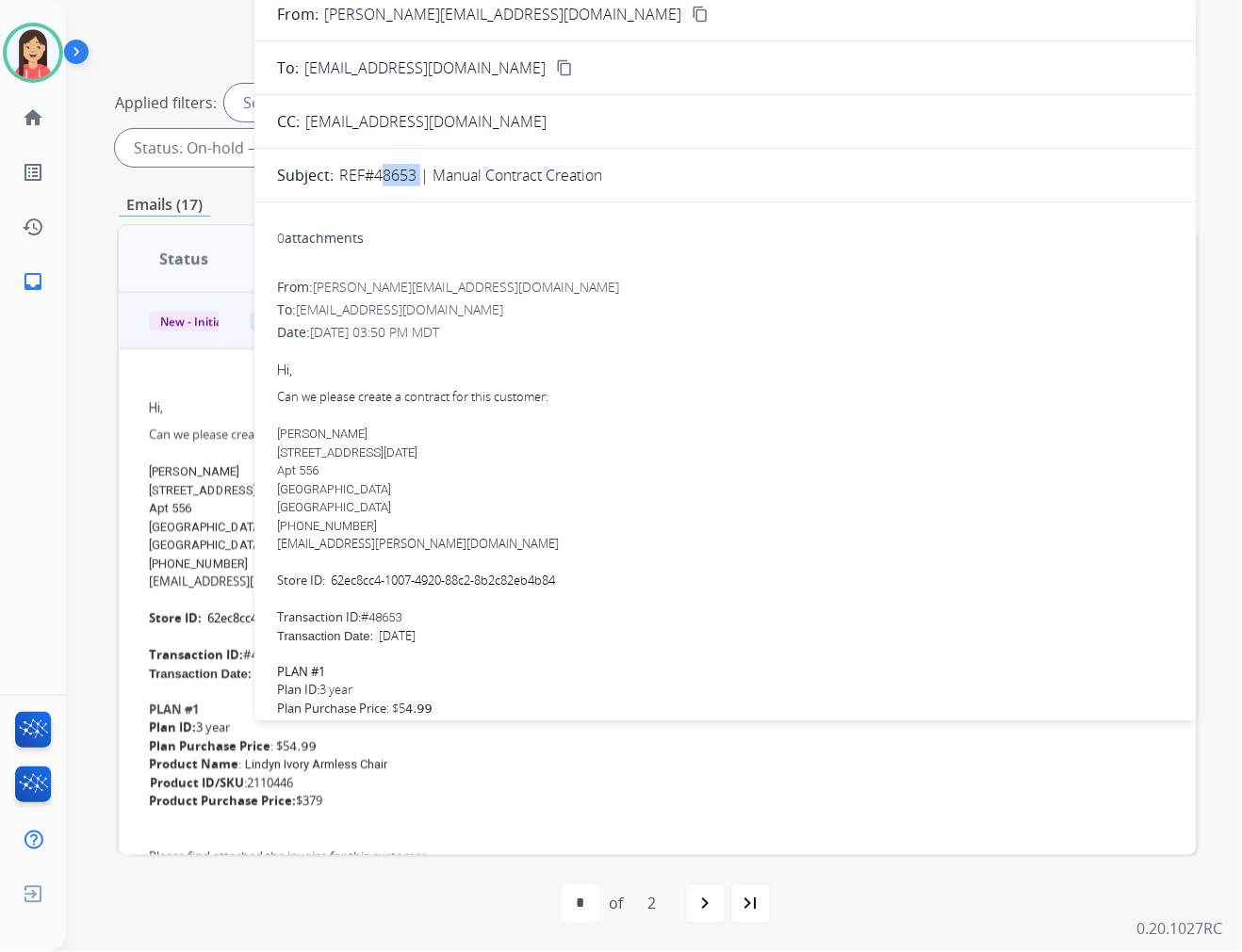
drag, startPoint x: 375, startPoint y: 177, endPoint x: 411, endPoint y: 183, distance: 36.5
click at [411, 183] on p "REF#48653 | Manual Contract Creation" at bounding box center [470, 175] width 263 height 23
copy p "48653"
click at [309, 432] on span "Tayvia Sloan" at bounding box center [322, 434] width 90 height 14
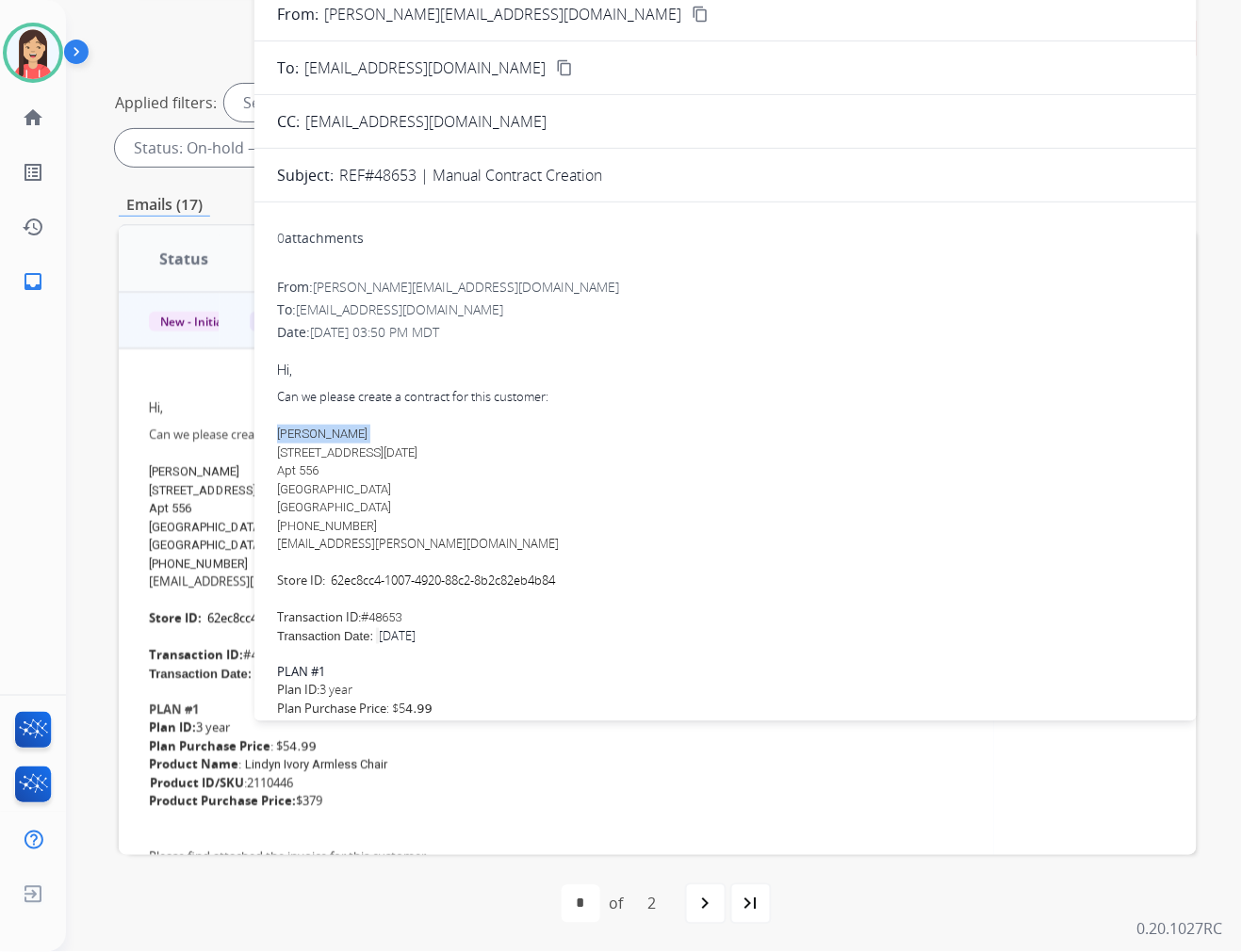
click at [309, 432] on span "Tayvia Sloan" at bounding box center [322, 434] width 90 height 14
copy span "Tayvia Sloan"
click at [314, 449] on span "13290 Noel Road" at bounding box center [347, 452] width 140 height 14
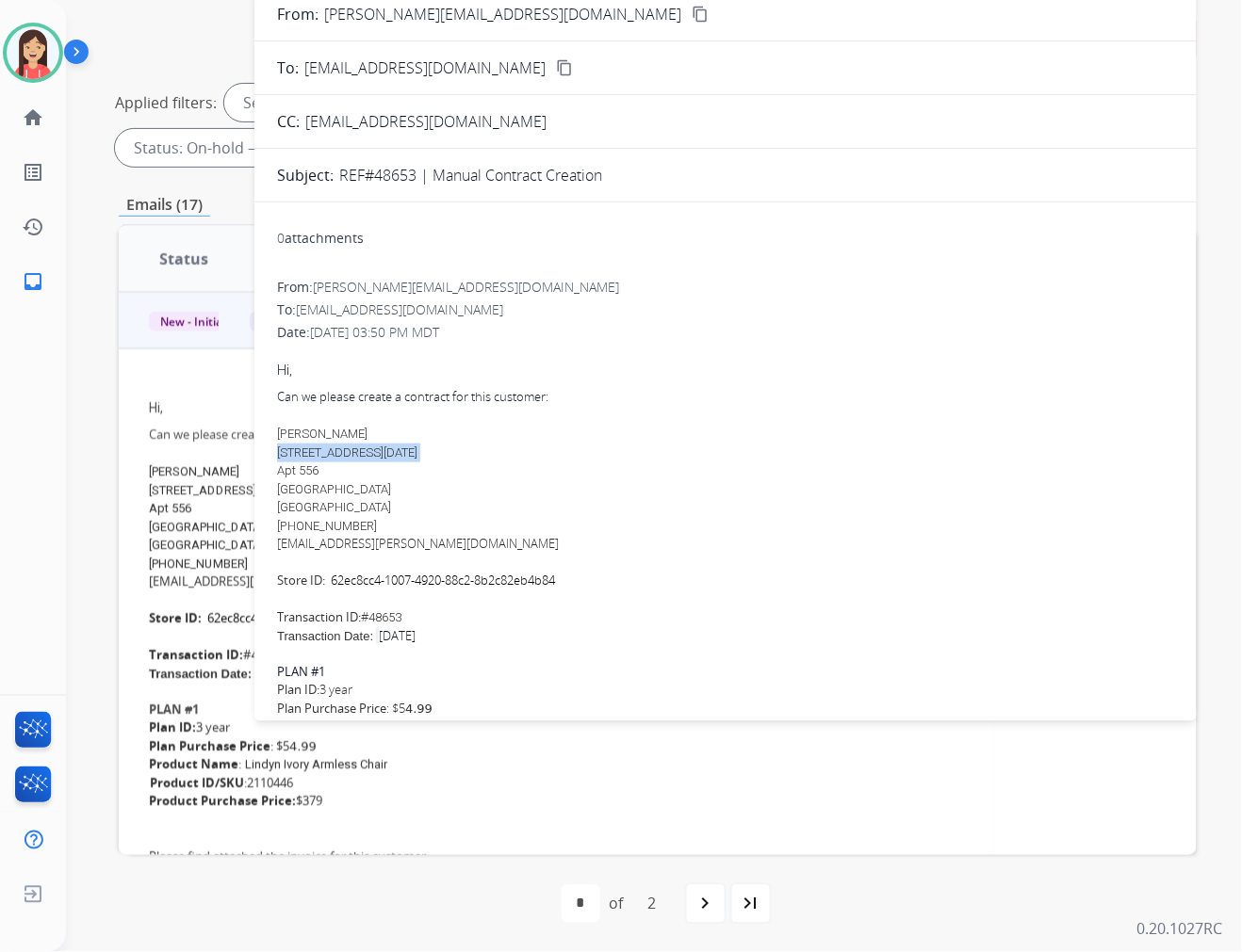
copy span "13290 Noel Road"
click at [291, 464] on span "Apt 556" at bounding box center [297, 470] width 41 height 14
click at [303, 464] on span "Apt 556" at bounding box center [297, 470] width 41 height 14
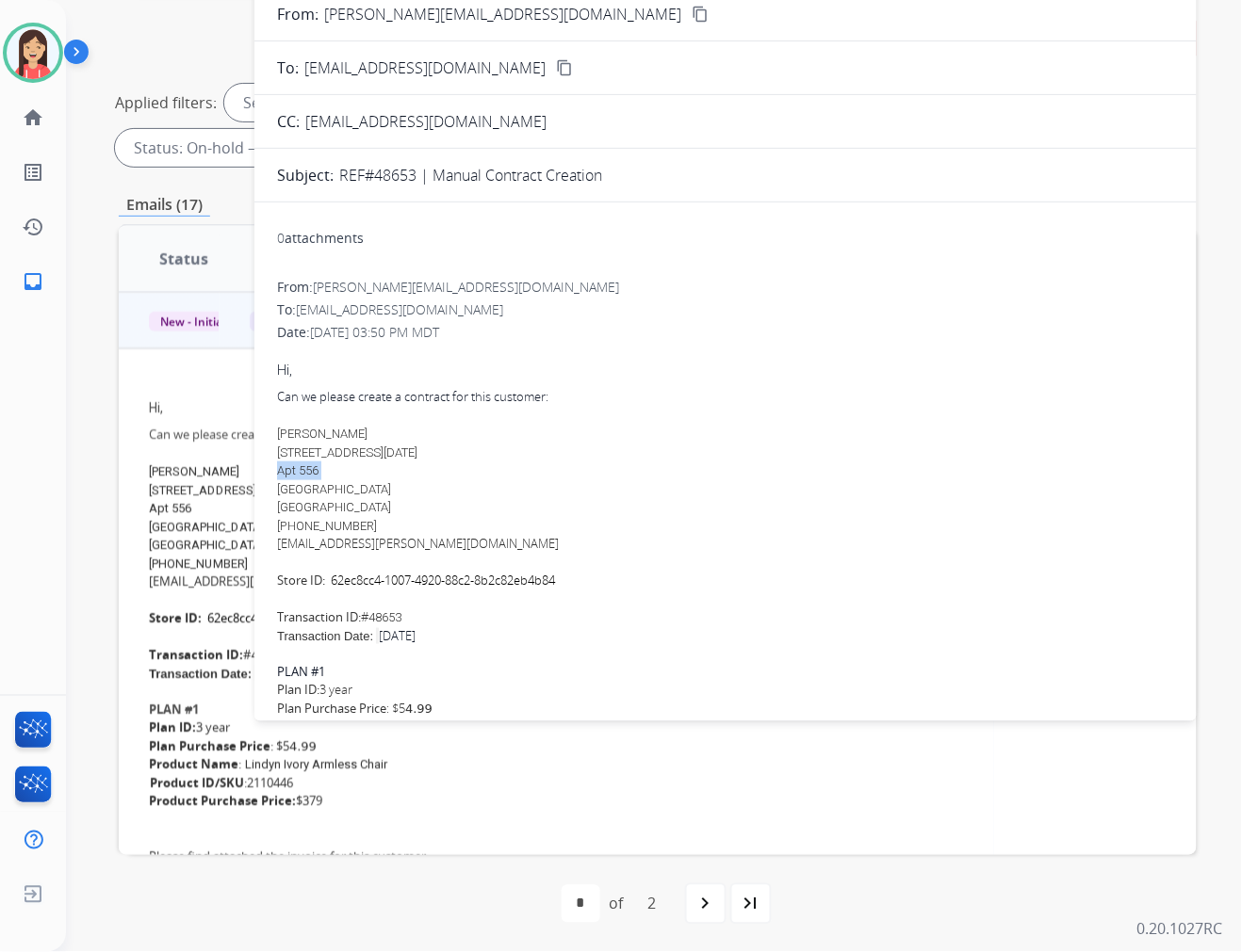
click at [303, 464] on span "Apt 556" at bounding box center [297, 470] width 41 height 14
copy span "Apt 556"
click at [314, 486] on span "Dallas TX 75240" at bounding box center [334, 489] width 114 height 14
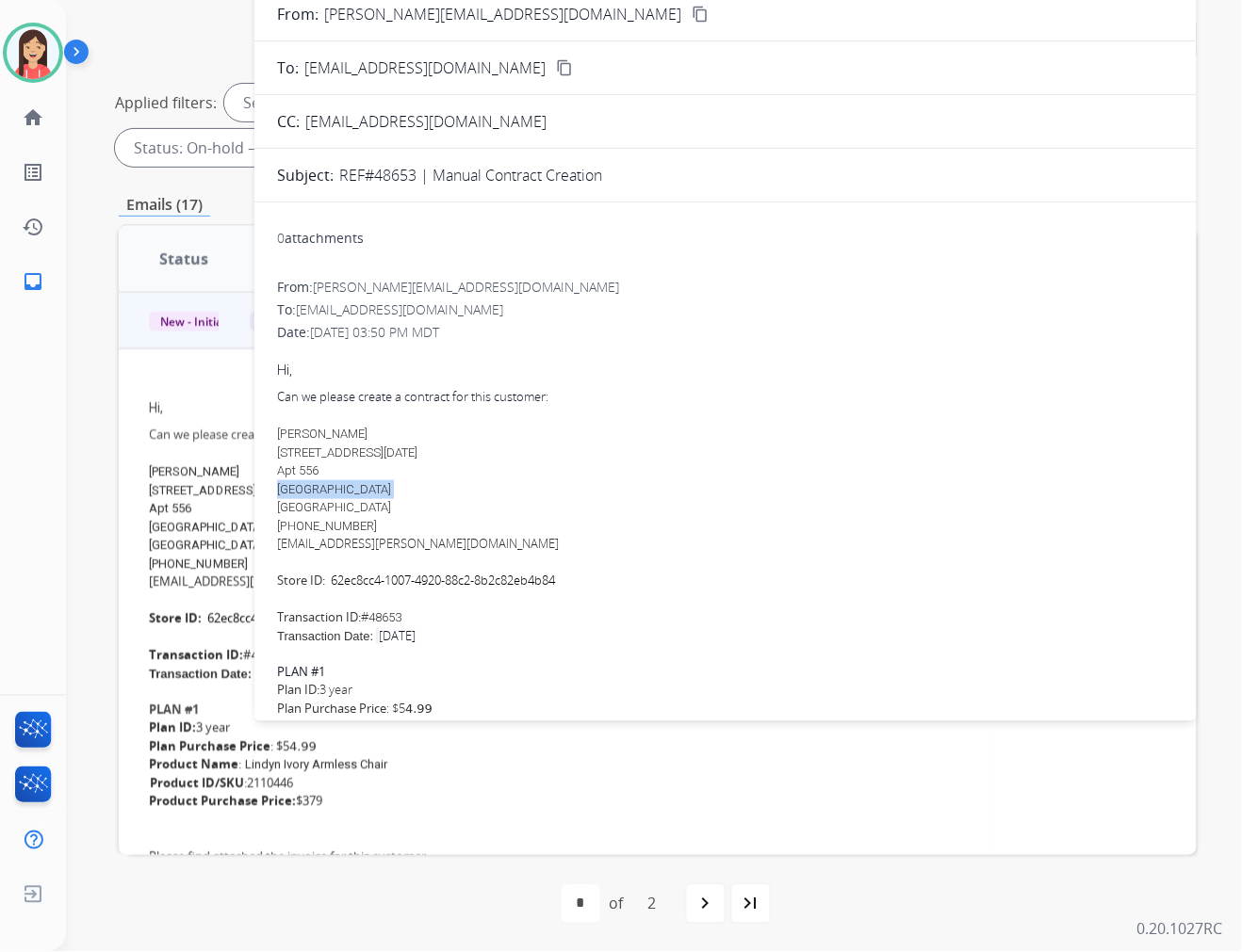
drag, startPoint x: 363, startPoint y: 522, endPoint x: 296, endPoint y: 525, distance: 67.1
click at [296, 525] on span "+1 323-365-3609" at bounding box center [327, 526] width 100 height 14
click at [379, 538] on link "tayvia.sloan@gmail.com" at bounding box center [417, 543] width 282 height 17
click at [623, 431] on div "Tayvia Sloan 13290 Noel Road Apt 556 Dallas TX 75240 United States +1 323-365-3…" at bounding box center [726, 480] width 897 height 110
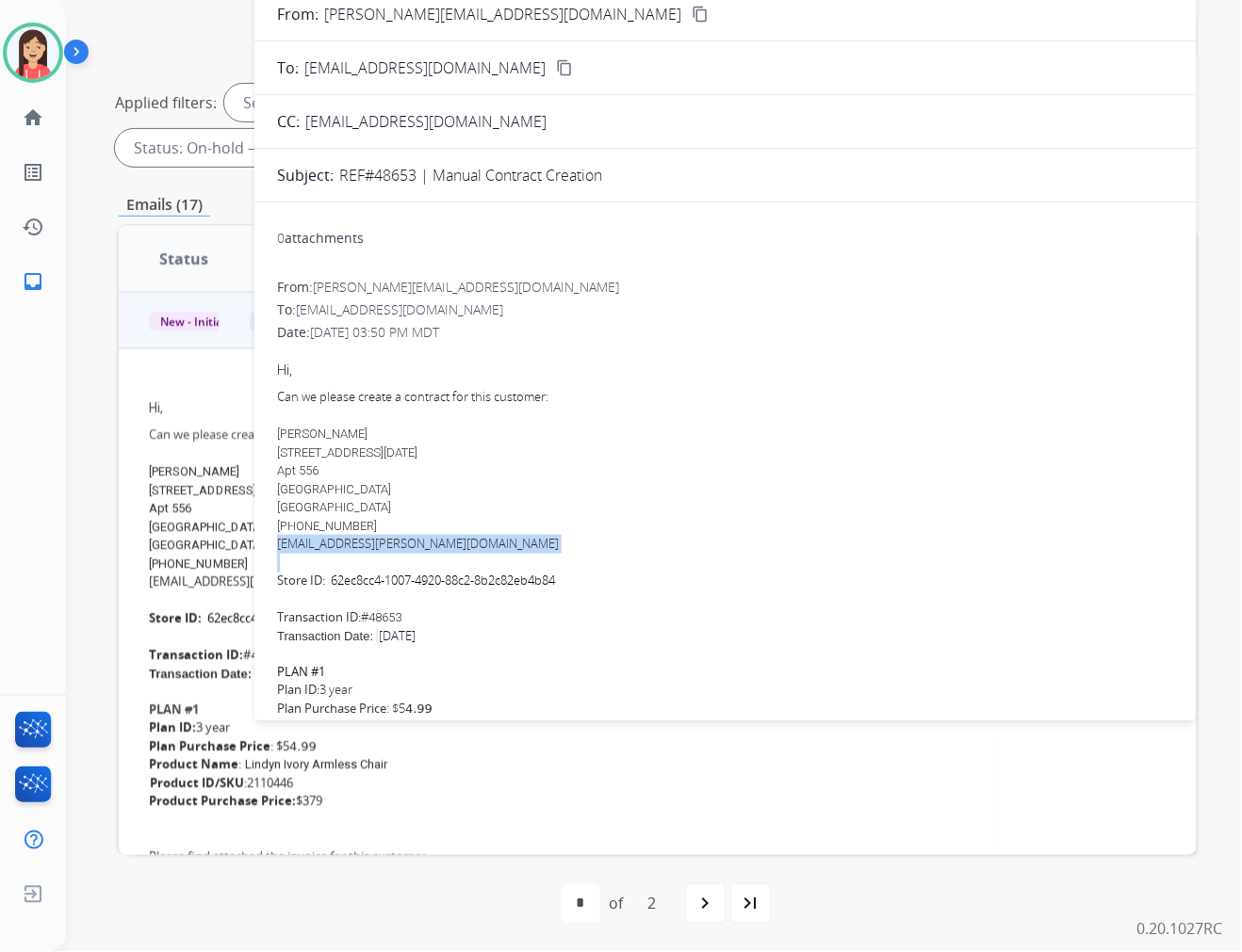
drag, startPoint x: 450, startPoint y: 552, endPoint x: 259, endPoint y: 543, distance: 191.2
click at [259, 543] on div "0 attachments From: ella@lunafurn.com To: warrantyops@extend.com Date: 08/31/20…" at bounding box center [726, 617] width 943 height 800
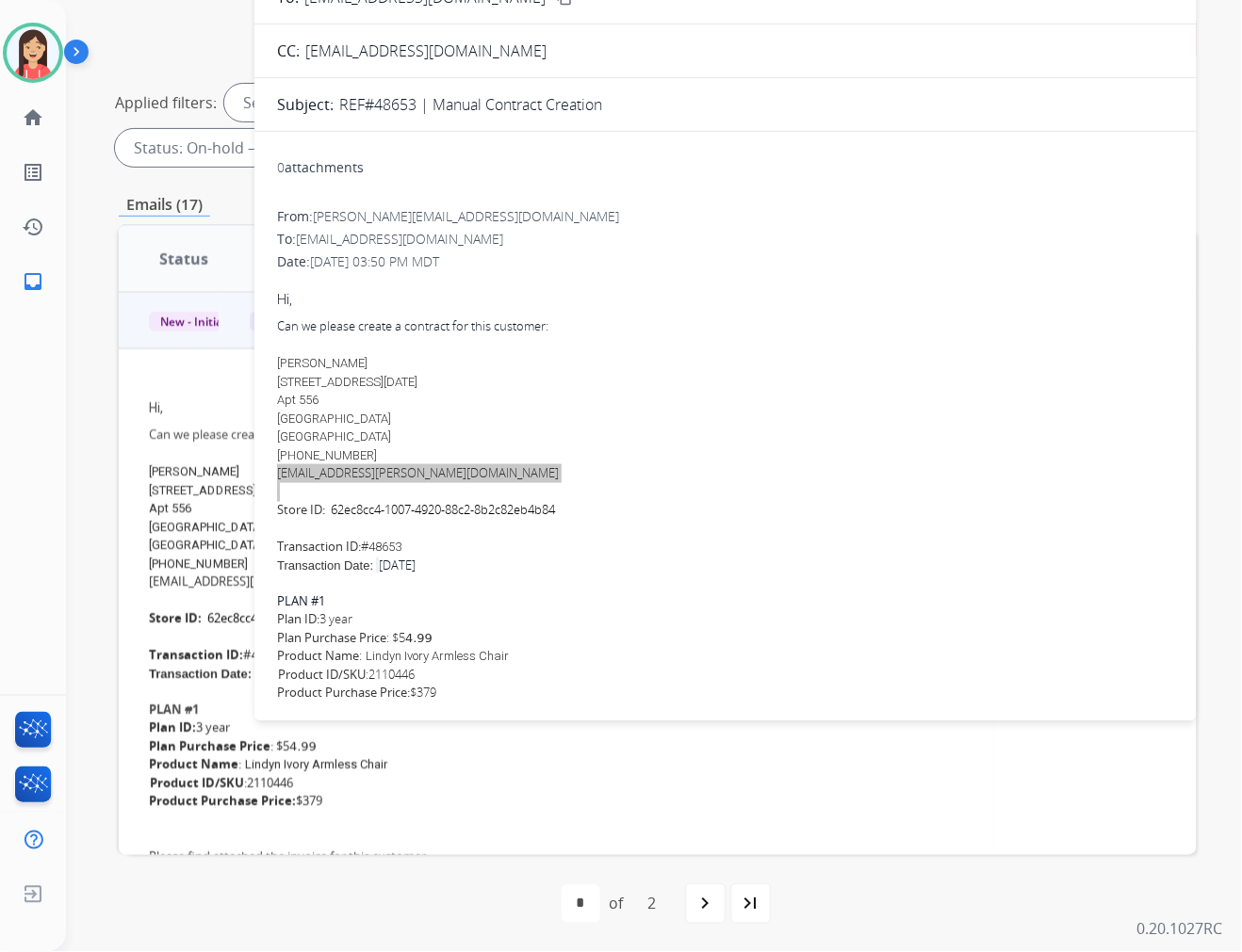
scroll to position [105, 0]
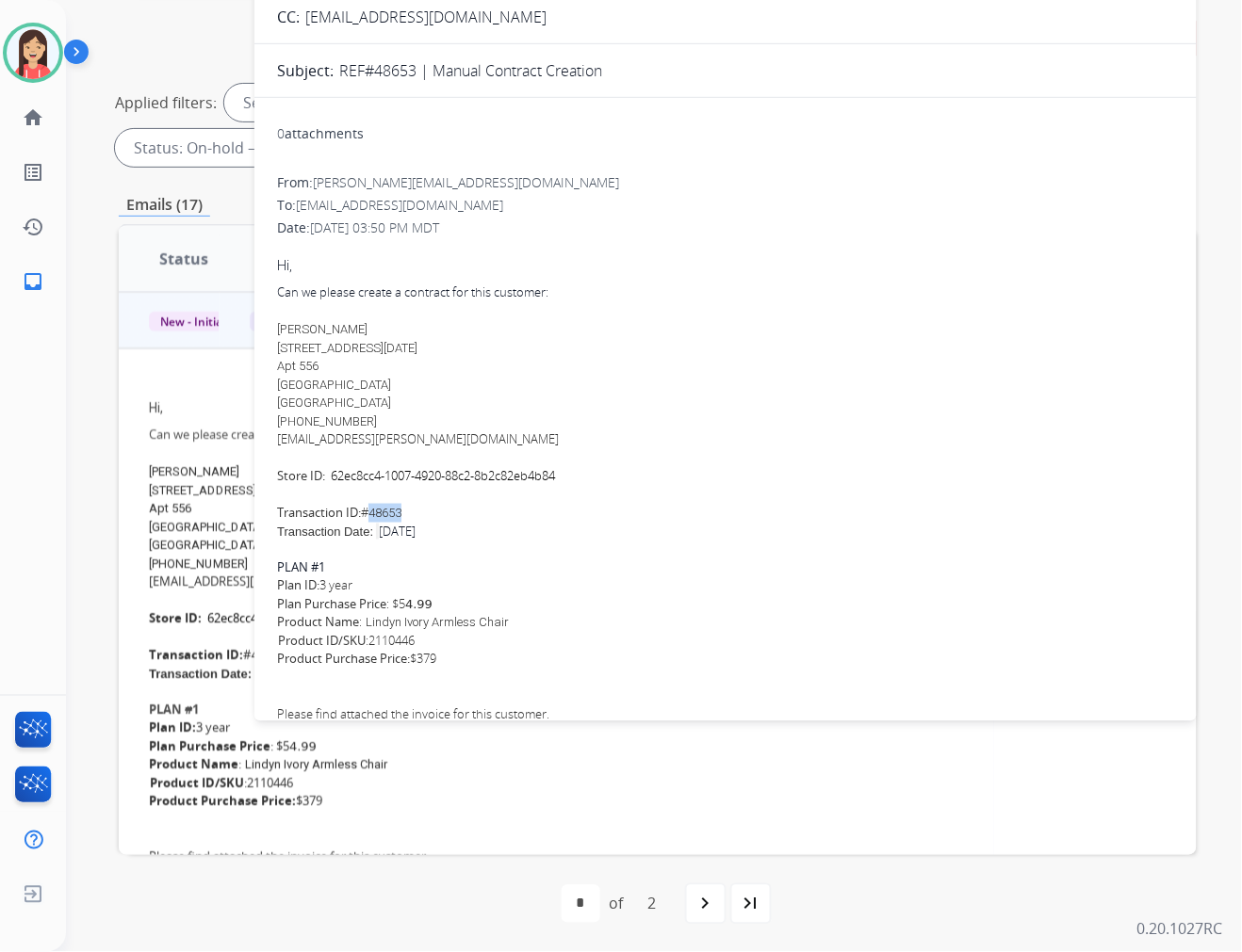
drag, startPoint x: 412, startPoint y: 513, endPoint x: 377, endPoint y: 510, distance: 35.1
click at [377, 510] on div "Can we please create a contract for this customer: Tayvia Sloan 13290 Noel Road…" at bounding box center [726, 403] width 897 height 239
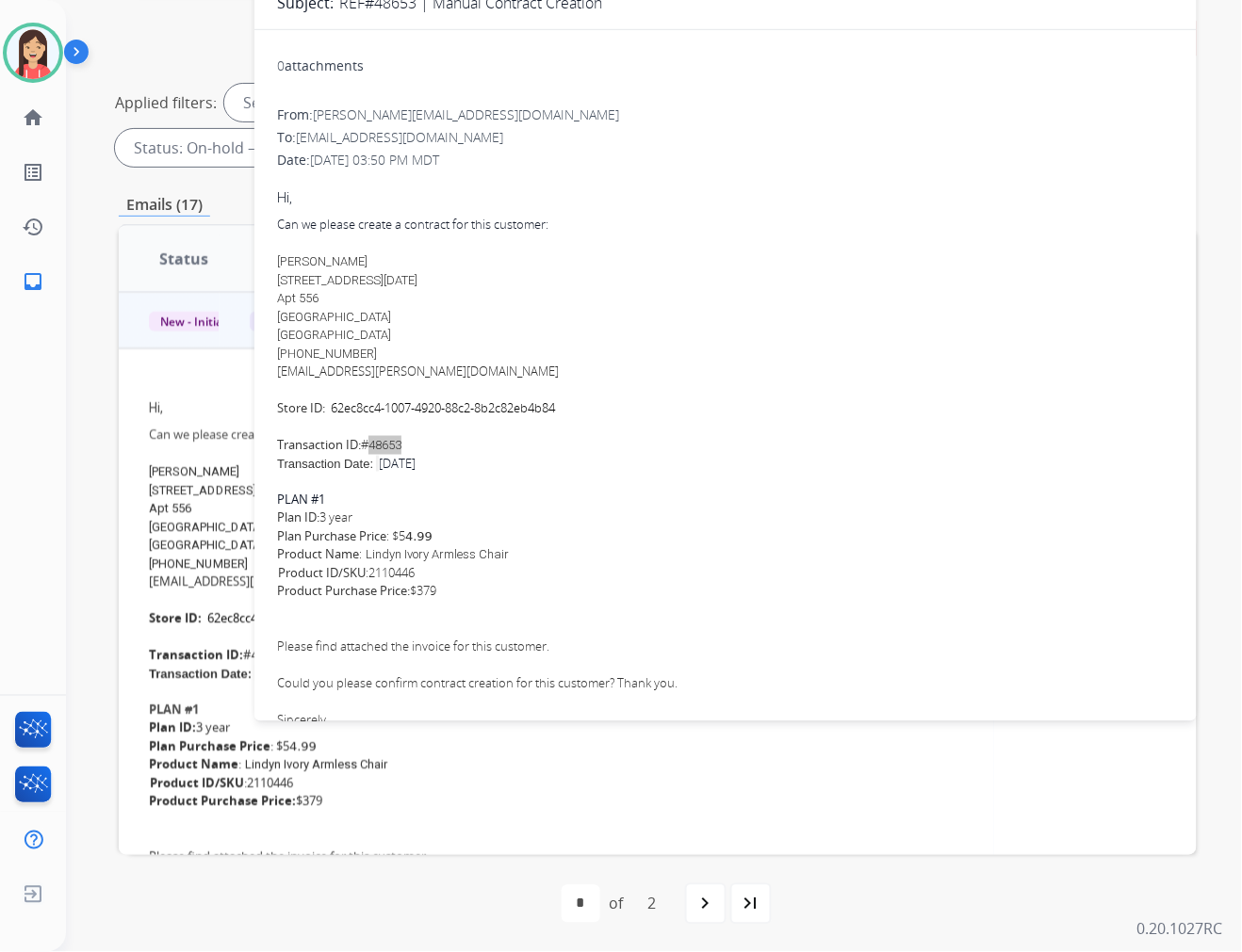
scroll to position [209, 0]
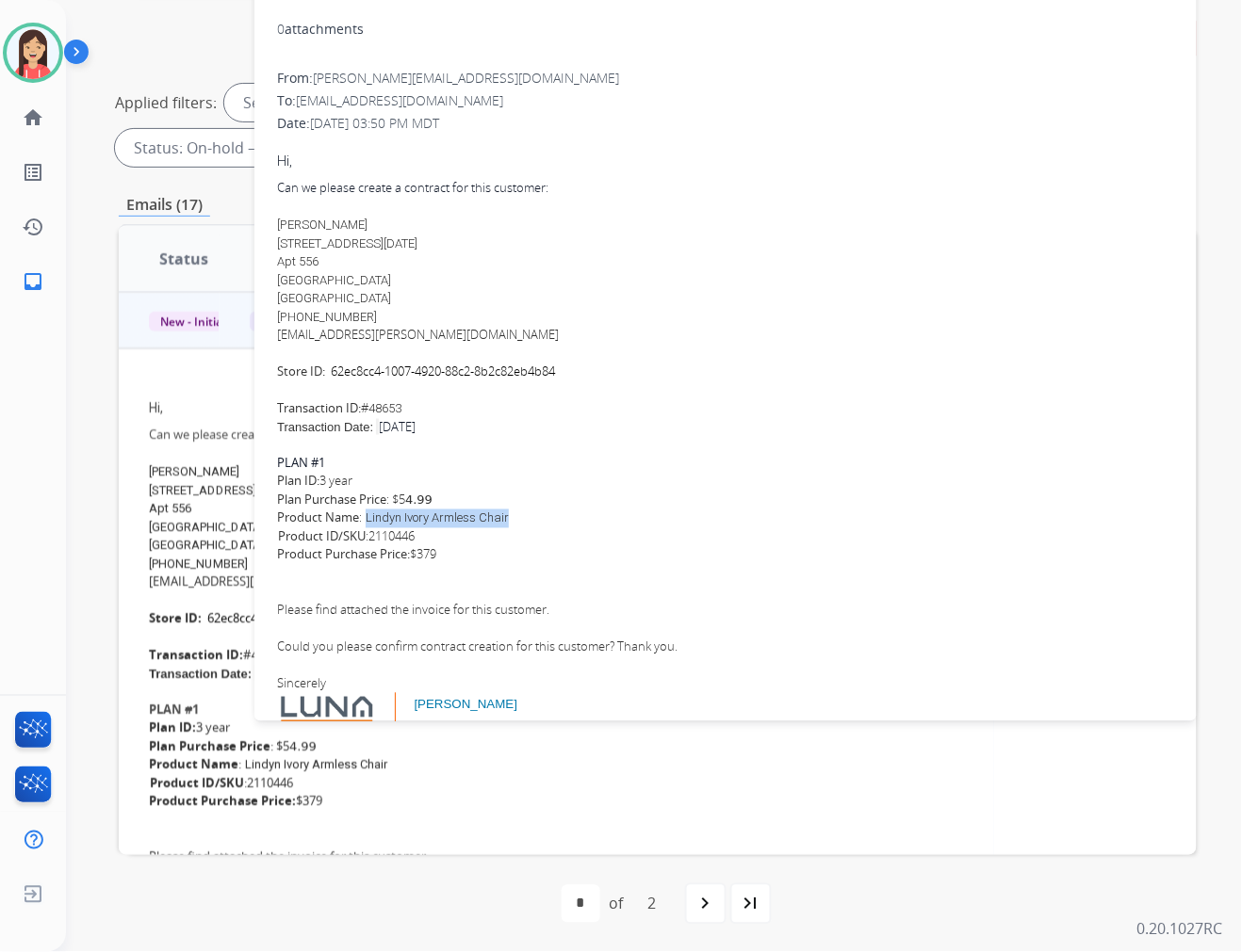
drag, startPoint x: 511, startPoint y: 515, endPoint x: 371, endPoint y: 512, distance: 140.0
click at [371, 512] on div "Product Name : Lindyn Ivory Armless Chair SKU Product ID/SKU : 2110446" at bounding box center [726, 527] width 897 height 36
click at [695, 466] on div "Transaction Date: August 23, 2025 PLAN #1 Plan ID: 3 year Plan Purchase Price :…" at bounding box center [726, 464] width 897 height 92
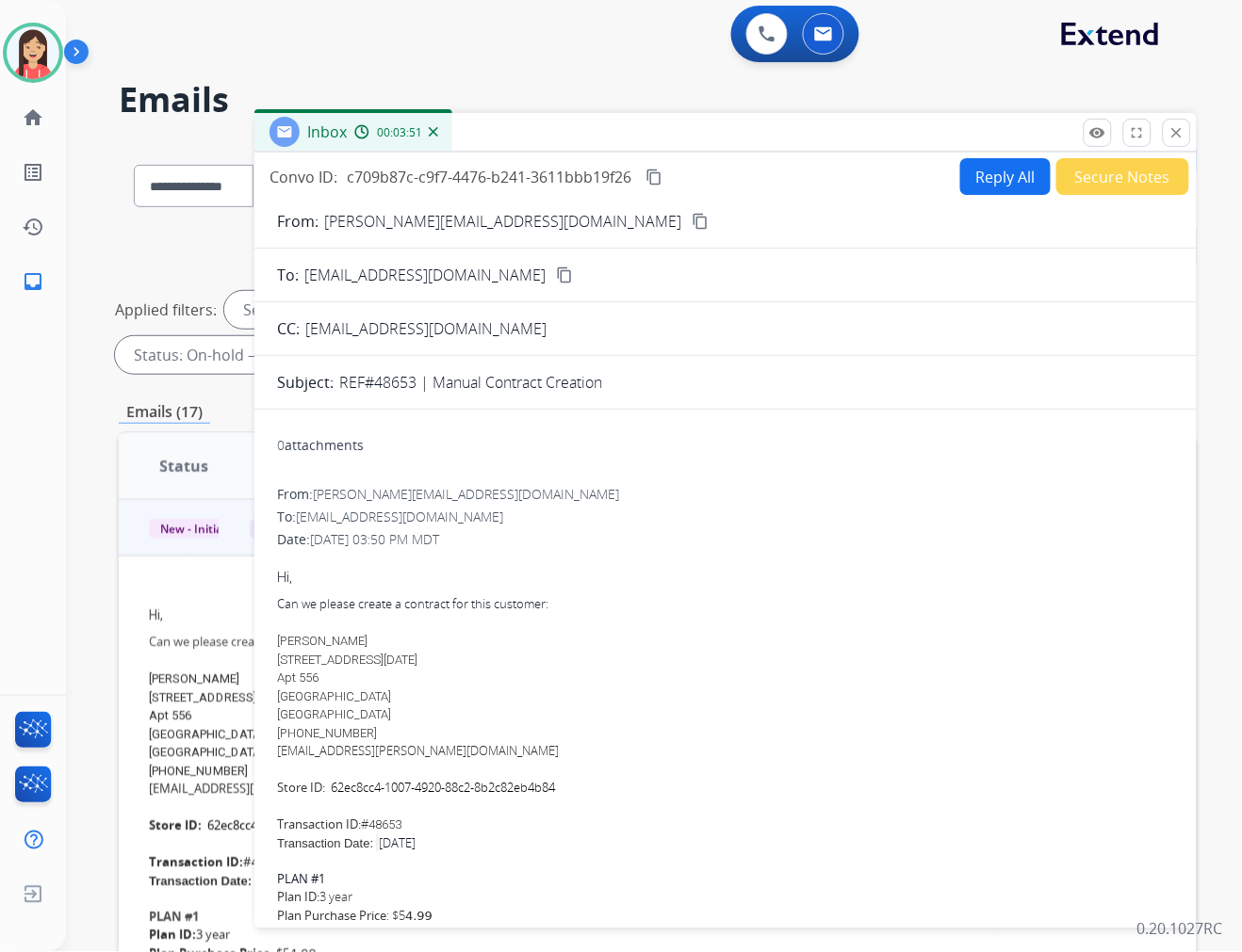
scroll to position [0, 0]
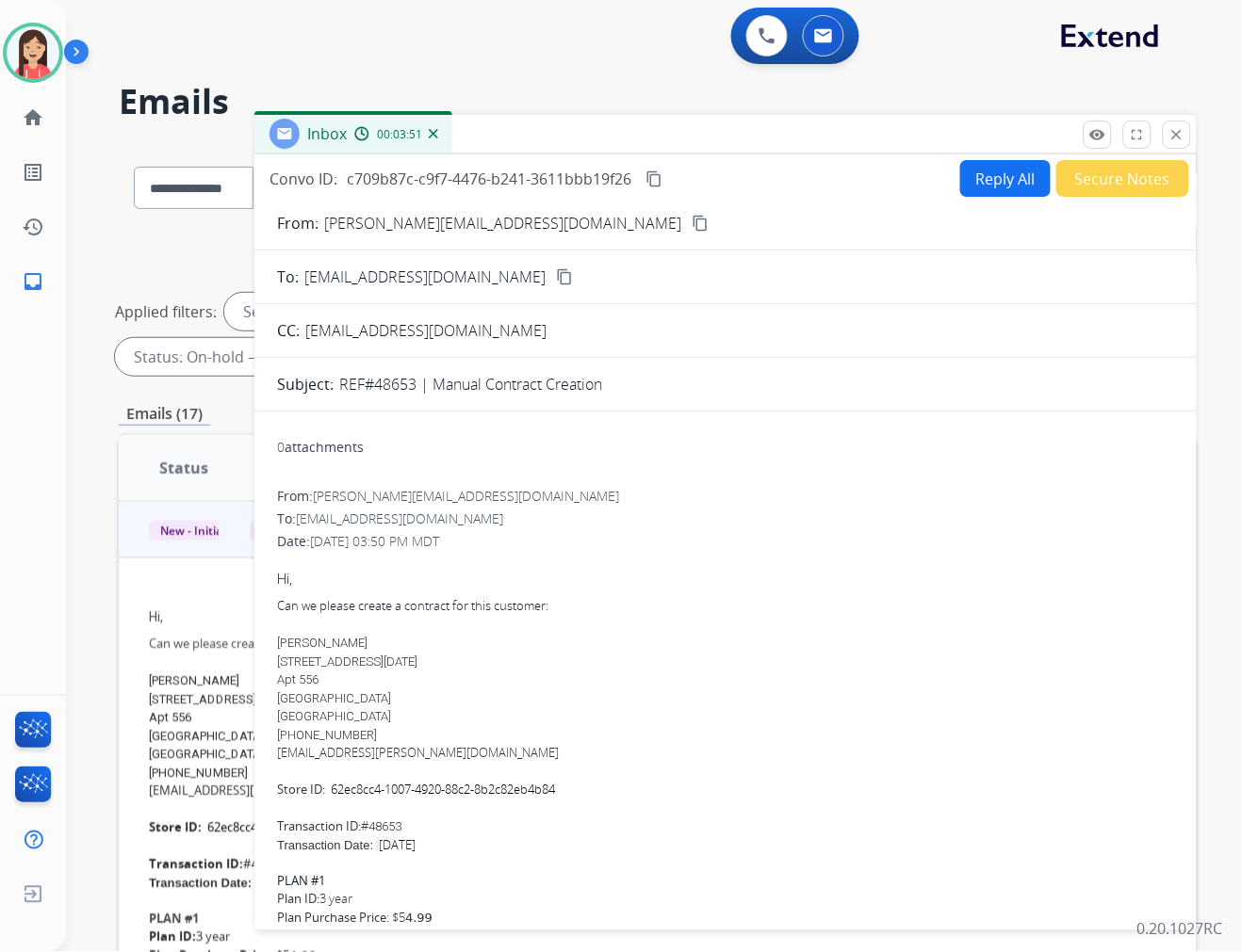
click at [973, 188] on button "Reply All" at bounding box center [1005, 178] width 90 height 36
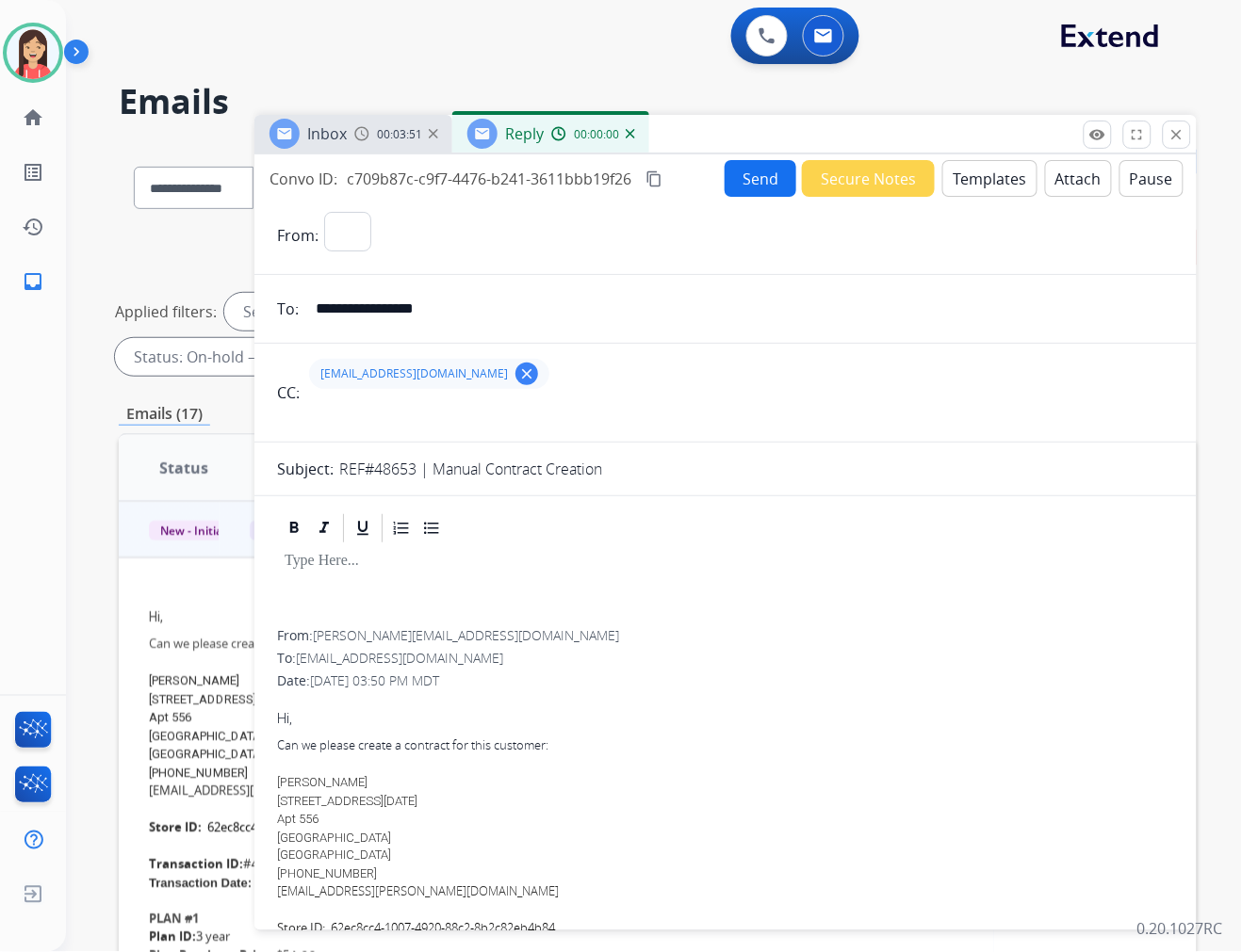
select select "**********"
click at [973, 185] on button "Templates" at bounding box center [990, 178] width 95 height 36
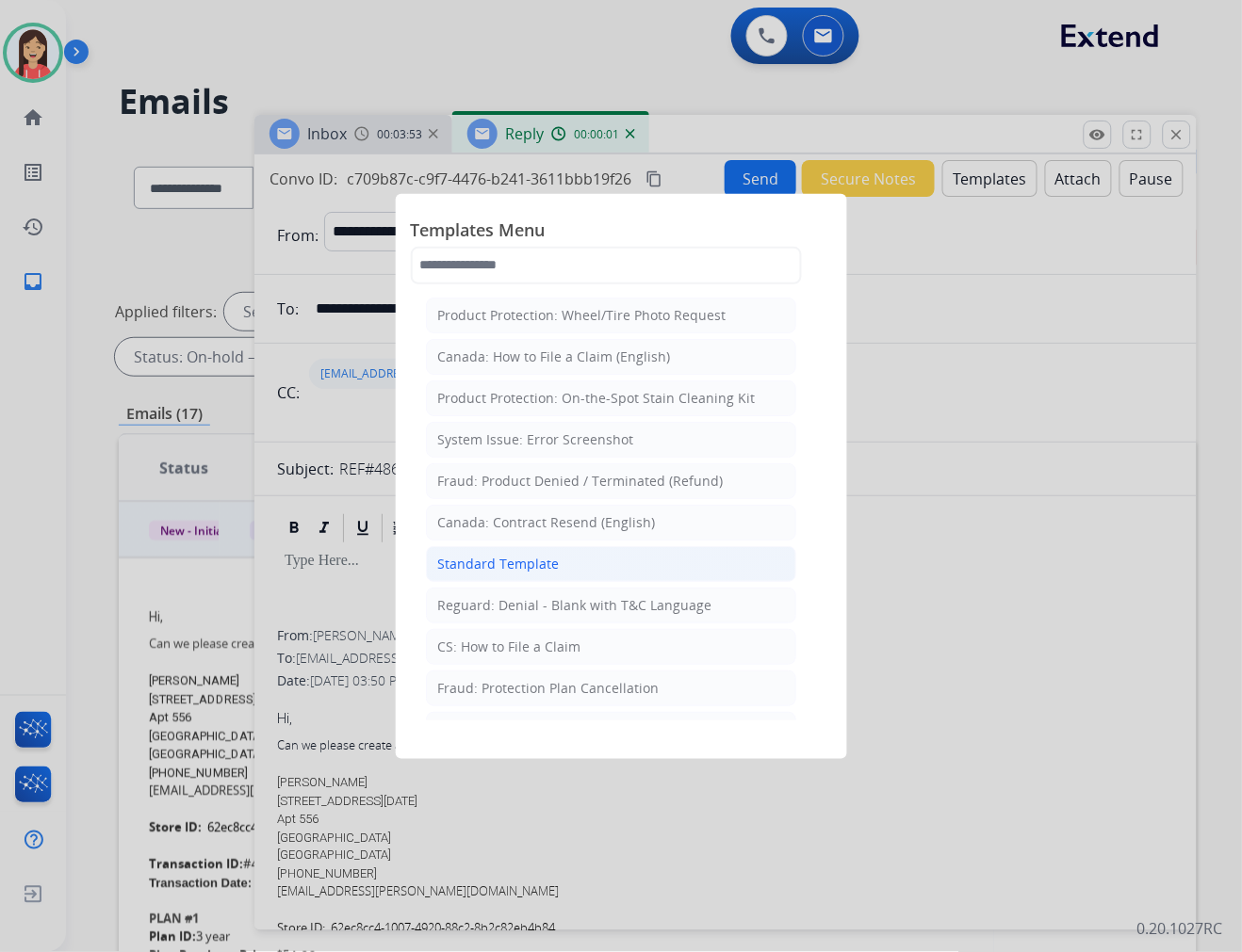
click at [511, 566] on div "Standard Template" at bounding box center [499, 563] width 122 height 19
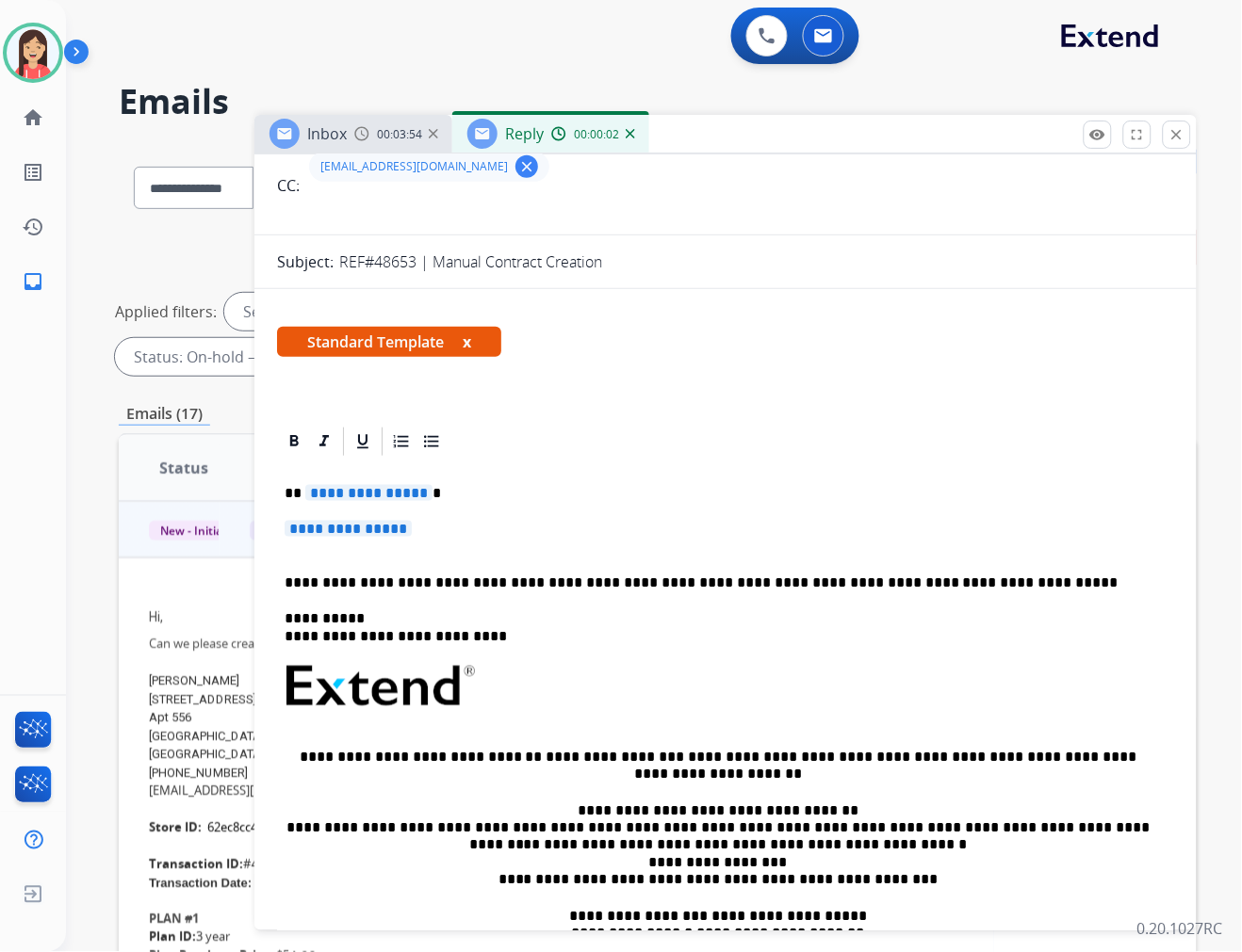
scroll to position [209, 0]
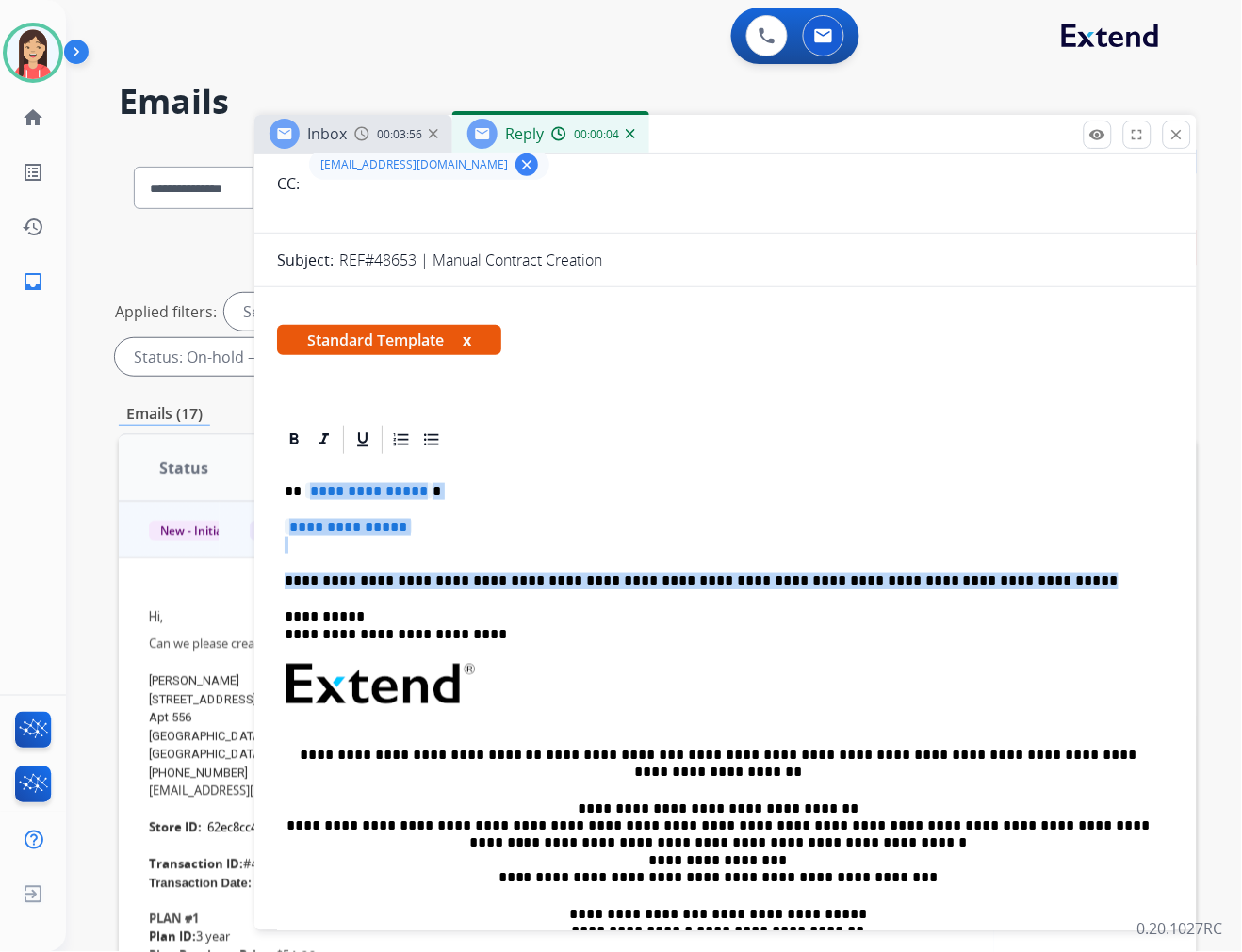
drag, startPoint x: 307, startPoint y: 493, endPoint x: 987, endPoint y: 580, distance: 685.5
click at [987, 580] on div "**********" at bounding box center [726, 728] width 897 height 545
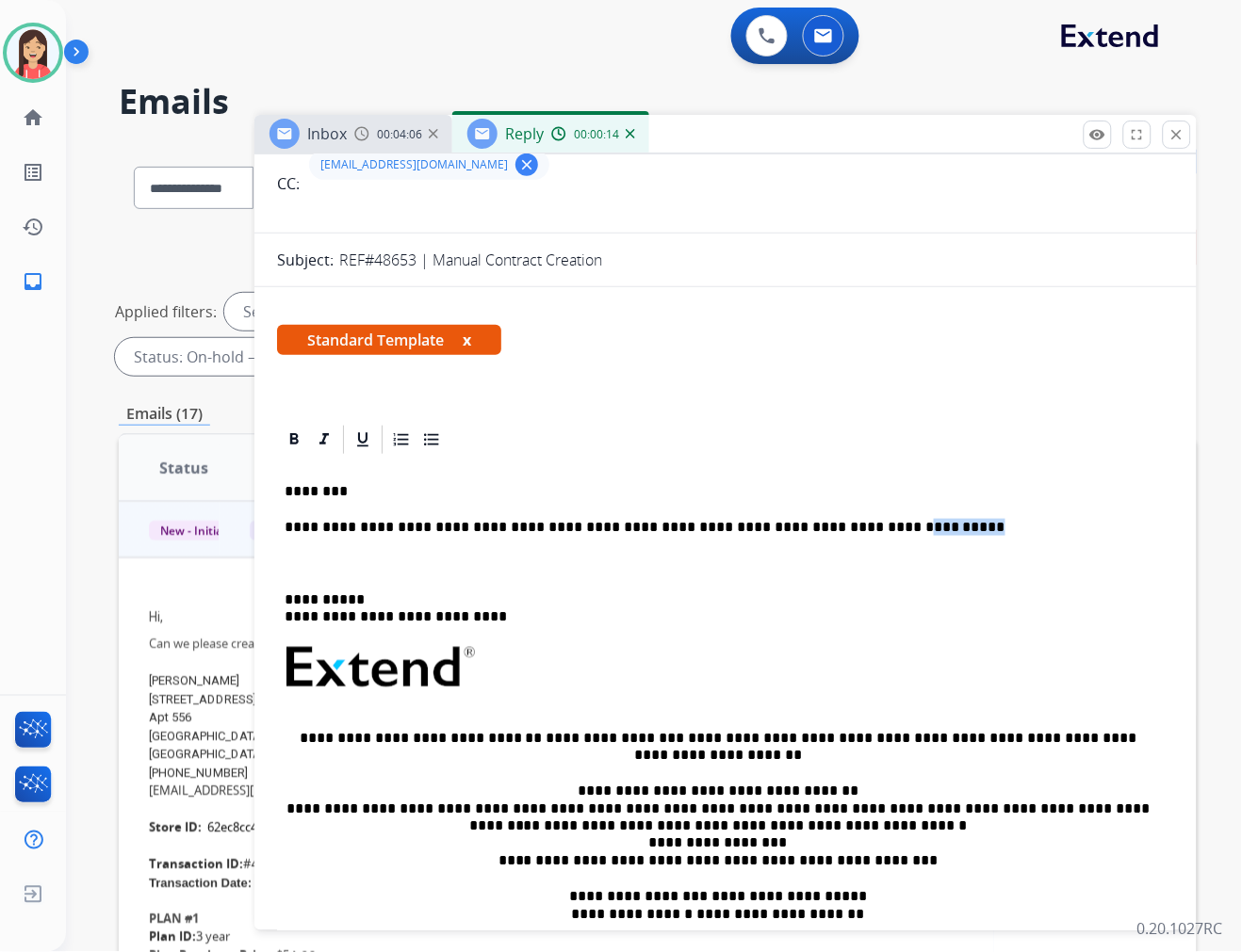
drag, startPoint x: 842, startPoint y: 524, endPoint x: 924, endPoint y: 525, distance: 82.0
click at [924, 525] on p "**********" at bounding box center [718, 527] width 867 height 17
drag, startPoint x: 584, startPoint y: 527, endPoint x: 530, endPoint y: 520, distance: 54.5
click at [530, 520] on p "**********" at bounding box center [718, 527] width 867 height 17
click at [354, 572] on div "**********" at bounding box center [726, 719] width 897 height 527
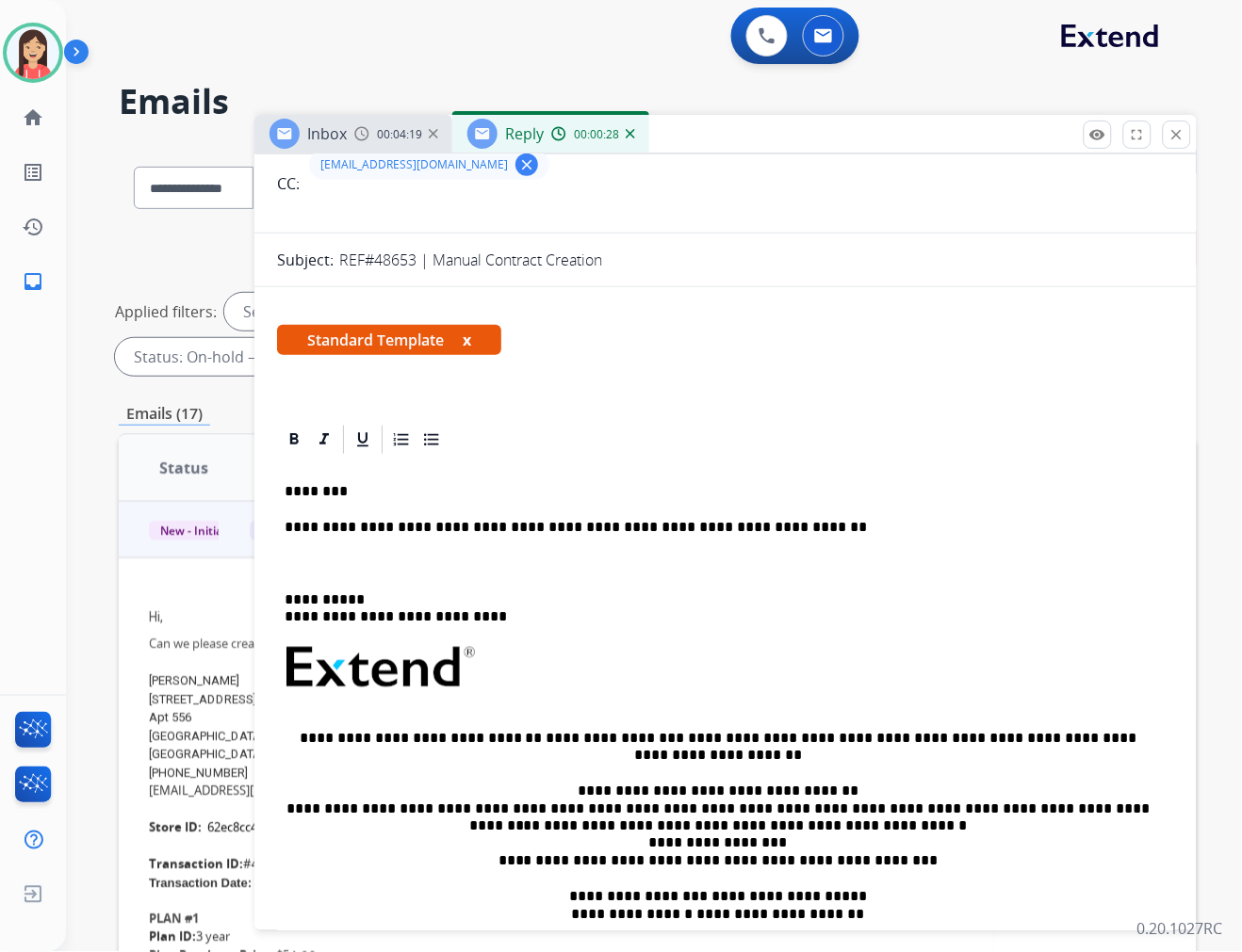
click at [367, 566] on p at bounding box center [726, 563] width 882 height 17
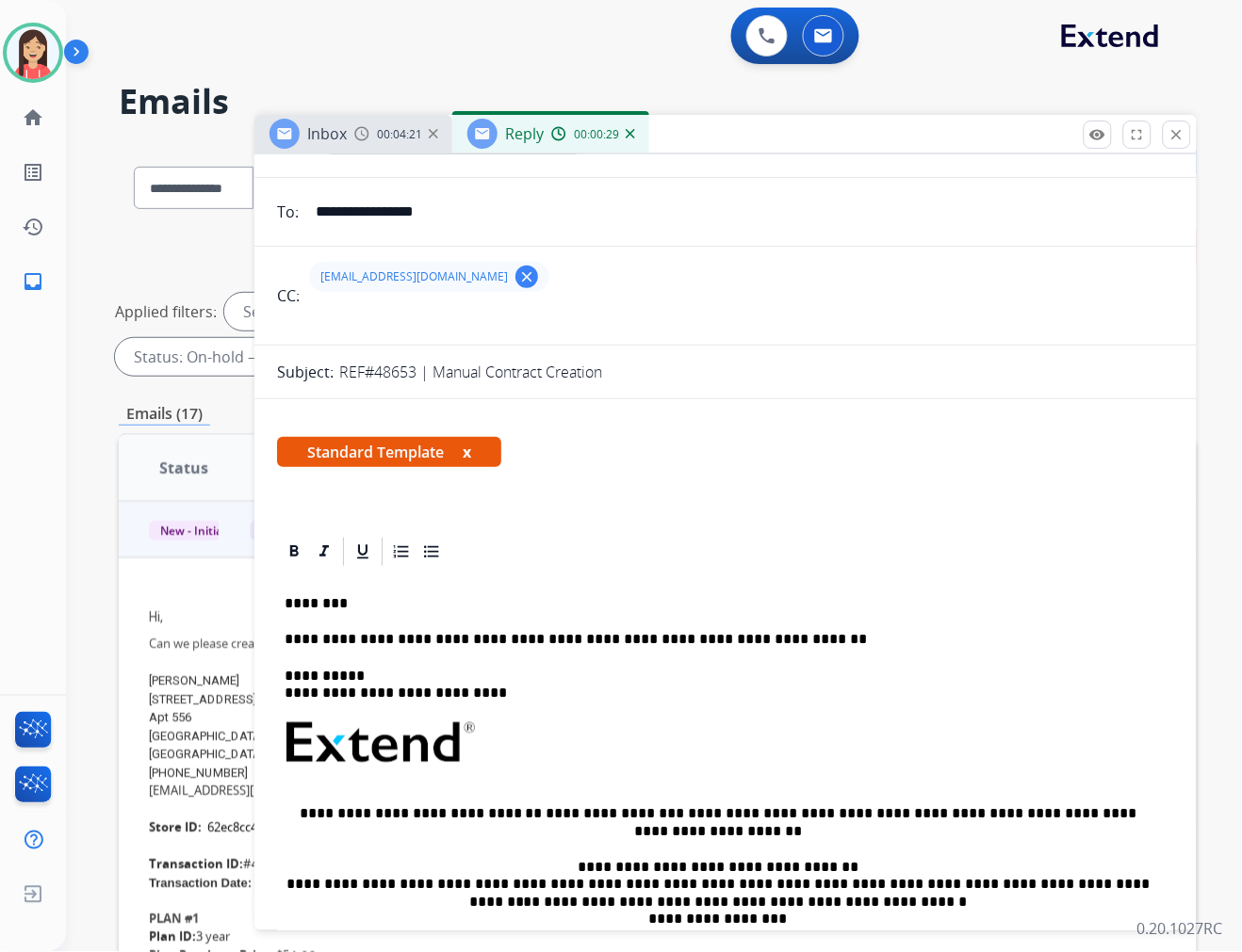
scroll to position [0, 0]
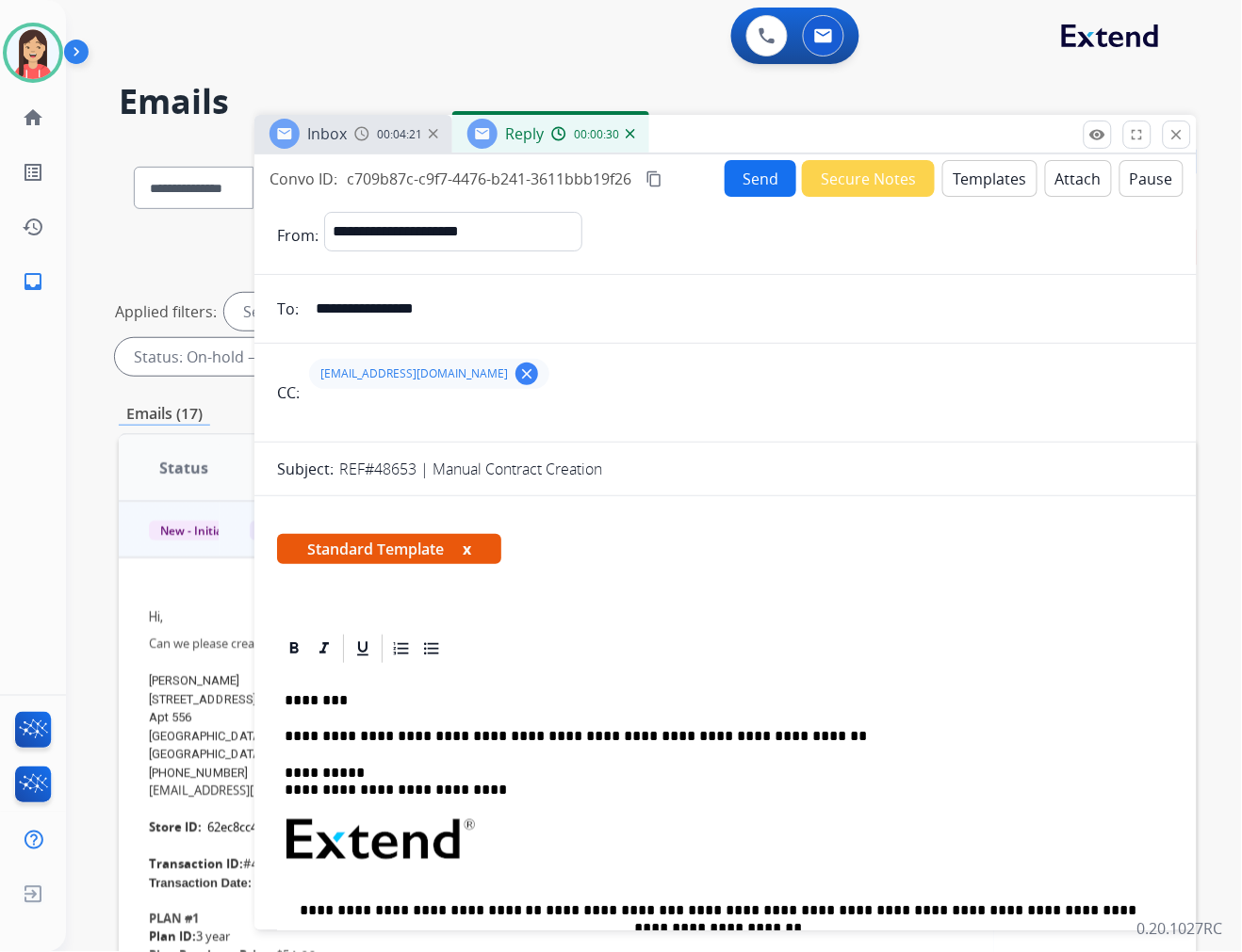
click at [741, 172] on button "Send" at bounding box center [760, 178] width 72 height 36
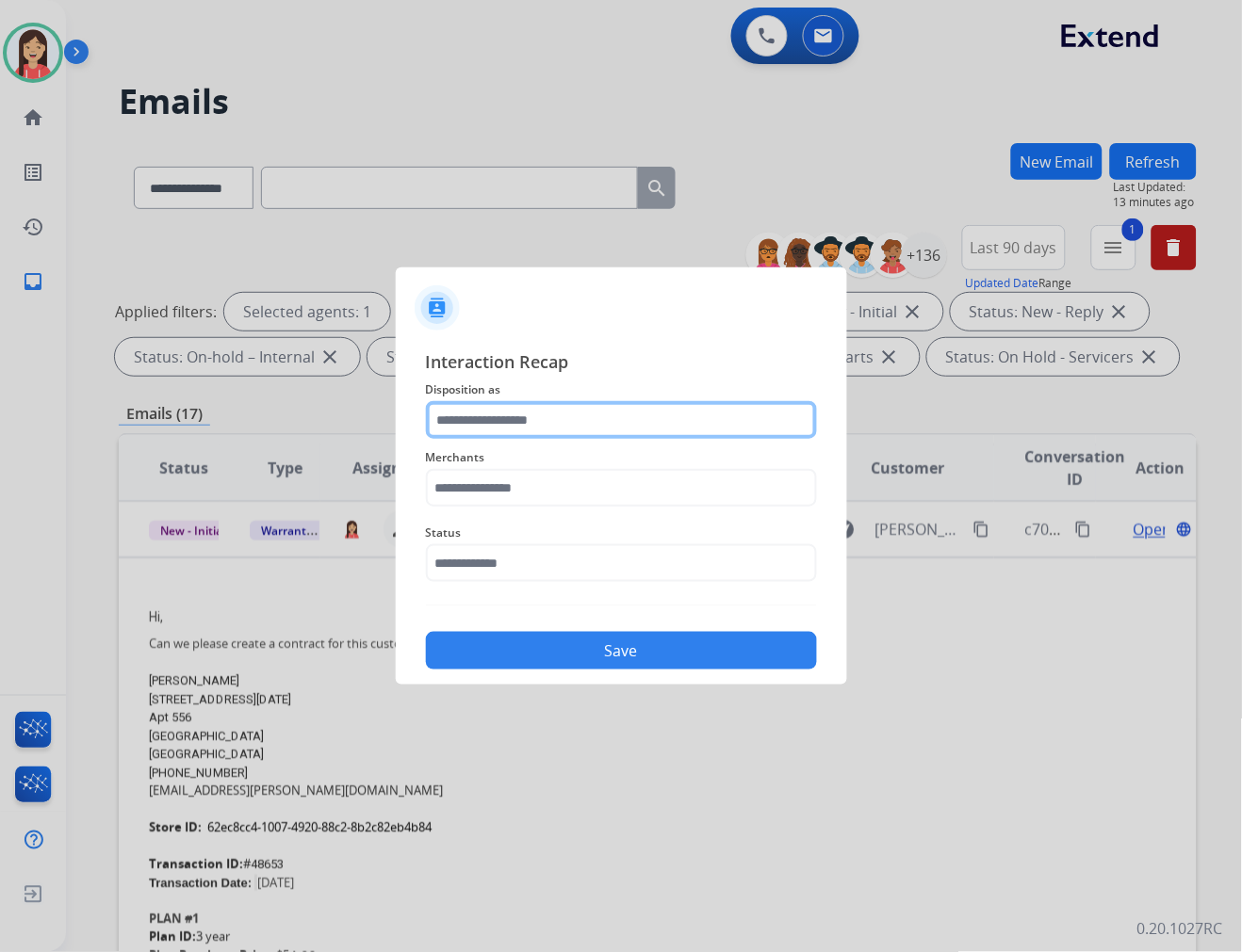
click at [513, 427] on input "text" at bounding box center [621, 420] width 391 height 37
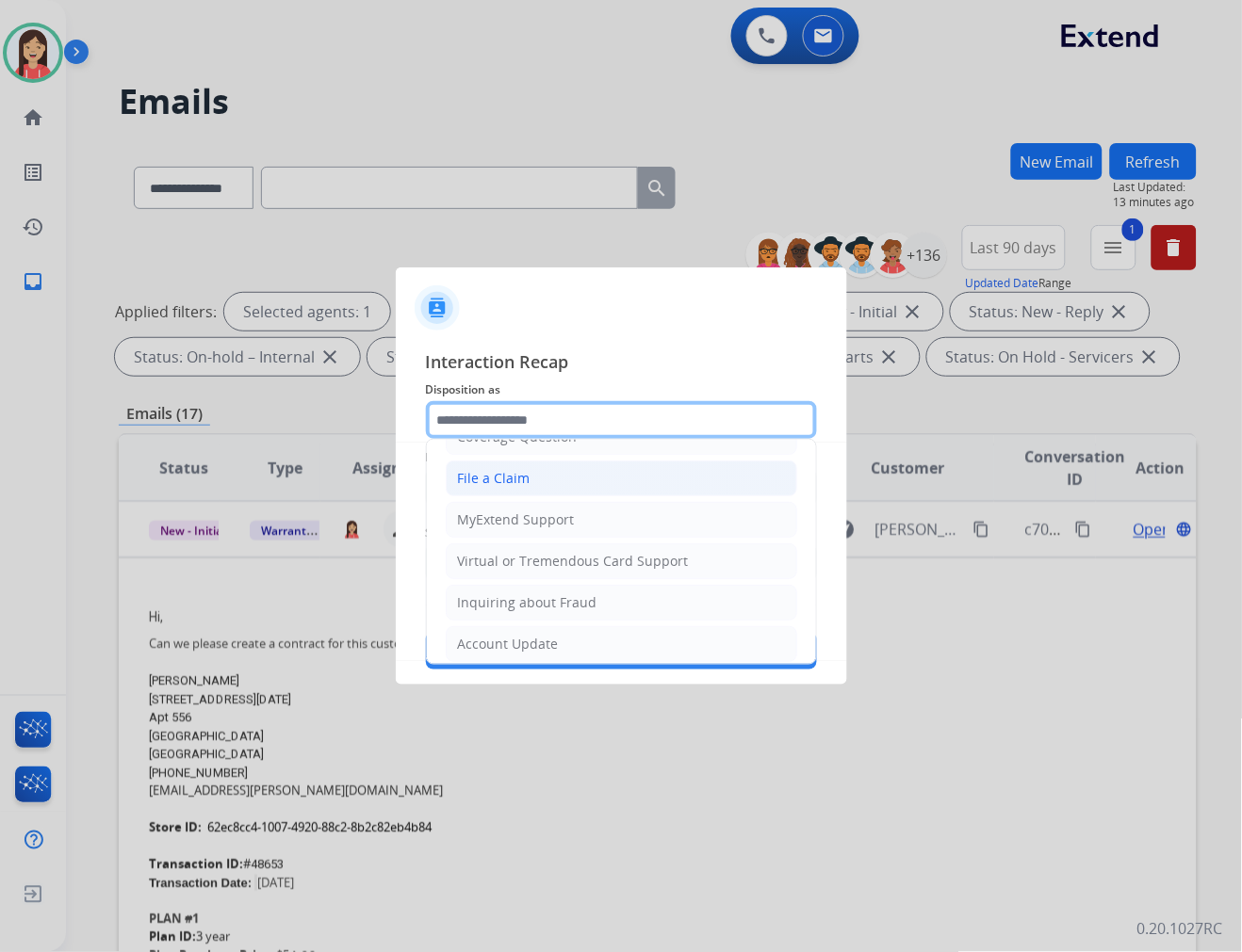
scroll to position [209, 0]
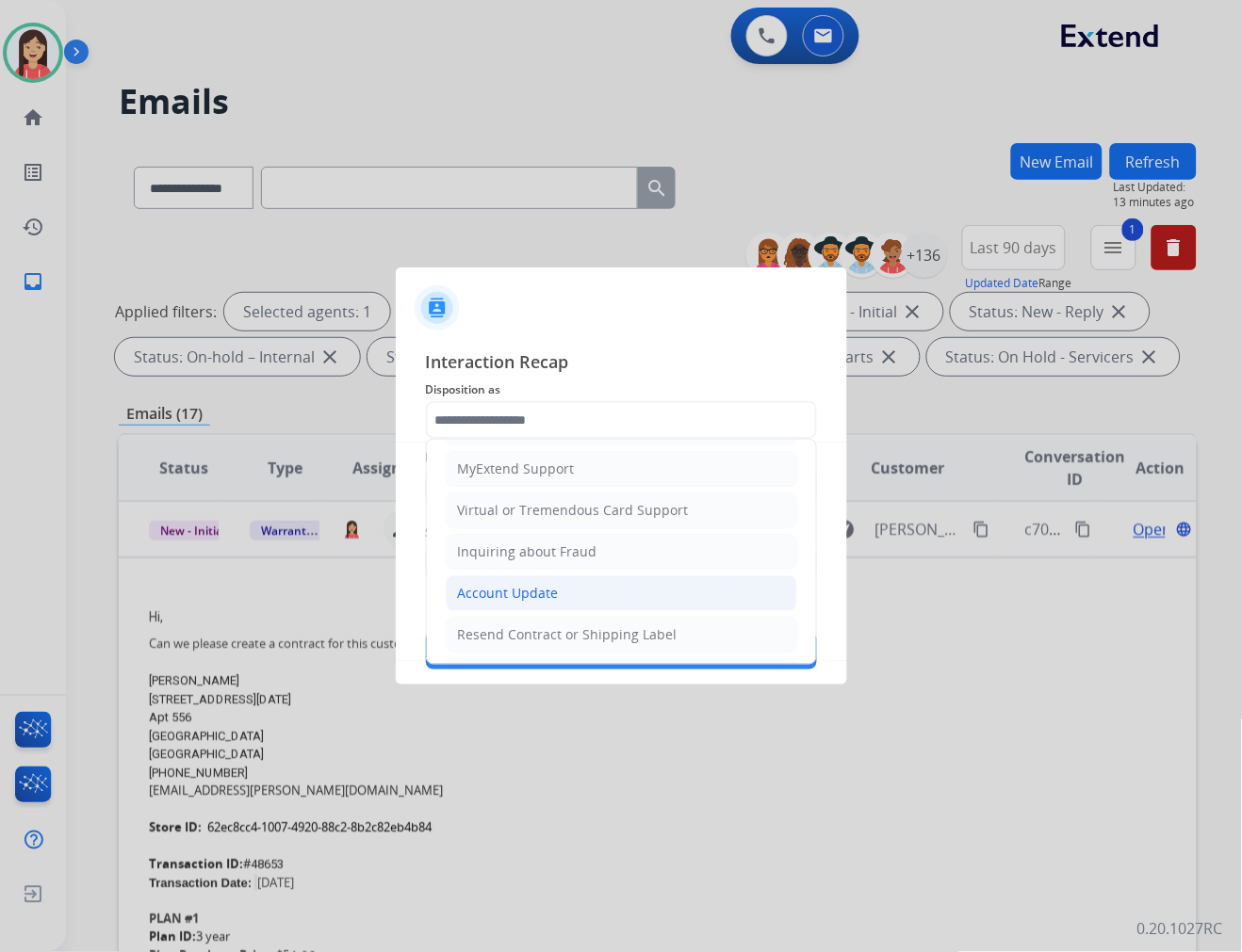
click at [486, 586] on div "Account Update" at bounding box center [508, 593] width 101 height 19
type input "**********"
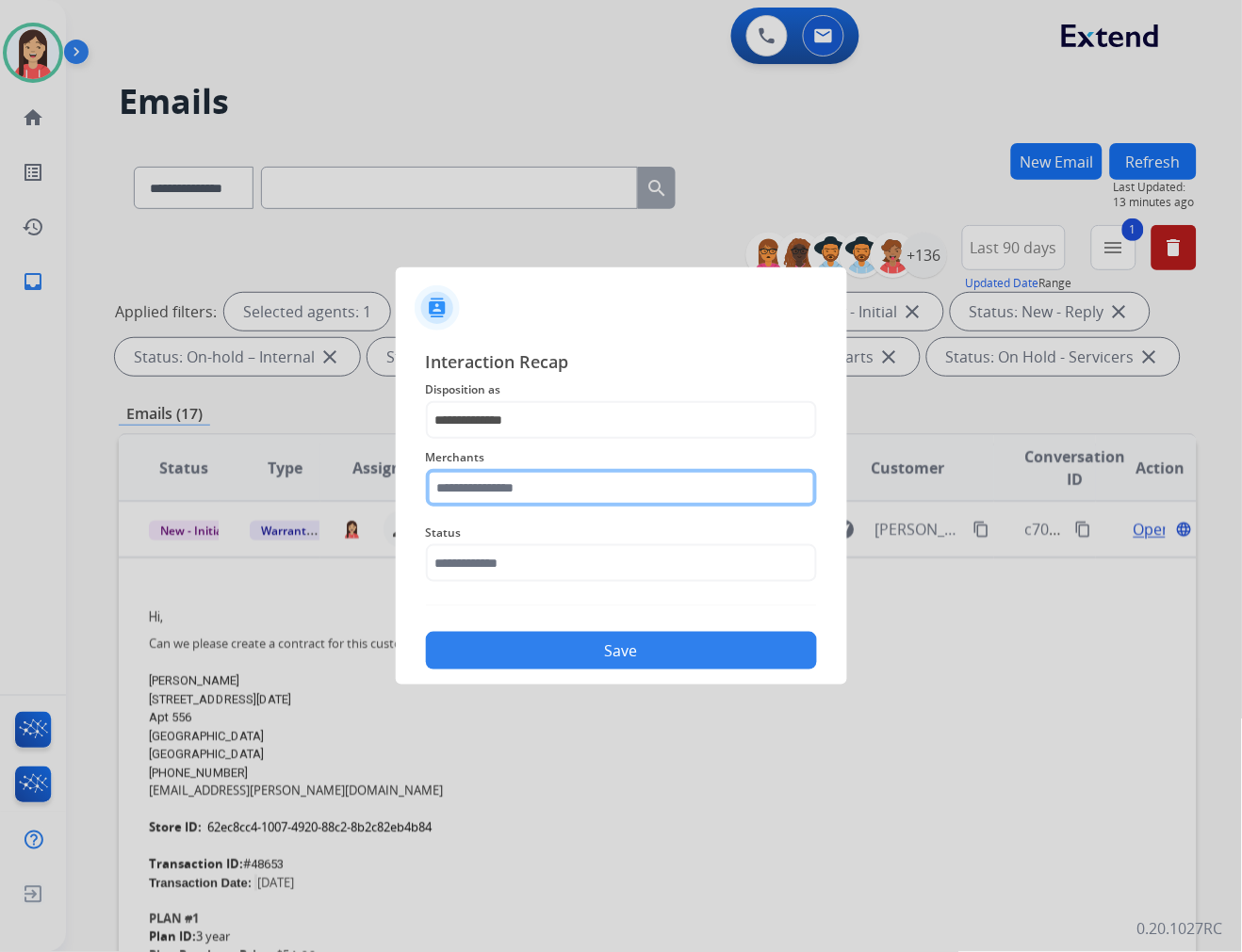
click at [513, 501] on input "text" at bounding box center [621, 488] width 391 height 37
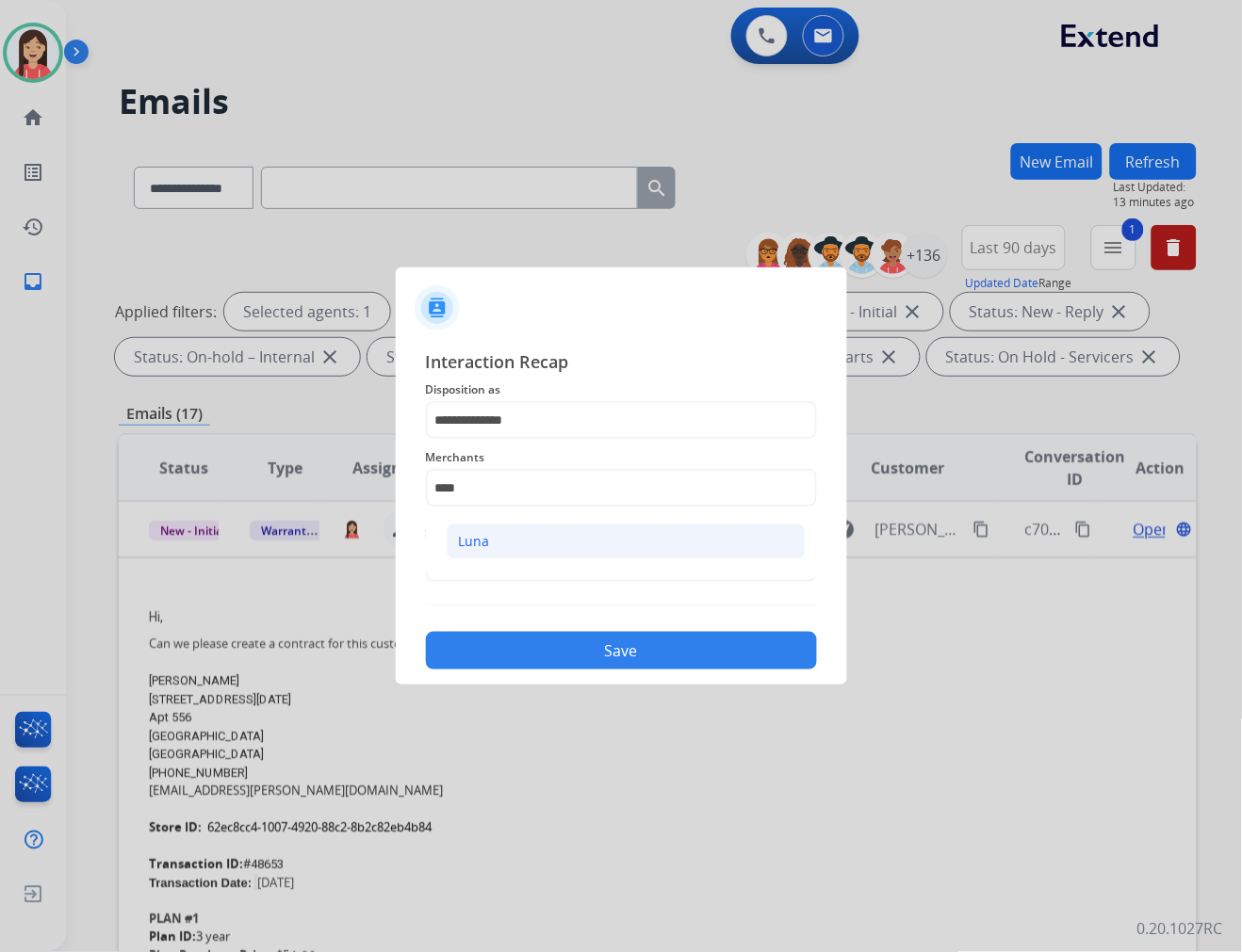
click at [482, 535] on div "Luna" at bounding box center [474, 541] width 31 height 19
type input "****"
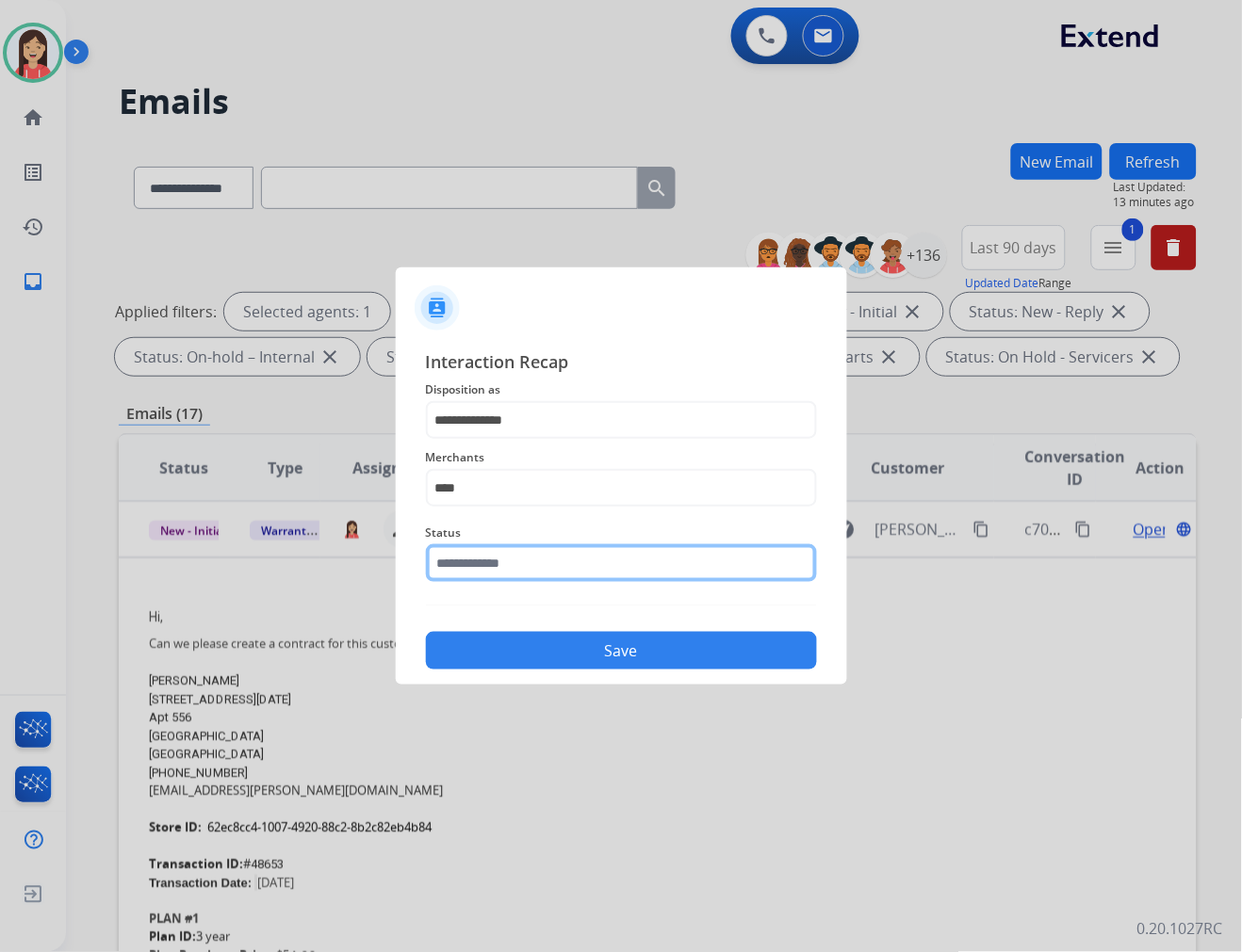
click at [480, 551] on input "text" at bounding box center [621, 563] width 391 height 37
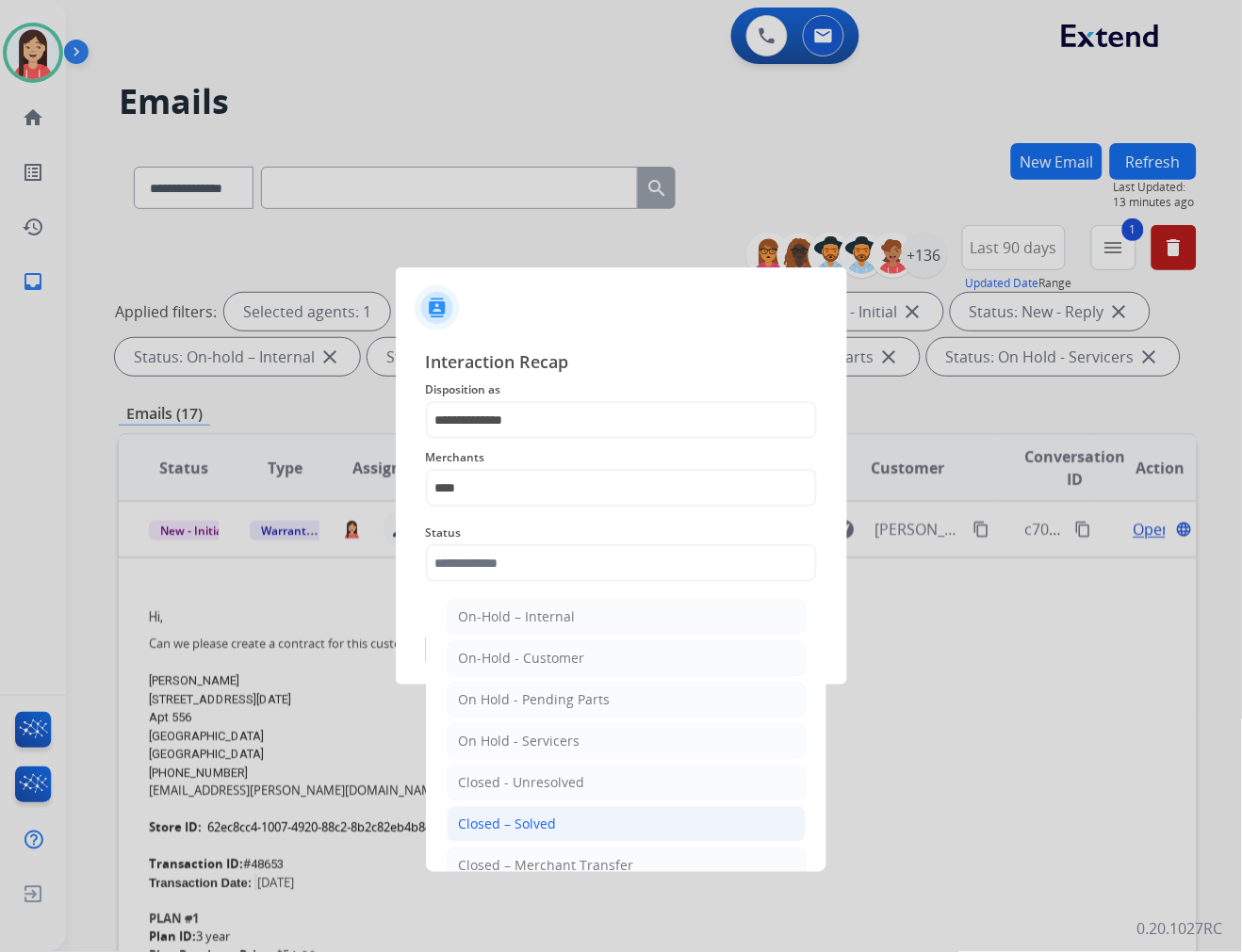
click at [481, 822] on div "Closed – Solved" at bounding box center [508, 823] width 98 height 19
type input "**********"
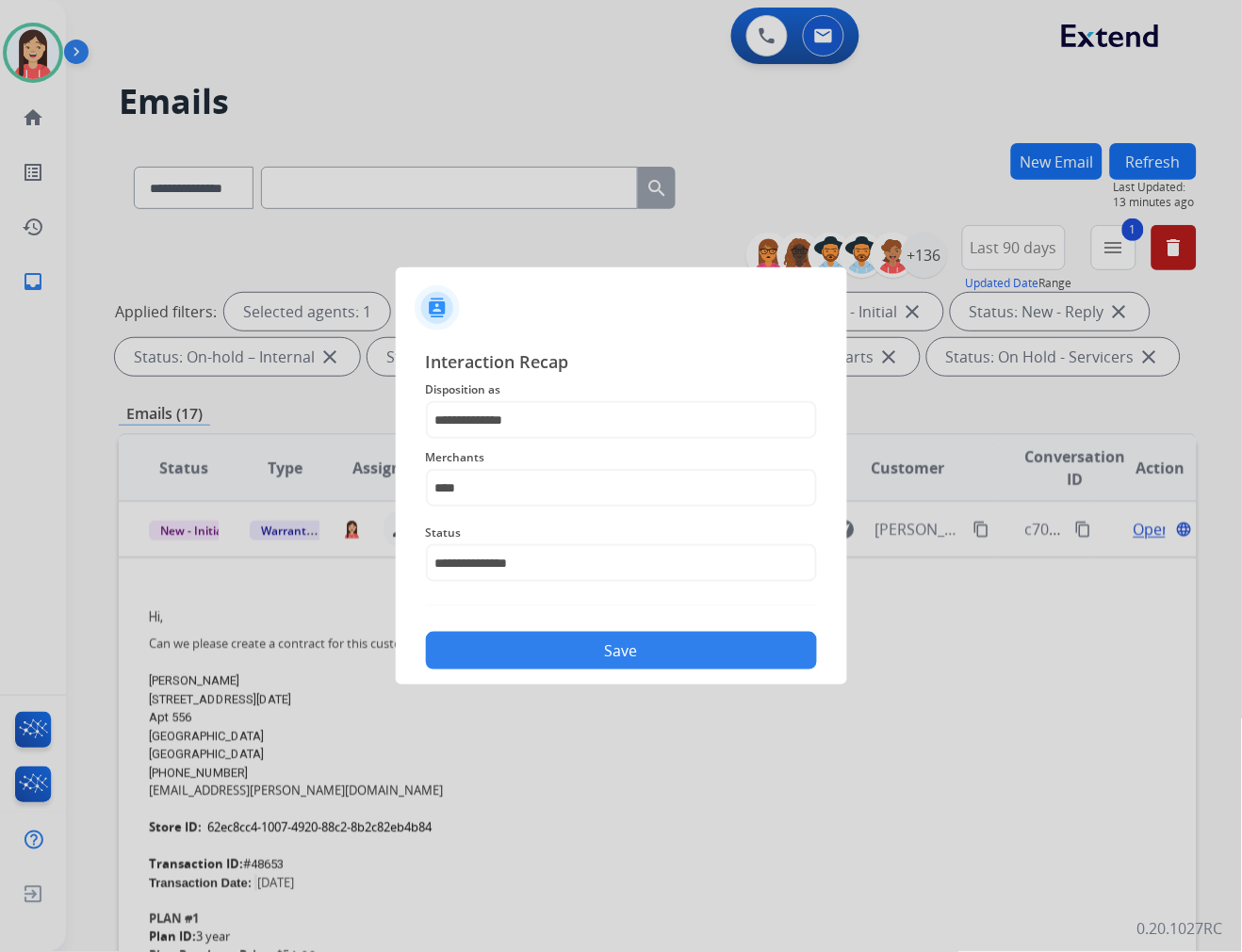
click at [543, 658] on button "Save" at bounding box center [621, 651] width 391 height 37
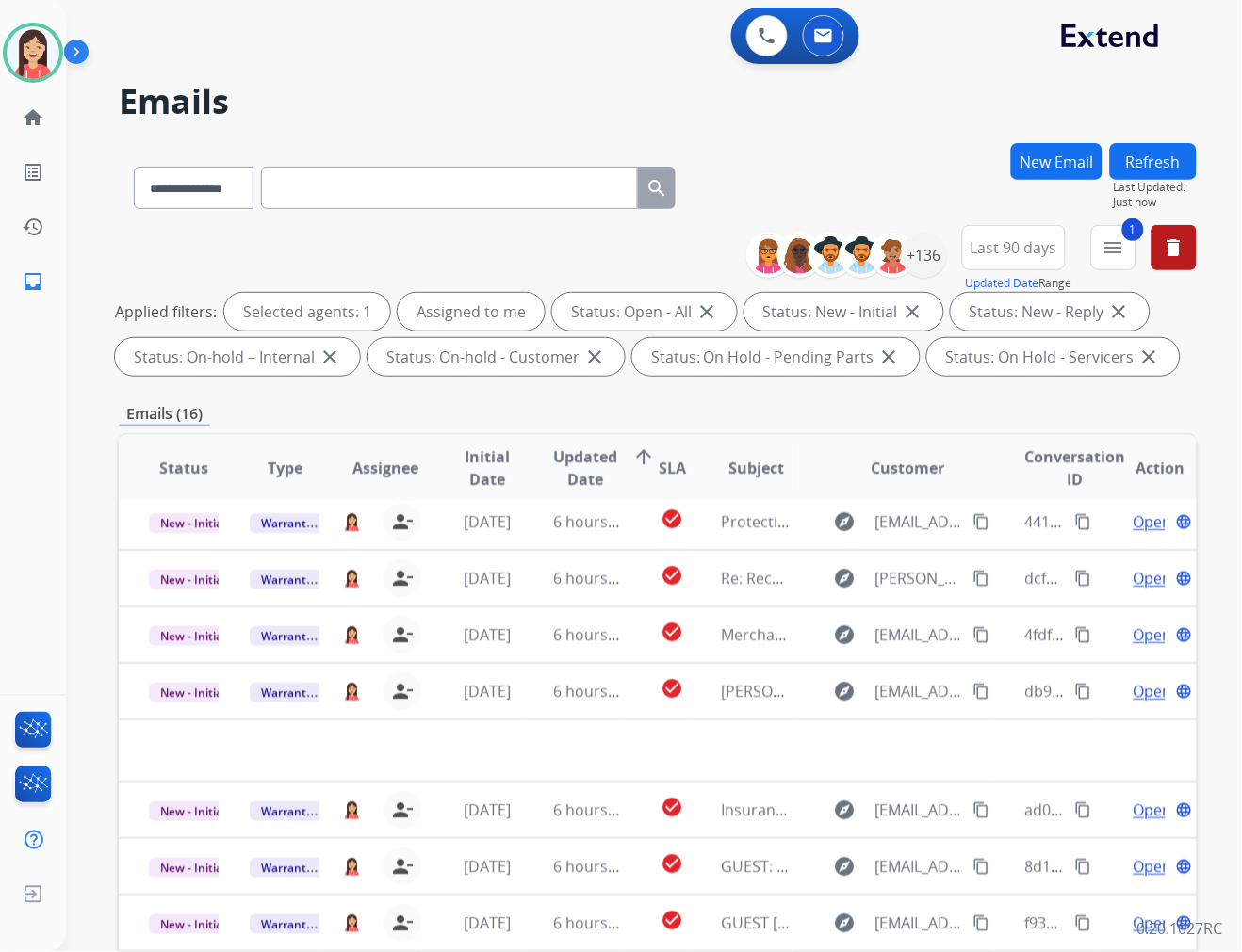
scroll to position [62, 0]
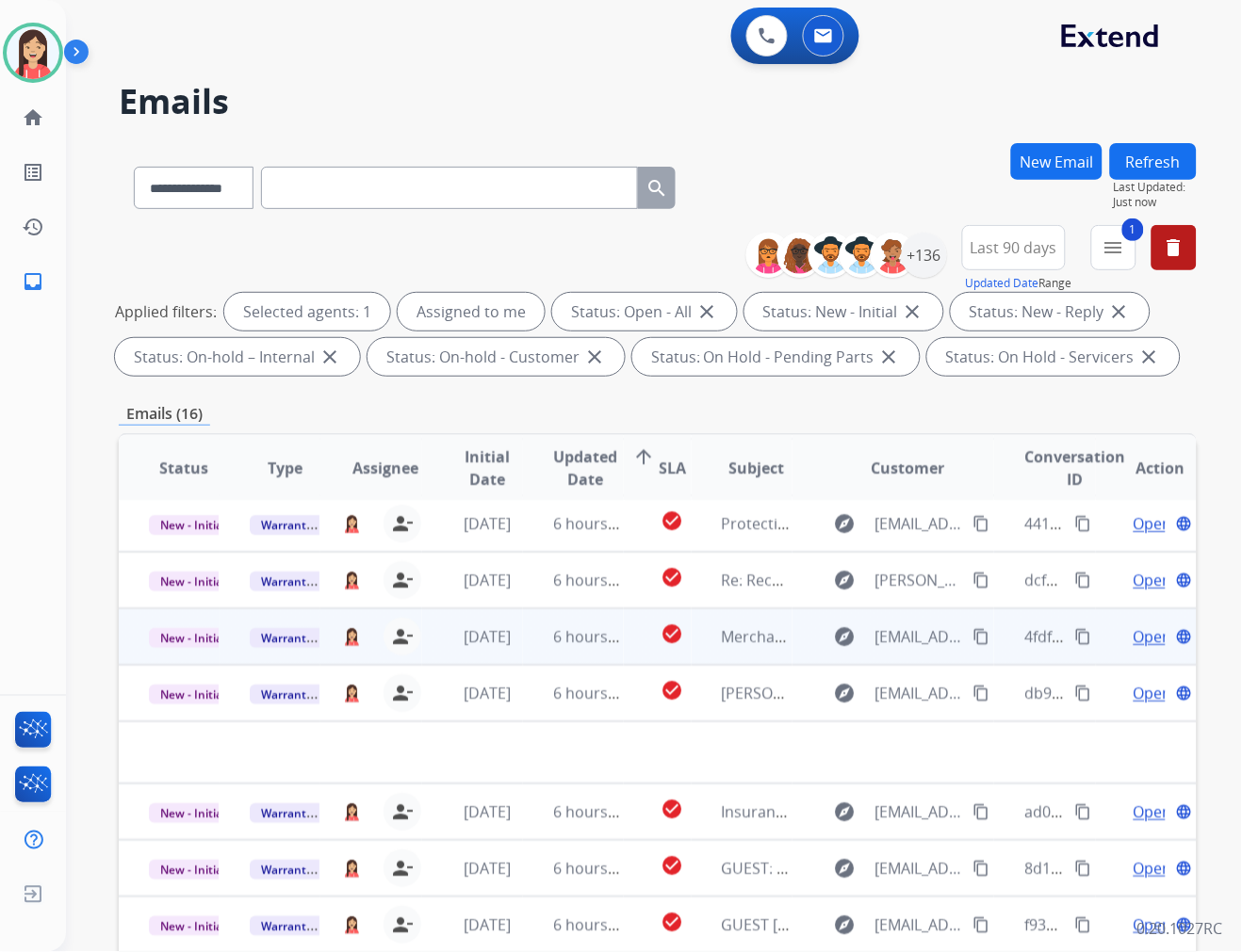
click at [528, 651] on td "6 hours ago" at bounding box center [573, 637] width 101 height 57
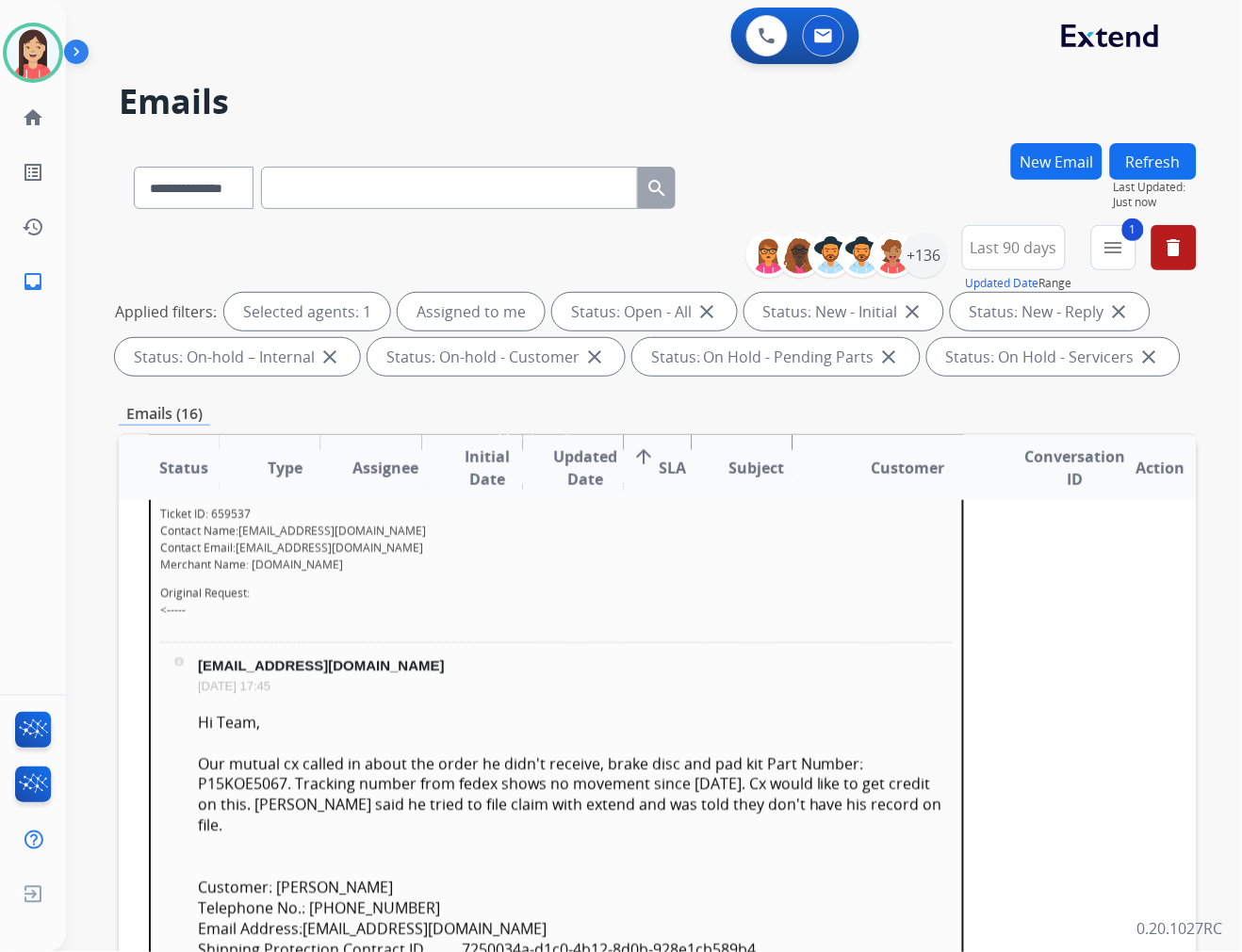
scroll to position [483, 0]
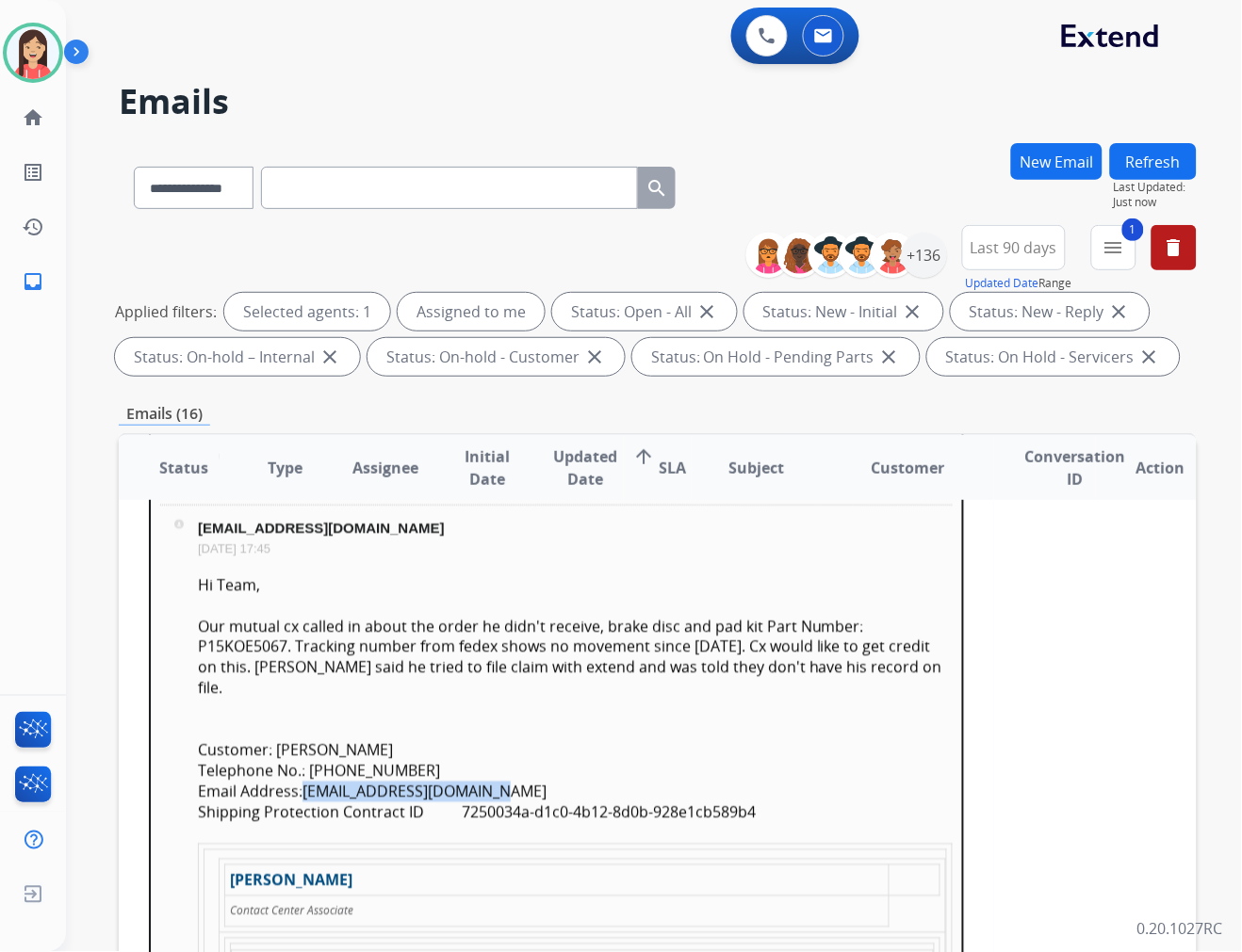
drag, startPoint x: 512, startPoint y: 770, endPoint x: 307, endPoint y: 770, distance: 205.0
click at [307, 782] on div "Email Address: dontorrence076@gmail.com" at bounding box center [575, 792] width 755 height 21
click at [670, 624] on div "Our mutual cx called in about the order he didn't receive, brake disc and pad k…" at bounding box center [575, 658] width 755 height 82
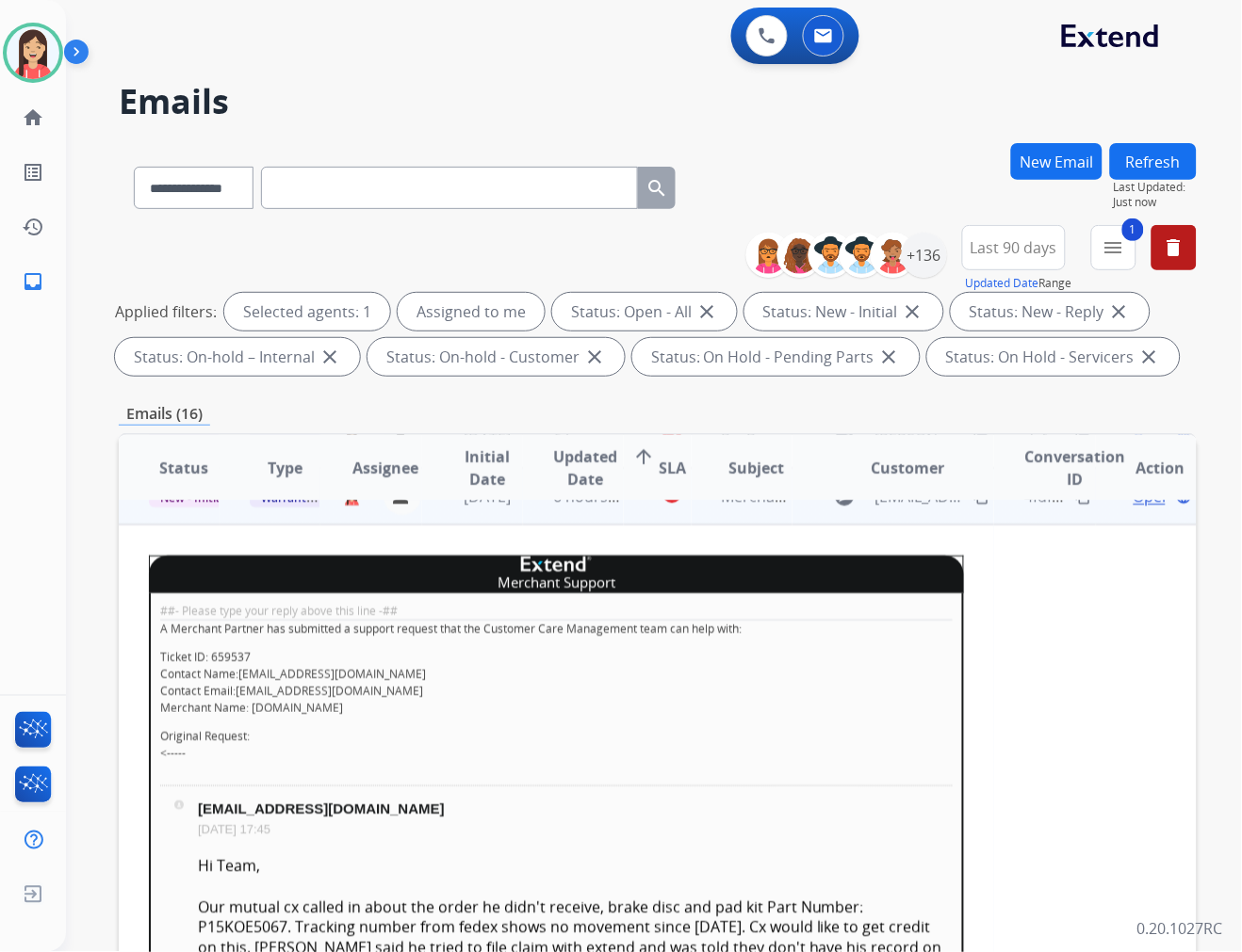
scroll to position [170, 0]
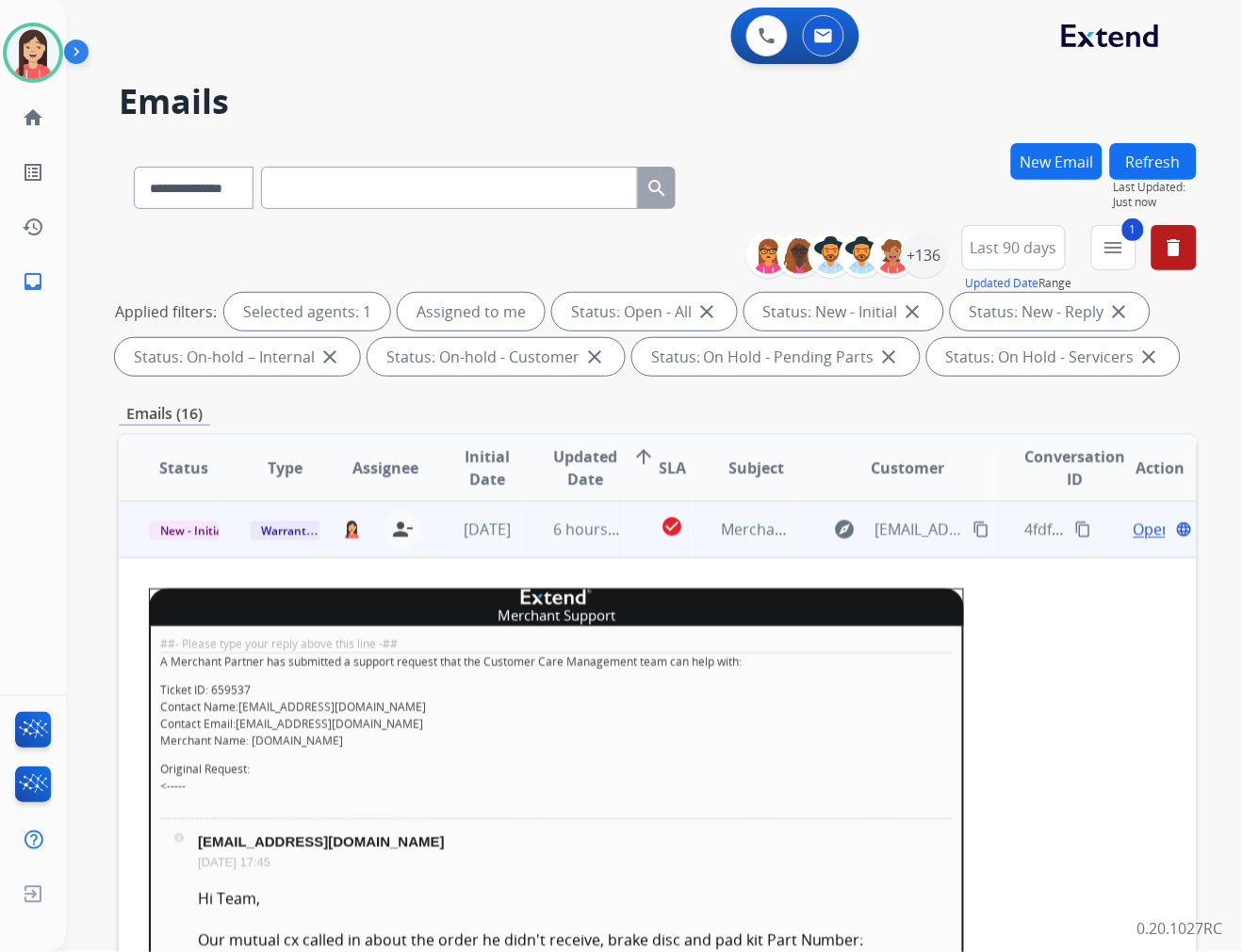
click at [1141, 528] on span "Open" at bounding box center [1152, 529] width 38 height 23
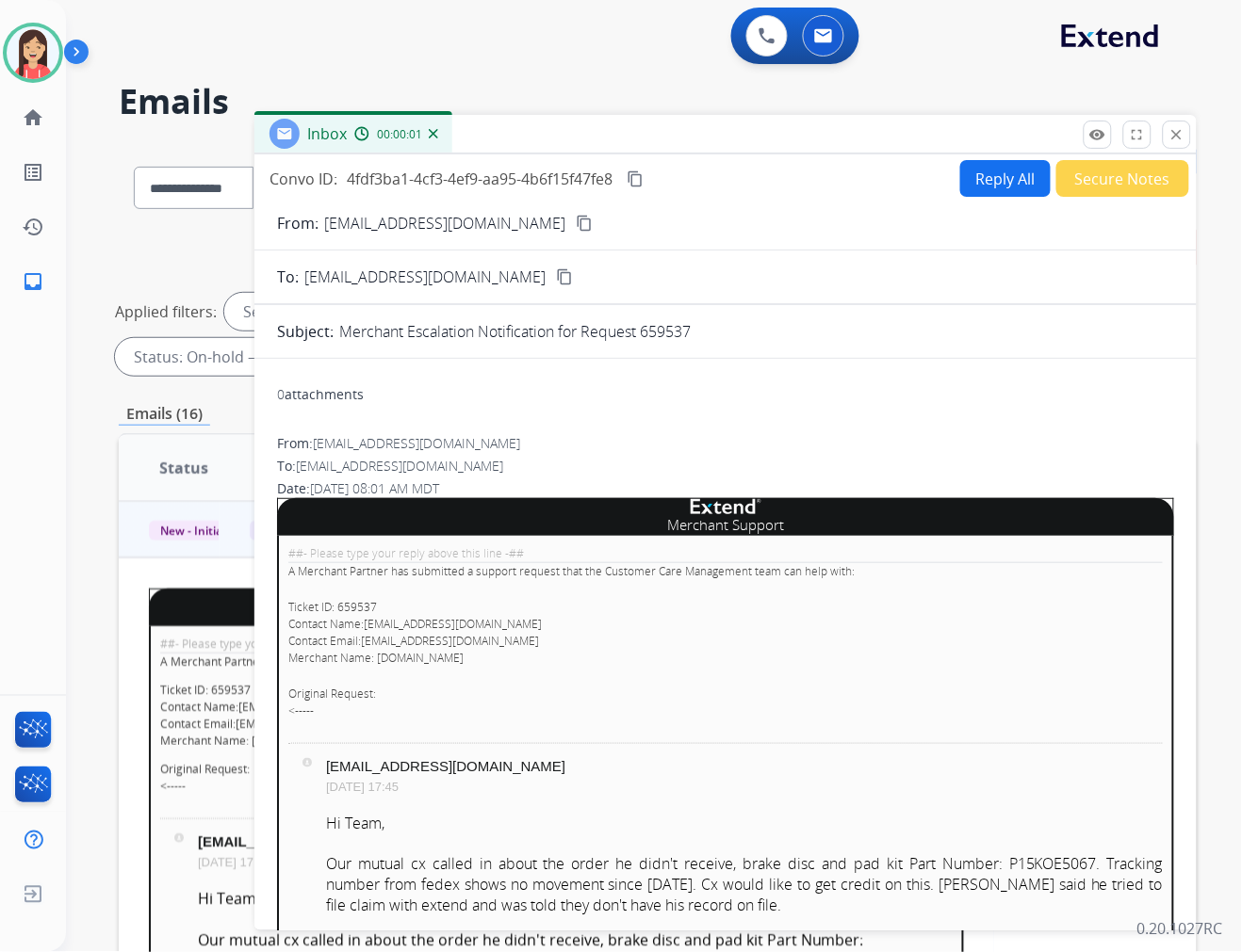
click at [1108, 183] on button "Secure Notes" at bounding box center [1122, 178] width 133 height 36
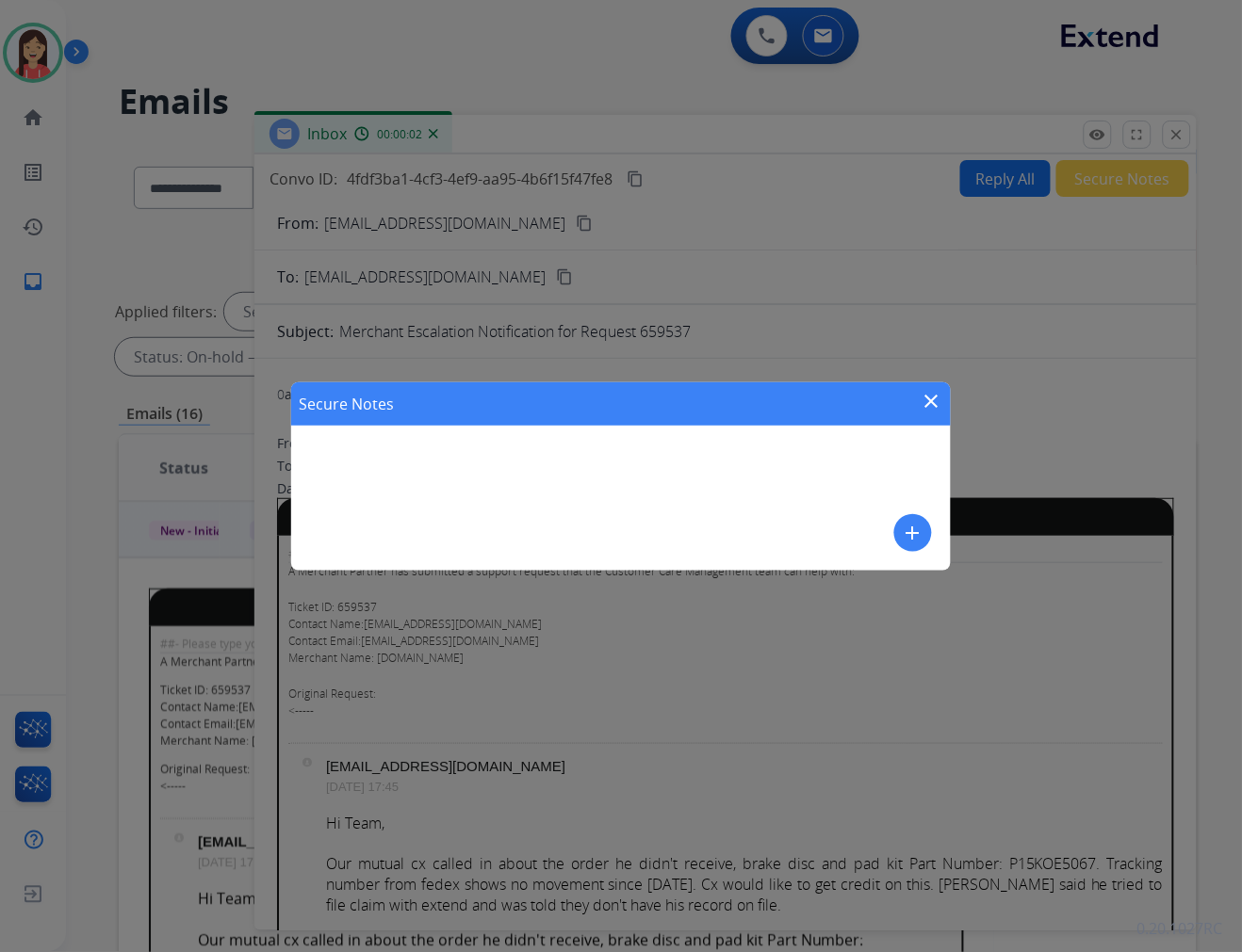
click at [900, 523] on button "add" at bounding box center [913, 533] width 37 height 37
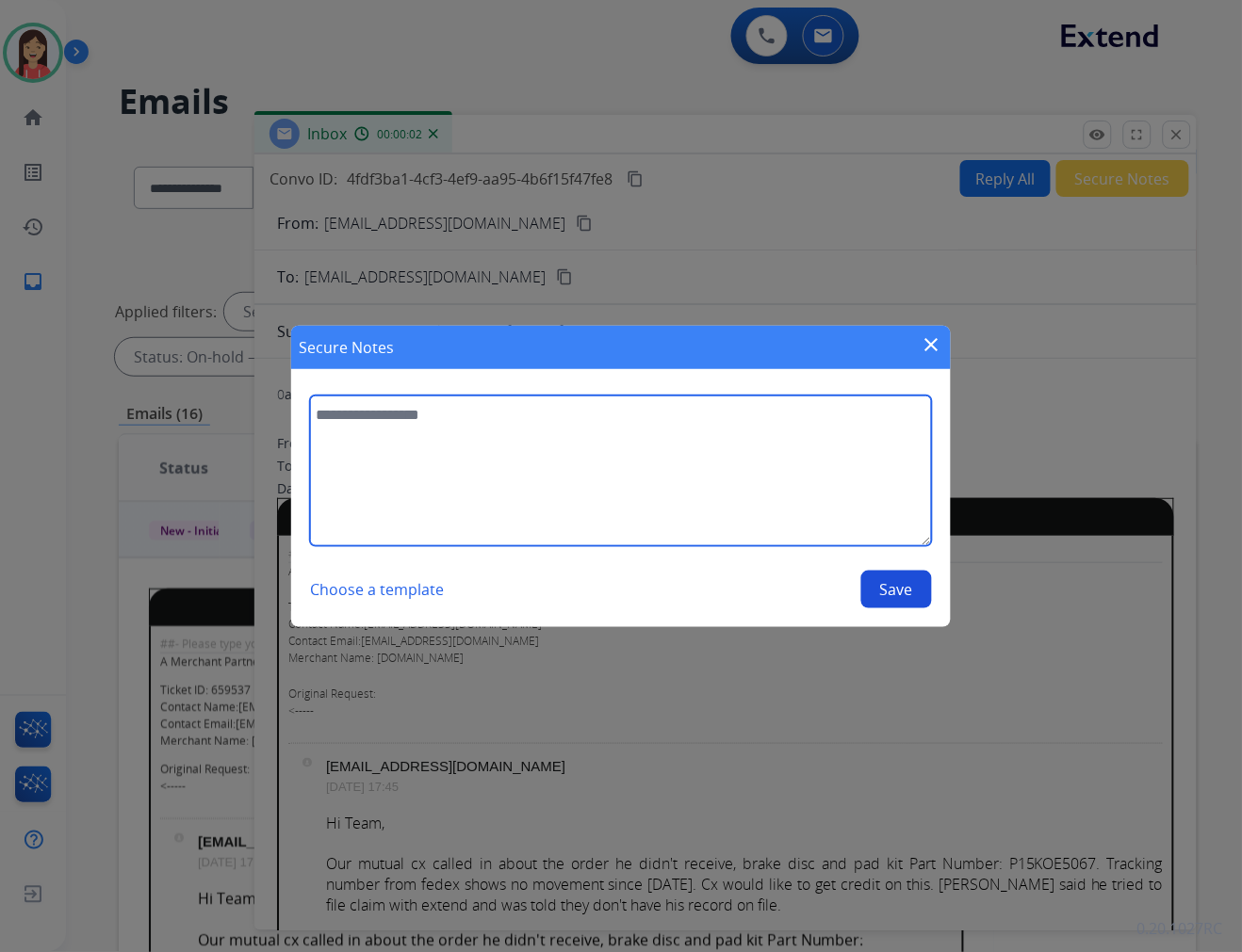
click at [666, 490] on textarea at bounding box center [621, 471] width 621 height 151
type textarea "**********"
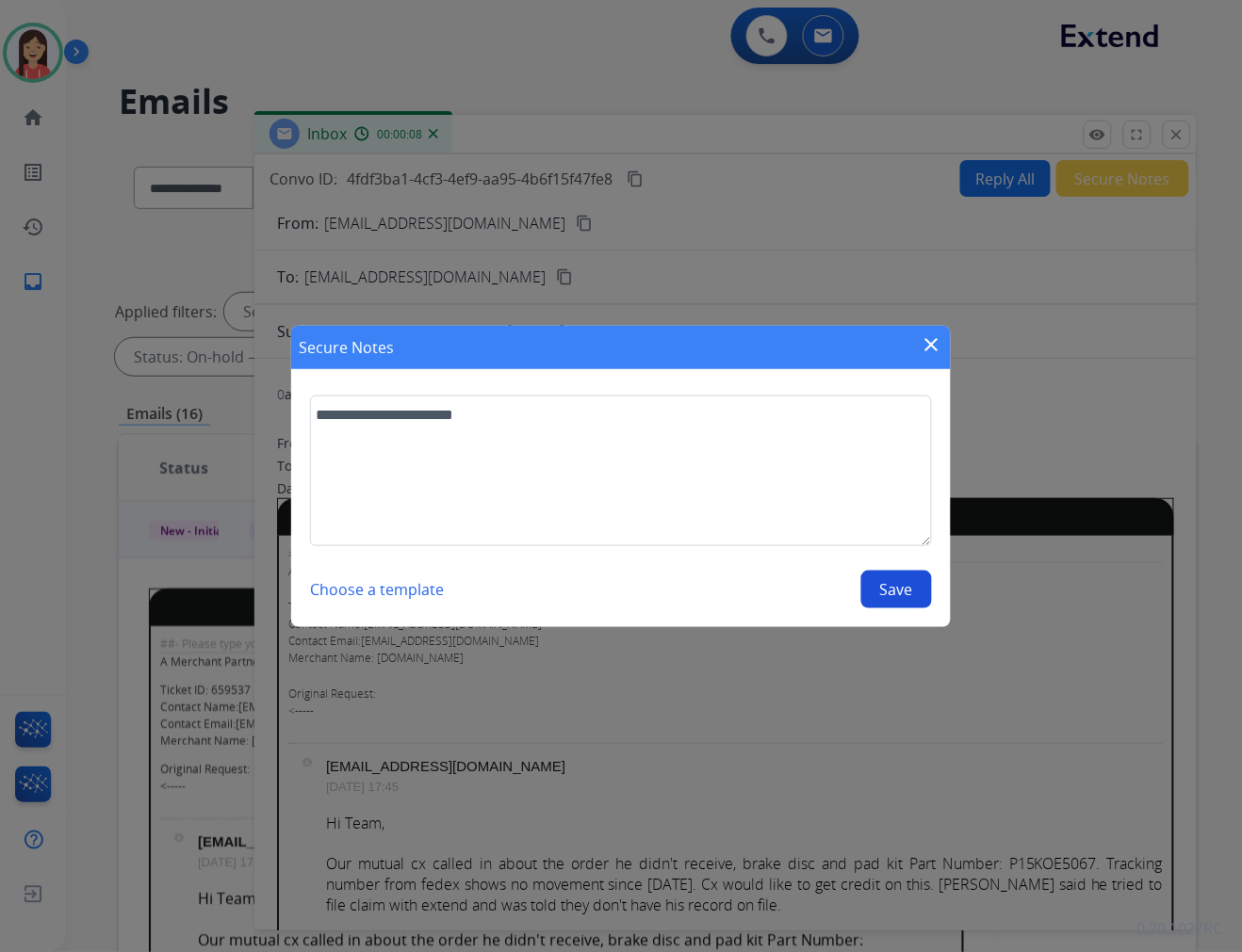
click at [888, 584] on button "Save" at bounding box center [896, 590] width 71 height 37
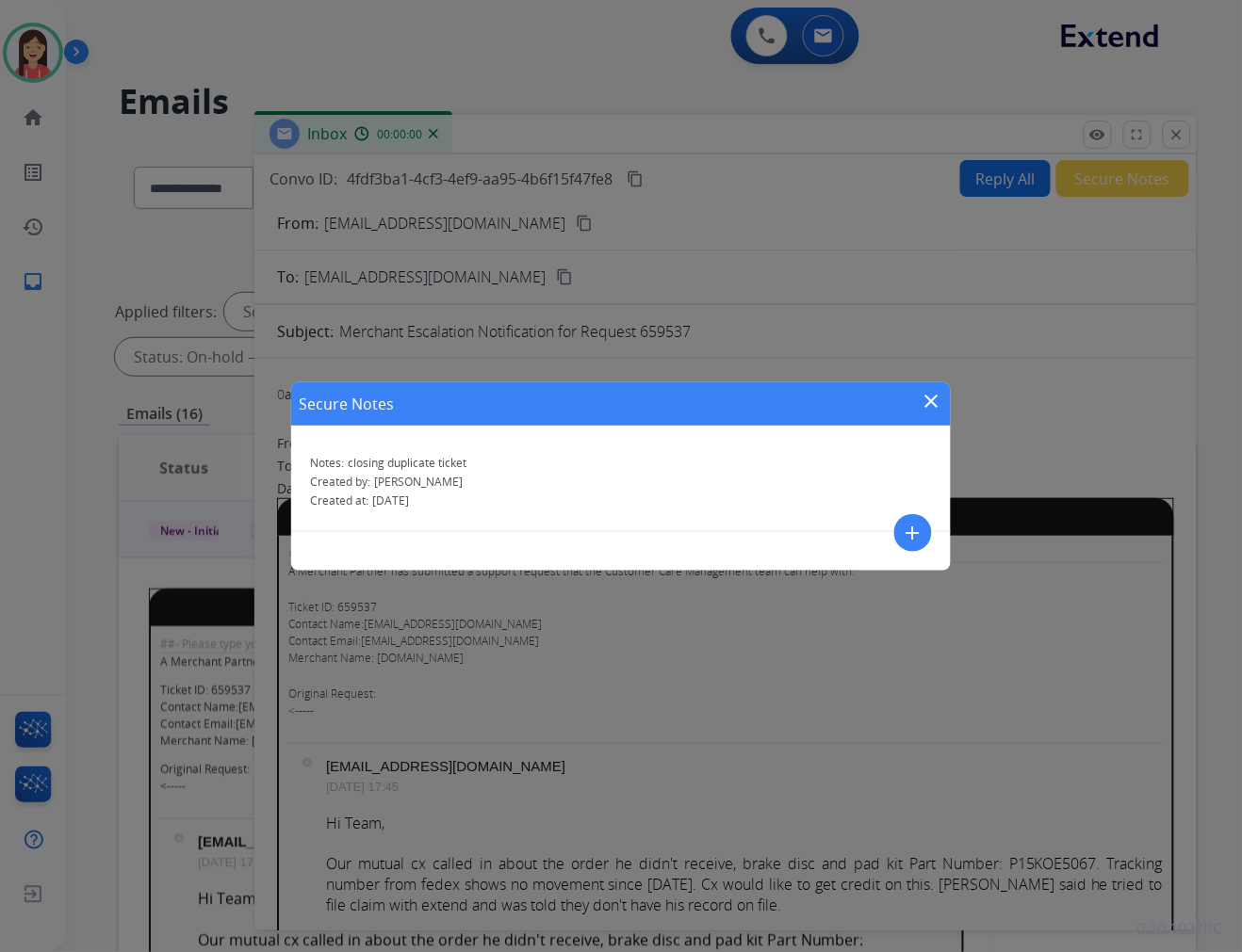
click at [929, 402] on mat-icon "close" at bounding box center [932, 400] width 23 height 23
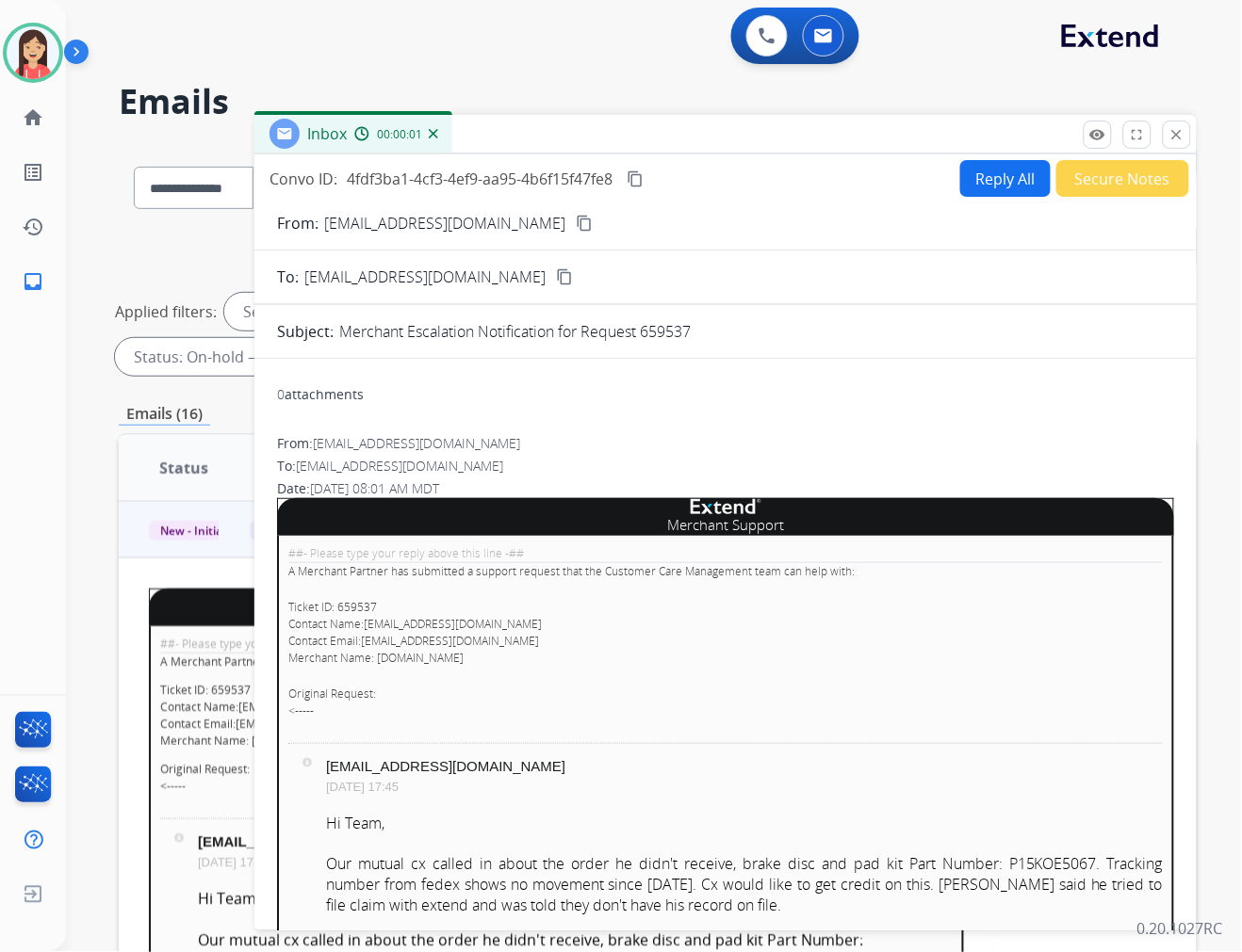
click at [1160, 129] on div "remove_red_eye Logs fullscreen Expand close Close" at bounding box center [1137, 134] width 107 height 28
click at [1173, 130] on mat-icon "close" at bounding box center [1176, 134] width 17 height 17
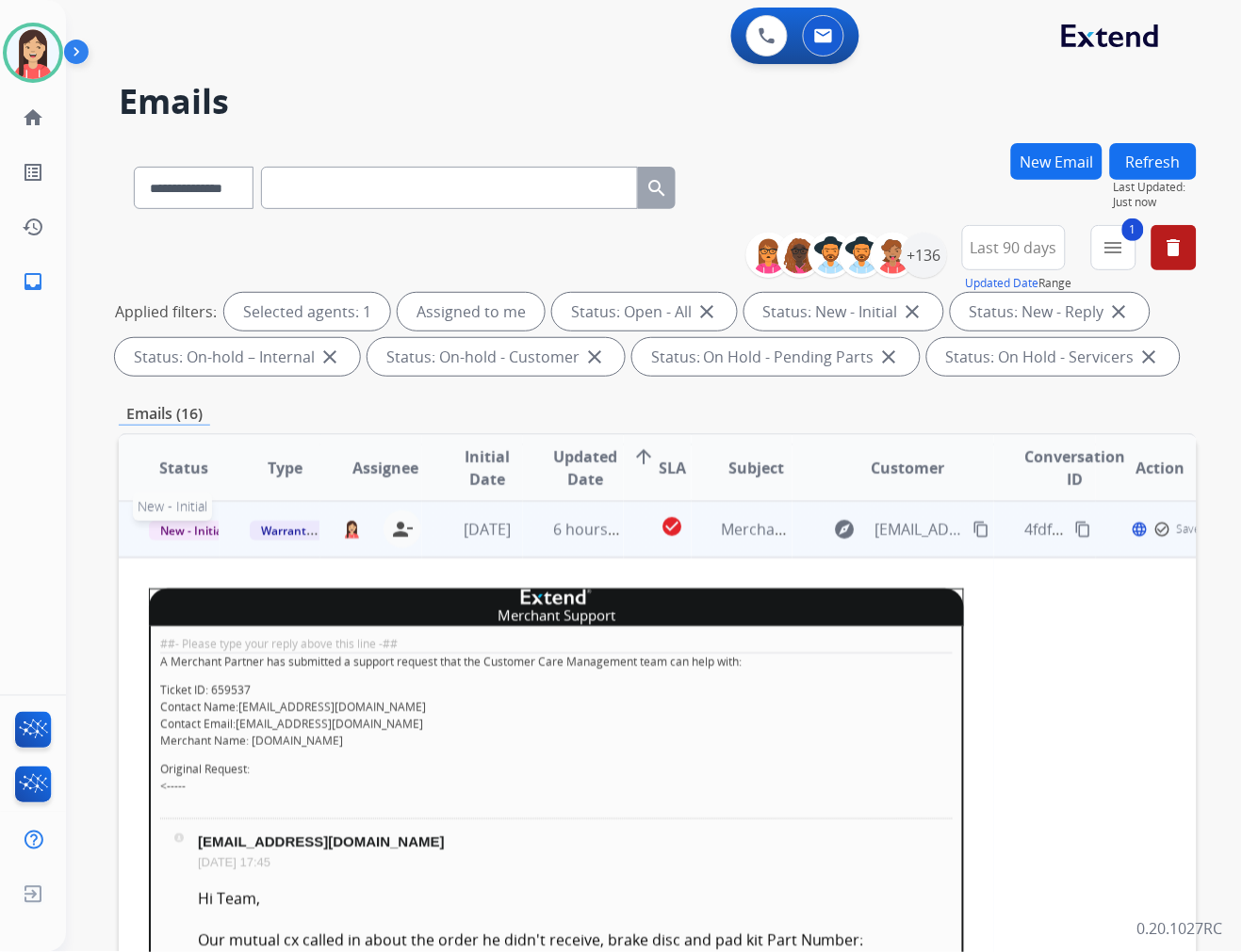
click at [189, 525] on span "New - Initial" at bounding box center [192, 531] width 87 height 20
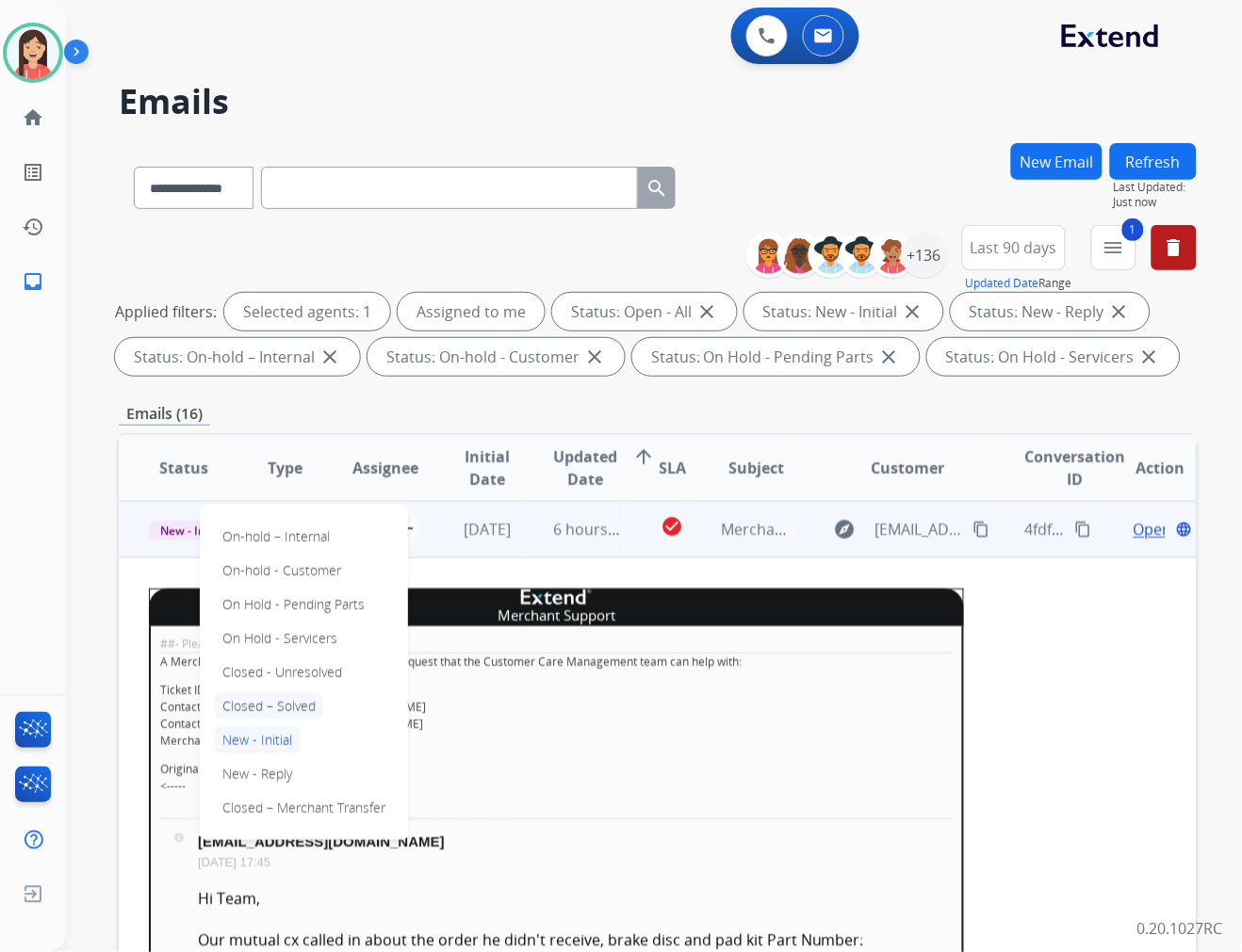
click at [269, 699] on p "Closed – Solved" at bounding box center [269, 706] width 108 height 26
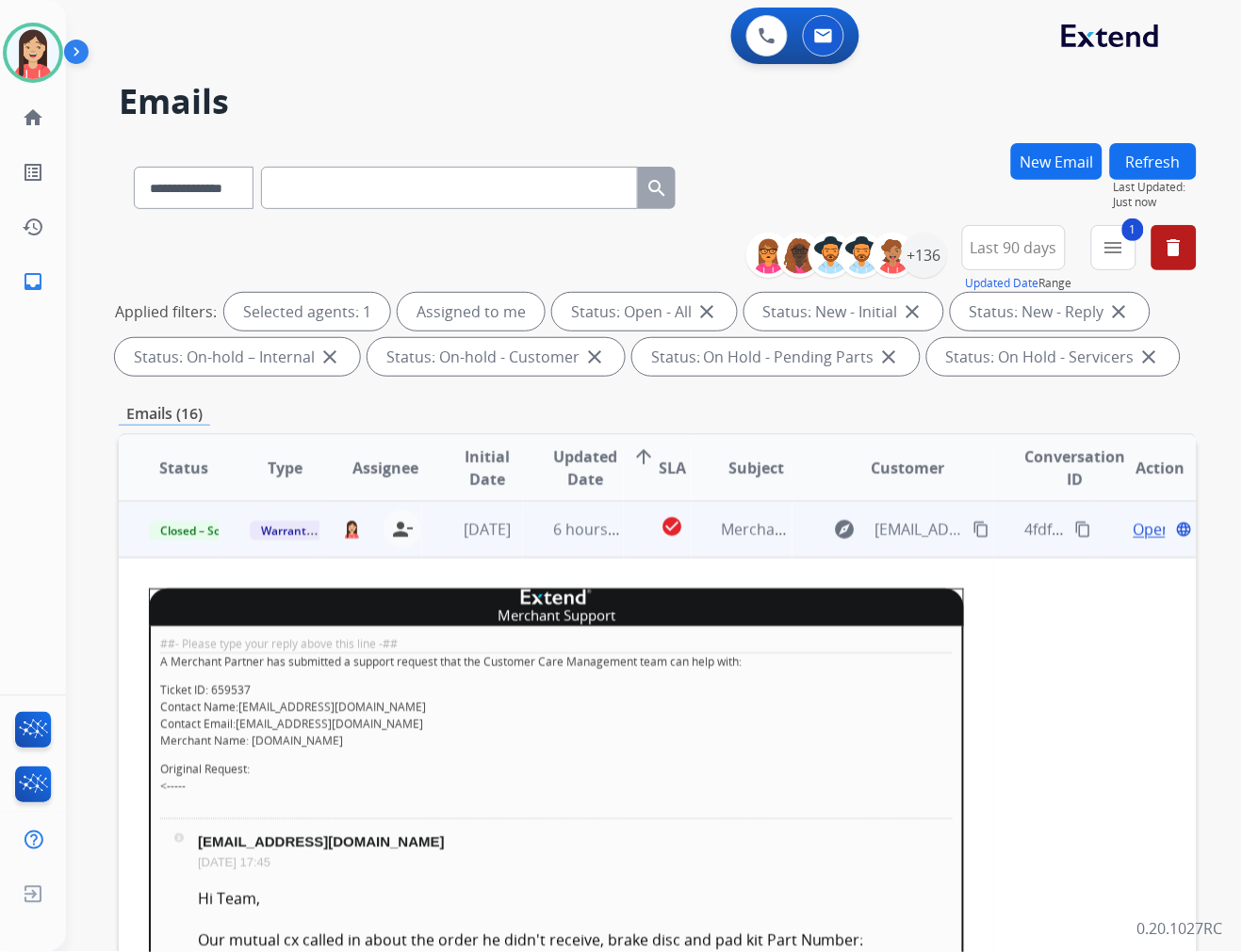
click at [562, 552] on td "6 hours ago" at bounding box center [573, 530] width 101 height 57
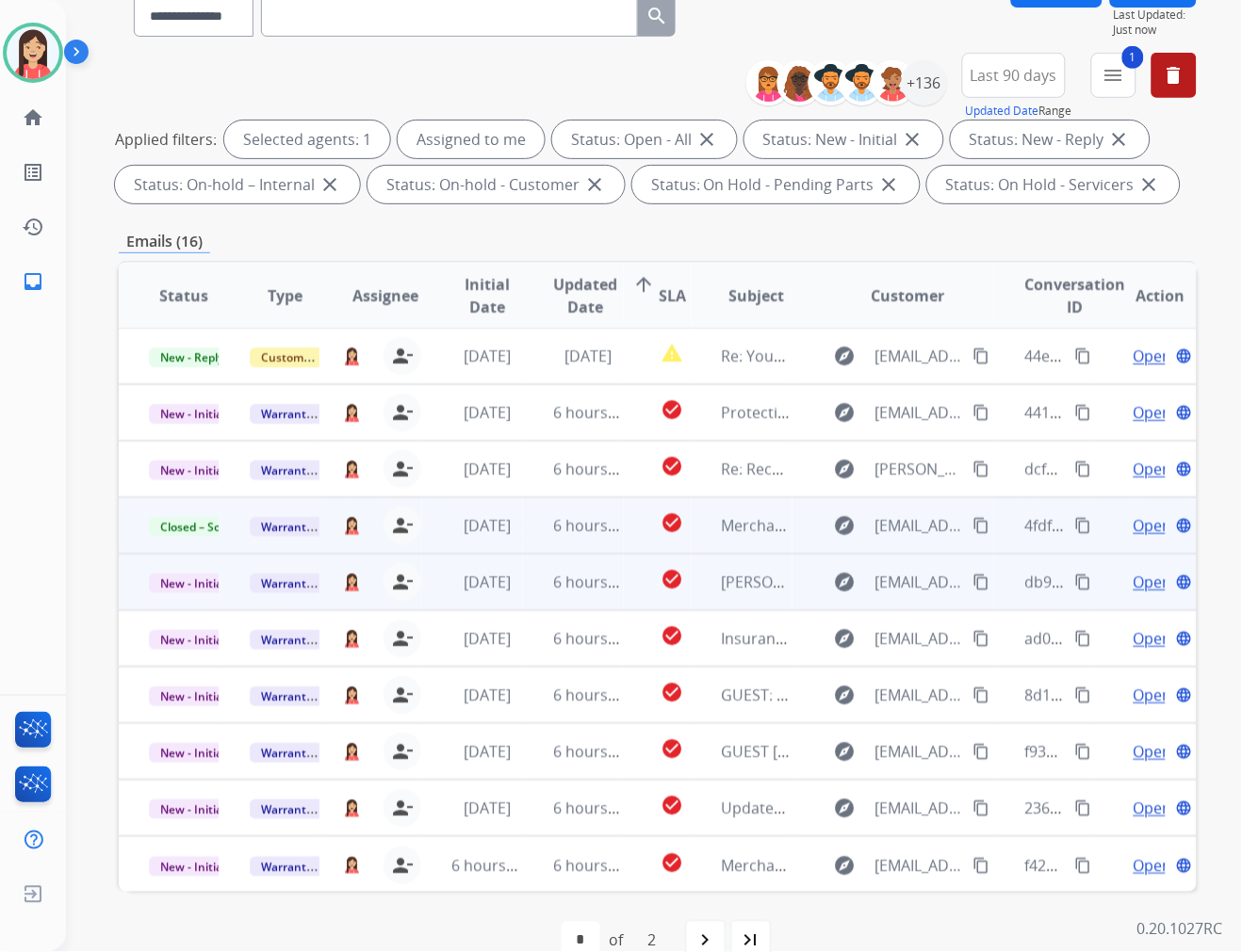
scroll to position [209, 0]
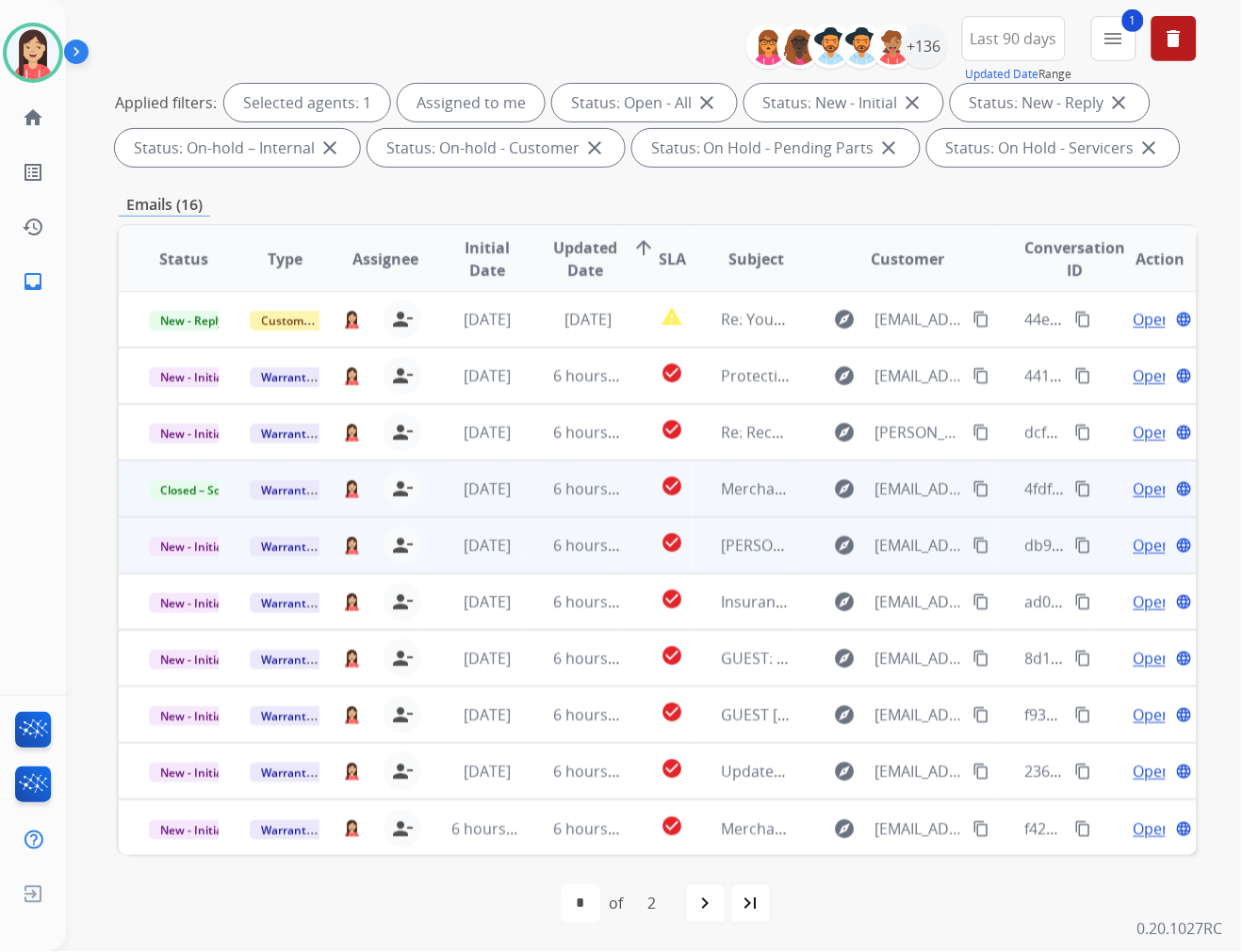
click at [538, 562] on td "6 hours ago" at bounding box center [573, 546] width 101 height 57
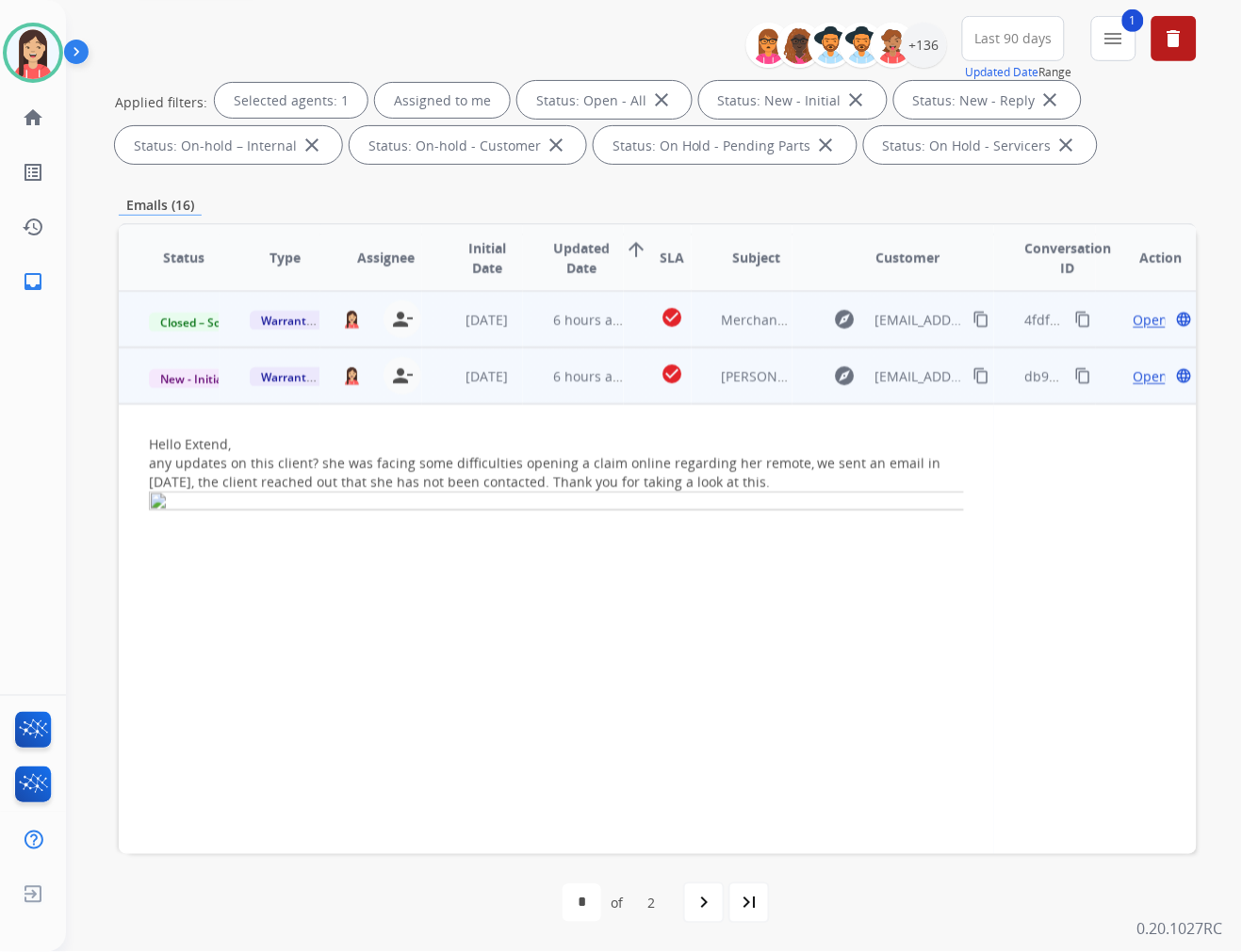
scroll to position [226, 0]
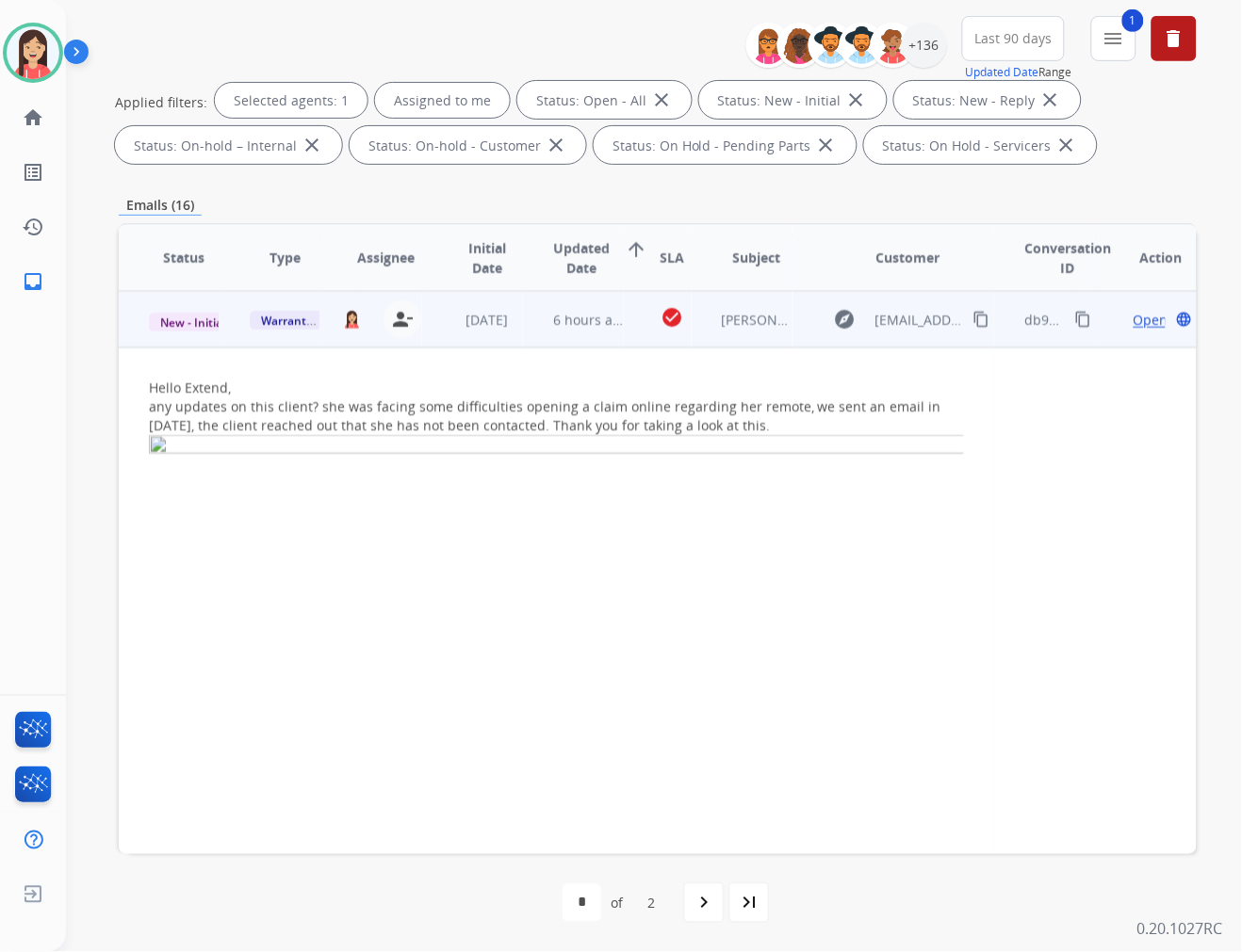
click at [1133, 317] on span "Open" at bounding box center [1151, 320] width 35 height 20
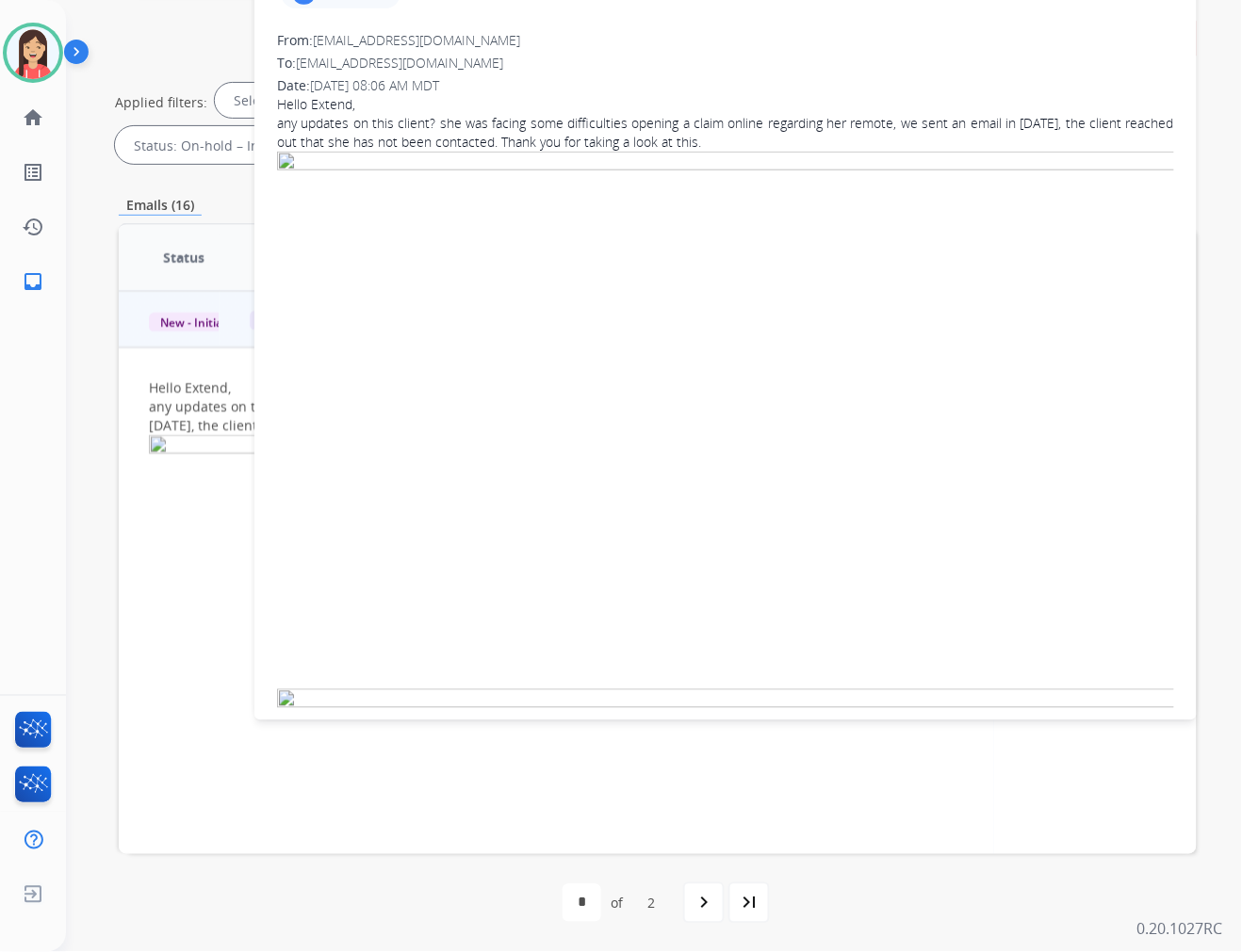
scroll to position [0, 0]
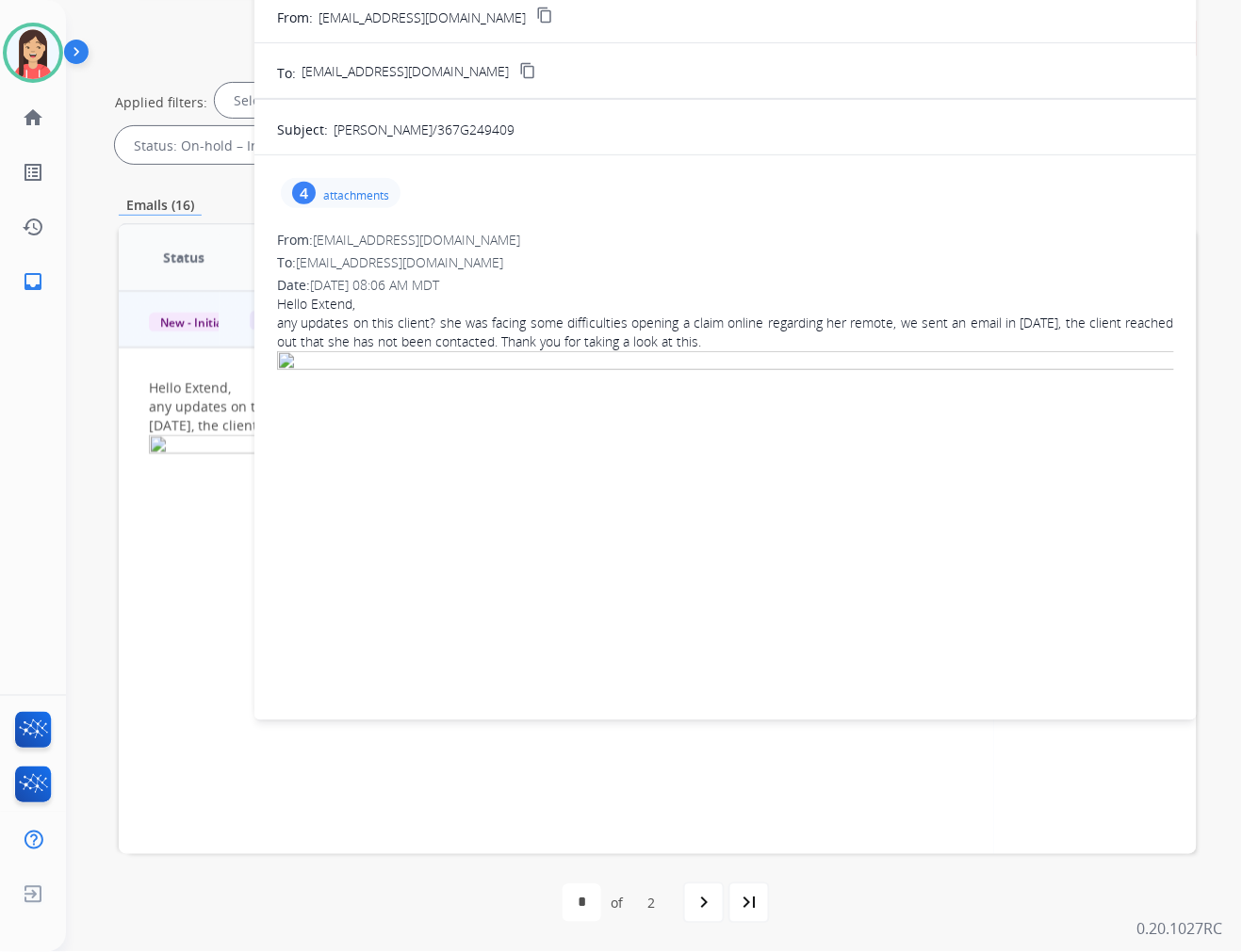
click at [346, 201] on p "attachments" at bounding box center [355, 195] width 66 height 15
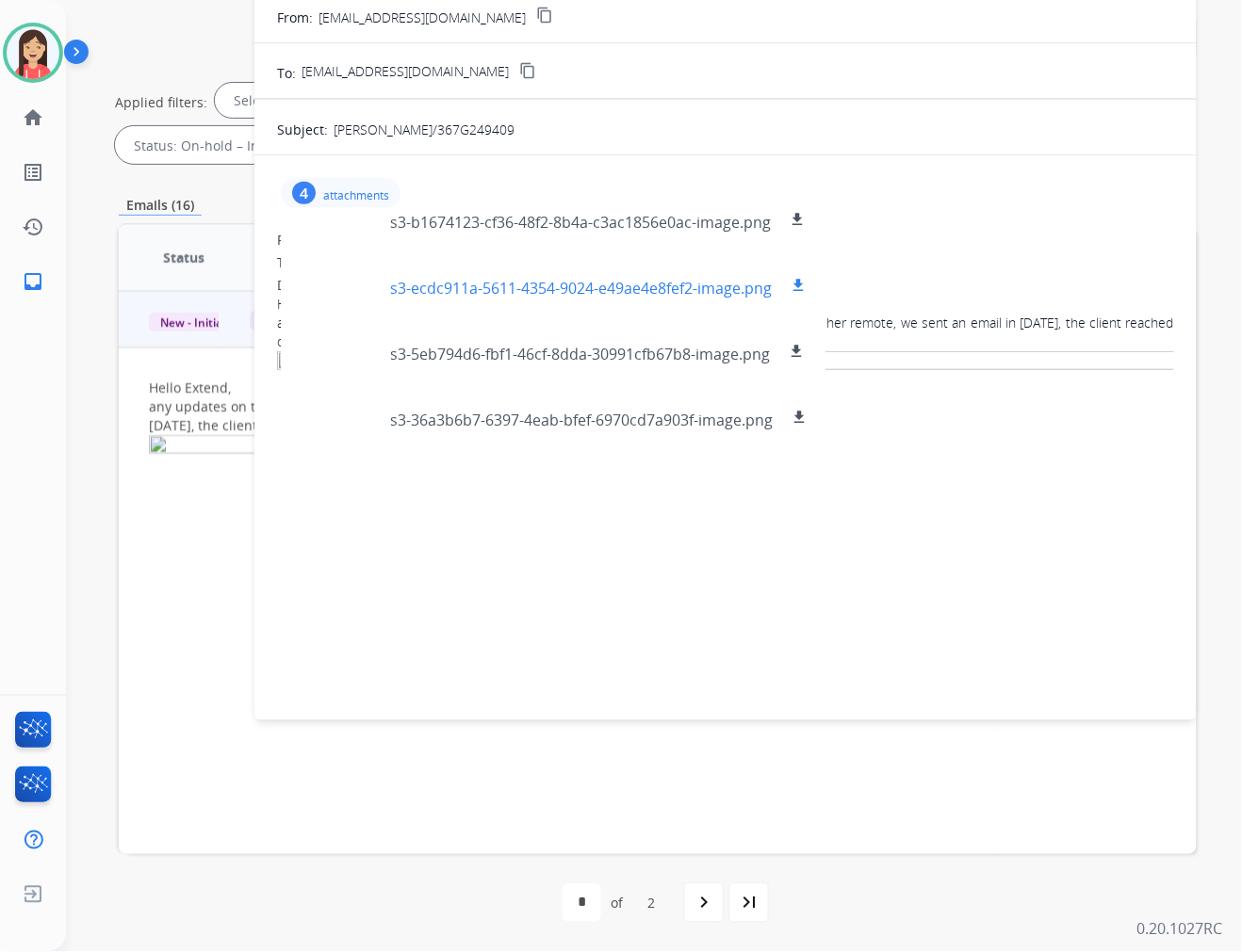
scroll to position [28, 0]
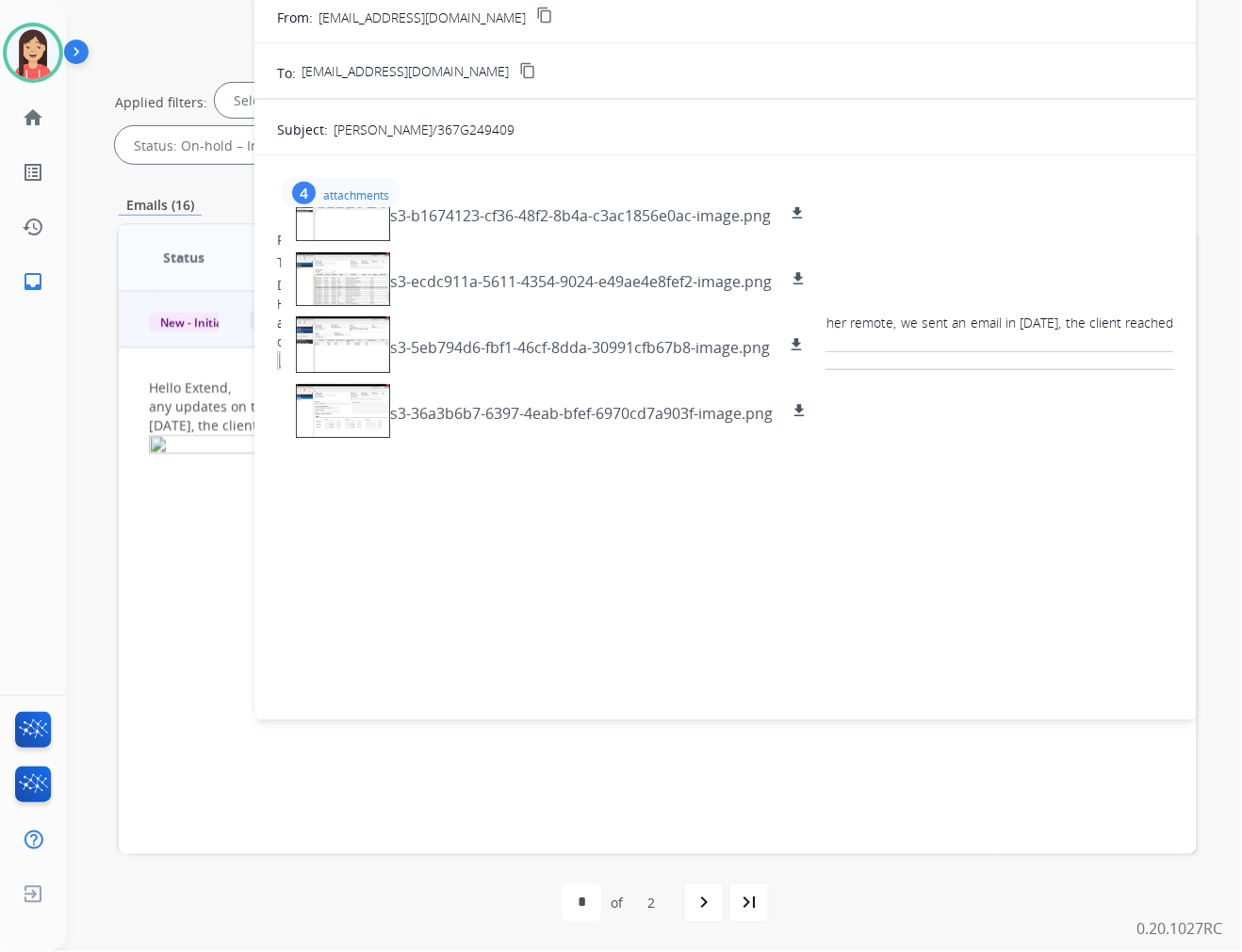
drag, startPoint x: 434, startPoint y: 129, endPoint x: 515, endPoint y: 129, distance: 81.0
click at [515, 129] on div "LUCIE LAPOINTE/367G249409" at bounding box center [754, 127] width 840 height 25
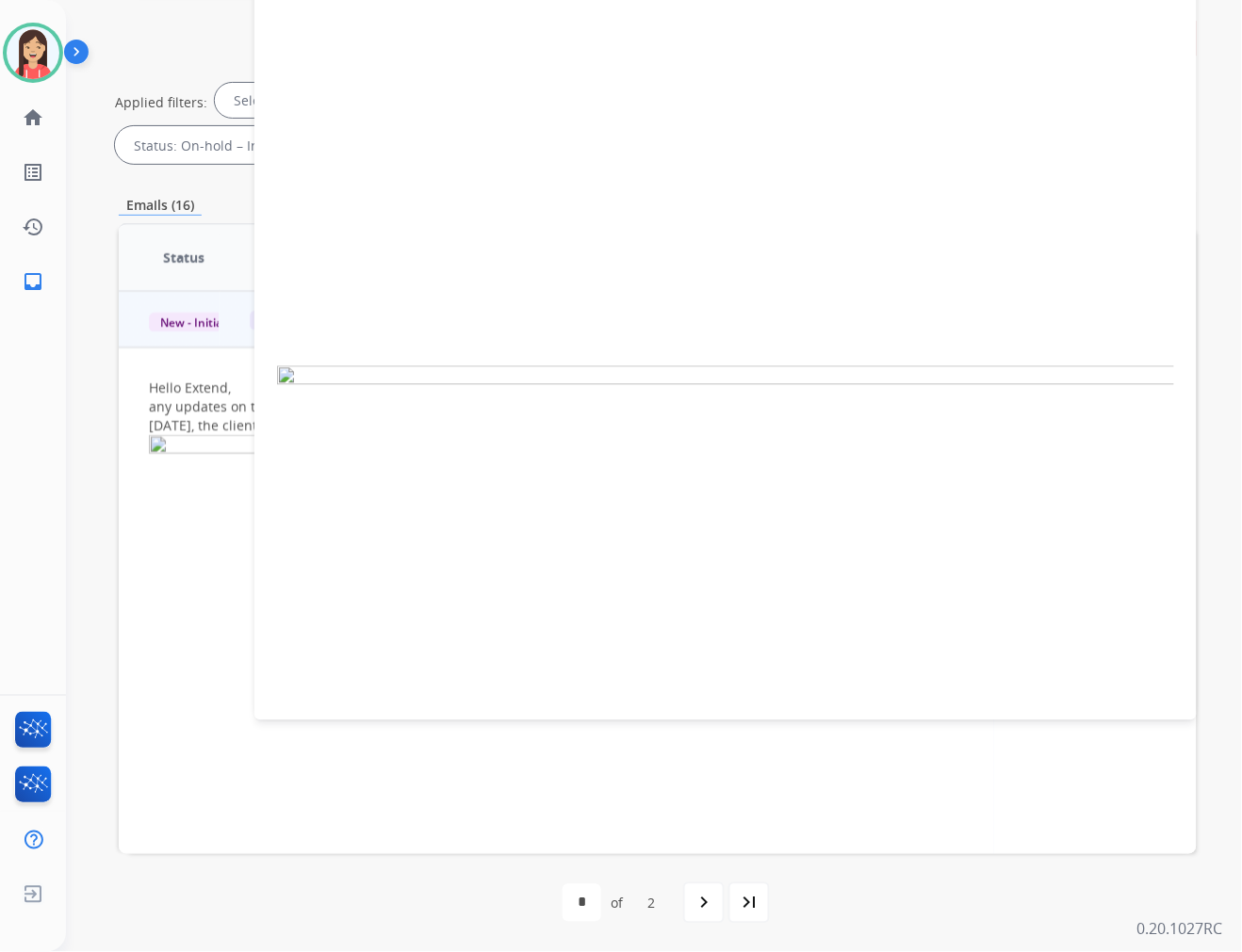
scroll to position [0, 0]
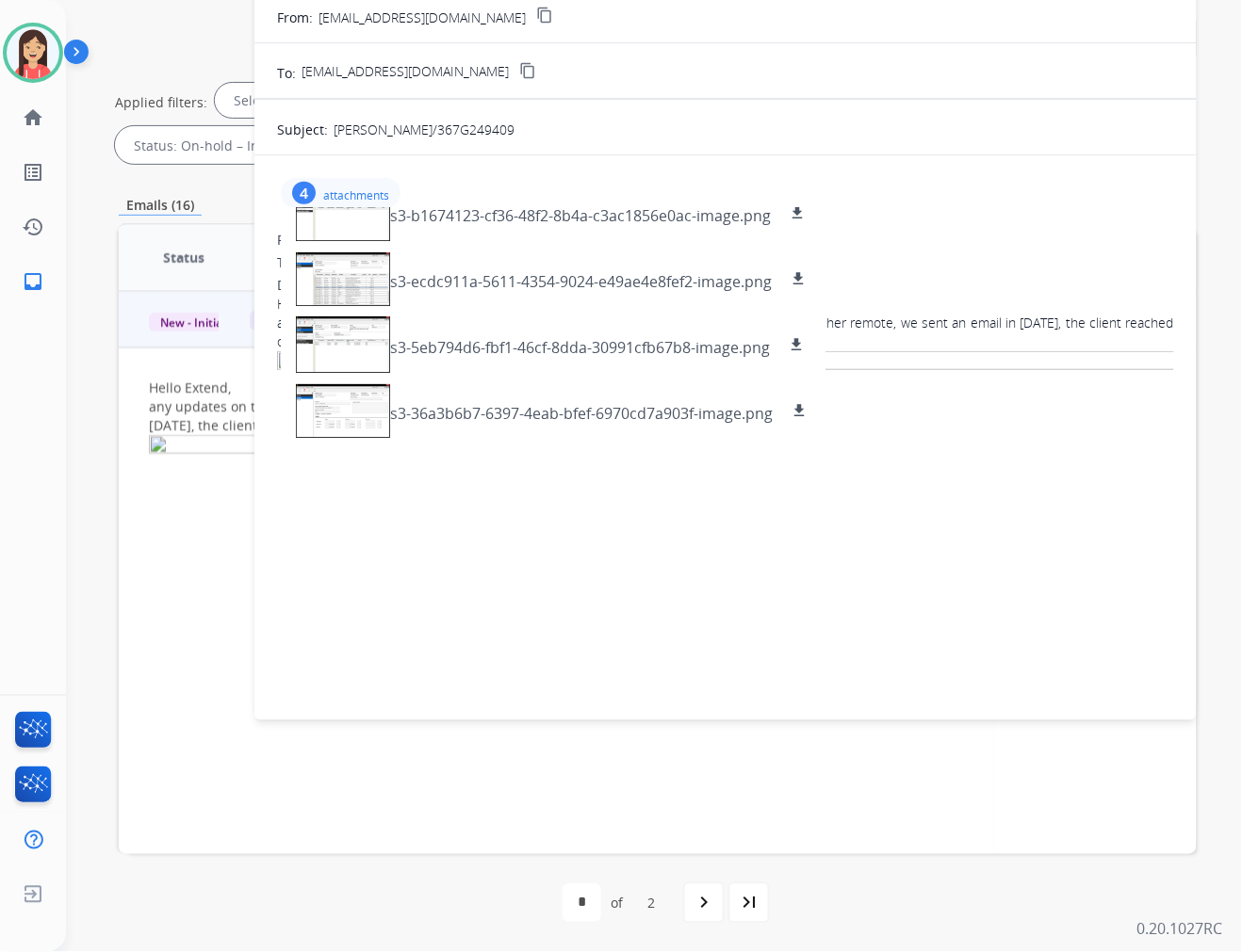
click at [614, 519] on img at bounding box center [726, 620] width 897 height 538
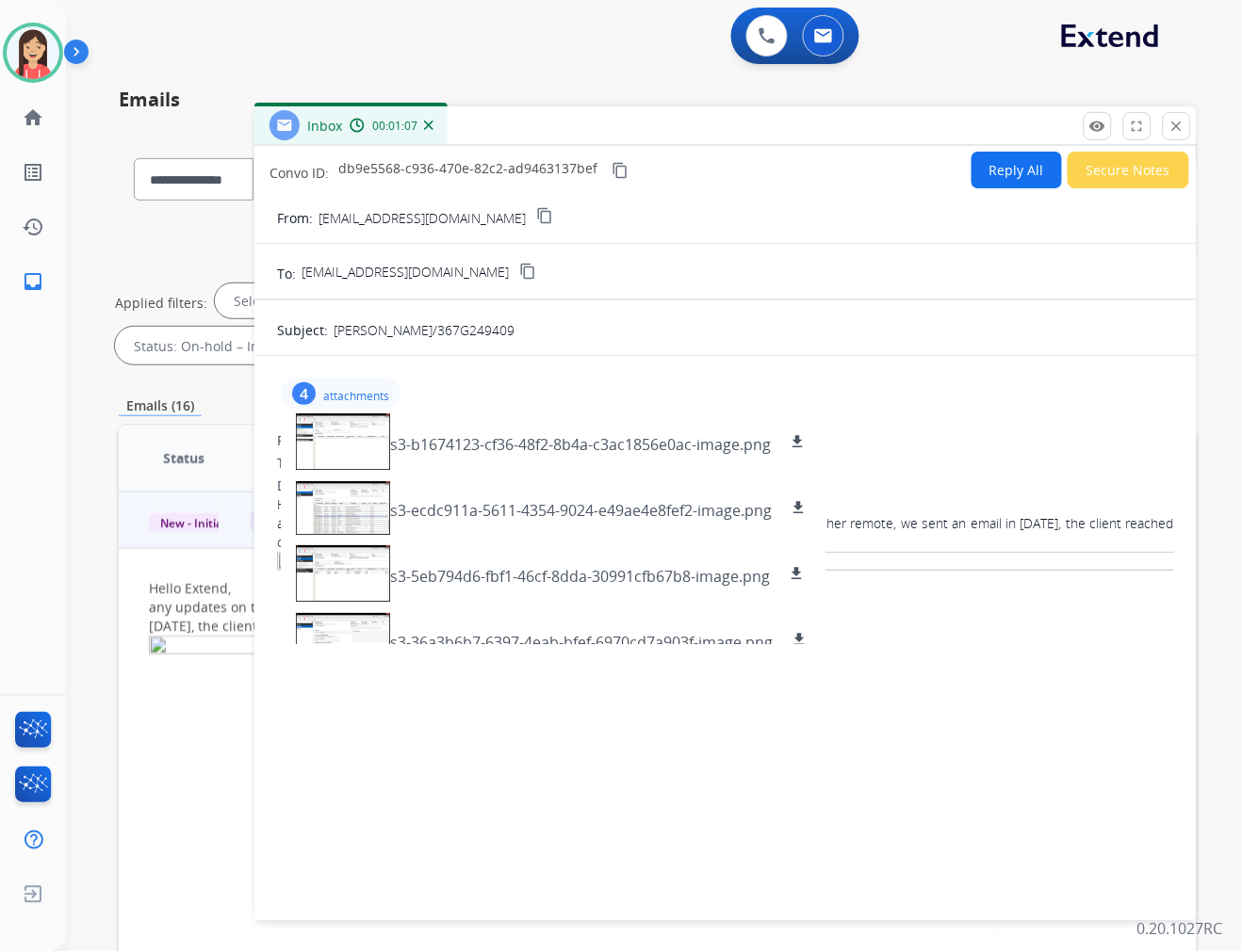
click at [984, 168] on button "Reply All" at bounding box center [1016, 170] width 90 height 36
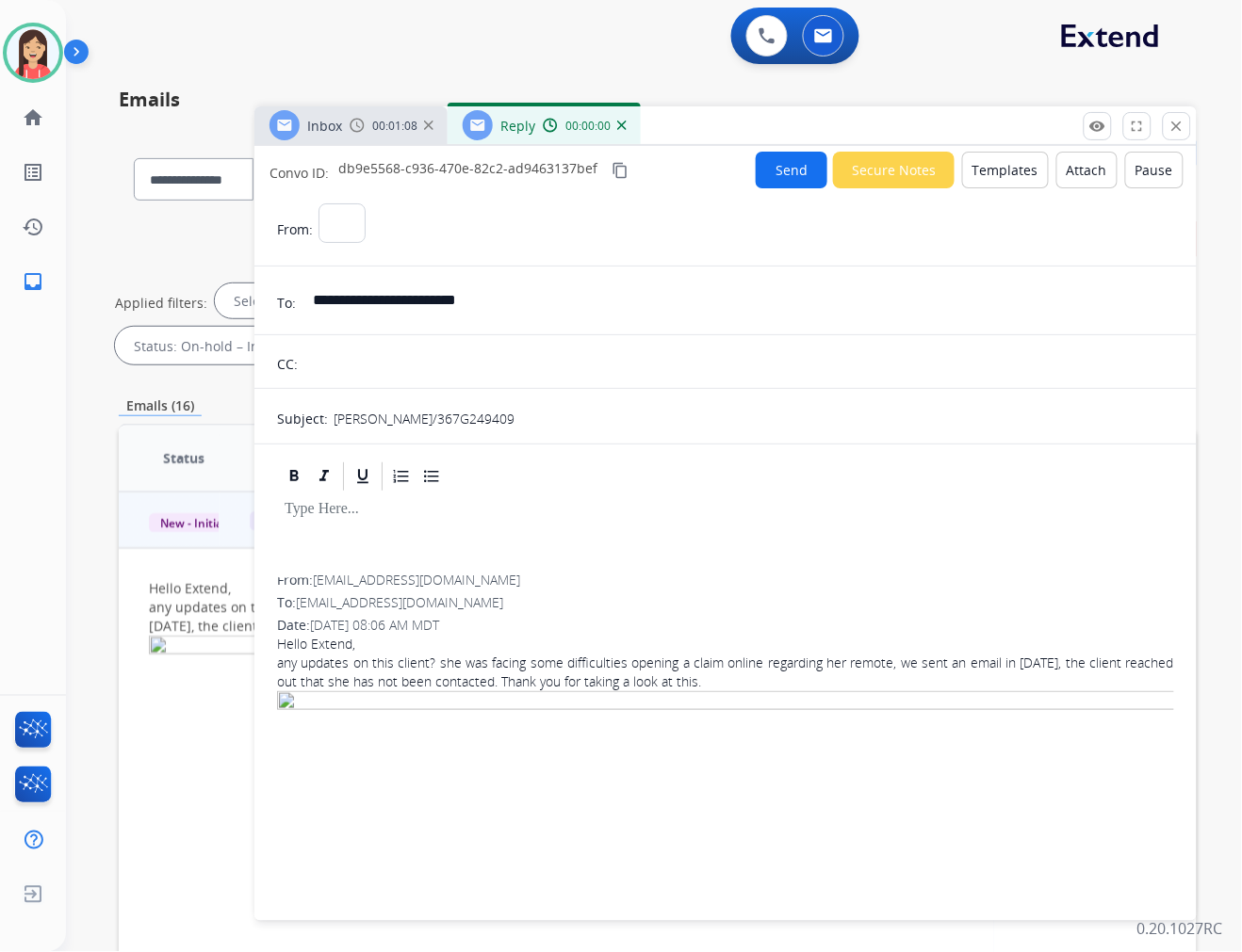
select select "**********"
click at [984, 167] on button "Templates" at bounding box center [1005, 170] width 86 height 36
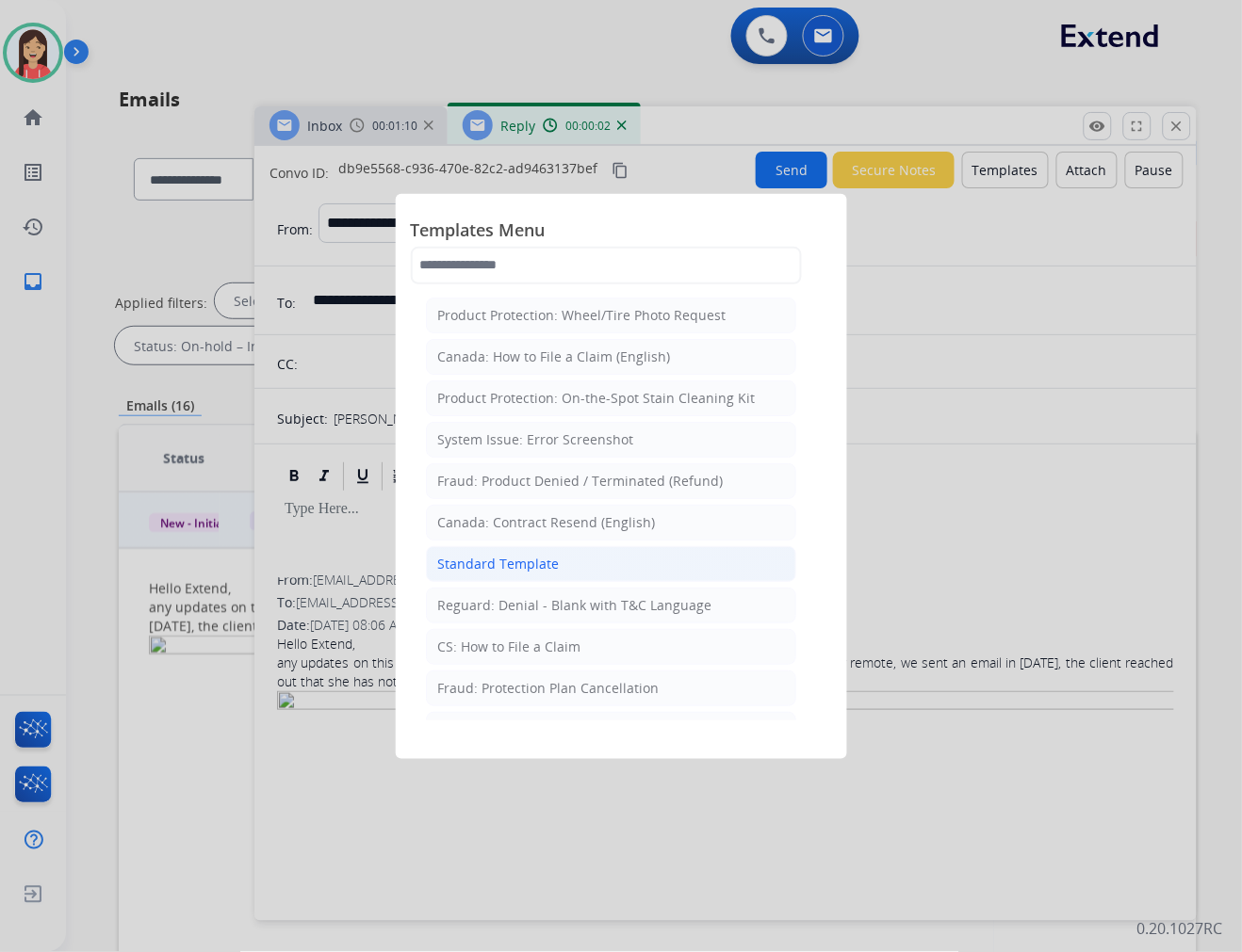
click at [568, 571] on li "Standard Template" at bounding box center [611, 564] width 370 height 35
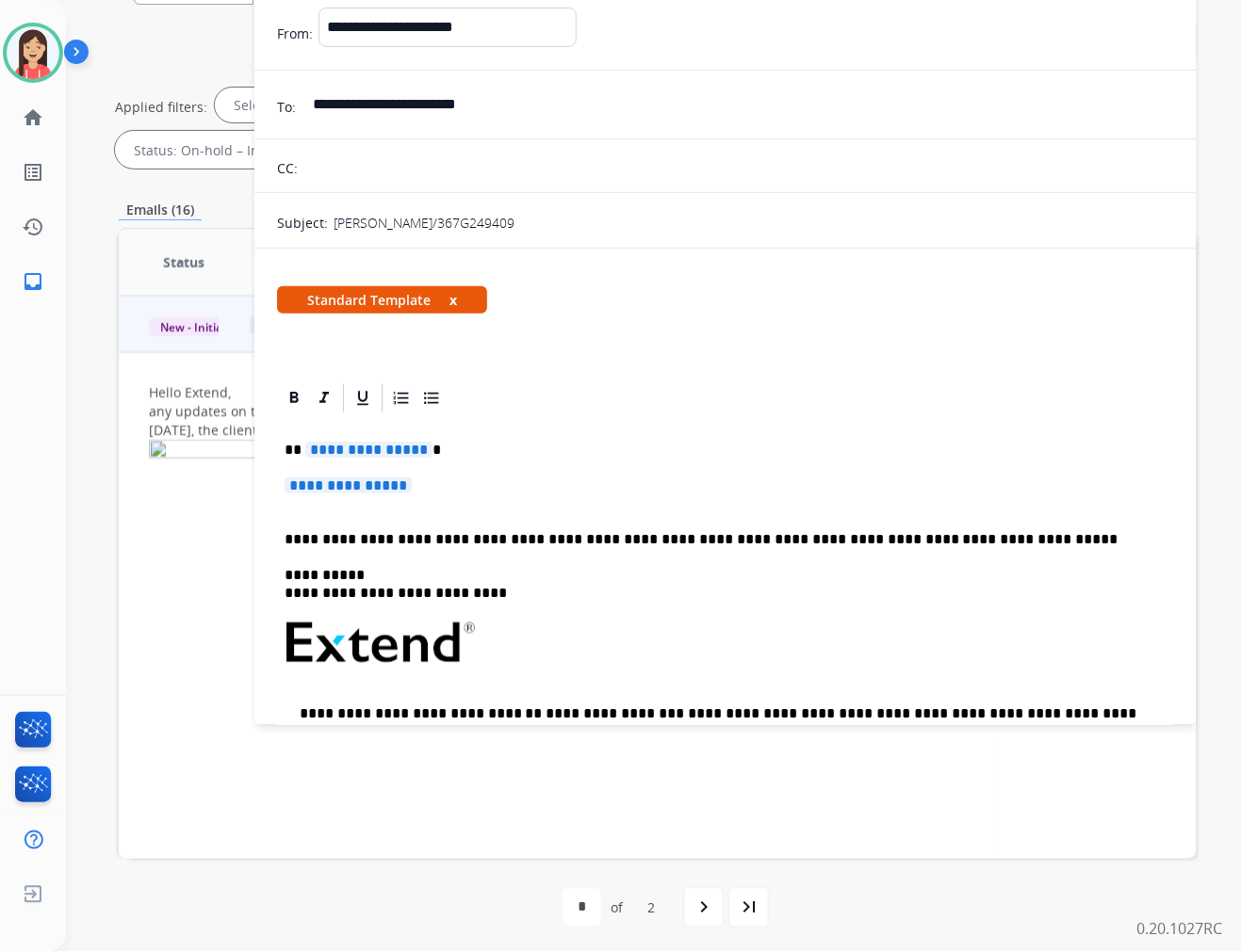
scroll to position [200, 0]
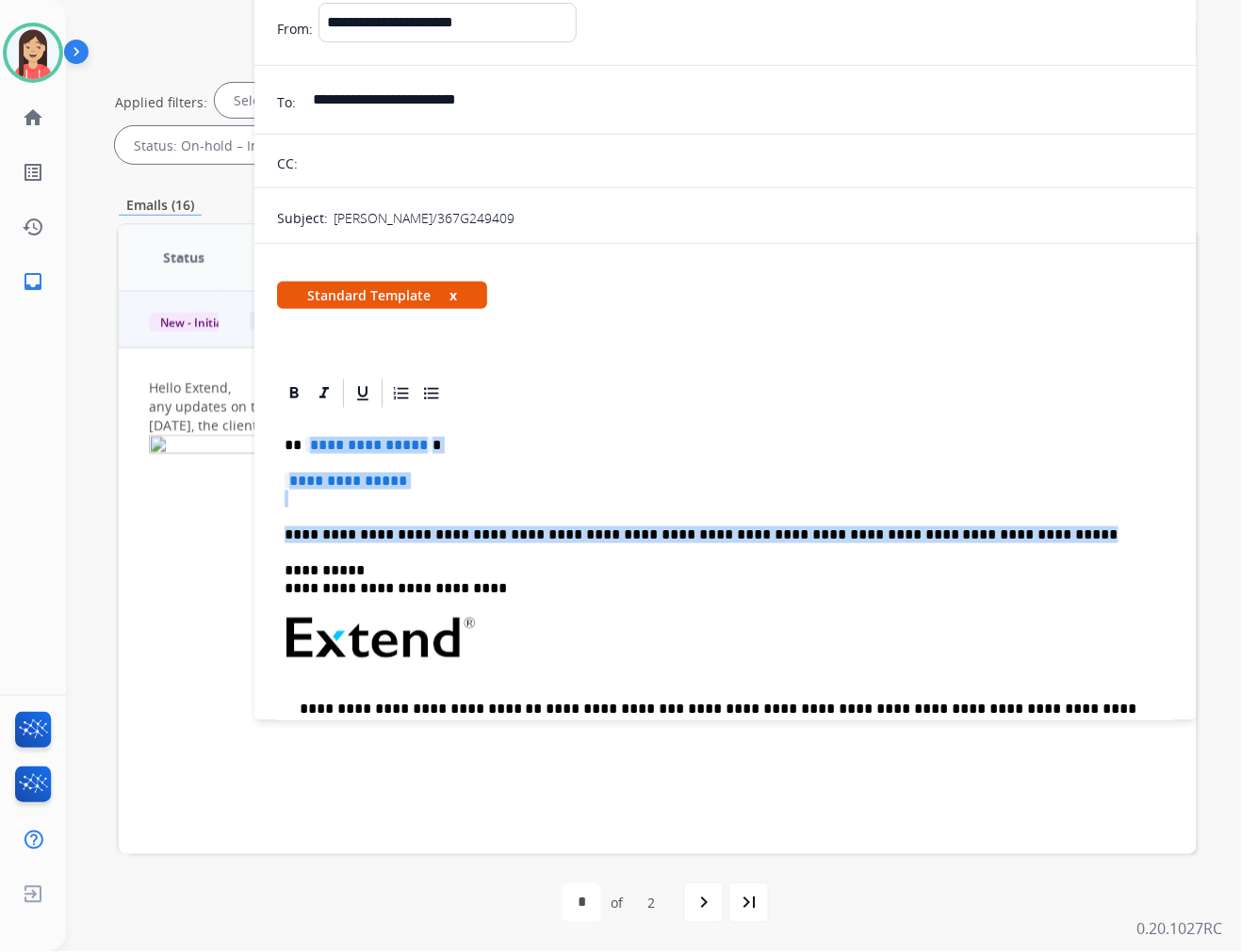
drag, startPoint x: 304, startPoint y: 446, endPoint x: 1017, endPoint y: 531, distance: 718.0
click at [1017, 531] on div "**********" at bounding box center [726, 682] width 897 height 545
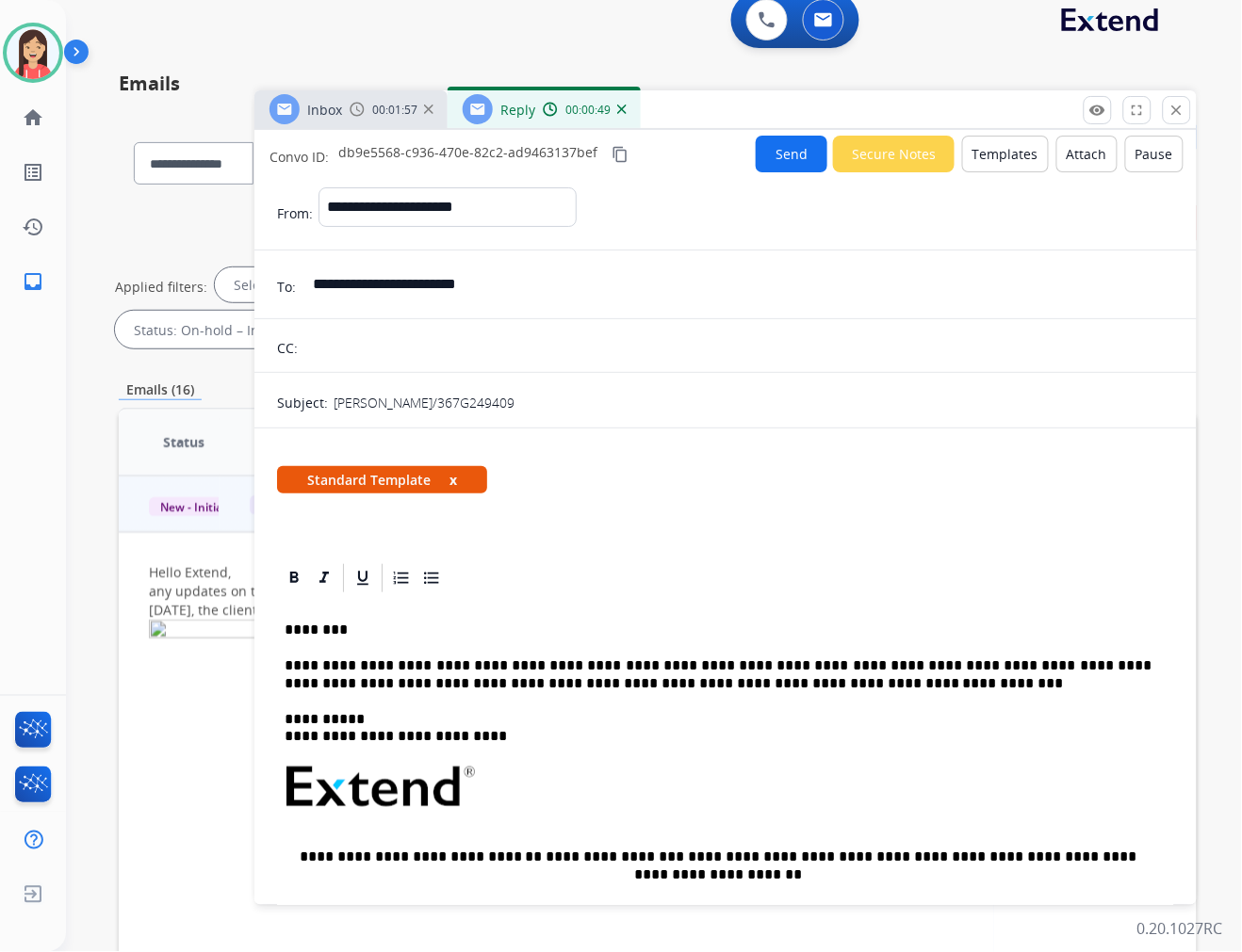
scroll to position [0, 0]
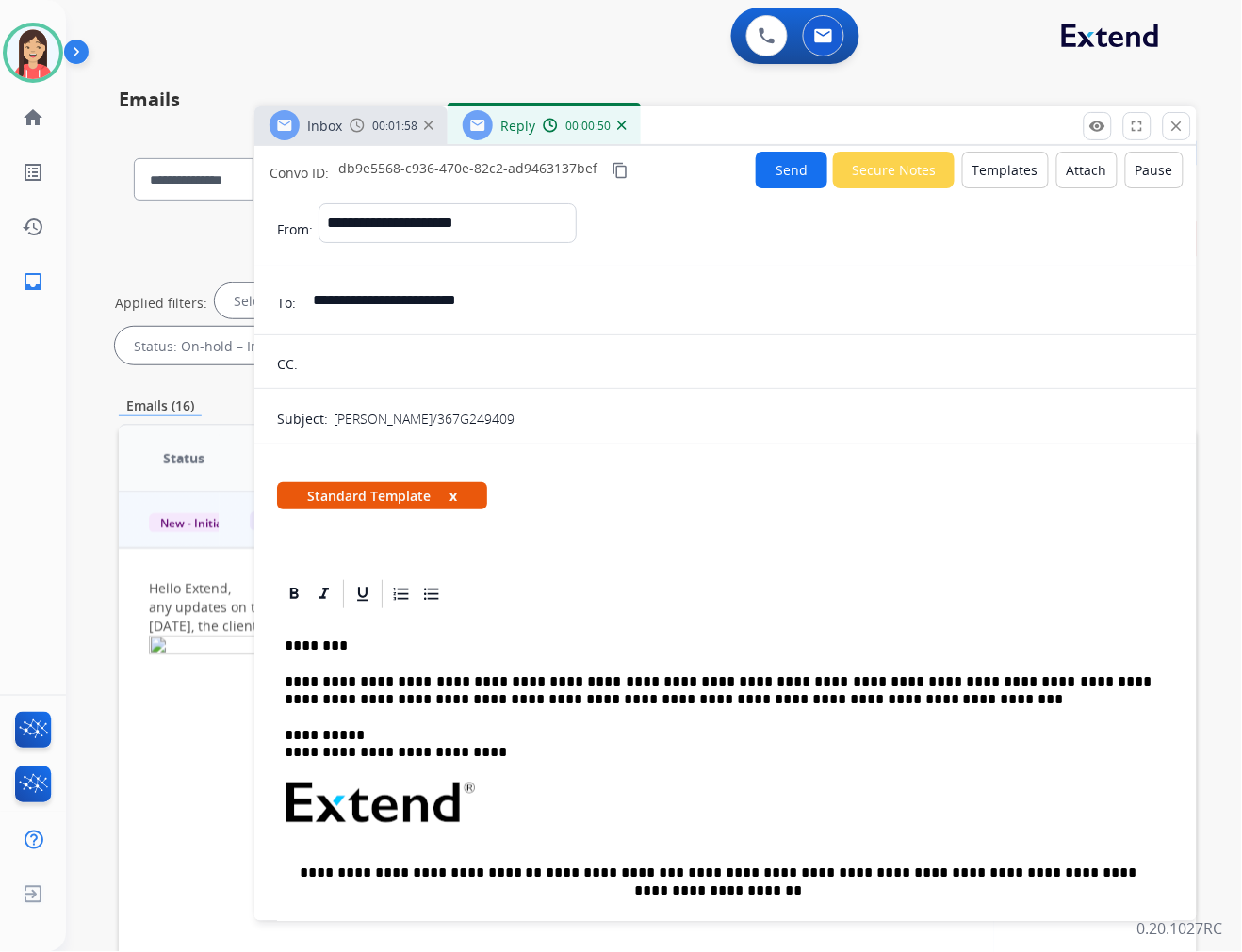
click at [769, 173] on button "Send" at bounding box center [791, 170] width 72 height 36
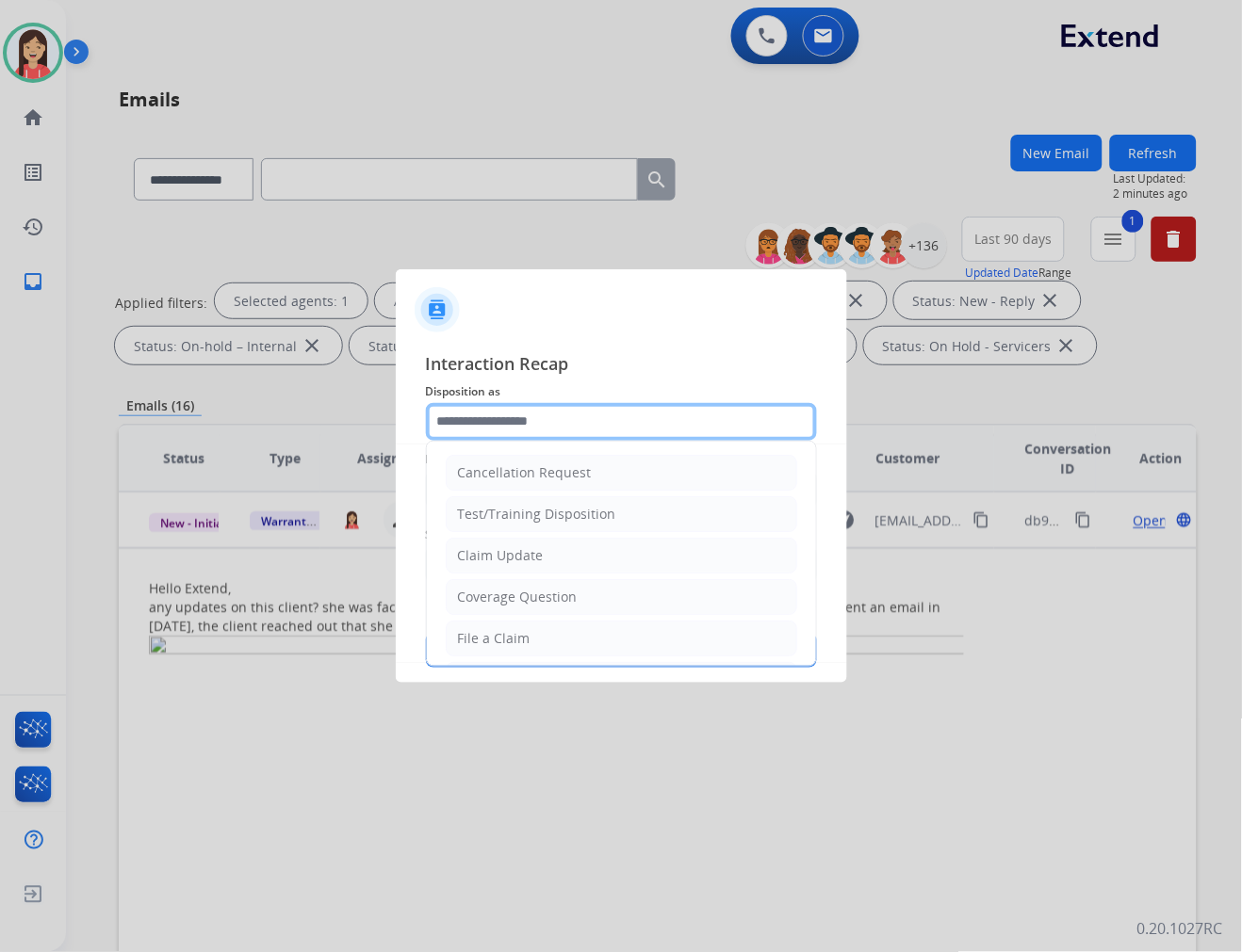
click at [615, 422] on input "text" at bounding box center [621, 422] width 391 height 37
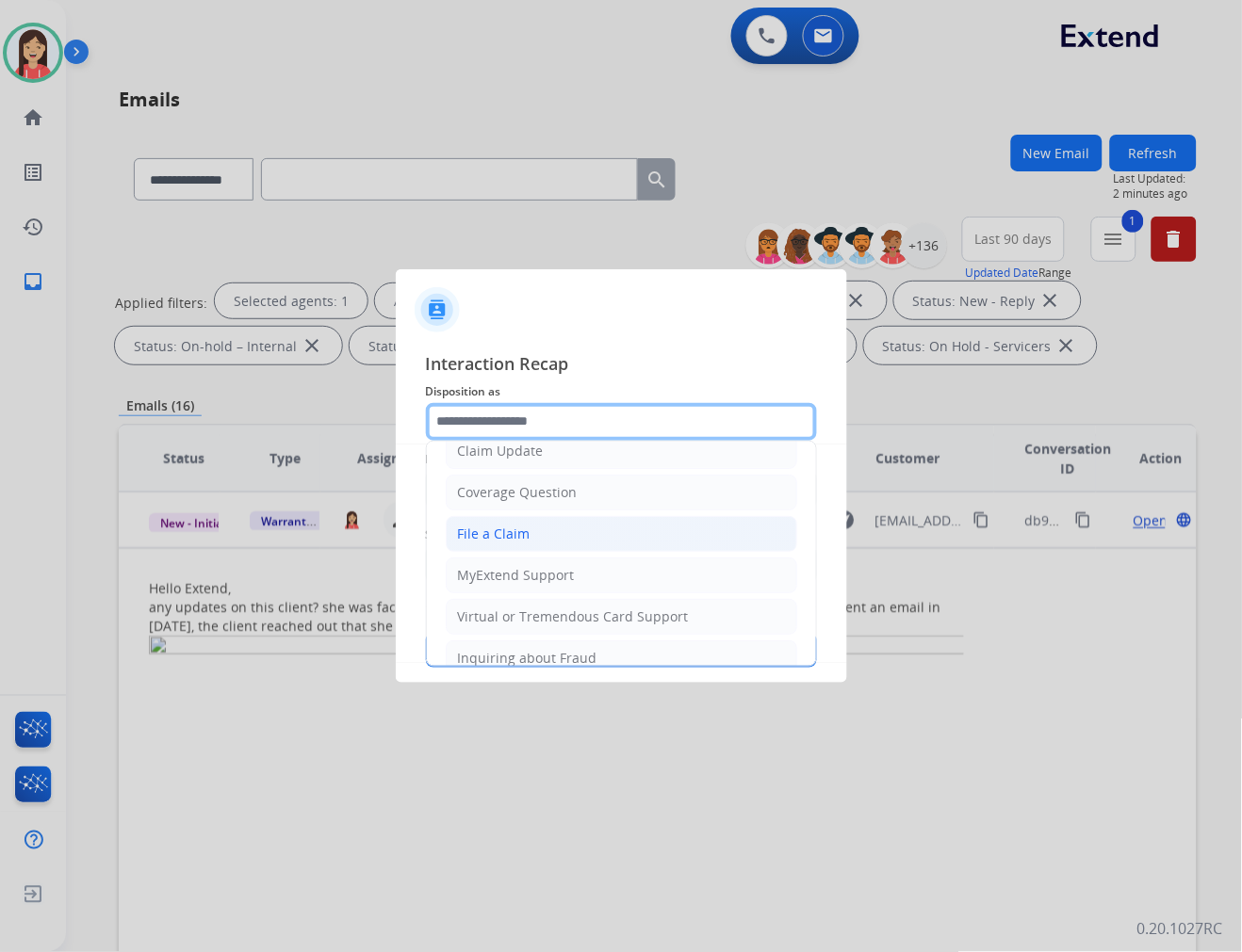
scroll to position [209, 0]
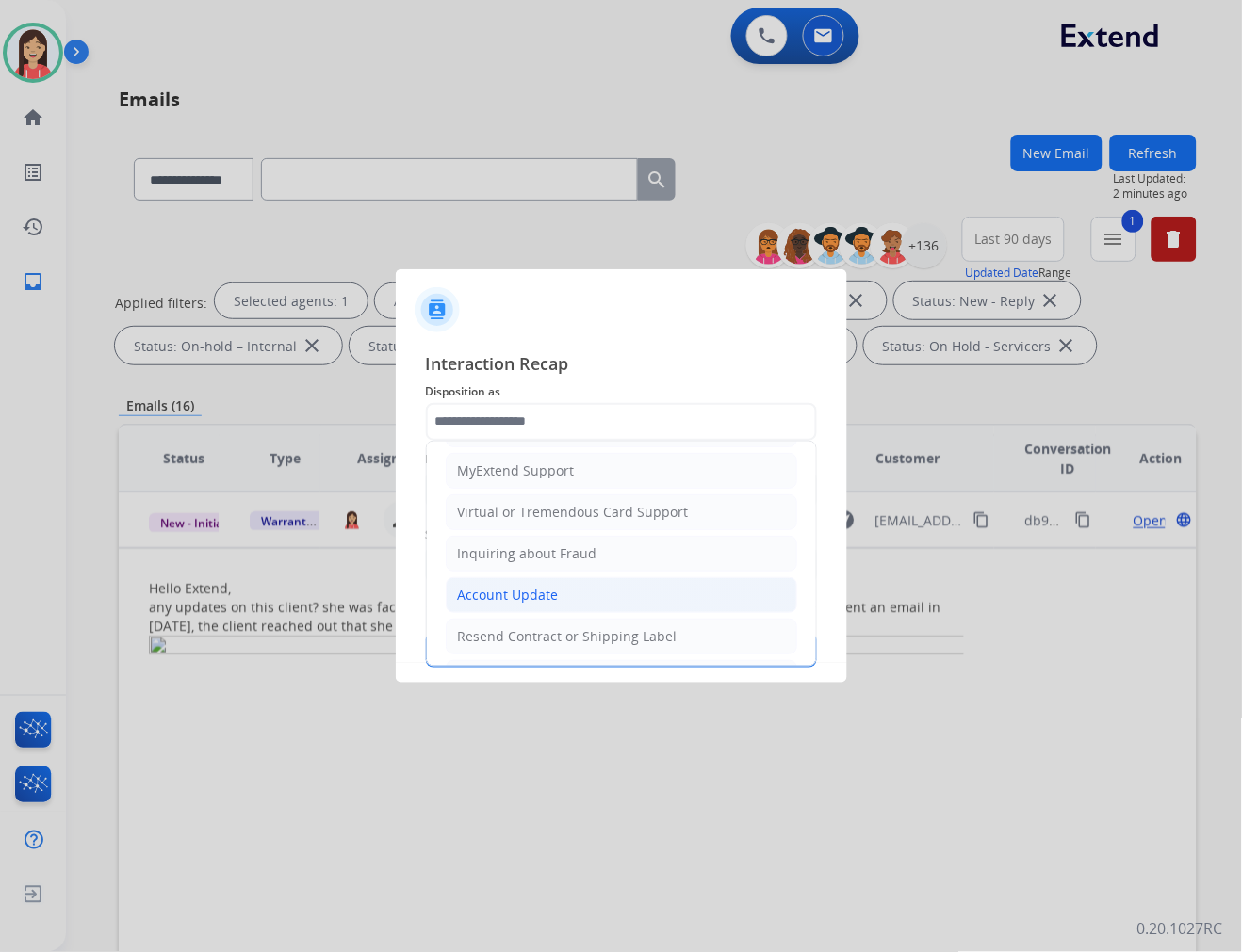
click at [535, 590] on div "Account Update" at bounding box center [508, 595] width 101 height 19
type input "**********"
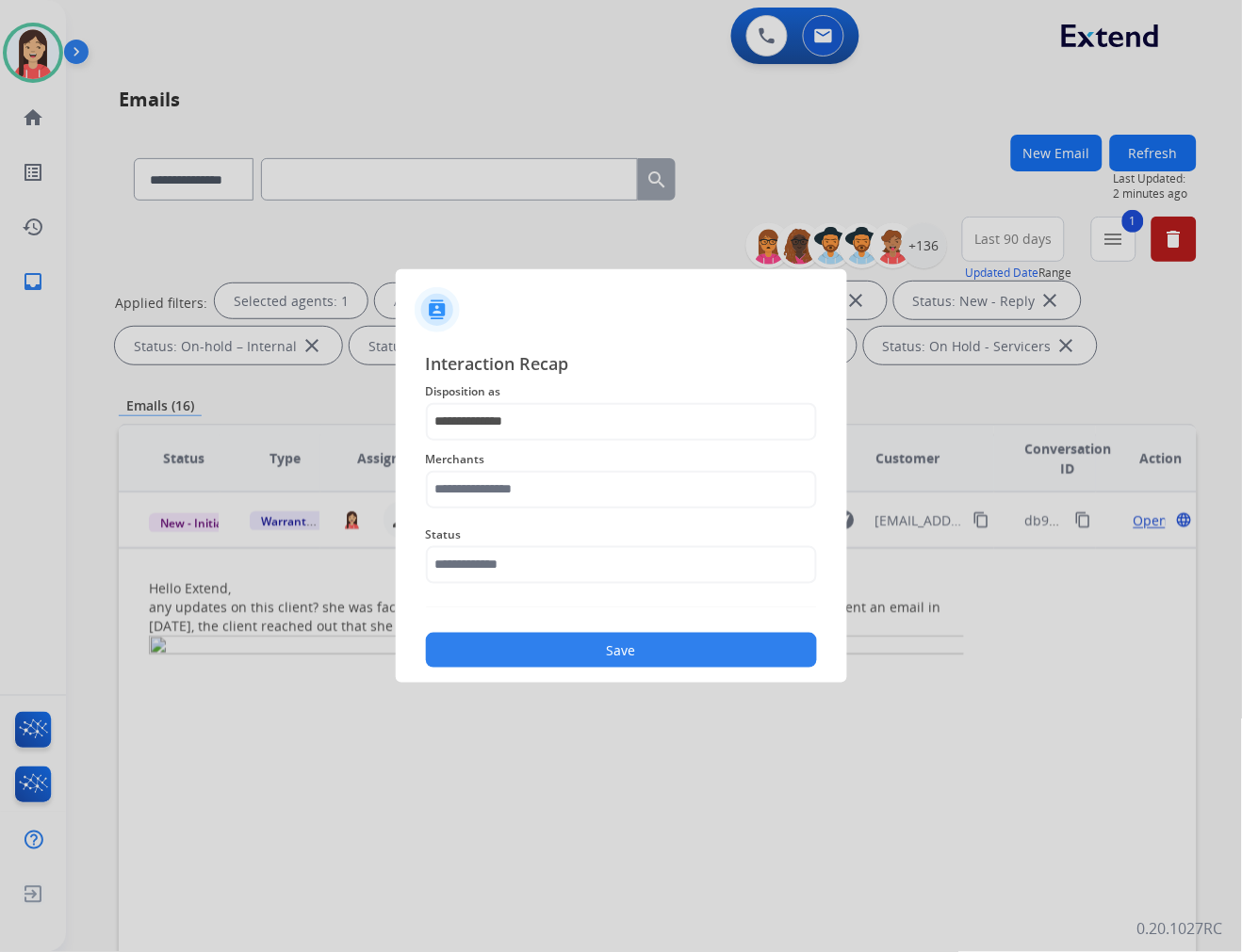
click at [543, 466] on span "Merchants" at bounding box center [621, 459] width 391 height 23
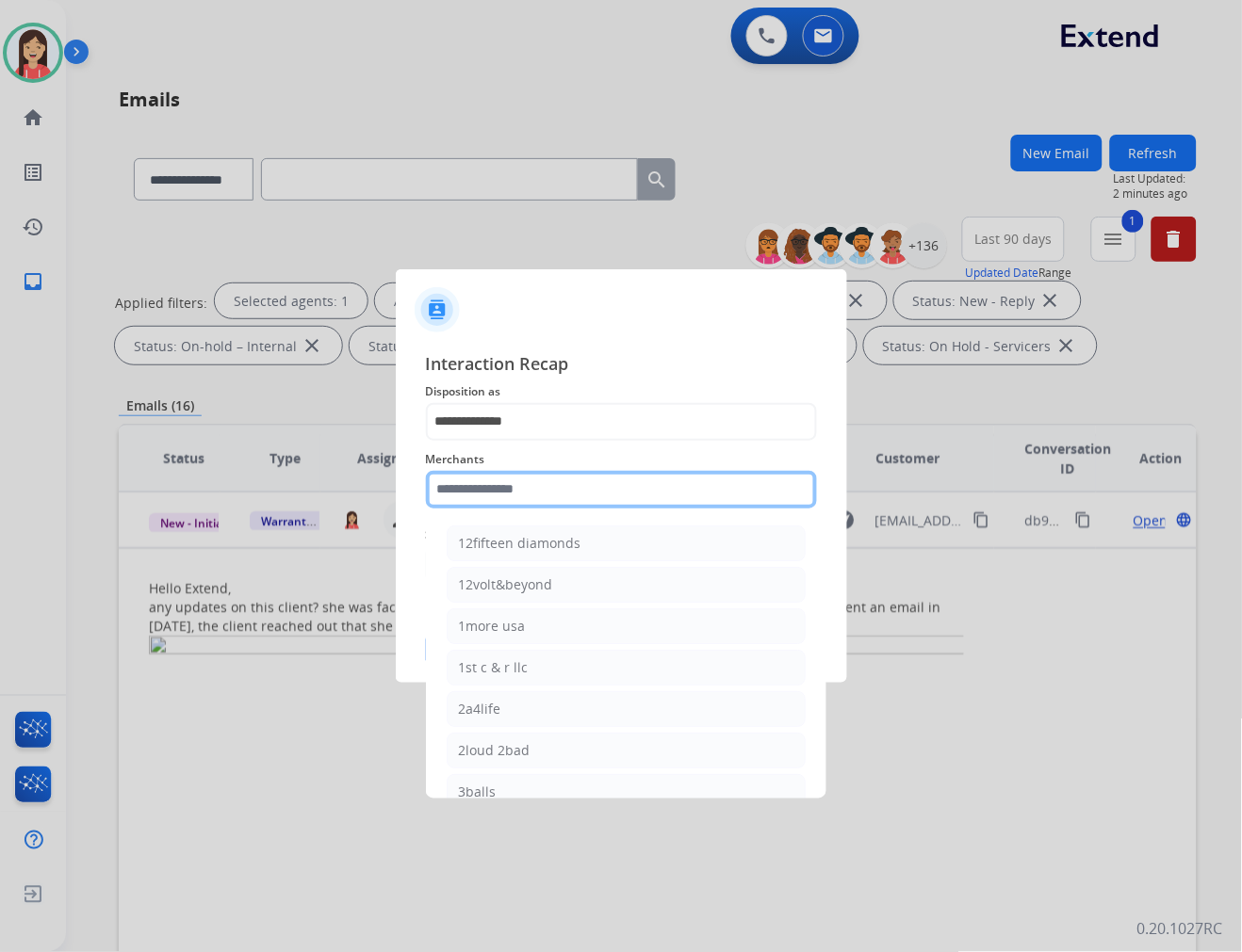
click at [538, 483] on input "text" at bounding box center [621, 490] width 391 height 37
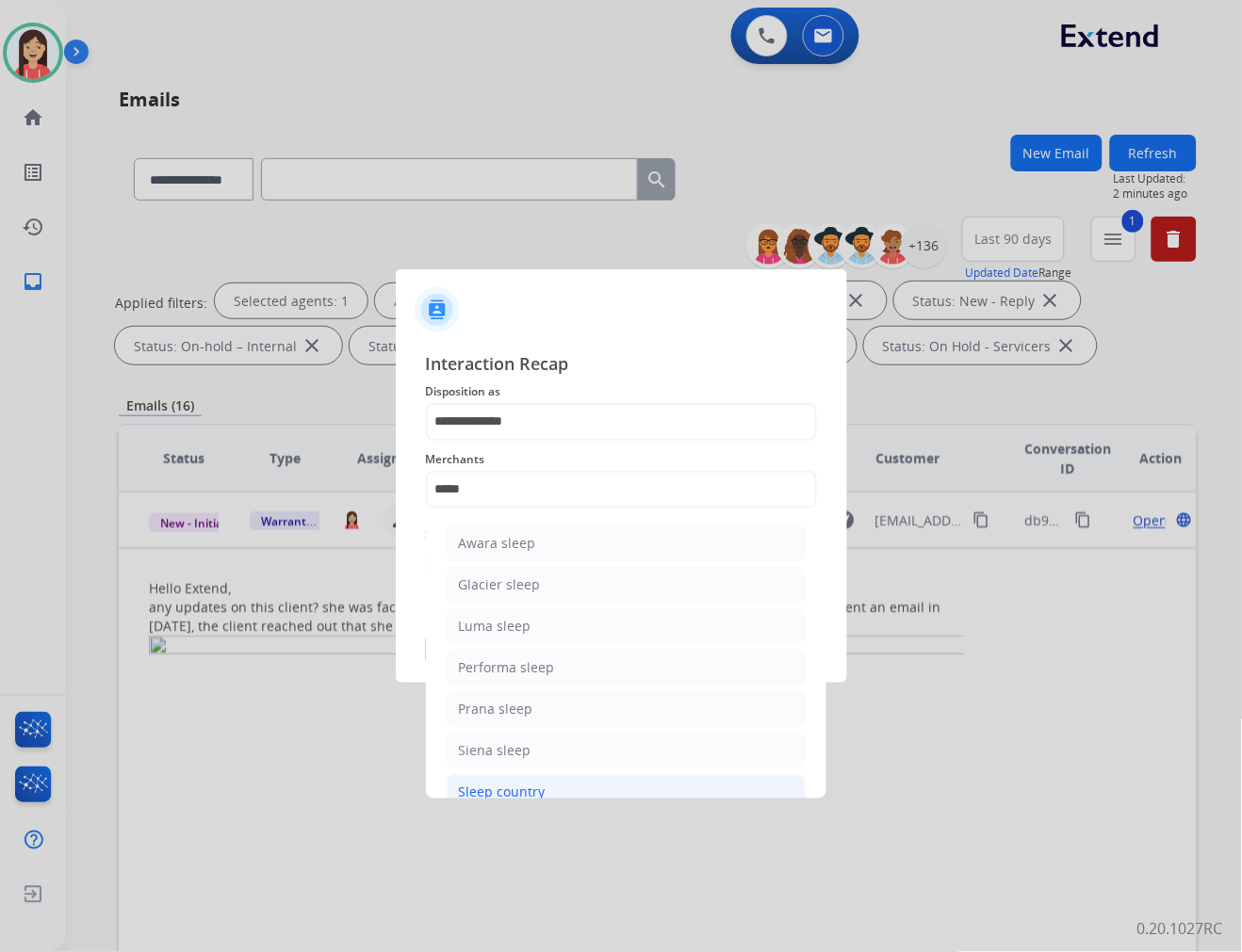
click at [512, 784] on div "Sleep country" at bounding box center [502, 791] width 86 height 19
type input "**********"
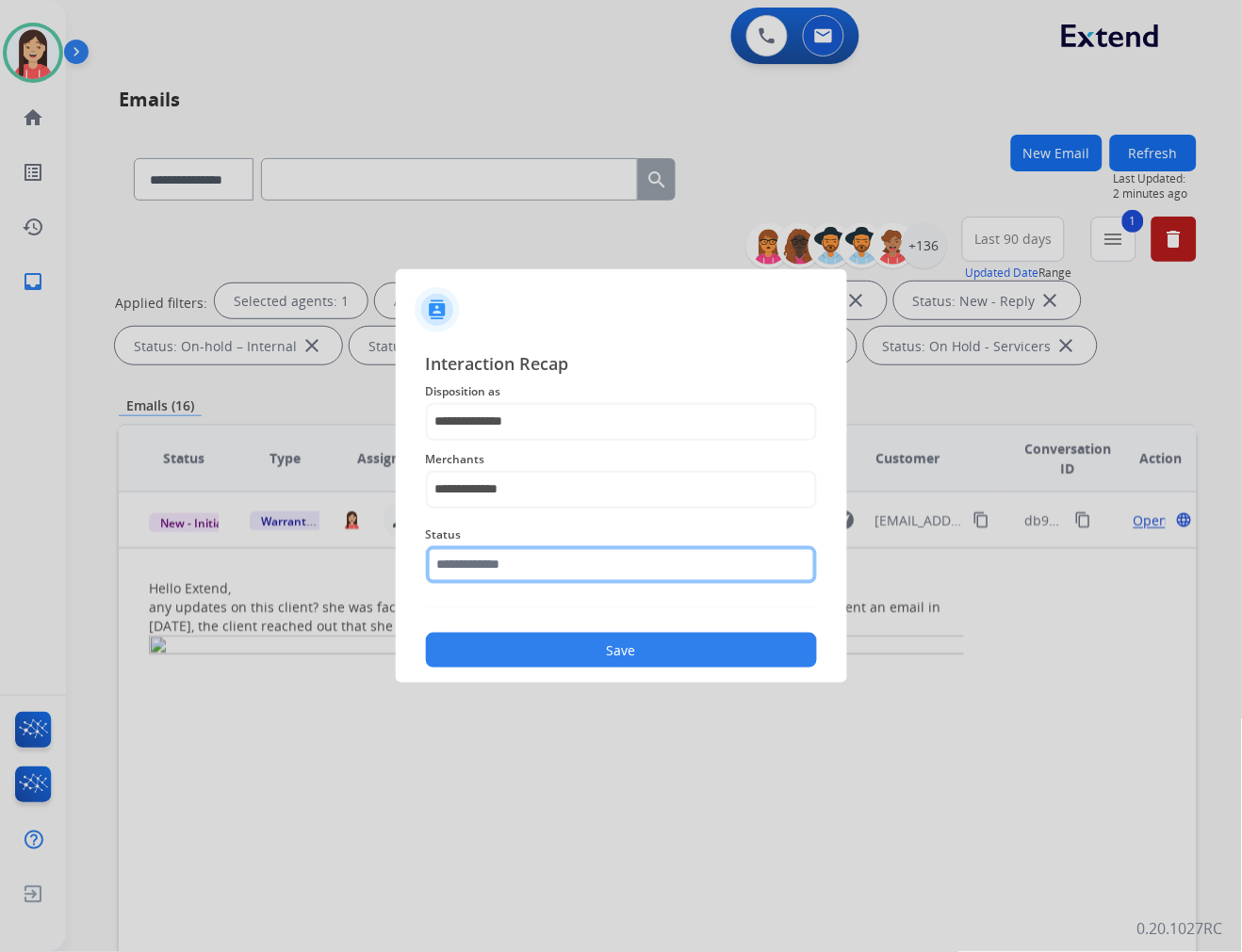
click at [558, 567] on input "text" at bounding box center [621, 565] width 391 height 37
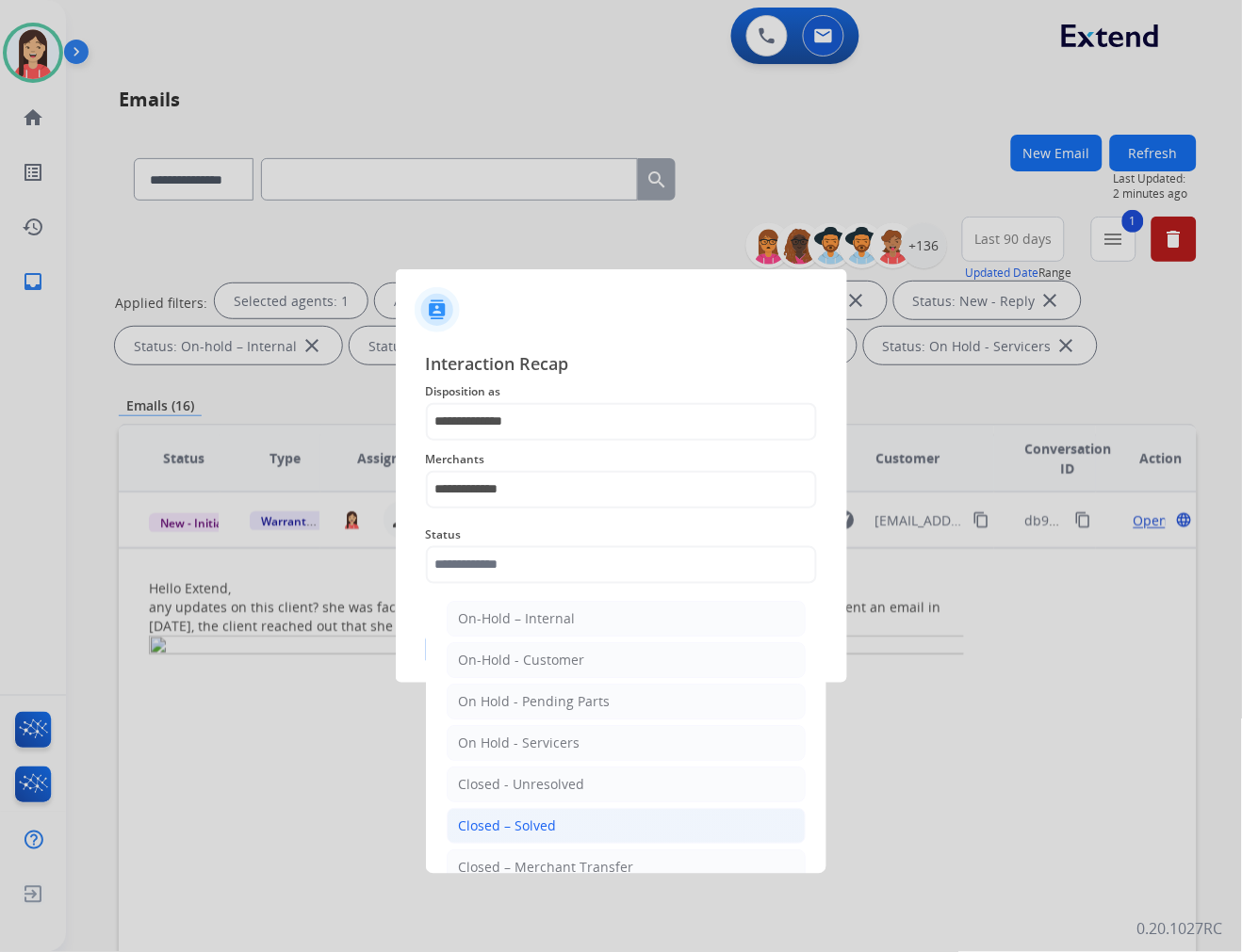
click at [522, 822] on div "Closed – Solved" at bounding box center [508, 825] width 98 height 19
type input "**********"
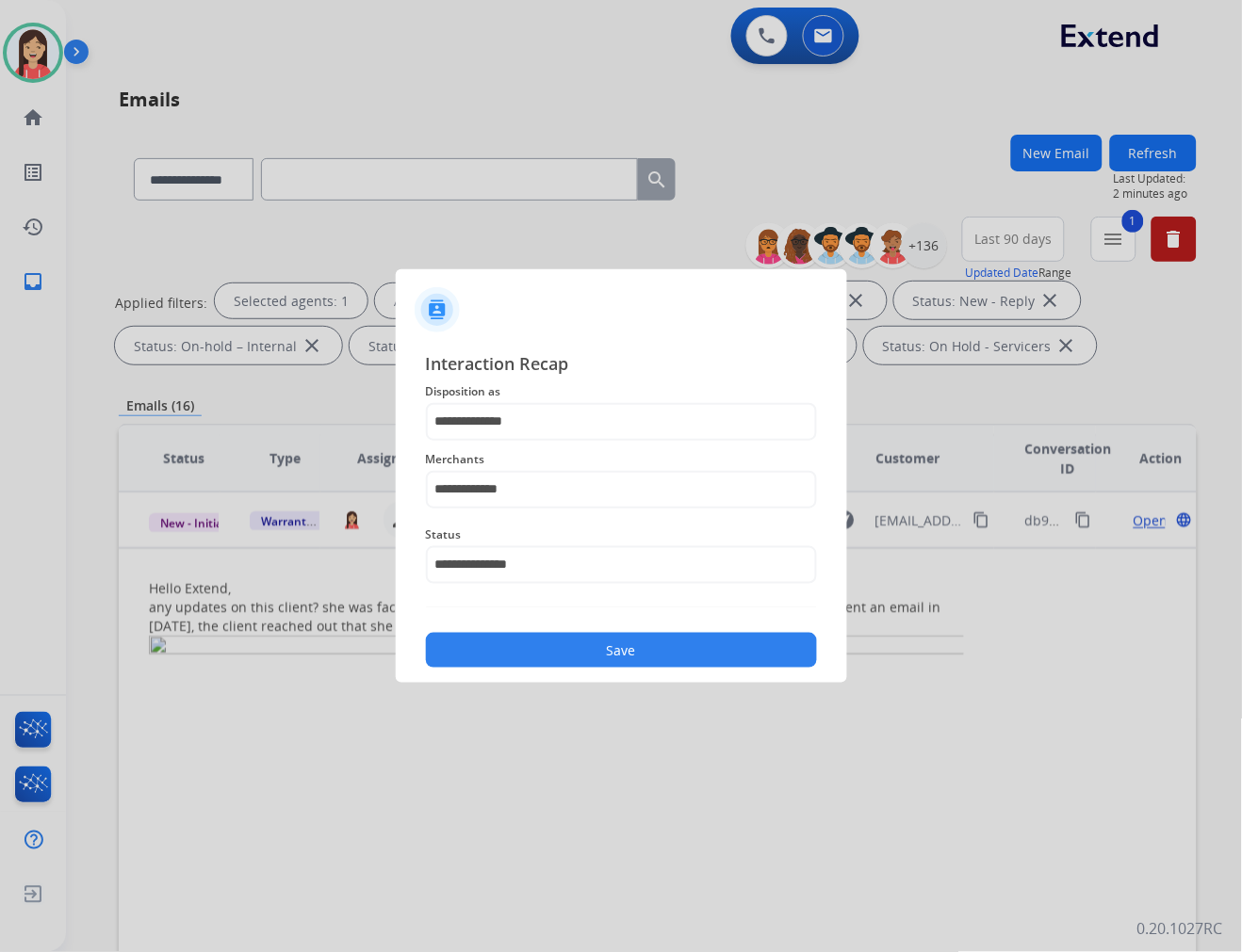
click at [577, 653] on button "Save" at bounding box center [621, 651] width 391 height 35
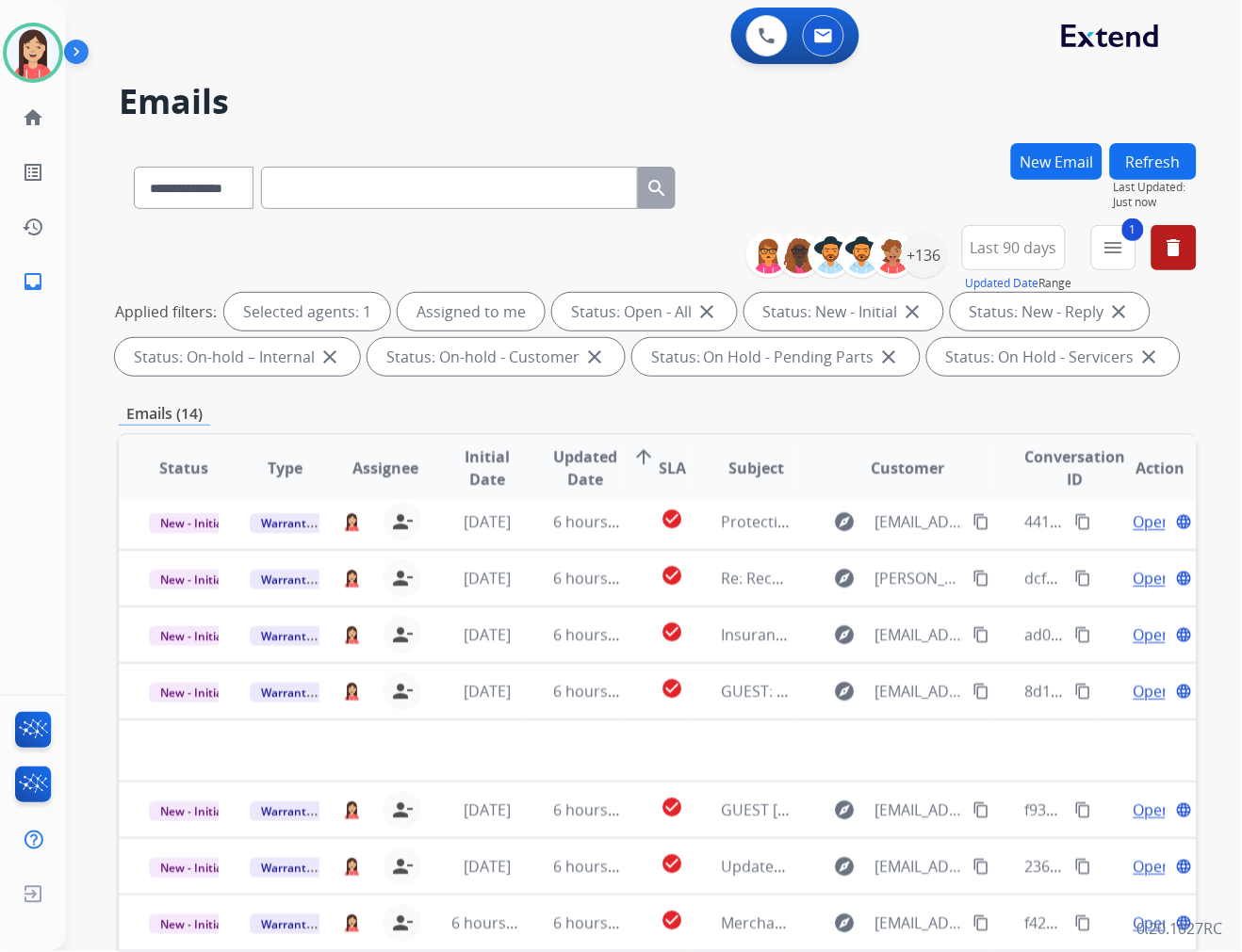
scroll to position [62, 0]
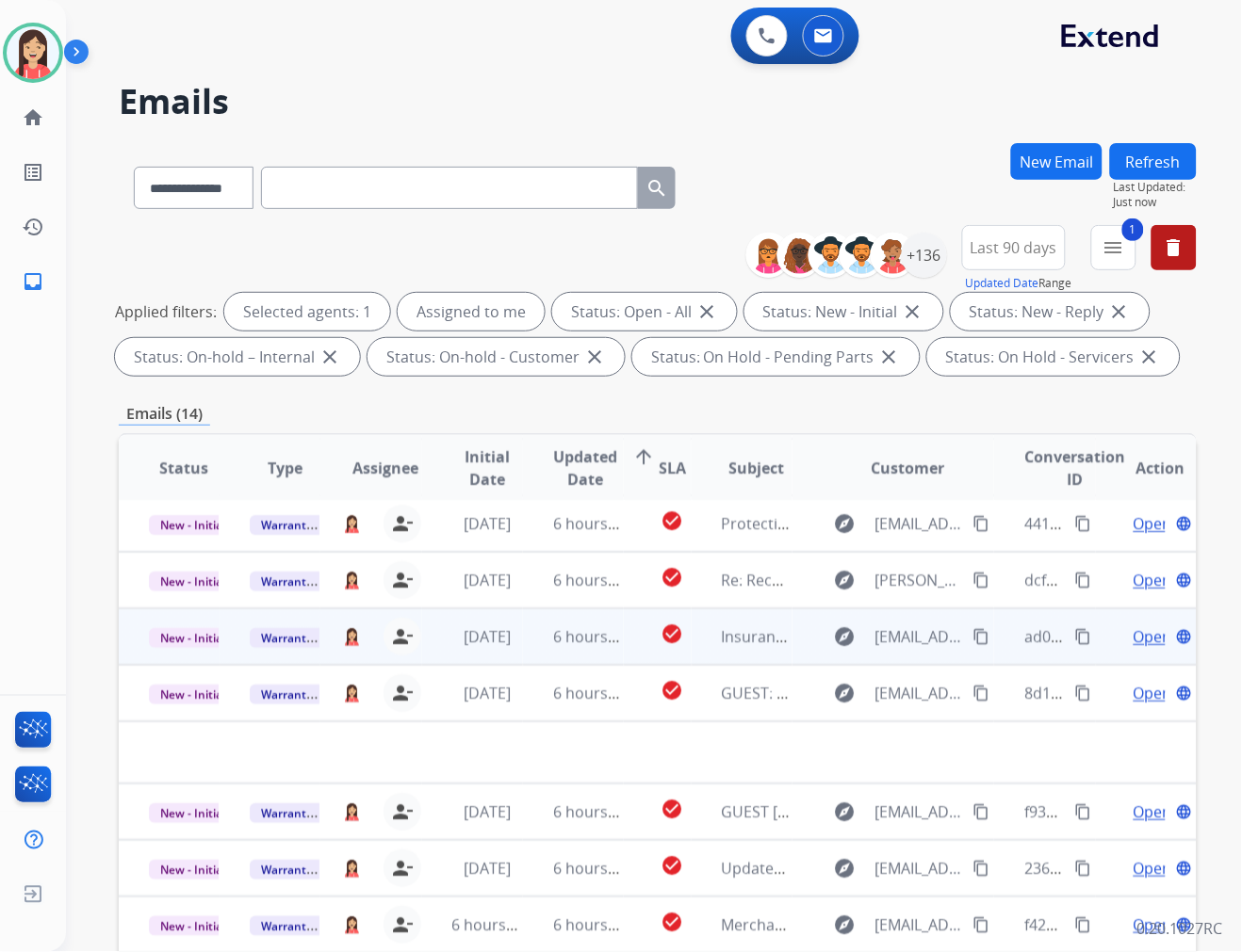
click at [523, 650] on td "6 hours ago" at bounding box center [573, 637] width 101 height 57
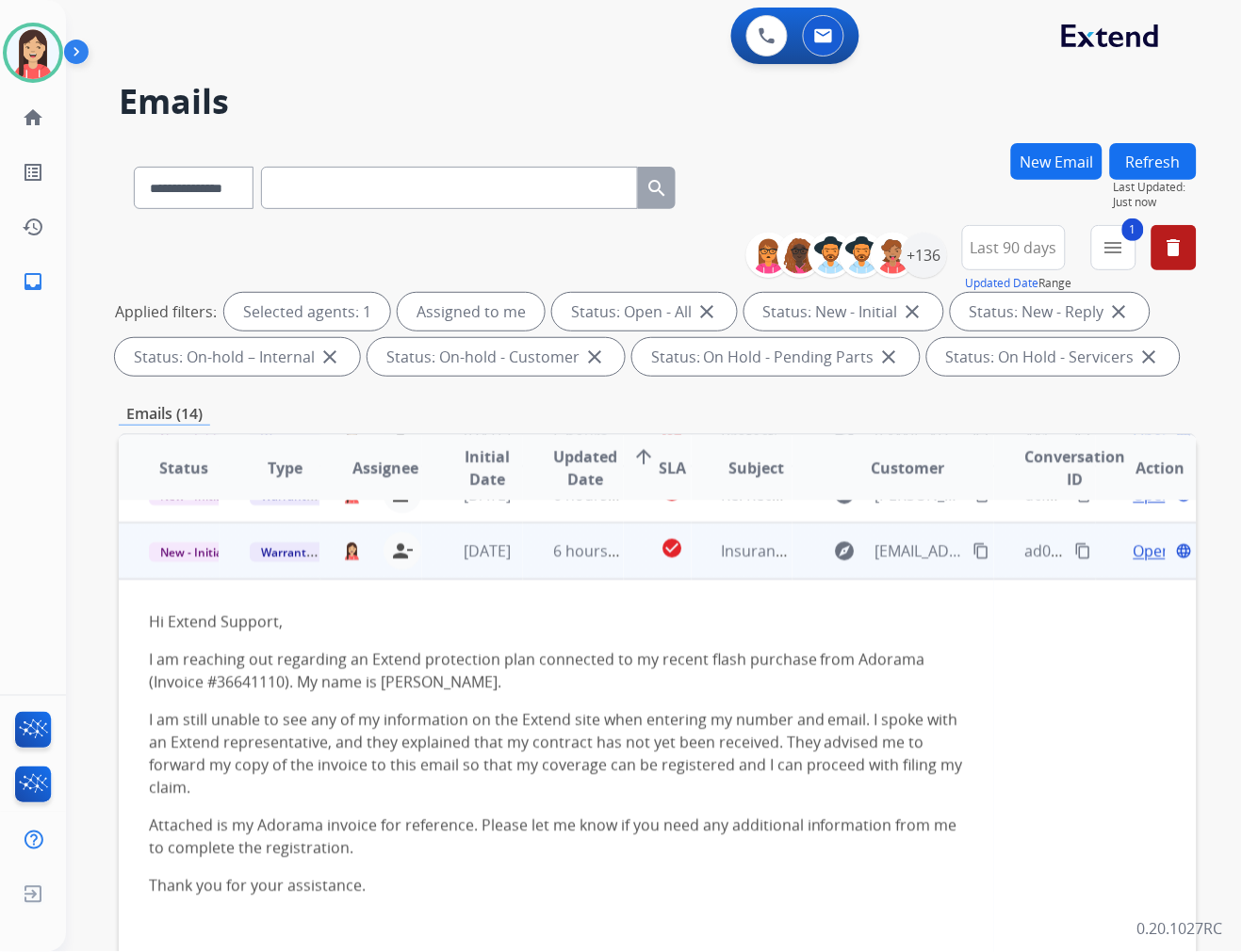
scroll to position [170, 0]
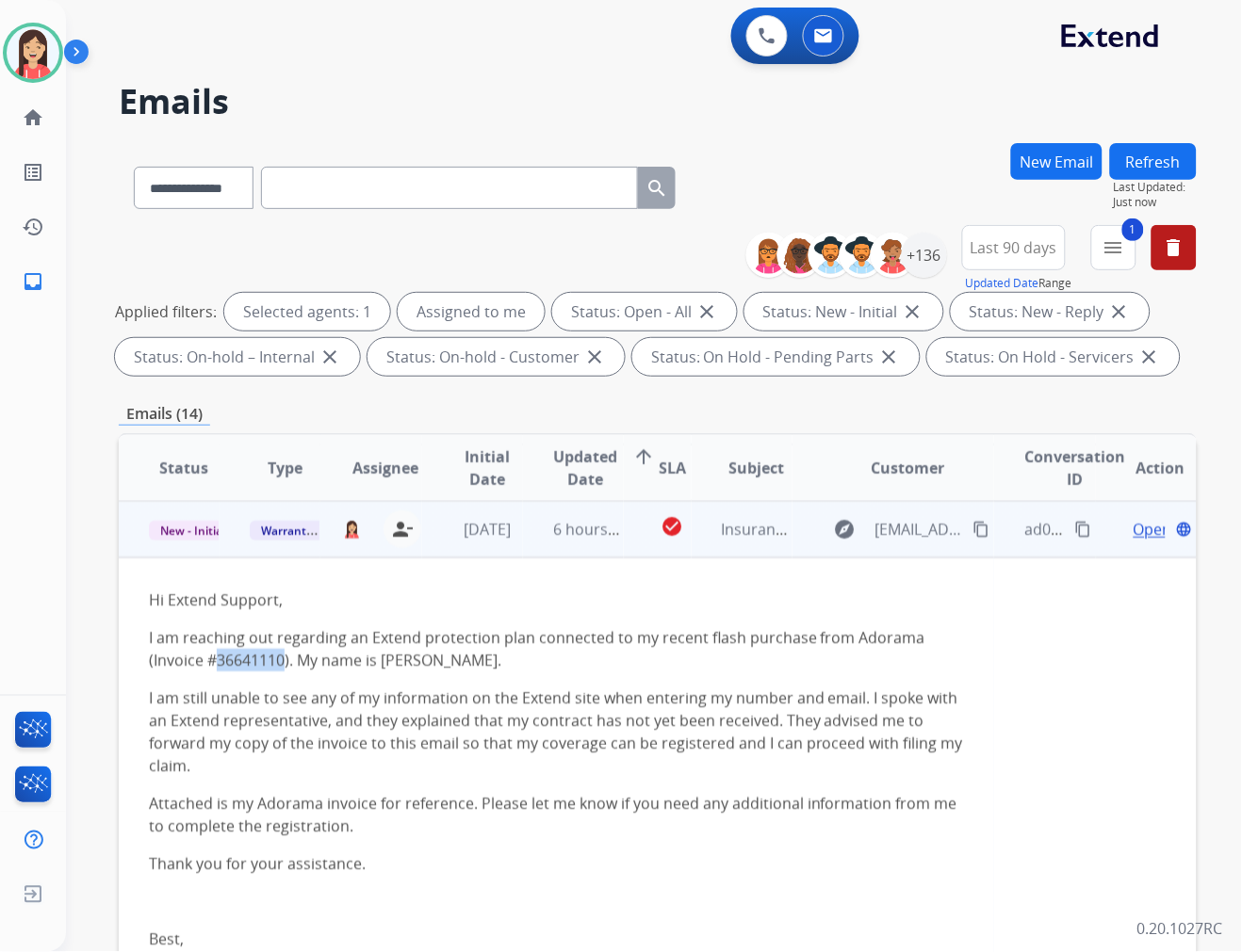
drag, startPoint x: 218, startPoint y: 662, endPoint x: 284, endPoint y: 665, distance: 66.1
click at [284, 665] on p "I am reaching out regarding an Extend protection plan connected to my recent fl…" at bounding box center [557, 649] width 815 height 45
click at [550, 608] on p "Hi Extend Support," at bounding box center [557, 600] width 815 height 23
click at [973, 525] on mat-icon "content_copy" at bounding box center [981, 529] width 17 height 17
click at [568, 616] on div "Hi Extend Support, I am reaching out regarding an Extend protection plan connec…" at bounding box center [557, 807] width 815 height 437
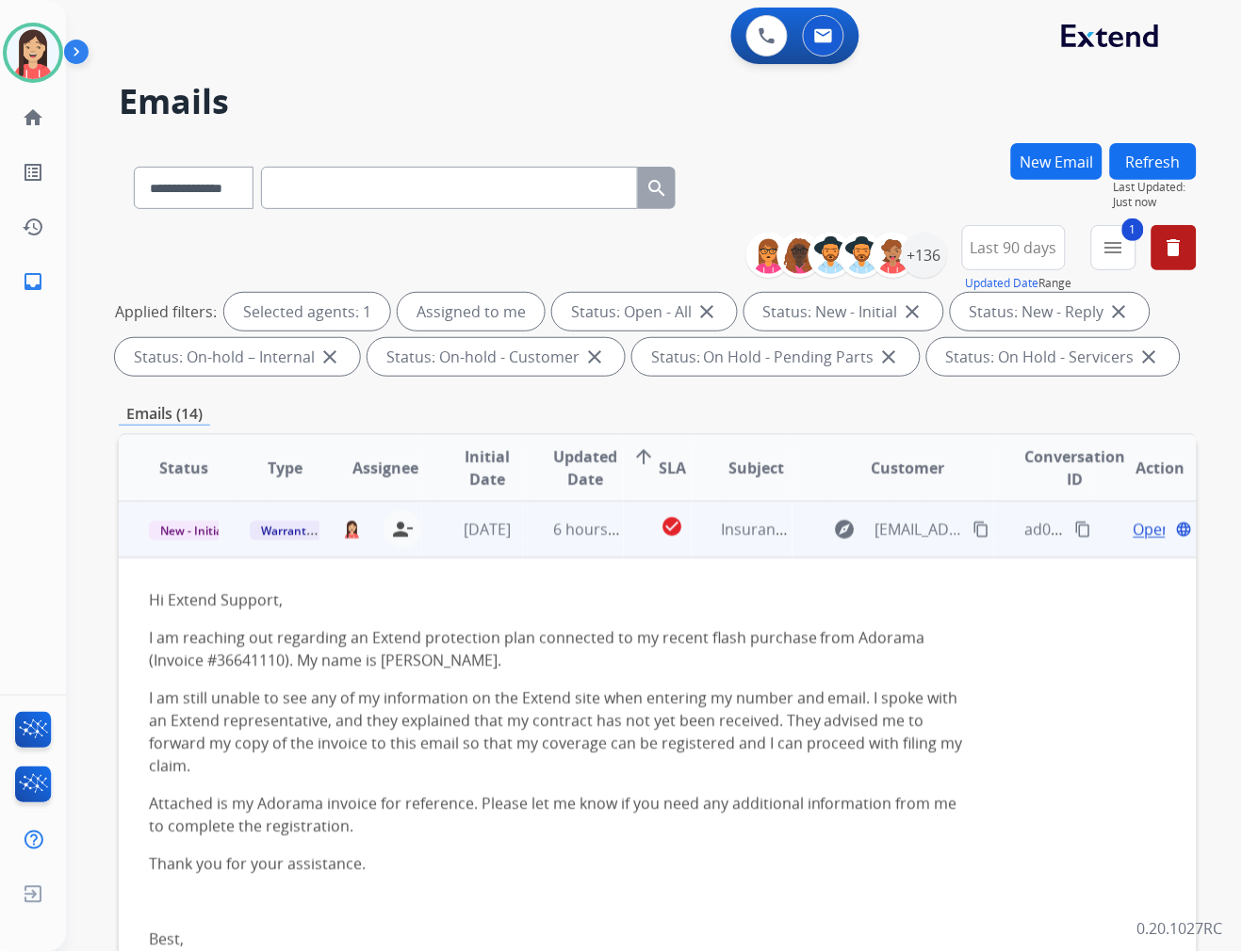
click at [1133, 527] on span "Open" at bounding box center [1152, 529] width 38 height 23
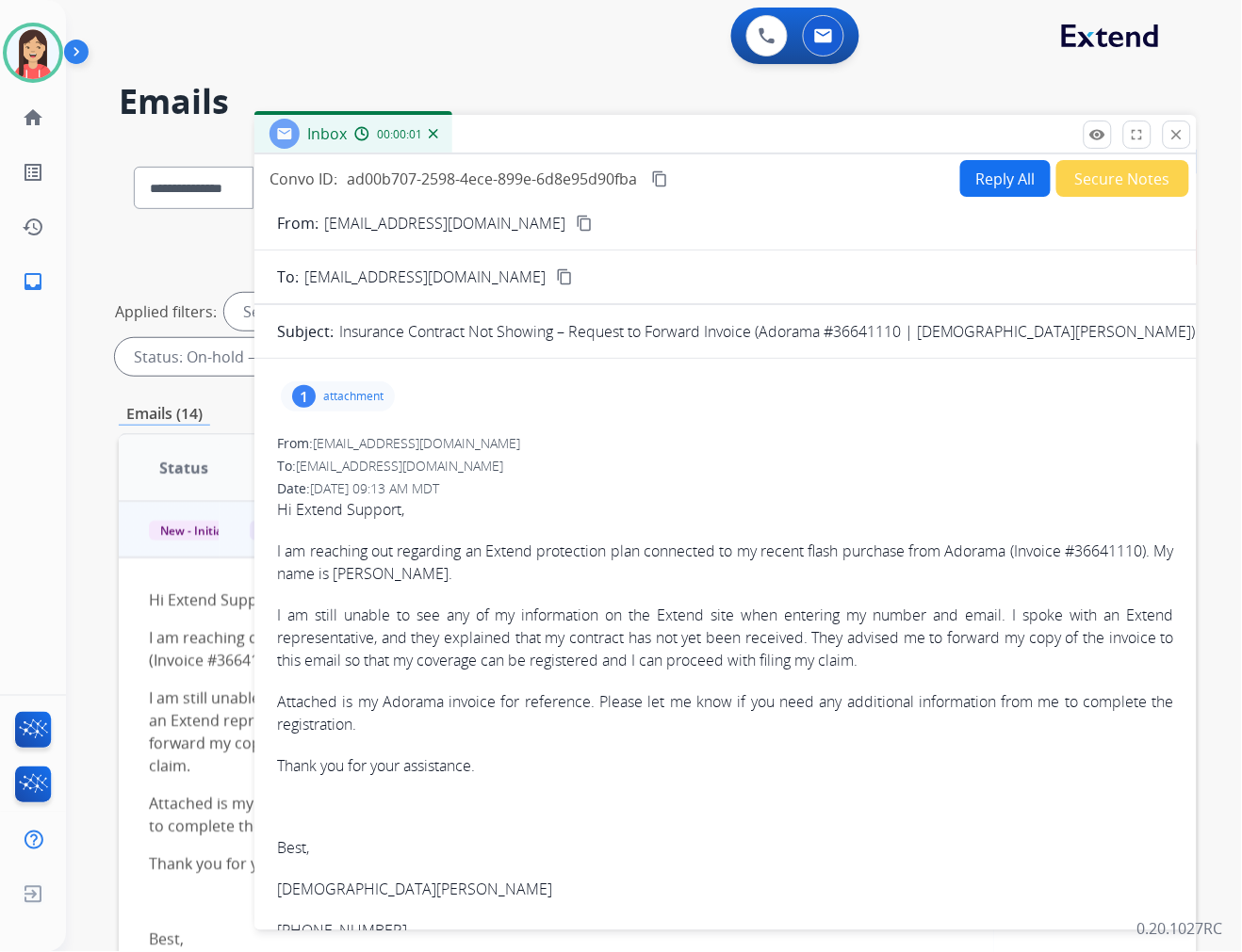
click at [351, 400] on p "attachment" at bounding box center [352, 396] width 60 height 15
click at [477, 446] on mat-icon "download" at bounding box center [476, 444] width 17 height 17
click at [362, 575] on p "I am reaching out regarding an Extend protection plan connected to my recent fl…" at bounding box center [726, 562] width 897 height 45
drag, startPoint x: 359, startPoint y: 577, endPoint x: 459, endPoint y: 580, distance: 100.0
click at [459, 580] on p "I am reaching out regarding an Extend protection plan connected to my recent fl…" at bounding box center [726, 562] width 897 height 45
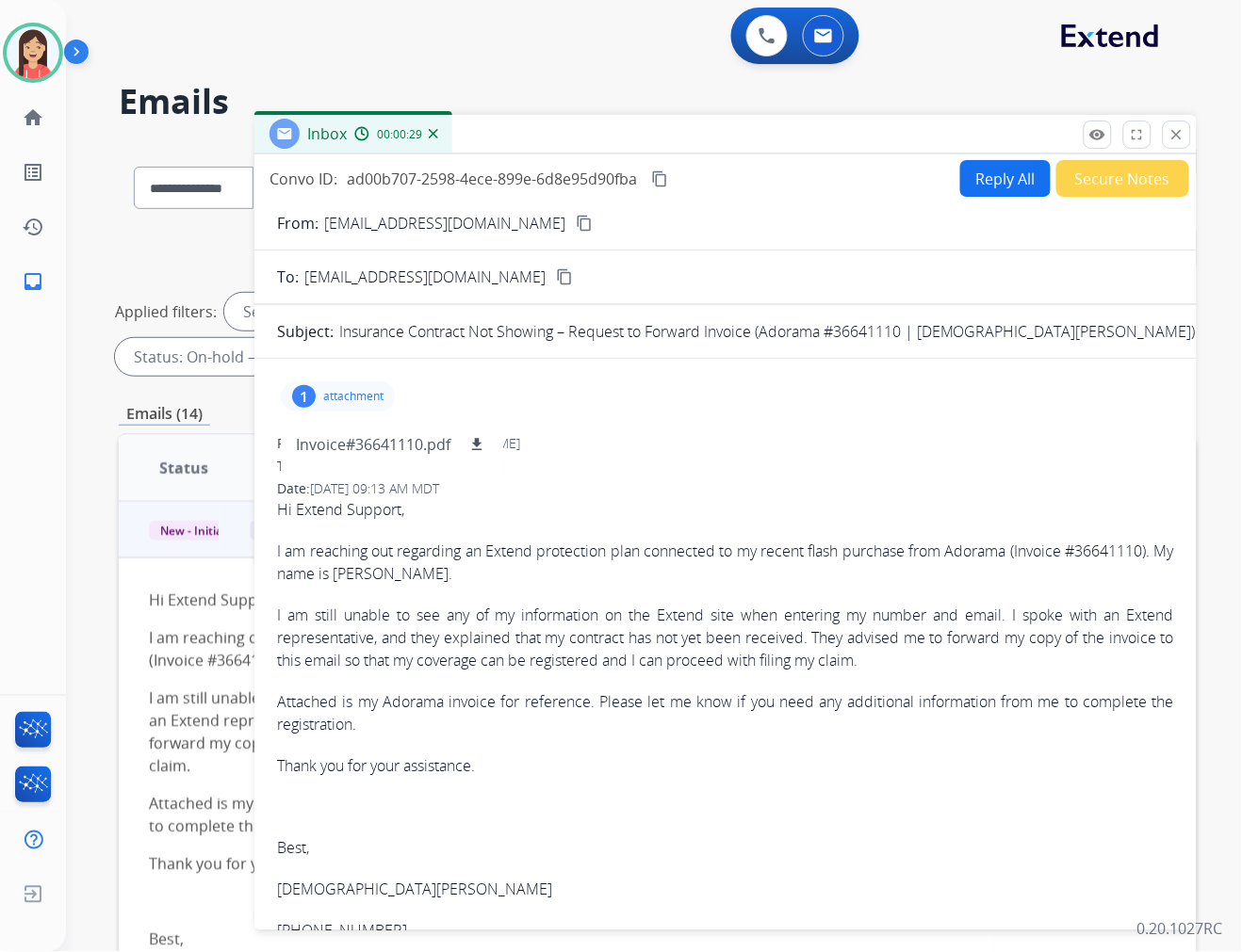
click at [575, 219] on mat-icon "content_copy" at bounding box center [583, 223] width 17 height 17
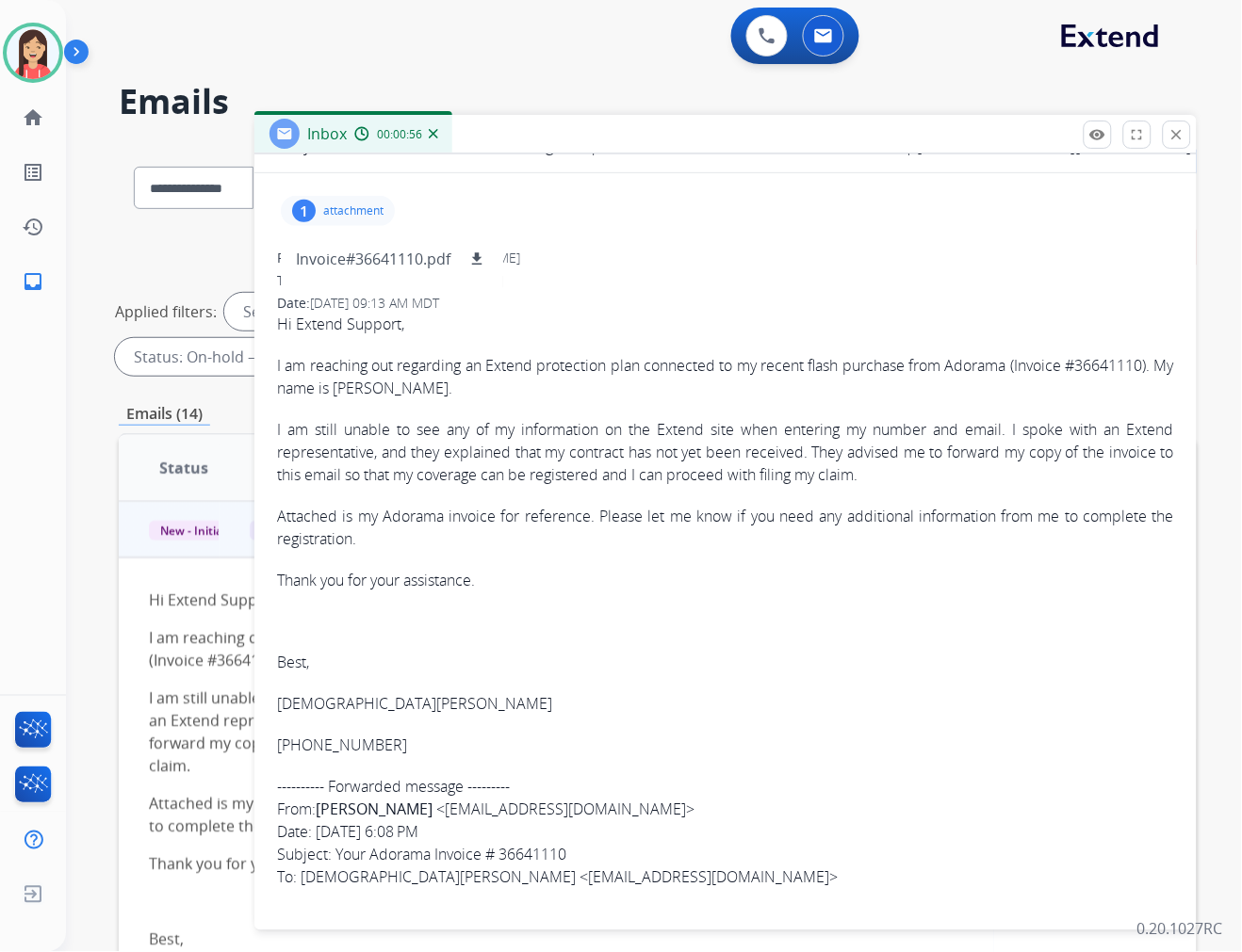
scroll to position [0, 0]
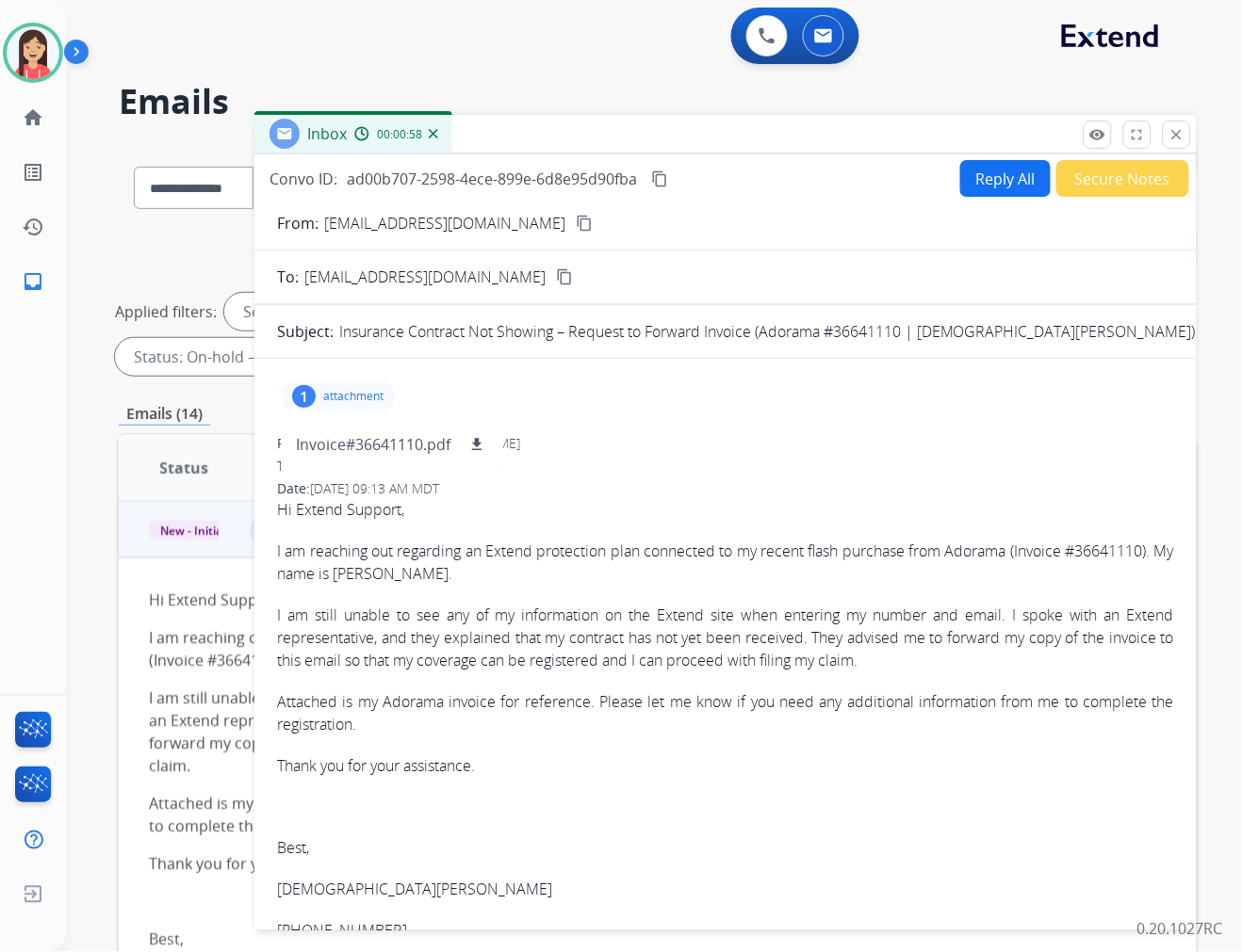
click at [976, 180] on button "Reply All" at bounding box center [1005, 178] width 90 height 36
select select "**********"
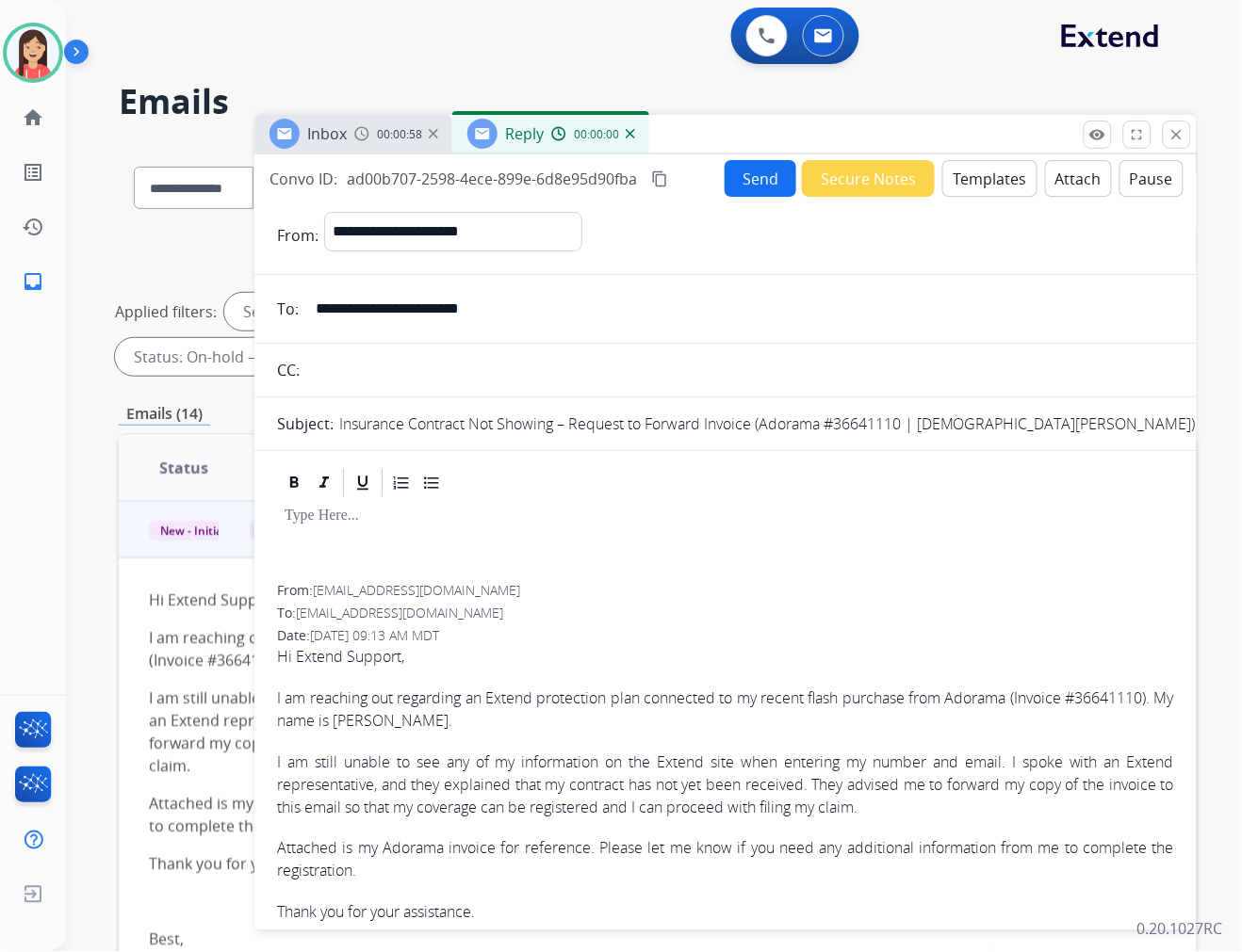
click at [976, 180] on button "Templates" at bounding box center [990, 178] width 95 height 36
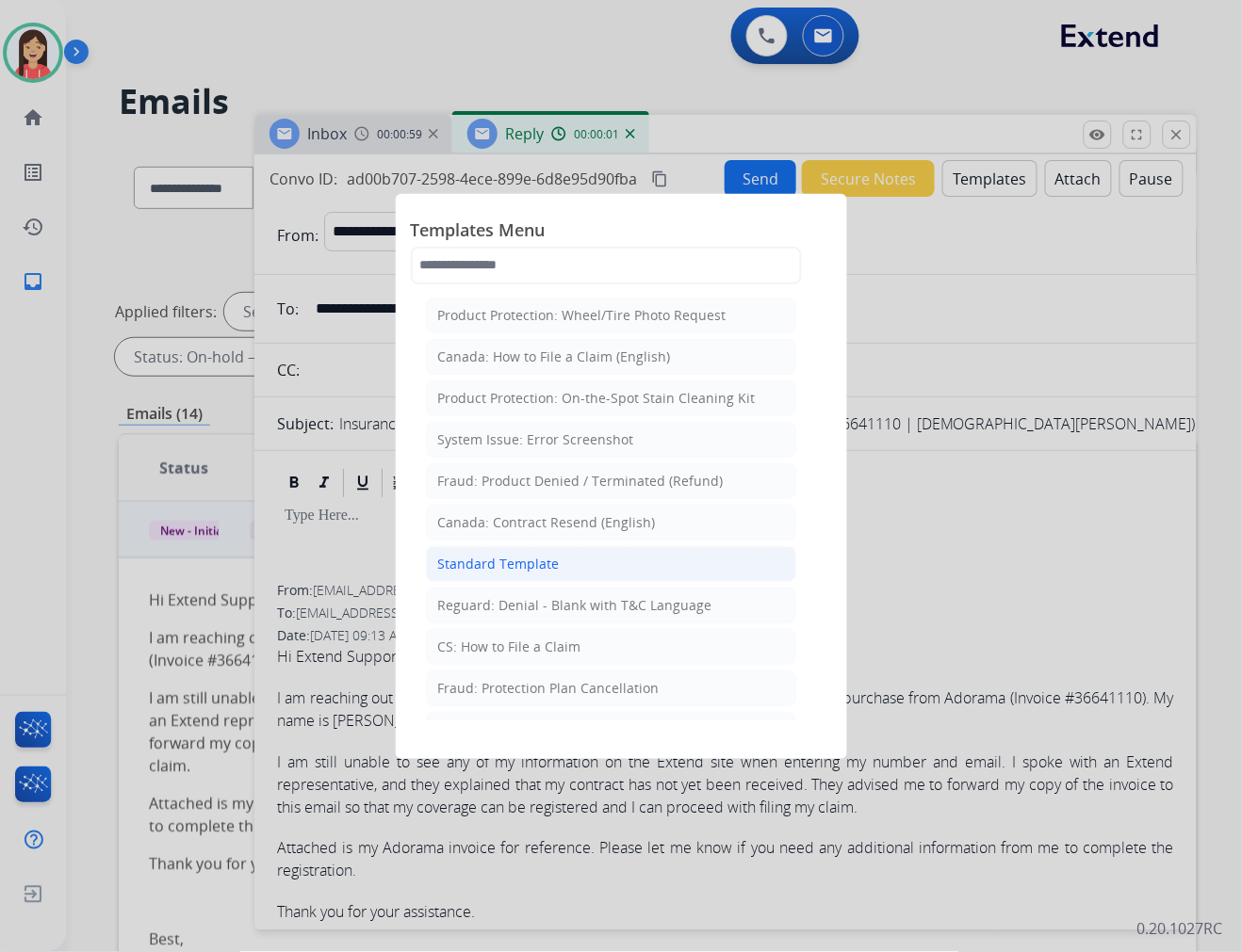
click at [480, 559] on div "Standard Template" at bounding box center [499, 563] width 122 height 19
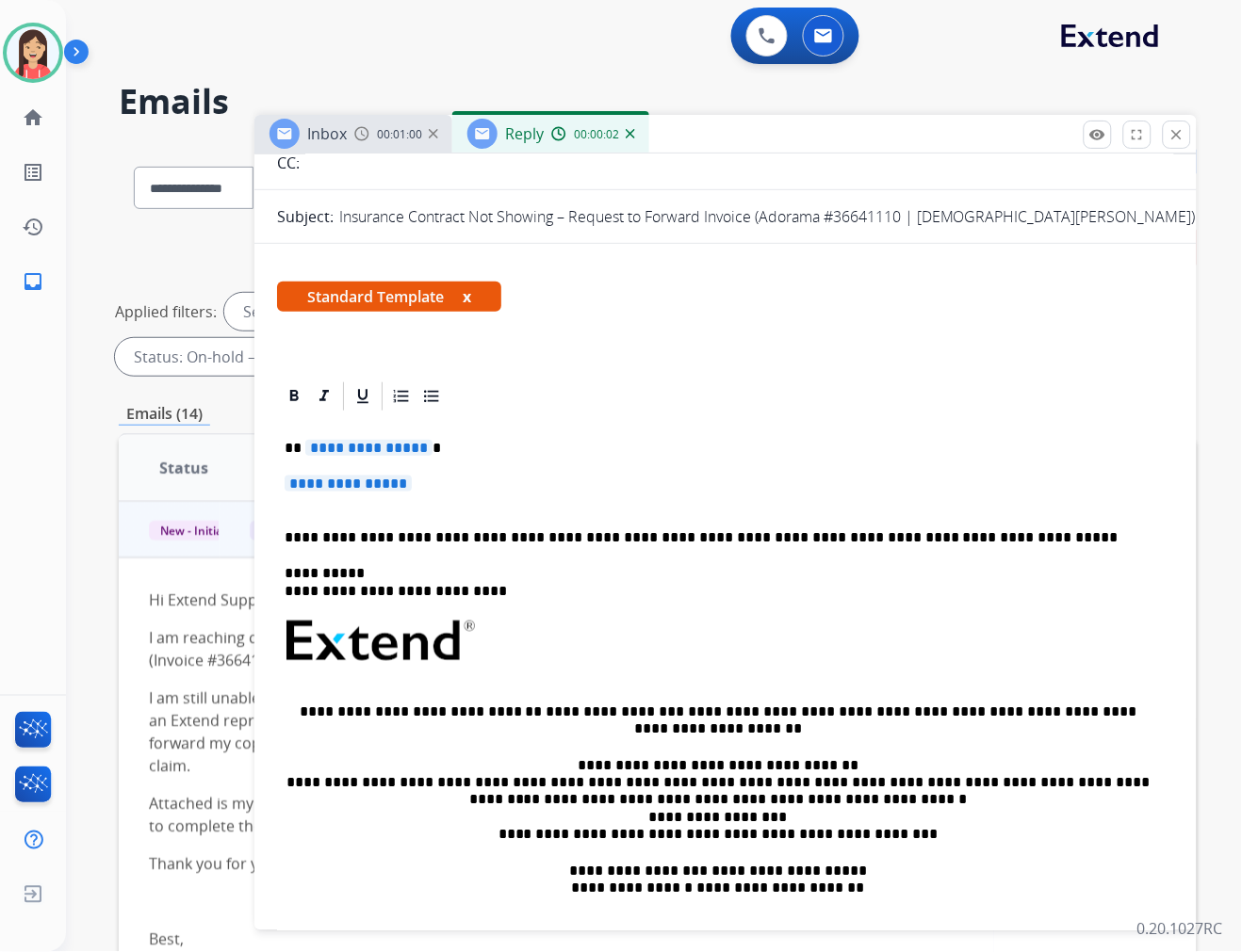
scroll to position [209, 0]
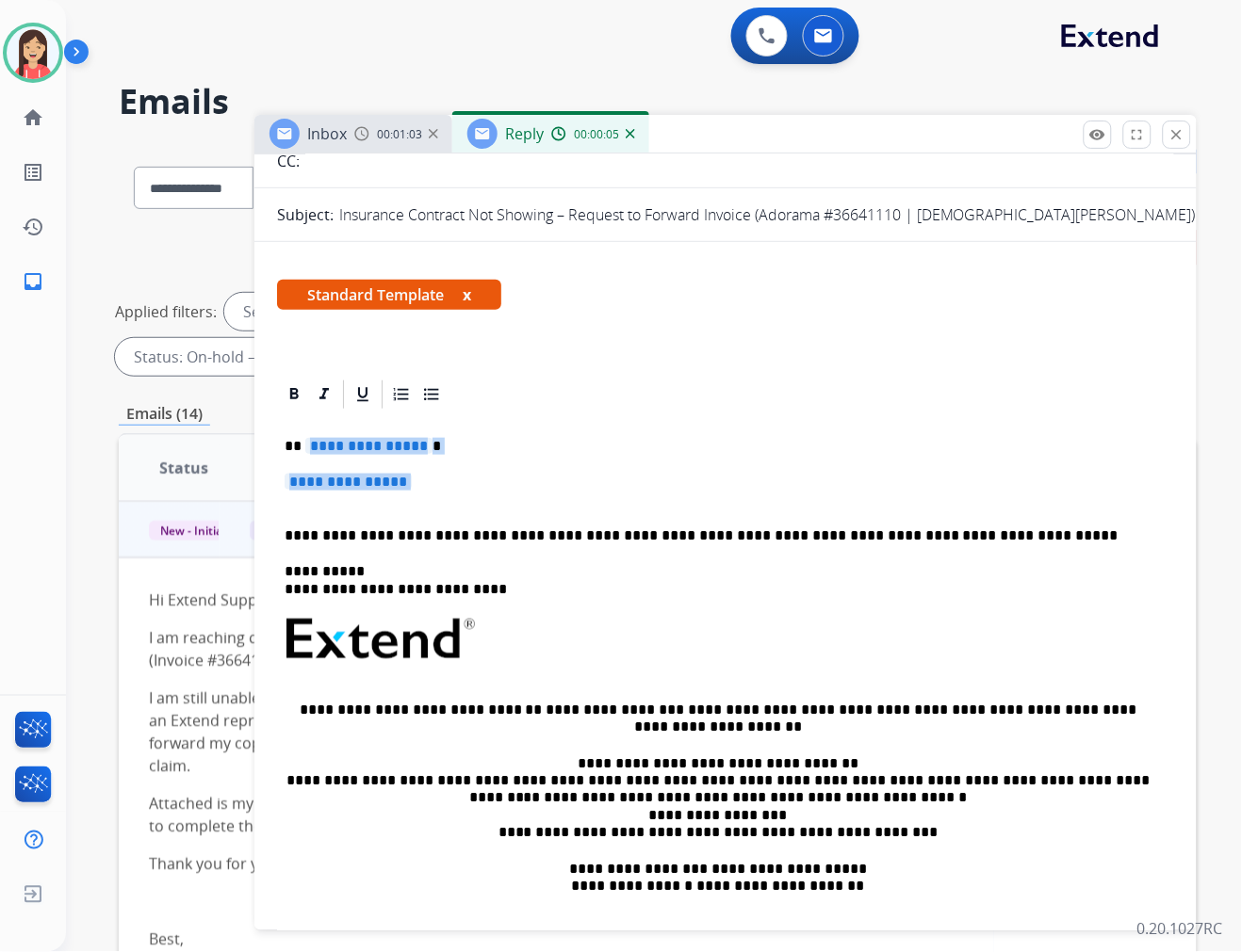
drag, startPoint x: 309, startPoint y: 453, endPoint x: 955, endPoint y: 497, distance: 647.5
click at [955, 497] on div "**********" at bounding box center [726, 683] width 897 height 545
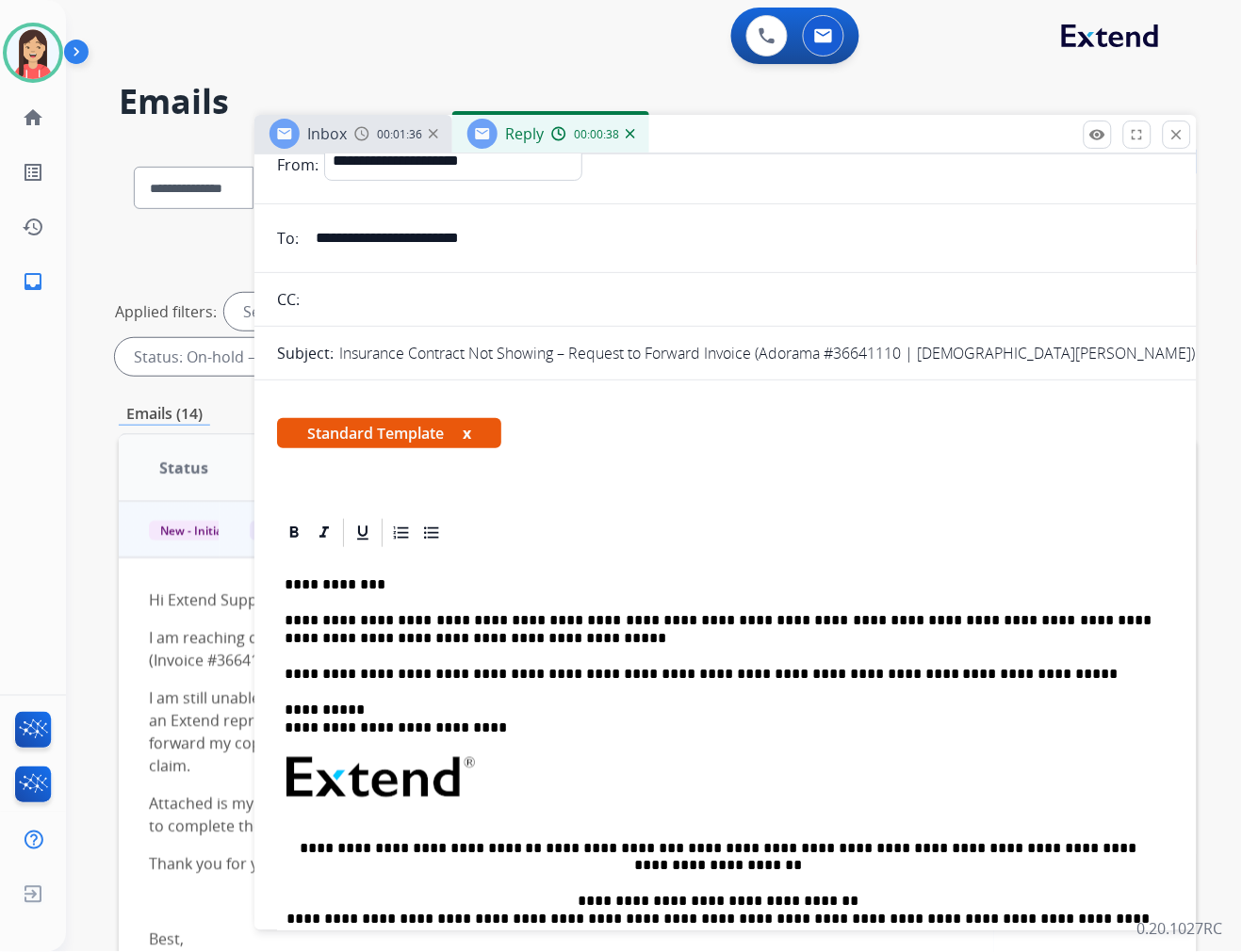
scroll to position [0, 0]
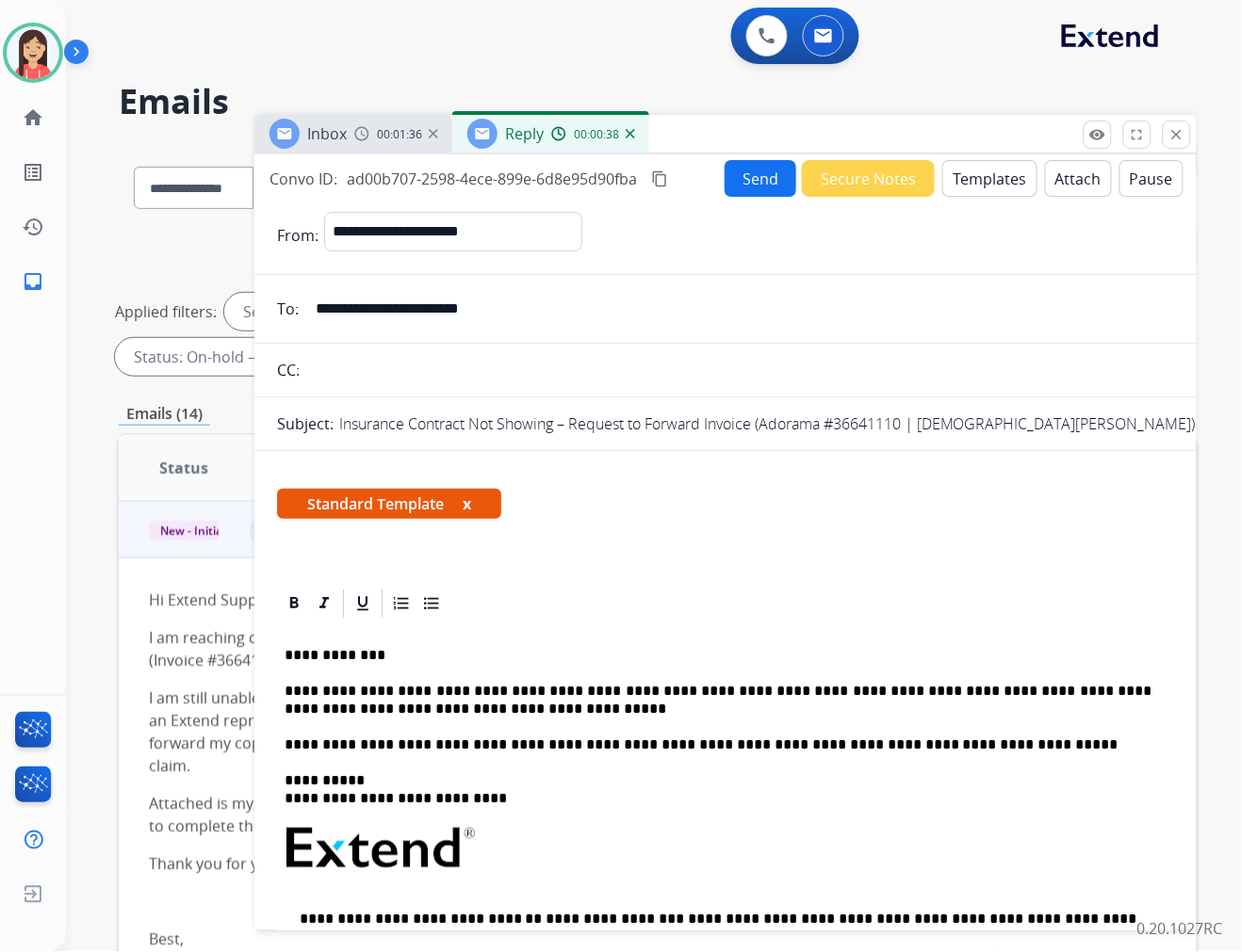
click at [736, 174] on button "Send" at bounding box center [760, 178] width 72 height 36
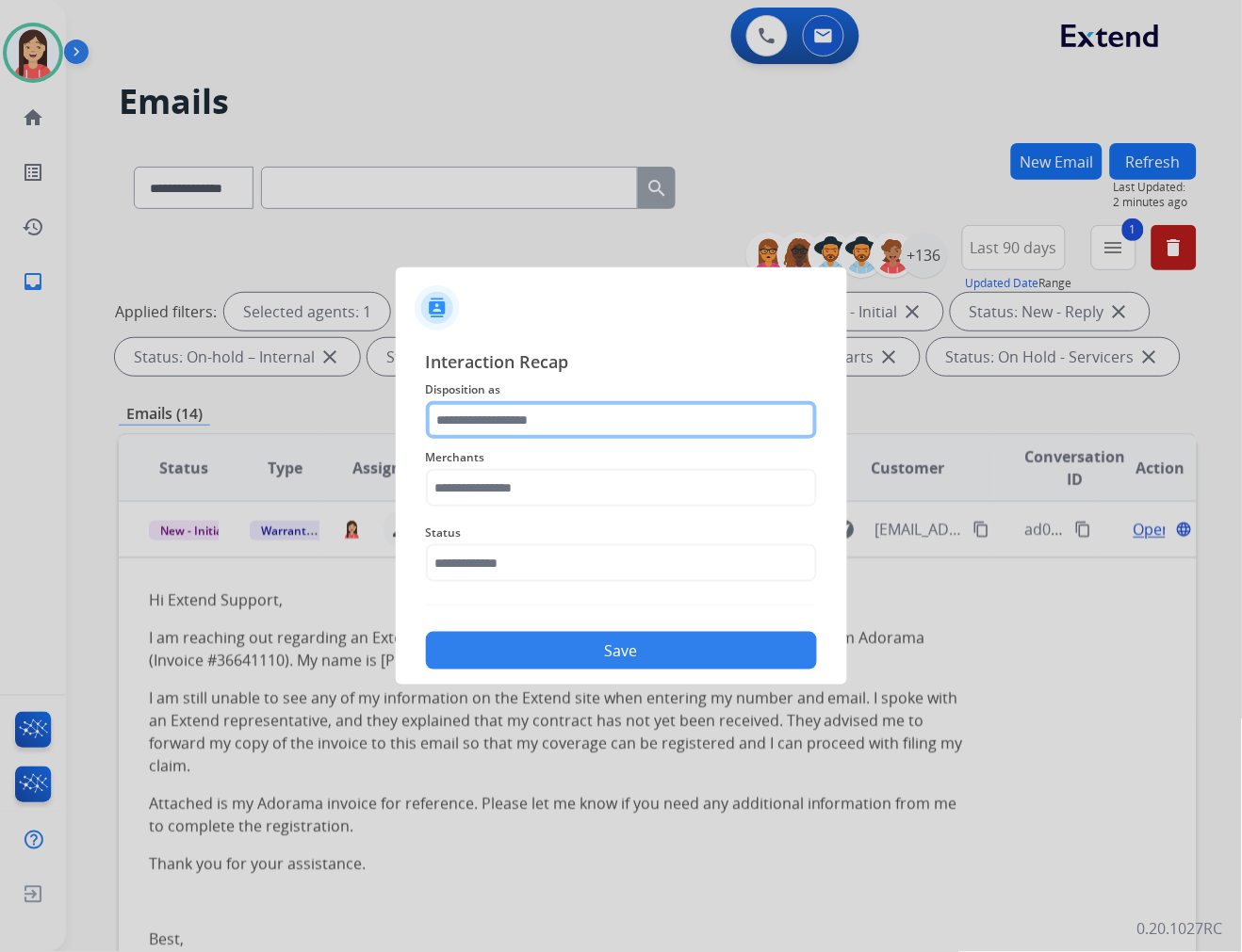
click at [507, 412] on input "text" at bounding box center [621, 420] width 391 height 37
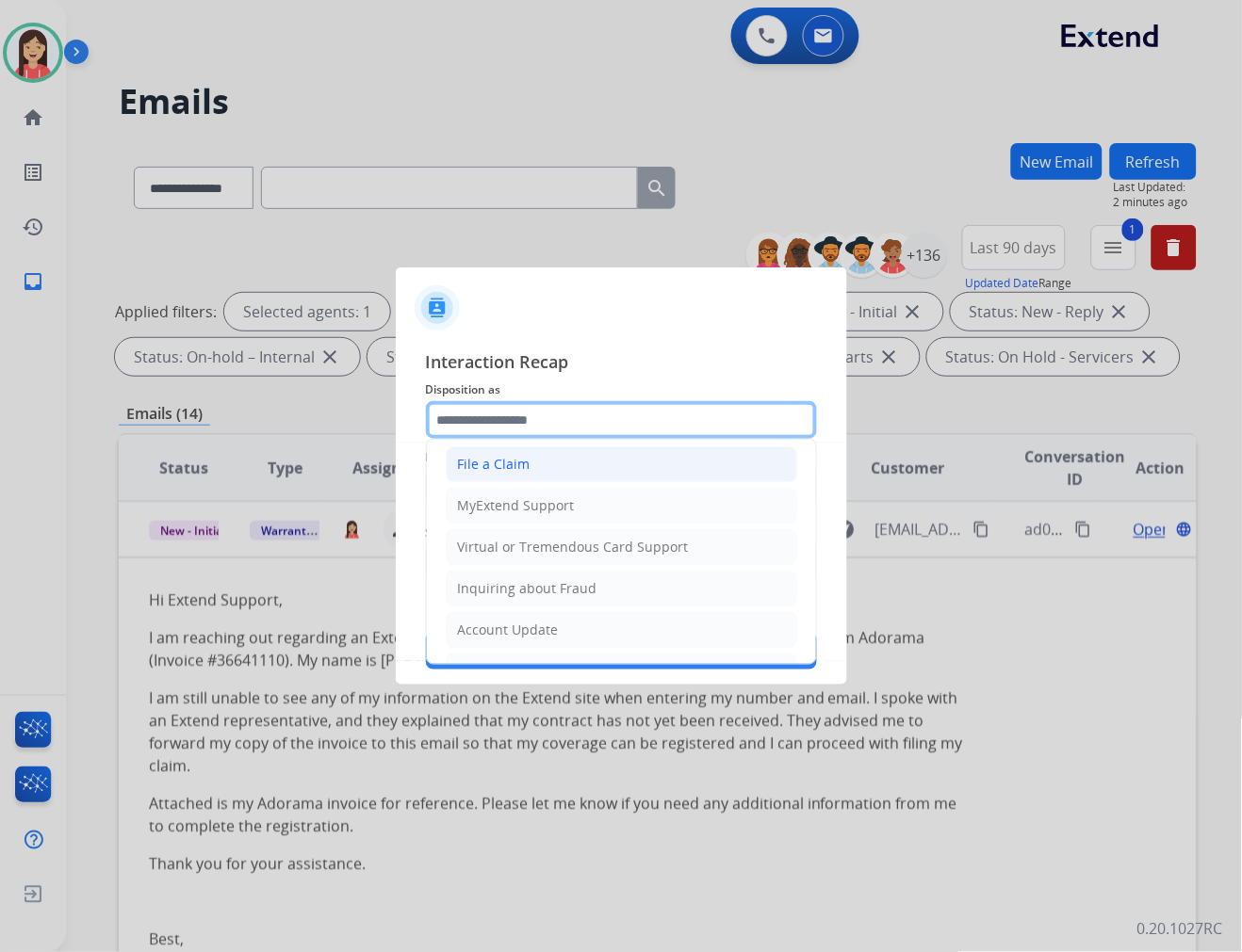
scroll to position [209, 0]
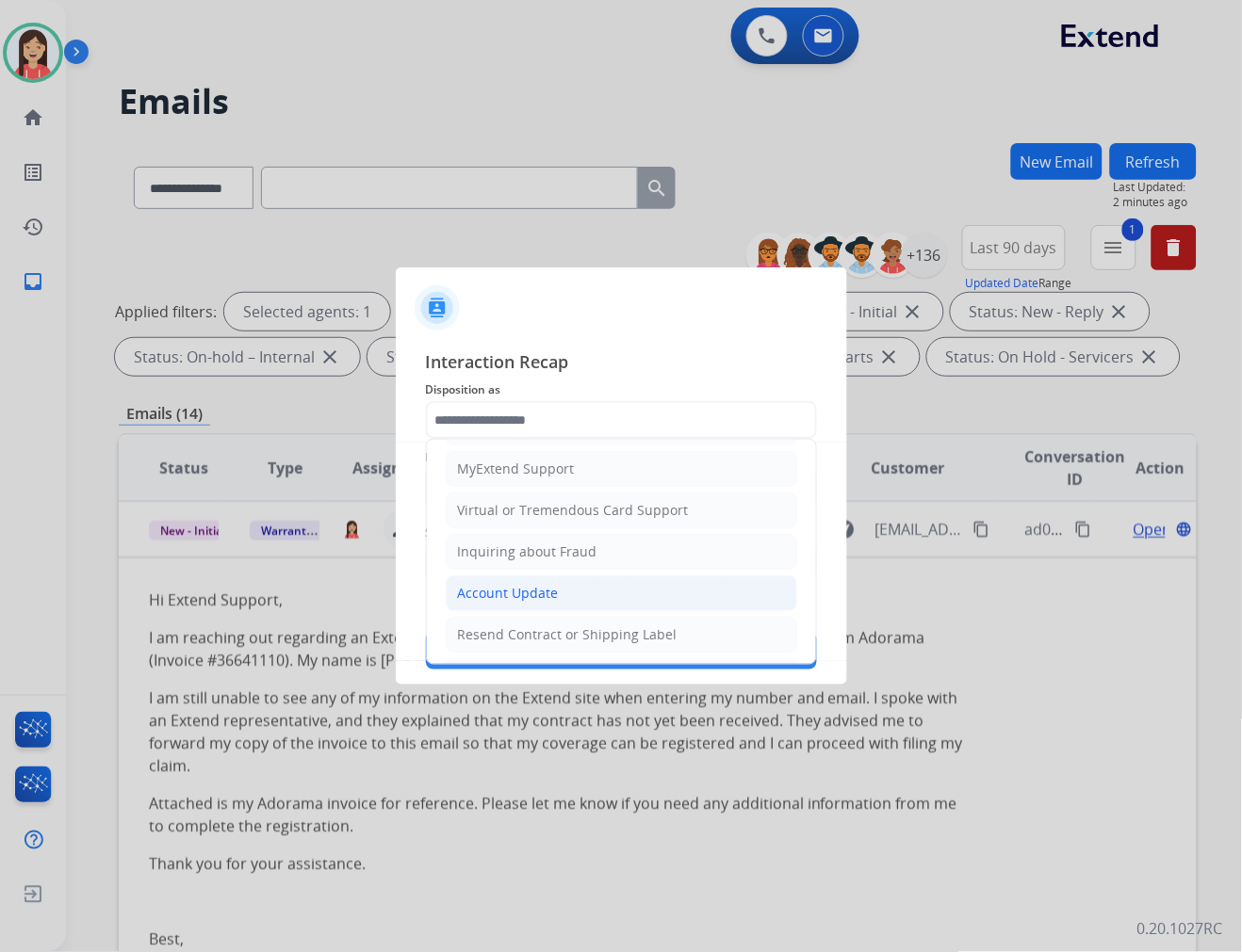
click at [506, 585] on div "Account Update" at bounding box center [508, 593] width 101 height 19
type input "**********"
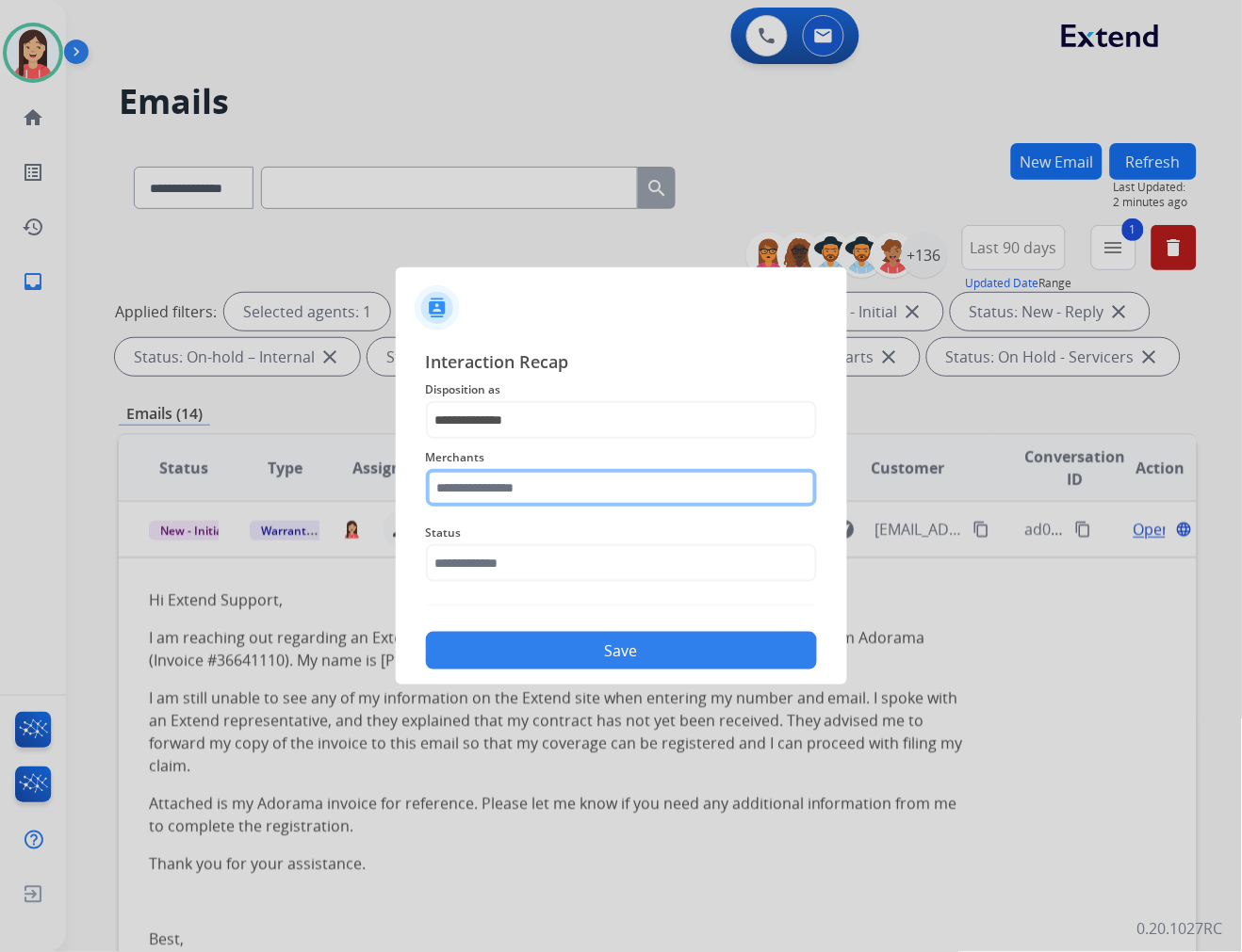
click at [521, 491] on input "text" at bounding box center [621, 488] width 391 height 37
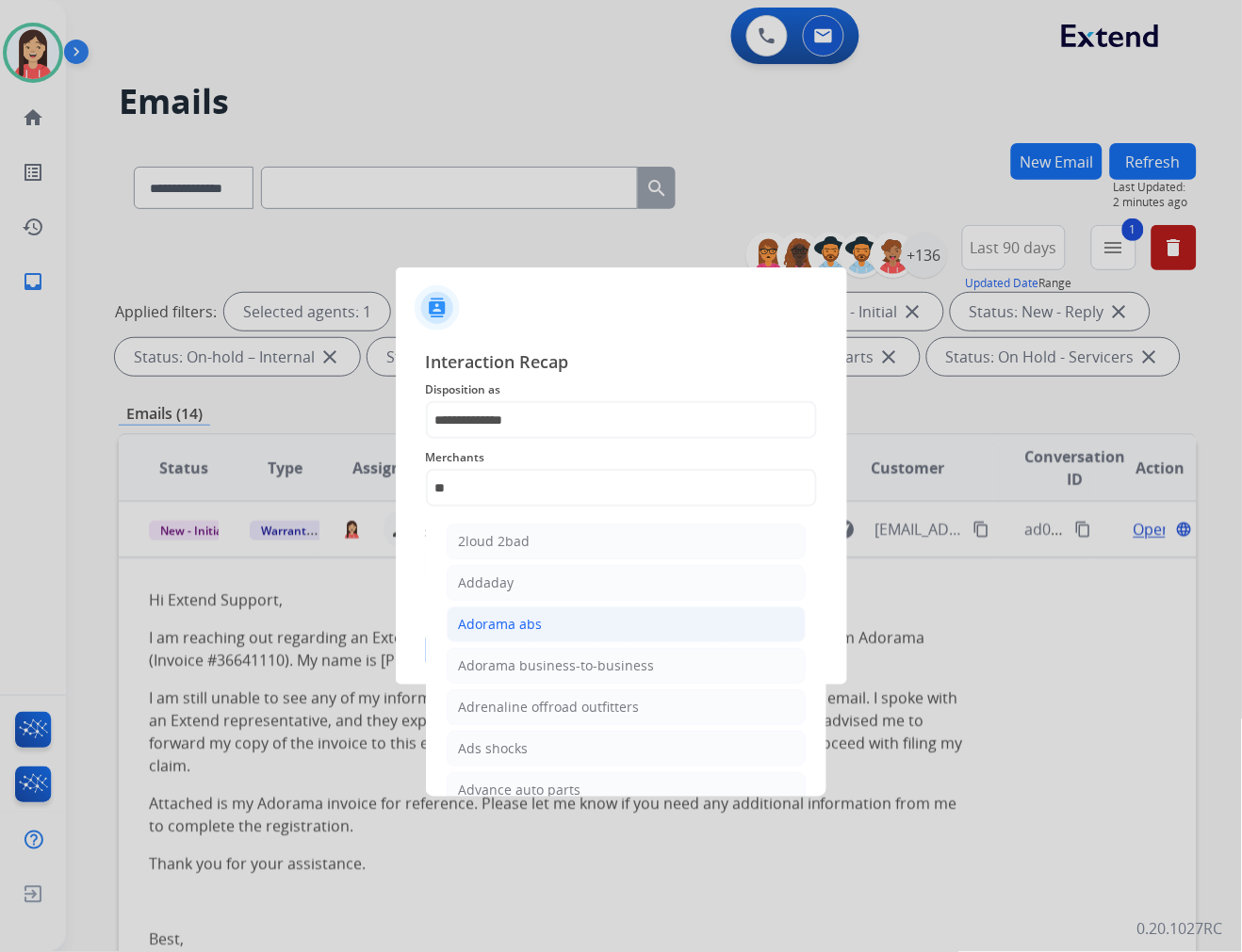
click at [516, 618] on div "Adorama abs" at bounding box center [500, 624] width 83 height 19
type input "**********"
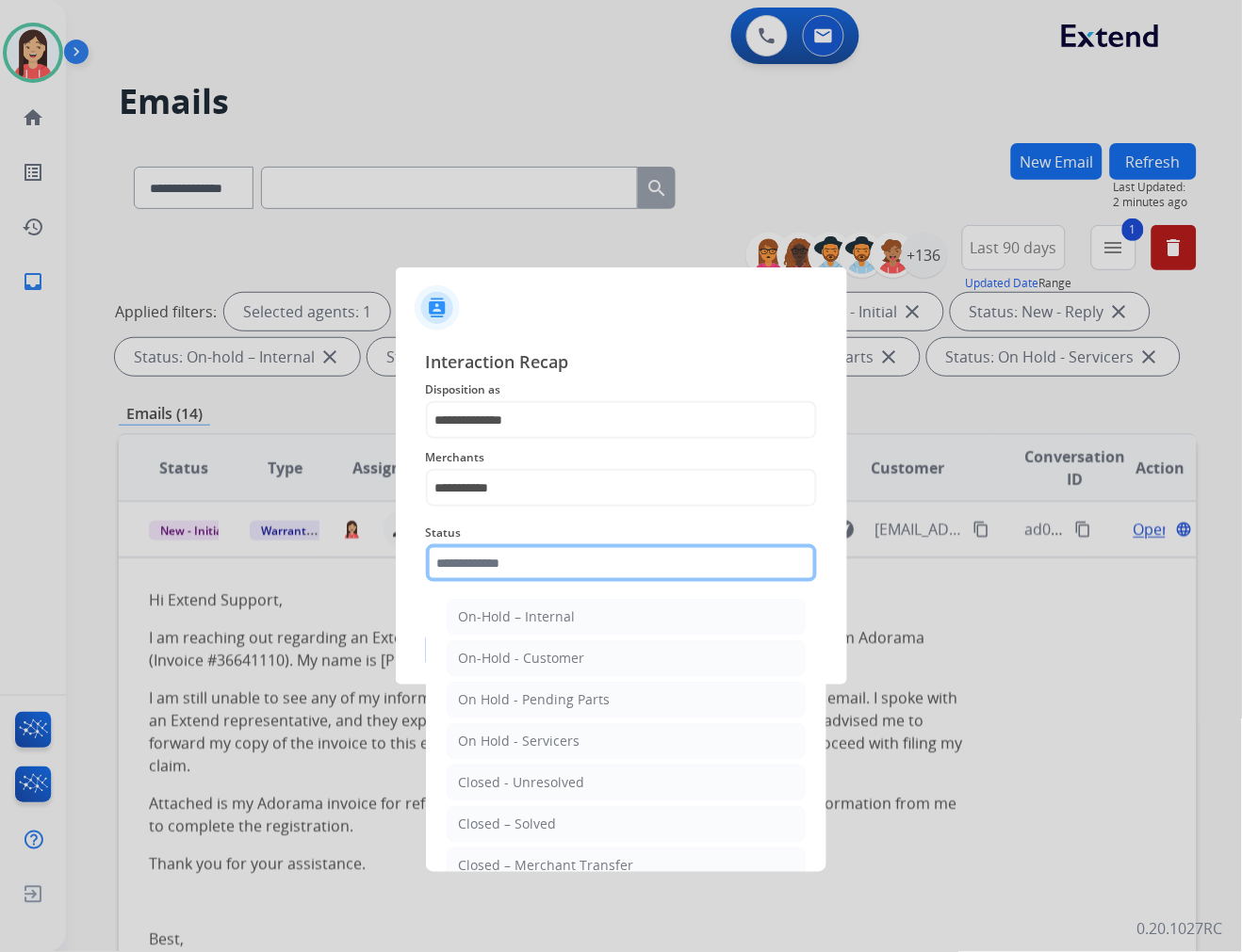
click at [524, 545] on input "text" at bounding box center [621, 563] width 391 height 37
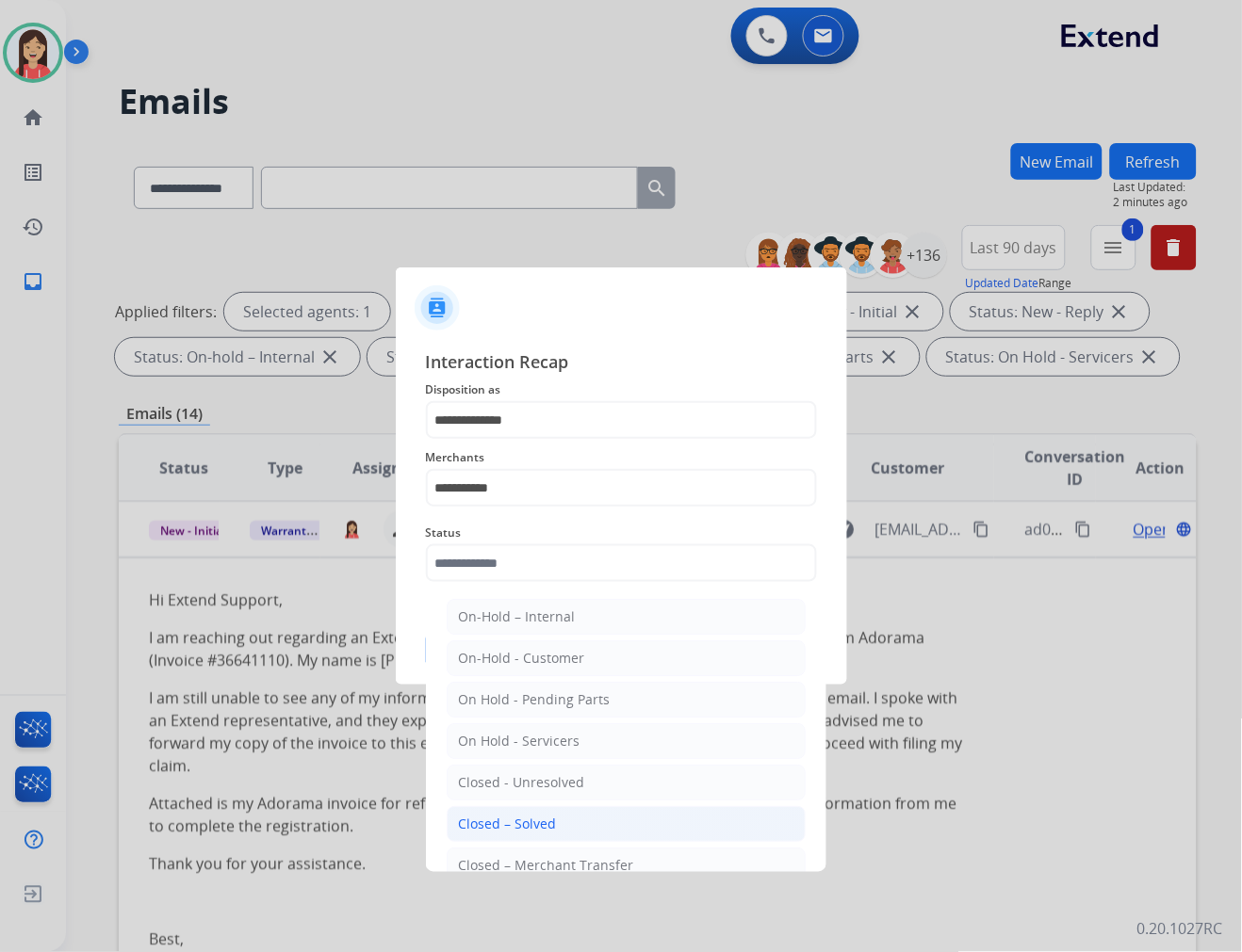
click at [520, 817] on div "Closed – Solved" at bounding box center [508, 823] width 98 height 19
type input "**********"
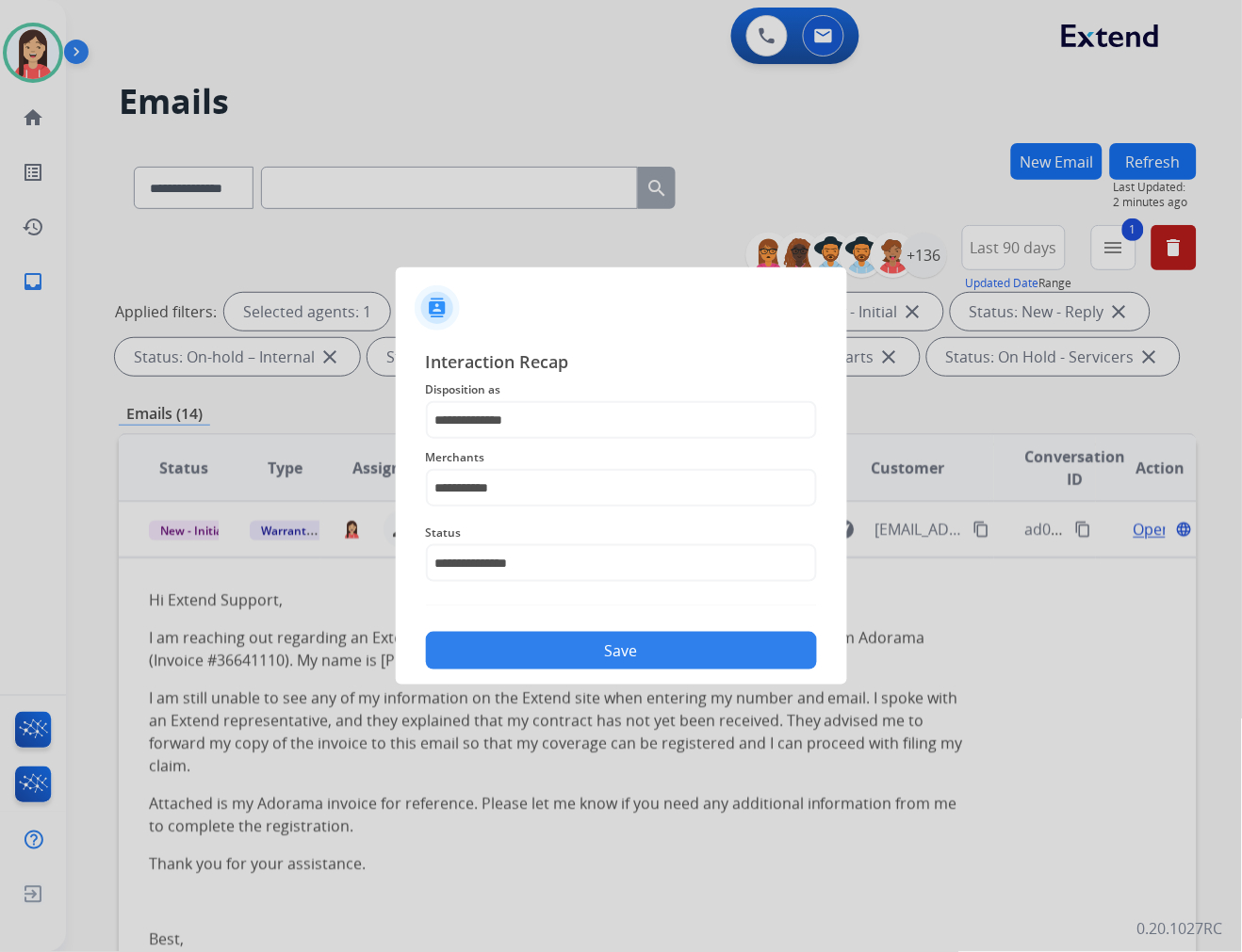
click at [581, 639] on button "Save" at bounding box center [621, 651] width 391 height 37
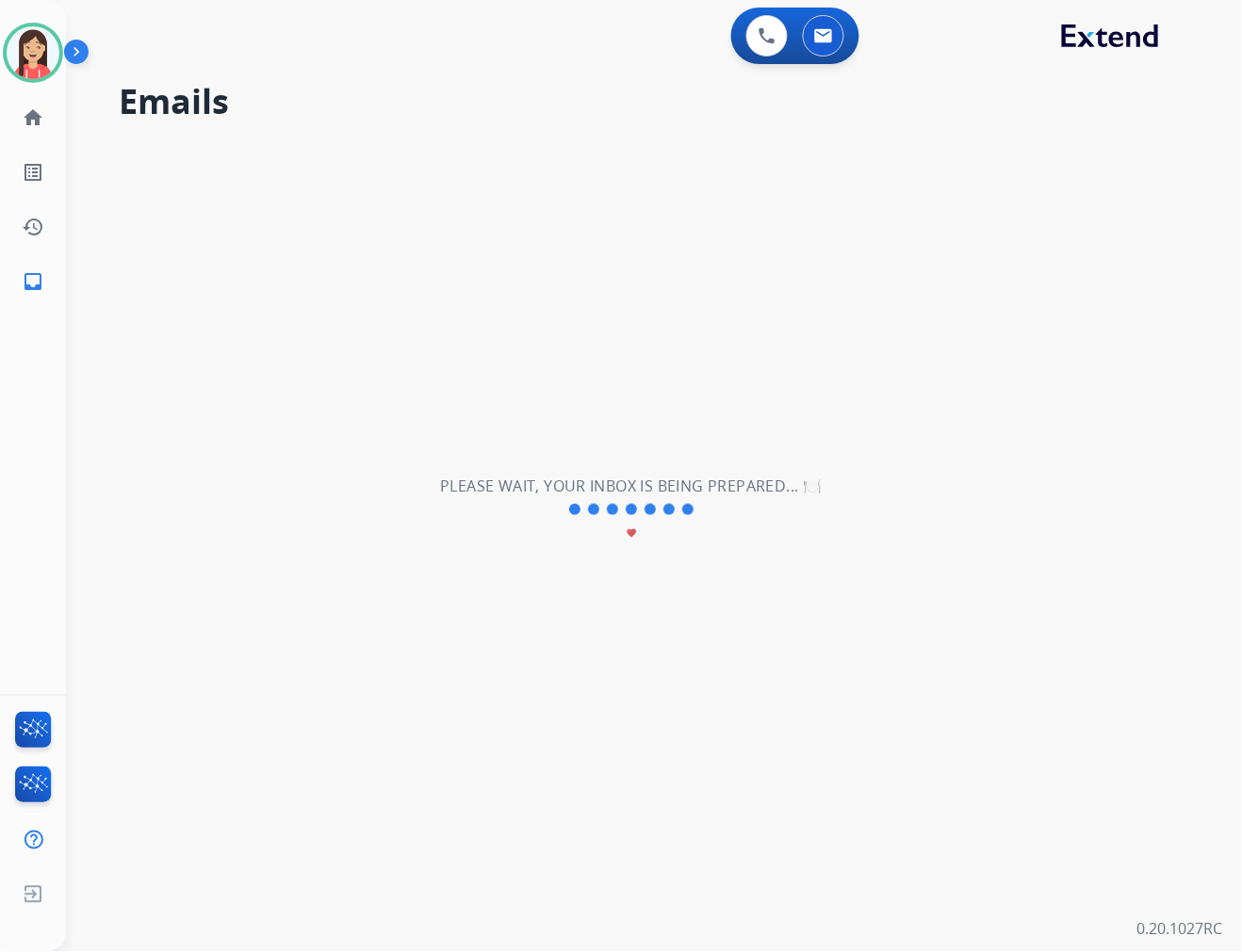
scroll to position [62, 0]
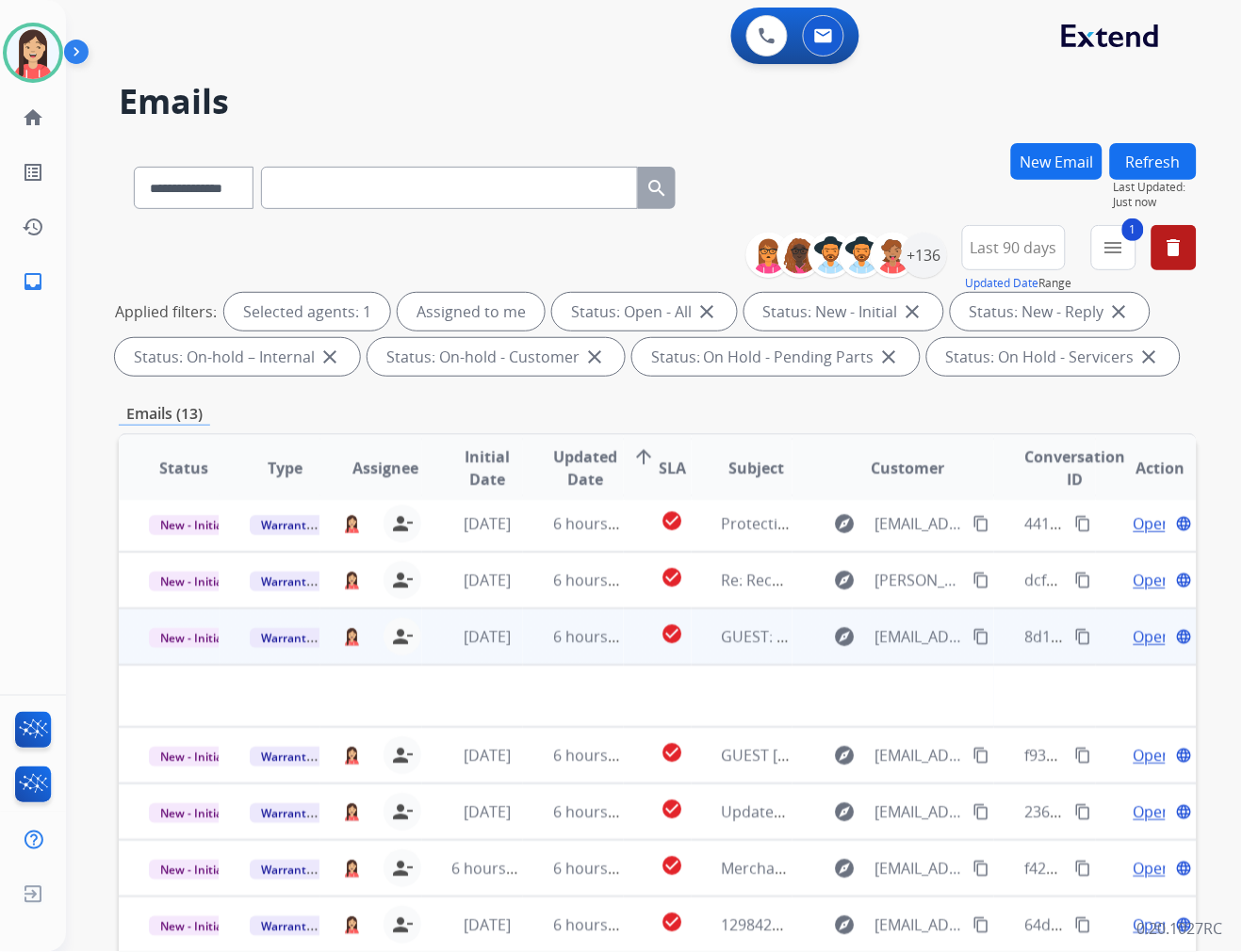
click at [527, 651] on td "6 hours ago" at bounding box center [573, 637] width 101 height 57
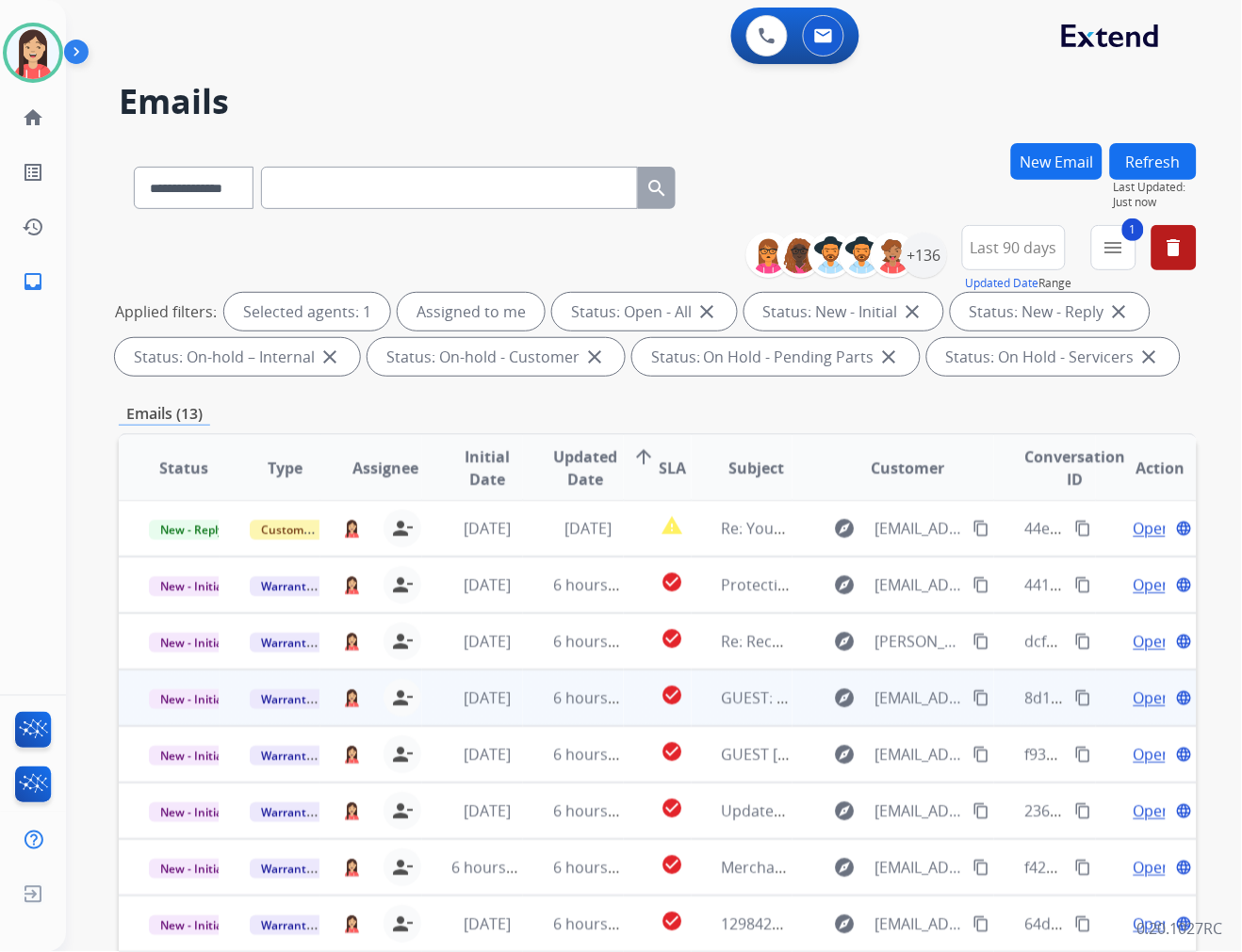
click at [523, 711] on td "6 hours ago" at bounding box center [573, 698] width 101 height 57
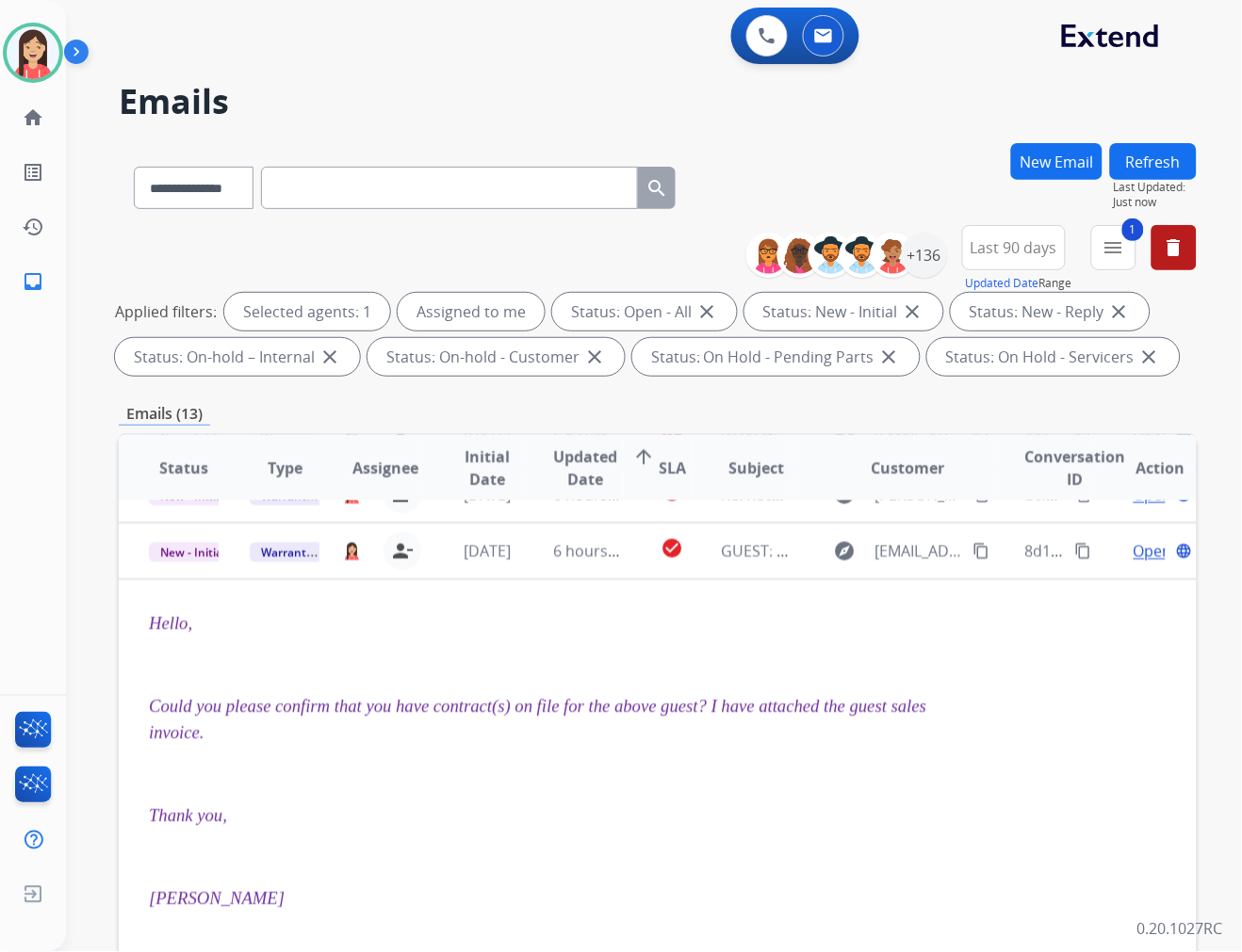
scroll to position [170, 0]
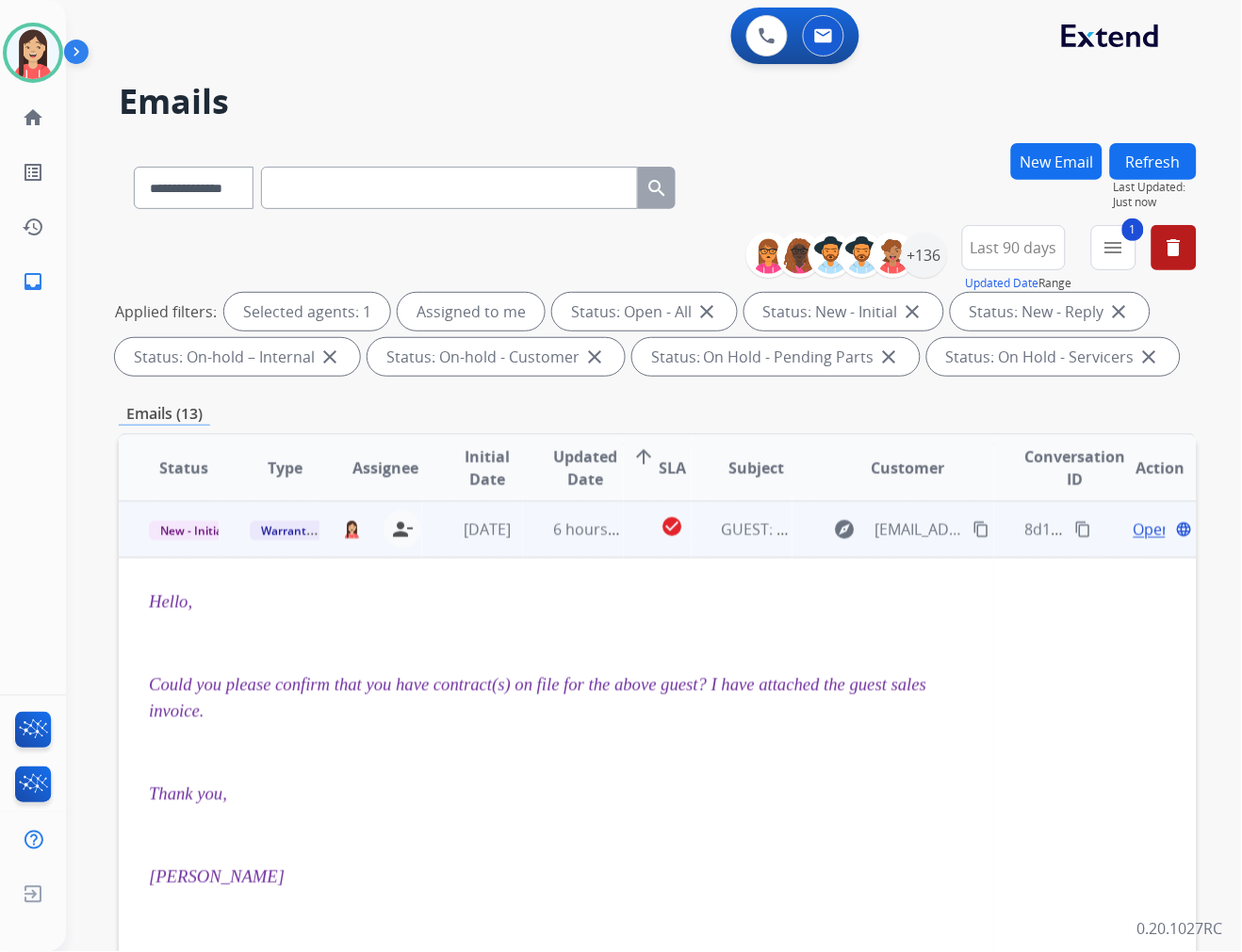
click at [1133, 529] on span "Open" at bounding box center [1152, 529] width 38 height 23
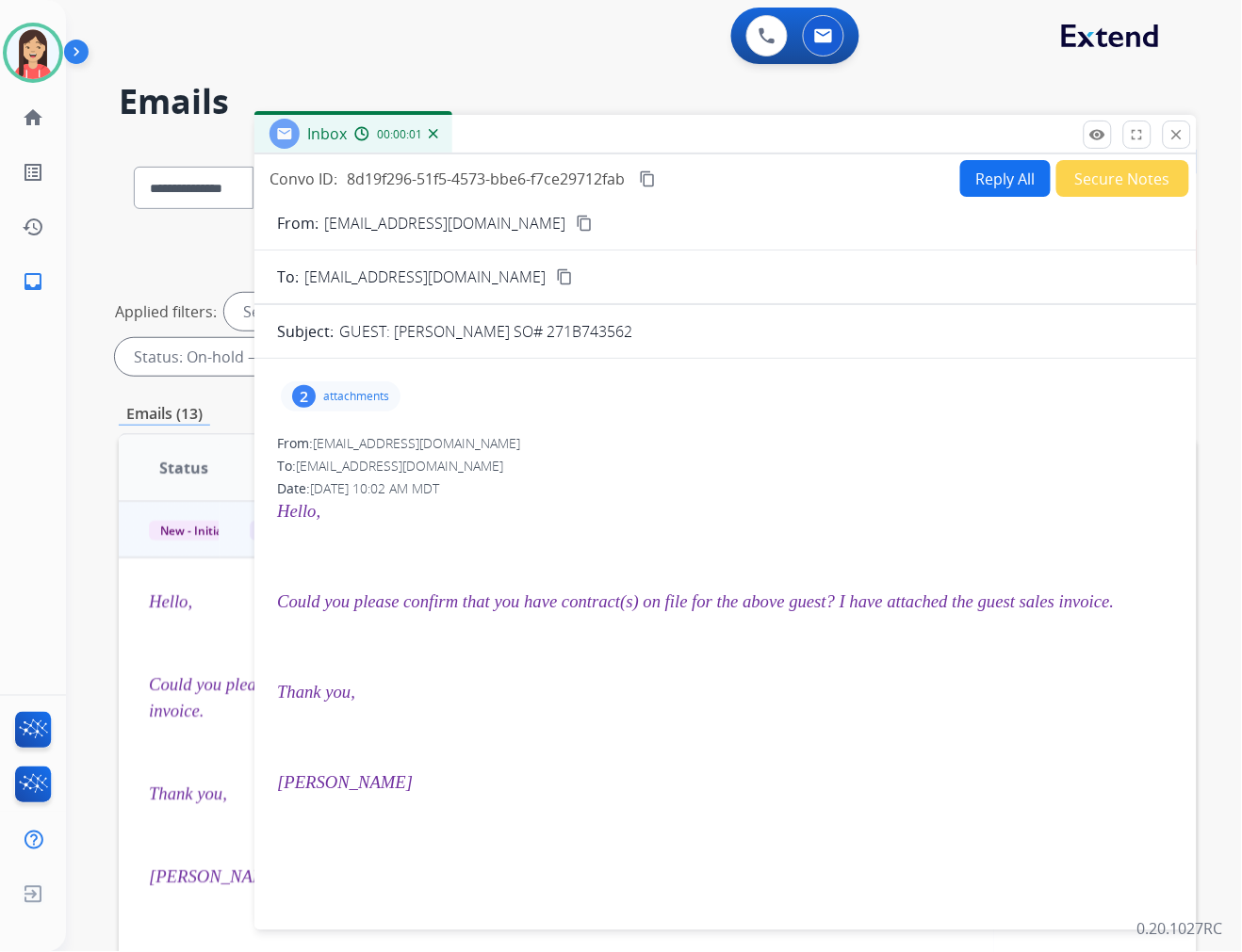
click at [381, 377] on div "2 attachments" at bounding box center [726, 397] width 897 height 45
click at [361, 403] on div "2 attachments" at bounding box center [341, 397] width 120 height 30
click at [572, 510] on mat-icon "download" at bounding box center [573, 510] width 17 height 17
click at [983, 182] on button "Reply All" at bounding box center [1005, 178] width 90 height 36
select select "**********"
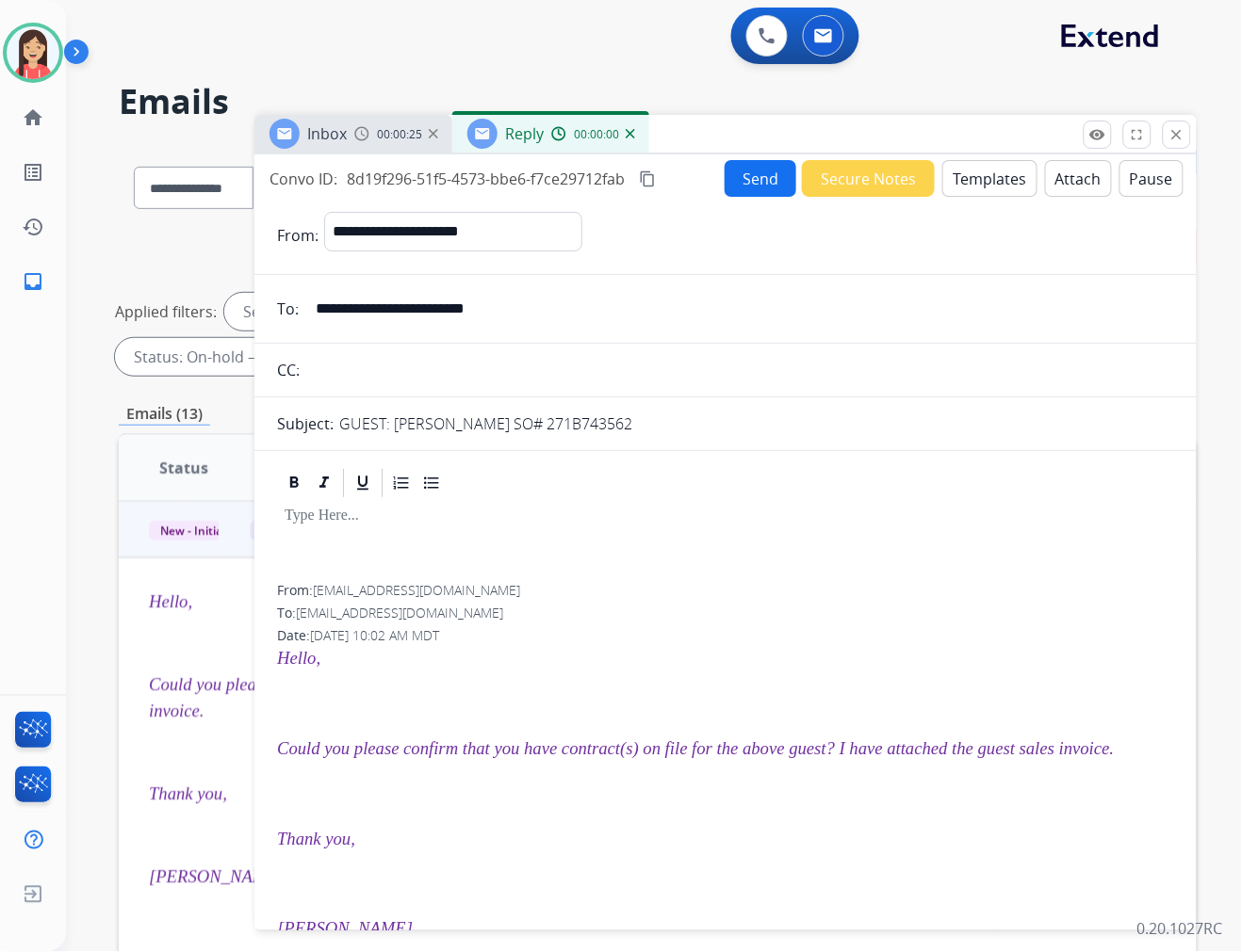
click at [992, 190] on button "Templates" at bounding box center [990, 178] width 95 height 36
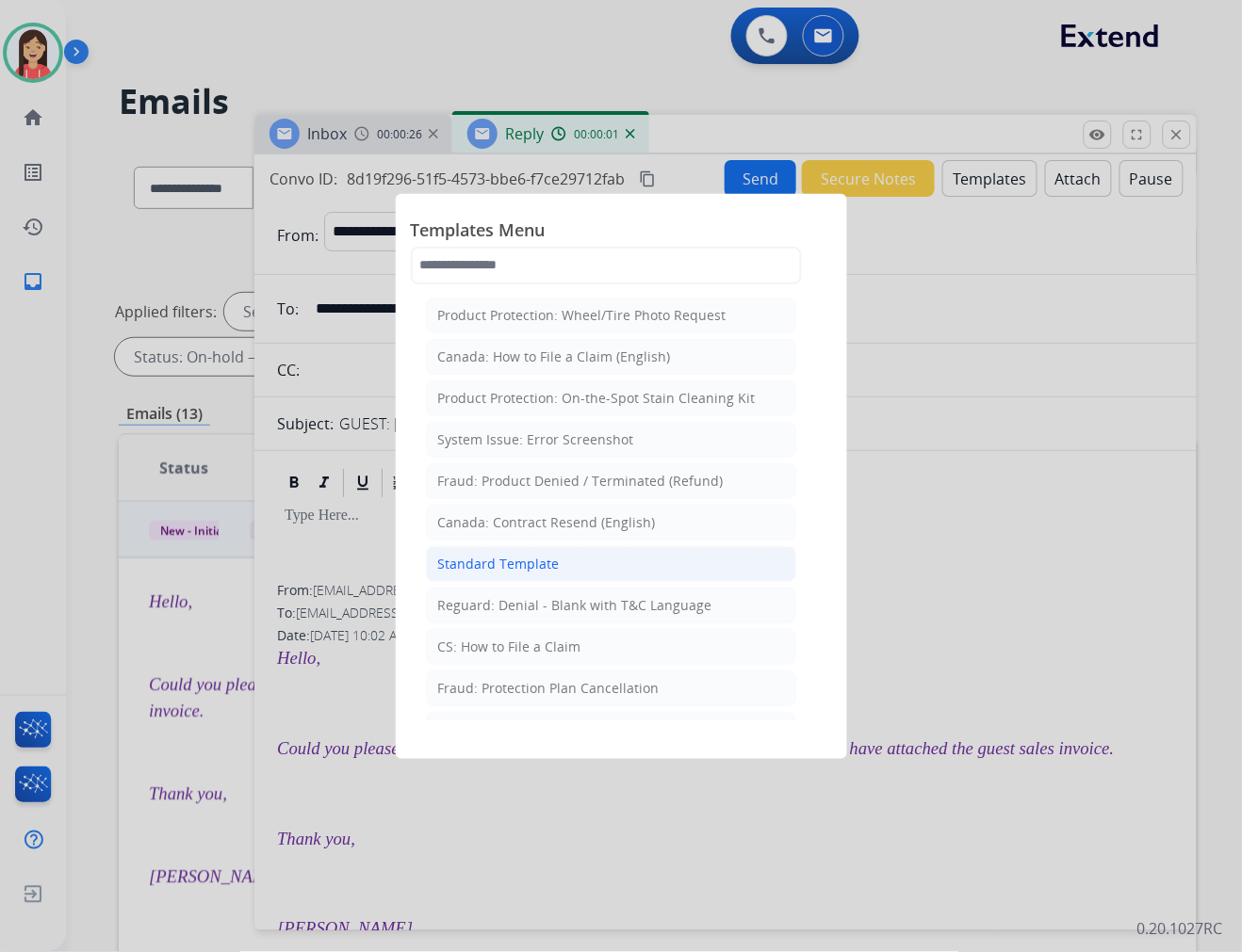
click at [547, 562] on div "Standard Template" at bounding box center [499, 563] width 122 height 19
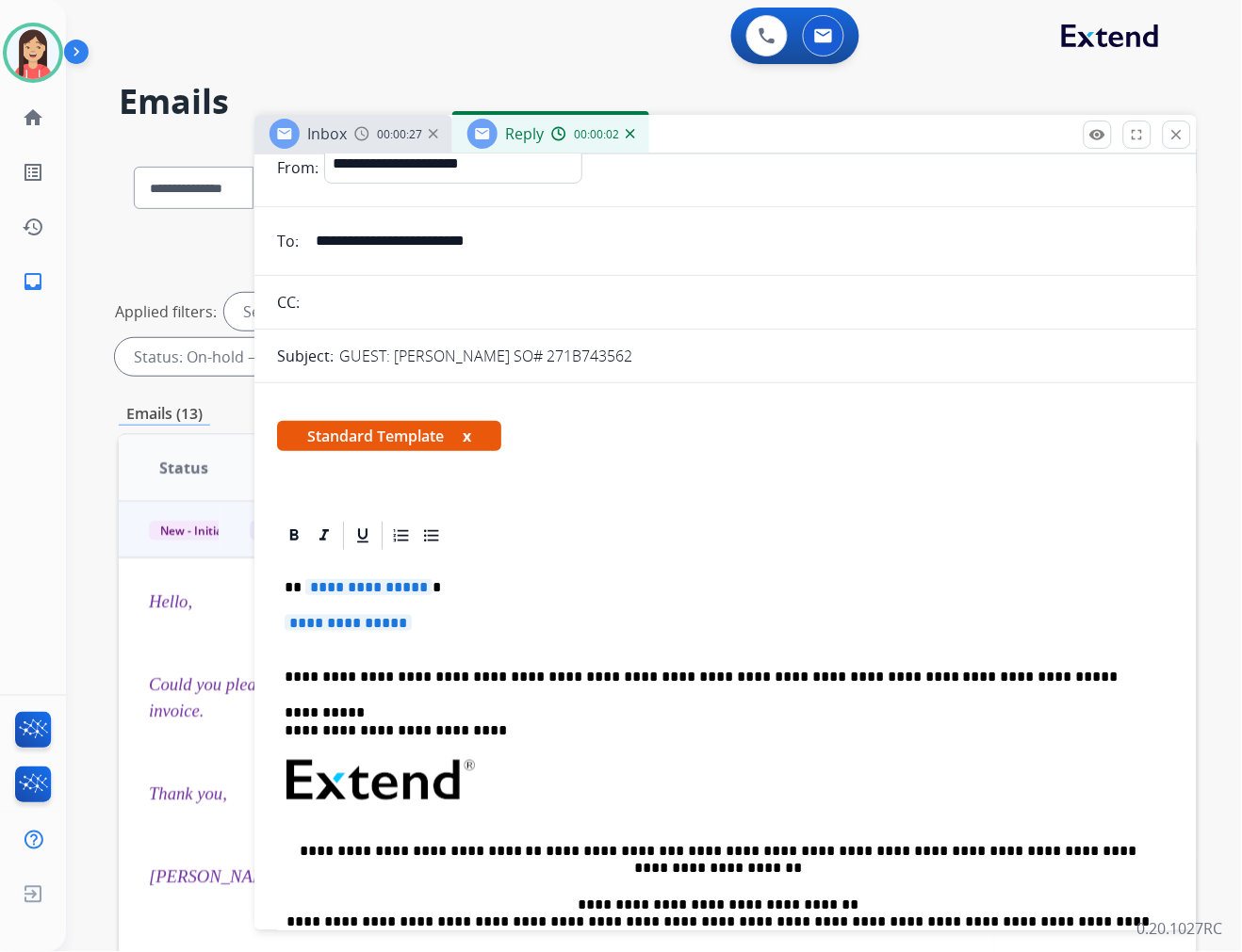
scroll to position [105, 0]
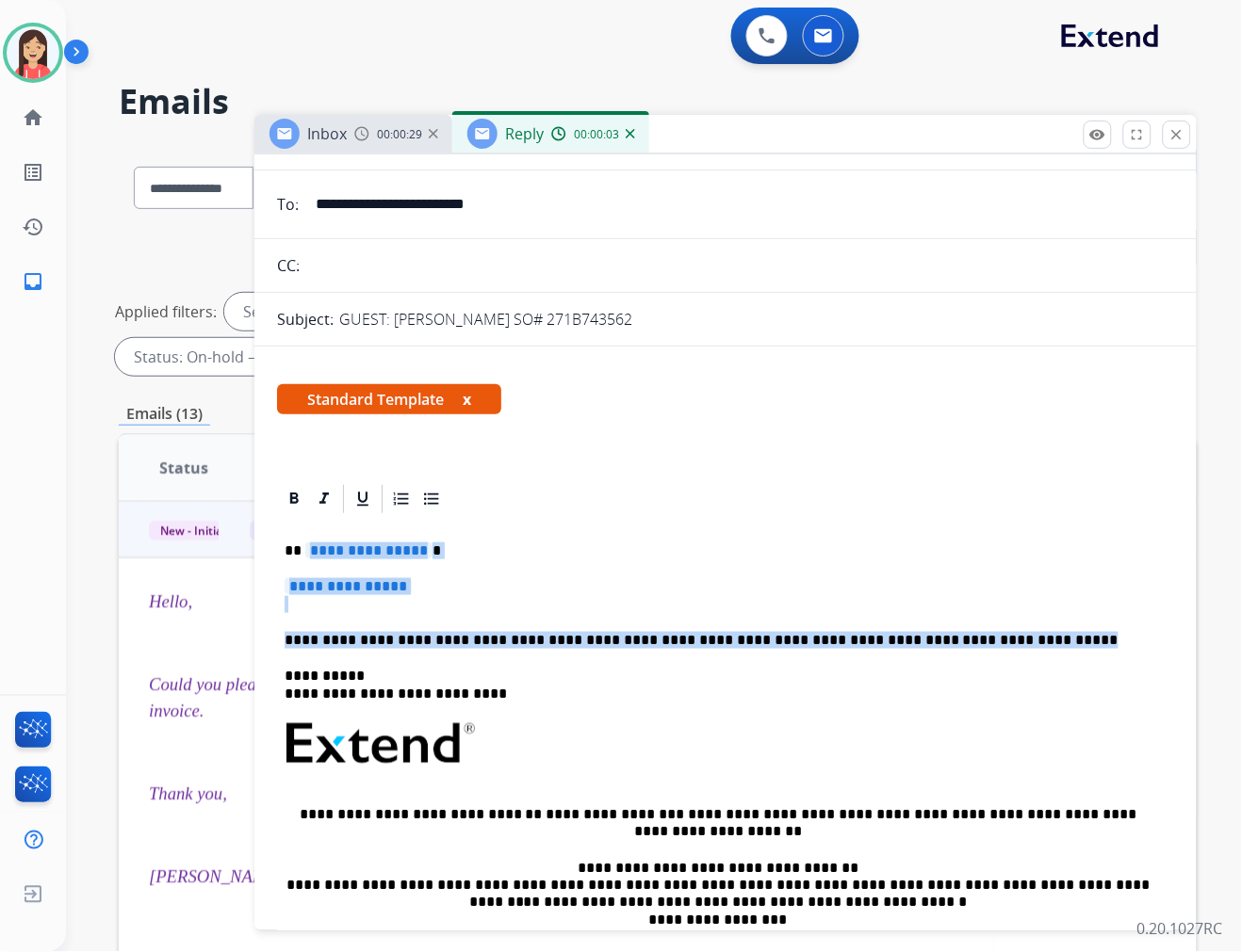
drag, startPoint x: 309, startPoint y: 547, endPoint x: 990, endPoint y: 636, distance: 686.8
click at [990, 636] on div "**********" at bounding box center [726, 788] width 897 height 545
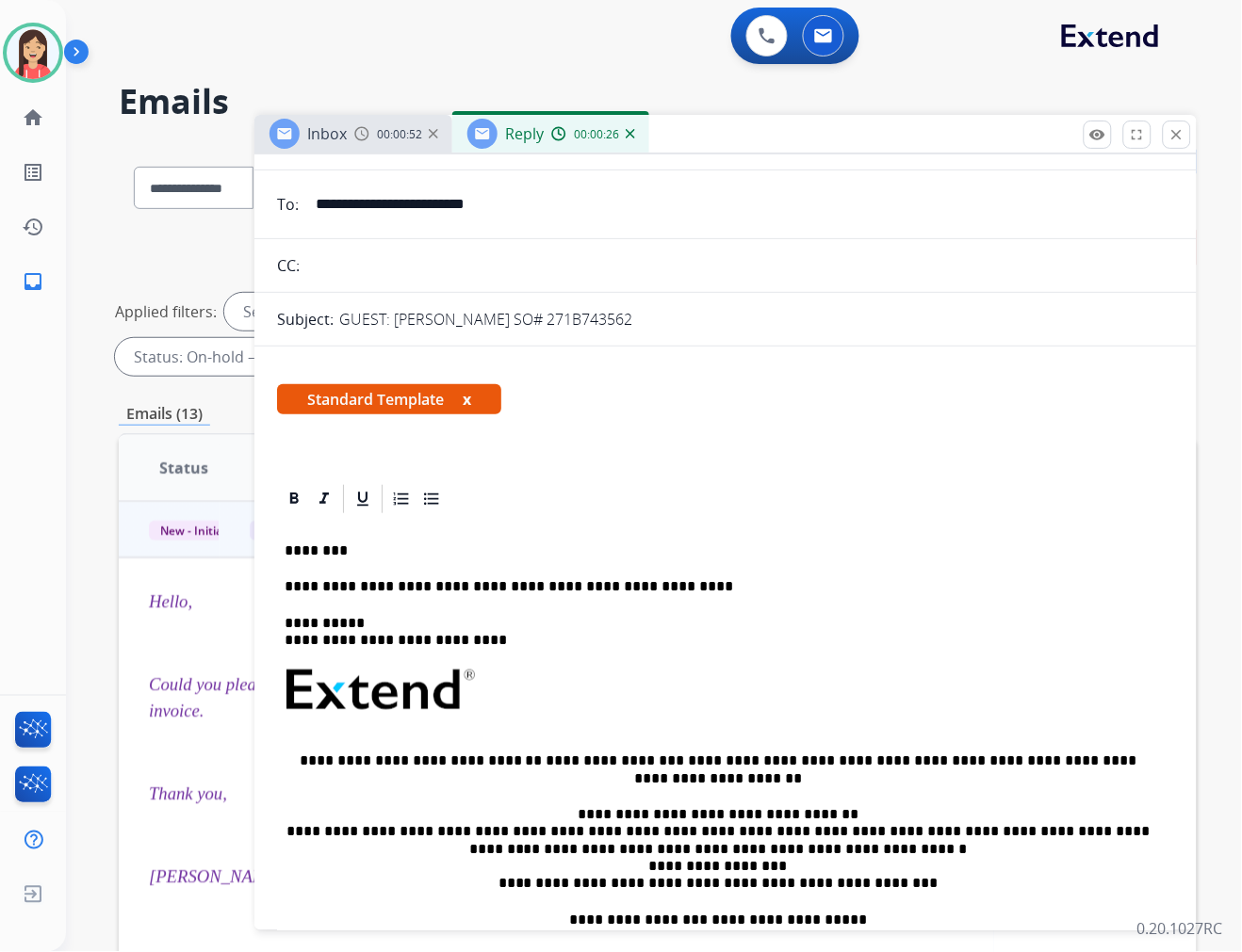
click at [674, 582] on p "**********" at bounding box center [718, 586] width 867 height 17
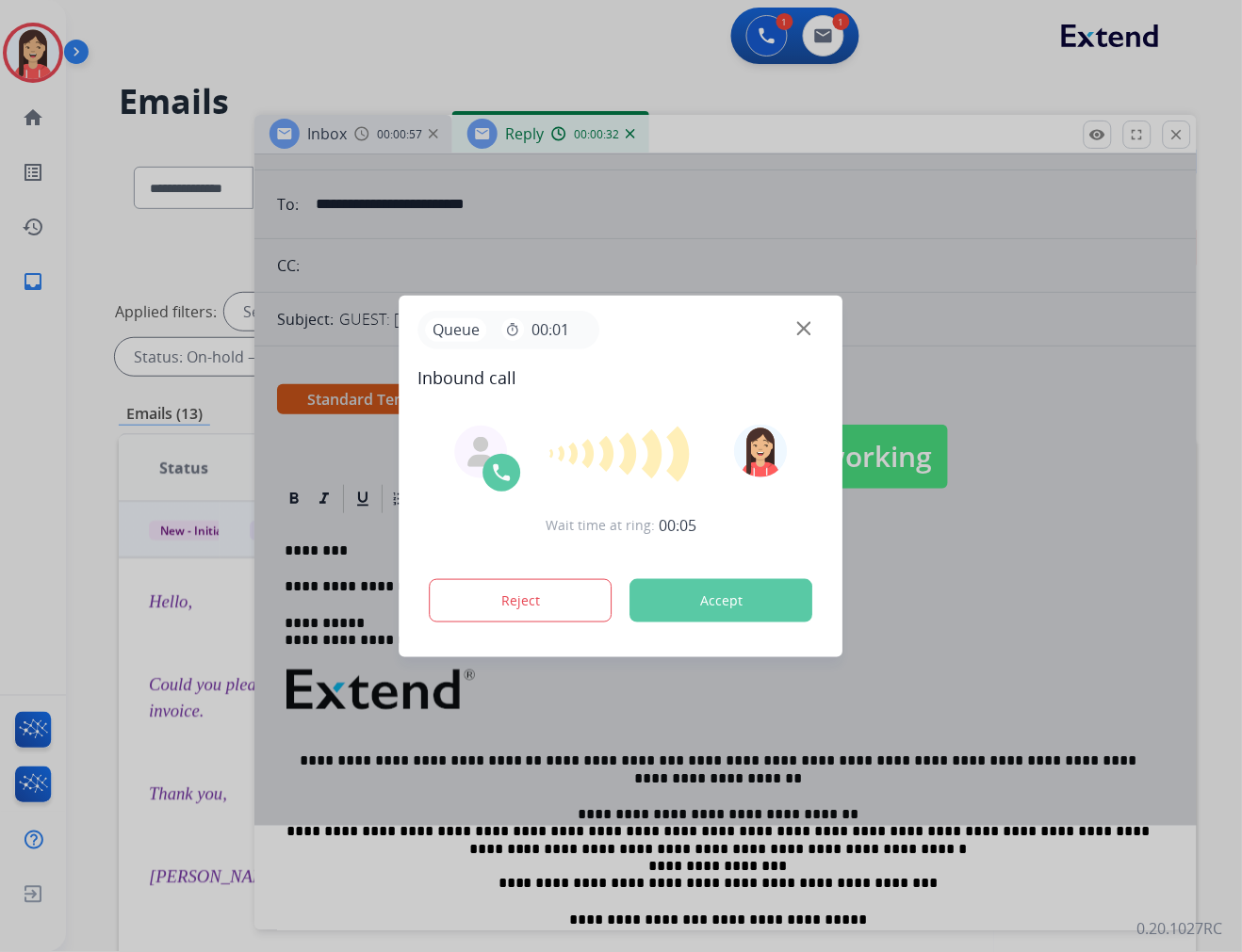
click at [667, 595] on button "Accept" at bounding box center [722, 601] width 183 height 43
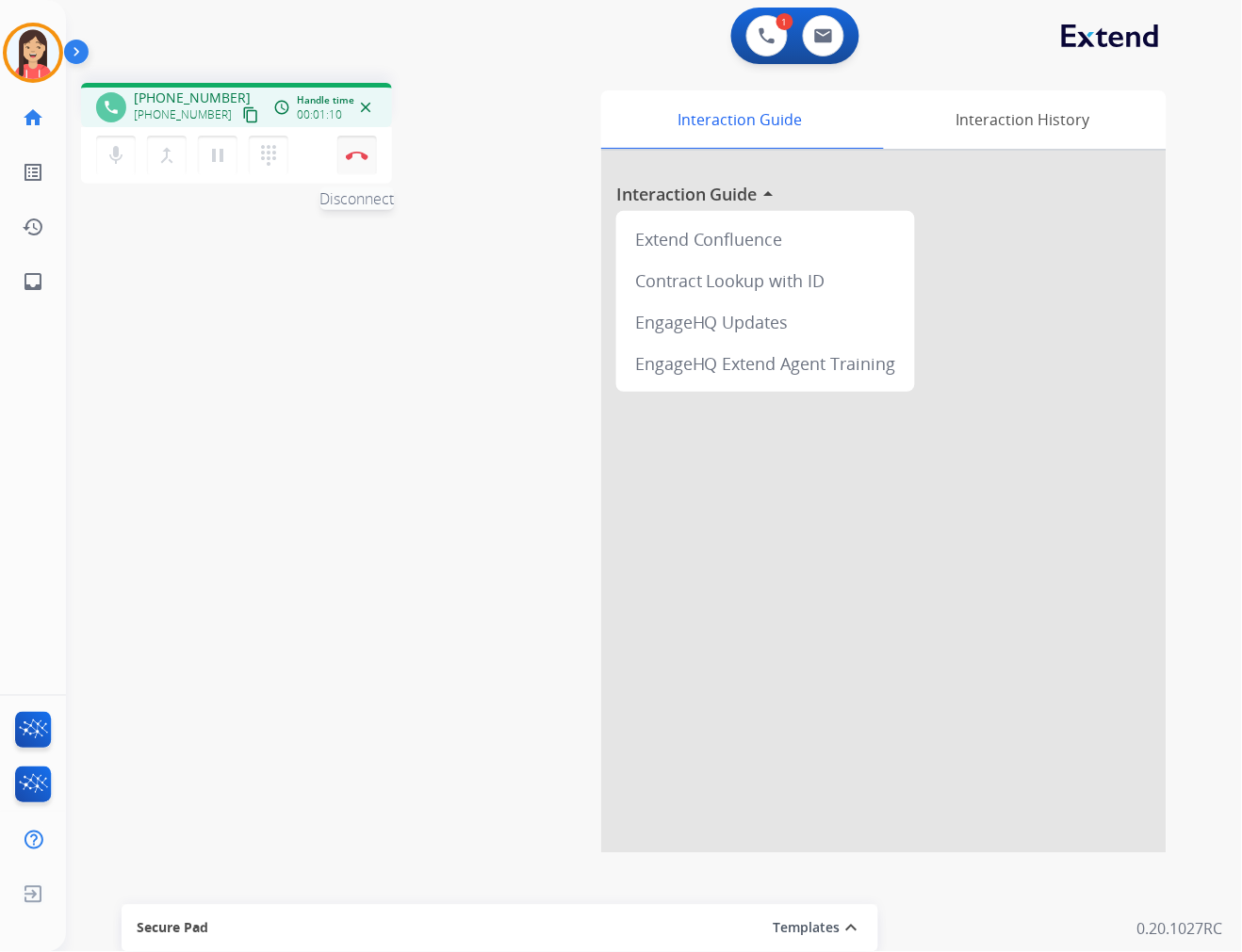
click at [364, 152] on img at bounding box center [356, 156] width 23 height 10
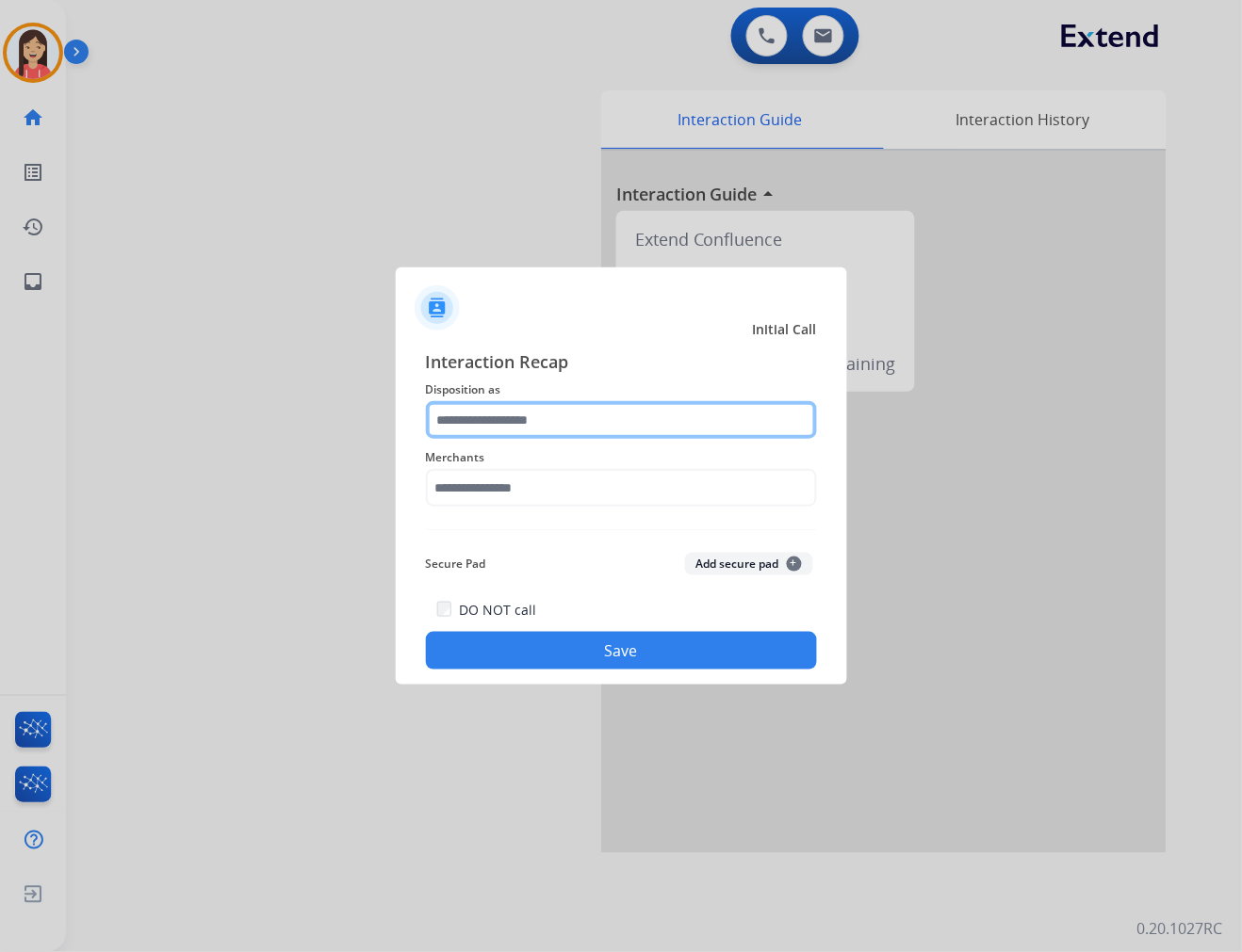
click at [502, 412] on input "text" at bounding box center [621, 420] width 391 height 37
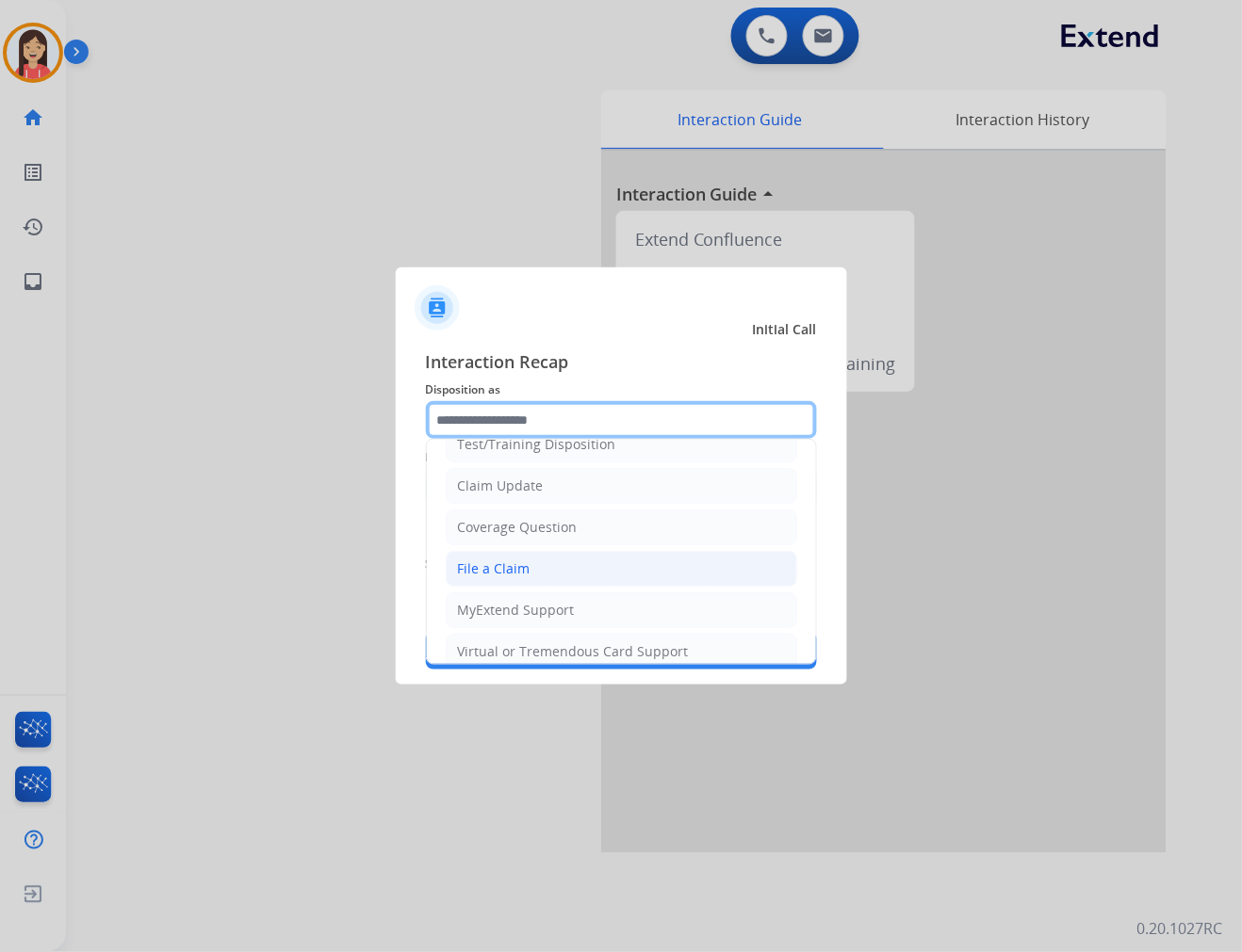
scroll to position [105, 0]
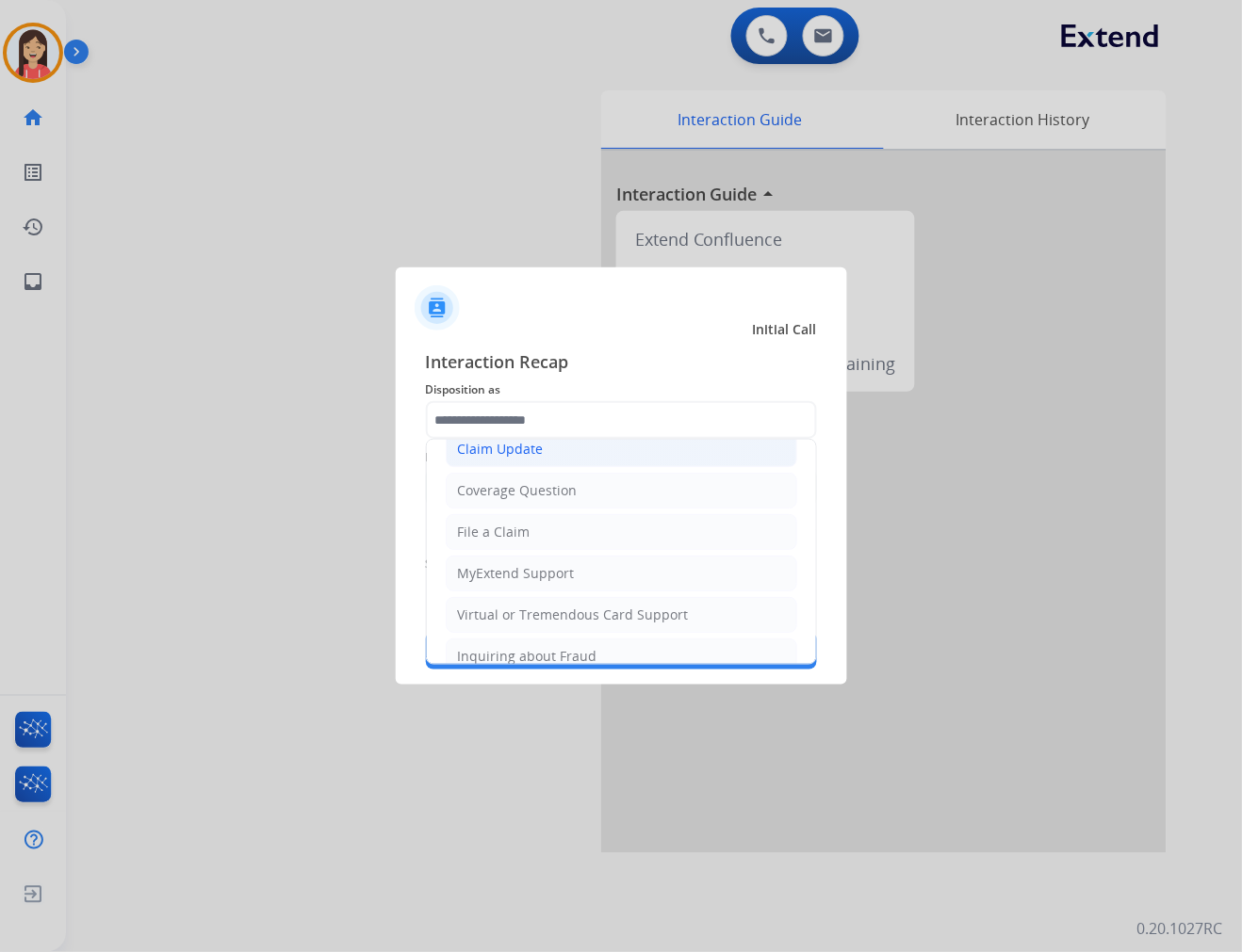
click at [525, 457] on div "Claim Update" at bounding box center [500, 449] width 85 height 19
type input "**********"
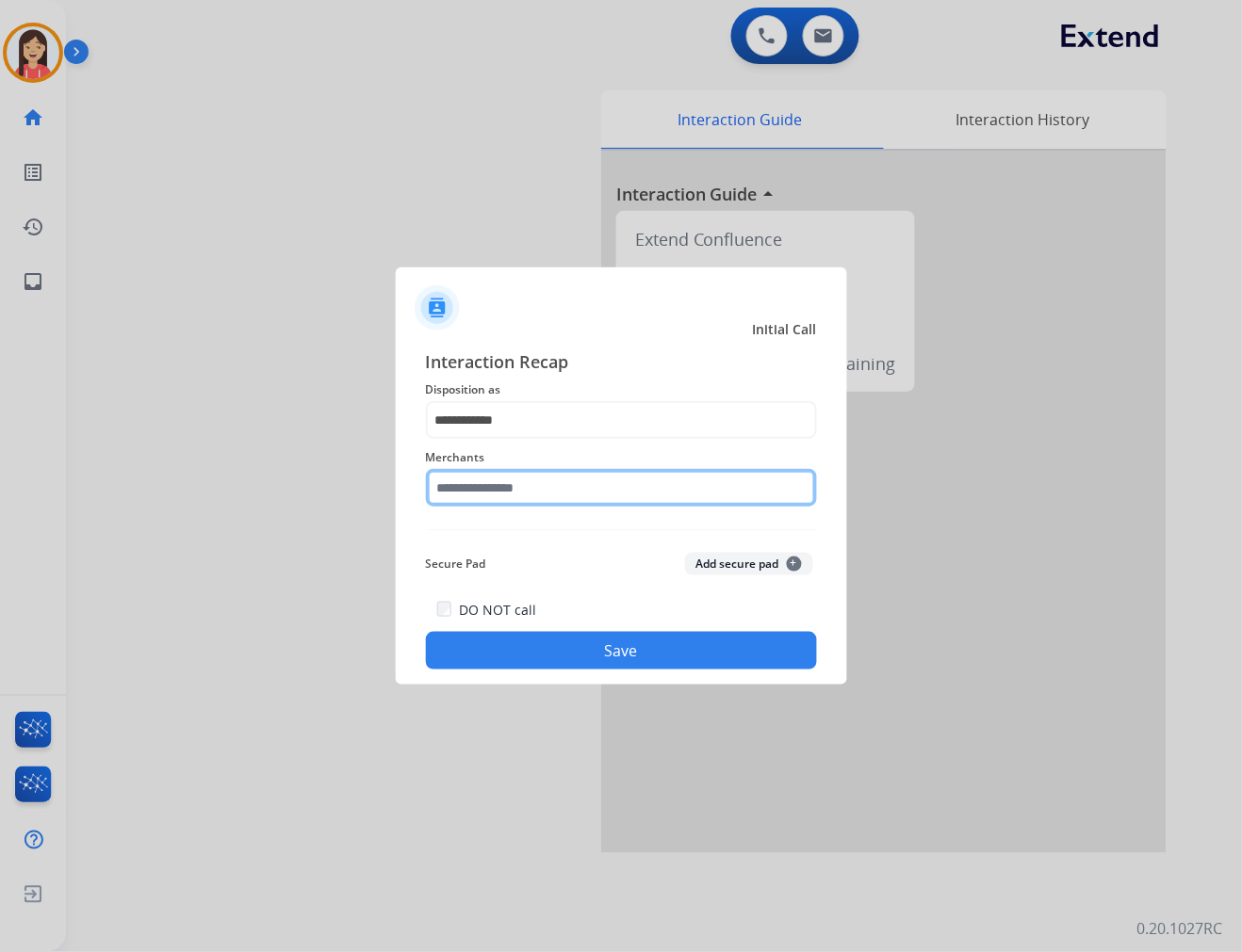
click at [523, 485] on input "text" at bounding box center [621, 488] width 391 height 37
click at [513, 480] on input "text" at bounding box center [621, 488] width 391 height 37
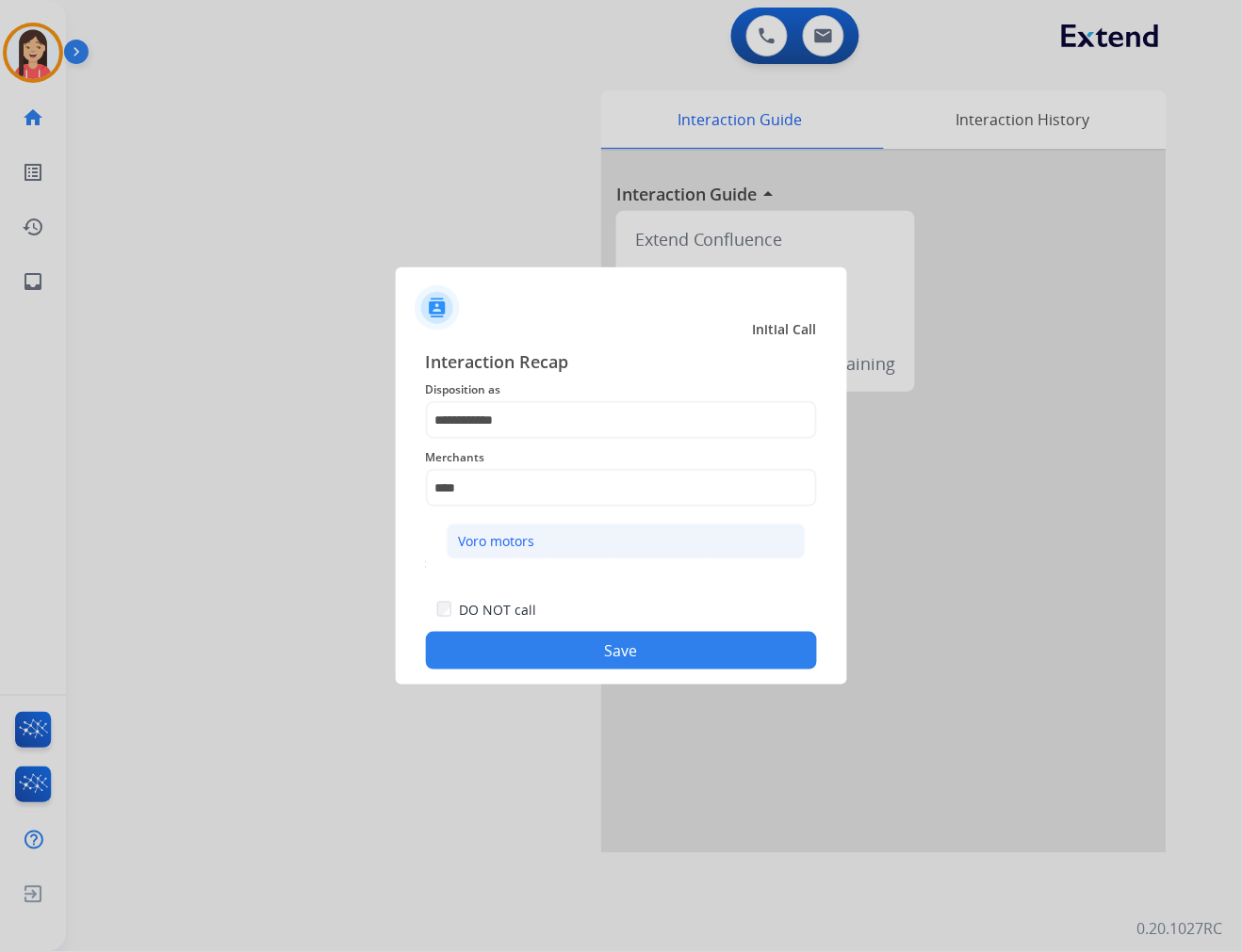
click at [509, 549] on div "Voro motors" at bounding box center [497, 541] width 77 height 19
type input "**********"
click at [599, 646] on button "Save" at bounding box center [621, 651] width 391 height 37
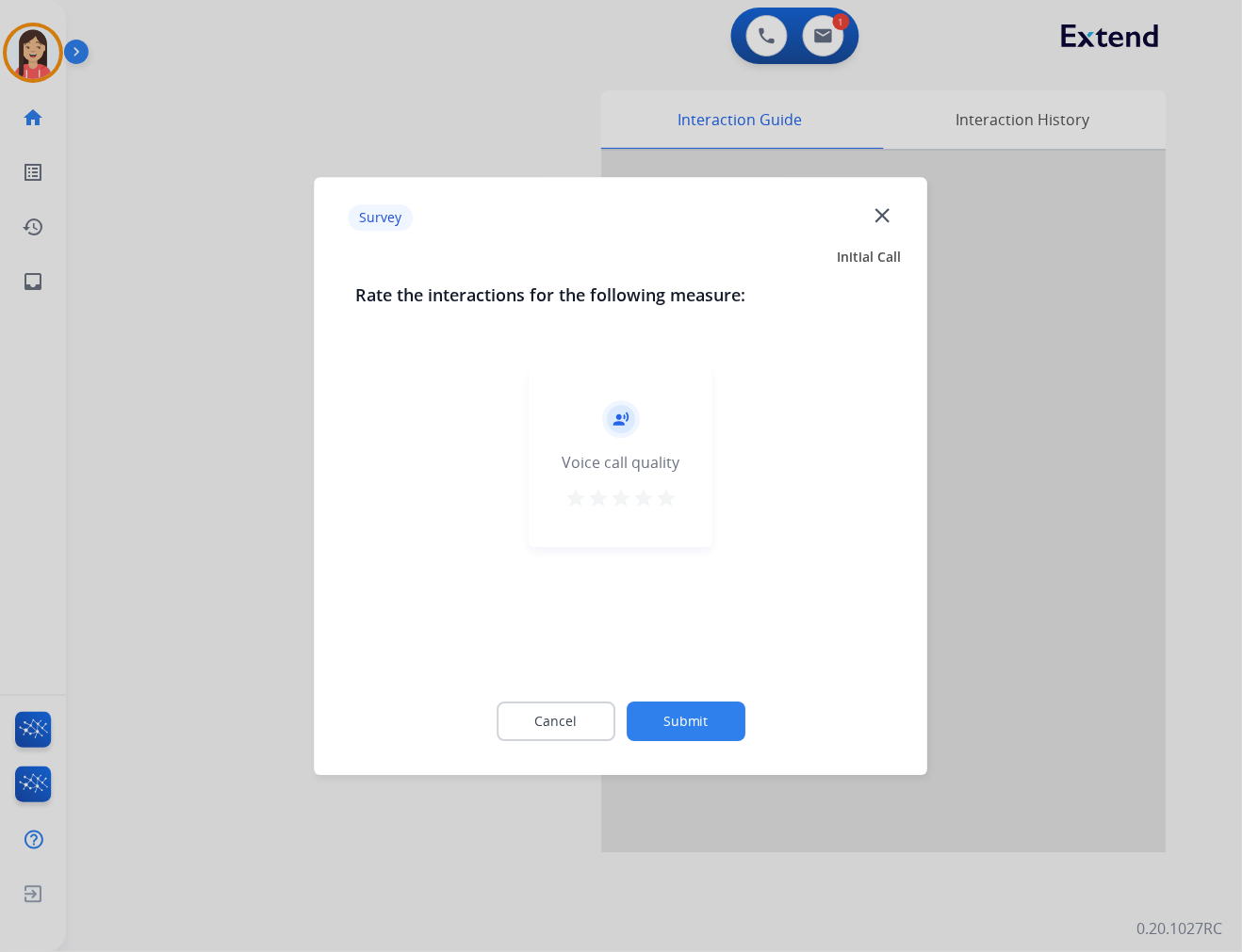
click at [663, 491] on mat-icon "star" at bounding box center [666, 498] width 23 height 23
click at [690, 711] on button "Submit" at bounding box center [685, 721] width 119 height 39
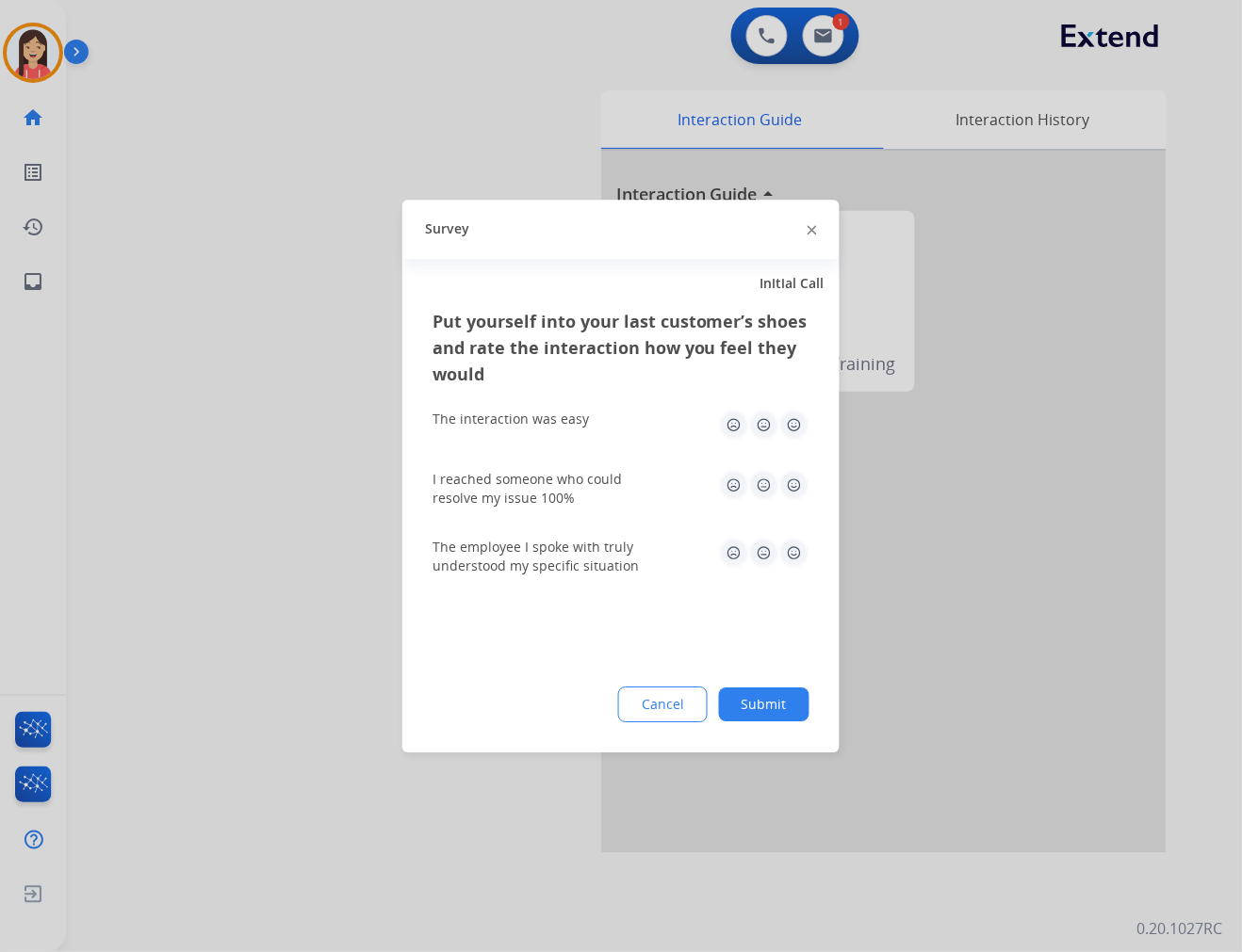
click at [789, 427] on img at bounding box center [794, 424] width 30 height 30
click at [794, 512] on div "I reached someone who could resolve my issue 100%" at bounding box center [621, 489] width 377 height 68
click at [792, 495] on img at bounding box center [794, 485] width 30 height 30
click at [787, 565] on img at bounding box center [794, 553] width 30 height 30
click at [773, 713] on button "Submit" at bounding box center [764, 705] width 90 height 34
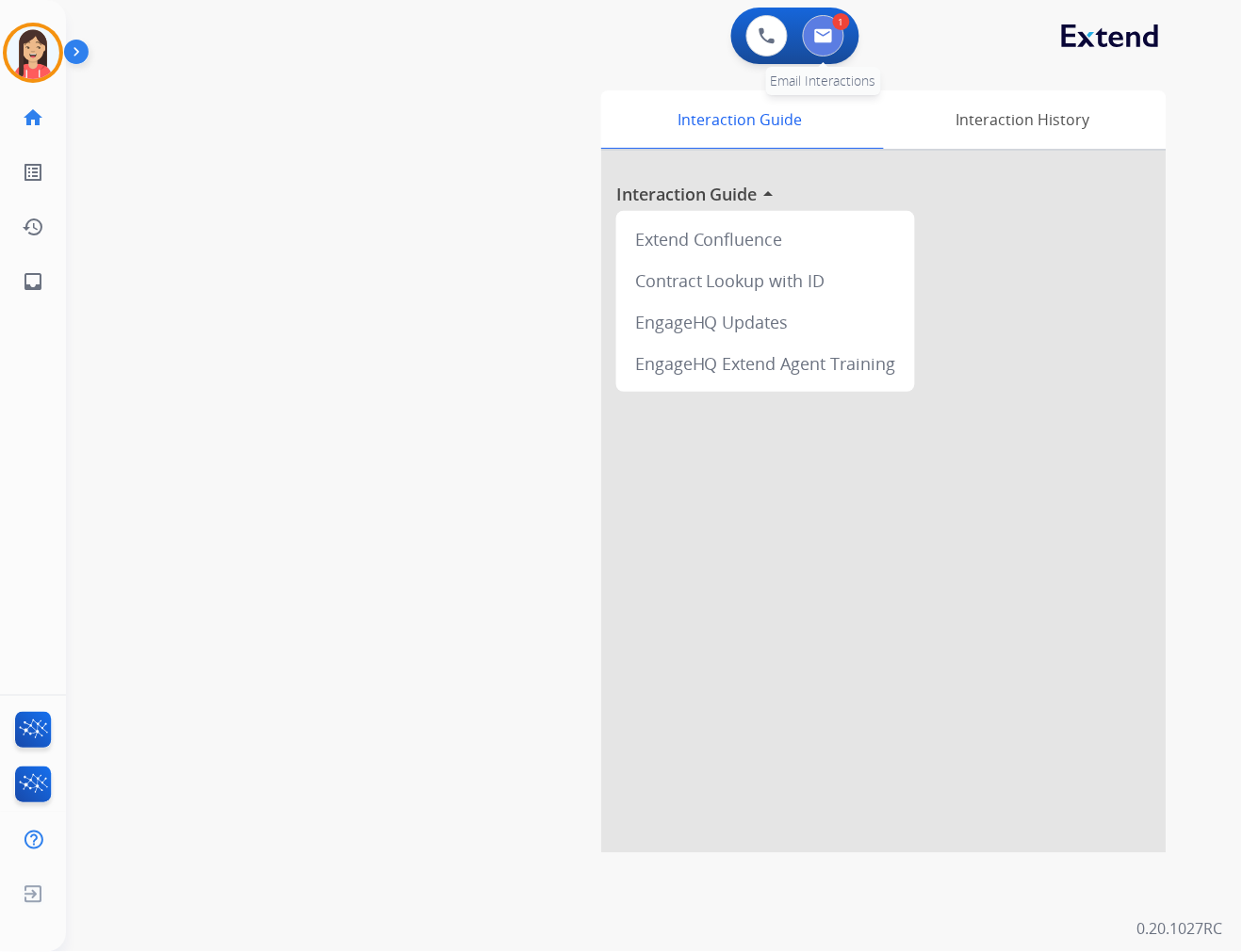
click at [822, 24] on button at bounding box center [824, 35] width 41 height 41
select select "**********"
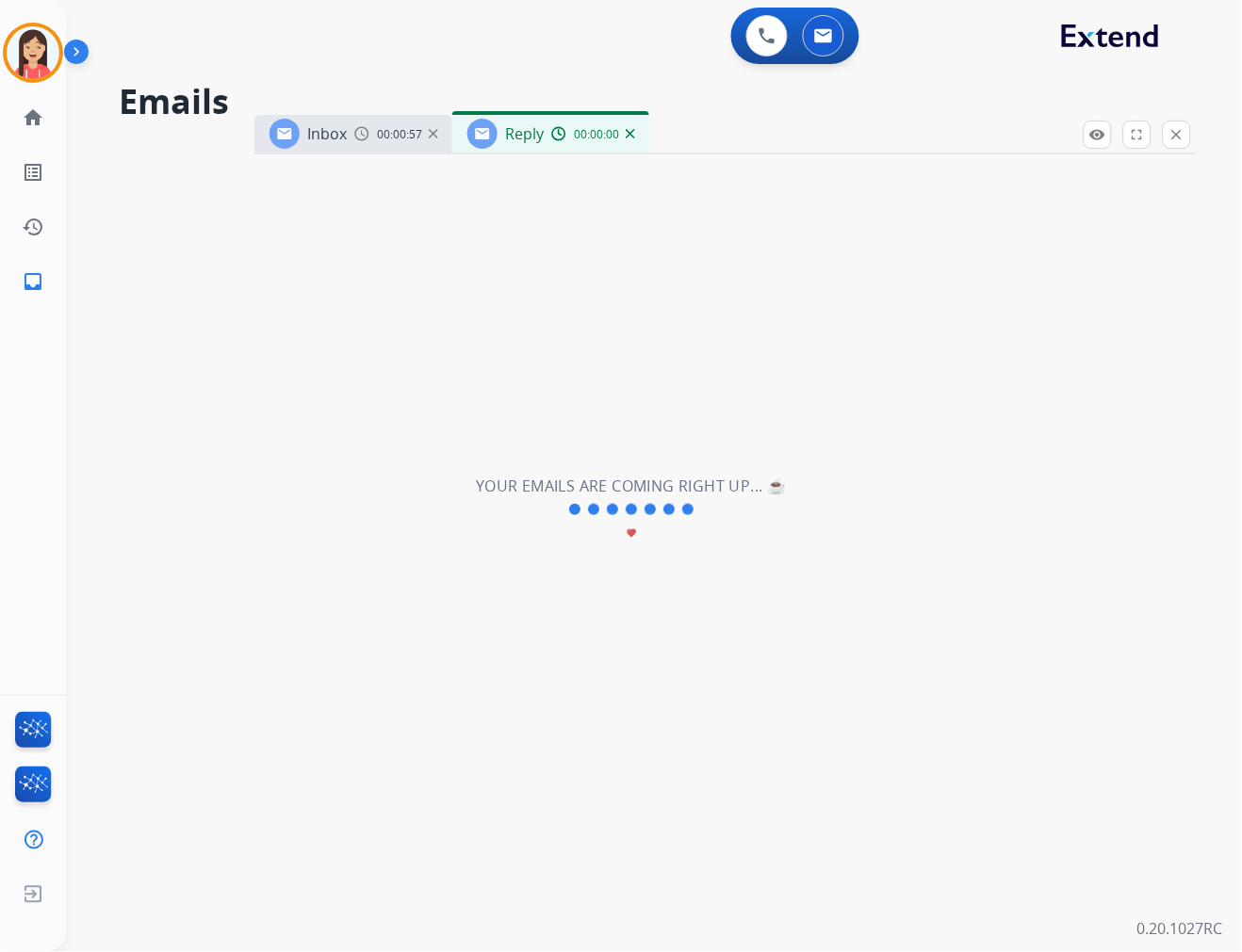
select select "**********"
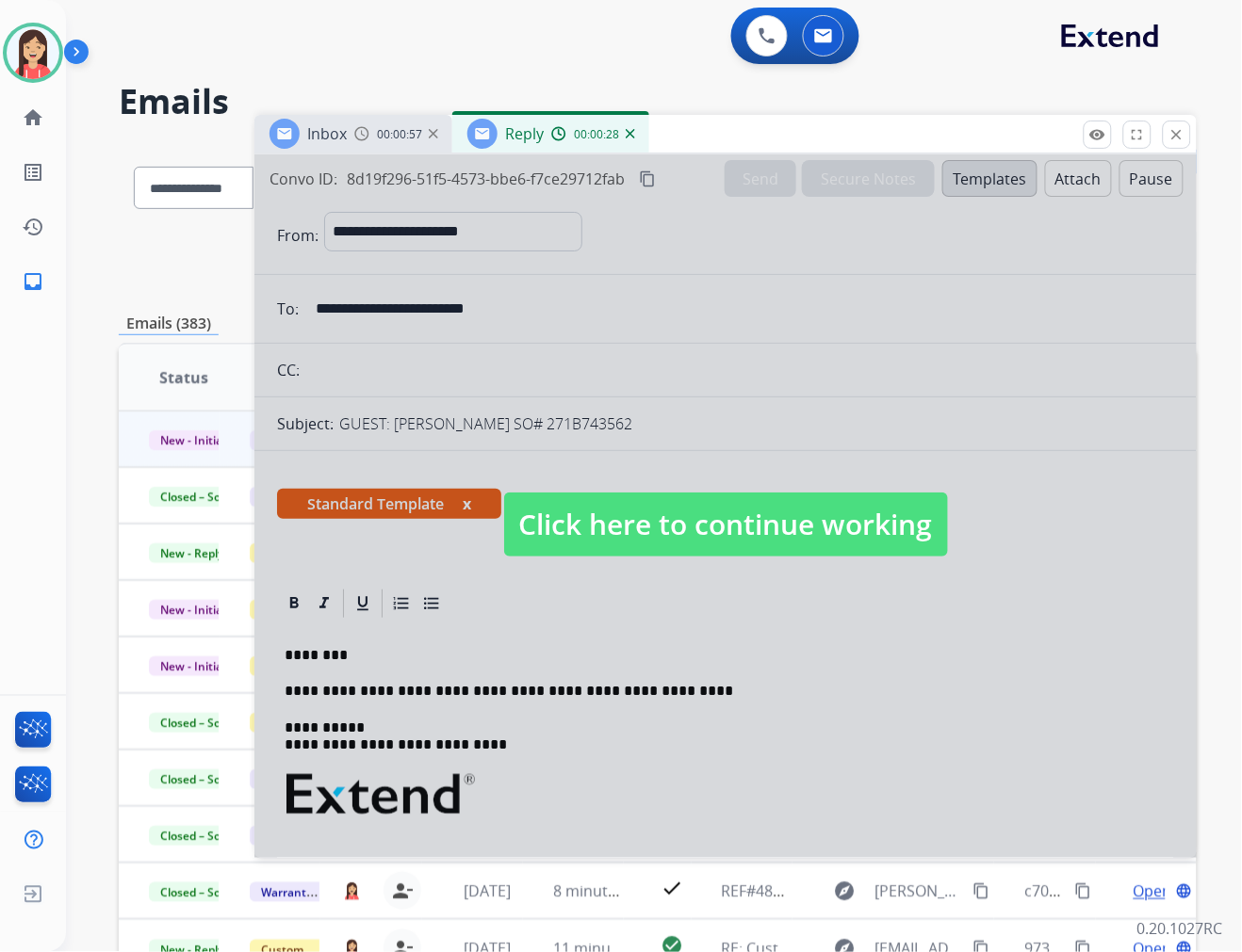
click at [667, 653] on div at bounding box center [726, 505] width 943 height 704
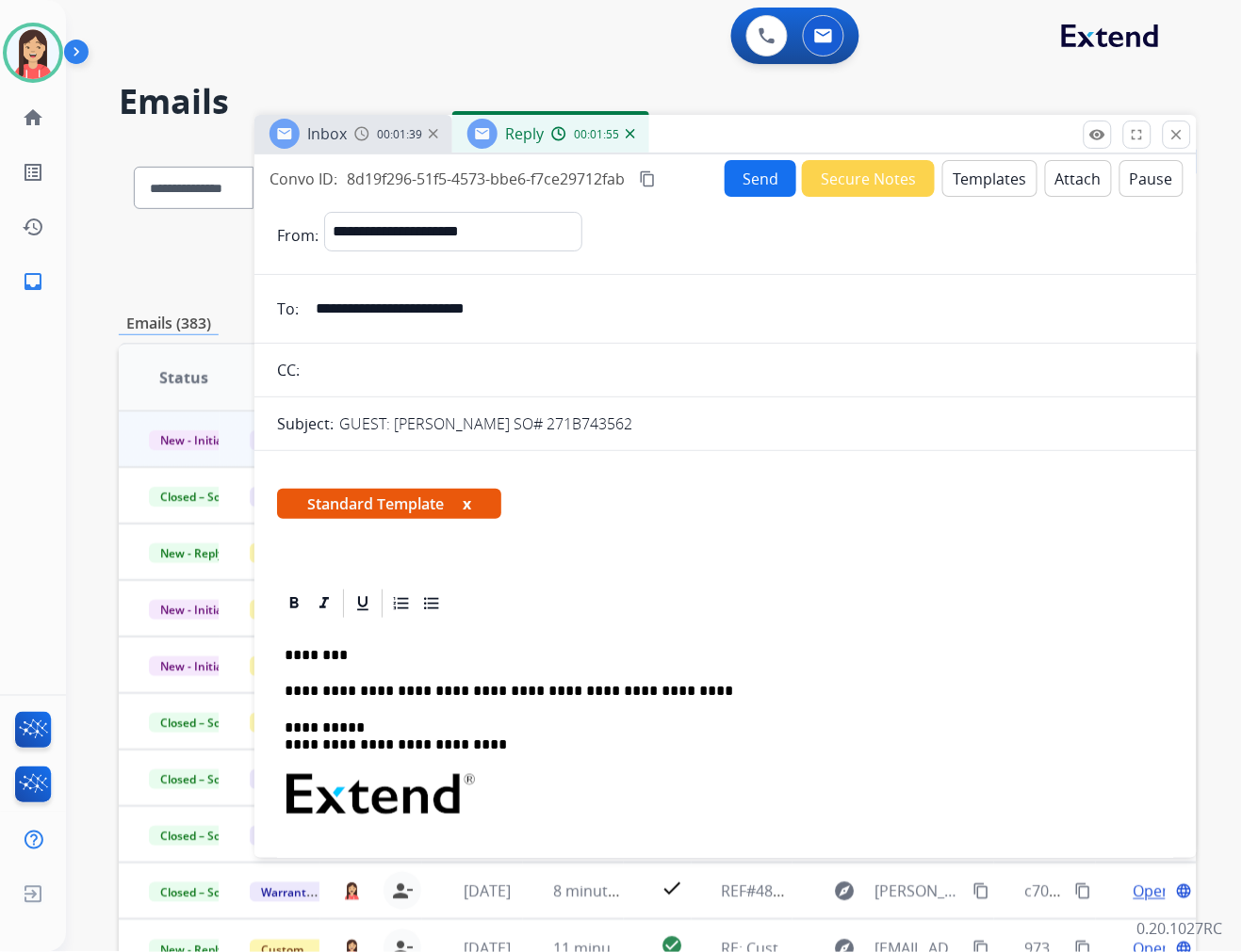
click at [664, 689] on p "**********" at bounding box center [718, 691] width 867 height 17
click at [830, 691] on p "**********" at bounding box center [718, 691] width 867 height 17
click at [855, 691] on p "**********" at bounding box center [718, 691] width 867 height 17
click at [904, 684] on p "**********" at bounding box center [718, 691] width 867 height 17
drag, startPoint x: 697, startPoint y: 685, endPoint x: 708, endPoint y: 684, distance: 11.0
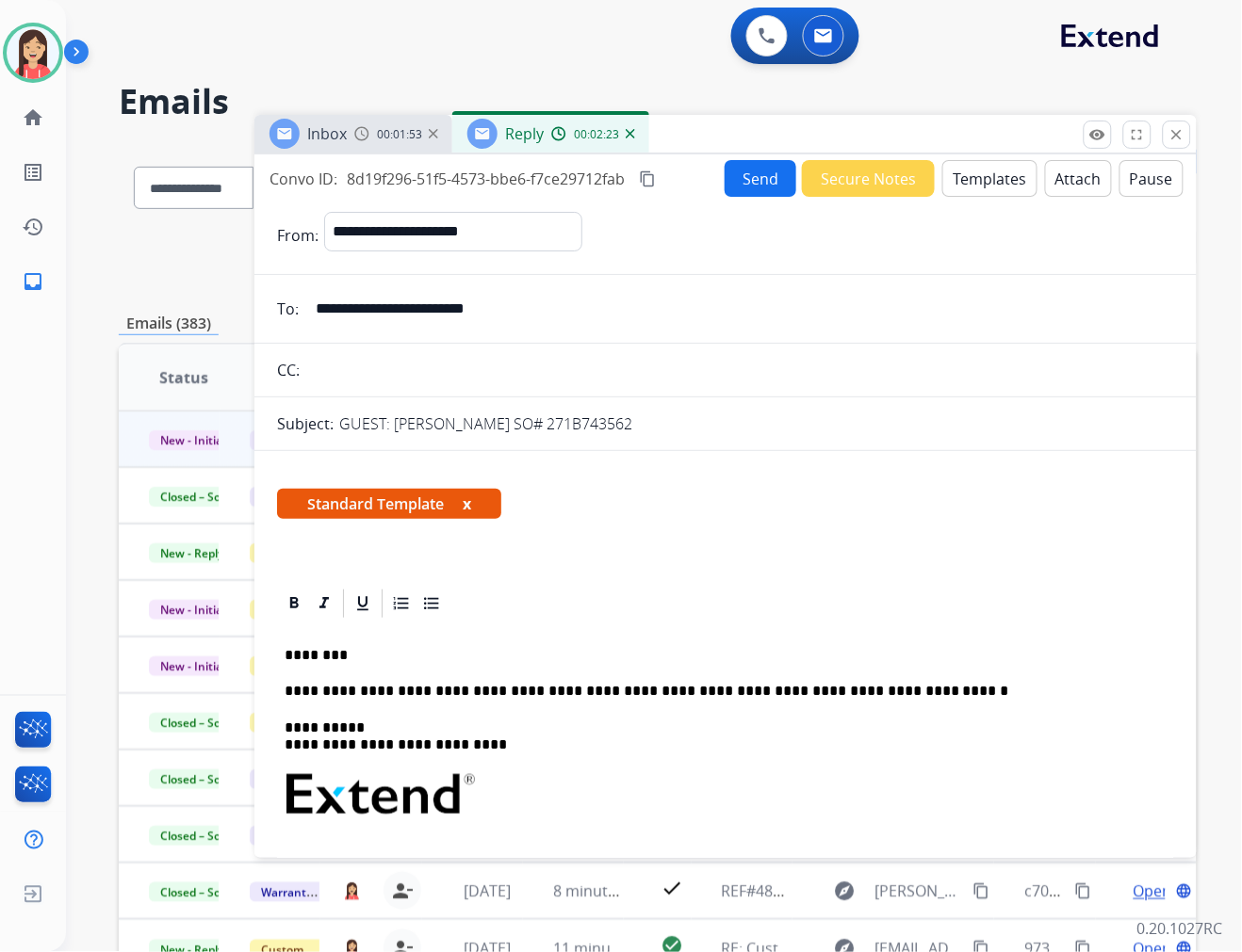
click at [697, 685] on p "**********" at bounding box center [718, 691] width 867 height 17
click at [647, 689] on p "**********" at bounding box center [718, 691] width 867 height 17
click at [727, 174] on button "Send" at bounding box center [760, 178] width 72 height 36
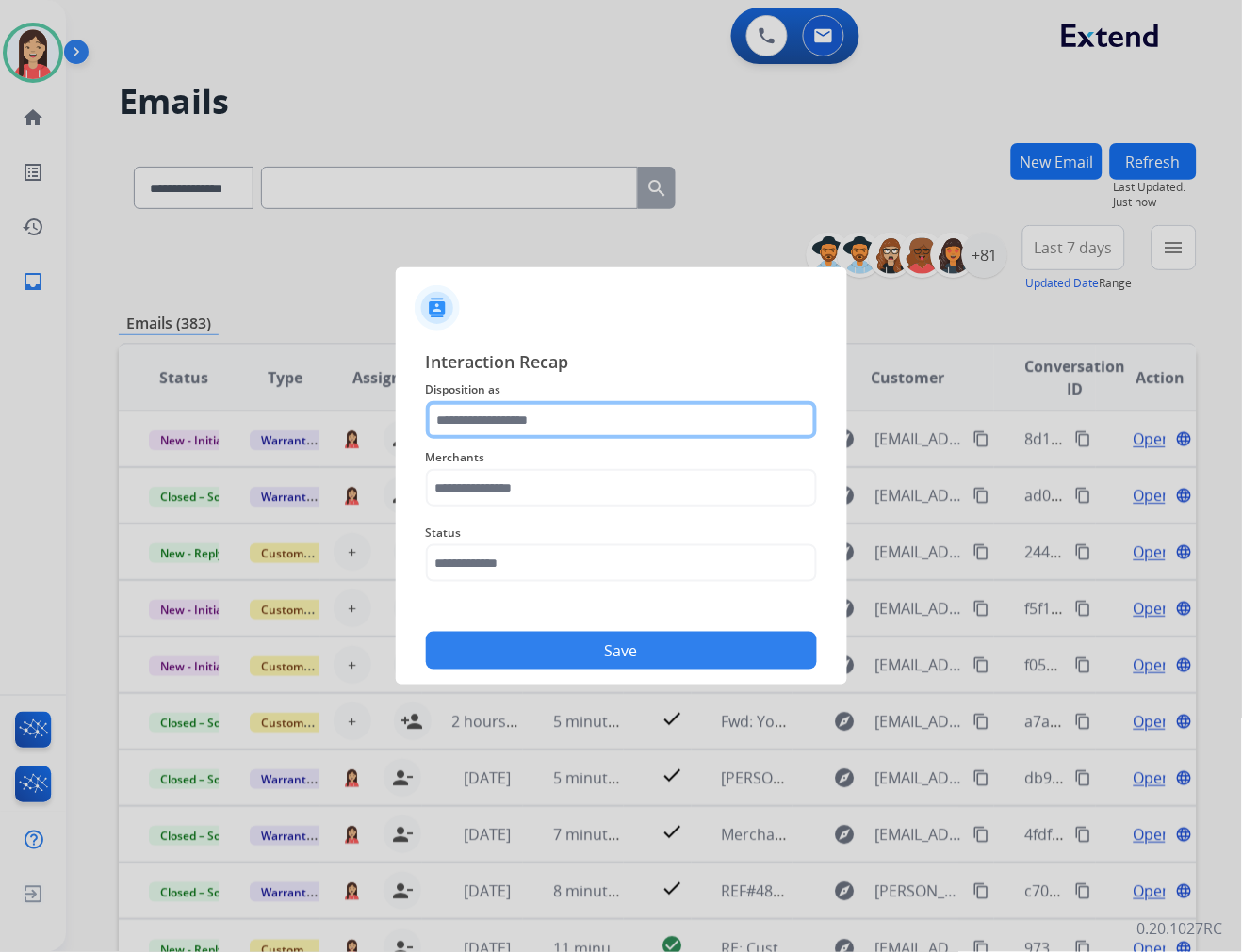
click at [510, 425] on input "text" at bounding box center [621, 420] width 391 height 37
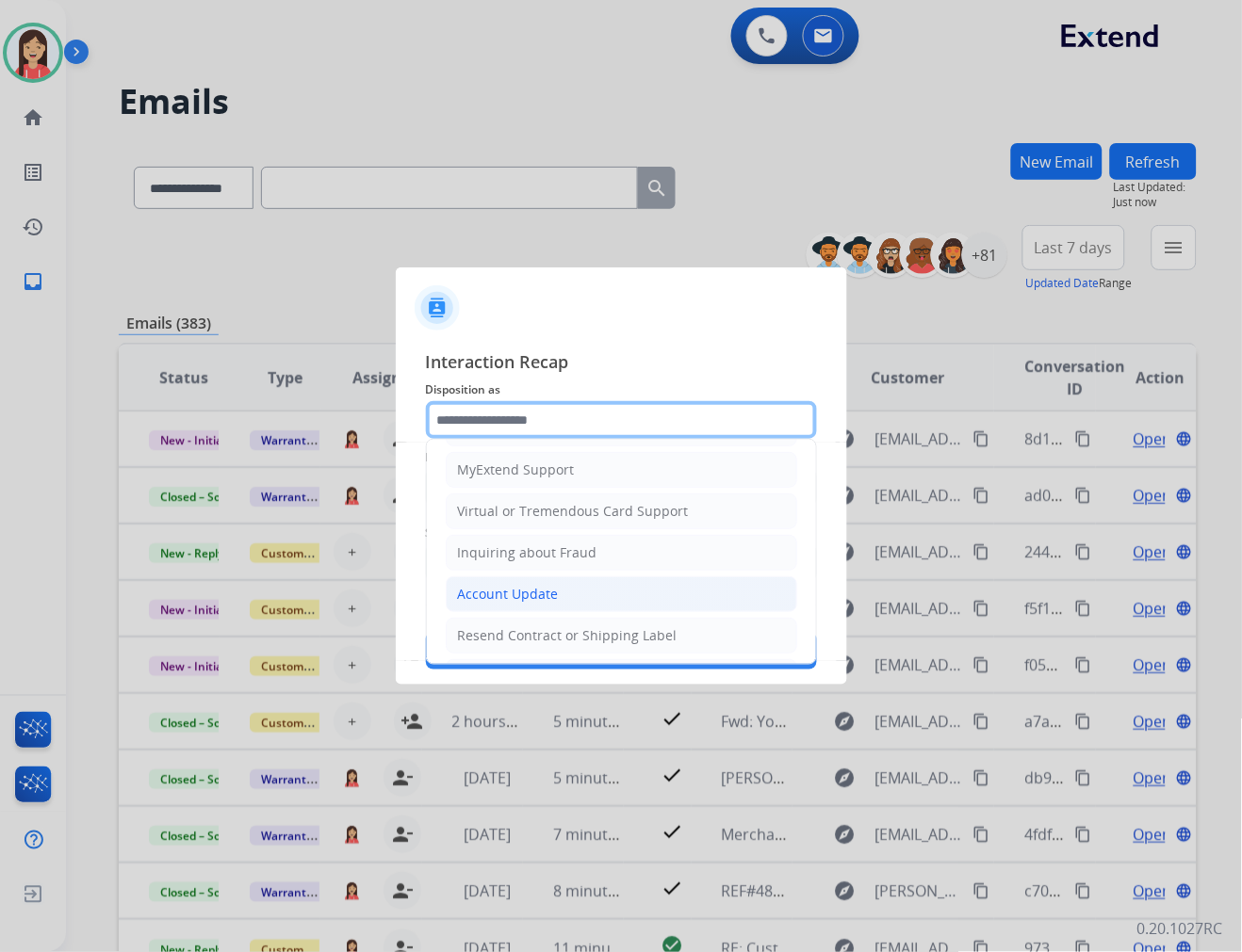
scroll to position [209, 0]
click at [513, 587] on div "Account Update" at bounding box center [508, 593] width 101 height 19
type input "**********"
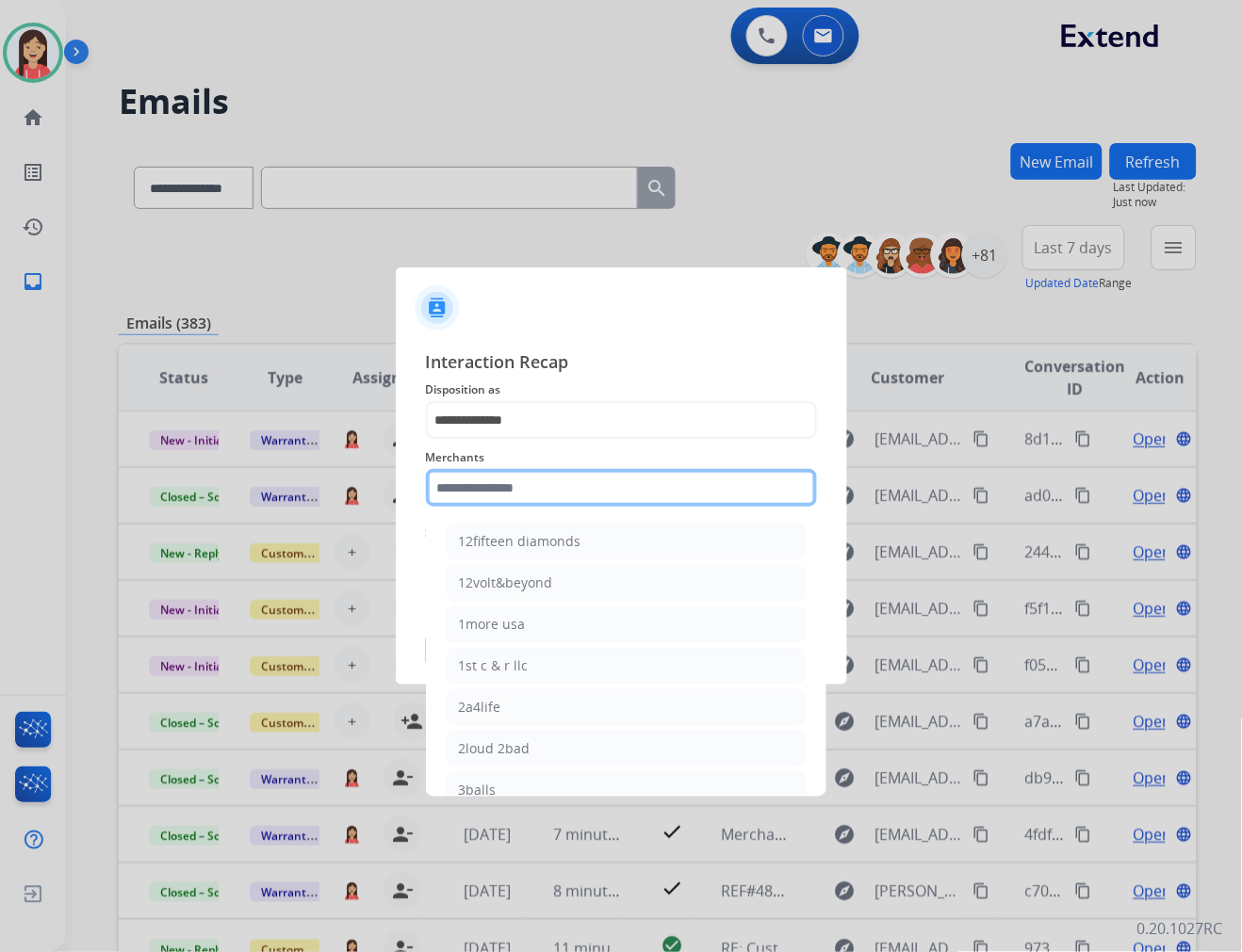
click at [554, 500] on input "text" at bounding box center [621, 488] width 391 height 37
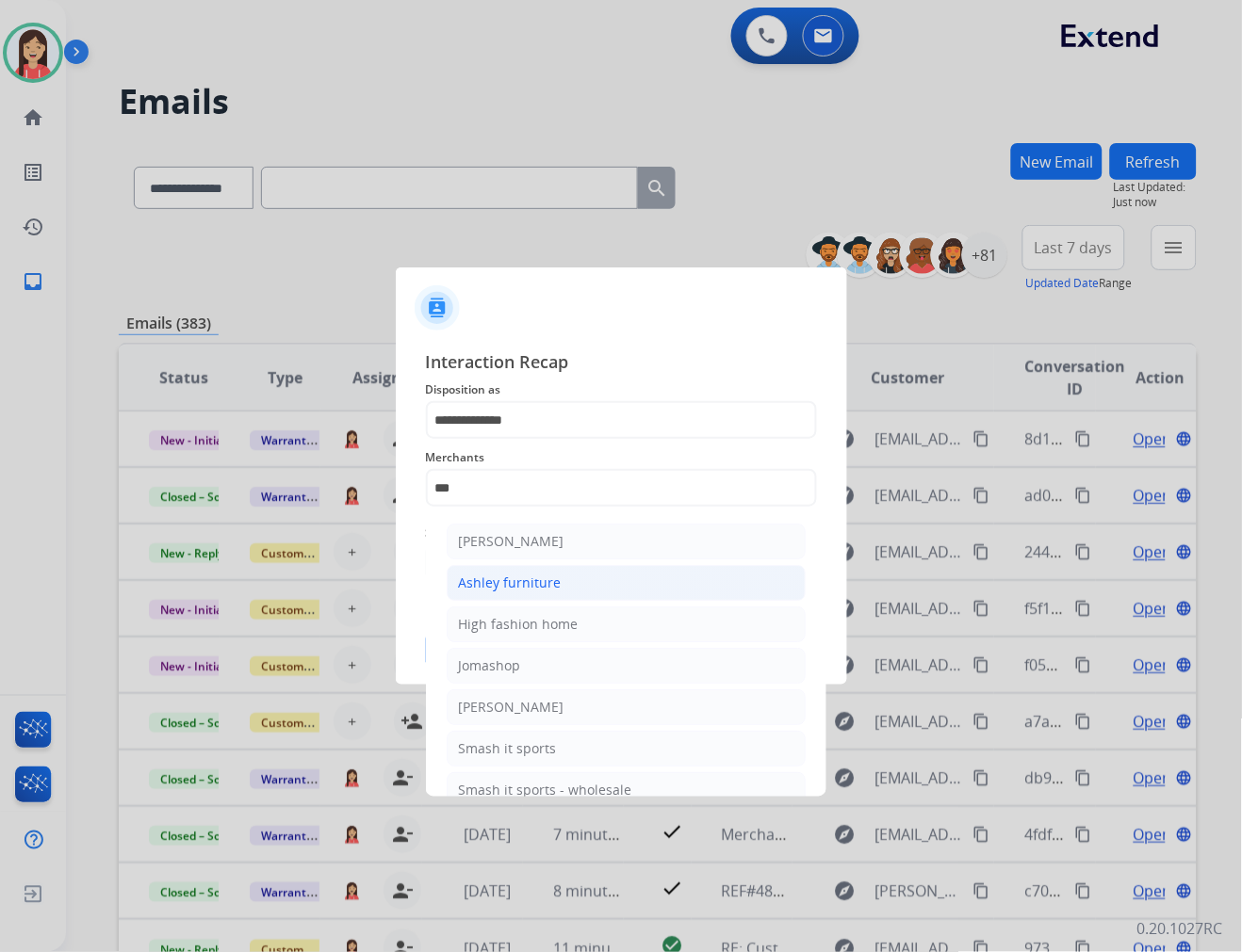
click at [527, 579] on div "Ashley furniture" at bounding box center [510, 582] width 103 height 19
type input "**********"
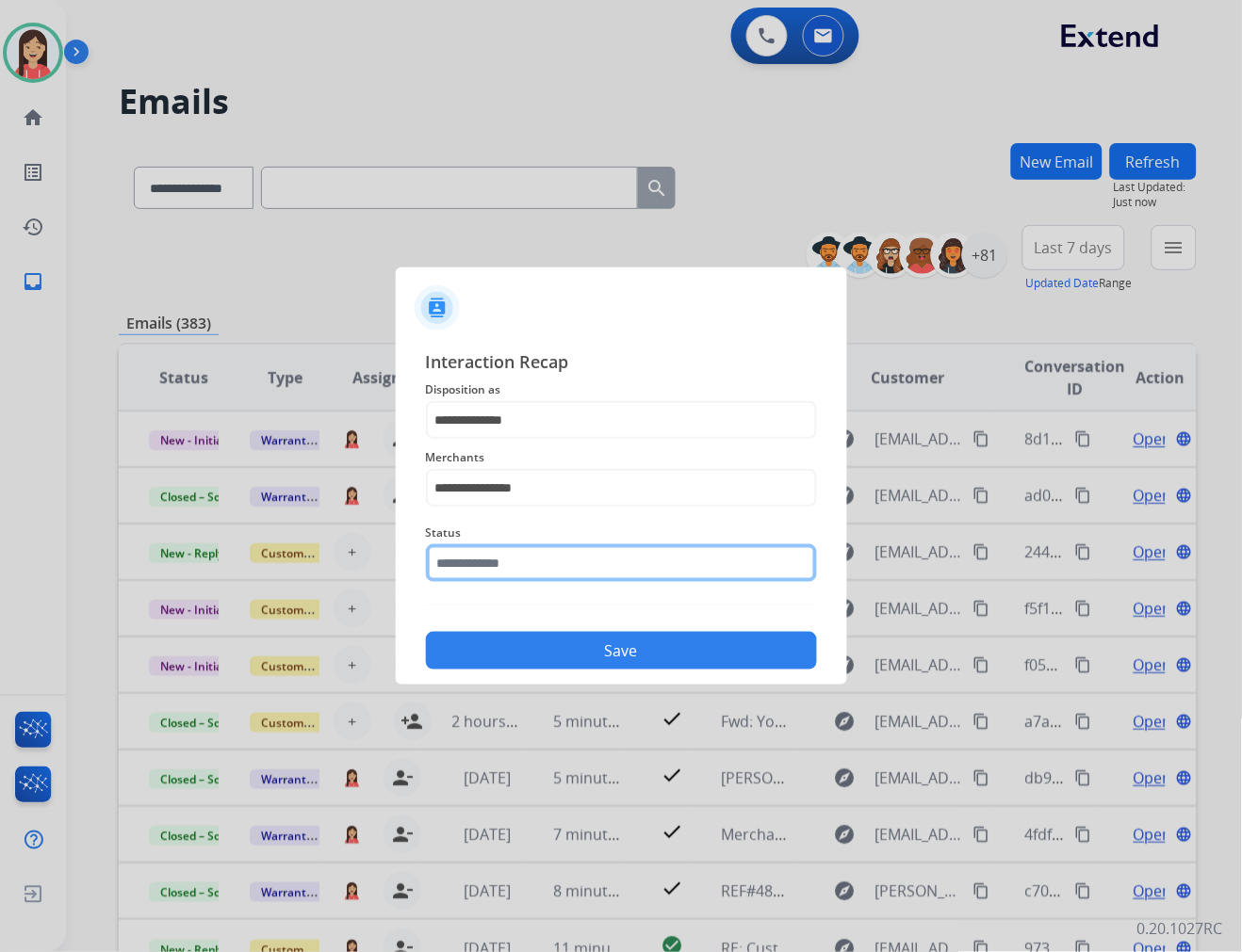
click at [549, 576] on input "text" at bounding box center [621, 563] width 391 height 37
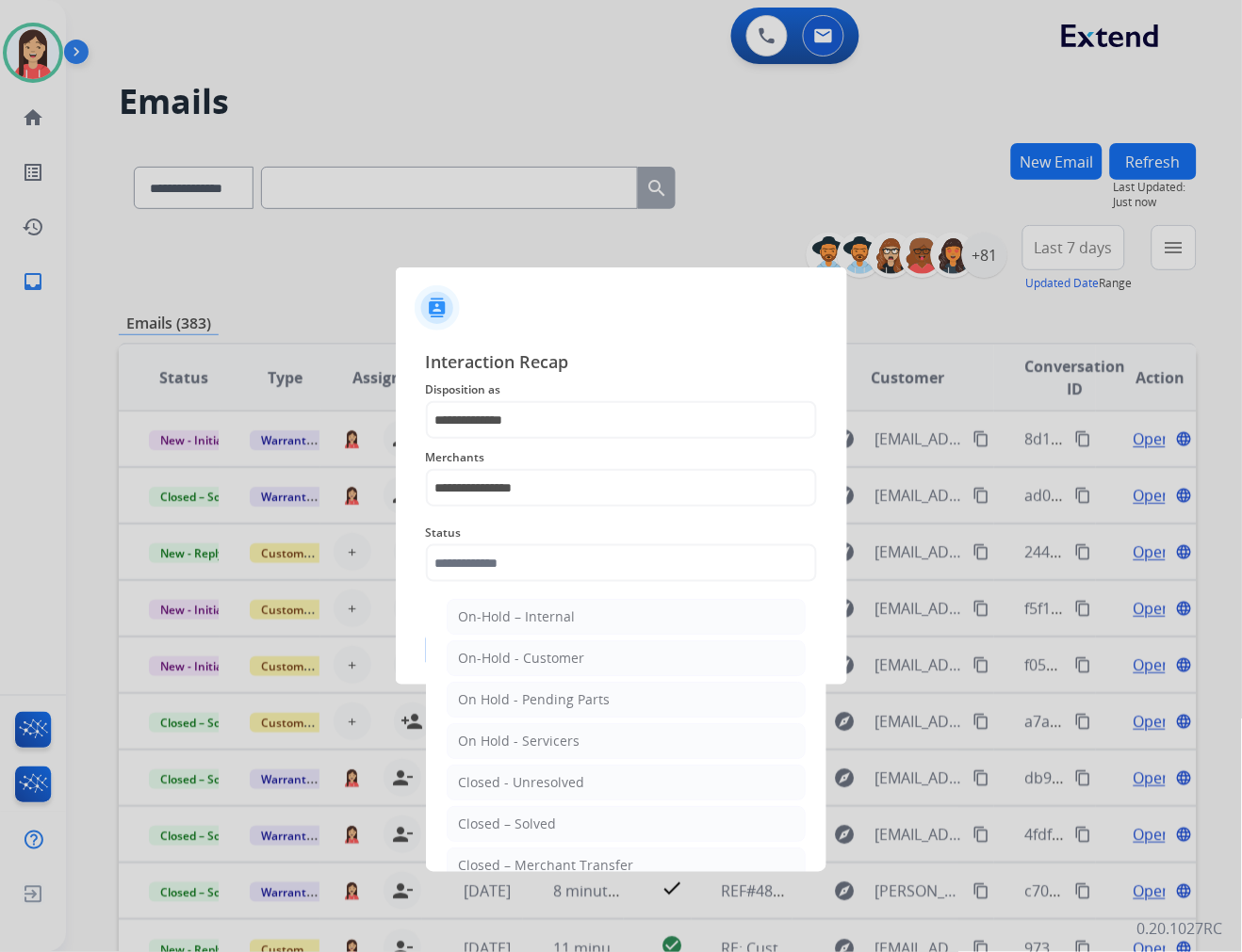
drag, startPoint x: 506, startPoint y: 816, endPoint x: 511, endPoint y: 803, distance: 13.9
click at [505, 817] on div "Closed – Solved" at bounding box center [508, 823] width 98 height 19
type input "**********"
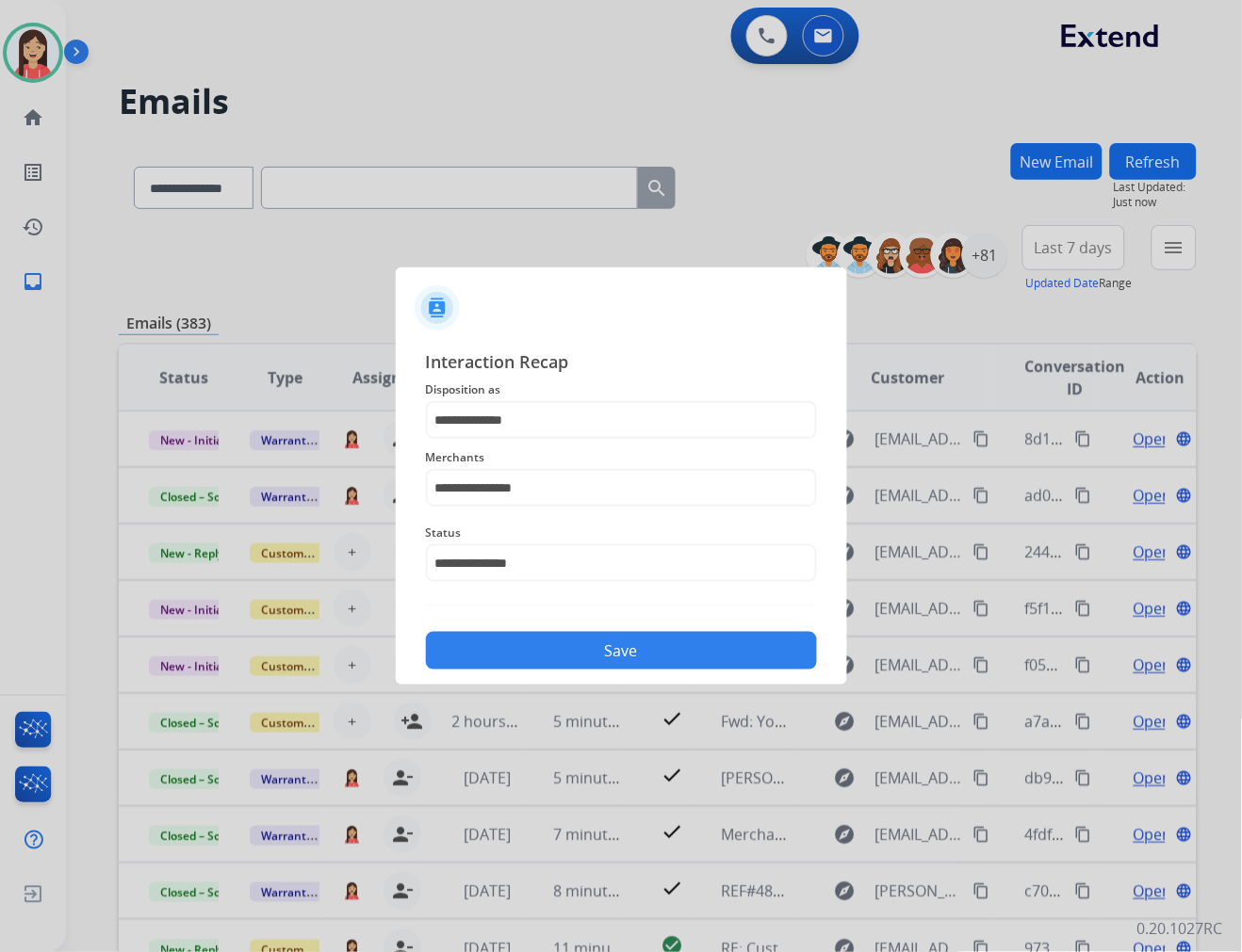
click at [595, 644] on button "Save" at bounding box center [621, 651] width 391 height 37
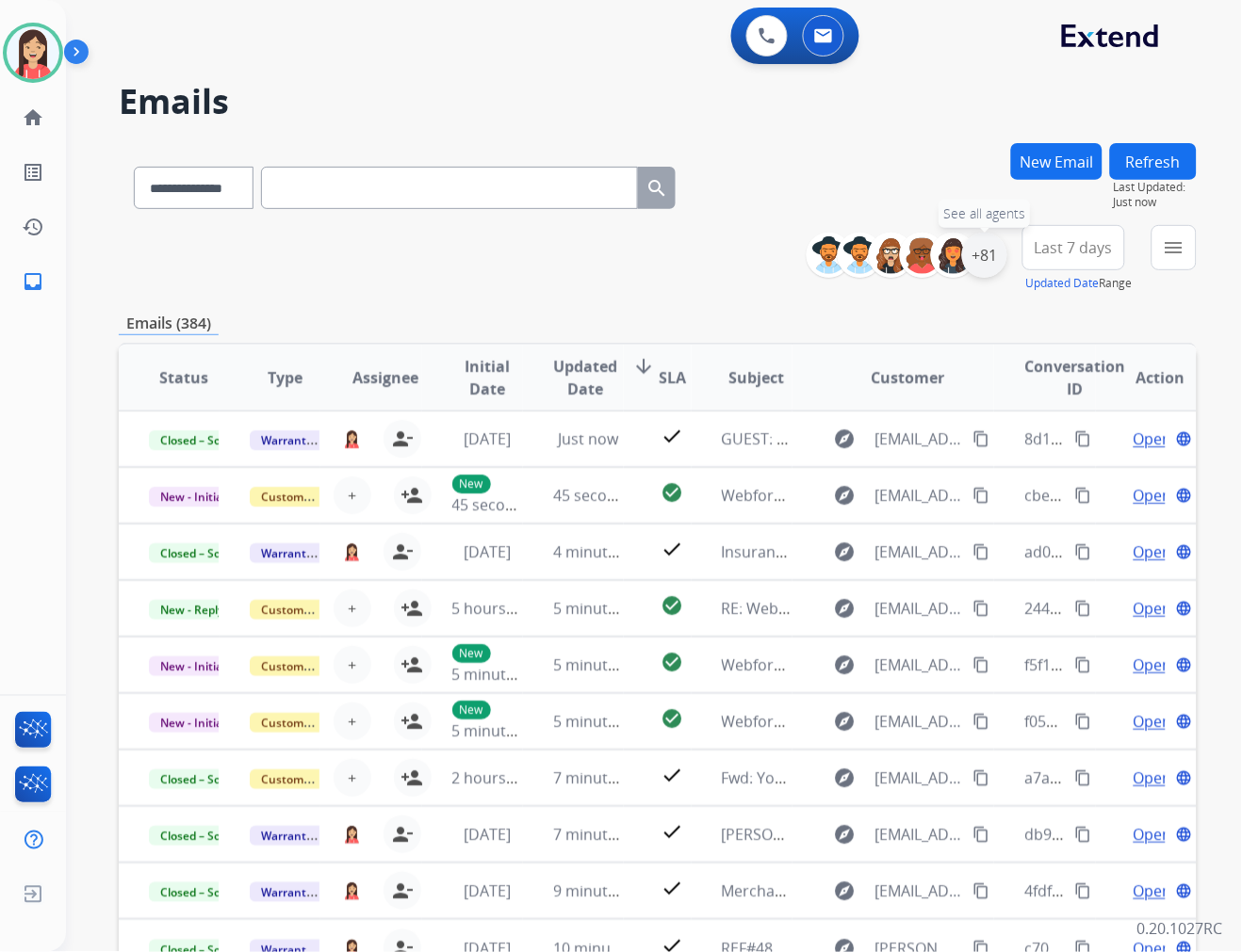
click at [984, 257] on div "+81" at bounding box center [985, 255] width 45 height 45
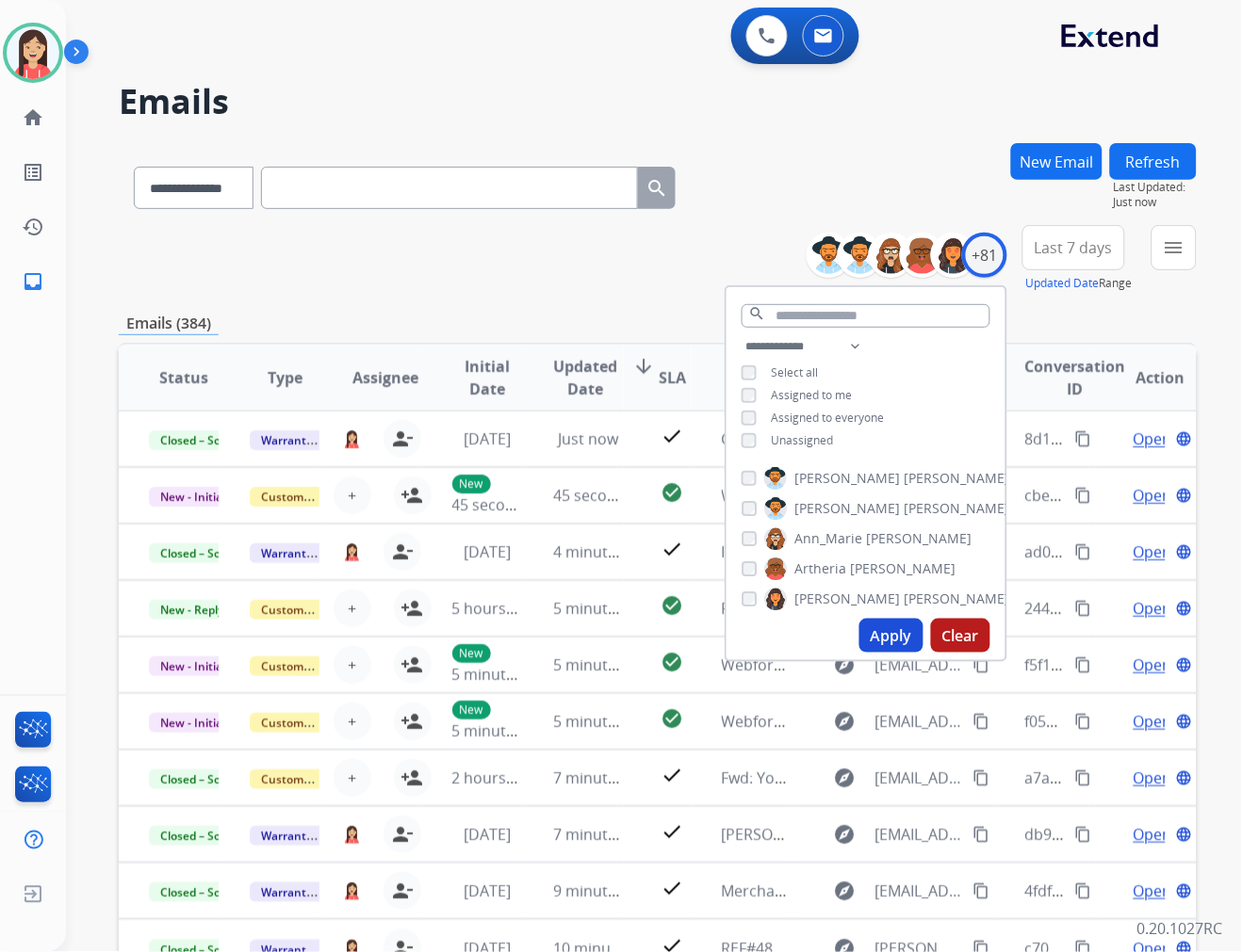
click at [811, 438] on span "Unassigned" at bounding box center [802, 440] width 62 height 16
click at [902, 631] on button "Apply" at bounding box center [891, 635] width 64 height 34
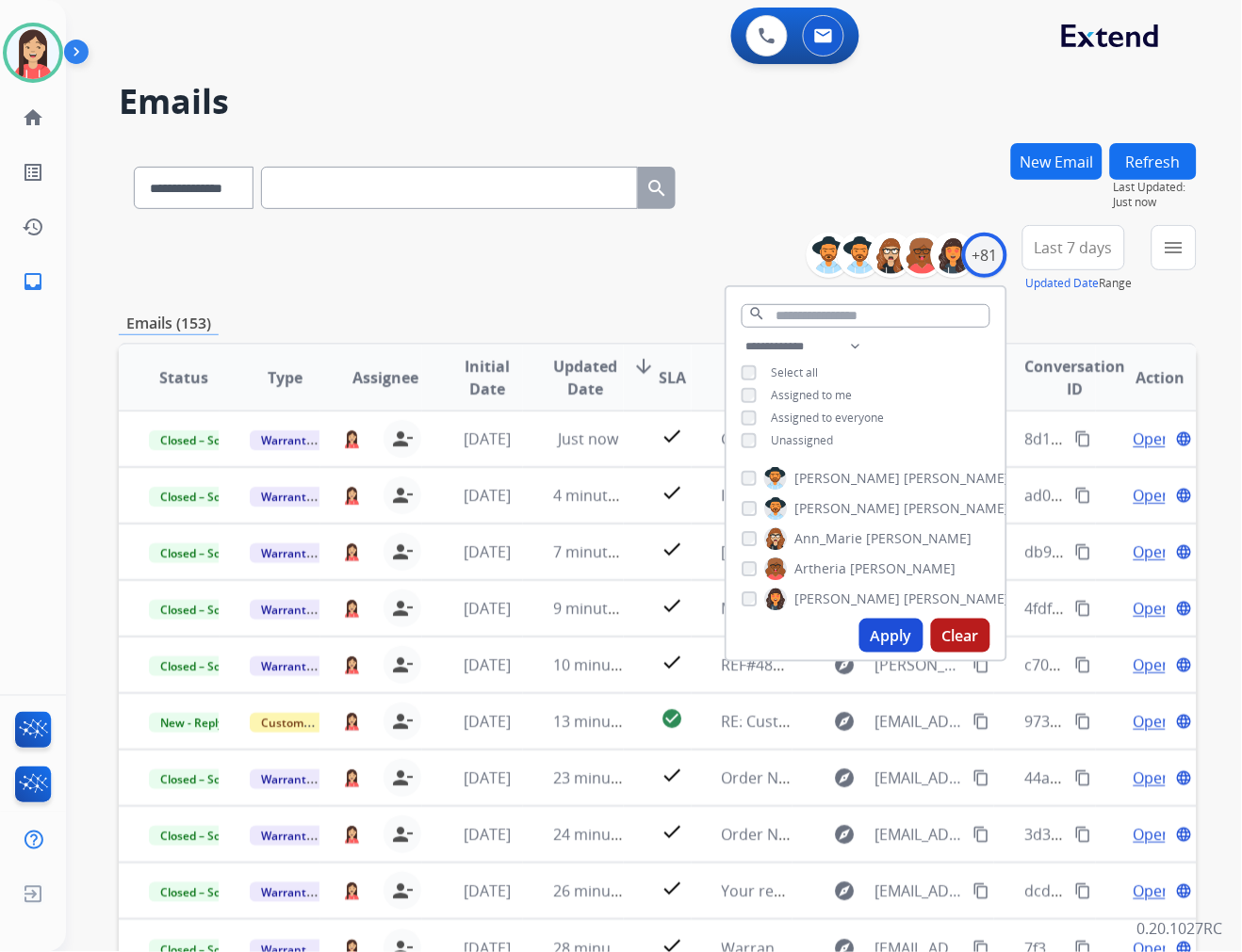
click at [1067, 244] on span "Last 7 days" at bounding box center [1074, 248] width 79 height 8
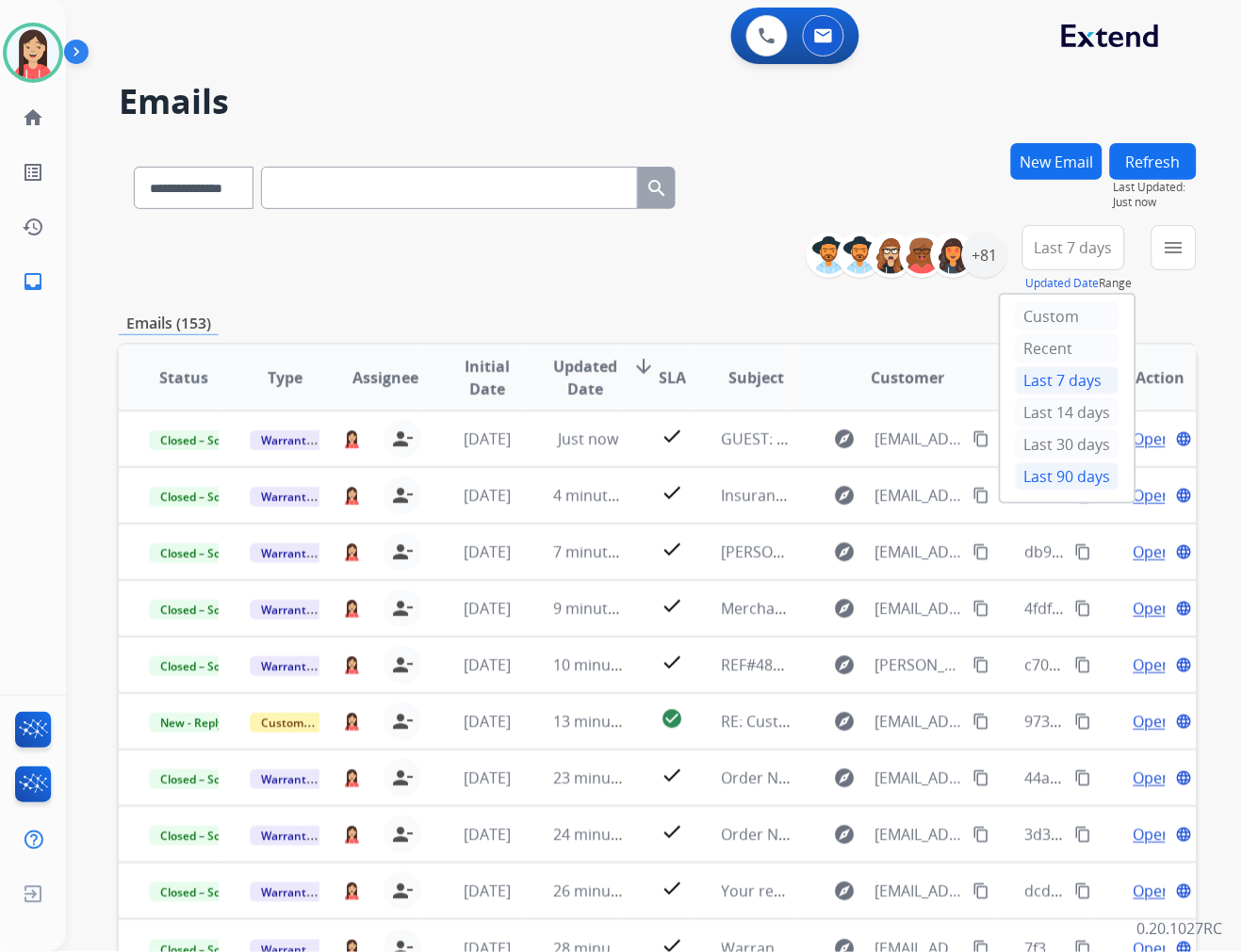
click at [1071, 476] on div "Last 90 days" at bounding box center [1068, 476] width 104 height 28
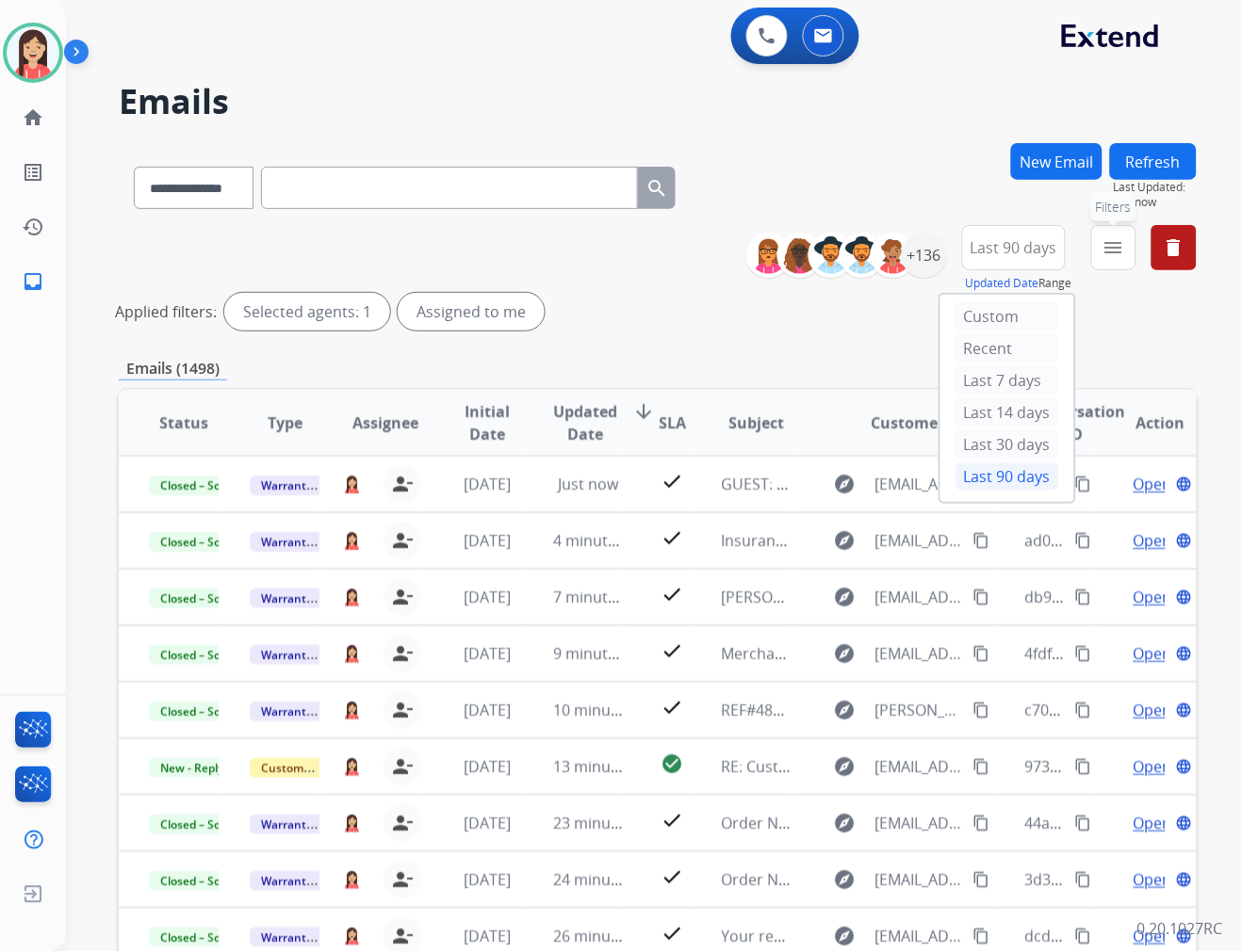
click at [1111, 245] on mat-icon "menu" at bounding box center [1113, 247] width 23 height 23
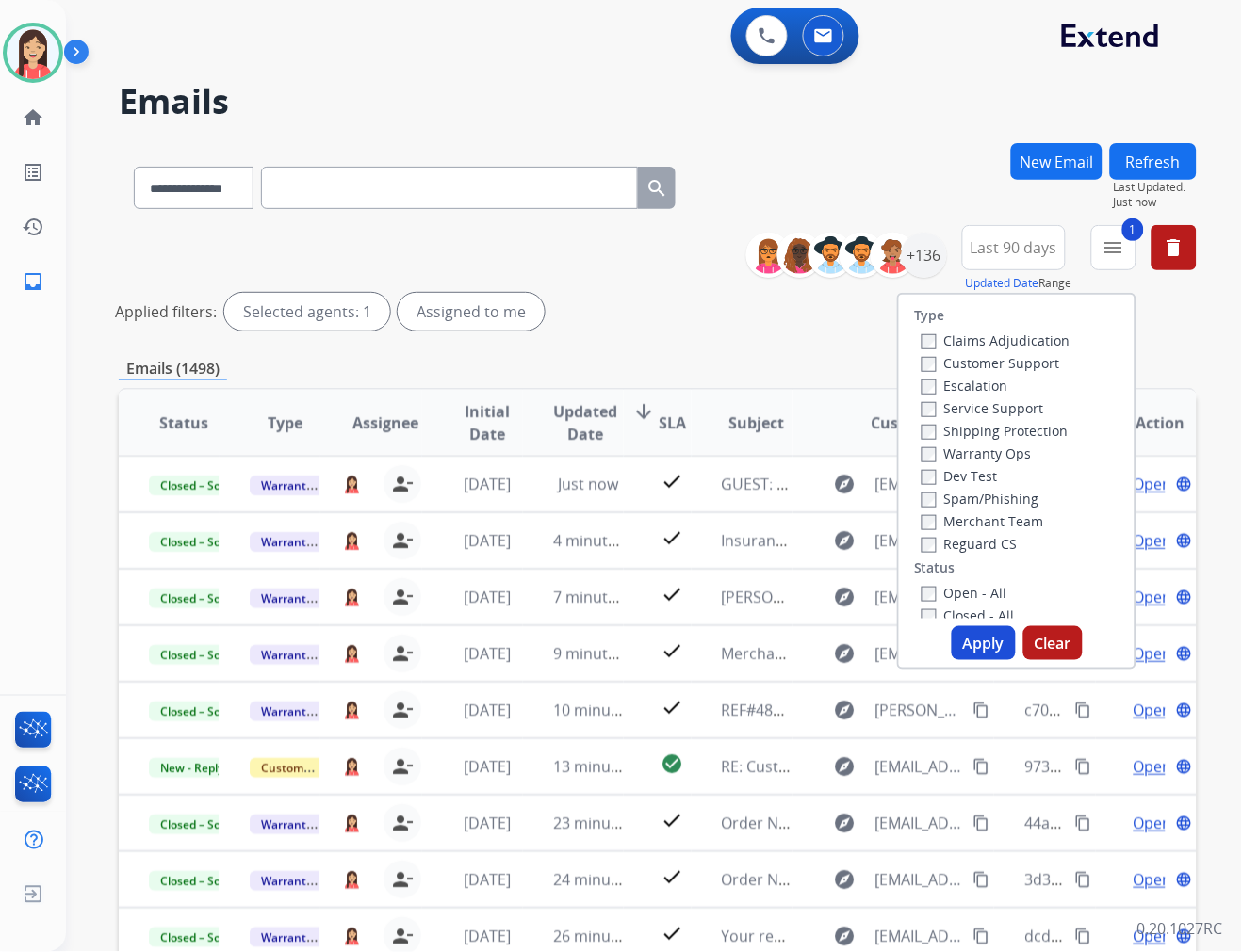
click at [971, 648] on button "Apply" at bounding box center [983, 643] width 64 height 34
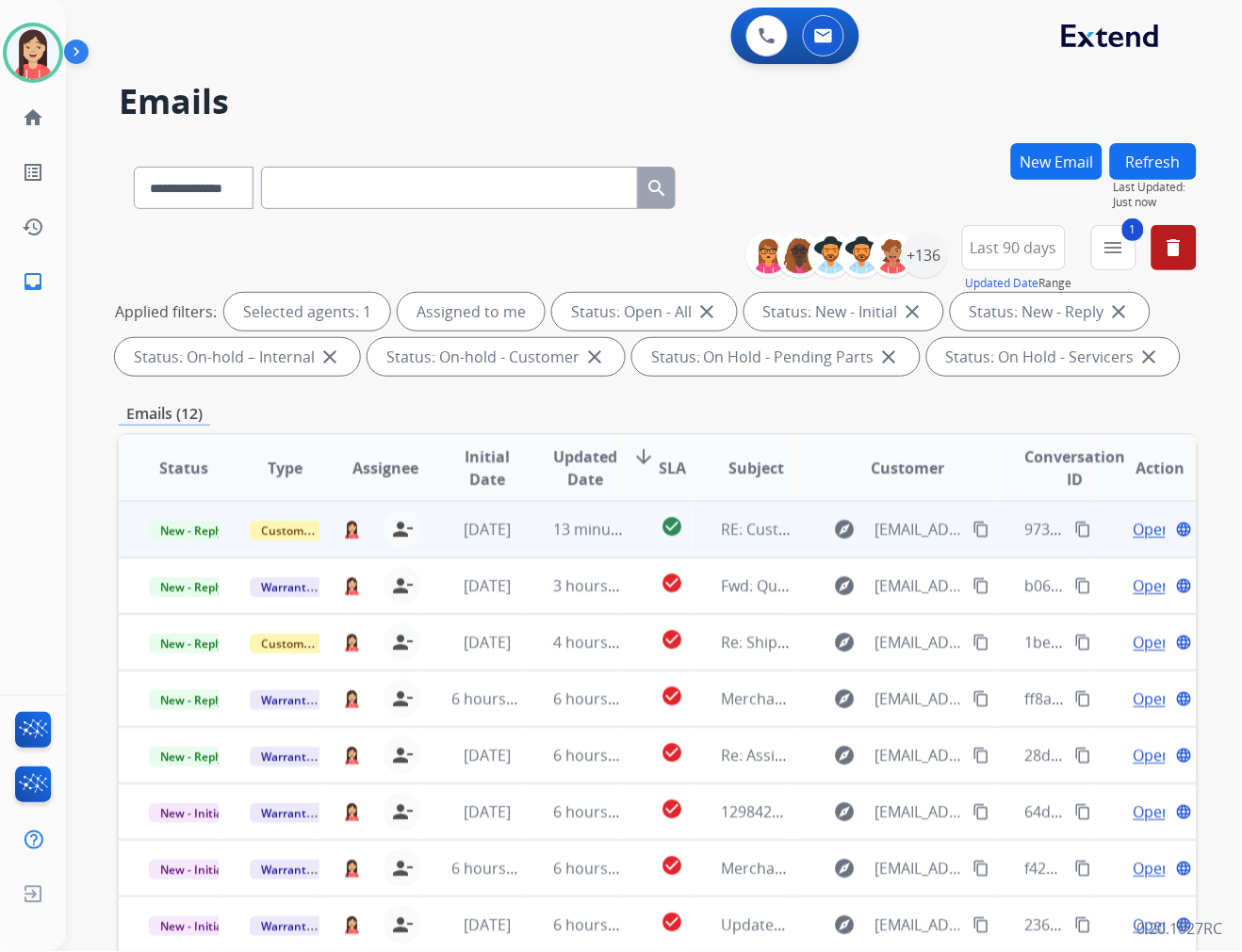
click at [534, 539] on td "13 minutes ago" at bounding box center [573, 530] width 101 height 57
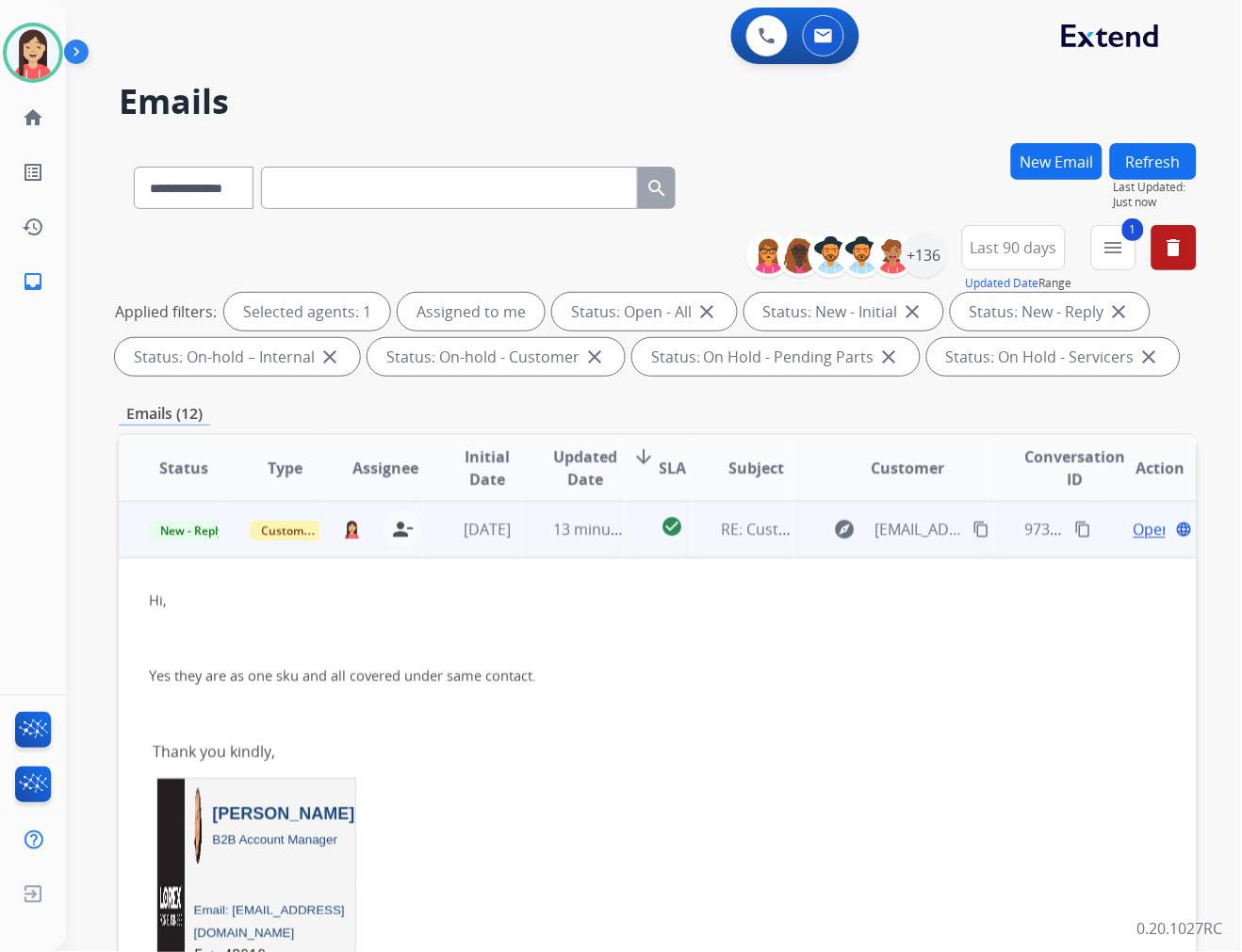
click at [534, 539] on td "13 minutes ago" at bounding box center [573, 530] width 101 height 57
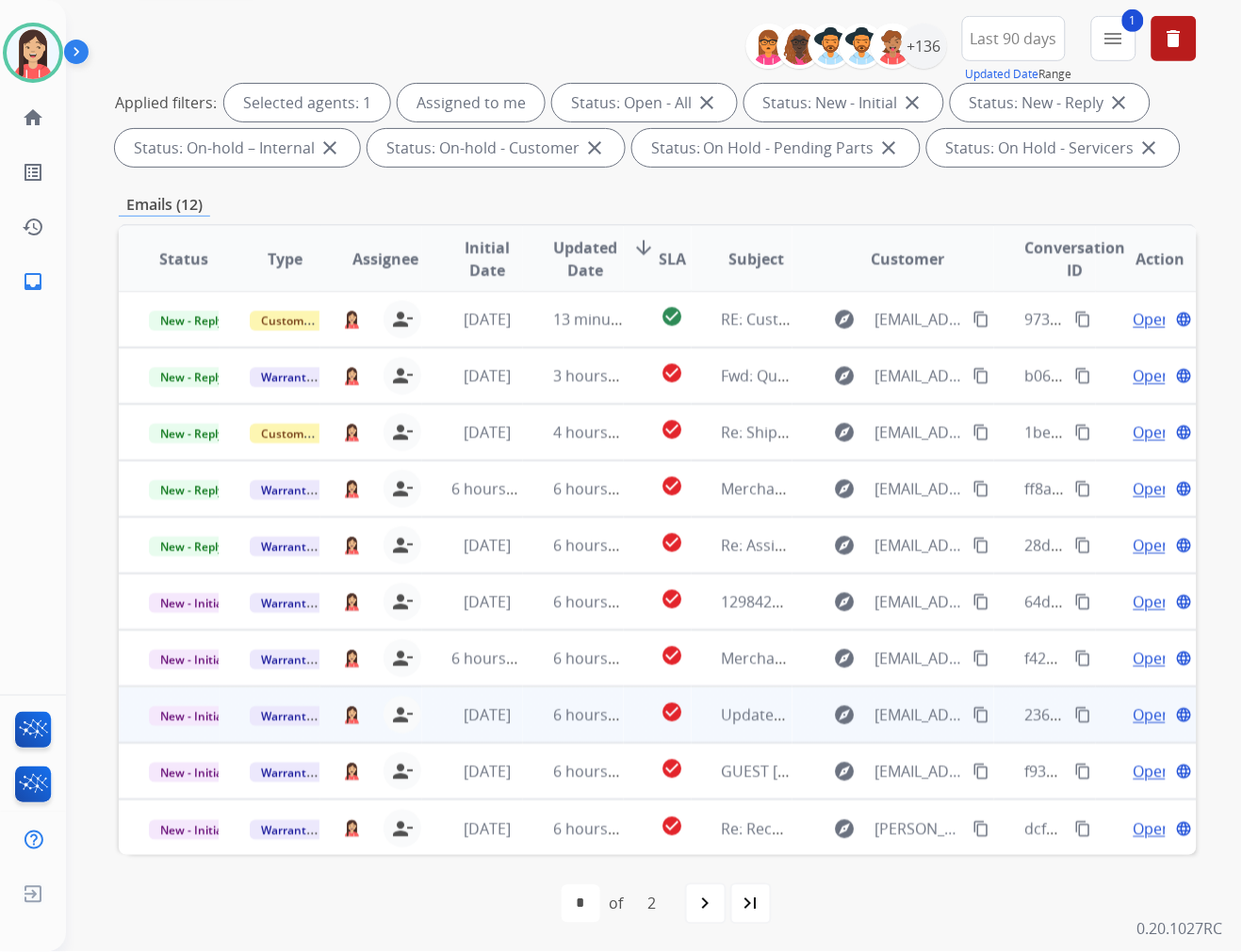
scroll to position [210, 0]
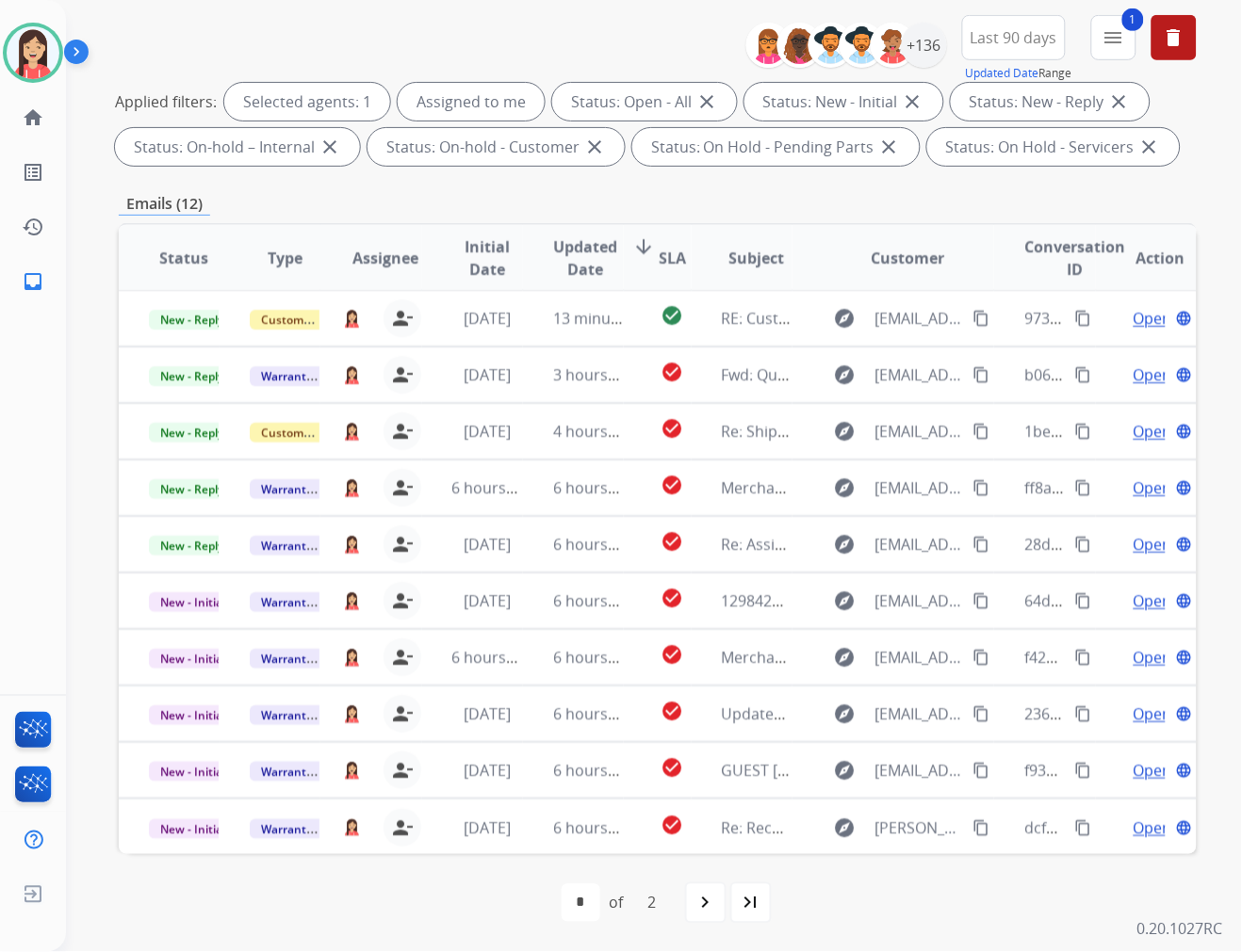
click at [566, 254] on span "Updated Date" at bounding box center [584, 258] width 64 height 45
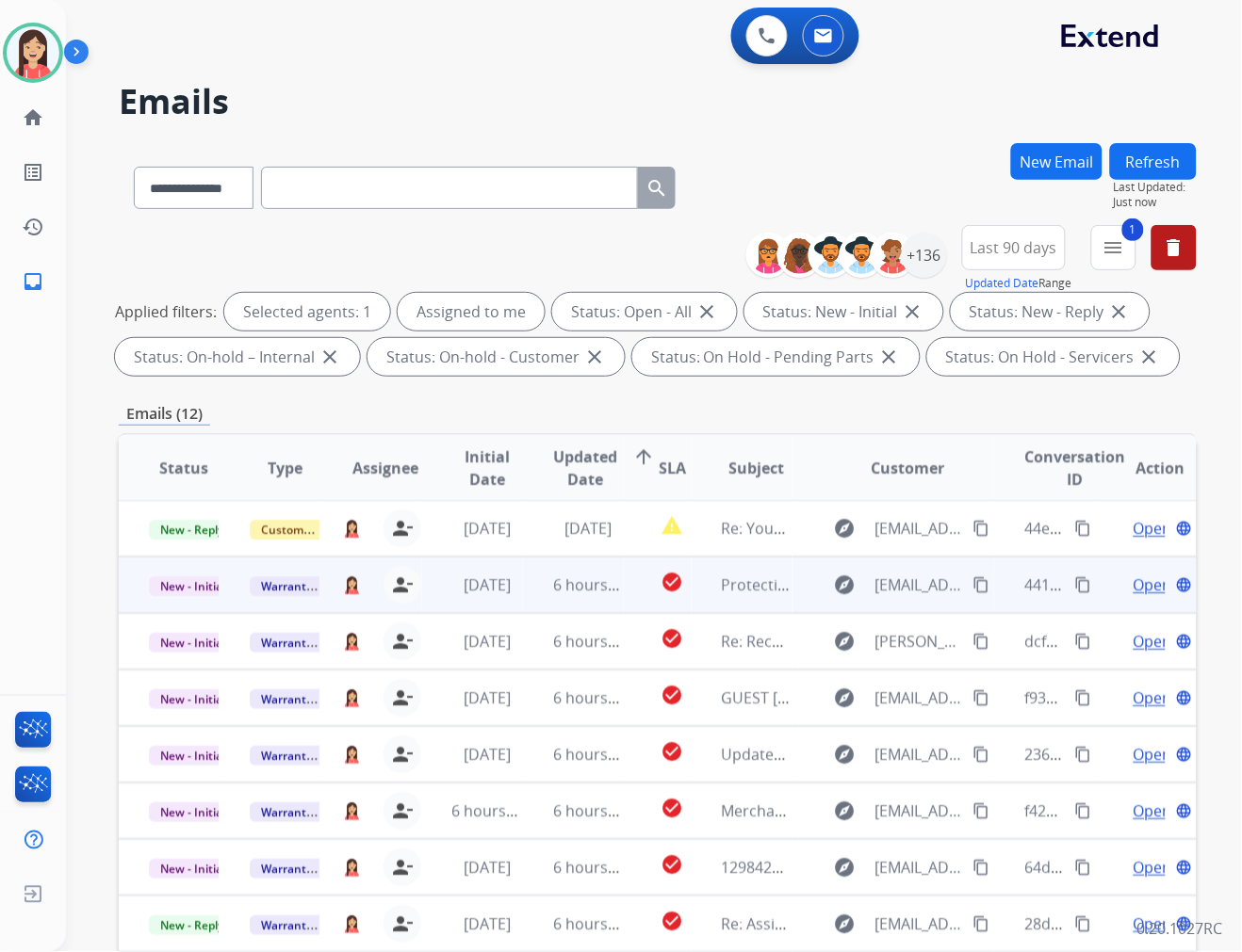
scroll to position [105, 0]
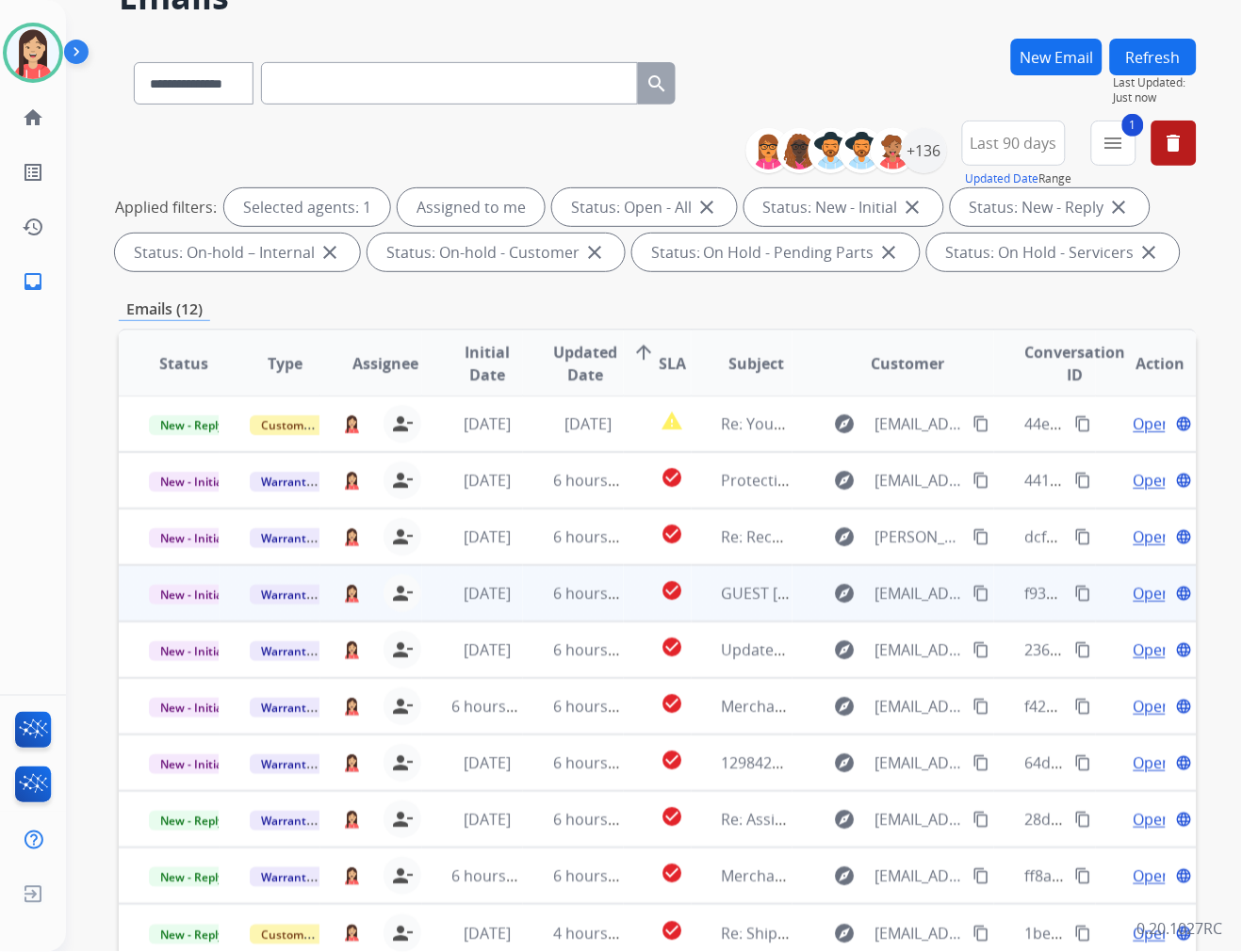
click at [535, 608] on td "6 hours ago" at bounding box center [573, 594] width 101 height 57
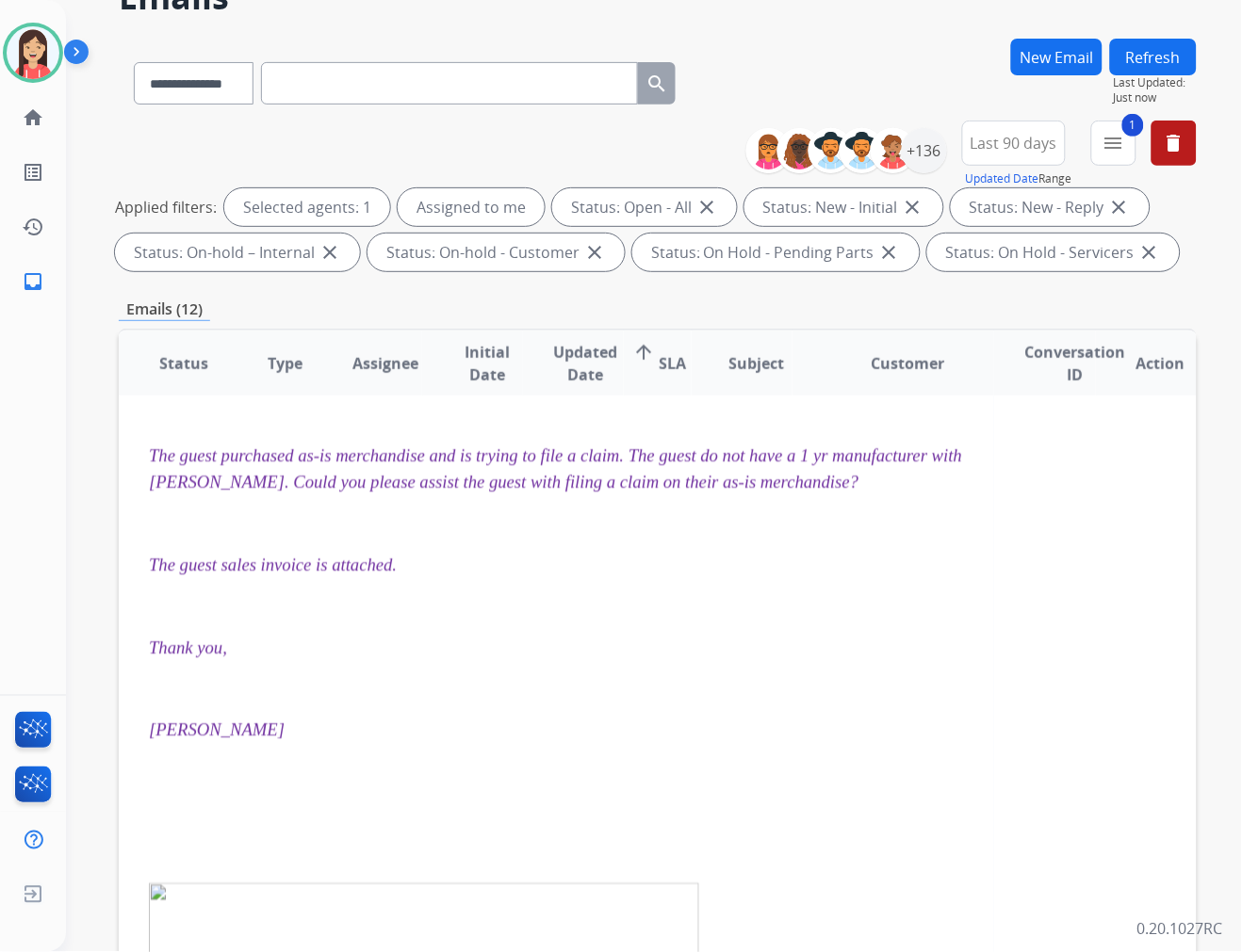
scroll to position [170, 0]
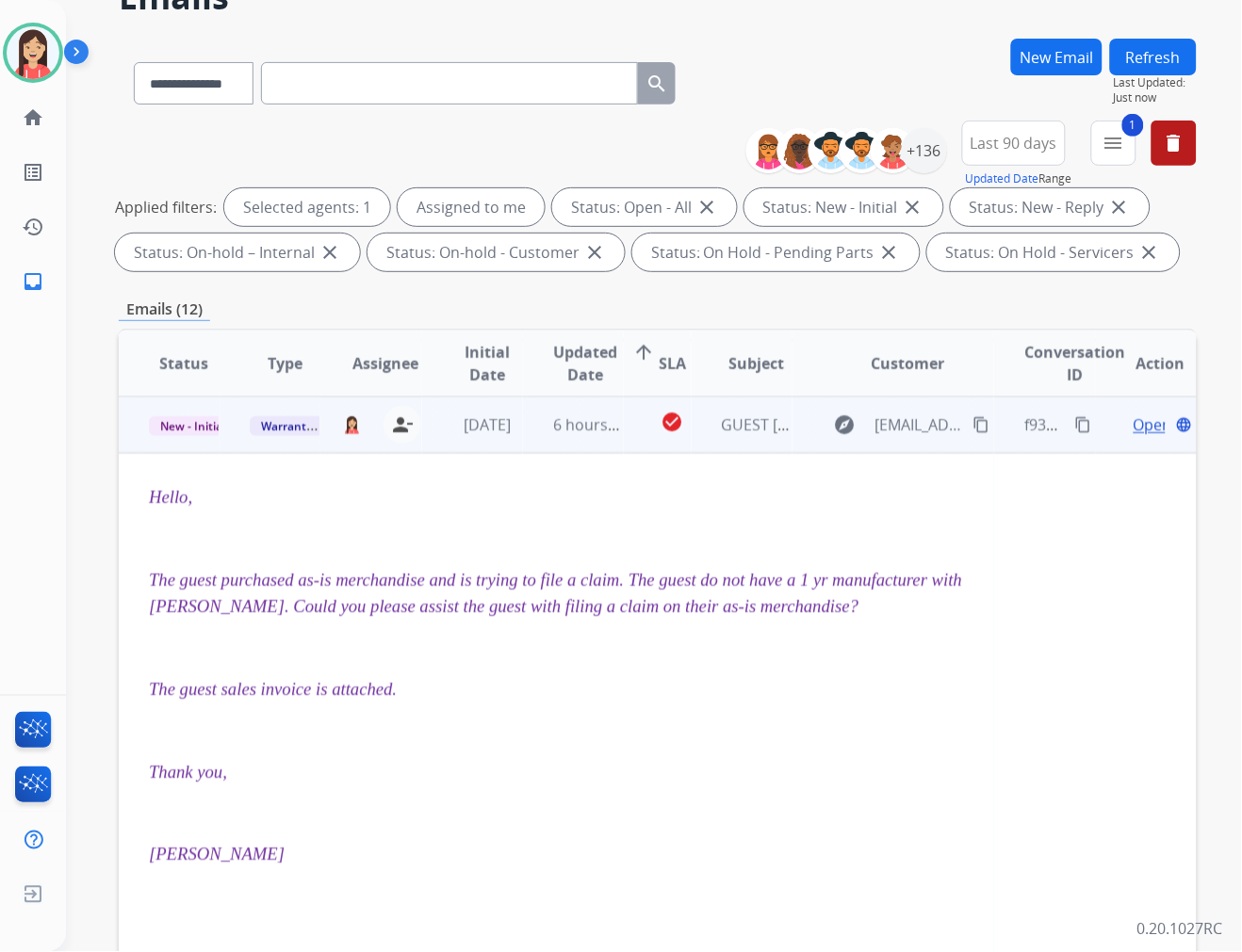
click at [1133, 420] on span "Open" at bounding box center [1152, 424] width 38 height 23
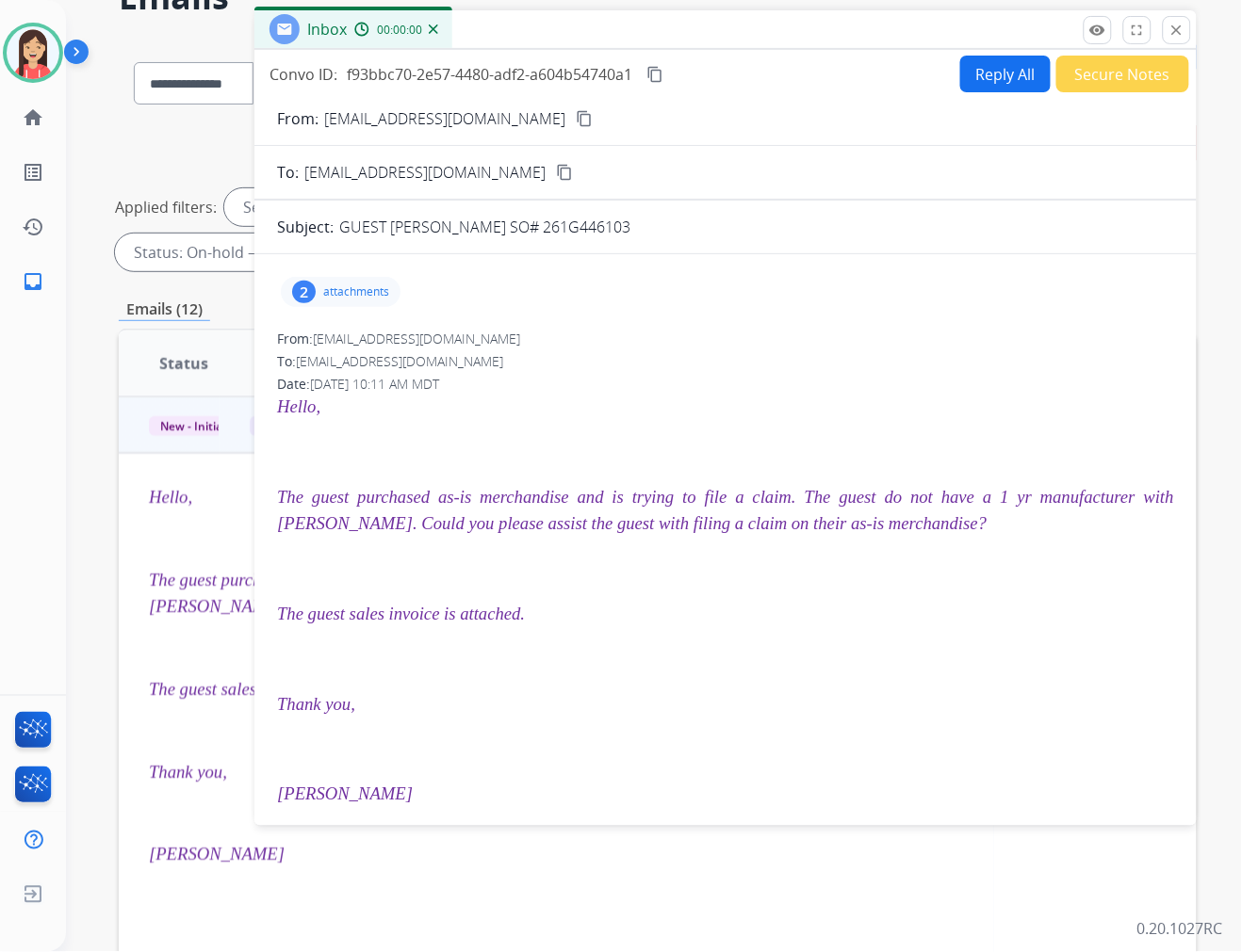
click at [327, 285] on p "attachments" at bounding box center [355, 291] width 66 height 15
click at [566, 400] on mat-icon "download" at bounding box center [573, 405] width 17 height 17
click at [766, 296] on div "2 attachments image001.png download JUAN ZAMORA SALES INVOICE.pdf download" at bounding box center [726, 291] width 897 height 45
click at [982, 81] on button "Reply All" at bounding box center [1005, 74] width 90 height 36
select select "**********"
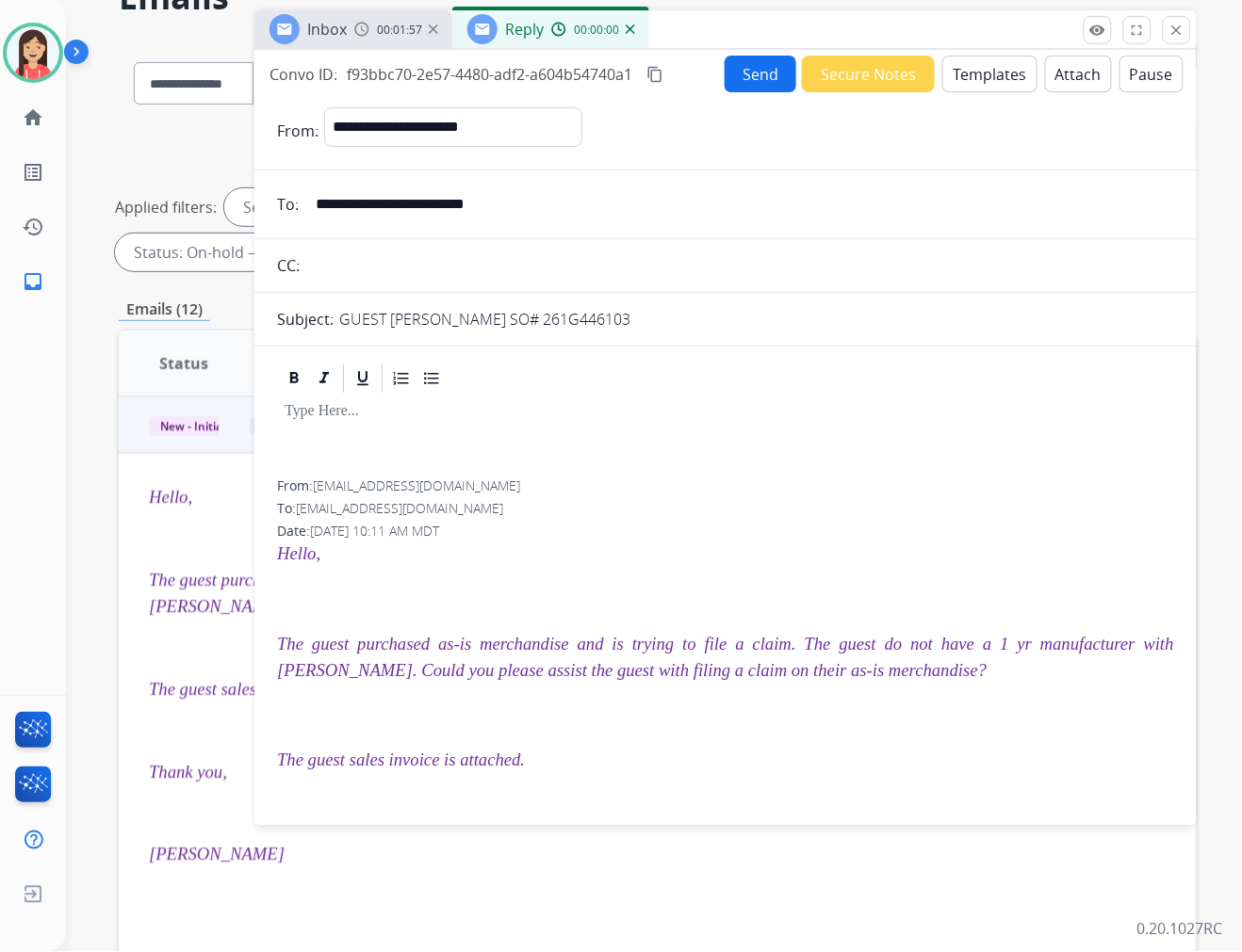
click at [982, 81] on button "Templates" at bounding box center [990, 74] width 95 height 36
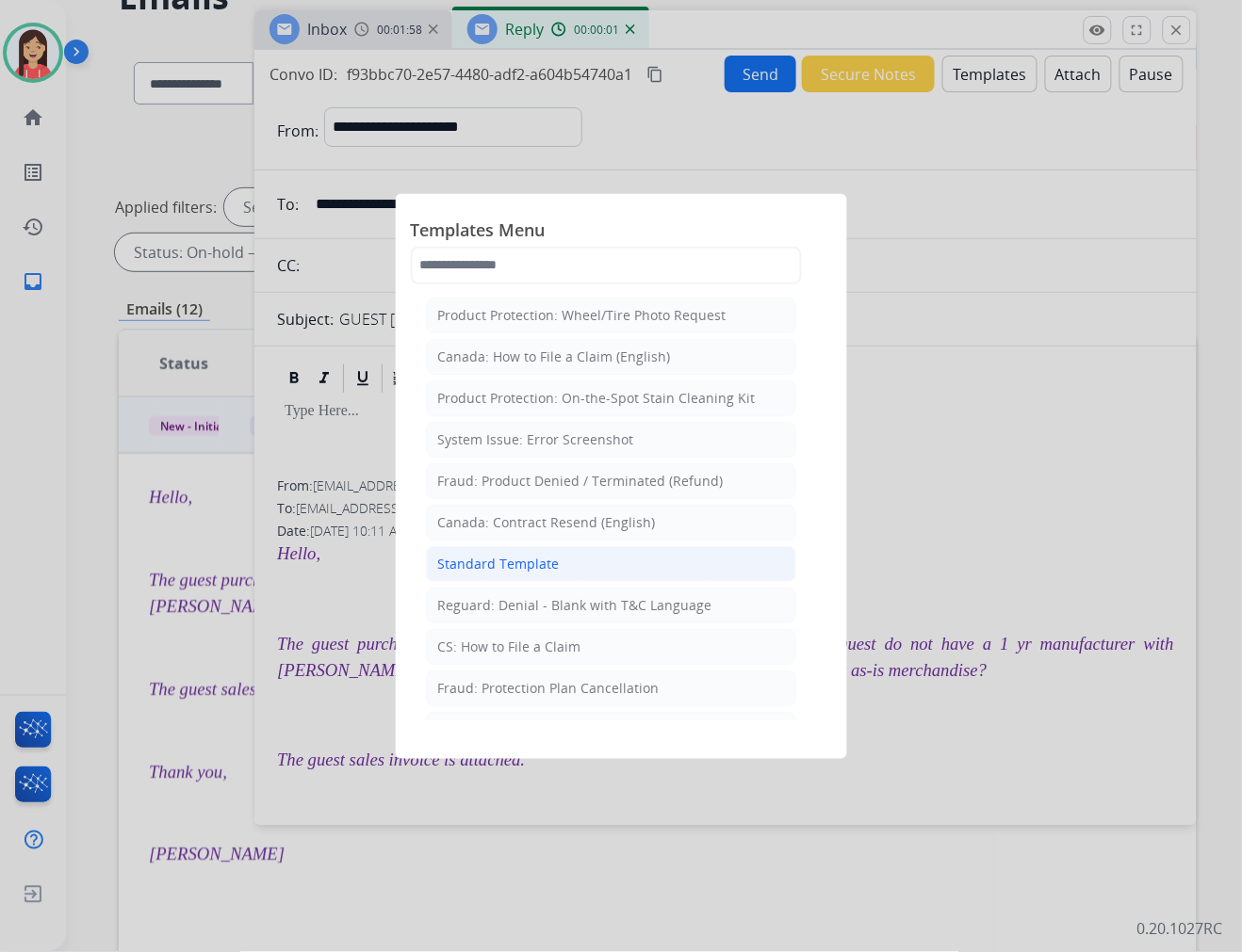
click at [507, 572] on div "Standard Template" at bounding box center [499, 563] width 122 height 19
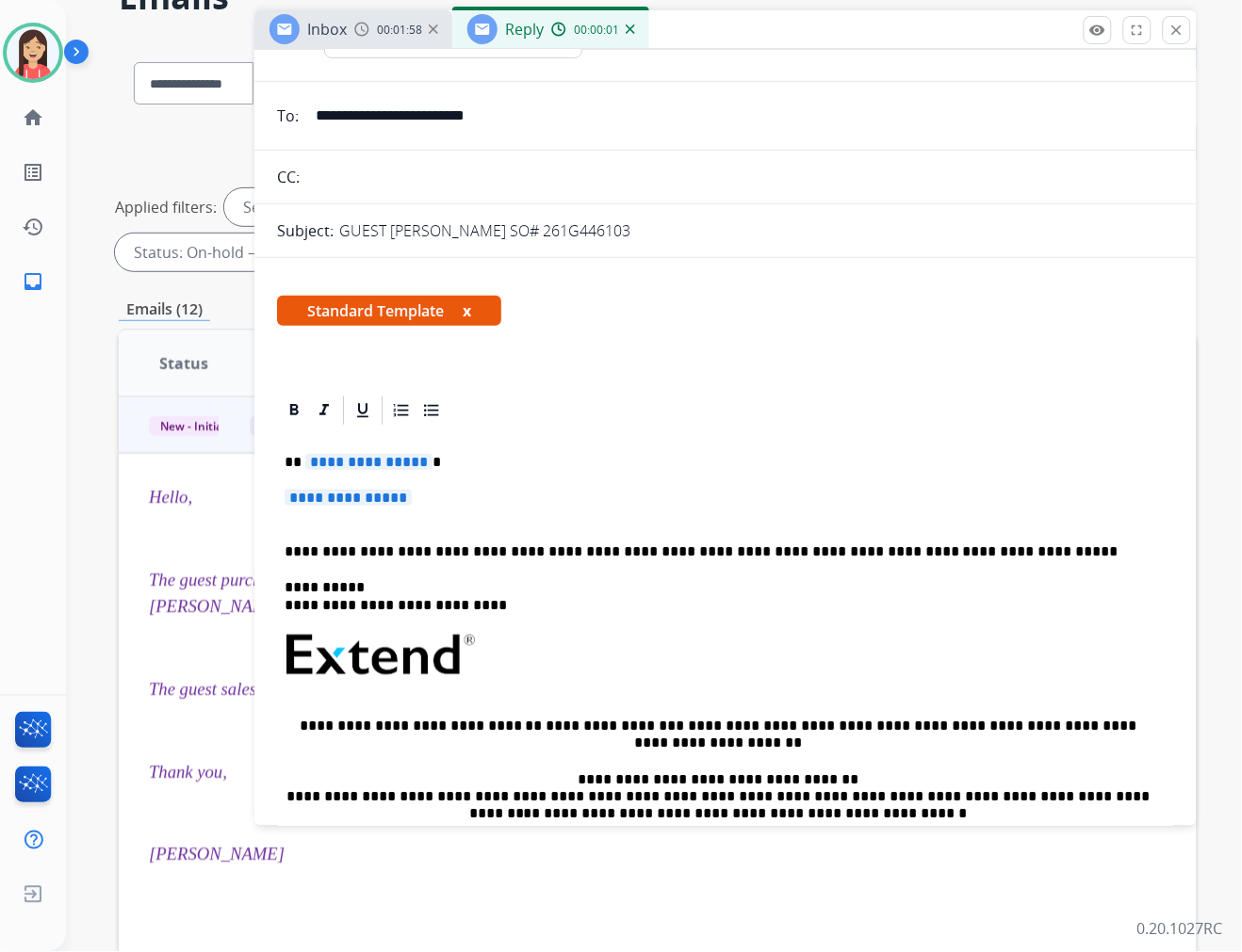
scroll to position [209, 0]
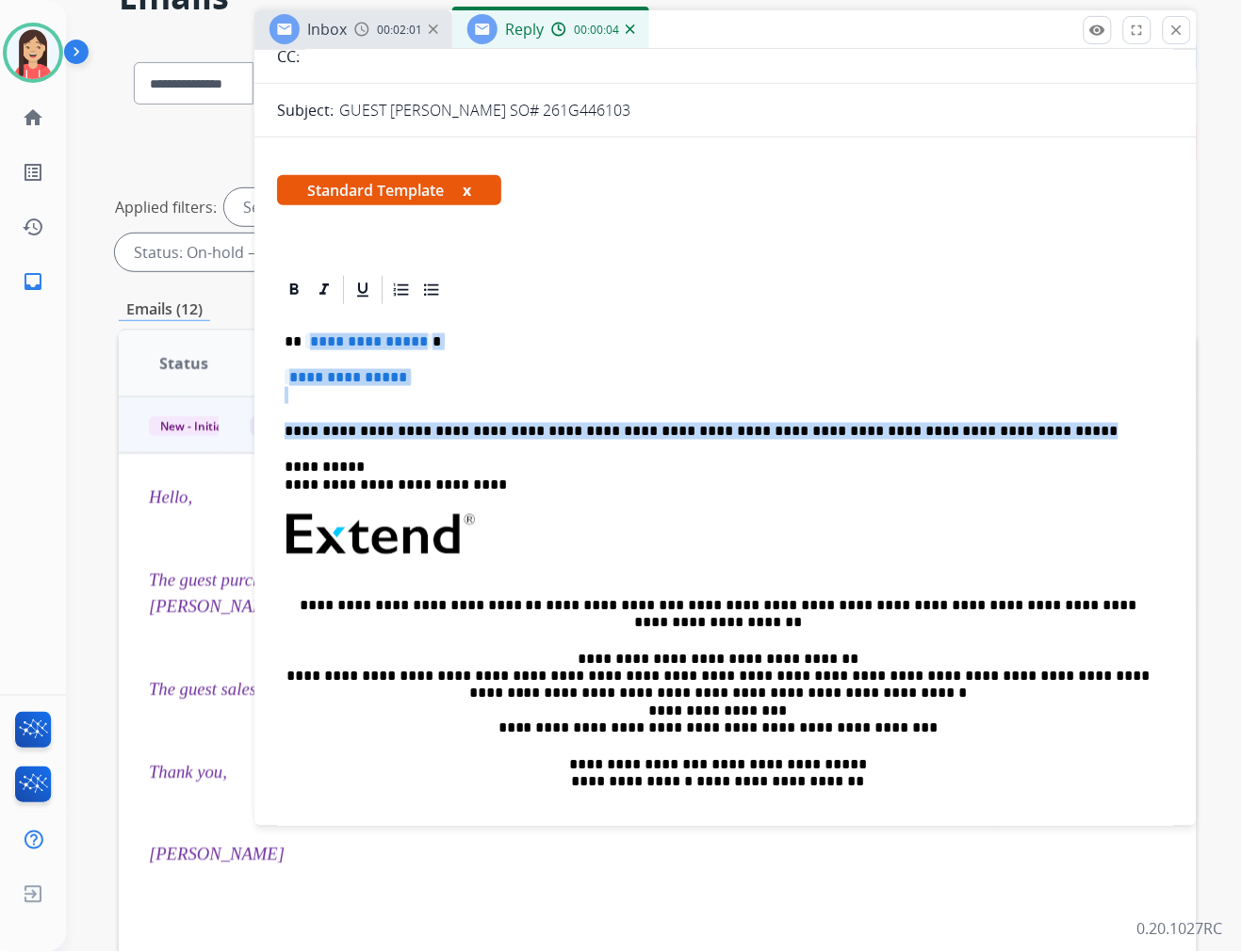
drag, startPoint x: 306, startPoint y: 337, endPoint x: 988, endPoint y: 425, distance: 687.7
click at [988, 425] on div "**********" at bounding box center [726, 579] width 897 height 545
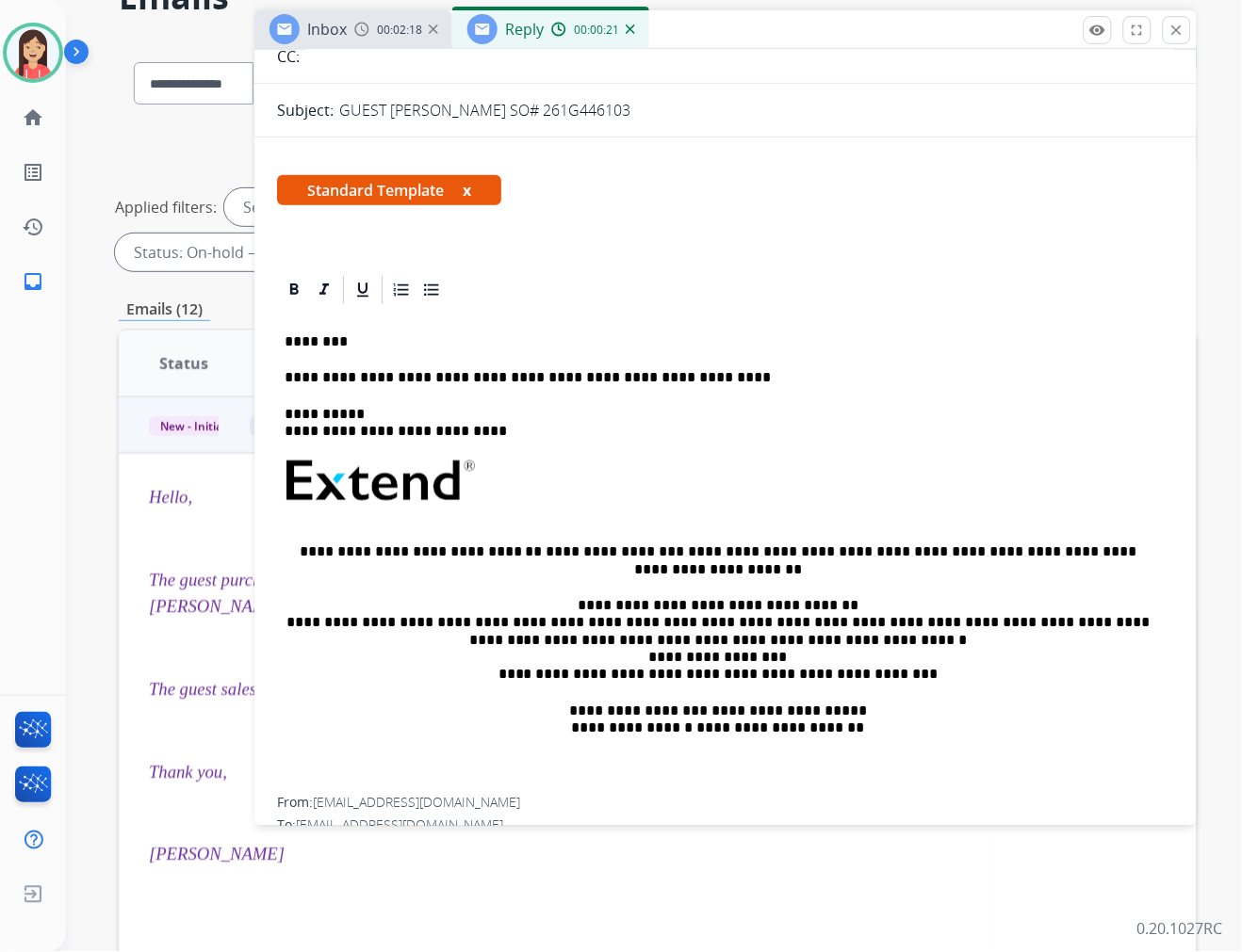
click at [707, 389] on div "**********" at bounding box center [726, 553] width 897 height 491
click at [707, 375] on p "**********" at bounding box center [718, 377] width 867 height 17
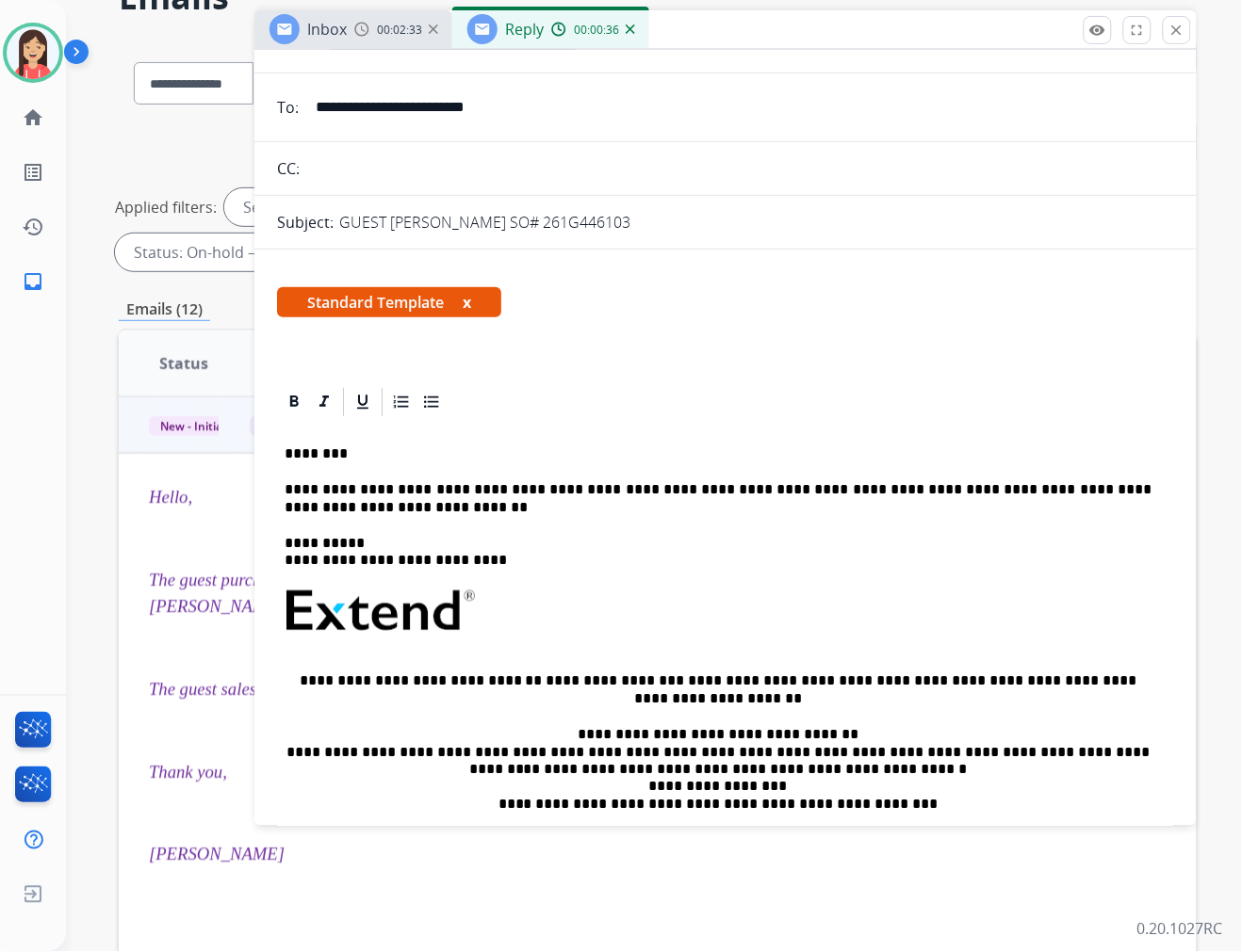
scroll to position [0, 0]
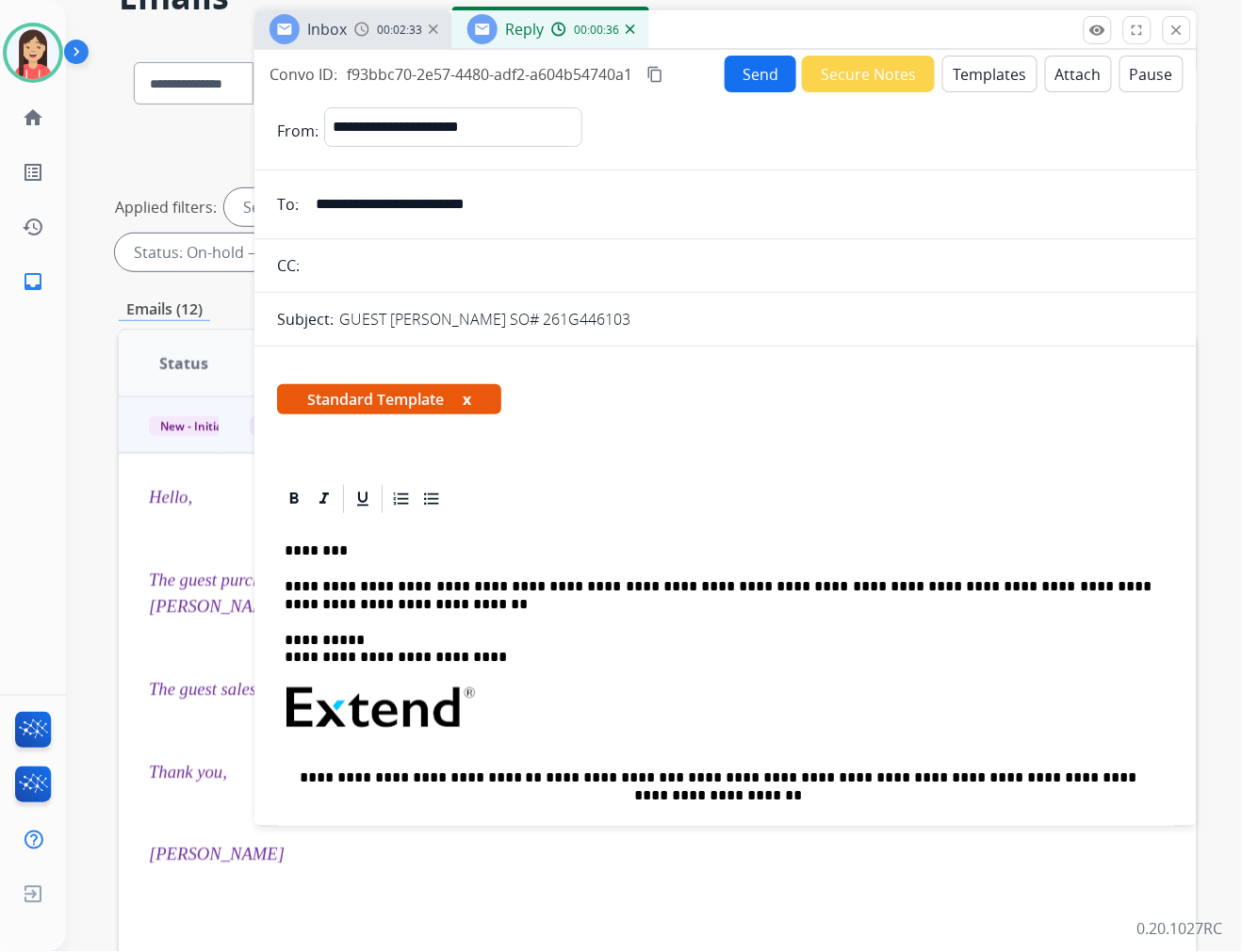
click at [725, 85] on button "Send" at bounding box center [760, 74] width 72 height 36
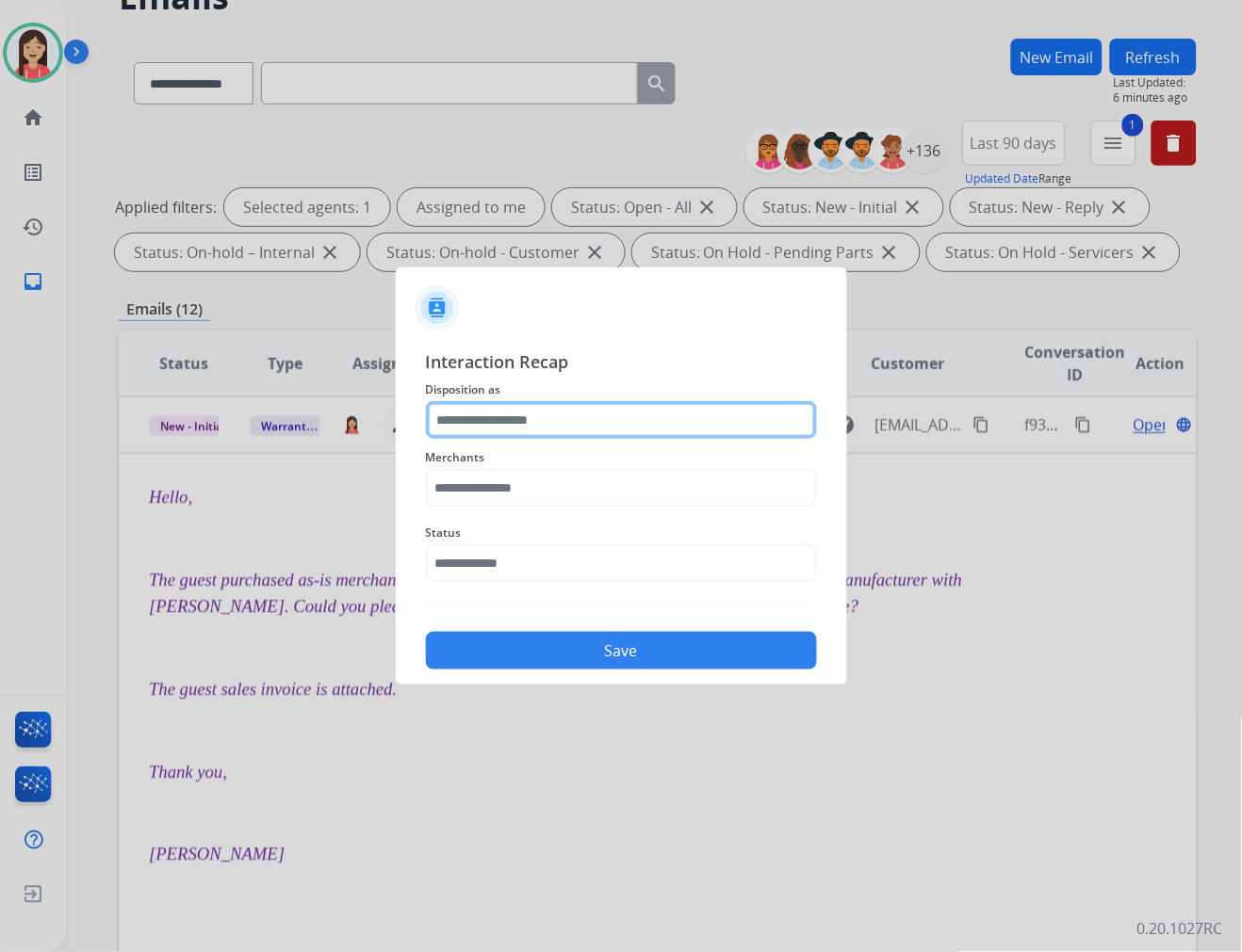
click at [495, 430] on input "text" at bounding box center [621, 420] width 391 height 37
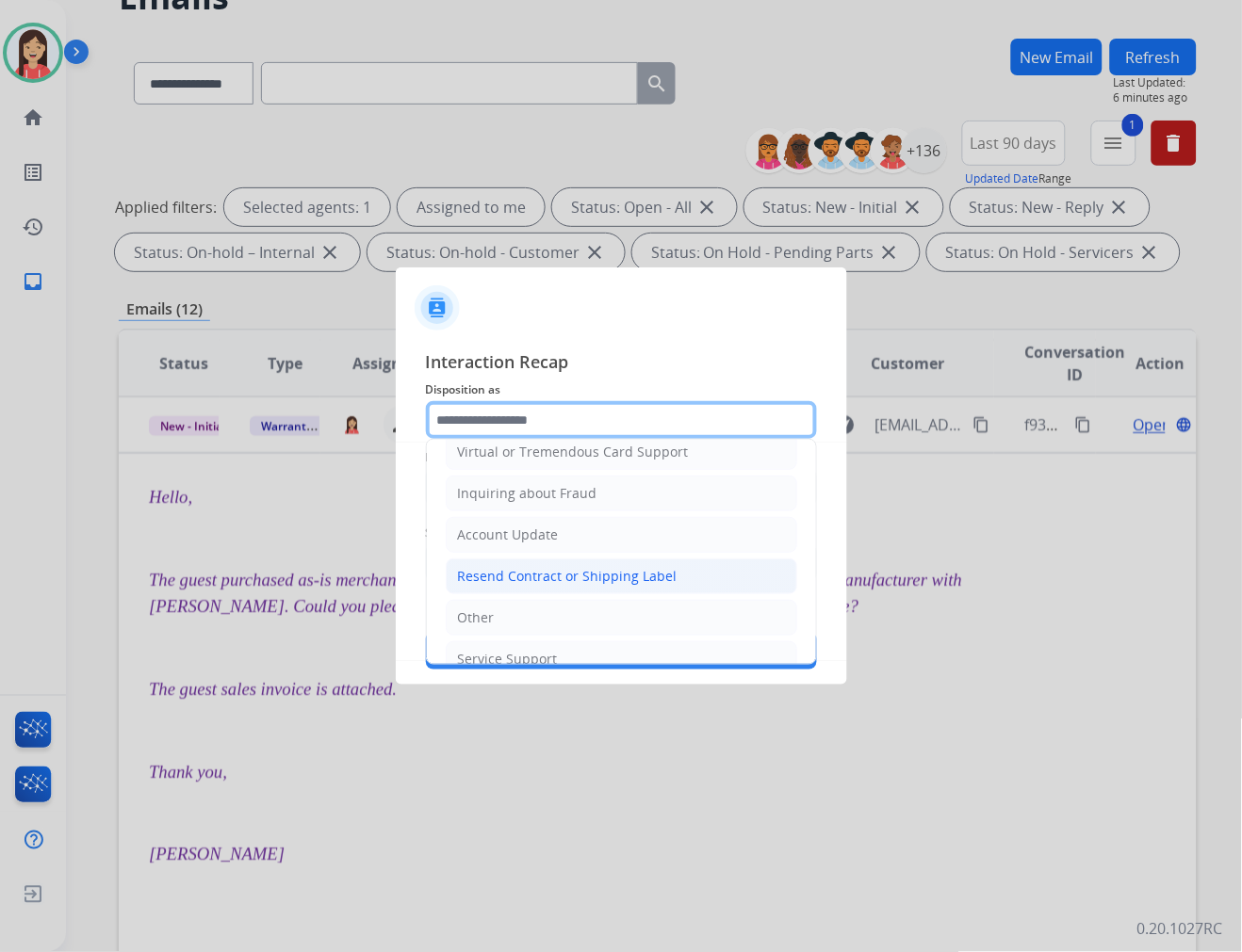
scroll to position [294, 0]
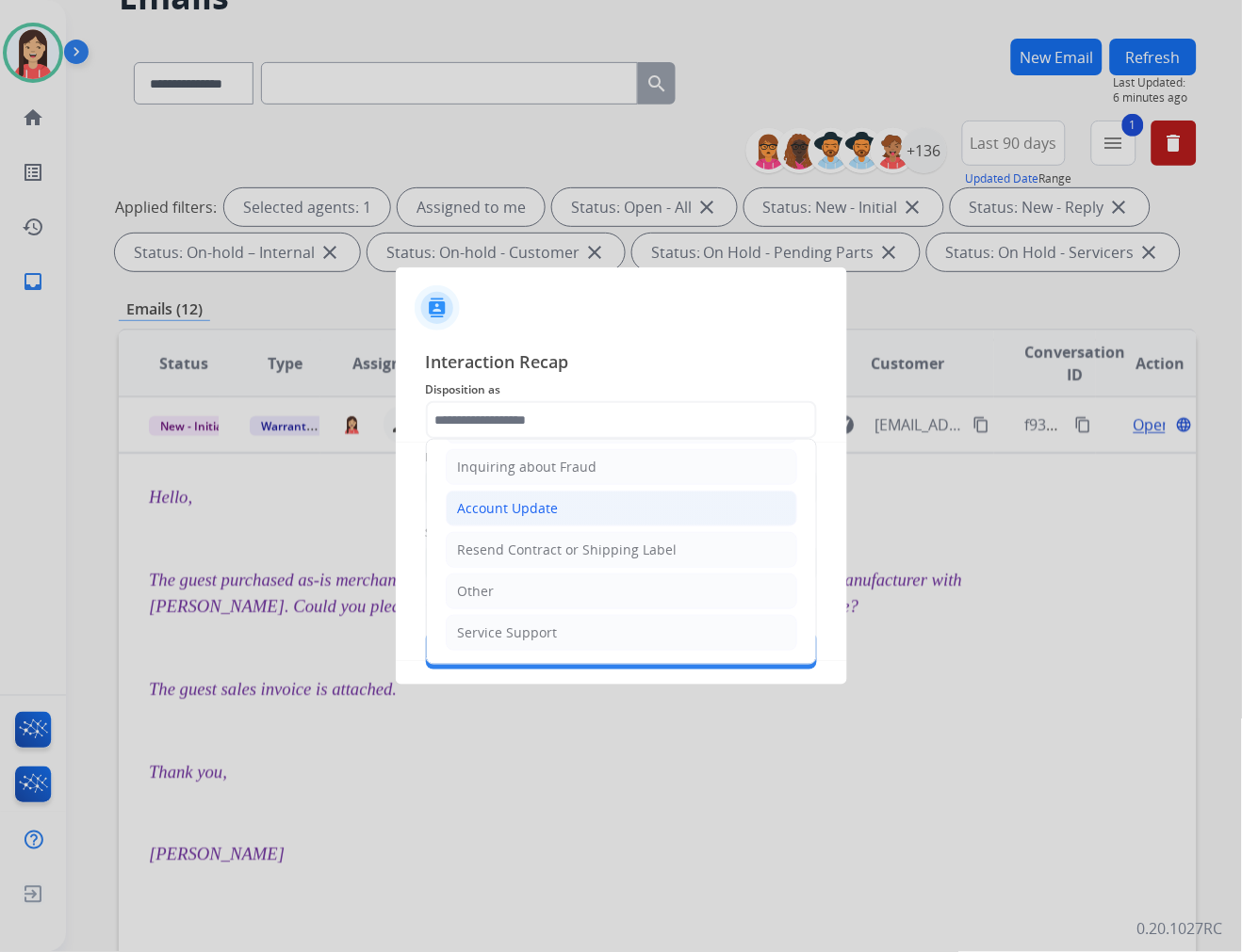
click at [523, 510] on div "Account Update" at bounding box center [508, 508] width 101 height 19
type input "**********"
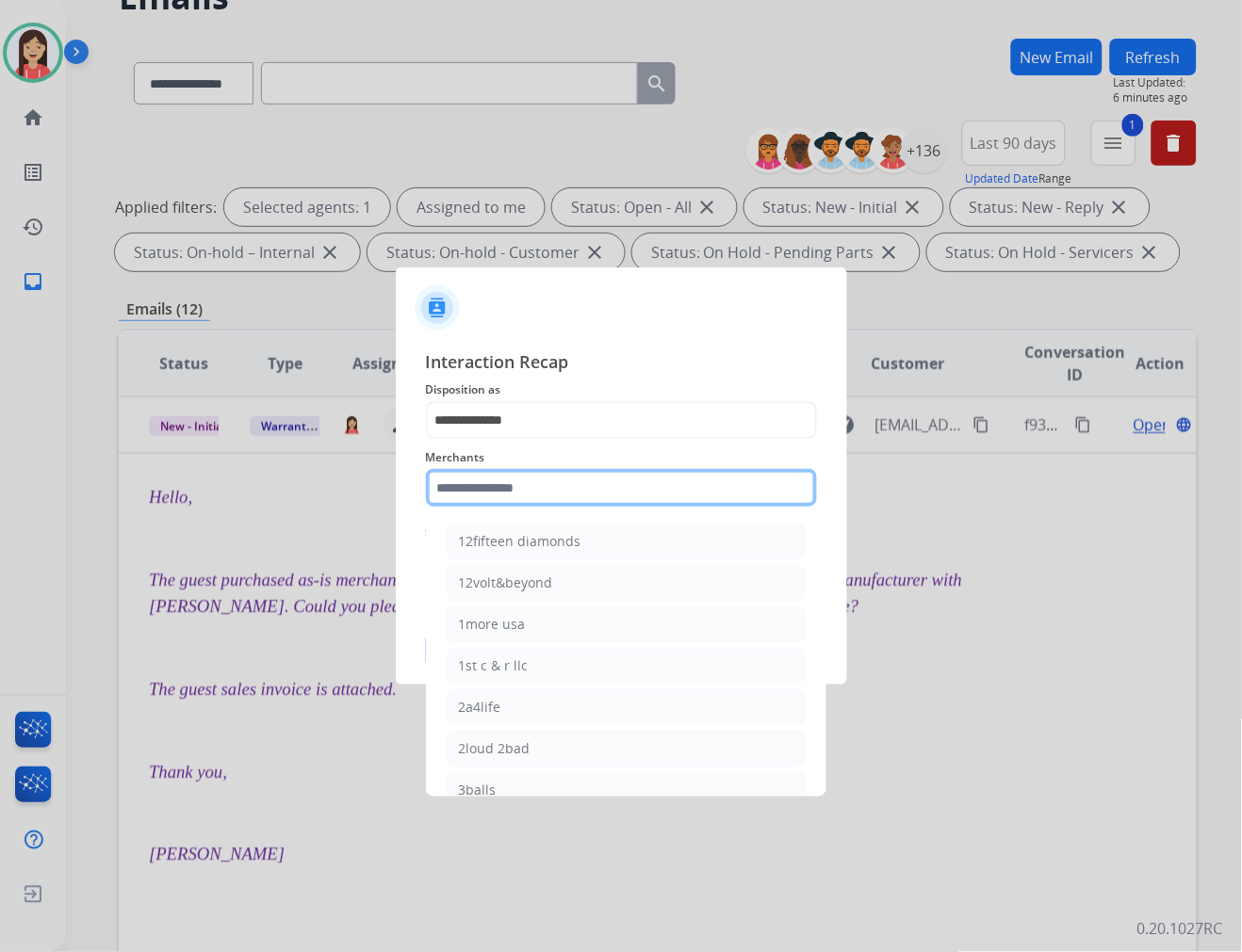
click at [482, 490] on input "text" at bounding box center [621, 488] width 391 height 37
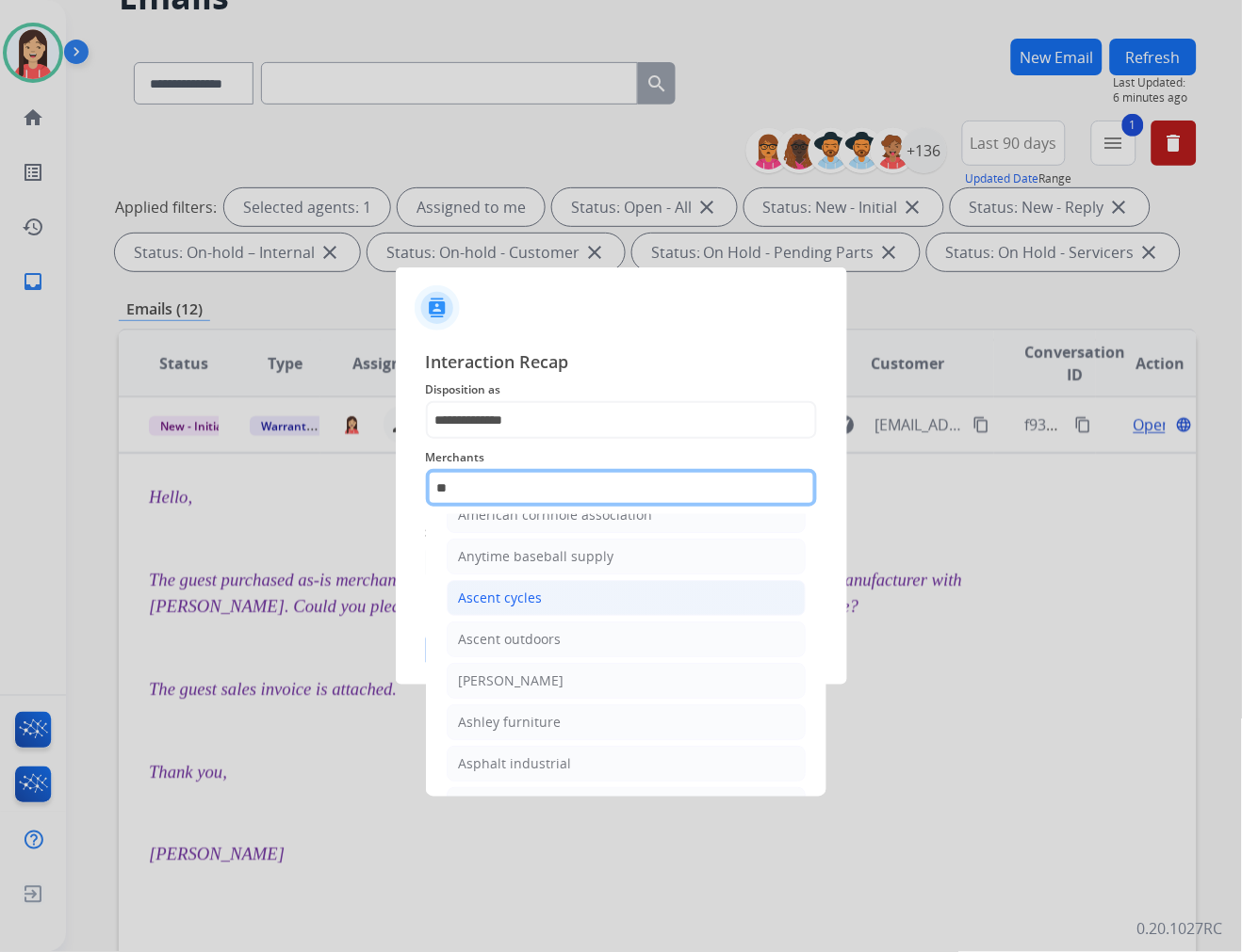
scroll to position [105, 0]
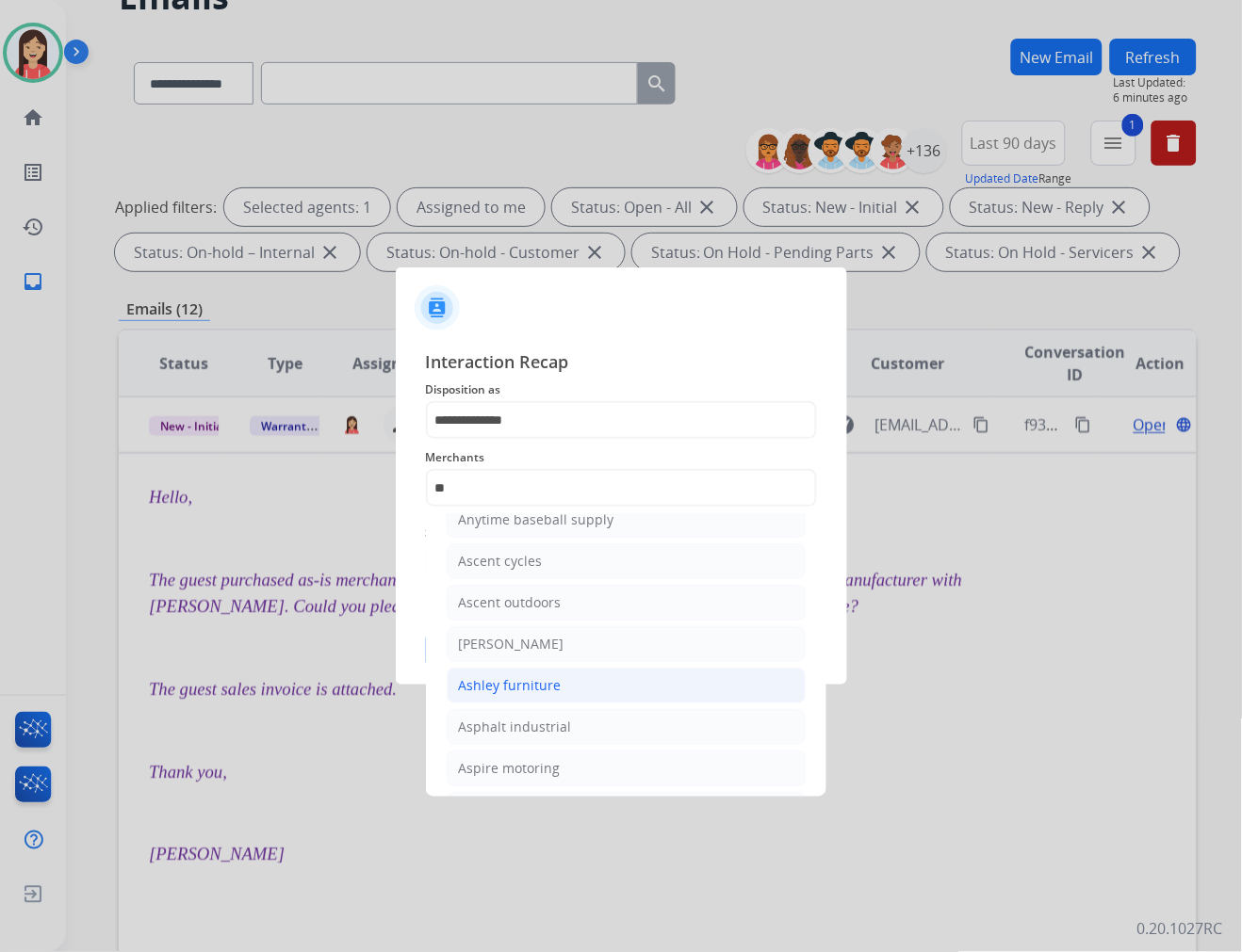
click at [514, 678] on div "Ashley furniture" at bounding box center [510, 685] width 103 height 19
type input "**********"
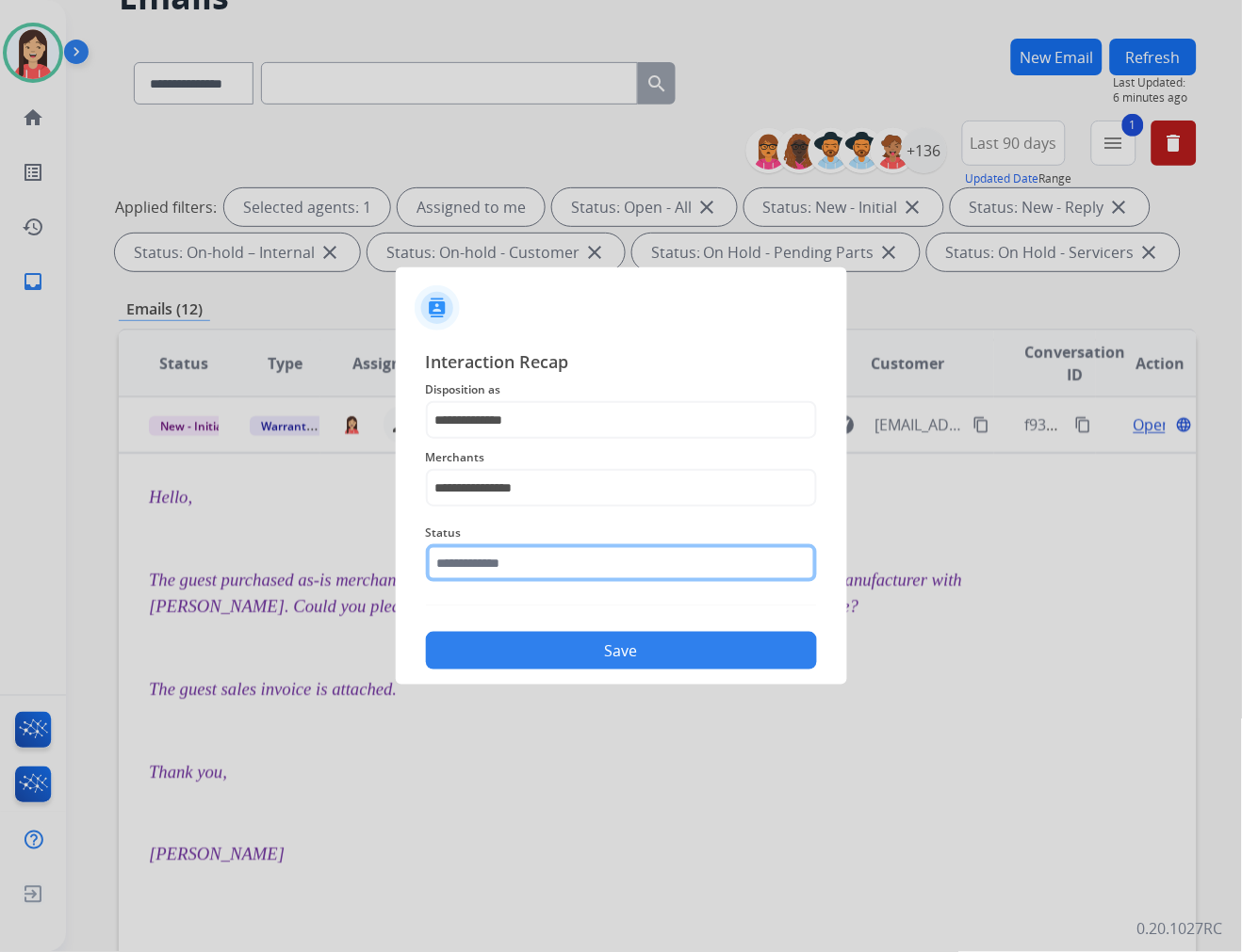
click at [543, 560] on input "text" at bounding box center [621, 563] width 391 height 37
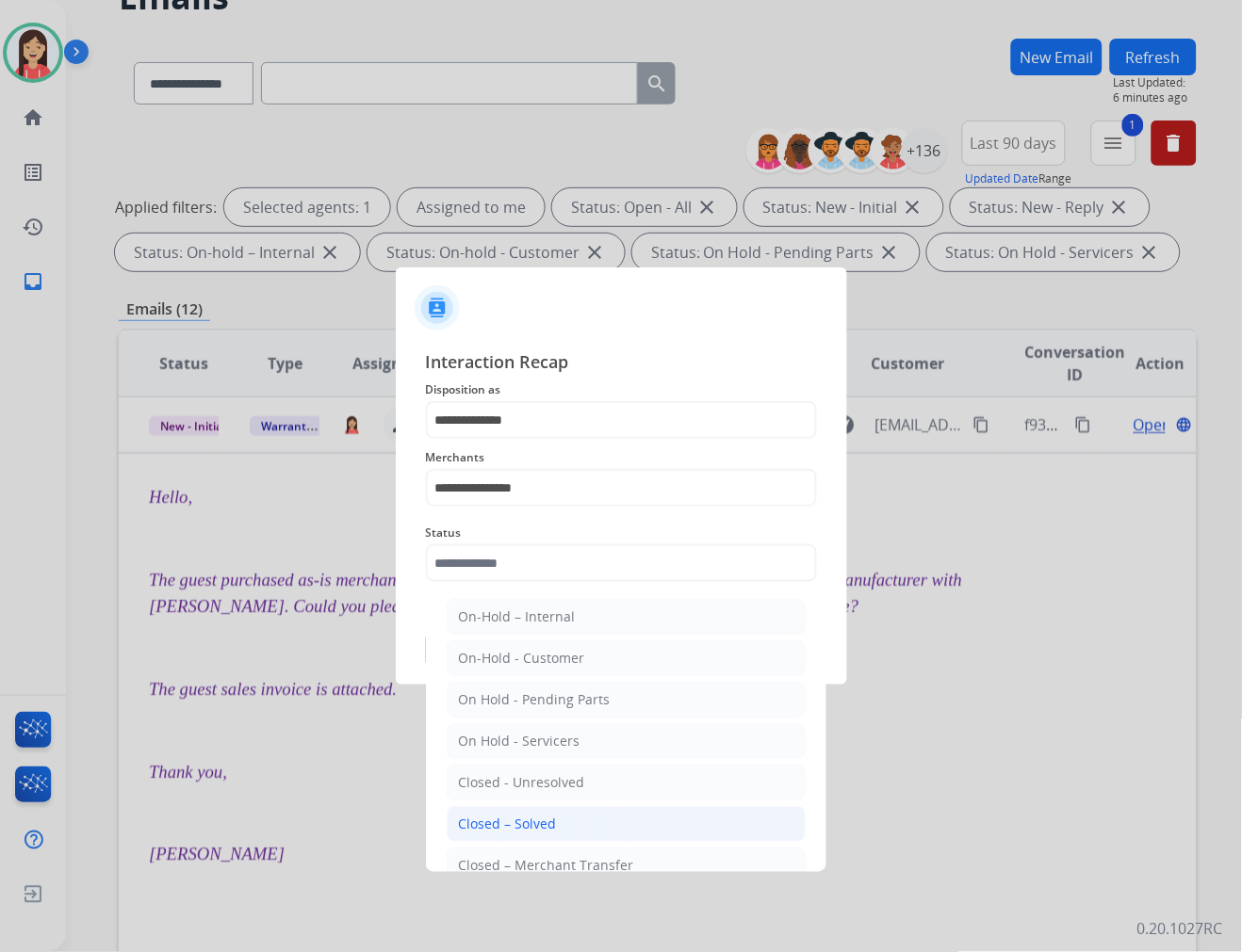
click at [548, 820] on div "Closed – Solved" at bounding box center [508, 823] width 98 height 19
type input "**********"
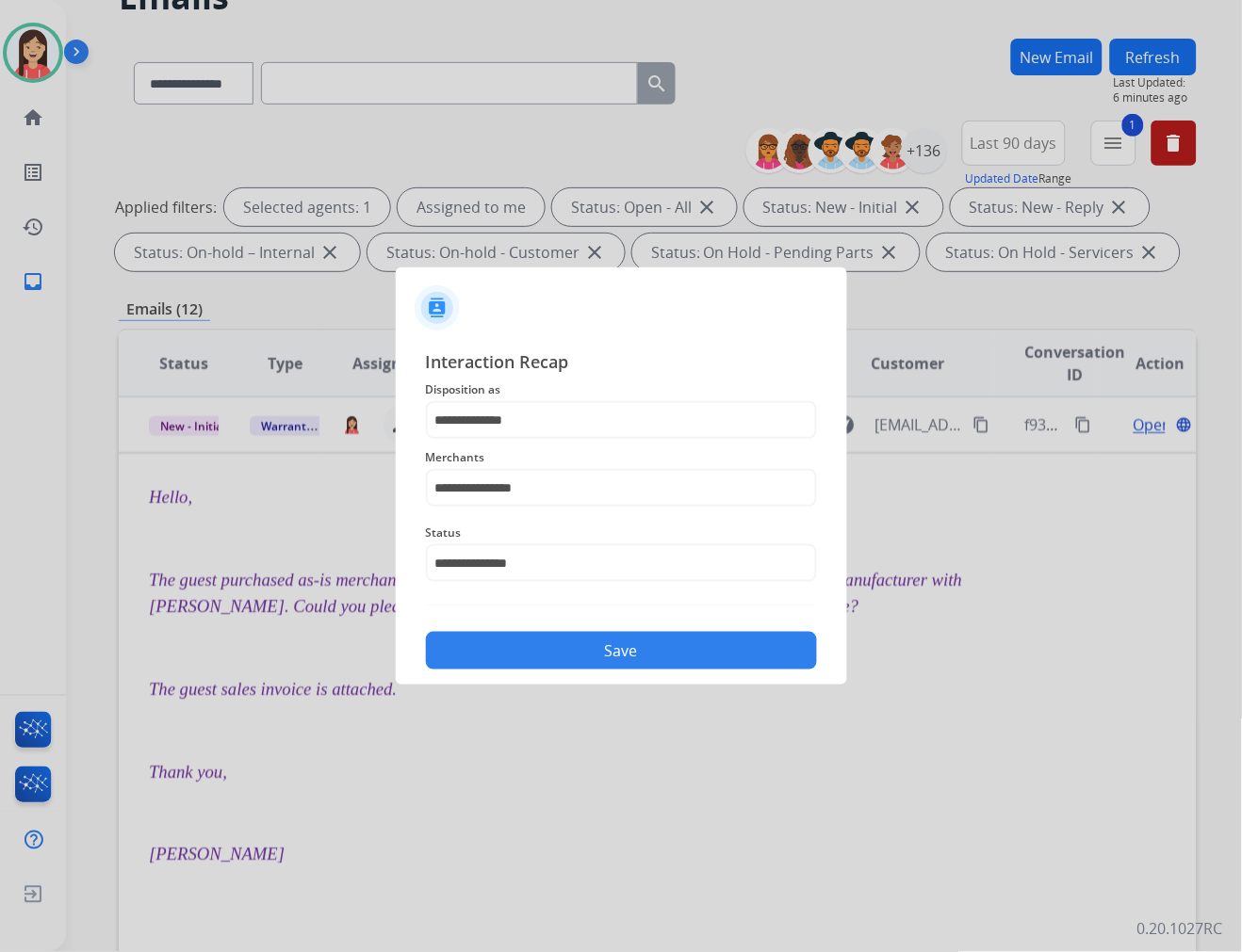
click at [596, 658] on button "Save" at bounding box center [621, 651] width 391 height 37
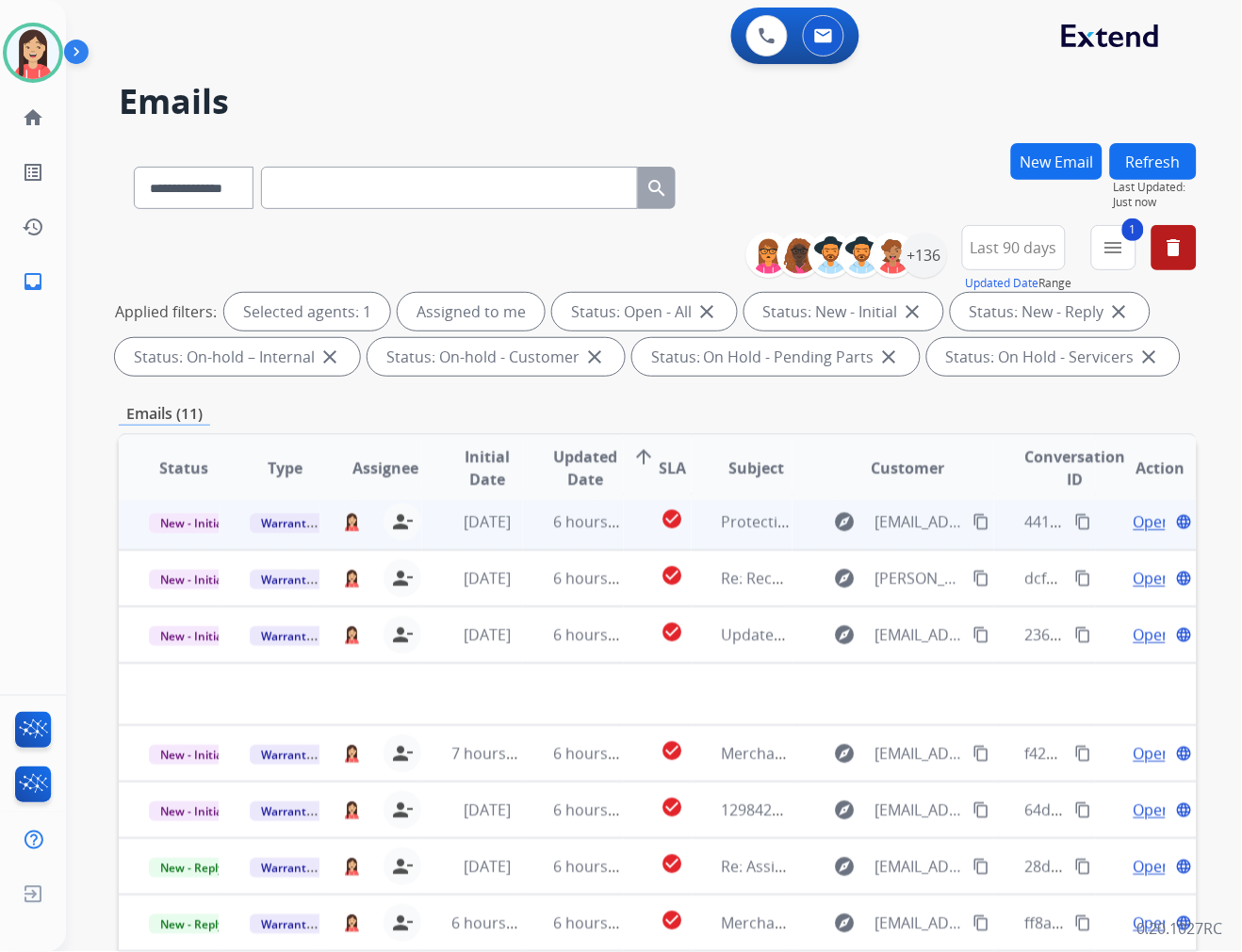
scroll to position [62, 0]
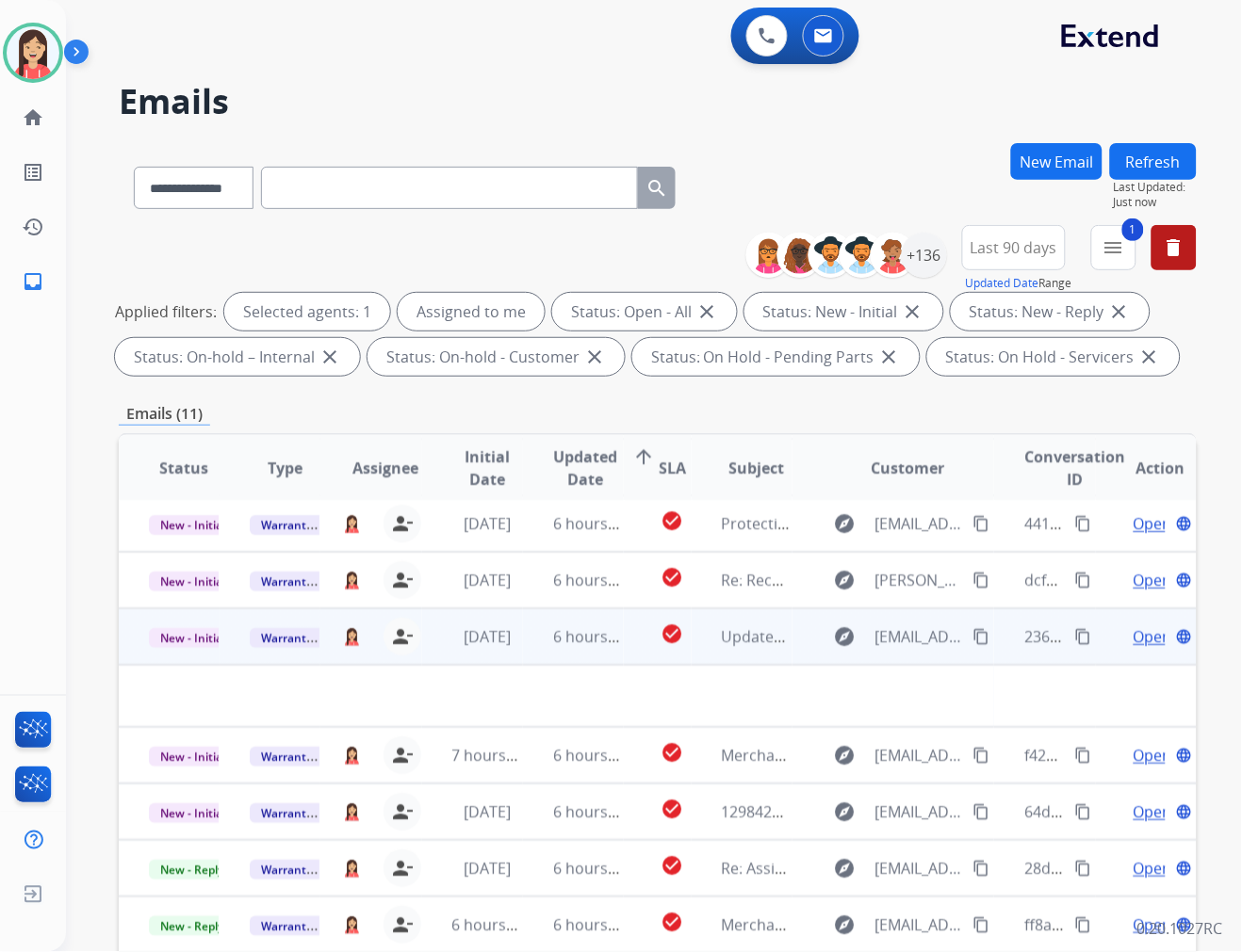
click at [553, 648] on td "6 hours ago" at bounding box center [573, 637] width 101 height 57
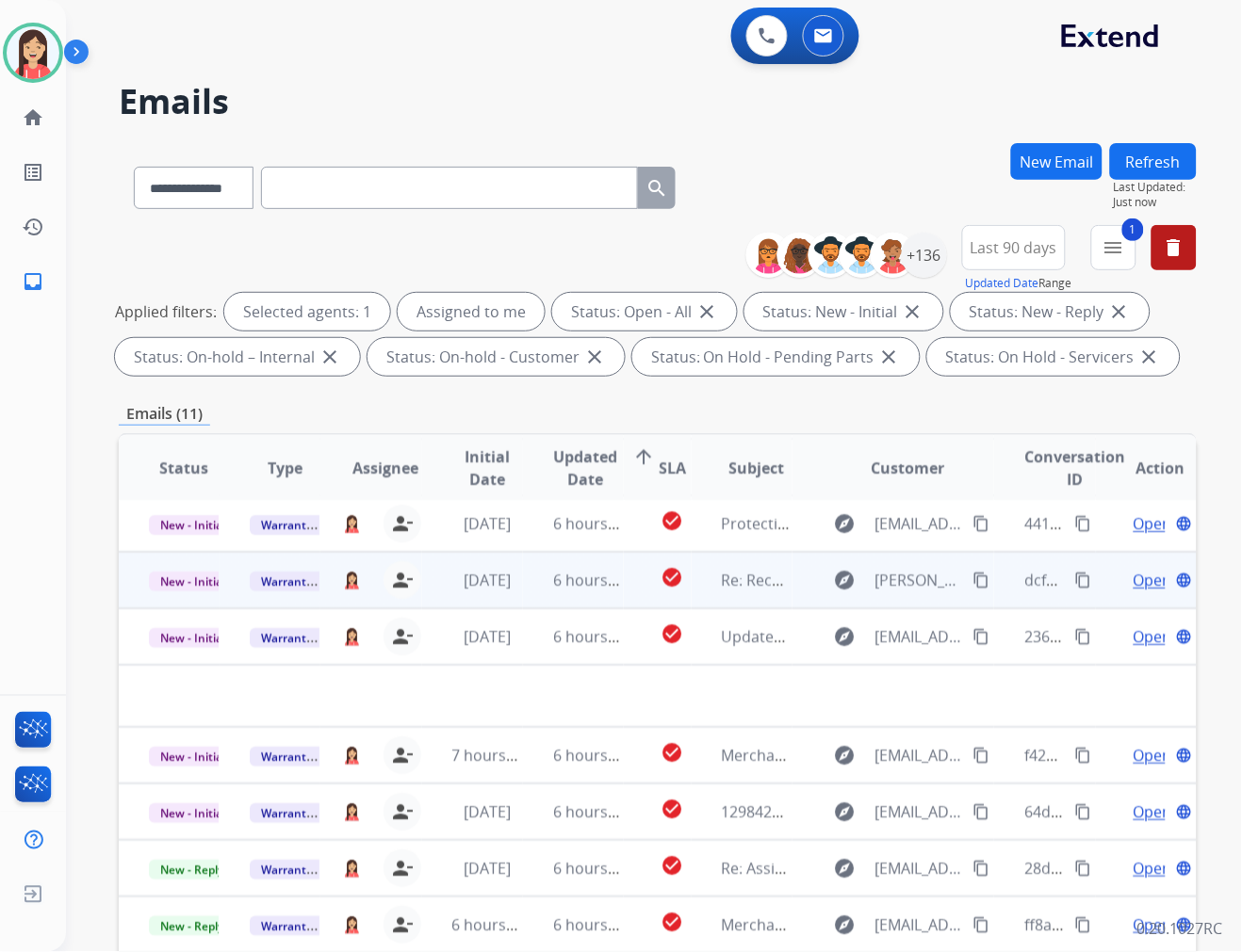
scroll to position [1, 0]
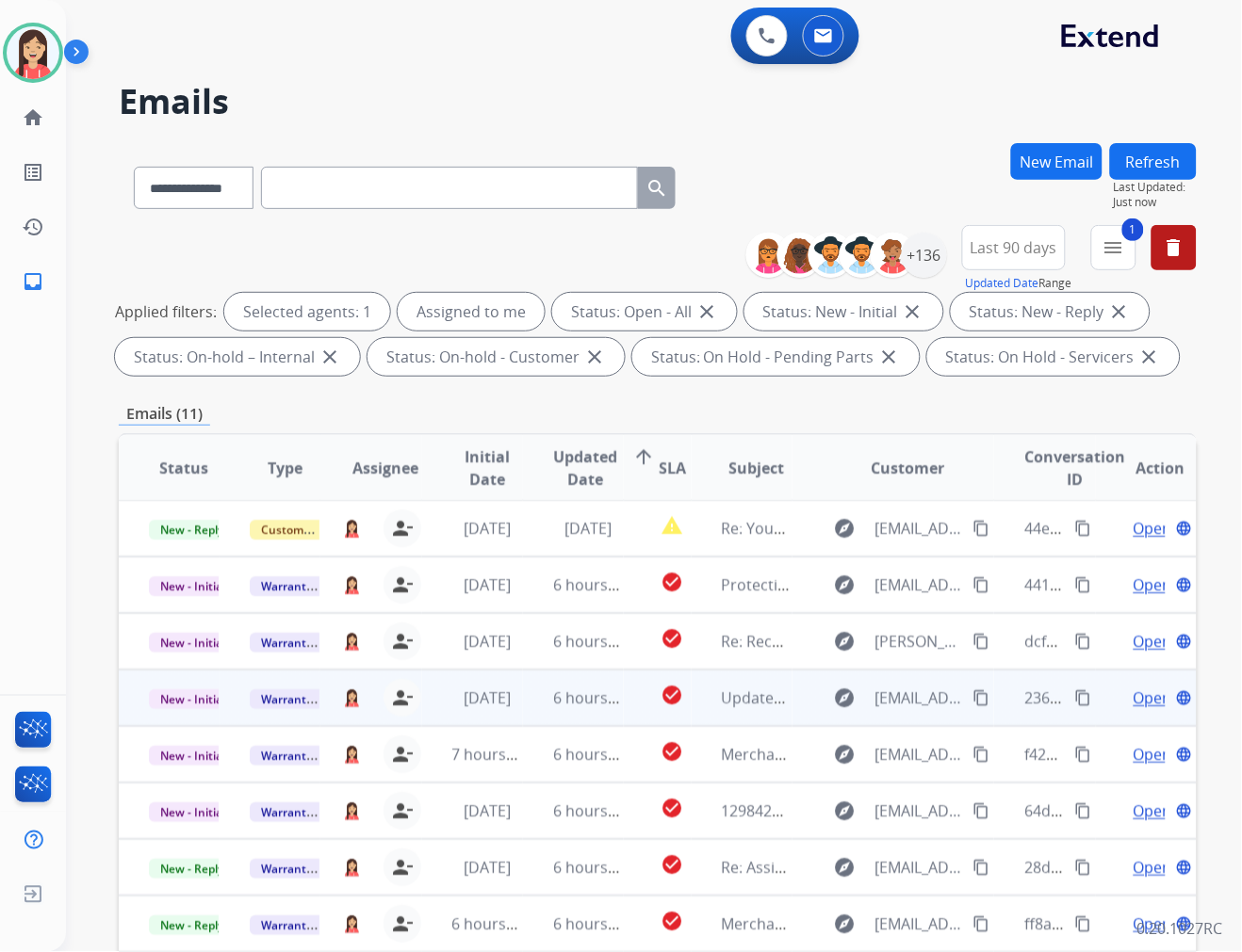
click at [540, 711] on td "6 hours ago" at bounding box center [573, 698] width 101 height 57
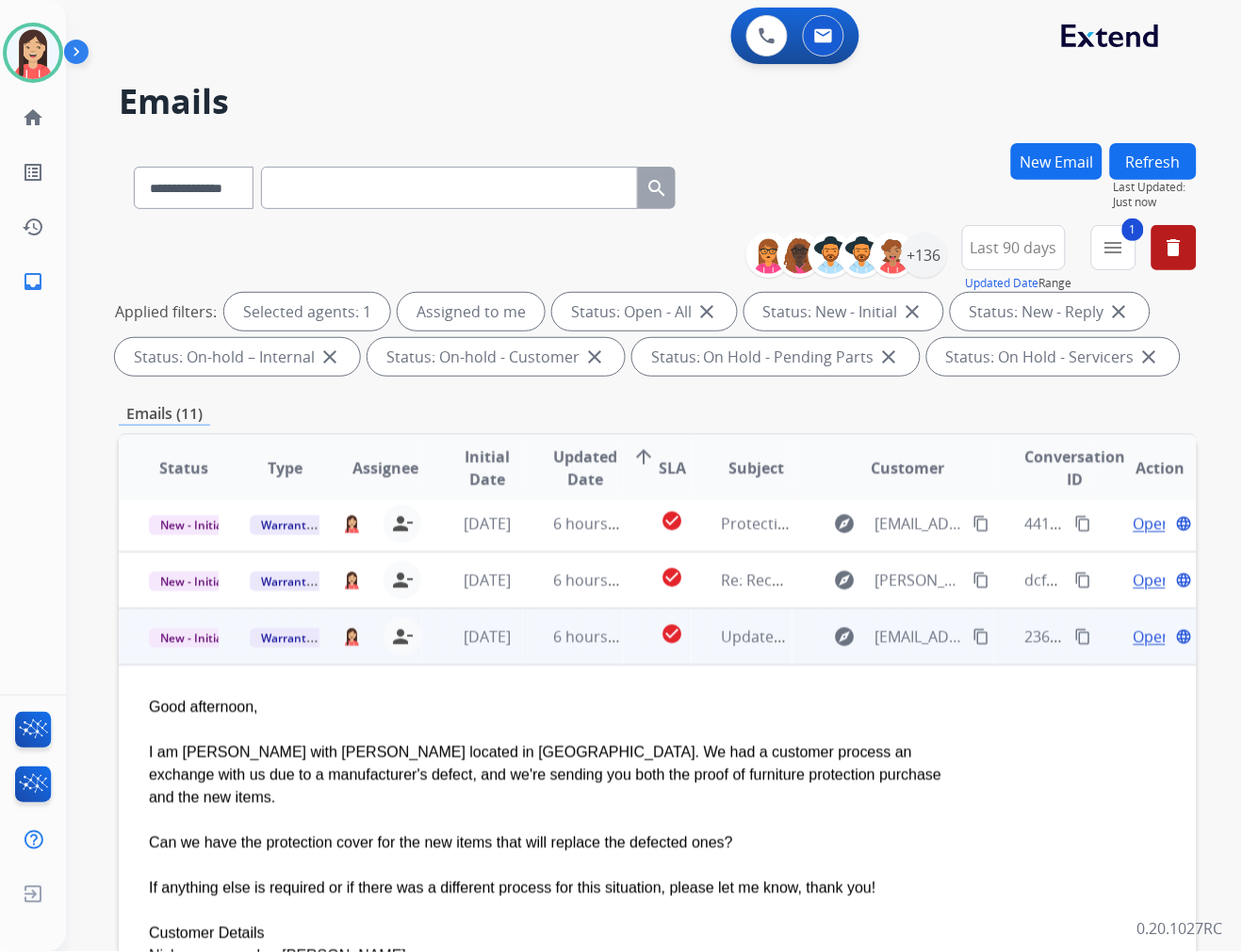
scroll to position [170, 0]
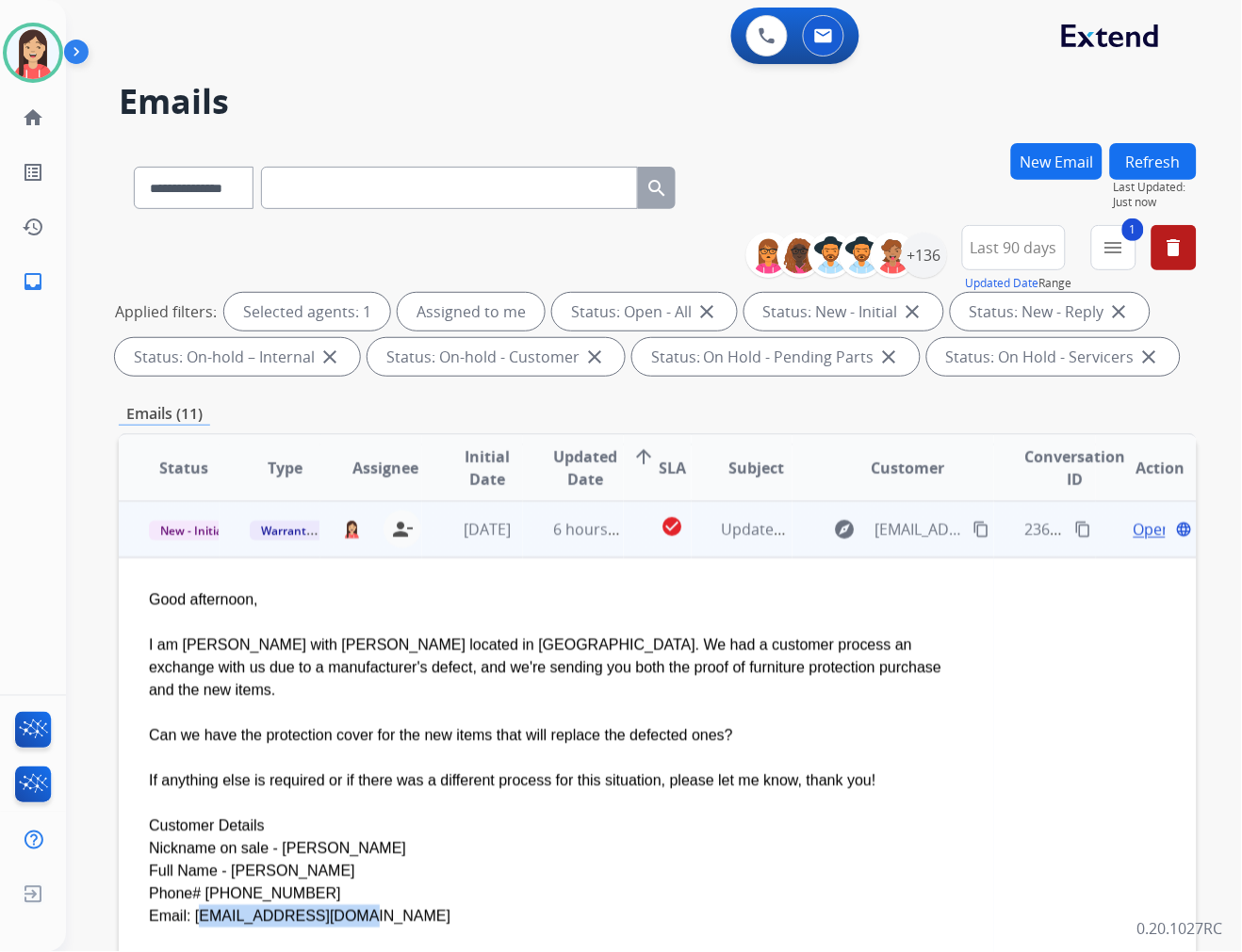
drag, startPoint x: 344, startPoint y: 893, endPoint x: 189, endPoint y: 902, distance: 155.3
click at [189, 905] on div "Email: KLLYLE05@GMAIL.COM" at bounding box center [557, 916] width 815 height 23
click at [554, 624] on div at bounding box center [557, 622] width 815 height 23
click at [1133, 529] on span "Open" at bounding box center [1152, 529] width 38 height 23
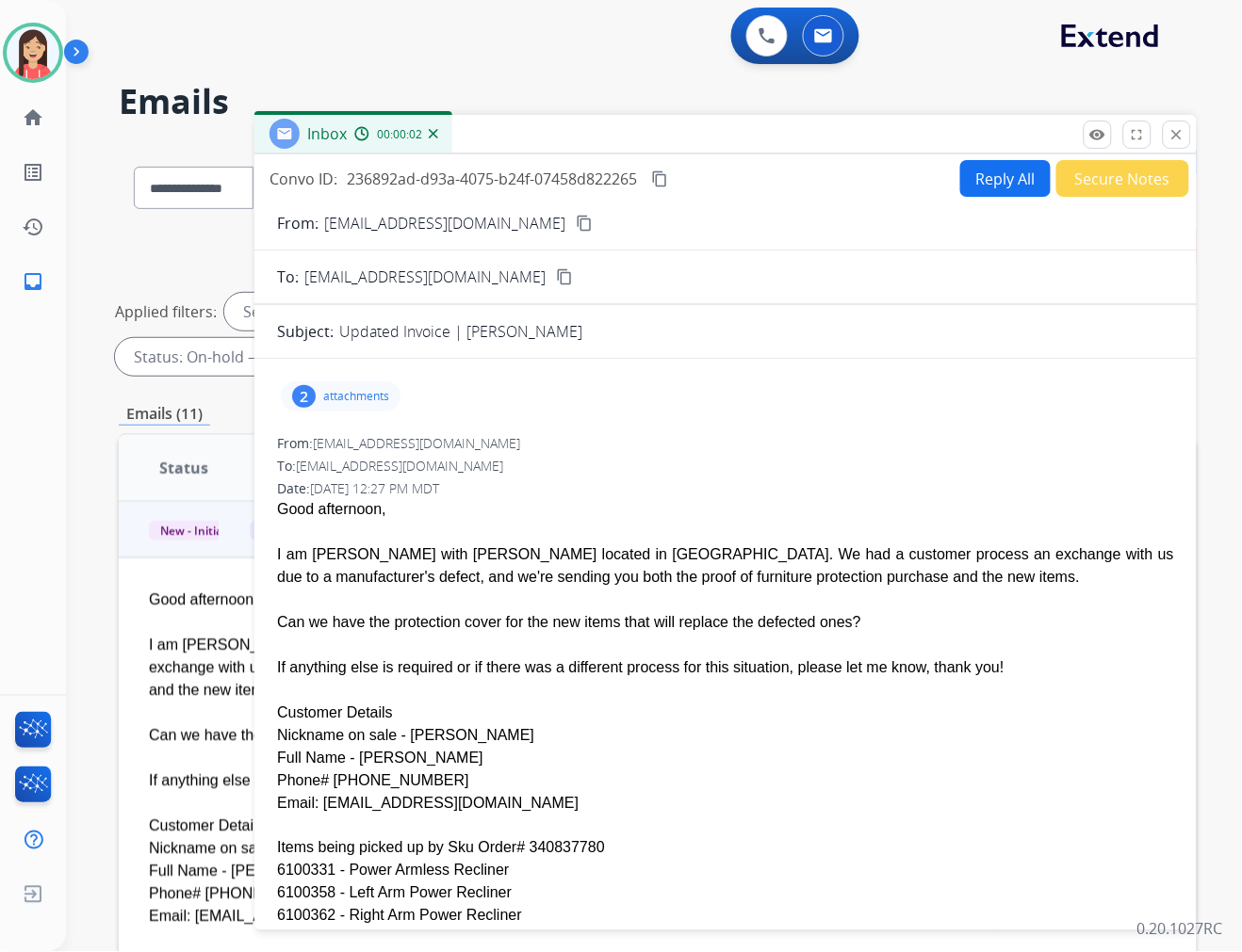
click at [347, 409] on div "2 attachments" at bounding box center [341, 397] width 120 height 30
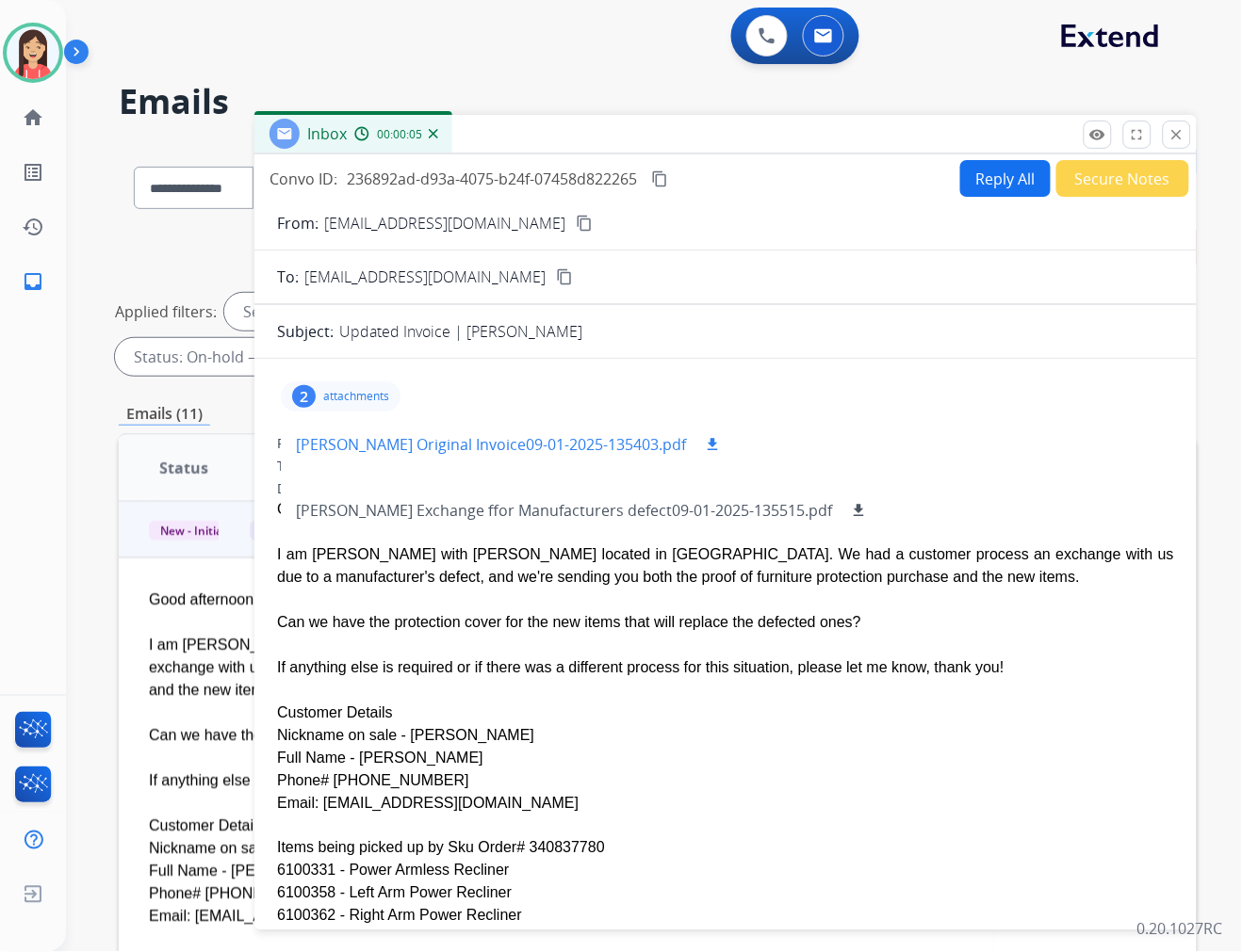
click at [704, 448] on mat-icon "download" at bounding box center [712, 444] width 17 height 17
click at [1087, 186] on button "Secure Notes" at bounding box center [1122, 178] width 133 height 36
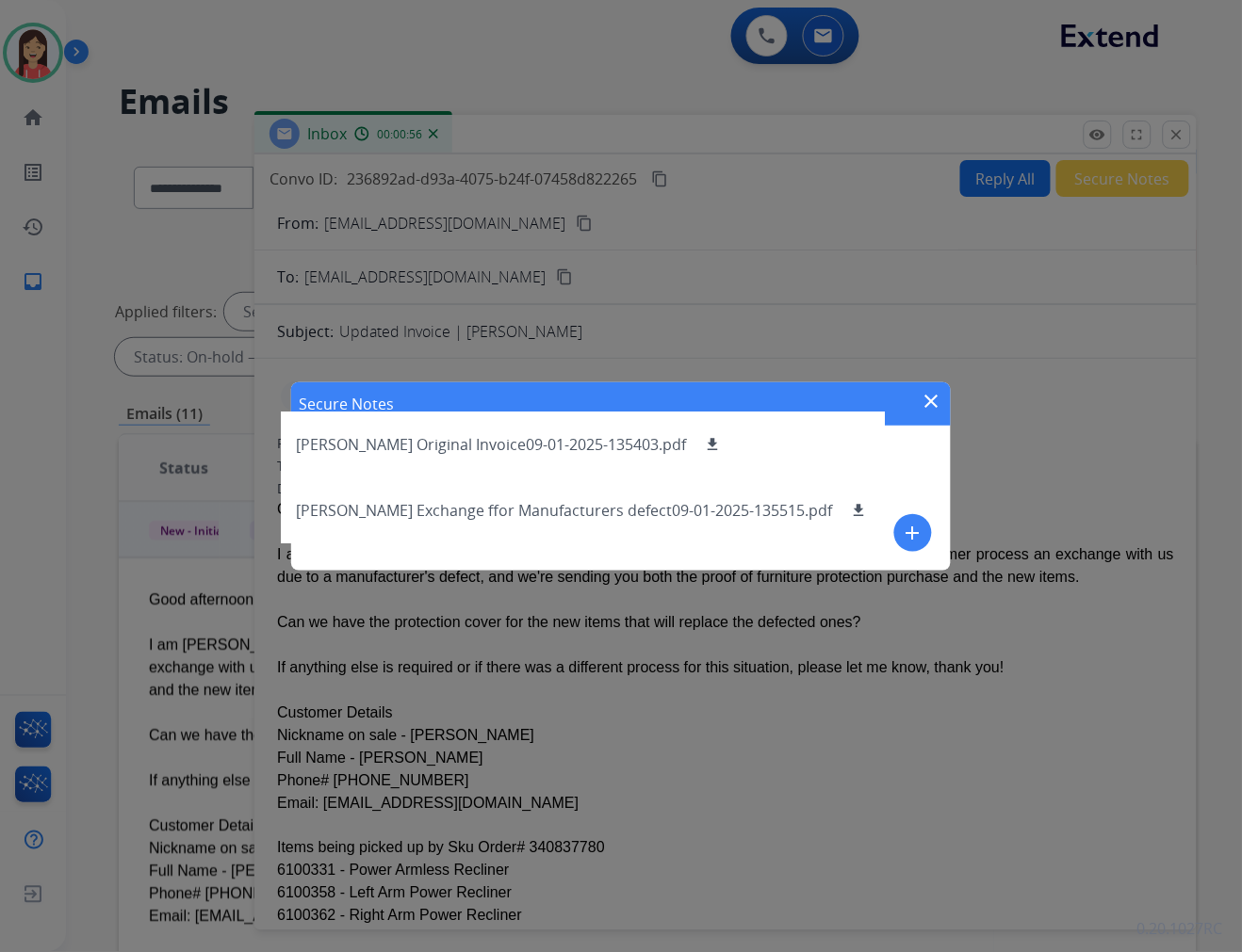
click at [904, 534] on mat-icon "add" at bounding box center [912, 533] width 23 height 23
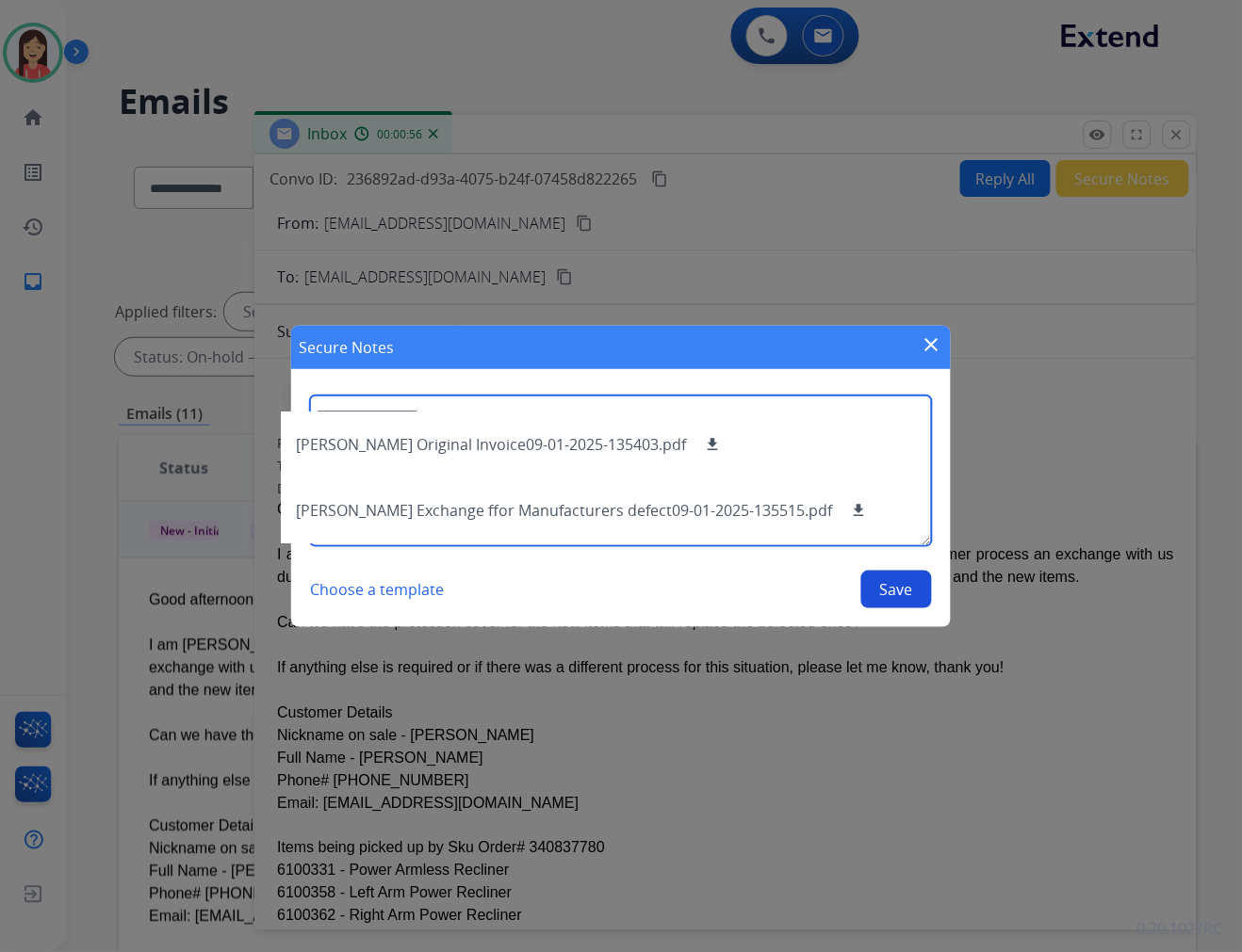
click at [899, 457] on textarea at bounding box center [621, 471] width 621 height 151
type textarea "**********"
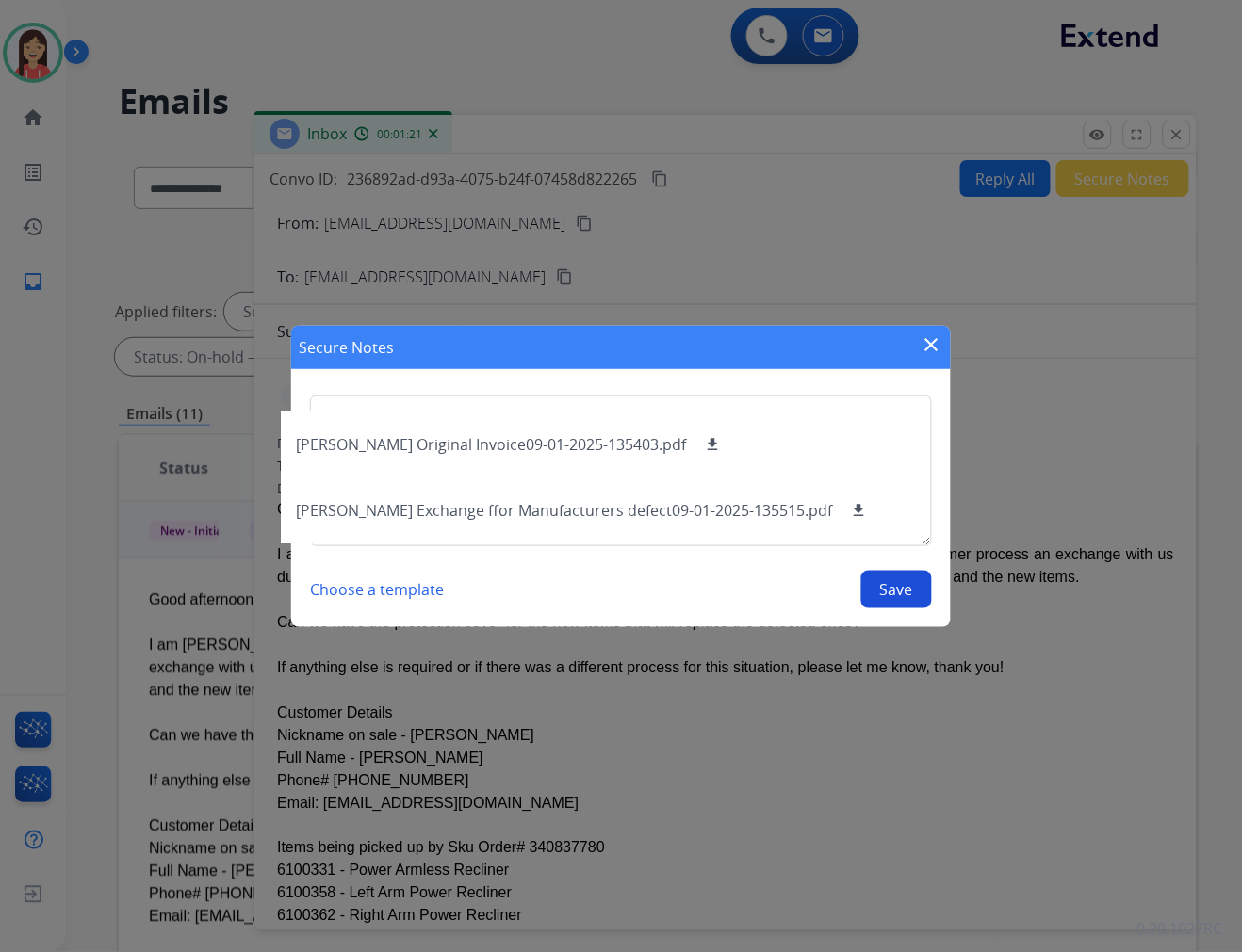
click at [891, 591] on button "Save" at bounding box center [896, 590] width 71 height 37
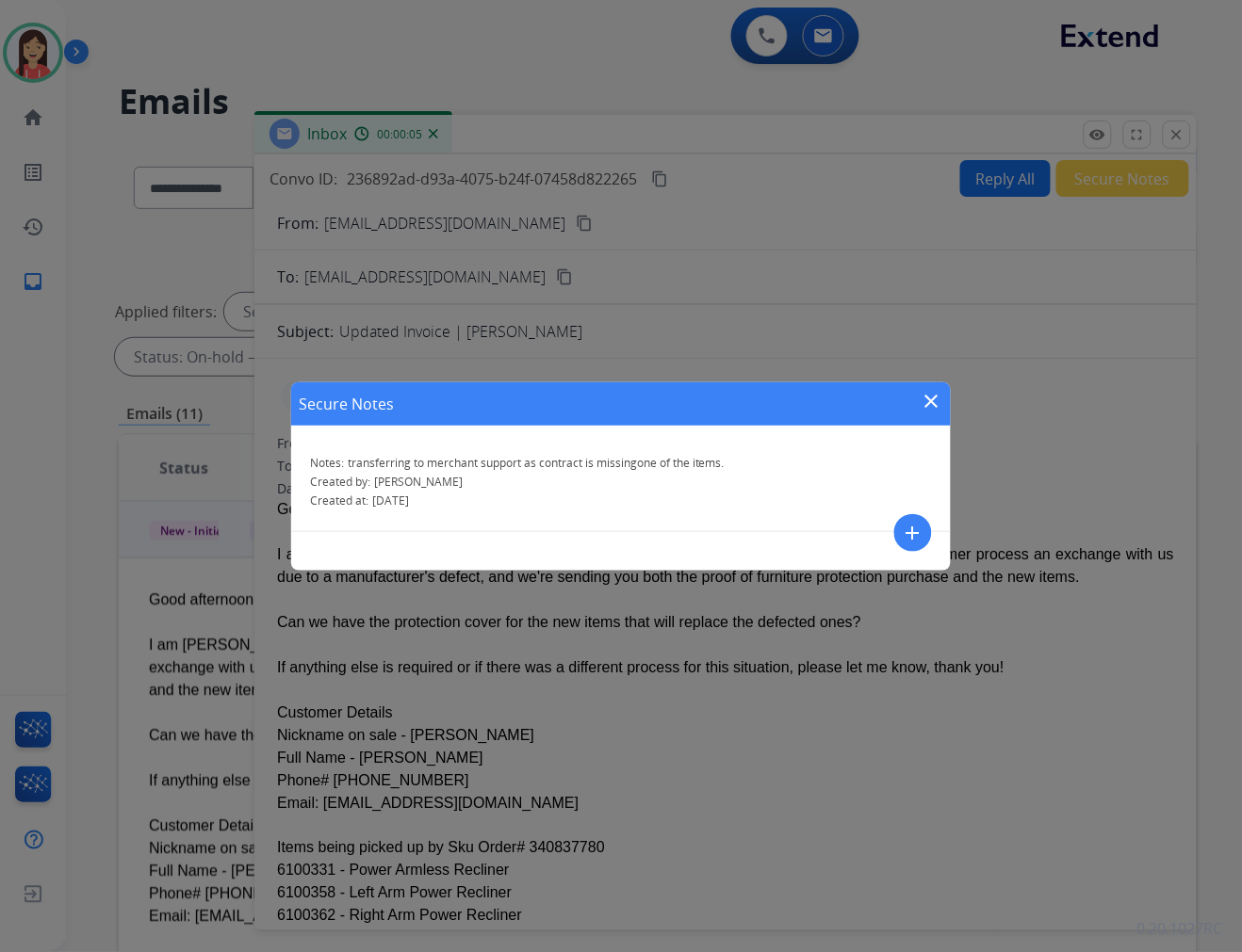
click at [937, 401] on mat-icon "close" at bounding box center [932, 400] width 23 height 23
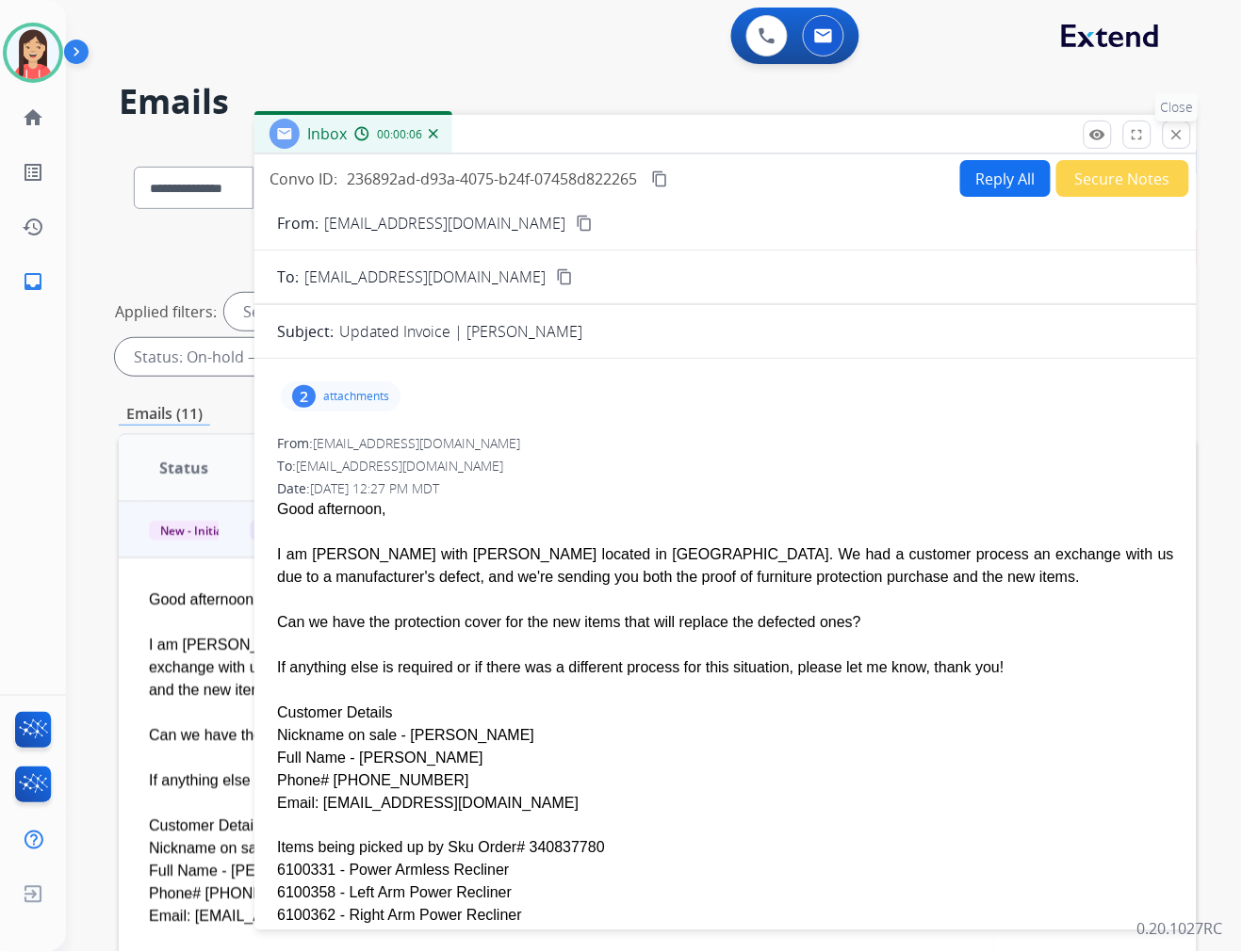
click at [1178, 134] on mat-icon "close" at bounding box center [1176, 134] width 17 height 17
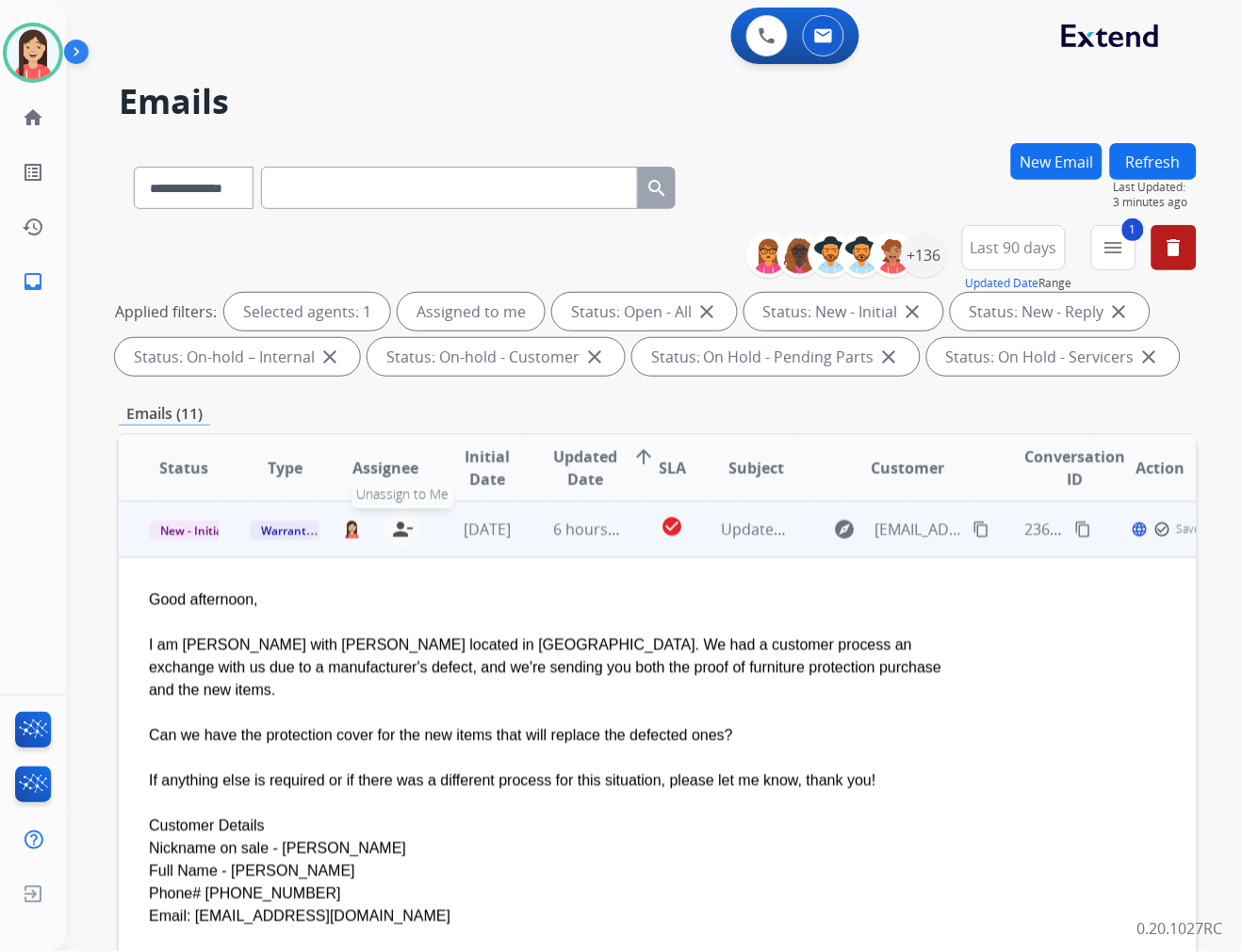
click at [398, 532] on mat-icon "person_remove" at bounding box center [402, 529] width 23 height 23
click at [285, 525] on span "Warranty Ops" at bounding box center [297, 531] width 97 height 20
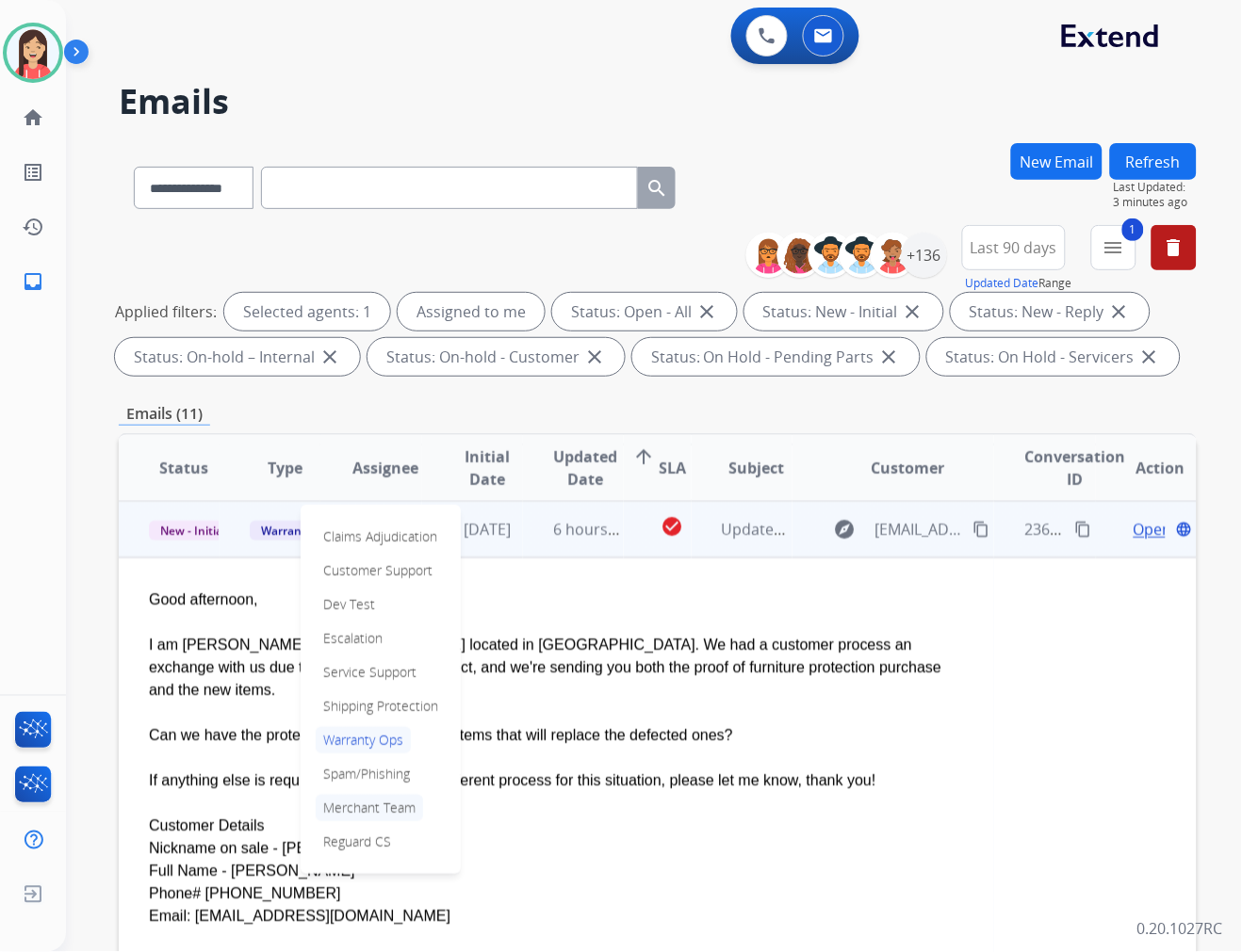
click at [363, 799] on p "Merchant Team" at bounding box center [368, 808] width 107 height 26
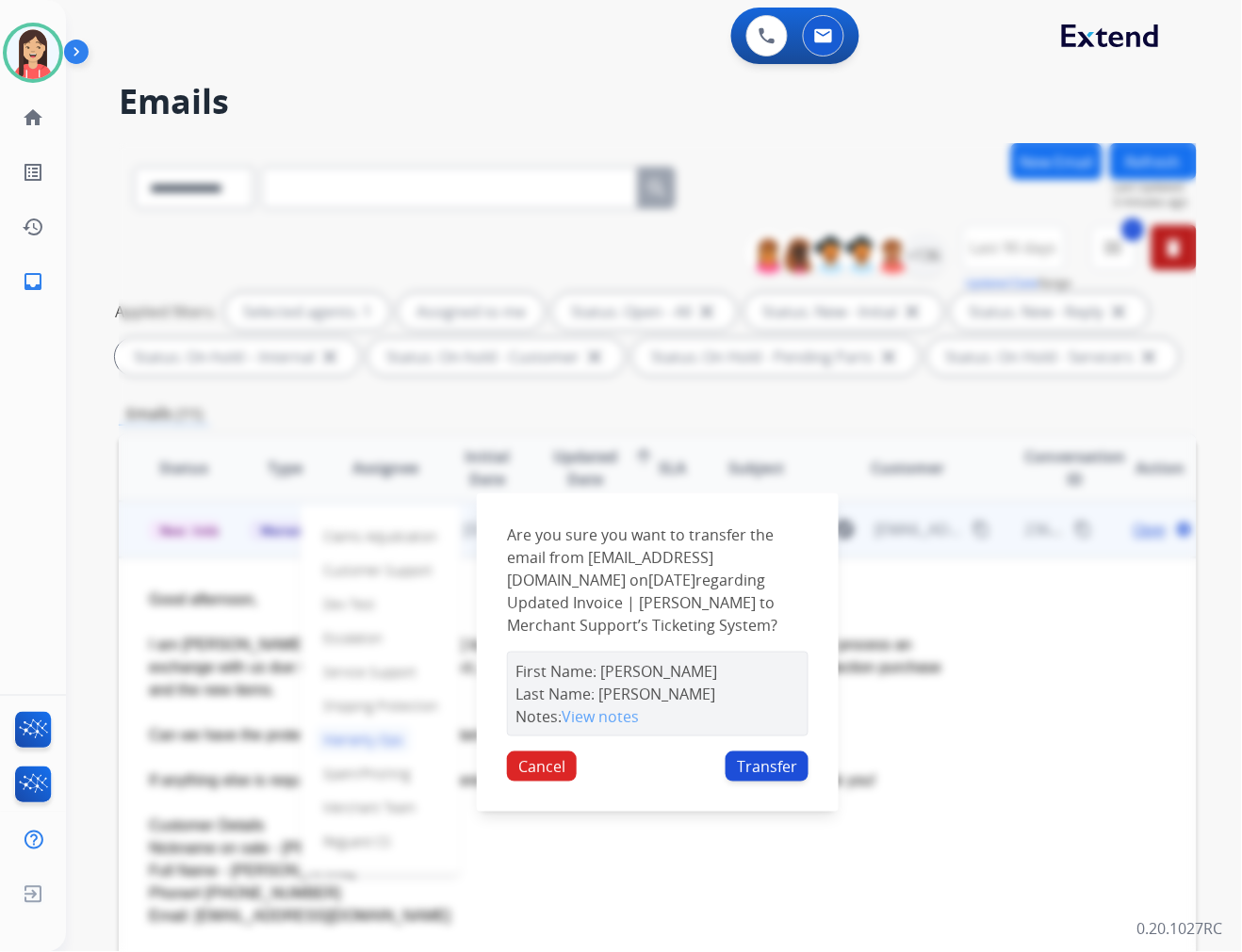
click at [773, 769] on button "Transfer" at bounding box center [767, 767] width 82 height 30
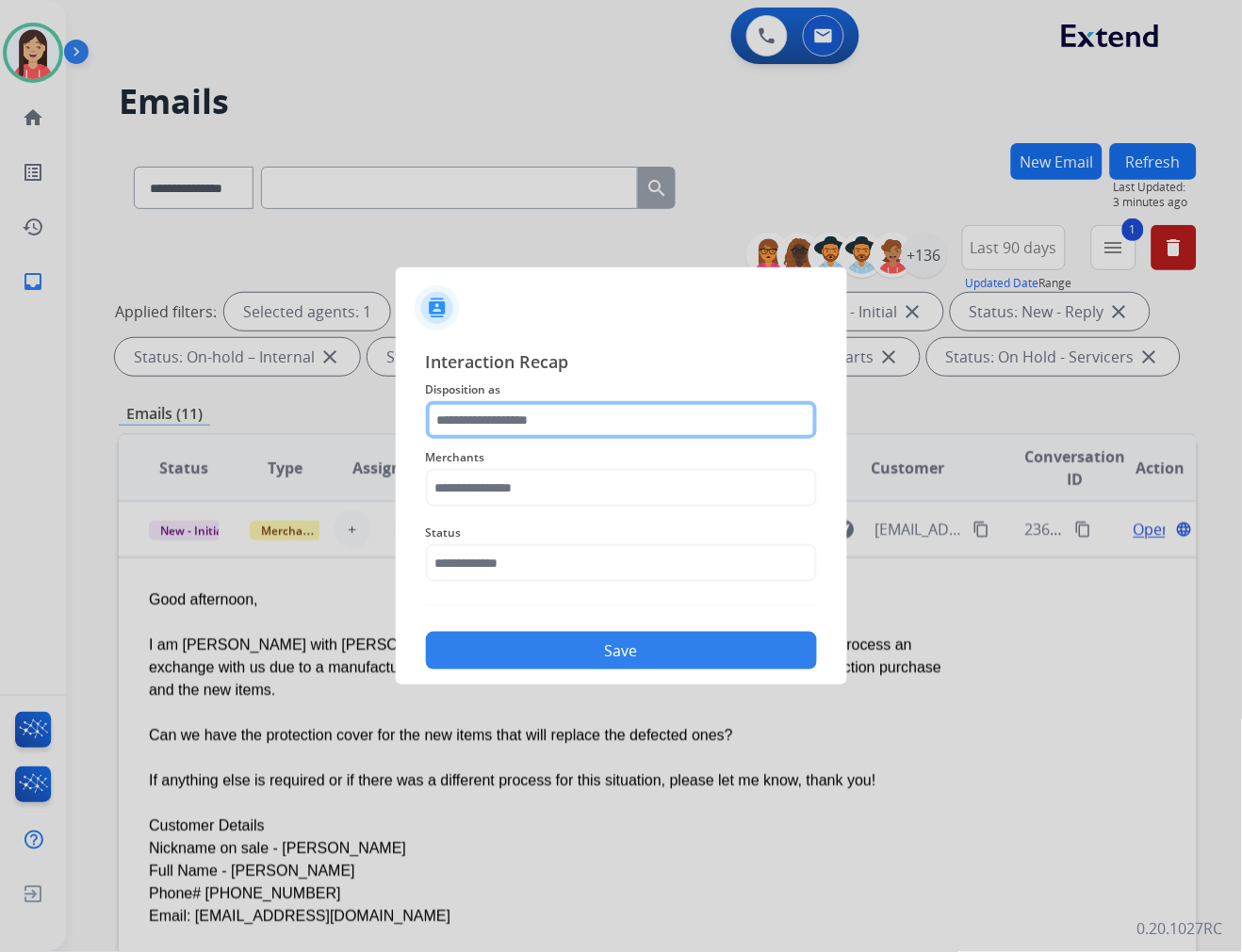
click at [544, 422] on input "text" at bounding box center [621, 420] width 391 height 37
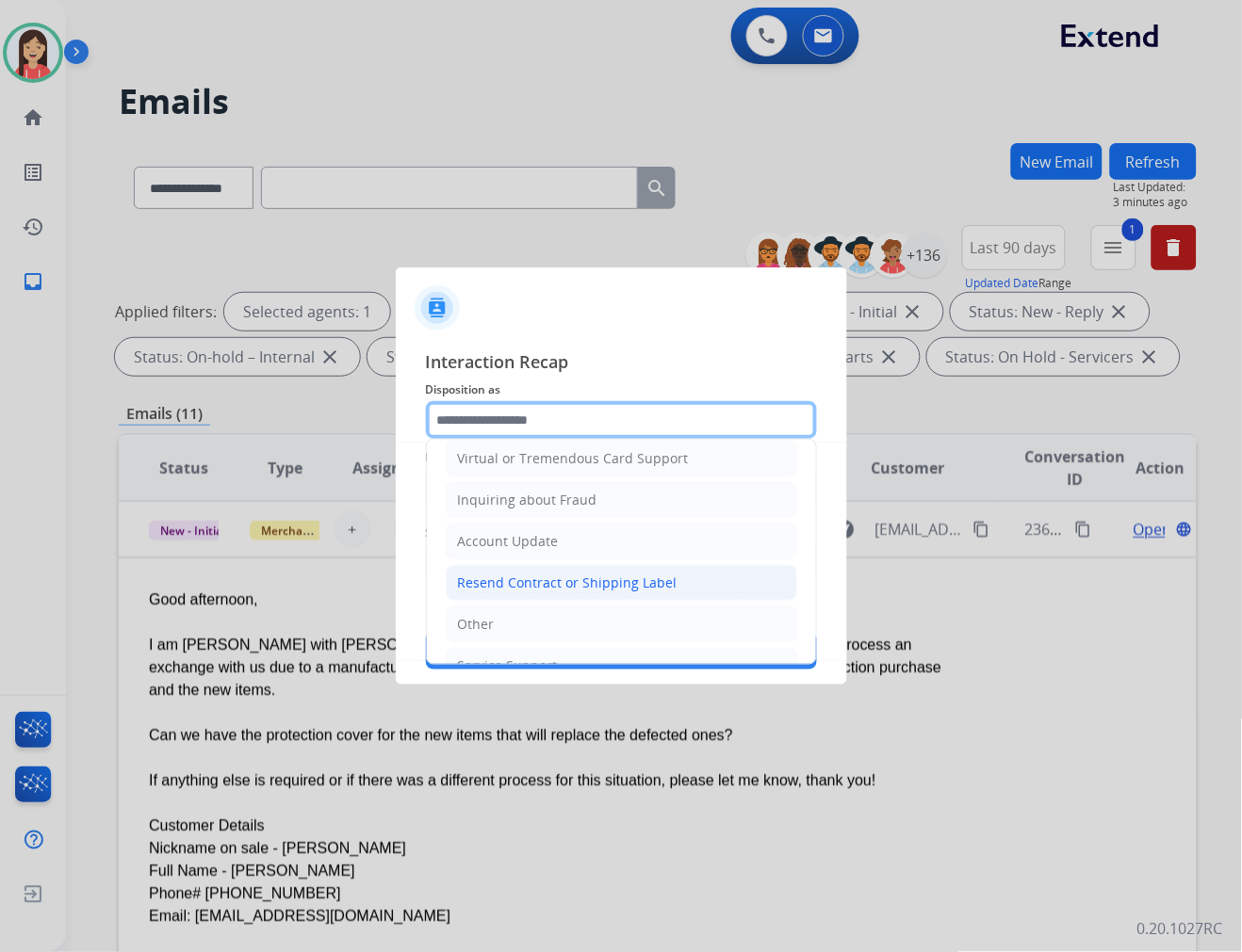
scroll to position [294, 0]
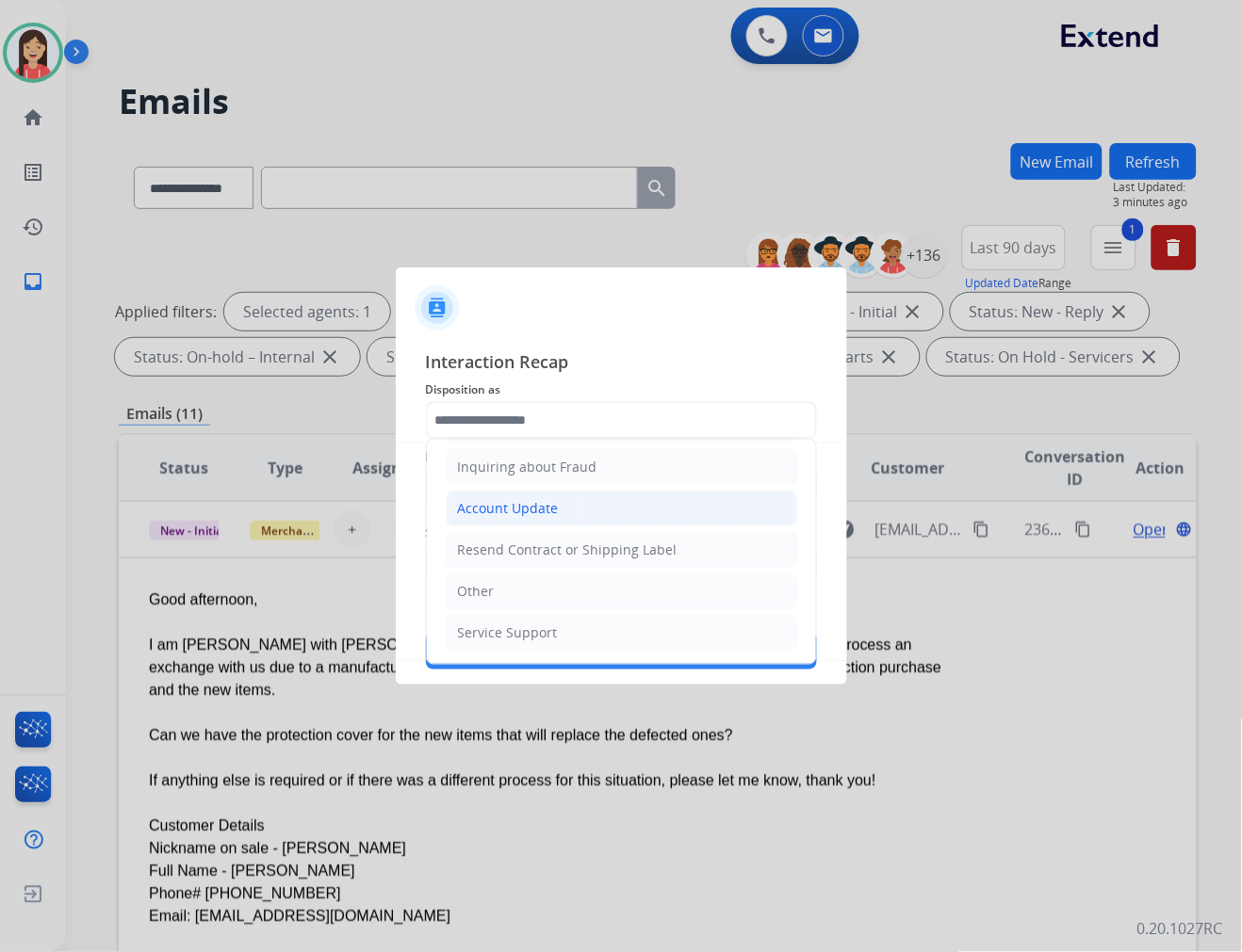
click at [524, 516] on div "Account Update" at bounding box center [508, 508] width 101 height 19
type input "**********"
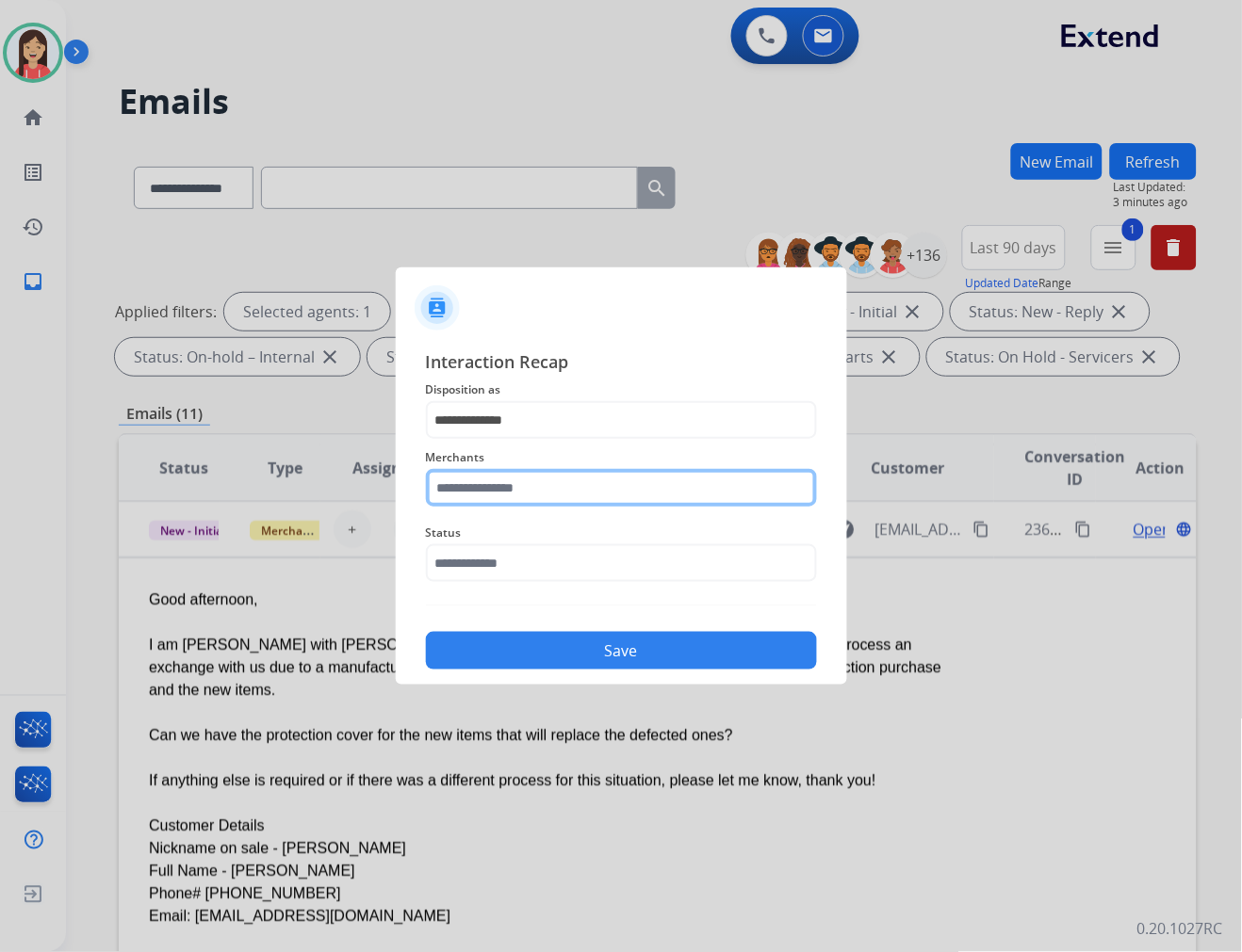
click at [511, 500] on input "text" at bounding box center [621, 488] width 391 height 37
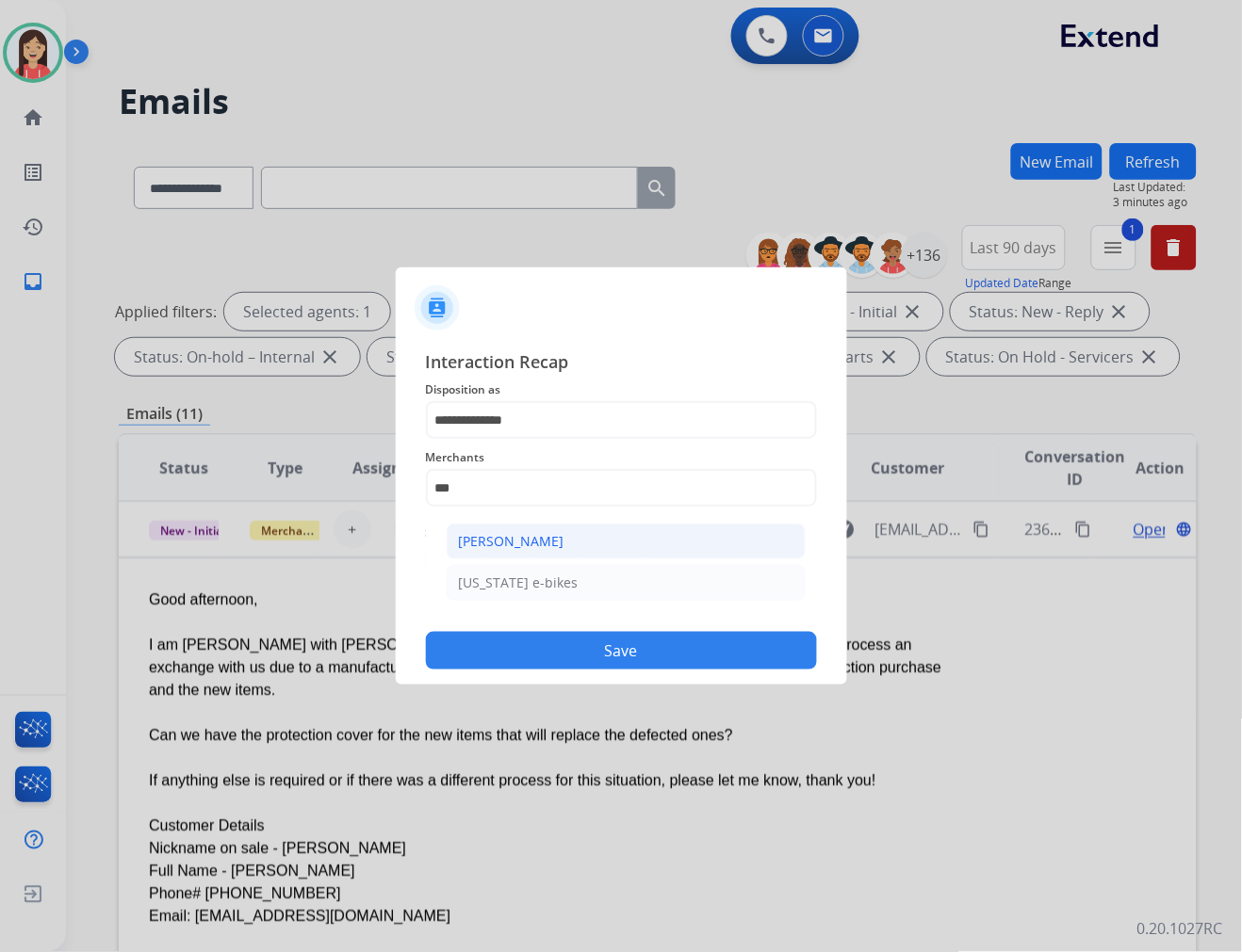
click at [502, 538] on div "Ashley - Reguard" at bounding box center [511, 541] width 105 height 19
type input "**********"
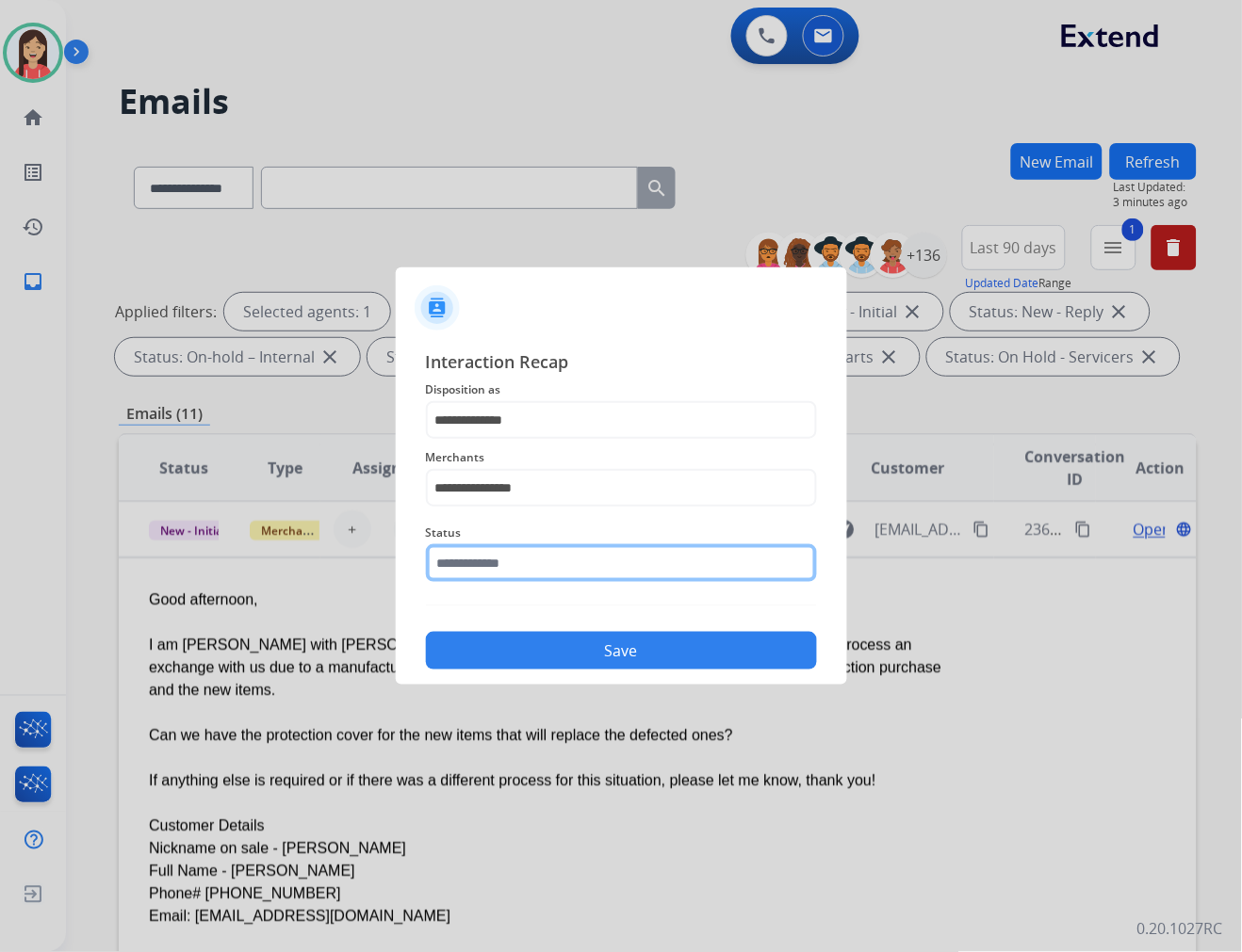
click at [501, 567] on input "text" at bounding box center [621, 563] width 391 height 37
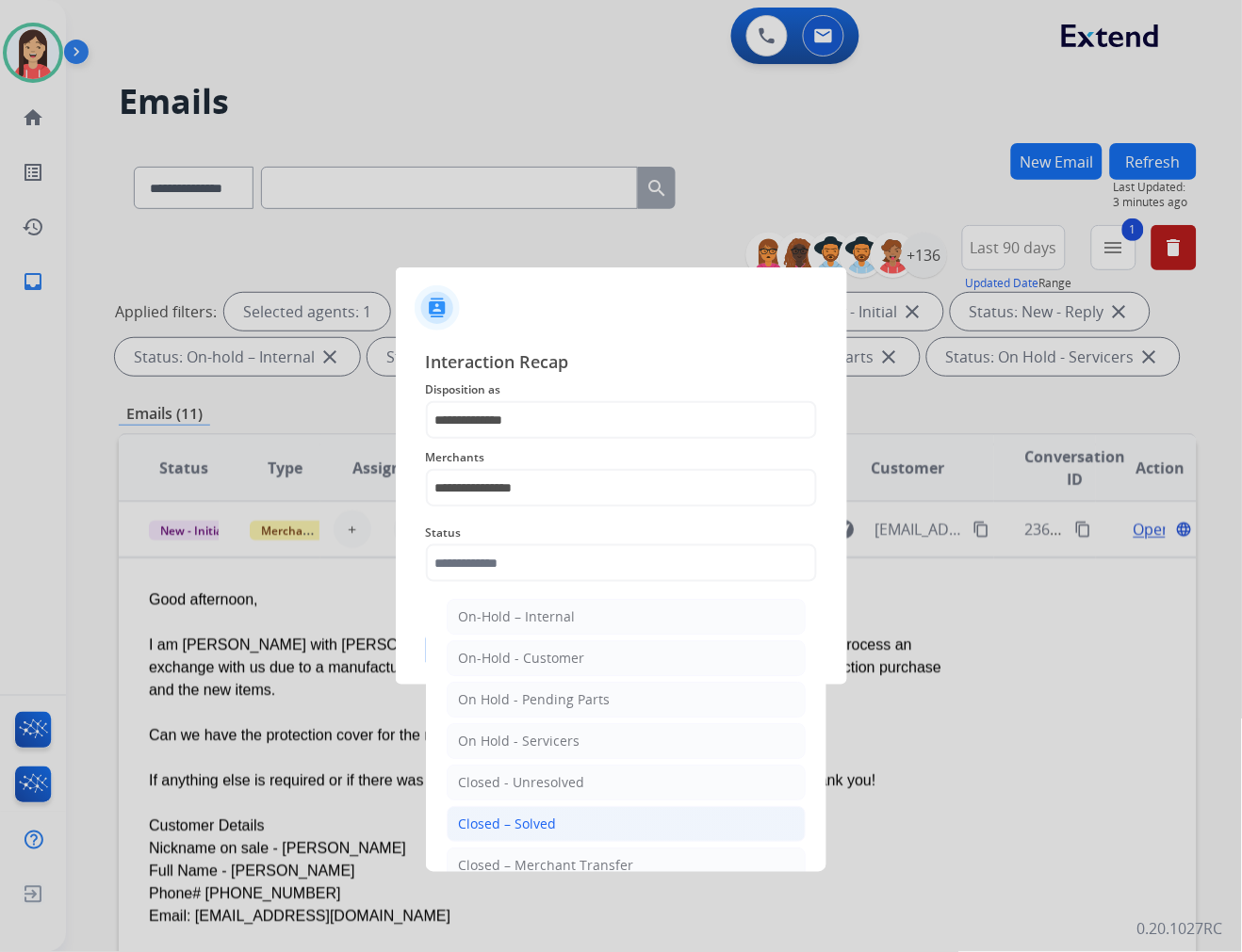
click at [506, 826] on div "Closed – Solved" at bounding box center [508, 823] width 98 height 19
type input "**********"
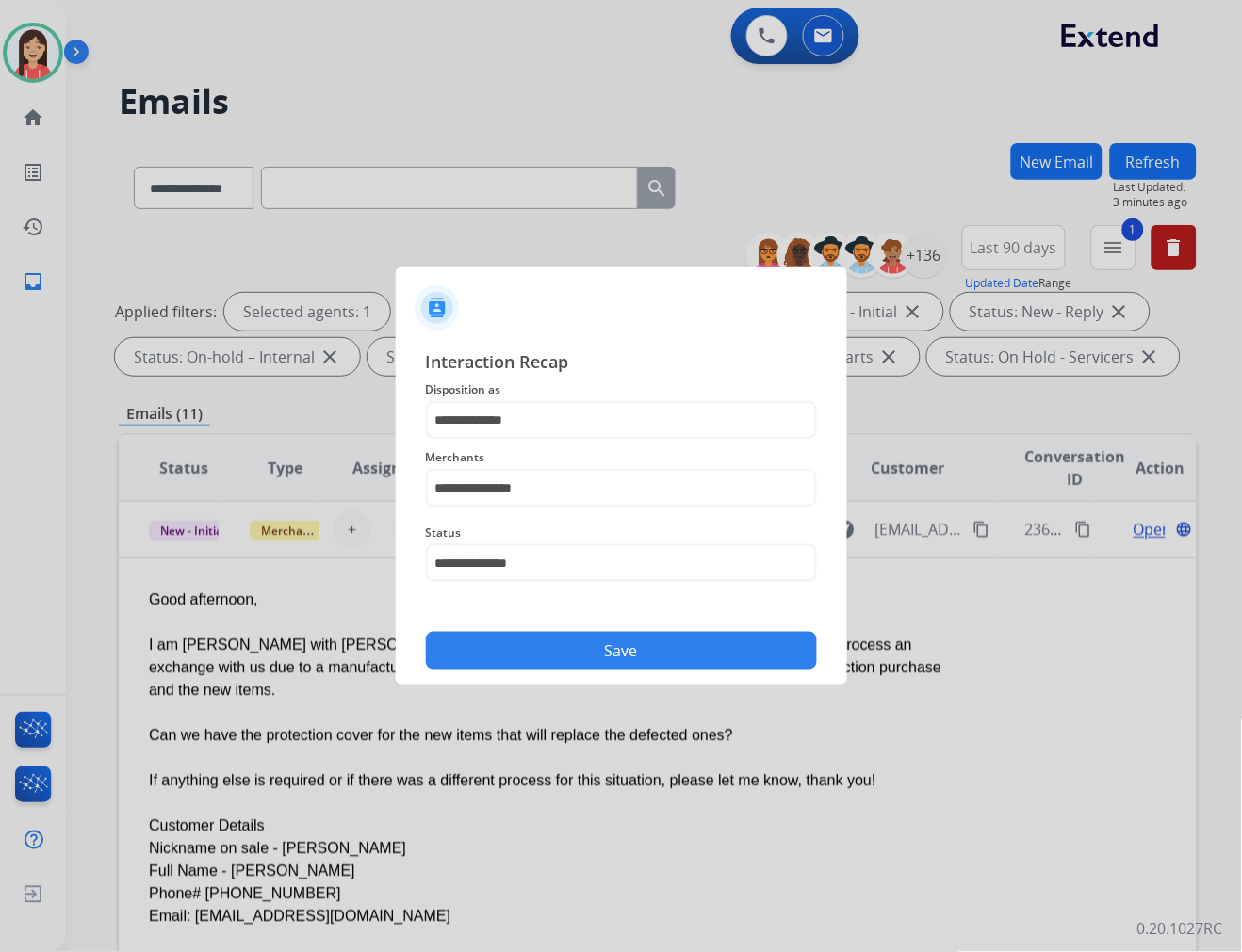
click at [618, 648] on button "Save" at bounding box center [621, 651] width 391 height 37
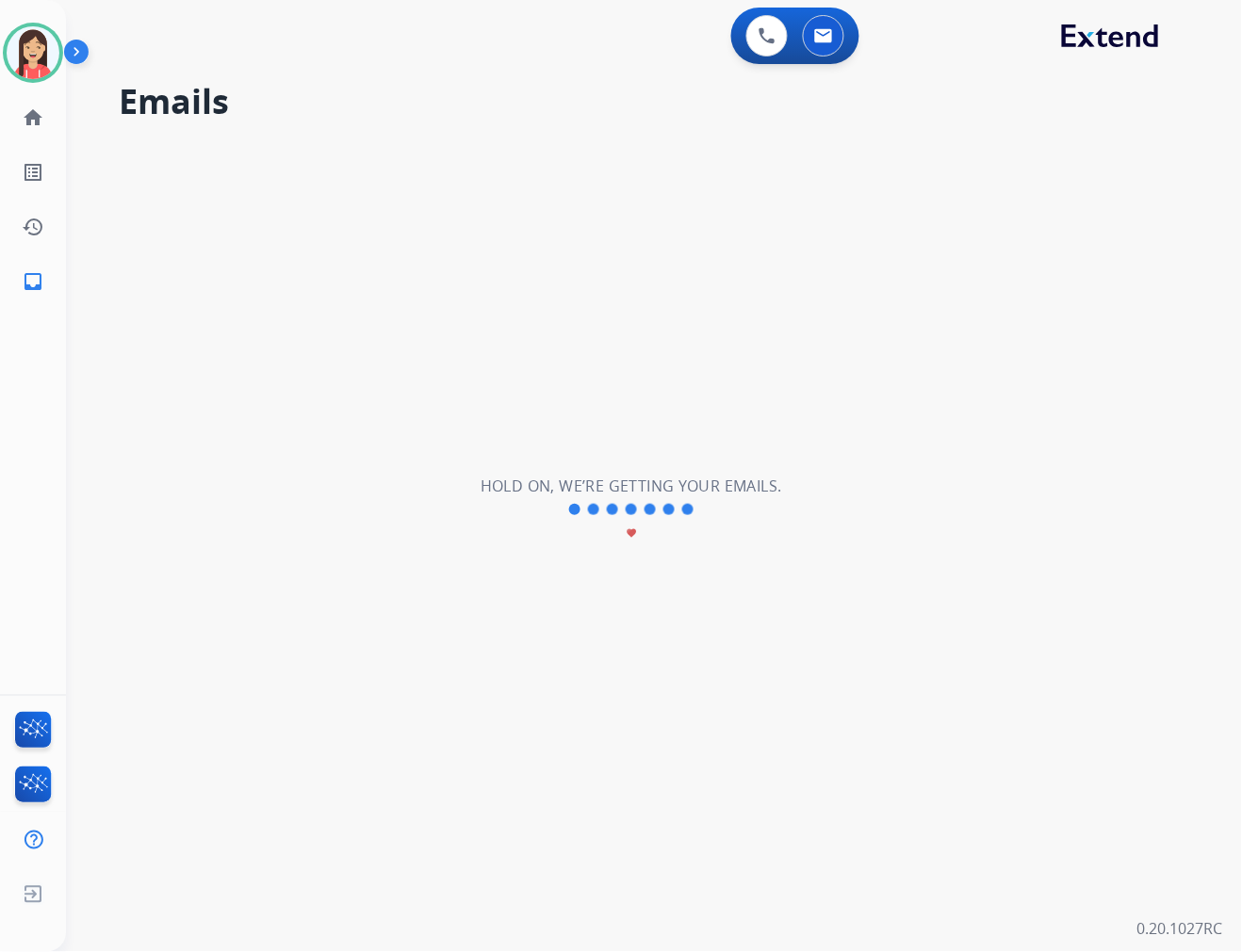
scroll to position [62, 0]
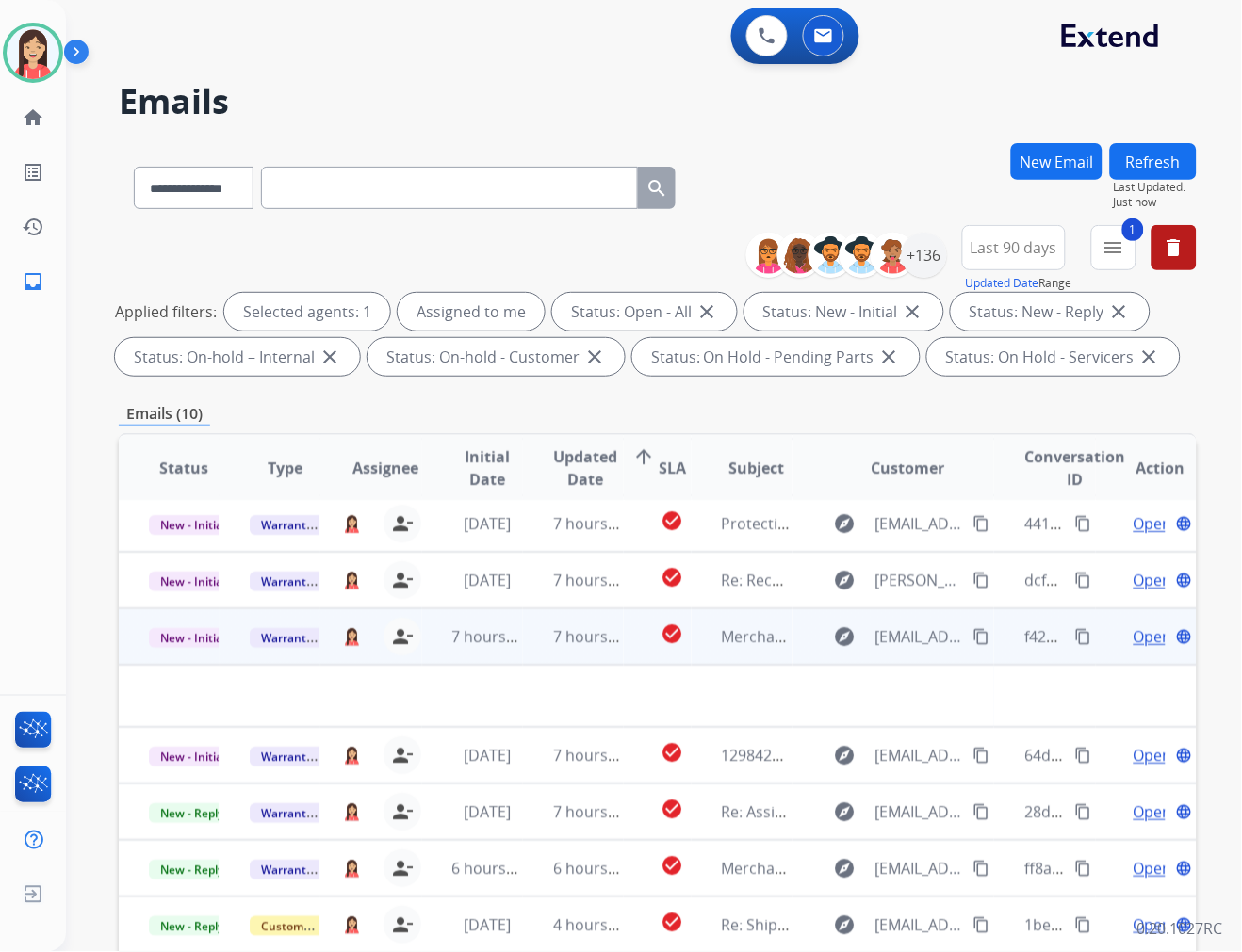
click at [523, 642] on td "7 hours ago" at bounding box center [573, 637] width 101 height 57
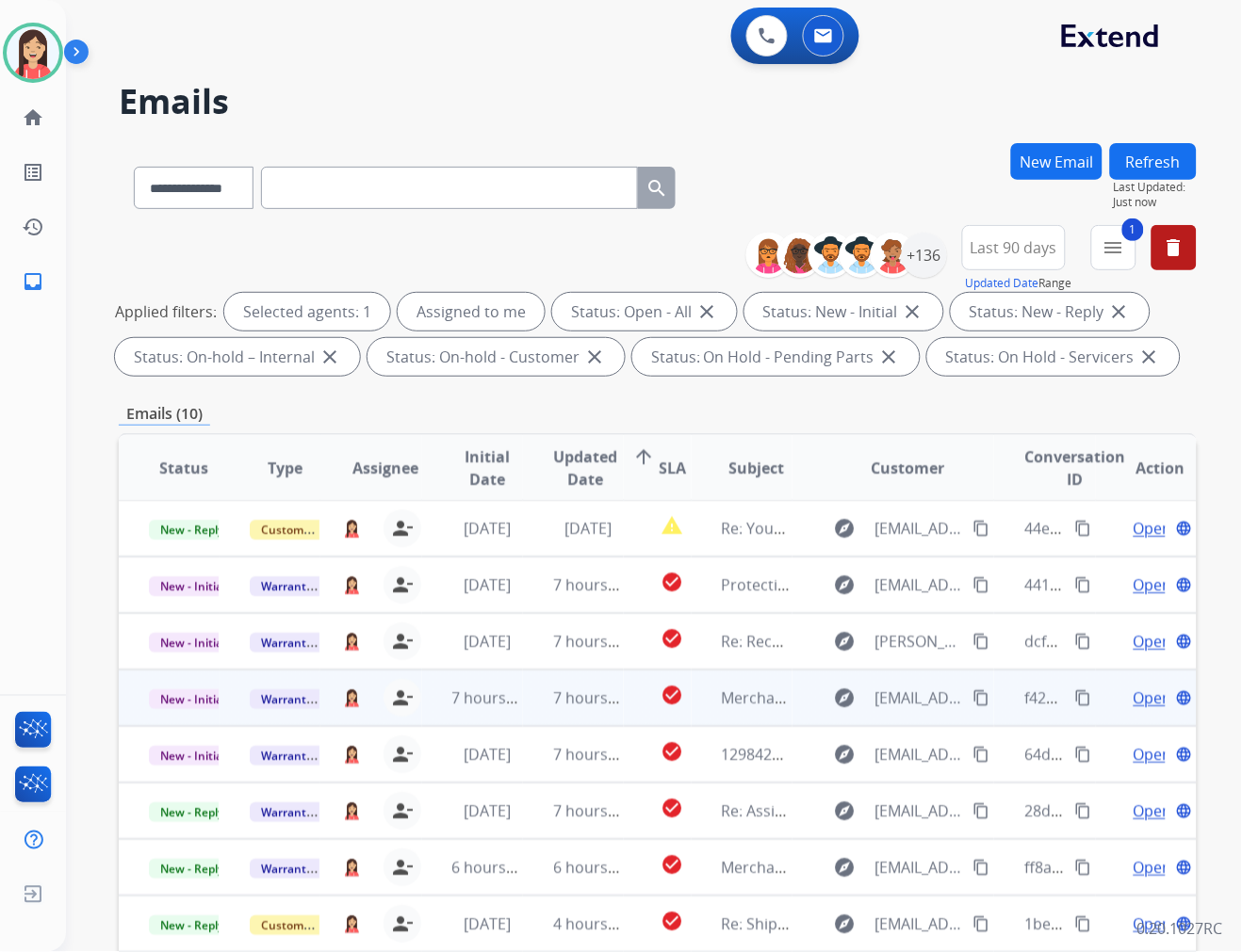
click at [532, 699] on td "7 hours ago" at bounding box center [573, 698] width 101 height 57
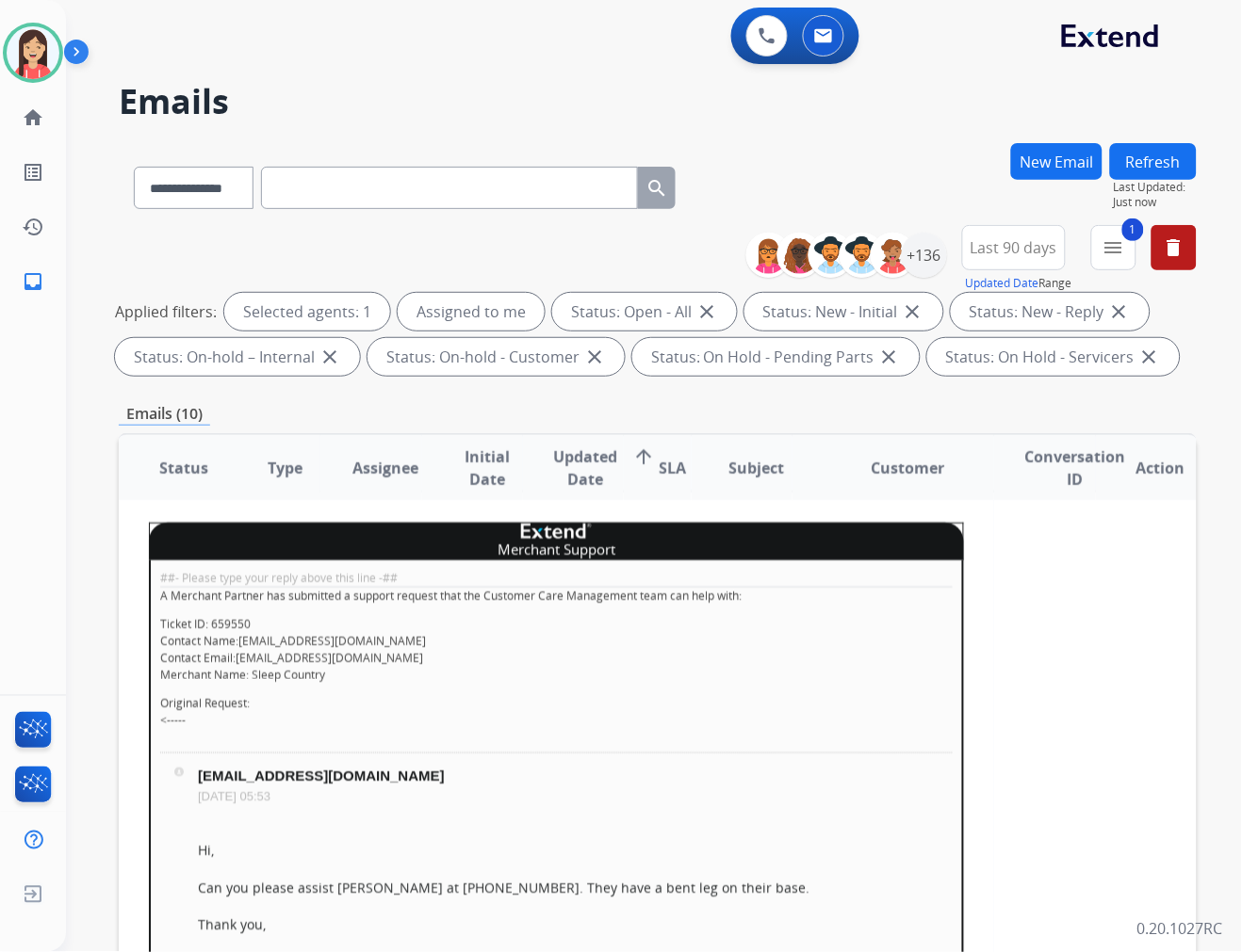
scroll to position [314, 0]
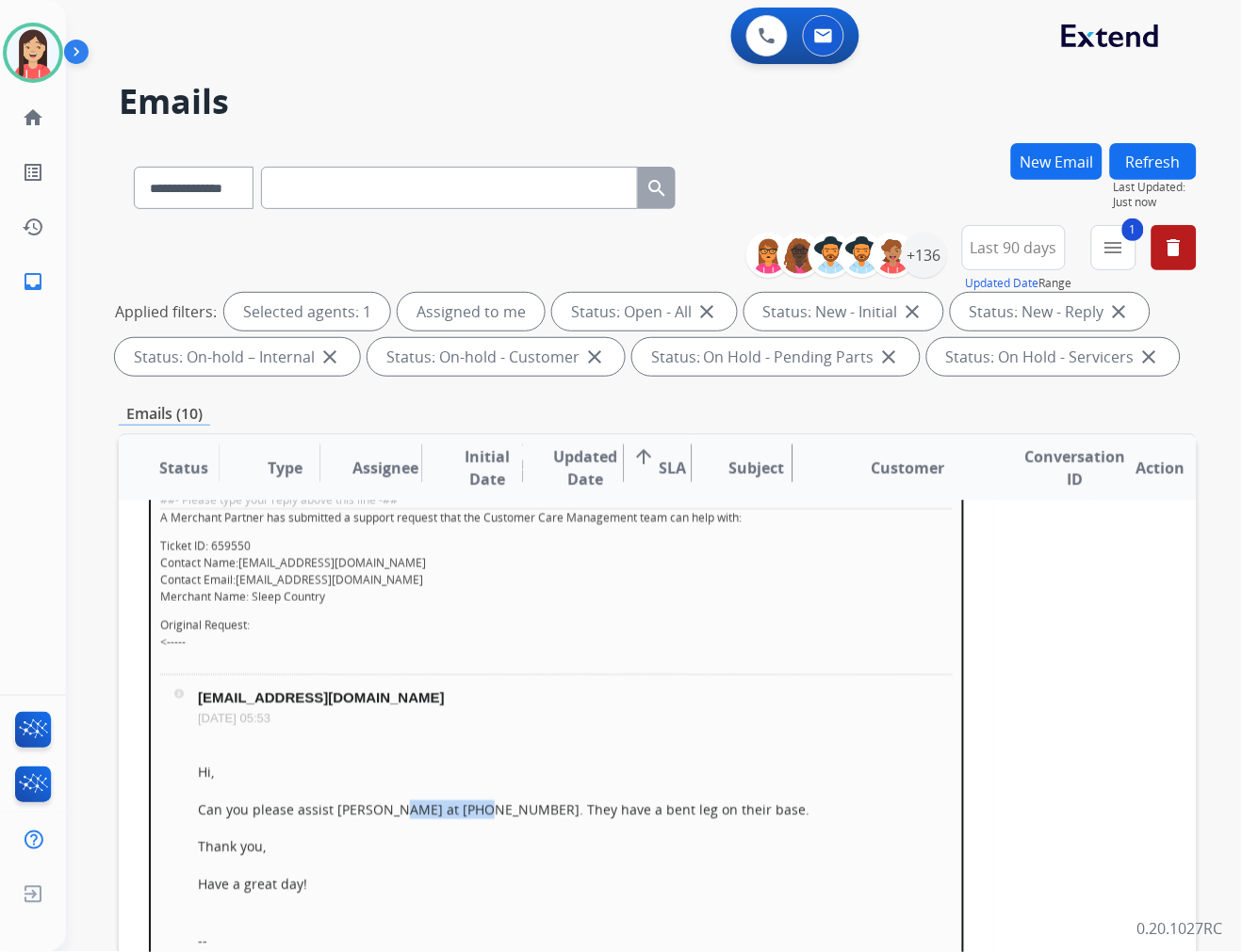
drag, startPoint x: 383, startPoint y: 810, endPoint x: 462, endPoint y: 803, distance: 79.3
click at [462, 803] on div "Can you please assist Peter at 416 347-9187. They have a bent leg on their base." at bounding box center [575, 810] width 755 height 19
click at [686, 587] on p "Ticket ID: 659550 Contact Name: cs@support.sleepcountry.ca Contact Email: cs@su…" at bounding box center [556, 571] width 792 height 68
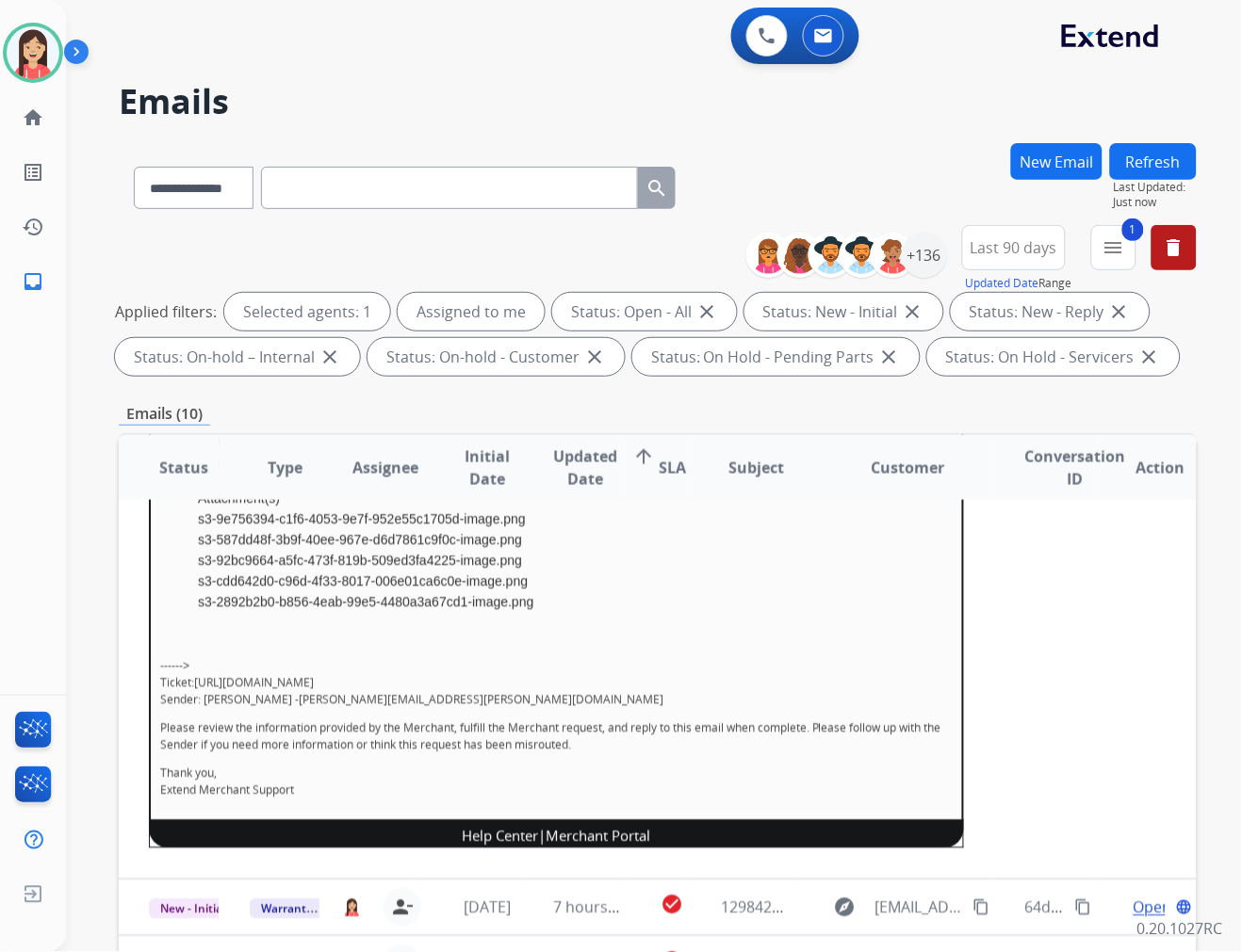
scroll to position [732, 0]
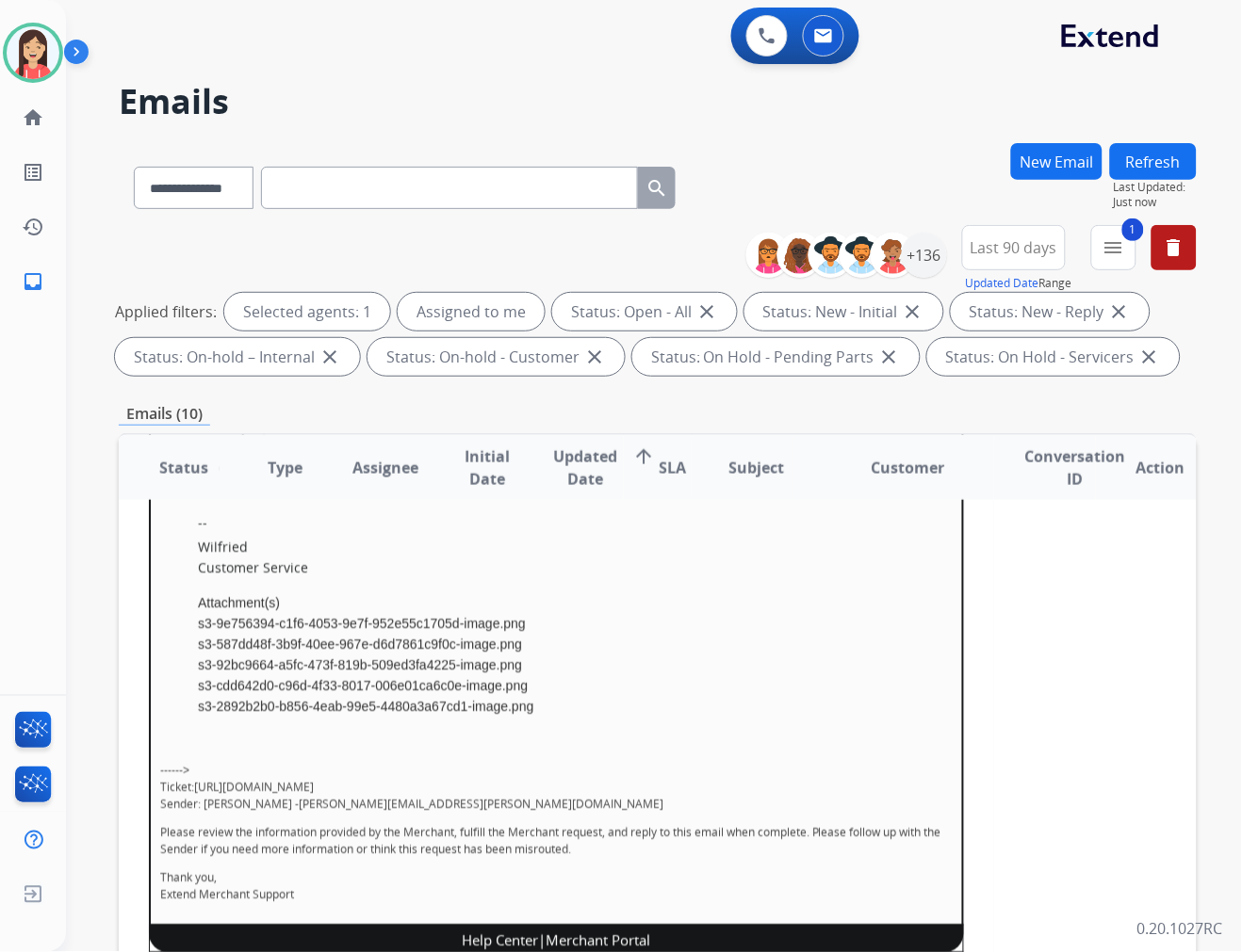
click at [362, 617] on link "s3-9e756394-c1f6-4053-9e7f-952e55c1705d-image.png" at bounding box center [362, 624] width 328 height 15
click at [339, 643] on link "s3-587dd48f-3b9f-40ee-967e-d6d7861c9f0c-image.png" at bounding box center [360, 645] width 324 height 15
click at [392, 659] on link "s3-92bc9664-a5fc-473f-819b-509ed3fa4225-image.png" at bounding box center [360, 665] width 324 height 15
click at [502, 683] on link "s3-cdd642d0-c96d-4f33-8017-006e01ca6c0e-image.png" at bounding box center [363, 686] width 330 height 15
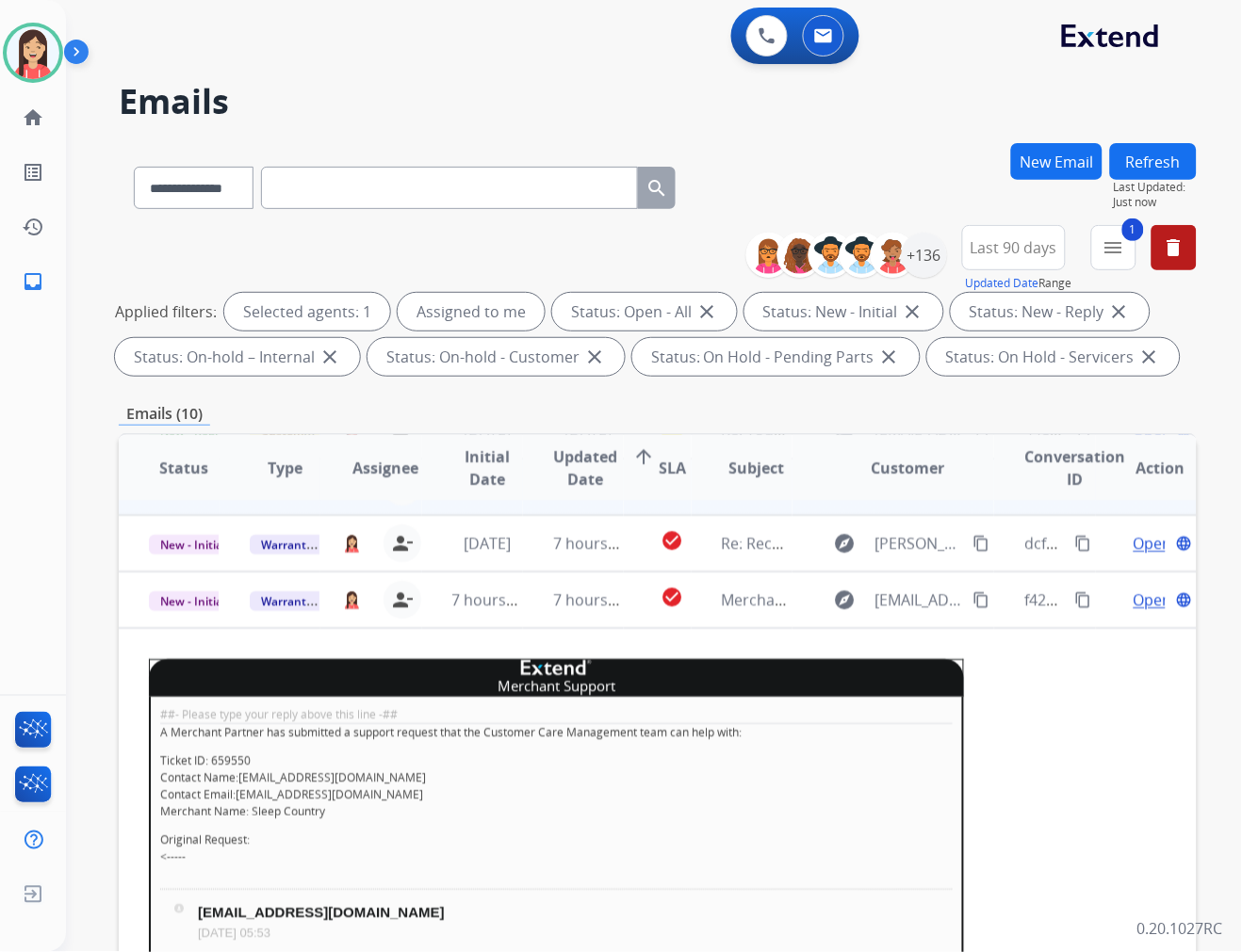
scroll to position [0, 0]
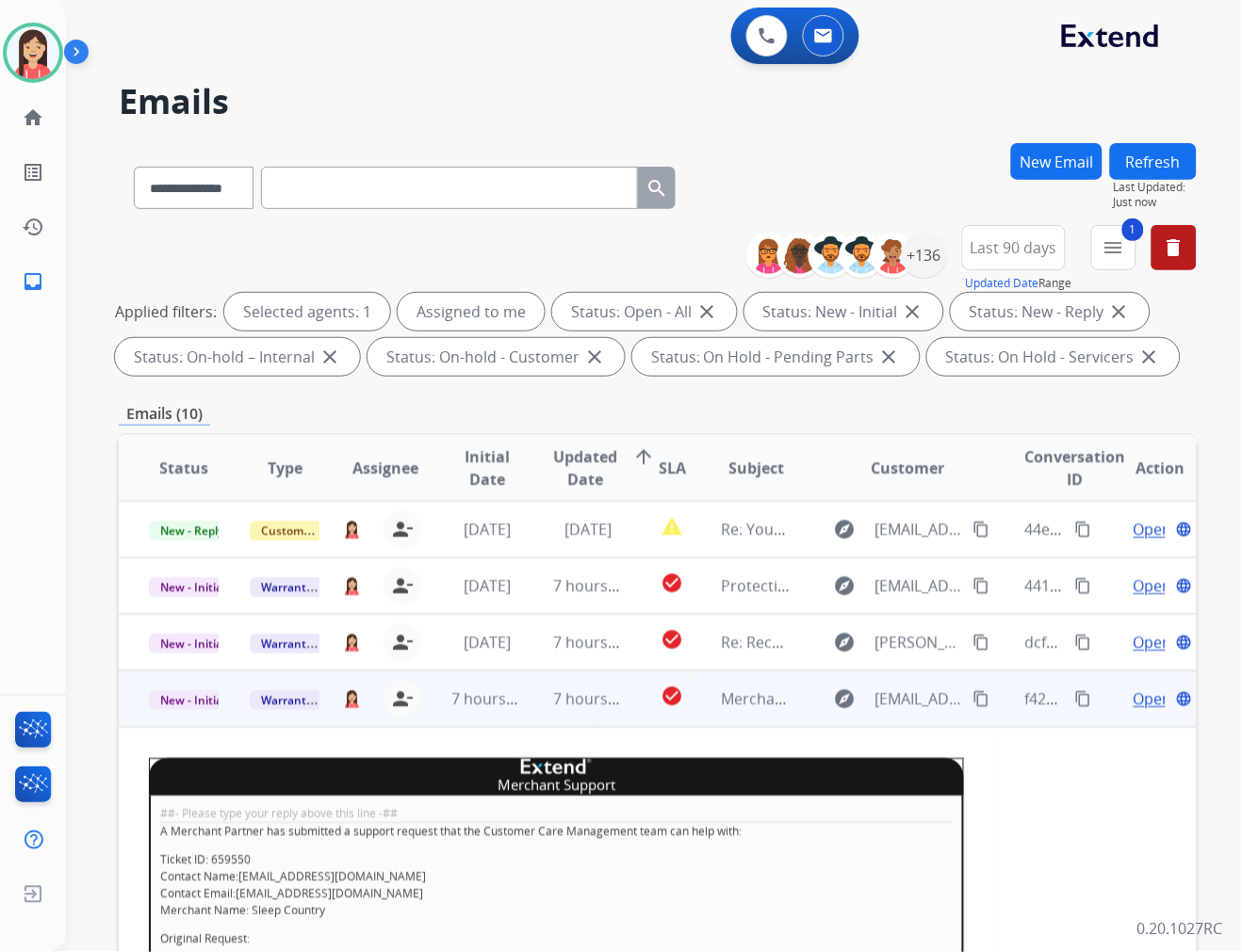
click at [1136, 702] on span "Open" at bounding box center [1152, 699] width 38 height 23
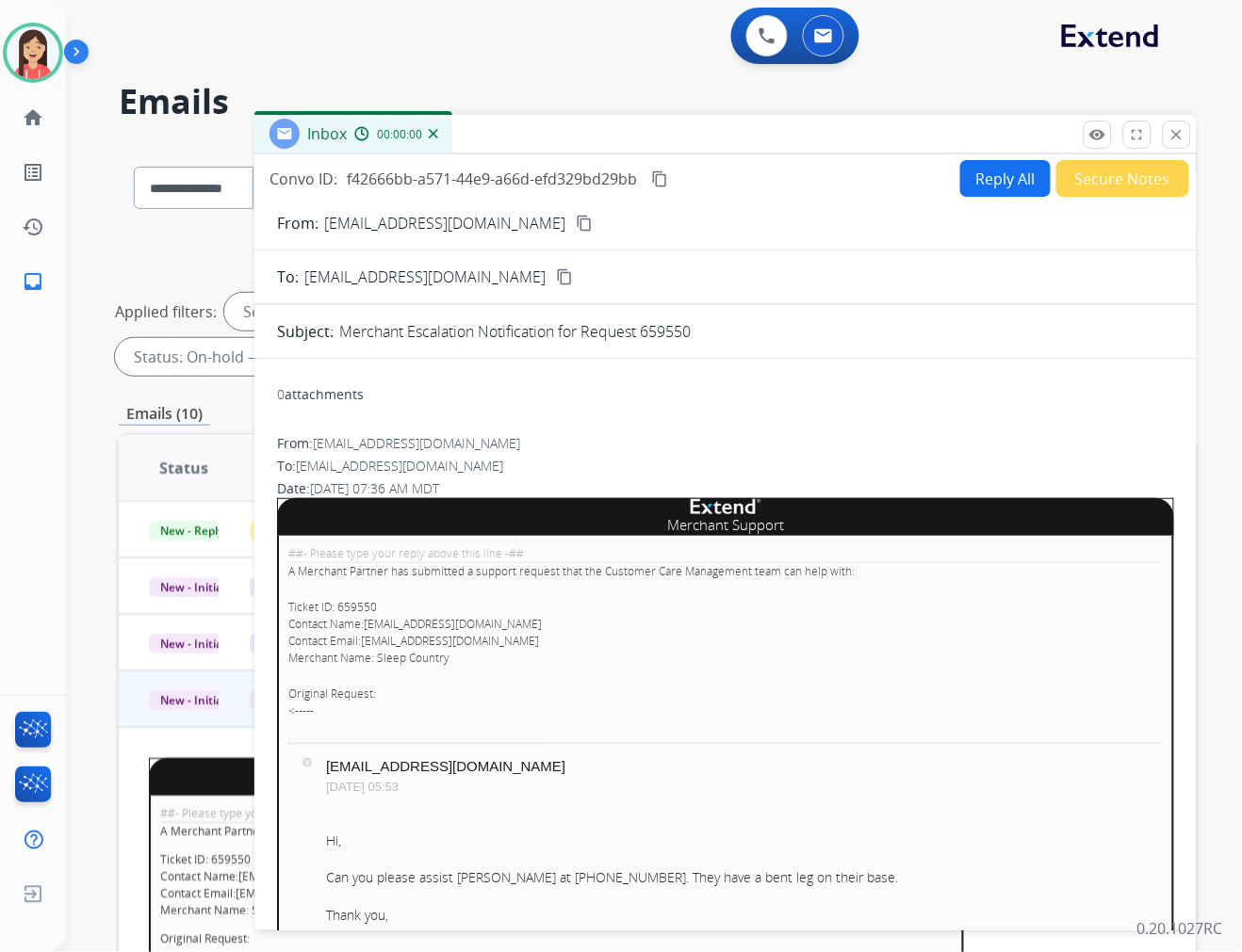
click at [1091, 185] on button "Secure Notes" at bounding box center [1122, 178] width 133 height 36
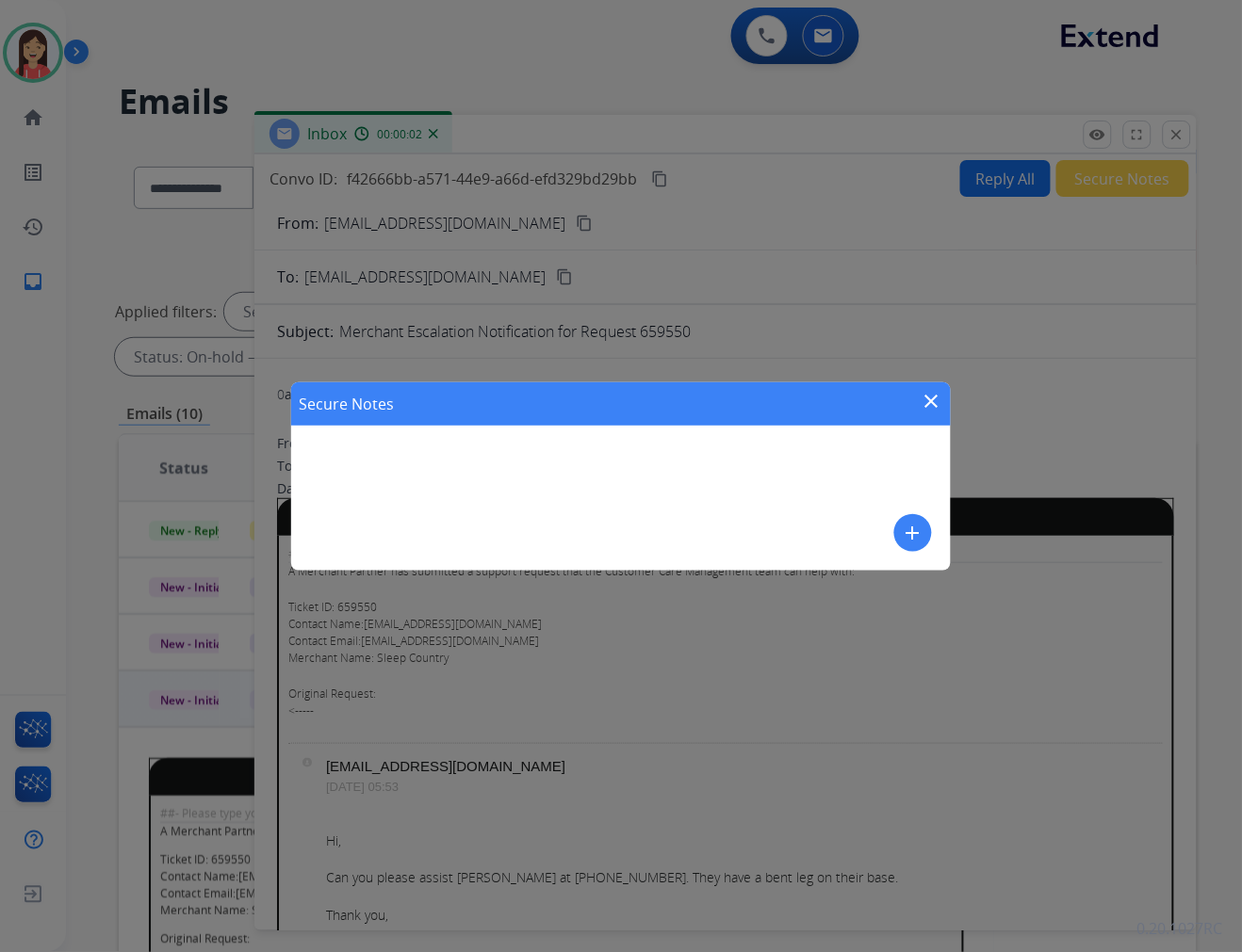
click at [910, 539] on mat-icon "add" at bounding box center [912, 533] width 23 height 23
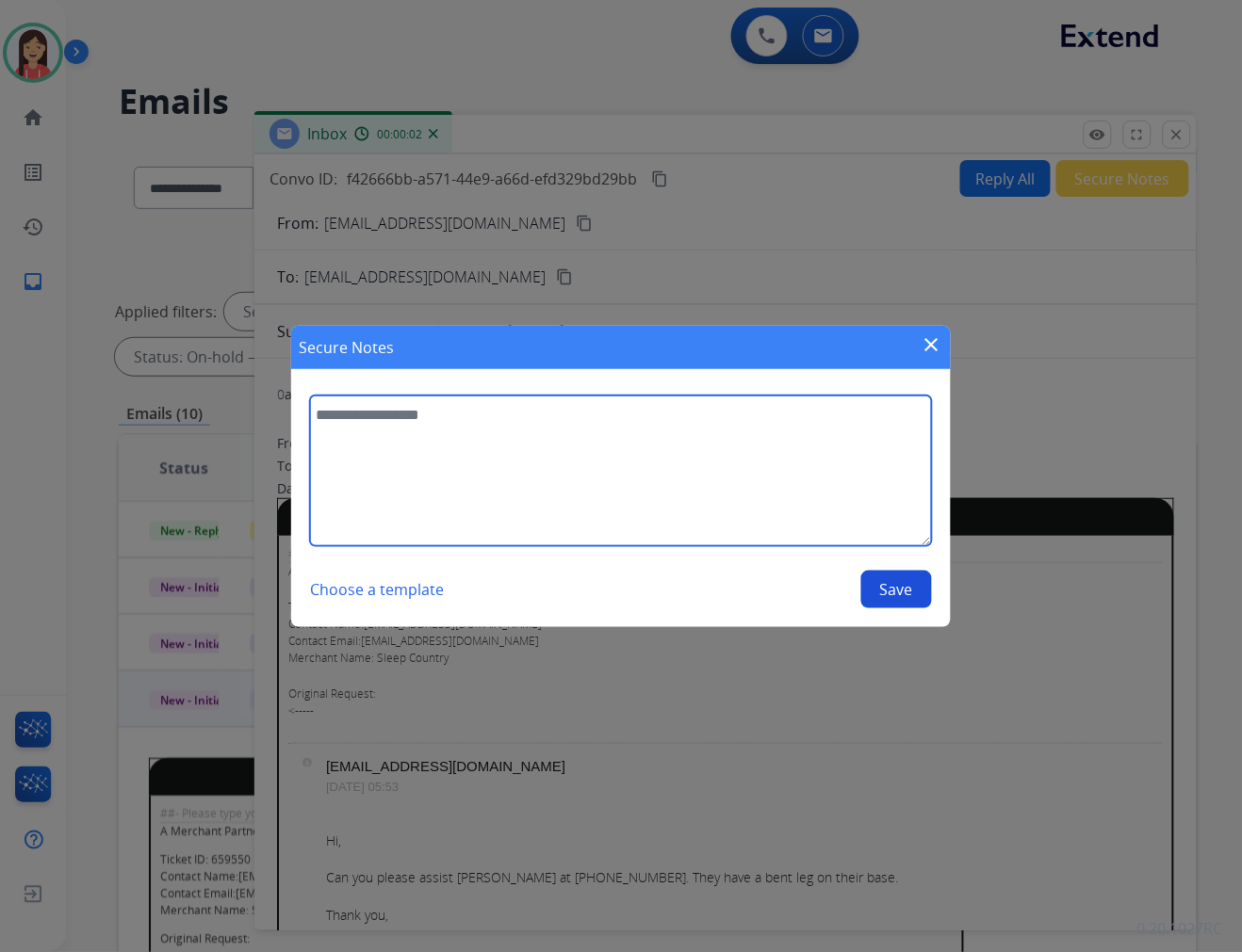
click at [732, 503] on textarea at bounding box center [621, 471] width 621 height 151
type textarea "**********"
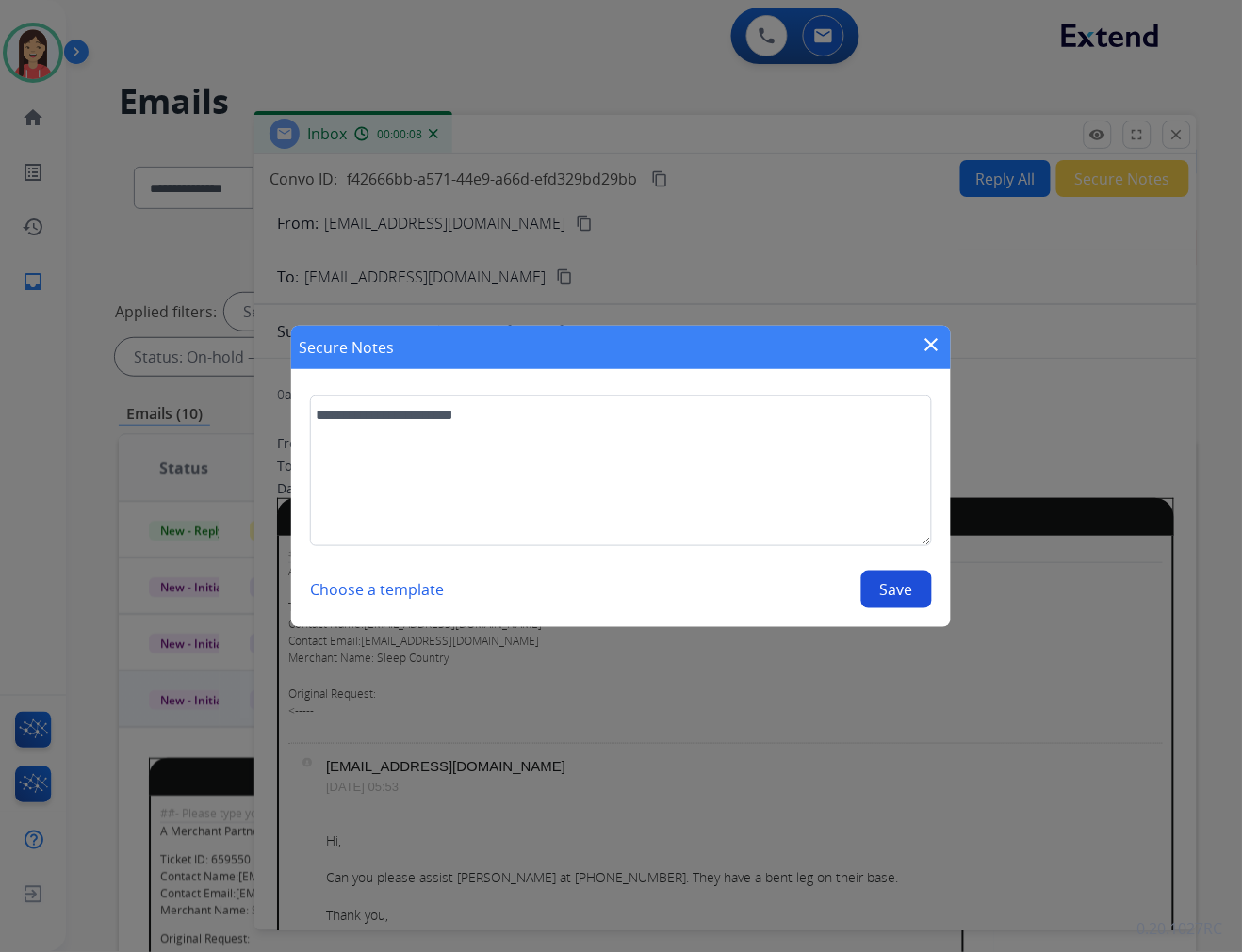
click at [902, 606] on button "Save" at bounding box center [896, 590] width 71 height 37
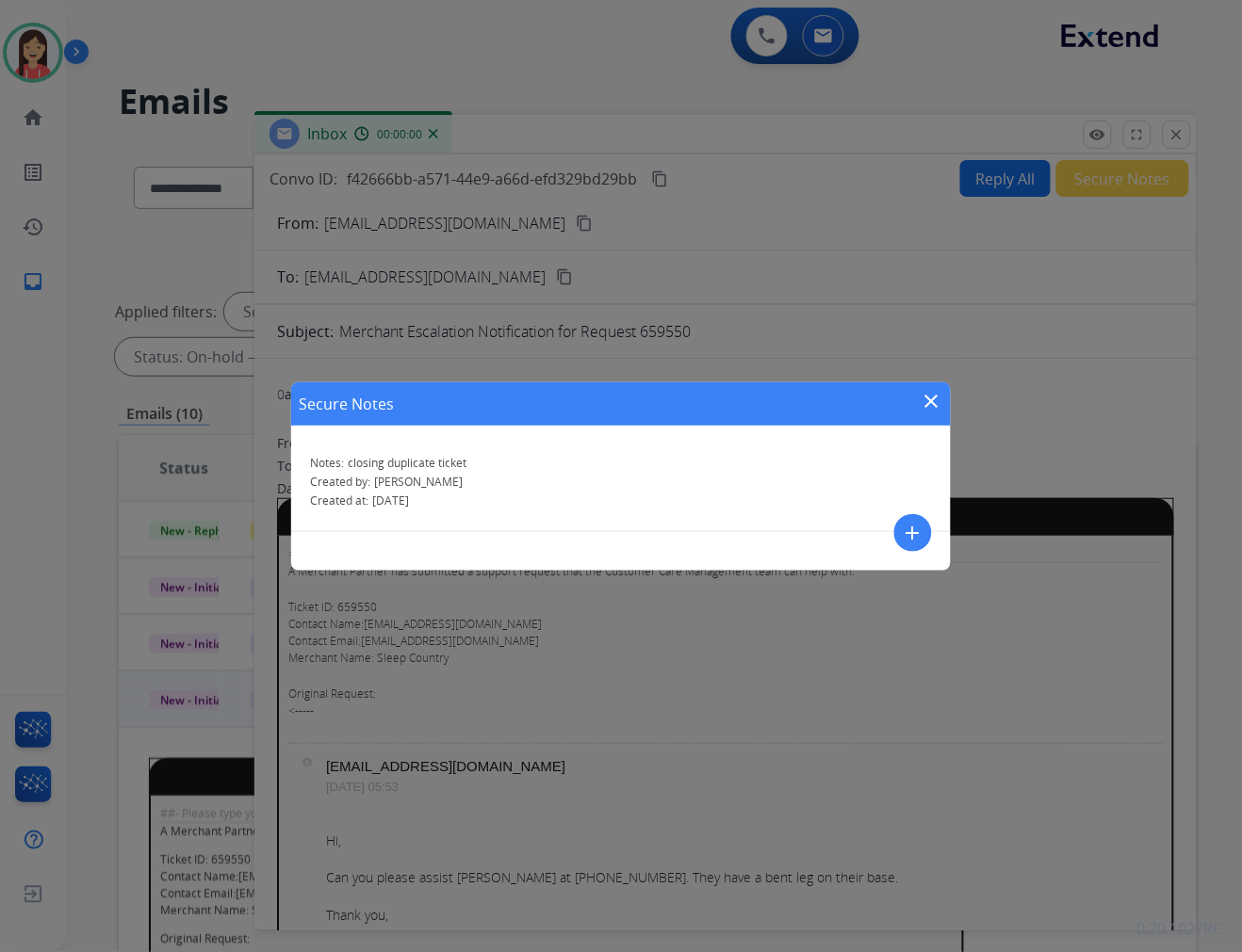
click at [928, 397] on mat-icon "close" at bounding box center [932, 400] width 23 height 23
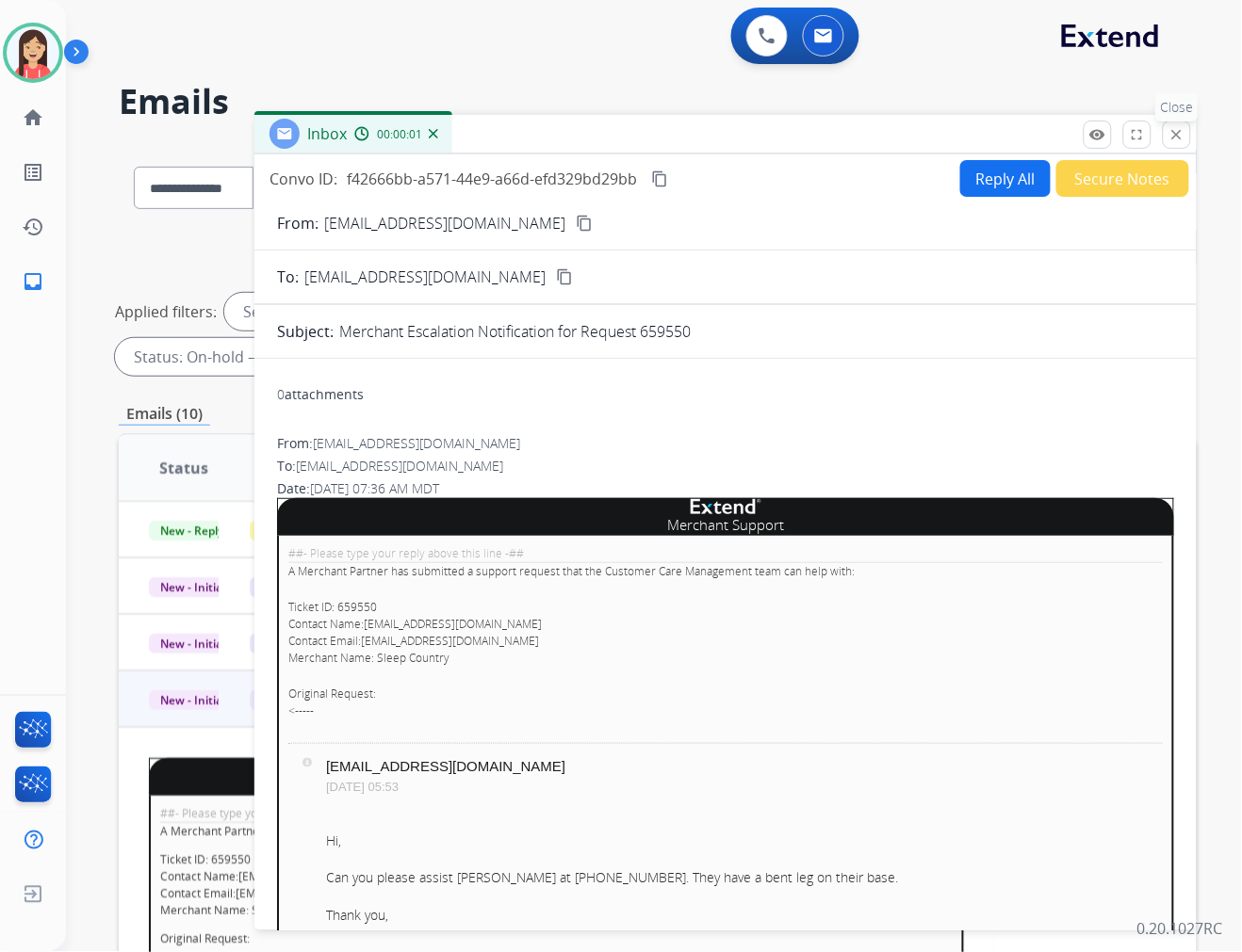
click at [1174, 135] on mat-icon "close" at bounding box center [1176, 134] width 17 height 17
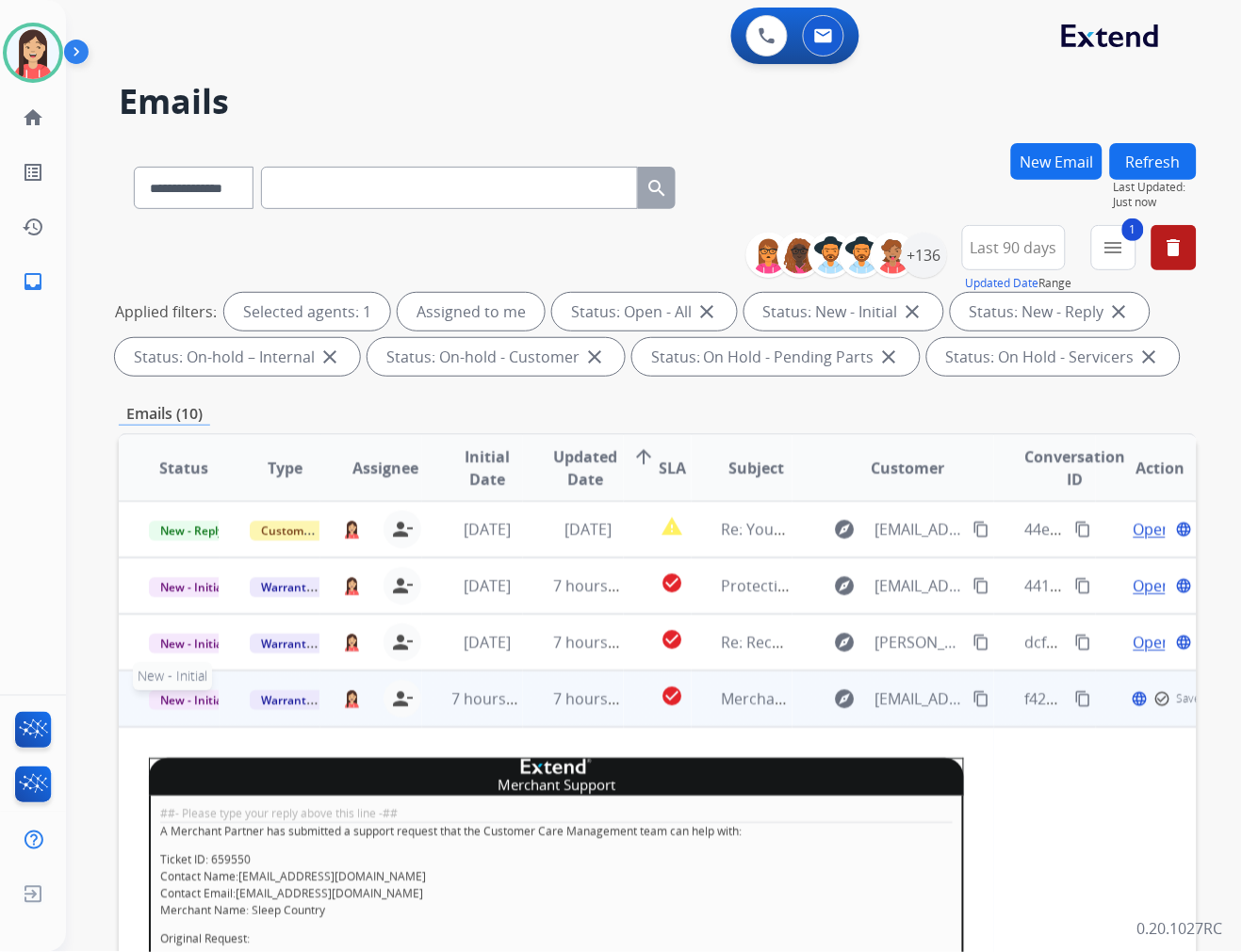
click at [202, 697] on span "New - Initial" at bounding box center [192, 700] width 87 height 20
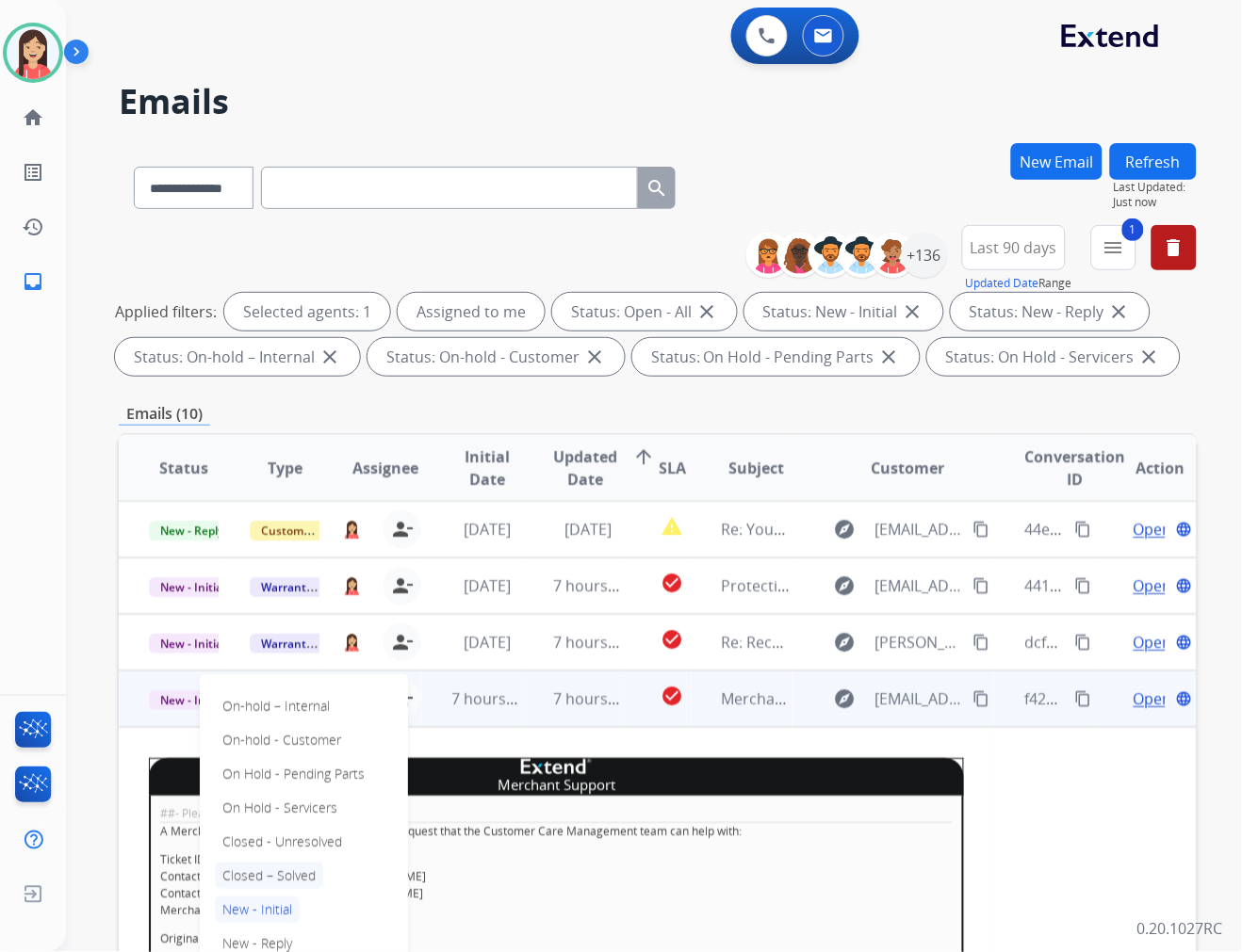
click at [260, 874] on p "Closed – Solved" at bounding box center [269, 875] width 108 height 26
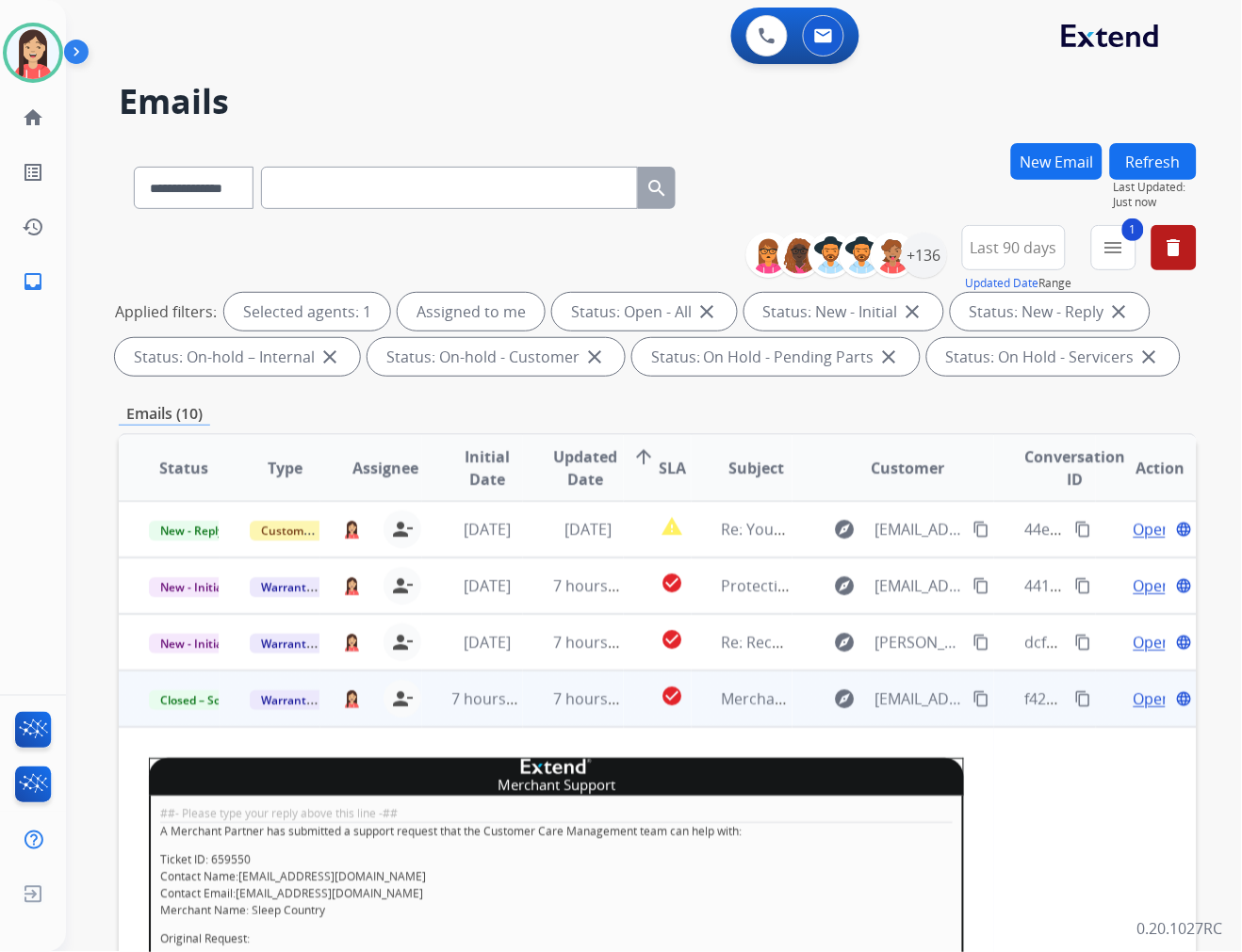
click at [502, 721] on td "7 hours ago" at bounding box center [472, 699] width 101 height 57
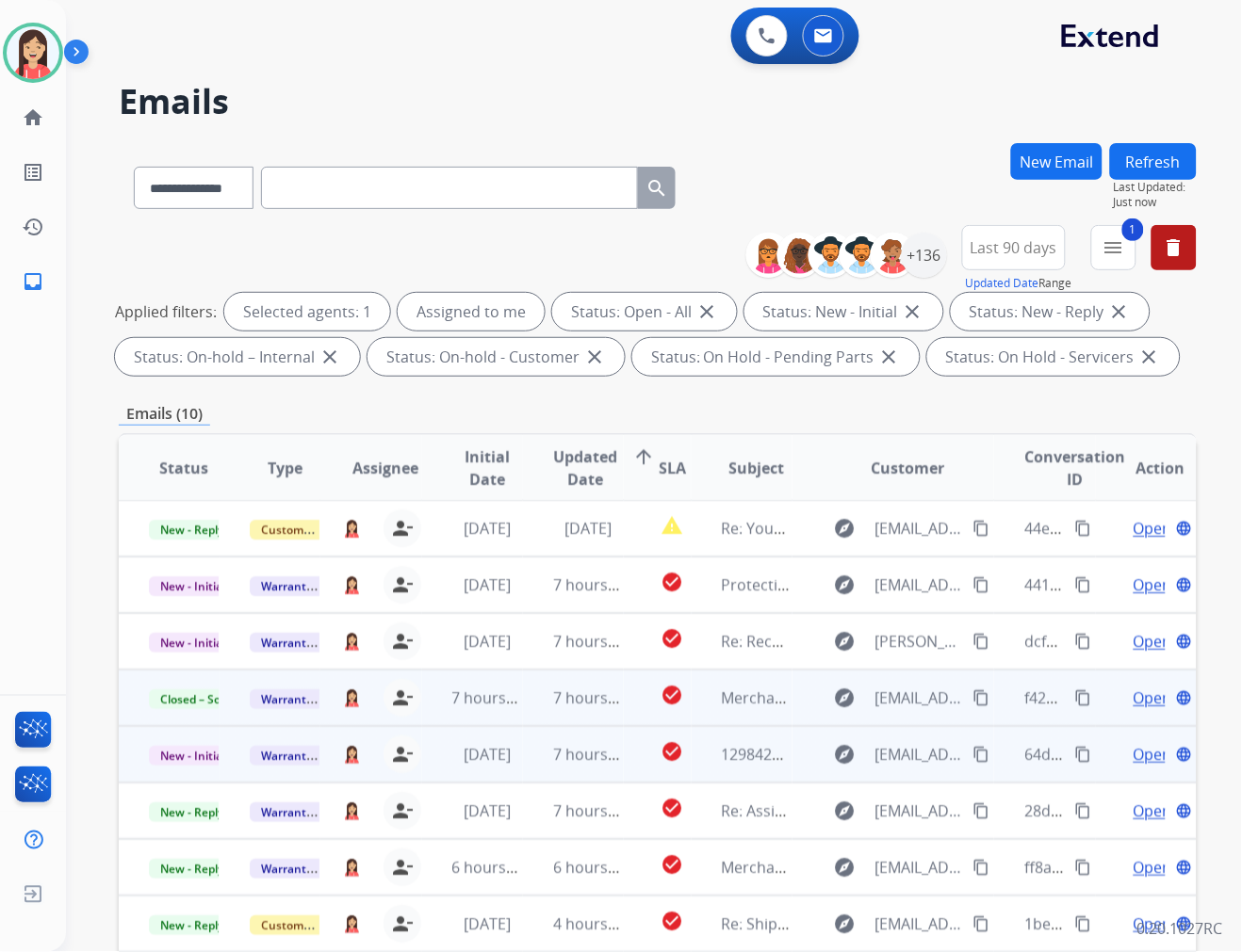
scroll to position [209, 0]
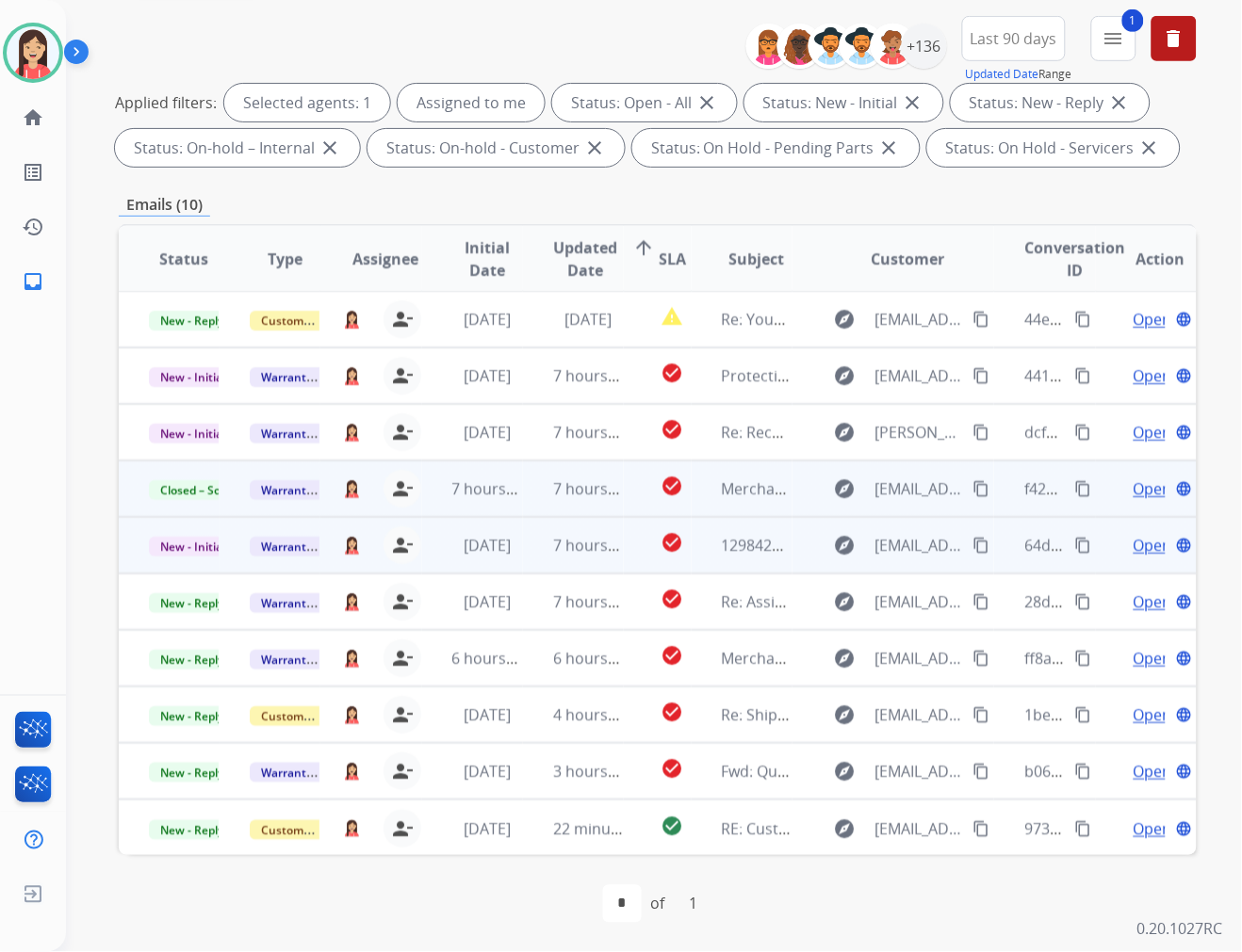
click at [534, 559] on td "7 hours ago" at bounding box center [573, 546] width 101 height 57
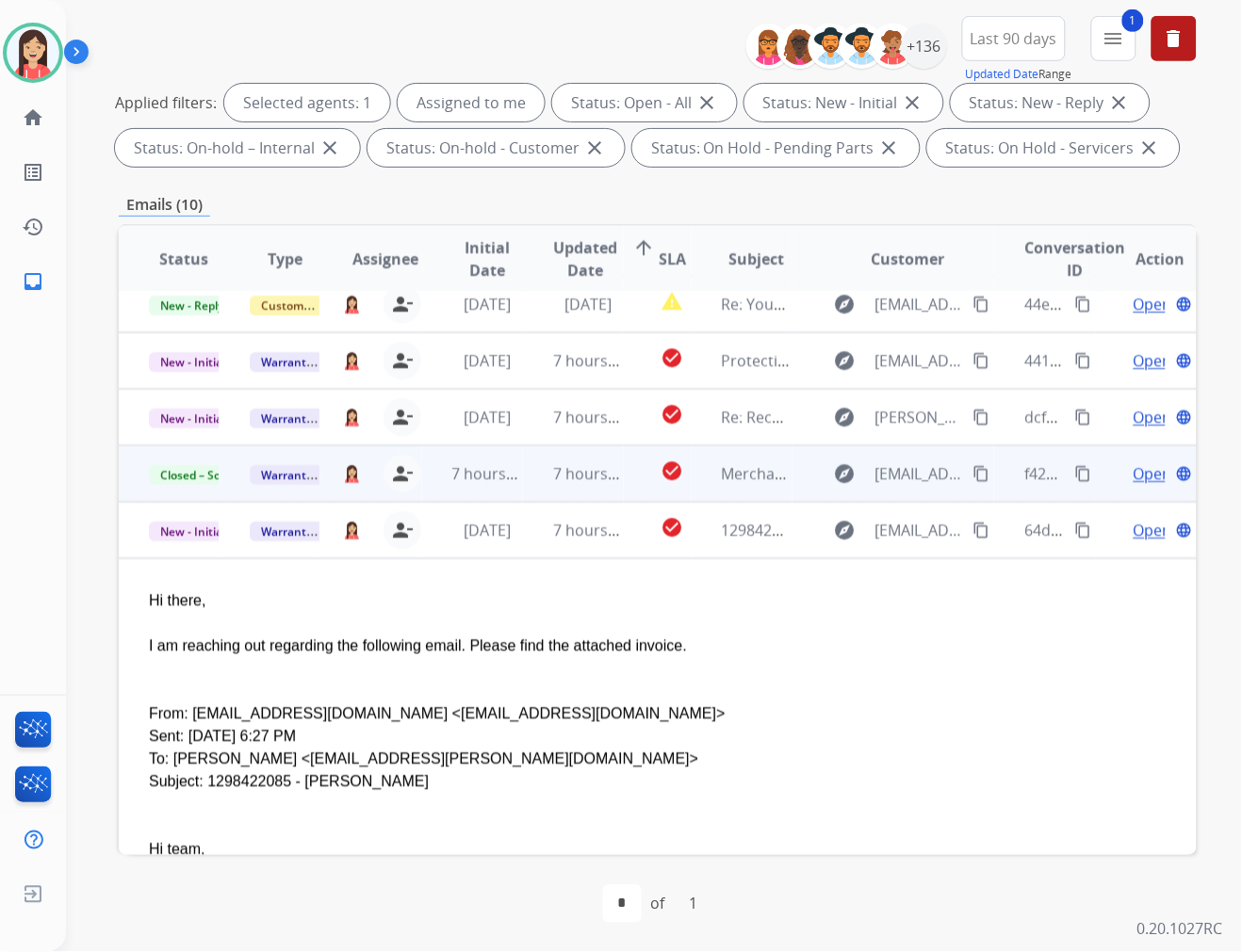
scroll to position [0, 0]
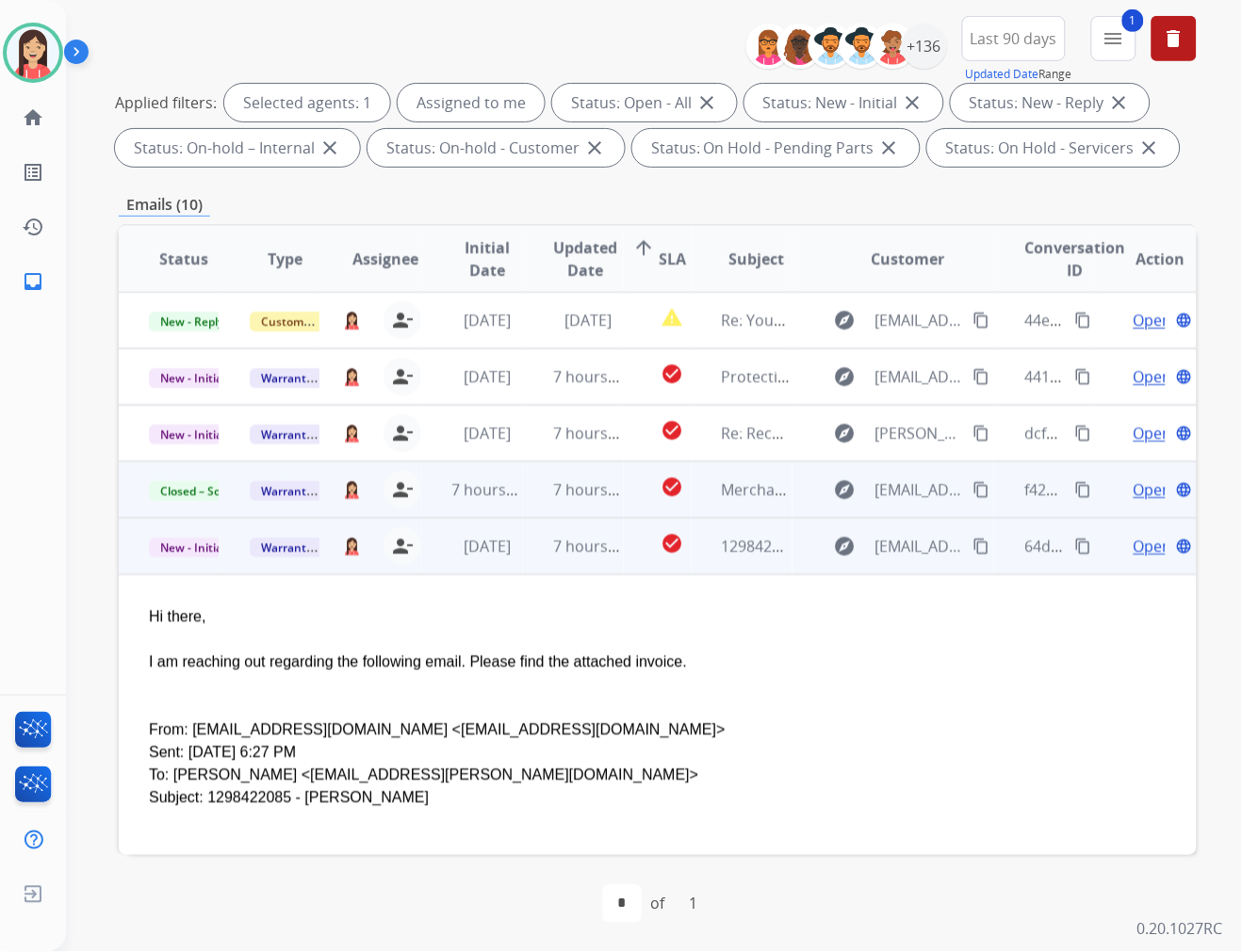
click at [1134, 547] on span "Open" at bounding box center [1152, 546] width 38 height 23
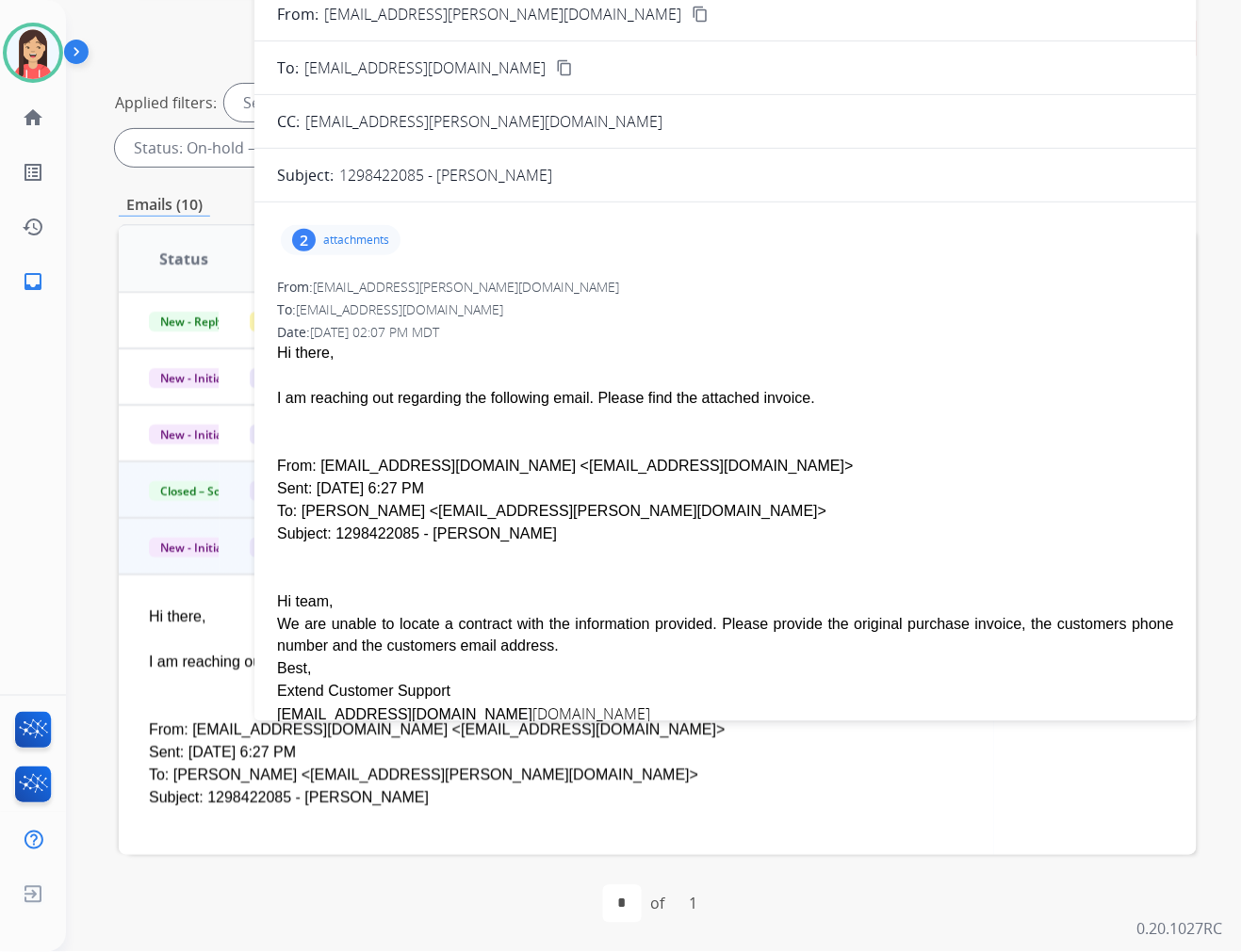
click at [377, 238] on p "attachments" at bounding box center [355, 239] width 66 height 15
click at [425, 353] on button "download" at bounding box center [434, 353] width 23 height 23
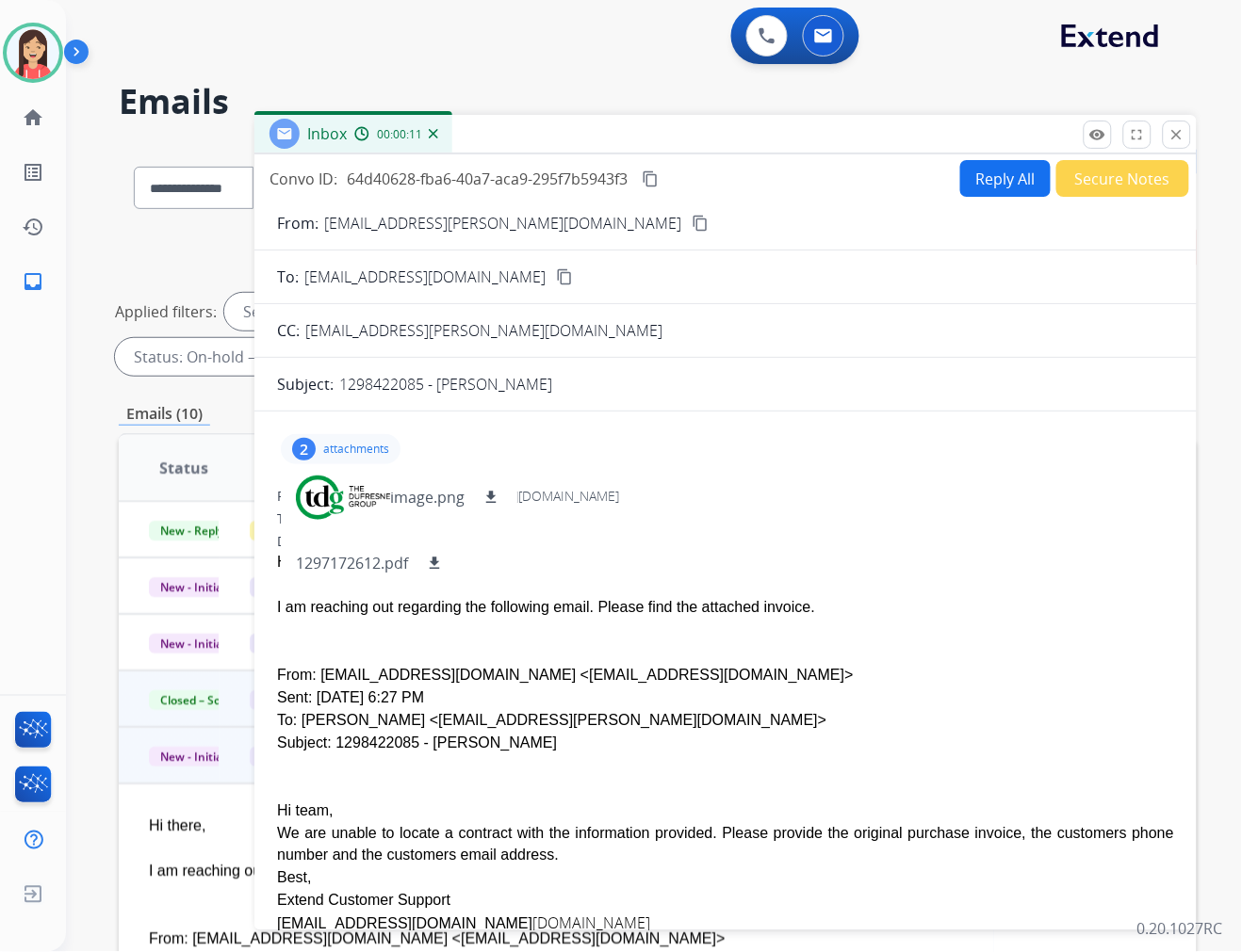
click at [1109, 190] on button "Secure Notes" at bounding box center [1122, 178] width 133 height 36
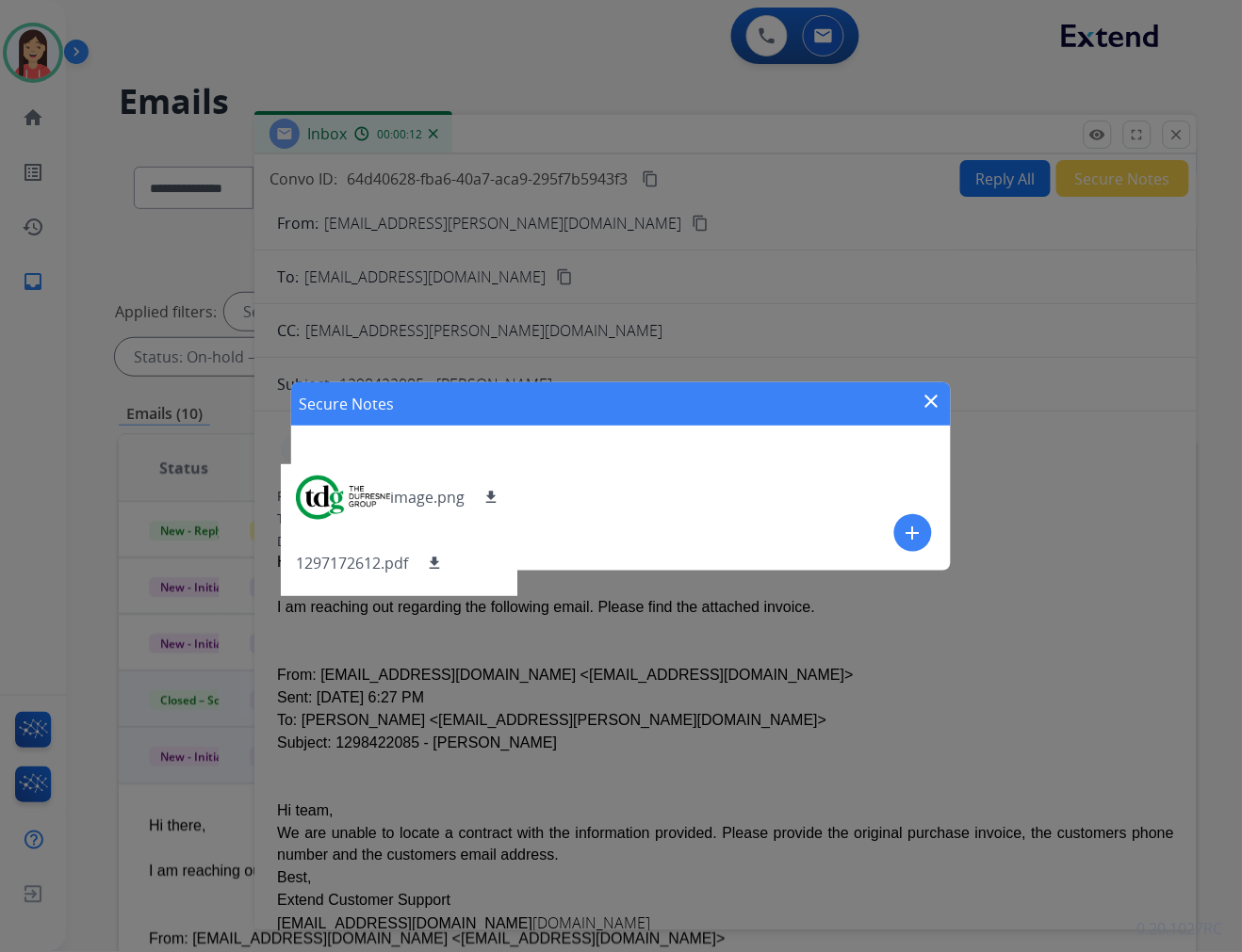
click at [908, 530] on mat-icon "add" at bounding box center [912, 533] width 23 height 23
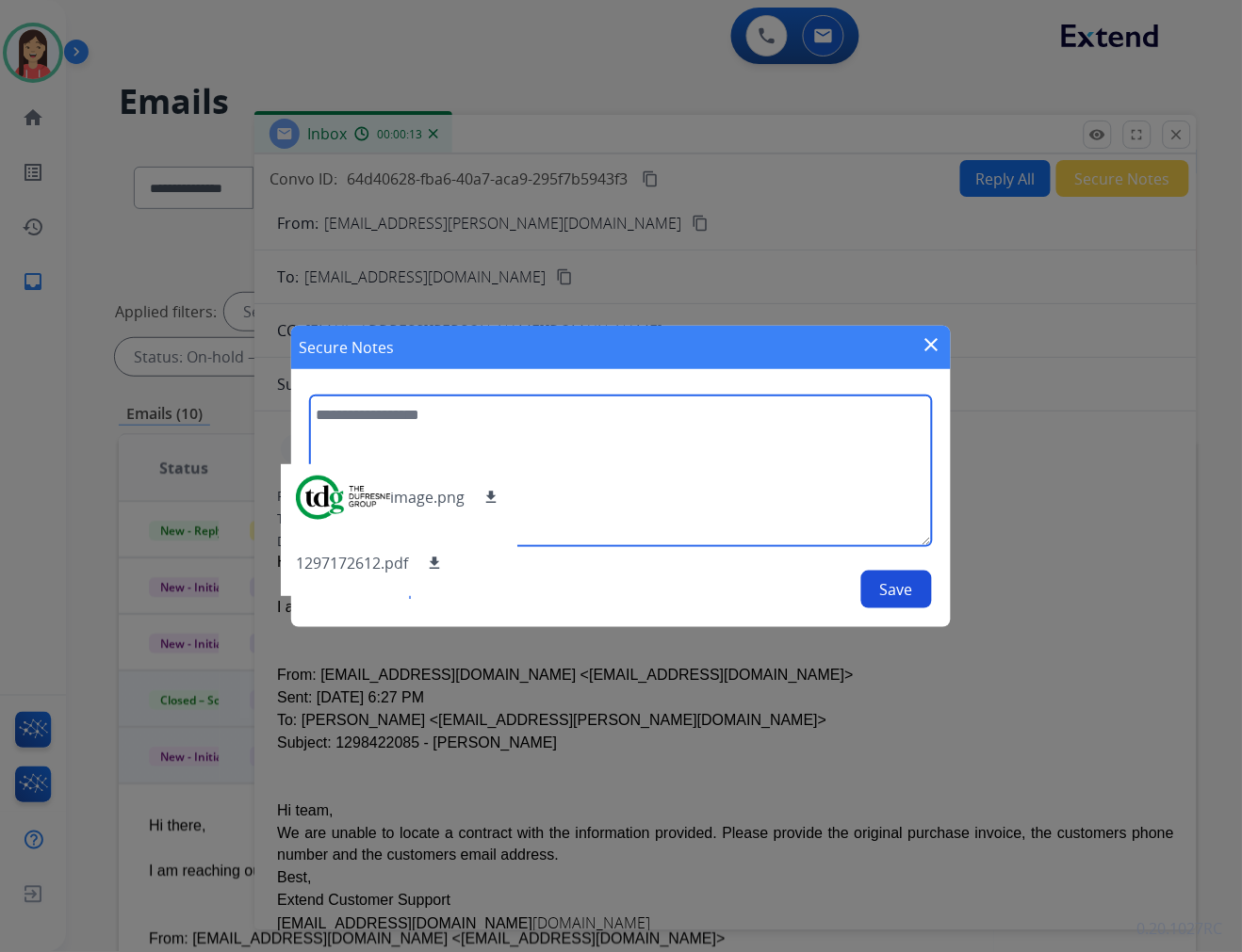
click at [731, 455] on textarea at bounding box center [621, 471] width 621 height 151
type textarea "**********"
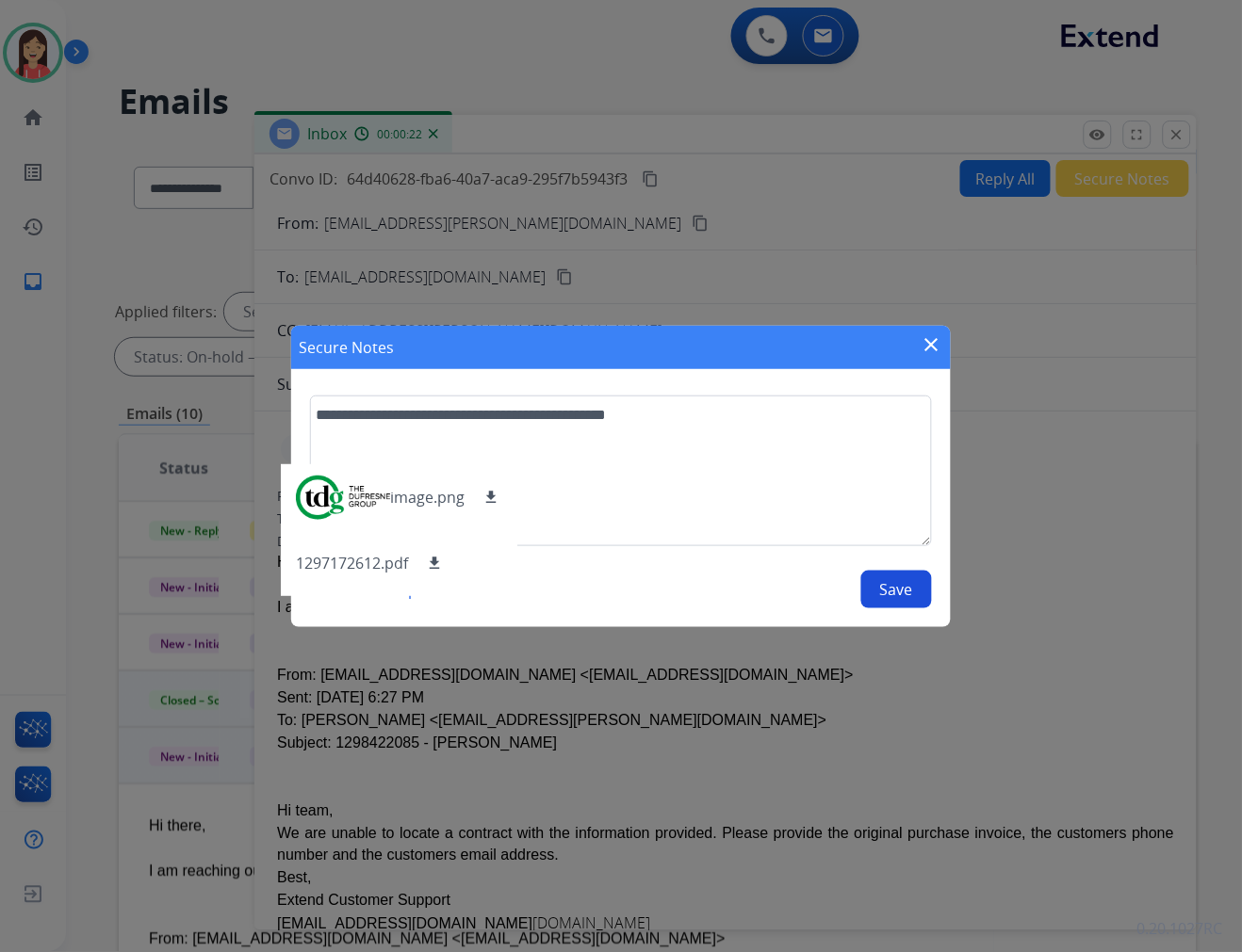
click at [892, 576] on button "Save" at bounding box center [896, 590] width 71 height 37
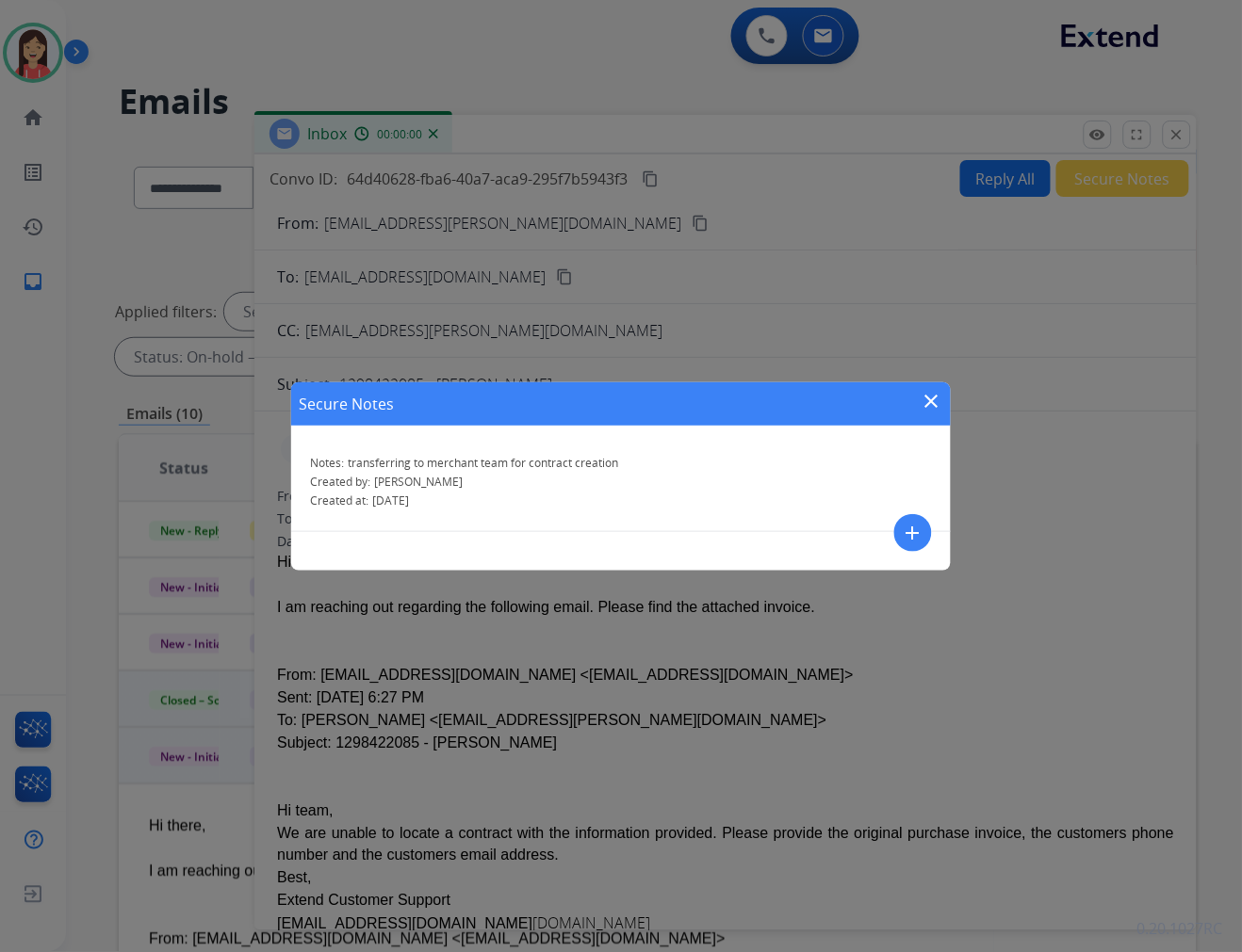
click at [941, 399] on mat-icon "close" at bounding box center [932, 400] width 23 height 23
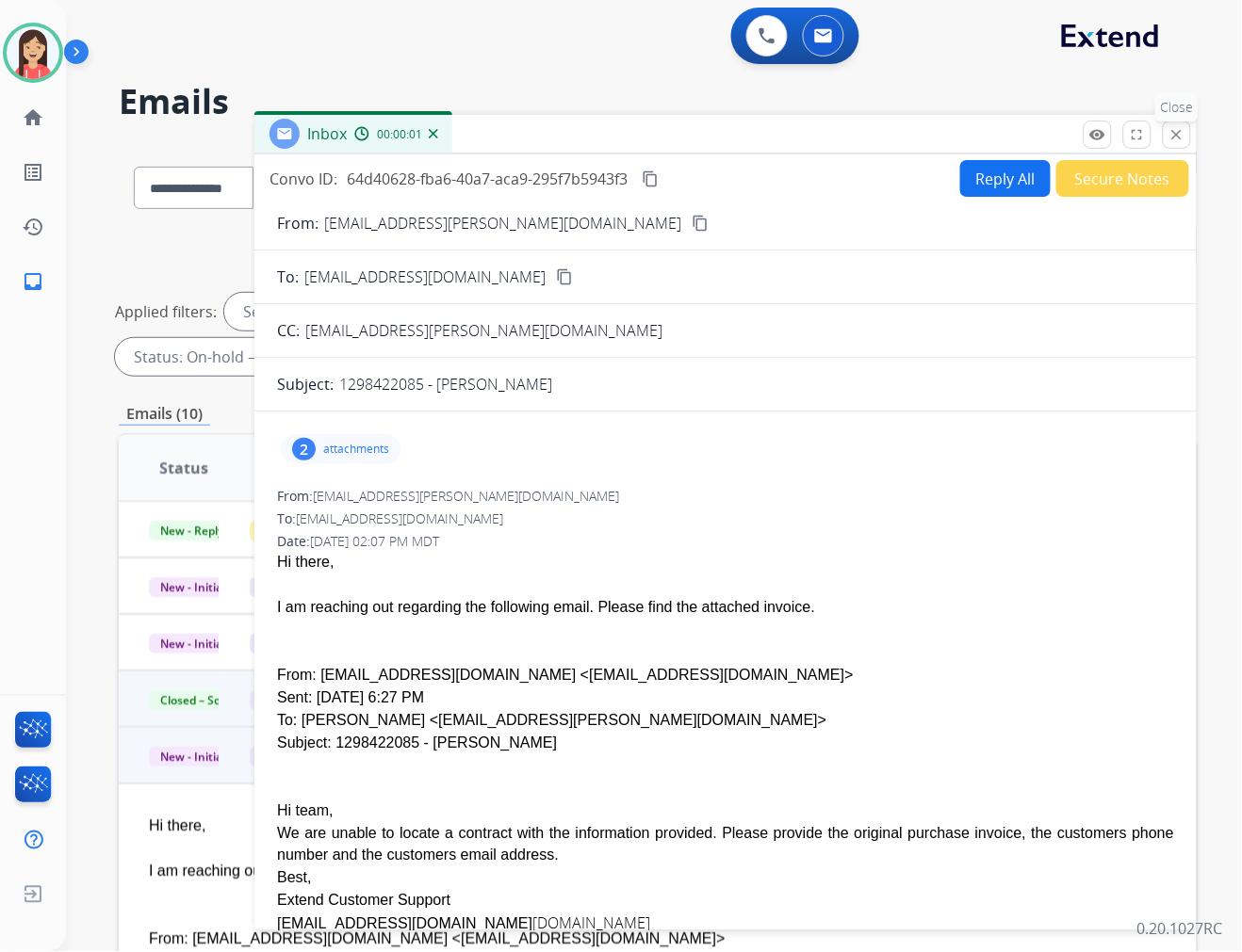
click at [1183, 125] on button "close Close" at bounding box center [1176, 134] width 28 height 28
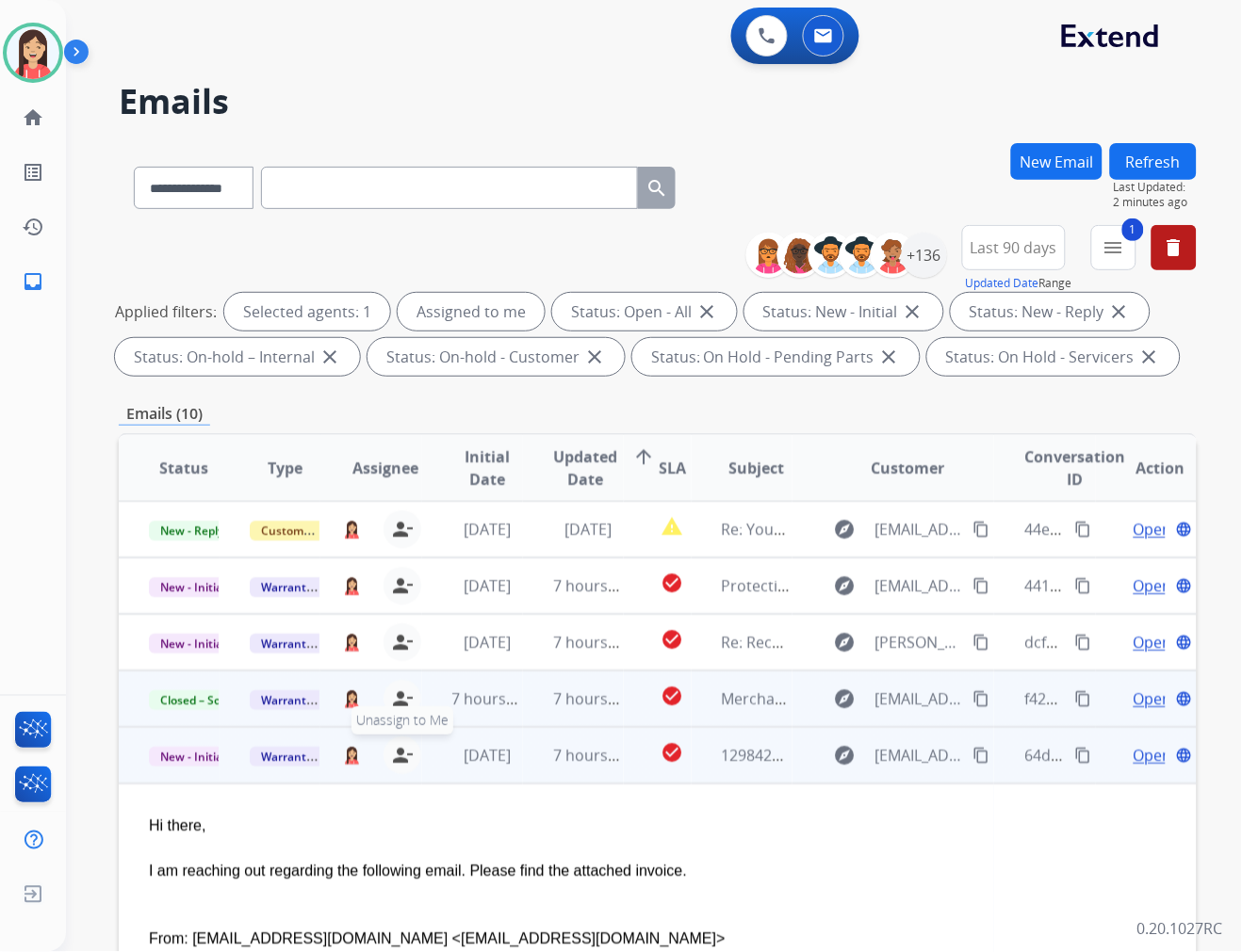
click at [396, 749] on mat-icon "person_remove" at bounding box center [402, 755] width 23 height 23
click at [293, 755] on span "Warranty Ops" at bounding box center [297, 757] width 97 height 20
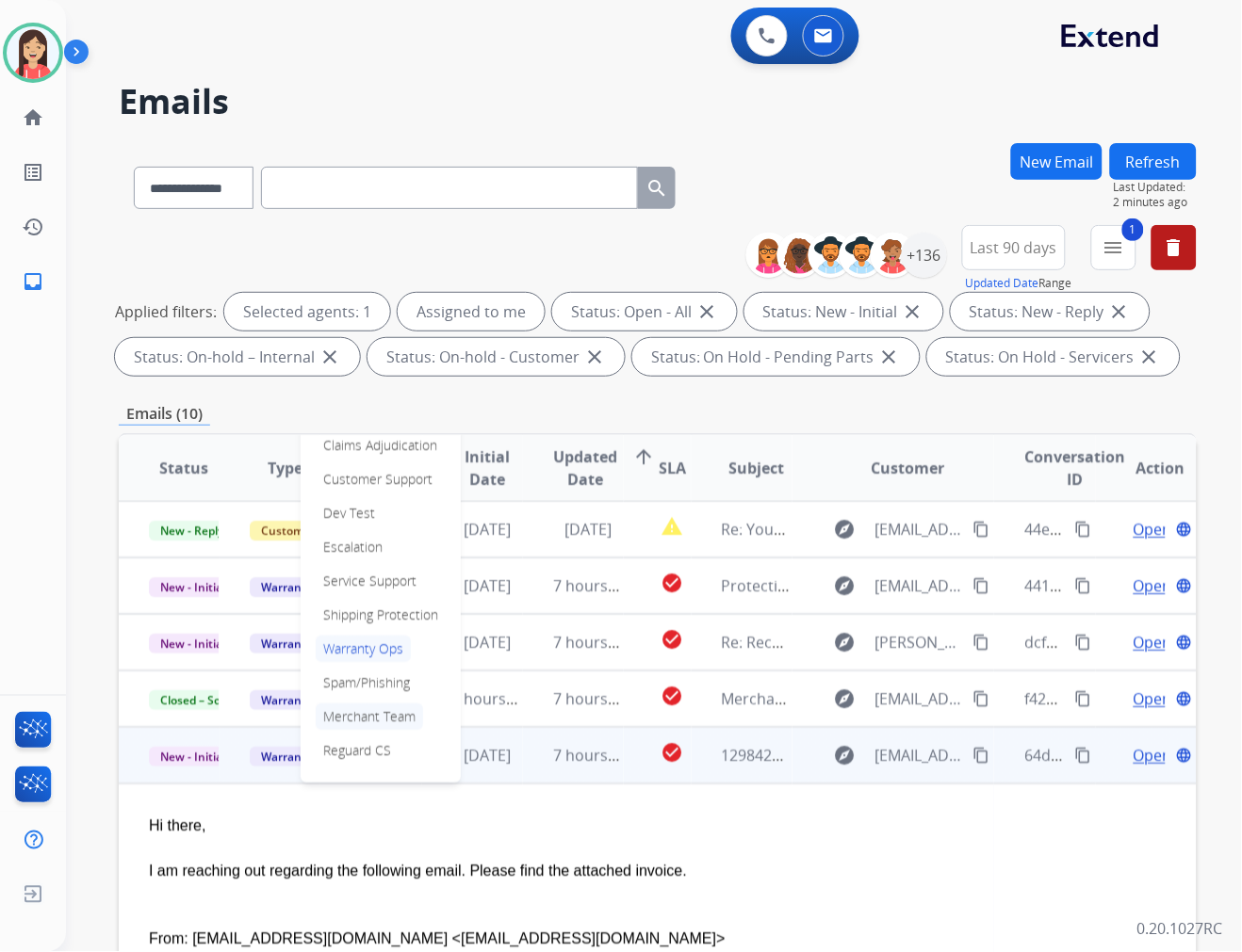
click at [351, 713] on p "Merchant Team" at bounding box center [368, 716] width 107 height 26
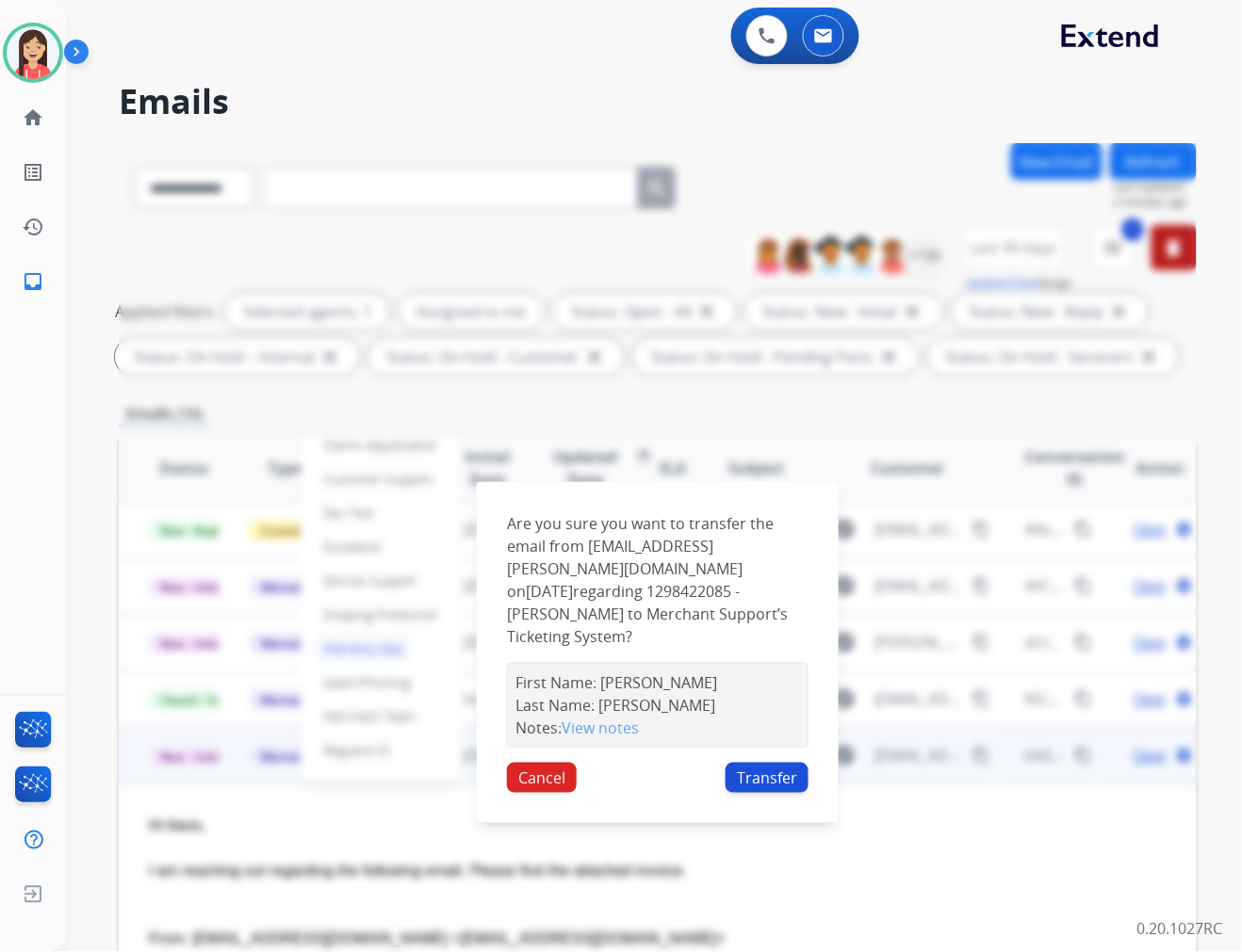
click at [771, 764] on button "Transfer" at bounding box center [767, 777] width 82 height 30
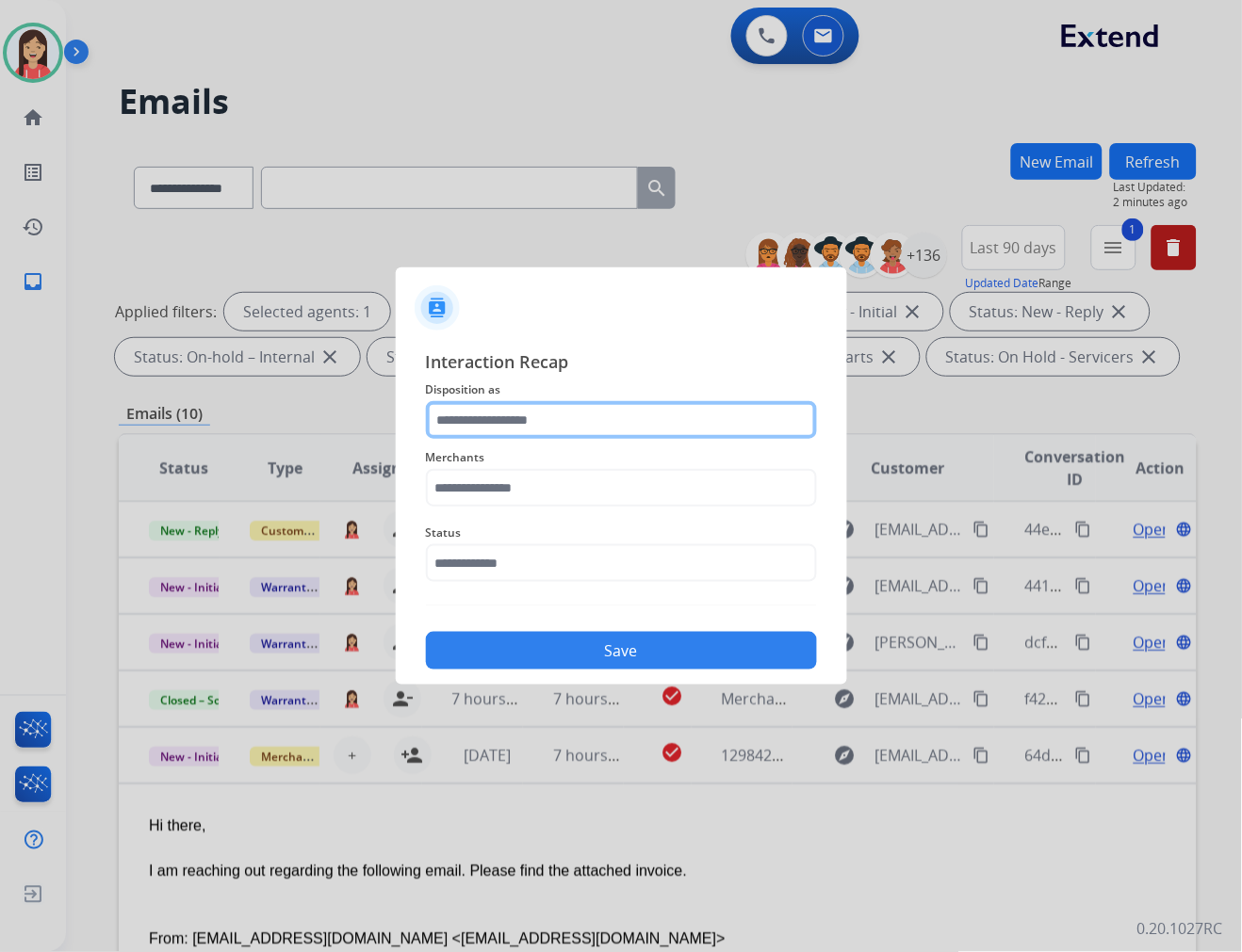
click at [503, 420] on input "text" at bounding box center [621, 420] width 391 height 37
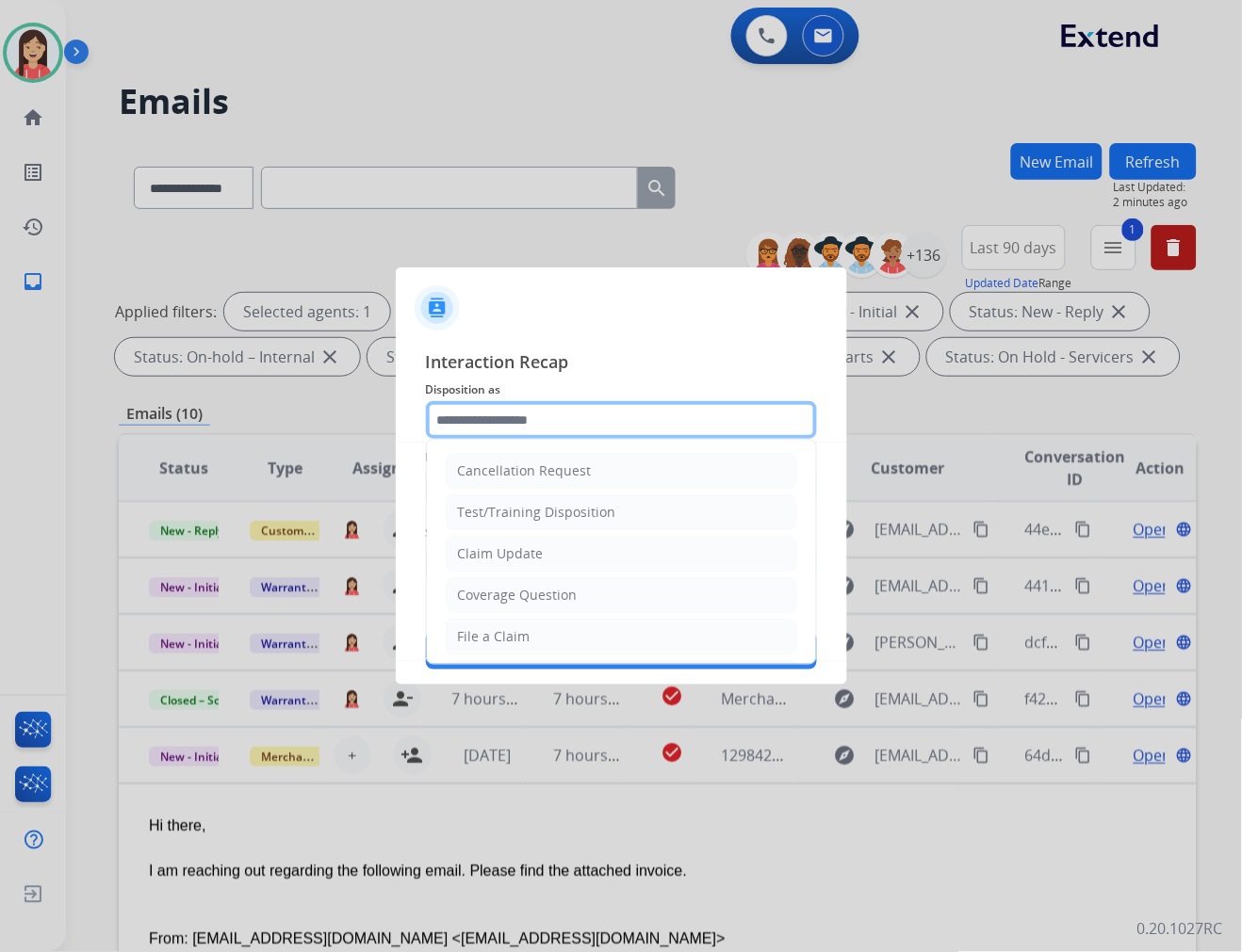
scroll to position [209, 0]
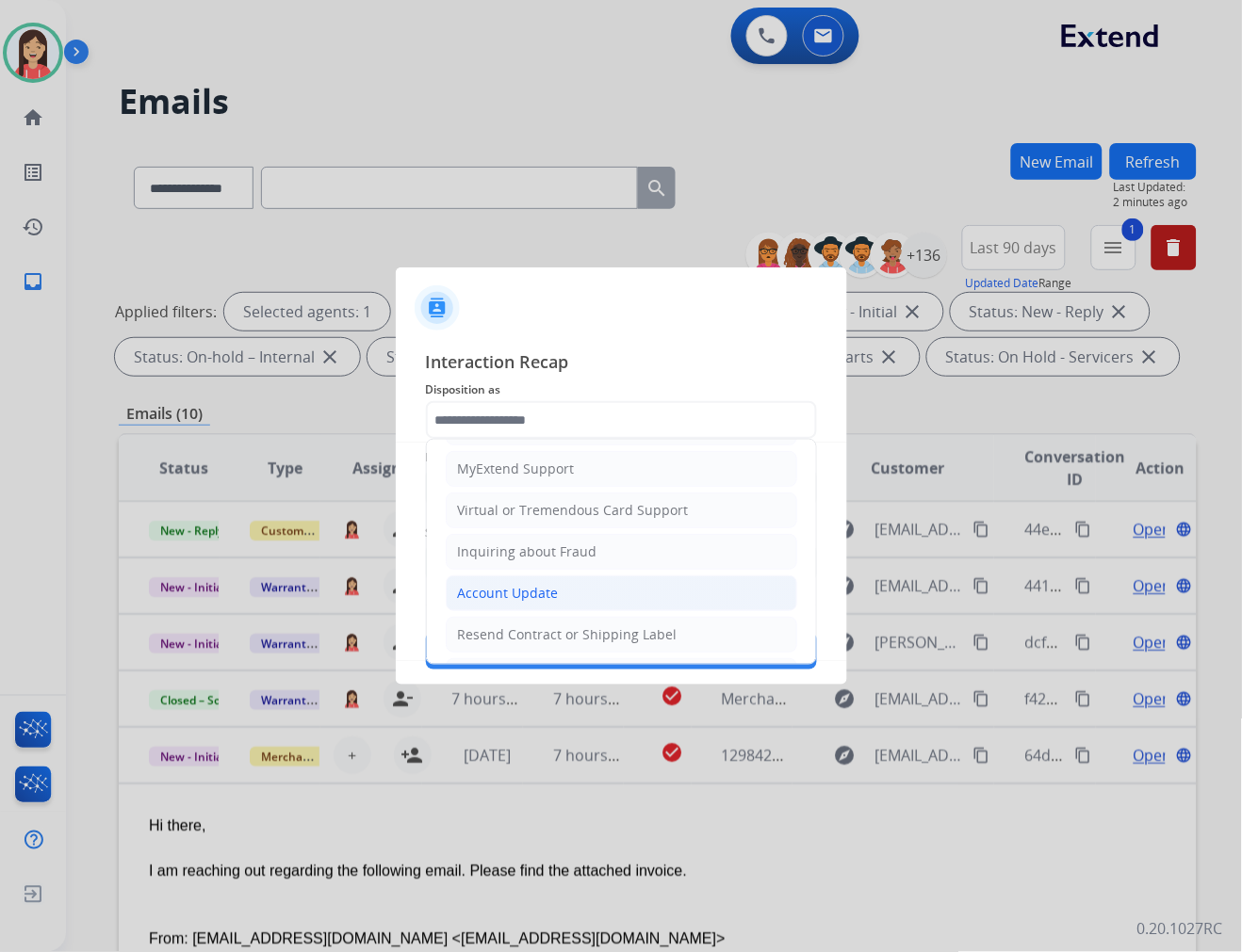
click at [478, 592] on div "Account Update" at bounding box center [508, 593] width 101 height 19
type input "**********"
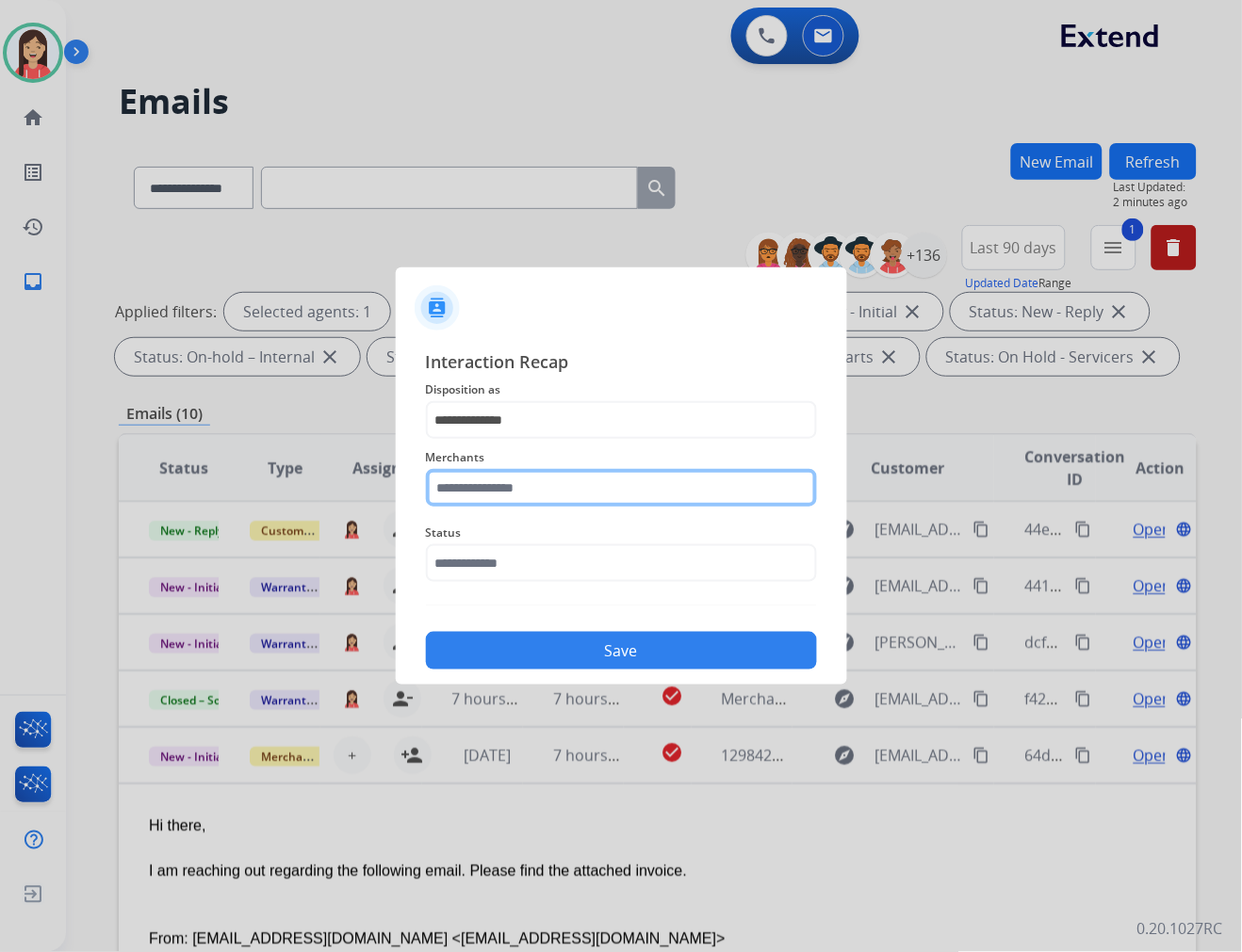
click at [525, 496] on input "text" at bounding box center [621, 488] width 391 height 37
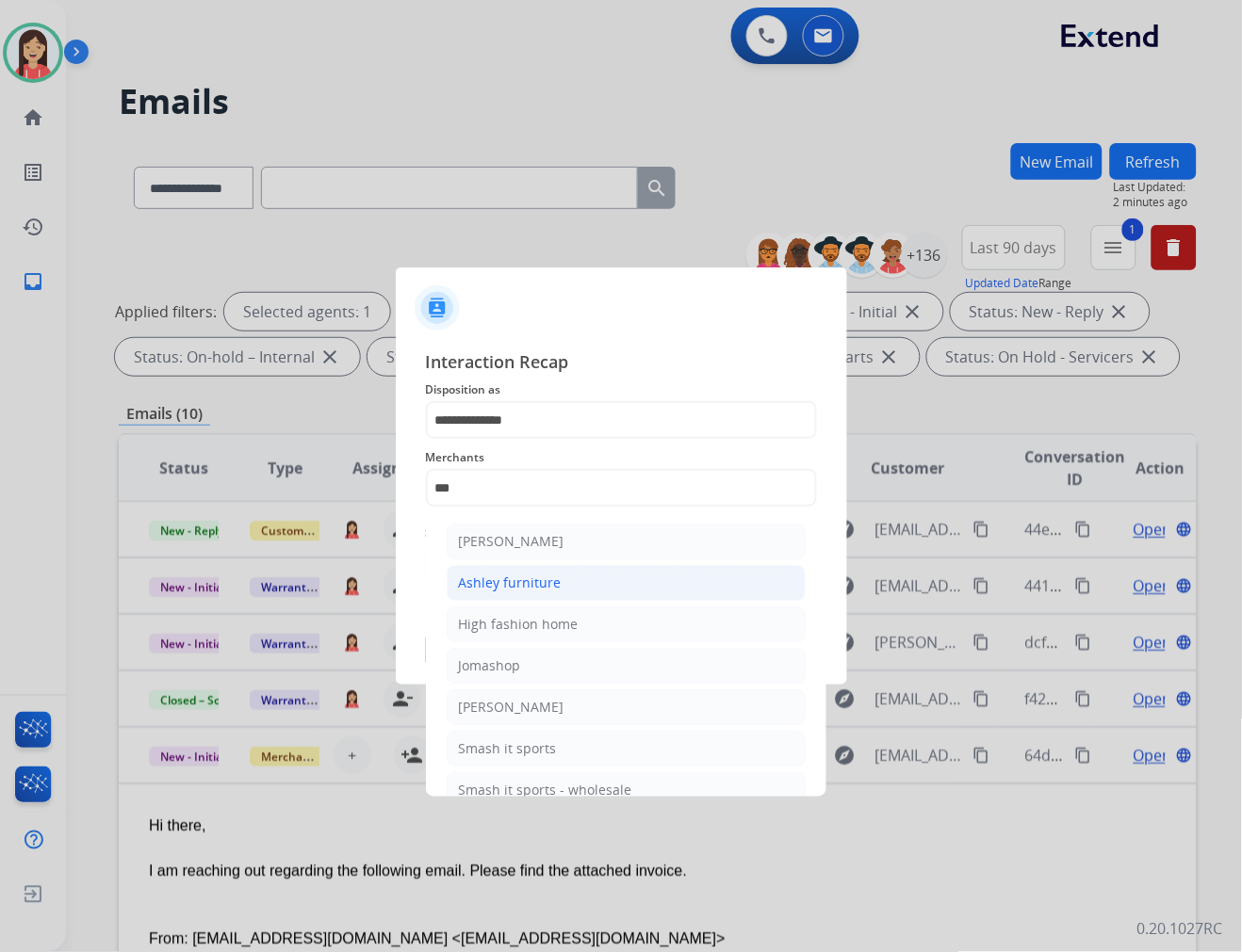
click at [493, 575] on div "Ashley furniture" at bounding box center [510, 582] width 103 height 19
type input "**********"
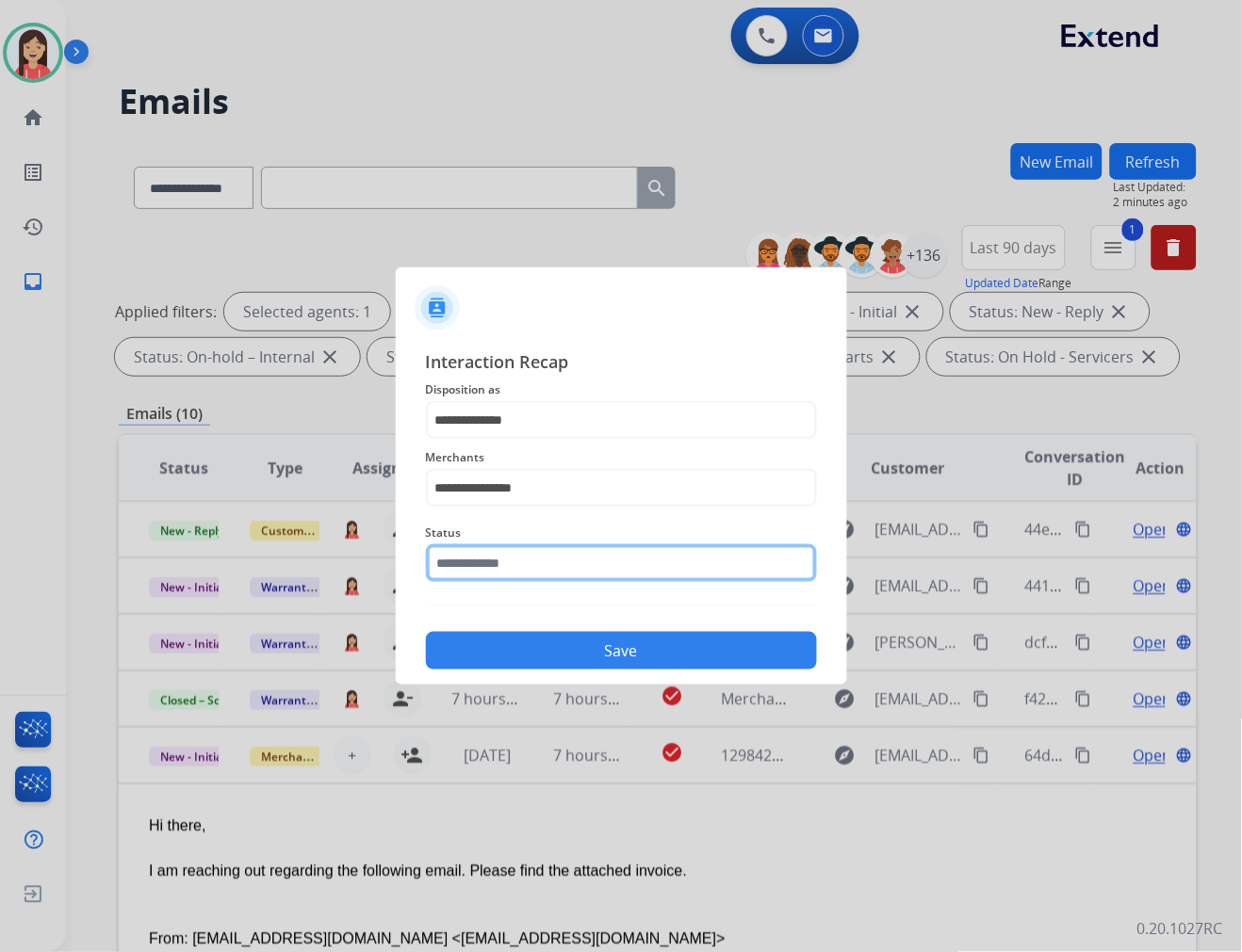
click at [494, 571] on input "text" at bounding box center [621, 563] width 391 height 37
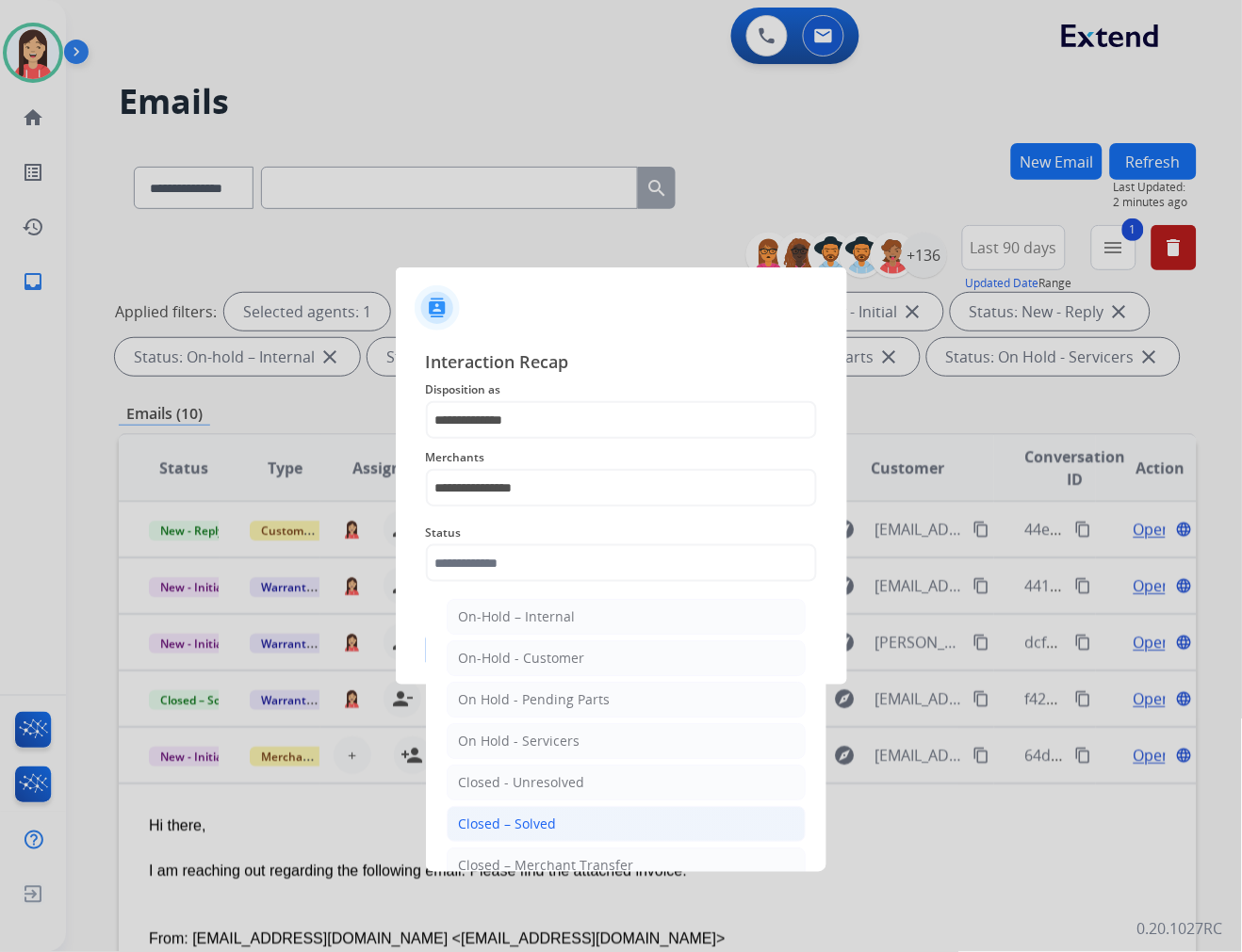
click at [522, 816] on div "Closed – Solved" at bounding box center [508, 823] width 98 height 19
type input "**********"
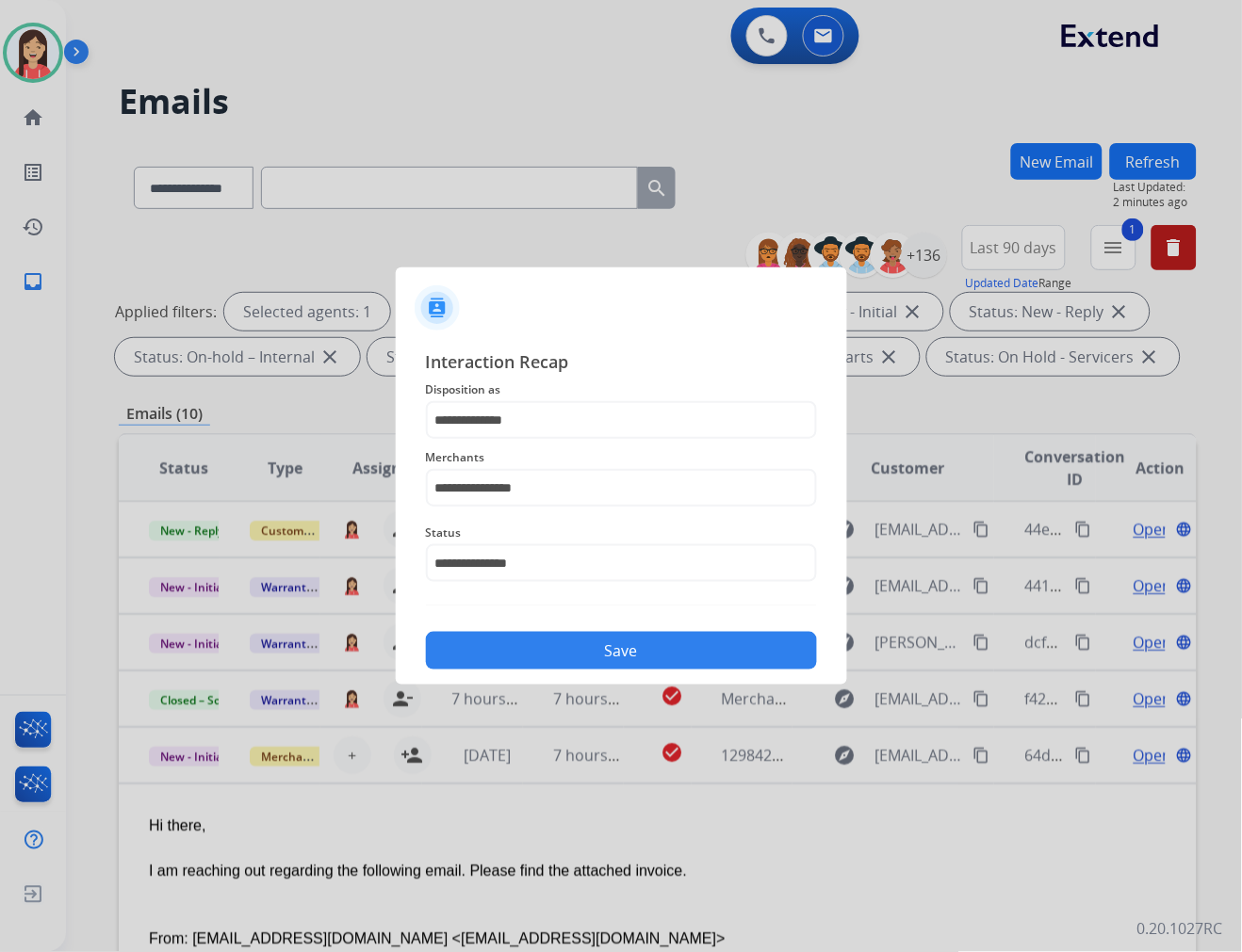
click at [591, 661] on button "Save" at bounding box center [621, 651] width 391 height 37
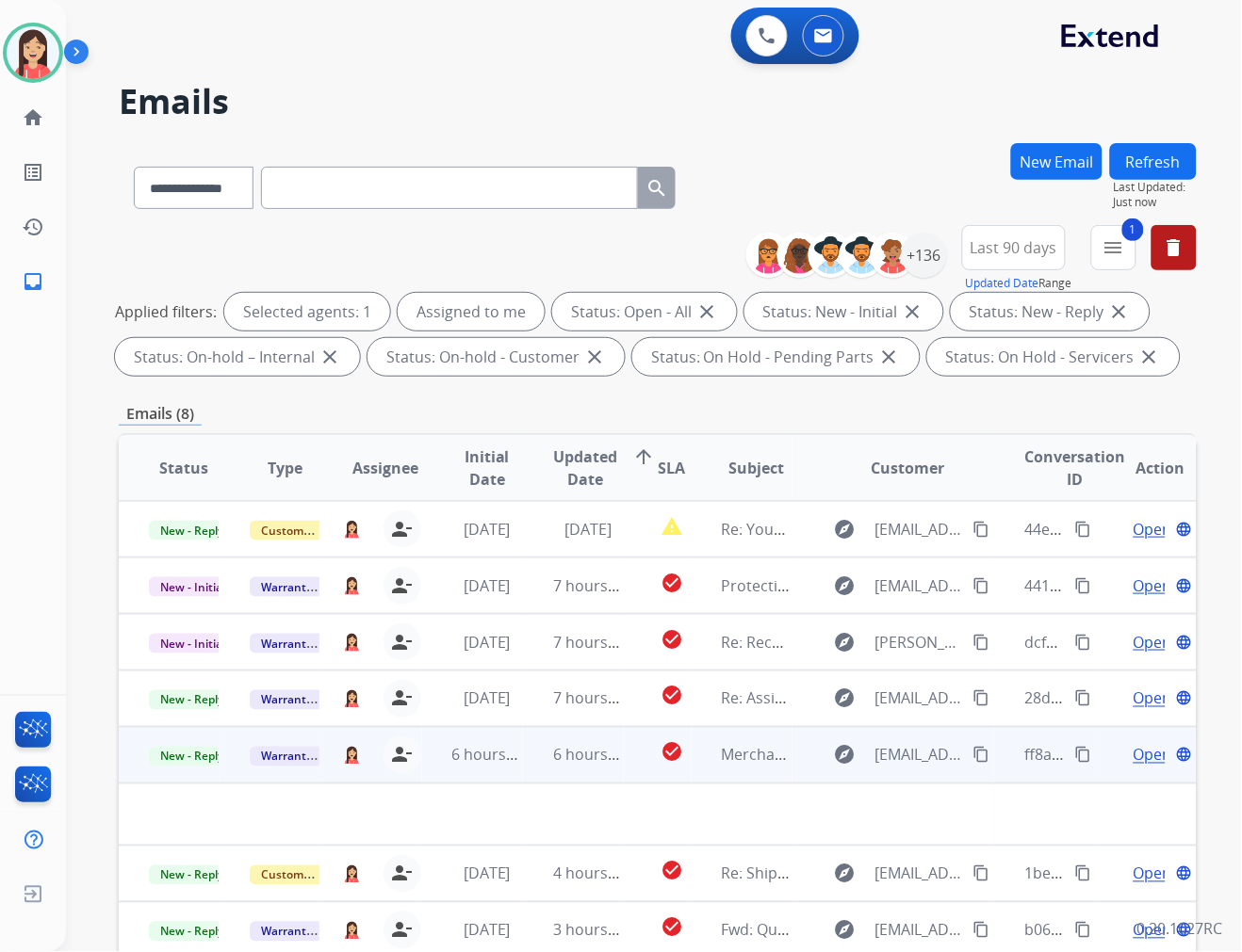
click at [532, 775] on td "6 hours ago" at bounding box center [573, 756] width 101 height 57
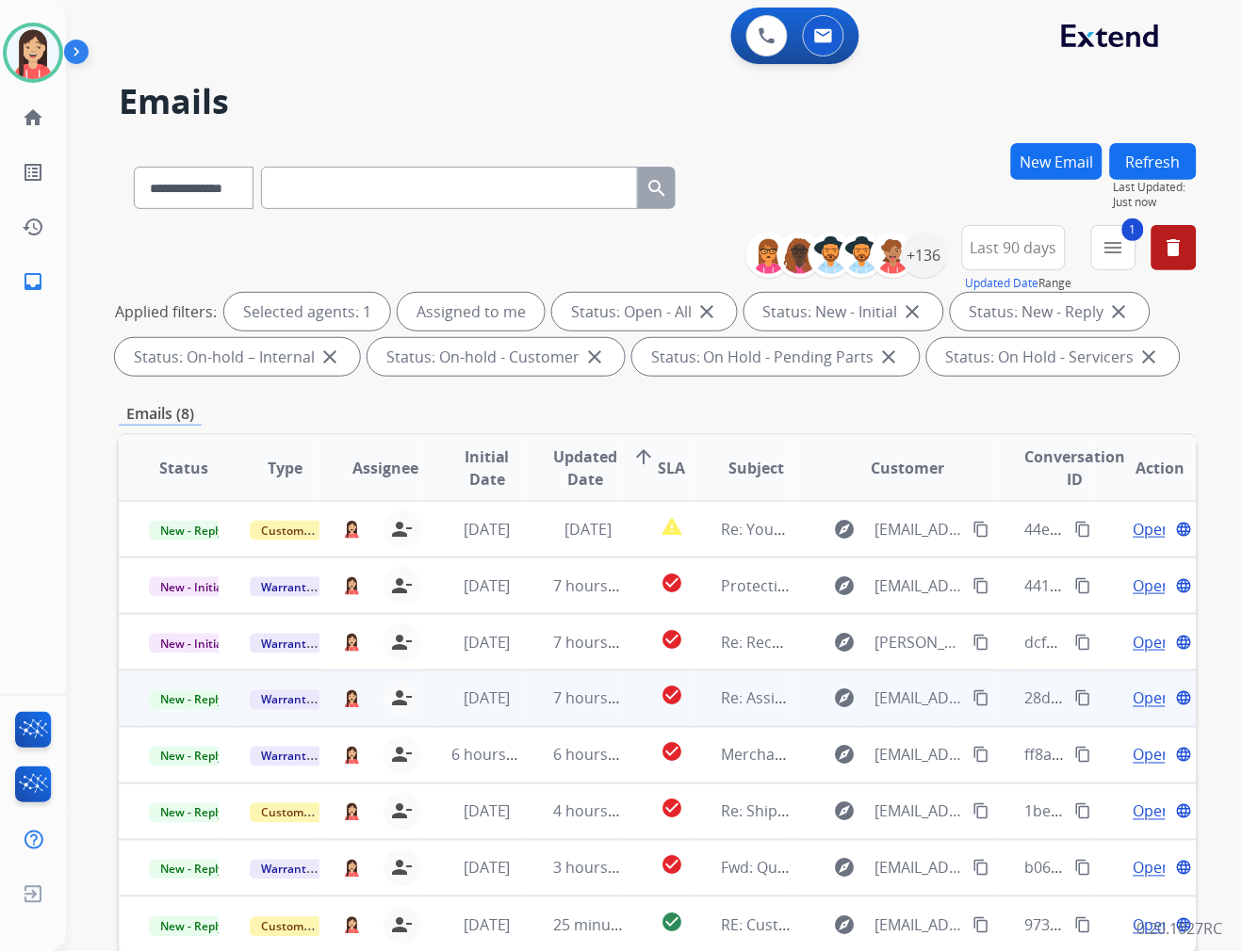
click at [514, 710] on td "4 days ago" at bounding box center [472, 699] width 101 height 57
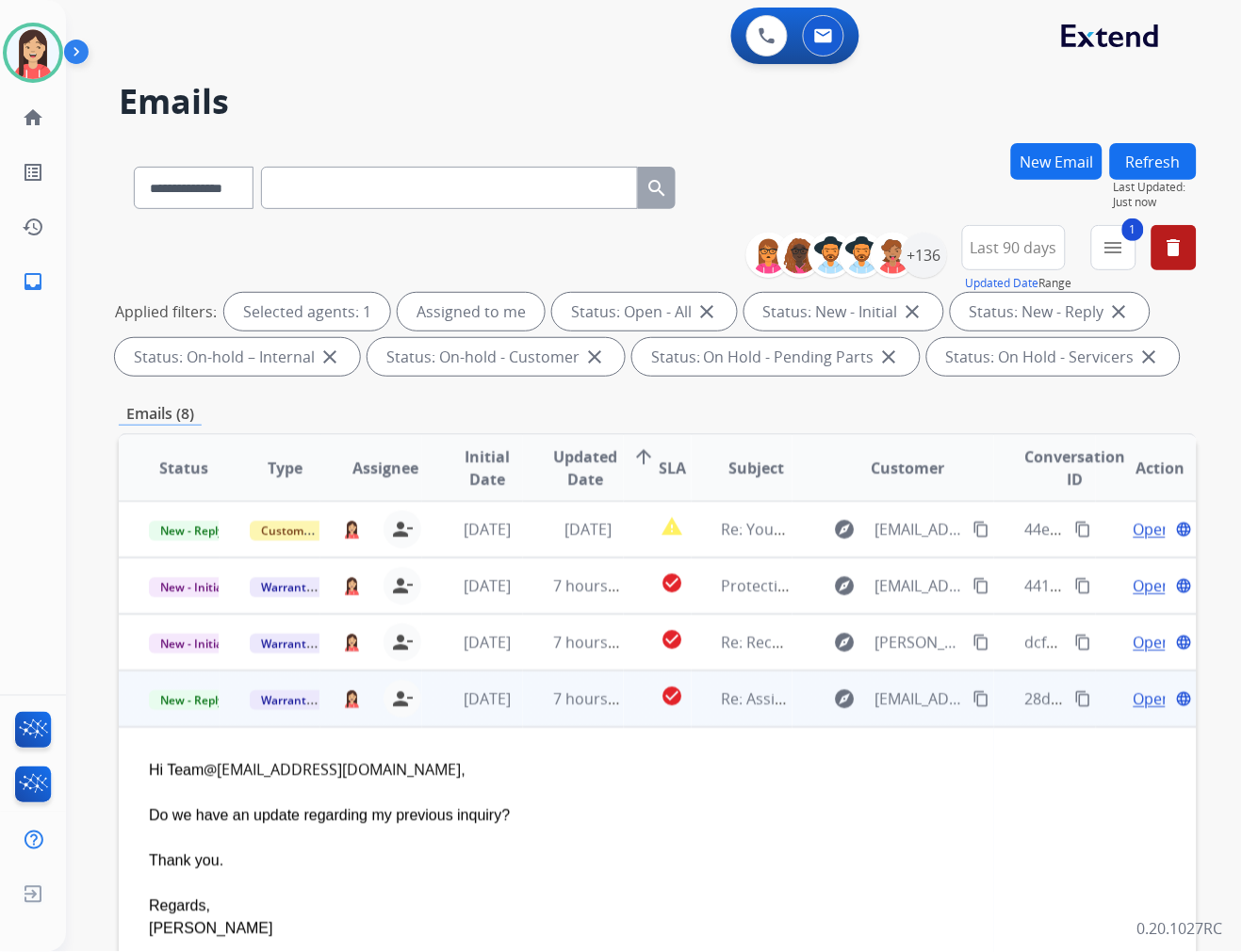
scroll to position [130, 0]
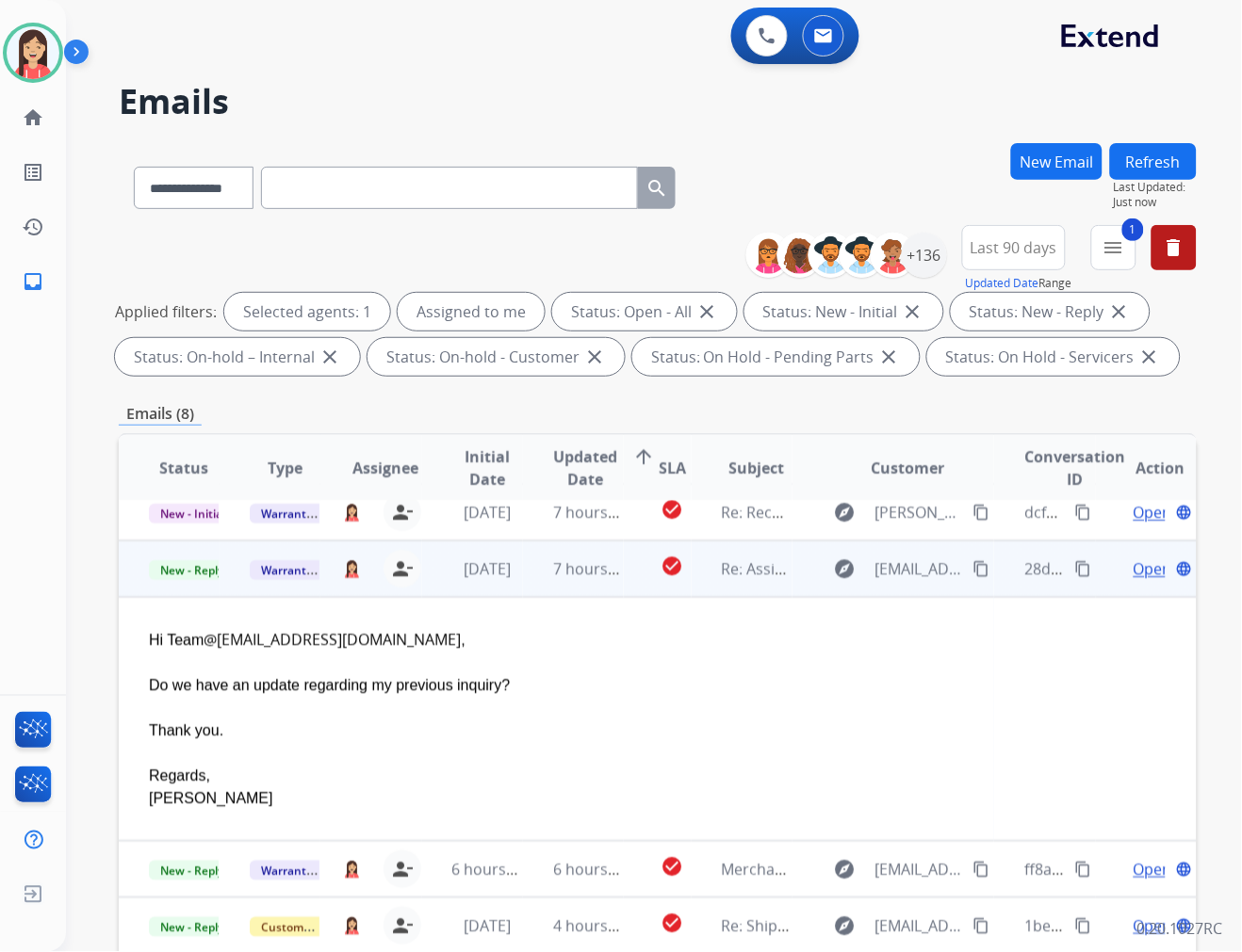
click at [1135, 566] on span "Open" at bounding box center [1152, 568] width 38 height 23
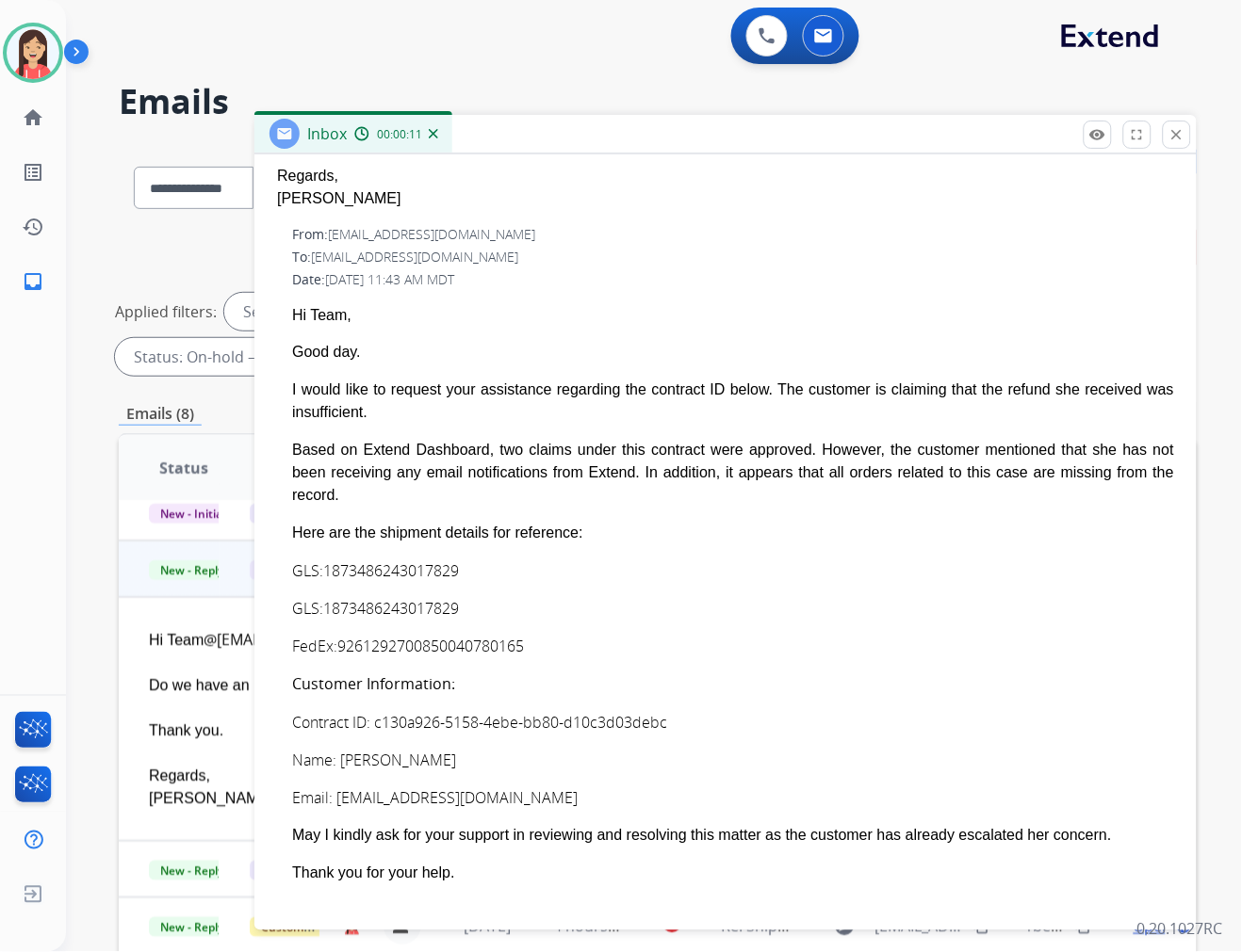
scroll to position [627, 0]
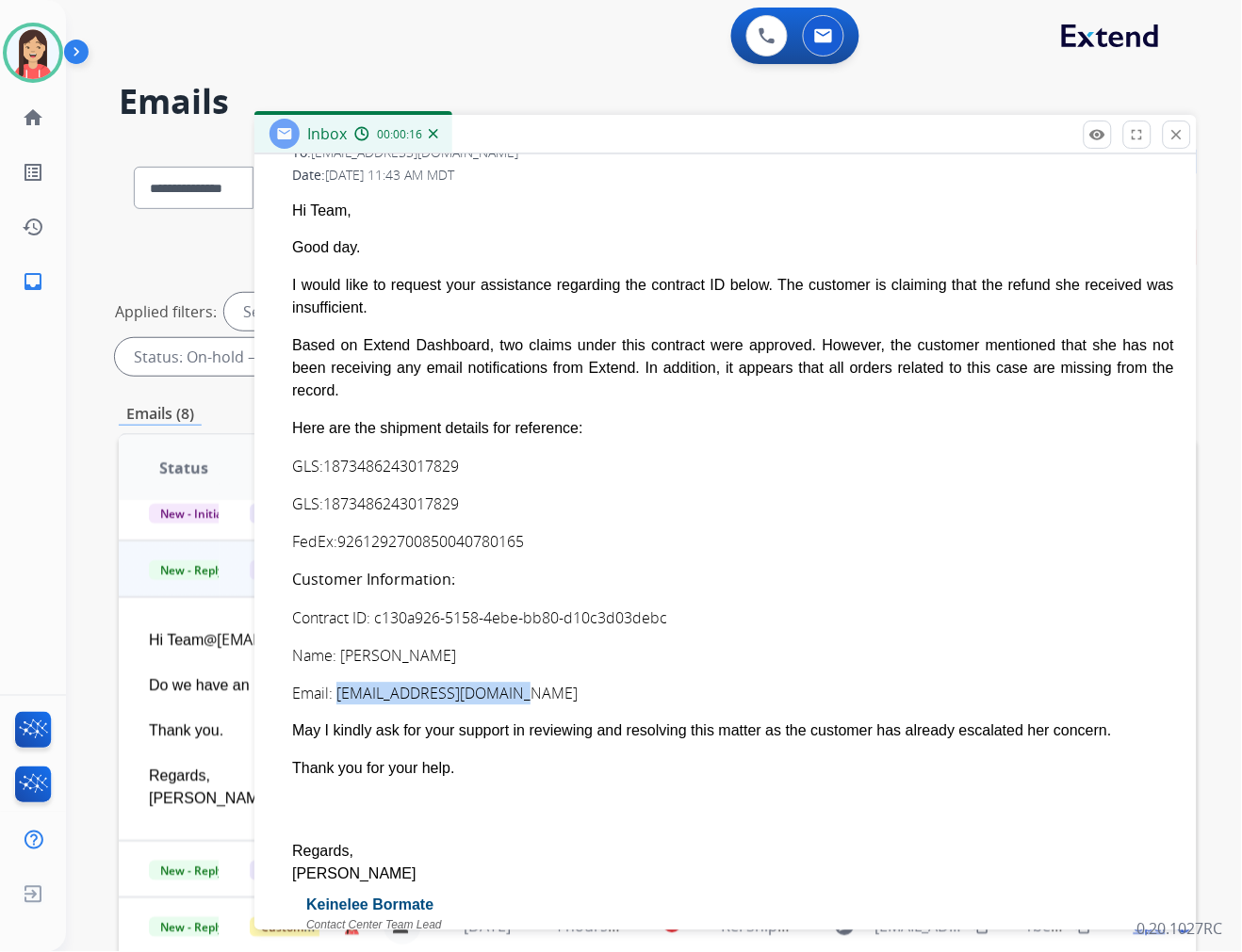
drag, startPoint x: 525, startPoint y: 643, endPoint x: 337, endPoint y: 654, distance: 188.3
click at [337, 683] on div "Email: melleebee1990@gmail.com" at bounding box center [732, 694] width 882 height 23
click at [558, 455] on div "GLS: 1873486243017829" at bounding box center [732, 466] width 882 height 23
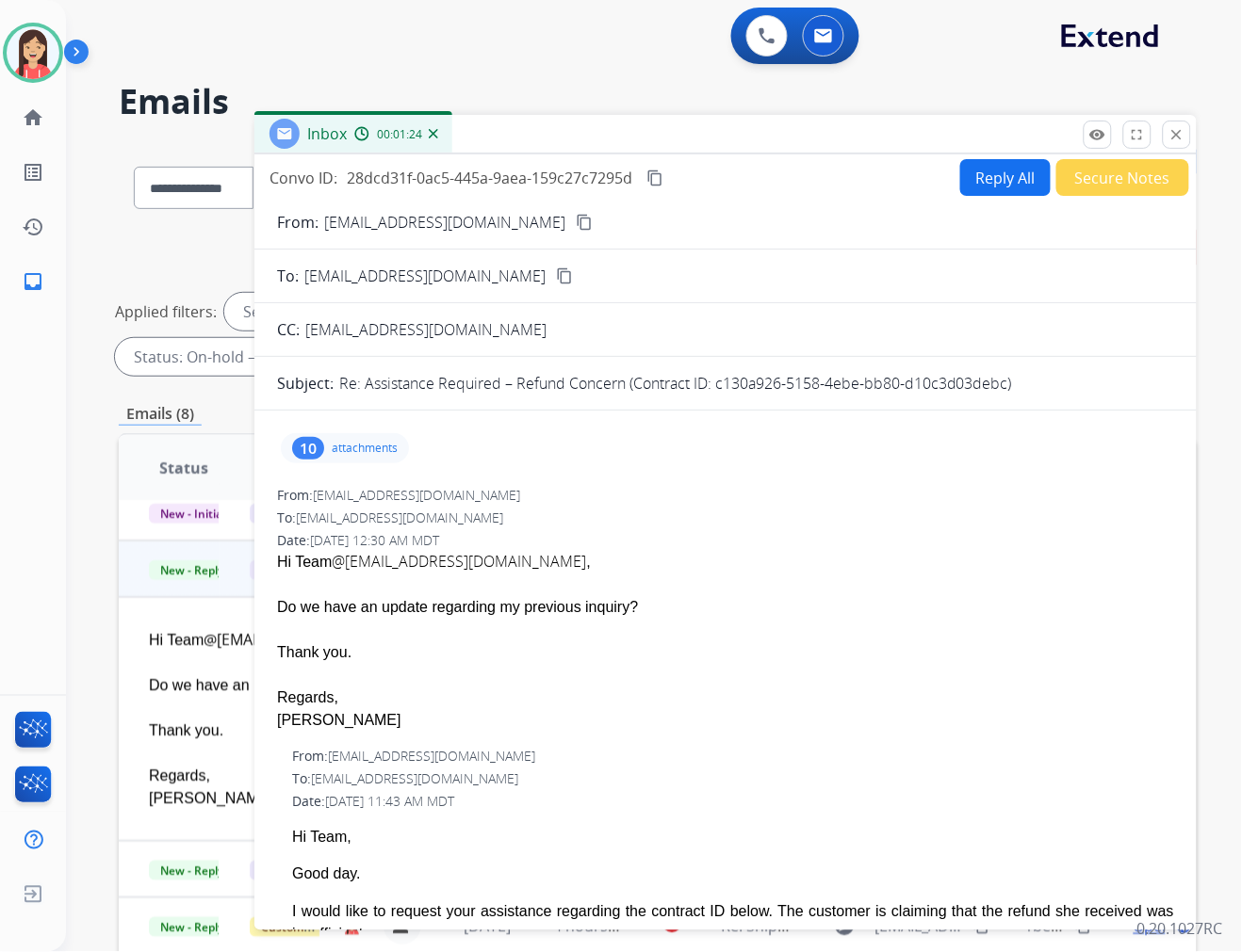
scroll to position [0, 0]
click at [990, 179] on button "Reply All" at bounding box center [1005, 178] width 90 height 36
select select "**********"
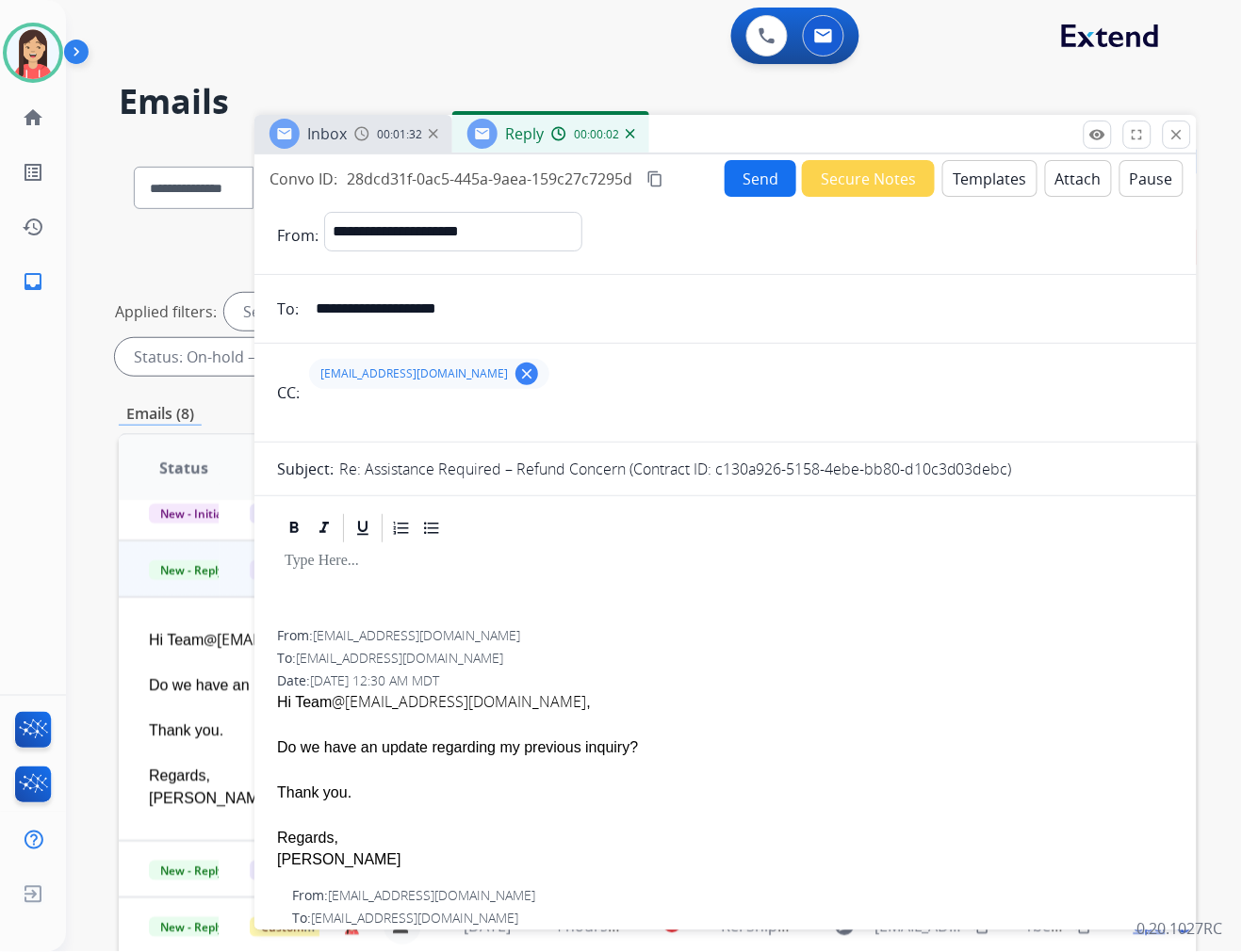
click at [513, 378] on div "DGWITSupport@carparts.com clear" at bounding box center [429, 374] width 241 height 30
click at [515, 377] on button "clear" at bounding box center [526, 373] width 23 height 23
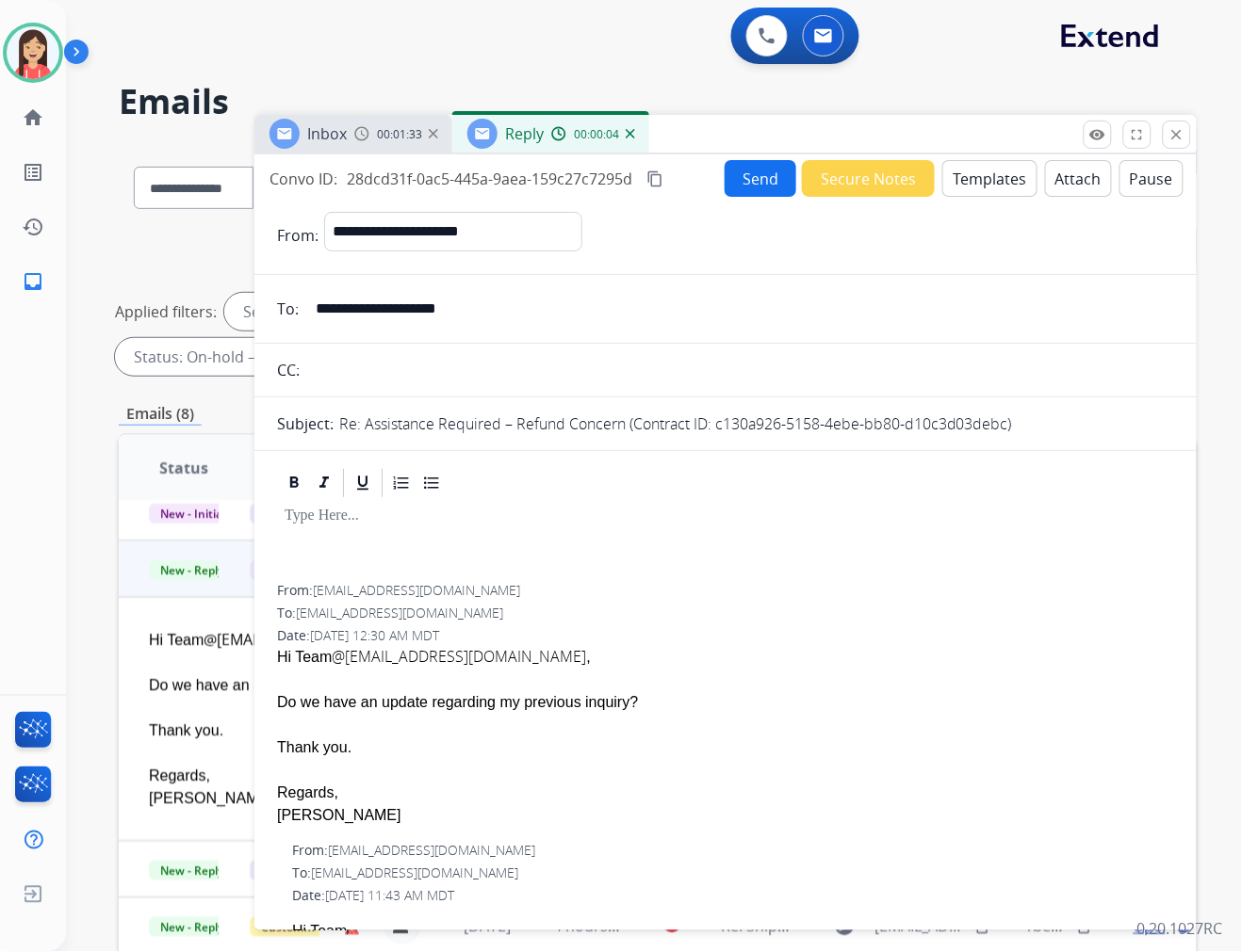
click at [994, 184] on button "Templates" at bounding box center [990, 178] width 95 height 36
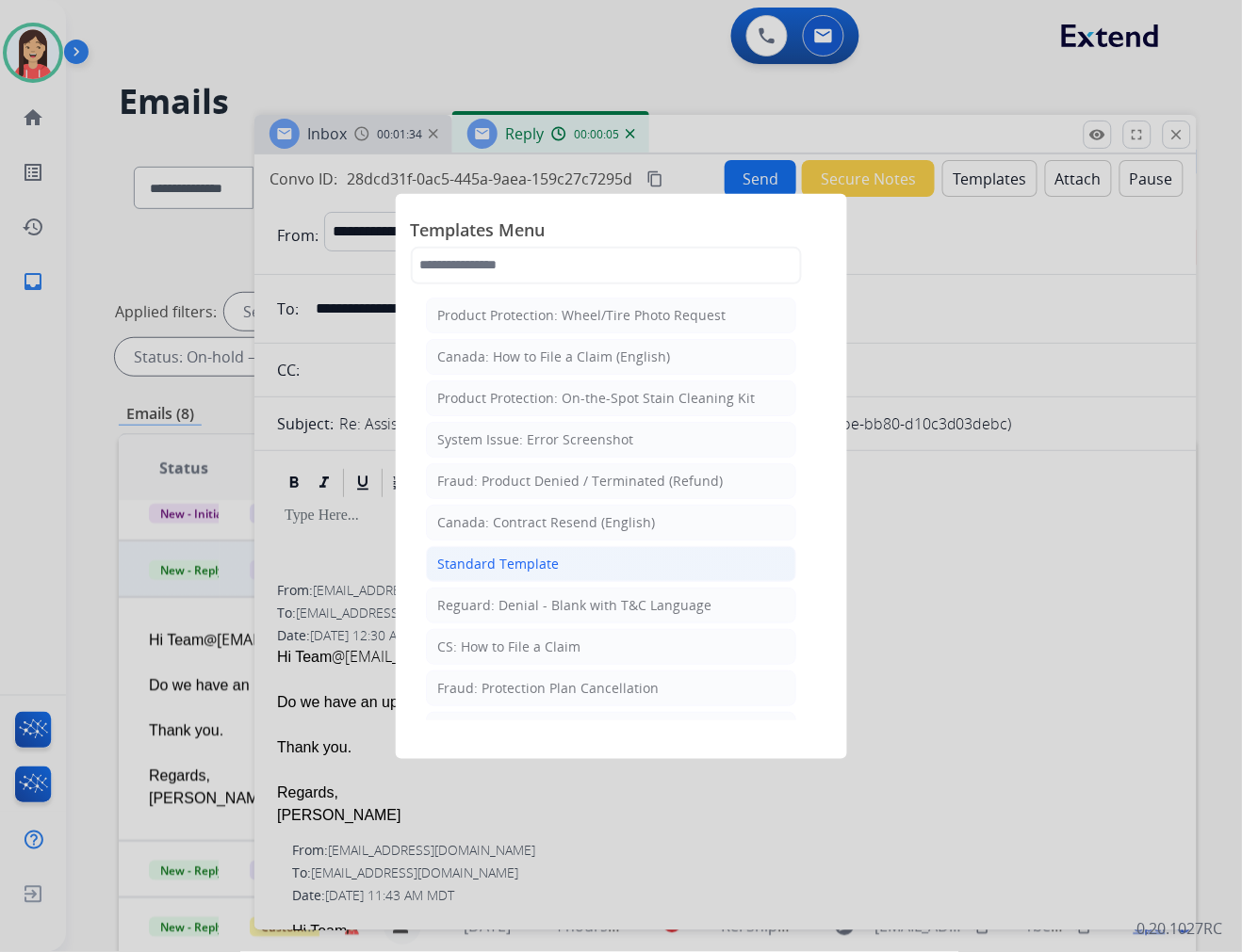
click at [506, 567] on div "Standard Template" at bounding box center [499, 563] width 122 height 19
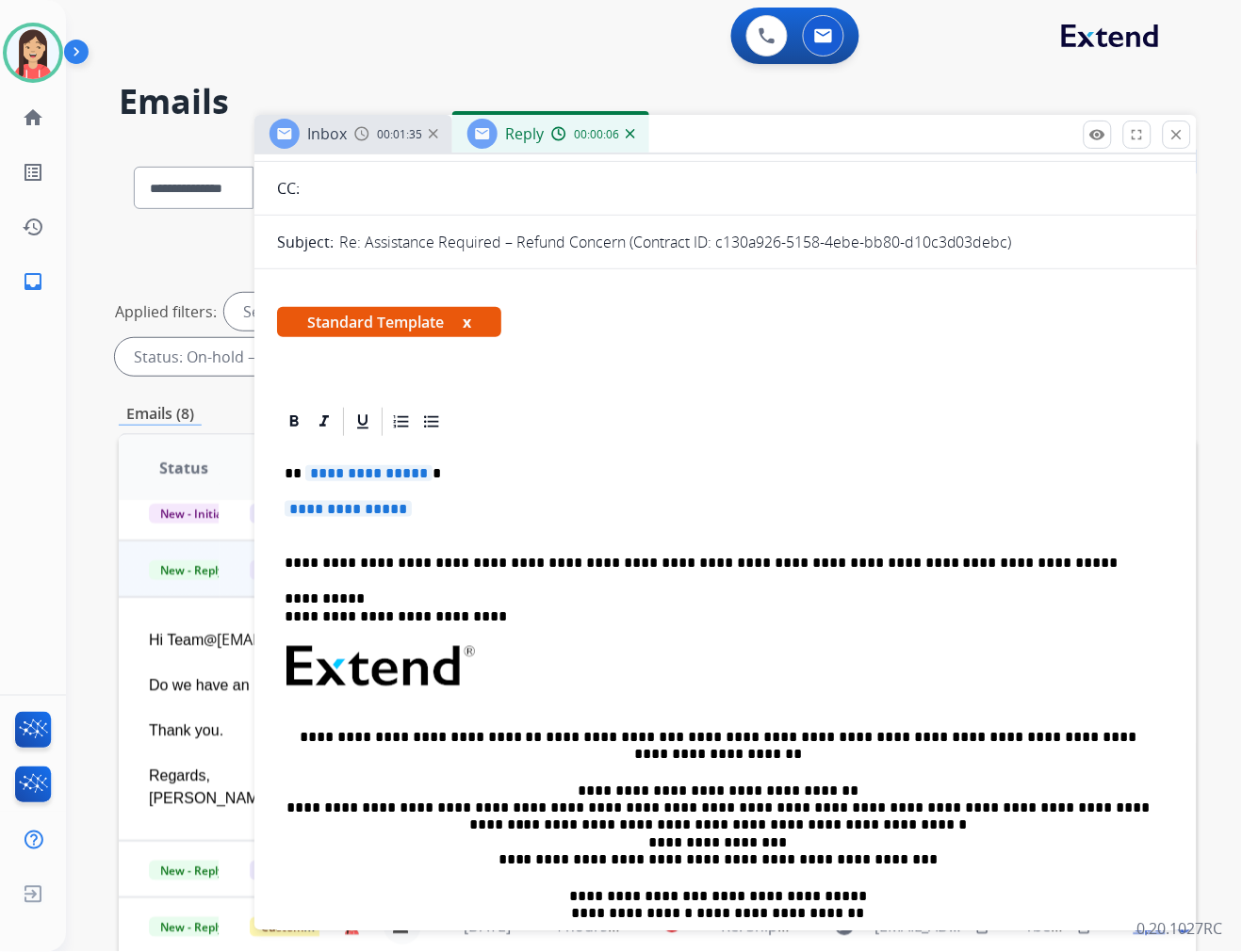
scroll to position [209, 0]
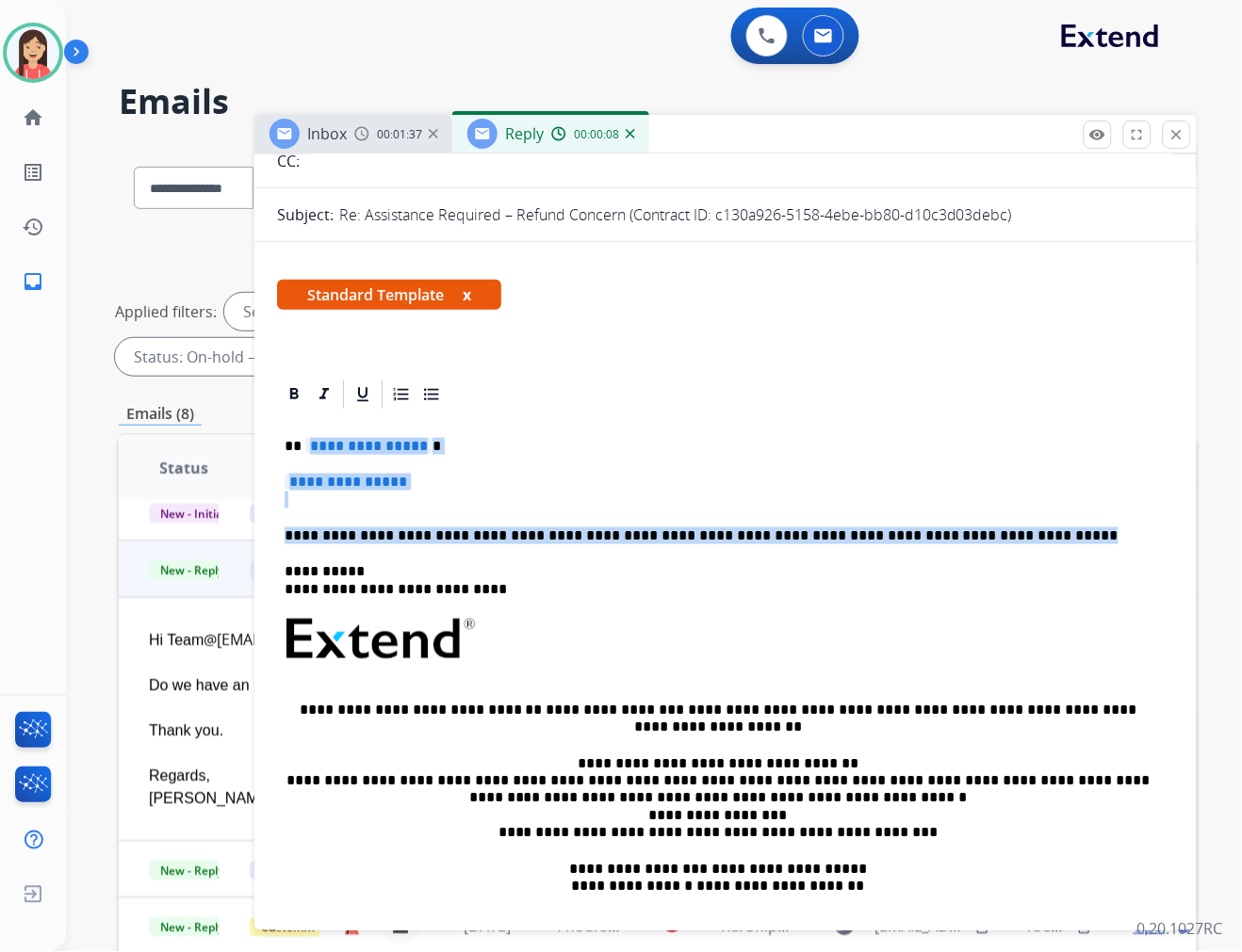
drag, startPoint x: 307, startPoint y: 443, endPoint x: 970, endPoint y: 519, distance: 667.3
click at [970, 519] on div "**********" at bounding box center [726, 683] width 897 height 545
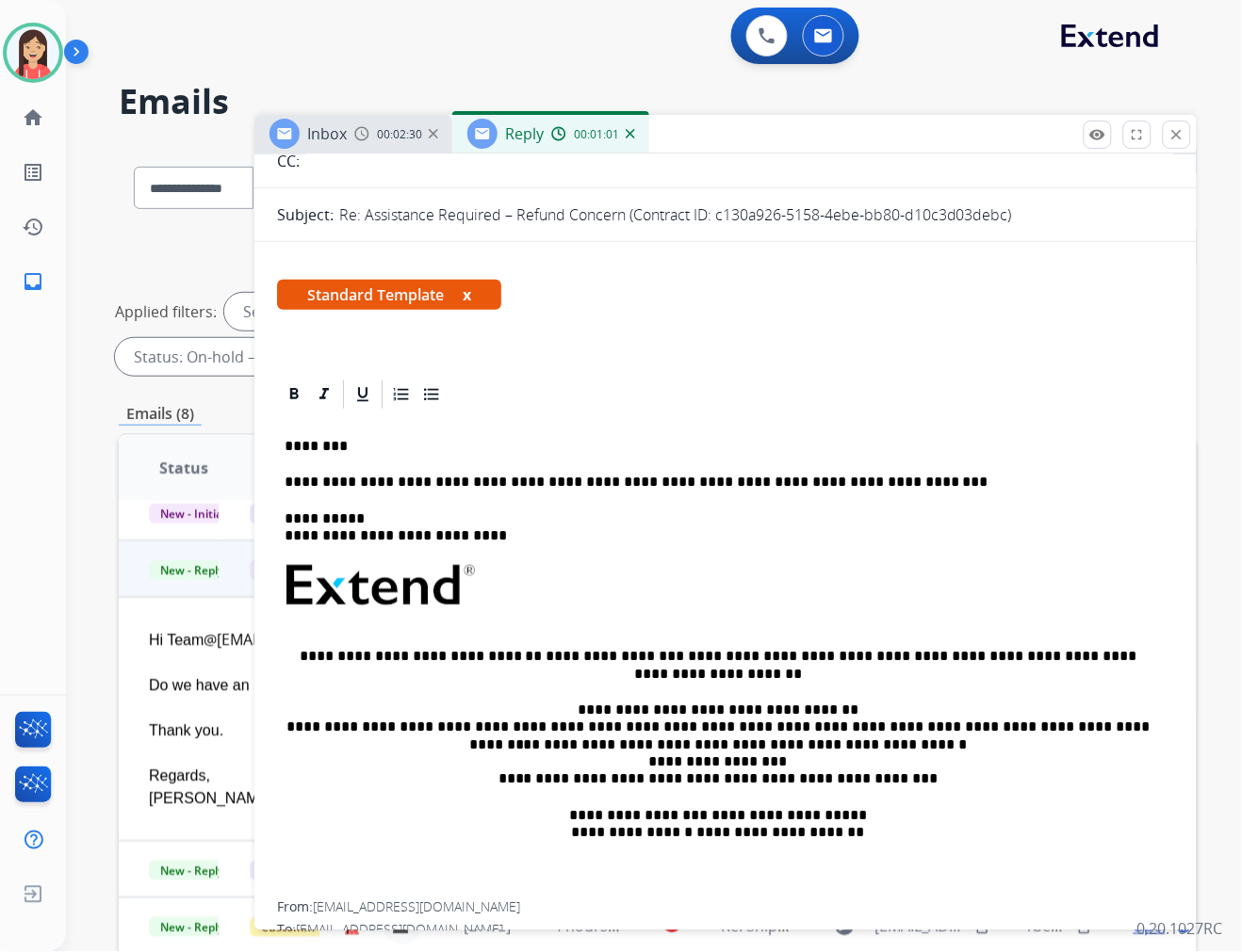
click at [752, 472] on div "**********" at bounding box center [726, 657] width 897 height 491
click at [917, 466] on div "**********" at bounding box center [726, 657] width 897 height 491
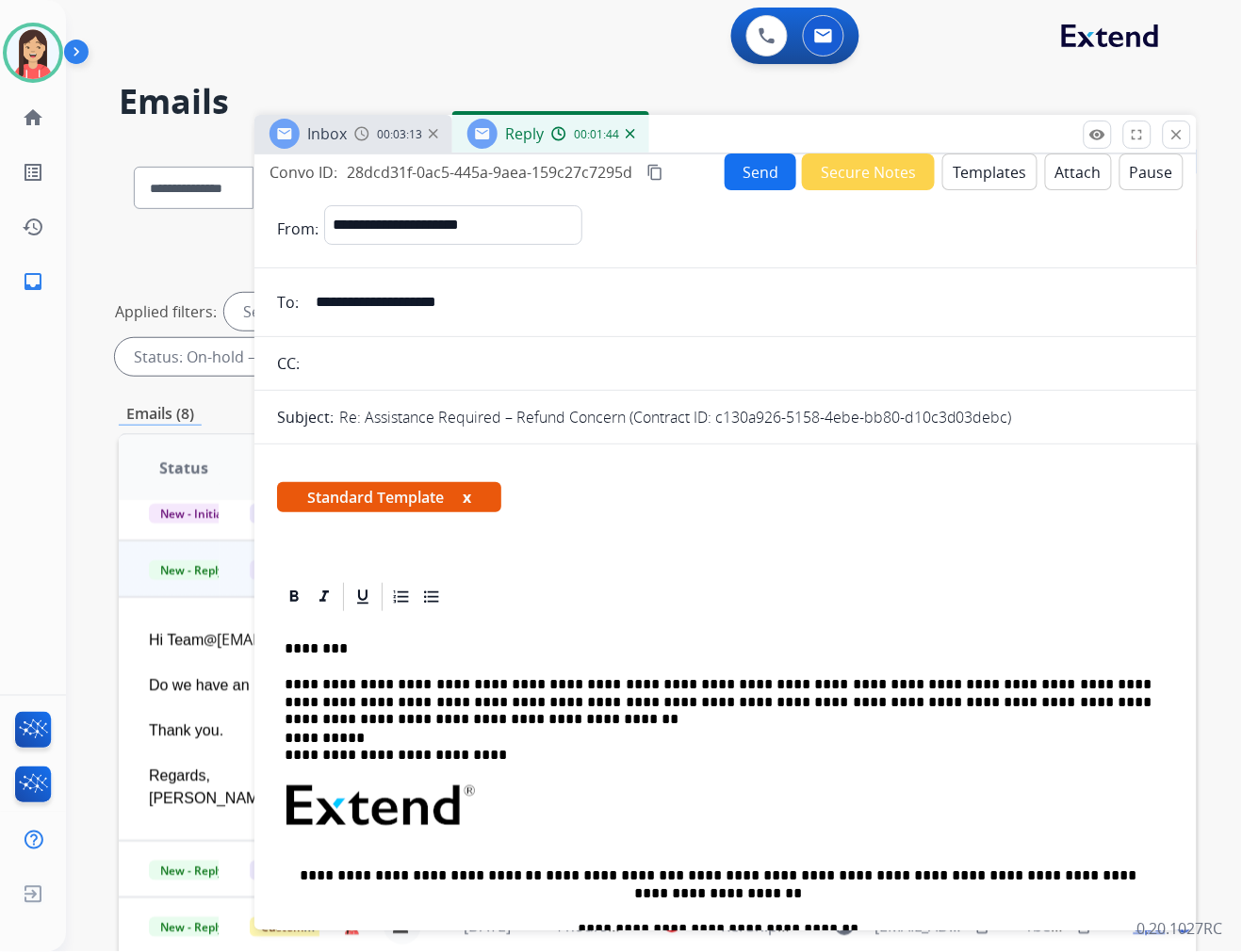
scroll to position [0, 0]
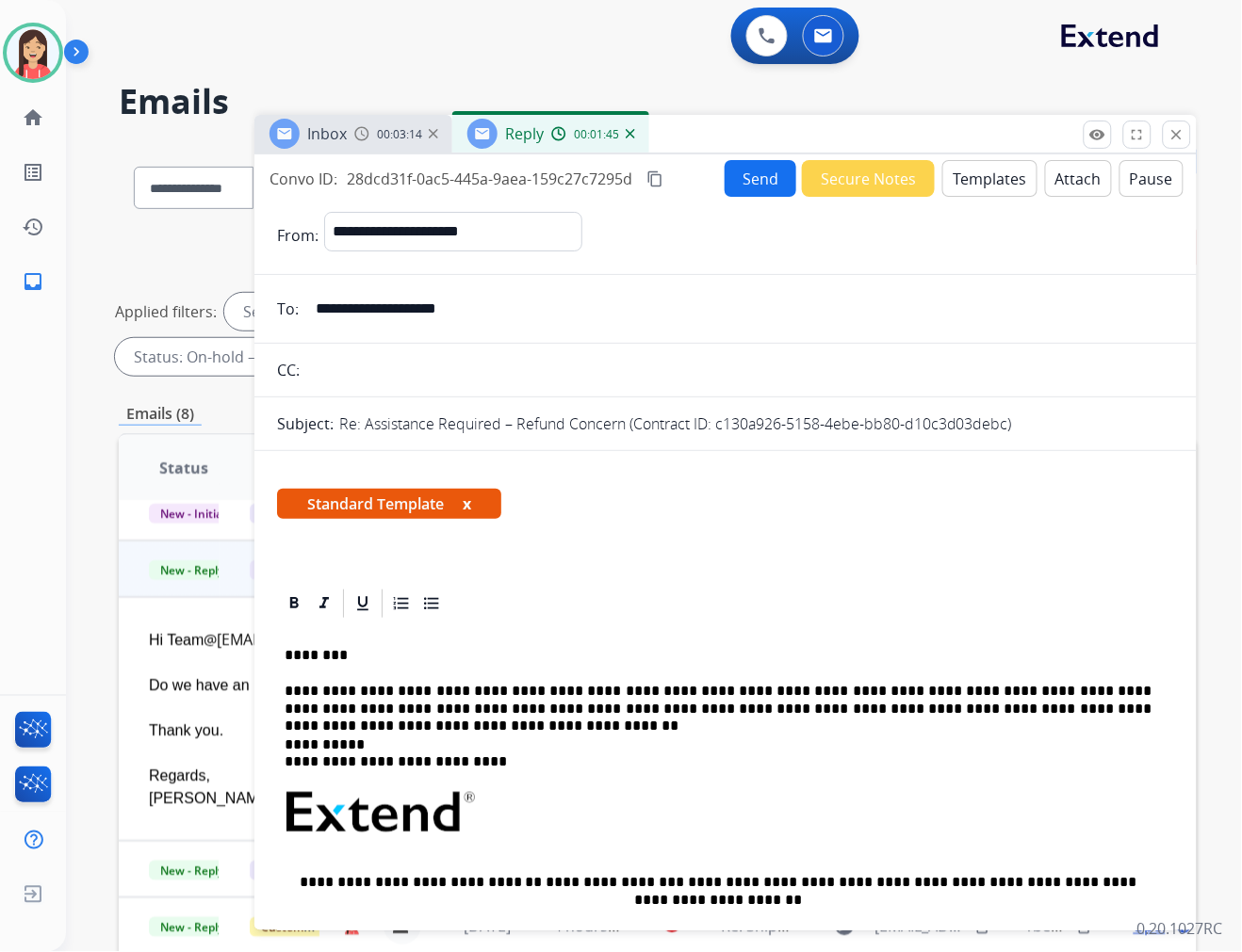
click at [754, 175] on button "Send" at bounding box center [760, 178] width 72 height 36
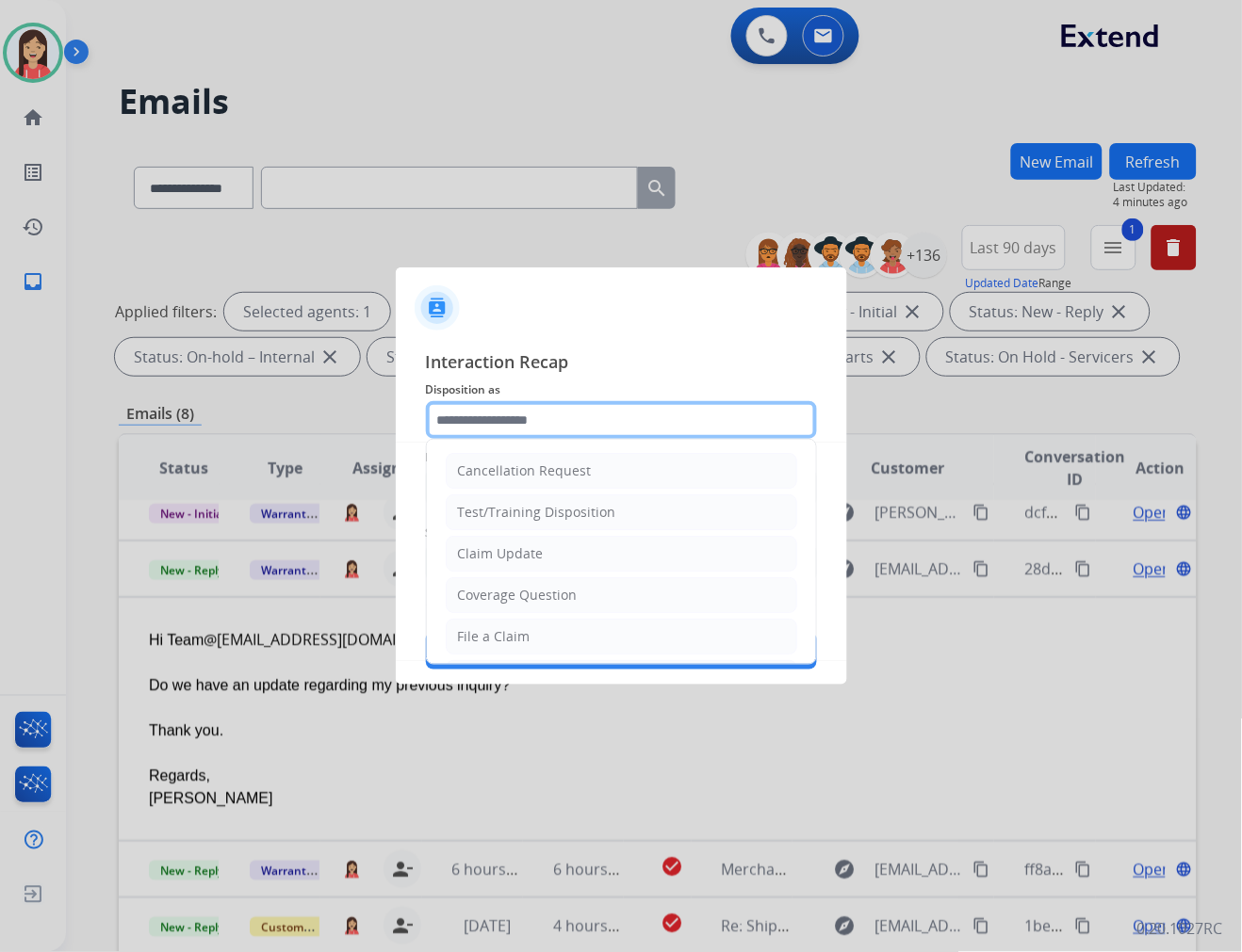
click at [550, 433] on input "text" at bounding box center [621, 420] width 391 height 37
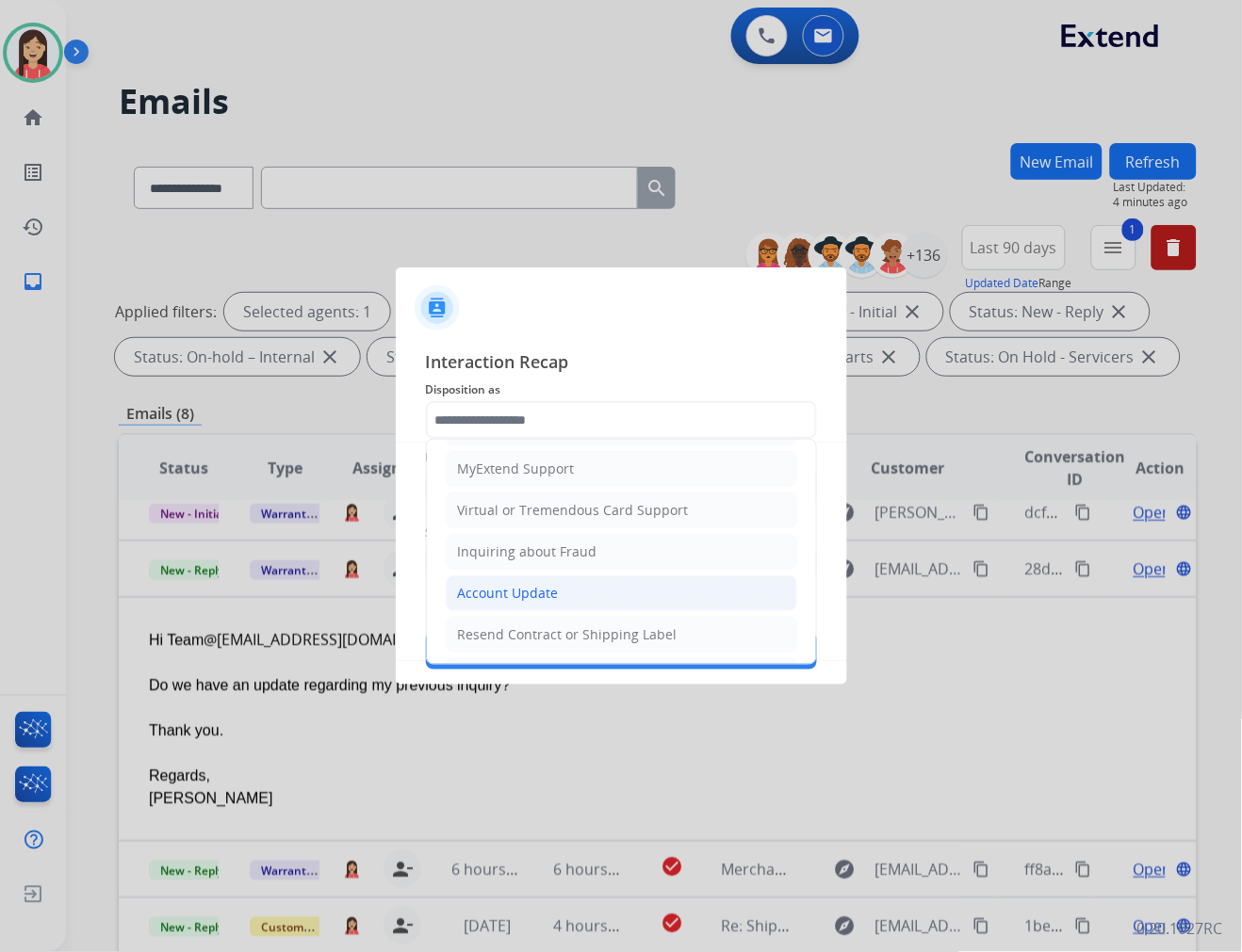
click at [520, 596] on div "Account Update" at bounding box center [508, 593] width 101 height 19
type input "**********"
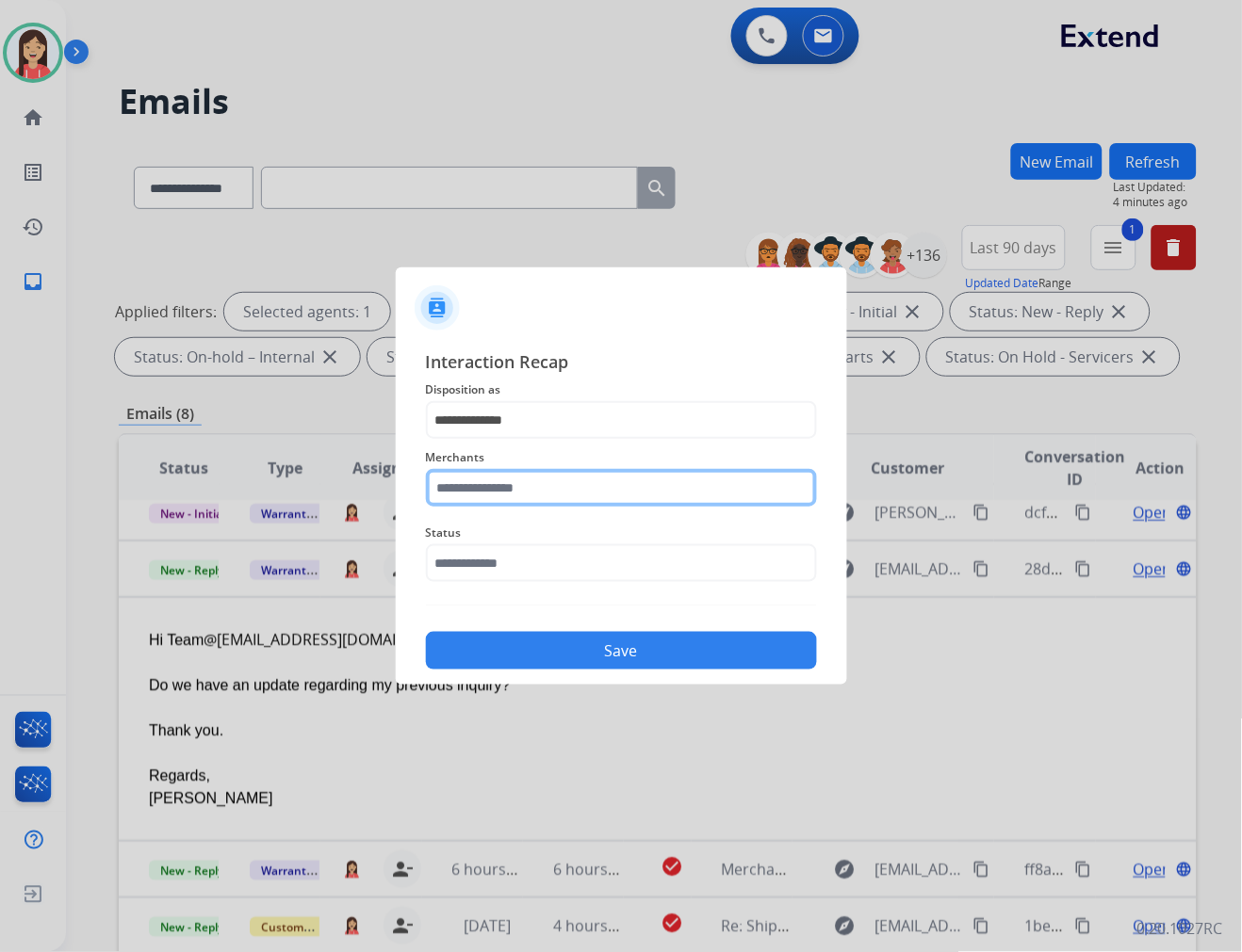
click at [527, 498] on input "text" at bounding box center [621, 488] width 391 height 37
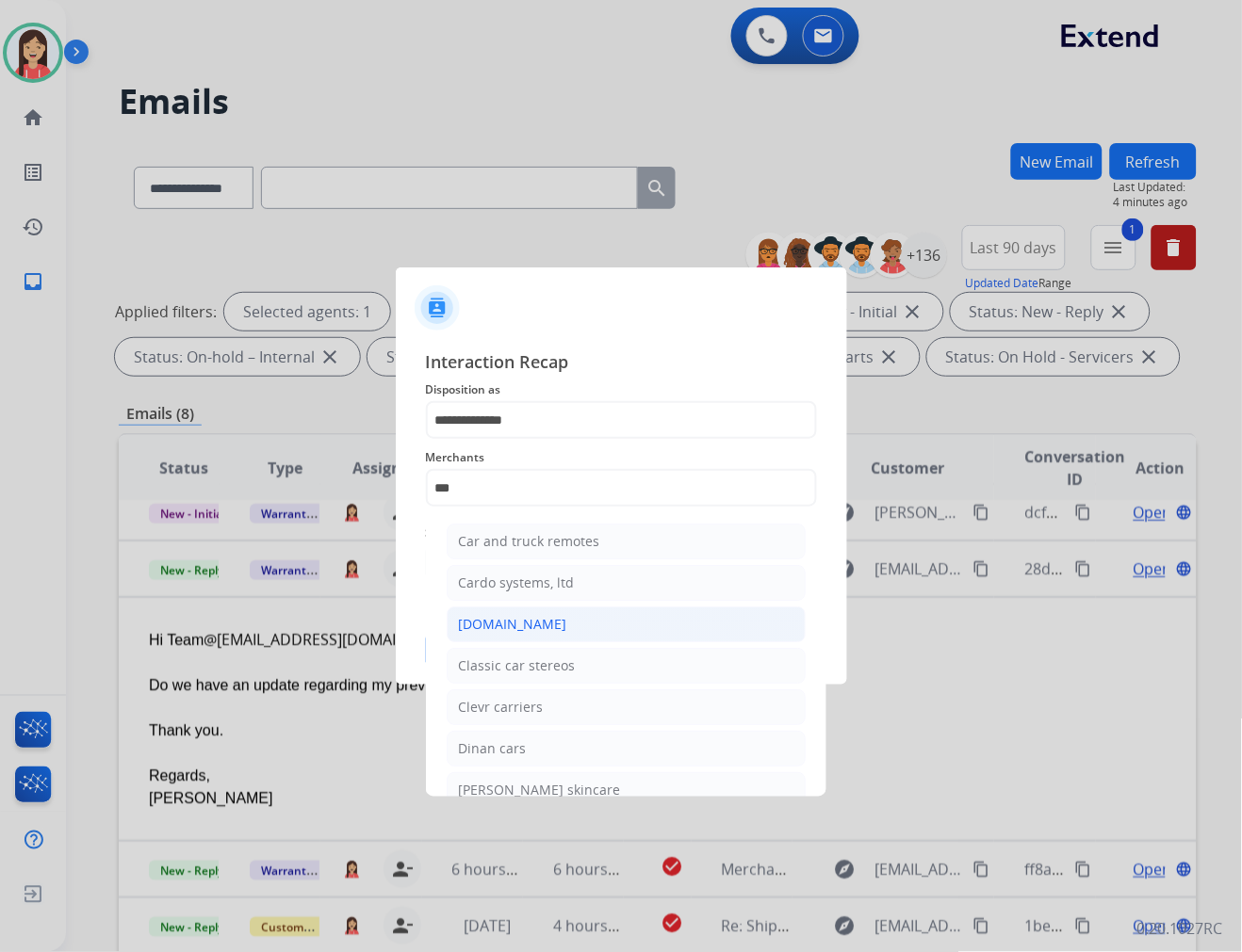
click at [516, 626] on div "Carparts.com" at bounding box center [513, 624] width 108 height 19
type input "**********"
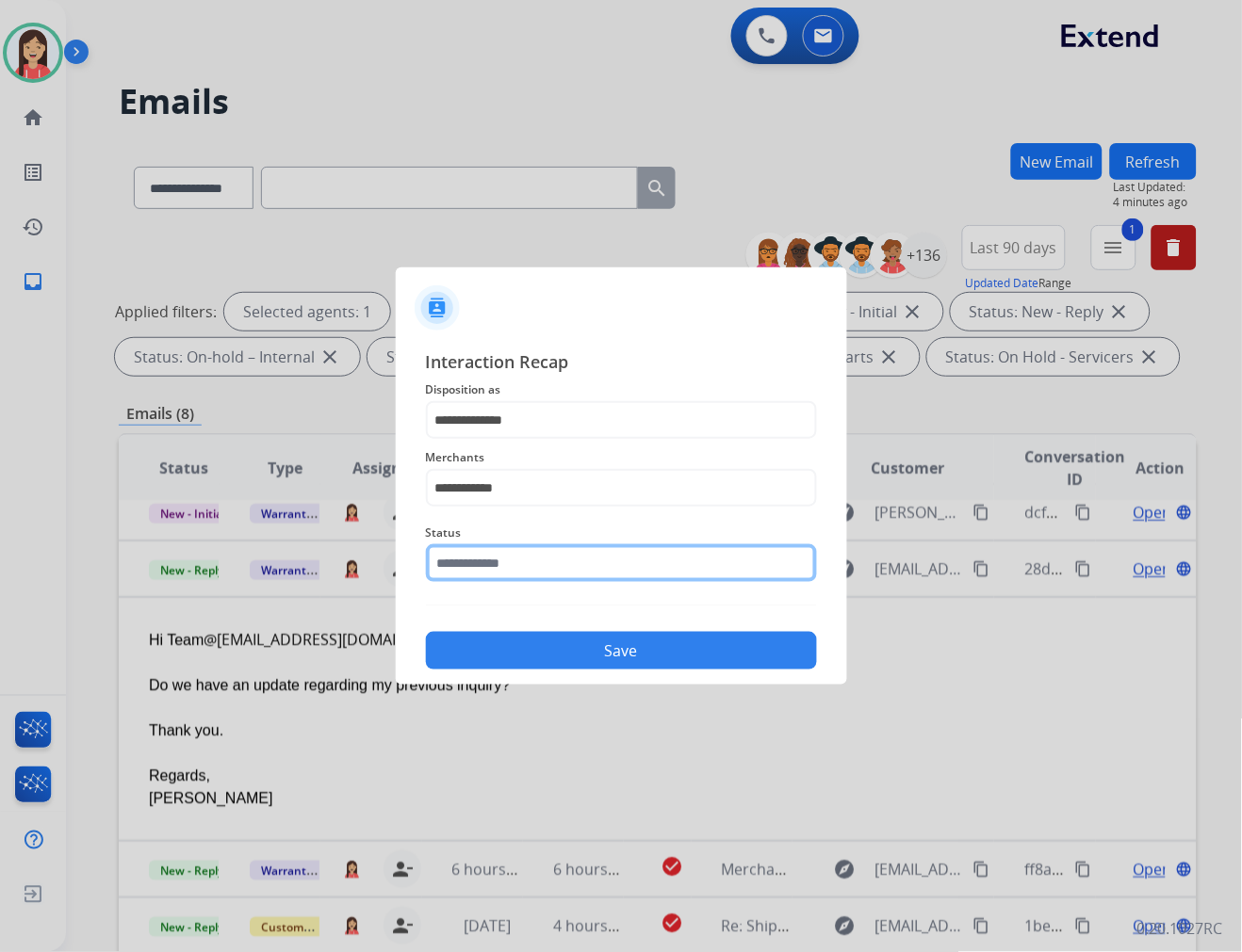
click at [522, 563] on input "text" at bounding box center [621, 563] width 391 height 37
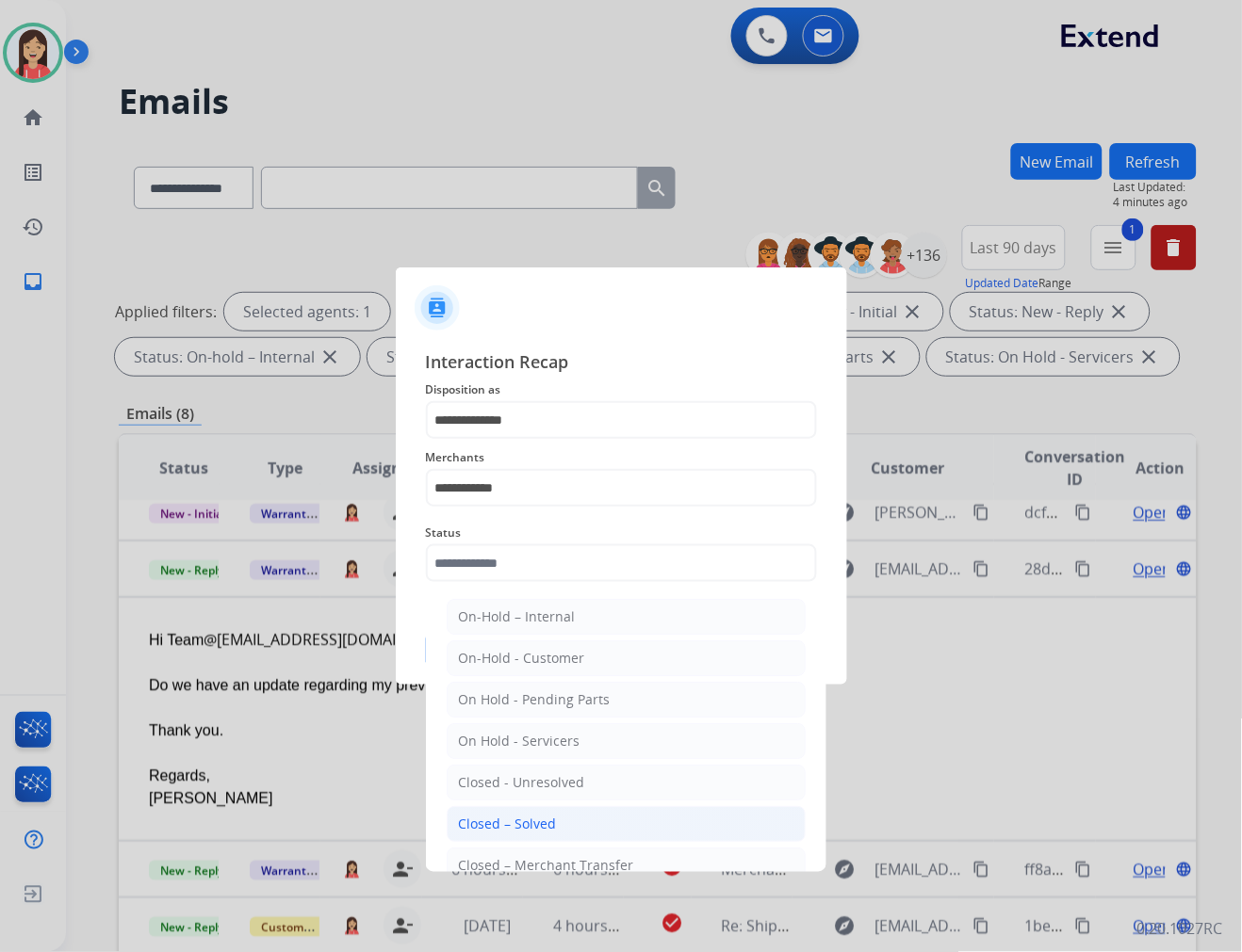
click at [507, 814] on li "Closed – Solved" at bounding box center [626, 823] width 359 height 35
type input "**********"
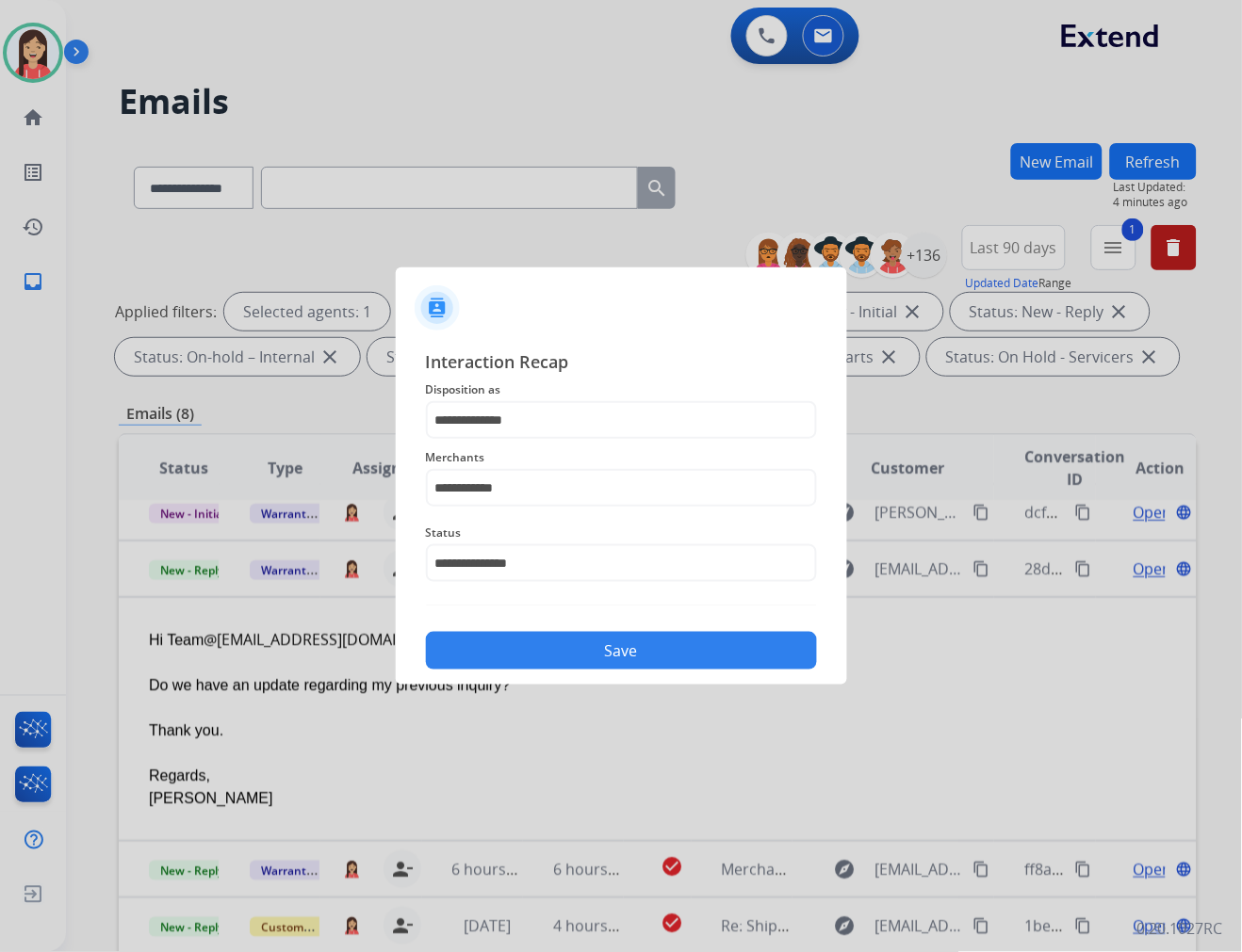
click at [544, 655] on button "Save" at bounding box center [621, 651] width 391 height 37
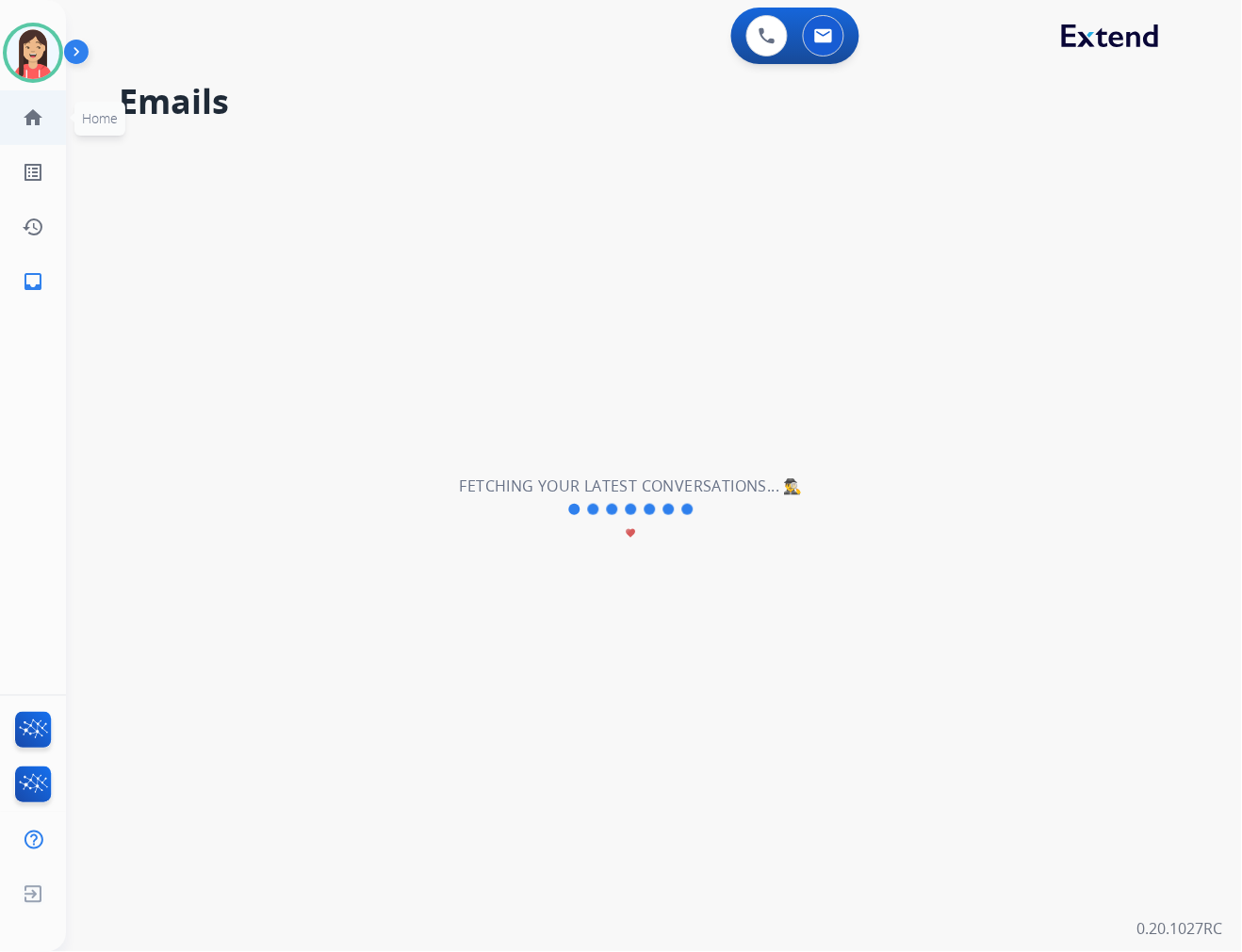
scroll to position [0, 0]
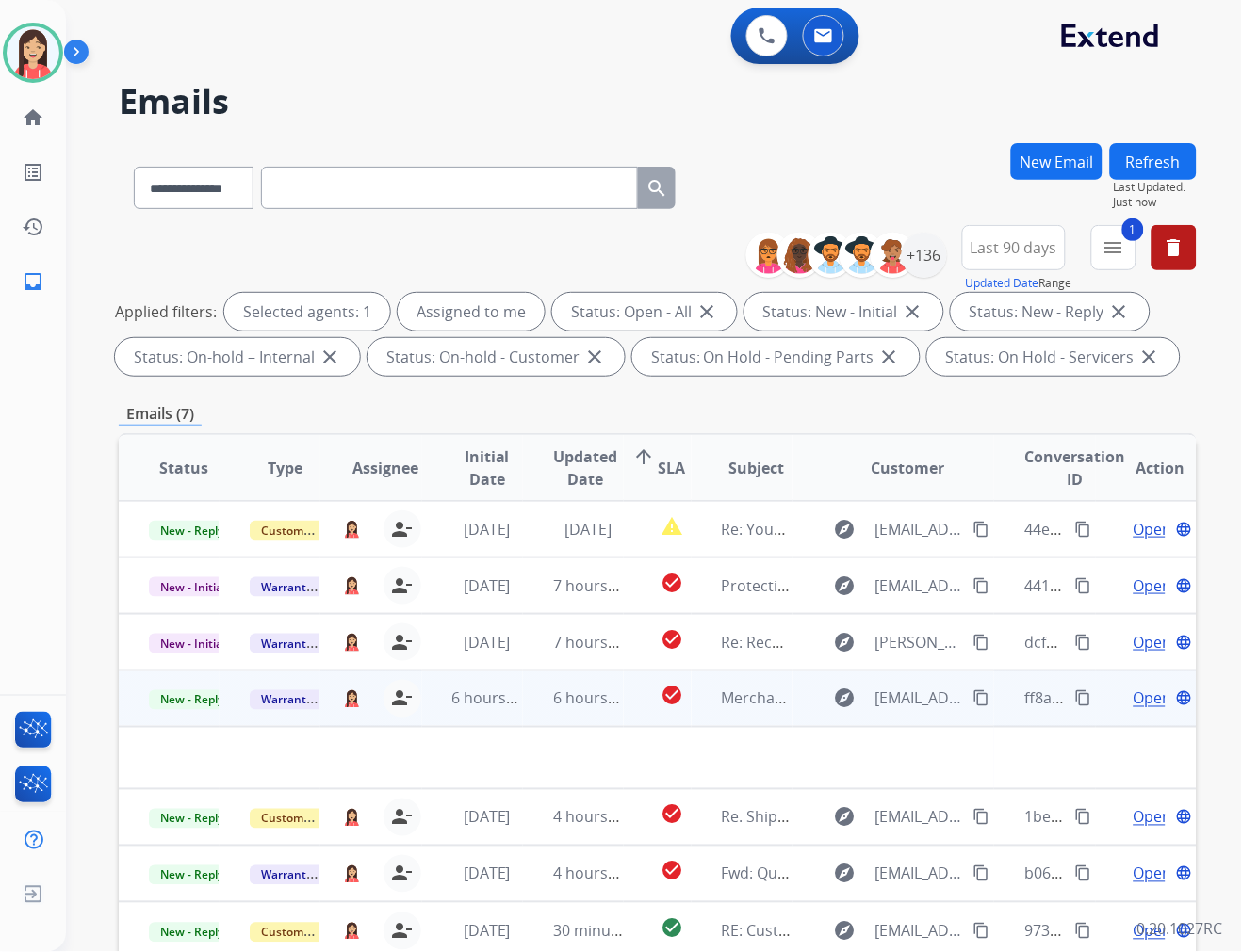
click at [531, 714] on td "6 hours ago" at bounding box center [573, 699] width 101 height 57
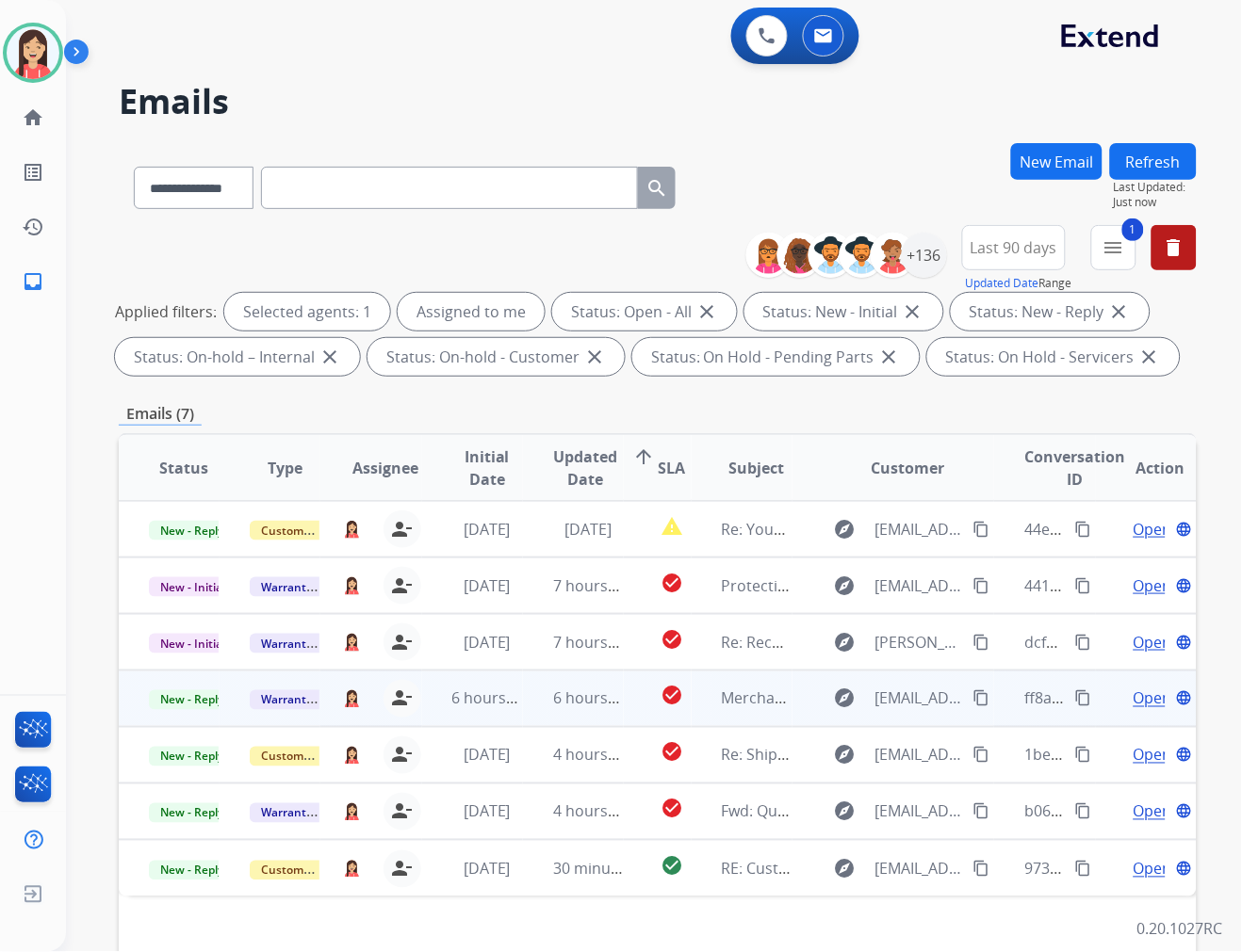
click at [531, 714] on td "6 hours ago" at bounding box center [573, 699] width 101 height 57
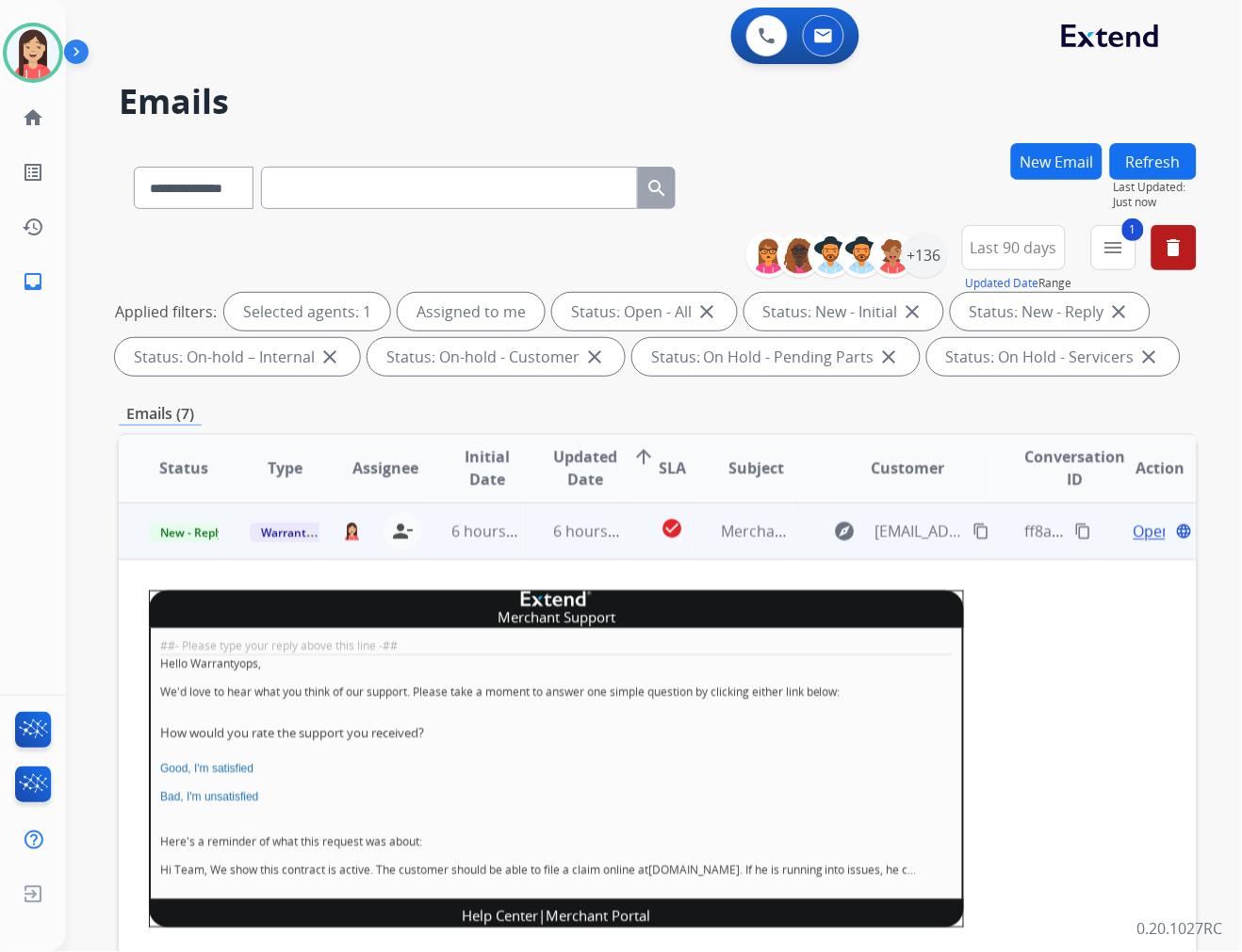
scroll to position [170, 0]
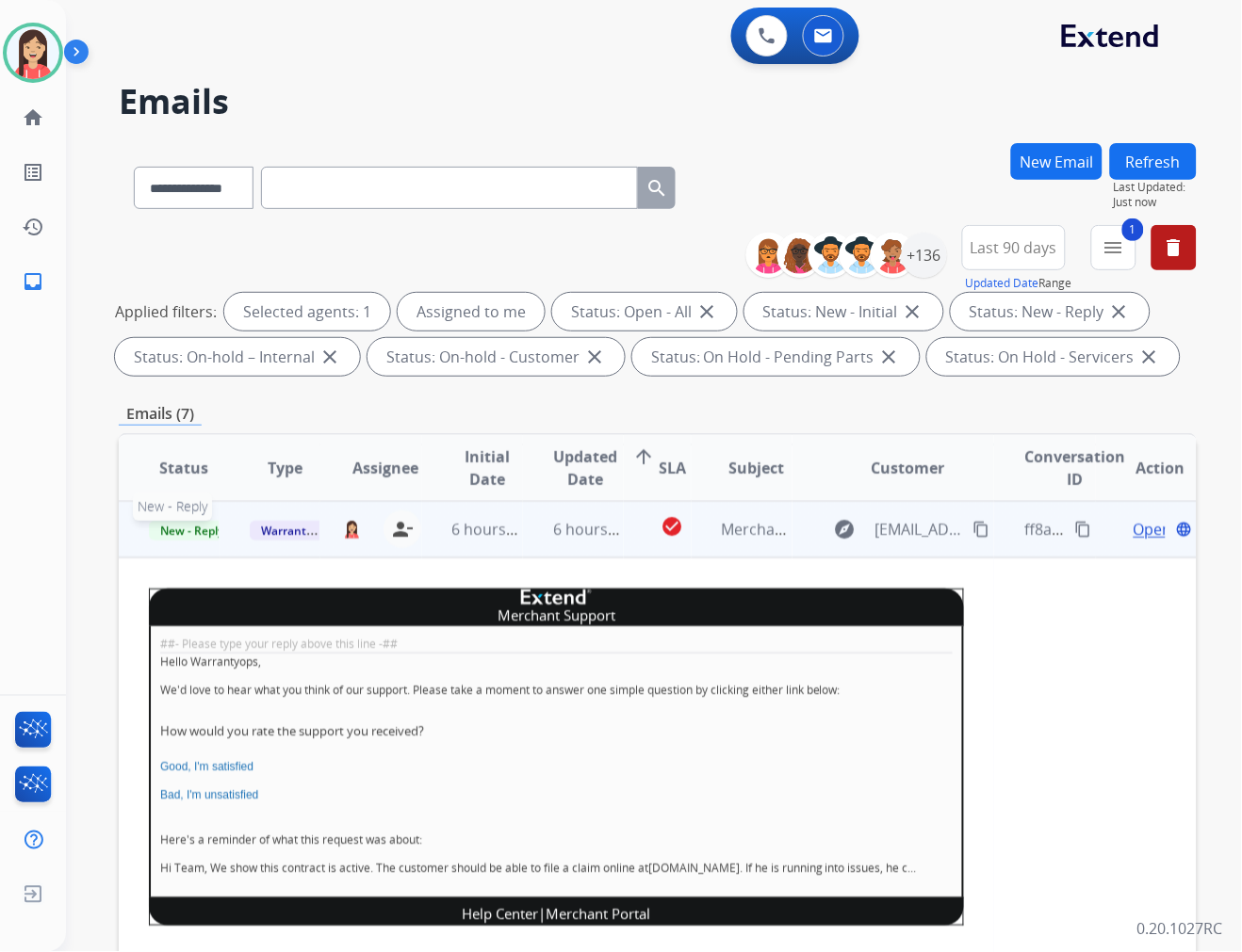
click at [205, 532] on span "New - Reply" at bounding box center [191, 531] width 85 height 20
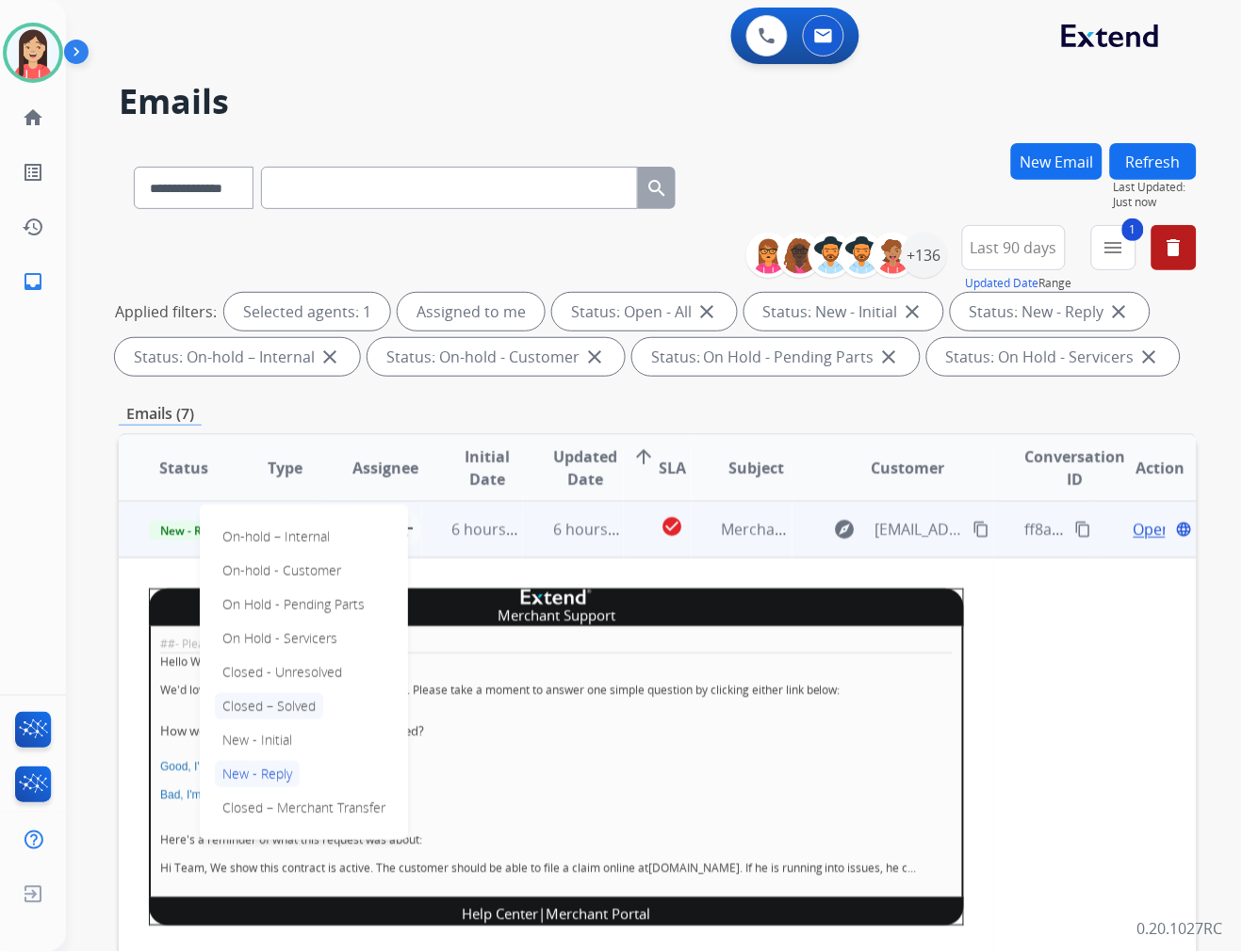
click at [290, 705] on p "Closed – Solved" at bounding box center [269, 706] width 108 height 26
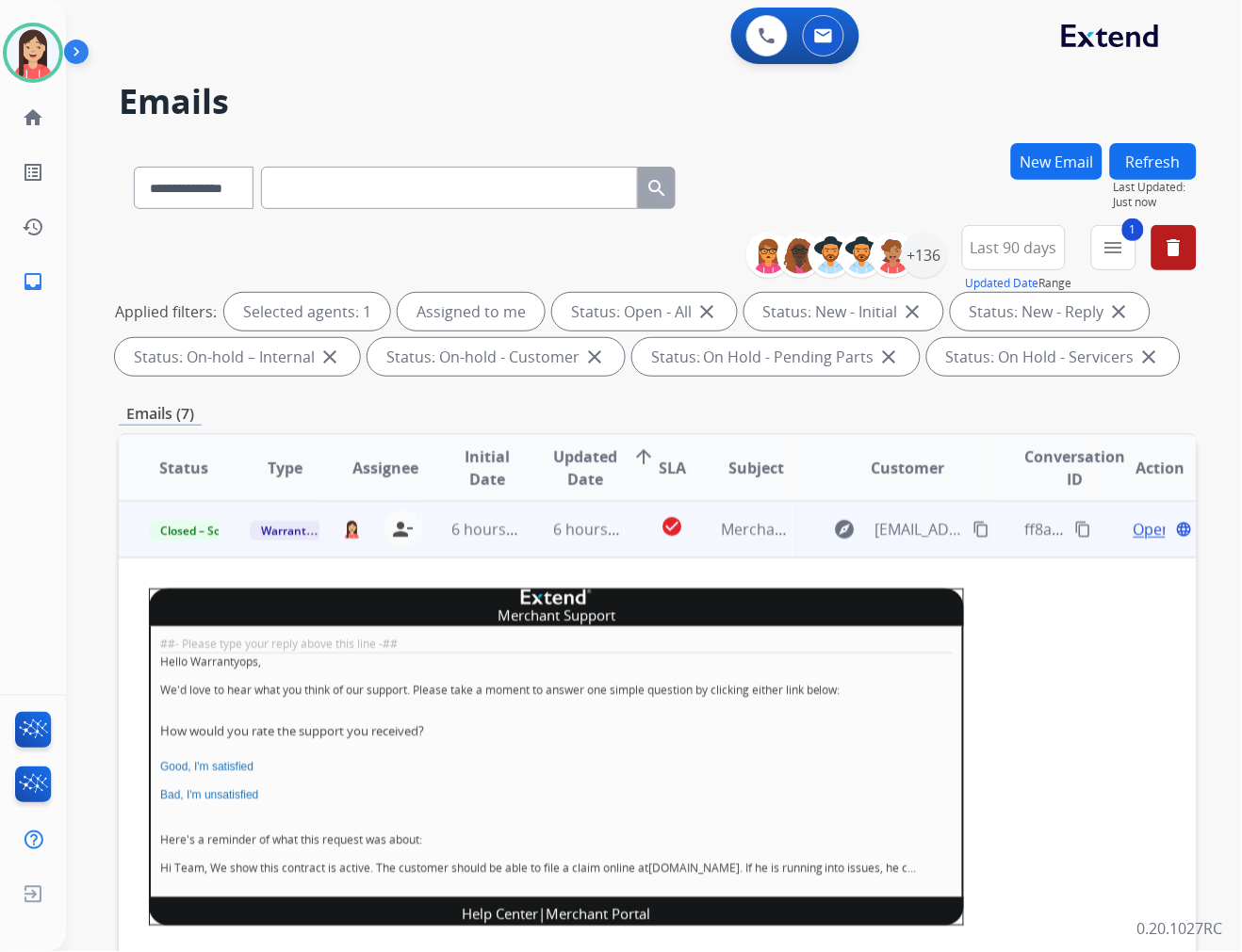
click at [1133, 525] on span "Open" at bounding box center [1152, 529] width 38 height 23
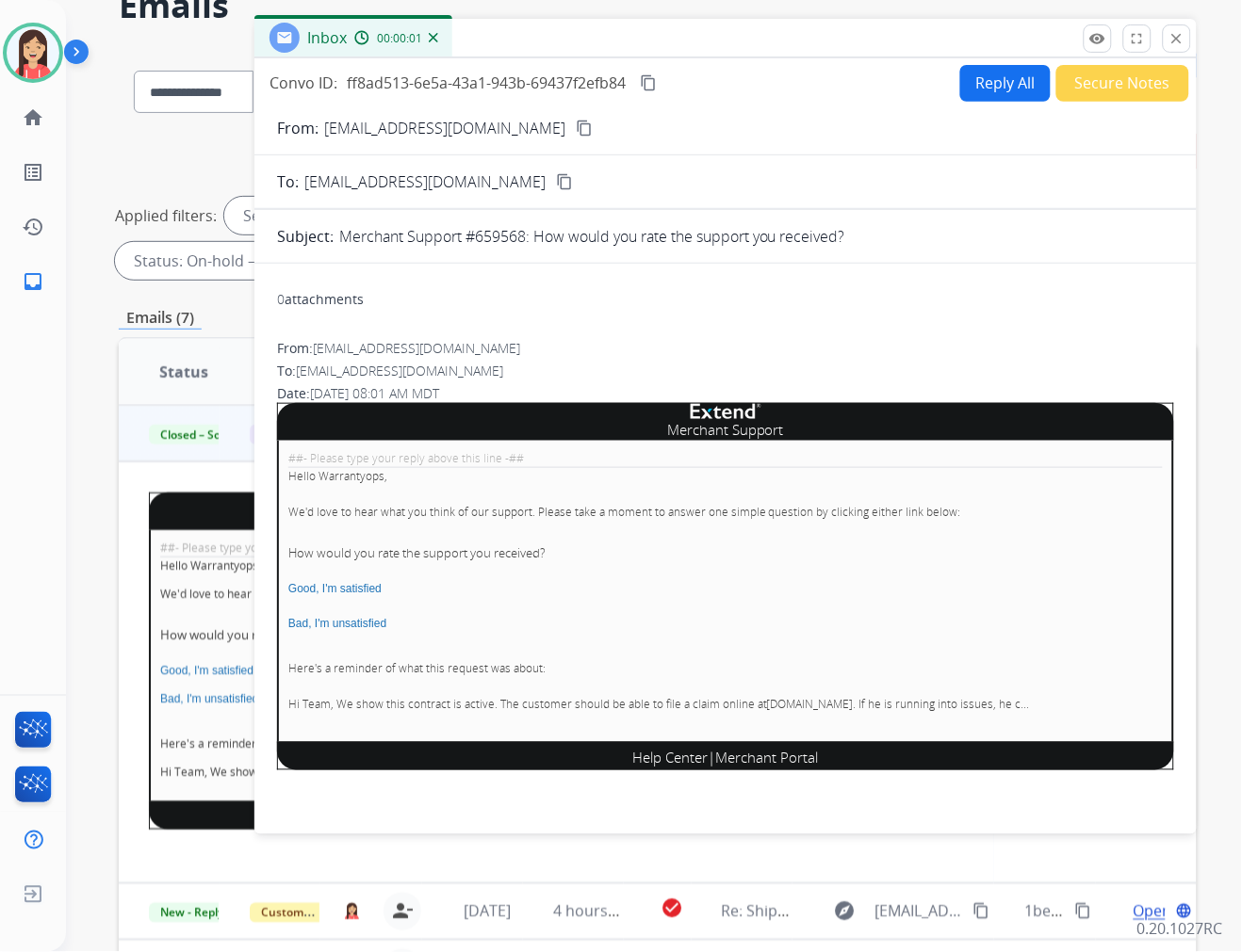
scroll to position [0, 0]
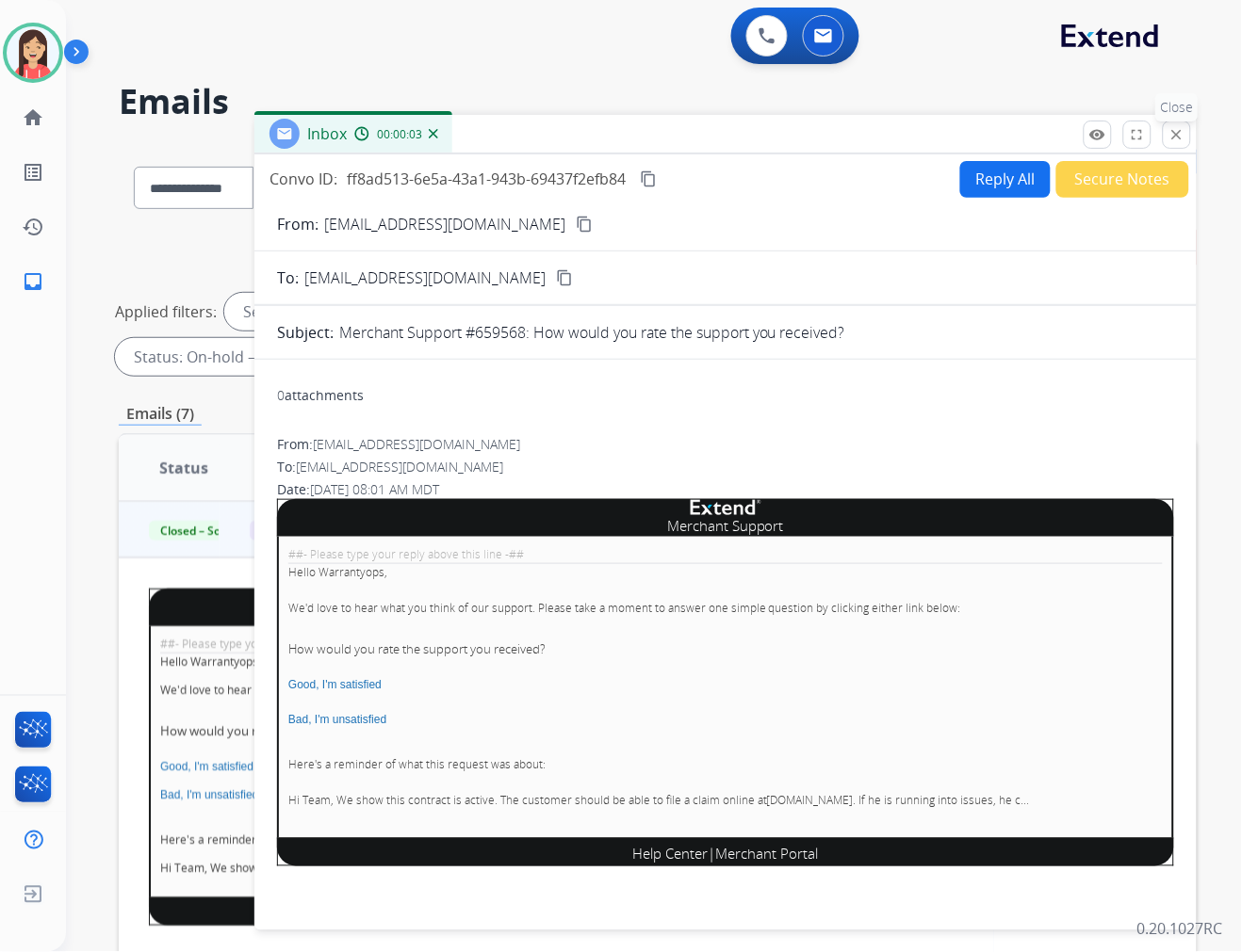
click at [1168, 127] on button "close Close" at bounding box center [1176, 134] width 28 height 28
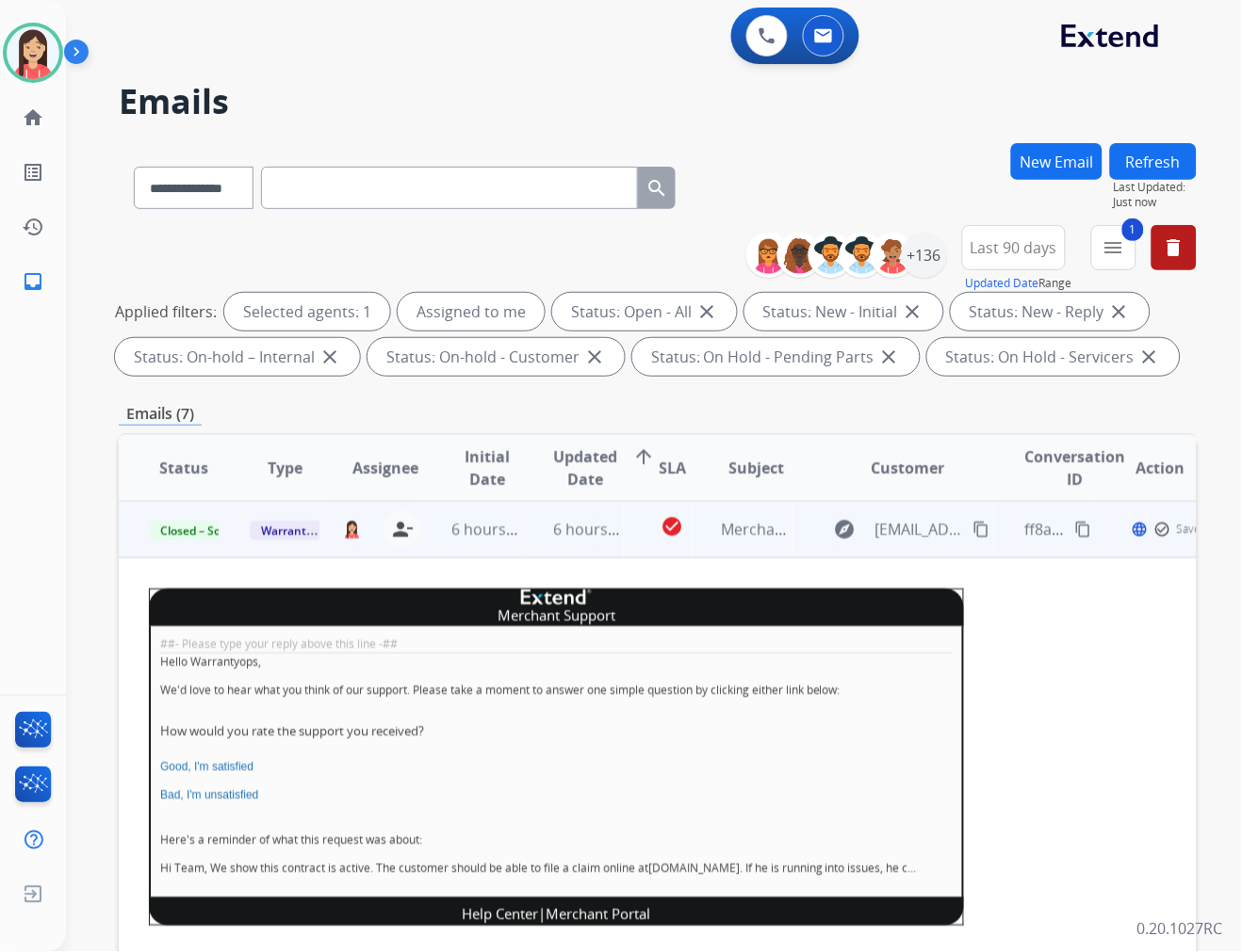
click at [533, 539] on td "6 hours ago" at bounding box center [573, 530] width 101 height 57
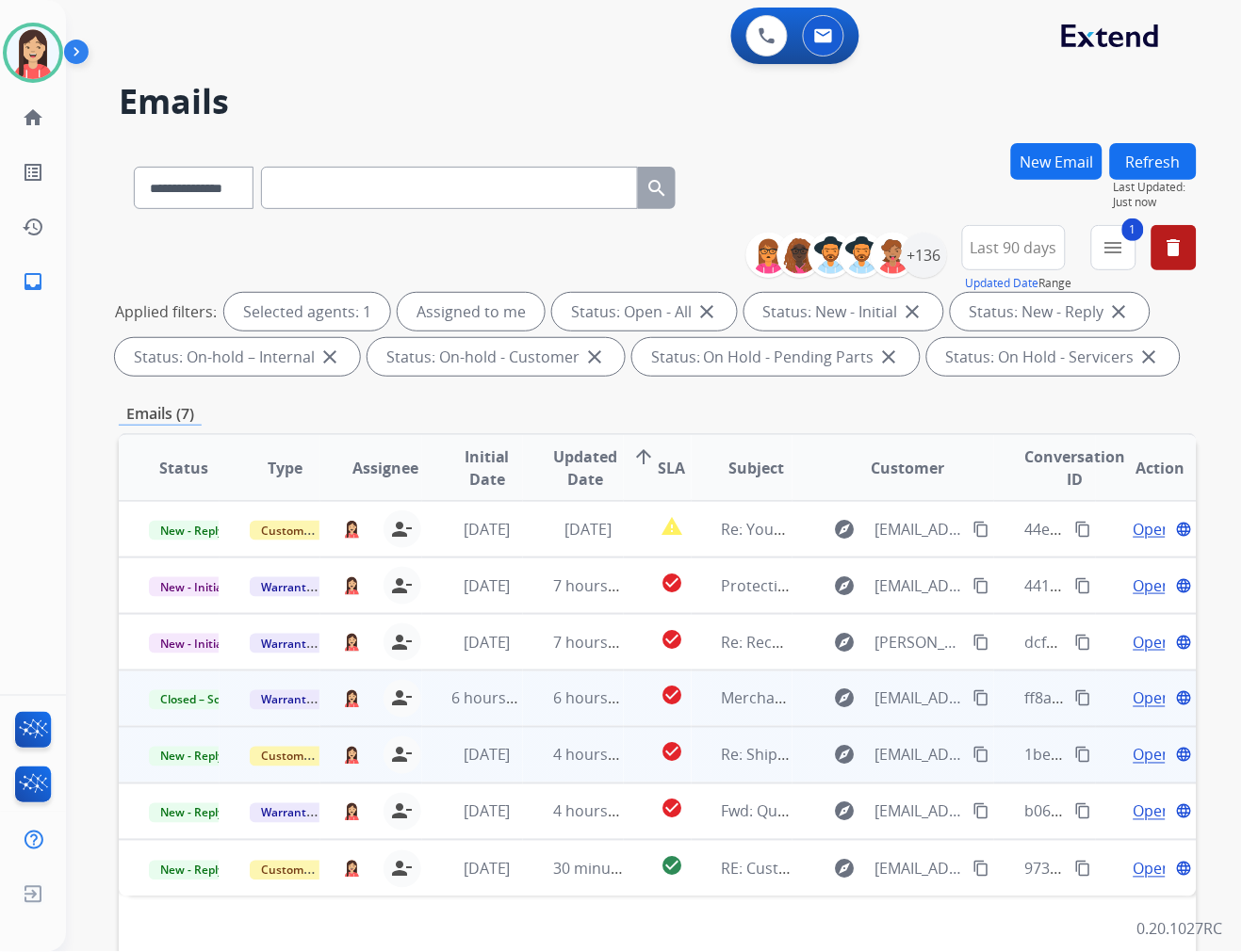
click at [525, 773] on td "4 hours ago" at bounding box center [573, 756] width 101 height 57
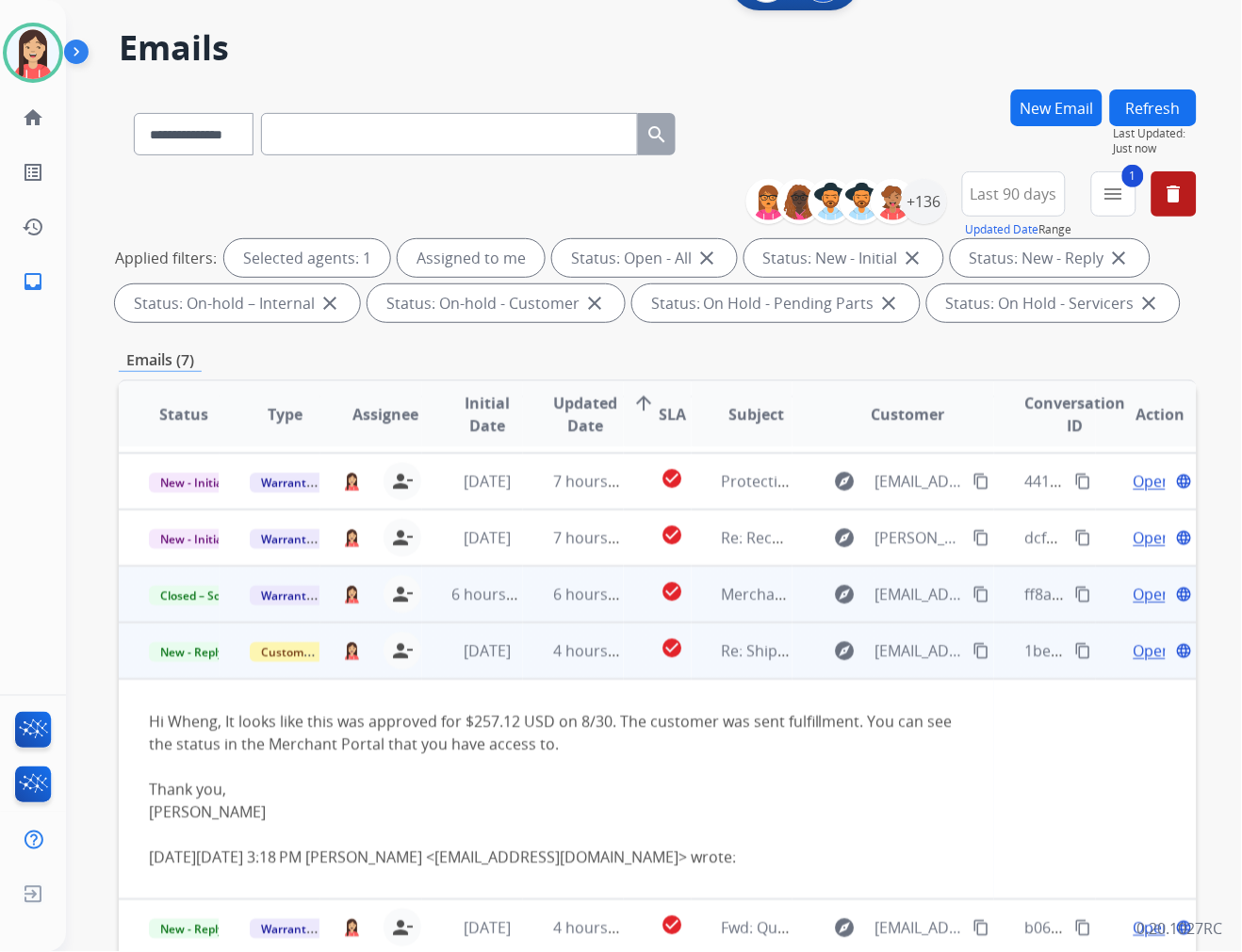
scroll to position [105, 0]
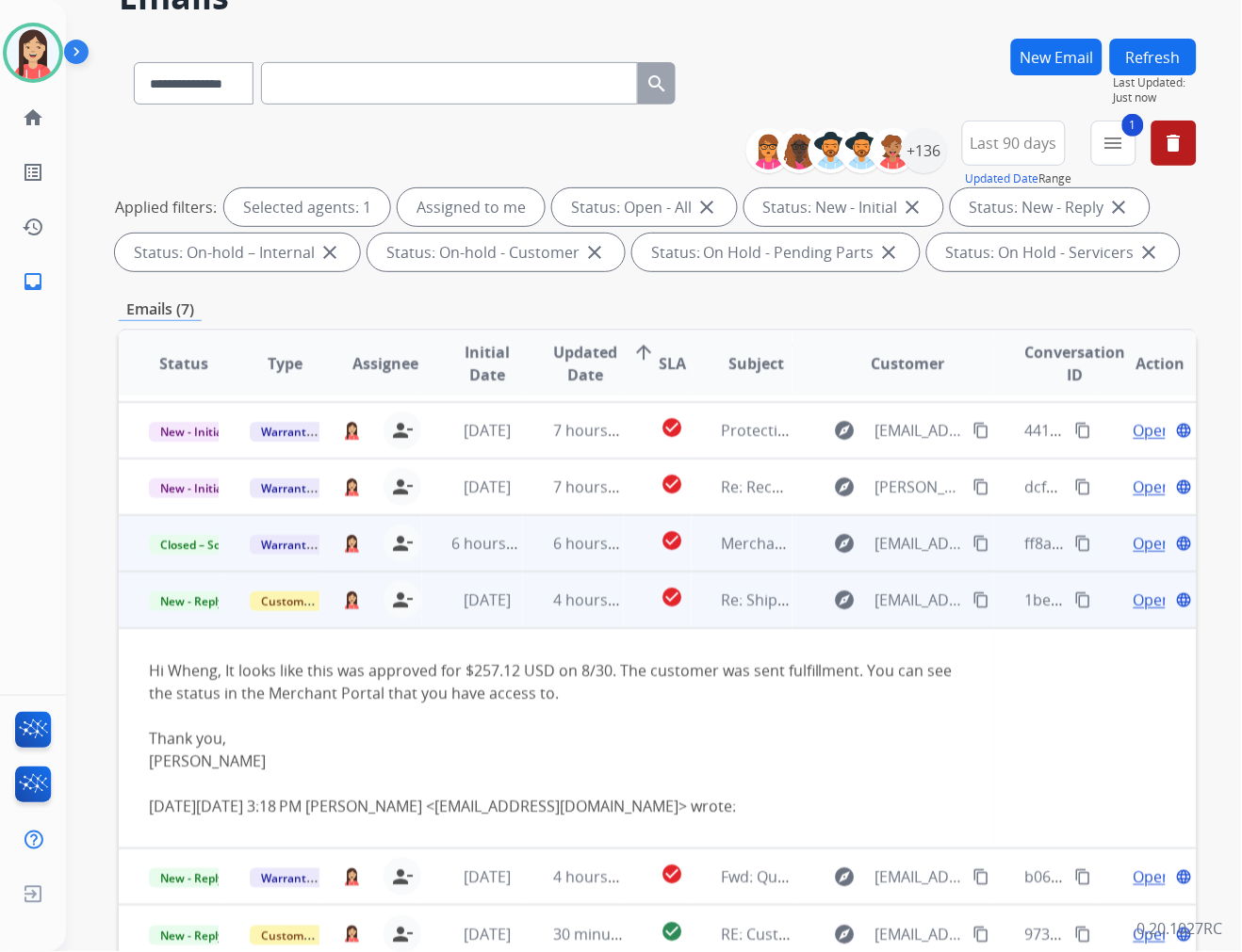
click at [1133, 592] on span "Open" at bounding box center [1152, 600] width 38 height 23
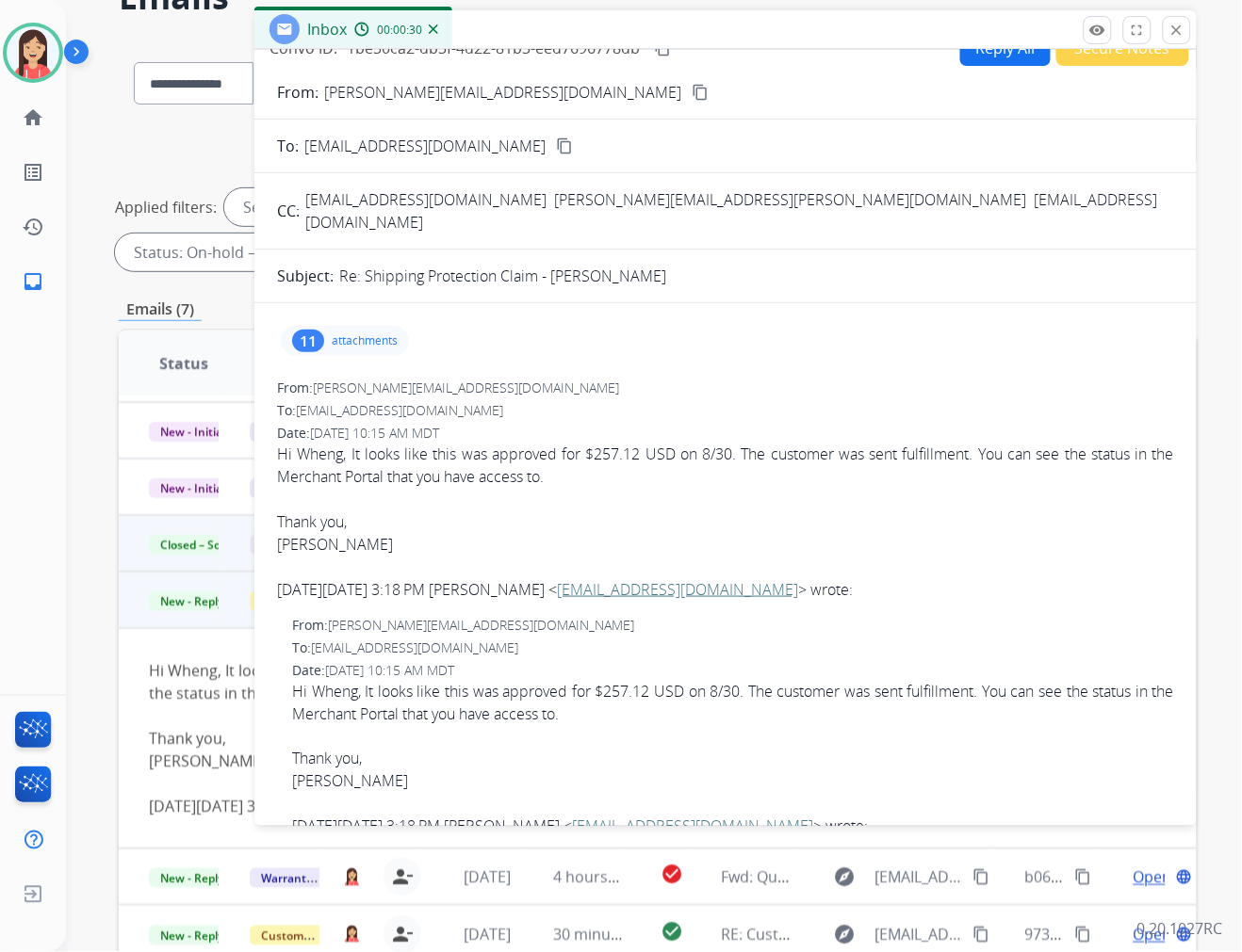
scroll to position [0, 0]
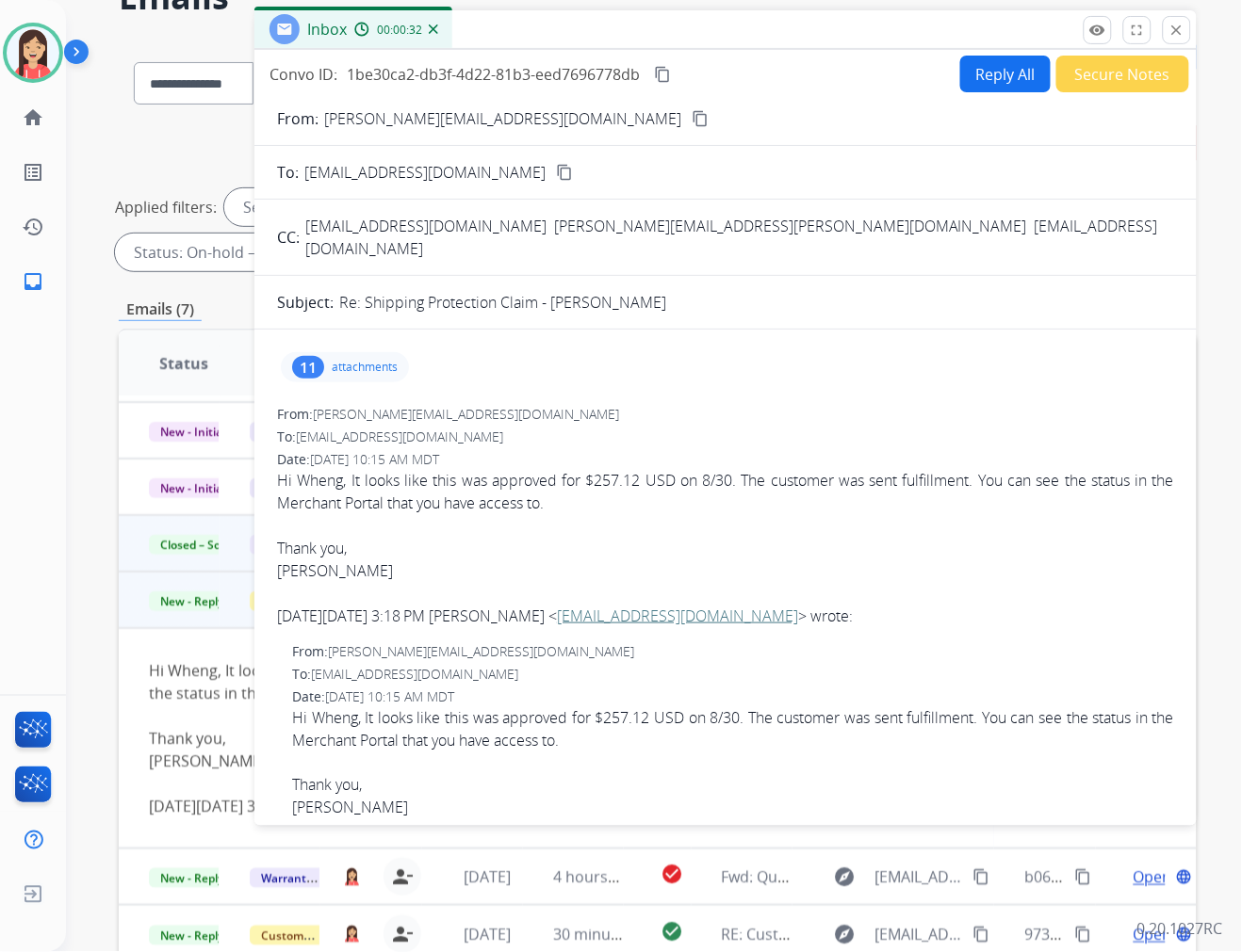
drag, startPoint x: 1174, startPoint y: 37, endPoint x: 1165, endPoint y: 43, distance: 10.8
click at [1174, 37] on mat-icon "close" at bounding box center [1176, 29] width 17 height 17
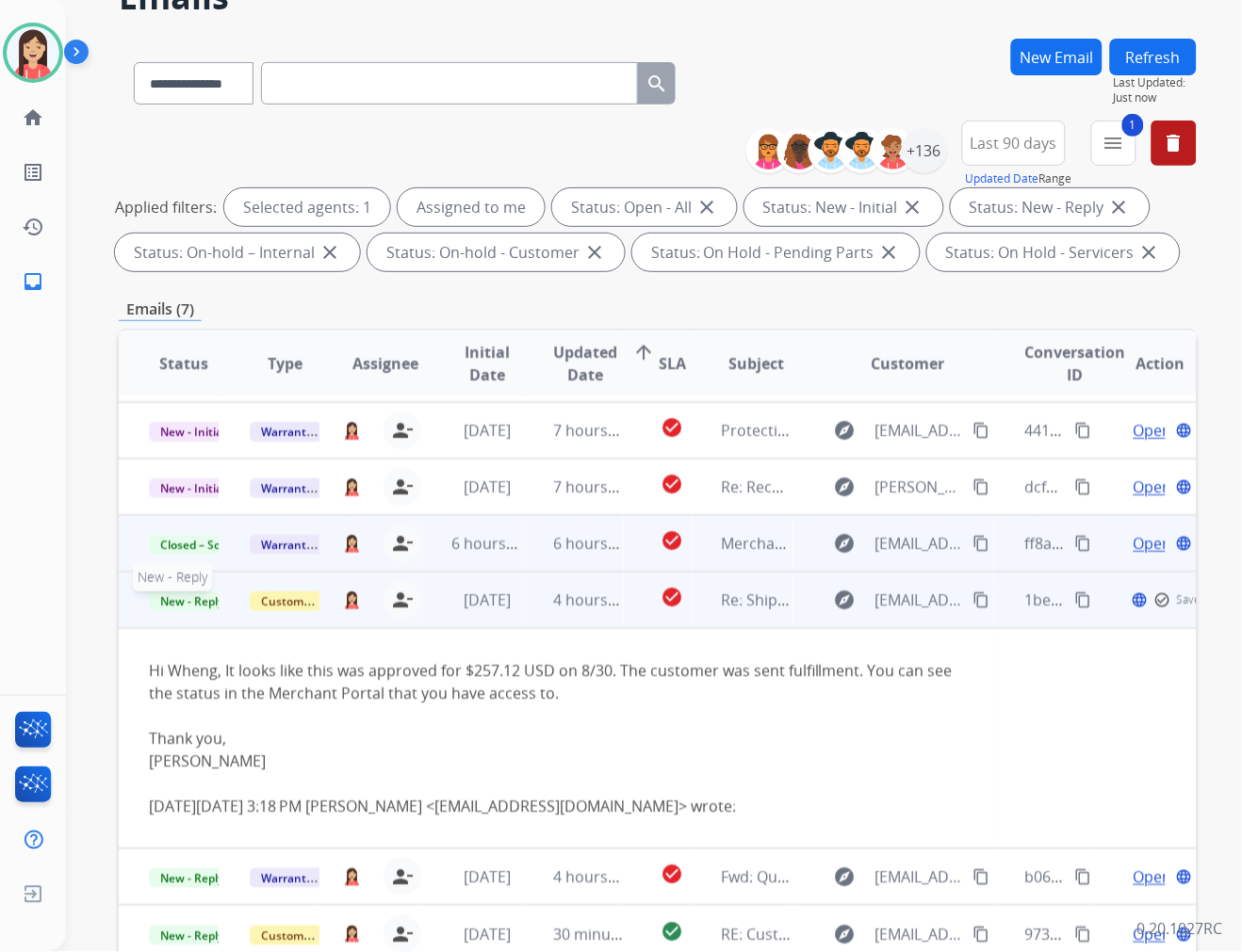
click at [193, 603] on span "New - Reply" at bounding box center [191, 602] width 85 height 20
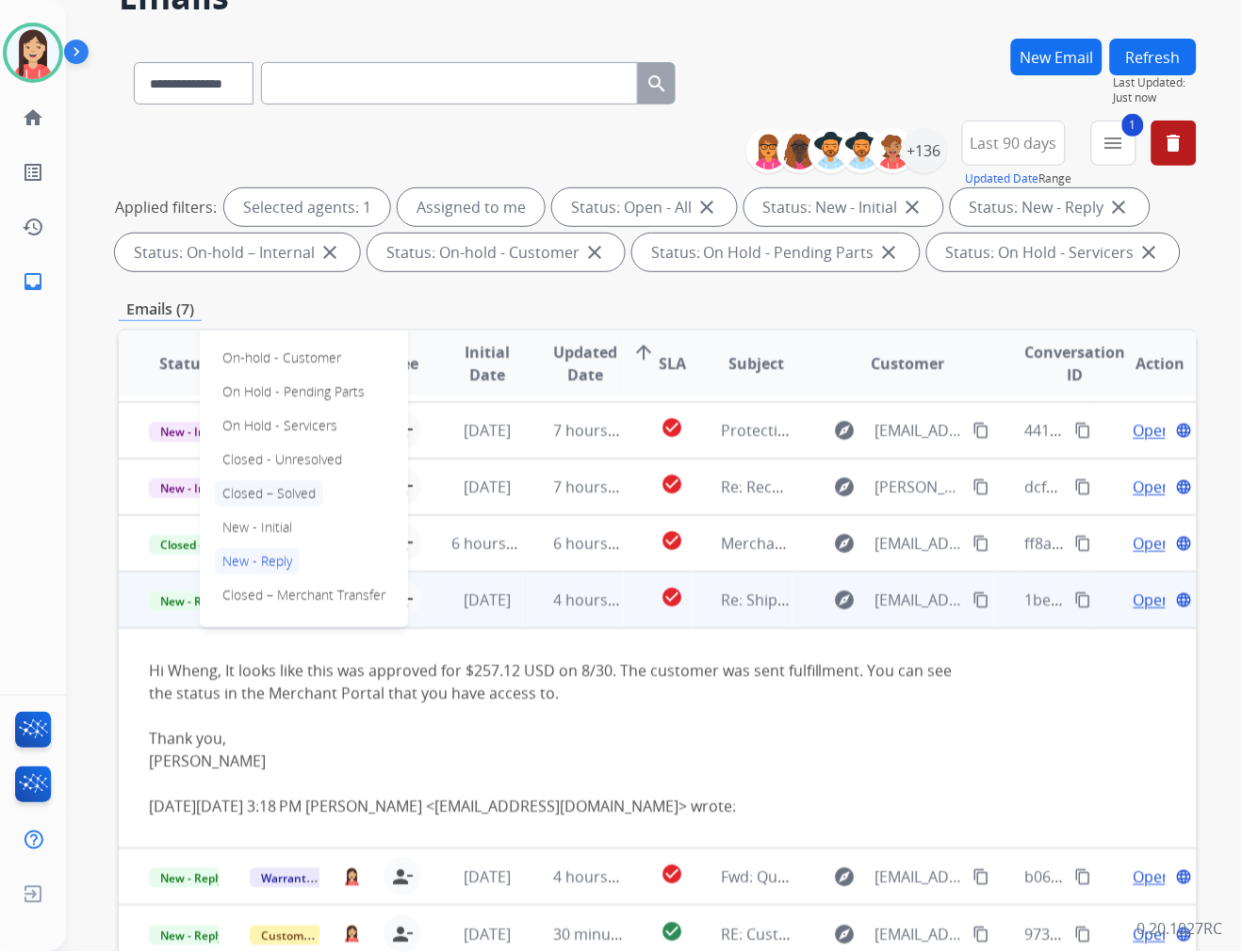
click at [288, 490] on p "Closed – Solved" at bounding box center [269, 493] width 108 height 26
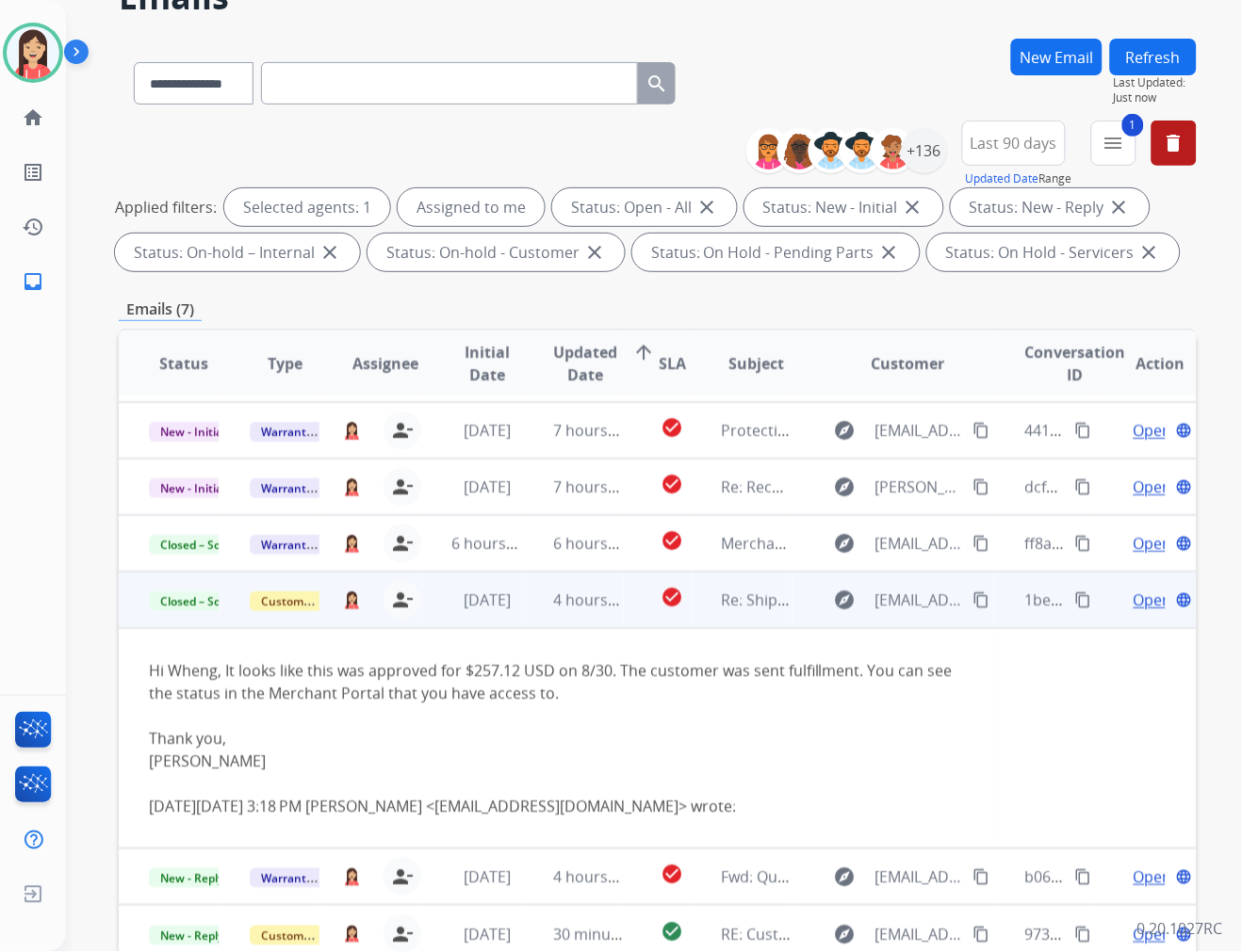
click at [528, 618] on td "4 hours ago" at bounding box center [573, 601] width 101 height 57
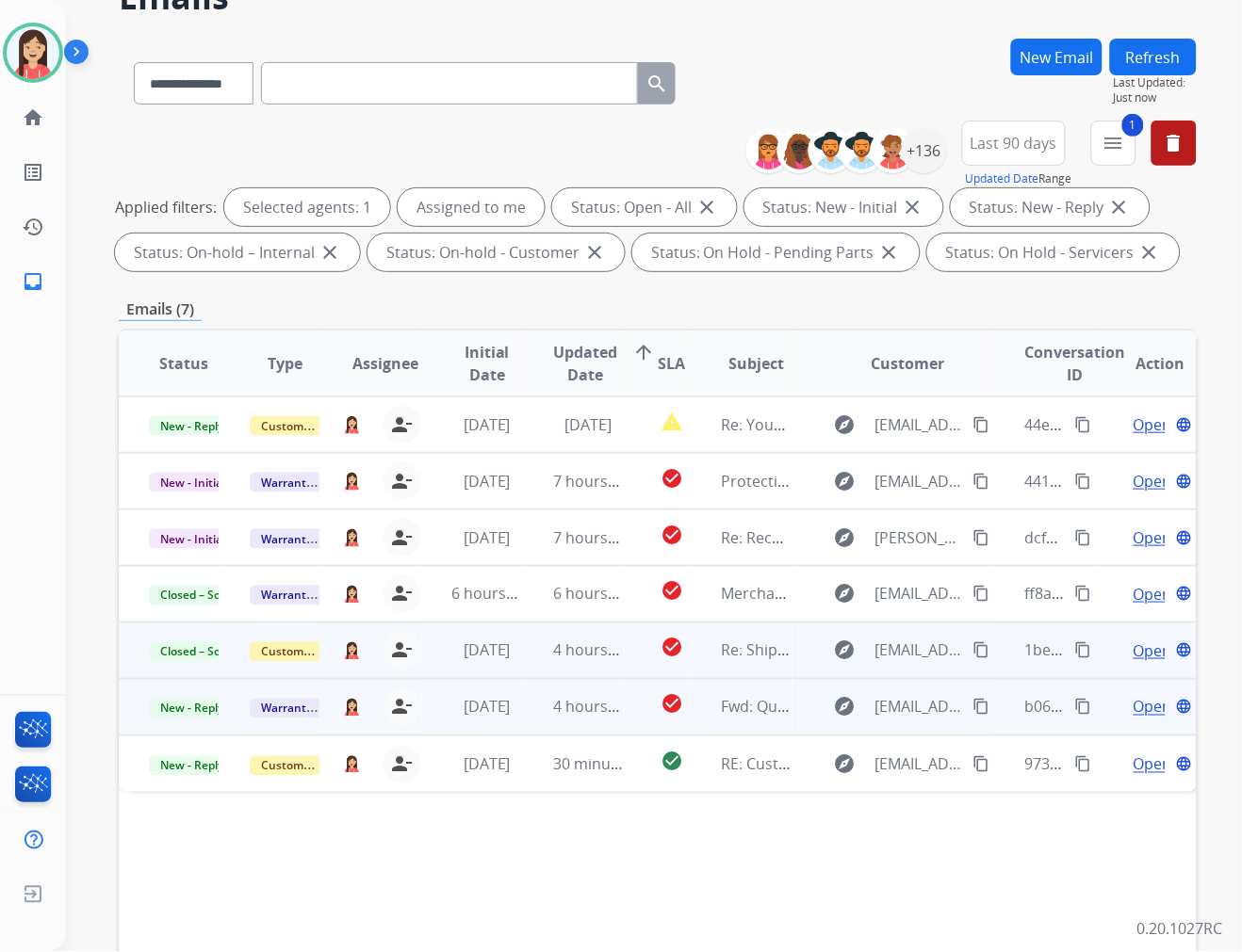
click at [533, 714] on td "4 hours ago" at bounding box center [573, 708] width 101 height 57
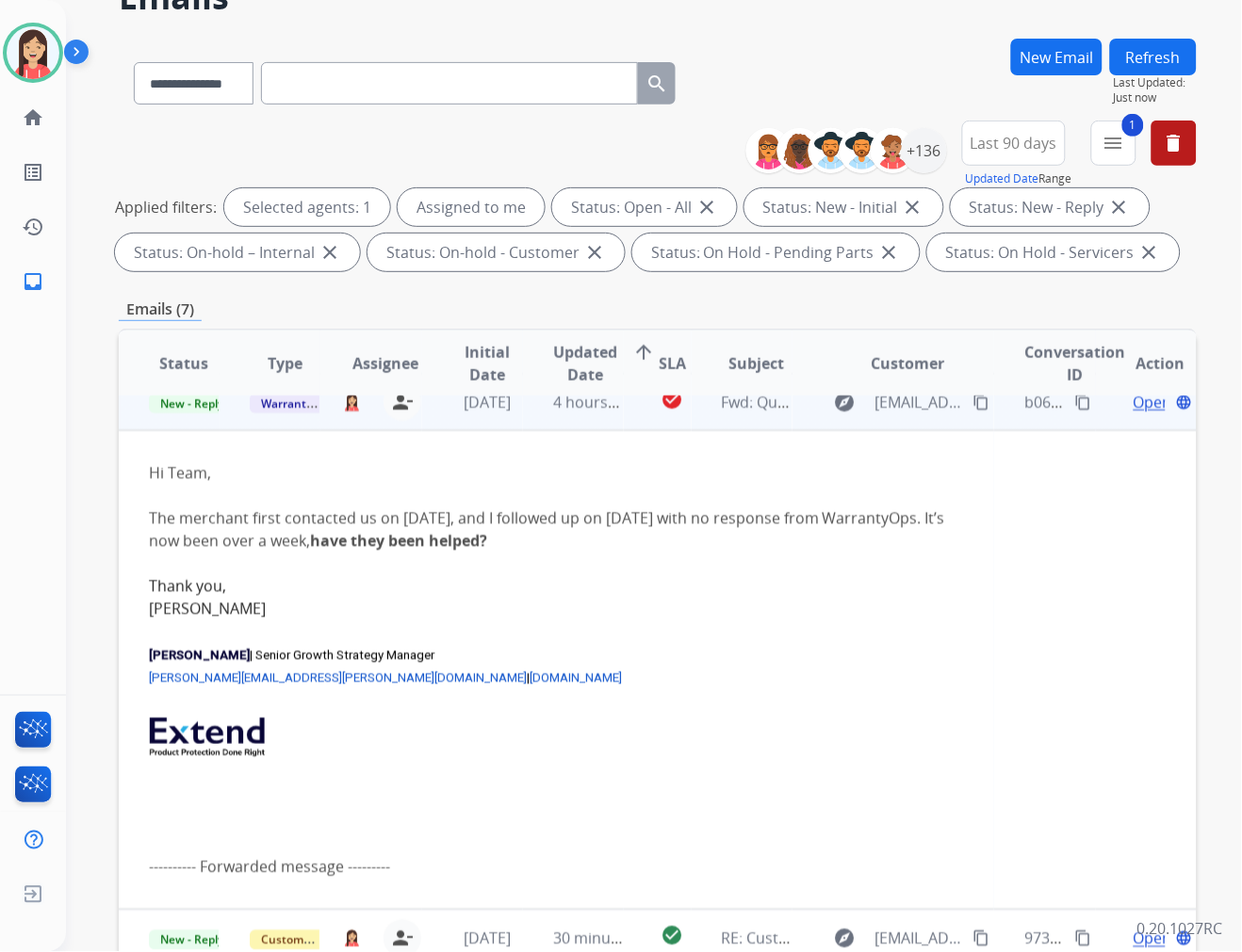
scroll to position [311, 0]
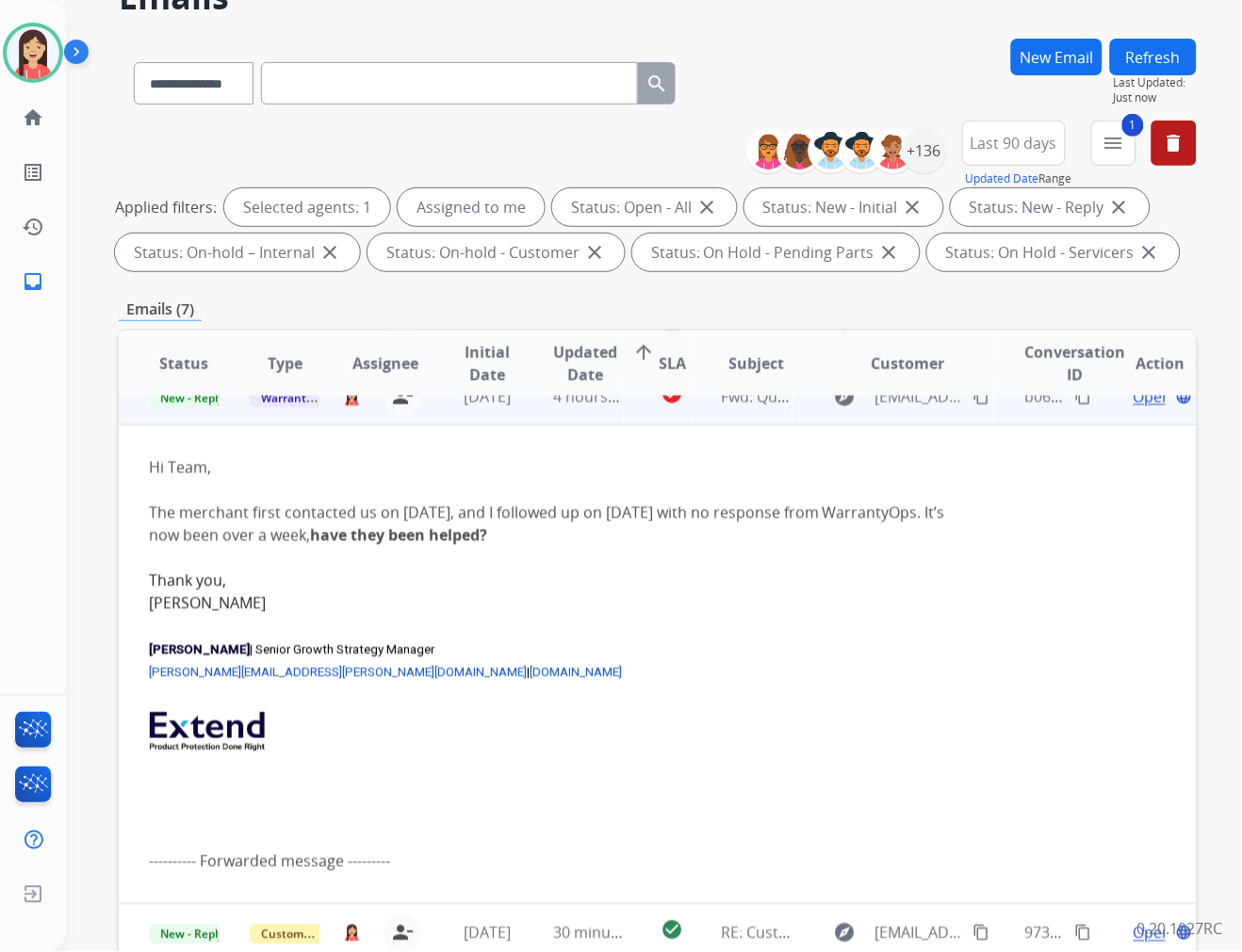
click at [1133, 399] on span "Open" at bounding box center [1152, 397] width 38 height 23
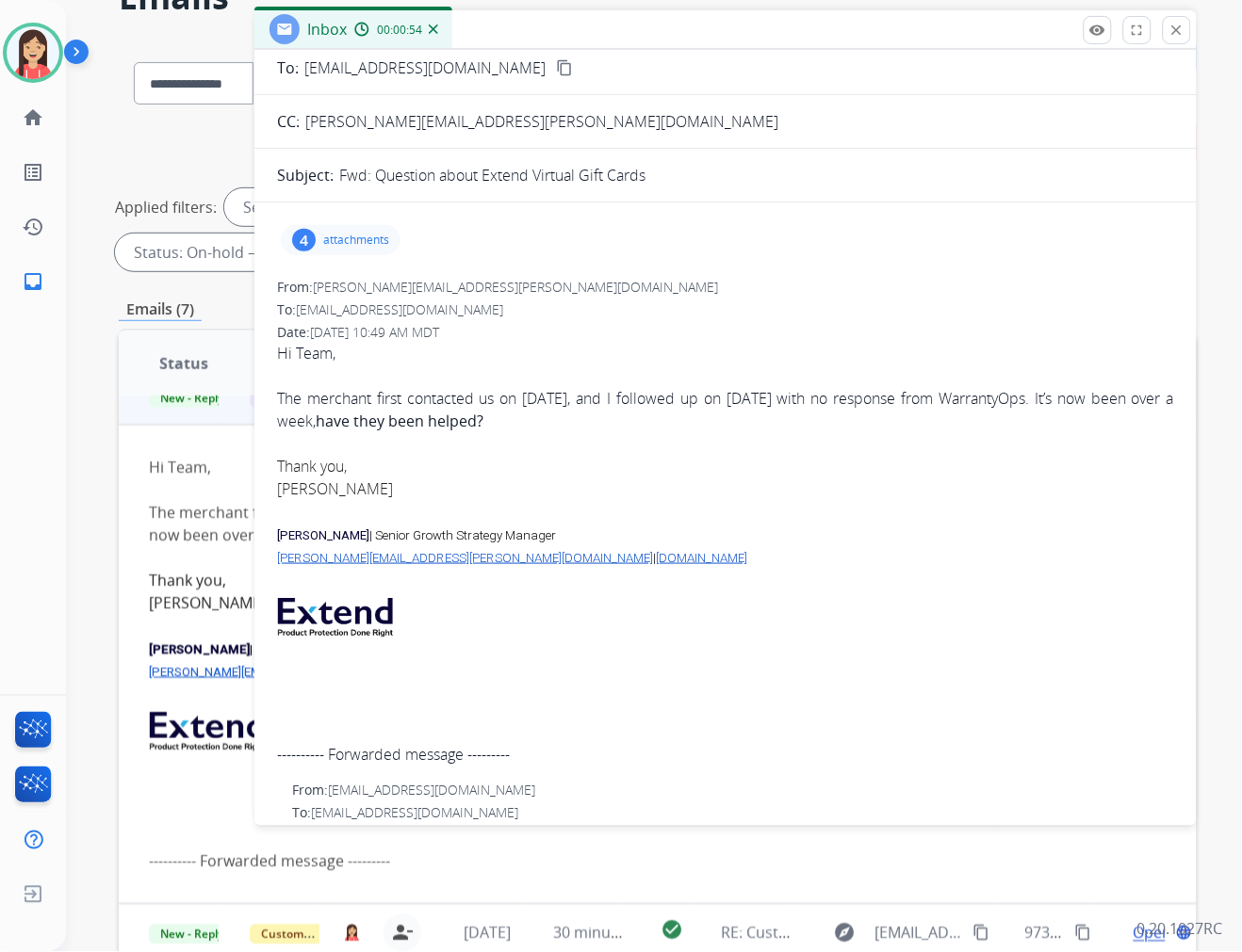
scroll to position [0, 0]
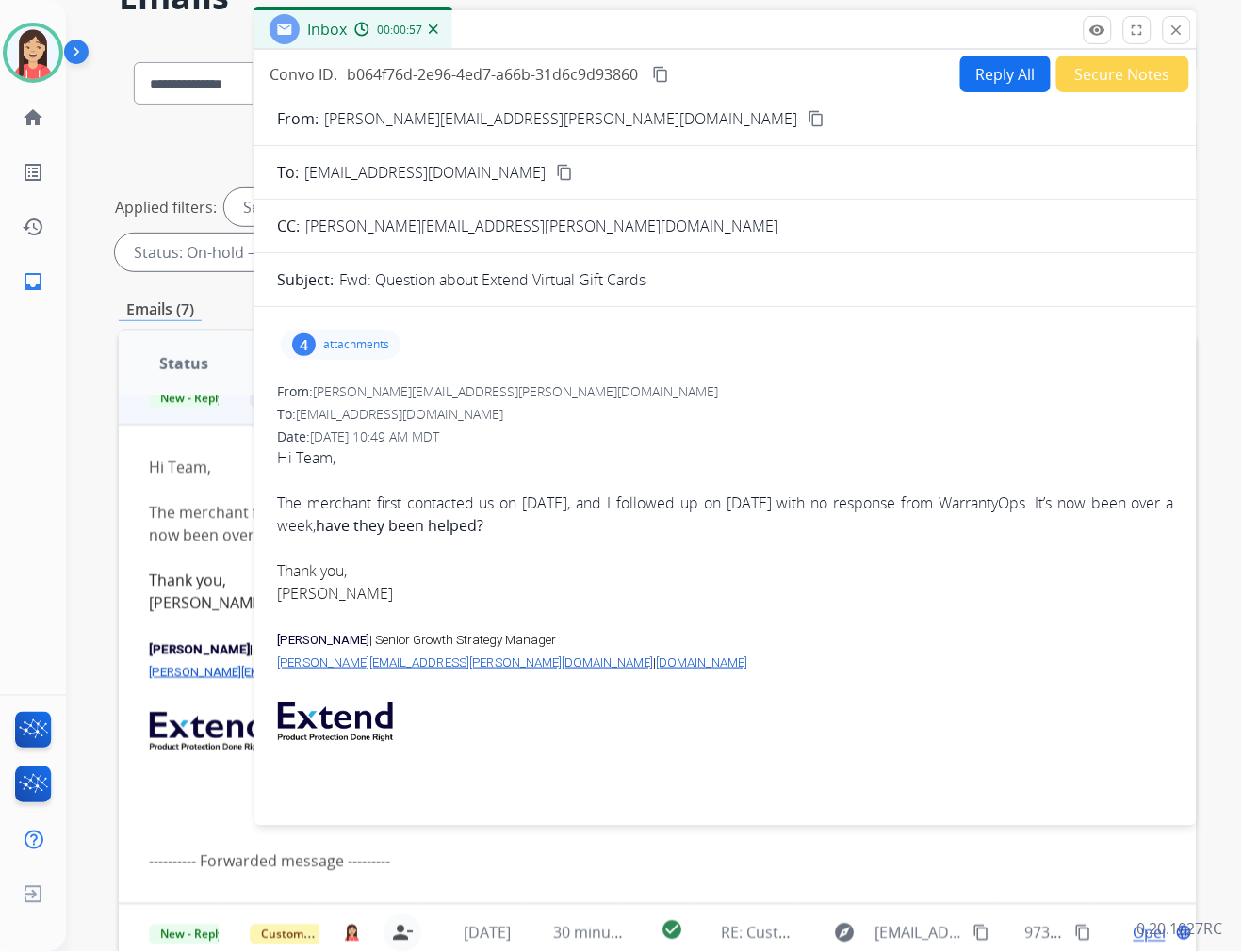
click at [1008, 71] on button "Reply All" at bounding box center [1005, 74] width 90 height 36
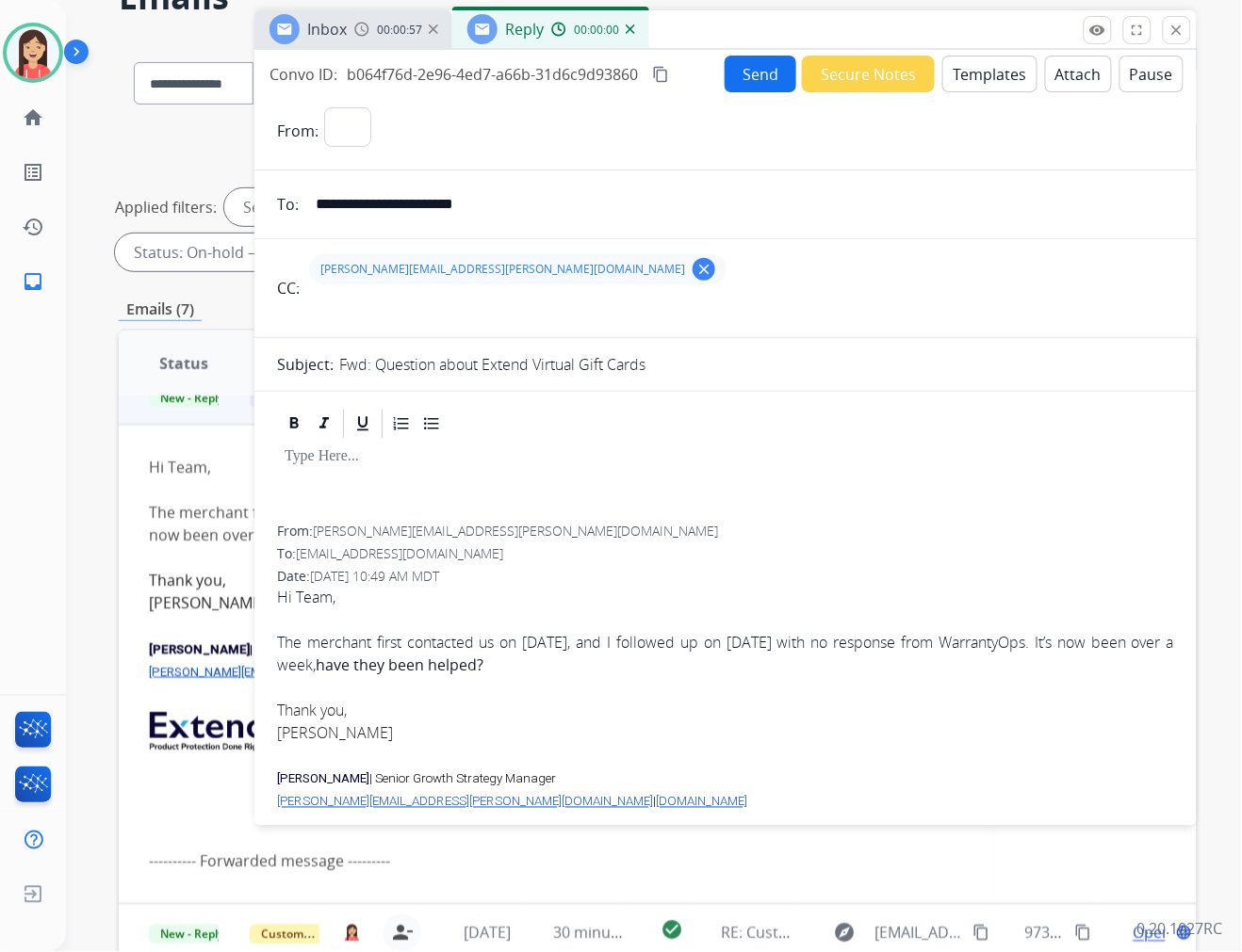
select select "**********"
click at [991, 85] on button "Templates" at bounding box center [990, 74] width 95 height 36
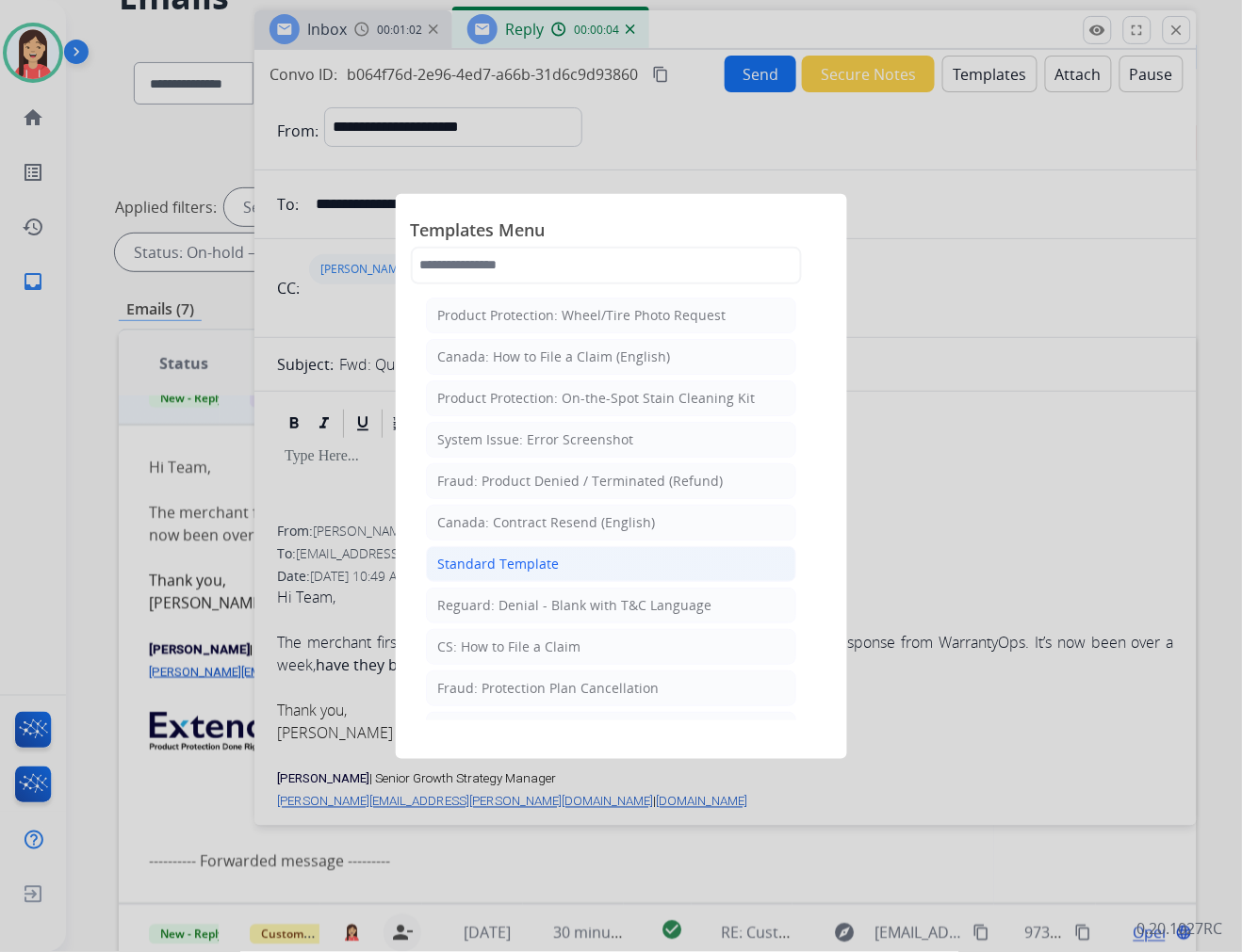
click at [534, 558] on div "Standard Template" at bounding box center [499, 563] width 122 height 19
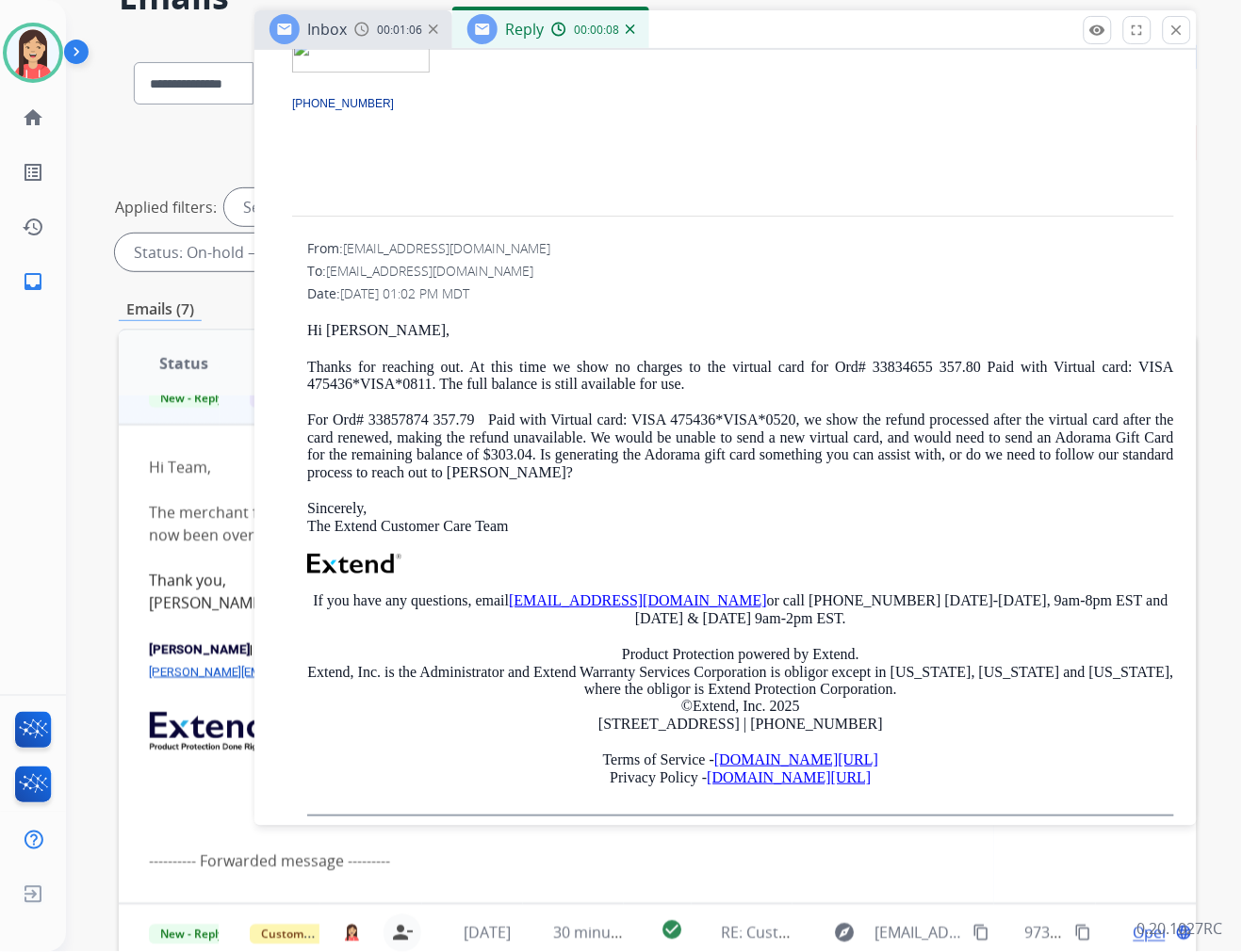
scroll to position [2511, 0]
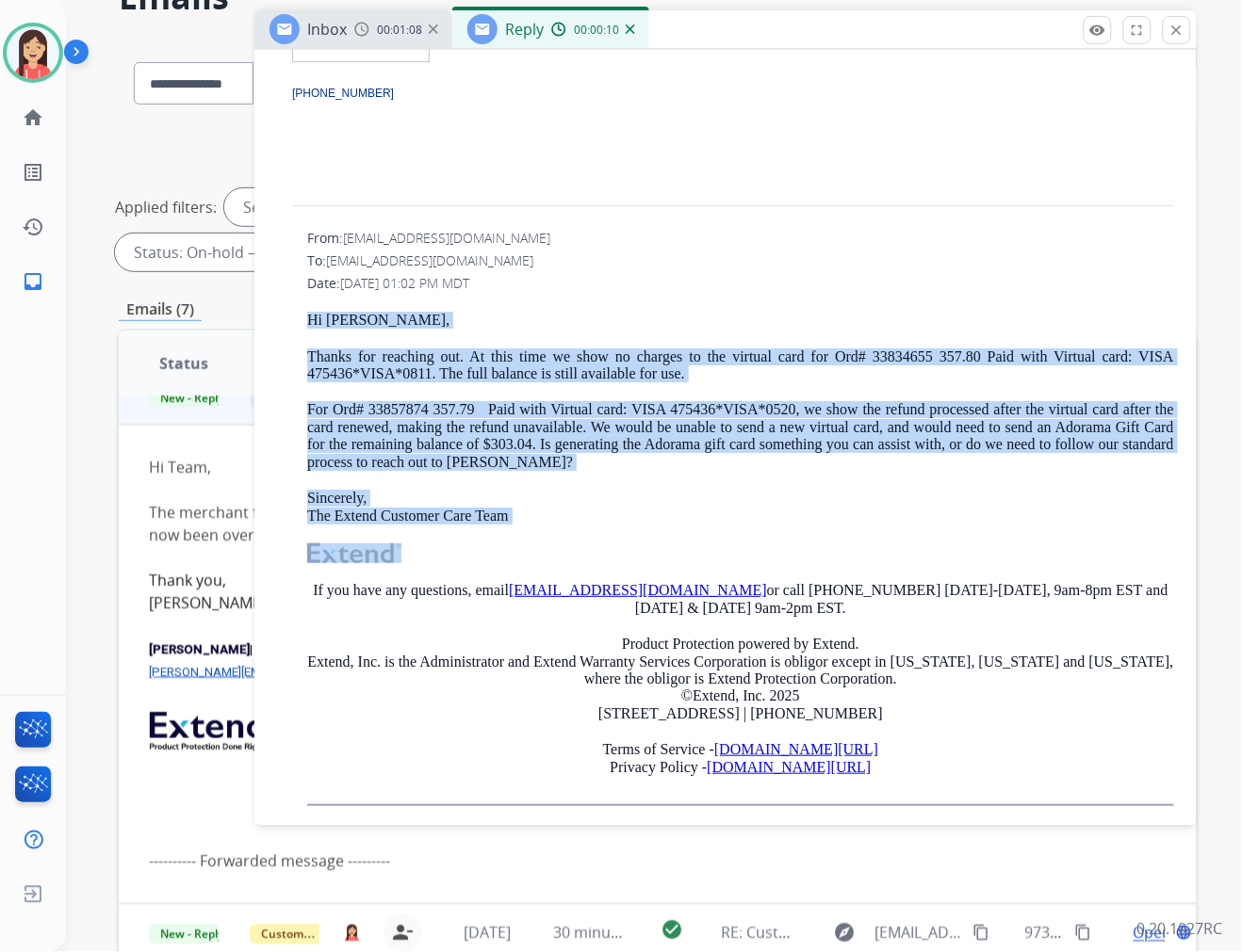
drag, startPoint x: 301, startPoint y: 317, endPoint x: 667, endPoint y: 525, distance: 421.0
click at [667, 525] on div "From: warrantyops@extend.com To: leahr@adorama.com Date: 08/29/2025 - 01:02 PM …" at bounding box center [726, 517] width 897 height 577
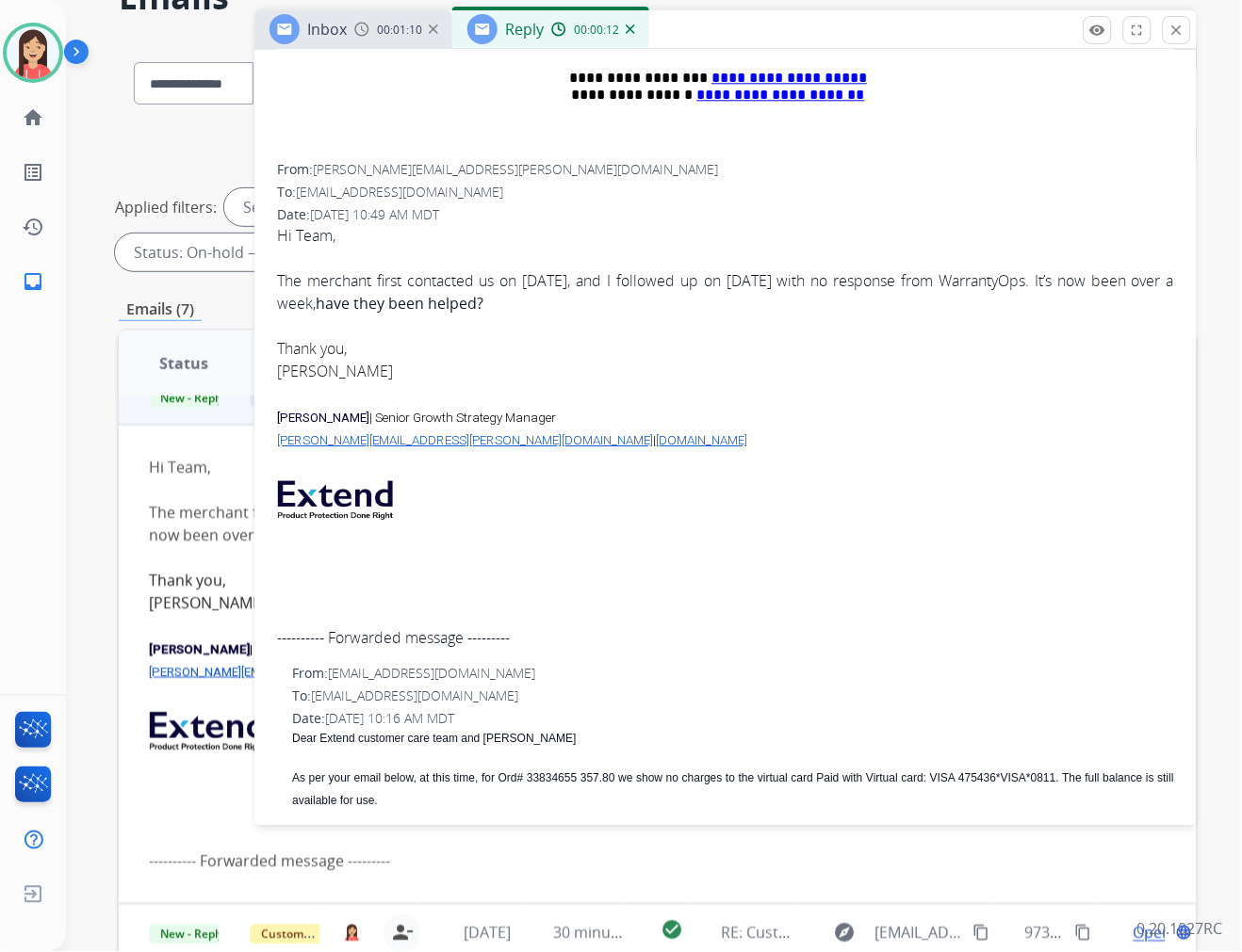
scroll to position [209, 0]
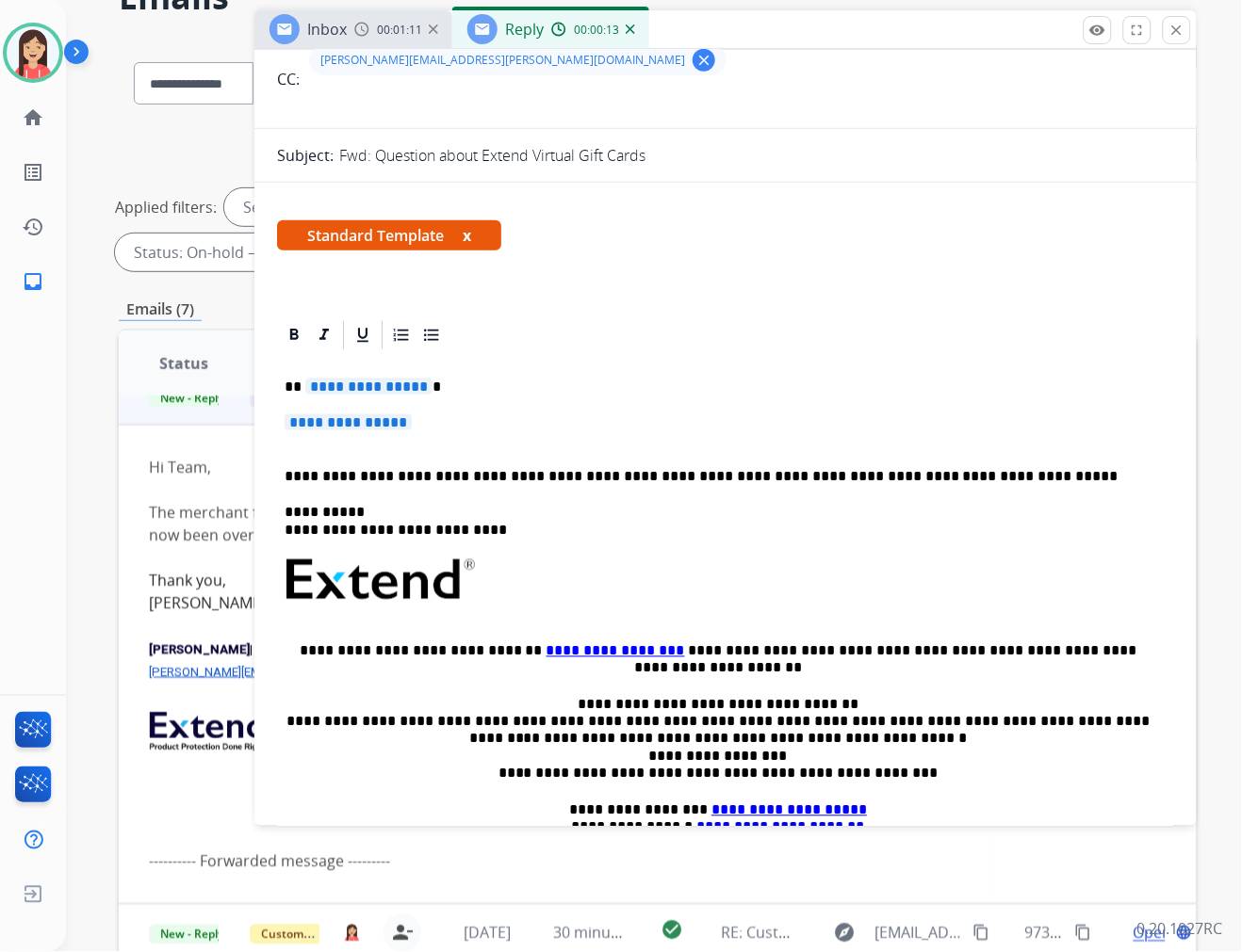
click at [409, 446] on p "**********" at bounding box center [726, 432] width 882 height 35
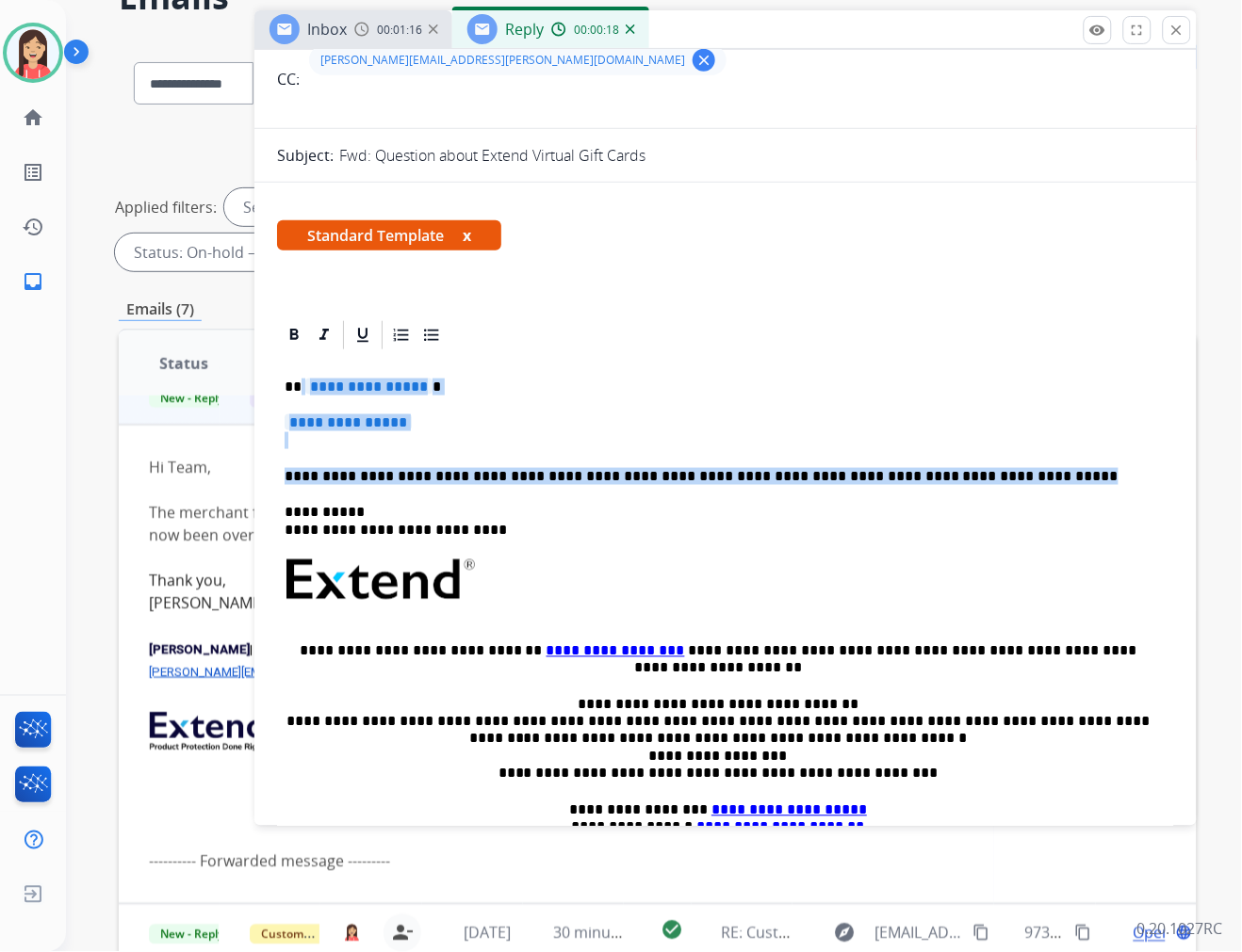
drag, startPoint x: 995, startPoint y: 480, endPoint x: 299, endPoint y: 385, distance: 702.5
click at [299, 385] on div "**********" at bounding box center [726, 624] width 897 height 545
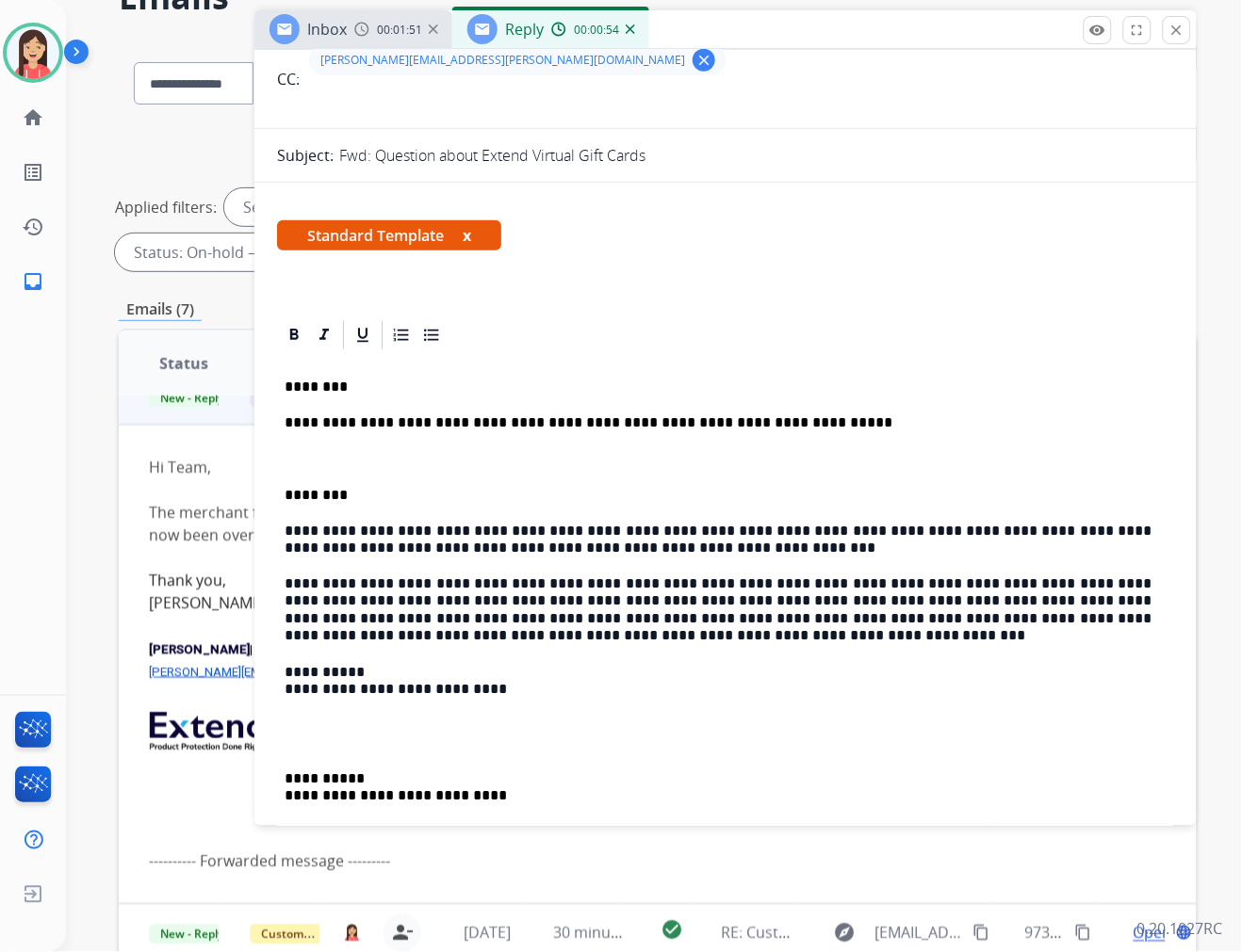
click at [542, 466] on p at bounding box center [726, 459] width 882 height 17
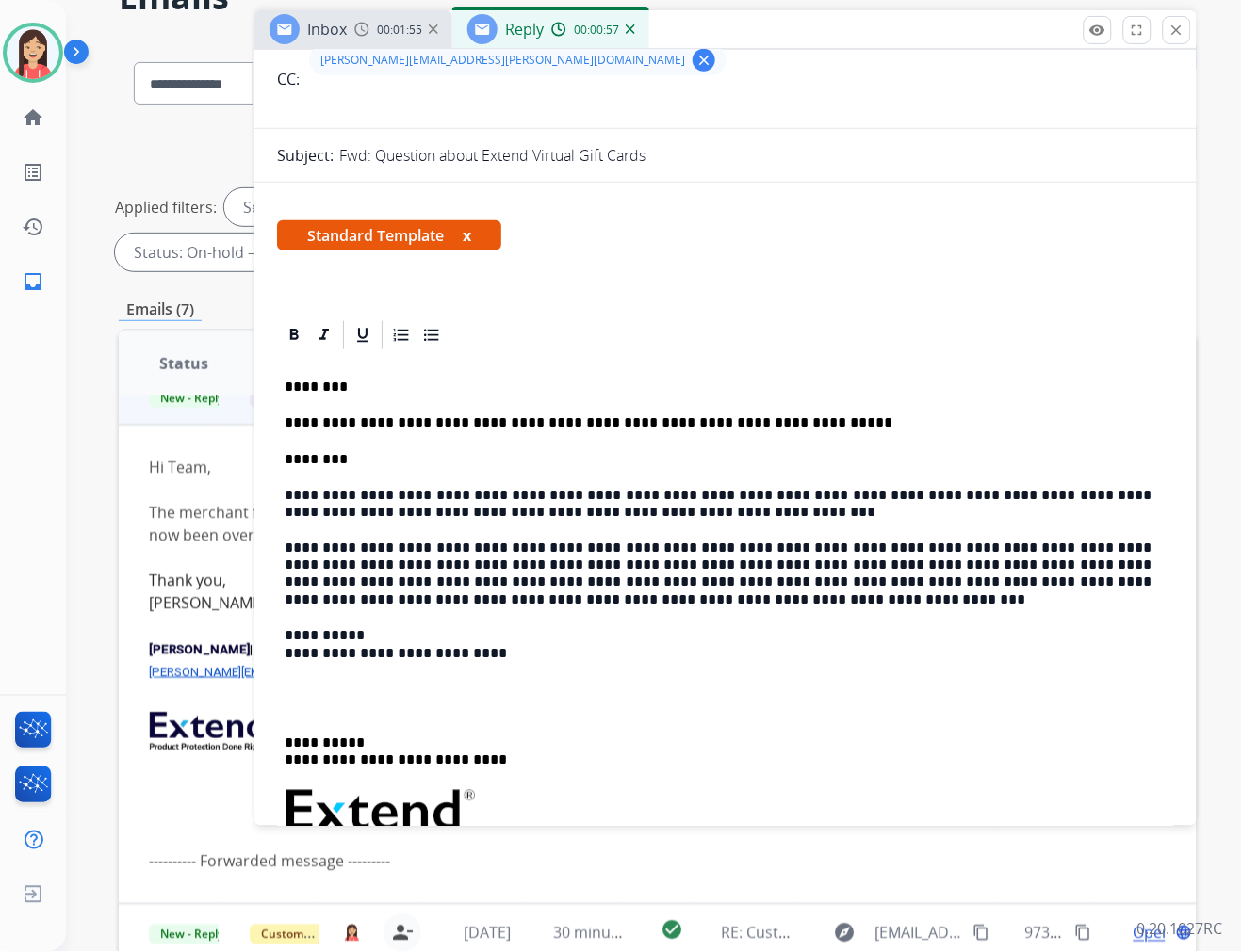
click at [356, 695] on p at bounding box center [726, 700] width 882 height 35
drag, startPoint x: 325, startPoint y: 701, endPoint x: 276, endPoint y: 634, distance: 83.0
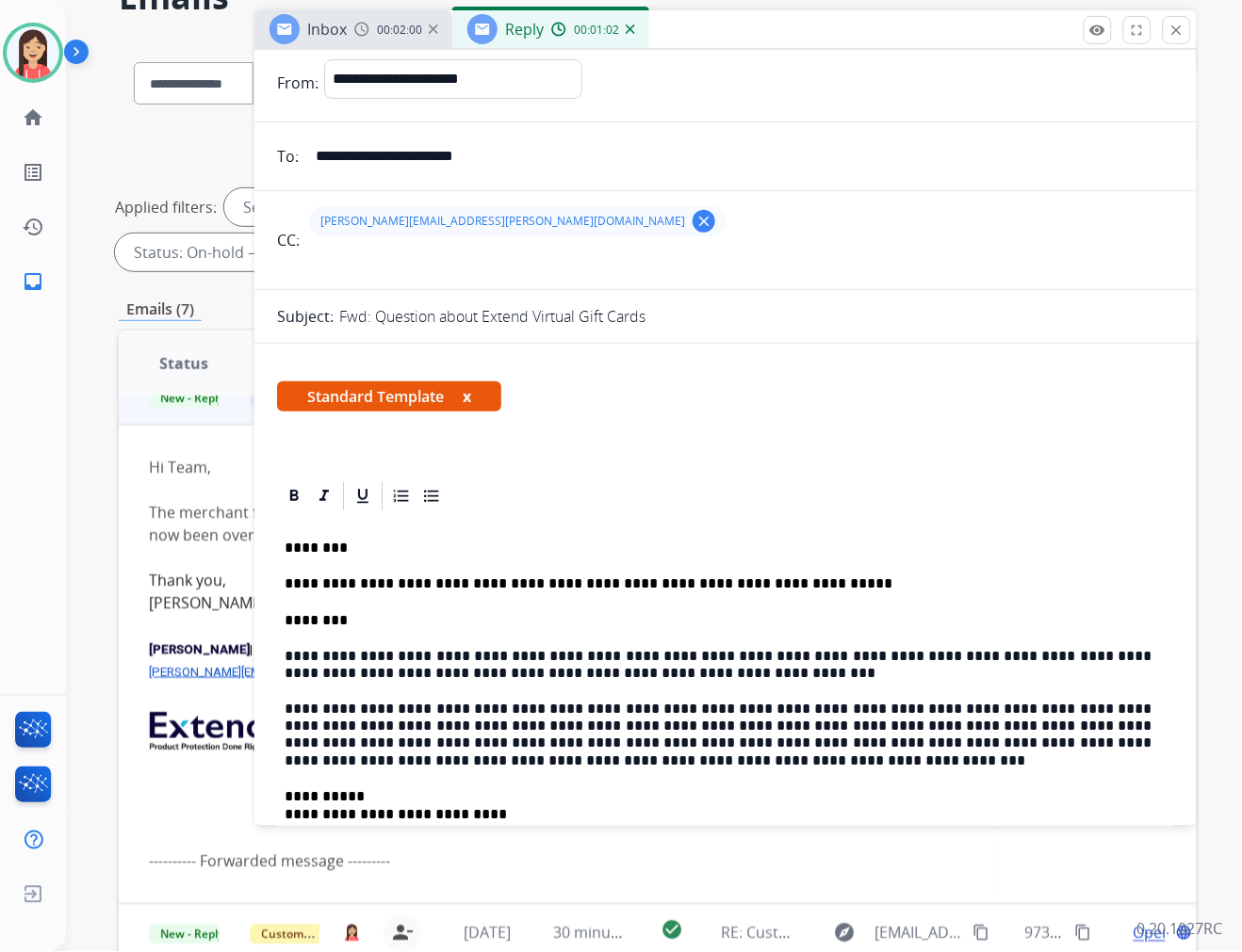
scroll to position [0, 0]
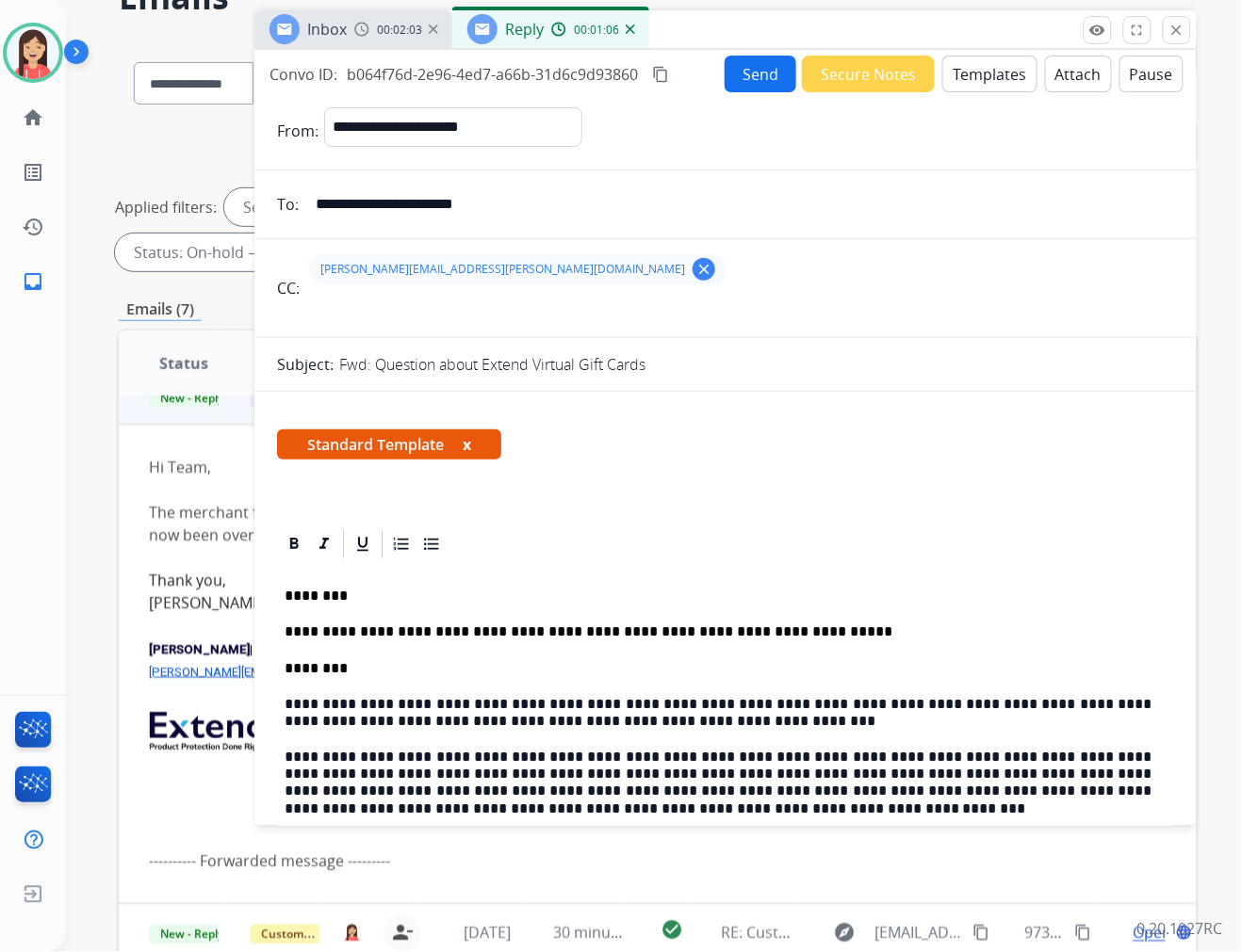
click at [750, 73] on button "Send" at bounding box center [760, 74] width 72 height 36
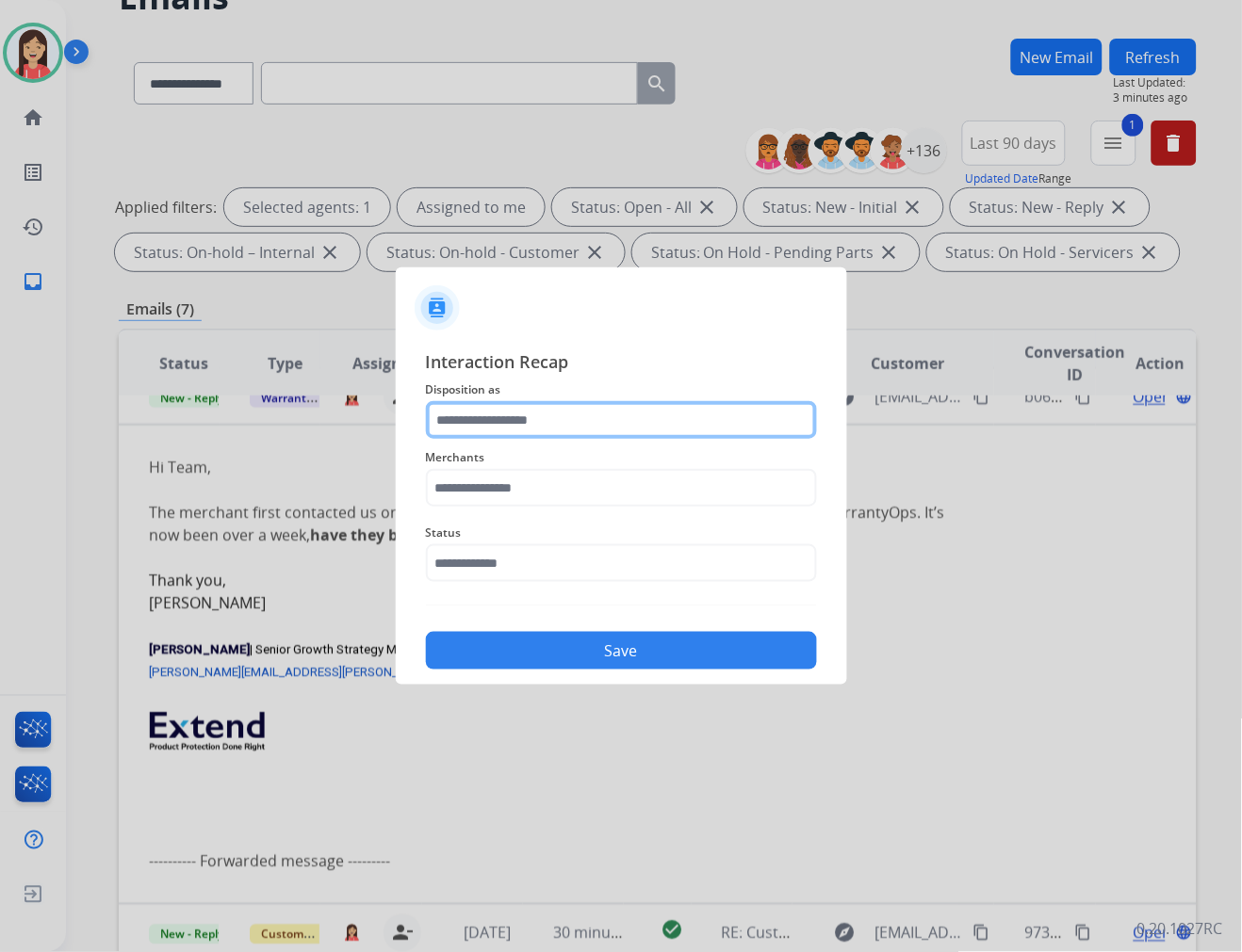
click at [525, 426] on input "text" at bounding box center [621, 420] width 391 height 37
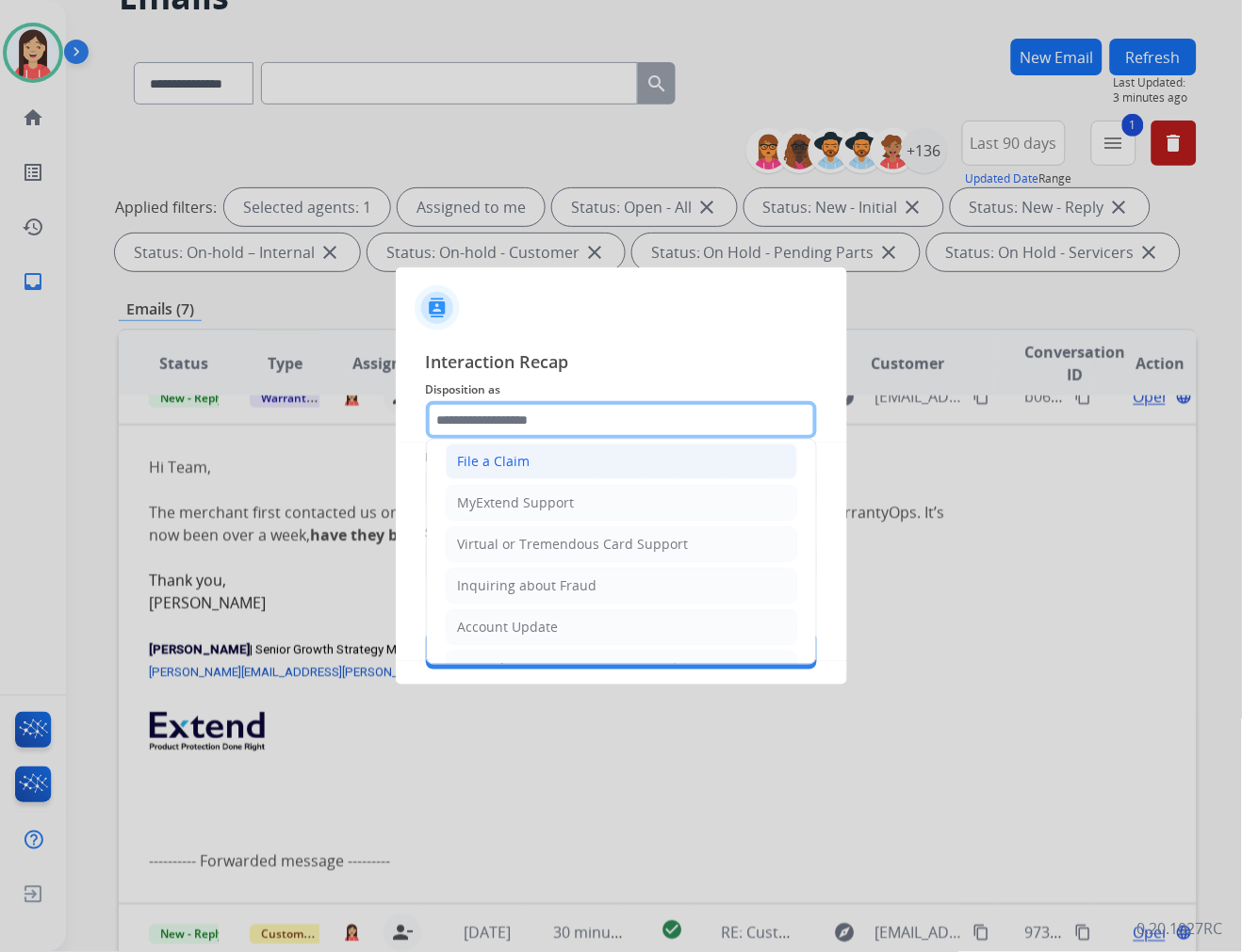
scroll to position [209, 0]
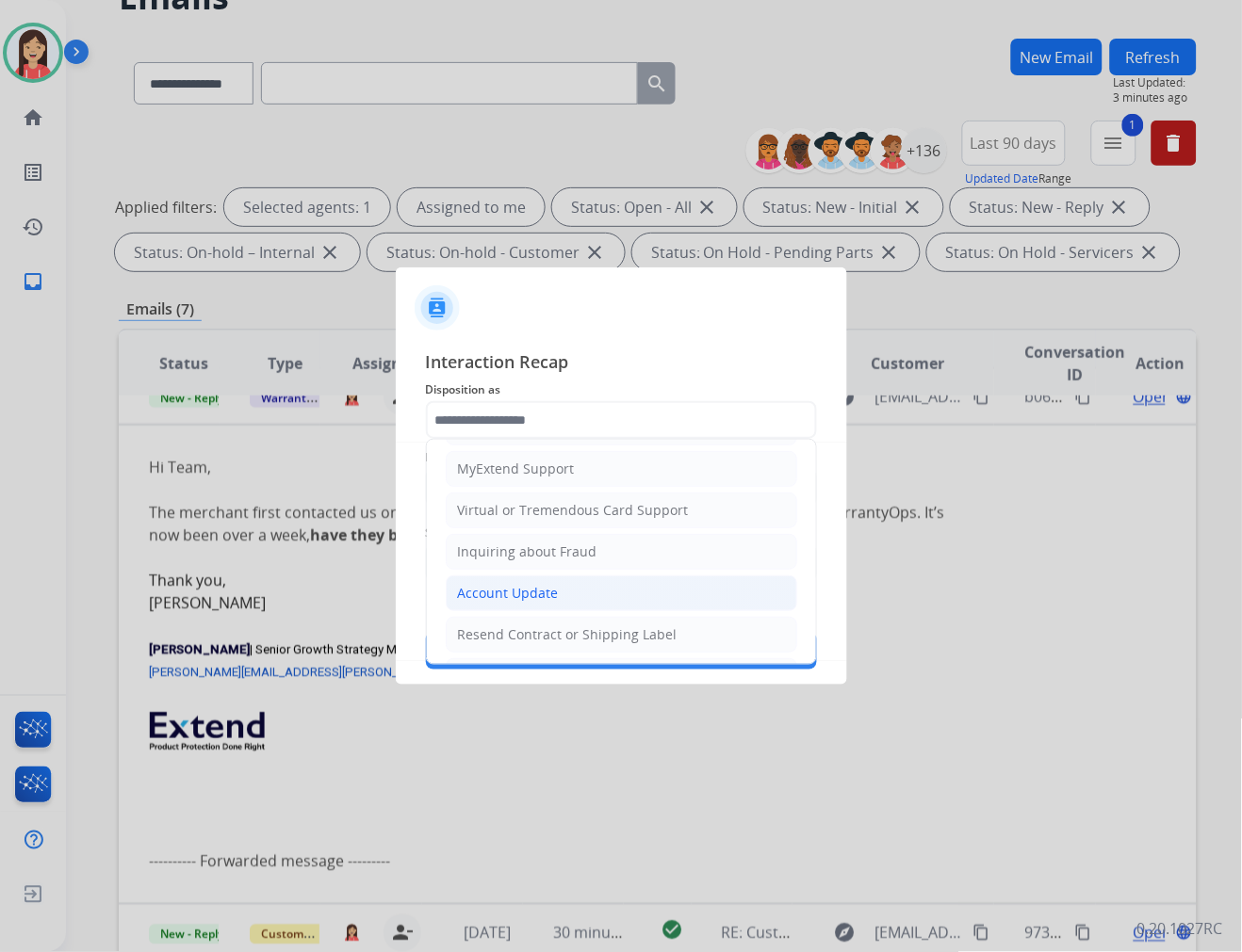
click at [512, 591] on div "Account Update" at bounding box center [508, 593] width 101 height 19
type input "**********"
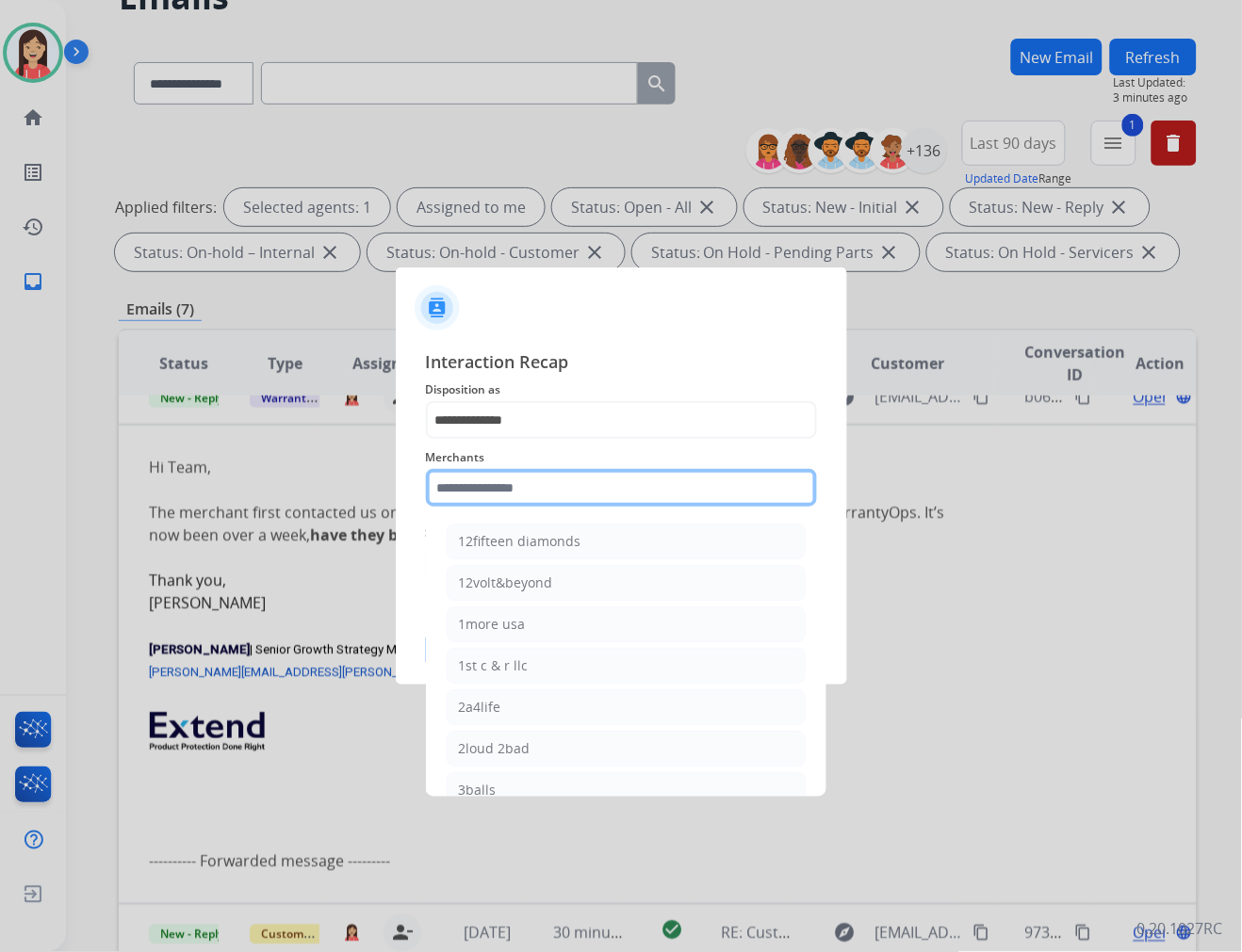
click at [521, 487] on input "text" at bounding box center [621, 488] width 391 height 37
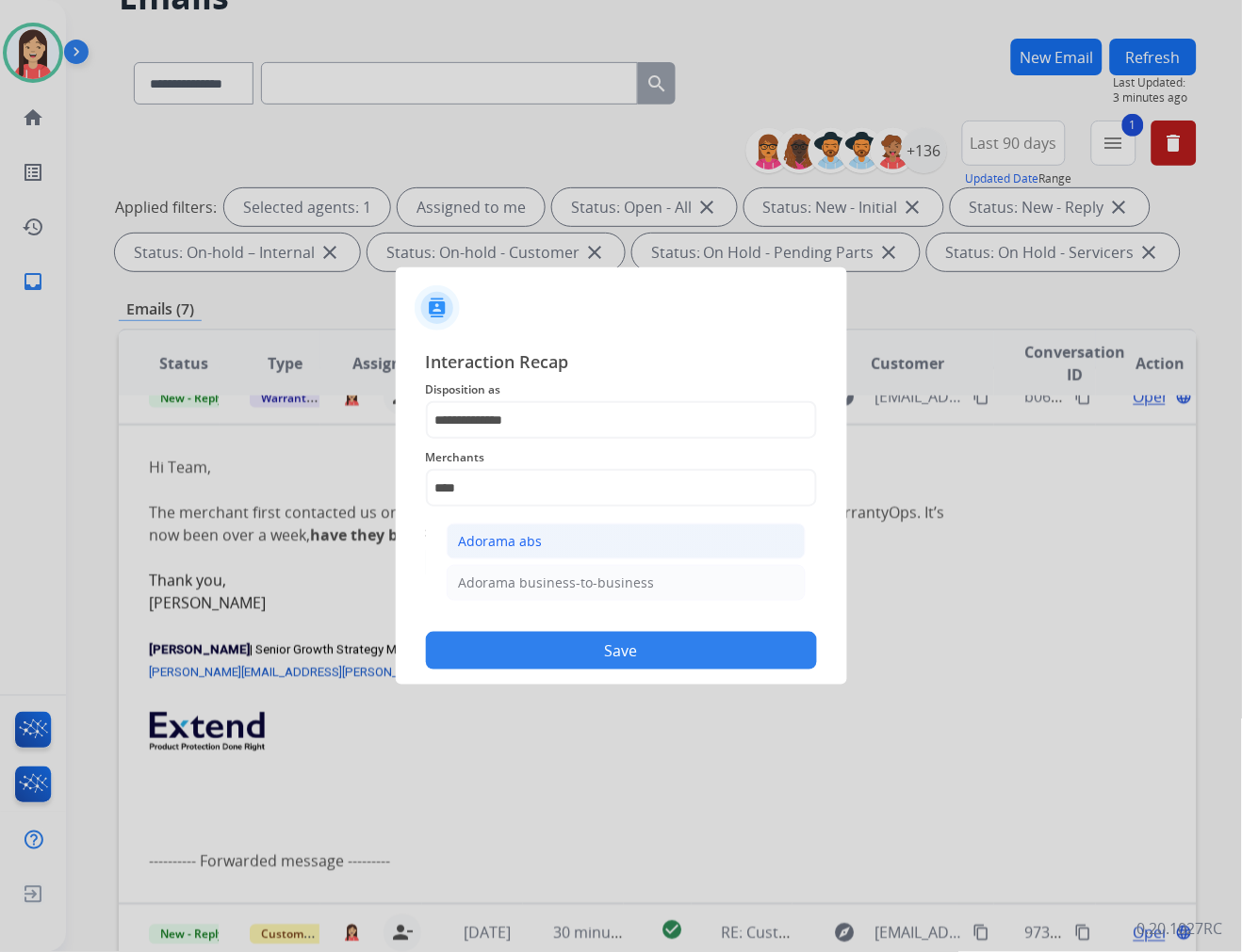
click at [519, 545] on div "Adorama abs" at bounding box center [500, 541] width 83 height 19
type input "**********"
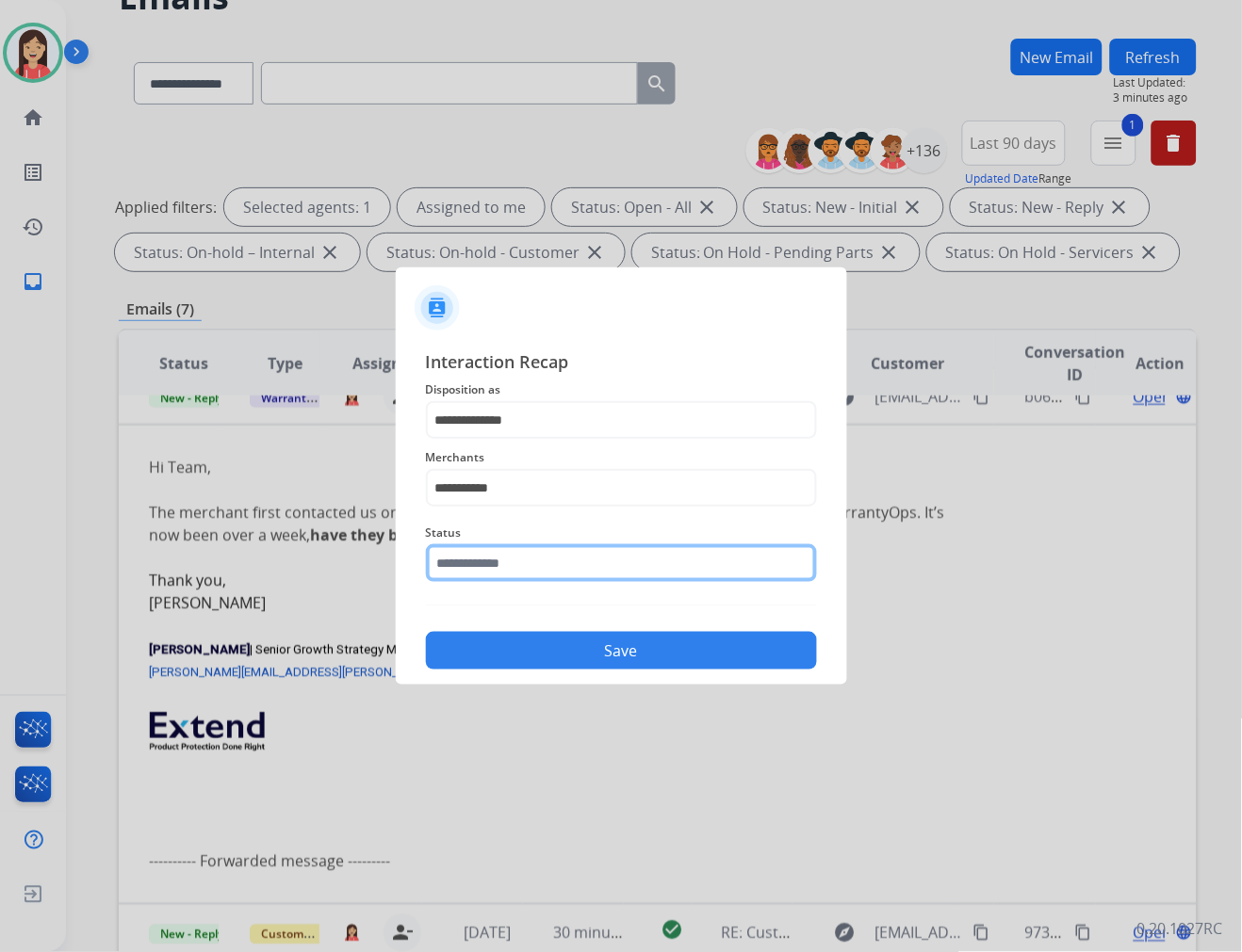
click at [531, 563] on input "text" at bounding box center [621, 563] width 391 height 37
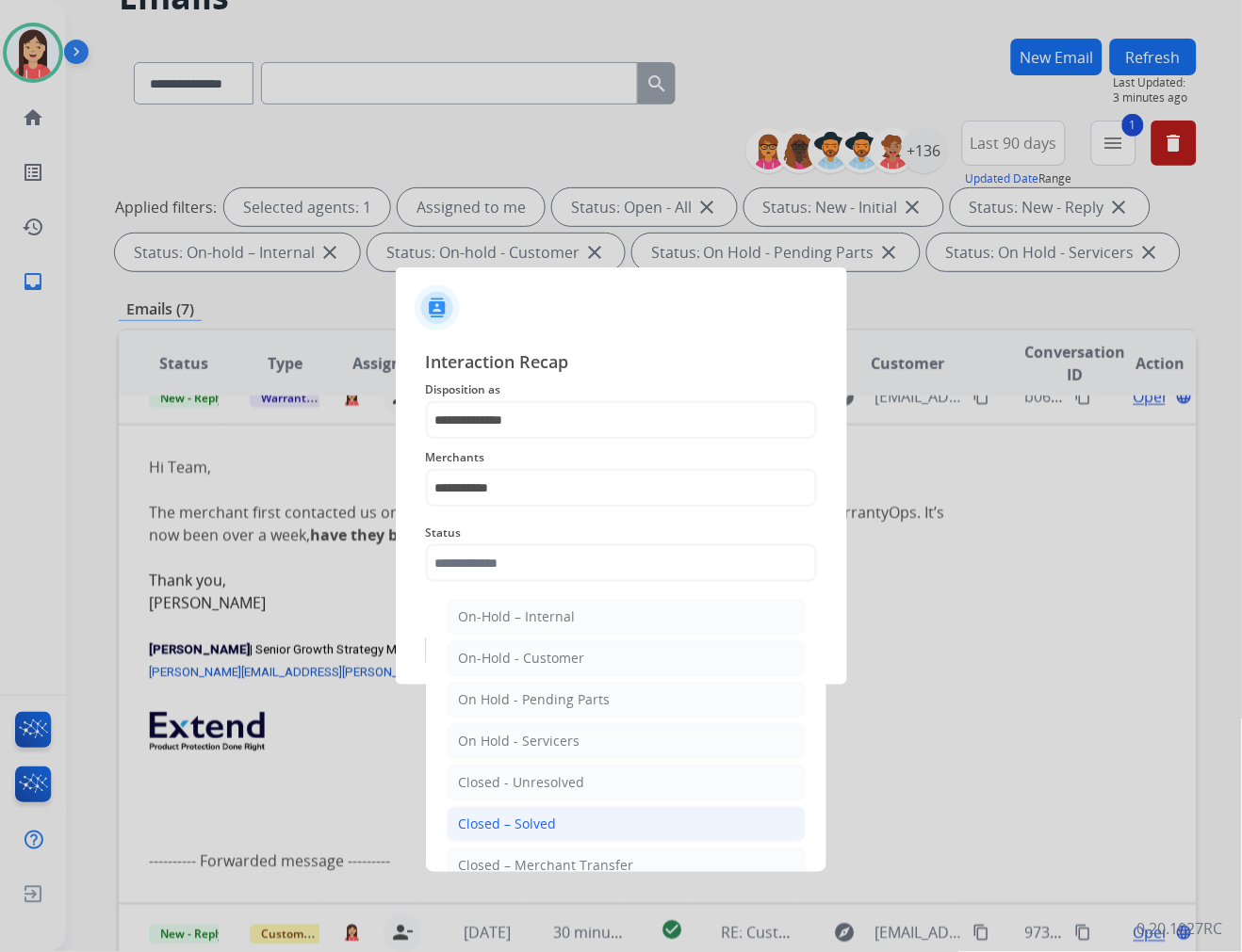
click at [530, 833] on div "Closed – Solved" at bounding box center [508, 823] width 98 height 19
type input "**********"
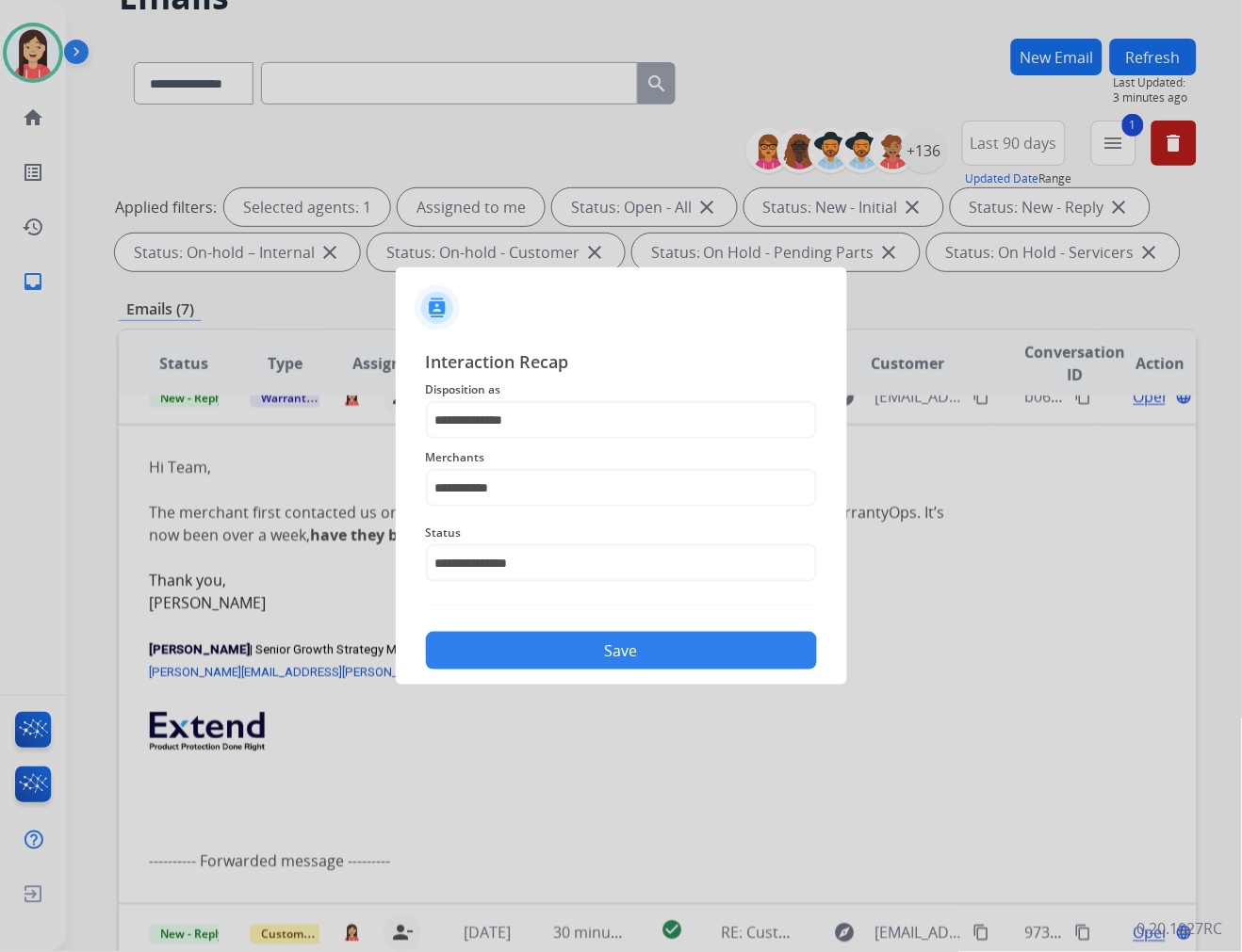
click at [620, 650] on button "Save" at bounding box center [621, 651] width 391 height 37
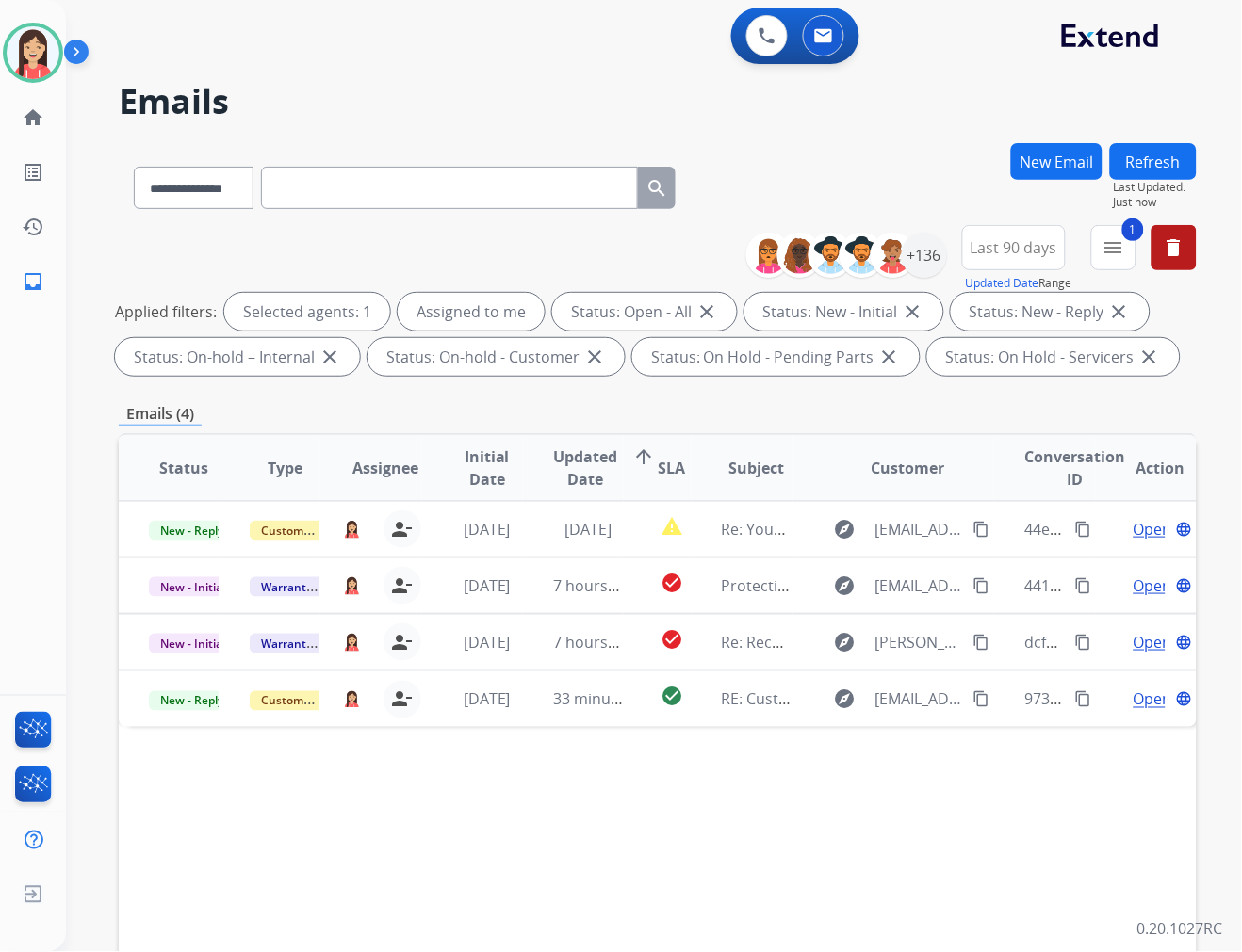
scroll to position [0, 0]
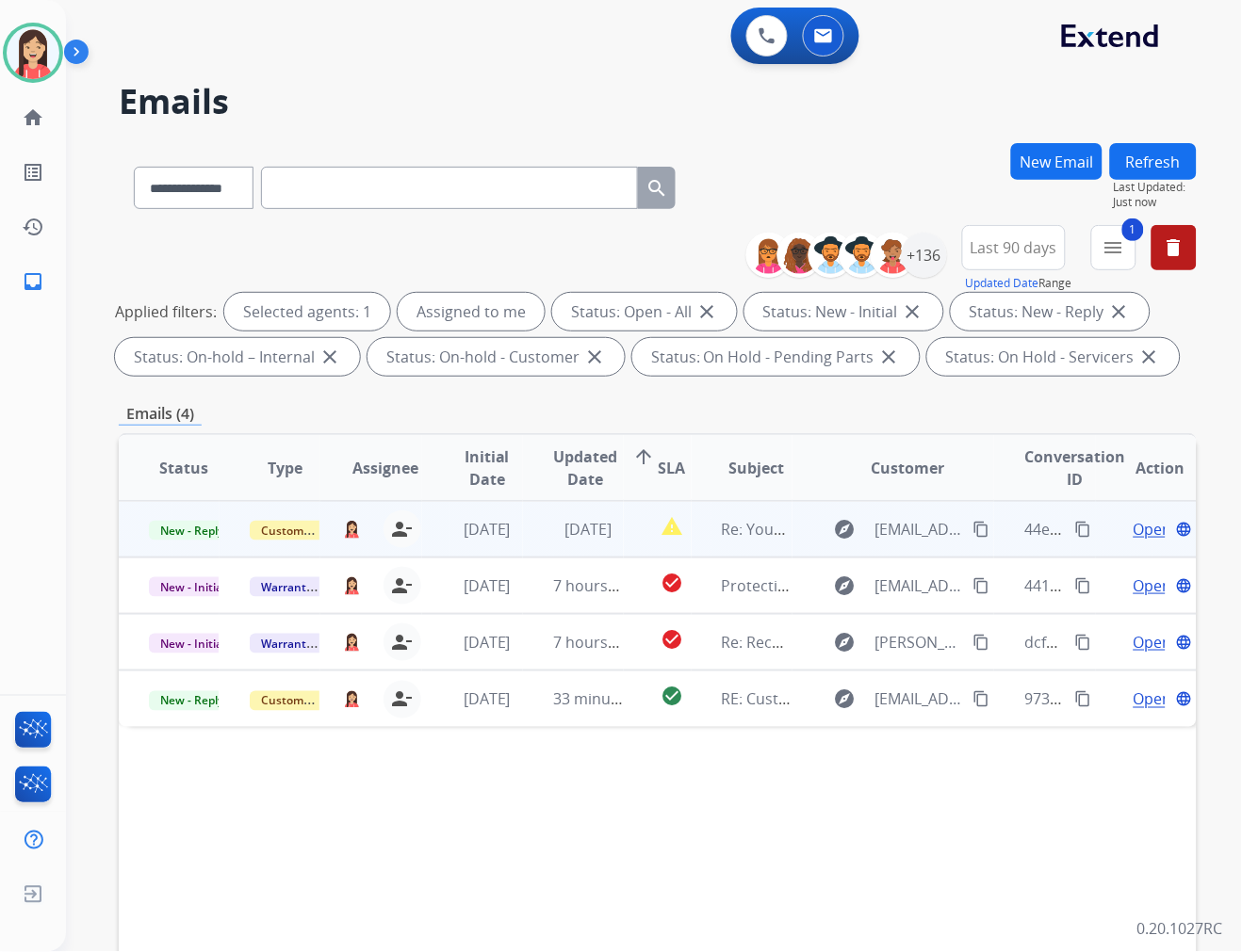
click at [523, 545] on td "3 days ago" at bounding box center [573, 530] width 101 height 57
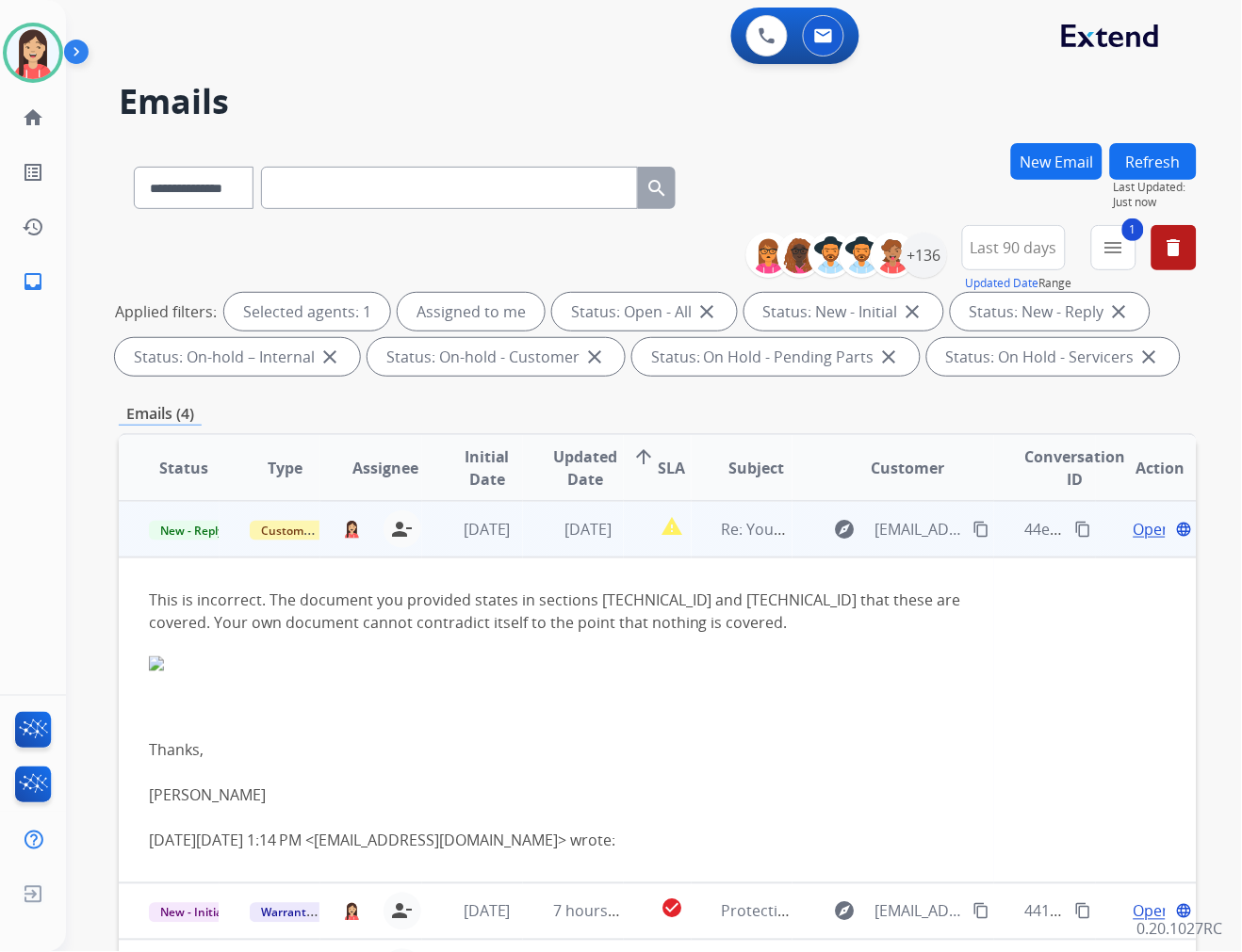
click at [650, 701] on div at bounding box center [557, 675] width 815 height 82
click at [973, 527] on mat-icon "content_copy" at bounding box center [981, 529] width 17 height 17
click at [407, 663] on img at bounding box center [557, 663] width 815 height 15
click at [1140, 532] on span "Open" at bounding box center [1152, 529] width 38 height 23
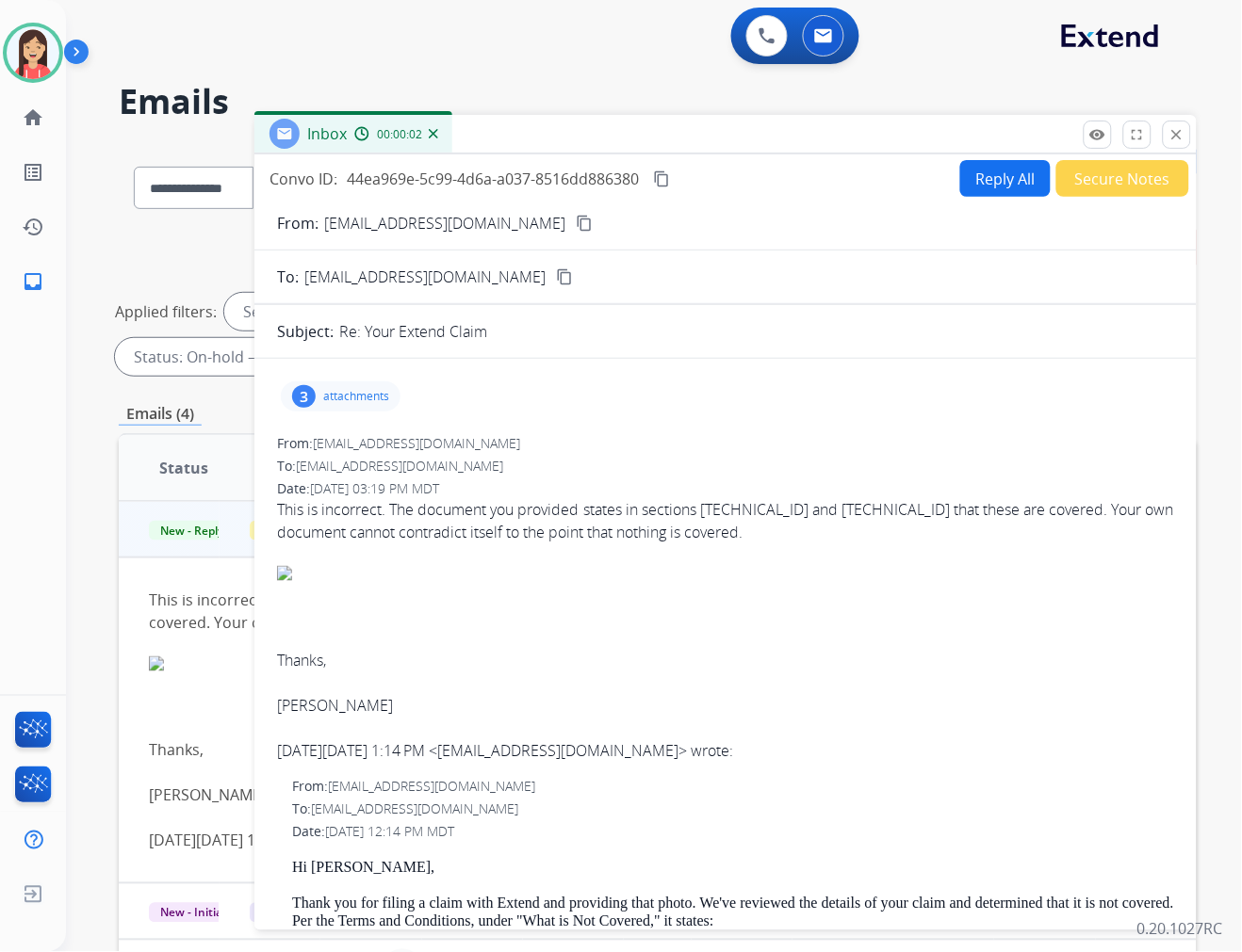
click at [368, 393] on p "attachments" at bounding box center [355, 396] width 66 height 15
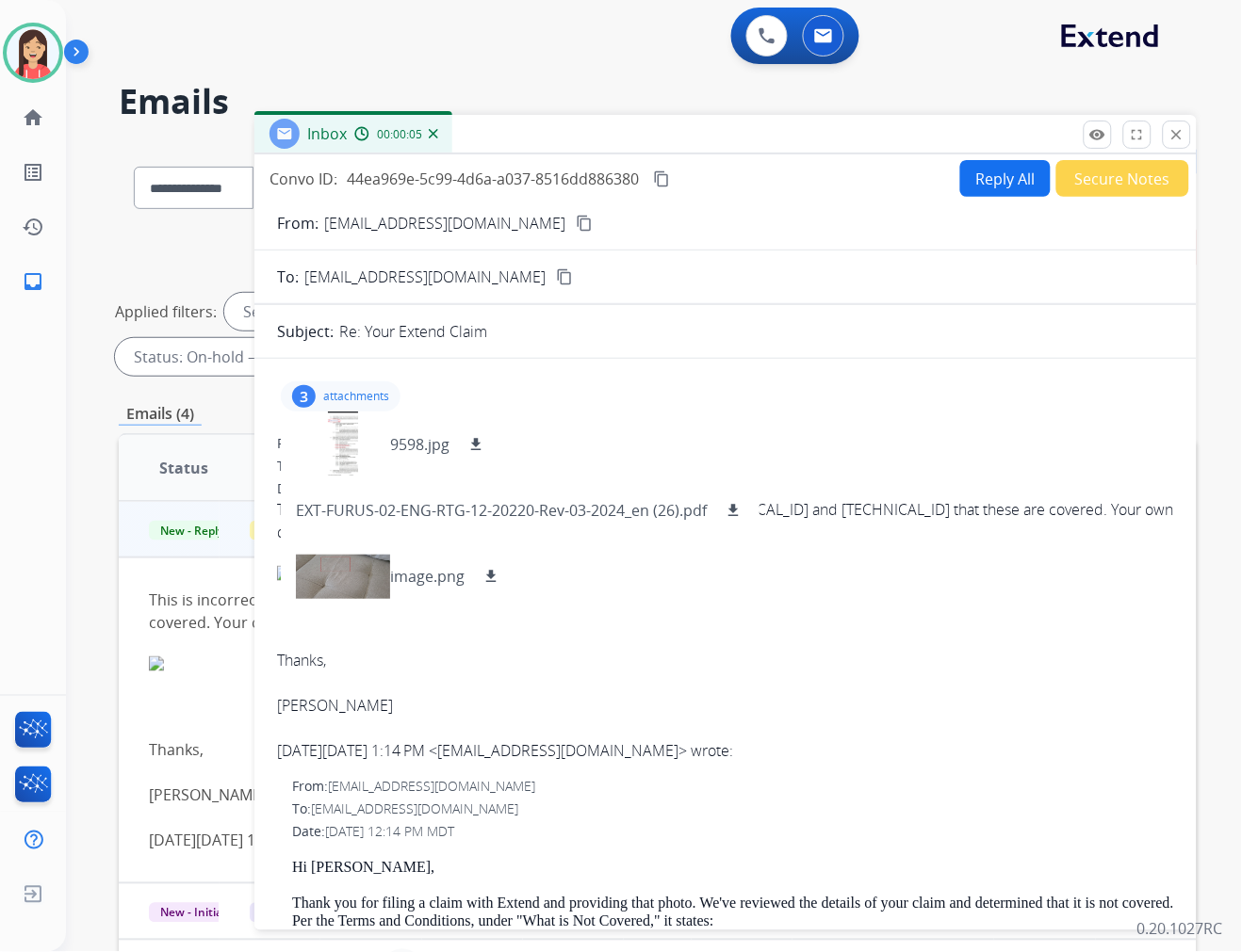
click at [983, 185] on button "Reply All" at bounding box center [1005, 178] width 90 height 36
select select "**********"
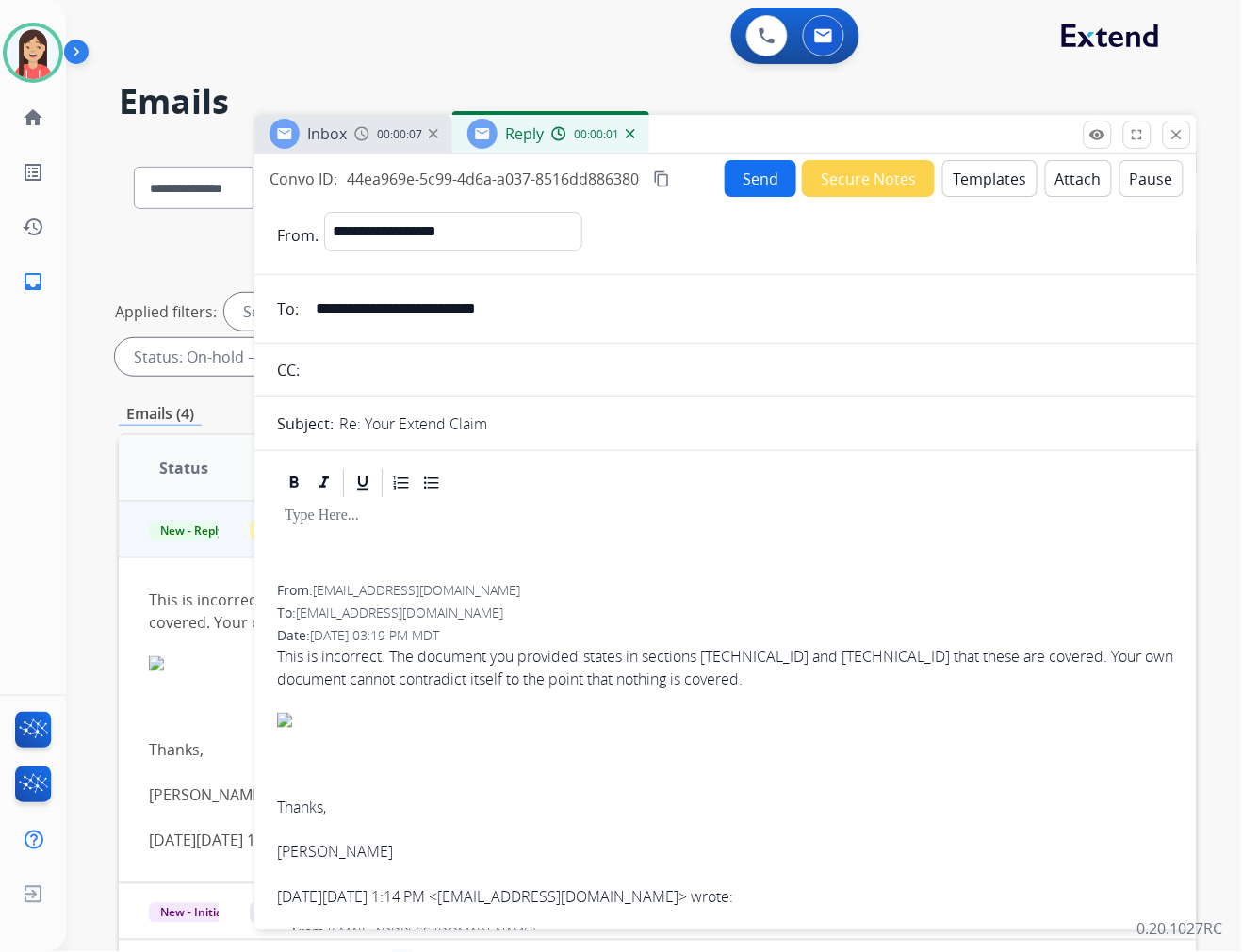
click at [962, 179] on button "Templates" at bounding box center [990, 178] width 95 height 36
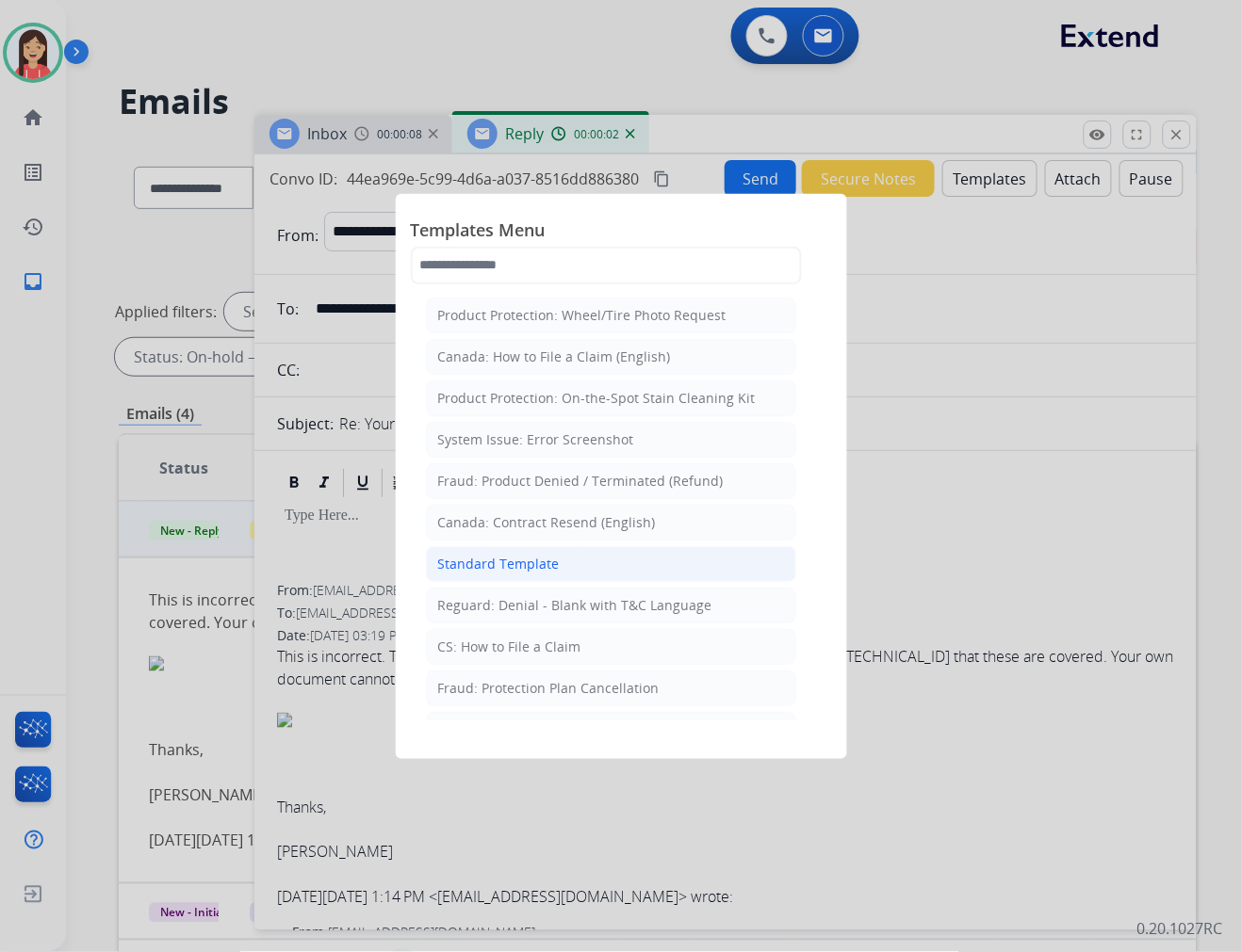
click at [531, 561] on div "Standard Template" at bounding box center [499, 563] width 122 height 19
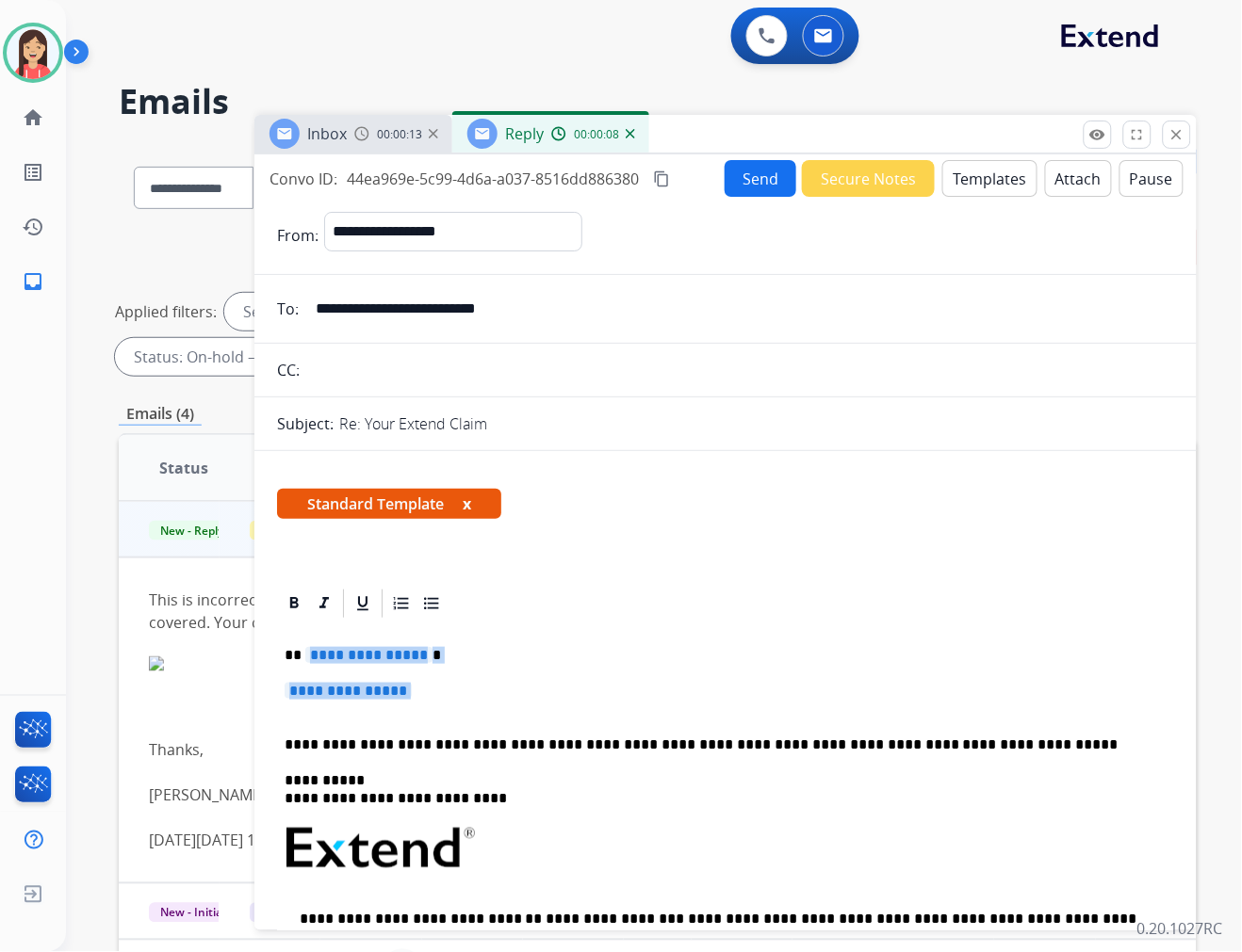
drag, startPoint x: 308, startPoint y: 655, endPoint x: 547, endPoint y: 700, distance: 243.2
click at [547, 700] on div "**********" at bounding box center [726, 892] width 897 height 545
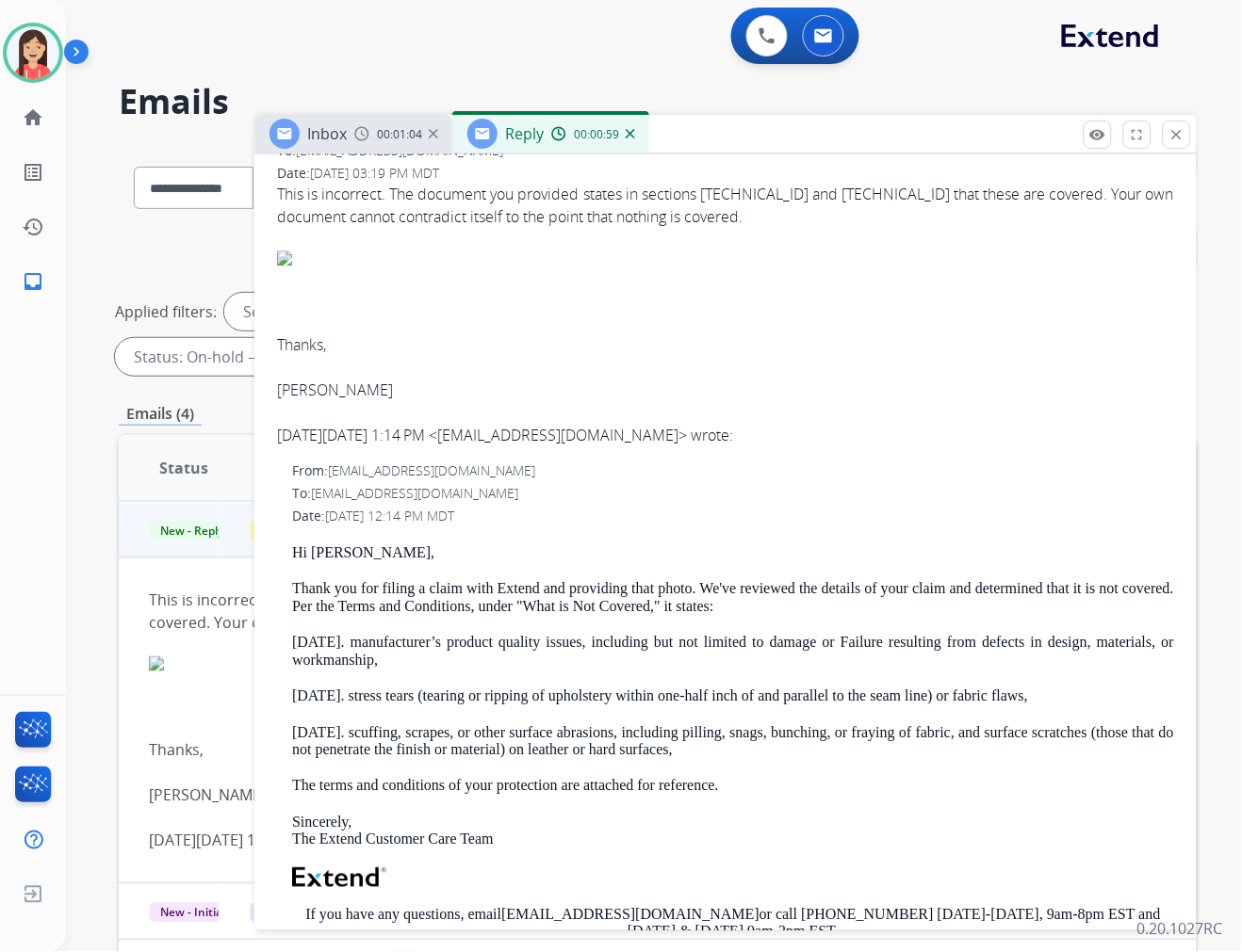
scroll to position [1255, 0]
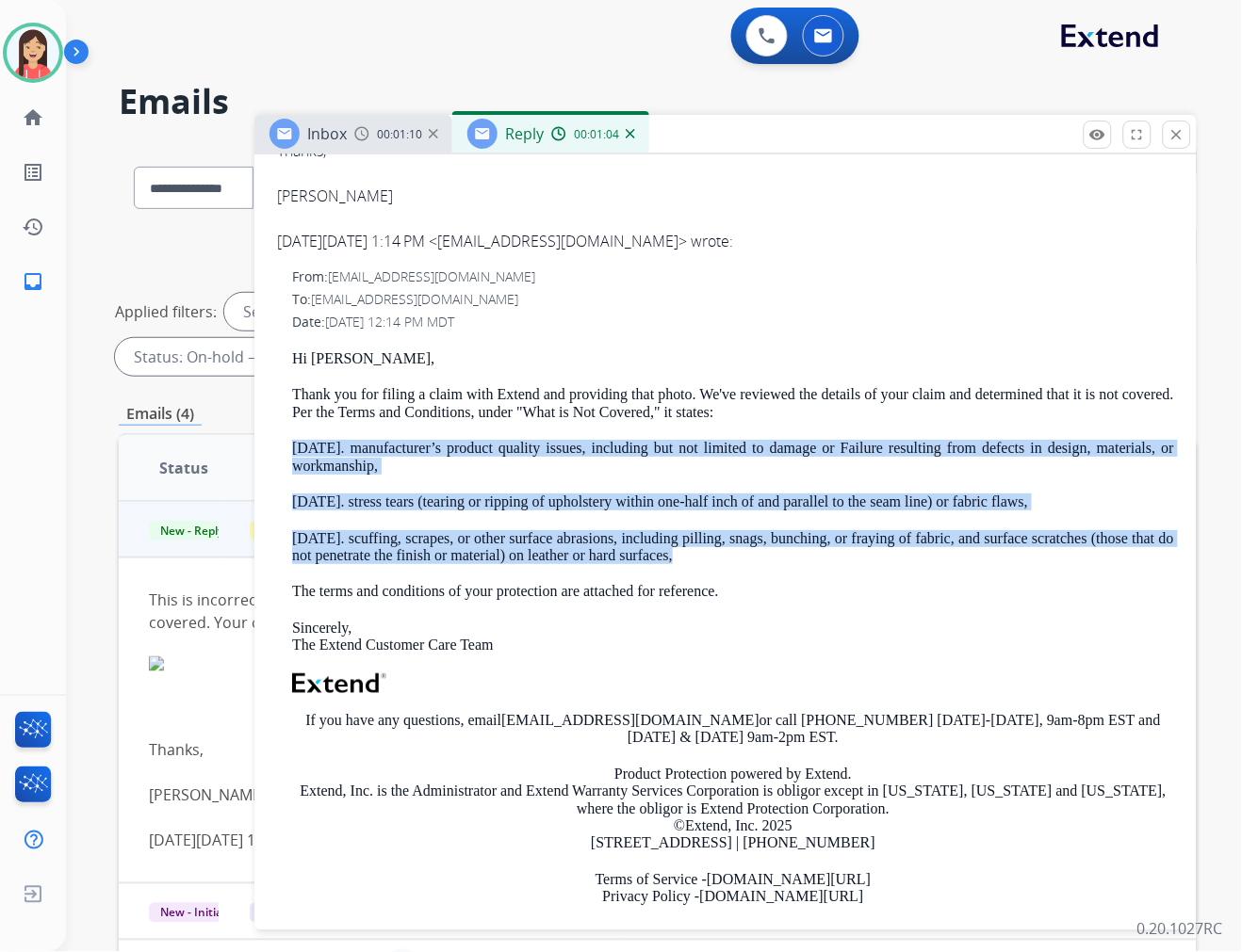
drag, startPoint x: 682, startPoint y: 556, endPoint x: 293, endPoint y: 447, distance: 404.0
click at [293, 447] on div "Hi Thomas, Thank you for filing a claim with Extend and providing that photo. W…" at bounding box center [732, 643] width 882 height 586
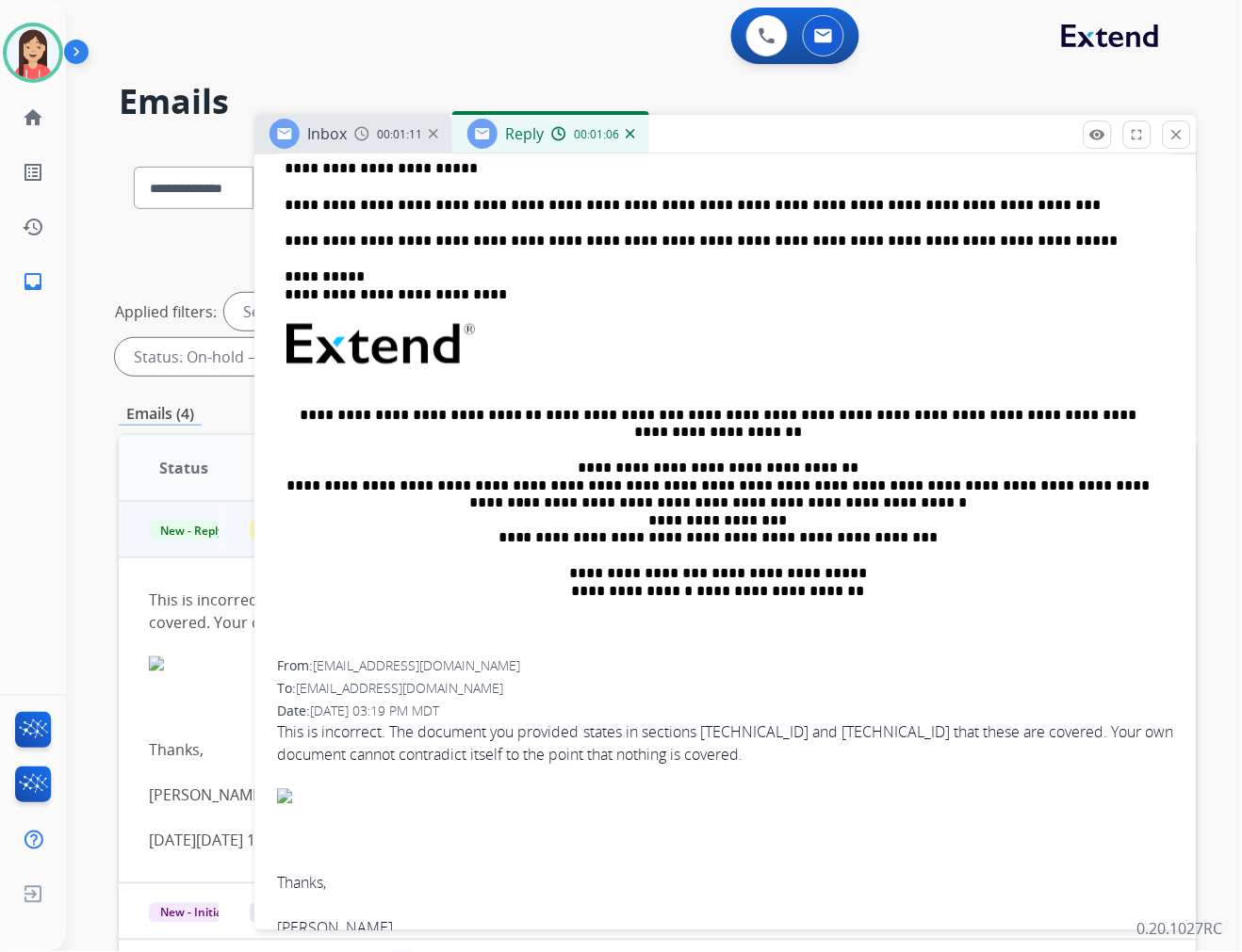
scroll to position [314, 0]
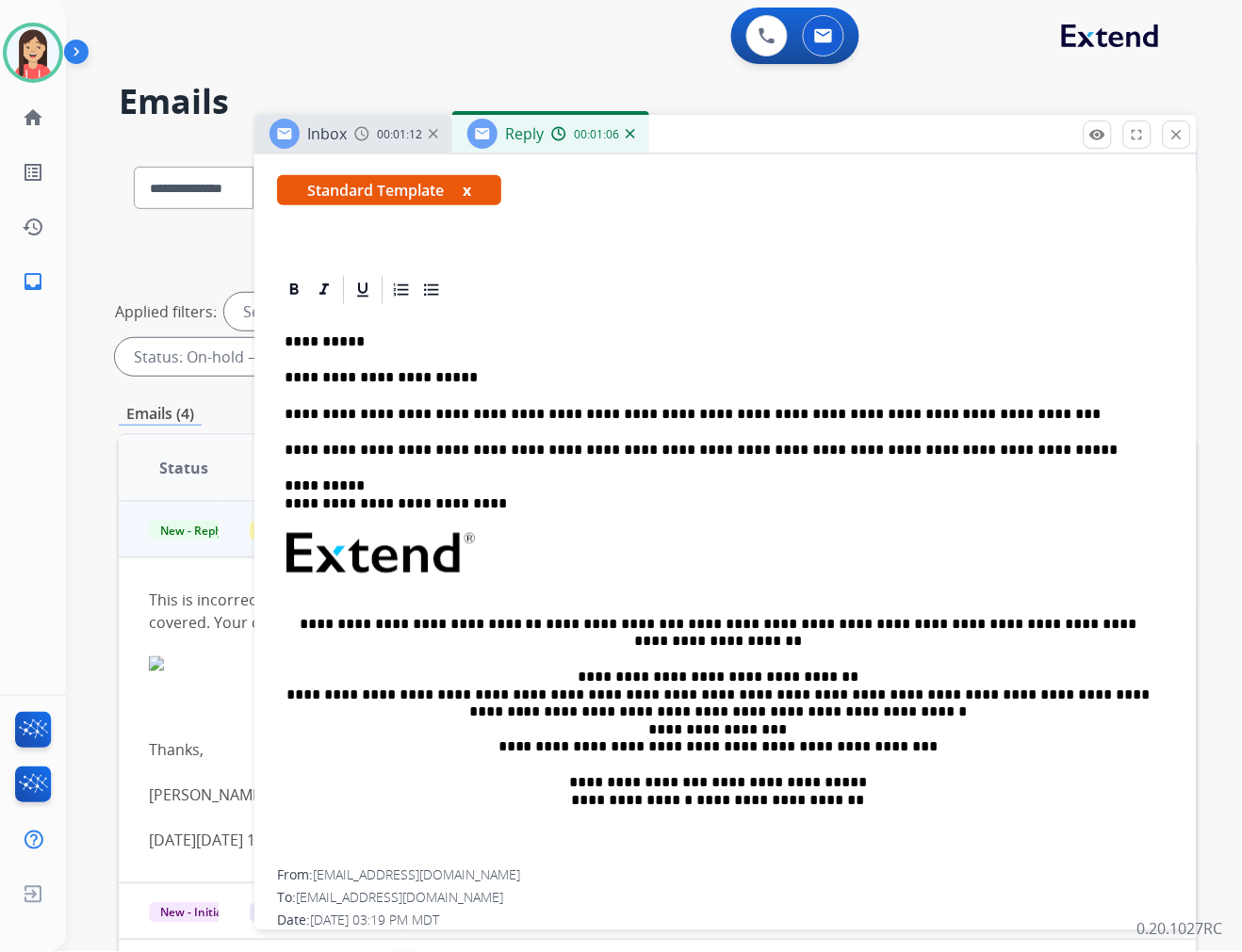
click at [964, 406] on p "**********" at bounding box center [718, 414] width 867 height 17
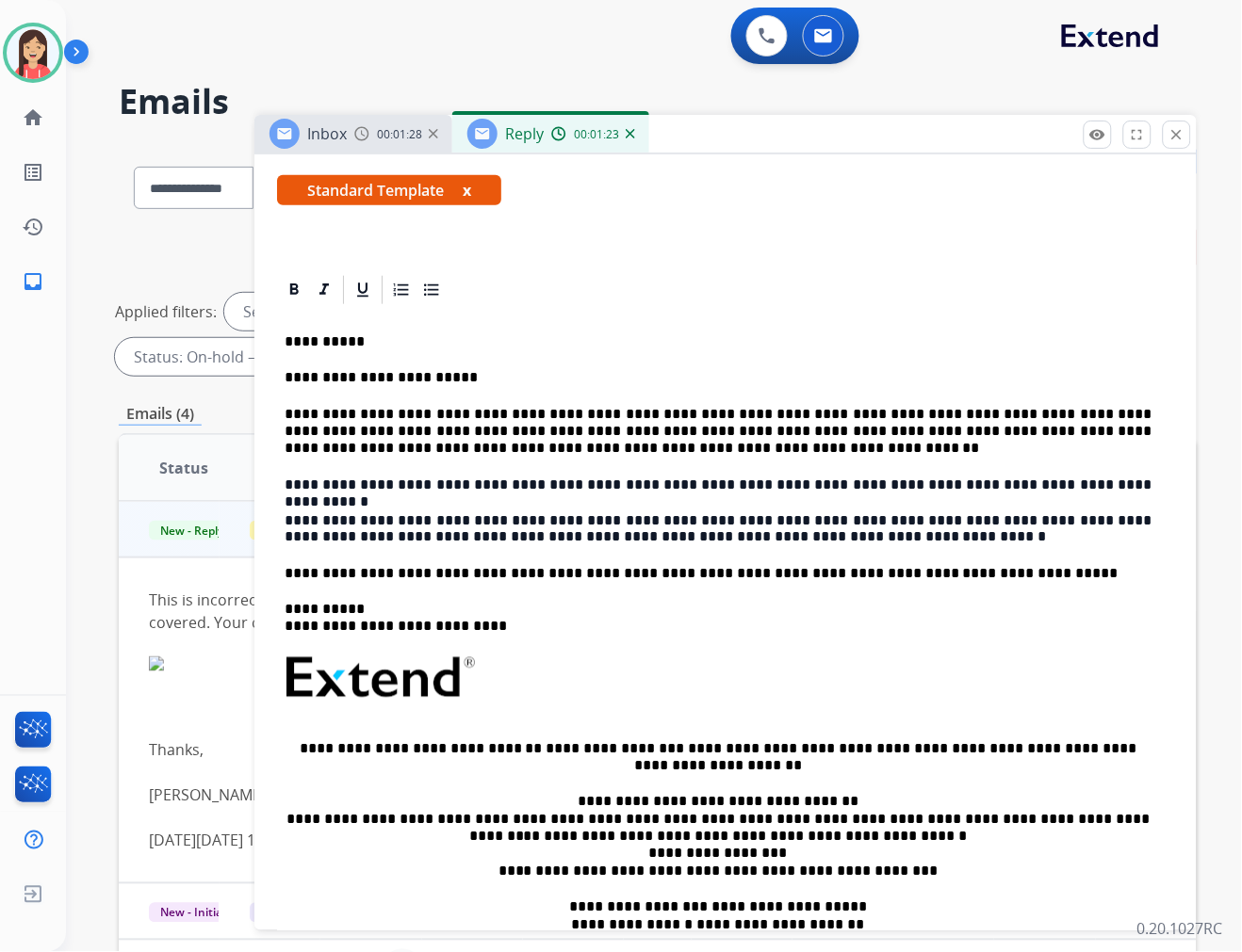
click at [457, 426] on p "**********" at bounding box center [718, 432] width 867 height 52
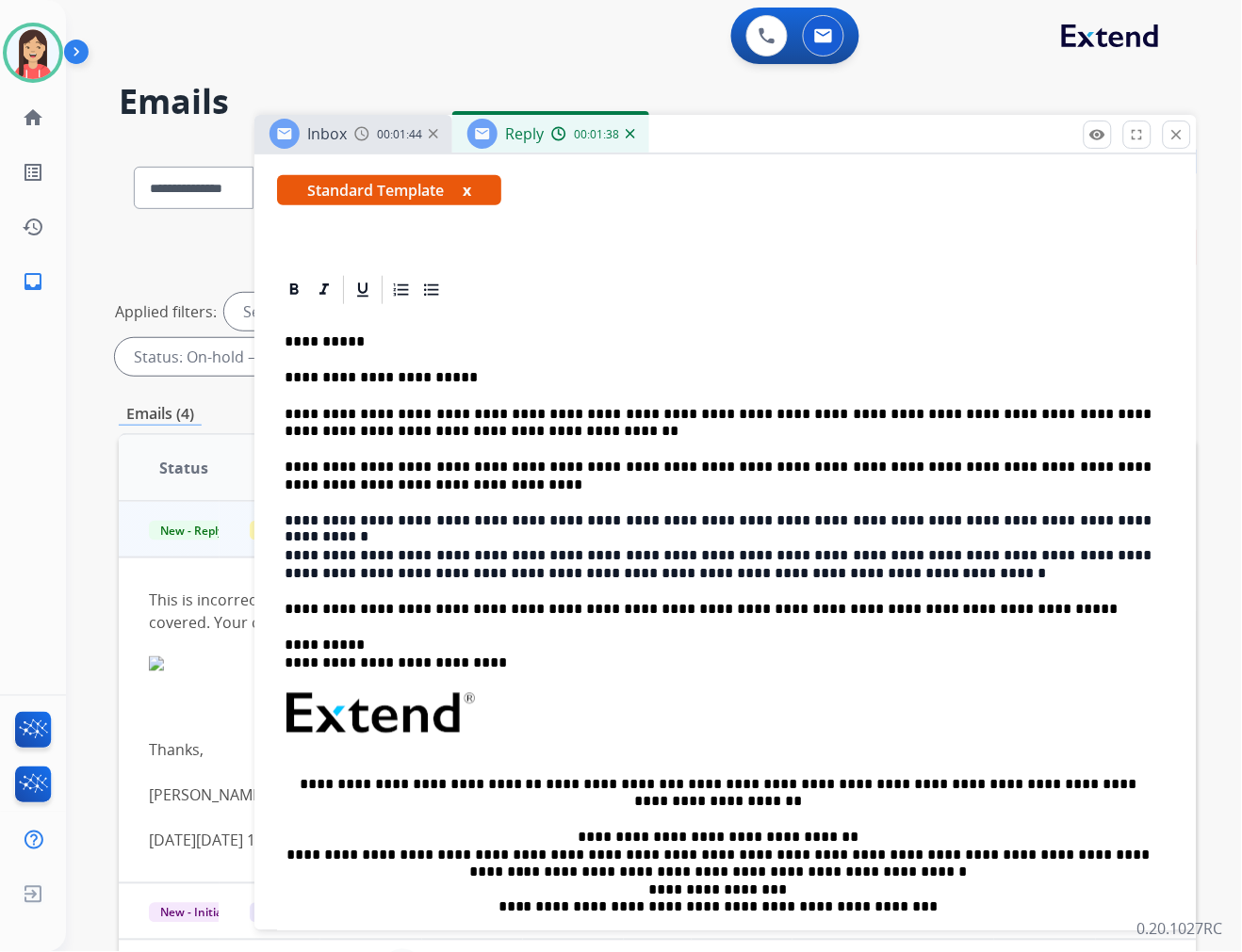
click at [938, 519] on p "**********" at bounding box center [718, 520] width 867 height 17
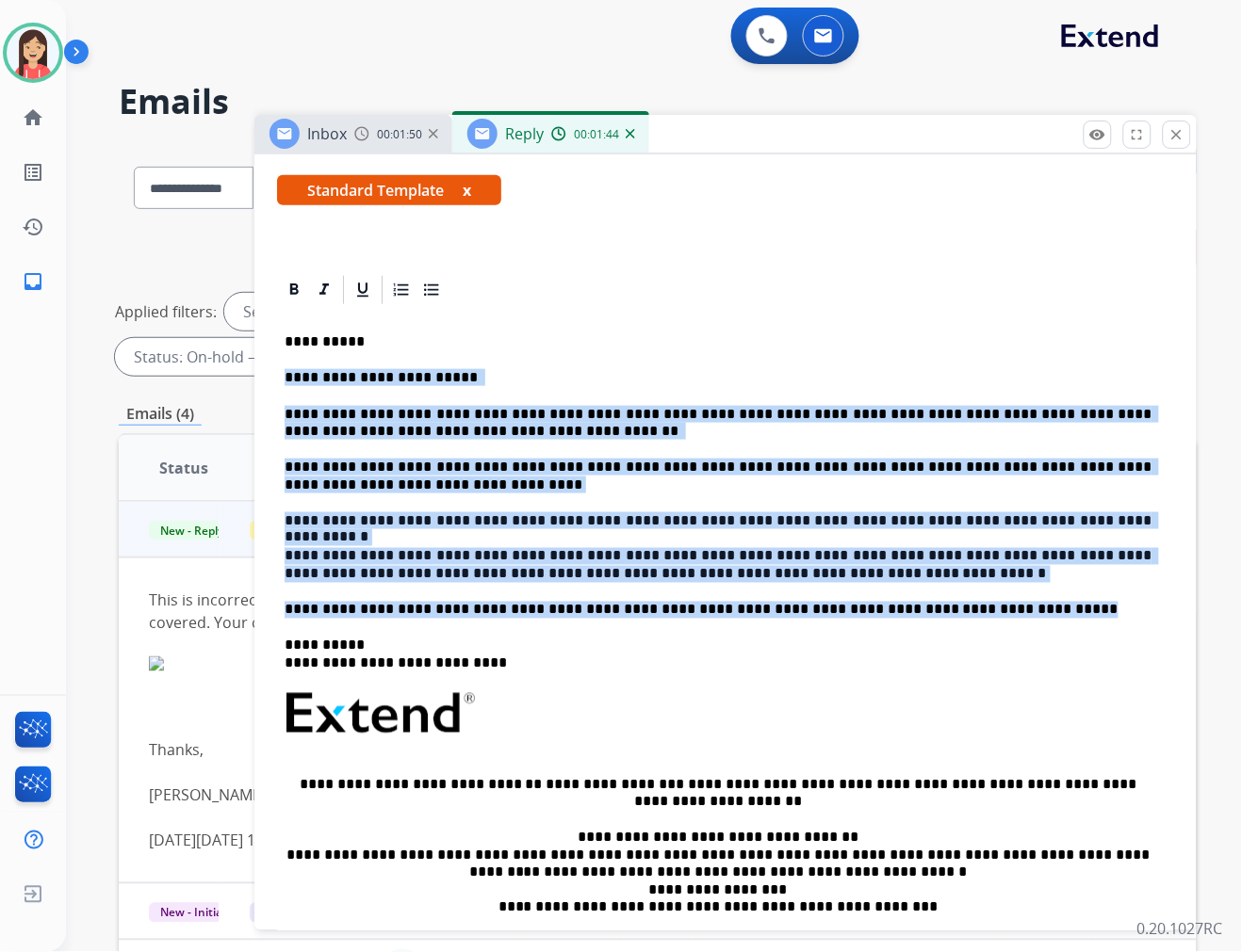
drag, startPoint x: 283, startPoint y: 380, endPoint x: 910, endPoint y: 511, distance: 640.5
click at [993, 607] on div "**********" at bounding box center [726, 668] width 897 height 723
click at [641, 570] on p "**********" at bounding box center [718, 566] width 867 height 35
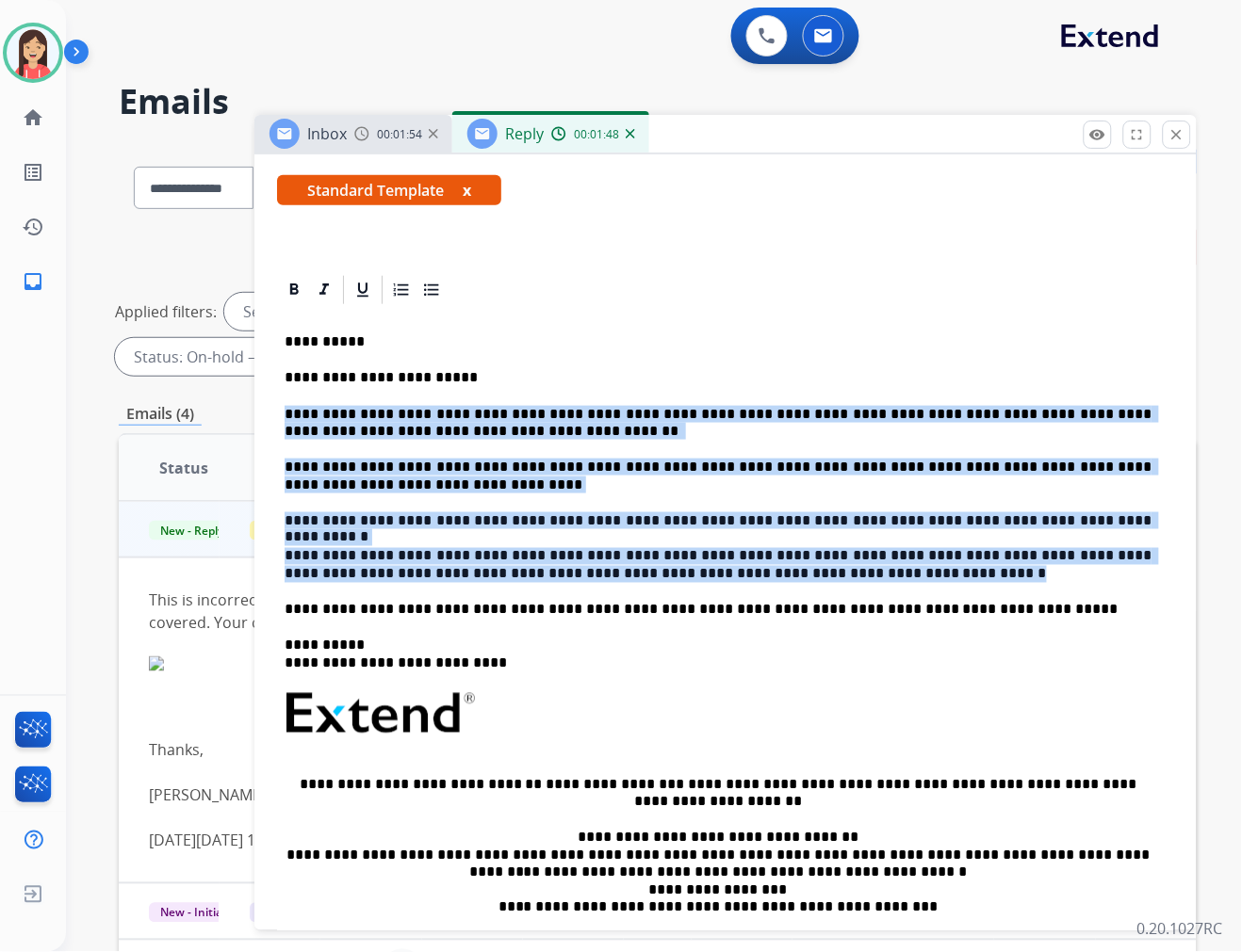
drag, startPoint x: 678, startPoint y: 574, endPoint x: 273, endPoint y: 405, distance: 438.8
click at [359, 432] on p "**********" at bounding box center [718, 424] width 867 height 35
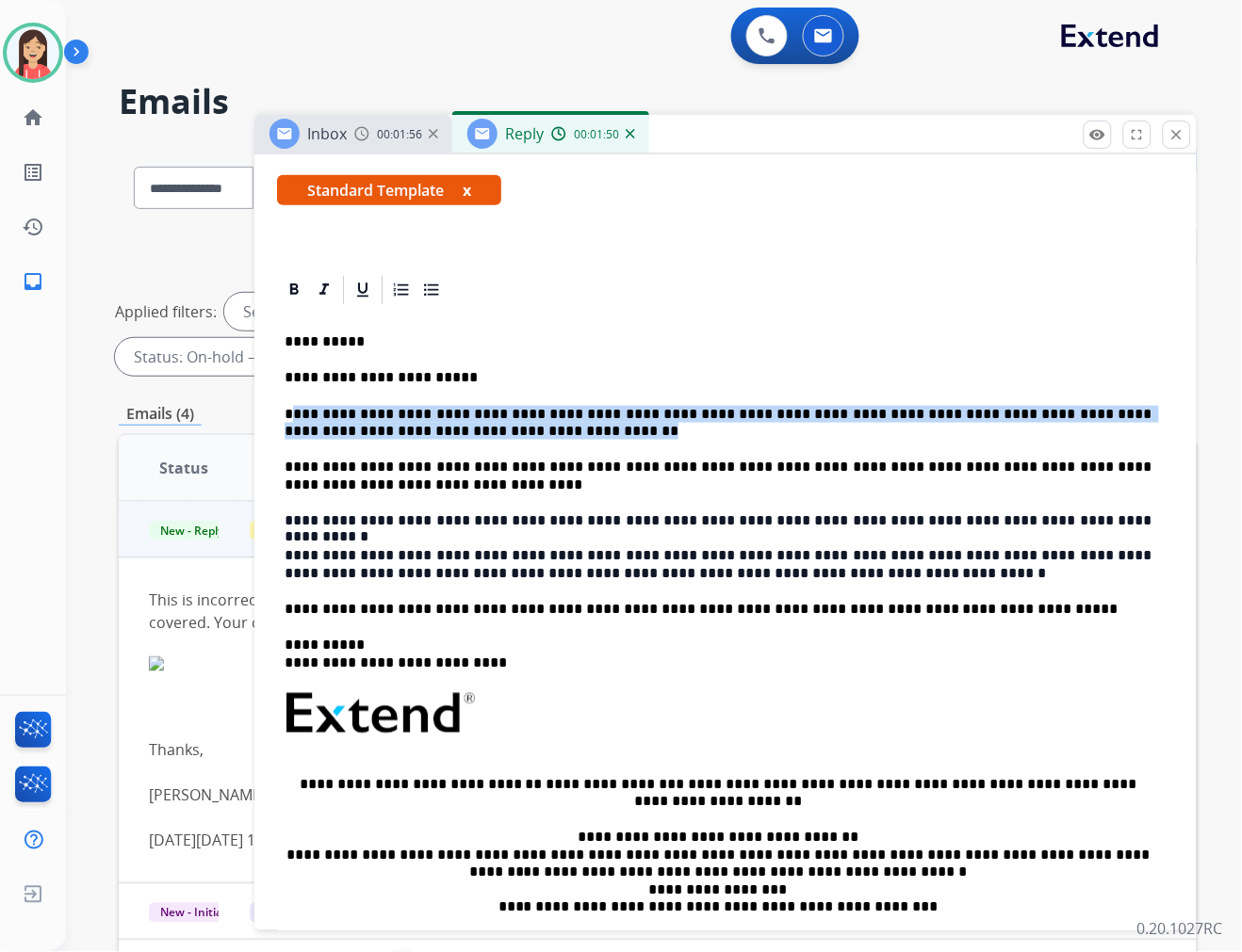
drag, startPoint x: 453, startPoint y: 433, endPoint x: 298, endPoint y: 415, distance: 156.0
click at [298, 415] on p "**********" at bounding box center [718, 424] width 867 height 35
click at [297, 415] on p "**********" at bounding box center [718, 424] width 867 height 35
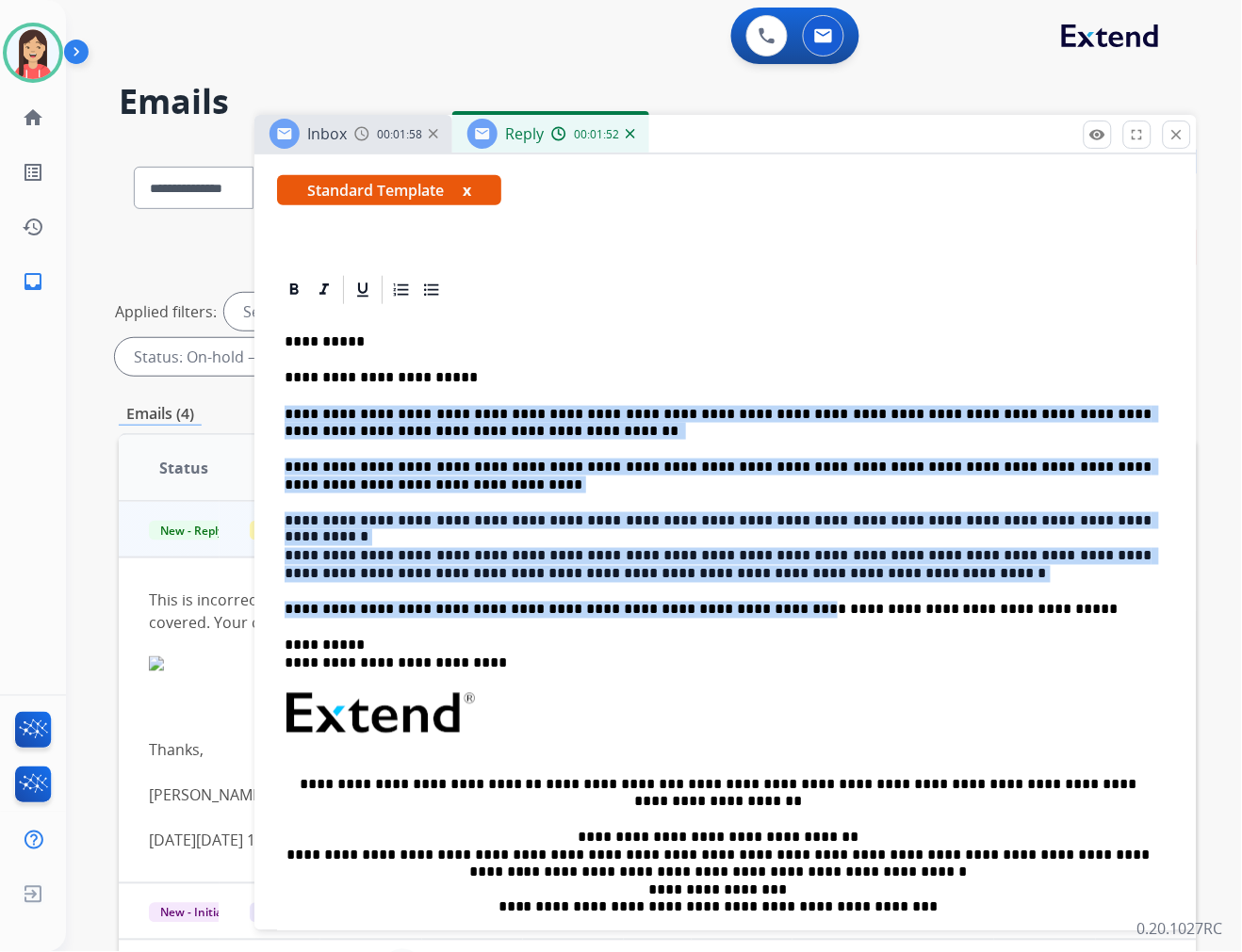
drag, startPoint x: 283, startPoint y: 415, endPoint x: 726, endPoint y: 582, distance: 473.4
click at [726, 582] on div "**********" at bounding box center [726, 668] width 897 height 723
click at [721, 581] on p "**********" at bounding box center [718, 566] width 867 height 35
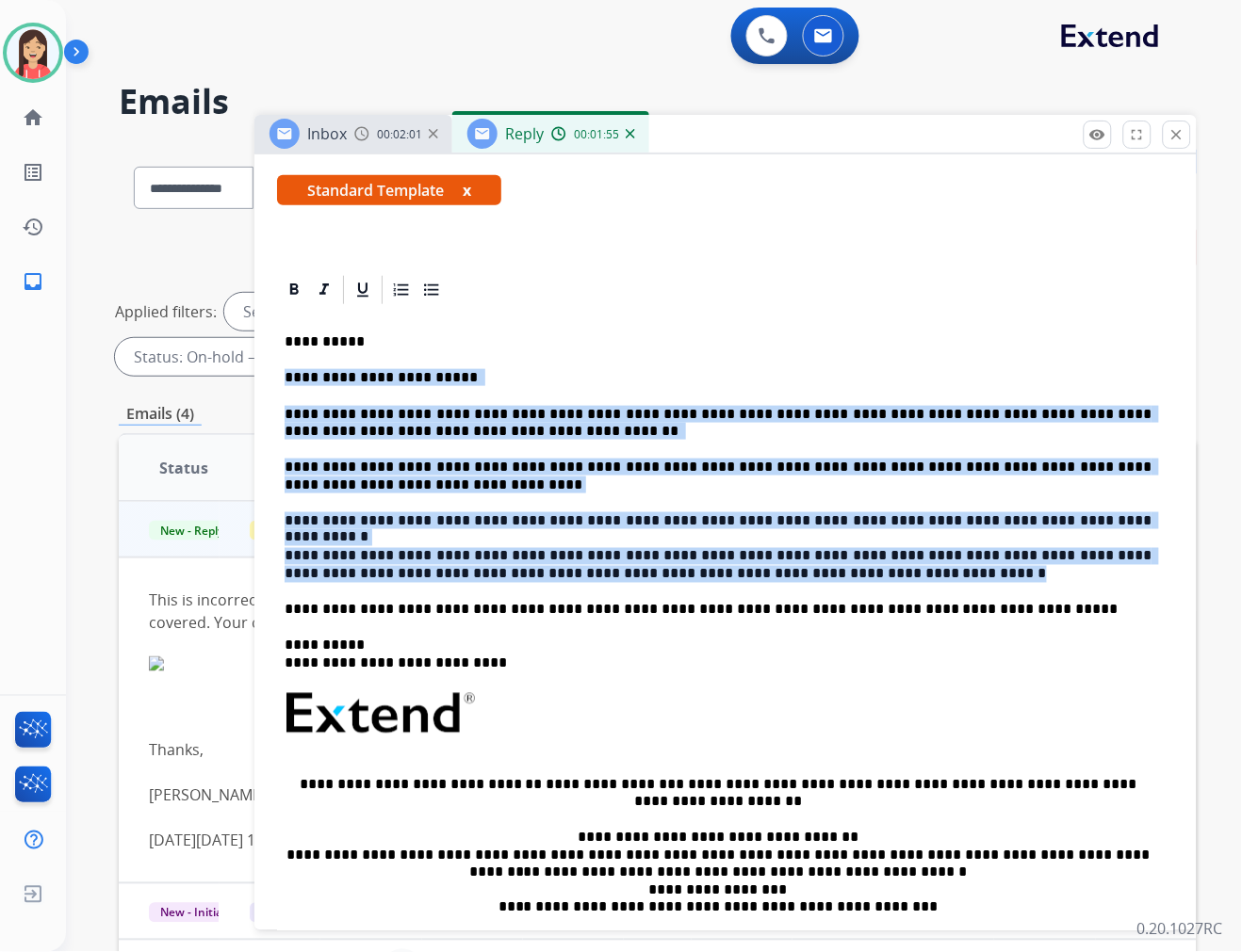
drag, startPoint x: 691, startPoint y: 575, endPoint x: 285, endPoint y: 380, distance: 450.4
click at [285, 380] on div "**********" at bounding box center [726, 668] width 897 height 723
click at [374, 379] on p "**********" at bounding box center [718, 377] width 867 height 17
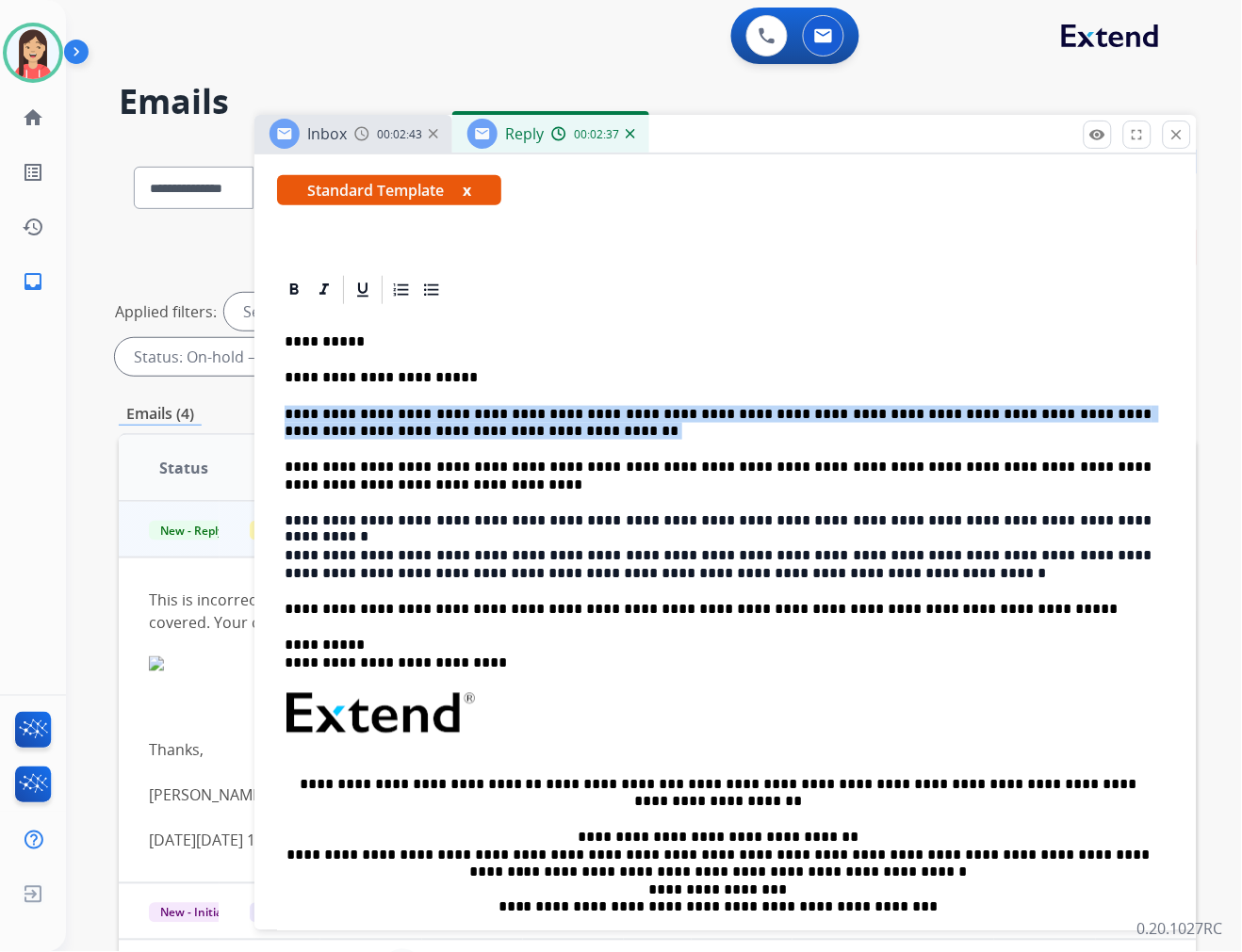
drag, startPoint x: 459, startPoint y: 434, endPoint x: 258, endPoint y: 401, distance: 203.7
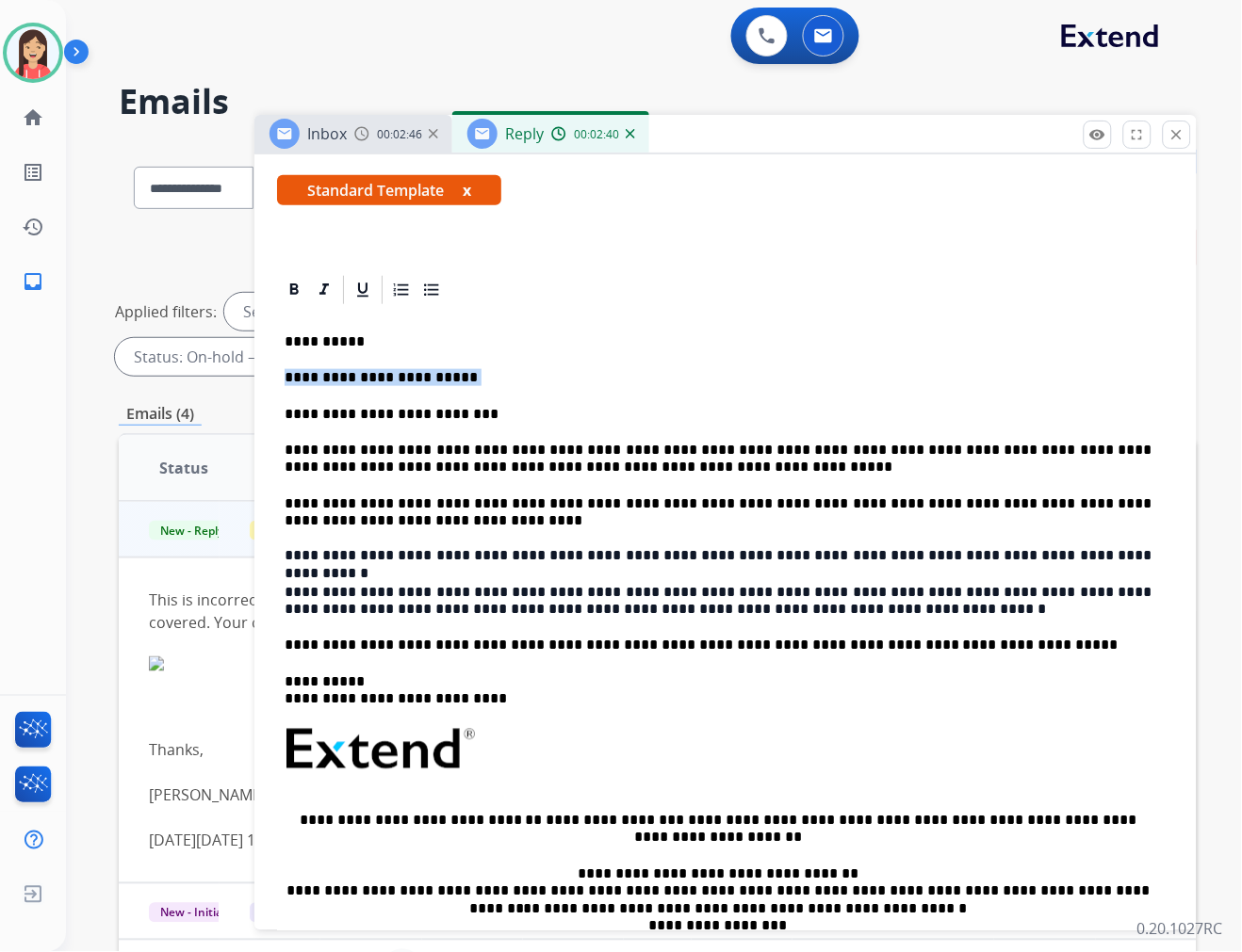
drag, startPoint x: 471, startPoint y: 381, endPoint x: 262, endPoint y: 372, distance: 209.2
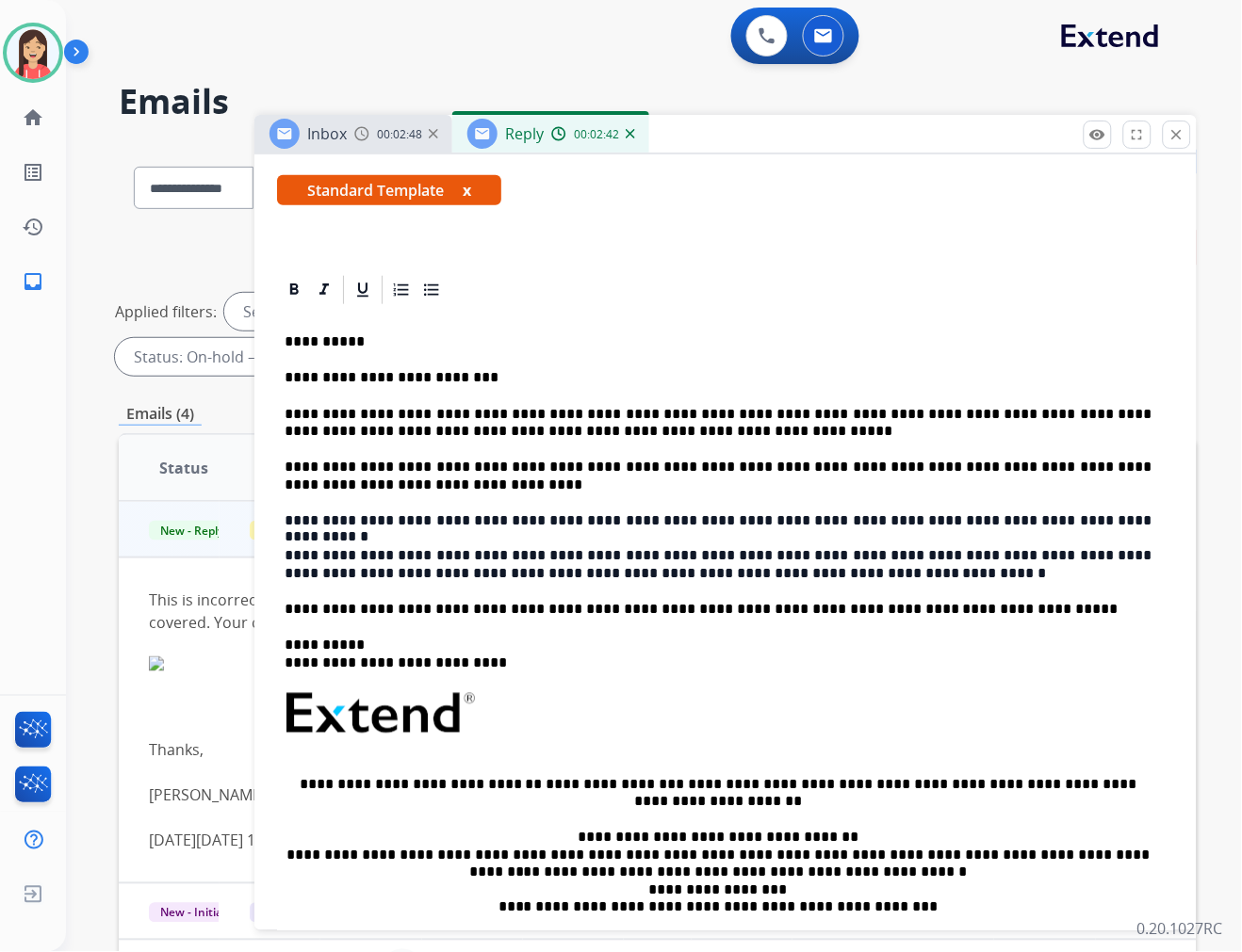
click at [284, 408] on div "**********" at bounding box center [726, 668] width 897 height 723
click at [369, 410] on p "**********" at bounding box center [718, 424] width 867 height 35
click at [362, 410] on p "**********" at bounding box center [718, 424] width 867 height 35
drag, startPoint x: 364, startPoint y: 407, endPoint x: 231, endPoint y: 396, distance: 133.5
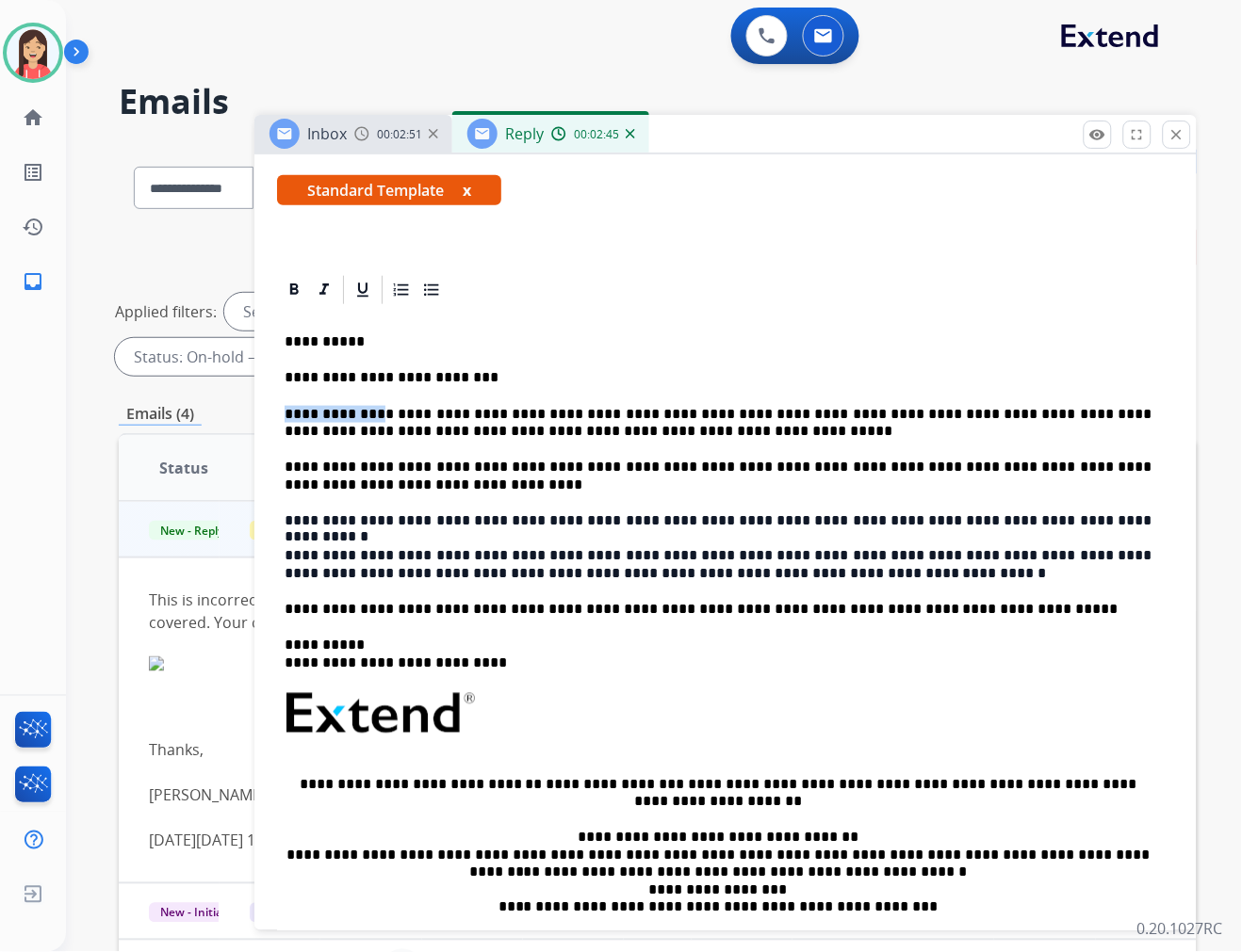
click at [231, 396] on div "**********" at bounding box center [658, 653] width 1078 height 1019
drag, startPoint x: 561, startPoint y: 415, endPoint x: 541, endPoint y: 408, distance: 21.2
click at [541, 408] on p "**********" at bounding box center [718, 424] width 867 height 35
click at [868, 580] on p "**********" at bounding box center [718, 566] width 867 height 35
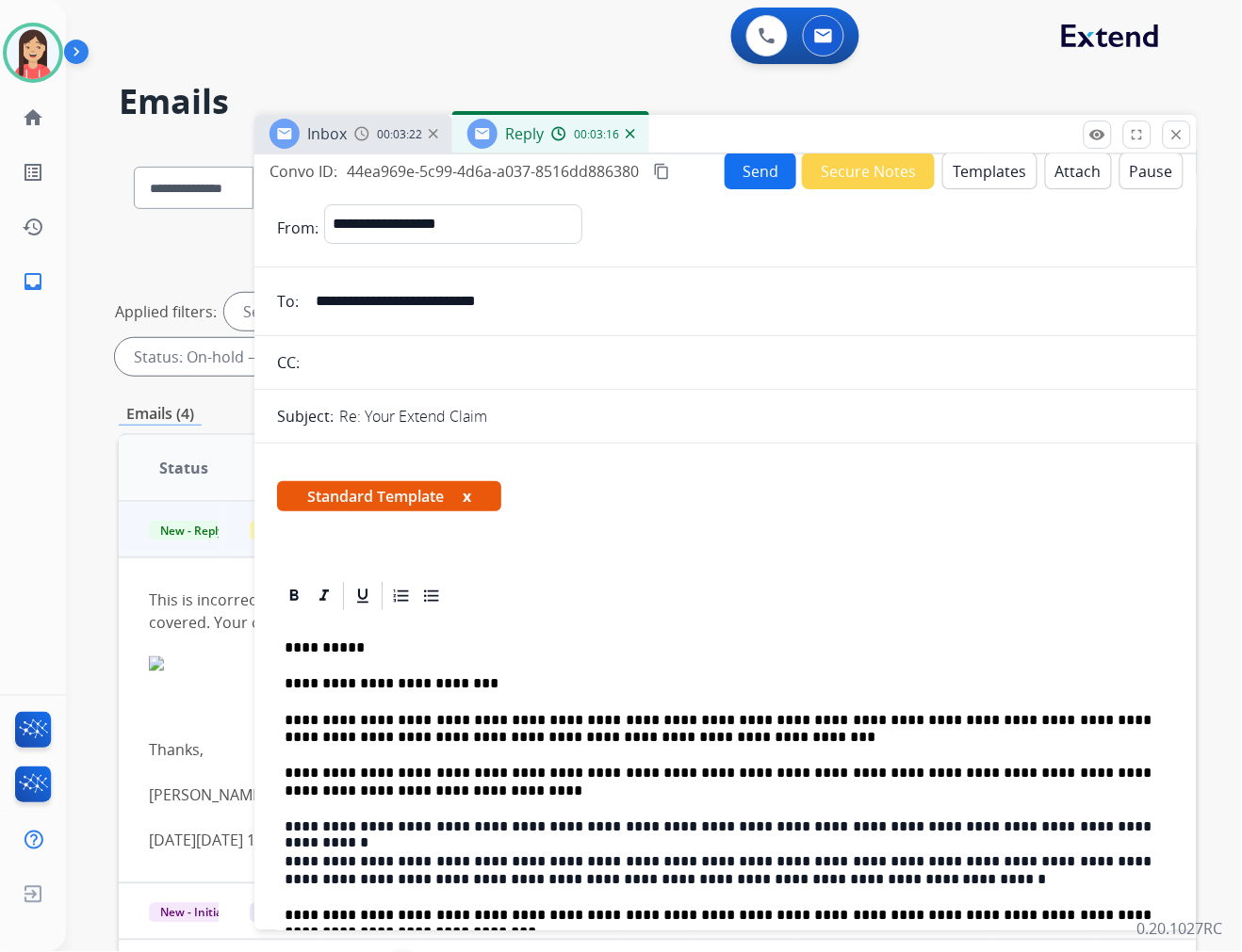
scroll to position [0, 0]
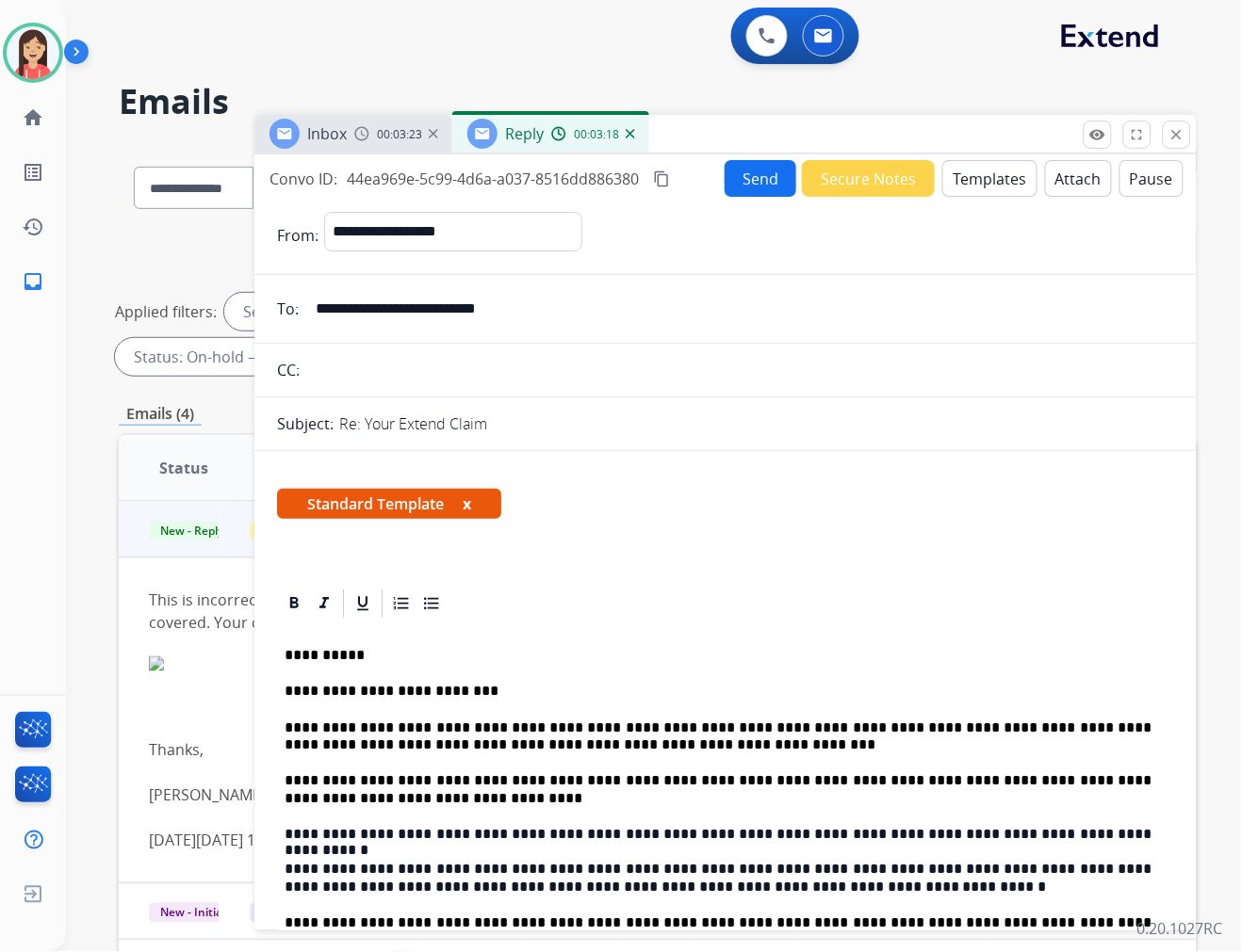
click at [739, 182] on button "Send" at bounding box center [760, 178] width 72 height 36
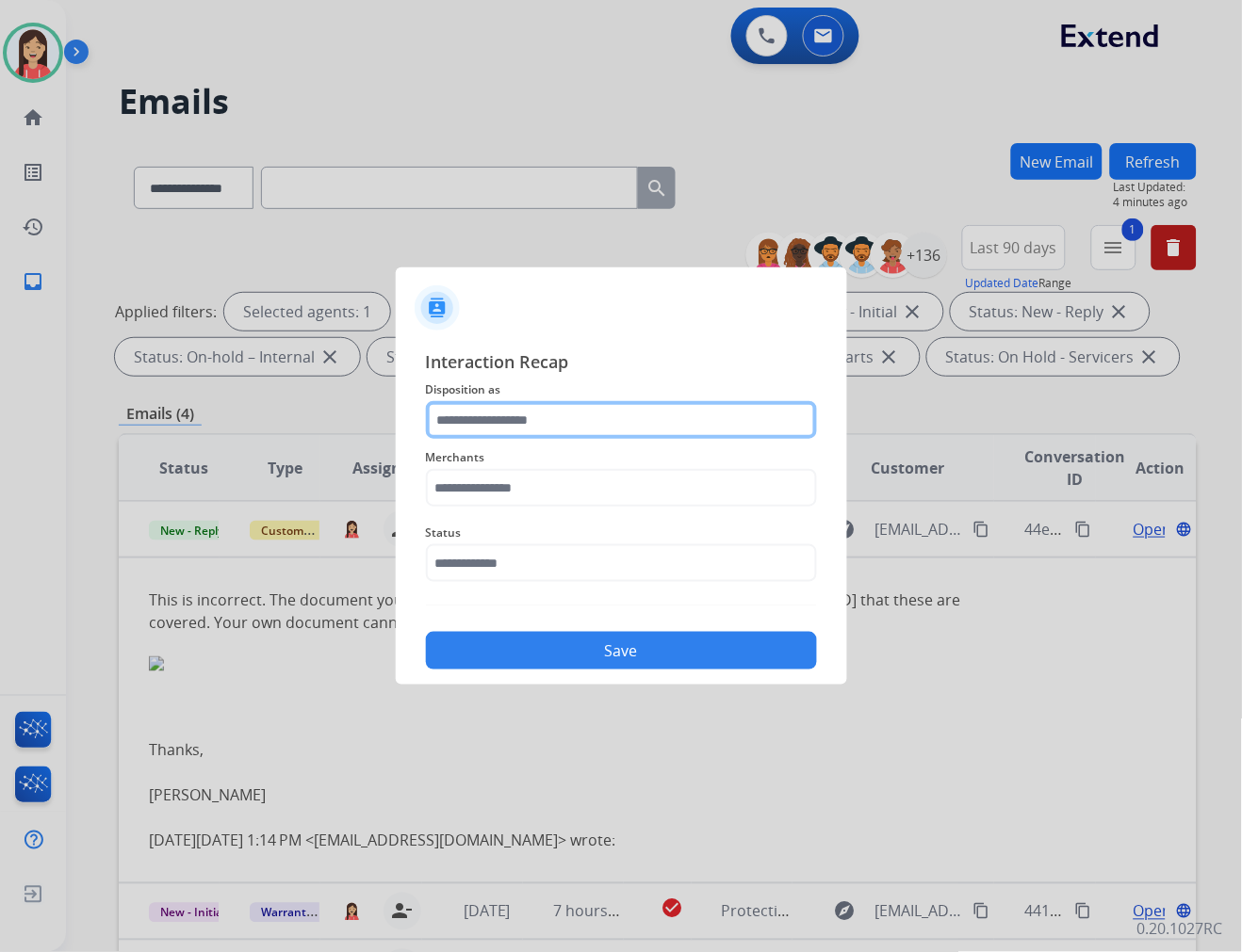
click at [527, 427] on input "text" at bounding box center [621, 420] width 391 height 37
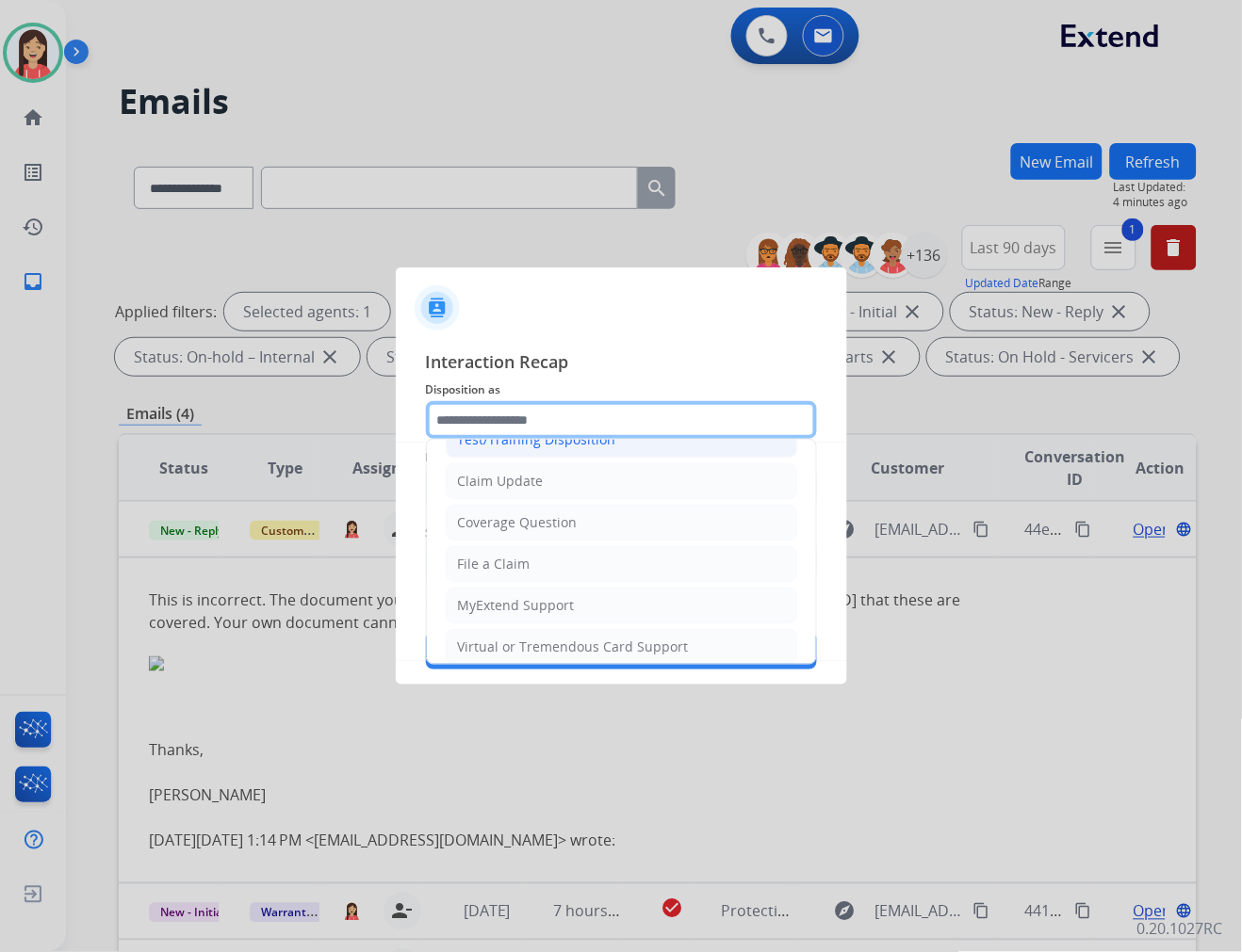
scroll to position [105, 0]
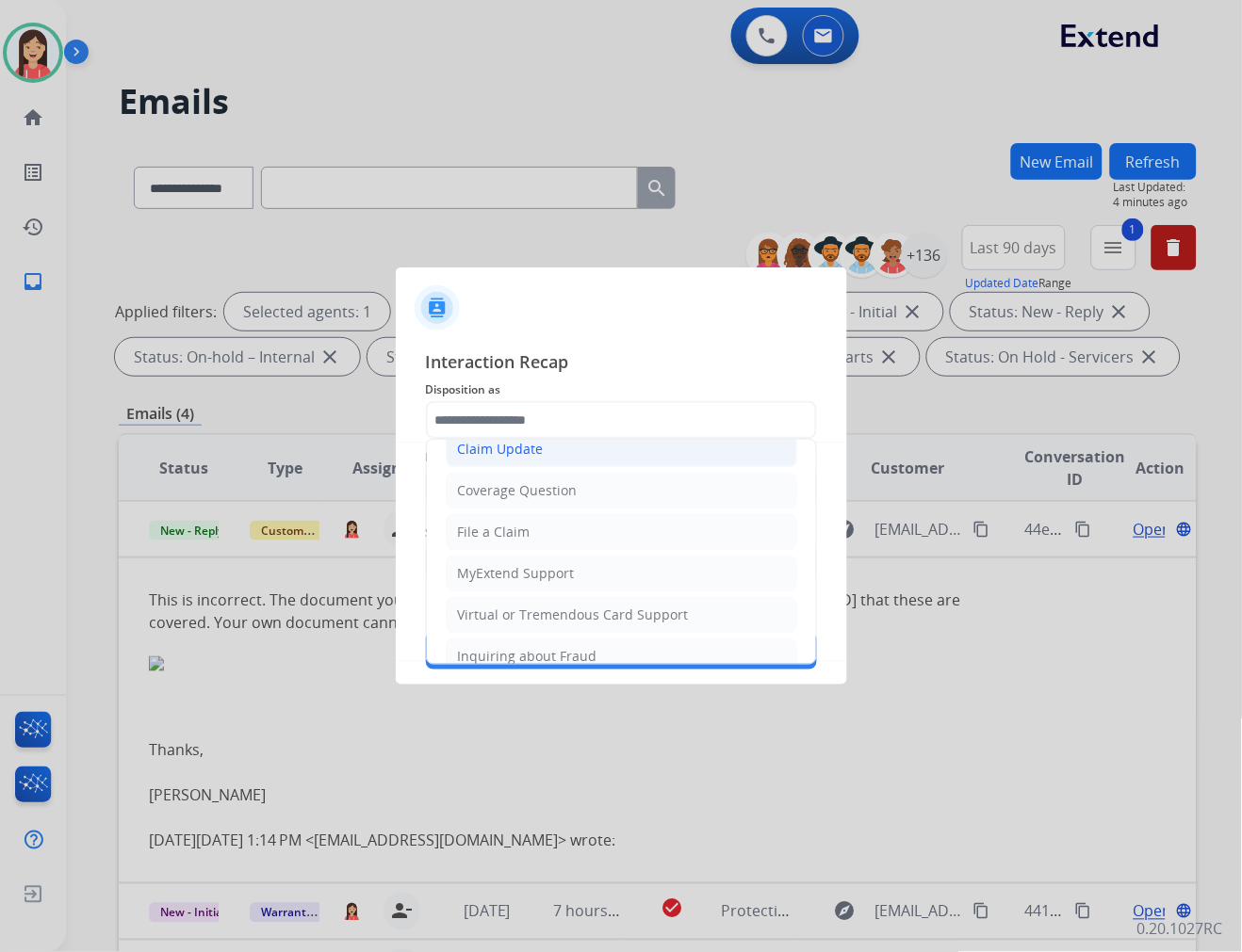
click at [543, 447] on li "Claim Update" at bounding box center [621, 450] width 351 height 35
type input "**********"
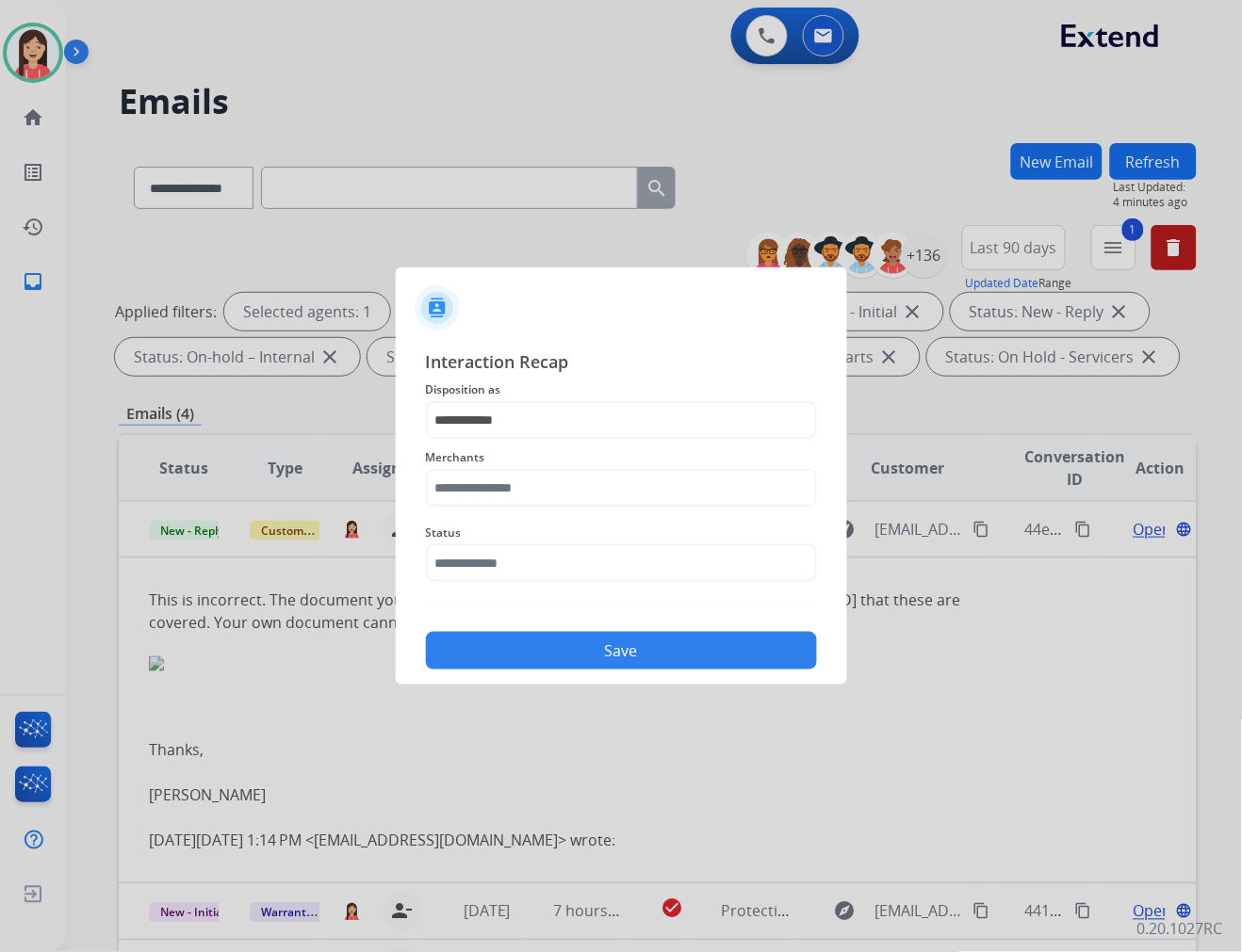
click at [527, 463] on span "Merchants" at bounding box center [621, 457] width 391 height 23
click at [524, 483] on input "text" at bounding box center [621, 488] width 391 height 37
click at [535, 529] on li "Rooms to go" at bounding box center [626, 542] width 359 height 35
type input "**********"
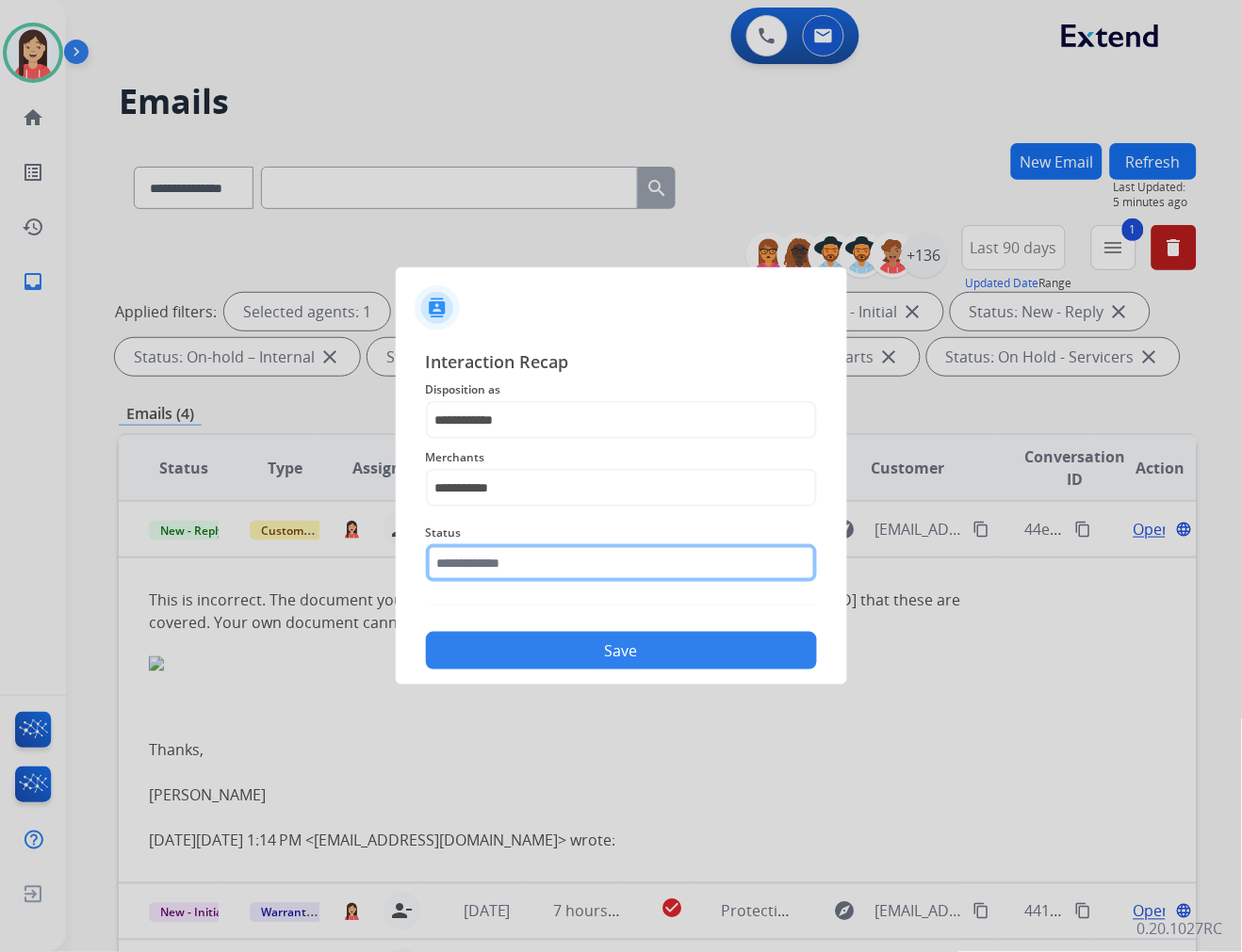
click at [522, 553] on input "text" at bounding box center [621, 563] width 391 height 37
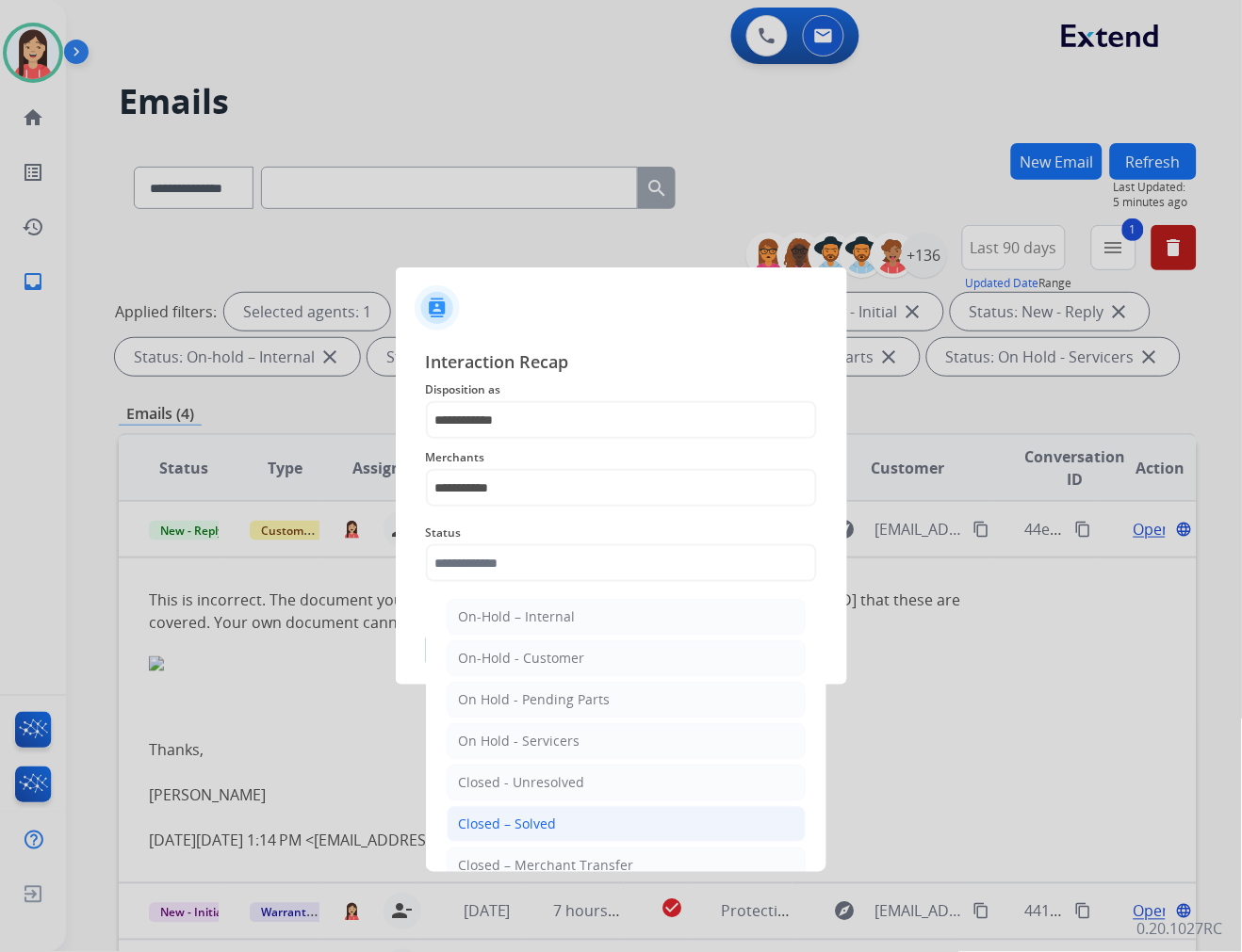
click at [549, 815] on div "Closed – Solved" at bounding box center [508, 823] width 98 height 19
type input "**********"
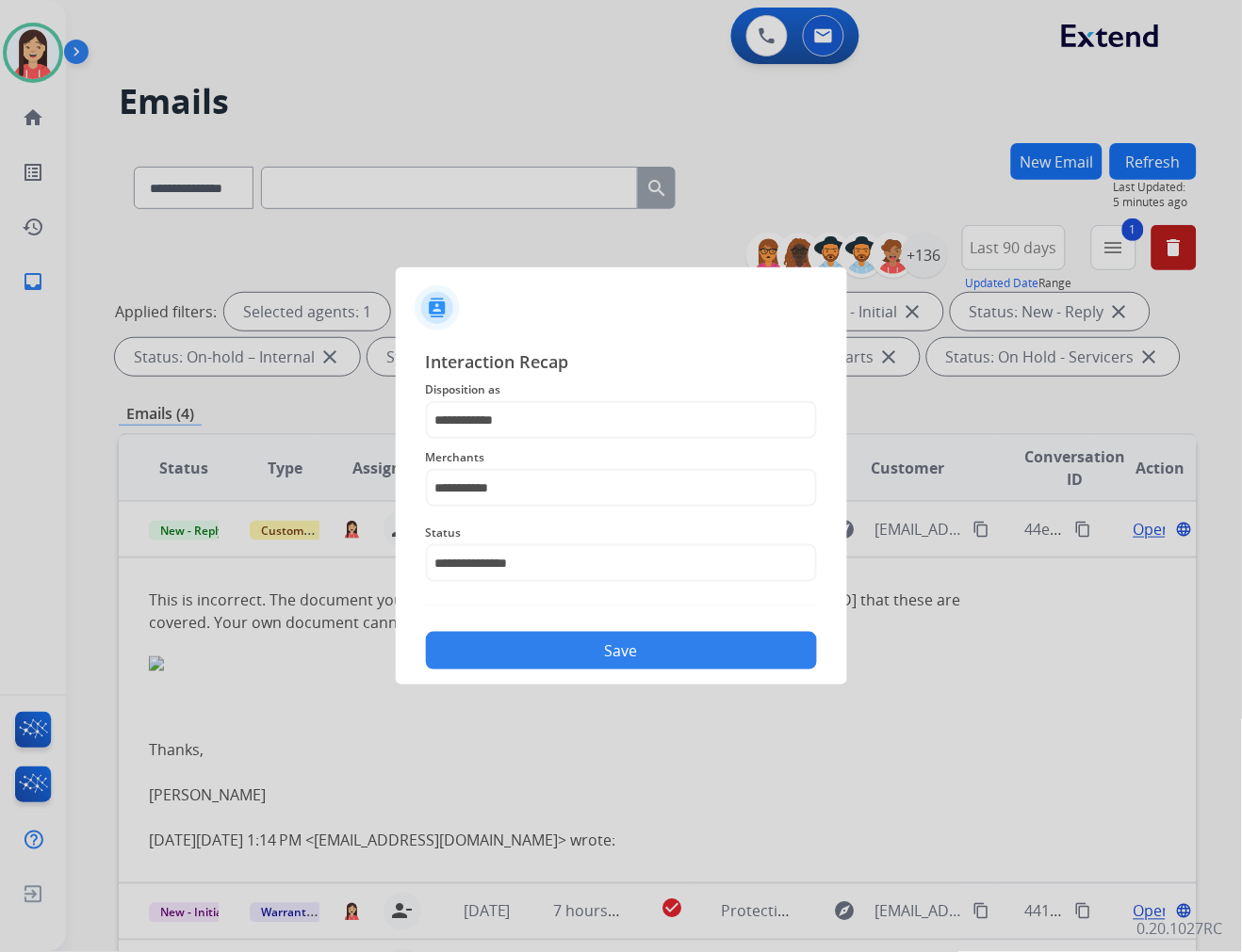
click at [607, 642] on button "Save" at bounding box center [621, 651] width 391 height 37
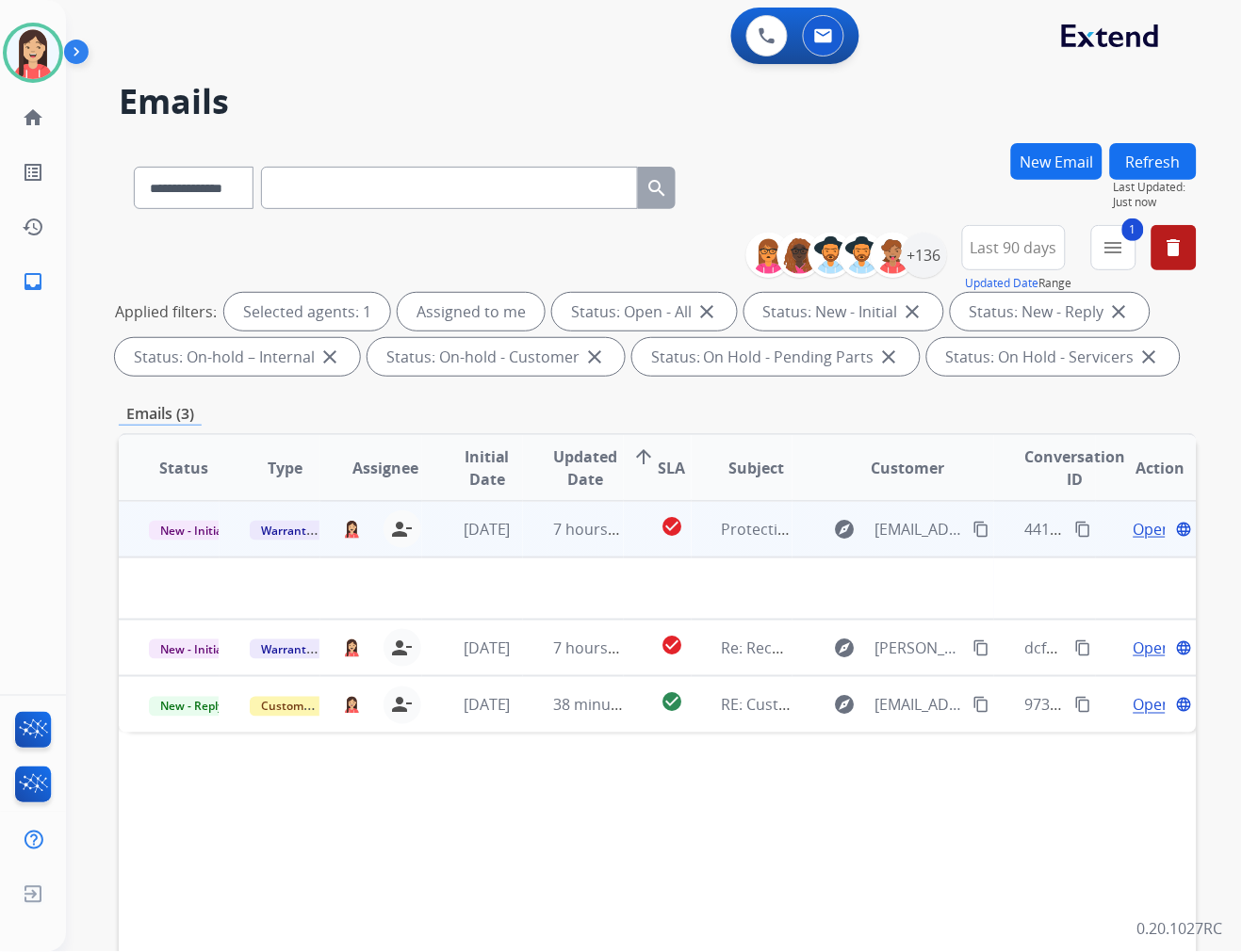
click at [538, 545] on td "7 hours ago" at bounding box center [573, 530] width 101 height 57
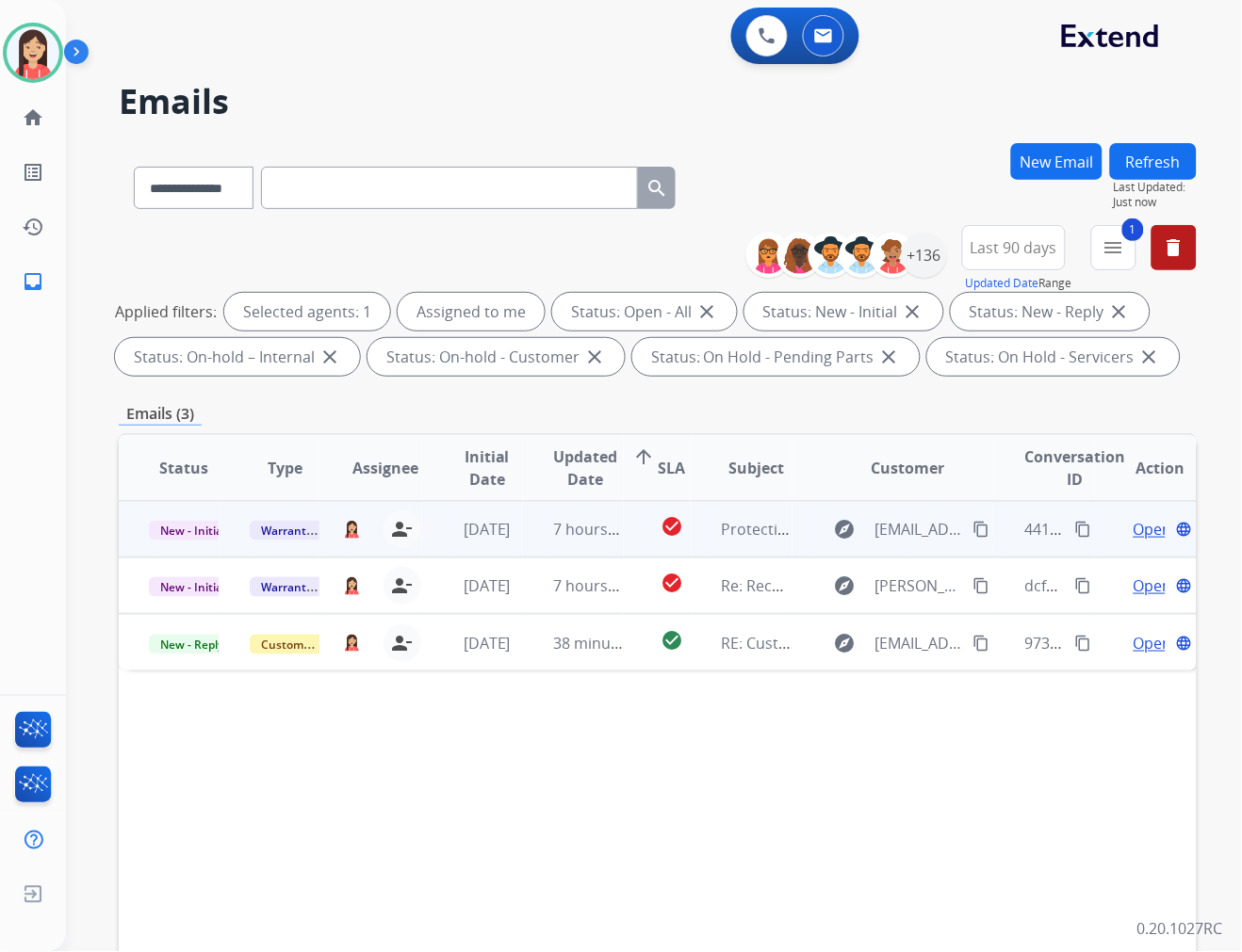
click at [537, 544] on td "7 hours ago" at bounding box center [573, 530] width 101 height 57
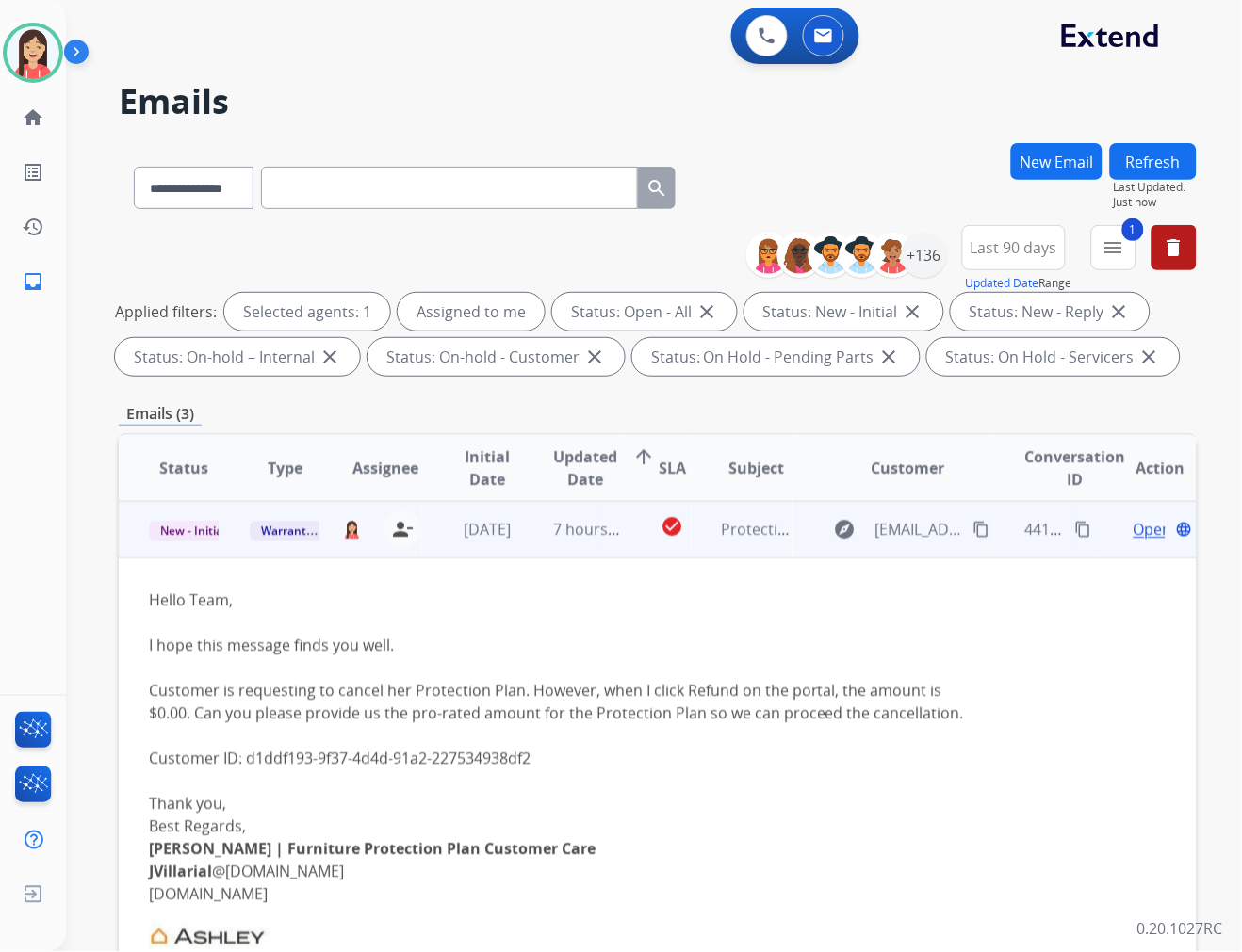
drag, startPoint x: 247, startPoint y: 748, endPoint x: 538, endPoint y: 750, distance: 291.0
click at [538, 750] on div "Hello Team, I hope this message finds you well. Customer is requesting to cance…" at bounding box center [557, 882] width 815 height 588
click at [1075, 530] on mat-icon "content_copy" at bounding box center [1083, 529] width 17 height 17
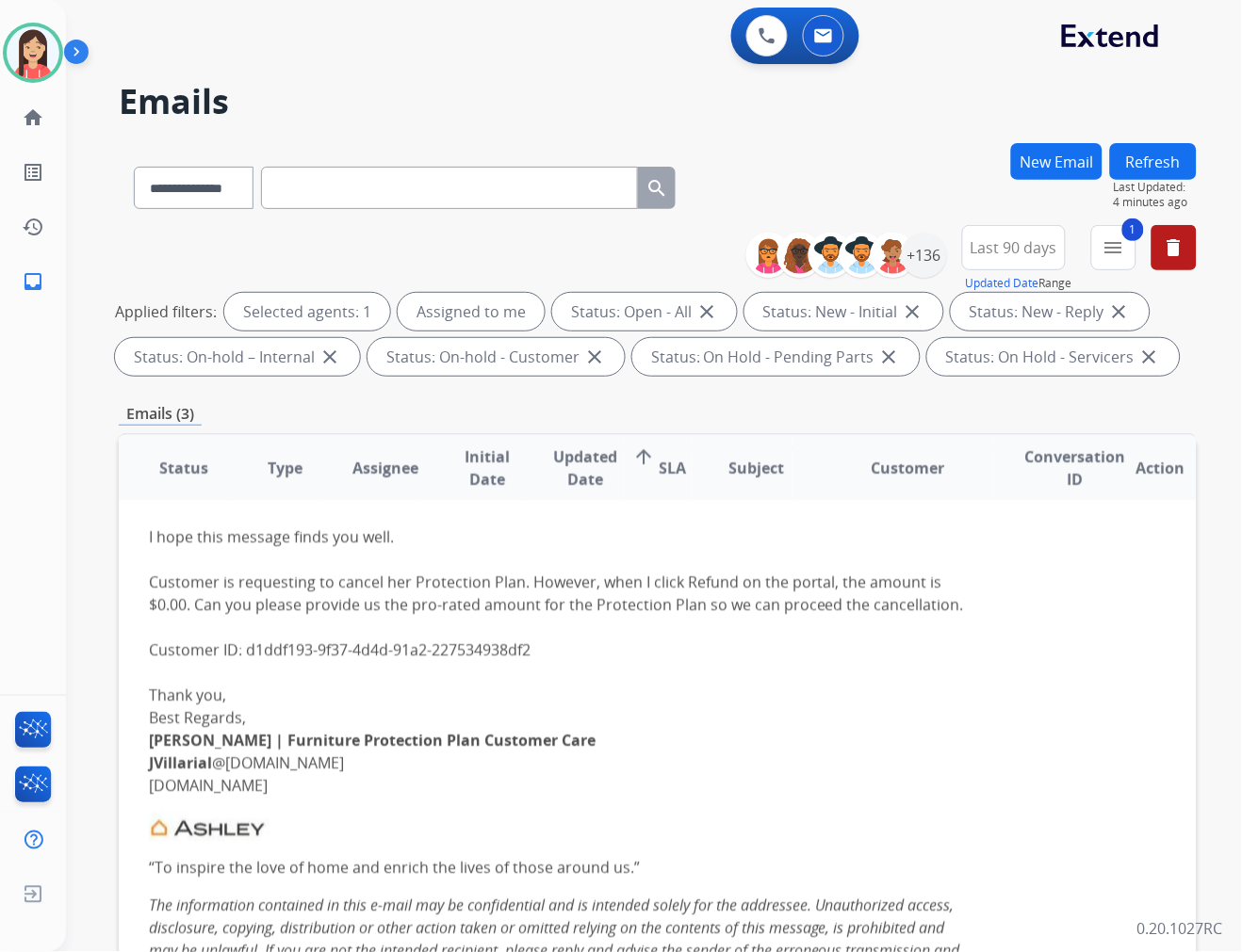
scroll to position [0, 0]
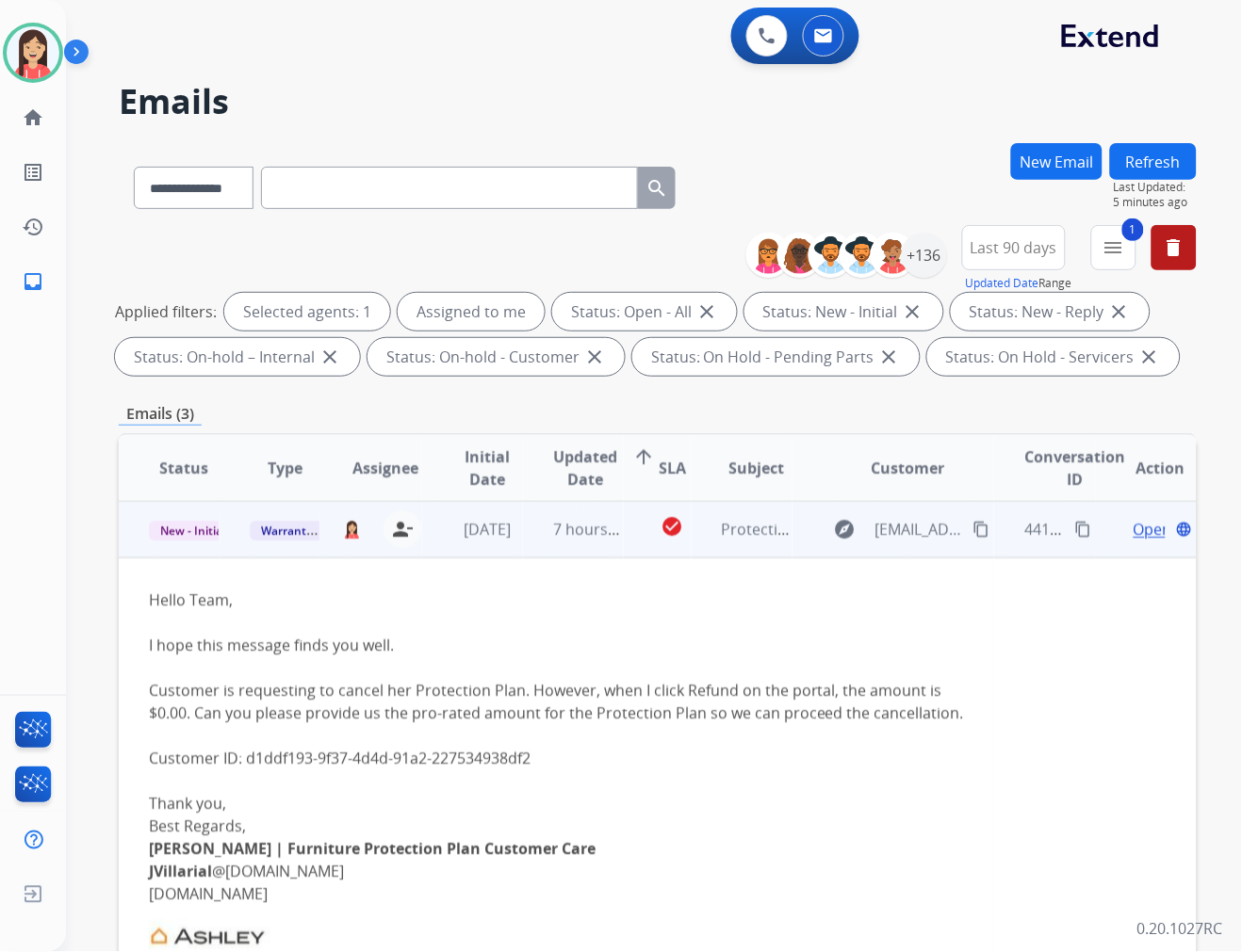
click at [540, 625] on div "Hello Team, I hope this message finds you well. Customer is requesting to cance…" at bounding box center [557, 882] width 815 height 588
click at [1133, 527] on span "Open" at bounding box center [1152, 529] width 38 height 23
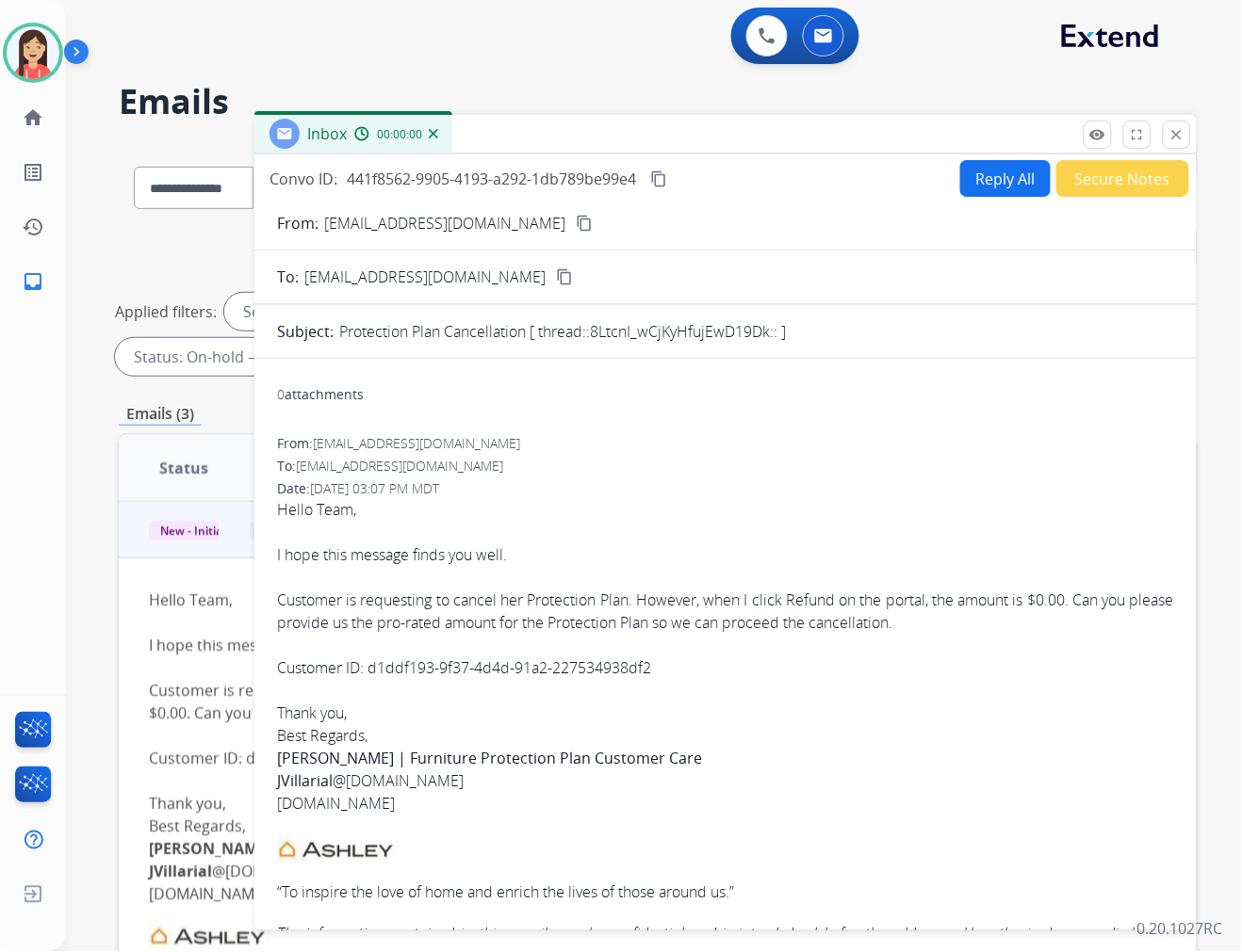
click at [1091, 181] on button "Secure Notes" at bounding box center [1122, 178] width 133 height 36
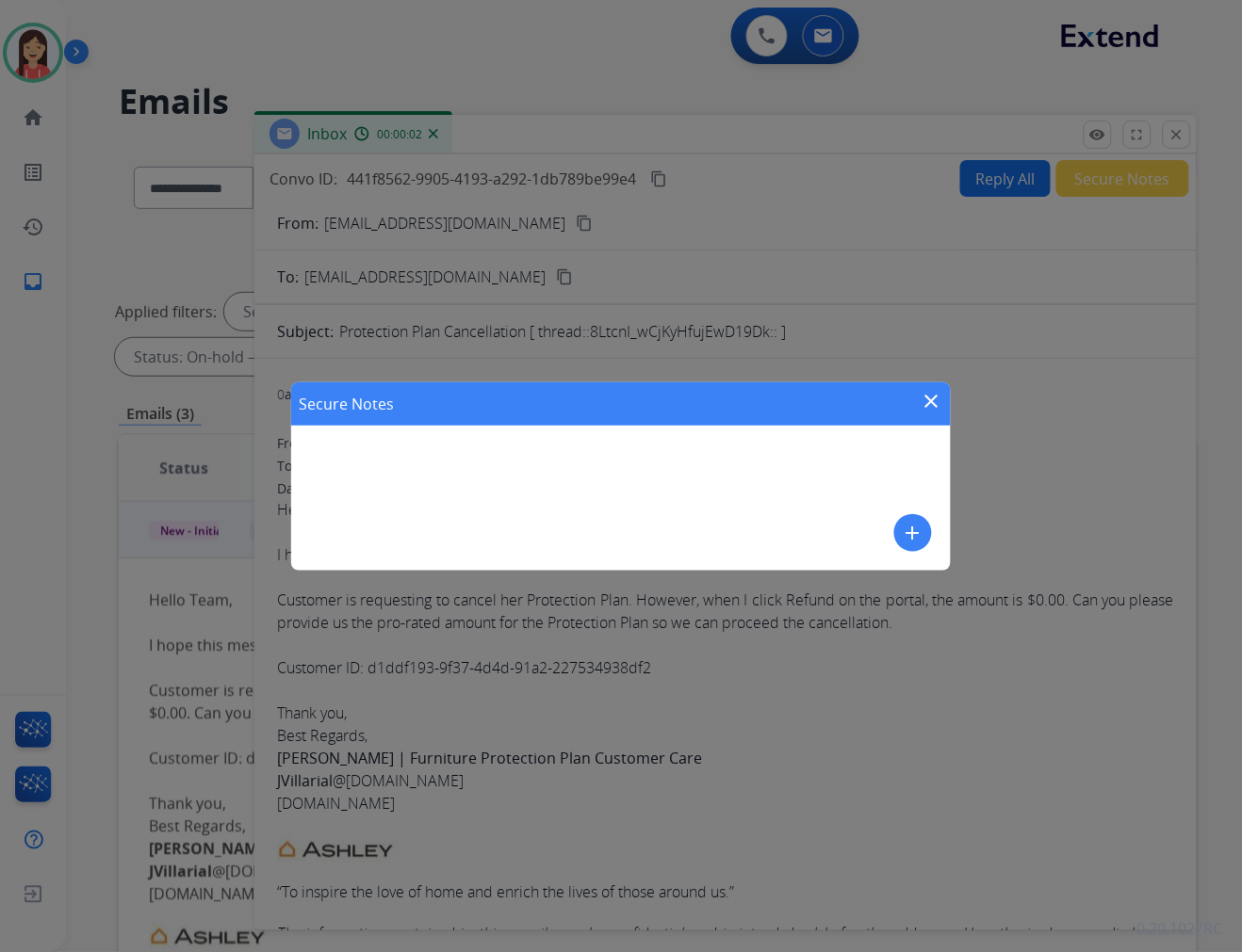
click at [917, 525] on mat-icon "add" at bounding box center [912, 533] width 23 height 23
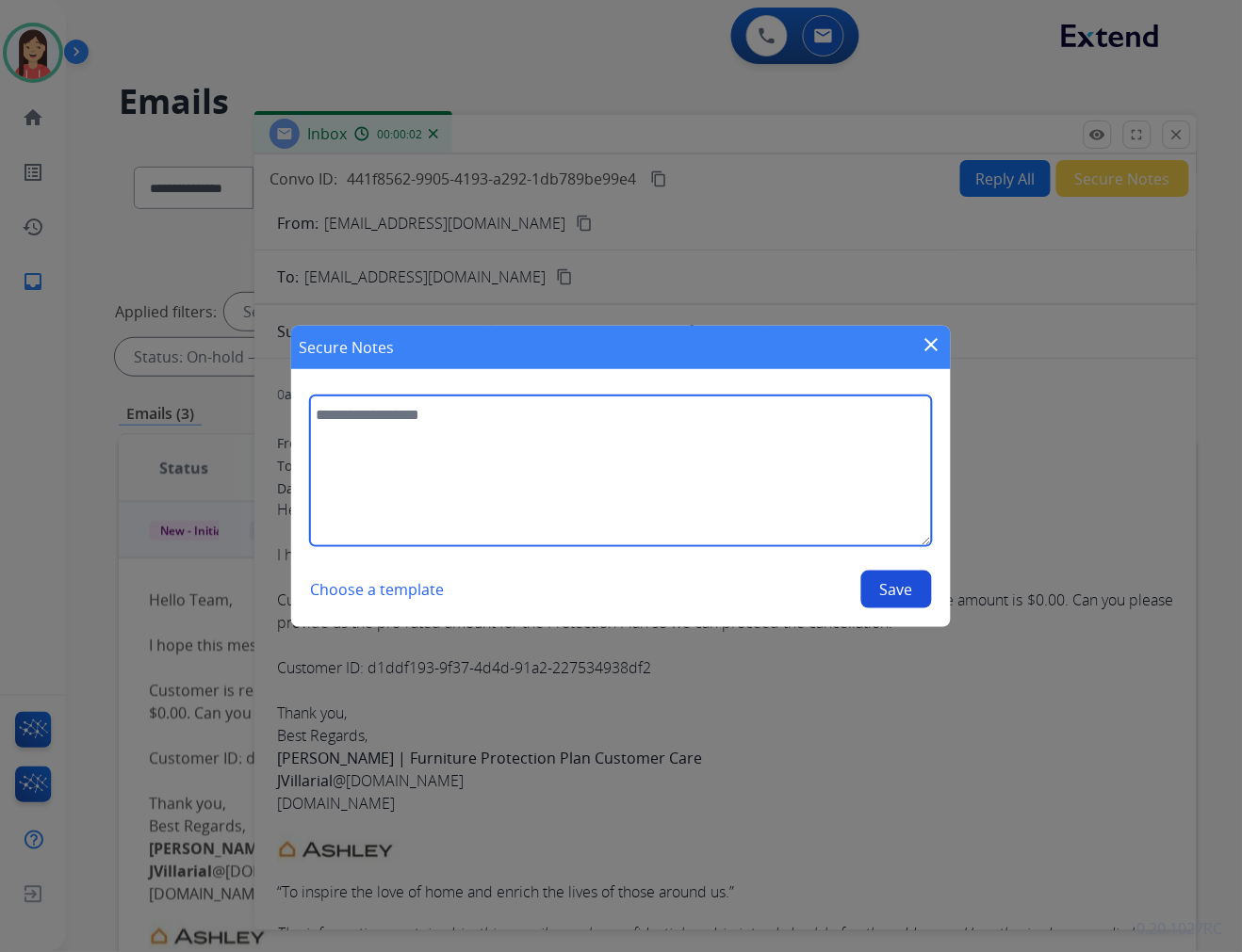
click at [697, 469] on textarea at bounding box center [621, 471] width 621 height 151
type textarea "**********"
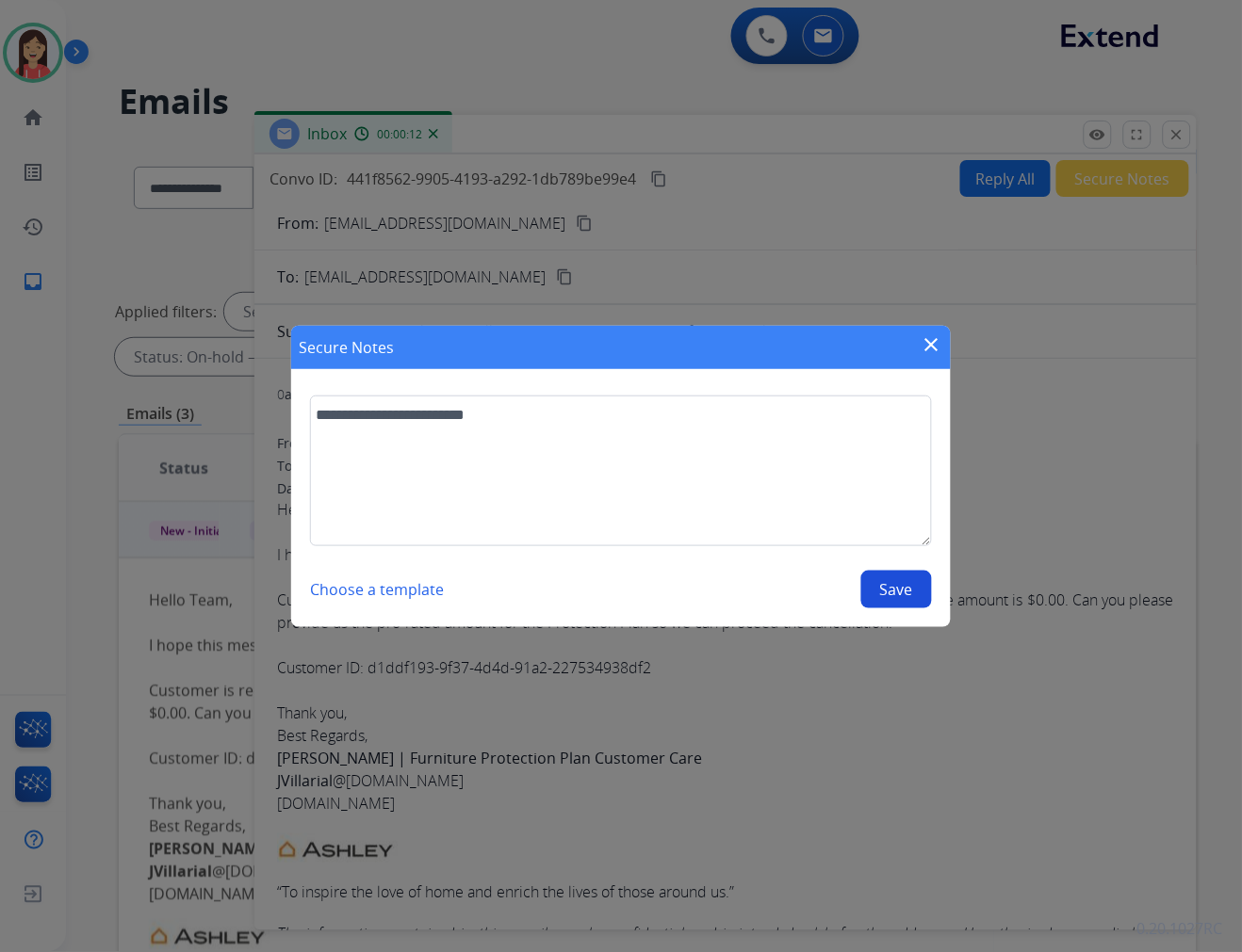
click at [888, 596] on button "Save" at bounding box center [896, 590] width 71 height 37
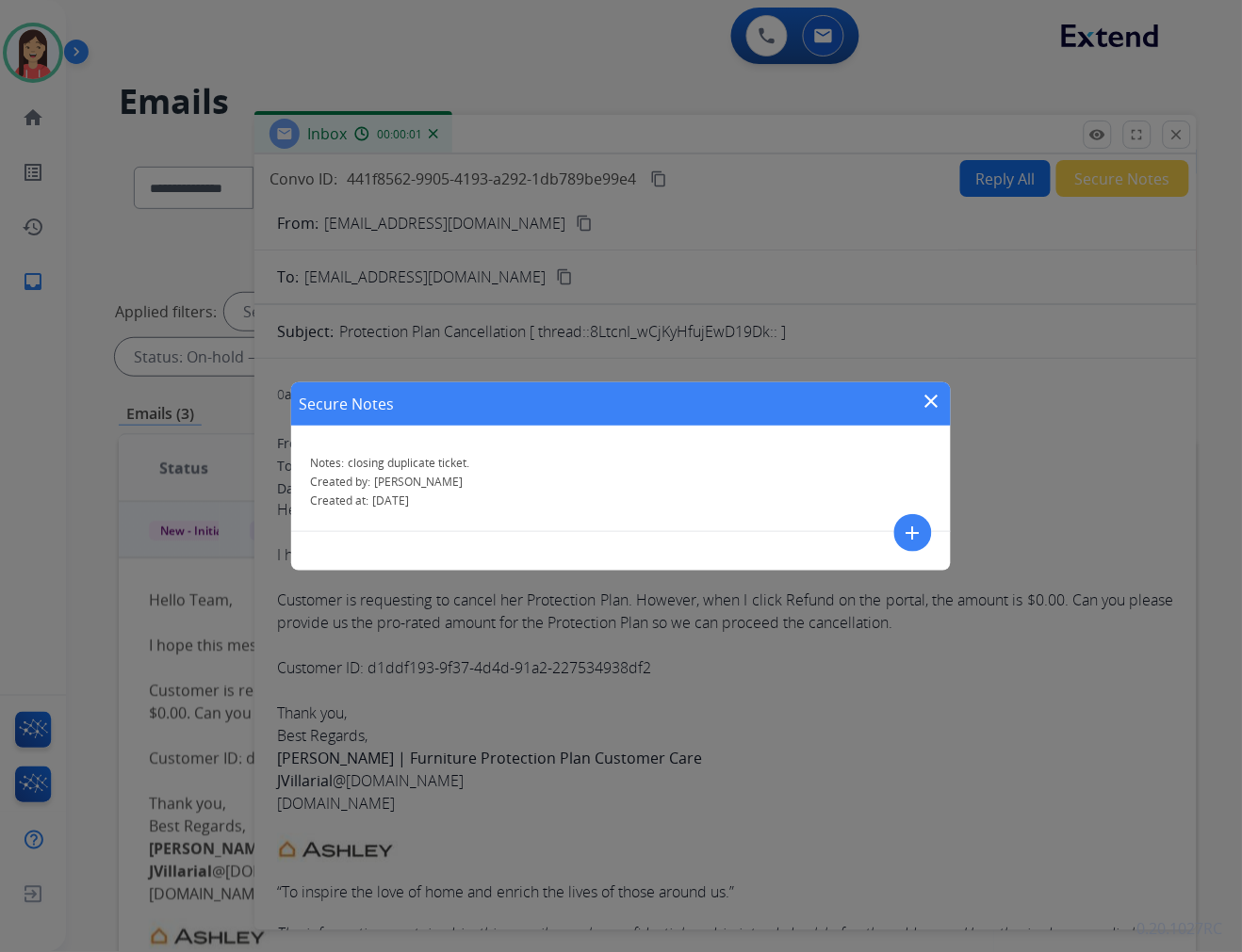
click at [937, 407] on mat-icon "close" at bounding box center [932, 400] width 23 height 23
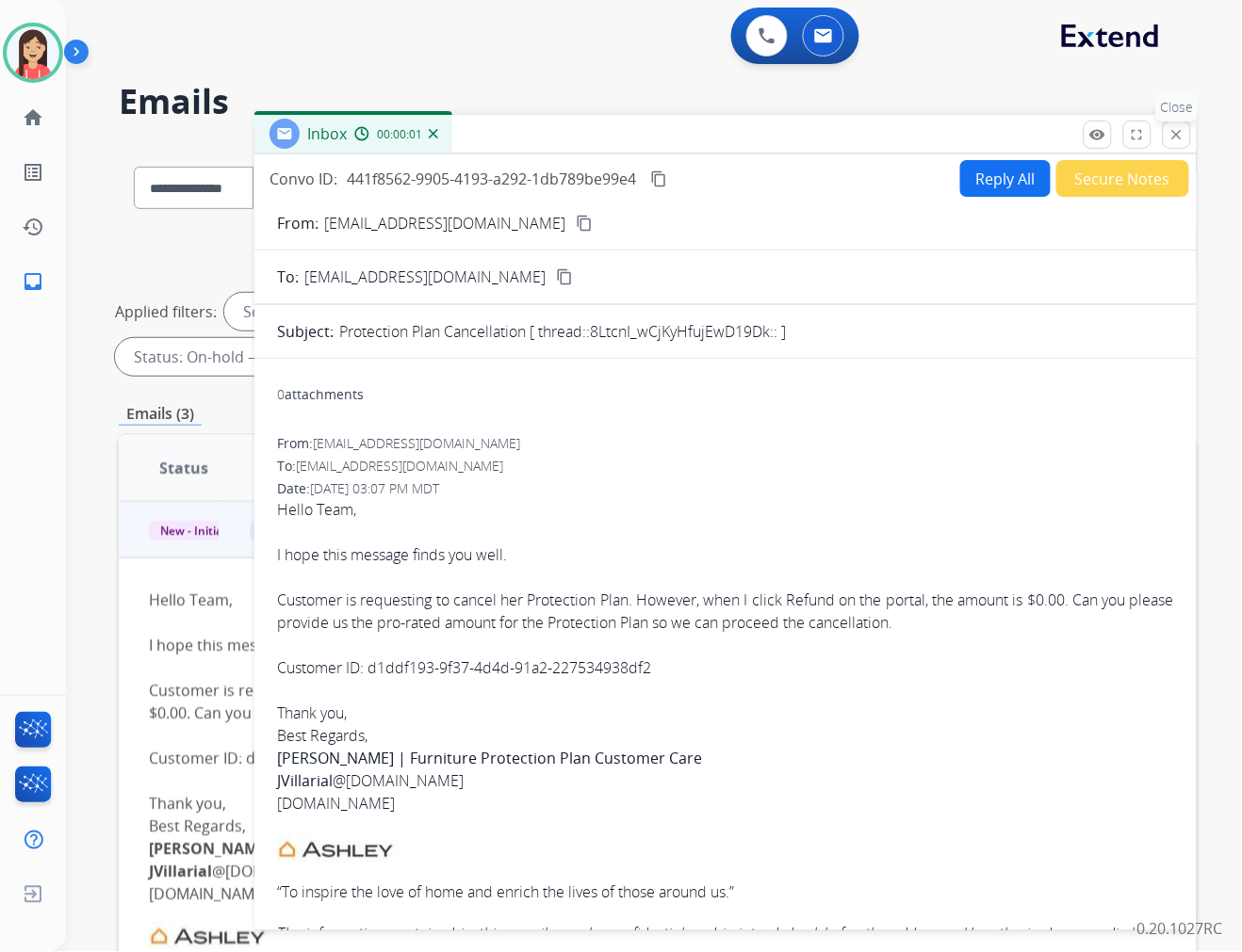
click at [1168, 137] on button "close Close" at bounding box center [1176, 134] width 28 height 28
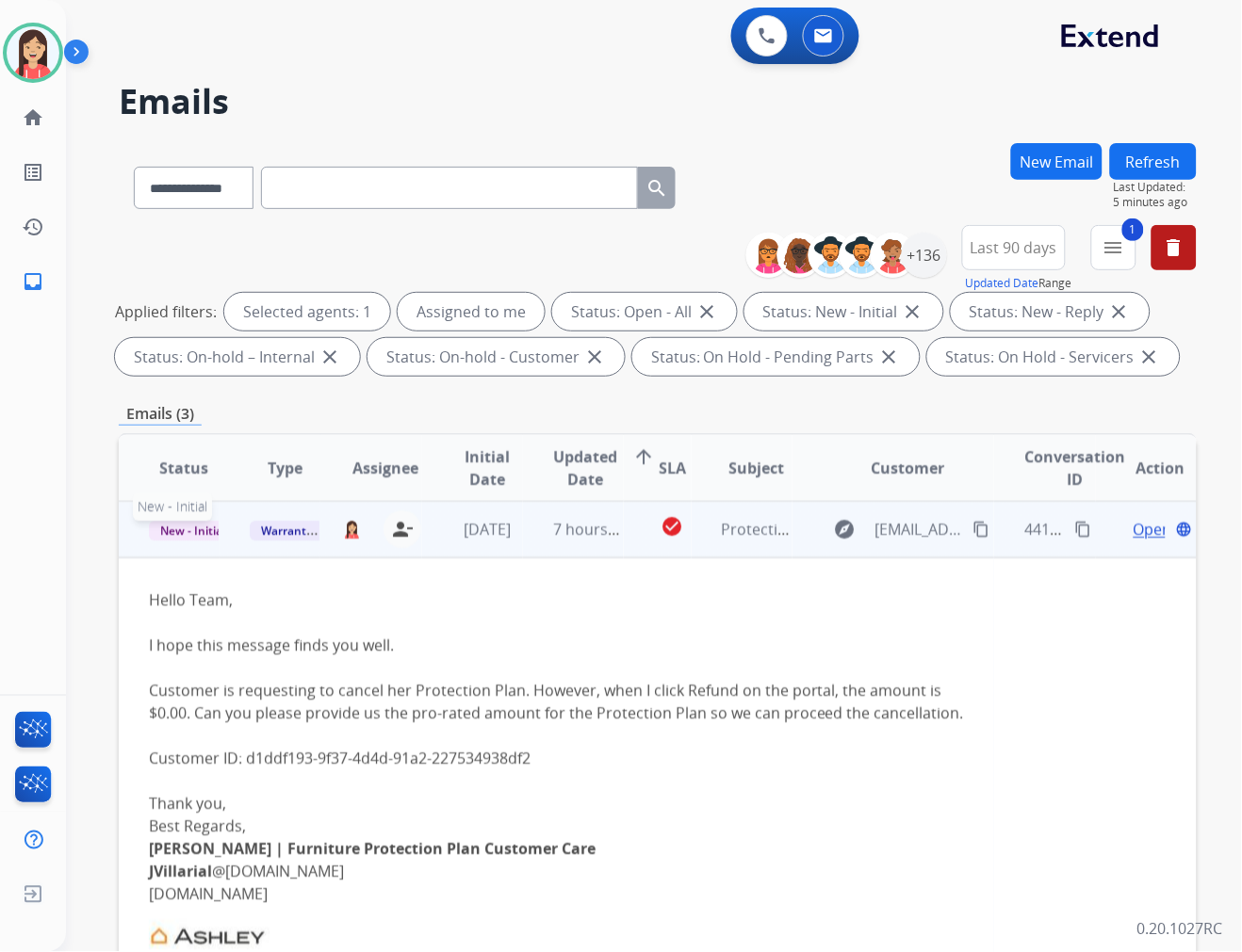
click at [183, 532] on span "New - Initial" at bounding box center [192, 531] width 87 height 20
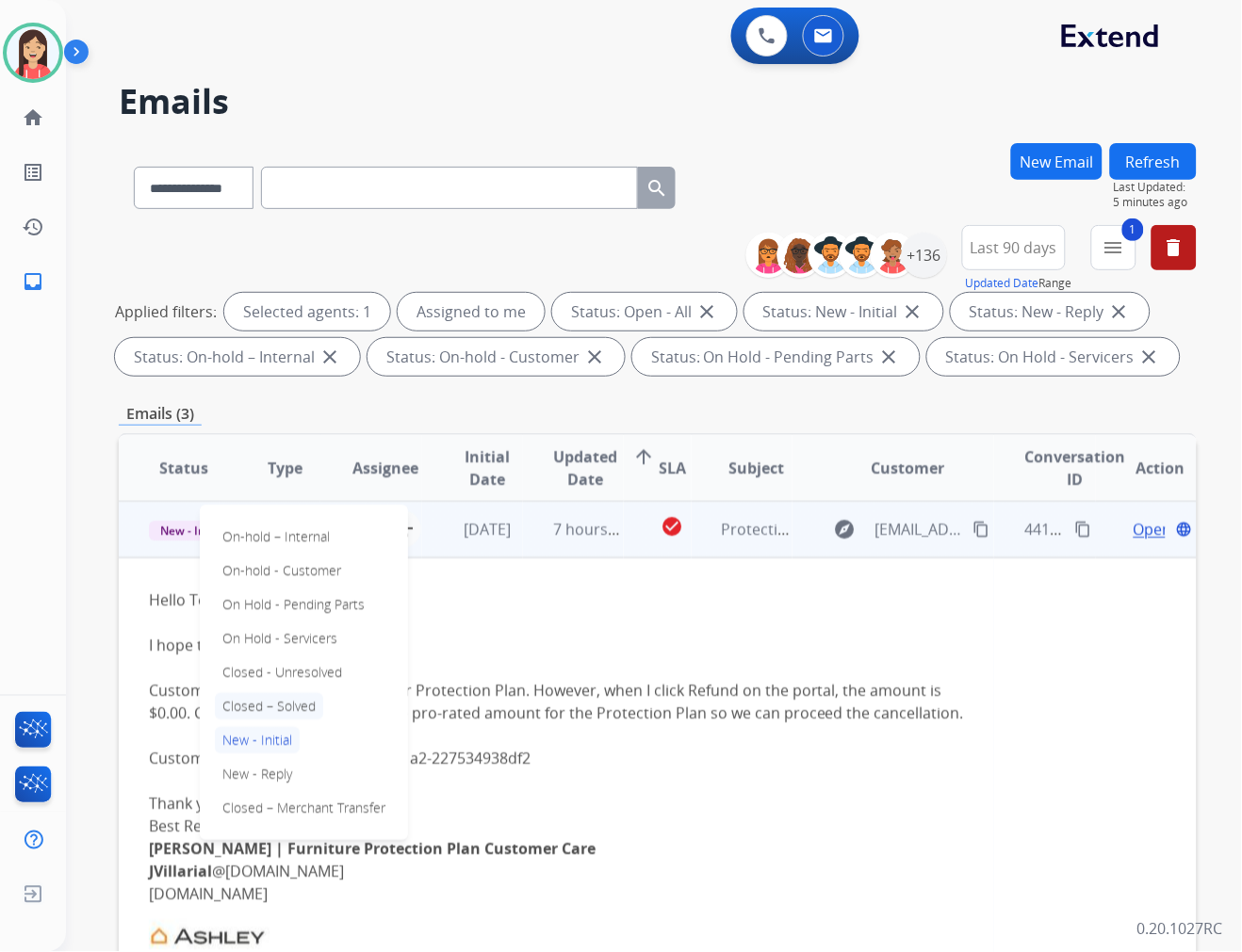
click at [291, 703] on p "Closed – Solved" at bounding box center [269, 706] width 108 height 26
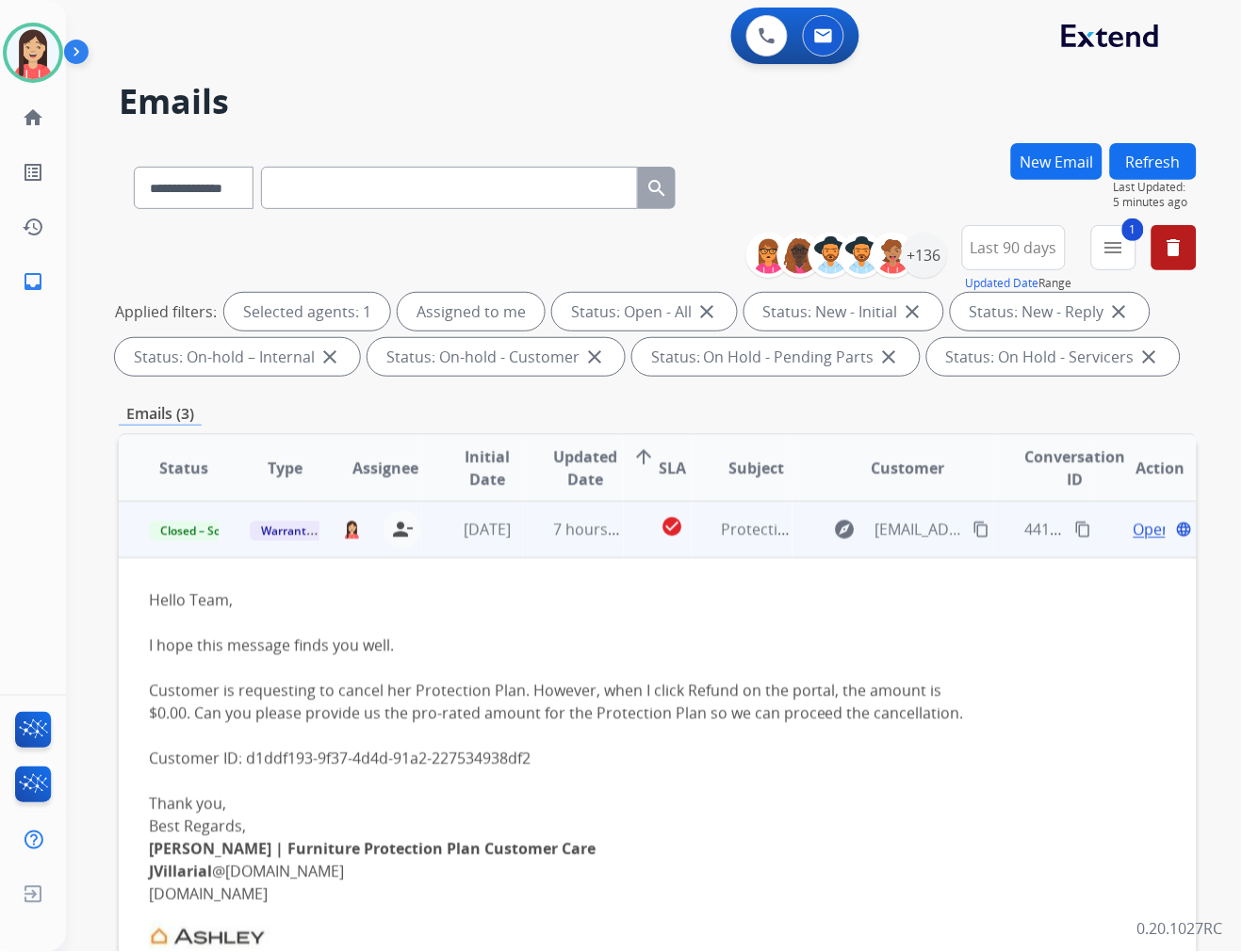
click at [523, 548] on td "7 hours ago" at bounding box center [573, 530] width 101 height 57
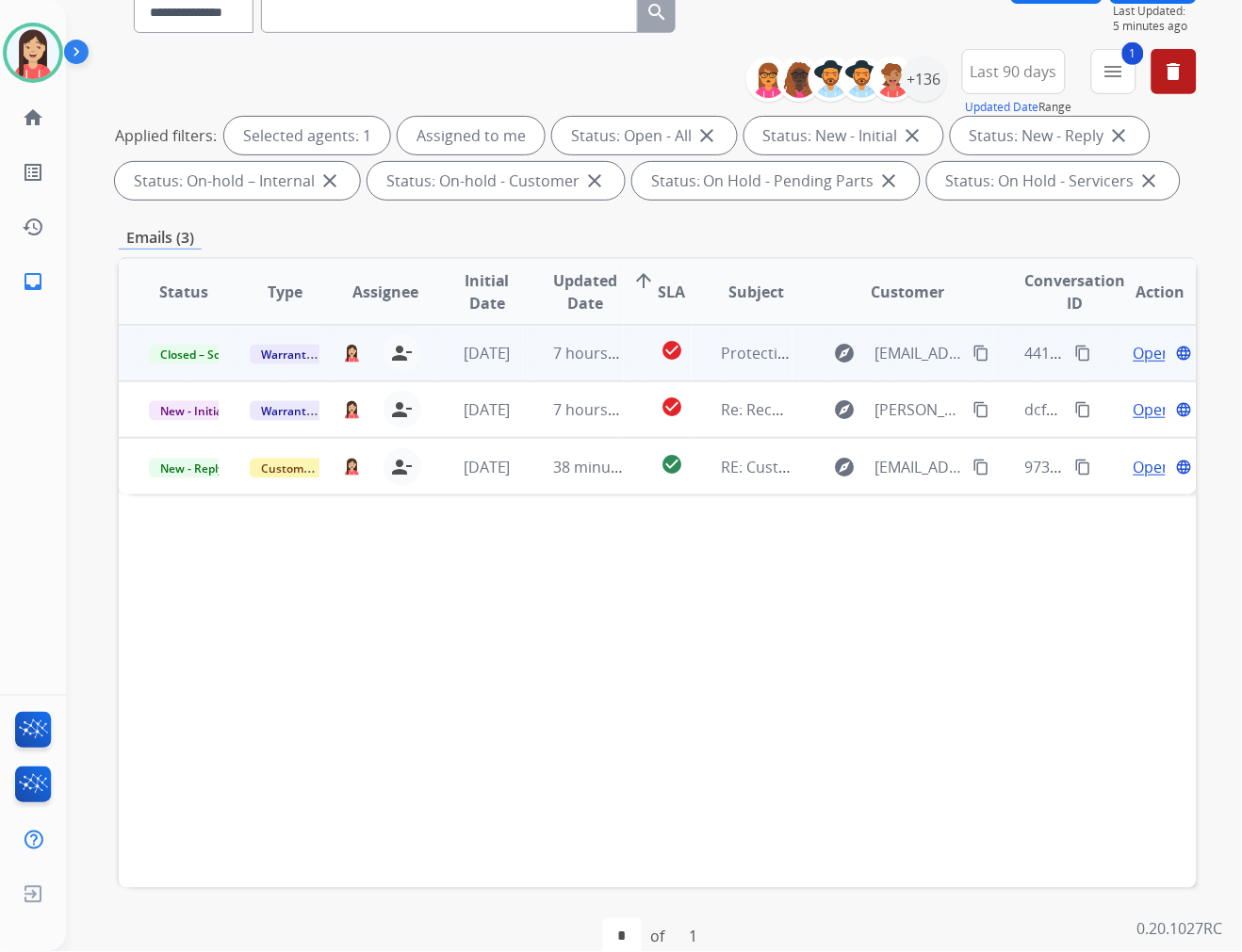
scroll to position [210, 0]
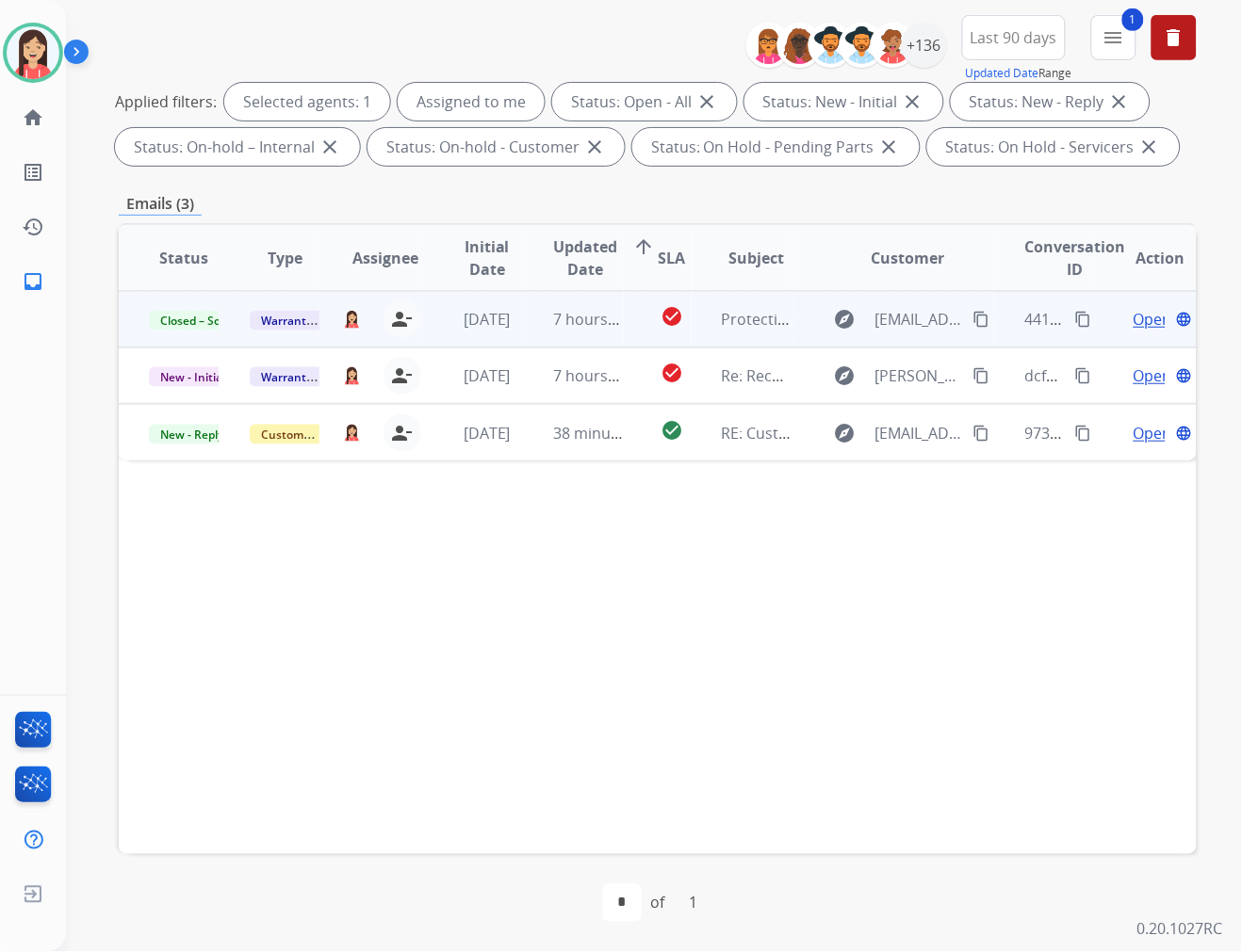
click at [744, 198] on div "Emails (3)" at bounding box center [658, 204] width 1078 height 24
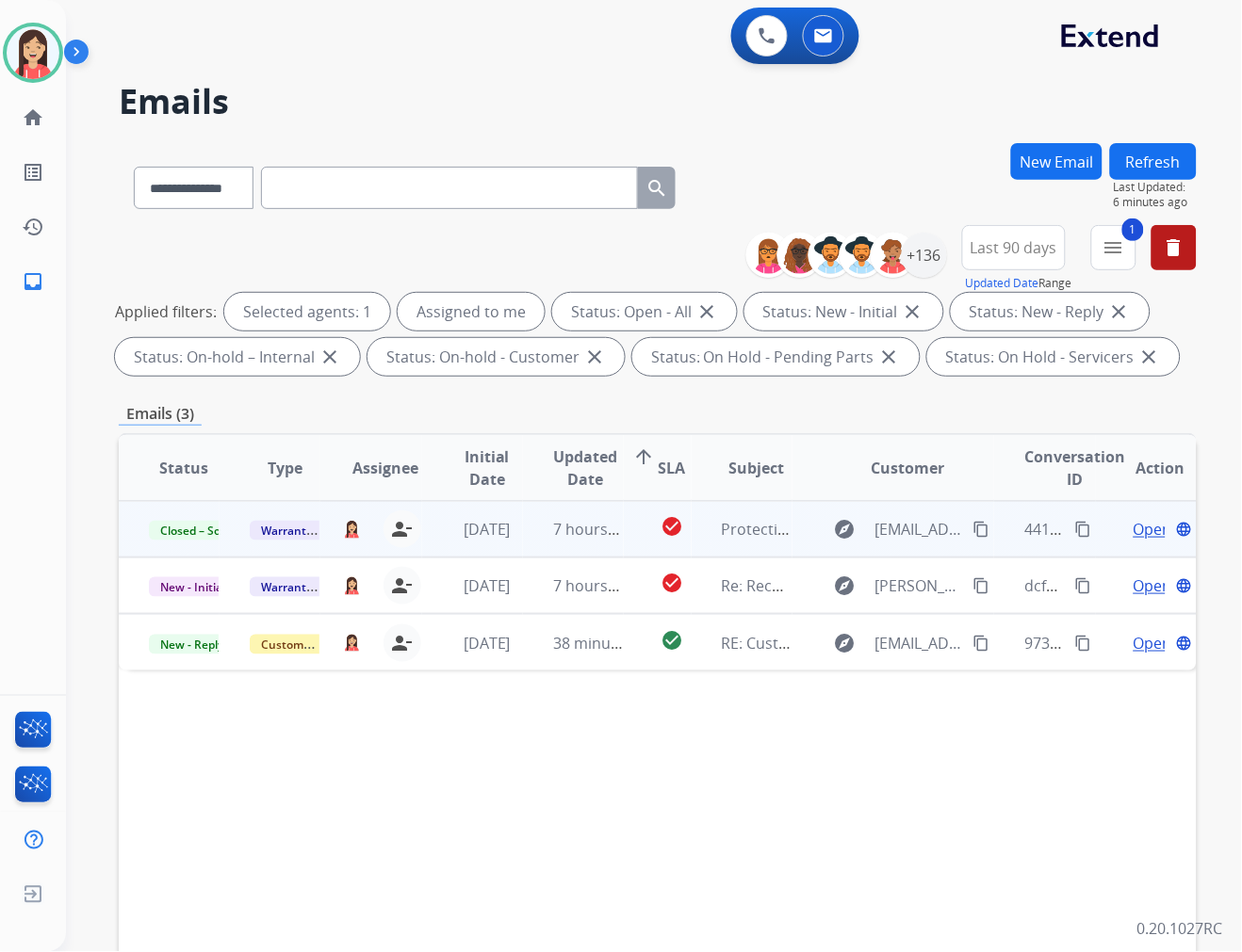
click at [1145, 165] on button "Refresh" at bounding box center [1153, 161] width 86 height 36
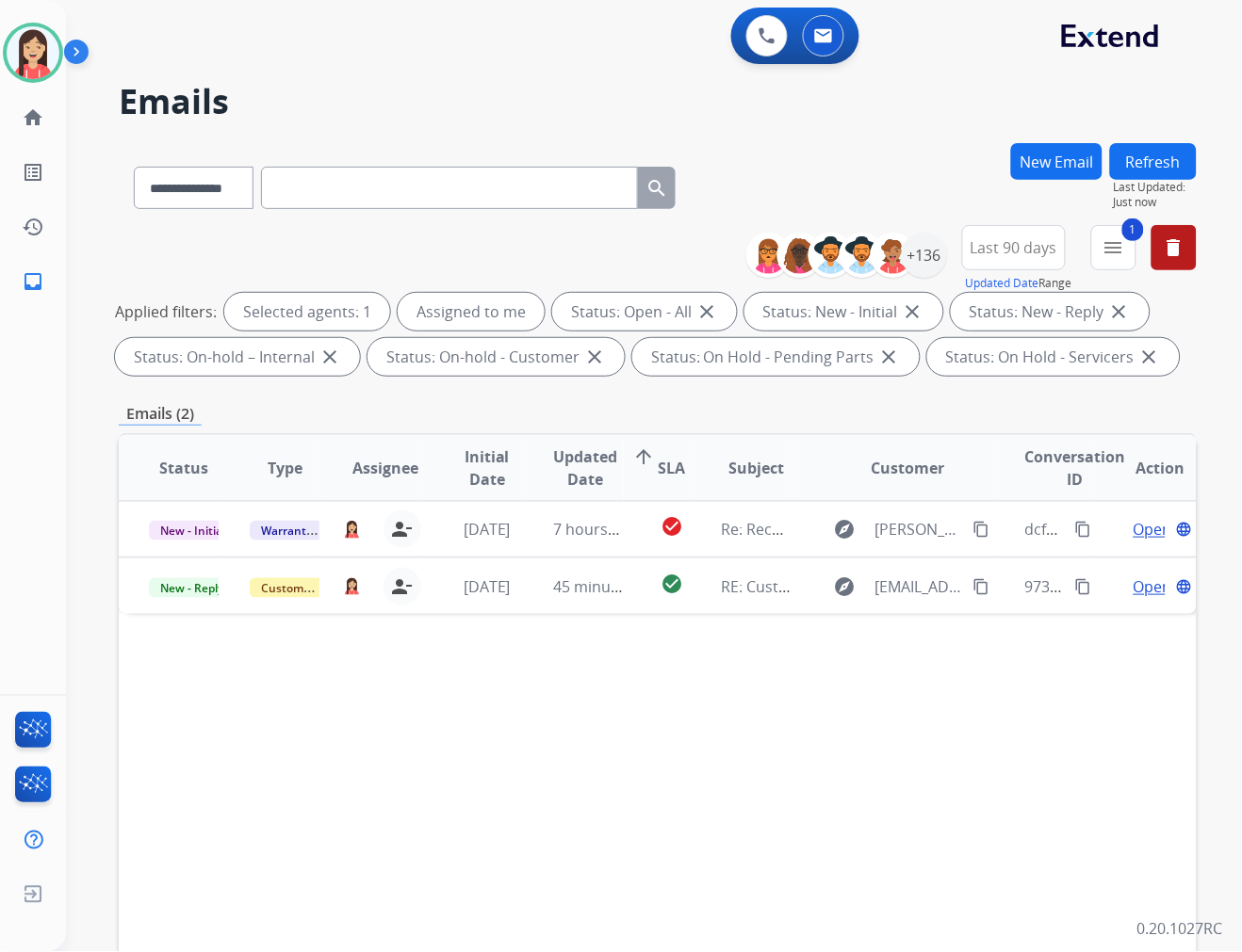
click at [347, 207] on input "text" at bounding box center [450, 187] width 377 height 42
paste input "**********"
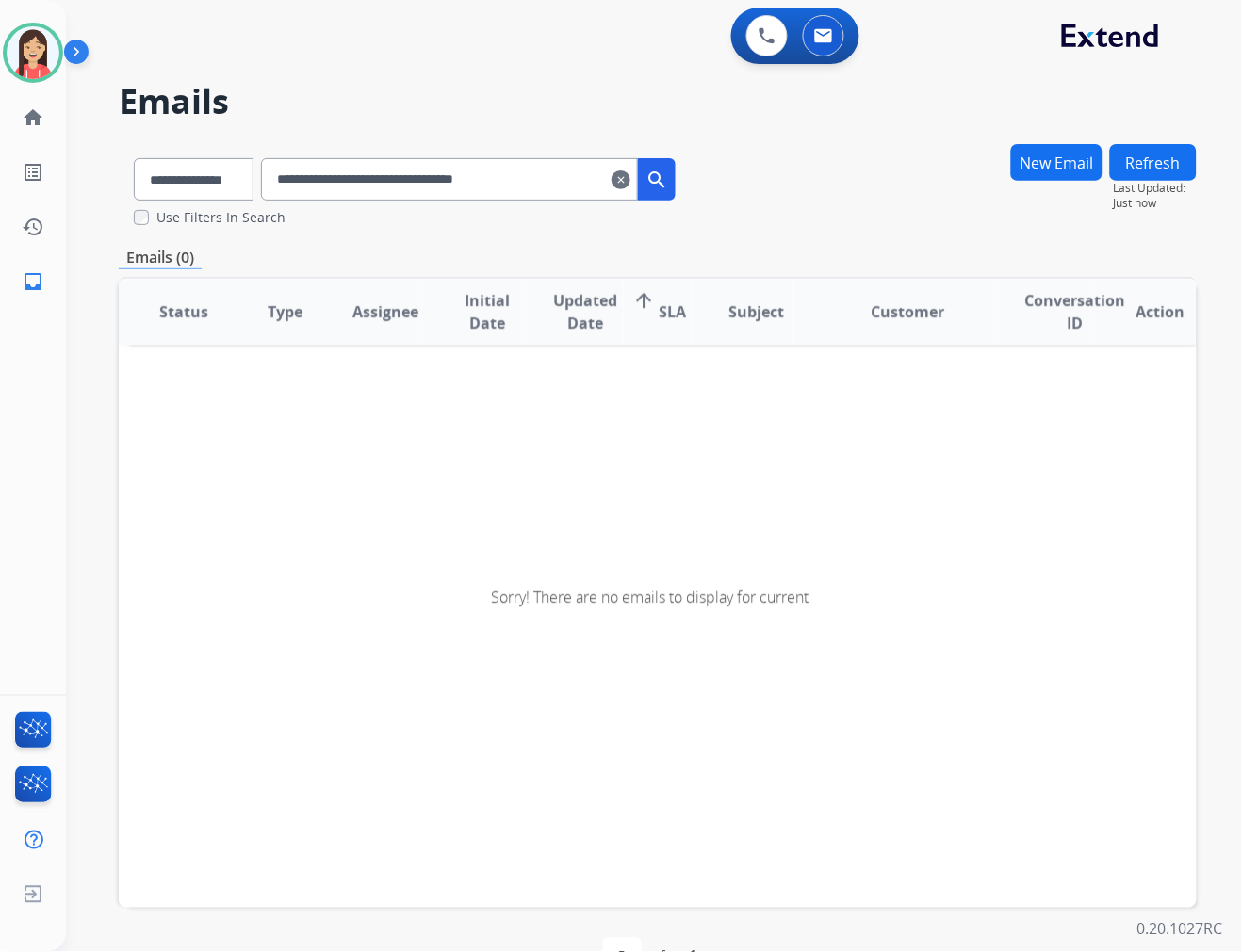
click at [301, 174] on input "**********" at bounding box center [450, 179] width 377 height 42
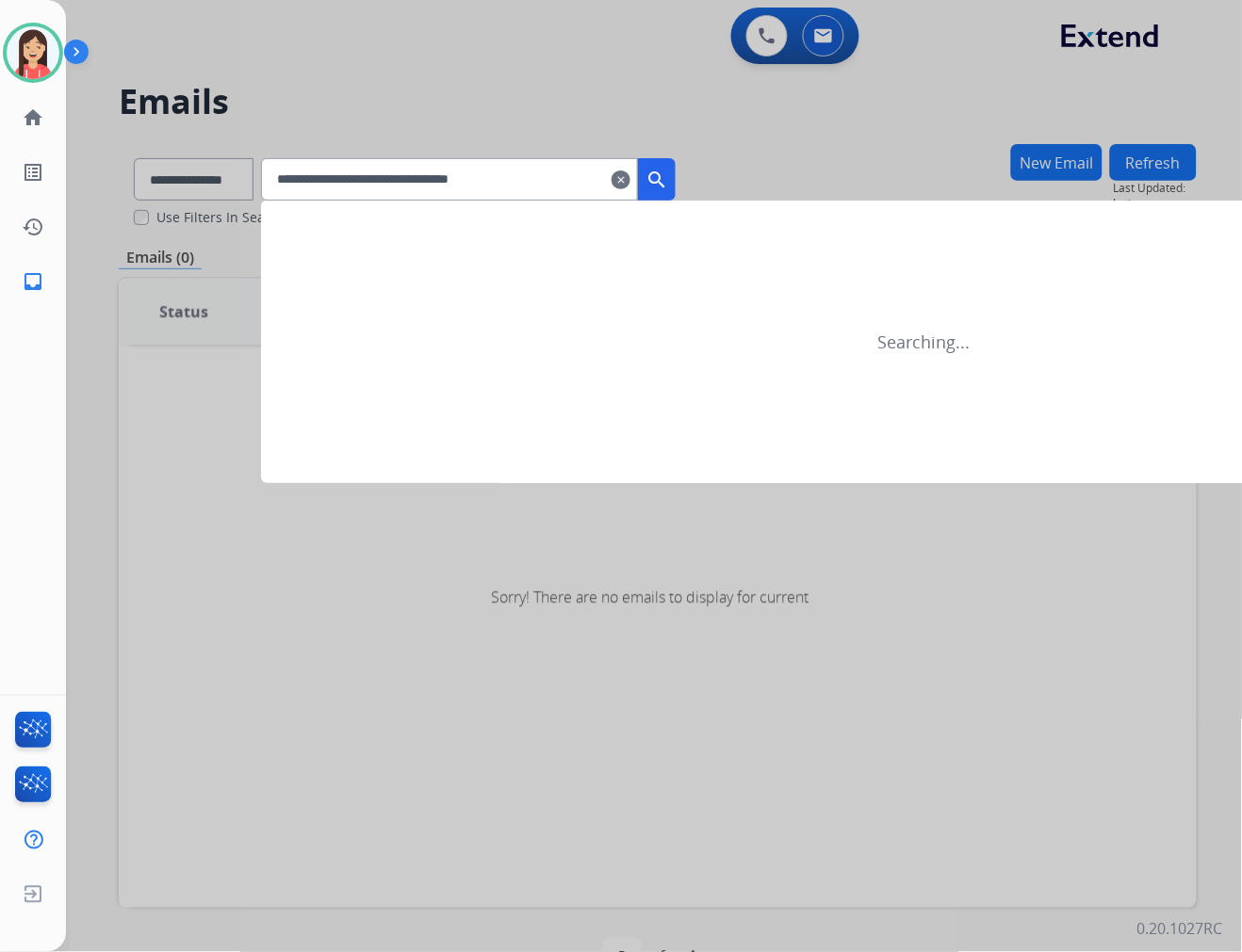
type input "**********"
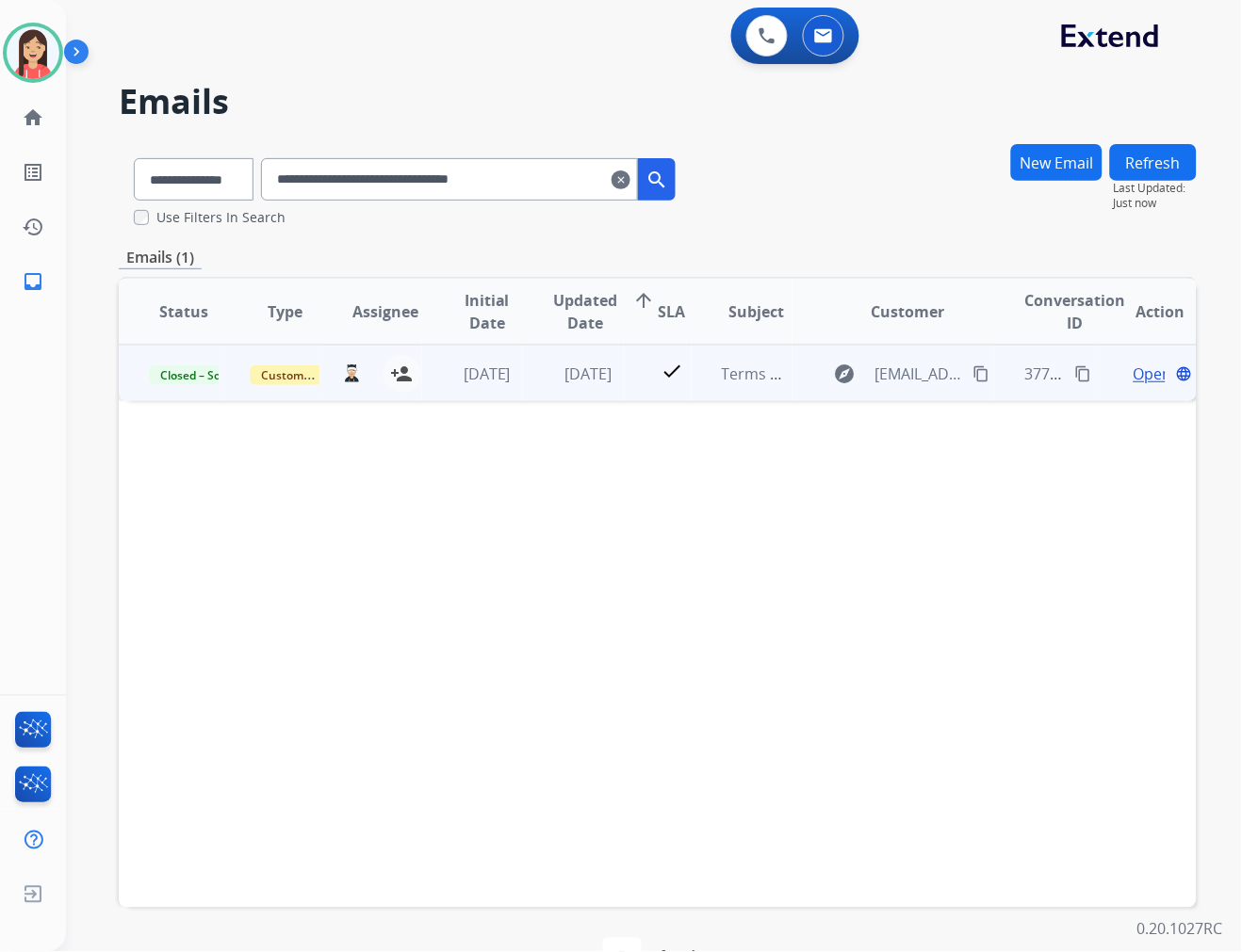
click at [504, 391] on td "1 week ago" at bounding box center [472, 373] width 101 height 57
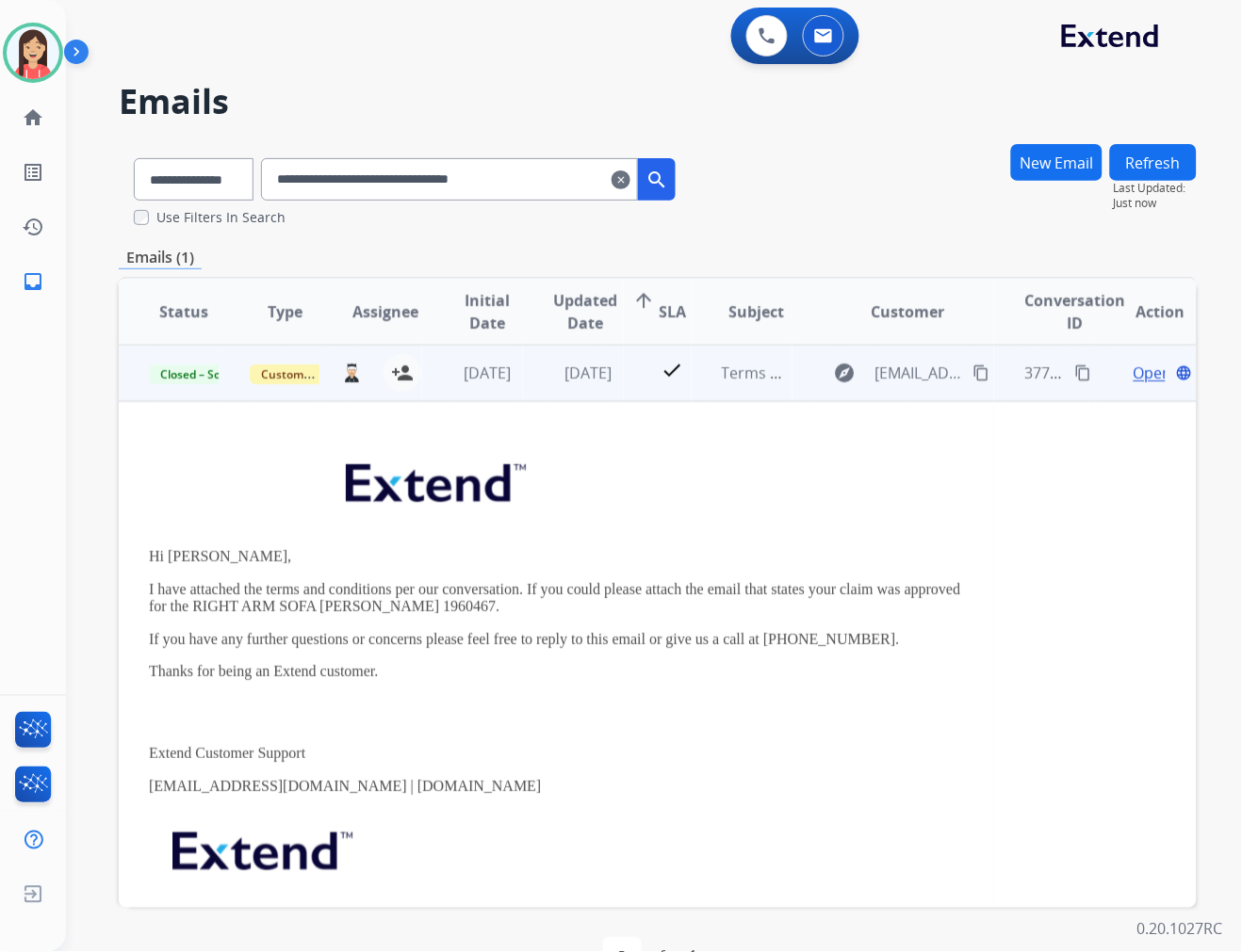
click at [1133, 370] on span "Open" at bounding box center [1152, 373] width 38 height 23
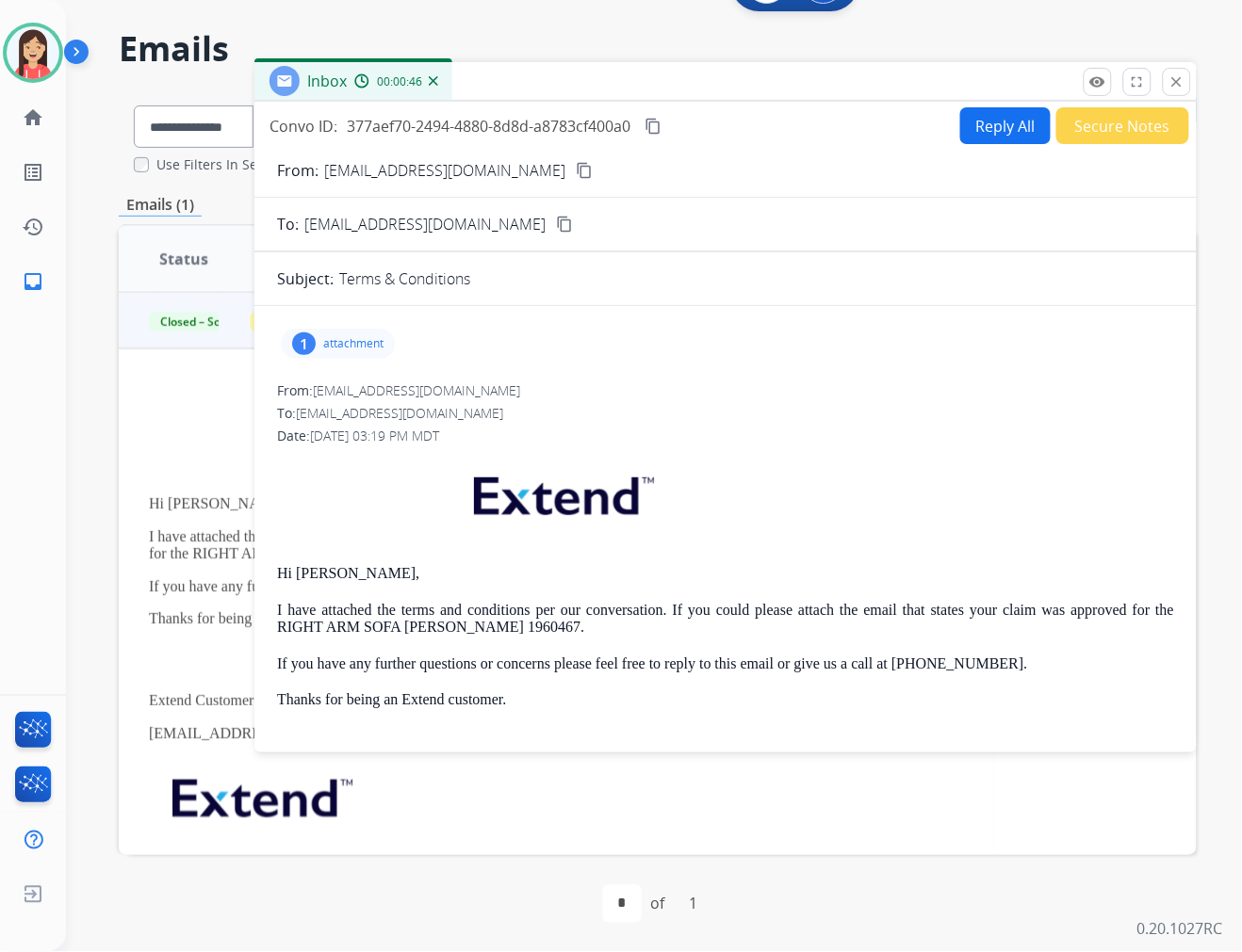
click at [455, 222] on span "lisashrullrichardson@gmail.com" at bounding box center [425, 224] width 242 height 23
click at [689, 79] on div "Inbox 00:01:51" at bounding box center [726, 81] width 943 height 39
click at [1174, 81] on mat-icon "close" at bounding box center [1176, 81] width 17 height 17
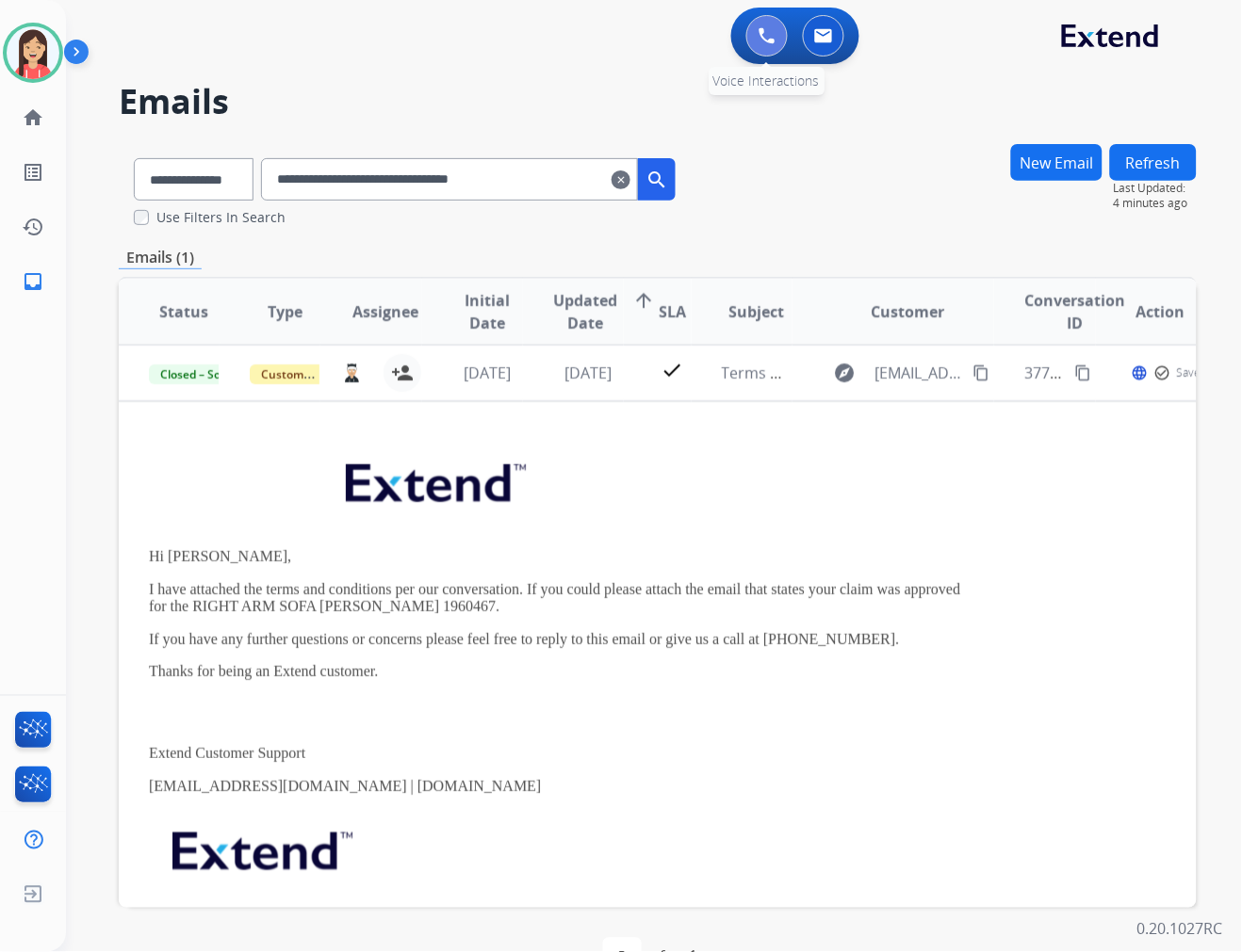
click at [764, 41] on img at bounding box center [767, 35] width 17 height 17
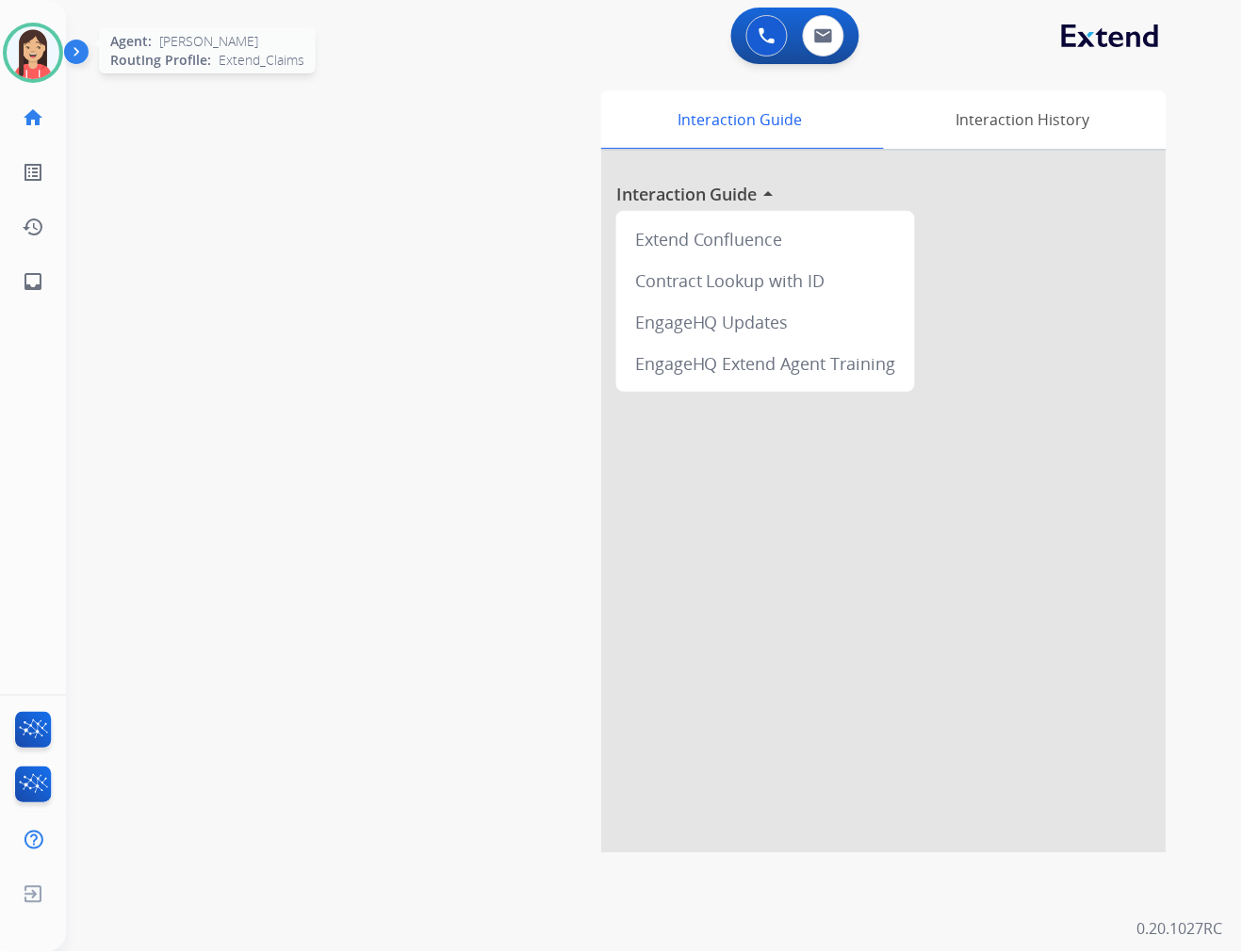
click at [38, 54] on img at bounding box center [33, 53] width 53 height 53
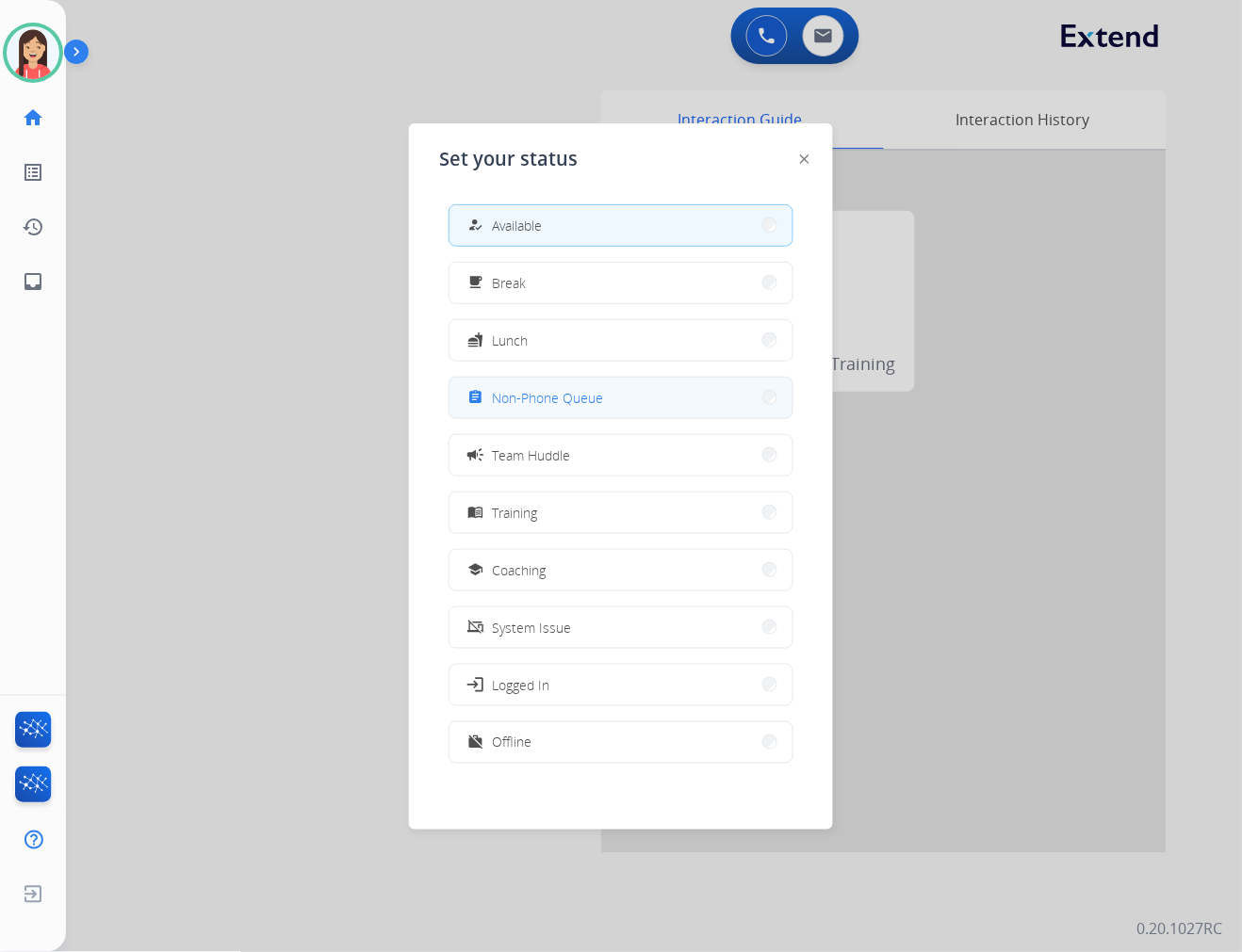
click at [686, 390] on button "assignment Non-Phone Queue" at bounding box center [621, 397] width 343 height 40
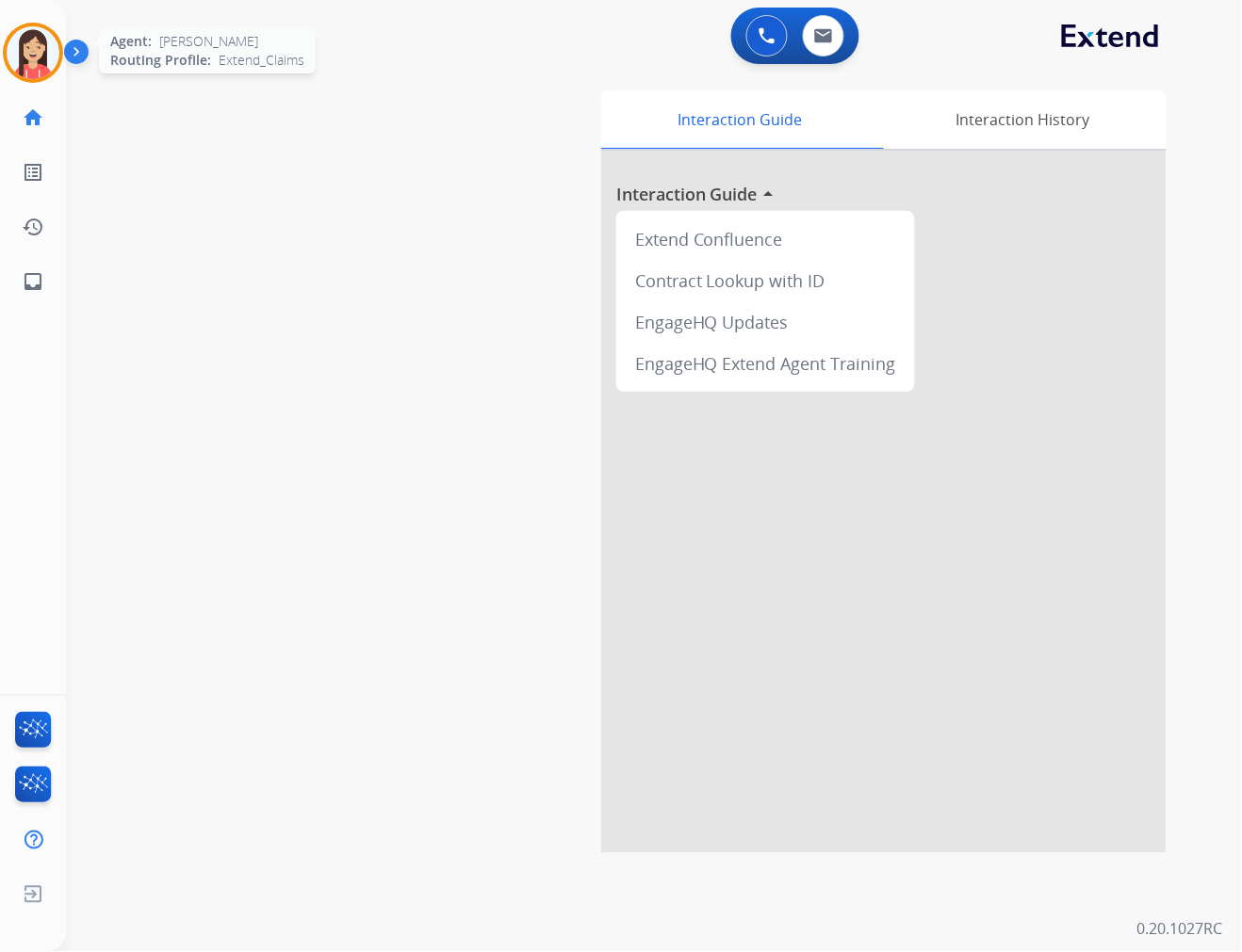
click at [42, 53] on img at bounding box center [33, 53] width 53 height 53
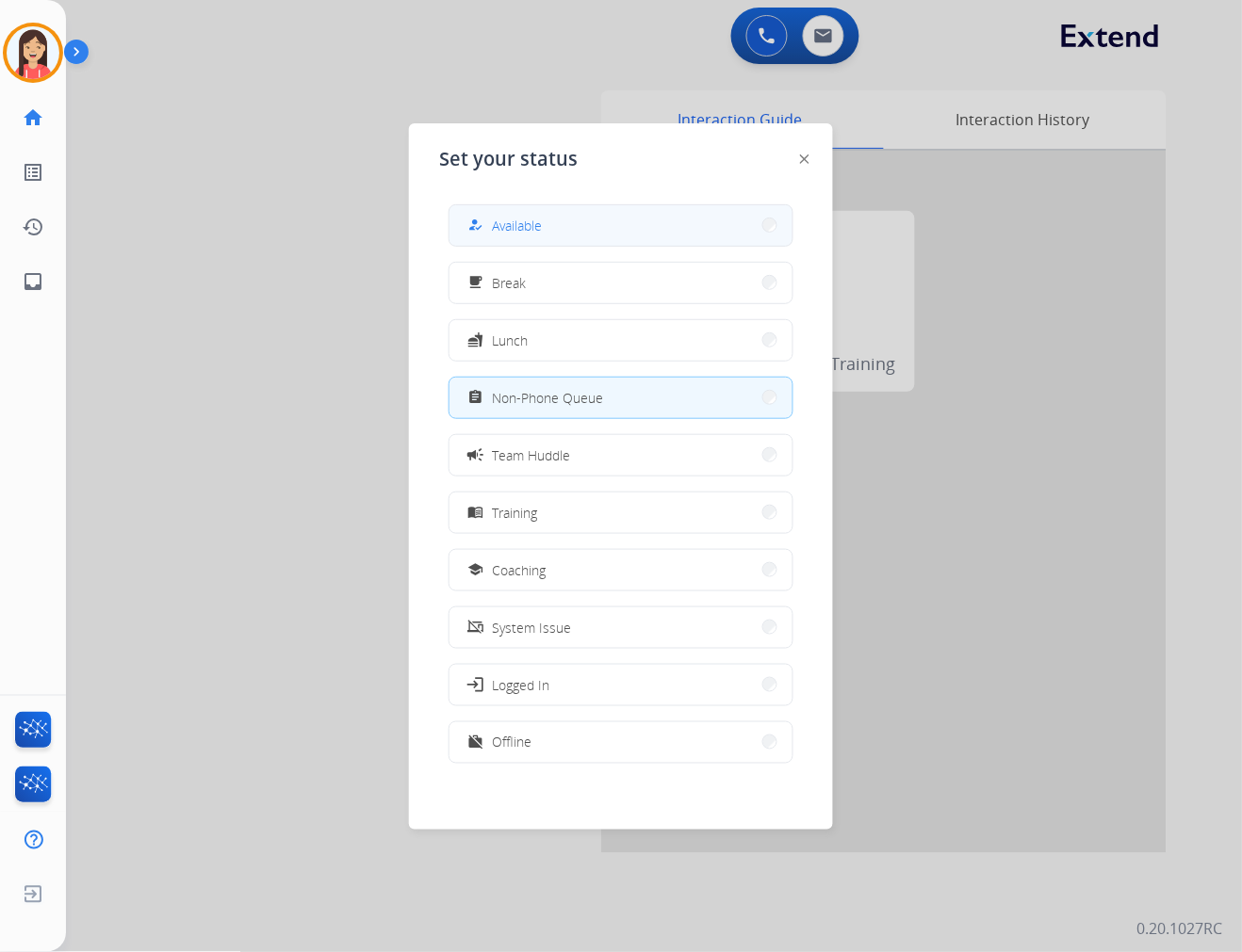
click at [655, 241] on button "how_to_reg Available" at bounding box center [621, 225] width 343 height 40
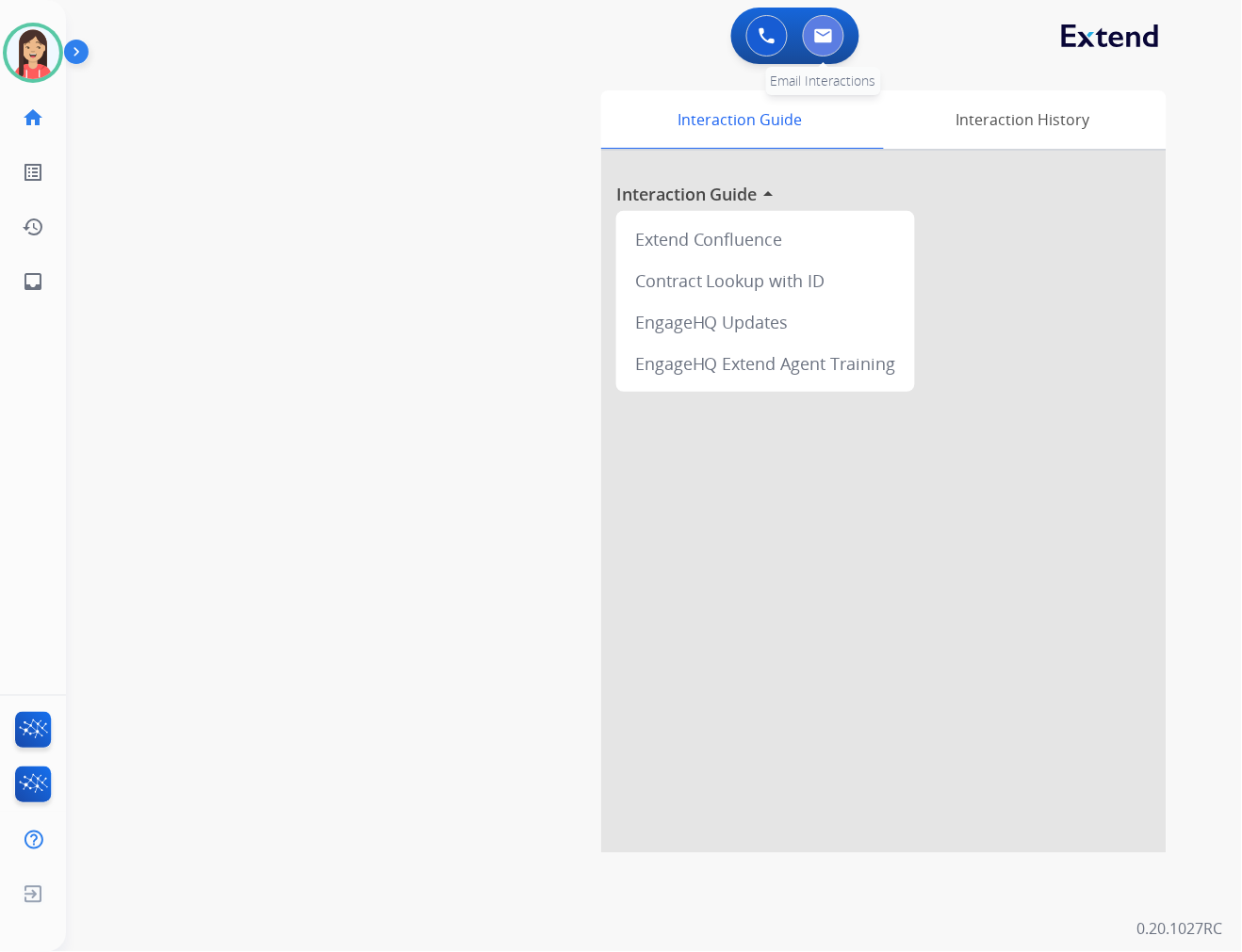
click at [836, 32] on button at bounding box center [824, 35] width 41 height 41
select select "**********"
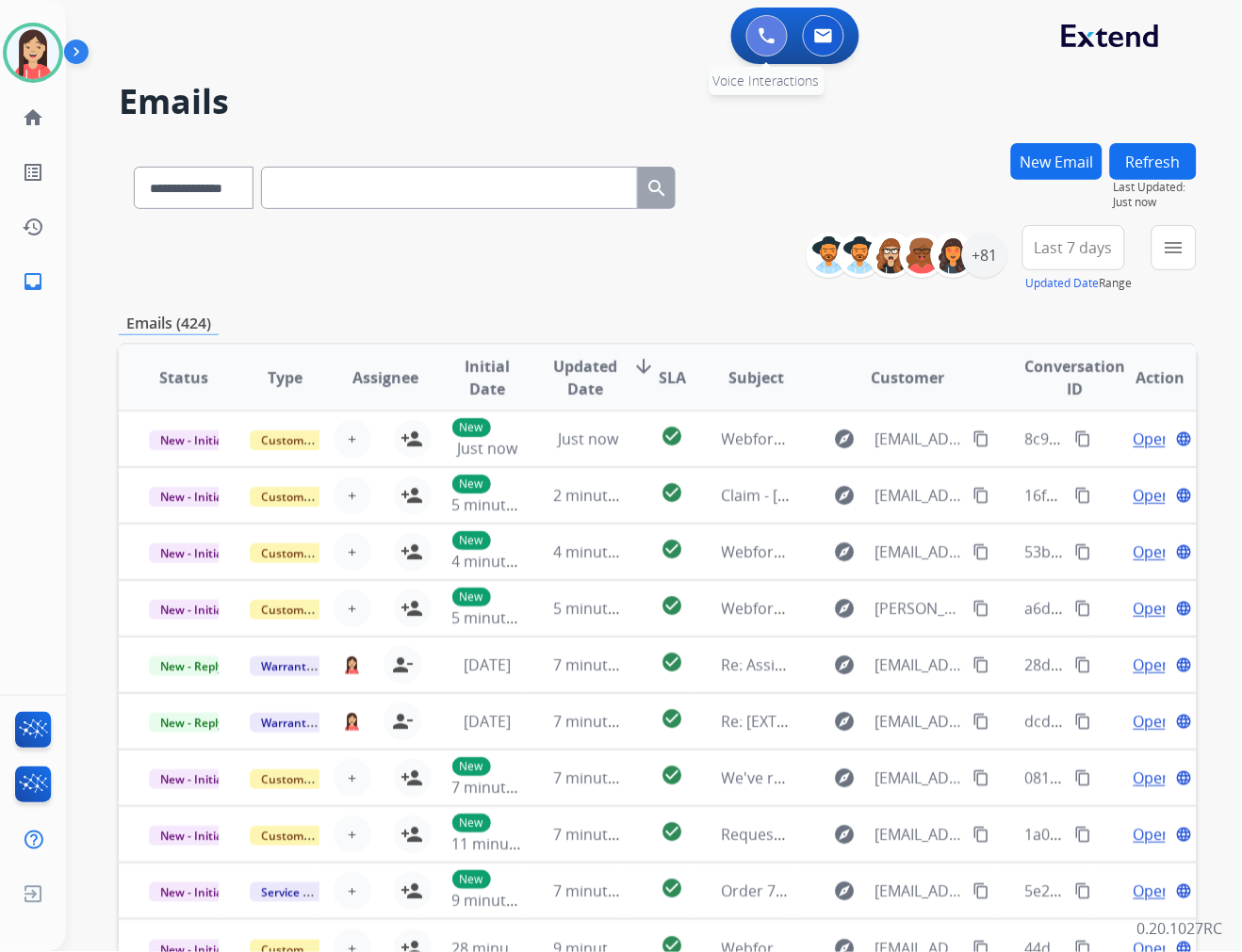
click at [756, 35] on button at bounding box center [767, 35] width 41 height 41
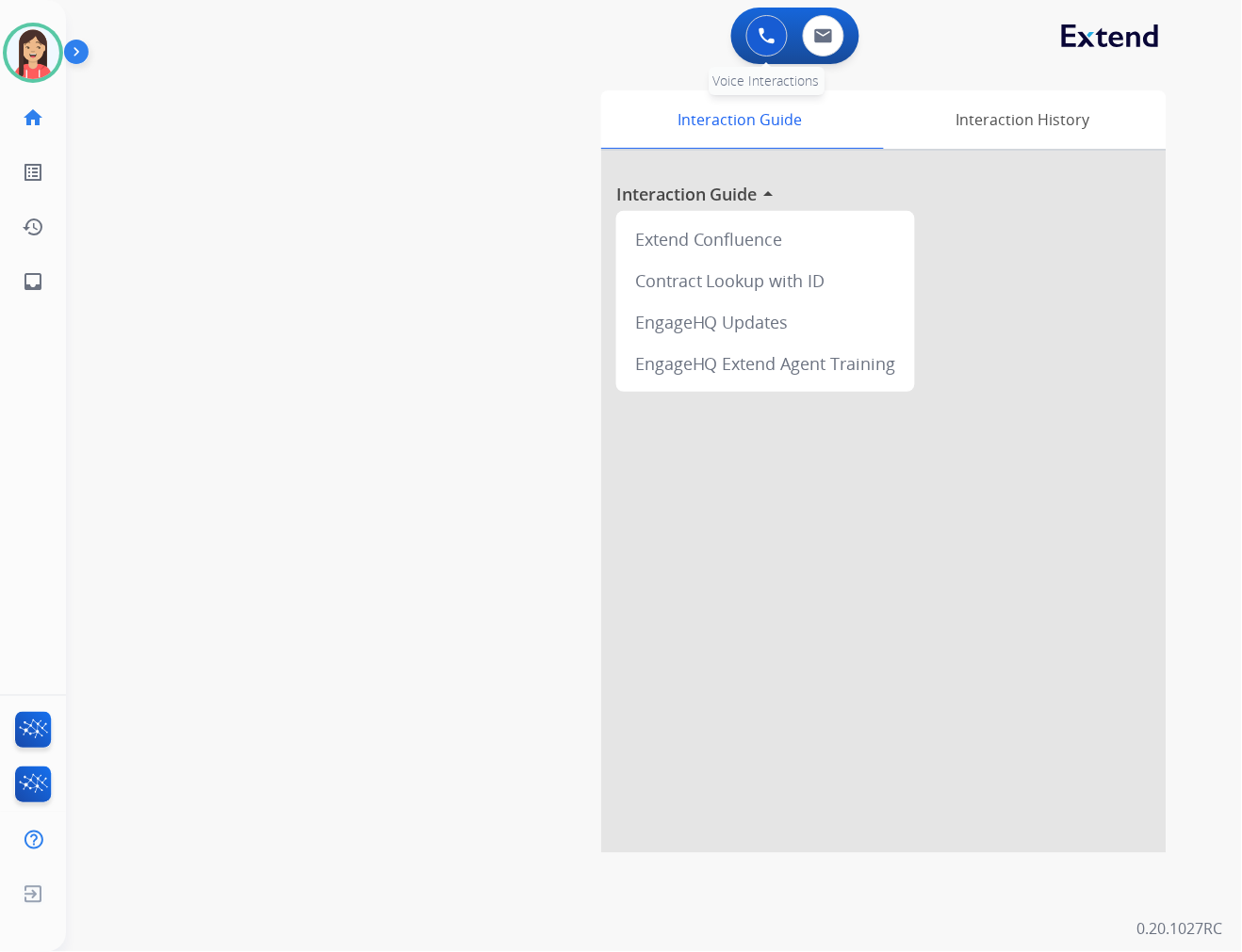
click at [763, 38] on img at bounding box center [767, 35] width 17 height 17
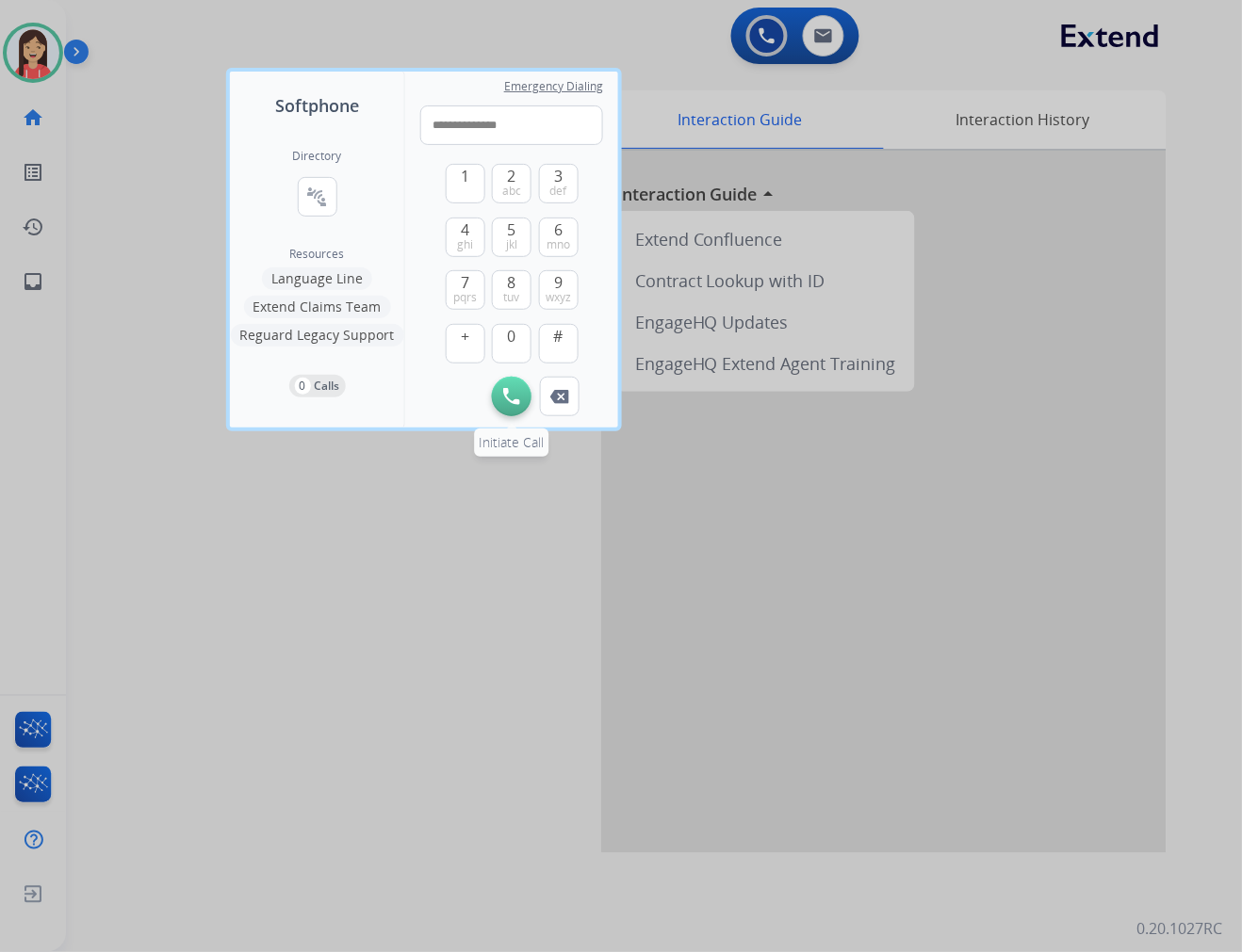
type input "**********"
click at [496, 387] on button "Initiate Call" at bounding box center [512, 397] width 39 height 39
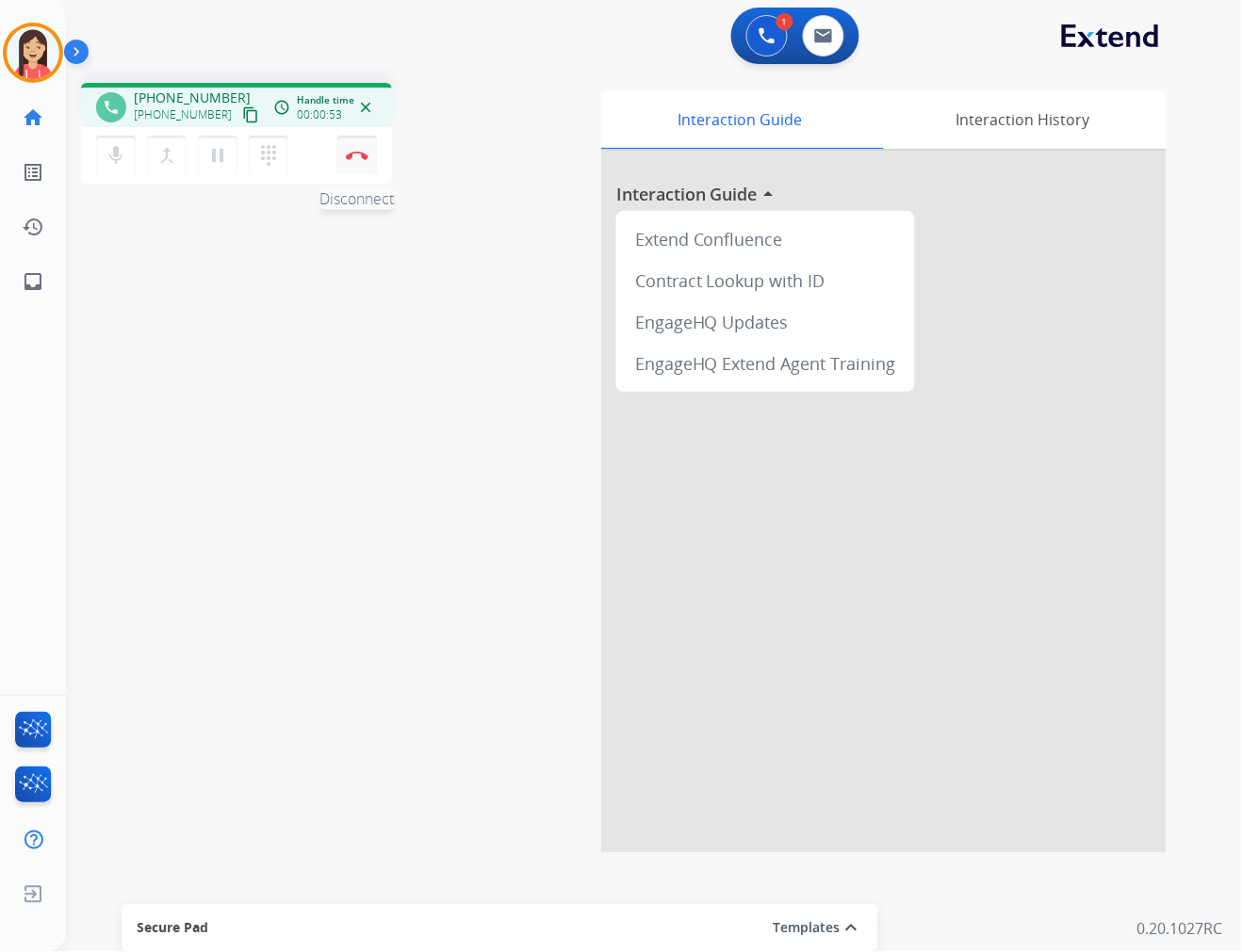
click at [359, 163] on button "Disconnect" at bounding box center [357, 155] width 39 height 39
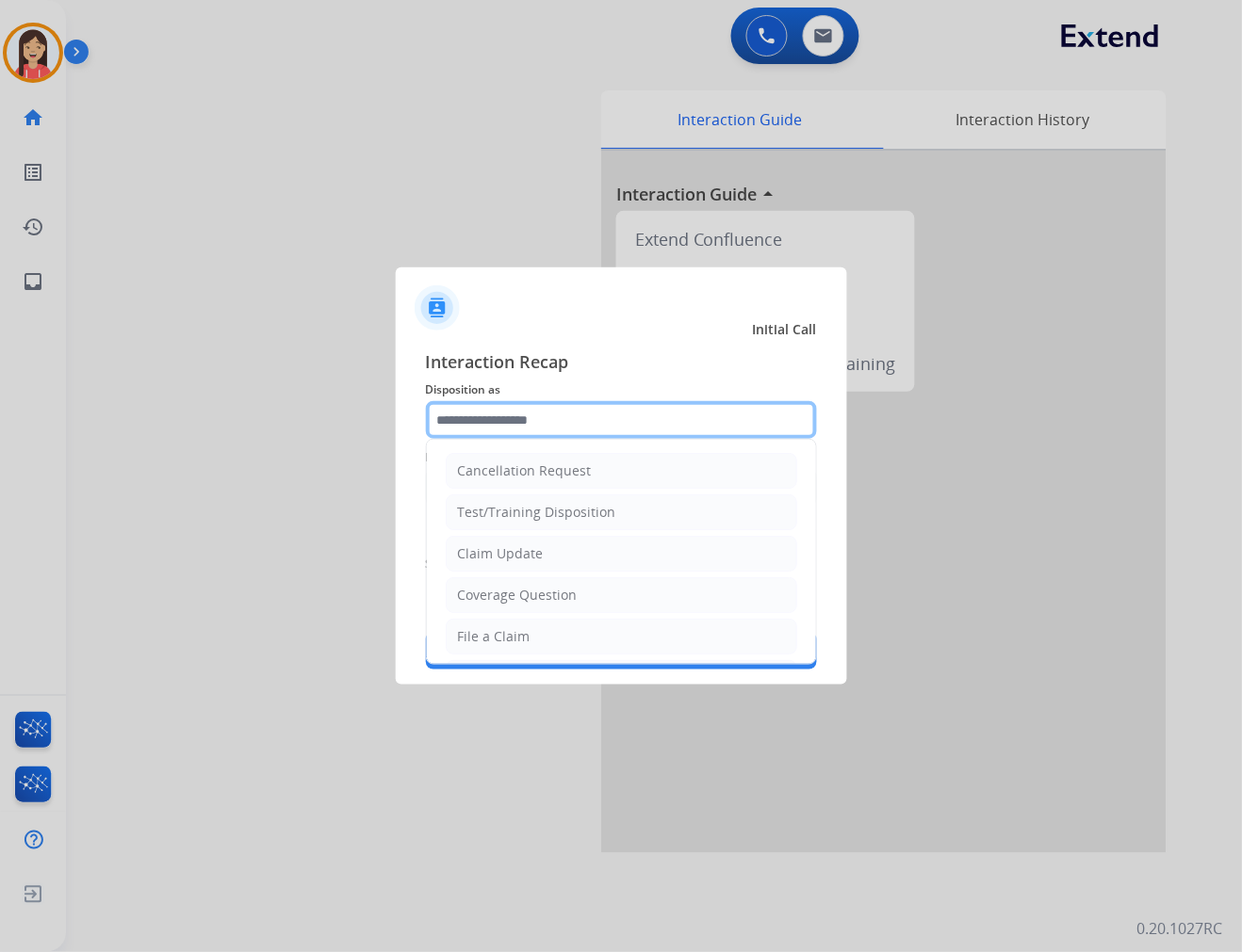
click at [567, 415] on input "text" at bounding box center [621, 420] width 391 height 37
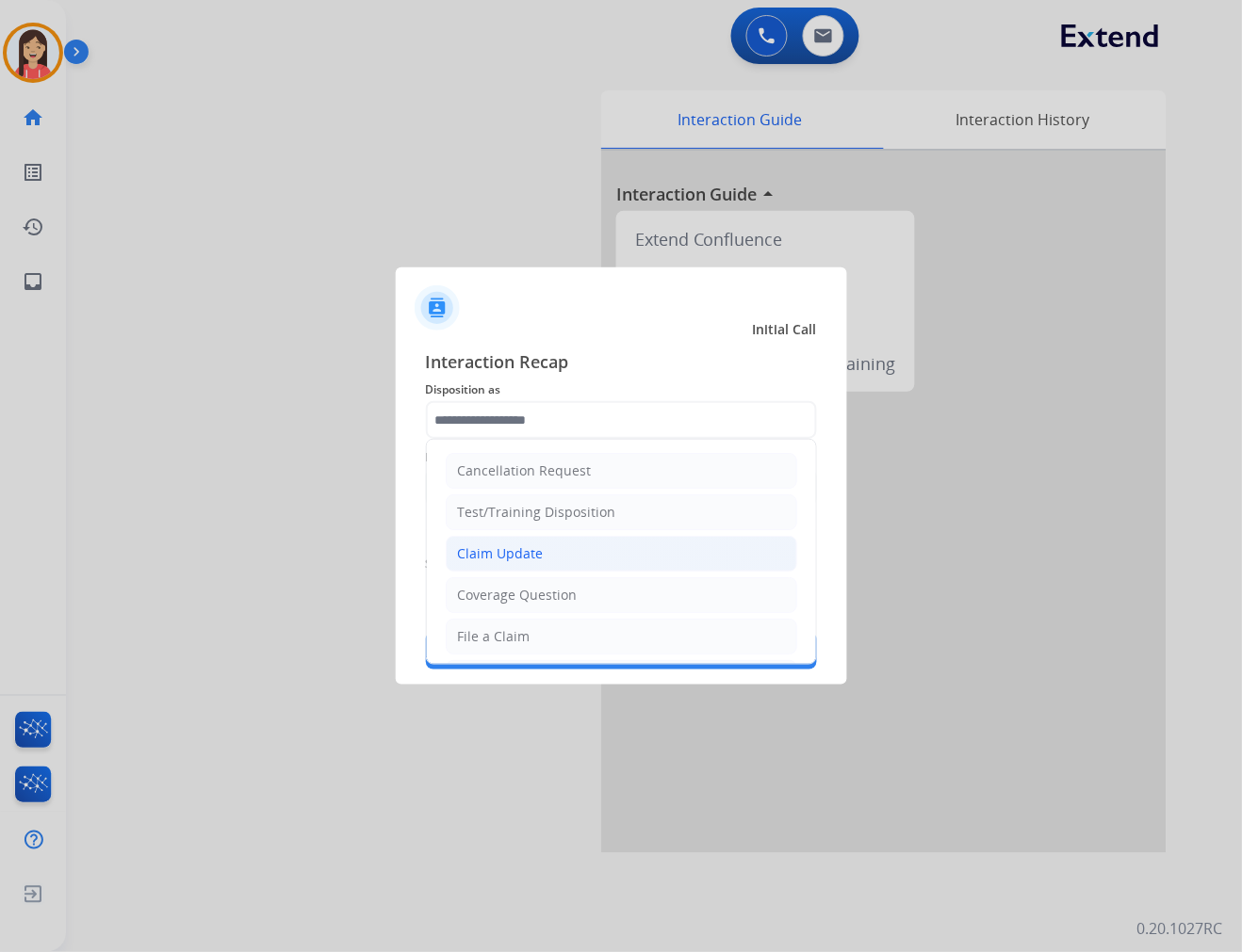
click at [506, 543] on li "Claim Update" at bounding box center [621, 554] width 351 height 35
type input "**********"
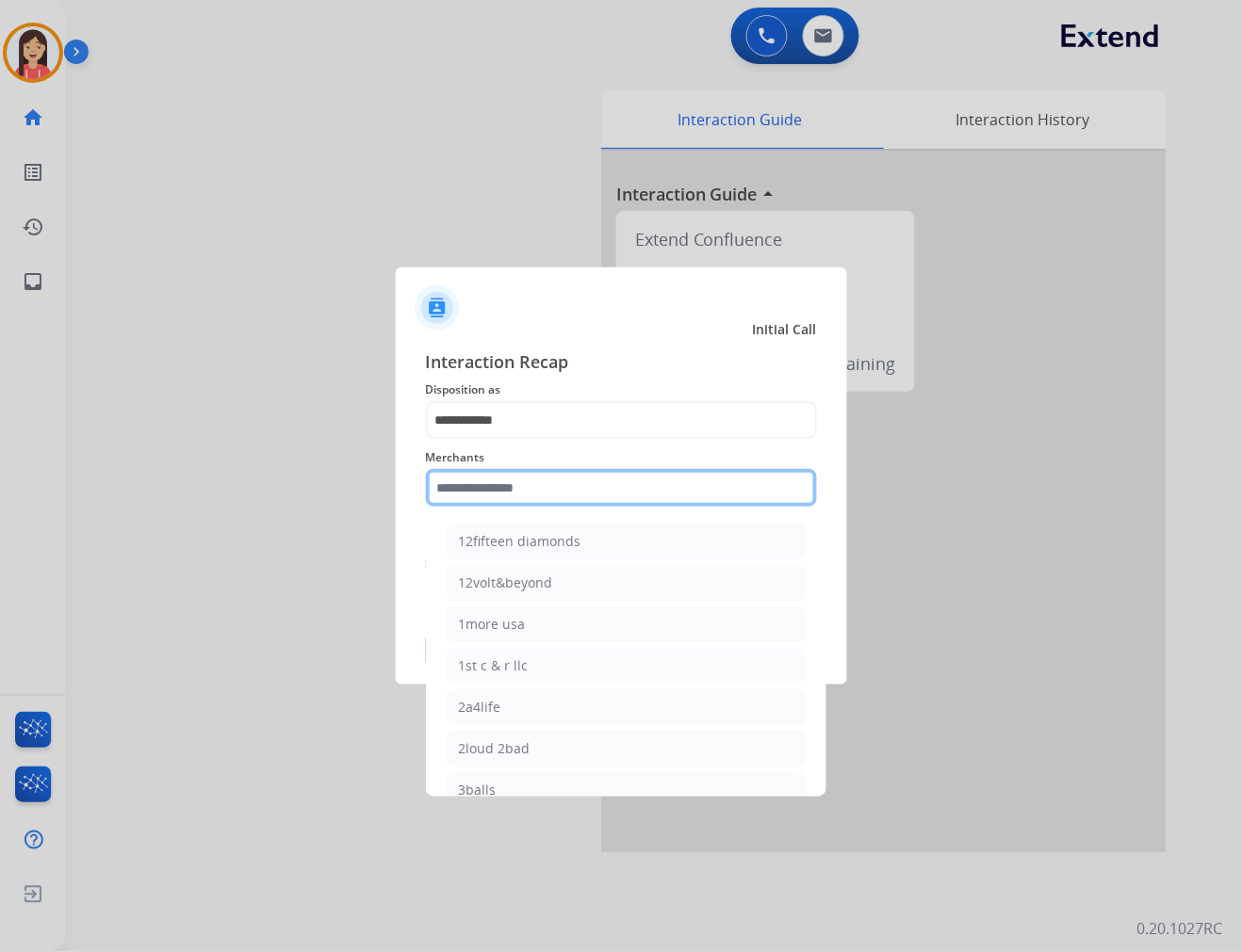
click at [529, 491] on input "text" at bounding box center [621, 488] width 391 height 37
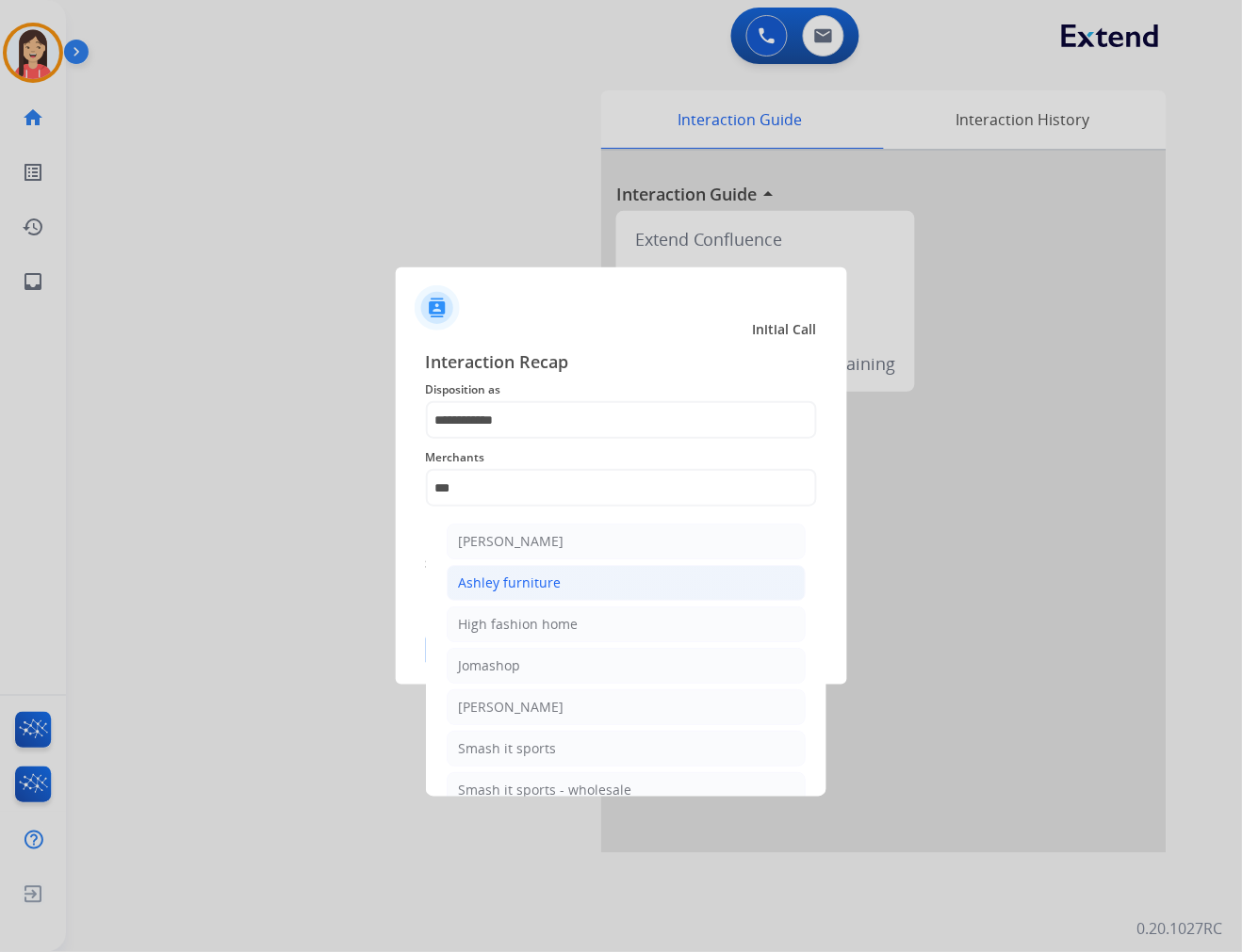
click at [514, 577] on div "Ashley furniture" at bounding box center [510, 582] width 103 height 19
type input "**********"
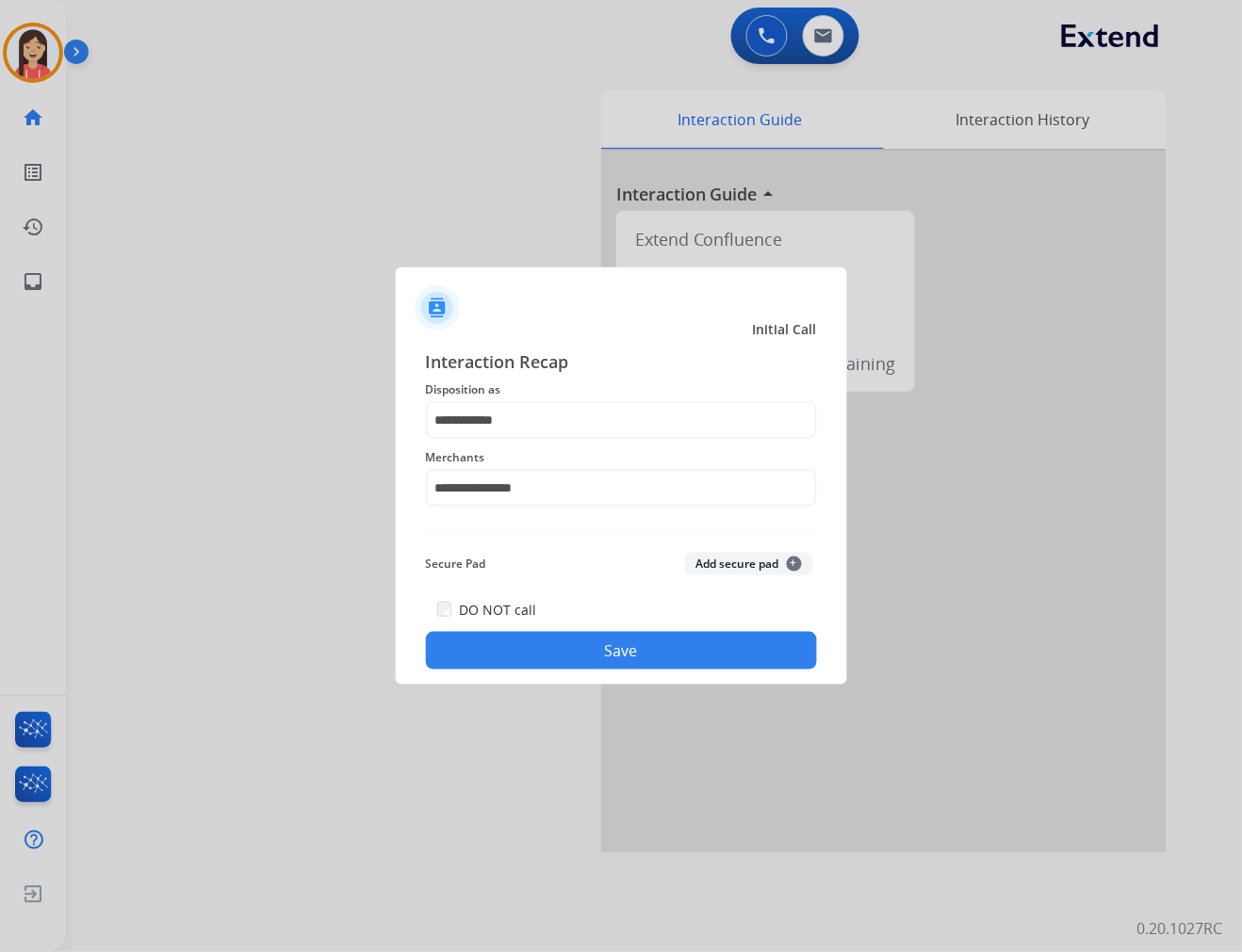
click at [527, 624] on div "DO NOT call Save" at bounding box center [621, 633] width 391 height 72
click at [532, 635] on button "Save" at bounding box center [621, 651] width 391 height 37
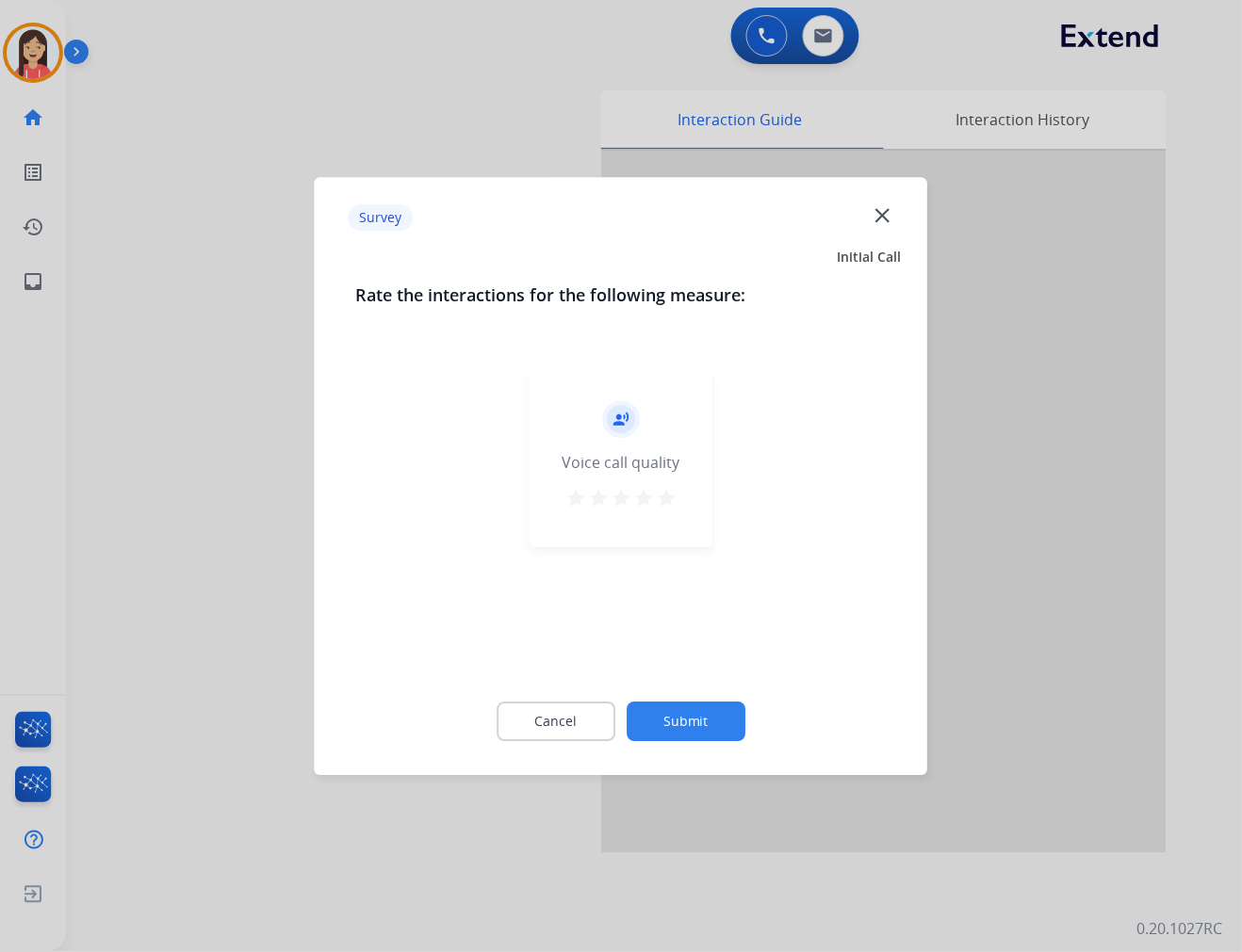
click at [667, 509] on button "star" at bounding box center [666, 501] width 23 height 28
click at [689, 731] on button "Submit" at bounding box center [685, 721] width 119 height 39
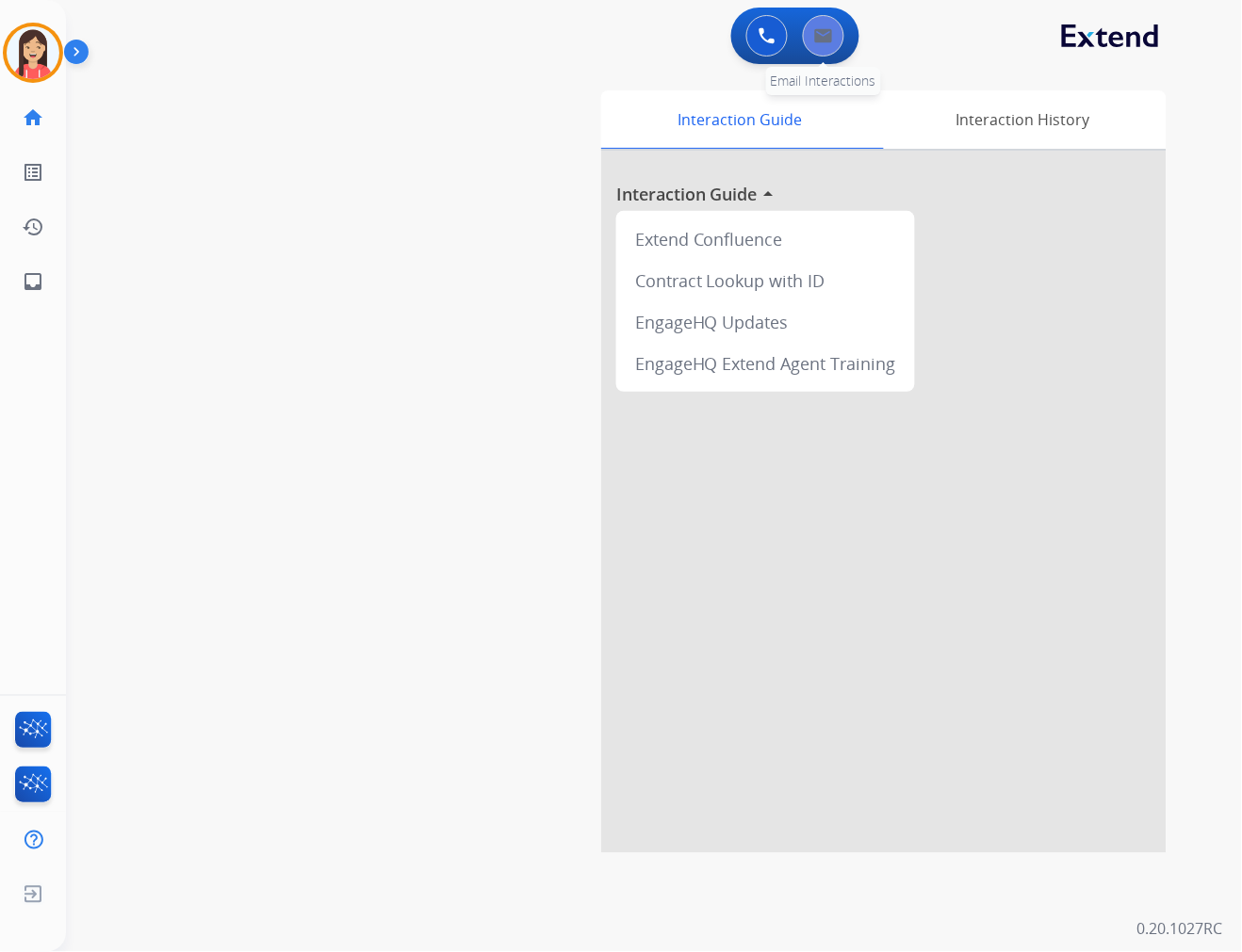
click at [826, 54] on button at bounding box center [824, 35] width 41 height 41
select select "**********"
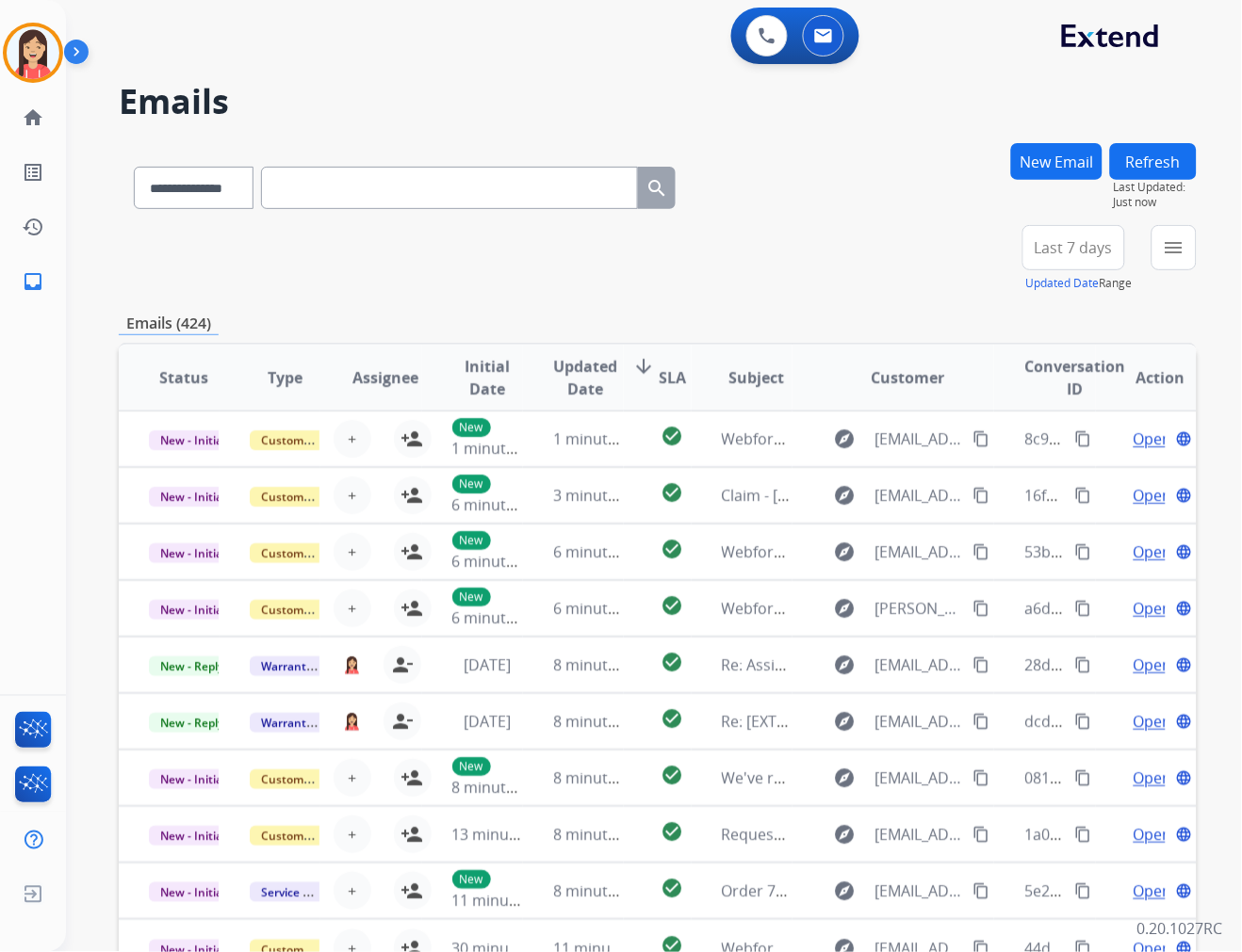
click at [1053, 165] on button "New Email" at bounding box center [1056, 161] width 91 height 36
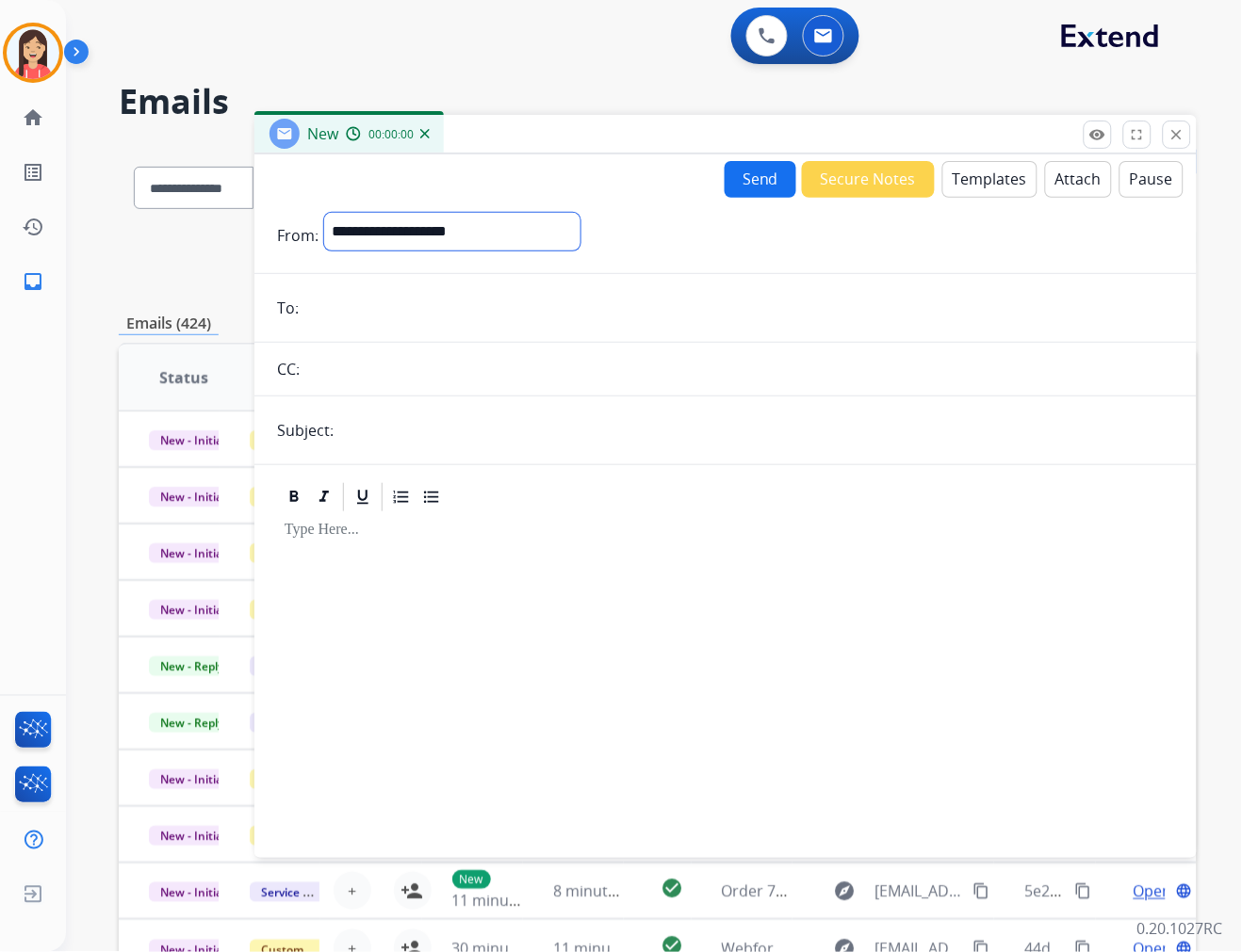
drag, startPoint x: 481, startPoint y: 231, endPoint x: 471, endPoint y: 246, distance: 18.0
click at [481, 231] on select "**********" at bounding box center [452, 232] width 256 height 37
select select "**********"
click at [324, 213] on select "**********" at bounding box center [452, 232] width 256 height 37
click at [387, 321] on input "email" at bounding box center [739, 310] width 870 height 37
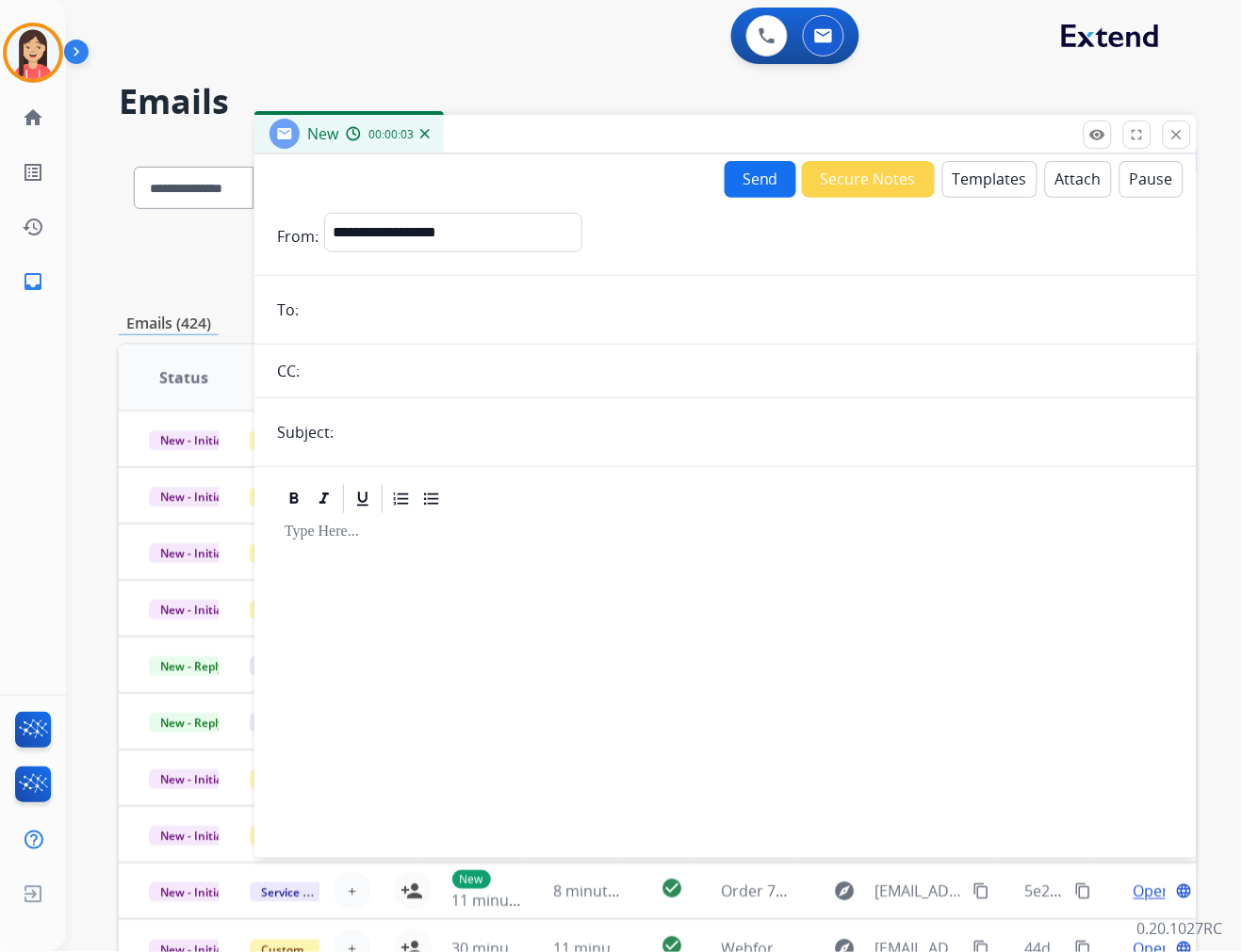
paste input "**********"
type input "**********"
click at [360, 398] on form "**********" at bounding box center [726, 524] width 943 height 653
click at [397, 428] on input "text" at bounding box center [756, 432] width 835 height 37
type input "**********"
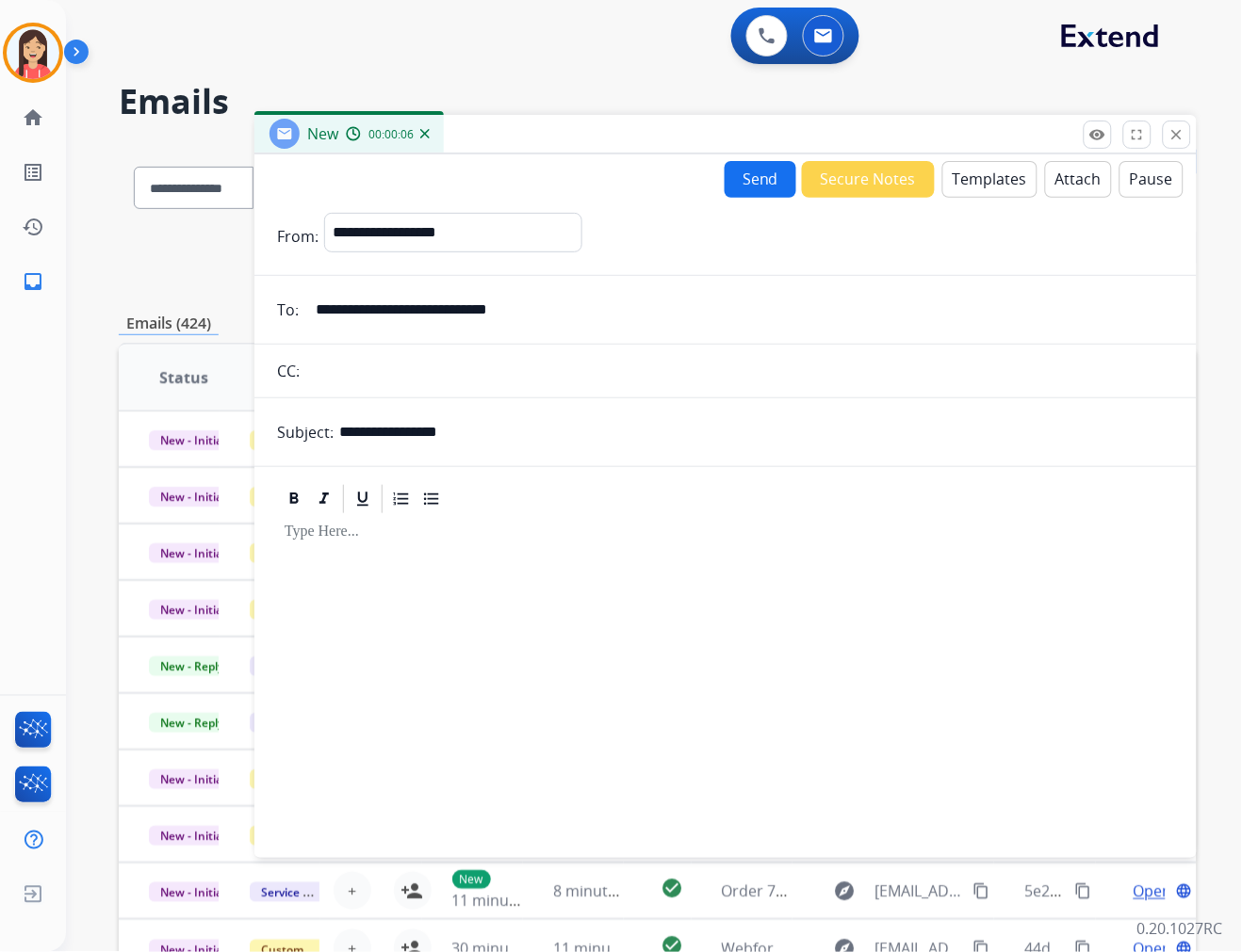
click at [1003, 173] on button "Templates" at bounding box center [990, 179] width 95 height 36
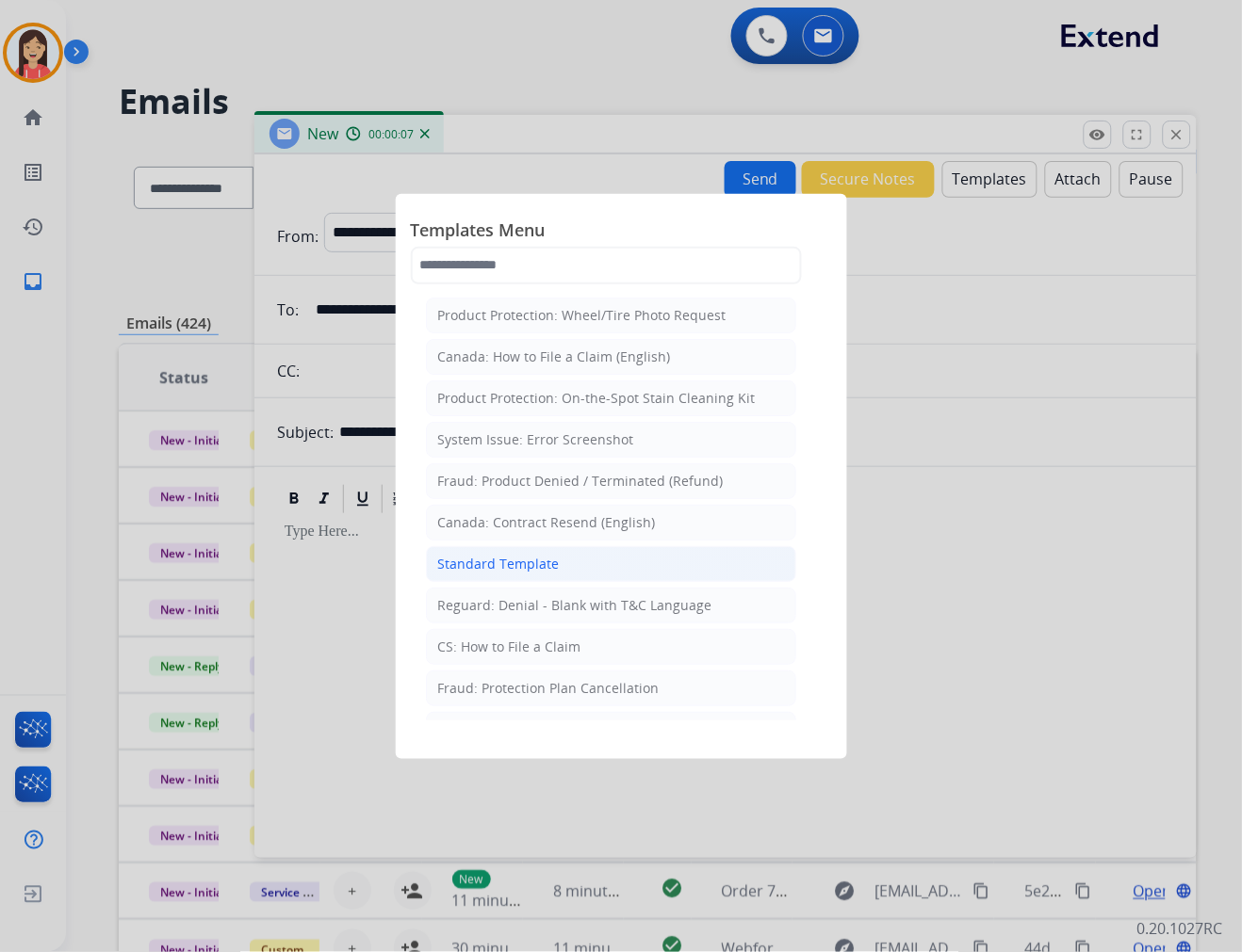
click at [524, 569] on div "Standard Template" at bounding box center [499, 563] width 122 height 19
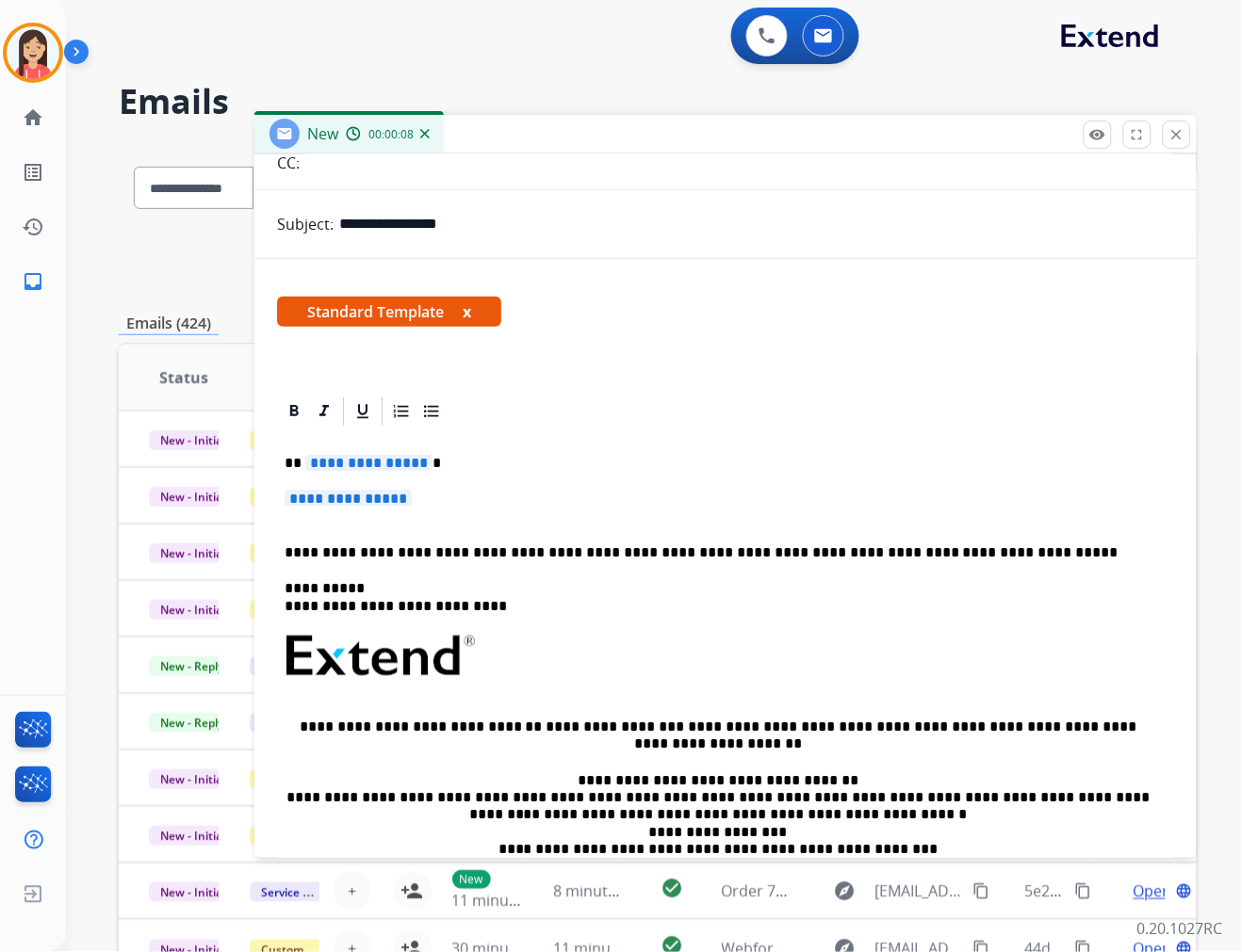
scroll to position [209, 0]
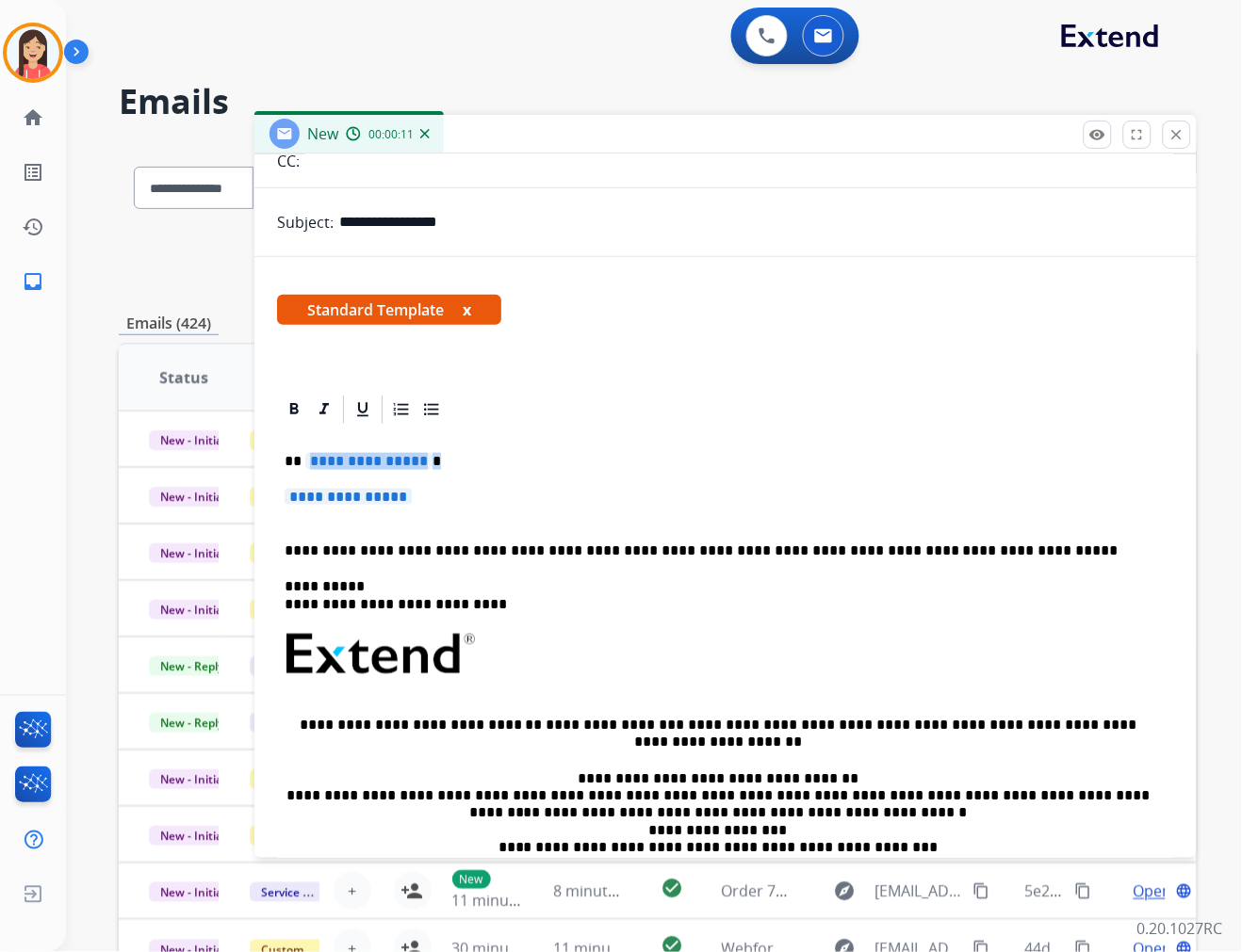
drag, startPoint x: 307, startPoint y: 456, endPoint x: 505, endPoint y: 494, distance: 201.6
click at [505, 494] on div "**********" at bounding box center [726, 699] width 897 height 545
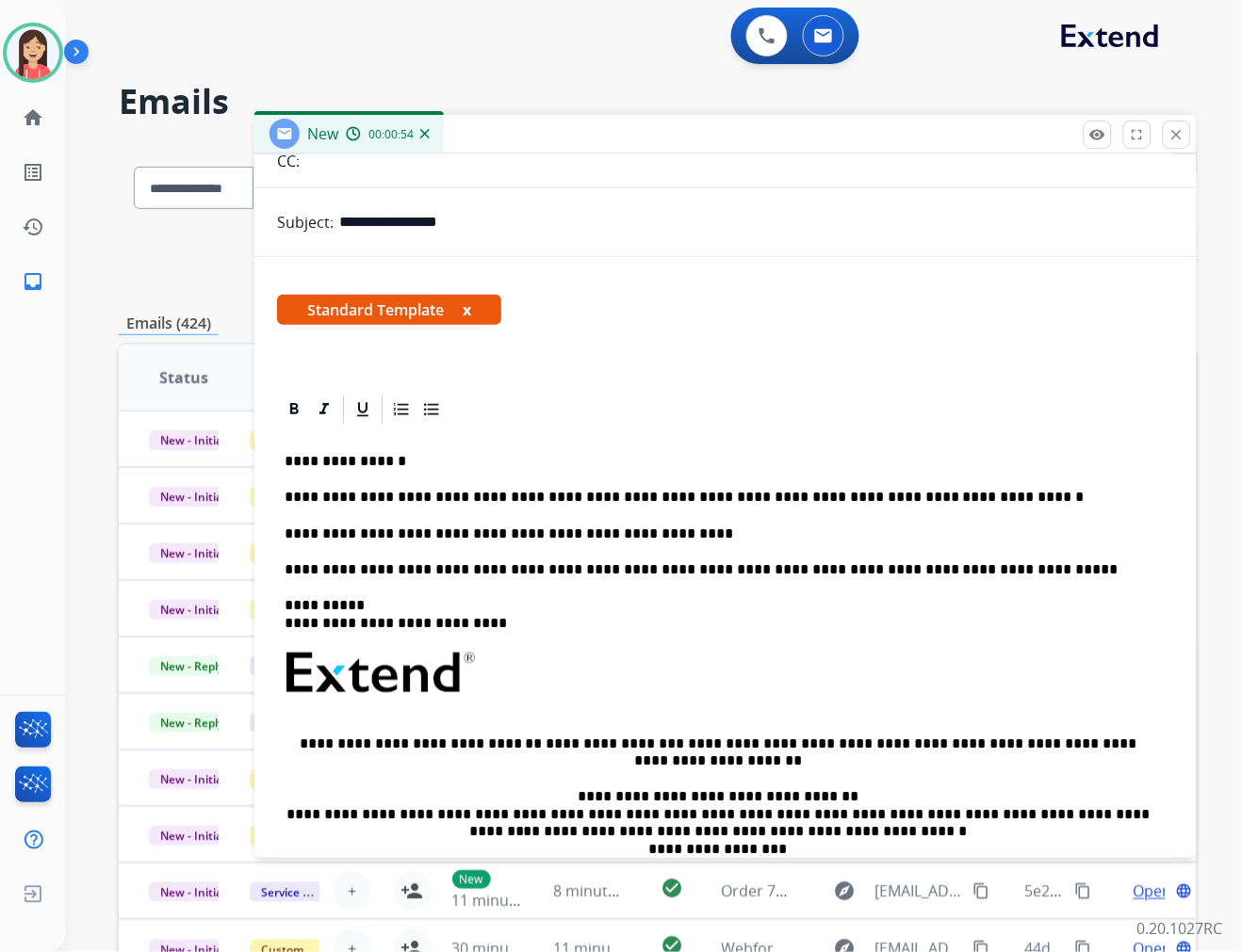
click at [650, 500] on p "**********" at bounding box center [718, 497] width 867 height 17
click at [667, 531] on p "**********" at bounding box center [718, 533] width 867 height 17
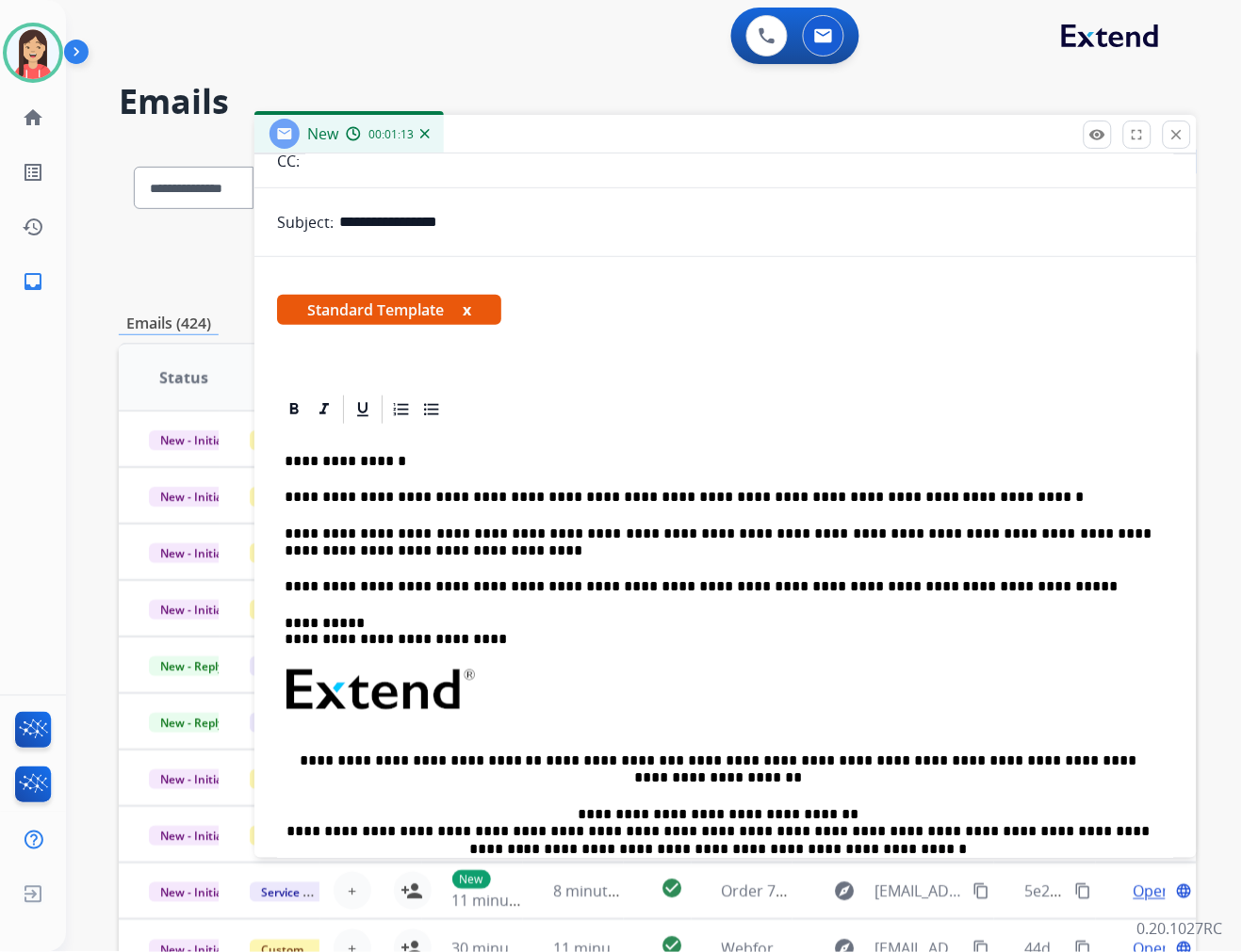
click at [491, 560] on div "**********" at bounding box center [726, 716] width 897 height 580
click at [465, 555] on p "**********" at bounding box center [718, 543] width 867 height 35
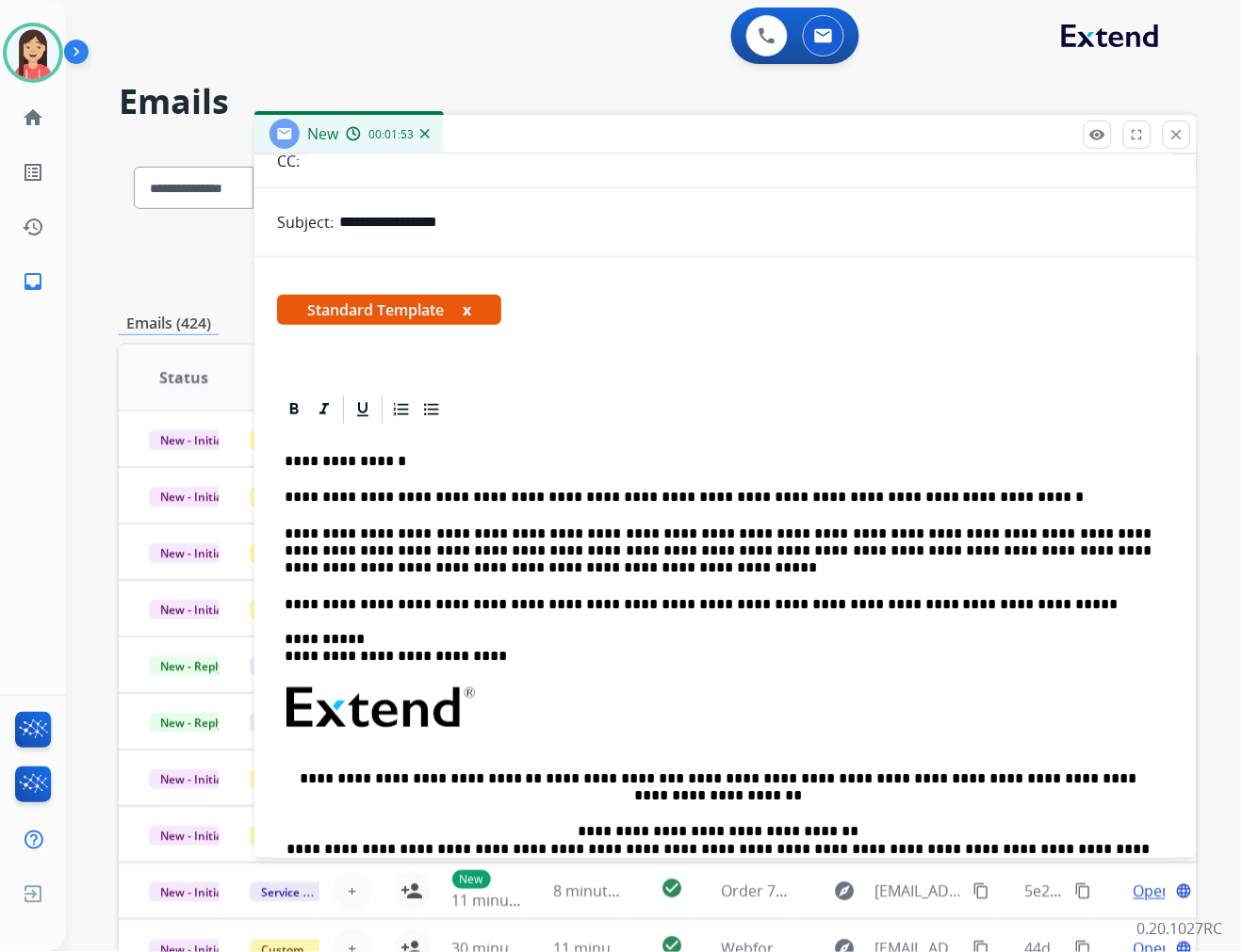
click at [459, 571] on p "**********" at bounding box center [718, 551] width 867 height 52
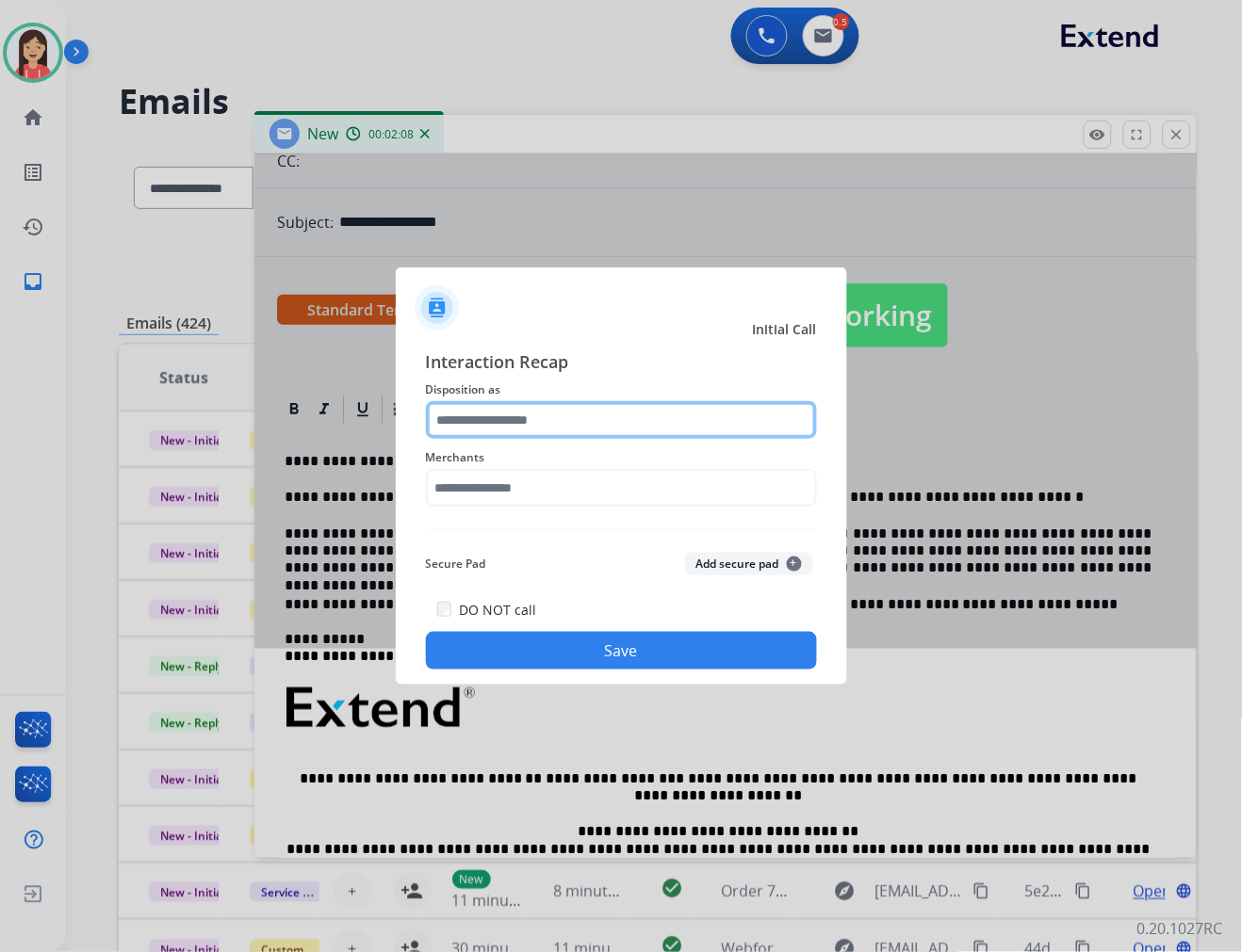
click at [514, 420] on input "text" at bounding box center [621, 420] width 391 height 37
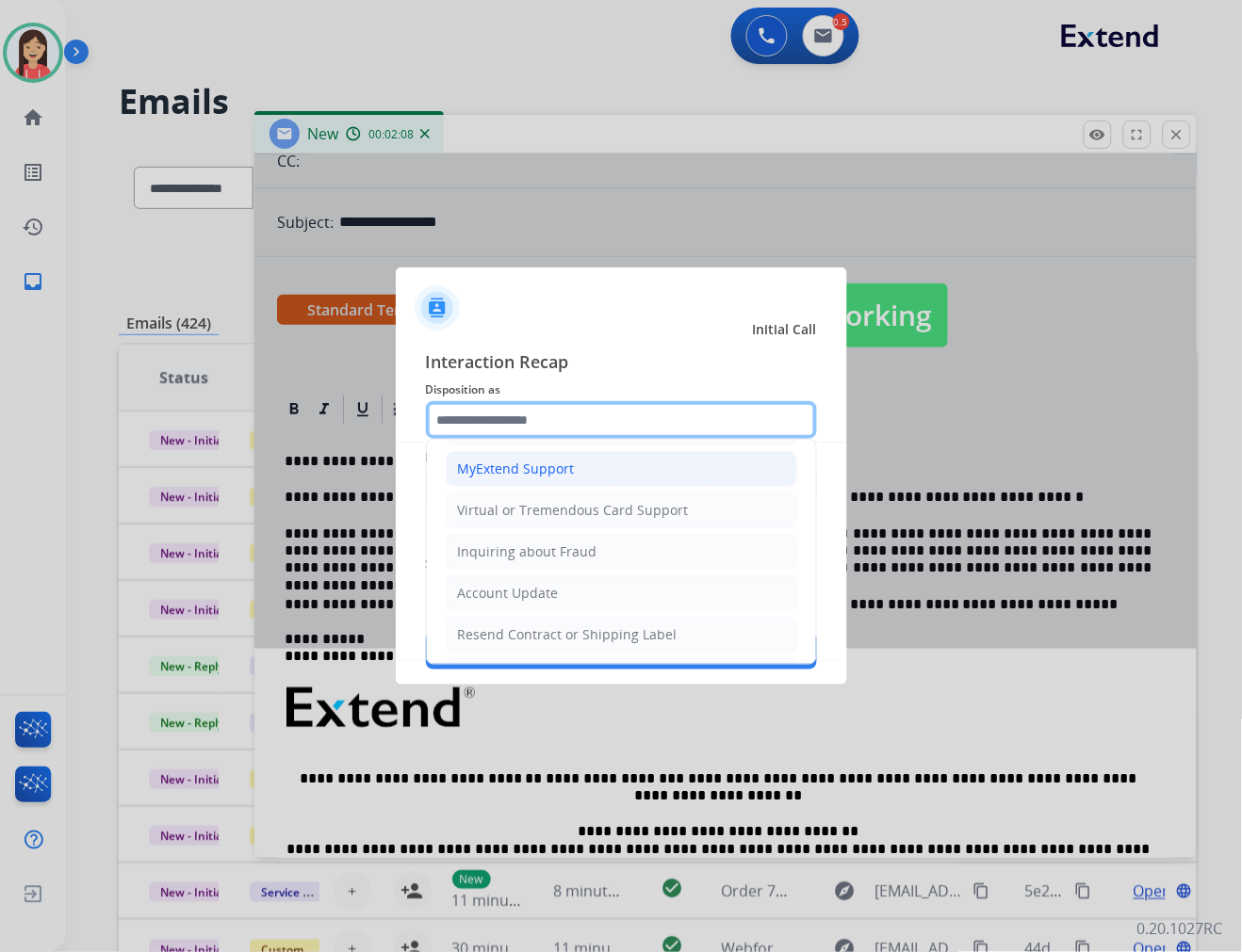
scroll to position [294, 0]
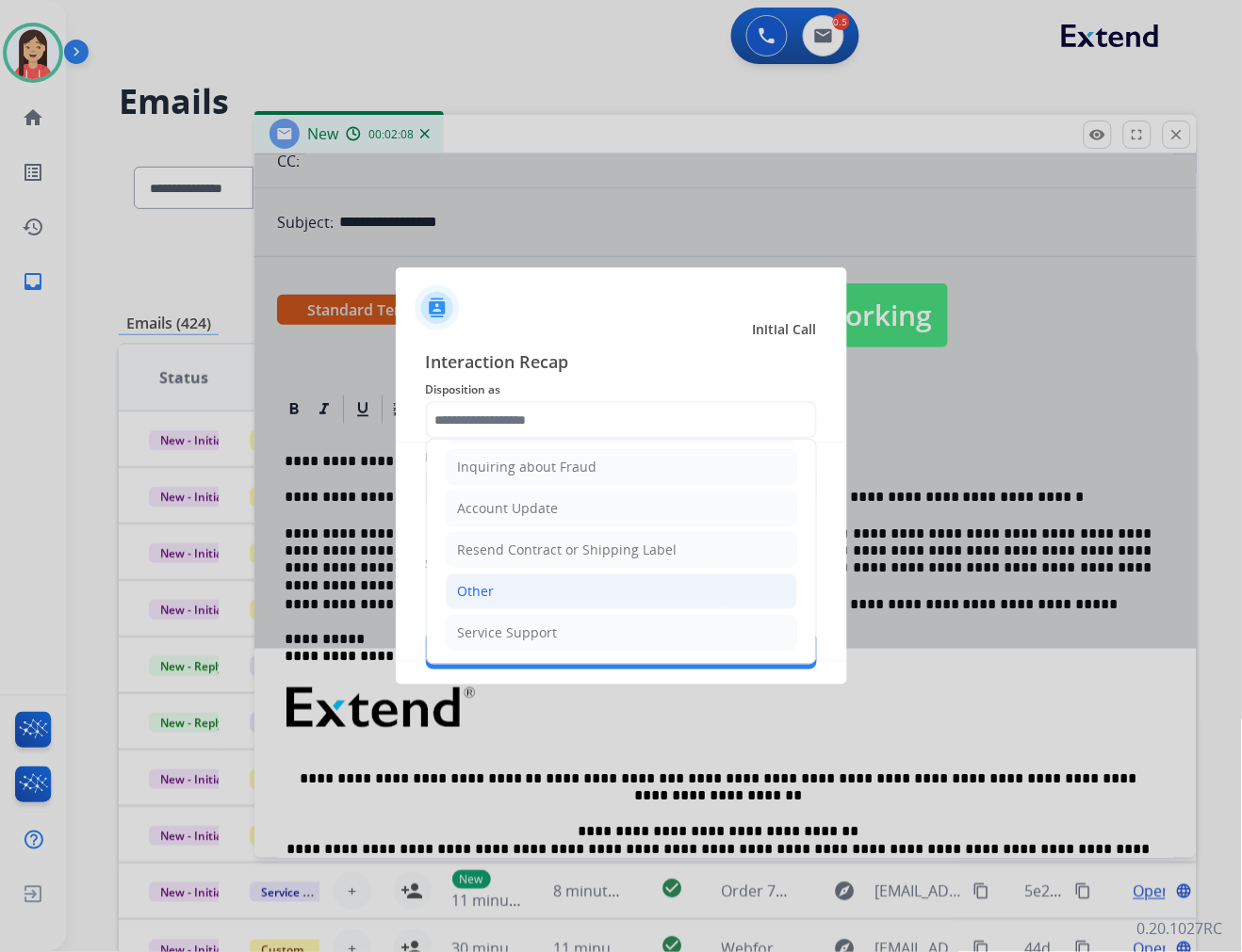
click at [513, 582] on li "Other" at bounding box center [621, 591] width 351 height 35
type input "*****"
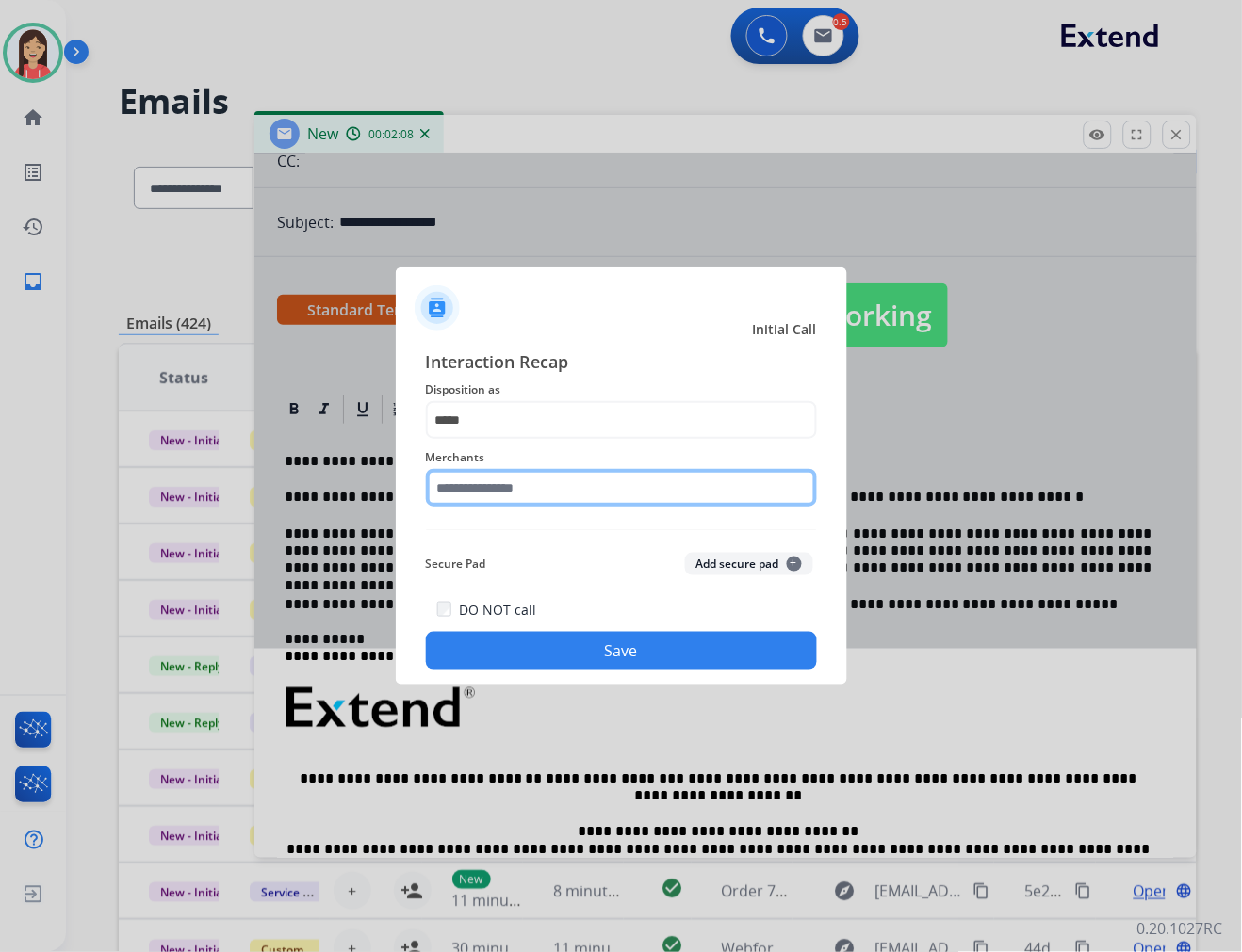
click at [554, 492] on input "text" at bounding box center [621, 488] width 391 height 37
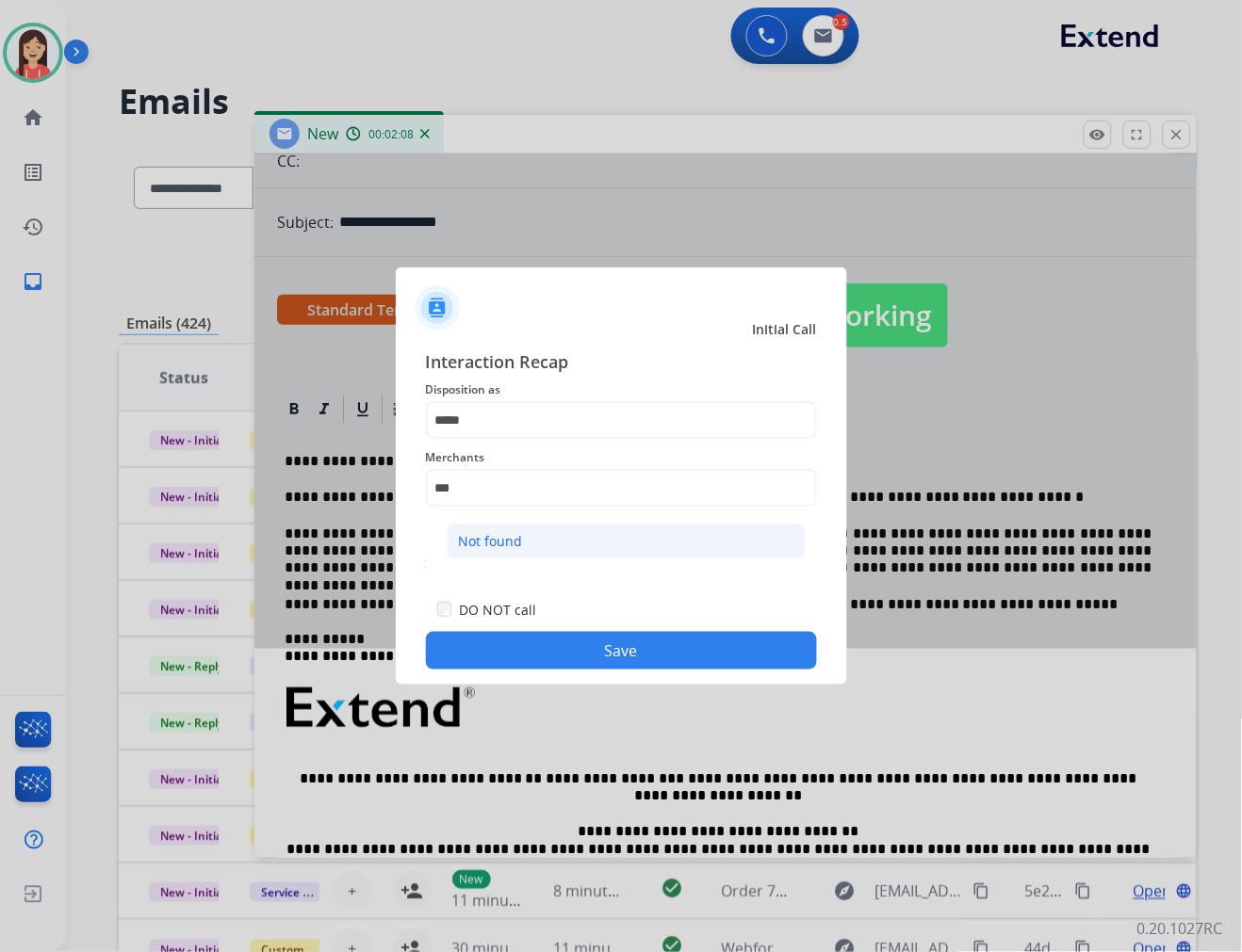
click at [533, 527] on li "Not found" at bounding box center [626, 542] width 359 height 35
type input "*********"
click at [530, 642] on button "Save" at bounding box center [621, 651] width 391 height 37
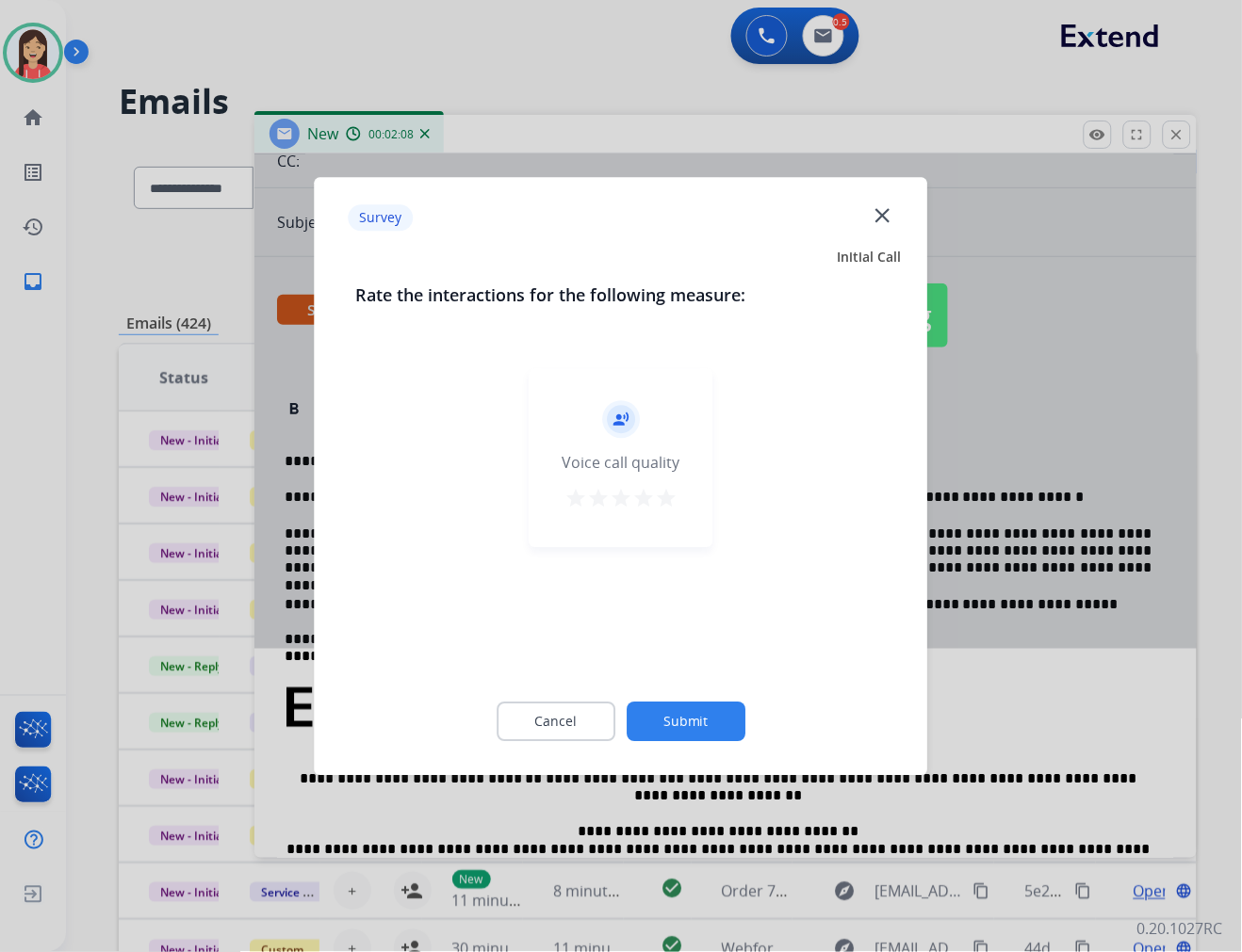
click at [671, 487] on mat-icon "star" at bounding box center [666, 498] width 23 height 23
click at [689, 713] on button "Submit" at bounding box center [685, 721] width 119 height 39
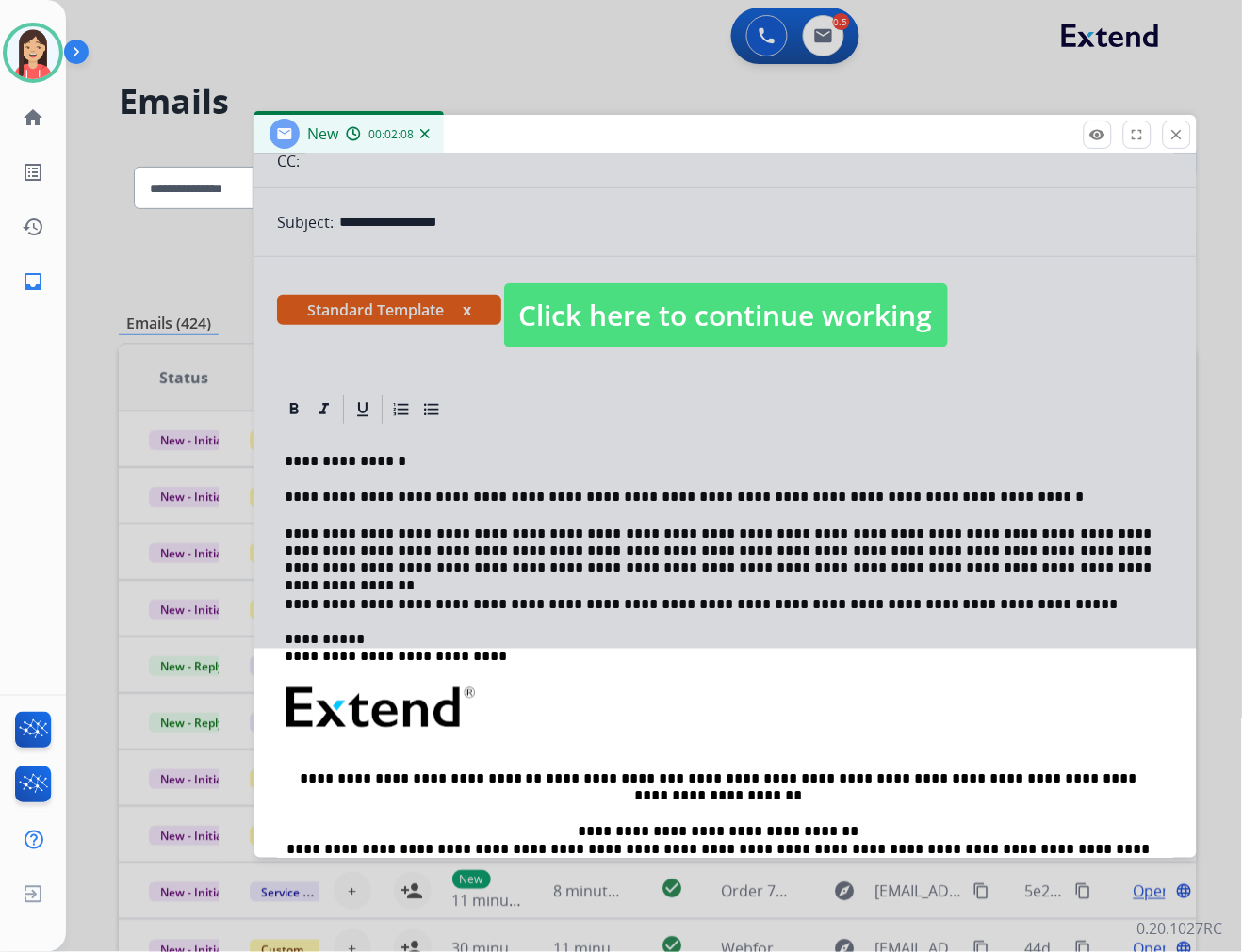
click at [742, 450] on div at bounding box center [726, 296] width 943 height 704
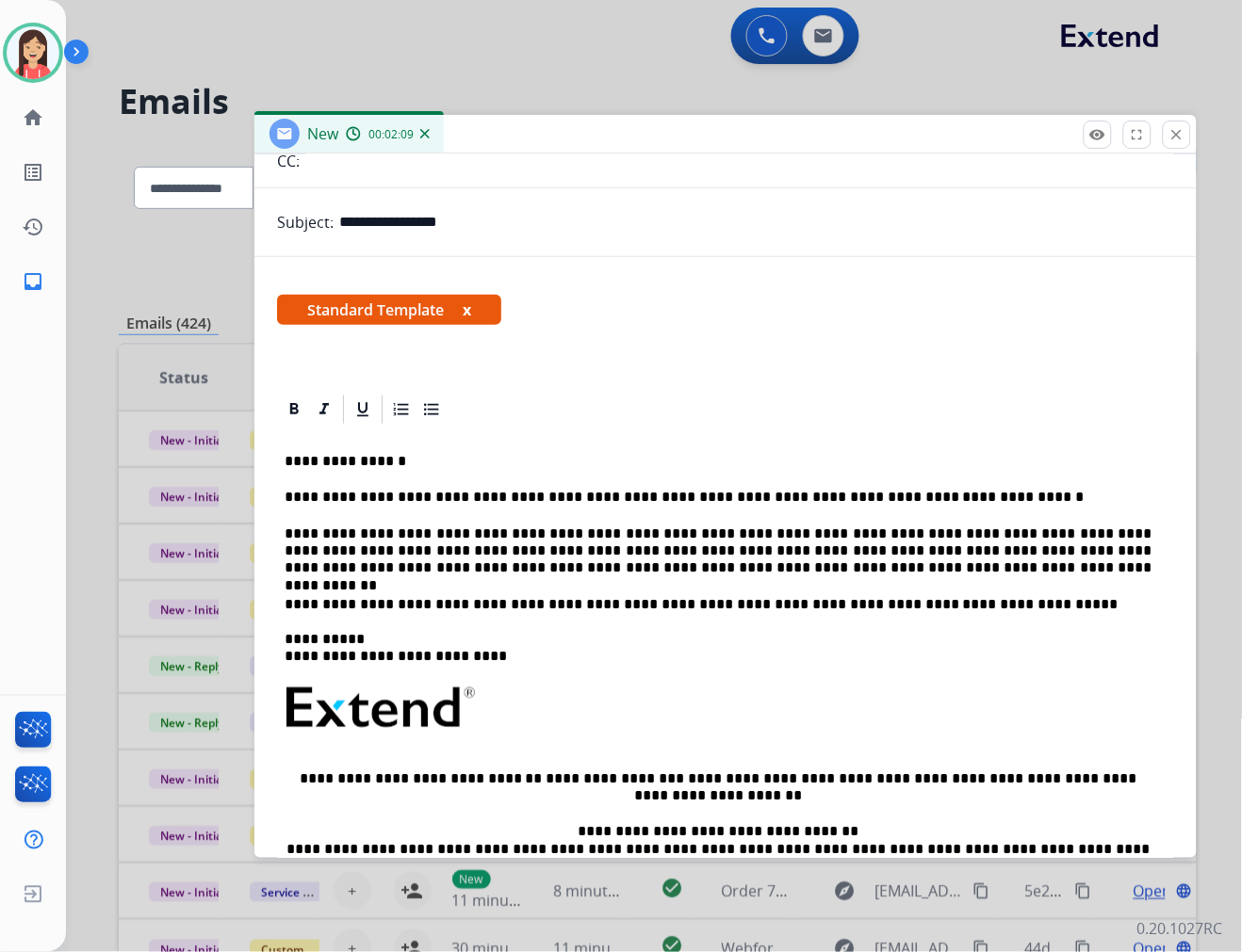
click at [813, 562] on p "**********" at bounding box center [718, 551] width 867 height 52
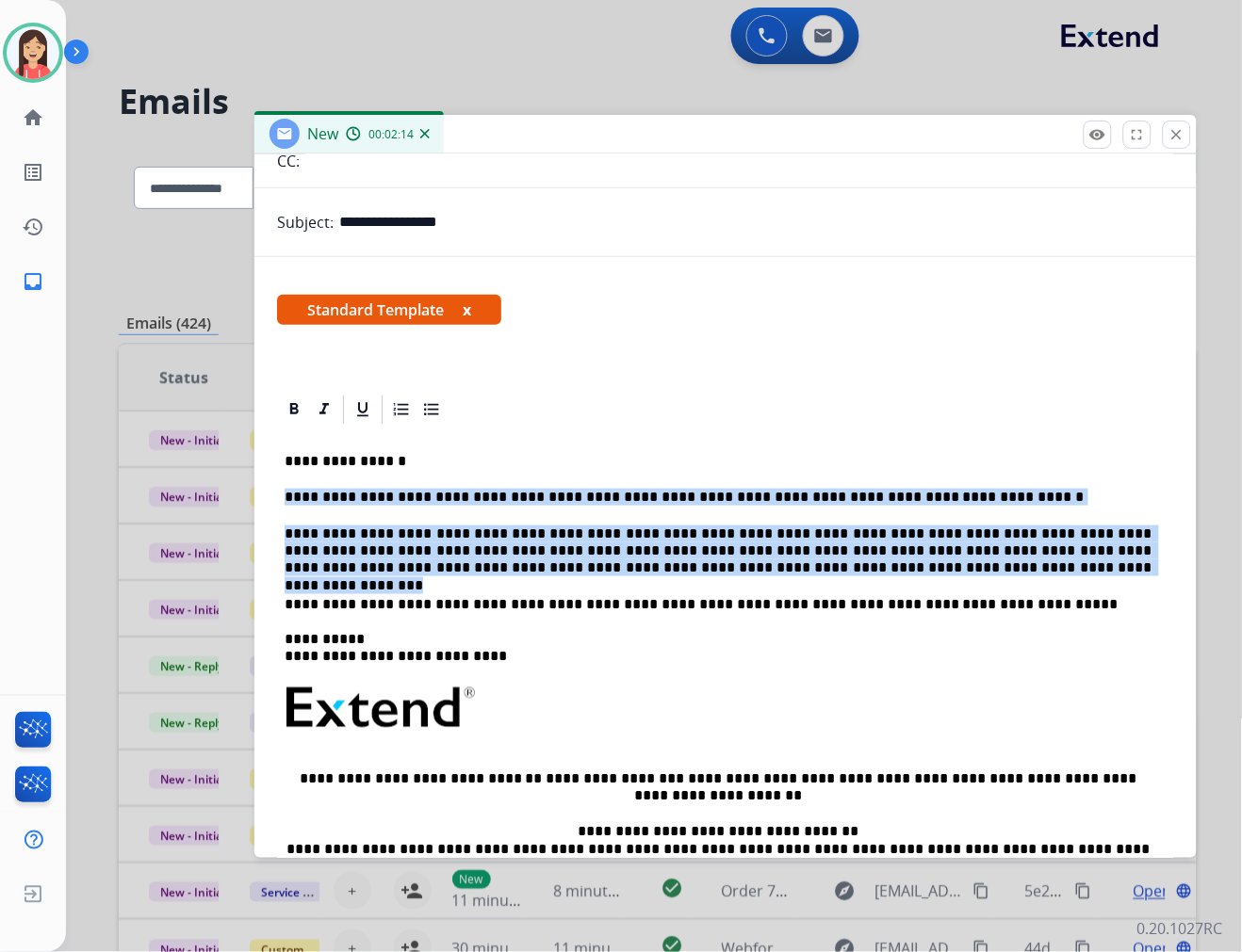
drag, startPoint x: 854, startPoint y: 571, endPoint x: 280, endPoint y: 495, distance: 579.0
click at [280, 495] on div "**********" at bounding box center [726, 725] width 897 height 598
click at [824, 559] on p "**********" at bounding box center [718, 551] width 867 height 52
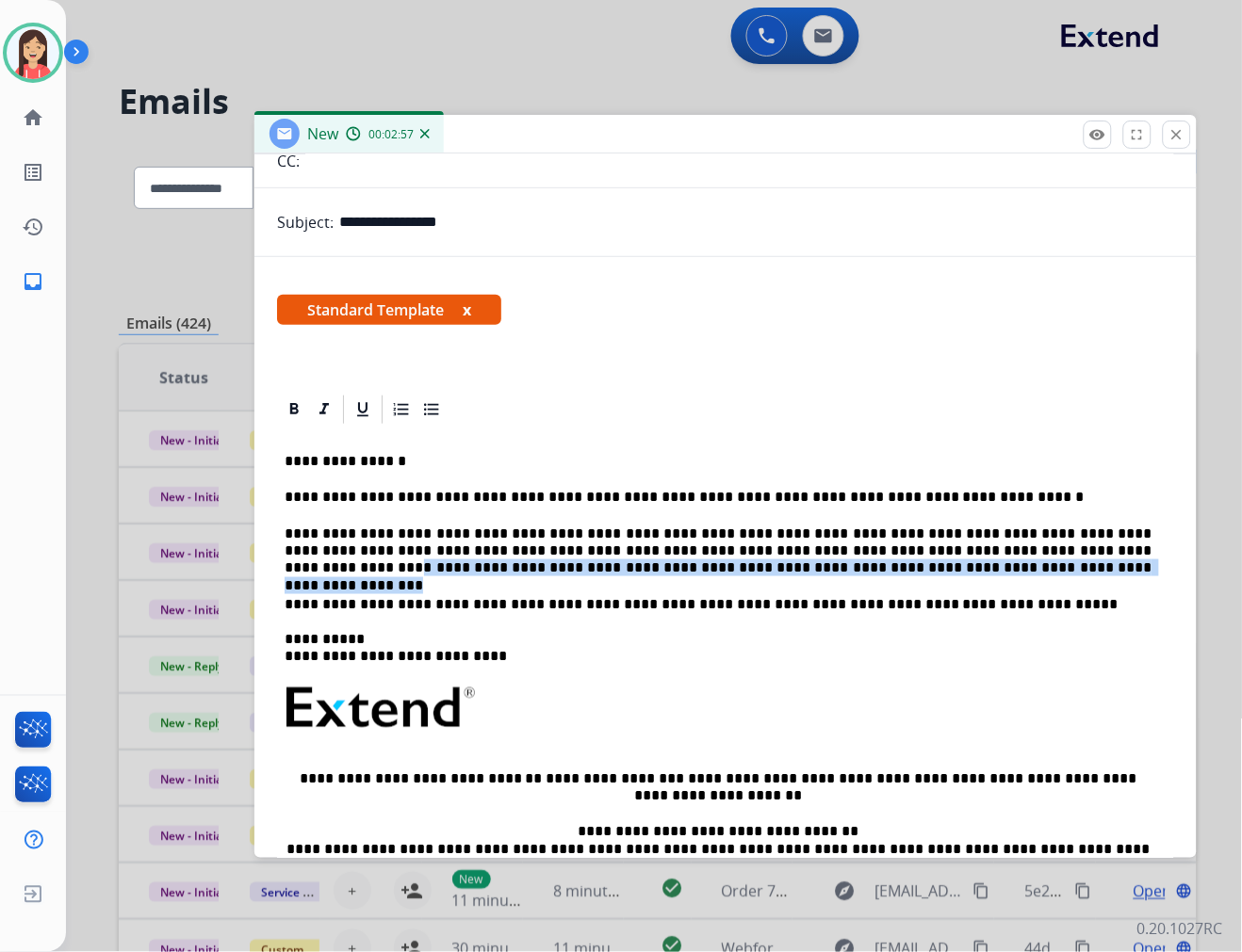
drag, startPoint x: 984, startPoint y: 553, endPoint x: 1009, endPoint y: 559, distance: 25.7
click at [1009, 559] on p "**********" at bounding box center [718, 551] width 867 height 52
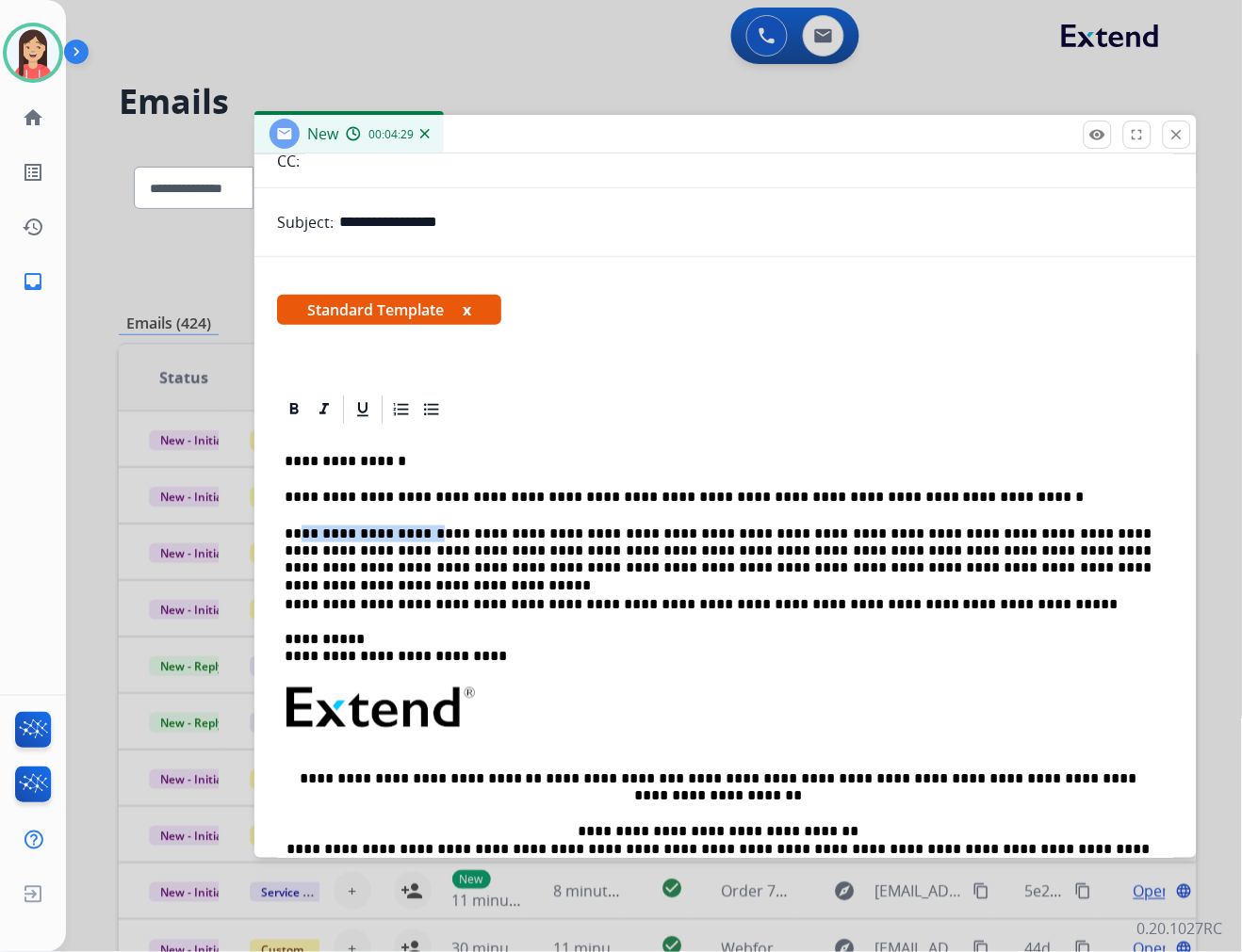
drag, startPoint x: 296, startPoint y: 533, endPoint x: 415, endPoint y: 533, distance: 119.0
click at [415, 533] on p "**********" at bounding box center [718, 551] width 867 height 52
click at [604, 523] on div "**********" at bounding box center [726, 725] width 897 height 598
click at [922, 549] on p "**********" at bounding box center [718, 551] width 867 height 52
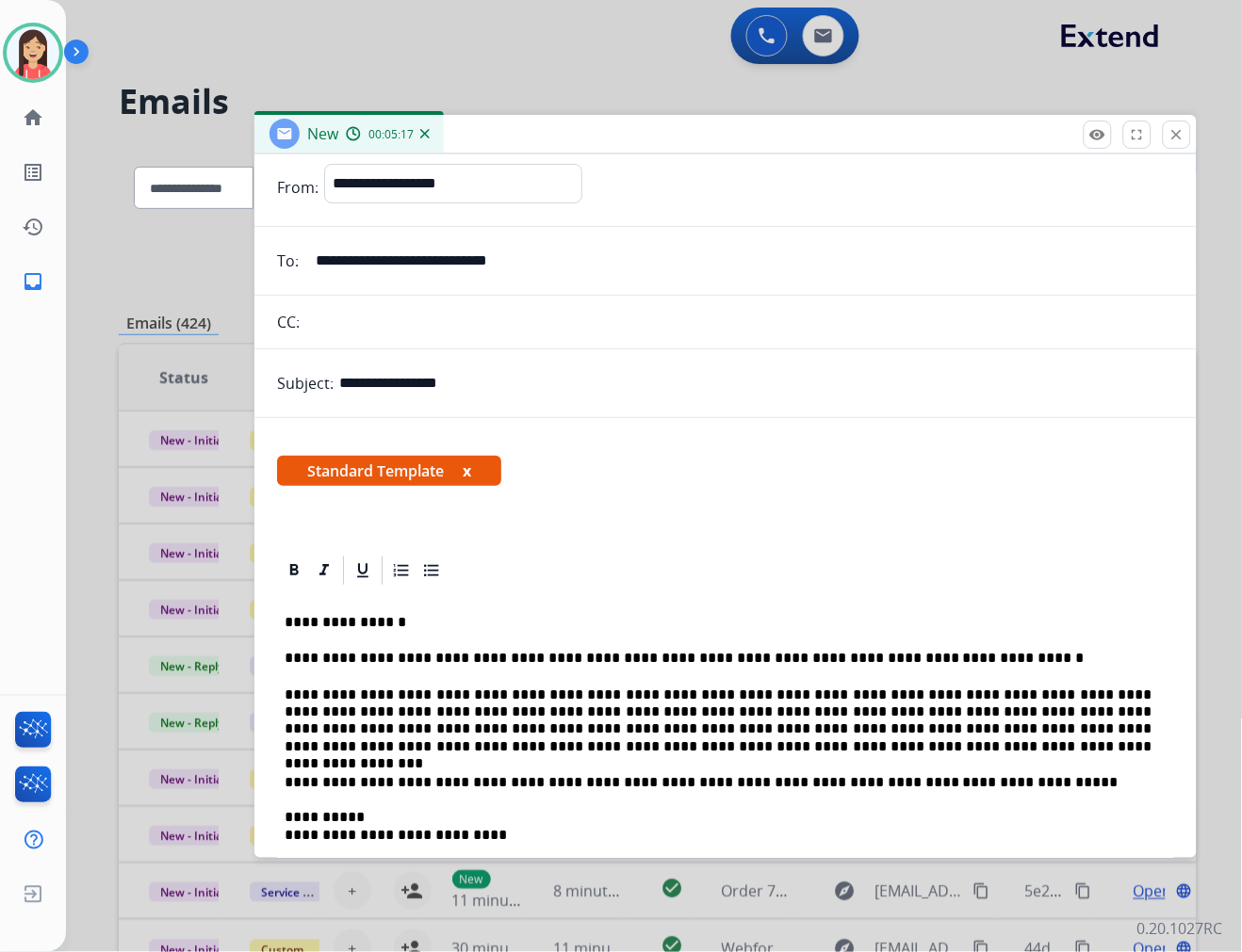
scroll to position [0, 0]
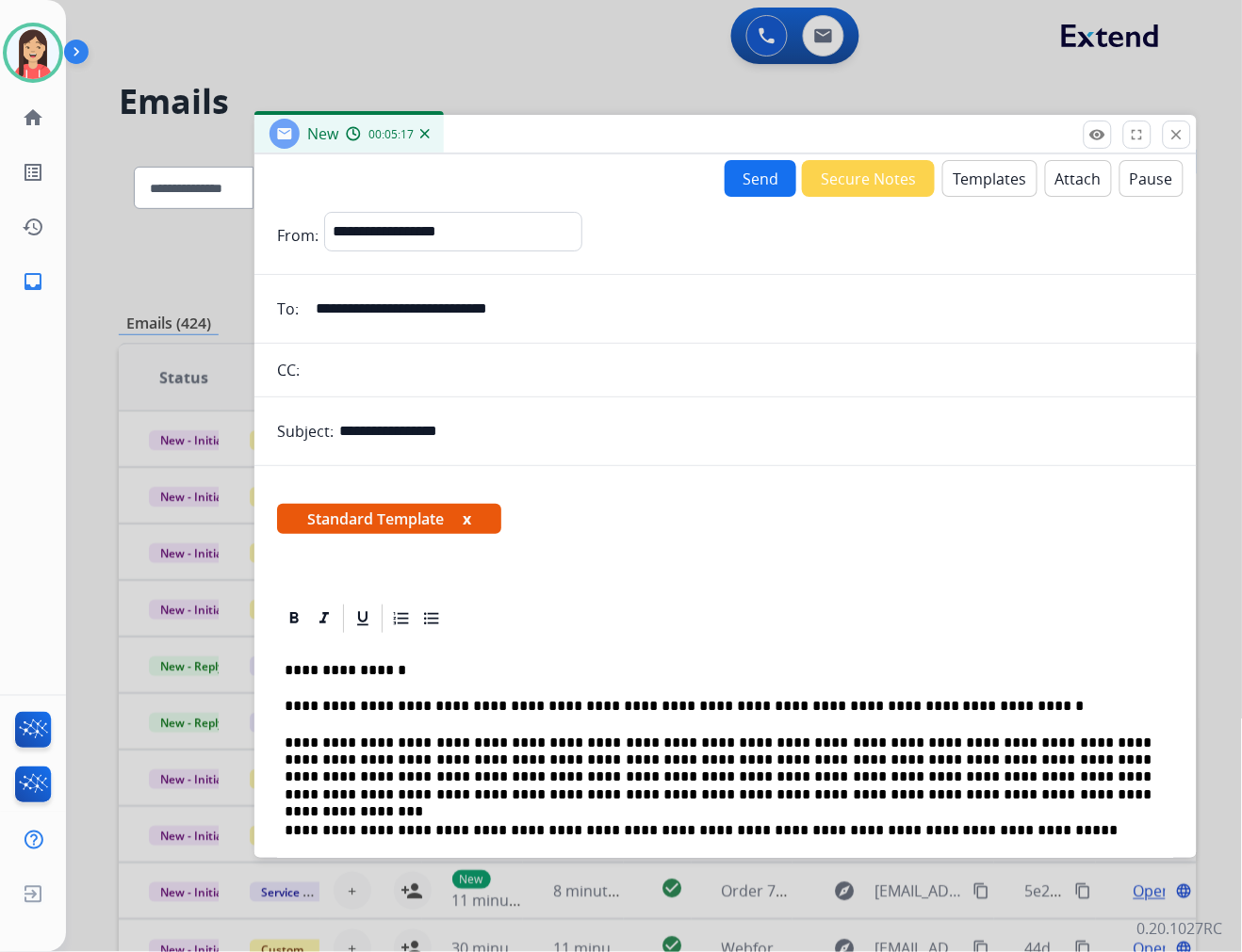
click at [740, 160] on button "Send" at bounding box center [760, 178] width 72 height 36
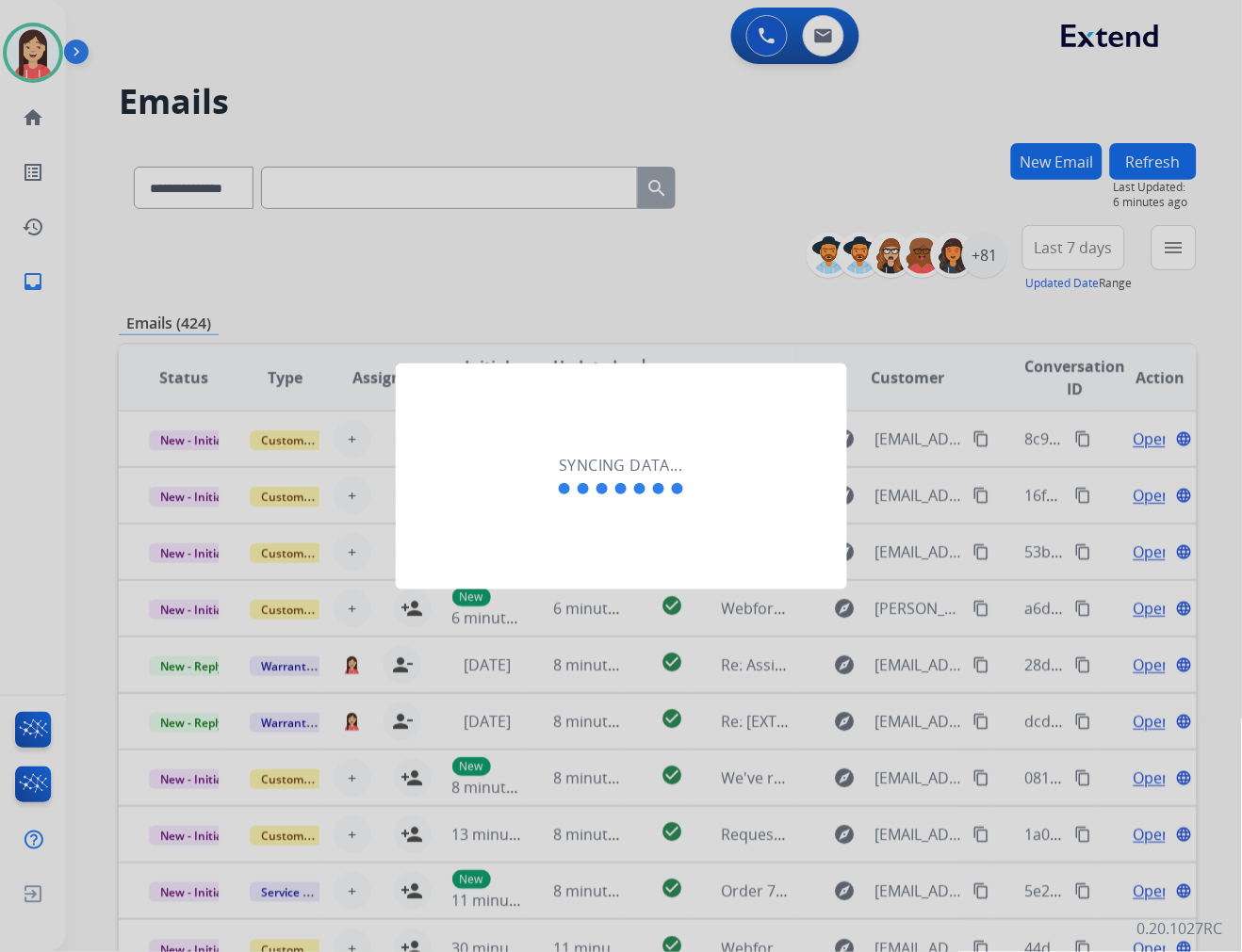
click at [352, 333] on div at bounding box center [621, 476] width 1242 height 952
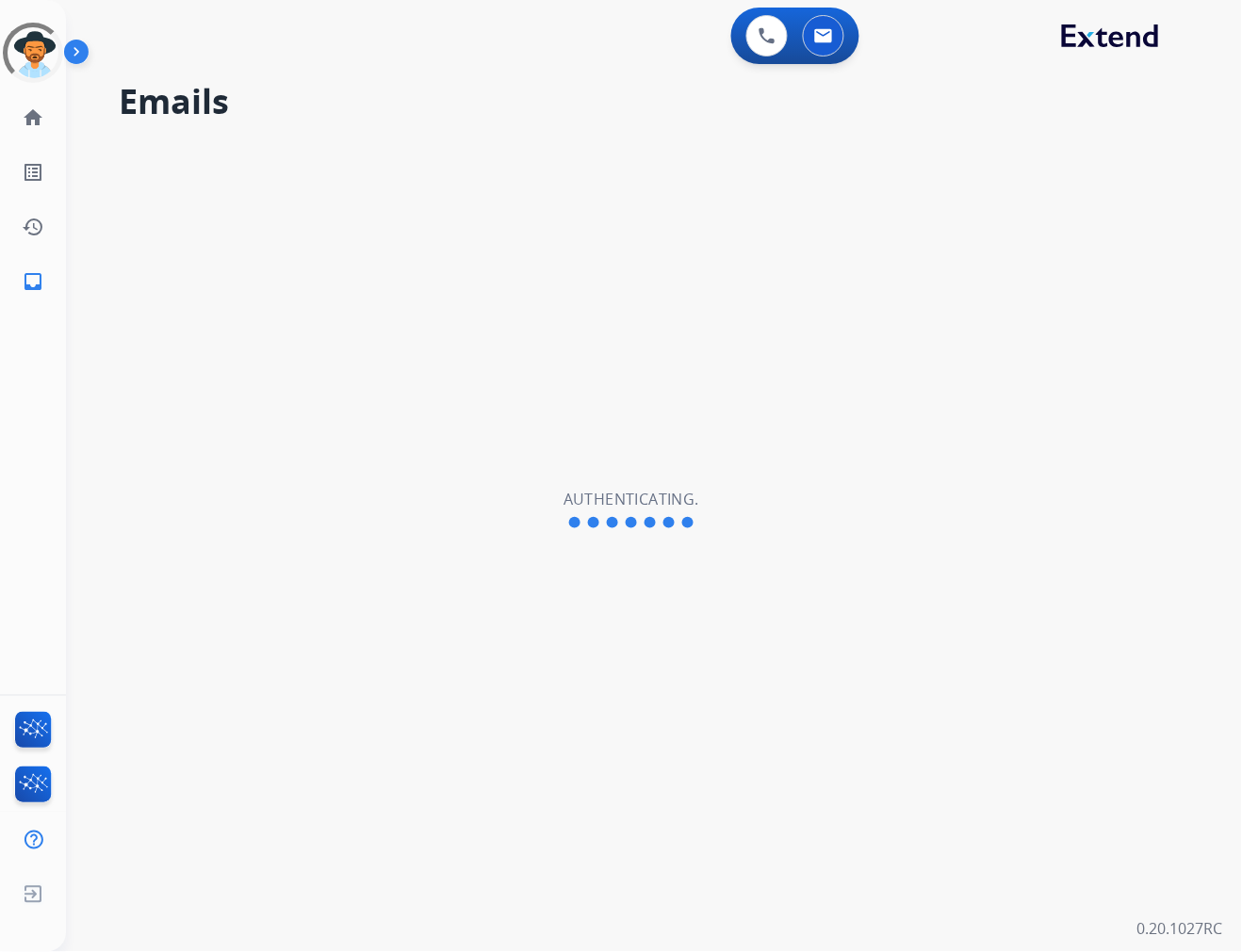
select select "**********"
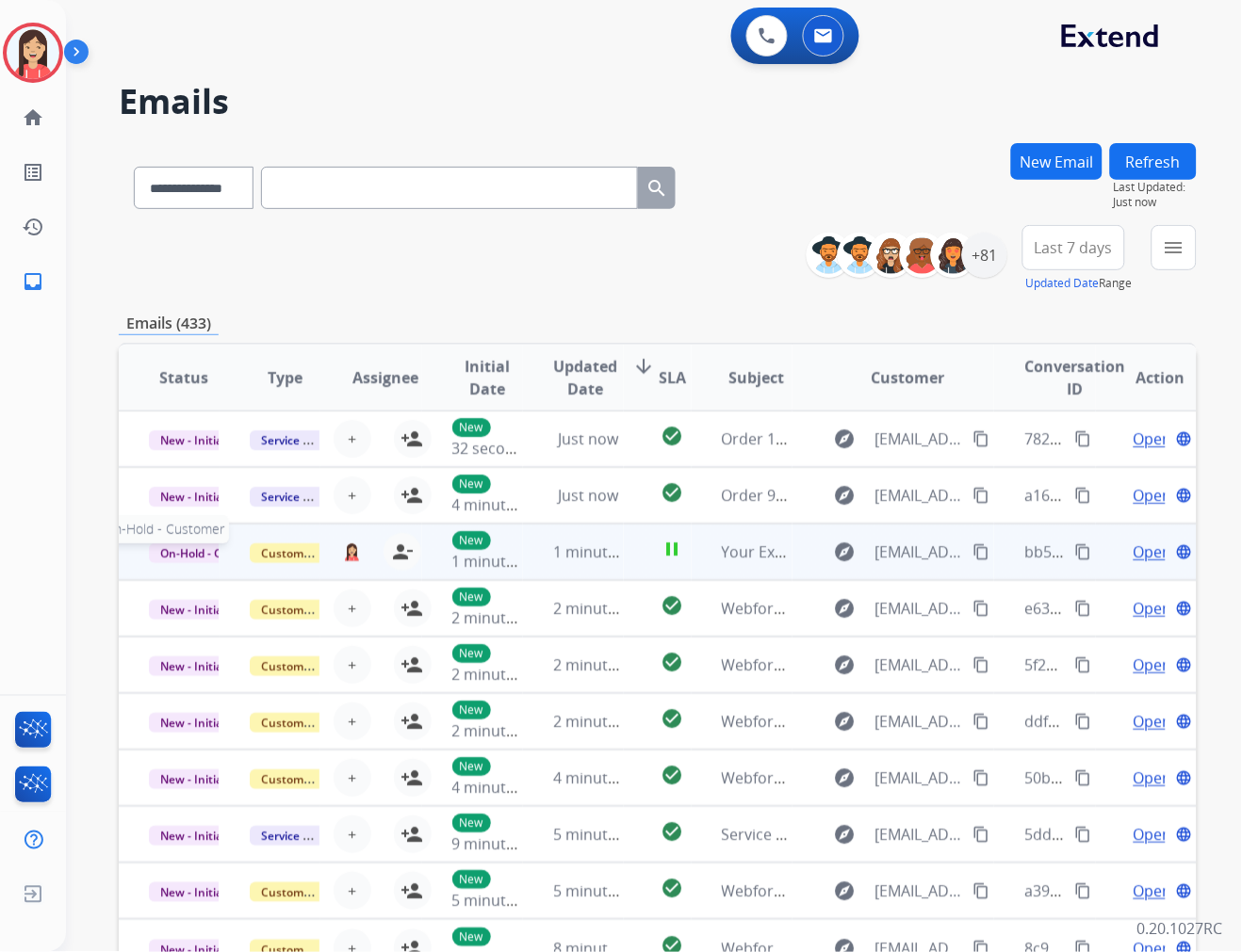
click at [192, 553] on span "On-Hold - Customer" at bounding box center [214, 554] width 130 height 20
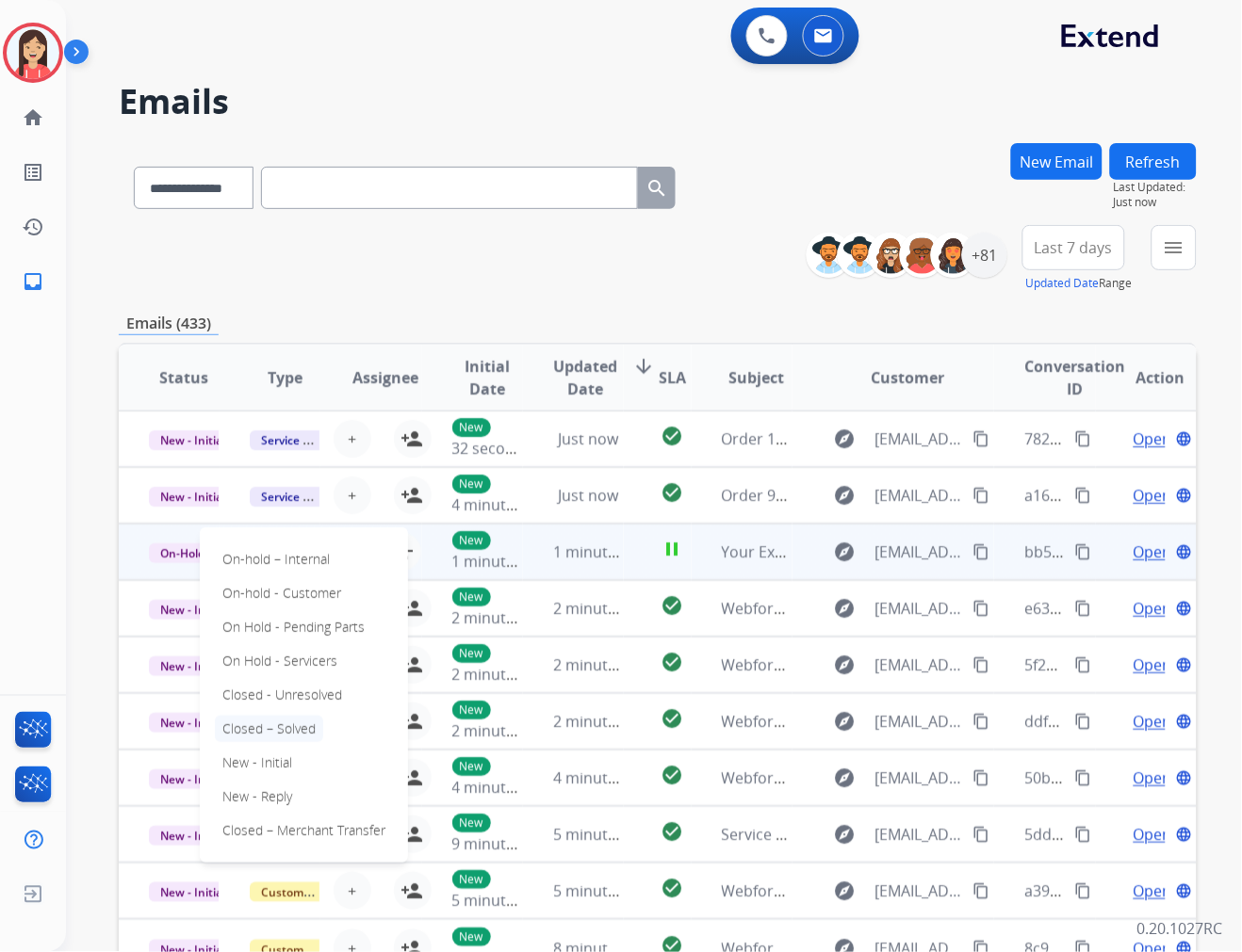
click at [258, 725] on p "Closed – Solved" at bounding box center [269, 728] width 108 height 26
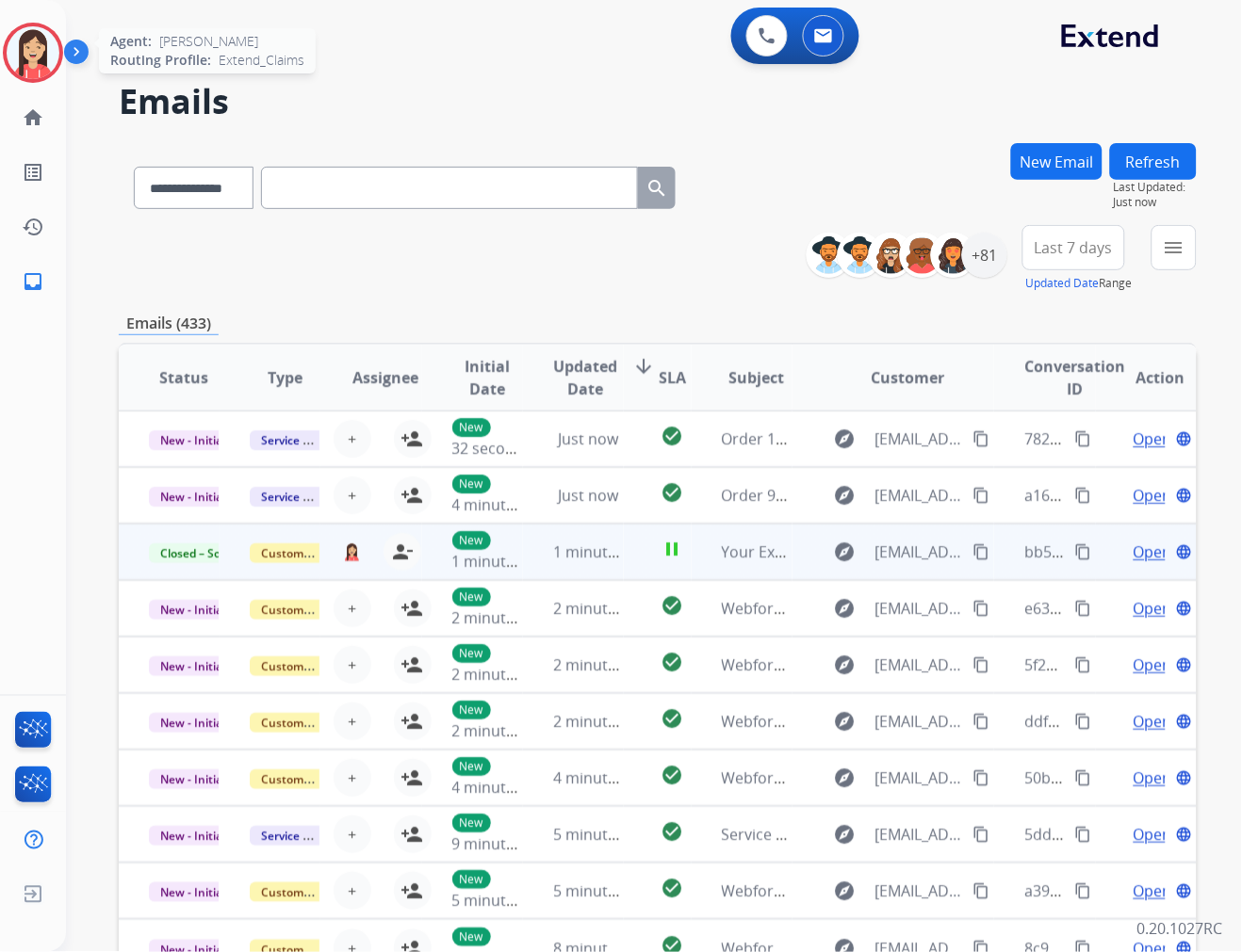
click at [26, 35] on img at bounding box center [33, 53] width 53 height 53
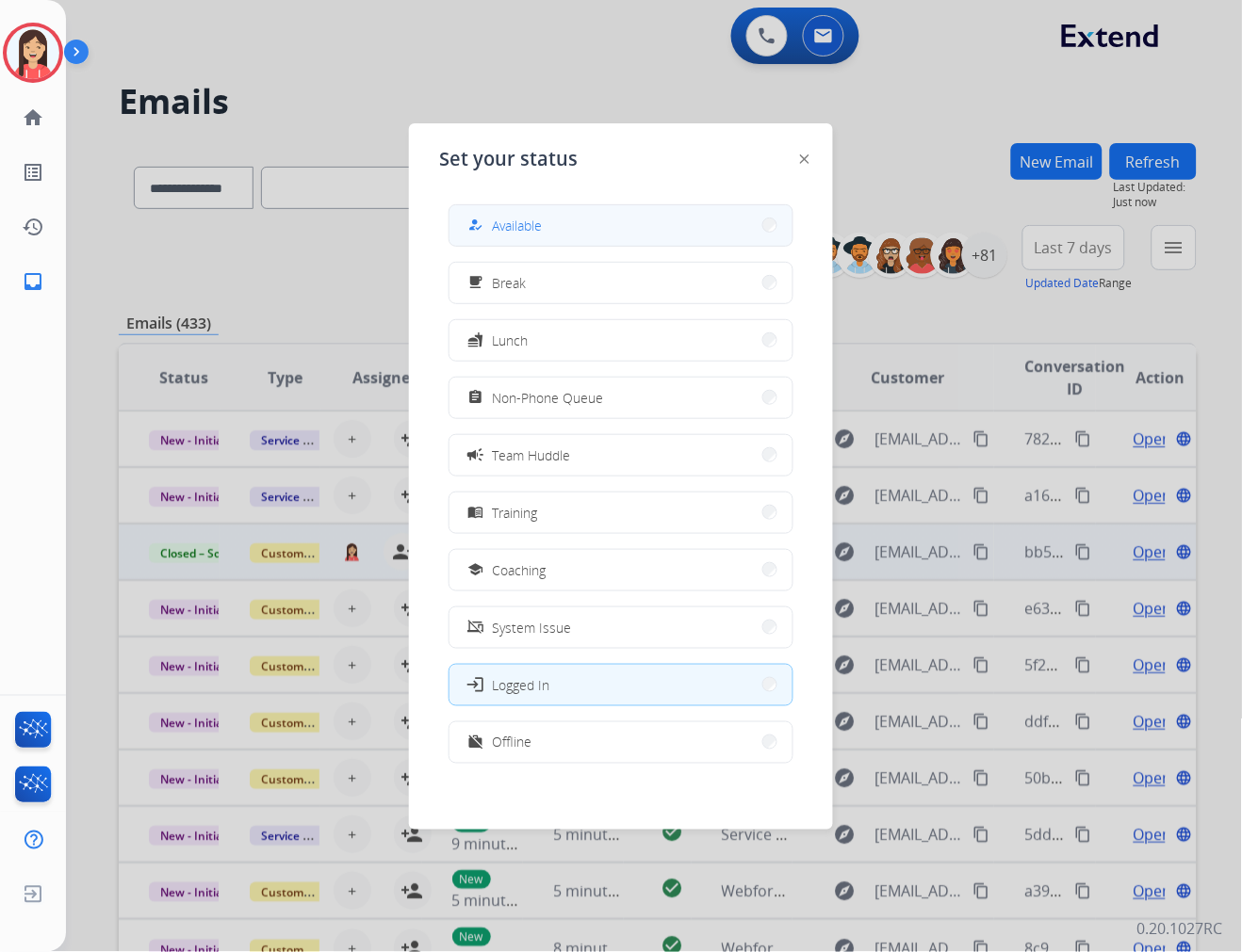
click at [609, 237] on button "how_to_reg Available" at bounding box center [621, 225] width 343 height 40
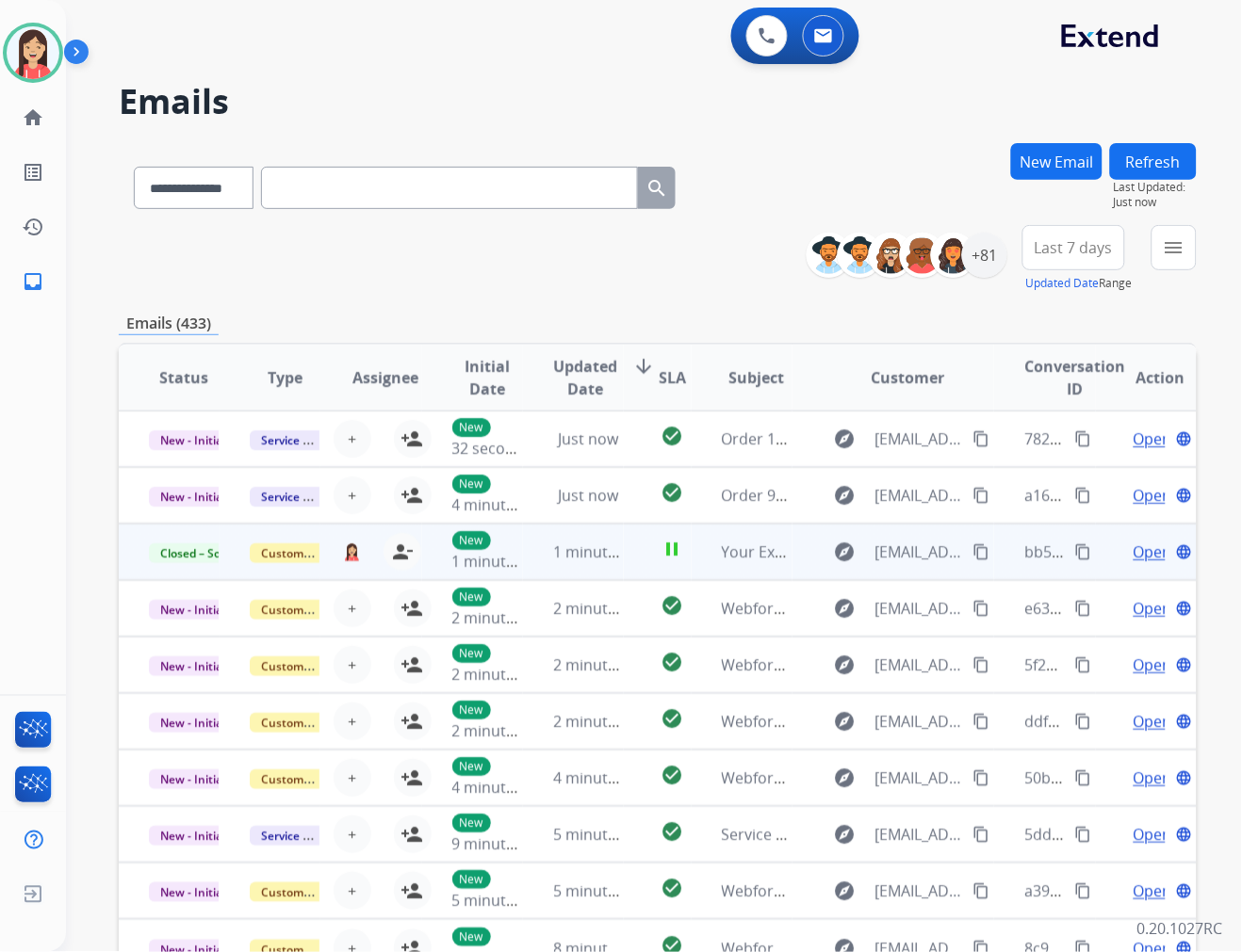
click at [1075, 549] on mat-icon "content_copy" at bounding box center [1083, 552] width 17 height 17
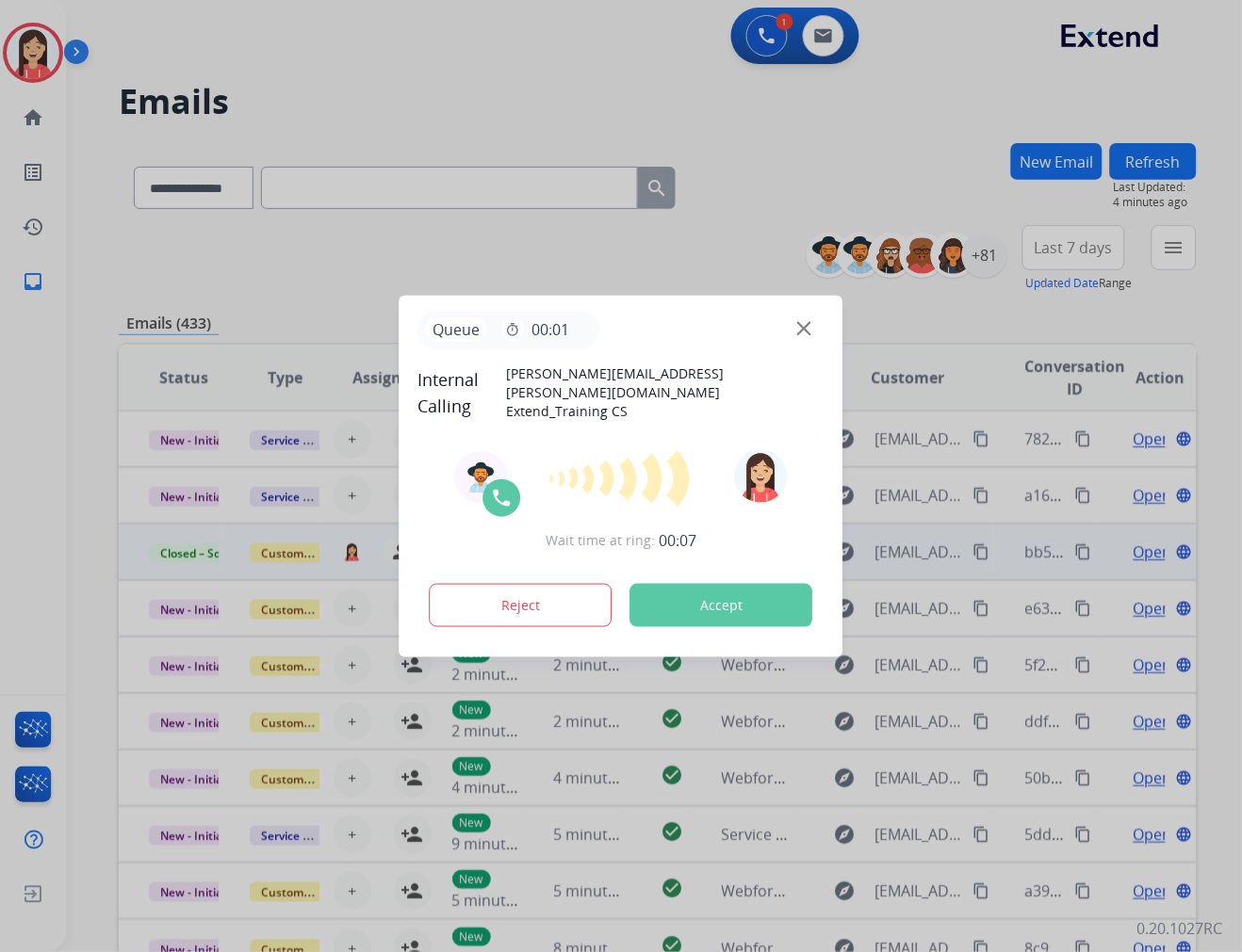
click at [724, 604] on button "Accept" at bounding box center [722, 606] width 183 height 43
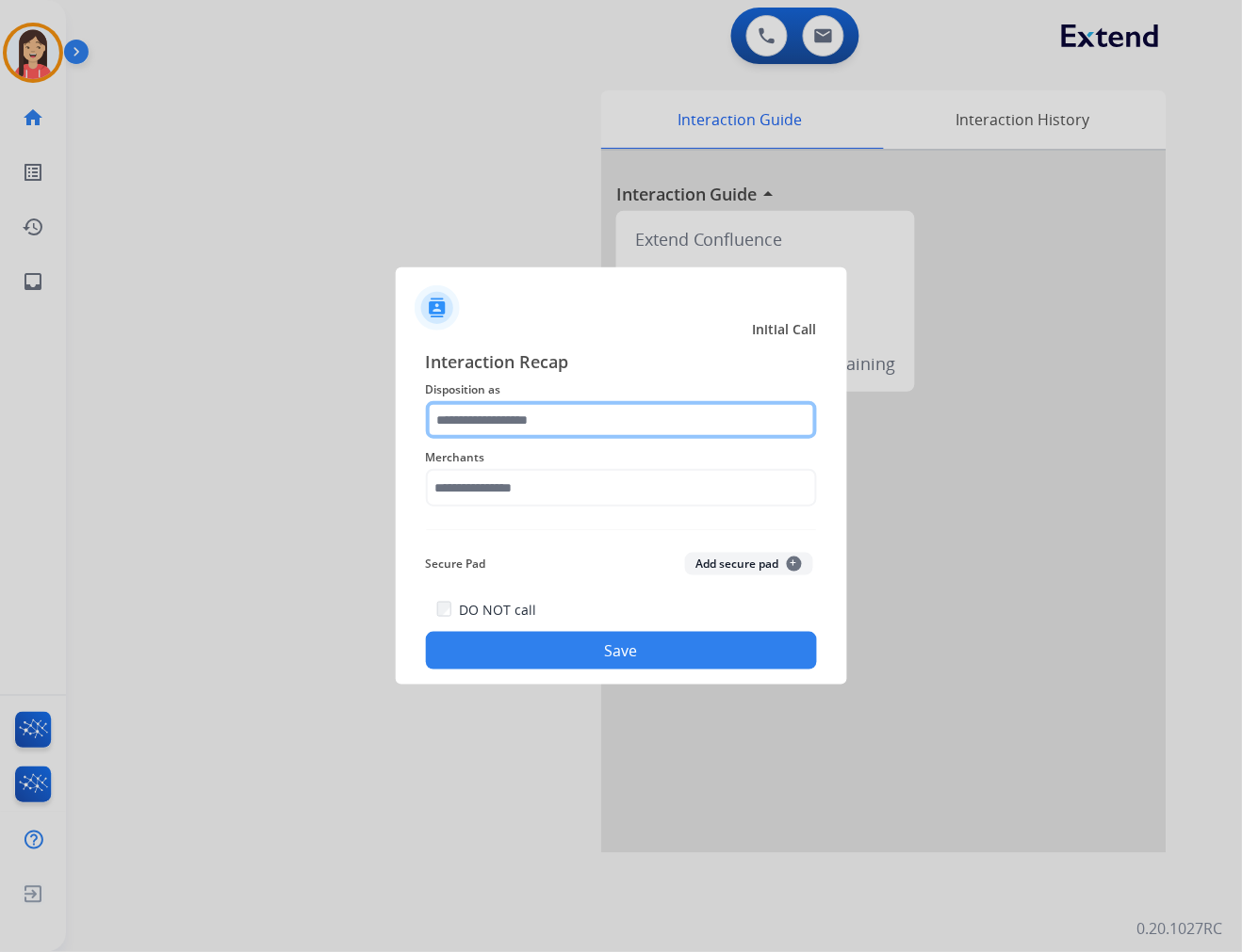
click at [568, 427] on input "text" at bounding box center [621, 420] width 391 height 37
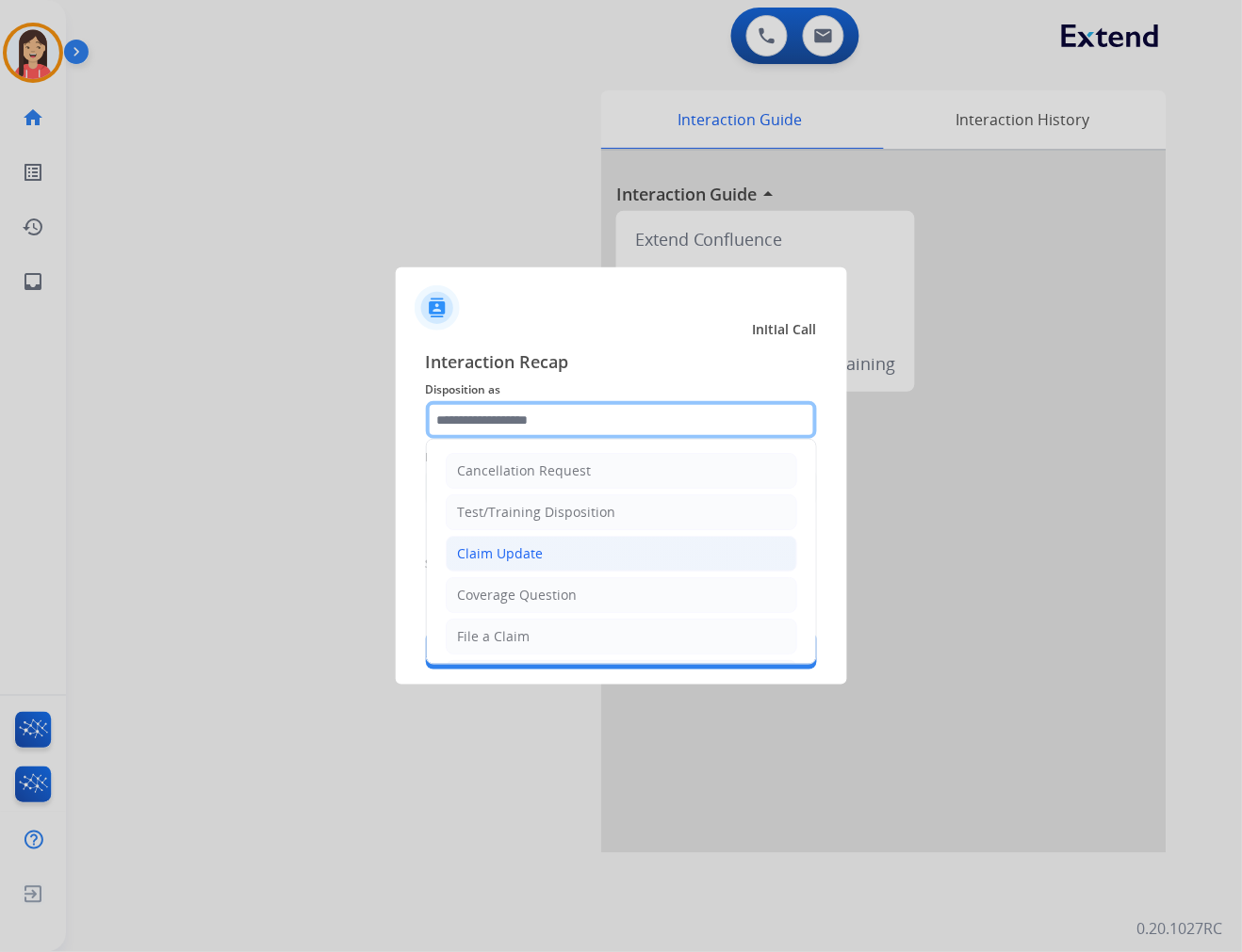
scroll to position [105, 0]
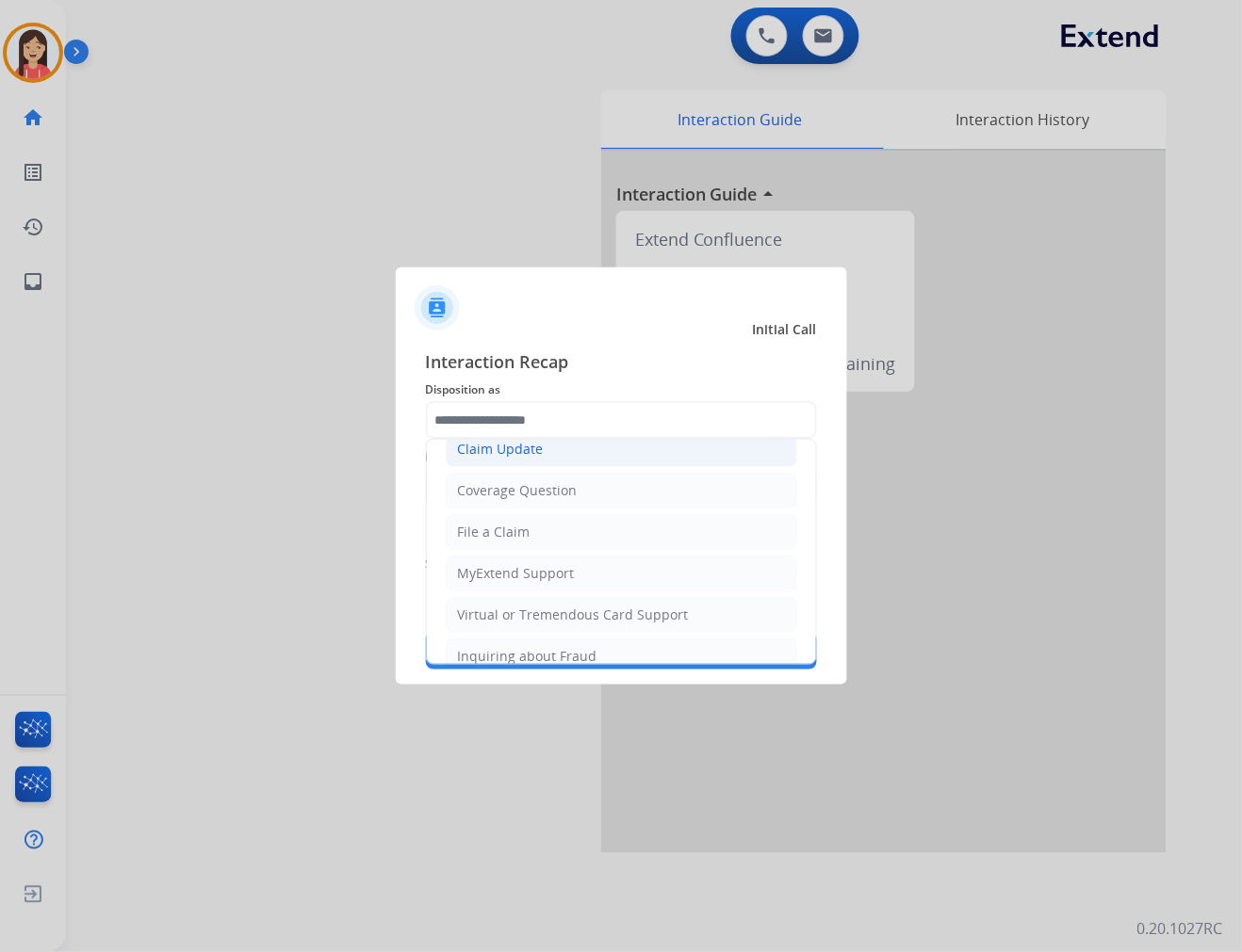
click at [534, 447] on div "Claim Update" at bounding box center [500, 449] width 85 height 19
type input "**********"
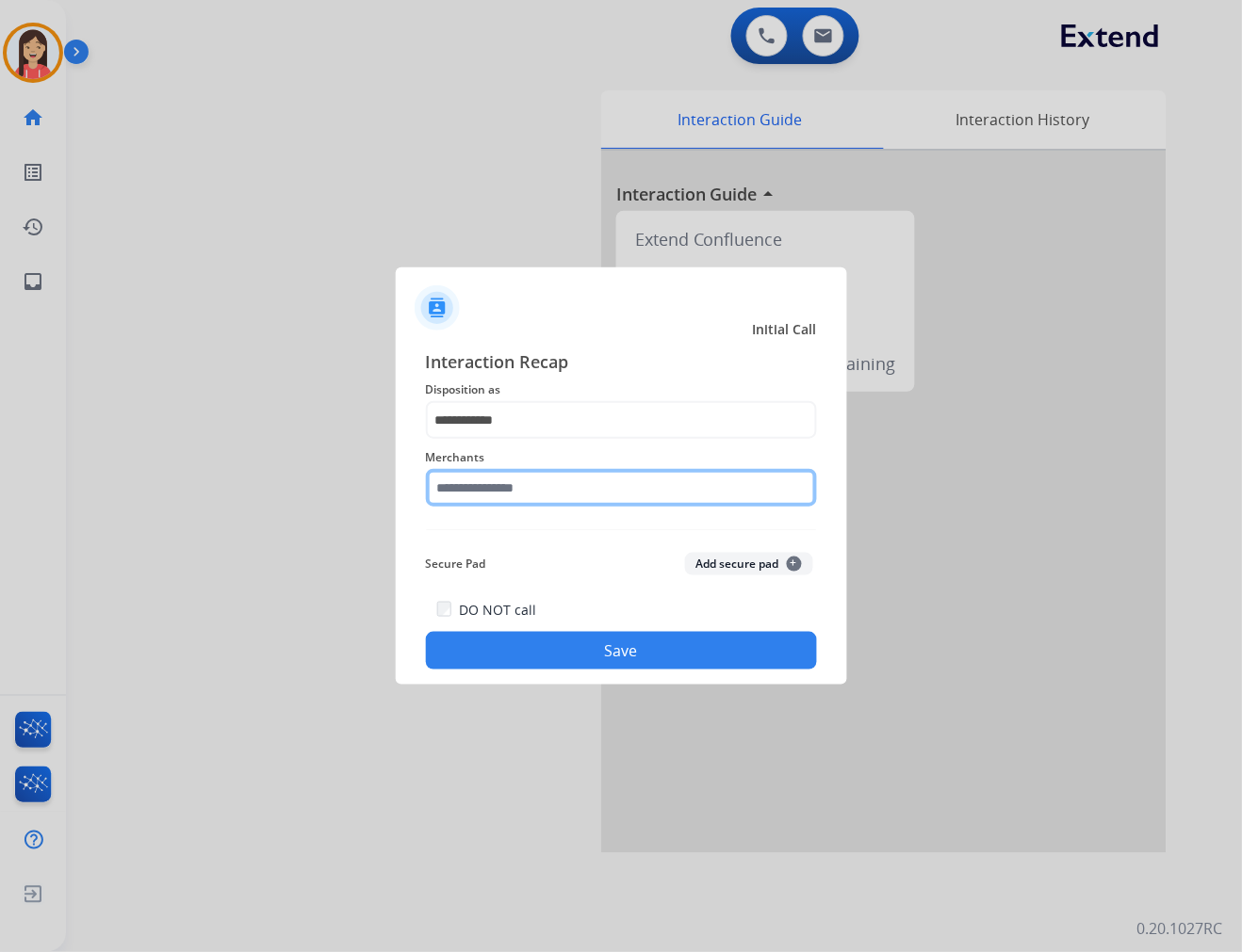
click at [488, 494] on input "text" at bounding box center [621, 488] width 391 height 37
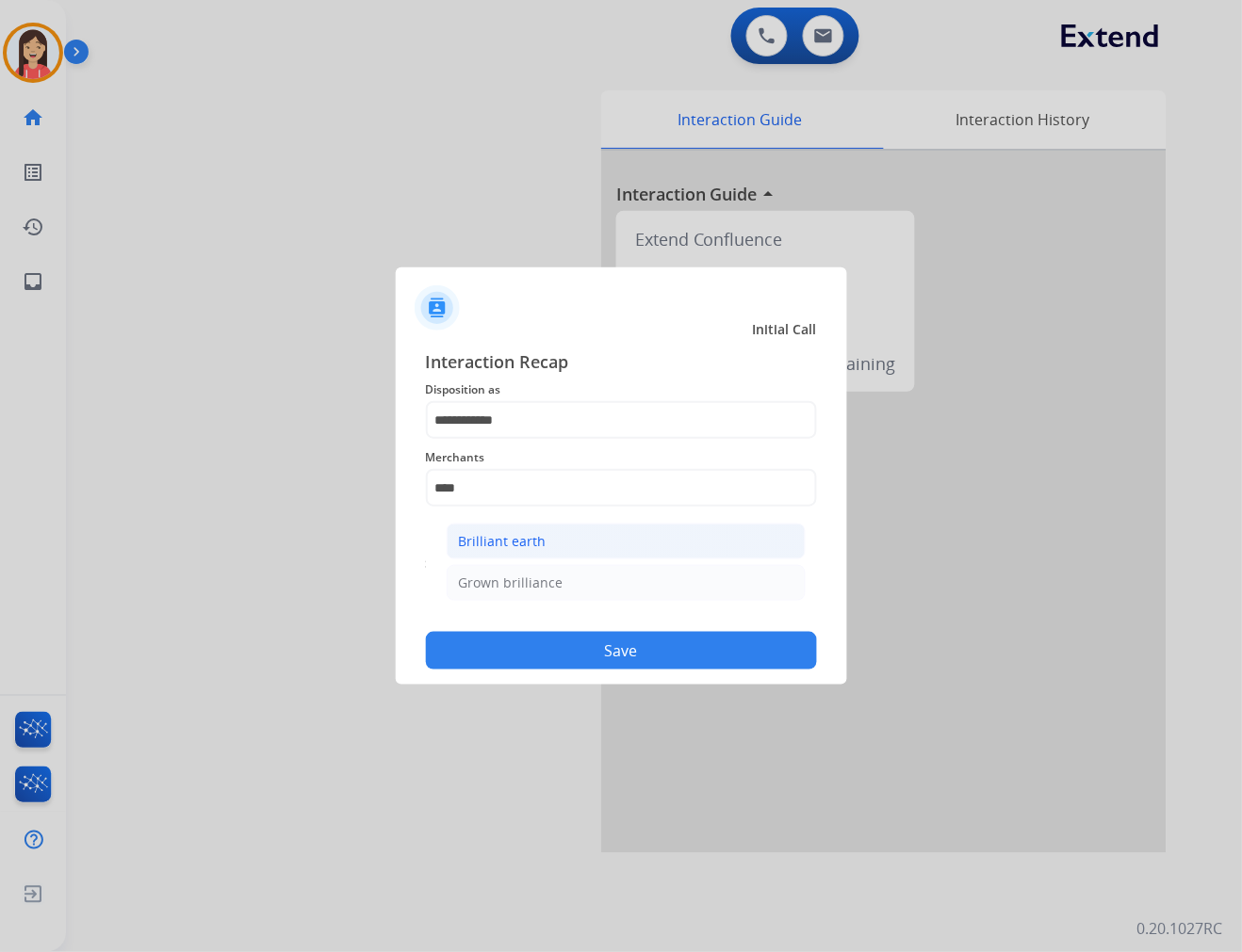
click at [537, 545] on div "Brilliant earth" at bounding box center [502, 541] width 87 height 19
type input "**********"
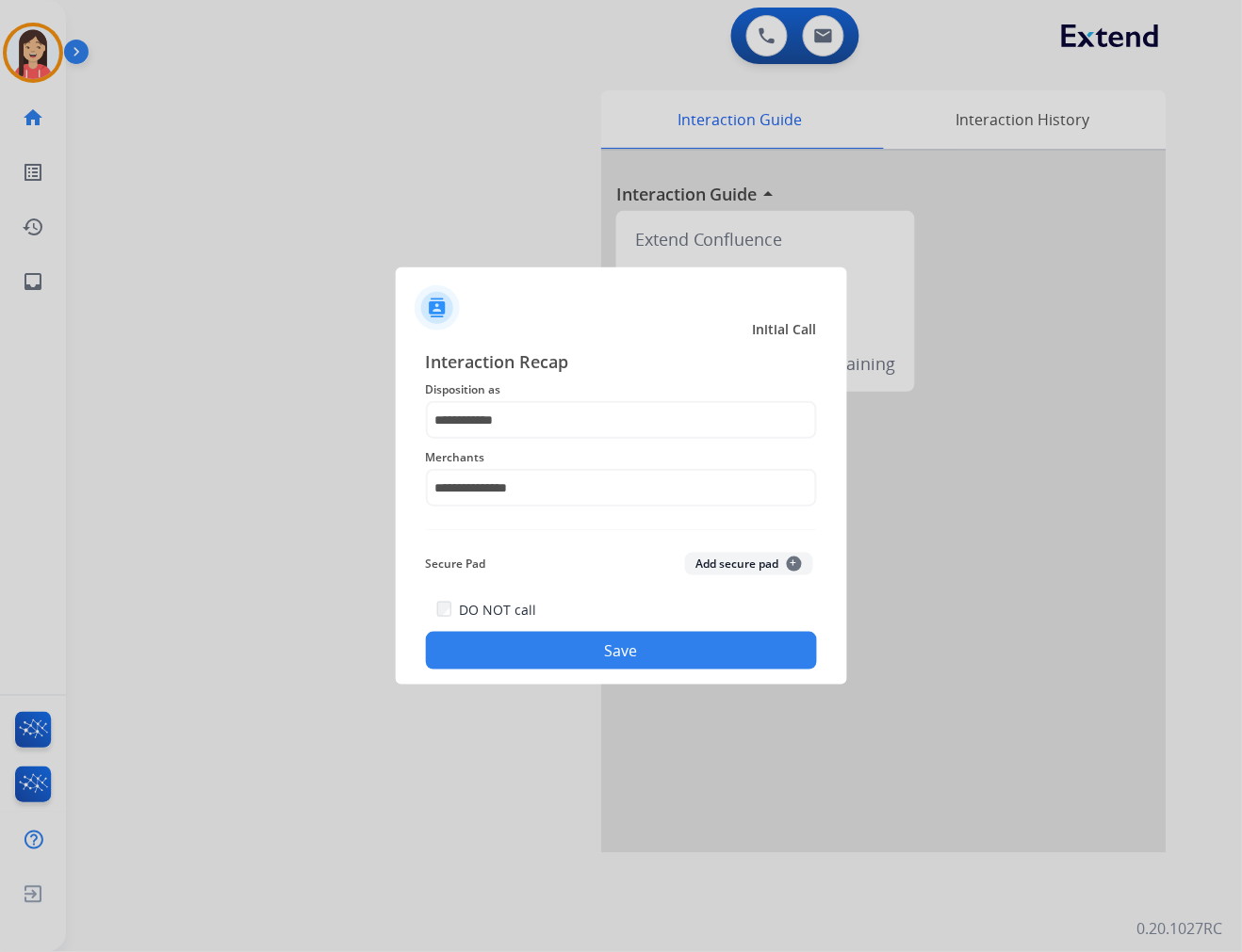
click at [549, 639] on button "Save" at bounding box center [621, 651] width 391 height 37
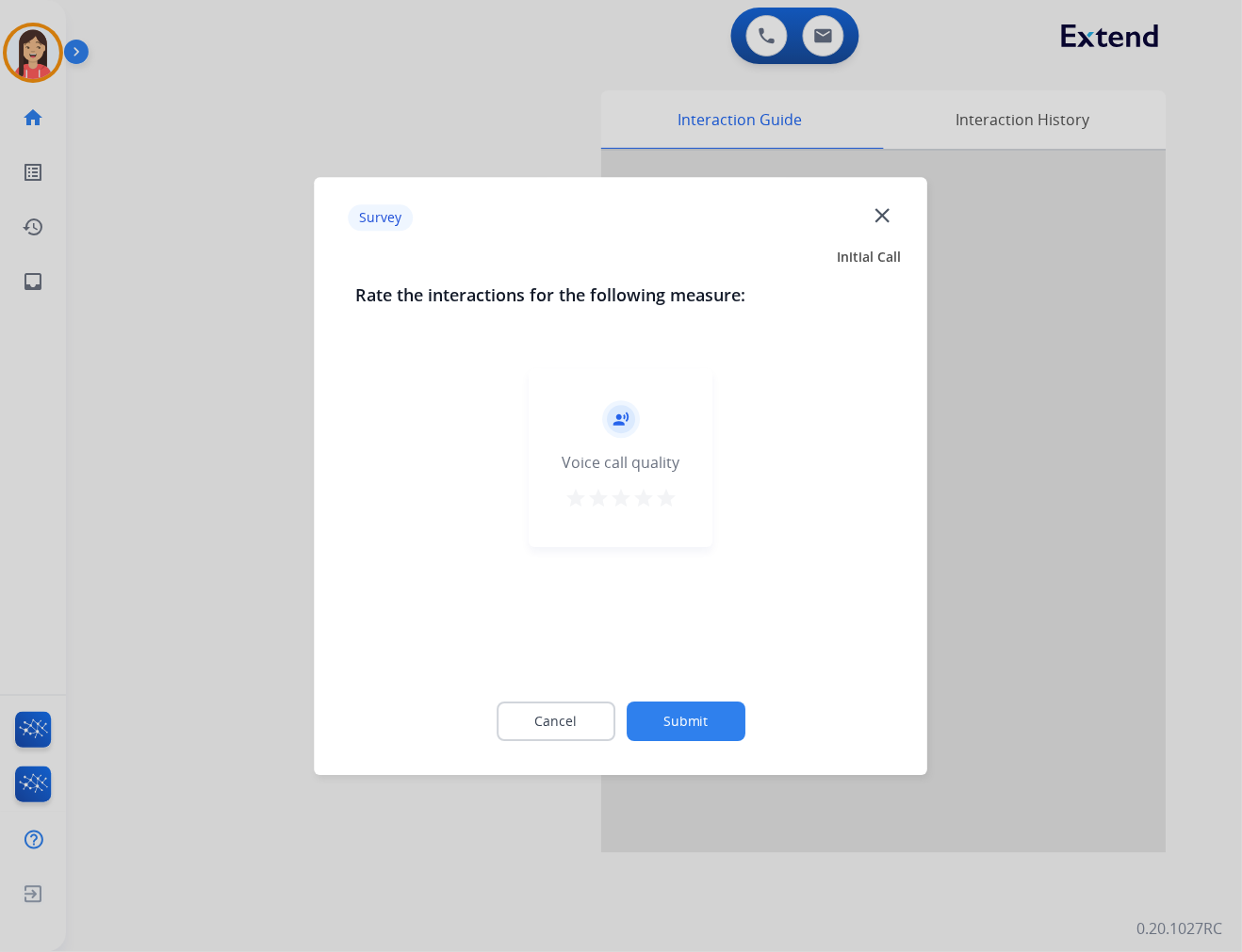
click at [671, 498] on mat-icon "star" at bounding box center [666, 498] width 23 height 23
click at [721, 718] on button "Submit" at bounding box center [685, 721] width 119 height 39
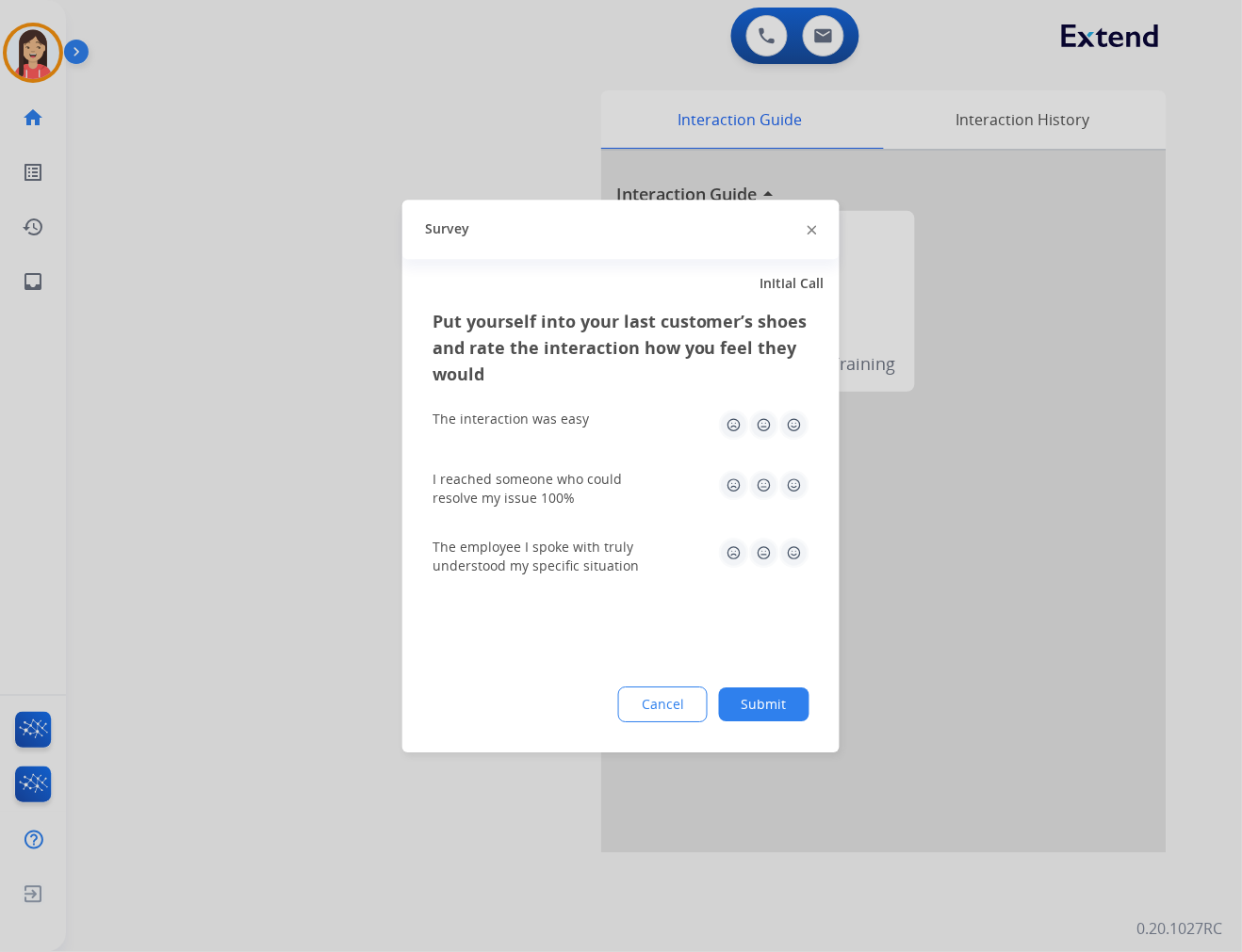
click at [789, 439] on img at bounding box center [794, 424] width 30 height 30
drag, startPoint x: 793, startPoint y: 483, endPoint x: 794, endPoint y: 521, distance: 38.0
click at [794, 483] on img at bounding box center [794, 485] width 30 height 30
click at [797, 549] on img at bounding box center [794, 553] width 30 height 30
click at [799, 635] on div "Put yourself into your last customer’s shoes and rate the interaction how you f…" at bounding box center [621, 530] width 437 height 445
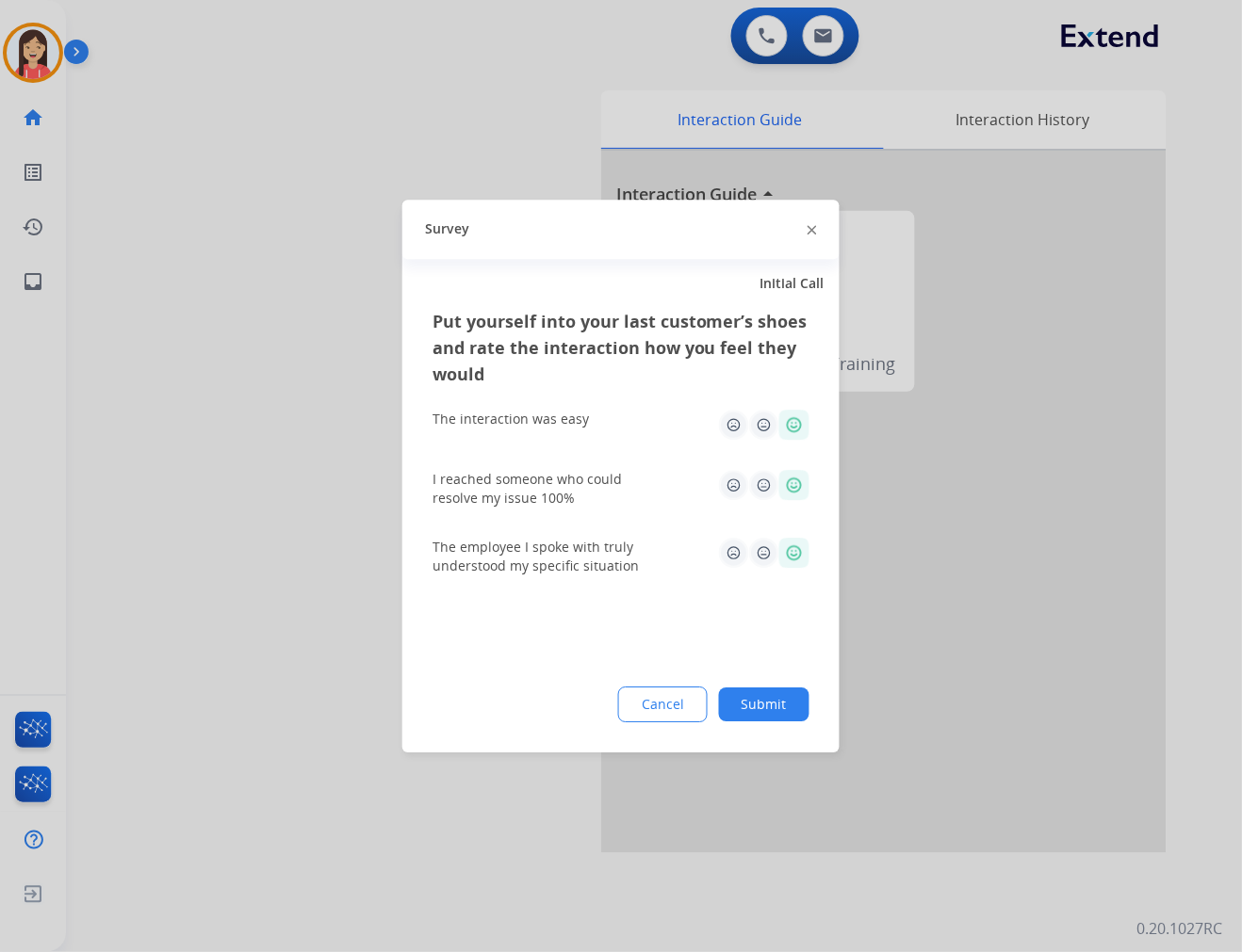
click at [803, 679] on div "Put yourself into your last customer’s shoes and rate the interaction how you f…" at bounding box center [621, 530] width 437 height 445
click at [765, 713] on button "Submit" at bounding box center [764, 705] width 90 height 34
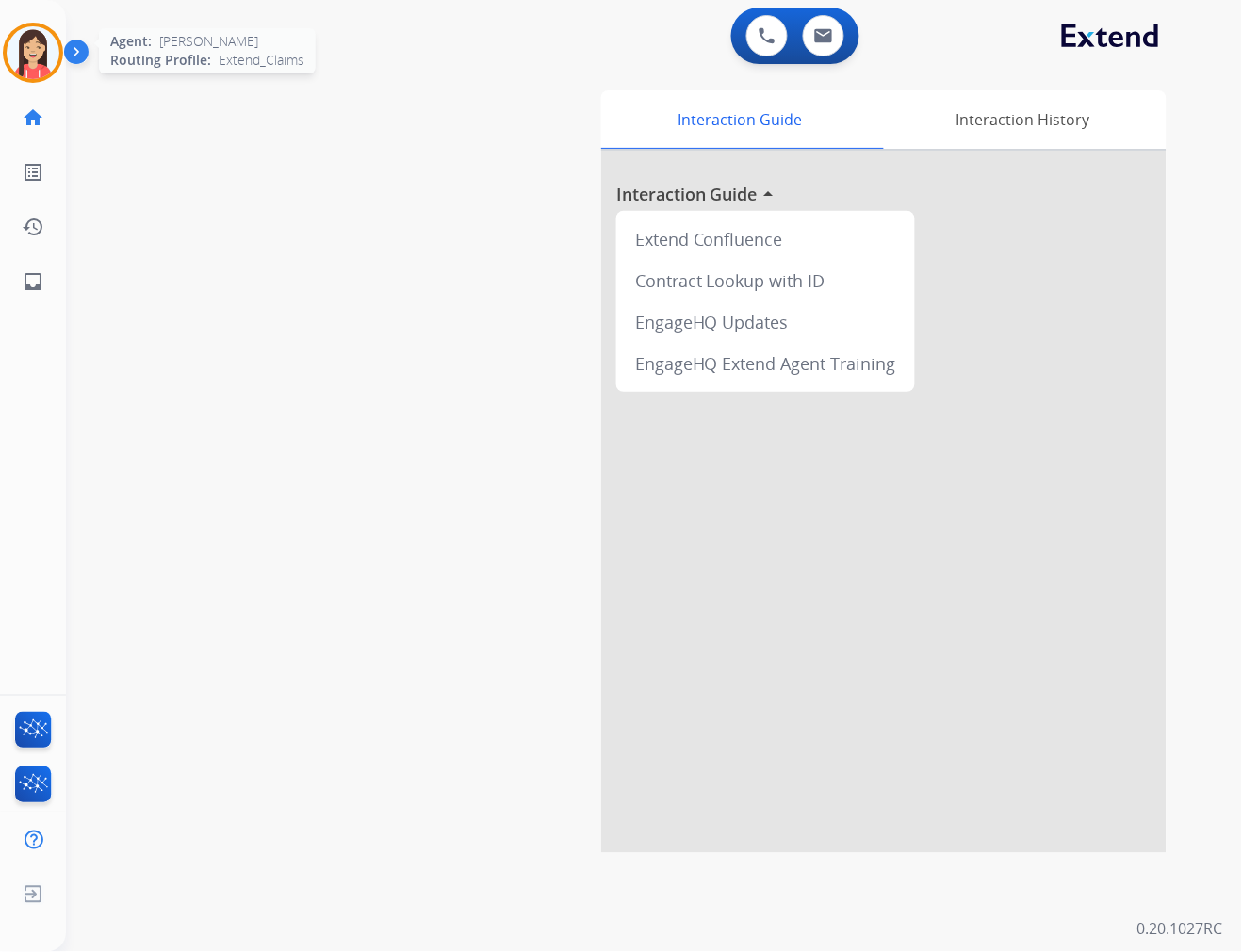
click at [35, 54] on img at bounding box center [33, 53] width 53 height 53
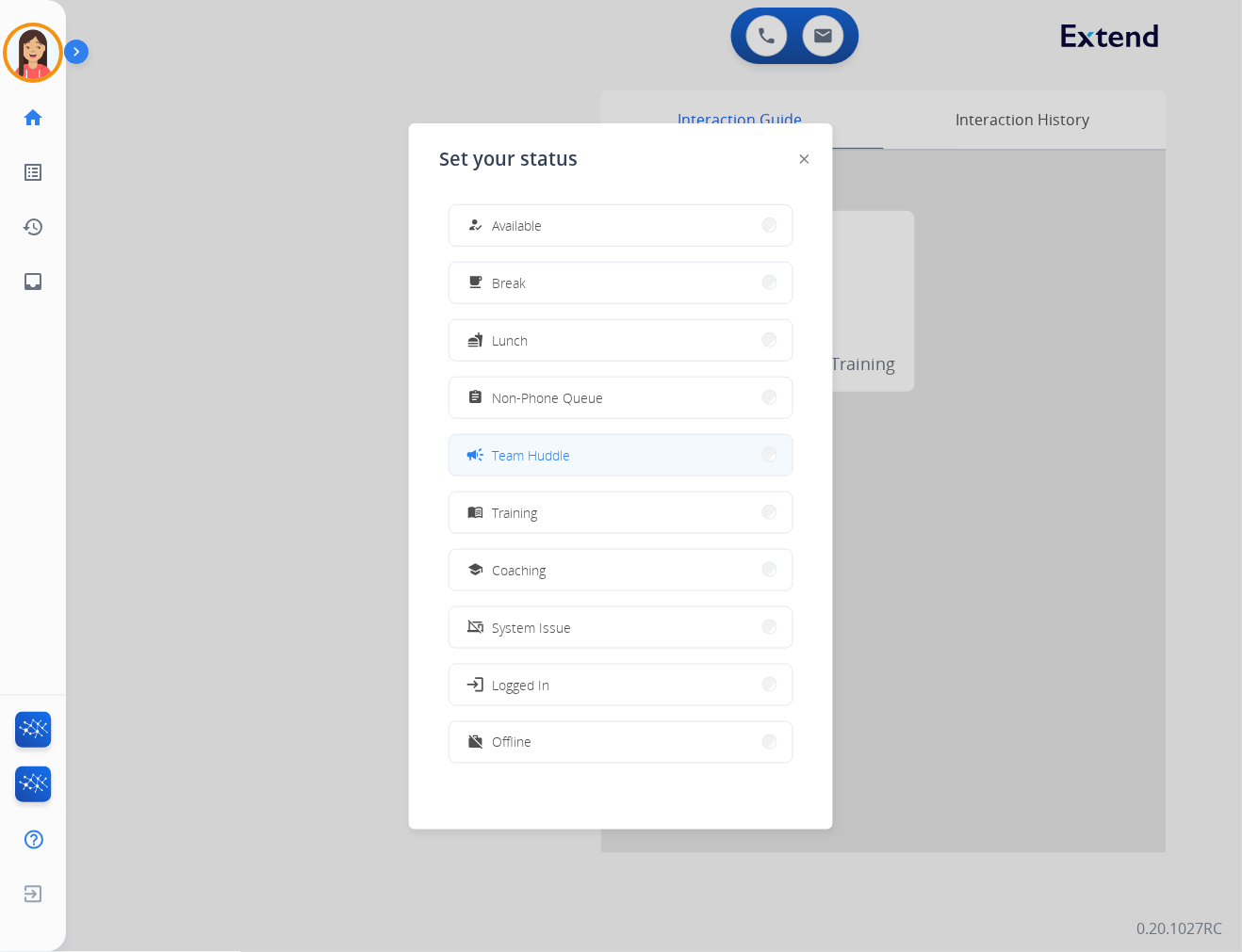
click at [561, 447] on span "Team Huddle" at bounding box center [531, 455] width 79 height 20
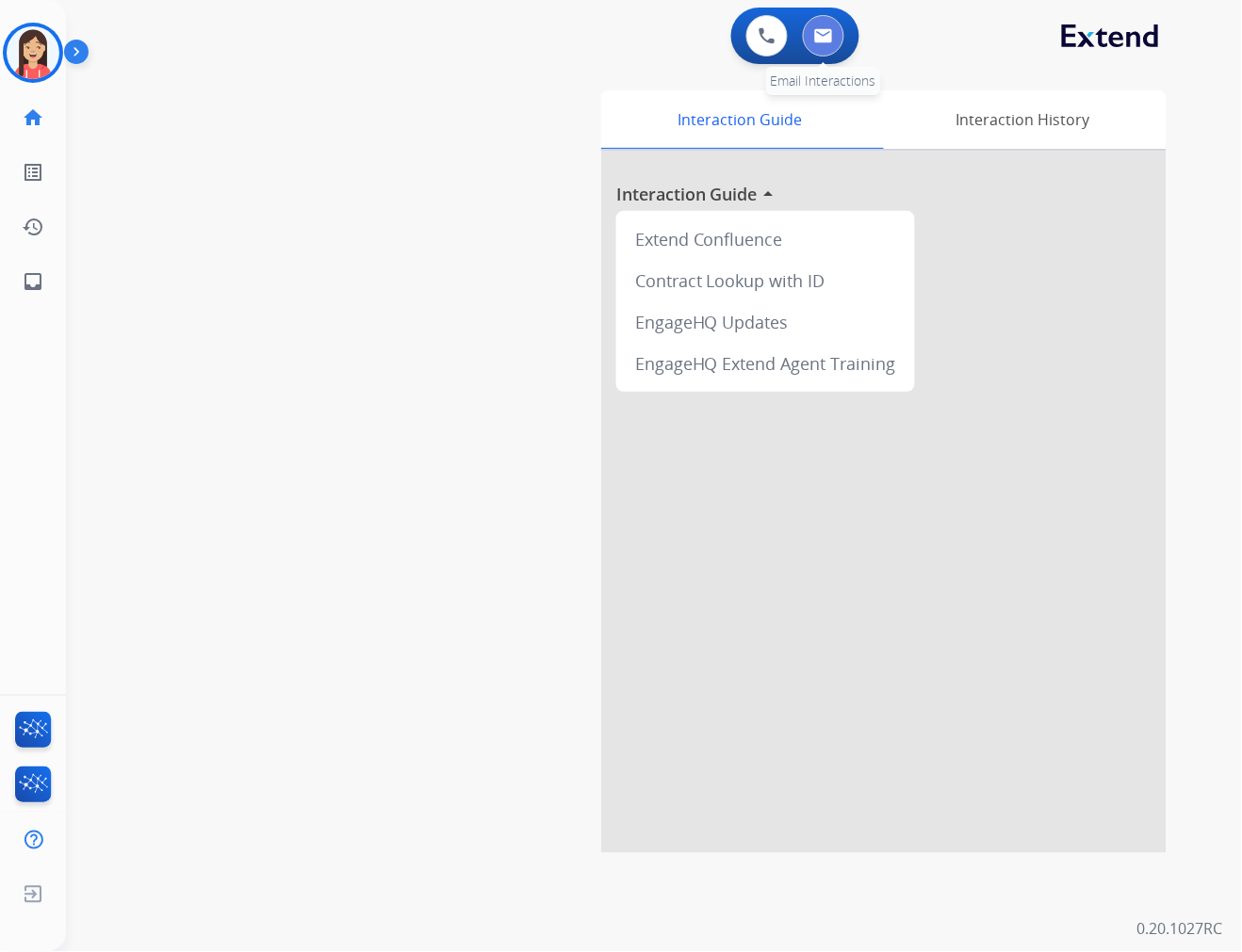
click at [814, 37] on img at bounding box center [823, 35] width 19 height 15
select select "**********"
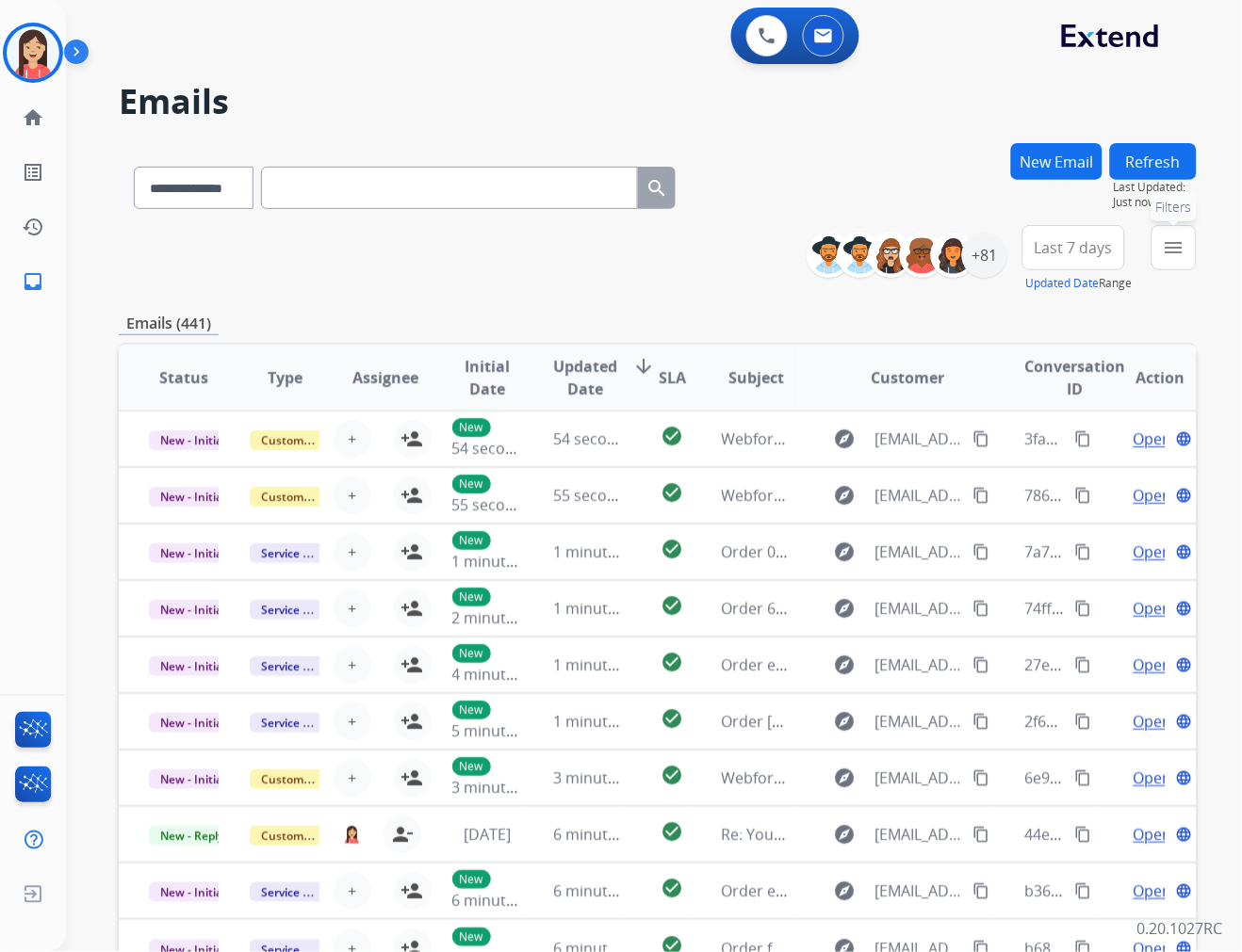
click at [1166, 243] on mat-icon "menu" at bounding box center [1173, 247] width 23 height 23
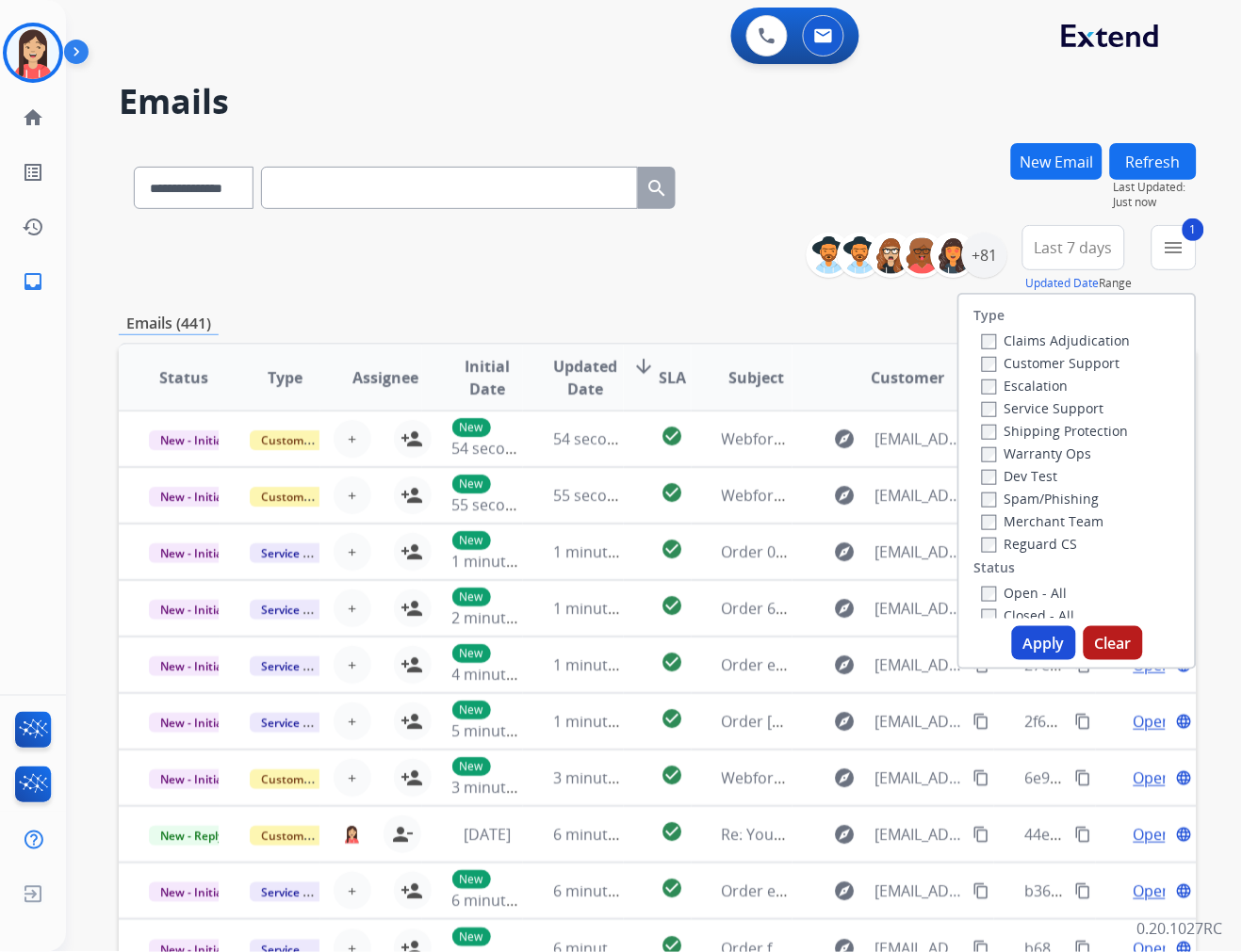
click at [1046, 650] on button "Apply" at bounding box center [1044, 643] width 64 height 34
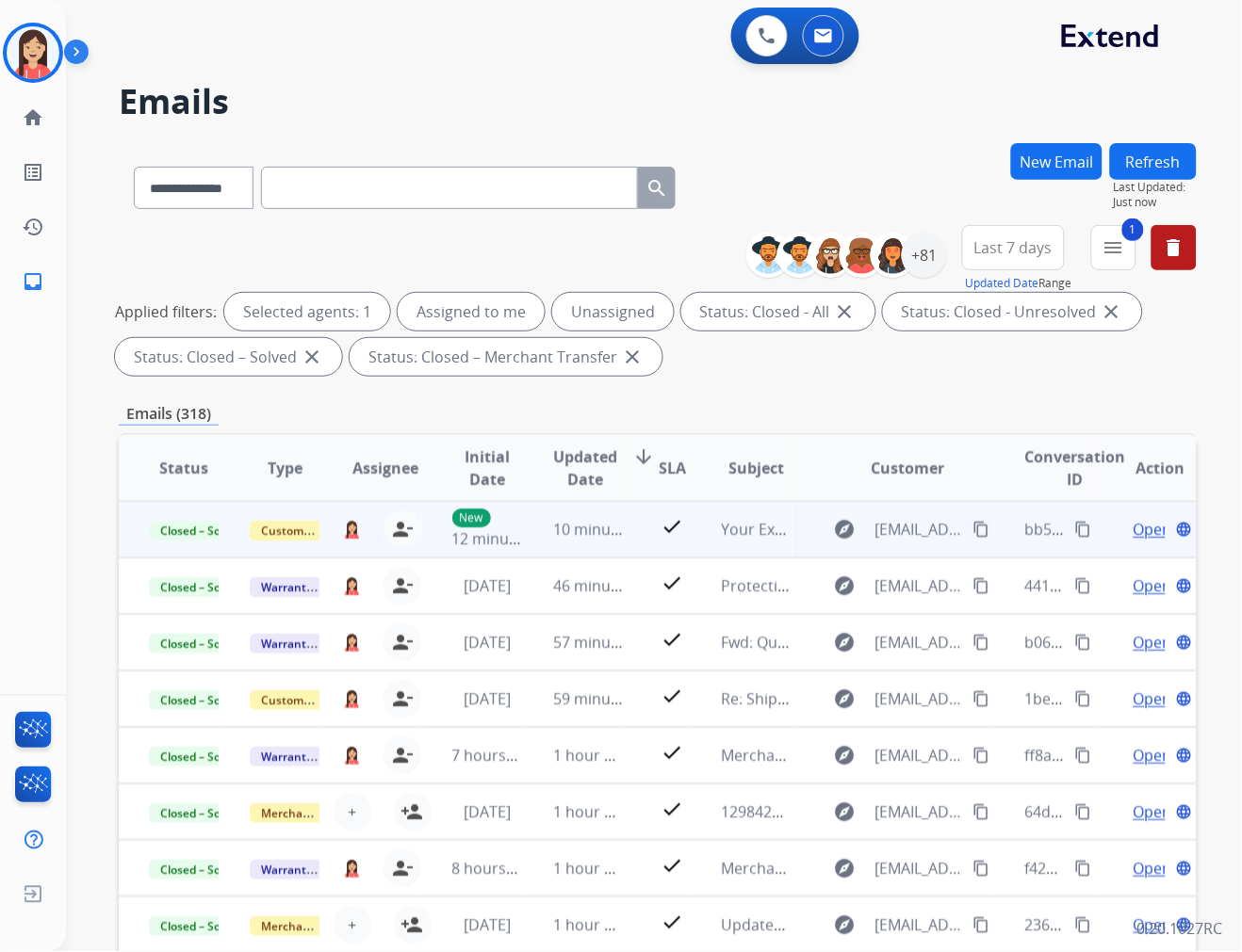
click at [599, 553] on td "10 minutes ago" at bounding box center [573, 530] width 101 height 57
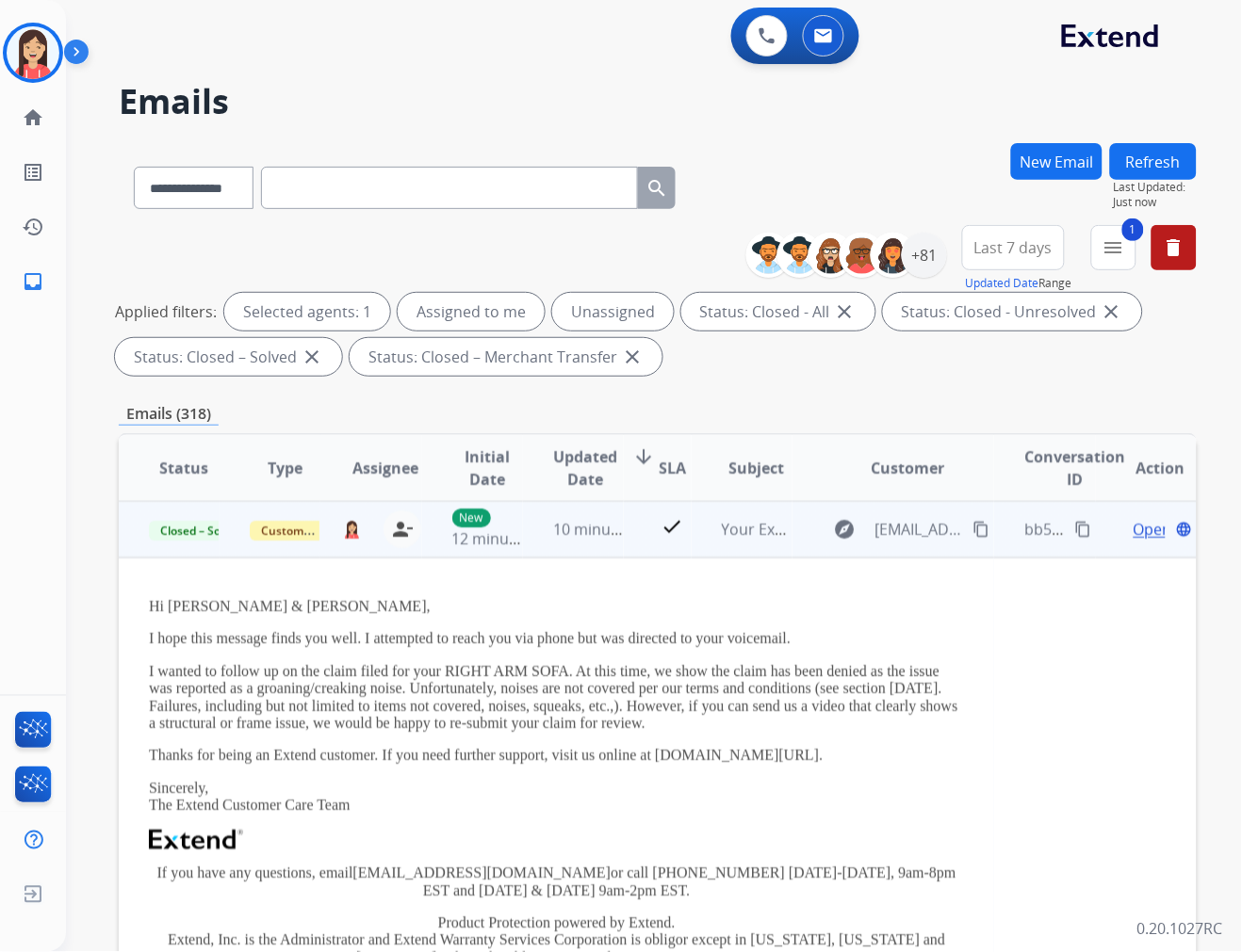
click at [599, 553] on td "10 minutes ago" at bounding box center [573, 530] width 101 height 57
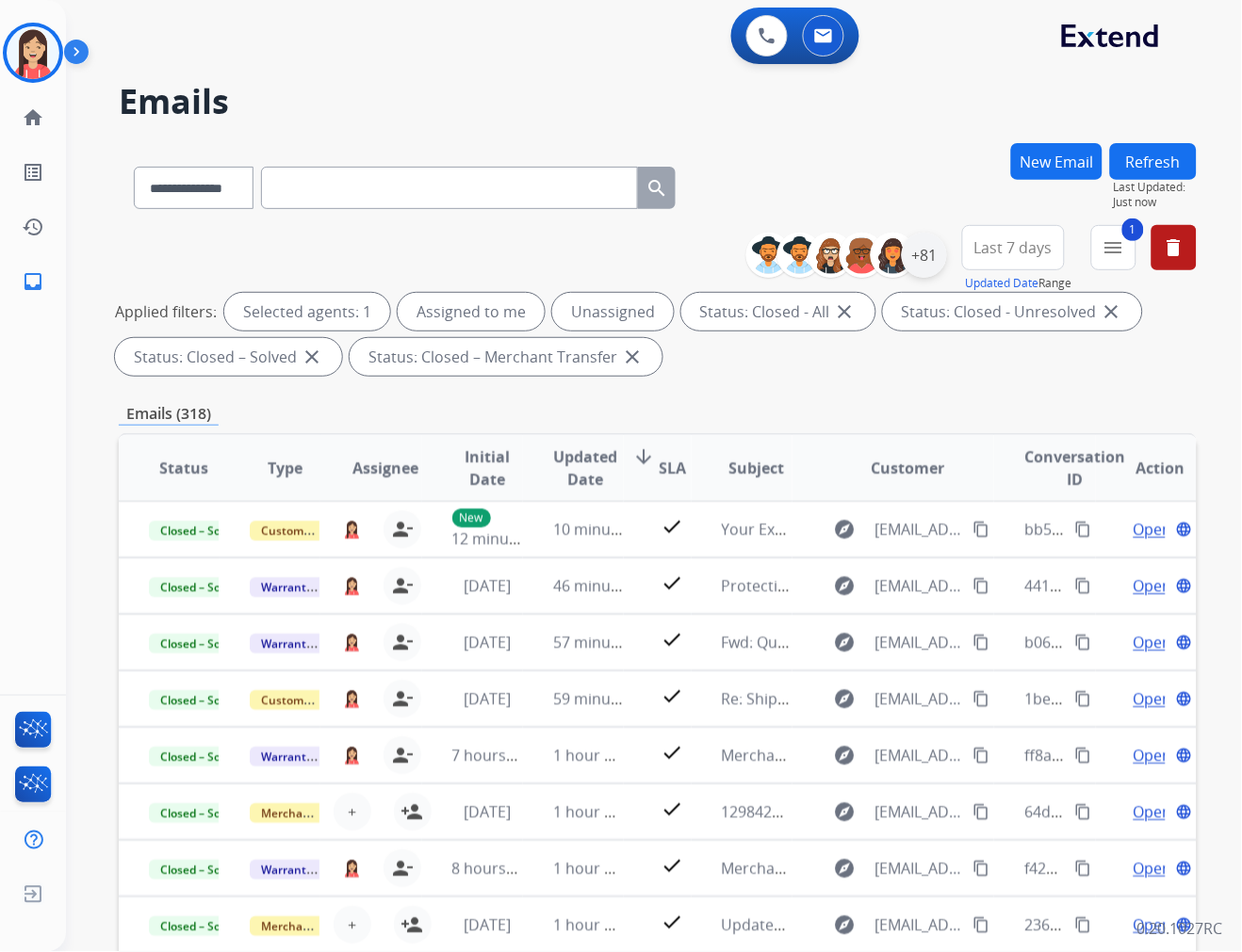
click at [928, 262] on div "+81" at bounding box center [924, 255] width 45 height 45
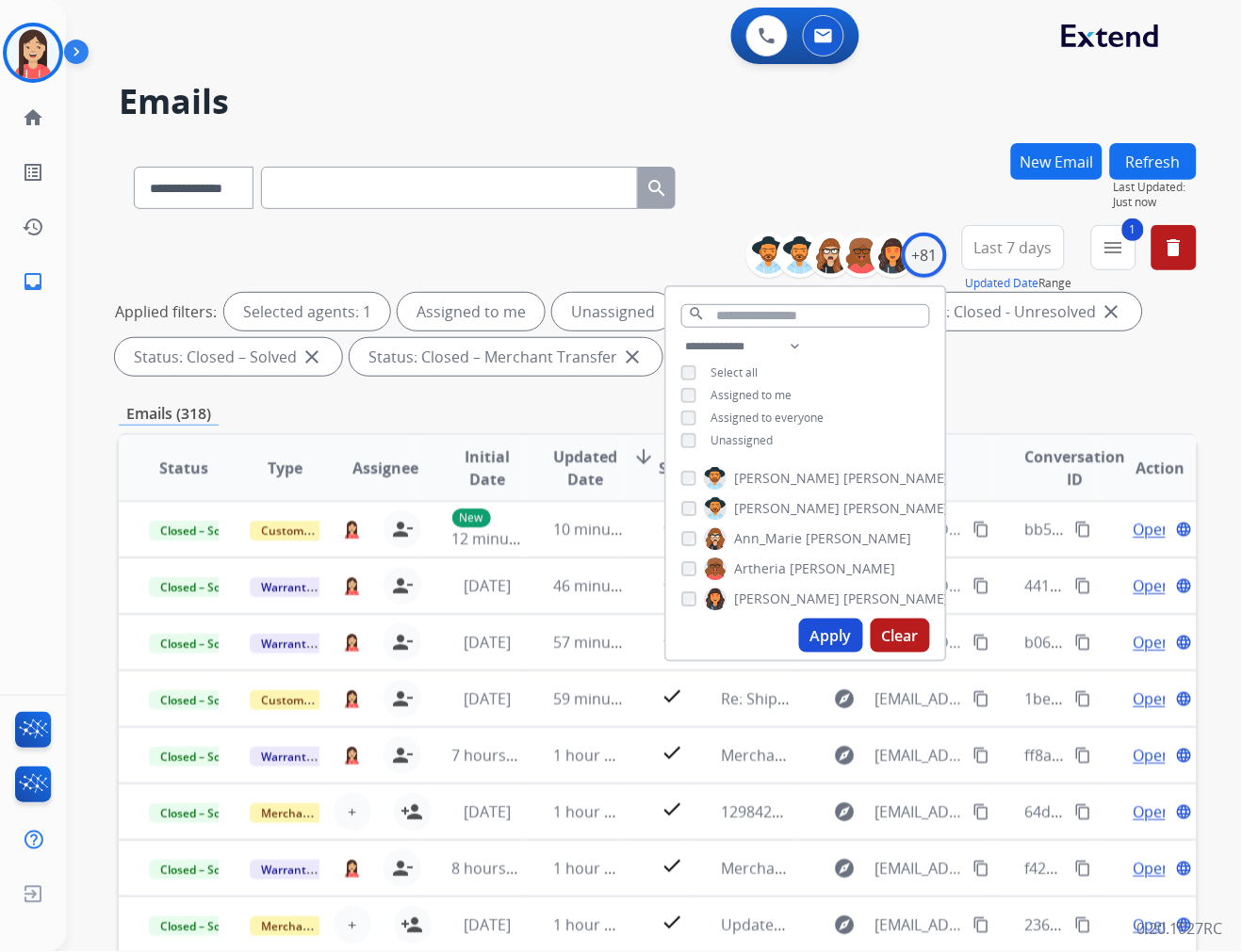
click at [719, 437] on span "Unassigned" at bounding box center [742, 440] width 62 height 16
click at [816, 636] on button "Apply" at bounding box center [831, 635] width 64 height 34
click at [816, 631] on button "Apply" at bounding box center [831, 635] width 64 height 34
click at [430, 409] on div "Emails (147)" at bounding box center [658, 414] width 1078 height 24
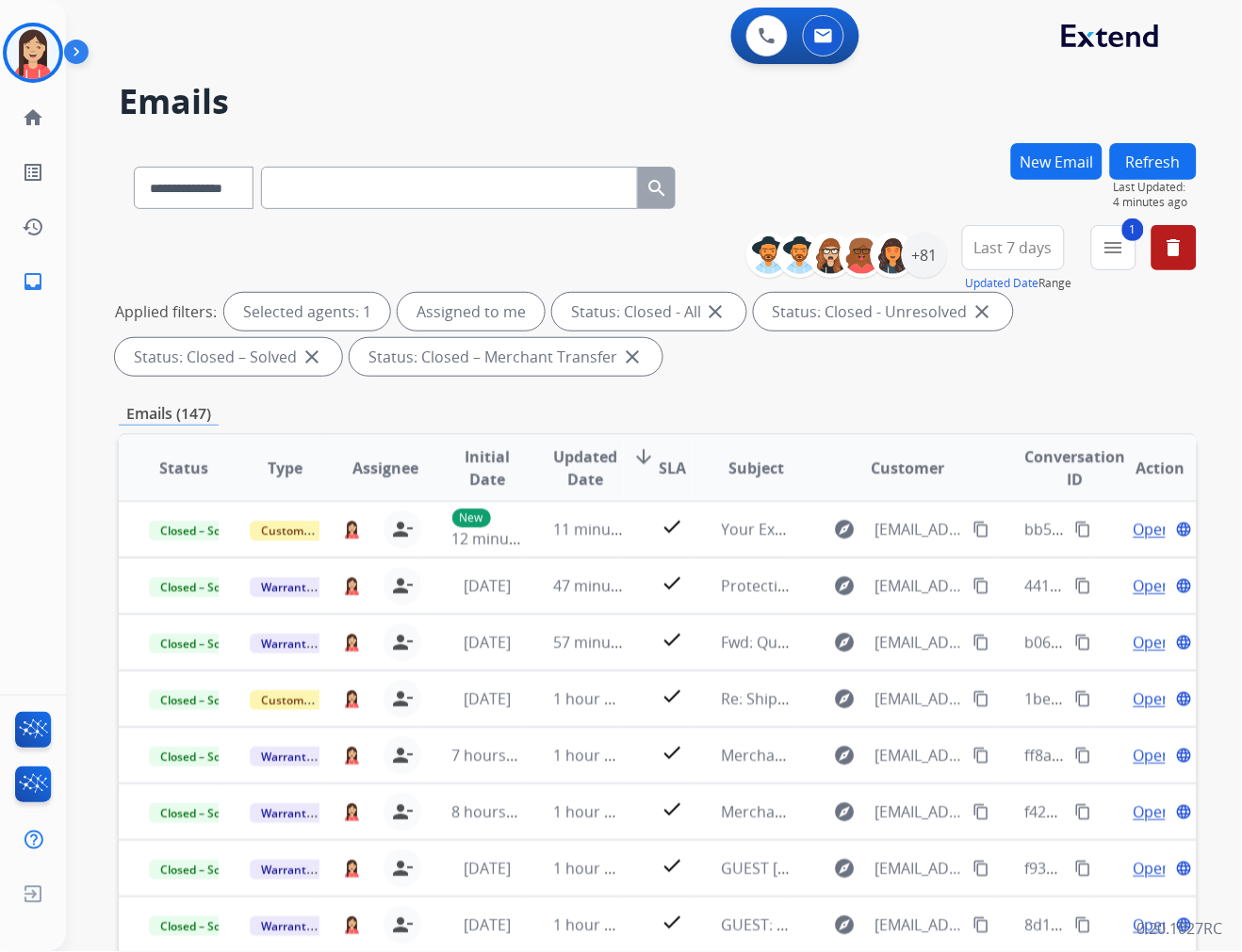
click at [759, 360] on div "Applied filters: Selected agents: 1 Assigned to me Status: Closed - All close S…" at bounding box center [654, 334] width 1078 height 82
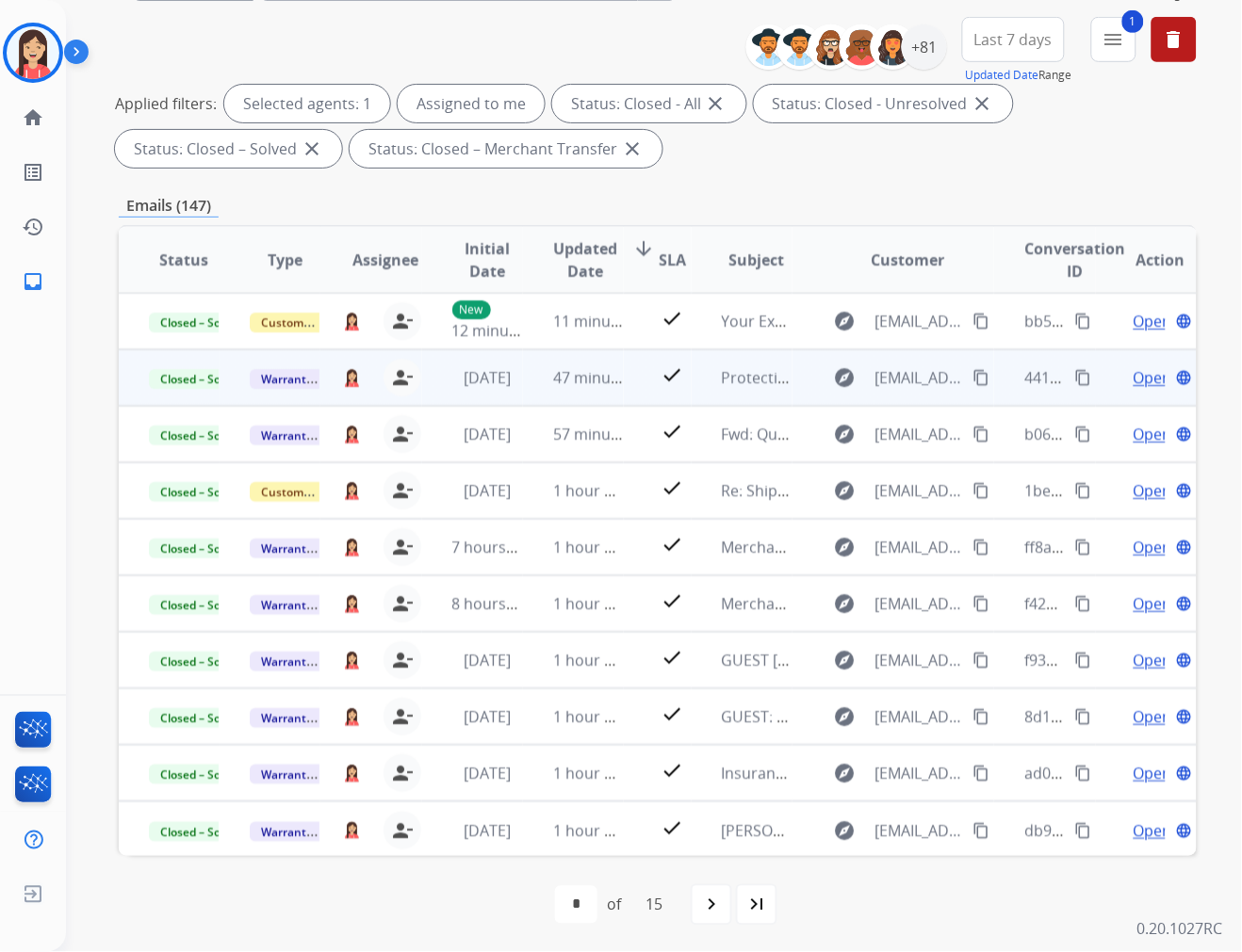
scroll to position [210, 0]
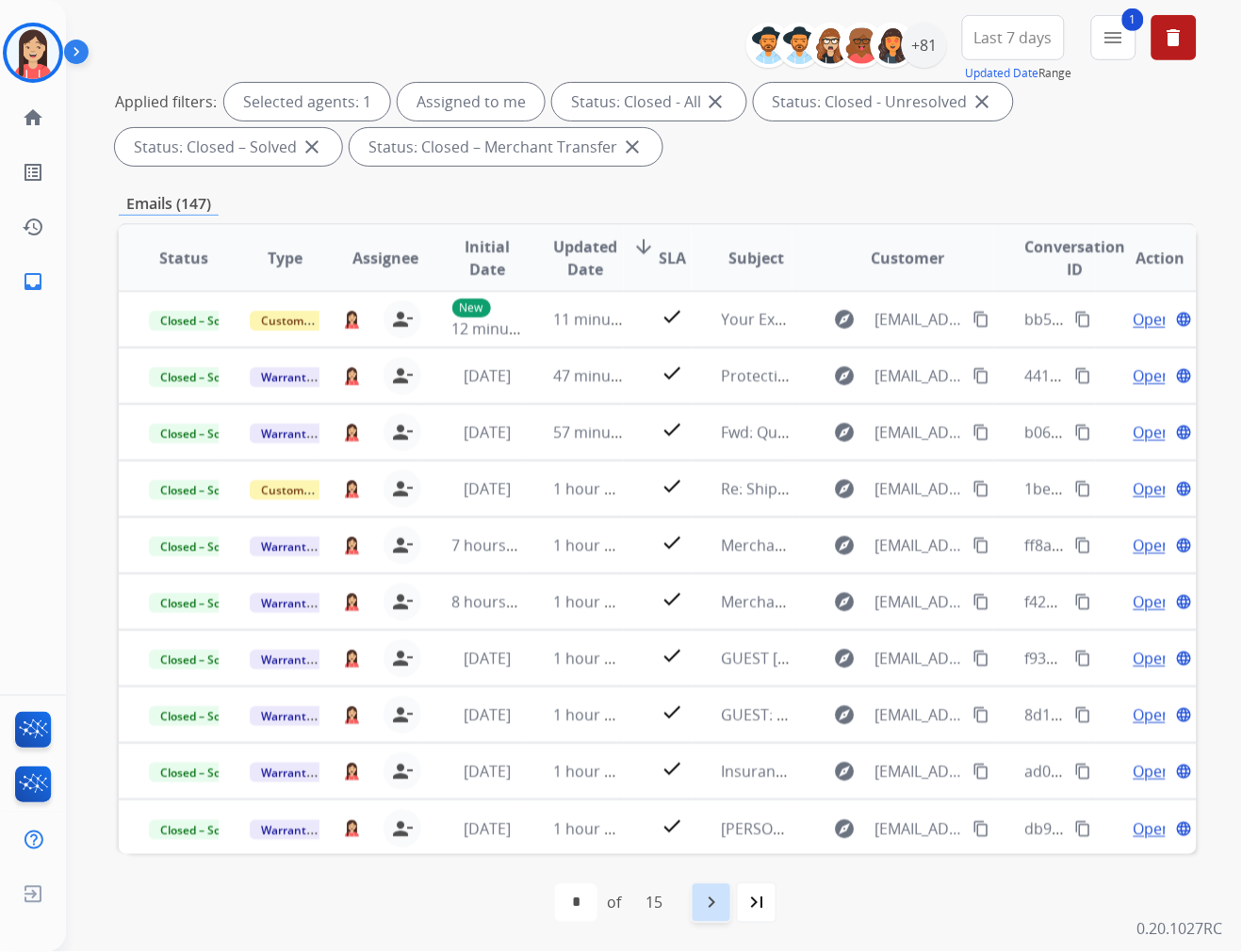
click at [708, 920] on div "navigate_next" at bounding box center [711, 903] width 41 height 41
click at [756, 895] on mat-icon "navigate_next" at bounding box center [752, 903] width 23 height 23
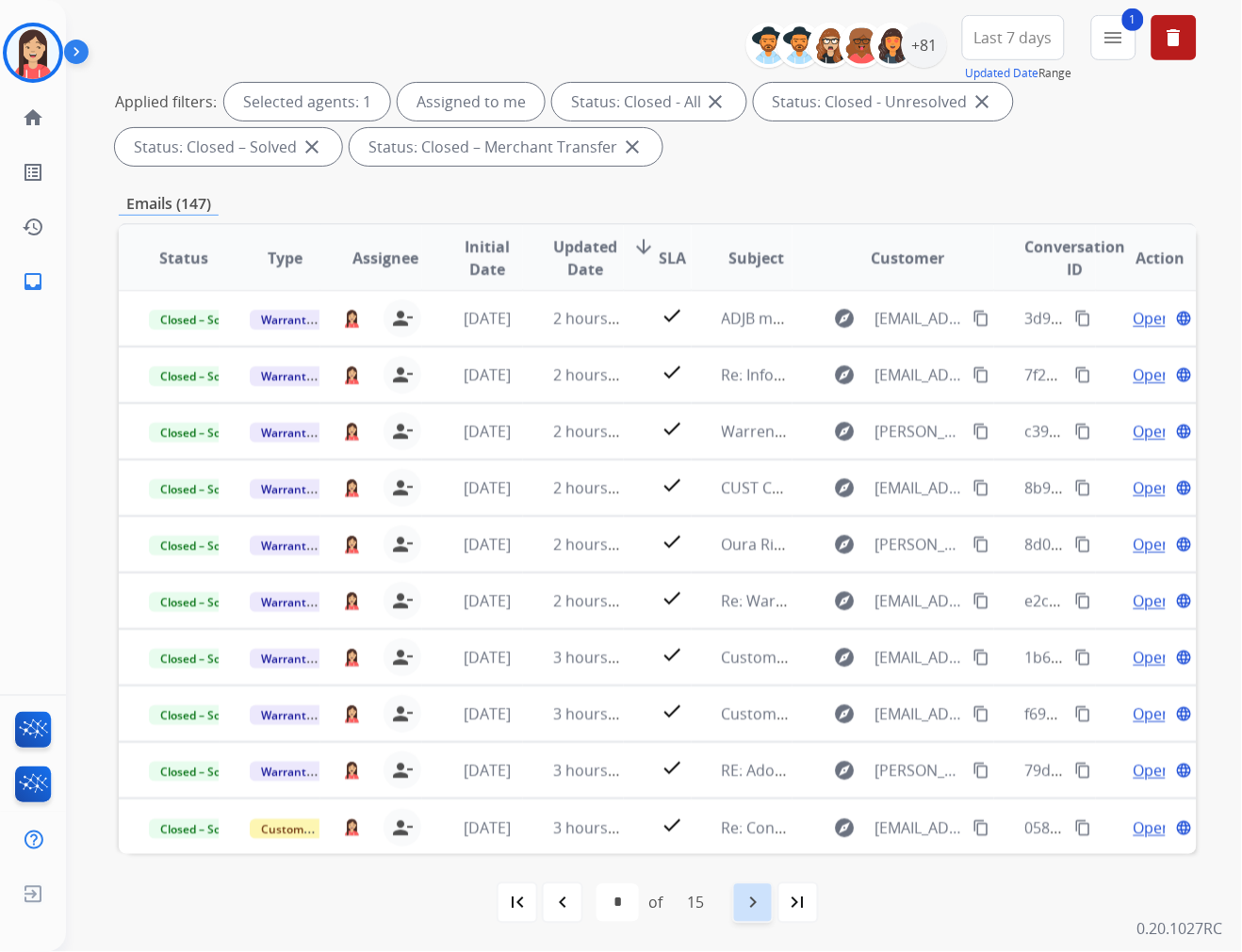
click at [747, 900] on mat-icon "navigate_next" at bounding box center [752, 903] width 23 height 23
click at [754, 917] on div "navigate_next" at bounding box center [753, 903] width 41 height 41
select select "*"
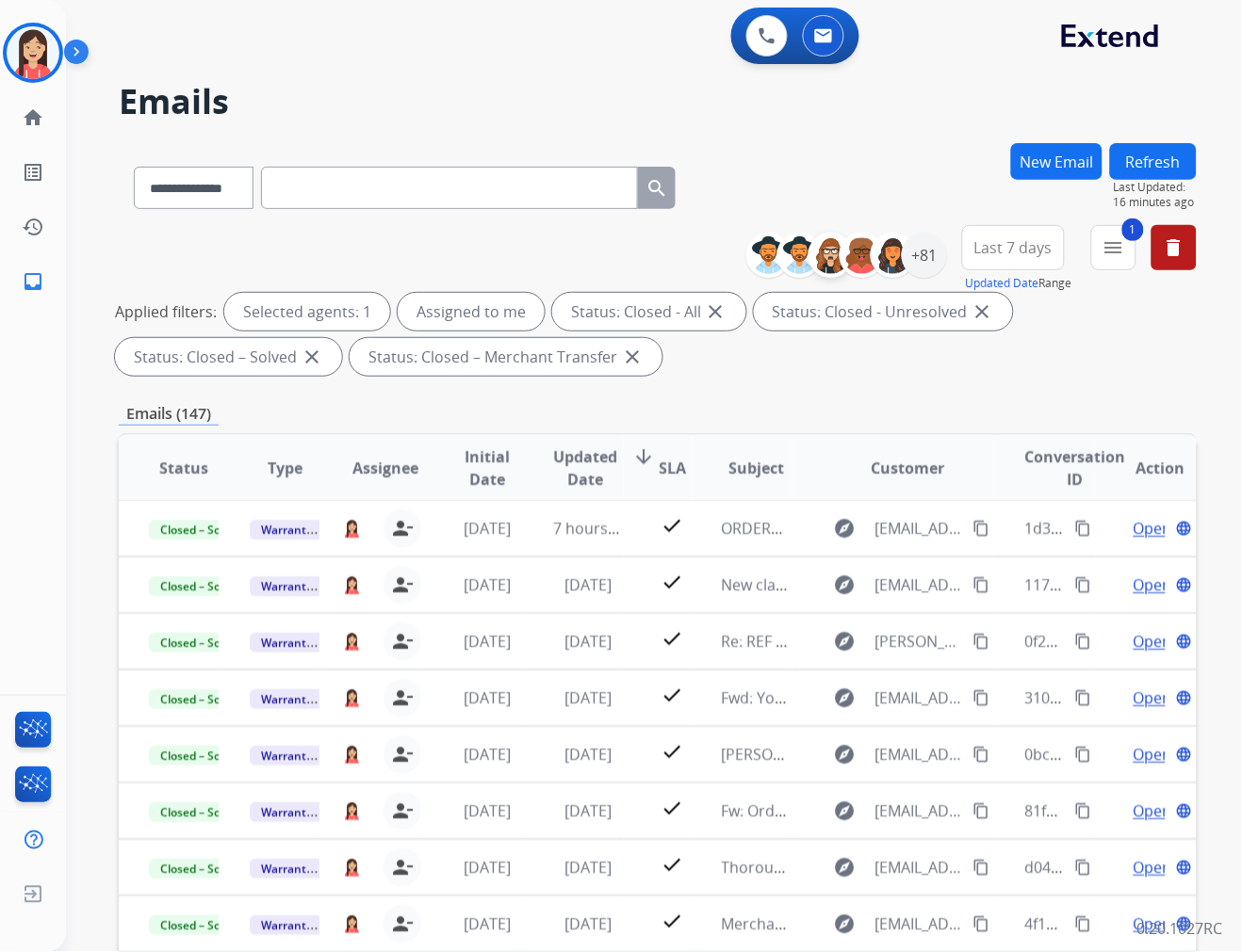
drag, startPoint x: 567, startPoint y: 256, endPoint x: 823, endPoint y: 240, distance: 256.5
click at [567, 256] on div "**********" at bounding box center [658, 303] width 1078 height 158
click at [1037, 173] on button "New Email" at bounding box center [1056, 161] width 91 height 36
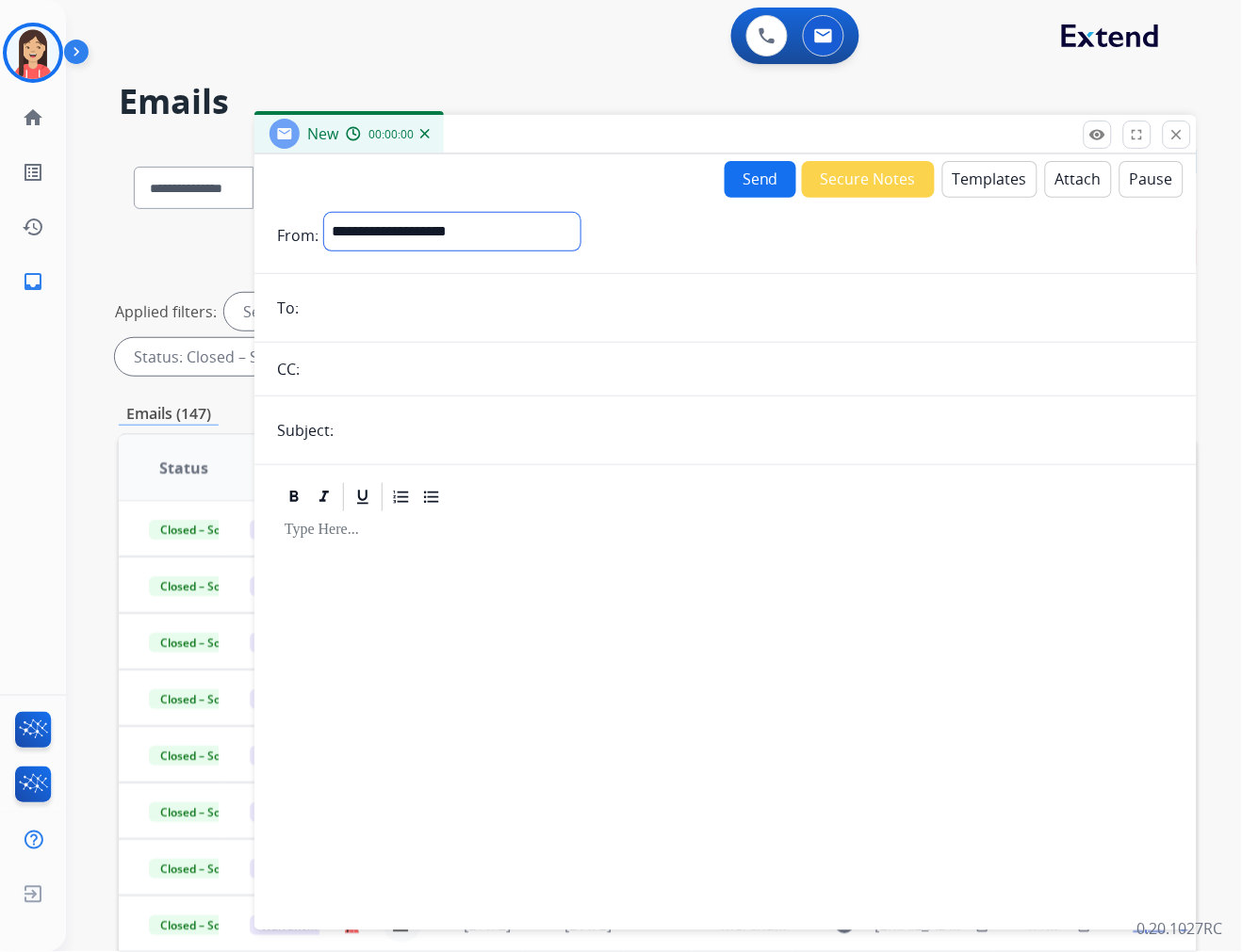
click at [374, 246] on select "**********" at bounding box center [452, 232] width 256 height 37
select select "**********"
click at [324, 213] on select "**********" at bounding box center [452, 232] width 256 height 37
click at [385, 302] on input "email" at bounding box center [739, 310] width 870 height 37
paste input "**********"
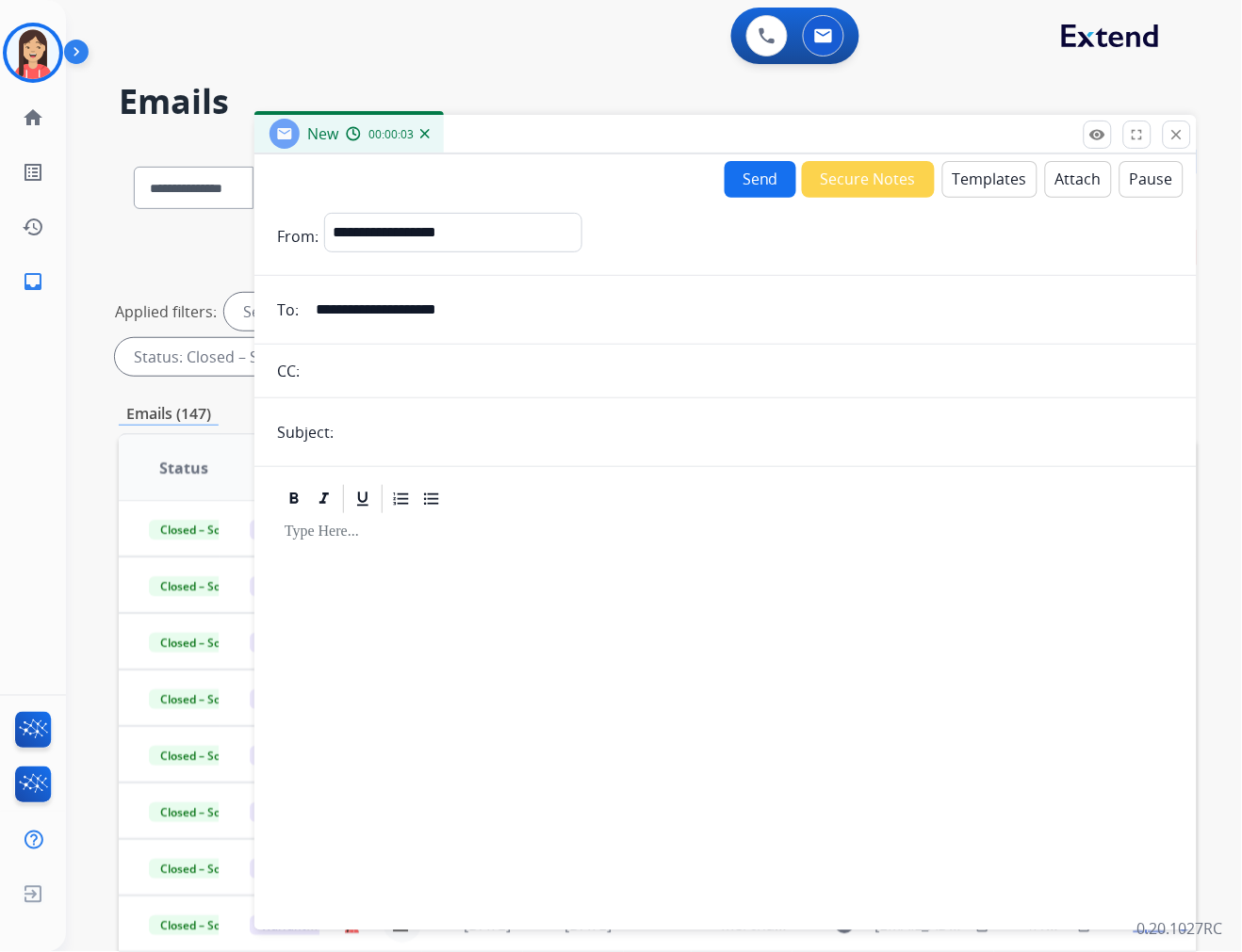
type input "**********"
click at [391, 438] on input "text" at bounding box center [756, 432] width 835 height 37
type input "**********"
click at [990, 172] on button "Templates" at bounding box center [990, 179] width 95 height 36
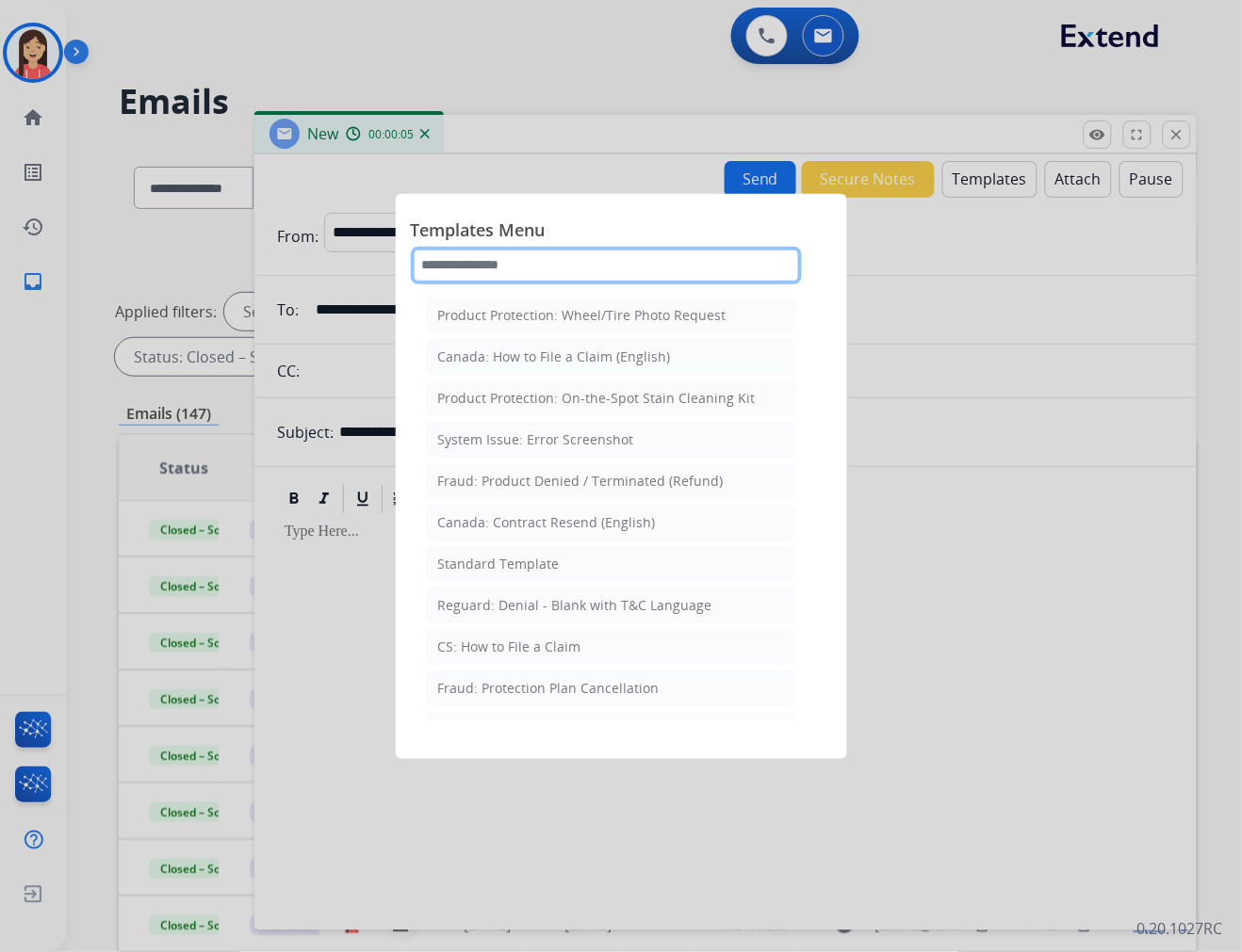
click at [567, 262] on input "text" at bounding box center [606, 265] width 391 height 37
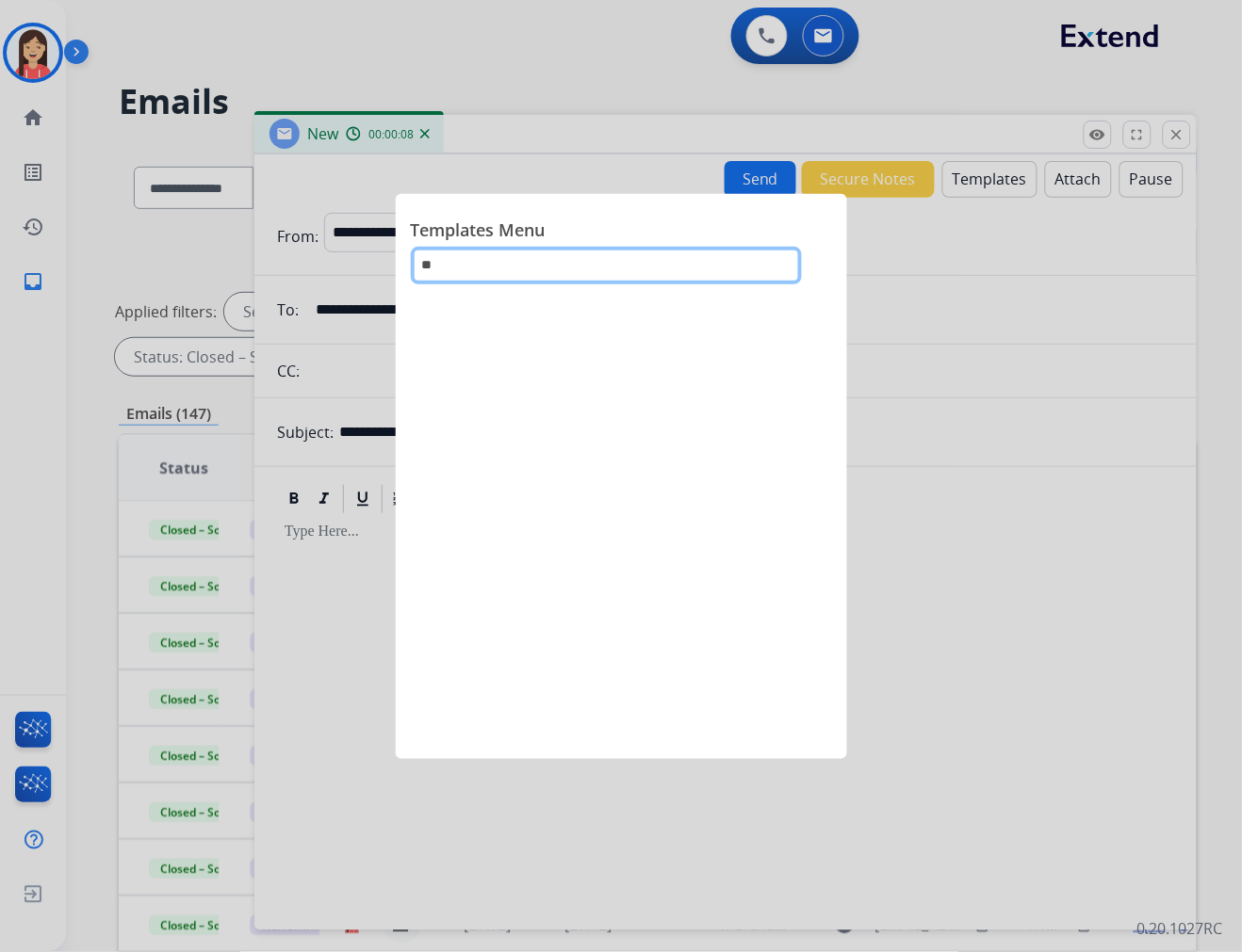
type input "*"
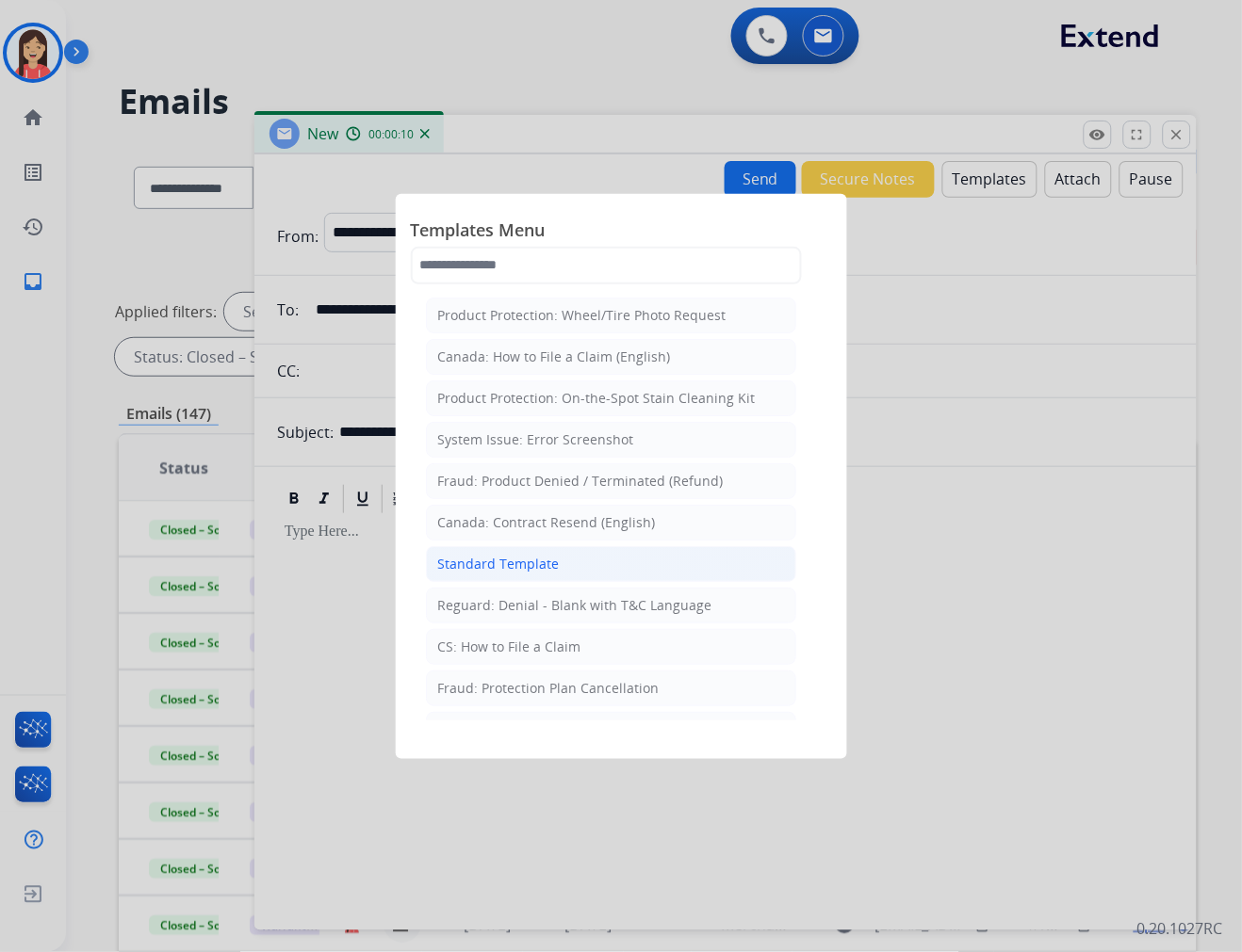
click at [481, 565] on div "Standard Template" at bounding box center [499, 563] width 122 height 19
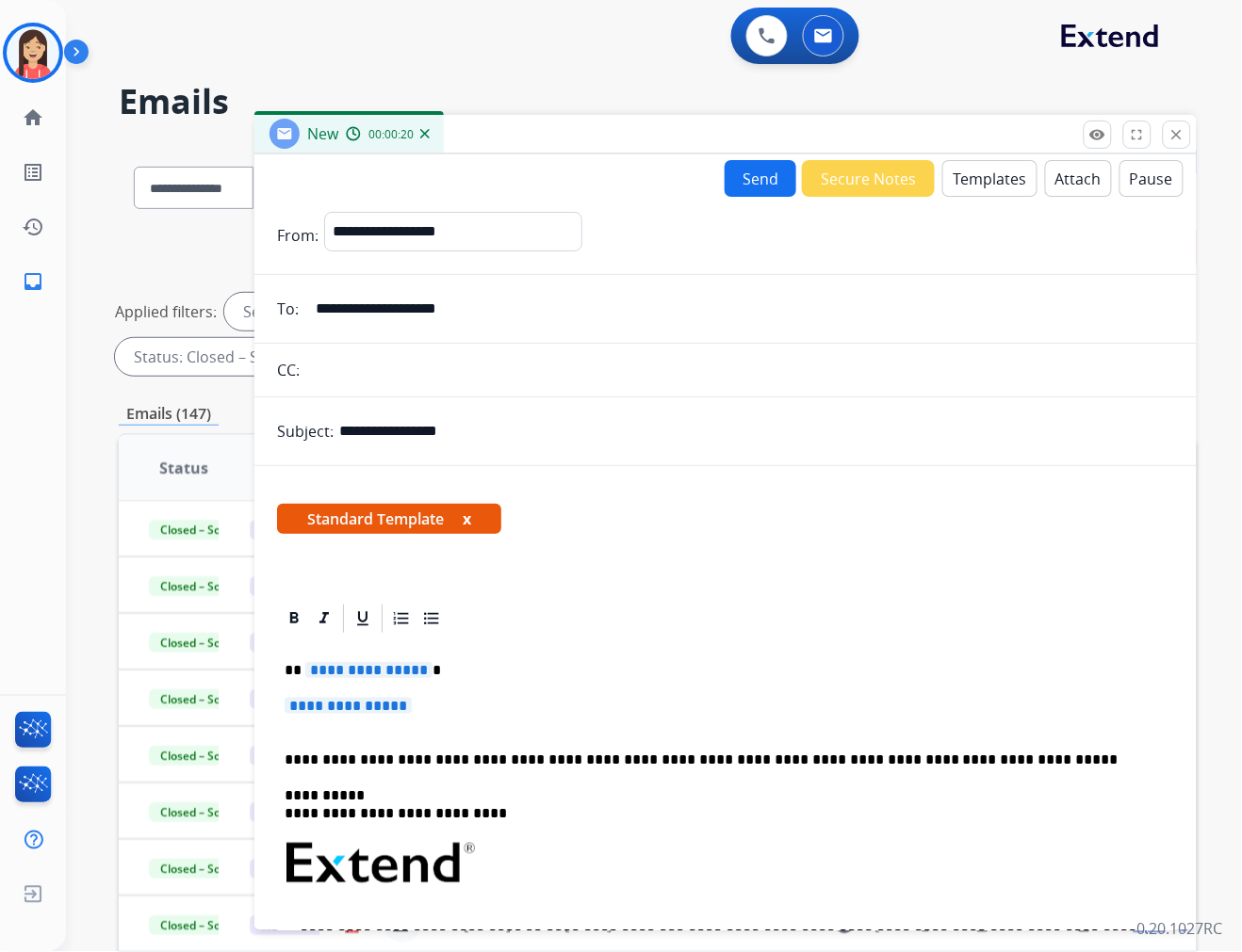
click at [290, 662] on p "**********" at bounding box center [718, 670] width 867 height 17
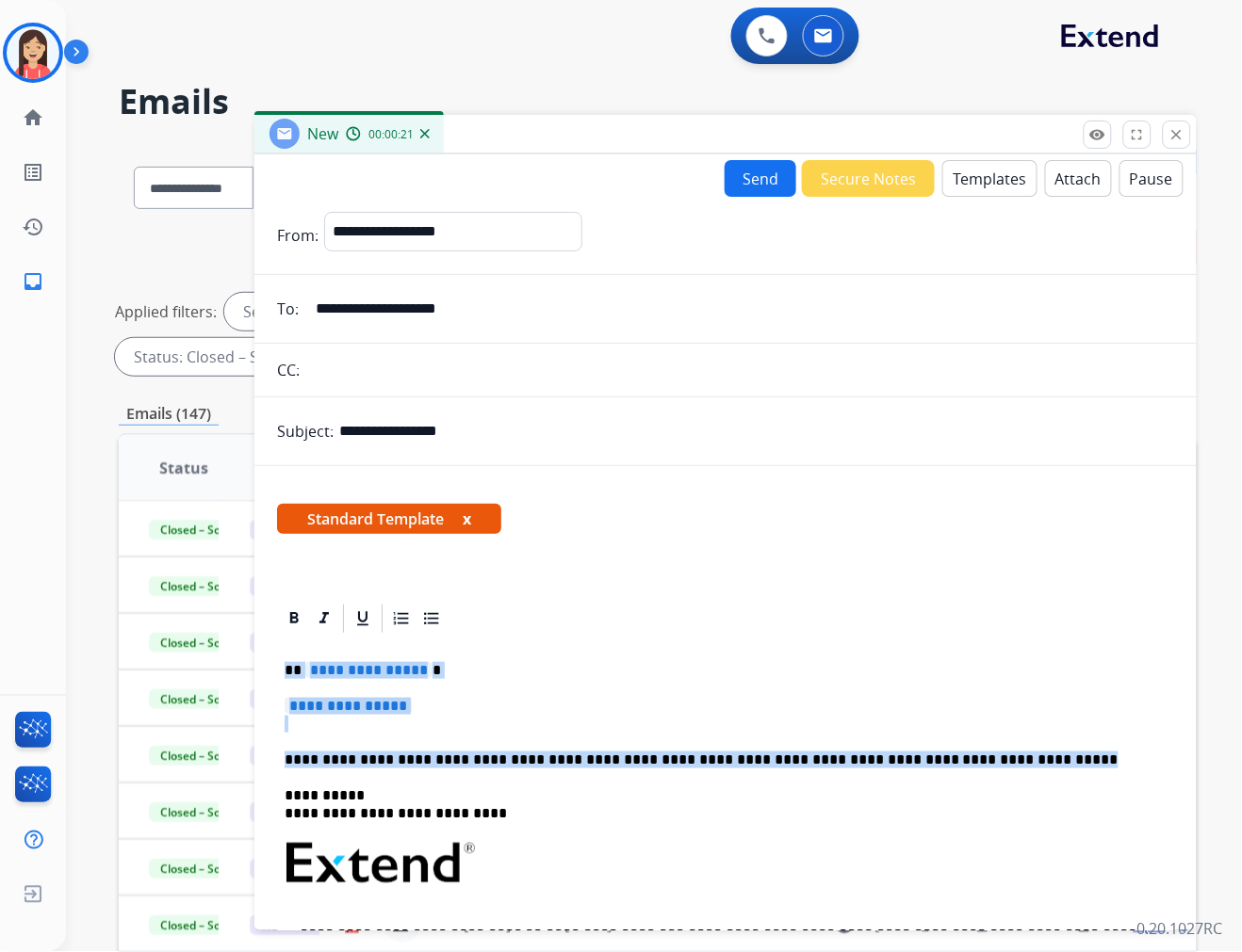
drag, startPoint x: 278, startPoint y: 662, endPoint x: 982, endPoint y: 747, distance: 709.1
click at [982, 747] on div "**********" at bounding box center [726, 908] width 897 height 545
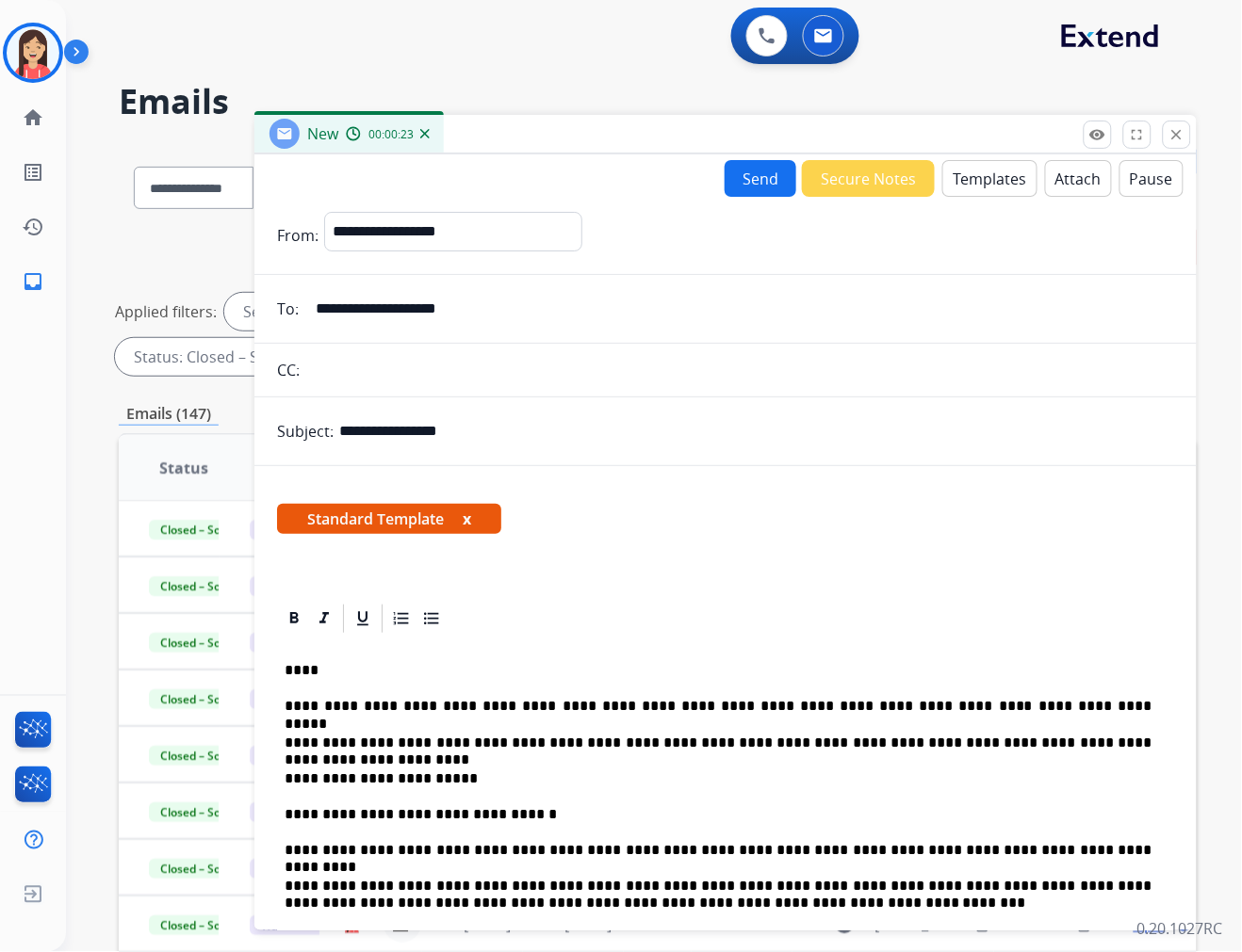
scroll to position [105, 0]
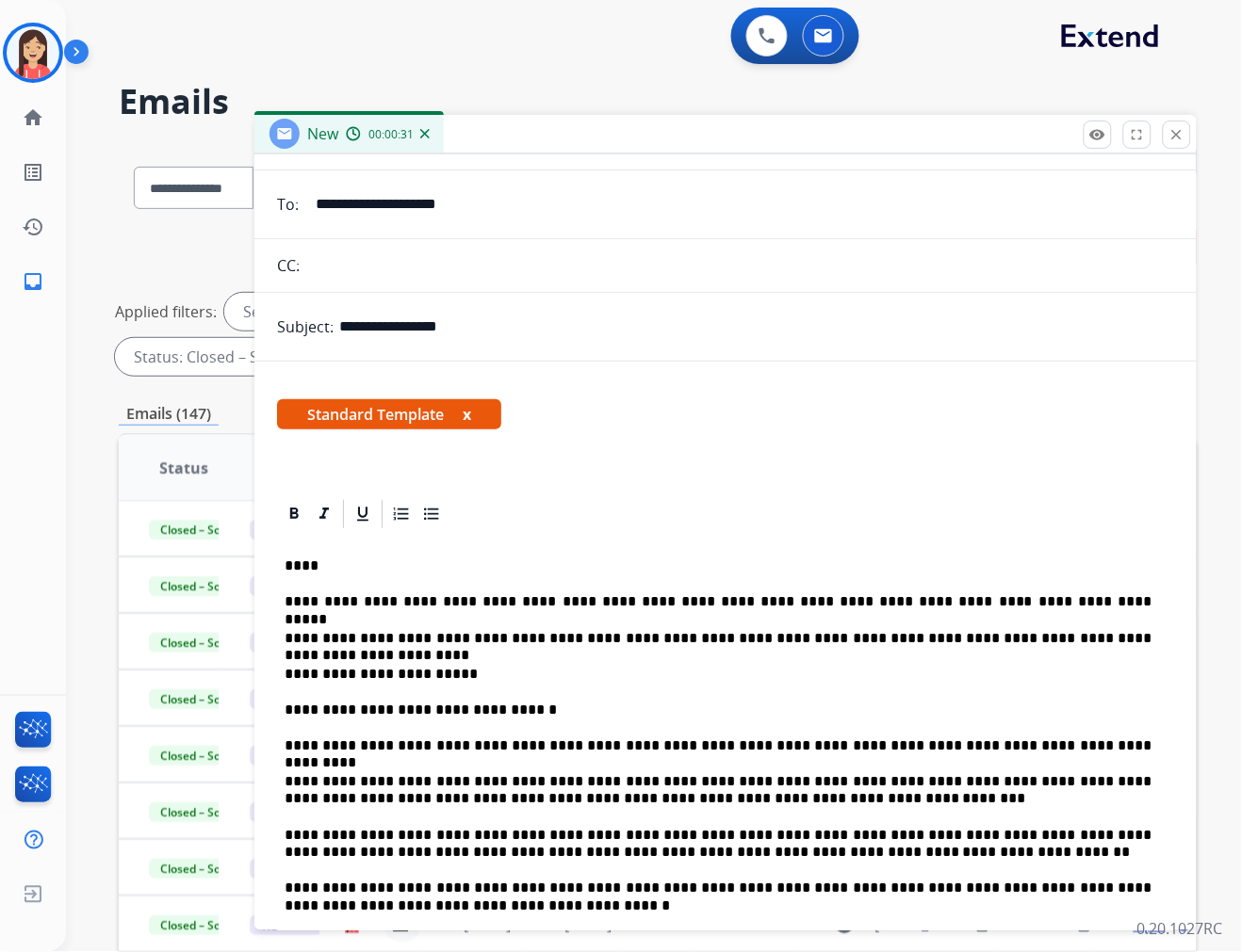
drag, startPoint x: 302, startPoint y: 563, endPoint x: 313, endPoint y: 563, distance: 11.0
click at [302, 563] on p "****" at bounding box center [718, 565] width 867 height 17
click at [484, 665] on p "**********" at bounding box center [726, 673] width 882 height 17
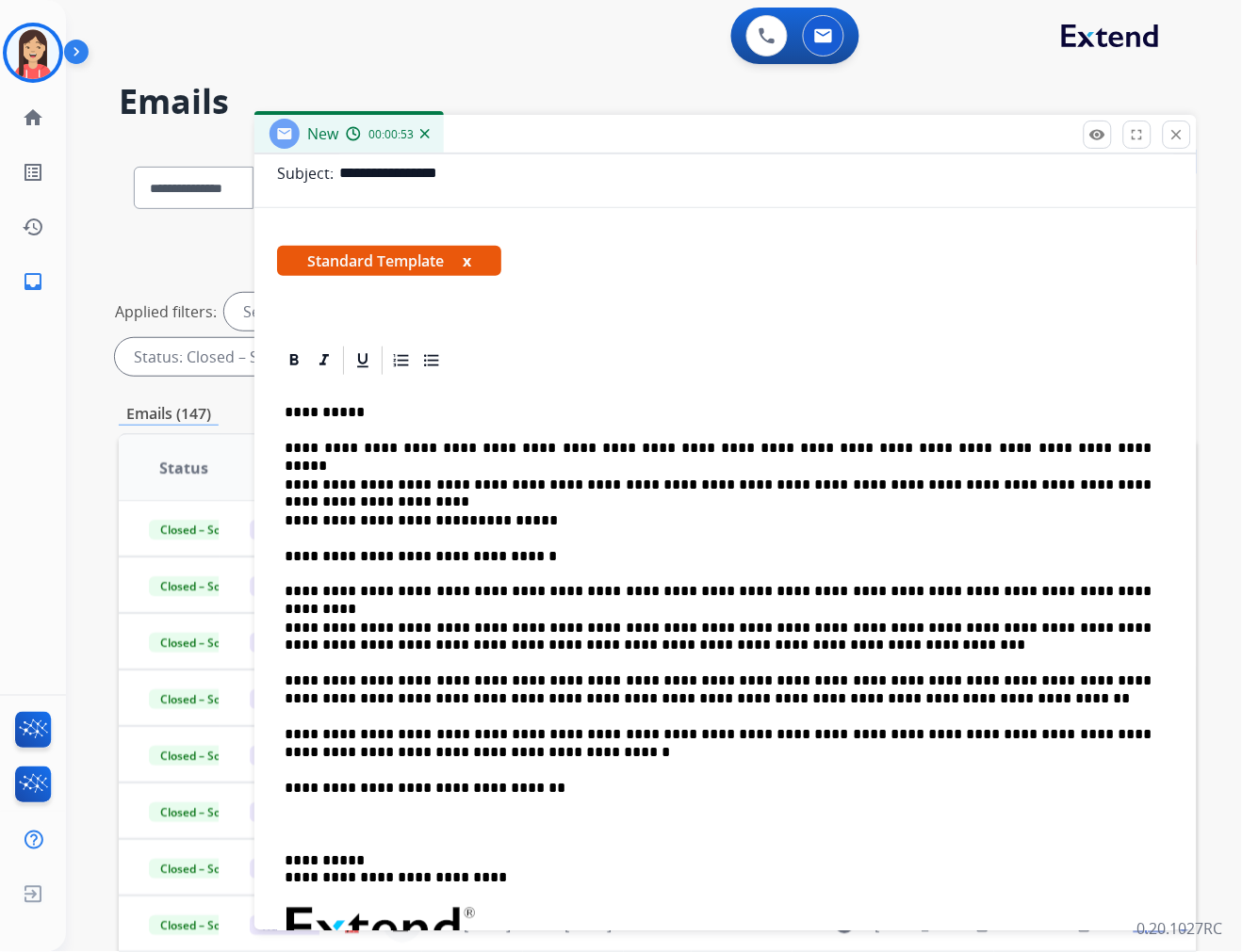
scroll to position [314, 0]
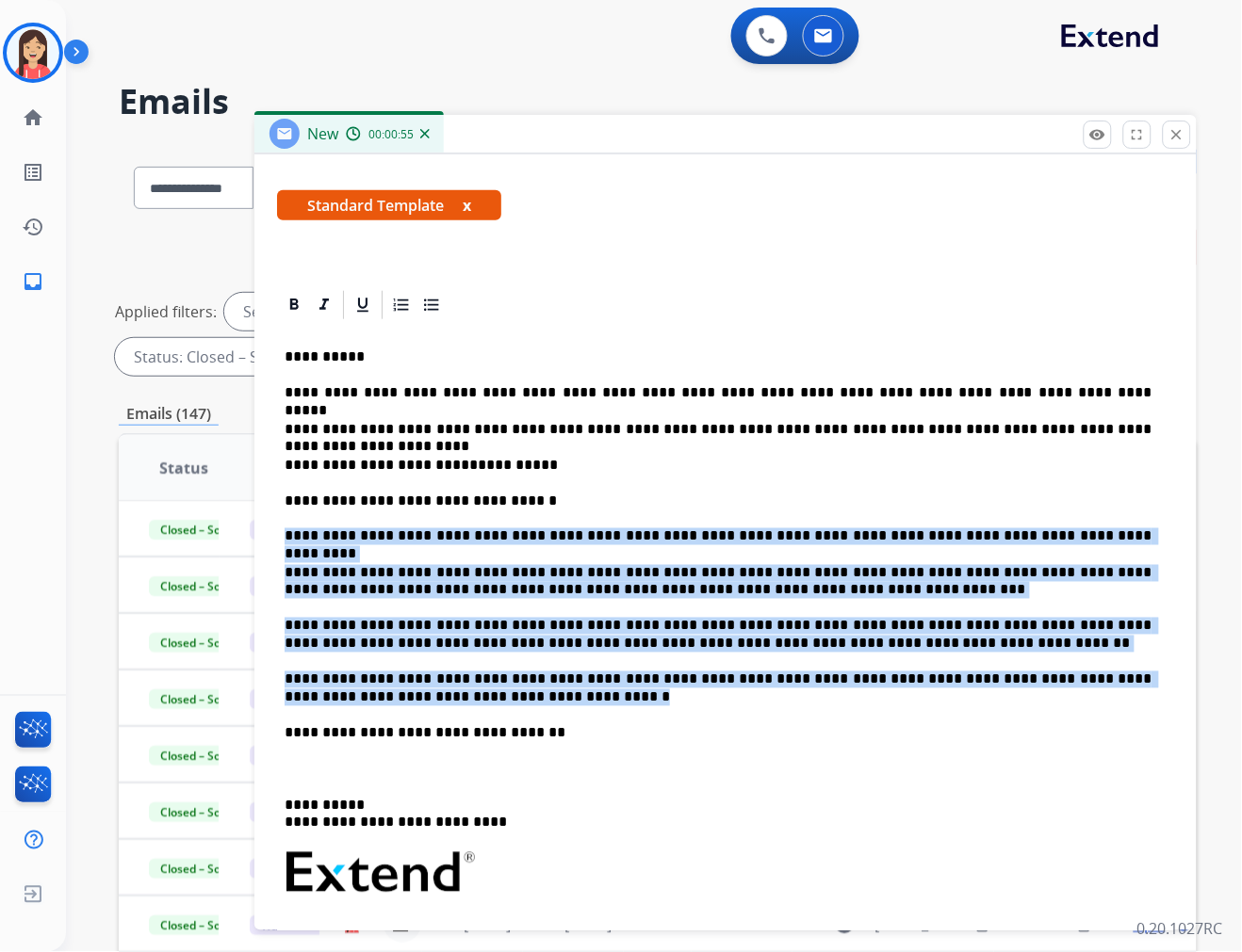
drag, startPoint x: 284, startPoint y: 520, endPoint x: 451, endPoint y: 701, distance: 246.3
click at [451, 701] on div "**********" at bounding box center [726, 756] width 897 height 868
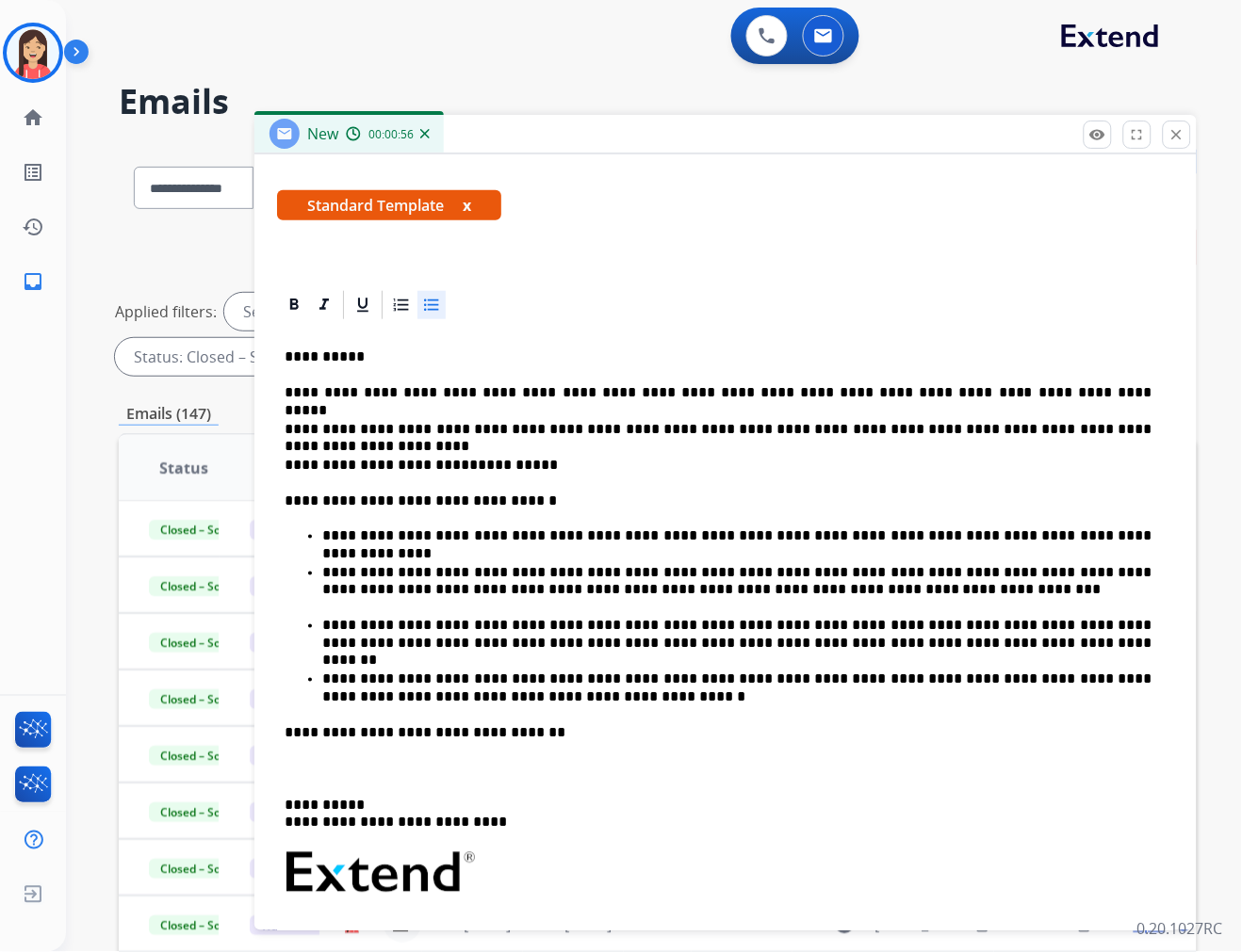
click at [434, 307] on icon at bounding box center [431, 304] width 19 height 19
click at [332, 779] on div "**********" at bounding box center [726, 756] width 897 height 868
click at [333, 767] on p at bounding box center [726, 768] width 882 height 17
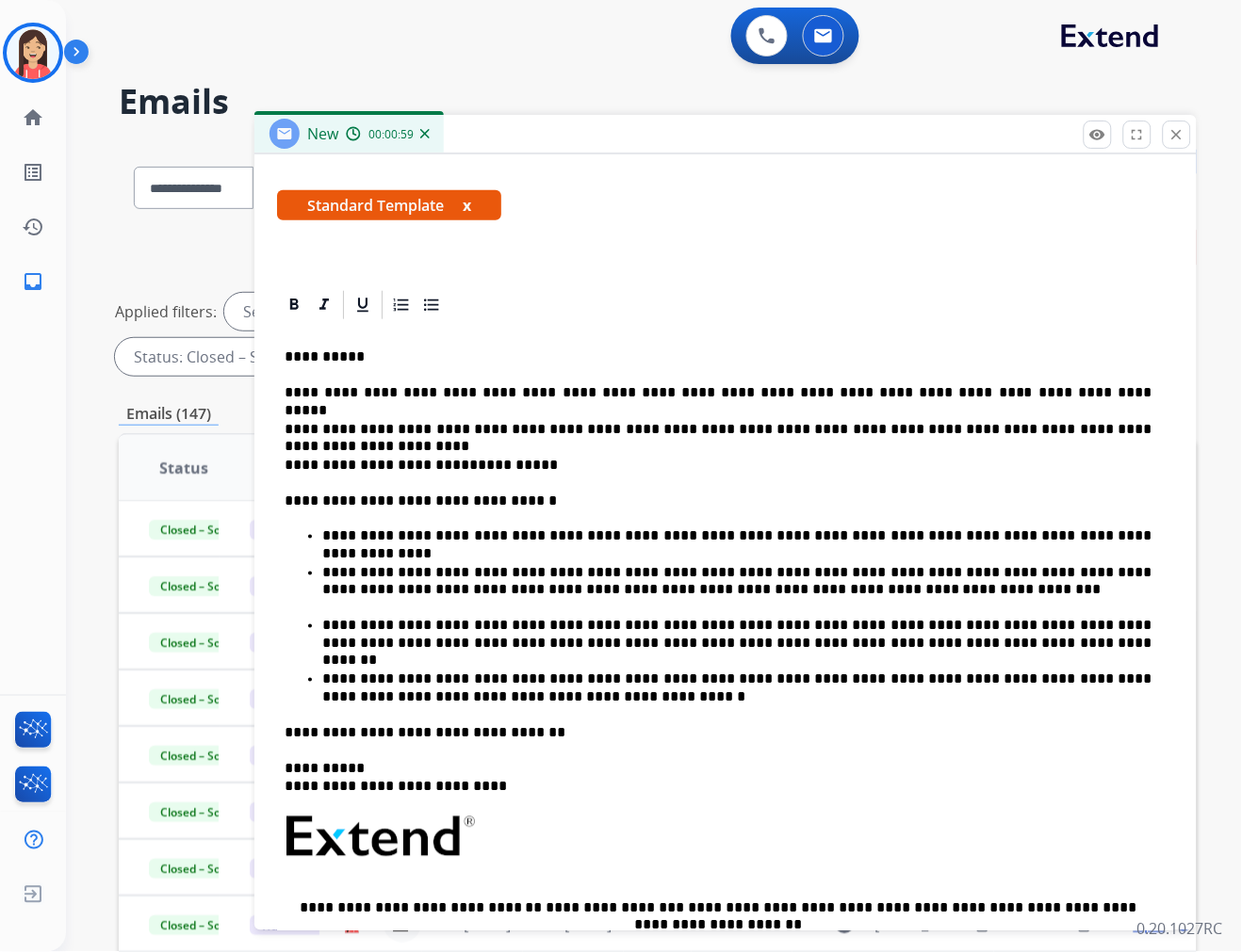
scroll to position [0, 0]
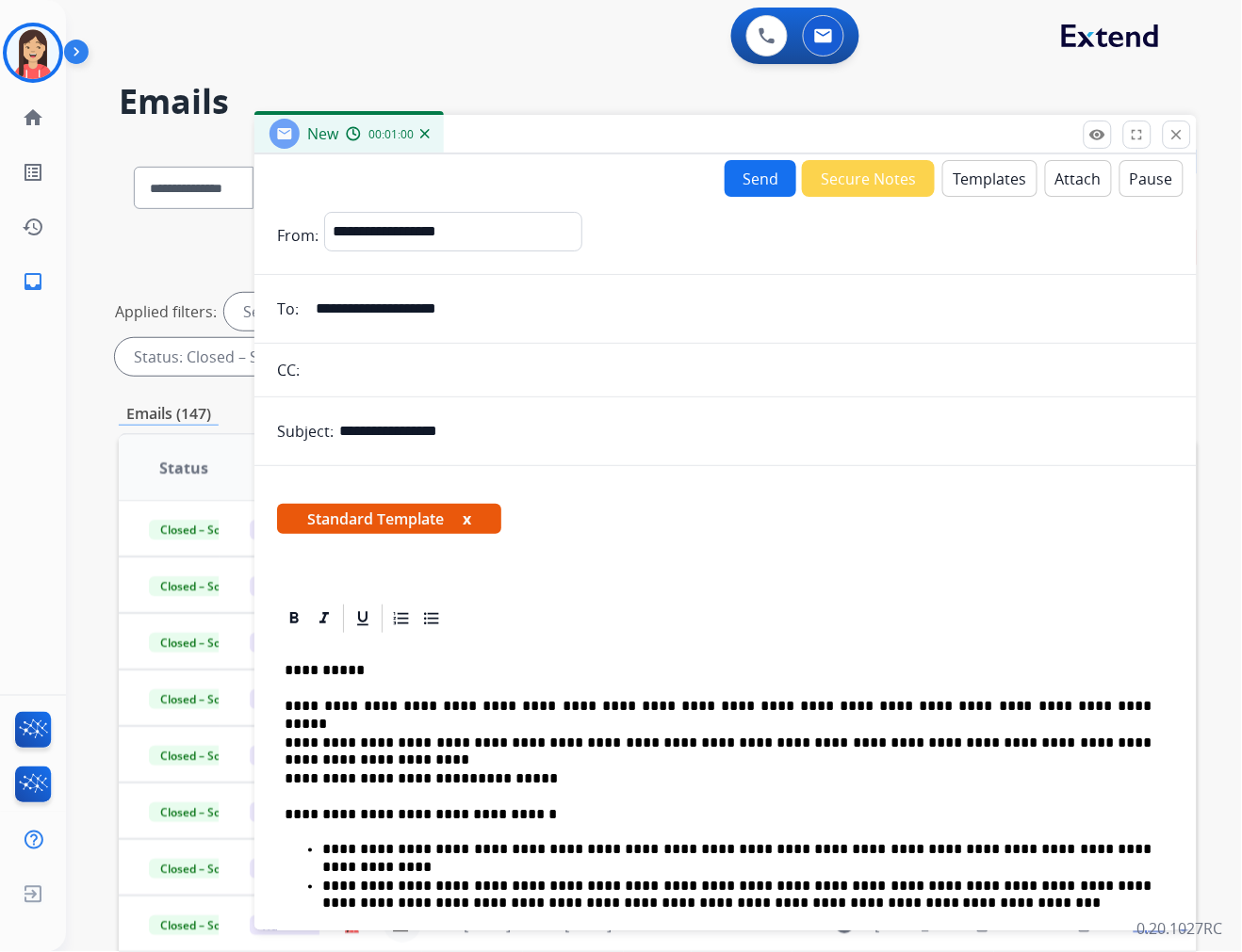
click at [740, 185] on button "Send" at bounding box center [760, 178] width 72 height 36
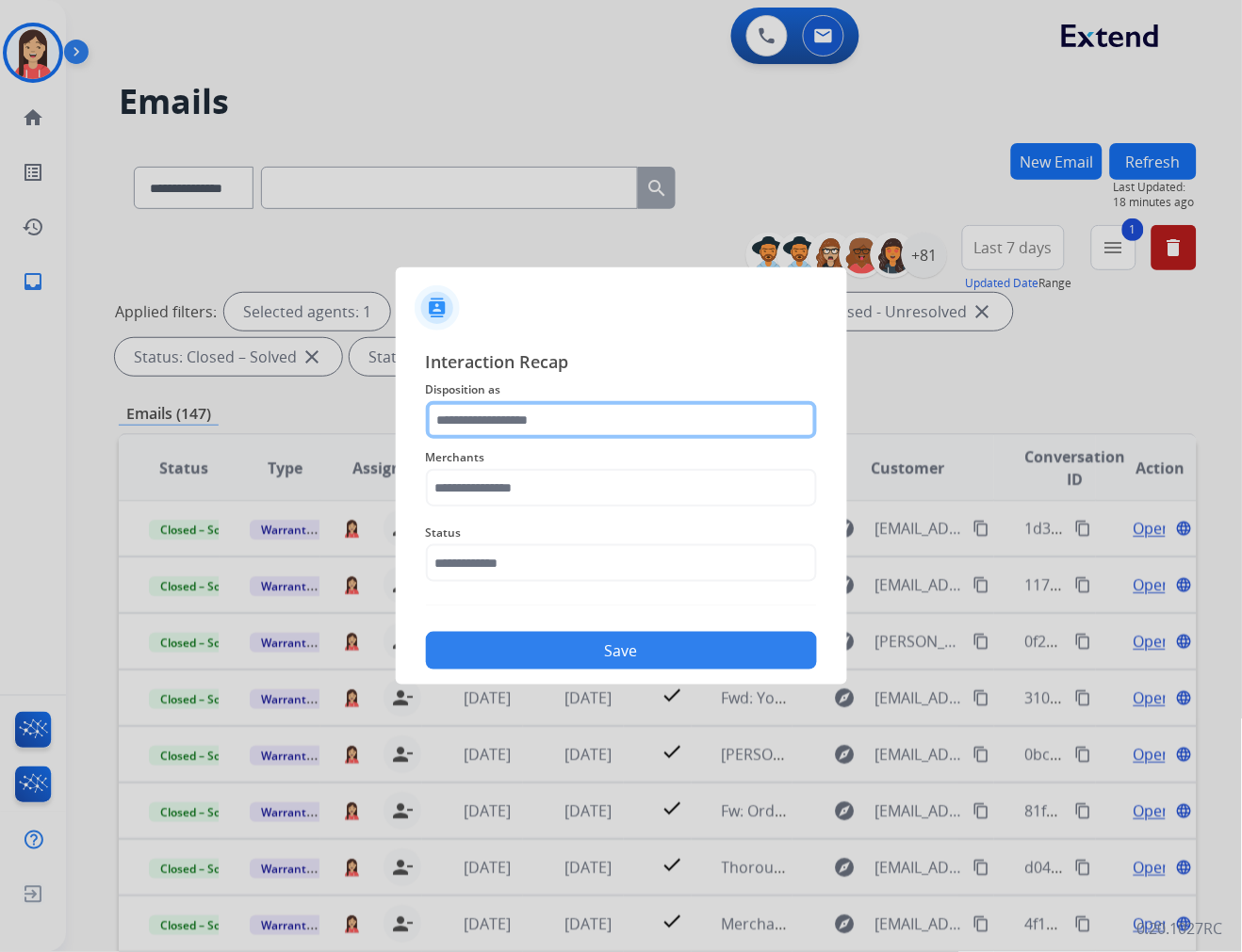
click at [604, 426] on input "text" at bounding box center [621, 420] width 391 height 37
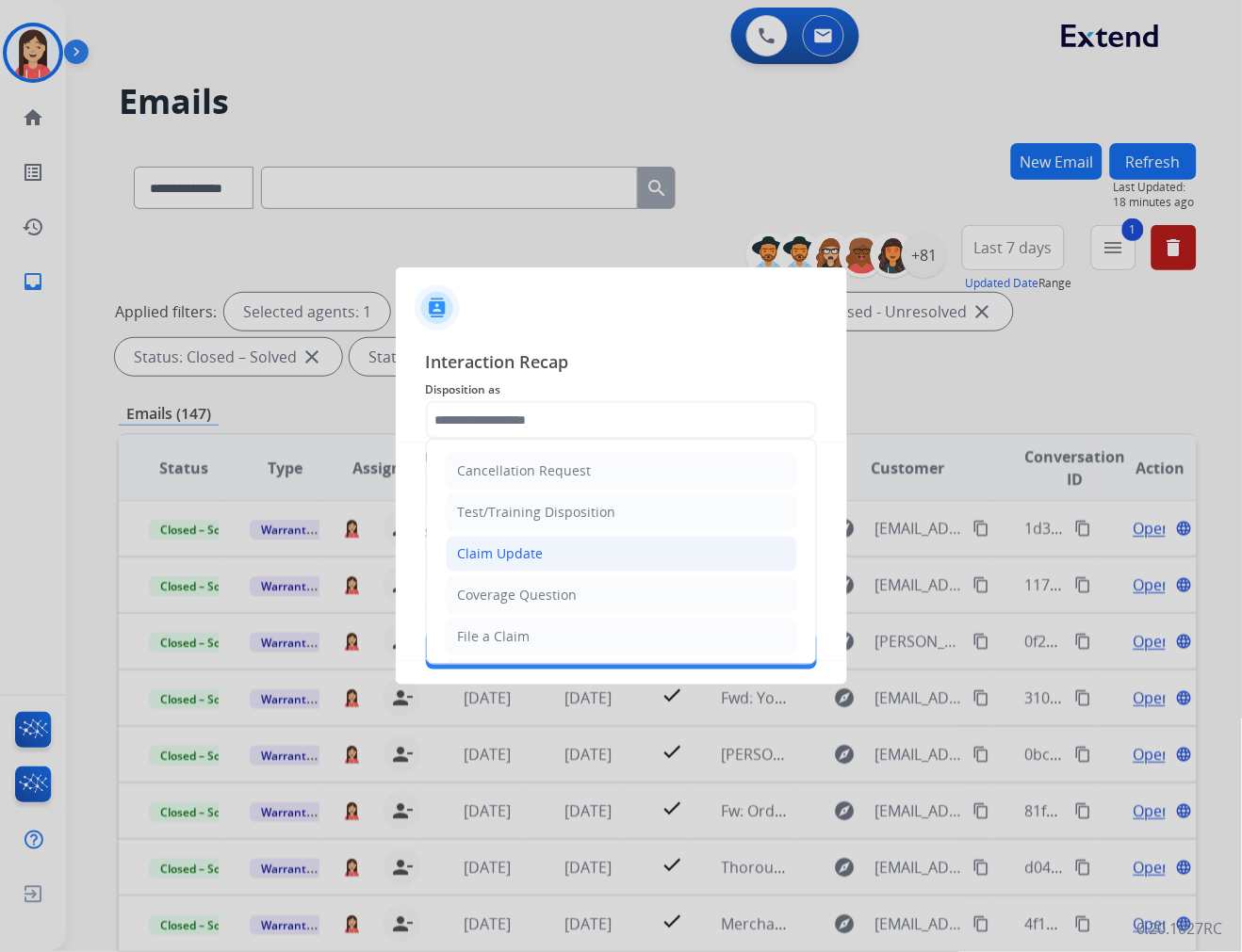
click at [494, 550] on div "Claim Update" at bounding box center [500, 554] width 85 height 19
type input "**********"
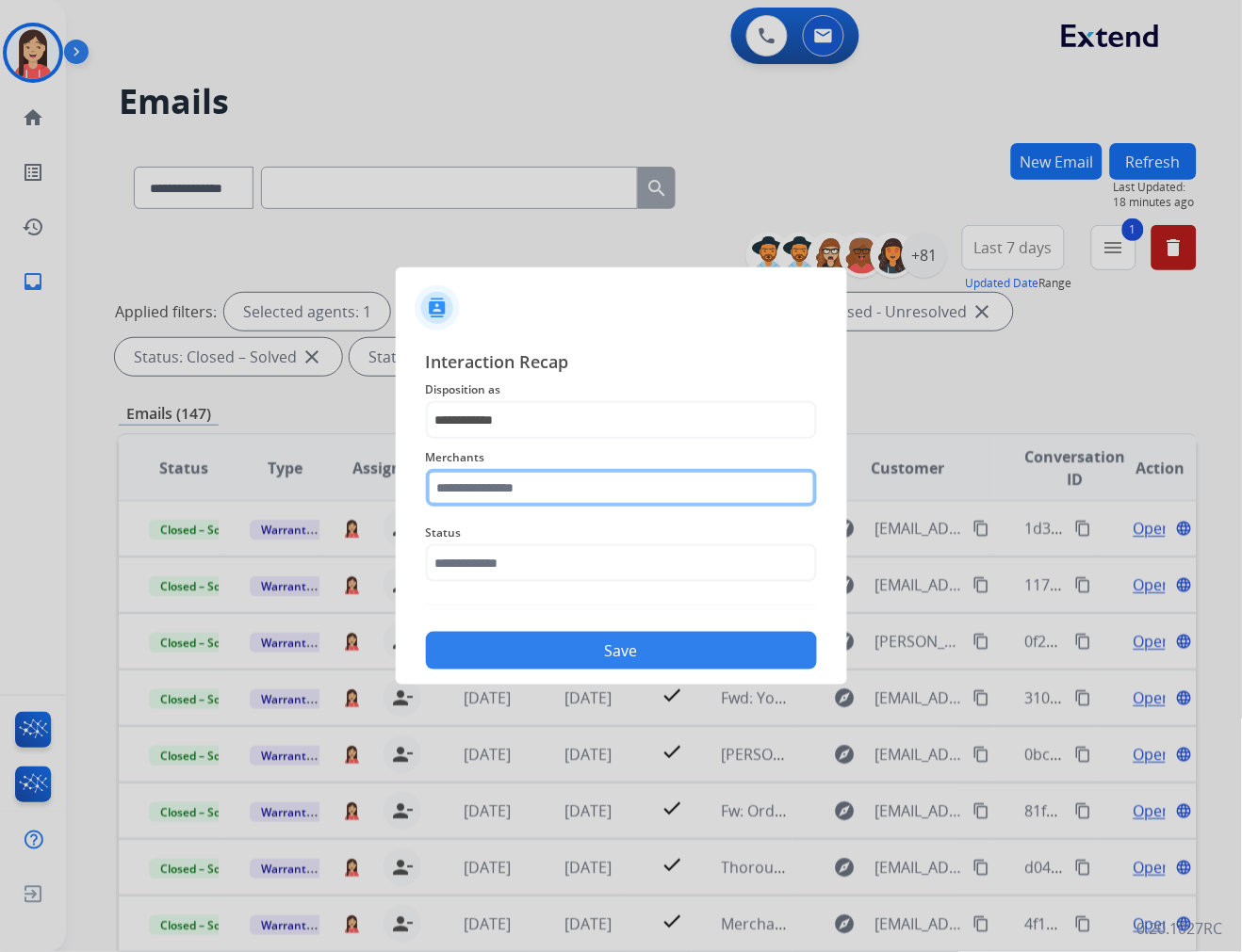
click at [518, 471] on input "text" at bounding box center [621, 488] width 391 height 37
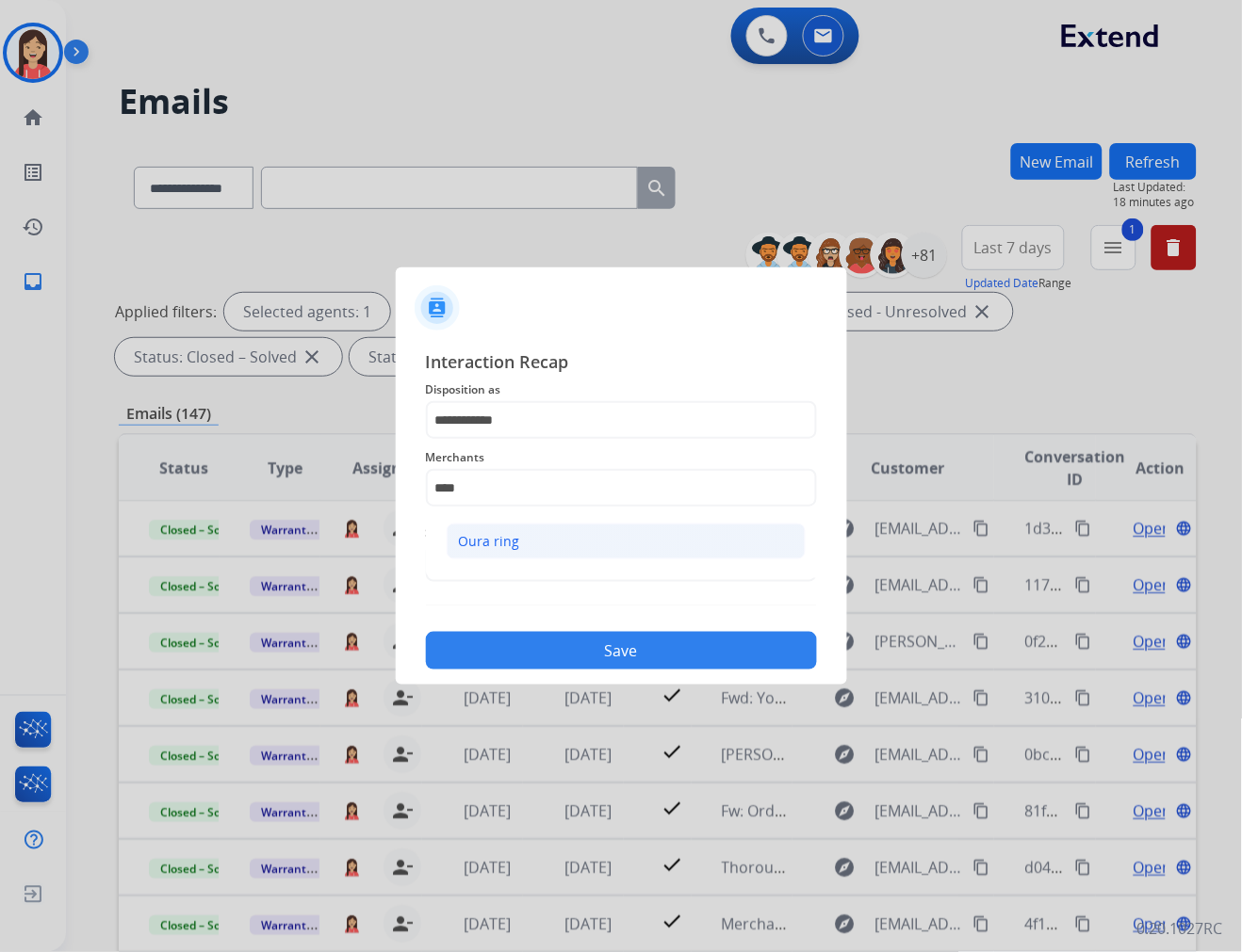
click at [478, 534] on div "Oura ring" at bounding box center [489, 541] width 61 height 19
type input "*********"
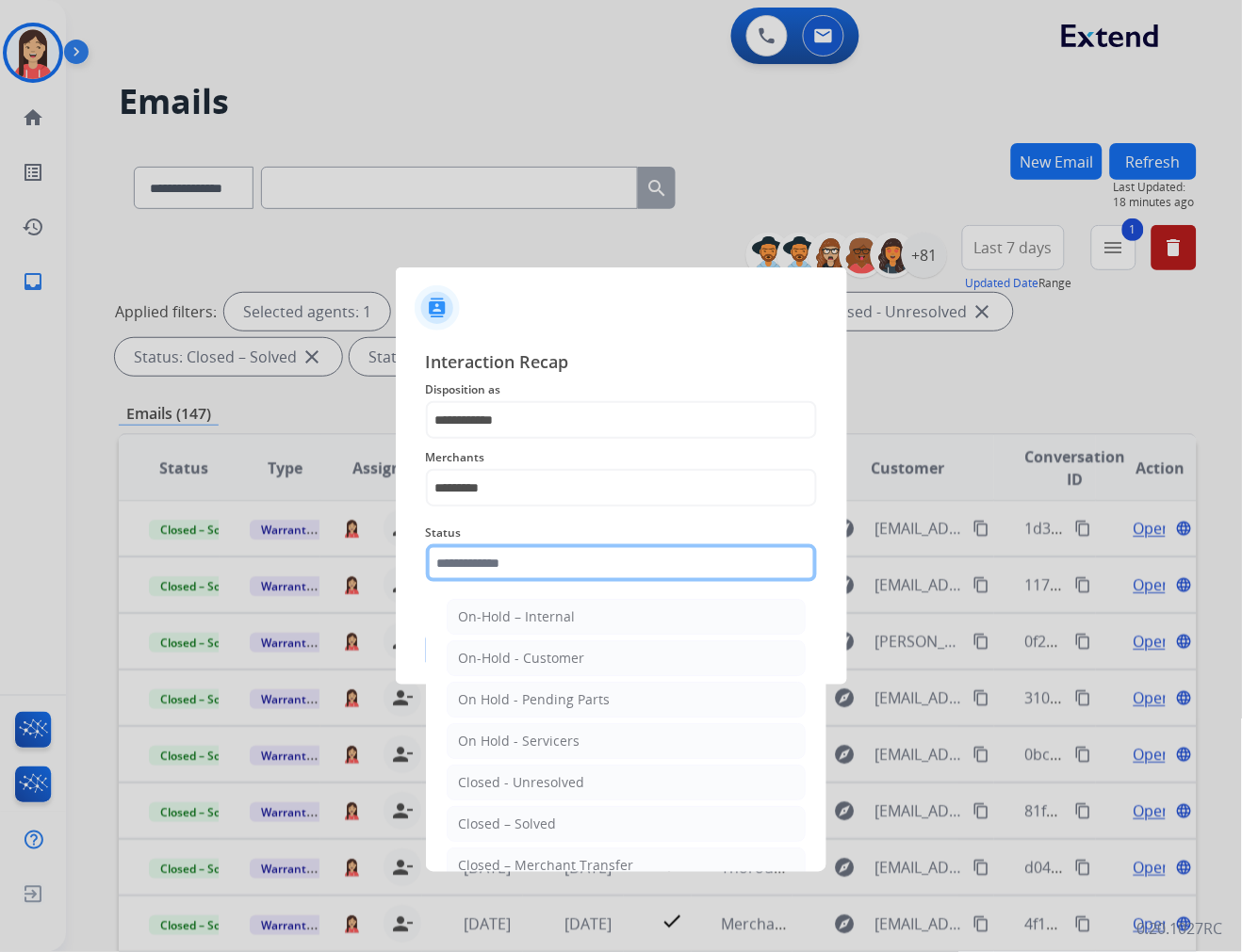
click at [480, 567] on input "text" at bounding box center [621, 563] width 391 height 37
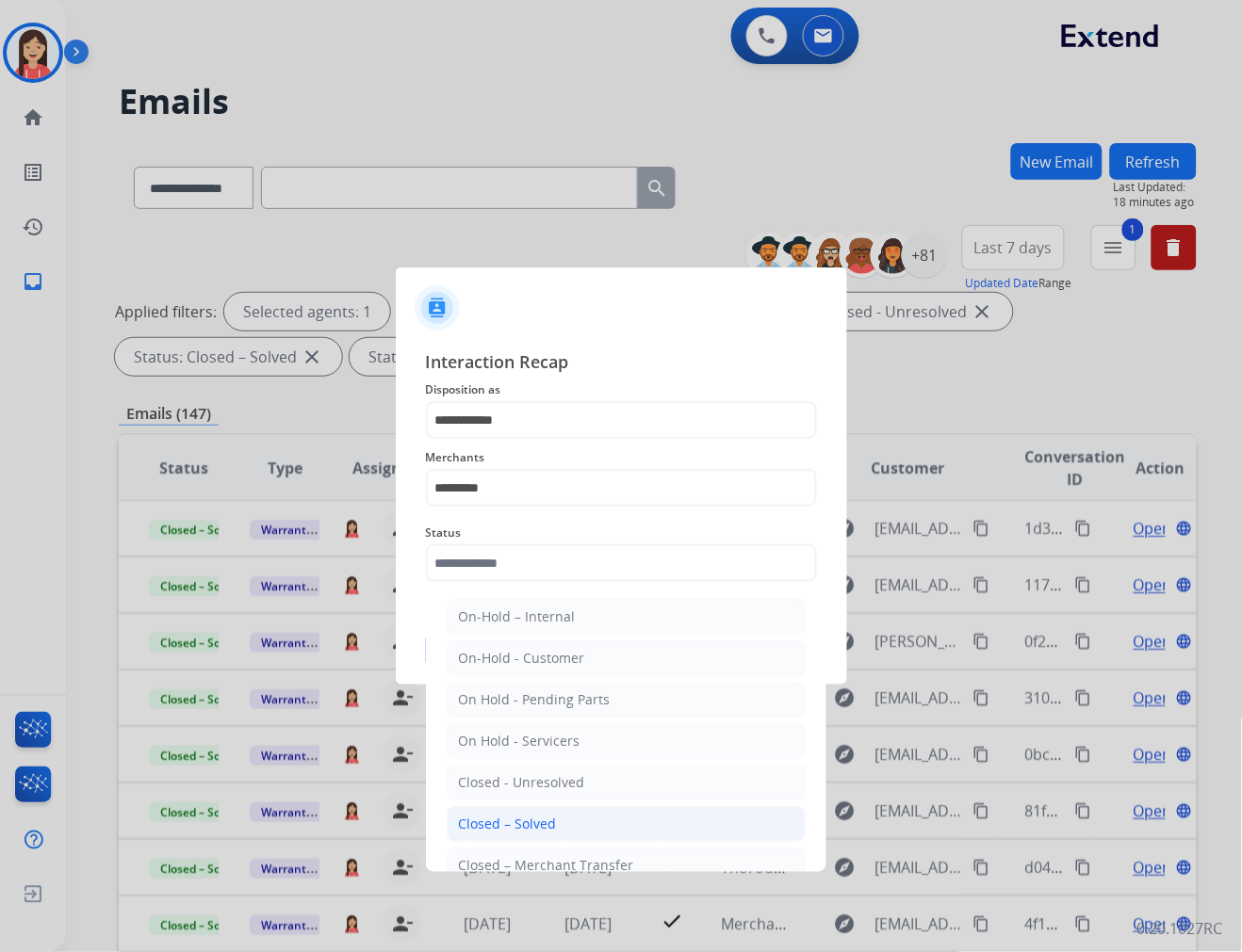
click at [522, 812] on li "Closed – Solved" at bounding box center [626, 823] width 359 height 35
type input "**********"
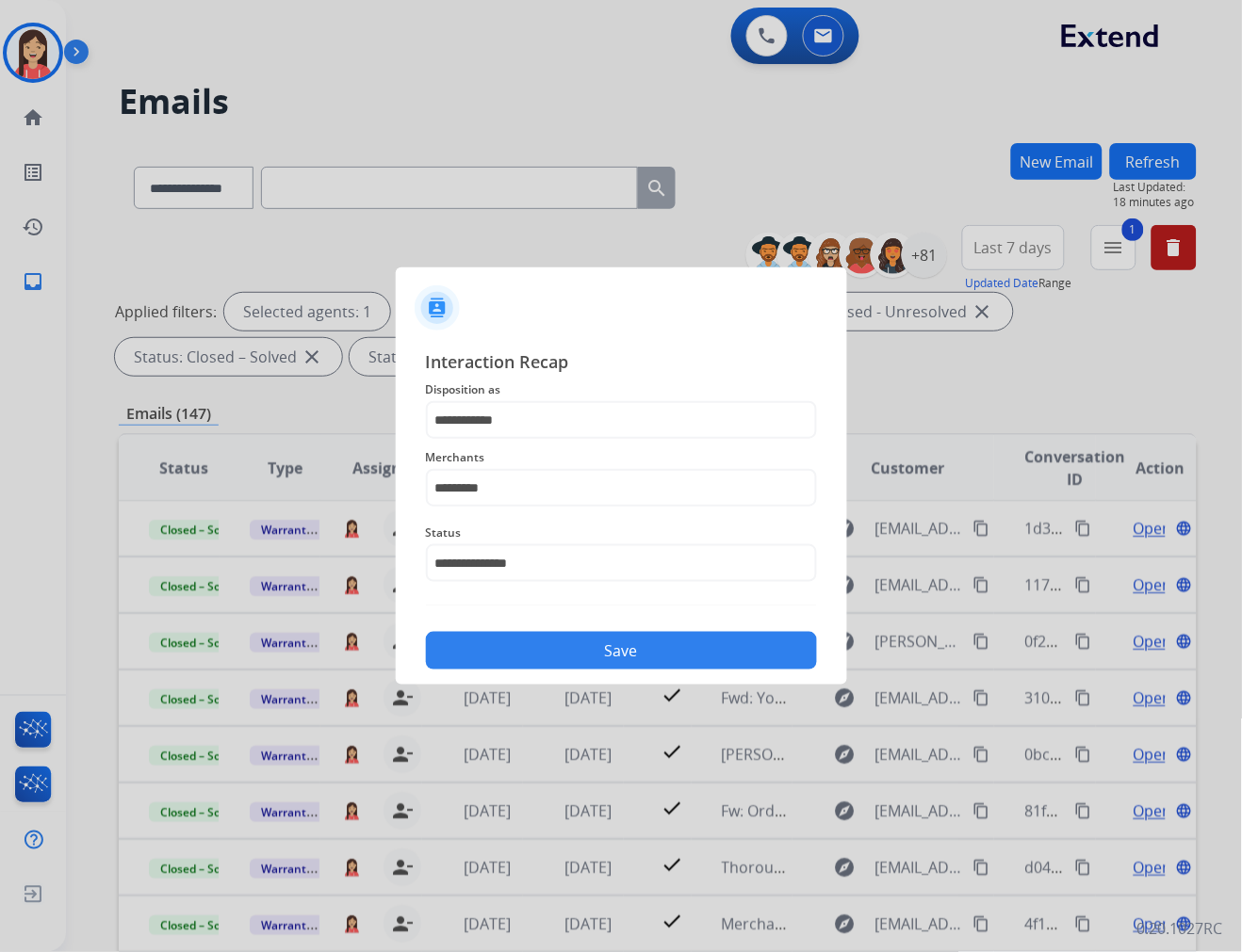
click at [604, 656] on button "Save" at bounding box center [621, 651] width 391 height 37
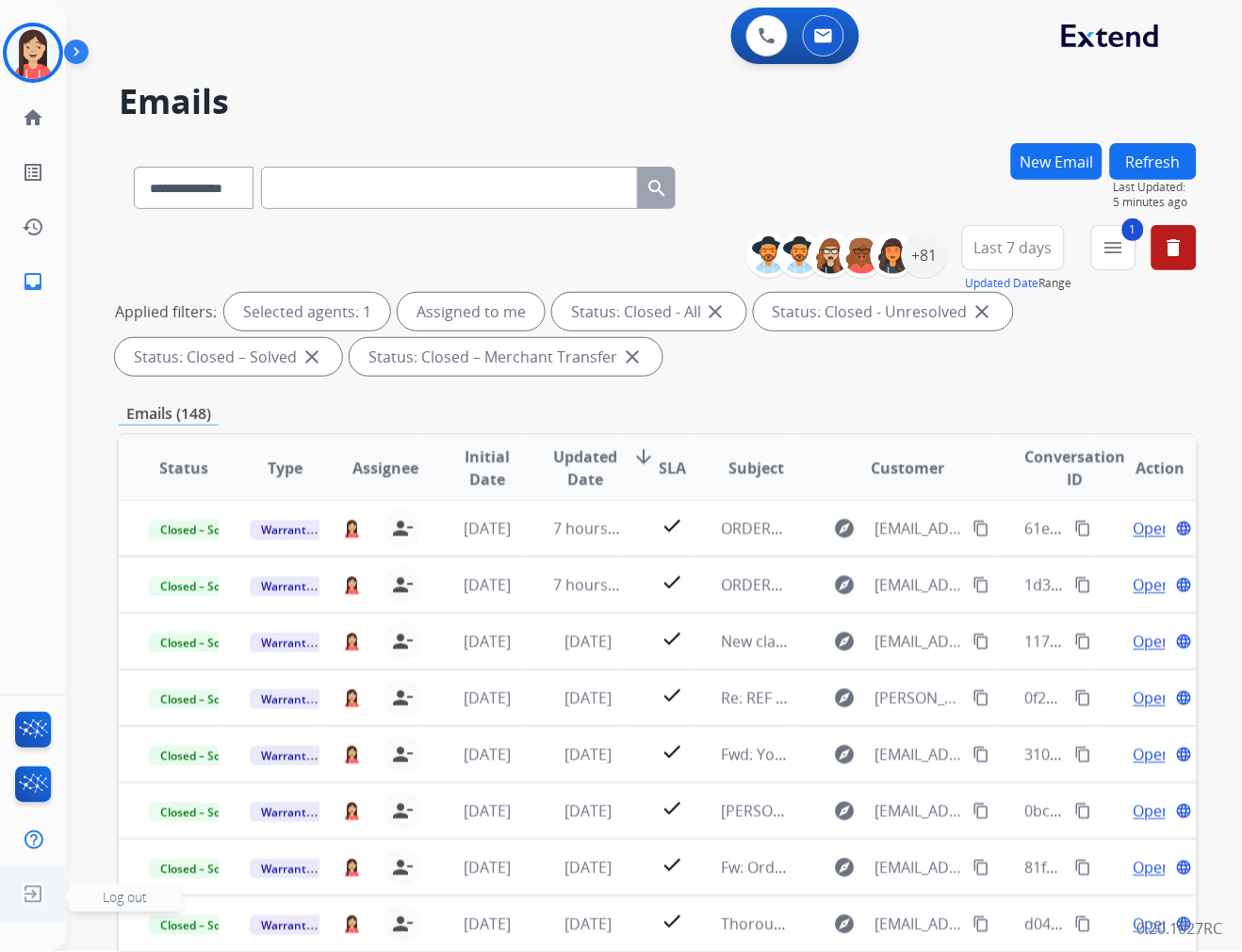
click at [40, 891] on img at bounding box center [32, 894] width 34 height 35
